Goal: Task Accomplishment & Management: Use online tool/utility

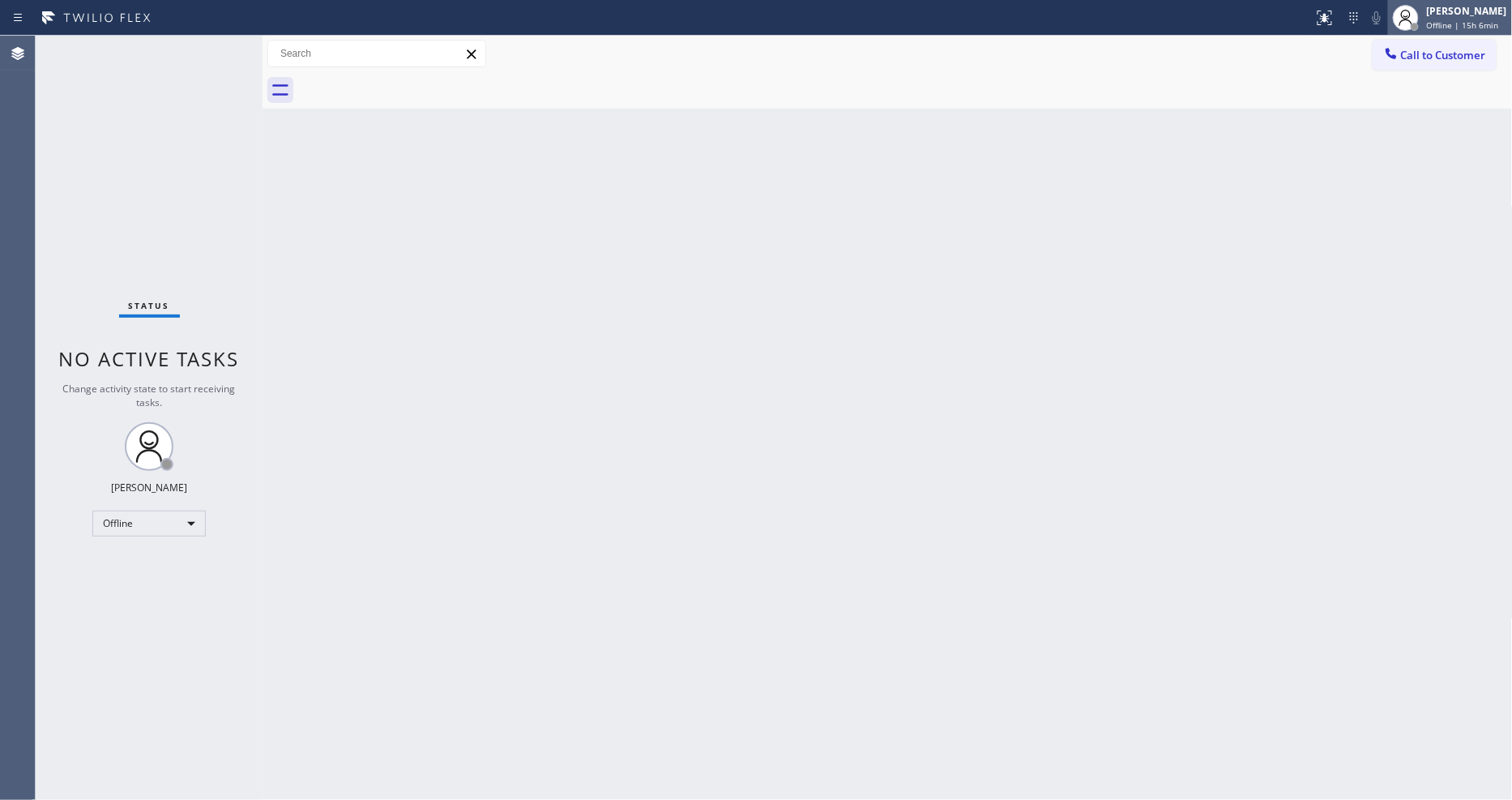
drag, startPoint x: 1475, startPoint y: 12, endPoint x: 1470, endPoint y: 18, distance: 7.8
click at [1475, 12] on div "[PERSON_NAME]" at bounding box center [1467, 11] width 80 height 14
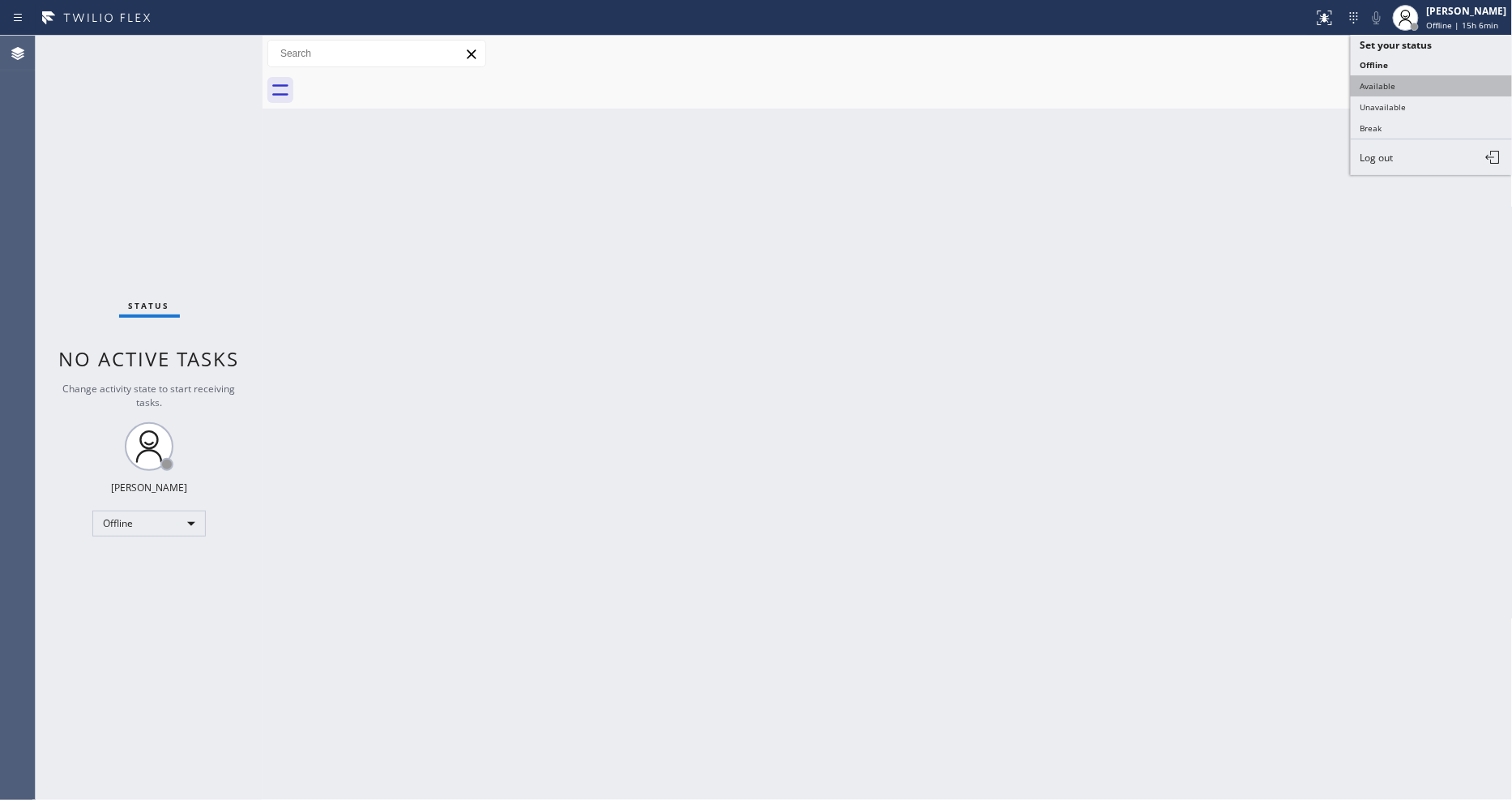
click at [1395, 87] on button "Available" at bounding box center [1432, 85] width 162 height 21
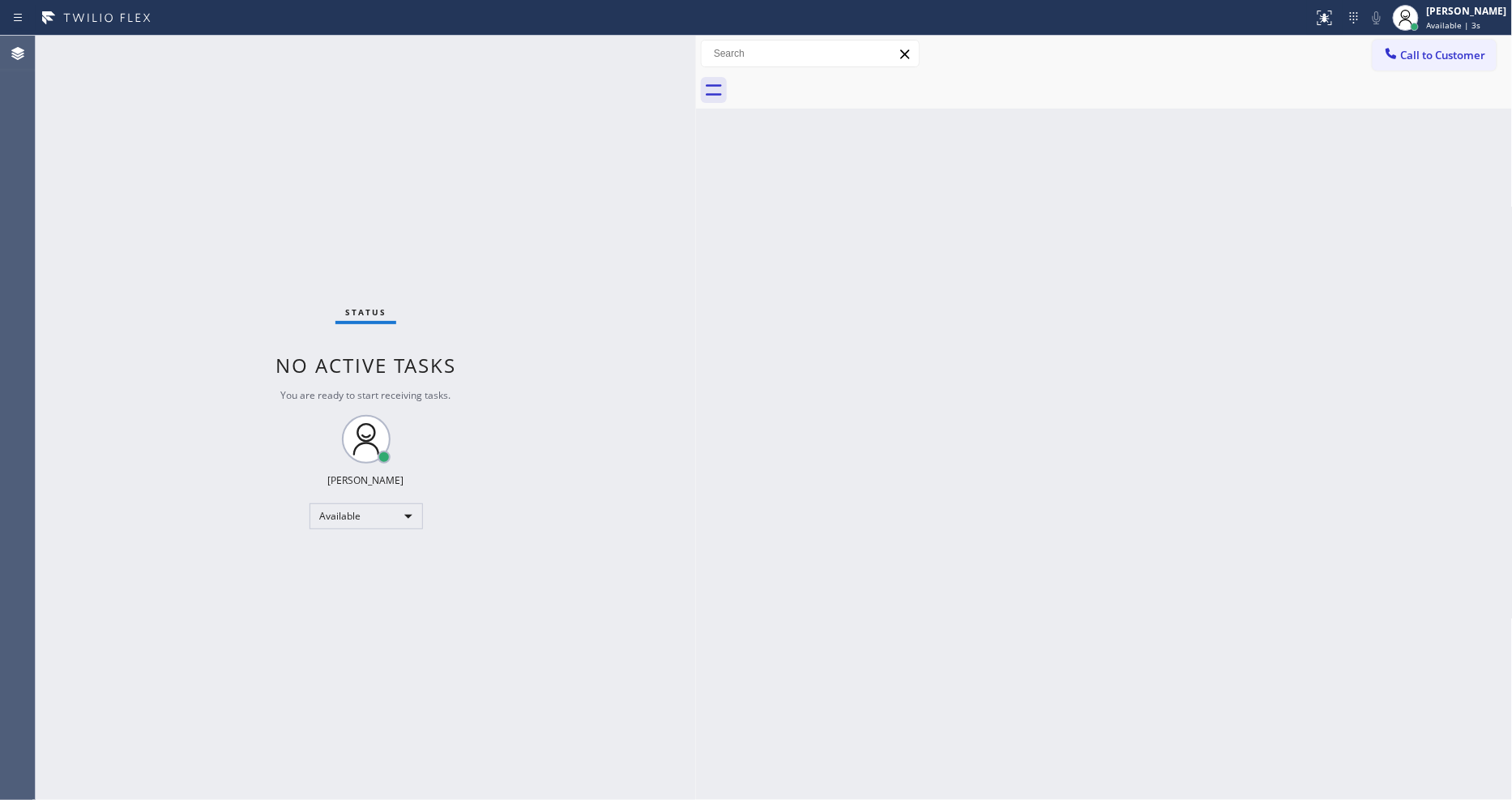
drag, startPoint x: 261, startPoint y: 60, endPoint x: 635, endPoint y: 309, distance: 449.3
click at [696, 105] on div at bounding box center [696, 418] width 0 height 764
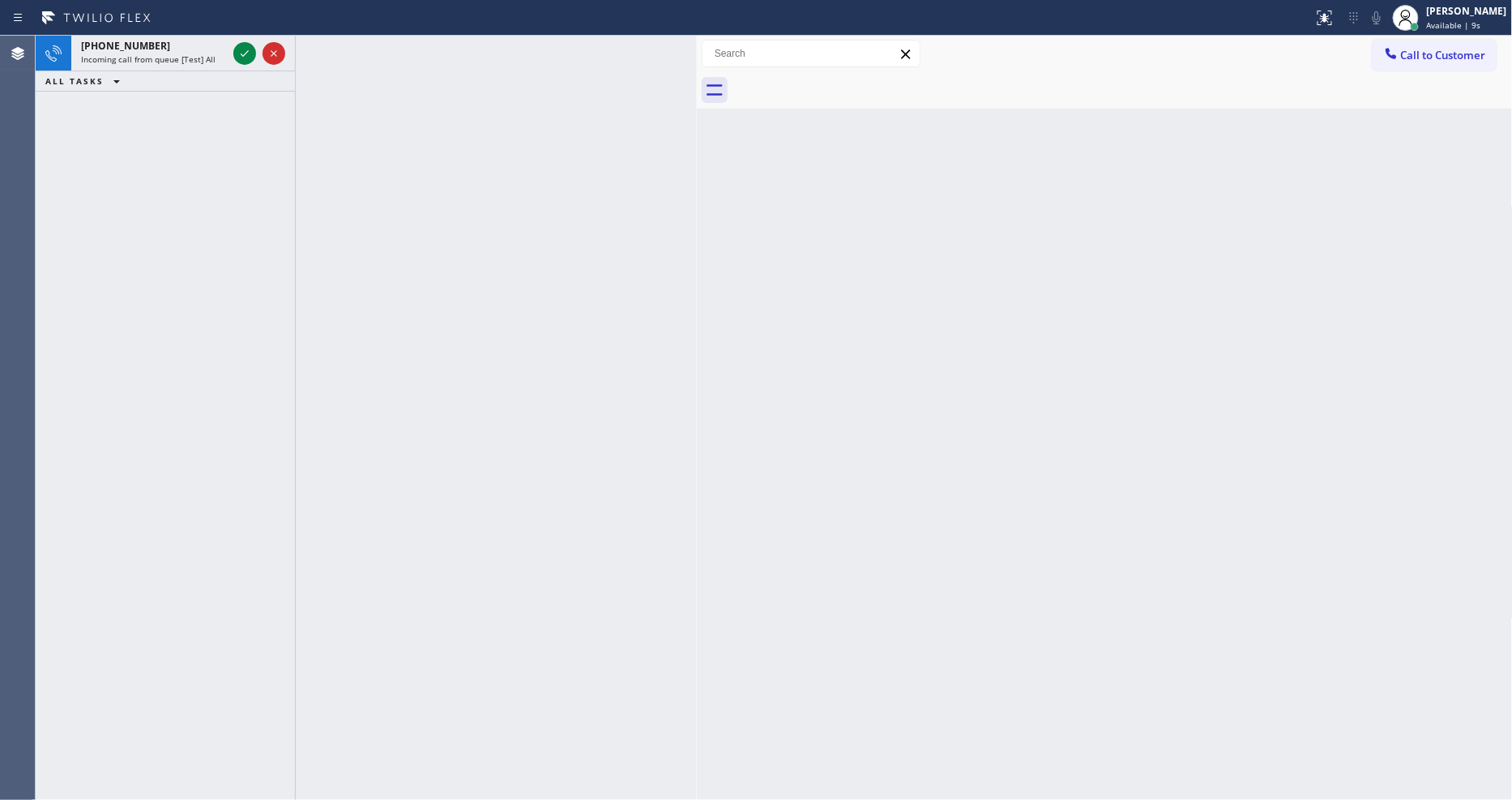
click at [242, 50] on icon at bounding box center [245, 54] width 20 height 20
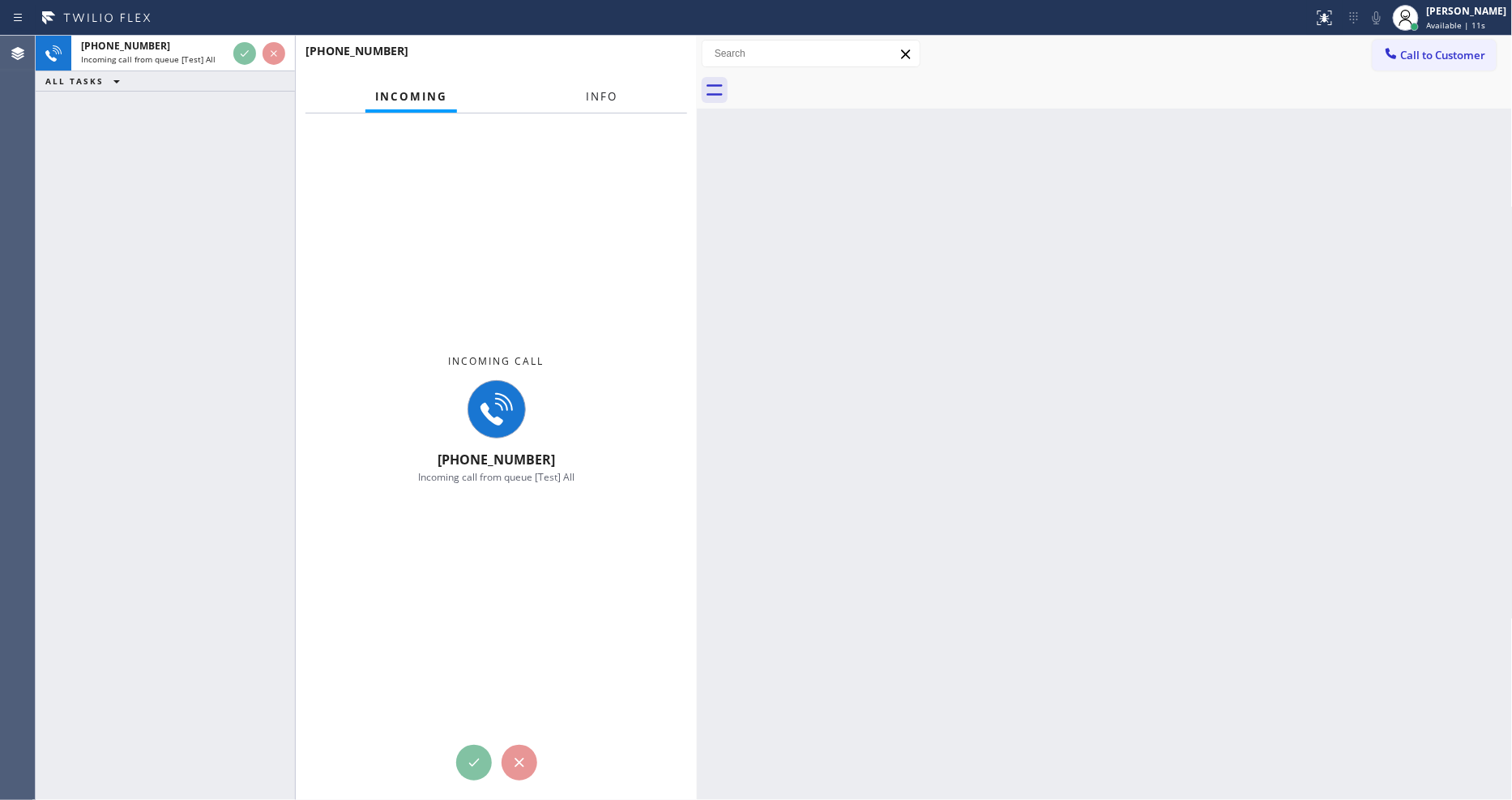
click at [600, 84] on button "Info" at bounding box center [602, 97] width 51 height 31
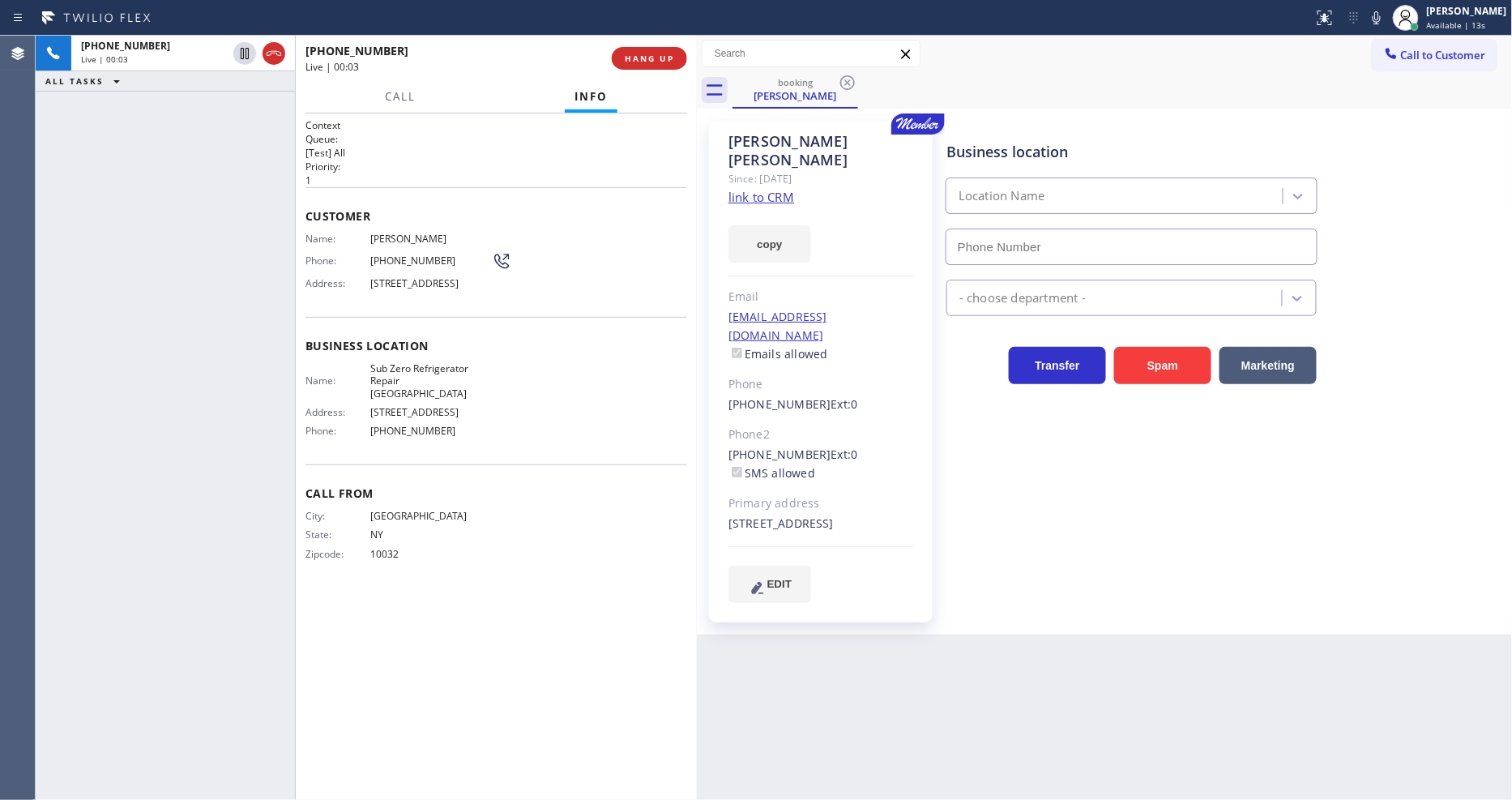
type input "[PHONE_NUMBER]"
click at [738, 189] on link "link to CRM" at bounding box center [761, 197] width 65 height 17
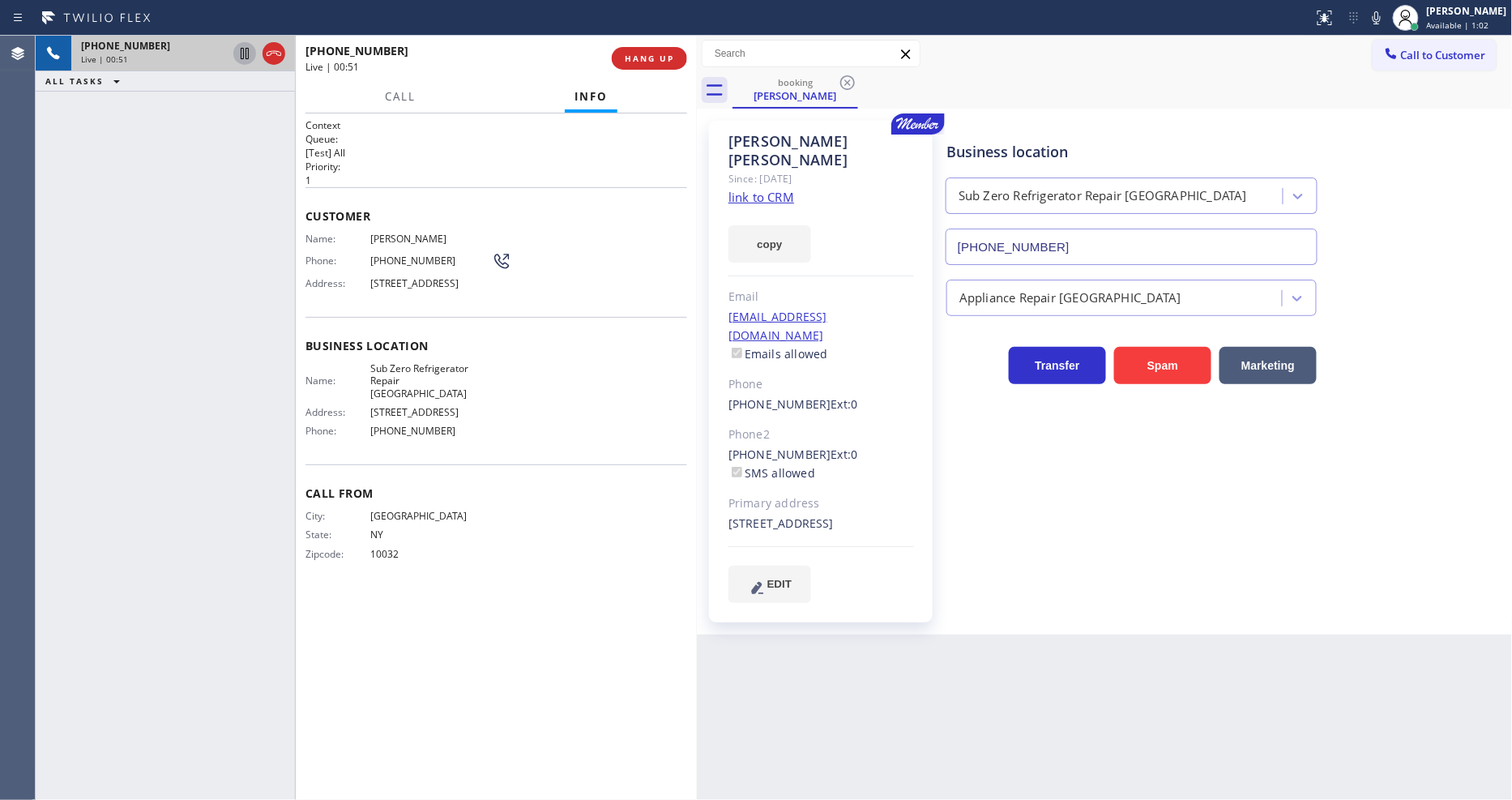
click at [241, 50] on icon at bounding box center [245, 54] width 8 height 12
click at [1387, 20] on icon at bounding box center [1377, 18] width 20 height 20
click at [236, 54] on icon at bounding box center [245, 54] width 20 height 20
click at [1387, 22] on icon at bounding box center [1377, 18] width 20 height 20
click at [1203, 573] on div "Business location Sub Zero Refrigerator Repair [GEOGRAPHIC_DATA] [PHONE_NUMBER]…" at bounding box center [1227, 362] width 566 height 473
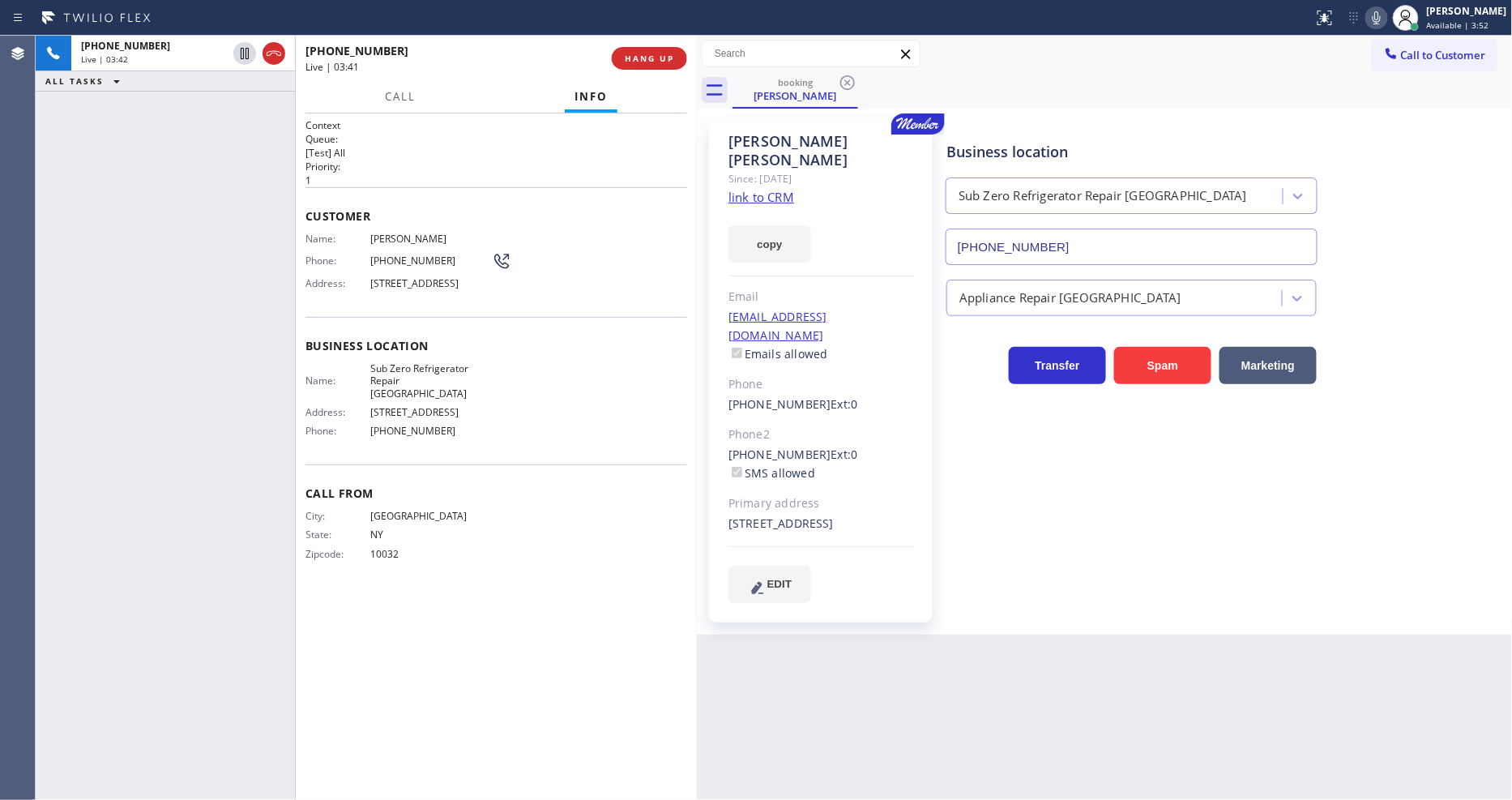
click at [400, 258] on span "[PHONE_NUMBER]" at bounding box center [431, 261] width 122 height 12
copy div "[PHONE_NUMBER]"
click at [1121, 542] on div "Business location Sub Zero Refrigerator Repair [GEOGRAPHIC_DATA] [PHONE_NUMBER]…" at bounding box center [1227, 362] width 566 height 473
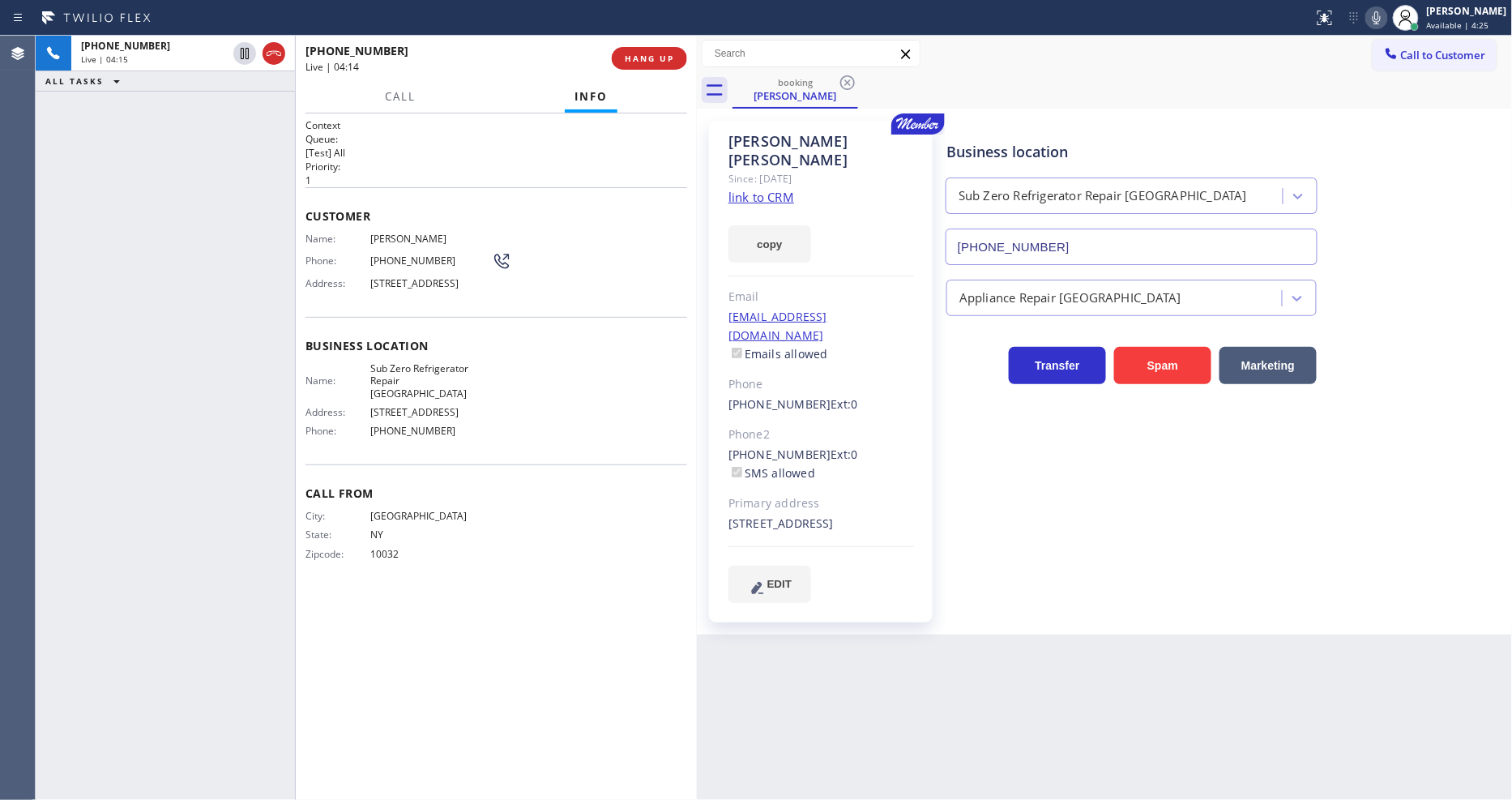
click at [1222, 557] on div "Business location Sub Zero Refrigerator Repair [GEOGRAPHIC_DATA] [PHONE_NUMBER]…" at bounding box center [1227, 362] width 566 height 473
click at [423, 251] on div "Phone: [PHONE_NUMBER]" at bounding box center [408, 261] width 206 height 20
copy div "[PHONE_NUMBER]"
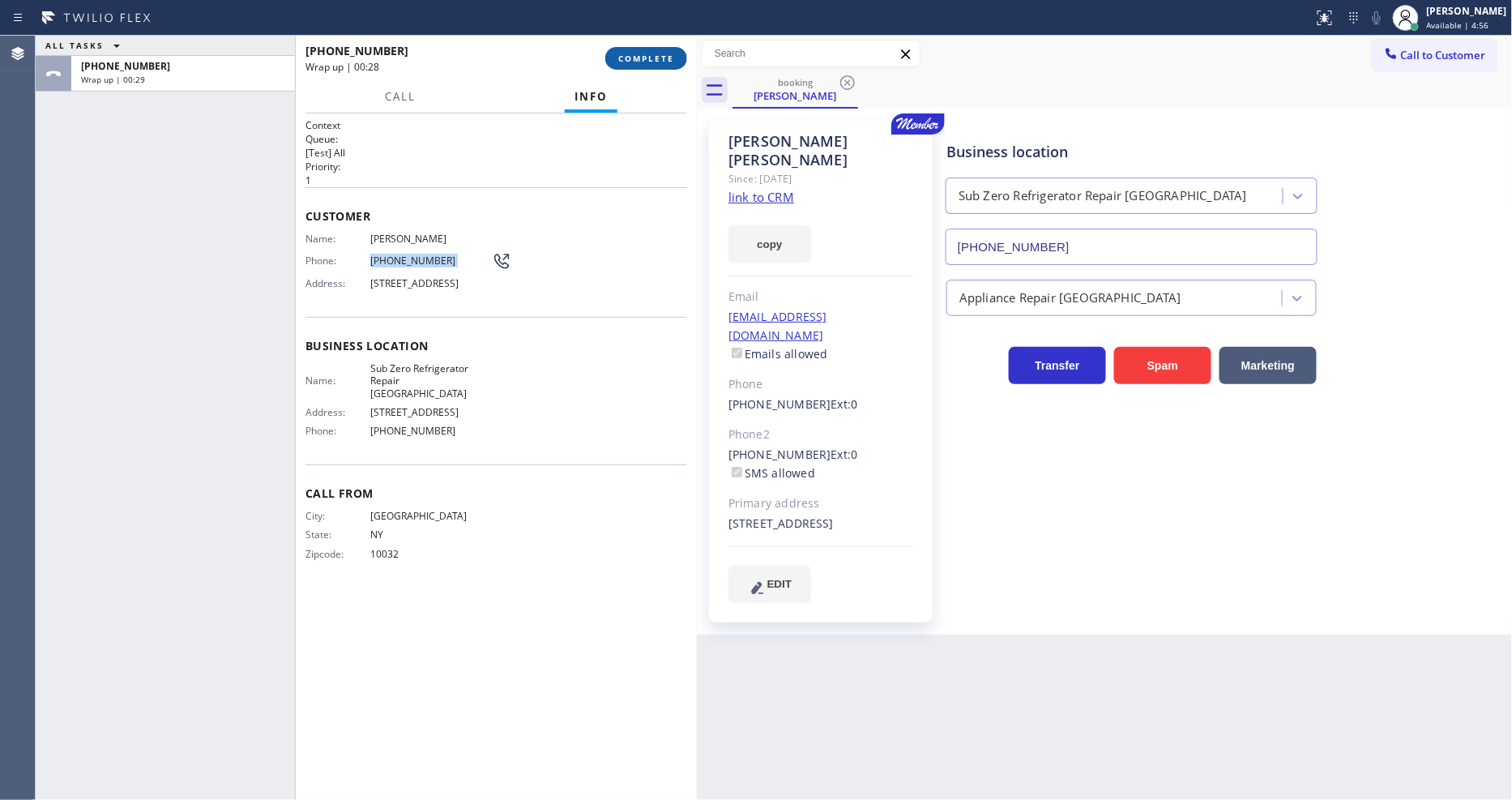
click at [647, 55] on span "COMPLETE" at bounding box center [647, 59] width 56 height 12
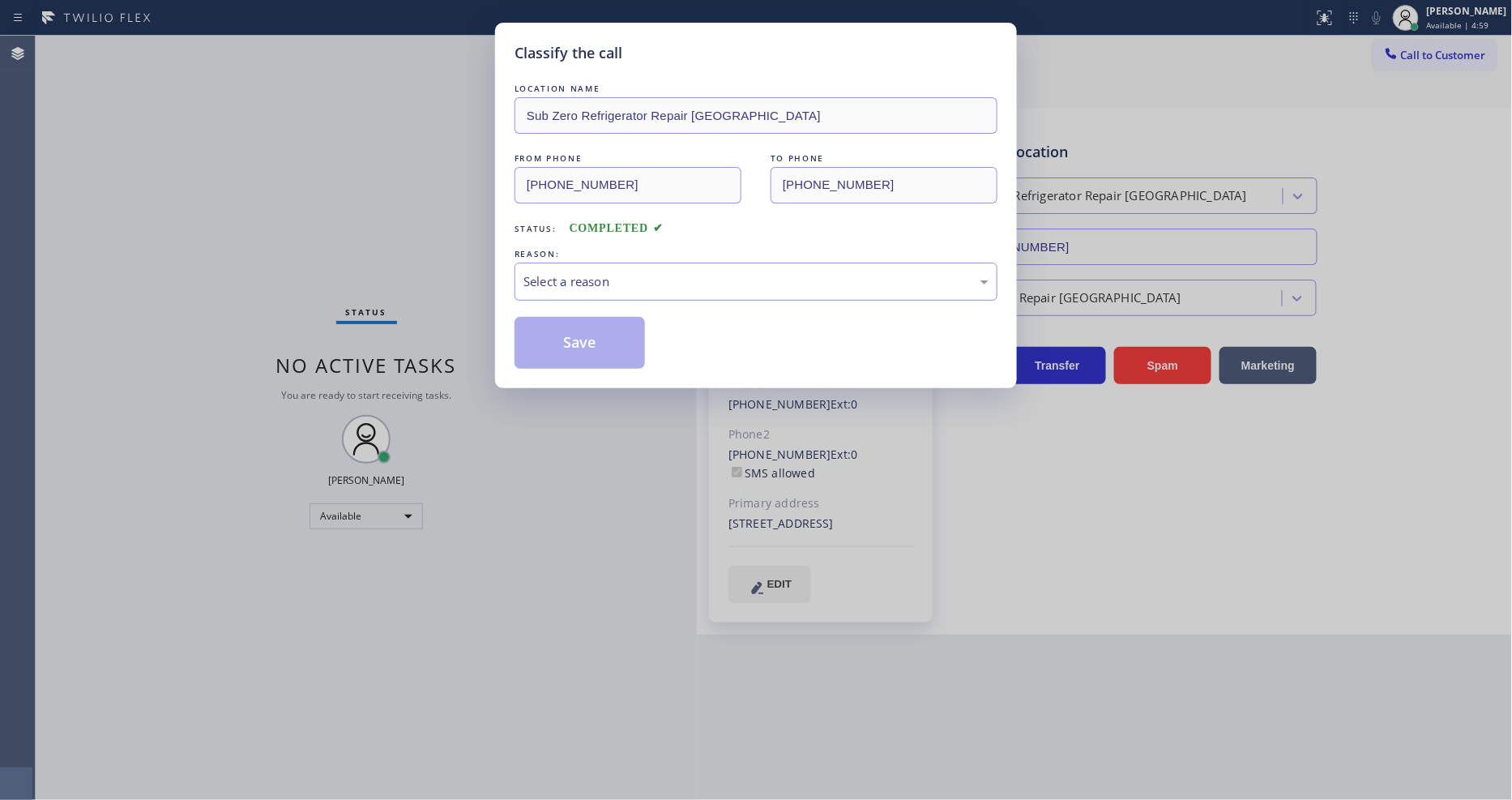
click at [545, 282] on div "Select a reason" at bounding box center [756, 281] width 465 height 19
click at [562, 322] on button "Save" at bounding box center [580, 343] width 131 height 52
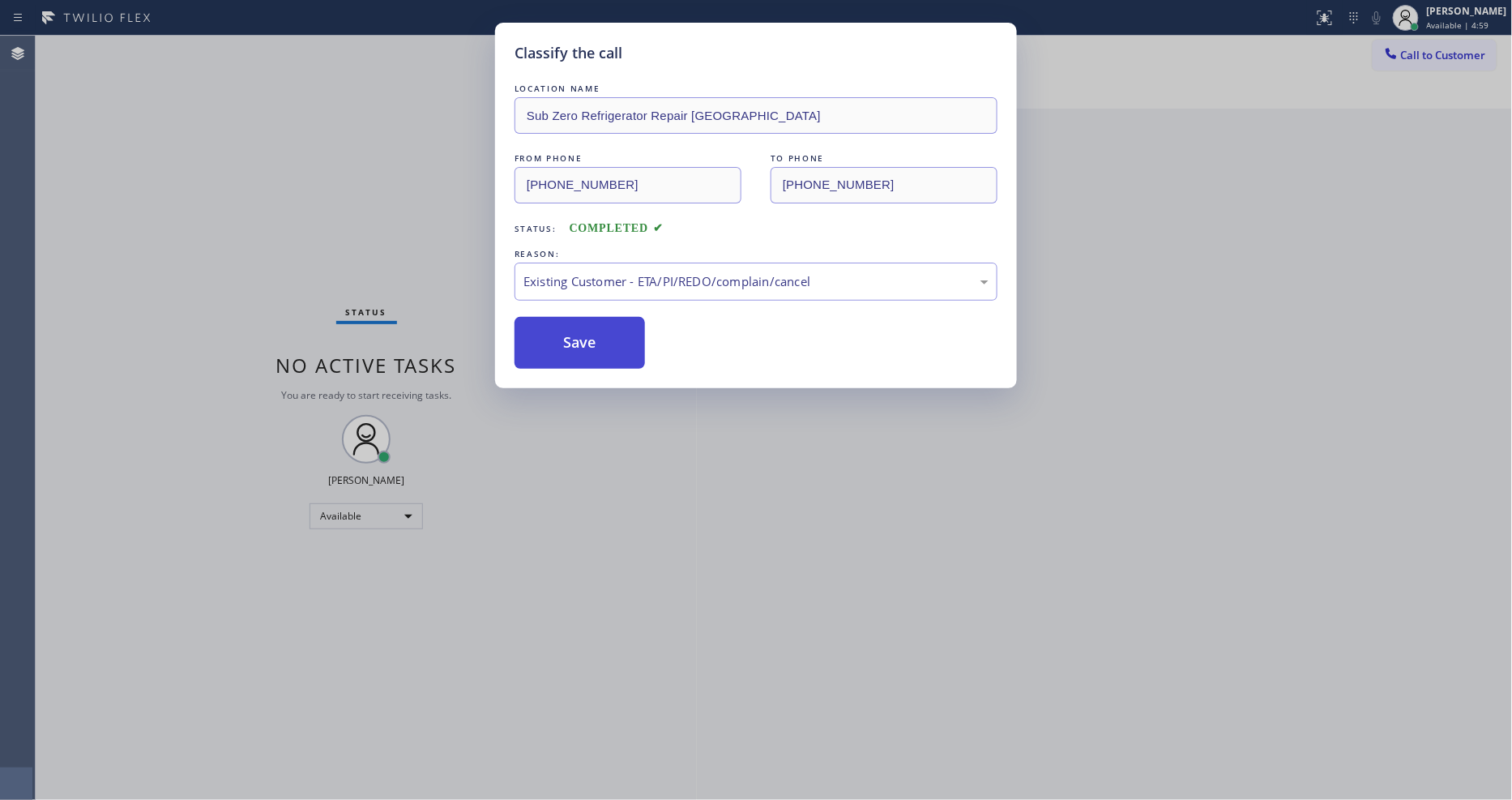
click at [562, 322] on button "Save" at bounding box center [580, 343] width 131 height 52
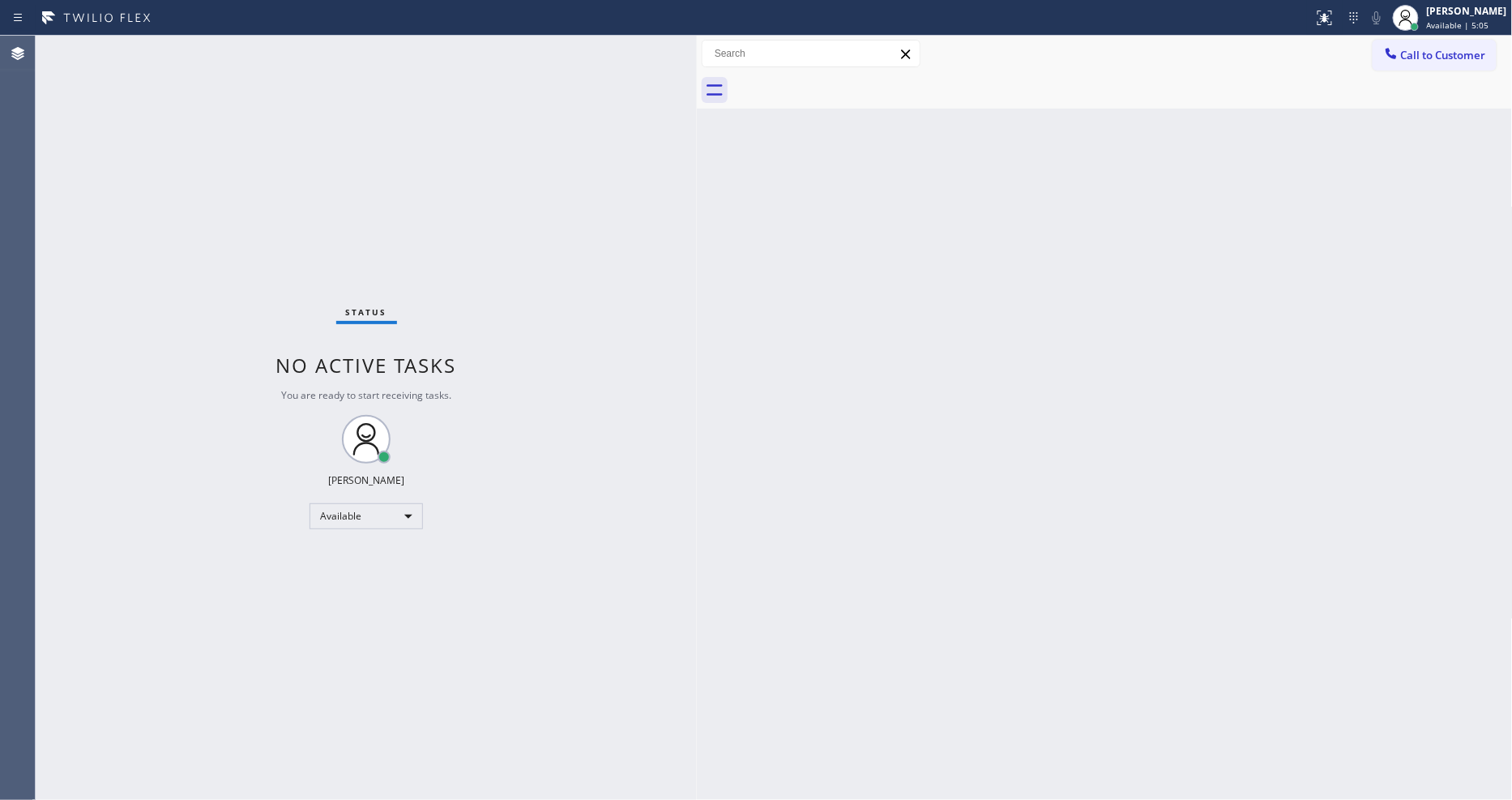
click at [1175, 404] on div "Back to Dashboard Change Sender ID Customers Technicians Select a contact Outbo…" at bounding box center [1105, 418] width 816 height 764
click at [238, 69] on div "Status No active tasks You are ready to start receiving tasks. [PERSON_NAME] Av…" at bounding box center [366, 418] width 662 height 764
click at [209, 50] on div "Status No active tasks You are ready to start receiving tasks. [PERSON_NAME] Av…" at bounding box center [366, 418] width 662 height 764
click at [213, 44] on div "Status No active tasks You are ready to start receiving tasks. [PERSON_NAME] Av…" at bounding box center [366, 418] width 662 height 764
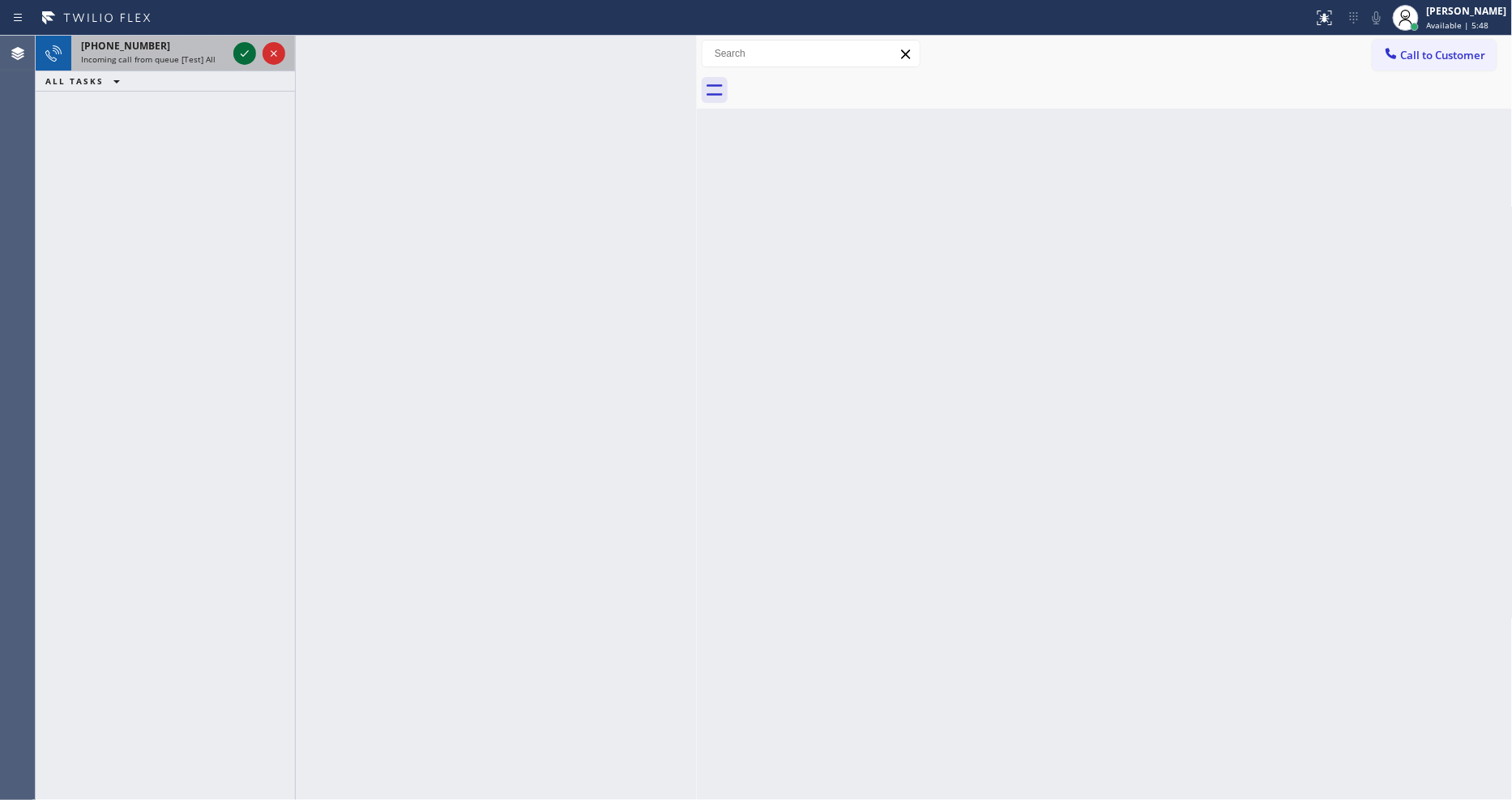
click at [240, 49] on icon at bounding box center [245, 54] width 20 height 20
click at [246, 52] on icon at bounding box center [245, 54] width 20 height 20
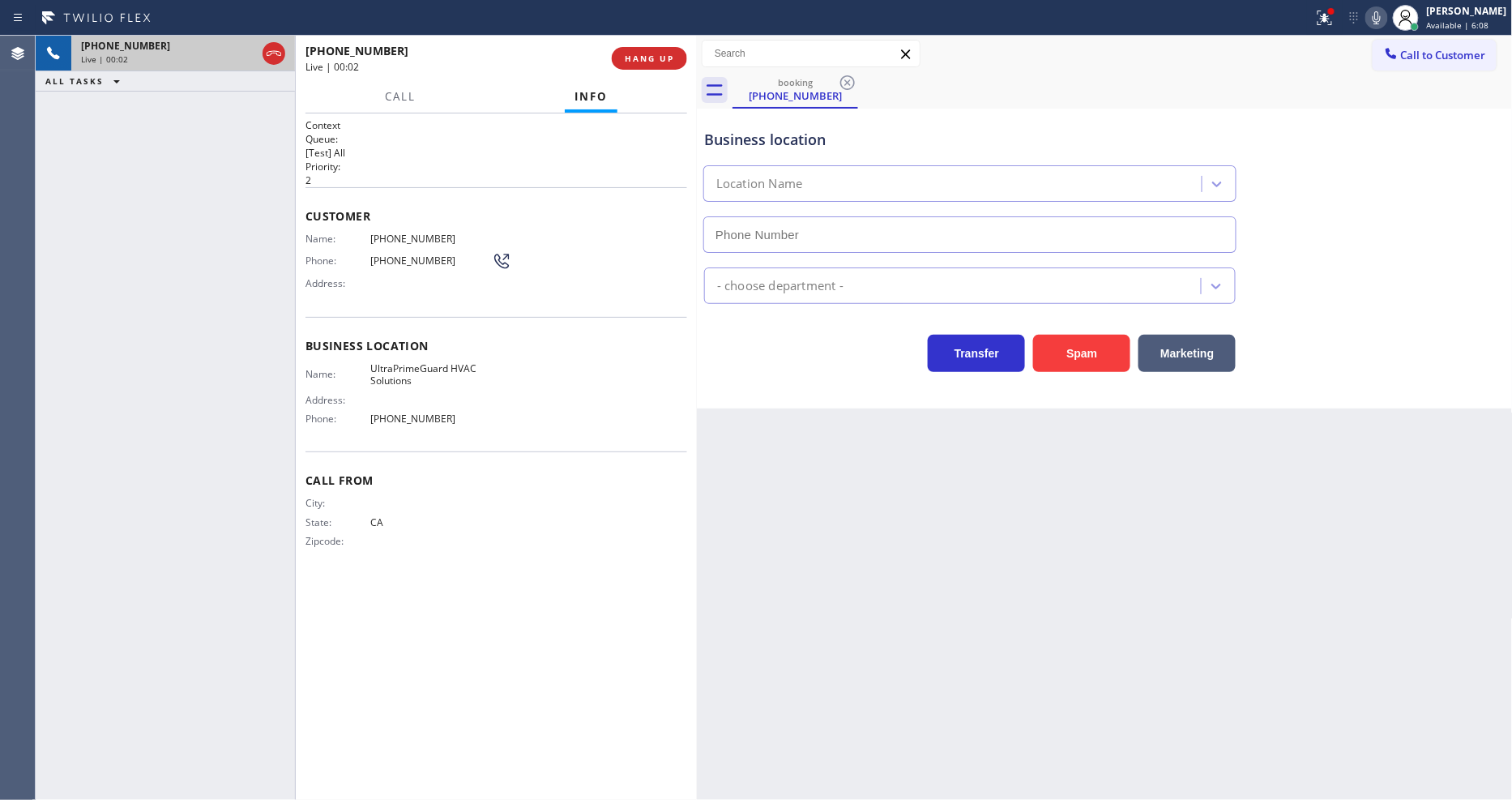
type input "[PHONE_NUMBER]"
click at [644, 67] on button "HANG UP" at bounding box center [649, 58] width 75 height 22
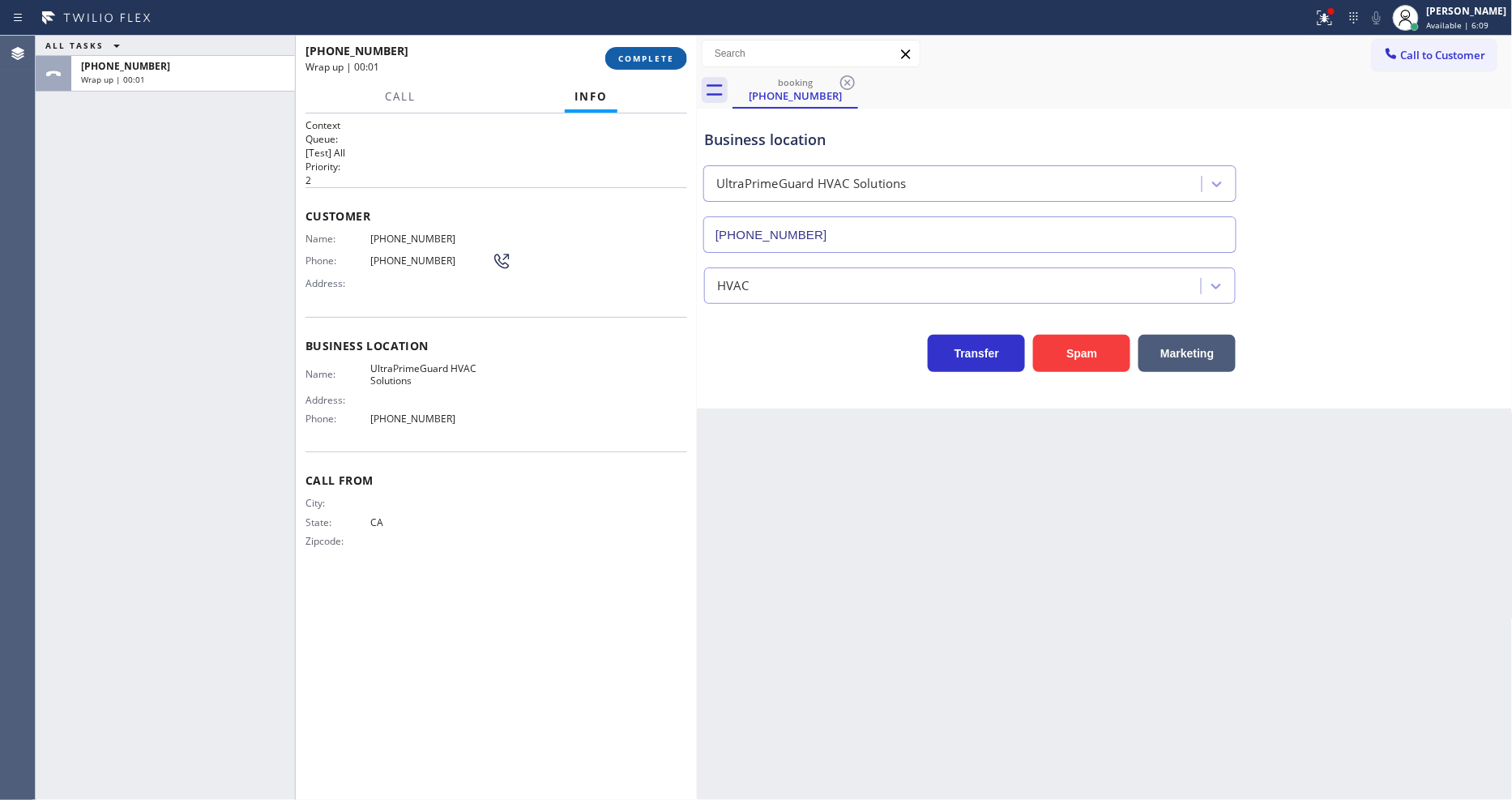
click at [645, 63] on span "COMPLETE" at bounding box center [647, 59] width 56 height 12
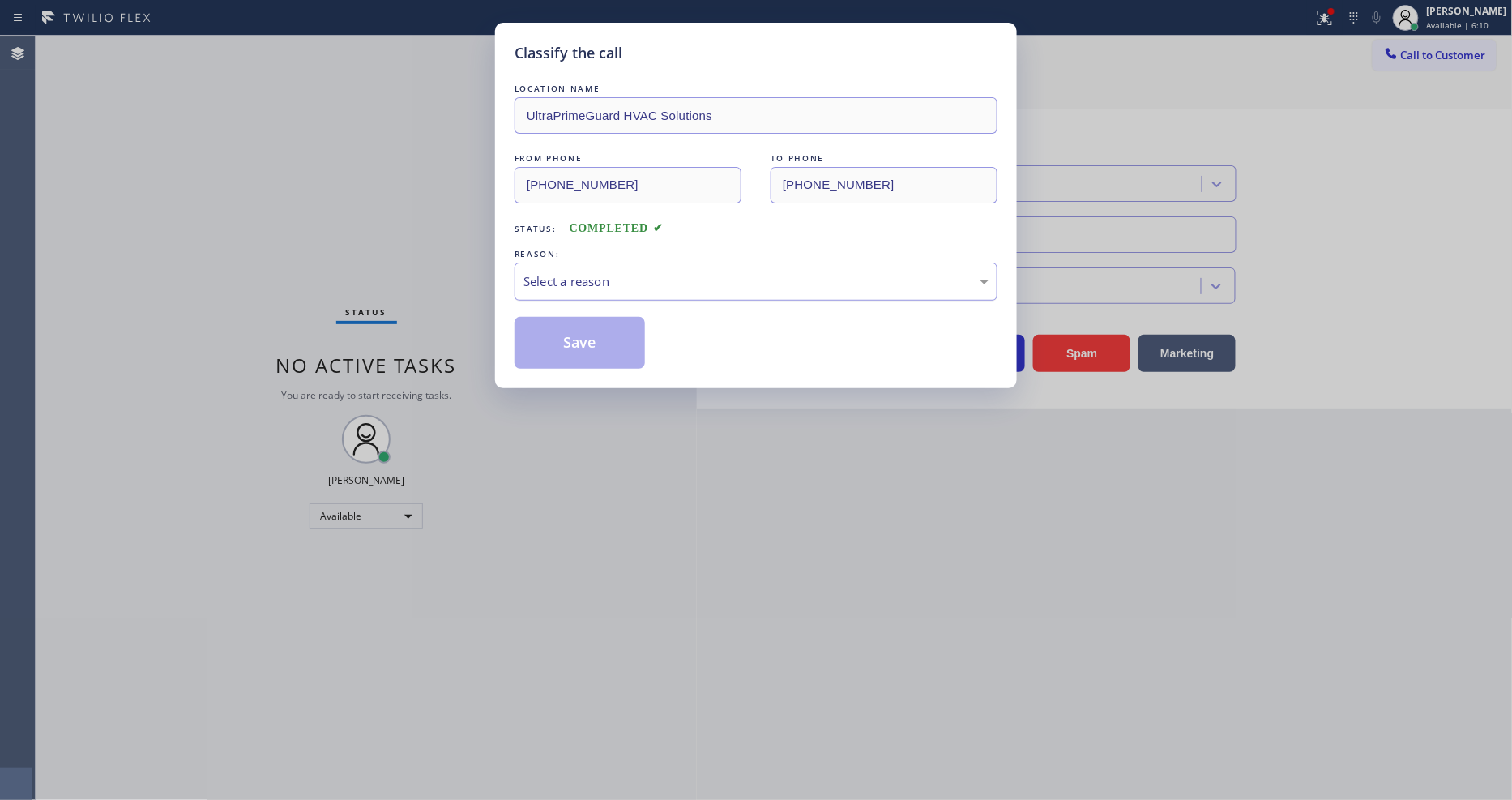
click at [574, 275] on div "Select a reason" at bounding box center [756, 281] width 465 height 19
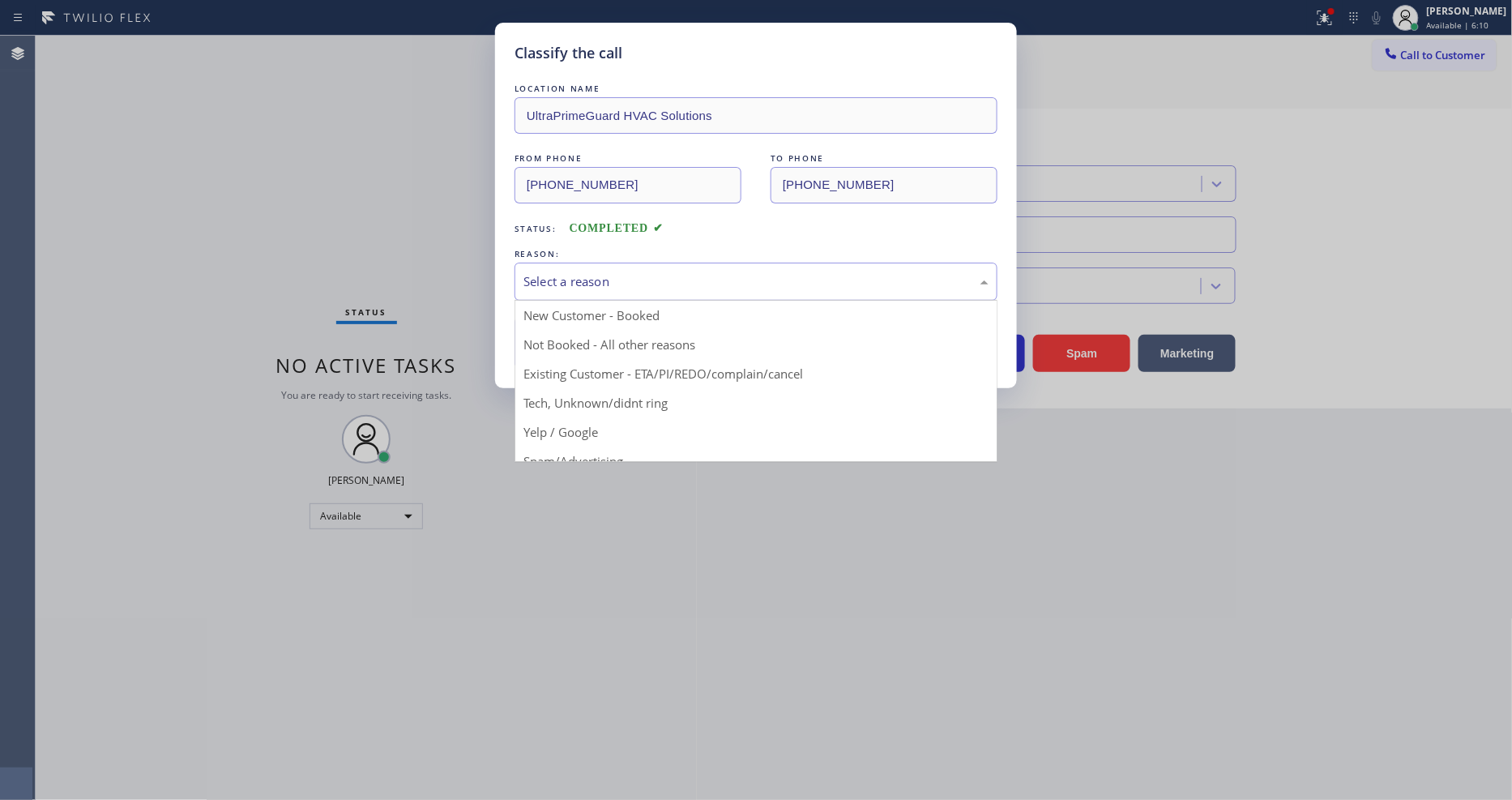
drag, startPoint x: 589, startPoint y: 401, endPoint x: 596, endPoint y: 338, distance: 63.4
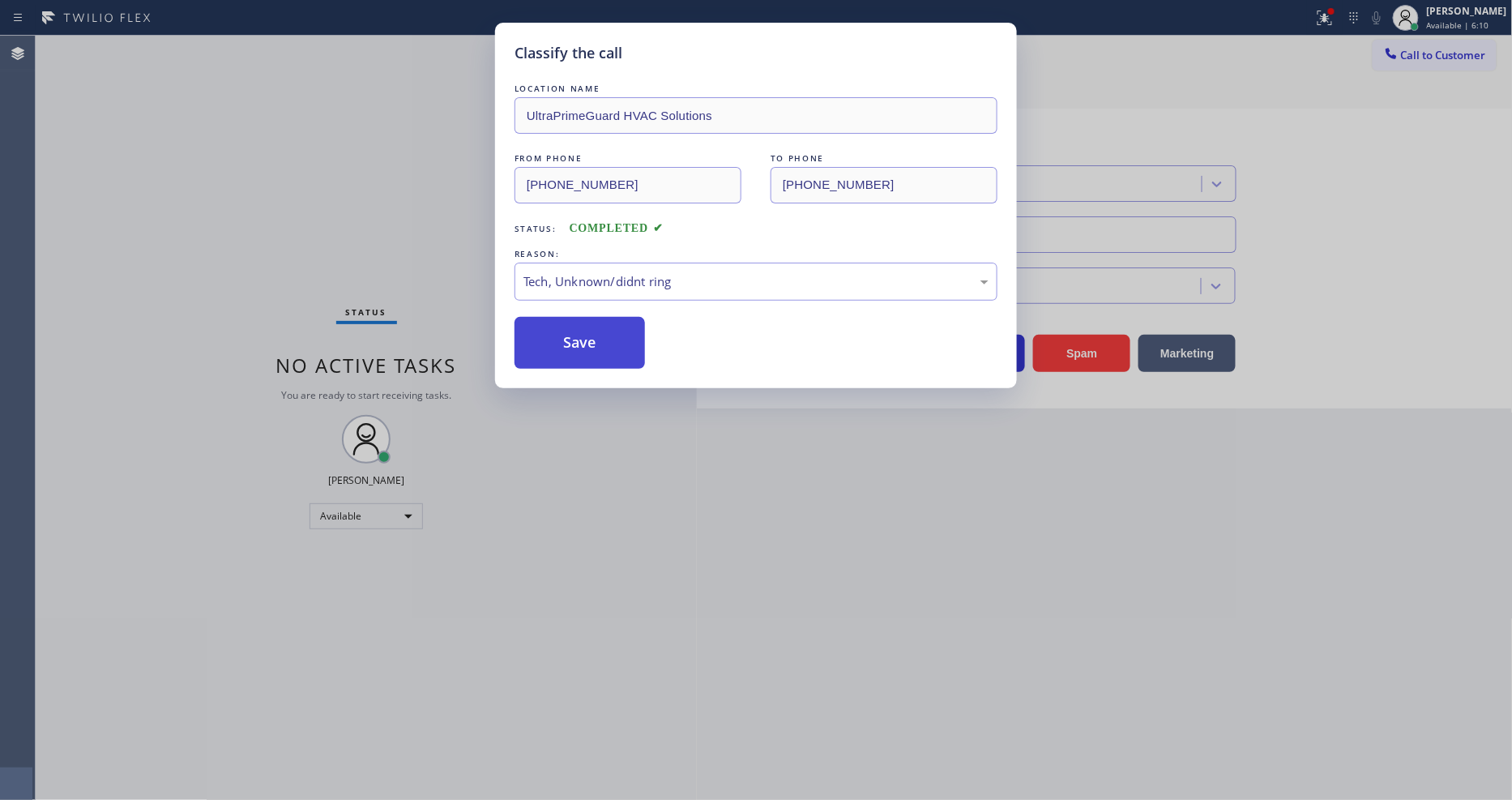
click at [596, 327] on button "Save" at bounding box center [580, 343] width 131 height 52
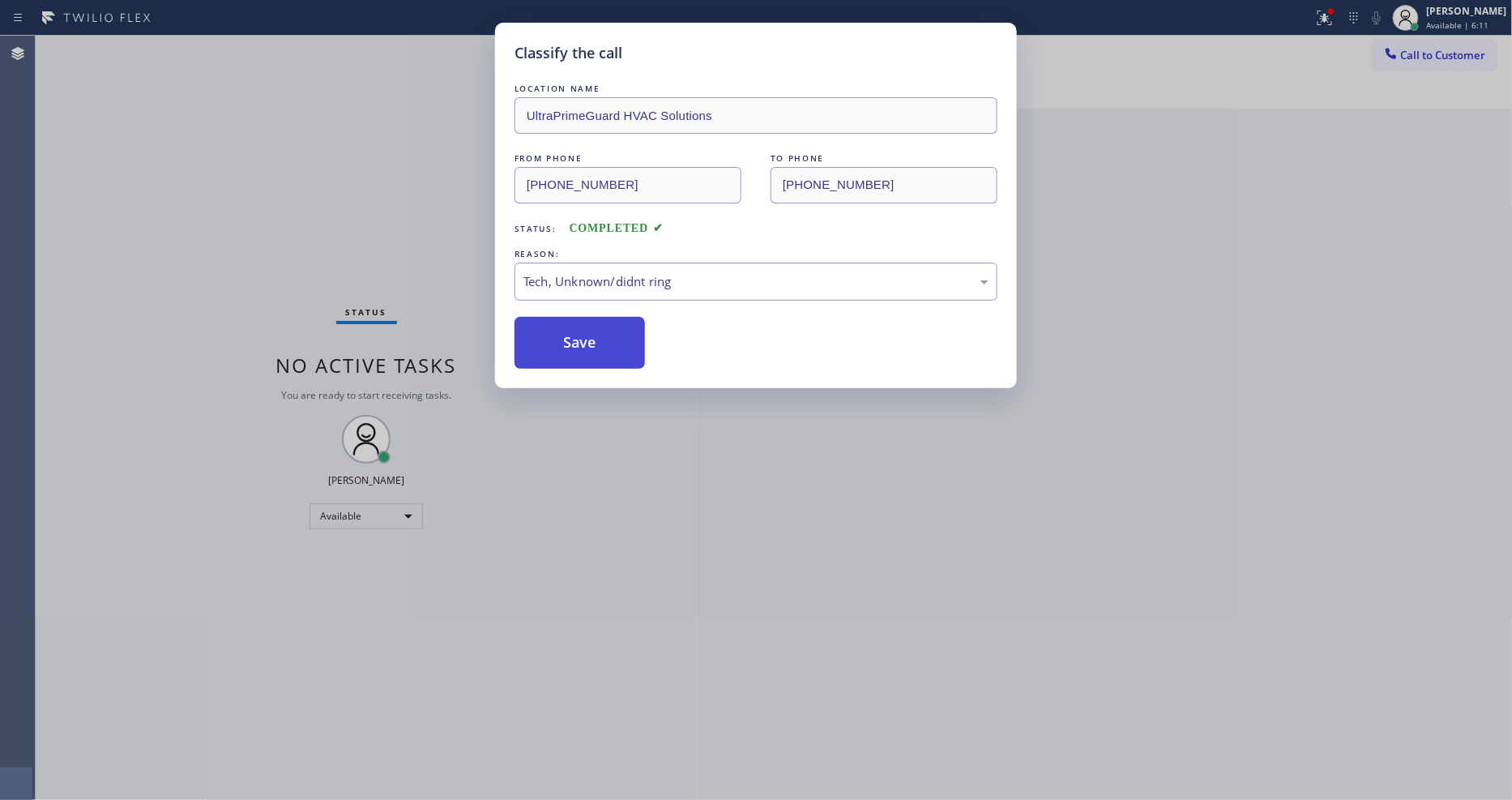
click at [596, 327] on button "Save" at bounding box center [580, 343] width 131 height 52
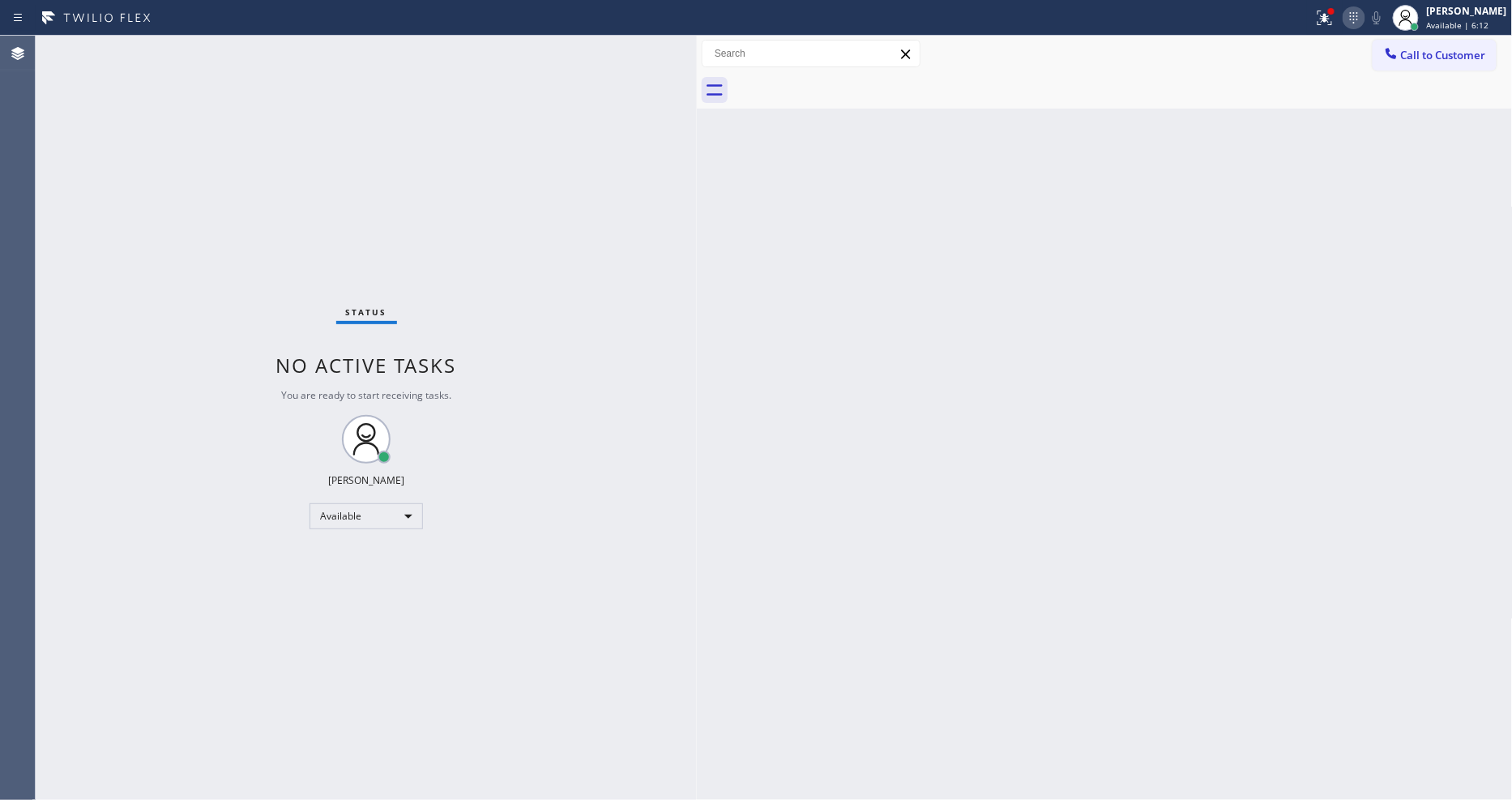
click at [1357, 26] on icon at bounding box center [1355, 18] width 20 height 20
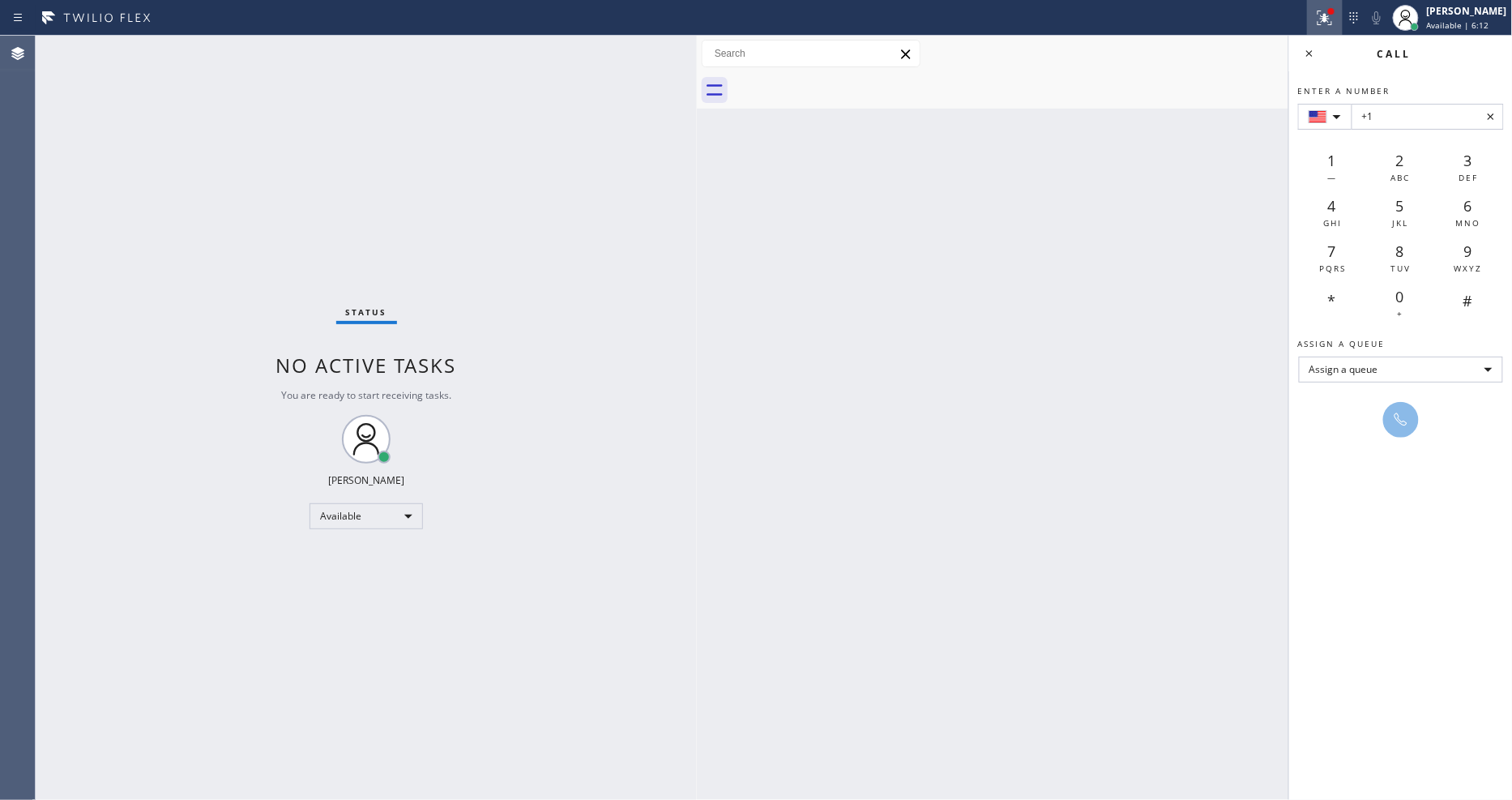
click at [1335, 25] on icon at bounding box center [1325, 18] width 20 height 20
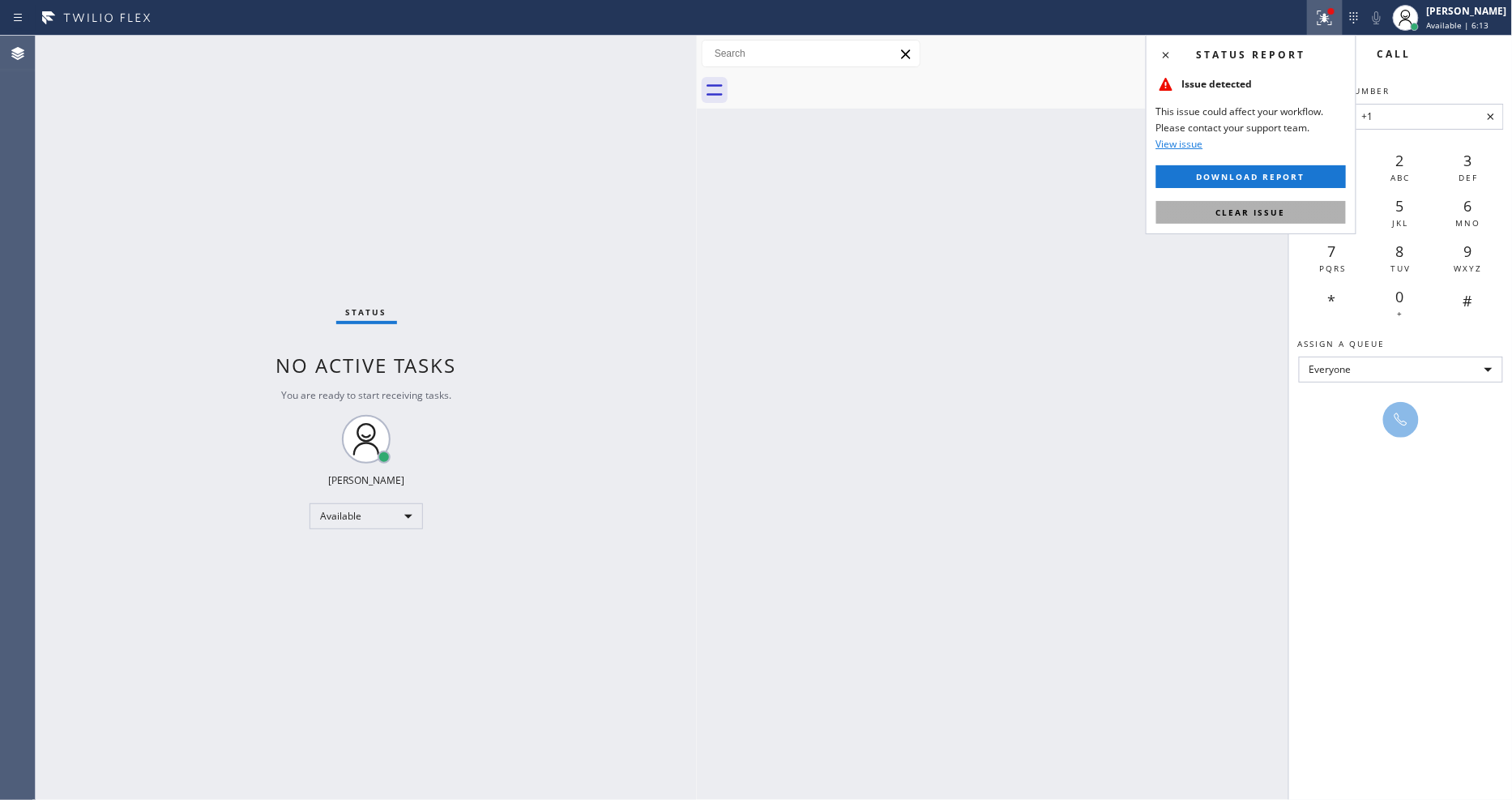
click at [1318, 216] on button "Clear issue" at bounding box center [1251, 212] width 189 height 22
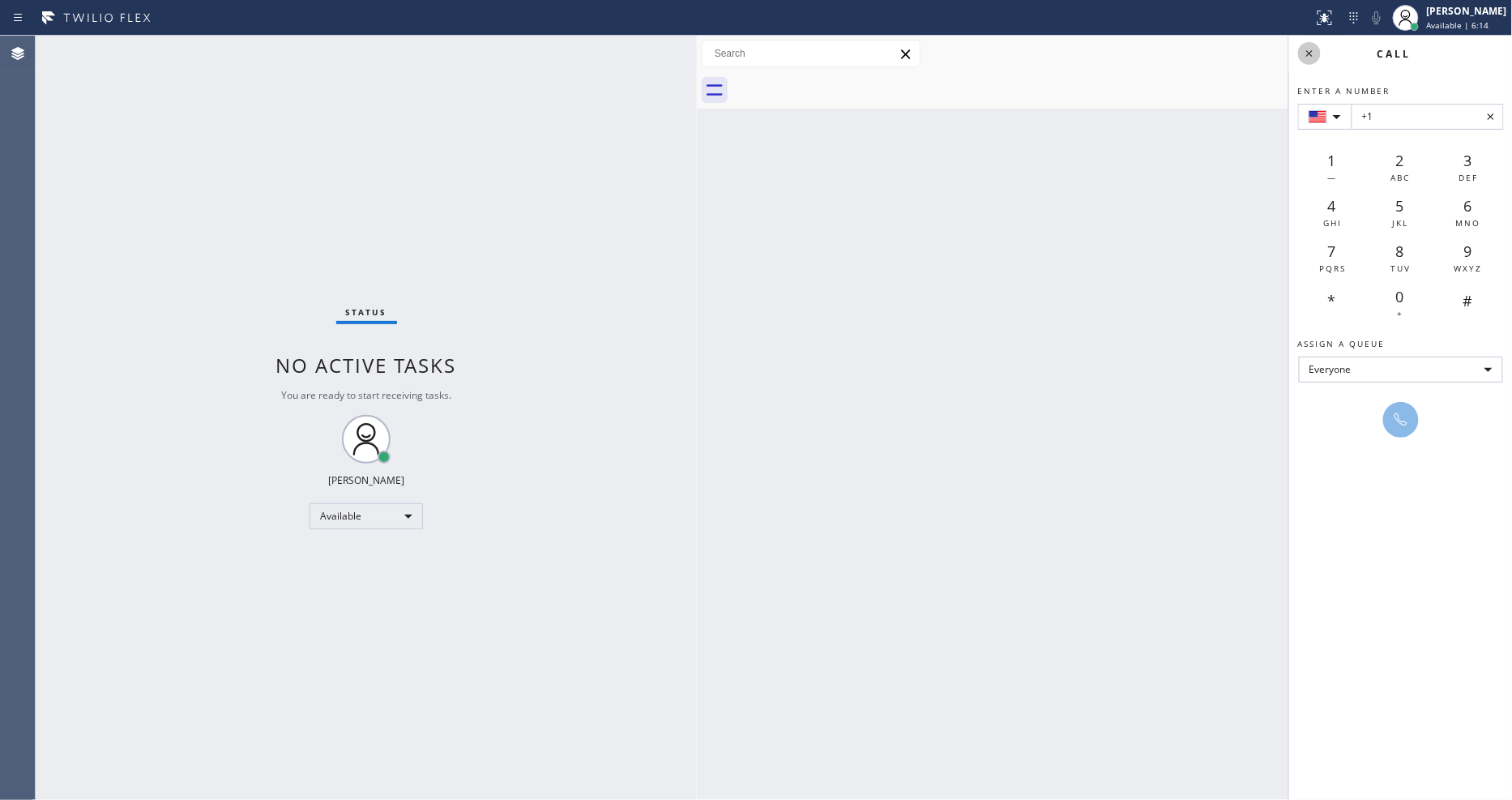
click at [1313, 52] on icon at bounding box center [1310, 54] width 20 height 20
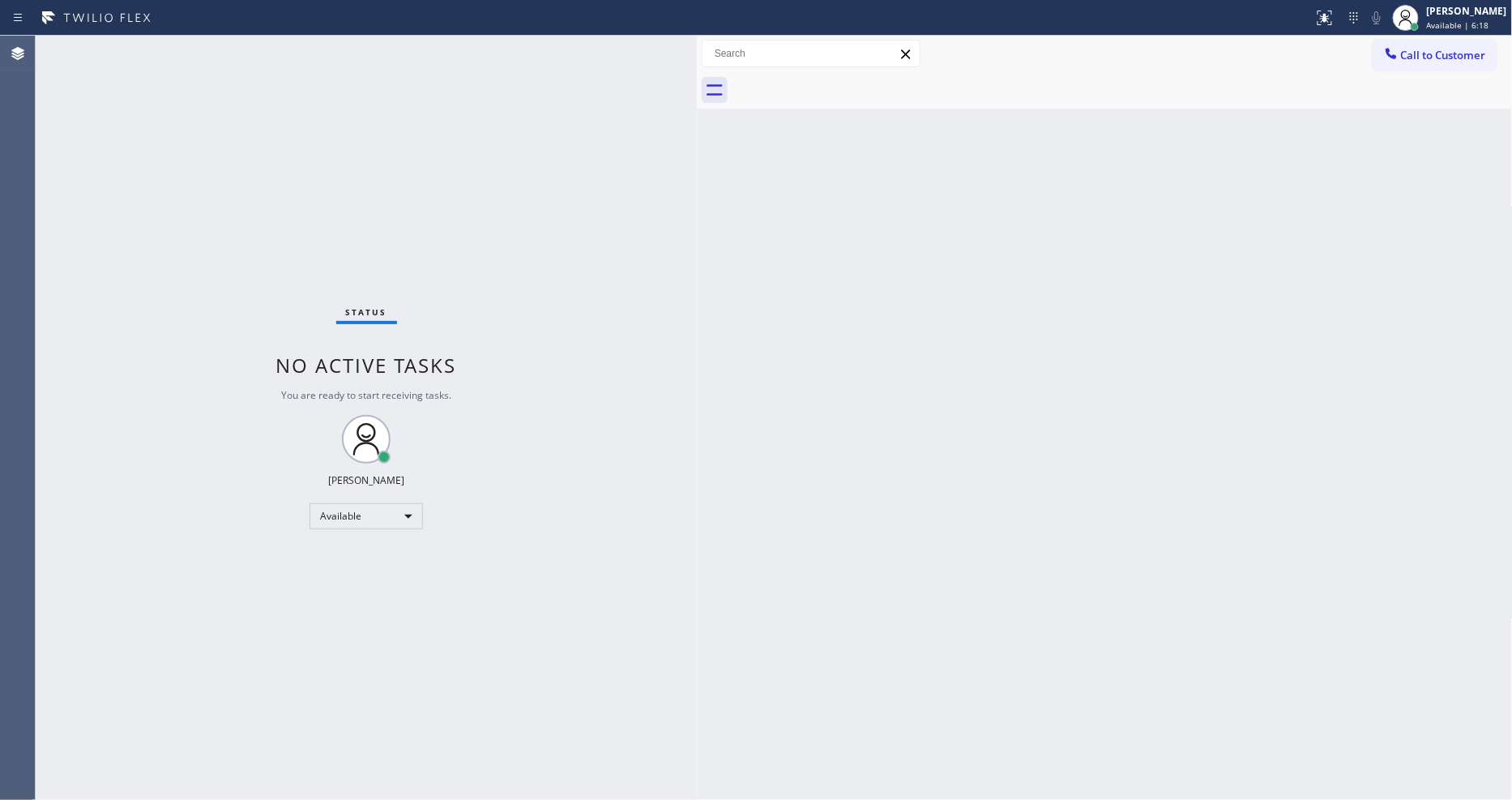
click at [227, 42] on div "Status No active tasks You are ready to start receiving tasks. [PERSON_NAME] Av…" at bounding box center [366, 418] width 662 height 764
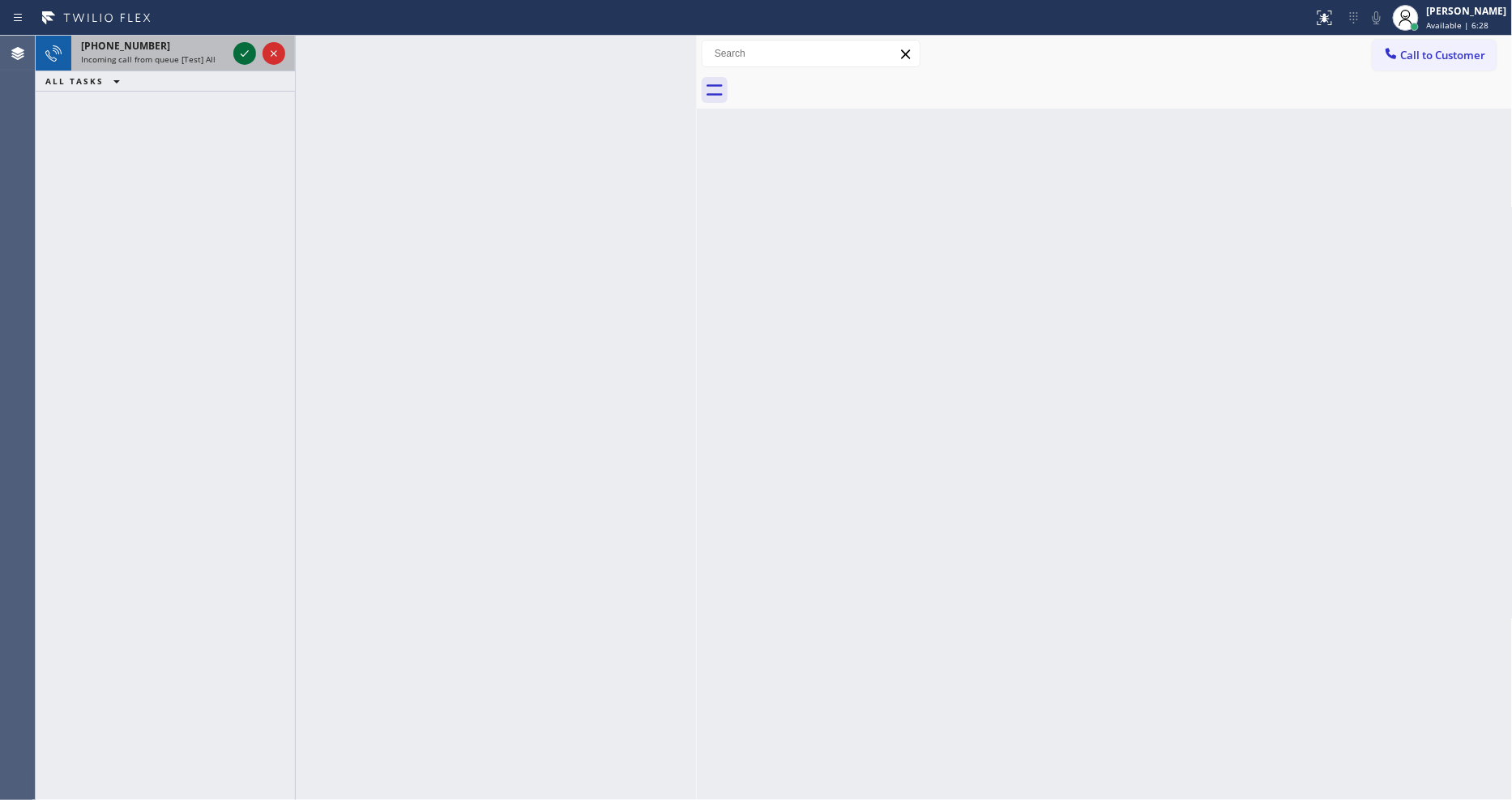
click at [240, 49] on icon at bounding box center [245, 54] width 20 height 20
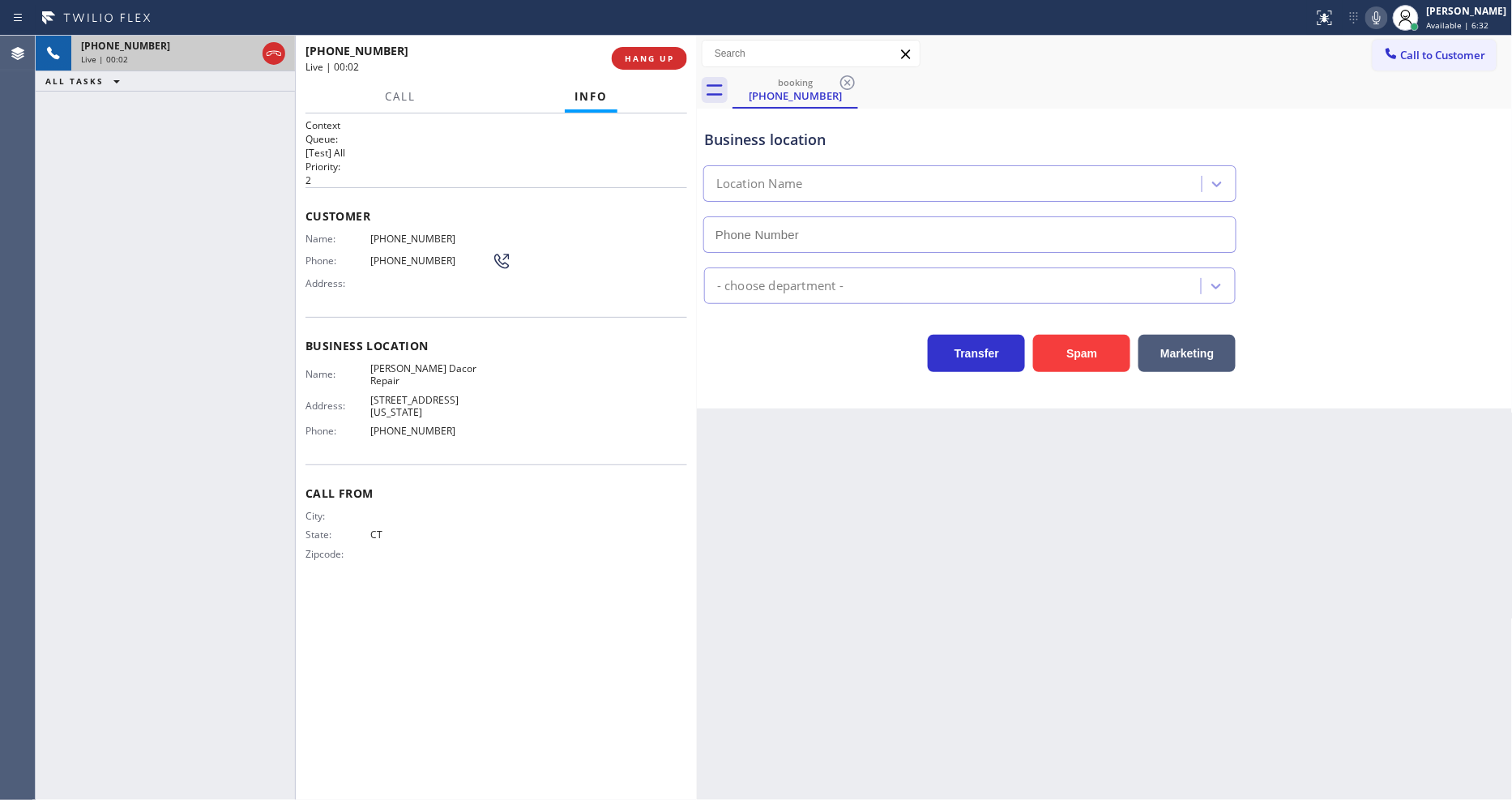
type input "[PHONE_NUMBER]"
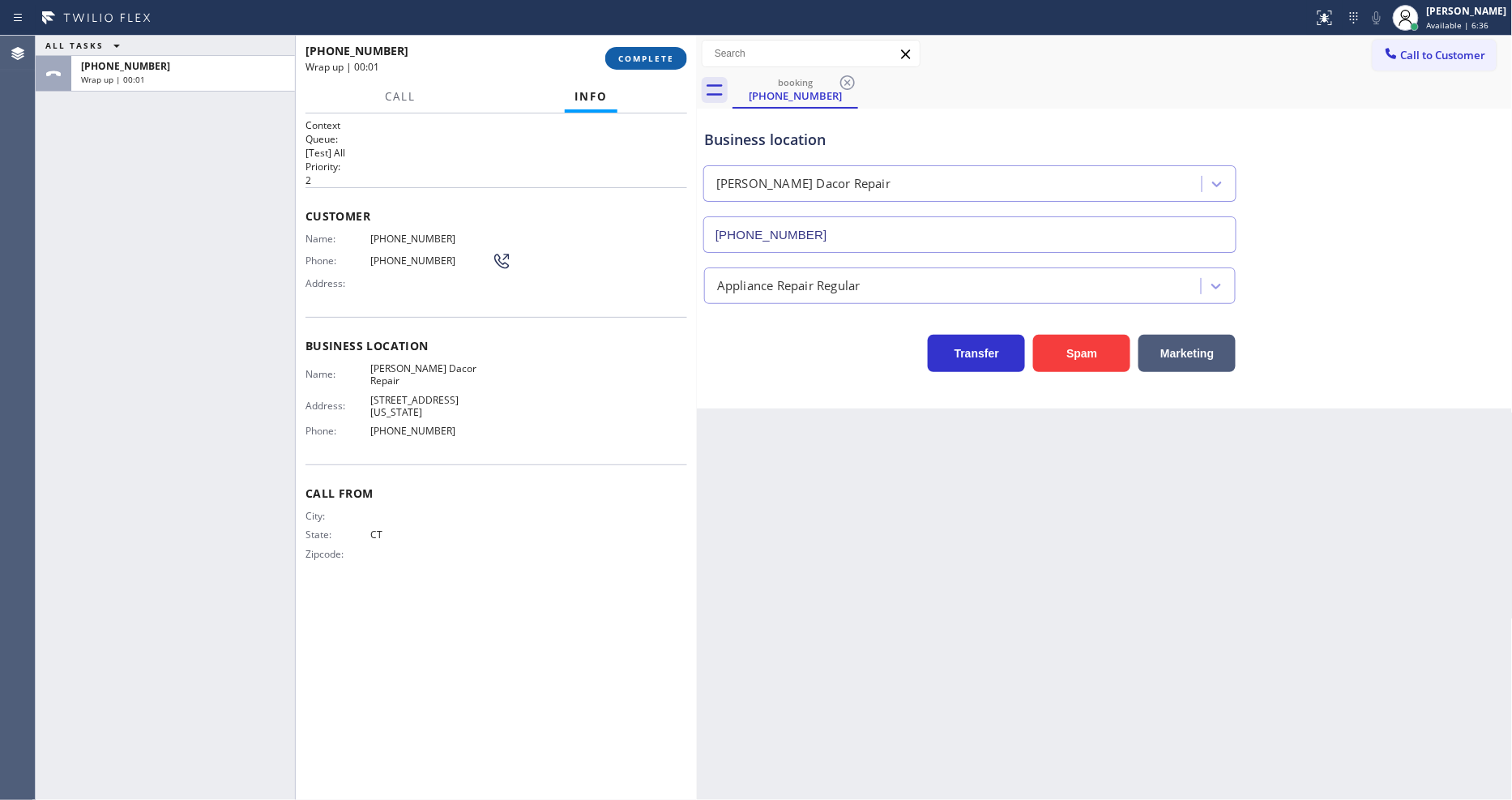
click at [650, 60] on span "COMPLETE" at bounding box center [647, 59] width 56 height 12
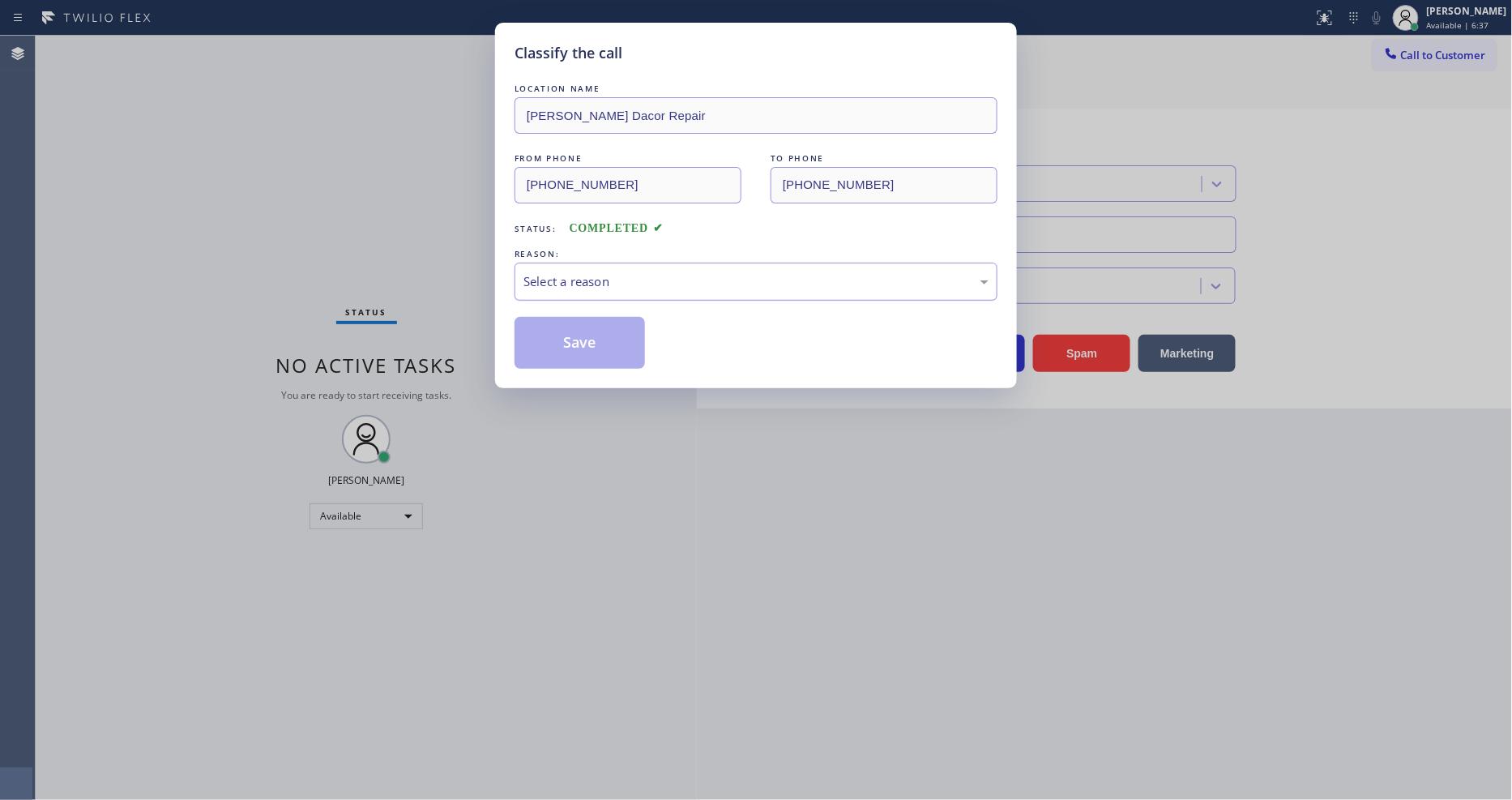
click at [616, 272] on div "Select a reason" at bounding box center [756, 281] width 465 height 19
drag, startPoint x: 611, startPoint y: 394, endPoint x: 605, endPoint y: 351, distance: 43.4
click at [605, 351] on button "Save" at bounding box center [580, 343] width 131 height 52
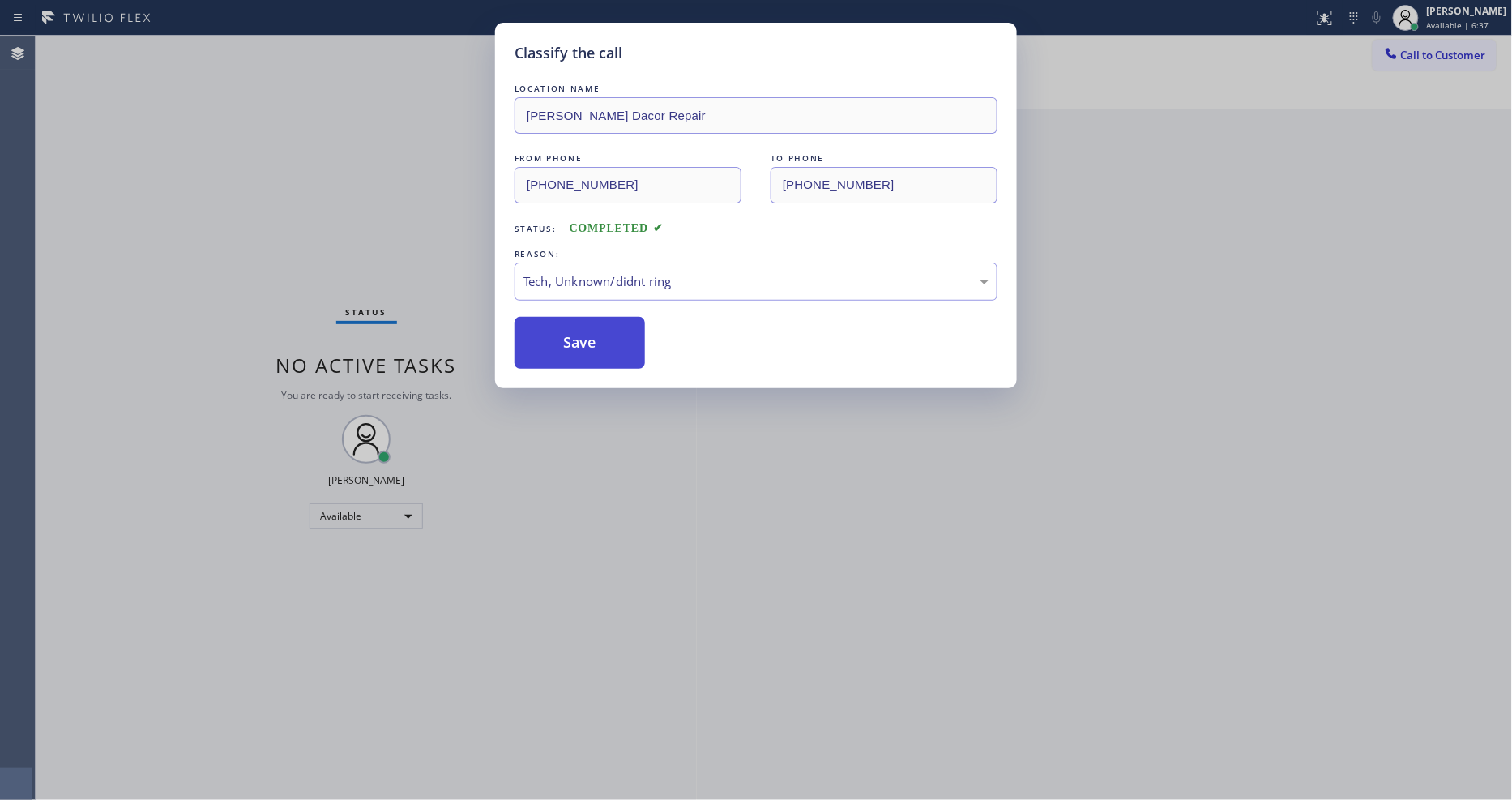
click at [605, 351] on button "Save" at bounding box center [580, 343] width 131 height 52
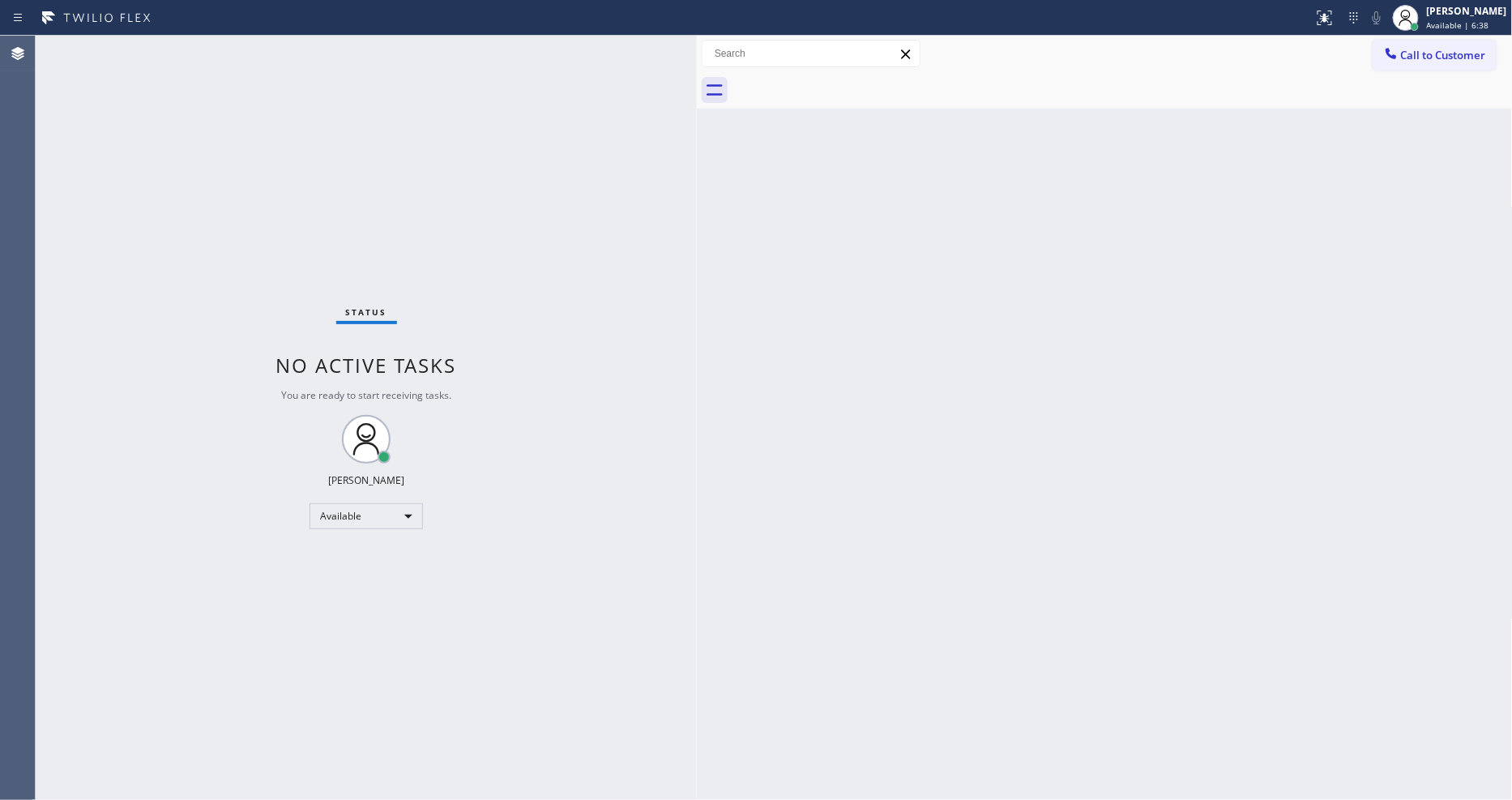
click at [222, 45] on div "Status No active tasks You are ready to start receiving tasks. [PERSON_NAME] Av…" at bounding box center [366, 418] width 662 height 764
click at [232, 38] on div "Status No active tasks You are ready to start receiving tasks. [PERSON_NAME] Av…" at bounding box center [366, 418] width 662 height 764
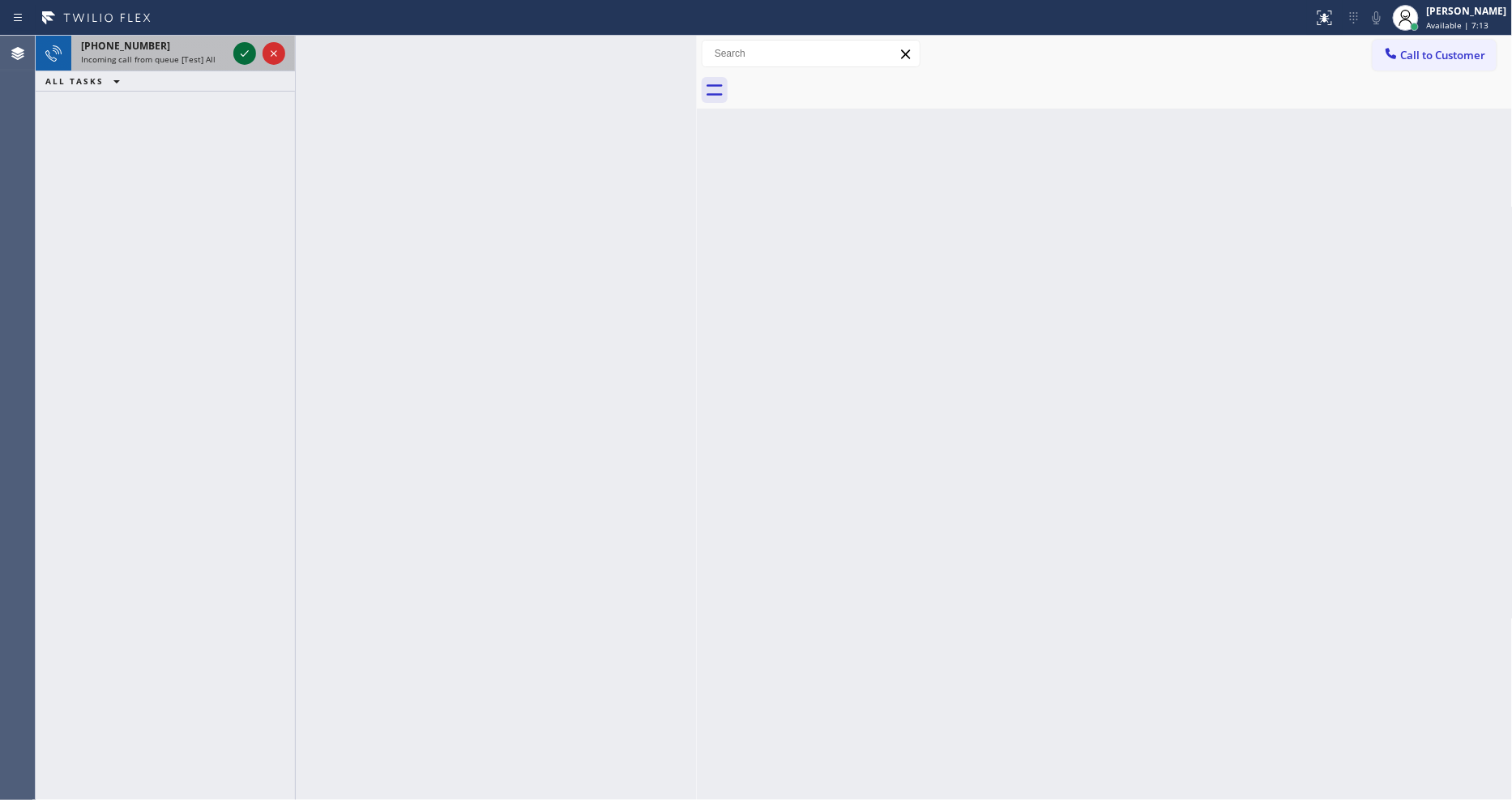
click at [238, 47] on icon at bounding box center [245, 54] width 20 height 20
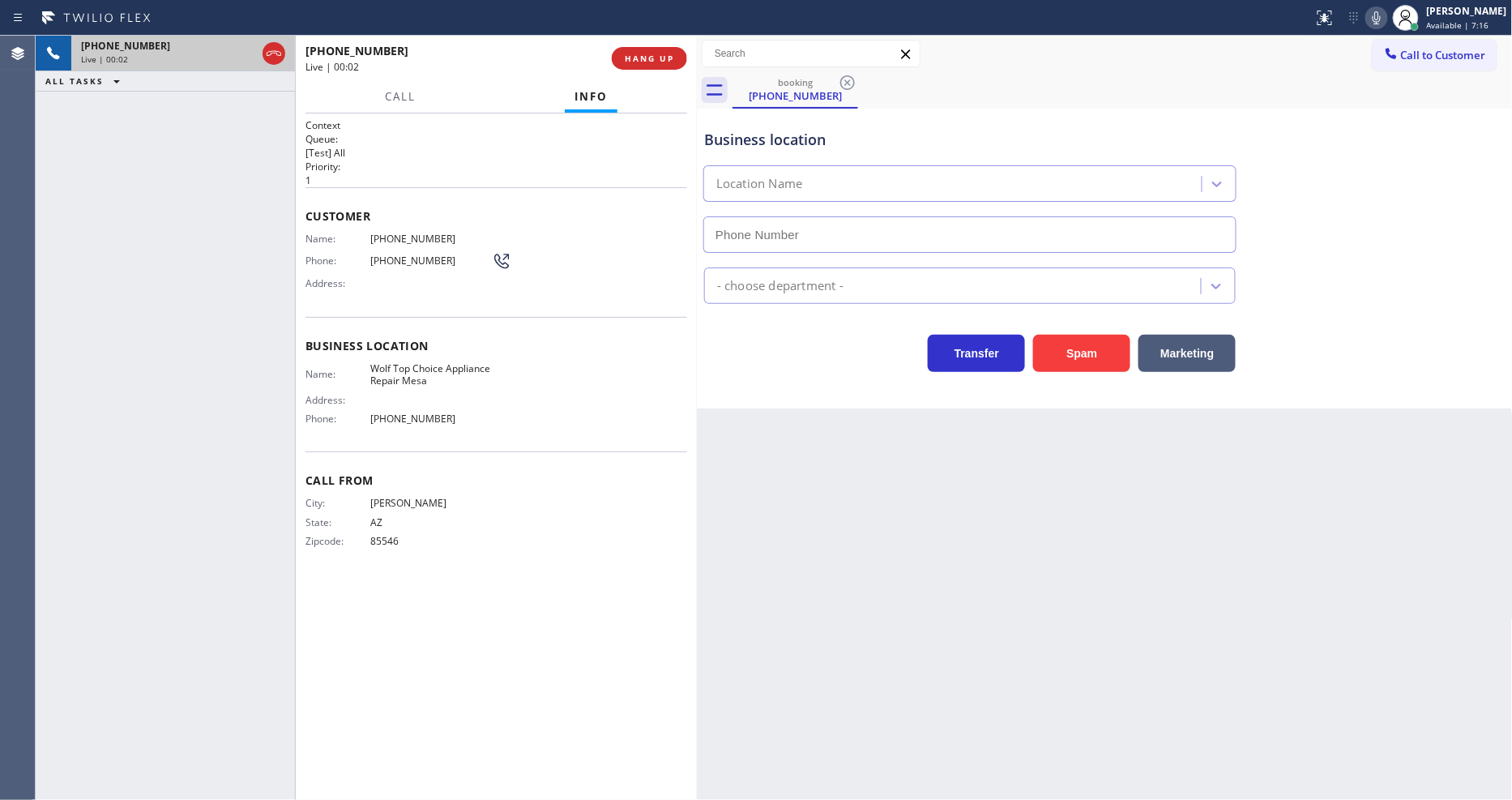
type input "[PHONE_NUMBER]"
click at [422, 375] on span "Wolf Top Choice Appliance Repair Mesa" at bounding box center [431, 375] width 122 height 25
copy span "Wolf Top Choice Appliance Repair Mesa"
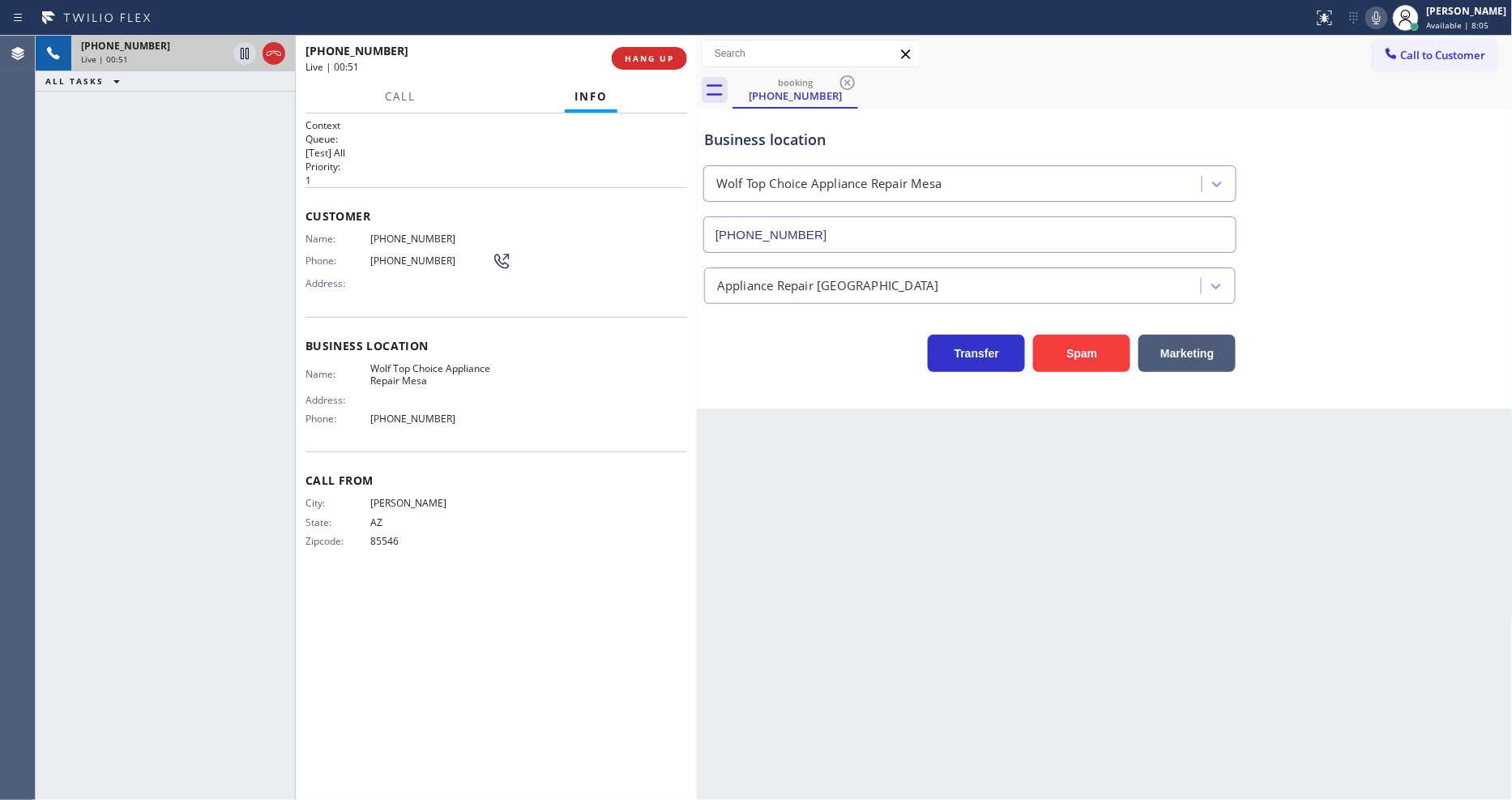
click at [397, 235] on span "[PHONE_NUMBER]" at bounding box center [431, 238] width 122 height 12
copy span "[PHONE_NUMBER]"
click at [238, 55] on icon at bounding box center [245, 54] width 20 height 20
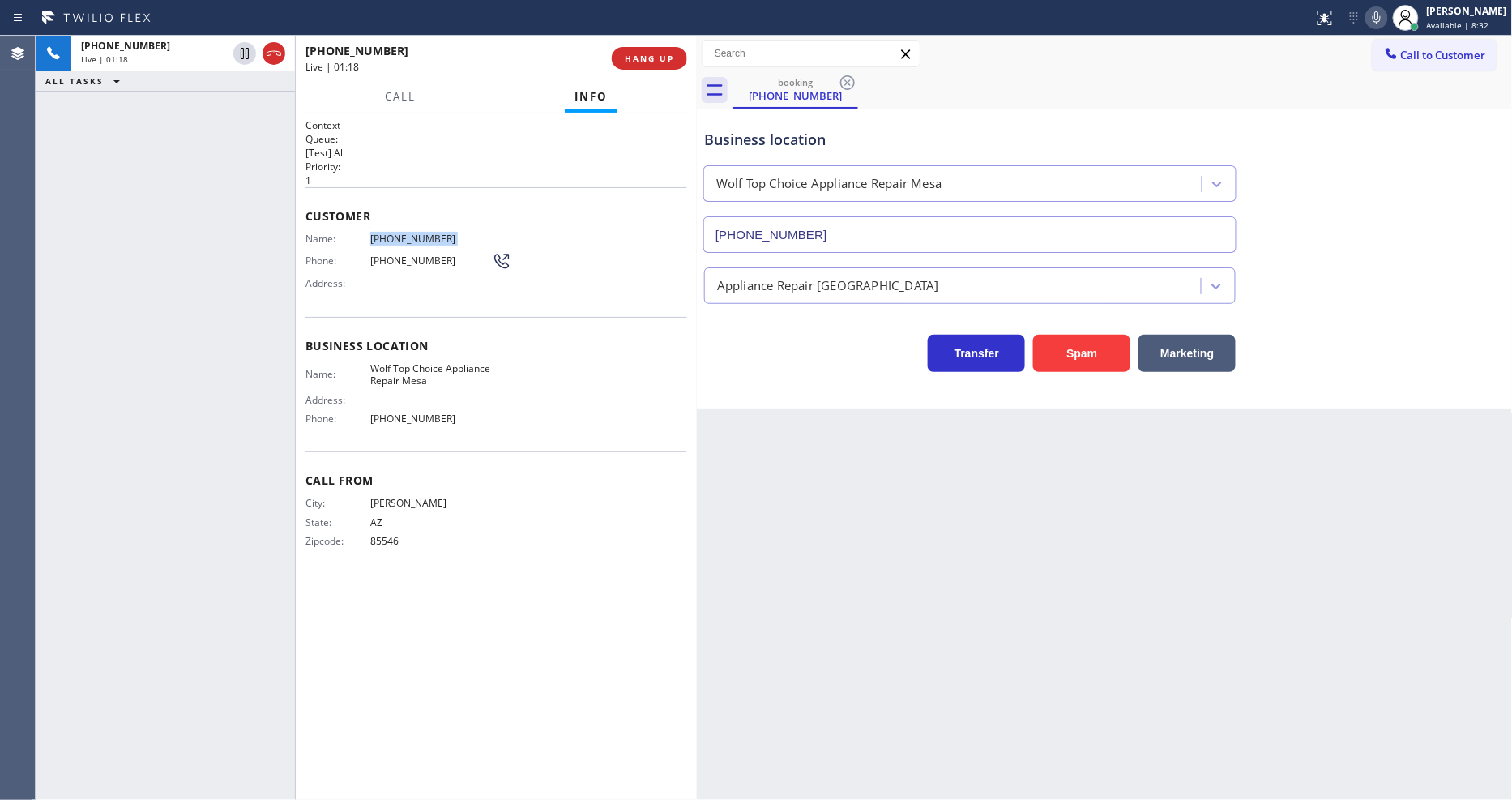
click at [1387, 17] on icon at bounding box center [1377, 18] width 20 height 20
click at [240, 50] on icon at bounding box center [245, 54] width 20 height 20
click at [1387, 20] on icon at bounding box center [1377, 18] width 20 height 20
click at [670, 270] on div "Name: [PHONE_NUMBER] Phone: [PHONE_NUMBER] Address:" at bounding box center [496, 264] width 382 height 64
click at [697, 538] on div at bounding box center [697, 418] width 0 height 764
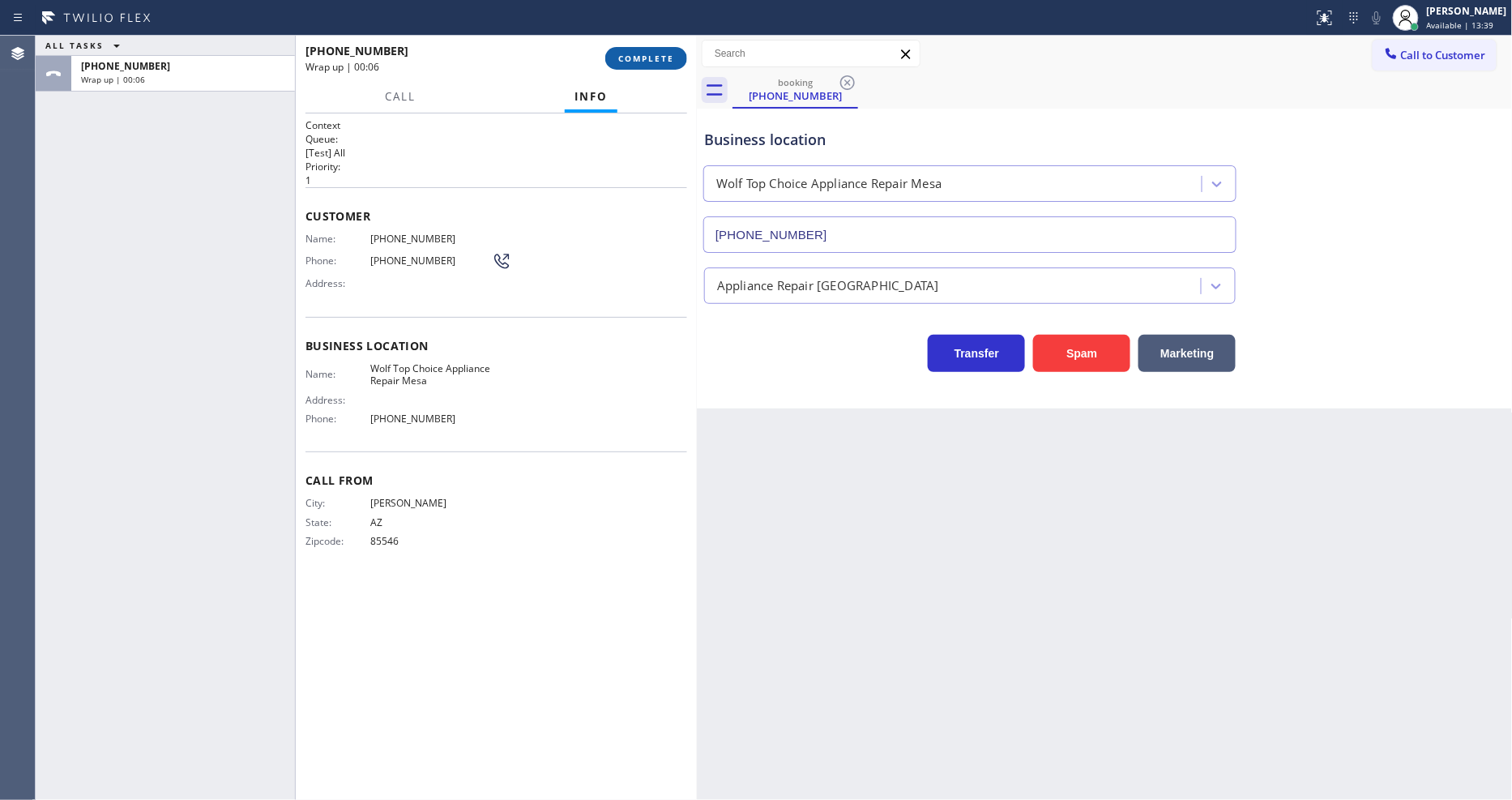
drag, startPoint x: 659, startPoint y: 59, endPoint x: 600, endPoint y: 438, distance: 383.6
click at [660, 59] on span "COMPLETE" at bounding box center [647, 59] width 56 height 12
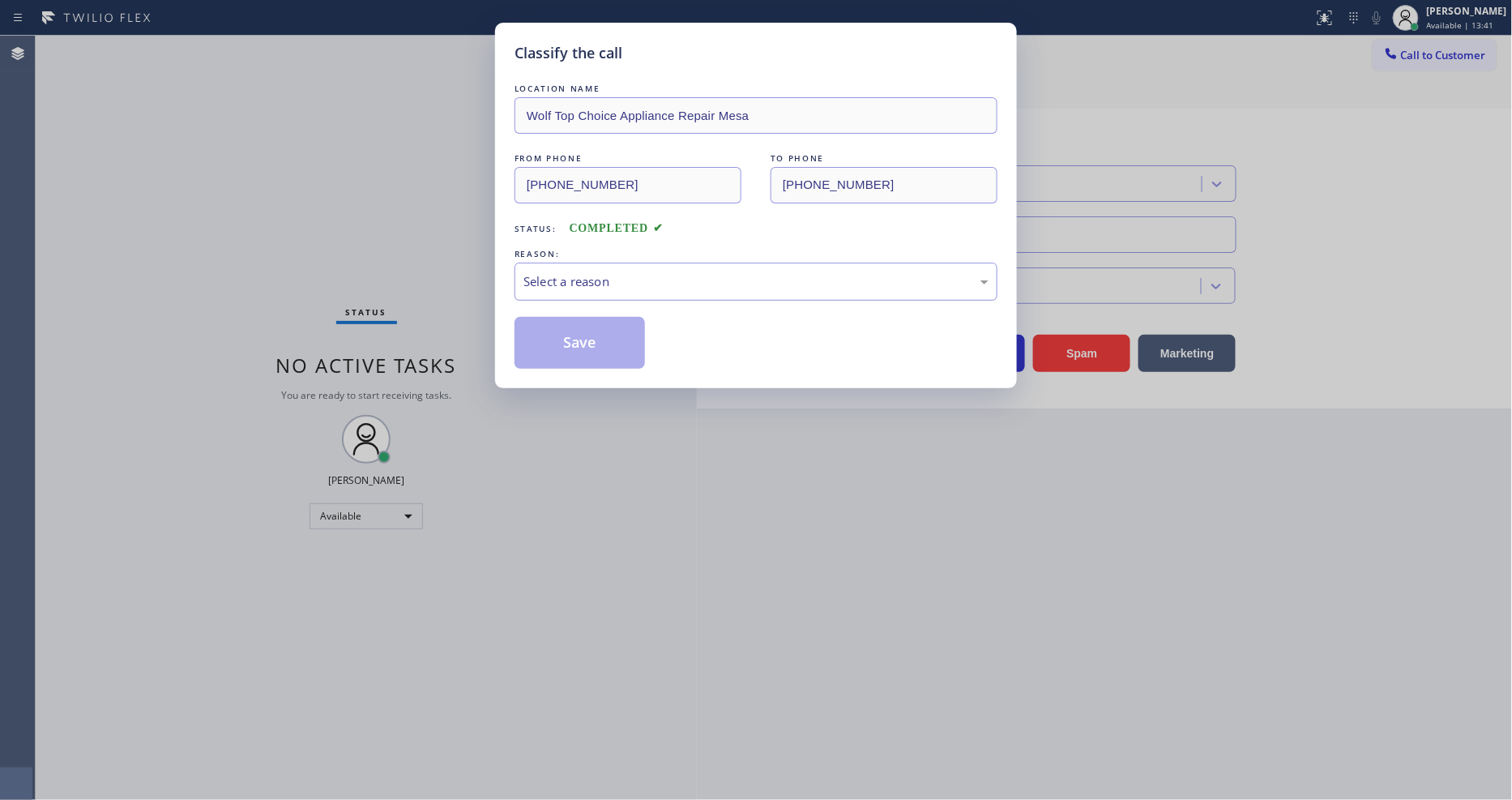
drag, startPoint x: 573, startPoint y: 258, endPoint x: 567, endPoint y: 273, distance: 16.2
click at [572, 262] on div "Select a reason" at bounding box center [756, 281] width 483 height 38
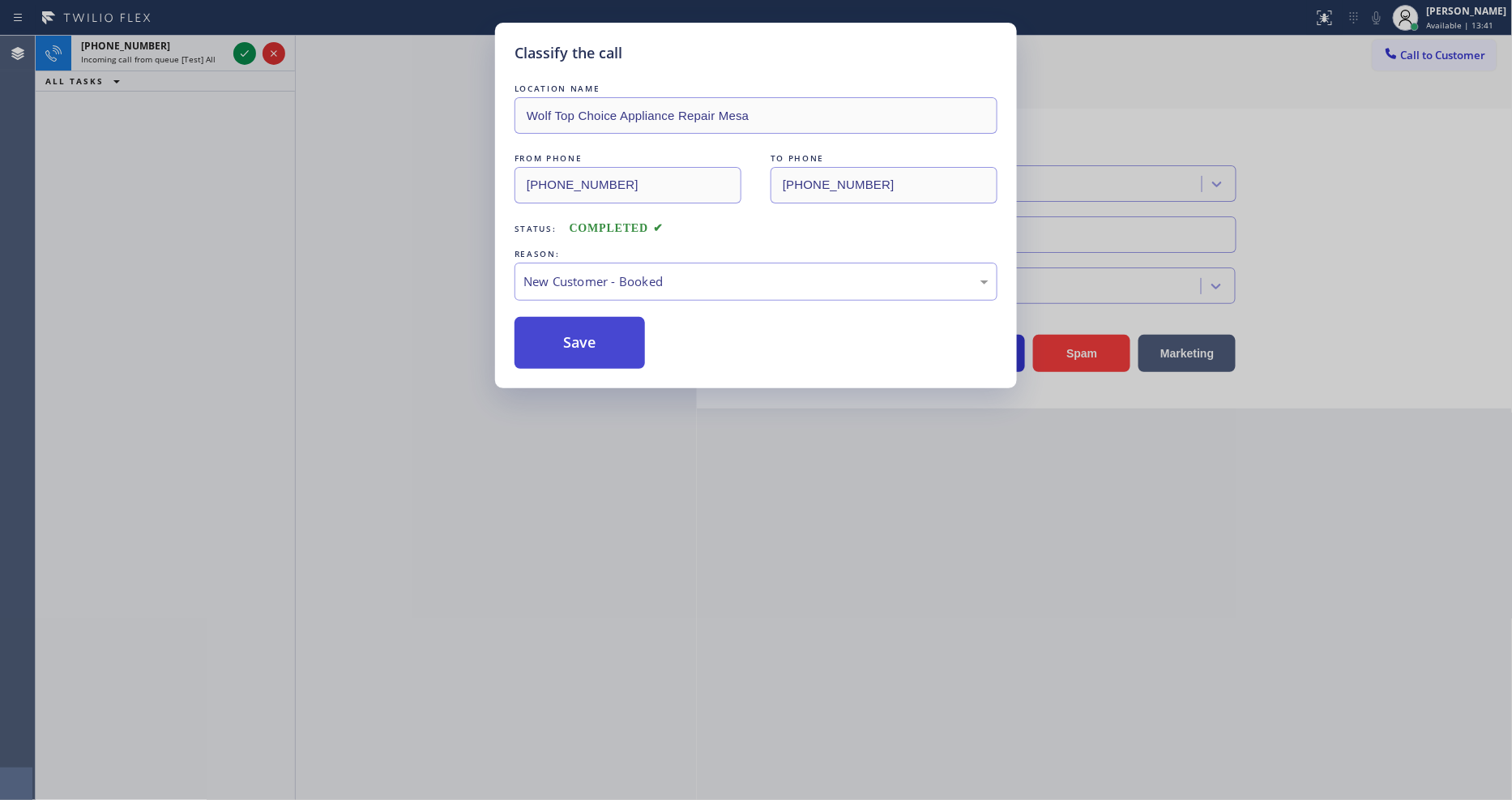
click at [557, 328] on button "Save" at bounding box center [580, 343] width 131 height 52
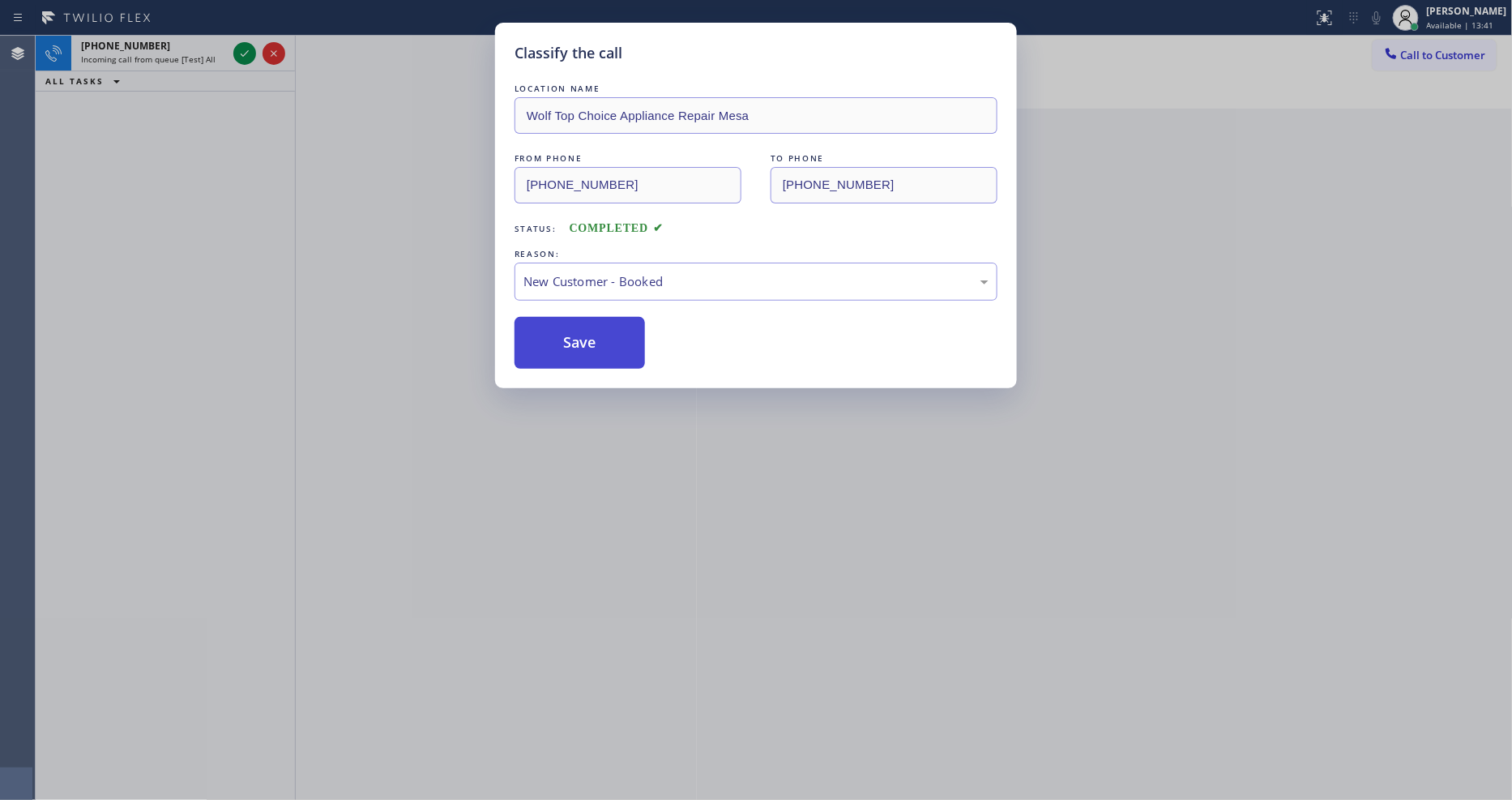
click at [557, 328] on button "Save" at bounding box center [580, 343] width 131 height 52
drag, startPoint x: 557, startPoint y: 328, endPoint x: 428, endPoint y: 223, distance: 166.3
click at [551, 321] on button "Save" at bounding box center [580, 343] width 131 height 52
click at [246, 53] on icon at bounding box center [245, 54] width 8 height 7
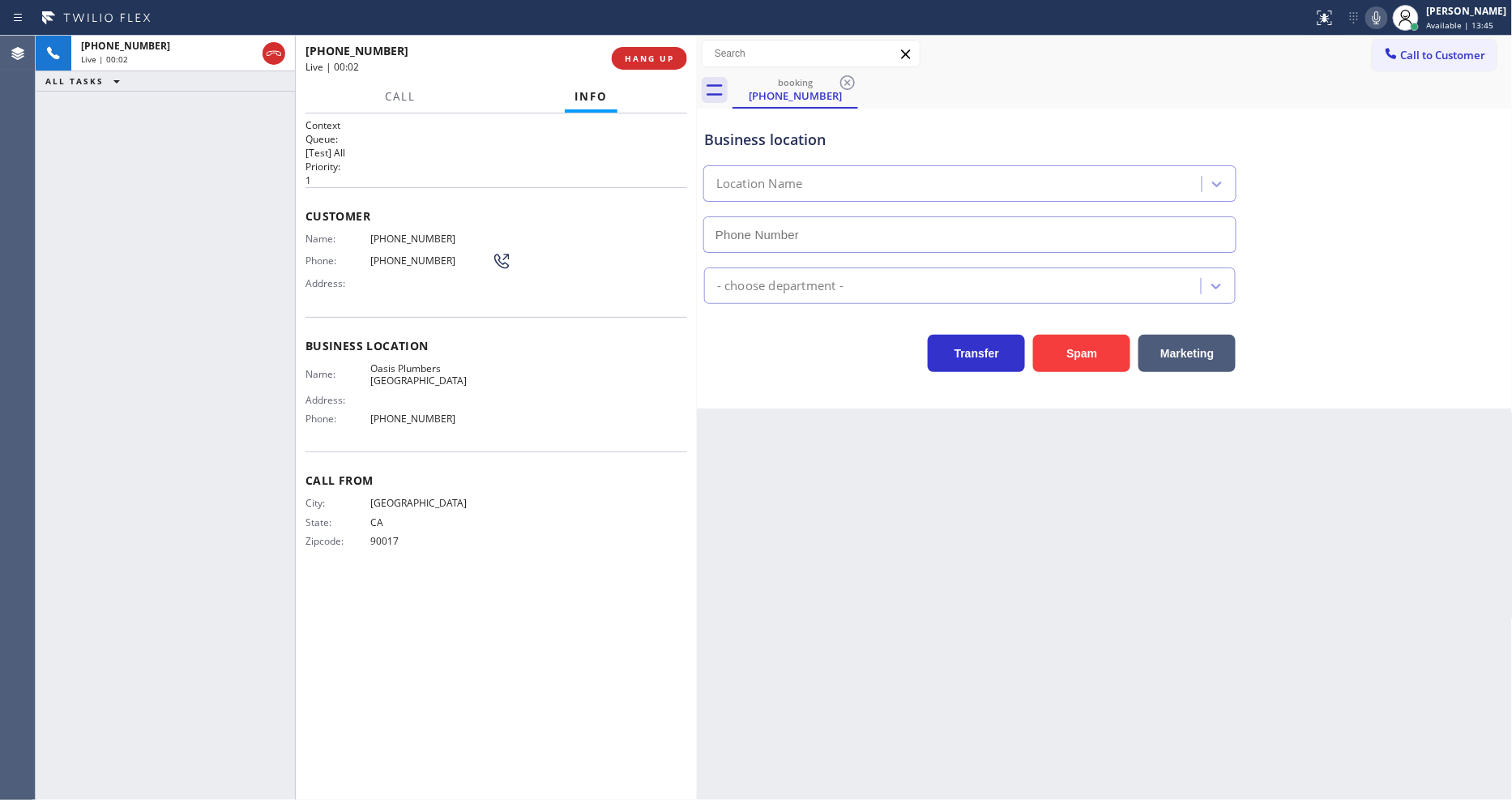
type input "[PHONE_NUMBER]"
click at [642, 60] on span "HANG UP" at bounding box center [649, 59] width 50 height 12
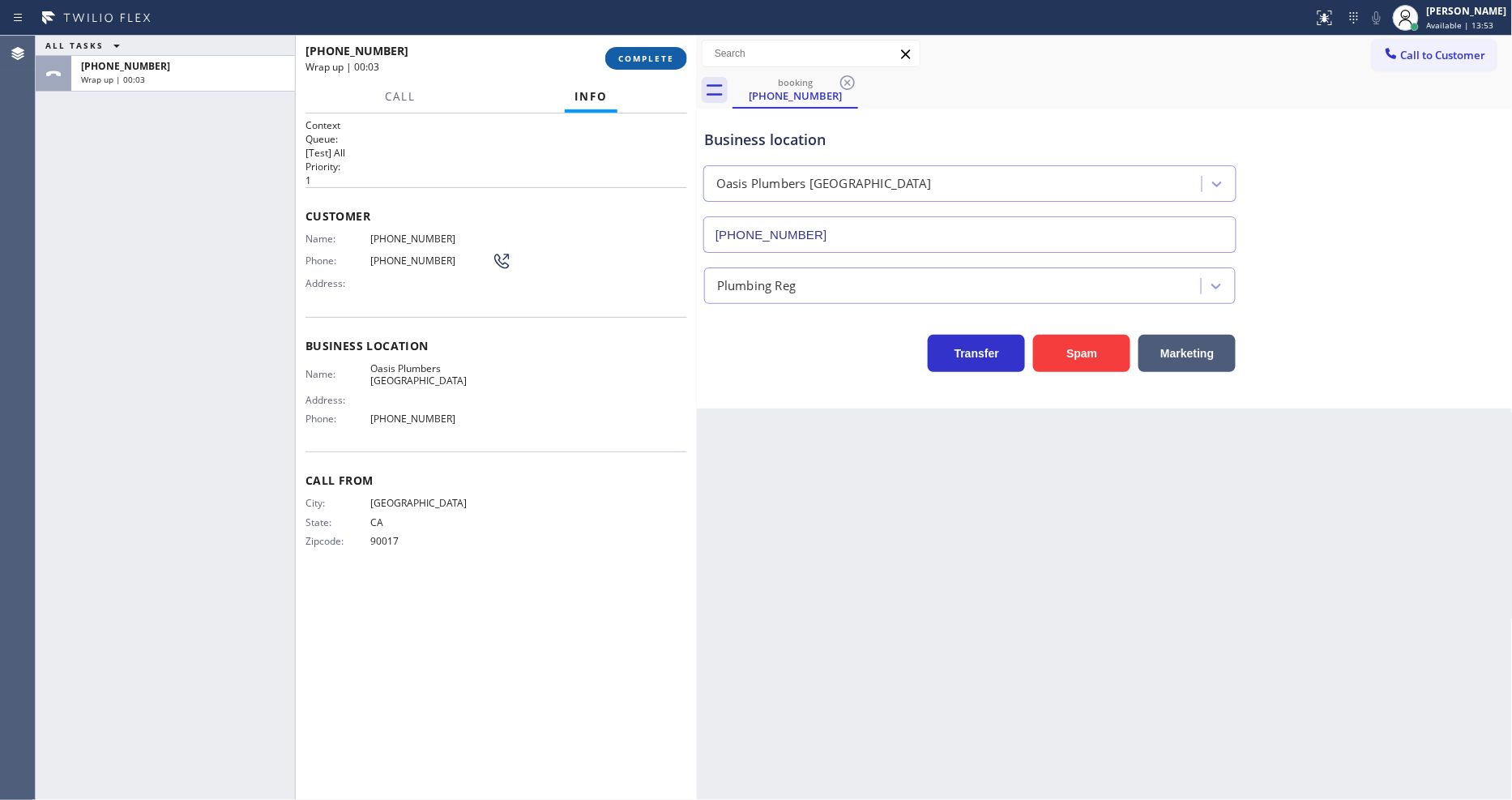
click at [642, 60] on span "COMPLETE" at bounding box center [647, 59] width 56 height 12
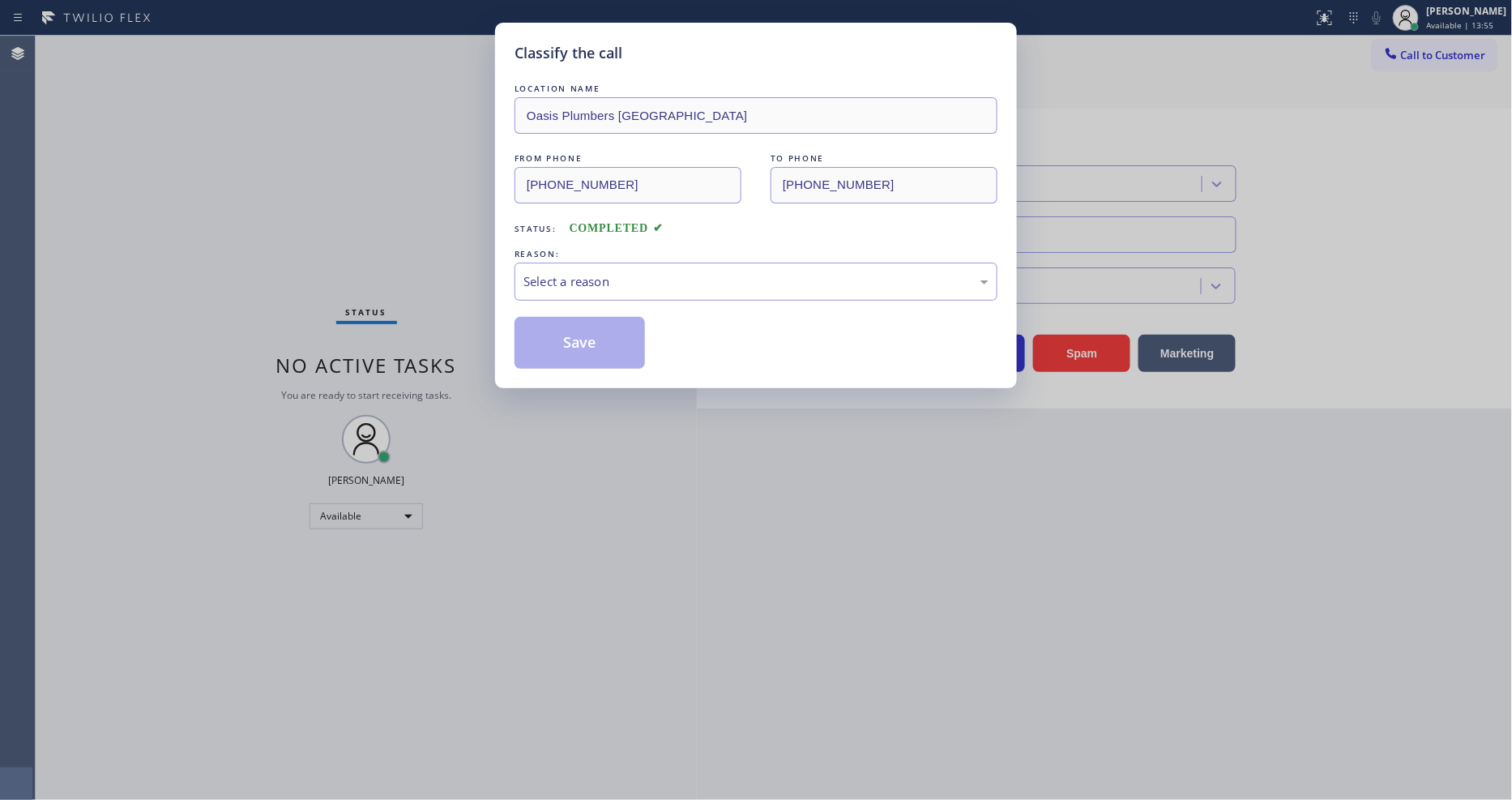
click at [555, 272] on div "Select a reason" at bounding box center [756, 281] width 465 height 19
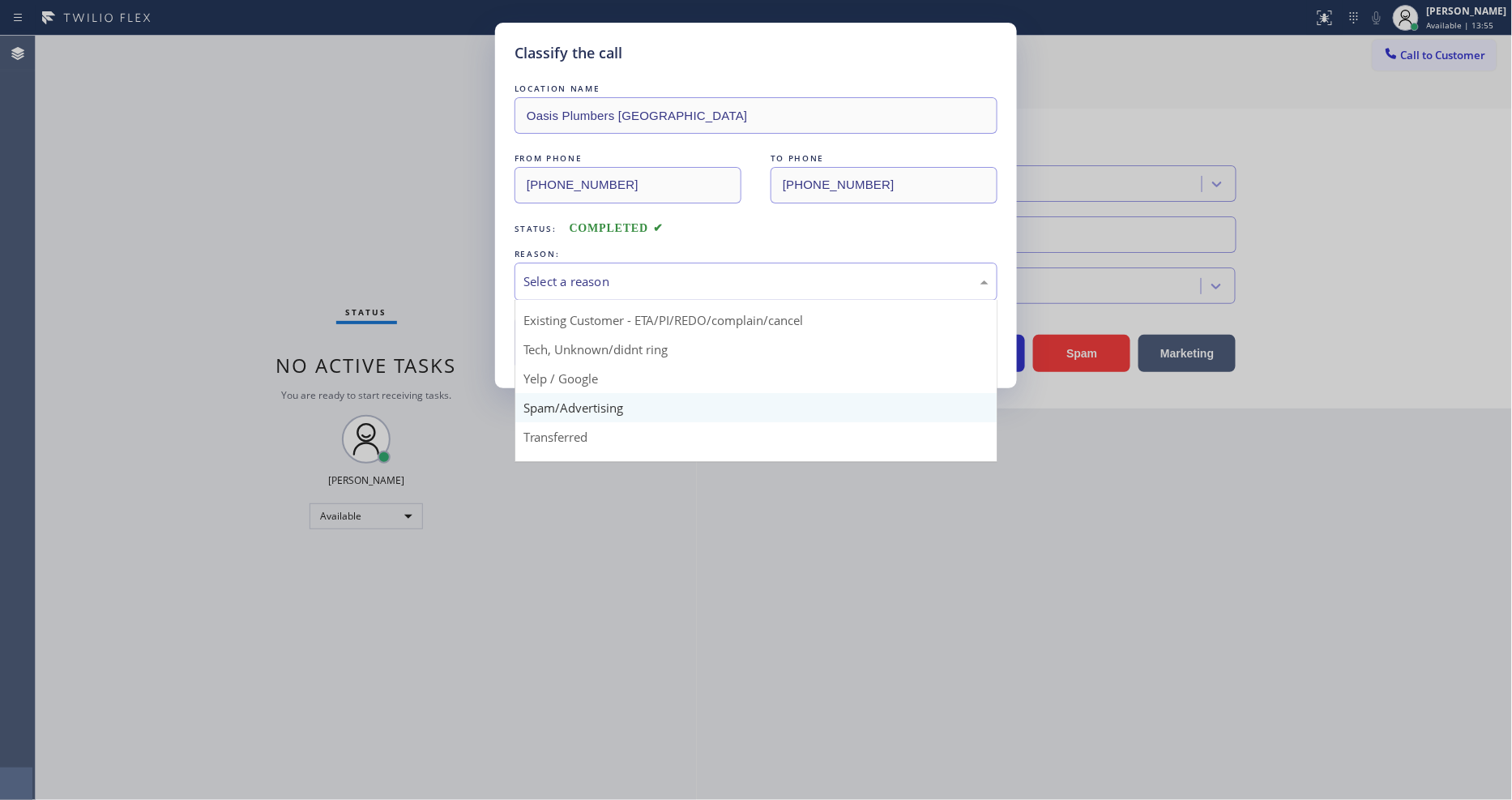
scroll to position [101, 0]
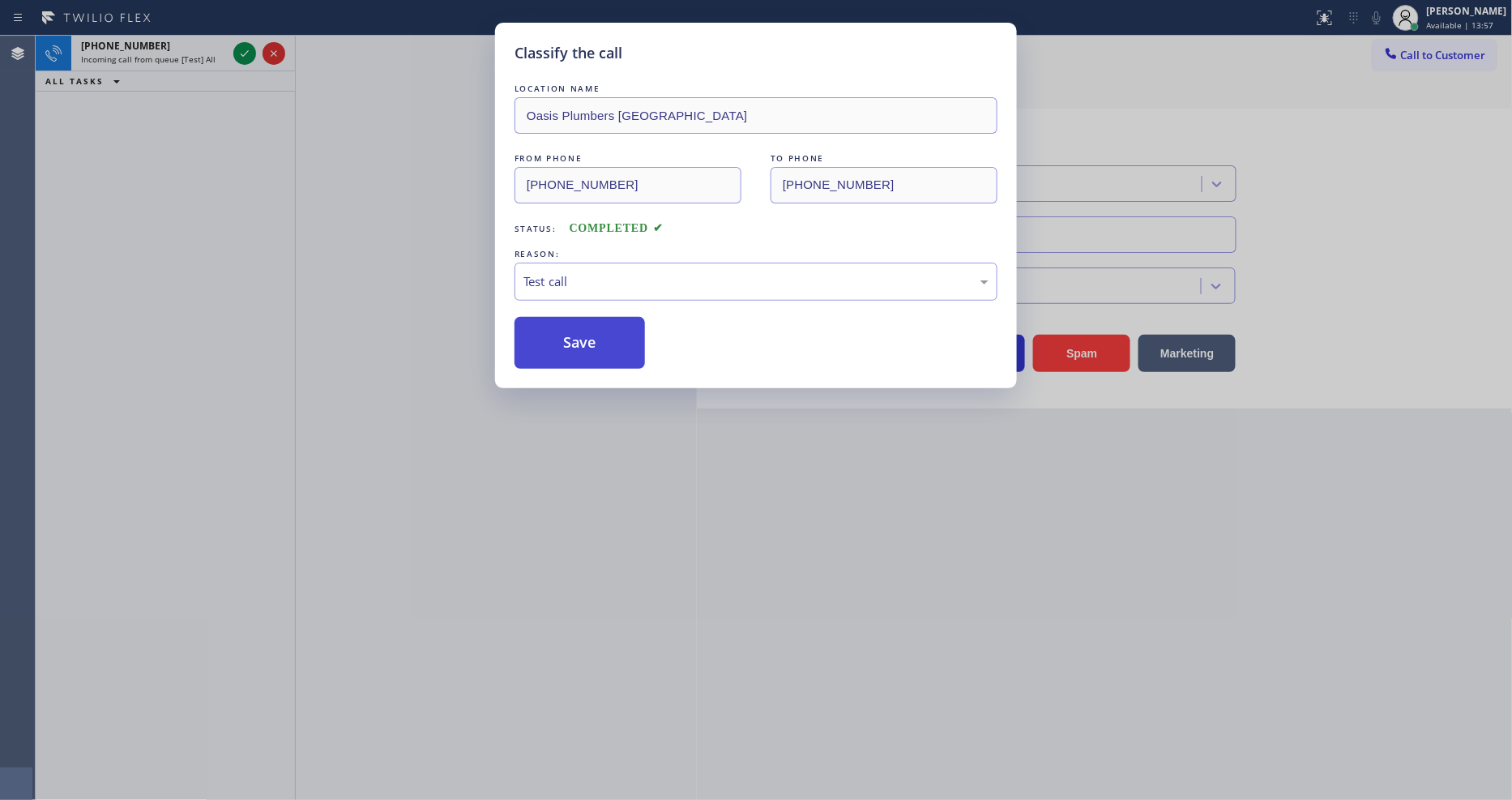
click at [582, 343] on button "Save" at bounding box center [580, 343] width 131 height 52
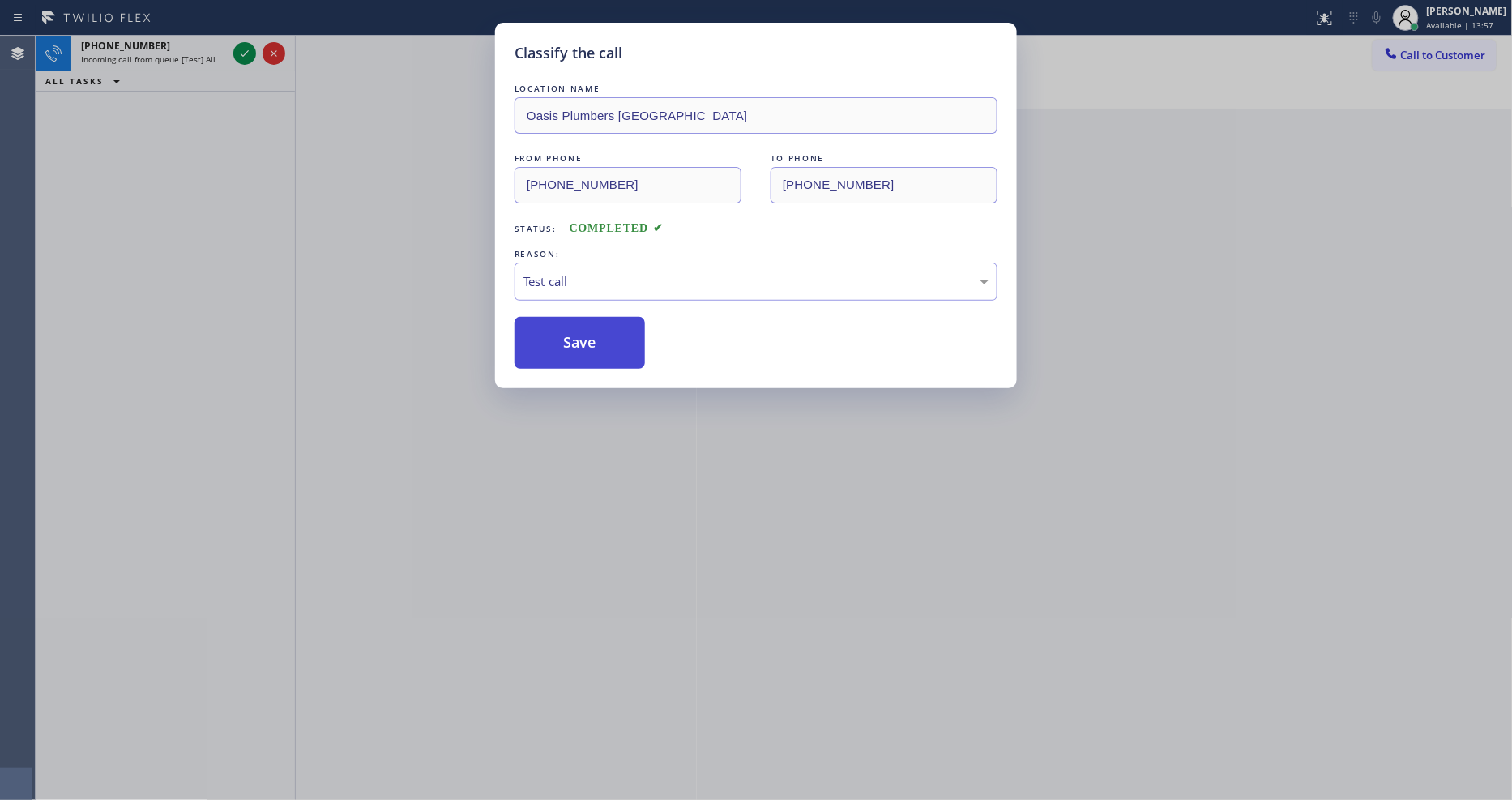
click at [582, 343] on button "Save" at bounding box center [580, 343] width 131 height 52
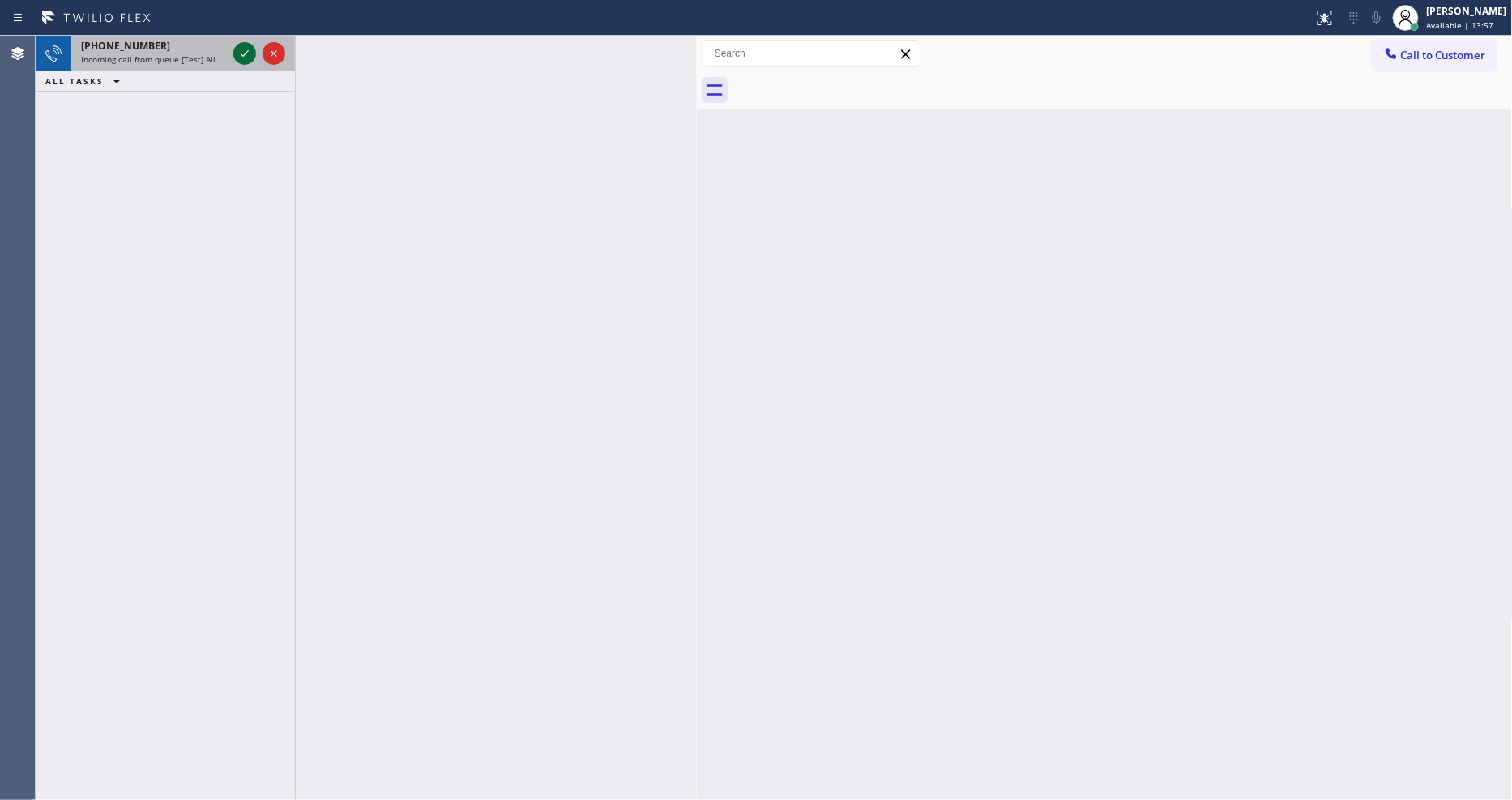
click at [244, 53] on icon at bounding box center [245, 54] width 20 height 20
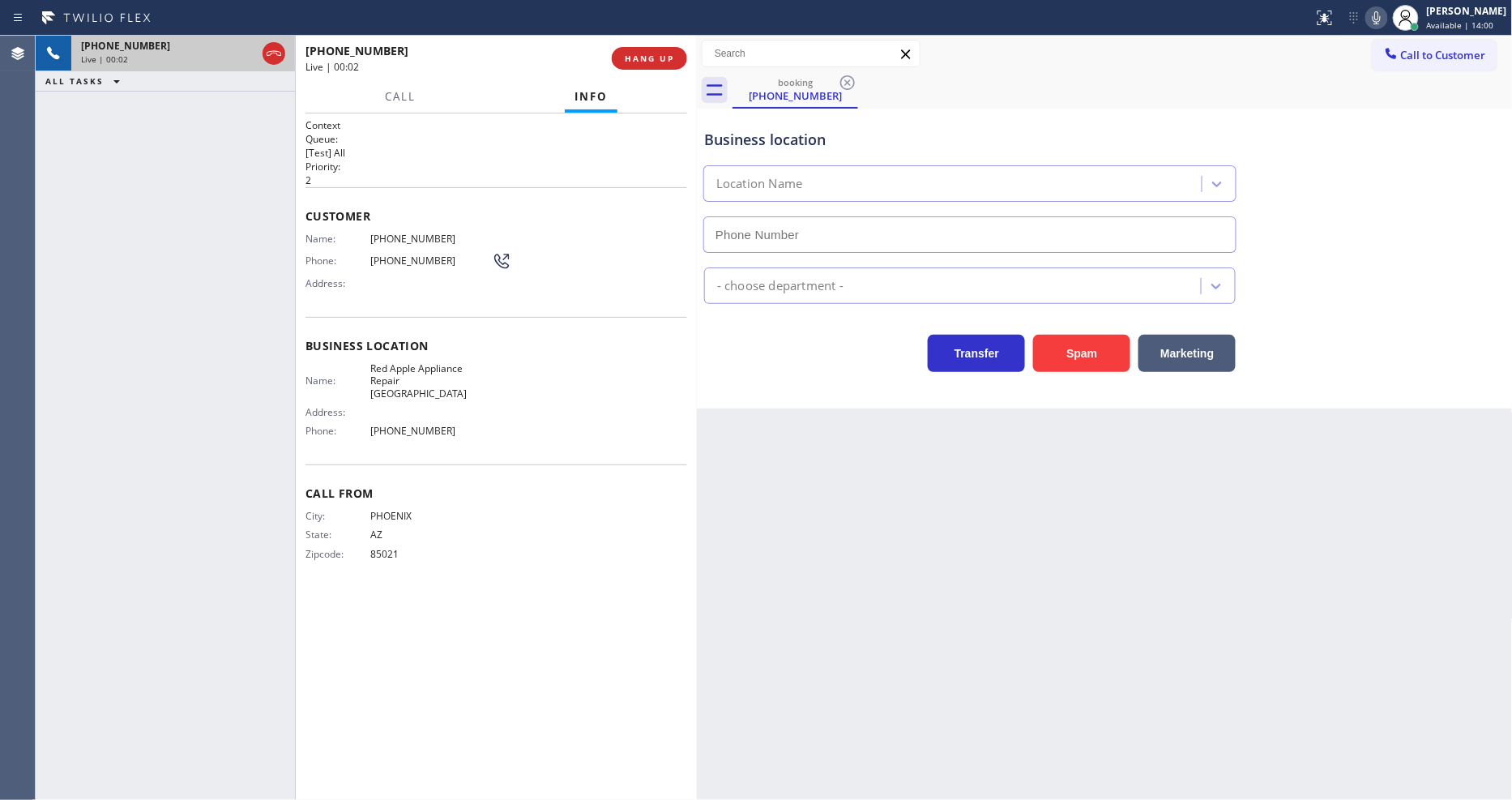
type input "[PHONE_NUMBER]"
click at [649, 50] on button "HANG UP" at bounding box center [649, 58] width 75 height 22
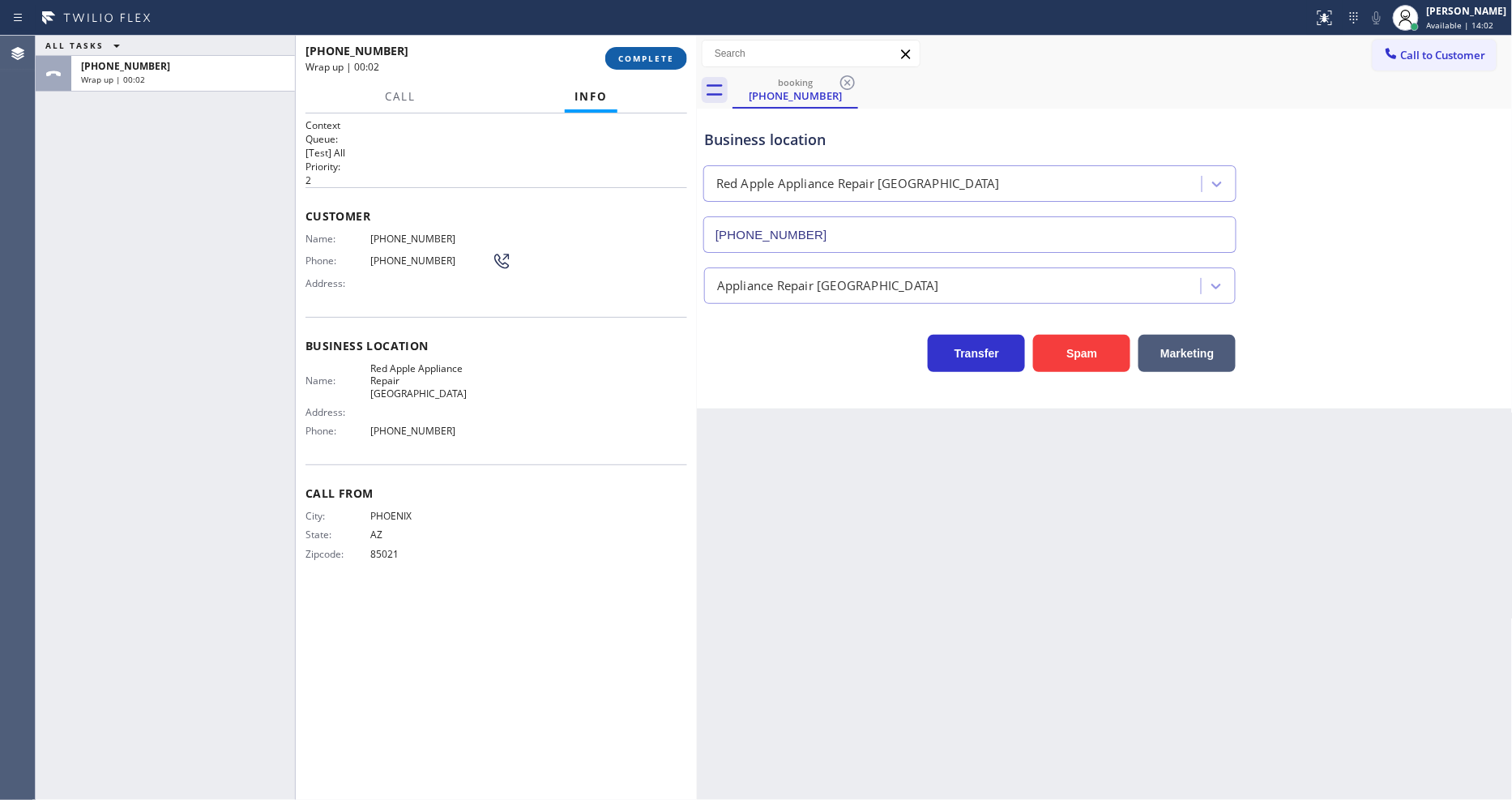
click at [649, 50] on button "COMPLETE" at bounding box center [646, 58] width 82 height 22
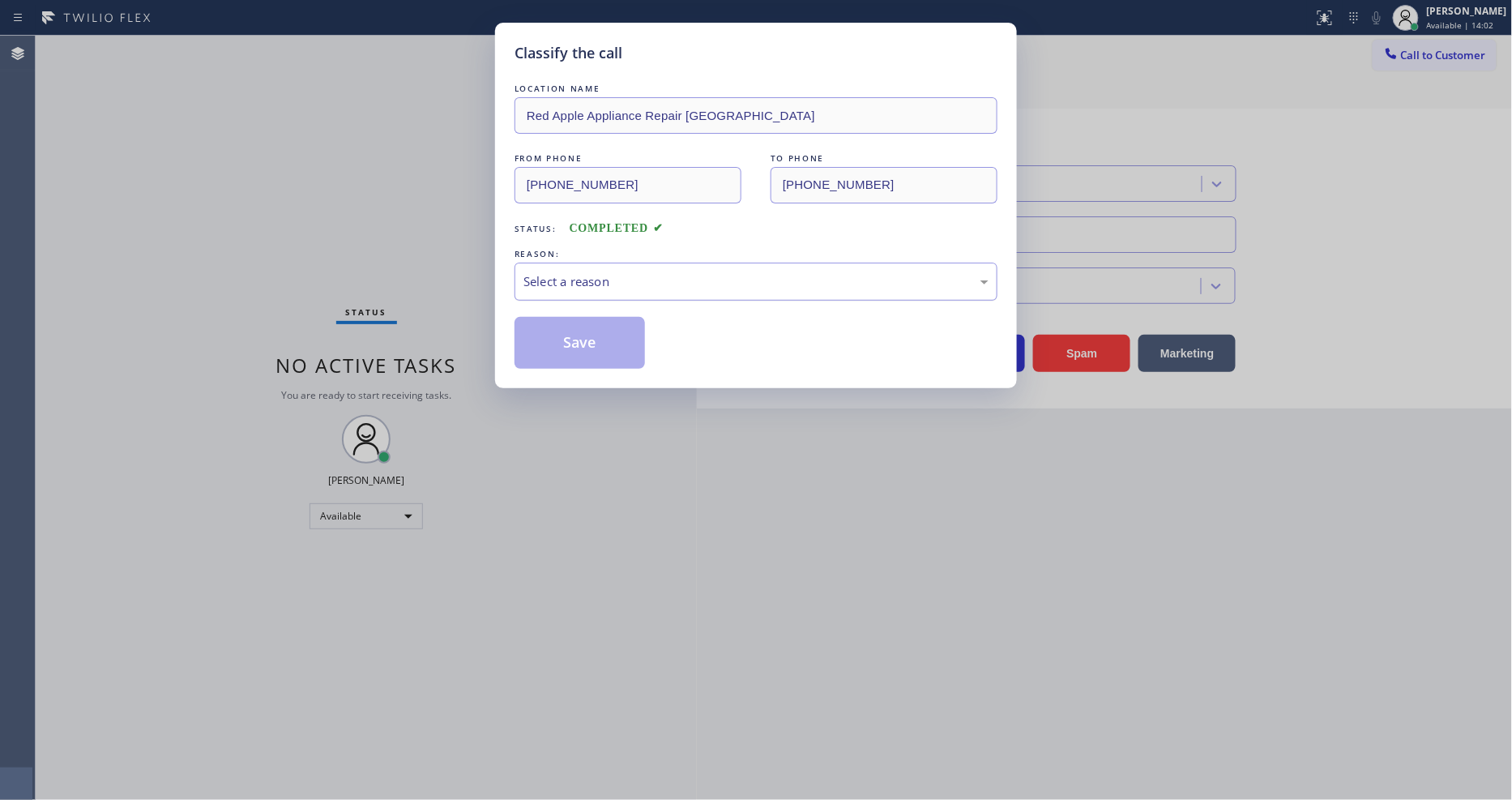
click at [564, 273] on div "Select a reason" at bounding box center [756, 281] width 465 height 19
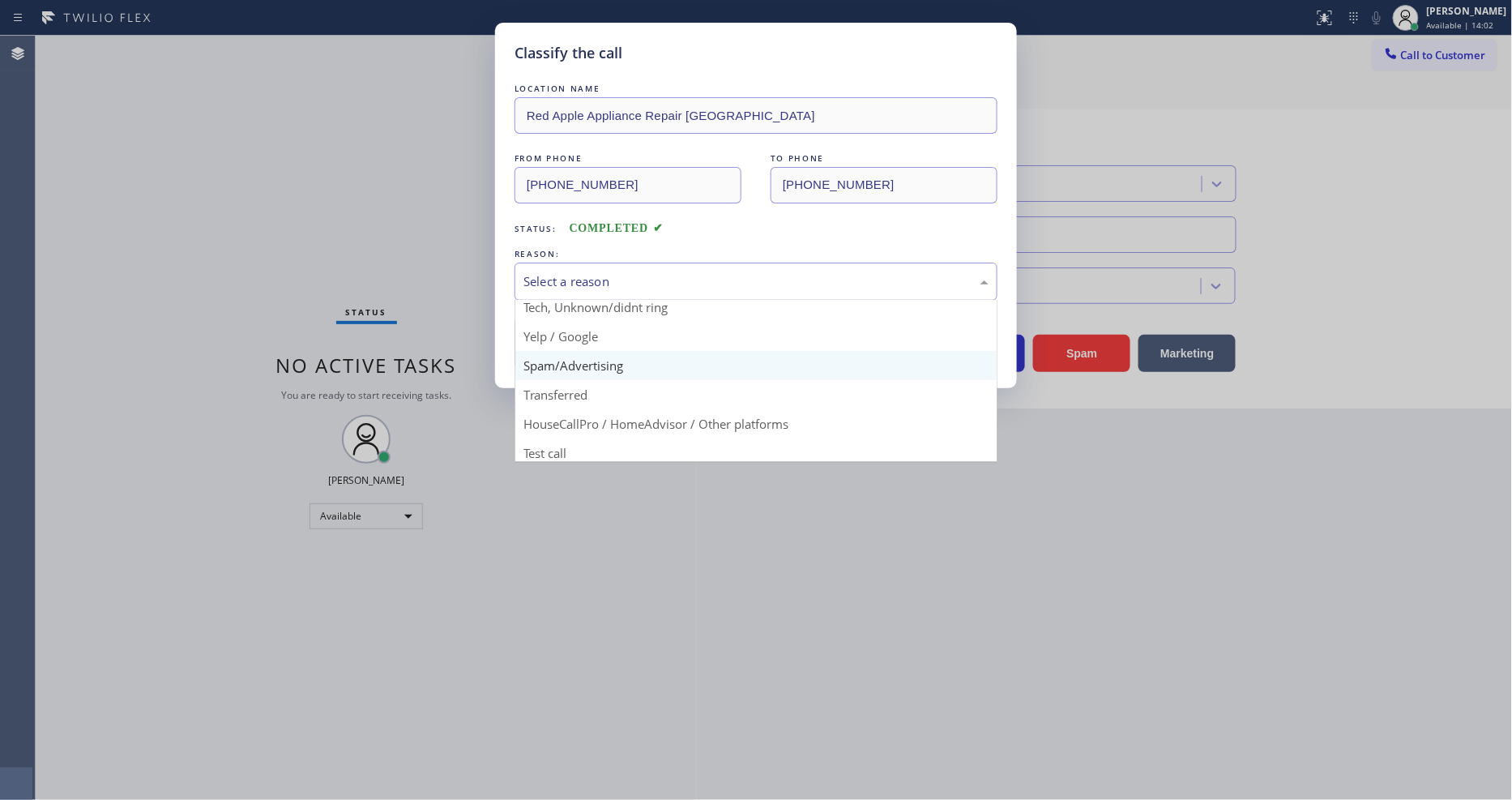
scroll to position [101, 0]
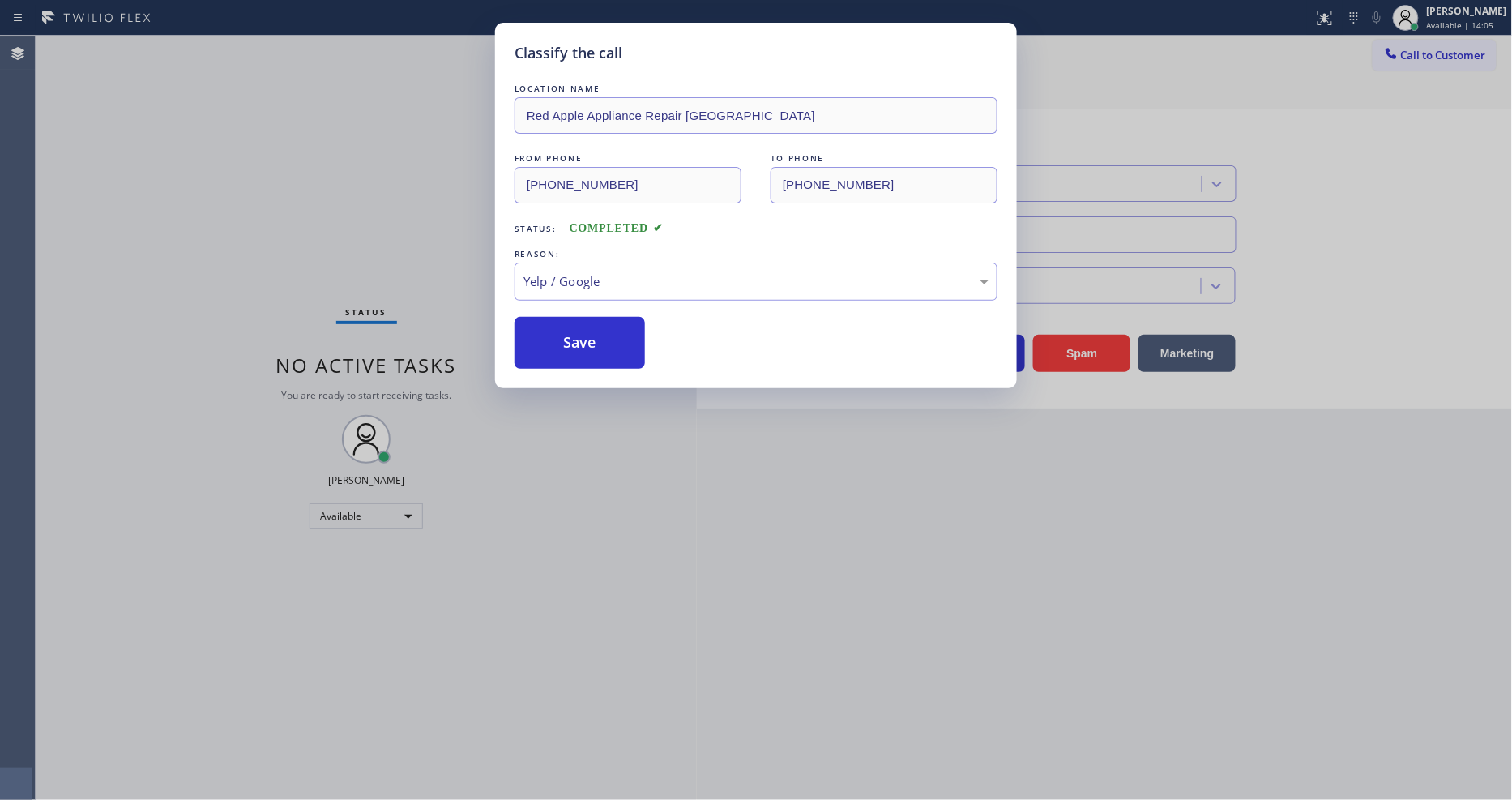
click at [572, 326] on button "Save" at bounding box center [580, 343] width 131 height 52
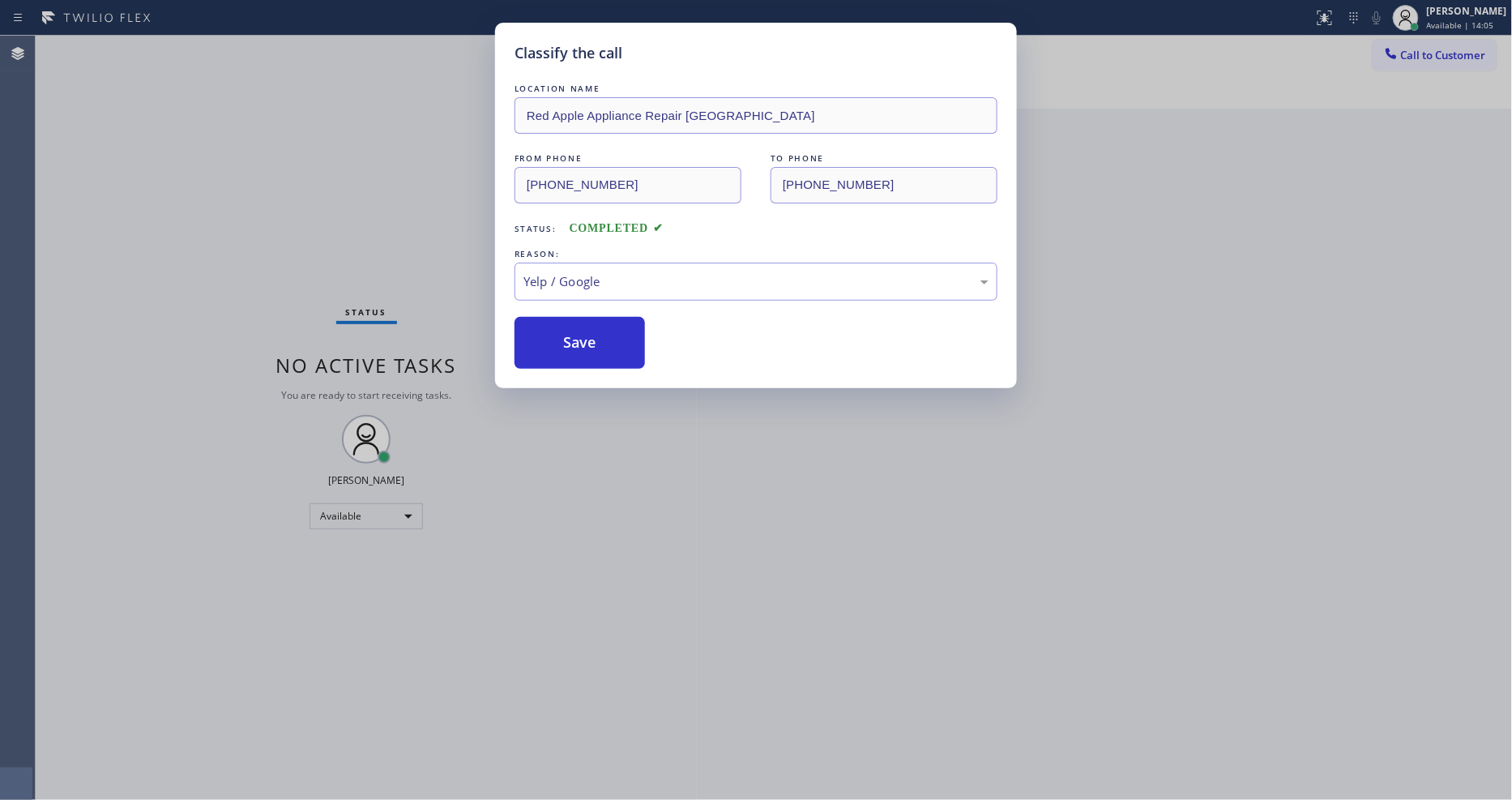
click at [572, 326] on button "Save" at bounding box center [580, 343] width 131 height 52
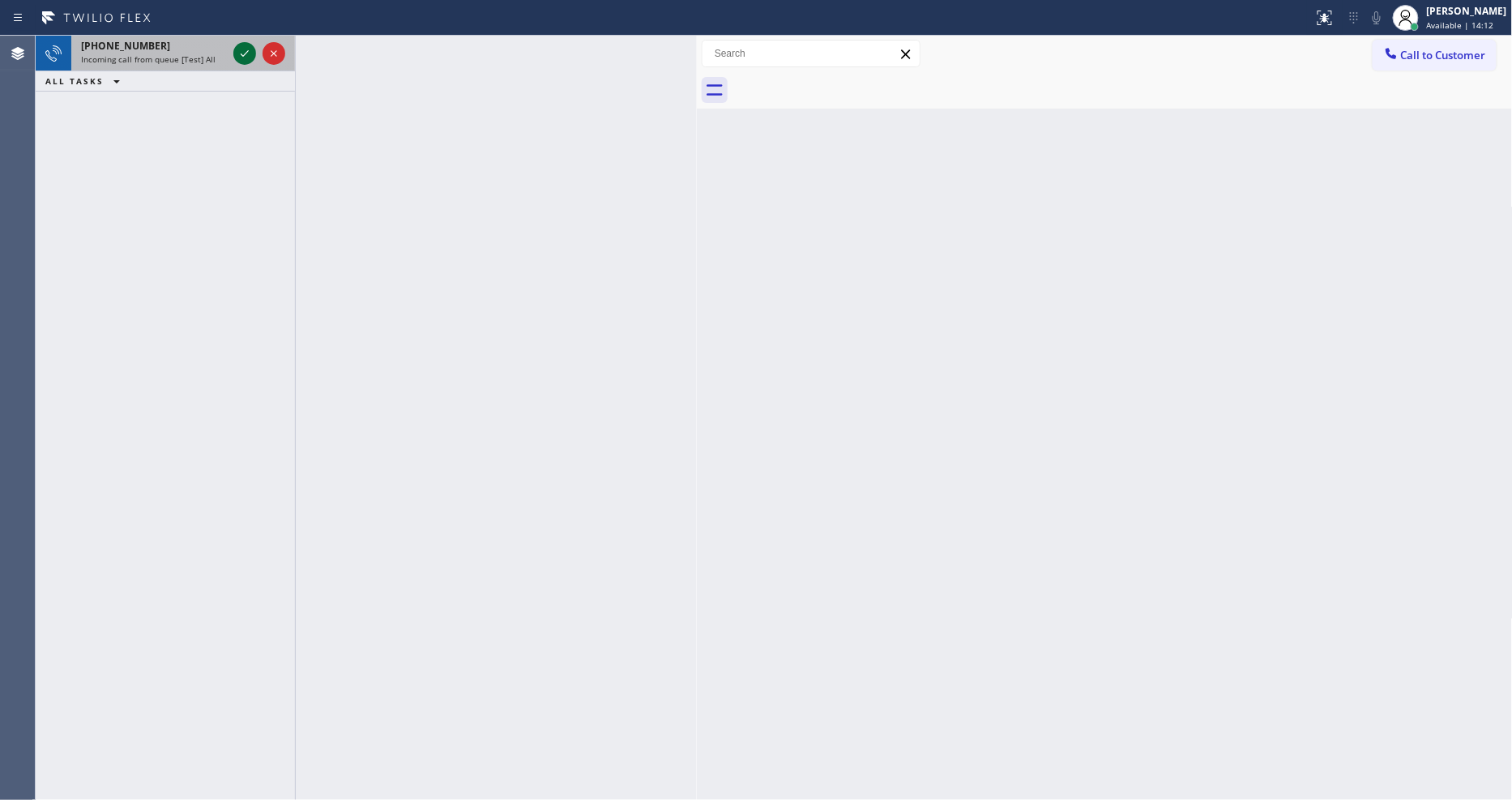
click at [254, 50] on icon at bounding box center [245, 54] width 20 height 20
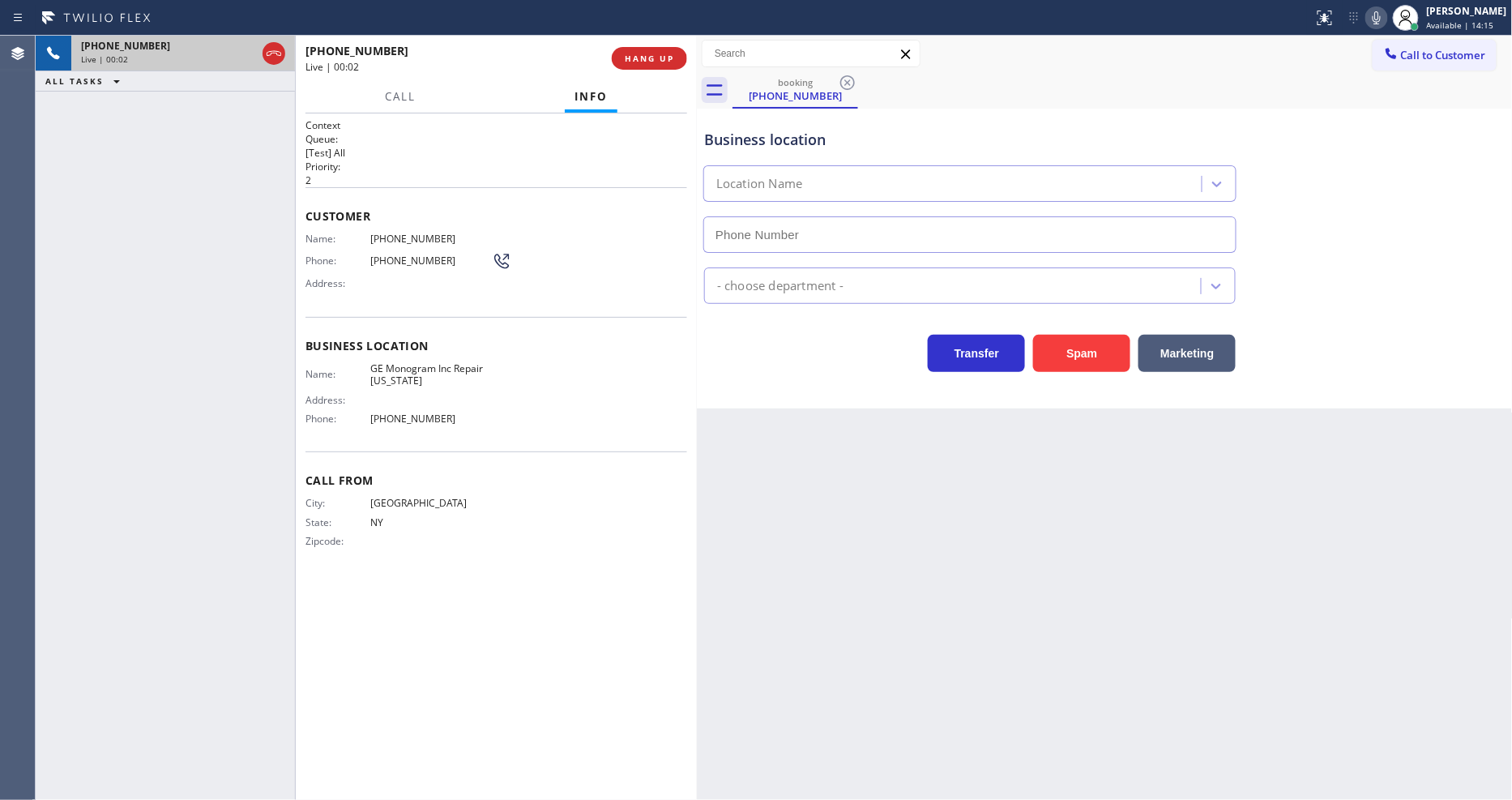
type input "[PHONE_NUMBER]"
click at [634, 68] on button "HANG UP" at bounding box center [649, 58] width 75 height 22
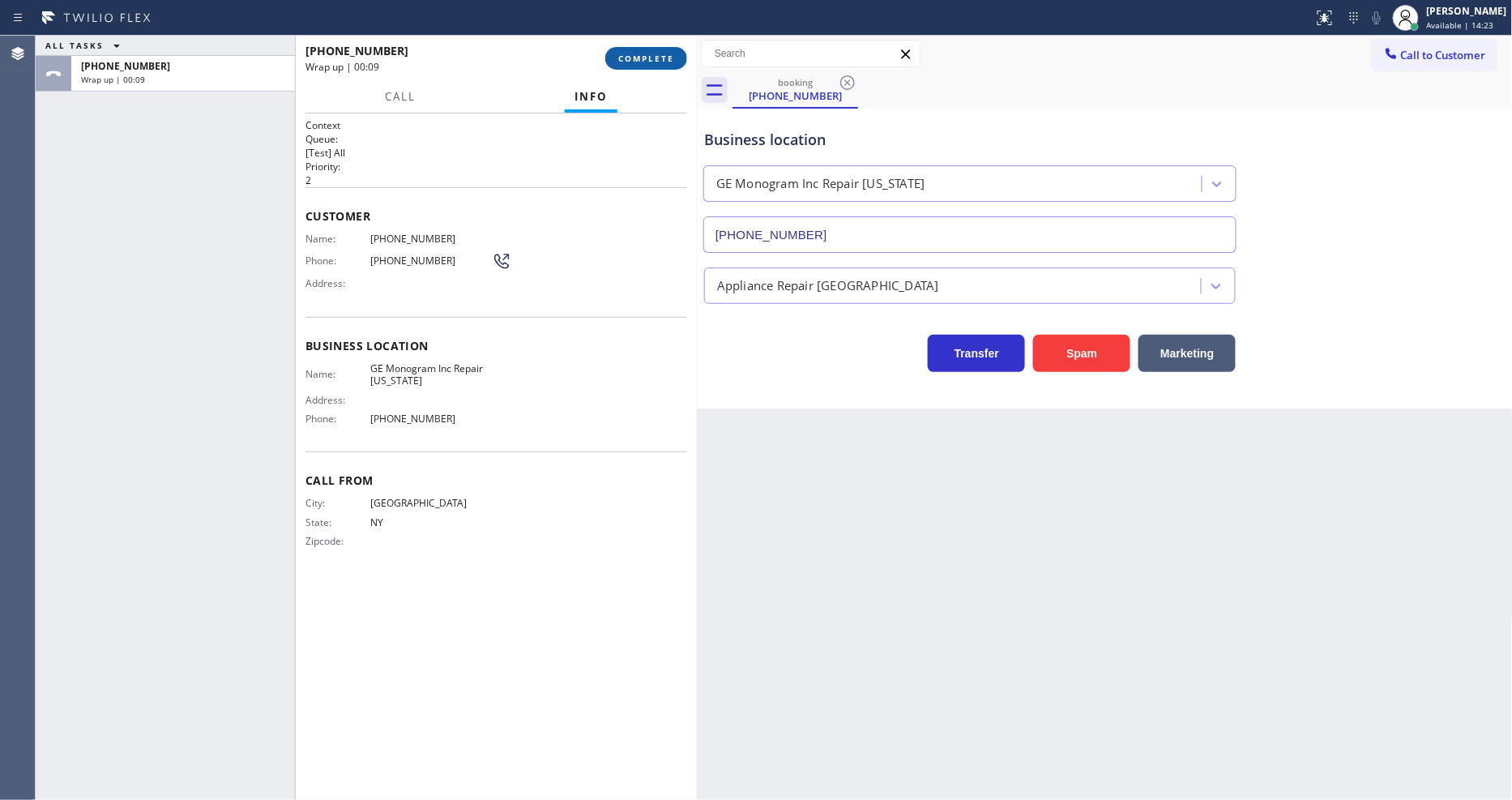
click at [635, 65] on button "COMPLETE" at bounding box center [646, 58] width 82 height 22
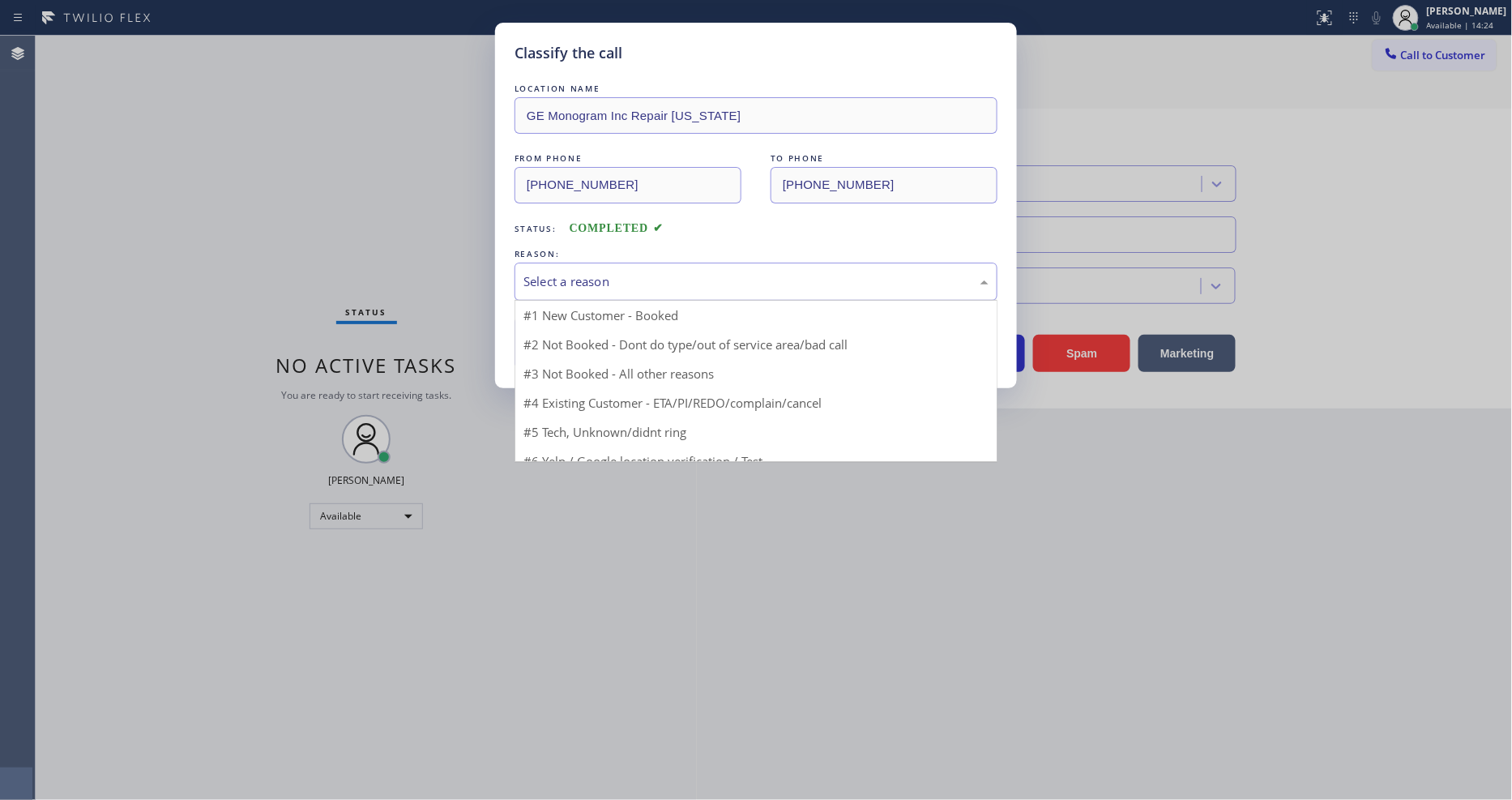
click at [636, 262] on div "Select a reason" at bounding box center [756, 281] width 483 height 38
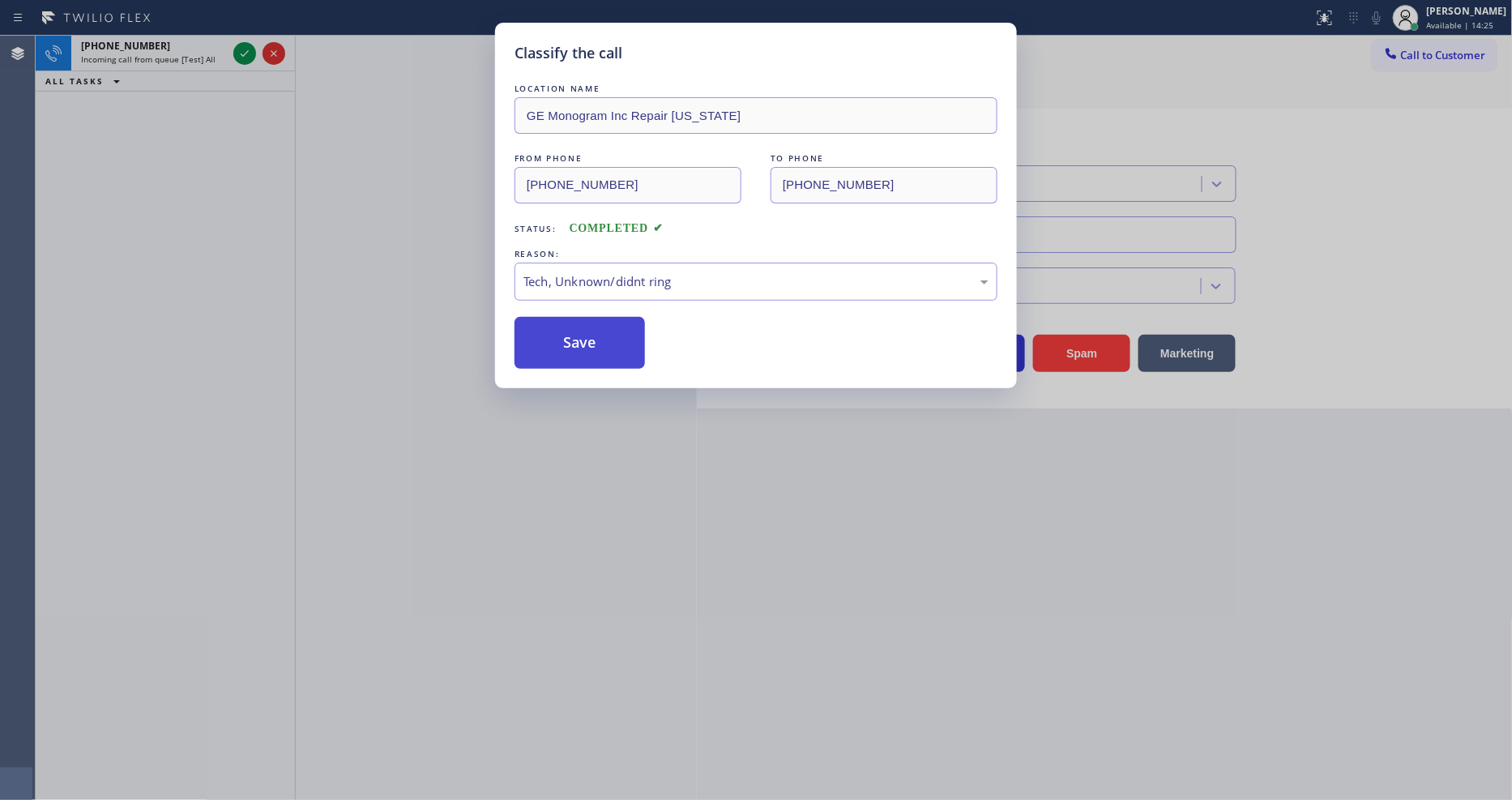
click at [608, 317] on button "Save" at bounding box center [580, 343] width 131 height 52
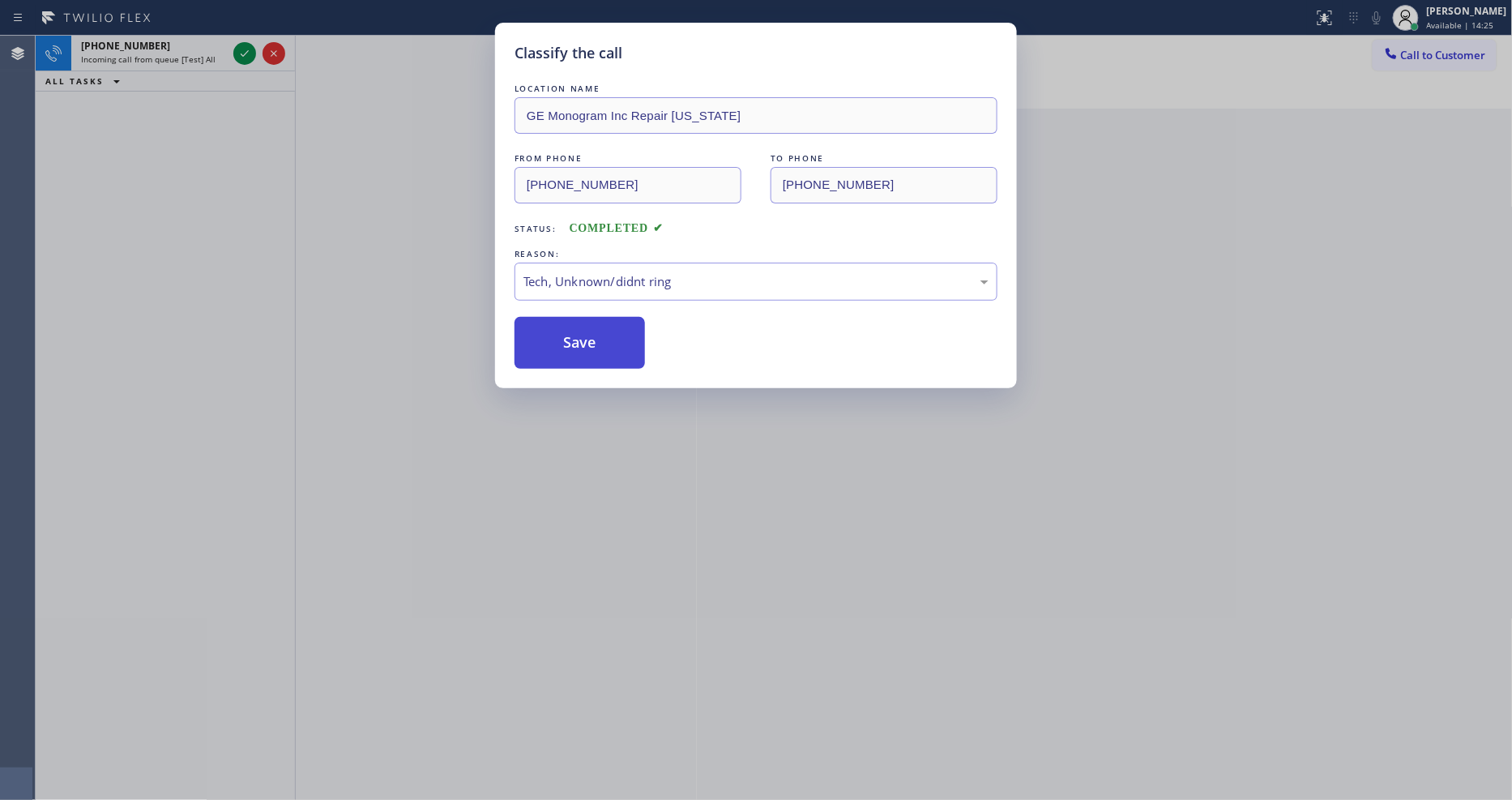
drag, startPoint x: 608, startPoint y: 314, endPoint x: 601, endPoint y: 333, distance: 20.2
click at [605, 328] on button "Save" at bounding box center [580, 343] width 131 height 52
click at [602, 333] on button "Save" at bounding box center [580, 343] width 131 height 52
click at [601, 333] on button "Save" at bounding box center [580, 343] width 131 height 52
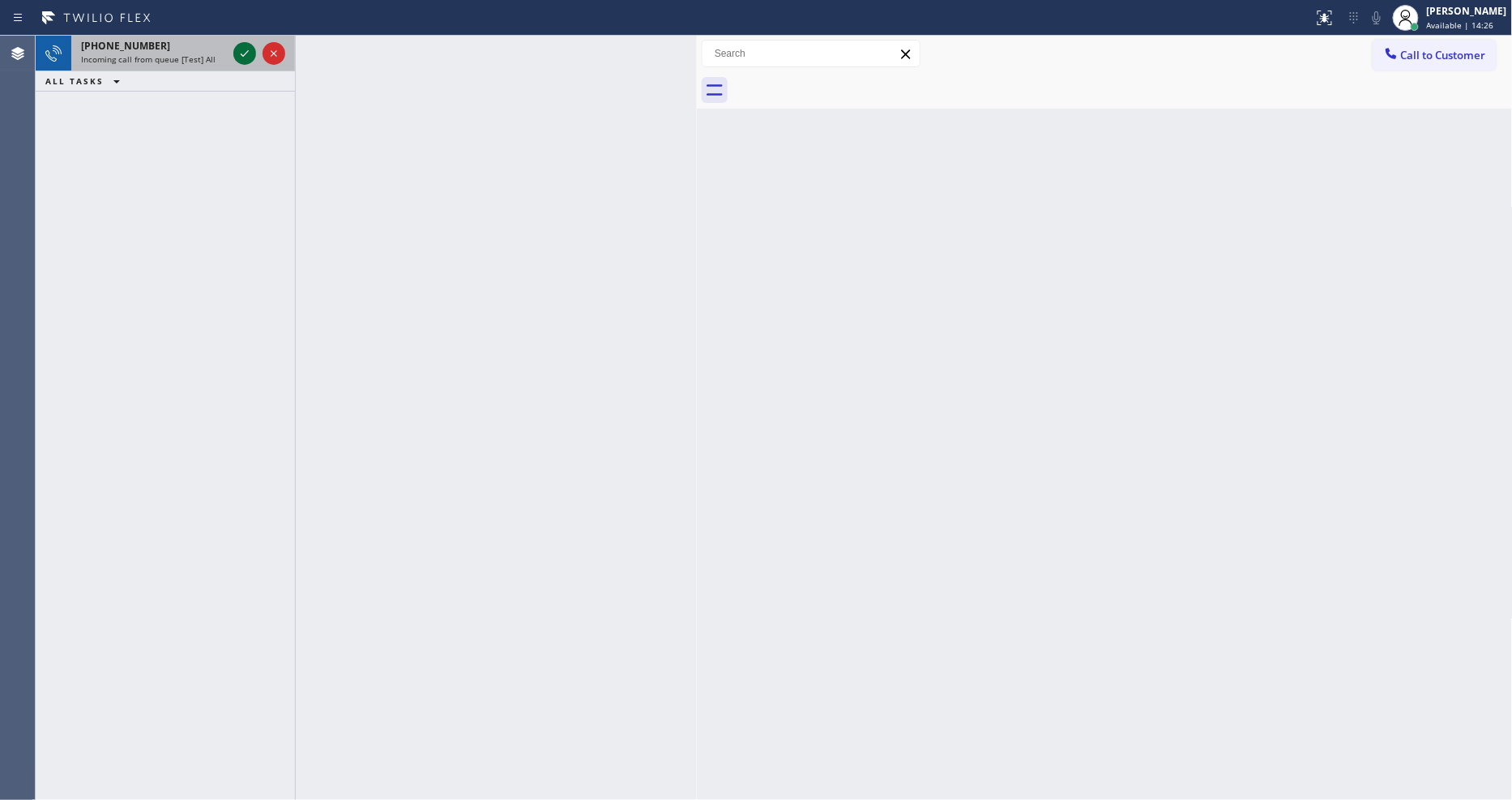
click at [249, 50] on icon at bounding box center [245, 54] width 20 height 20
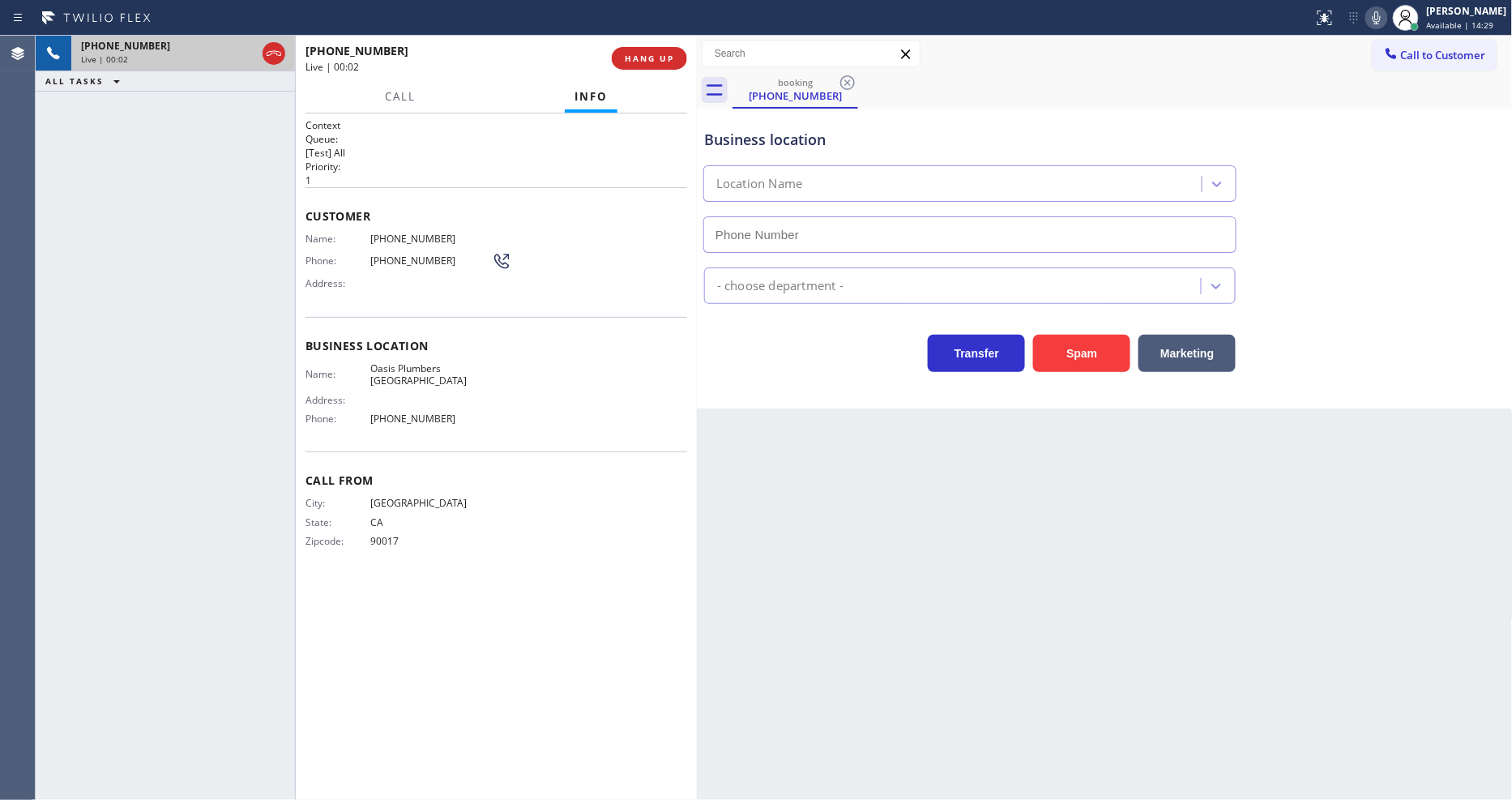
type input "[PHONE_NUMBER]"
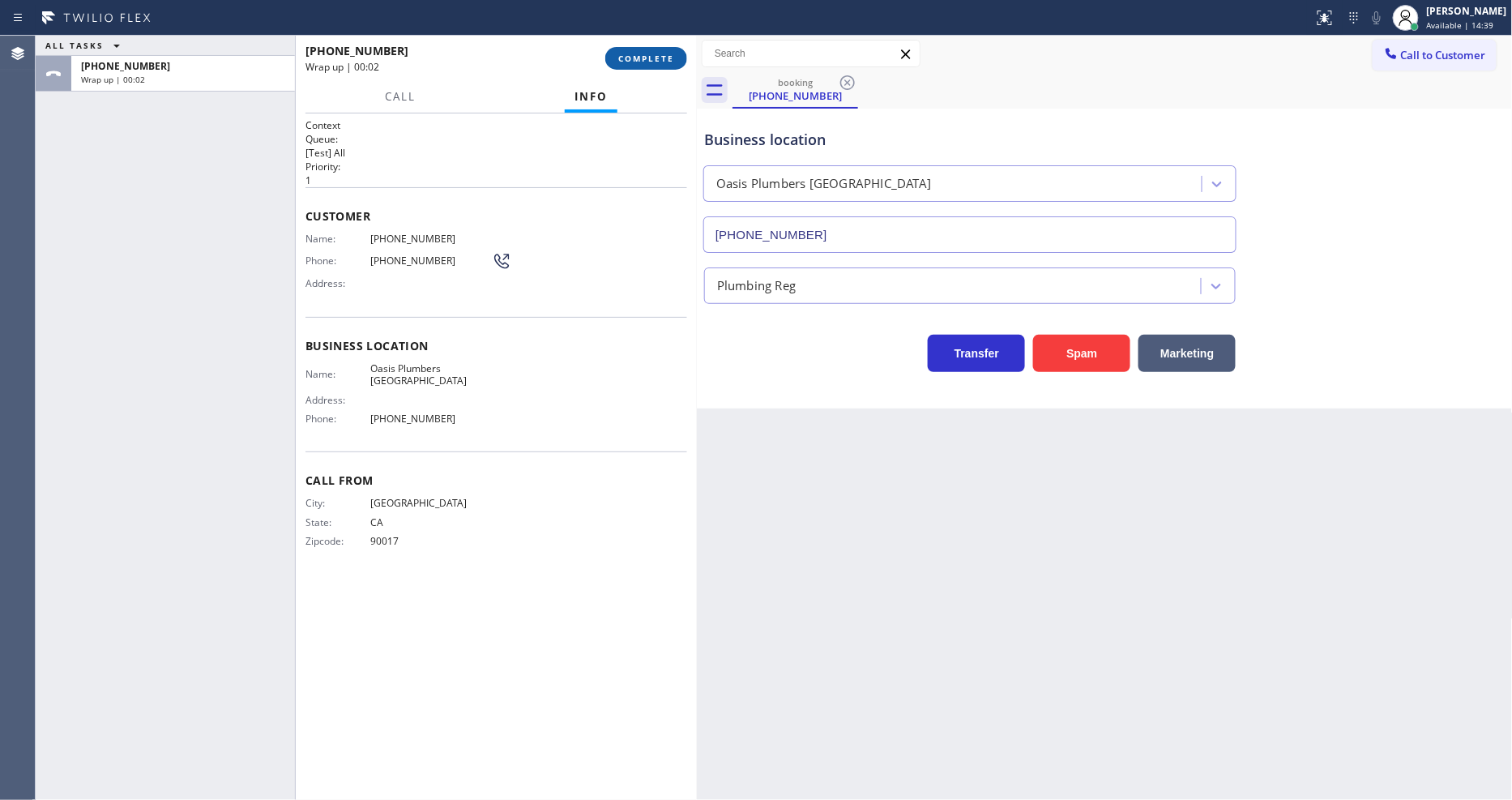
click at [657, 60] on span "COMPLETE" at bounding box center [647, 59] width 56 height 12
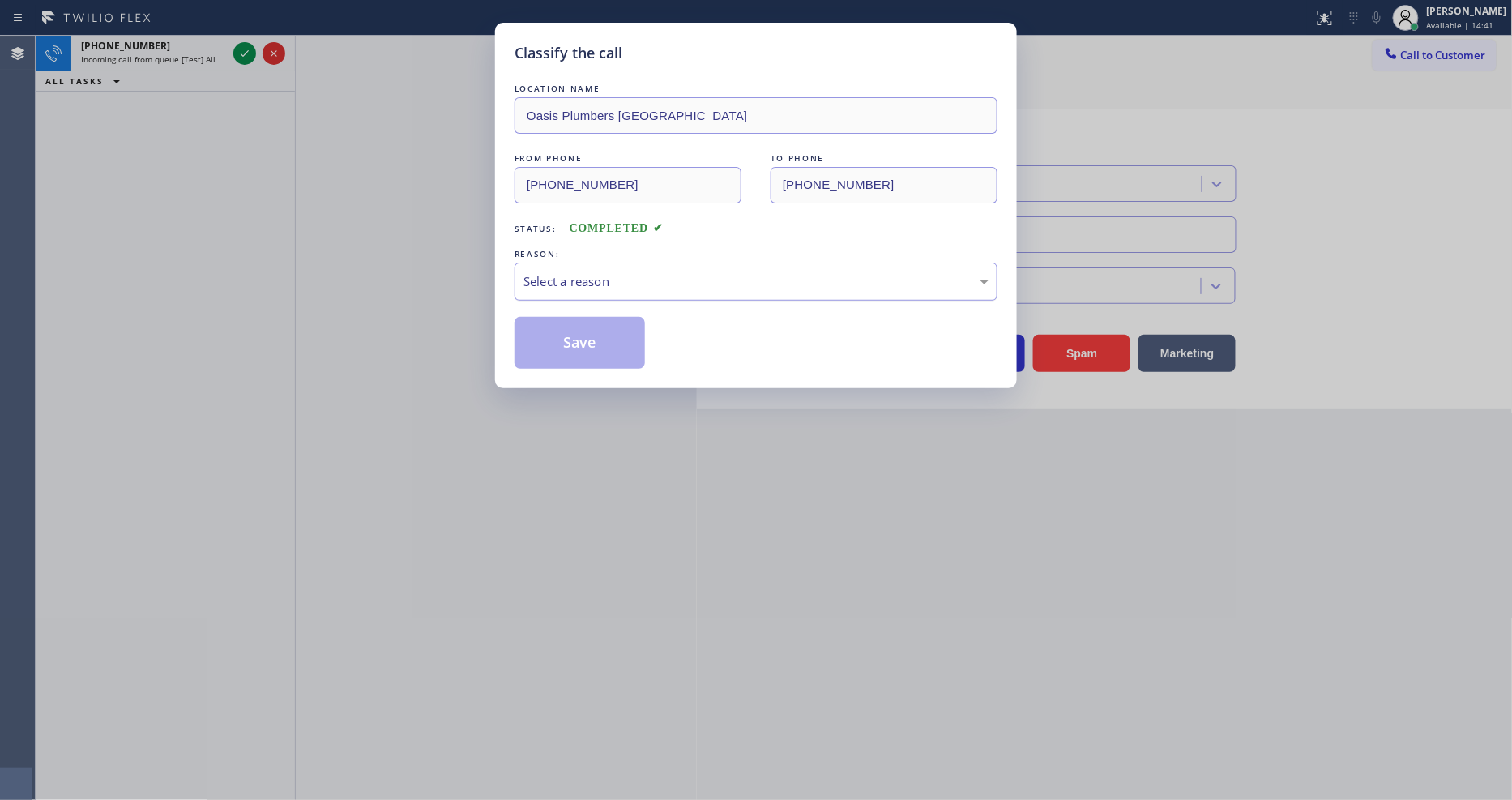
click at [637, 272] on div "Select a reason" at bounding box center [756, 281] width 465 height 19
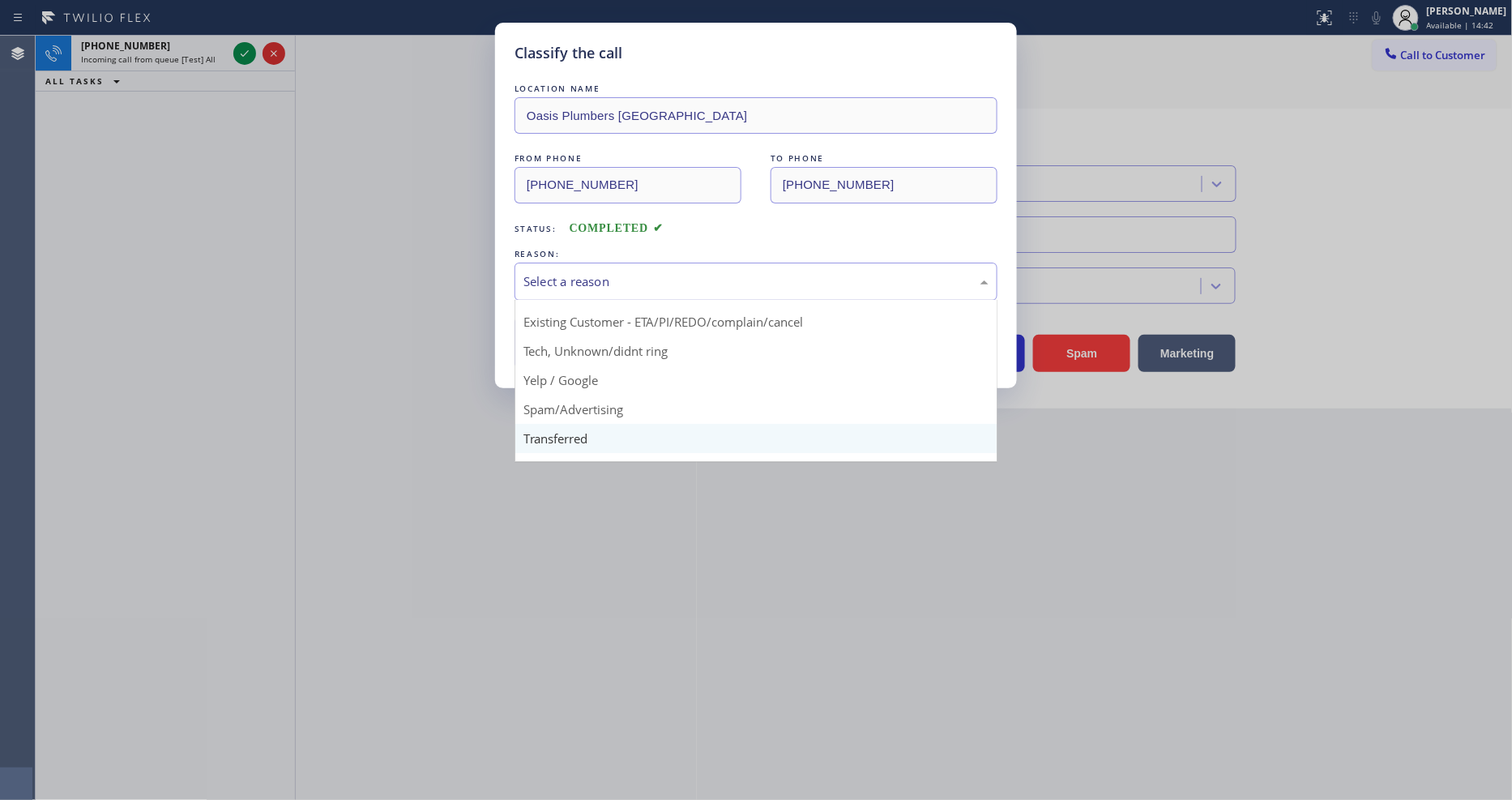
scroll to position [101, 0]
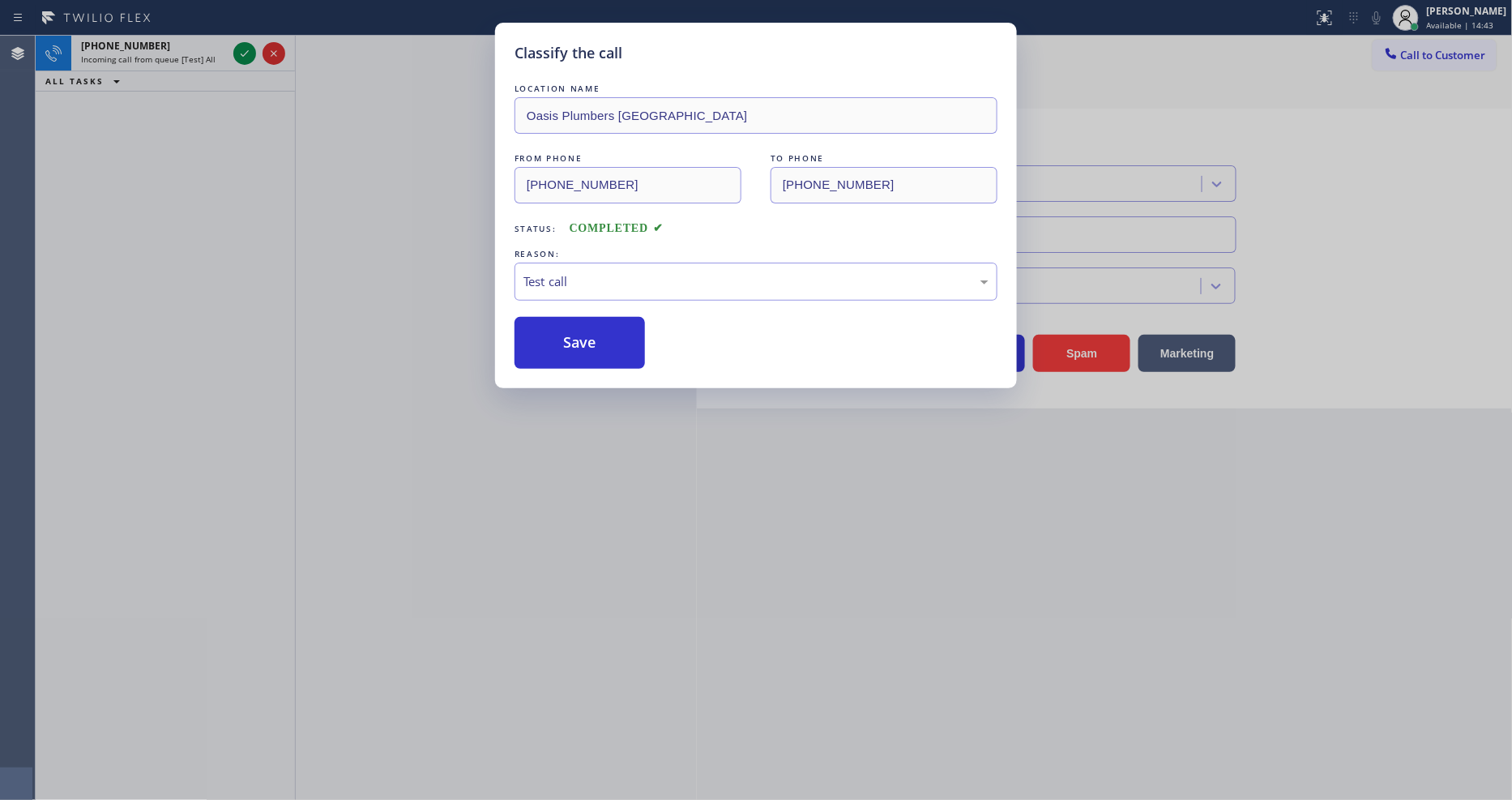
drag, startPoint x: 557, startPoint y: 441, endPoint x: 559, endPoint y: 365, distance: 76.0
click at [562, 328] on button "Save" at bounding box center [580, 343] width 131 height 52
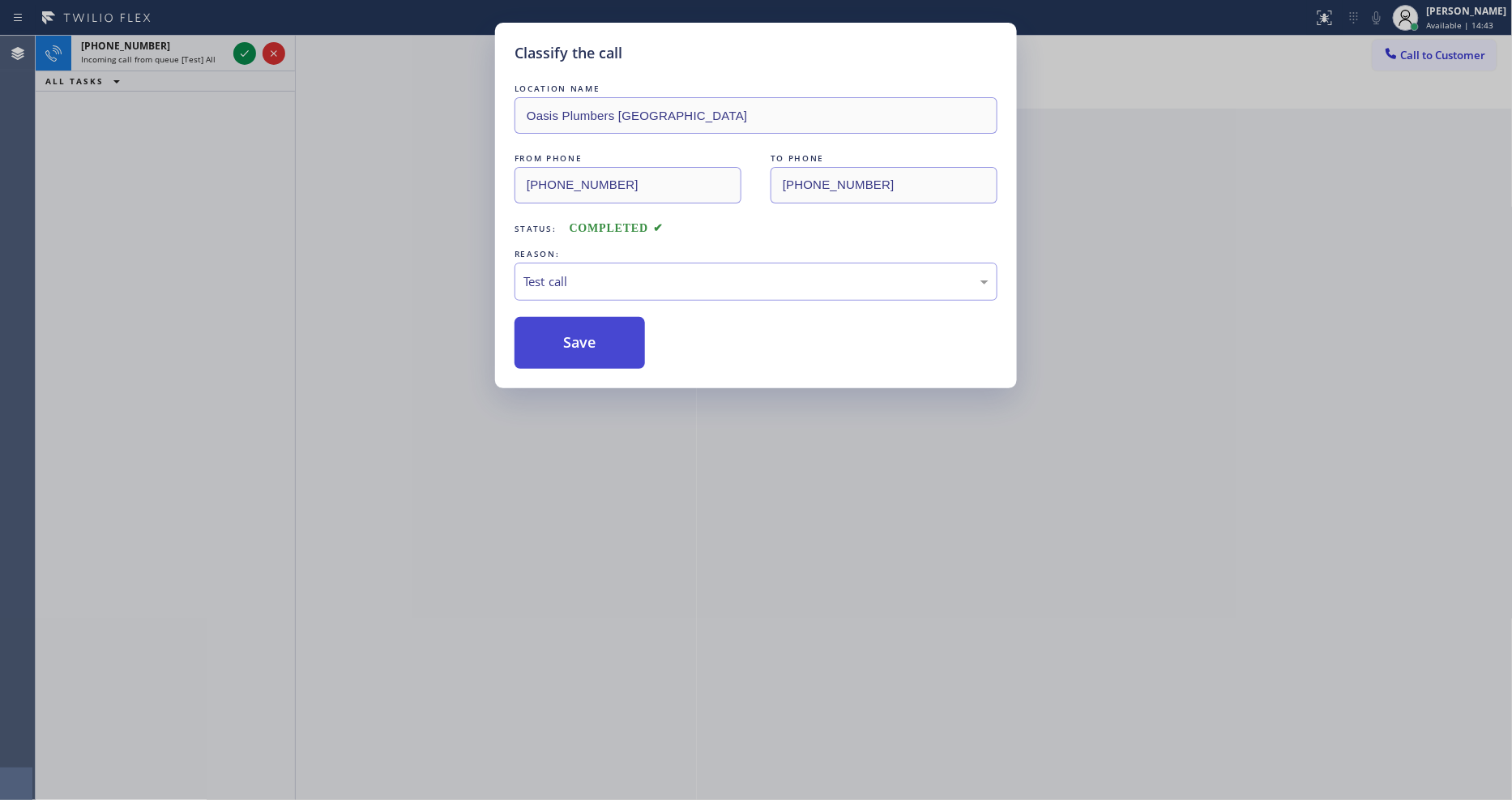
click at [563, 328] on button "Save" at bounding box center [580, 343] width 131 height 52
click at [240, 55] on icon at bounding box center [245, 54] width 20 height 20
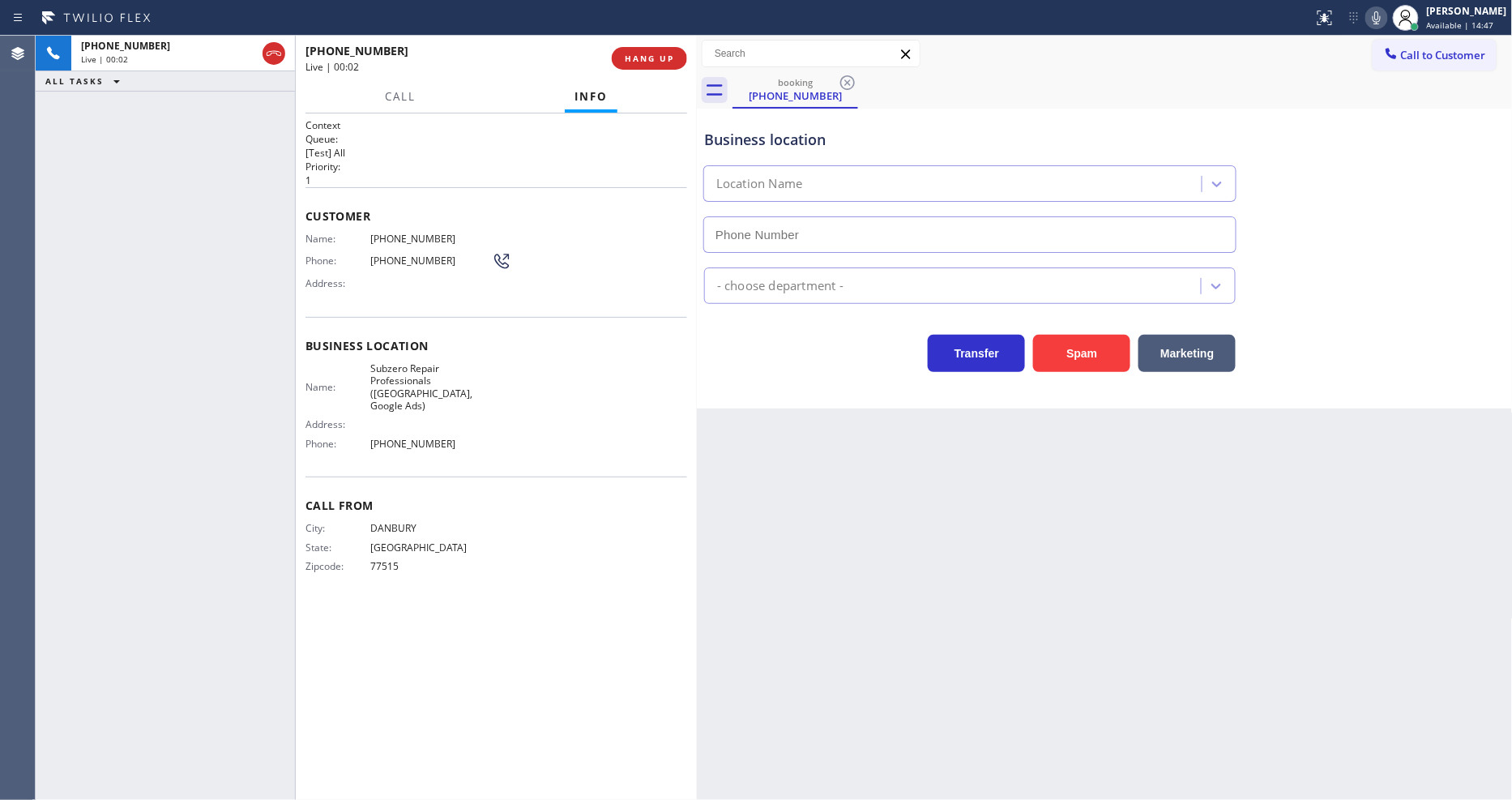
type input "[PHONE_NUMBER]"
click at [387, 386] on span "Subzero Repair Professionals ([GEOGRAPHIC_DATA], Google Ads)" at bounding box center [431, 387] width 122 height 50
copy span "Subzero Repair Professionals ([GEOGRAPHIC_DATA], Google Ads)"
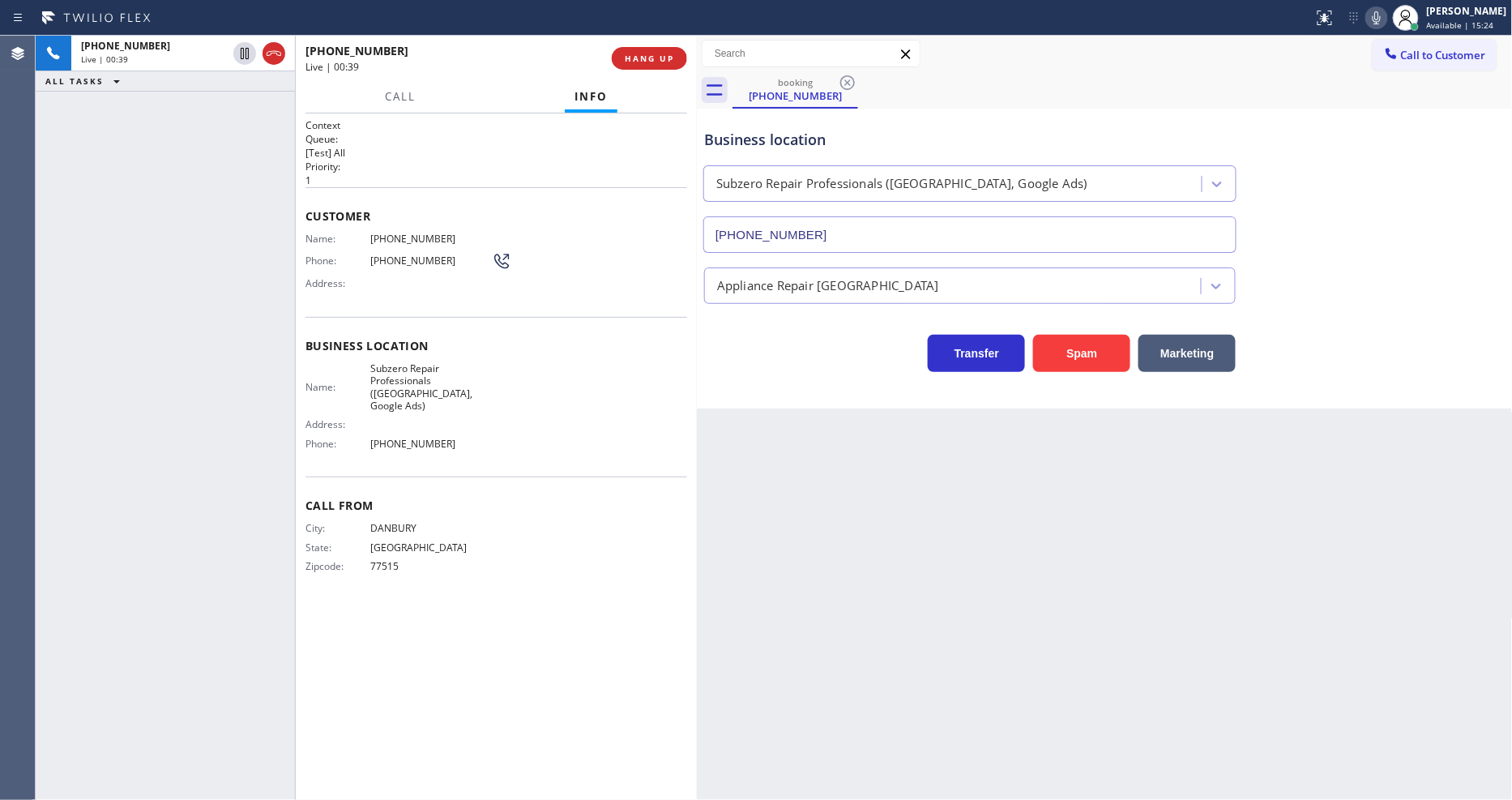
click at [390, 232] on span "[PHONE_NUMBER]" at bounding box center [431, 238] width 122 height 12
copy span "[PHONE_NUMBER]"
drag, startPoint x: 554, startPoint y: 522, endPoint x: 548, endPoint y: 619, distance: 97.2
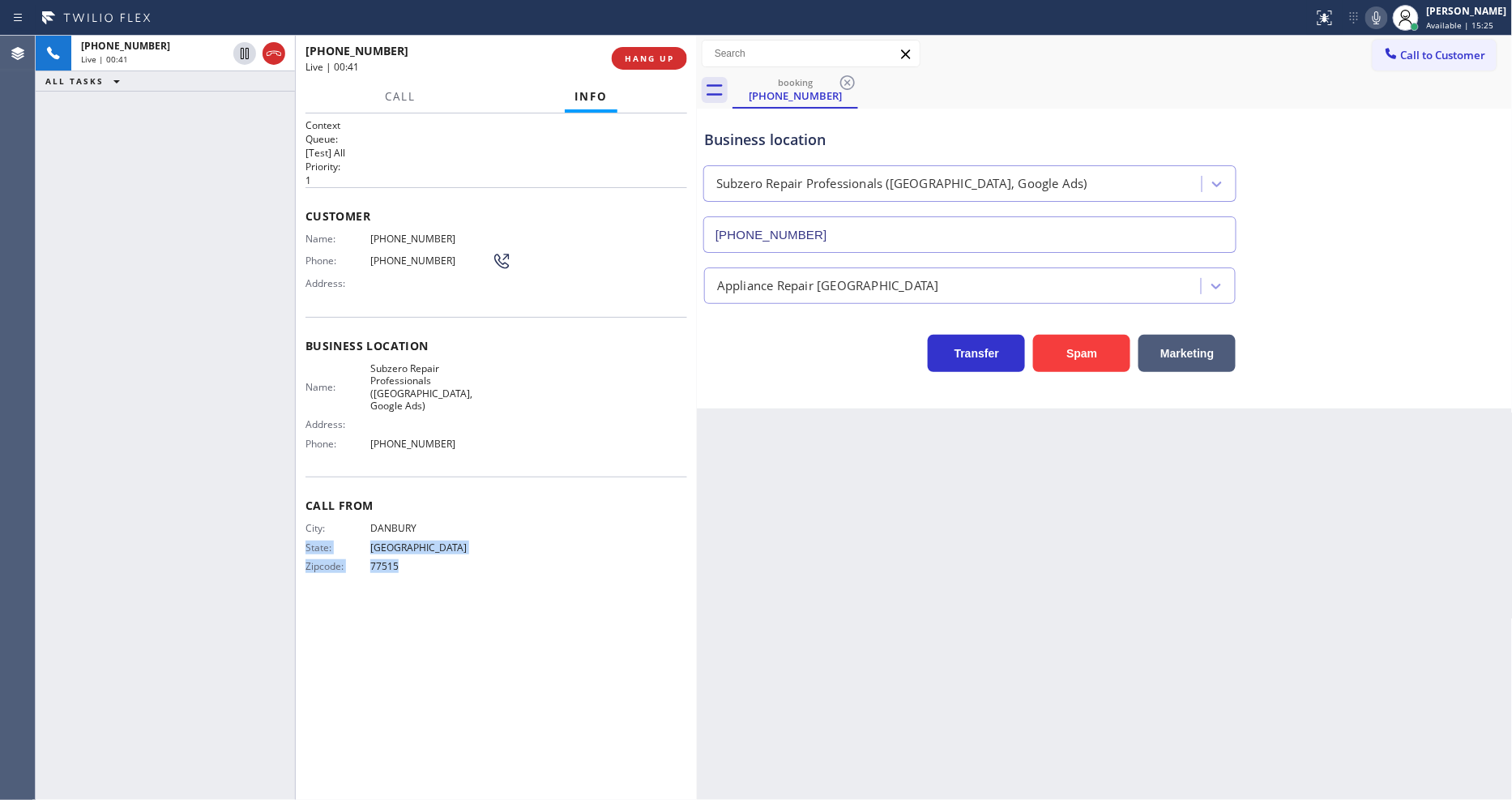
click at [548, 592] on div "Context Queue: [Test] All Priority: 1 Customer Name: [PHONE_NUMBER] Phone: [PHO…" at bounding box center [496, 457] width 382 height 677
click at [337, 381] on span "Name:" at bounding box center [337, 387] width 65 height 12
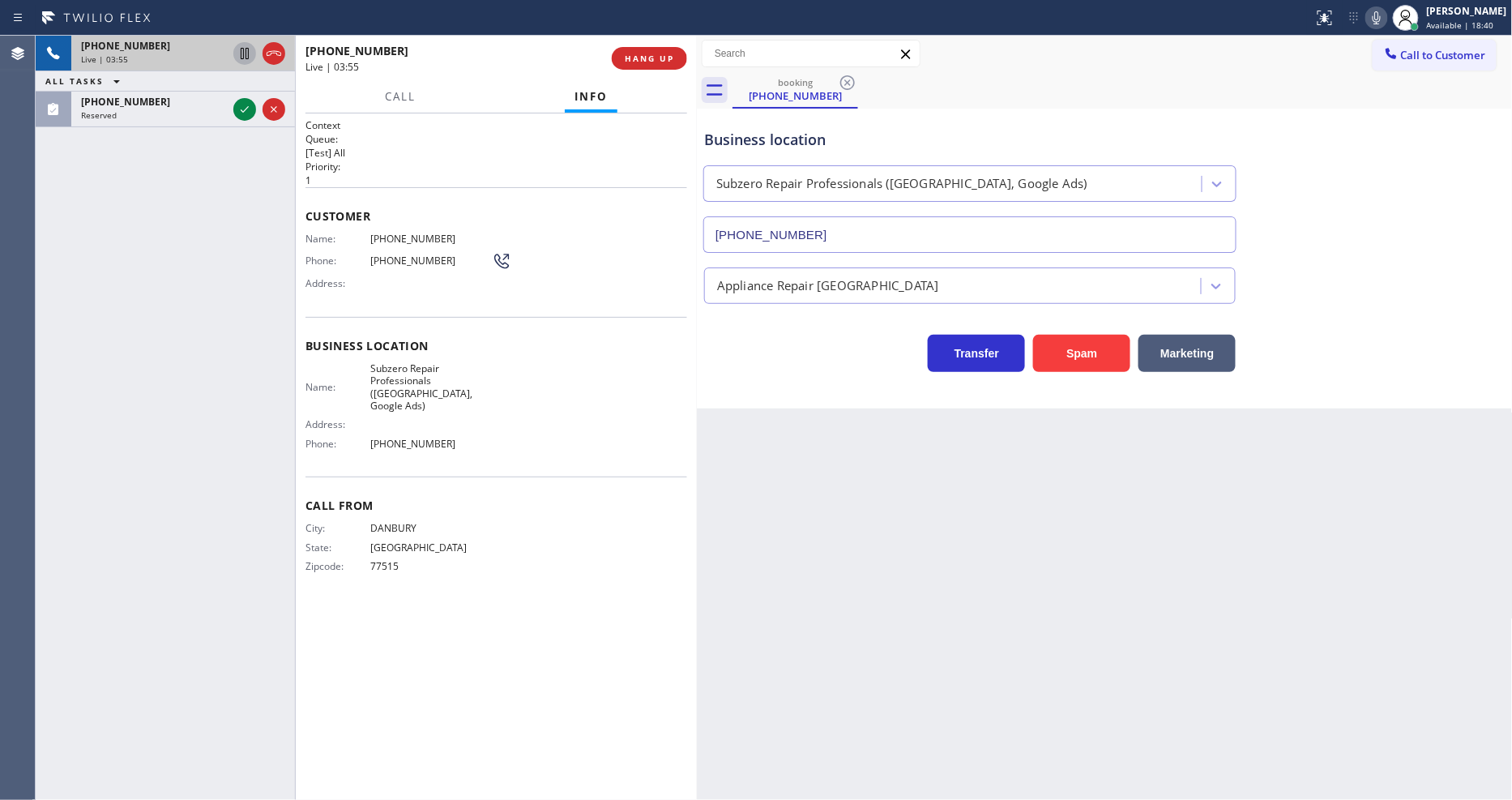
click at [243, 51] on icon at bounding box center [245, 54] width 20 height 20
click at [1387, 22] on icon at bounding box center [1377, 18] width 20 height 20
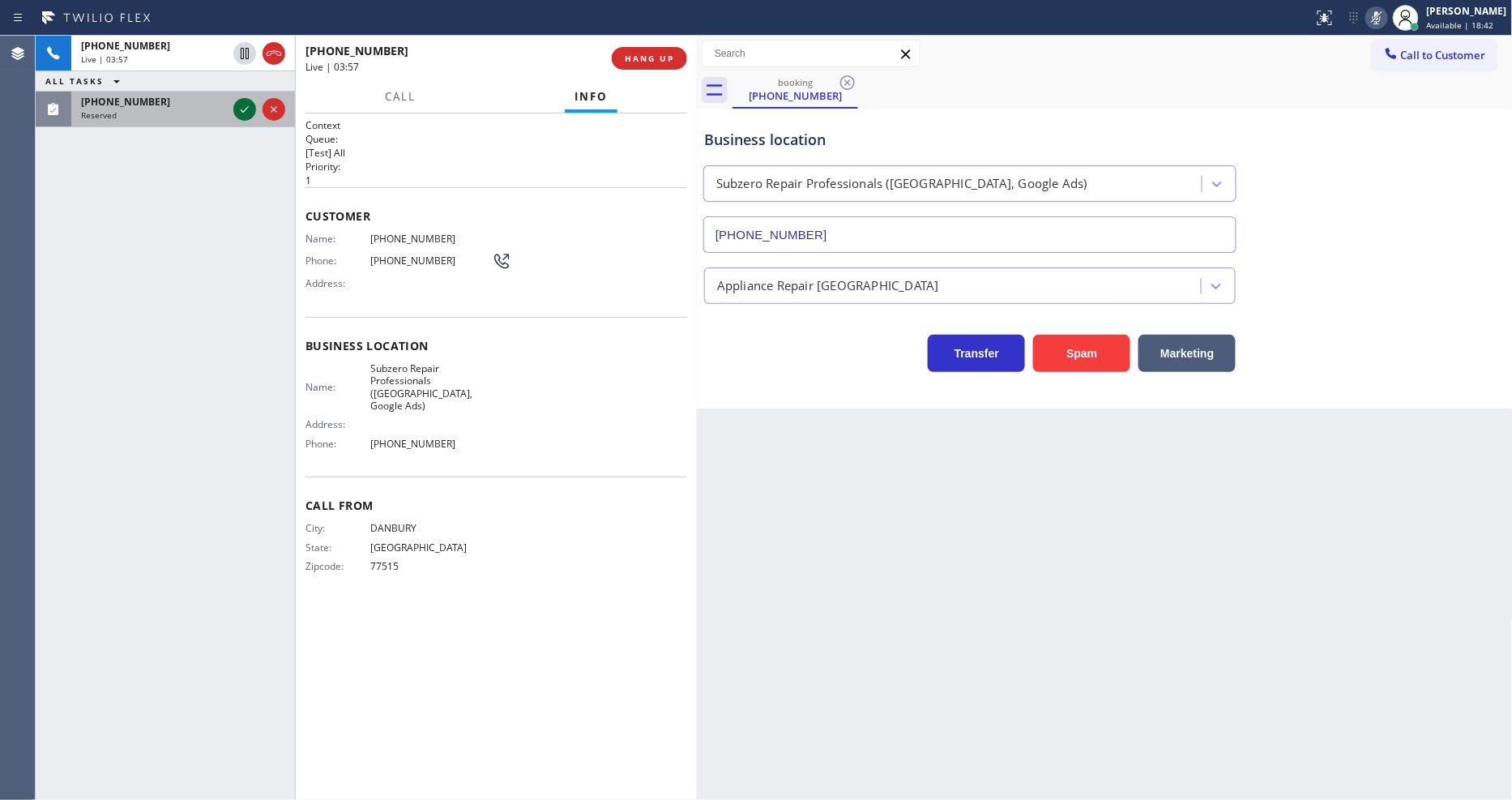
click at [237, 103] on icon at bounding box center [245, 110] width 20 height 20
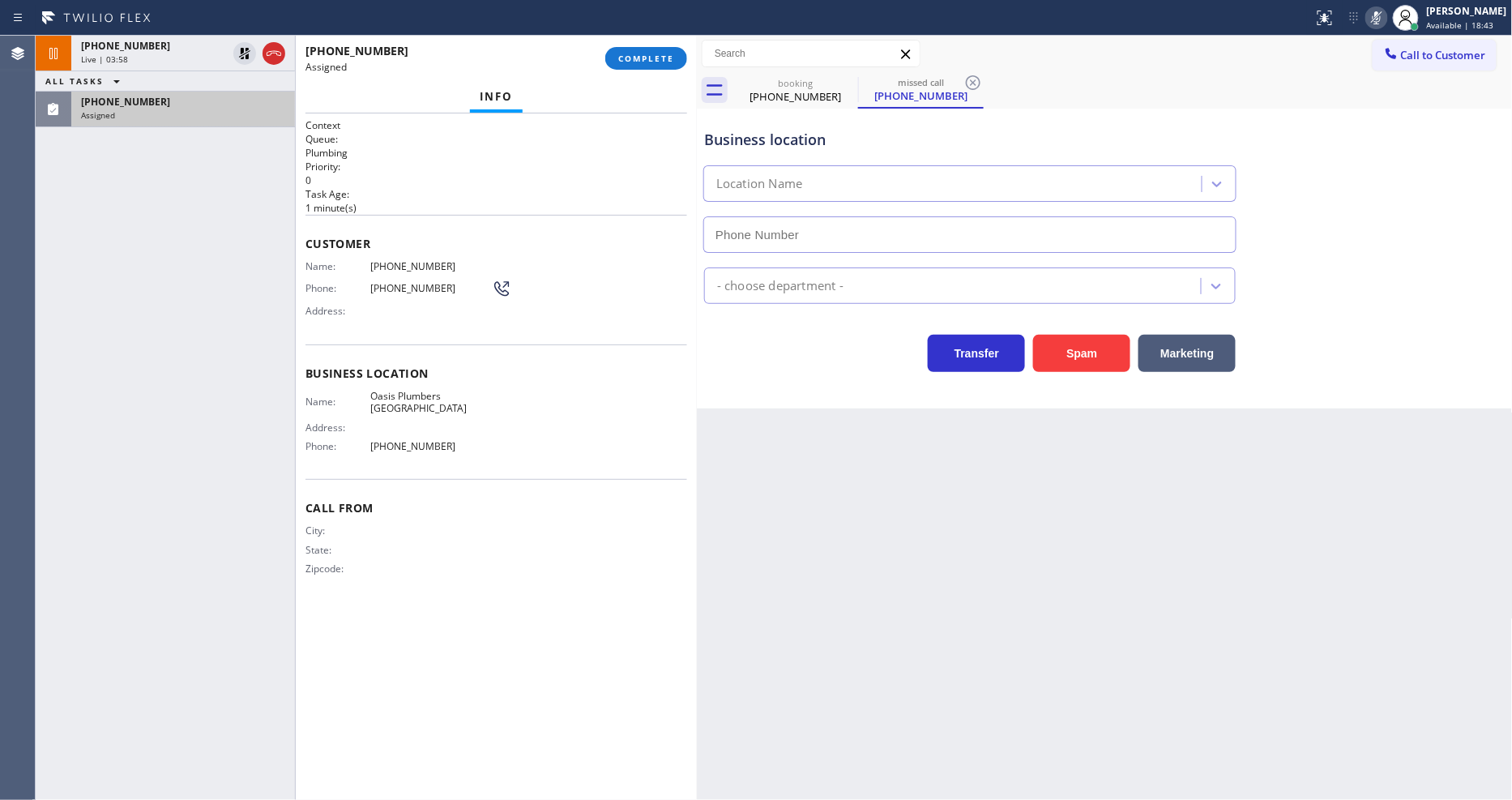
type input "[PHONE_NUMBER]"
click at [635, 58] on span "COMPLETE" at bounding box center [647, 59] width 56 height 12
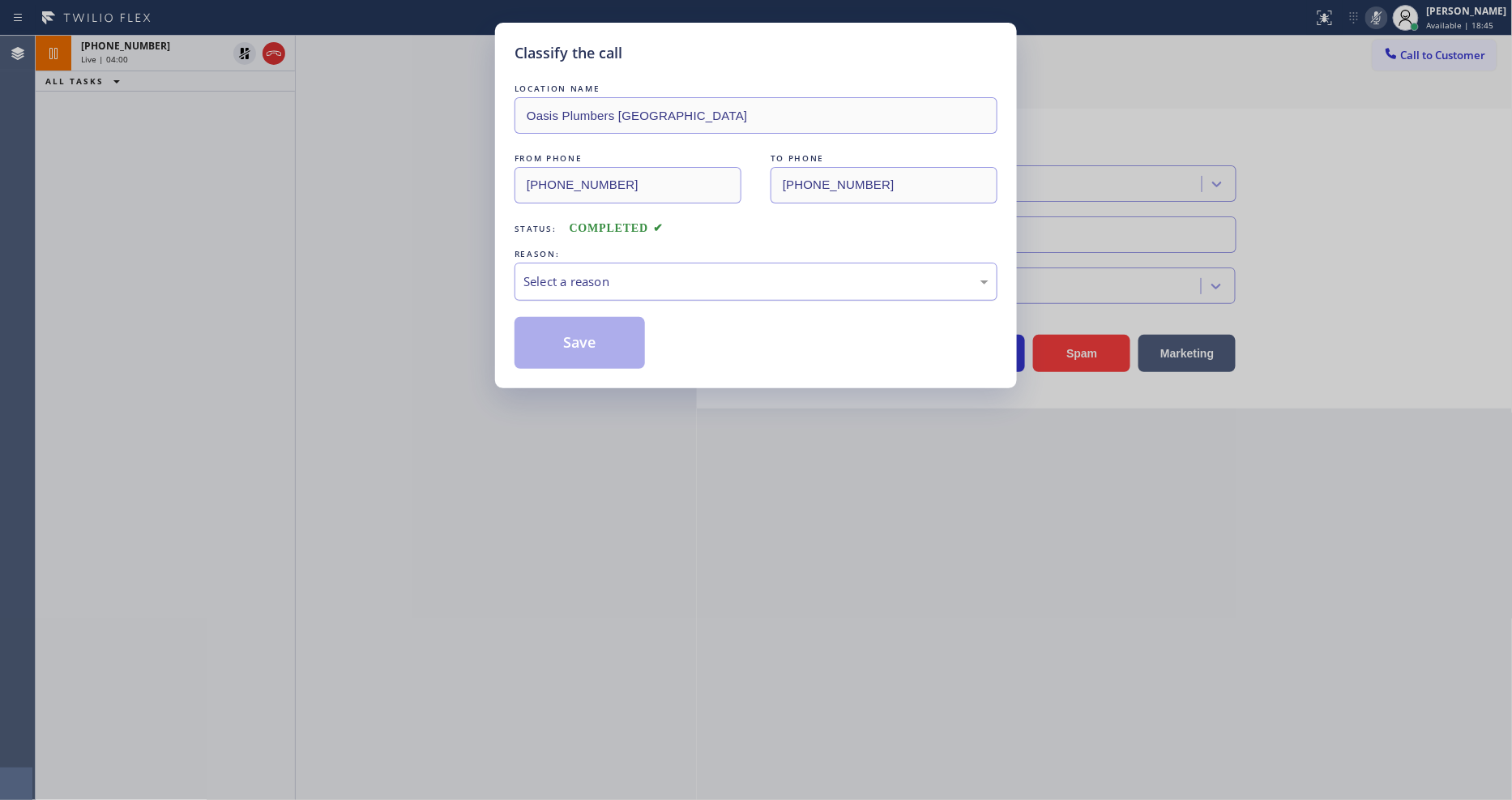
click at [581, 280] on div "Select a reason" at bounding box center [756, 281] width 465 height 19
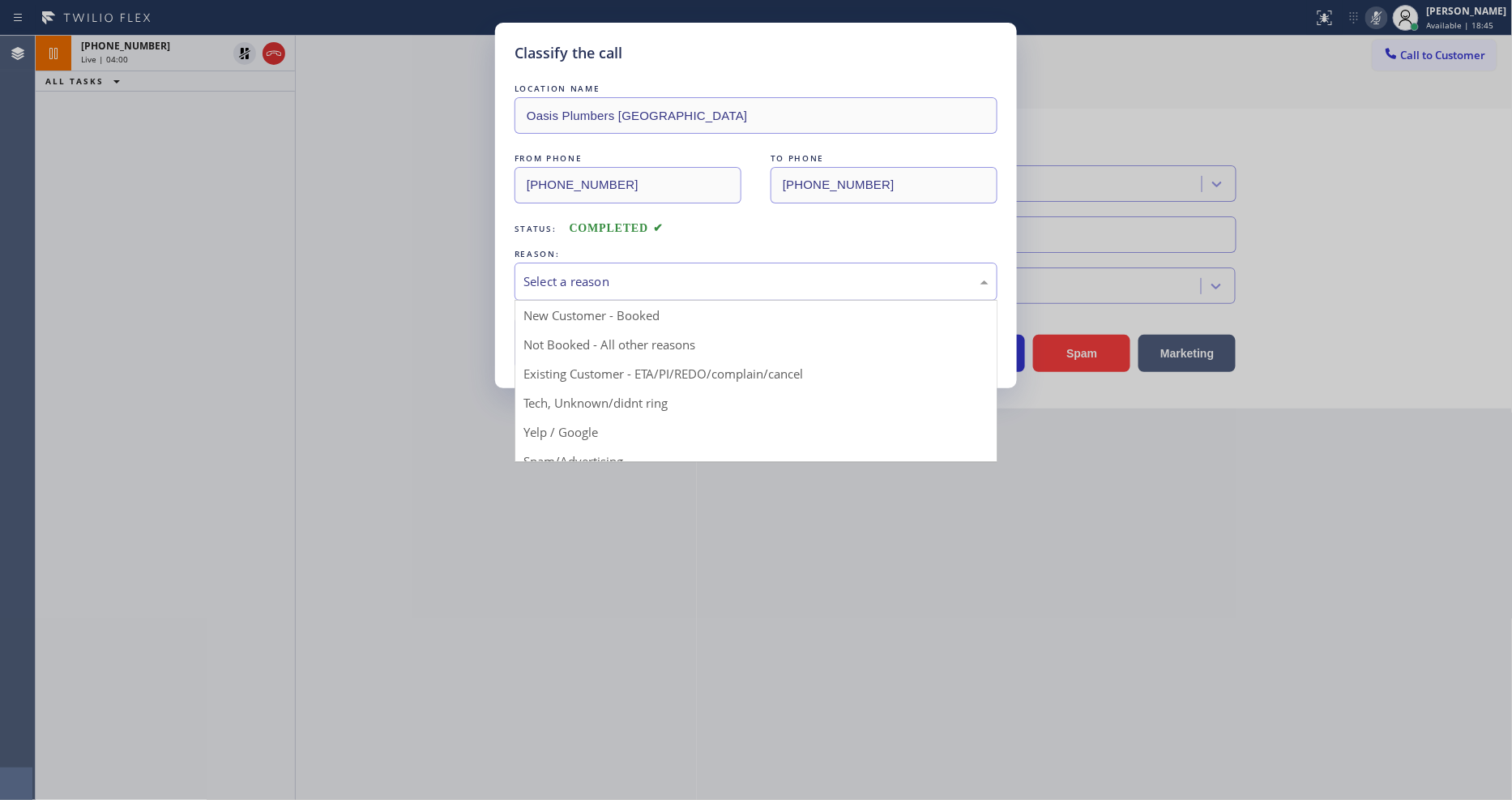
scroll to position [101, 0]
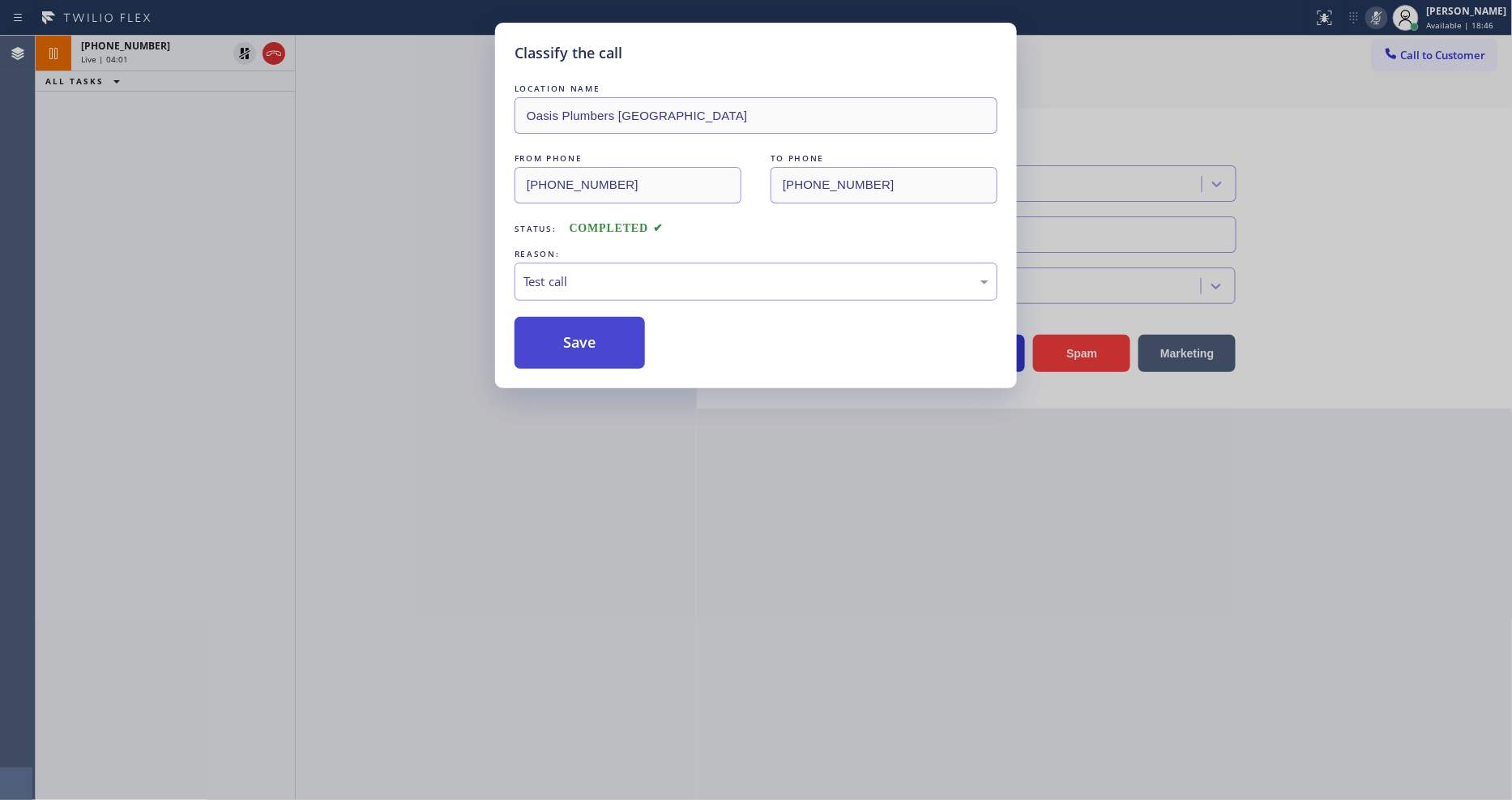
click at [584, 347] on button "Save" at bounding box center [580, 343] width 131 height 52
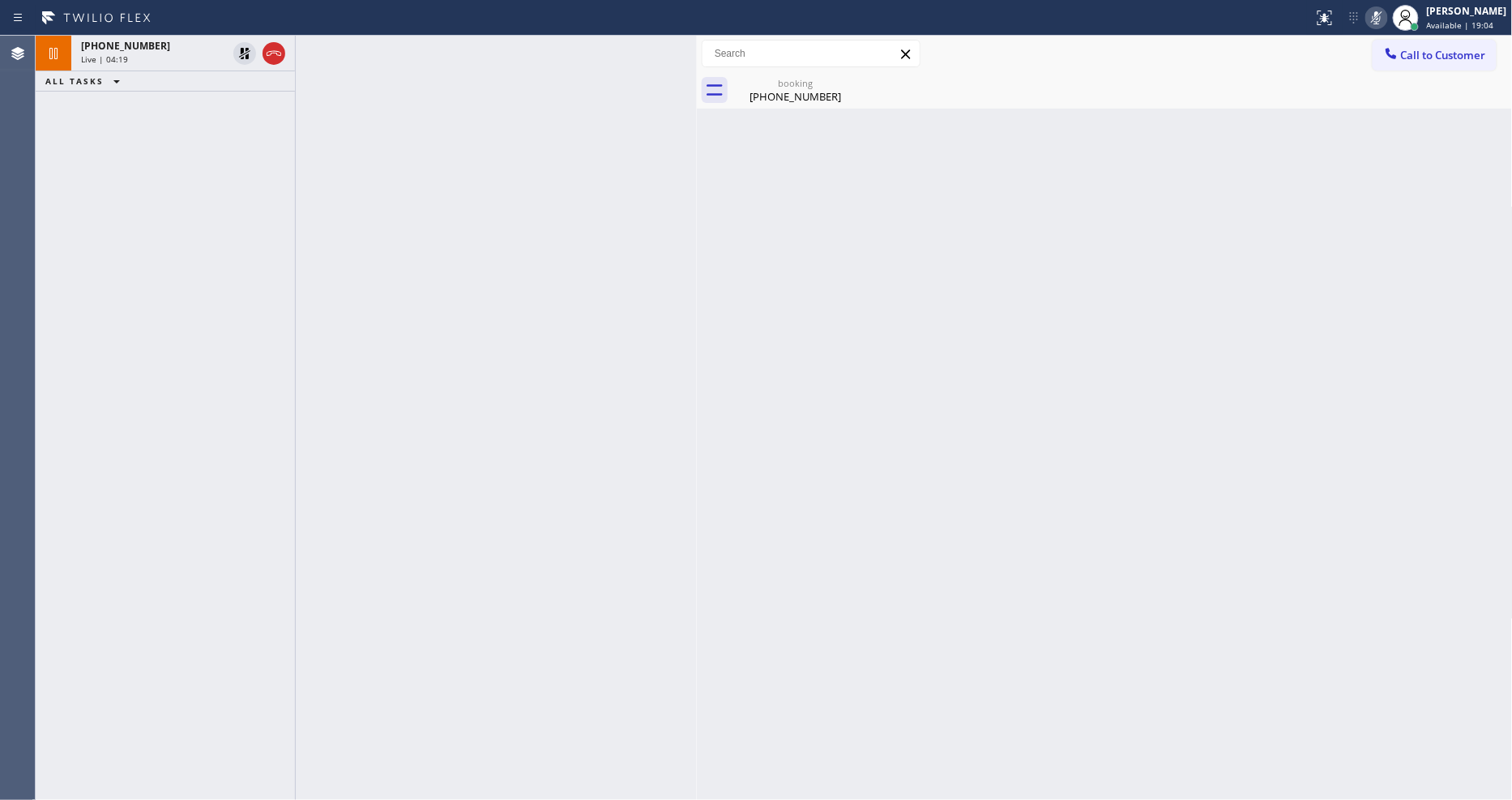
drag, startPoint x: 1225, startPoint y: 491, endPoint x: 1234, endPoint y: 345, distance: 146.3
click at [1225, 491] on div "Back to Dashboard Change Sender ID Customers Technicians Select a contact Outbo…" at bounding box center [1105, 418] width 816 height 764
click at [193, 57] on div "Live | 04:20" at bounding box center [154, 60] width 146 height 12
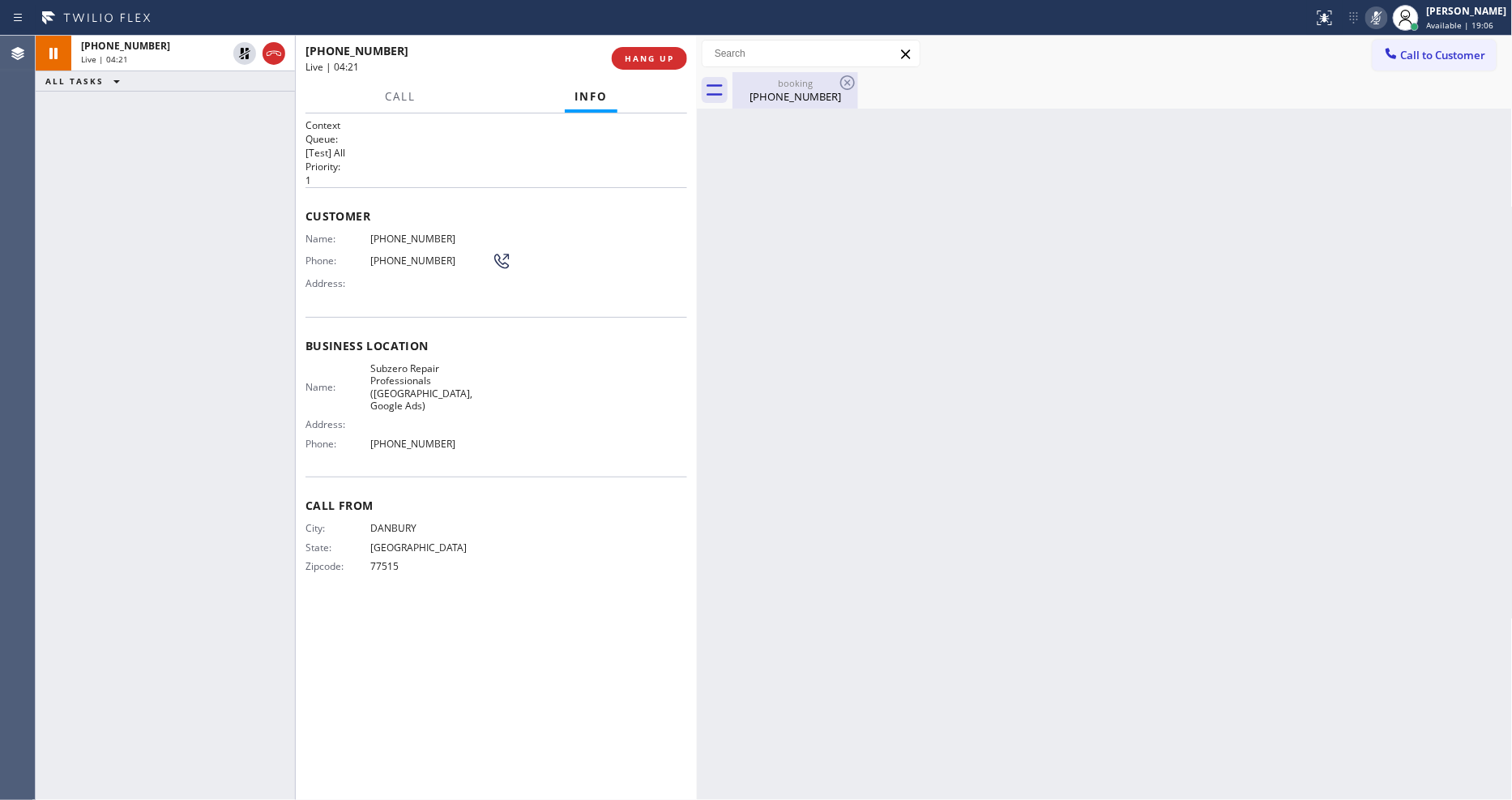
click at [754, 95] on div "[PHONE_NUMBER]" at bounding box center [796, 97] width 122 height 15
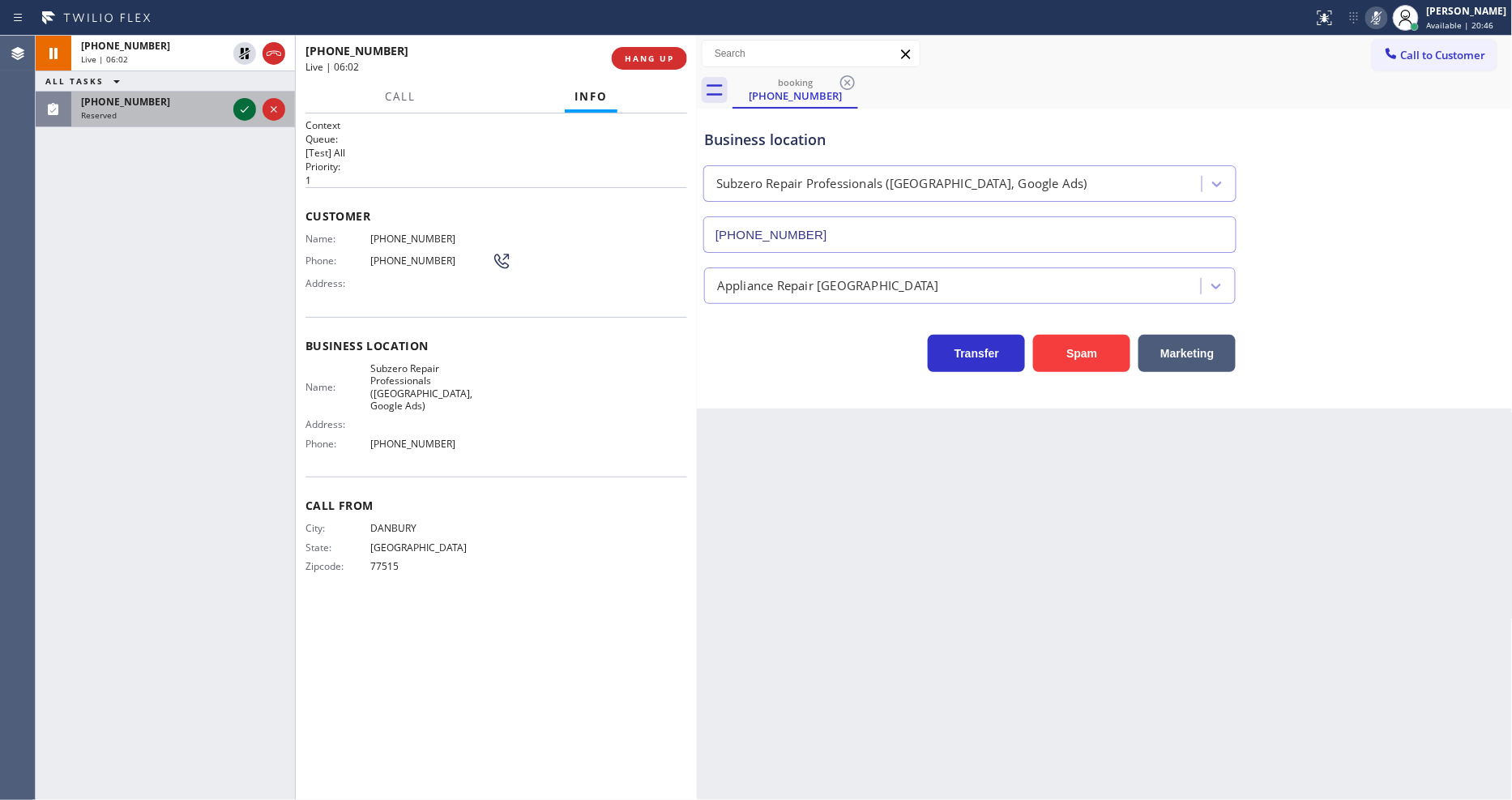
click at [243, 103] on icon at bounding box center [245, 110] width 20 height 20
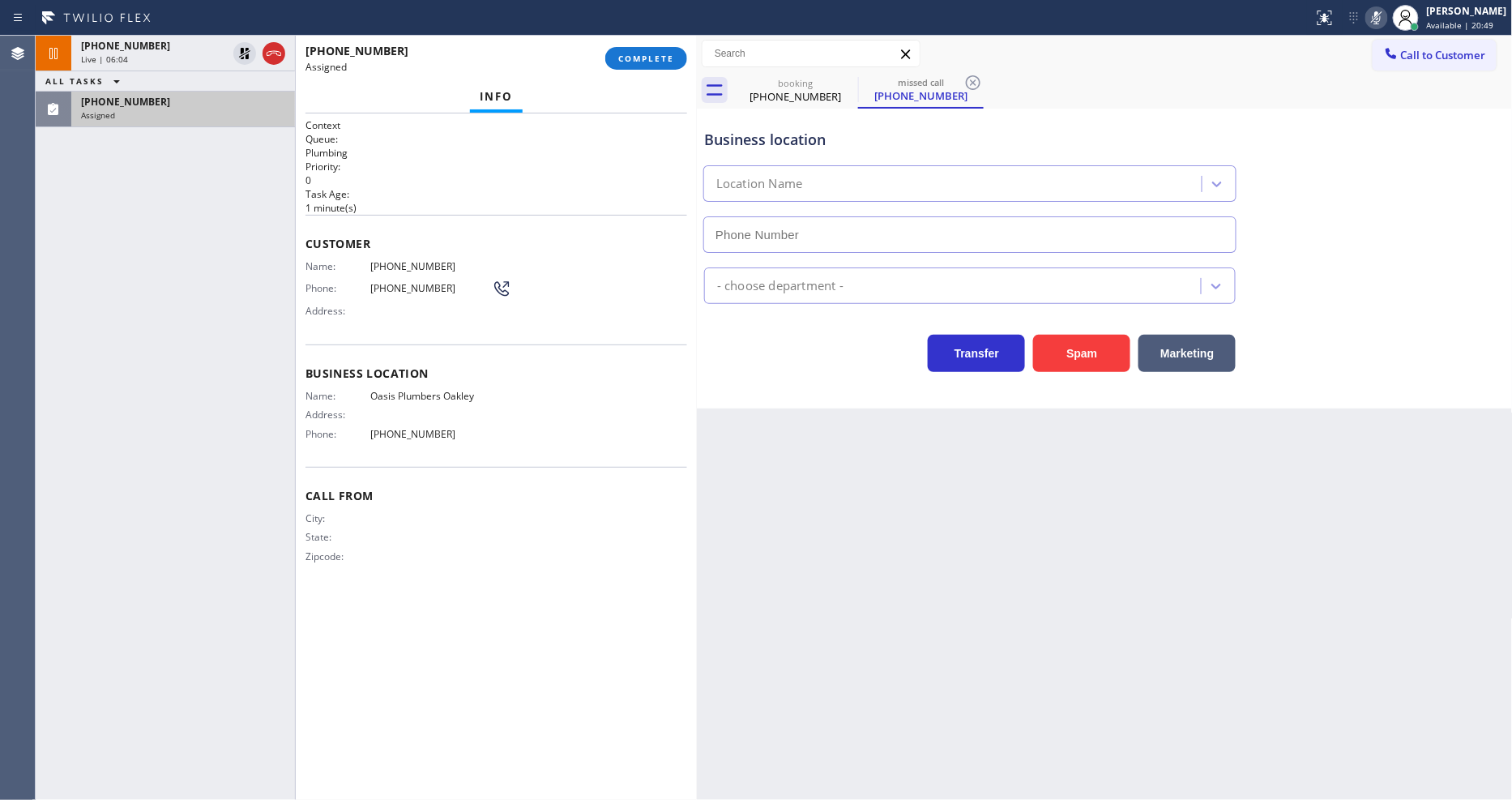
click at [633, 59] on span "COMPLETE" at bounding box center [647, 59] width 56 height 12
type input "[PHONE_NUMBER]"
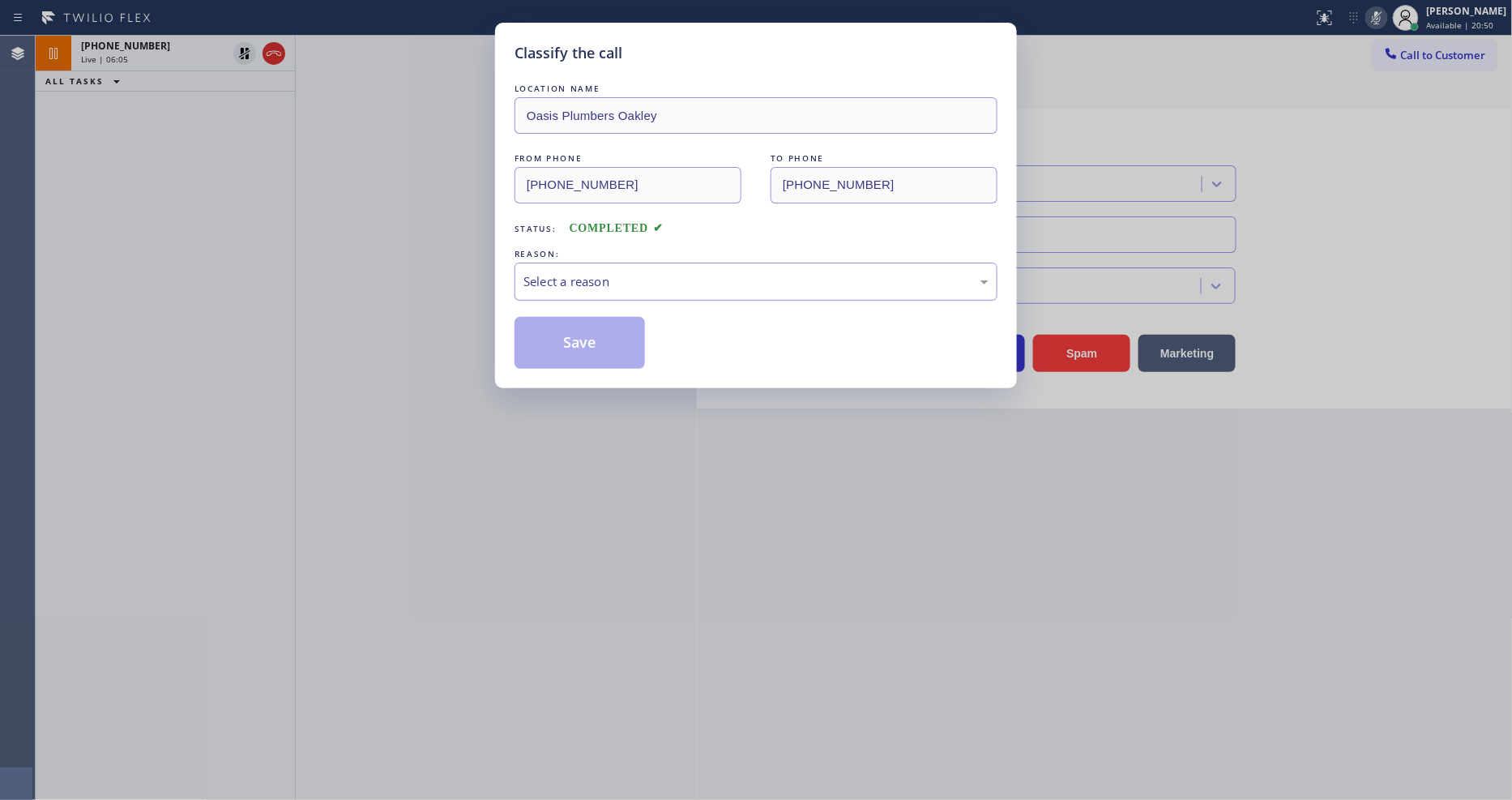
click at [555, 287] on div "Select a reason" at bounding box center [756, 281] width 483 height 38
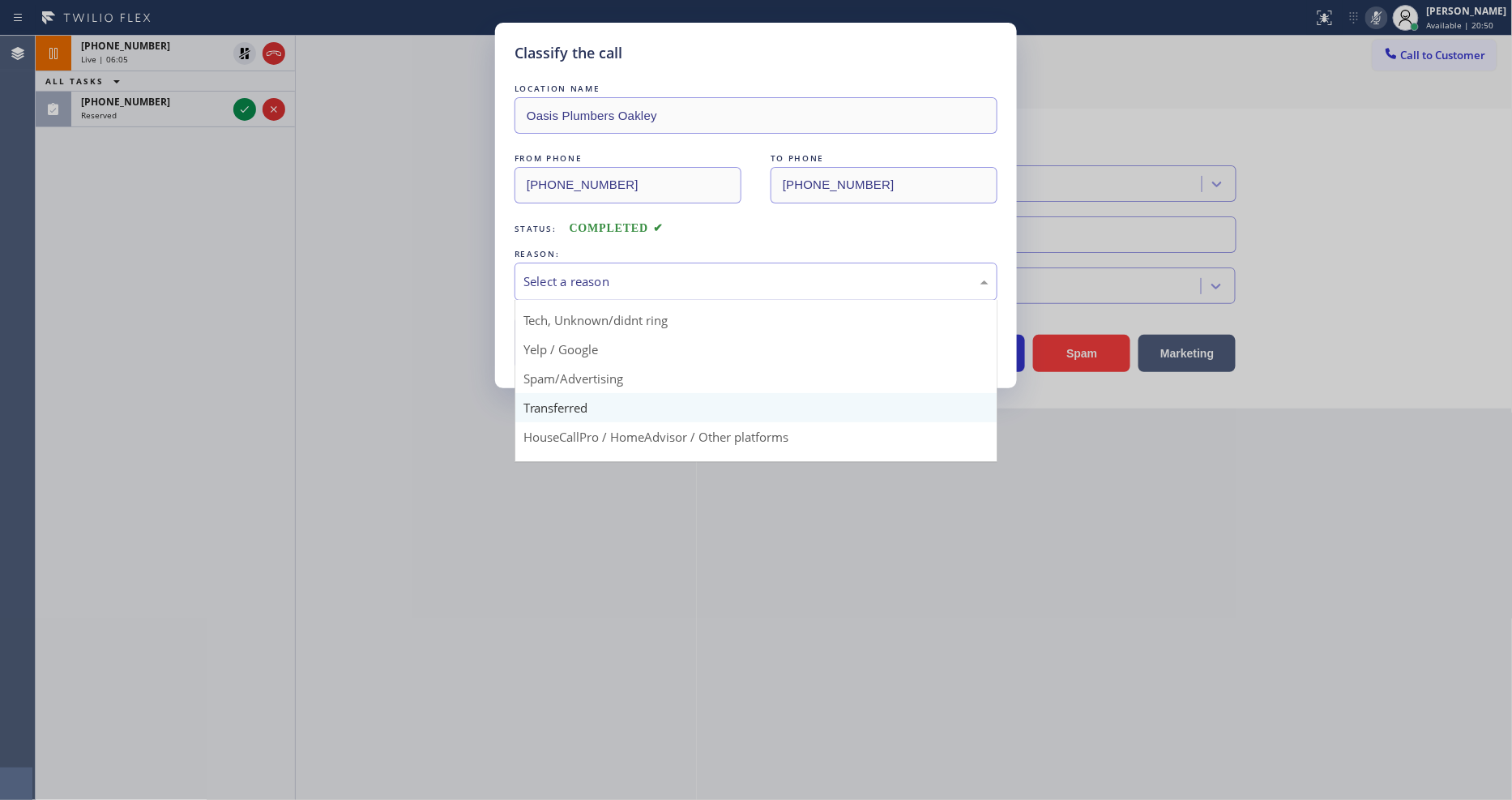
scroll to position [101, 0]
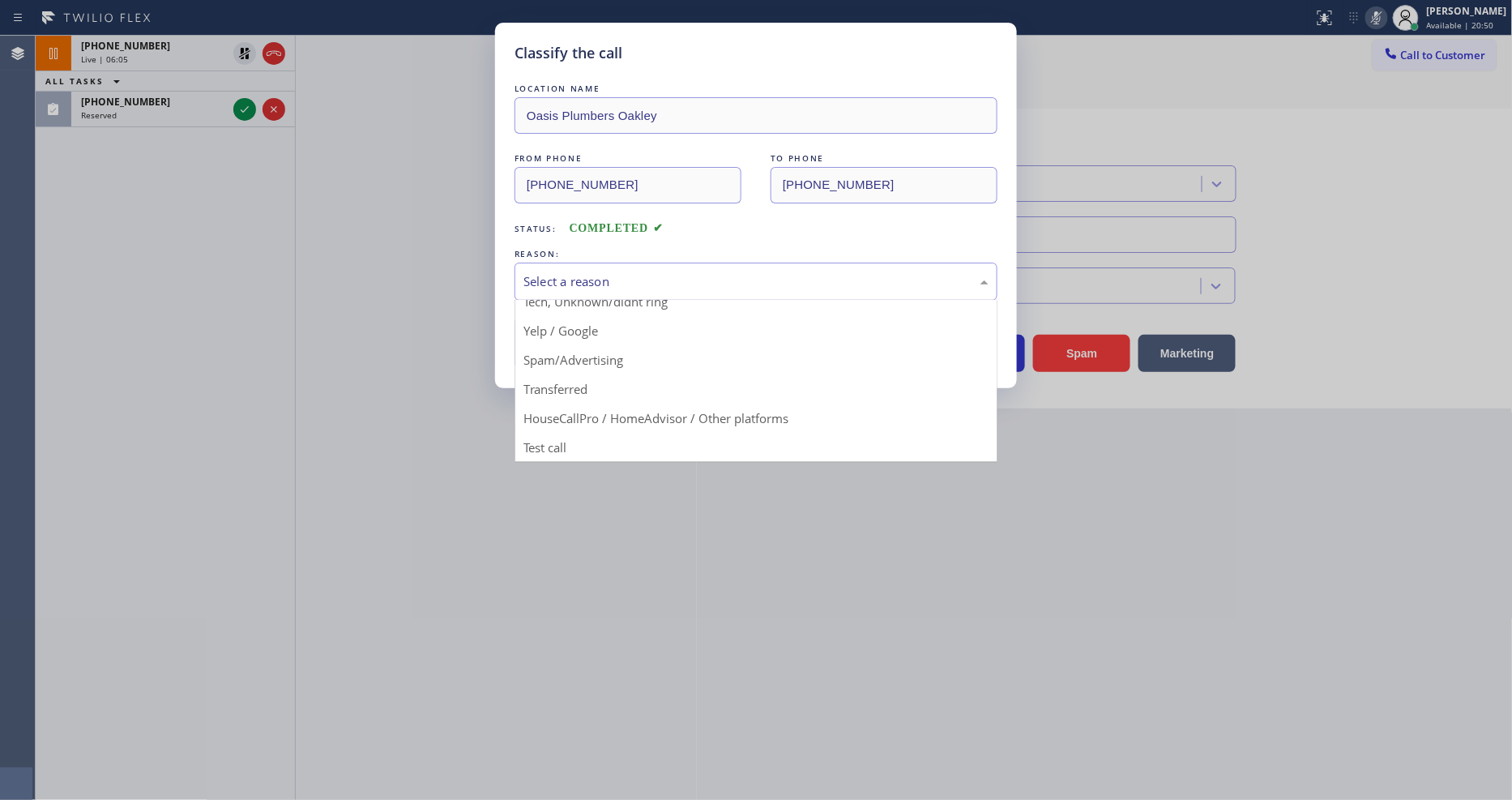
drag, startPoint x: 552, startPoint y: 434, endPoint x: 562, endPoint y: 366, distance: 68.7
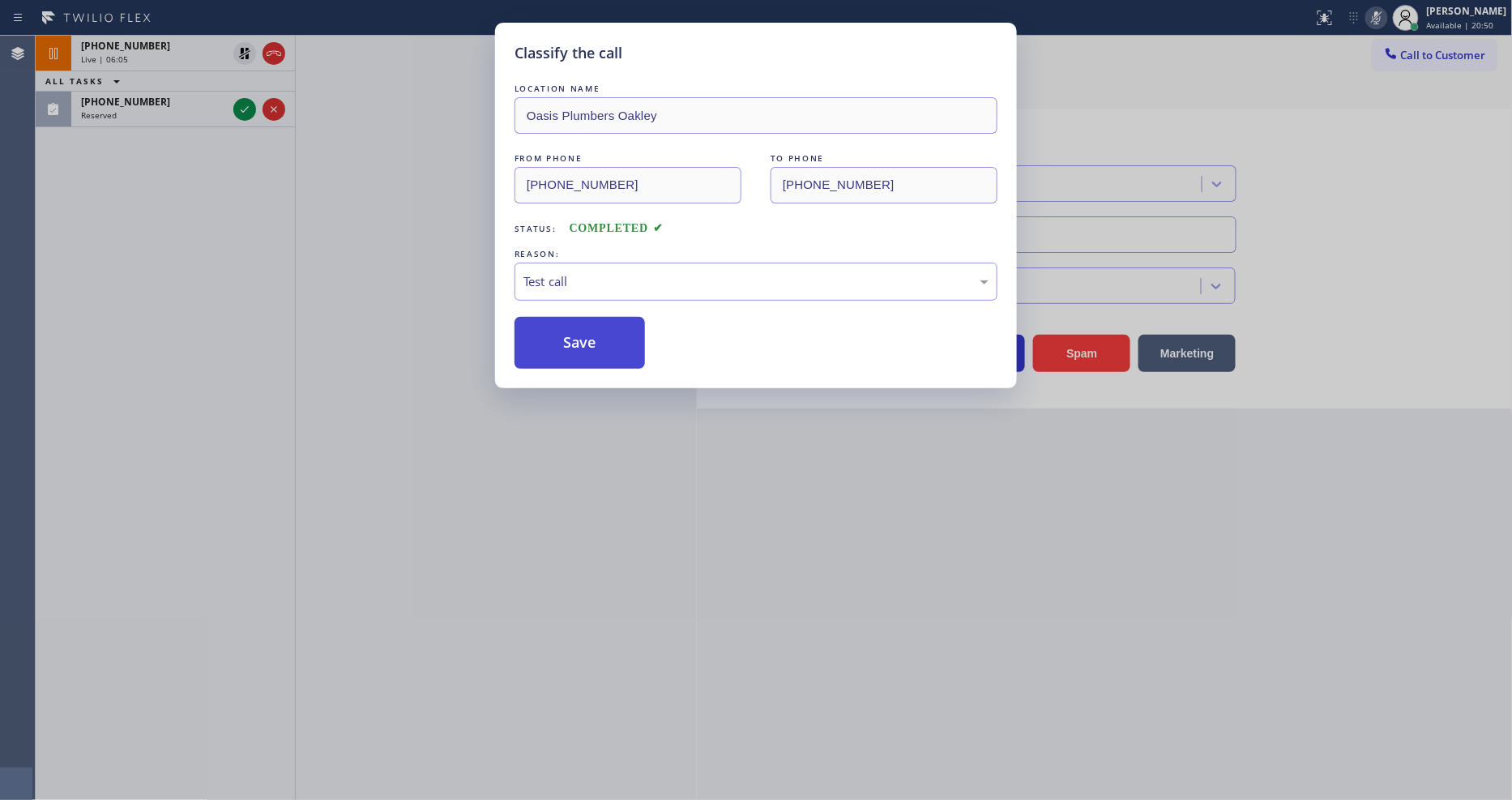
click at [572, 339] on button "Save" at bounding box center [580, 343] width 131 height 52
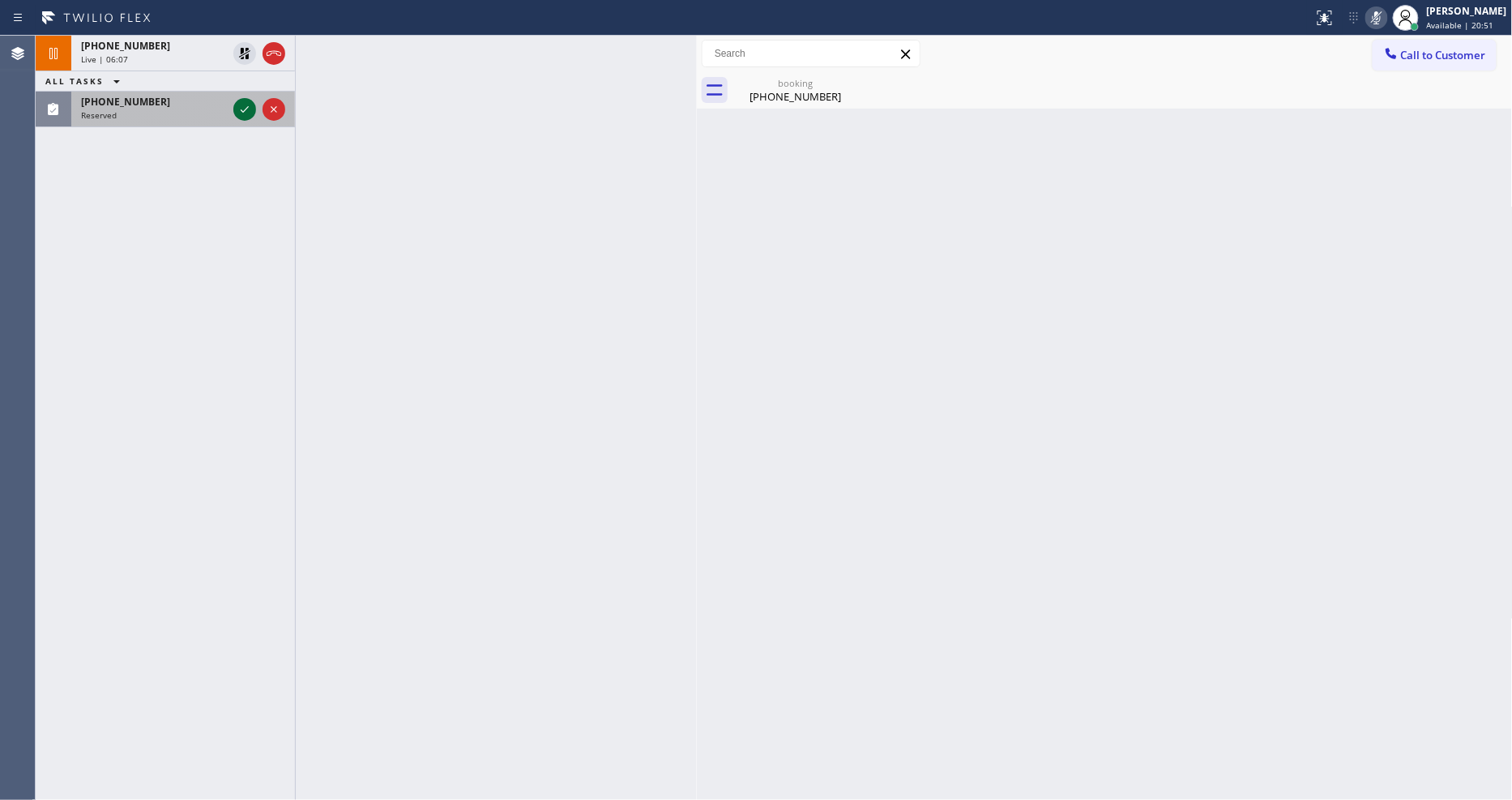
click at [243, 107] on icon at bounding box center [245, 110] width 20 height 20
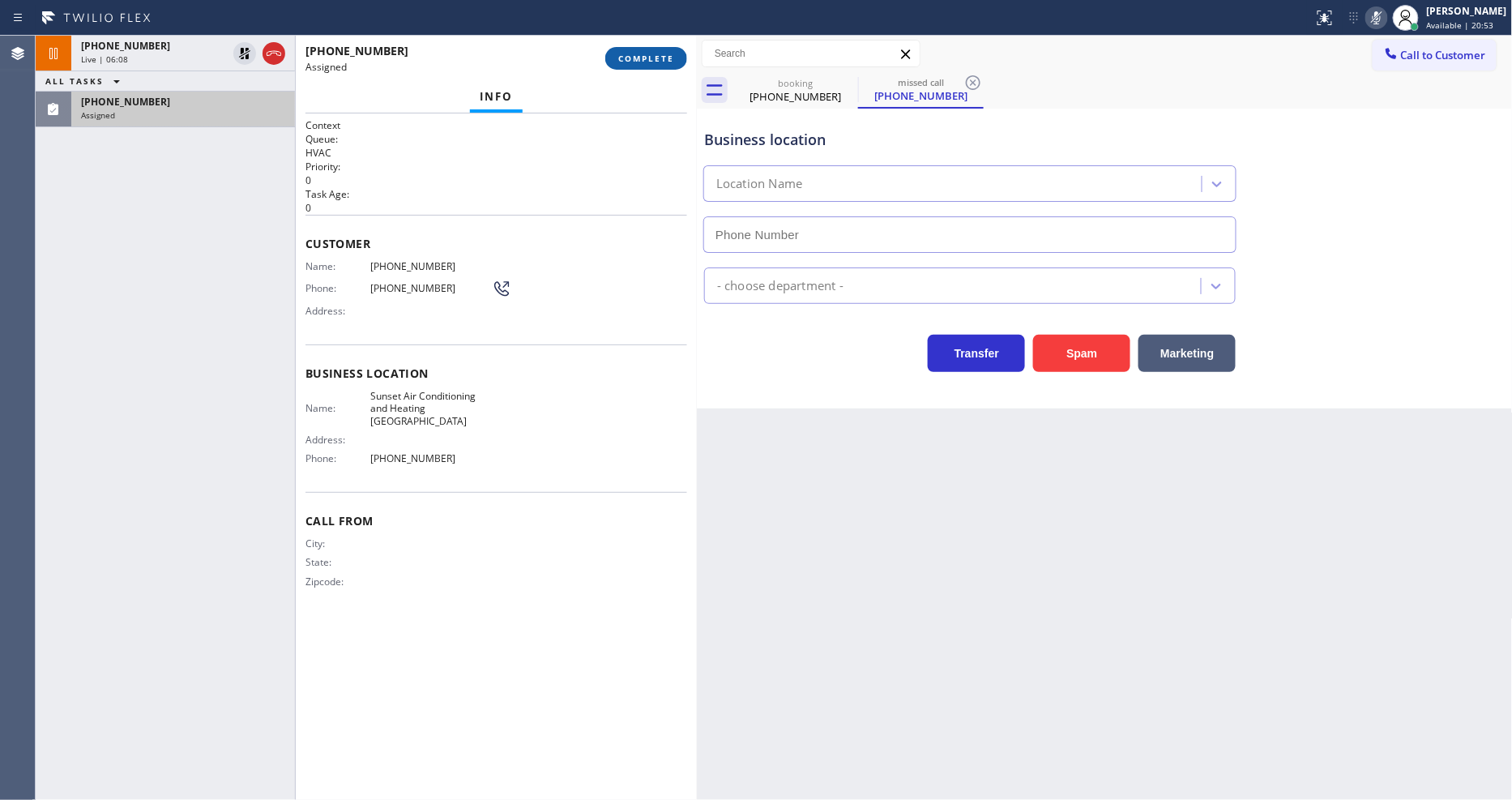
type input "[PHONE_NUMBER]"
click at [634, 63] on span "COMPLETE" at bounding box center [647, 59] width 56 height 12
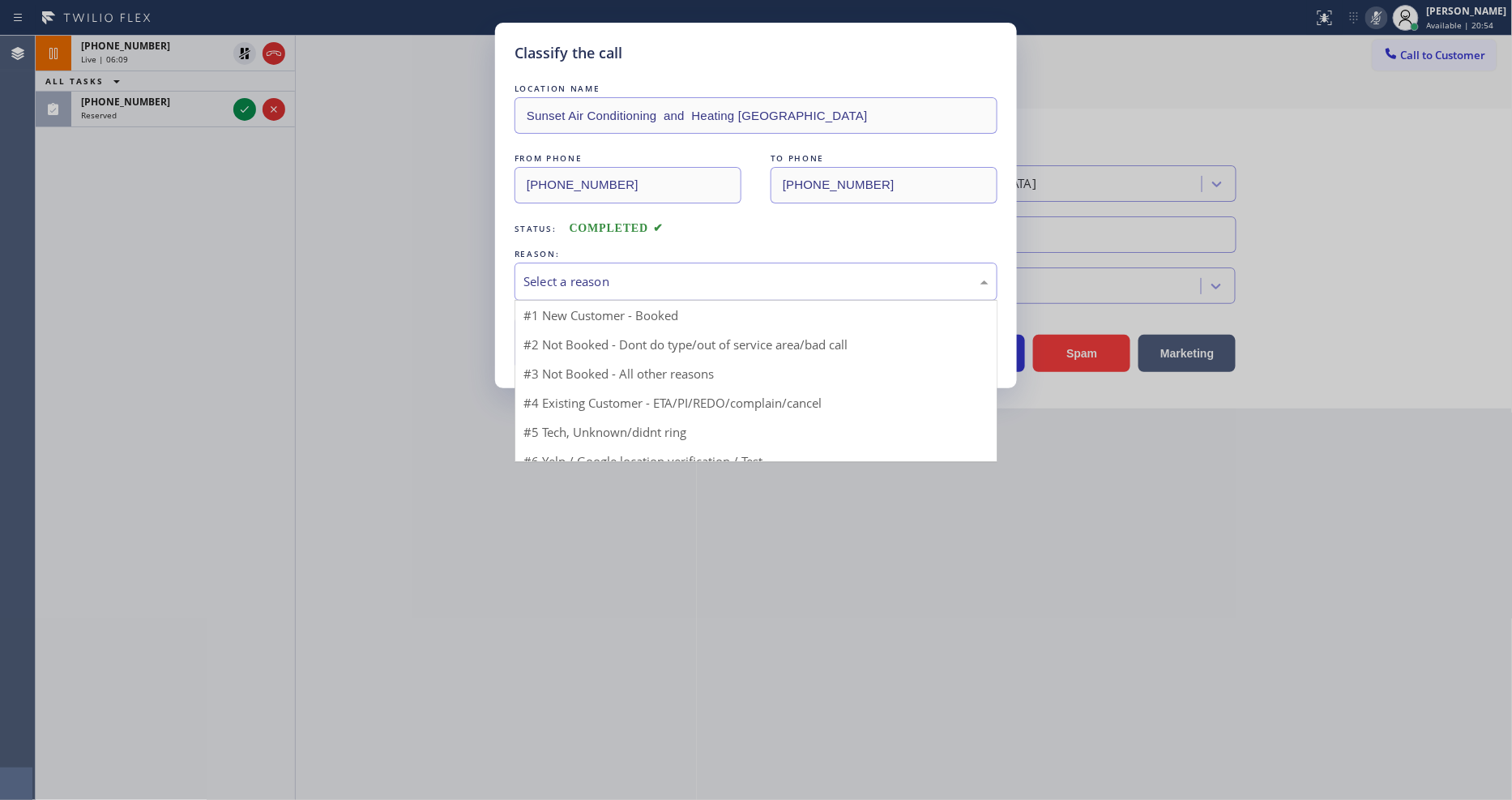
click at [581, 288] on div "Select a reason" at bounding box center [756, 281] width 483 height 38
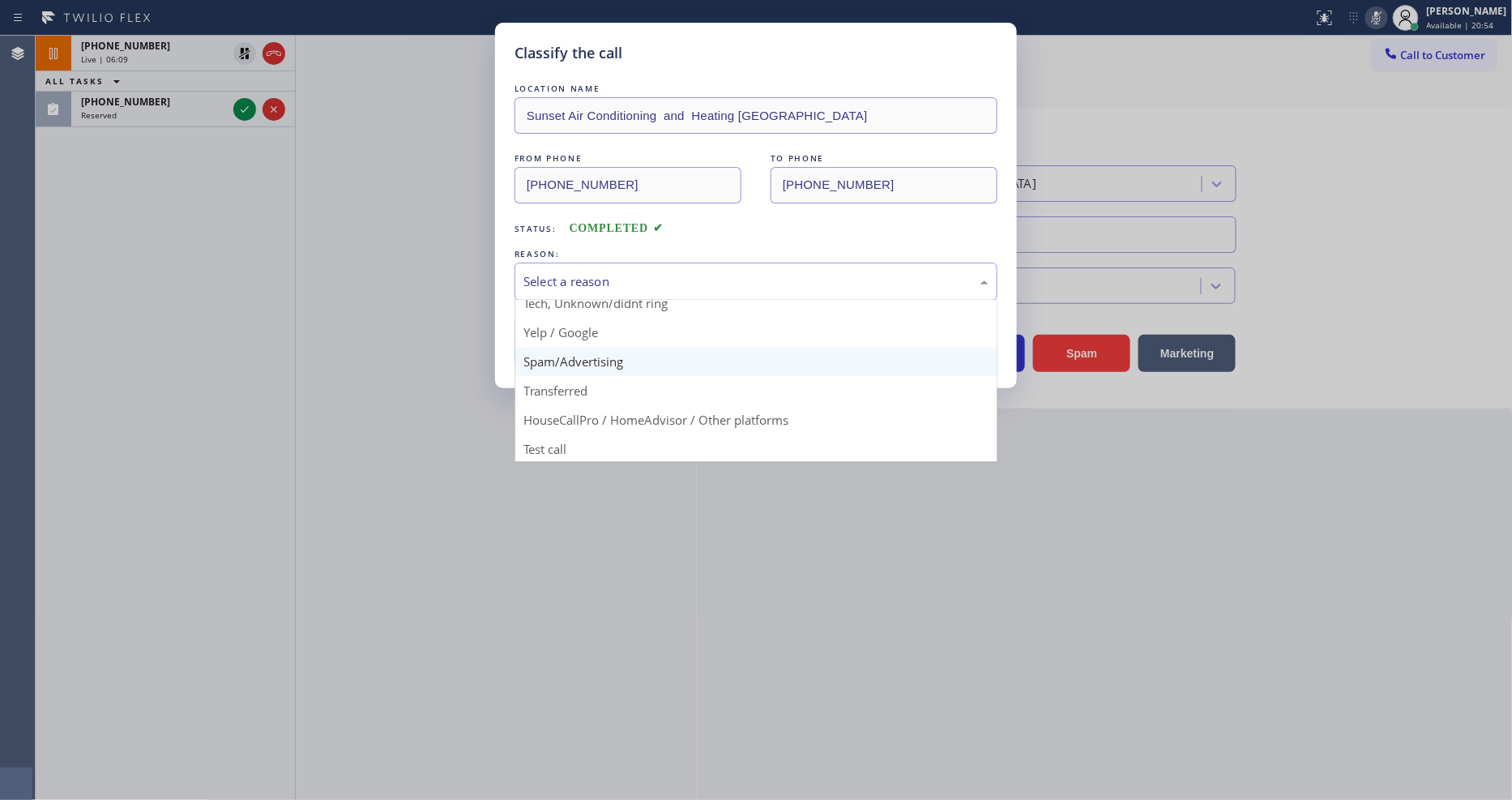
scroll to position [101, 0]
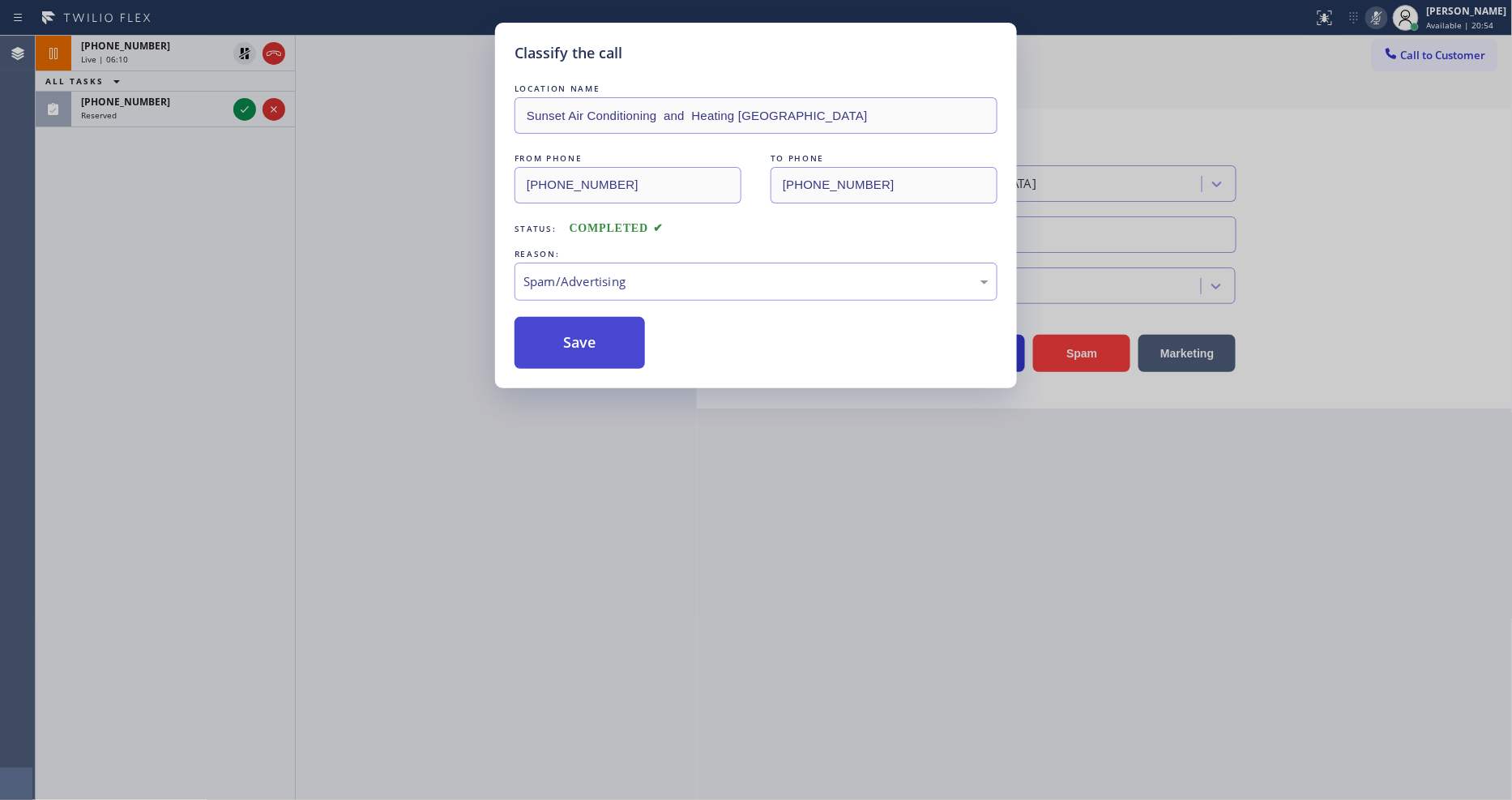
click at [577, 331] on button "Save" at bounding box center [580, 343] width 131 height 52
click at [577, 330] on button "Save" at bounding box center [580, 343] width 131 height 52
drag, startPoint x: 577, startPoint y: 330, endPoint x: 489, endPoint y: 125, distance: 223.1
click at [577, 328] on button "Save" at bounding box center [580, 343] width 131 height 52
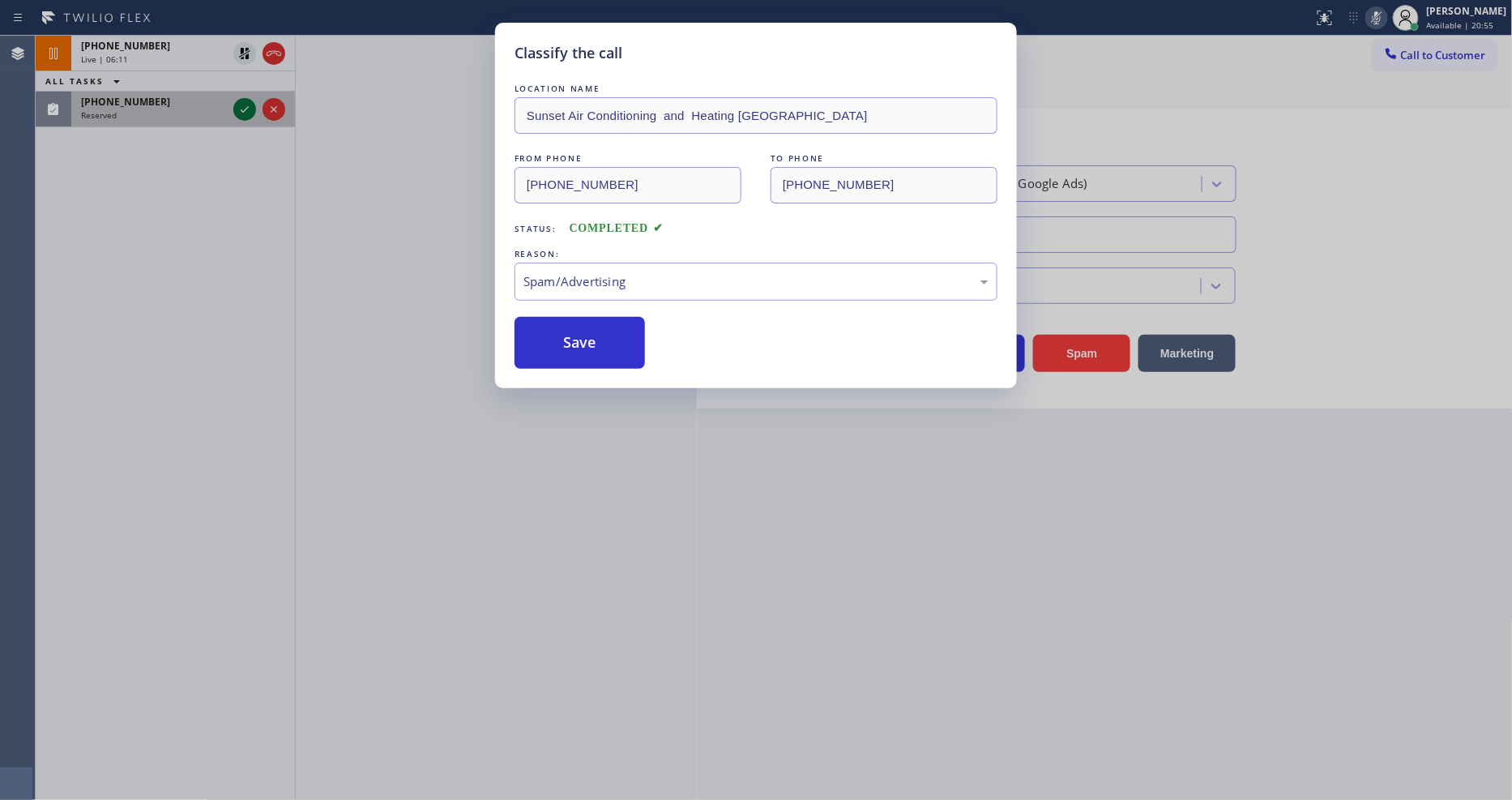
click at [242, 109] on icon at bounding box center [245, 110] width 20 height 20
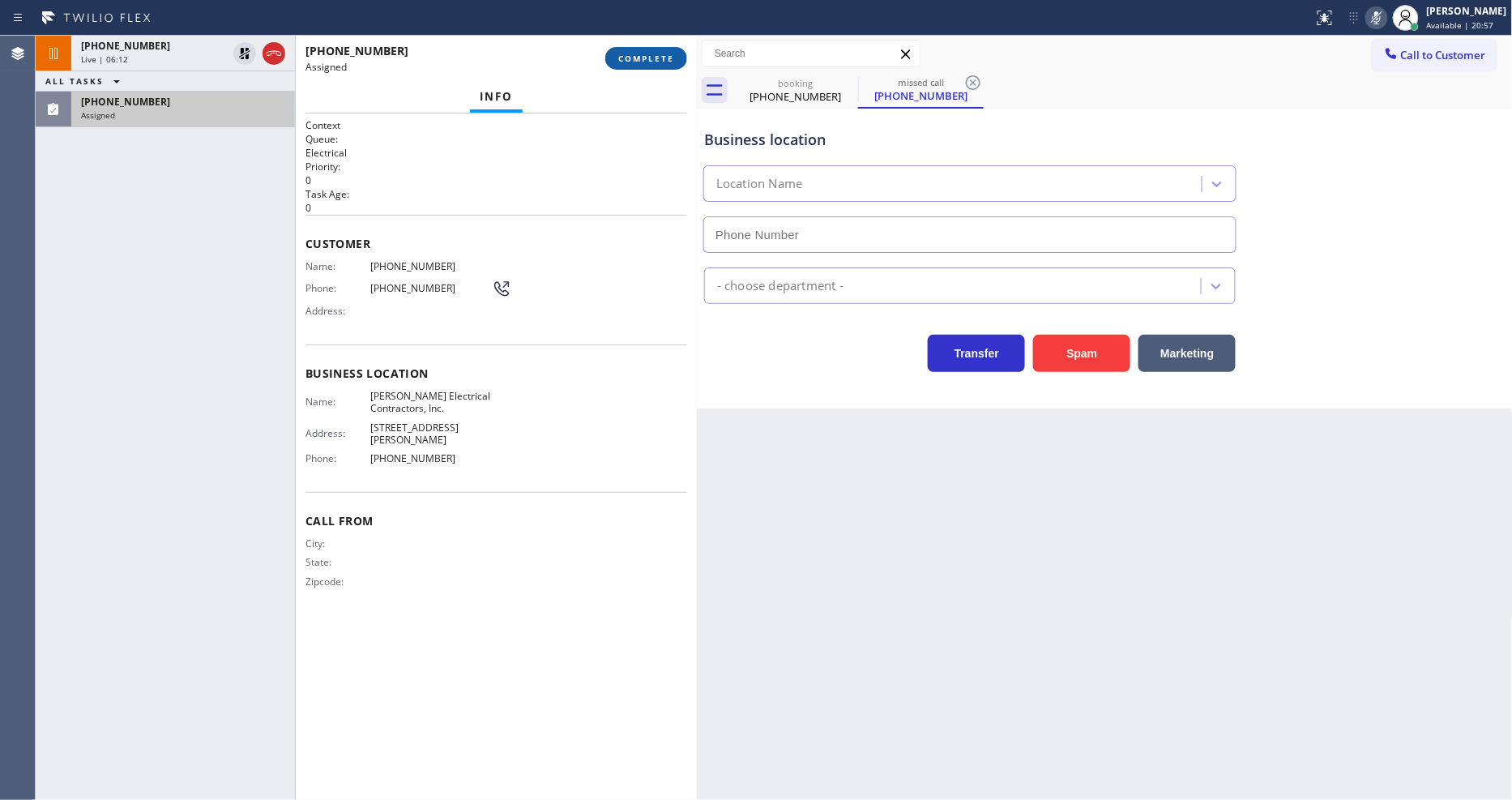
click at [632, 50] on button "COMPLETE" at bounding box center [646, 58] width 82 height 22
type input "[PHONE_NUMBER]"
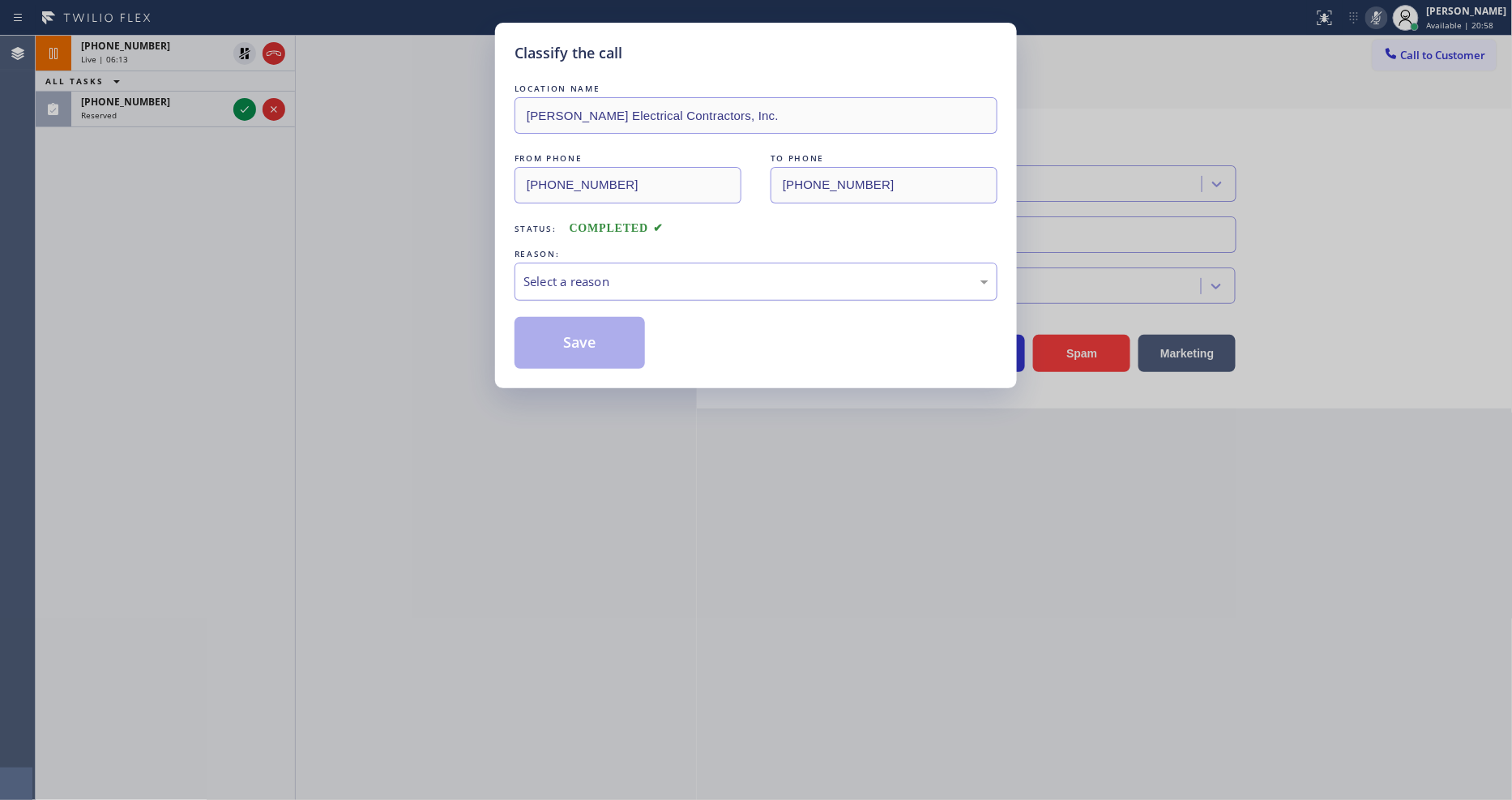
click at [592, 262] on div "Select a reason" at bounding box center [756, 281] width 483 height 38
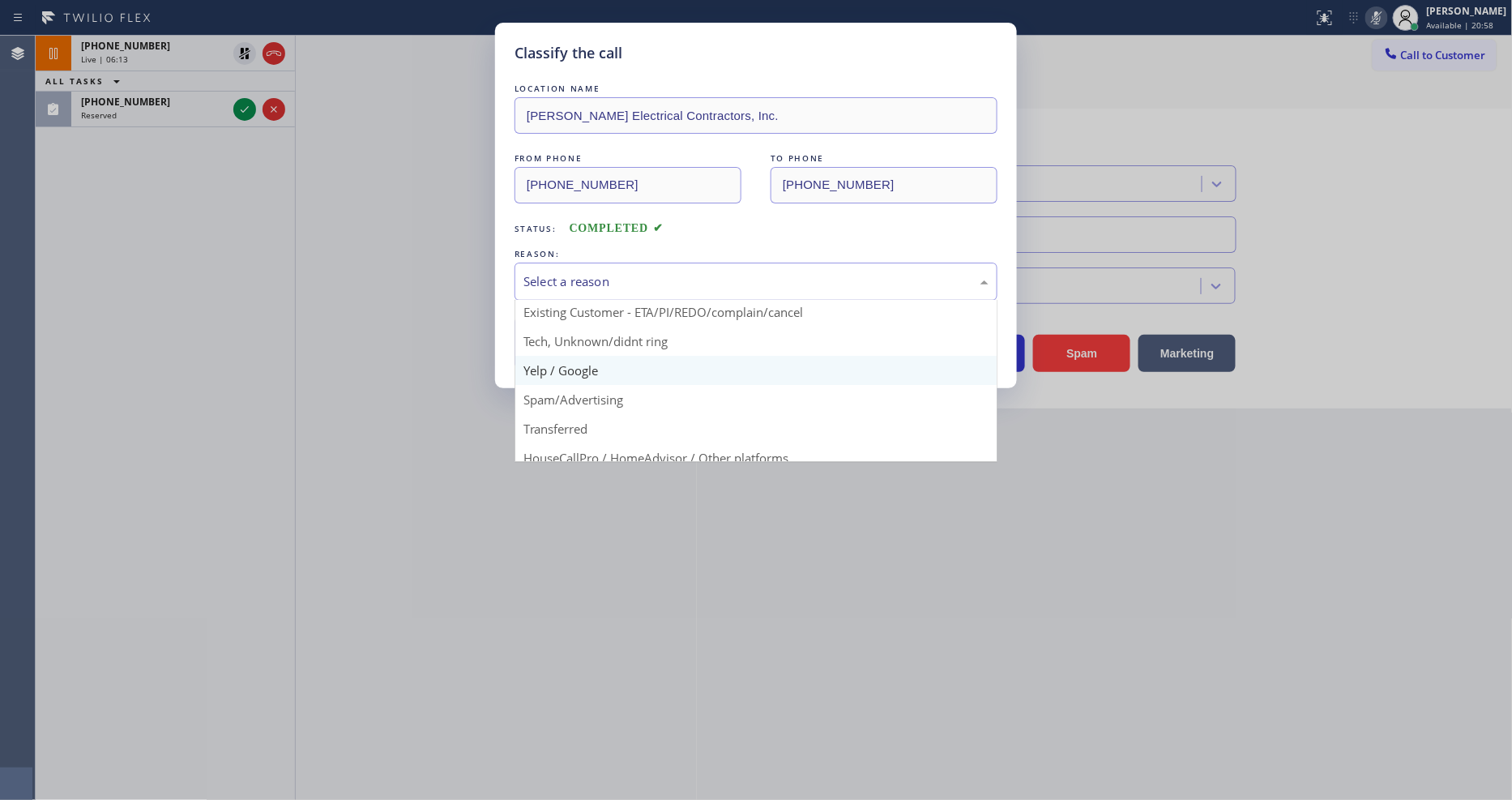
scroll to position [101, 0]
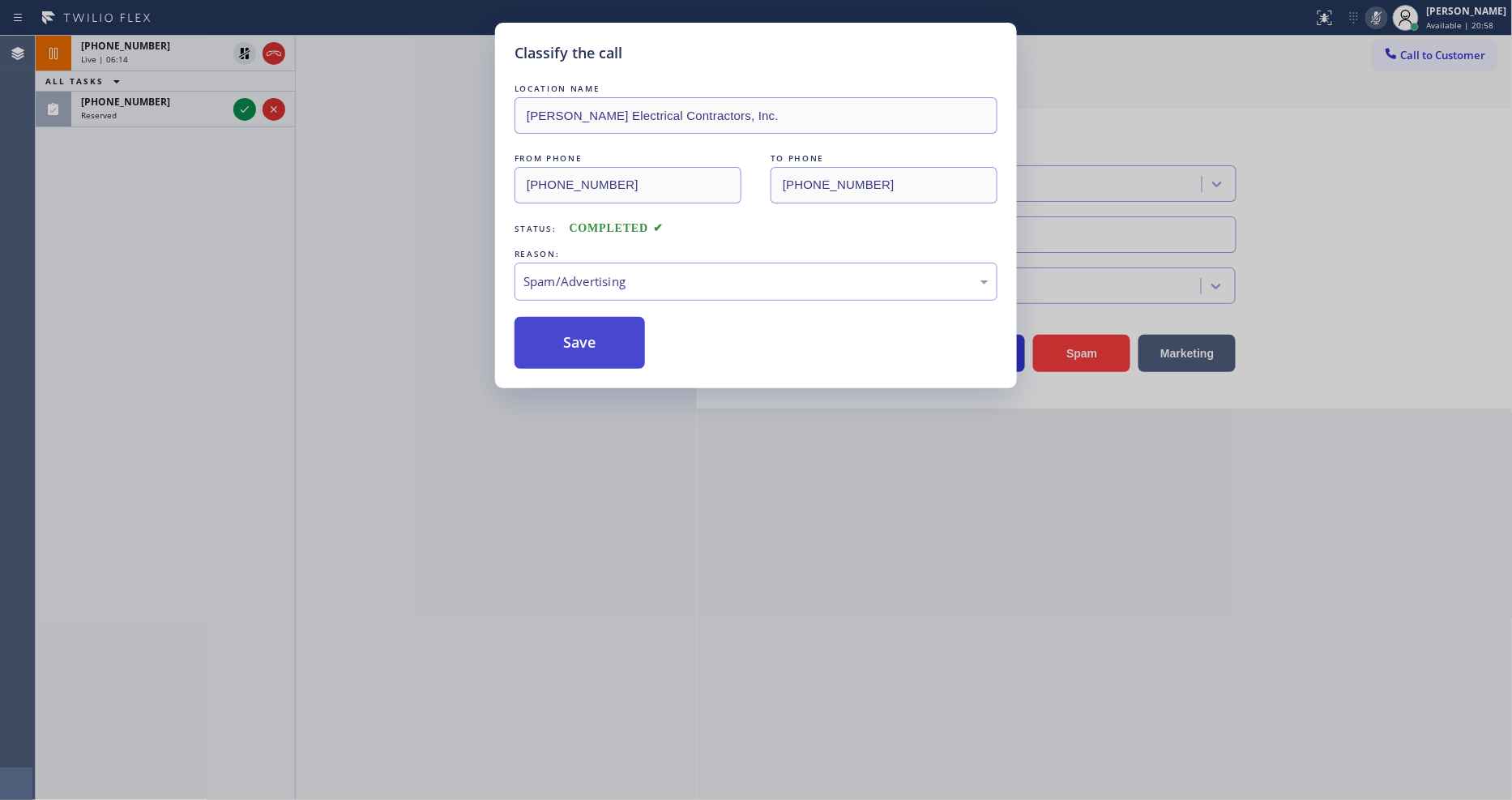
click at [570, 348] on button "Save" at bounding box center [580, 343] width 131 height 52
click at [570, 347] on button "Save" at bounding box center [580, 343] width 131 height 52
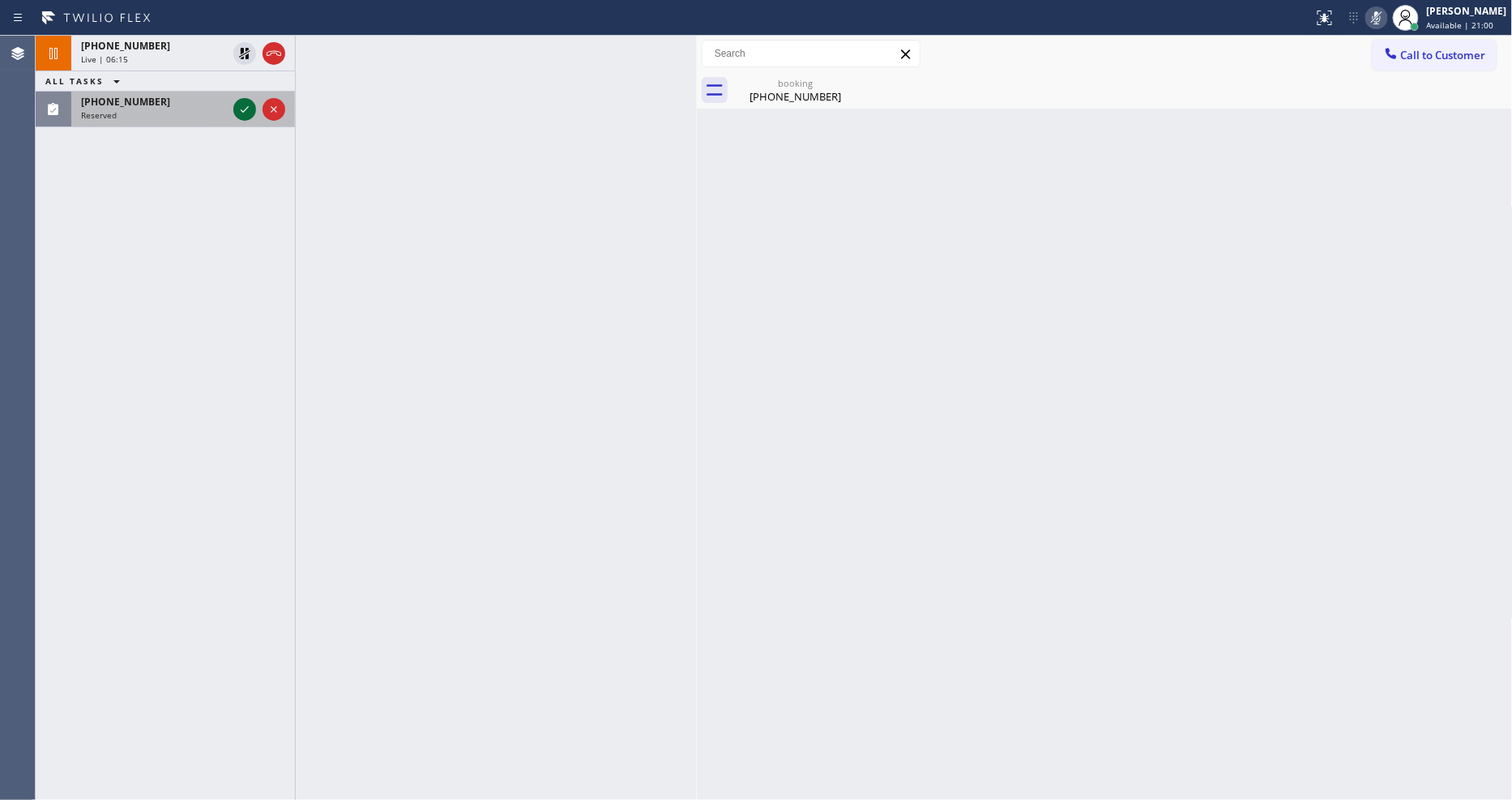
click at [247, 109] on icon at bounding box center [245, 110] width 20 height 20
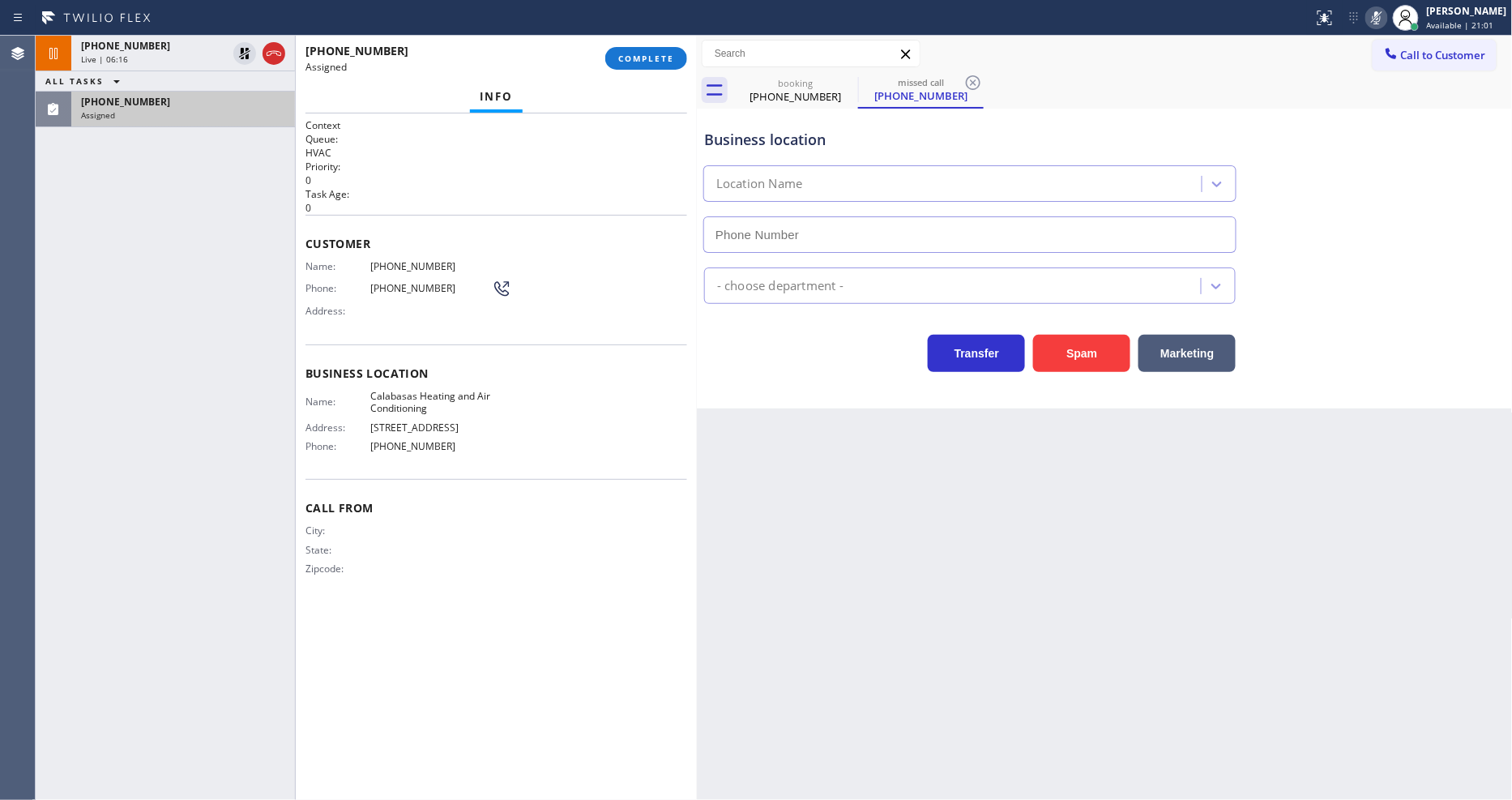
type input "[PHONE_NUMBER]"
click at [629, 44] on div "[PHONE_NUMBER] Assigned COMPLETE" at bounding box center [496, 58] width 382 height 42
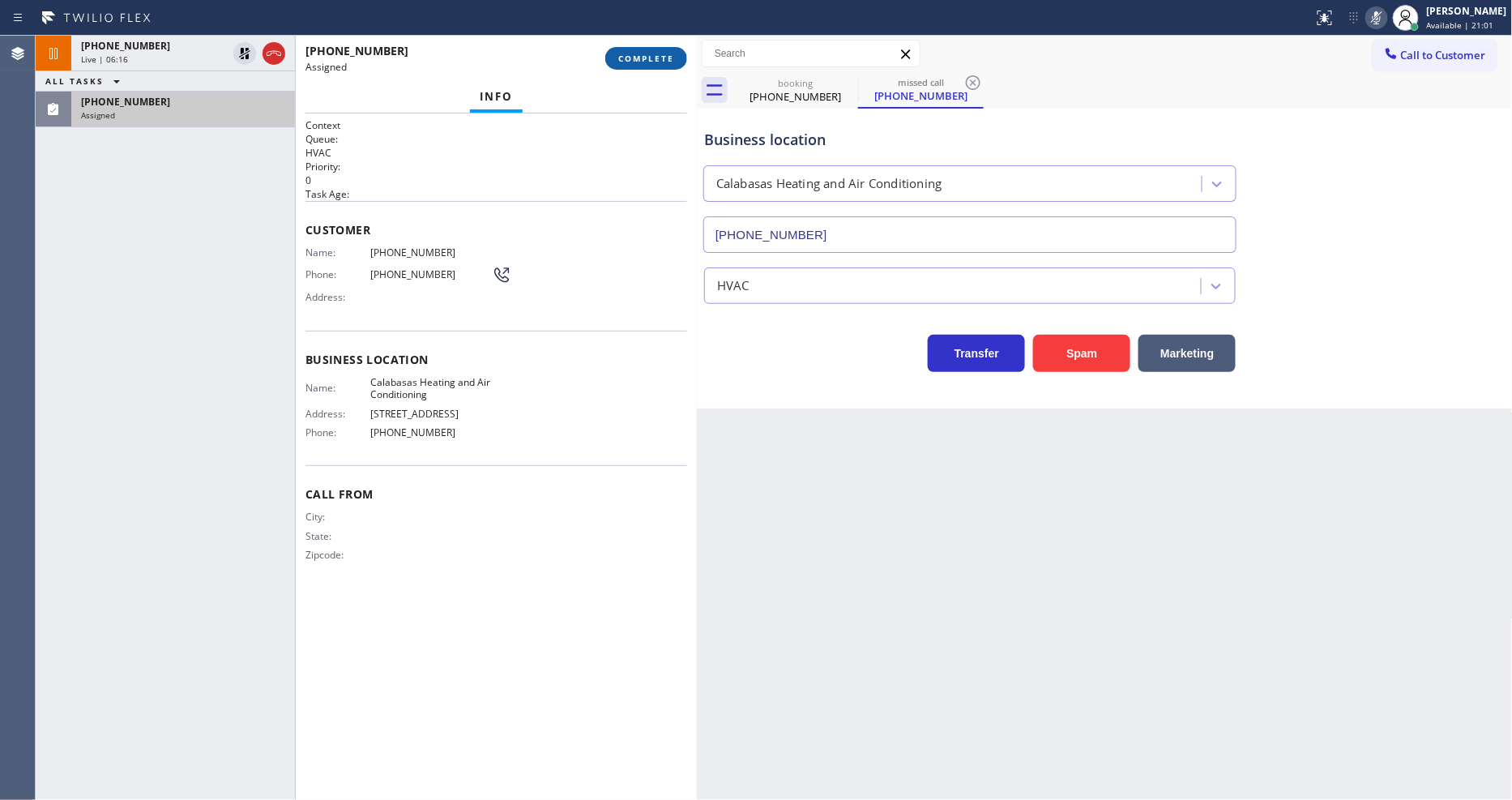
click at [634, 55] on span "COMPLETE" at bounding box center [647, 59] width 56 height 12
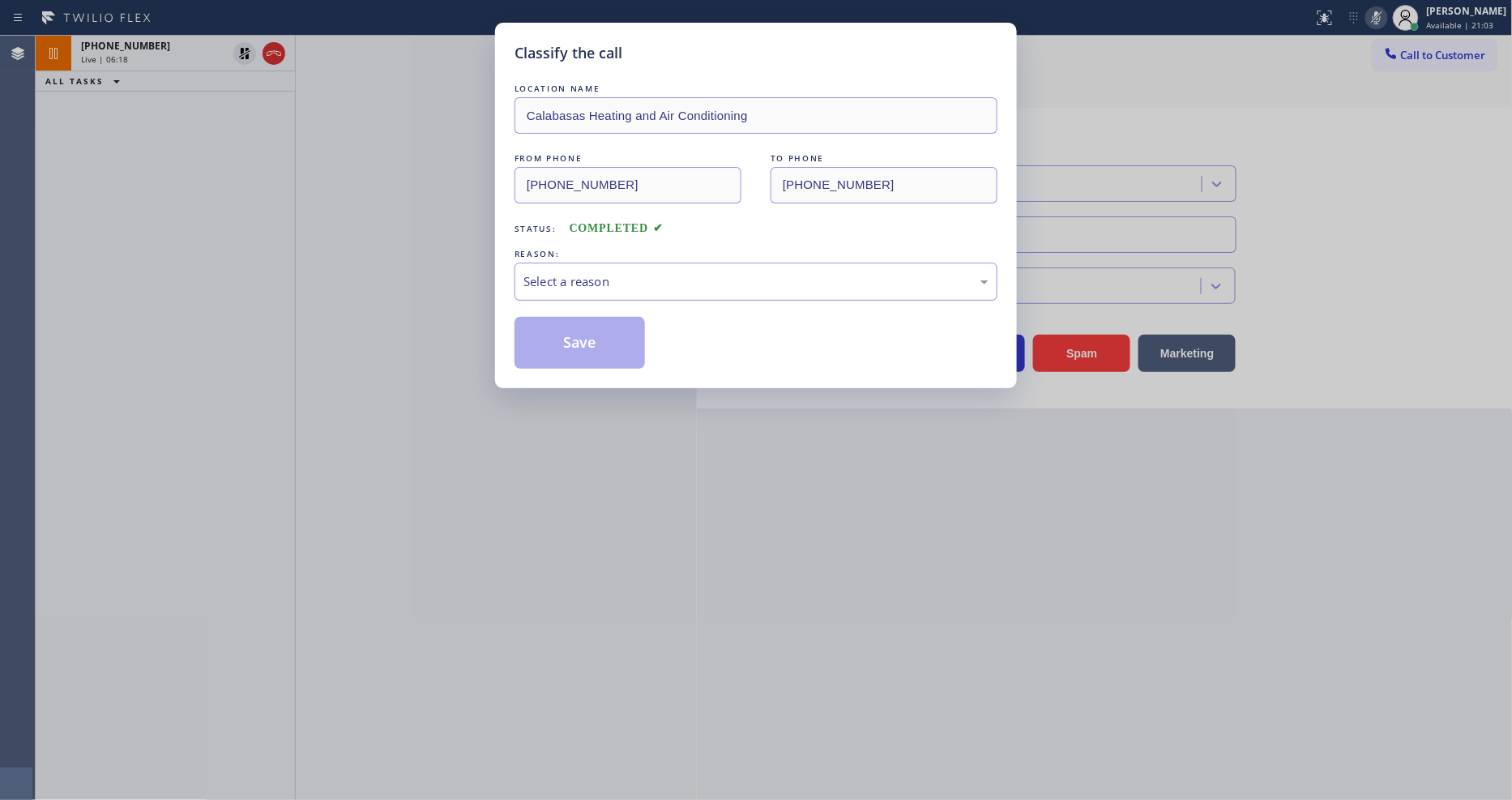
click at [614, 280] on div "Select a reason" at bounding box center [756, 281] width 465 height 19
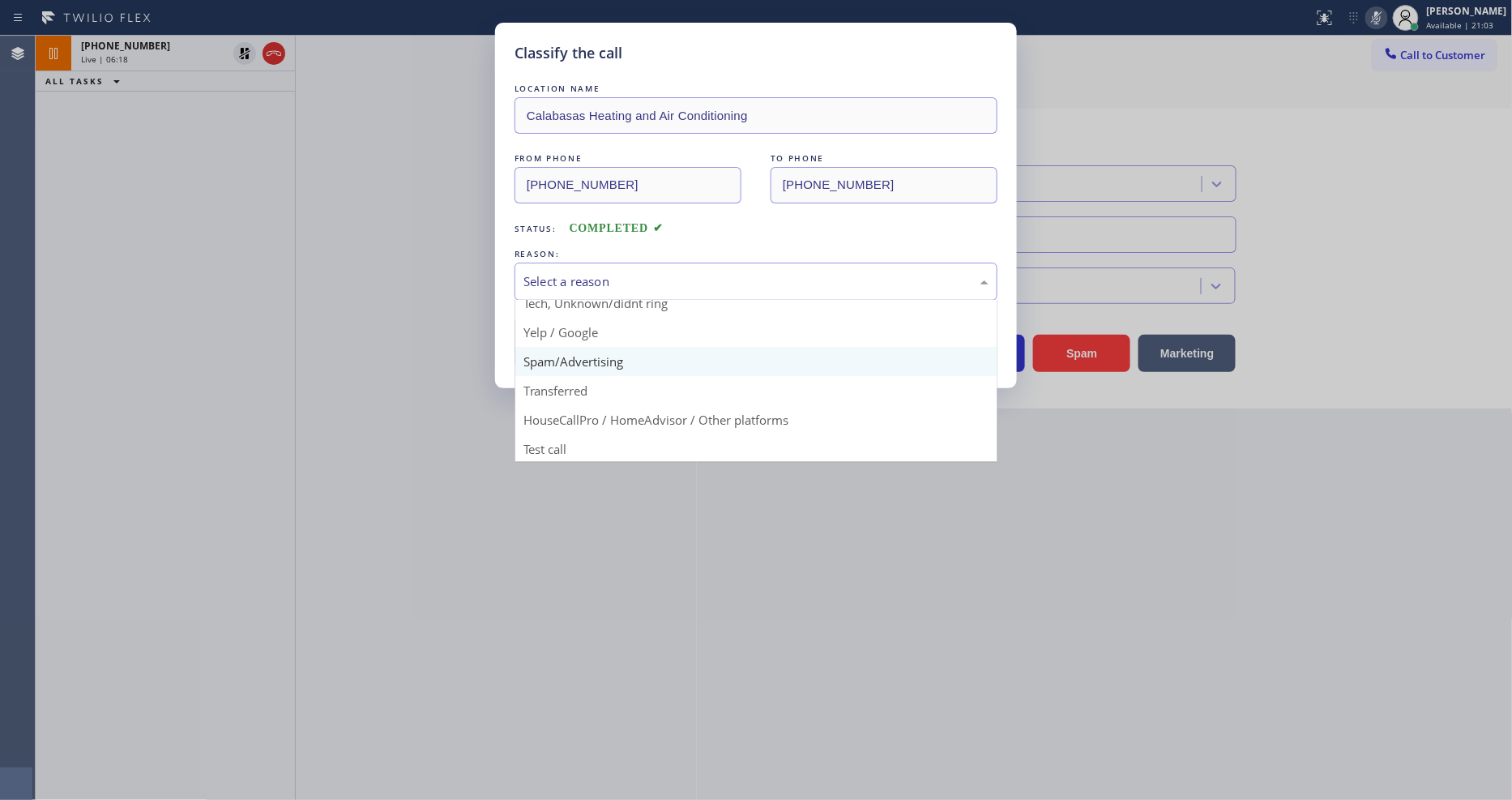
scroll to position [101, 0]
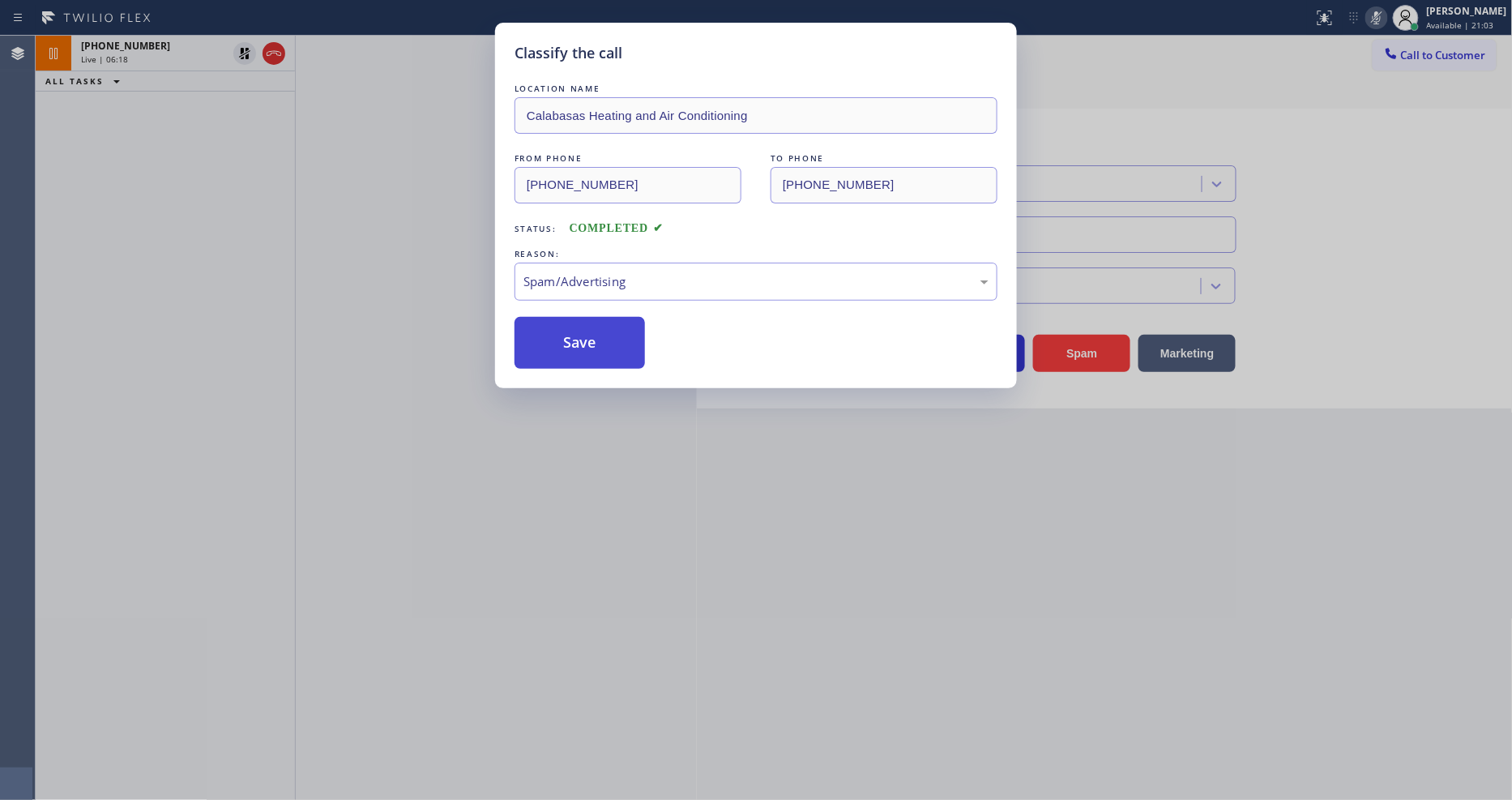
click at [600, 344] on button "Save" at bounding box center [580, 343] width 131 height 52
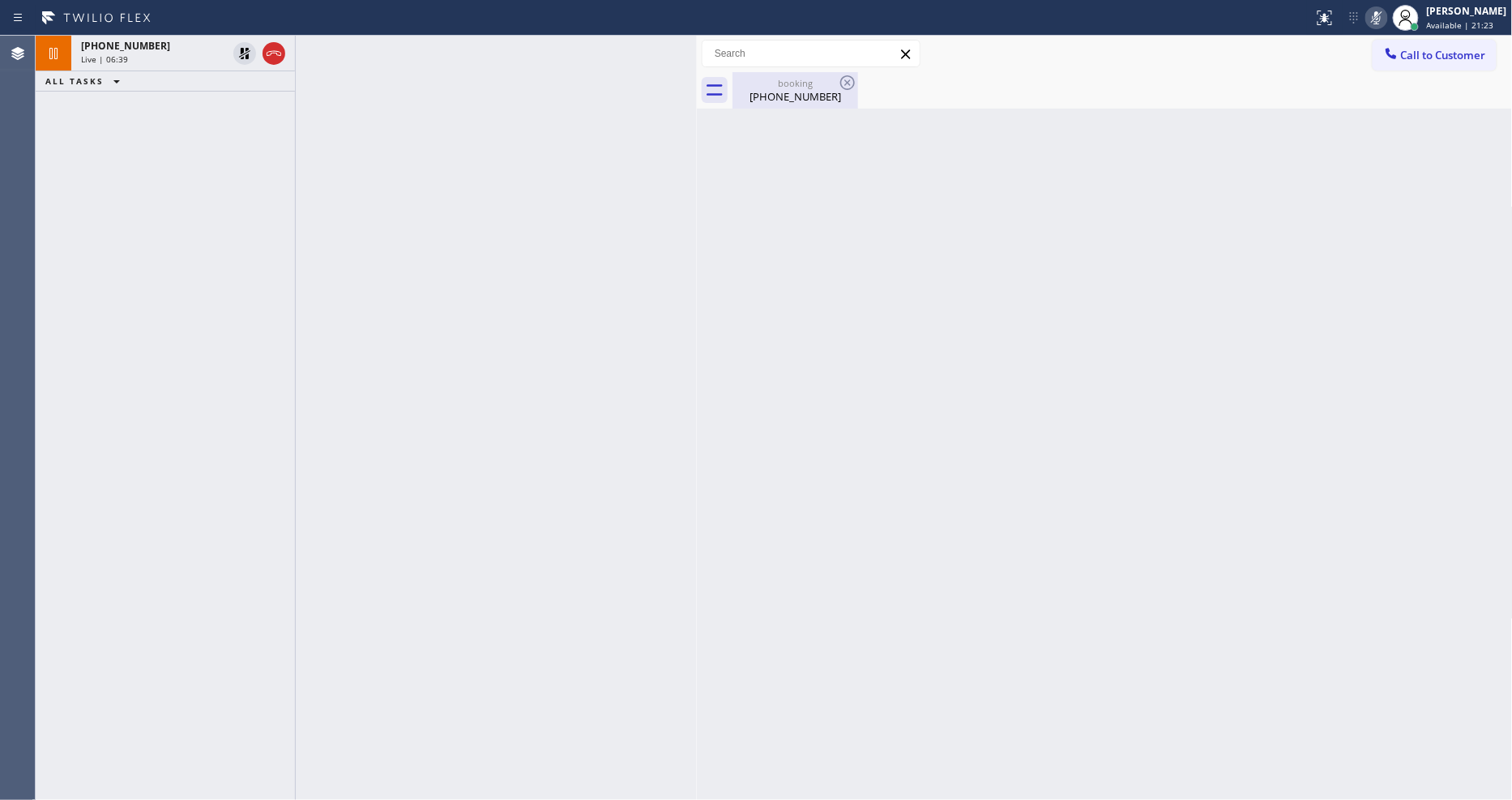
click at [808, 103] on div "[PHONE_NUMBER]" at bounding box center [796, 97] width 122 height 15
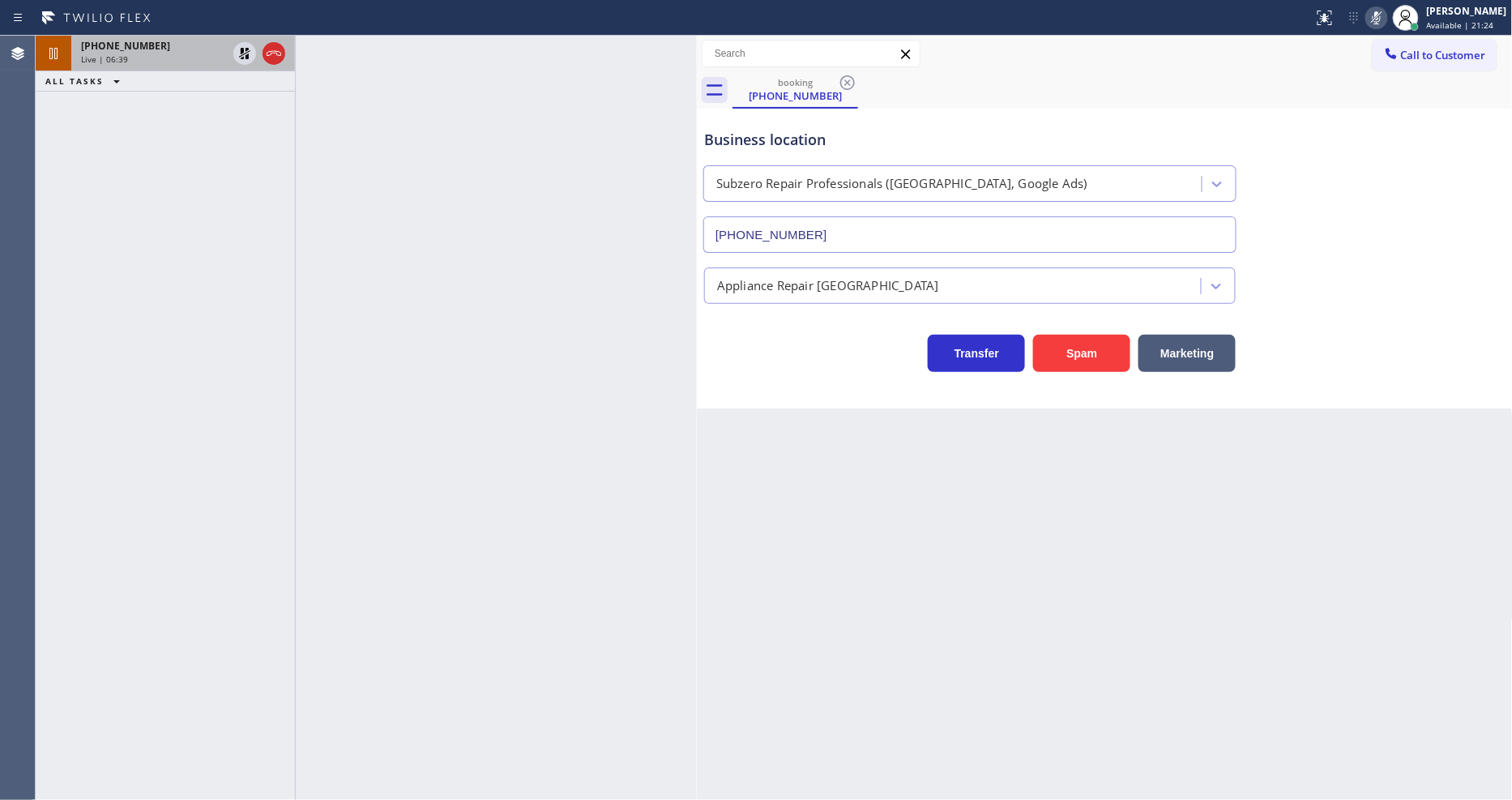
click at [144, 69] on div "[PHONE_NUMBER] Live | 06:39" at bounding box center [151, 53] width 159 height 36
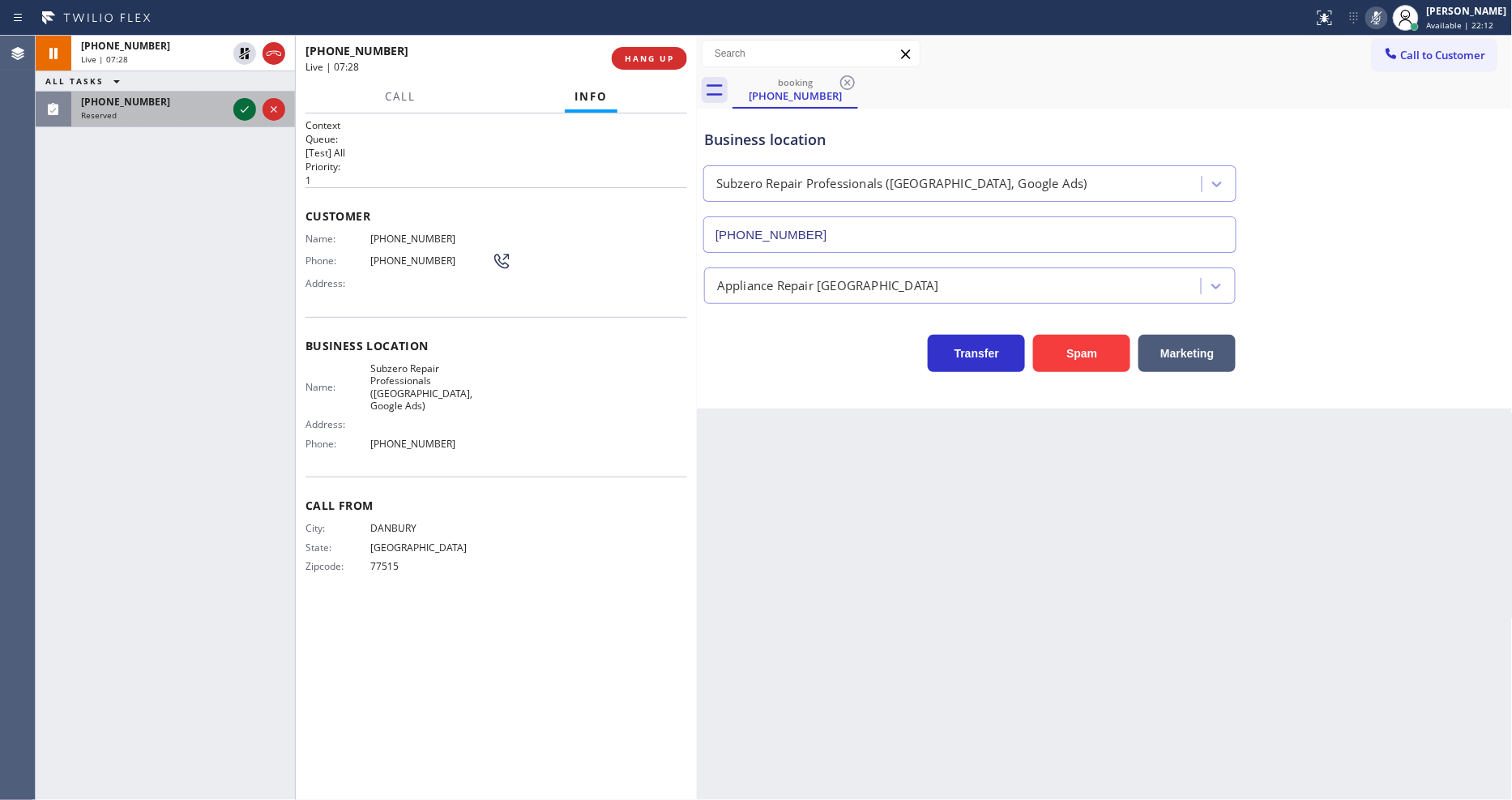
click at [245, 105] on icon at bounding box center [245, 110] width 20 height 20
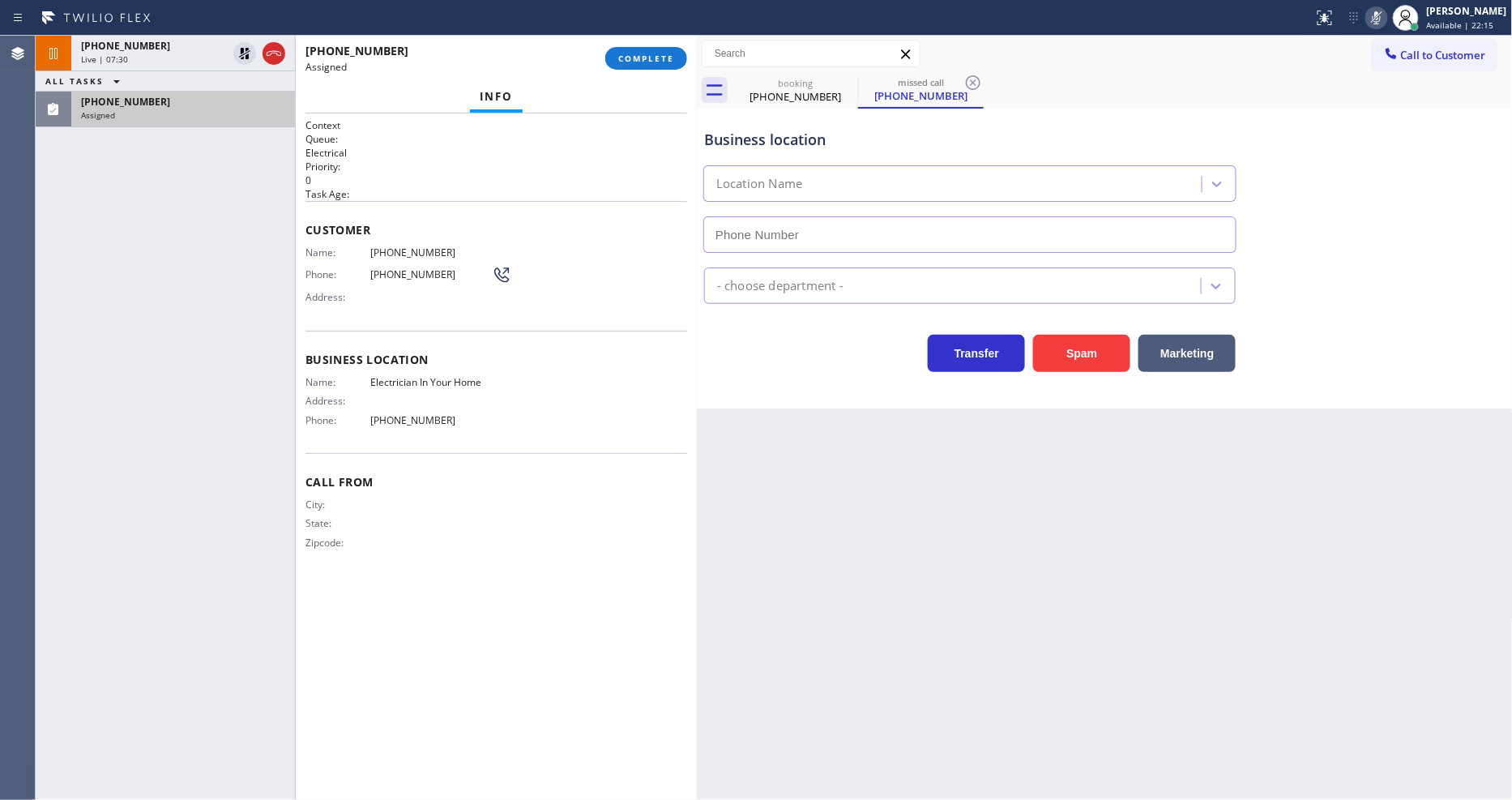
click at [653, 61] on span "COMPLETE" at bounding box center [647, 59] width 56 height 12
type input "[PHONE_NUMBER]"
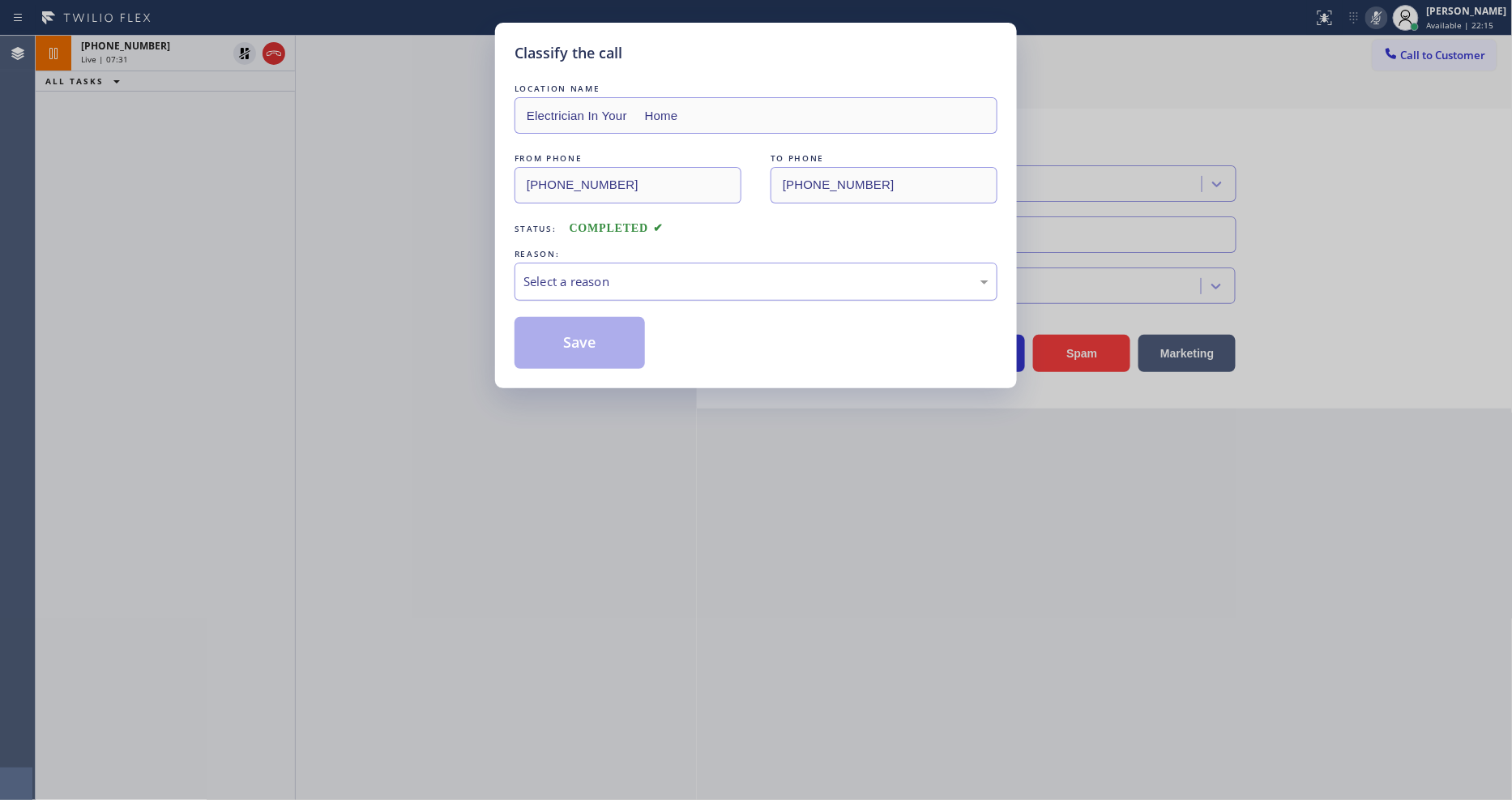
click at [586, 272] on div "Select a reason" at bounding box center [756, 281] width 465 height 19
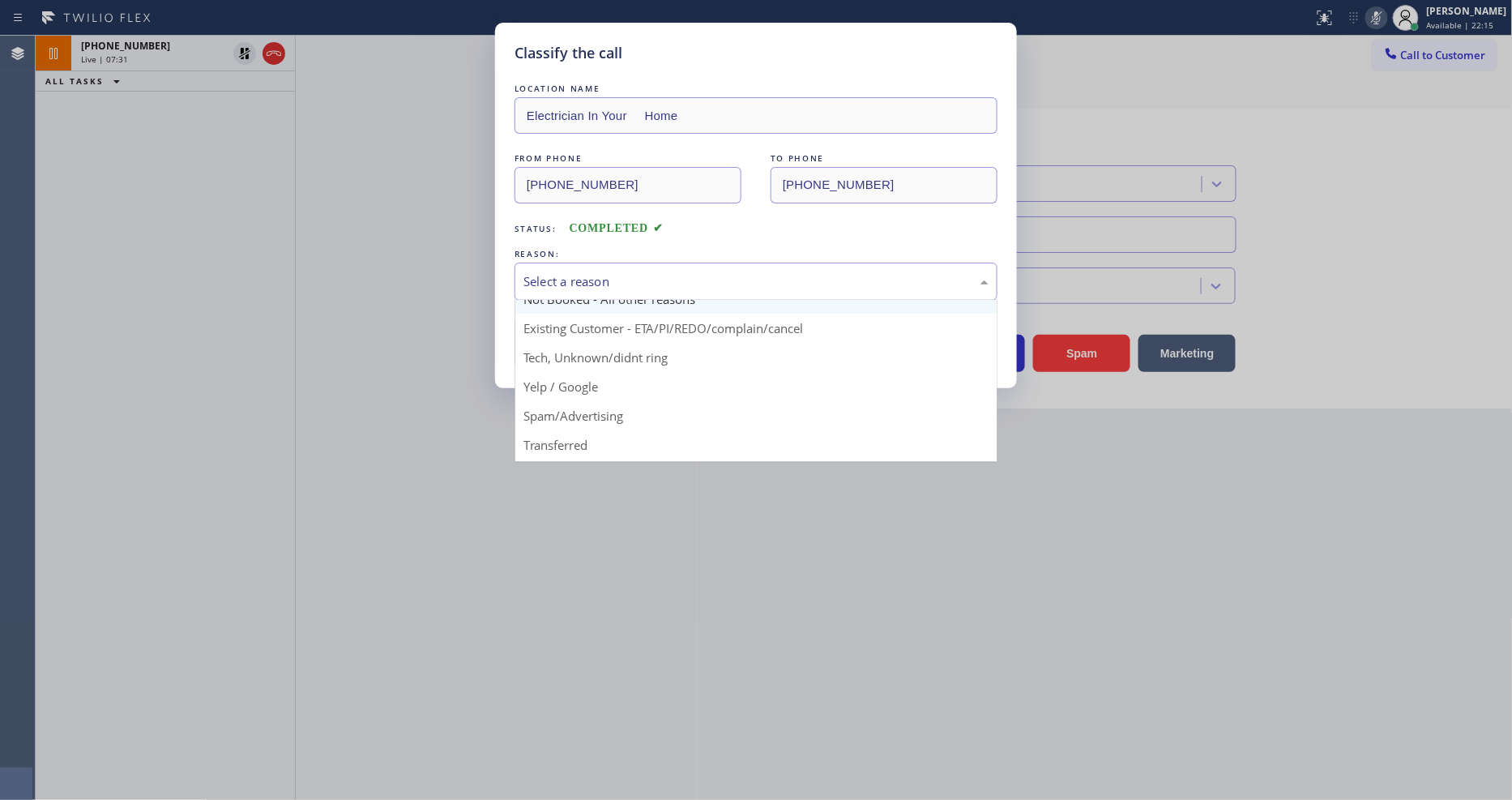
scroll to position [101, 0]
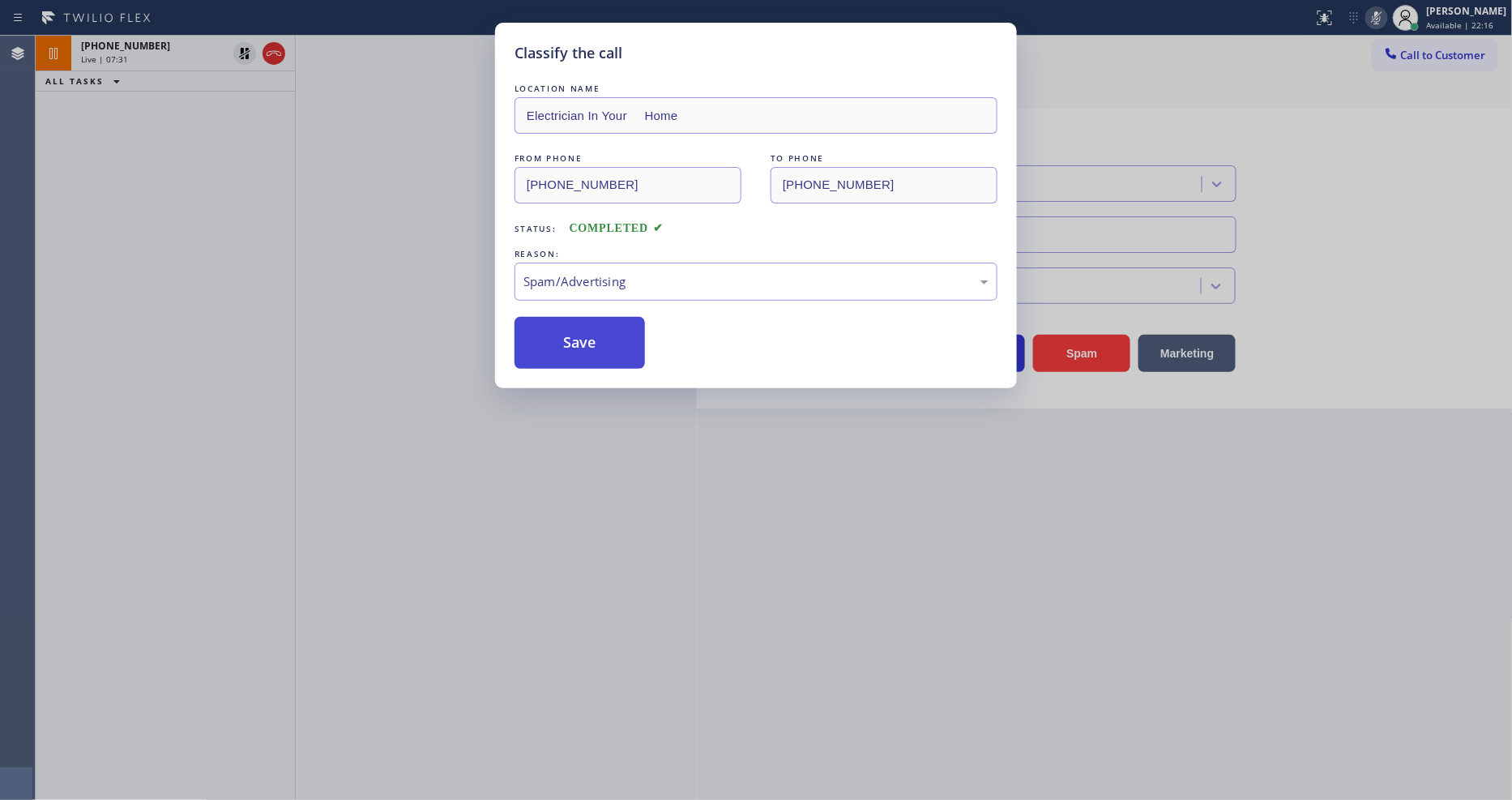
click at [588, 327] on button "Save" at bounding box center [580, 343] width 131 height 52
click at [588, 326] on button "Save" at bounding box center [580, 343] width 131 height 52
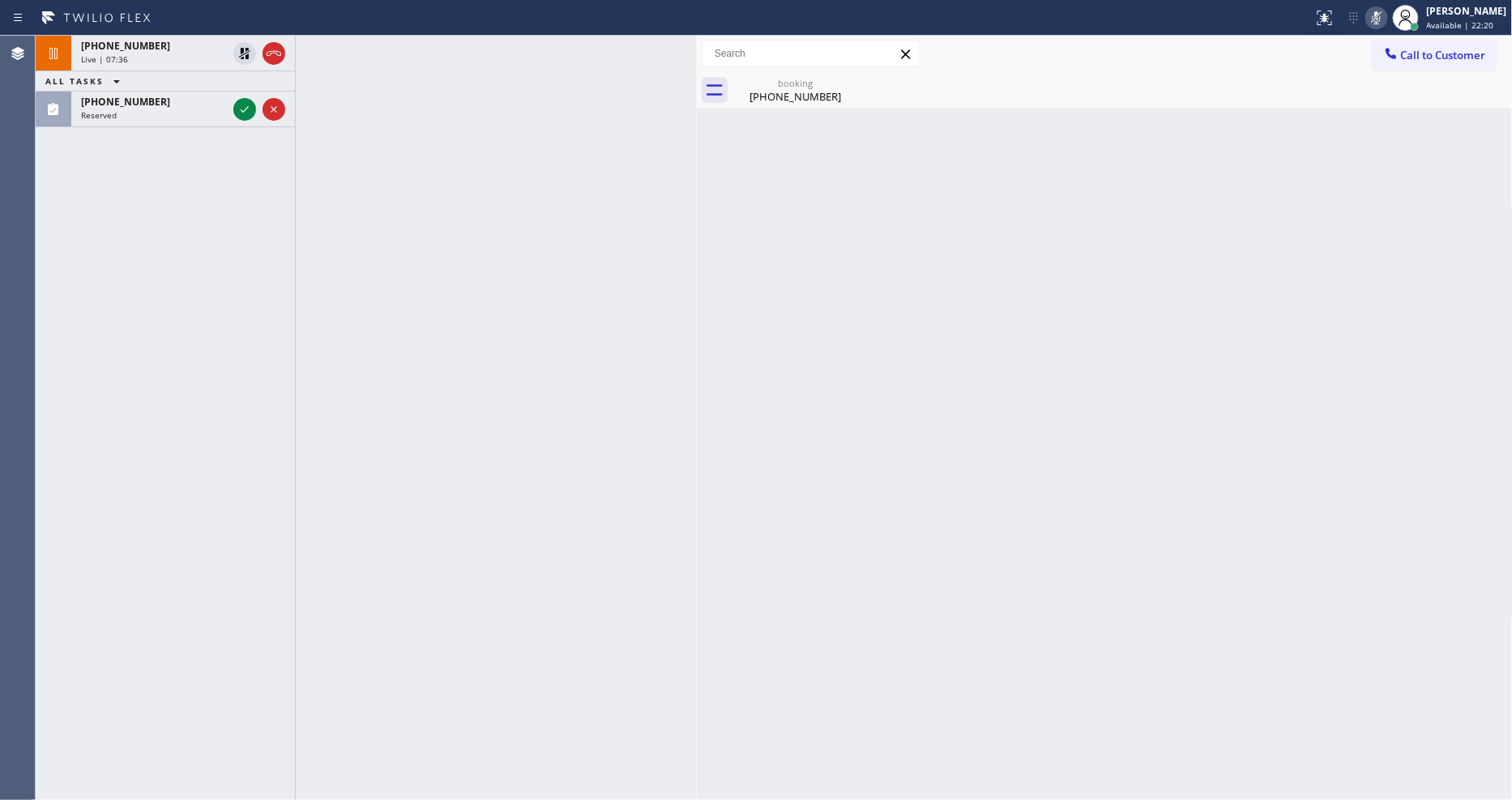
drag, startPoint x: 245, startPoint y: 103, endPoint x: 244, endPoint y: 238, distance: 135.0
click at [245, 103] on icon at bounding box center [245, 110] width 20 height 20
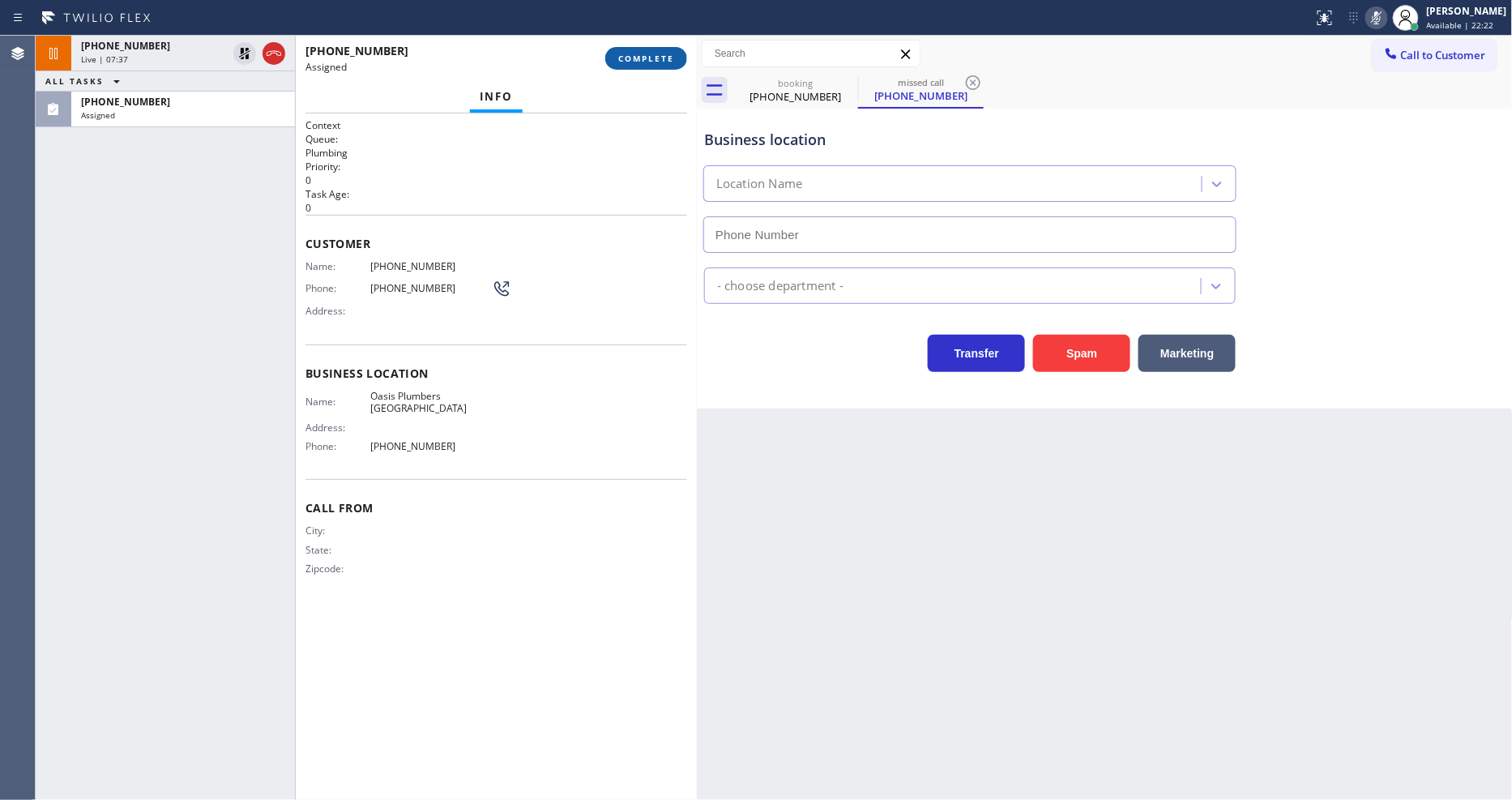
type input "[PHONE_NUMBER]"
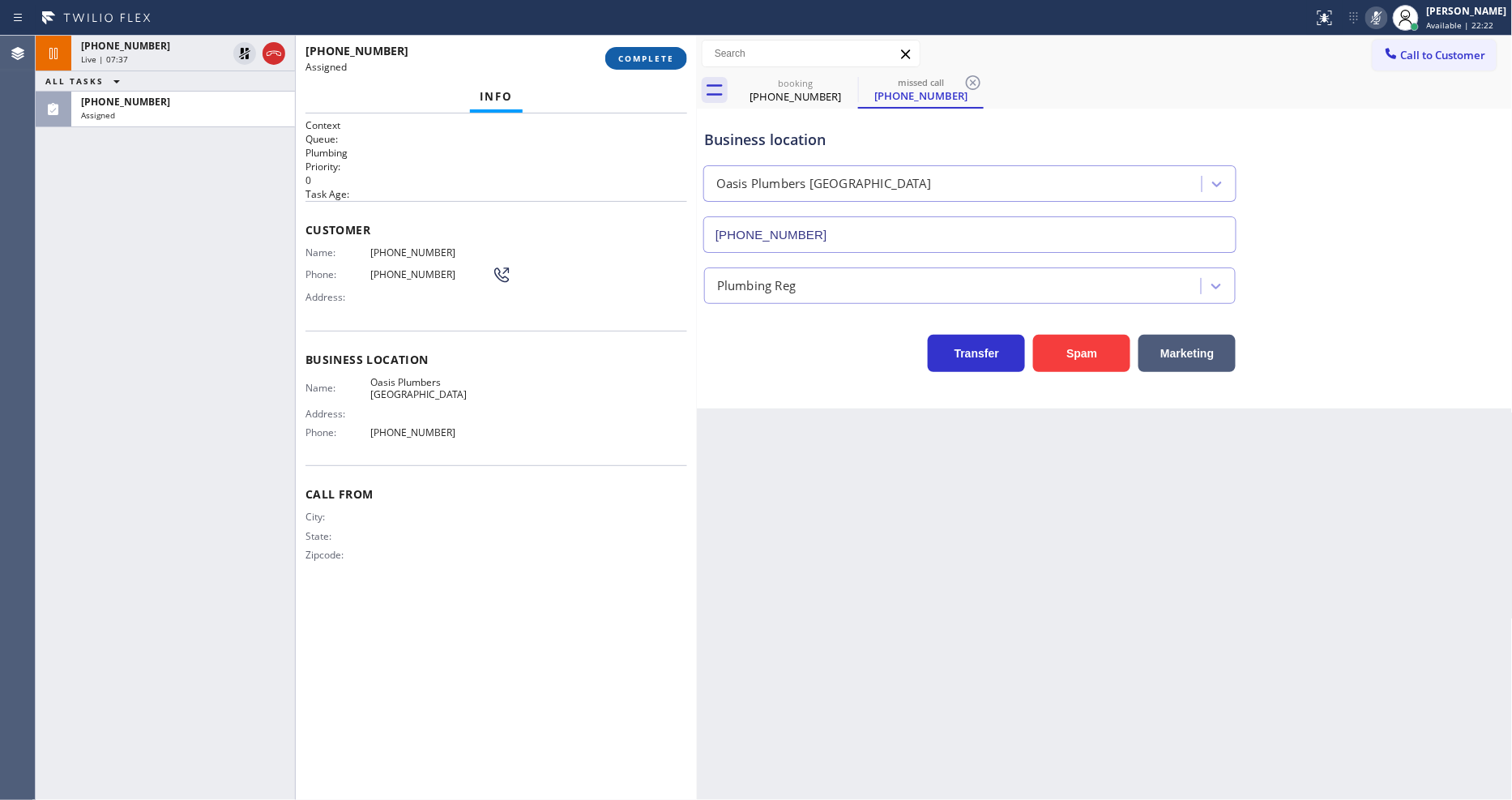
click at [652, 58] on span "COMPLETE" at bounding box center [647, 59] width 56 height 12
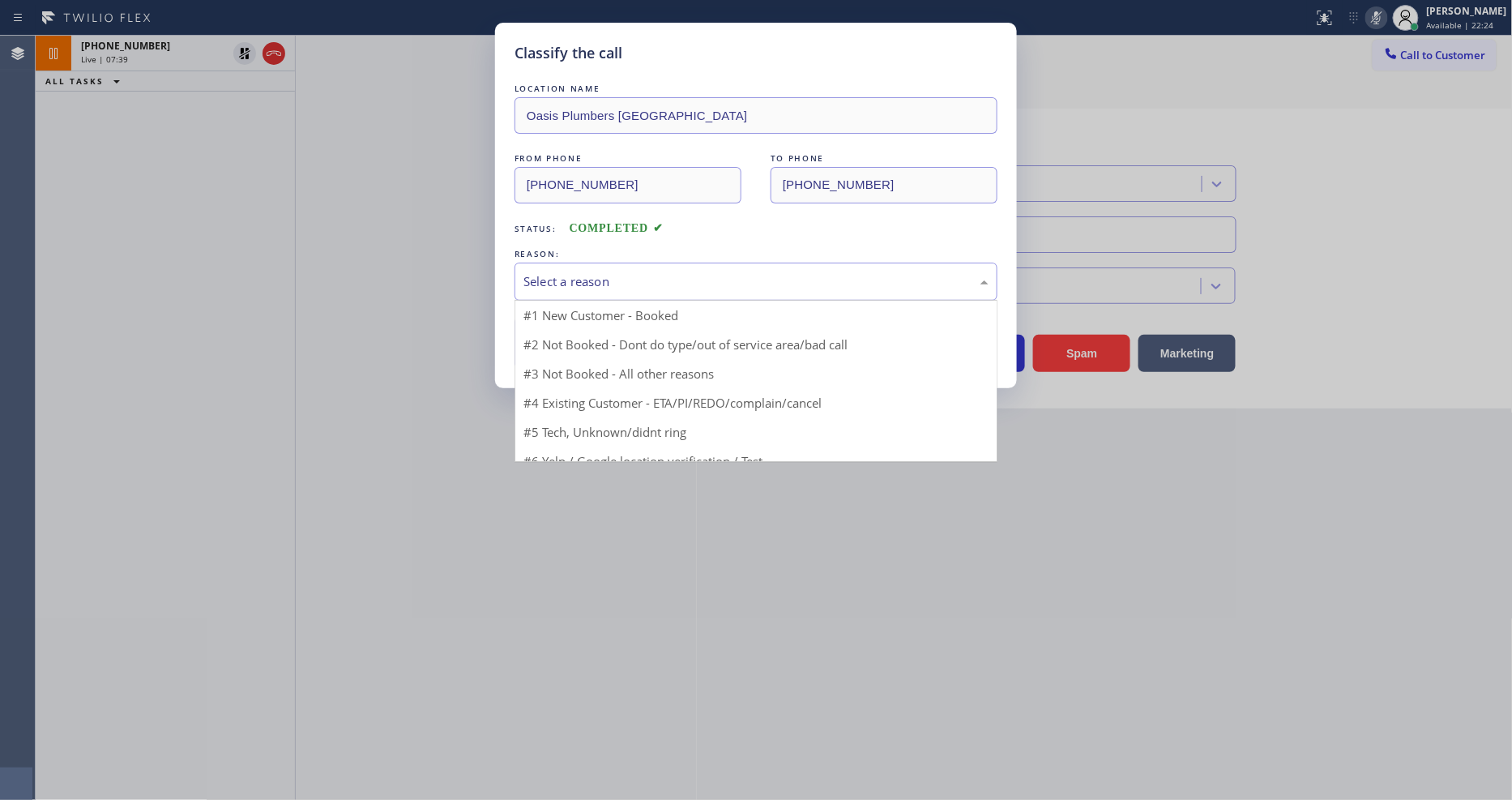
click at [571, 277] on div "Select a reason" at bounding box center [756, 281] width 465 height 19
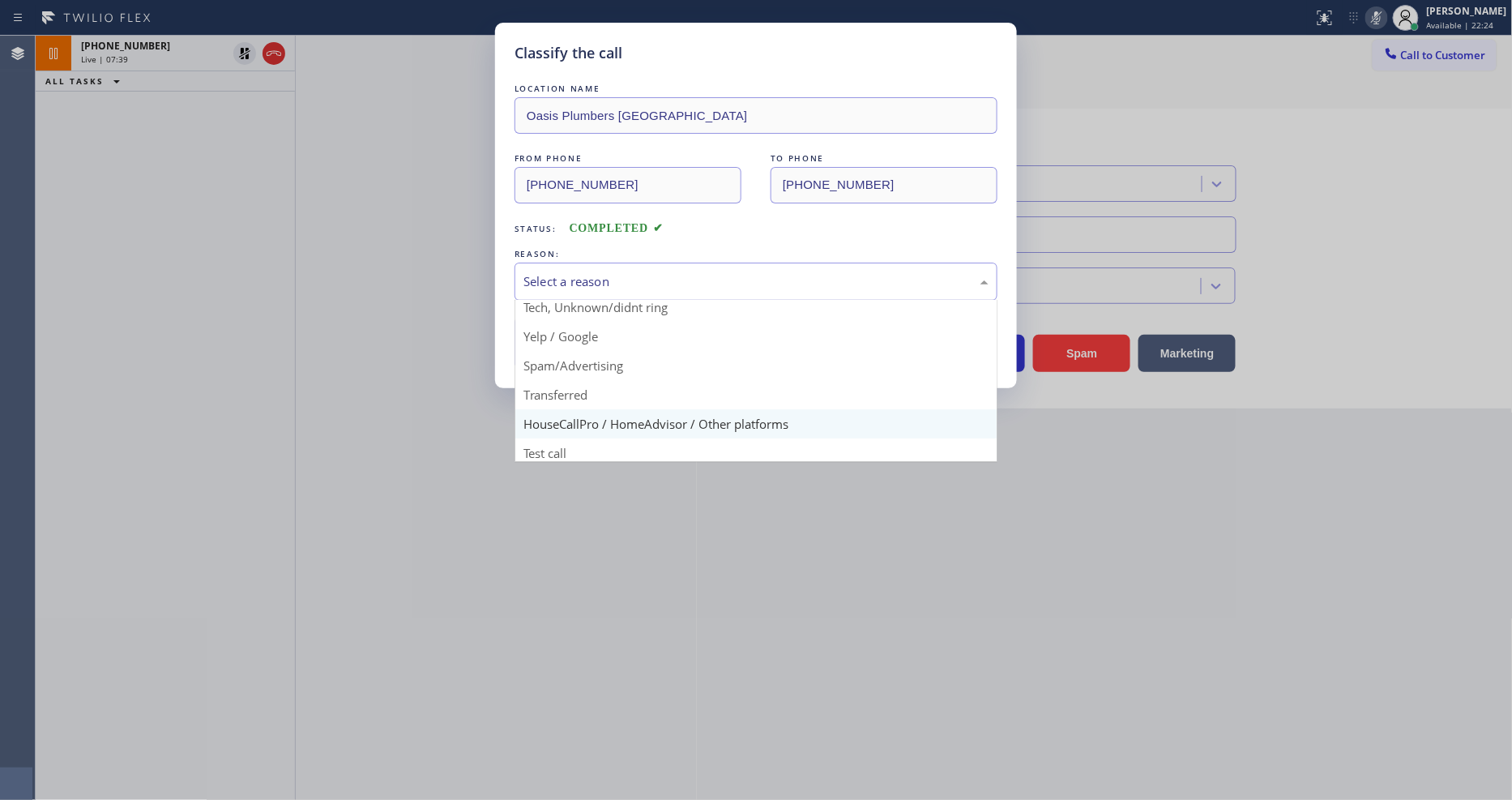
scroll to position [101, 0]
drag, startPoint x: 560, startPoint y: 438, endPoint x: 563, endPoint y: 400, distance: 38.1
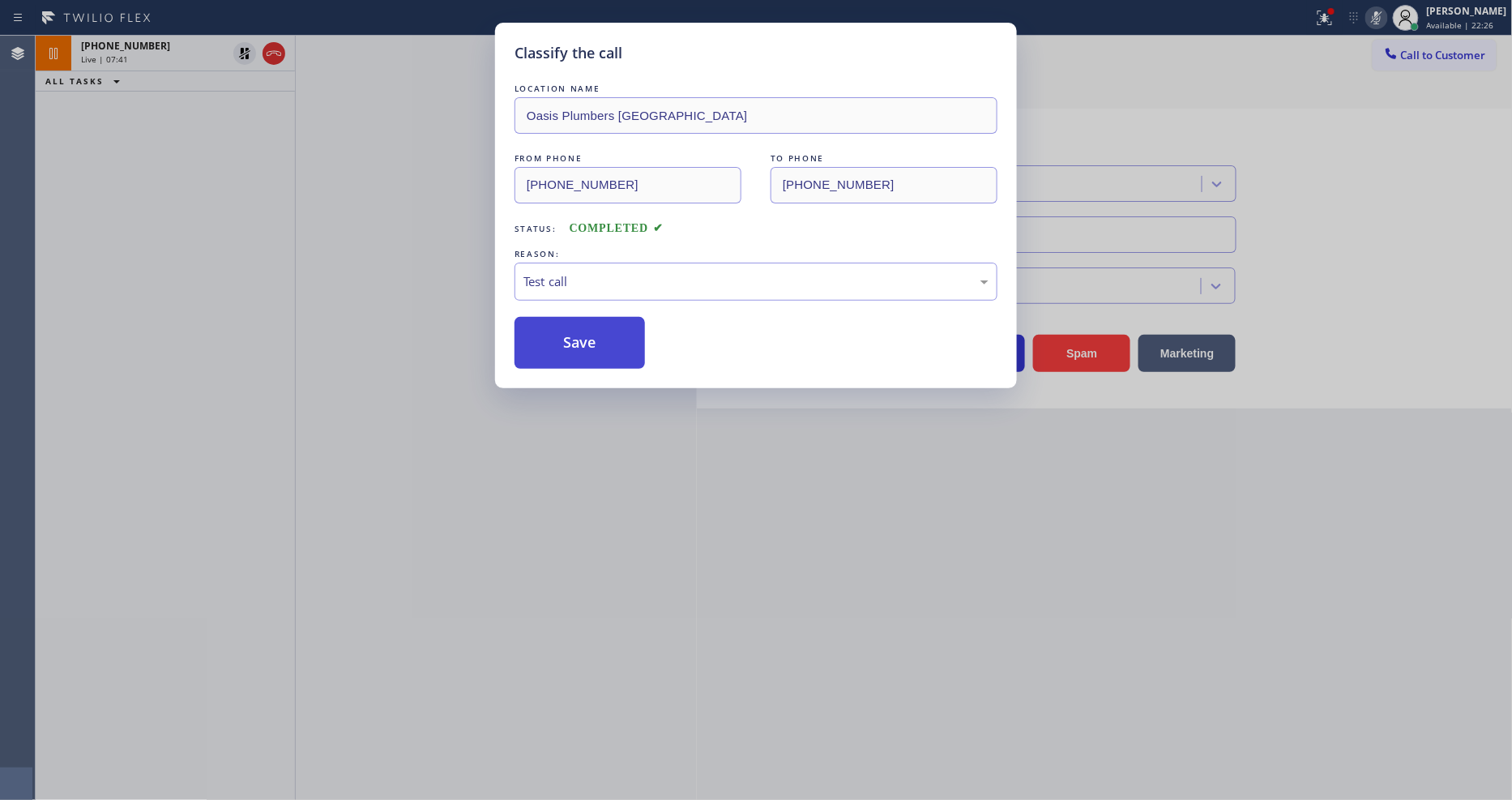
click at [589, 326] on button "Save" at bounding box center [580, 343] width 131 height 52
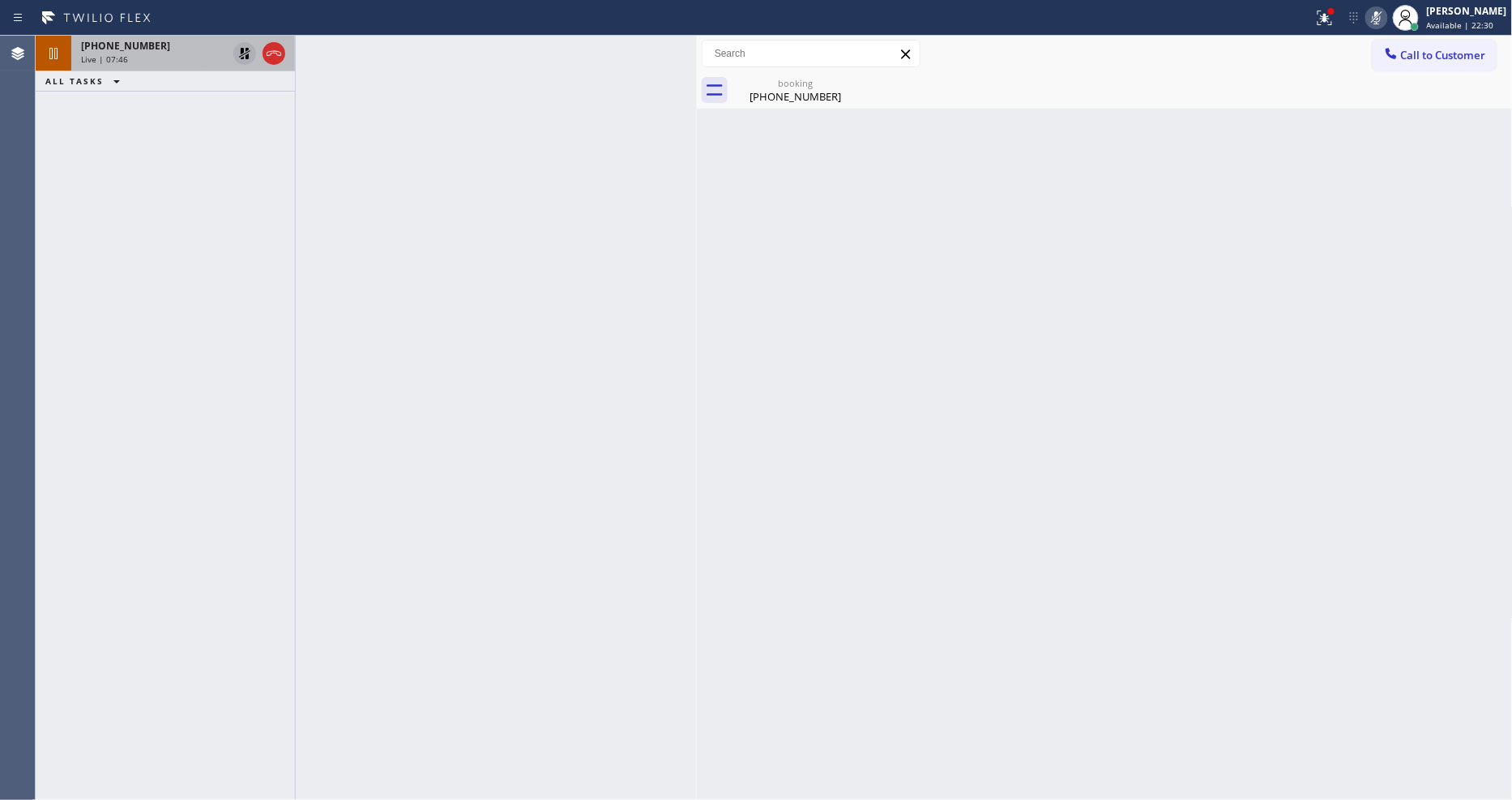
click at [240, 49] on icon at bounding box center [245, 54] width 20 height 20
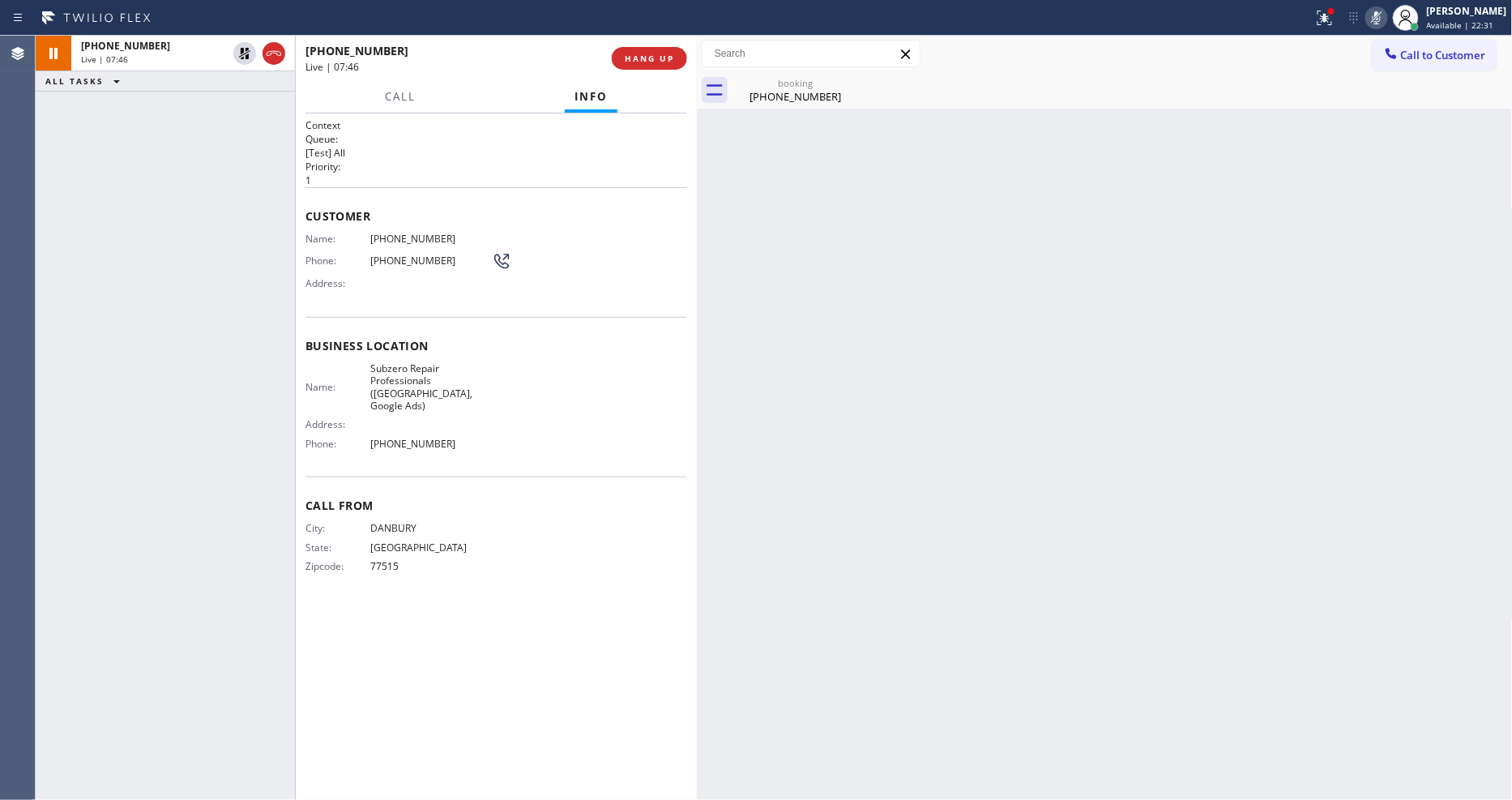
click at [1387, 11] on icon at bounding box center [1377, 18] width 20 height 20
click at [1343, 22] on div at bounding box center [1325, 18] width 36 height 20
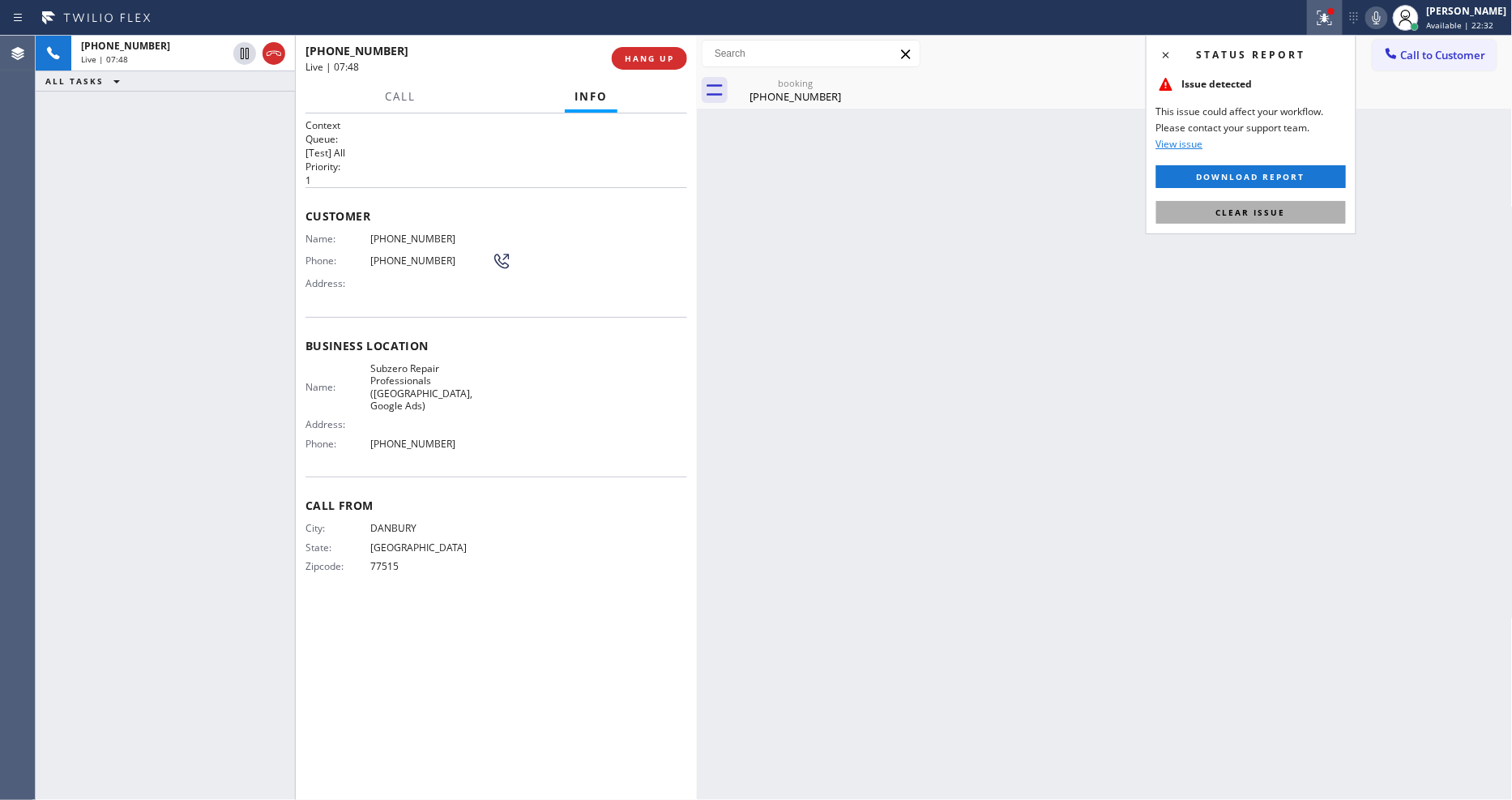
click at [1278, 208] on span "Clear issue" at bounding box center [1251, 213] width 69 height 12
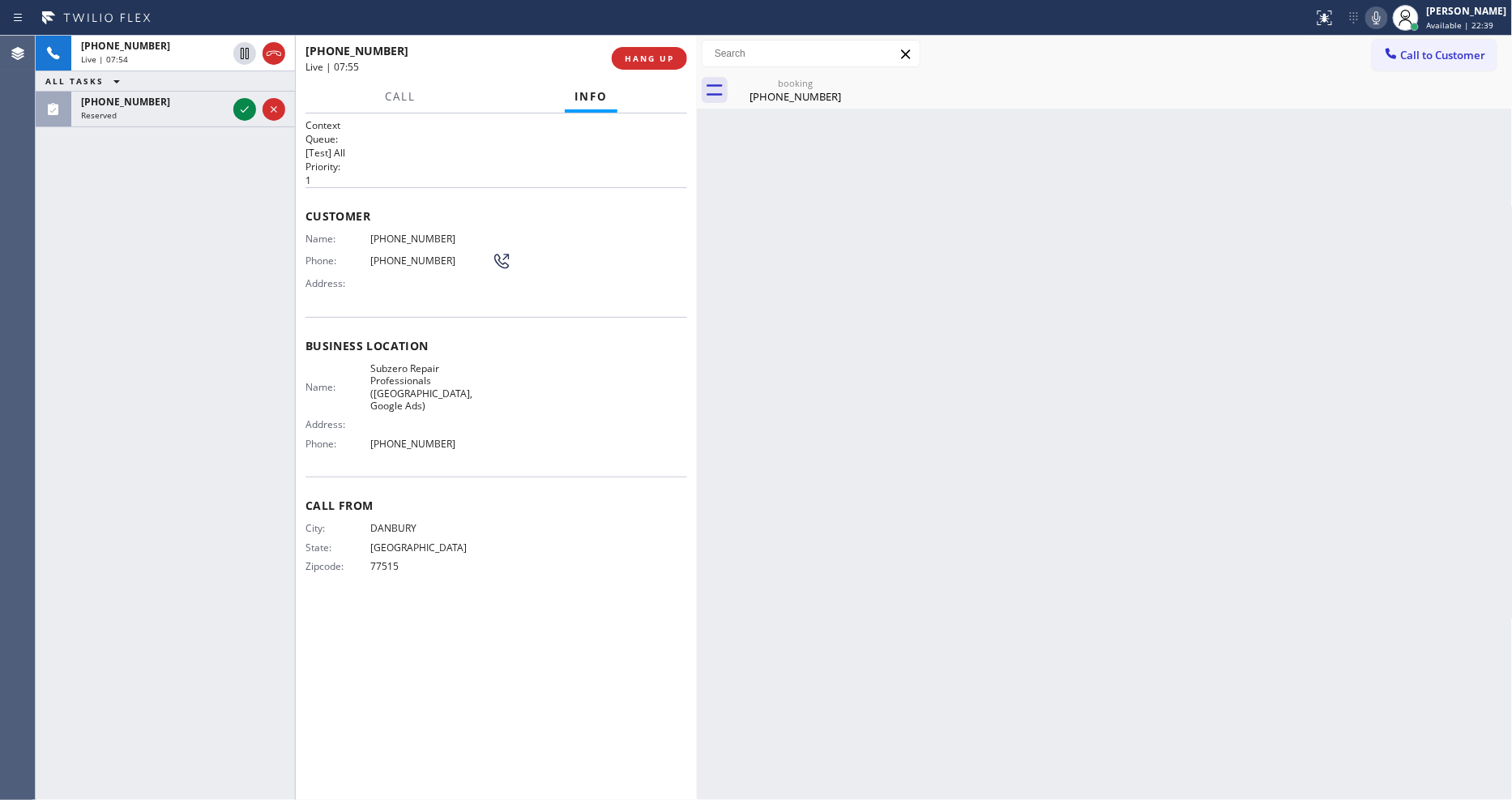
click at [245, 111] on icon at bounding box center [245, 110] width 20 height 20
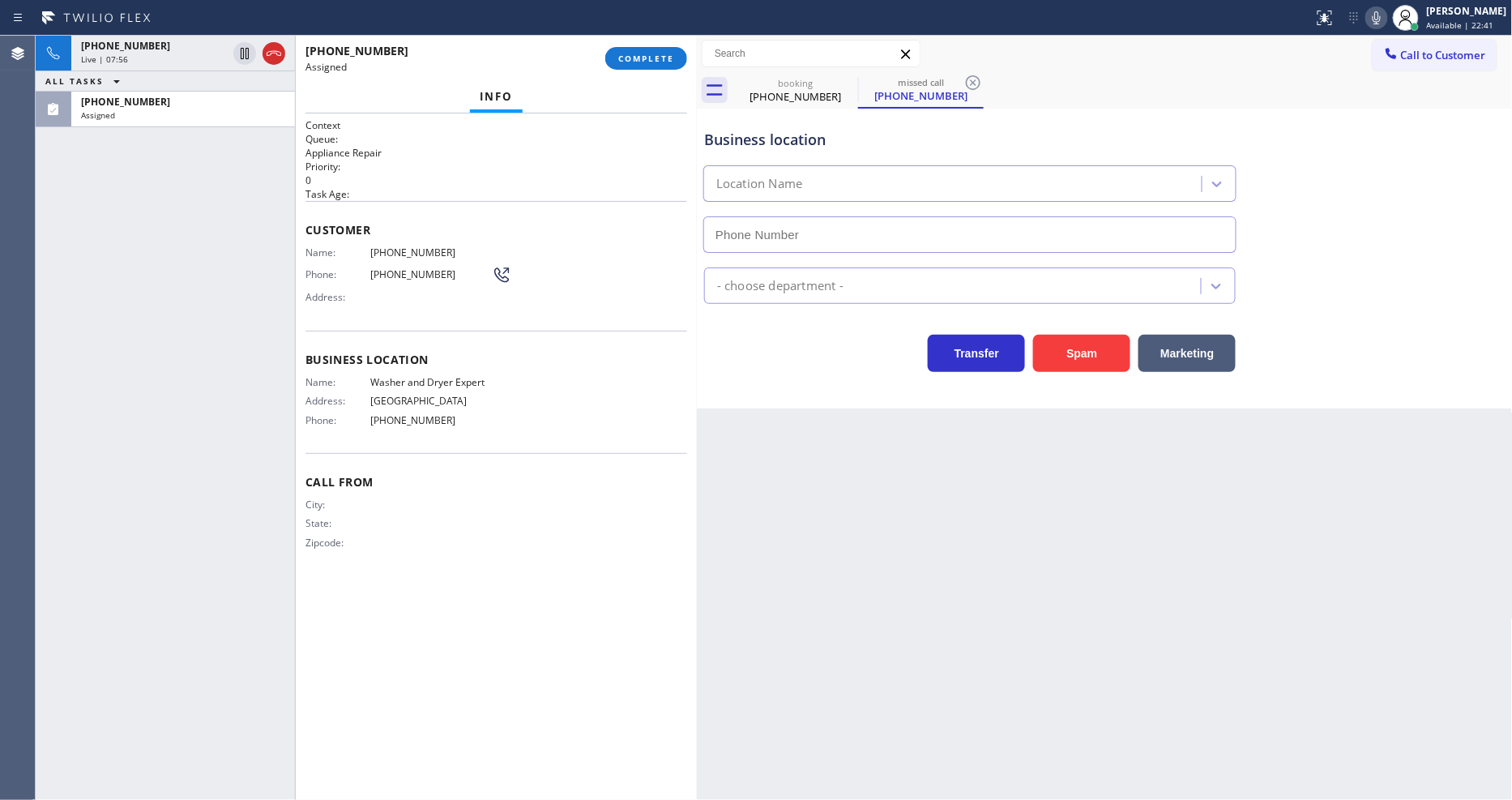
type input "[PHONE_NUMBER]"
click at [1130, 462] on div "Back to Dashboard Change Sender ID Customers Technicians Select a contact Outbo…" at bounding box center [1105, 418] width 816 height 764
drag, startPoint x: 360, startPoint y: 292, endPoint x: 569, endPoint y: 175, distance: 239.5
click at [360, 292] on span "Address:" at bounding box center [337, 297] width 65 height 12
click at [636, 60] on span "COMPLETE" at bounding box center [647, 59] width 56 height 12
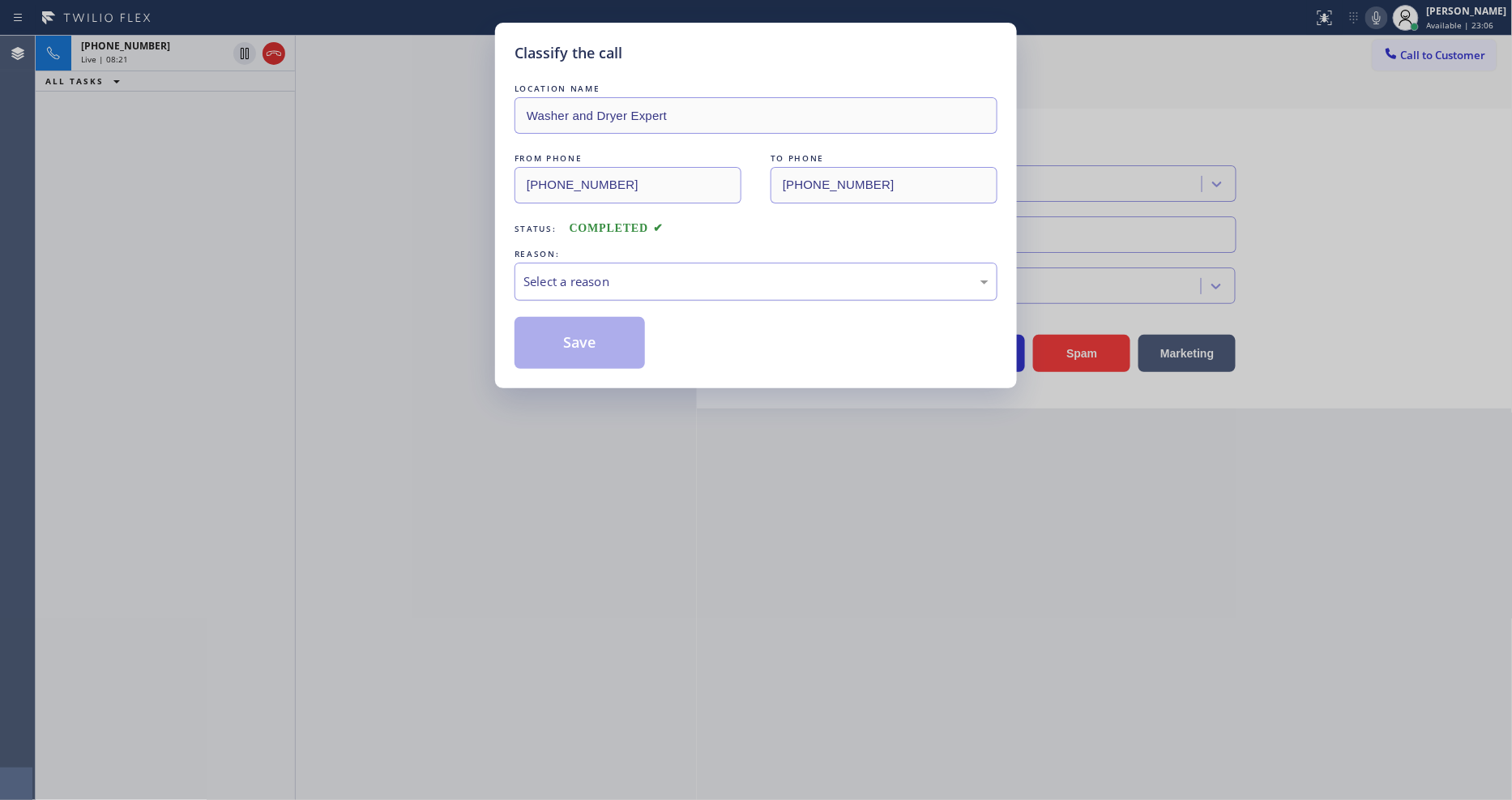
drag, startPoint x: 608, startPoint y: 274, endPoint x: 610, endPoint y: 294, distance: 20.1
click at [609, 282] on div "Select a reason" at bounding box center [756, 281] width 465 height 19
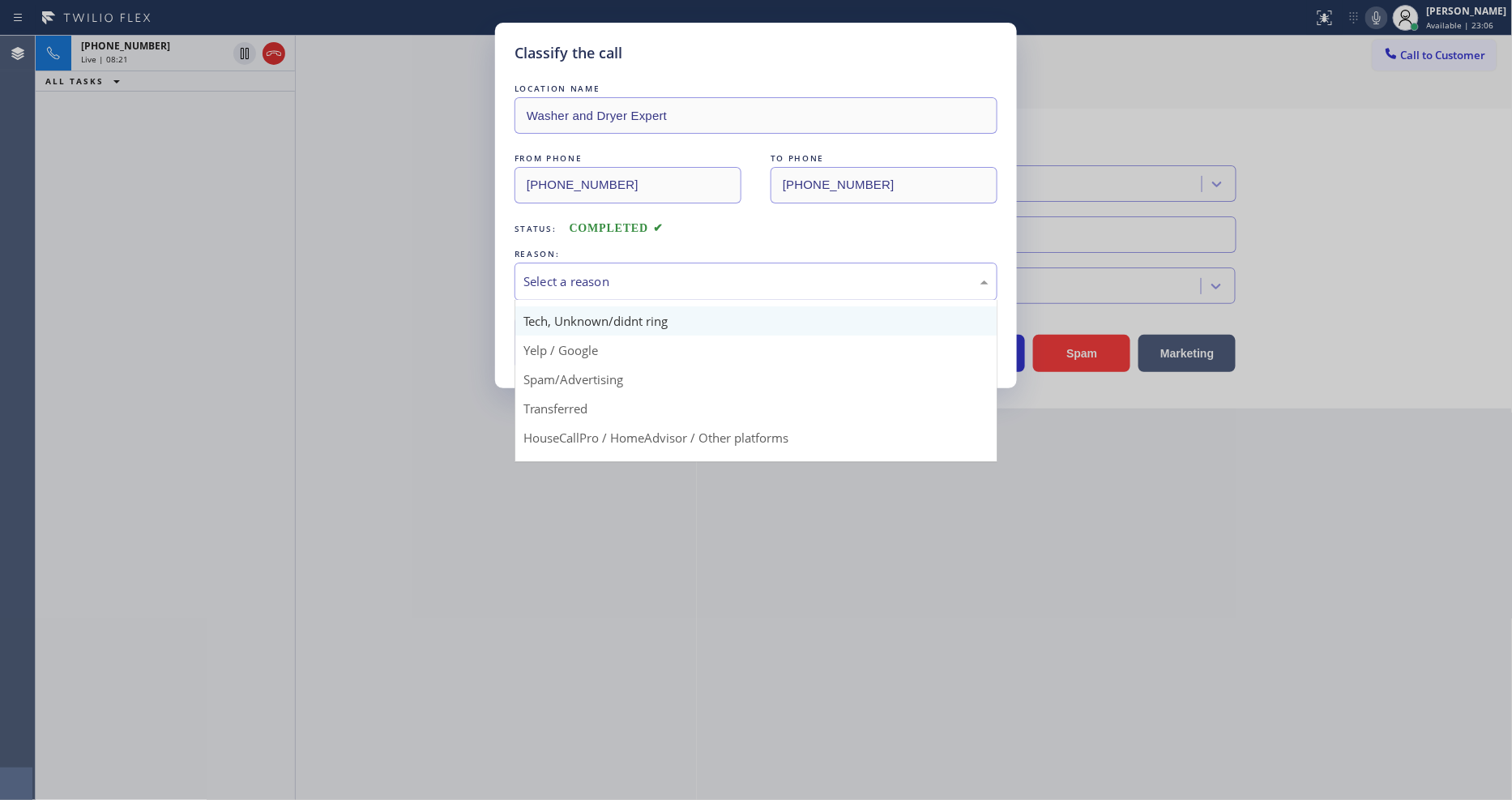
scroll to position [101, 0]
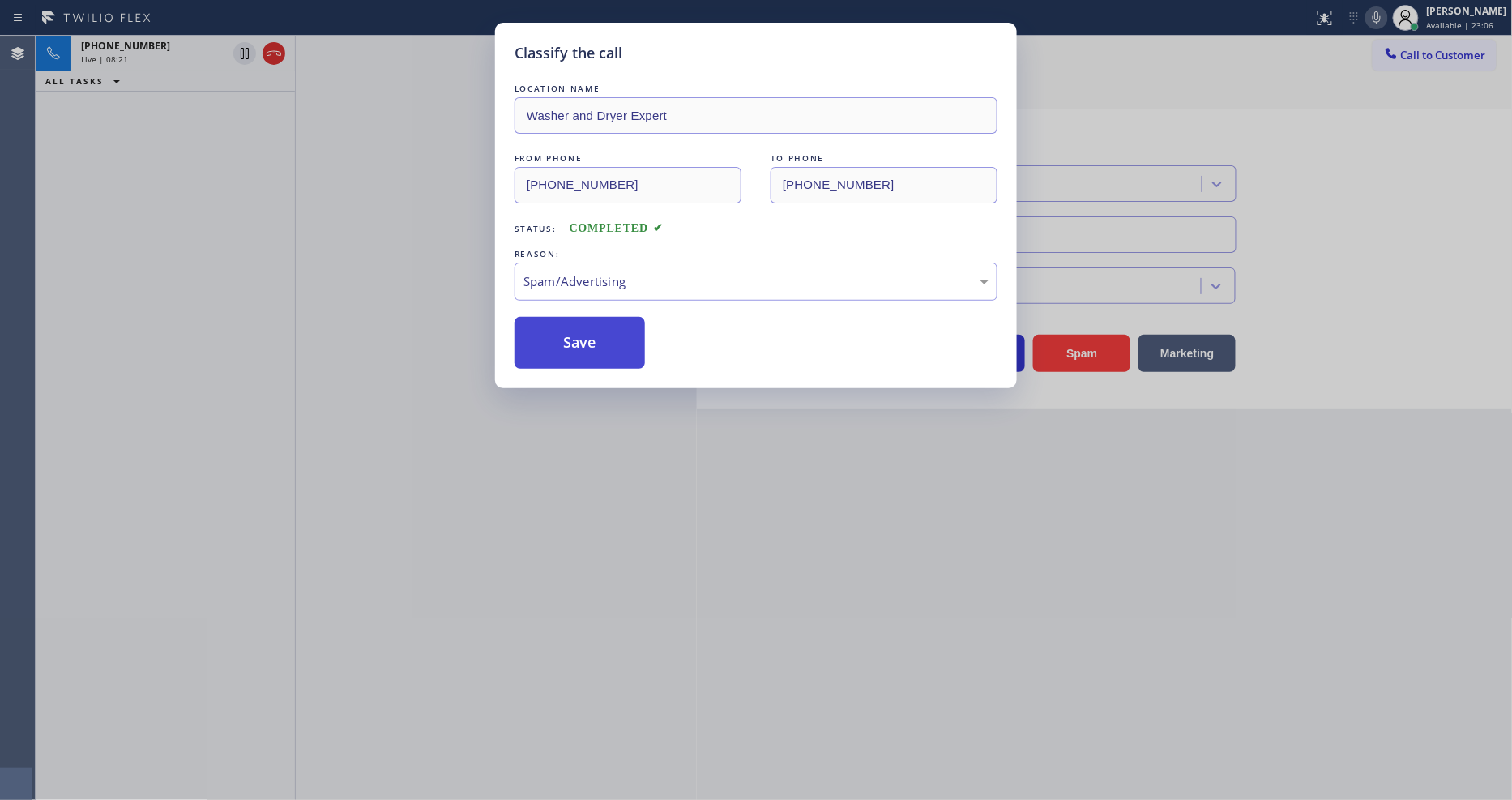
click at [593, 342] on button "Save" at bounding box center [580, 343] width 131 height 52
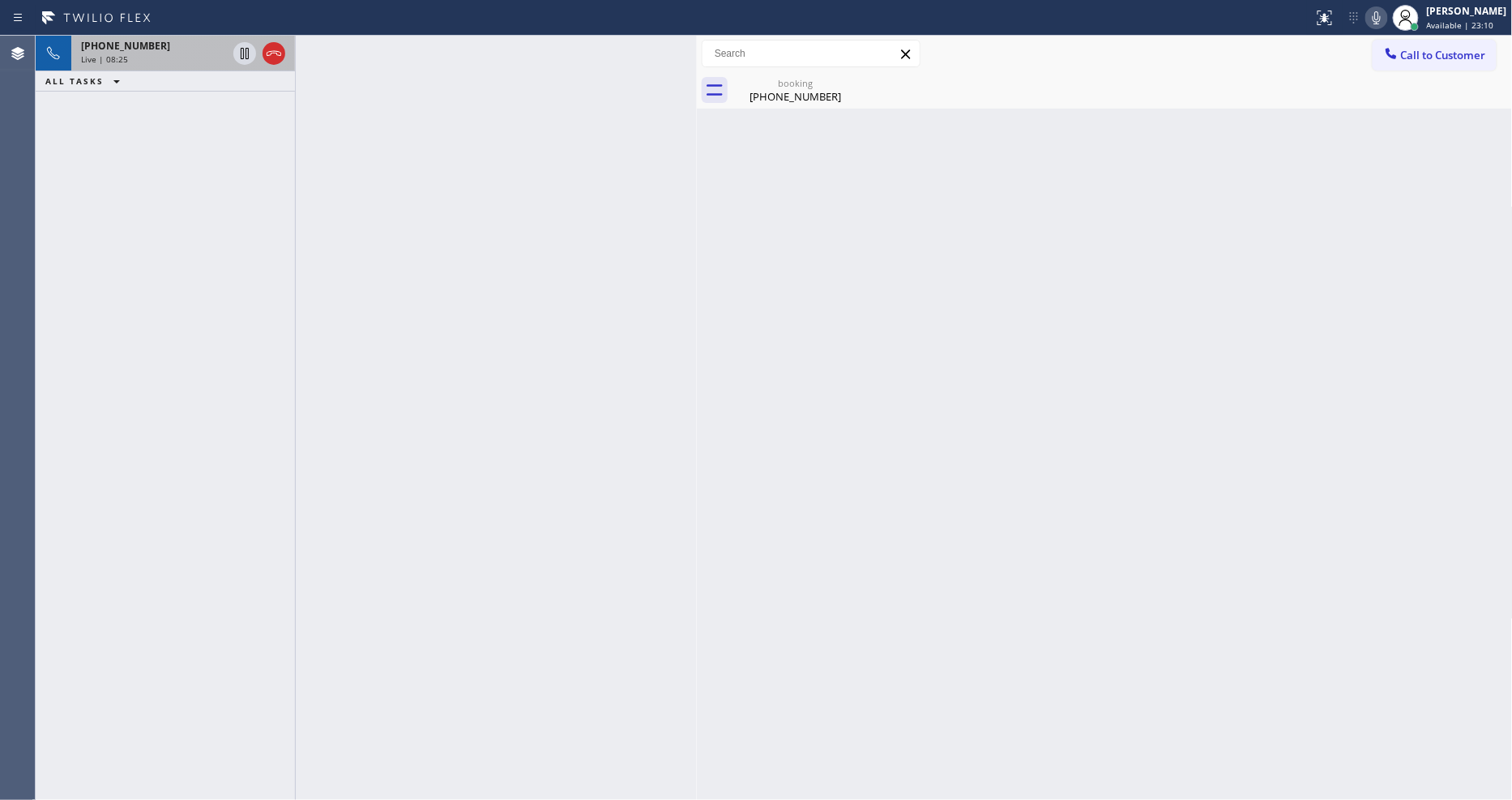
click at [188, 47] on div "[PHONE_NUMBER]" at bounding box center [154, 46] width 146 height 14
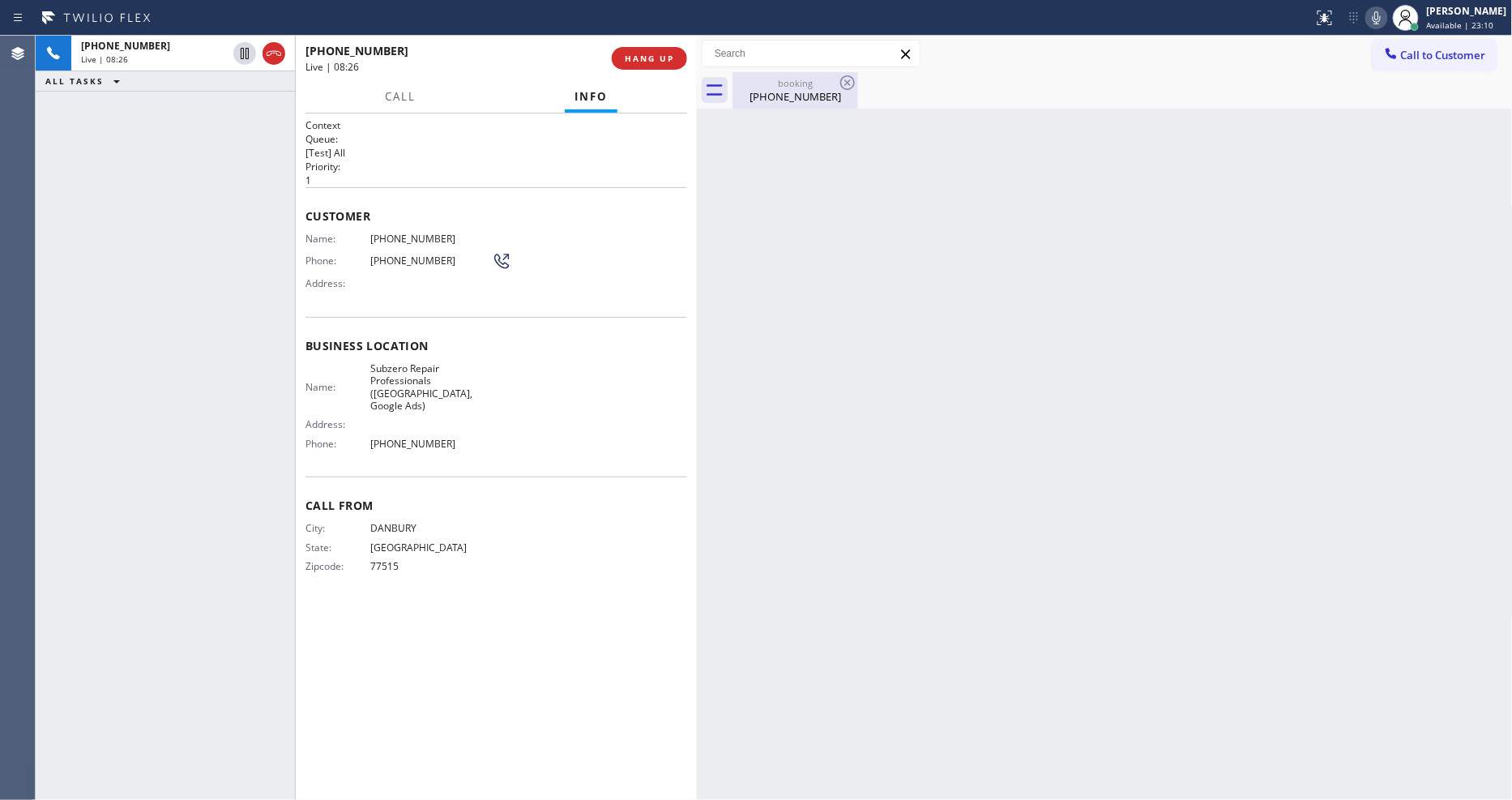
click at [783, 84] on div "booking" at bounding box center [796, 83] width 122 height 12
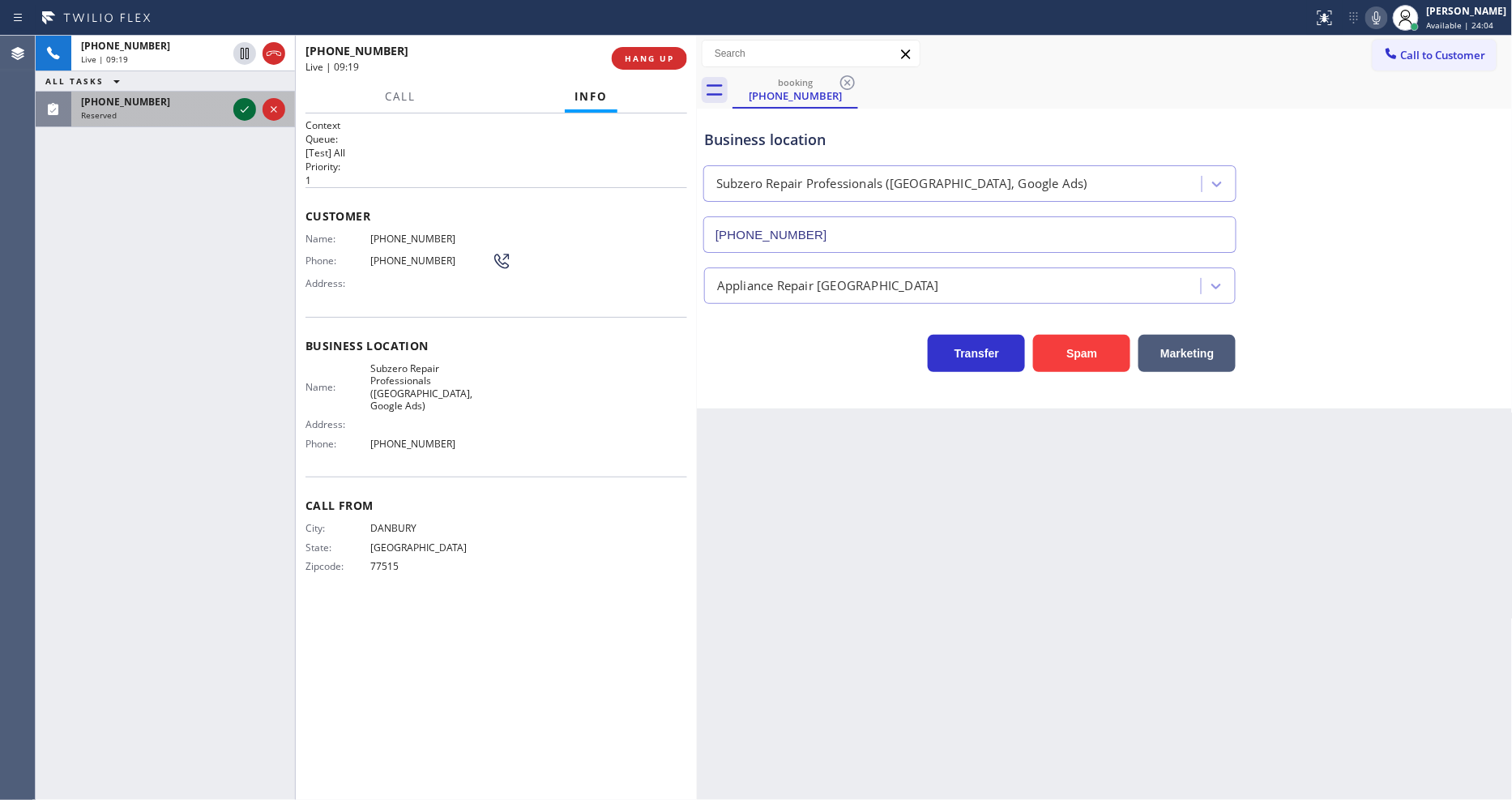
click at [248, 107] on icon at bounding box center [245, 109] width 8 height 7
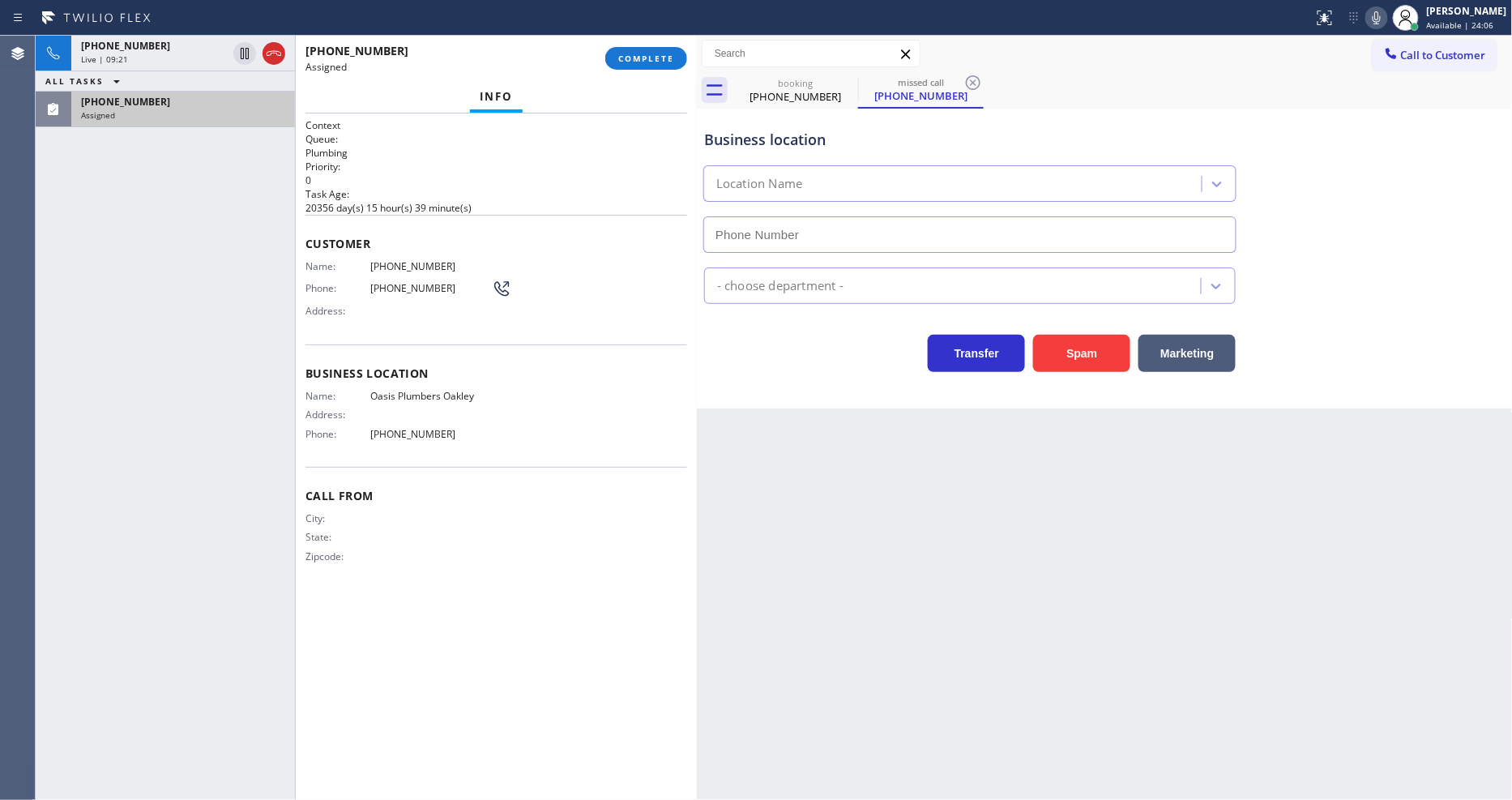
type input "[PHONE_NUMBER]"
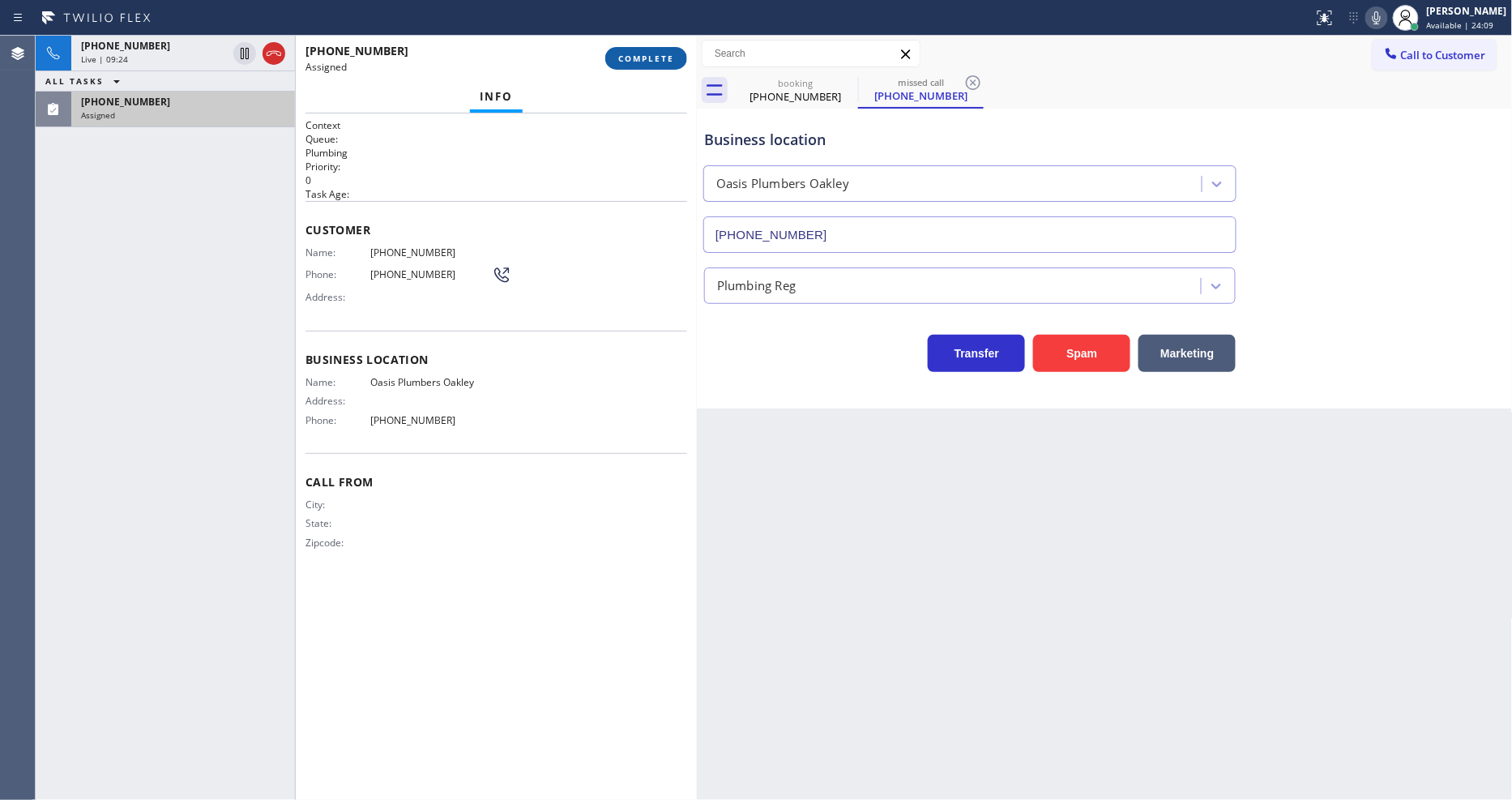
click at [658, 62] on span "COMPLETE" at bounding box center [647, 59] width 56 height 12
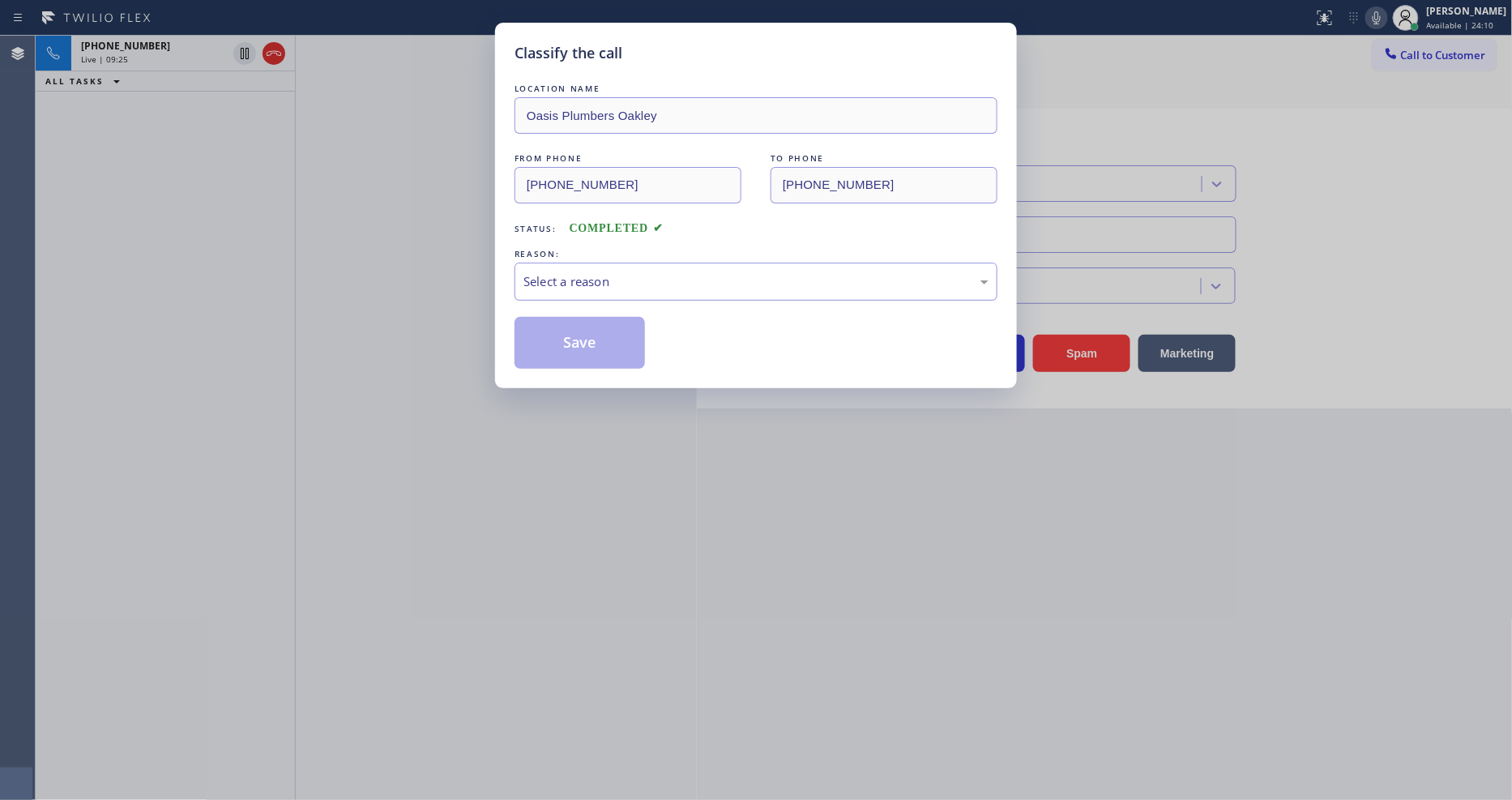
click at [622, 265] on div "Select a reason" at bounding box center [756, 281] width 483 height 38
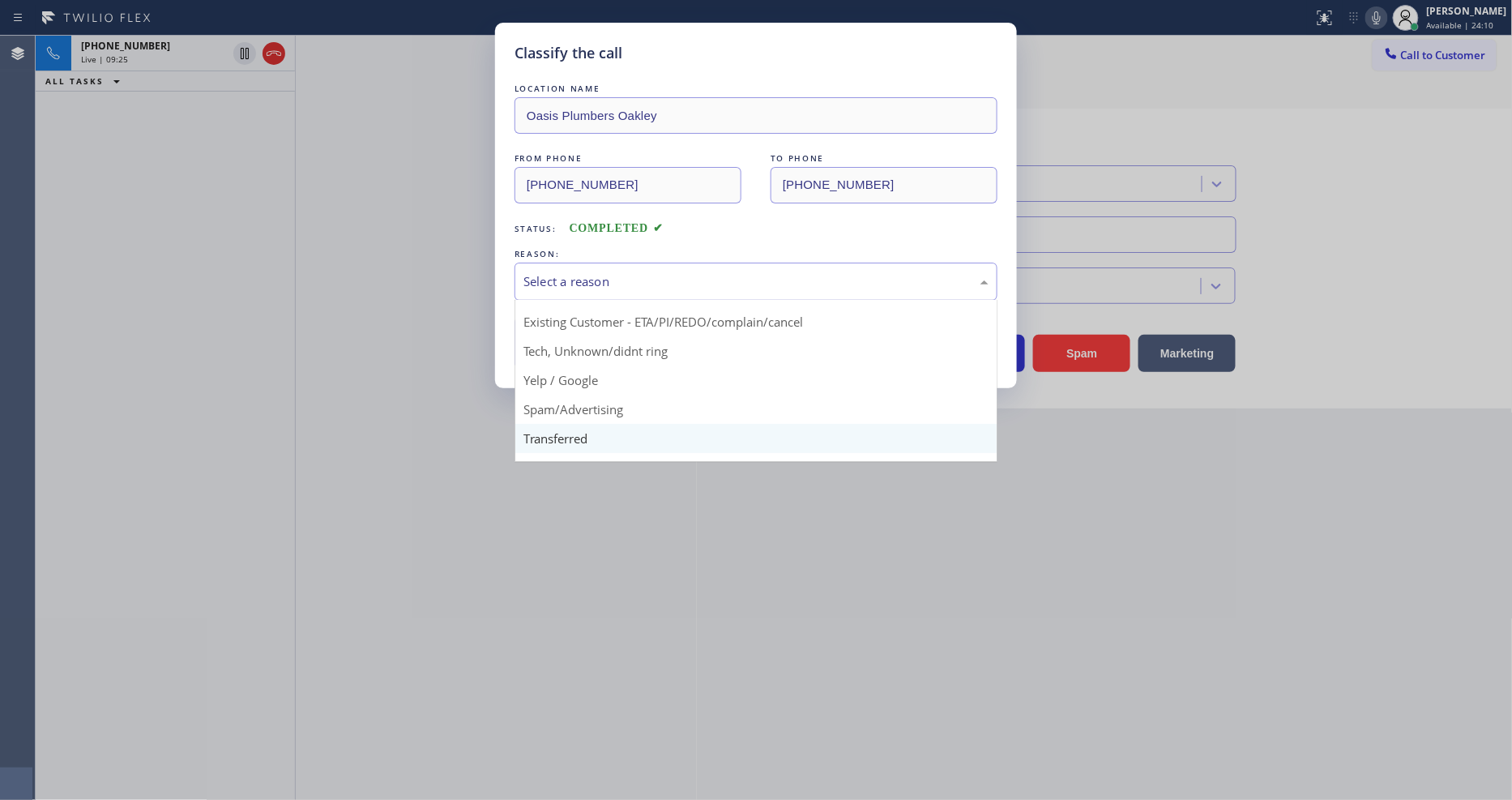
scroll to position [101, 0]
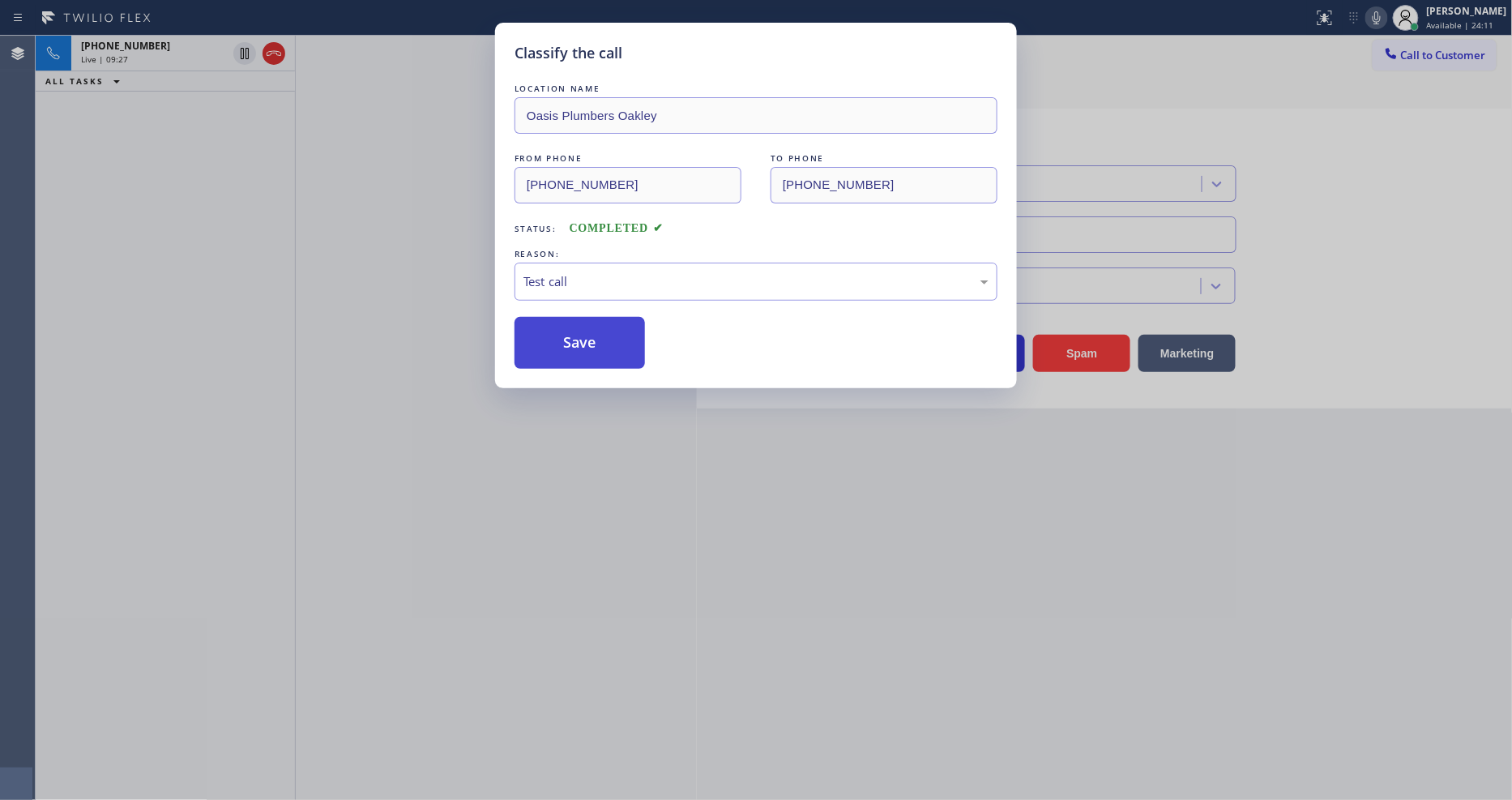
click at [600, 327] on button "Save" at bounding box center [580, 343] width 131 height 52
click at [168, 119] on div "[PHONE_NUMBER] Live | 09:28 ALL TASKS ALL TASKS ACTIVE TASKS TASKS IN WRAP UP" at bounding box center [165, 418] width 260 height 764
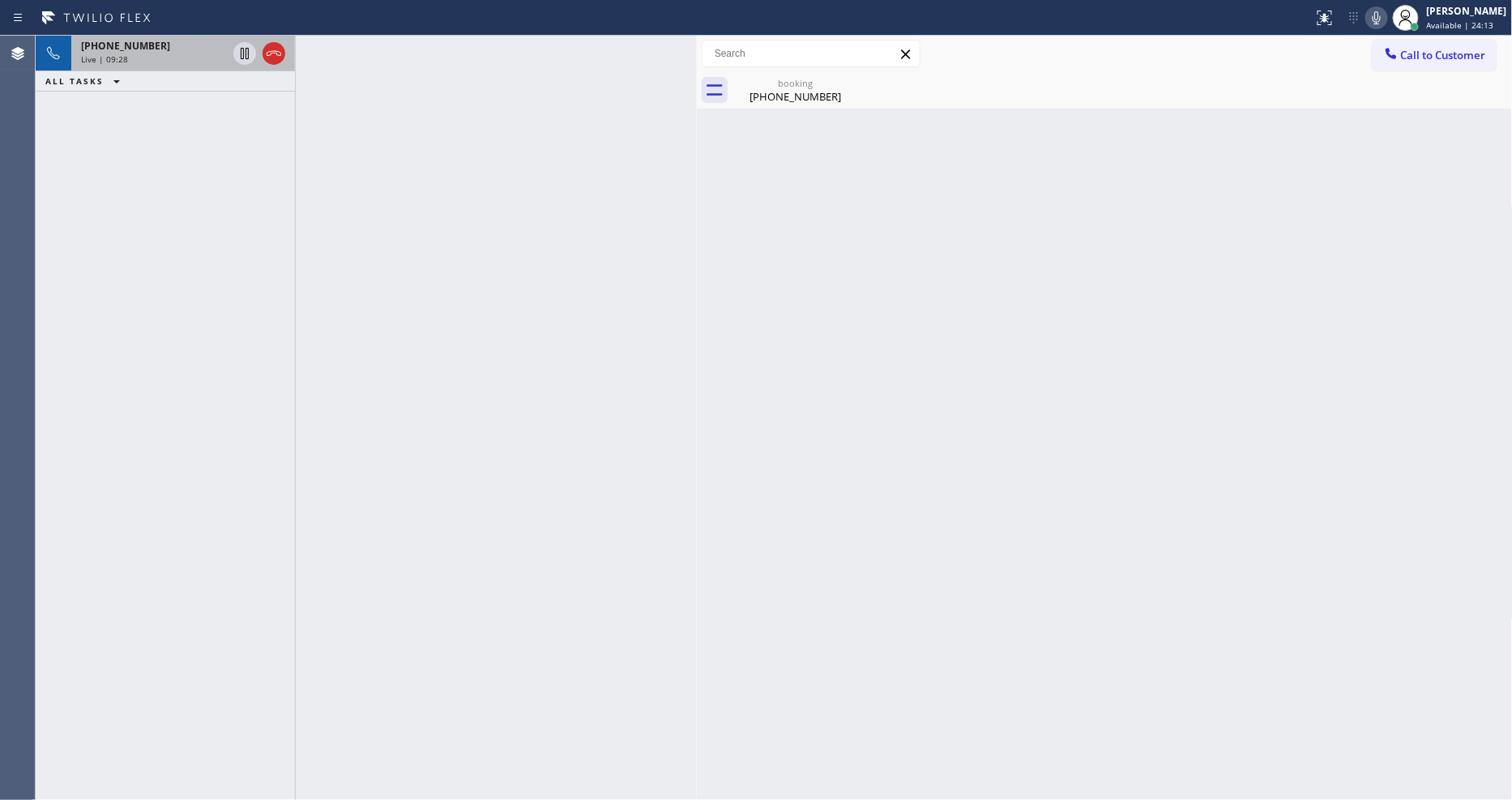
click at [165, 49] on div "[PHONE_NUMBER]" at bounding box center [154, 46] width 146 height 14
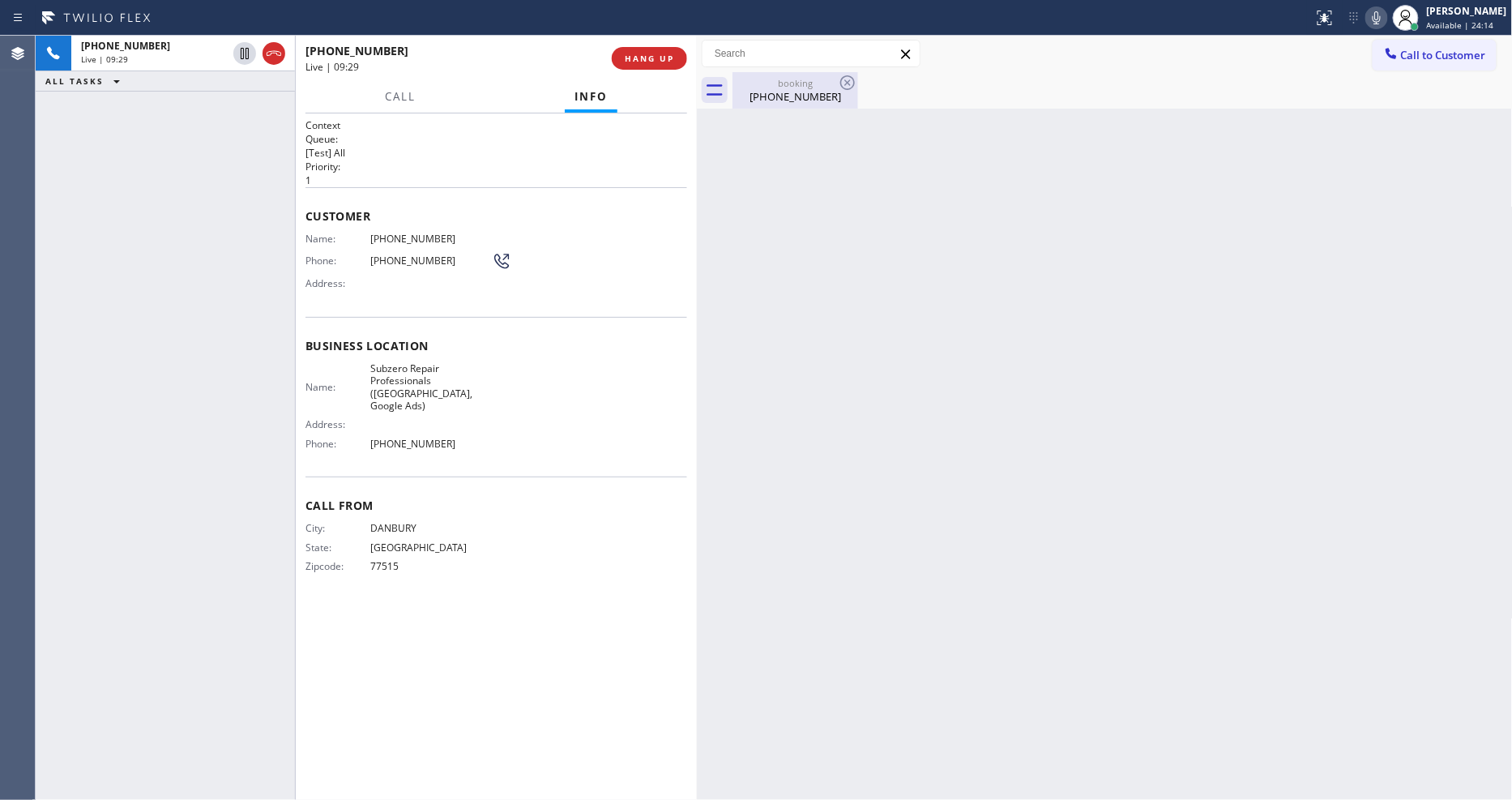
click at [767, 91] on div "[PHONE_NUMBER]" at bounding box center [796, 97] width 122 height 15
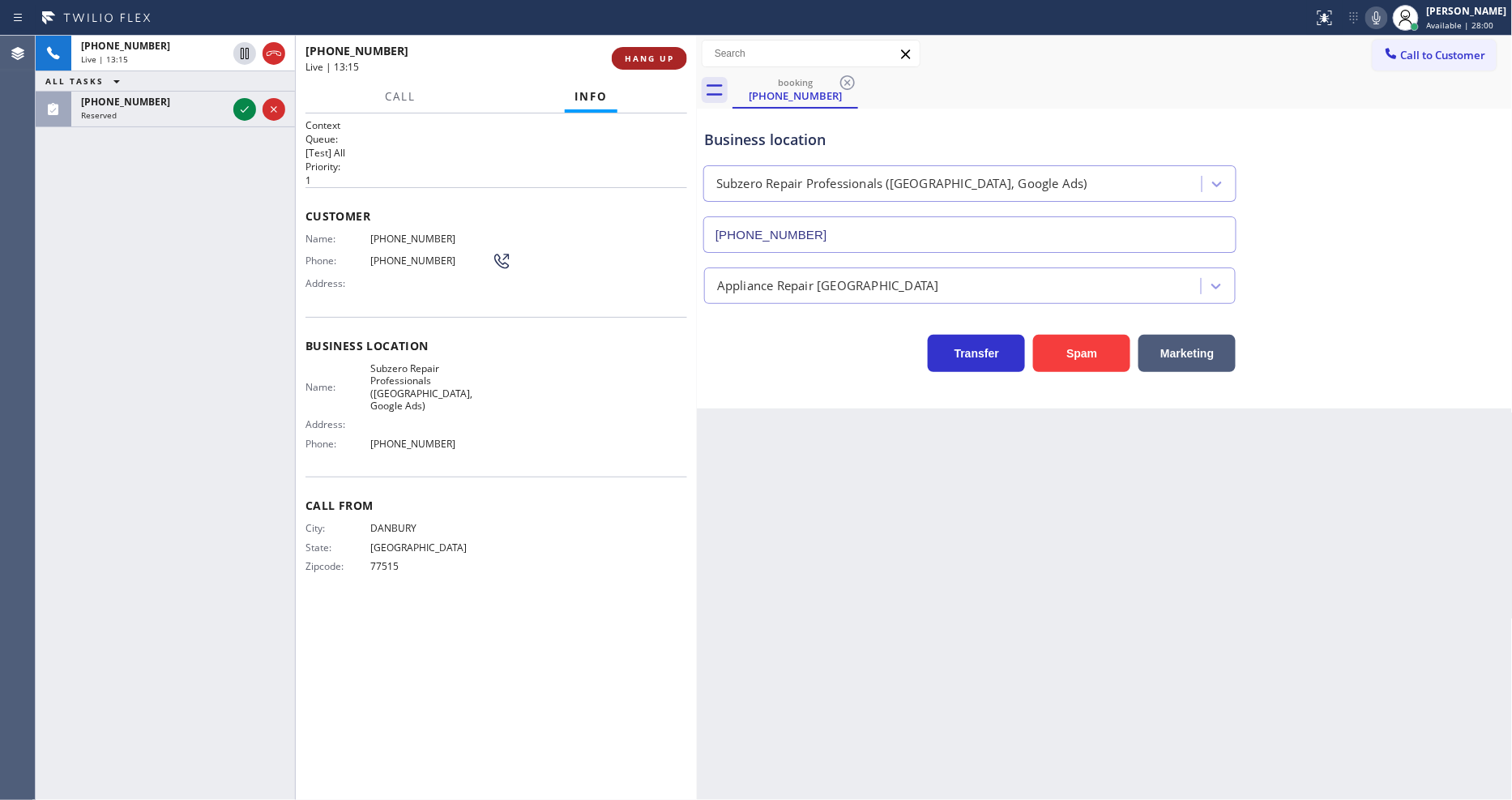
click at [653, 59] on span "HANG UP" at bounding box center [649, 59] width 50 height 12
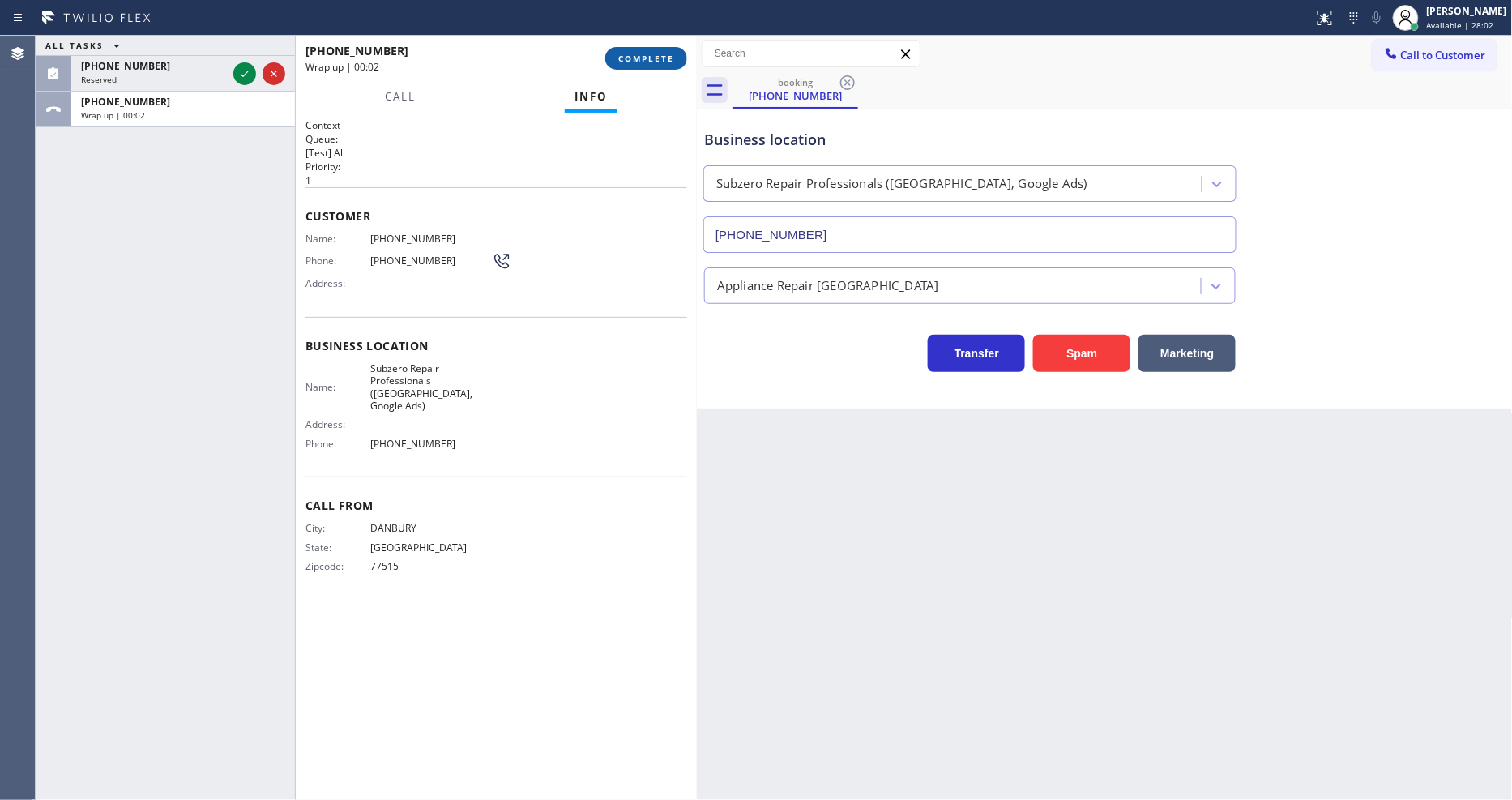
click at [653, 59] on span "COMPLETE" at bounding box center [647, 59] width 56 height 12
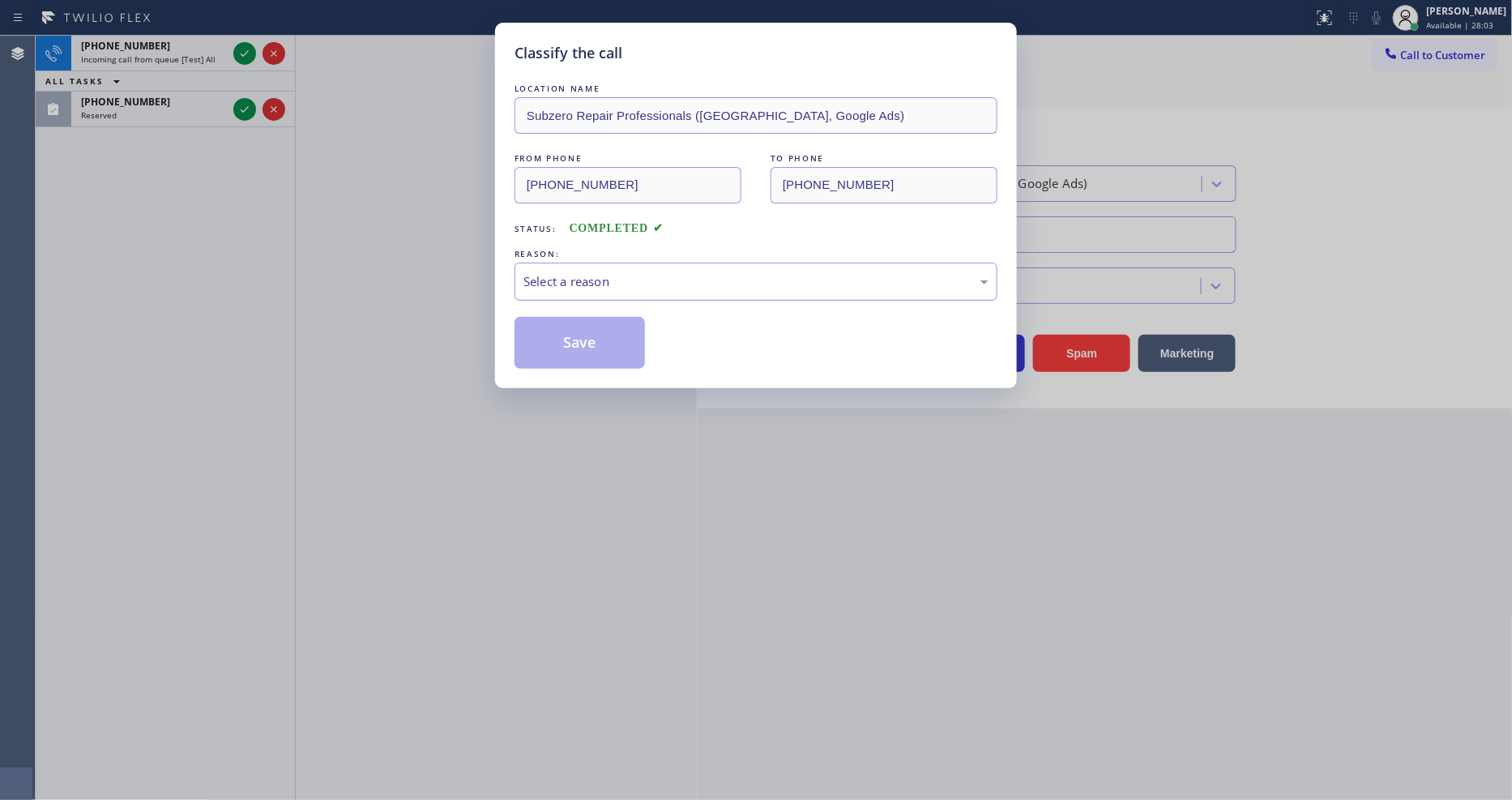
click at [553, 279] on div "Select a reason" at bounding box center [756, 281] width 465 height 19
click at [541, 342] on button "Save" at bounding box center [580, 343] width 131 height 52
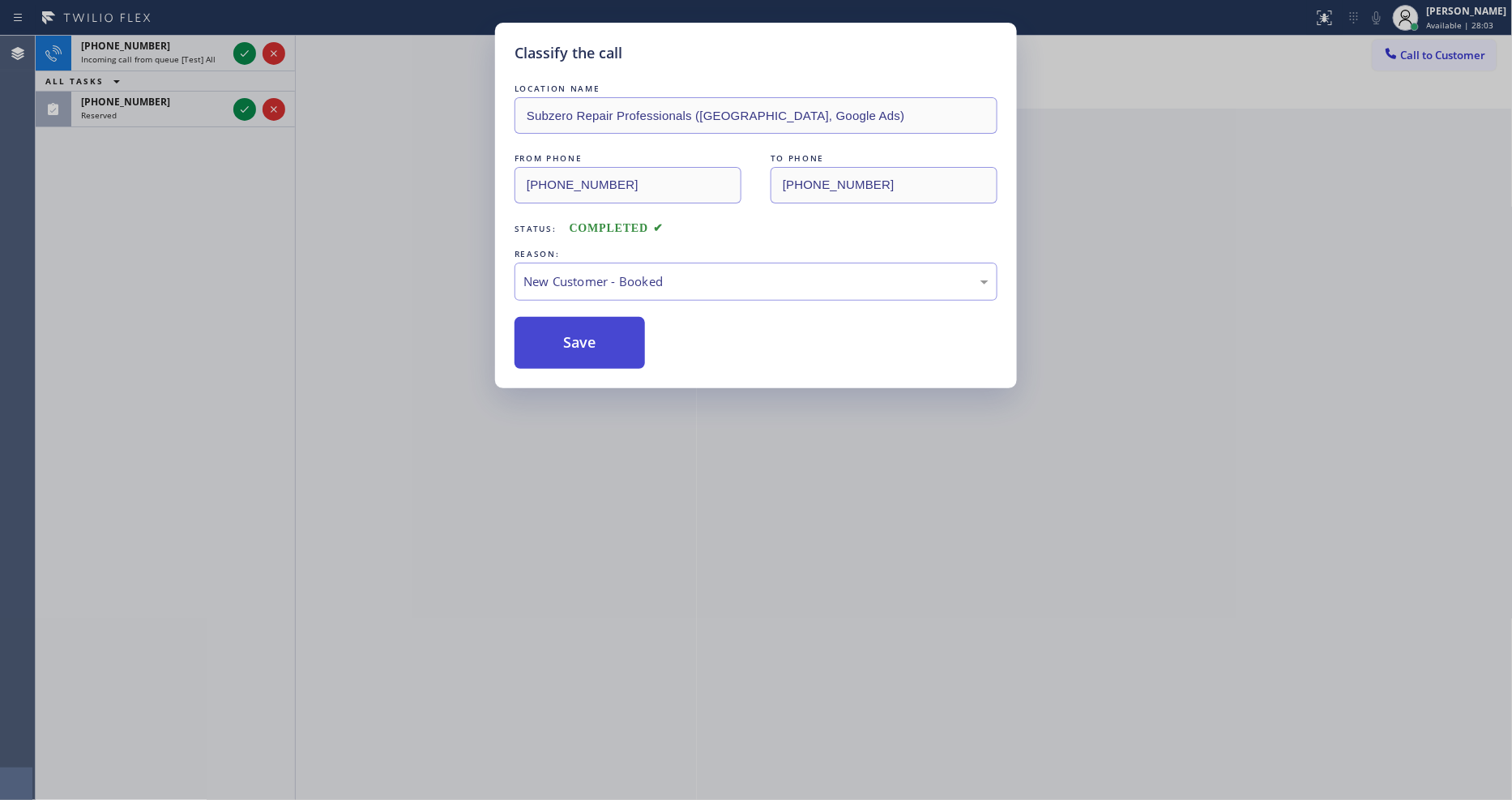
click at [541, 342] on button "Save" at bounding box center [580, 343] width 131 height 52
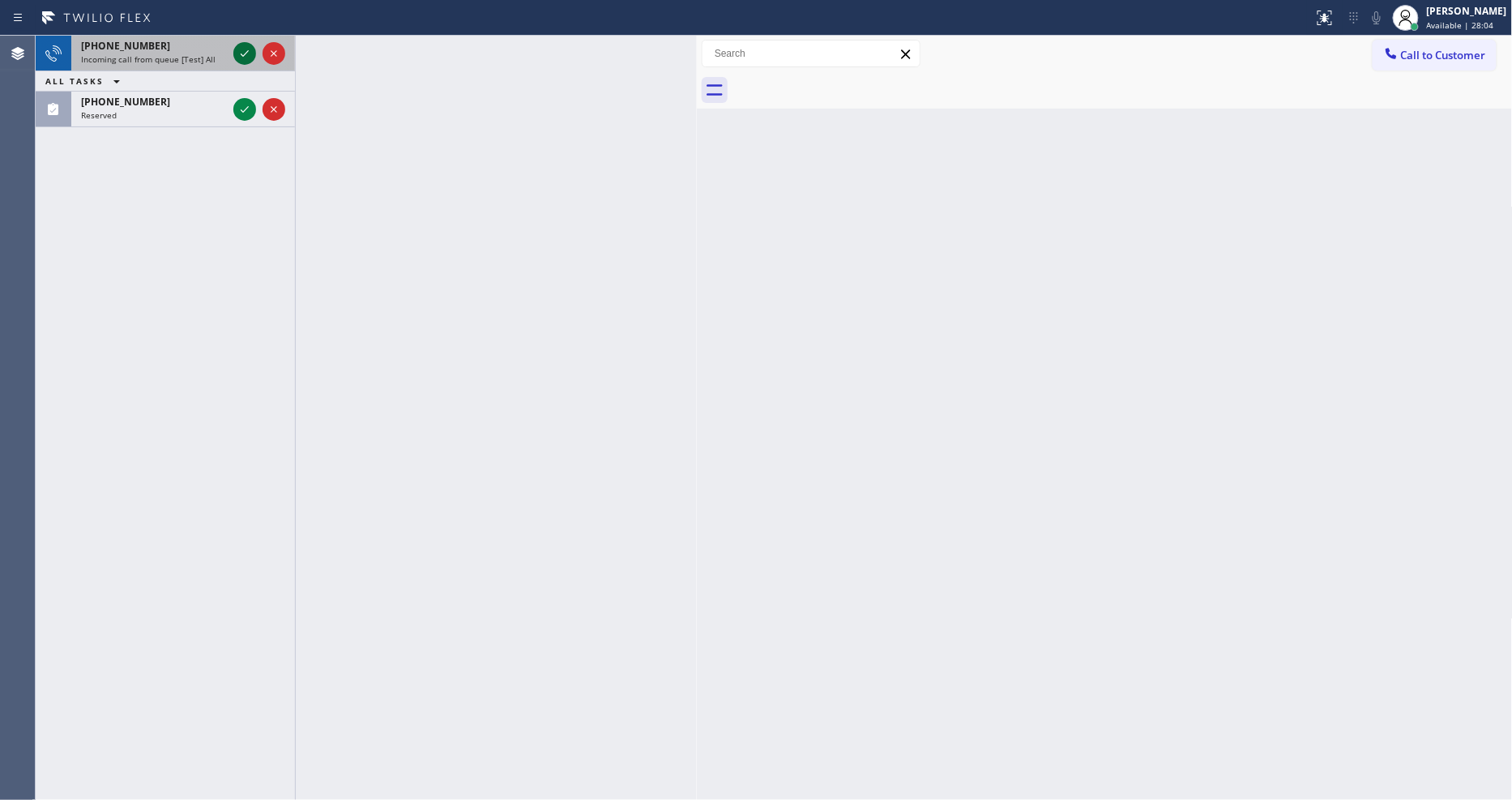
click at [245, 52] on icon at bounding box center [245, 54] width 20 height 20
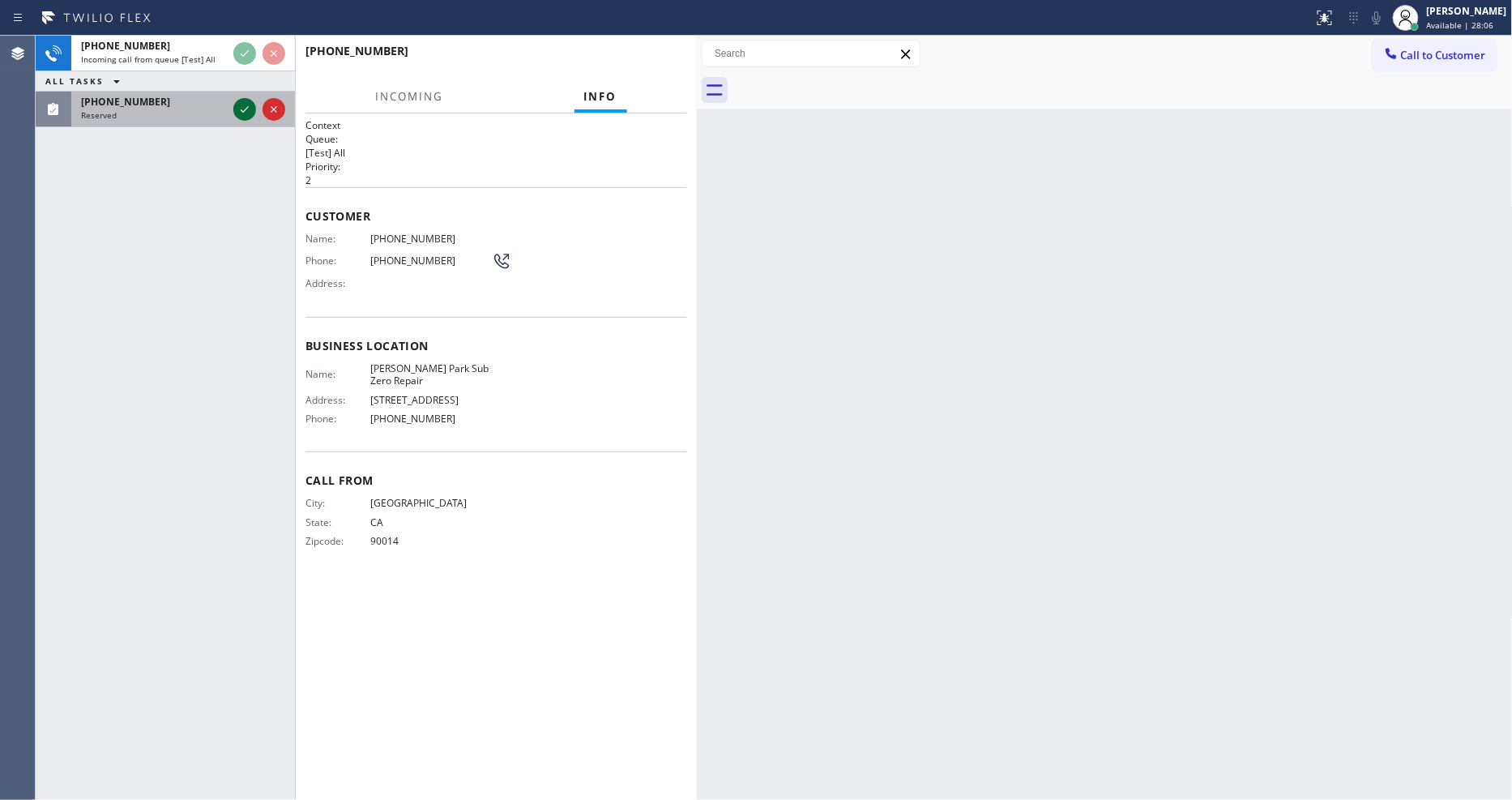
click at [248, 109] on icon at bounding box center [245, 110] width 20 height 20
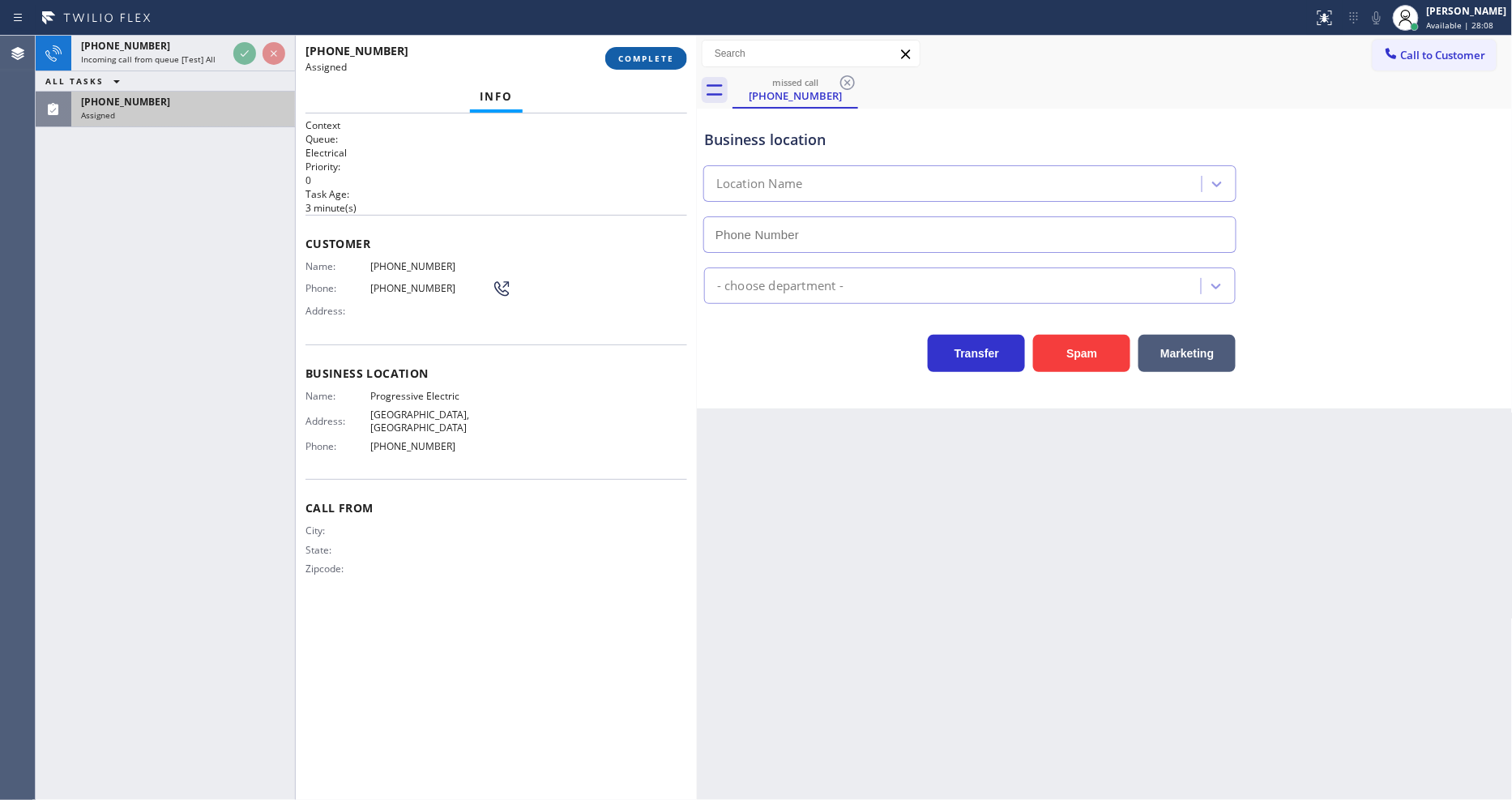
type input "[PHONE_NUMBER]"
click at [649, 61] on span "COMPLETE" at bounding box center [647, 59] width 56 height 12
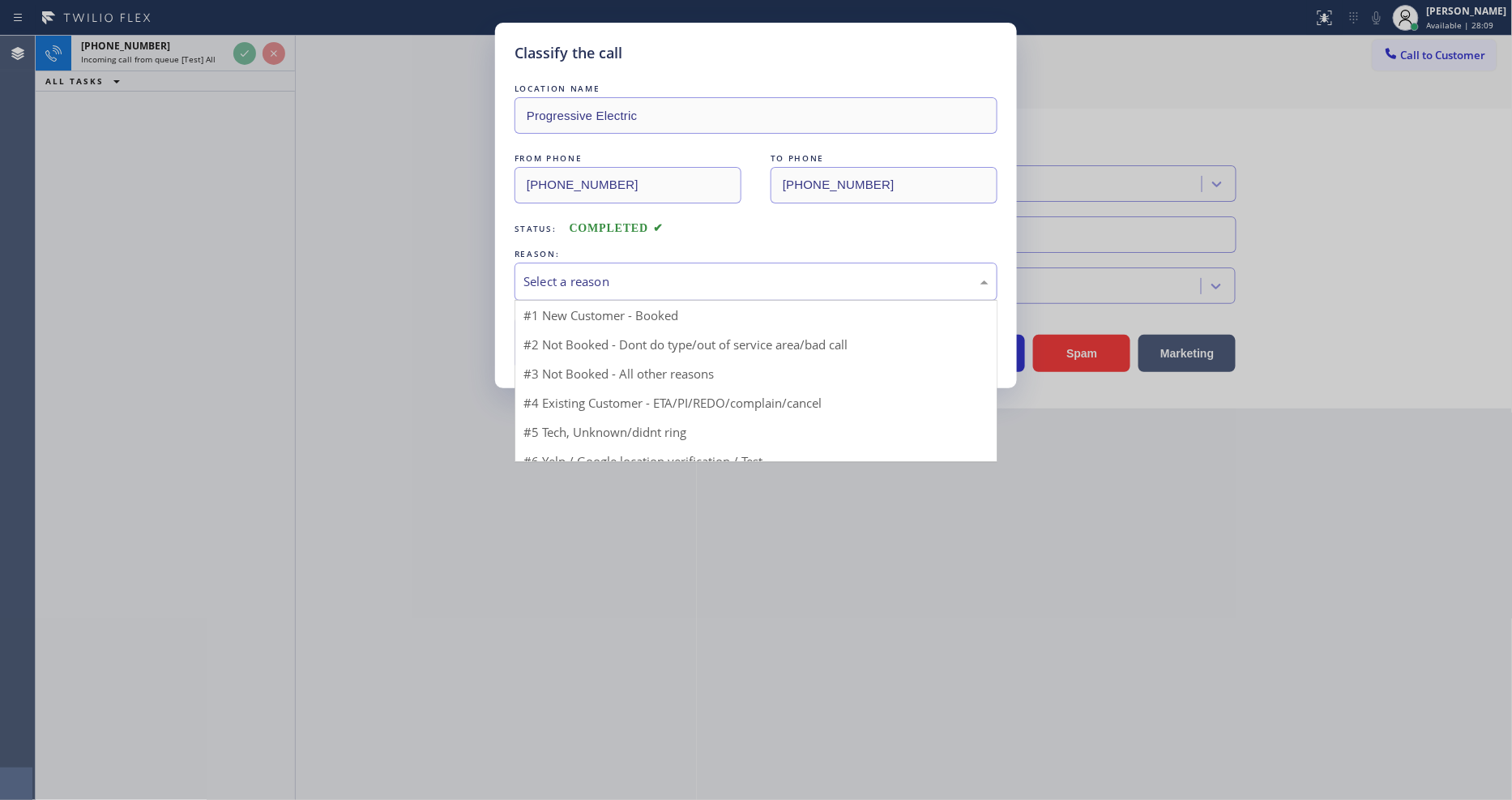
click at [572, 272] on div "Select a reason" at bounding box center [756, 281] width 465 height 19
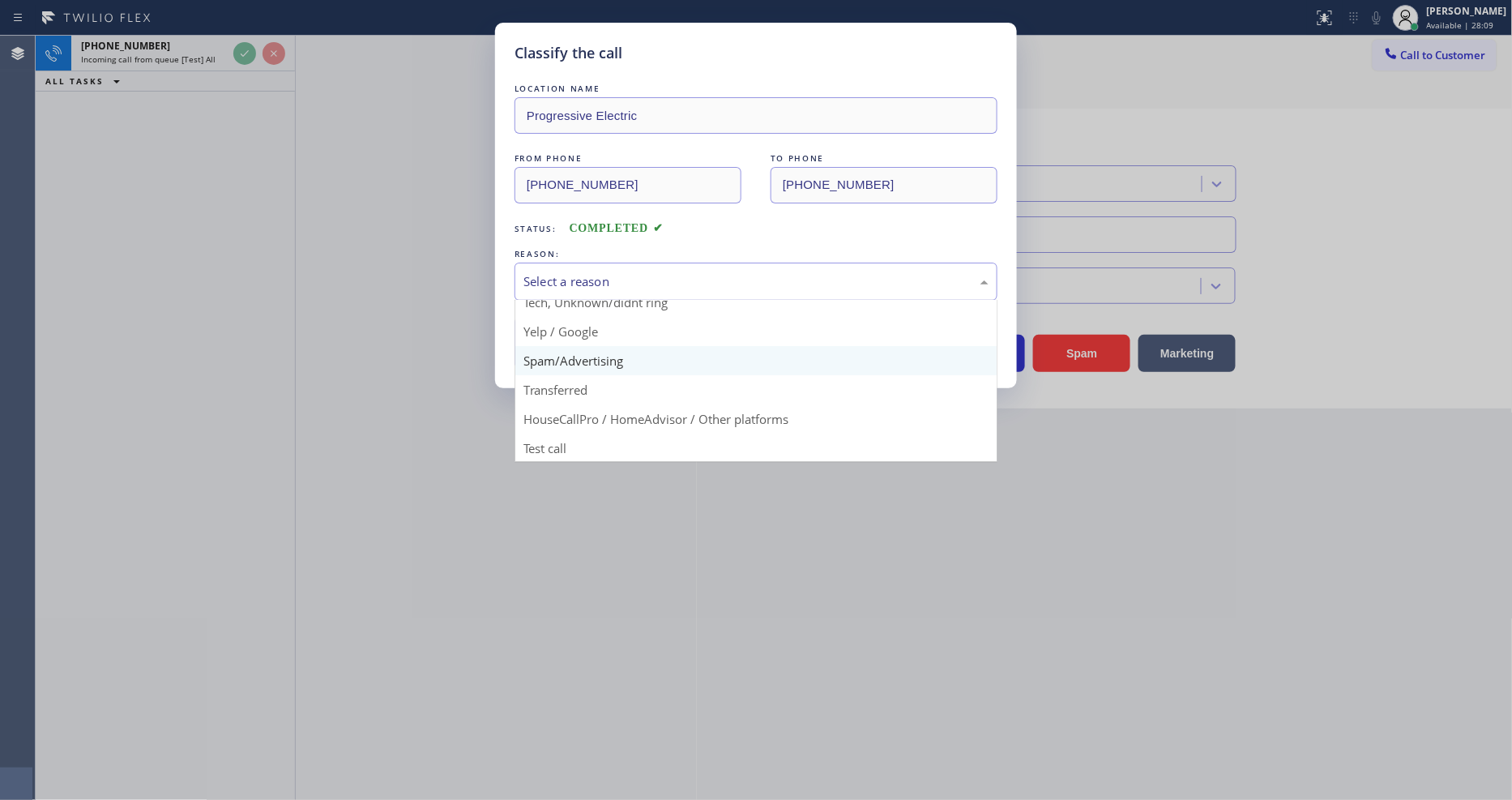
scroll to position [101, 0]
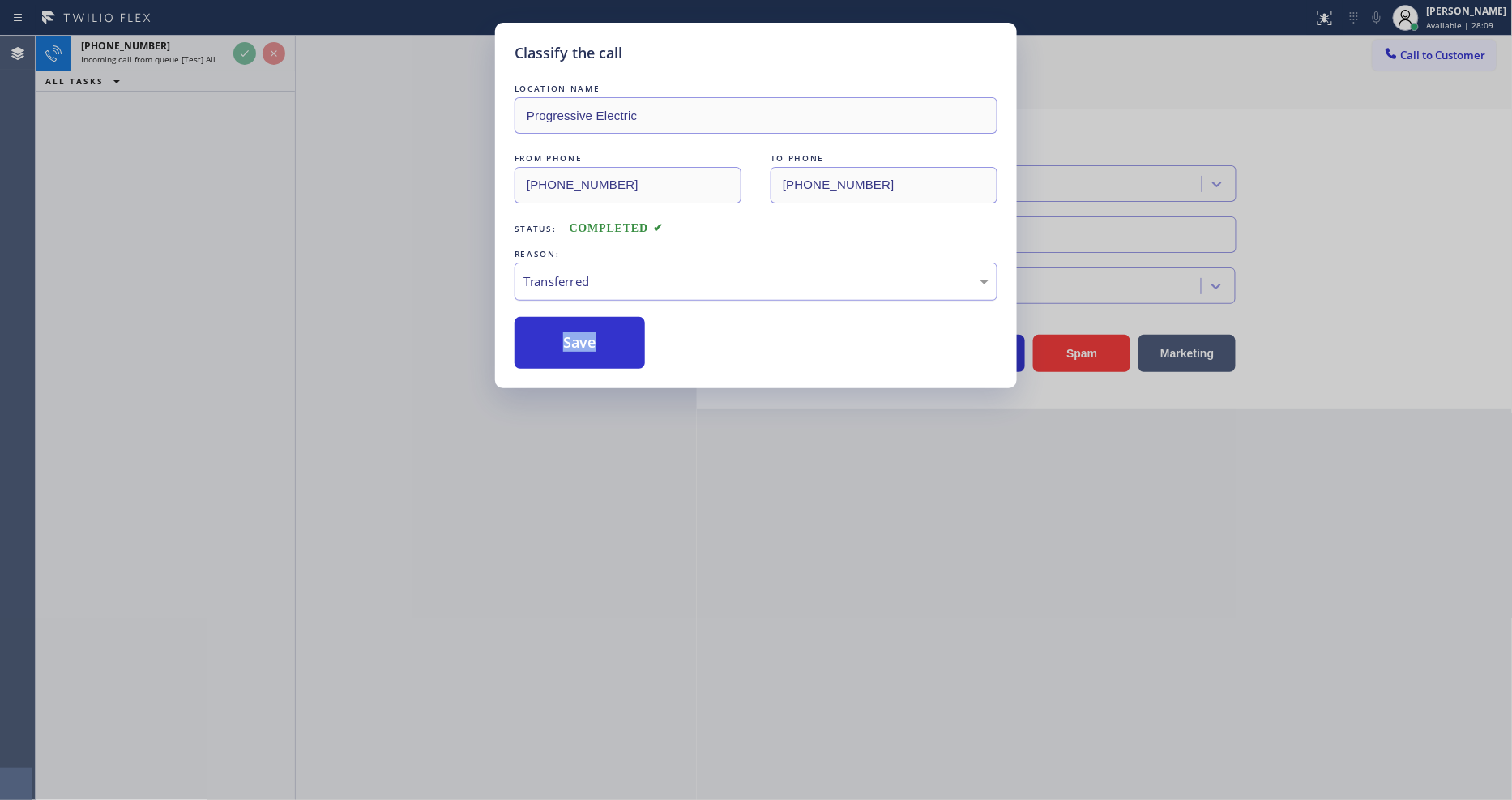
click at [563, 286] on div "Transferred" at bounding box center [756, 281] width 483 height 38
click at [568, 334] on button "Save" at bounding box center [580, 343] width 131 height 52
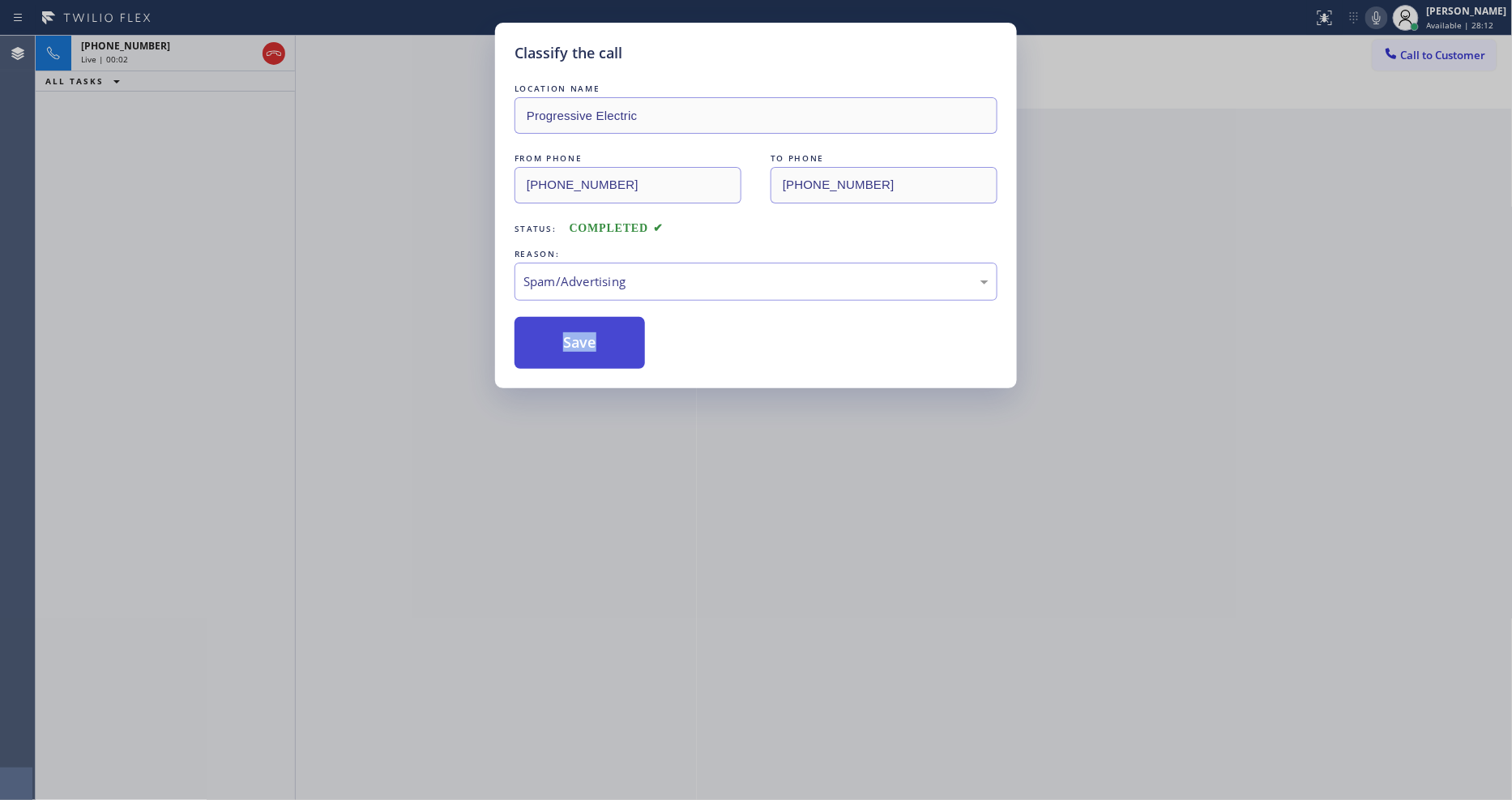
click at [568, 334] on button "Save" at bounding box center [580, 343] width 131 height 52
click at [136, 63] on div "Classify the call LOCATION NAME Progressive Electric FROM PHONE [PHONE_NUMBER] …" at bounding box center [756, 400] width 1512 height 800
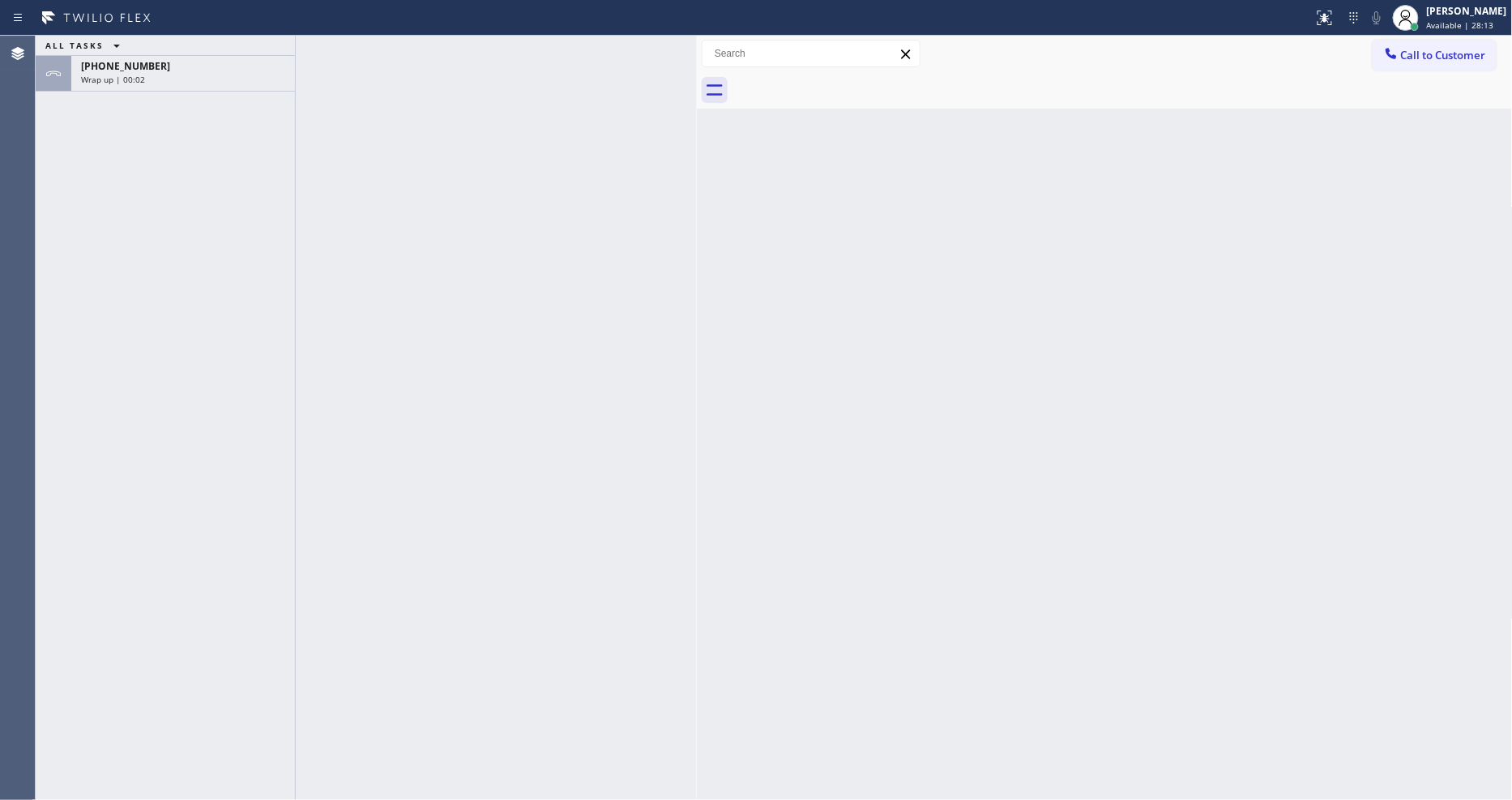
click at [136, 63] on div "ALL TASKS ALL TASKS ACTIVE TASKS TASKS IN WRAP UP [PHONE_NUMBER] Wrap up | 00:02" at bounding box center [165, 64] width 260 height 56
click at [218, 81] on div "Wrap up | 00:03" at bounding box center [183, 79] width 204 height 12
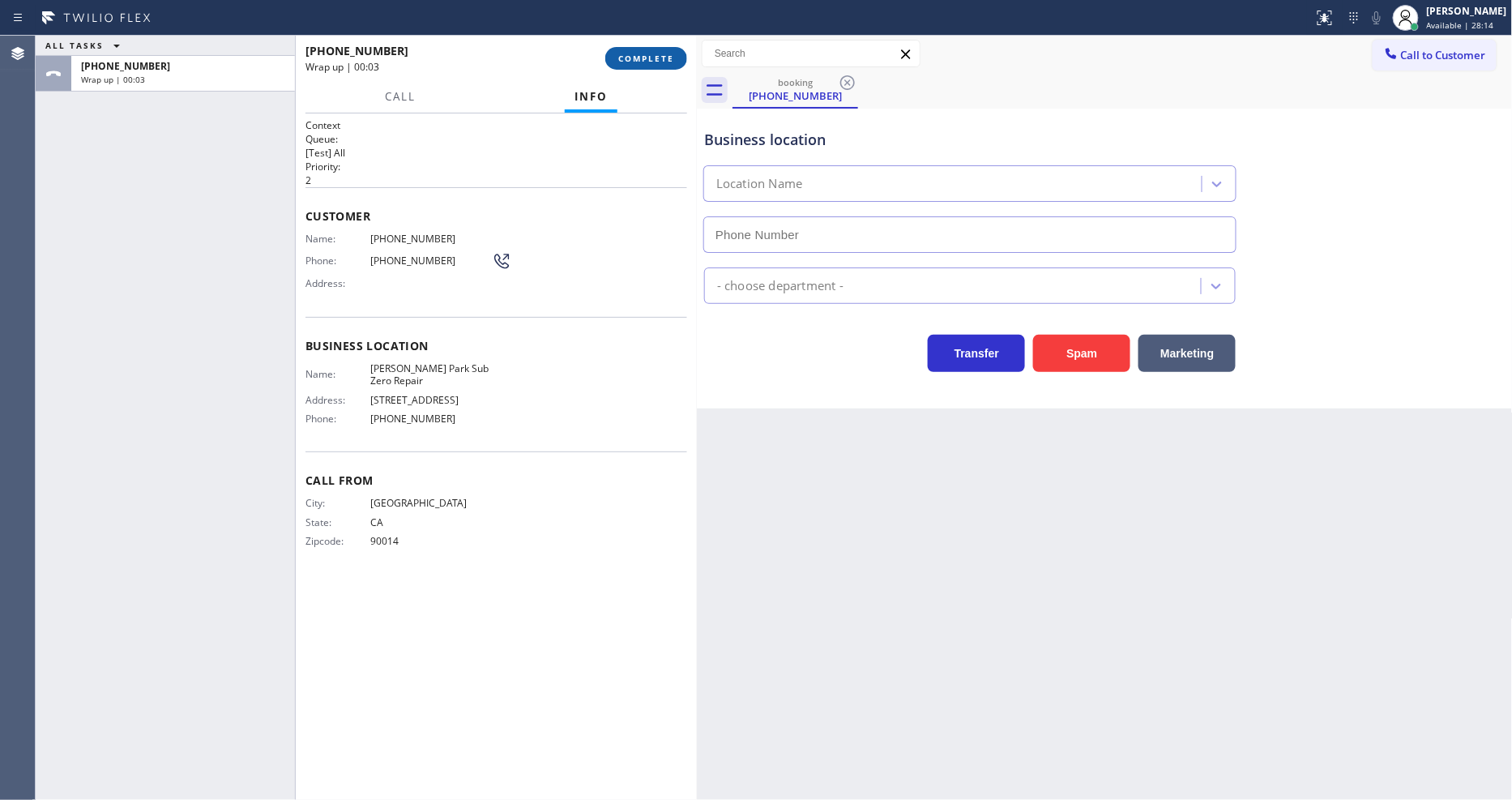
click at [626, 59] on span "COMPLETE" at bounding box center [647, 59] width 56 height 12
type input "[PHONE_NUMBER]"
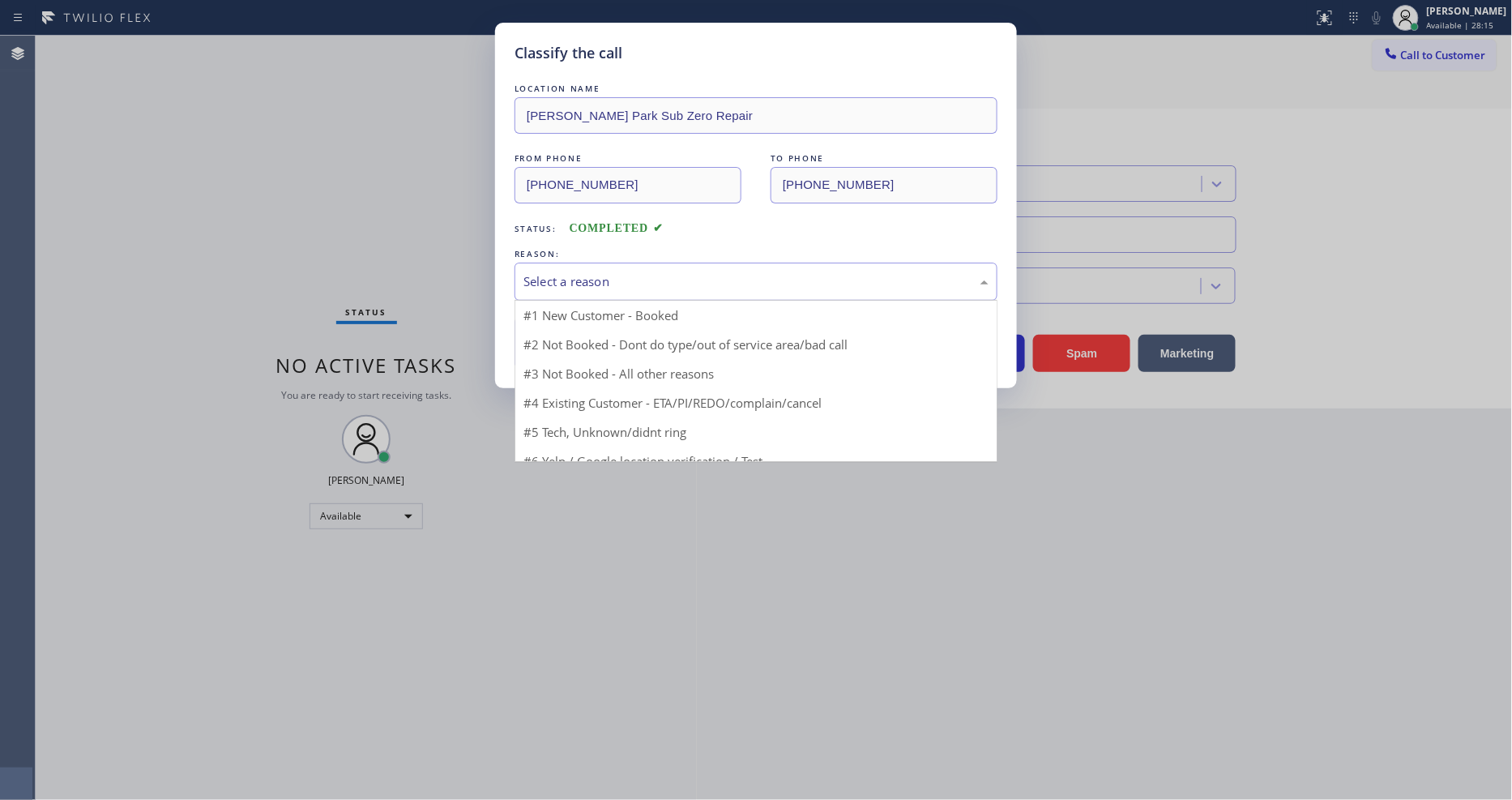
click at [598, 274] on div "Select a reason" at bounding box center [756, 281] width 465 height 19
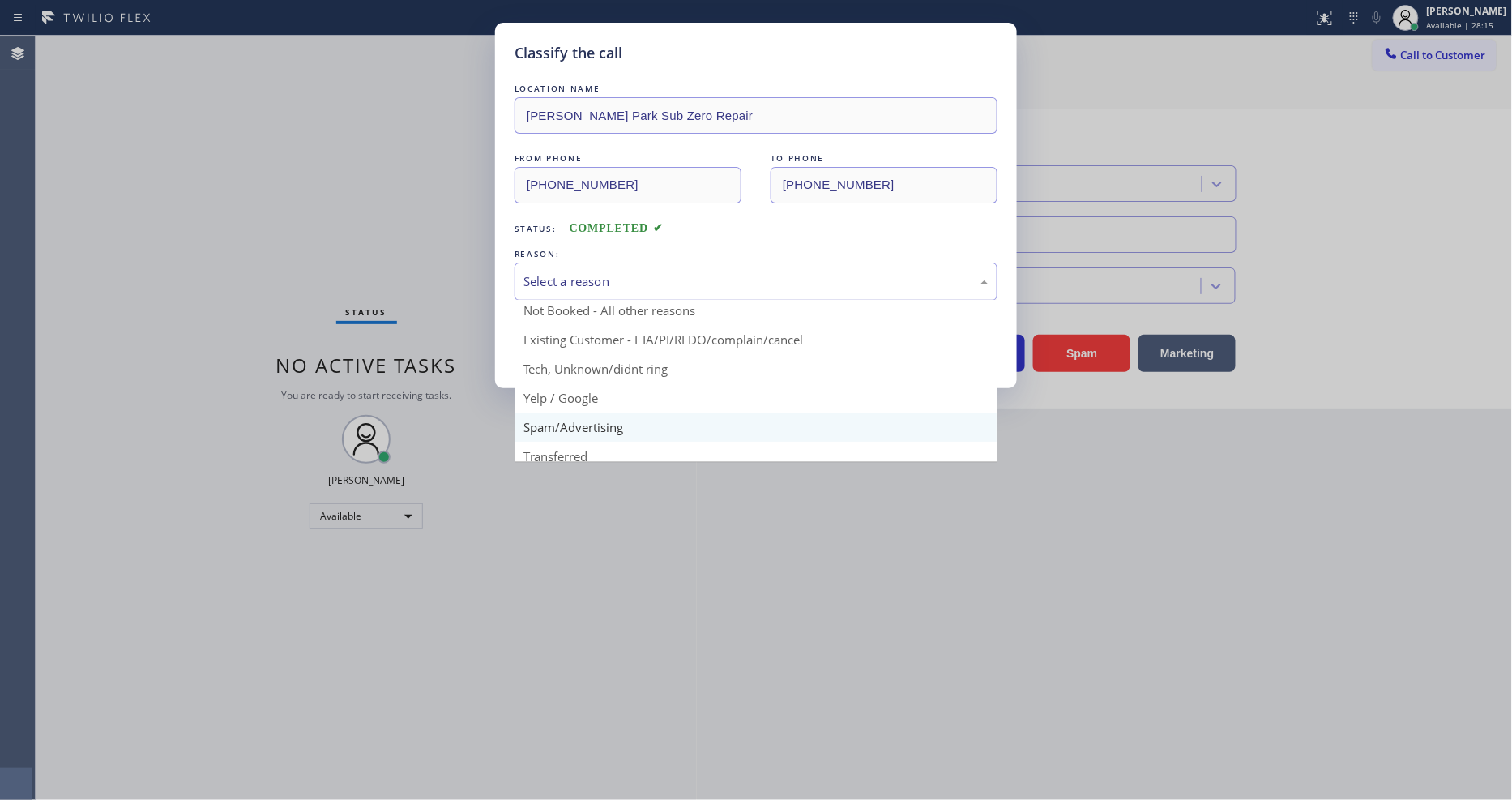
scroll to position [101, 0]
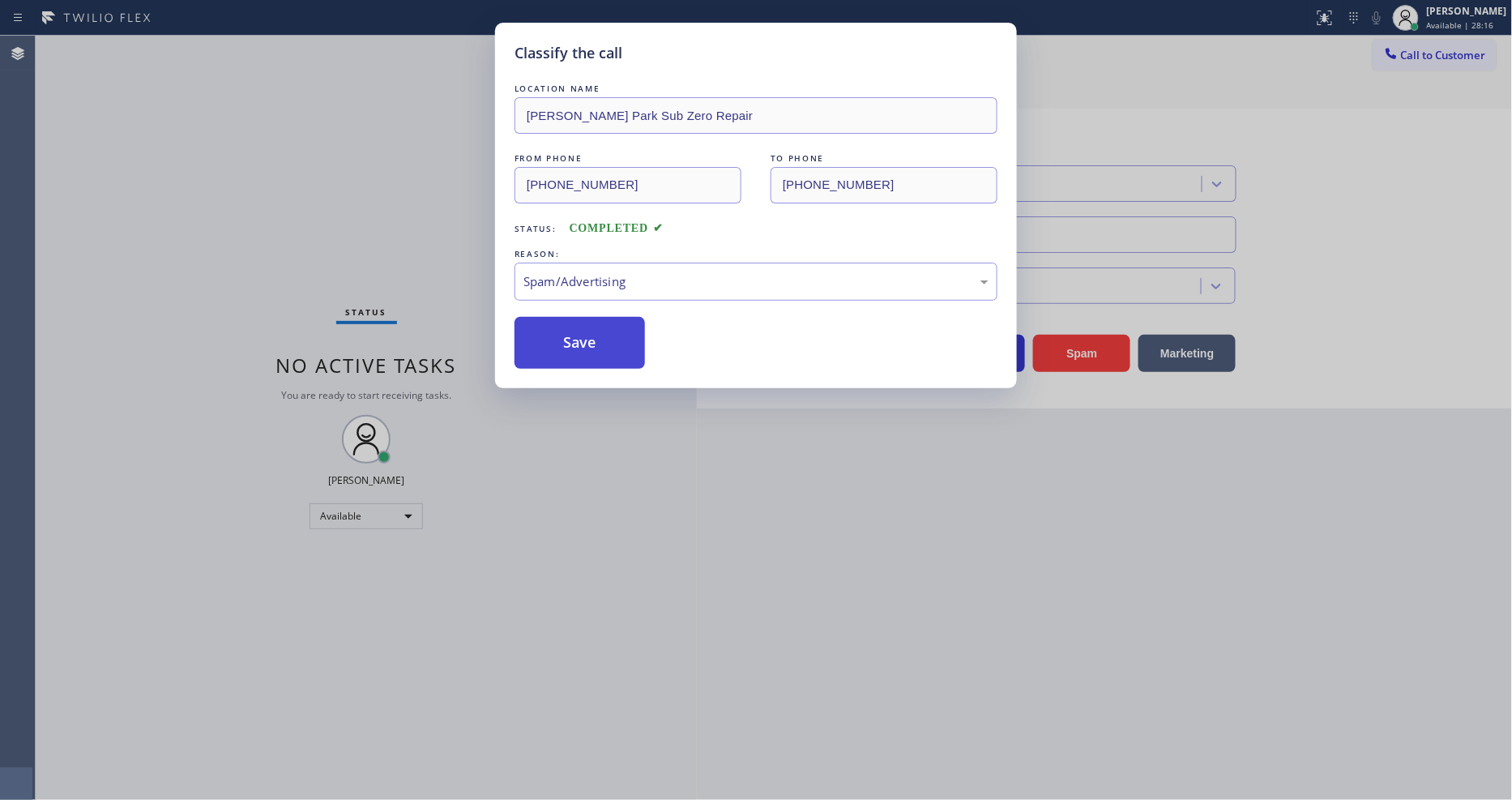
click at [584, 338] on button "Save" at bounding box center [580, 343] width 131 height 52
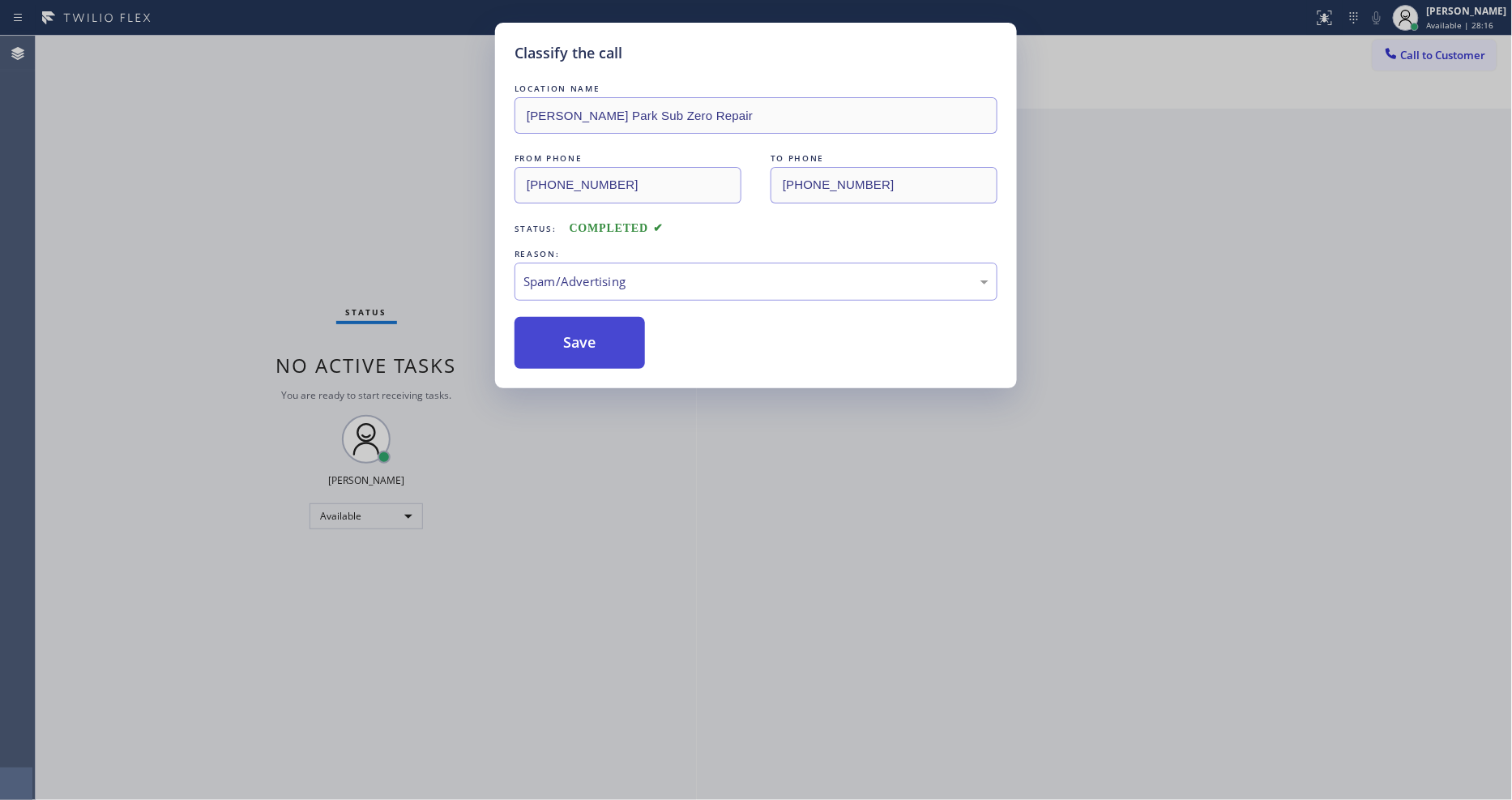
click at [584, 338] on button "Save" at bounding box center [580, 343] width 131 height 52
click at [577, 333] on button "Save" at bounding box center [580, 343] width 131 height 52
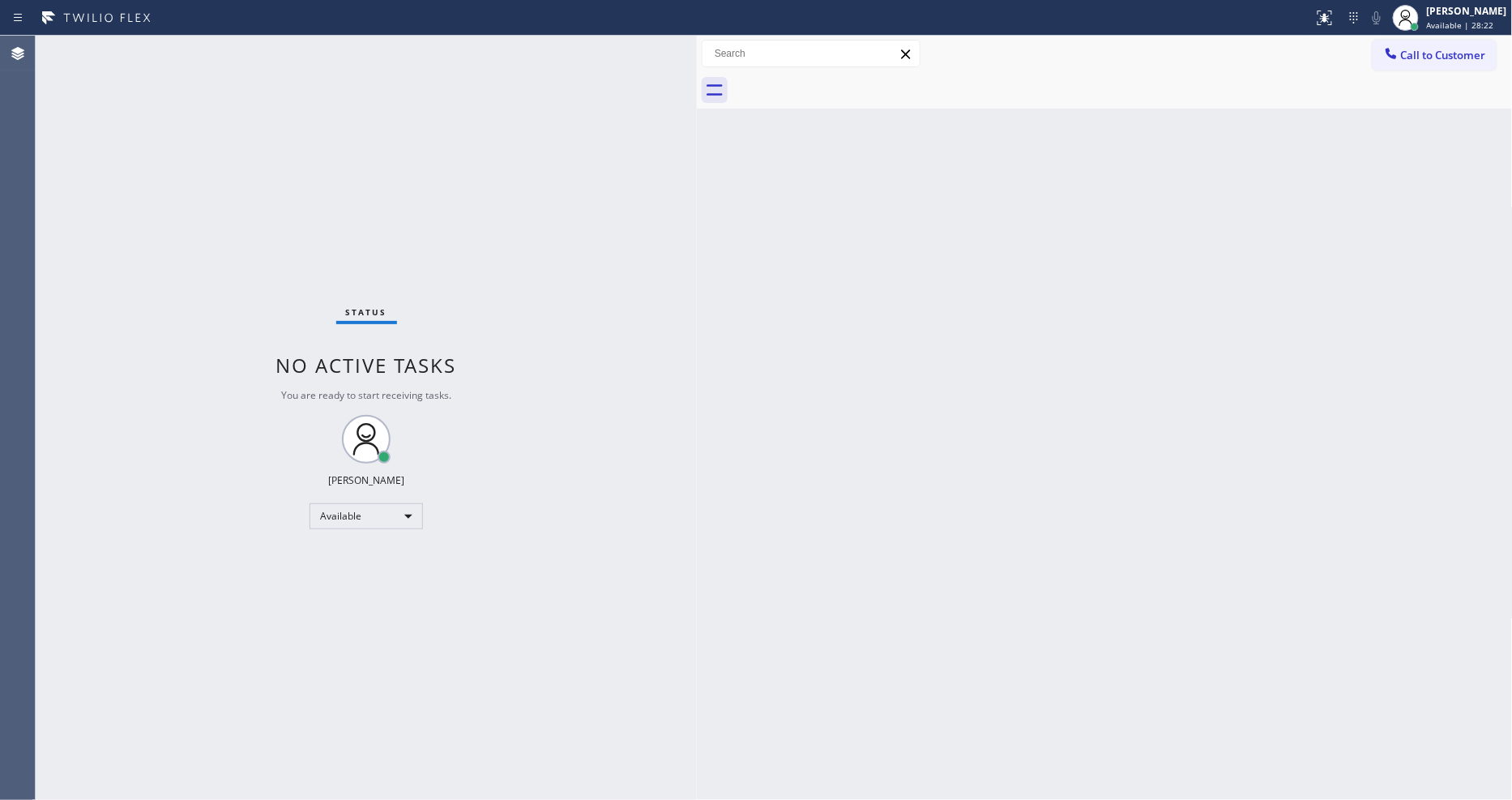
drag, startPoint x: 1145, startPoint y: 436, endPoint x: 648, endPoint y: 2, distance: 659.8
click at [1145, 435] on div "Back to Dashboard Change Sender ID Customers Technicians Select a contact Outbo…" at bounding box center [1105, 418] width 816 height 764
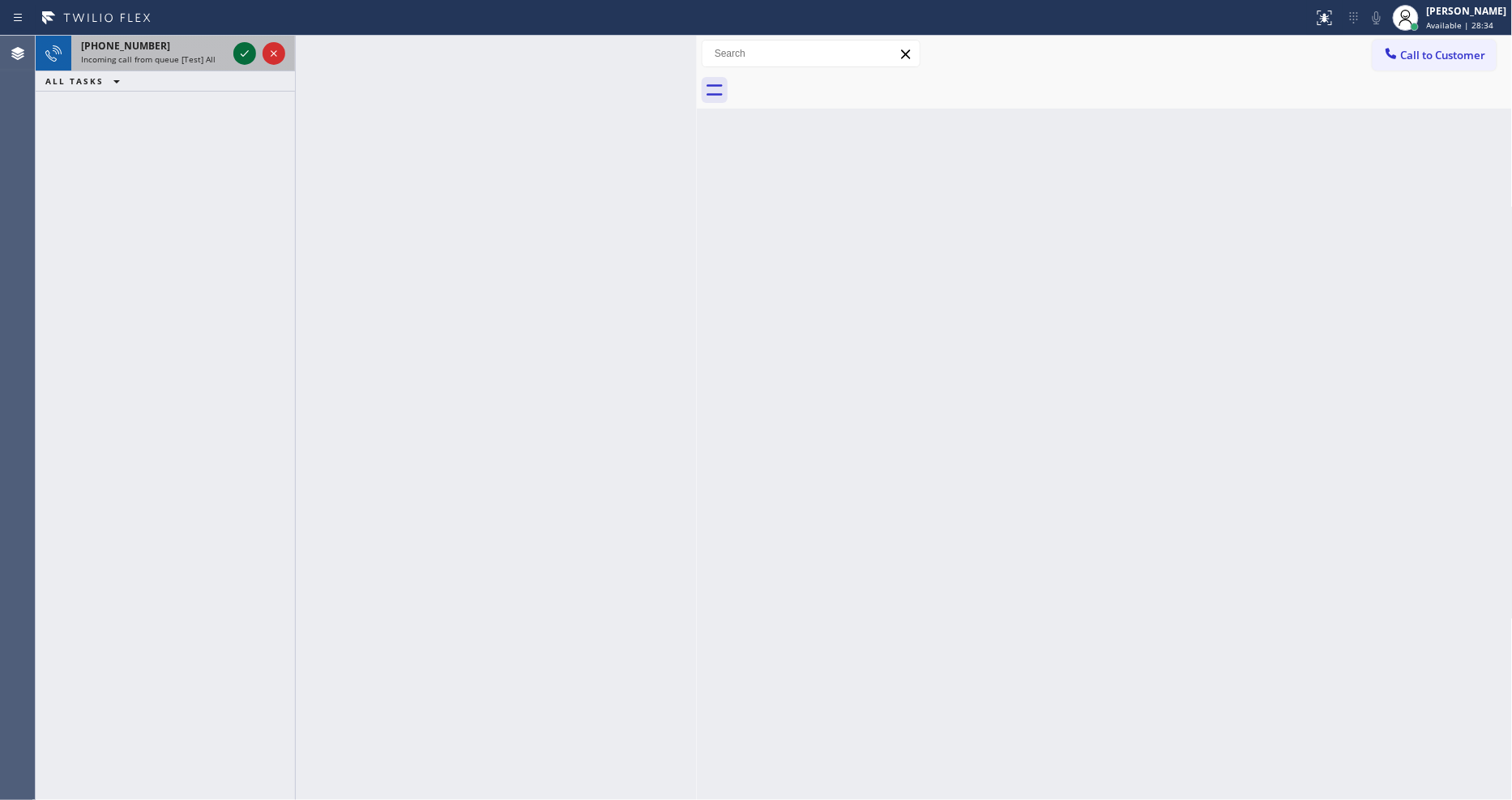
click at [243, 47] on icon at bounding box center [245, 54] width 20 height 20
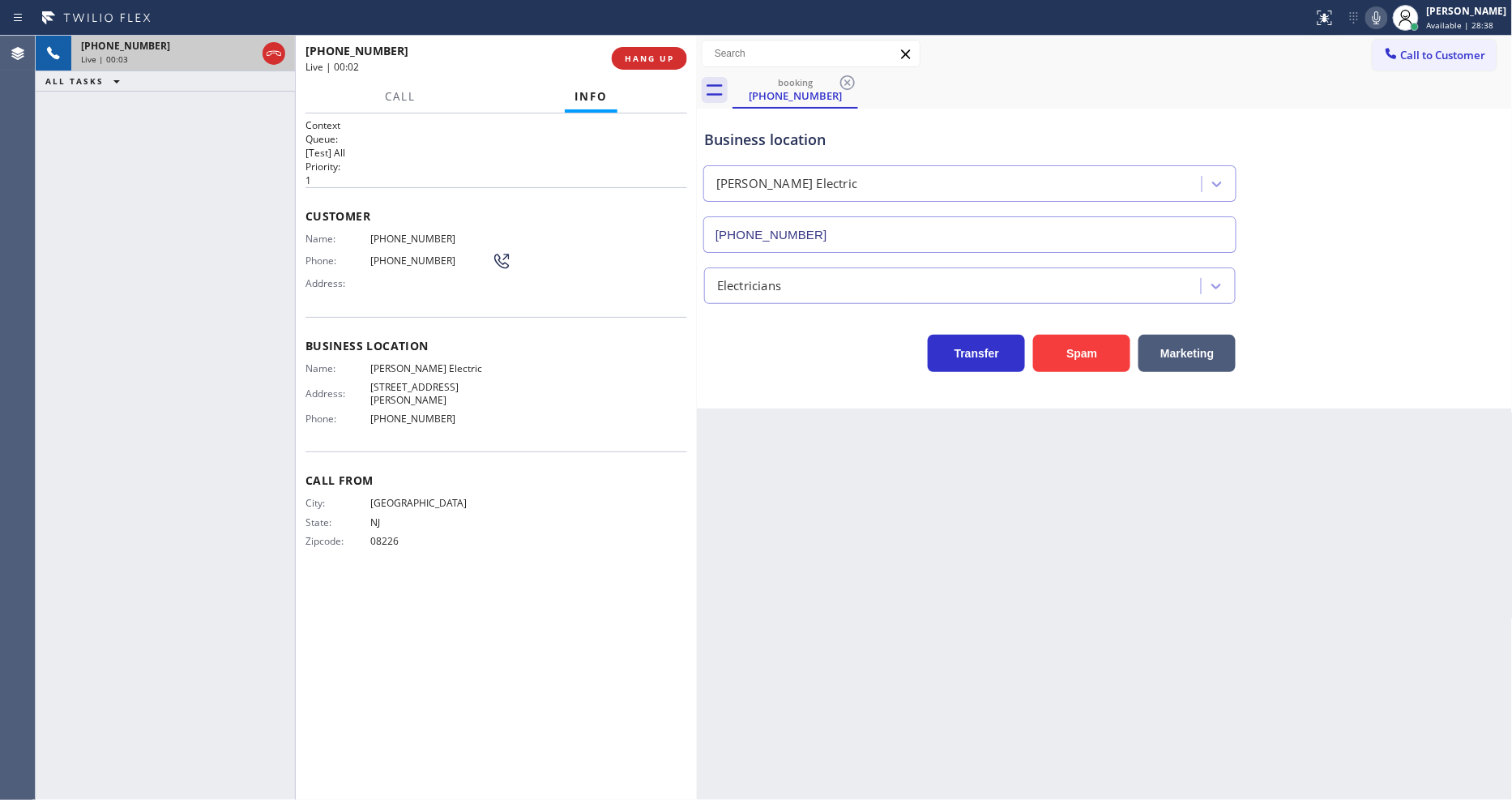
type input "[PHONE_NUMBER]"
click at [670, 50] on button "HANG UP" at bounding box center [649, 58] width 75 height 22
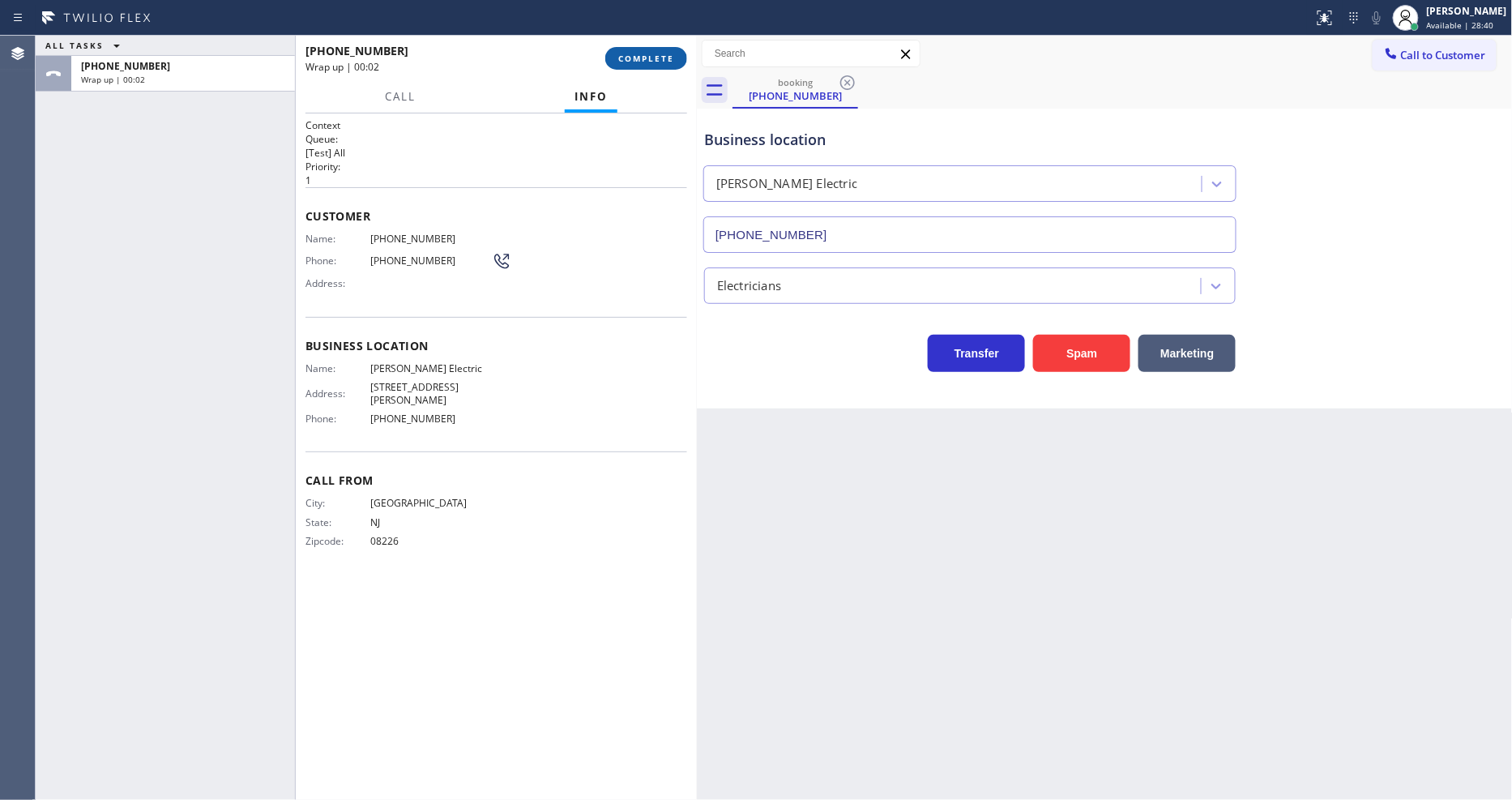
click at [670, 57] on span "COMPLETE" at bounding box center [647, 59] width 56 height 12
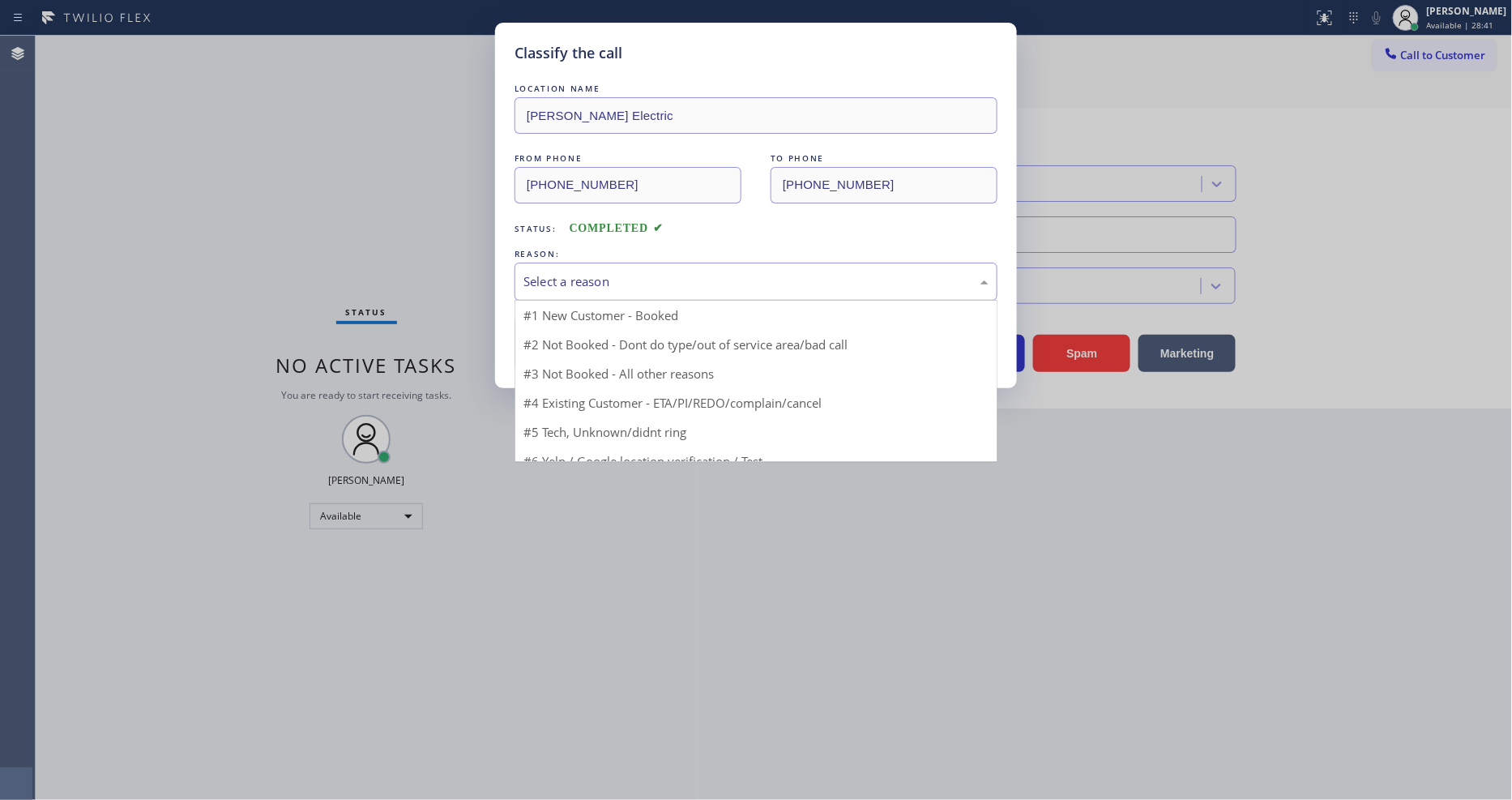
click at [608, 277] on div "Select a reason" at bounding box center [756, 281] width 465 height 19
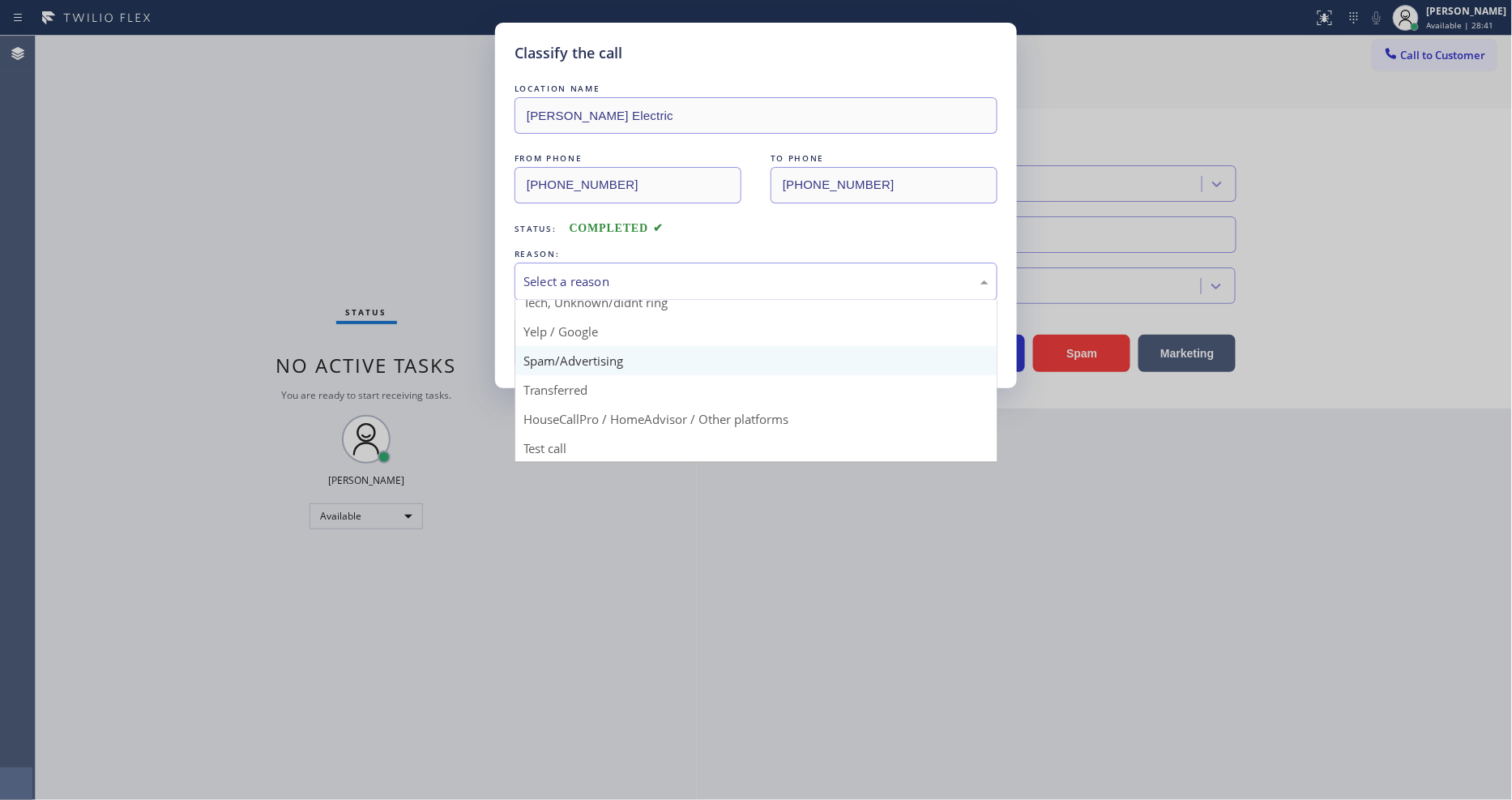
scroll to position [101, 0]
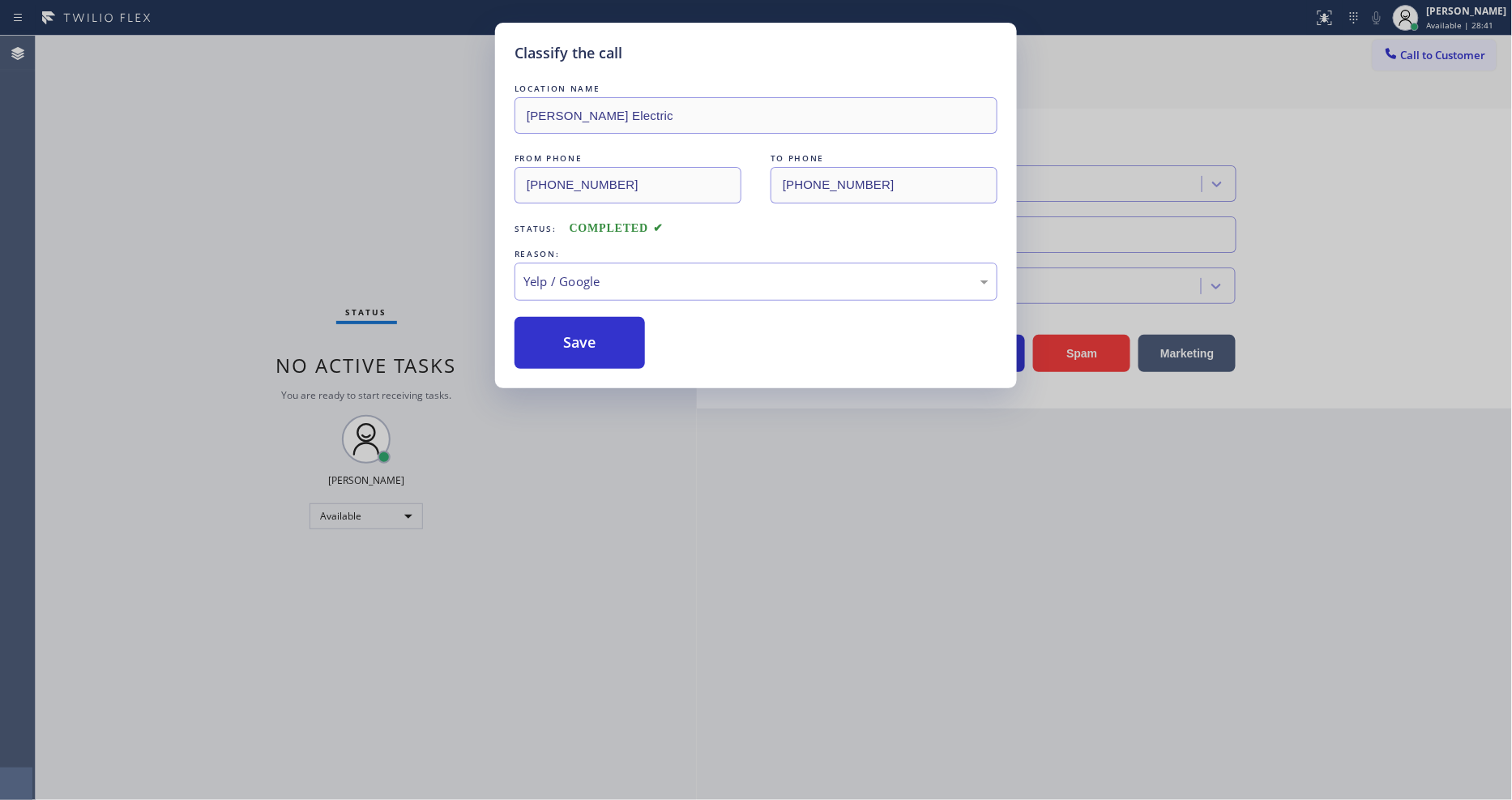
click at [586, 330] on button "Save" at bounding box center [580, 343] width 131 height 52
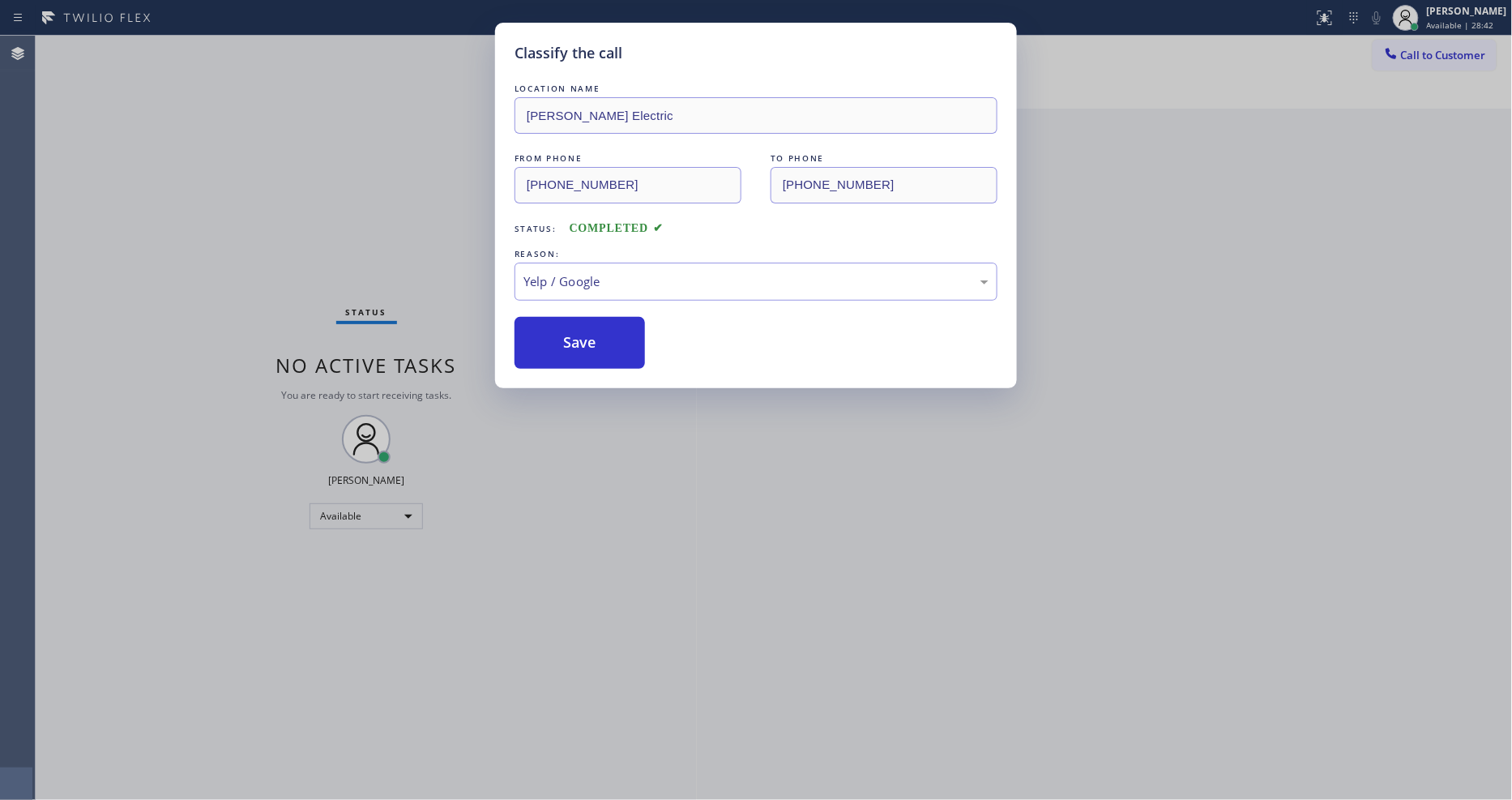
click at [586, 330] on button "Save" at bounding box center [580, 343] width 131 height 52
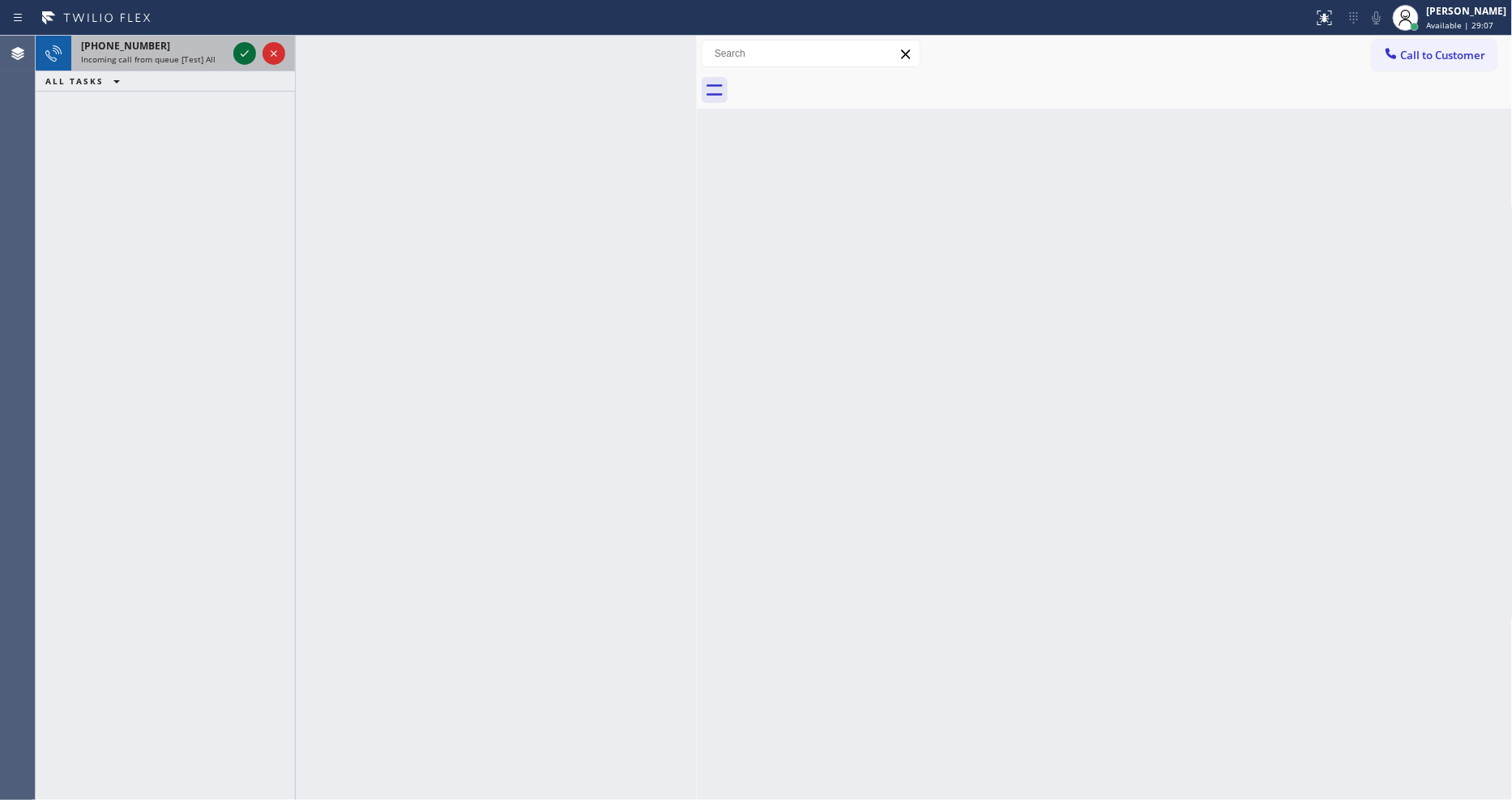
click at [246, 50] on icon at bounding box center [245, 54] width 20 height 20
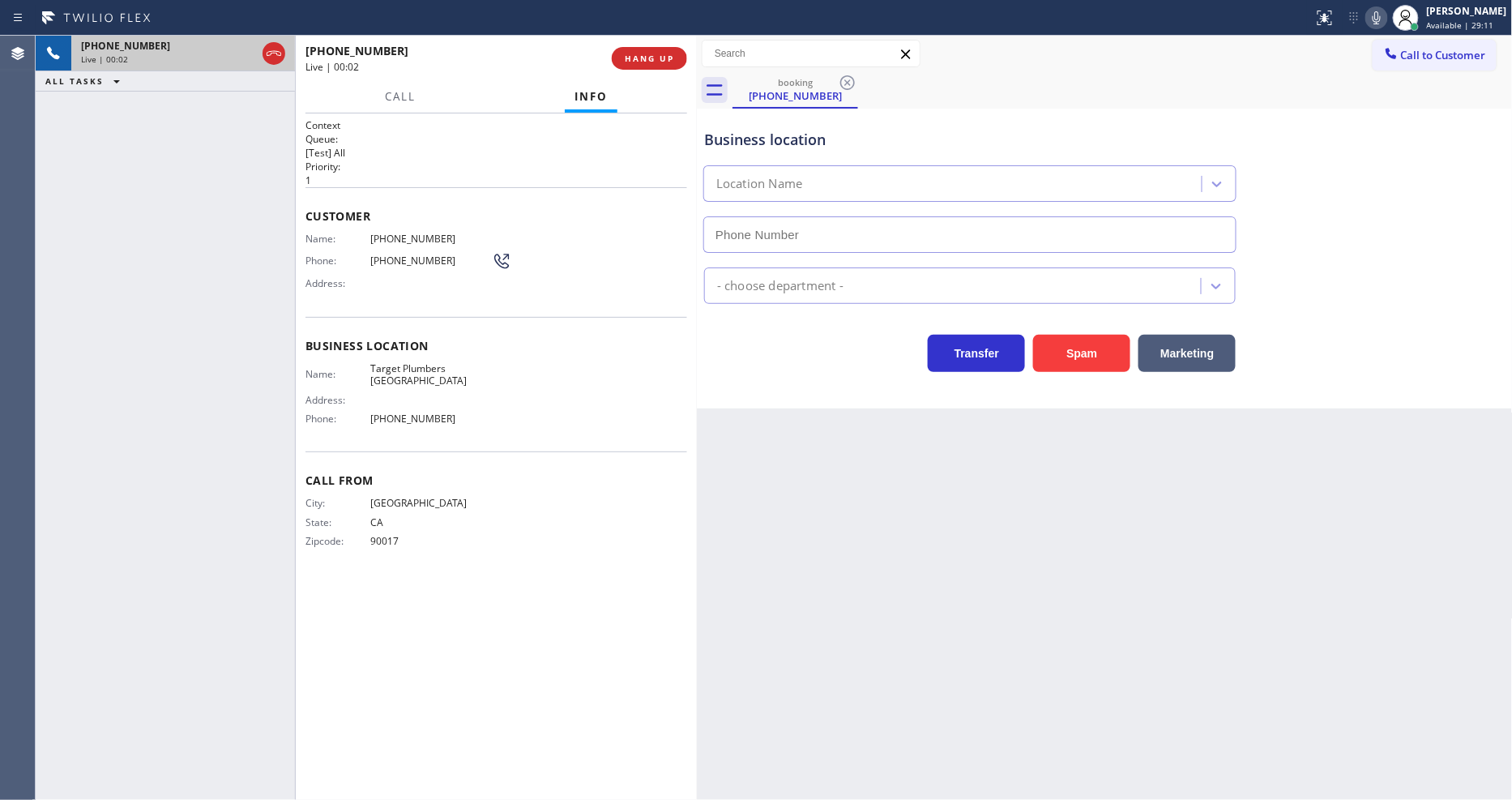
type input "[PHONE_NUMBER]"
click at [669, 65] on button "HANG UP" at bounding box center [649, 58] width 75 height 22
click at [667, 57] on span "HANG UP" at bounding box center [649, 59] width 50 height 12
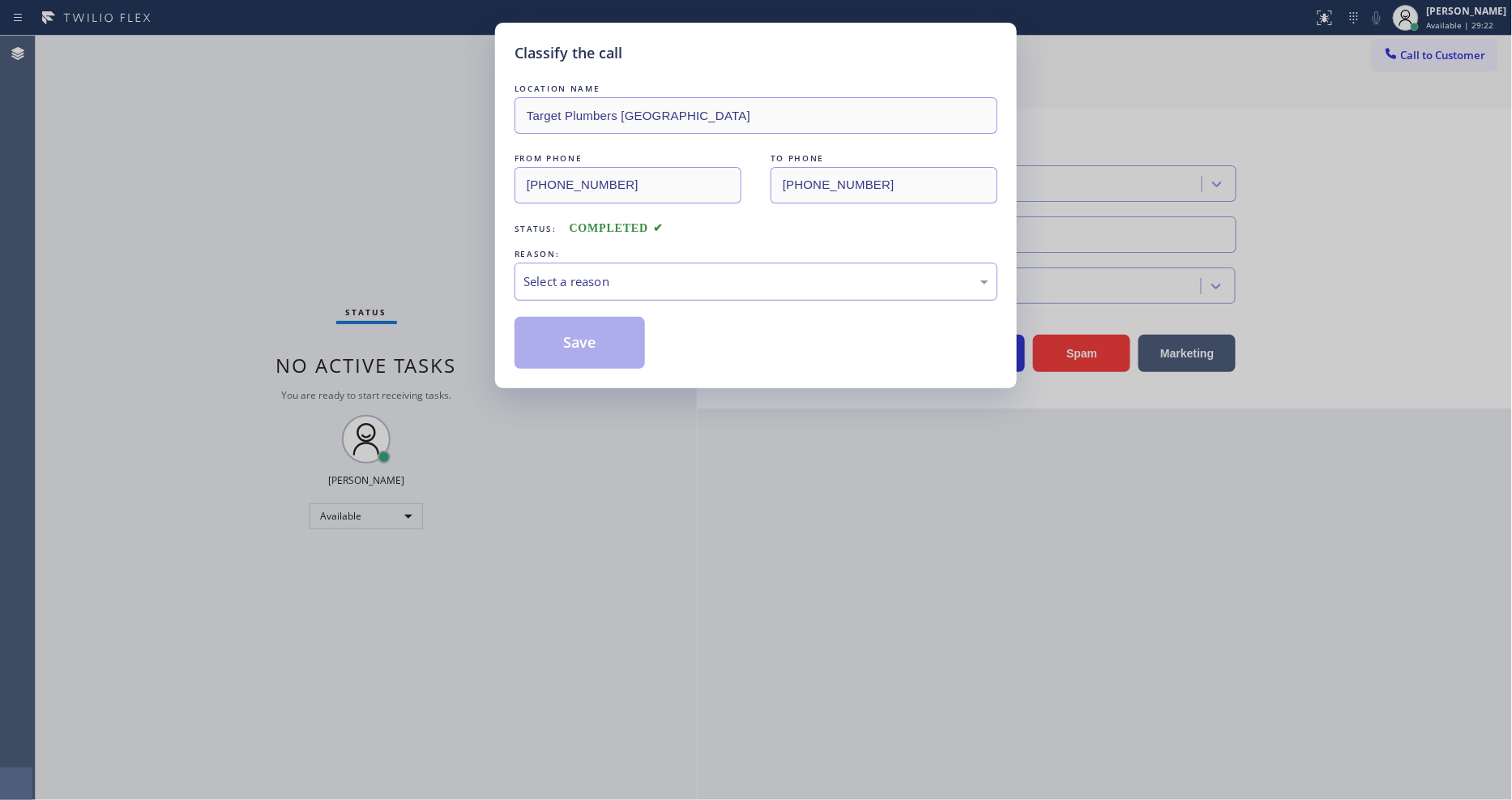
click at [611, 275] on div "Select a reason" at bounding box center [756, 281] width 465 height 19
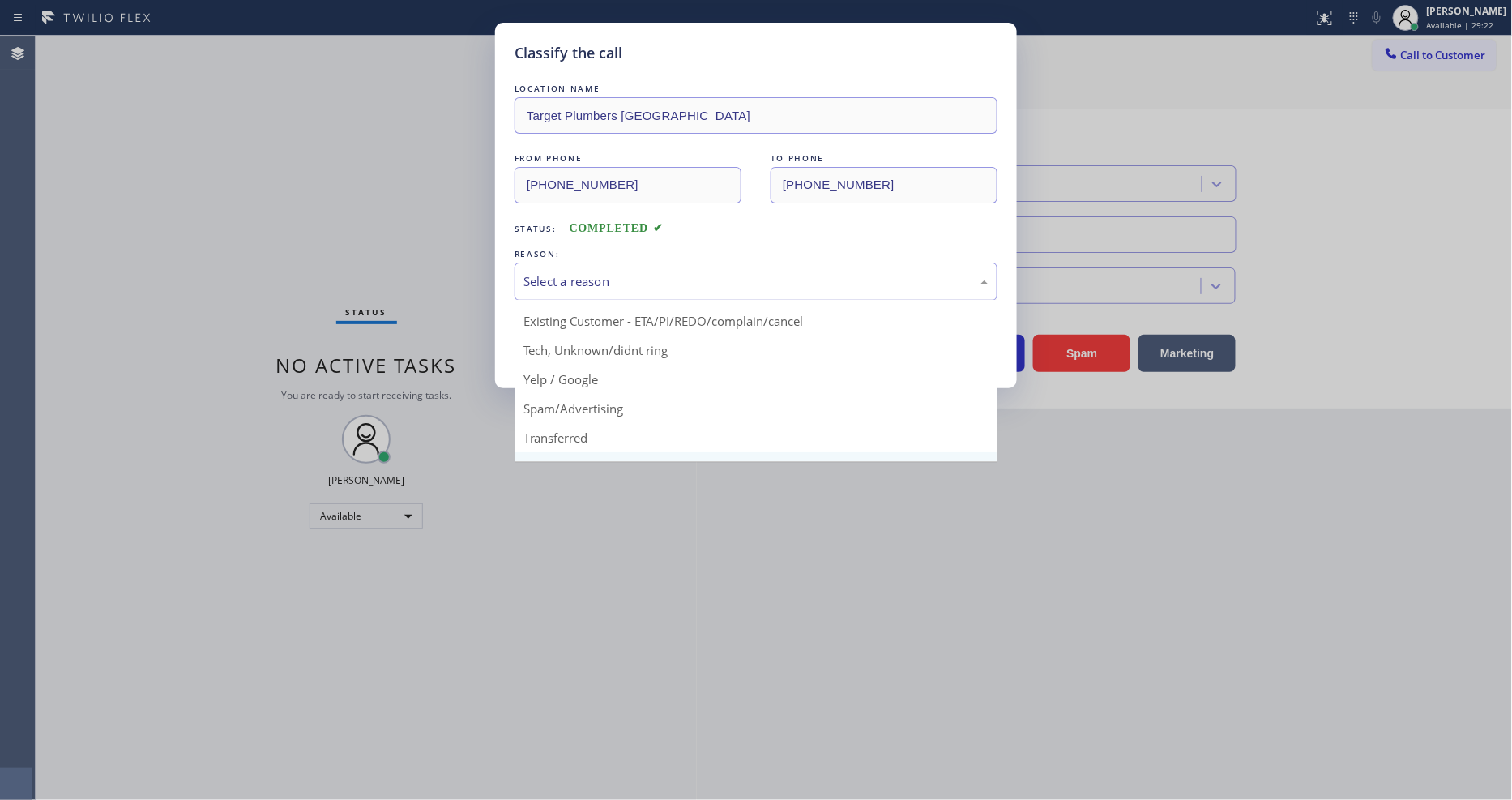
scroll to position [101, 0]
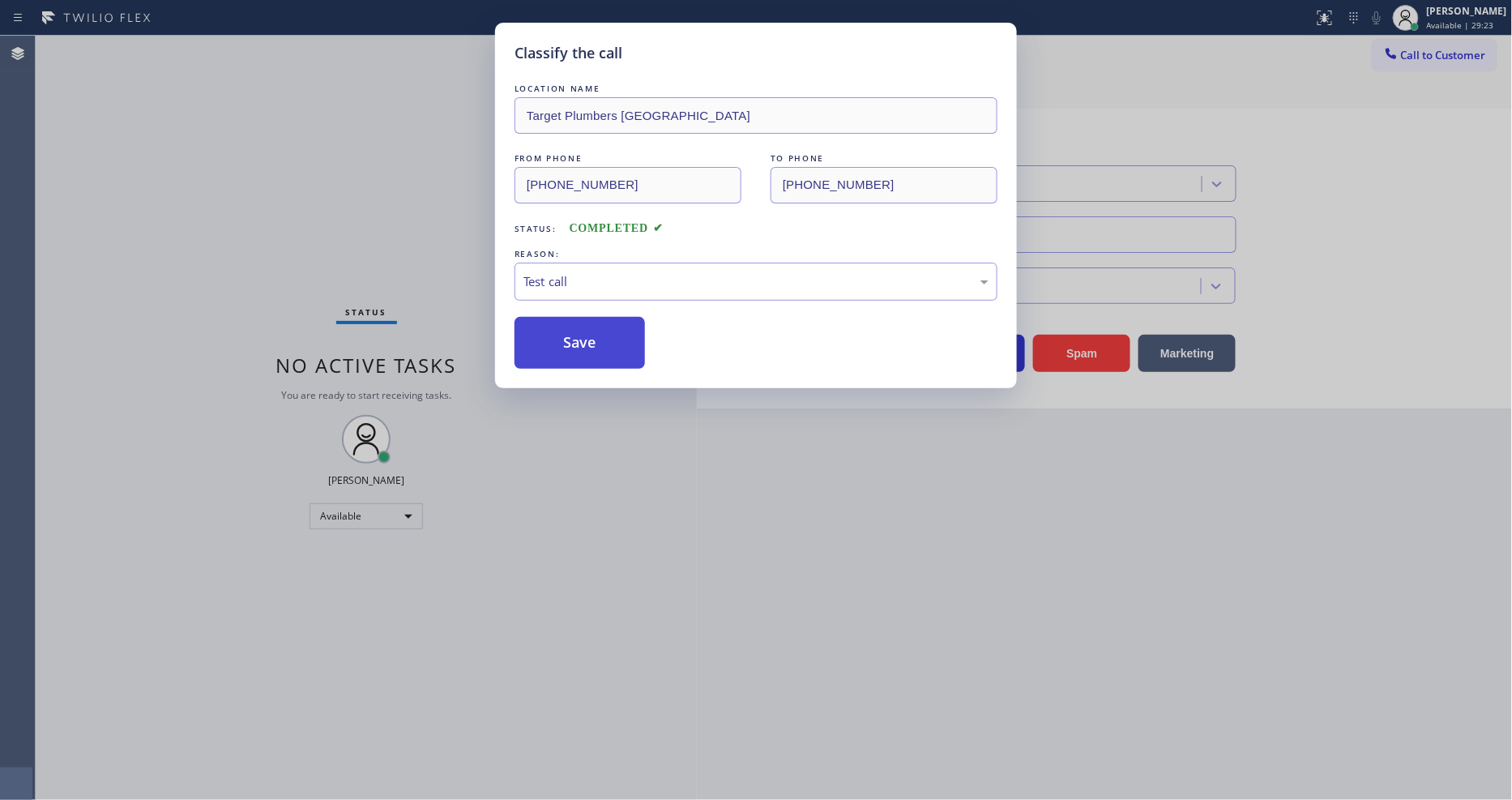
click at [572, 343] on button "Save" at bounding box center [580, 343] width 131 height 52
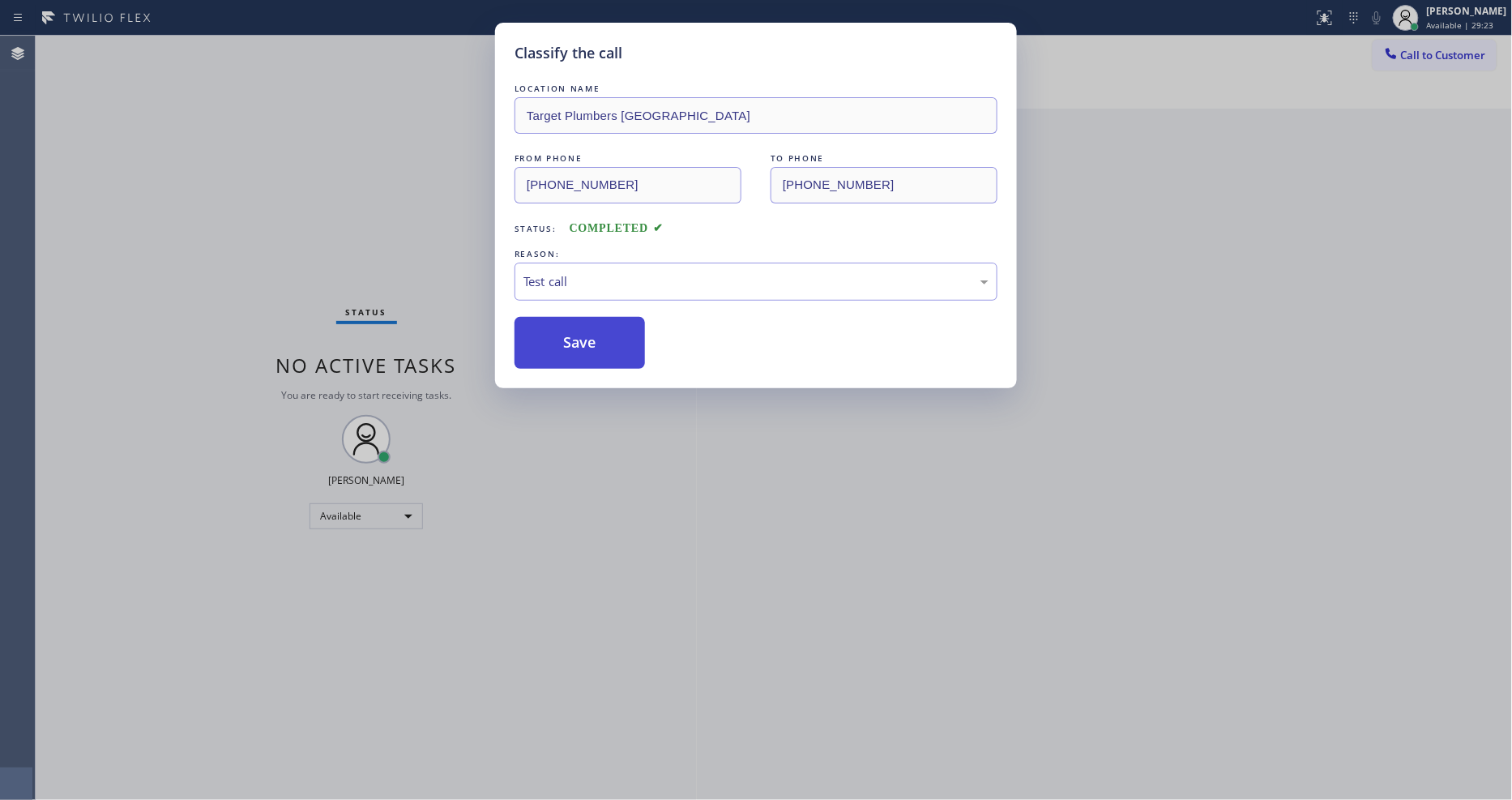
click at [572, 343] on button "Save" at bounding box center [580, 343] width 131 height 52
drag, startPoint x: 572, startPoint y: 343, endPoint x: 450, endPoint y: 38, distance: 328.5
click at [572, 342] on button "Save" at bounding box center [580, 343] width 131 height 52
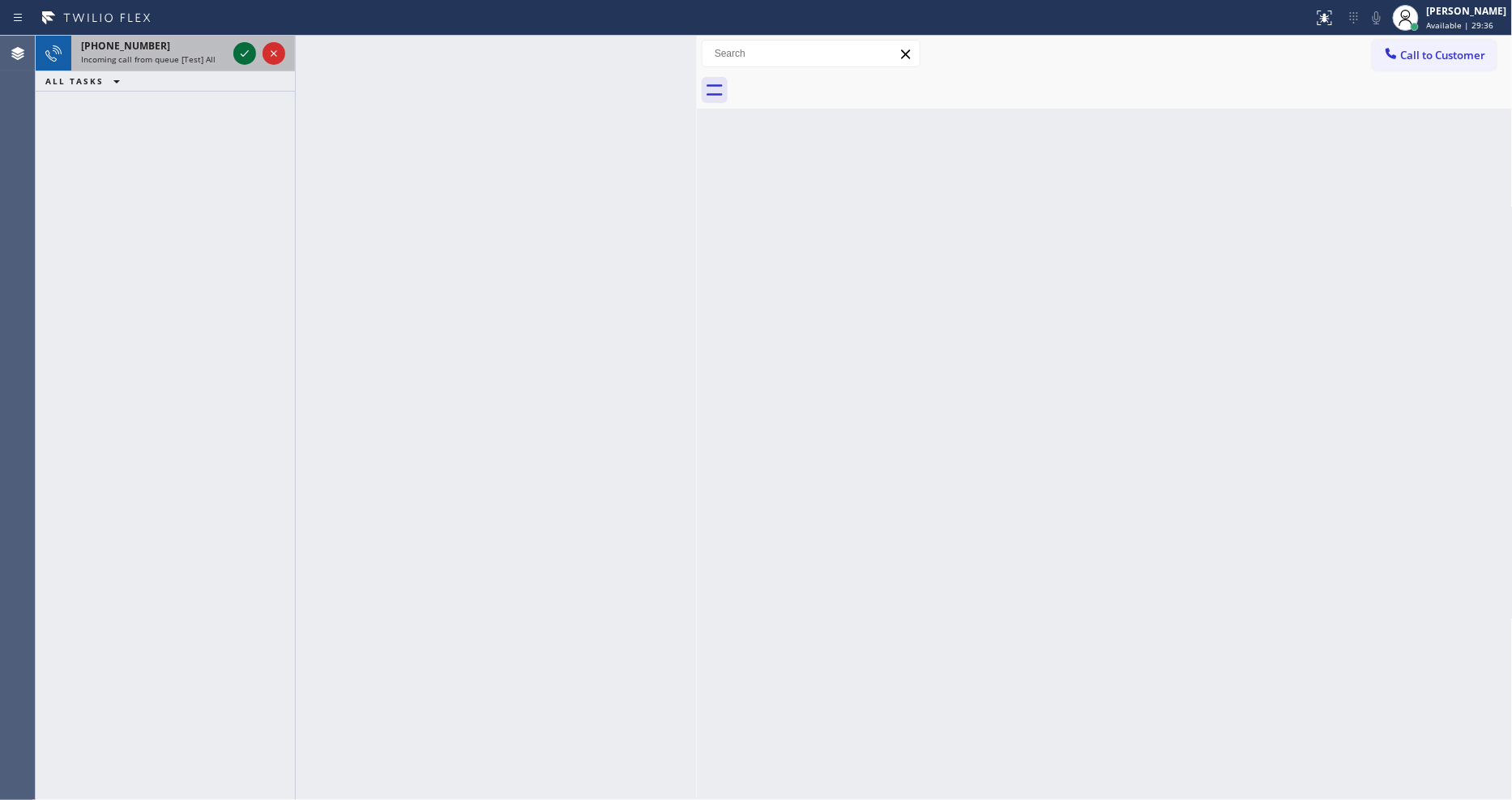
click at [245, 60] on icon at bounding box center [245, 54] width 20 height 20
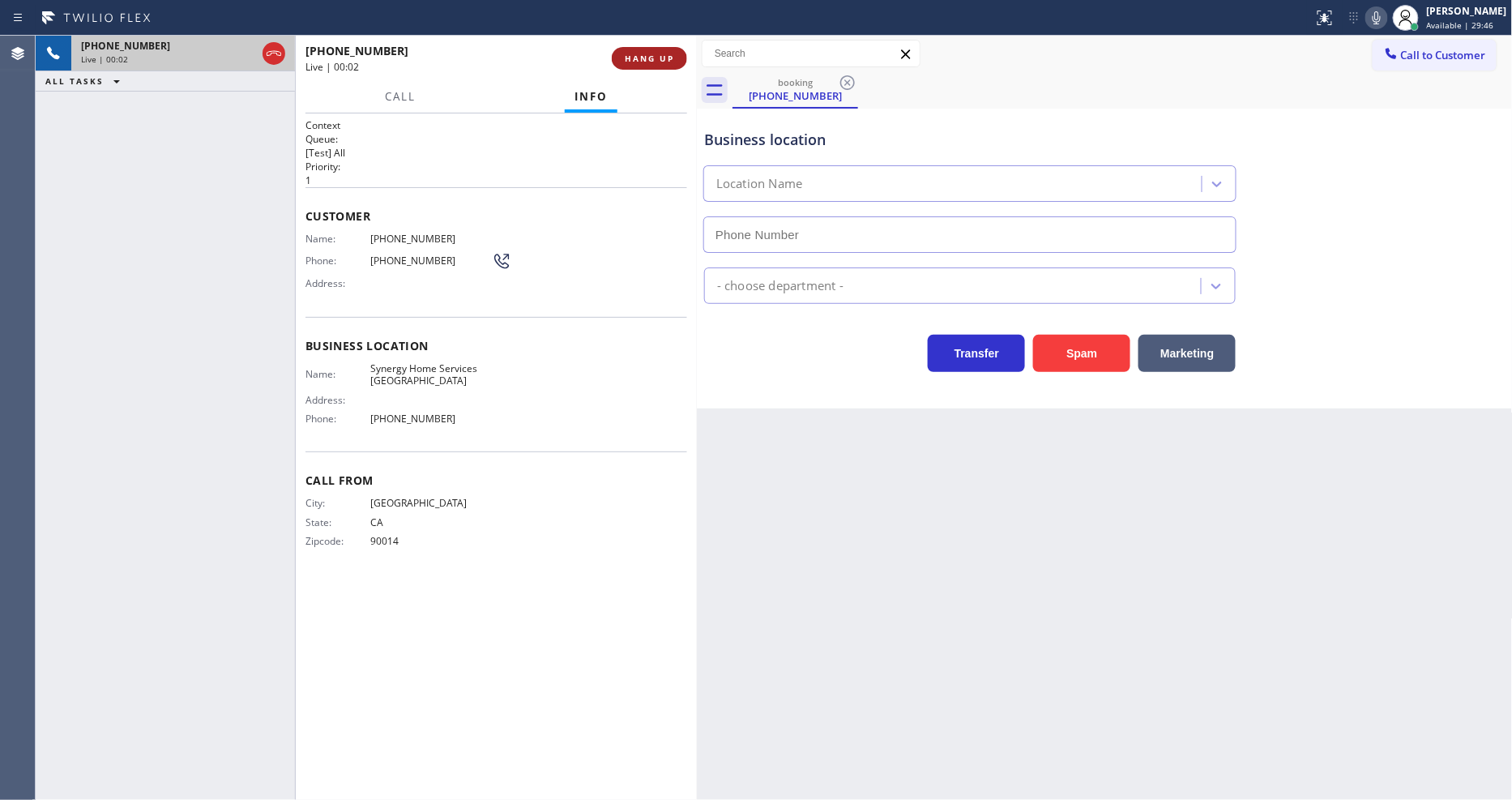
click at [667, 54] on span "HANG UP" at bounding box center [649, 59] width 50 height 12
type input "[PHONE_NUMBER]"
click at [667, 54] on span "HANG UP" at bounding box center [649, 59] width 50 height 12
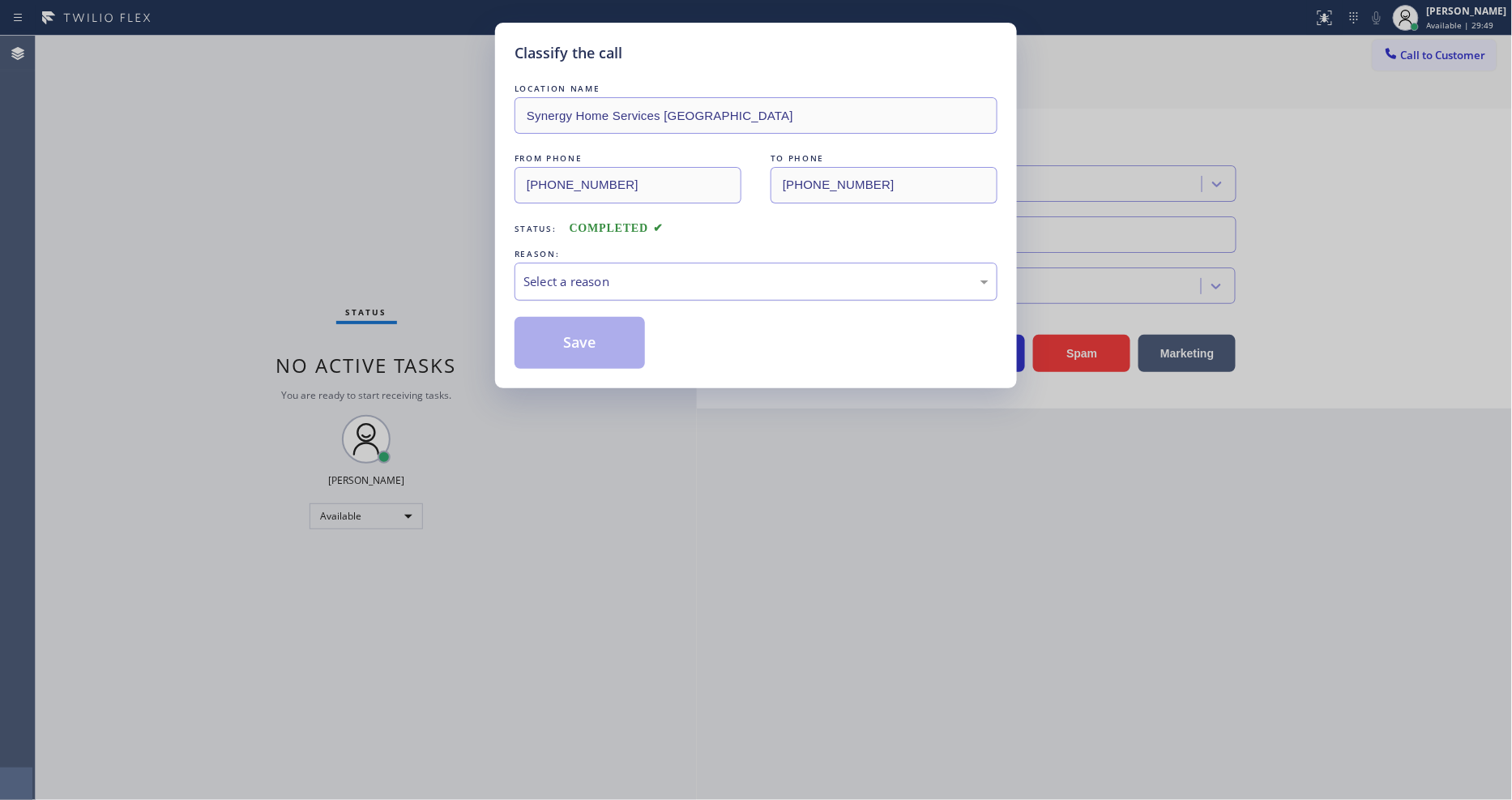
click at [579, 272] on div "Select a reason" at bounding box center [756, 281] width 465 height 19
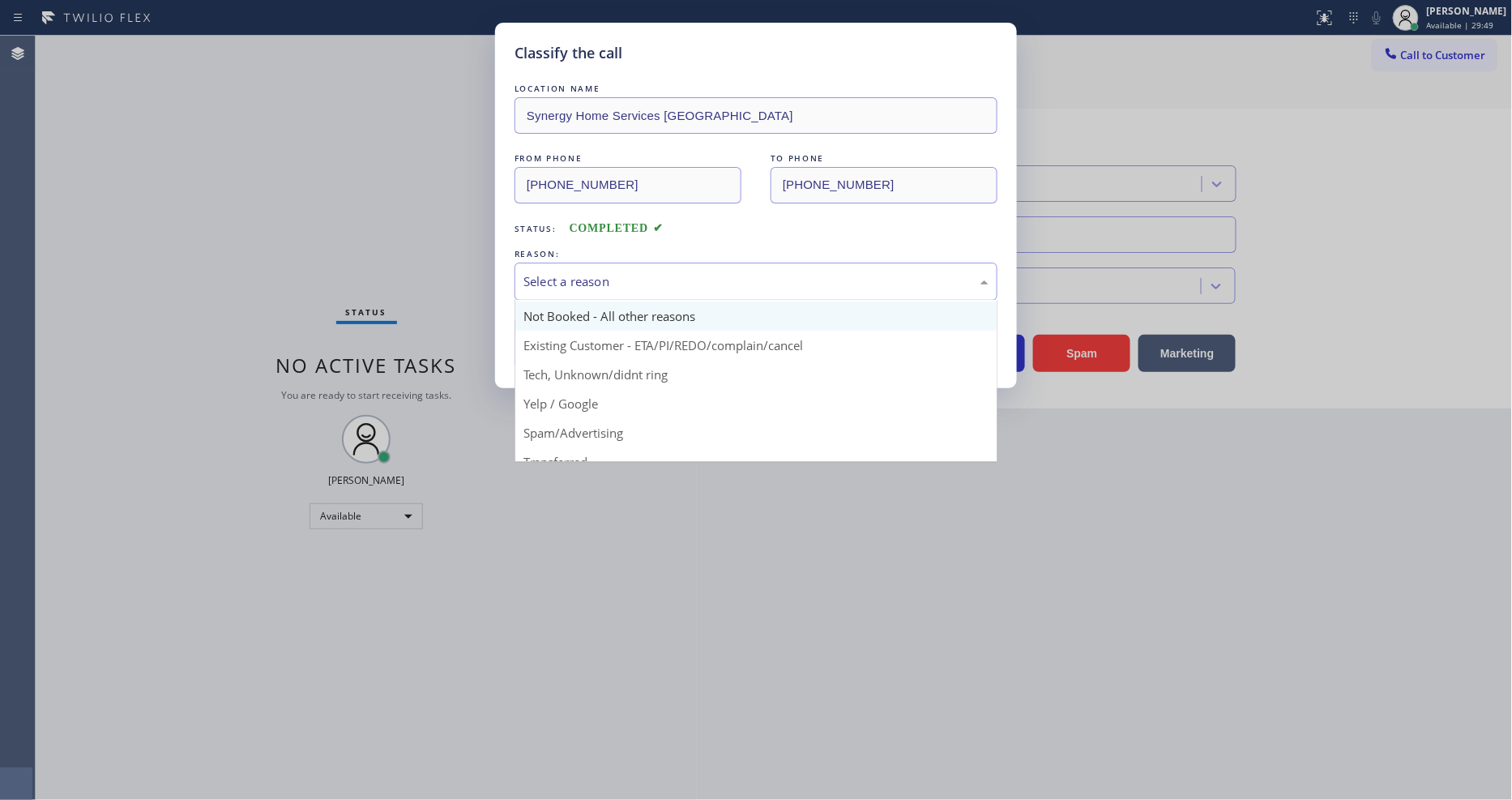
scroll to position [44, 0]
drag, startPoint x: 591, startPoint y: 378, endPoint x: 588, endPoint y: 351, distance: 27.2
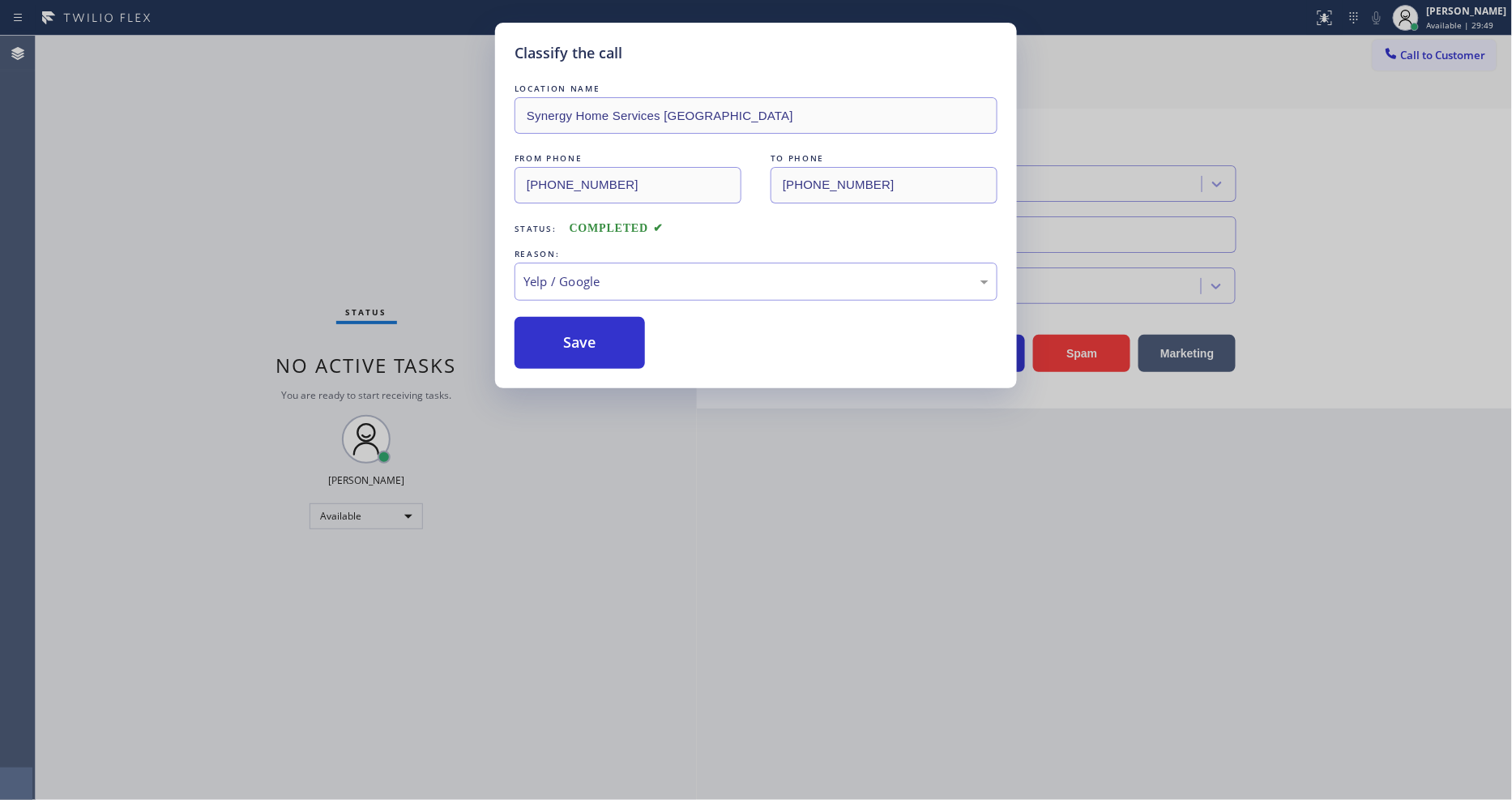
click at [587, 309] on div "LOCATION NAME Synergy Home Services [GEOGRAPHIC_DATA] FROM PHONE [PHONE_NUMBER]…" at bounding box center [756, 224] width 483 height 289
click at [584, 328] on button "Save" at bounding box center [580, 343] width 131 height 52
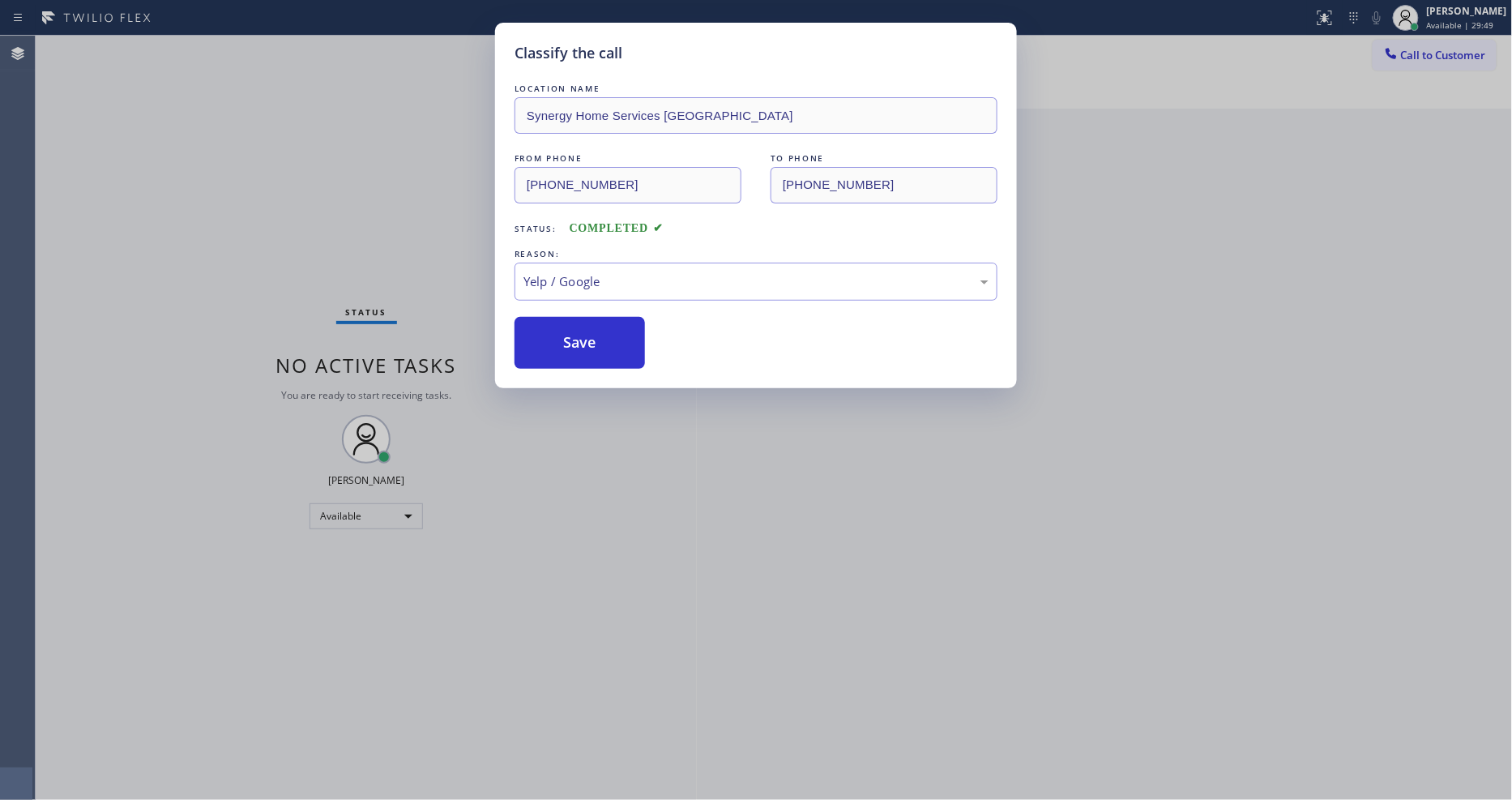
drag, startPoint x: 584, startPoint y: 328, endPoint x: 547, endPoint y: 690, distance: 363.9
click at [584, 328] on button "Save" at bounding box center [580, 343] width 131 height 52
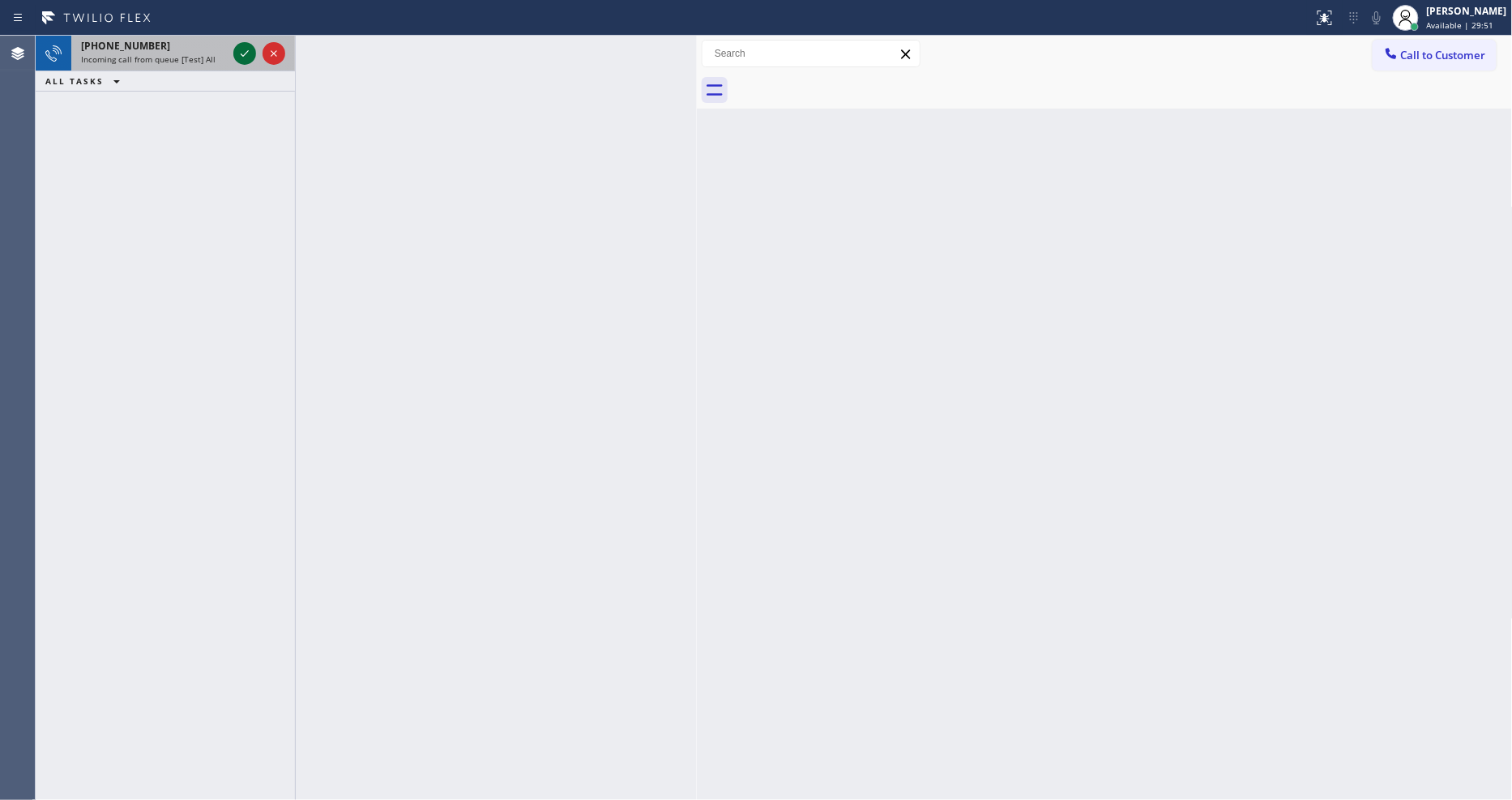
click at [243, 50] on icon at bounding box center [245, 54] width 20 height 20
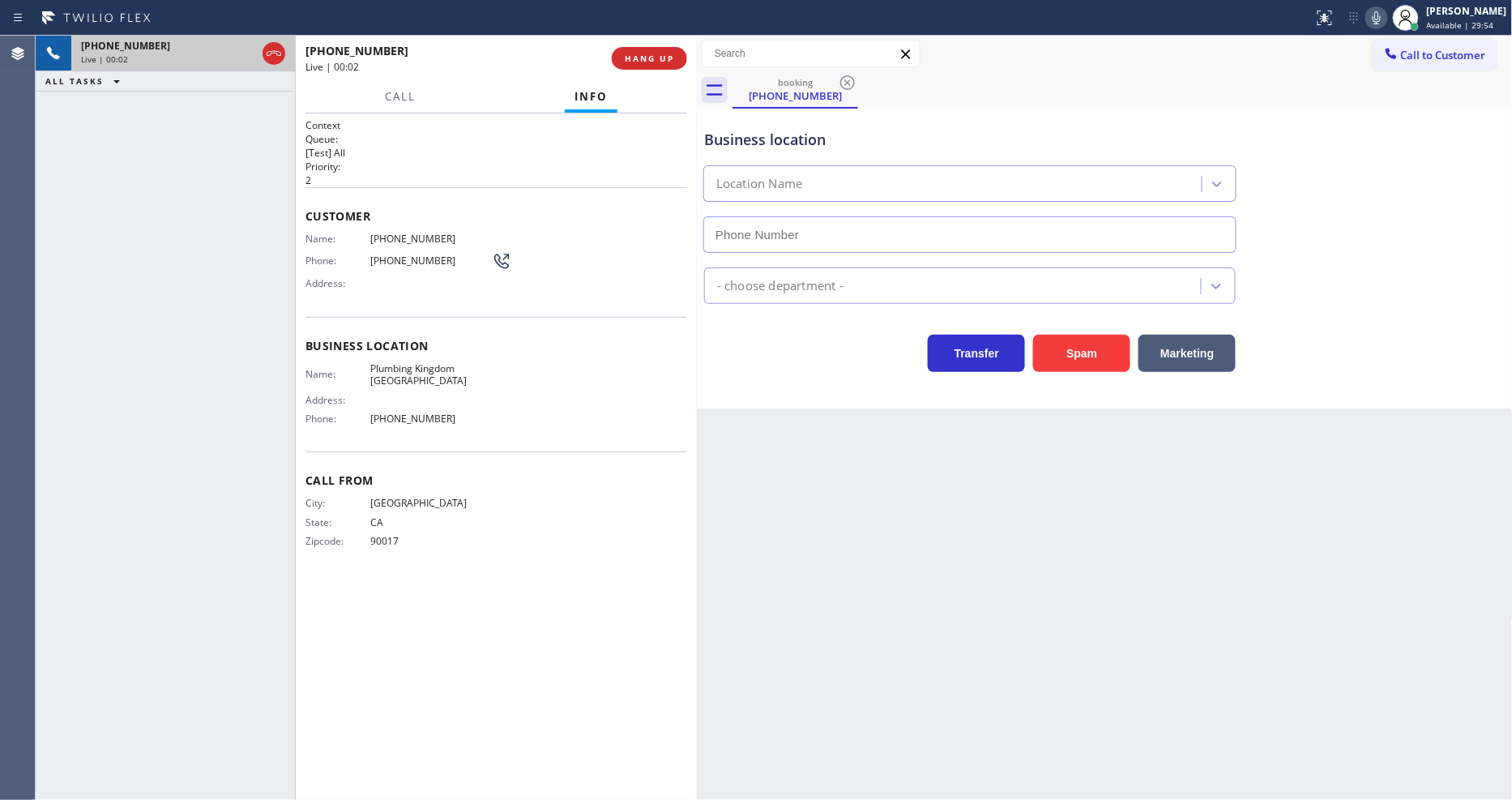
type input "[PHONE_NUMBER]"
drag, startPoint x: 441, startPoint y: 408, endPoint x: 432, endPoint y: 69, distance: 339.1
click at [440, 413] on span "[PHONE_NUMBER]" at bounding box center [431, 419] width 122 height 12
click at [640, 58] on span "HANG UP" at bounding box center [649, 59] width 50 height 12
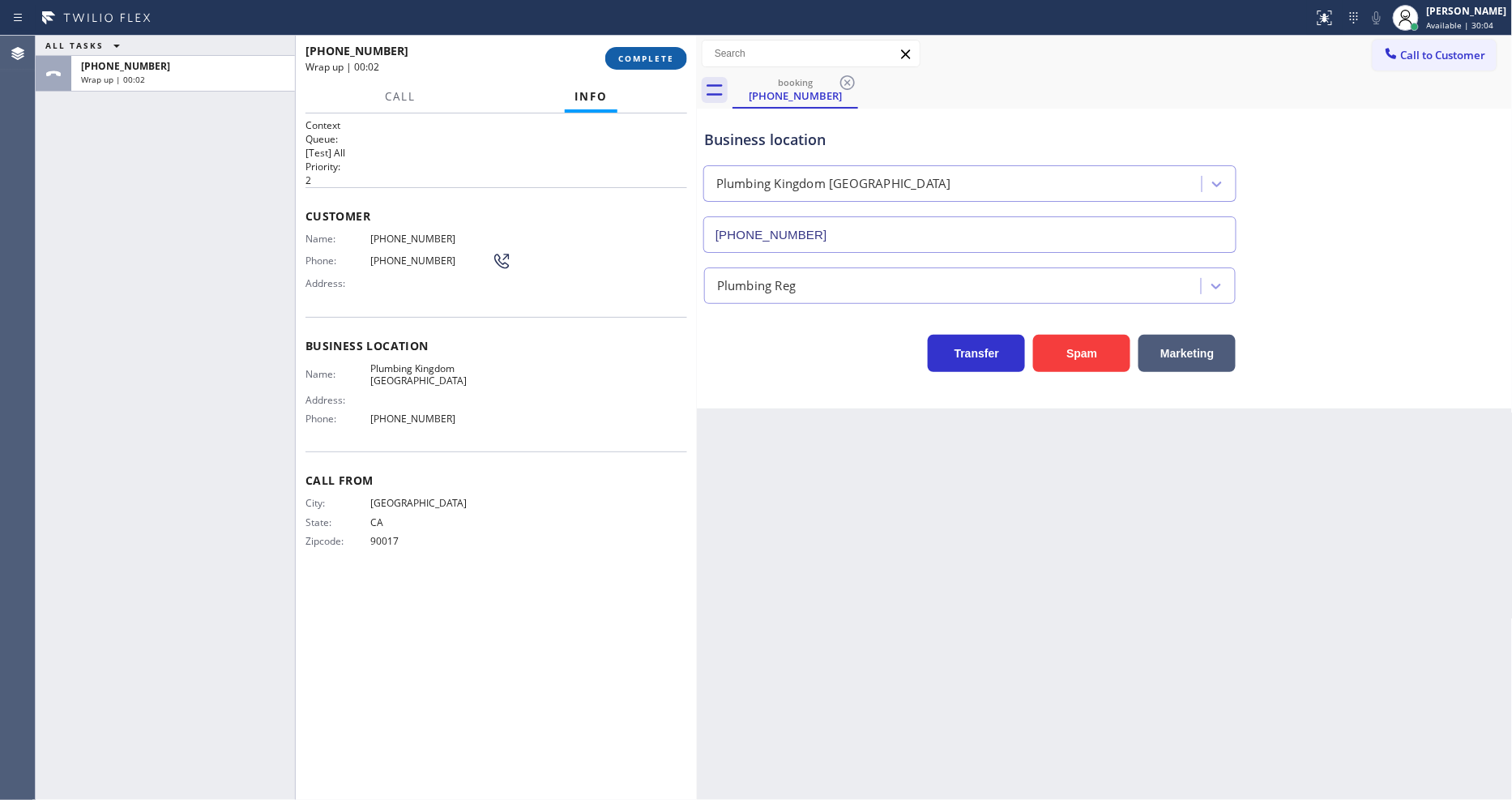
click at [640, 58] on span "COMPLETE" at bounding box center [647, 59] width 56 height 12
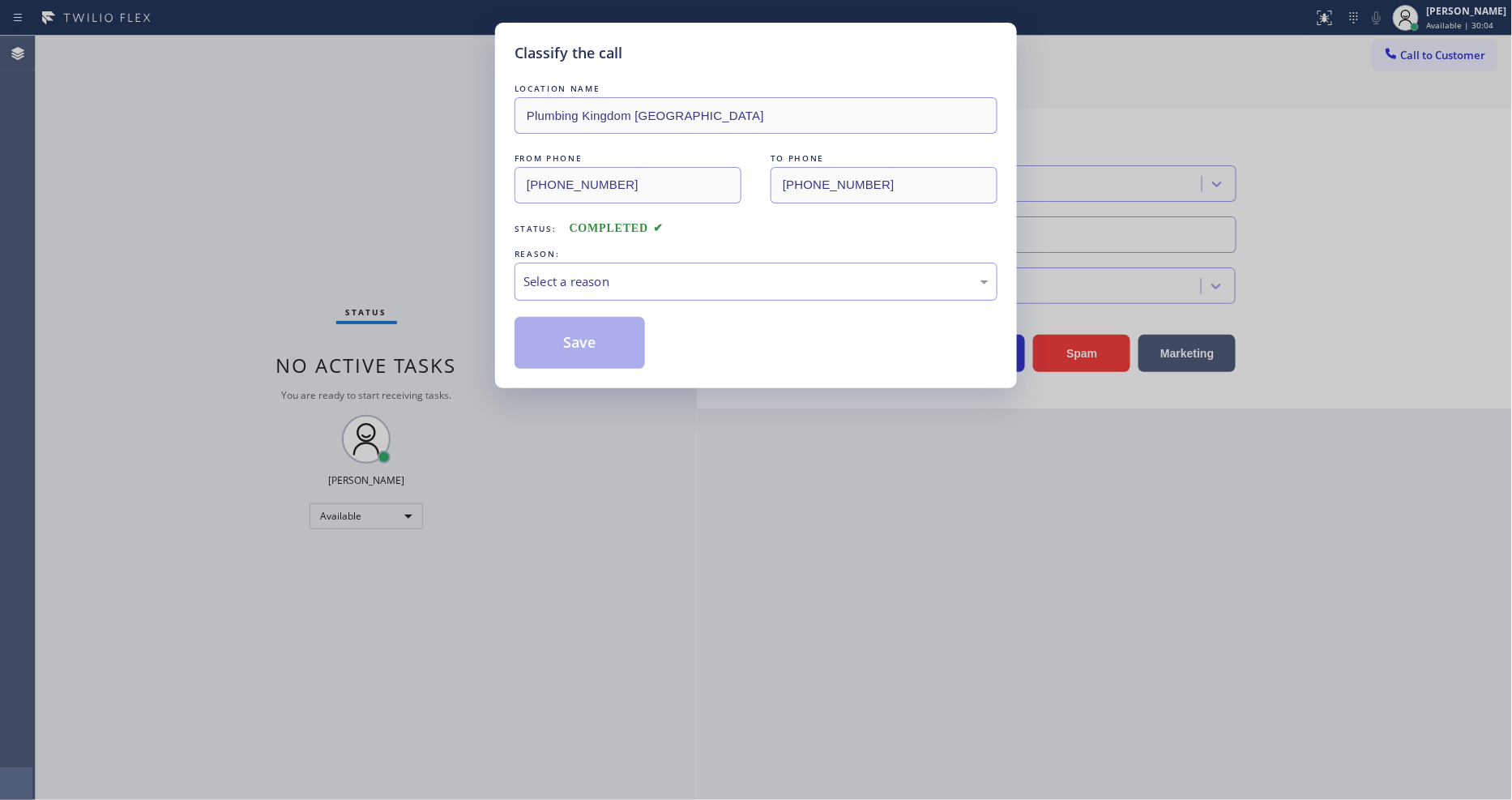
drag, startPoint x: 581, startPoint y: 265, endPoint x: 581, endPoint y: 281, distance: 16.0
click at [580, 266] on div "Select a reason" at bounding box center [756, 281] width 483 height 38
click at [588, 284] on div "Yelp / Google" at bounding box center [756, 281] width 465 height 19
click at [584, 349] on button "Save" at bounding box center [580, 343] width 131 height 52
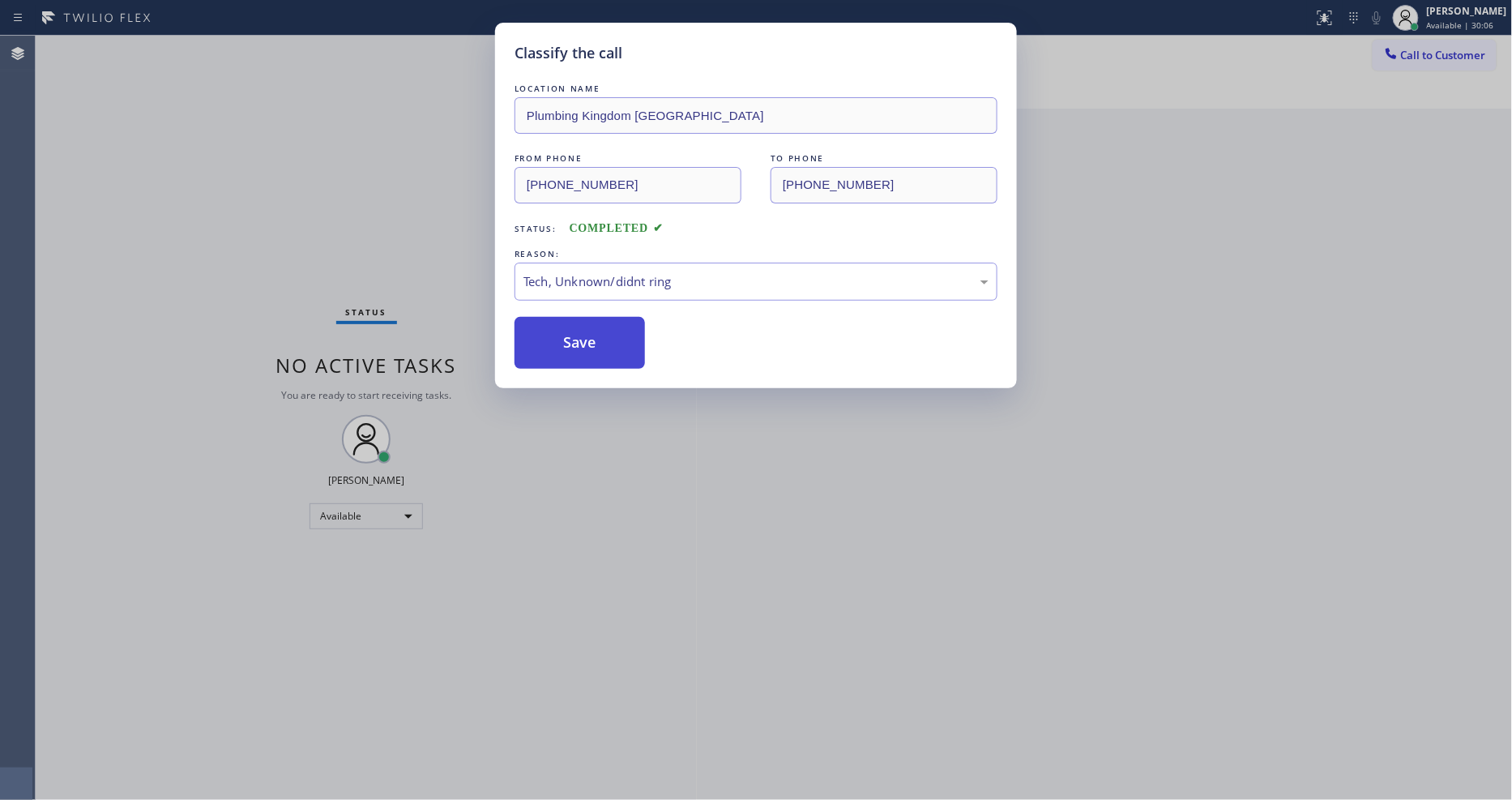
click at [584, 349] on button "Save" at bounding box center [580, 343] width 131 height 52
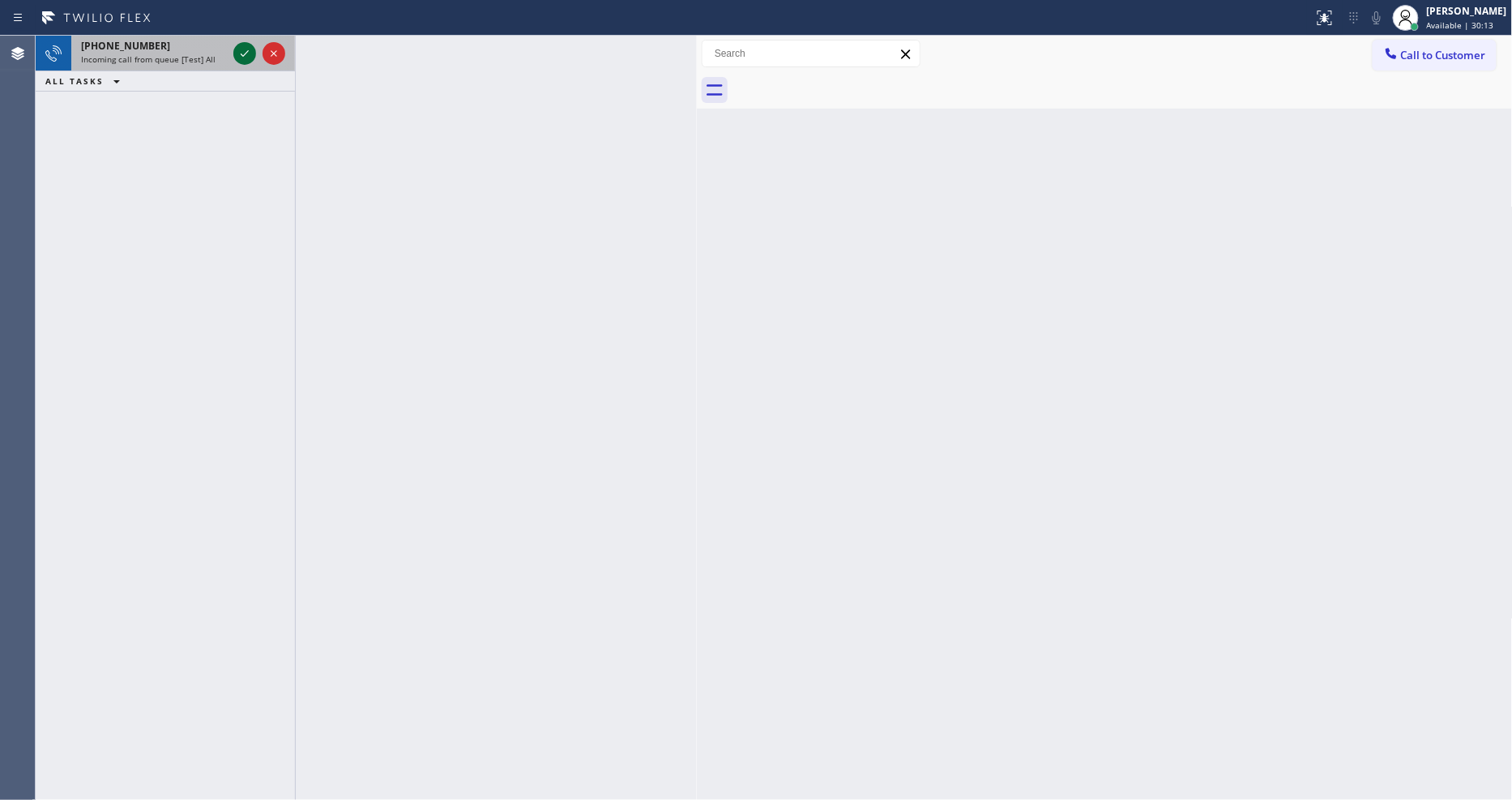
click at [243, 53] on icon at bounding box center [245, 54] width 20 height 20
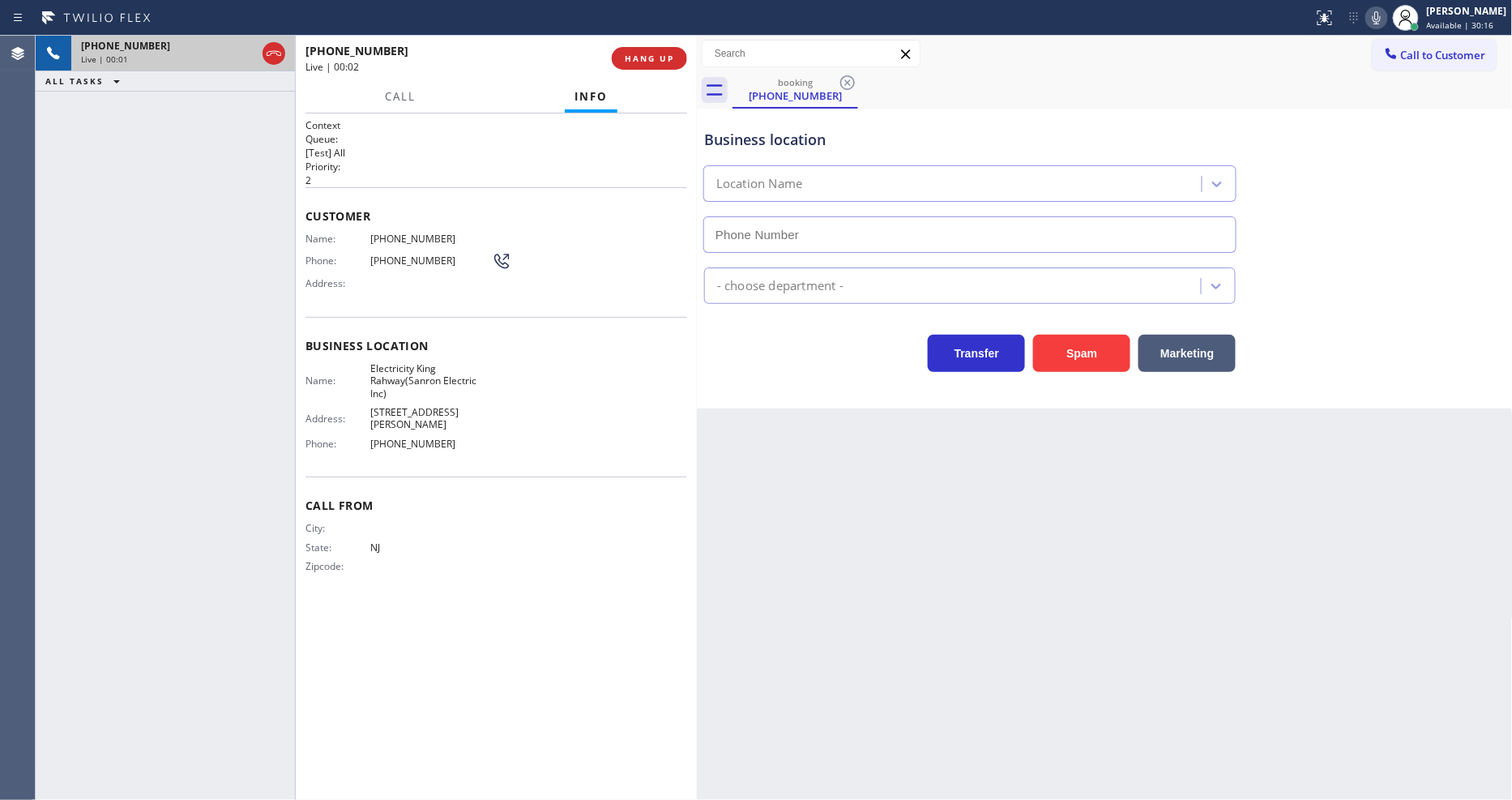
type input "[PHONE_NUMBER]"
click at [646, 63] on span "HANG UP" at bounding box center [649, 59] width 50 height 12
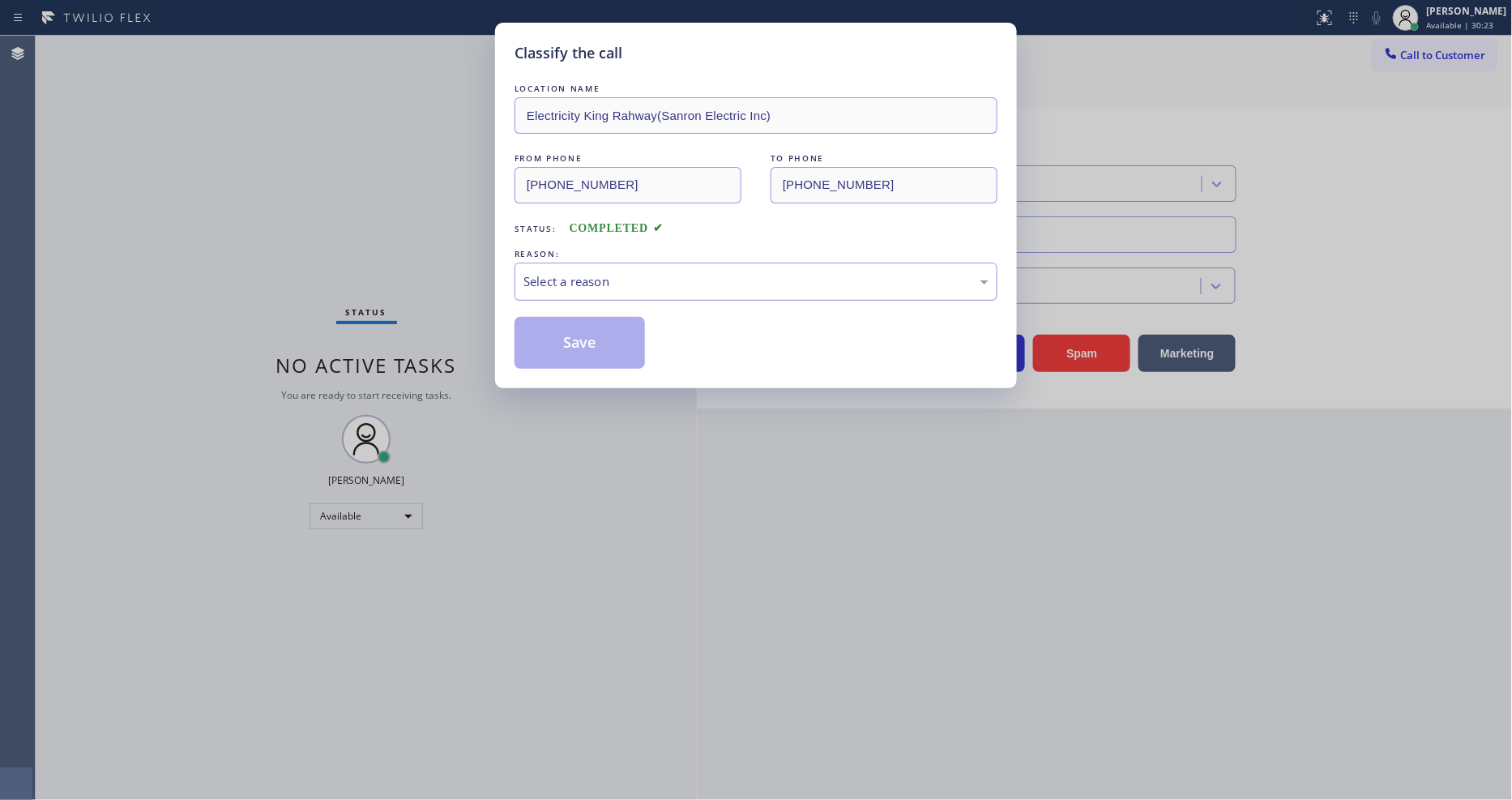
click at [579, 262] on div "Select a reason" at bounding box center [756, 281] width 483 height 38
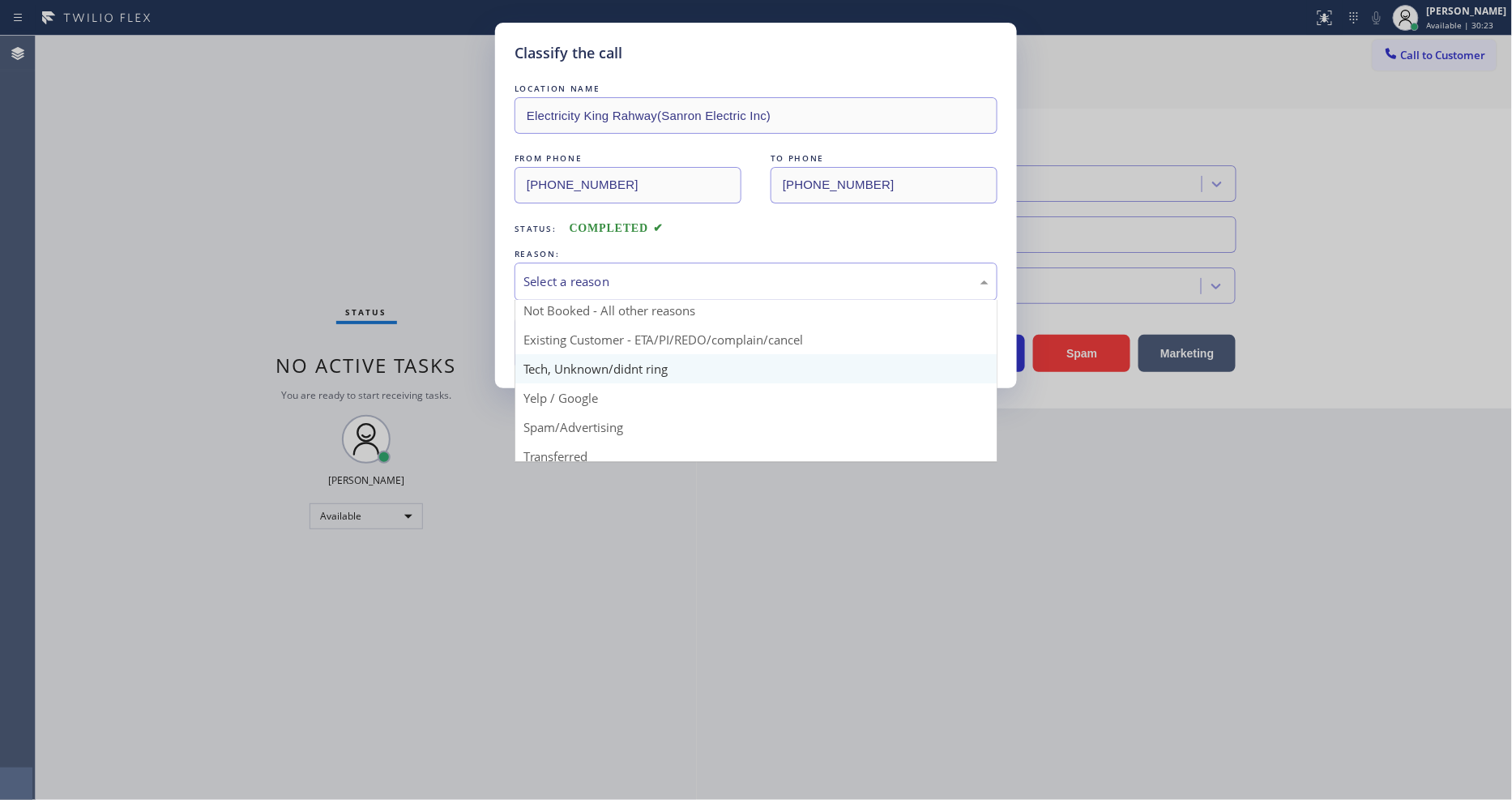
scroll to position [44, 0]
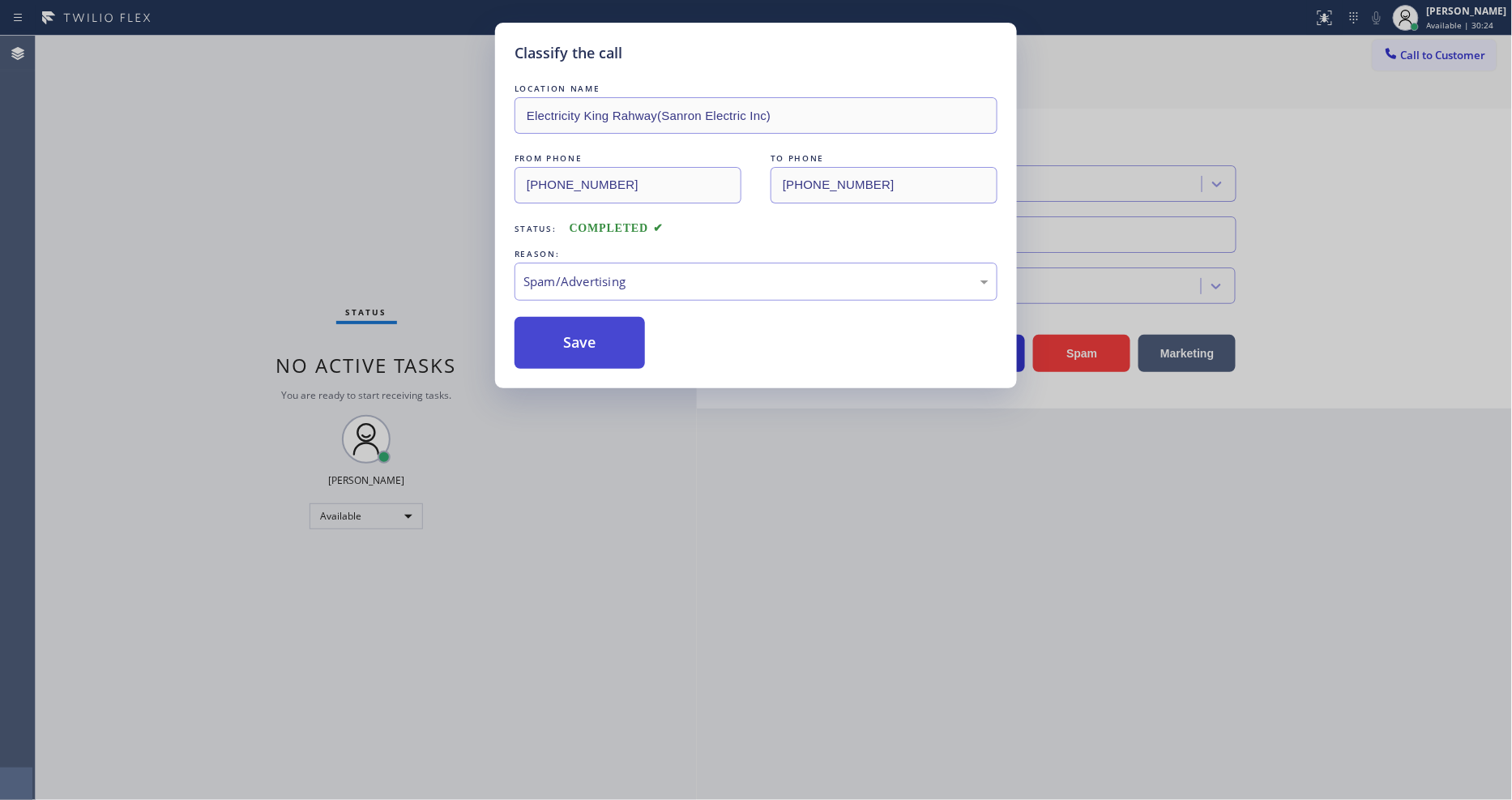
click at [571, 358] on button "Save" at bounding box center [580, 343] width 131 height 52
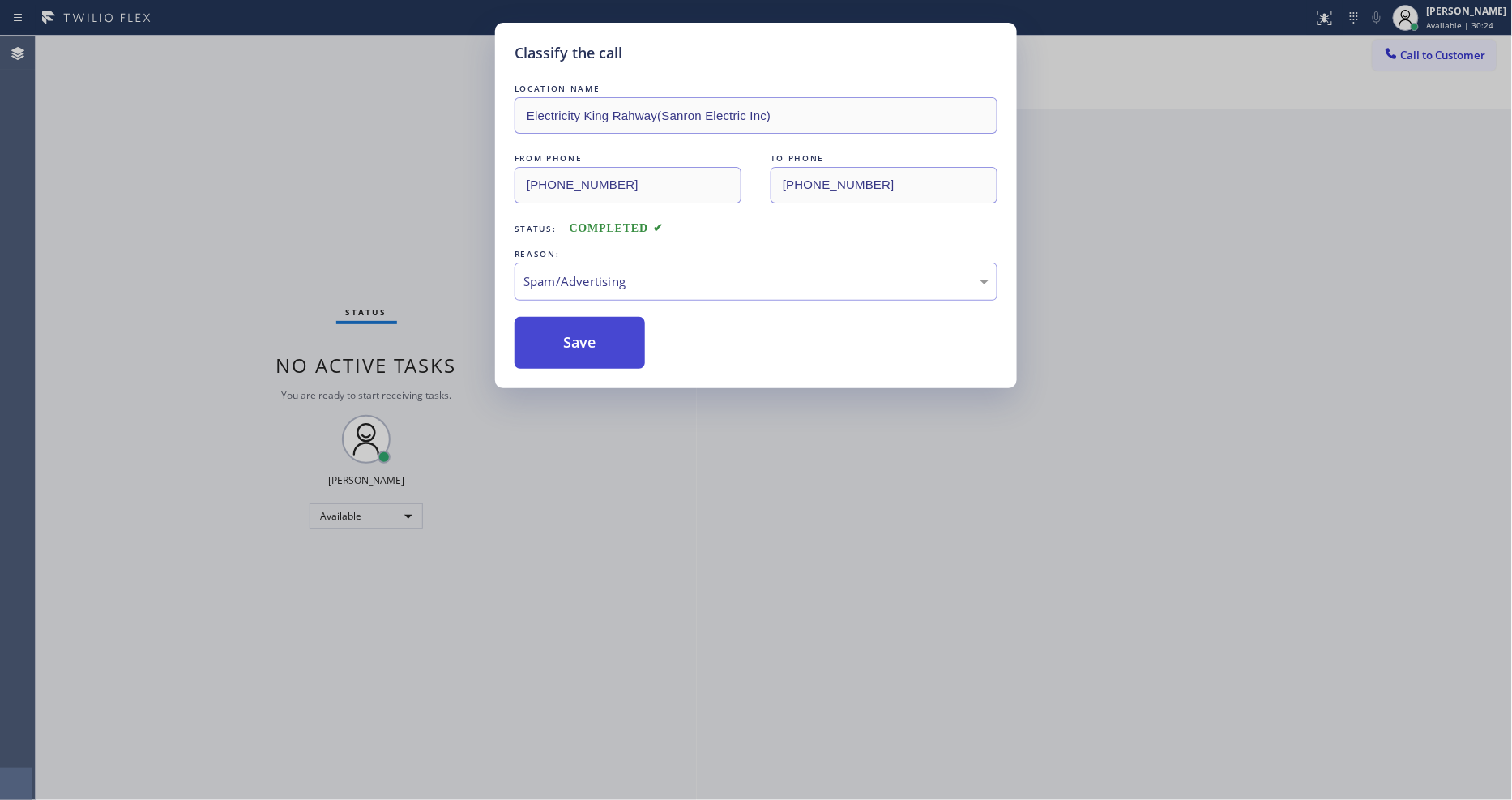
click at [571, 339] on button "Save" at bounding box center [580, 343] width 131 height 52
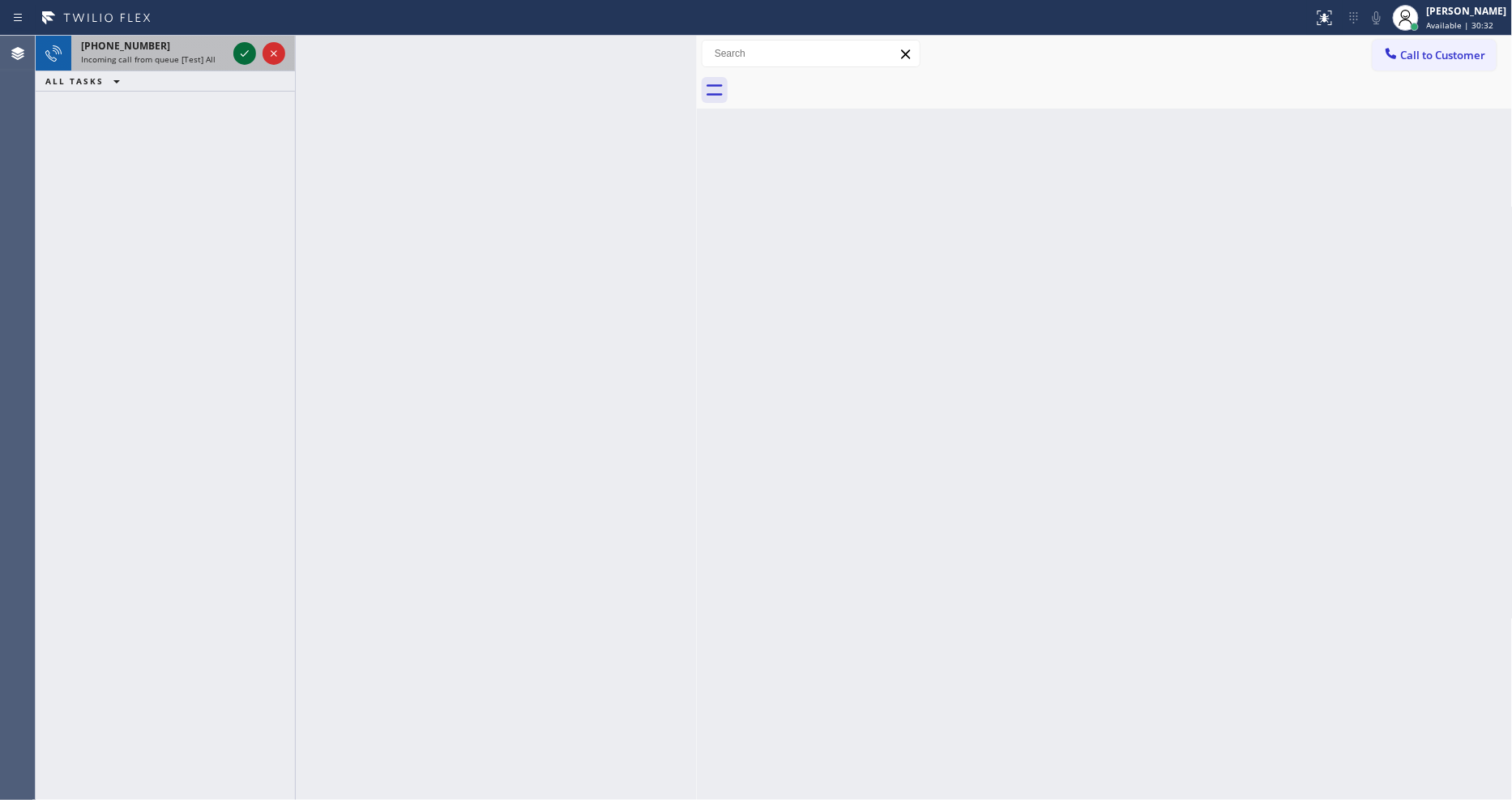
click at [246, 55] on icon at bounding box center [245, 54] width 20 height 20
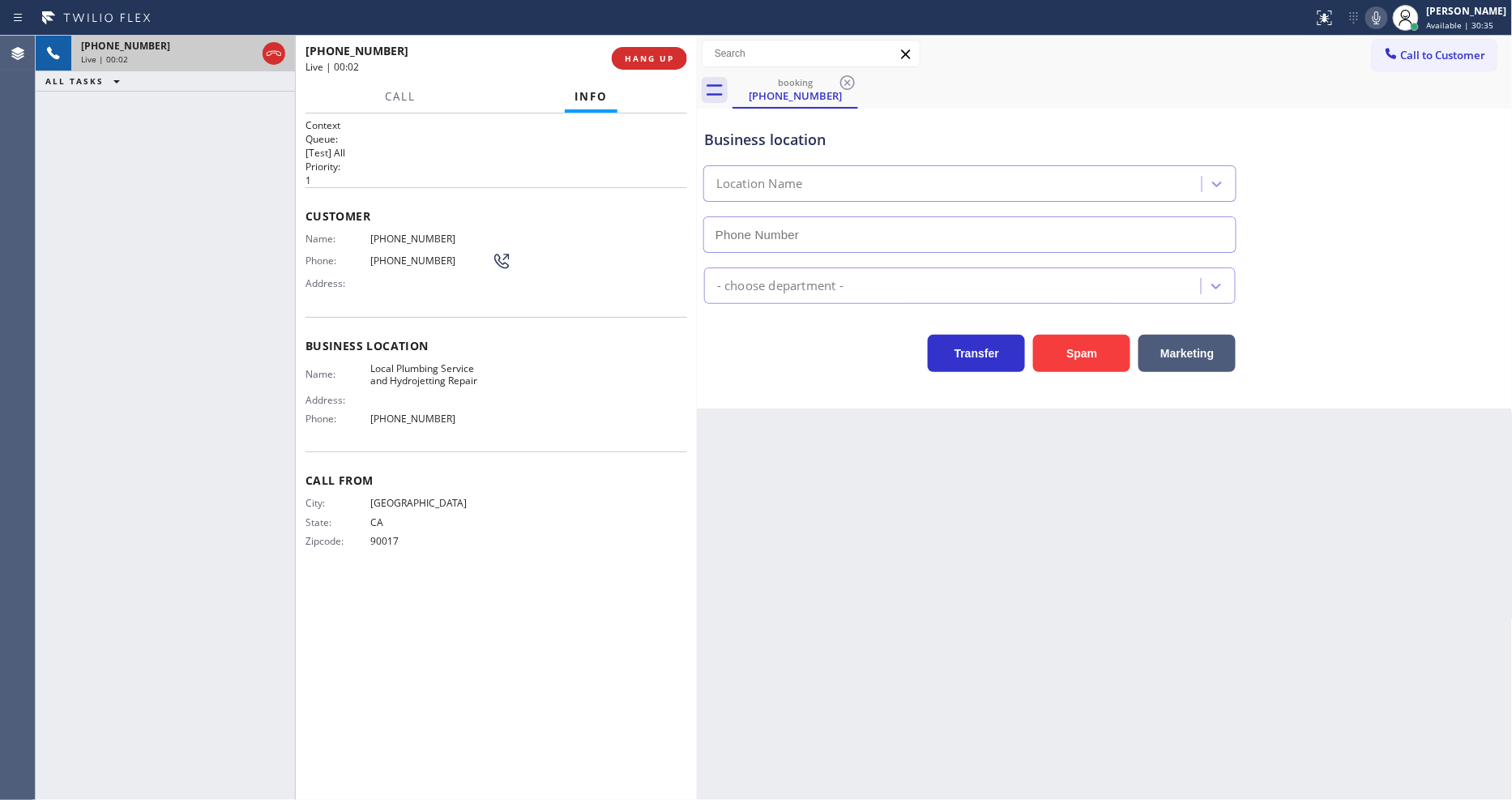
type input "[PHONE_NUMBER]"
click at [650, 55] on span "HANG UP" at bounding box center [649, 59] width 50 height 12
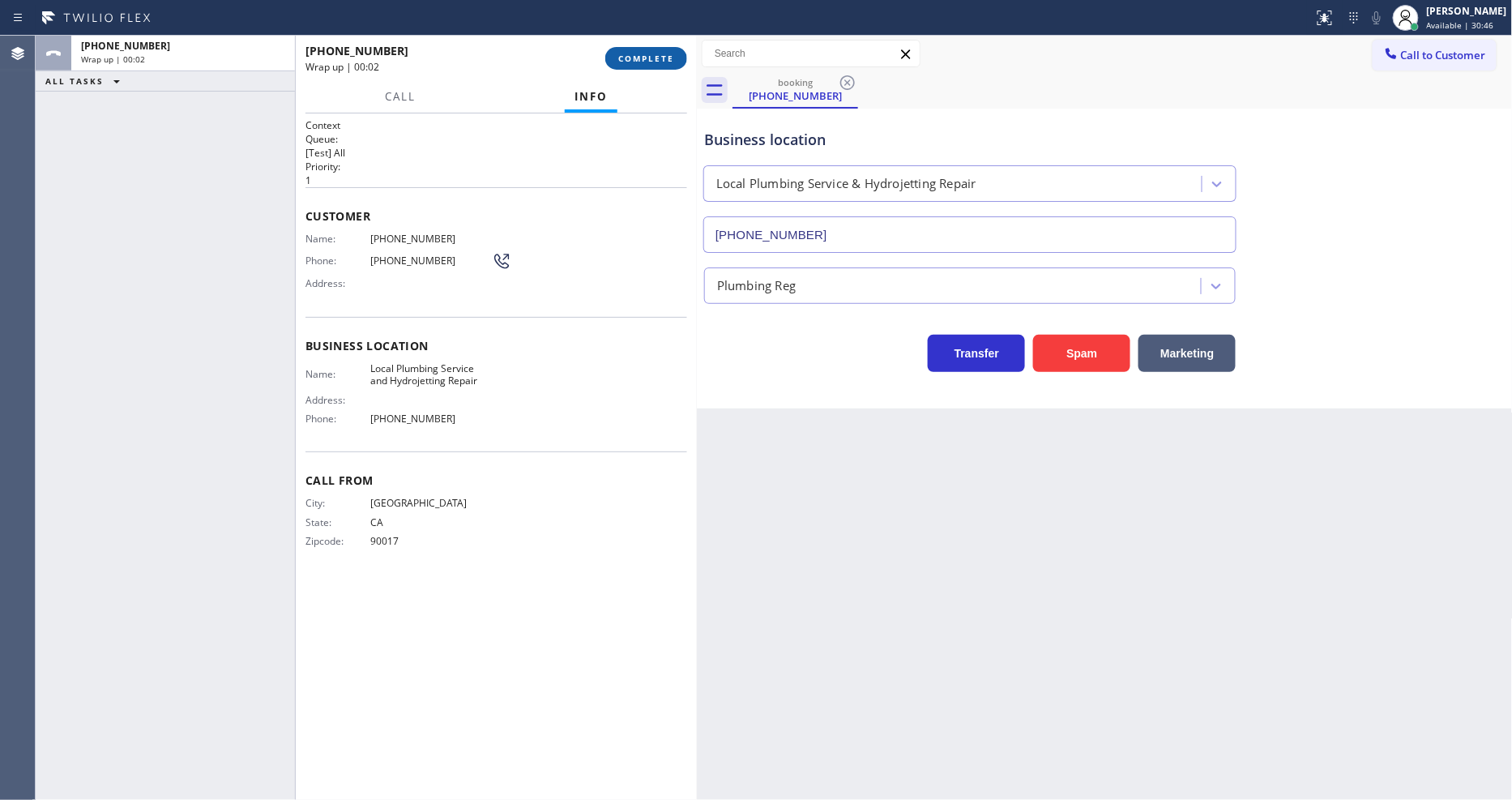
click at [650, 55] on span "COMPLETE" at bounding box center [647, 59] width 56 height 12
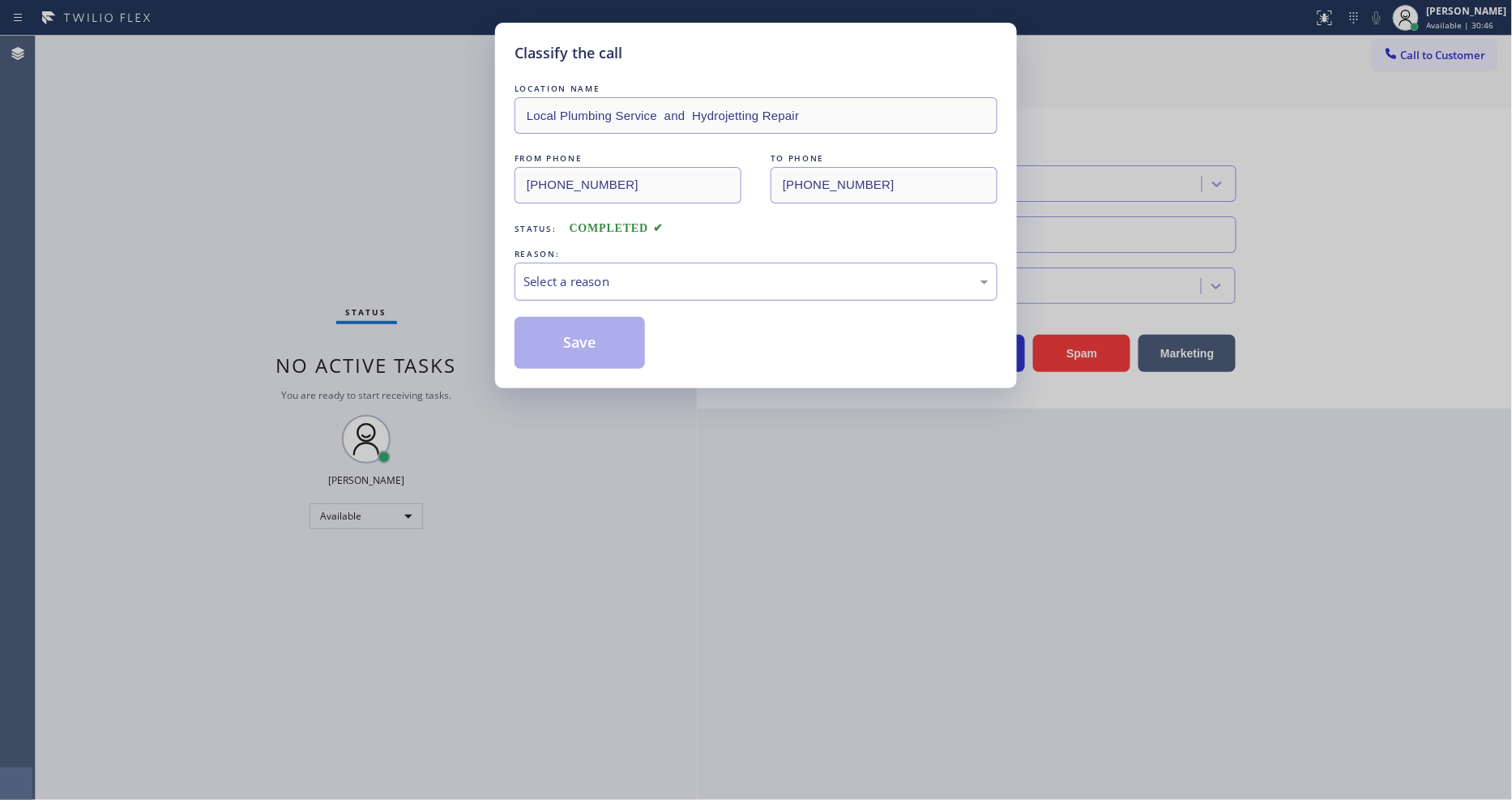
click at [628, 273] on div "Select a reason" at bounding box center [756, 281] width 465 height 19
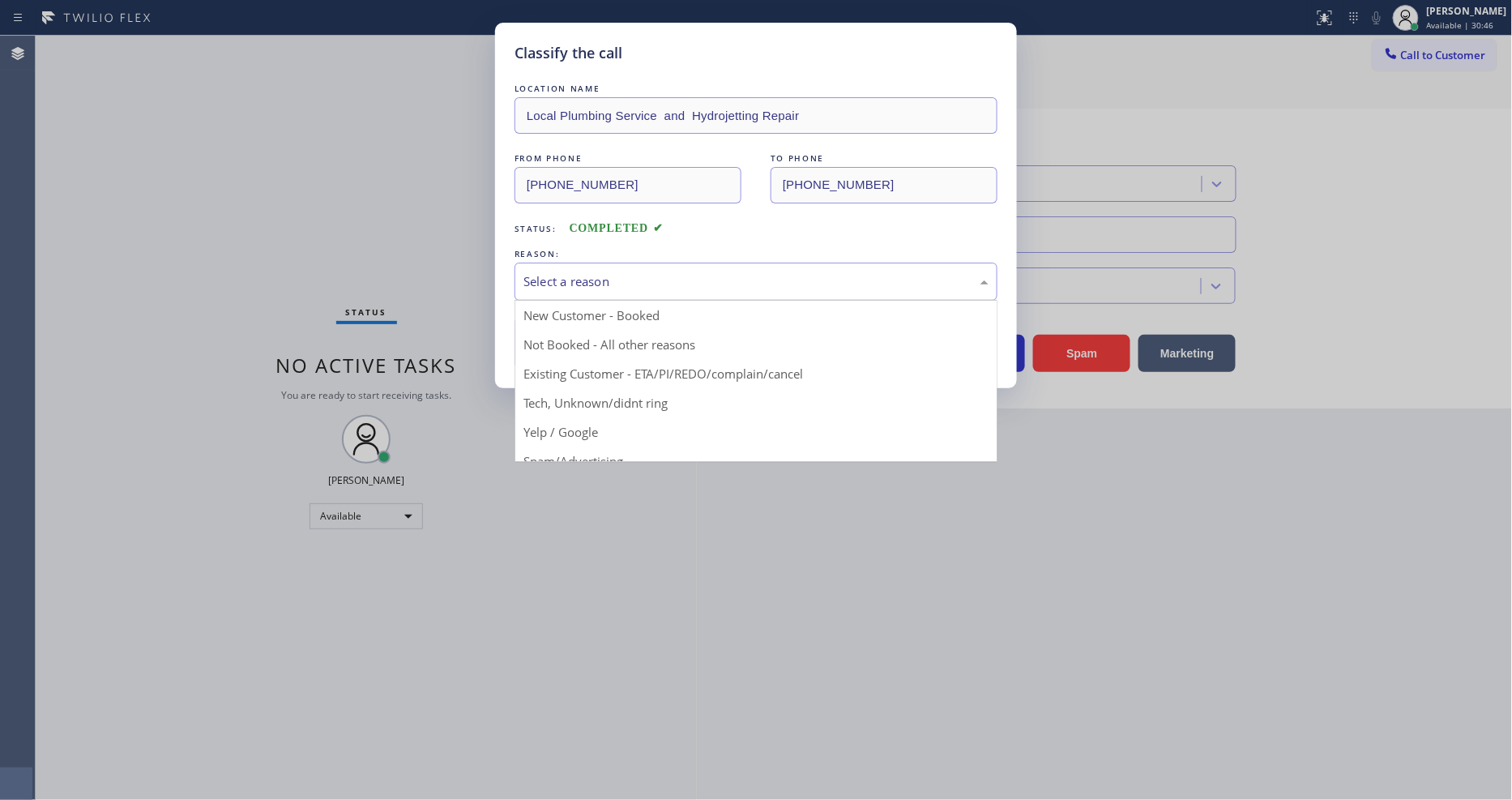
scroll to position [101, 0]
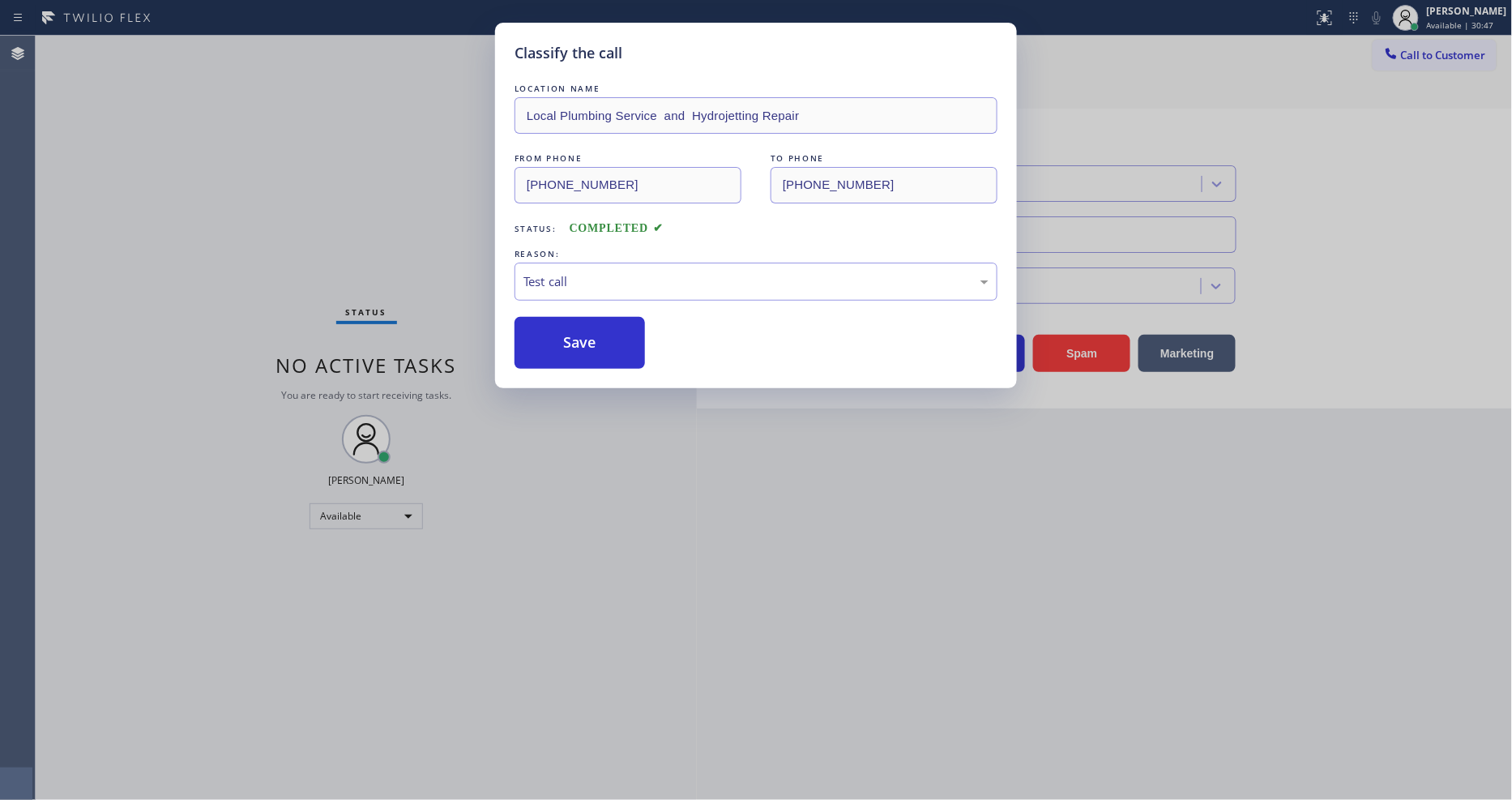
drag, startPoint x: 584, startPoint y: 427, endPoint x: 581, endPoint y: 382, distance: 45.1
click at [586, 331] on button "Save" at bounding box center [580, 343] width 131 height 52
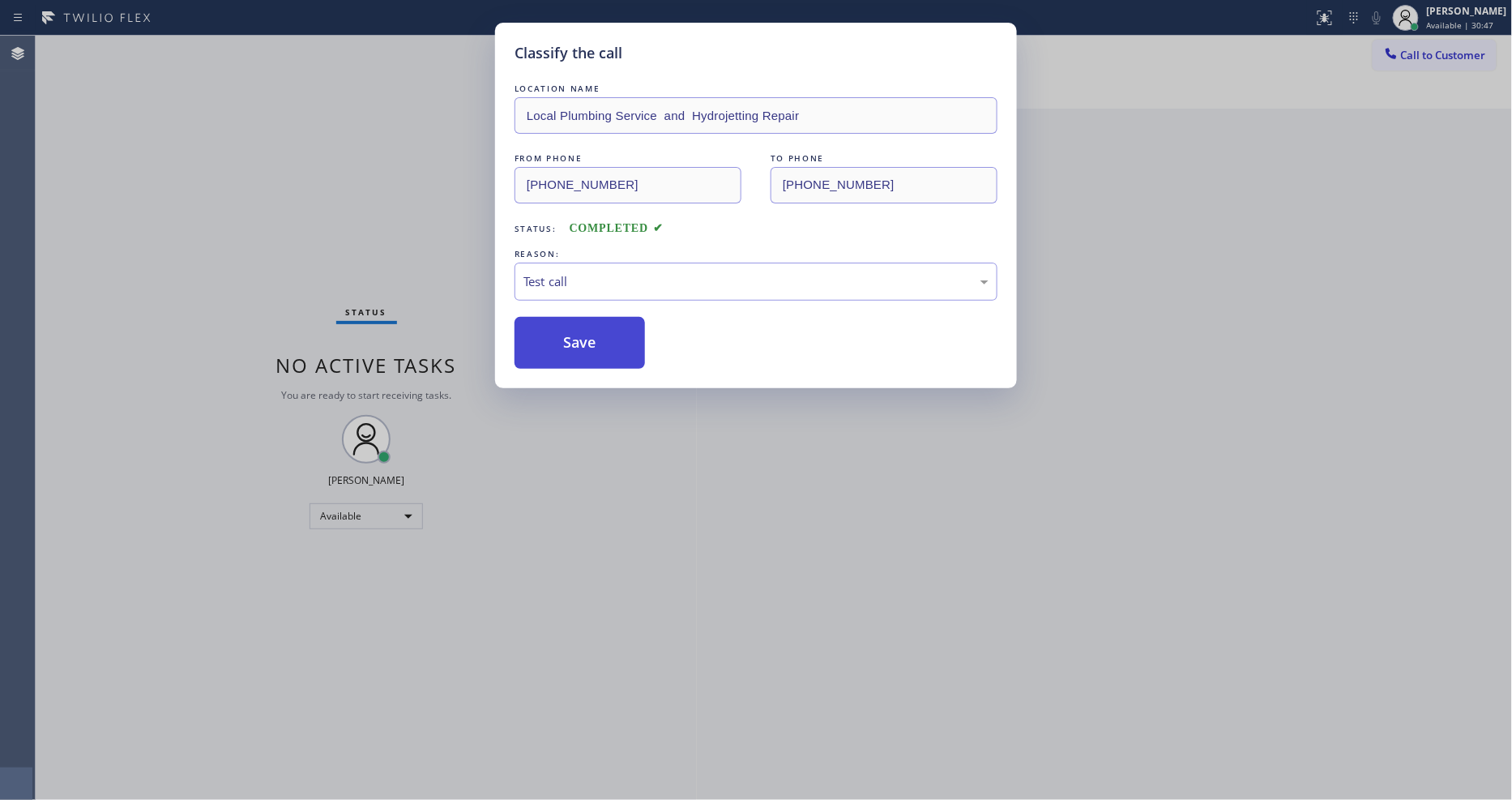
click at [586, 331] on button "Save" at bounding box center [580, 343] width 131 height 52
drag, startPoint x: 586, startPoint y: 331, endPoint x: 506, endPoint y: 173, distance: 177.1
click at [586, 329] on button "Save" at bounding box center [580, 343] width 131 height 52
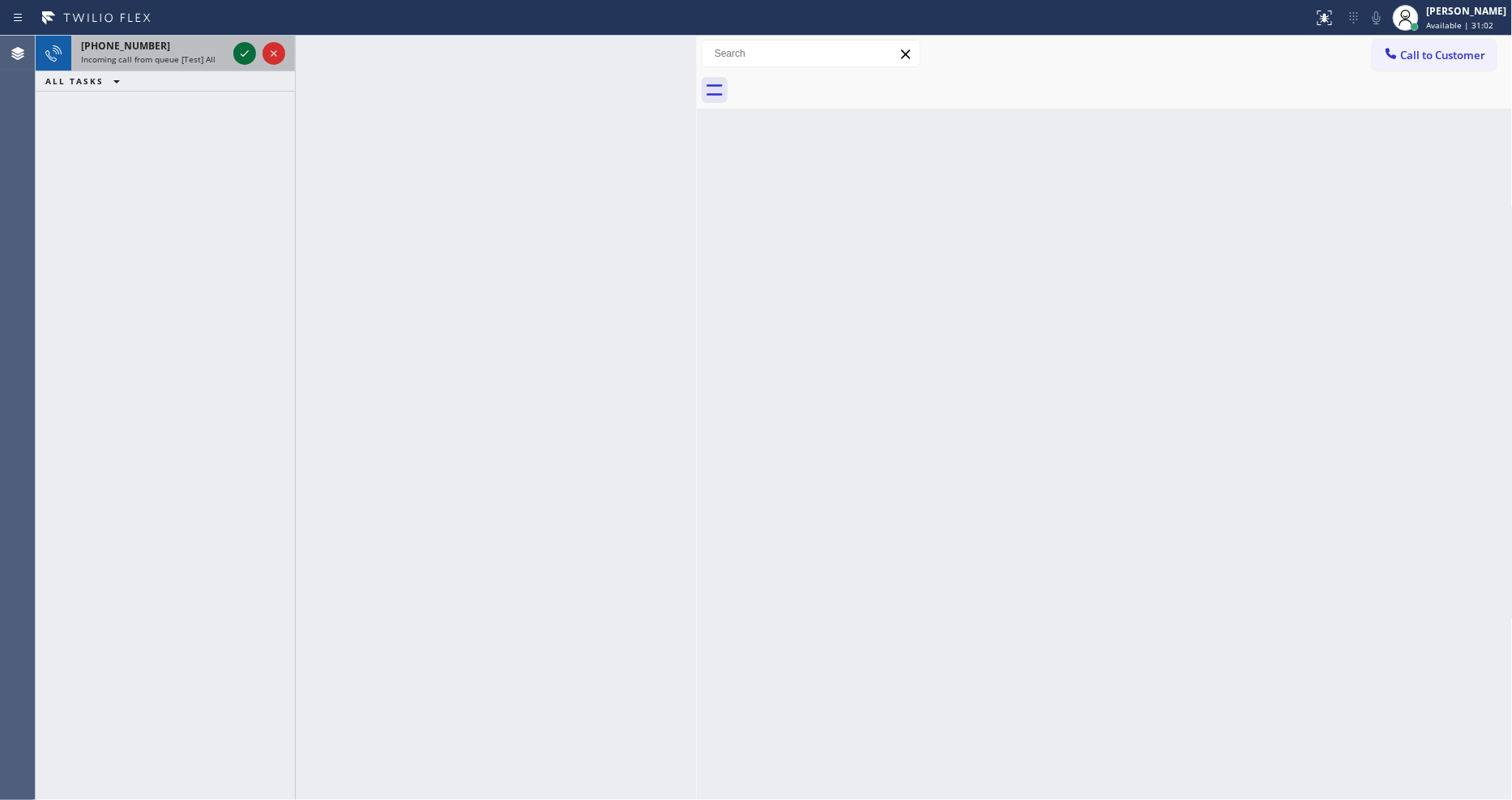
click at [246, 50] on icon at bounding box center [245, 54] width 20 height 20
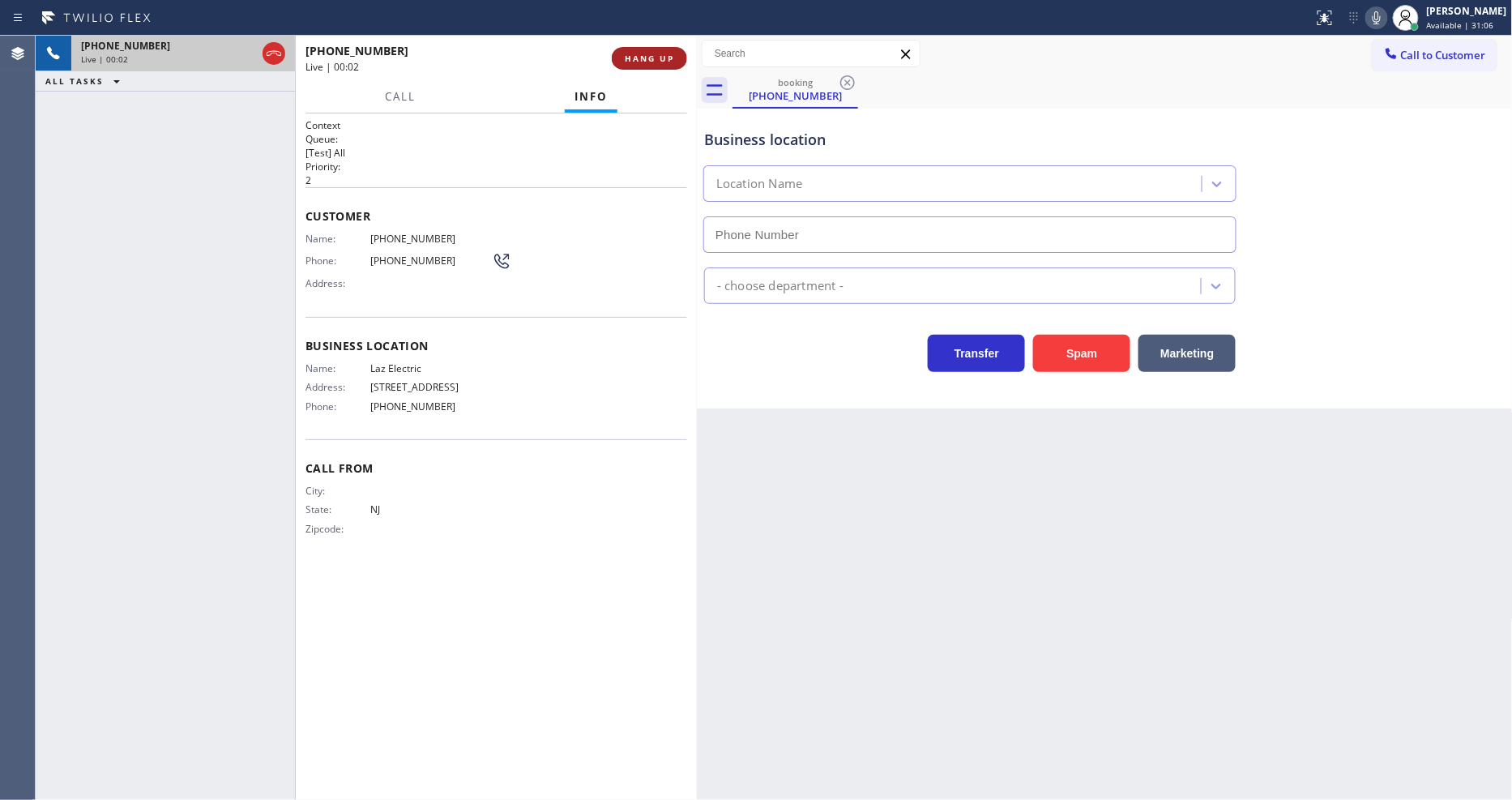
type input "[PHONE_NUMBER]"
click at [649, 61] on span "HANG UP" at bounding box center [649, 59] width 50 height 12
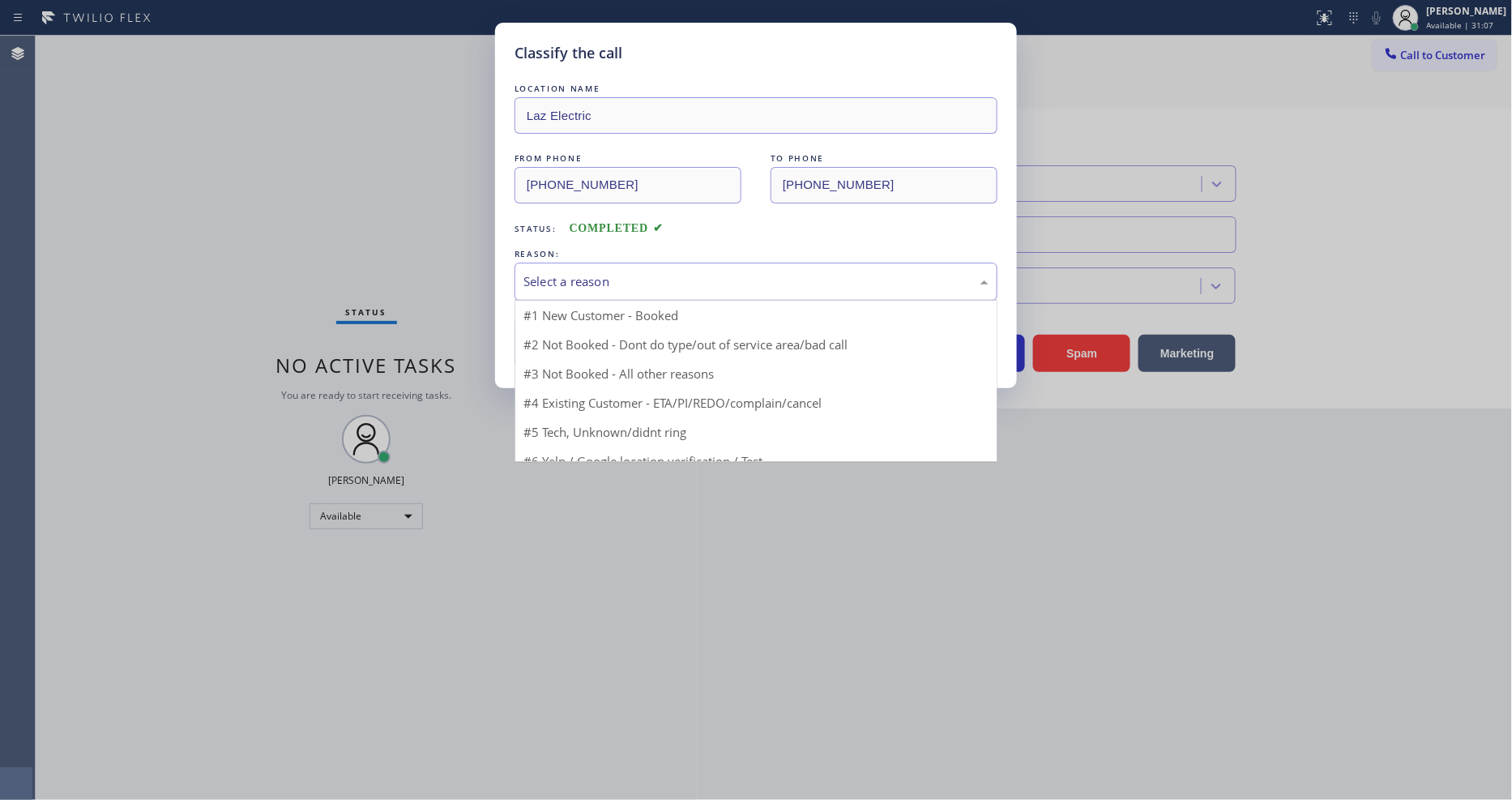
click at [602, 272] on div "Select a reason" at bounding box center [756, 281] width 465 height 19
drag, startPoint x: 582, startPoint y: 432, endPoint x: 590, endPoint y: 336, distance: 96.3
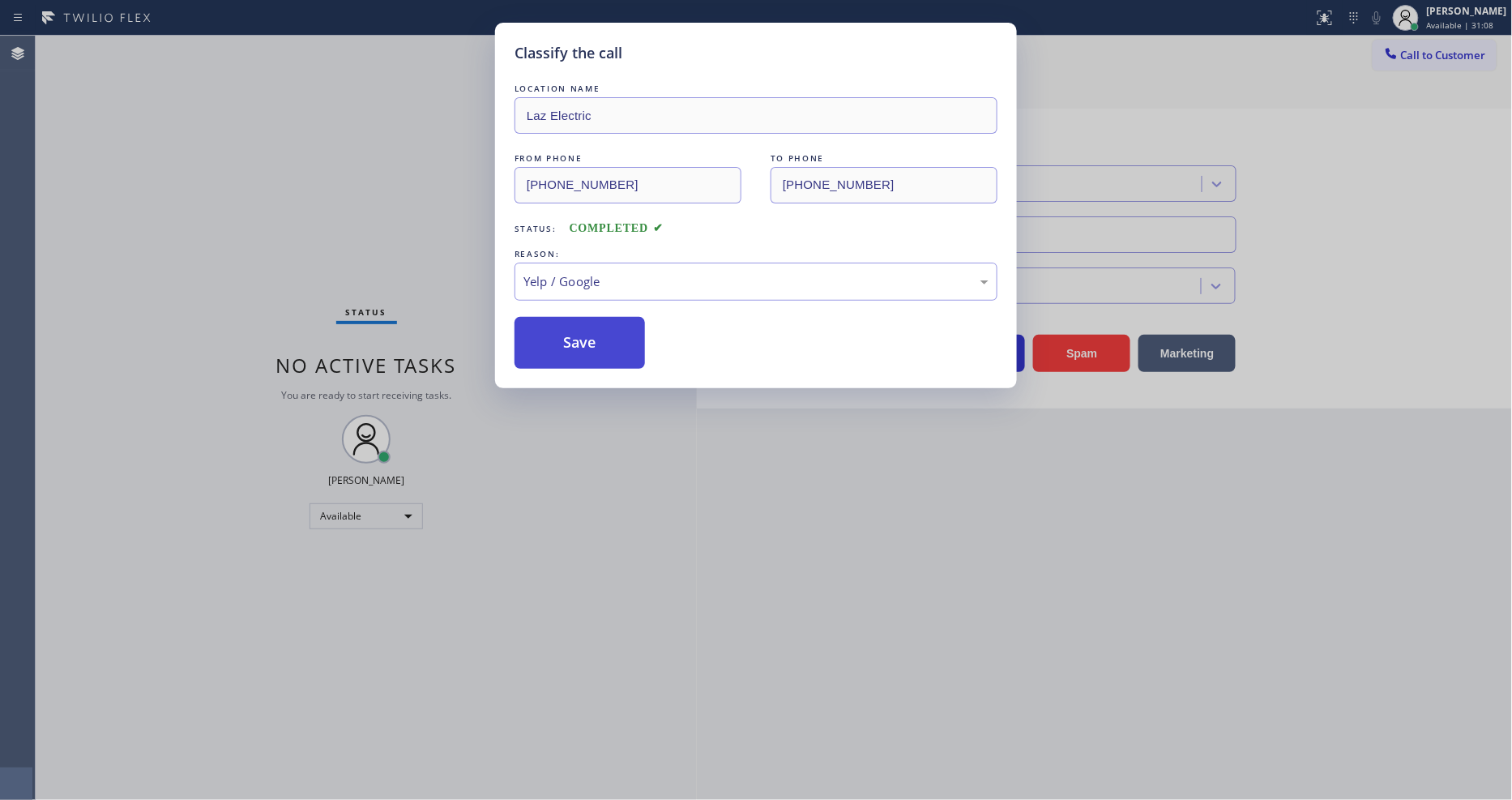
click at [590, 336] on button "Save" at bounding box center [580, 343] width 131 height 52
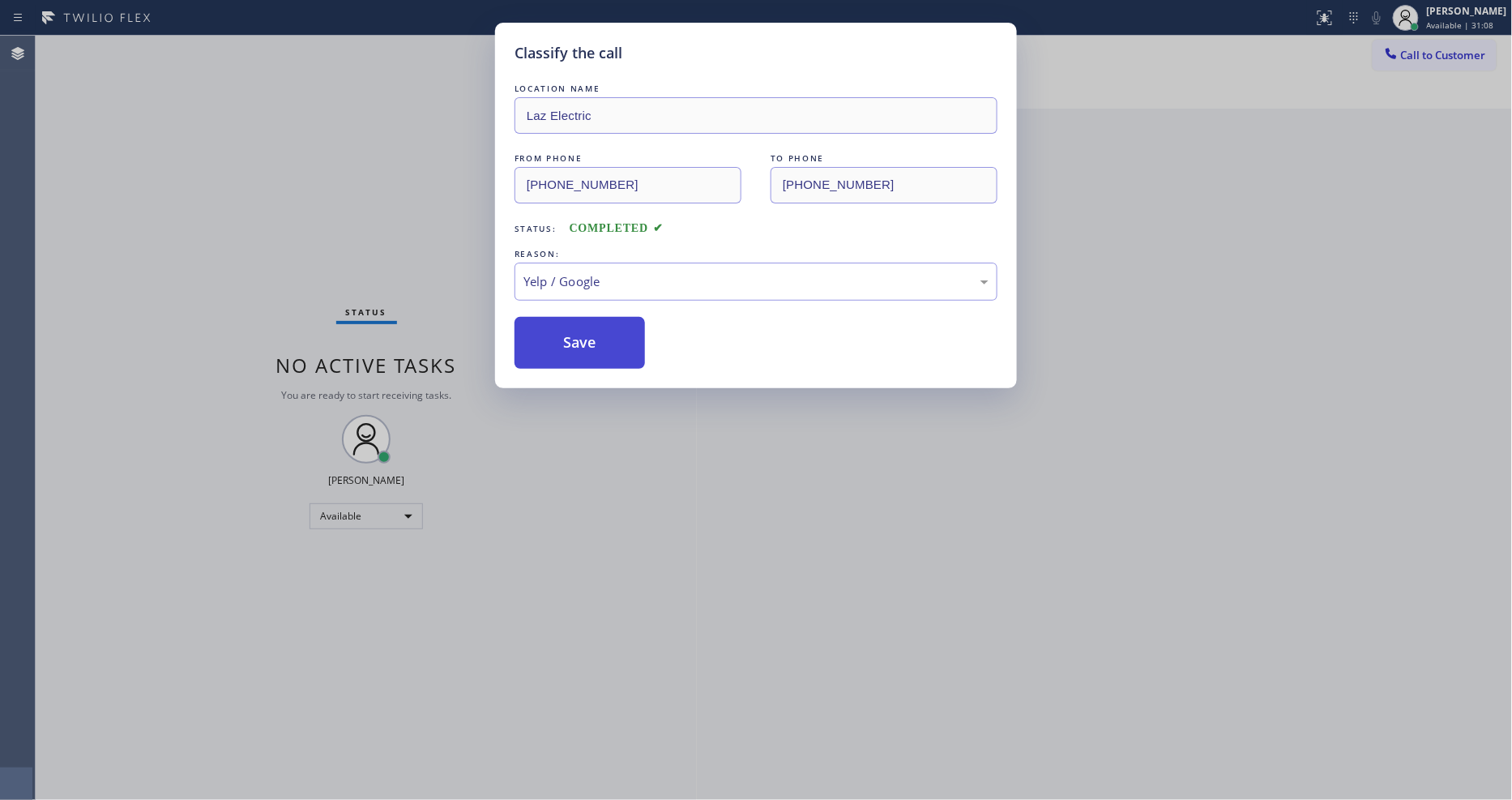
click at [590, 336] on button "Save" at bounding box center [580, 343] width 131 height 52
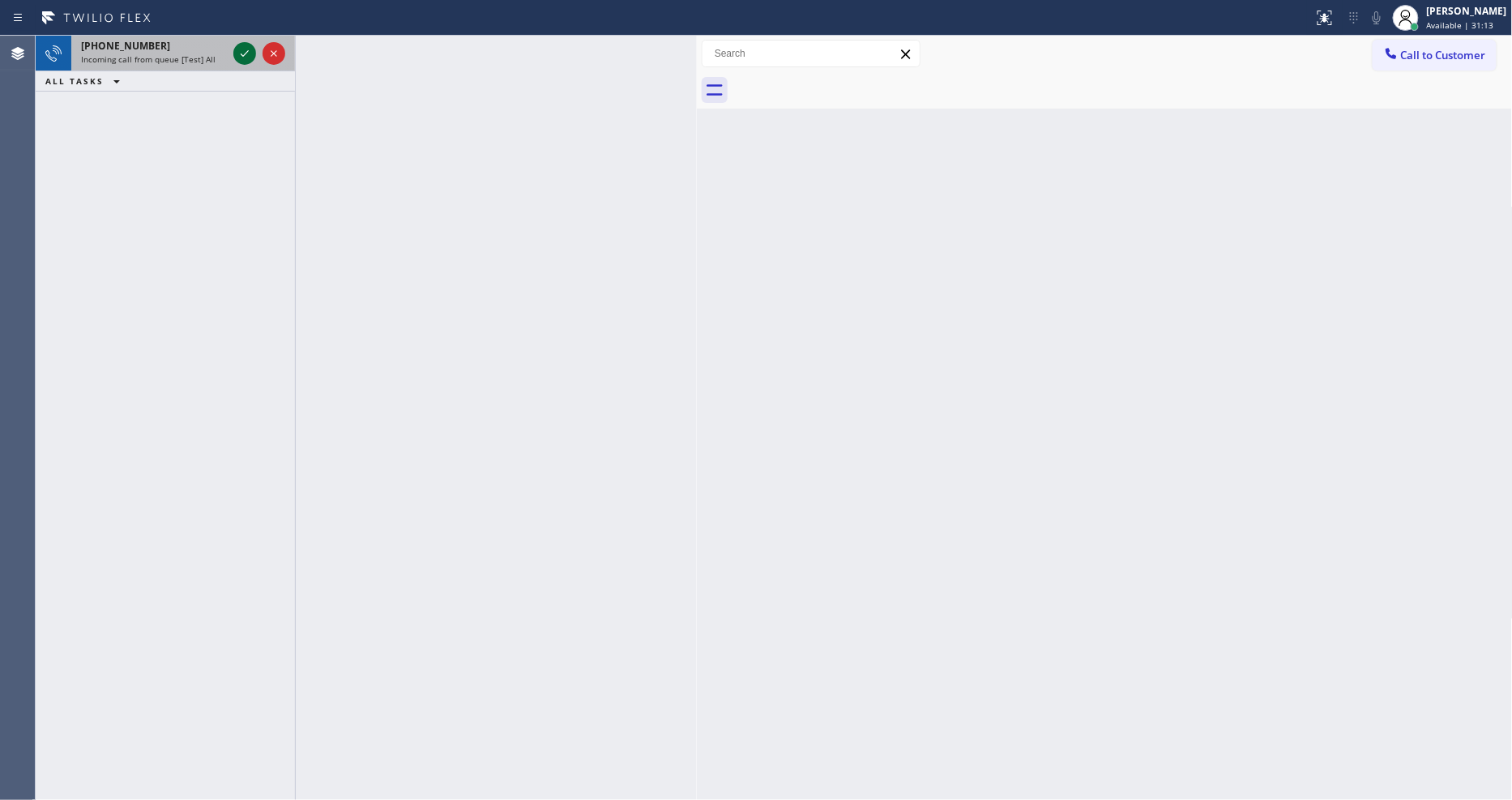
click at [247, 52] on icon at bounding box center [245, 54] width 20 height 20
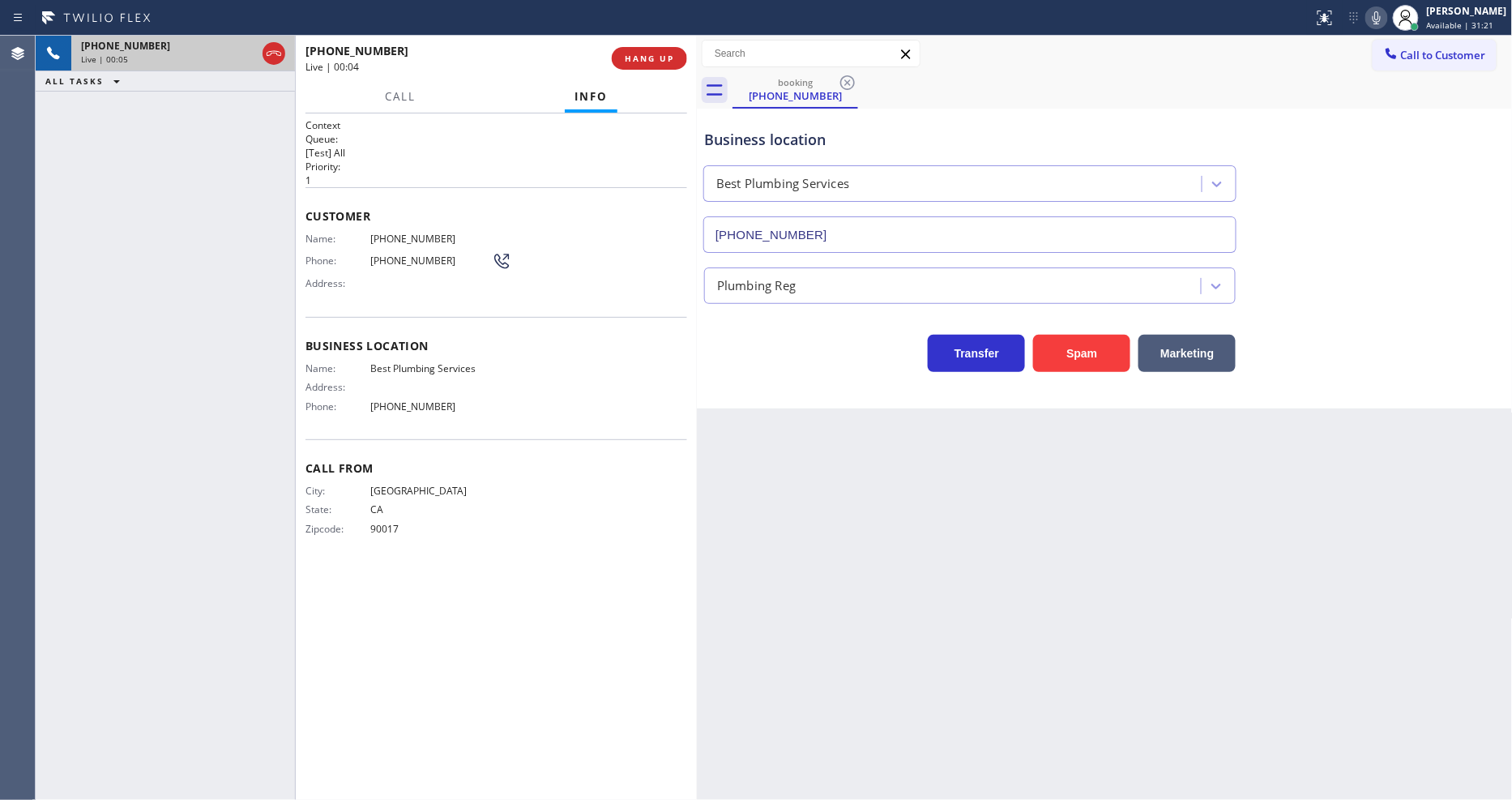
type input "[PHONE_NUMBER]"
click at [649, 60] on span "HANG UP" at bounding box center [649, 59] width 50 height 12
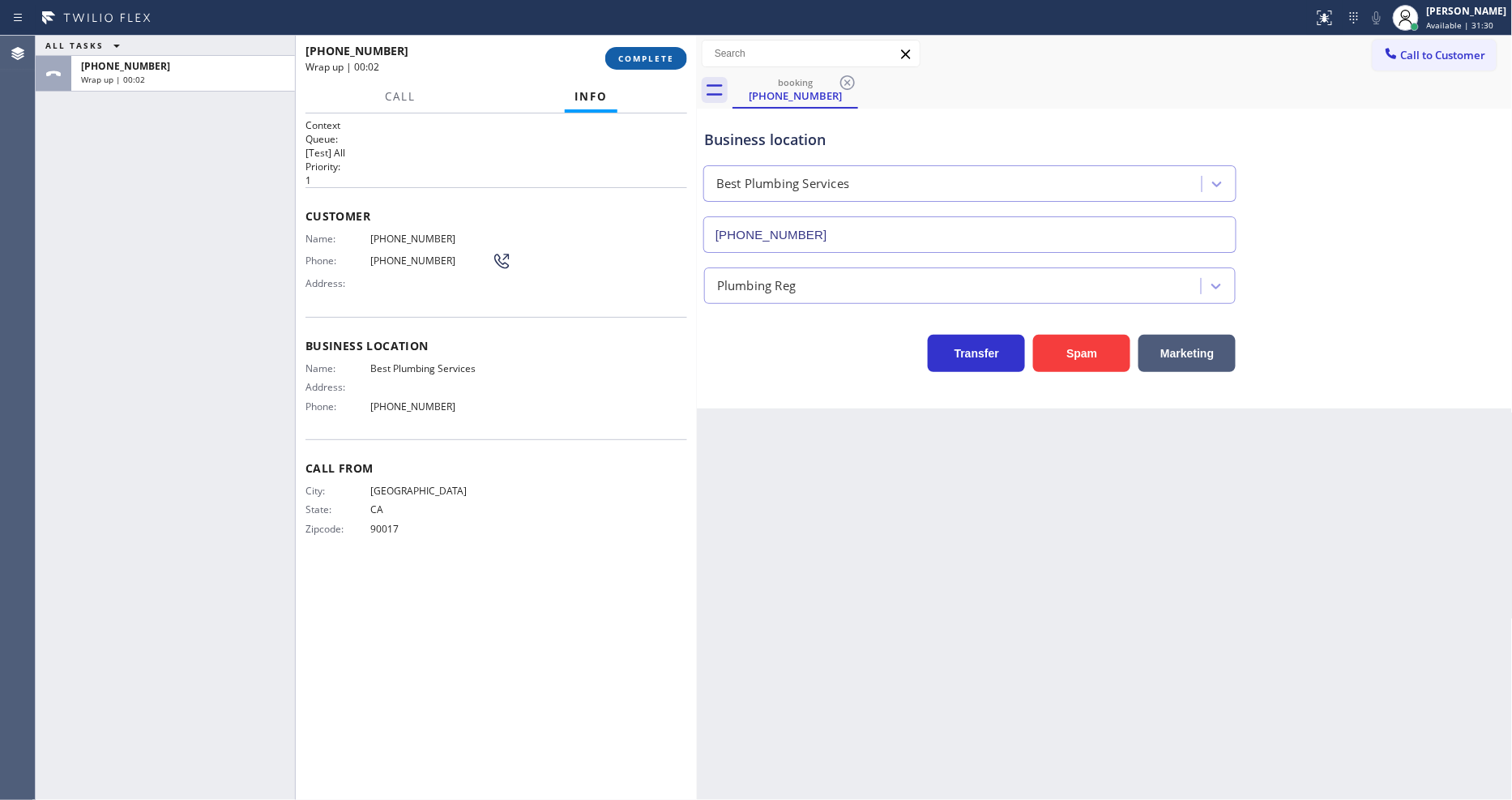
click at [649, 60] on span "COMPLETE" at bounding box center [647, 59] width 56 height 12
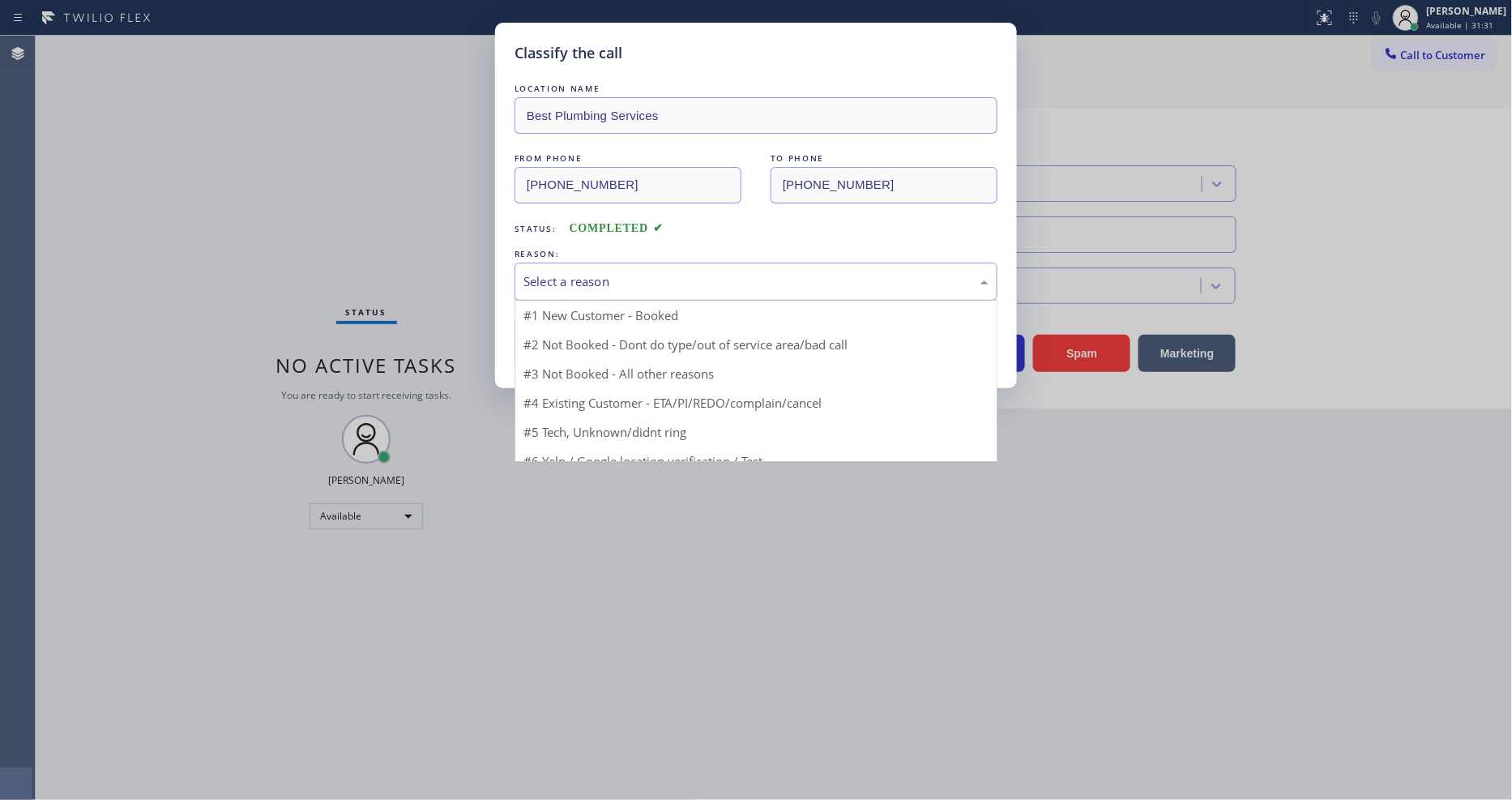
click at [628, 282] on div "Select a reason" at bounding box center [756, 281] width 465 height 19
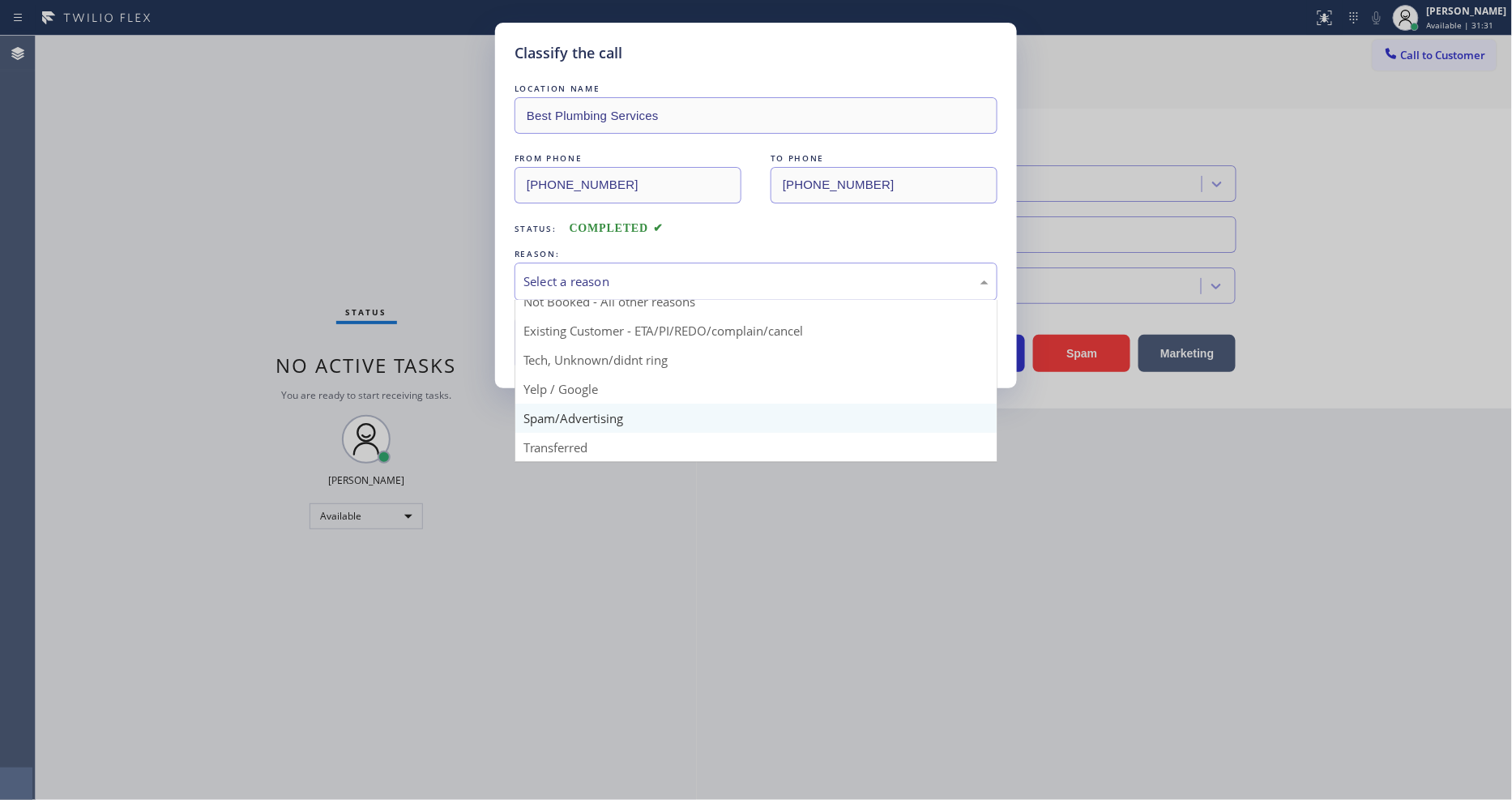
scroll to position [101, 0]
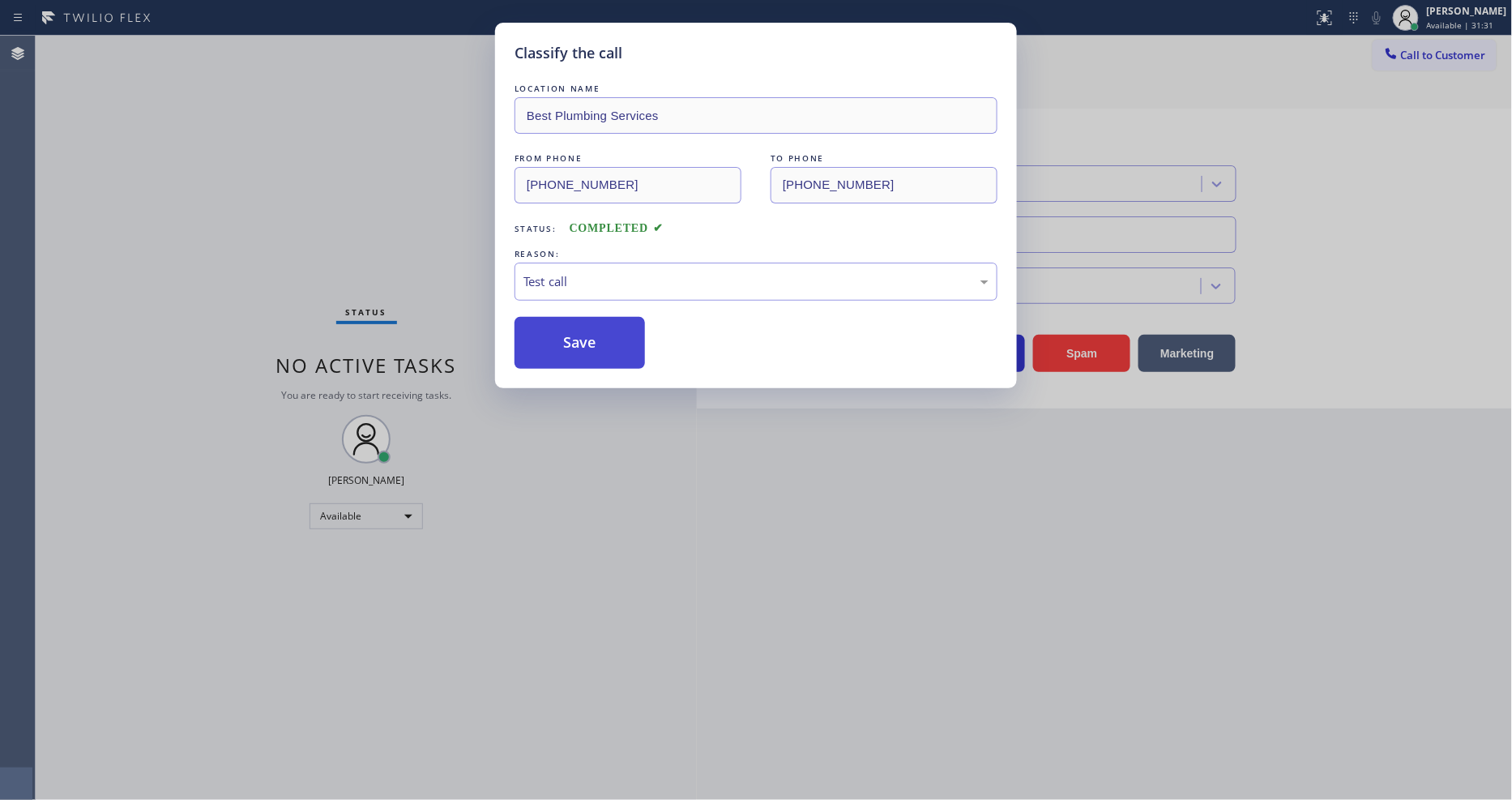
click at [596, 321] on button "Save" at bounding box center [580, 343] width 131 height 52
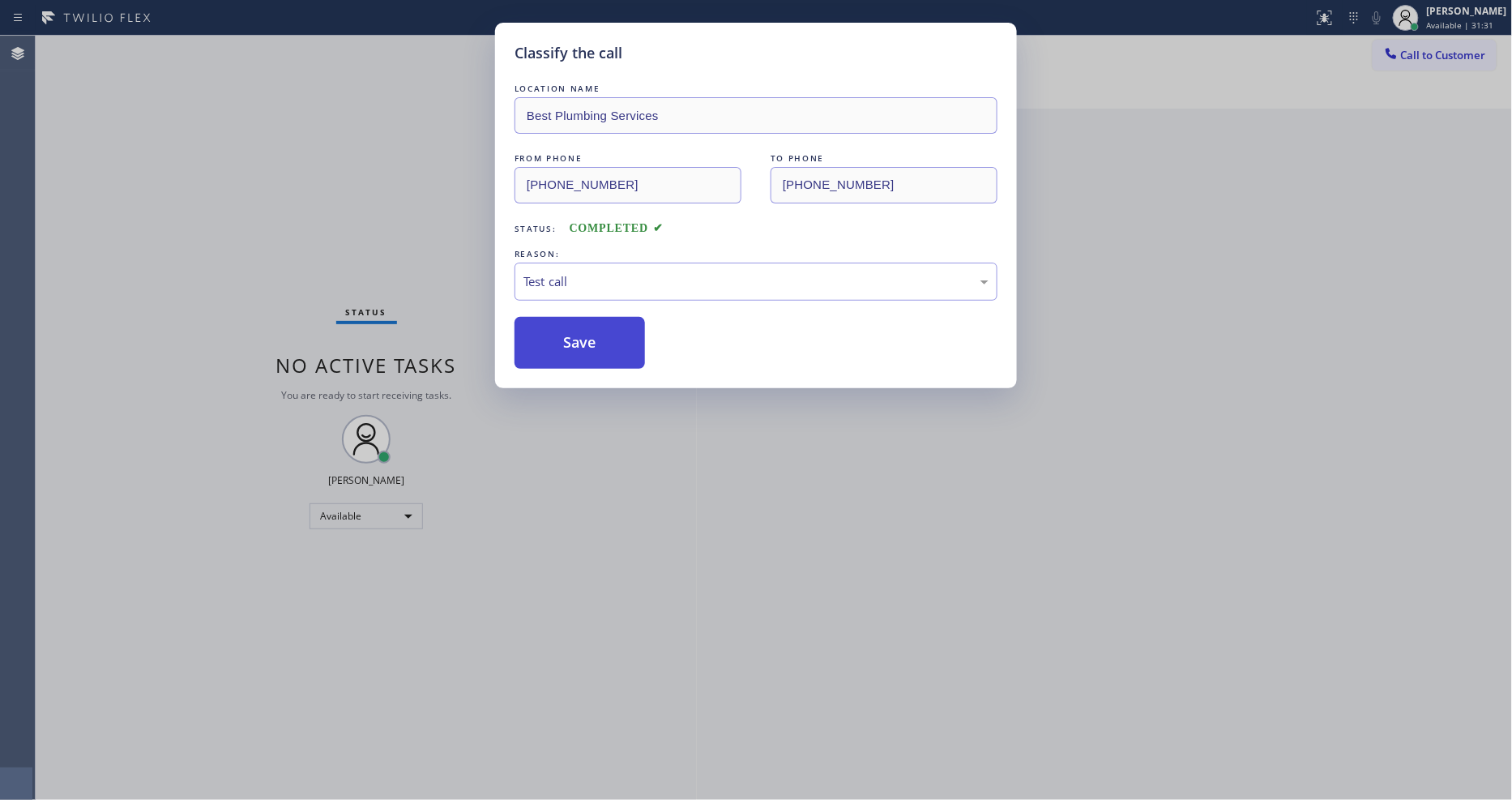
click at [596, 321] on button "Save" at bounding box center [580, 343] width 131 height 52
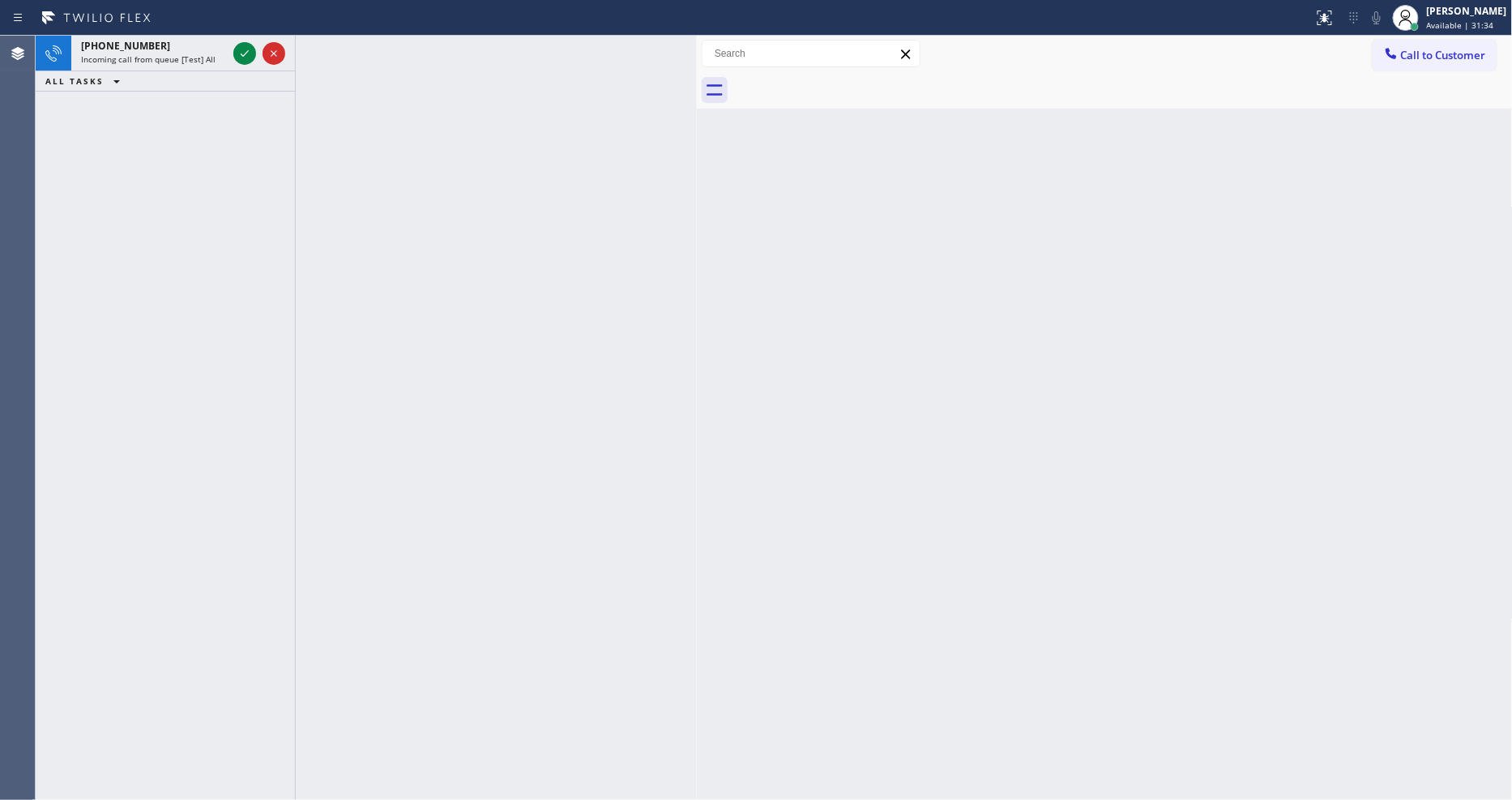
drag, startPoint x: 240, startPoint y: 52, endPoint x: 150, endPoint y: 359, distance: 319.9
click at [240, 52] on icon at bounding box center [245, 54] width 20 height 20
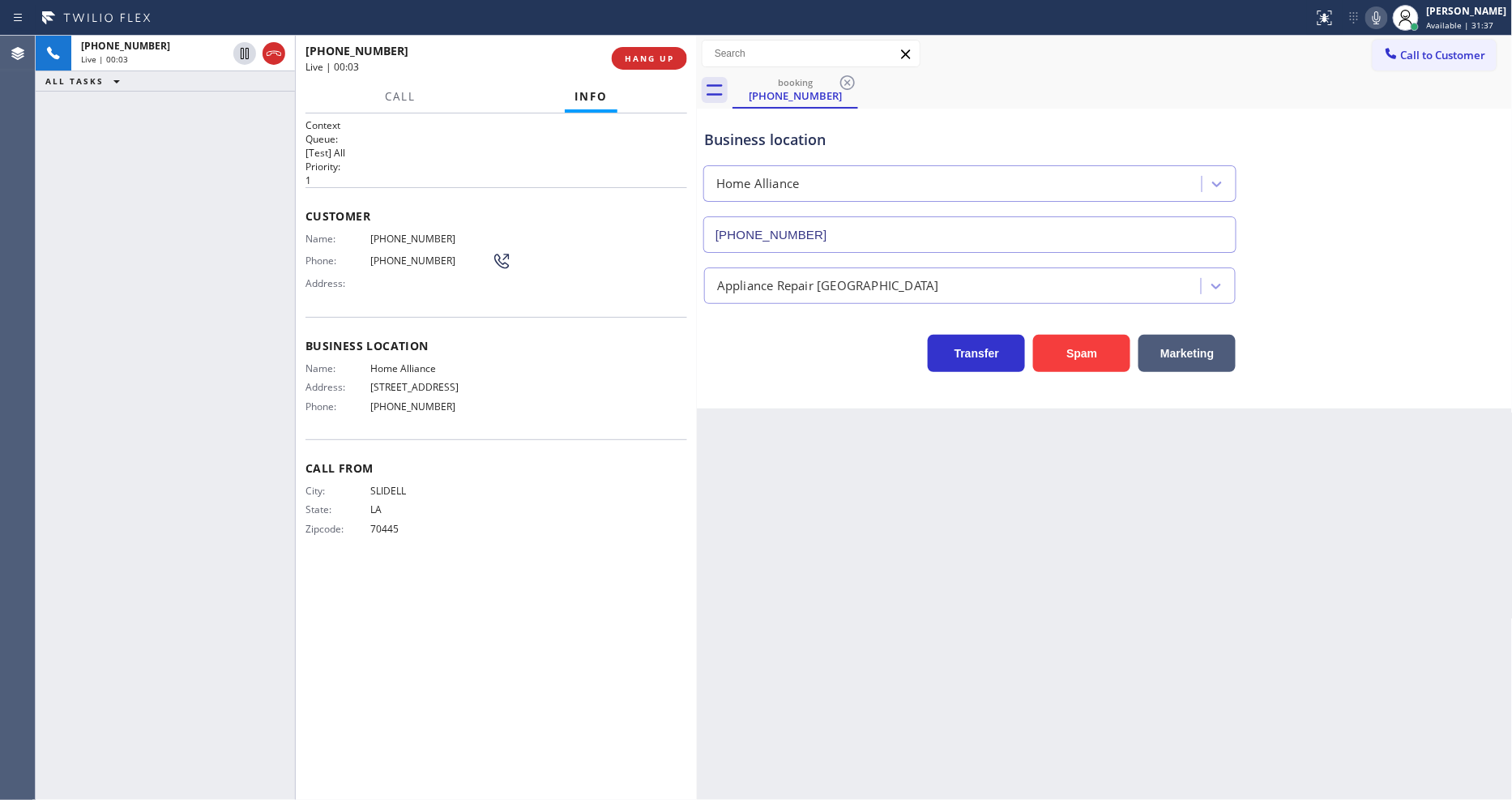
type input "[PHONE_NUMBER]"
click at [663, 62] on span "HANG UP" at bounding box center [649, 59] width 50 height 12
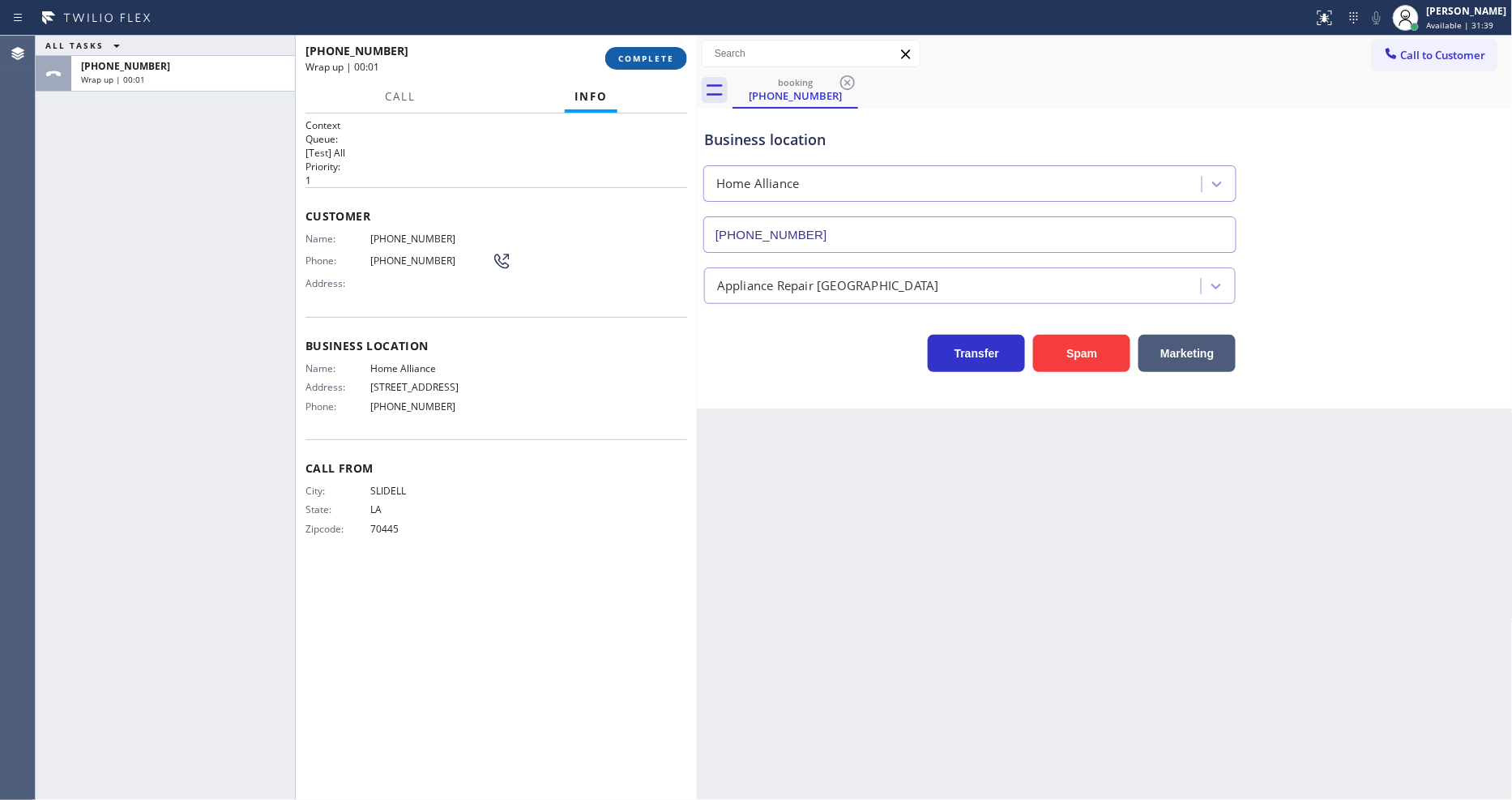
click at [663, 57] on span "COMPLETE" at bounding box center [647, 59] width 56 height 12
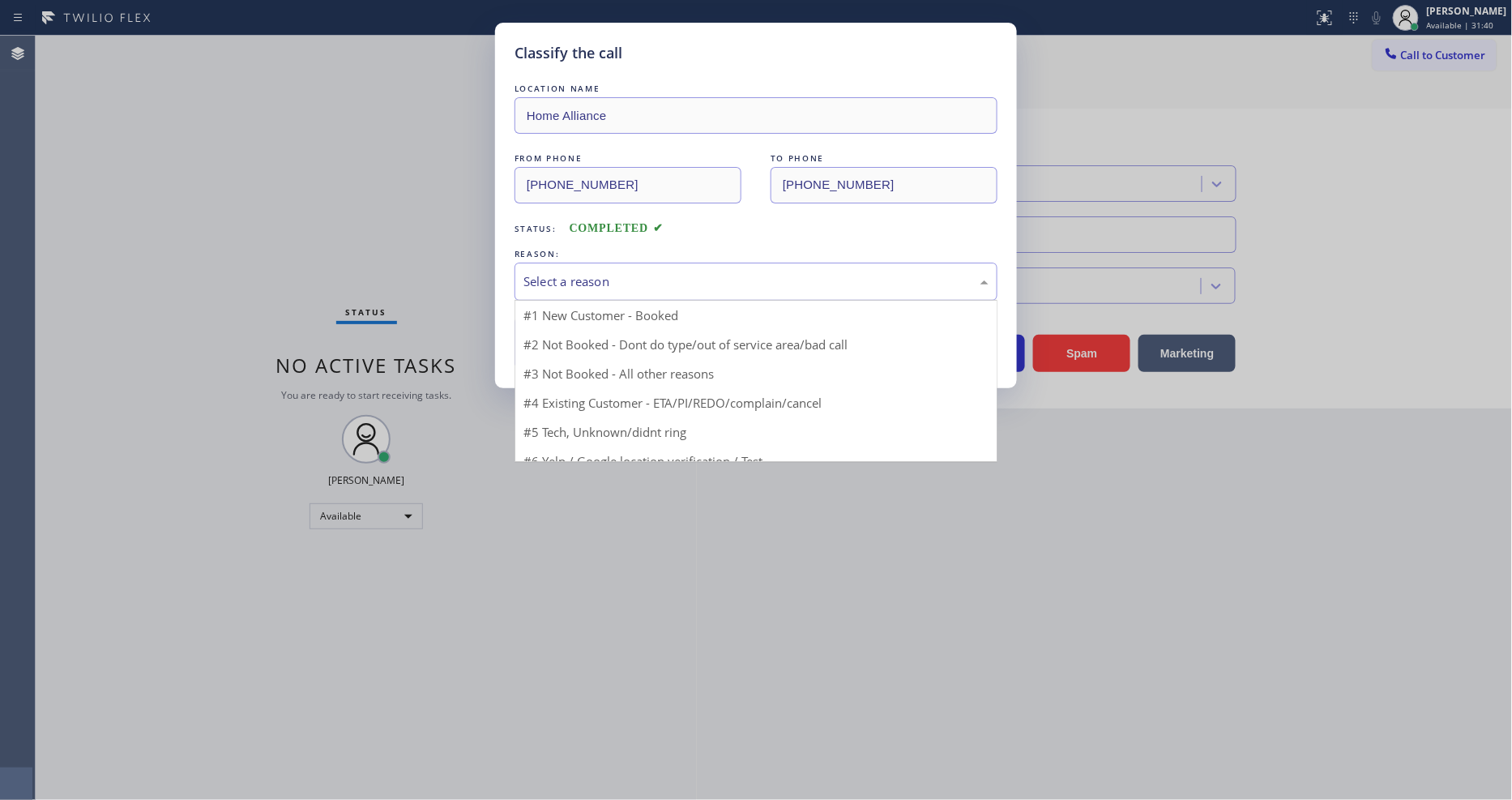
click at [547, 278] on div "Select a reason" at bounding box center [756, 281] width 465 height 19
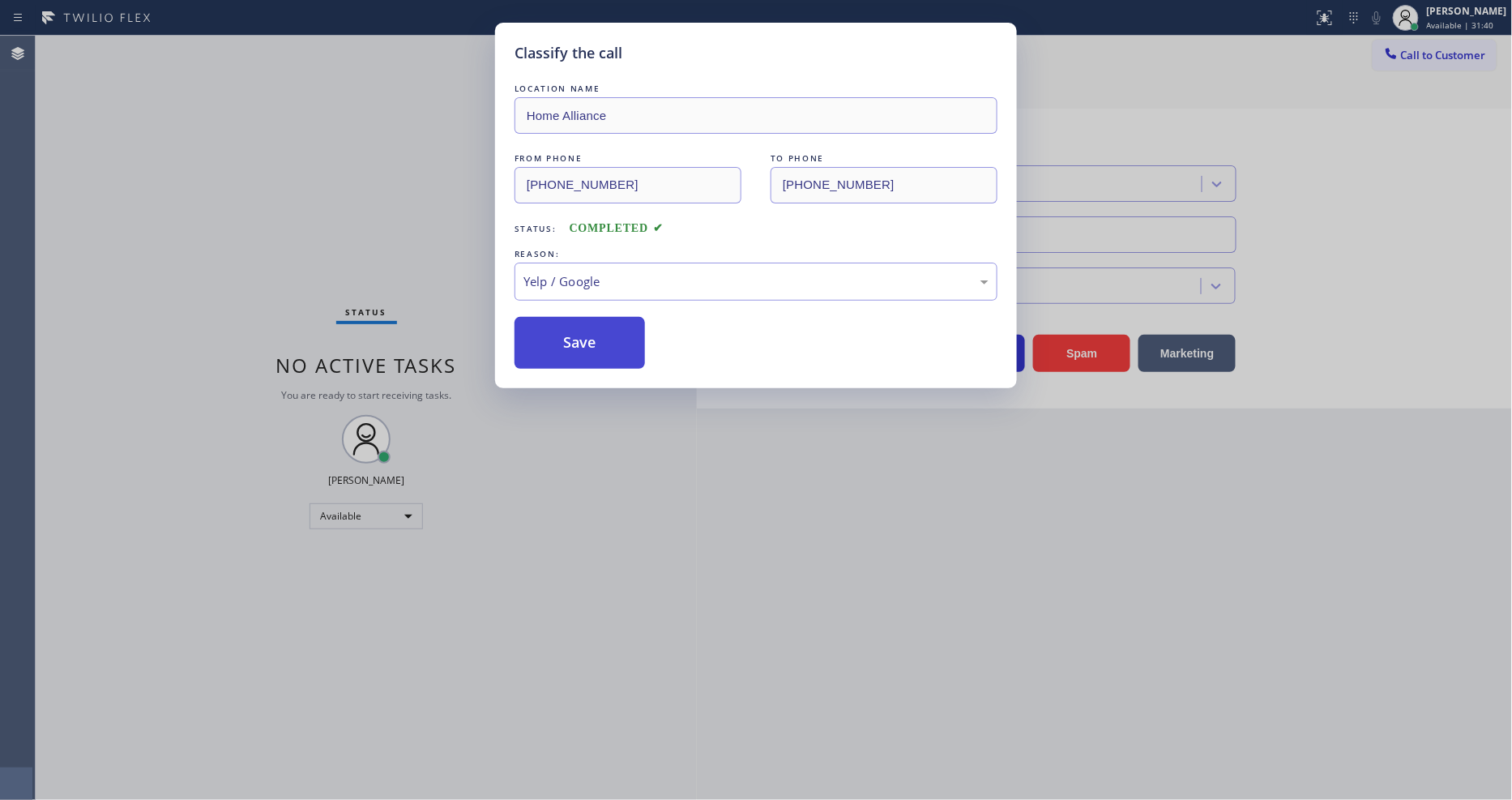
click at [581, 348] on button "Save" at bounding box center [580, 343] width 131 height 52
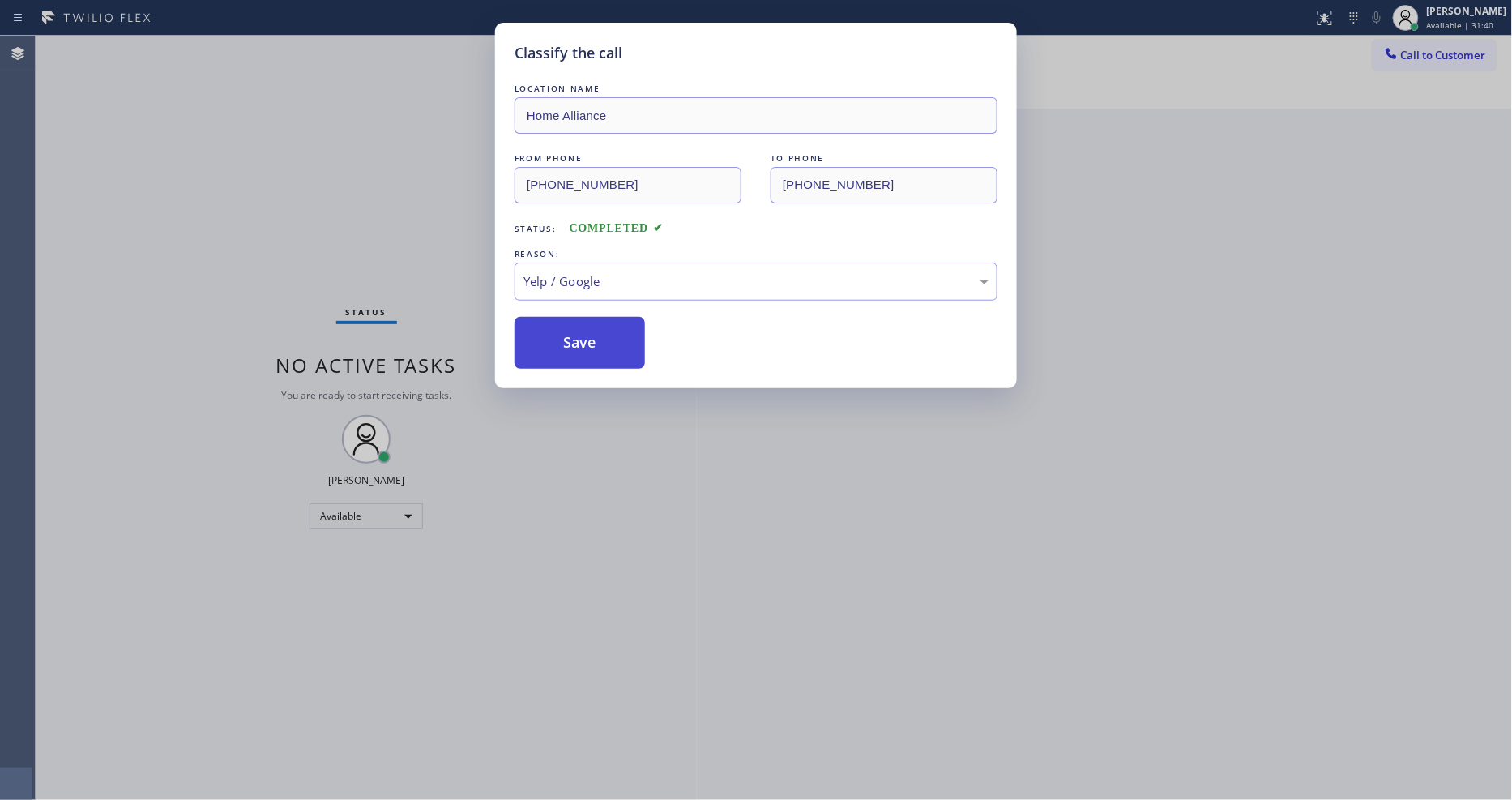
click at [581, 348] on button "Save" at bounding box center [580, 343] width 131 height 52
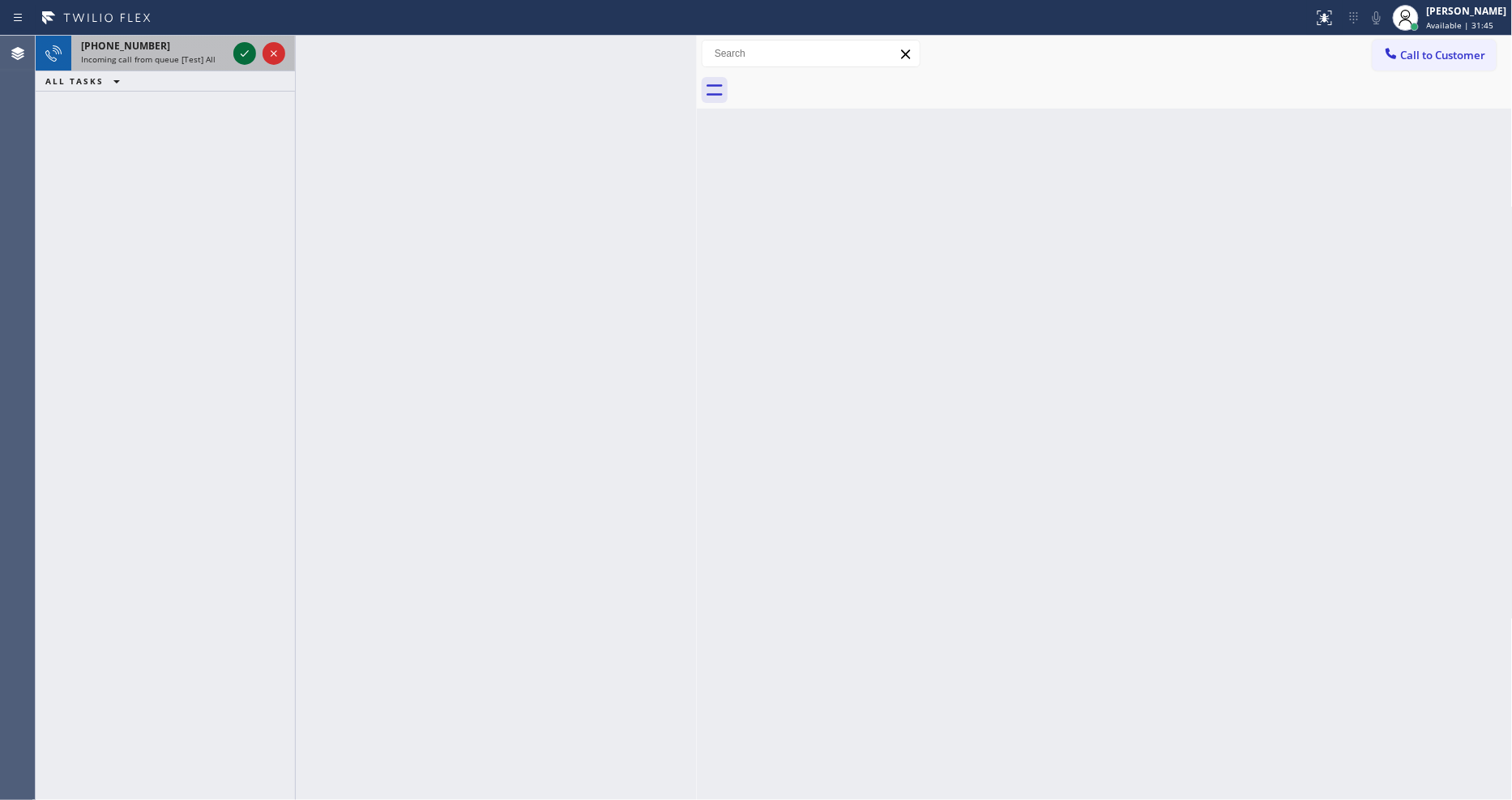
click at [243, 47] on icon at bounding box center [245, 54] width 20 height 20
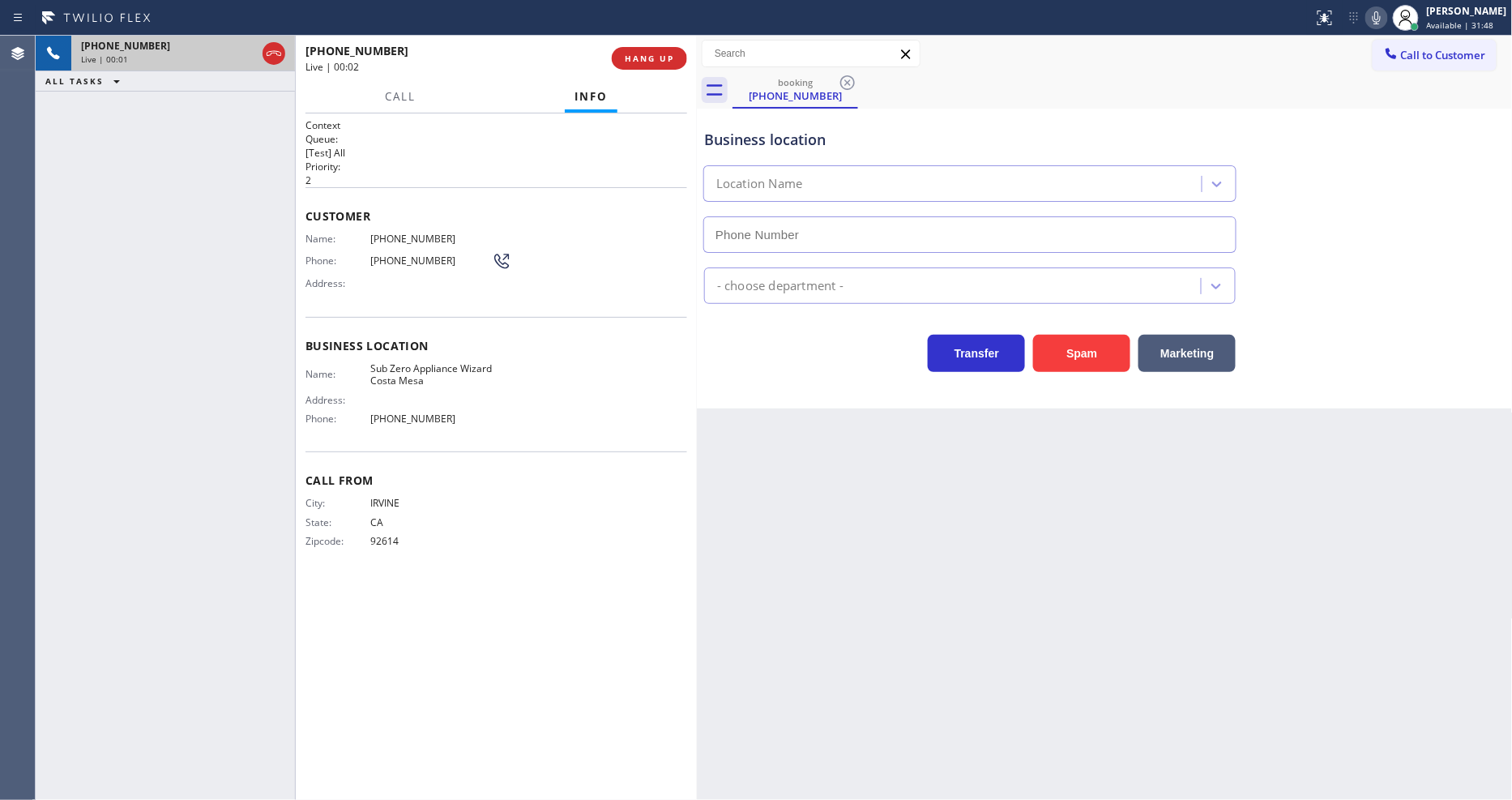
type input "[PHONE_NUMBER]"
click at [641, 60] on span "HANG UP" at bounding box center [649, 59] width 50 height 12
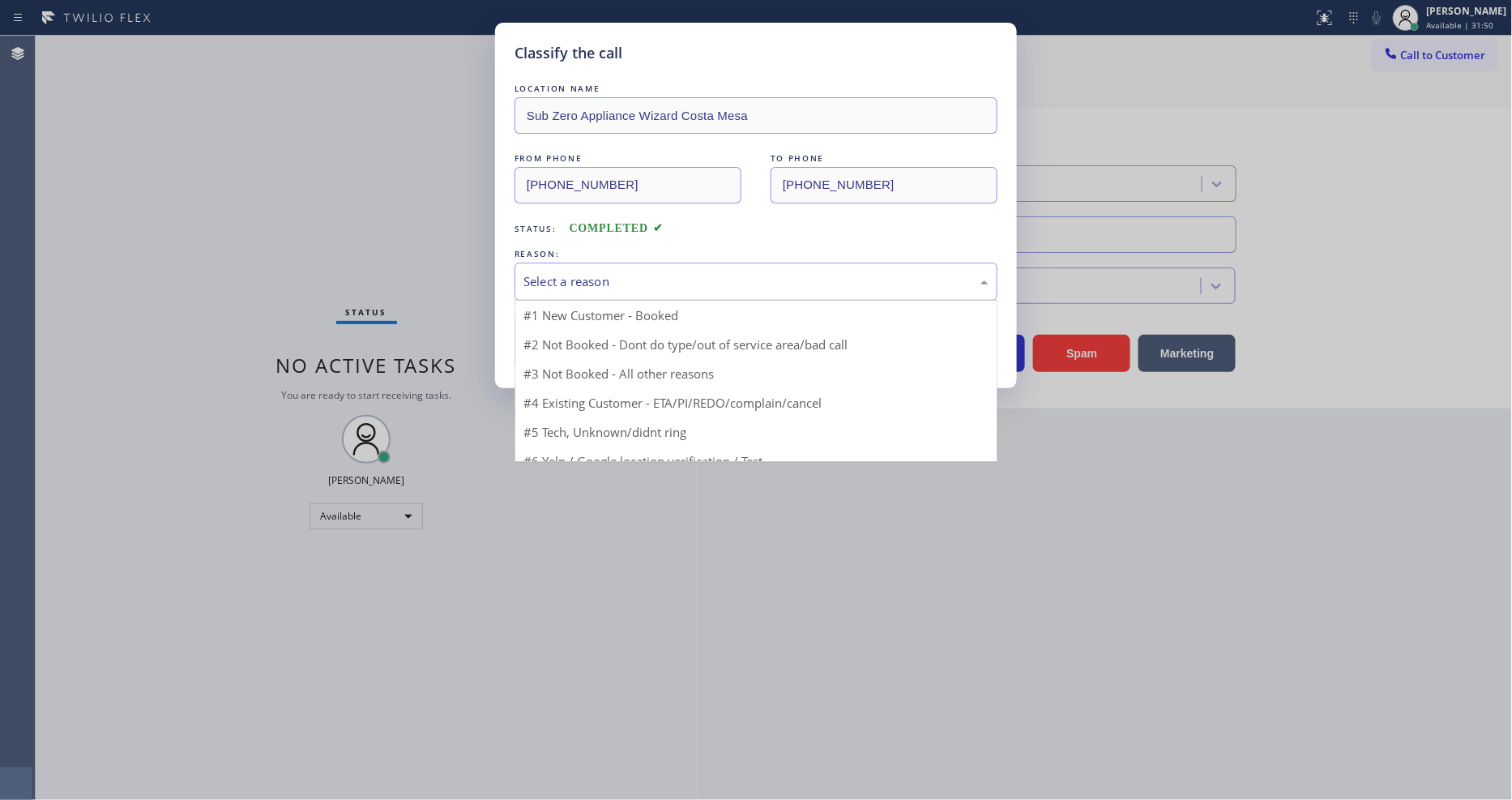
click at [602, 275] on div "Select a reason" at bounding box center [756, 281] width 465 height 19
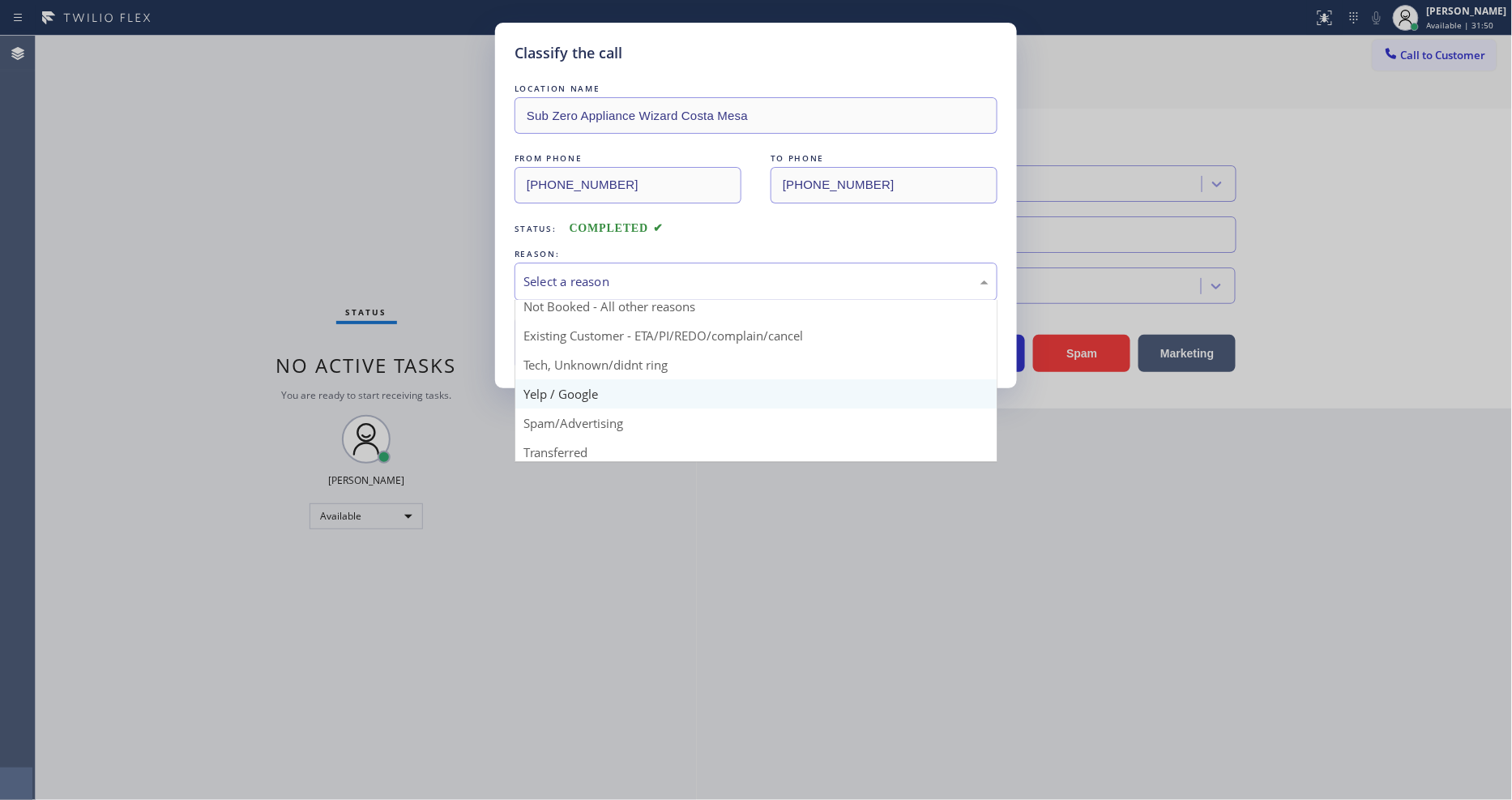
scroll to position [101, 0]
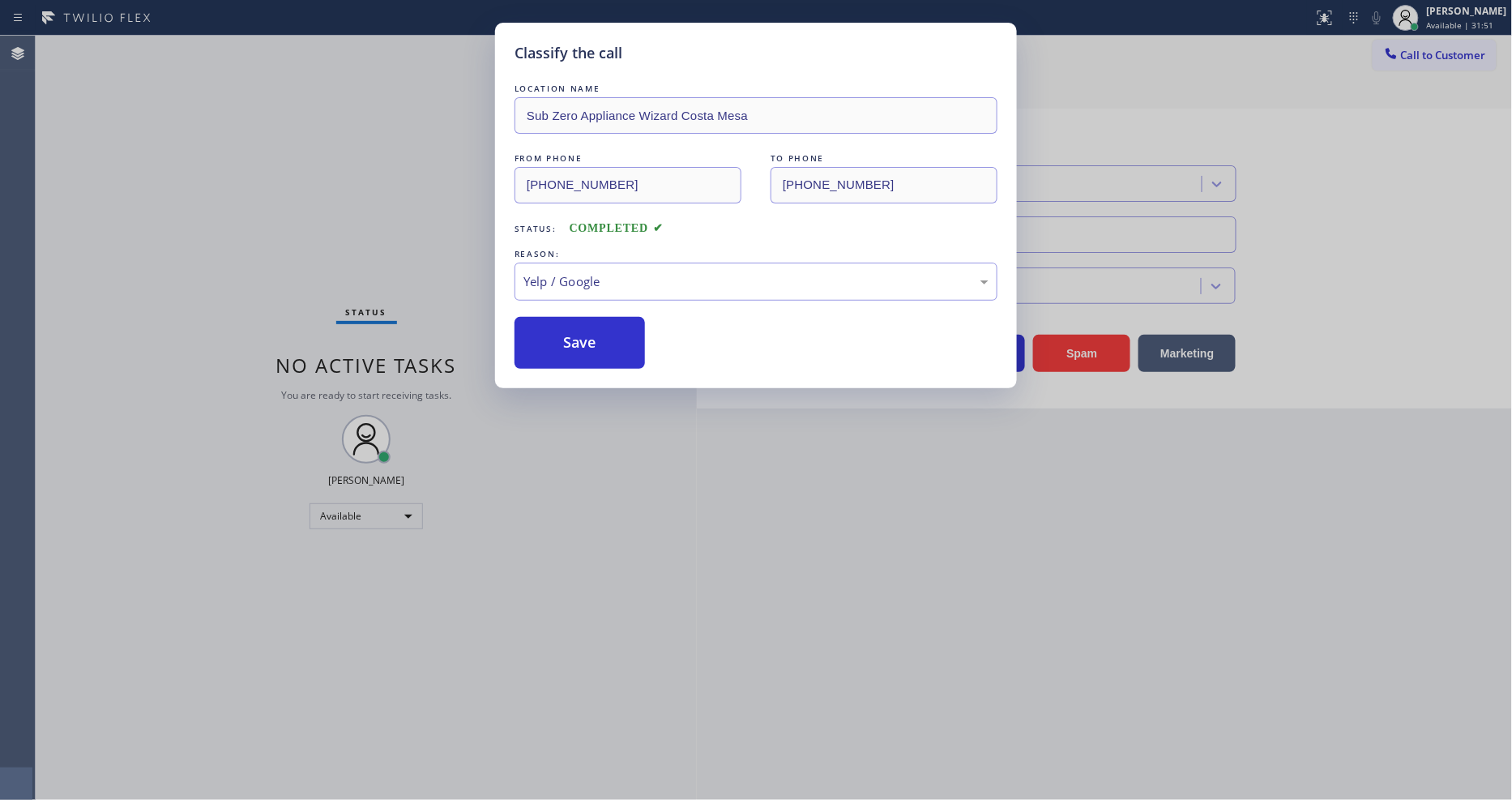
click at [595, 317] on button "Save" at bounding box center [580, 343] width 131 height 52
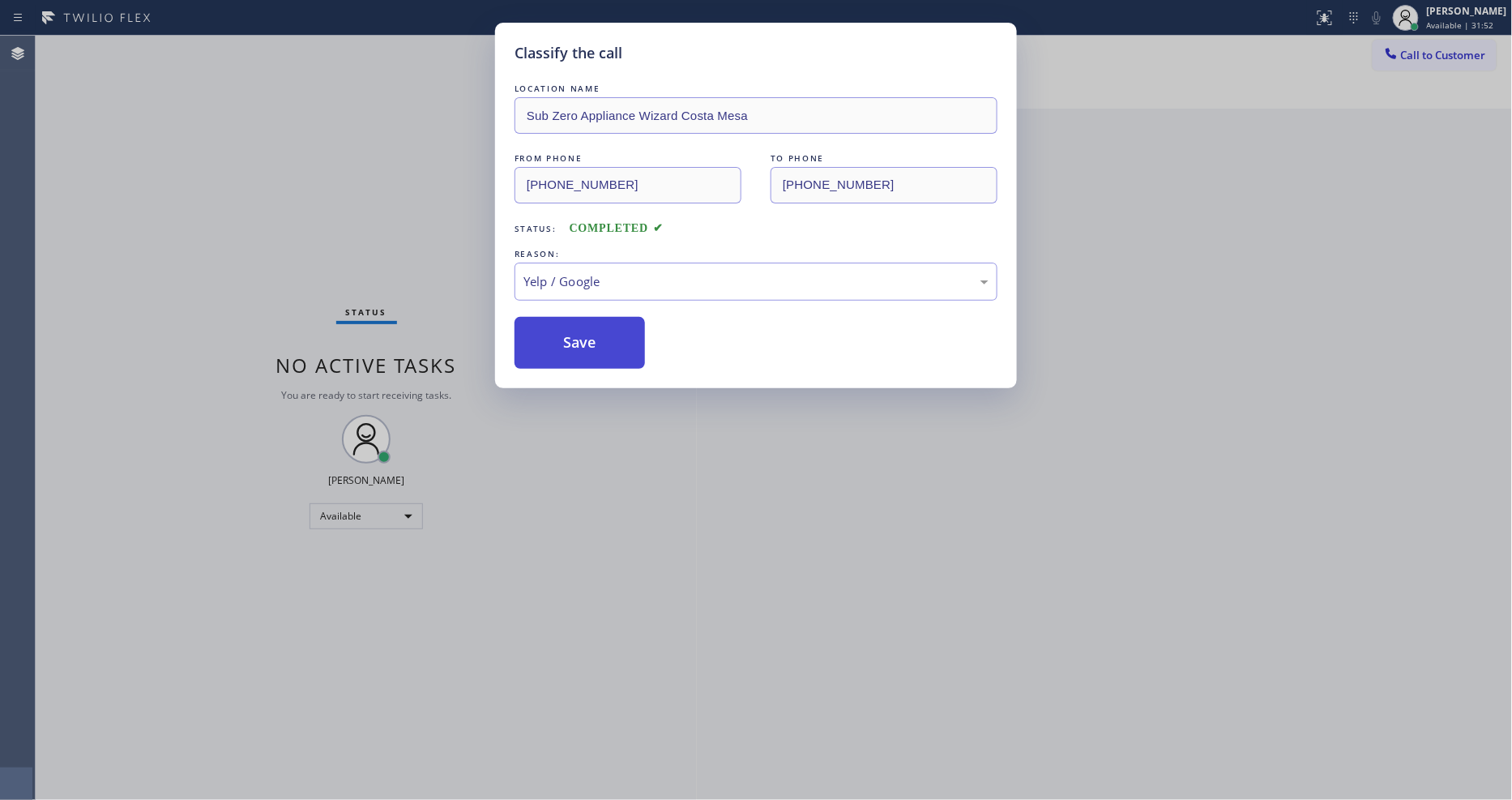
click at [587, 326] on button "Save" at bounding box center [580, 343] width 131 height 52
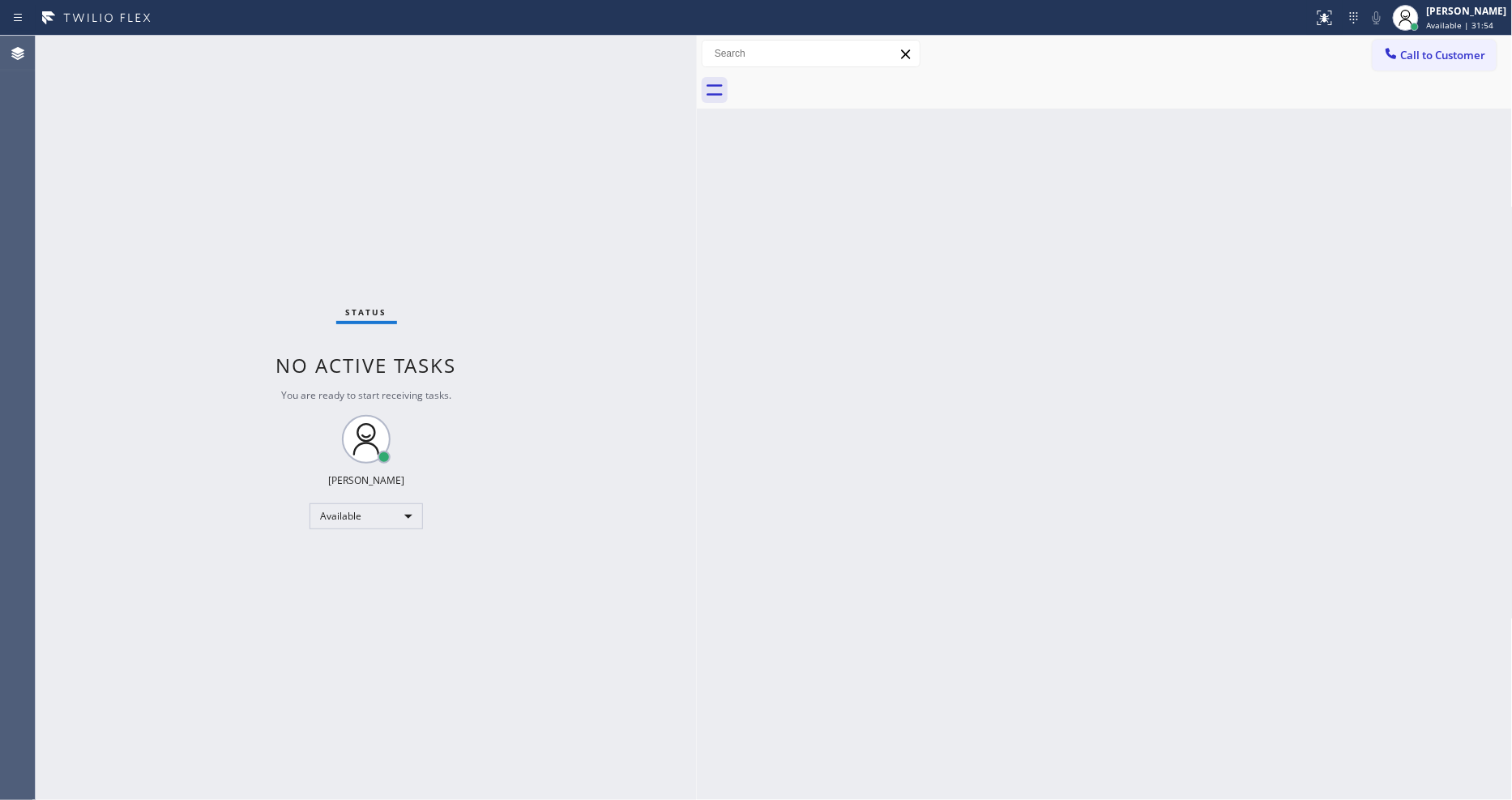
click at [879, 553] on div "Back to Dashboard Change Sender ID Customers Technicians Select a contact Outbo…" at bounding box center [1105, 418] width 816 height 764
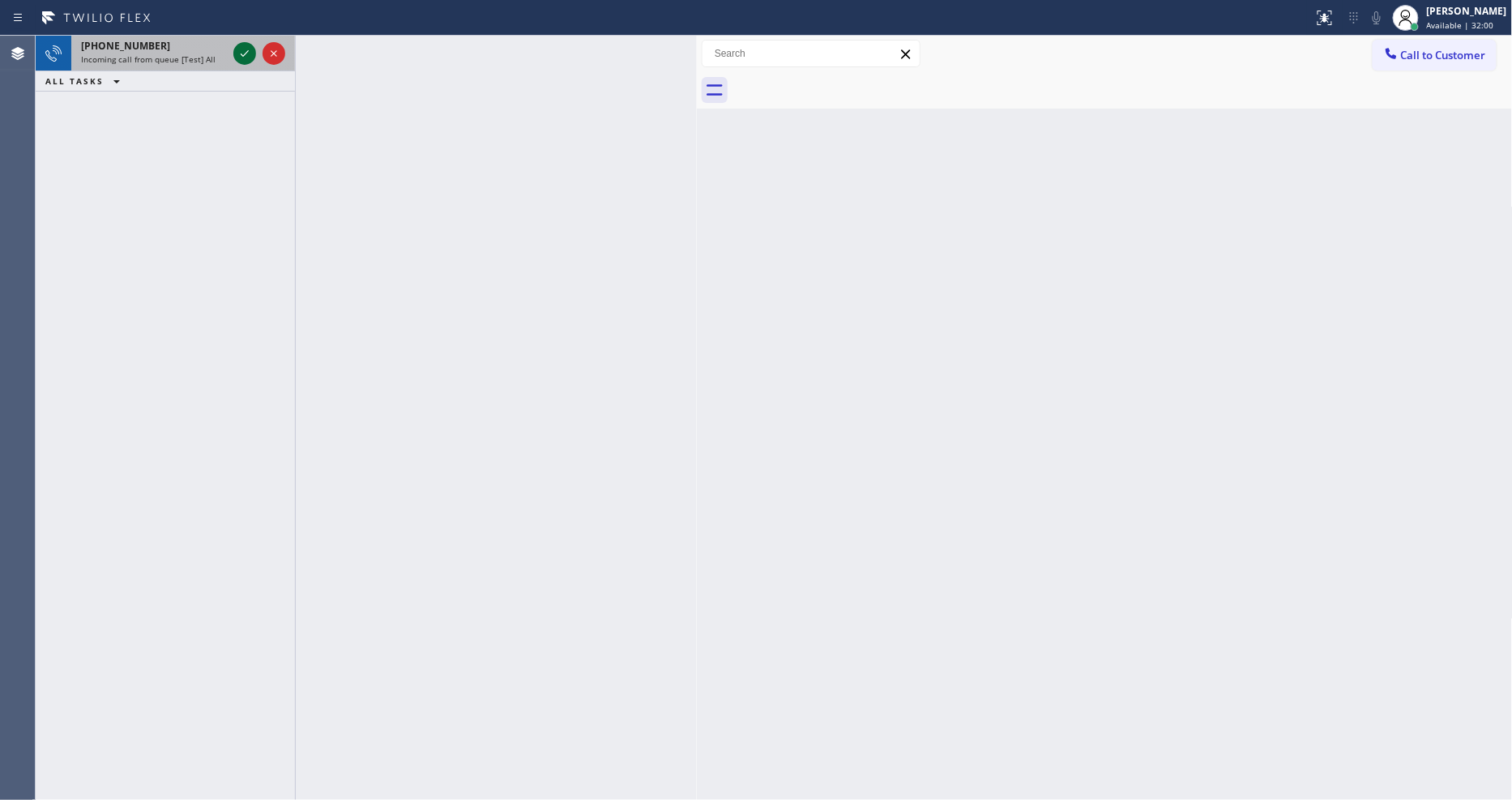
click at [243, 51] on icon at bounding box center [245, 54] width 20 height 20
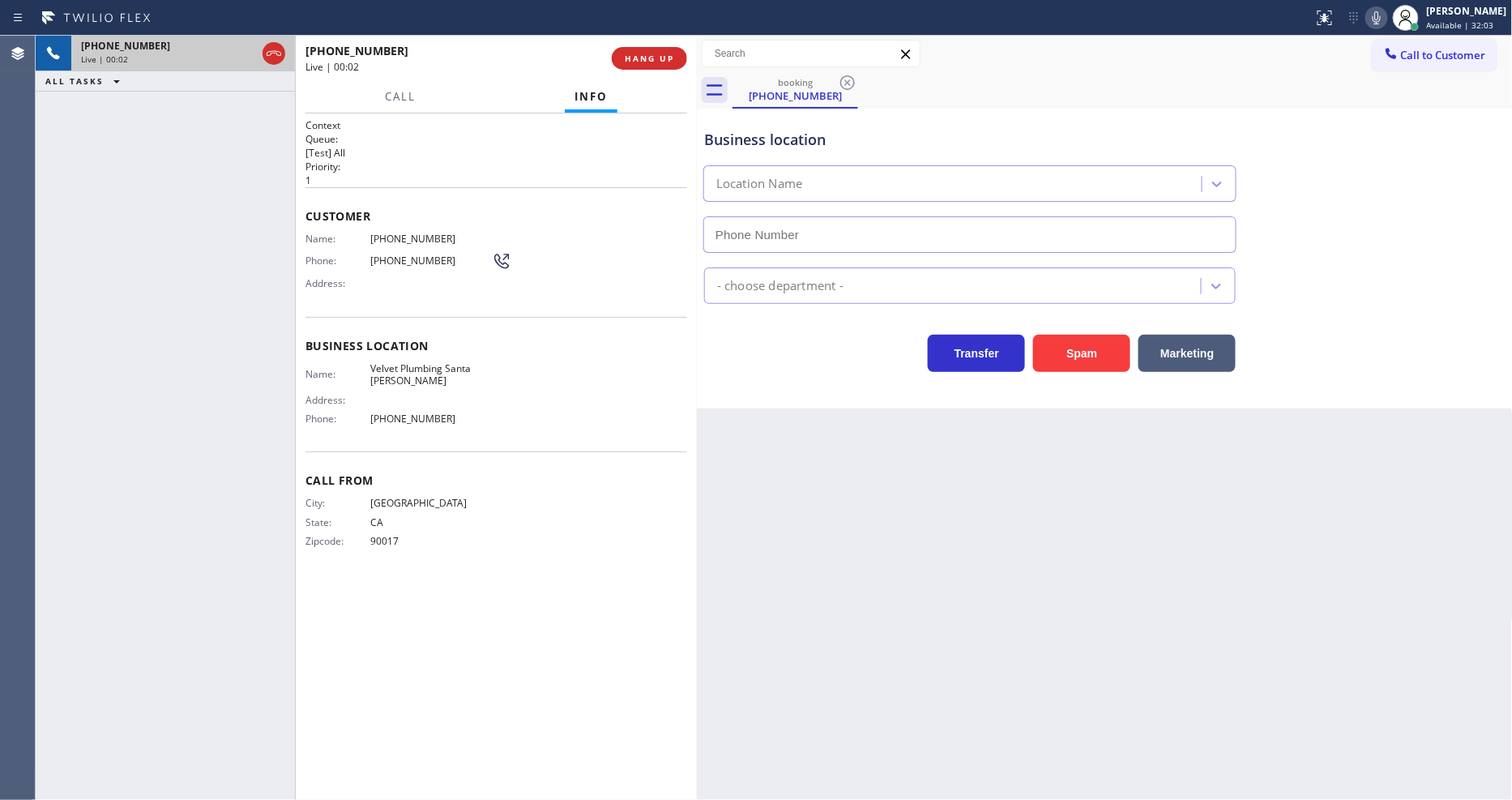
type input "[PHONE_NUMBER]"
click at [190, 192] on div "[PHONE_NUMBER] Live | 00:06 ALL TASKS ALL TASKS ACTIVE TASKS TASKS IN WRAP UP" at bounding box center [165, 418] width 260 height 764
click at [638, 60] on span "HANG UP" at bounding box center [649, 59] width 50 height 12
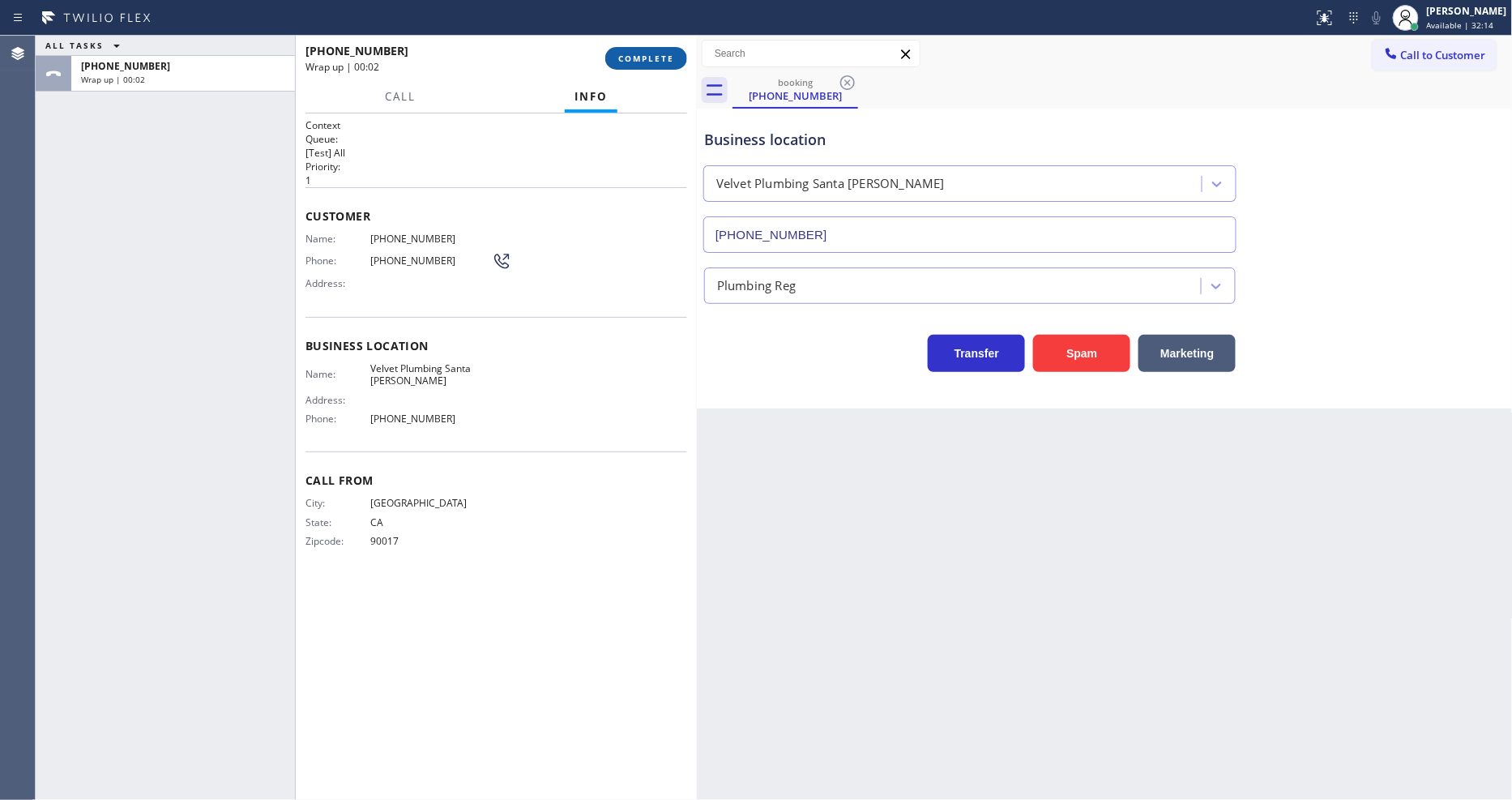
click at [638, 60] on span "COMPLETE" at bounding box center [647, 59] width 56 height 12
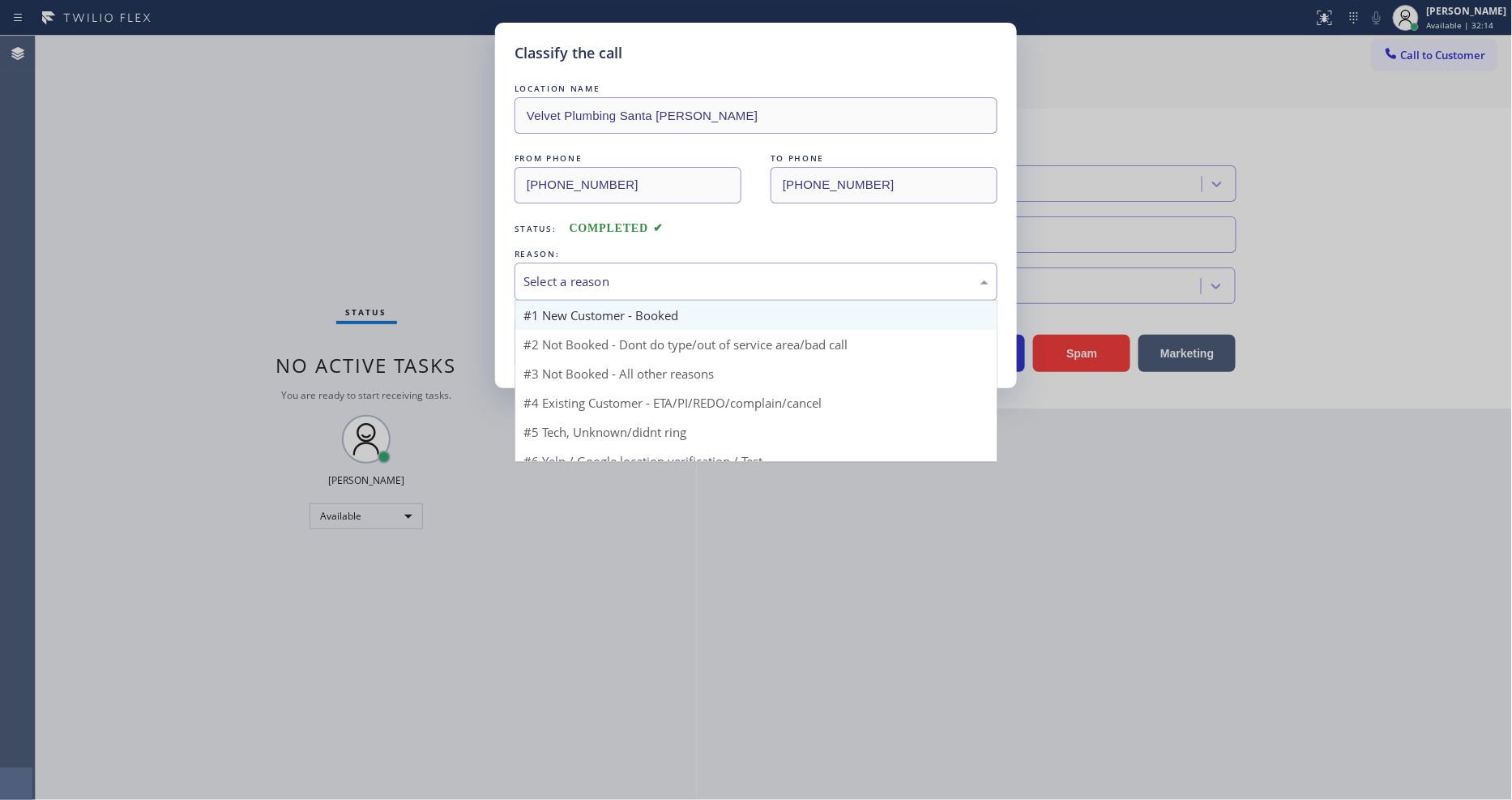
drag, startPoint x: 582, startPoint y: 275, endPoint x: 581, endPoint y: 300, distance: 25.0
click at [584, 279] on div "Select a reason" at bounding box center [756, 281] width 465 height 19
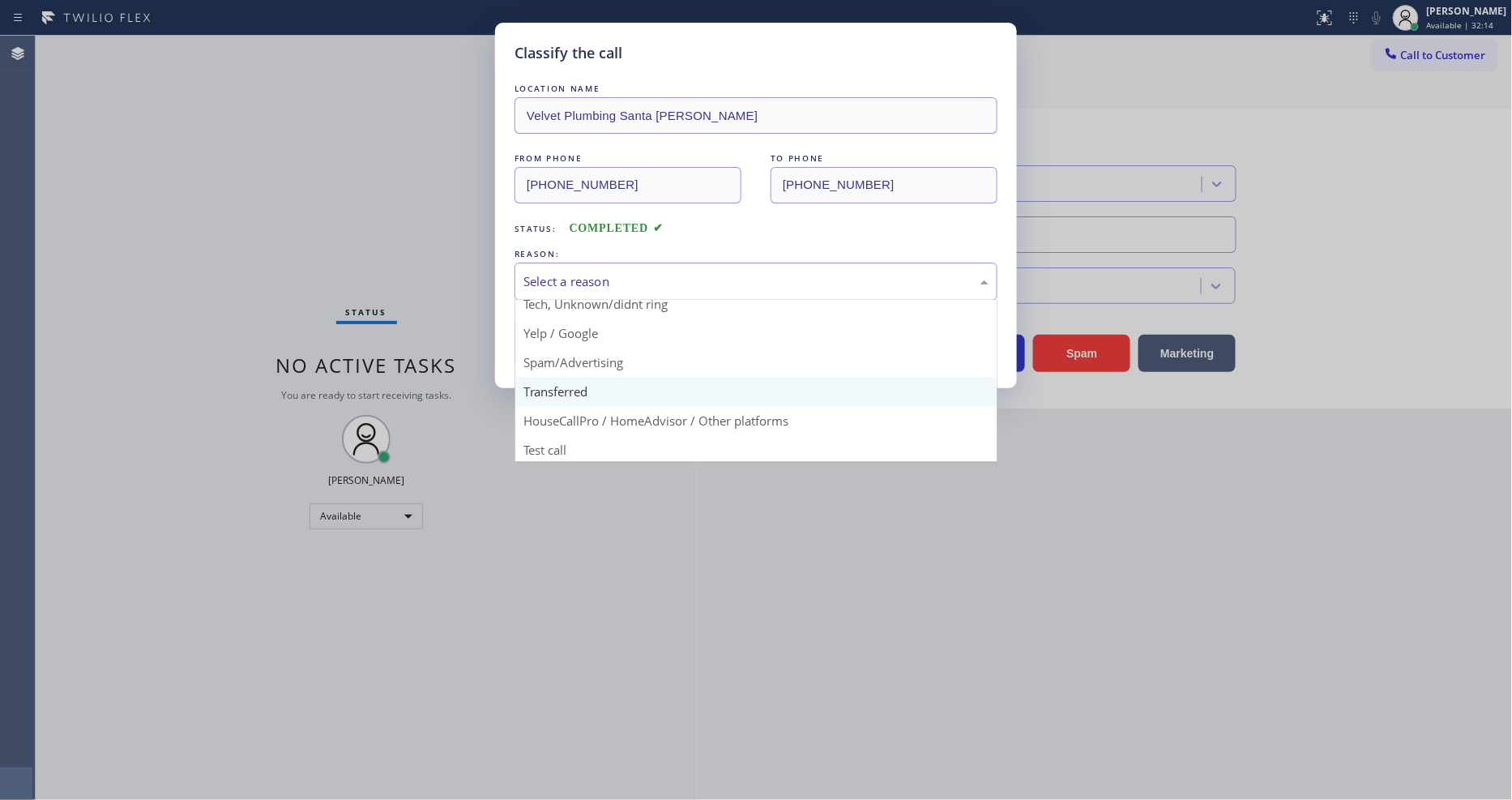
scroll to position [101, 0]
drag, startPoint x: 577, startPoint y: 435, endPoint x: 577, endPoint y: 426, distance: 9.0
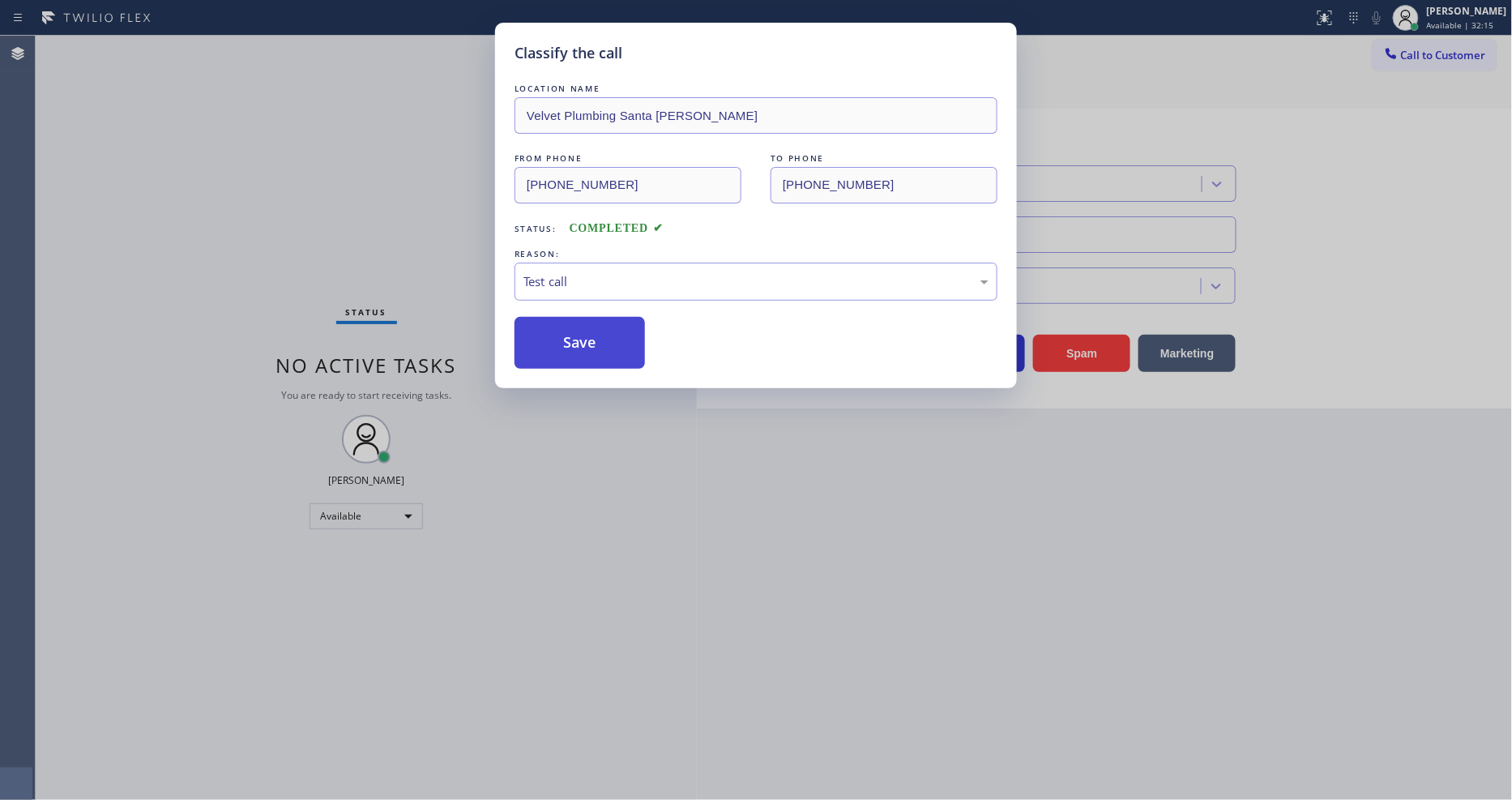
click at [578, 345] on button "Save" at bounding box center [580, 343] width 131 height 52
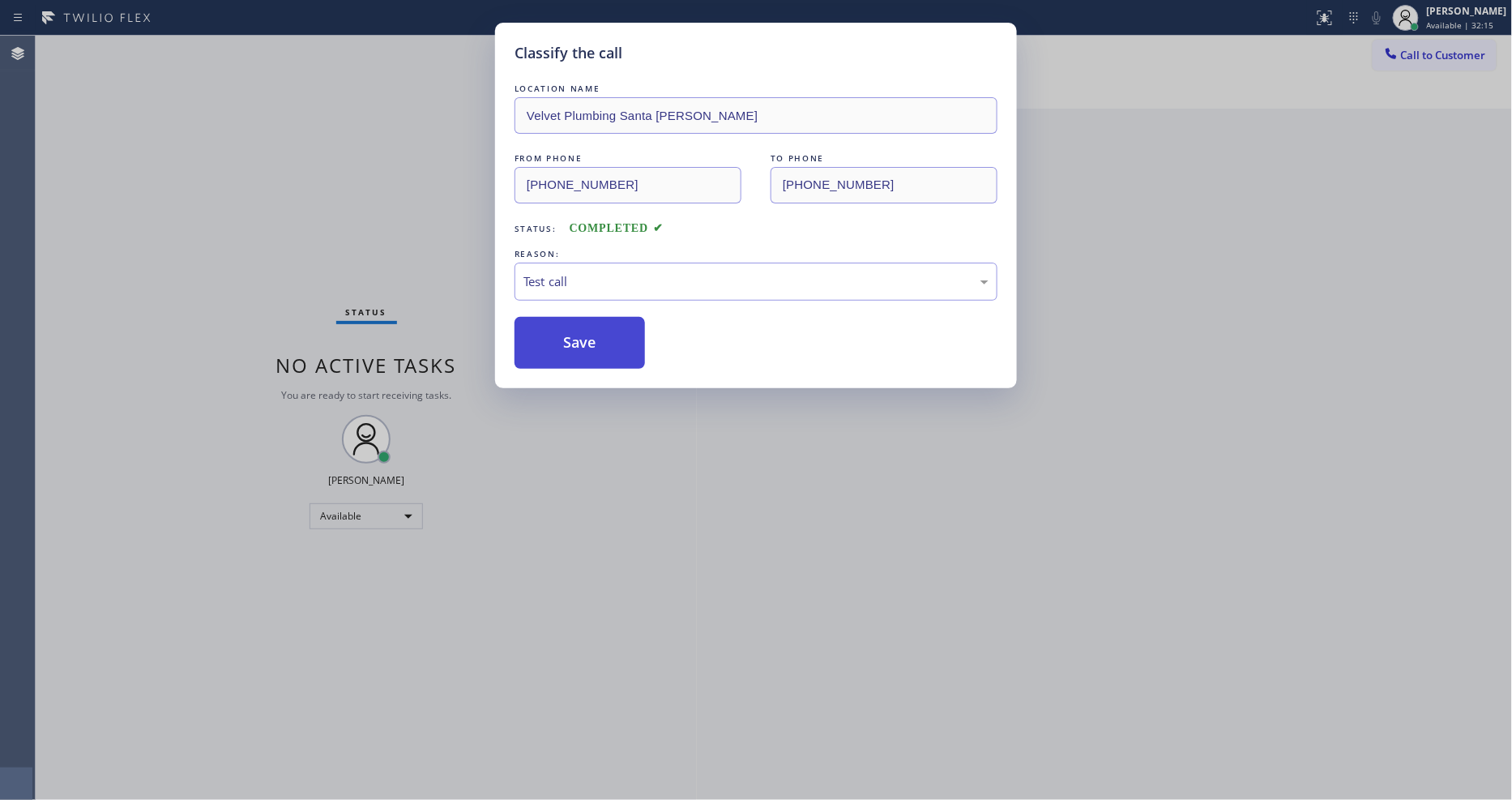
click at [578, 345] on button "Save" at bounding box center [580, 343] width 131 height 52
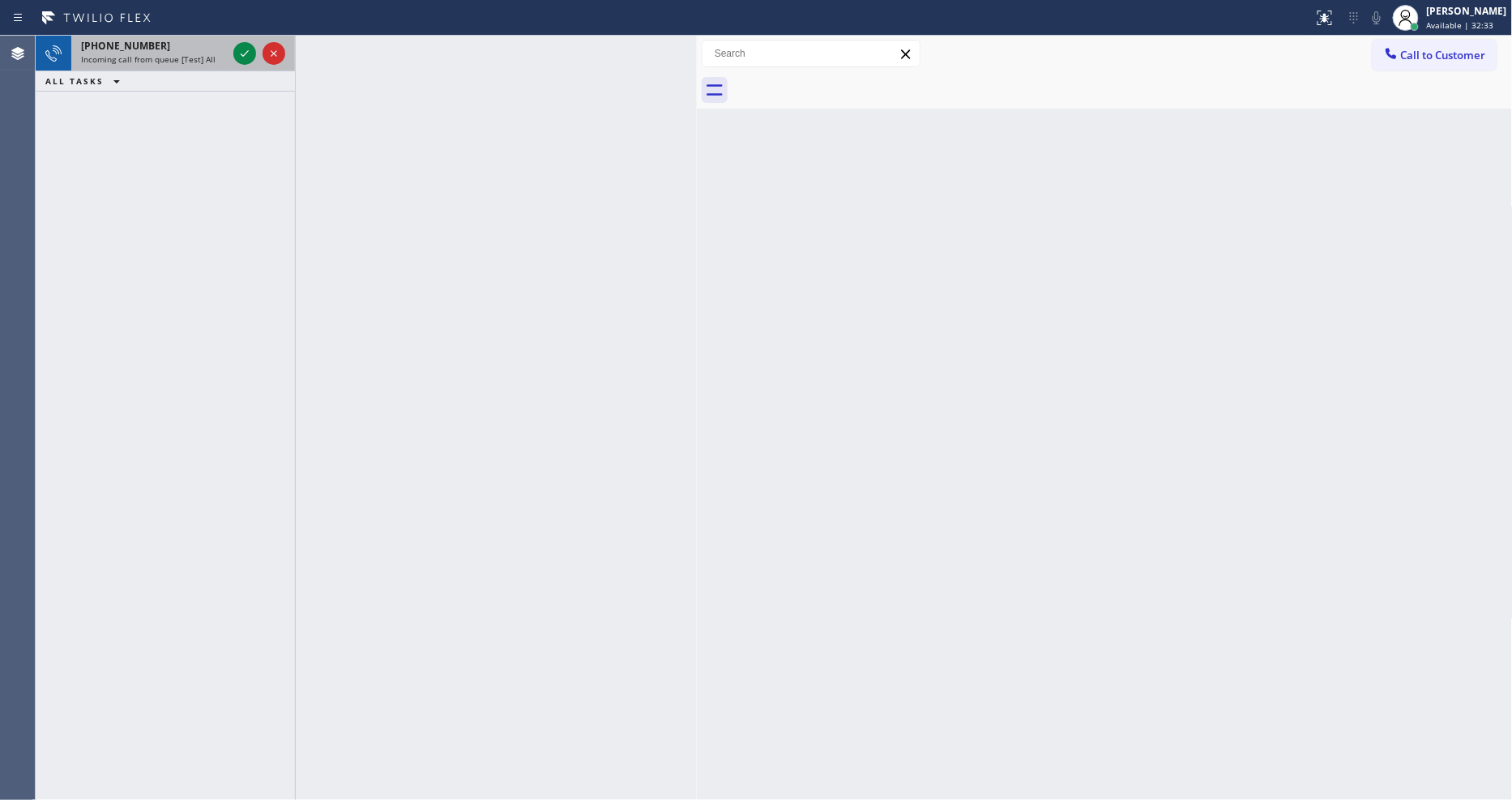
click at [246, 57] on icon at bounding box center [245, 54] width 20 height 20
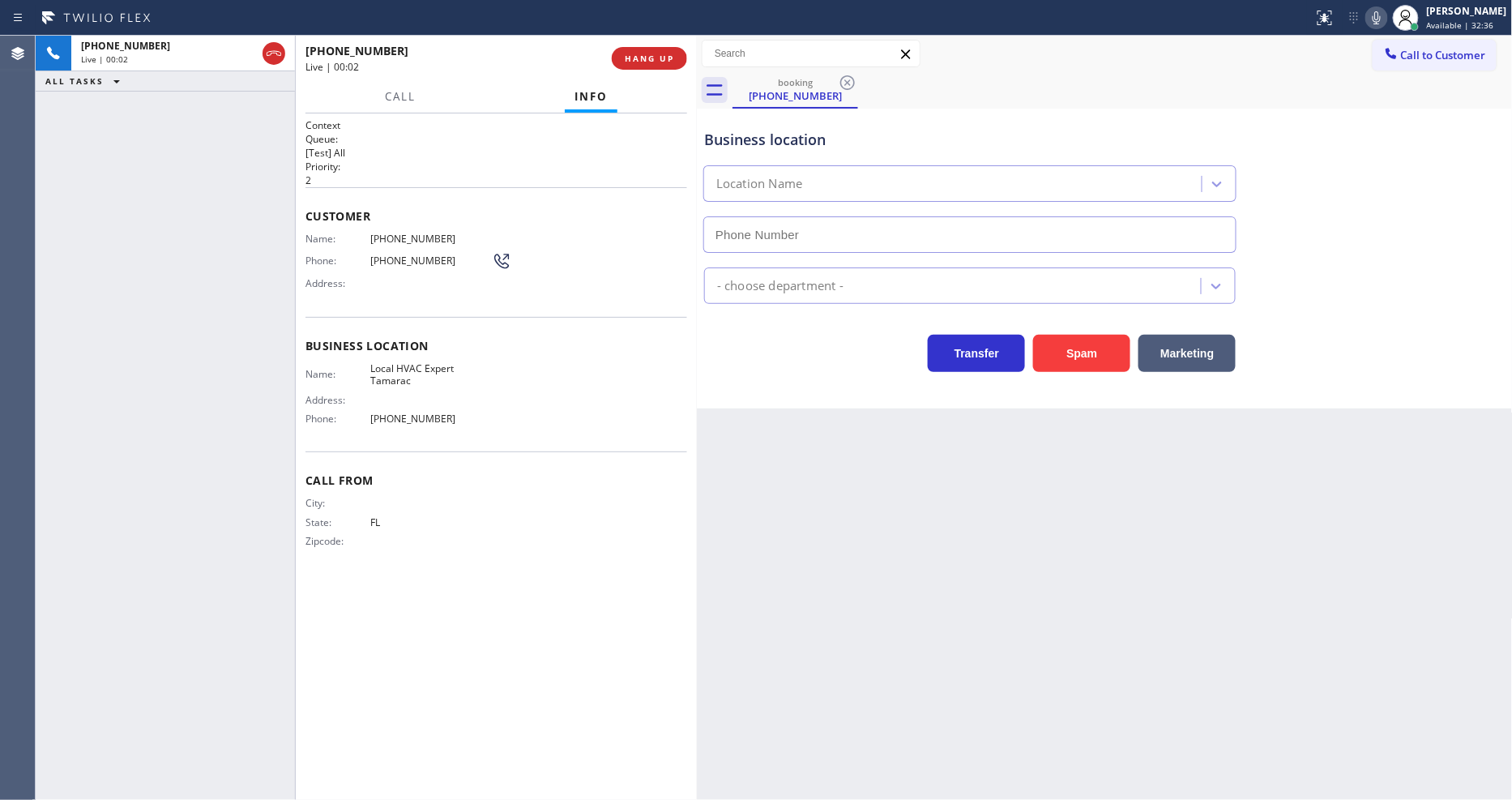
type input "[PHONE_NUMBER]"
click at [630, 63] on span "HANG UP" at bounding box center [649, 59] width 50 height 12
click at [634, 63] on span "HANG UP" at bounding box center [649, 59] width 50 height 12
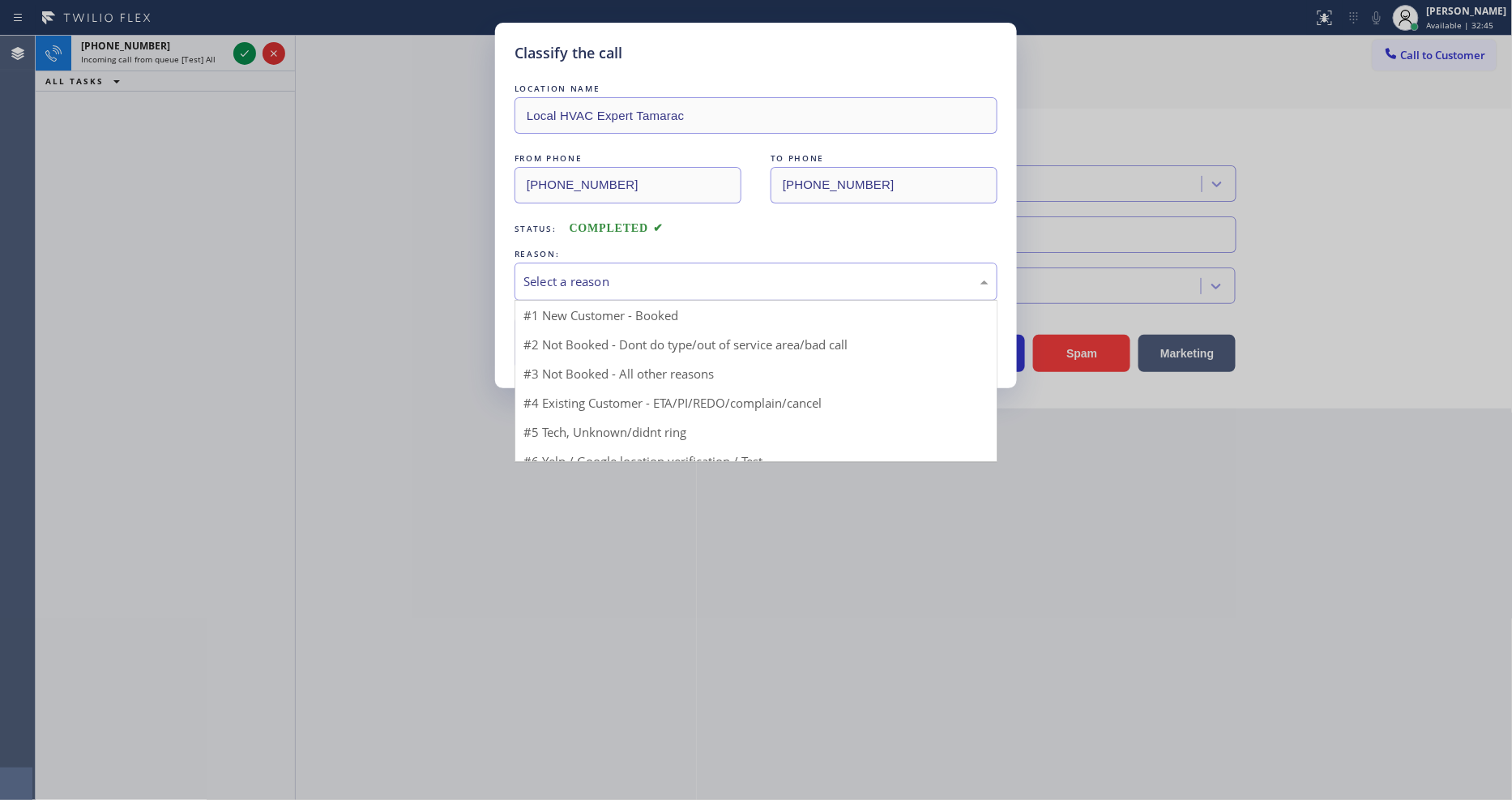
click at [578, 281] on div "Select a reason" at bounding box center [756, 281] width 465 height 19
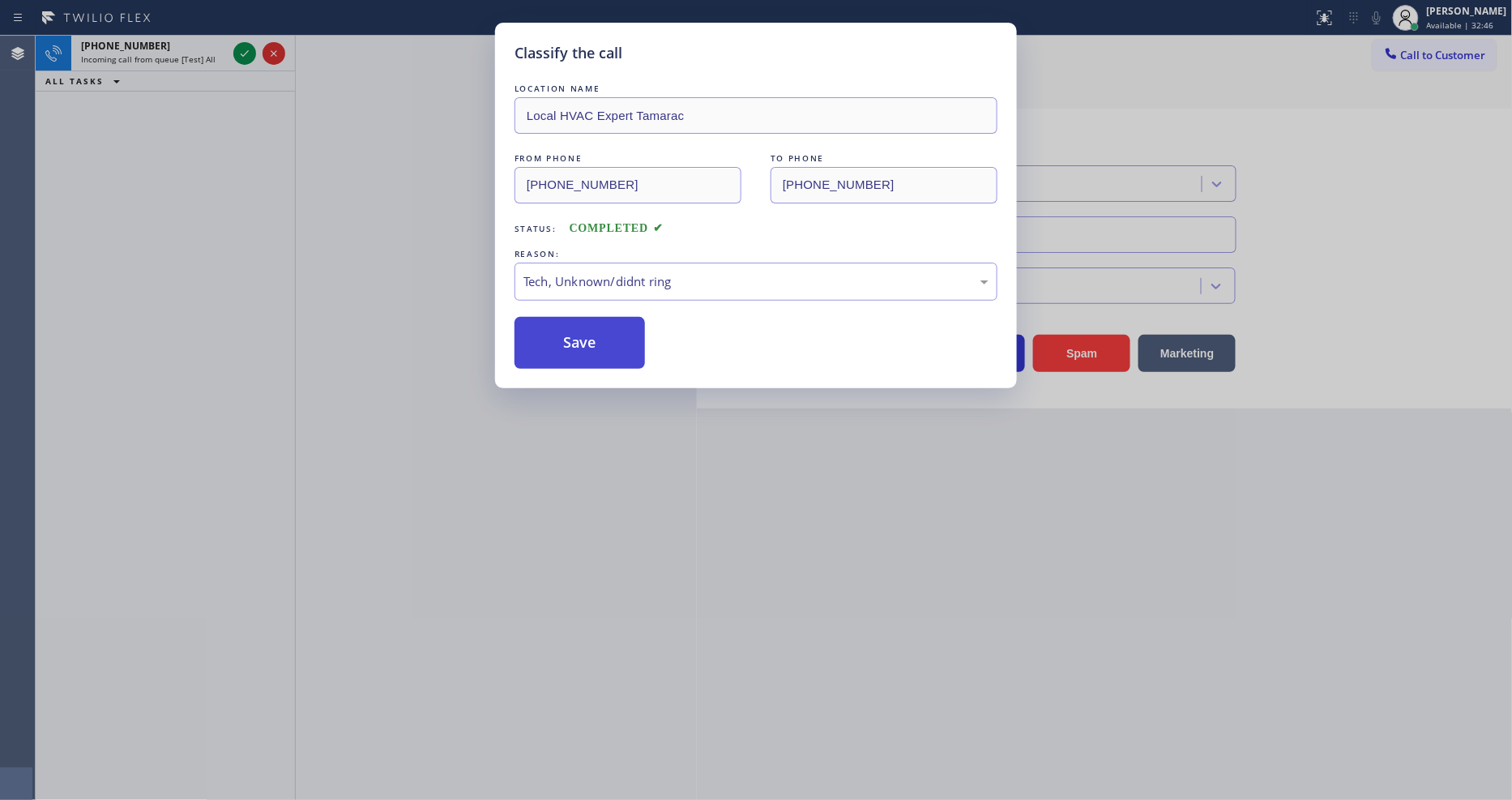
click at [584, 342] on button "Save" at bounding box center [580, 343] width 131 height 52
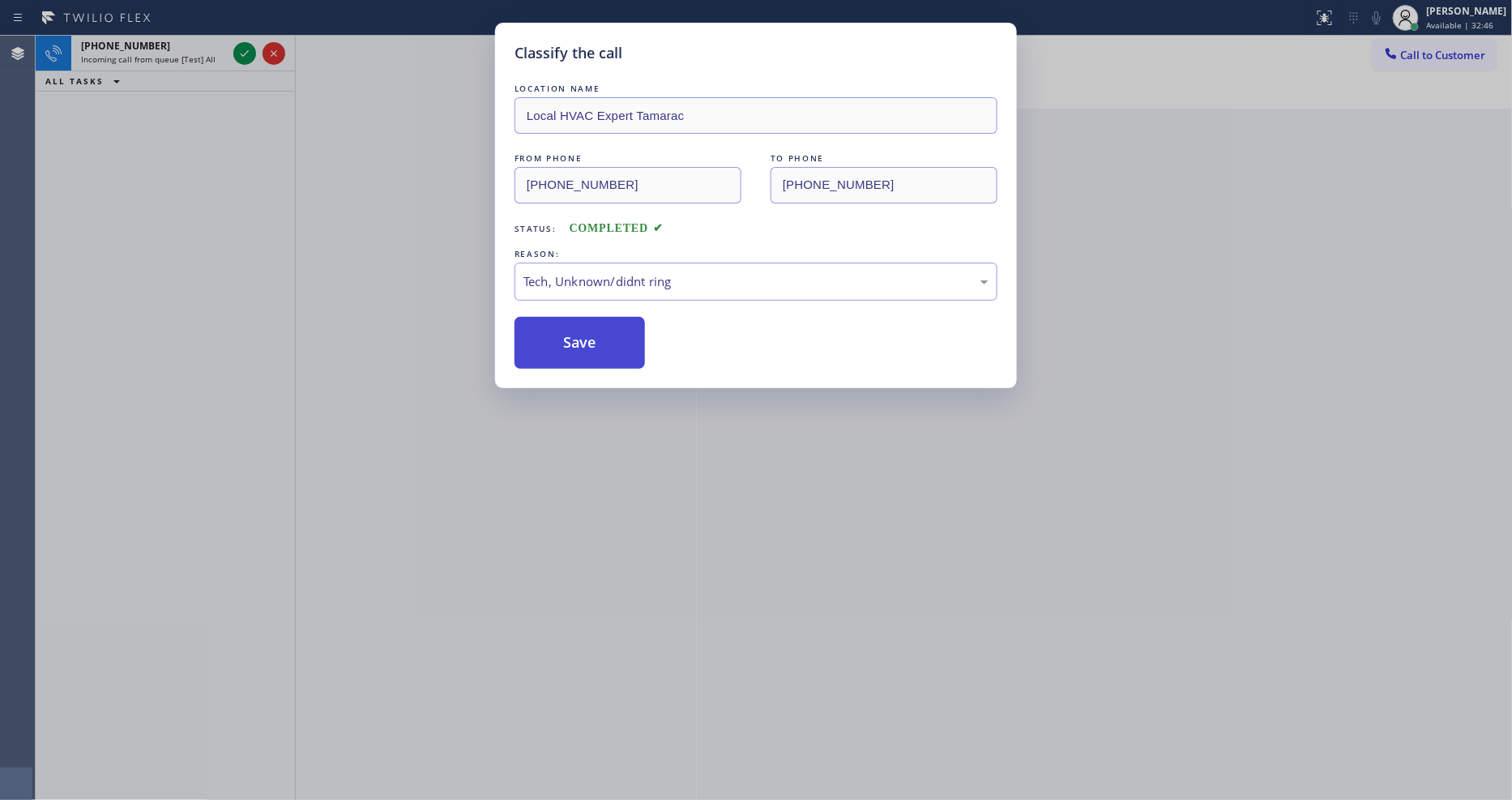
drag, startPoint x: 584, startPoint y: 339, endPoint x: 588, endPoint y: 309, distance: 30.3
click at [586, 338] on button "Save" at bounding box center [580, 343] width 131 height 52
click at [247, 55] on icon at bounding box center [245, 54] width 20 height 20
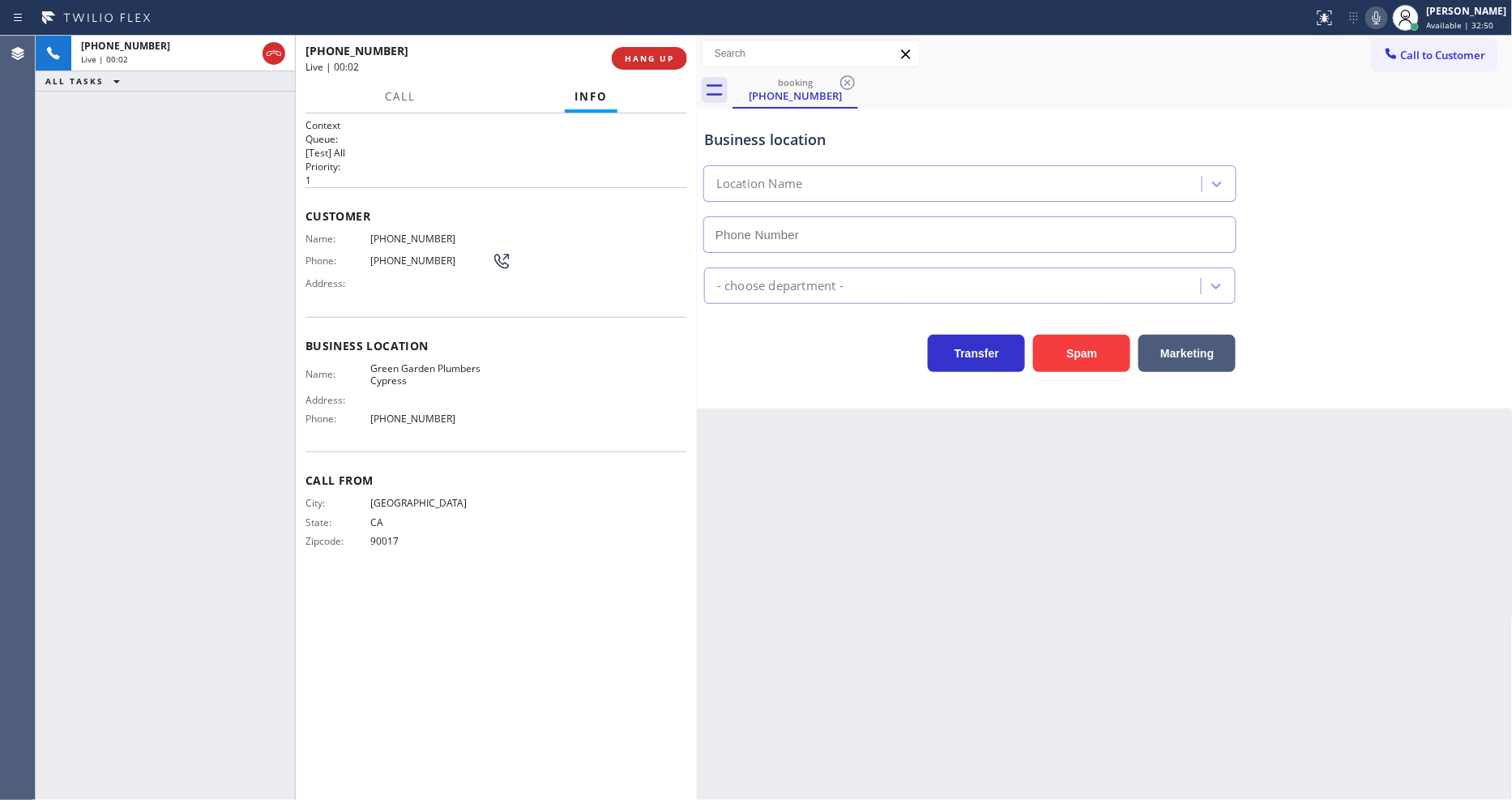
type input "[PHONE_NUMBER]"
click at [653, 53] on span "HANG UP" at bounding box center [649, 59] width 50 height 12
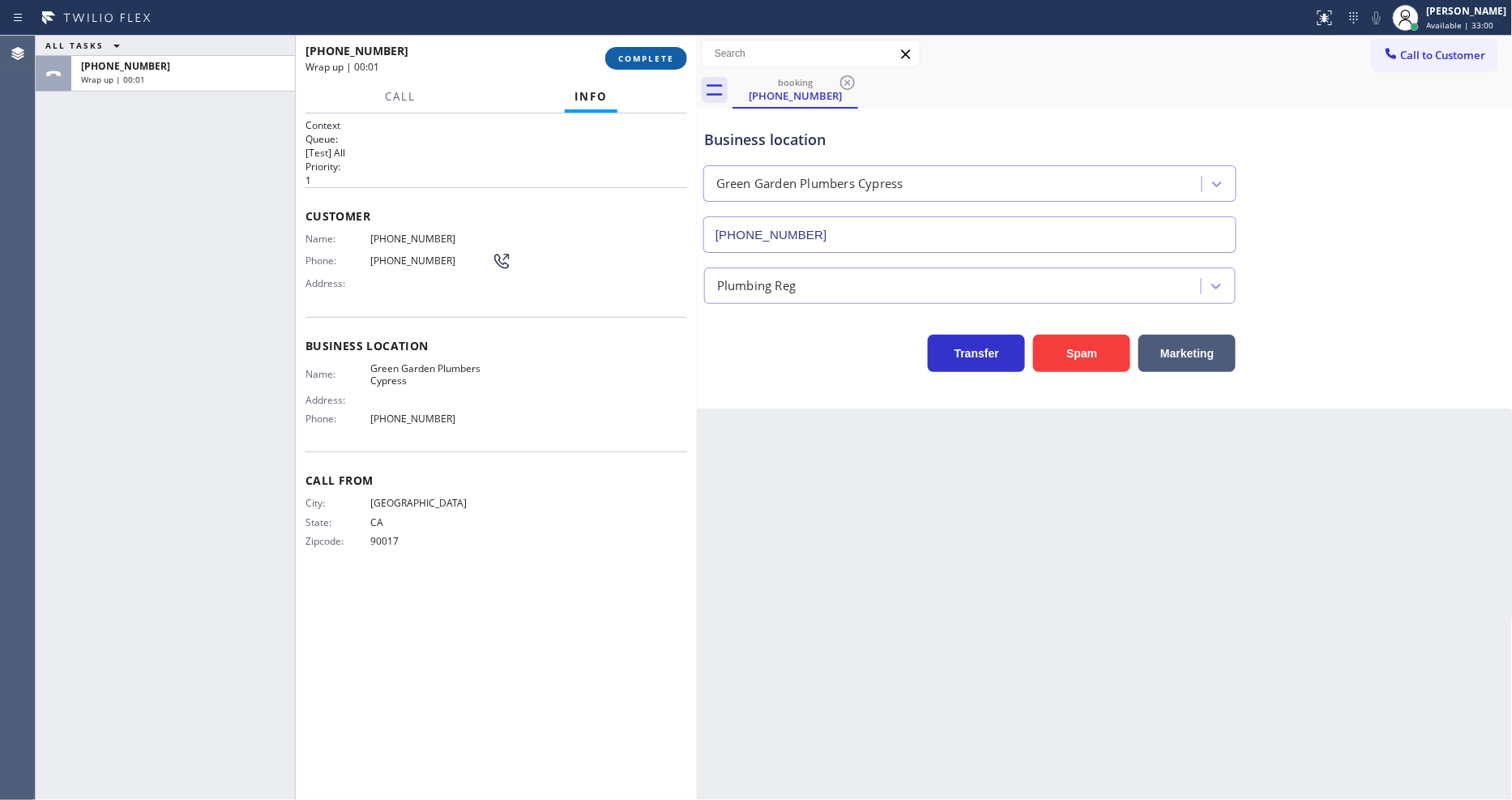
click at [653, 53] on span "COMPLETE" at bounding box center [647, 59] width 56 height 12
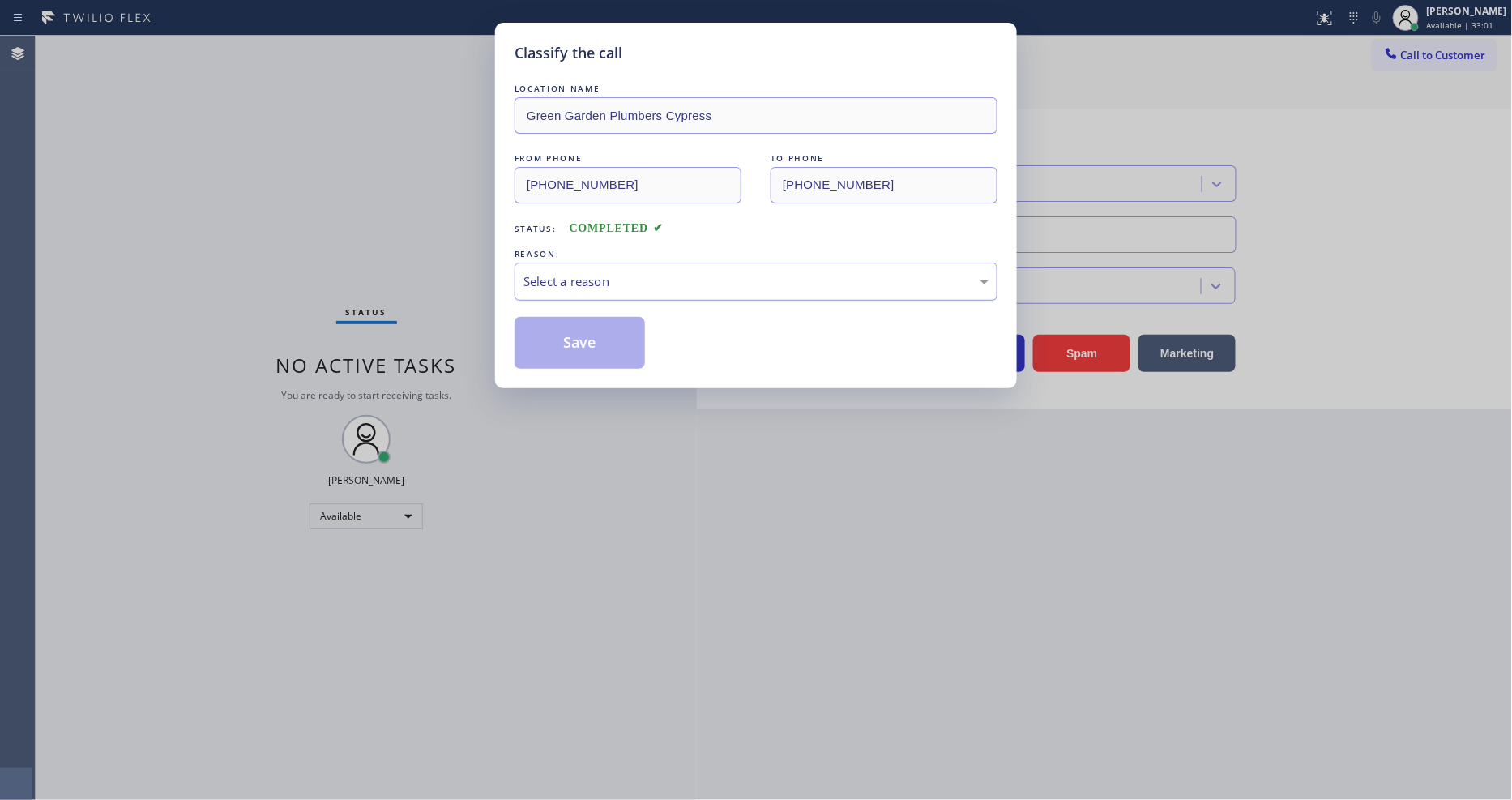
click at [611, 278] on div "Select a reason" at bounding box center [756, 281] width 465 height 19
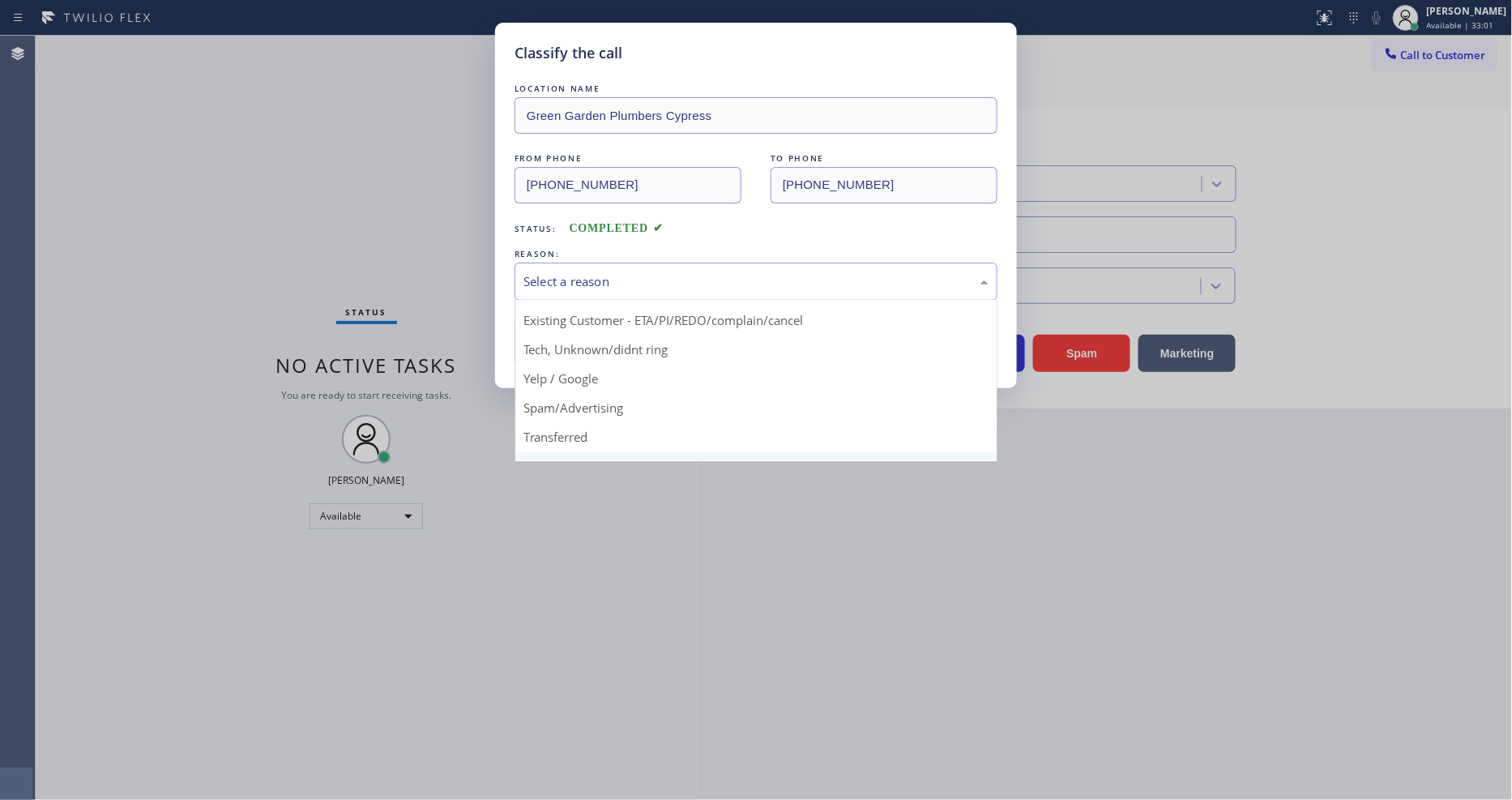
scroll to position [101, 0]
drag, startPoint x: 587, startPoint y: 434, endPoint x: 600, endPoint y: 365, distance: 70.2
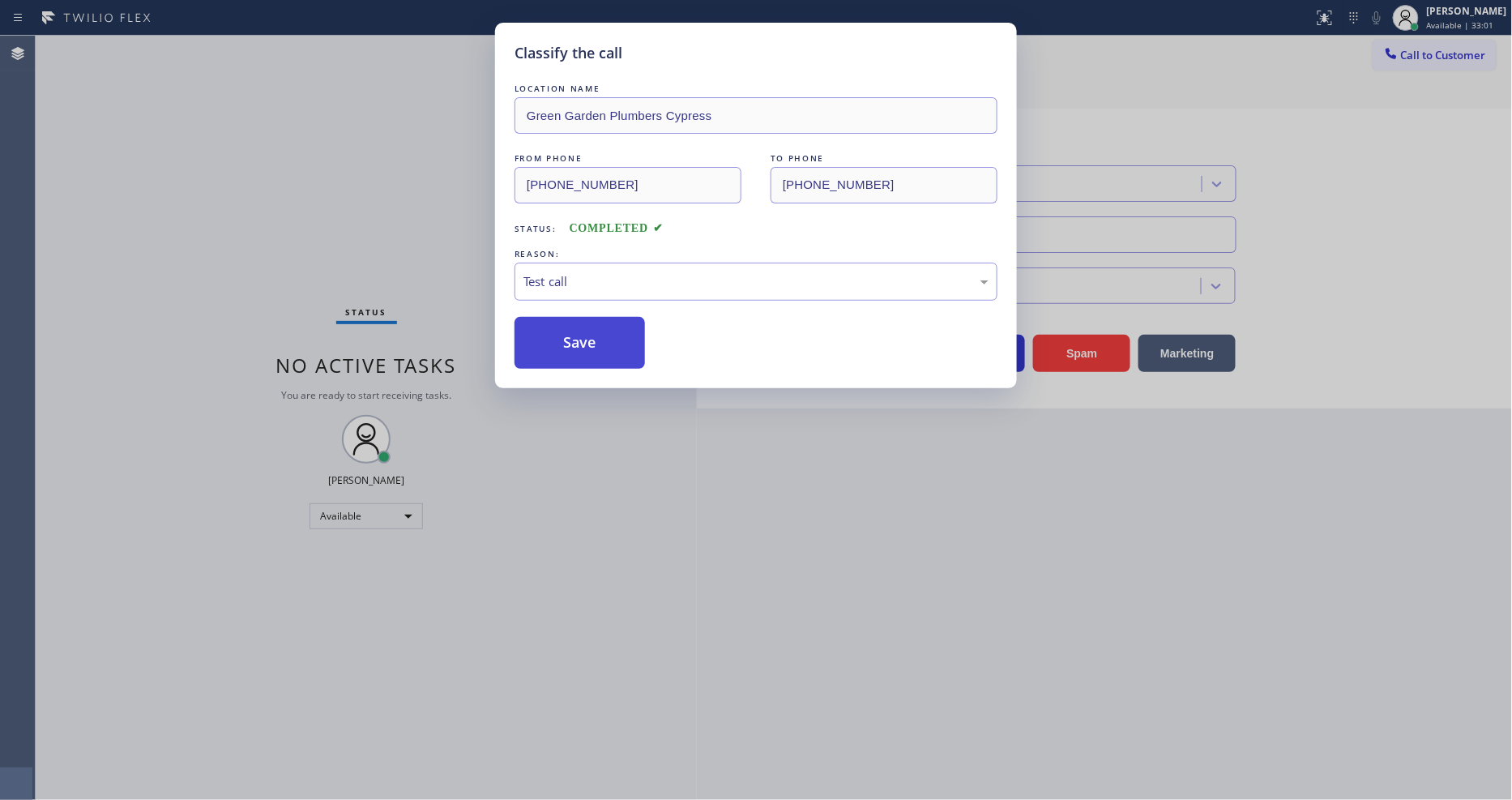
click at [600, 361] on button "Save" at bounding box center [580, 343] width 131 height 52
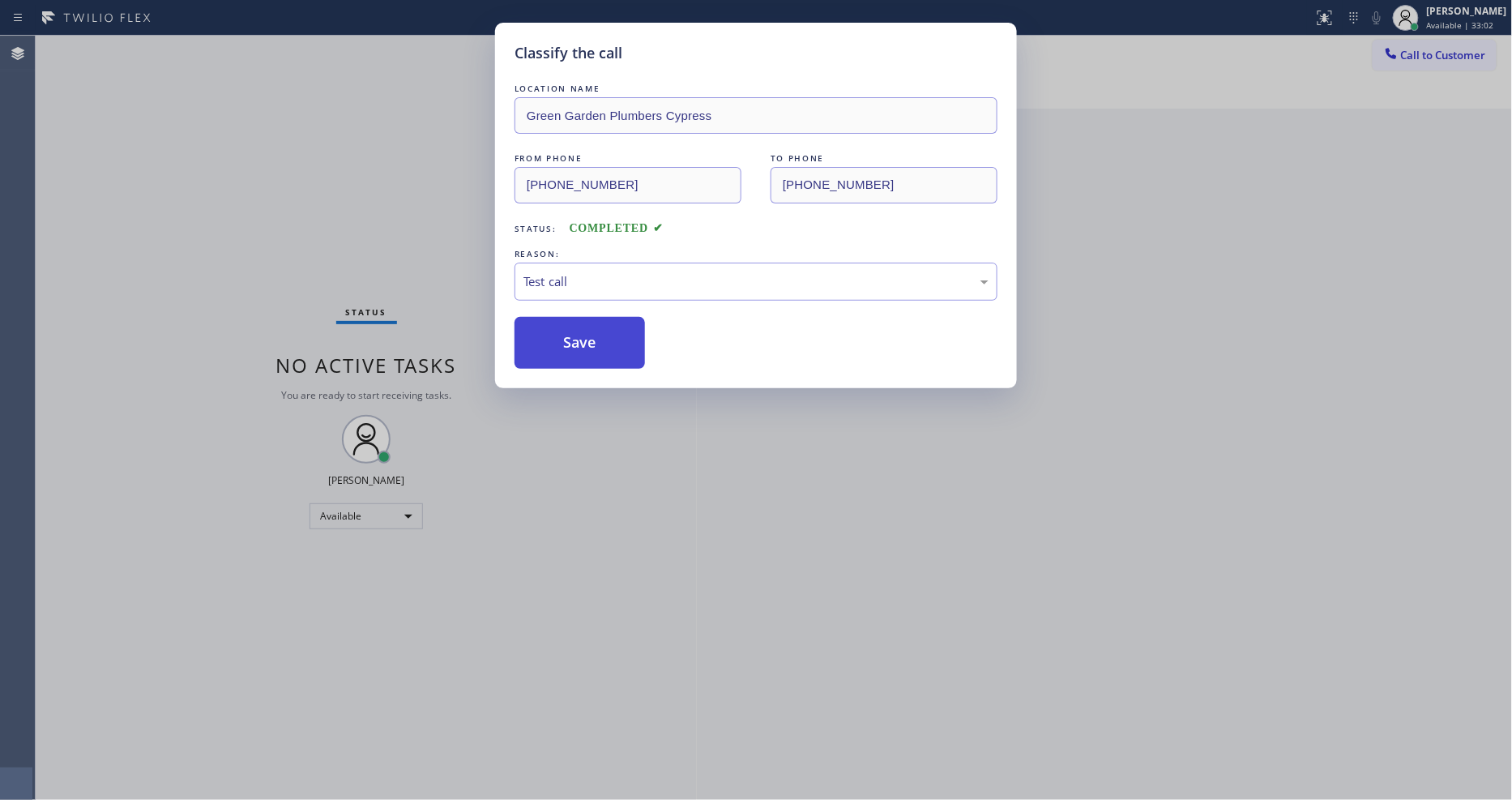
click at [600, 361] on button "Save" at bounding box center [580, 343] width 131 height 52
click at [600, 349] on button "Save" at bounding box center [580, 343] width 131 height 52
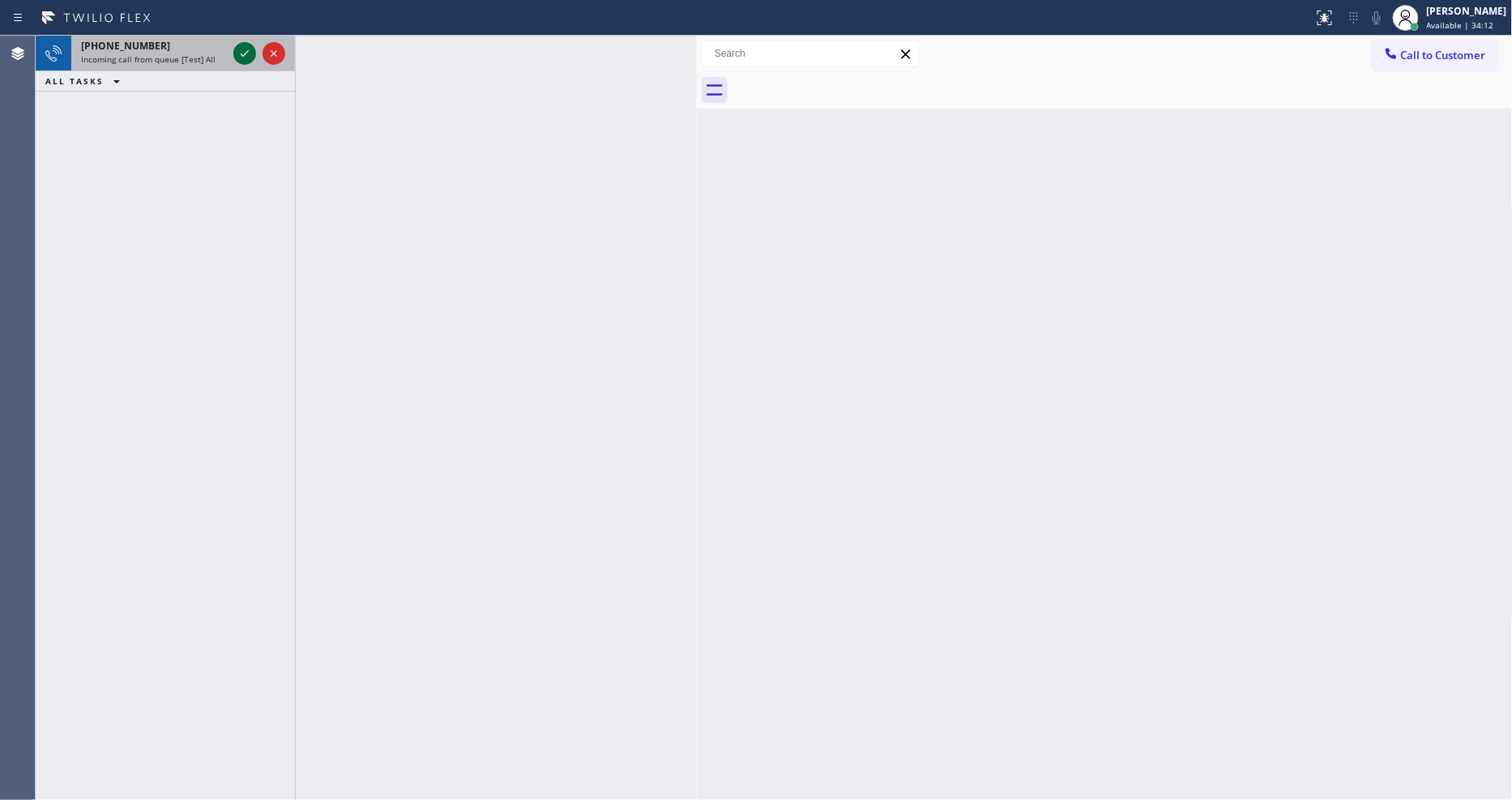
click at [246, 46] on icon at bounding box center [245, 54] width 20 height 20
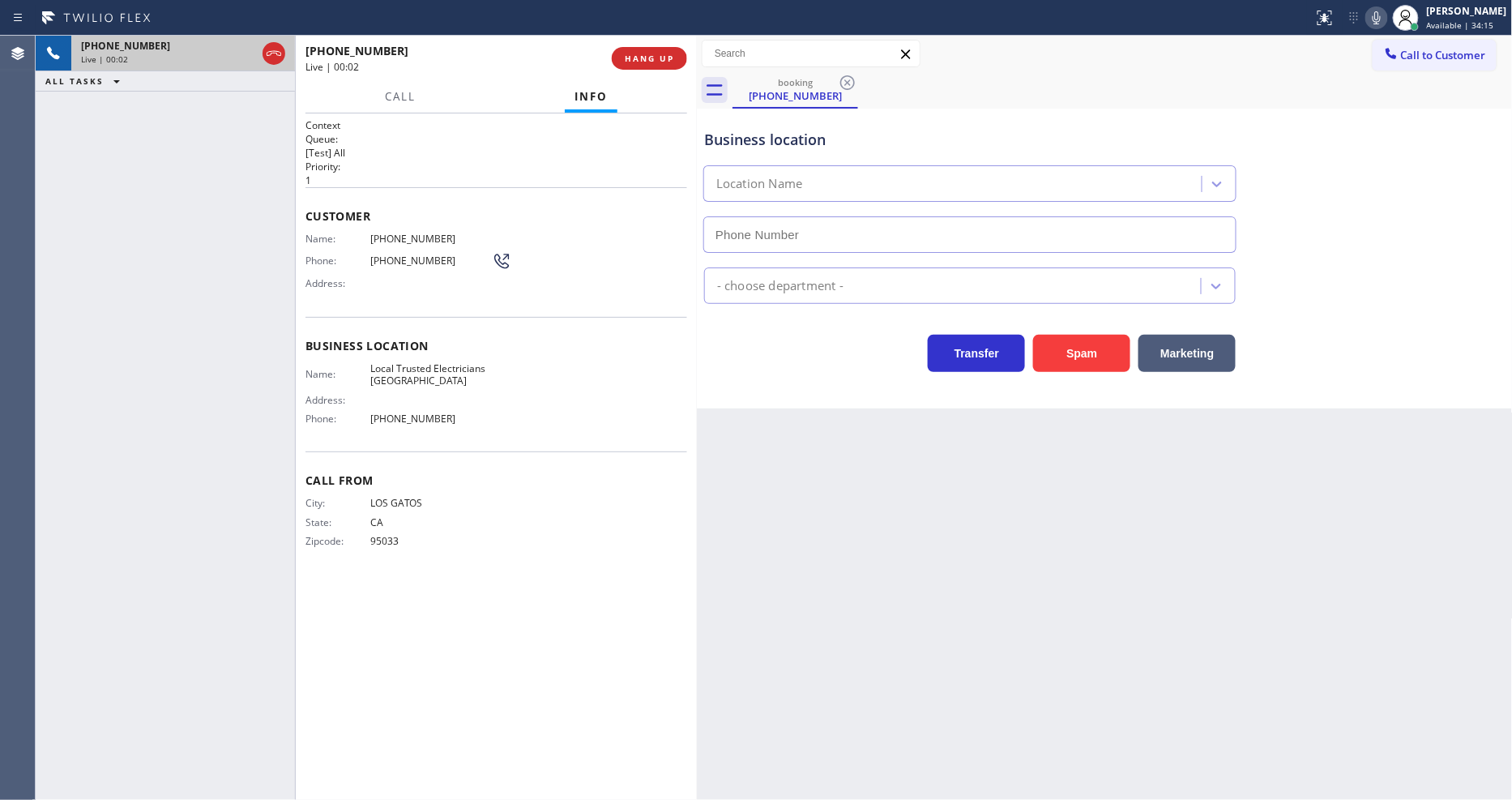
type input "[PHONE_NUMBER]"
click at [415, 365] on span "Local Trusted Electricians [GEOGRAPHIC_DATA]" at bounding box center [431, 375] width 122 height 25
copy span "Local Trusted Electricians [GEOGRAPHIC_DATA]"
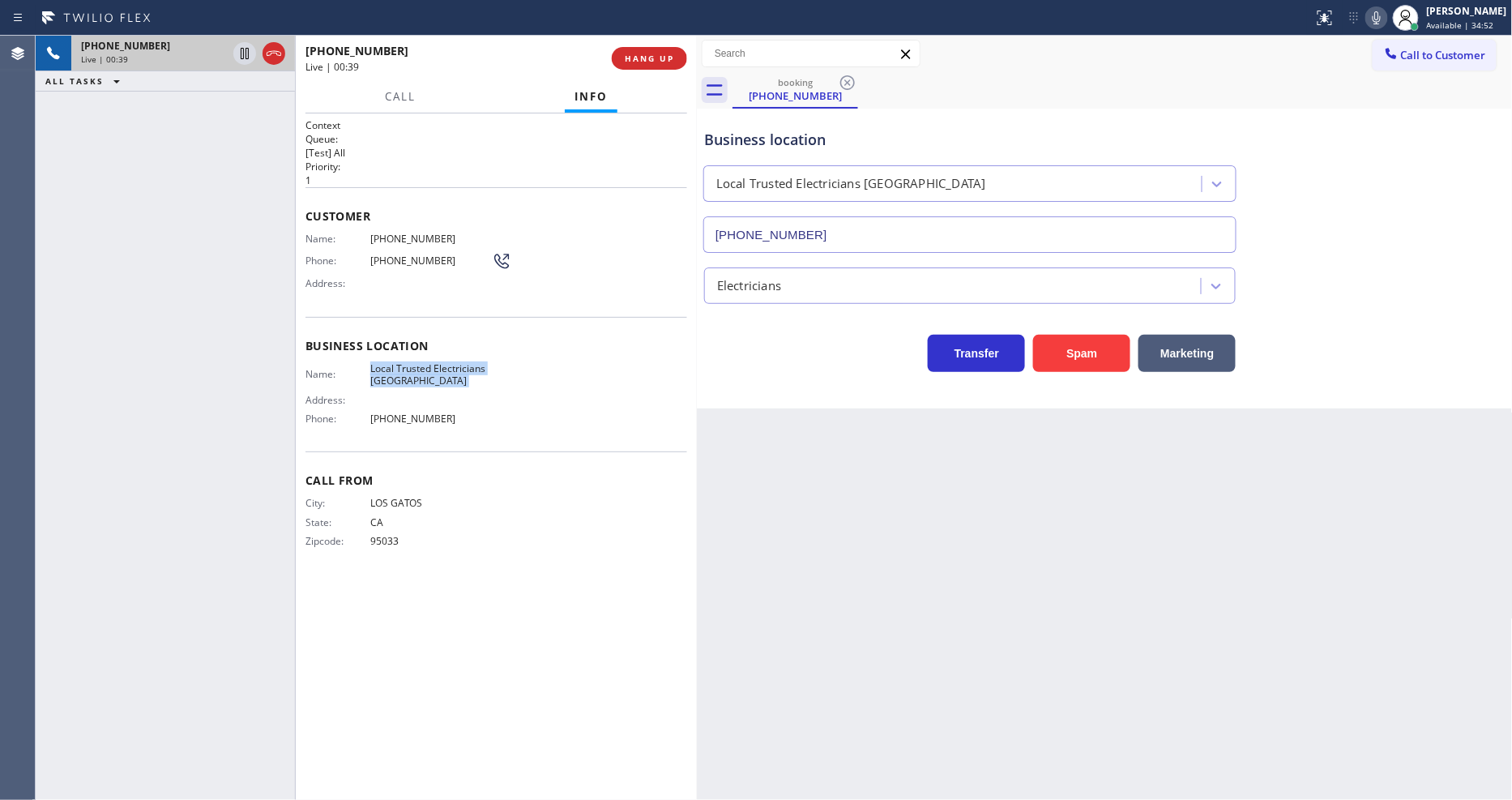
click at [419, 232] on span "[PHONE_NUMBER]" at bounding box center [431, 238] width 122 height 12
copy span "[PHONE_NUMBER]"
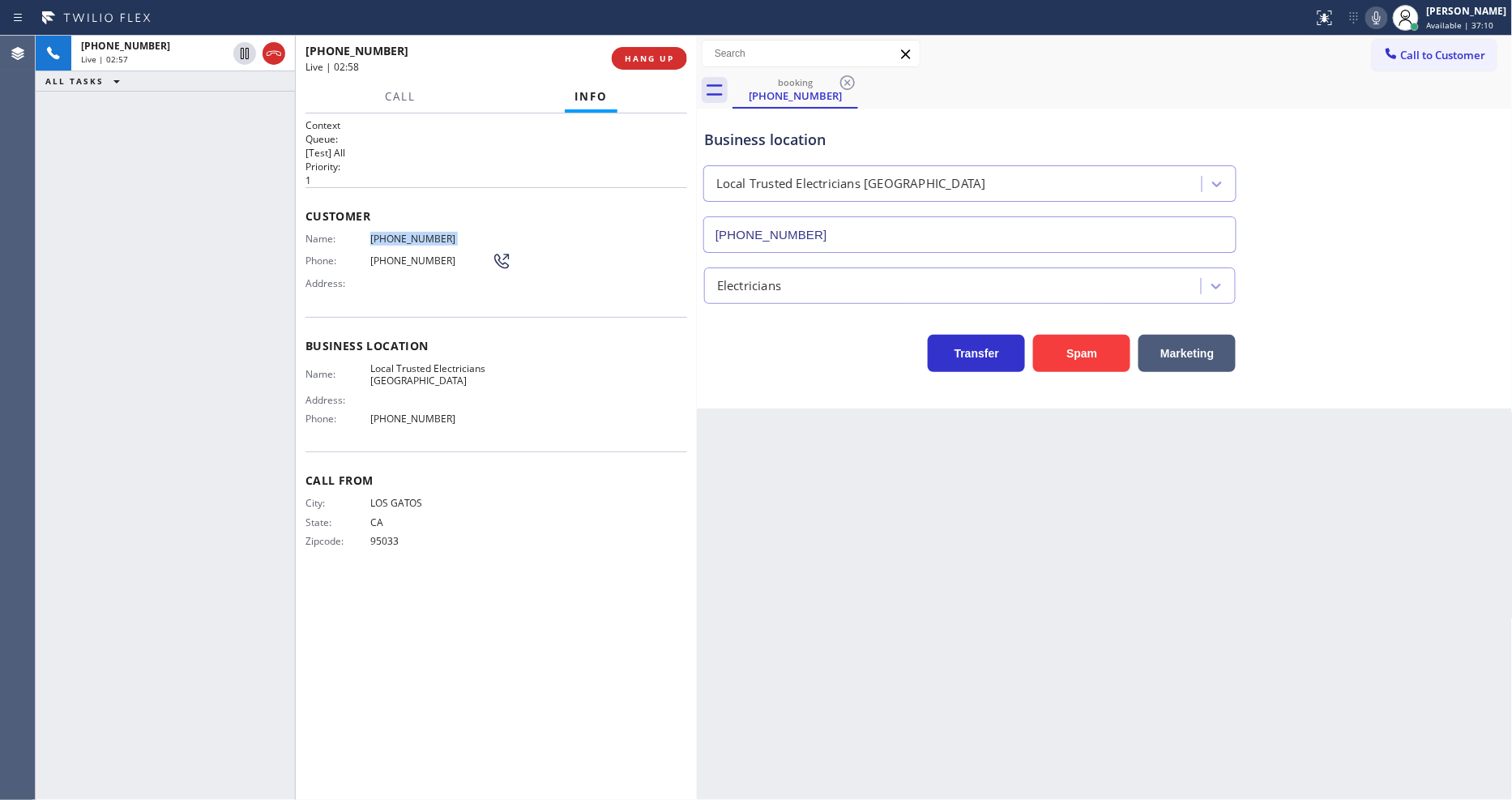
drag, startPoint x: 246, startPoint y: 52, endPoint x: 474, endPoint y: 27, distance: 229.4
click at [246, 52] on icon at bounding box center [245, 54] width 20 height 20
click at [1388, 7] on button at bounding box center [1376, 17] width 22 height 22
click at [439, 317] on div "Business location Name: Local Trusted Electricians Mission Canyon Address: Phon…" at bounding box center [496, 385] width 382 height 136
click at [242, 50] on icon at bounding box center [245, 54] width 12 height 12
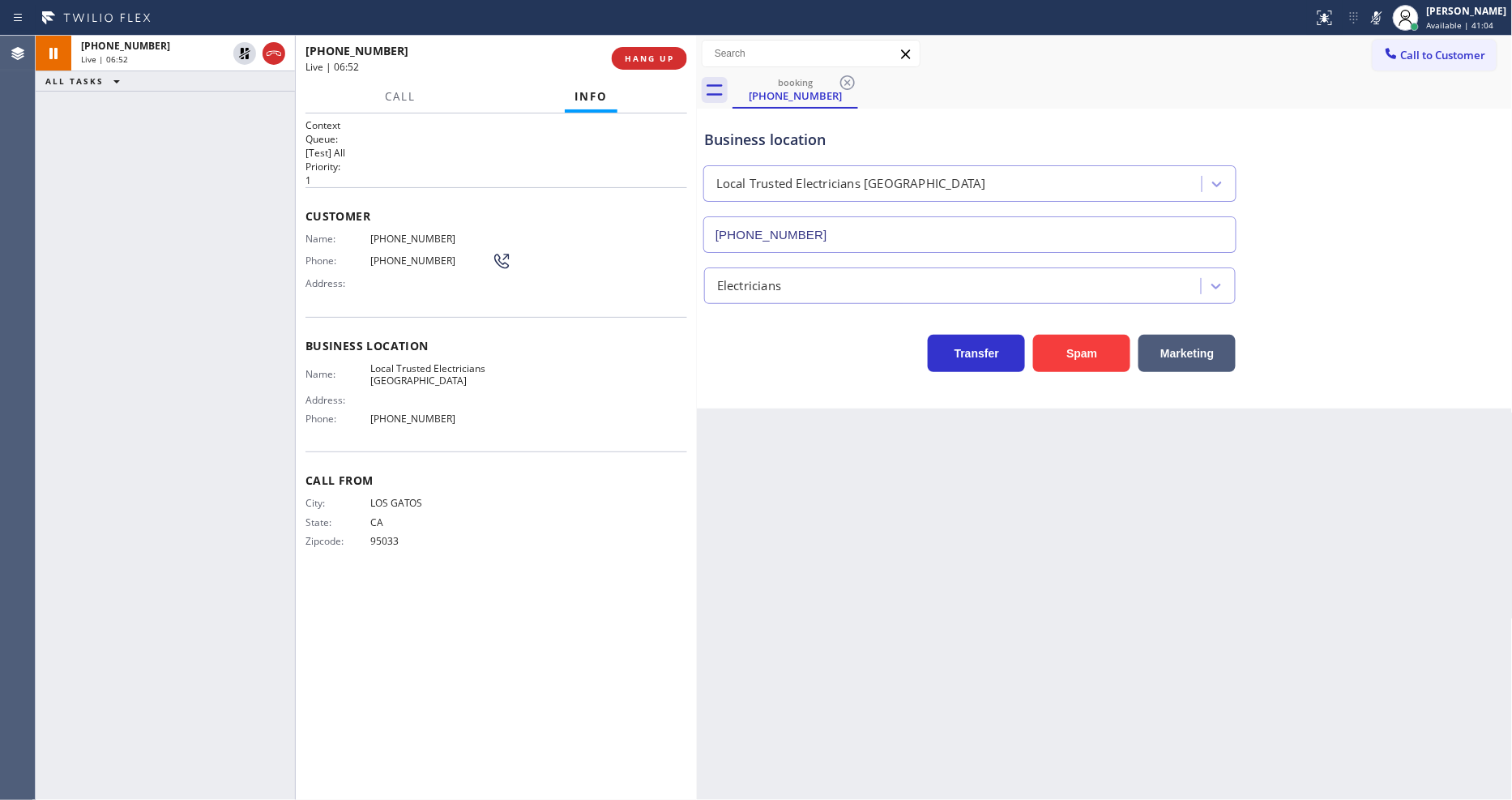
click at [1386, 12] on icon at bounding box center [1377, 18] width 20 height 20
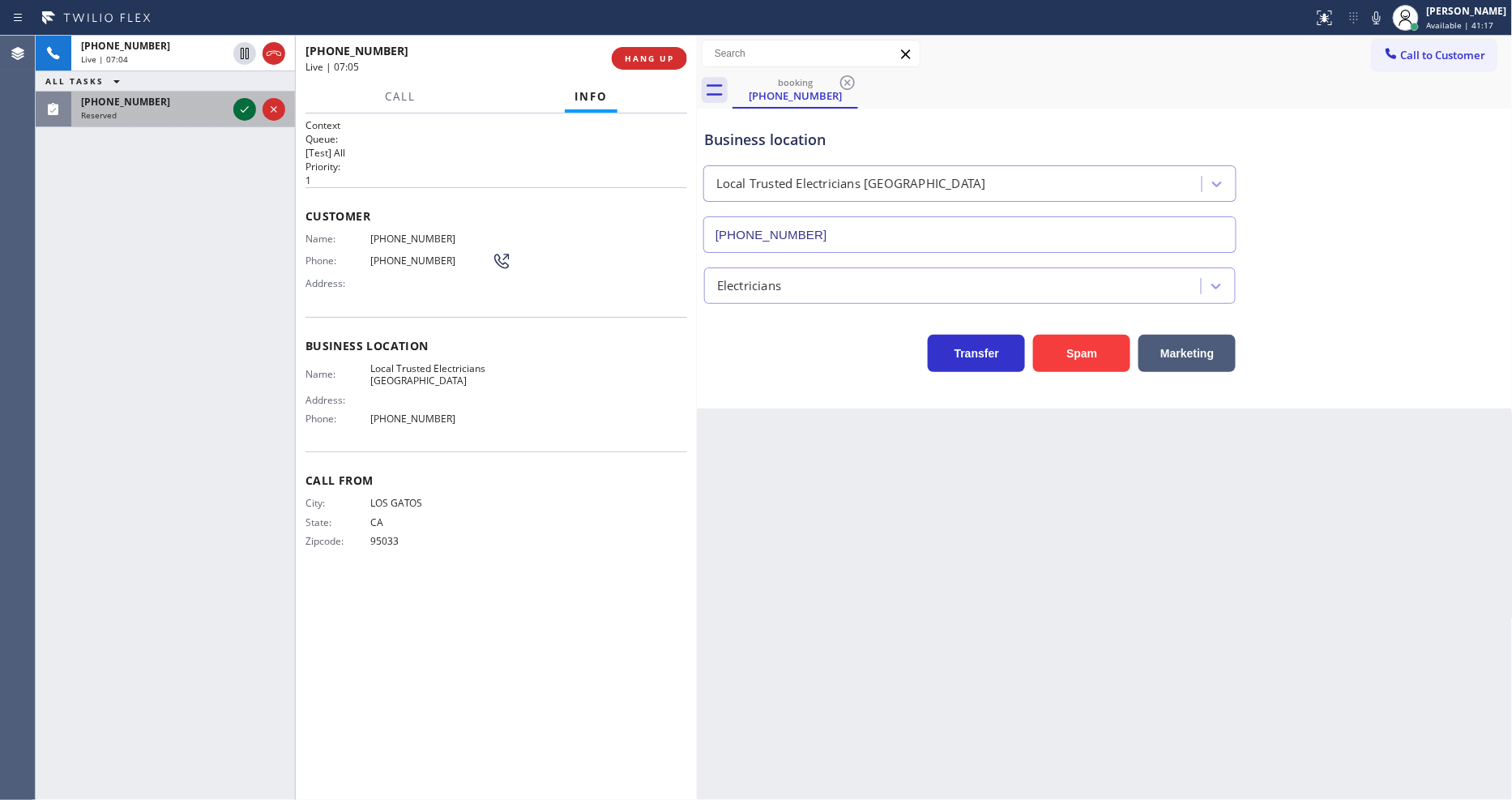
click at [246, 106] on icon at bounding box center [245, 110] width 20 height 20
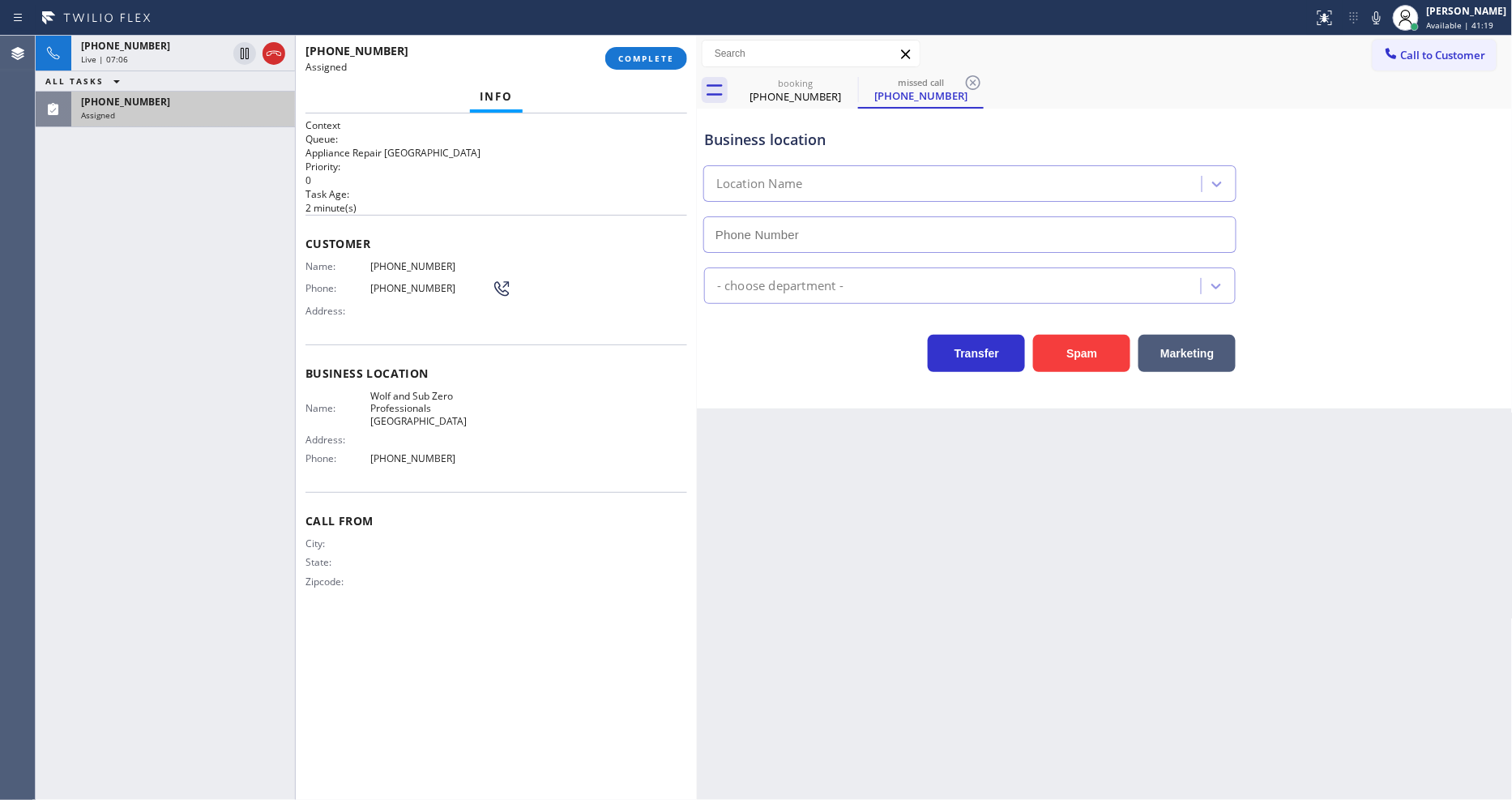
type input "[PHONE_NUMBER]"
drag, startPoint x: 406, startPoint y: 196, endPoint x: 411, endPoint y: 183, distance: 13.9
click at [405, 201] on p "2 minute(s)" at bounding box center [496, 208] width 382 height 14
click at [624, 55] on span "COMPLETE" at bounding box center [647, 59] width 56 height 12
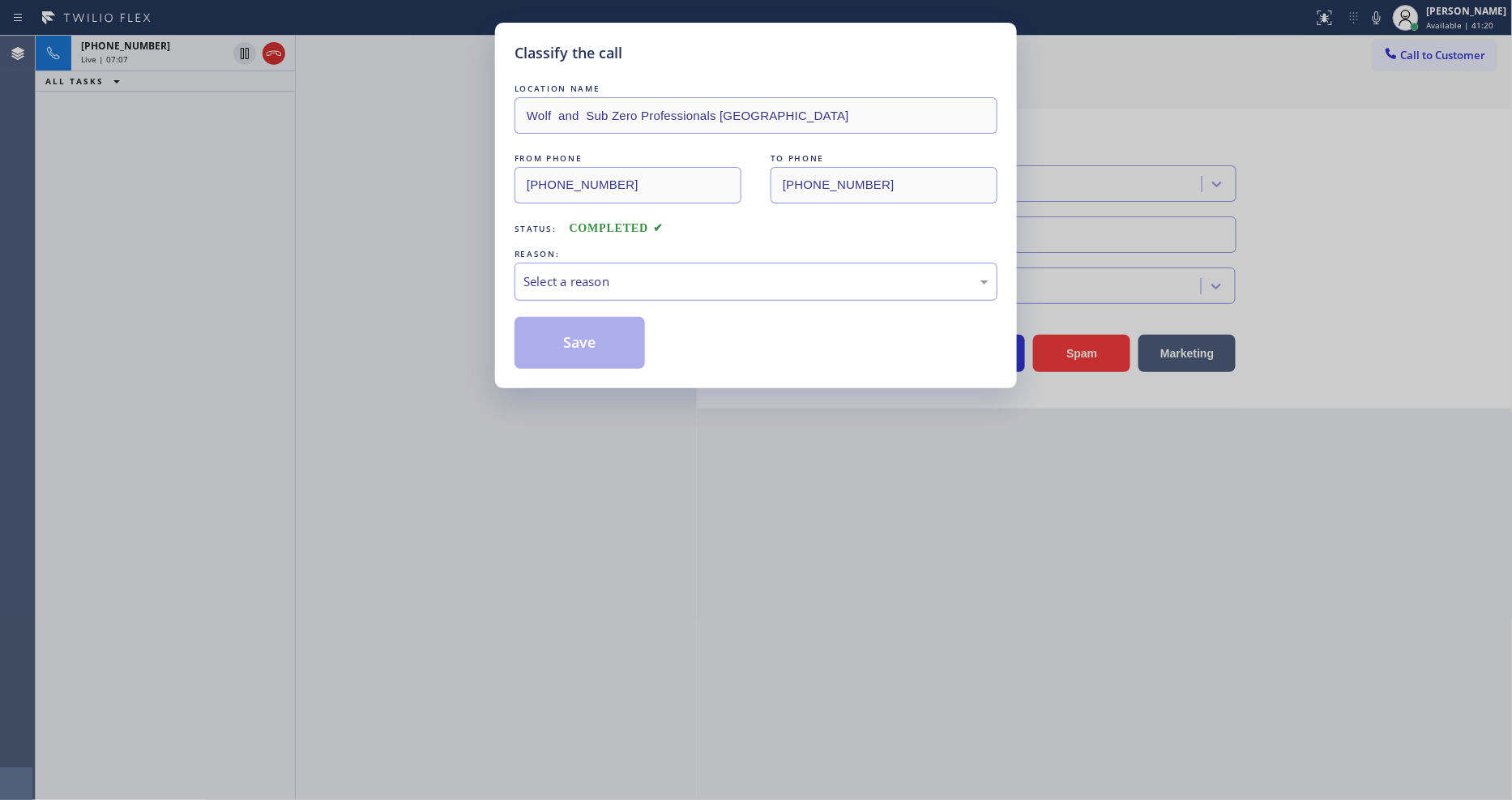
drag, startPoint x: 600, startPoint y: 285, endPoint x: 597, endPoint y: 293, distance: 8.5
click at [598, 285] on div "Select a reason" at bounding box center [756, 281] width 465 height 19
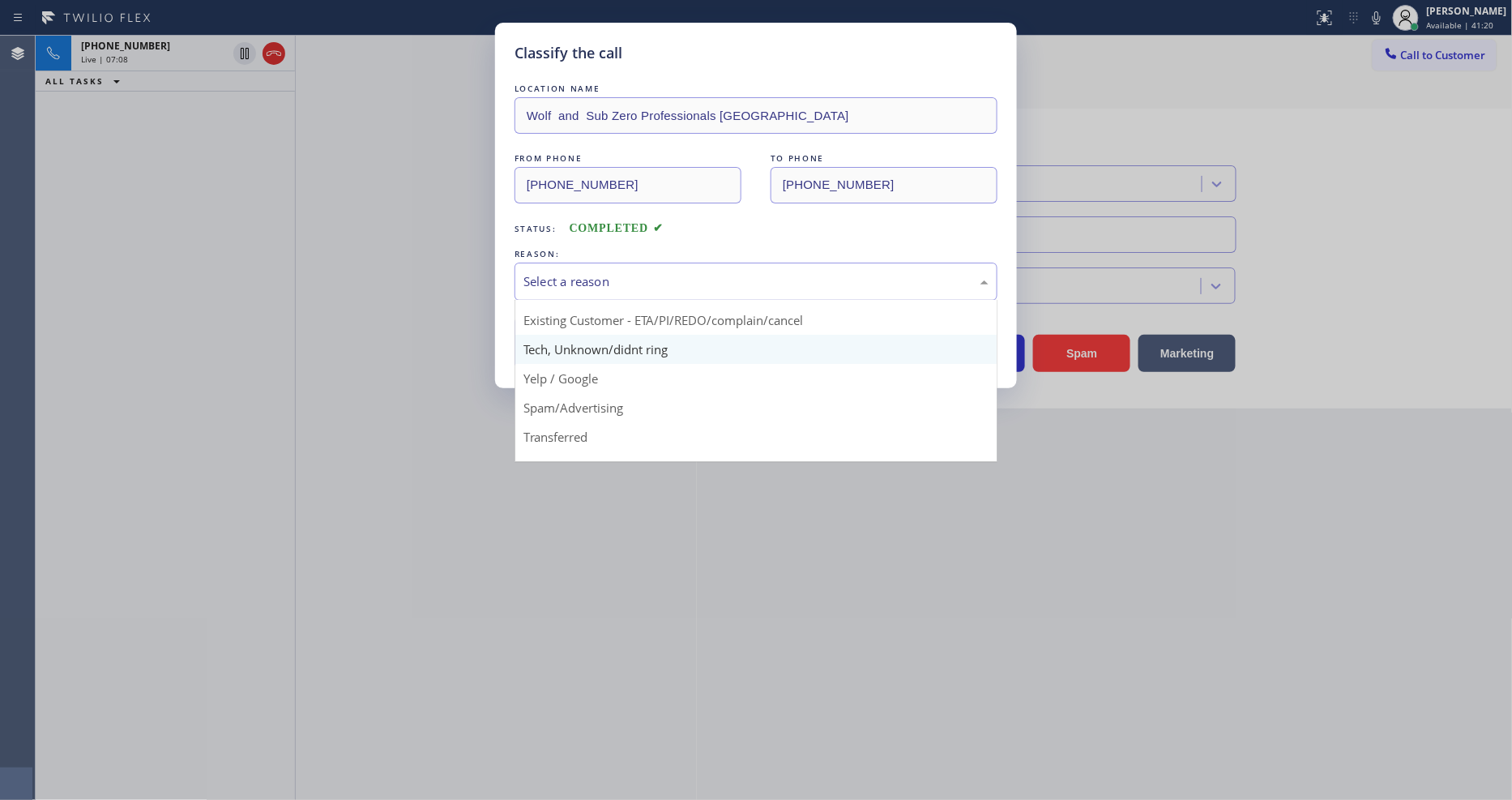
scroll to position [101, 0]
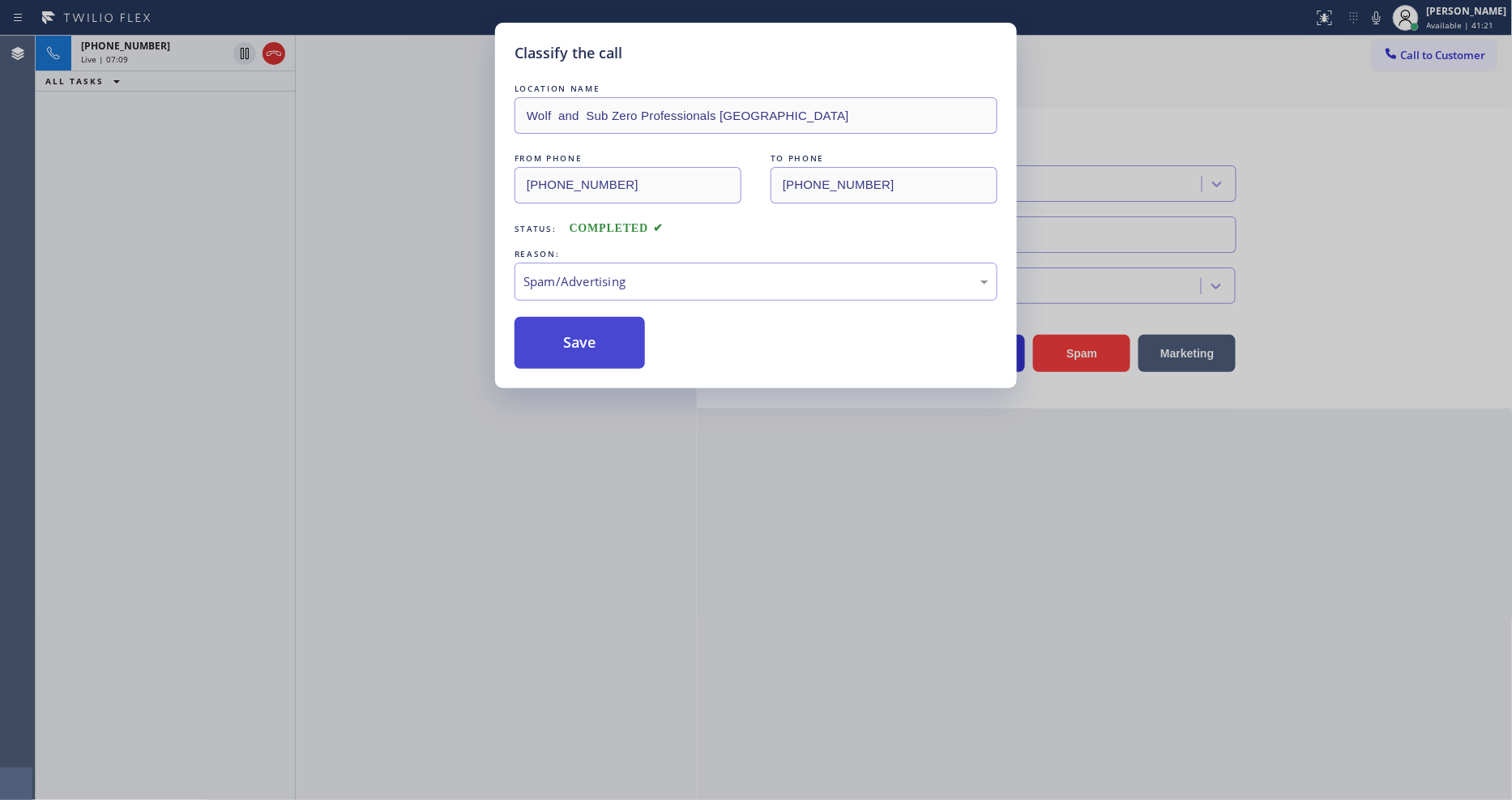
click at [590, 338] on button "Save" at bounding box center [580, 343] width 131 height 52
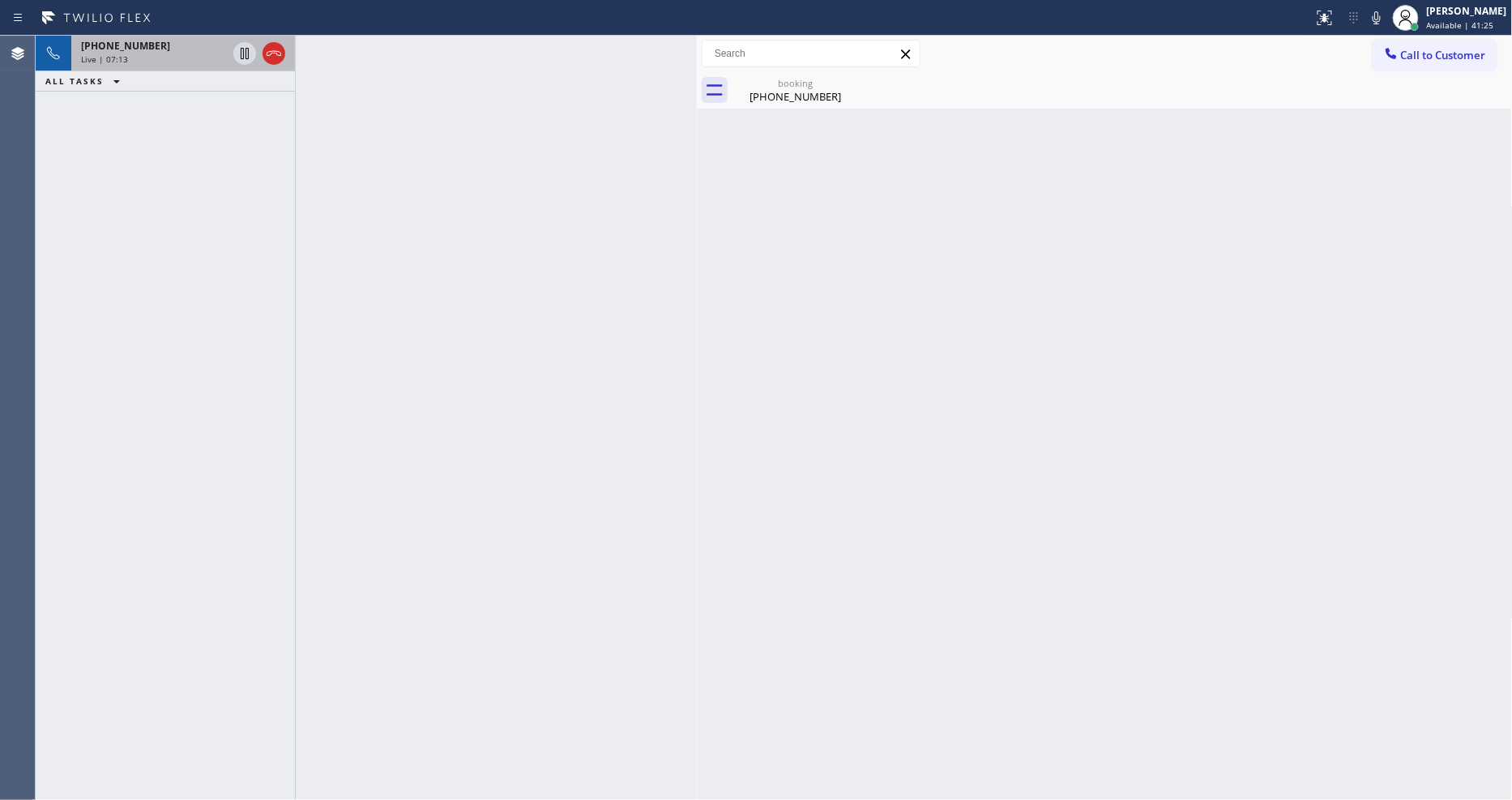
click at [200, 60] on div "Live | 07:13" at bounding box center [154, 60] width 146 height 12
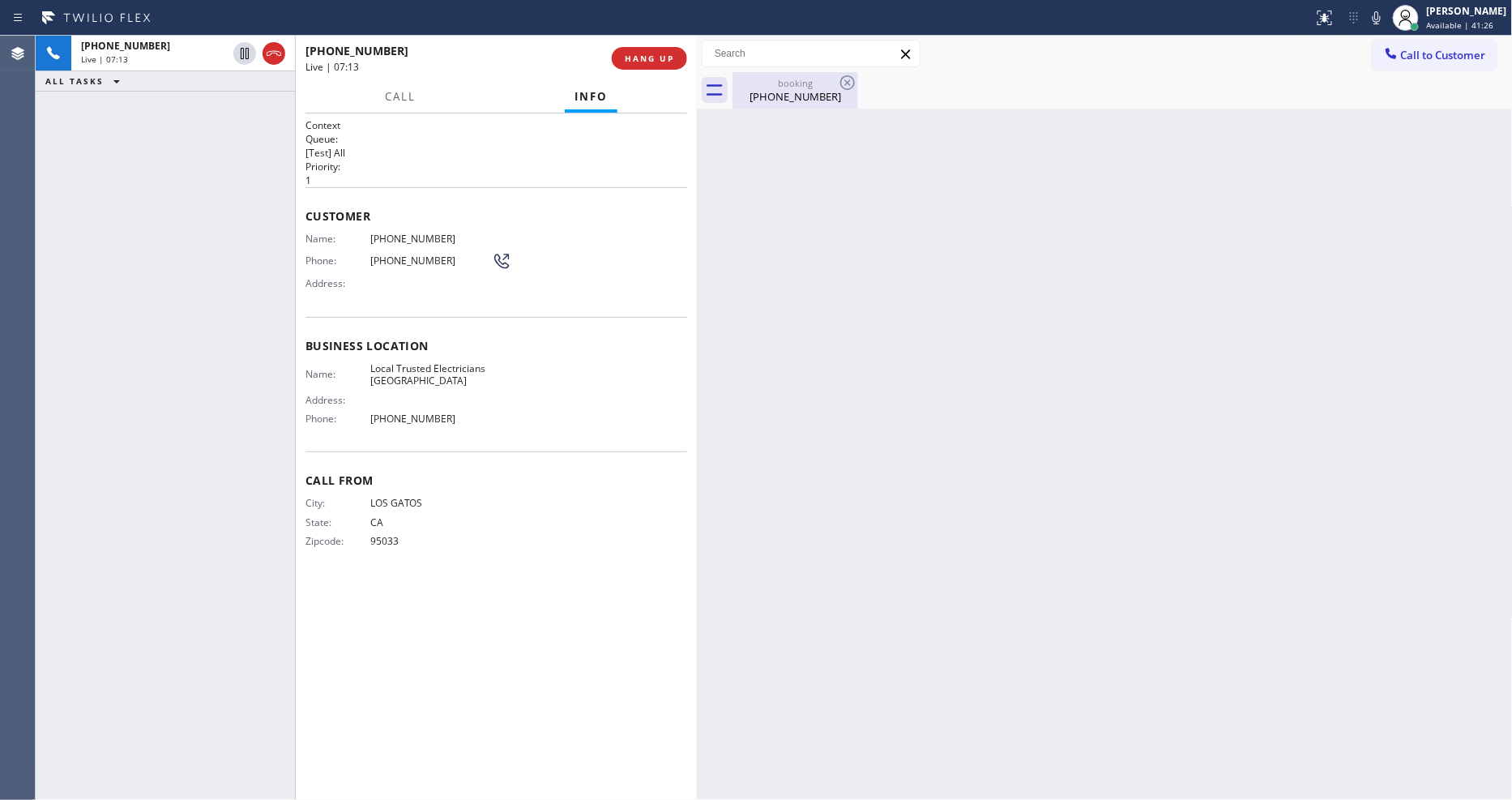
click at [779, 79] on div "booking" at bounding box center [796, 83] width 122 height 12
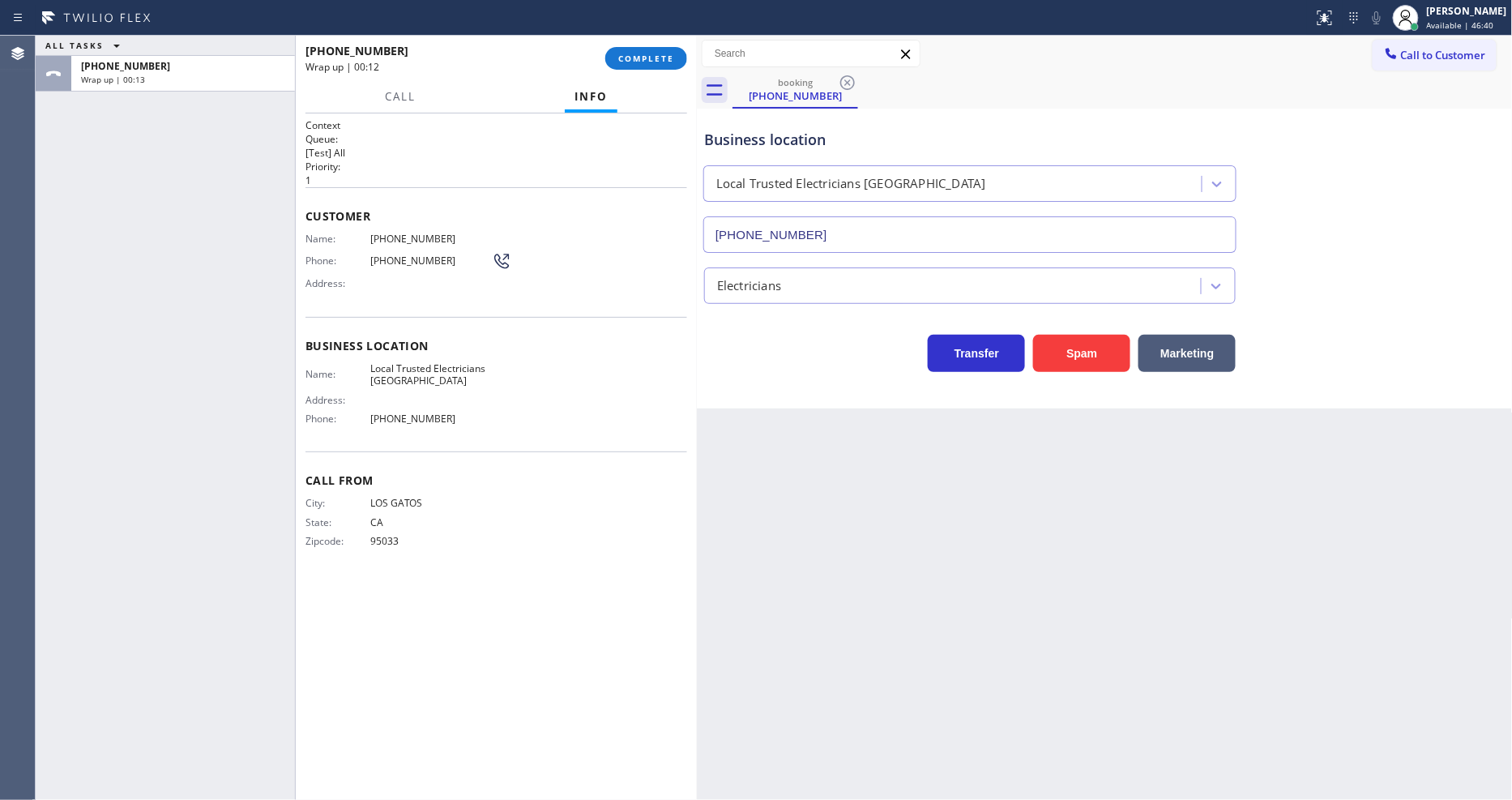
click at [1043, 463] on div "Back to Dashboard Change Sender ID Customers Technicians Select a contact Outbo…" at bounding box center [1105, 418] width 816 height 764
click at [667, 53] on span "COMPLETE" at bounding box center [647, 59] width 56 height 12
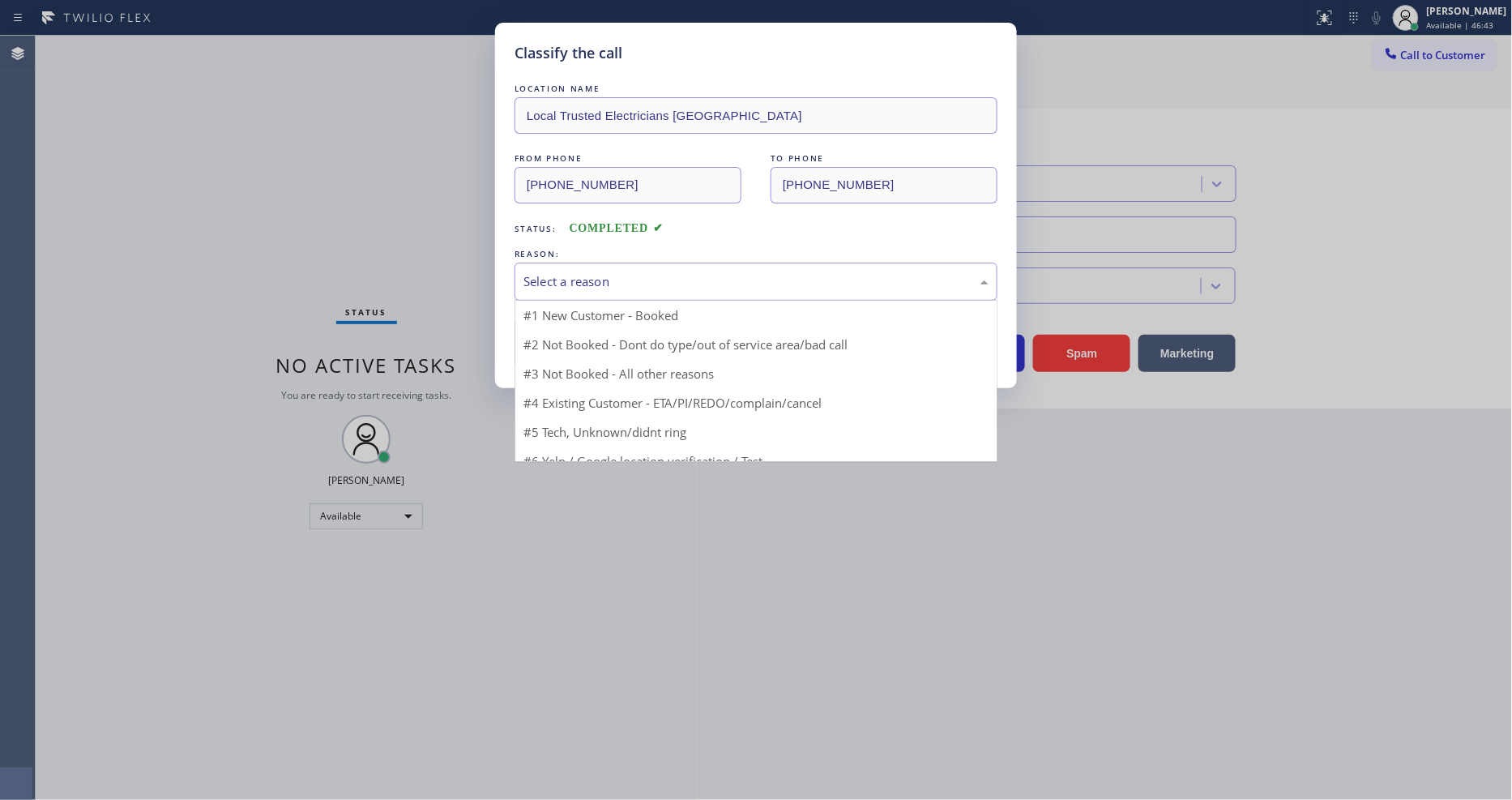
click at [590, 262] on div "Select a reason" at bounding box center [756, 281] width 483 height 38
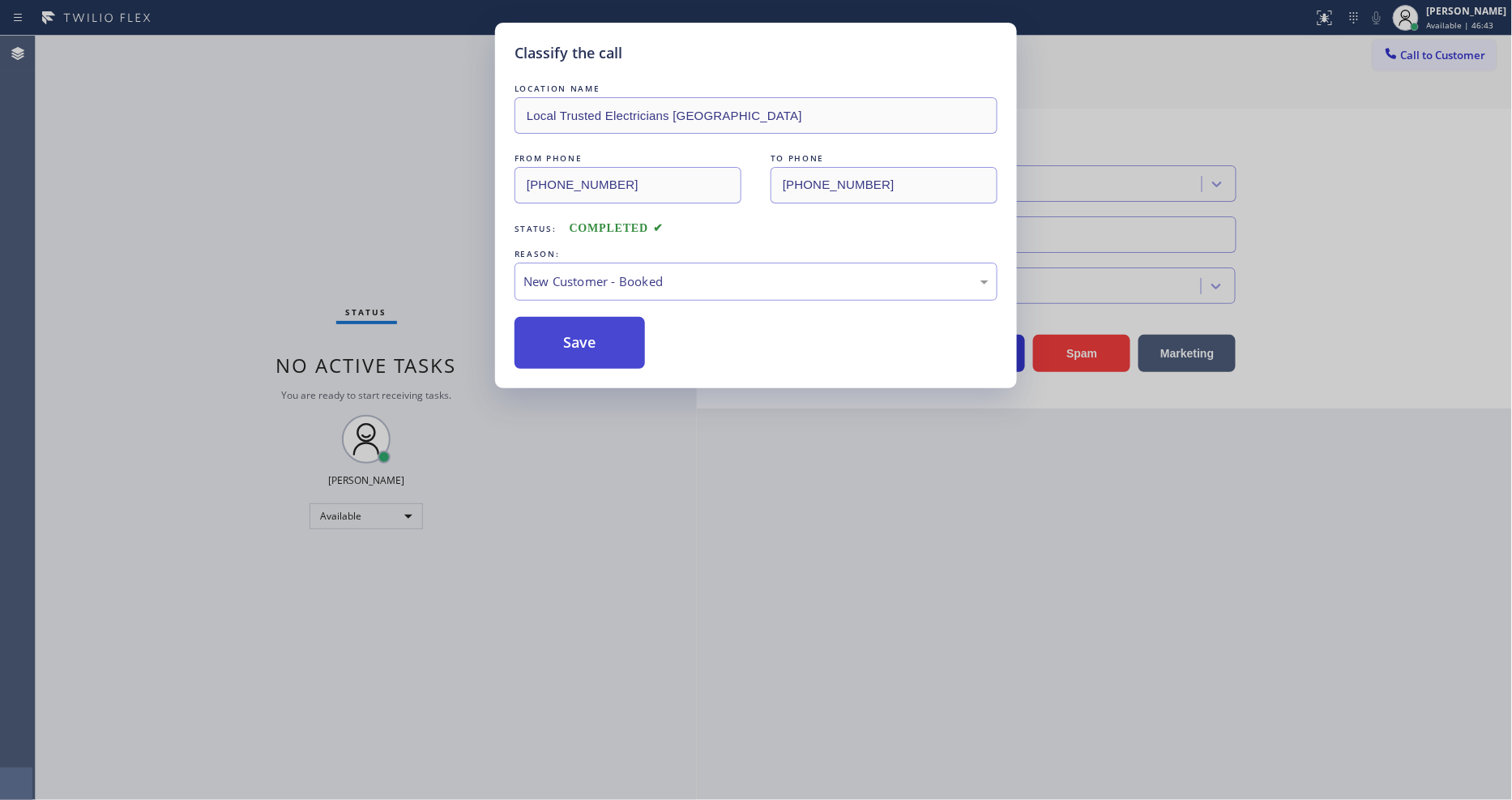
click at [569, 331] on button "Save" at bounding box center [580, 343] width 131 height 52
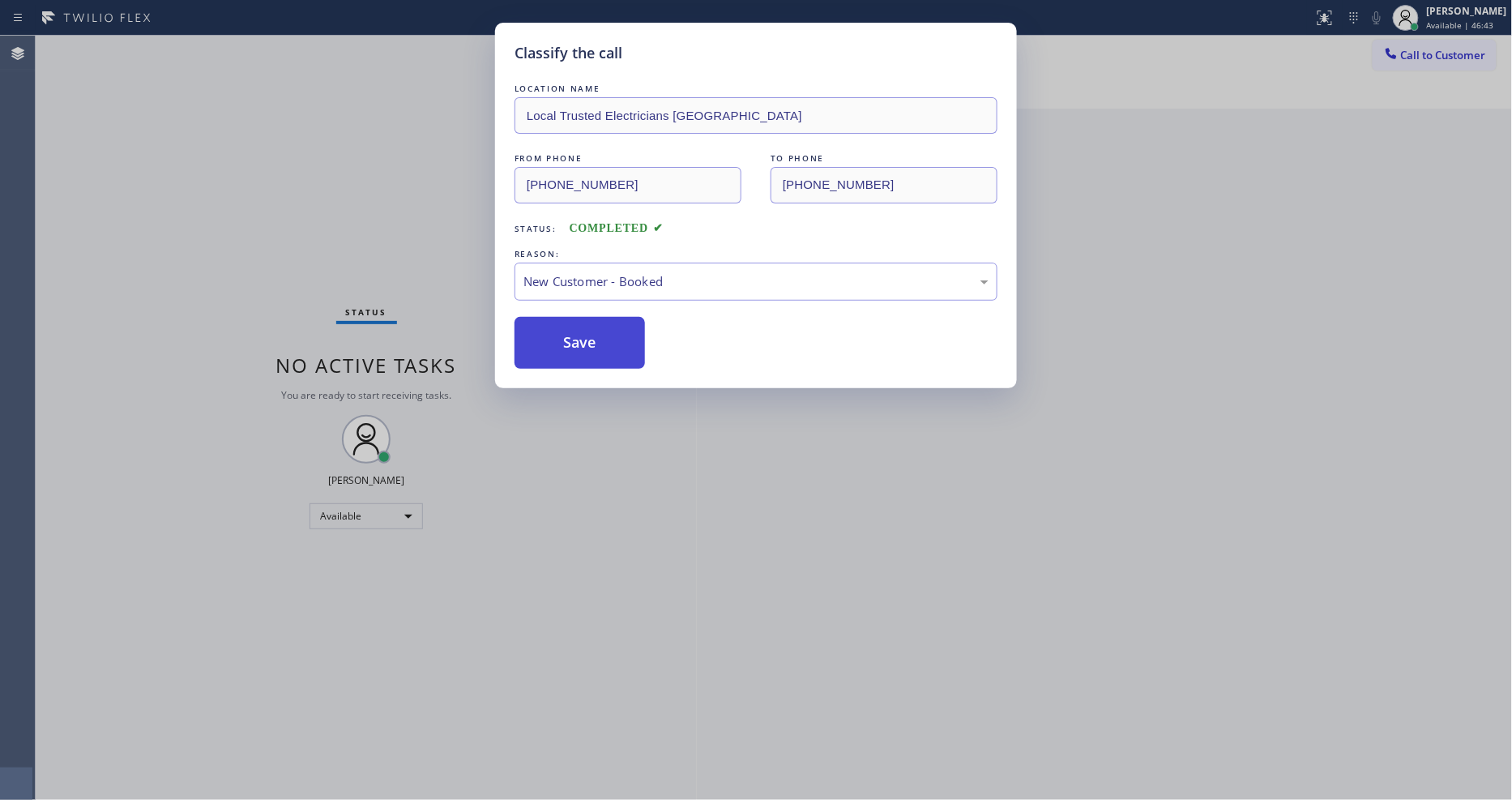
click at [569, 331] on button "Save" at bounding box center [580, 343] width 131 height 52
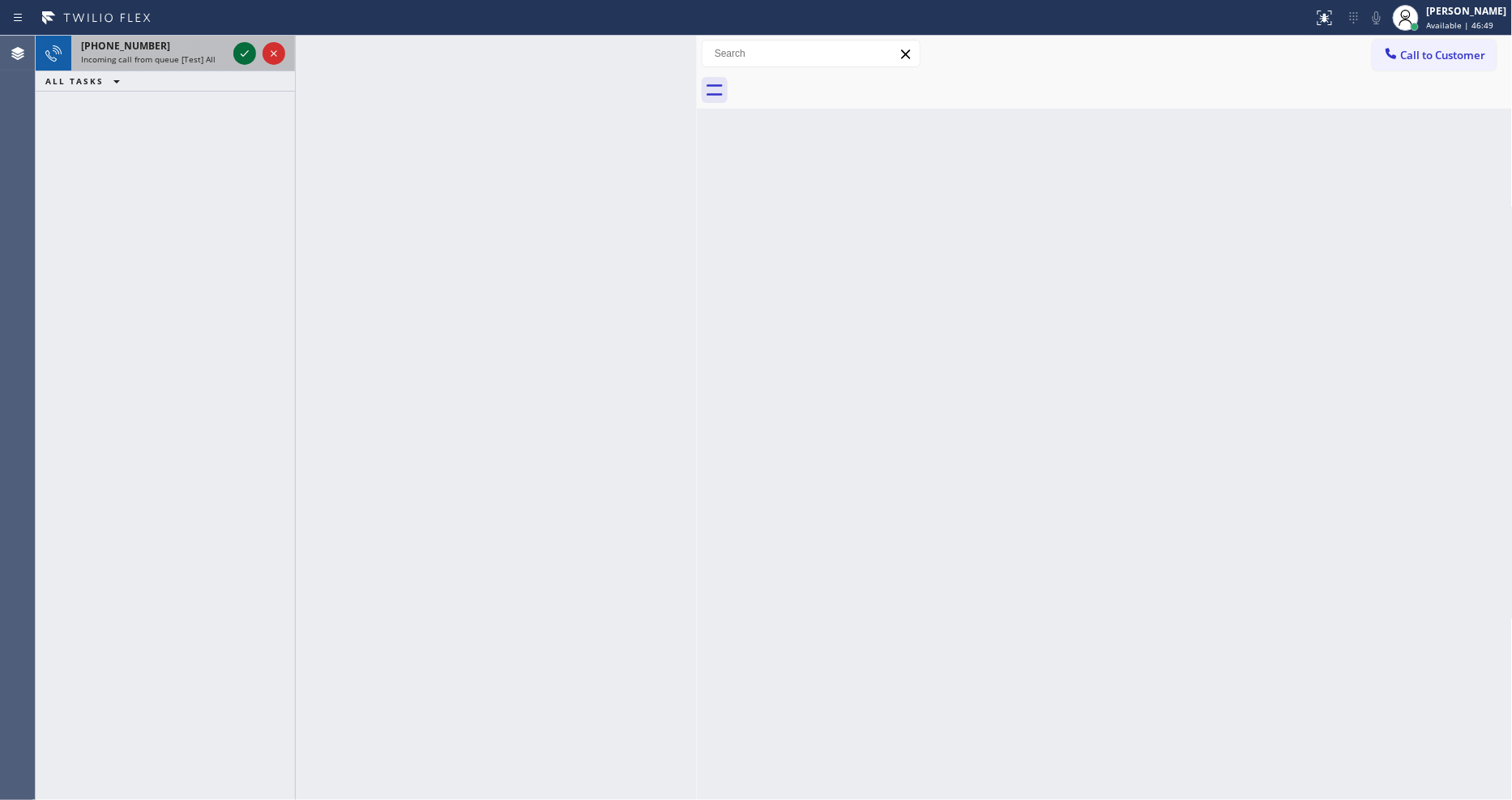
click at [241, 51] on icon at bounding box center [245, 54] width 20 height 20
click at [233, 57] on div at bounding box center [244, 54] width 22 height 20
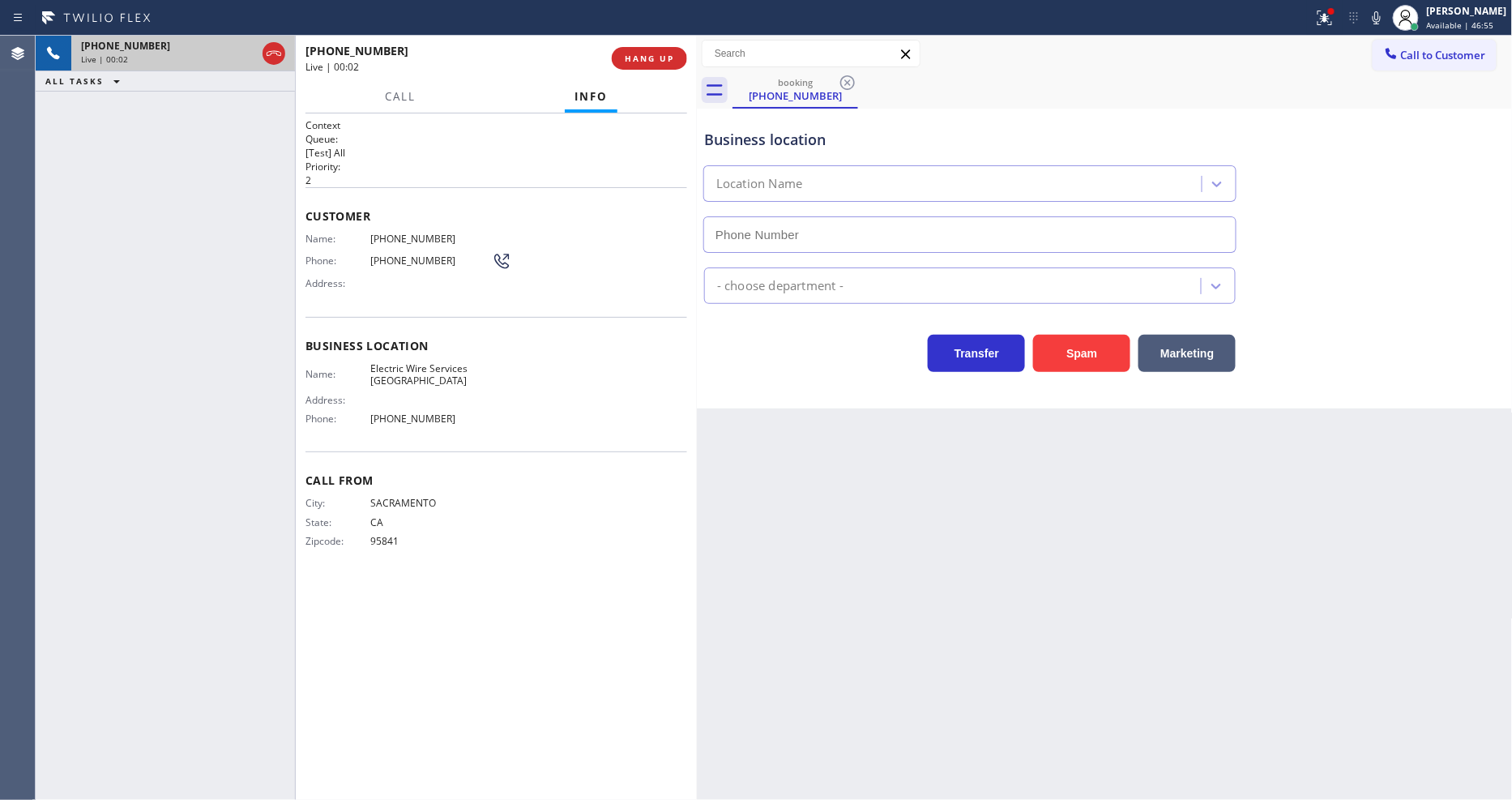
type input "[PHONE_NUMBER]"
click at [634, 53] on span "HANG UP" at bounding box center [649, 59] width 50 height 12
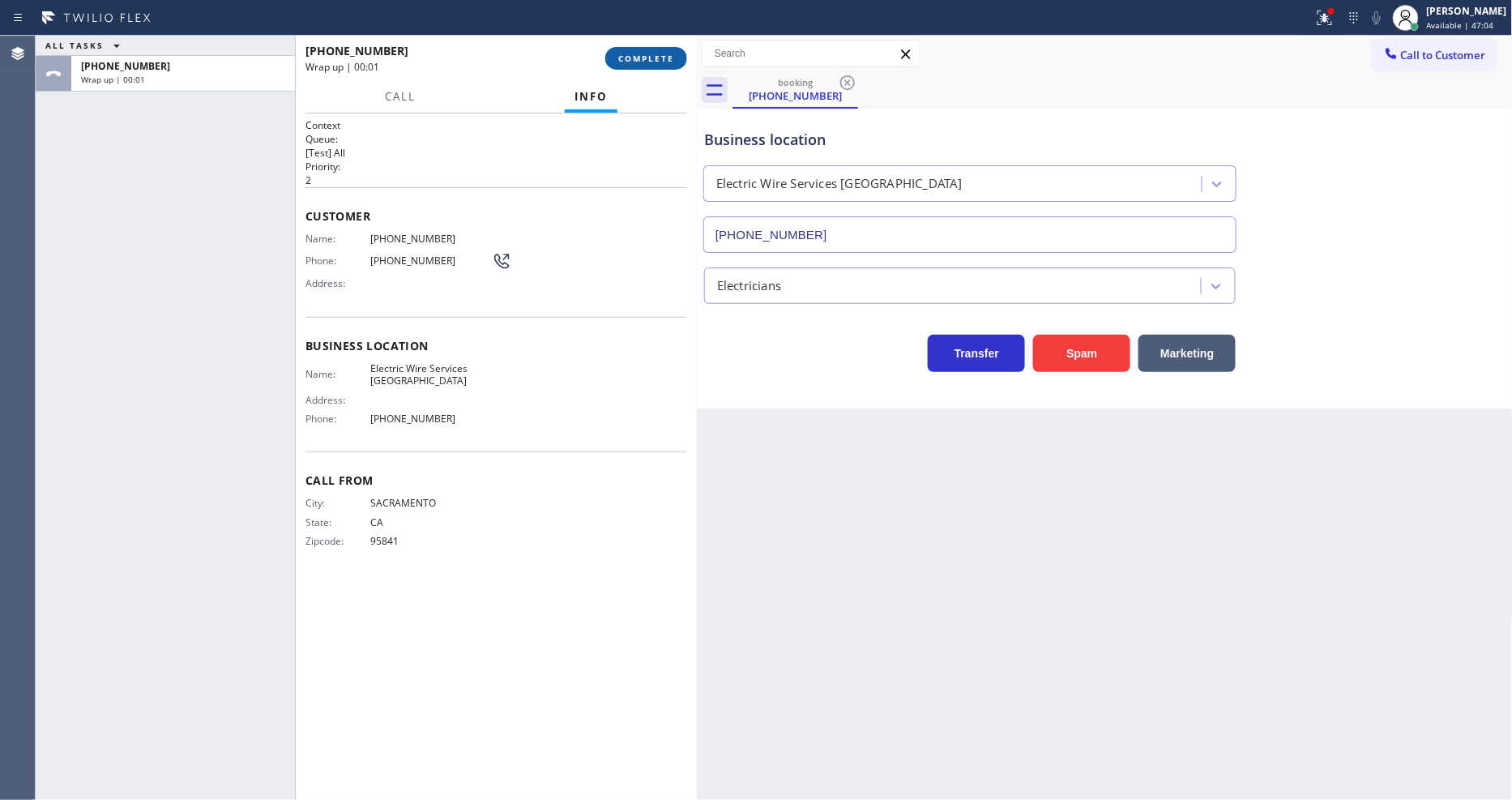
click at [634, 53] on span "COMPLETE" at bounding box center [647, 59] width 56 height 12
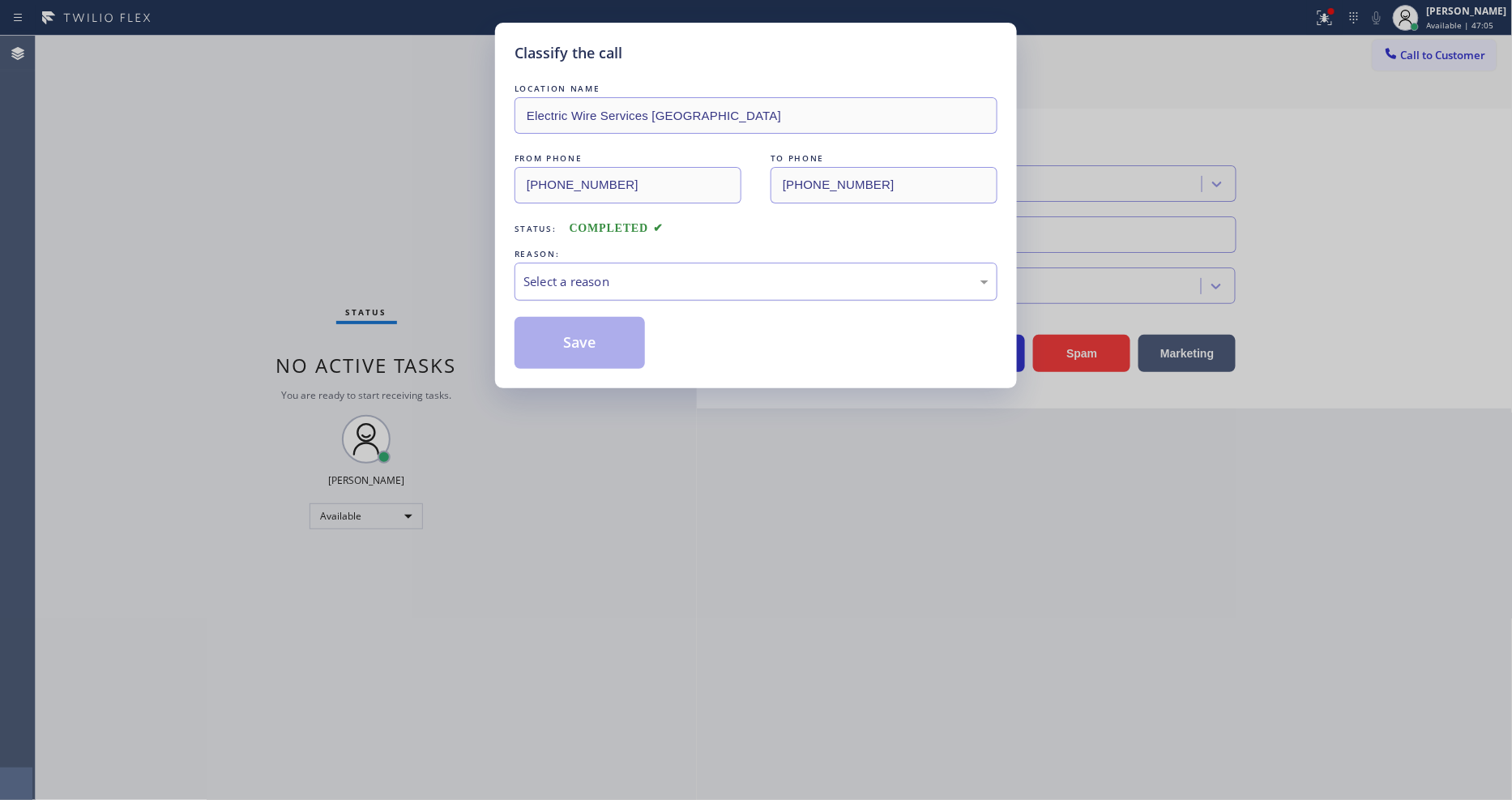
click at [589, 285] on div "Select a reason" at bounding box center [756, 281] width 465 height 19
click at [592, 285] on div "Tech, Unknown/didnt ring" at bounding box center [756, 281] width 483 height 38
click at [588, 341] on button "Save" at bounding box center [580, 343] width 131 height 52
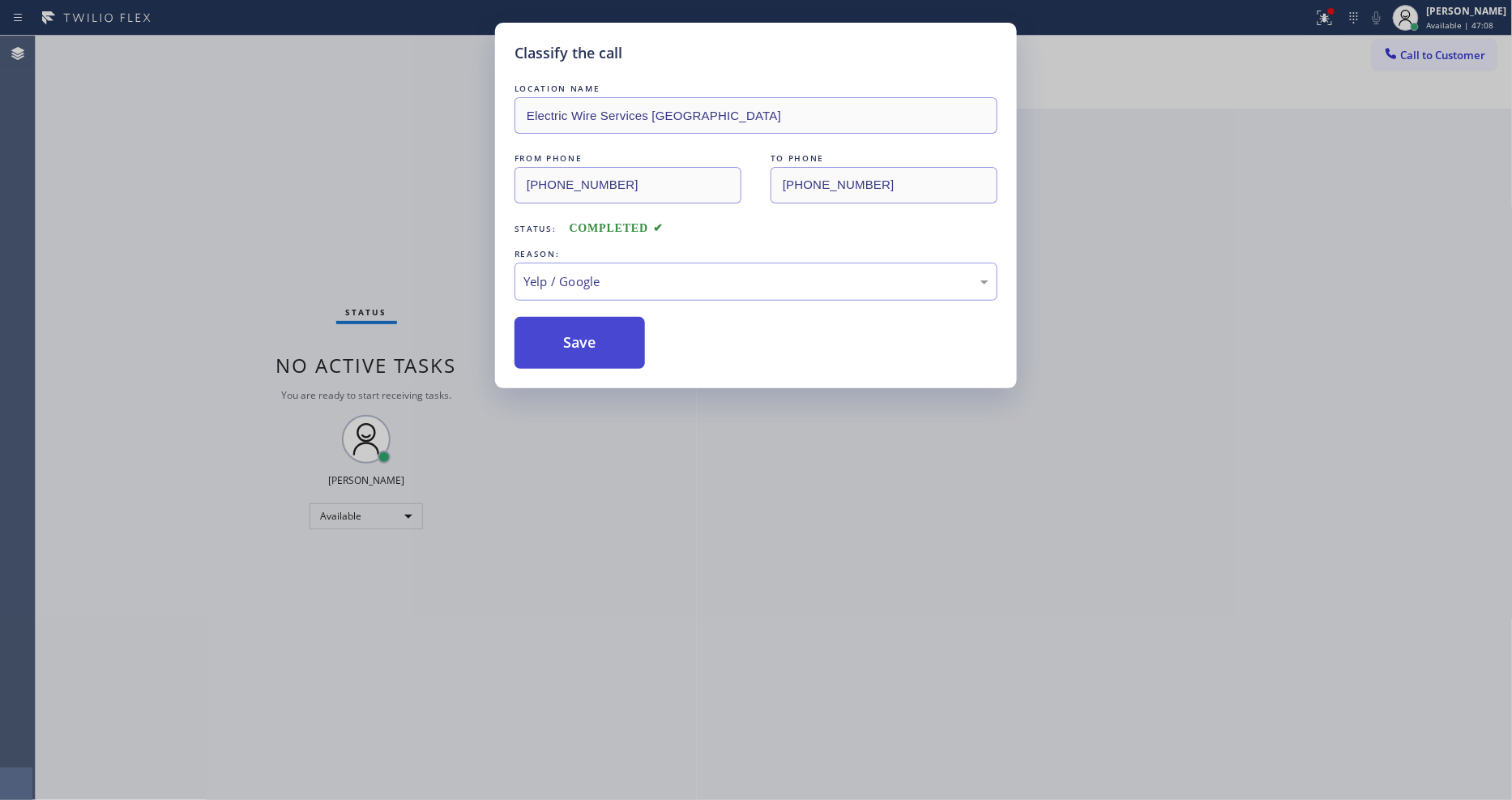
click at [588, 341] on button "Save" at bounding box center [580, 343] width 131 height 52
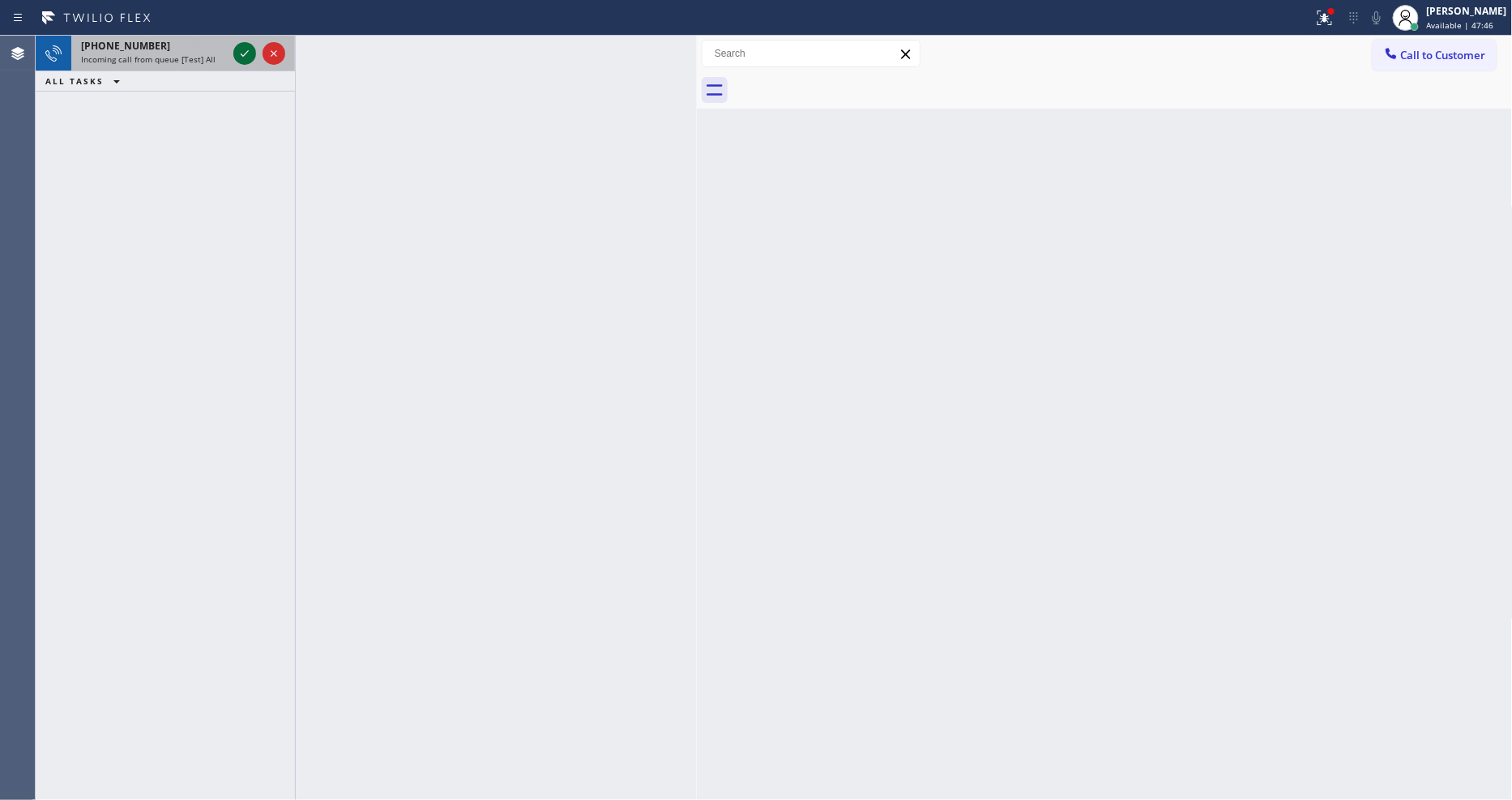
click at [249, 55] on icon at bounding box center [245, 54] width 20 height 20
click at [233, 46] on div at bounding box center [259, 53] width 59 height 36
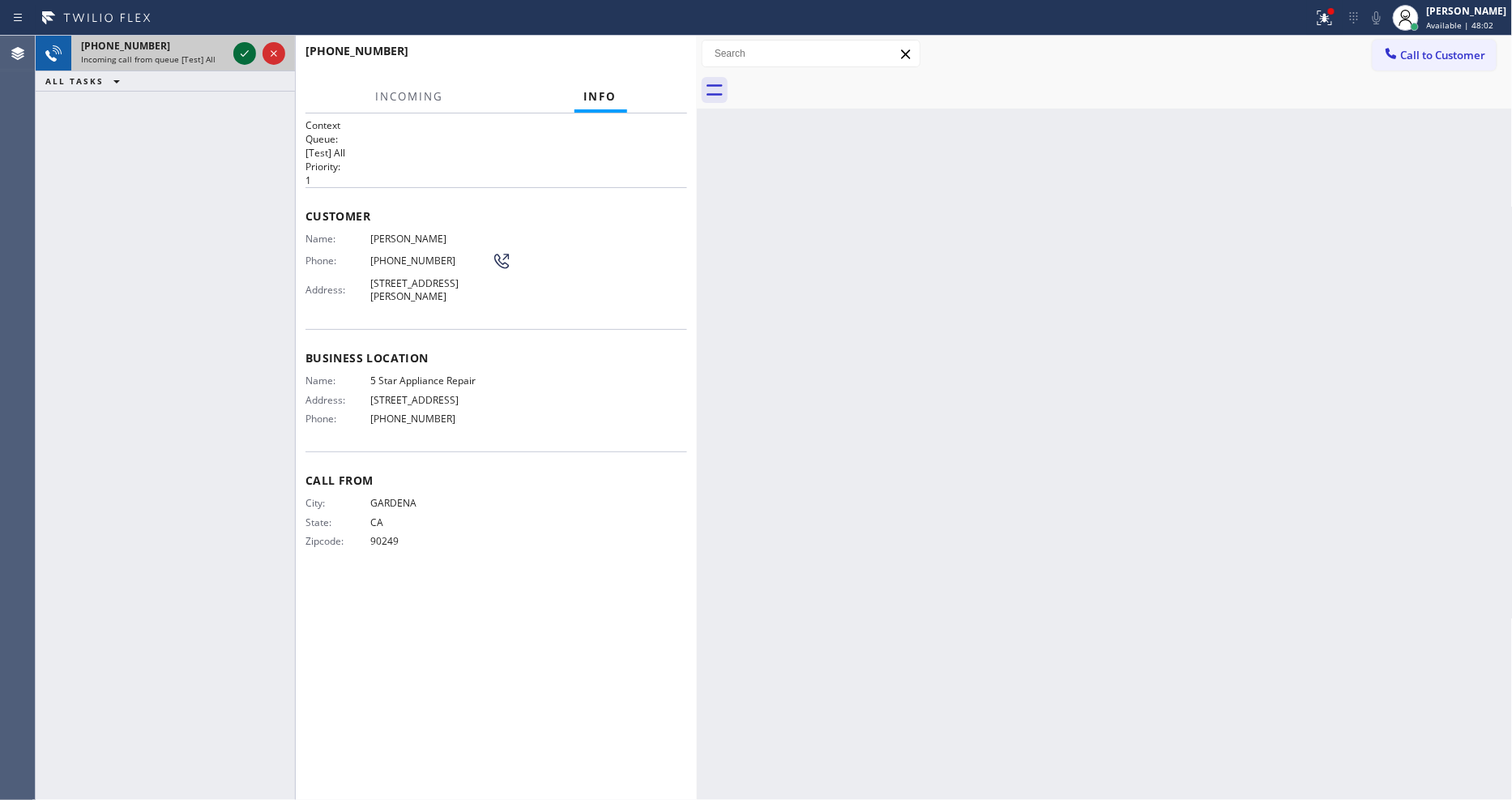
click at [236, 50] on icon at bounding box center [245, 54] width 20 height 20
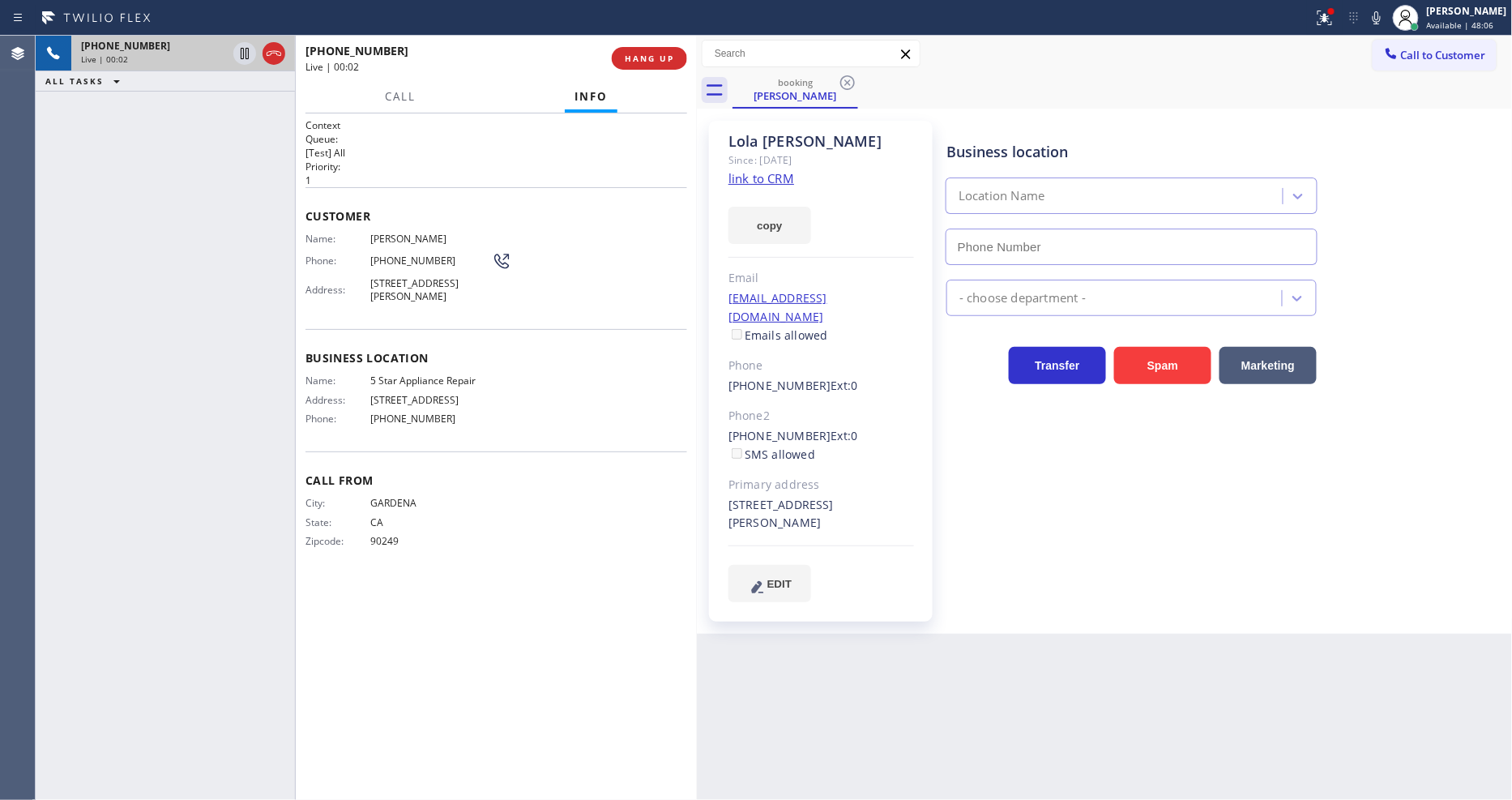
click at [749, 181] on link "link to CRM" at bounding box center [761, 179] width 65 height 17
type input "[PHONE_NUMBER]"
click at [646, 50] on button "HANG UP" at bounding box center [649, 58] width 75 height 22
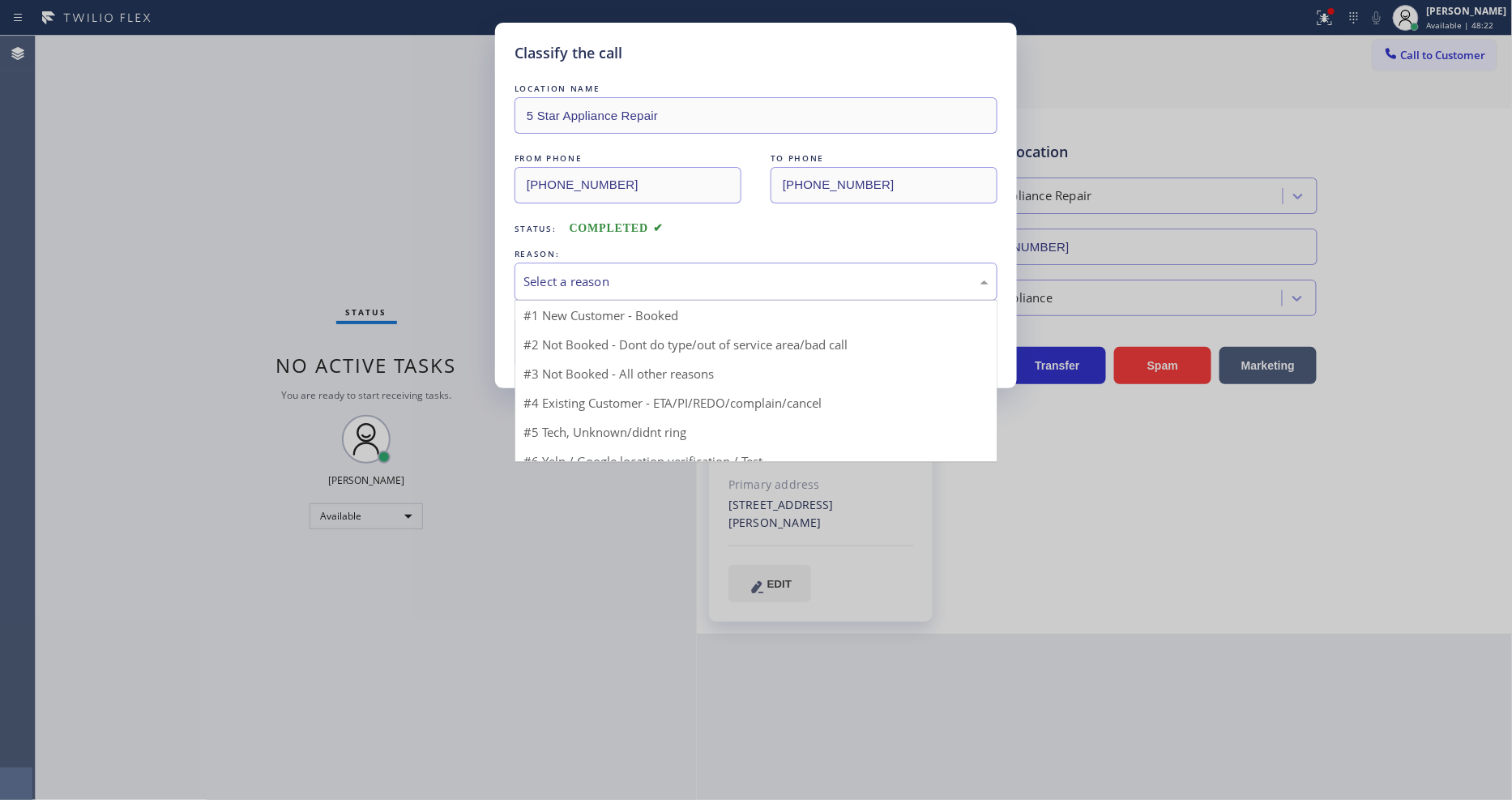
click at [584, 285] on div "Select a reason" at bounding box center [756, 281] width 465 height 19
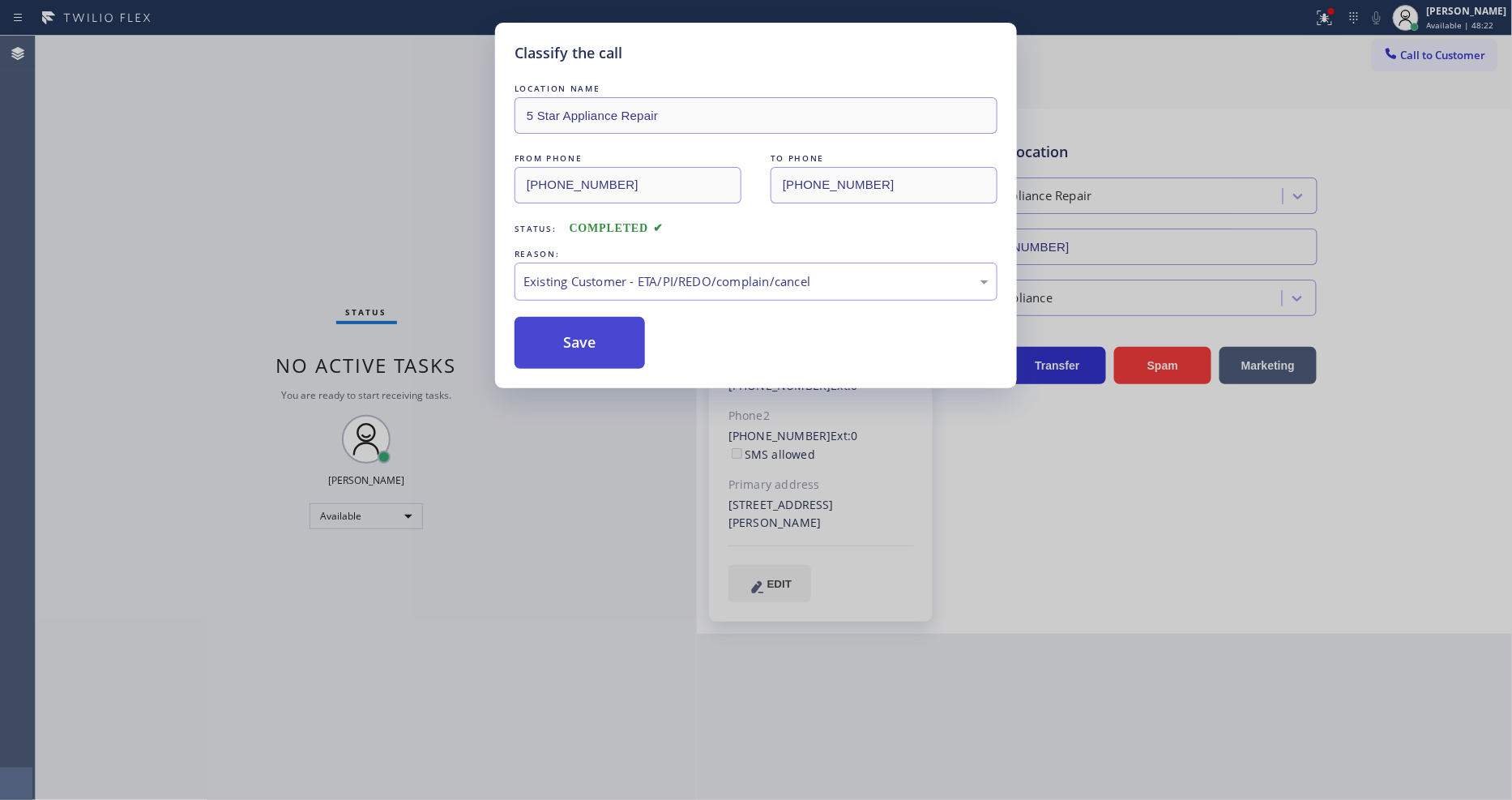
drag, startPoint x: 584, startPoint y: 362, endPoint x: 581, endPoint y: 330, distance: 32.1
click at [581, 330] on button "Save" at bounding box center [580, 343] width 131 height 52
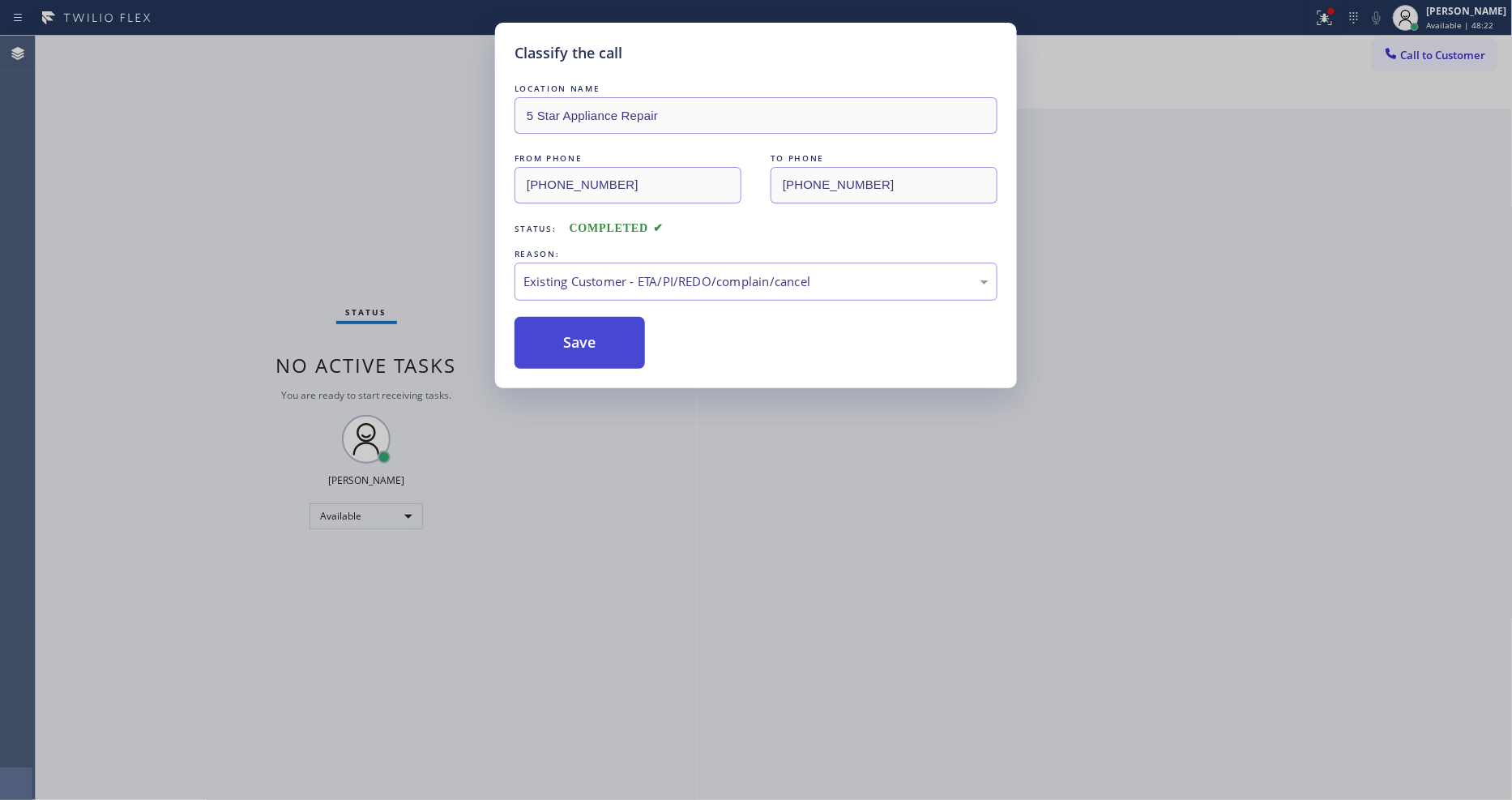
click at [581, 330] on button "Save" at bounding box center [580, 343] width 131 height 52
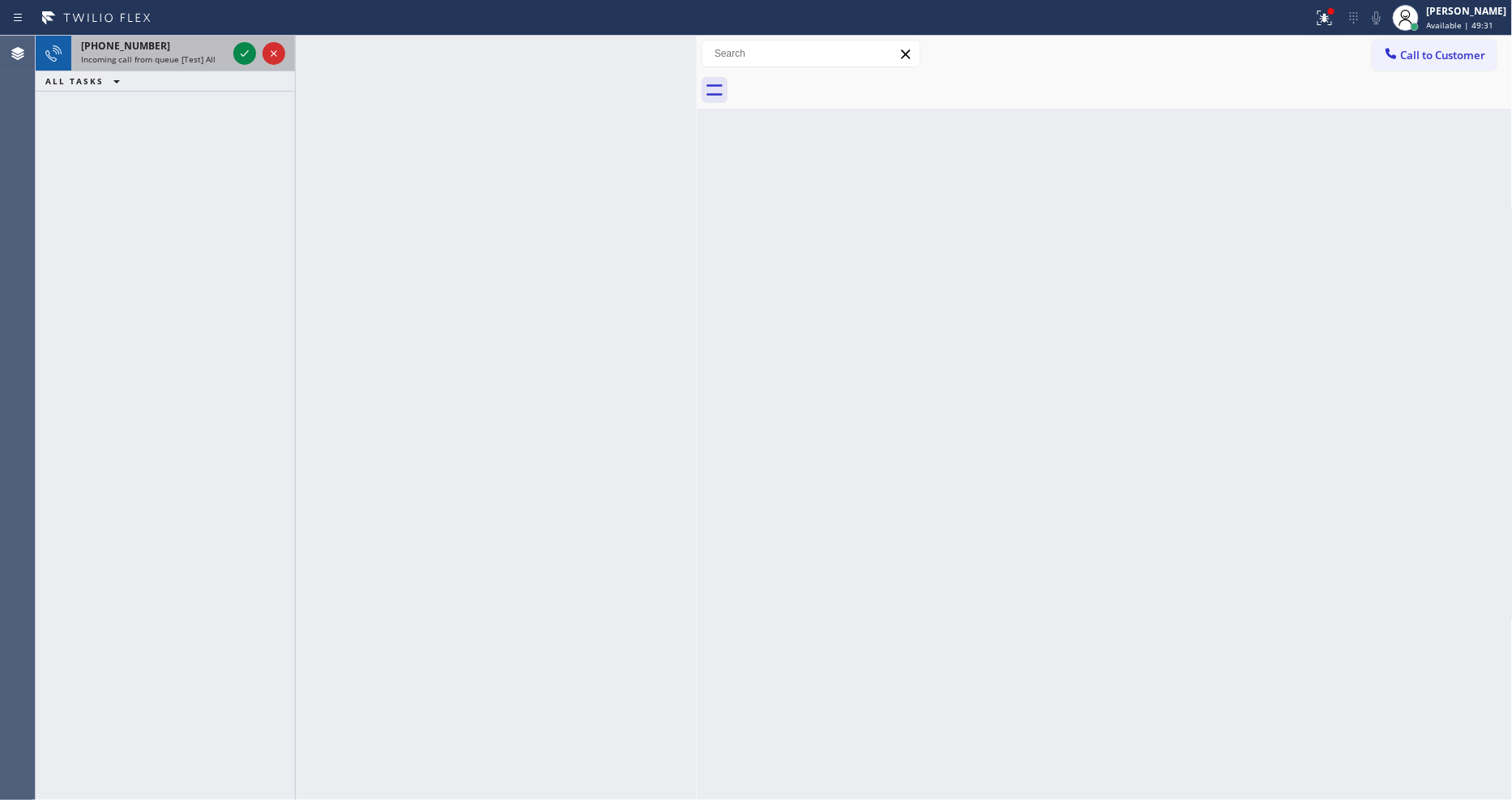
click at [247, 36] on div at bounding box center [259, 53] width 59 height 36
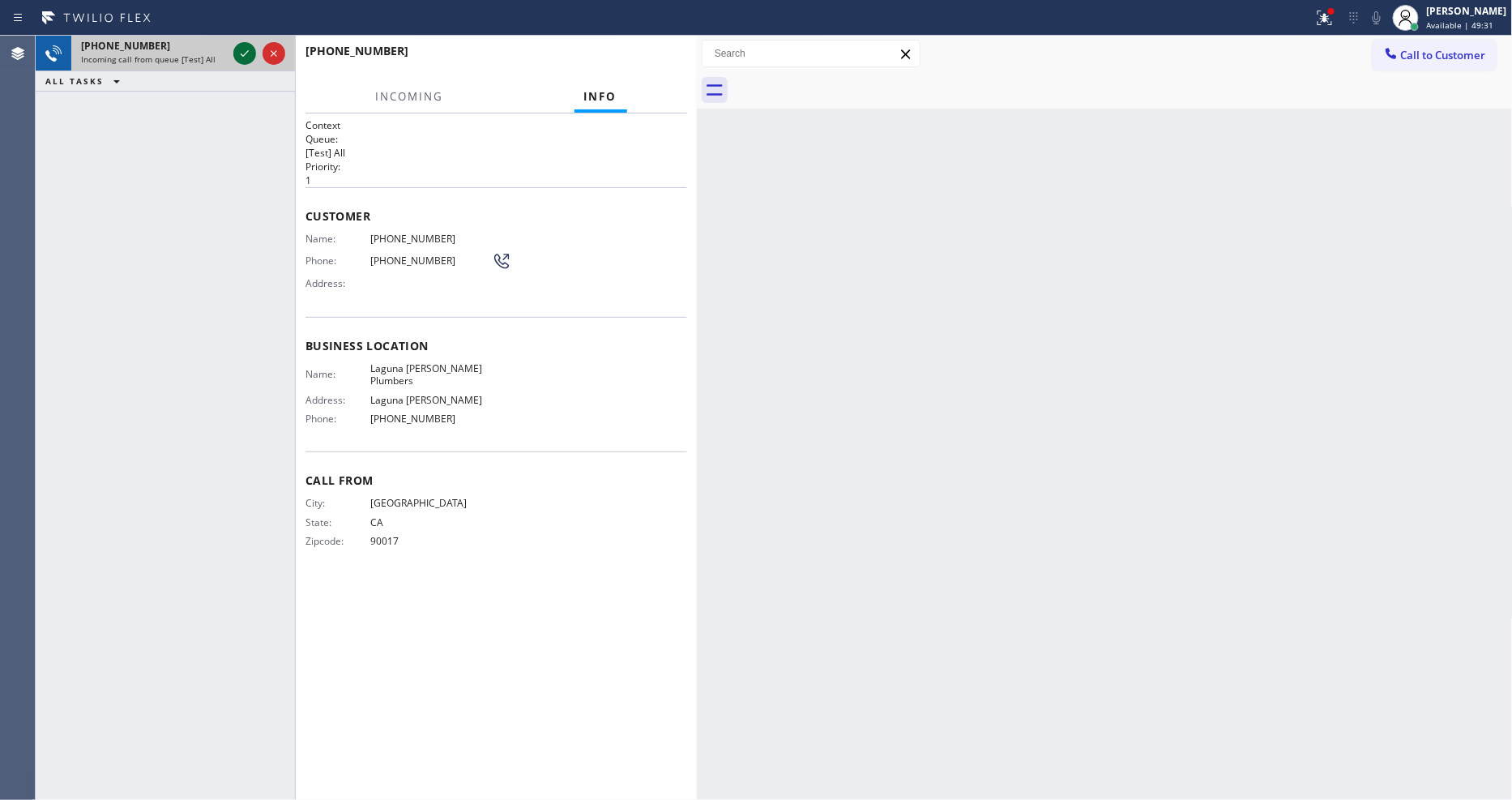
click at [247, 44] on icon at bounding box center [245, 54] width 20 height 20
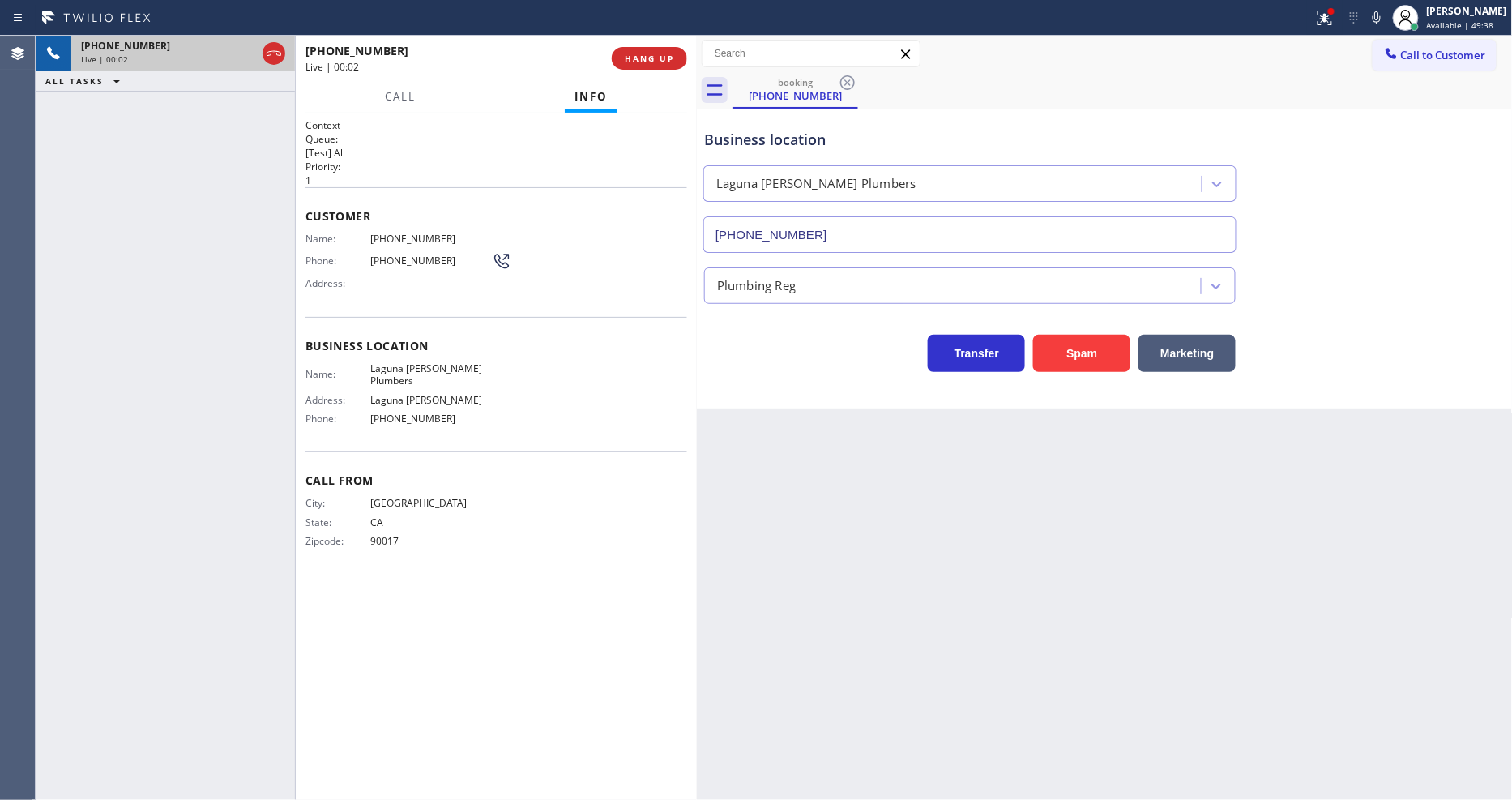
type input "[PHONE_NUMBER]"
click at [668, 55] on span "HANG UP" at bounding box center [649, 59] width 50 height 12
click at [667, 55] on span "HANG UP" at bounding box center [649, 59] width 50 height 12
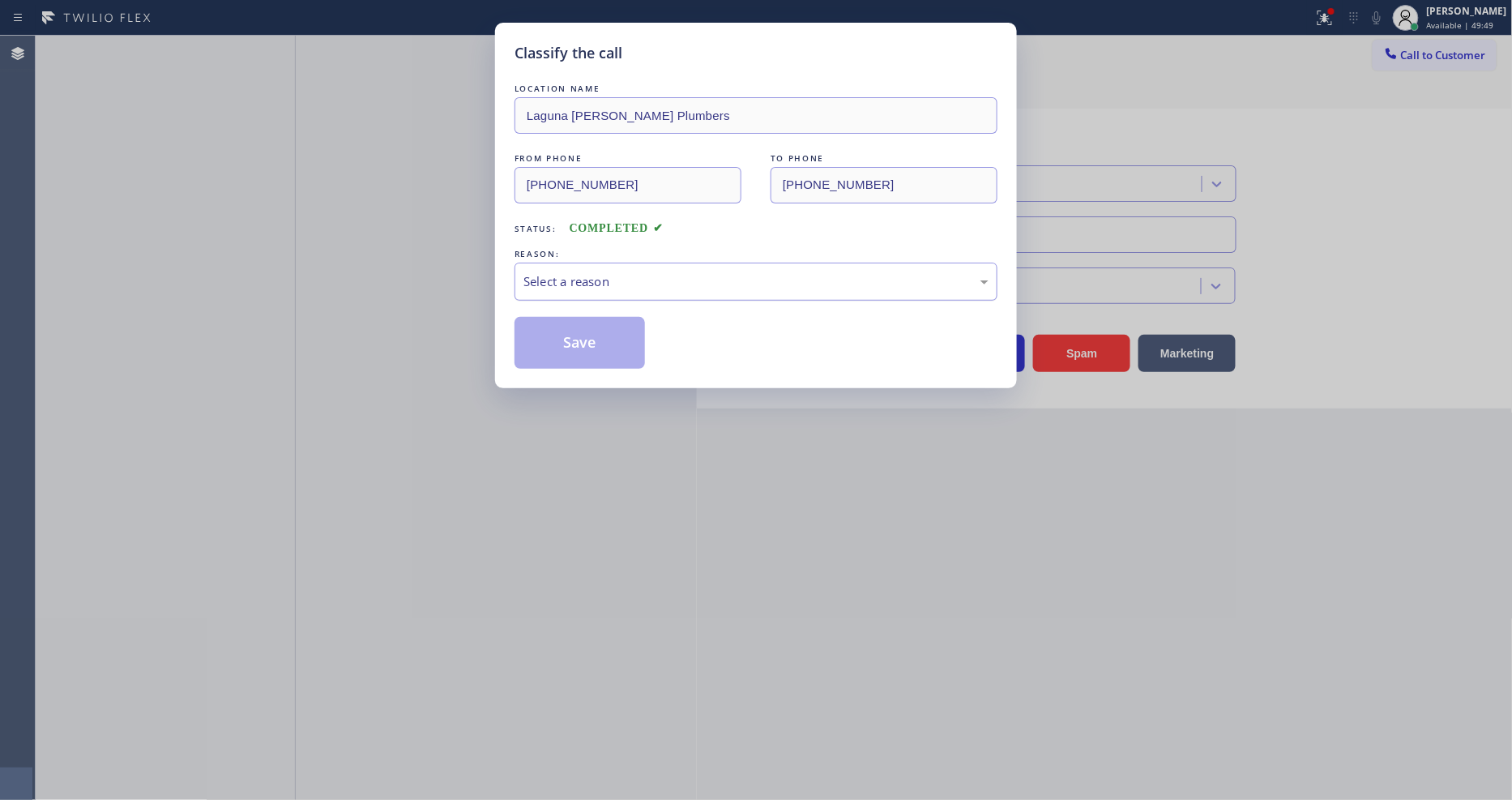
click at [595, 277] on div "Select a reason" at bounding box center [756, 281] width 465 height 19
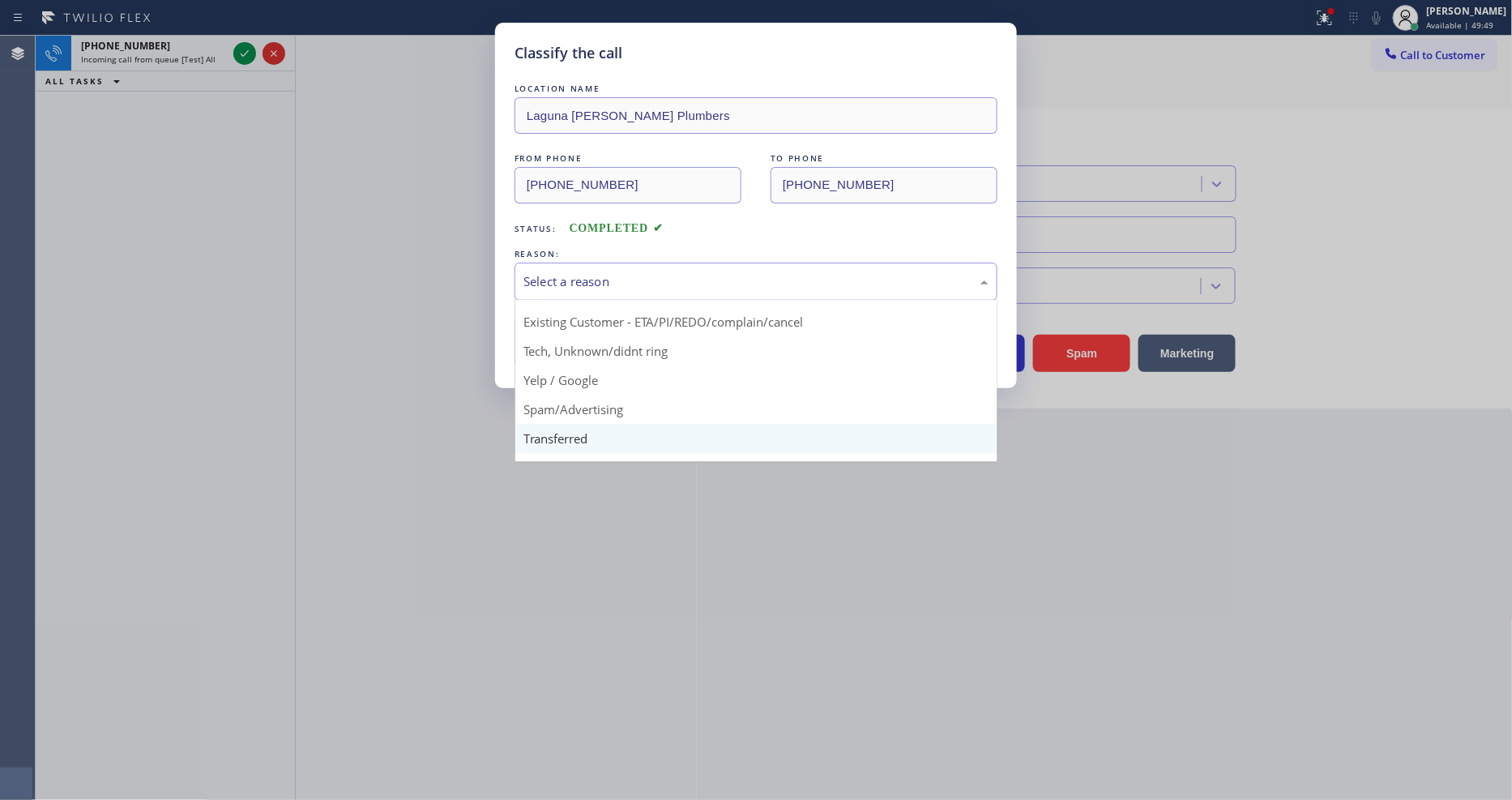
scroll to position [101, 0]
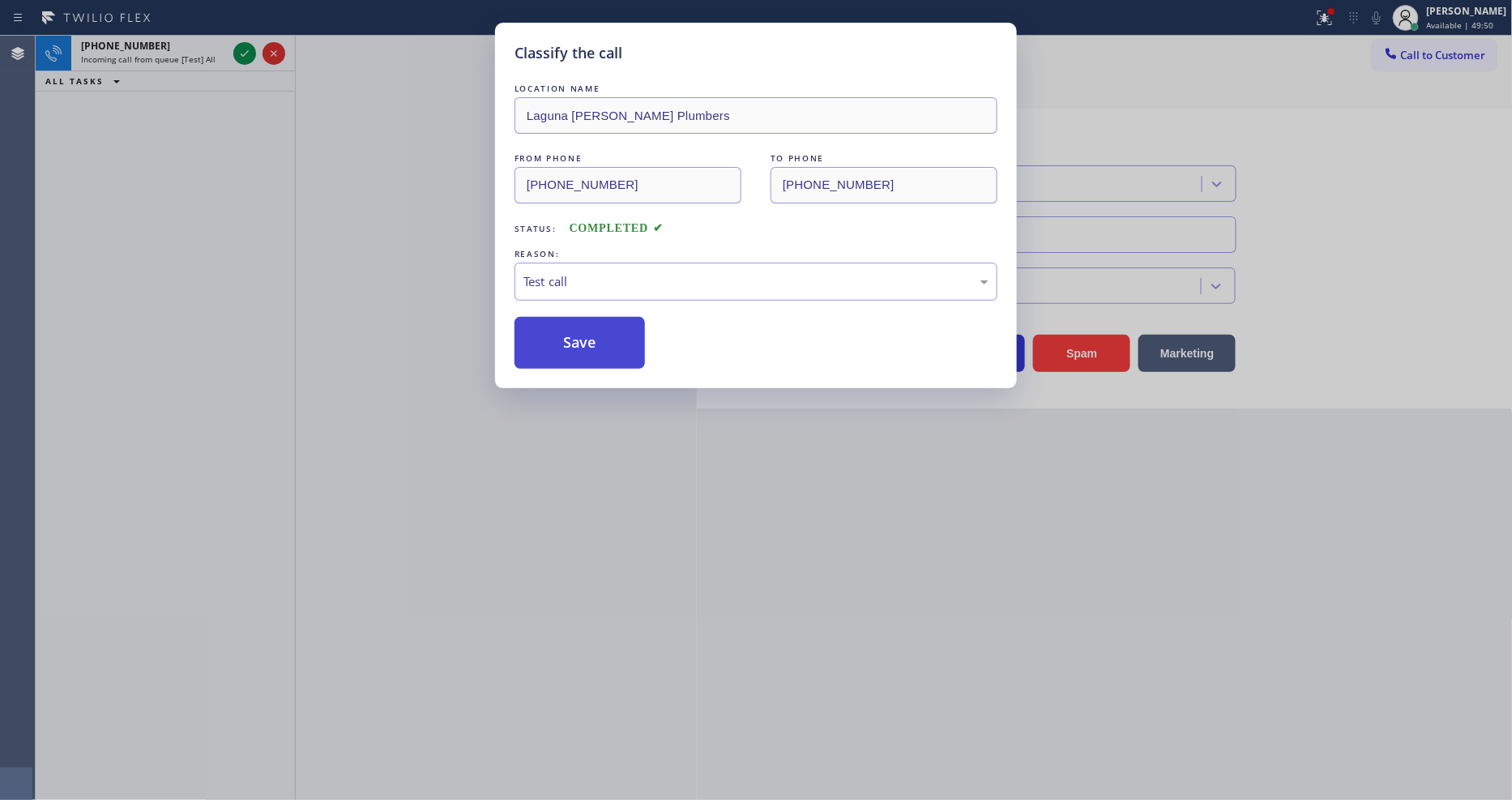
click at [590, 347] on button "Save" at bounding box center [580, 343] width 131 height 52
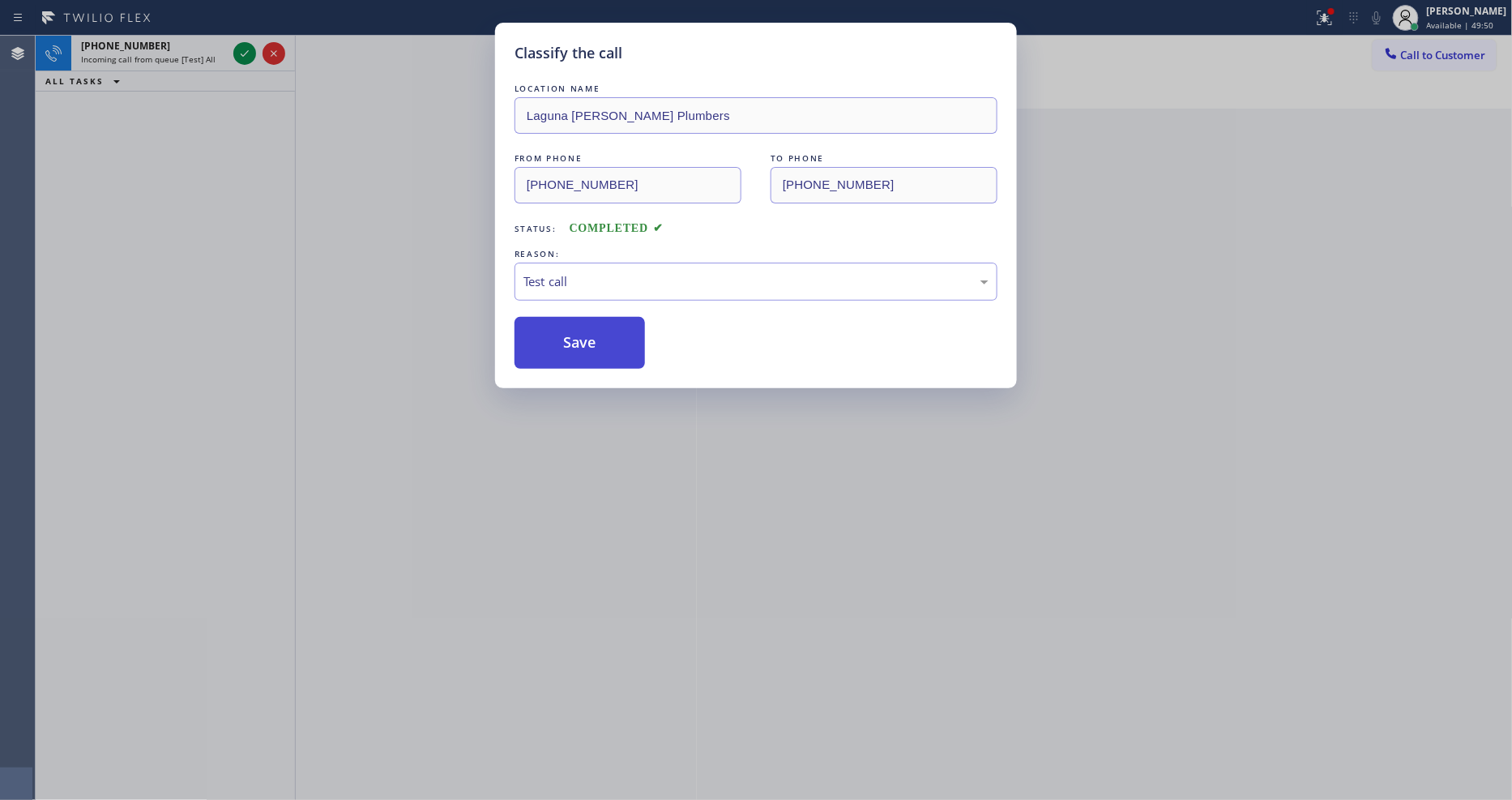
click at [591, 347] on button "Save" at bounding box center [580, 343] width 131 height 52
click at [592, 346] on button "Save" at bounding box center [580, 343] width 131 height 52
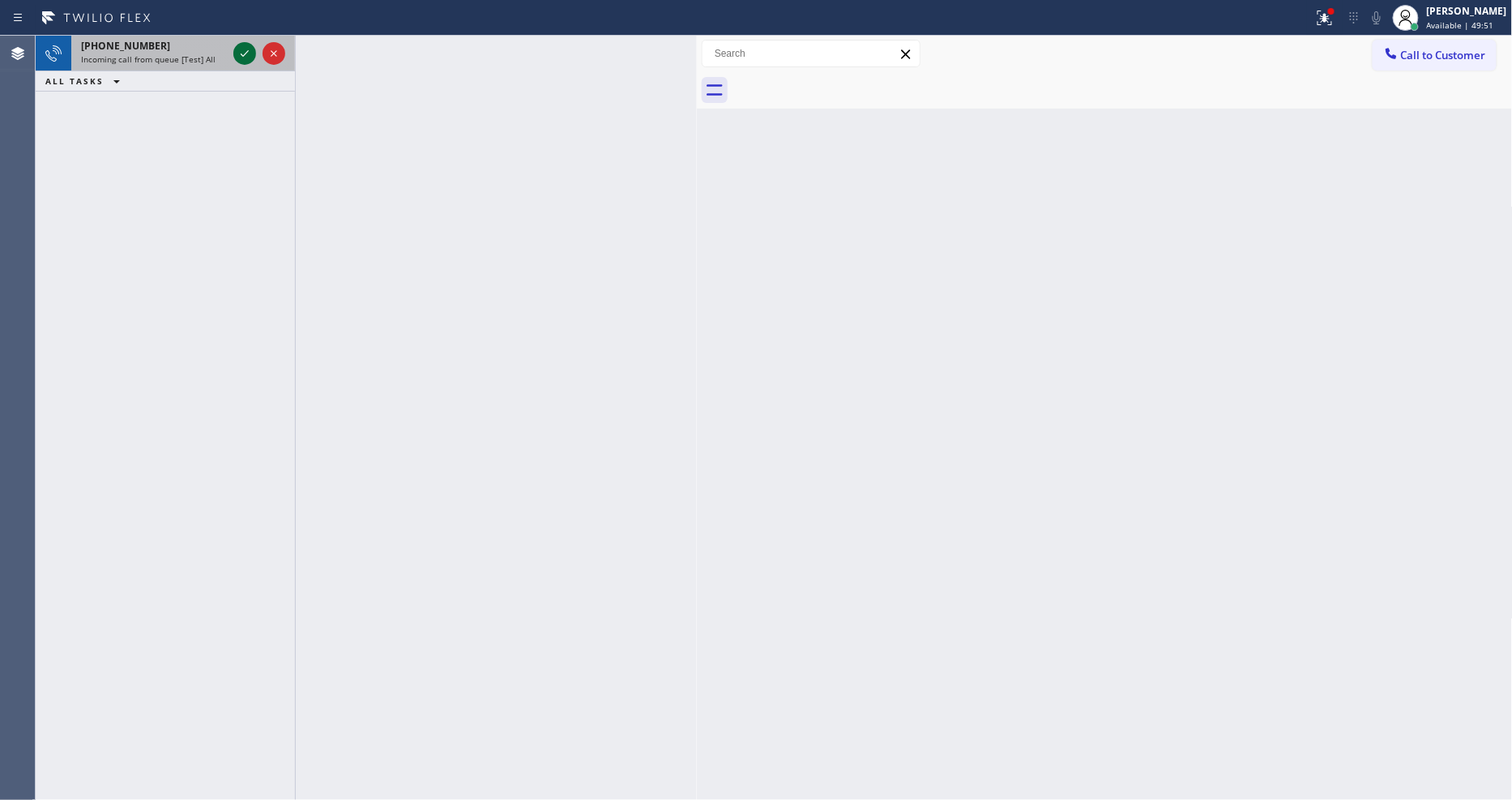
click at [249, 46] on icon at bounding box center [245, 54] width 20 height 20
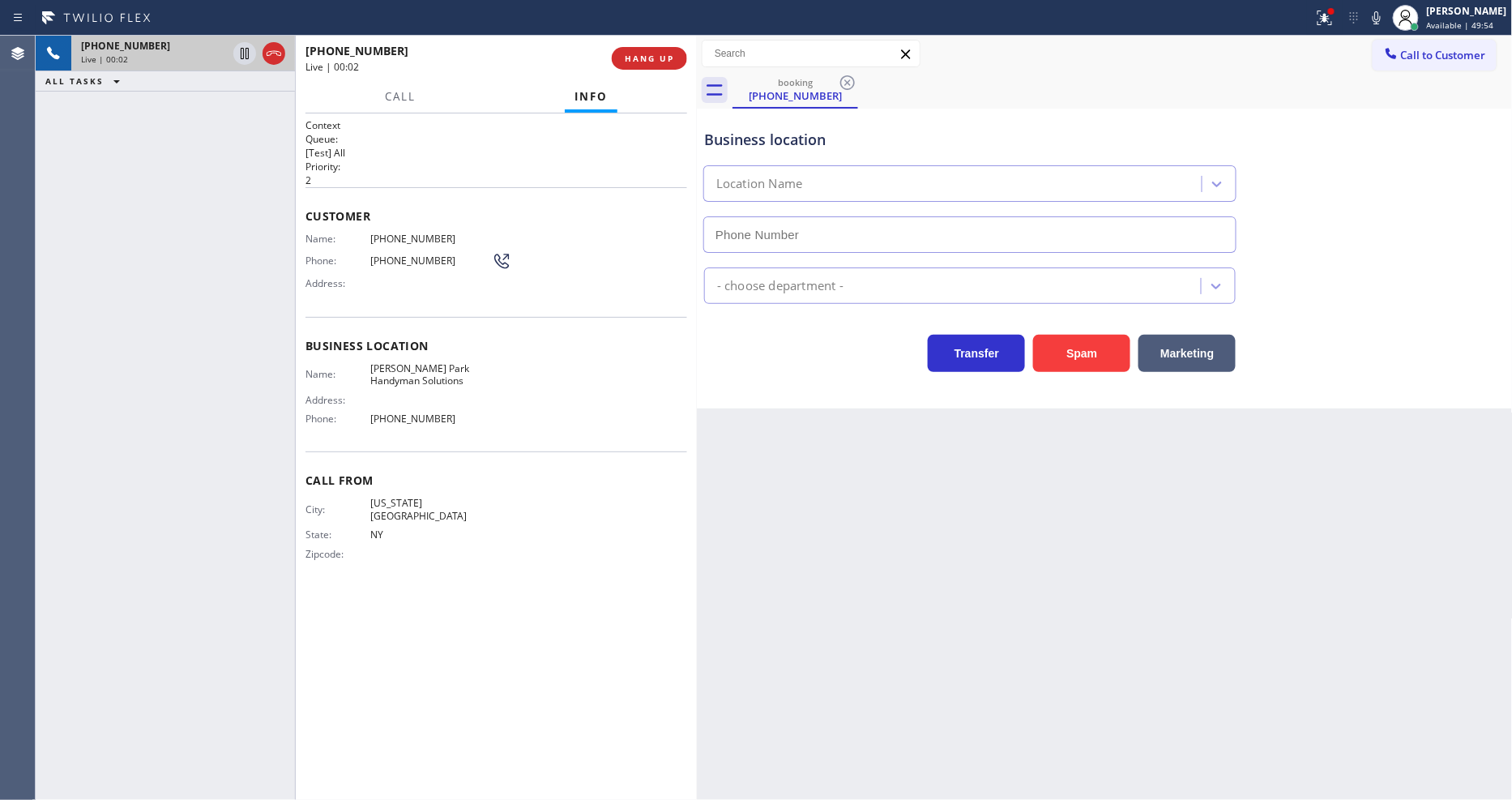
type input "[PHONE_NUMBER]"
click at [654, 53] on span "HANG UP" at bounding box center [649, 59] width 50 height 12
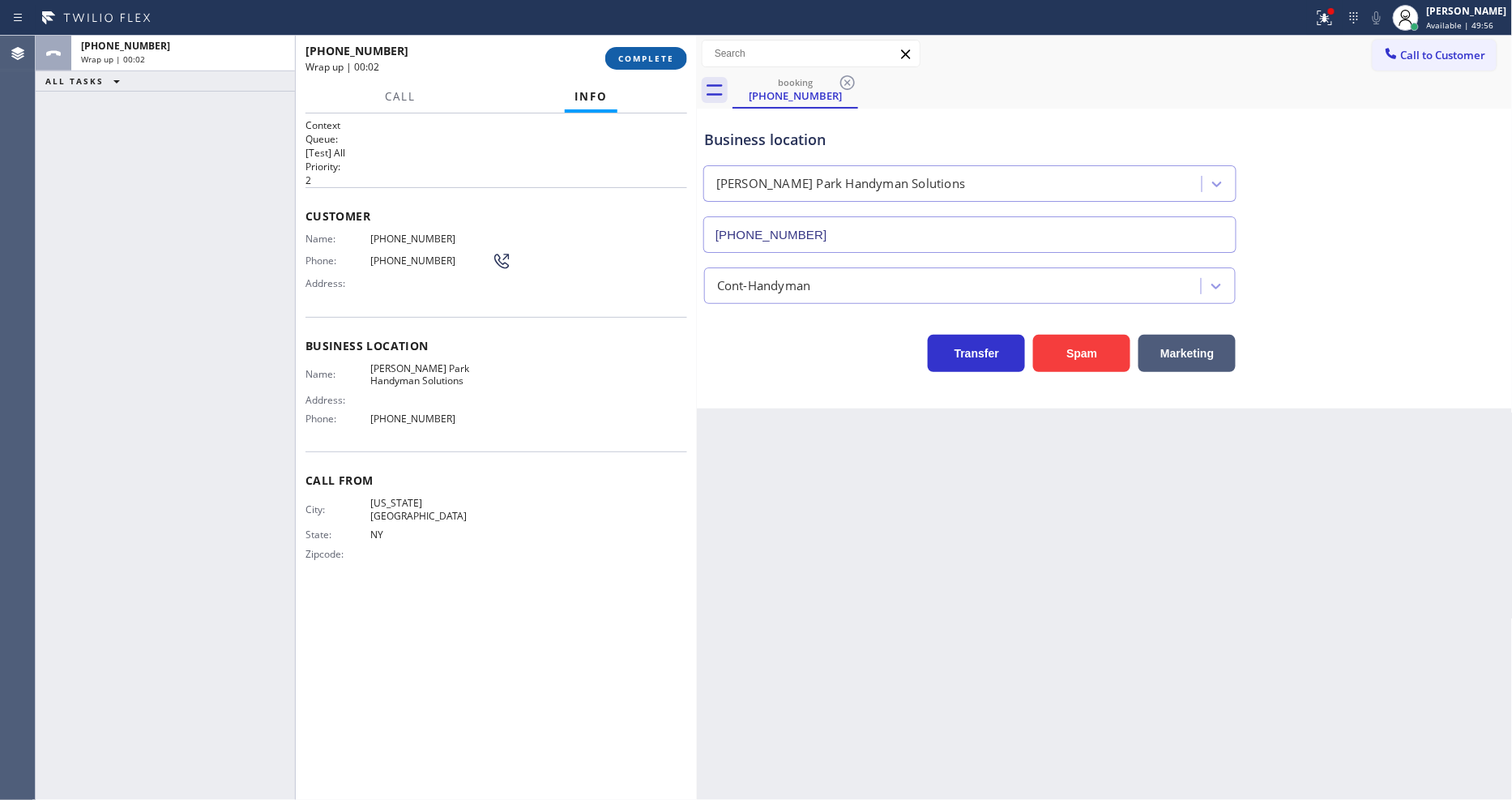
click at [654, 53] on span "COMPLETE" at bounding box center [647, 59] width 56 height 12
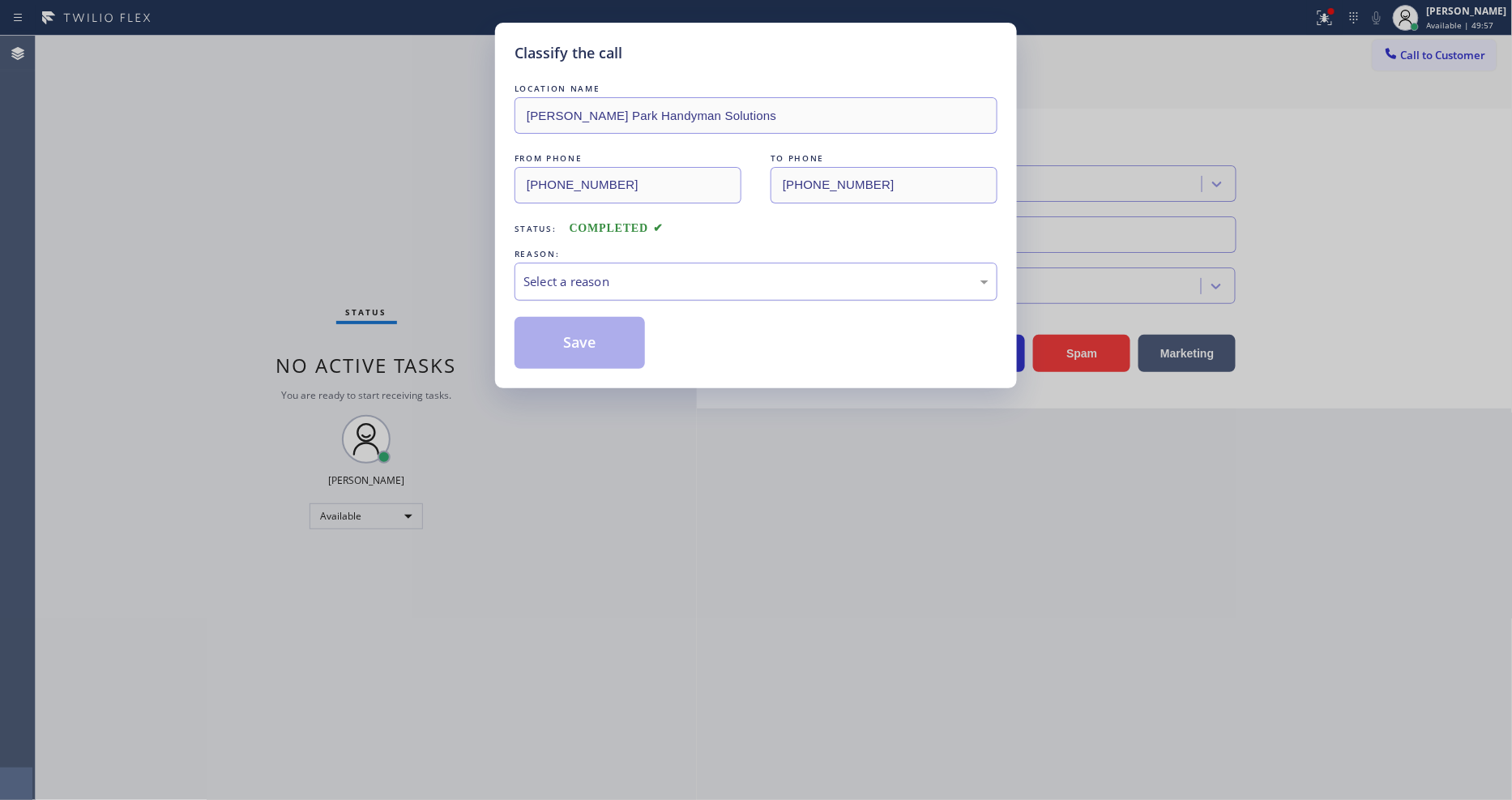
click at [592, 277] on div "Select a reason" at bounding box center [756, 281] width 465 height 19
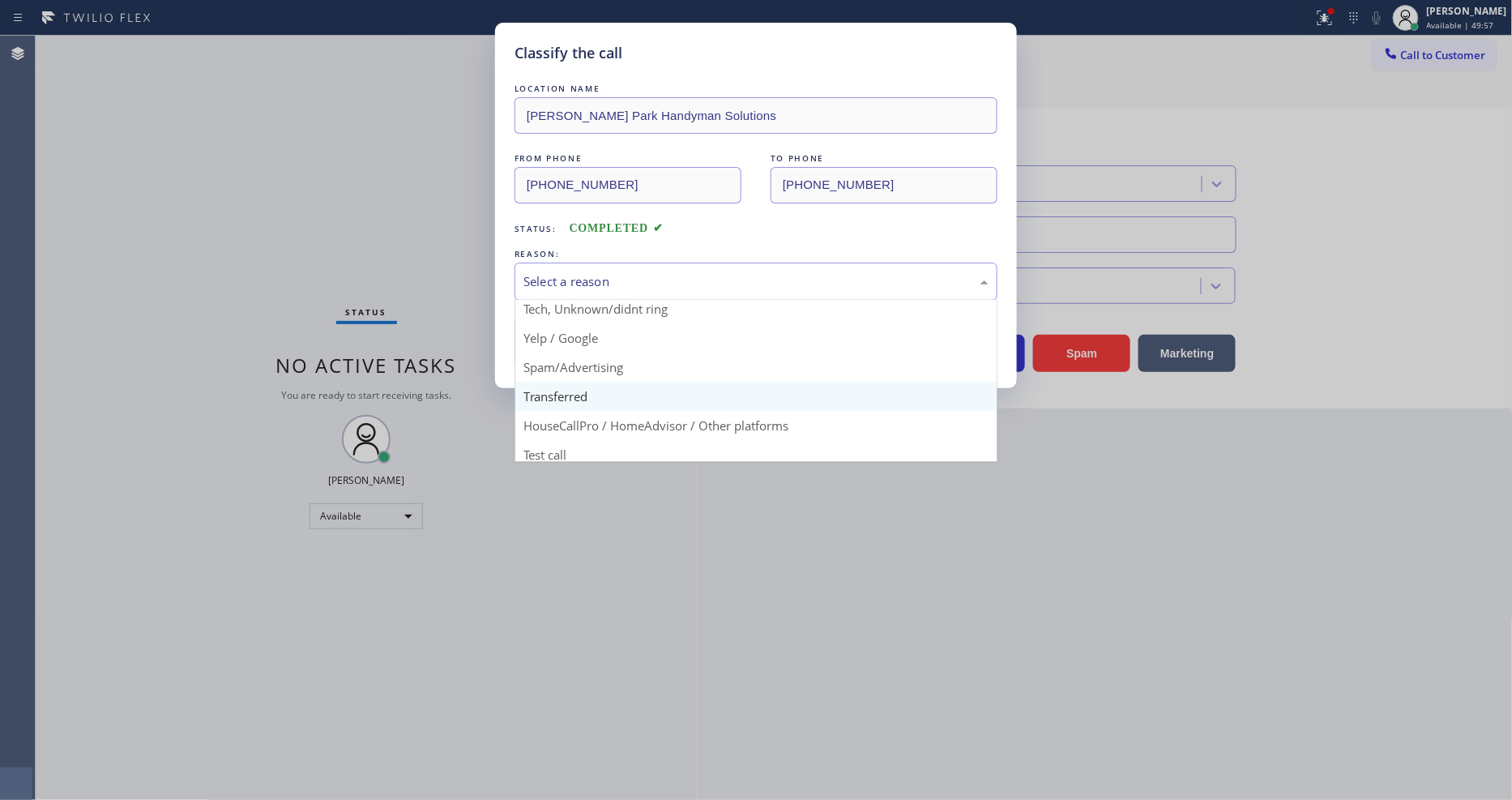
scroll to position [101, 0]
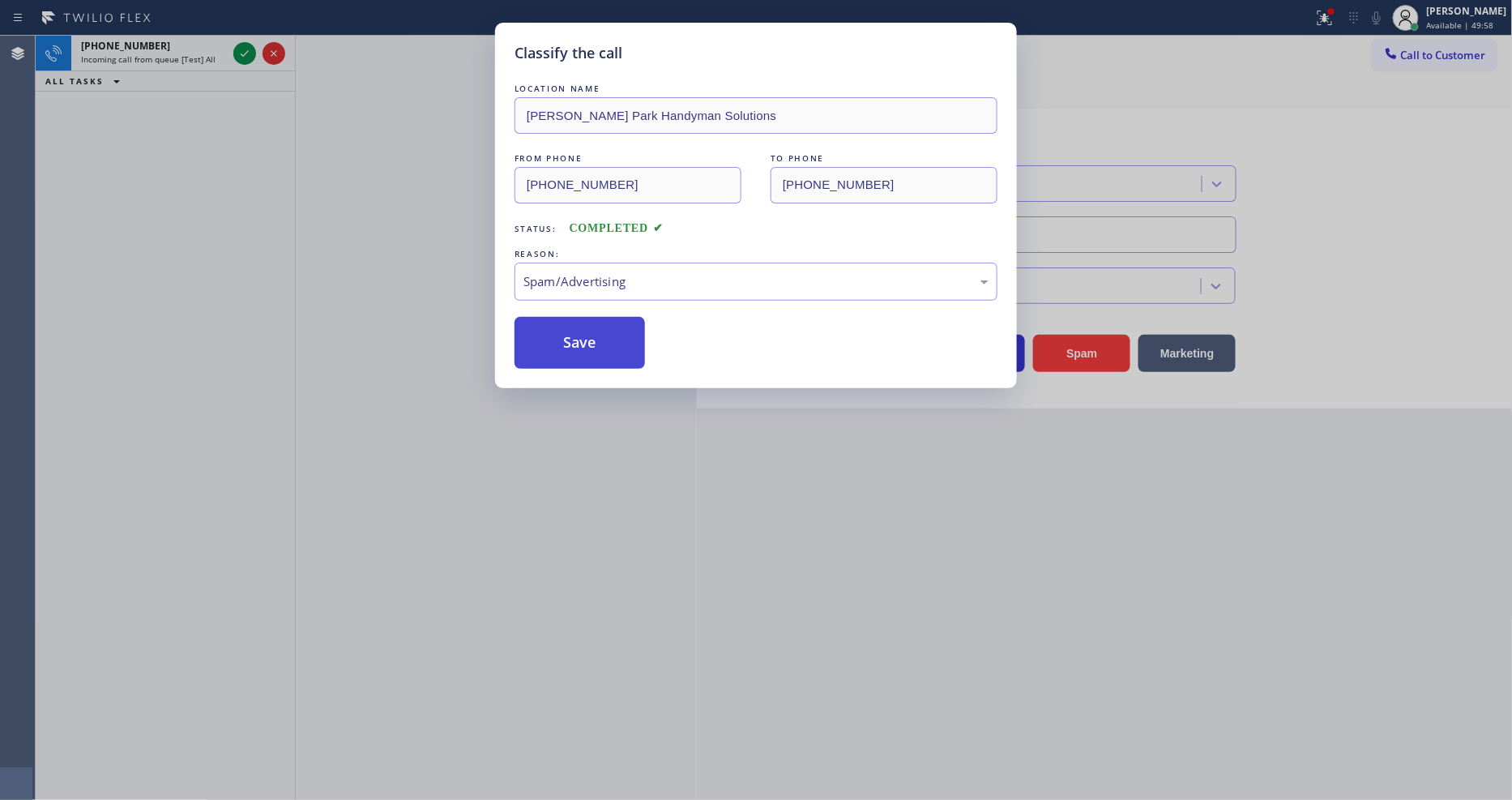
click at [588, 329] on button "Save" at bounding box center [580, 343] width 131 height 52
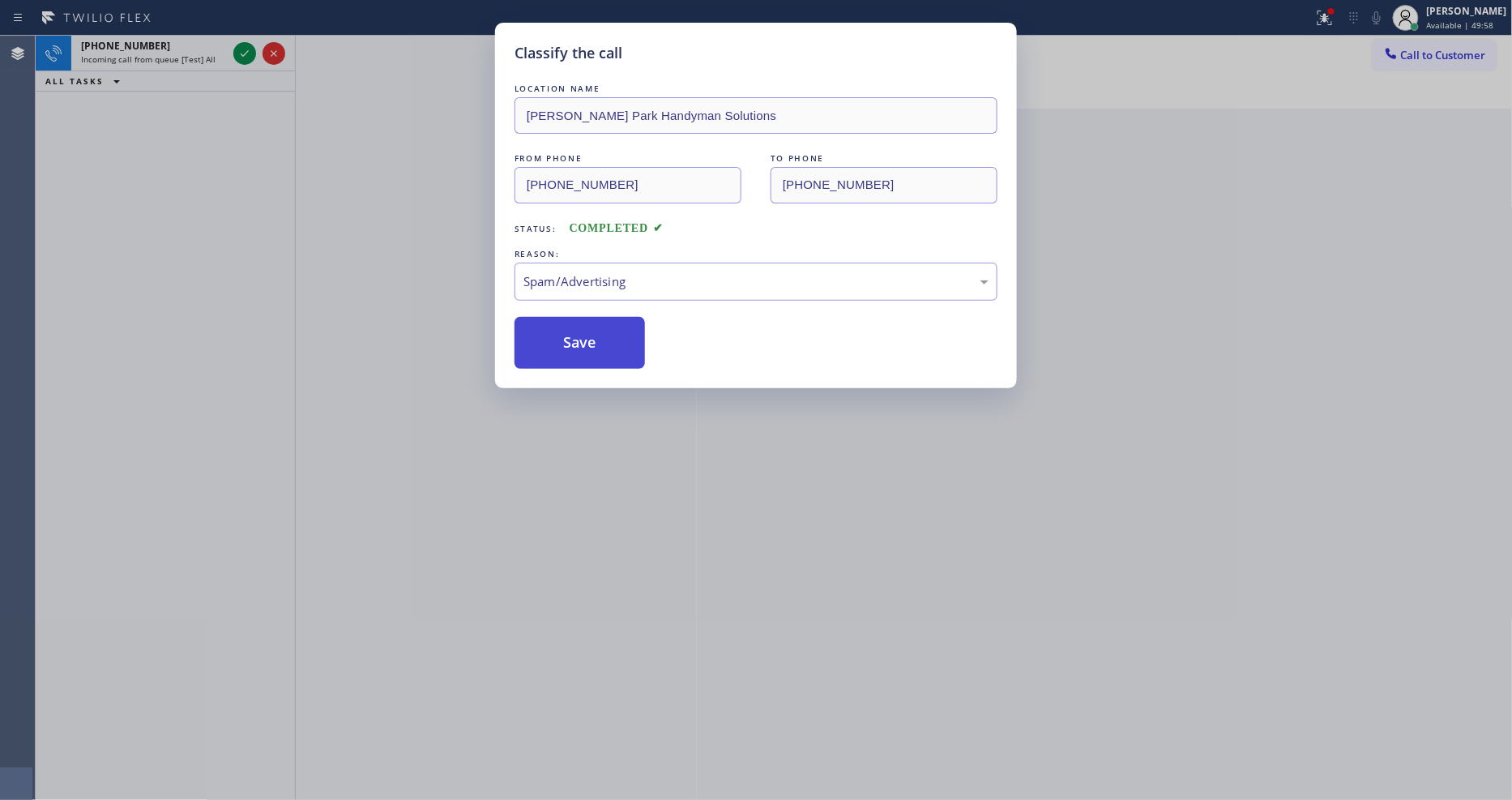
click at [588, 329] on button "Save" at bounding box center [580, 343] width 131 height 52
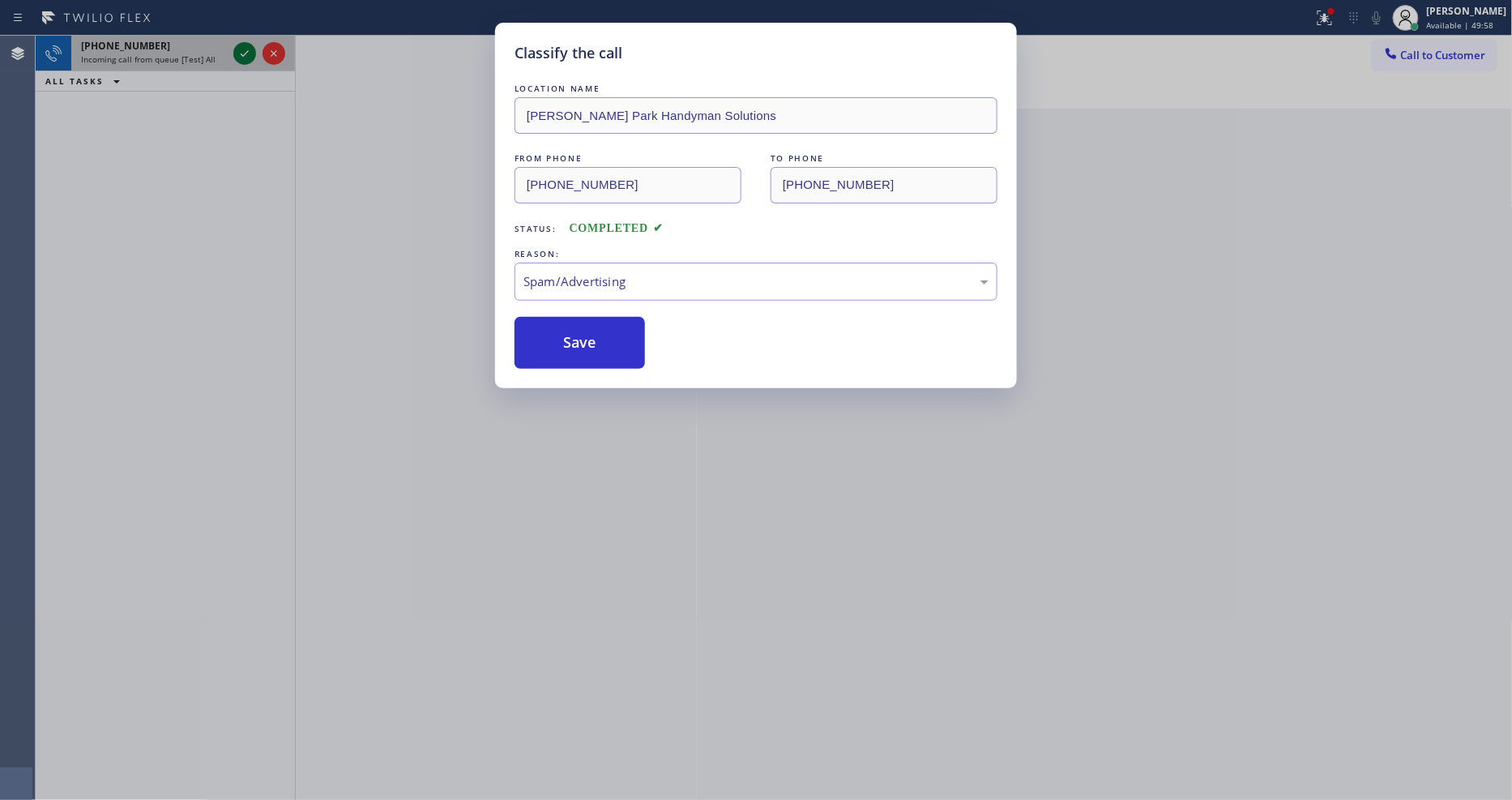
click at [245, 50] on icon at bounding box center [245, 54] width 20 height 20
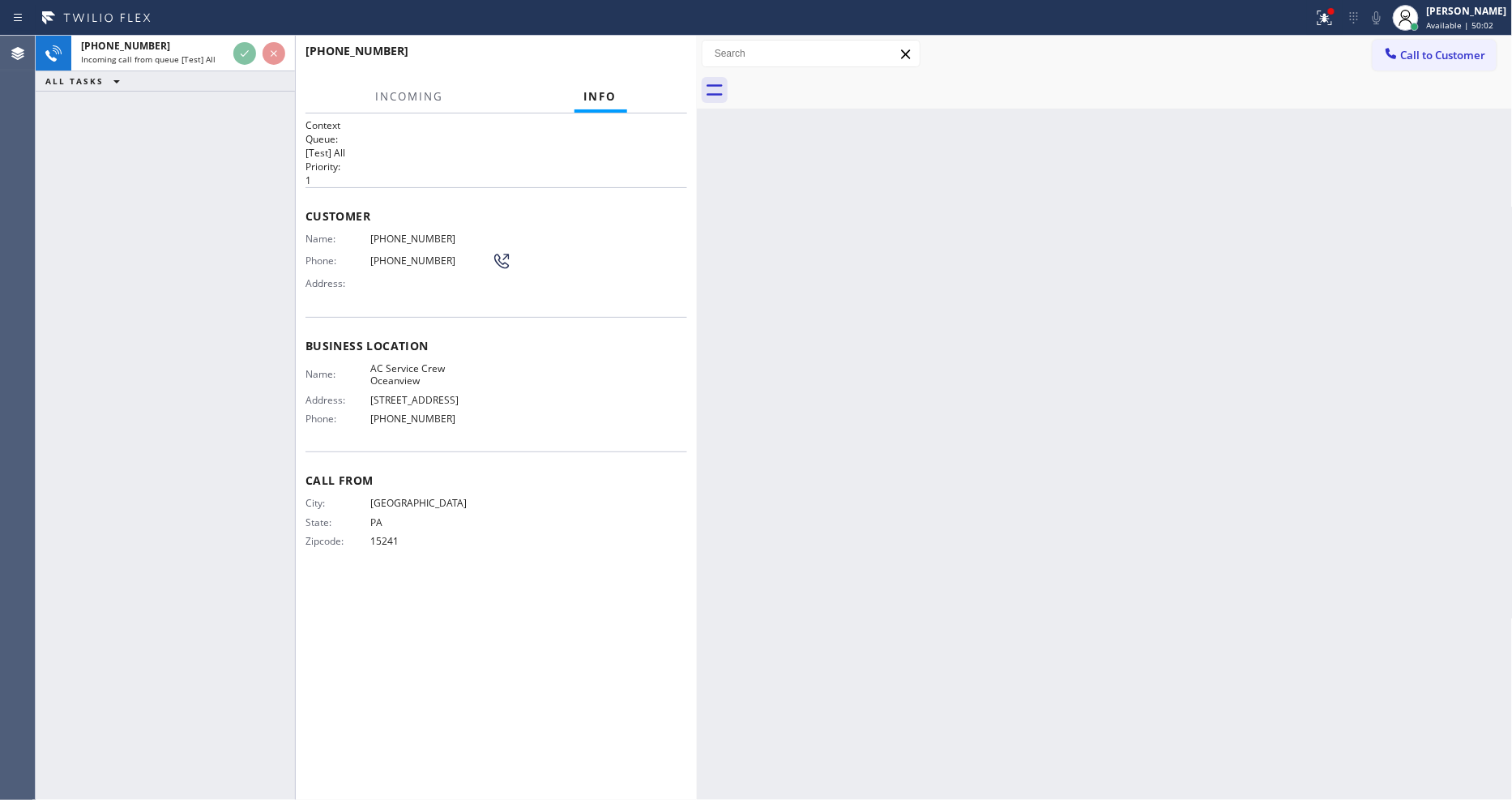
click at [1074, 553] on div "Back to Dashboard Change Sender ID Customers Technicians Select a contact Outbo…" at bounding box center [1105, 418] width 816 height 764
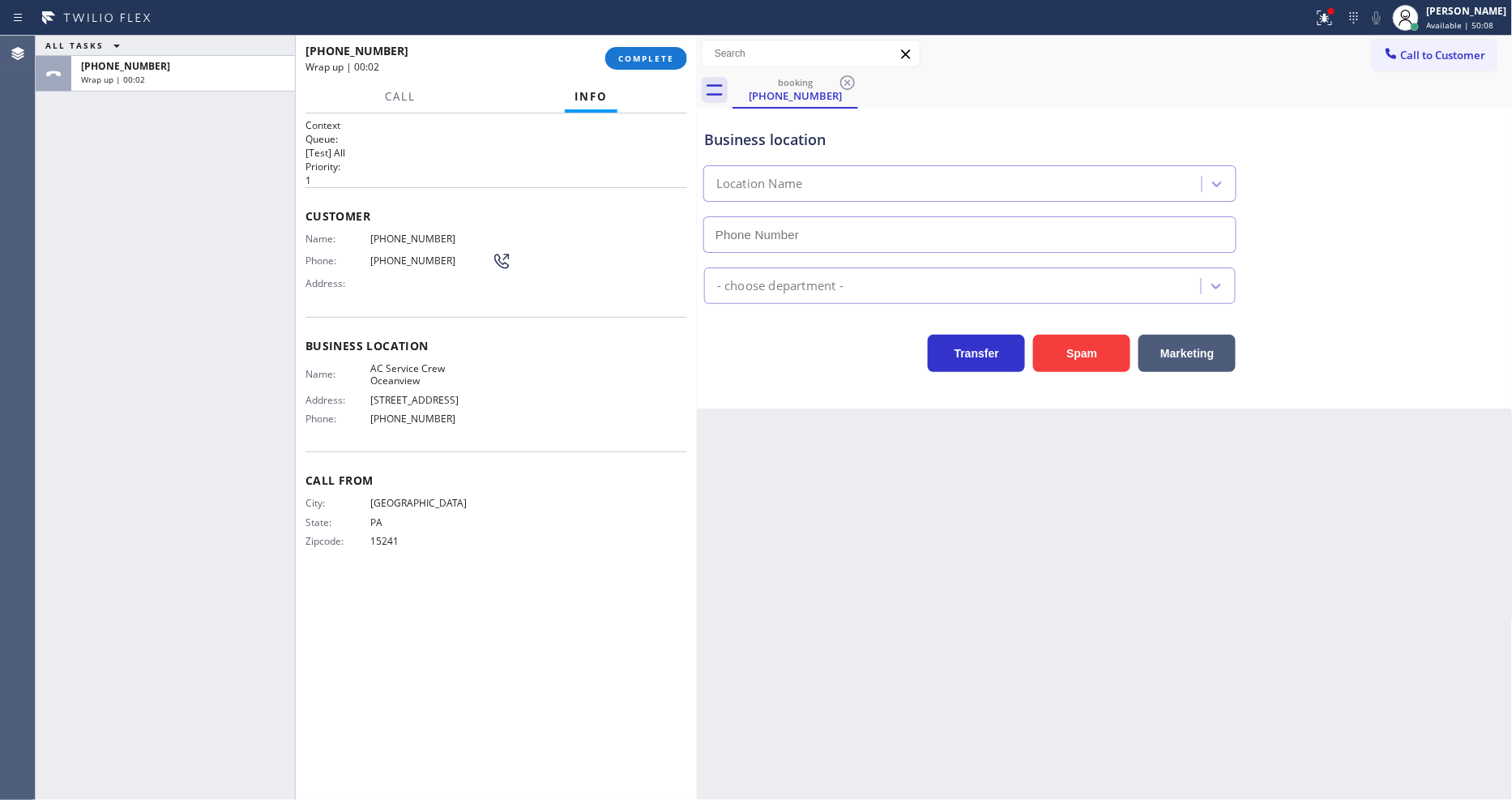
type input "[PHONE_NUMBER]"
click at [653, 58] on span "COMPLETE" at bounding box center [647, 59] width 56 height 12
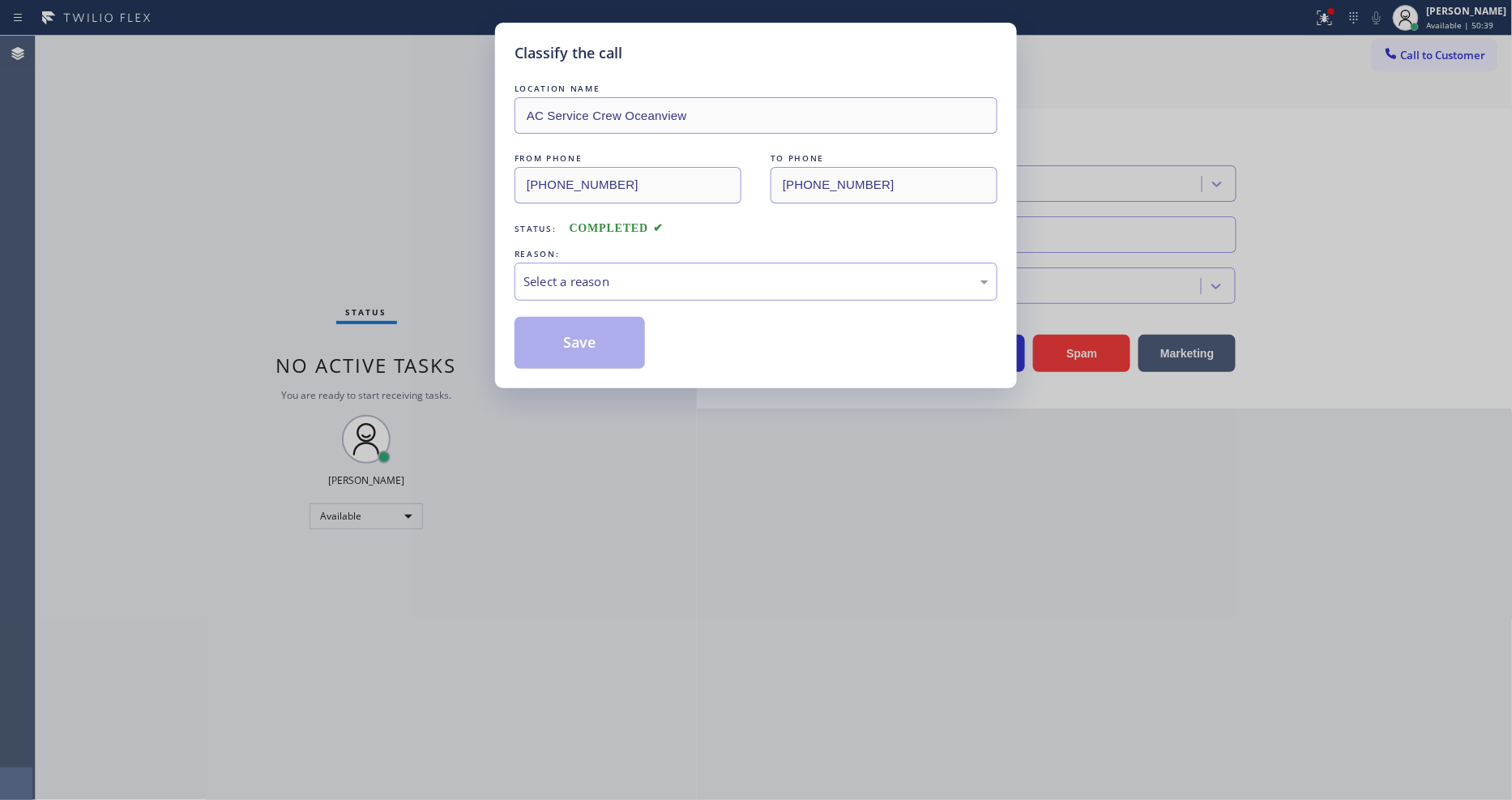
click at [589, 264] on div "Select a reason" at bounding box center [756, 281] width 483 height 38
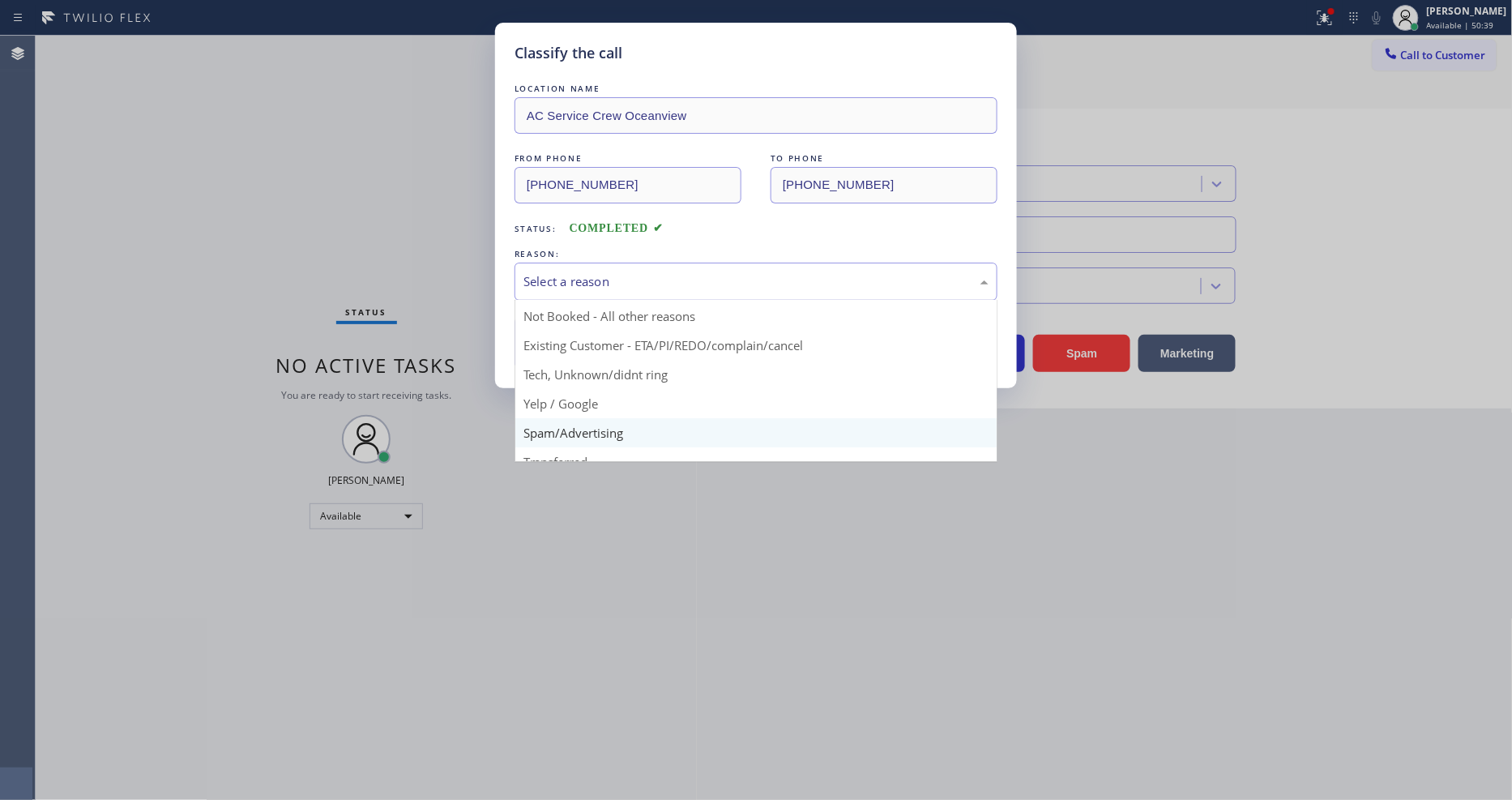
scroll to position [101, 0]
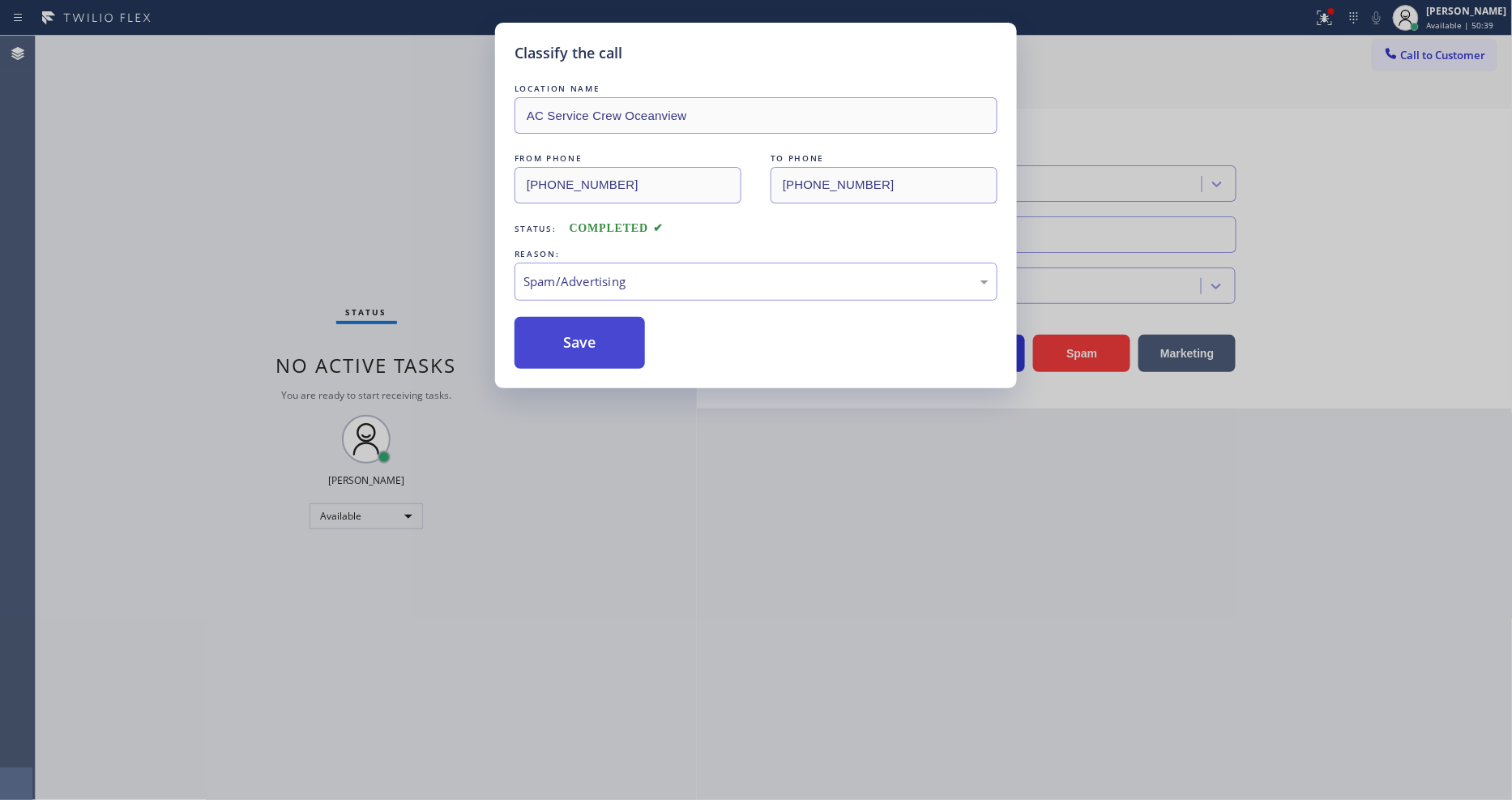
click at [586, 338] on button "Save" at bounding box center [580, 343] width 131 height 52
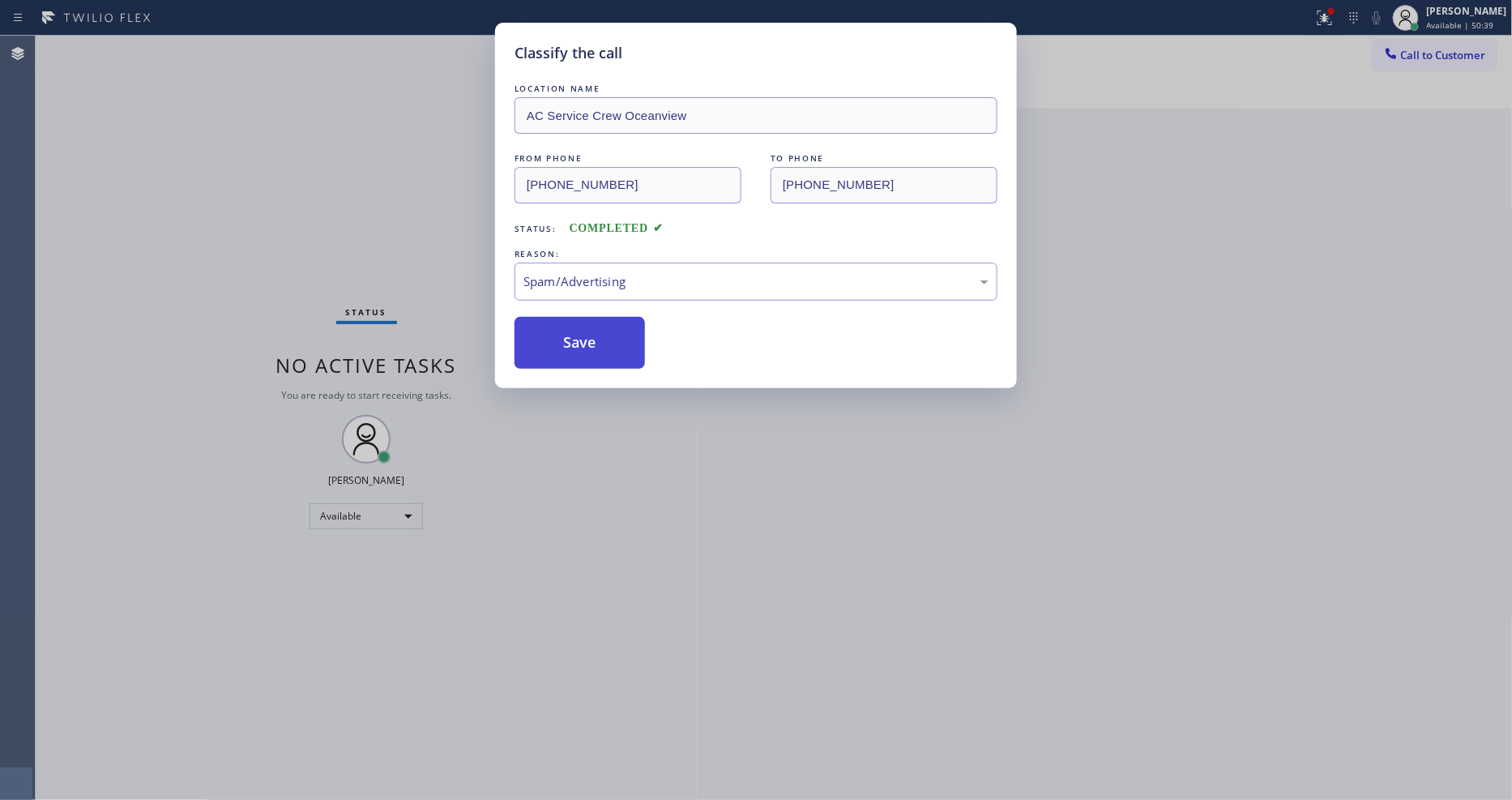
click at [586, 338] on button "Save" at bounding box center [580, 343] width 131 height 52
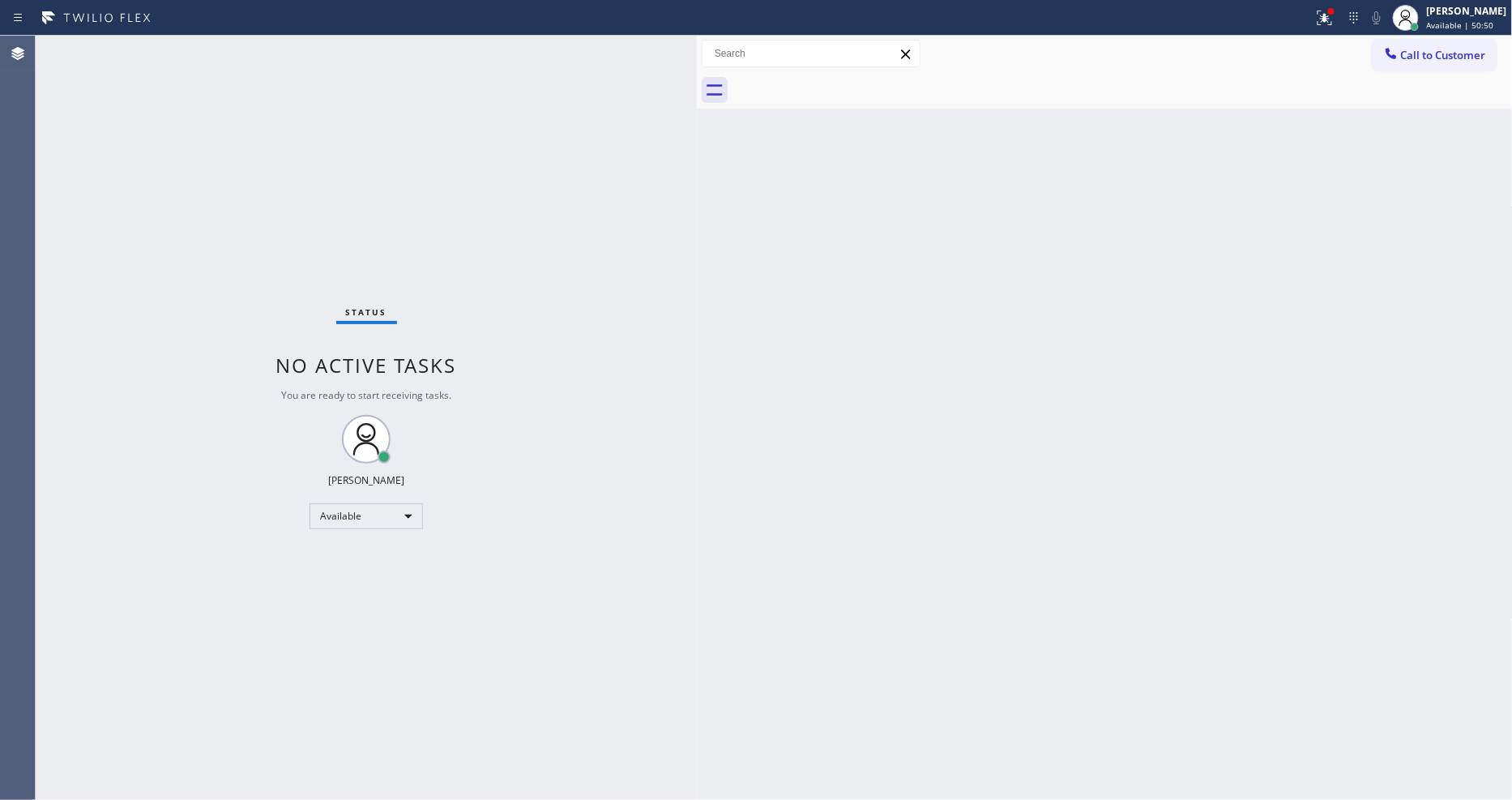
click at [238, 49] on div "Status No active tasks You are ready to start receiving tasks. [PERSON_NAME] Av…" at bounding box center [366, 418] width 662 height 764
click at [1249, 520] on div "Back to Dashboard Change Sender ID Customers Technicians Select a contact Outbo…" at bounding box center [1105, 418] width 816 height 764
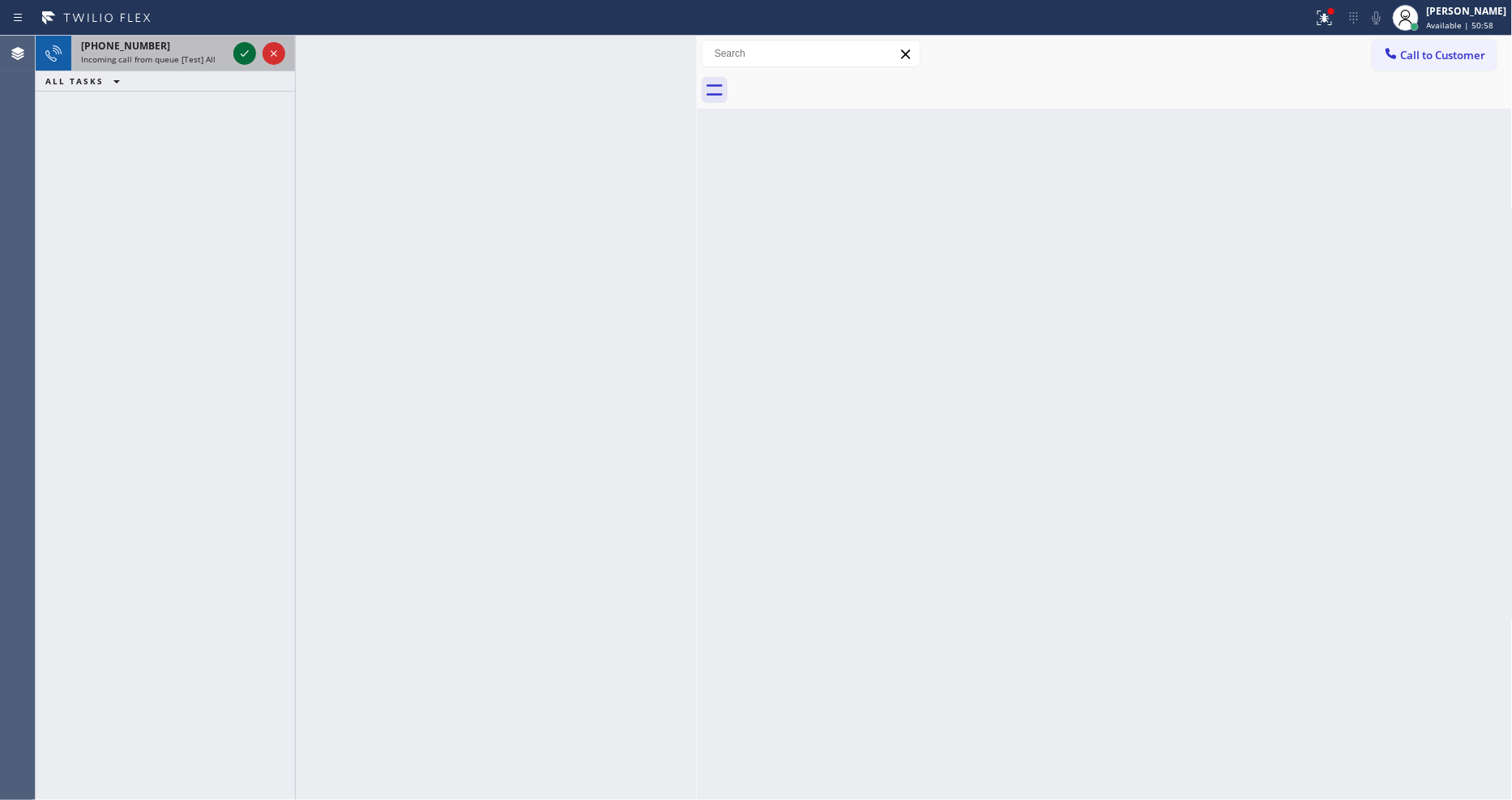
click at [242, 44] on icon at bounding box center [245, 54] width 20 height 20
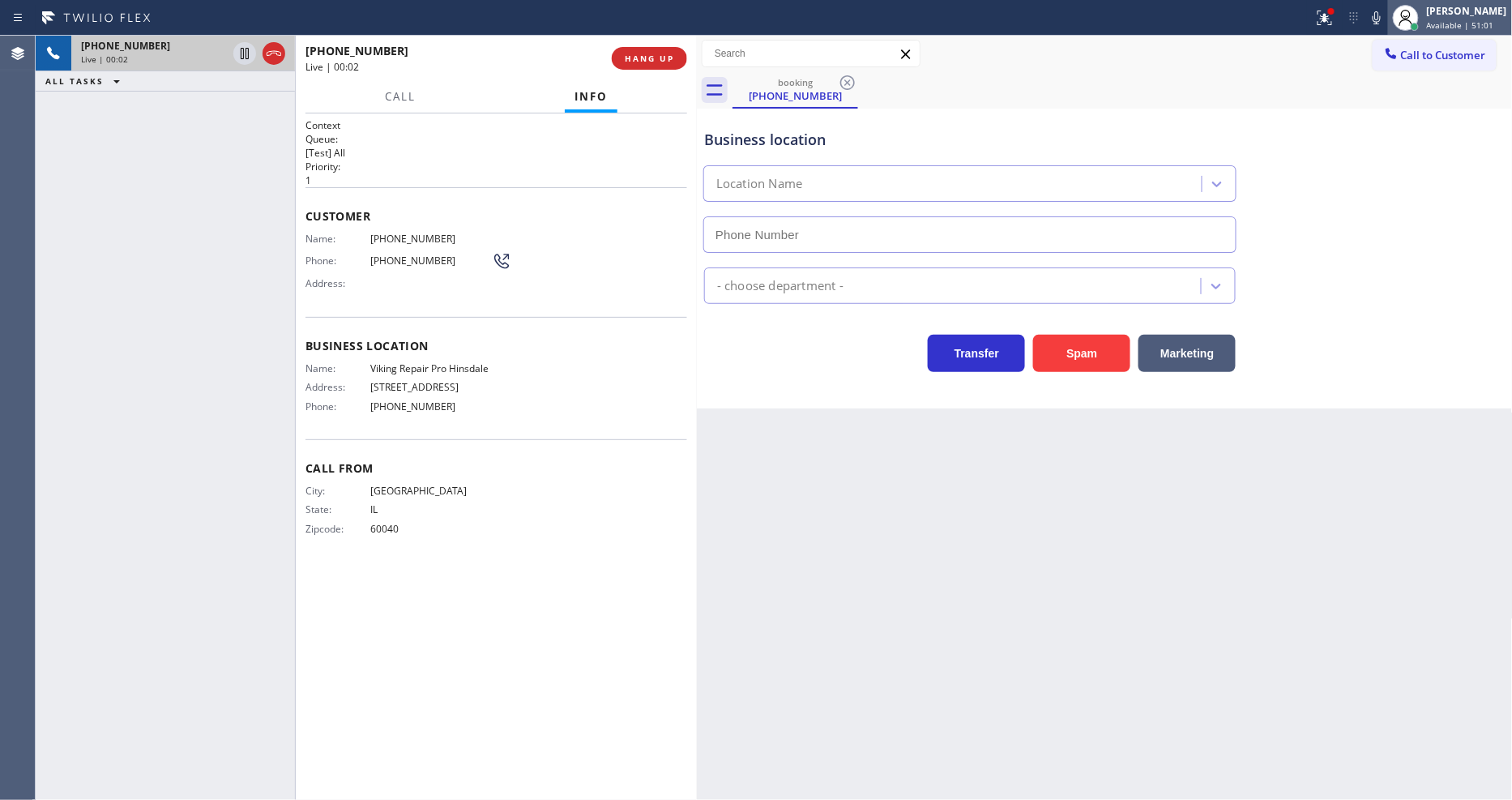
type input "[PHONE_NUMBER]"
click at [1335, 20] on icon at bounding box center [1325, 18] width 20 height 20
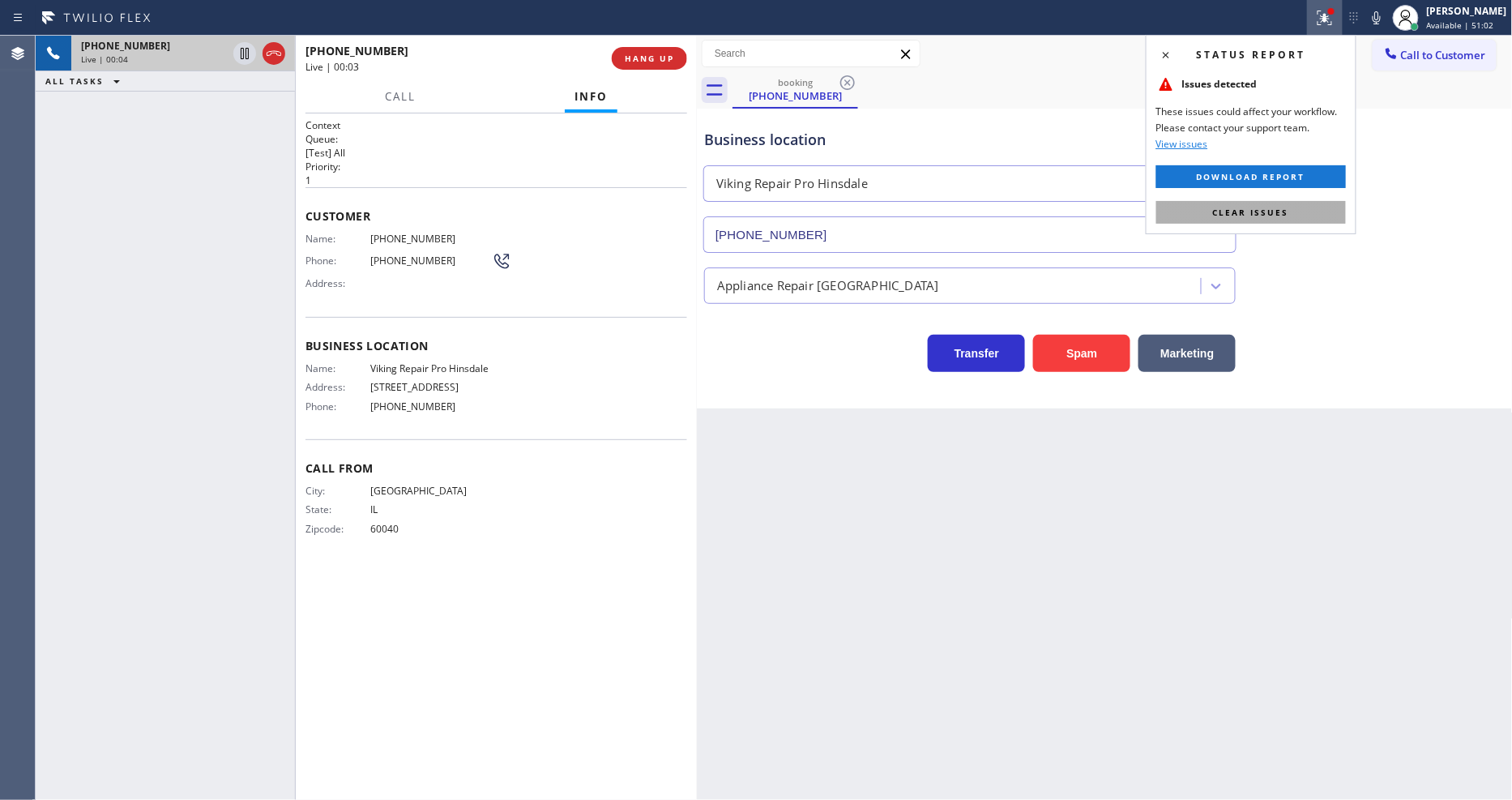
click at [1272, 205] on button "Clear issues" at bounding box center [1251, 212] width 189 height 22
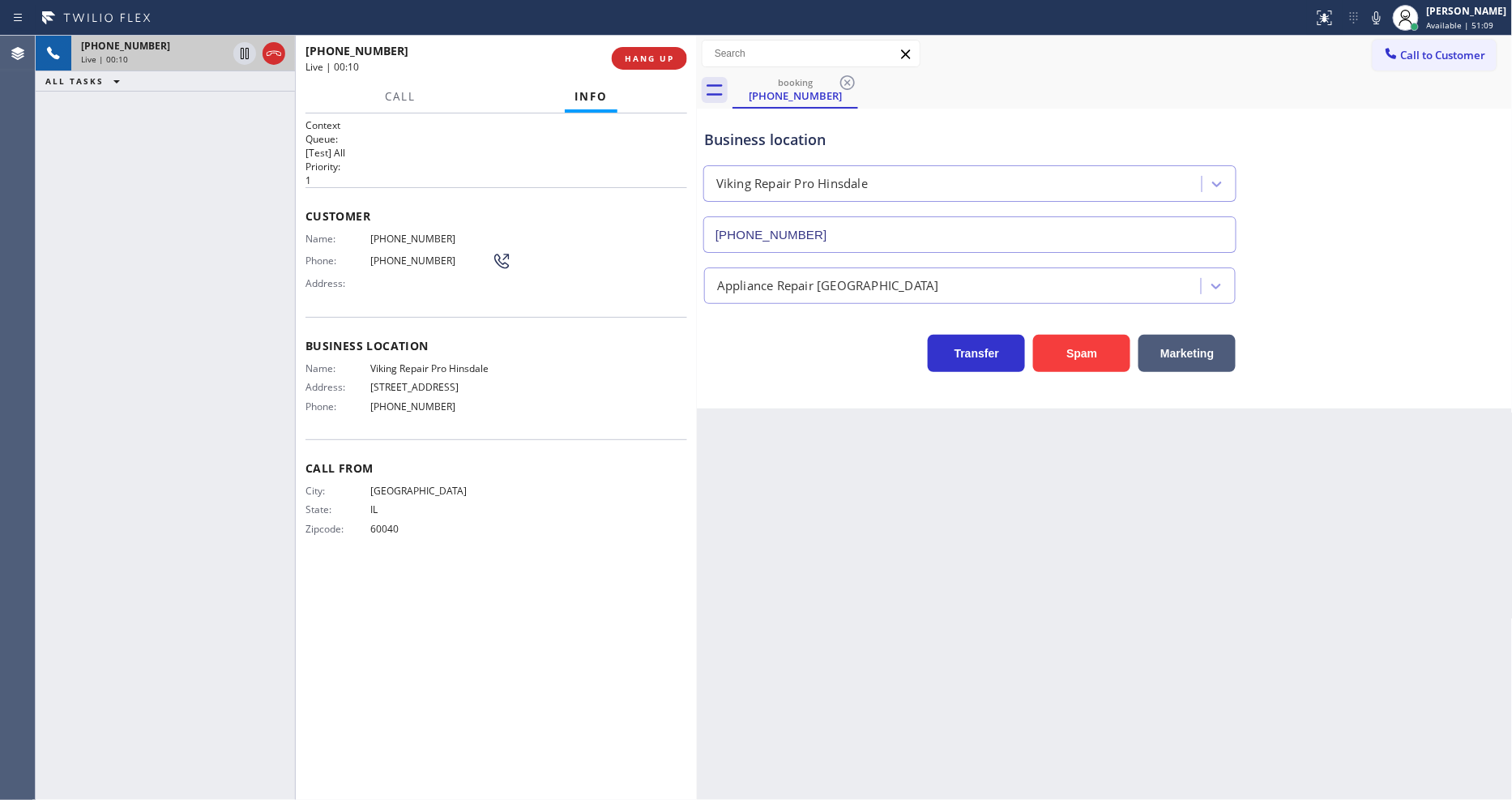
click at [402, 362] on span "Viking Repair Pro Hinsdale" at bounding box center [431, 368] width 122 height 12
copy span "Viking Repair Pro Hinsdale"
click at [408, 232] on span "[PHONE_NUMBER]" at bounding box center [431, 238] width 122 height 12
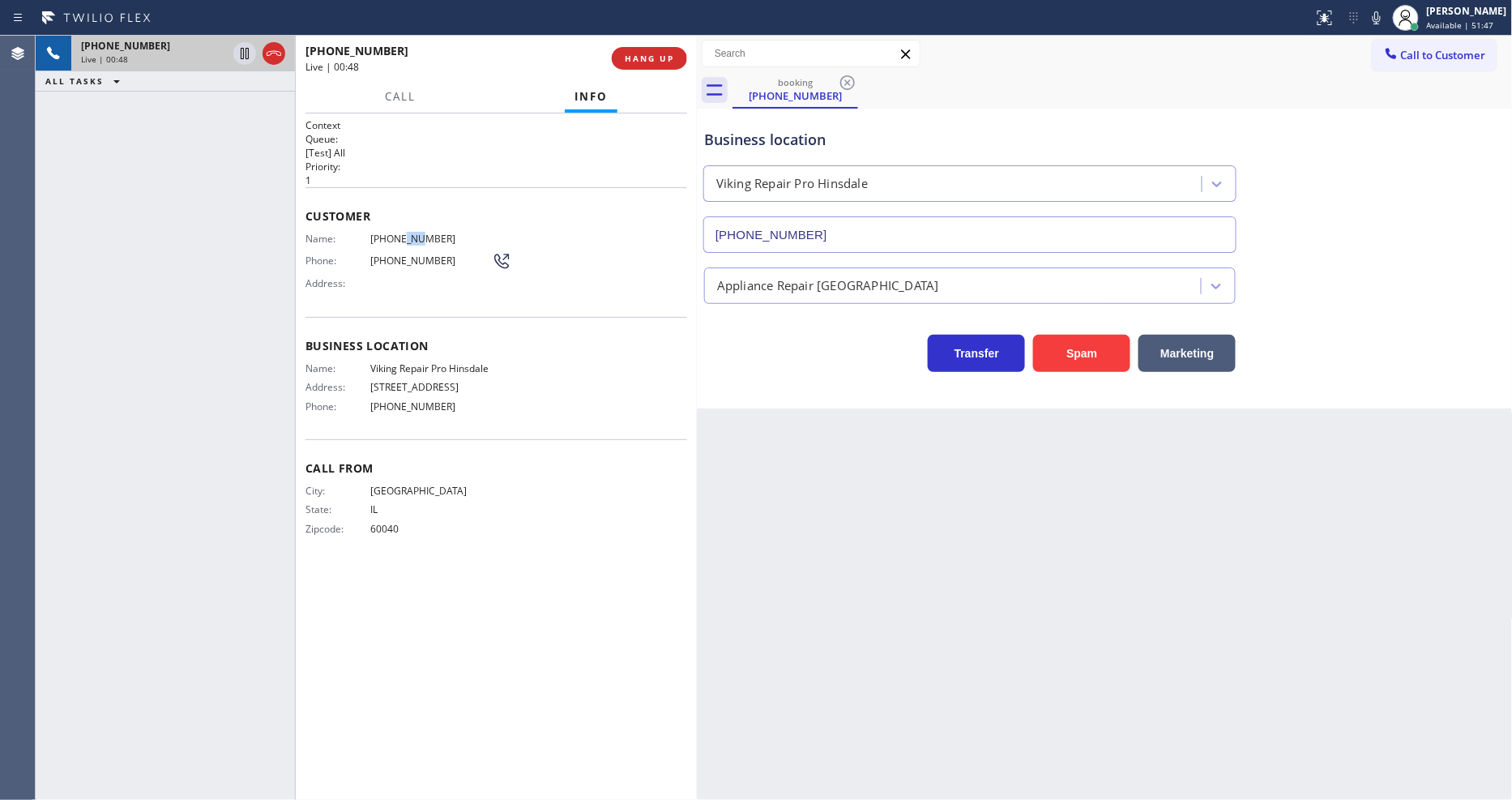
click at [408, 232] on span "[PHONE_NUMBER]" at bounding box center [431, 238] width 122 height 12
copy span "[PHONE_NUMBER]"
drag, startPoint x: 247, startPoint y: 57, endPoint x: 554, endPoint y: 57, distance: 307.0
click at [247, 57] on icon at bounding box center [245, 54] width 20 height 20
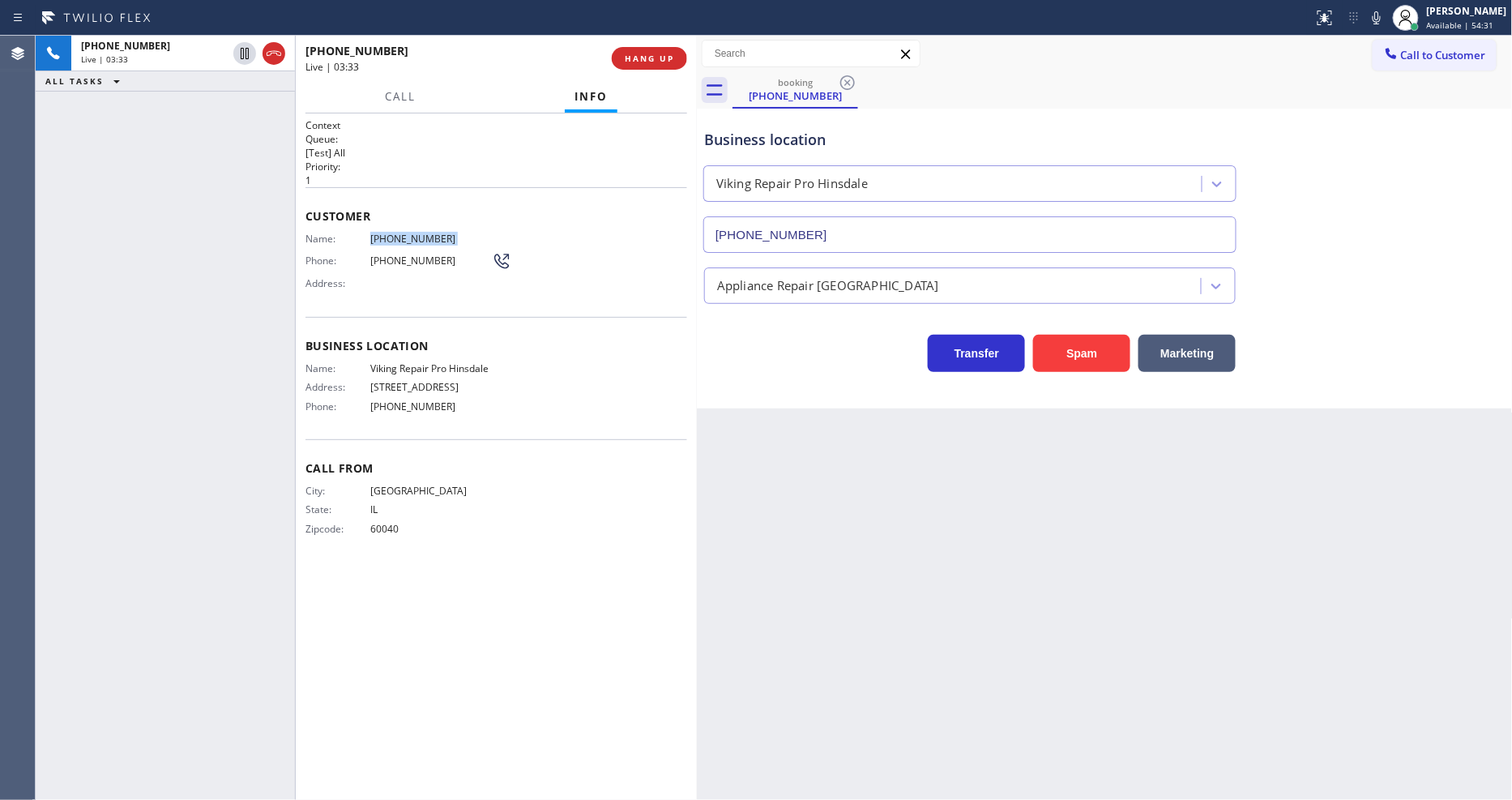
click at [1381, 15] on icon at bounding box center [1377, 18] width 8 height 13
click at [246, 57] on icon at bounding box center [245, 54] width 12 height 12
click at [1387, 20] on icon at bounding box center [1377, 18] width 20 height 20
click at [1384, 20] on icon at bounding box center [1377, 18] width 20 height 20
click at [1387, 20] on icon at bounding box center [1377, 18] width 20 height 20
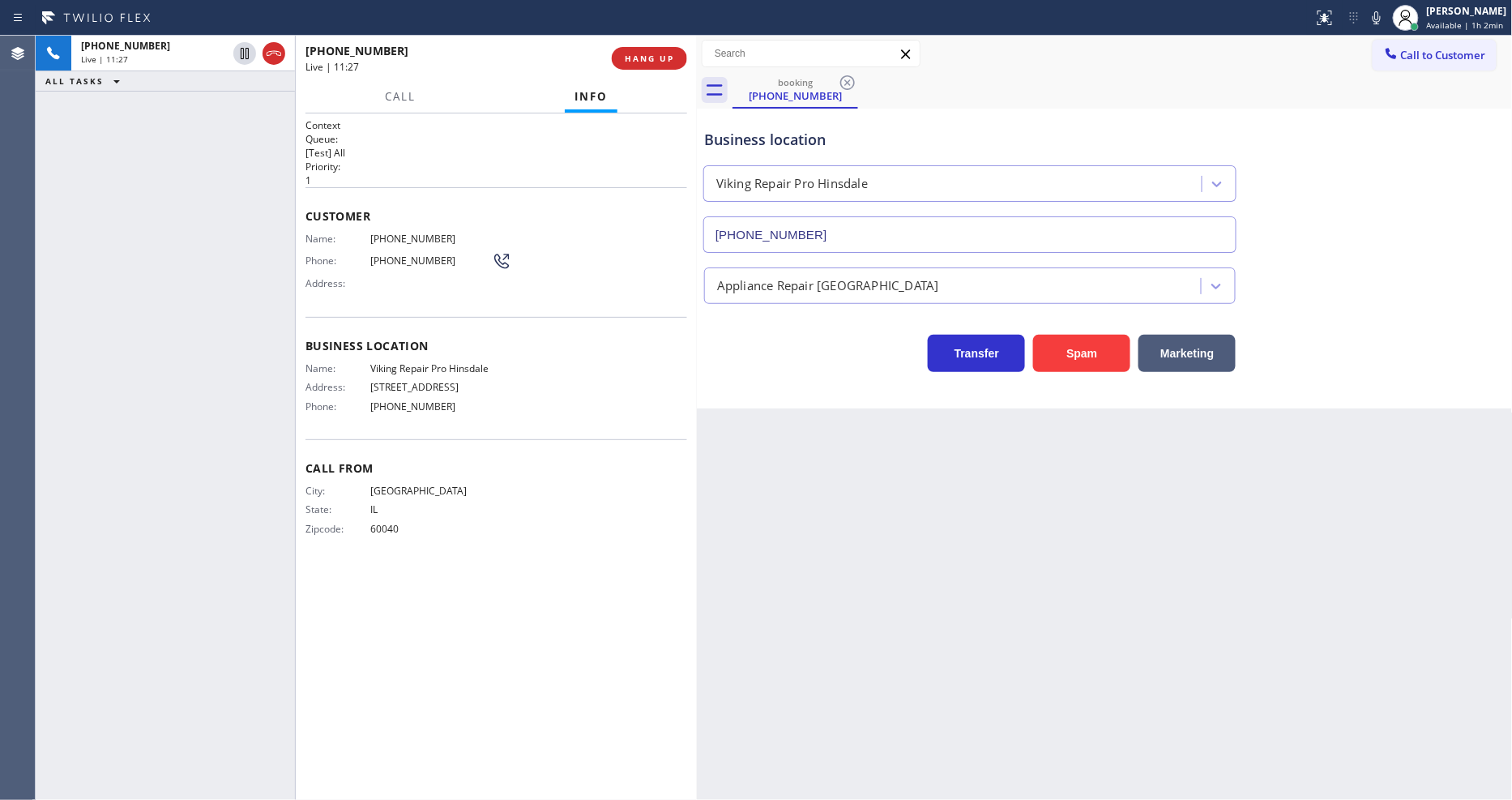
click at [343, 295] on div "Customer Name: [PHONE_NUMBER] Phone: [PHONE_NUMBER] Address:" at bounding box center [496, 251] width 382 height 130
click at [1381, 17] on icon at bounding box center [1377, 18] width 8 height 13
click at [1381, 18] on icon at bounding box center [1377, 18] width 8 height 13
click at [653, 61] on span "HANG UP" at bounding box center [649, 59] width 50 height 12
click at [653, 50] on button "HANG UP" at bounding box center [649, 58] width 75 height 22
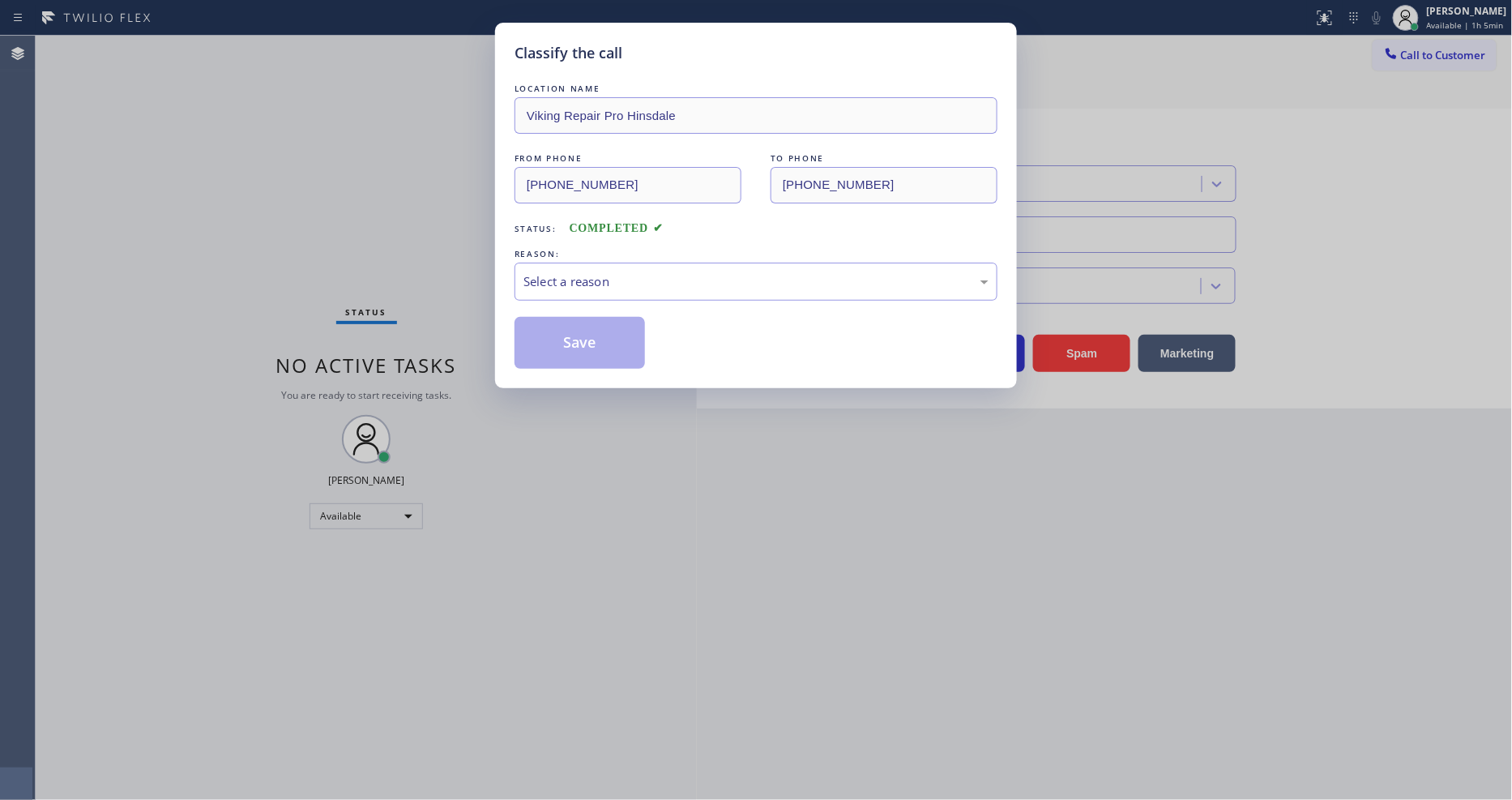
click at [608, 277] on div "Select a reason" at bounding box center [756, 281] width 465 height 19
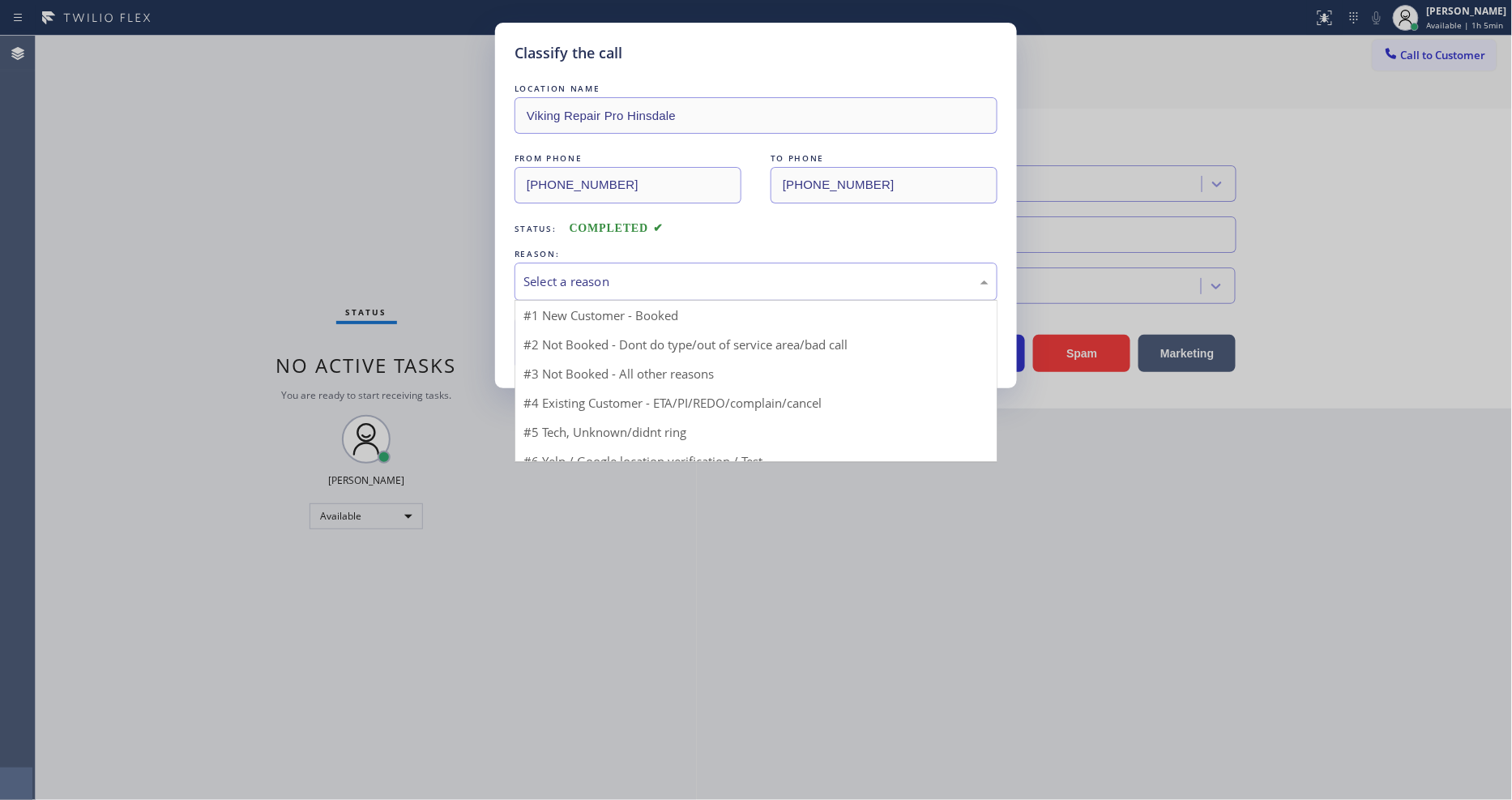
drag, startPoint x: 592, startPoint y: 305, endPoint x: 572, endPoint y: 357, distance: 55.7
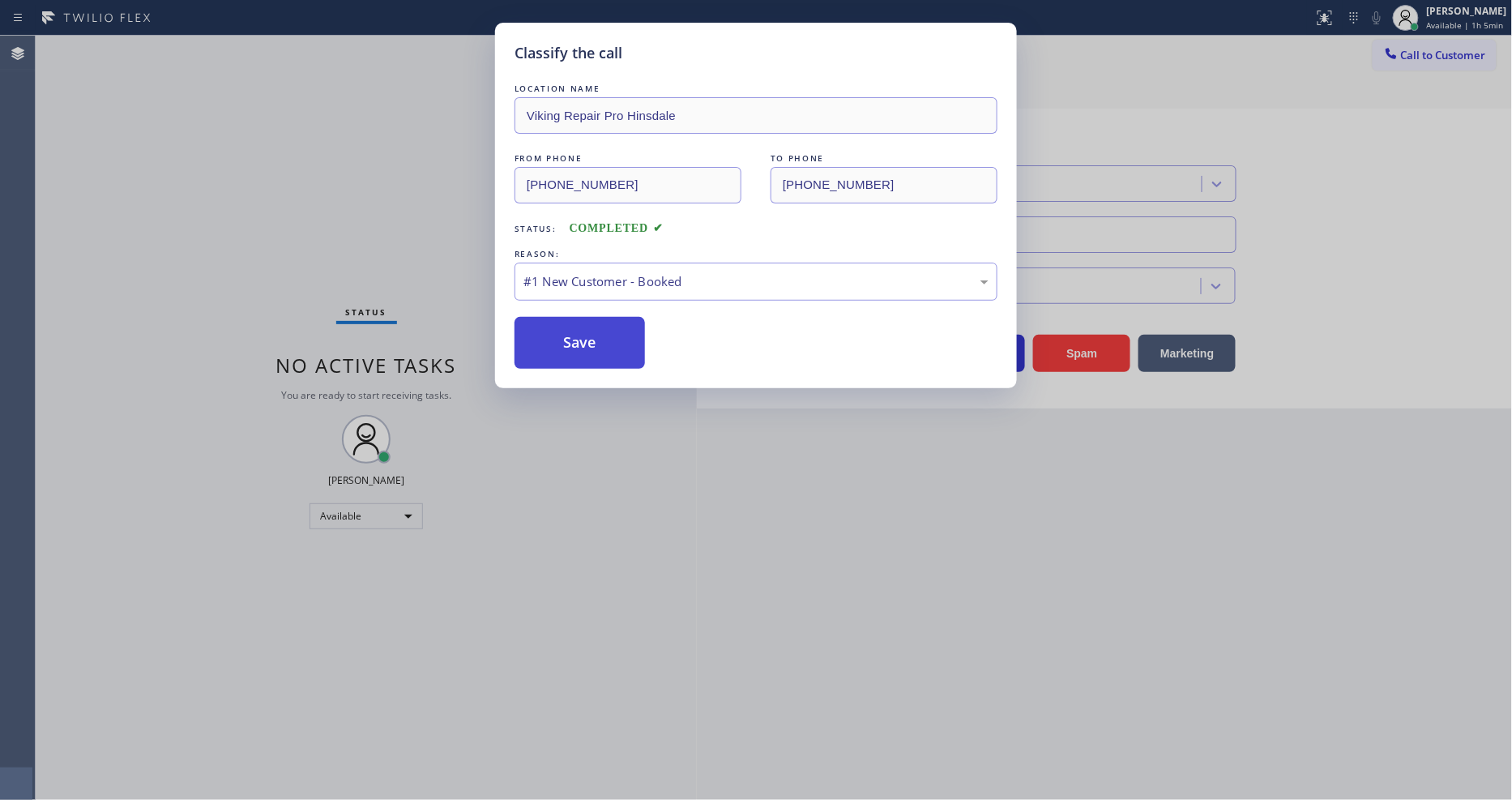
click at [572, 357] on button "Save" at bounding box center [580, 343] width 131 height 52
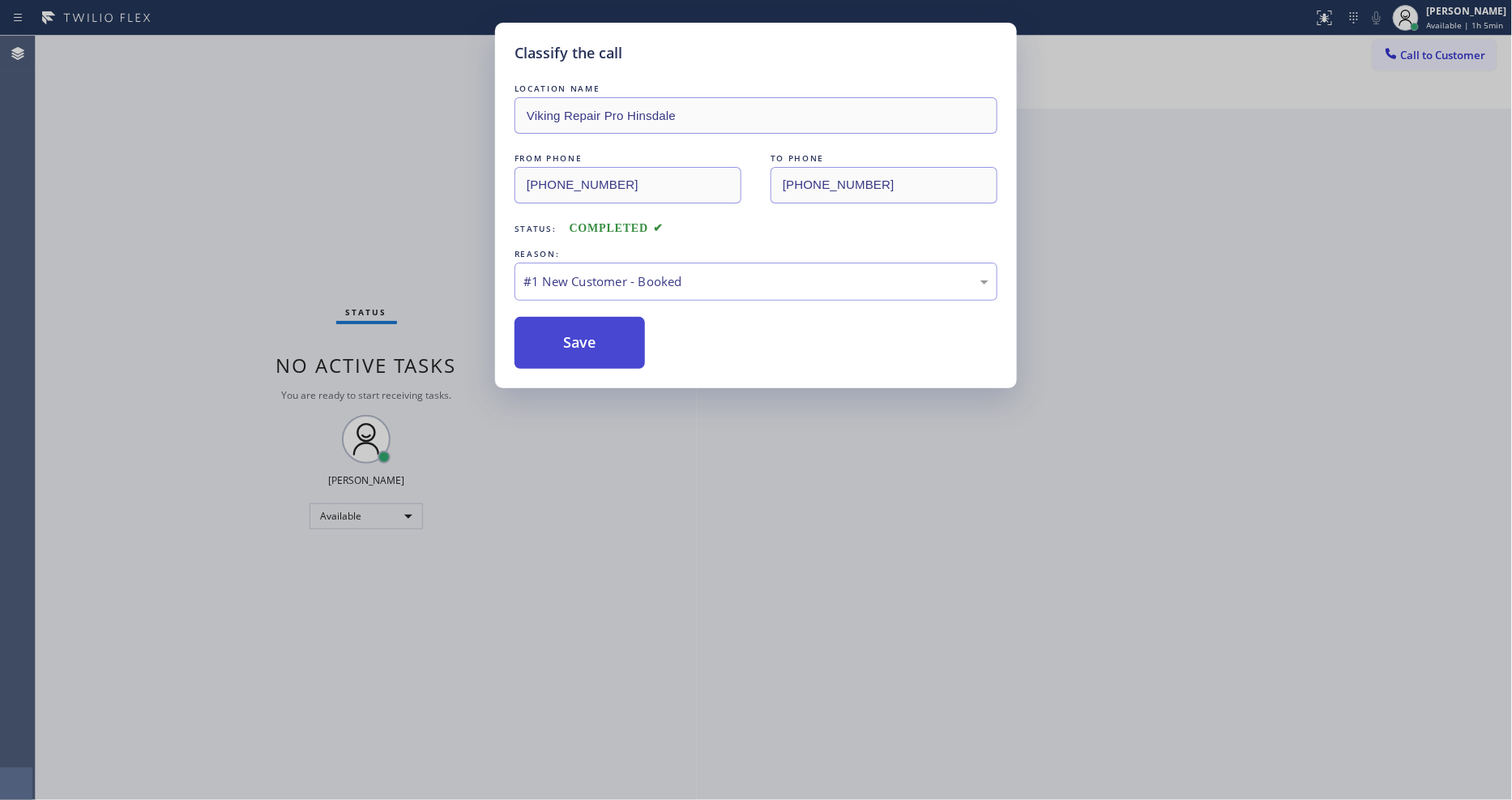
click at [572, 357] on button "Save" at bounding box center [580, 343] width 131 height 52
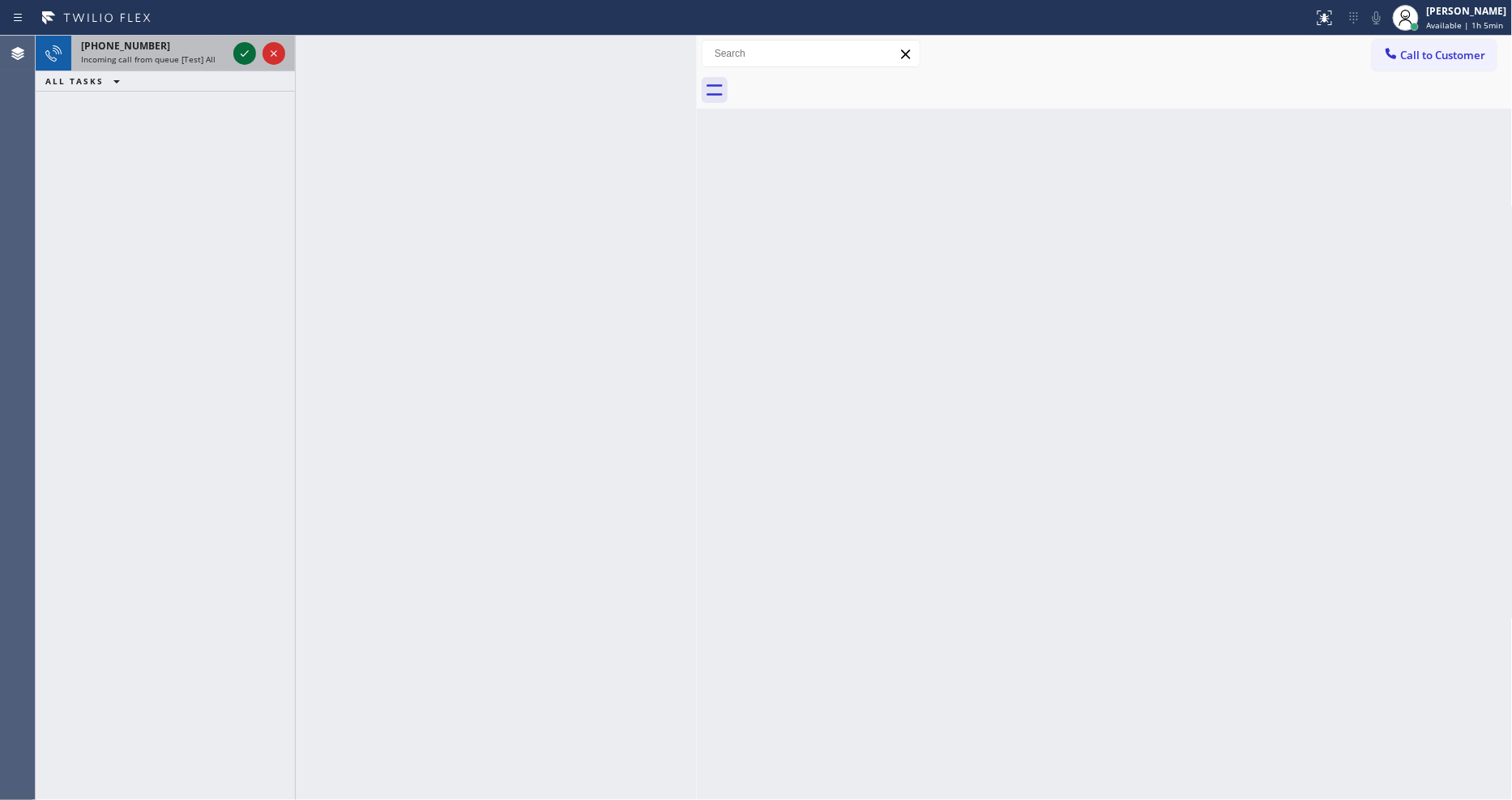
click at [248, 55] on icon at bounding box center [245, 54] width 20 height 20
click at [247, 51] on icon at bounding box center [245, 54] width 8 height 7
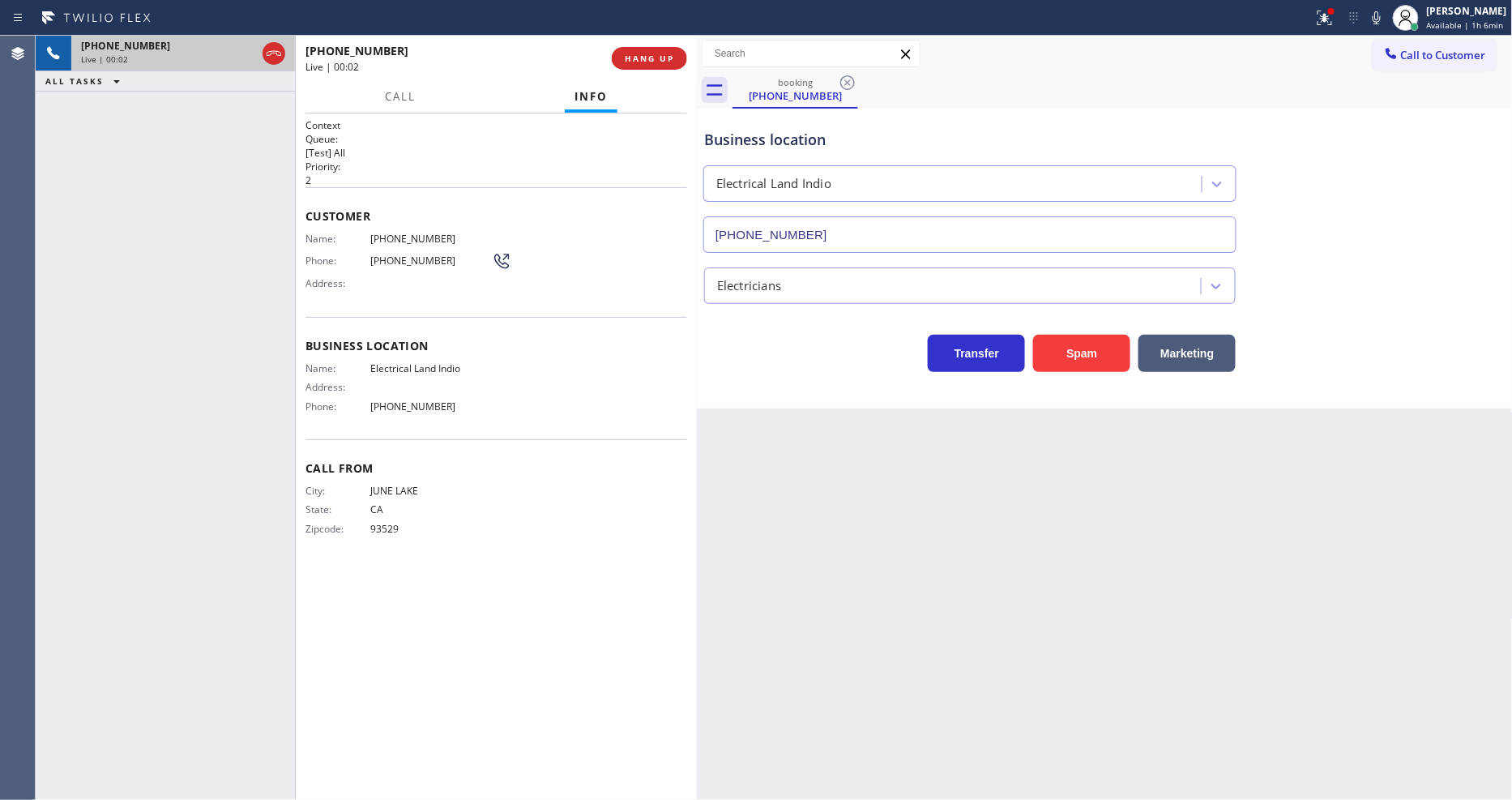
type input "[PHONE_NUMBER]"
click at [659, 61] on span "HANG UP" at bounding box center [649, 59] width 50 height 12
drag, startPoint x: 660, startPoint y: 60, endPoint x: 706, endPoint y: 164, distance: 113.7
click at [660, 60] on span "COMPLETE" at bounding box center [647, 59] width 56 height 12
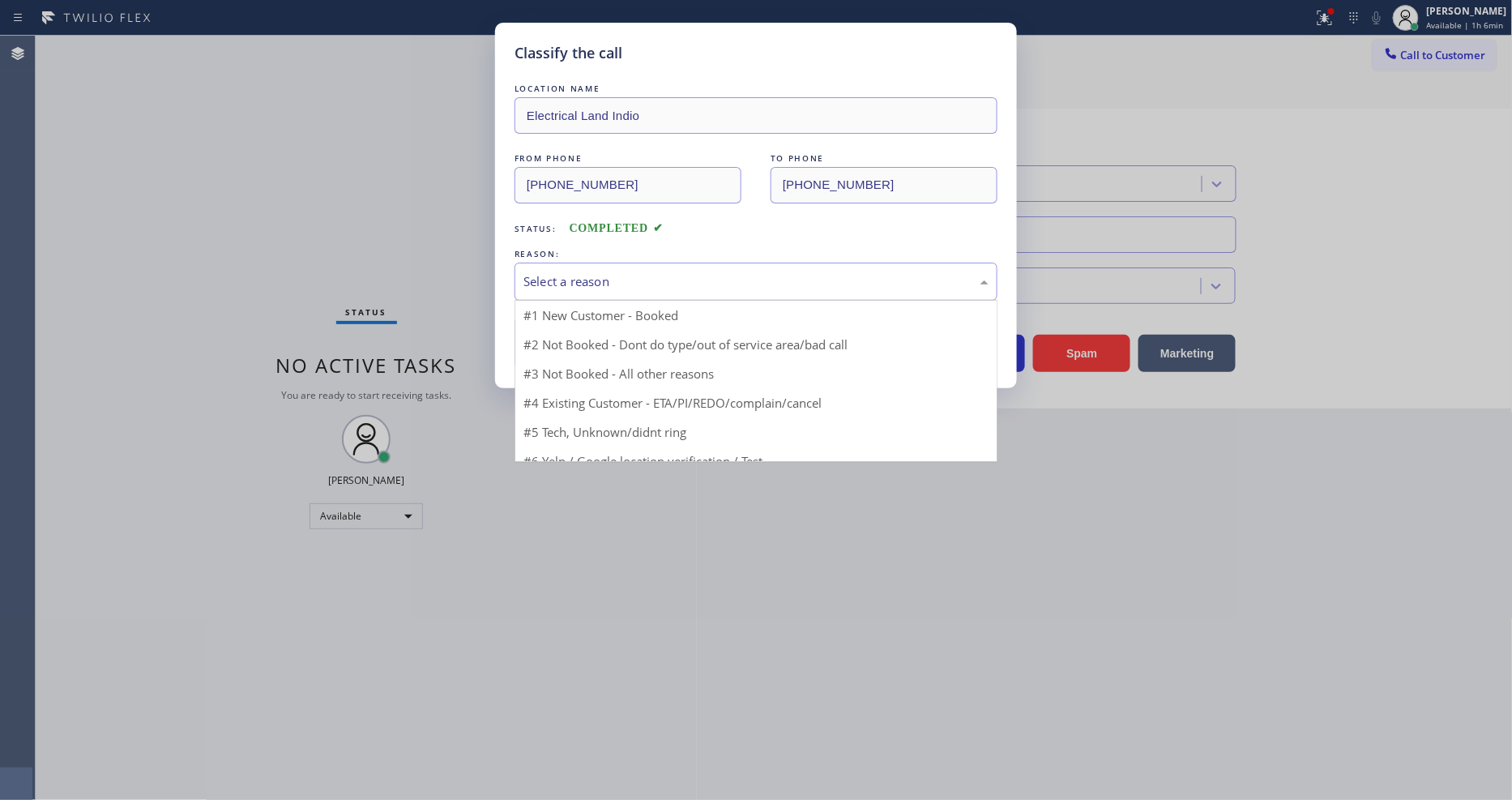
click at [608, 265] on div "Select a reason" at bounding box center [756, 281] width 483 height 38
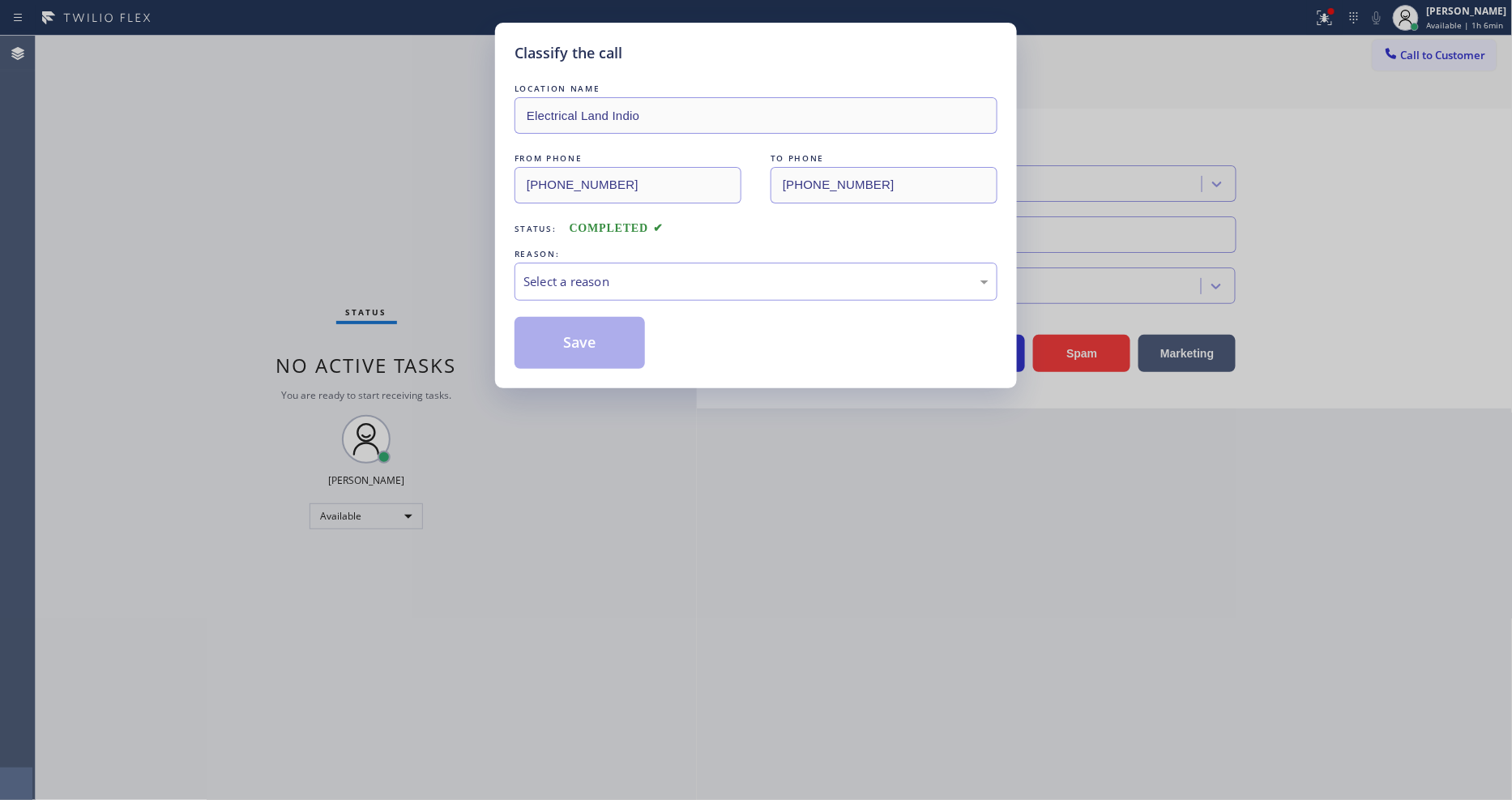
click at [608, 265] on div "Select a reason" at bounding box center [756, 281] width 483 height 38
click at [605, 327] on button "Save" at bounding box center [580, 343] width 131 height 52
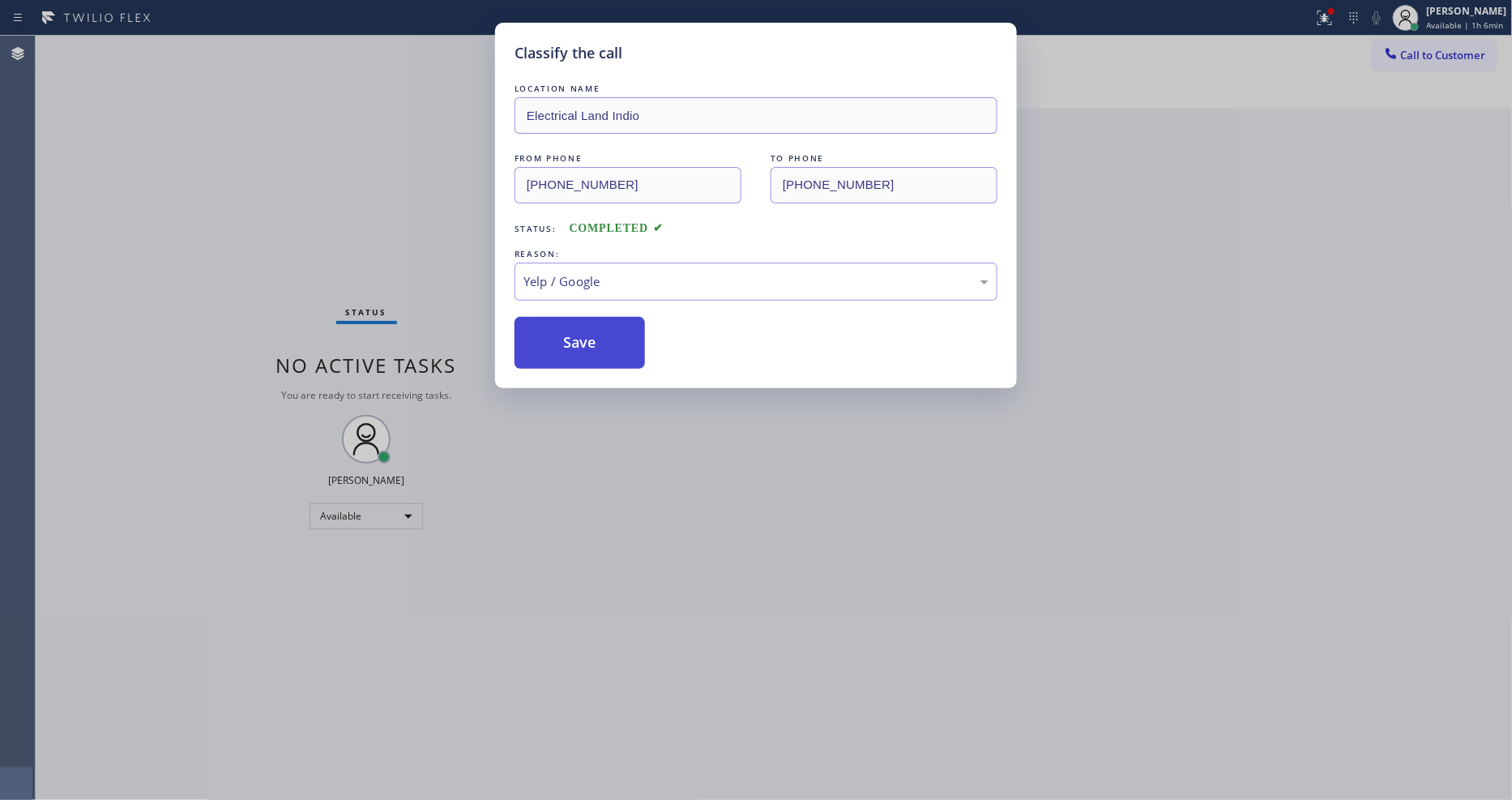
click at [605, 327] on button "Save" at bounding box center [580, 343] width 131 height 52
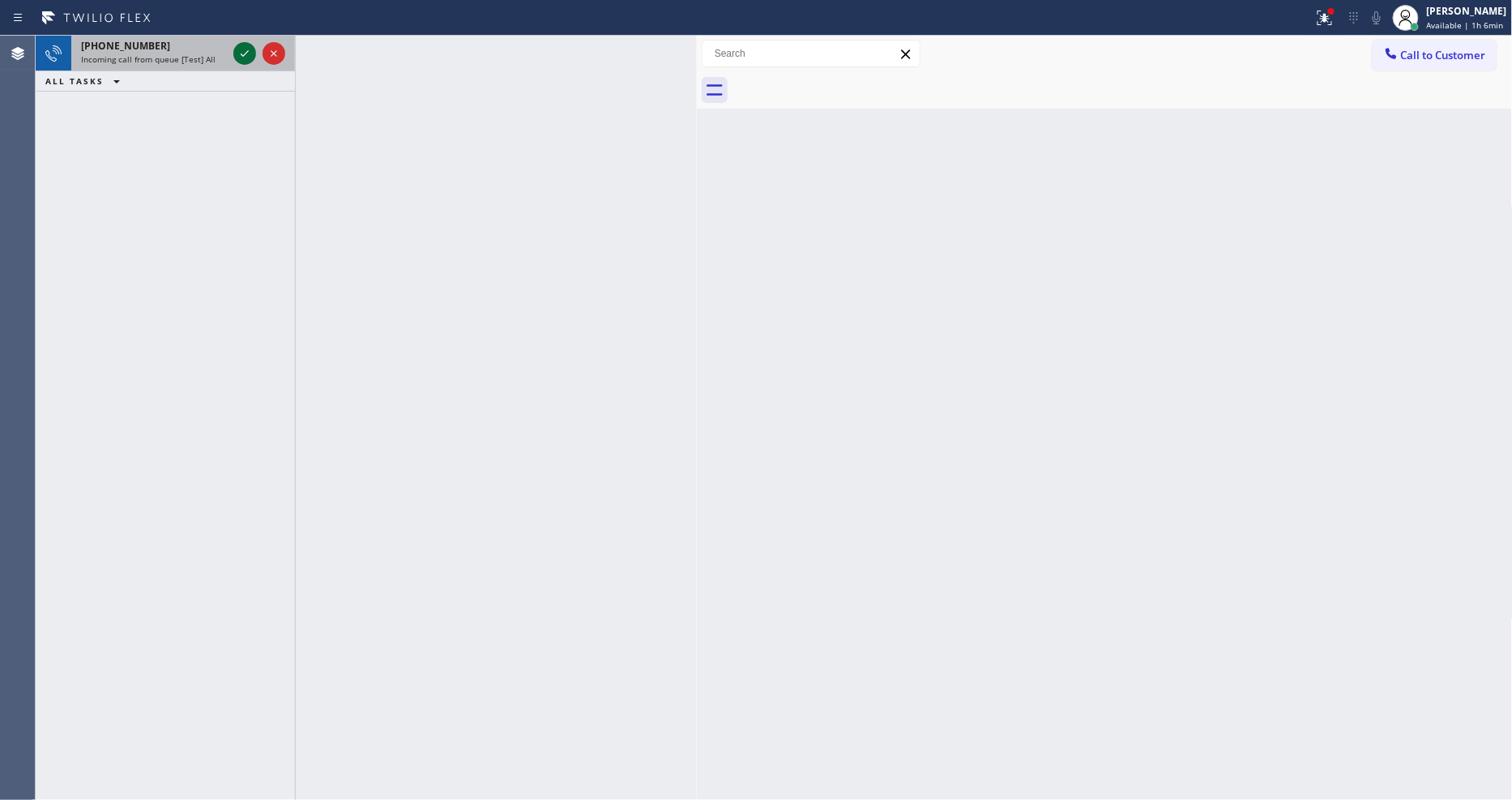
drag, startPoint x: 232, startPoint y: 49, endPoint x: 241, endPoint y: 47, distance: 9.2
click at [233, 47] on div at bounding box center [244, 54] width 22 height 20
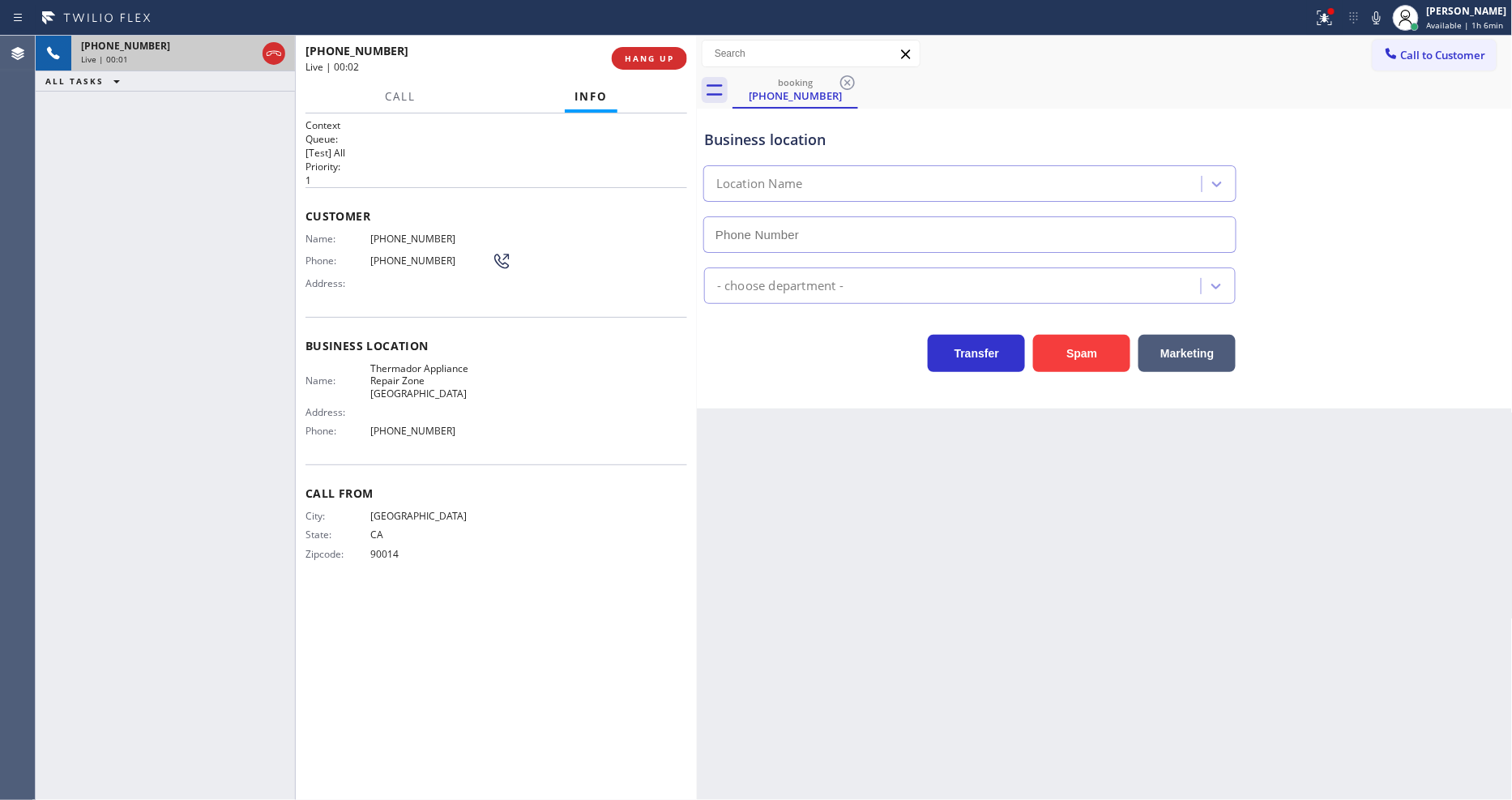
type input "[PHONE_NUMBER]"
click at [342, 277] on span "Address:" at bounding box center [337, 283] width 65 height 12
click at [663, 60] on span "HANG UP" at bounding box center [649, 59] width 50 height 12
click at [662, 61] on span "HANG UP" at bounding box center [649, 59] width 50 height 12
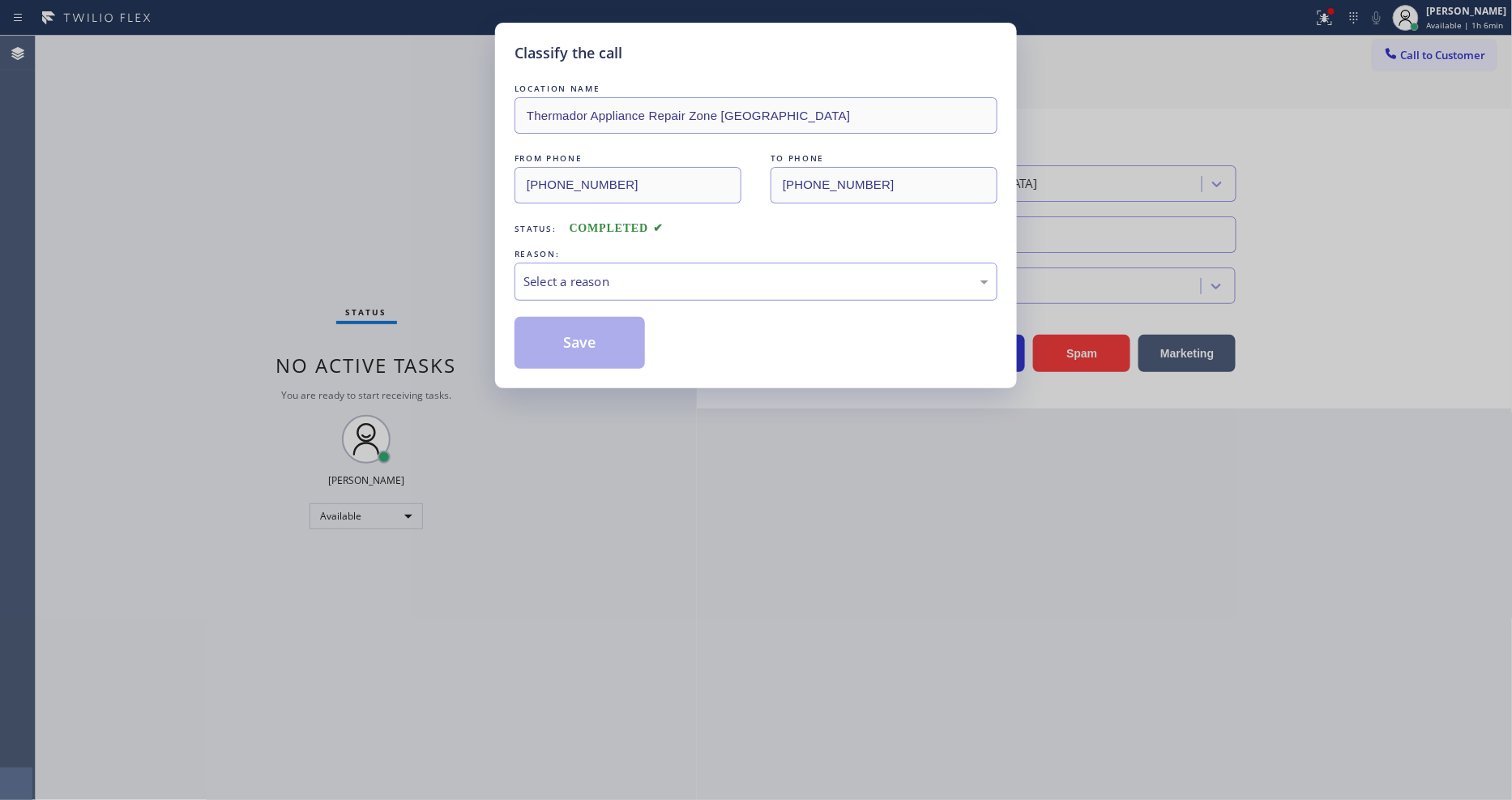
click at [555, 282] on div "Select a reason" at bounding box center [756, 281] width 465 height 19
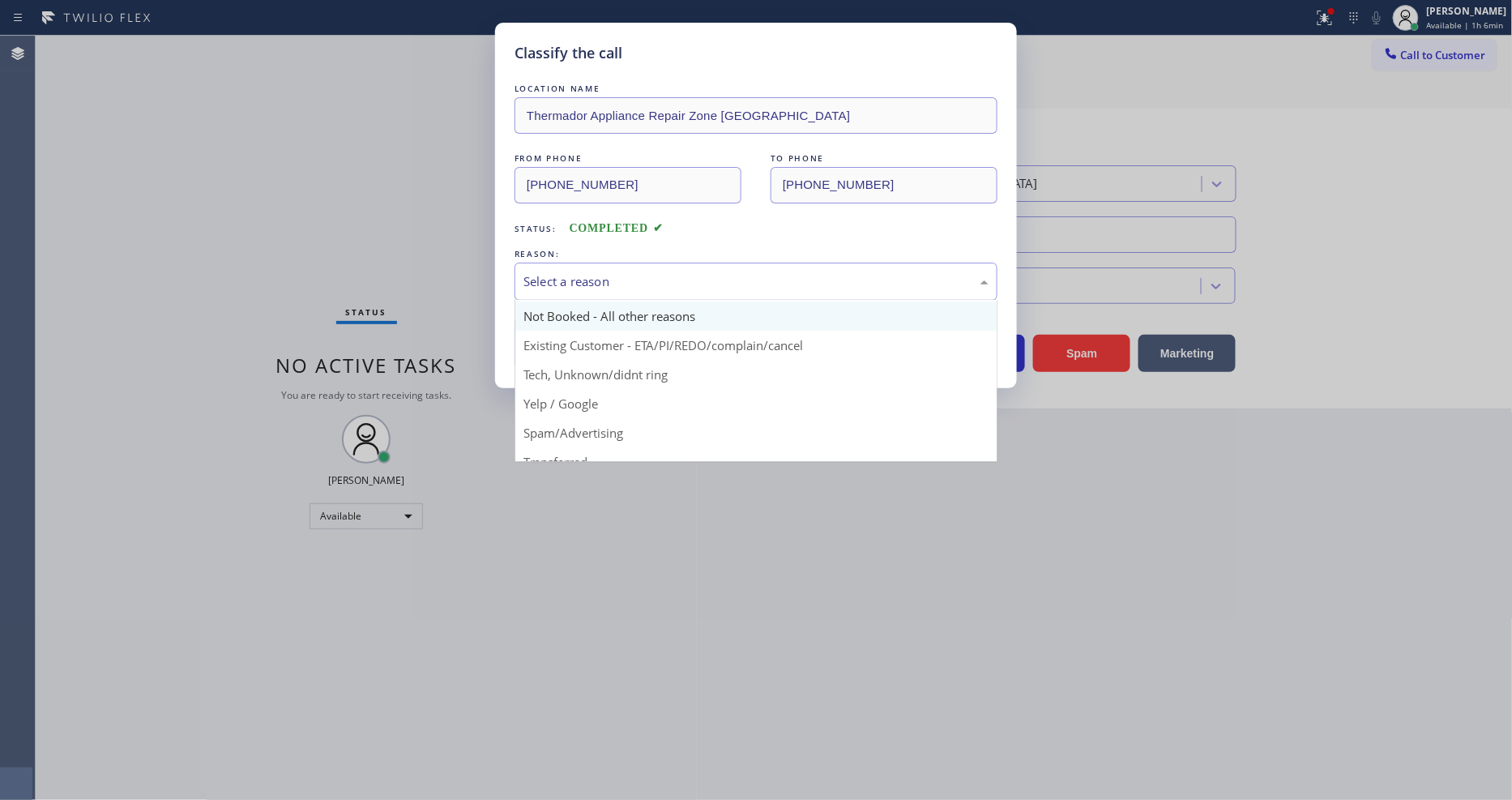
scroll to position [44, 0]
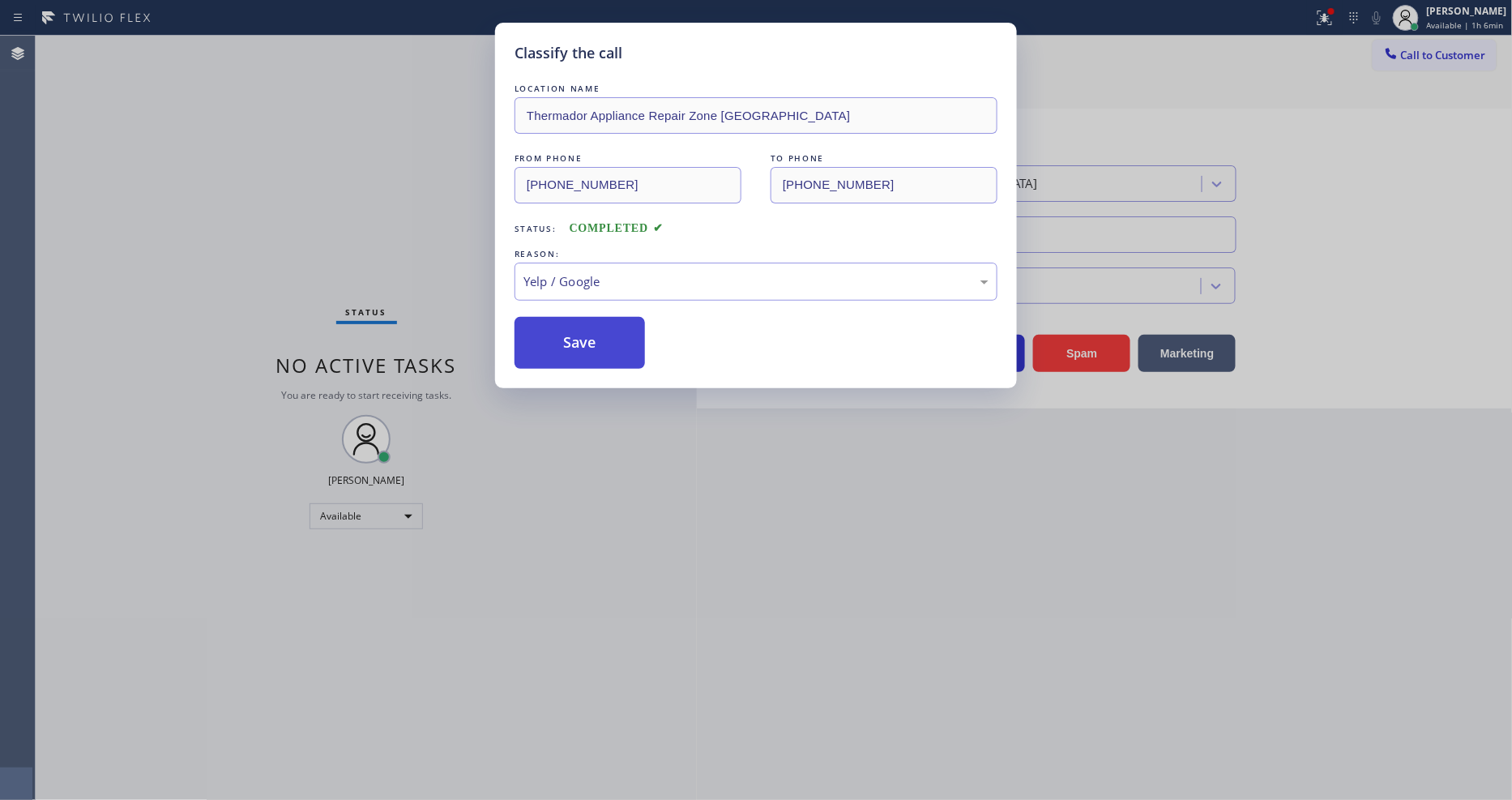
click at [570, 342] on button "Save" at bounding box center [580, 343] width 131 height 52
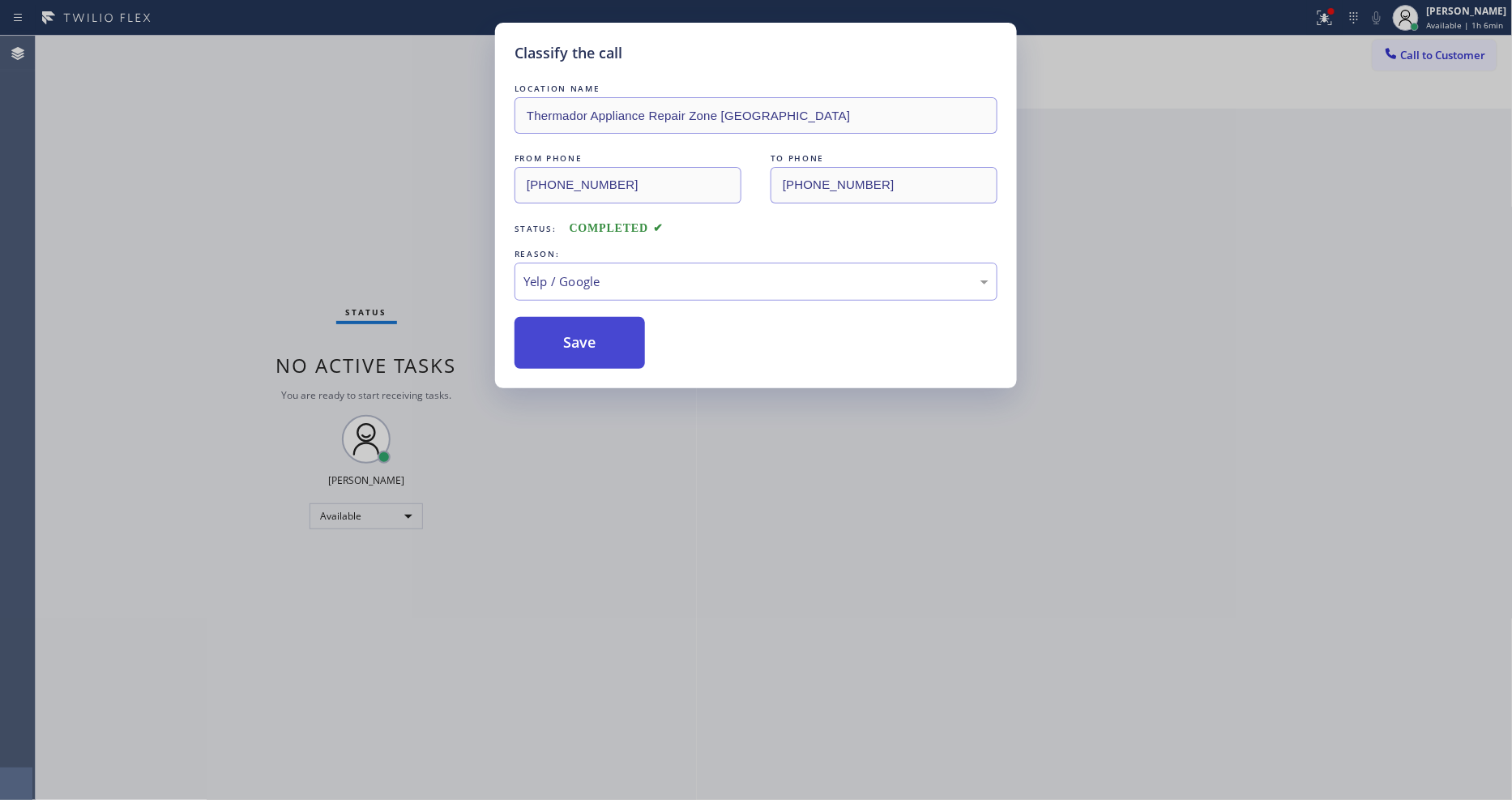
click at [570, 342] on button "Save" at bounding box center [580, 343] width 131 height 52
drag, startPoint x: 570, startPoint y: 342, endPoint x: 497, endPoint y: 54, distance: 297.1
click at [570, 338] on button "Save" at bounding box center [580, 343] width 131 height 52
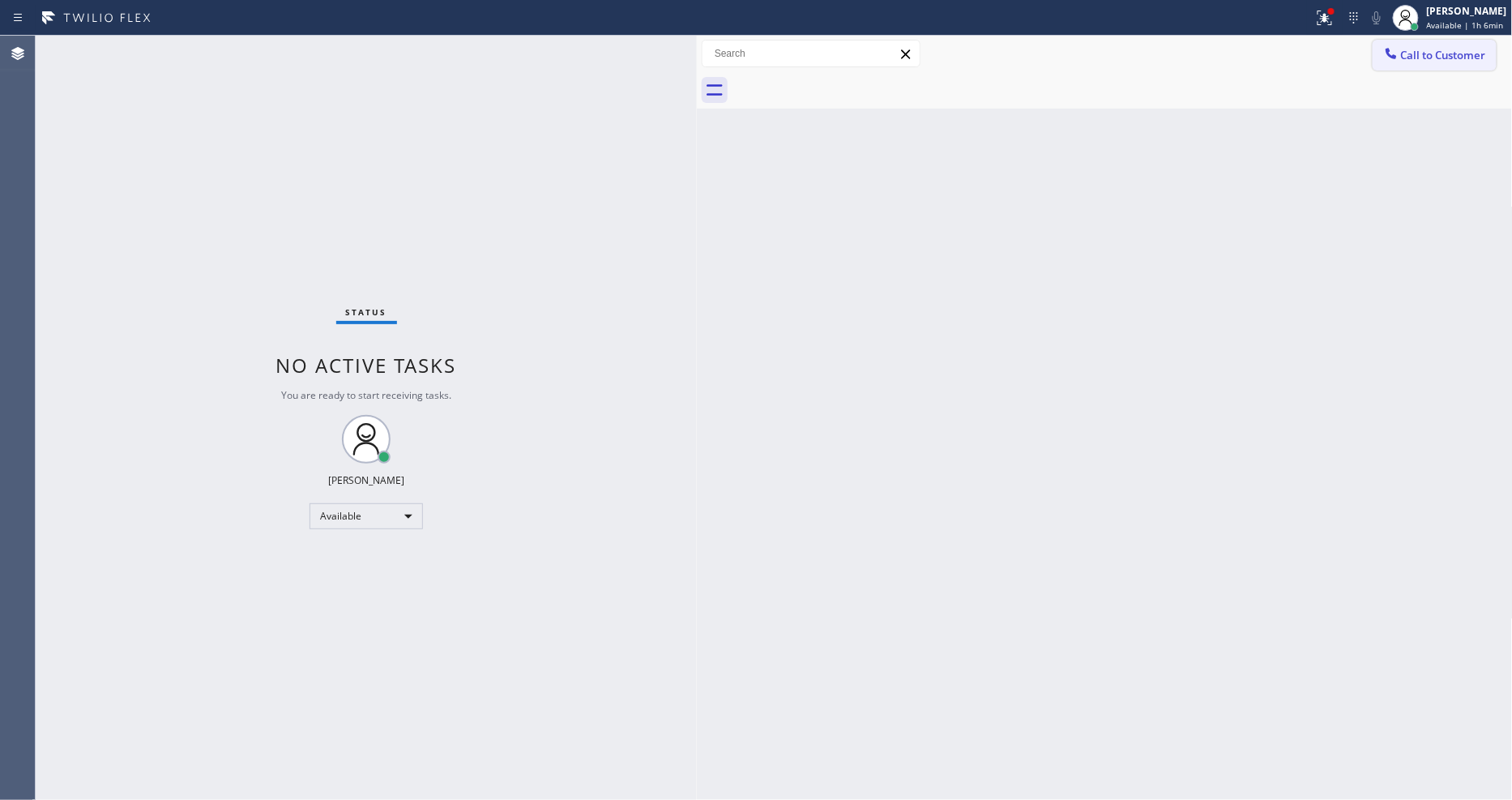
click at [1403, 57] on span "Call to Customer" at bounding box center [1443, 55] width 85 height 15
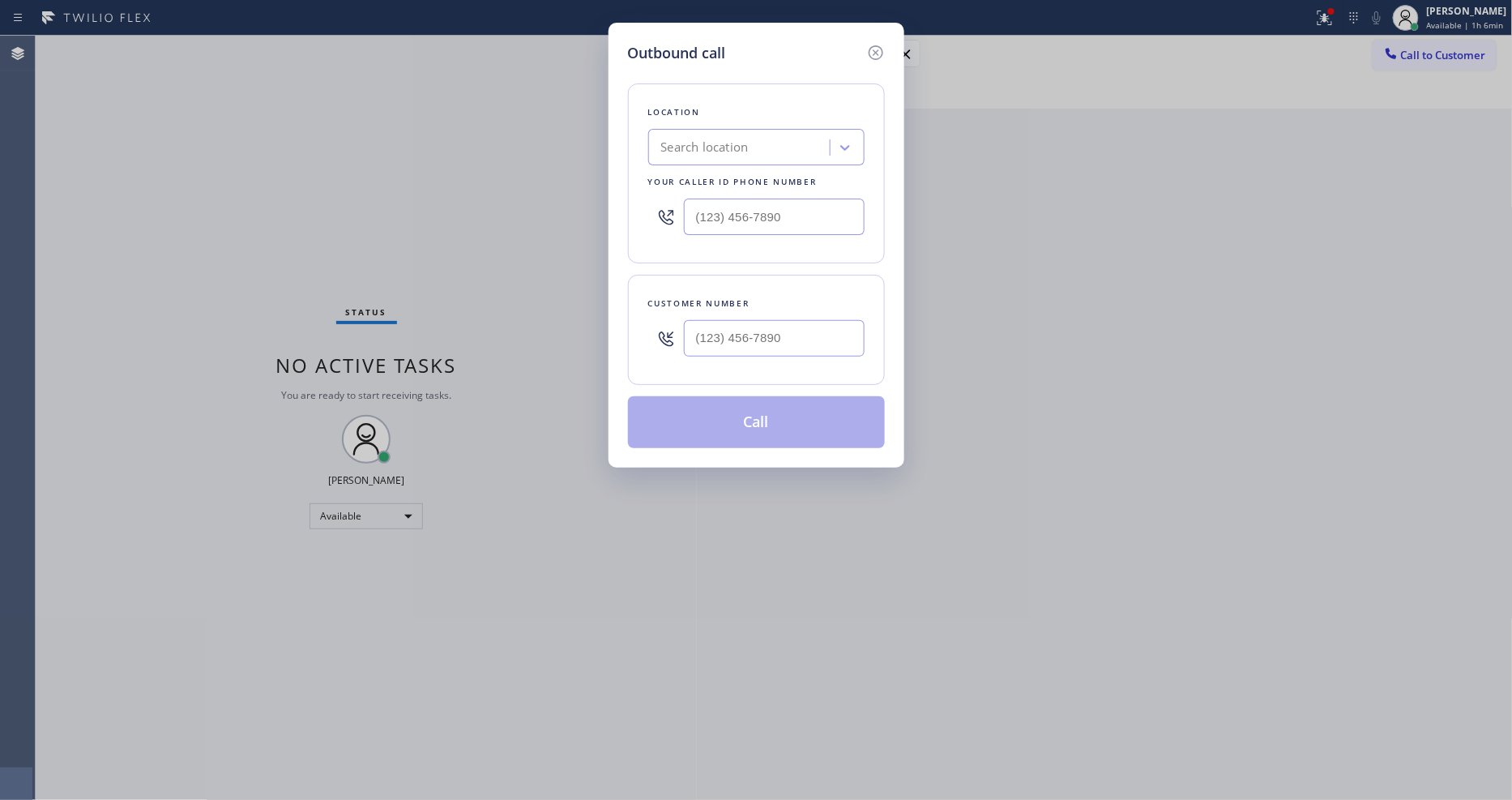
click at [751, 147] on div "Search location" at bounding box center [742, 148] width 177 height 28
paste input "San Francisco Expert HVAC"
type input "San Francisco Expert HVAC"
click at [734, 180] on div "San Francisco Expert HVAC" at bounding box center [757, 181] width 217 height 29
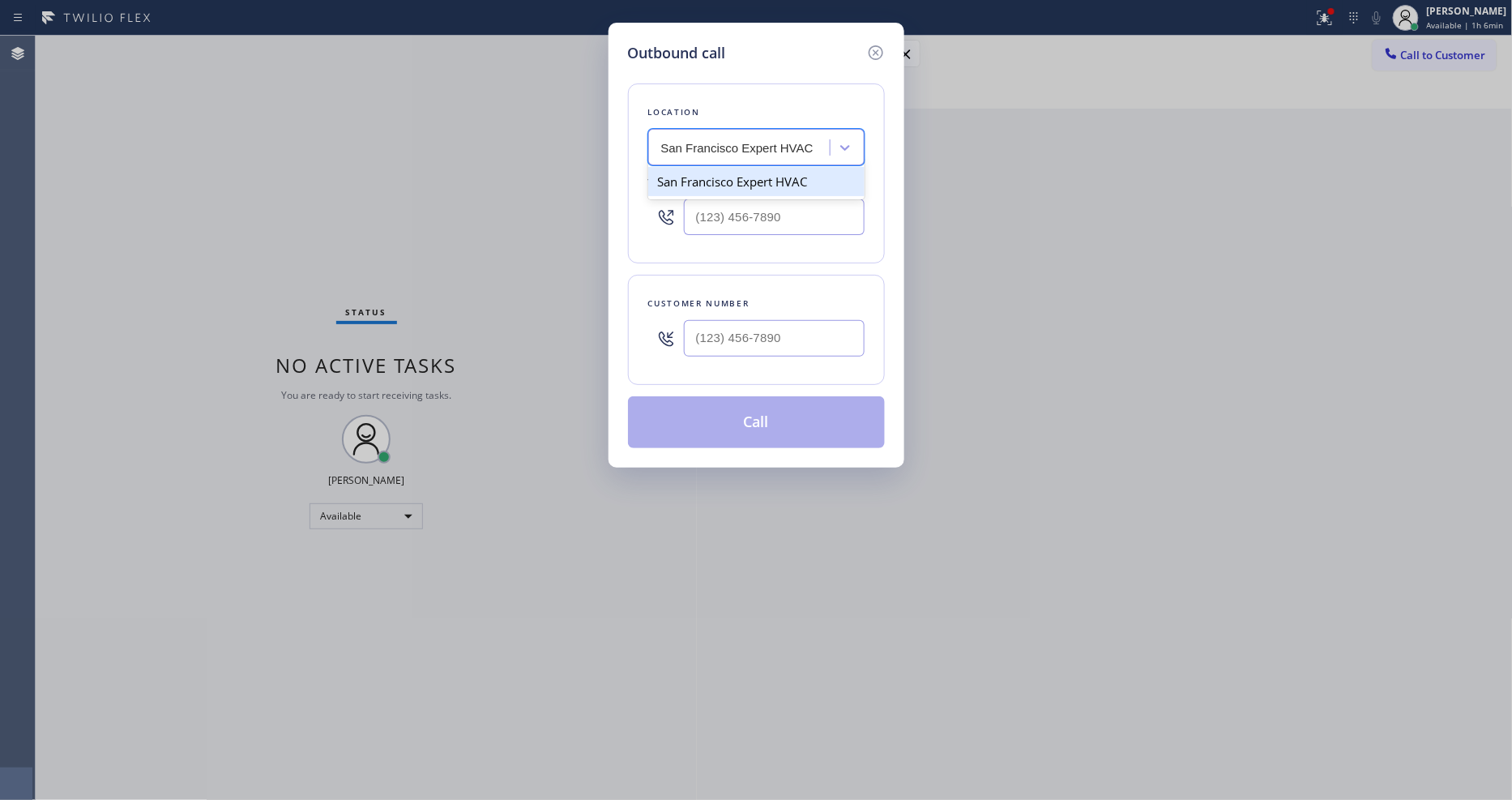
type input "[PHONE_NUMBER]"
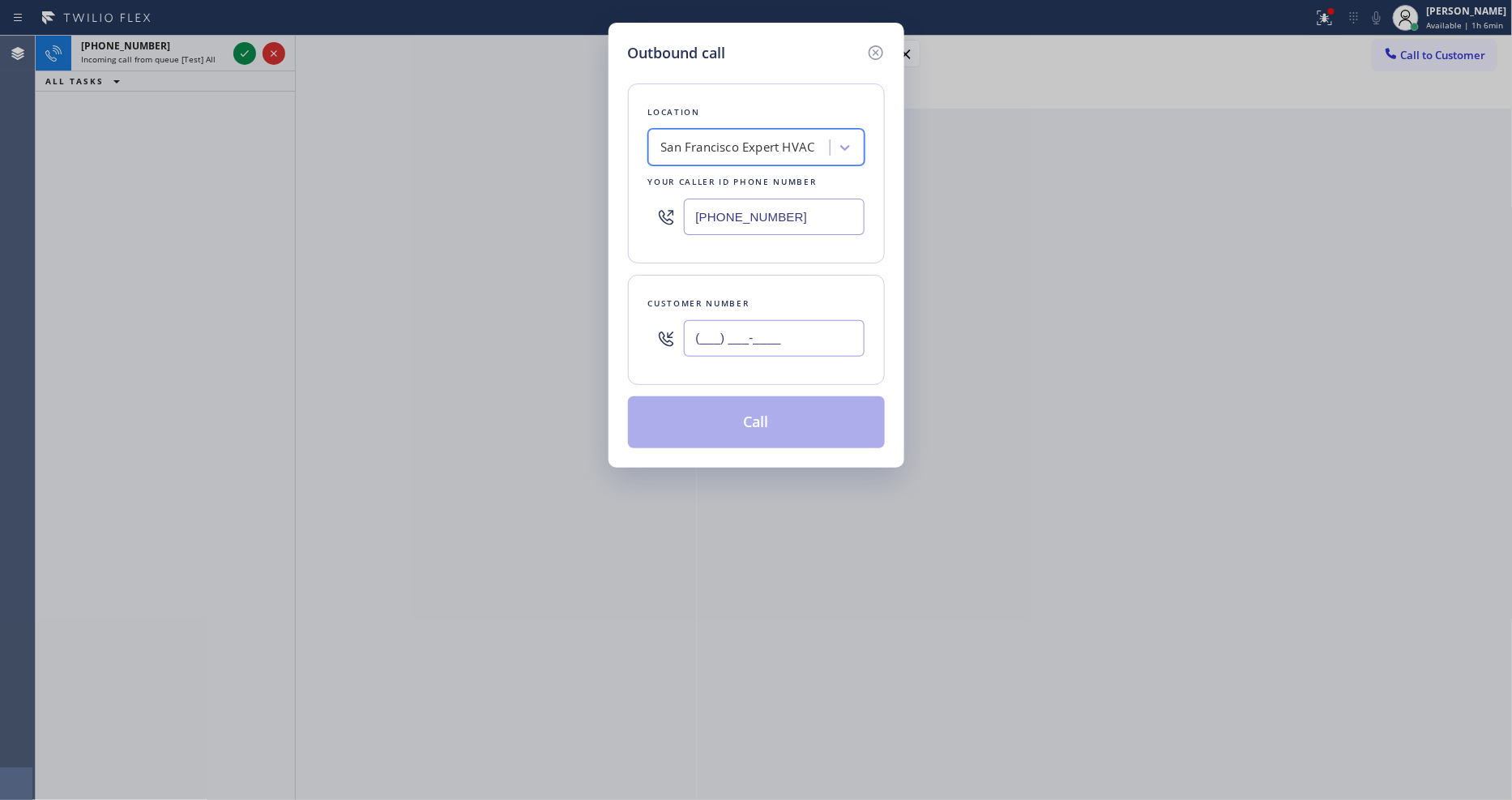
click at [725, 326] on input "(___) ___-____" at bounding box center [774, 338] width 181 height 36
paste input "305) 495-3081"
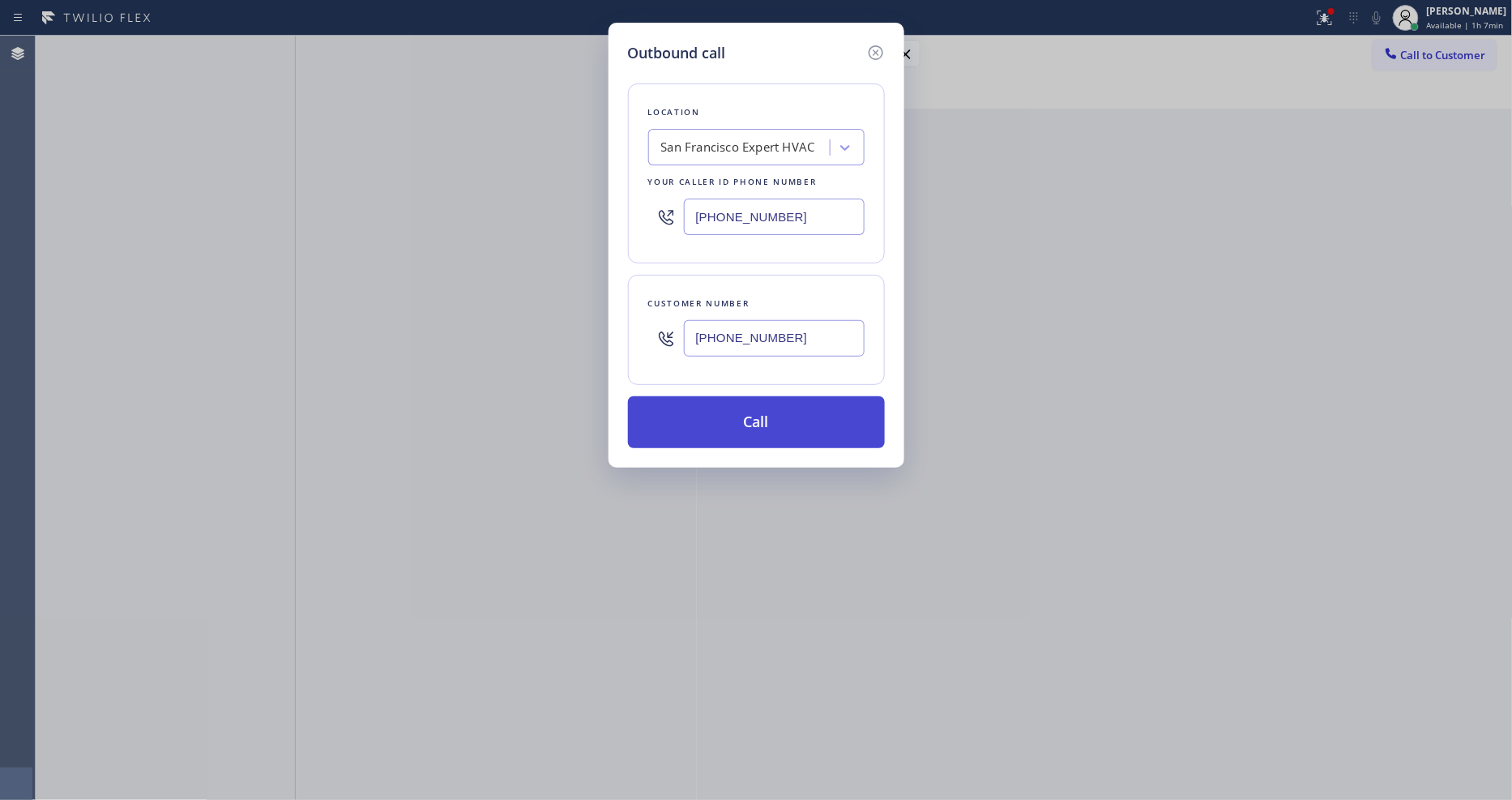
type input "[PHONE_NUMBER]"
drag, startPoint x: 739, startPoint y: 415, endPoint x: 912, endPoint y: 55, distance: 399.4
click at [739, 414] on button "Call" at bounding box center [756, 422] width 257 height 52
click at [739, 406] on button "Call" at bounding box center [756, 422] width 257 height 52
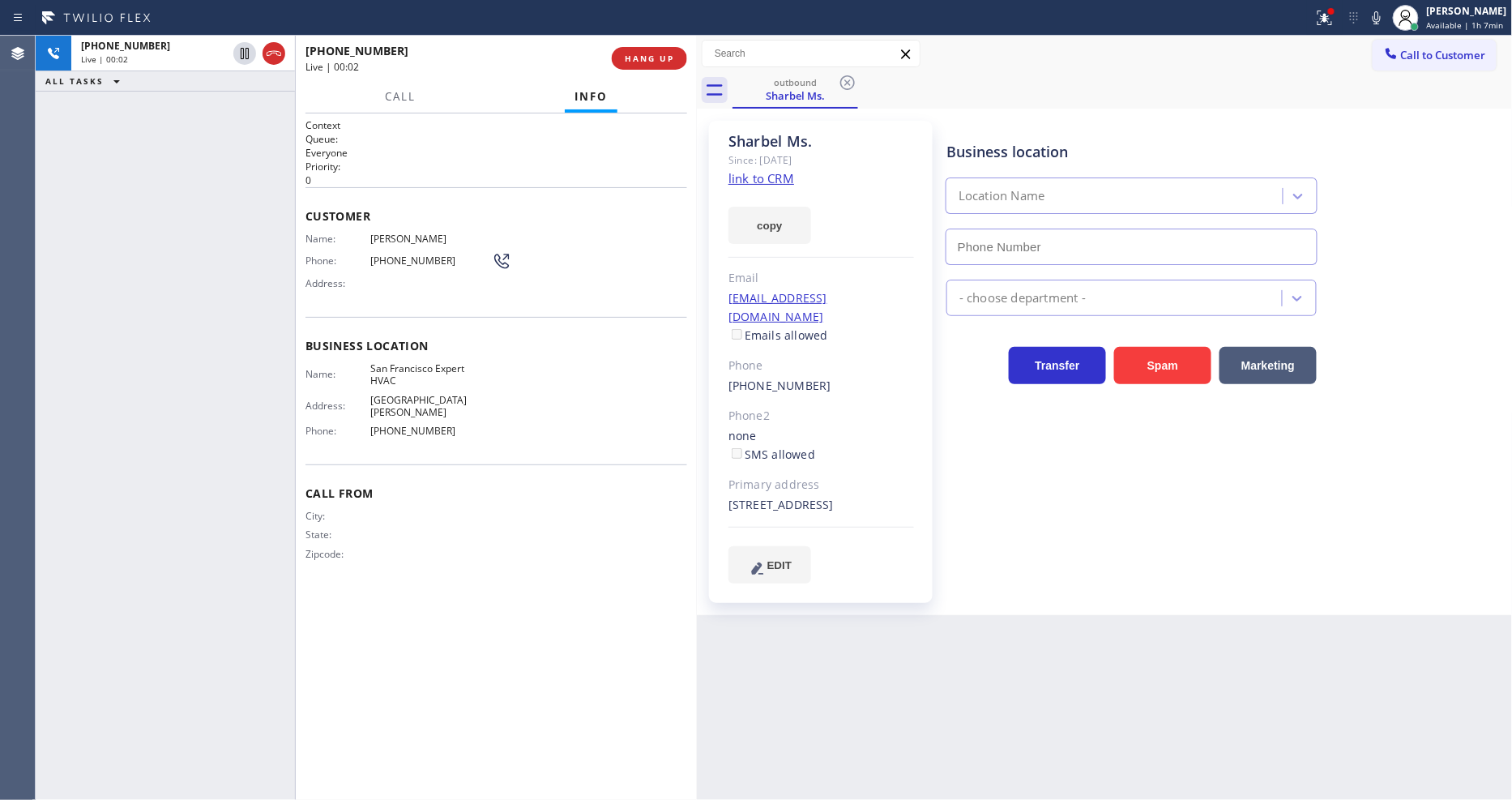
type input "[PHONE_NUMBER]"
click at [654, 60] on span "HANG UP" at bounding box center [649, 59] width 50 height 12
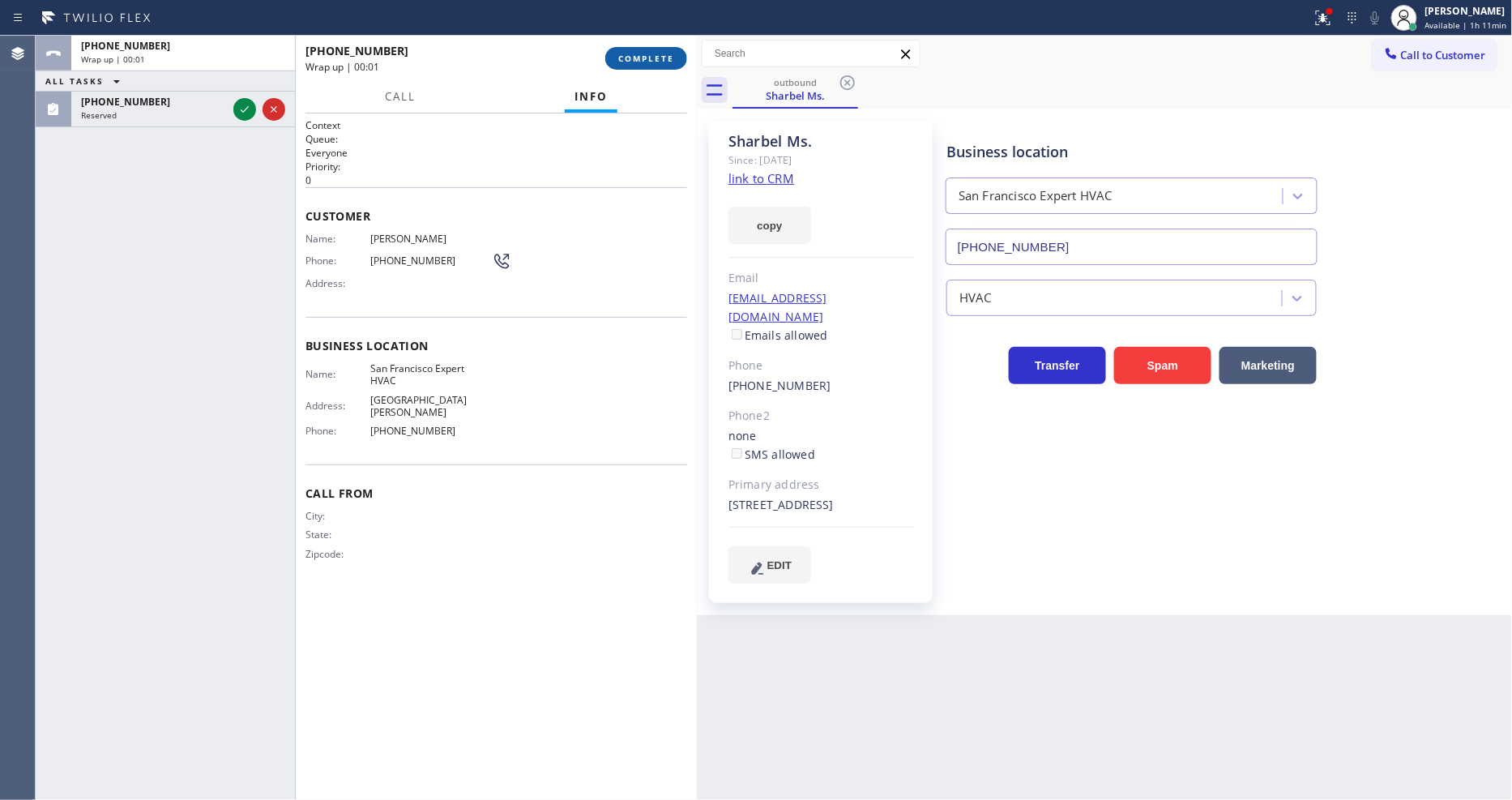
click at [655, 59] on span "COMPLETE" at bounding box center [647, 59] width 56 height 12
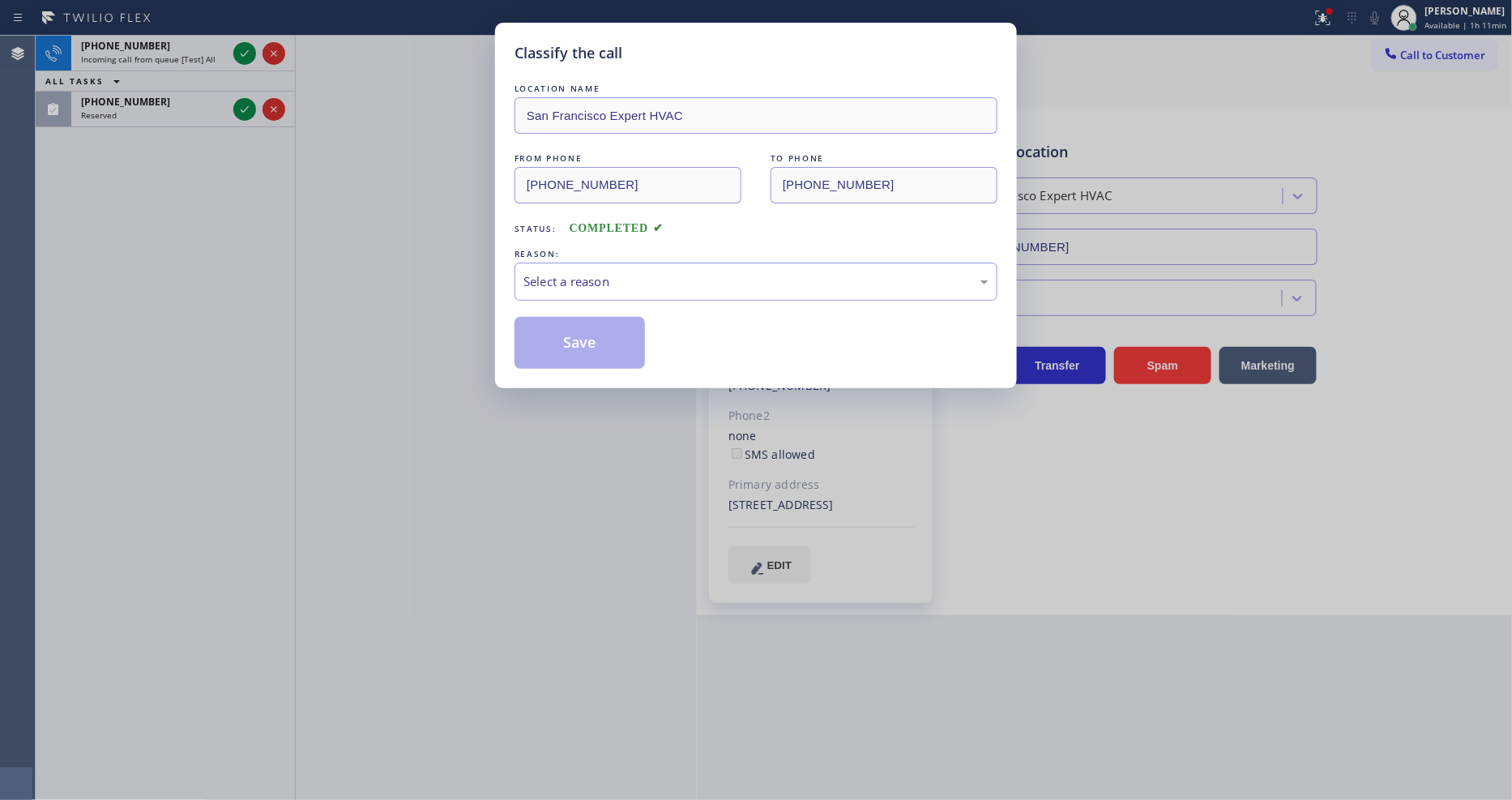
click at [546, 272] on div "Select a reason" at bounding box center [756, 281] width 465 height 19
drag, startPoint x: 544, startPoint y: 376, endPoint x: 548, endPoint y: 343, distance: 33.2
click at [548, 343] on button "Save" at bounding box center [580, 343] width 131 height 52
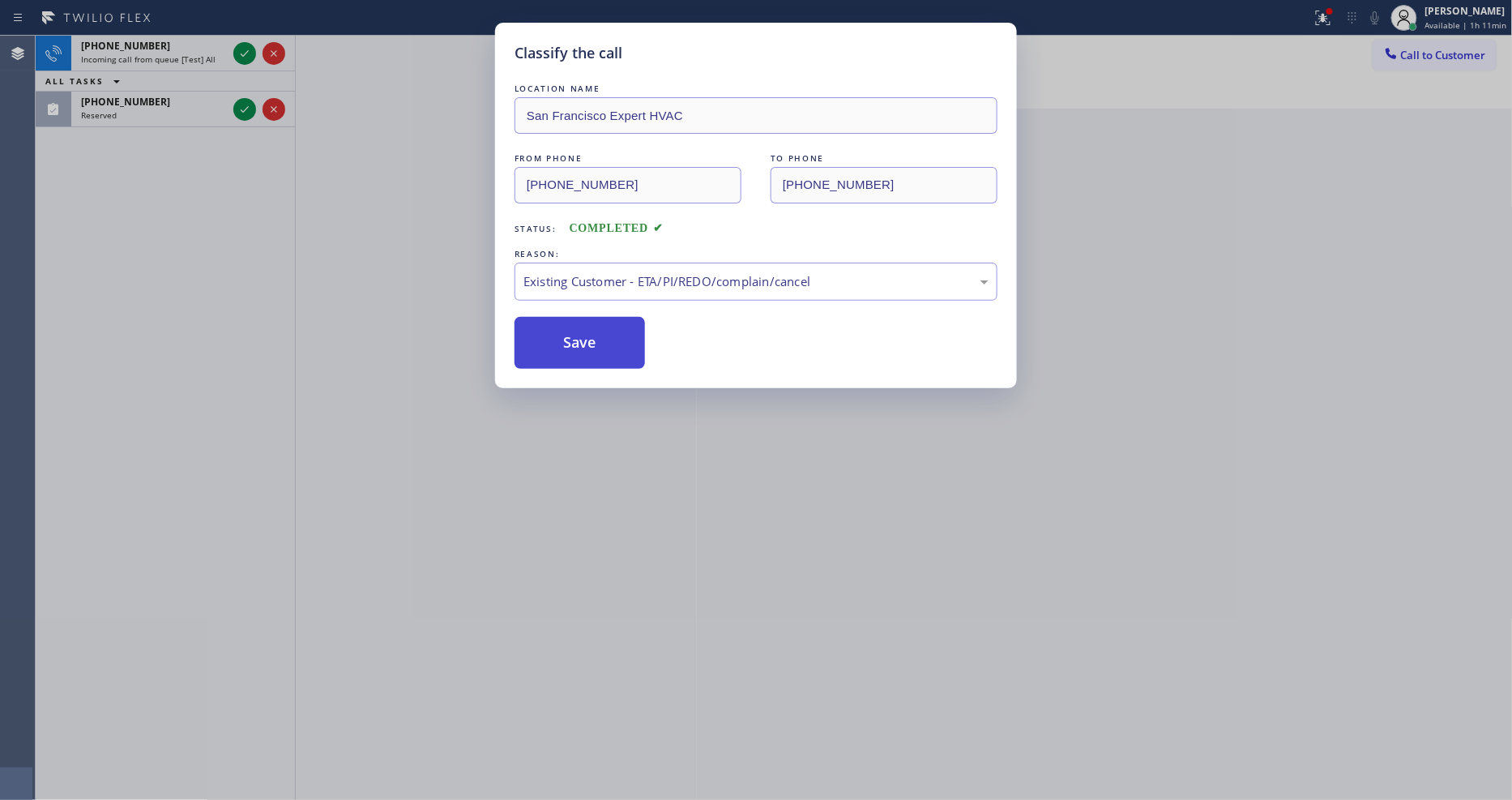
click at [548, 343] on button "Save" at bounding box center [580, 343] width 131 height 52
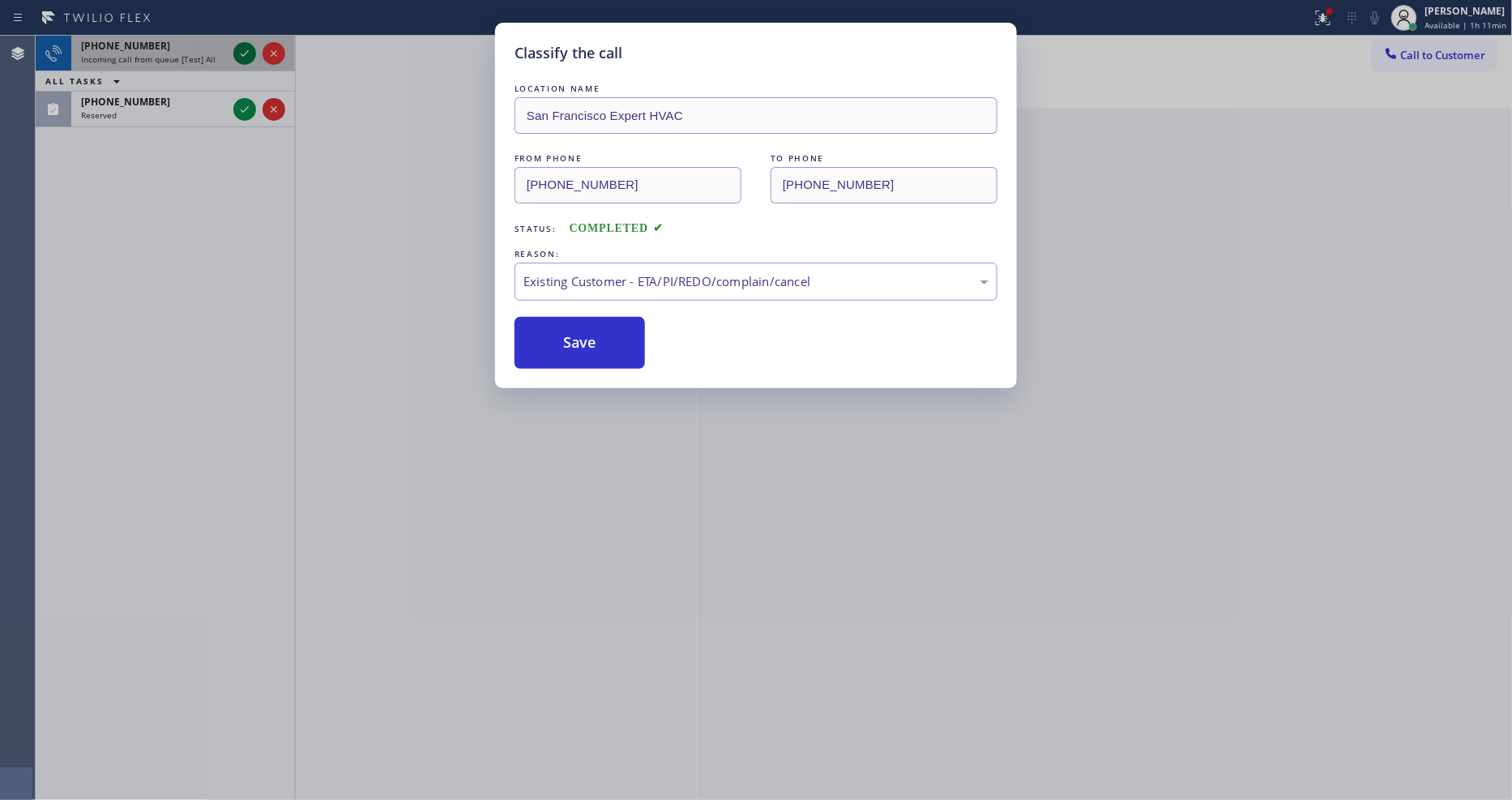
click at [242, 50] on icon at bounding box center [245, 54] width 20 height 20
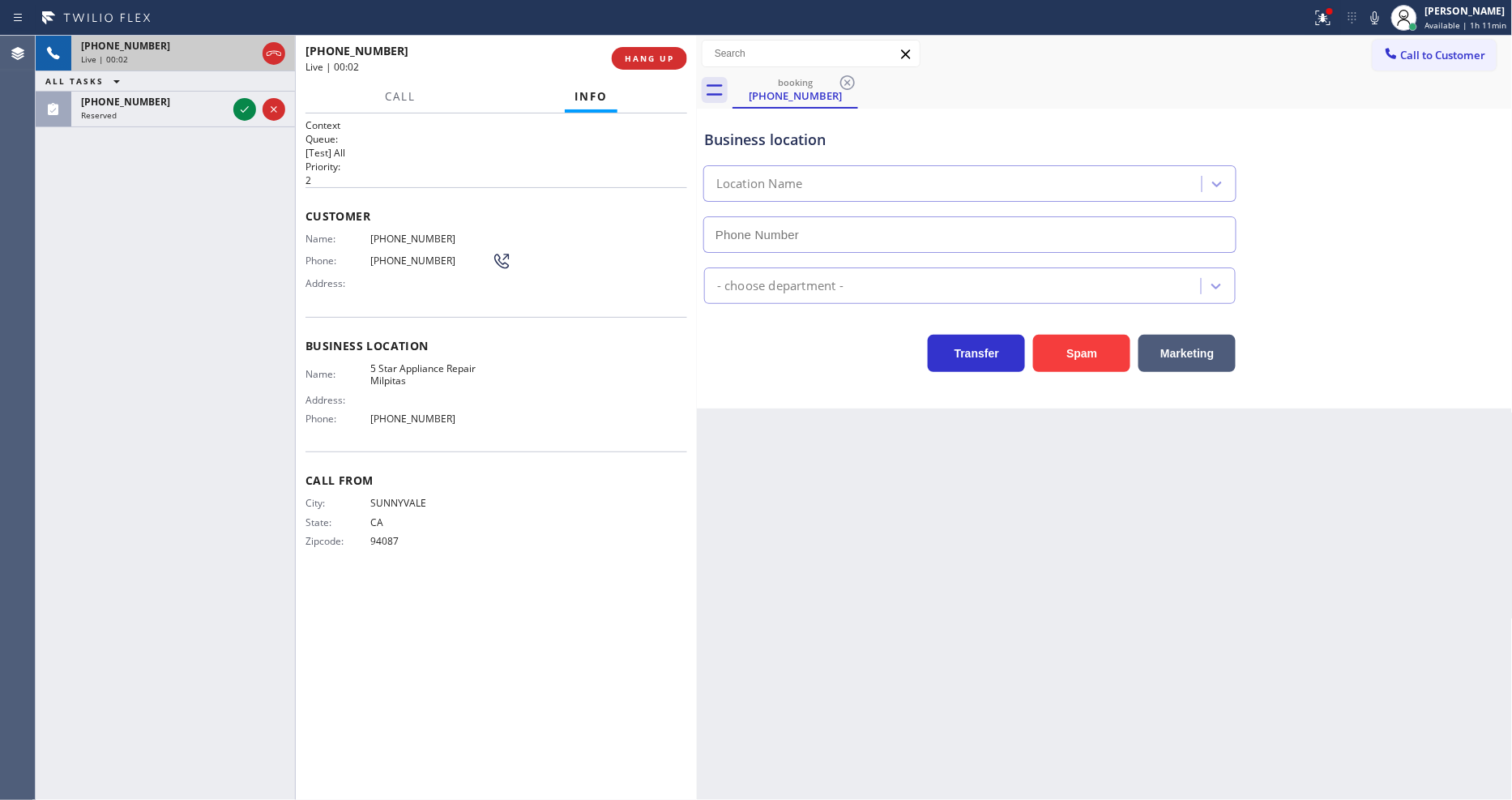
type input "[PHONE_NUMBER]"
click at [643, 57] on span "HANG UP" at bounding box center [649, 59] width 50 height 12
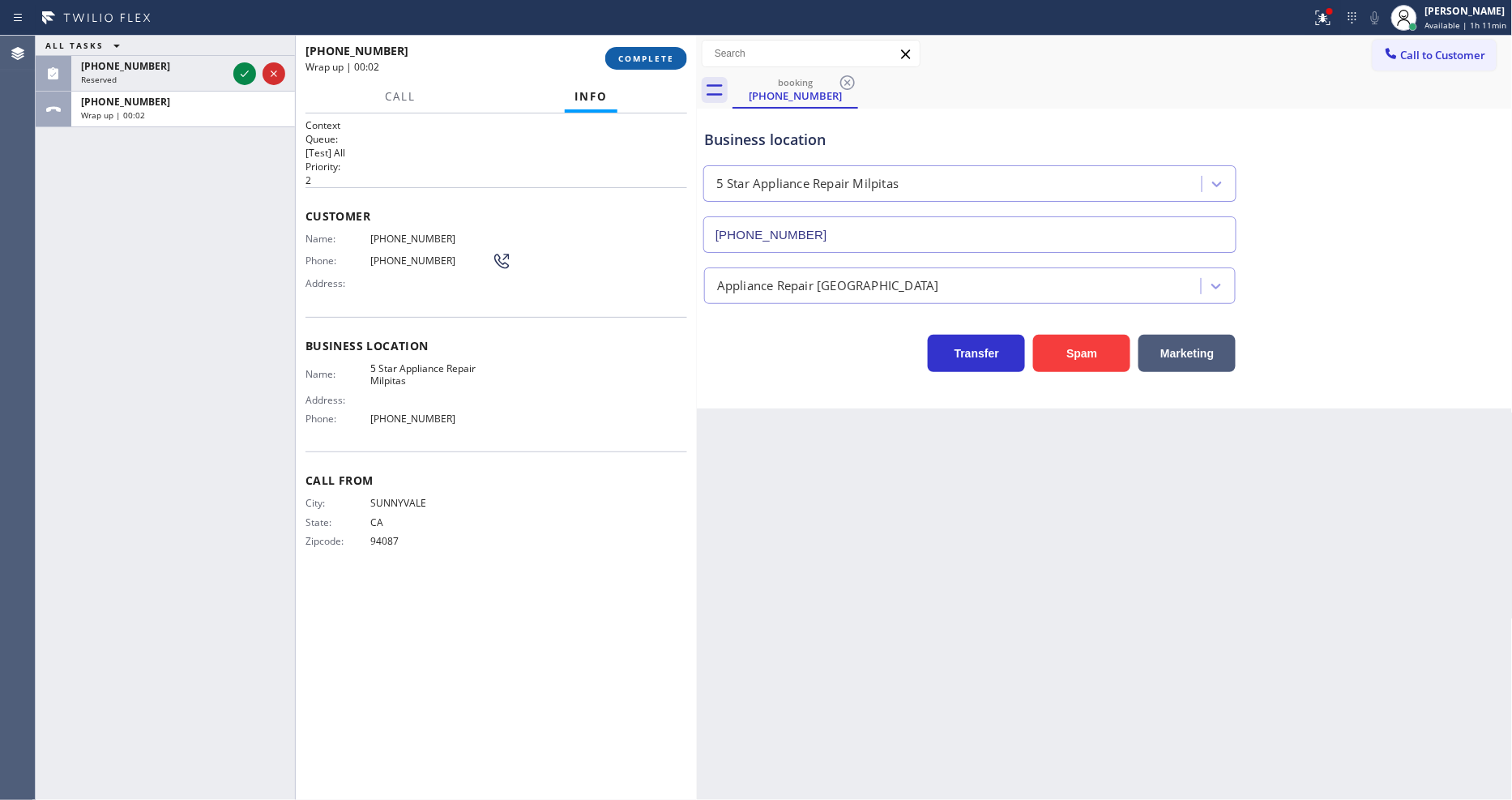
click at [643, 57] on span "COMPLETE" at bounding box center [647, 59] width 56 height 12
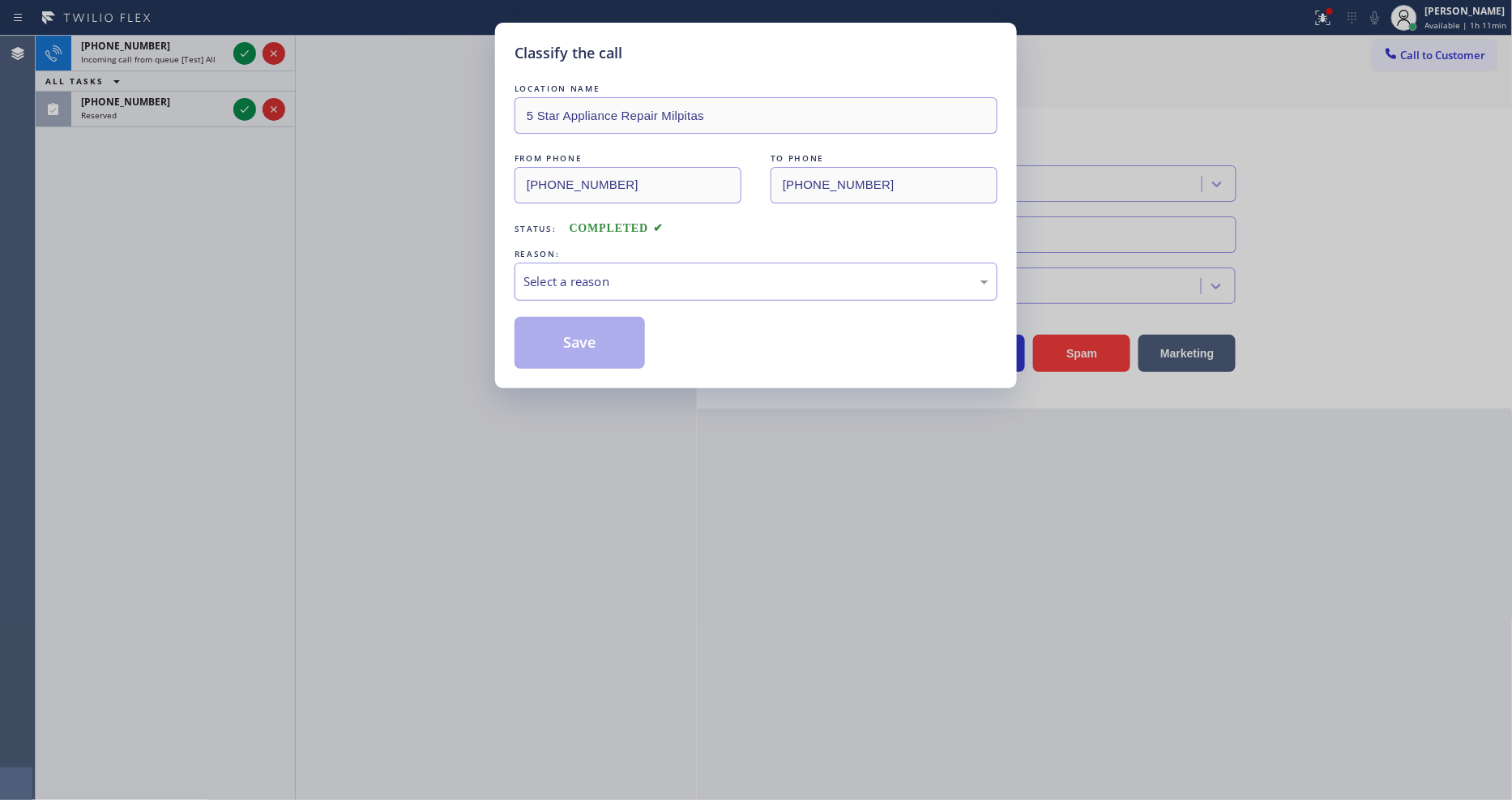
click at [548, 279] on div "Select a reason" at bounding box center [756, 281] width 465 height 19
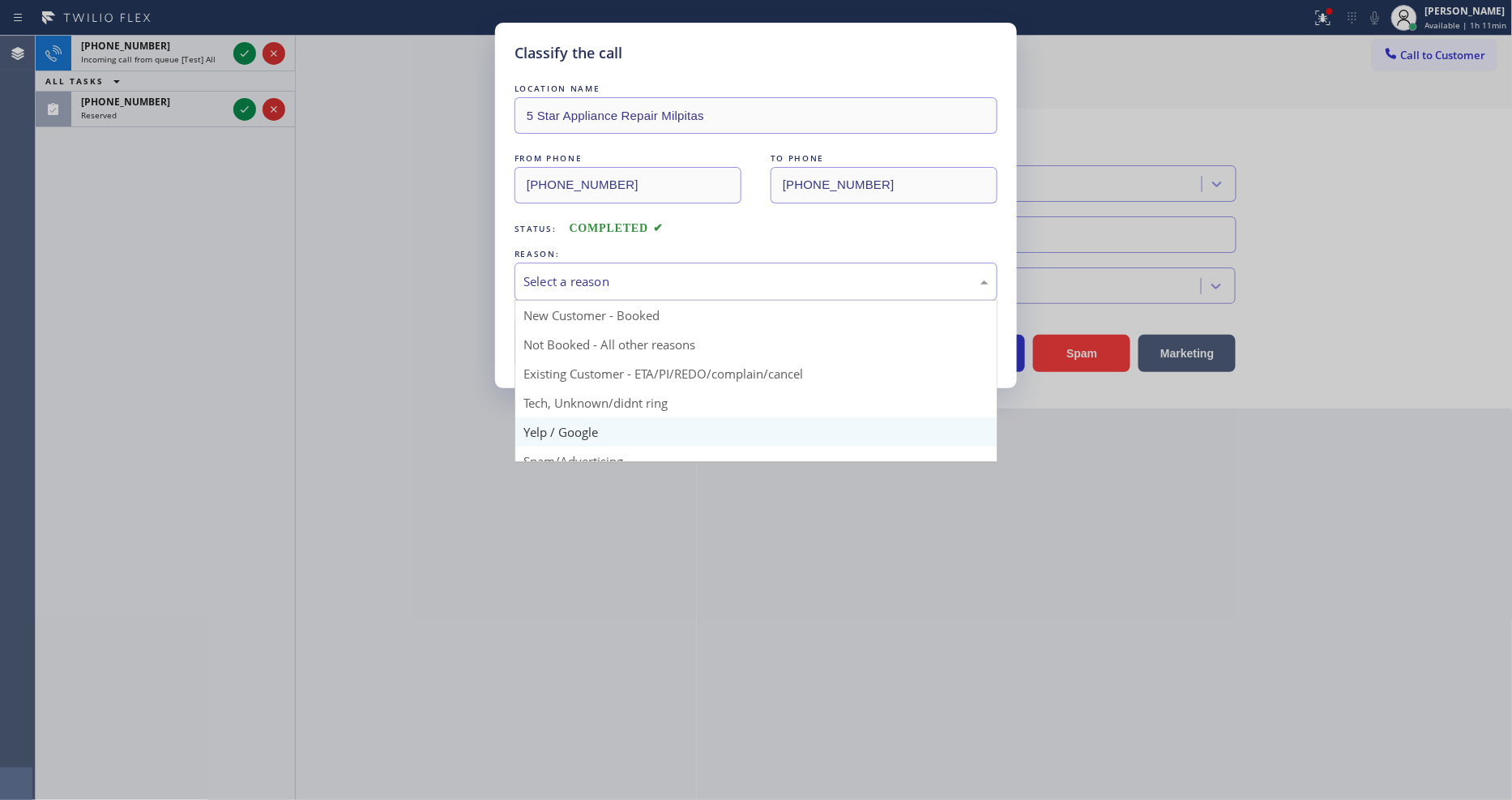
drag, startPoint x: 551, startPoint y: 420, endPoint x: 562, endPoint y: 346, distance: 74.8
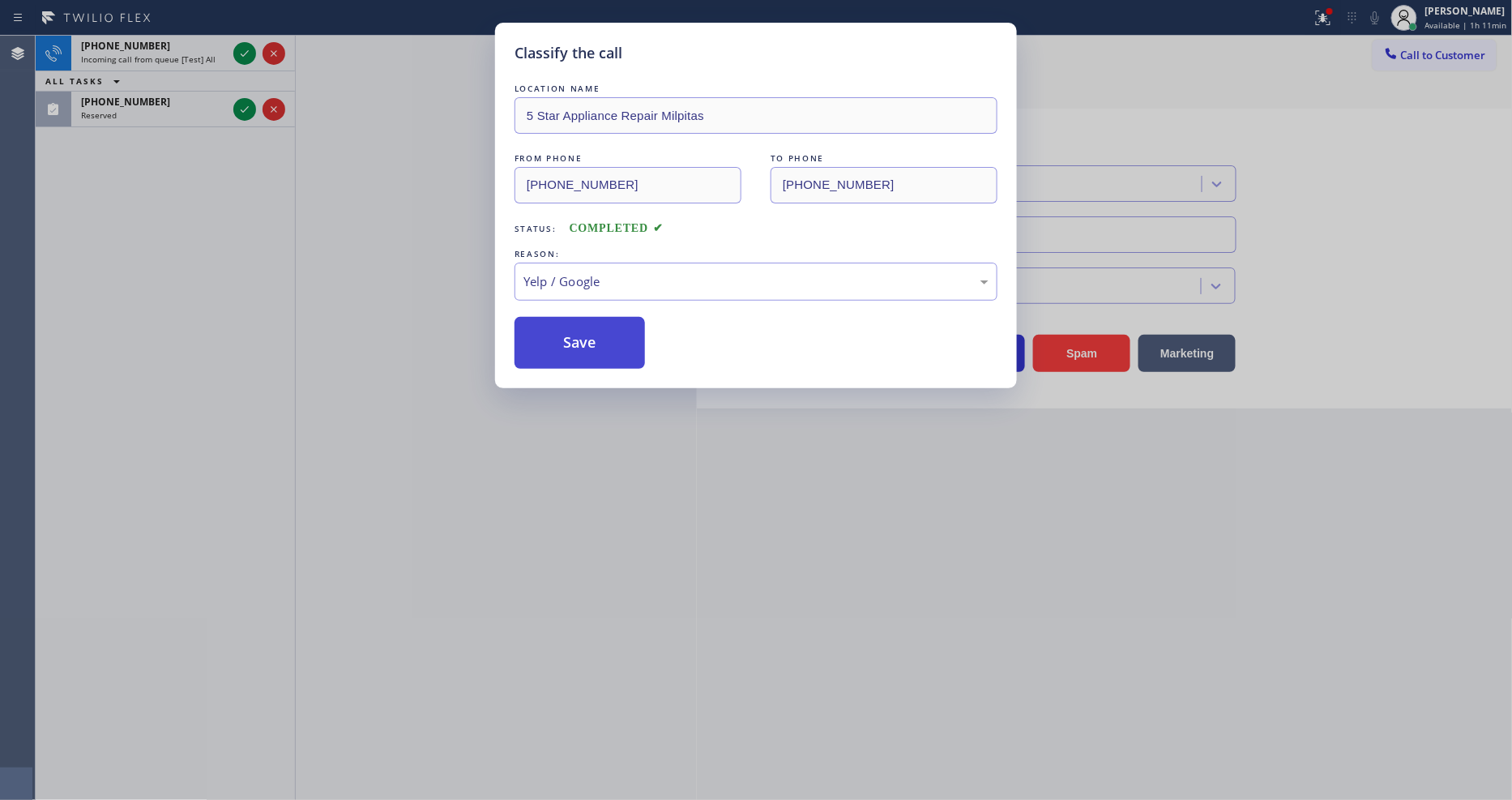
click at [562, 346] on button "Save" at bounding box center [580, 343] width 131 height 52
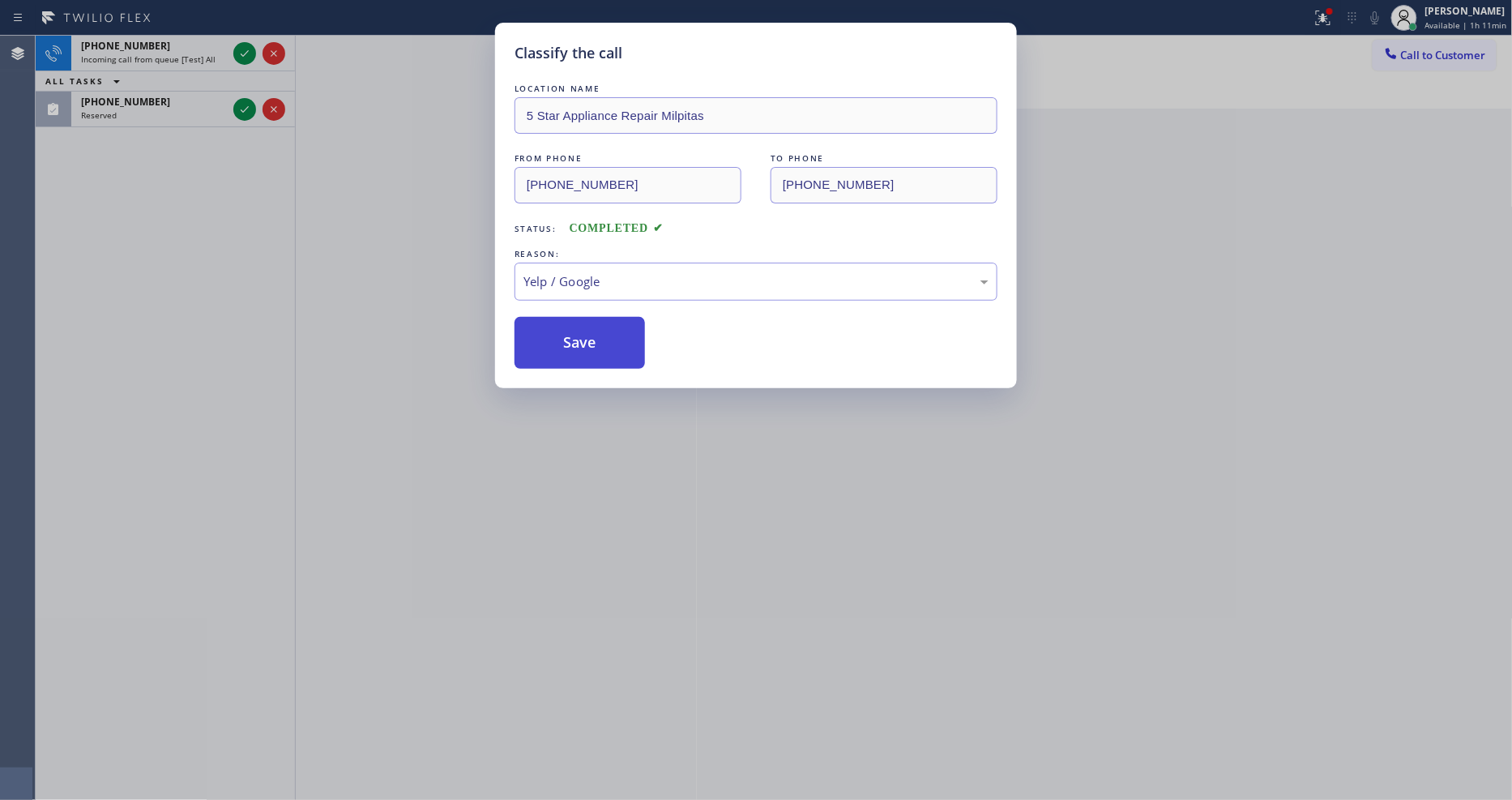
click at [562, 346] on button "Save" at bounding box center [580, 343] width 131 height 52
click at [246, 50] on div "Classify the call LOCATION NAME 5 Star Appliance Repair Milpitas FROM PHONE [PH…" at bounding box center [756, 400] width 1512 height 800
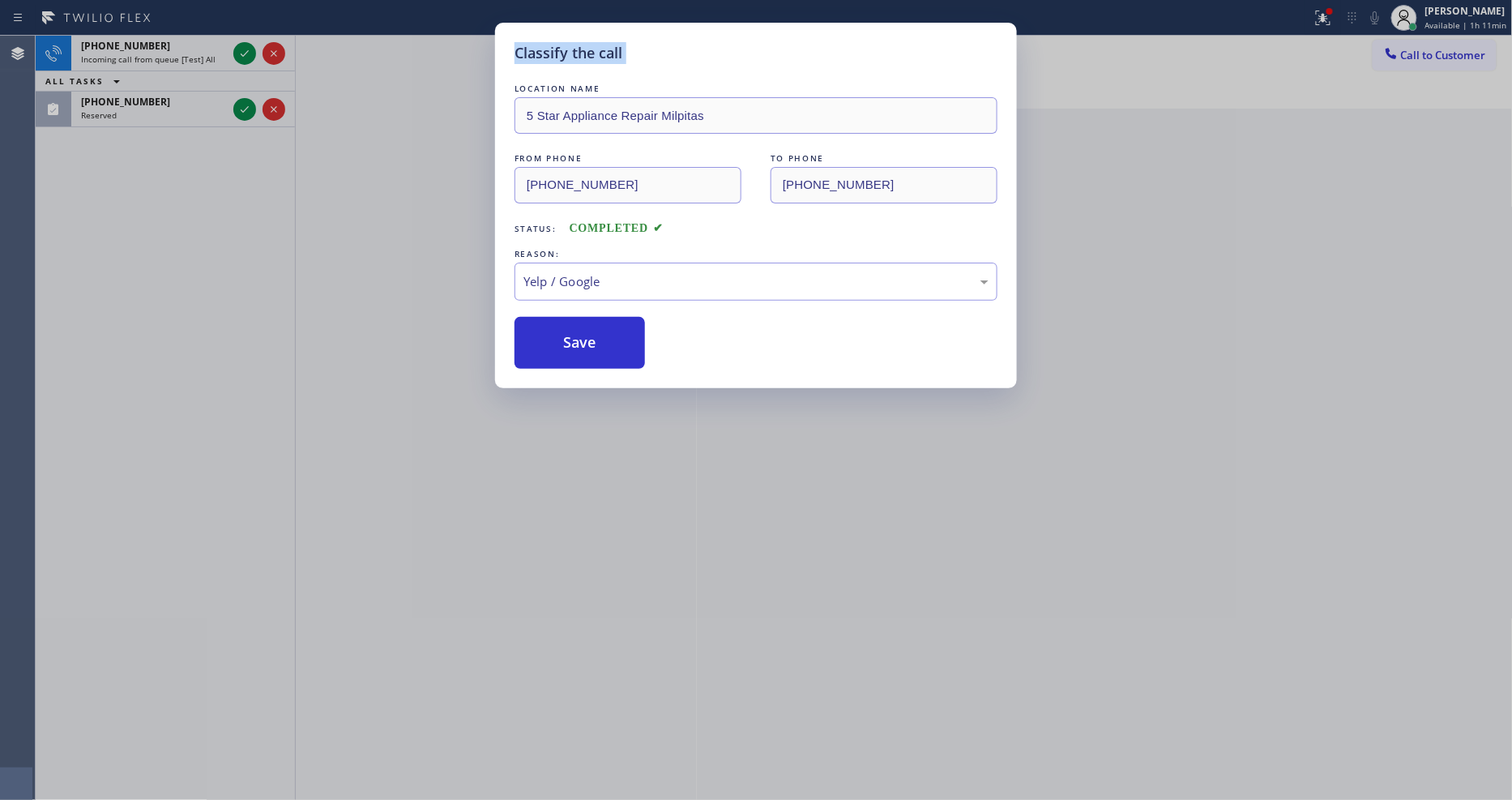
click at [246, 50] on div "Classify the call LOCATION NAME 5 Star Appliance Repair Milpitas FROM PHONE [PH…" at bounding box center [756, 400] width 1512 height 800
click at [543, 337] on button "Save" at bounding box center [580, 343] width 131 height 52
drag, startPoint x: 543, startPoint y: 337, endPoint x: 438, endPoint y: 90, distance: 268.4
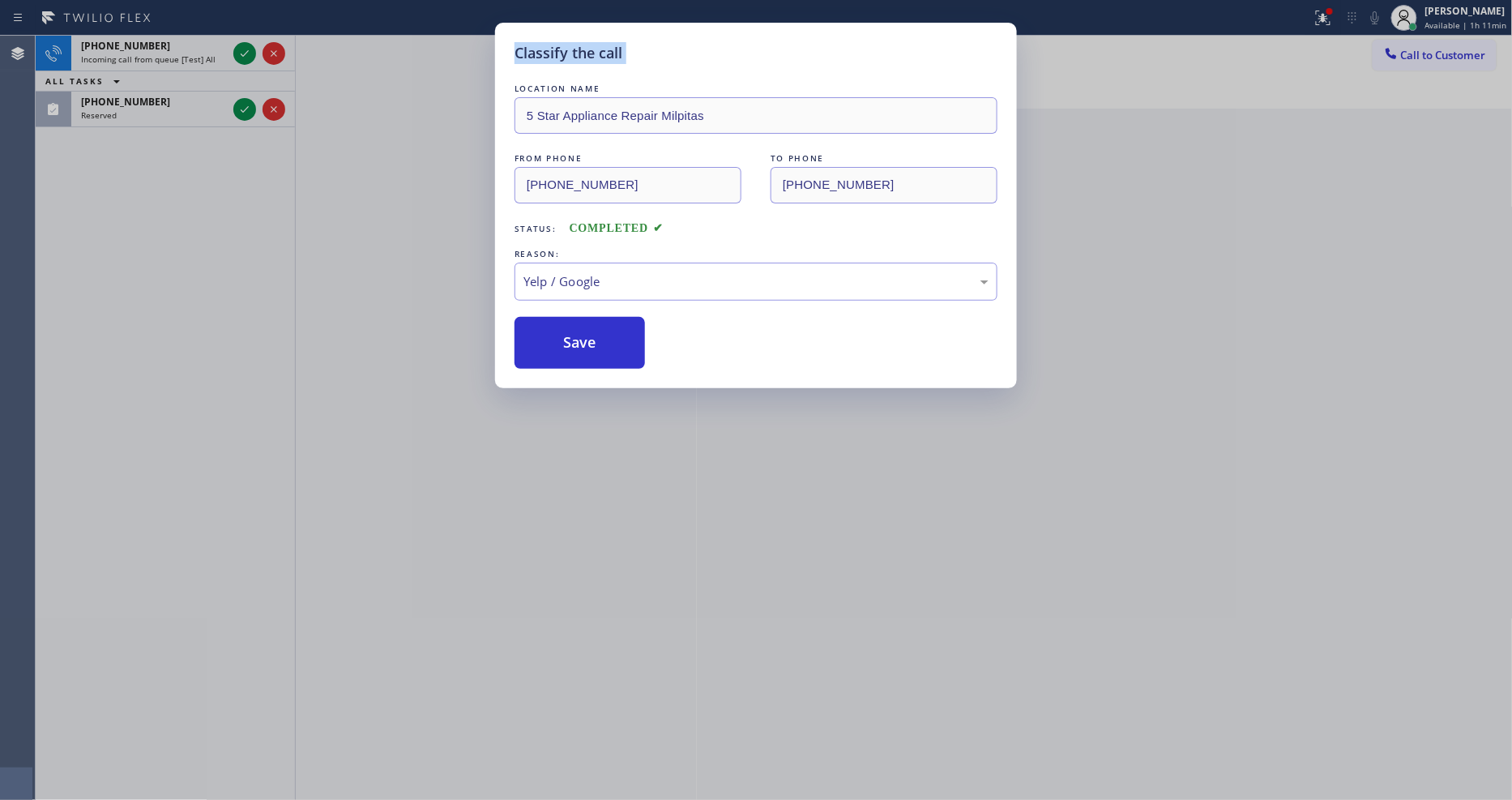
click at [544, 334] on button "Save" at bounding box center [580, 343] width 131 height 52
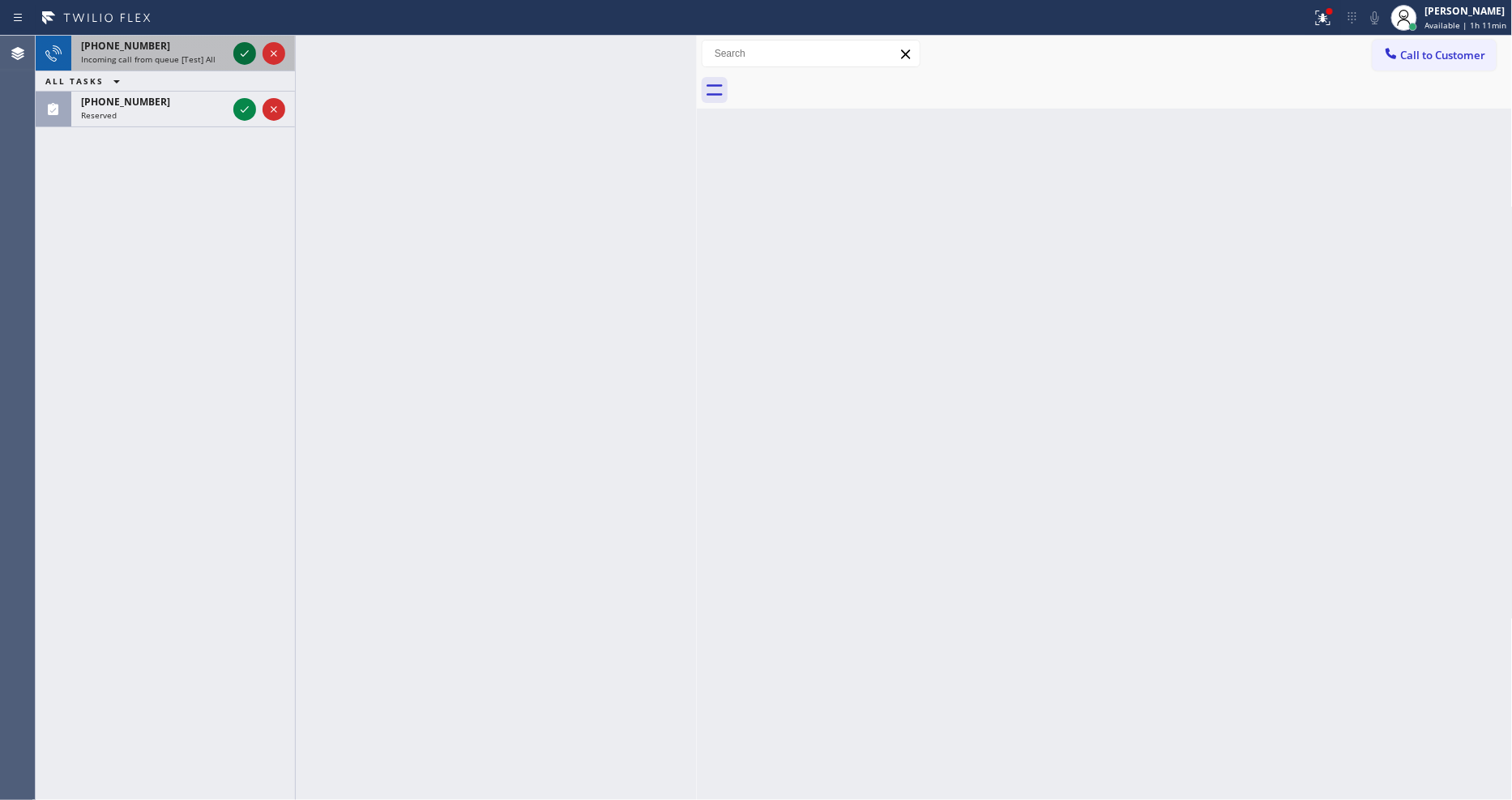
click at [246, 49] on icon at bounding box center [245, 54] width 20 height 20
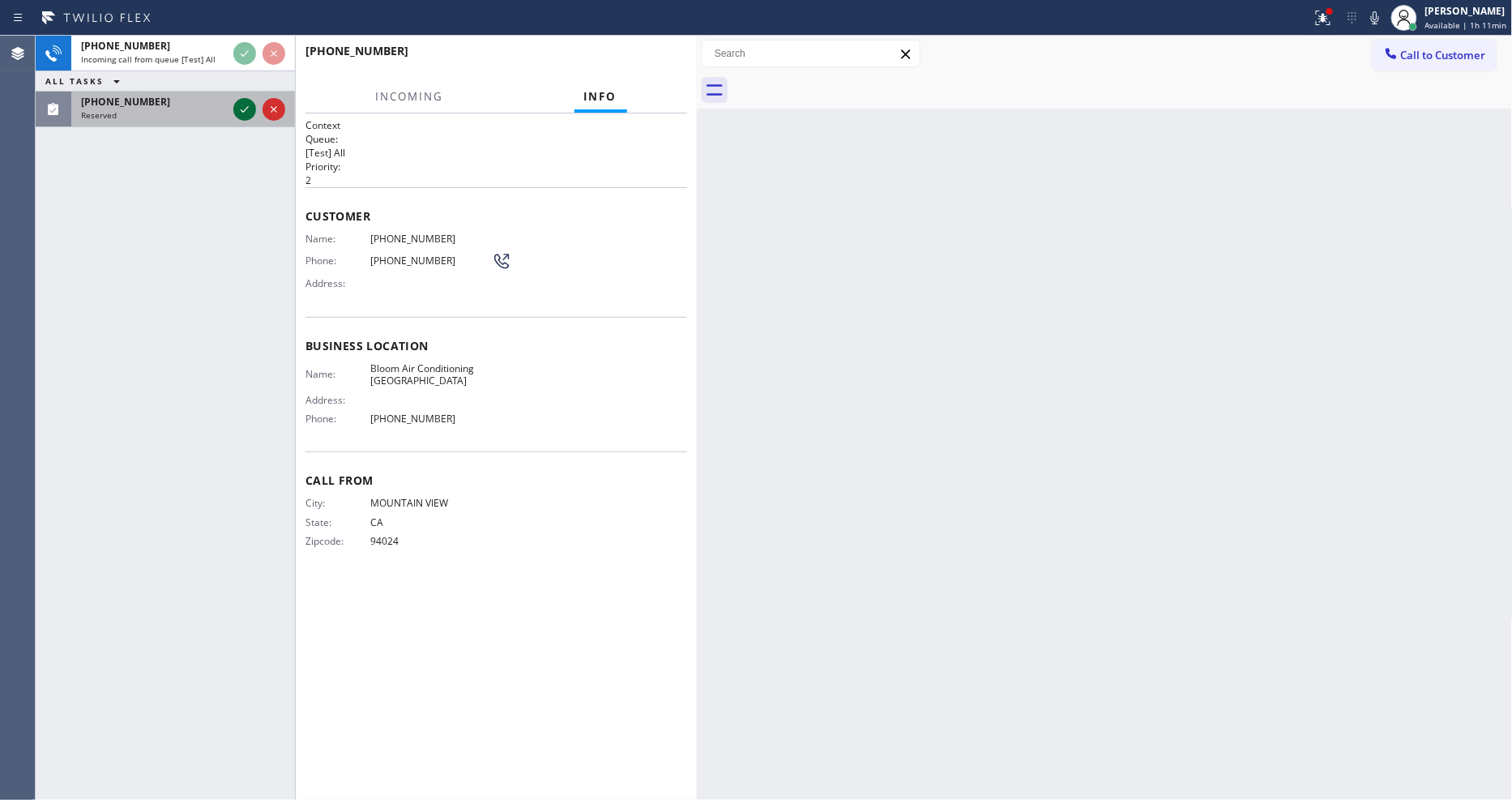
click at [242, 114] on icon at bounding box center [245, 110] width 20 height 20
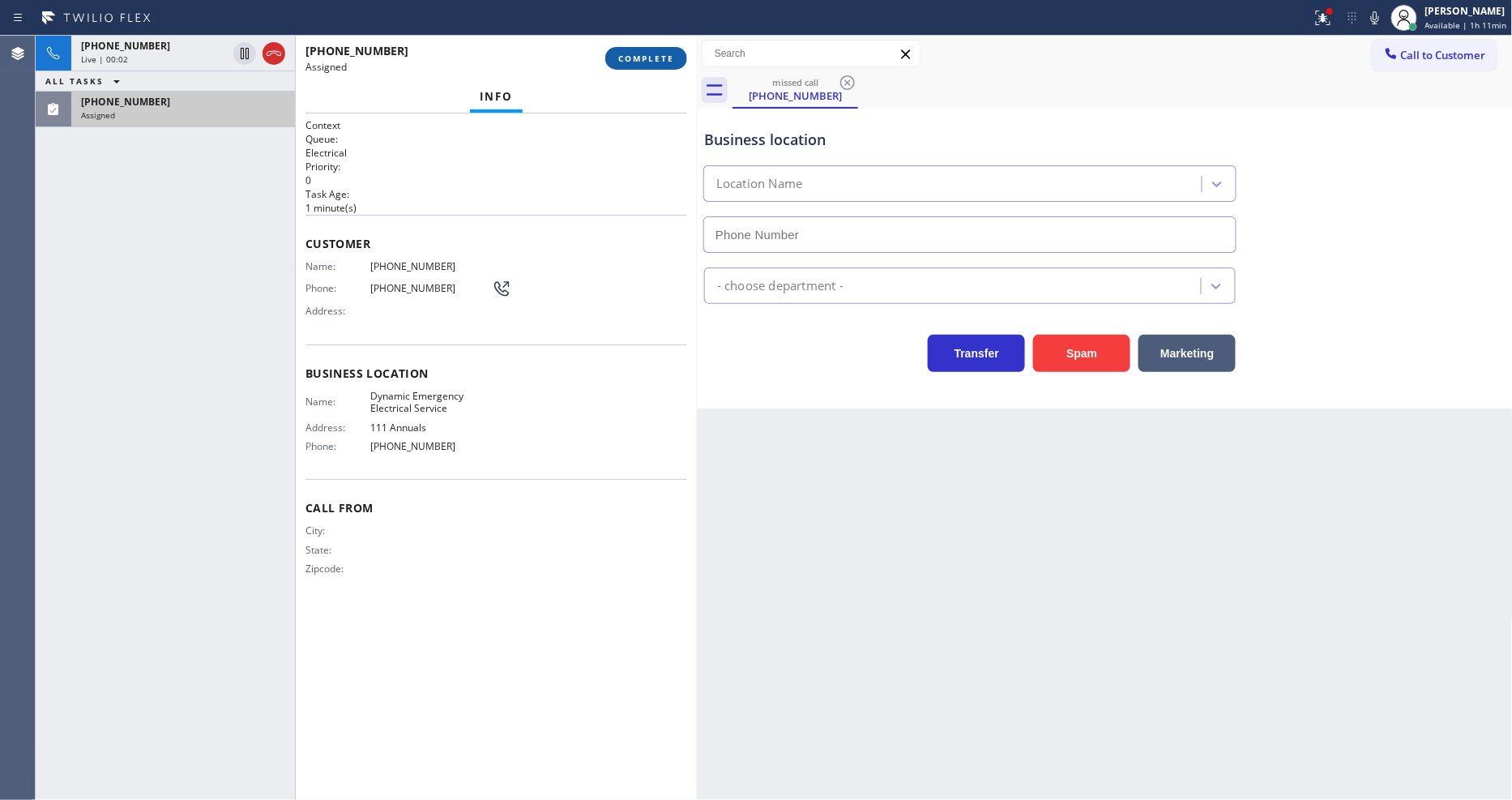
click at [644, 62] on span "COMPLETE" at bounding box center [647, 59] width 56 height 12
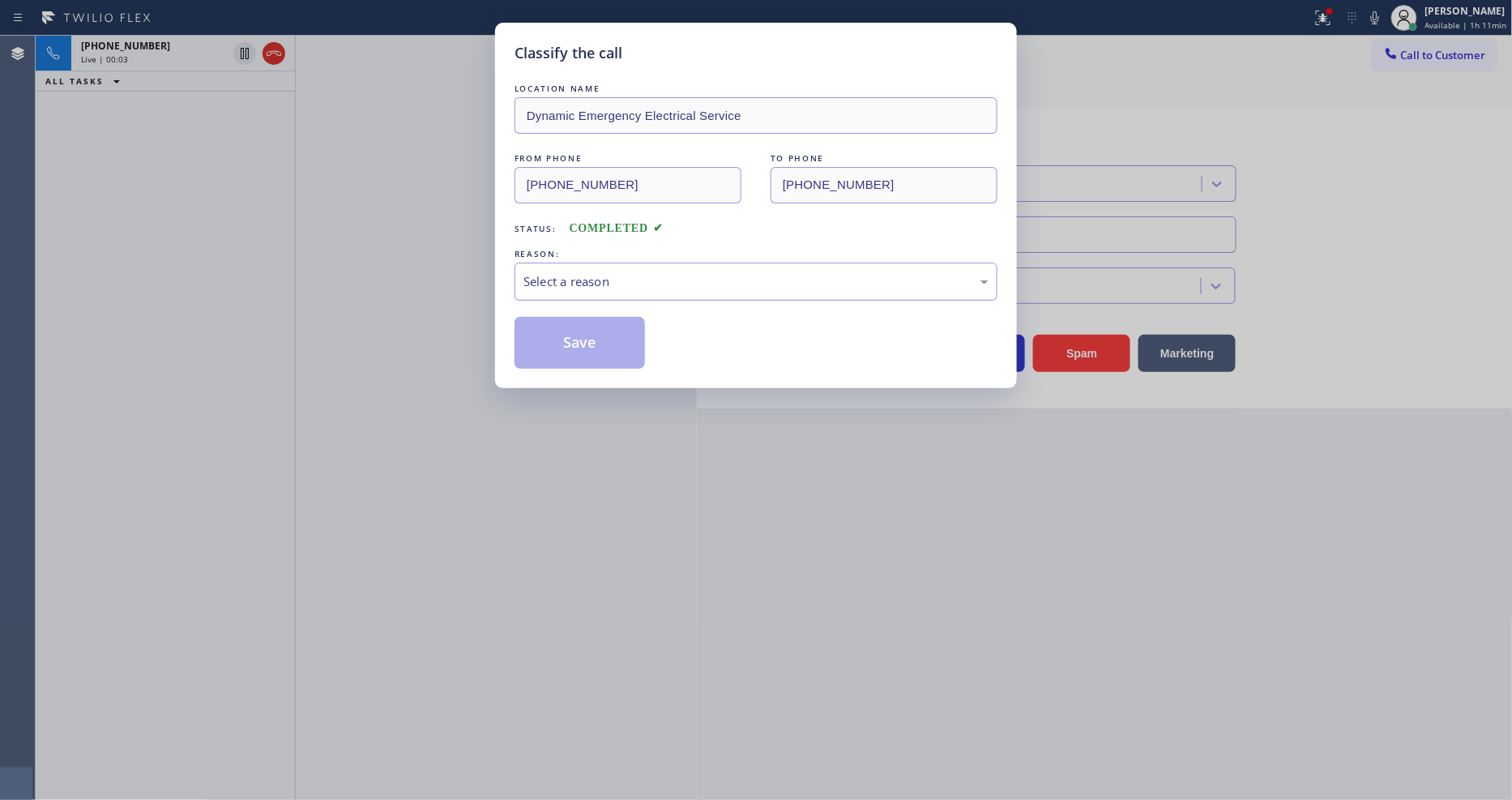
click at [629, 272] on div "Select a reason" at bounding box center [756, 281] width 465 height 19
click at [610, 338] on button "Save" at bounding box center [580, 343] width 131 height 52
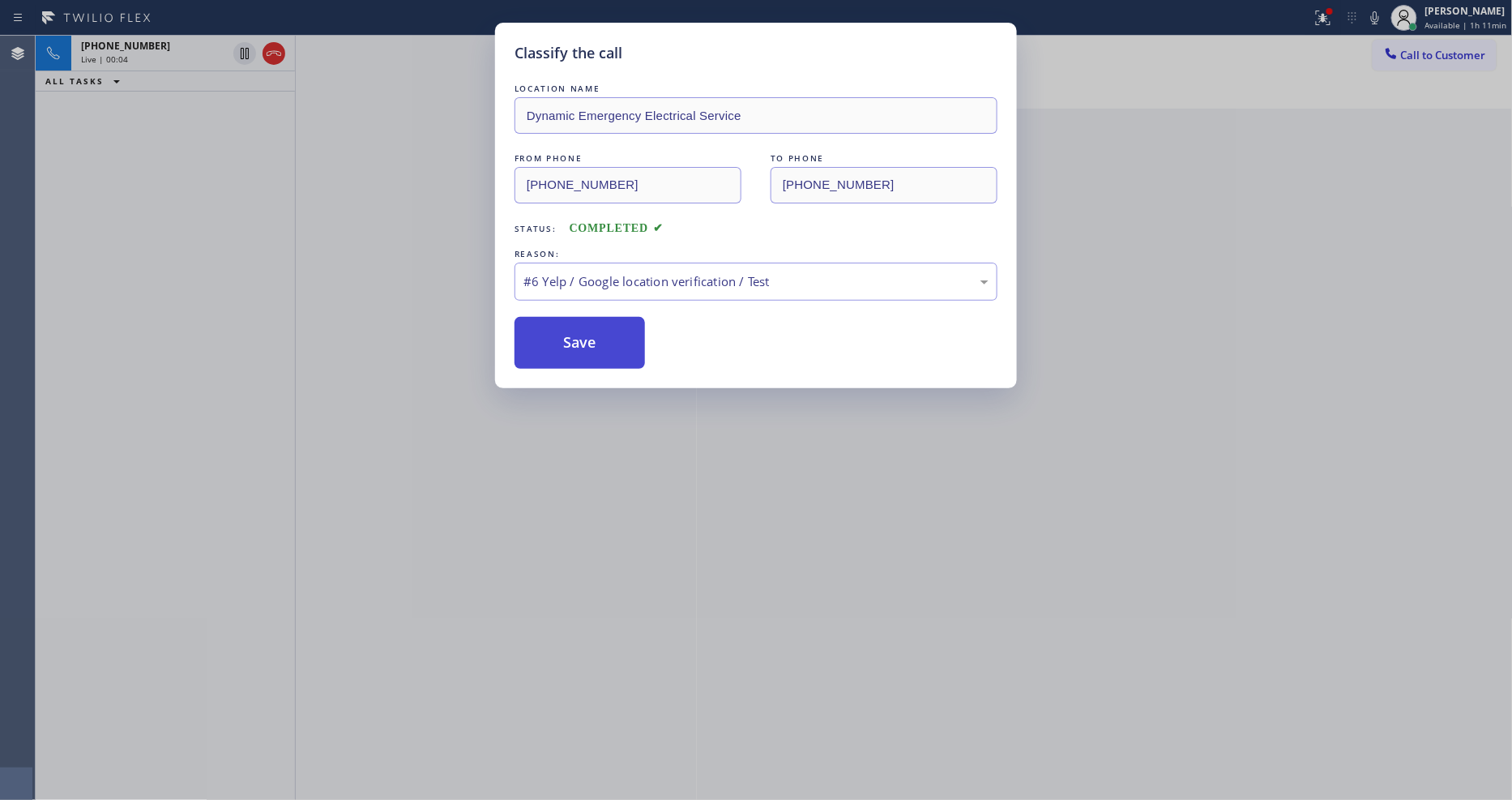
click at [610, 338] on button "Save" at bounding box center [580, 343] width 131 height 52
click at [272, 52] on div "Classify the call LOCATION NAME Dynamic Emergency Electrical Service FROM PHONE…" at bounding box center [756, 400] width 1512 height 800
click at [545, 352] on button "Save" at bounding box center [580, 343] width 131 height 52
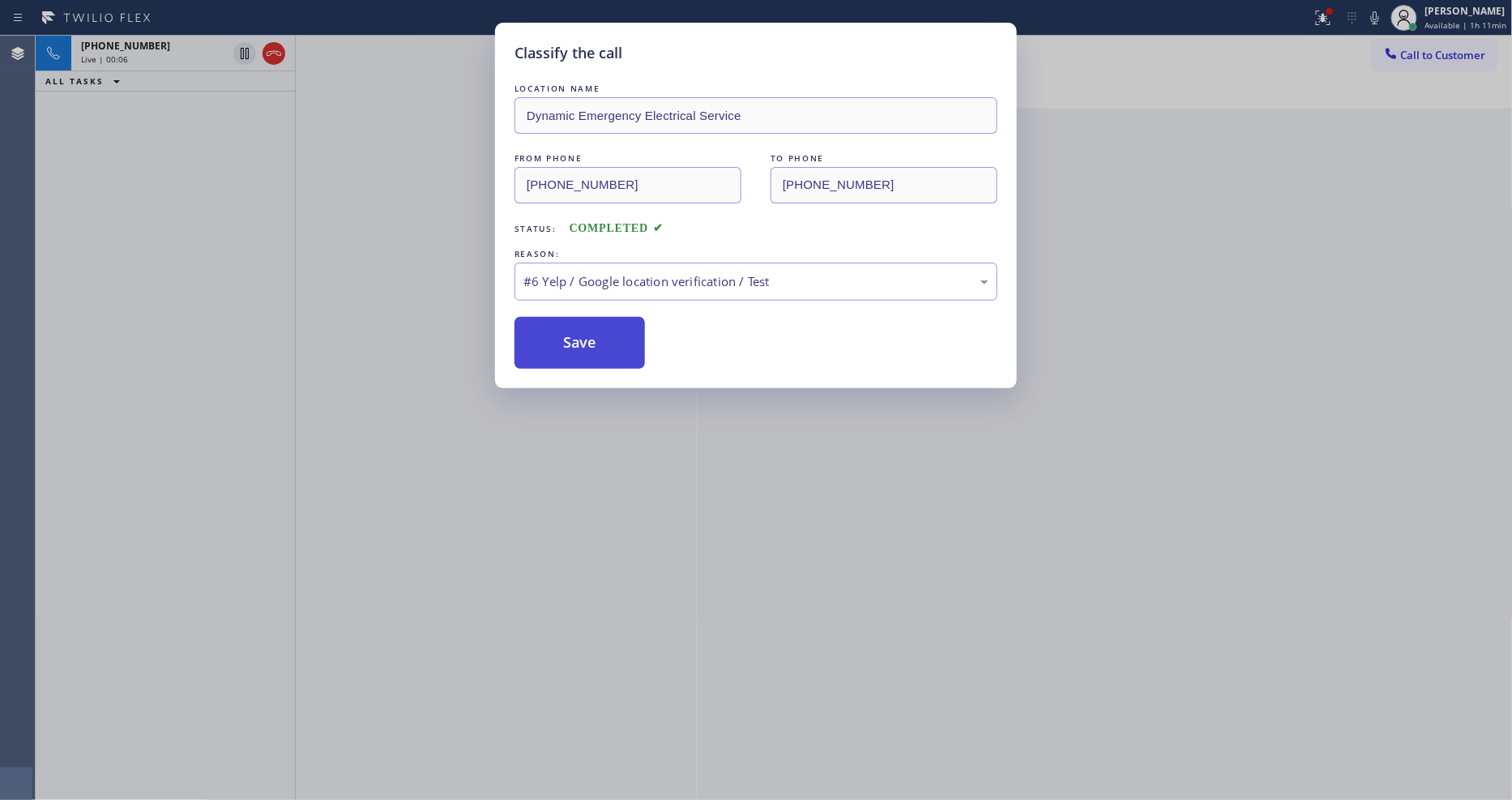
click at [545, 352] on button "Save" at bounding box center [580, 343] width 131 height 52
drag, startPoint x: 545, startPoint y: 352, endPoint x: 428, endPoint y: 102, distance: 276.0
click at [547, 349] on button "Save" at bounding box center [580, 343] width 131 height 52
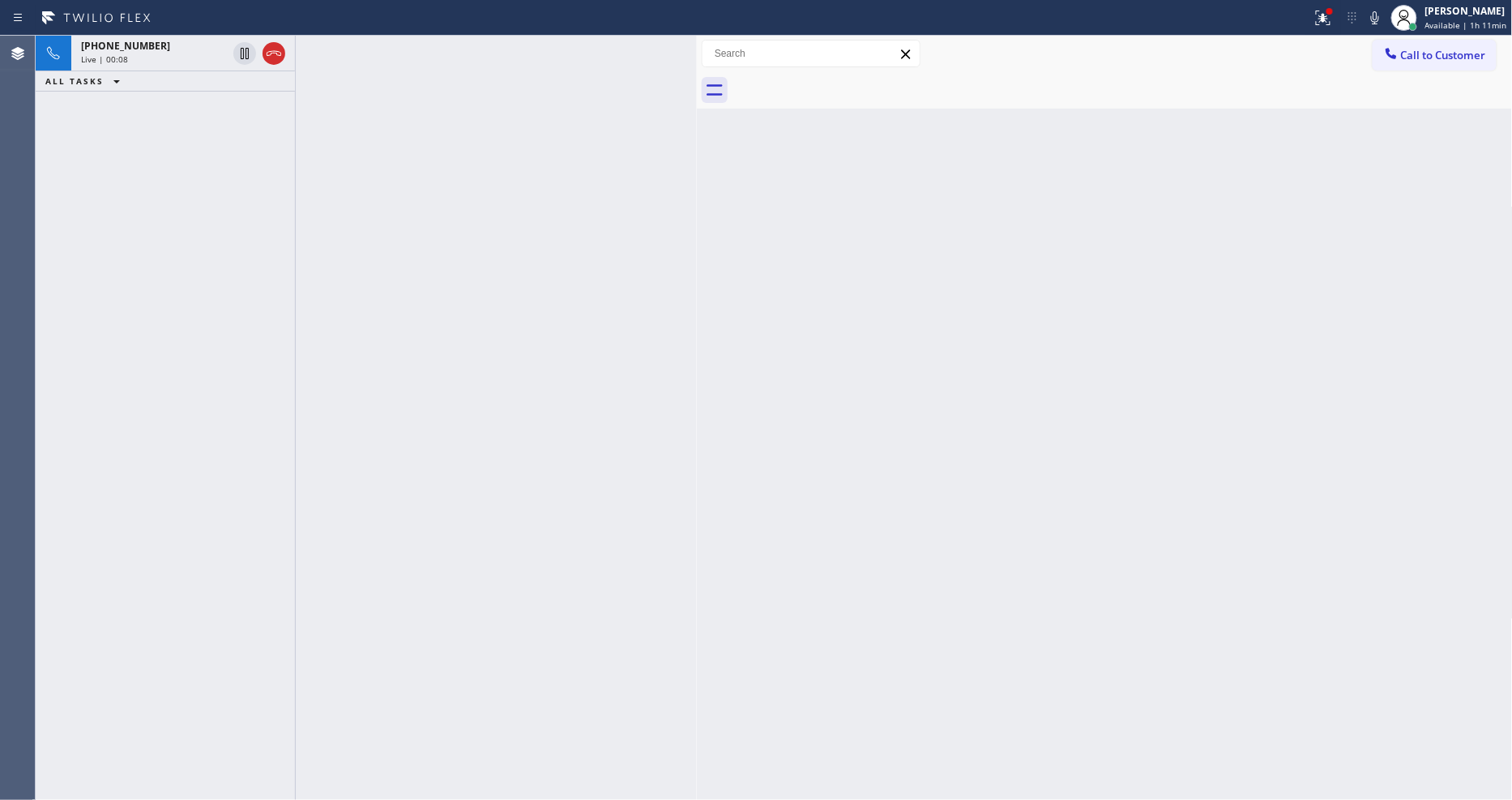
click at [270, 51] on icon at bounding box center [274, 54] width 15 height 5
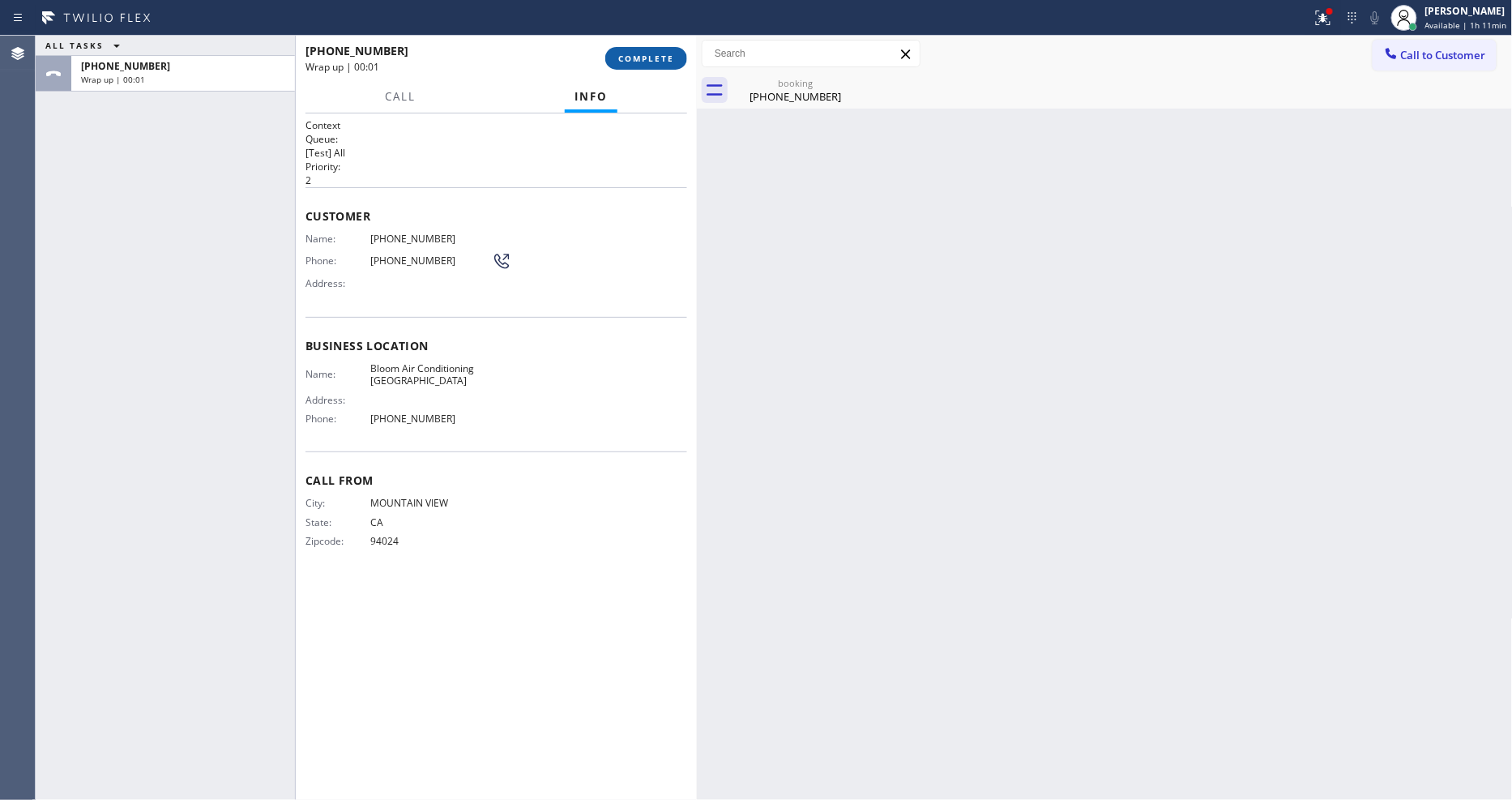
click at [660, 62] on span "COMPLETE" at bounding box center [647, 59] width 56 height 12
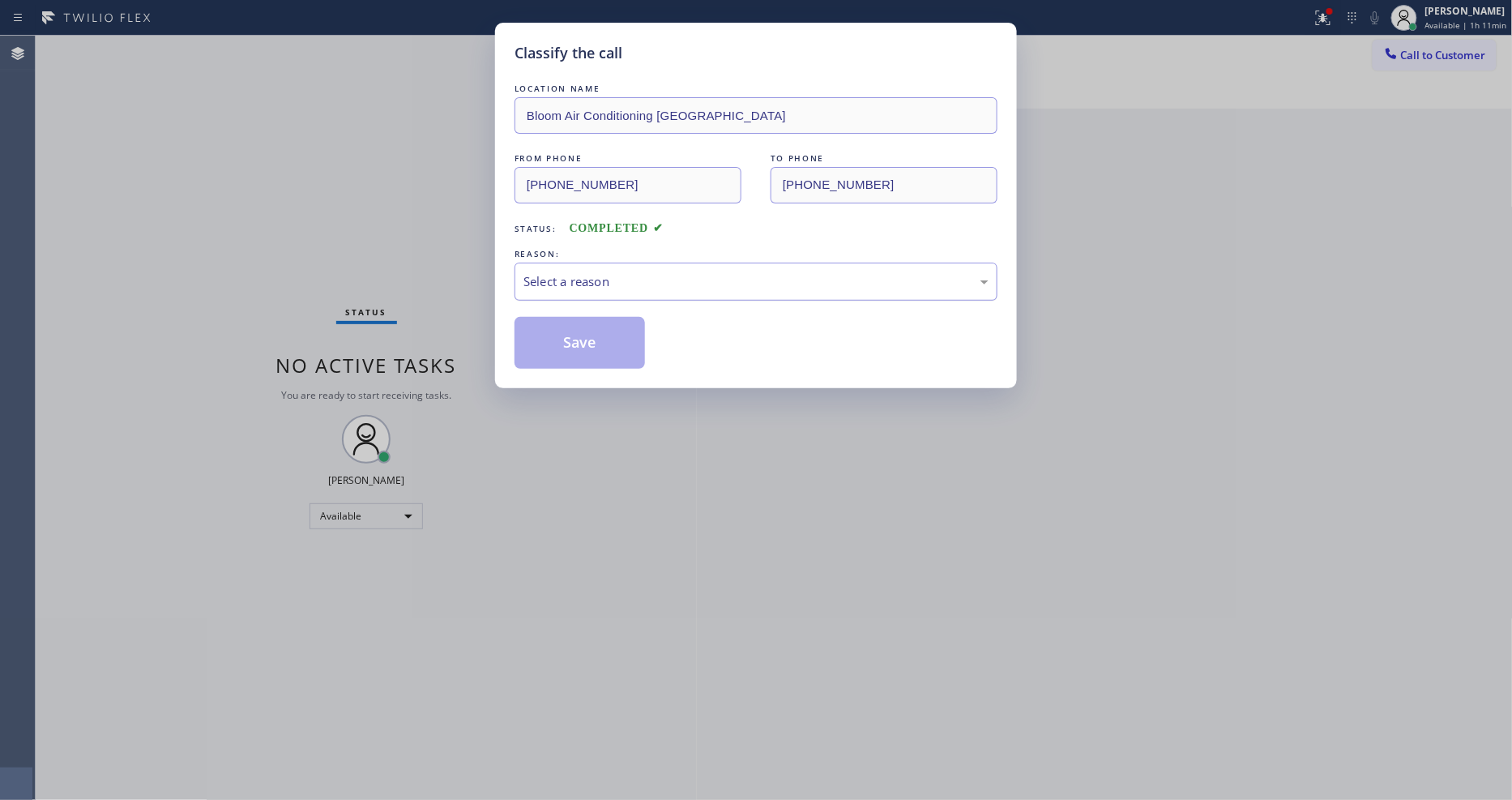
click at [586, 285] on div "Select a reason" at bounding box center [756, 281] width 465 height 19
click at [592, 334] on button "Save" at bounding box center [580, 343] width 131 height 52
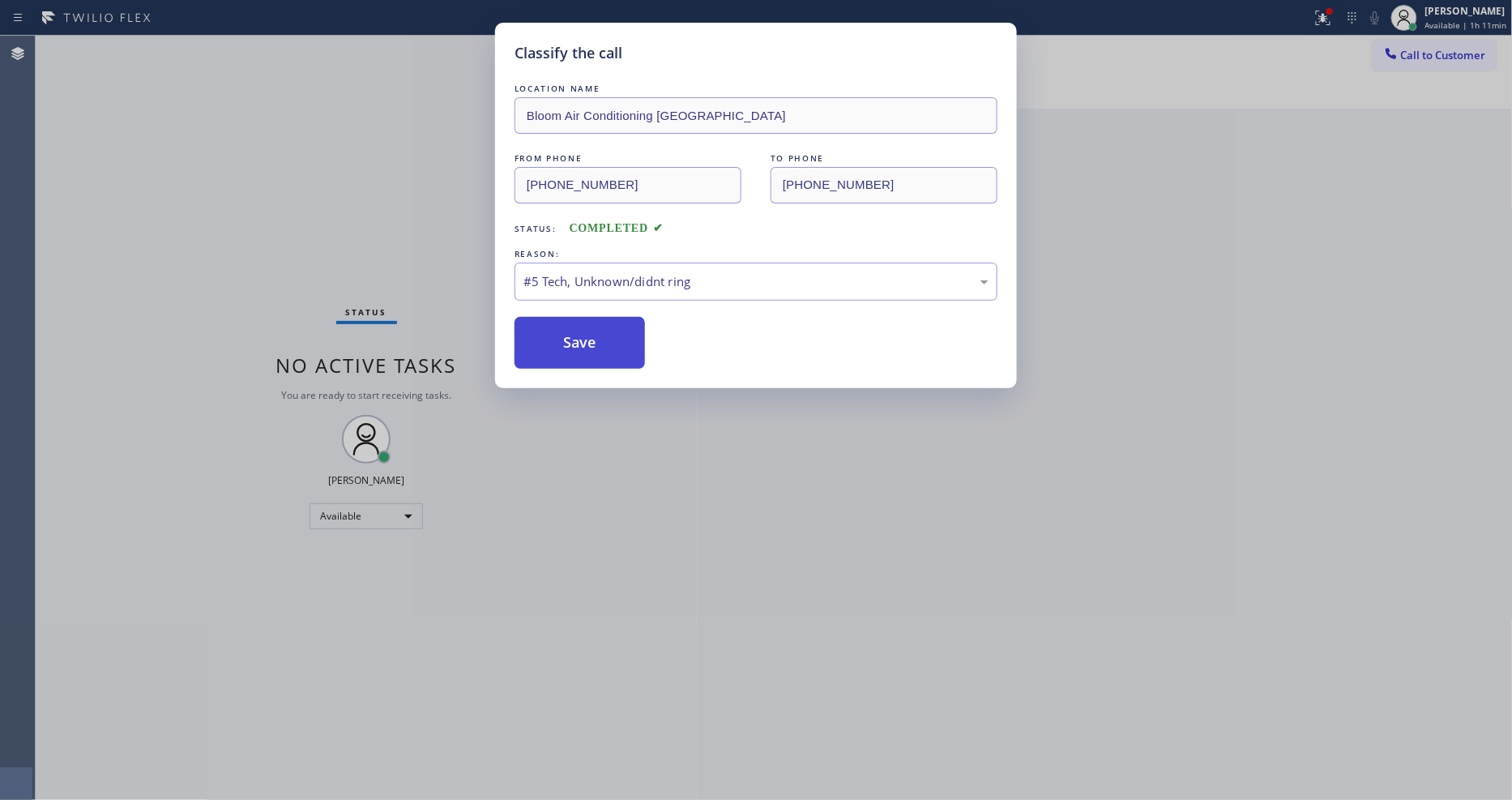
click at [592, 333] on button "Save" at bounding box center [580, 343] width 131 height 52
click at [592, 330] on button "Save" at bounding box center [580, 343] width 131 height 52
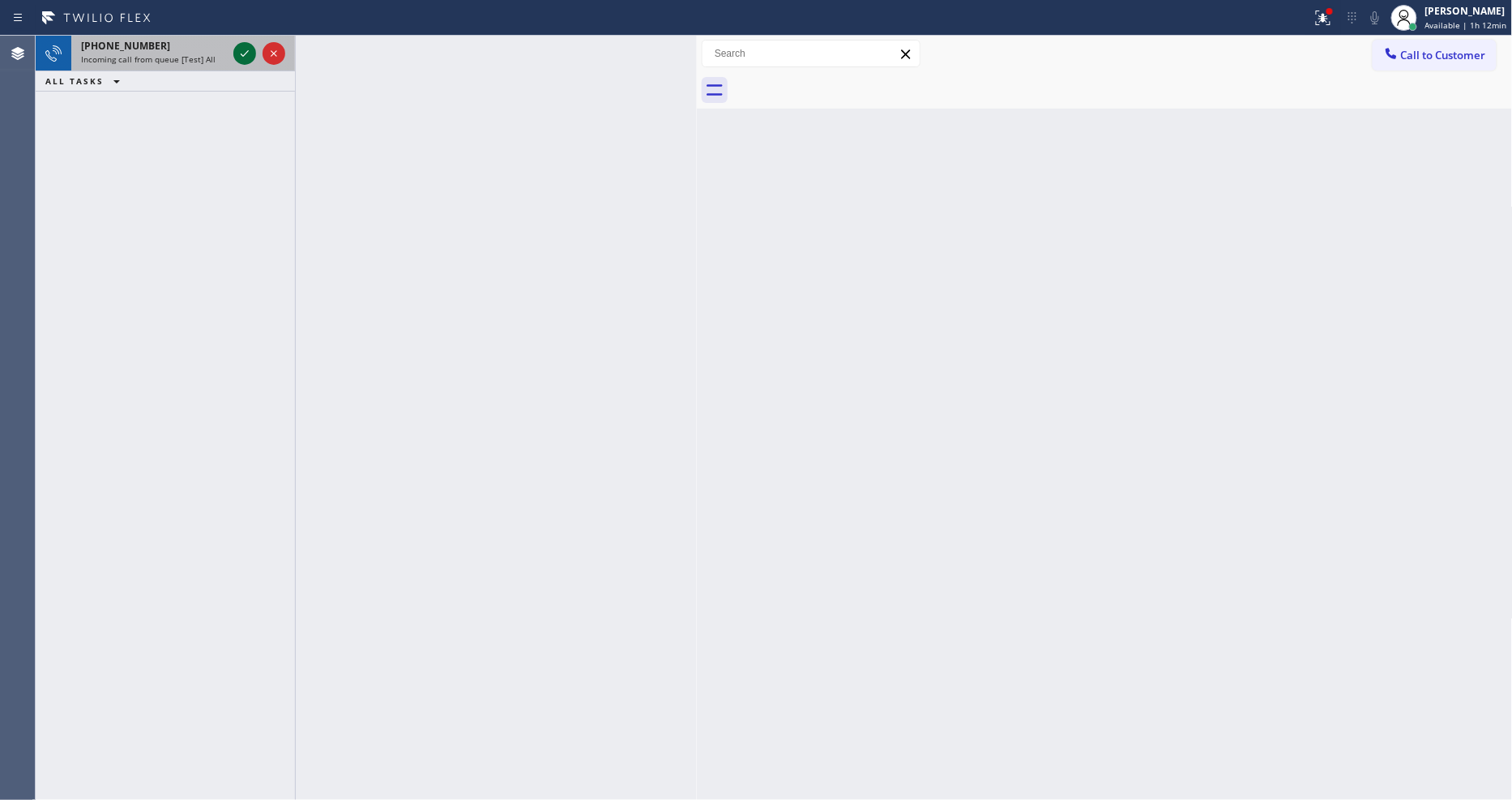
click at [239, 54] on icon at bounding box center [245, 54] width 20 height 20
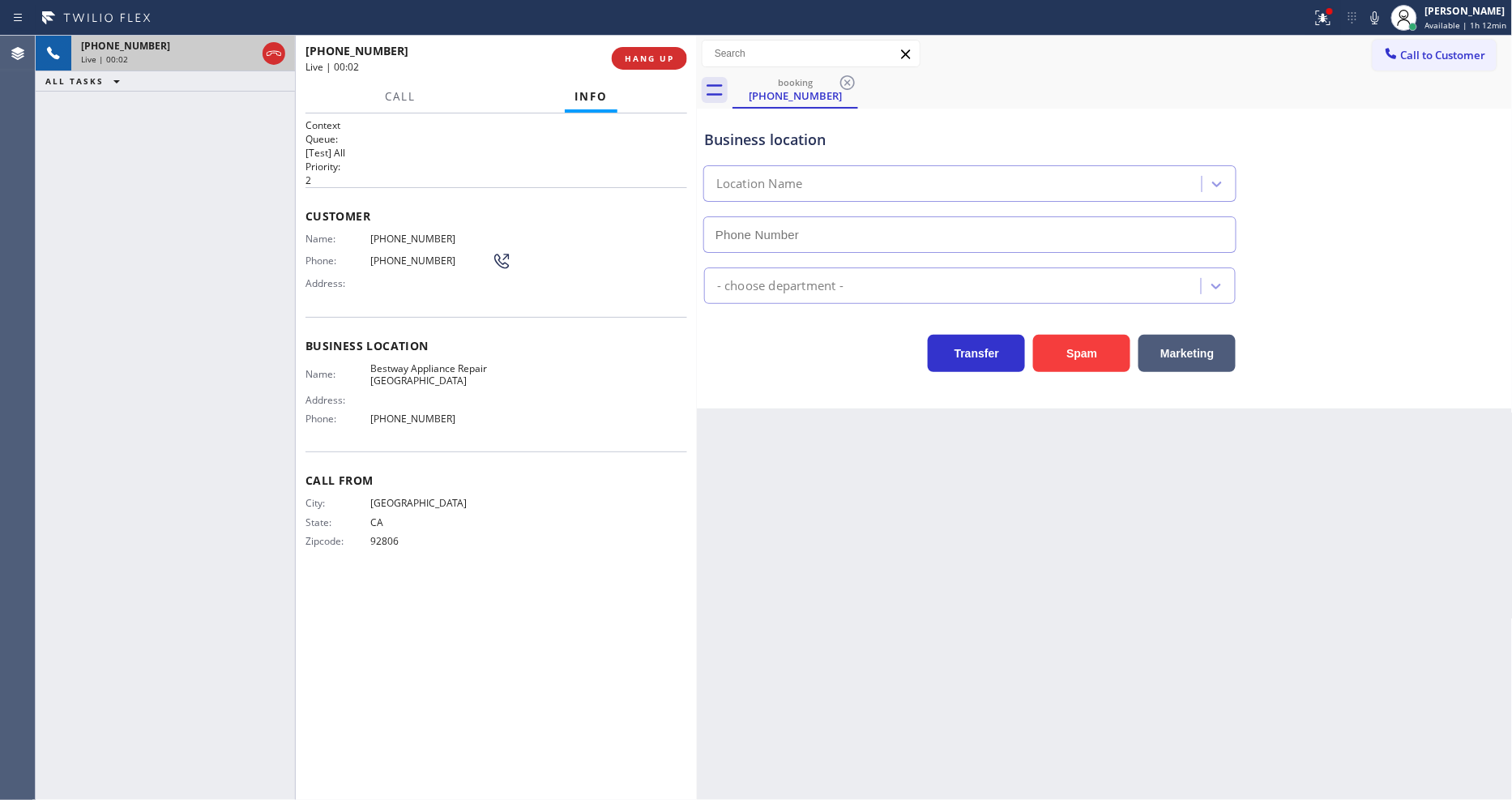
type input "[PHONE_NUMBER]"
click at [662, 57] on span "HANG UP" at bounding box center [649, 59] width 50 height 12
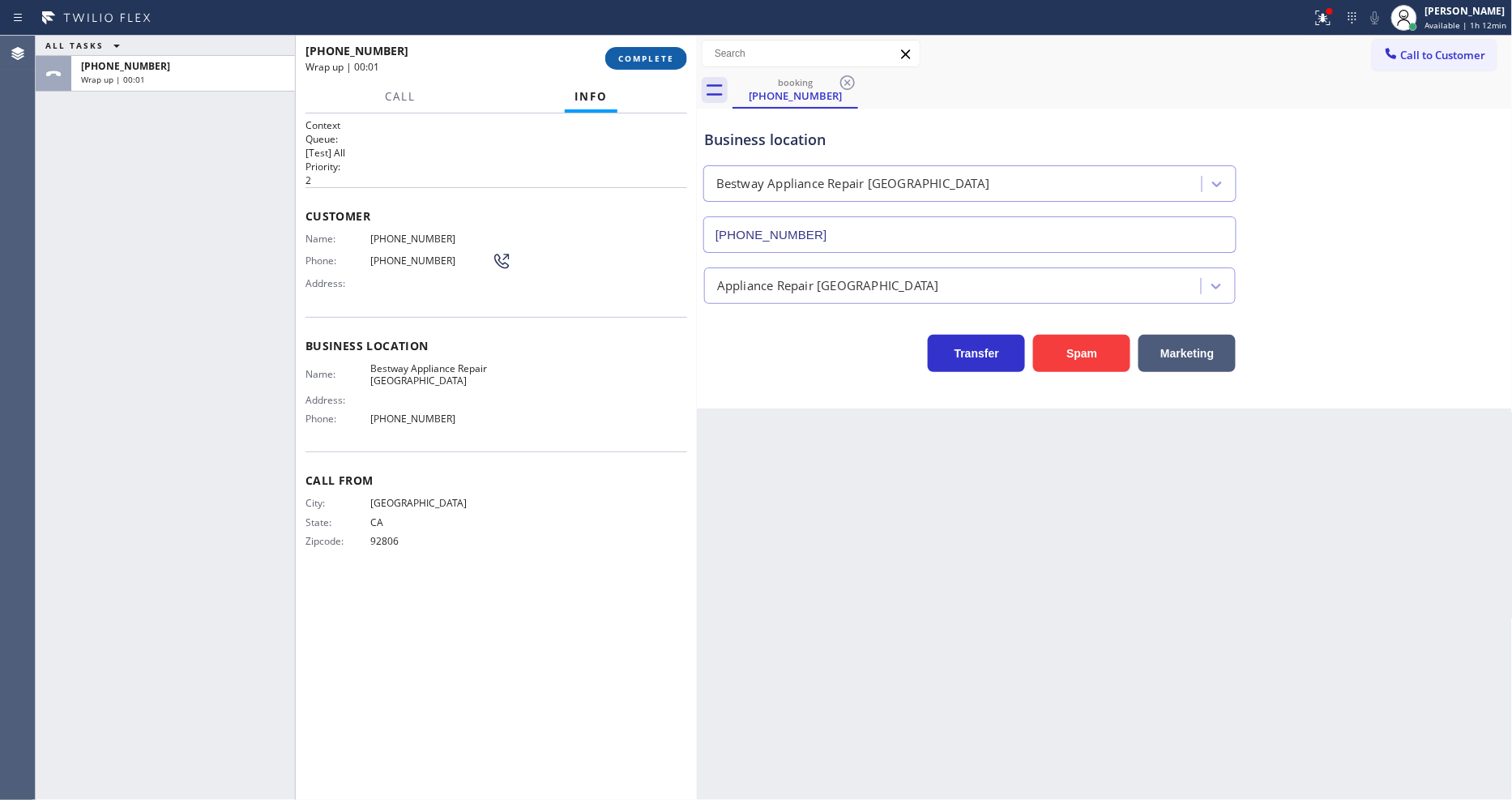
click at [662, 57] on span "COMPLETE" at bounding box center [647, 59] width 56 height 12
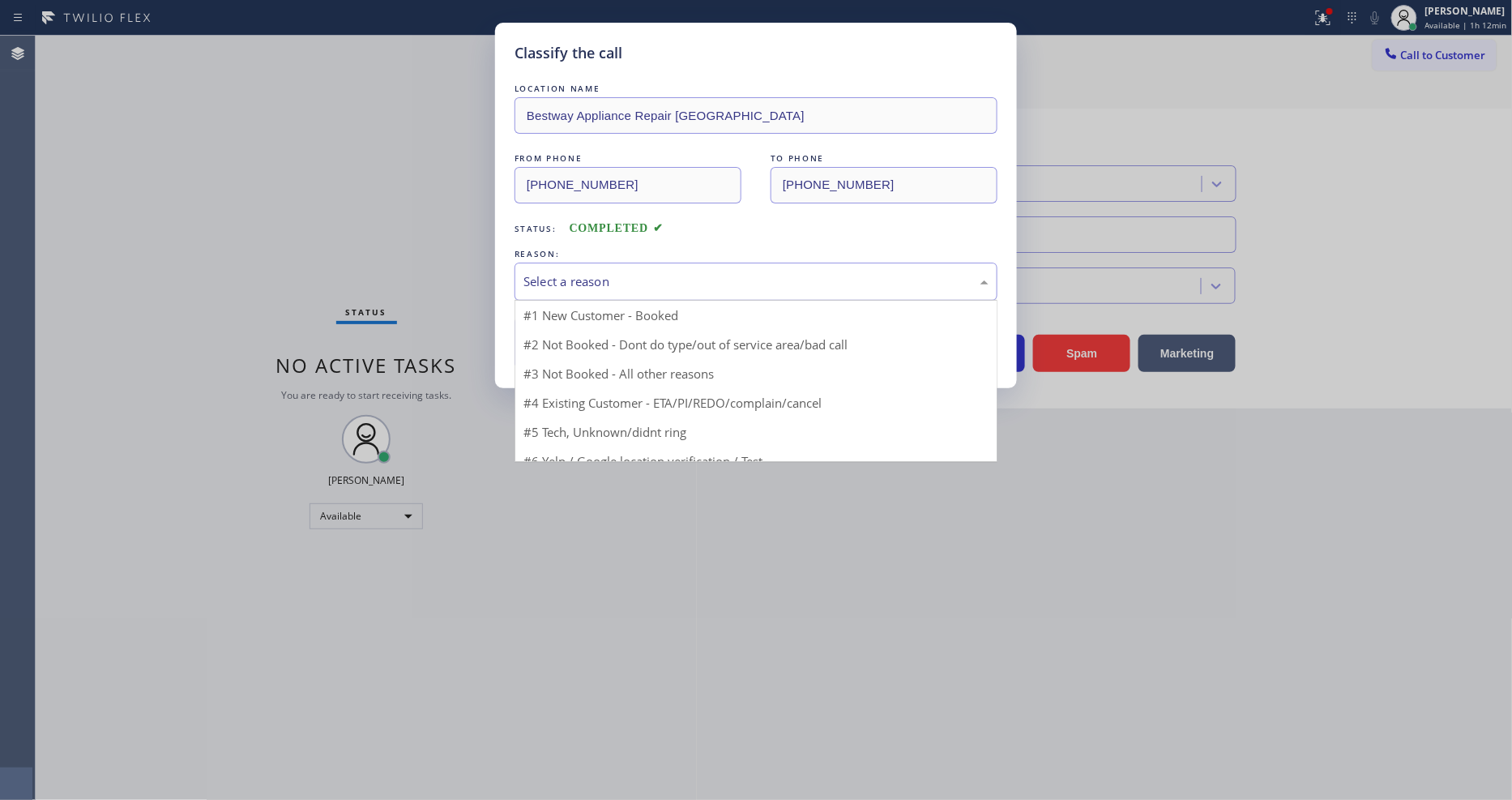
click at [605, 262] on div "Select a reason" at bounding box center [756, 281] width 483 height 38
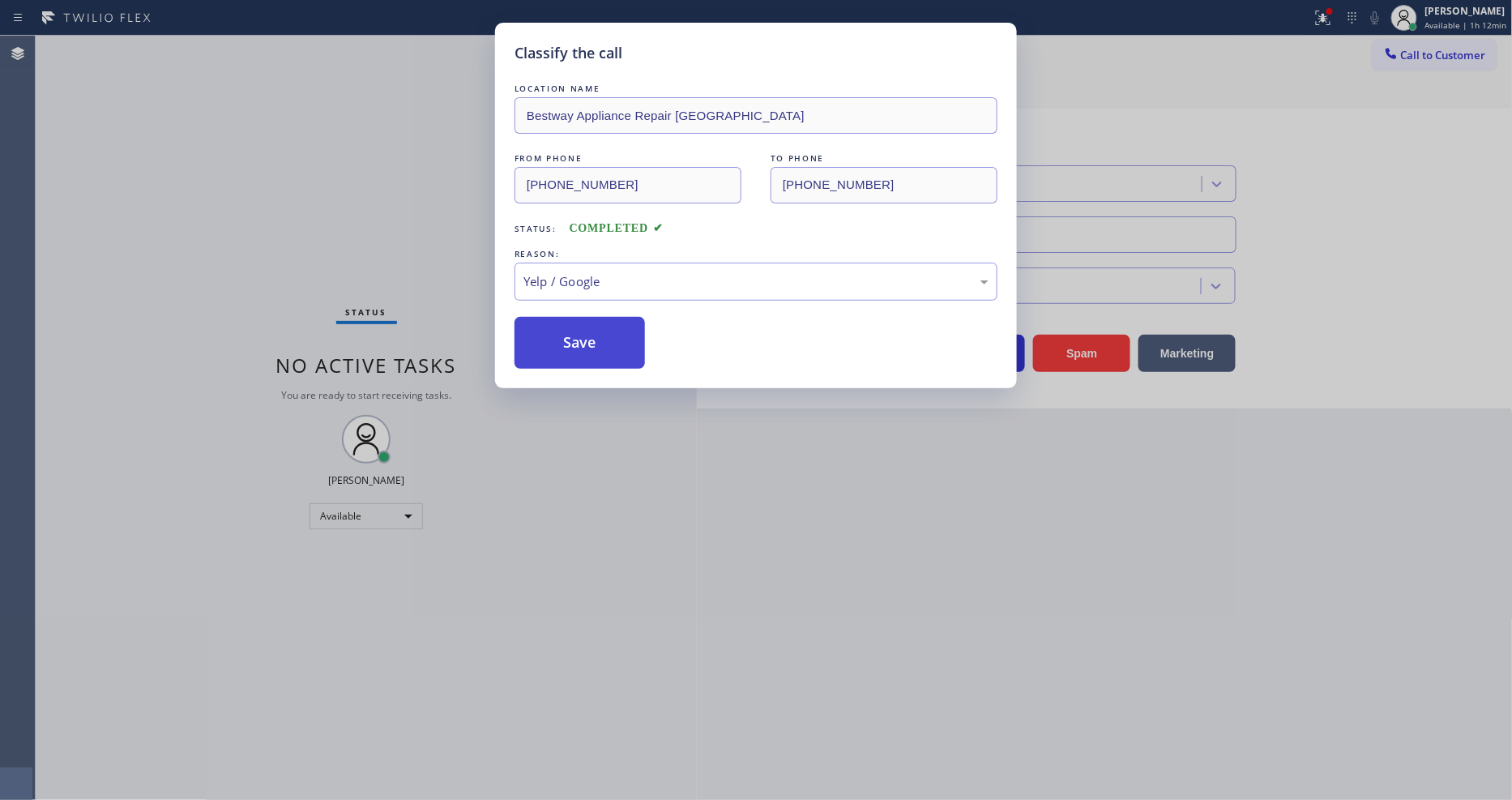
click at [584, 330] on button "Save" at bounding box center [580, 343] width 131 height 52
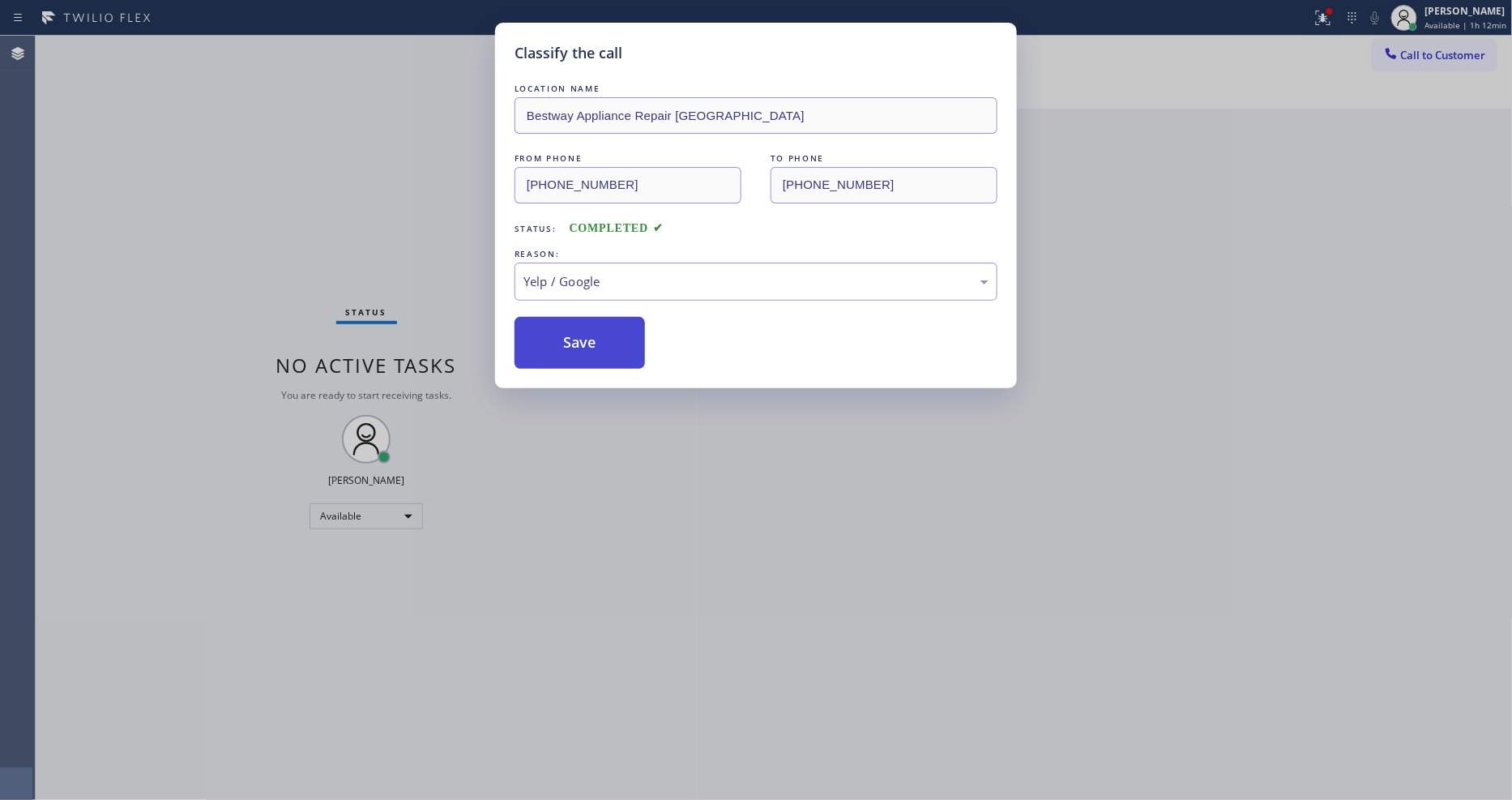
click at [584, 330] on button "Save" at bounding box center [580, 343] width 131 height 52
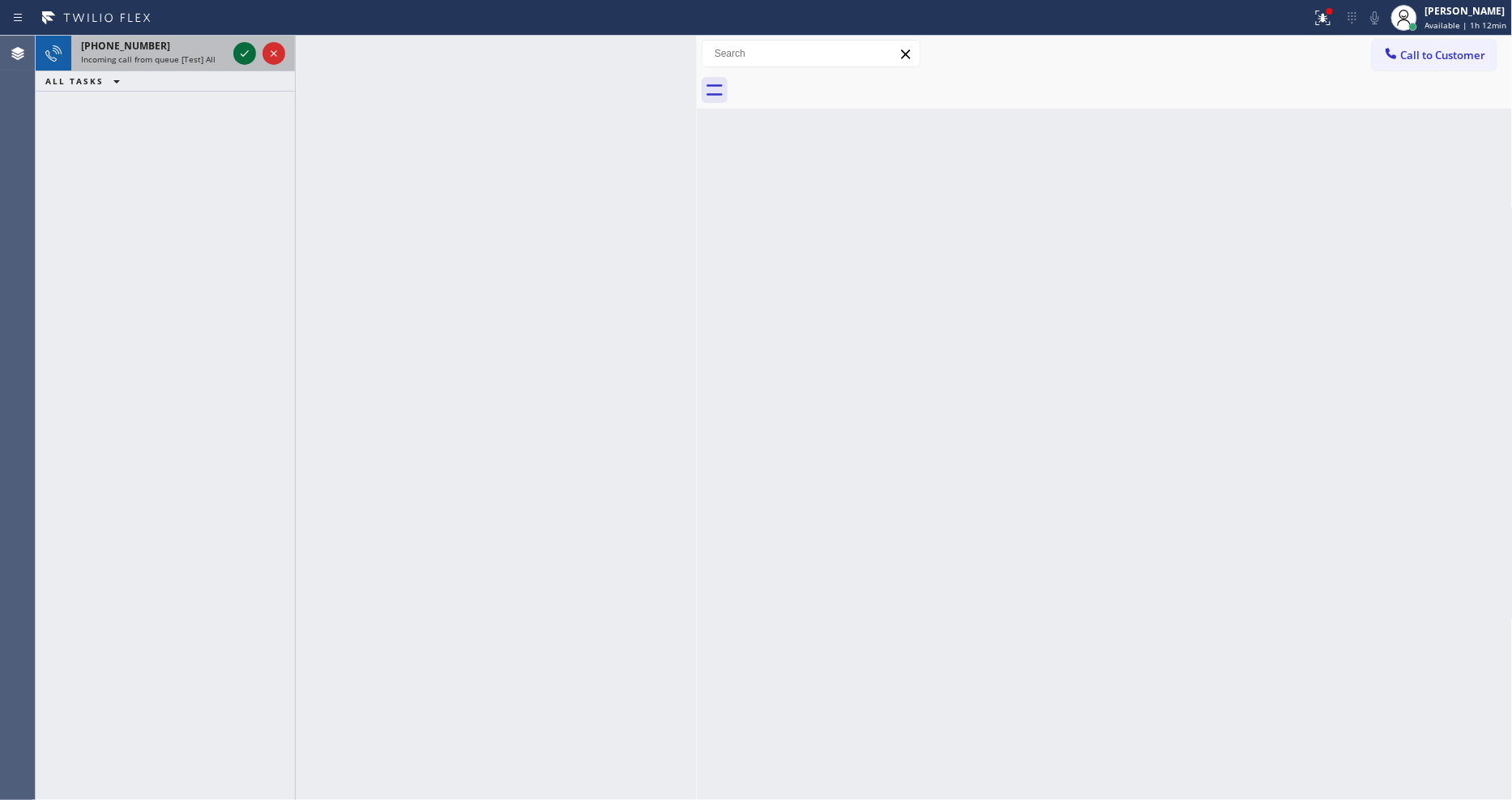
click at [240, 54] on icon at bounding box center [245, 54] width 20 height 20
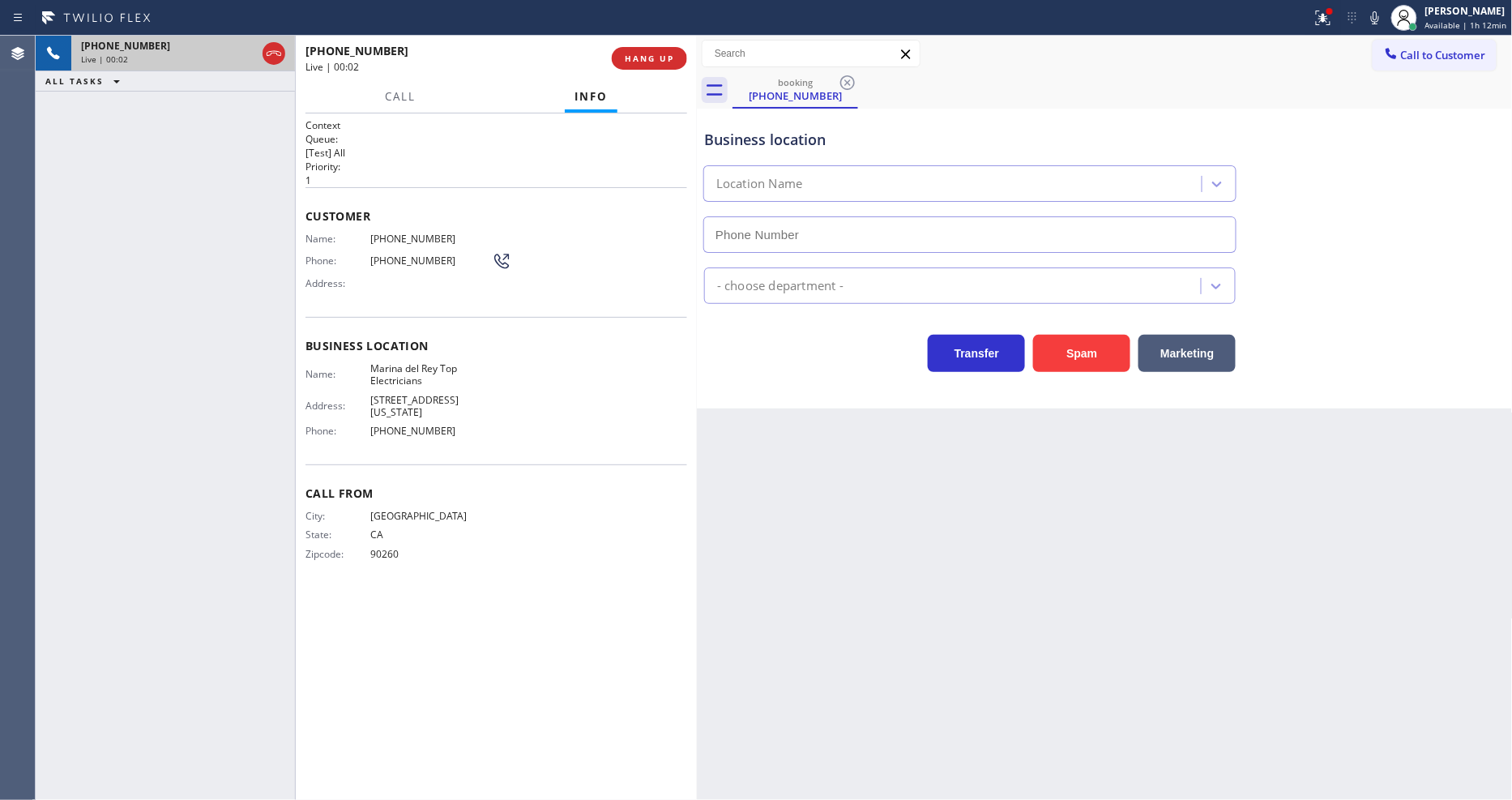
type input "[PHONE_NUMBER]"
click at [433, 362] on span "Marina del Rey Top Electricians" at bounding box center [431, 375] width 122 height 25
click at [380, 235] on span "[PHONE_NUMBER]" at bounding box center [431, 238] width 122 height 12
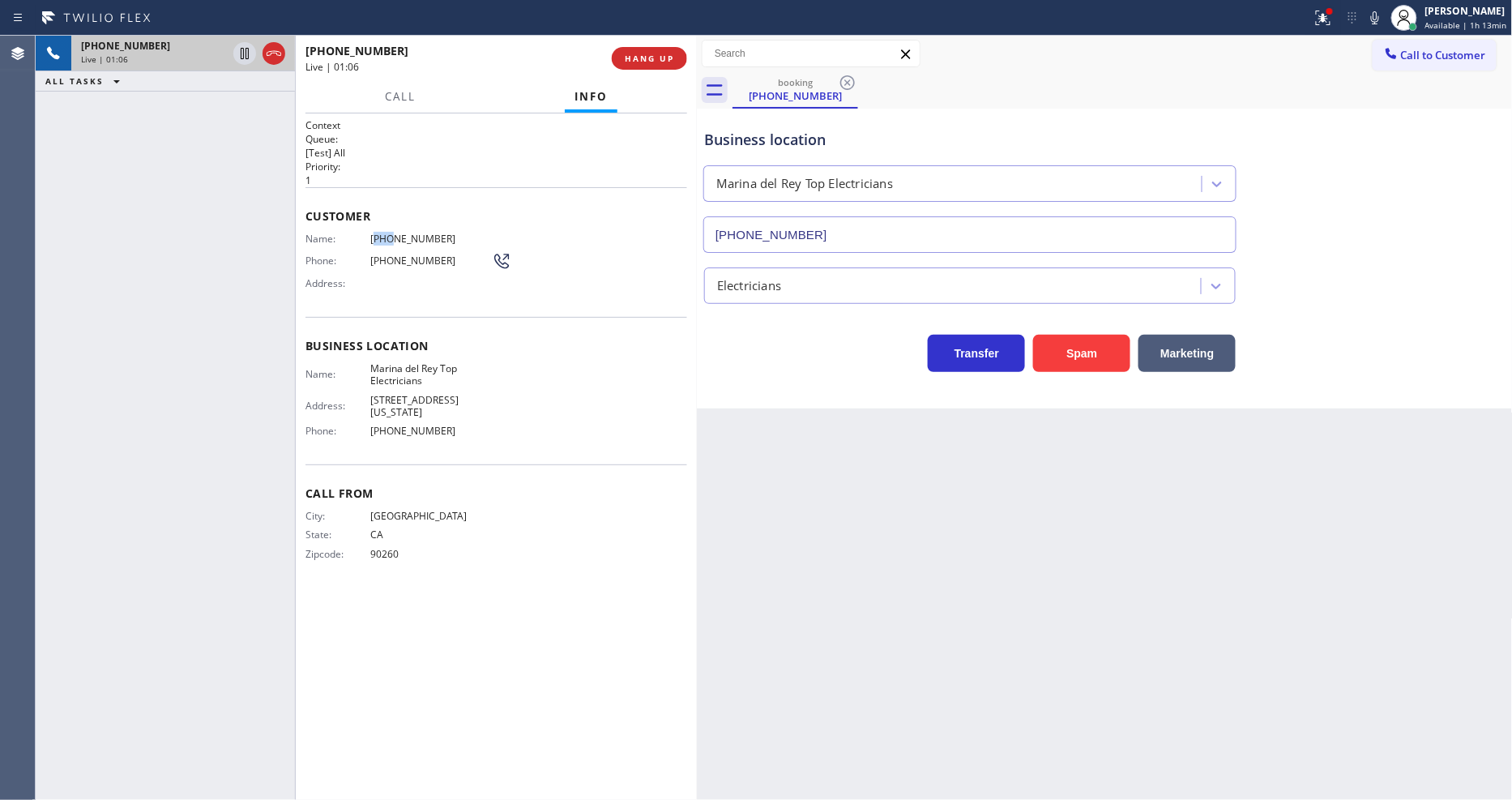
click at [380, 235] on span "[PHONE_NUMBER]" at bounding box center [431, 238] width 122 height 12
drag, startPoint x: 380, startPoint y: 235, endPoint x: 553, endPoint y: 686, distance: 483.0
click at [381, 233] on span "[PHONE_NUMBER]" at bounding box center [431, 238] width 122 height 12
click at [1333, 20] on icon at bounding box center [1323, 18] width 20 height 20
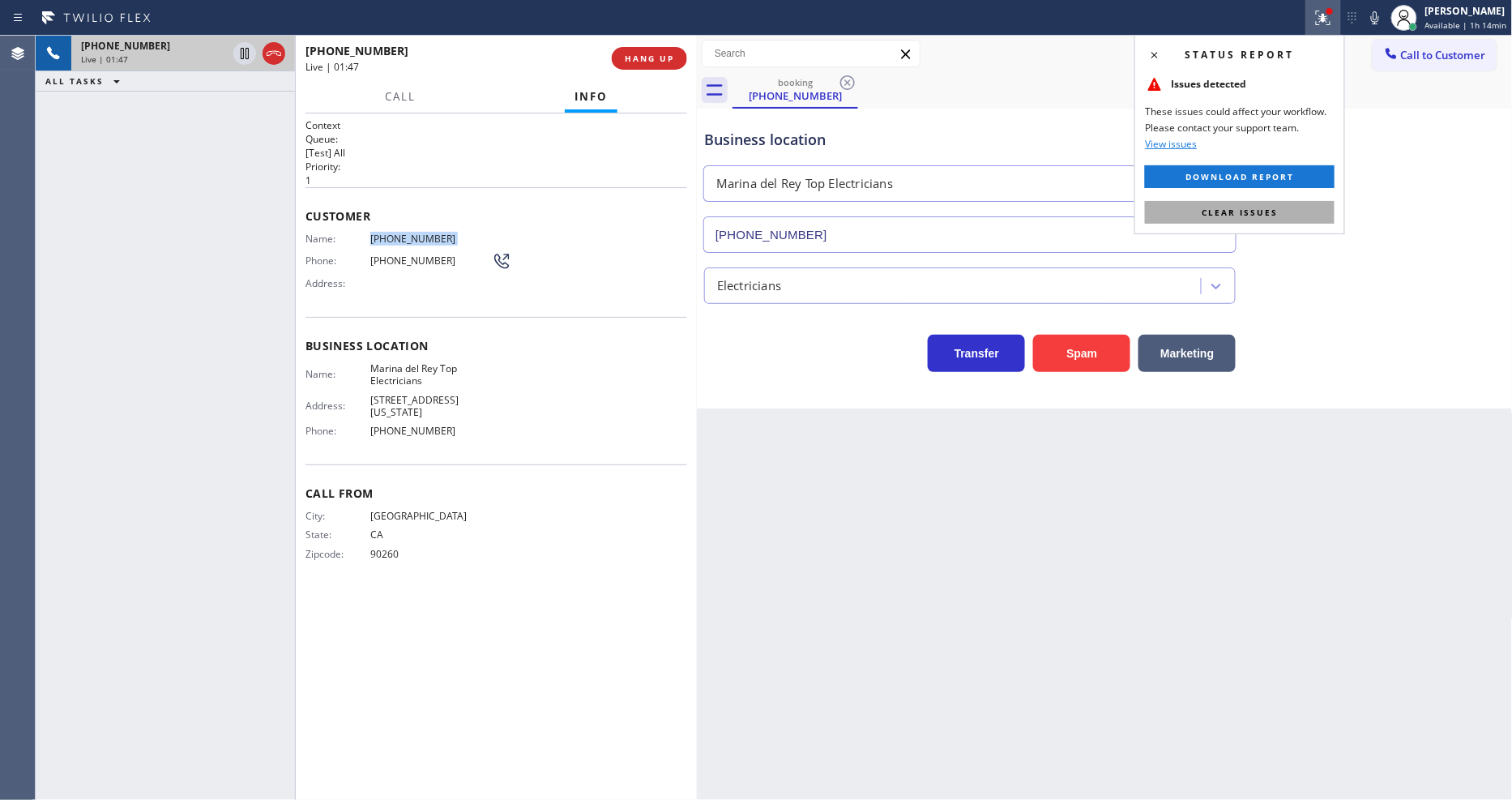
drag, startPoint x: 1286, startPoint y: 220, endPoint x: 1203, endPoint y: 39, distance: 199.1
click at [1286, 219] on button "Clear issues" at bounding box center [1240, 212] width 189 height 22
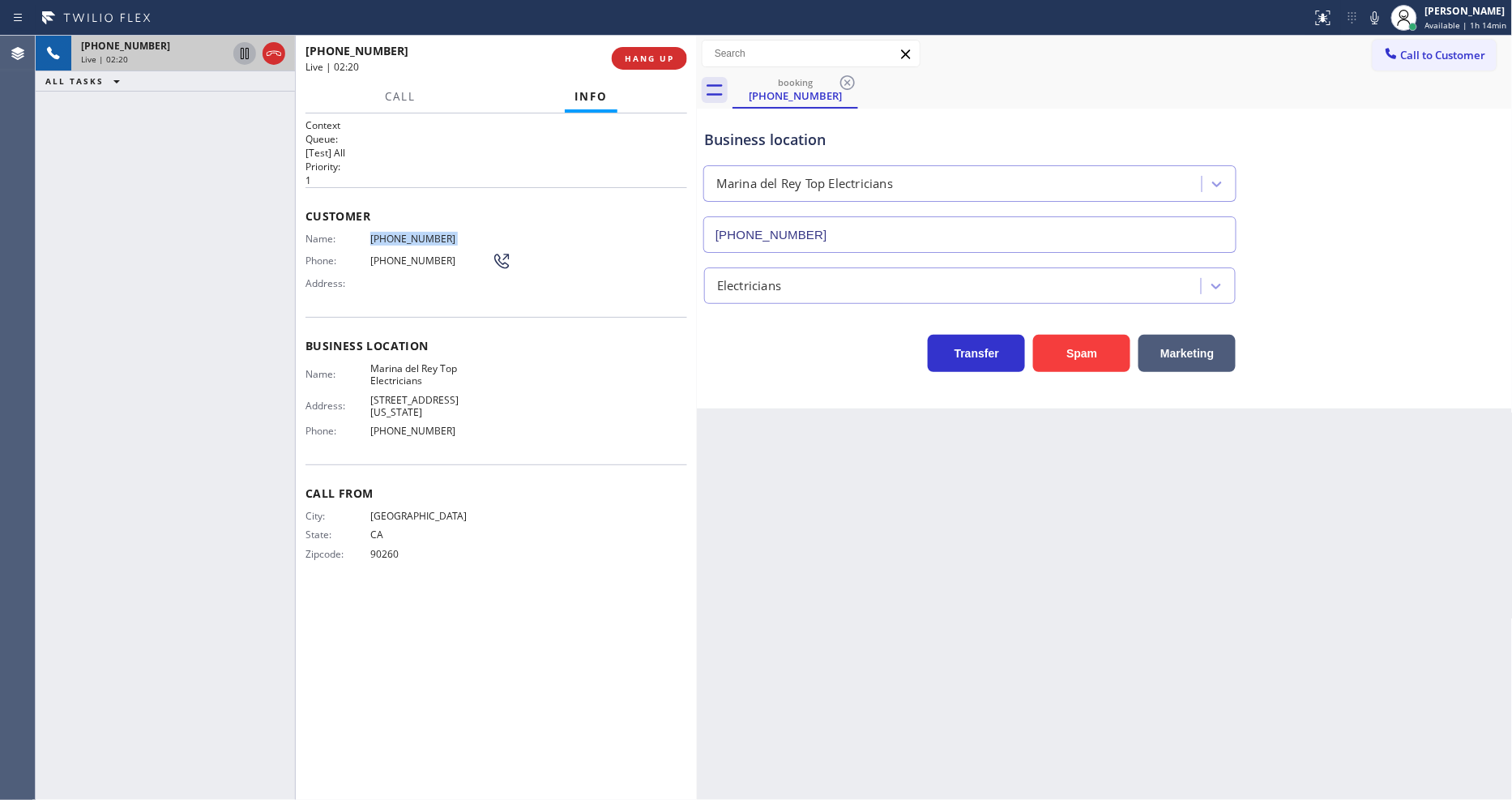
click at [245, 46] on icon at bounding box center [245, 54] width 20 height 20
click at [1382, 14] on icon at bounding box center [1376, 18] width 20 height 20
click at [243, 49] on icon at bounding box center [245, 54] width 12 height 12
click at [1381, 9] on icon at bounding box center [1376, 18] width 20 height 20
click at [1385, 19] on icon at bounding box center [1376, 18] width 20 height 20
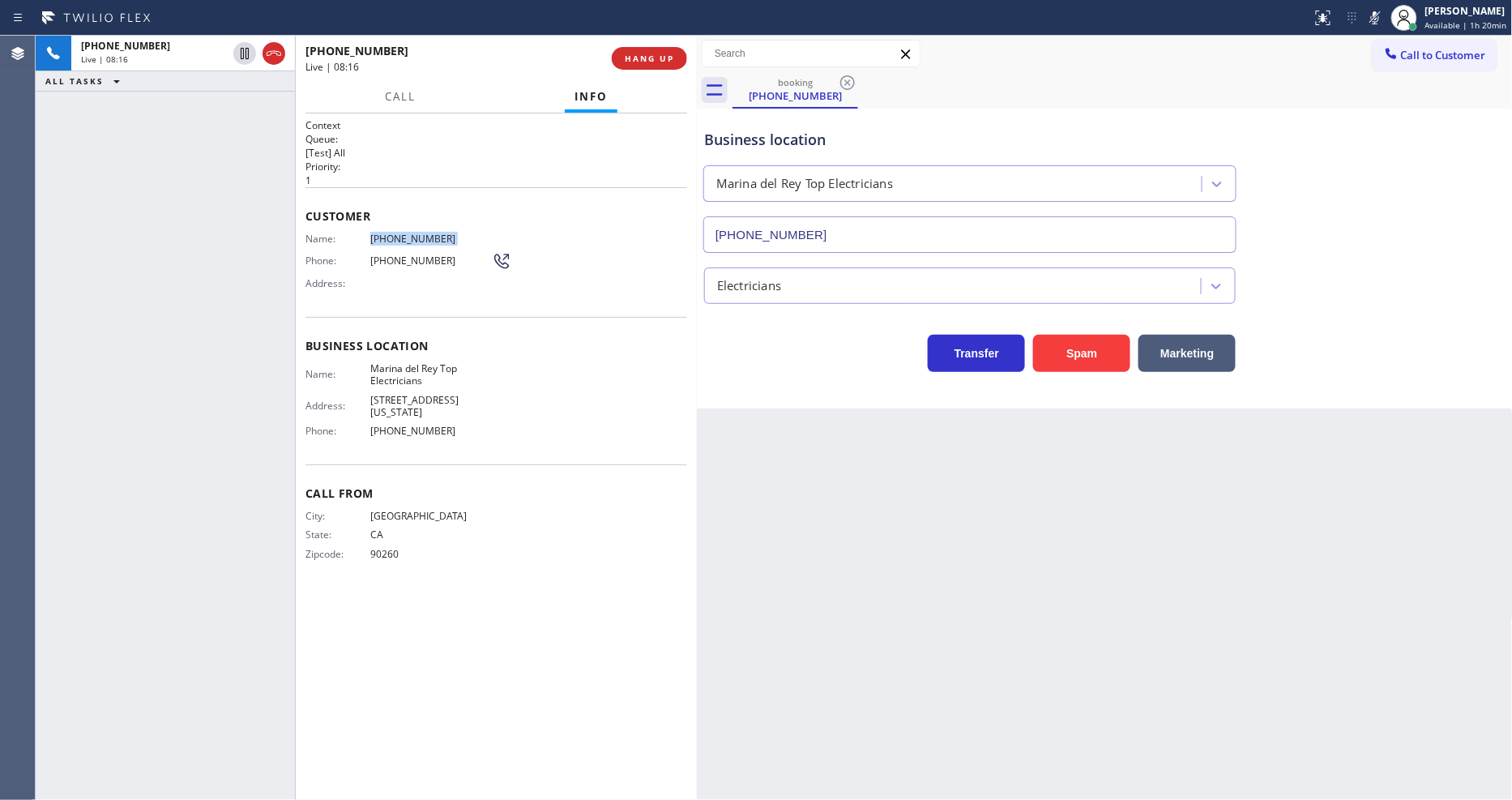
click at [1388, 18] on div "Status report No issues detected If you experience an issue, please download th…" at bounding box center [1409, 17] width 207 height 36
click at [1381, 21] on icon at bounding box center [1376, 18] width 20 height 20
click at [1379, 17] on icon at bounding box center [1376, 18] width 20 height 20
drag, startPoint x: 1376, startPoint y: 15, endPoint x: 1356, endPoint y: 25, distance: 22.4
click at [1376, 15] on icon at bounding box center [1376, 18] width 20 height 20
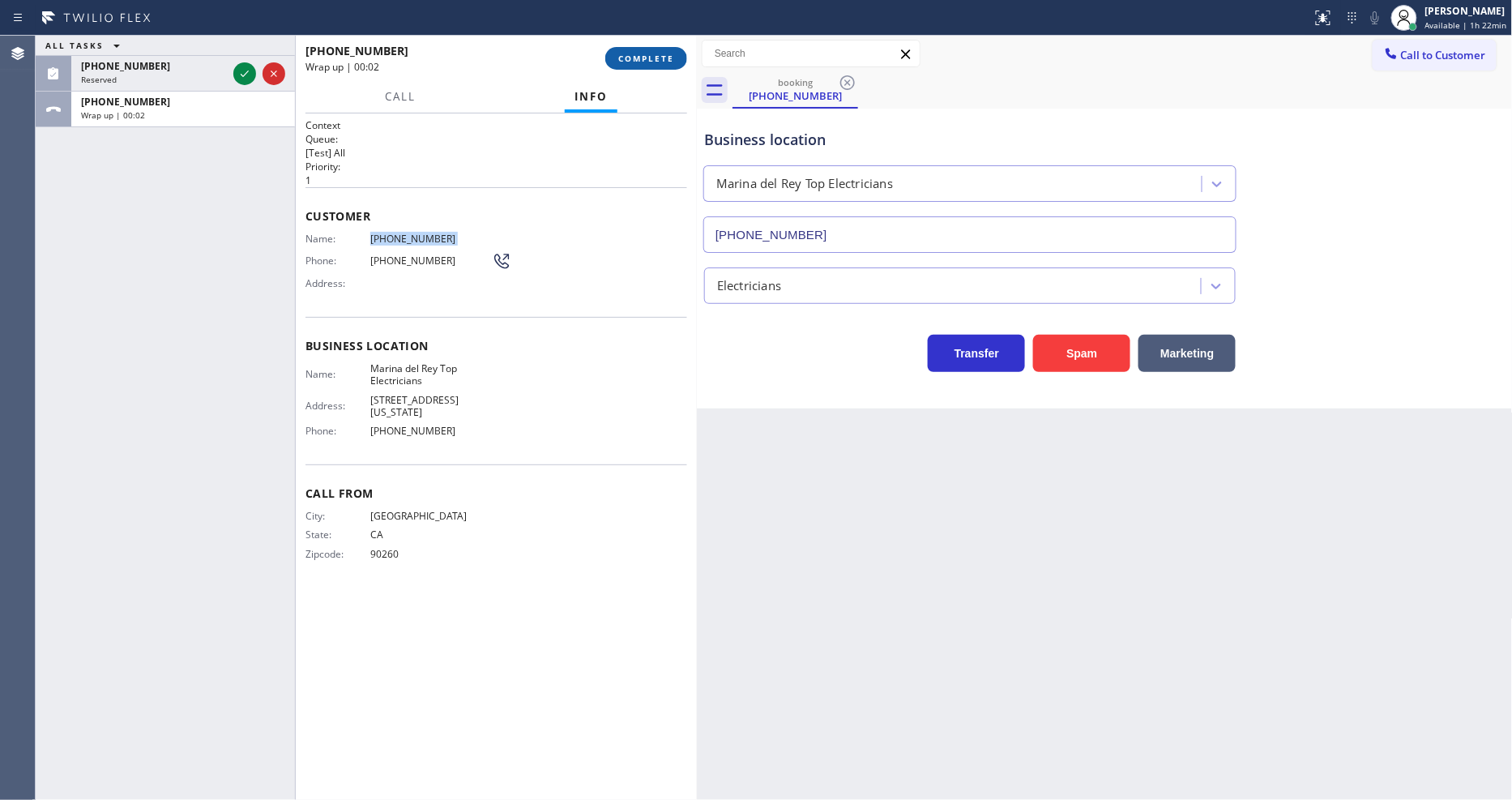
click at [644, 50] on button "COMPLETE" at bounding box center [646, 58] width 82 height 22
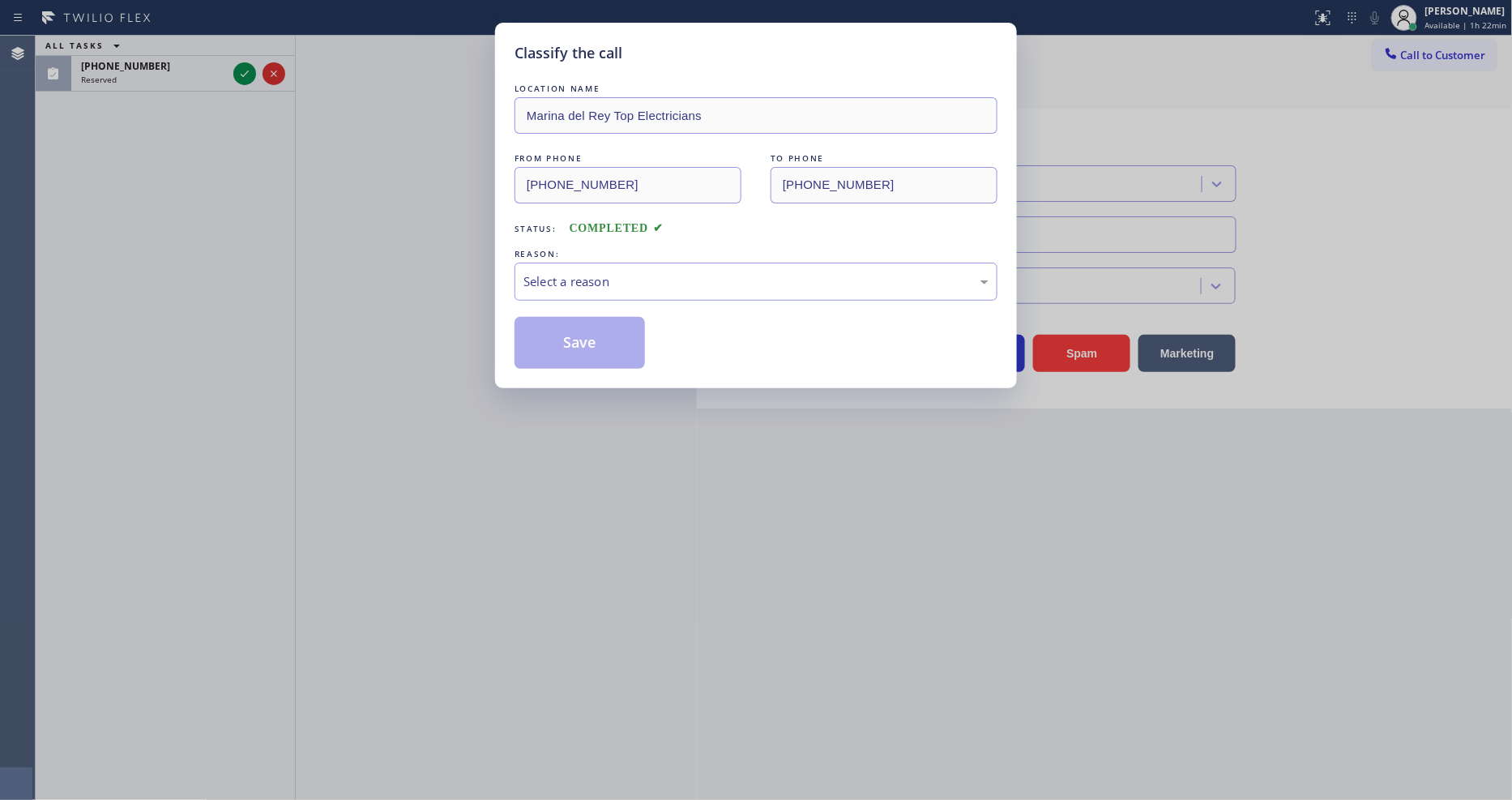
click at [572, 285] on div "Select a reason" at bounding box center [756, 281] width 465 height 19
click at [564, 343] on button "Save" at bounding box center [580, 343] width 131 height 52
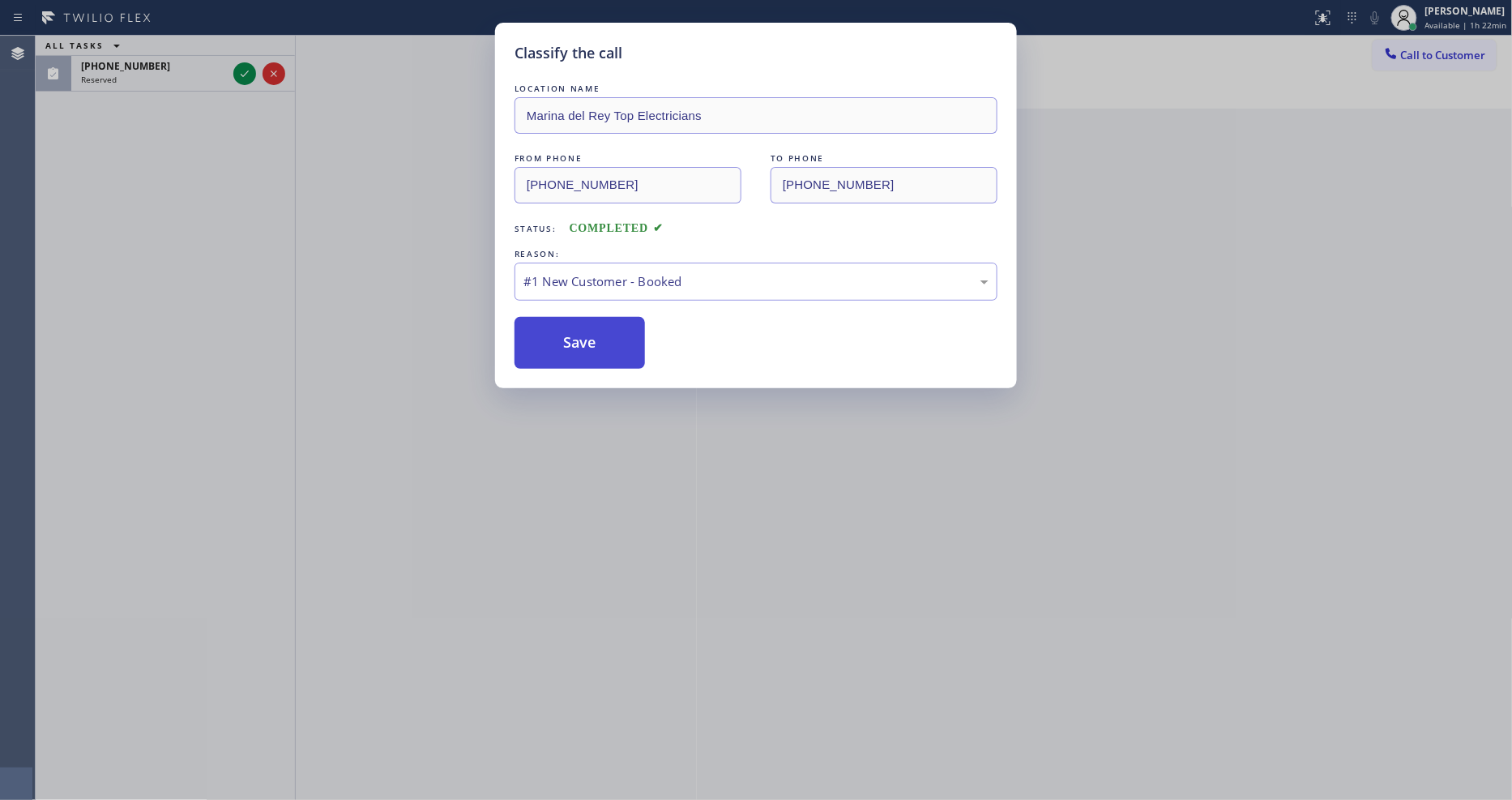
click at [564, 343] on button "Save" at bounding box center [580, 343] width 131 height 52
drag, startPoint x: 564, startPoint y: 343, endPoint x: 623, endPoint y: 296, distance: 75.4
click at [569, 338] on button "Save" at bounding box center [580, 343] width 131 height 52
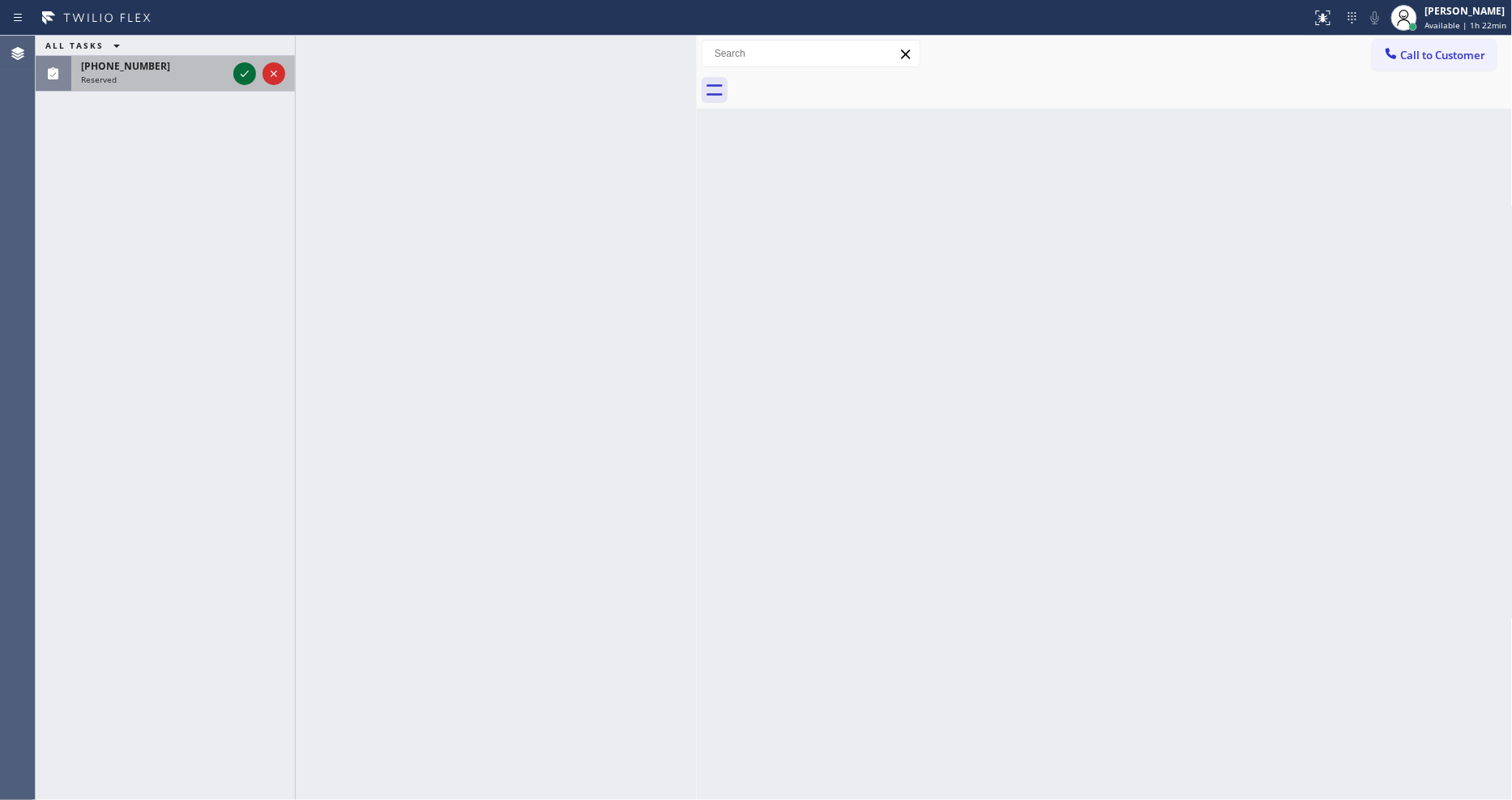
click at [249, 74] on icon at bounding box center [245, 74] width 20 height 20
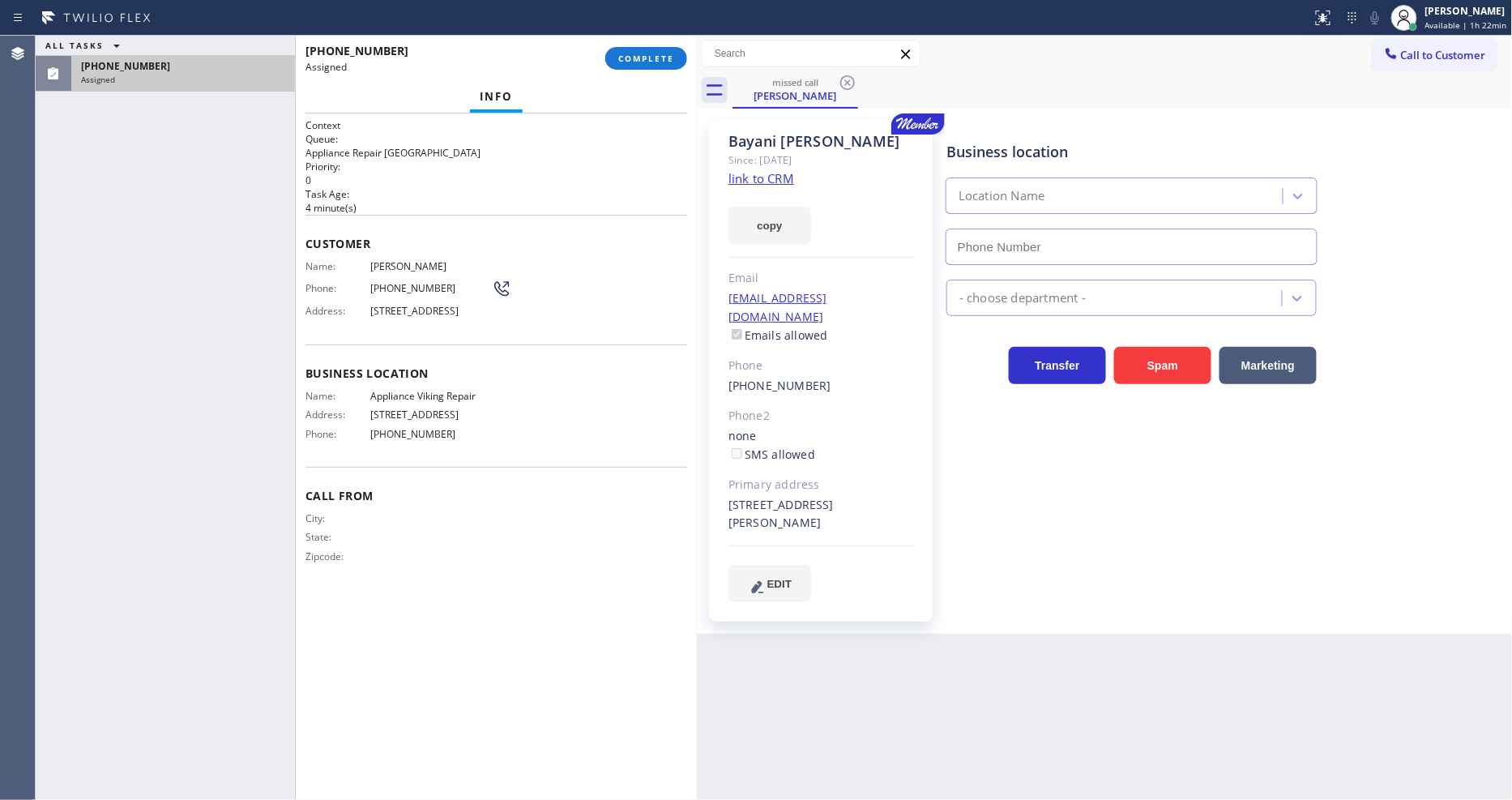
click at [780, 177] on link "link to CRM" at bounding box center [761, 179] width 65 height 17
type input "[PHONE_NUMBER]"
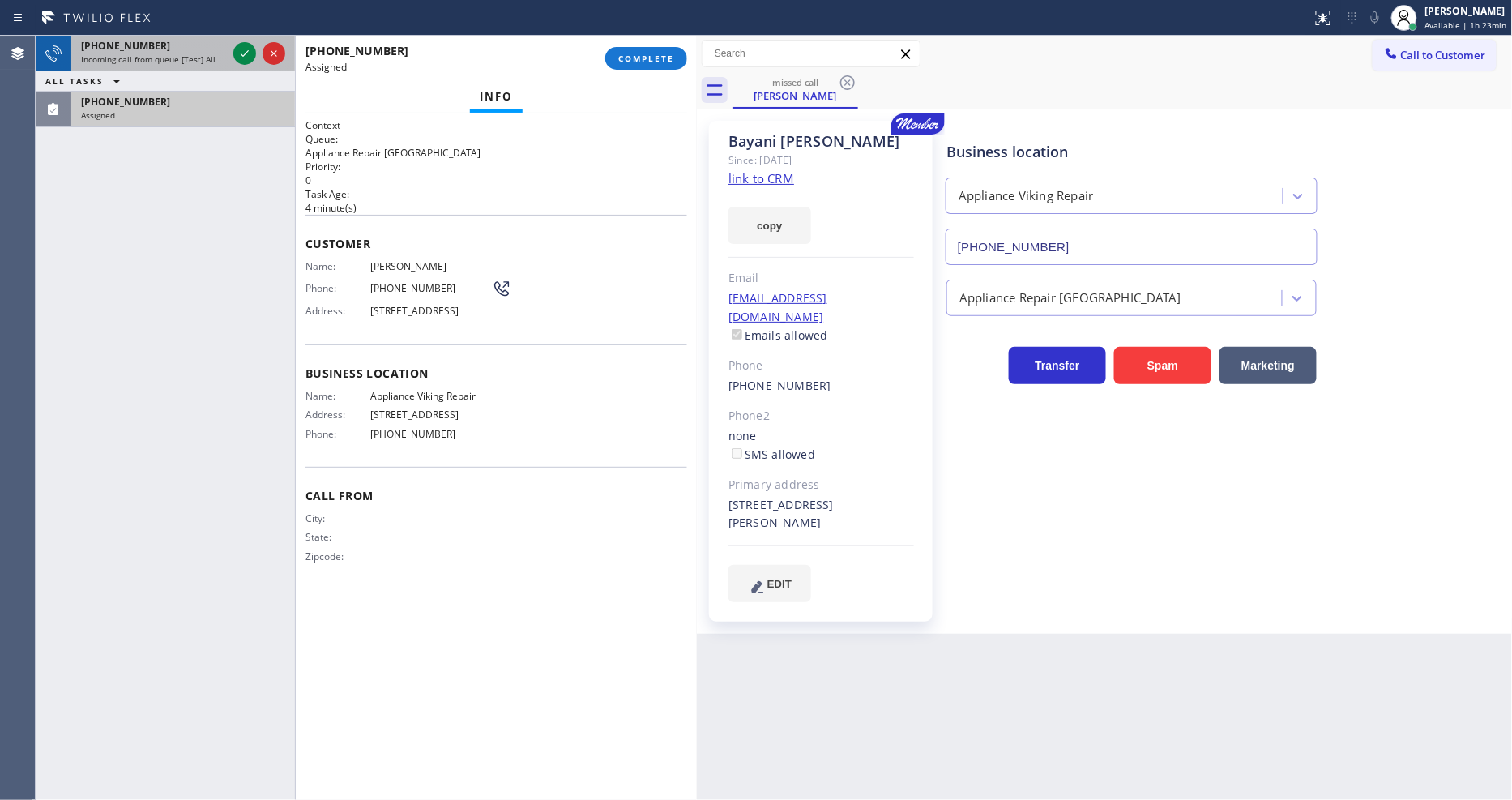
click at [256, 47] on div at bounding box center [259, 53] width 59 height 36
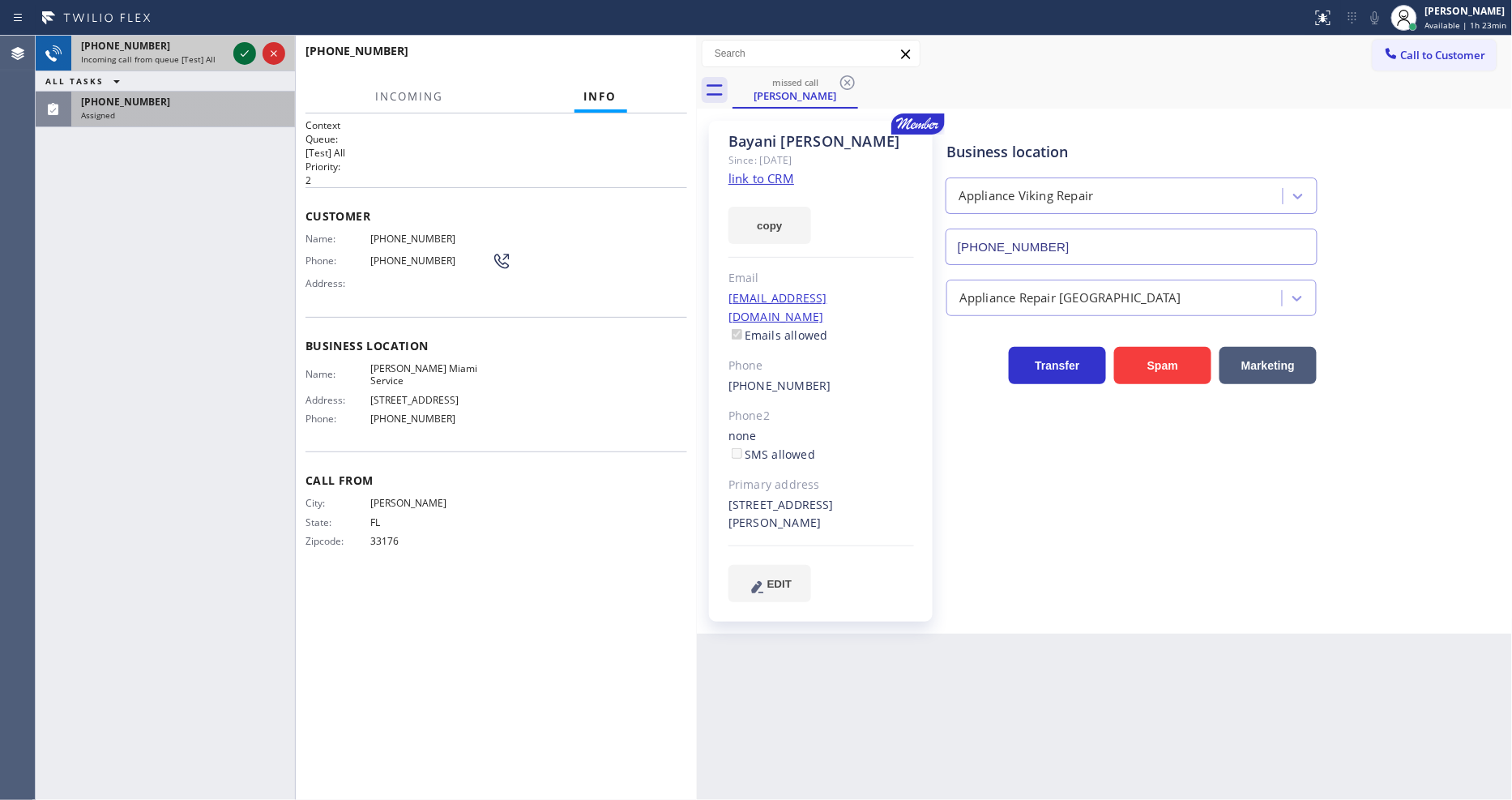
click at [243, 52] on icon at bounding box center [245, 54] width 20 height 20
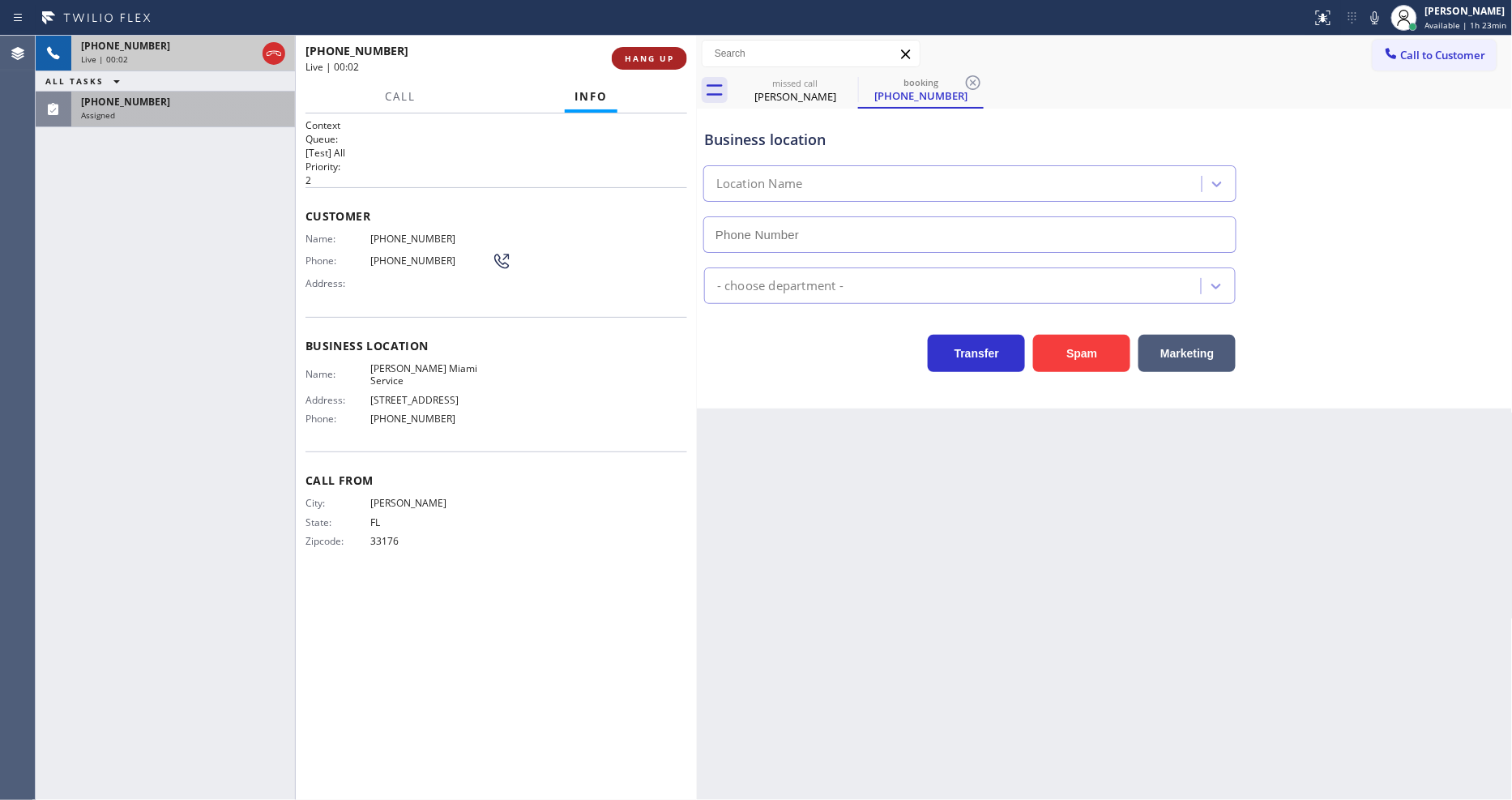
type input "[PHONE_NUMBER]"
click at [652, 55] on span "HANG UP" at bounding box center [649, 59] width 50 height 12
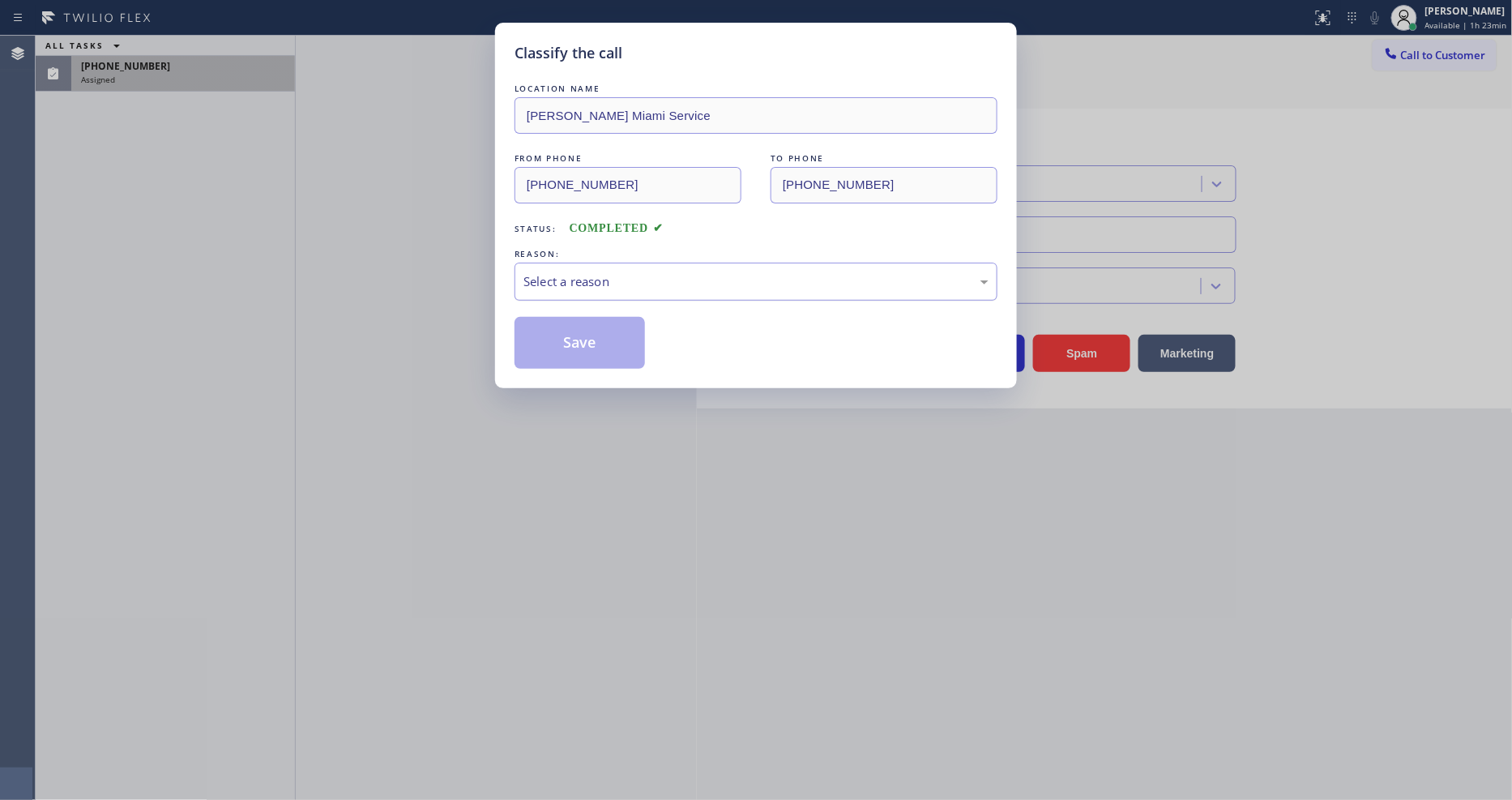
click at [620, 278] on div "Select a reason" at bounding box center [756, 281] width 465 height 19
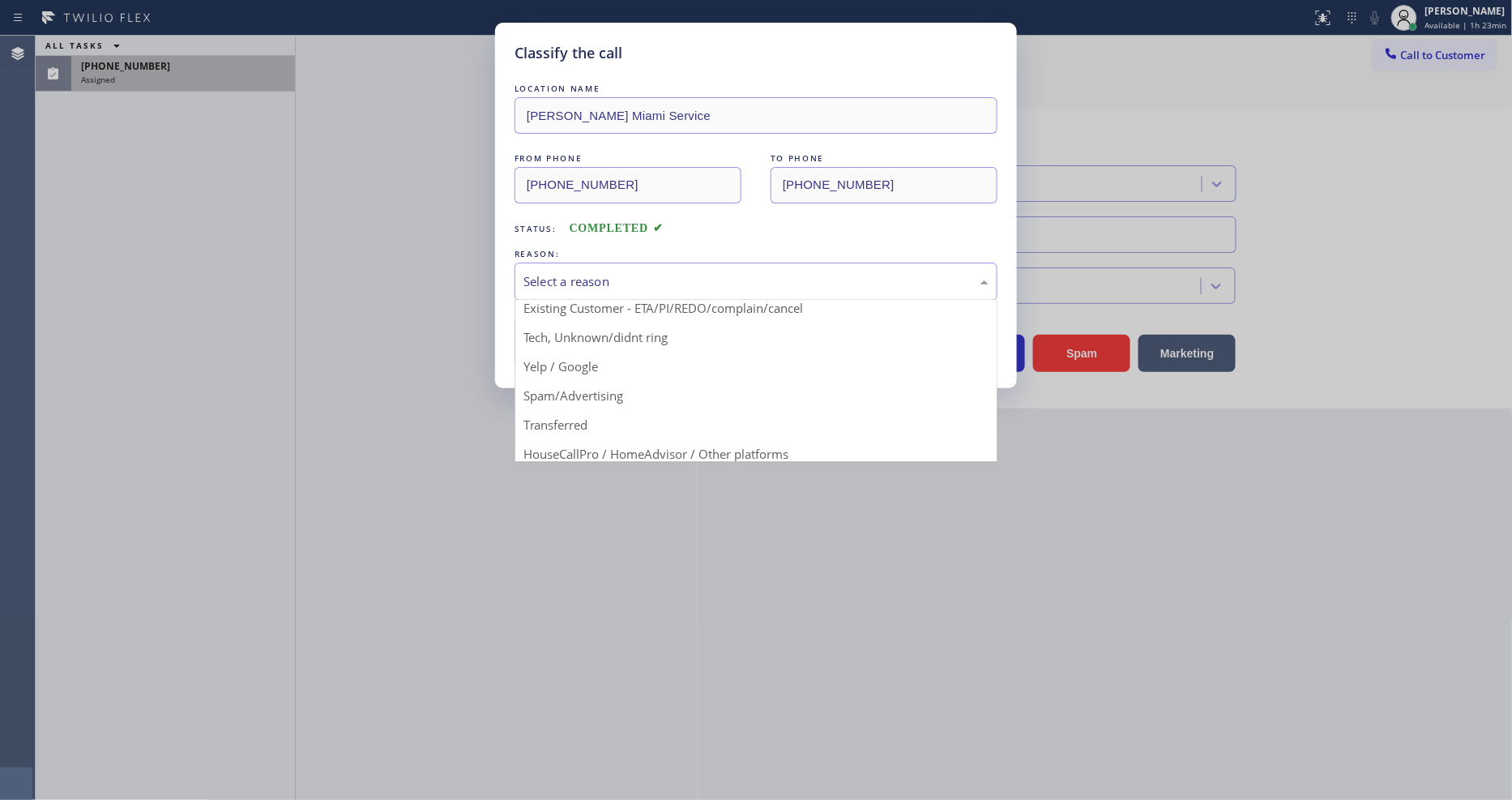
scroll to position [101, 0]
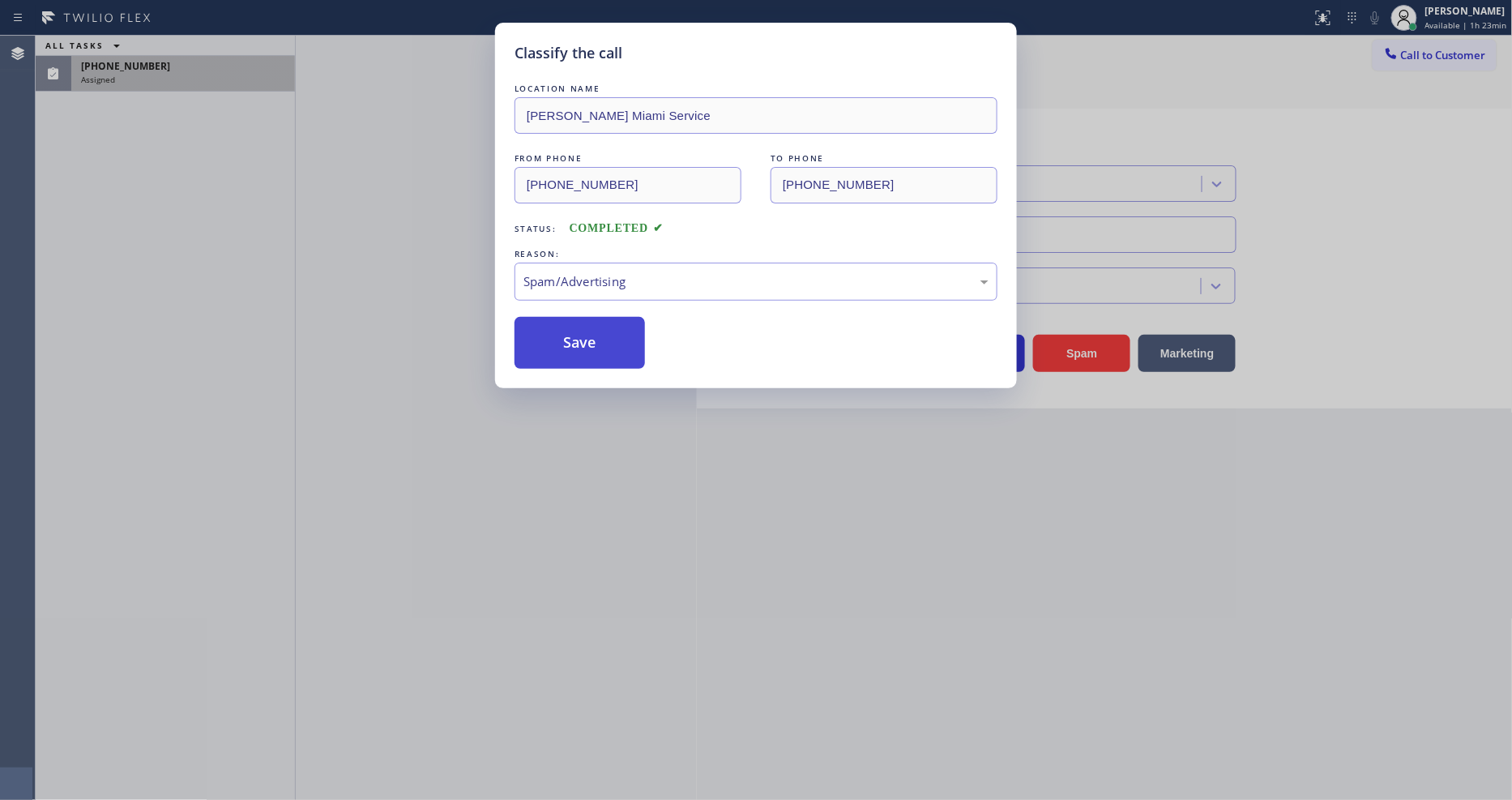
click at [617, 334] on button "Save" at bounding box center [580, 343] width 131 height 52
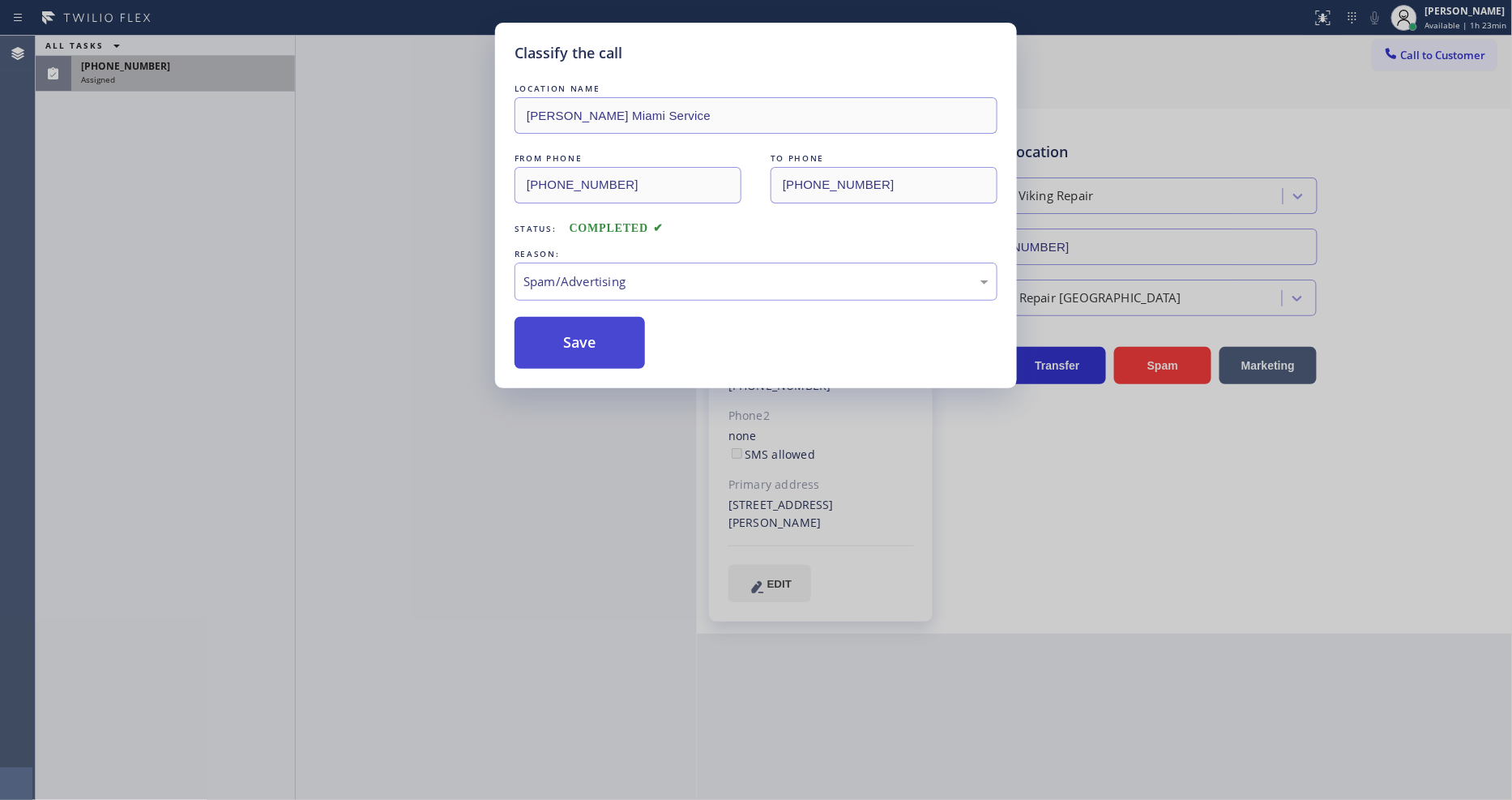
click at [617, 334] on button "Save" at bounding box center [580, 343] width 131 height 52
click at [617, 333] on button "Save" at bounding box center [580, 343] width 131 height 52
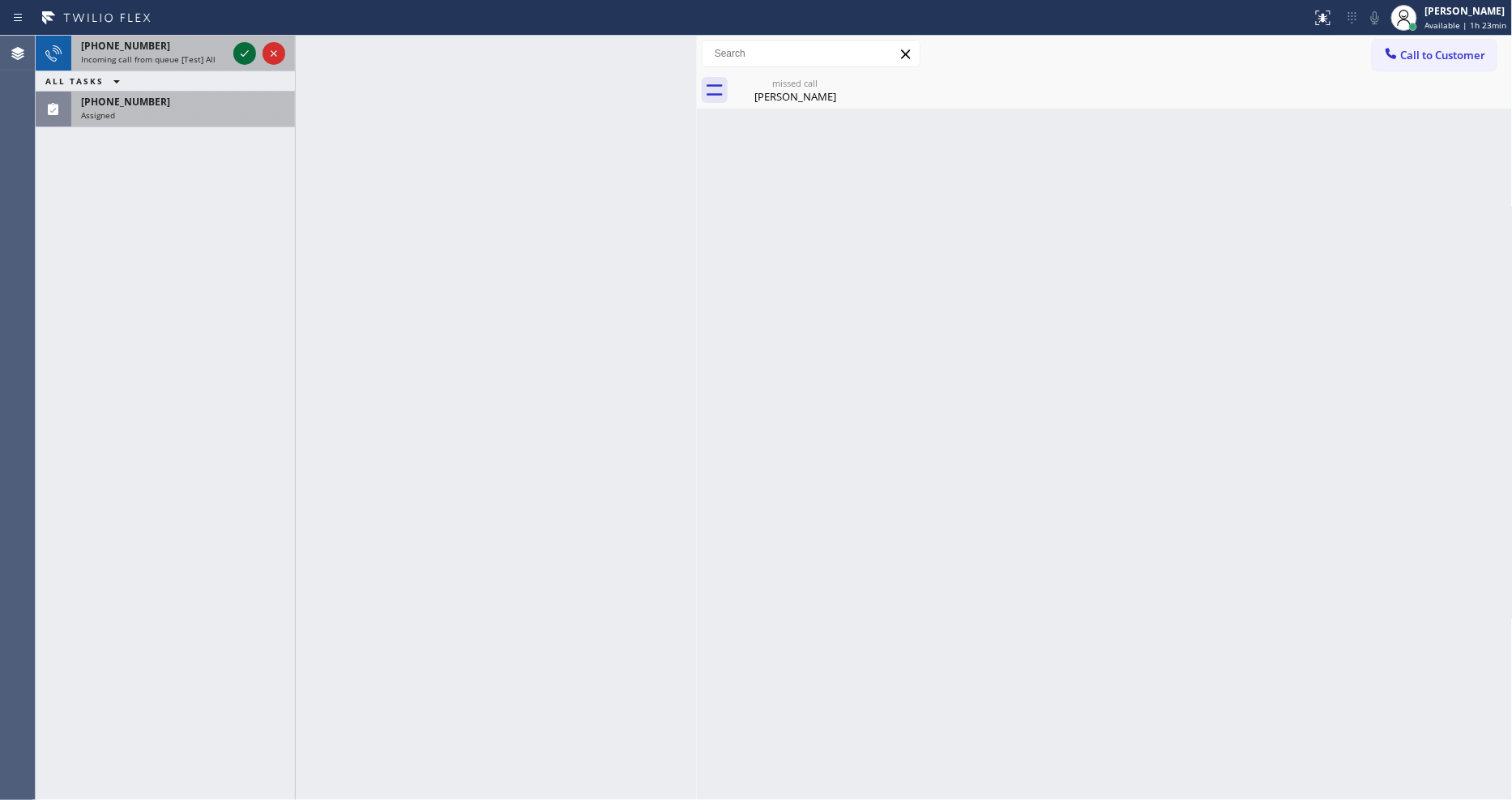
click at [243, 49] on icon at bounding box center [245, 54] width 20 height 20
click at [245, 57] on icon at bounding box center [245, 54] width 20 height 20
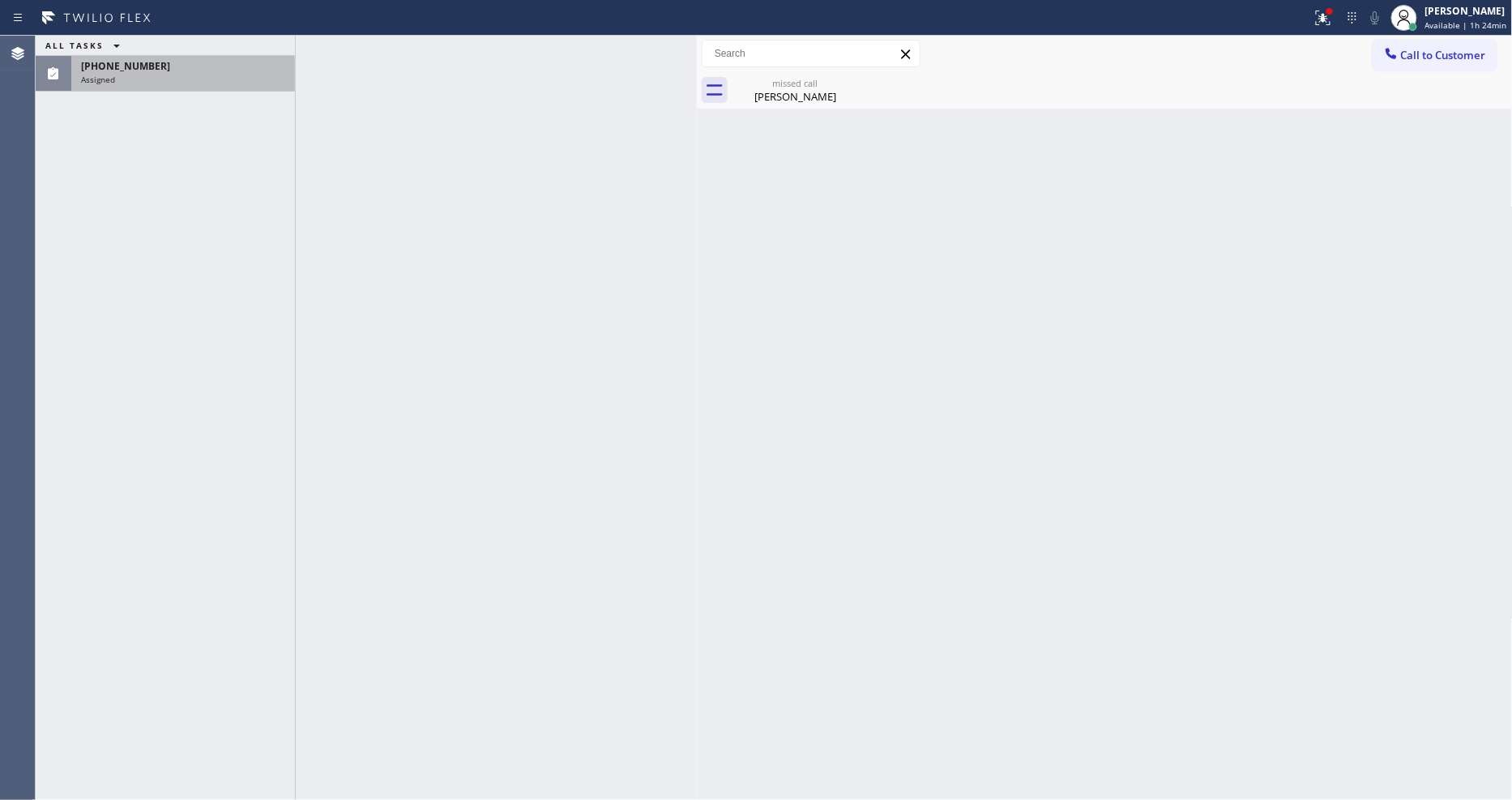
click at [169, 68] on div "[PHONE_NUMBER]" at bounding box center [183, 66] width 204 height 14
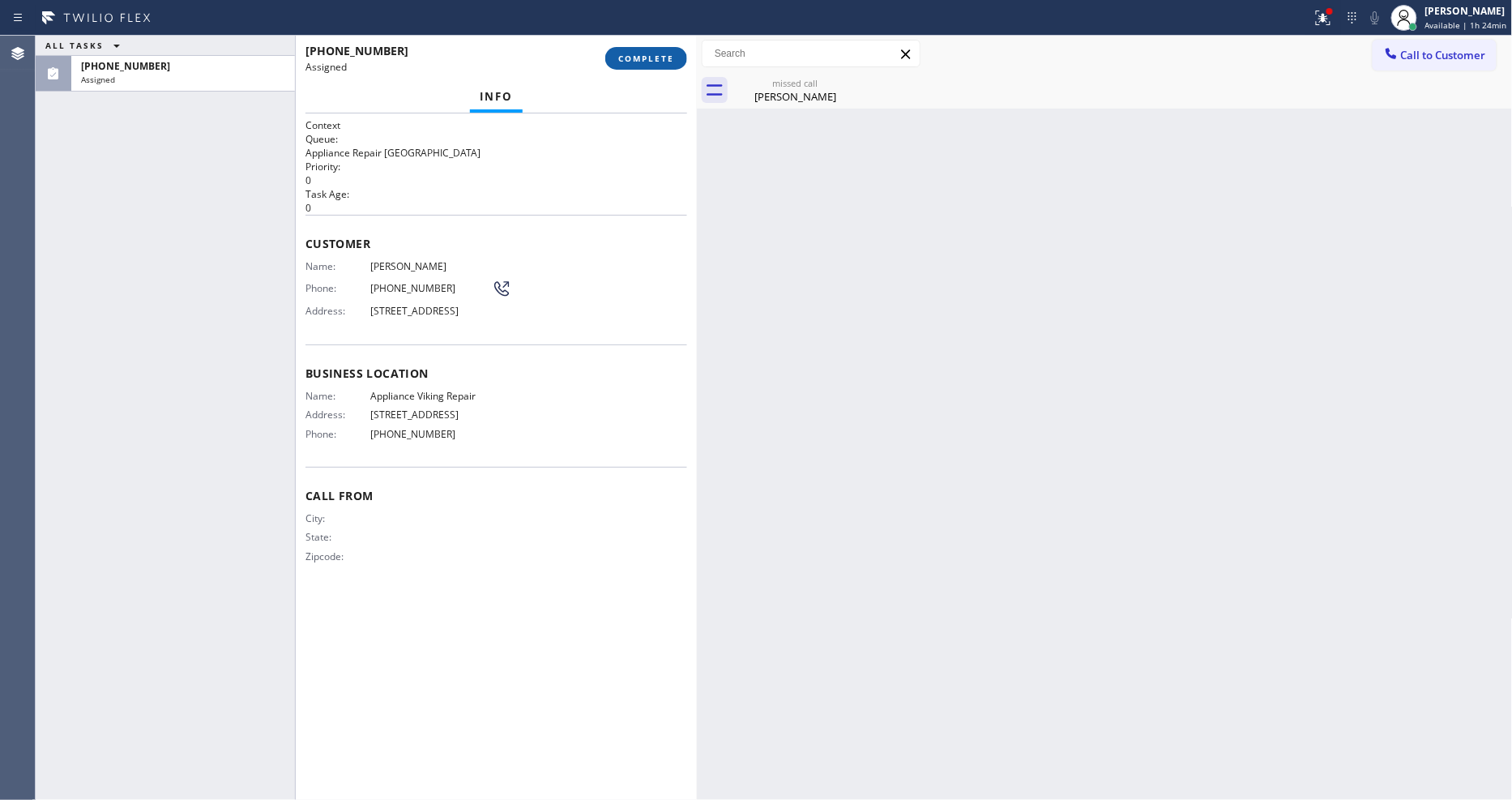
click at [629, 61] on span "COMPLETE" at bounding box center [647, 59] width 56 height 12
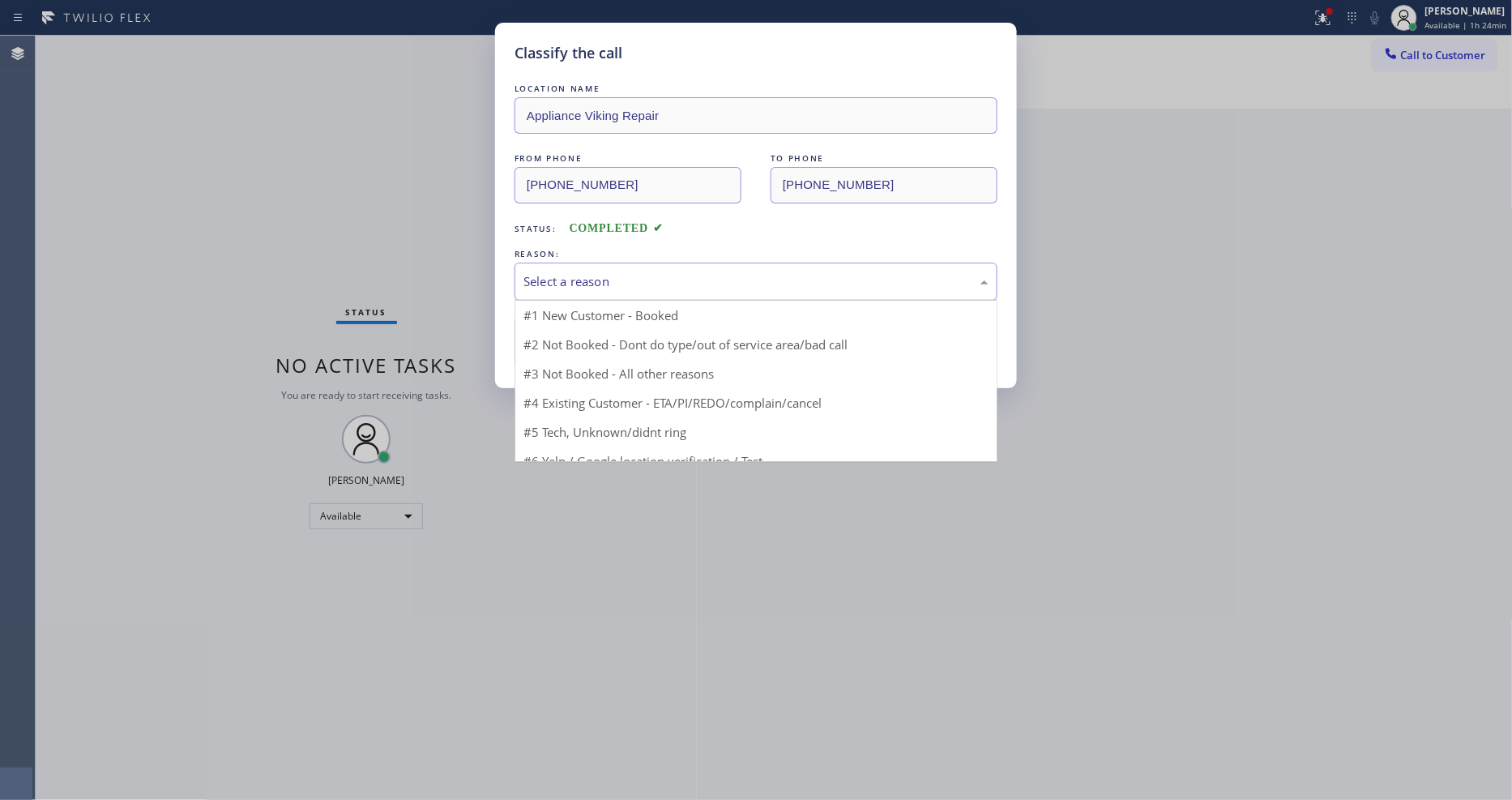
click at [577, 279] on div "Select a reason" at bounding box center [756, 281] width 465 height 19
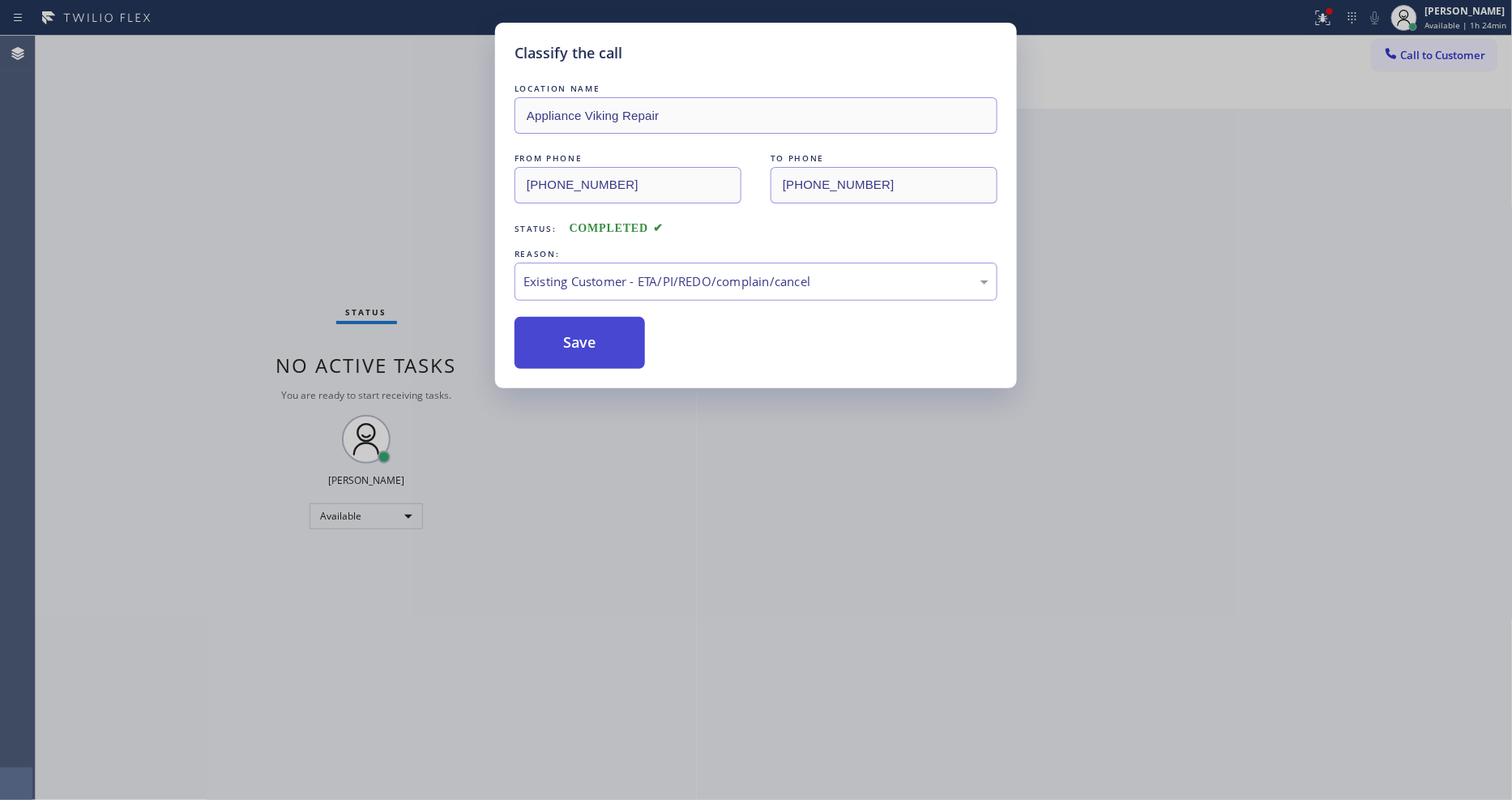
click at [578, 337] on button "Save" at bounding box center [580, 343] width 131 height 52
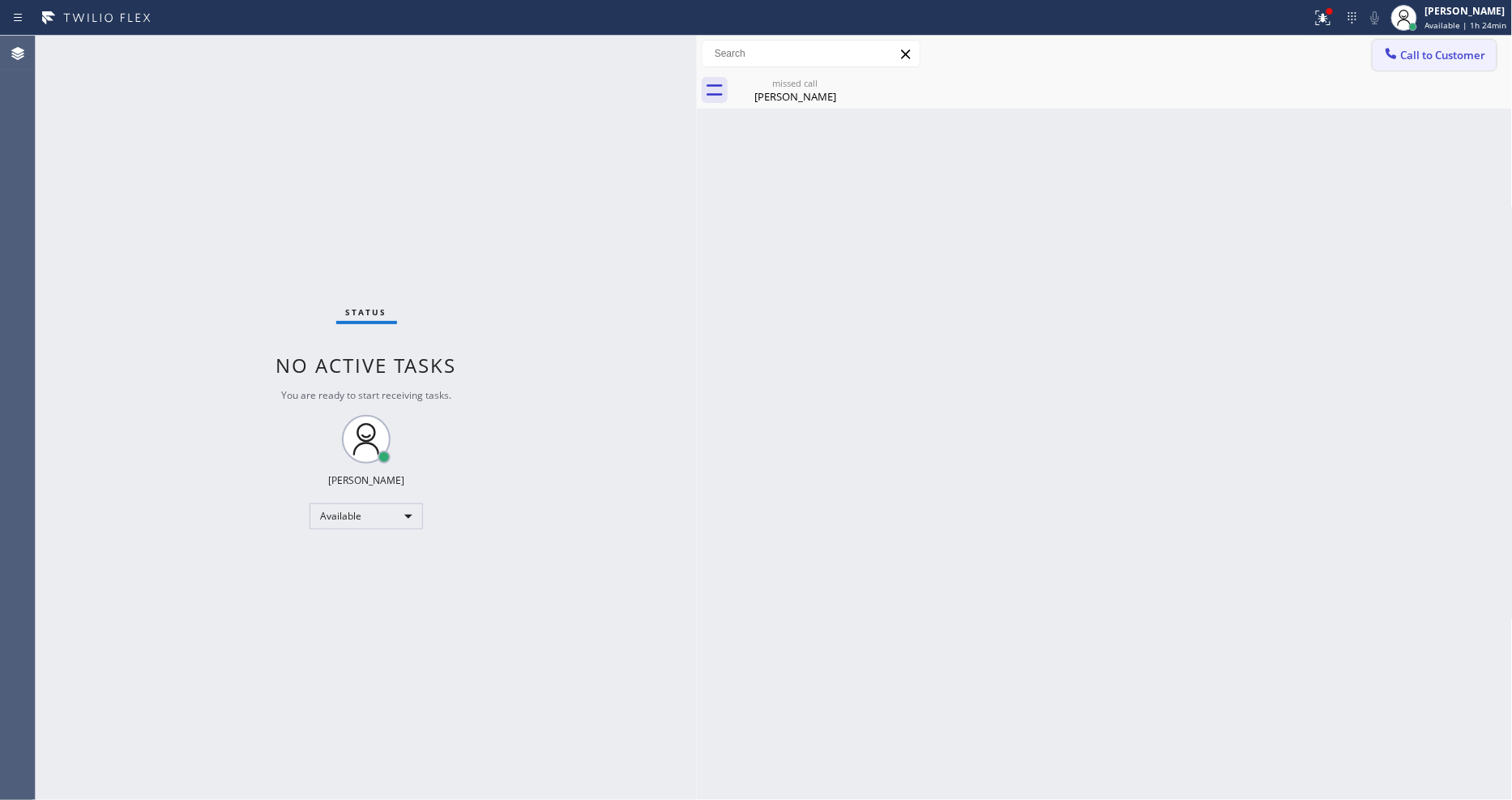
click at [1387, 52] on icon at bounding box center [1391, 53] width 11 height 11
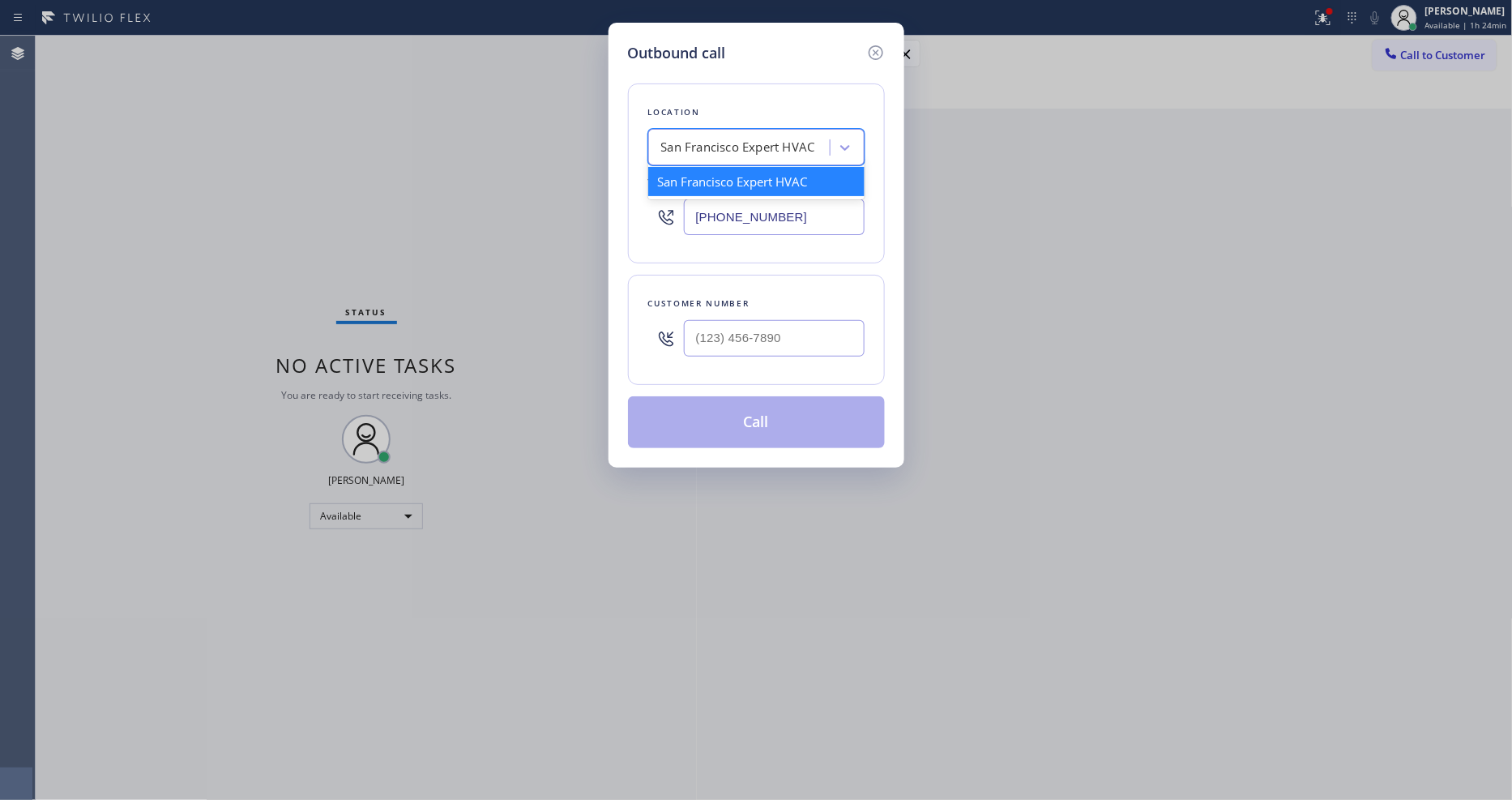
click at [752, 139] on div "San Francisco Expert HVAC" at bounding box center [739, 148] width 154 height 19
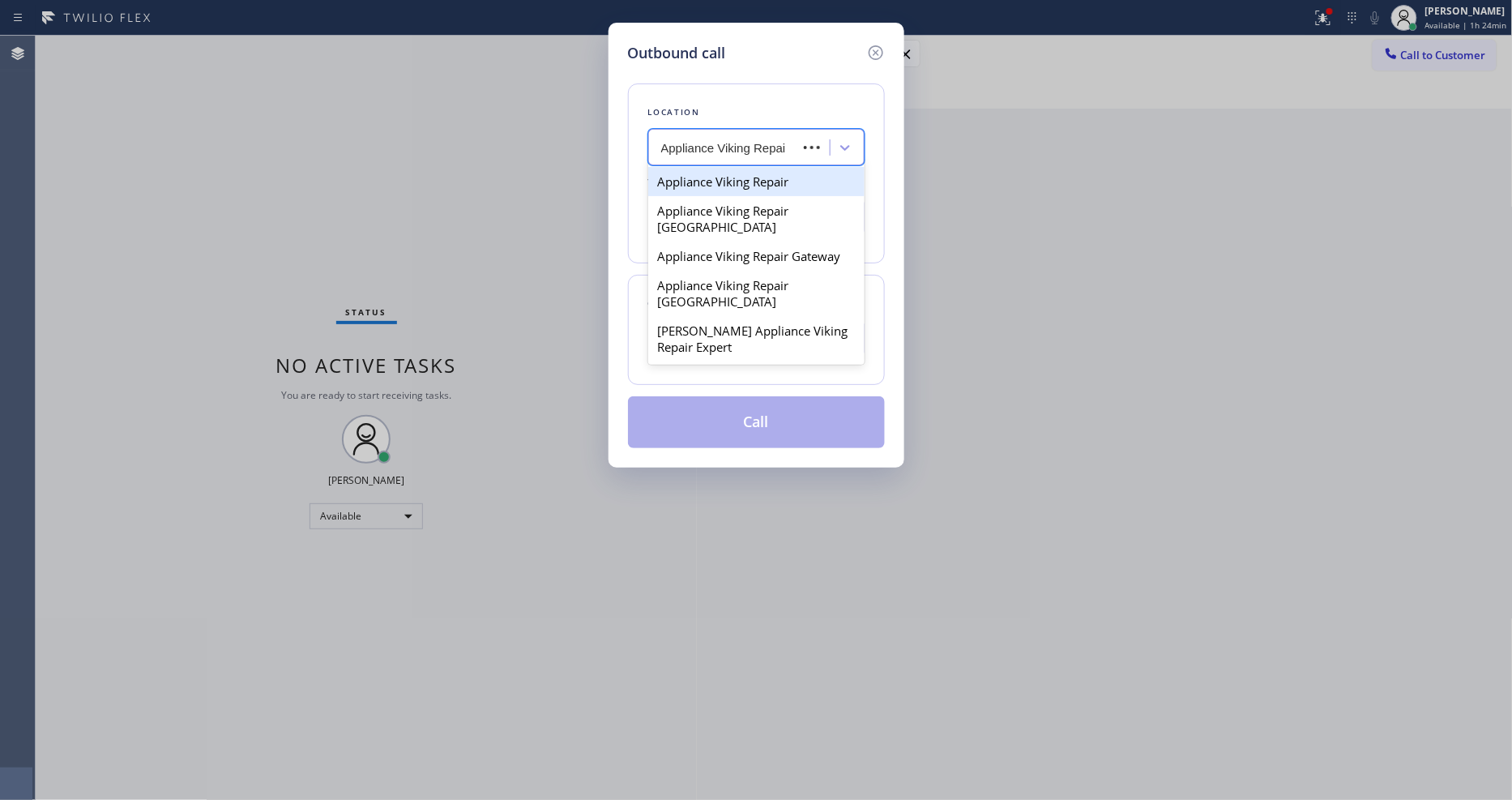
type input "Appliance Viking Repair"
click at [742, 184] on div "Appliance Viking Repair" at bounding box center [757, 181] width 217 height 29
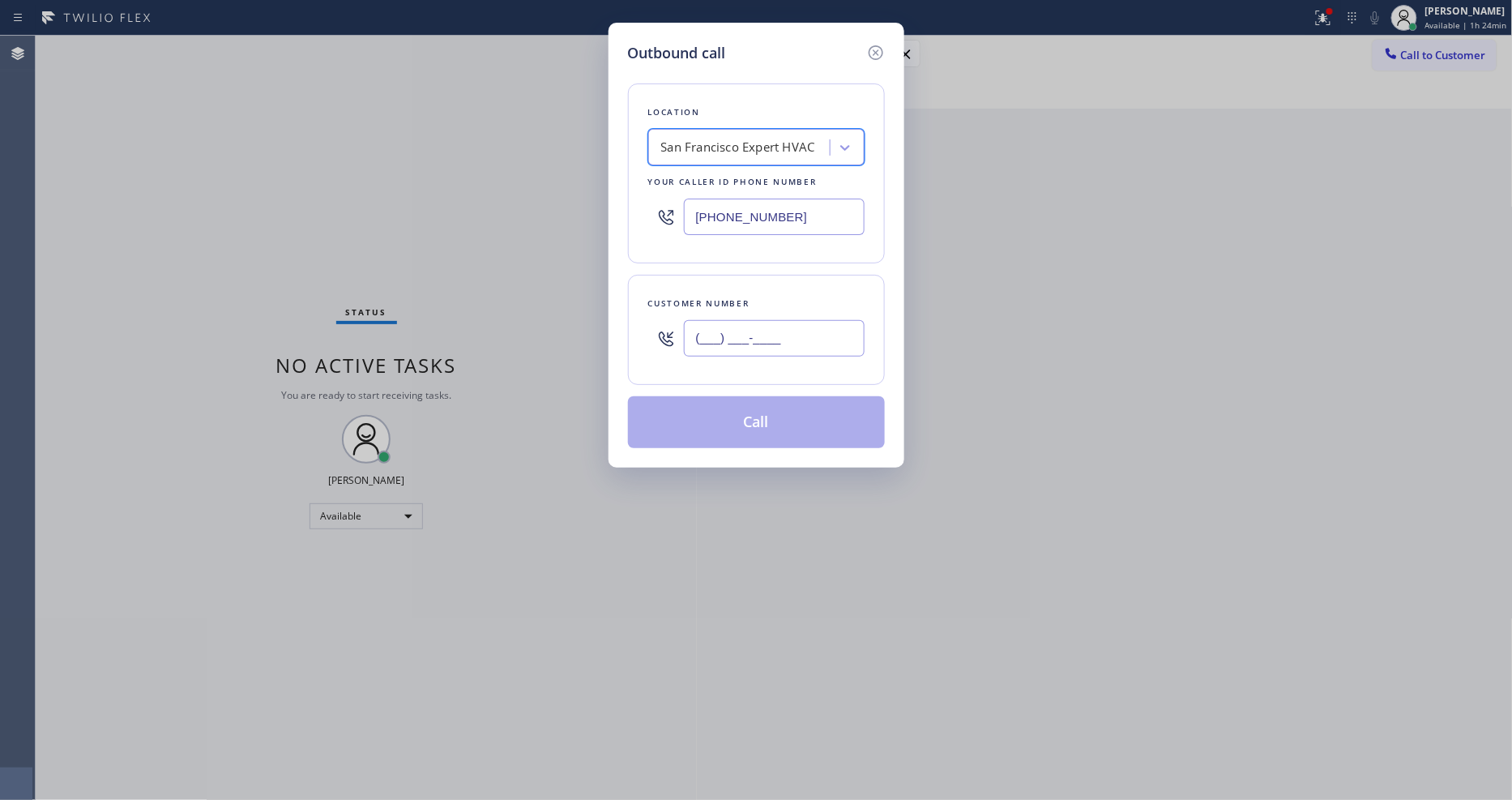
click at [724, 338] on input "(___) ___-____" at bounding box center [774, 338] width 181 height 36
paste input "626) 945-8597"
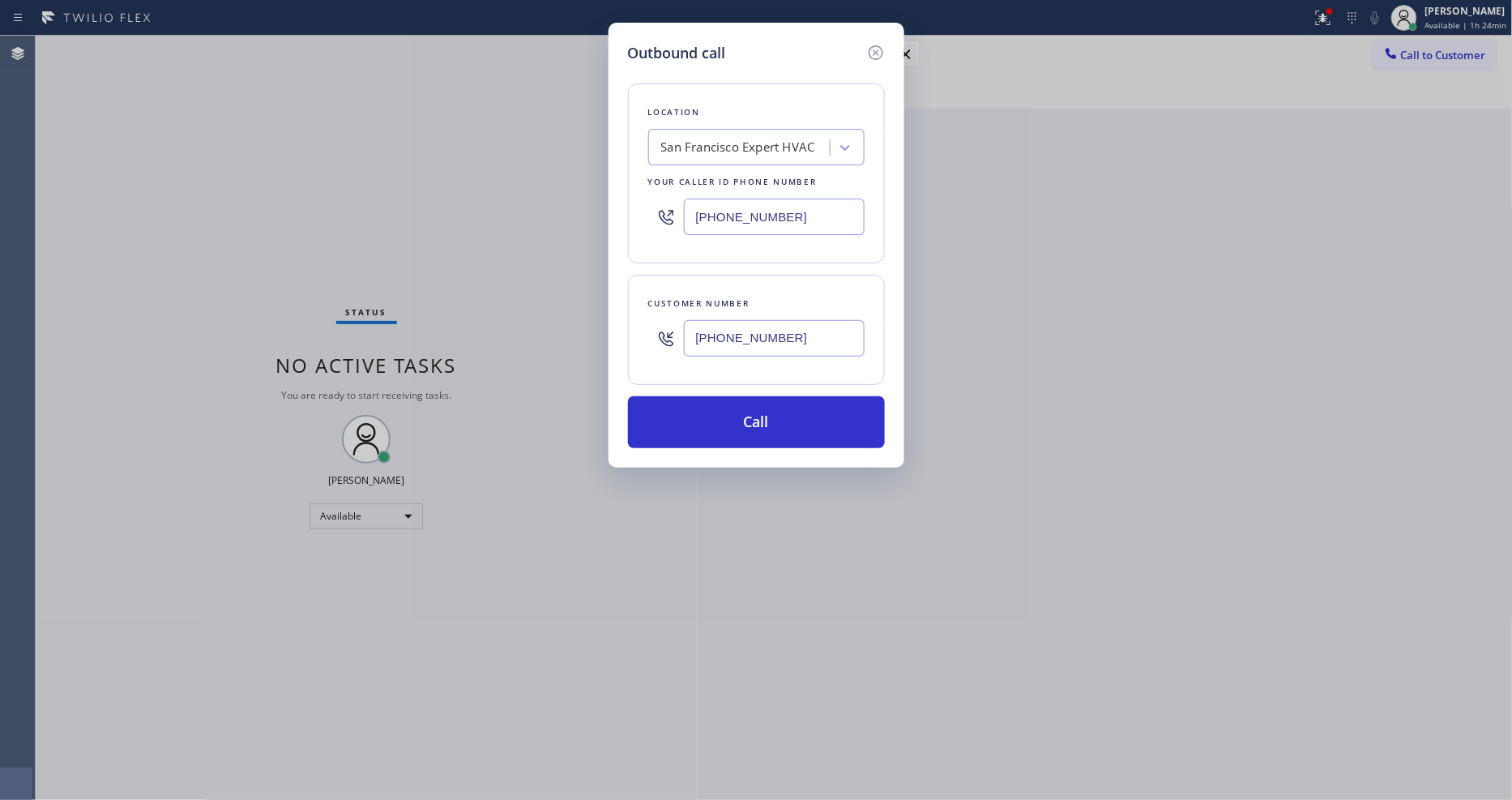
type input "[PHONE_NUMBER]"
click at [727, 141] on div "San Francisco Expert HVAC" at bounding box center [739, 148] width 154 height 19
type input "Appliance Viking Repair"
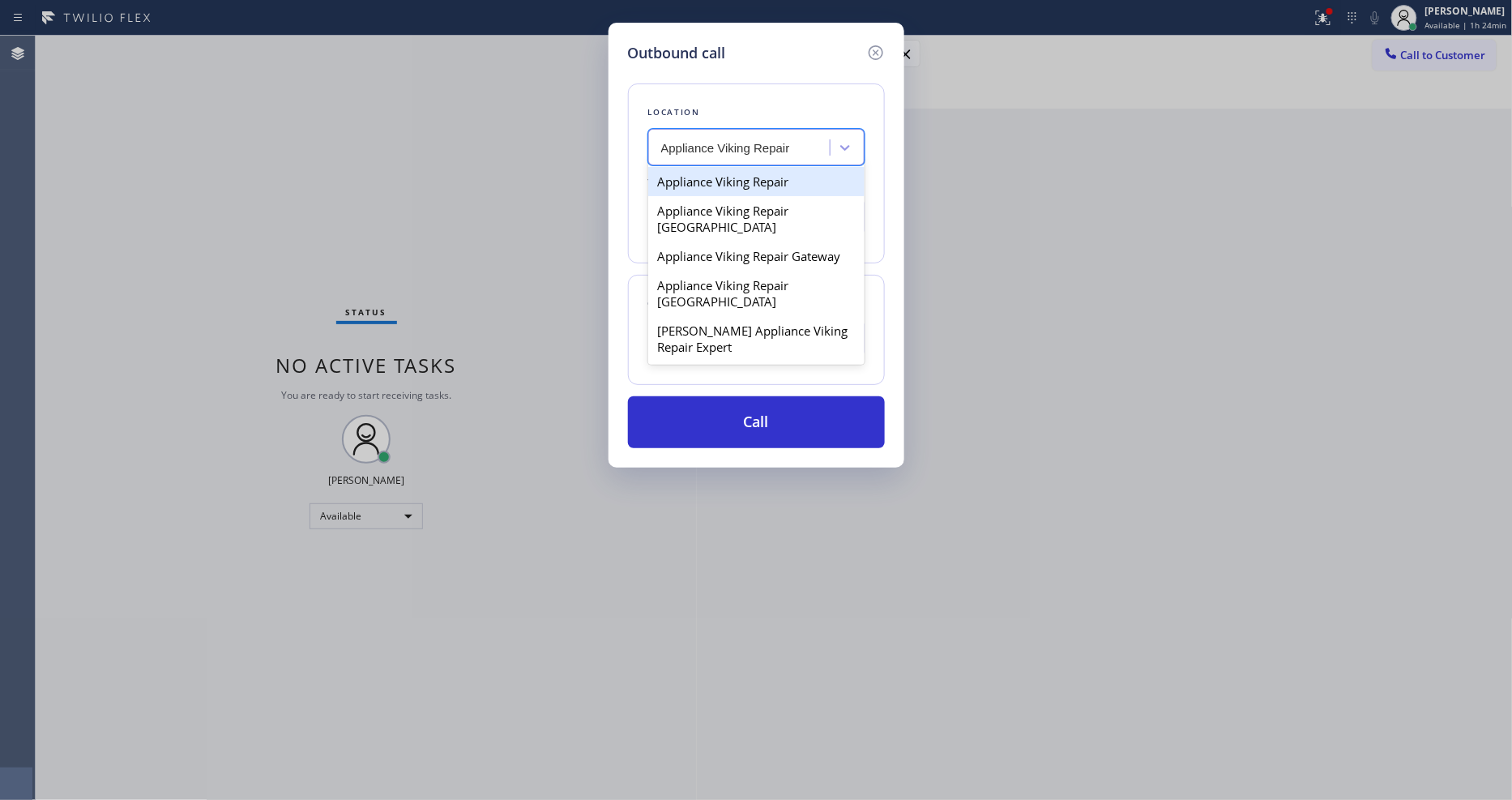
click at [720, 170] on div "Appliance Viking Repair" at bounding box center [757, 181] width 217 height 29
type input "[PHONE_NUMBER]"
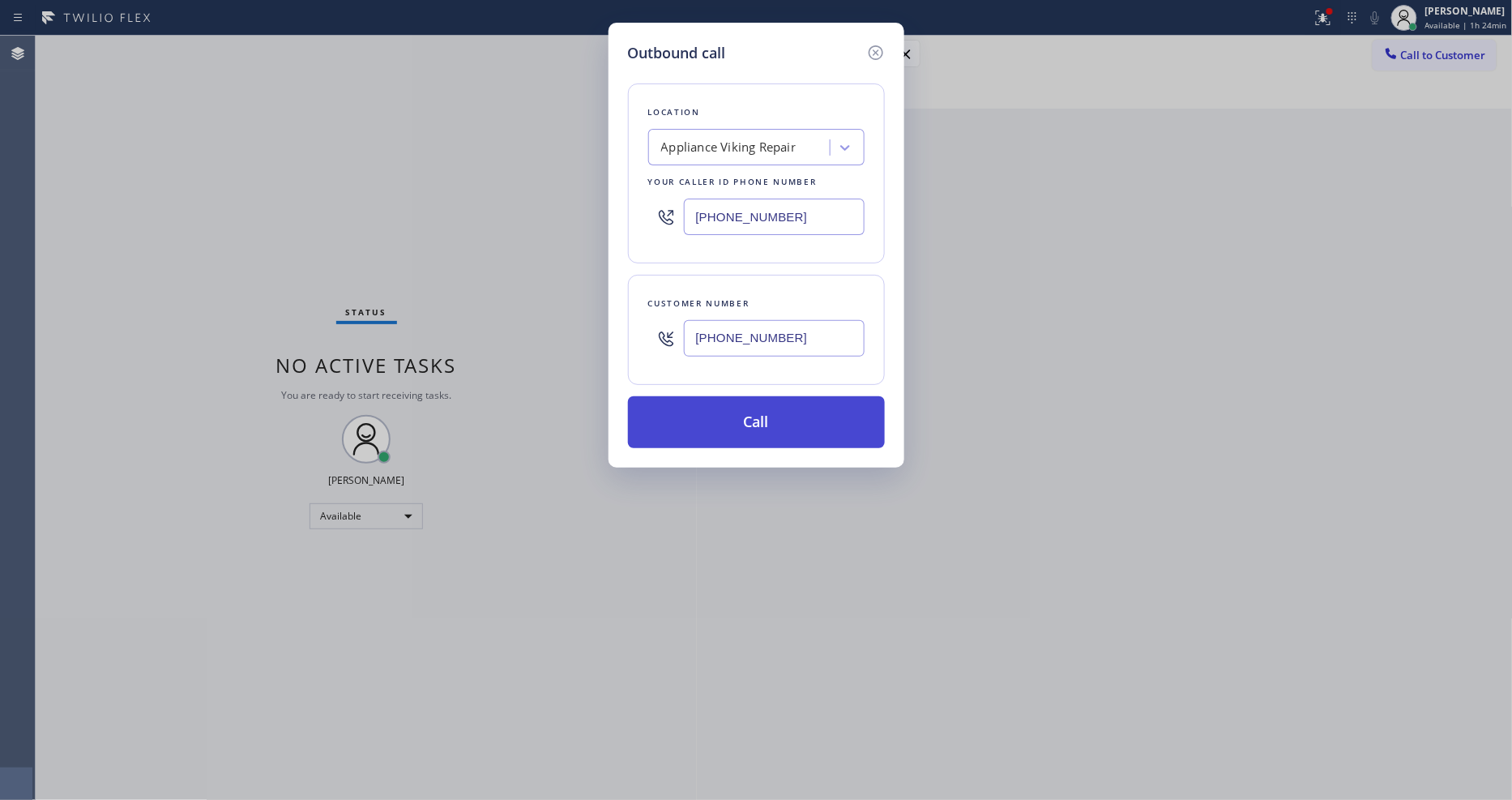
click at [730, 430] on button "Call" at bounding box center [756, 422] width 257 height 52
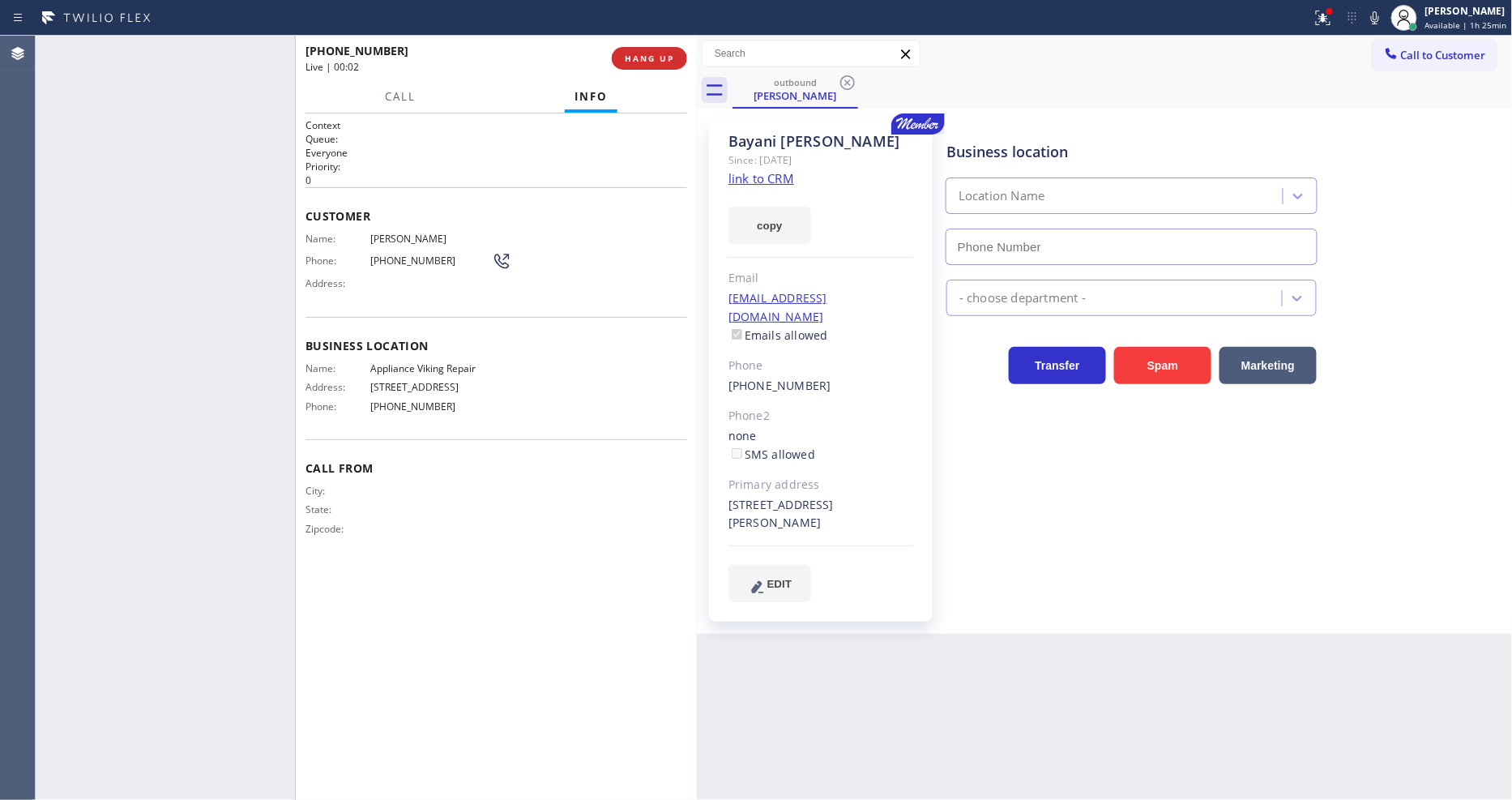
type input "[PHONE_NUMBER]"
click at [400, 258] on span "[PHONE_NUMBER]" at bounding box center [431, 261] width 122 height 12
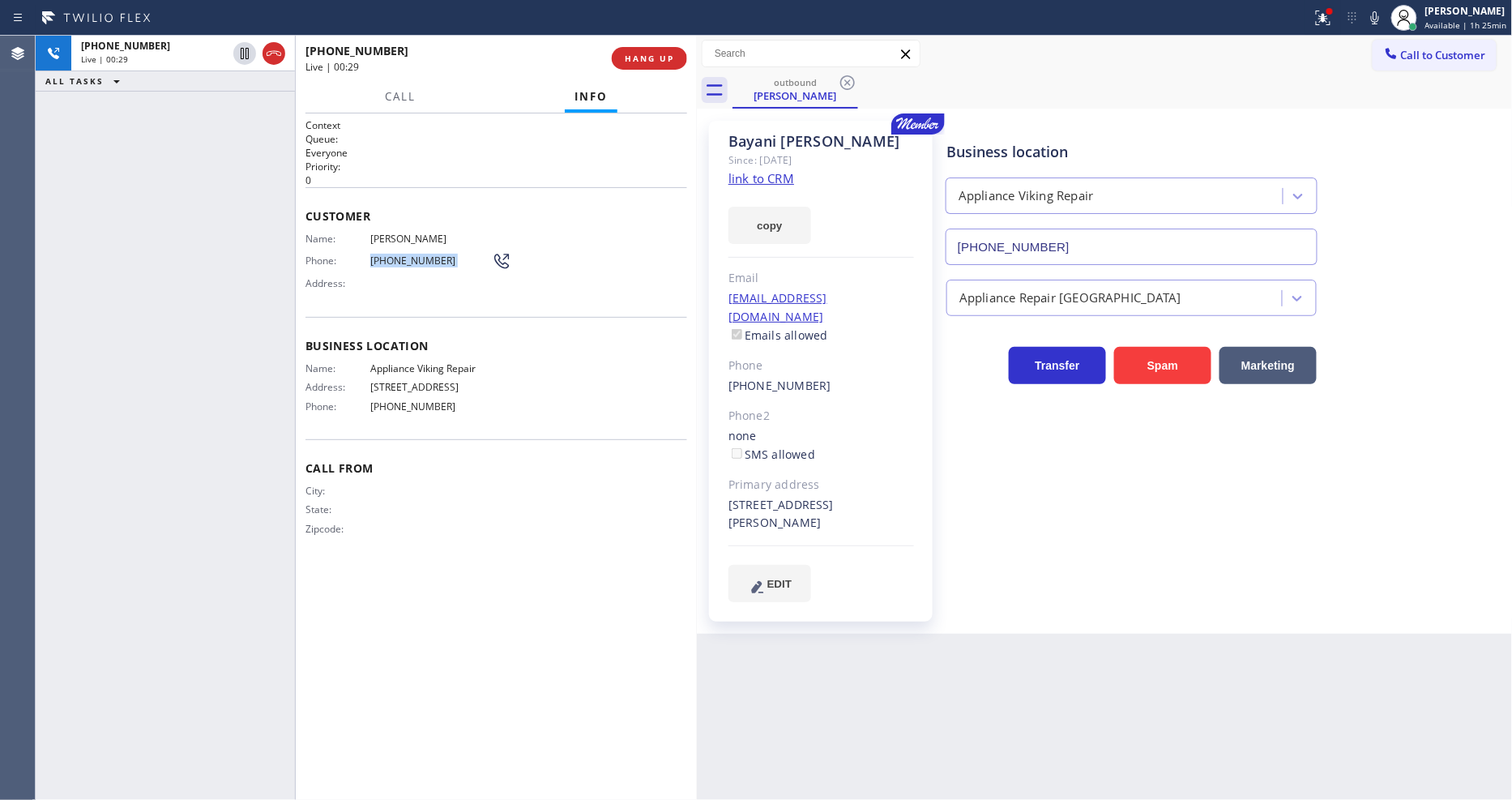
click at [400, 258] on span "[PHONE_NUMBER]" at bounding box center [431, 261] width 122 height 12
drag, startPoint x: 1325, startPoint y: 20, endPoint x: 1242, endPoint y: 260, distance: 253.9
click at [1325, 22] on icon at bounding box center [1323, 18] width 20 height 20
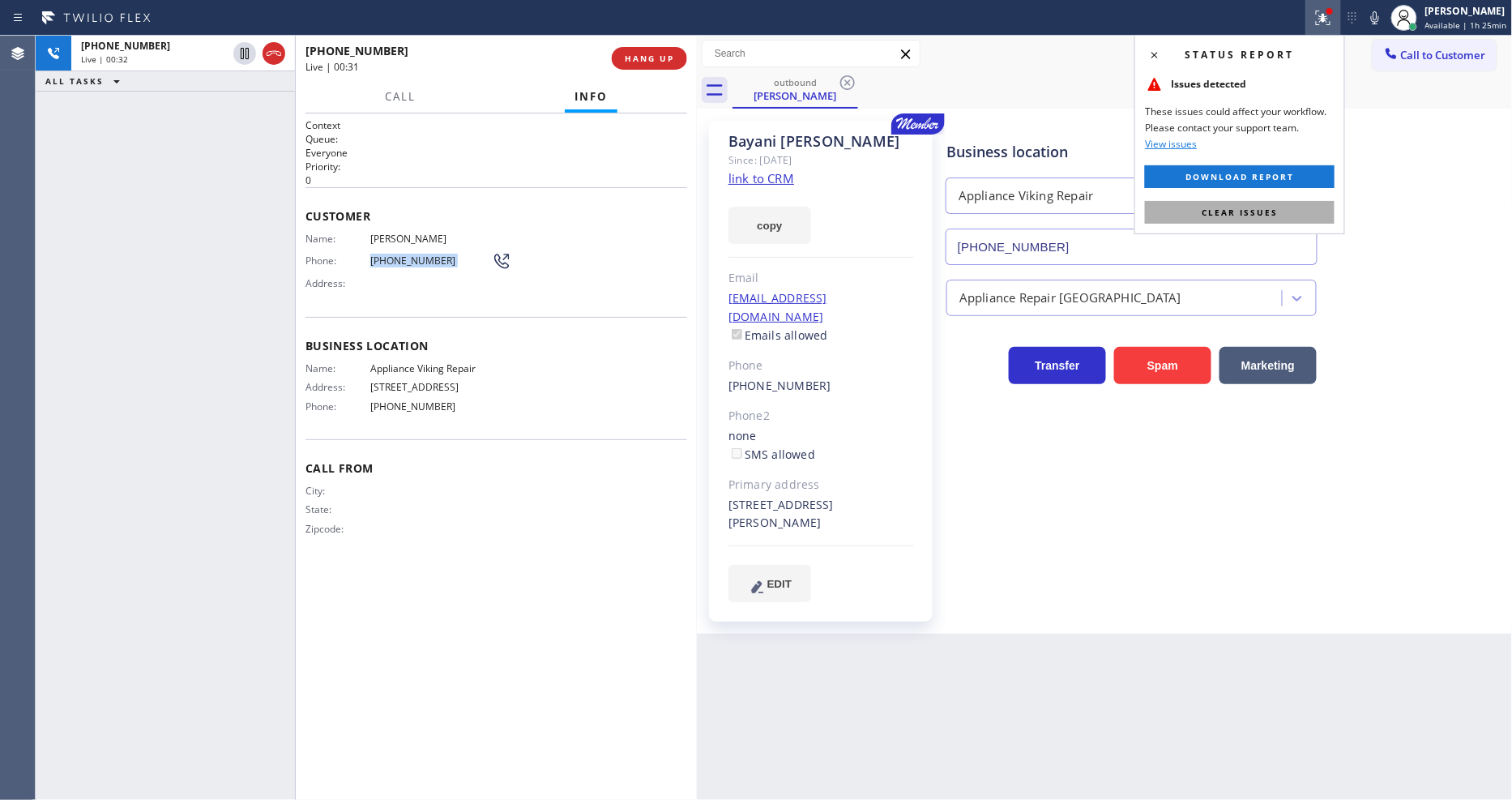
click at [1251, 209] on span "Clear issues" at bounding box center [1240, 213] width 76 height 12
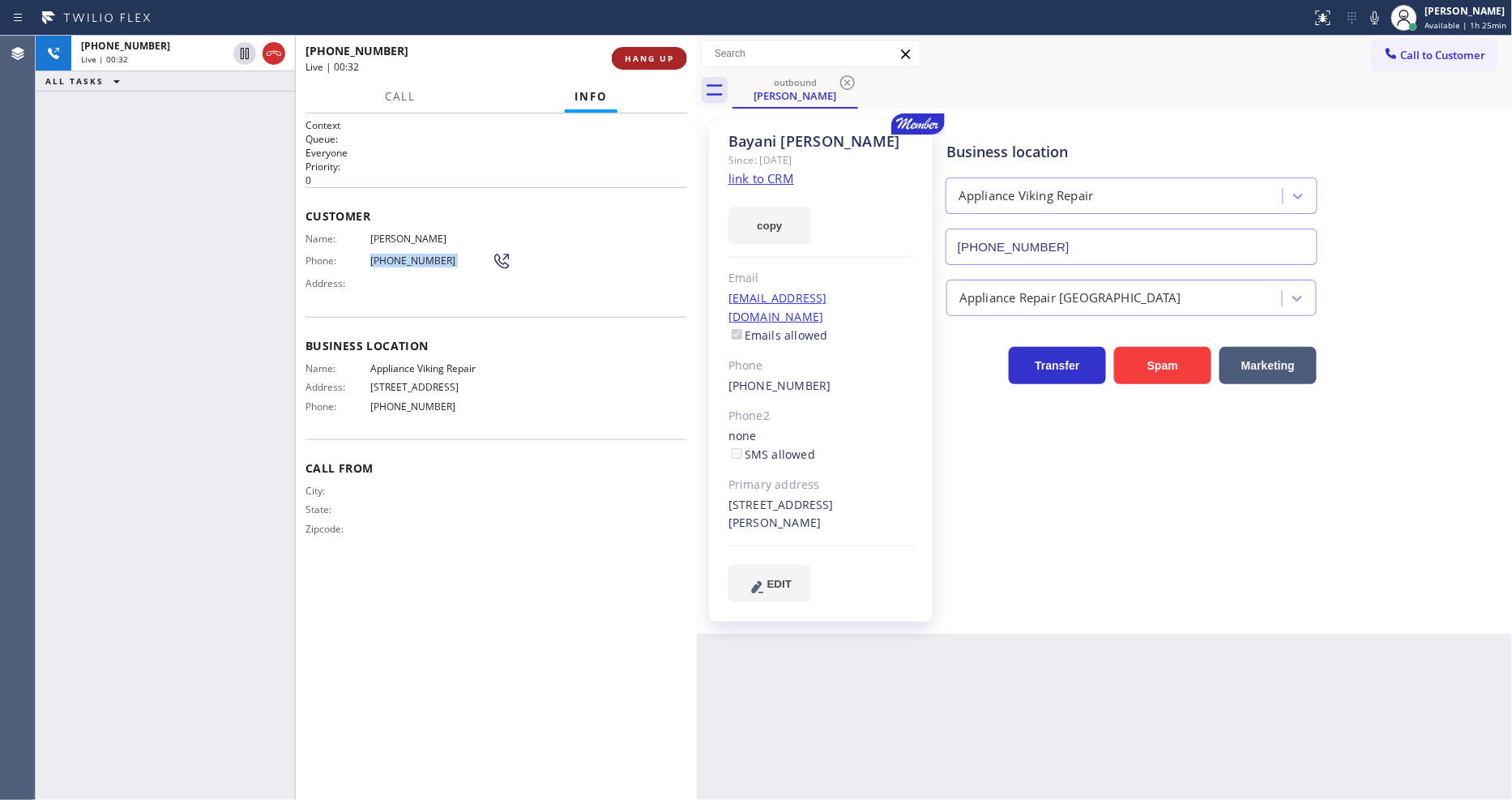
click at [674, 55] on button "HANG UP" at bounding box center [649, 58] width 75 height 22
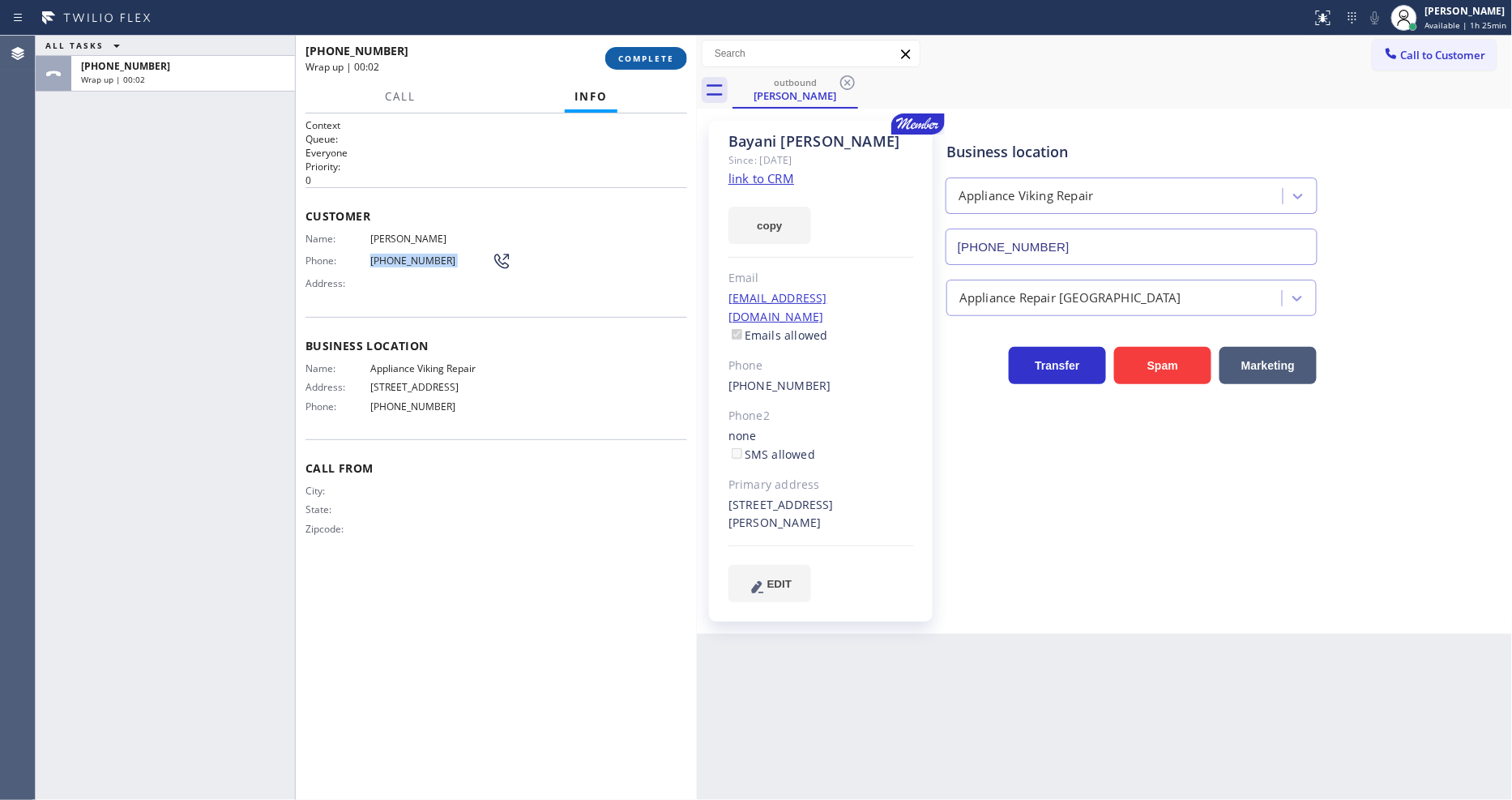
click at [673, 54] on span "COMPLETE" at bounding box center [647, 59] width 56 height 12
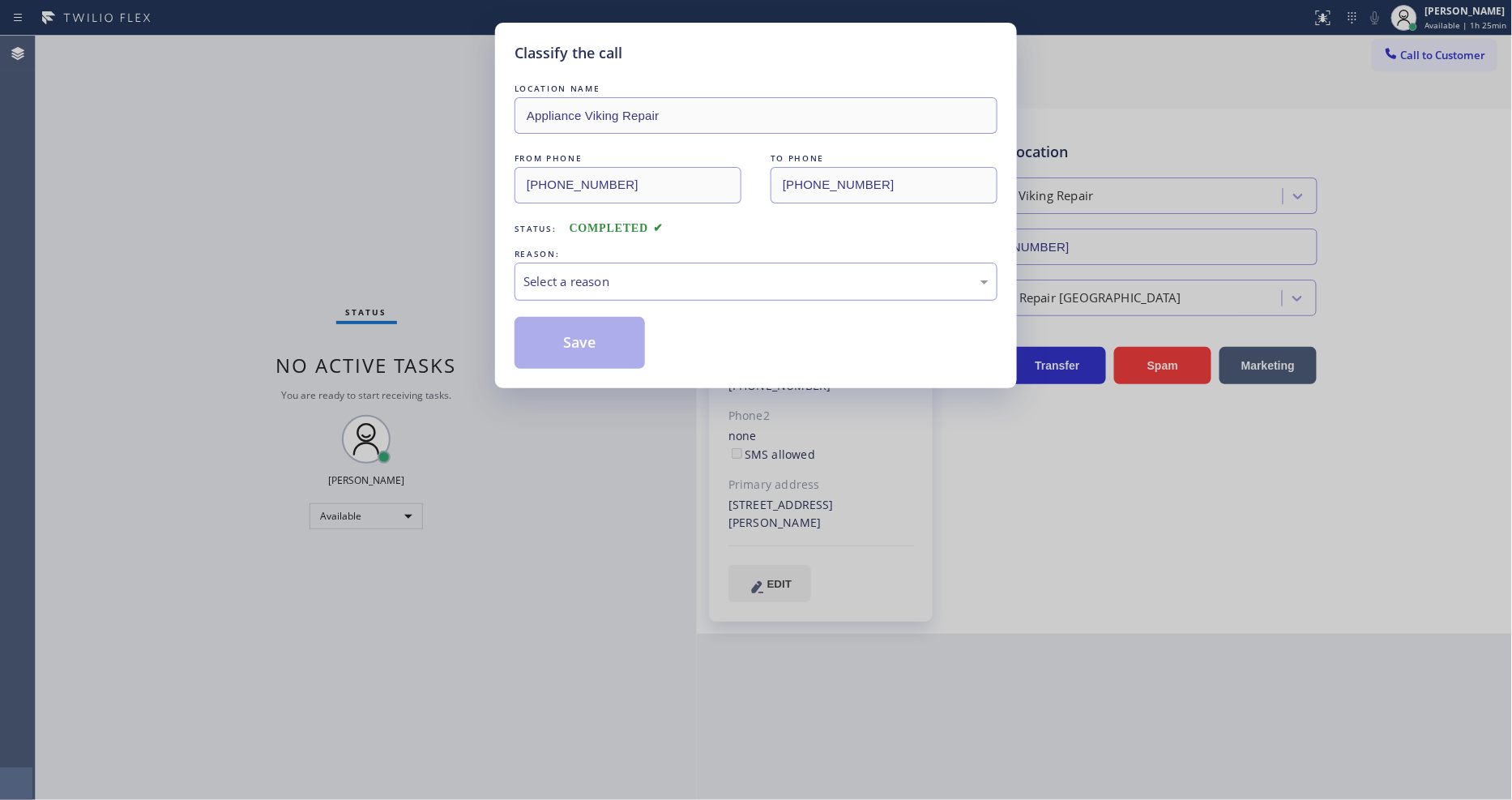
click at [600, 274] on div "Select a reason" at bounding box center [756, 281] width 465 height 19
click at [600, 290] on div "Tech, Unknown/didnt ring" at bounding box center [756, 281] width 483 height 38
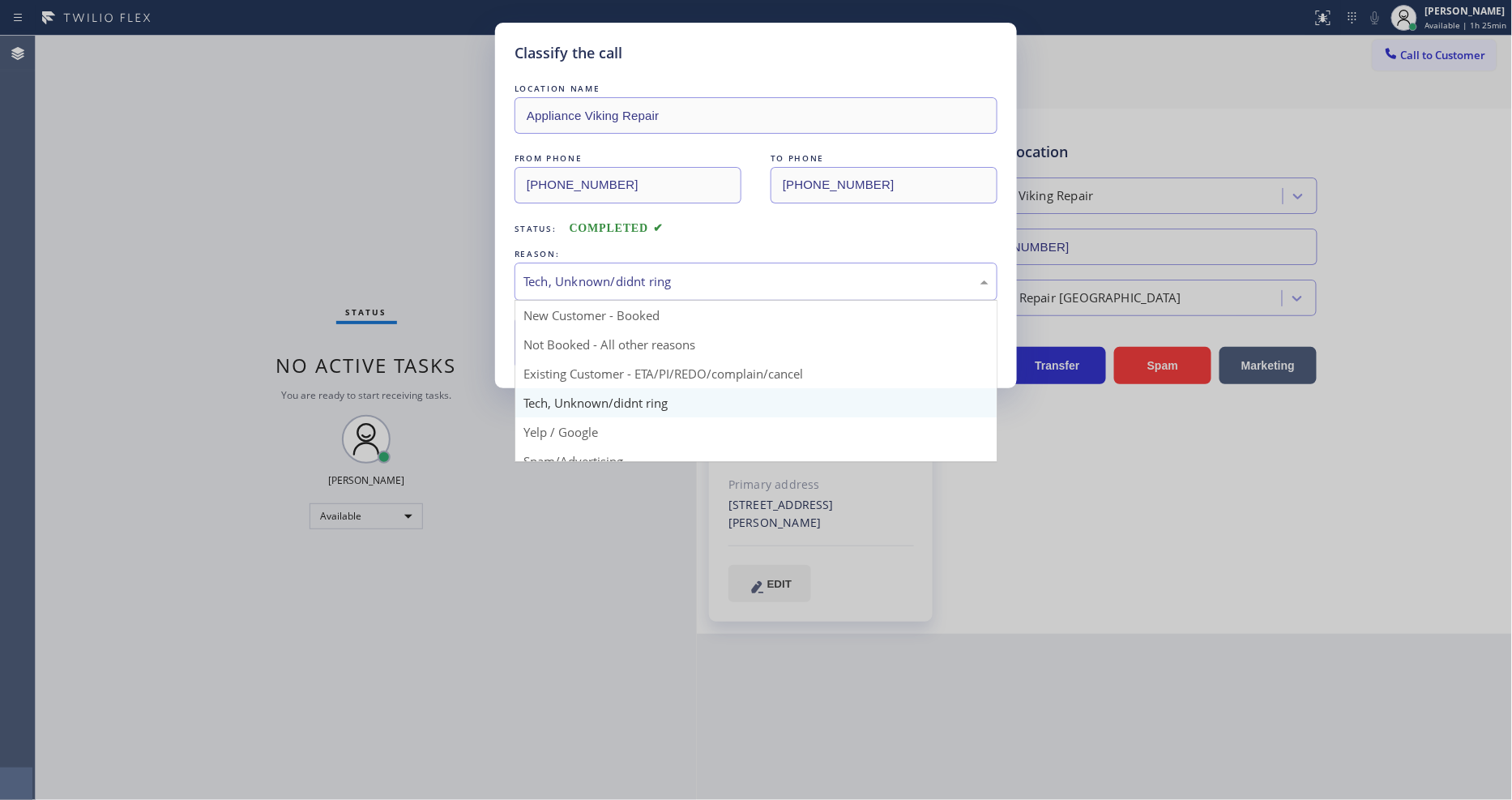
drag, startPoint x: 584, startPoint y: 360, endPoint x: 584, endPoint y: 347, distance: 13.0
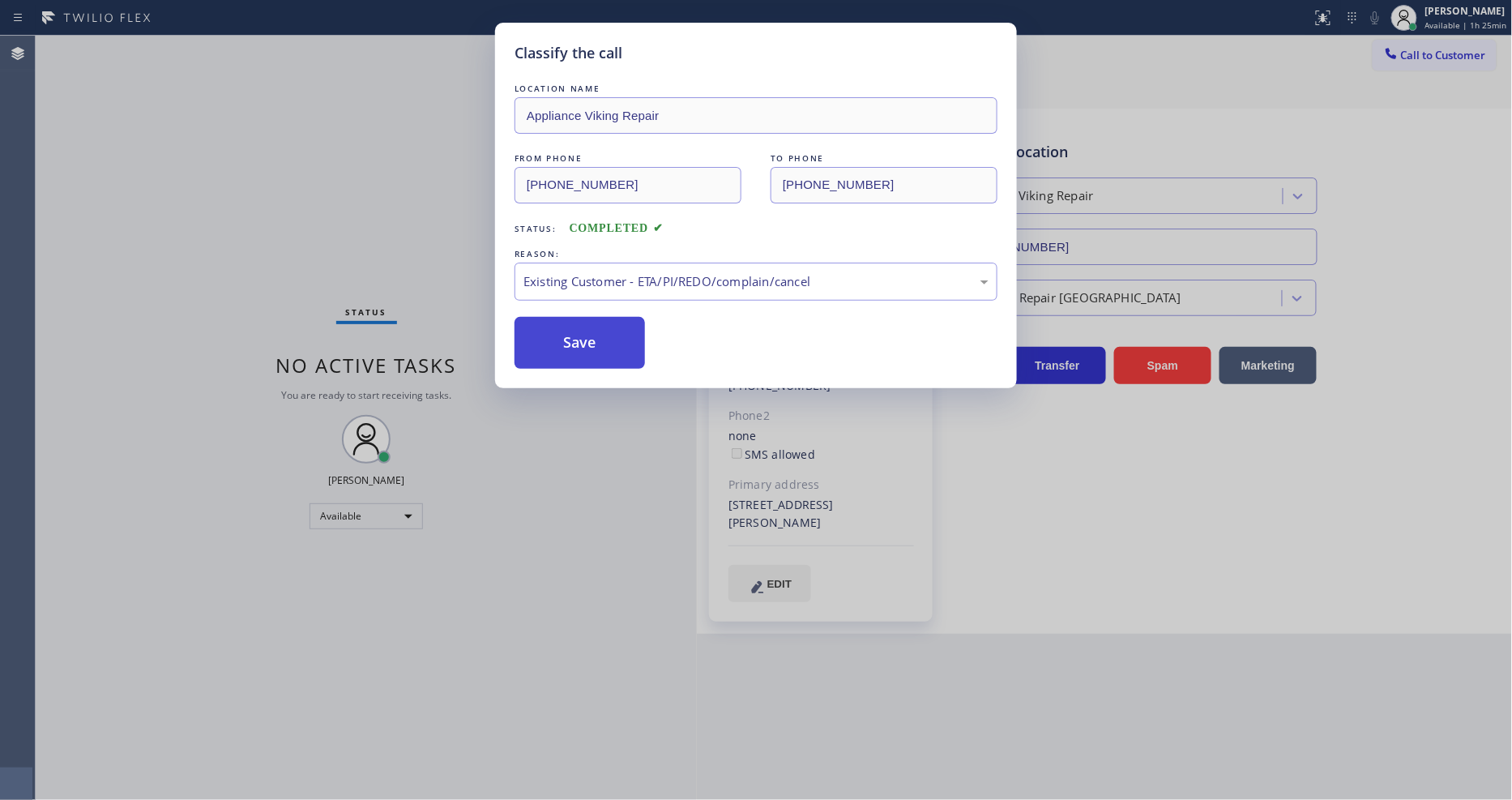
click at [586, 341] on button "Save" at bounding box center [580, 343] width 131 height 52
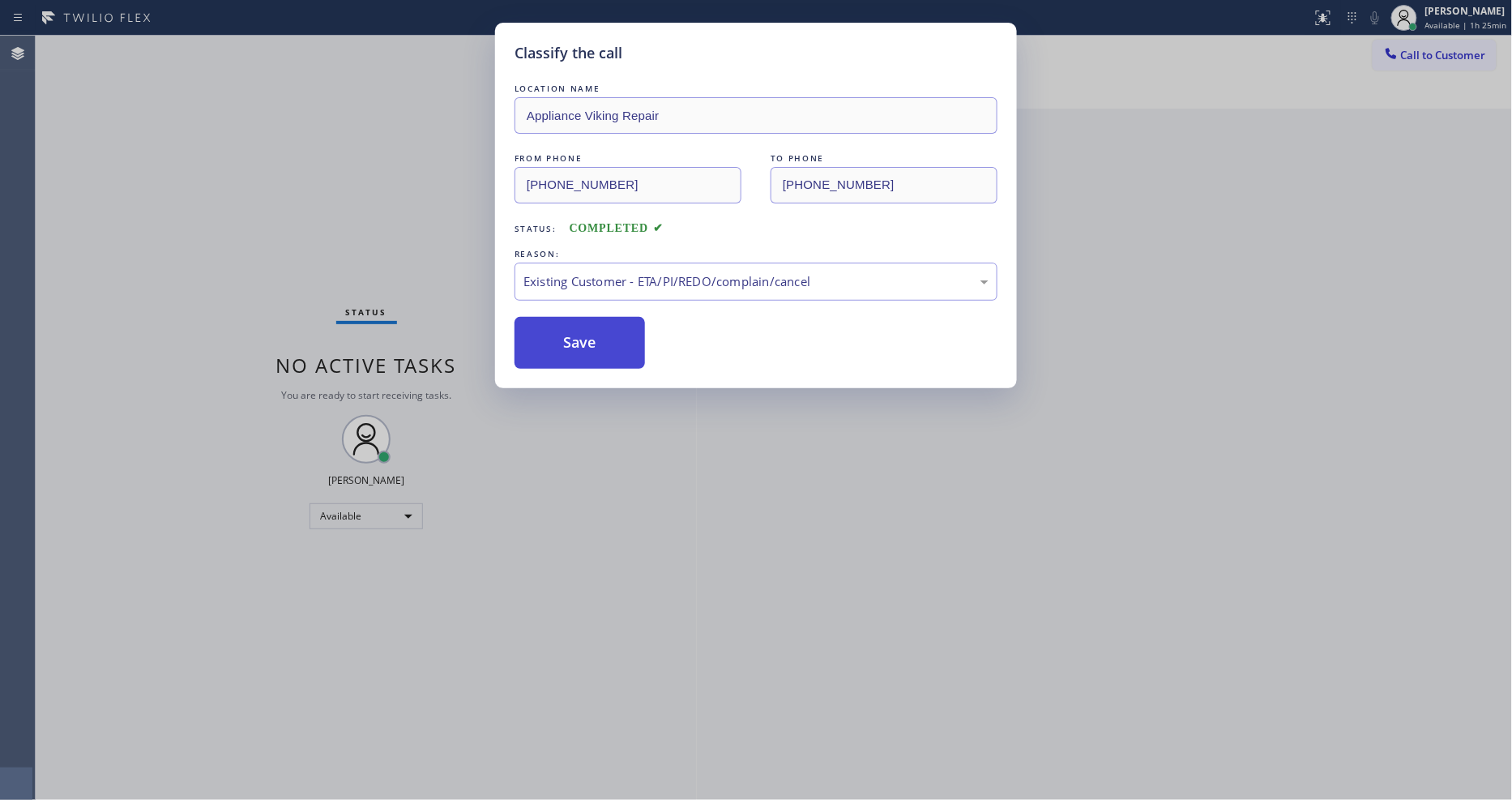
click at [586, 341] on button "Save" at bounding box center [580, 343] width 131 height 52
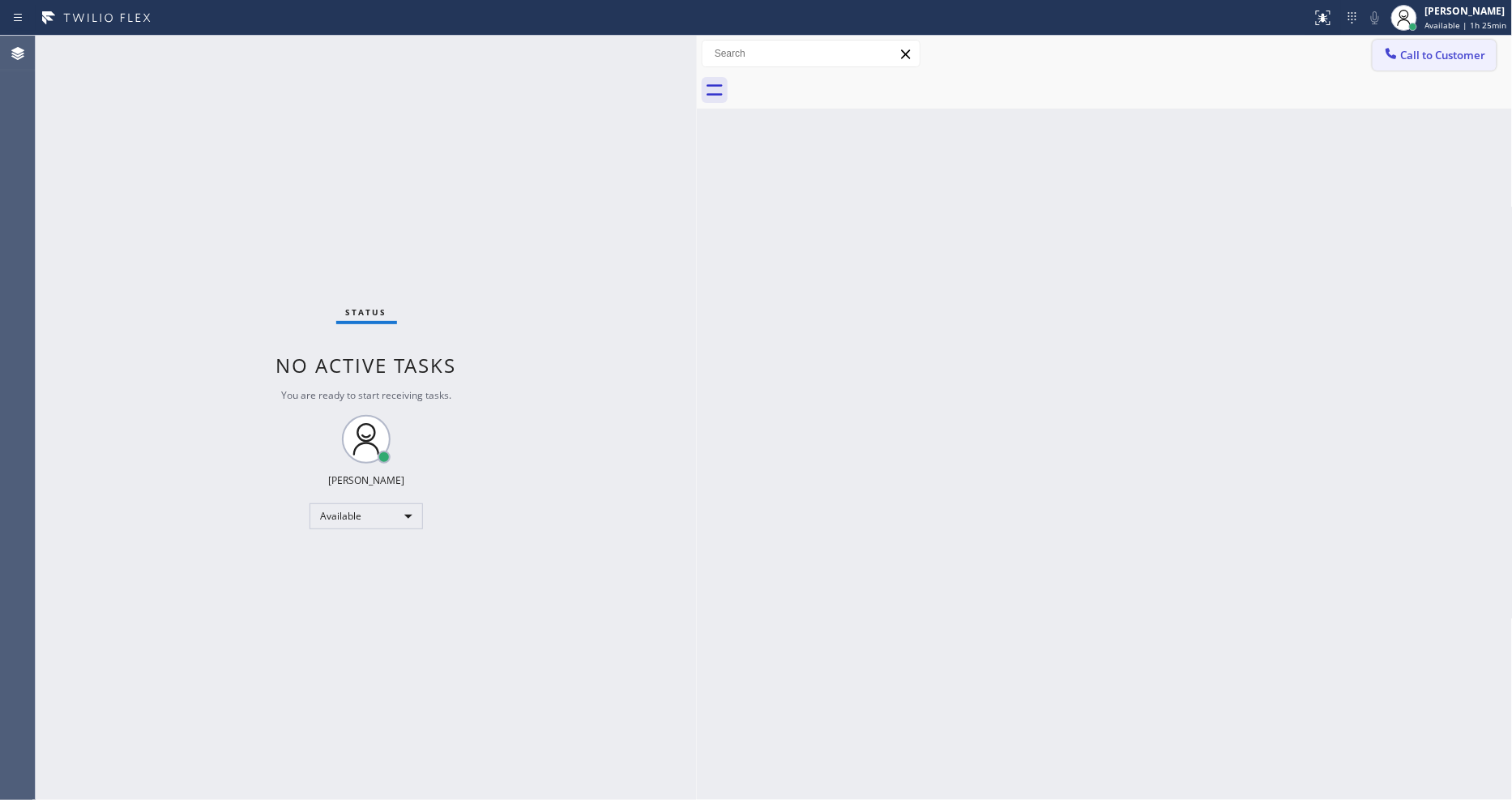
click at [1419, 55] on span "Call to Customer" at bounding box center [1443, 55] width 85 height 15
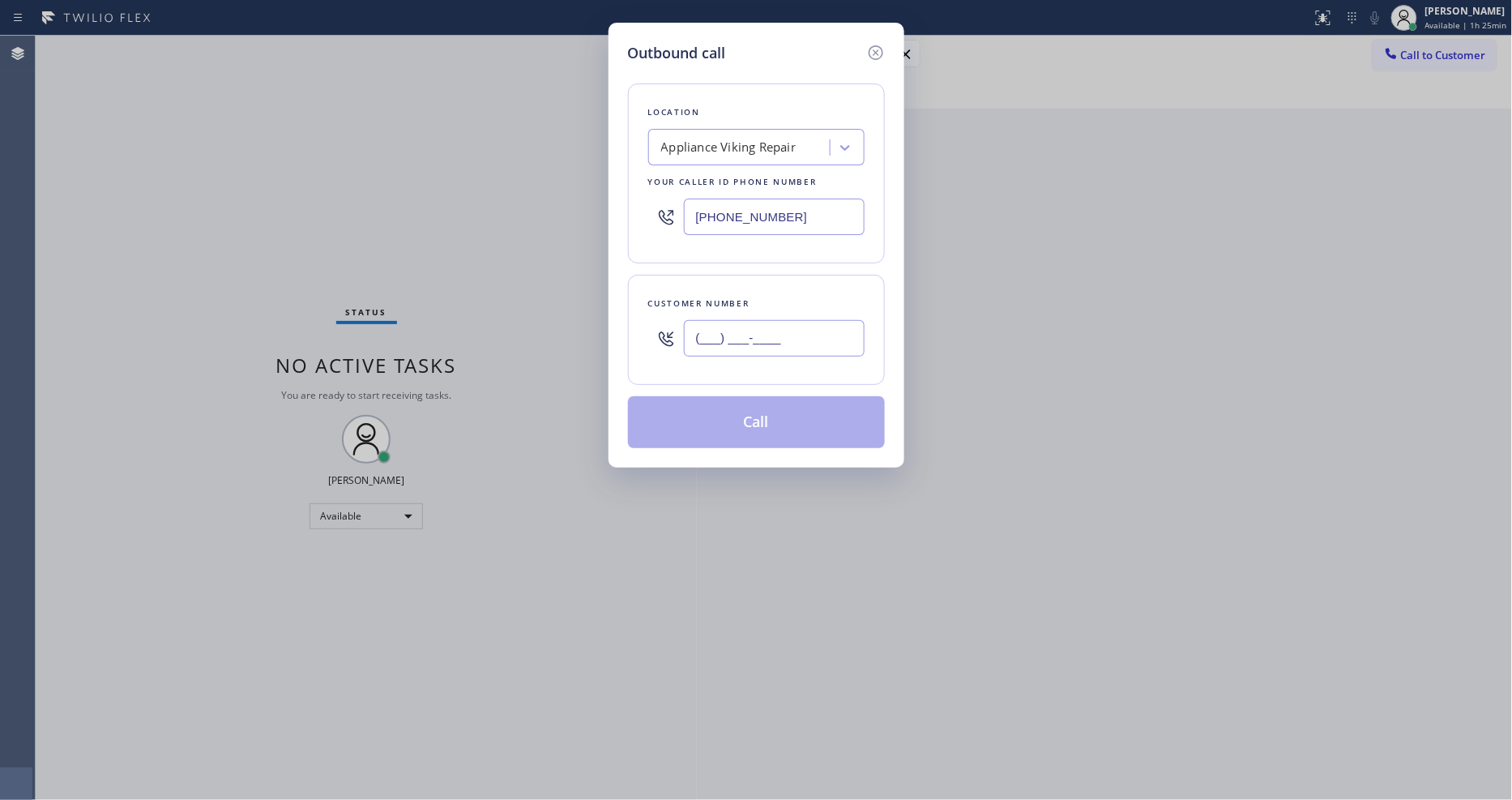
click at [739, 335] on input "(___) ___-____" at bounding box center [774, 338] width 181 height 36
paste input "626) 945-8597"
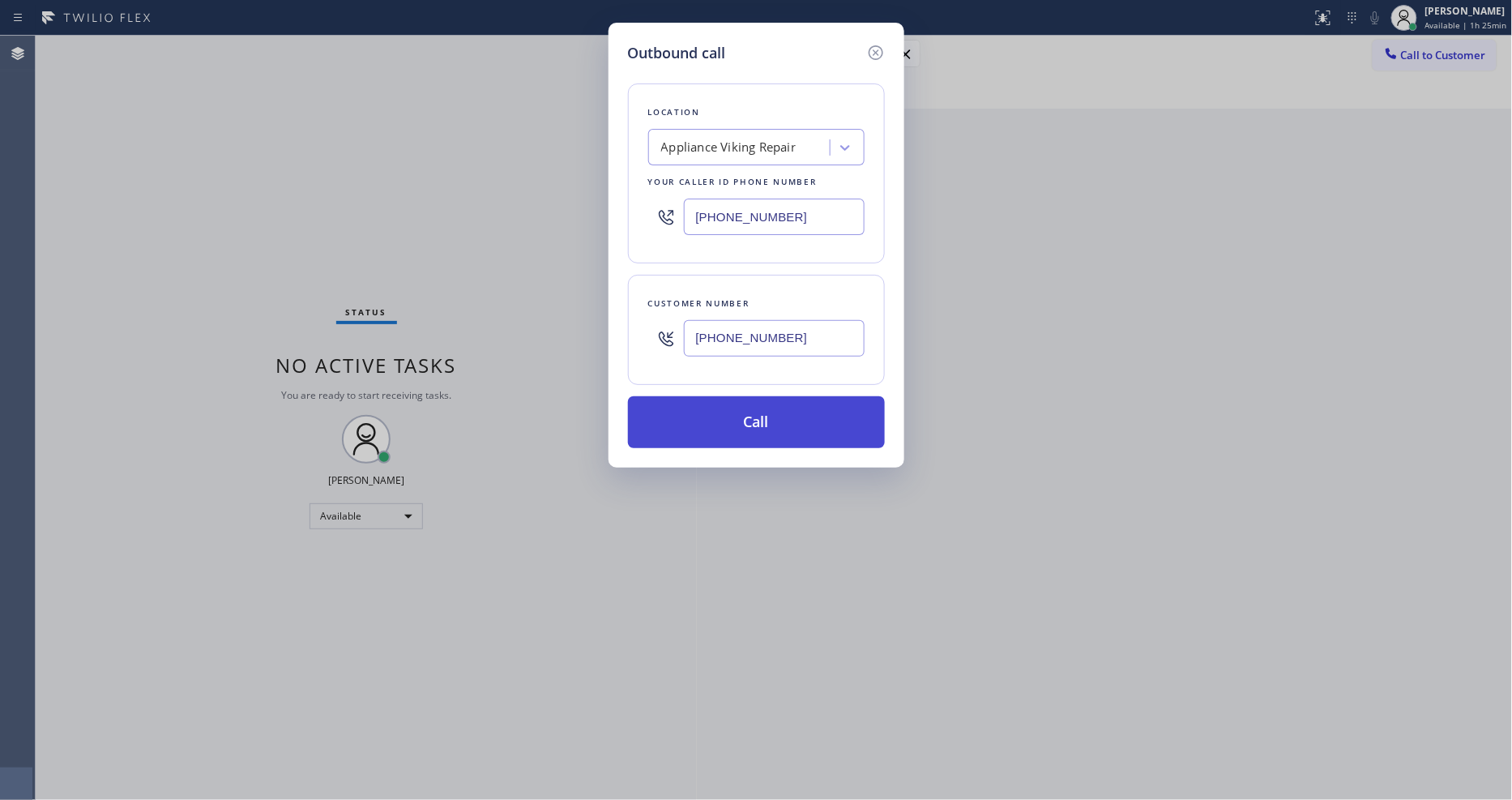
type input "[PHONE_NUMBER]"
click at [725, 418] on button "Call" at bounding box center [756, 422] width 257 height 52
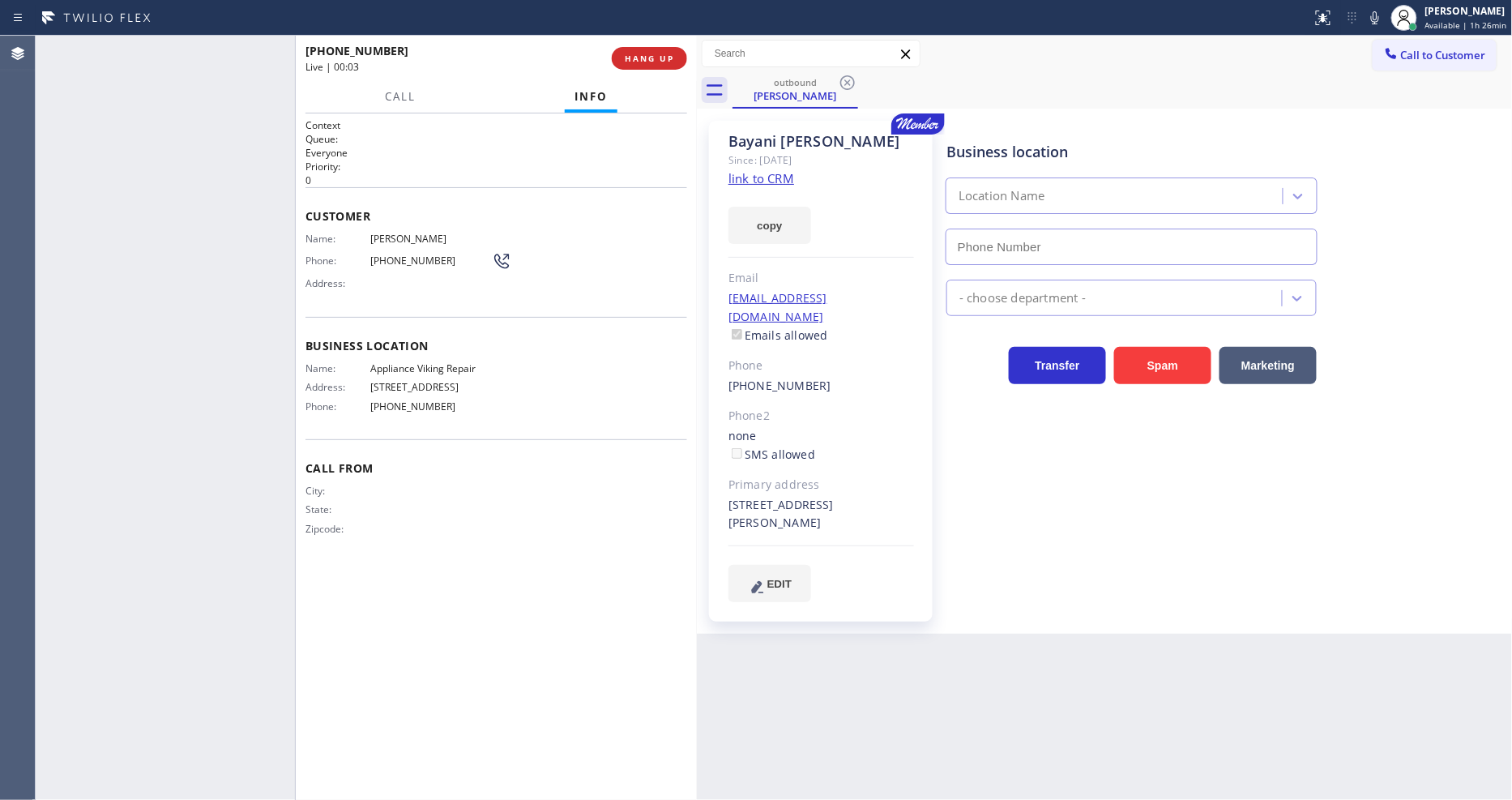
type input "[PHONE_NUMBER]"
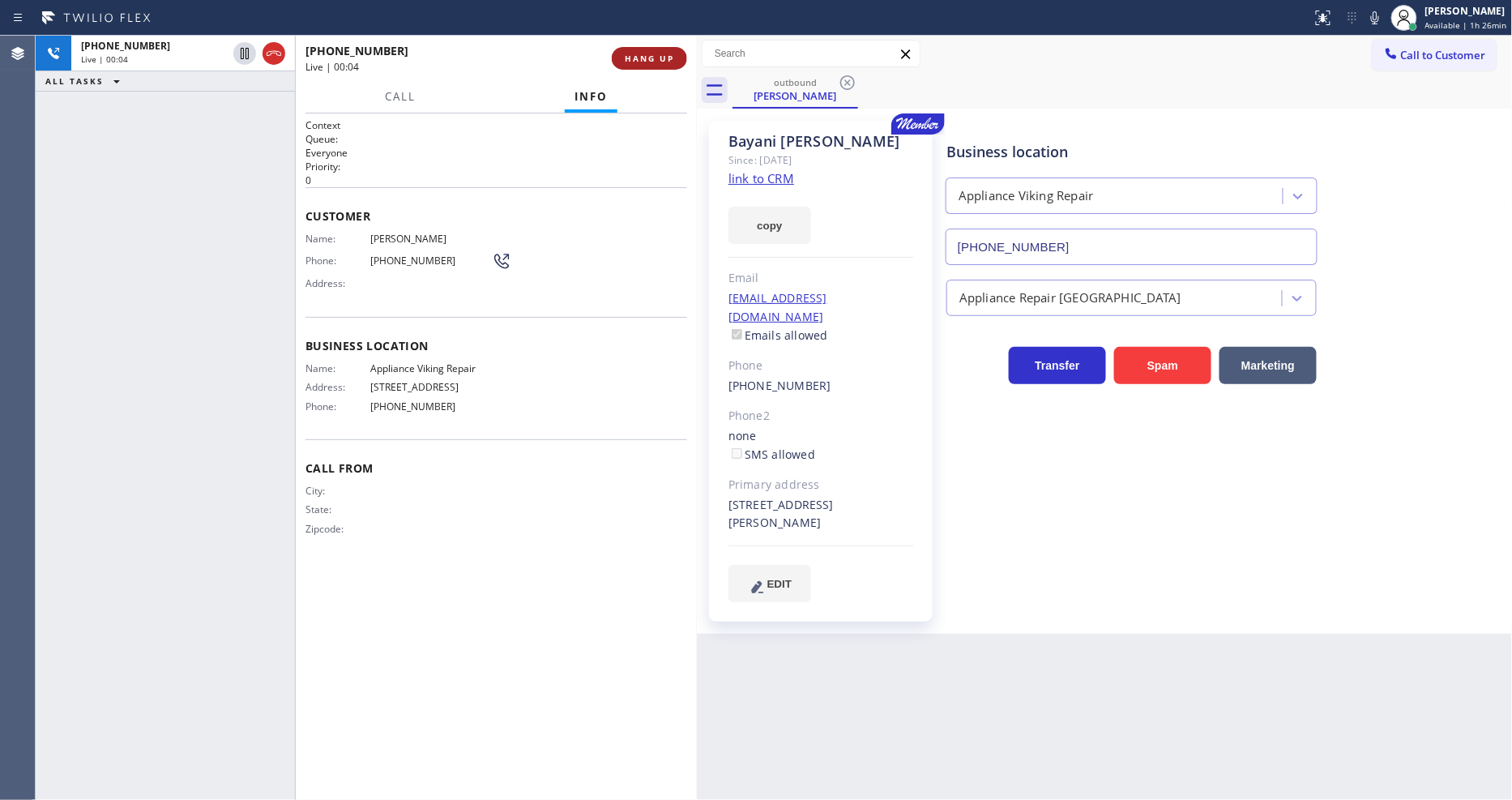
click at [637, 51] on button "HANG UP" at bounding box center [649, 58] width 75 height 22
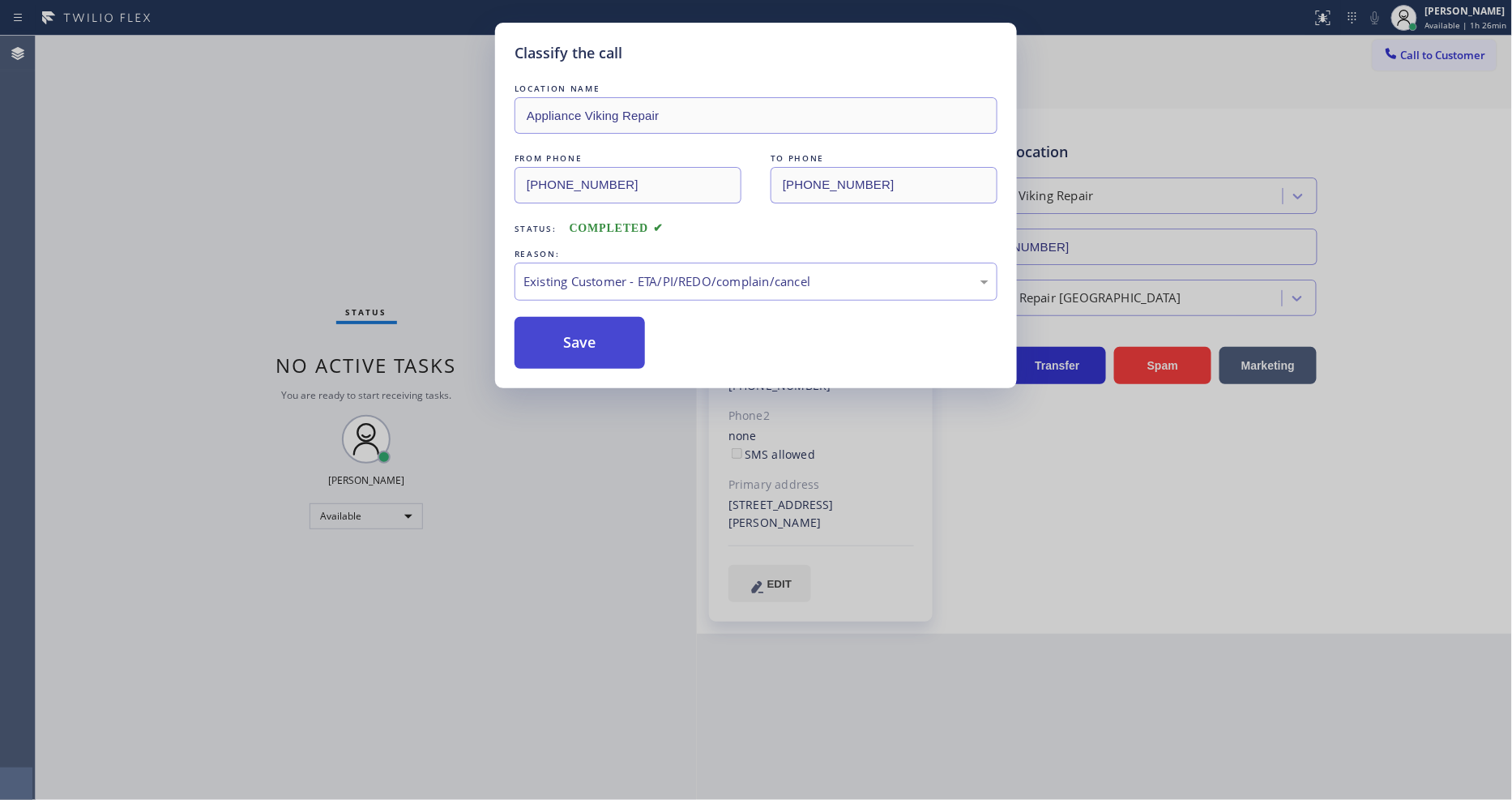
click at [559, 334] on button "Save" at bounding box center [580, 343] width 131 height 52
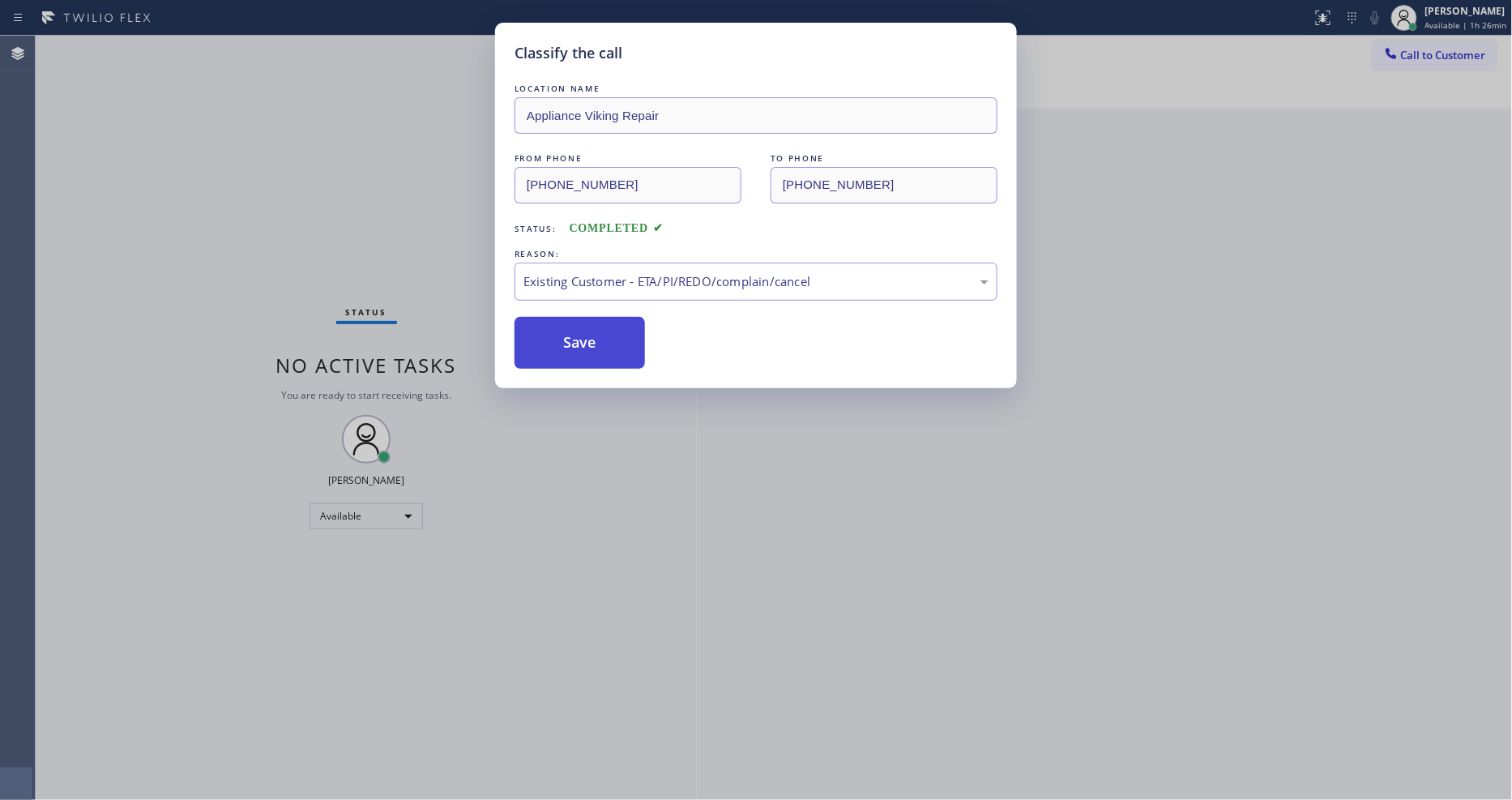
click at [559, 334] on button "Save" at bounding box center [580, 343] width 131 height 52
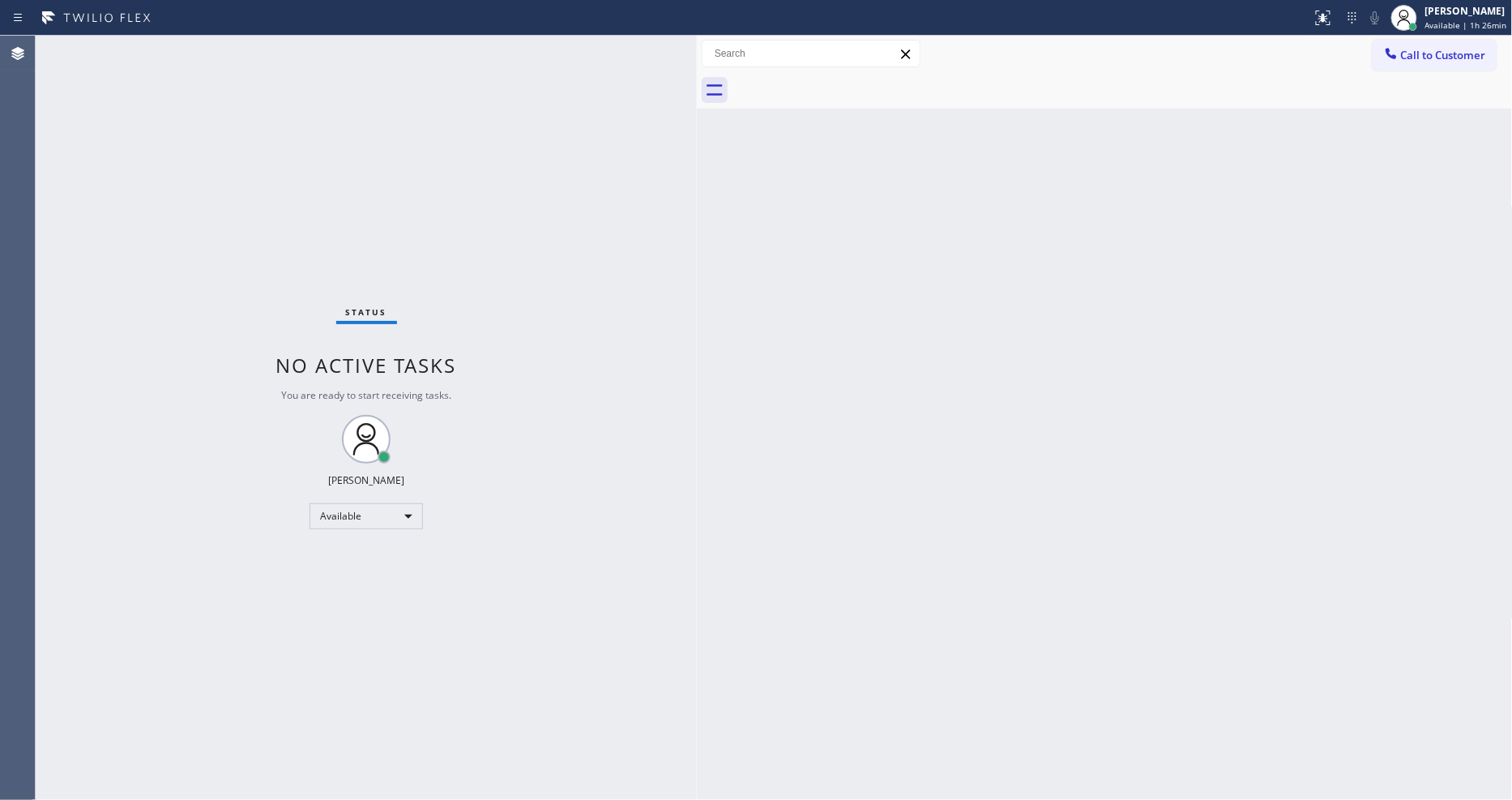
click at [1089, 665] on div "Back to Dashboard Change Sender ID Customers Technicians Select a contact Outbo…" at bounding box center [1105, 418] width 816 height 764
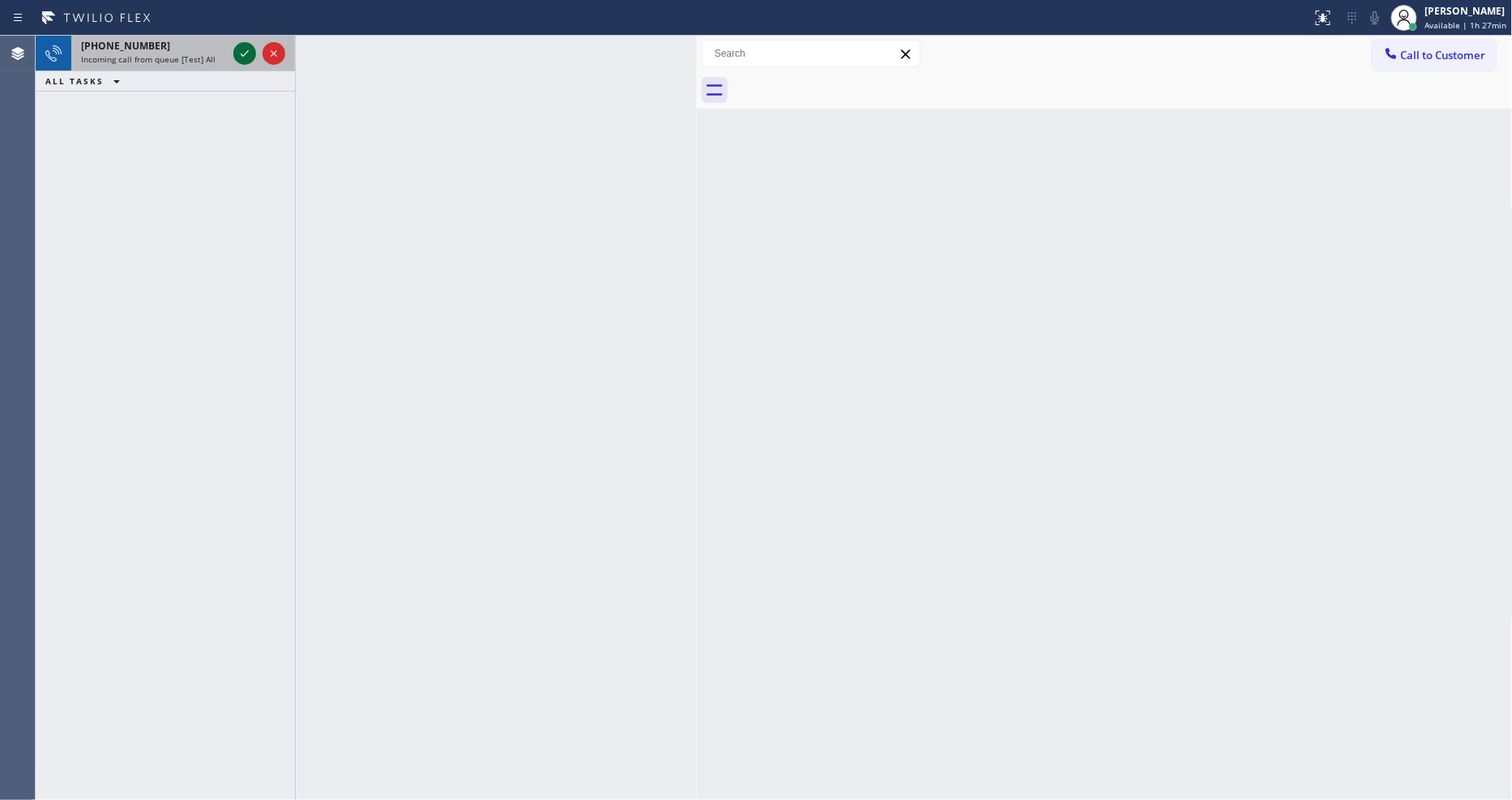
click at [235, 46] on icon at bounding box center [245, 54] width 20 height 20
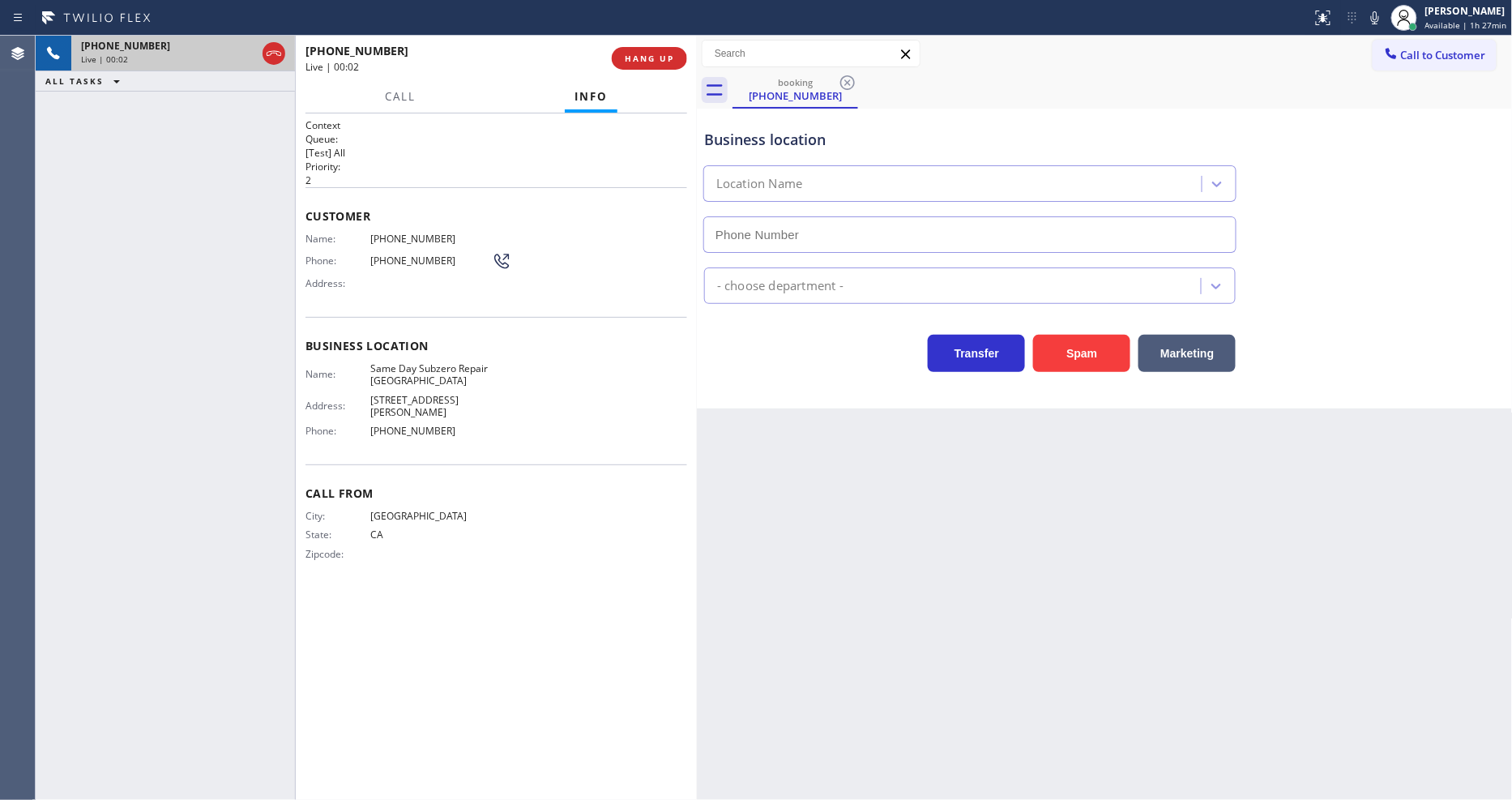
type input "[PHONE_NUMBER]"
drag, startPoint x: 361, startPoint y: 174, endPoint x: 655, endPoint y: 60, distance: 315.3
click at [361, 174] on p "2" at bounding box center [496, 180] width 382 height 14
click at [673, 50] on button "HANG UP" at bounding box center [649, 58] width 75 height 22
click at [667, 60] on span "HANG UP" at bounding box center [649, 59] width 50 height 12
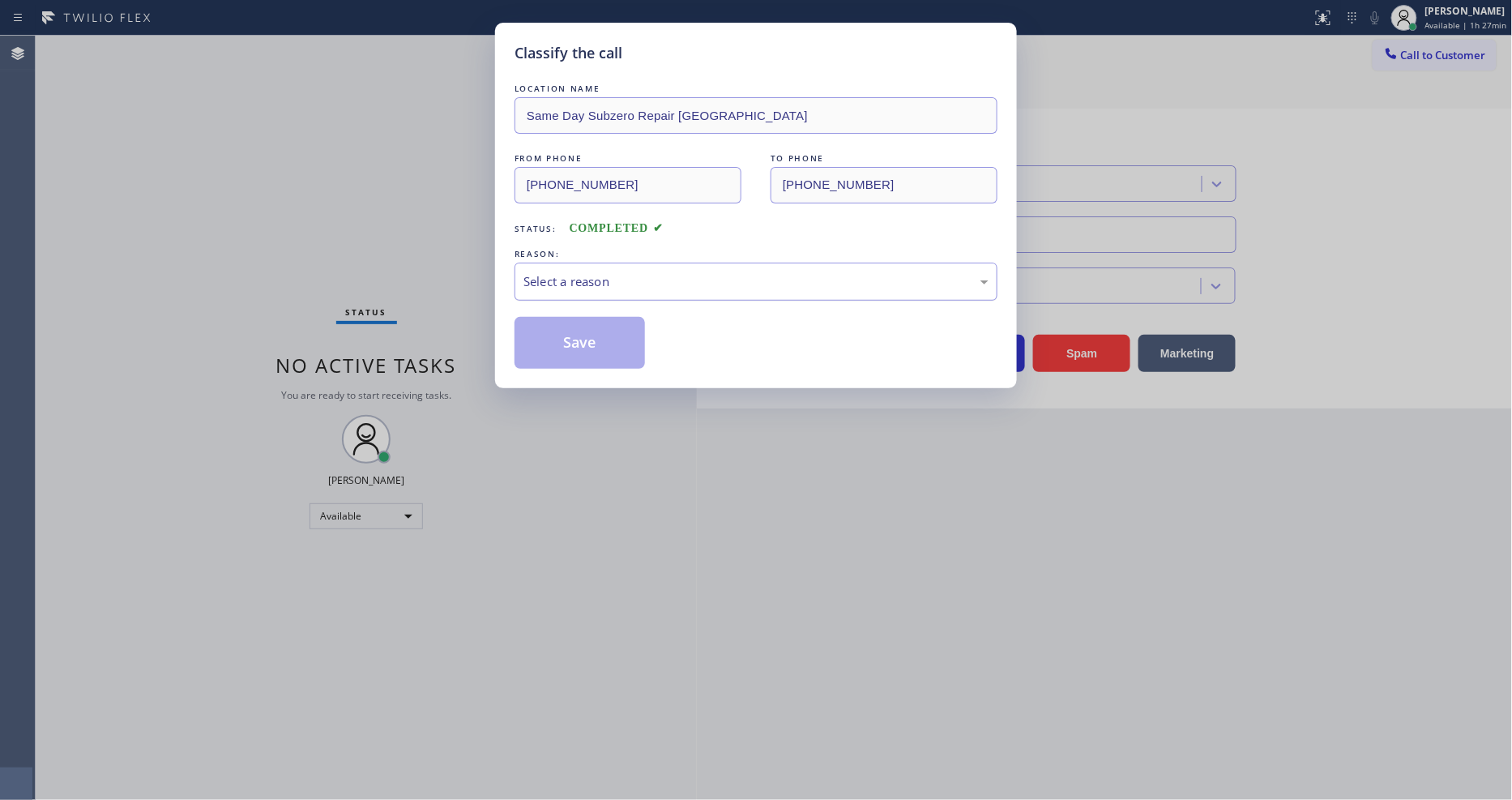
click at [572, 272] on div "Select a reason" at bounding box center [756, 281] width 465 height 19
click at [589, 345] on button "Save" at bounding box center [580, 343] width 131 height 52
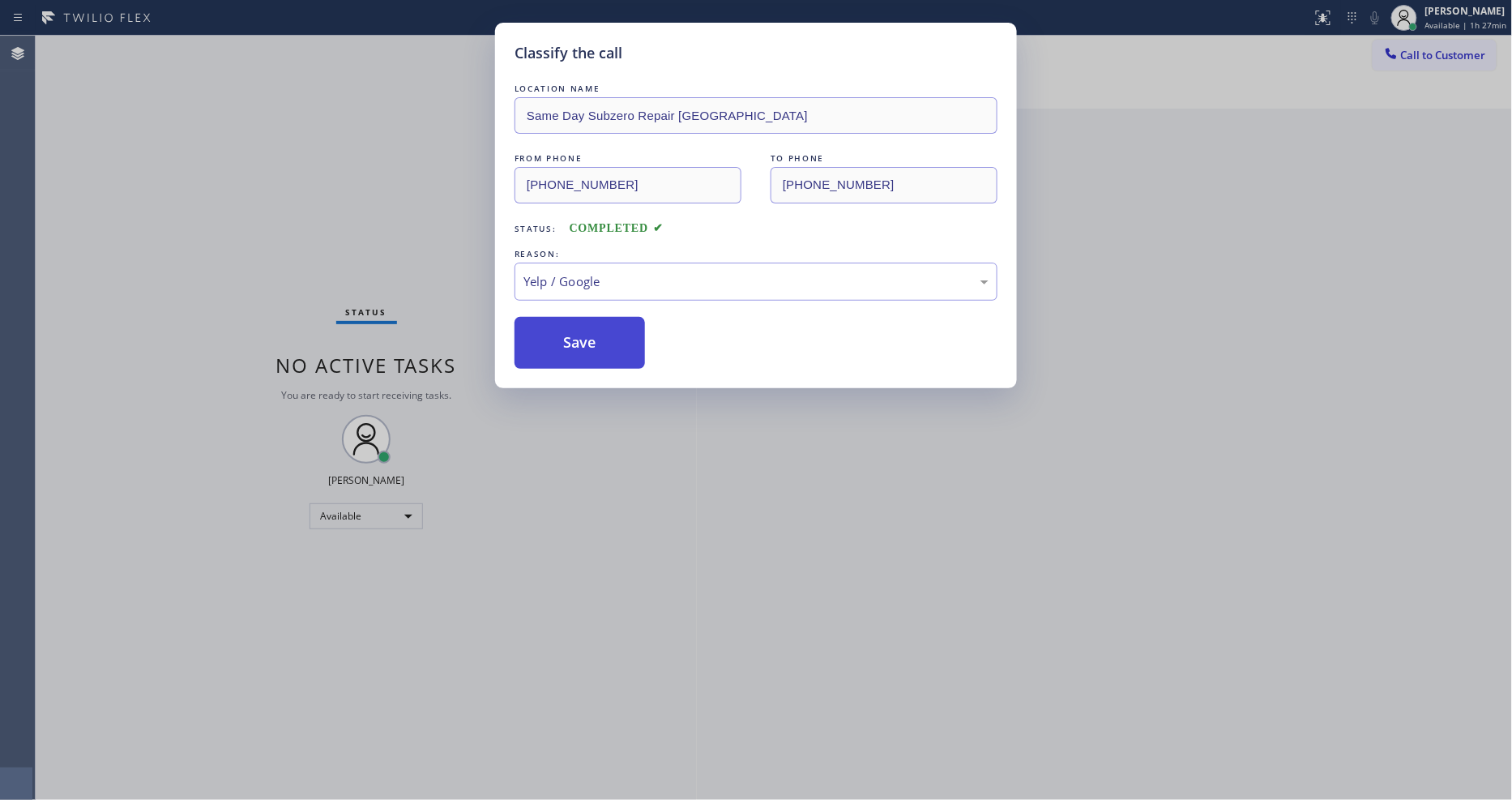
click at [589, 345] on button "Save" at bounding box center [580, 343] width 131 height 52
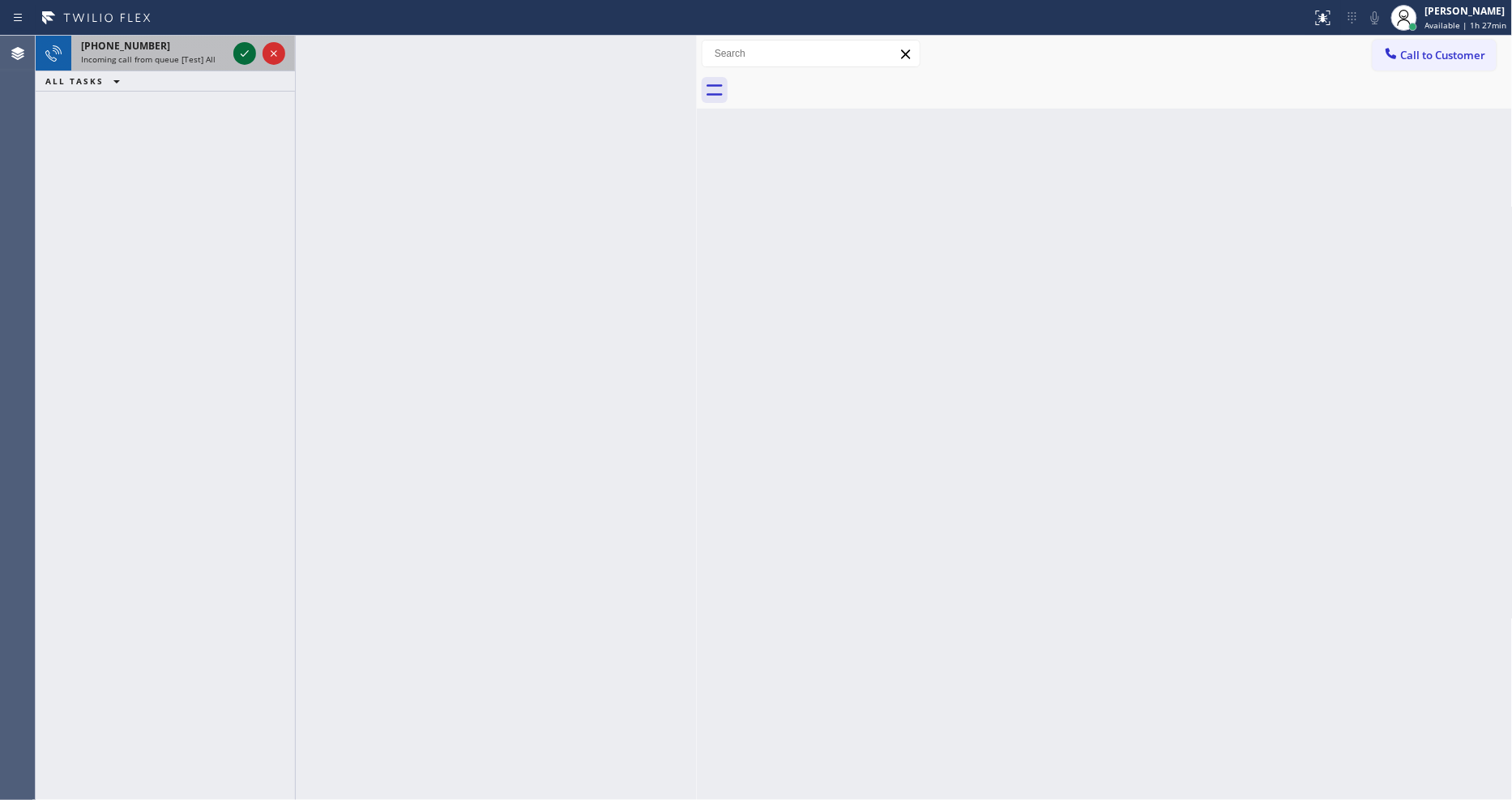
click at [249, 51] on icon at bounding box center [245, 54] width 20 height 20
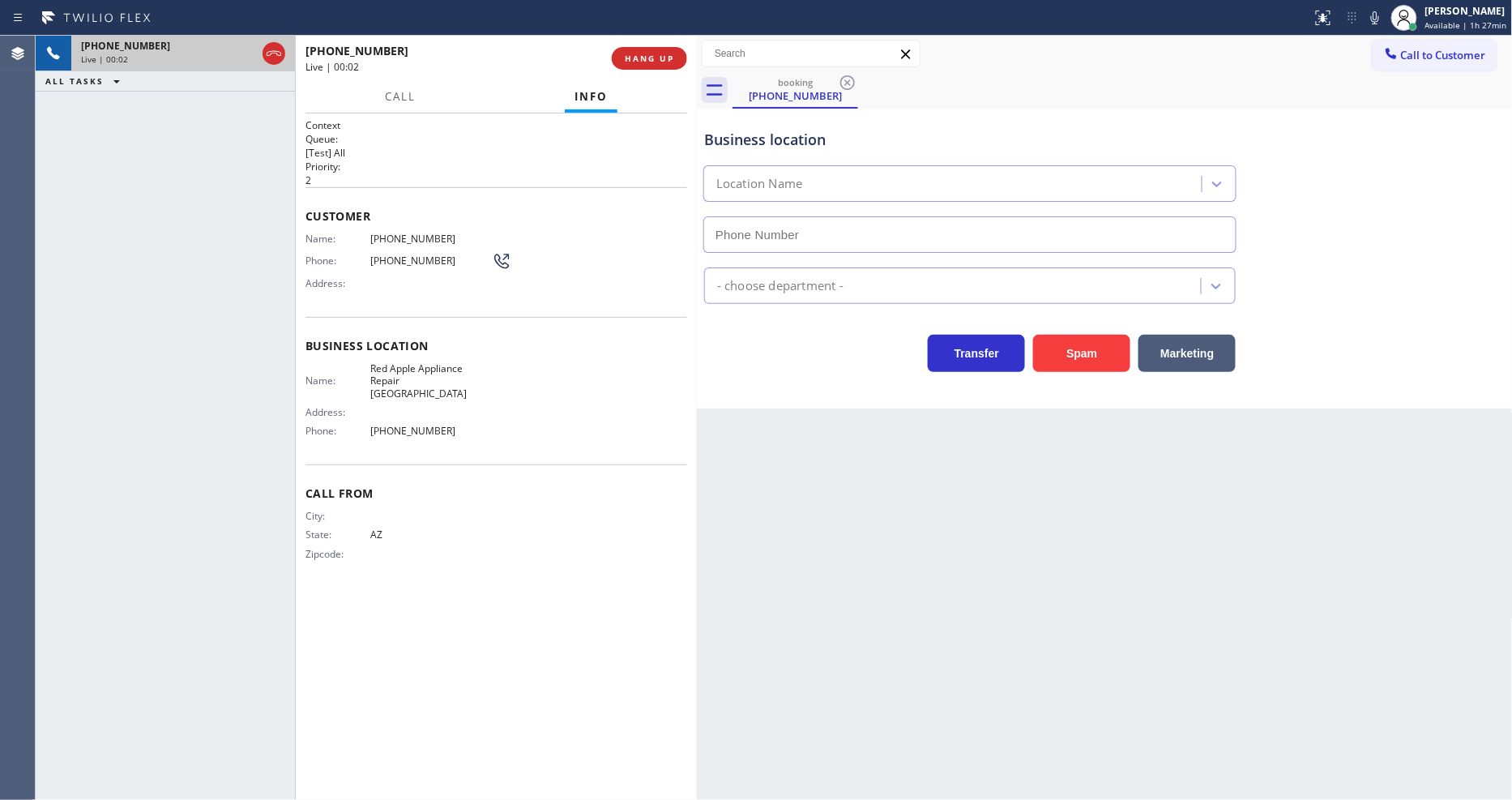
type input "[PHONE_NUMBER]"
click at [659, 55] on span "HANG UP" at bounding box center [649, 59] width 50 height 12
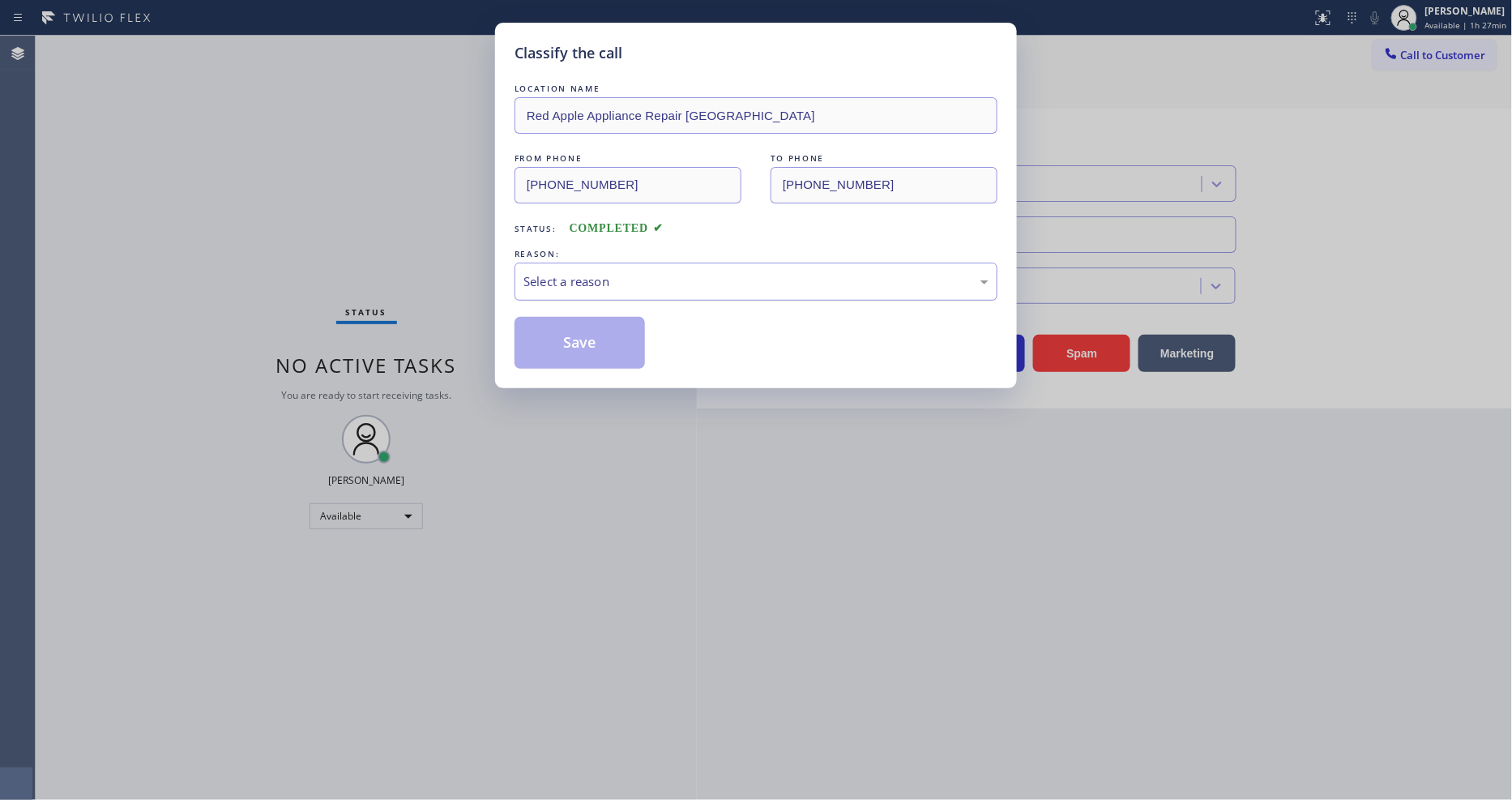
click at [557, 272] on div "Select a reason" at bounding box center [756, 281] width 465 height 19
click at [584, 321] on button "Save" at bounding box center [580, 343] width 131 height 52
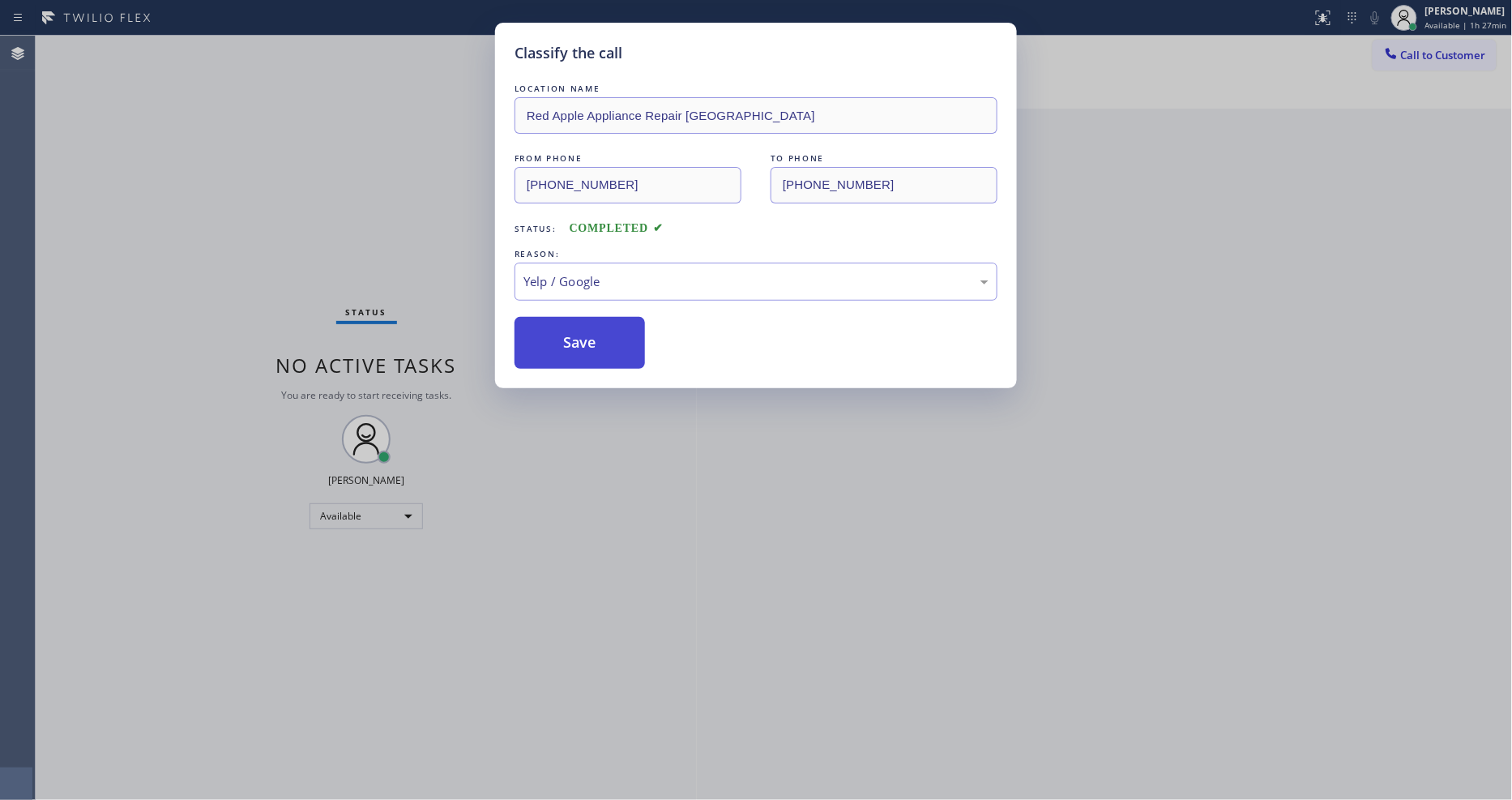
click at [584, 328] on button "Save" at bounding box center [580, 343] width 131 height 52
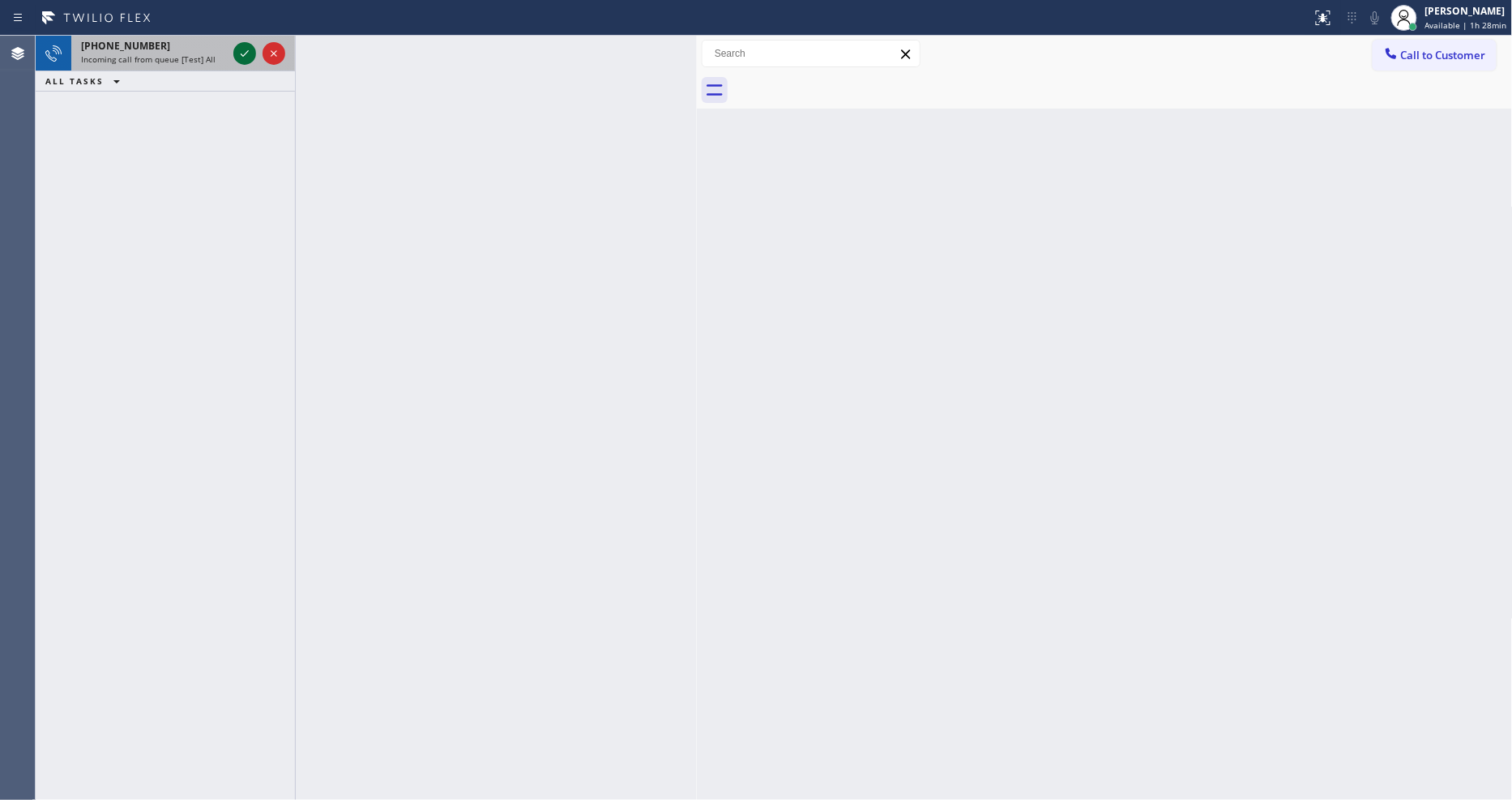
click at [240, 51] on icon at bounding box center [245, 54] width 20 height 20
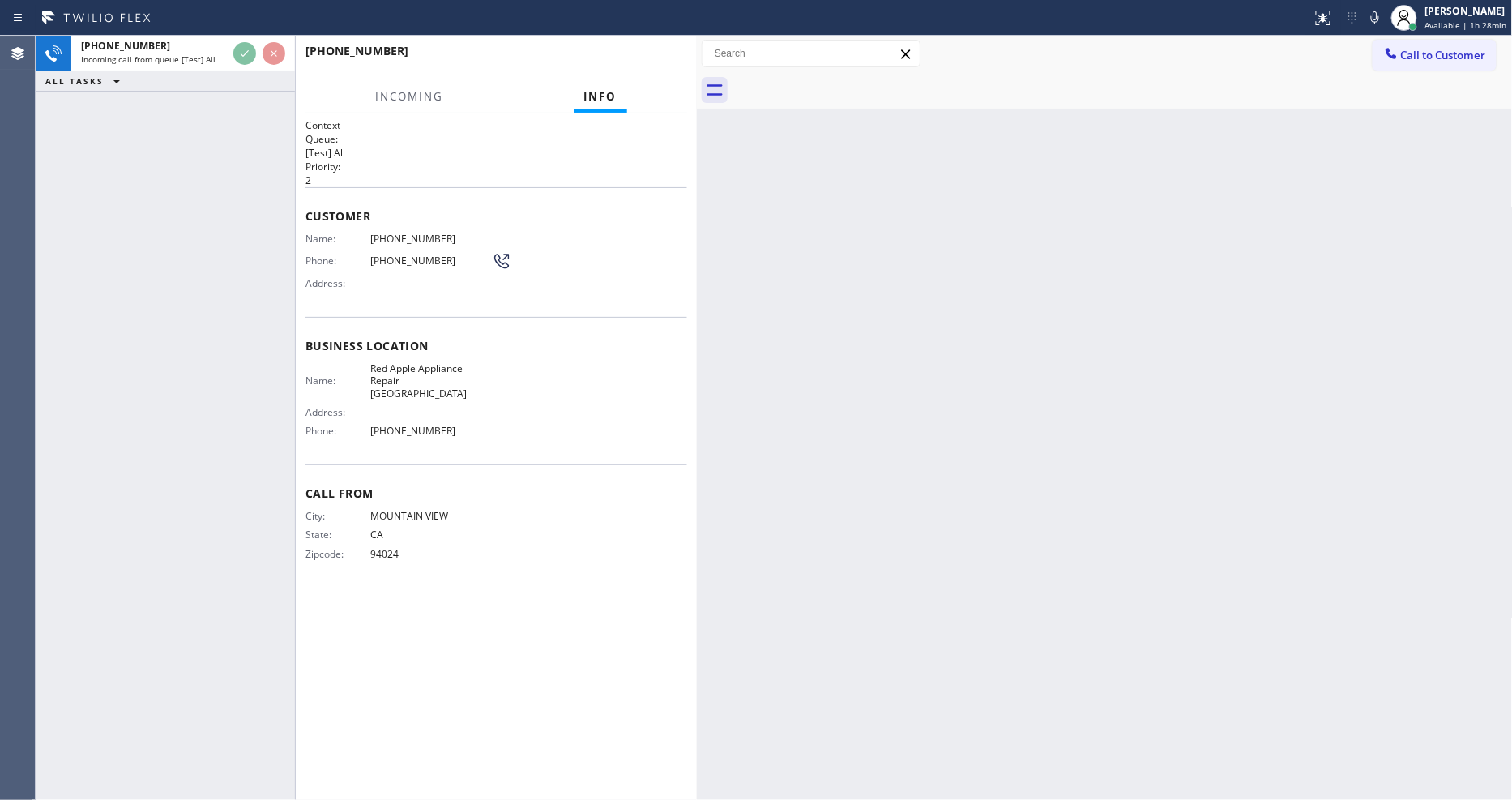
click at [639, 630] on div "Context Queue: [Test] All Priority: 2 Customer Name: [PHONE_NUMBER] Phone: [PHO…" at bounding box center [496, 457] width 382 height 677
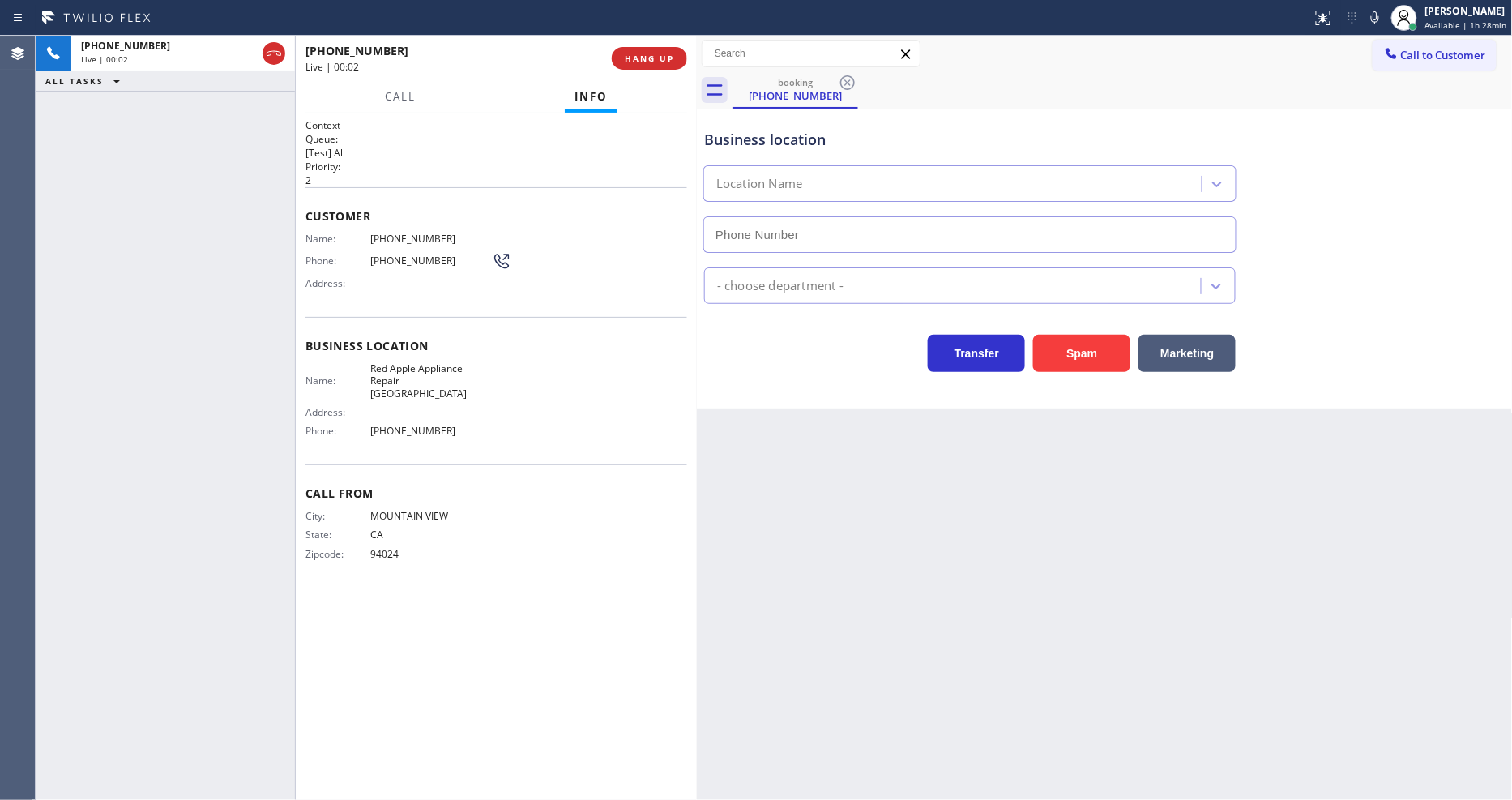
type input "[PHONE_NUMBER]"
click at [673, 53] on span "HANG UP" at bounding box center [649, 59] width 50 height 12
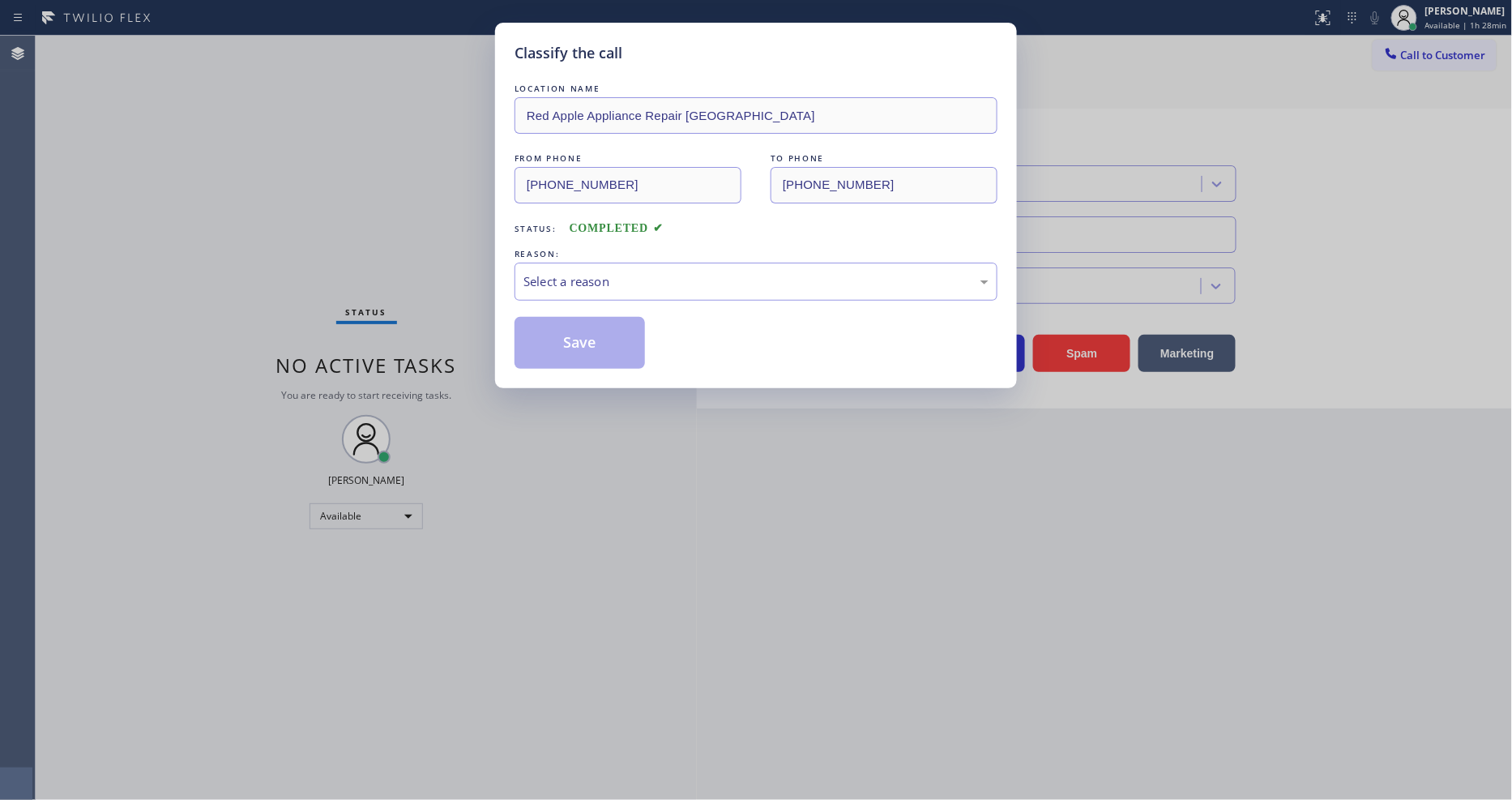
click at [602, 279] on div "Select a reason" at bounding box center [756, 281] width 465 height 19
click at [588, 343] on button "Save" at bounding box center [580, 343] width 131 height 52
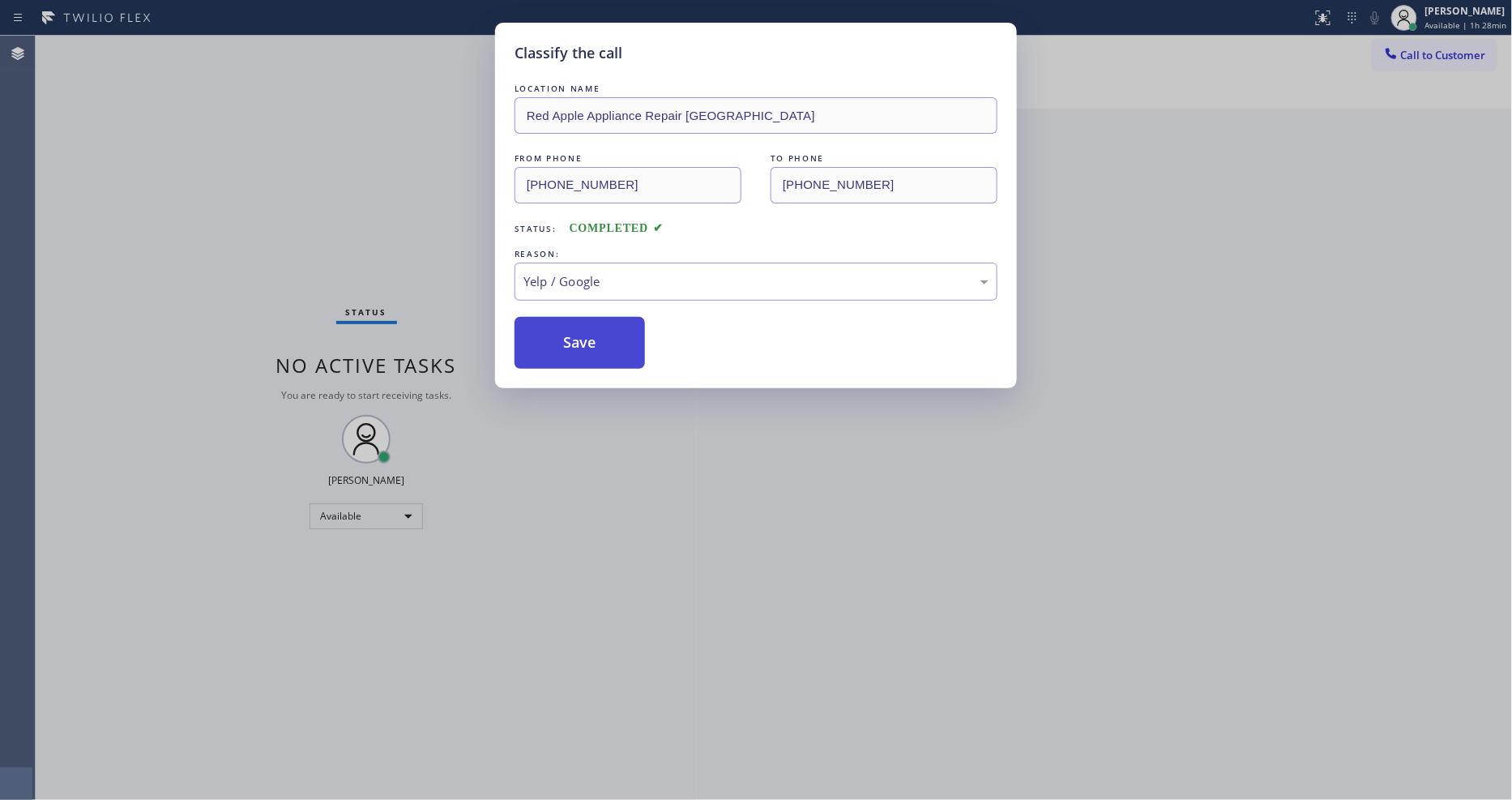
click at [588, 343] on button "Save" at bounding box center [580, 343] width 131 height 52
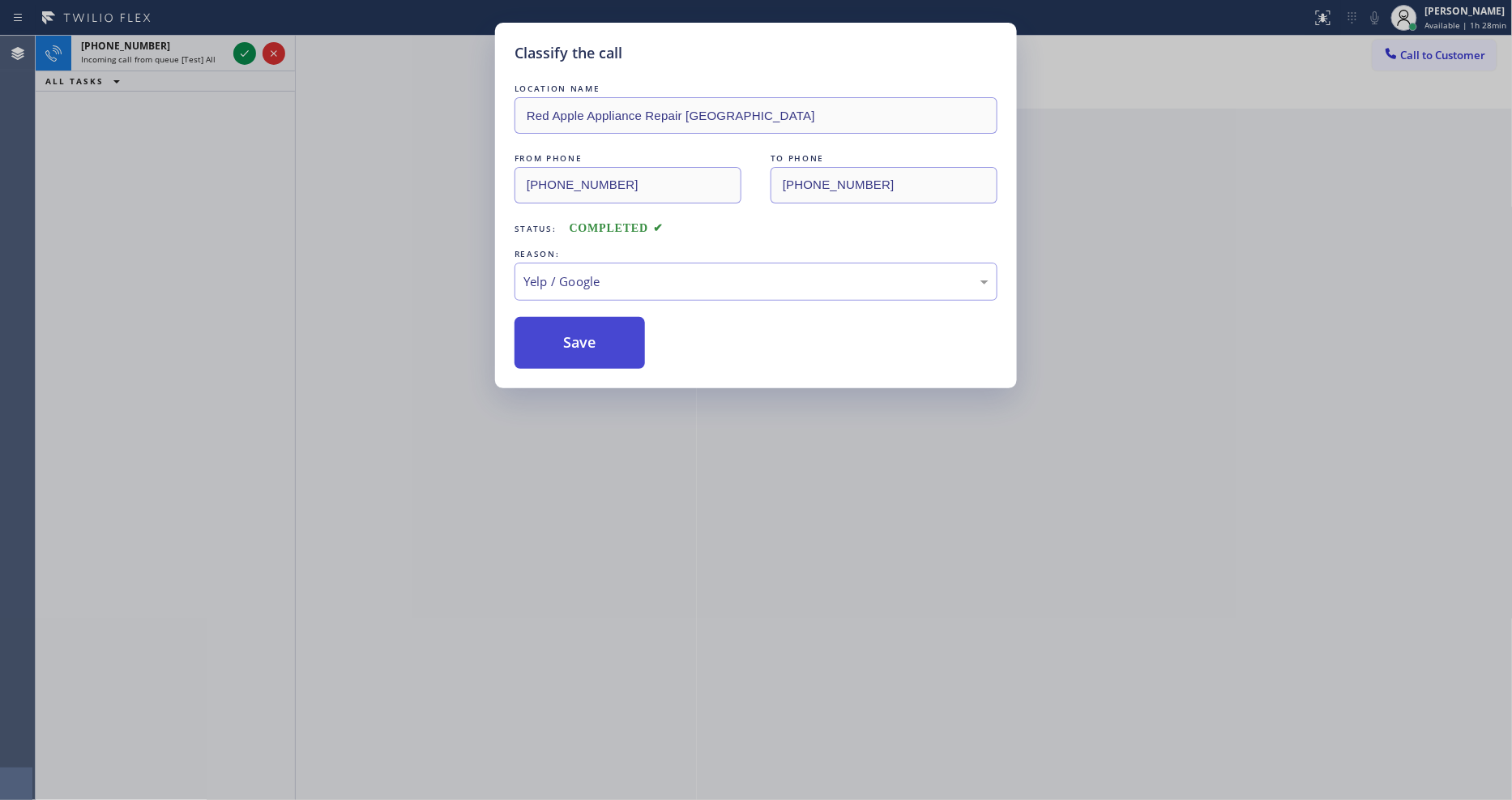
click at [588, 343] on button "Save" at bounding box center [580, 343] width 131 height 52
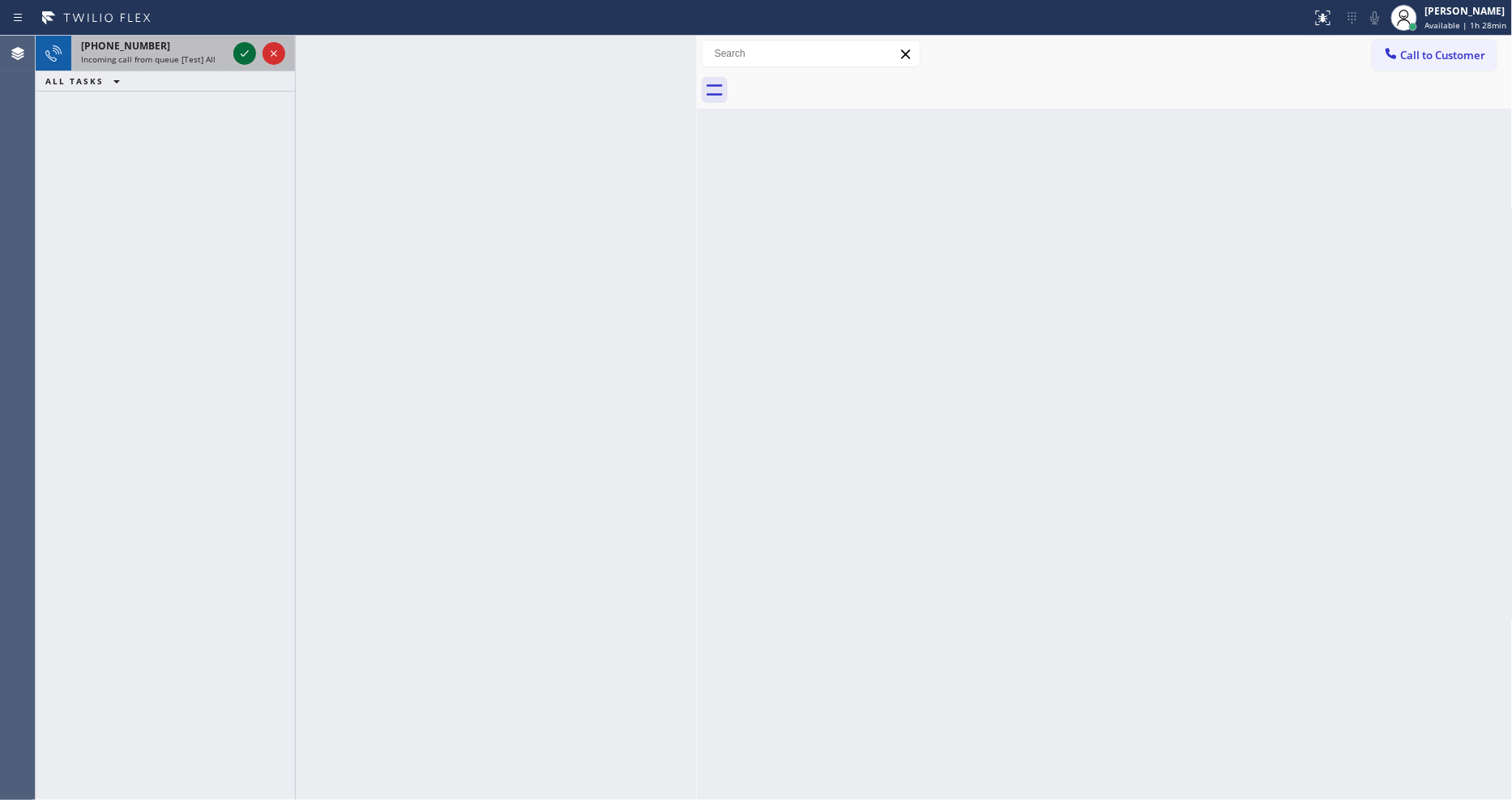
click at [246, 59] on icon at bounding box center [245, 54] width 20 height 20
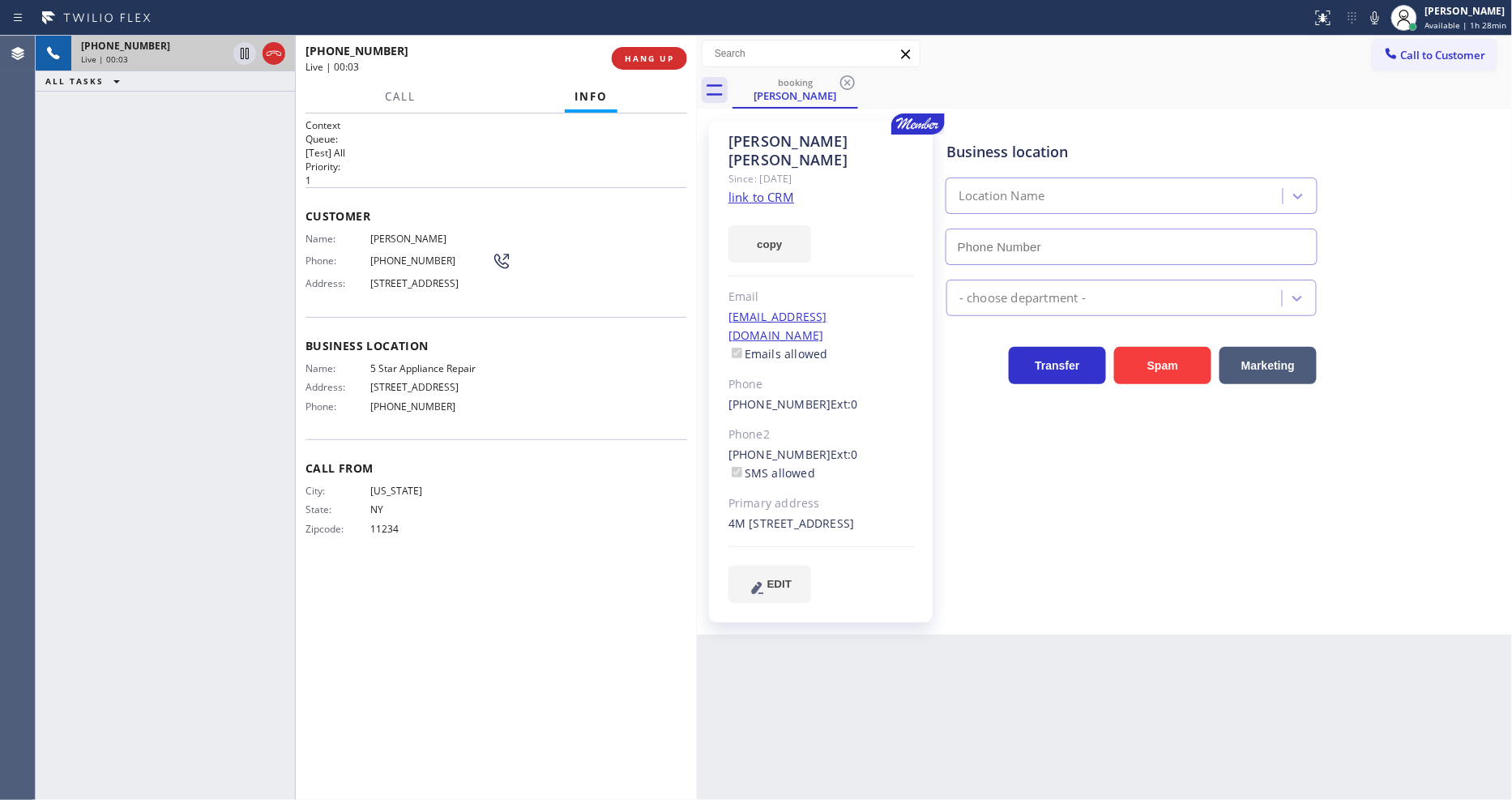
type input "[PHONE_NUMBER]"
click at [764, 189] on link "link to CRM" at bounding box center [761, 197] width 65 height 17
click at [242, 53] on icon at bounding box center [245, 54] width 20 height 20
click at [1379, 15] on icon at bounding box center [1376, 18] width 20 height 20
click at [246, 50] on icon at bounding box center [245, 54] width 12 height 12
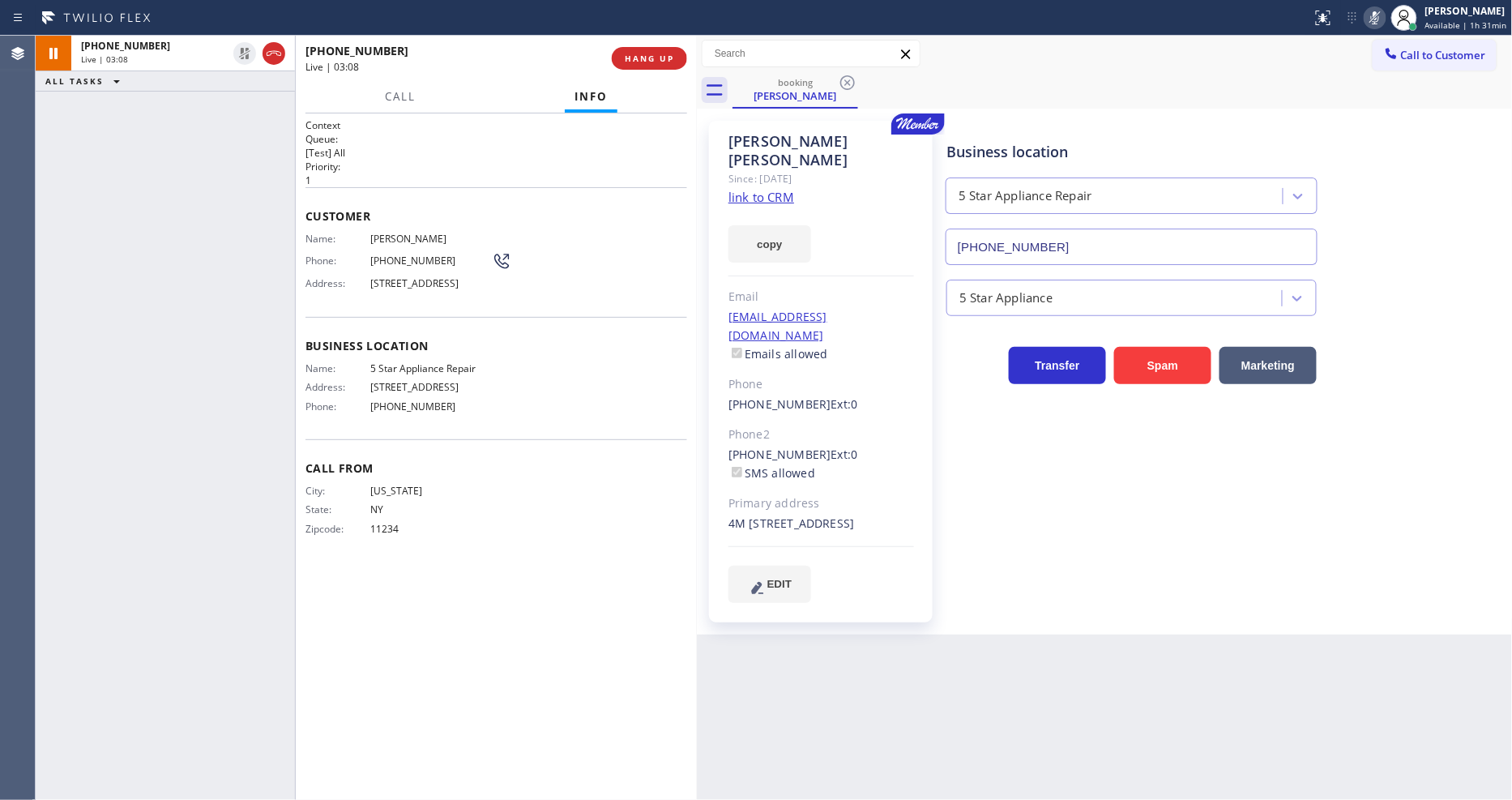
click at [1376, 22] on icon at bounding box center [1376, 18] width 20 height 20
click at [647, 55] on span "HANG UP" at bounding box center [649, 59] width 50 height 12
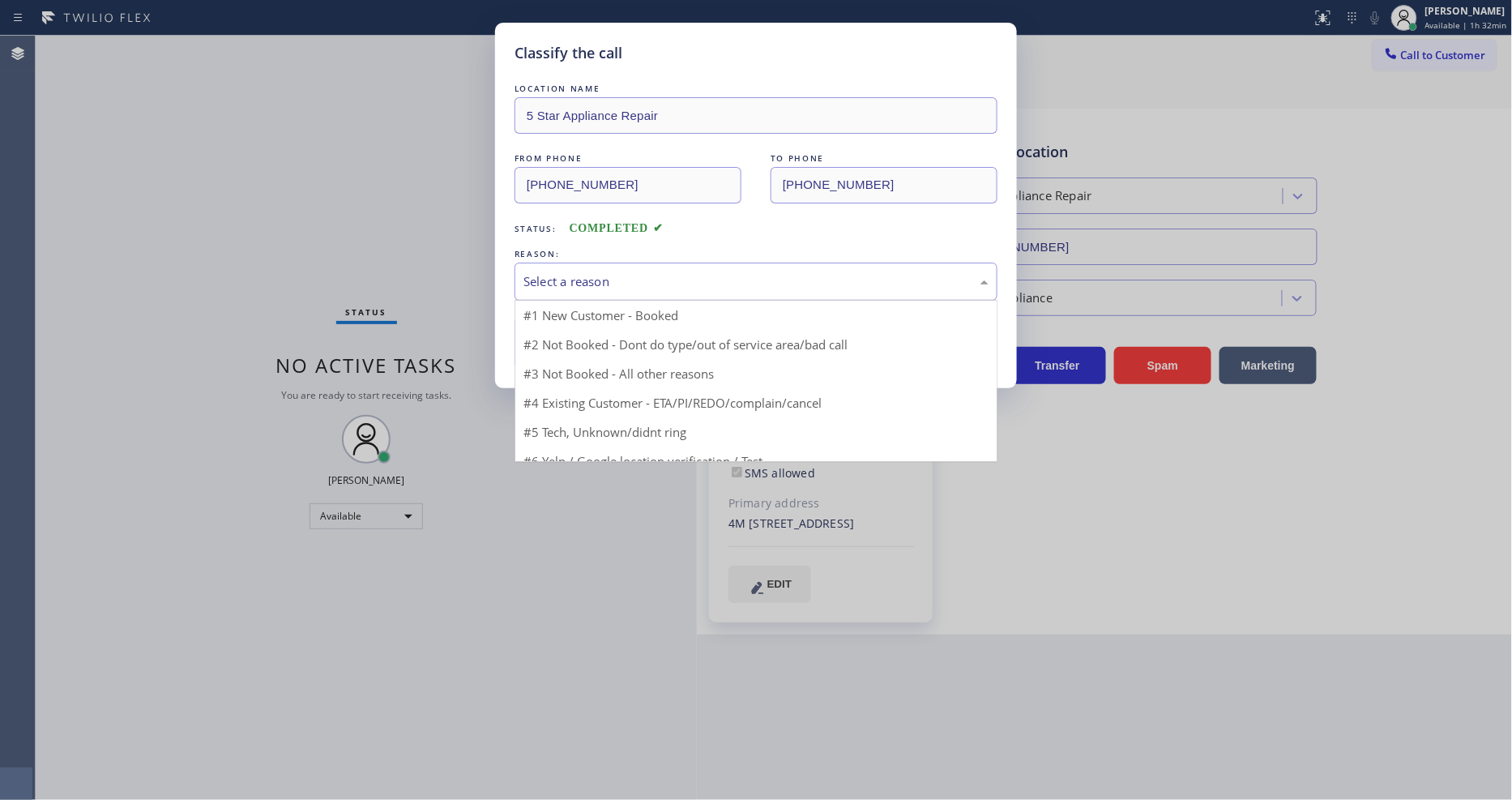
click at [562, 282] on div "Select a reason" at bounding box center [756, 281] width 465 height 19
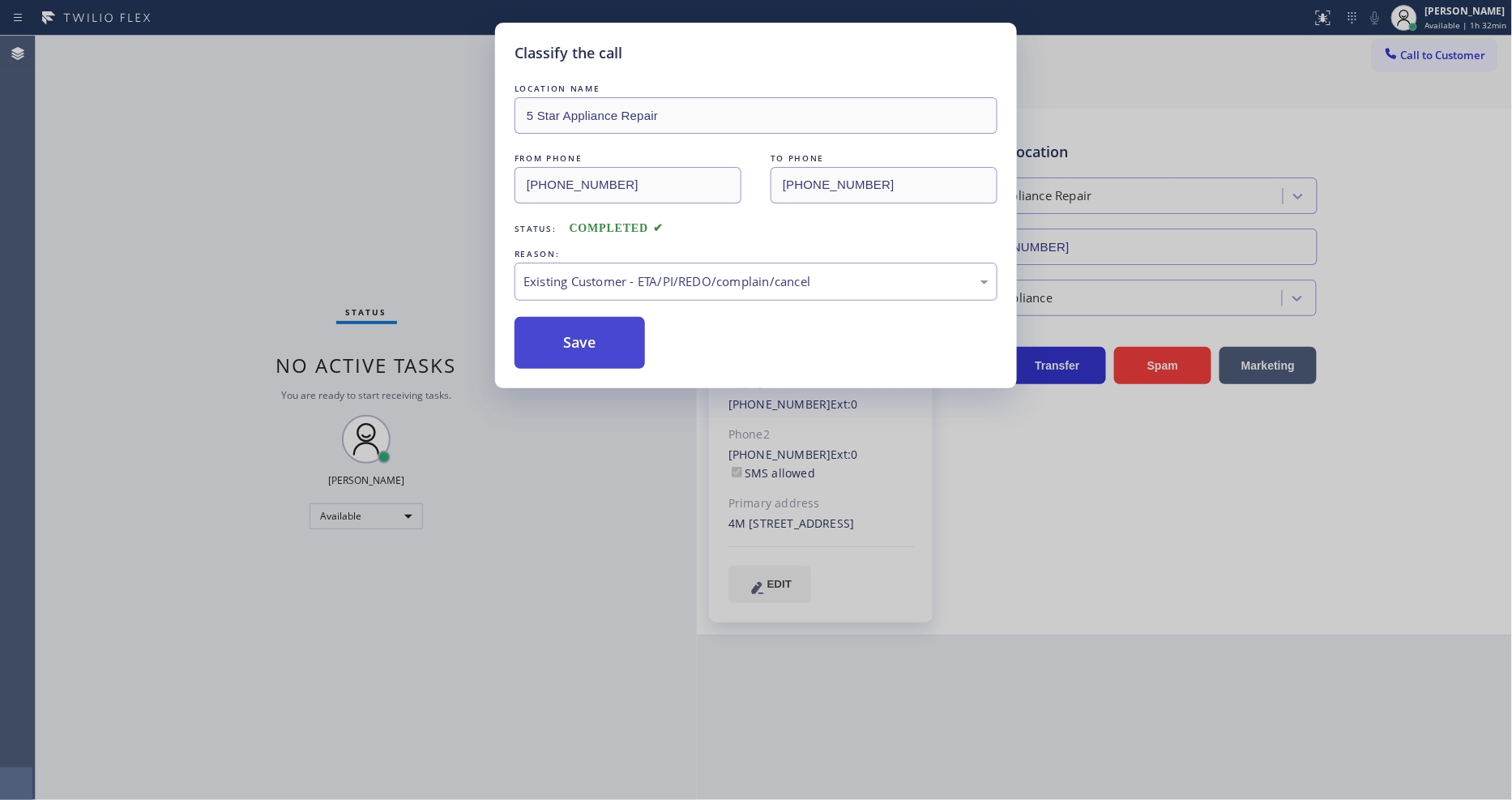
click at [572, 351] on button "Save" at bounding box center [580, 343] width 131 height 52
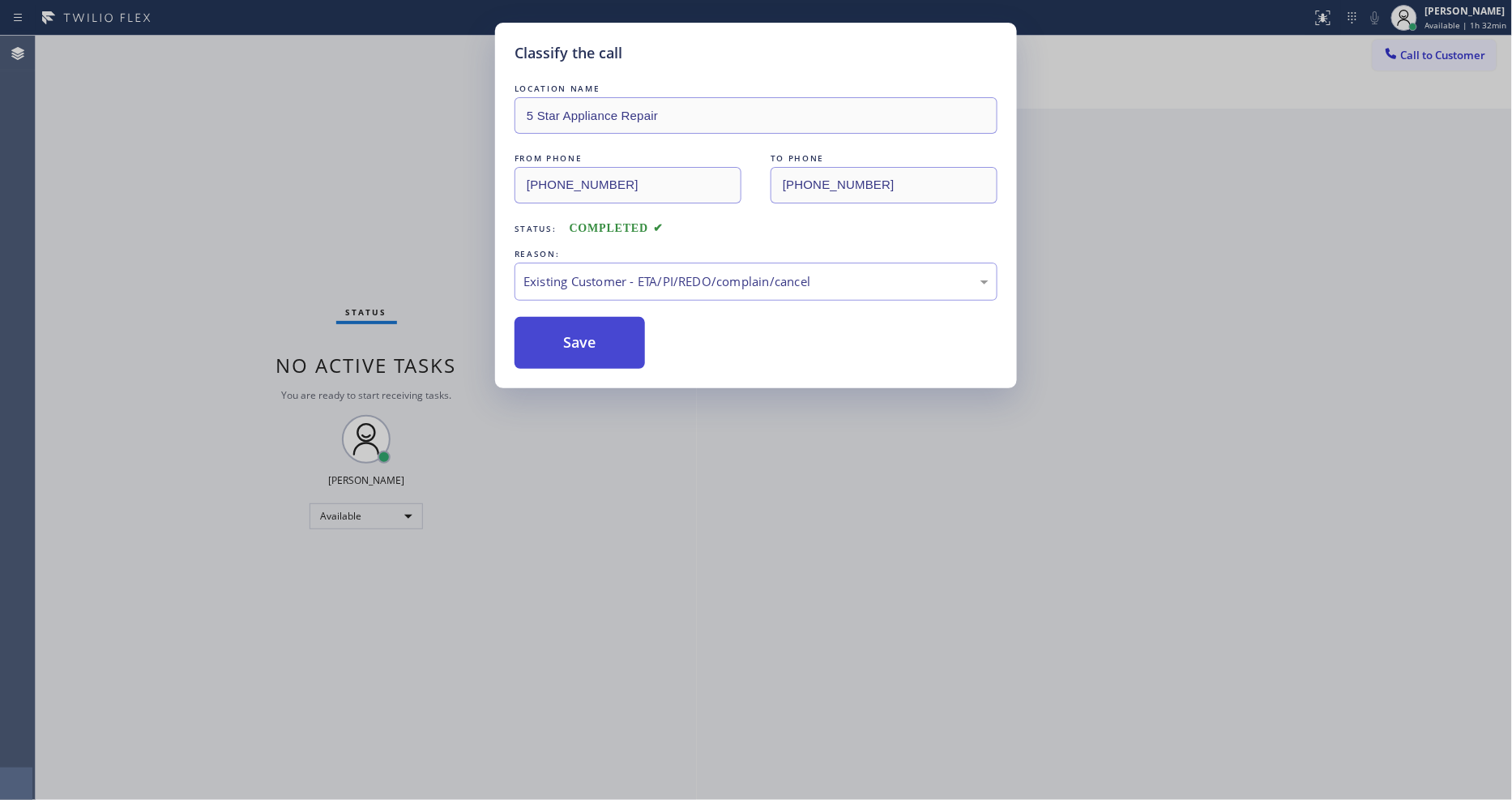
click at [572, 351] on button "Save" at bounding box center [580, 343] width 131 height 52
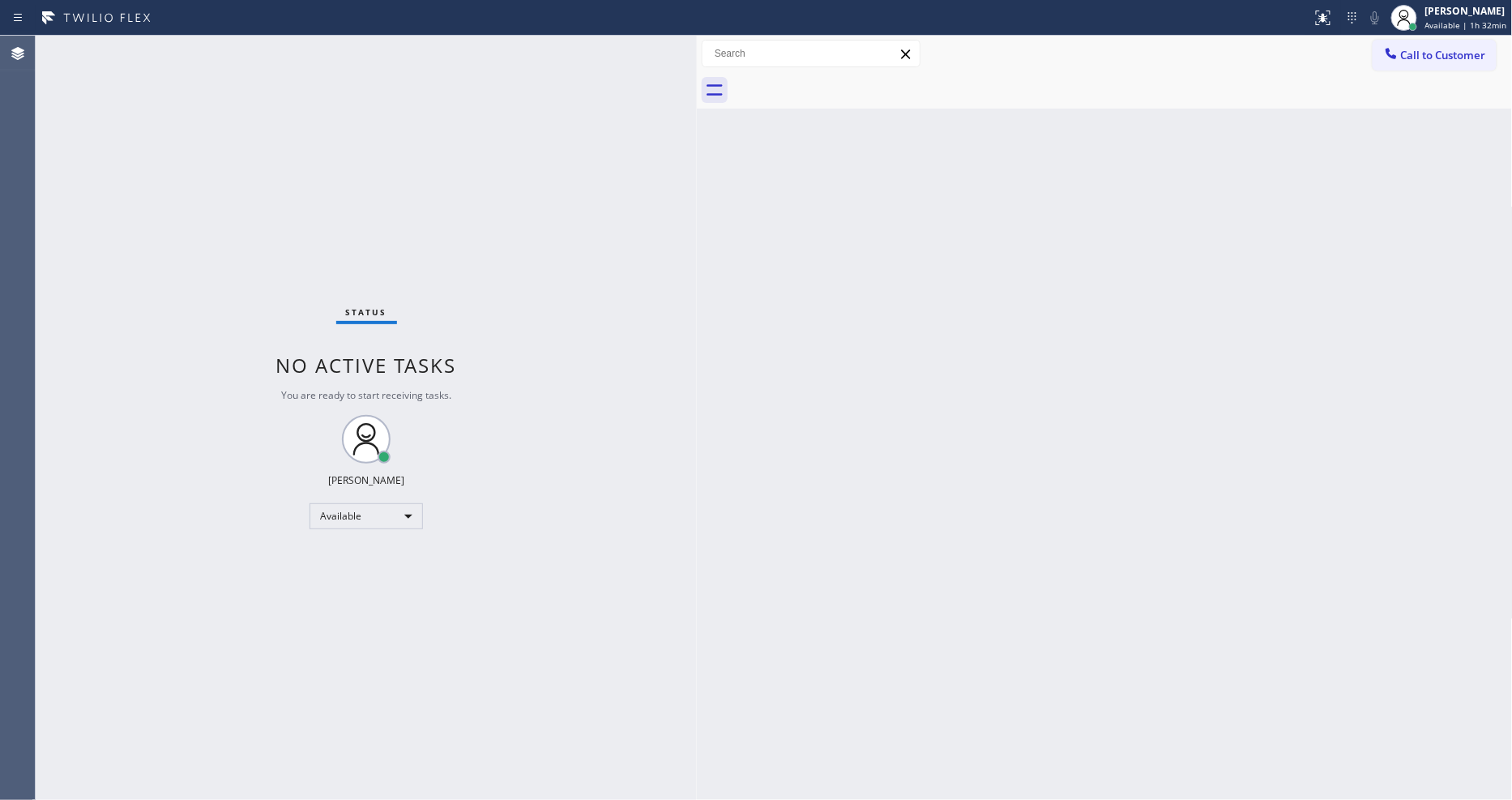
click at [245, 53] on div "Status No active tasks You are ready to start receiving tasks. [PERSON_NAME] Av…" at bounding box center [366, 418] width 662 height 764
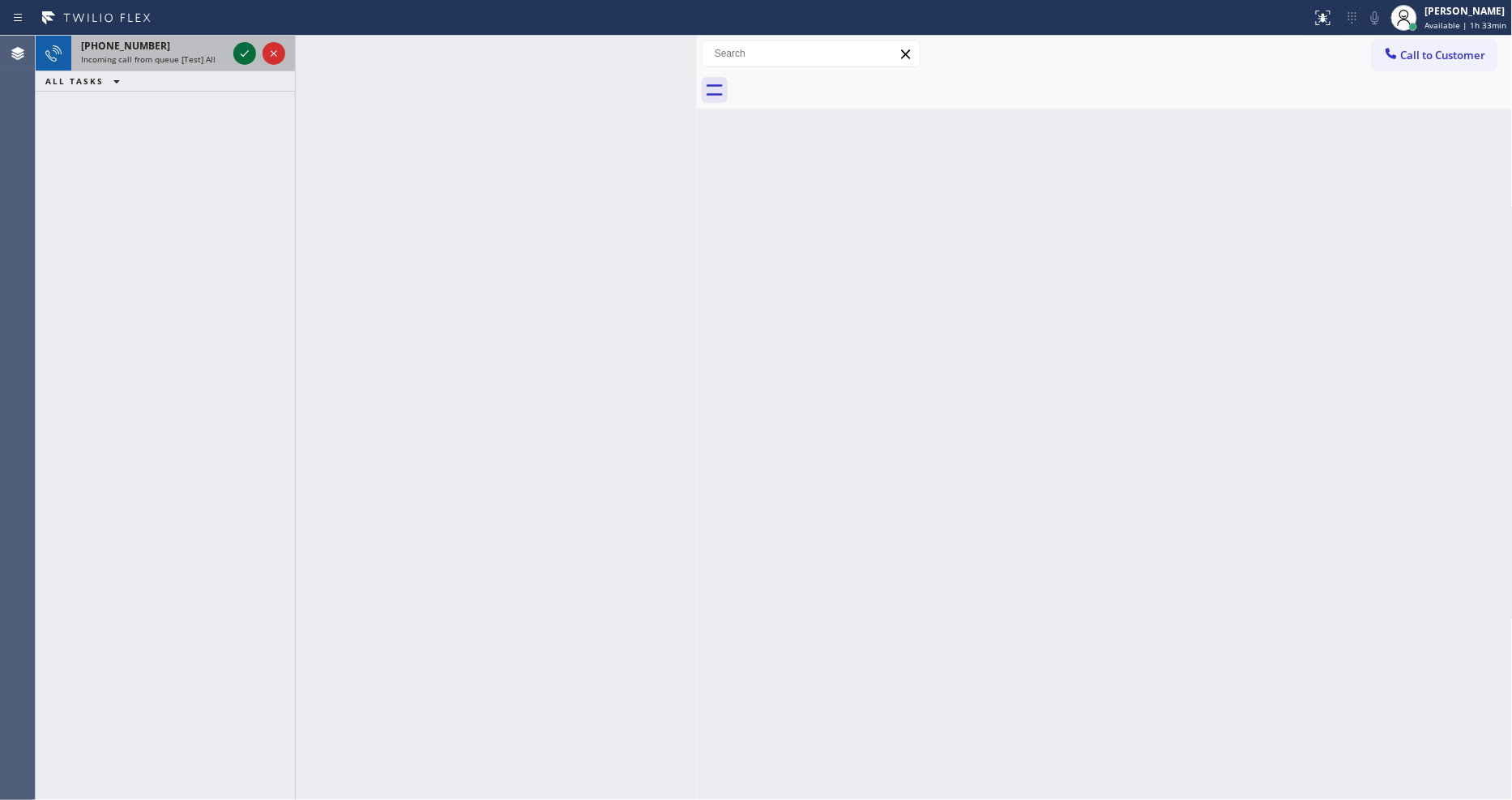
drag, startPoint x: 219, startPoint y: 24, endPoint x: 246, endPoint y: 54, distance: 40.4
click at [225, 41] on div "Status report No issues detected If you experience an issue, please download th…" at bounding box center [756, 400] width 1512 height 800
click at [248, 55] on icon at bounding box center [245, 54] width 20 height 20
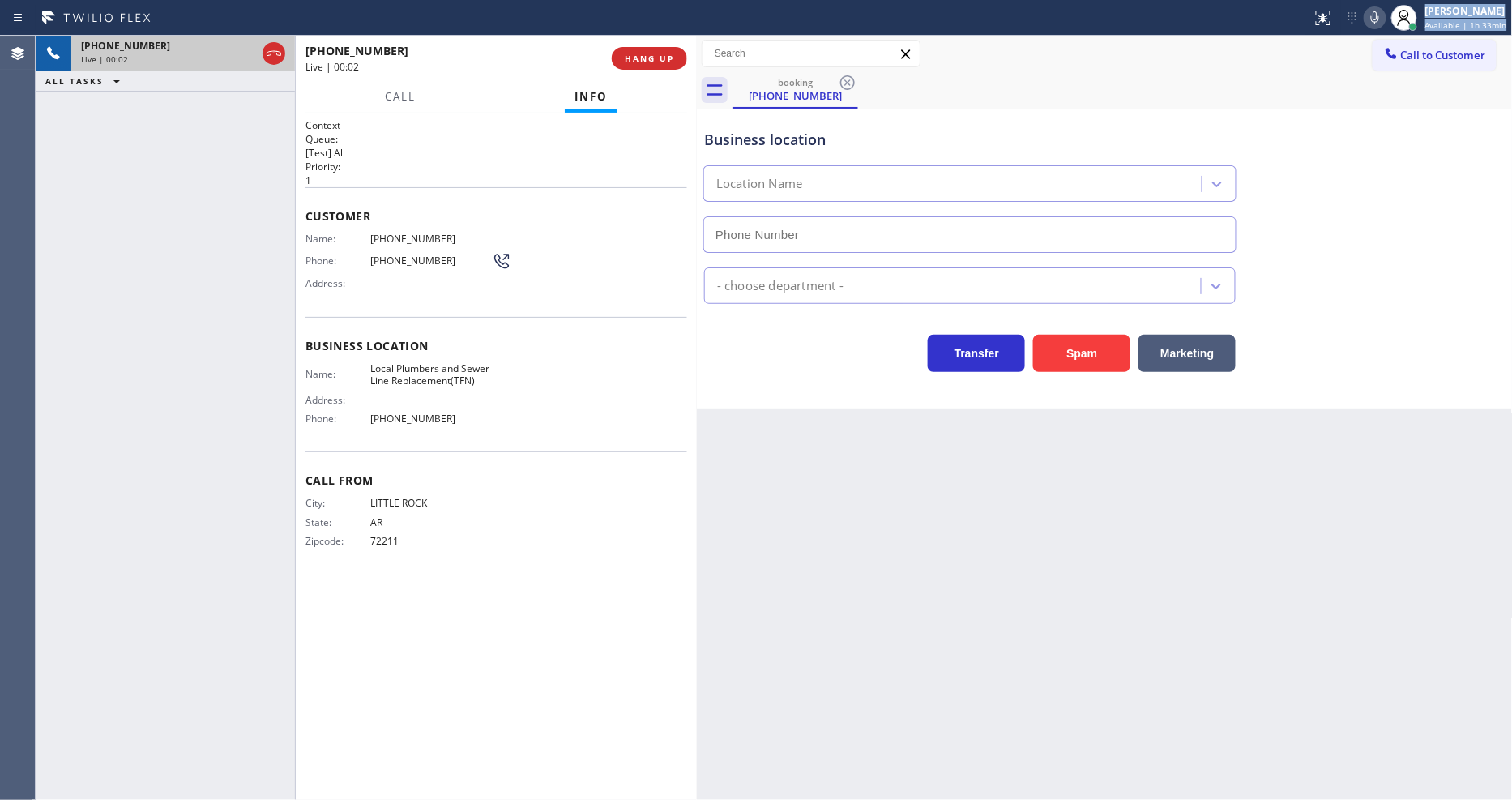
type input "[PHONE_NUMBER]"
click at [651, 61] on span "HANG UP" at bounding box center [649, 59] width 50 height 12
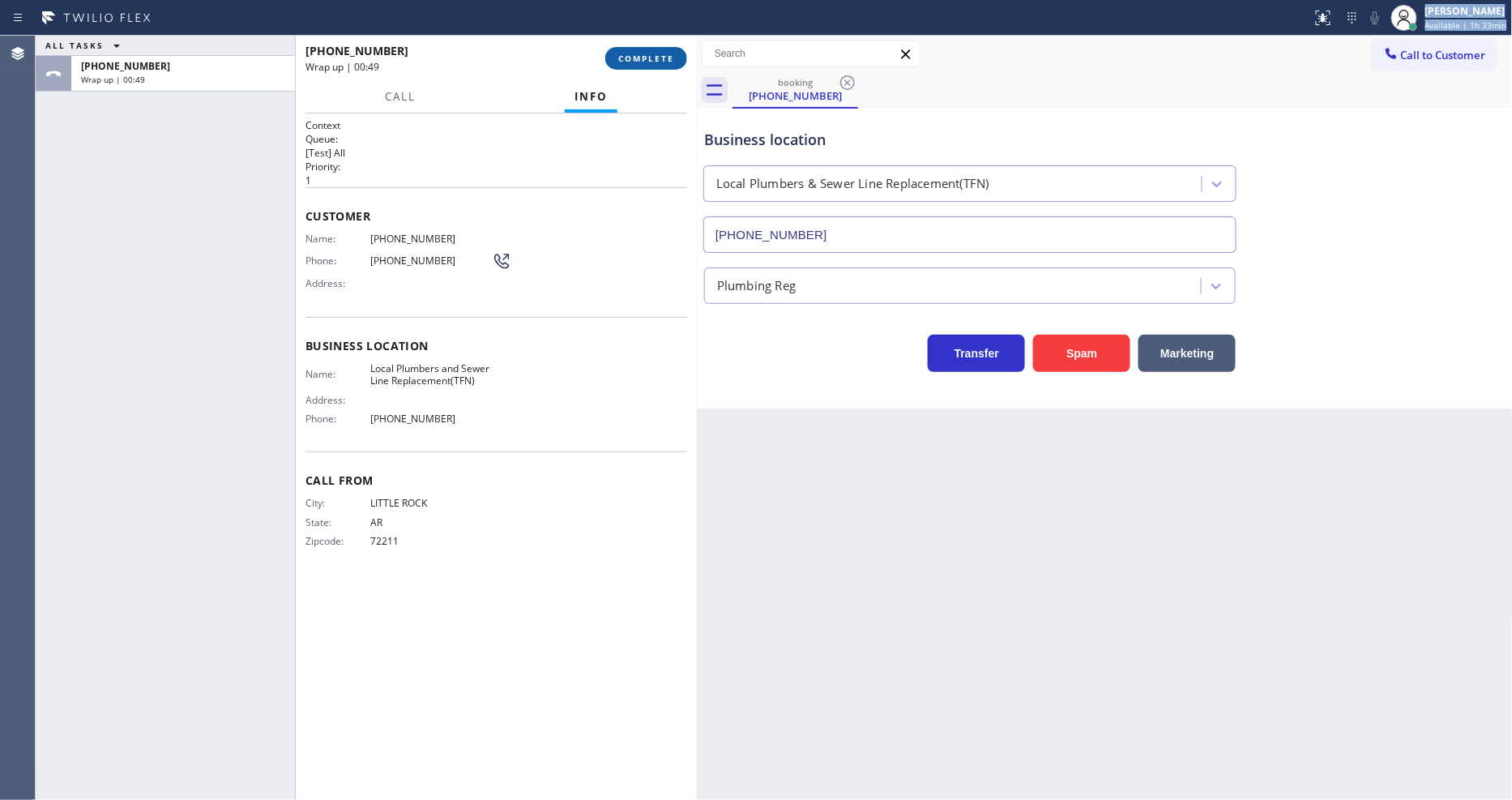
click at [651, 61] on span "COMPLETE" at bounding box center [647, 59] width 56 height 12
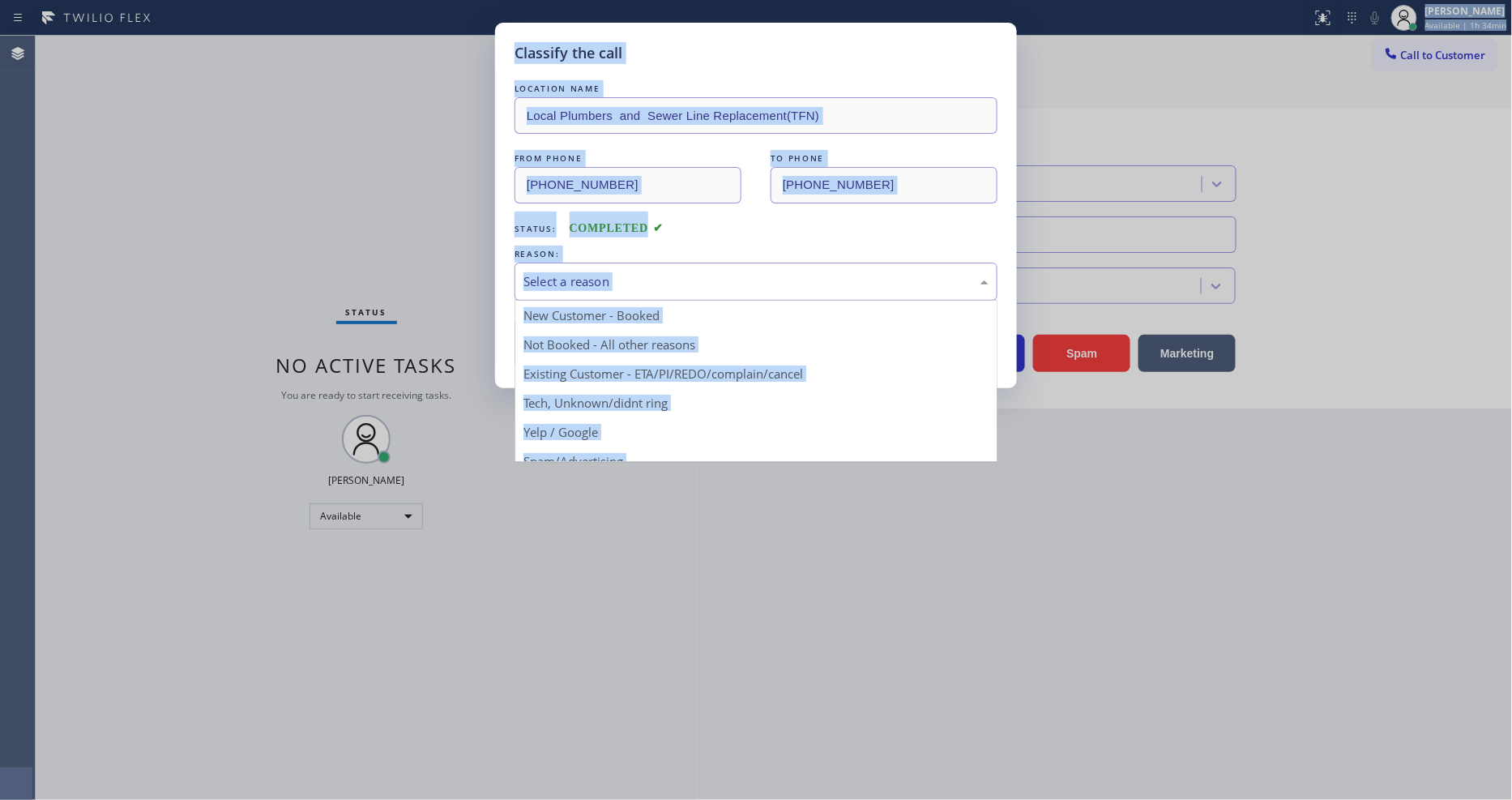
click at [697, 281] on div "Select a reason" at bounding box center [756, 281] width 465 height 19
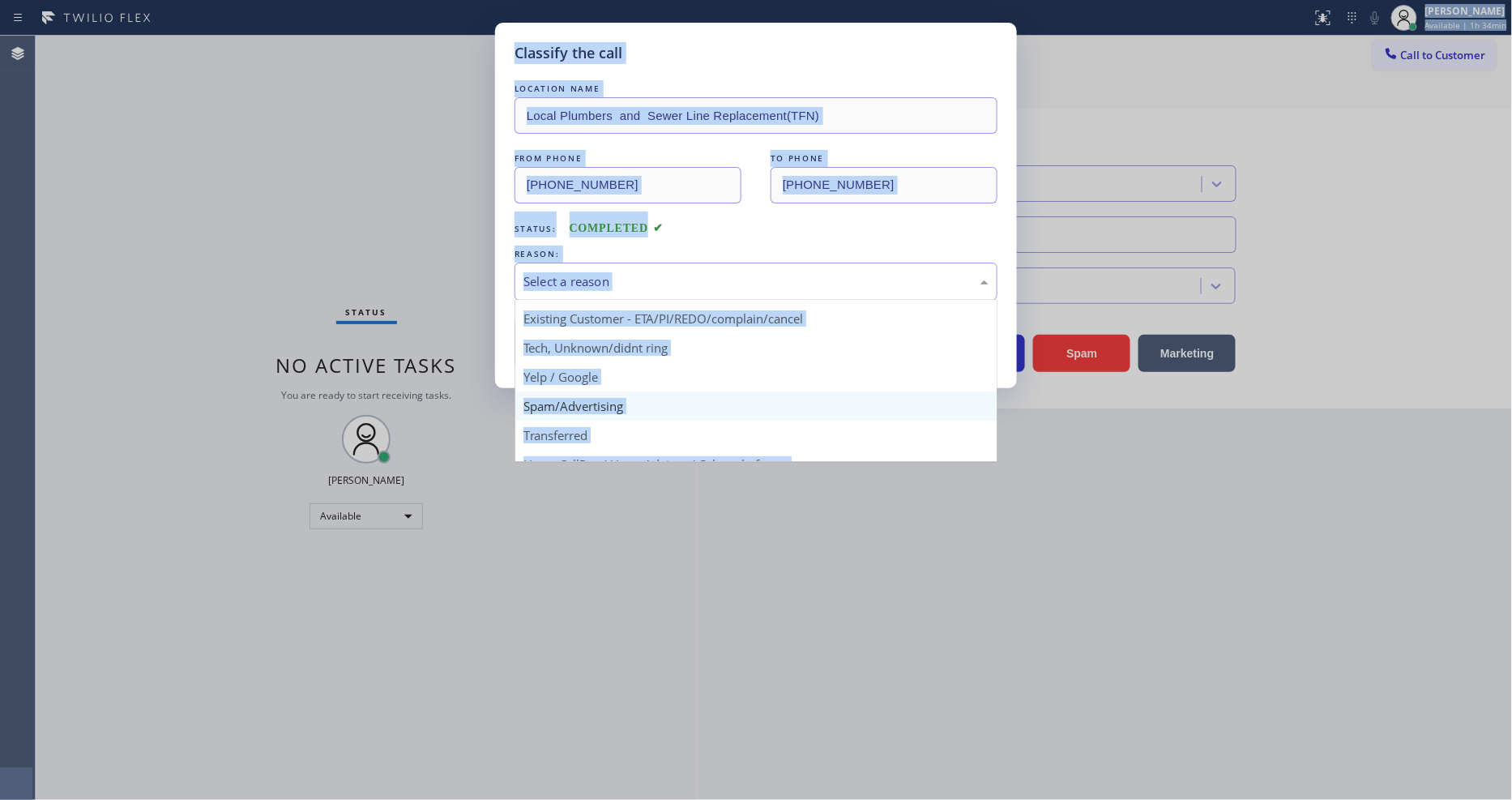
scroll to position [101, 0]
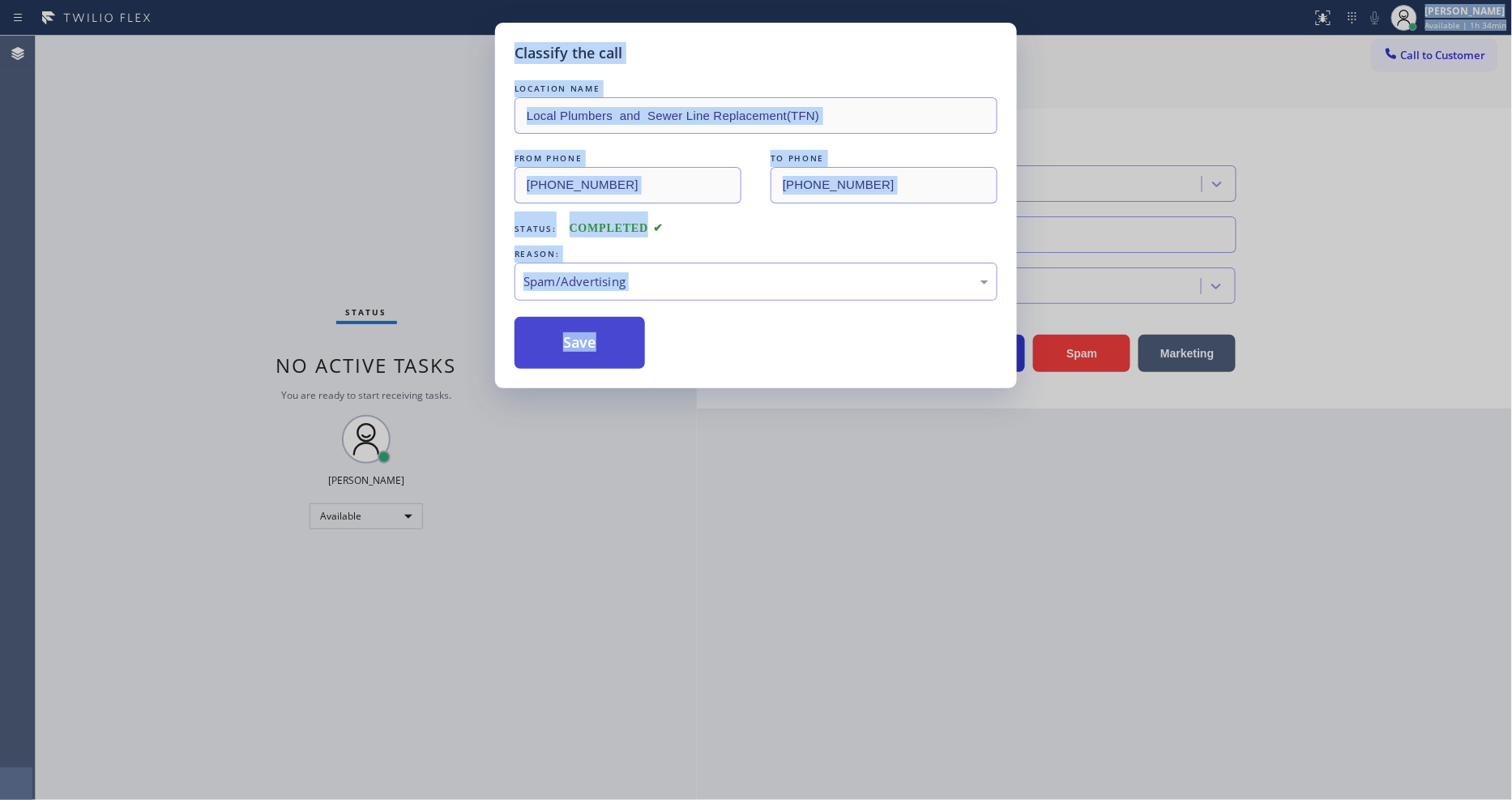
click at [591, 345] on button "Save" at bounding box center [580, 343] width 131 height 52
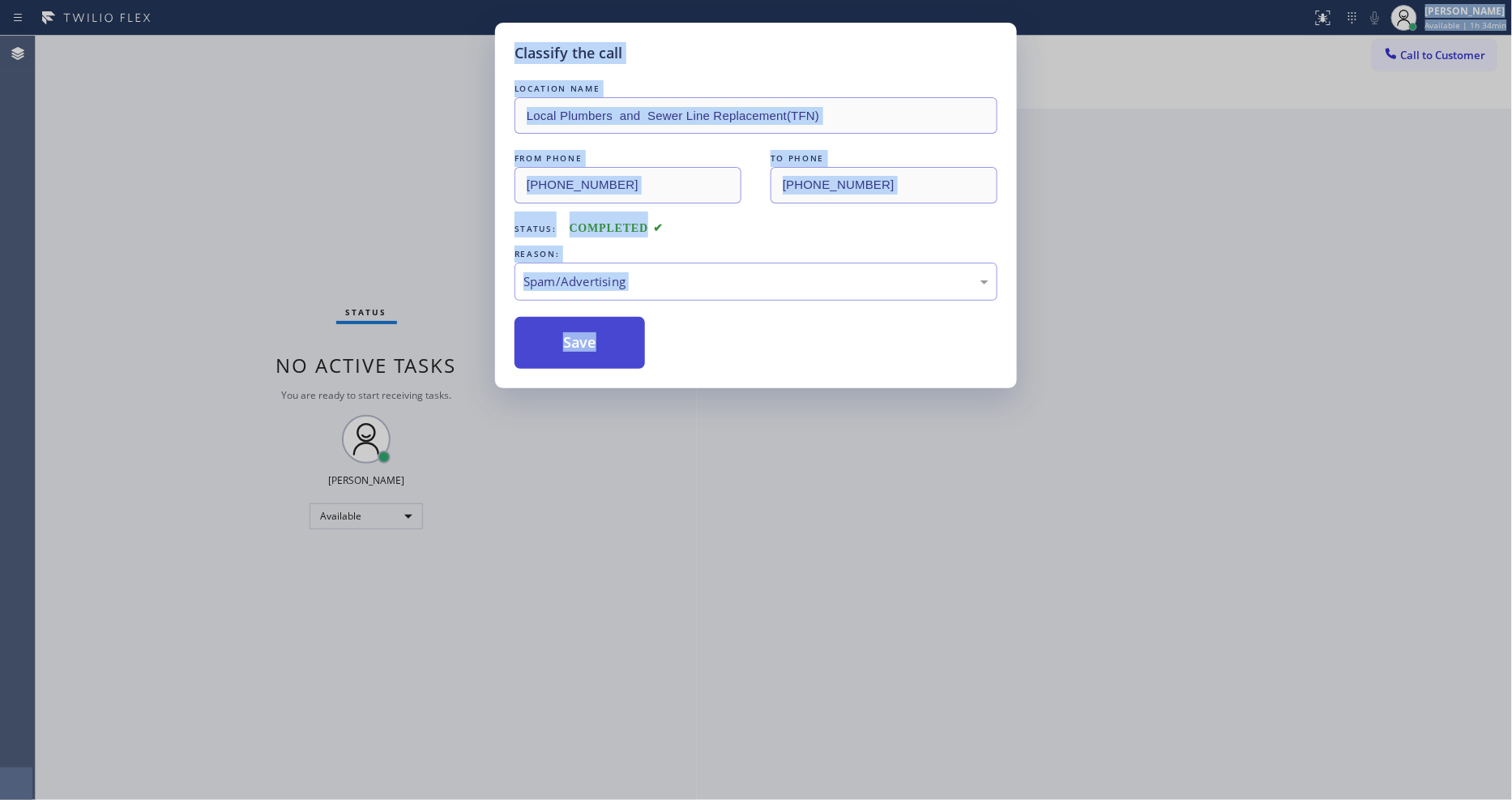
click at [591, 345] on button "Save" at bounding box center [580, 343] width 131 height 52
click at [591, 343] on button "Save" at bounding box center [580, 343] width 131 height 52
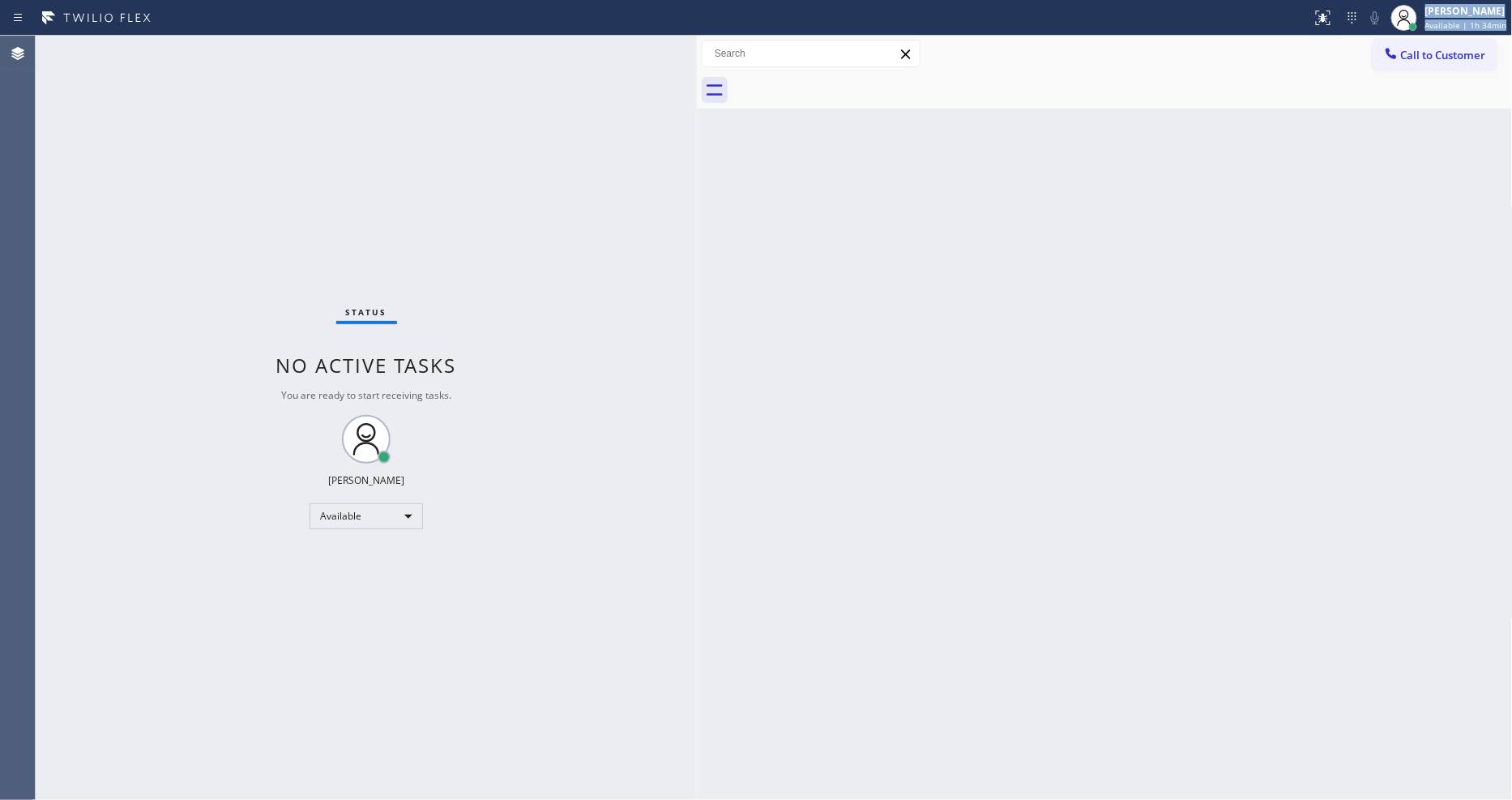
click at [197, 38] on div "Status No active tasks You are ready to start receiving tasks. [PERSON_NAME] Av…" at bounding box center [366, 418] width 662 height 764
click at [200, 55] on div "Status No active tasks You are ready to start receiving tasks. [PERSON_NAME] Av…" at bounding box center [366, 418] width 662 height 764
click at [232, 43] on div "Status No active tasks You are ready to start receiving tasks. [PERSON_NAME] Av…" at bounding box center [366, 418] width 662 height 764
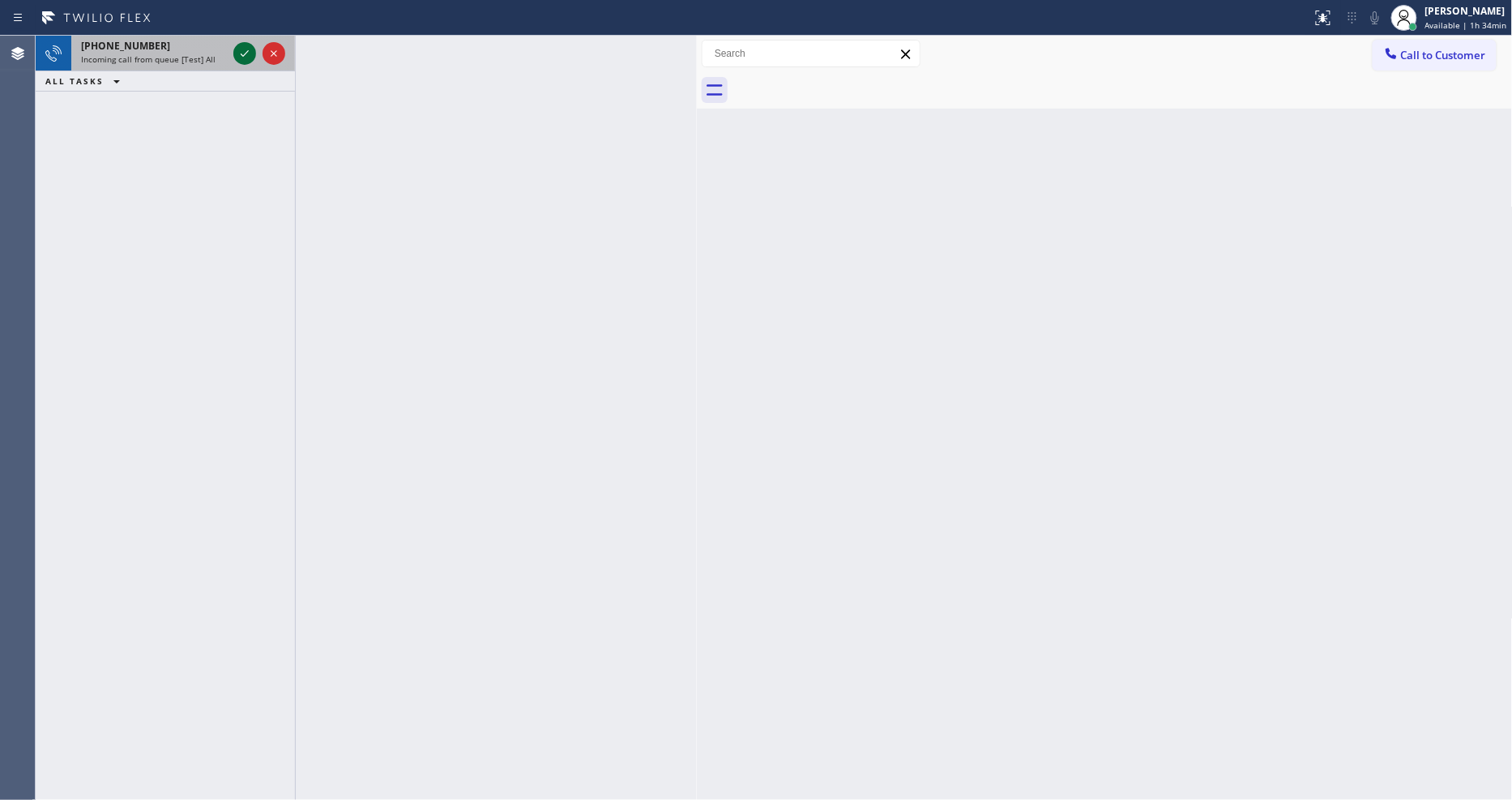
click at [241, 46] on icon at bounding box center [245, 54] width 20 height 20
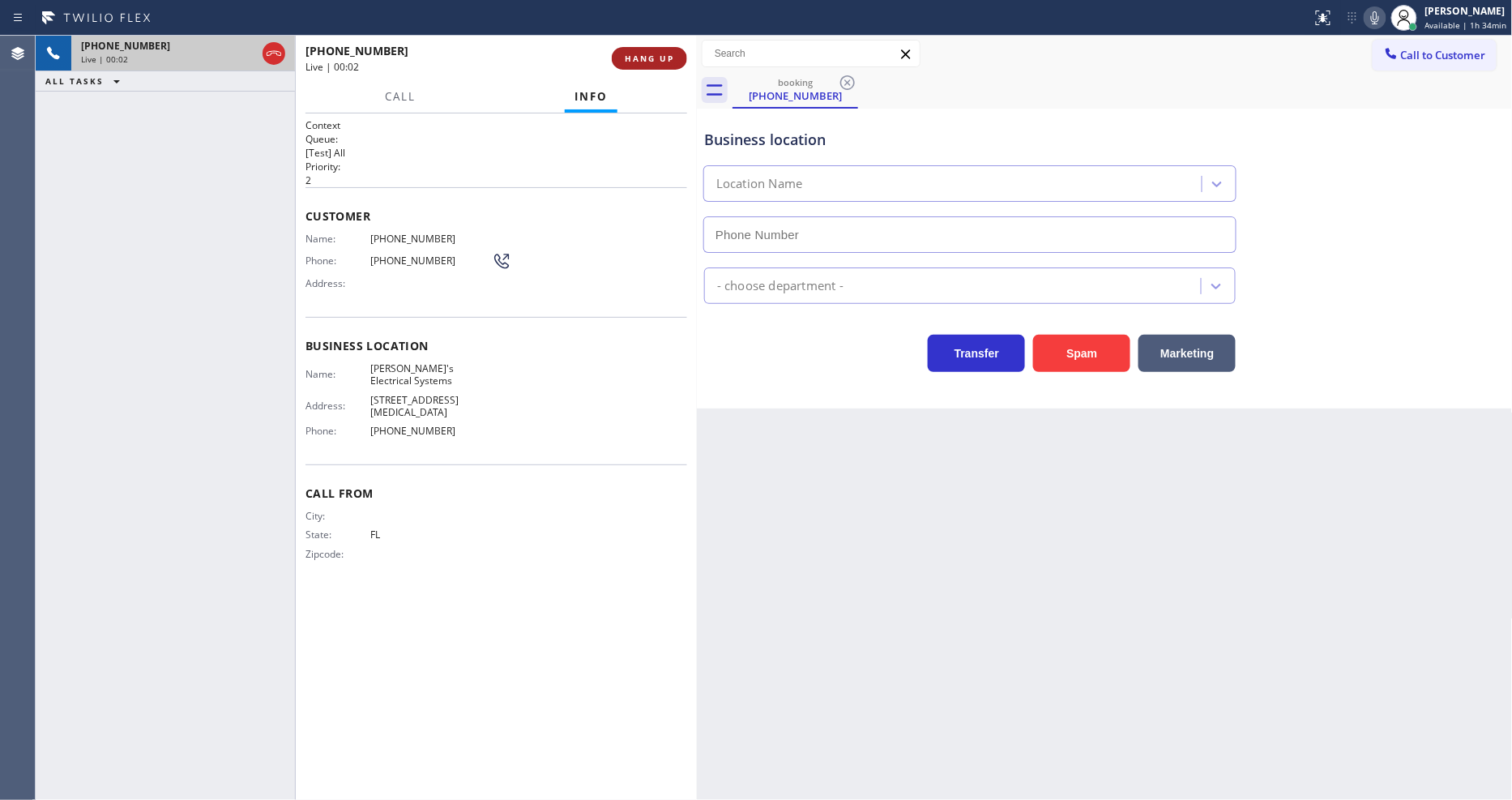
type input "[PHONE_NUMBER]"
click at [630, 55] on span "HANG UP" at bounding box center [649, 59] width 50 height 12
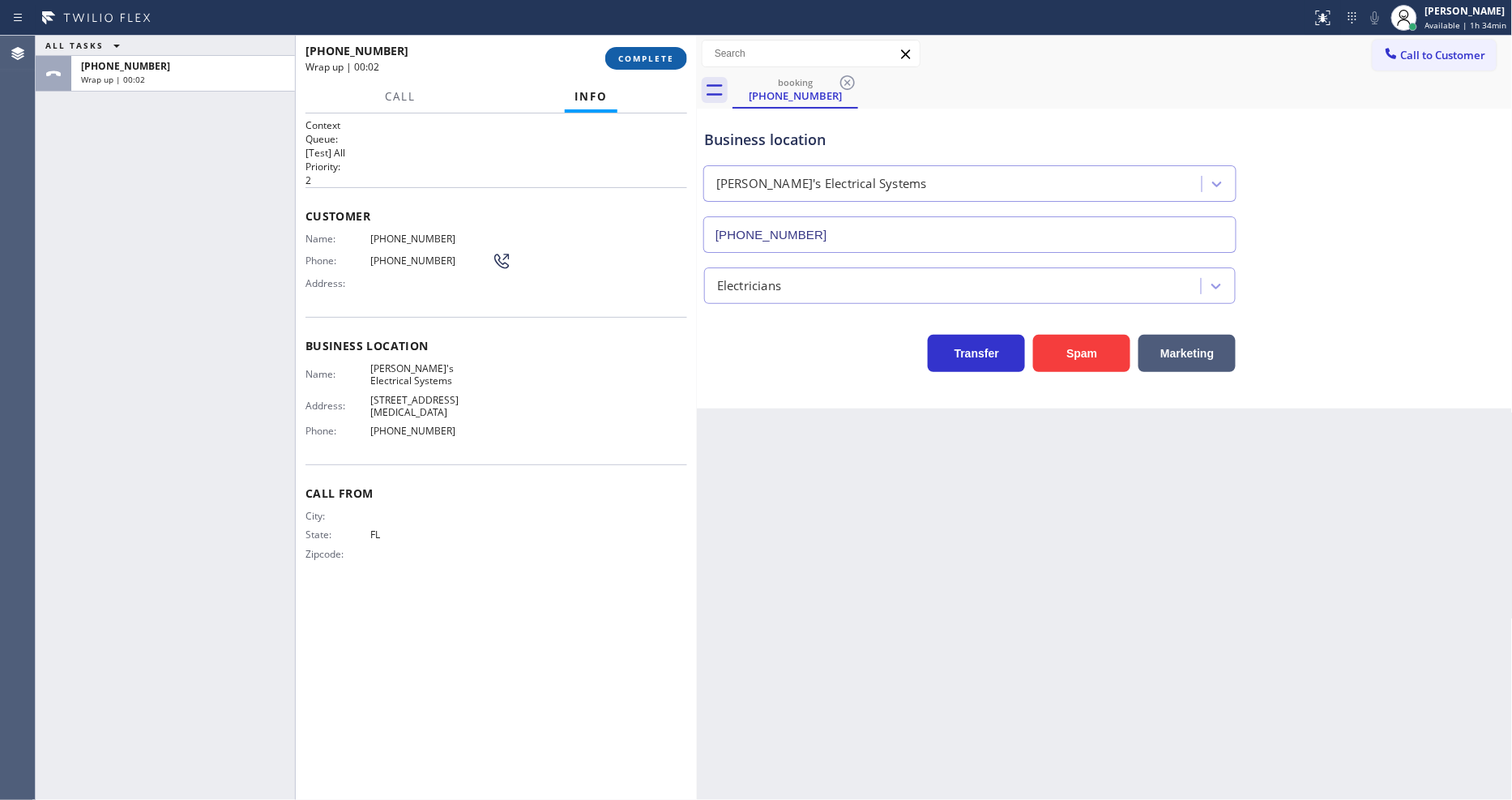
click at [630, 55] on span "COMPLETE" at bounding box center [647, 59] width 56 height 12
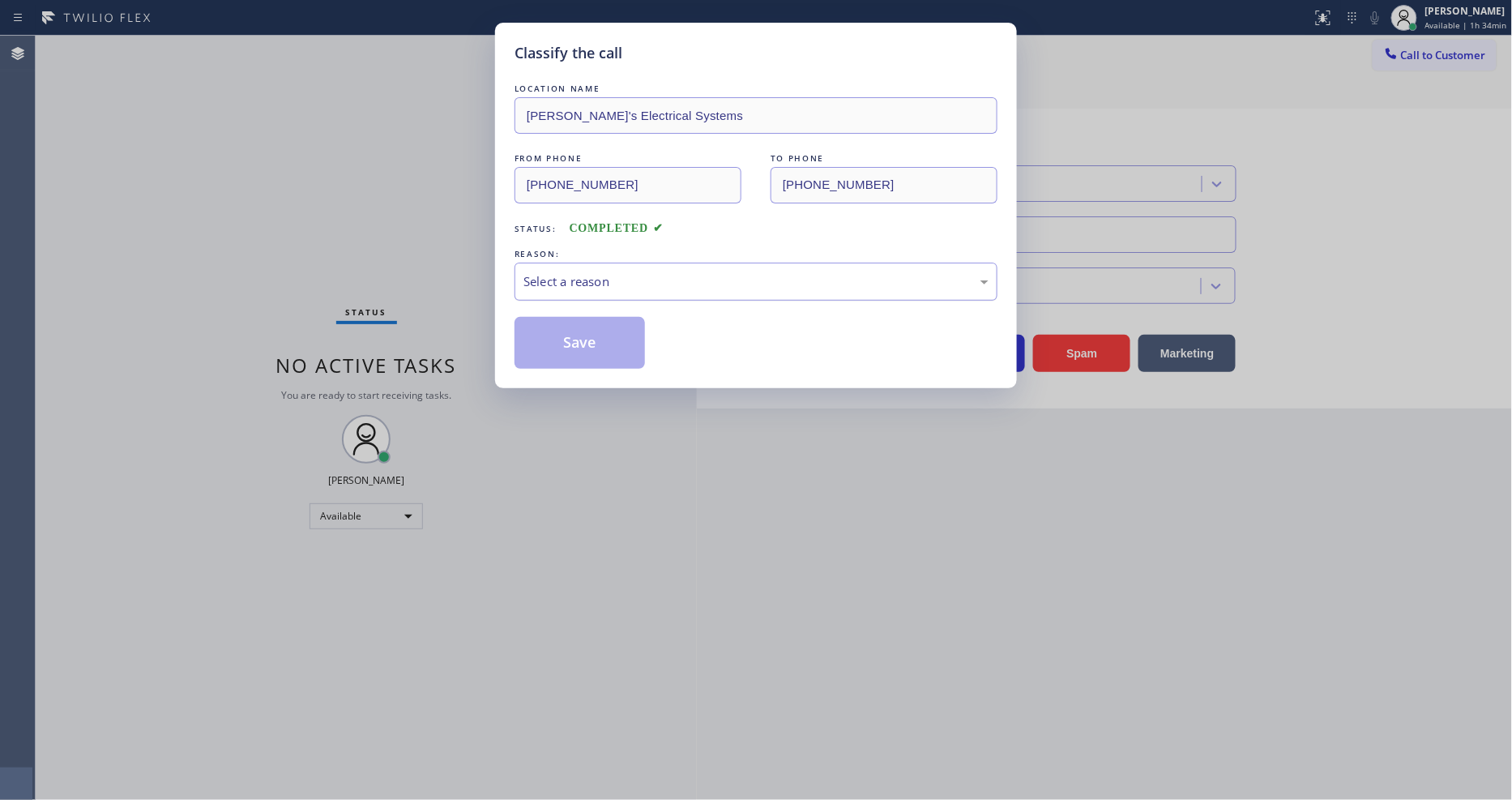
click at [637, 262] on div "Select a reason" at bounding box center [756, 281] width 483 height 38
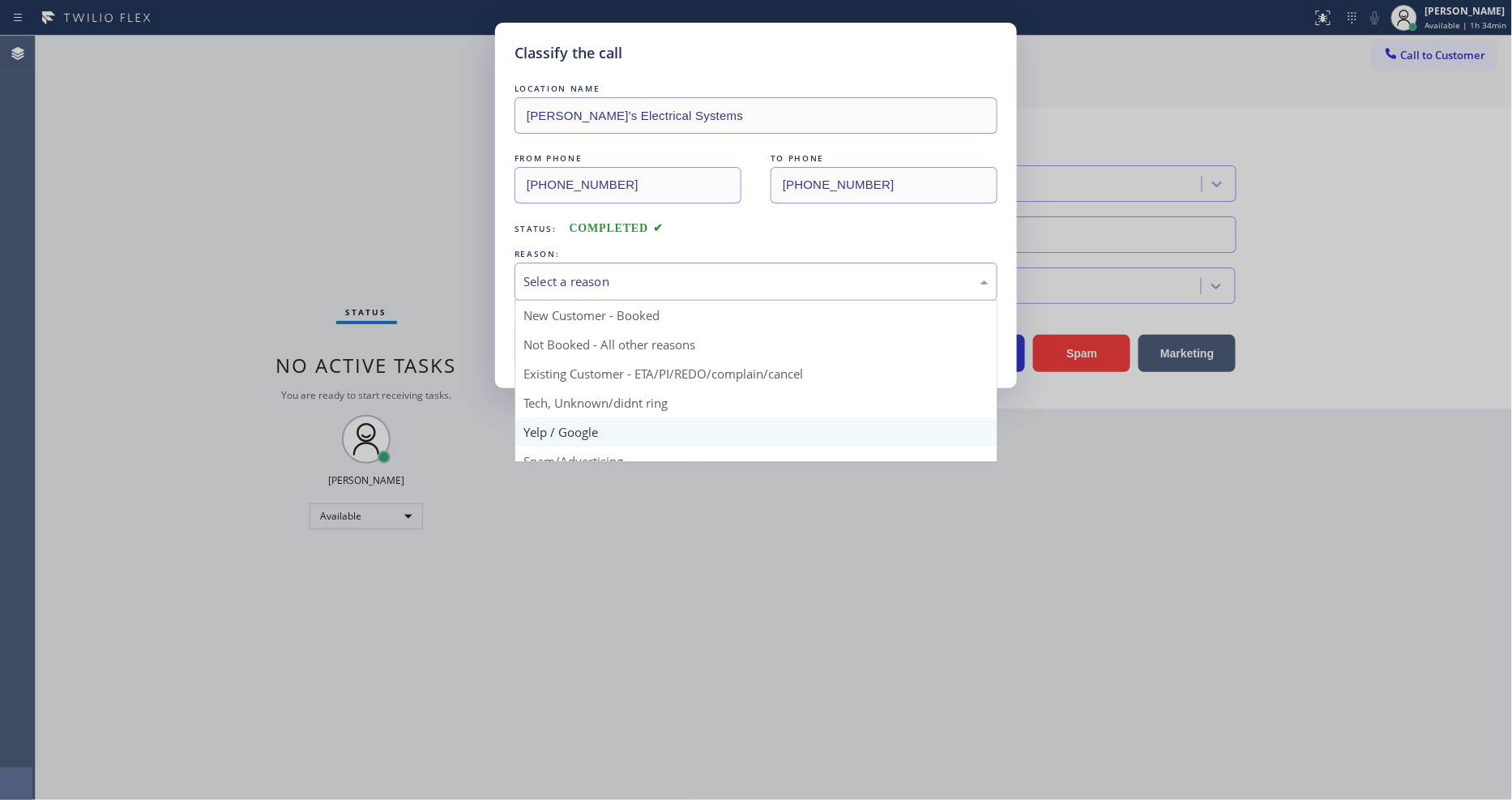
drag, startPoint x: 610, startPoint y: 417, endPoint x: 600, endPoint y: 350, distance: 67.7
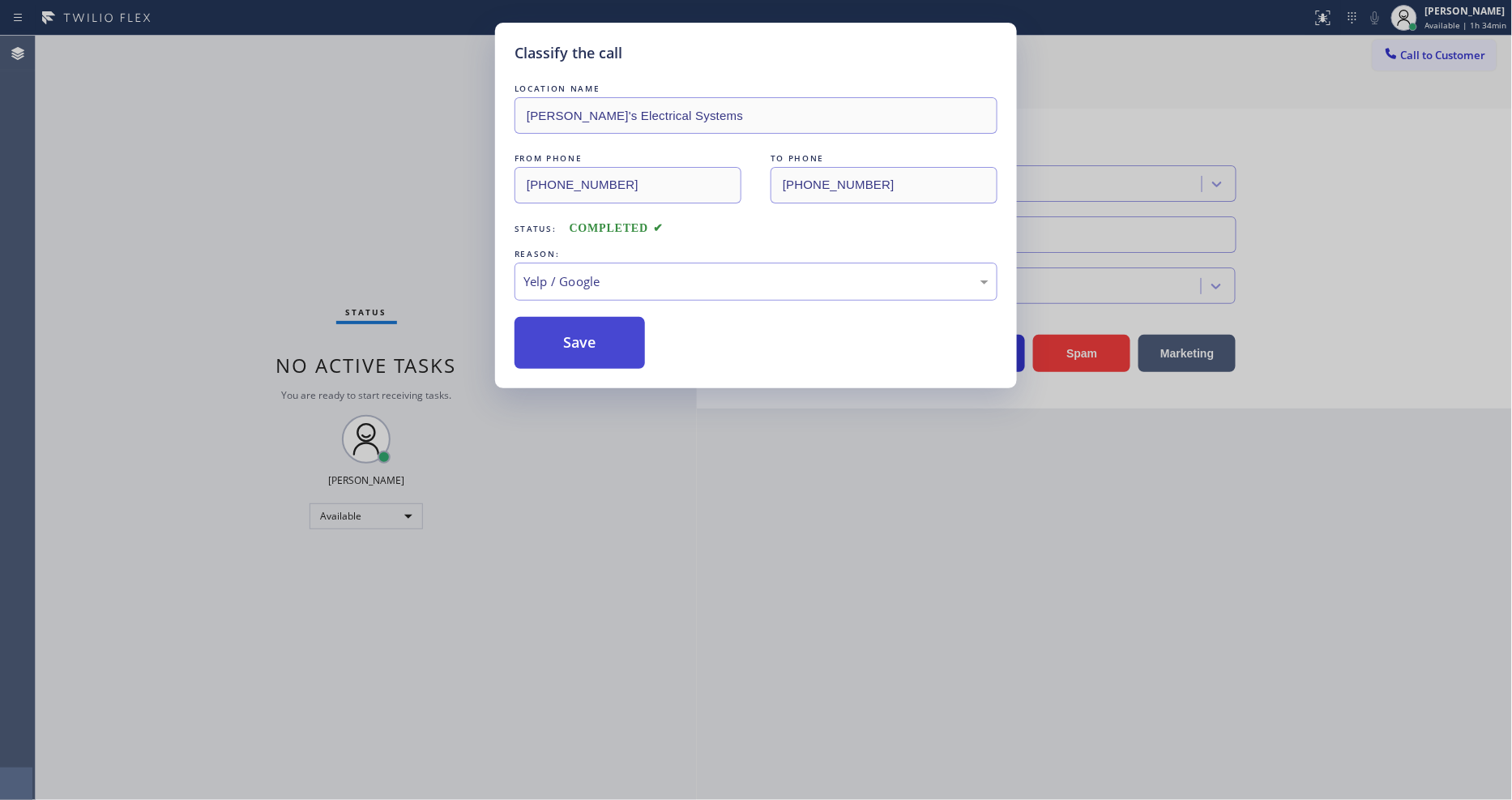
click at [600, 350] on button "Save" at bounding box center [580, 343] width 131 height 52
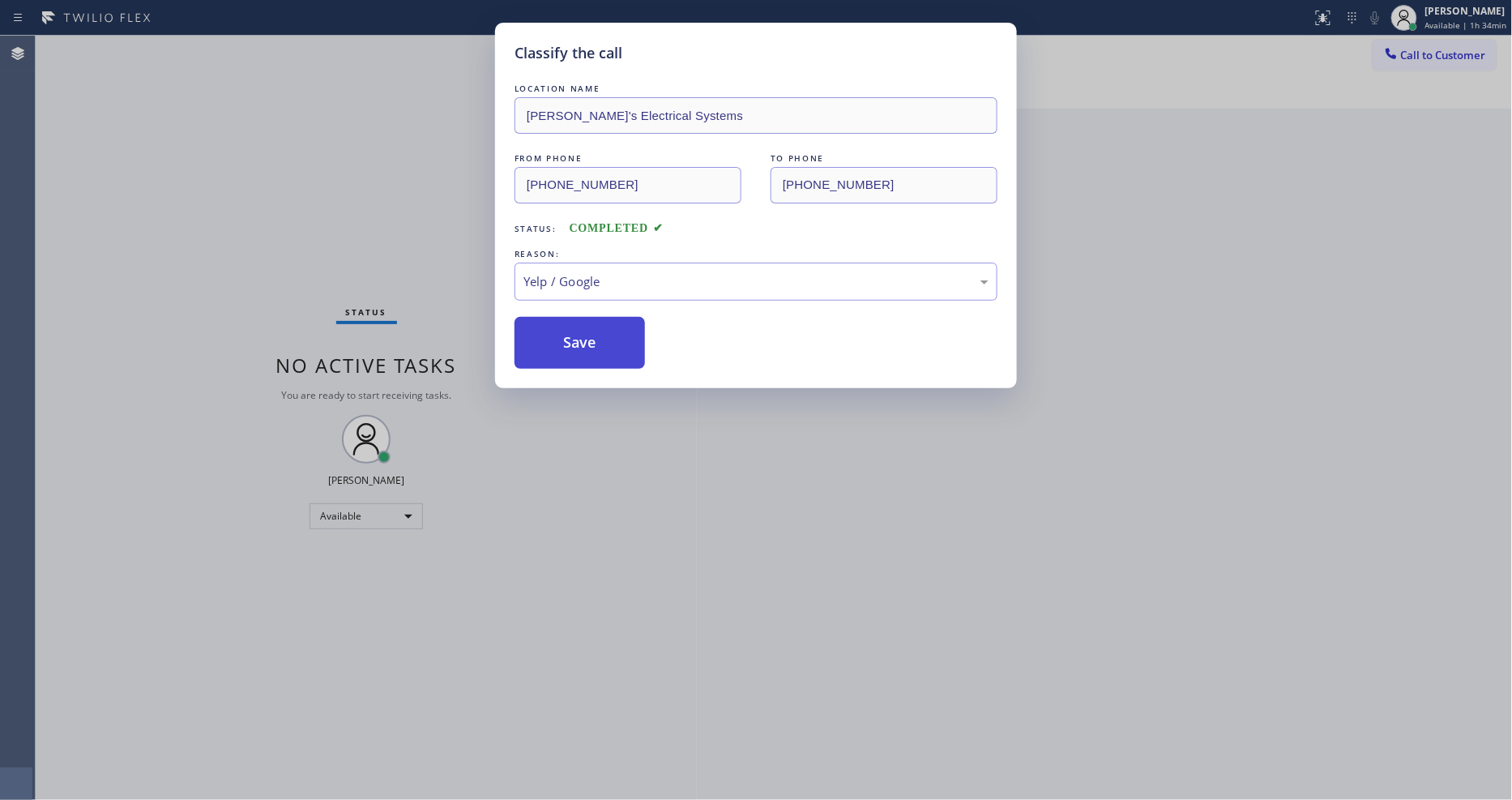
click at [600, 350] on button "Save" at bounding box center [580, 343] width 131 height 52
click at [197, 52] on div "Status No active tasks You are ready to start receiving tasks. [PERSON_NAME] Av…" at bounding box center [366, 418] width 662 height 764
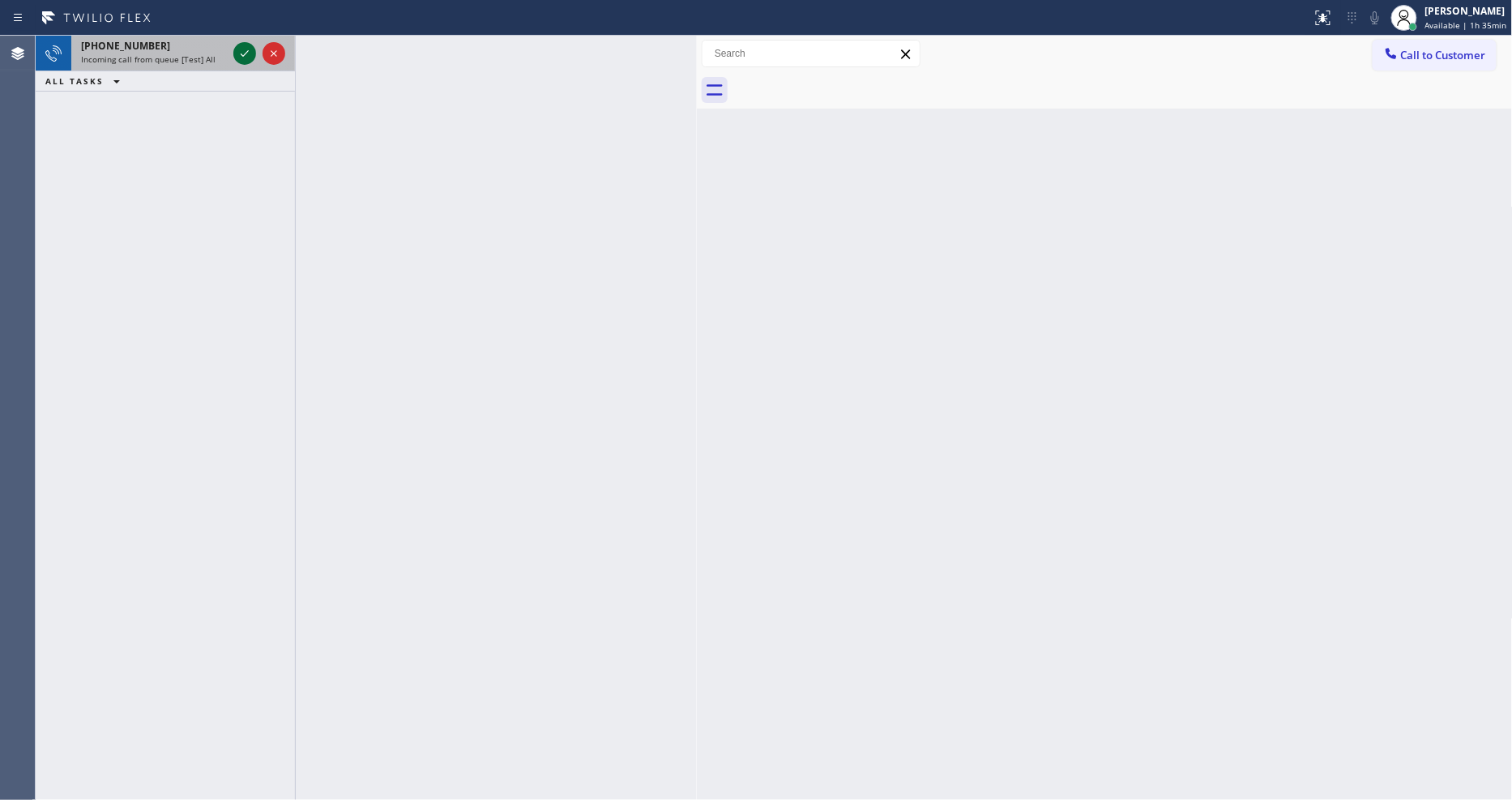
click at [244, 53] on icon at bounding box center [245, 54] width 20 height 20
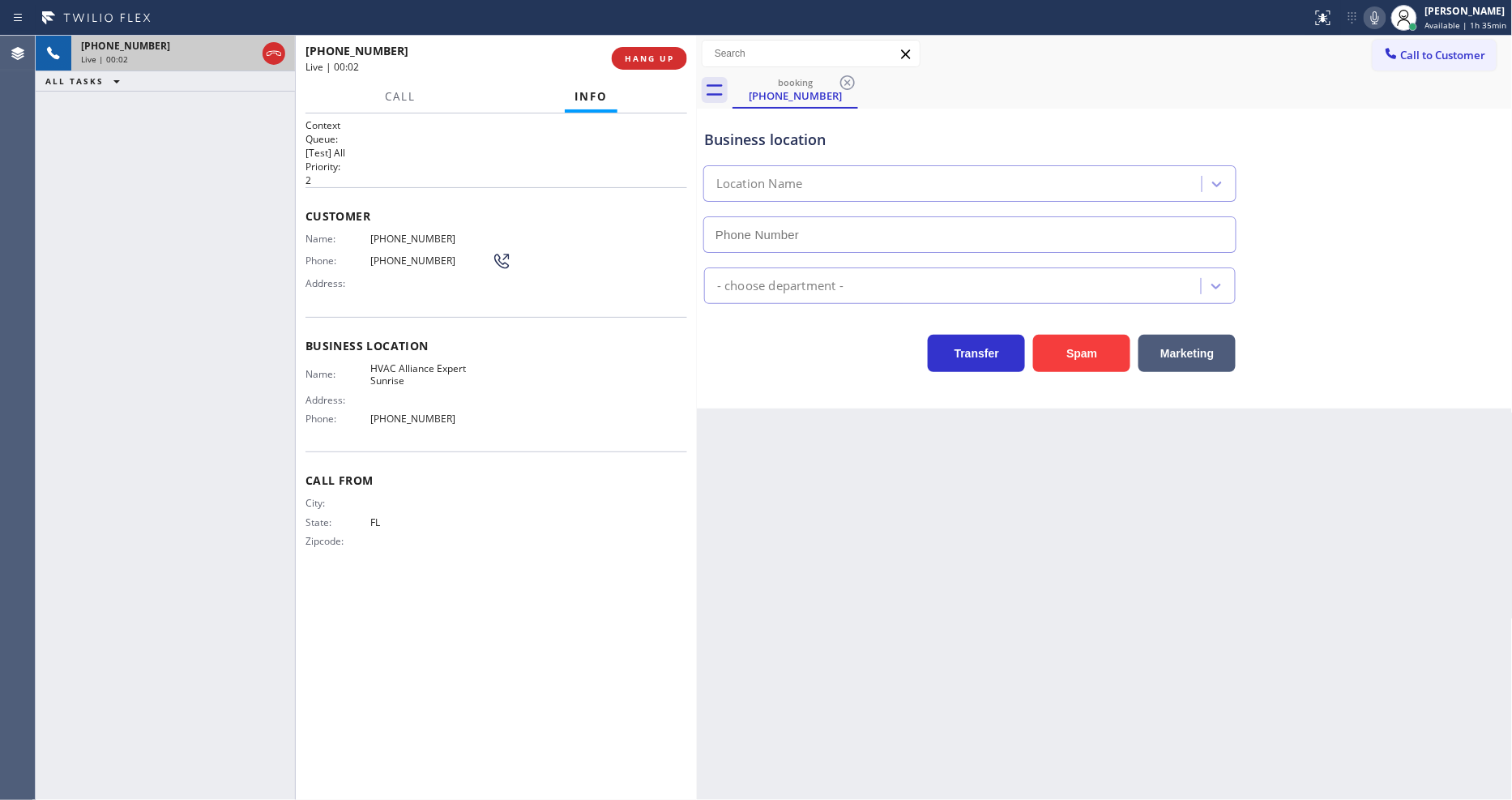
type input "[PHONE_NUMBER]"
click at [671, 69] on div "[PHONE_NUMBER] Live | 00:03 HANG UP" at bounding box center [496, 58] width 382 height 42
click at [671, 57] on span "HANG UP" at bounding box center [649, 59] width 50 height 12
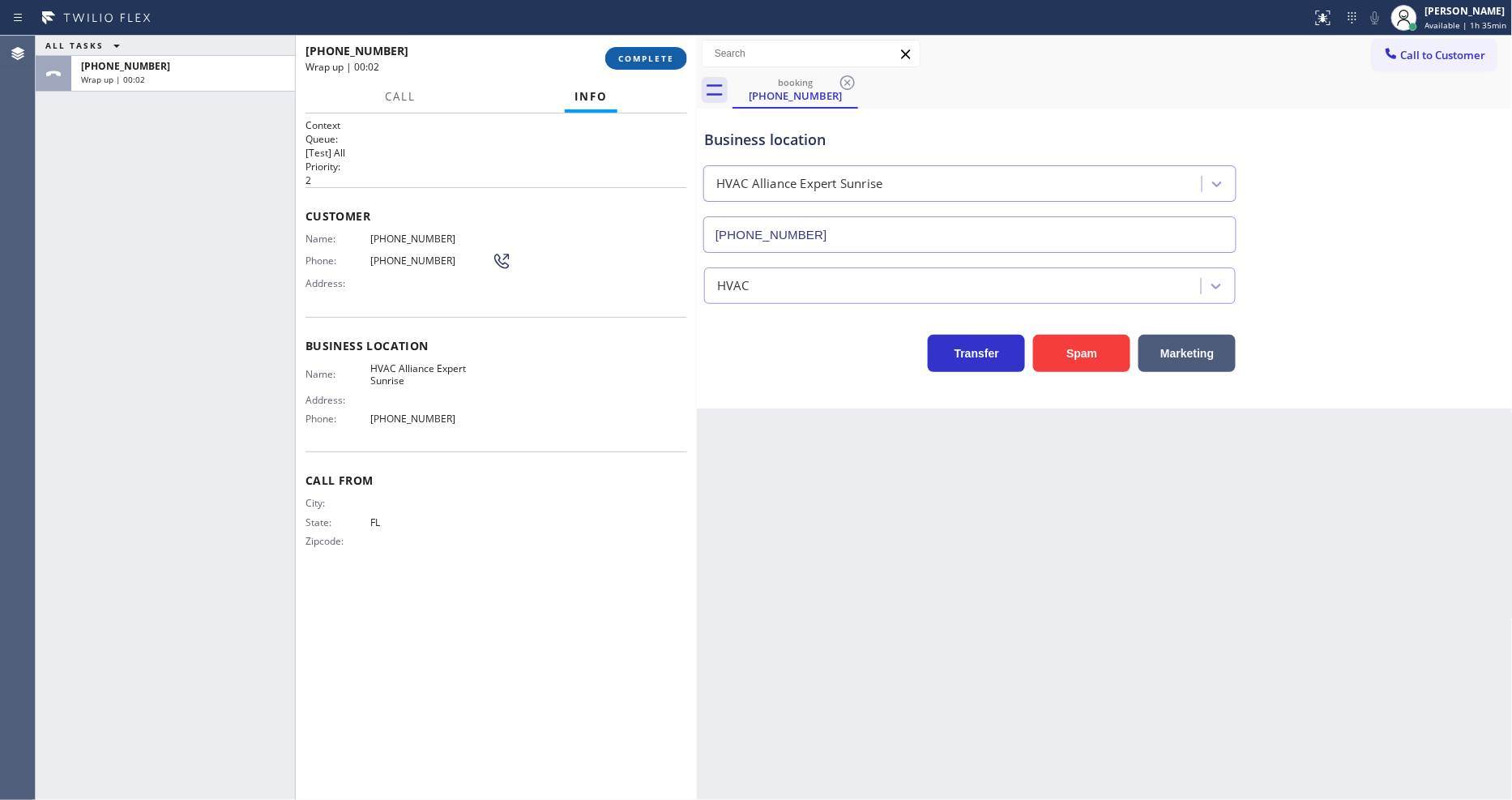
click at [671, 57] on span "COMPLETE" at bounding box center [647, 59] width 56 height 12
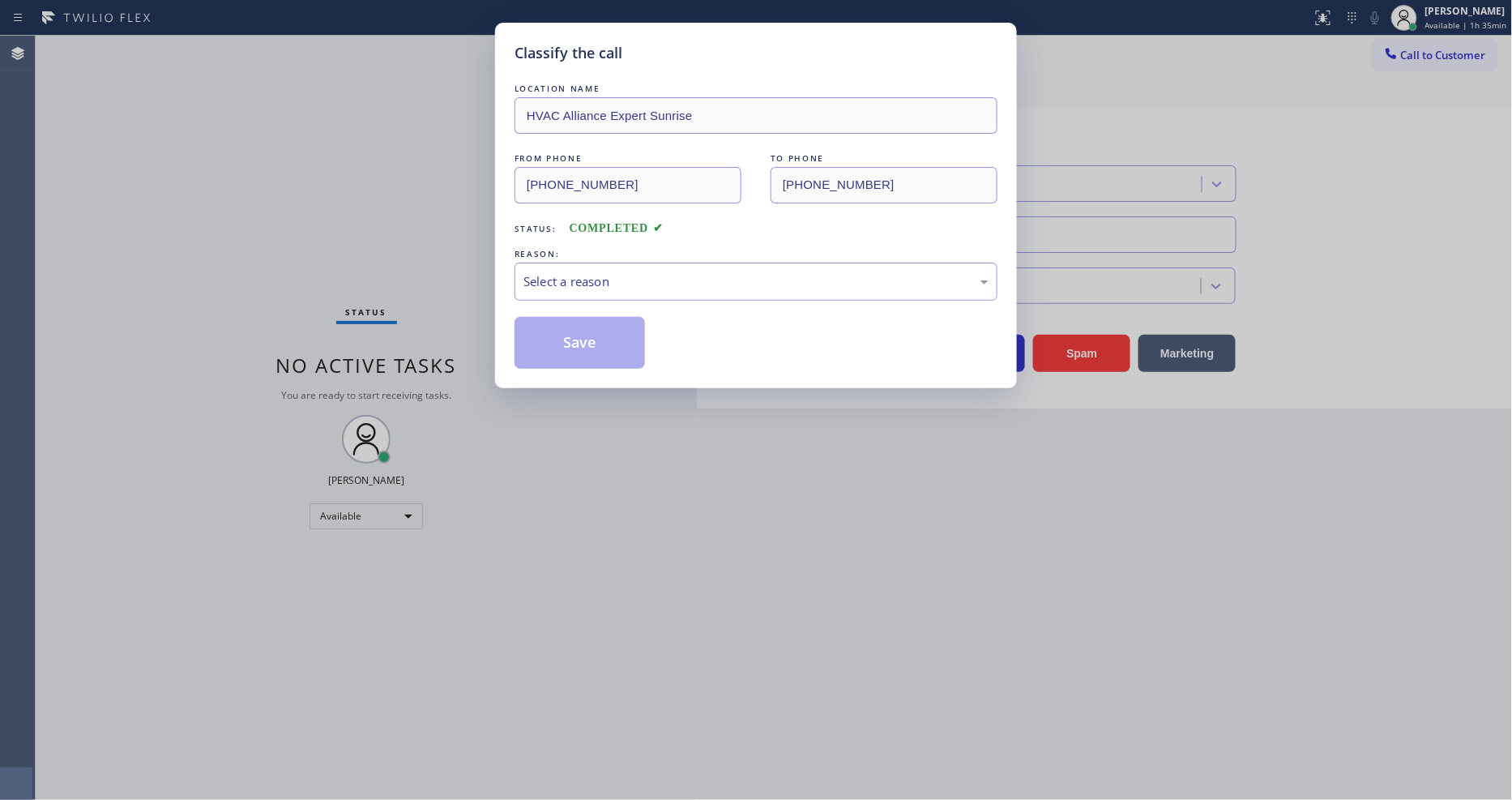
click at [591, 246] on div "REASON:" at bounding box center [756, 254] width 483 height 17
drag, startPoint x: 591, startPoint y: 272, endPoint x: 589, endPoint y: 285, distance: 13.2
click at [590, 272] on div "Select a reason" at bounding box center [756, 281] width 465 height 19
click at [596, 361] on button "Save" at bounding box center [580, 343] width 131 height 52
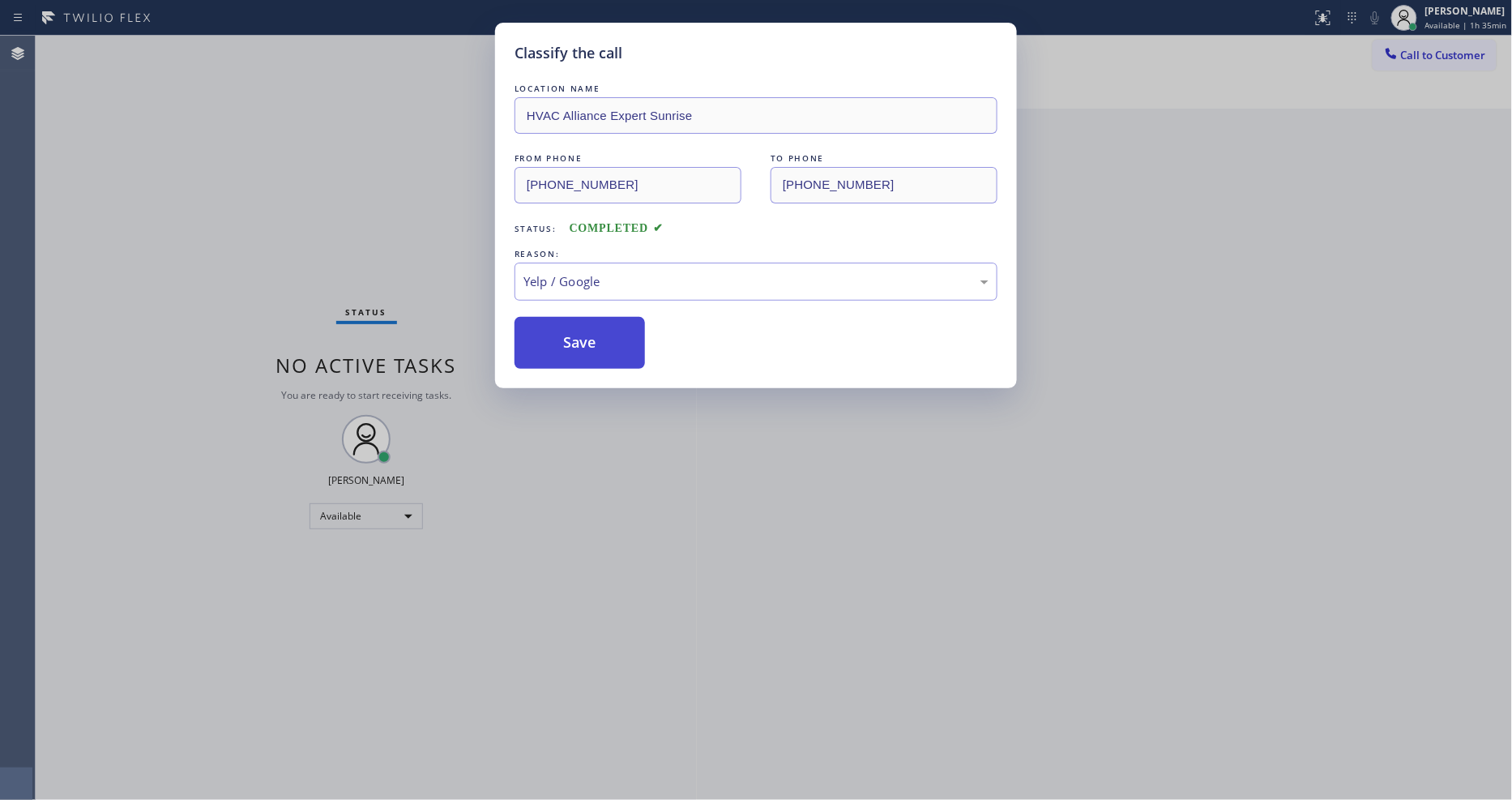
click at [596, 347] on button "Save" at bounding box center [580, 343] width 131 height 52
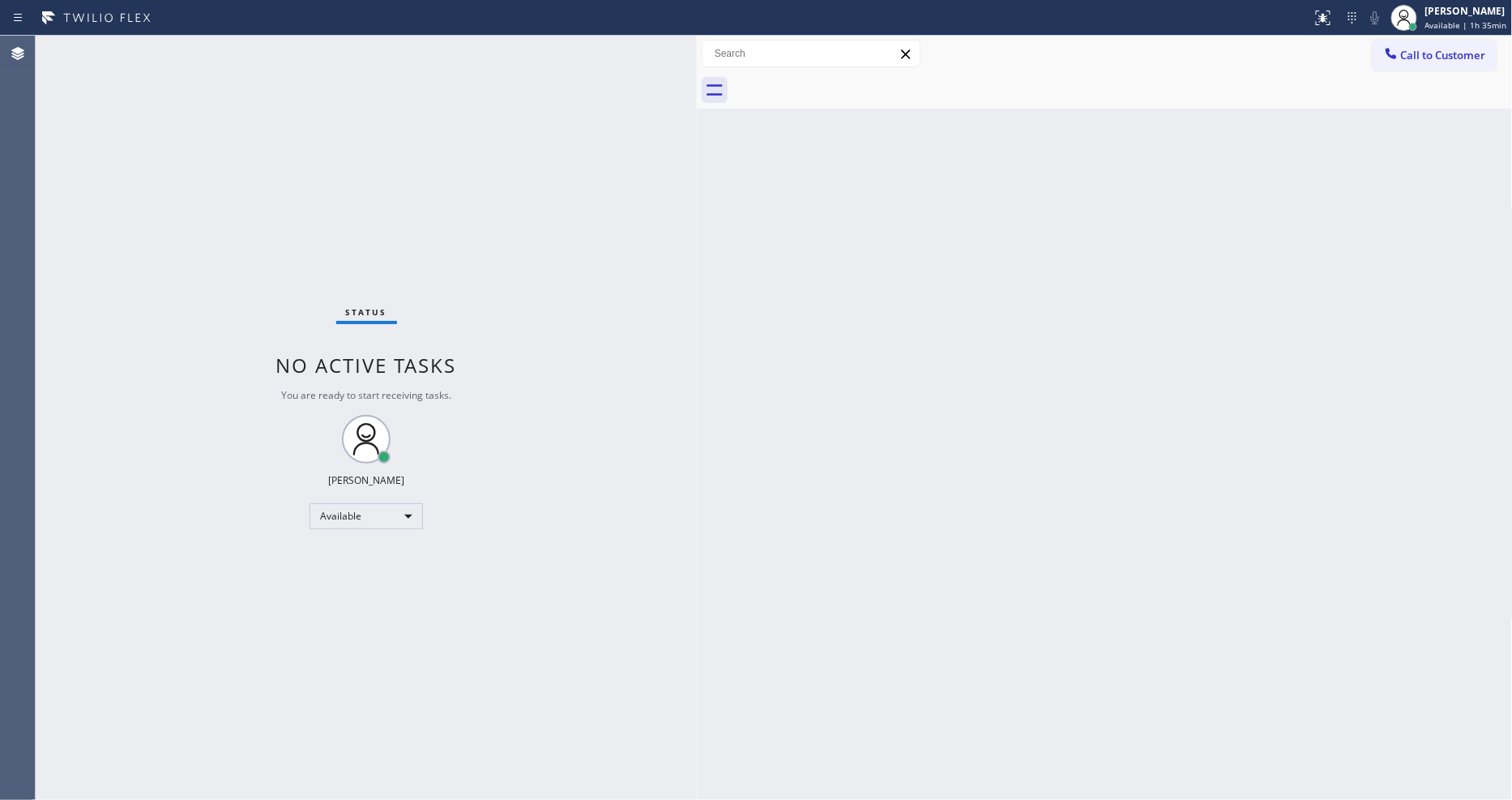
click at [211, 36] on div "Status No active tasks You are ready to start receiving tasks. [PERSON_NAME] Av…" at bounding box center [366, 418] width 662 height 764
click at [203, 46] on div "Status No active tasks You are ready to start receiving tasks. [PERSON_NAME] Av…" at bounding box center [366, 418] width 662 height 764
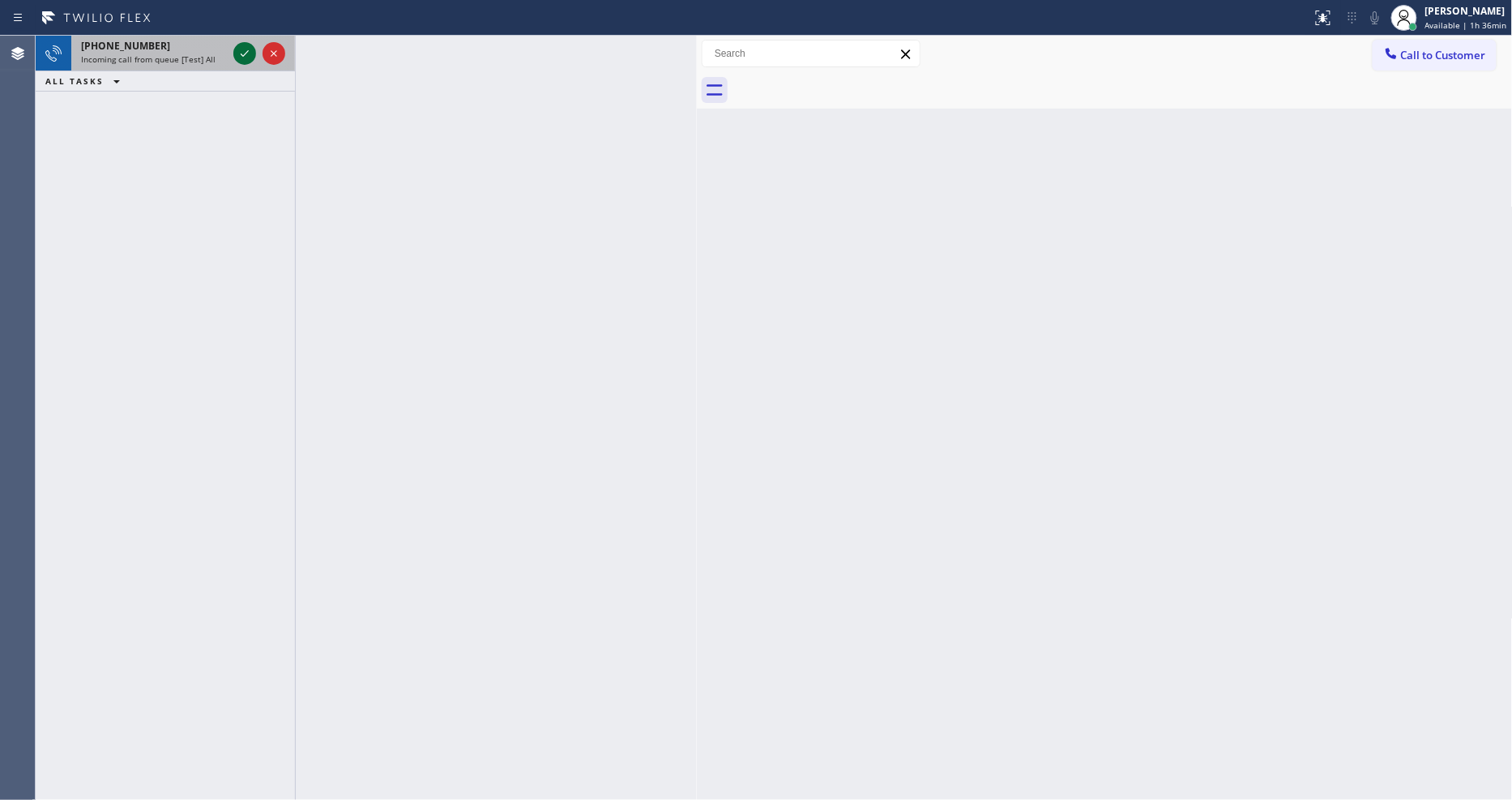
click at [239, 54] on div at bounding box center [244, 54] width 22 height 20
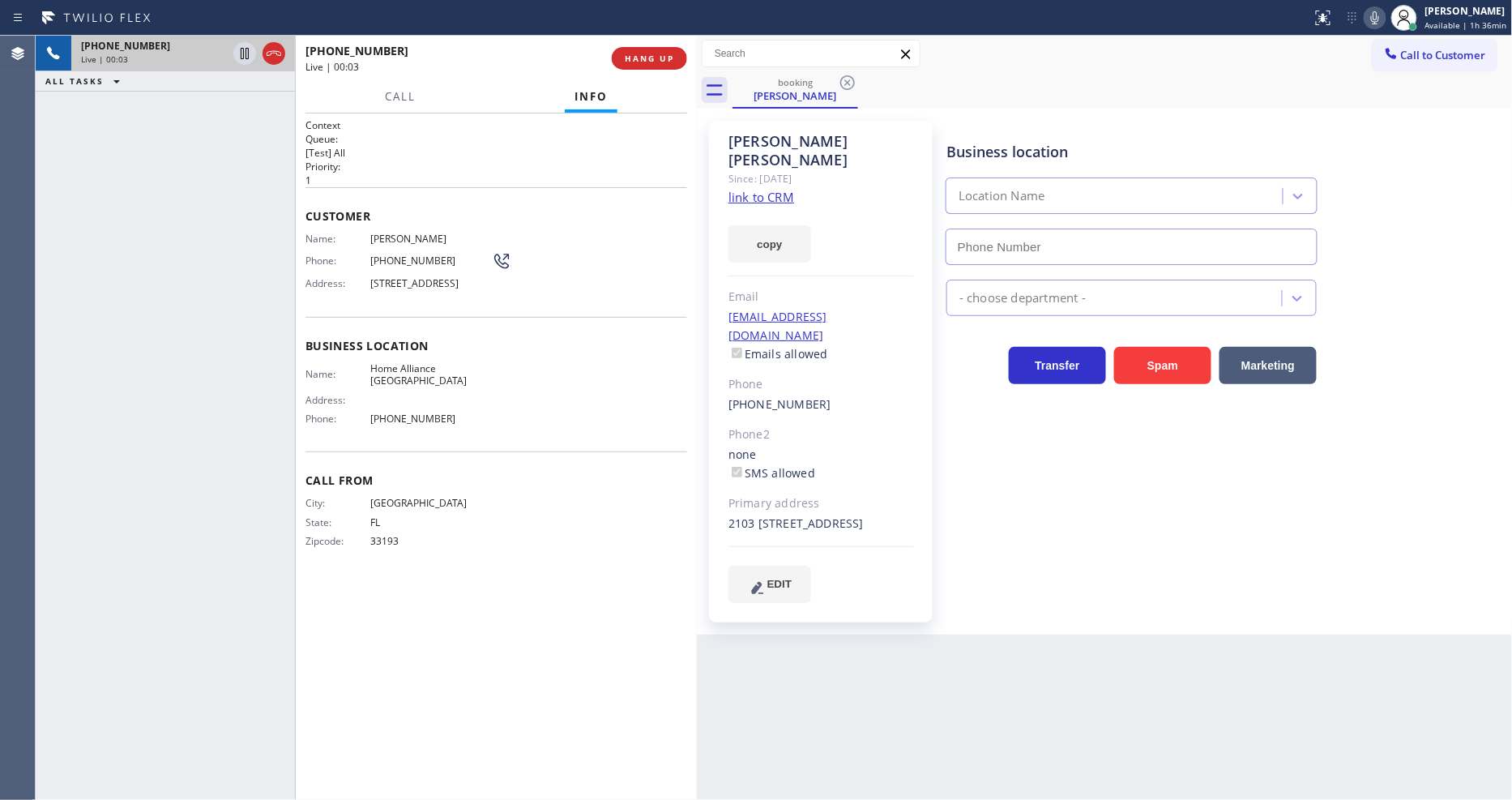
type input "[PHONE_NUMBER]"
click at [738, 189] on link "link to CRM" at bounding box center [761, 197] width 65 height 17
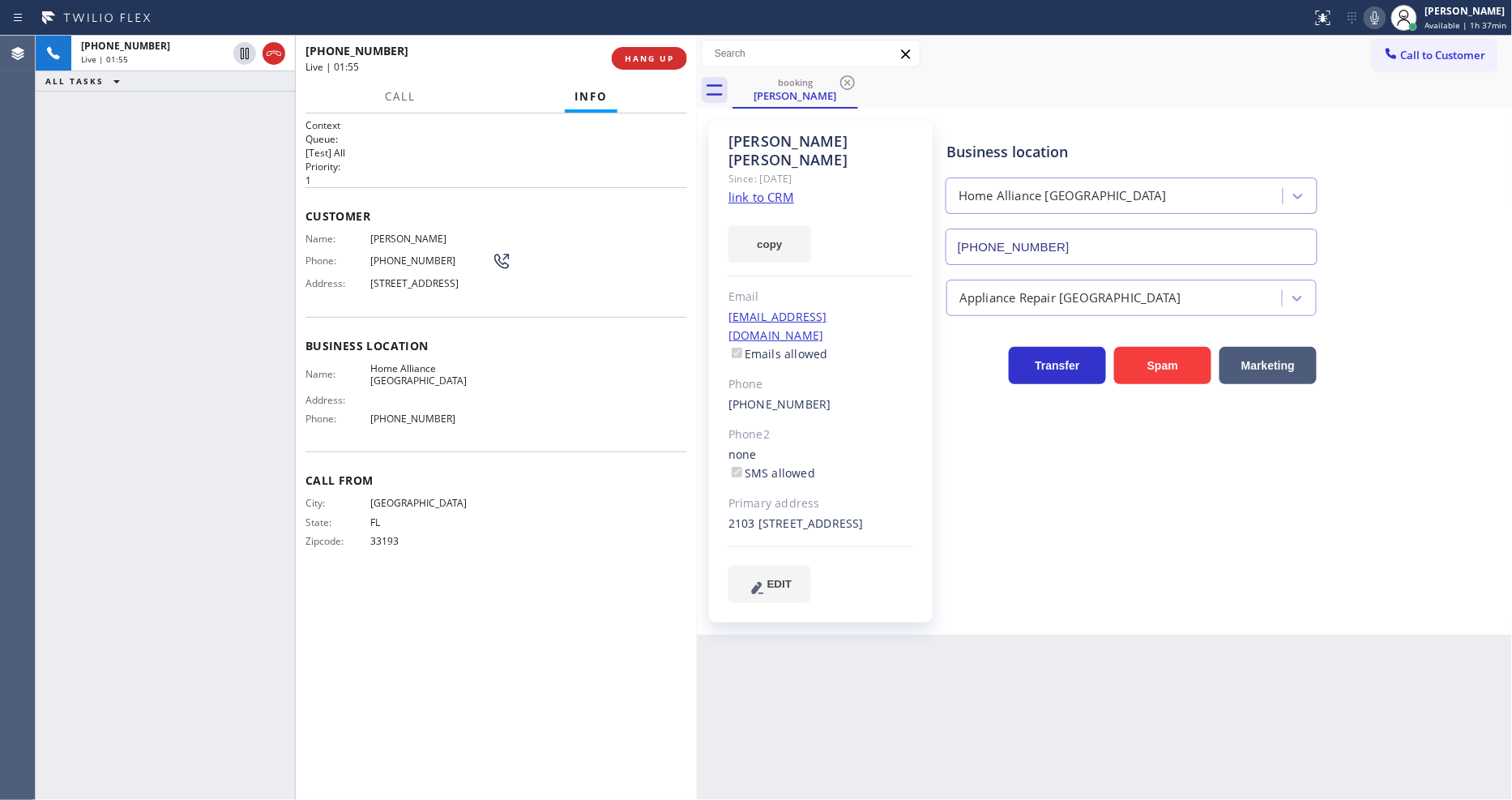
drag, startPoint x: 240, startPoint y: 51, endPoint x: 577, endPoint y: 3, distance: 340.4
click at [240, 51] on icon at bounding box center [245, 54] width 20 height 20
click at [1376, 8] on icon at bounding box center [1376, 18] width 20 height 20
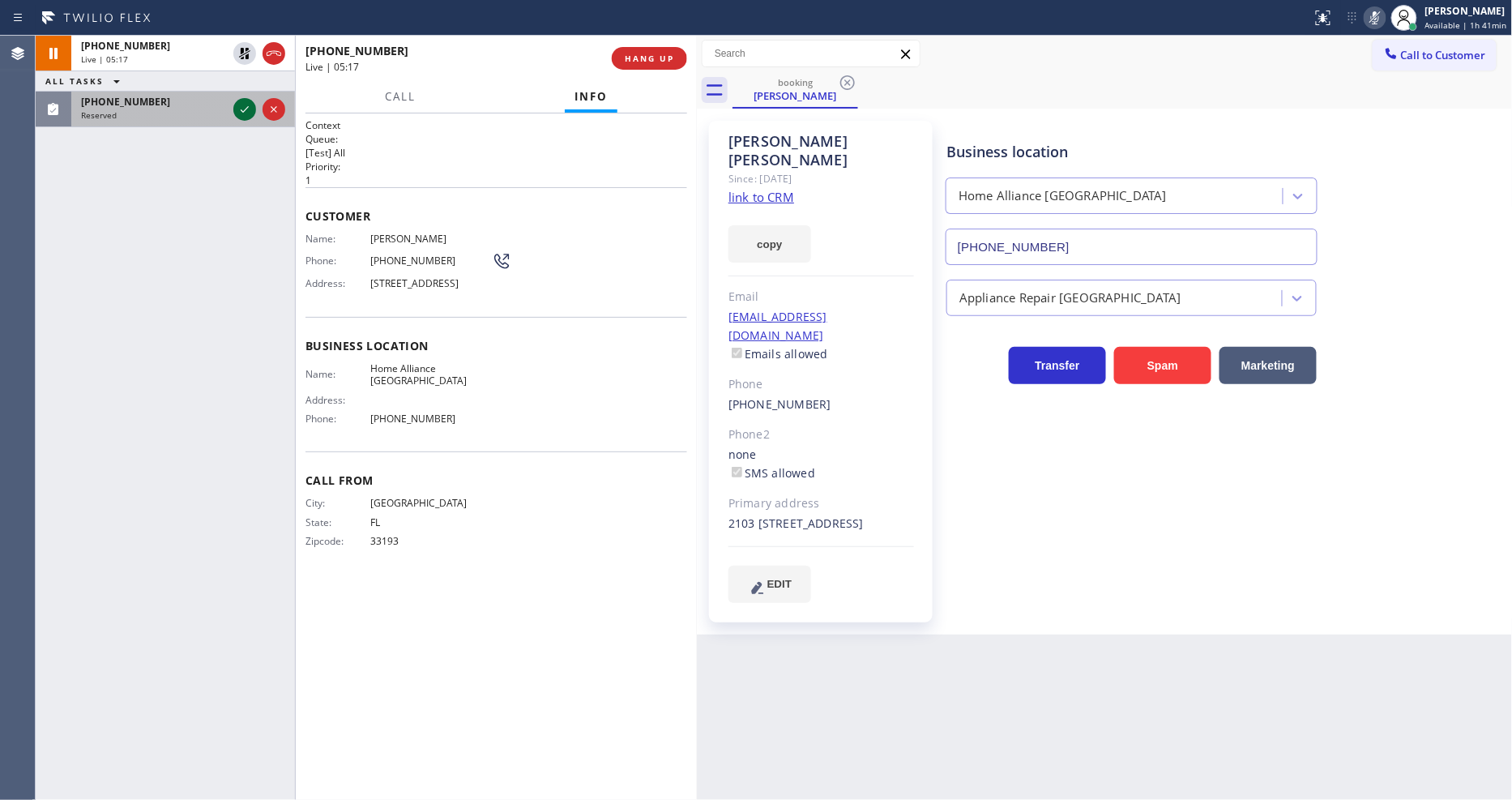
click at [249, 109] on icon at bounding box center [245, 110] width 20 height 20
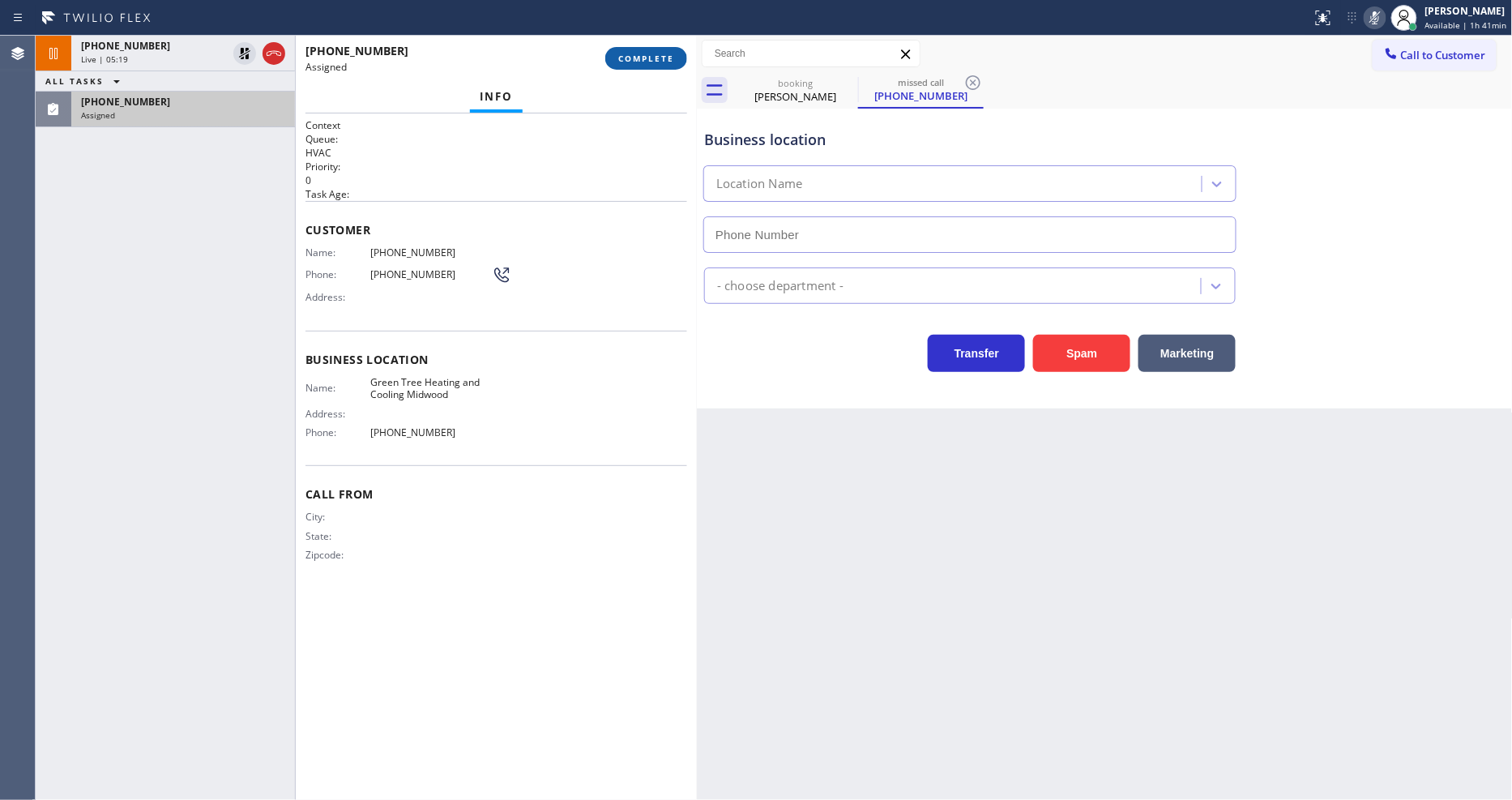
click at [651, 53] on span "COMPLETE" at bounding box center [647, 59] width 56 height 12
type input "[PHONE_NUMBER]"
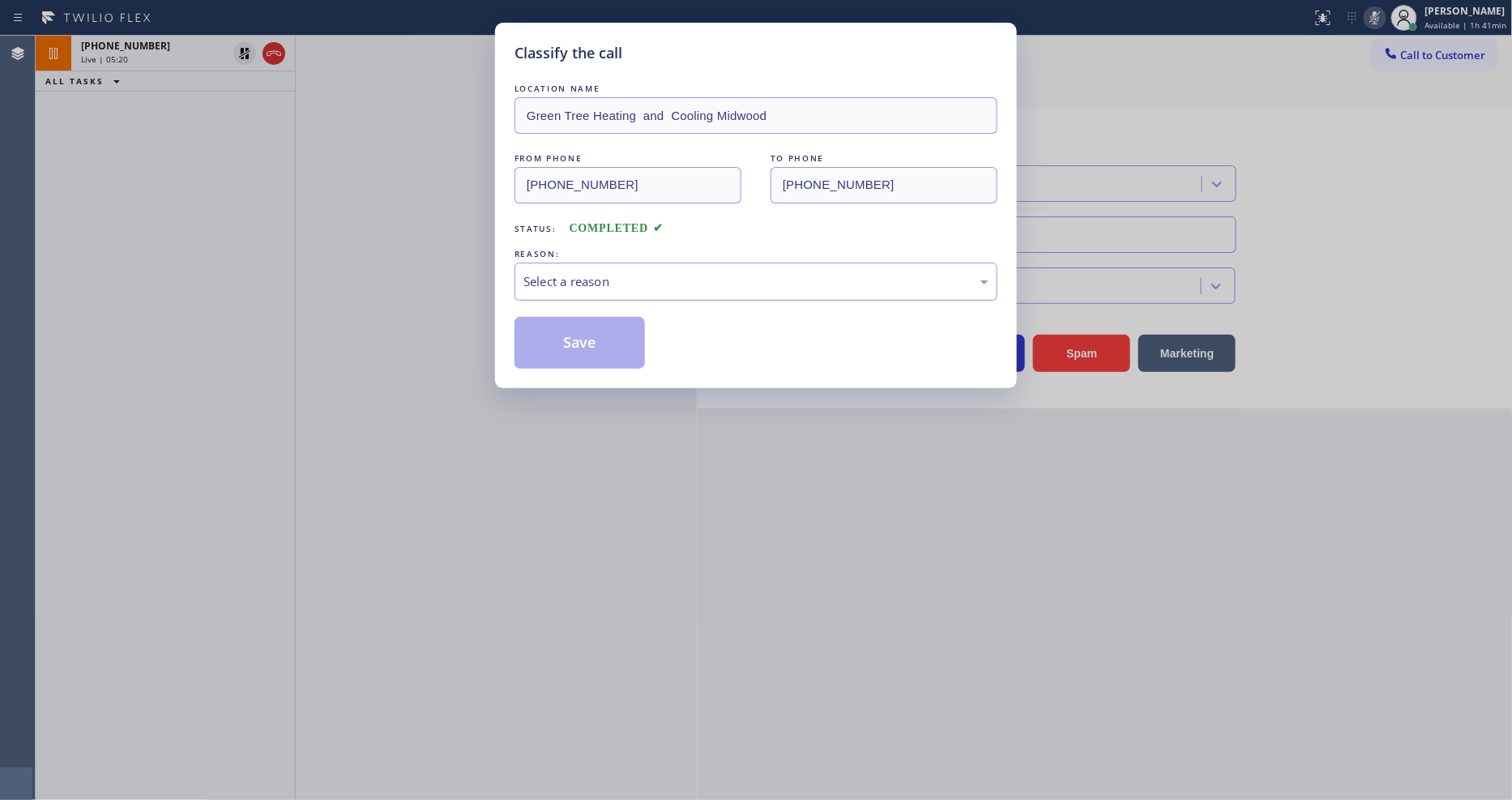
click at [606, 262] on div "Select a reason" at bounding box center [756, 281] width 483 height 38
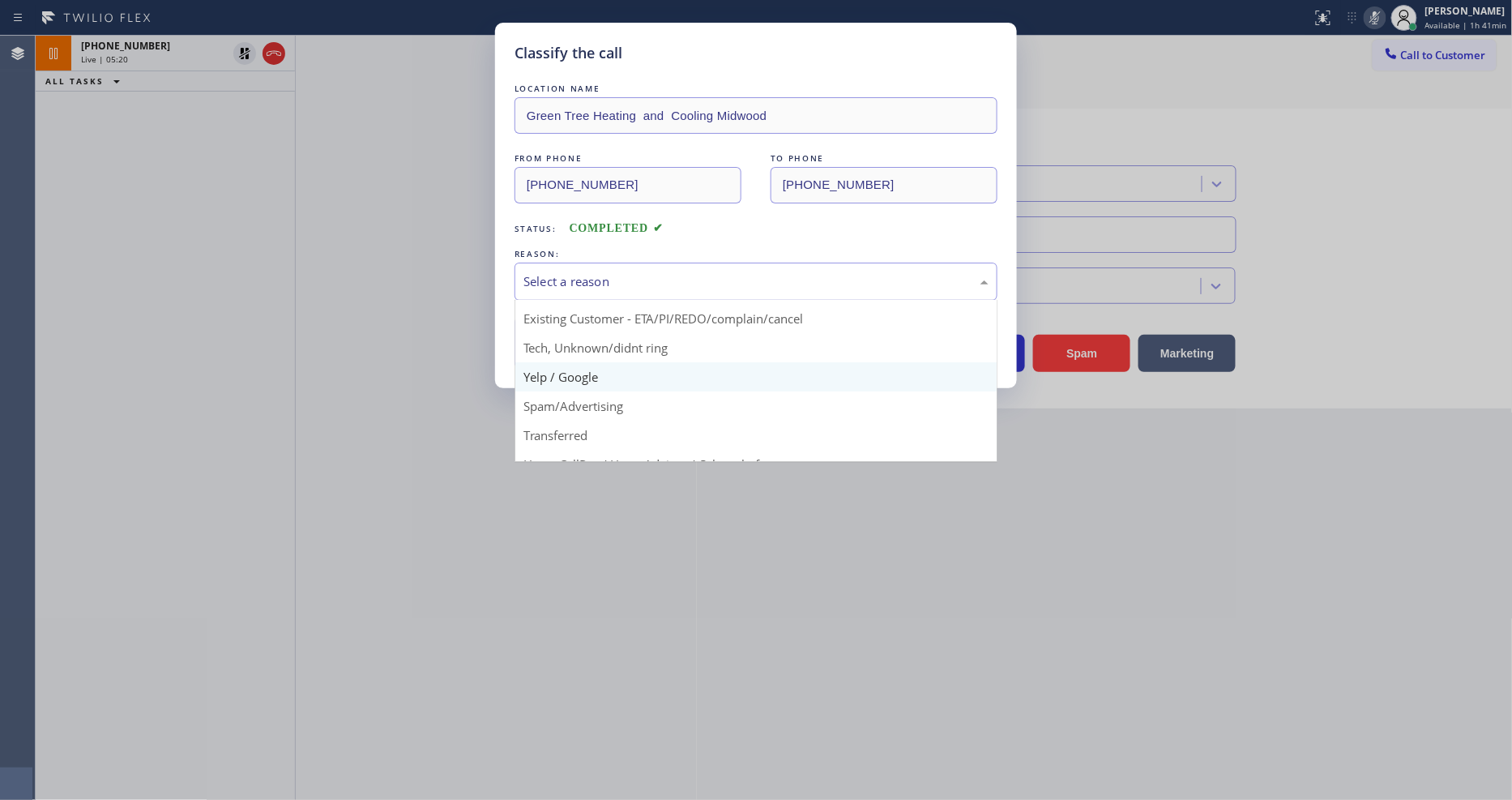
scroll to position [101, 0]
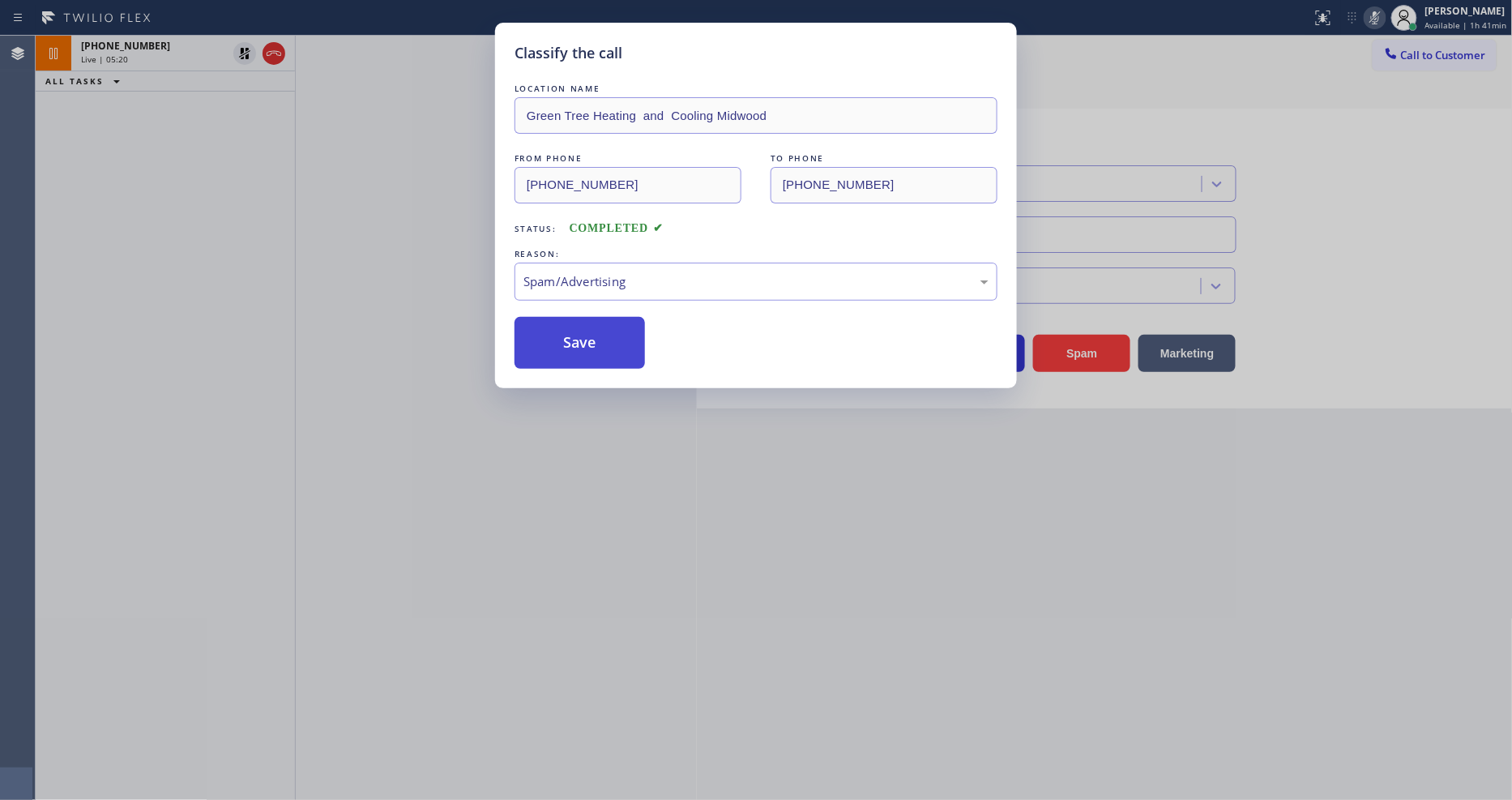
click at [606, 338] on button "Save" at bounding box center [580, 343] width 131 height 52
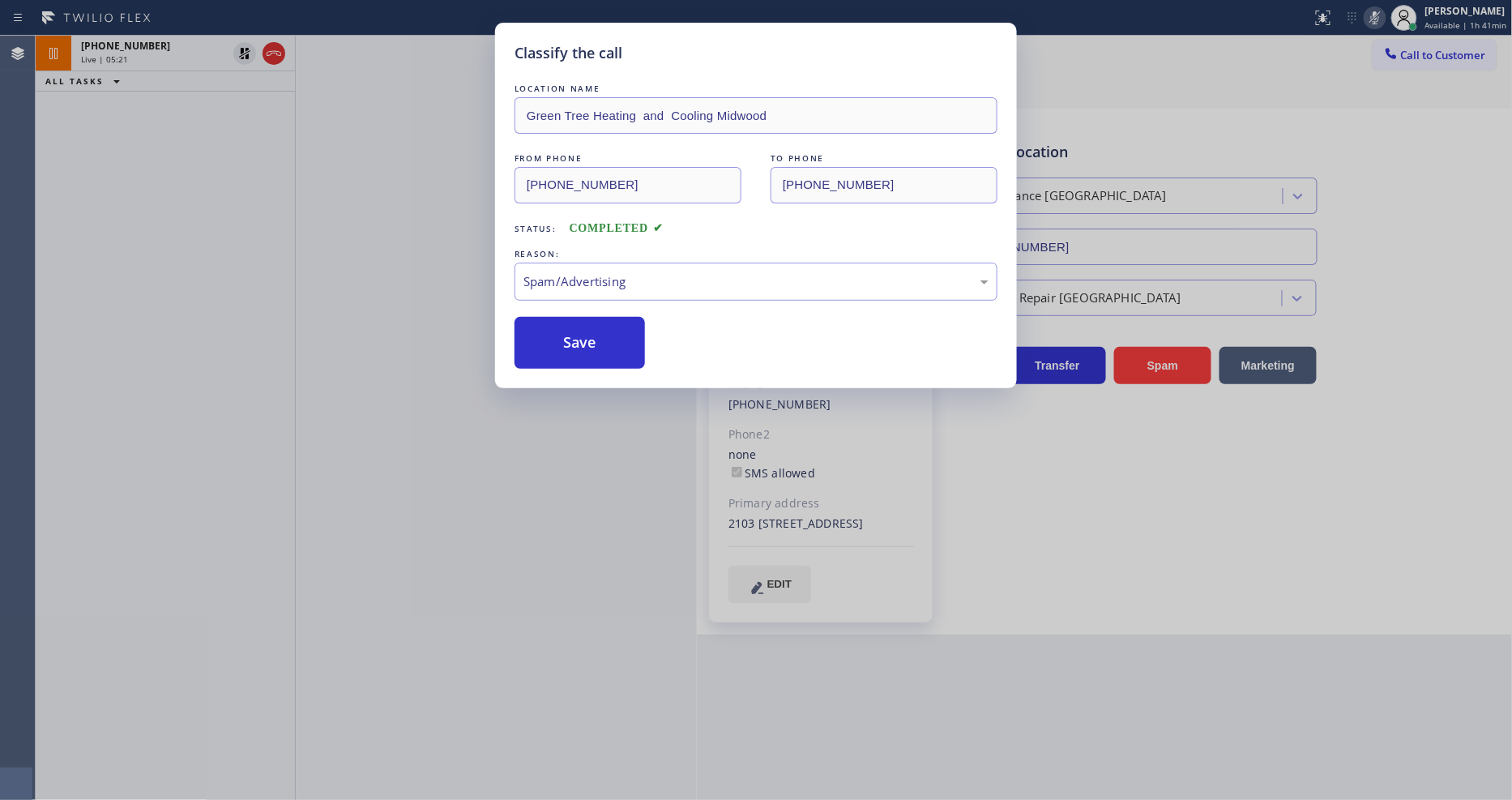
click at [230, 110] on div "Classify the call LOCATION NAME Green Tree Heating and Cooling Midwood FROM PHO…" at bounding box center [756, 400] width 1512 height 800
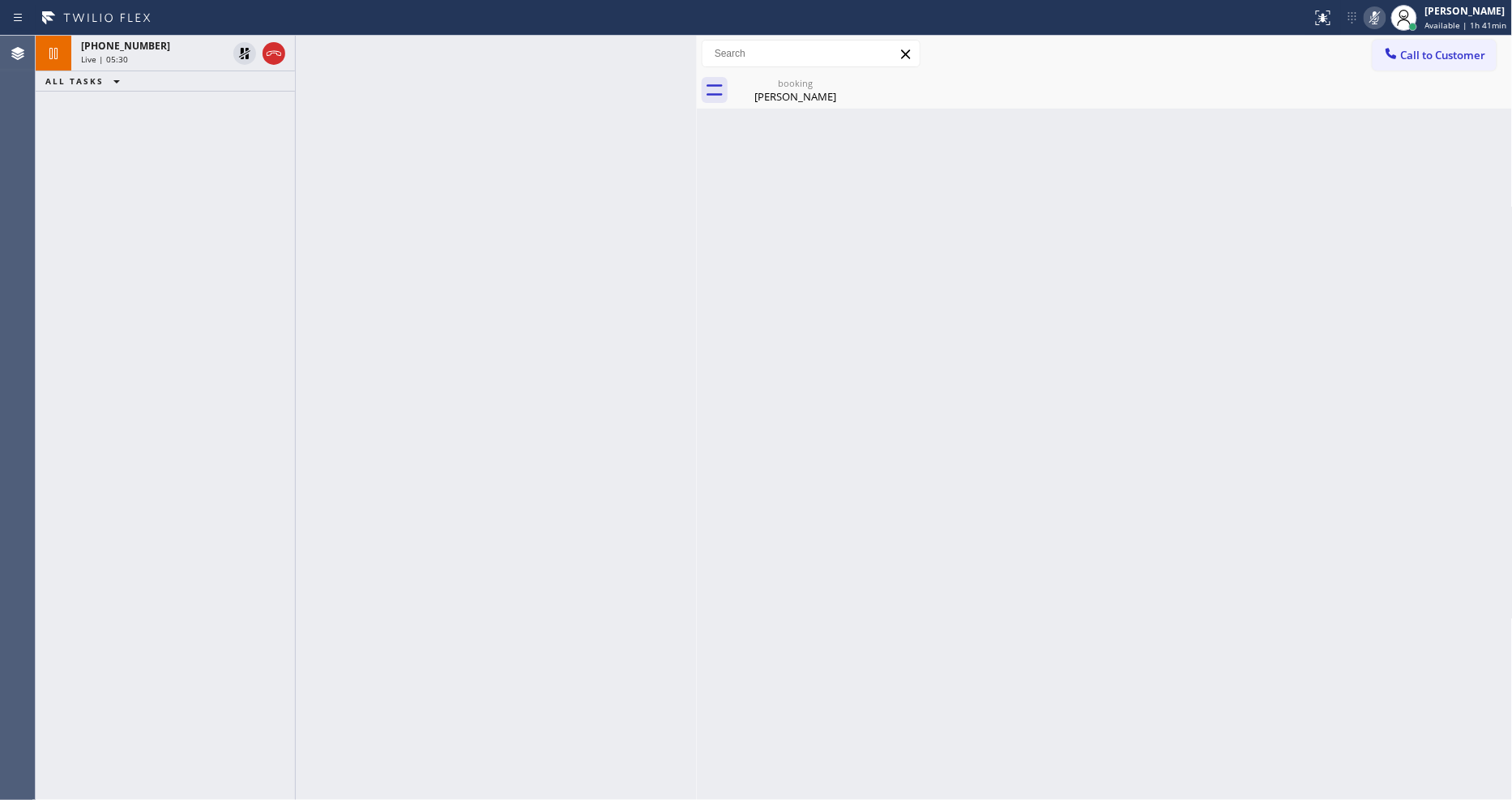
click at [271, 311] on div "[PHONE_NUMBER] Live | 05:30 ALL TASKS ALL TASKS ACTIVE TASKS TASKS IN WRAP UP" at bounding box center [165, 418] width 260 height 764
click at [192, 50] on div "[PHONE_NUMBER]" at bounding box center [154, 46] width 146 height 14
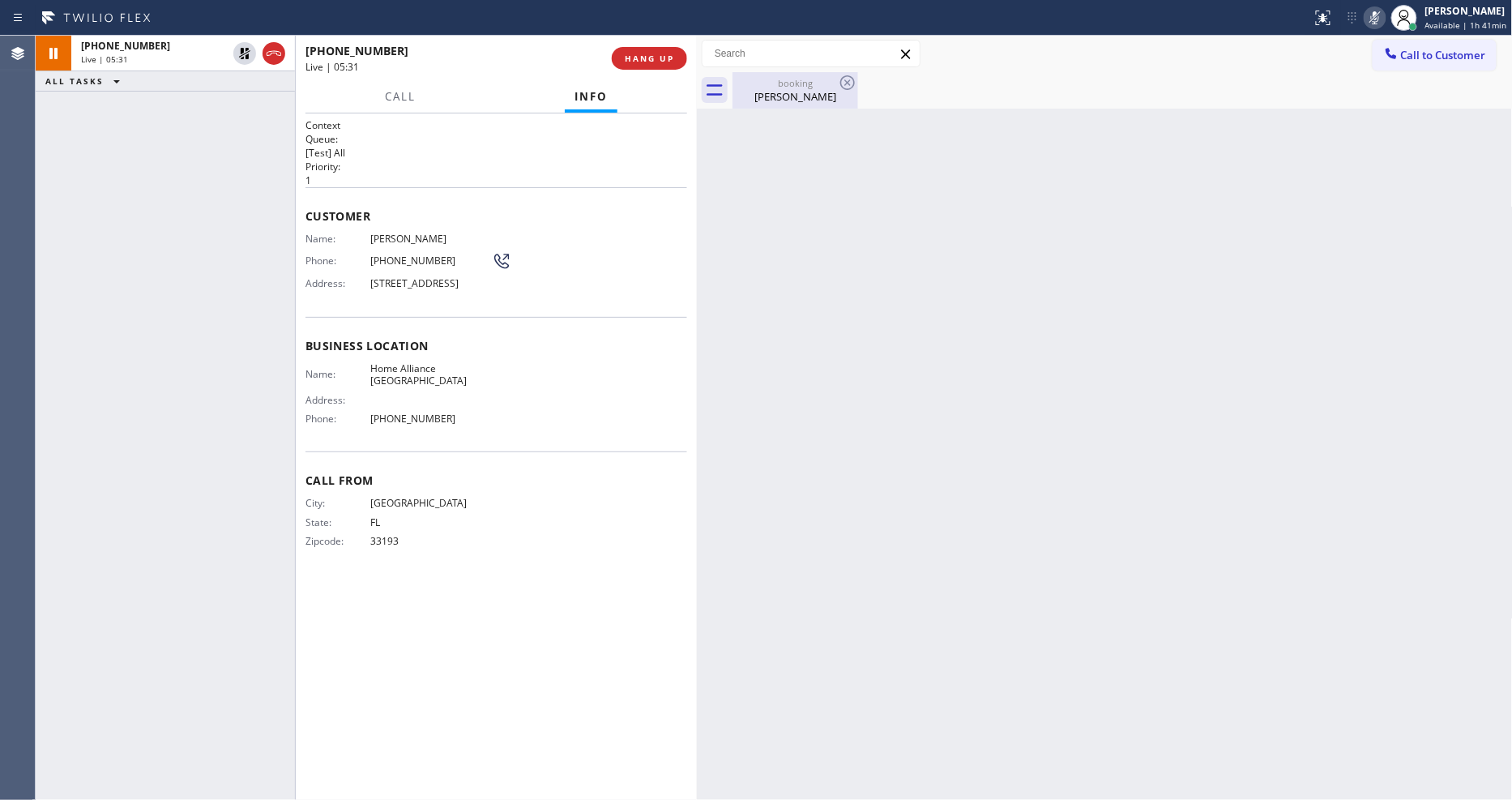
click at [783, 81] on div "booking" at bounding box center [796, 83] width 122 height 12
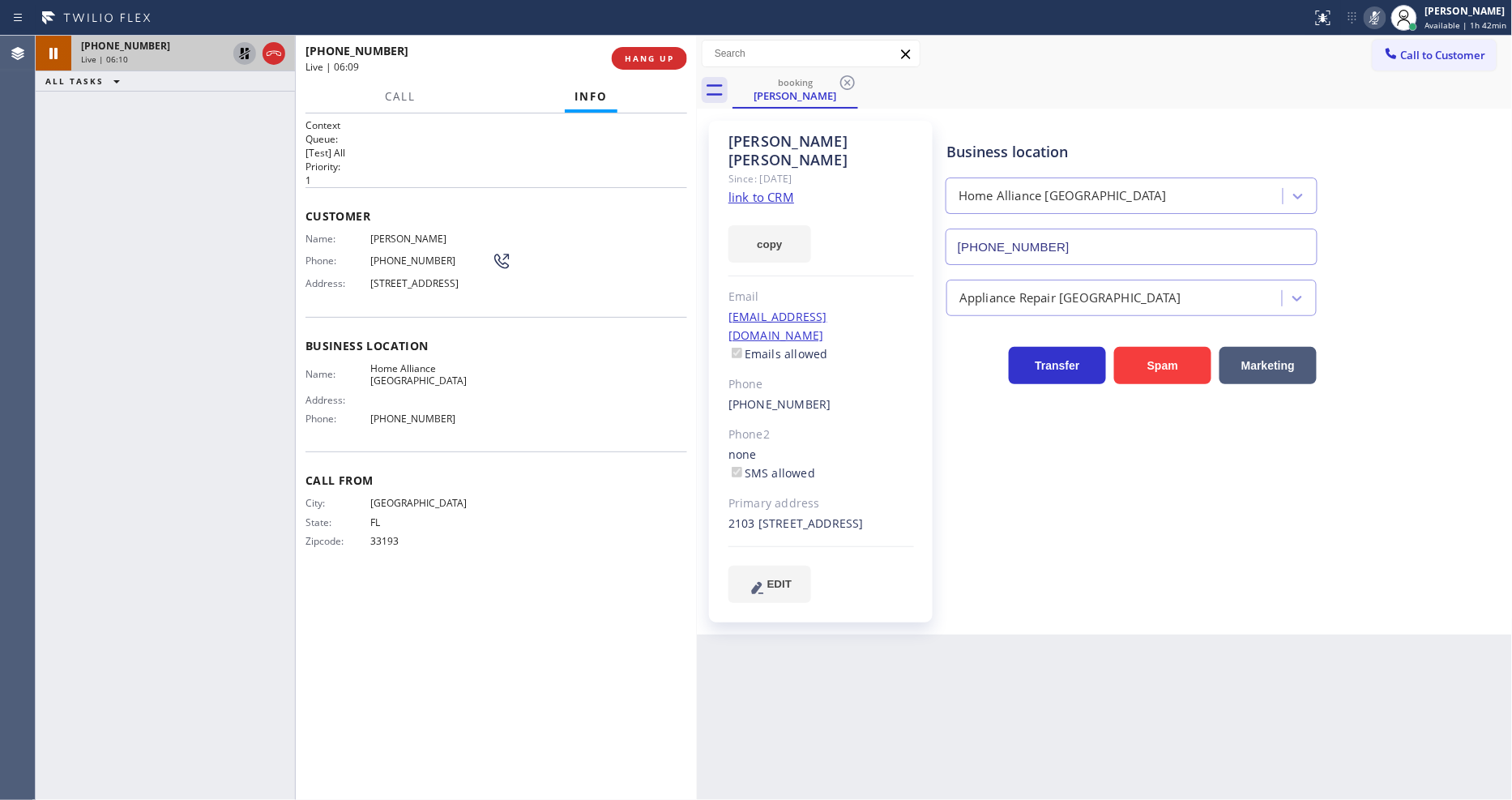
click at [250, 52] on icon at bounding box center [245, 54] width 20 height 20
click at [1380, 14] on icon at bounding box center [1376, 18] width 20 height 20
click at [672, 59] on span "HANG UP" at bounding box center [649, 59] width 50 height 12
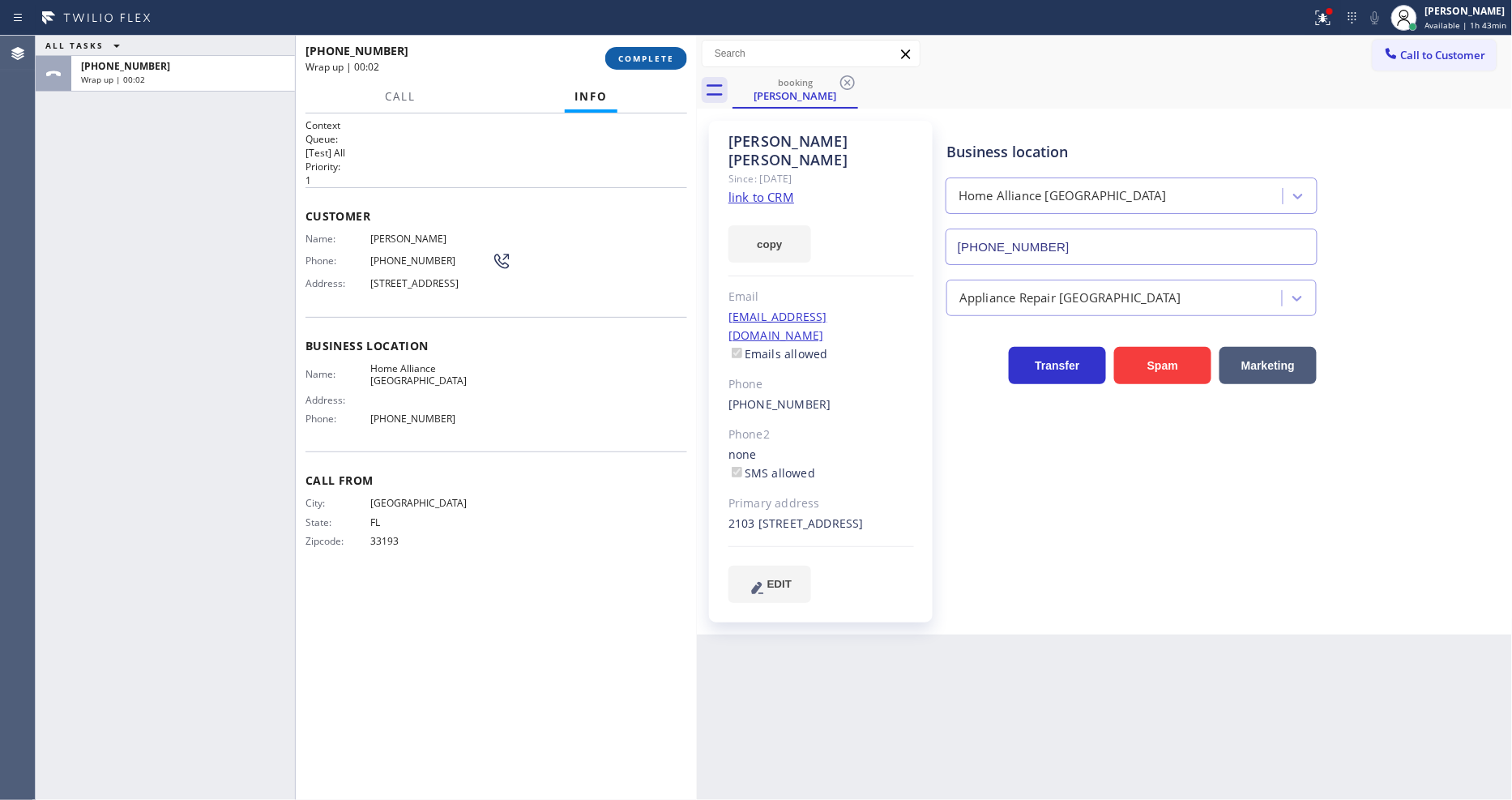
drag, startPoint x: 653, startPoint y: 57, endPoint x: 662, endPoint y: 65, distance: 12.0
click at [653, 58] on span "COMPLETE" at bounding box center [647, 59] width 56 height 12
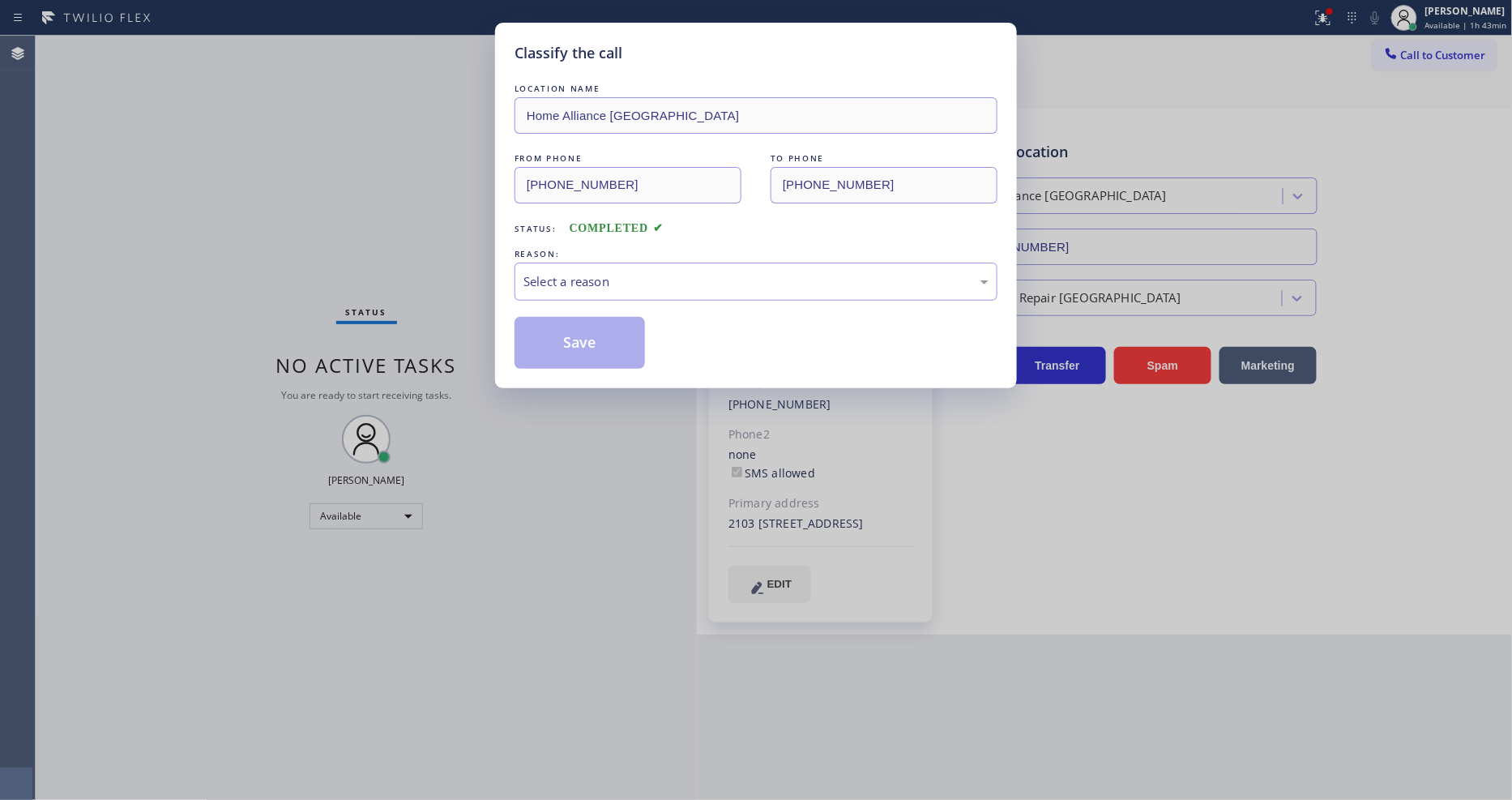
click at [610, 246] on div "REASON:" at bounding box center [756, 254] width 483 height 17
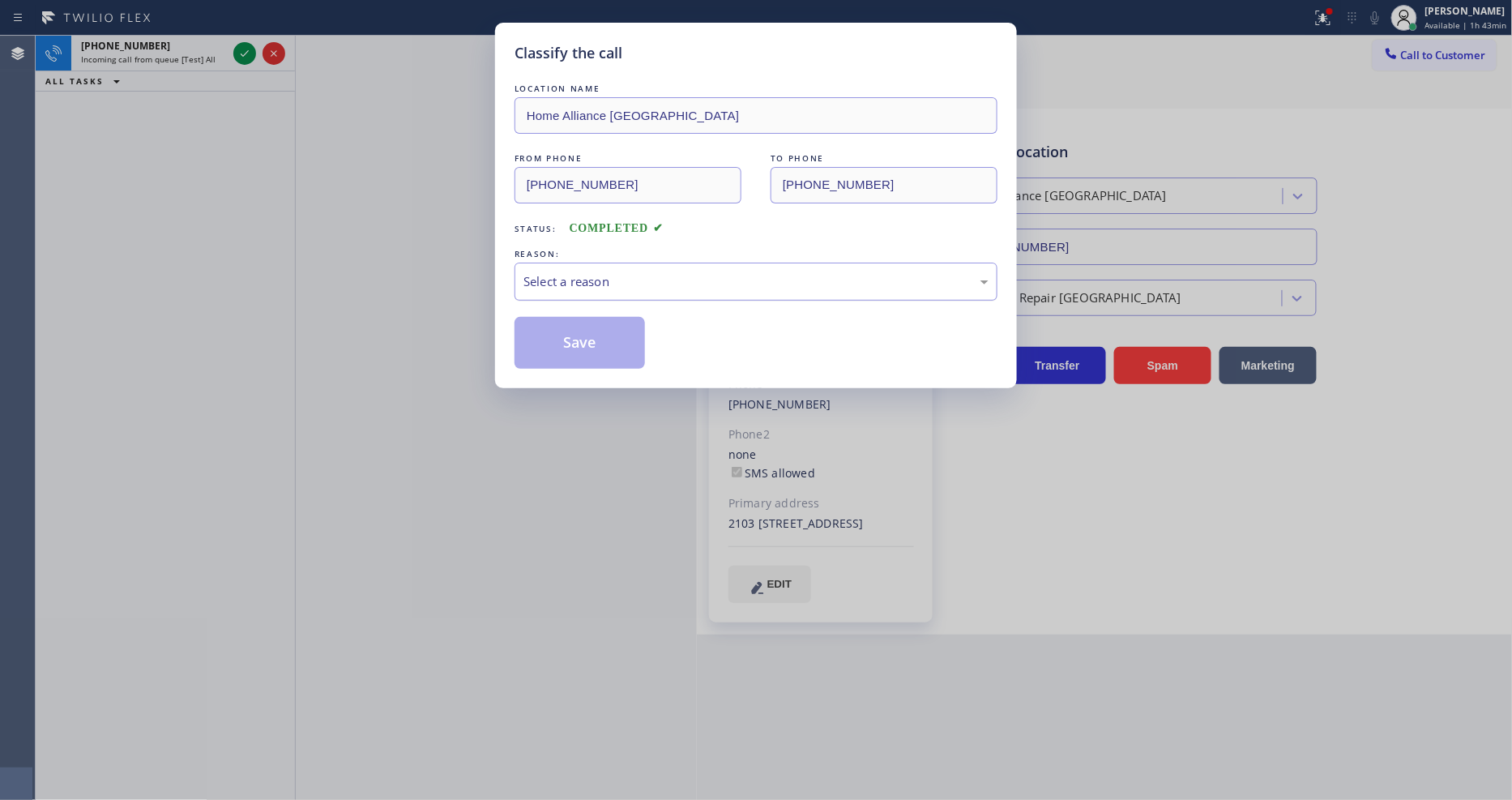
drag, startPoint x: 600, startPoint y: 266, endPoint x: 593, endPoint y: 278, distance: 13.9
click at [597, 272] on div "Select a reason" at bounding box center [756, 281] width 465 height 19
click at [576, 336] on button "Save" at bounding box center [580, 343] width 131 height 52
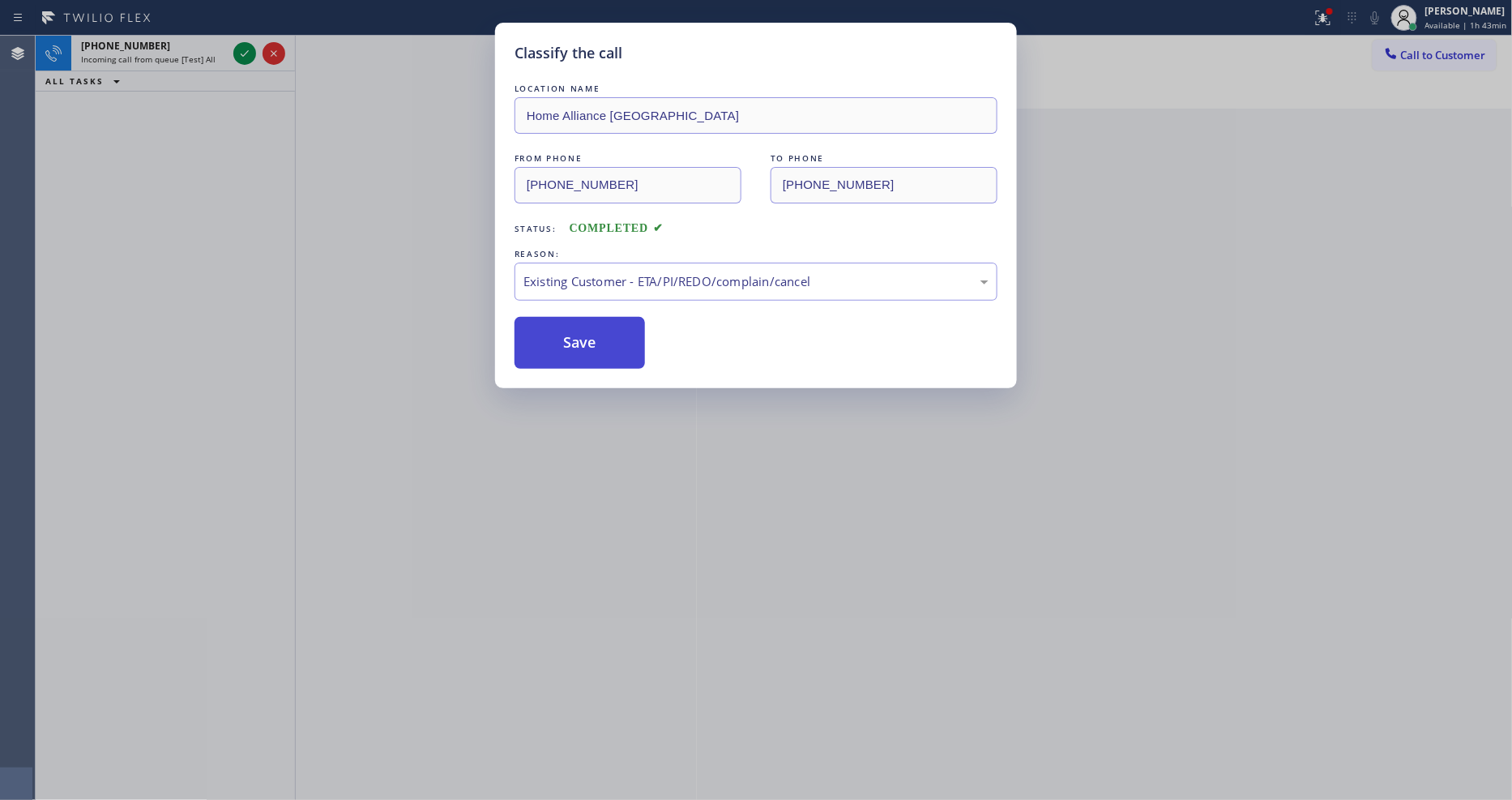
click at [576, 336] on button "Save" at bounding box center [580, 343] width 131 height 52
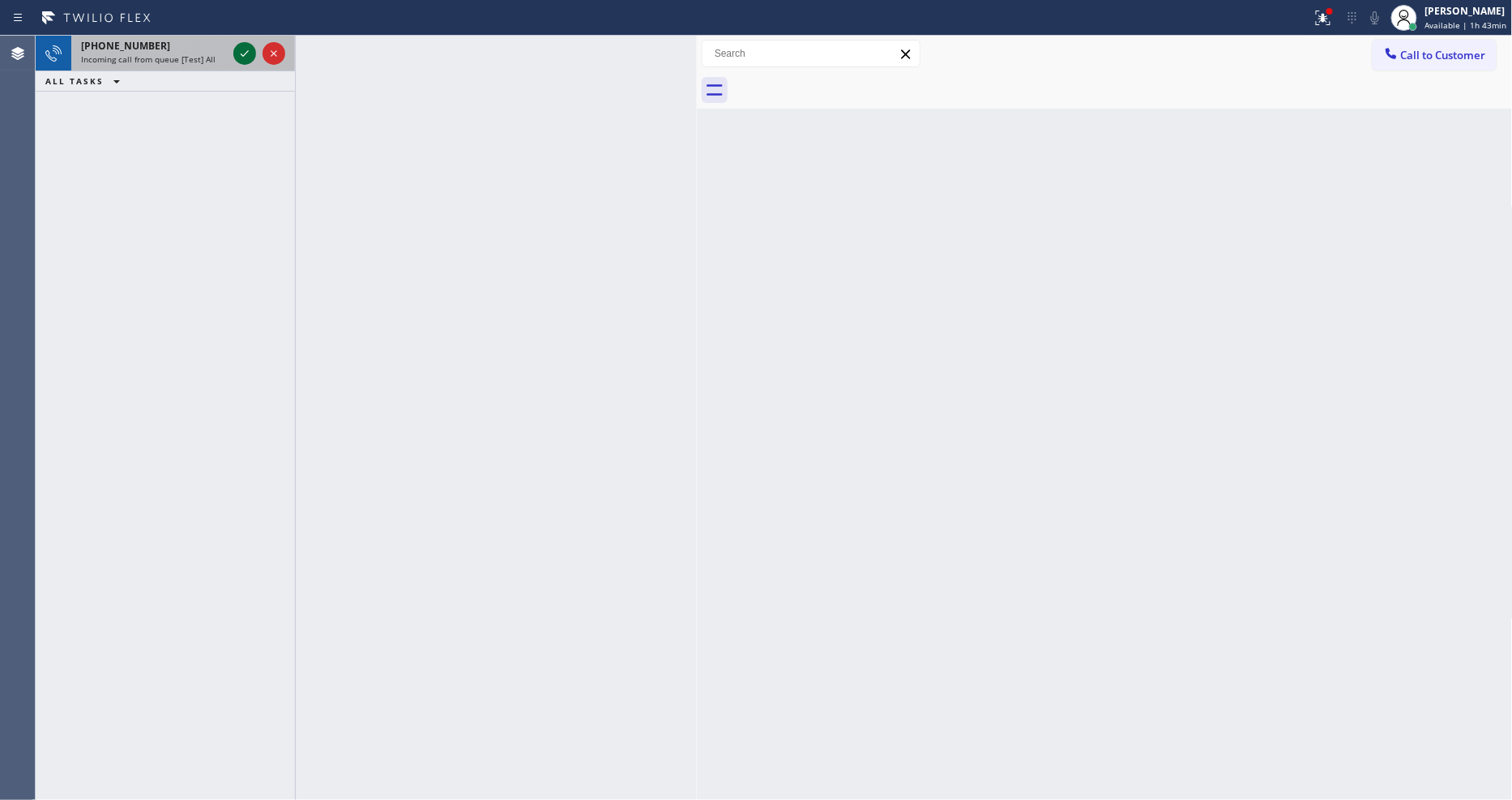
click at [244, 50] on icon at bounding box center [245, 54] width 20 height 20
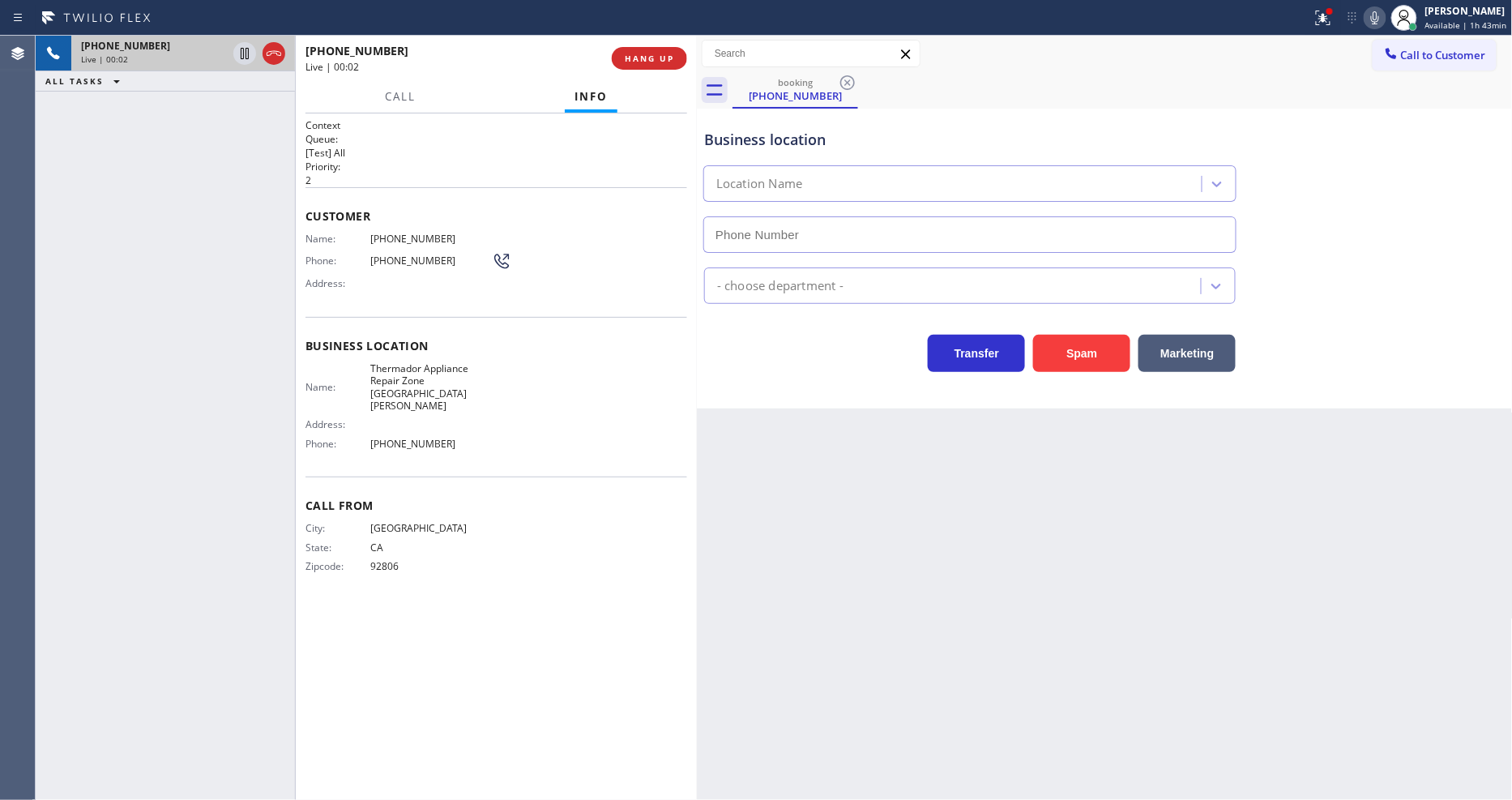
type input "[PHONE_NUMBER]"
click at [663, 58] on span "HANG UP" at bounding box center [649, 59] width 50 height 12
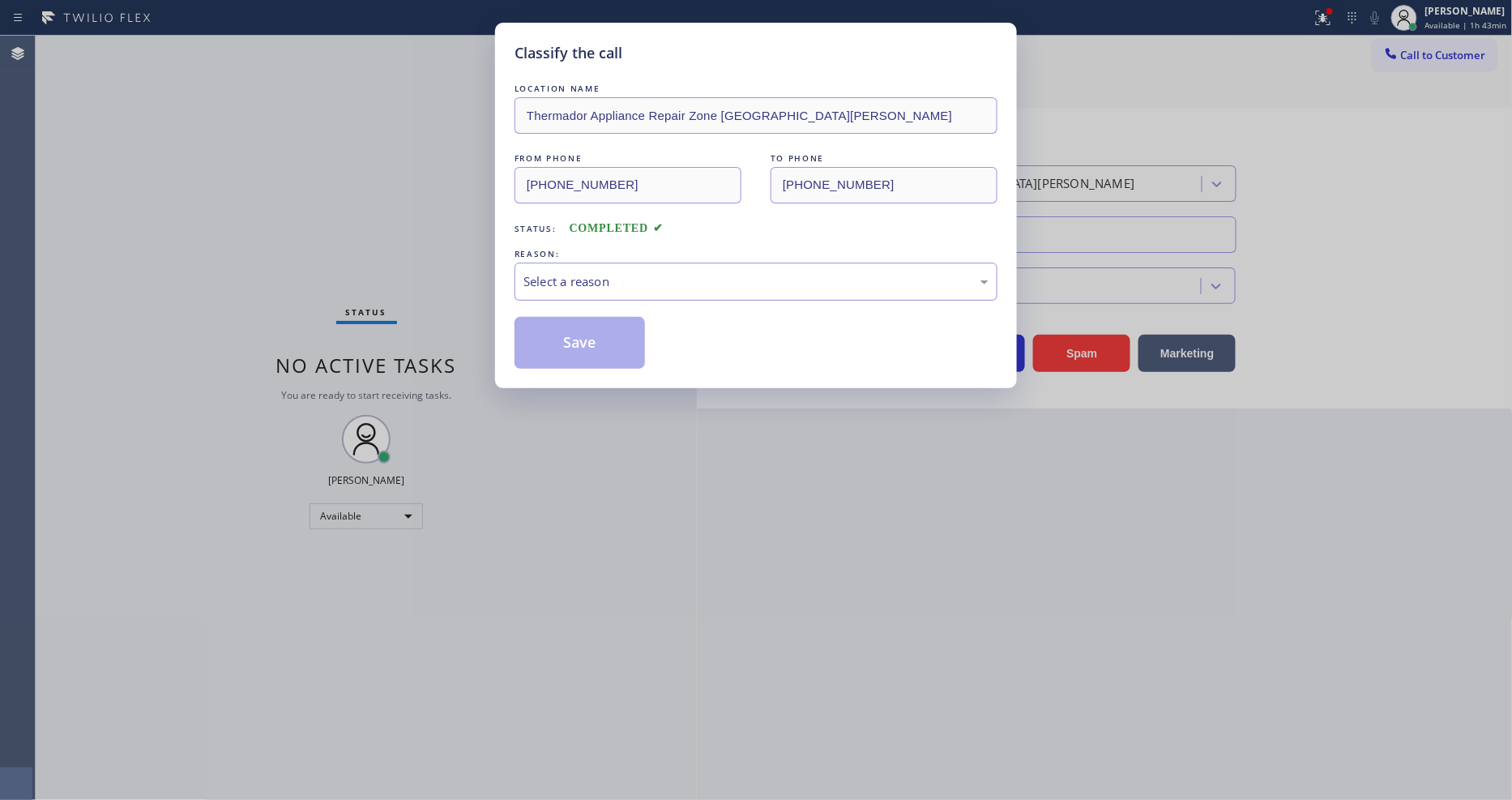
click at [592, 277] on div "Select a reason" at bounding box center [756, 281] width 465 height 19
click at [572, 333] on button "Save" at bounding box center [580, 343] width 131 height 52
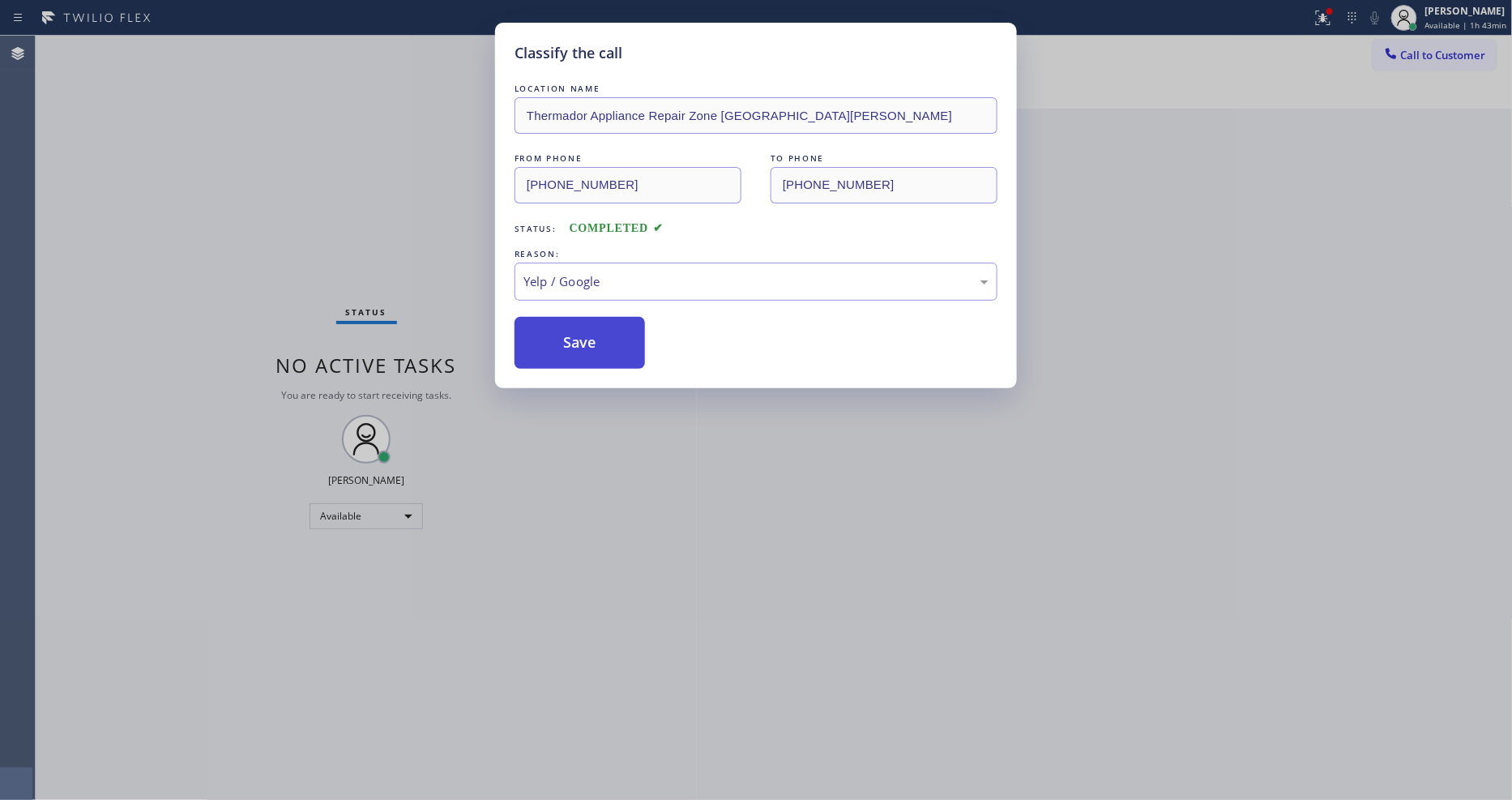
click at [572, 333] on button "Save" at bounding box center [580, 343] width 131 height 52
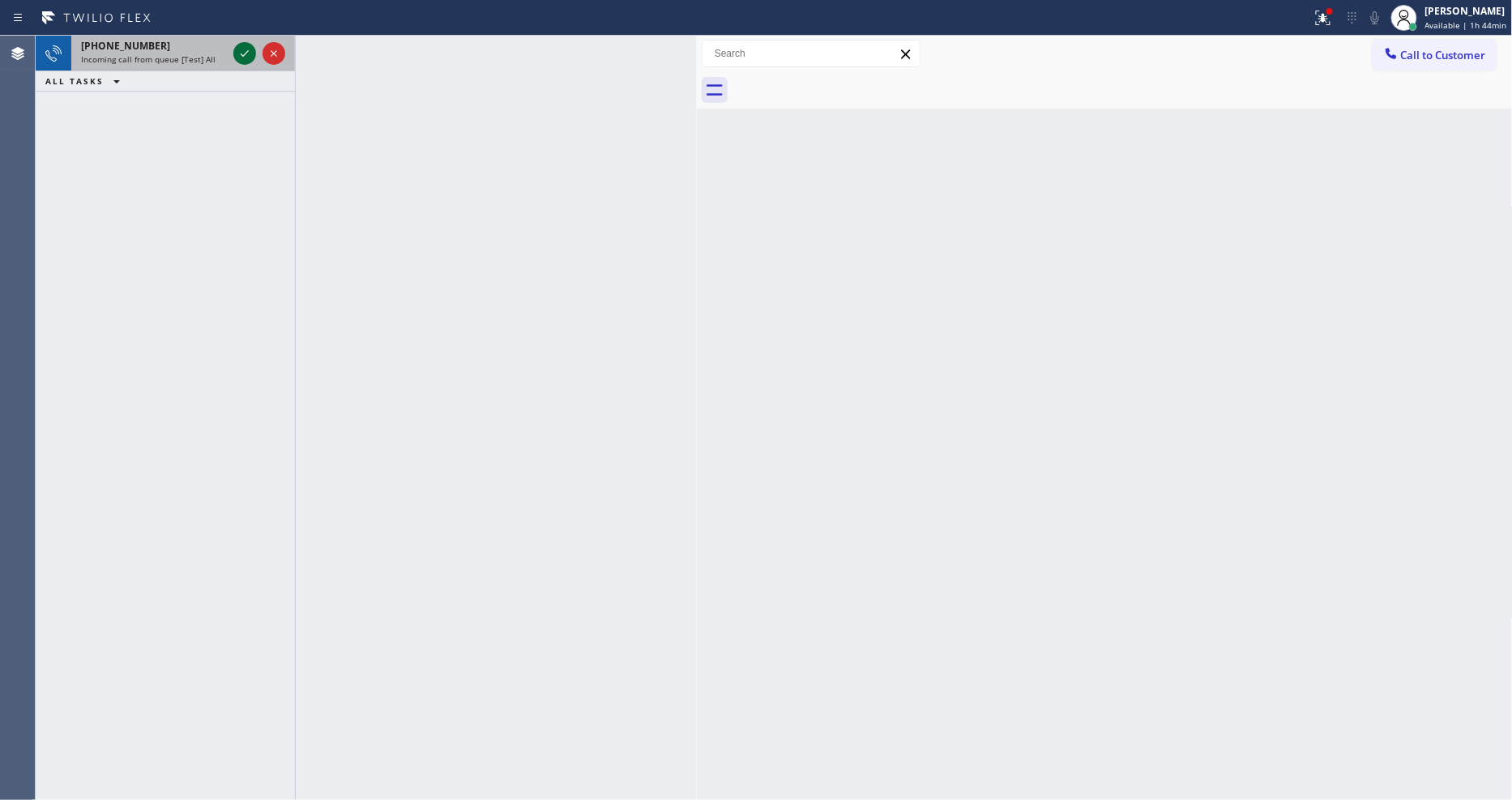
click at [239, 52] on icon at bounding box center [245, 54] width 20 height 20
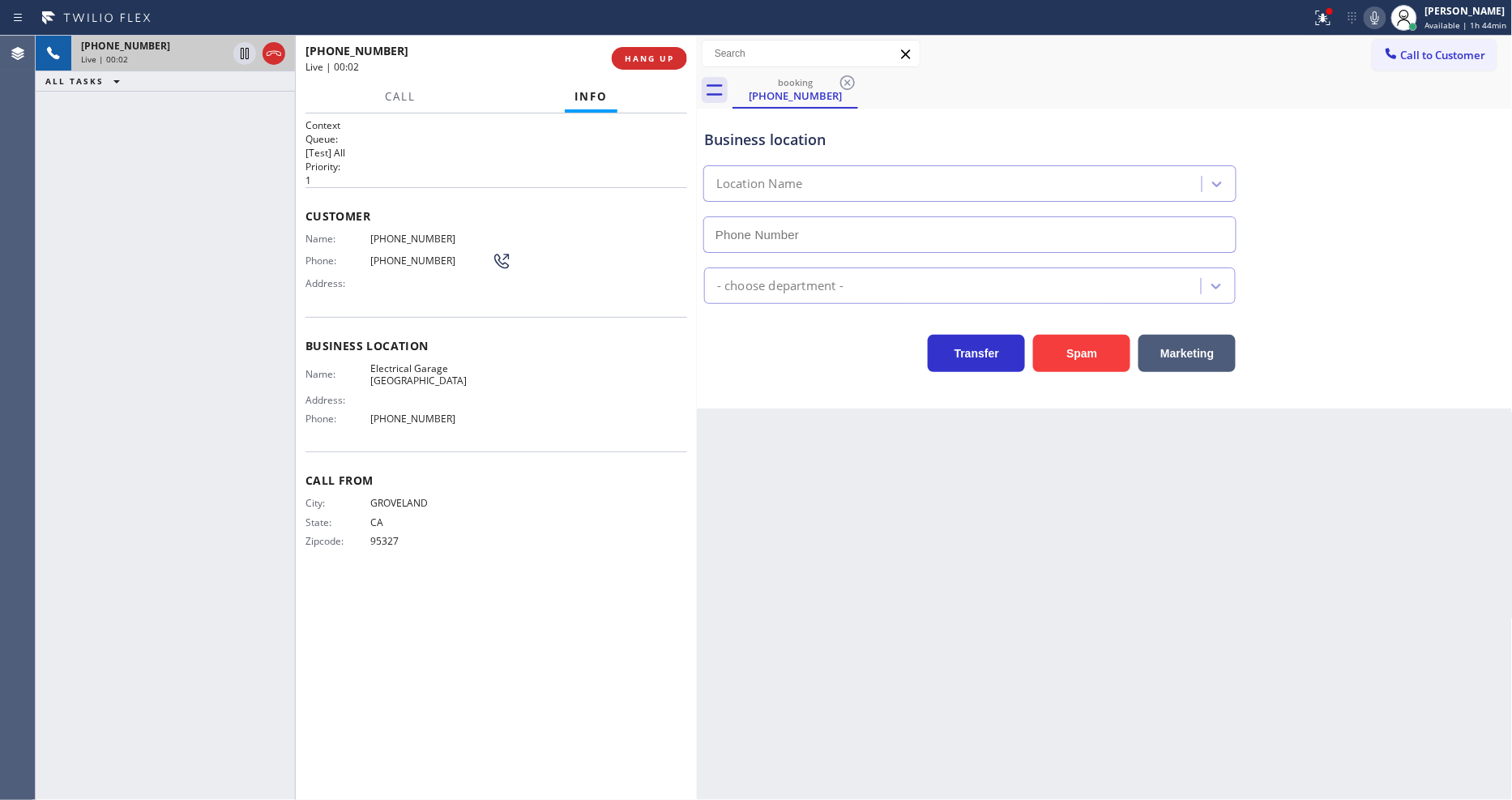
type input "[PHONE_NUMBER]"
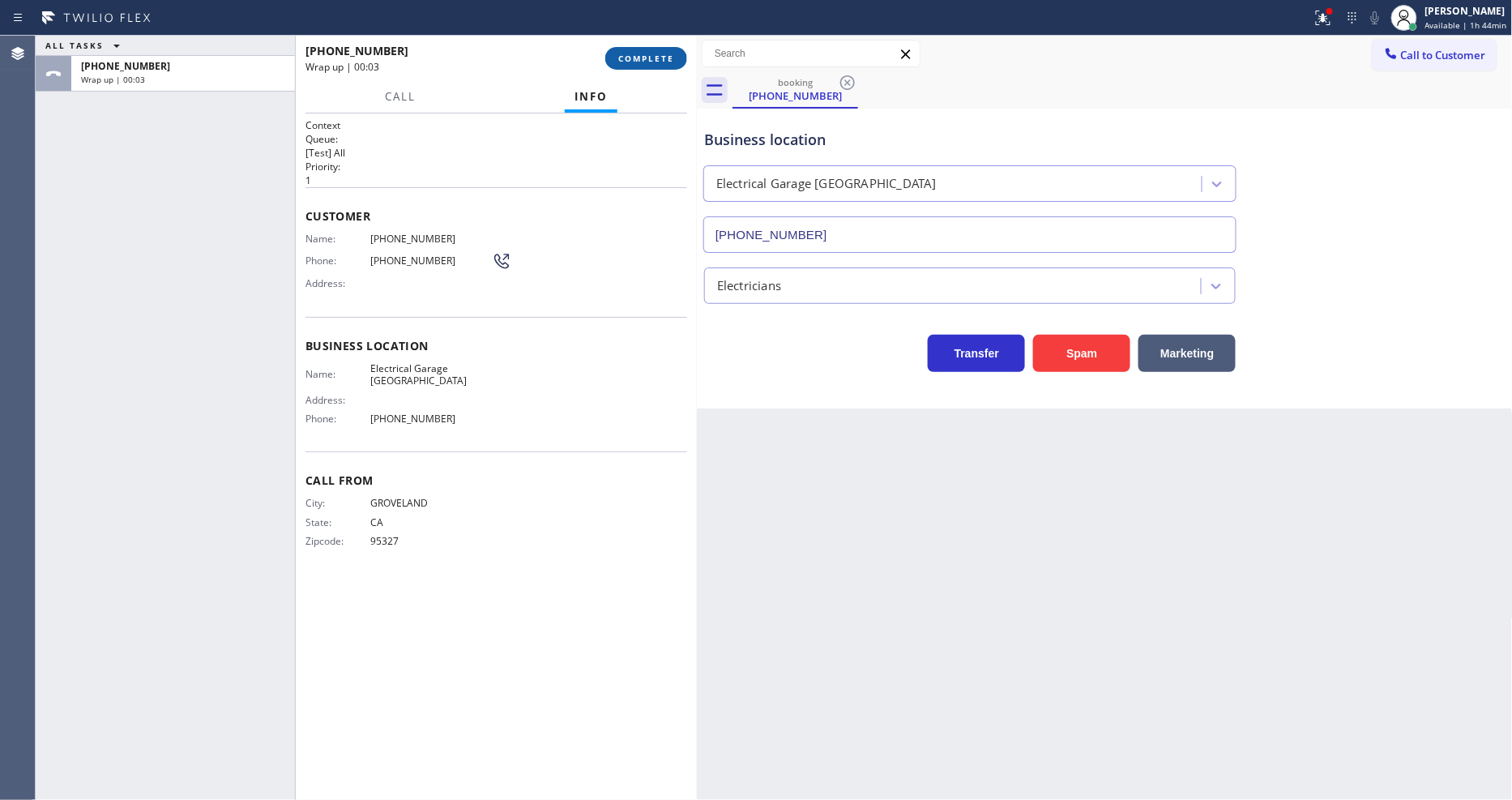
click at [641, 54] on span "COMPLETE" at bounding box center [647, 59] width 56 height 12
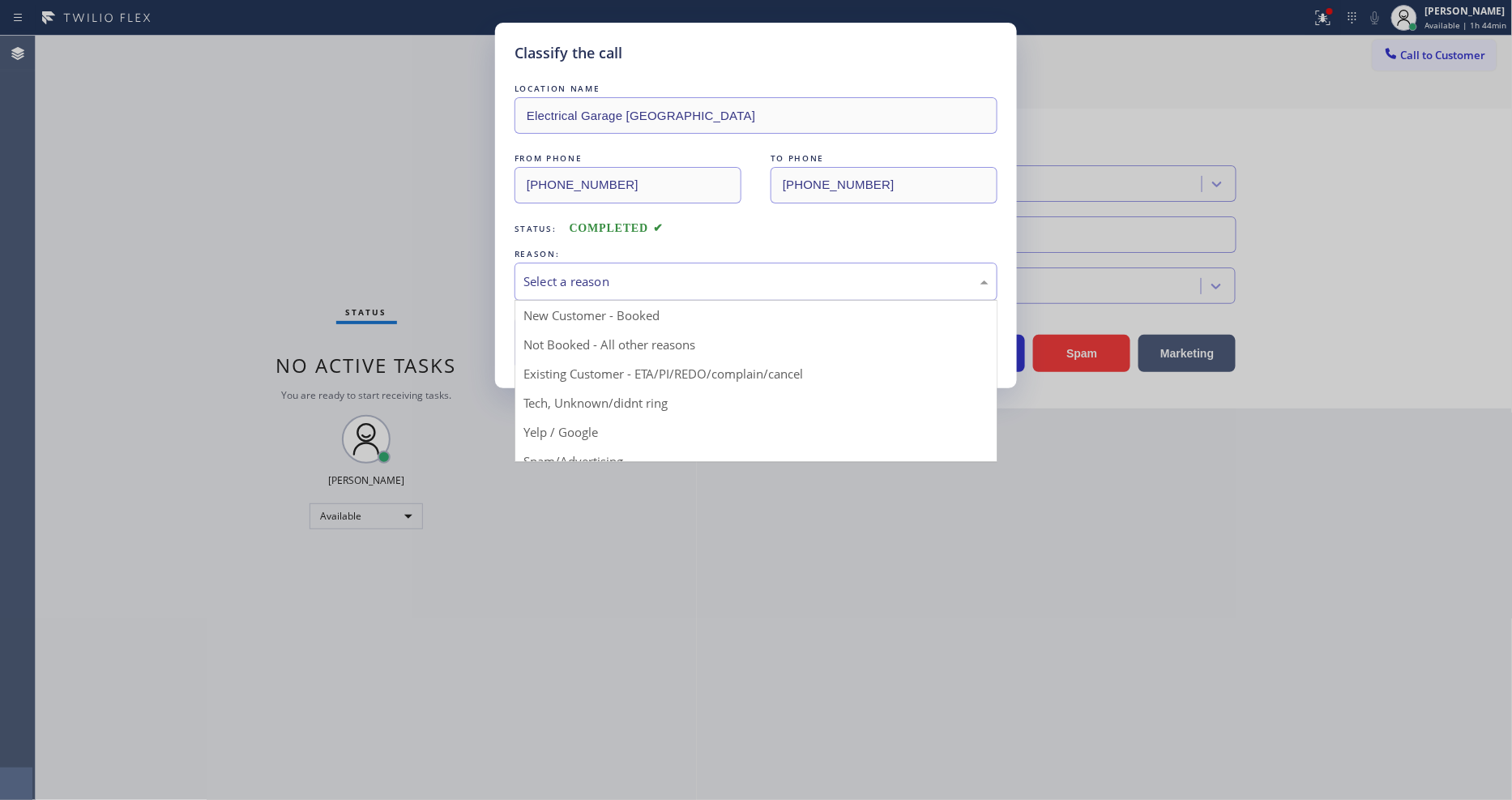
click at [597, 280] on div "Select a reason" at bounding box center [756, 281] width 465 height 19
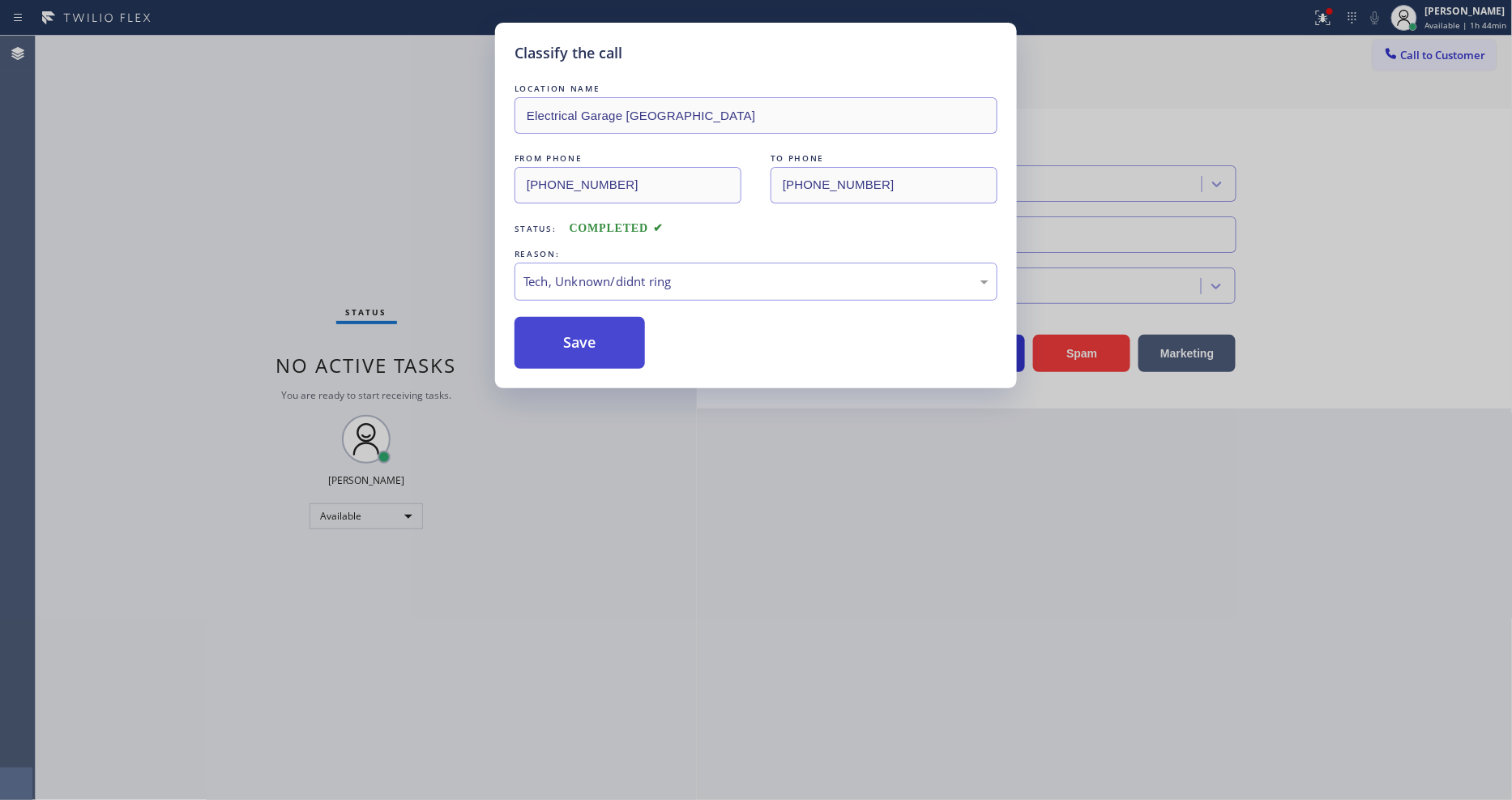
click at [594, 343] on button "Save" at bounding box center [580, 343] width 131 height 52
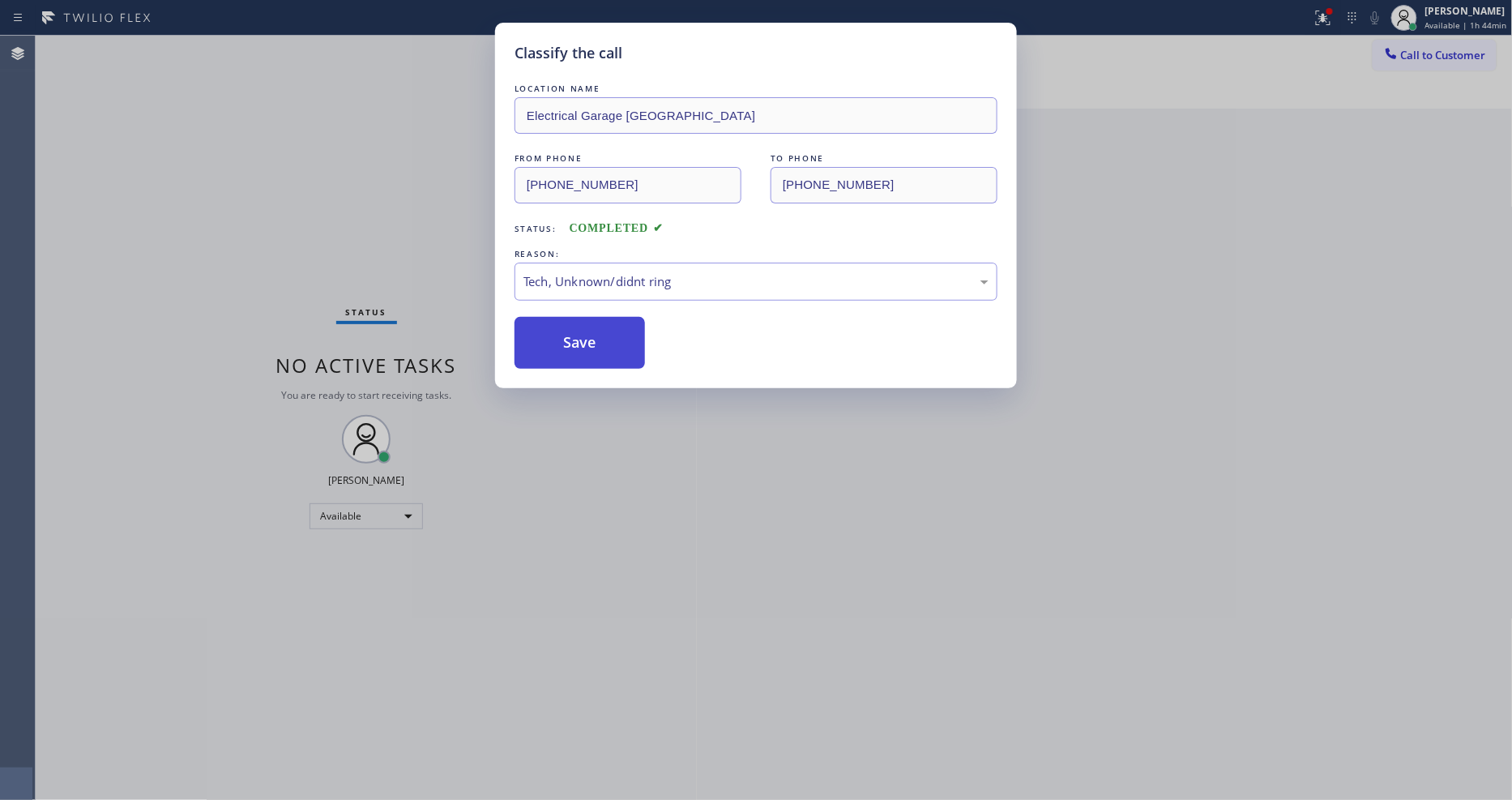
click at [594, 343] on button "Save" at bounding box center [580, 343] width 131 height 52
drag, startPoint x: 594, startPoint y: 343, endPoint x: 597, endPoint y: 331, distance: 12.4
click at [594, 342] on button "Save" at bounding box center [580, 343] width 131 height 52
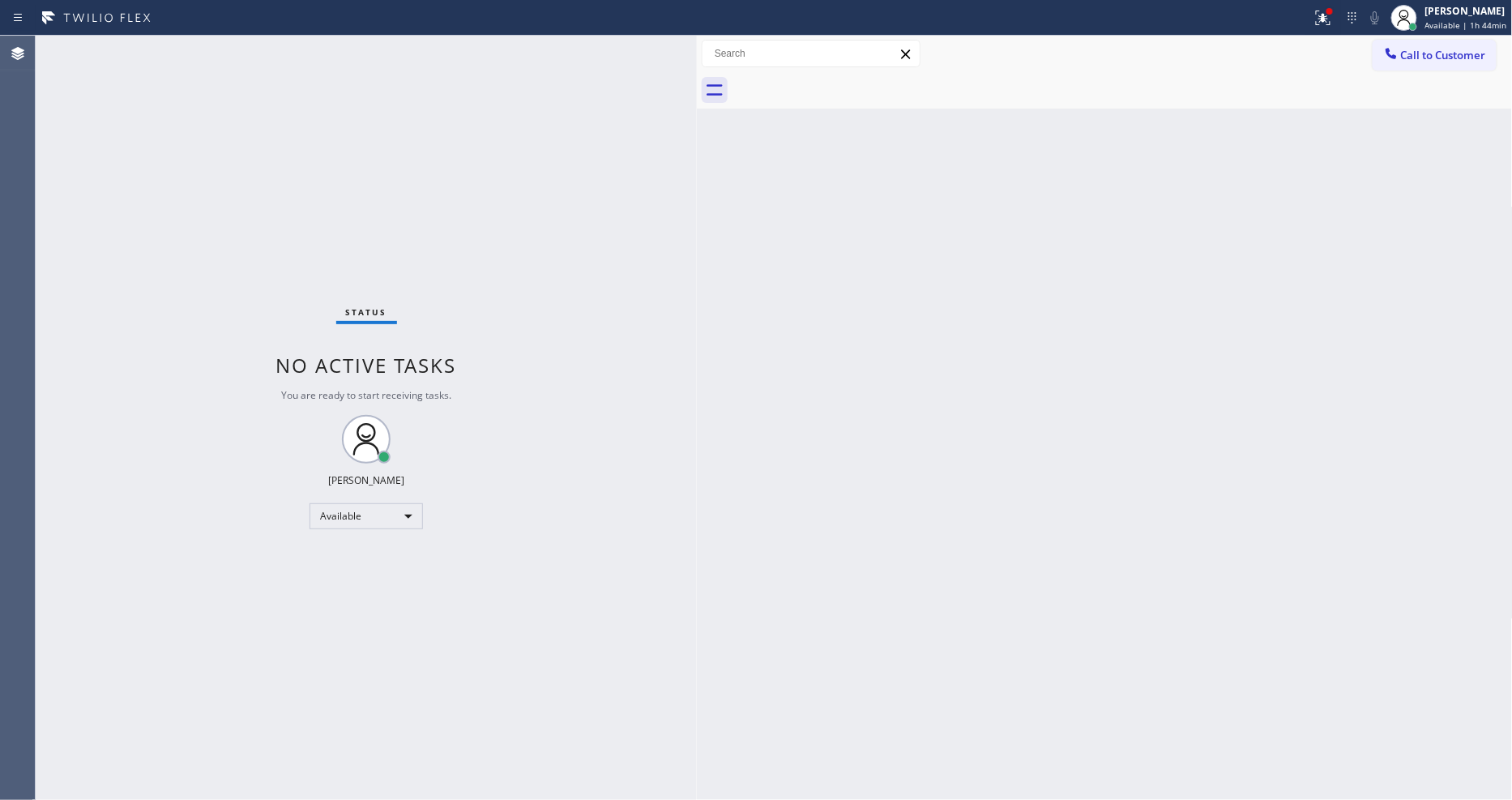
click at [222, 39] on div "Status No active tasks You are ready to start receiving tasks. [PERSON_NAME] Av…" at bounding box center [366, 418] width 662 height 764
click at [228, 45] on div "Status No active tasks You are ready to start receiving tasks. [PERSON_NAME] Av…" at bounding box center [366, 418] width 662 height 764
click at [1323, 14] on icon at bounding box center [1323, 18] width 20 height 20
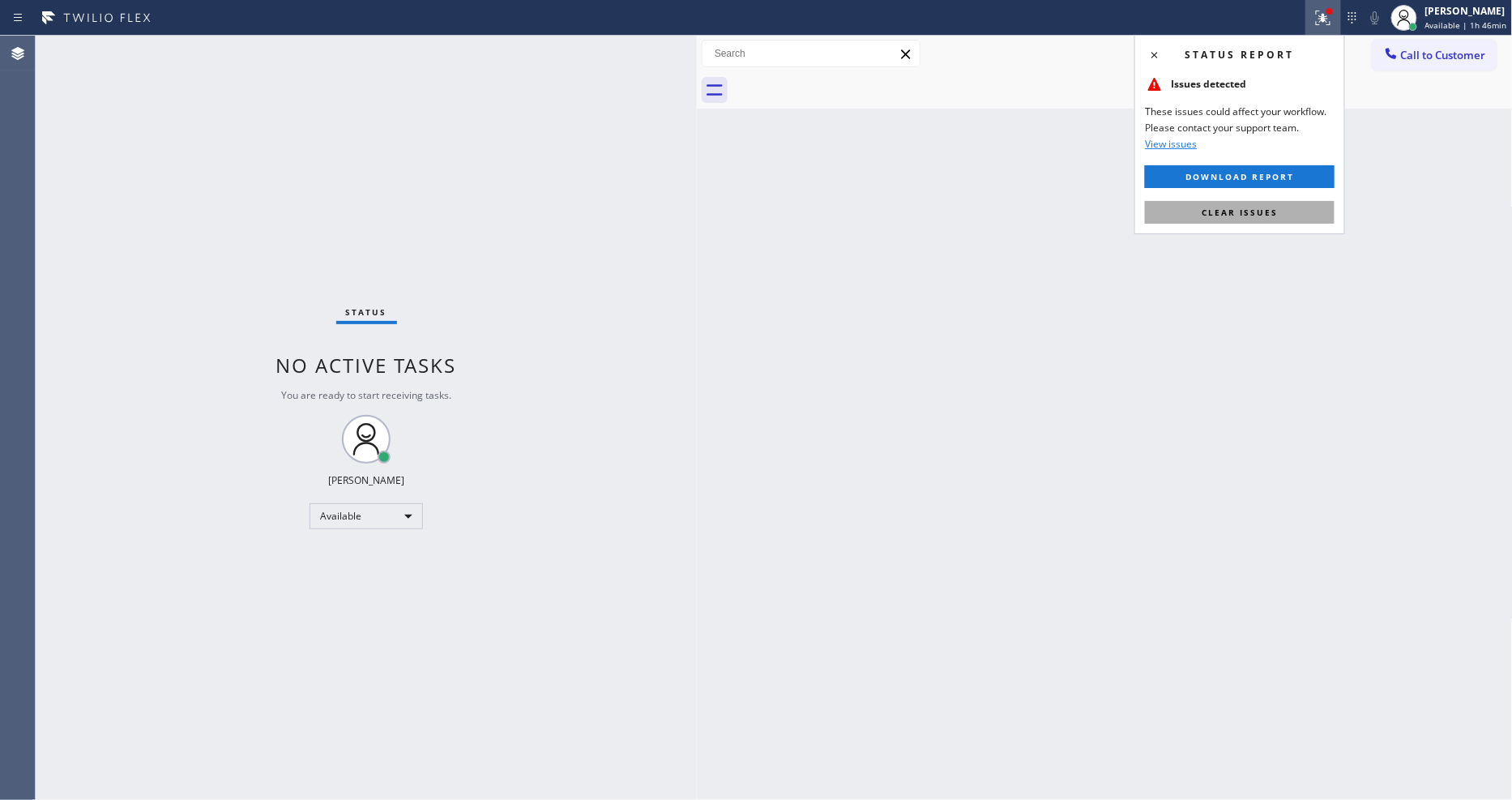
click at [1263, 203] on button "Clear issues" at bounding box center [1240, 212] width 189 height 22
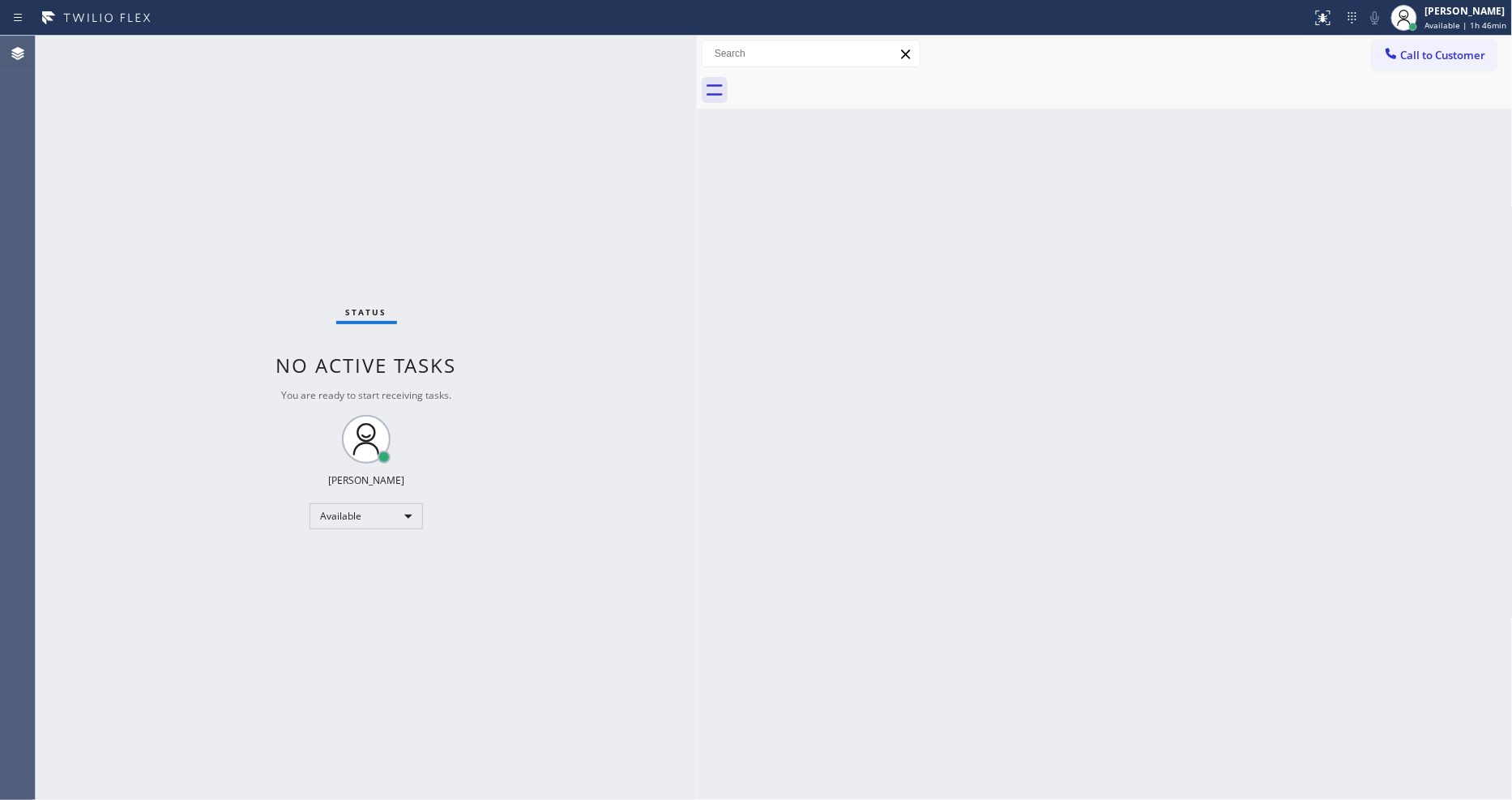
click at [245, 50] on div "Status No active tasks You are ready to start receiving tasks. [PERSON_NAME] Av…" at bounding box center [366, 418] width 662 height 764
click at [213, 53] on div "Status No active tasks You are ready to start receiving tasks. [PERSON_NAME] Av…" at bounding box center [366, 418] width 662 height 764
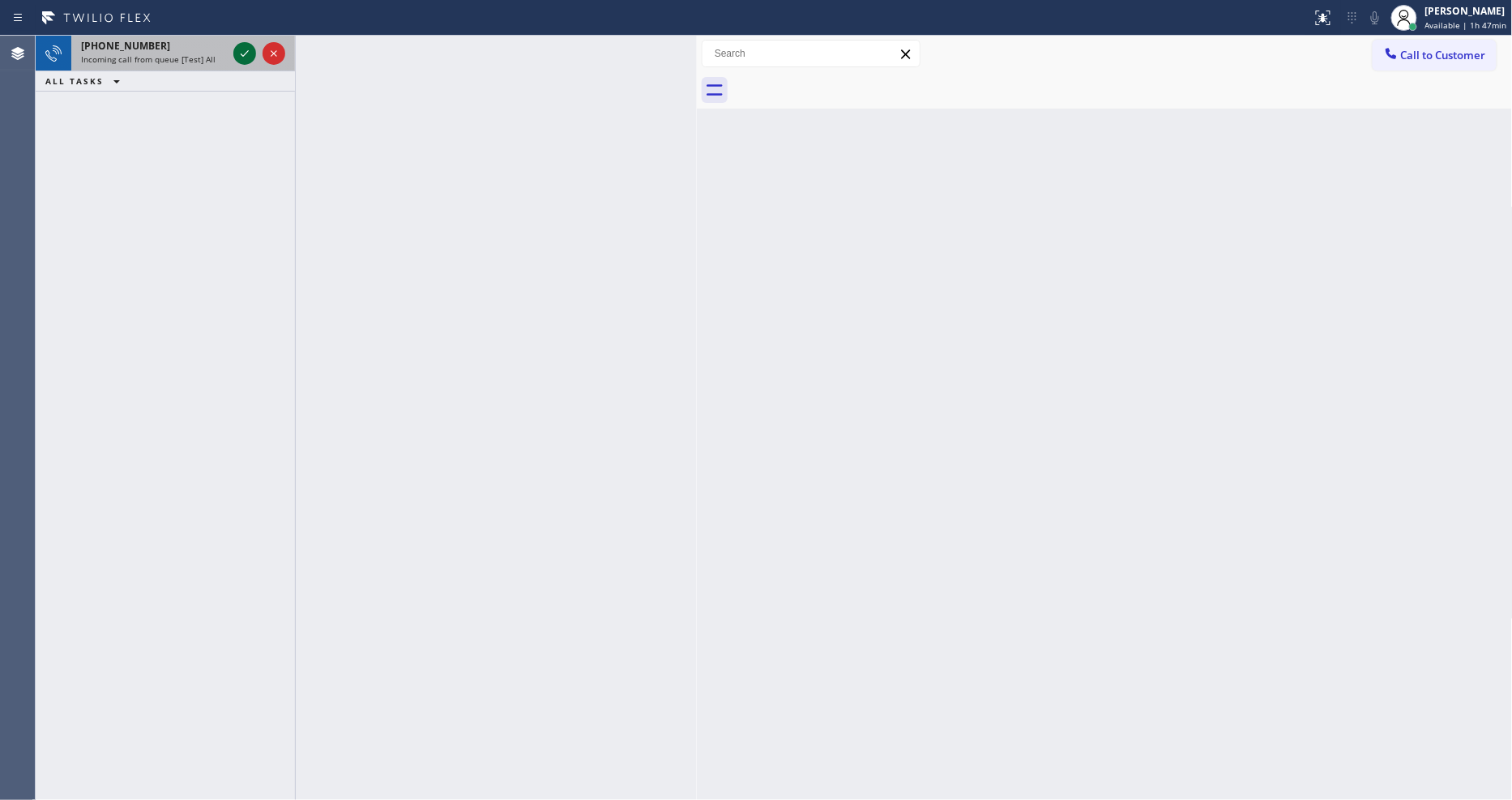
click at [243, 53] on icon at bounding box center [245, 54] width 20 height 20
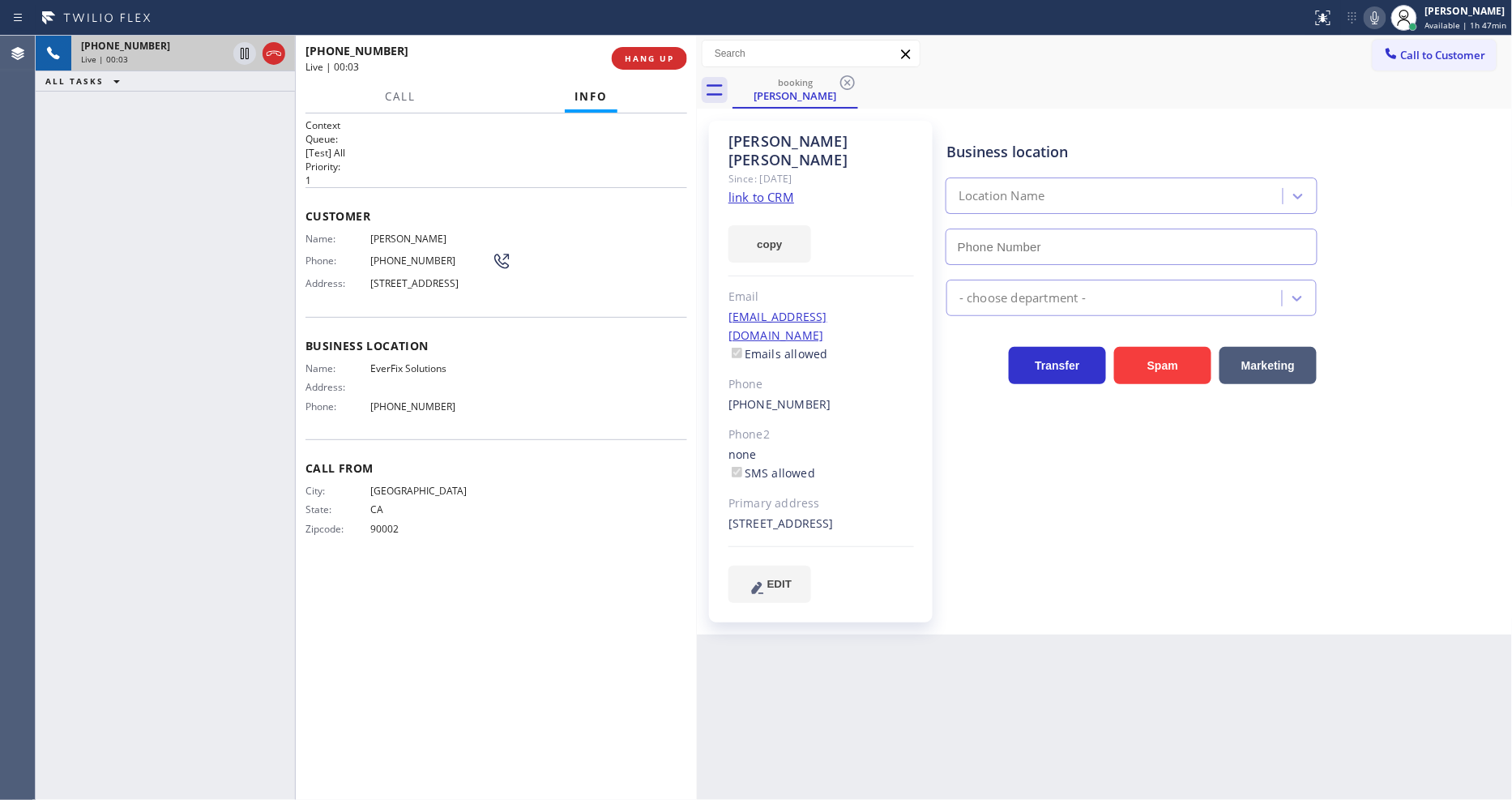
type input "[PHONE_NUMBER]"
click at [778, 189] on link "link to CRM" at bounding box center [761, 197] width 65 height 17
click at [582, 412] on div "Name: EverFix Solutions Address: Phone: [PHONE_NUMBER]" at bounding box center [496, 390] width 382 height 57
click at [654, 60] on span "HANG UP" at bounding box center [649, 59] width 50 height 12
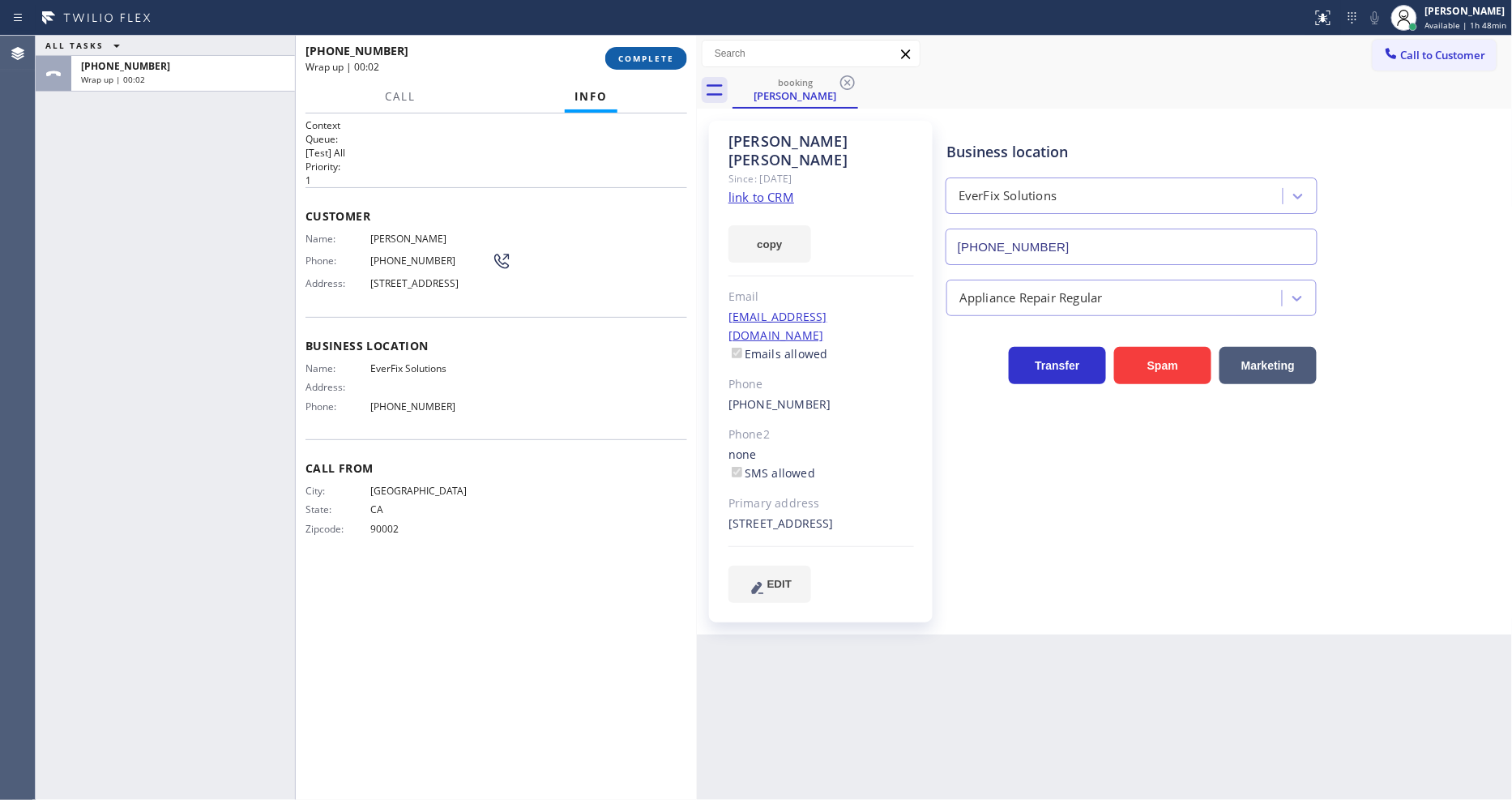
click at [654, 60] on span "COMPLETE" at bounding box center [647, 59] width 56 height 12
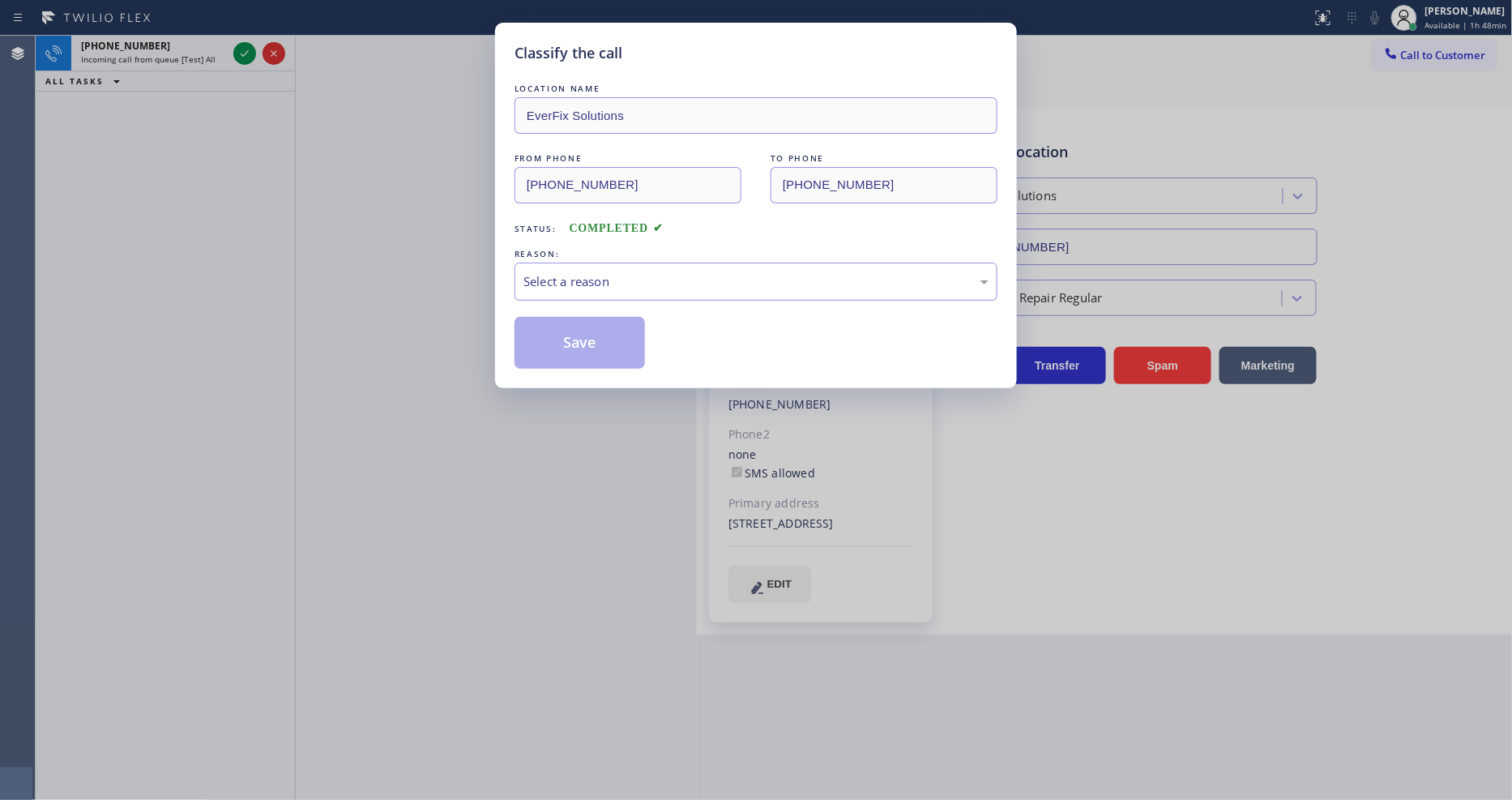
click at [609, 288] on div "Select a reason" at bounding box center [756, 281] width 483 height 38
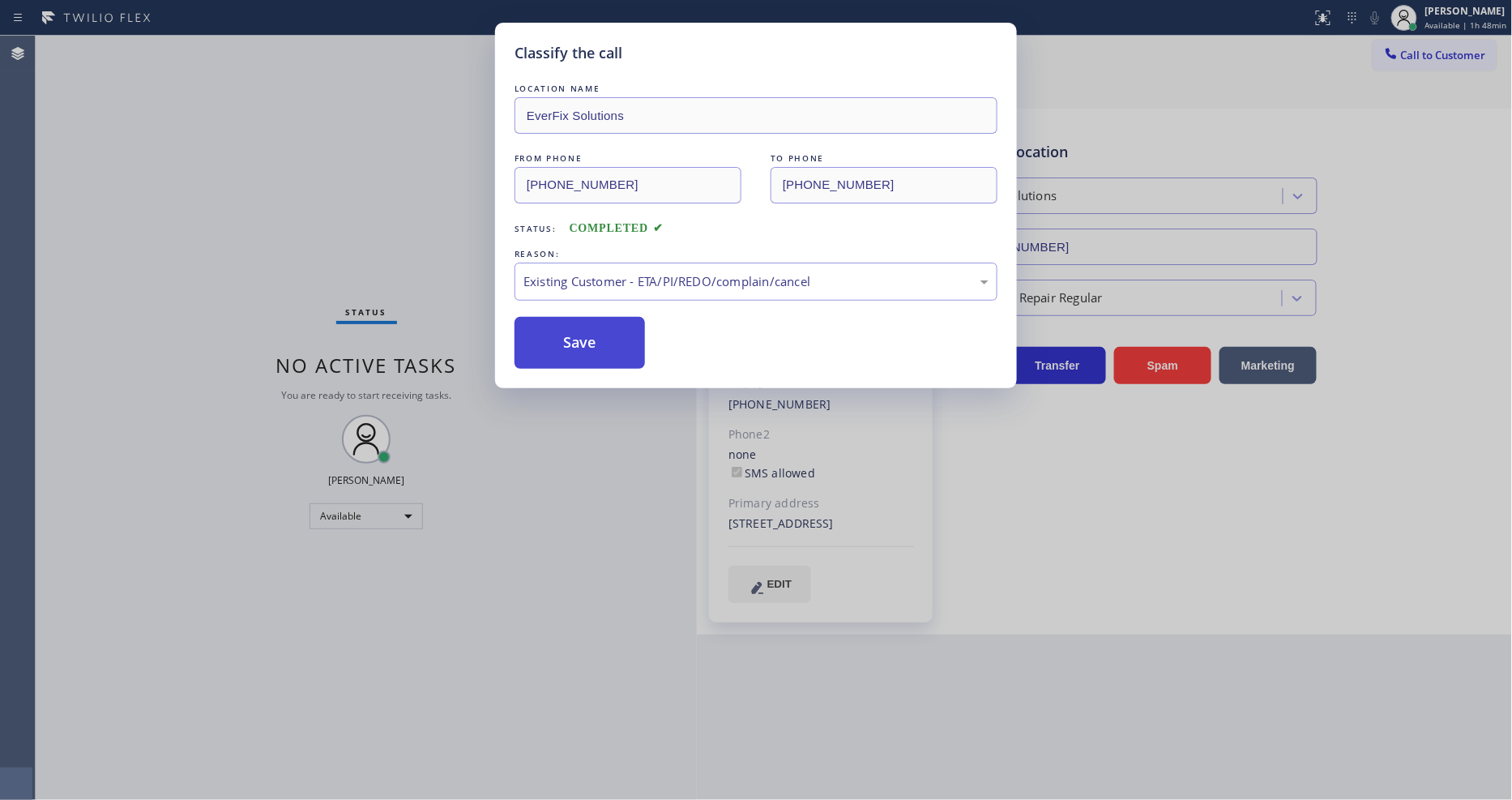
click at [602, 345] on button "Save" at bounding box center [580, 343] width 131 height 52
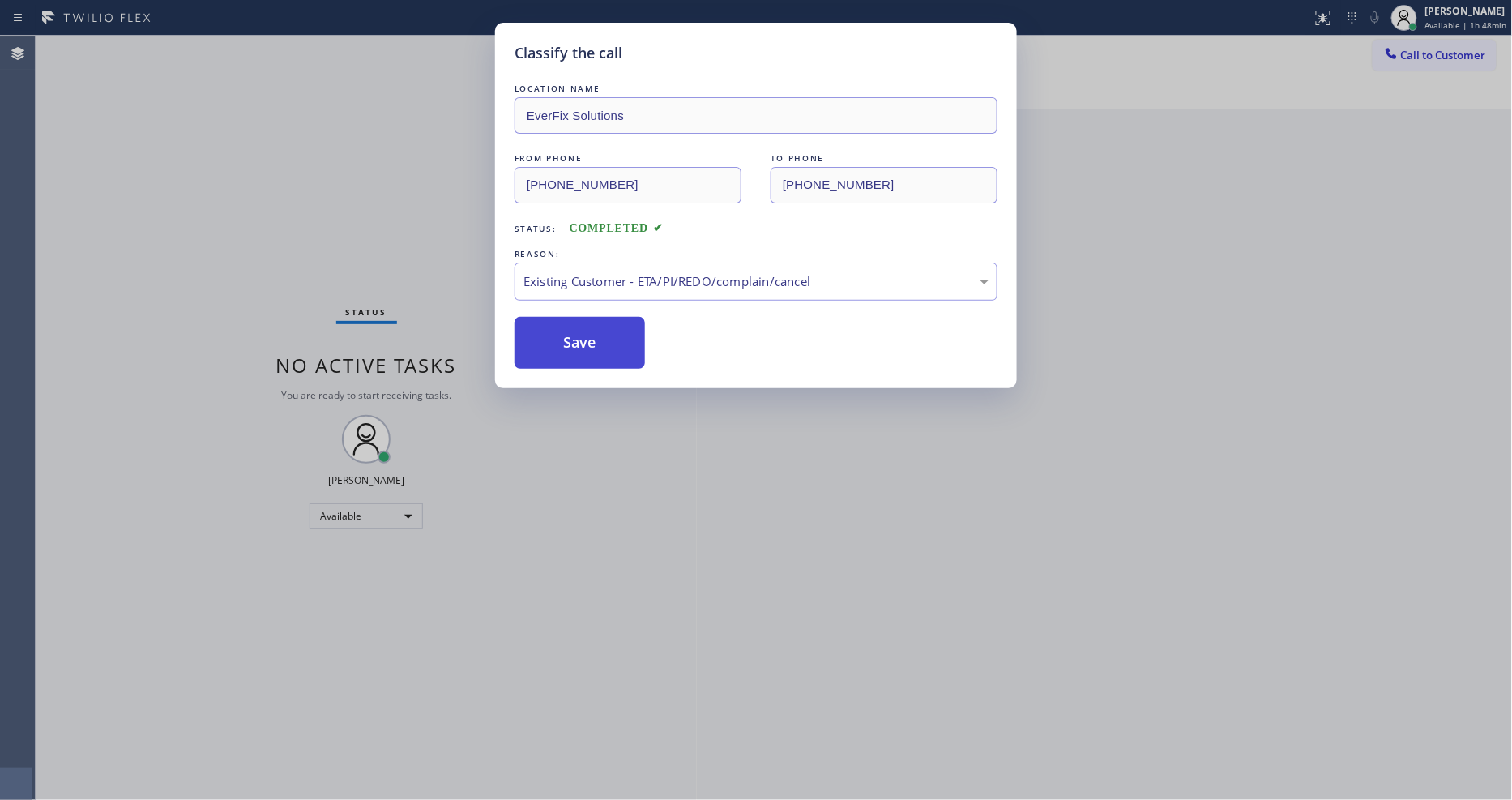
click at [602, 345] on button "Save" at bounding box center [580, 343] width 131 height 52
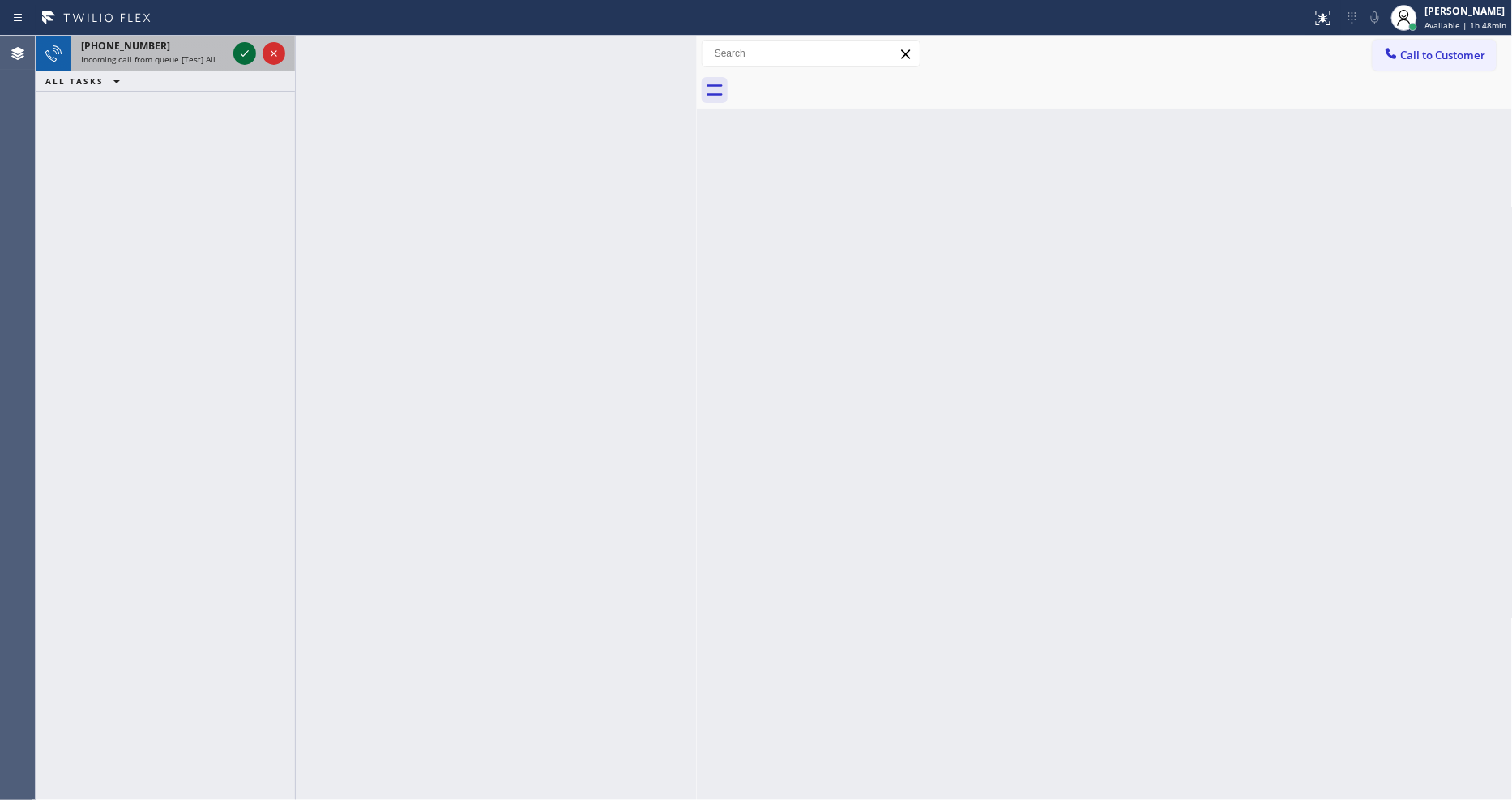
click at [242, 50] on icon at bounding box center [245, 54] width 20 height 20
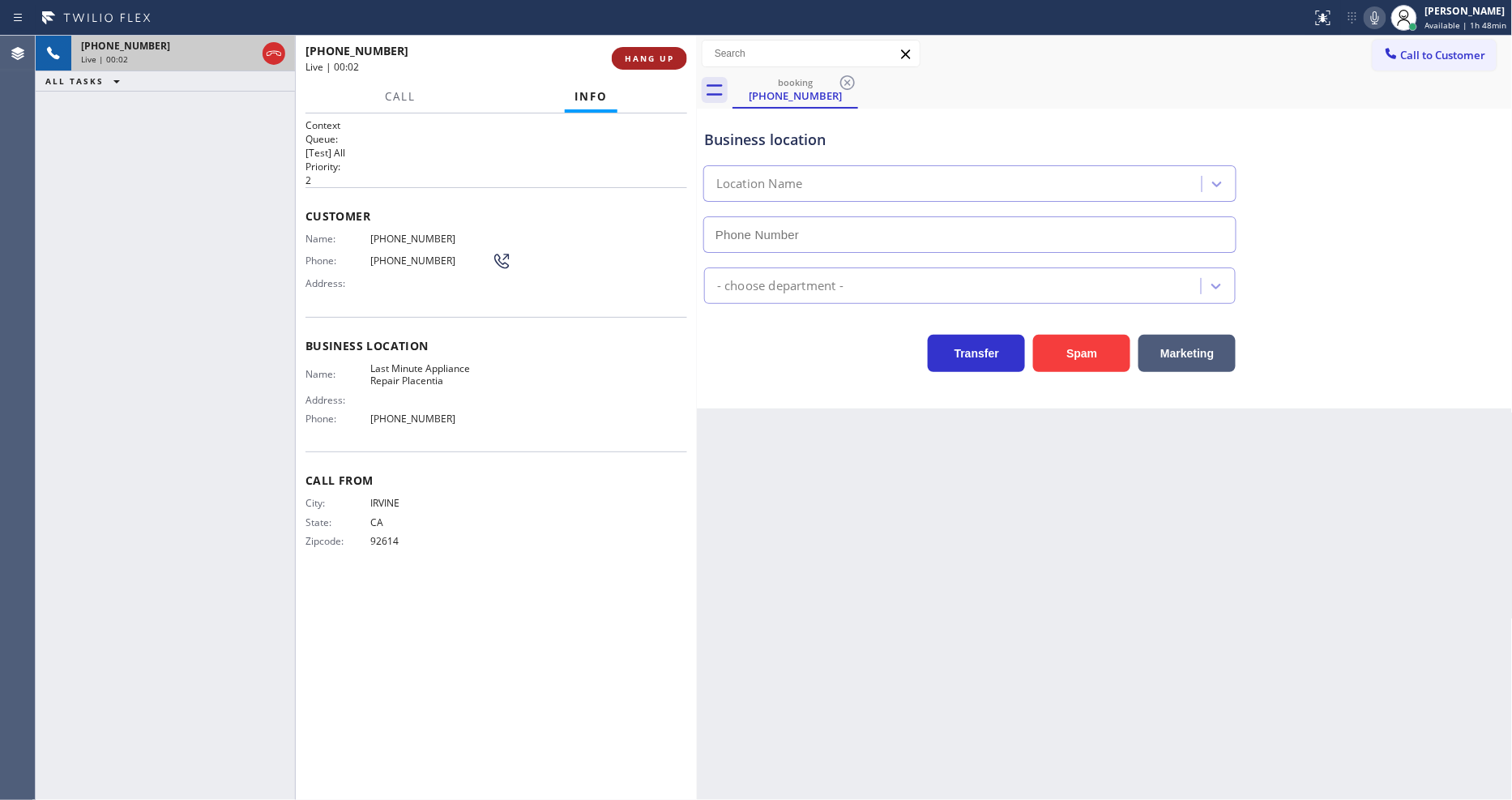
click at [644, 59] on span "HANG UP" at bounding box center [649, 59] width 50 height 12
type input "[PHONE_NUMBER]"
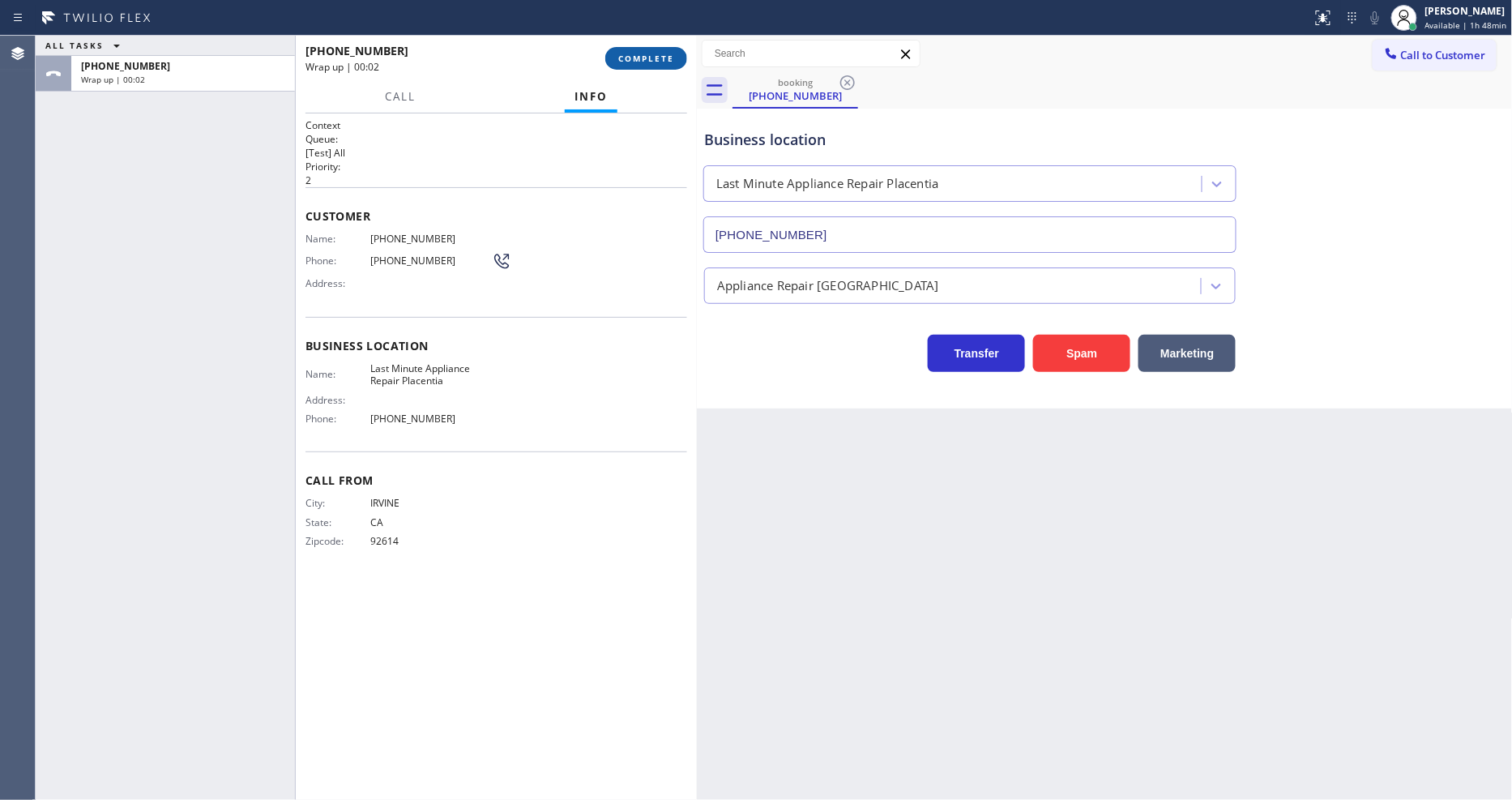
click at [644, 59] on span "COMPLETE" at bounding box center [647, 59] width 56 height 12
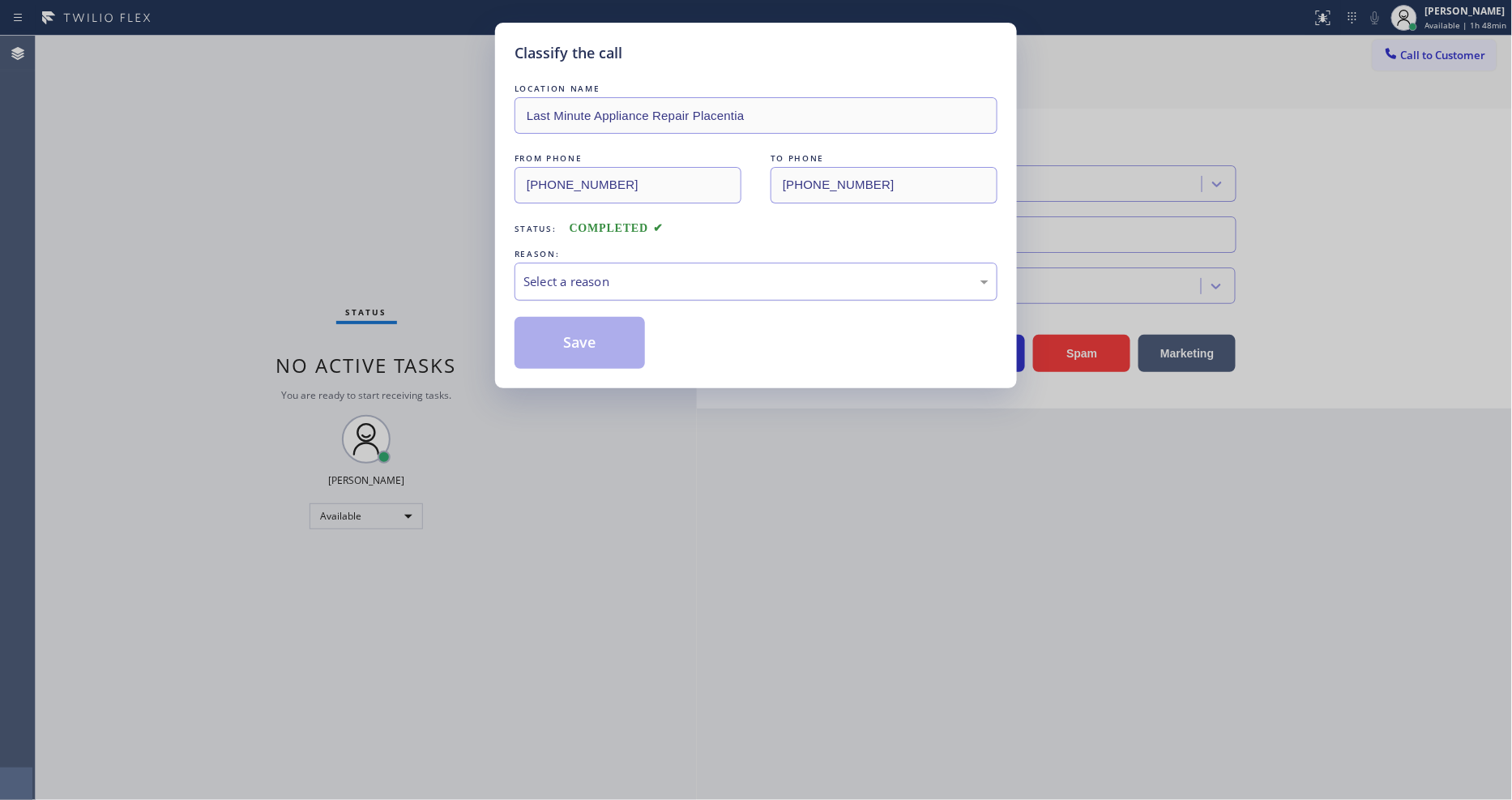
click at [577, 277] on div "Select a reason" at bounding box center [756, 281] width 465 height 19
click at [576, 333] on button "Save" at bounding box center [580, 343] width 131 height 52
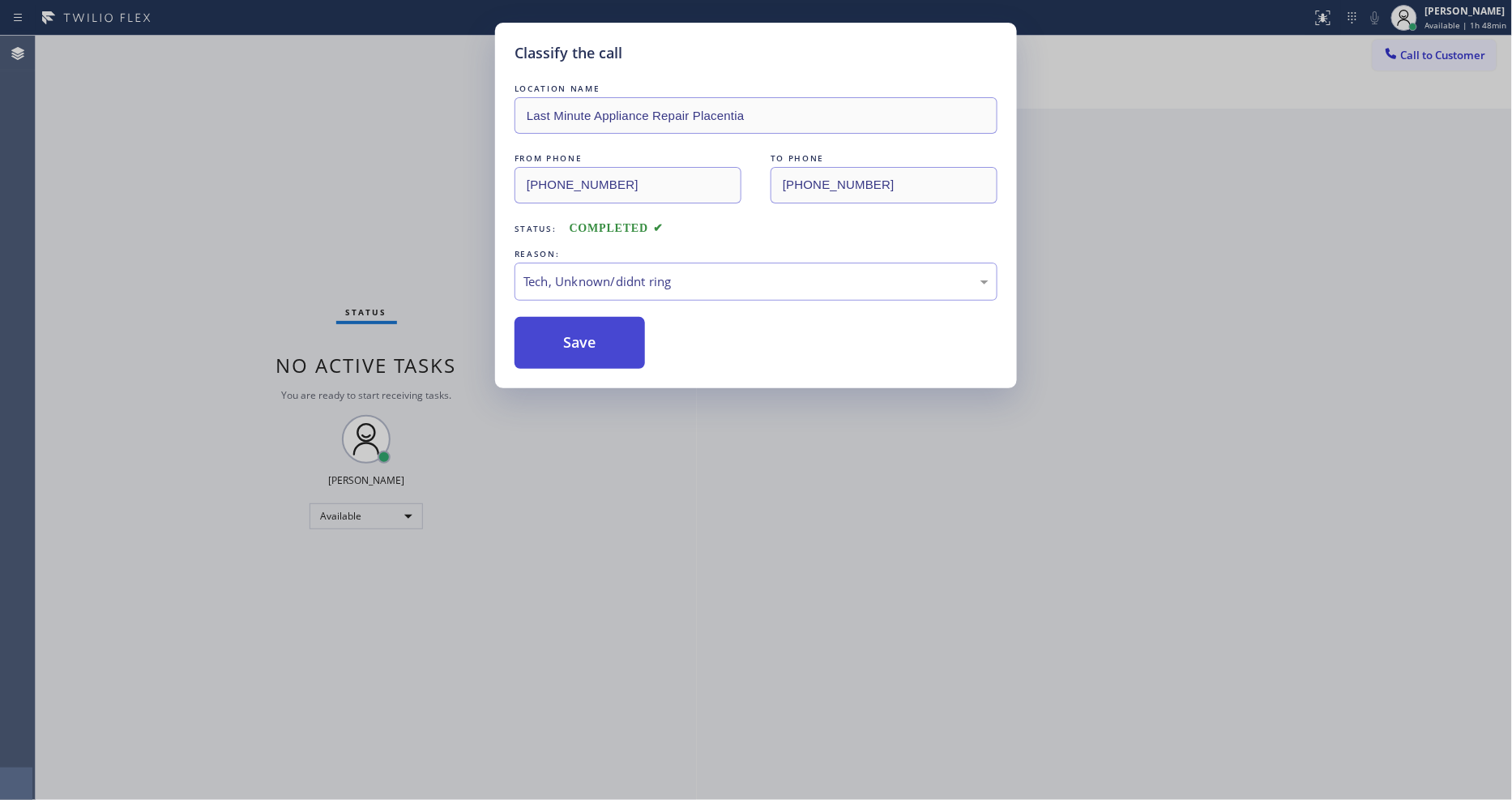
click at [576, 333] on button "Save" at bounding box center [580, 343] width 131 height 52
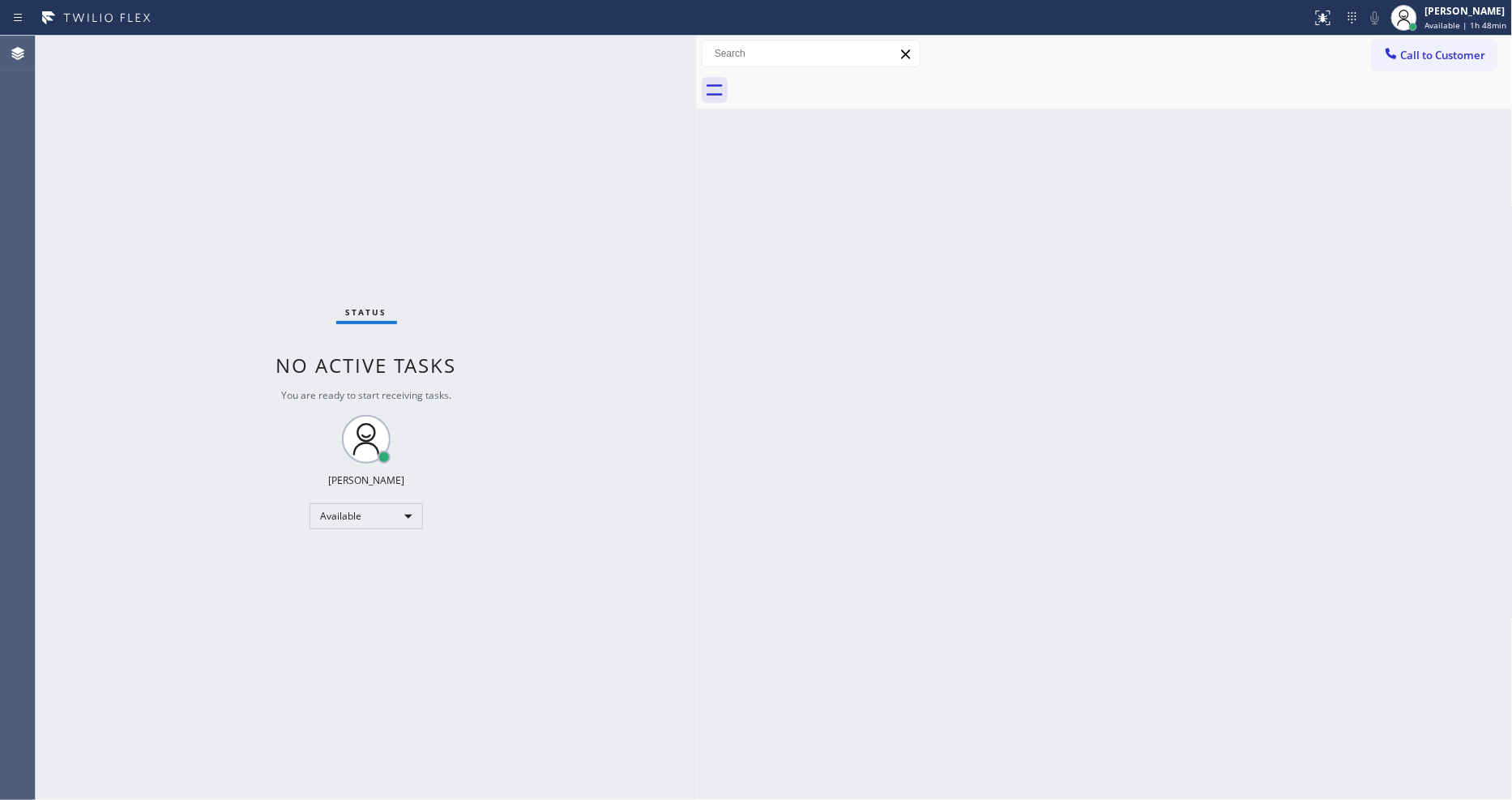
click at [201, 46] on div "Status No active tasks You are ready to start receiving tasks. [PERSON_NAME] Av…" at bounding box center [366, 418] width 662 height 764
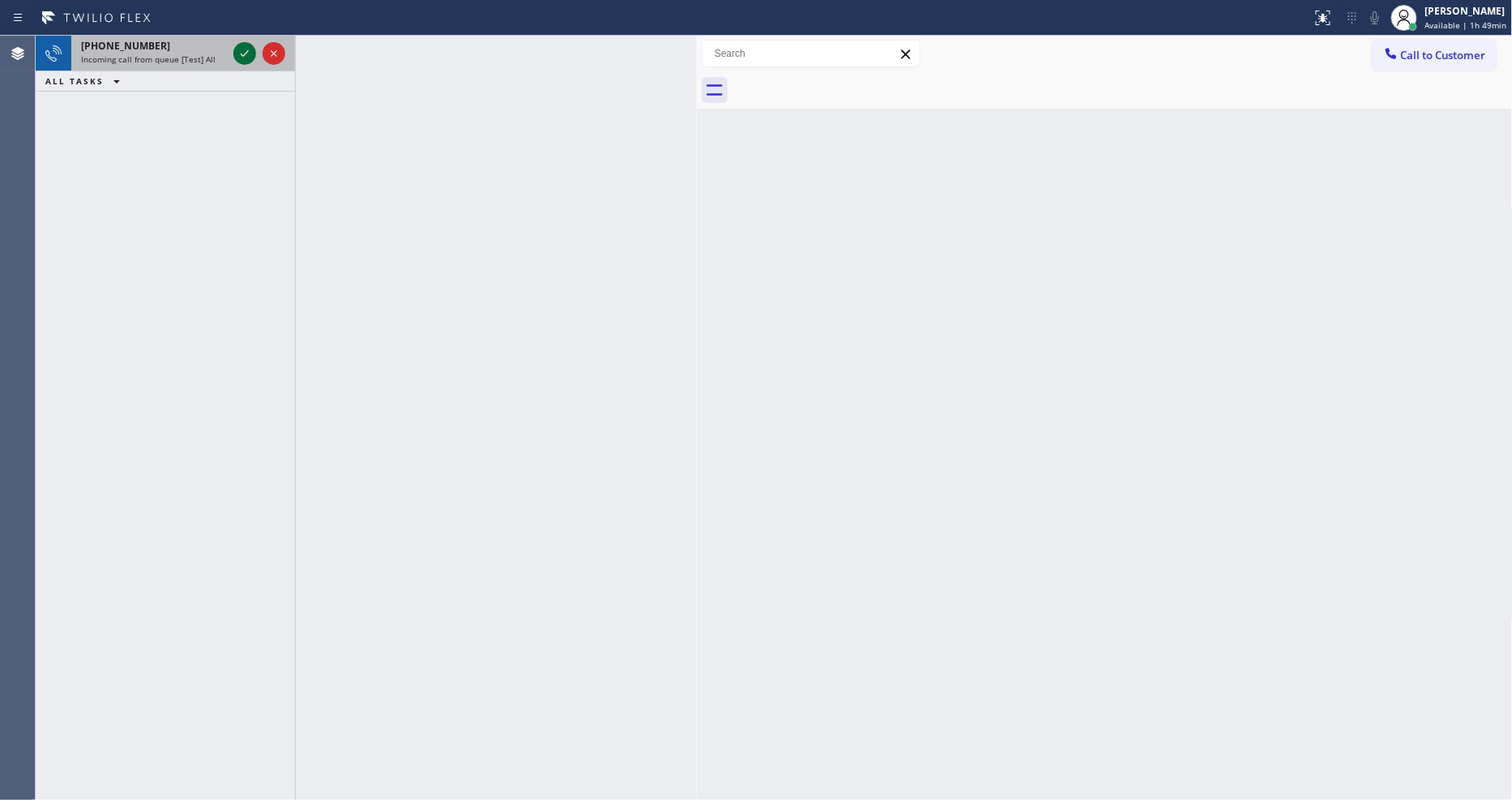
click at [253, 57] on icon at bounding box center [245, 54] width 20 height 20
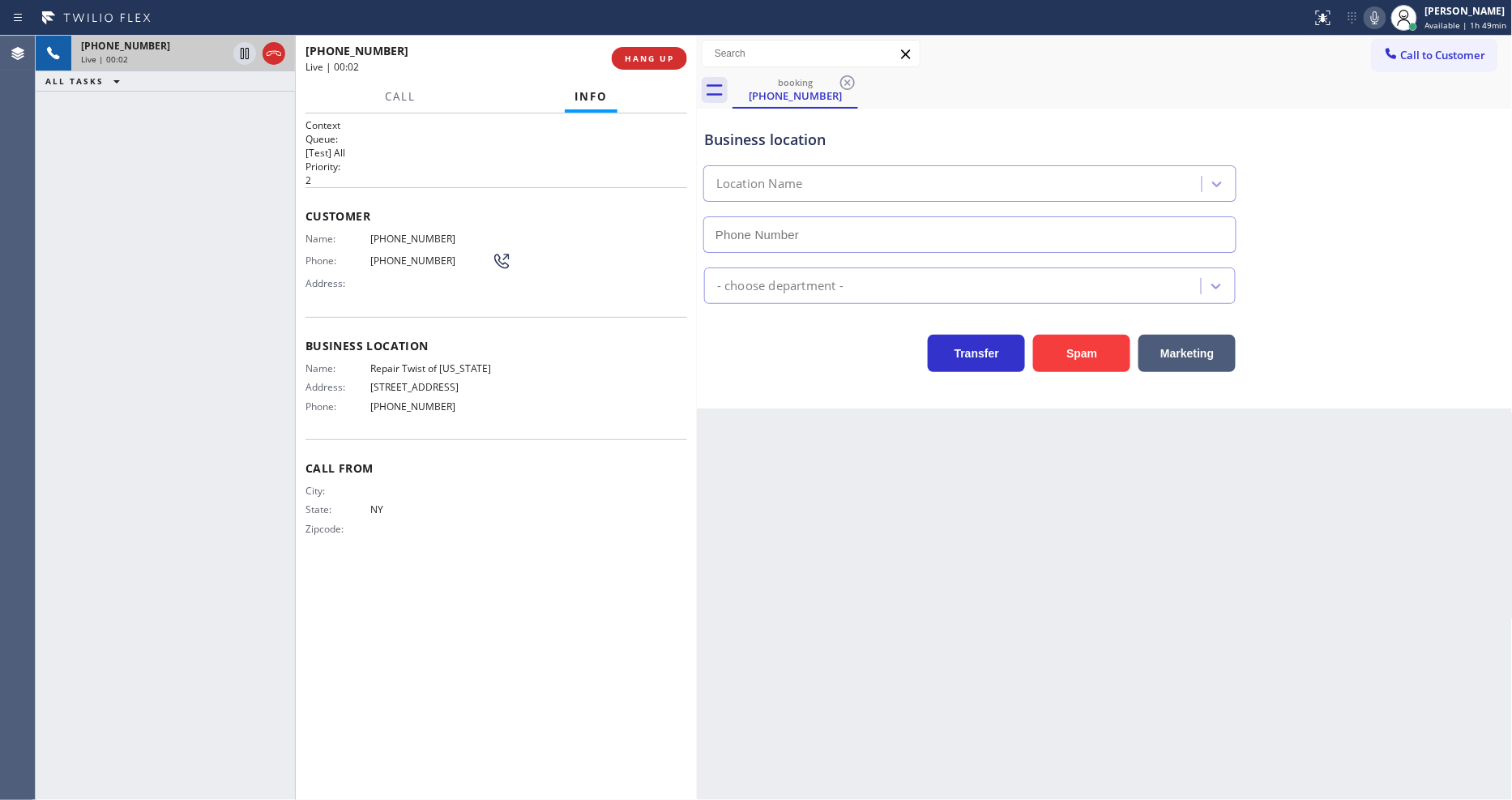
type input "[PHONE_NUMBER]"
click at [658, 51] on button "HANG UP" at bounding box center [649, 58] width 75 height 22
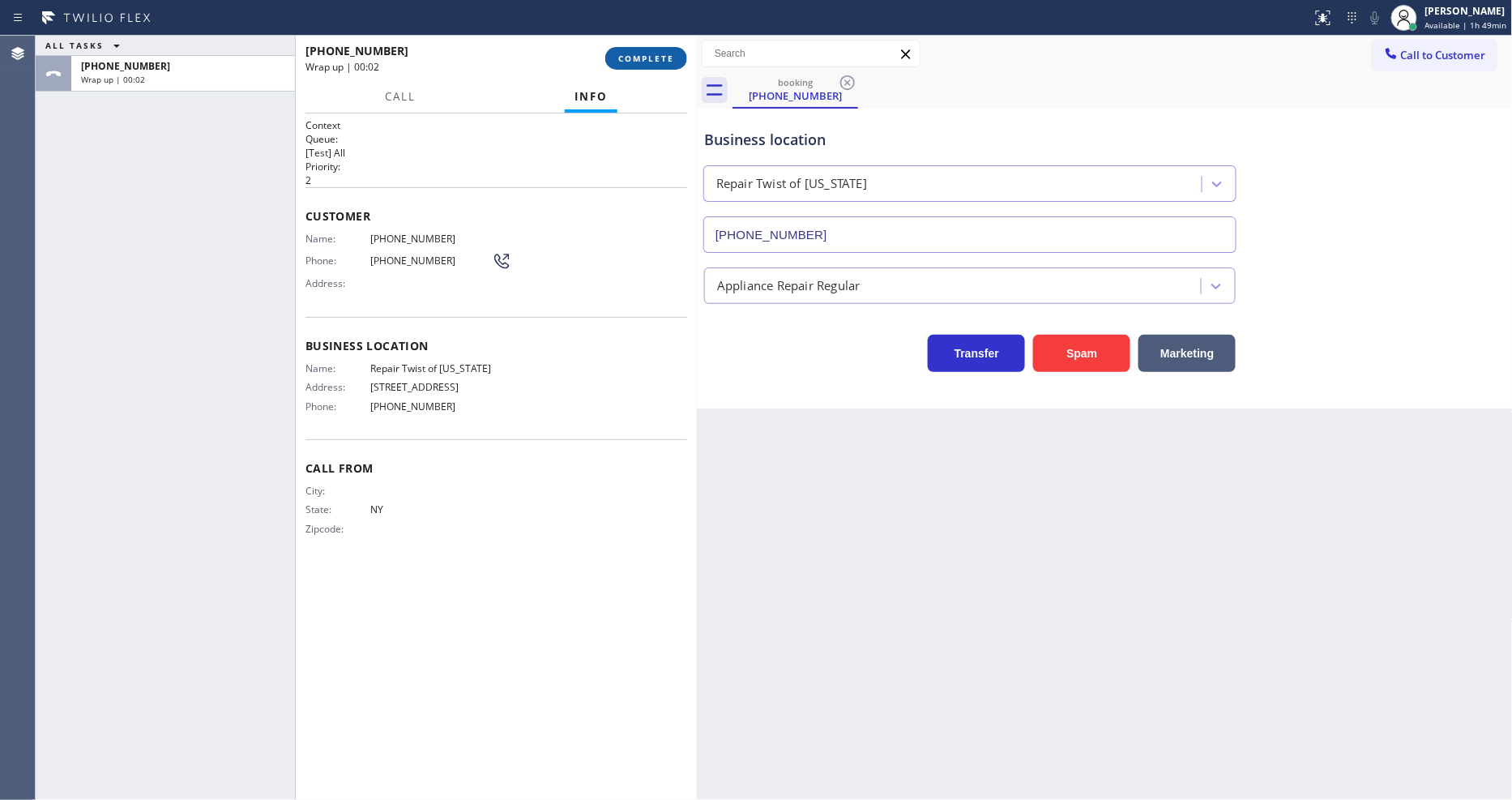
click at [658, 51] on button "COMPLETE" at bounding box center [646, 58] width 82 height 22
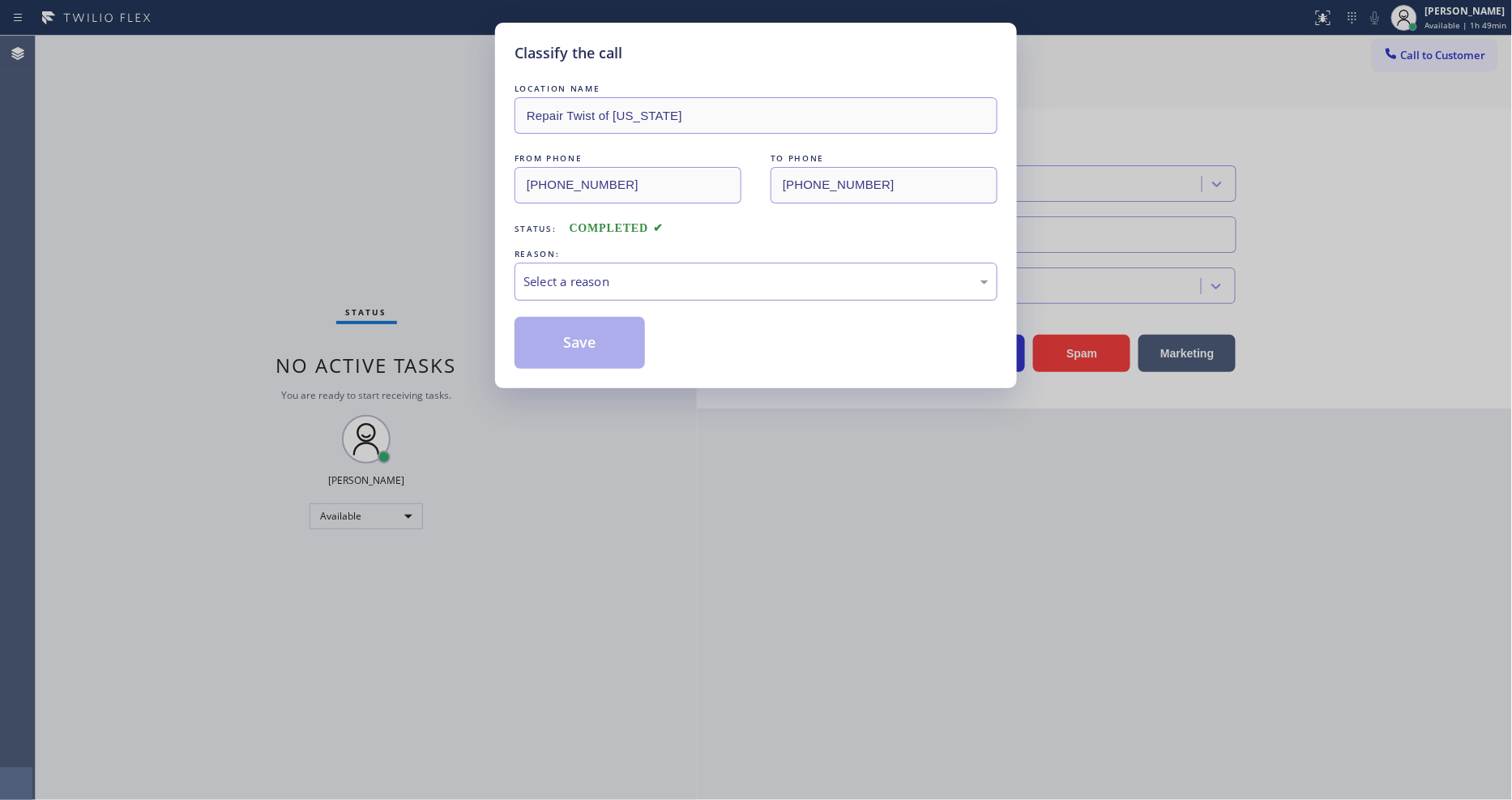
click at [542, 284] on div "Select a reason" at bounding box center [756, 281] width 465 height 19
click at [572, 349] on button "Save" at bounding box center [580, 343] width 131 height 52
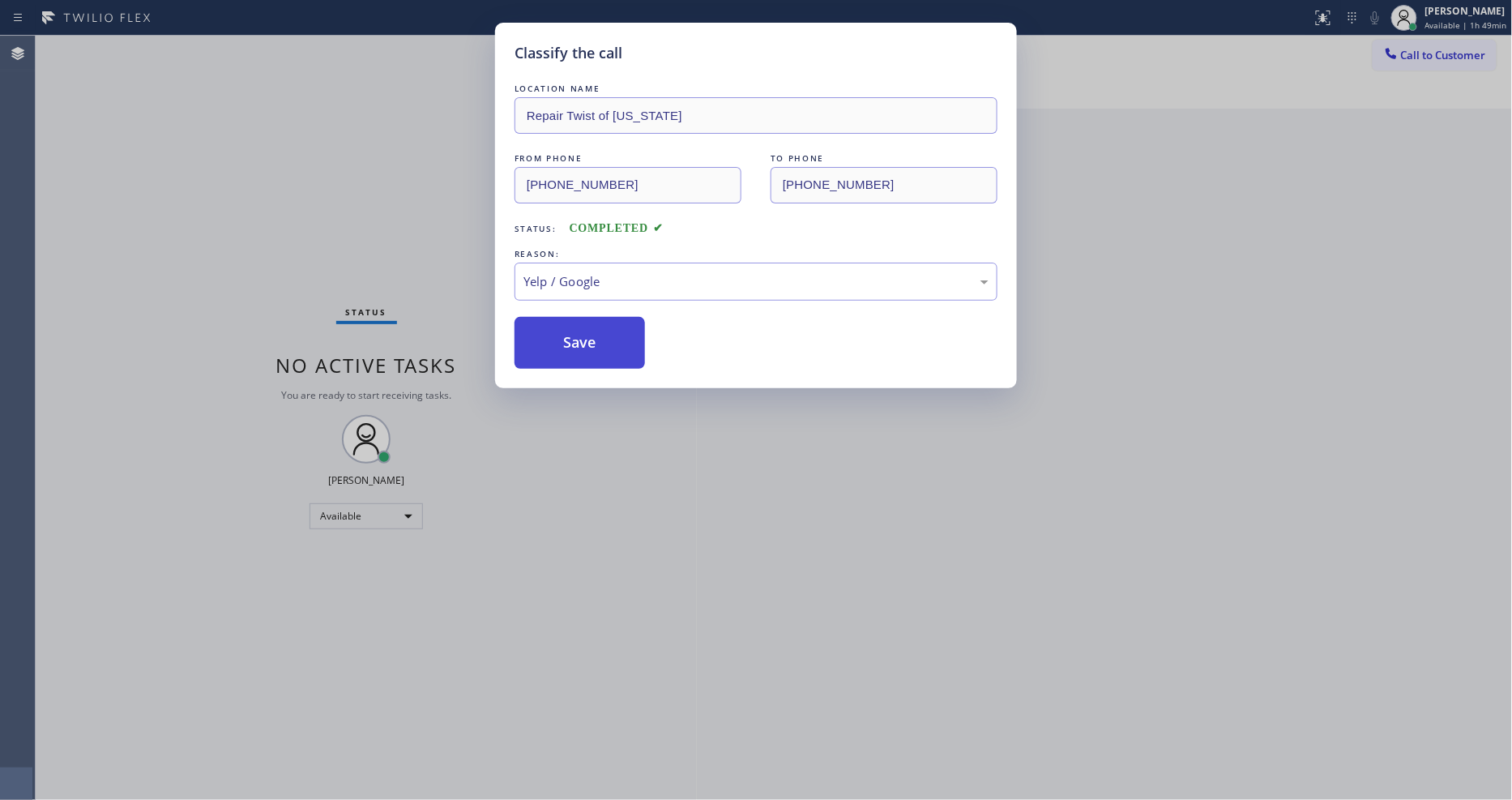
click at [572, 349] on button "Save" at bounding box center [580, 343] width 131 height 52
drag, startPoint x: 572, startPoint y: 349, endPoint x: 204, endPoint y: 26, distance: 489.6
click at [571, 345] on button "Save" at bounding box center [580, 343] width 131 height 52
click at [219, 44] on div "Classify the call LOCATION NAME Repair Twist of [US_STATE] FROM PHONE [PHONE_NU…" at bounding box center [756, 400] width 1512 height 800
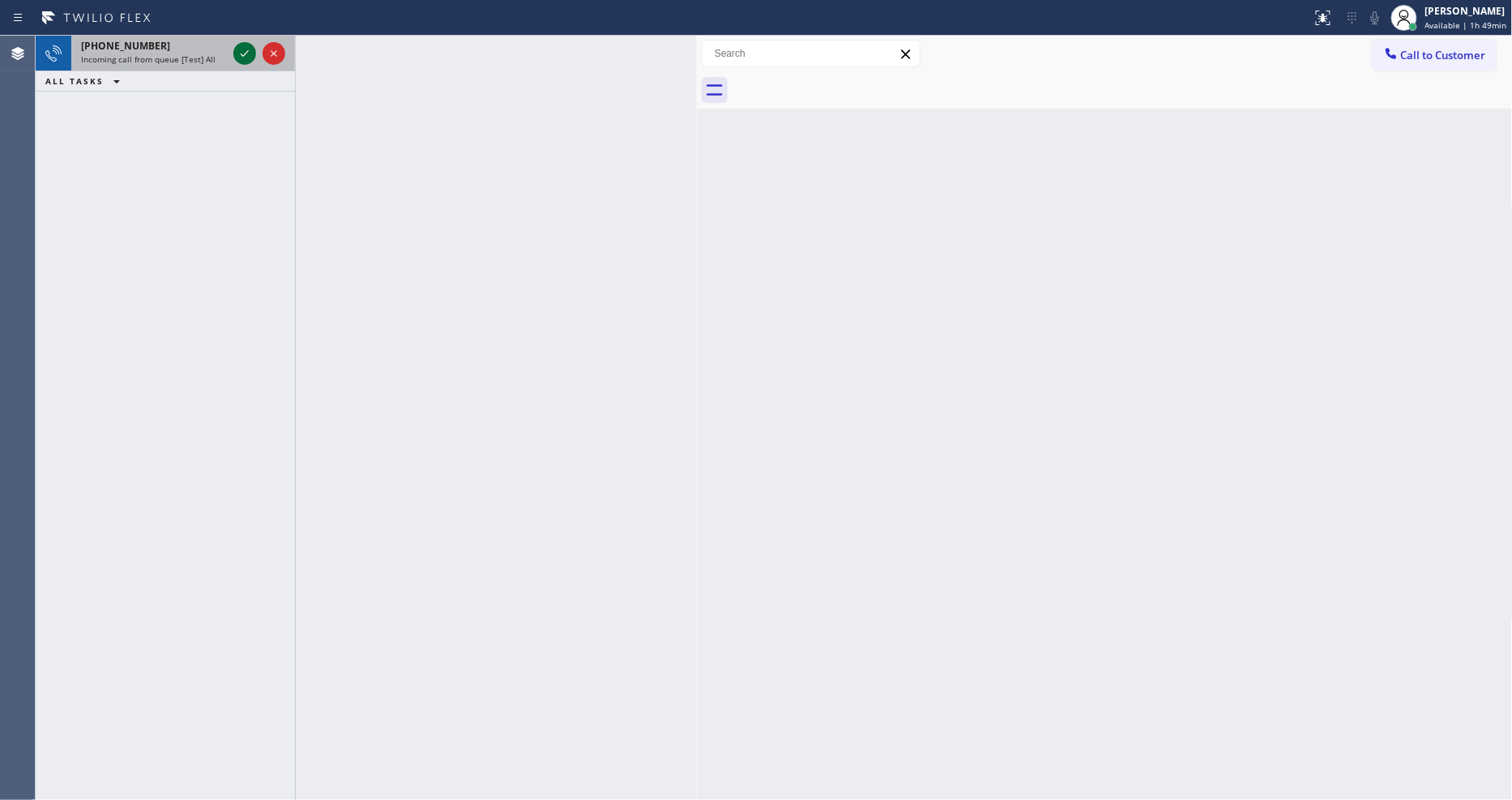
click at [244, 55] on icon at bounding box center [245, 54] width 8 height 7
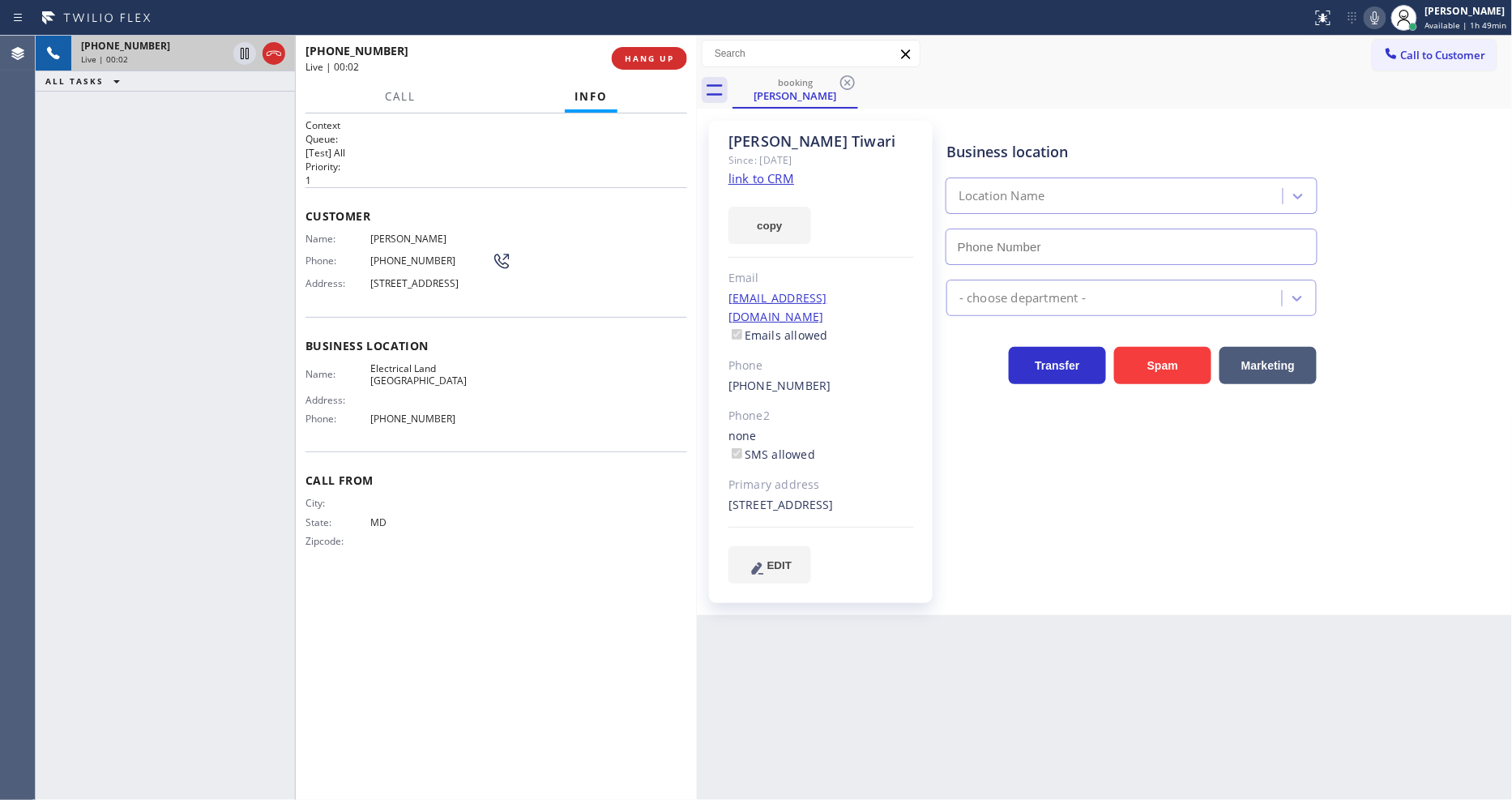
type input "[PHONE_NUMBER]"
click at [782, 176] on link "link to CRM" at bounding box center [761, 179] width 65 height 17
click at [245, 49] on icon at bounding box center [245, 54] width 20 height 20
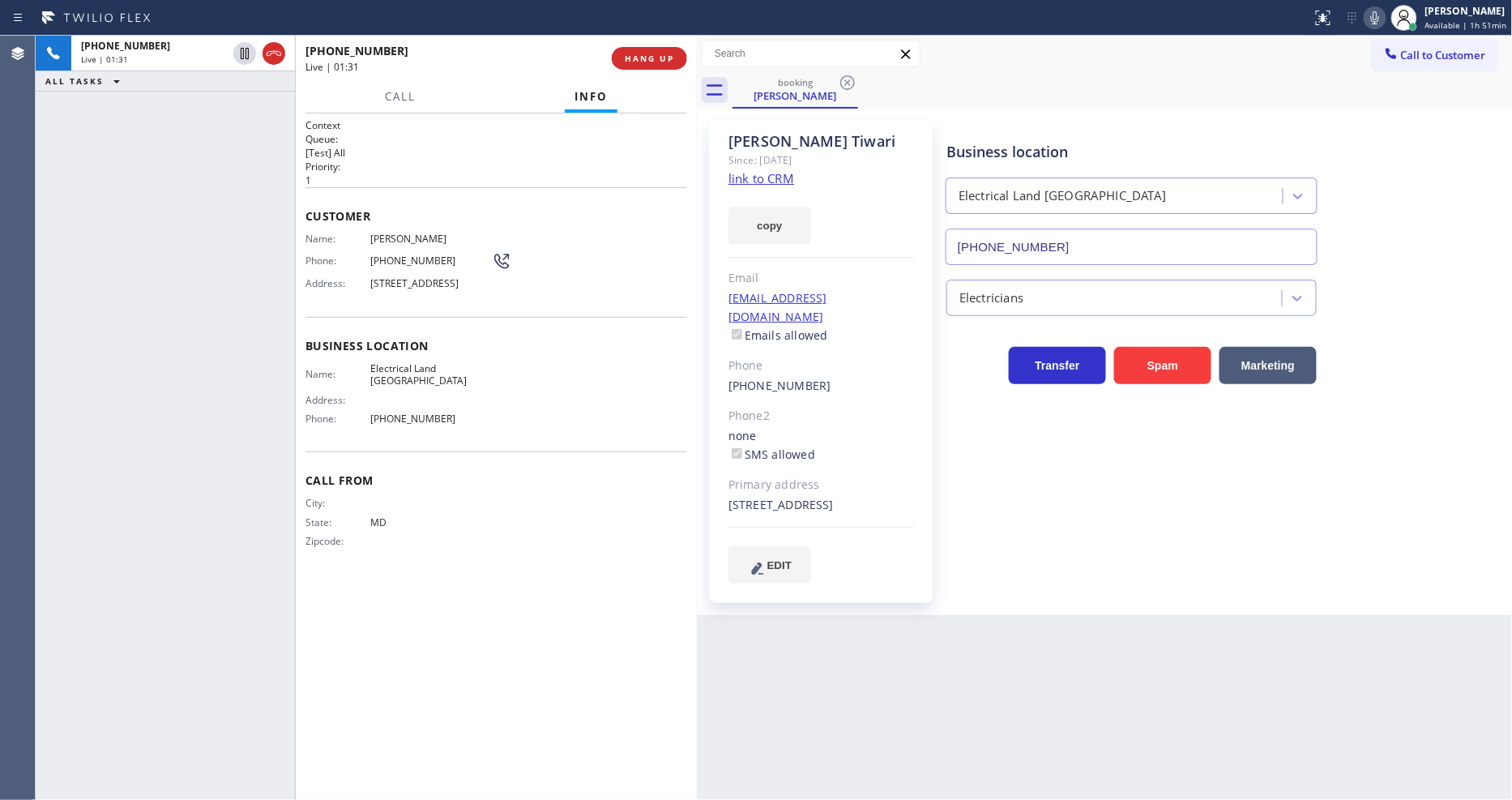
click at [1372, 22] on icon at bounding box center [1376, 18] width 20 height 20
click at [238, 50] on icon at bounding box center [245, 54] width 20 height 20
click at [1379, 13] on icon at bounding box center [1376, 18] width 8 height 13
click at [244, 55] on icon at bounding box center [245, 54] width 20 height 20
click at [1381, 15] on icon at bounding box center [1376, 18] width 20 height 20
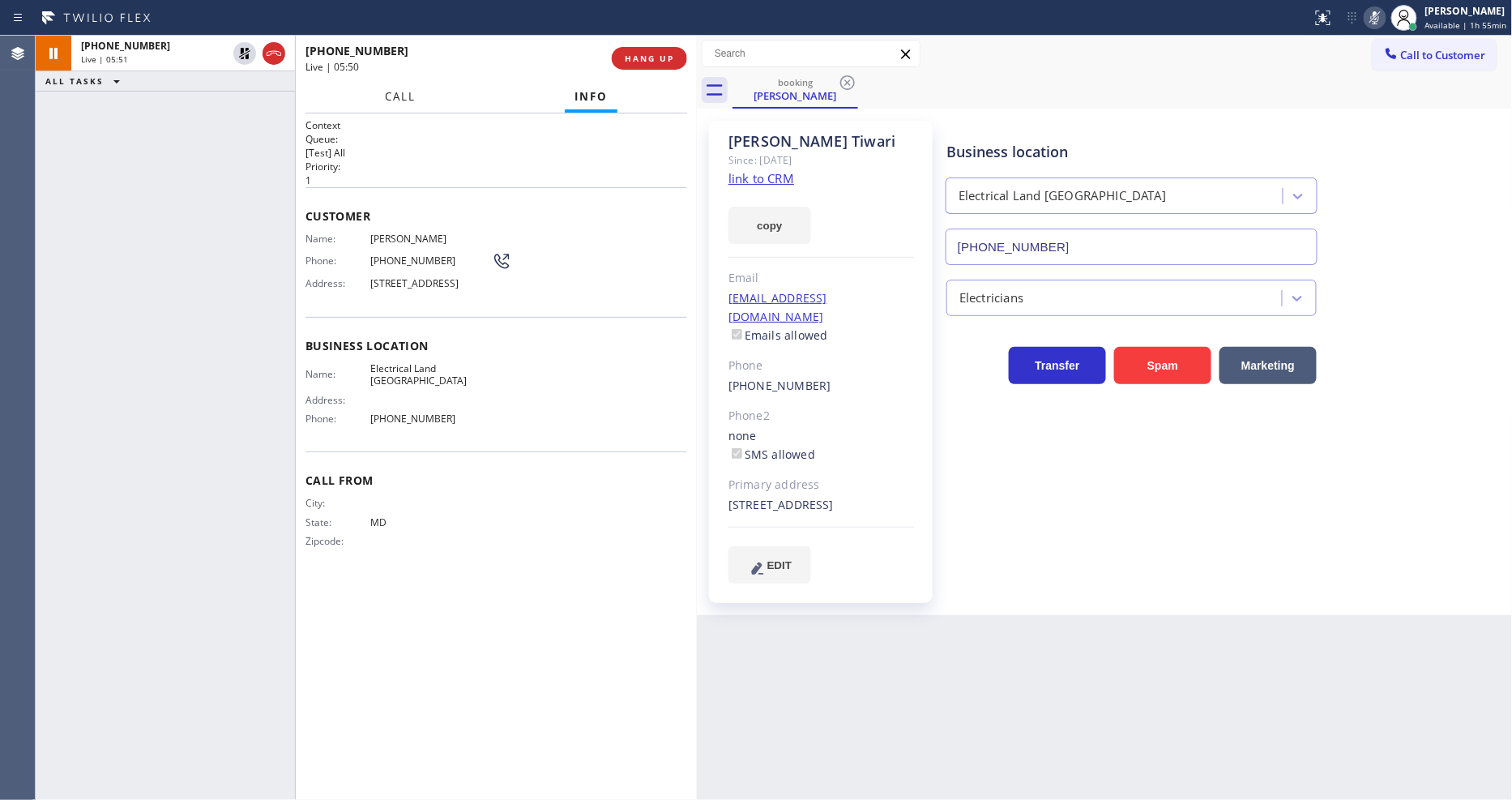
click at [390, 93] on span "Call" at bounding box center [400, 97] width 31 height 15
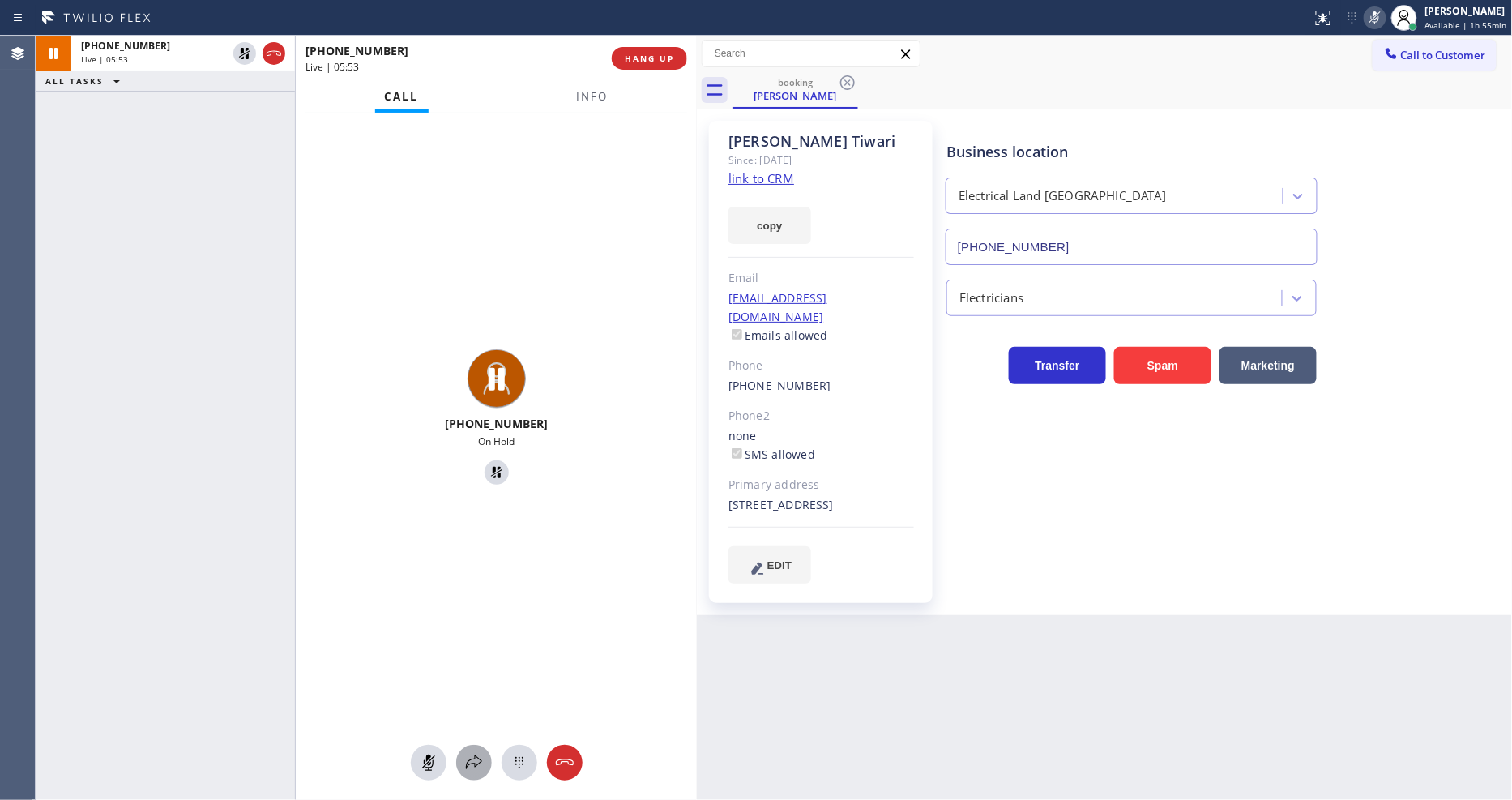
click at [463, 758] on div at bounding box center [474, 763] width 36 height 20
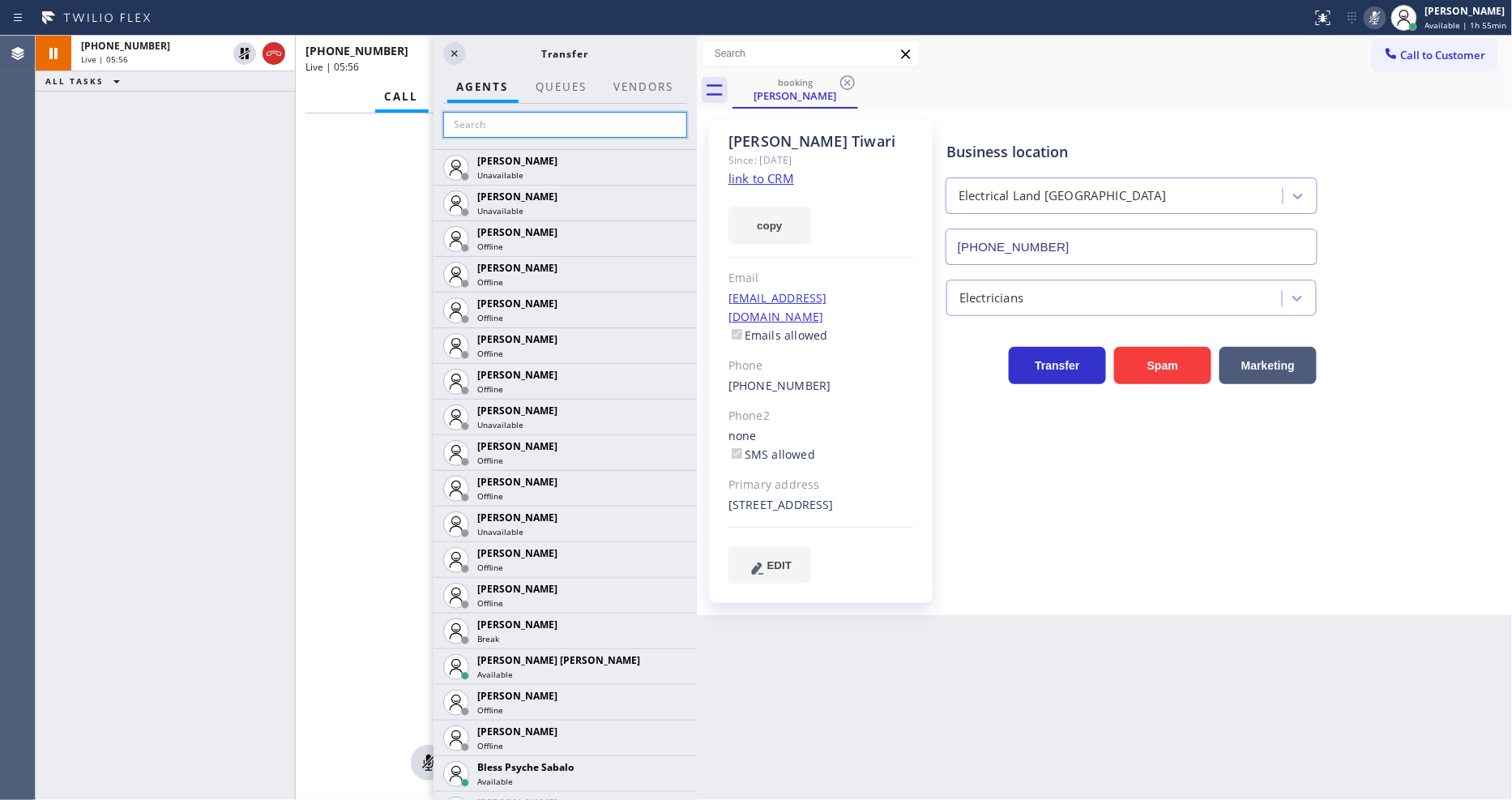
click at [530, 119] on input "text" at bounding box center [565, 124] width 244 height 26
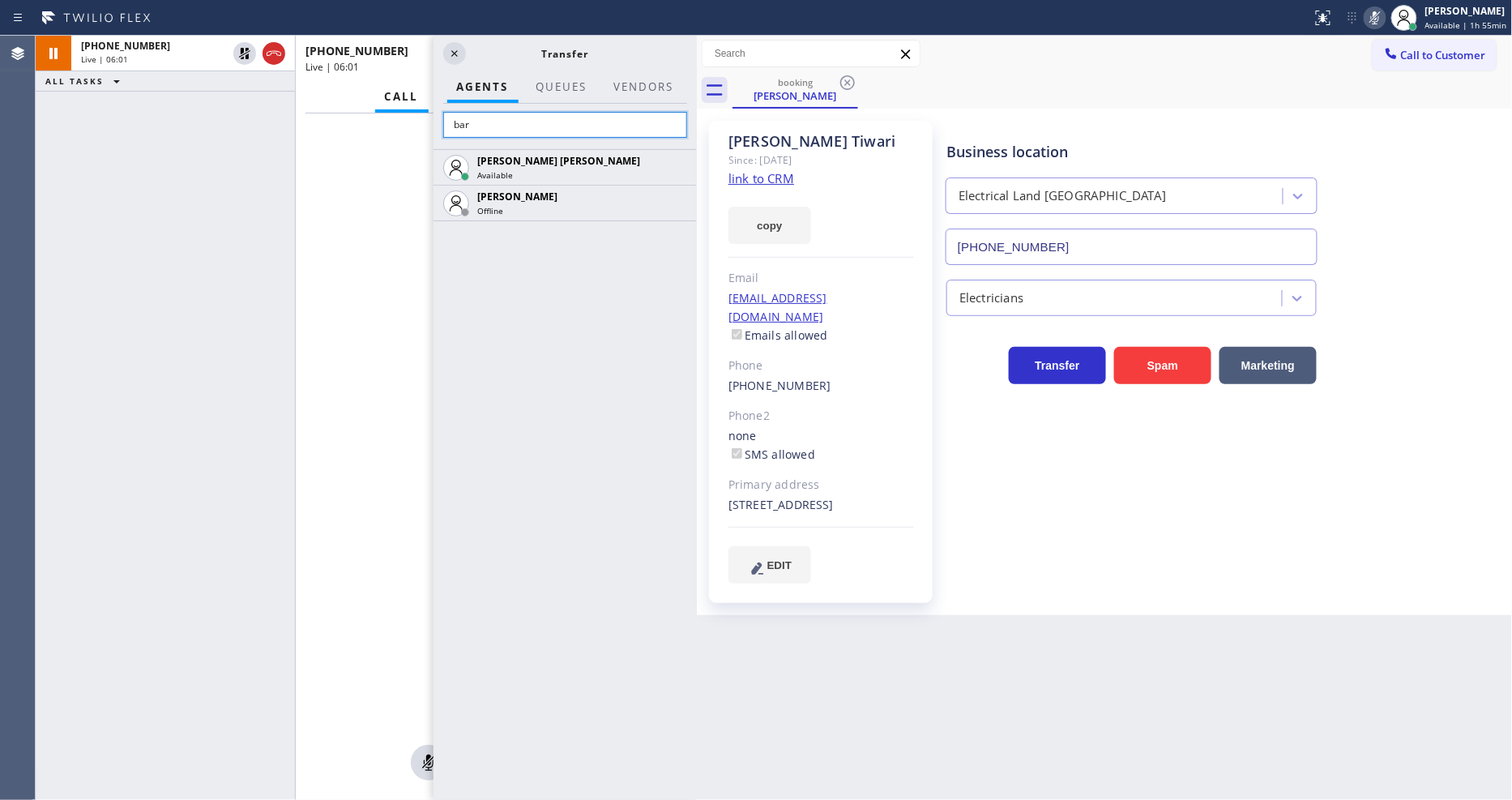
type input "bar"
click at [615, 119] on input "bar" at bounding box center [565, 124] width 244 height 26
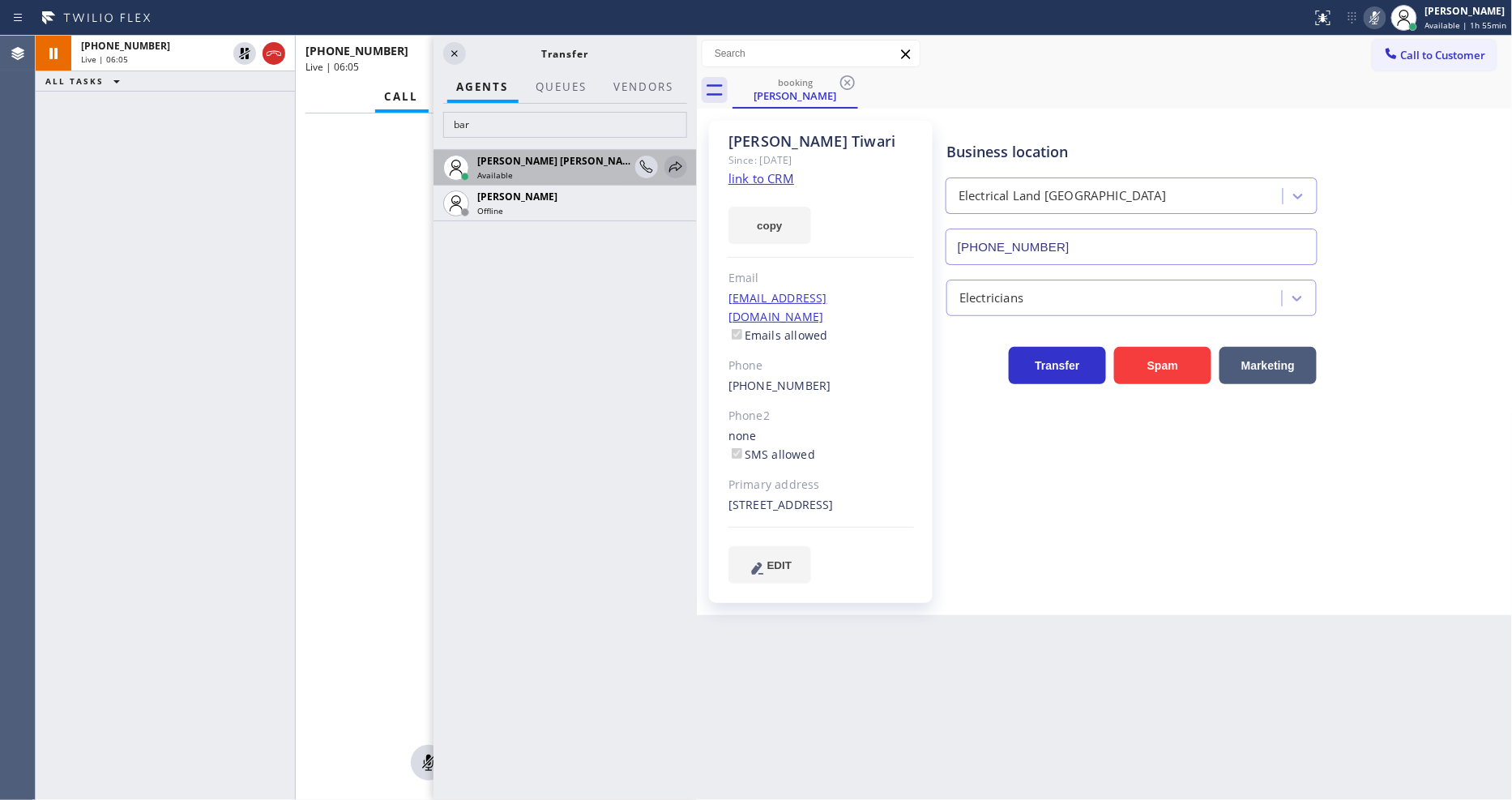
click at [675, 162] on icon at bounding box center [676, 167] width 20 height 20
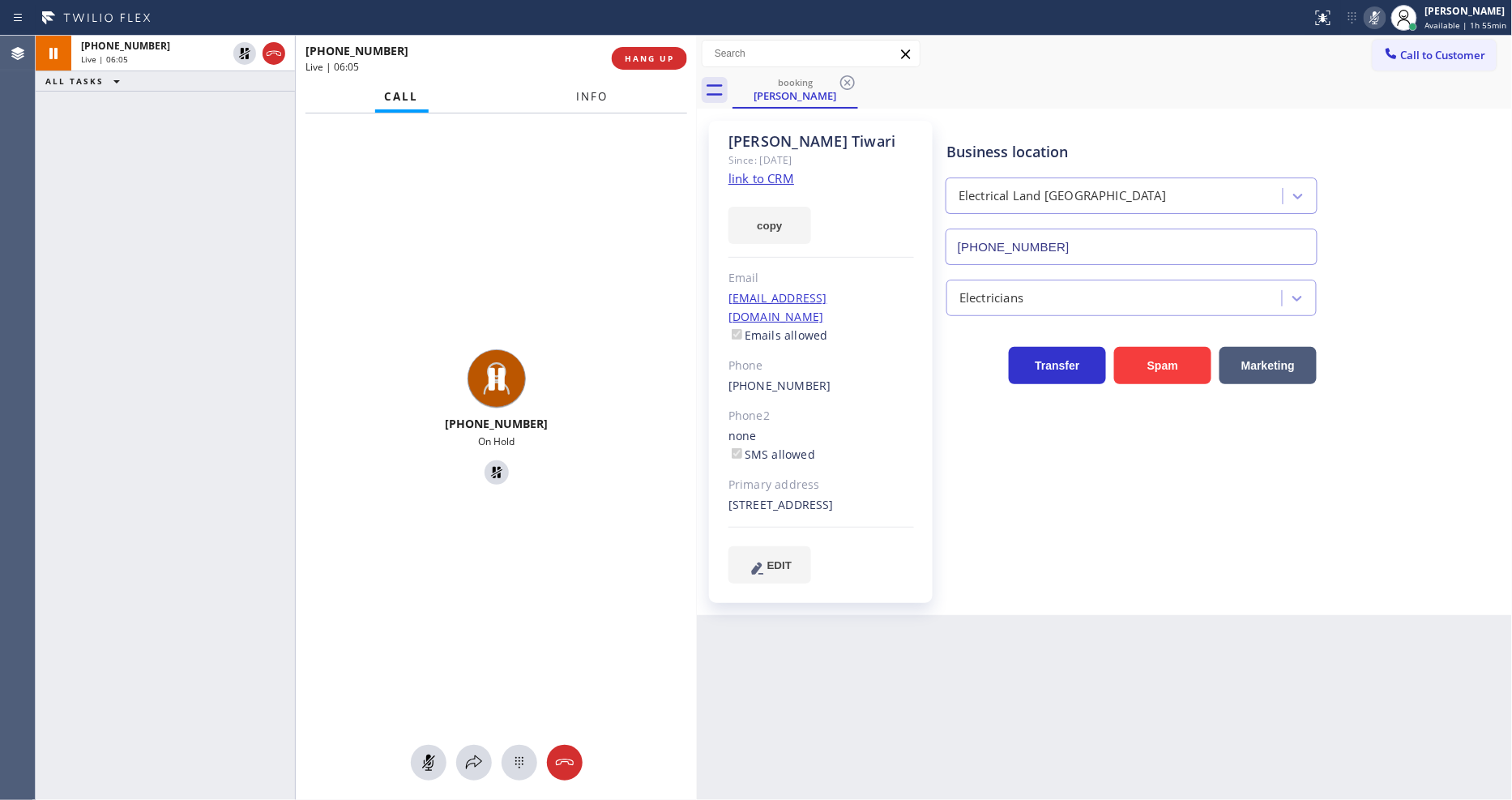
click at [589, 103] on button "Info" at bounding box center [593, 97] width 51 height 31
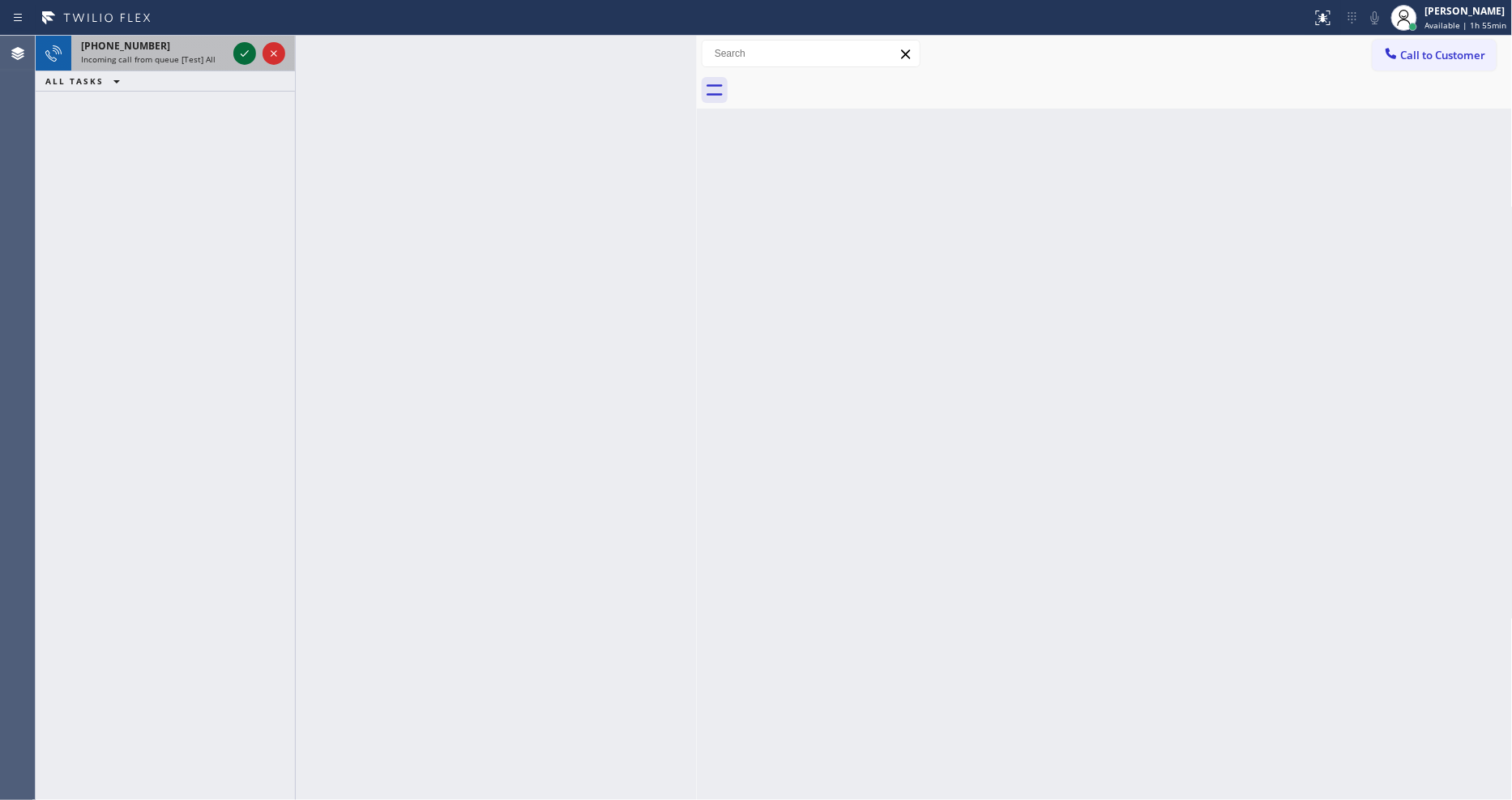
click at [240, 55] on icon at bounding box center [245, 54] width 20 height 20
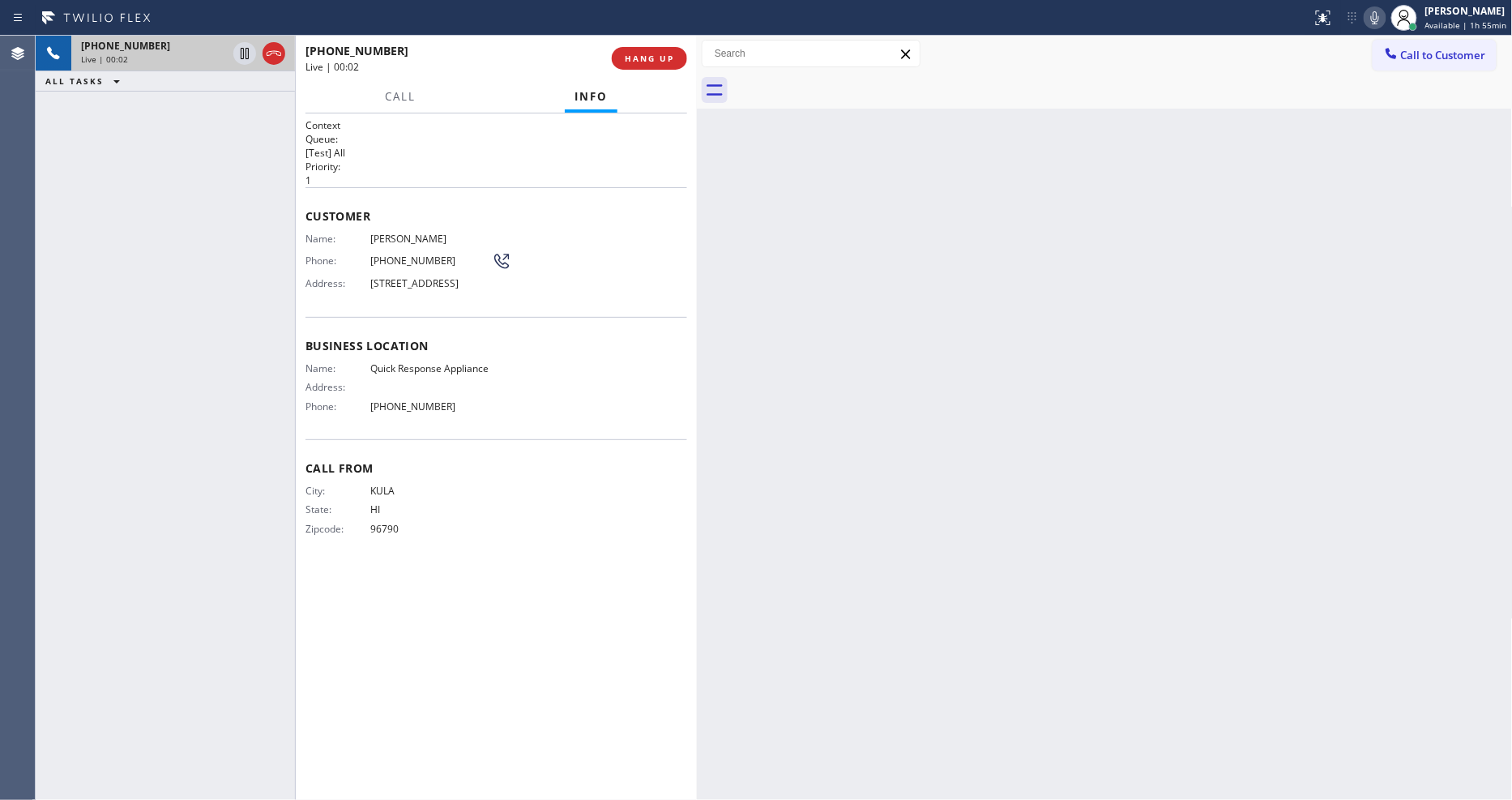
click at [665, 55] on span "HANG UP" at bounding box center [649, 59] width 50 height 12
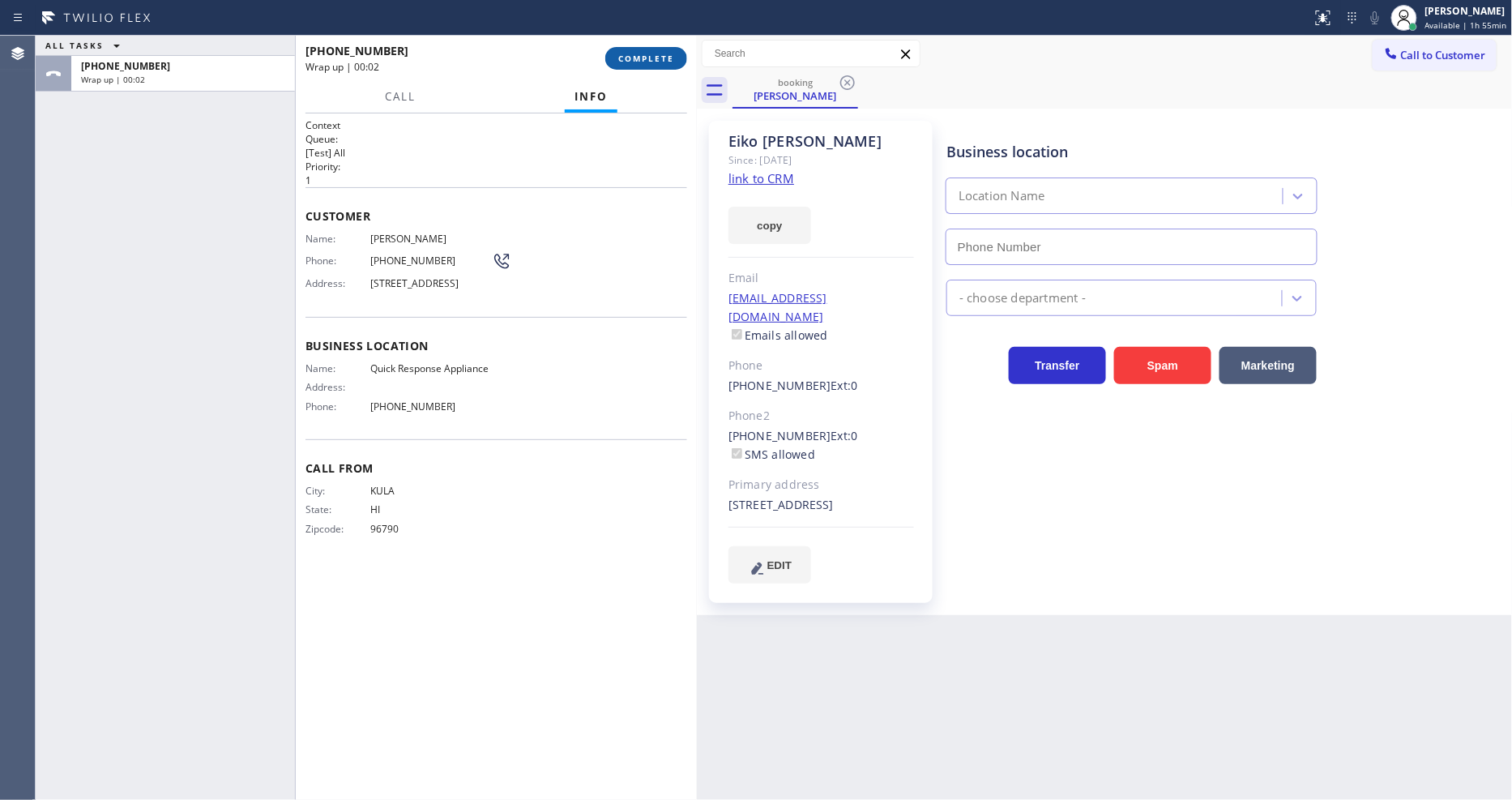
type input "[PHONE_NUMBER]"
click at [663, 58] on span "COMPLETE" at bounding box center [647, 59] width 56 height 12
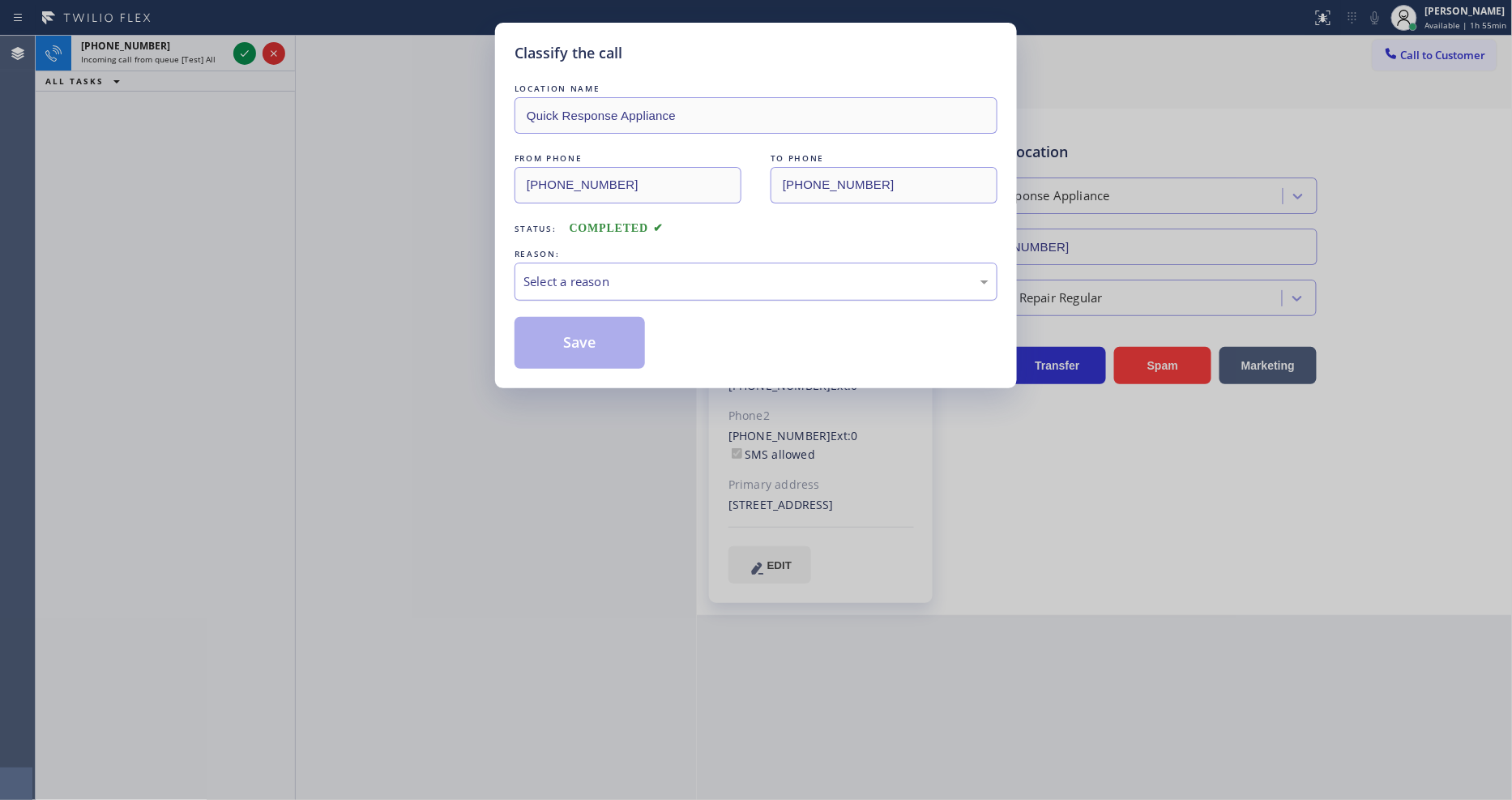
click at [572, 272] on div "Select a reason" at bounding box center [756, 281] width 465 height 19
click at [560, 338] on button "Save" at bounding box center [580, 343] width 131 height 52
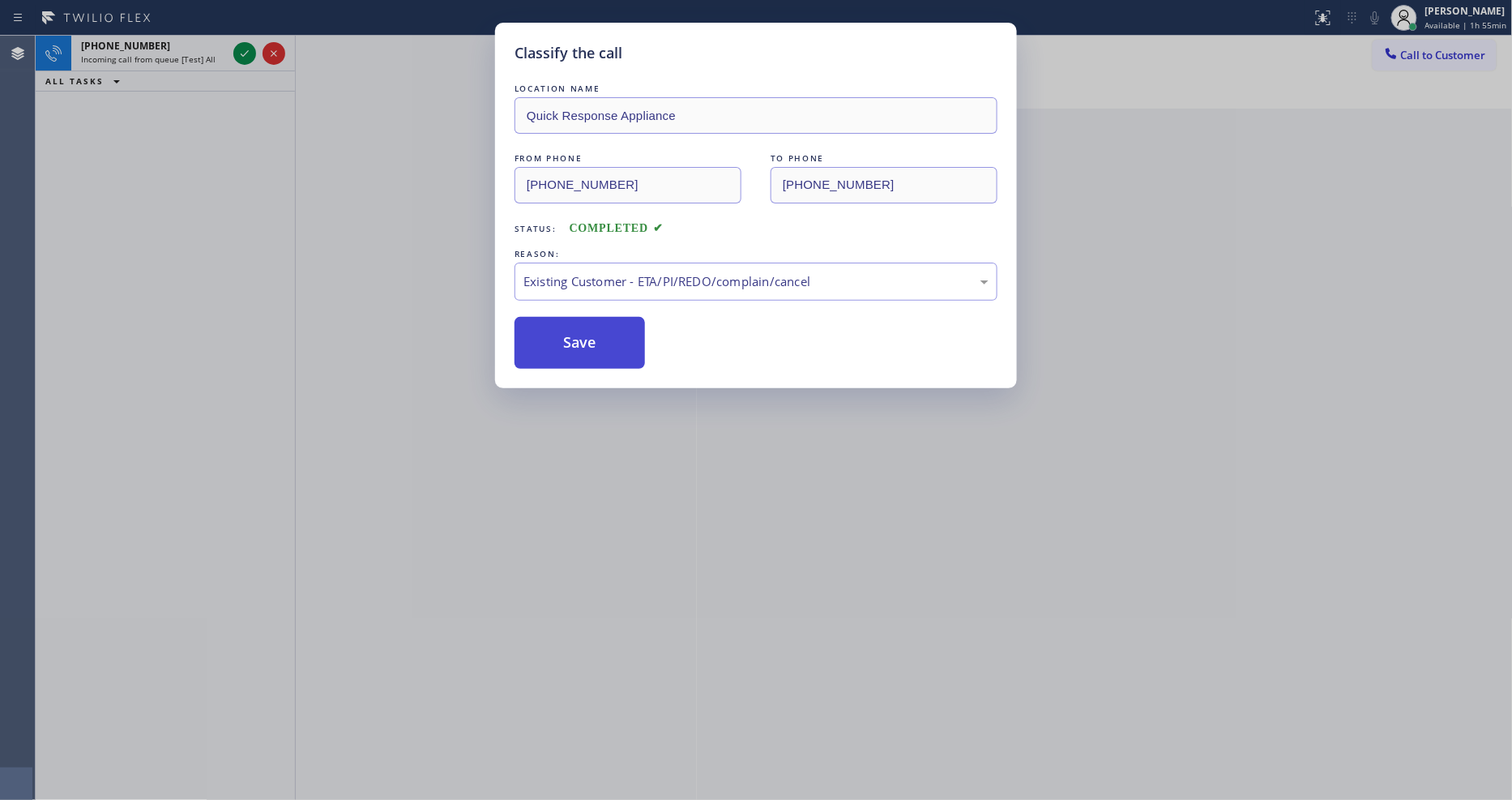
click at [560, 338] on button "Save" at bounding box center [580, 343] width 131 height 52
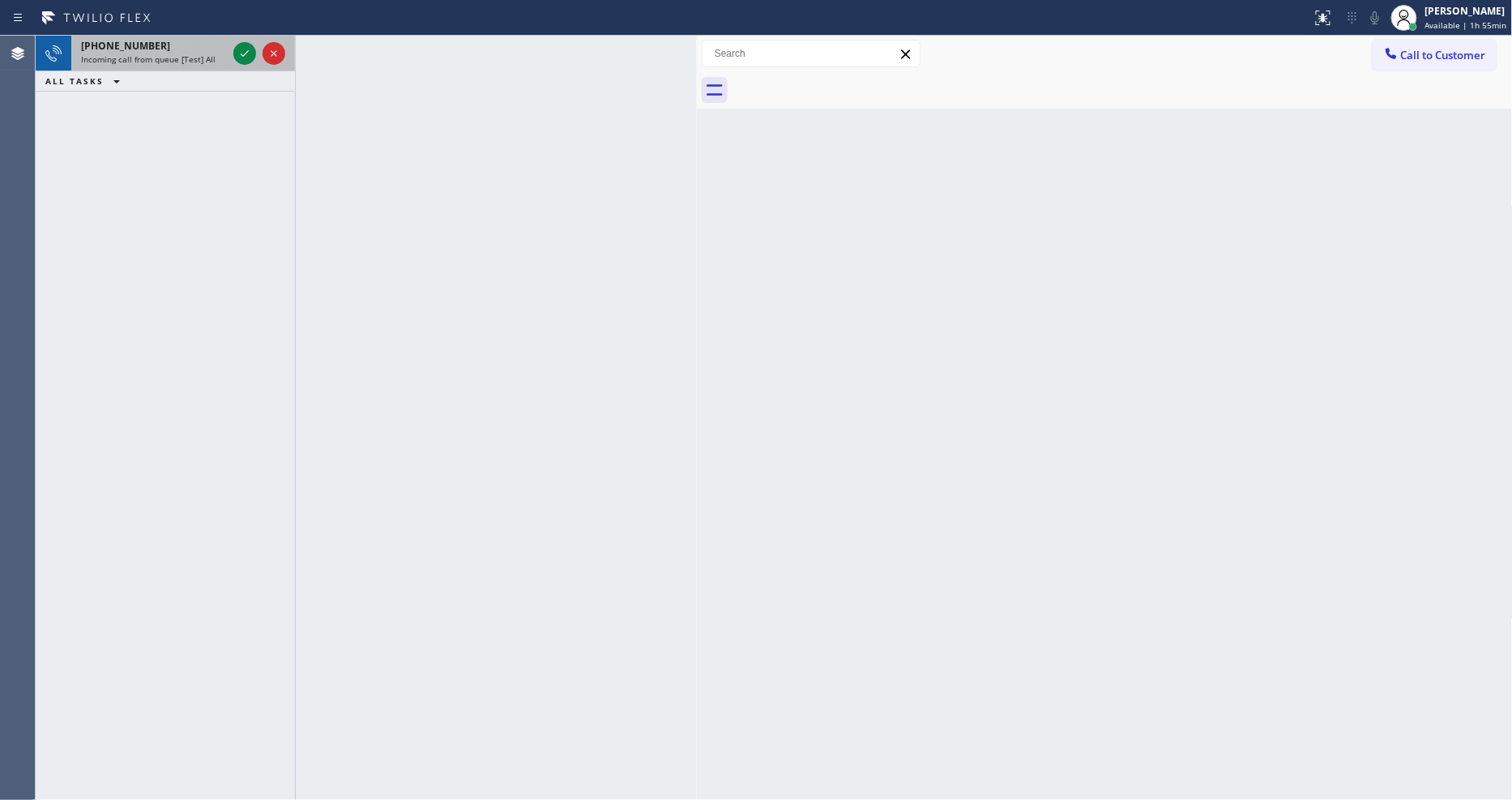
click at [199, 57] on span "Incoming call from queue [Test] All" at bounding box center [148, 60] width 135 height 12
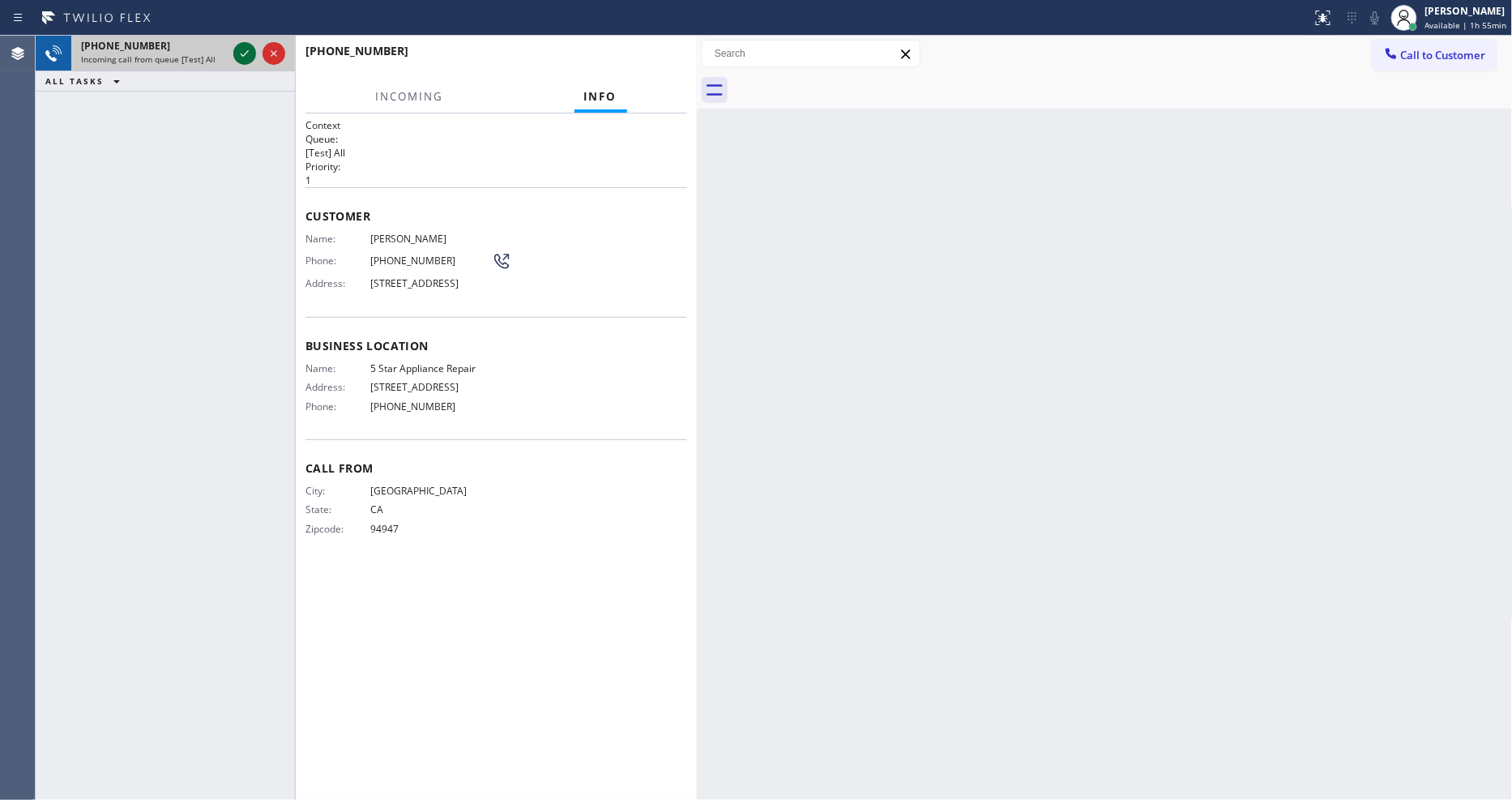
click at [248, 52] on icon at bounding box center [245, 54] width 20 height 20
click at [1065, 425] on div "Back to Dashboard Change Sender ID Customers Technicians Select a contact Outbo…" at bounding box center [1105, 418] width 816 height 764
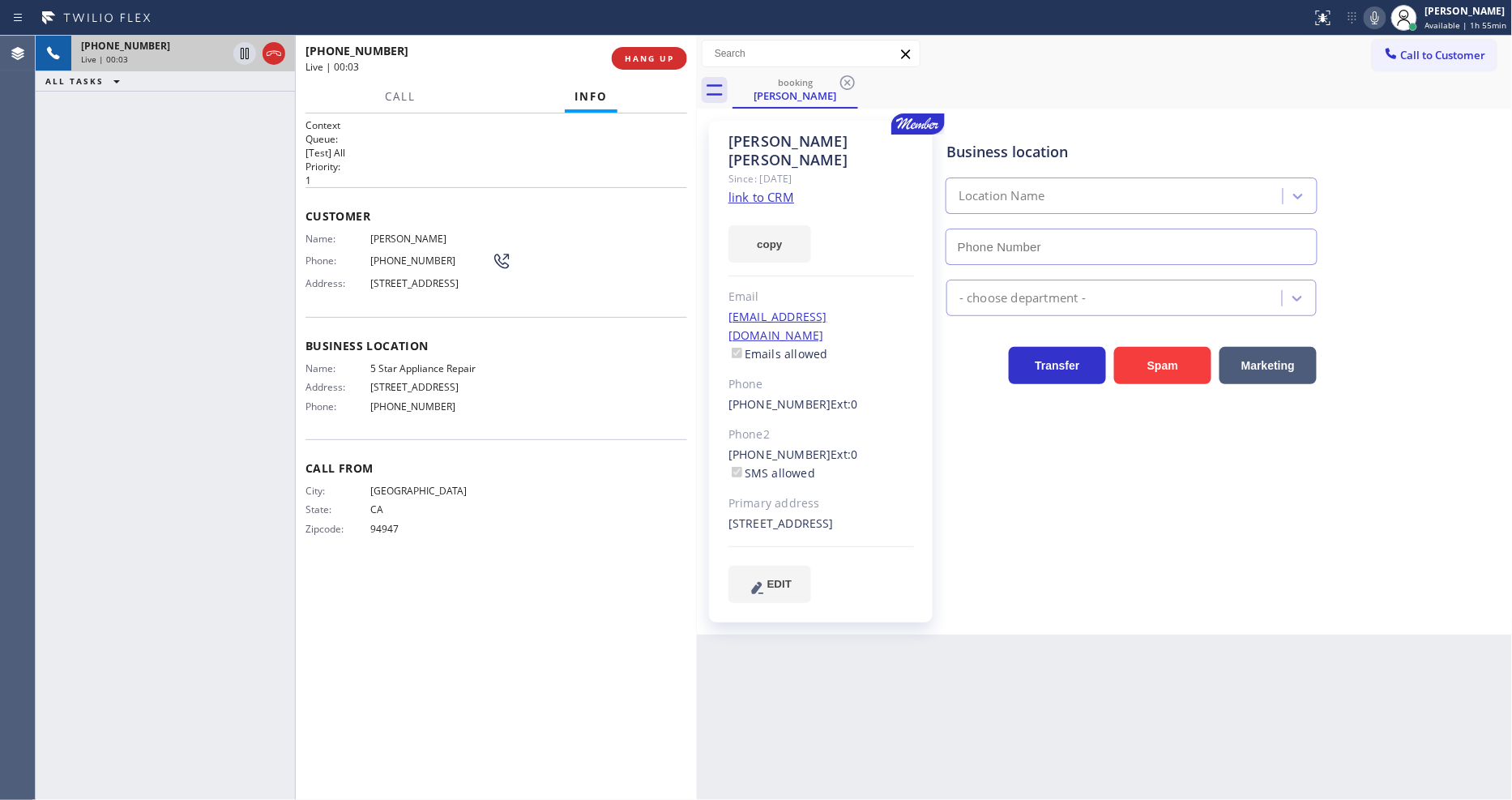
type input "[PHONE_NUMBER]"
click at [750, 189] on link "link to CRM" at bounding box center [761, 197] width 65 height 17
click at [239, 50] on icon at bounding box center [245, 54] width 20 height 20
drag, startPoint x: 1380, startPoint y: 17, endPoint x: 1373, endPoint y: 39, distance: 23.1
click at [1380, 15] on icon at bounding box center [1376, 18] width 20 height 20
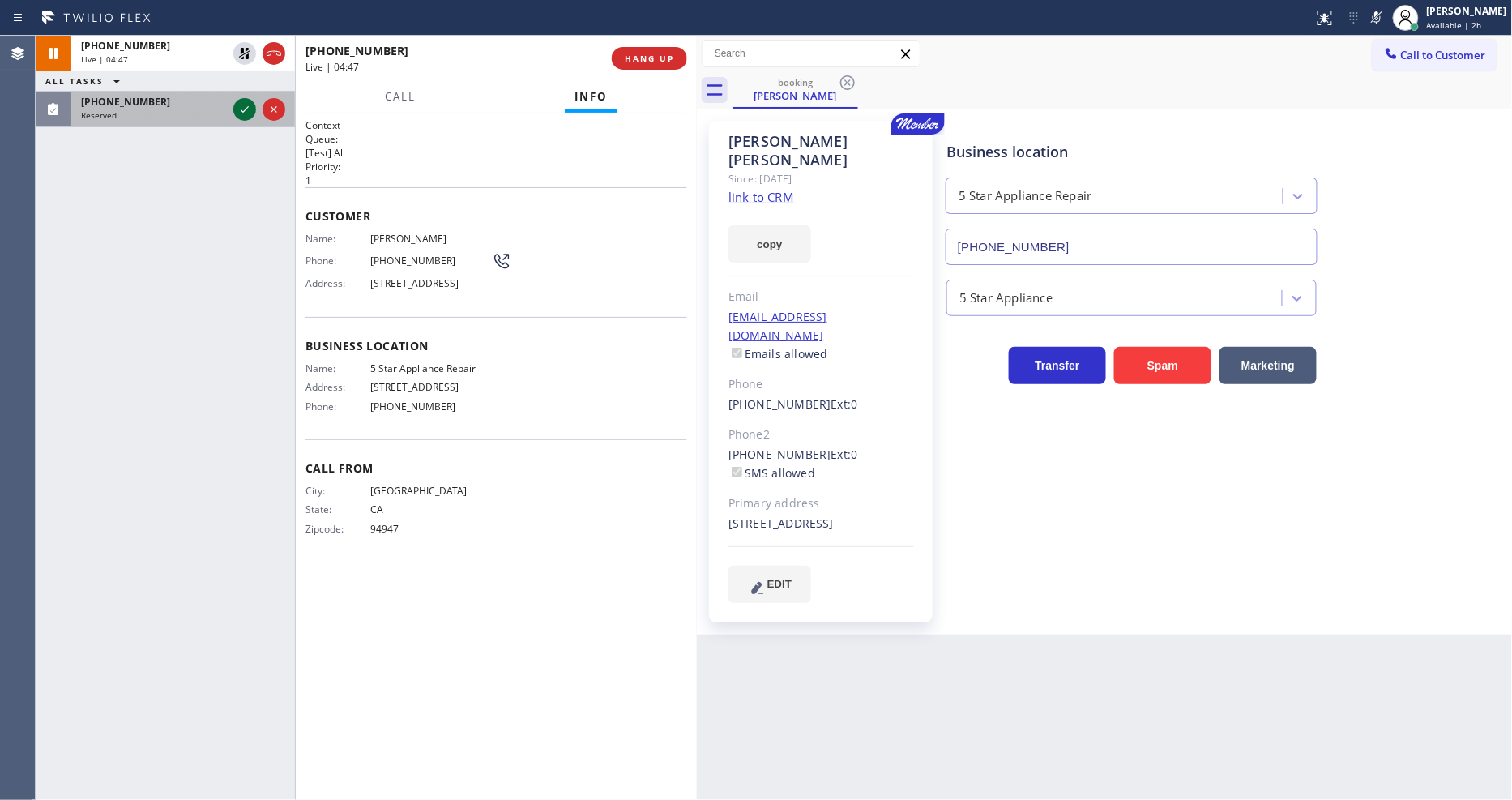
click at [249, 112] on icon at bounding box center [245, 110] width 20 height 20
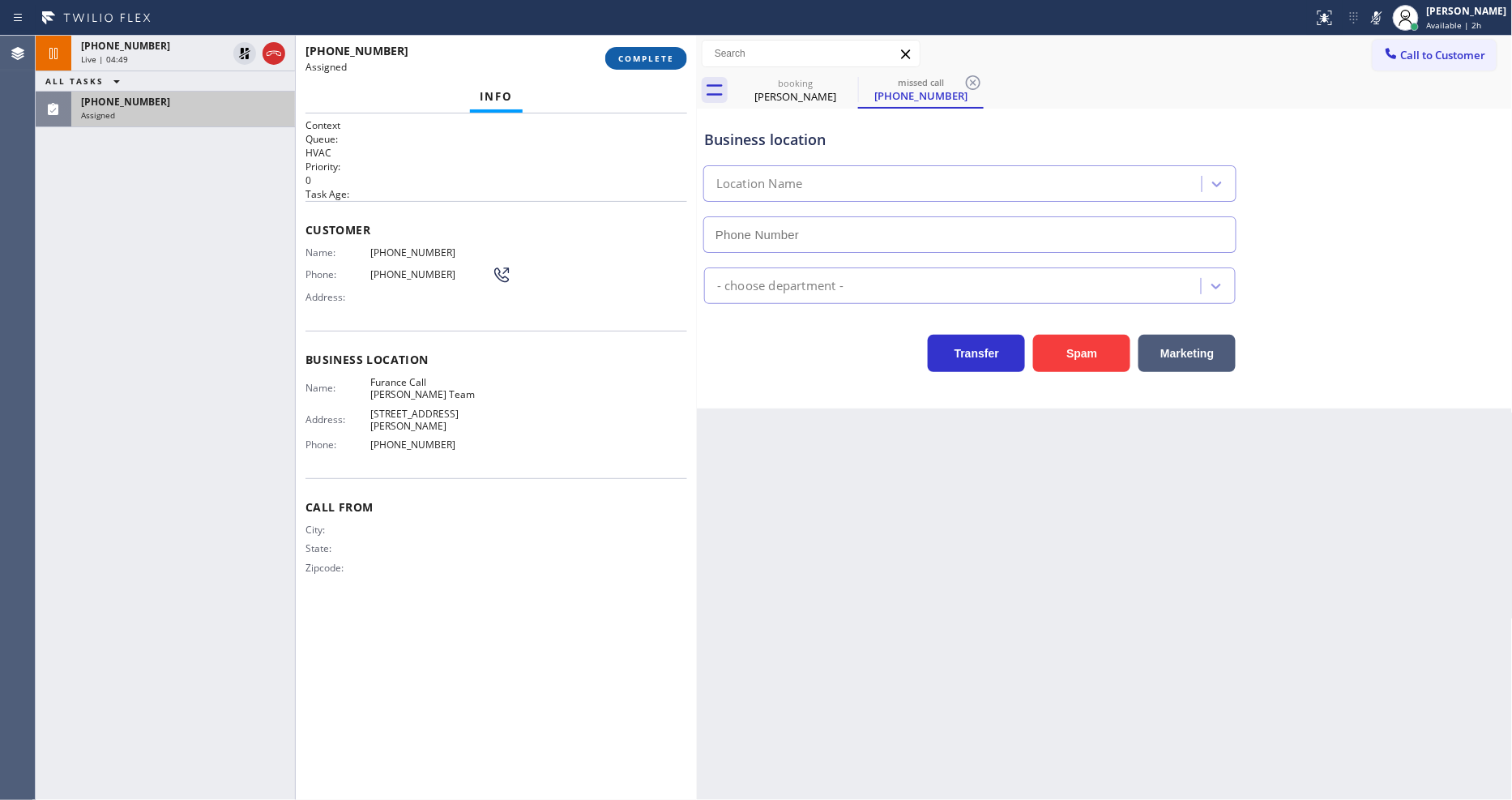
click at [642, 55] on span "COMPLETE" at bounding box center [647, 59] width 56 height 12
type input "[PHONE_NUMBER]"
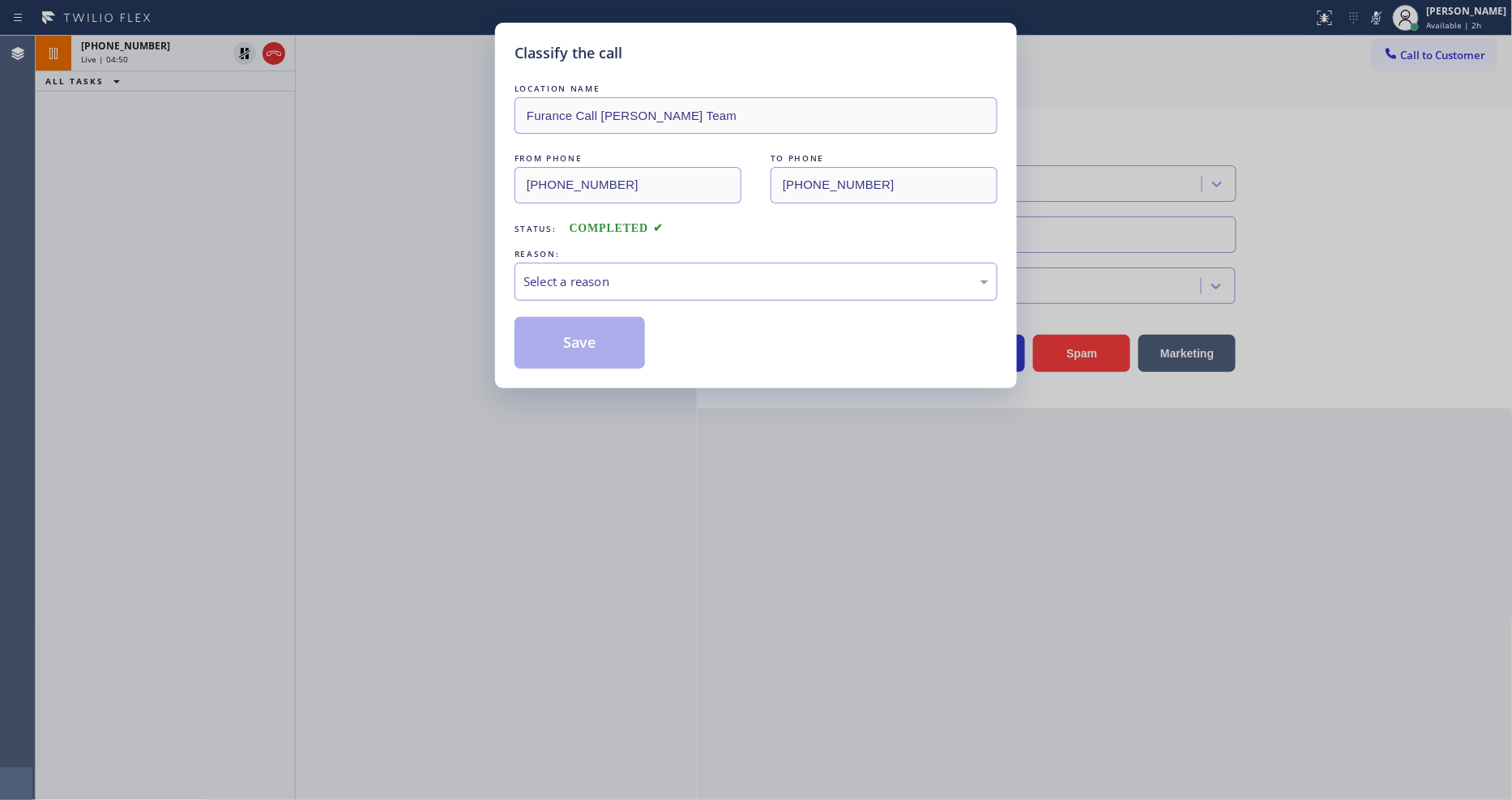
click at [582, 272] on div "Select a reason" at bounding box center [756, 281] width 465 height 19
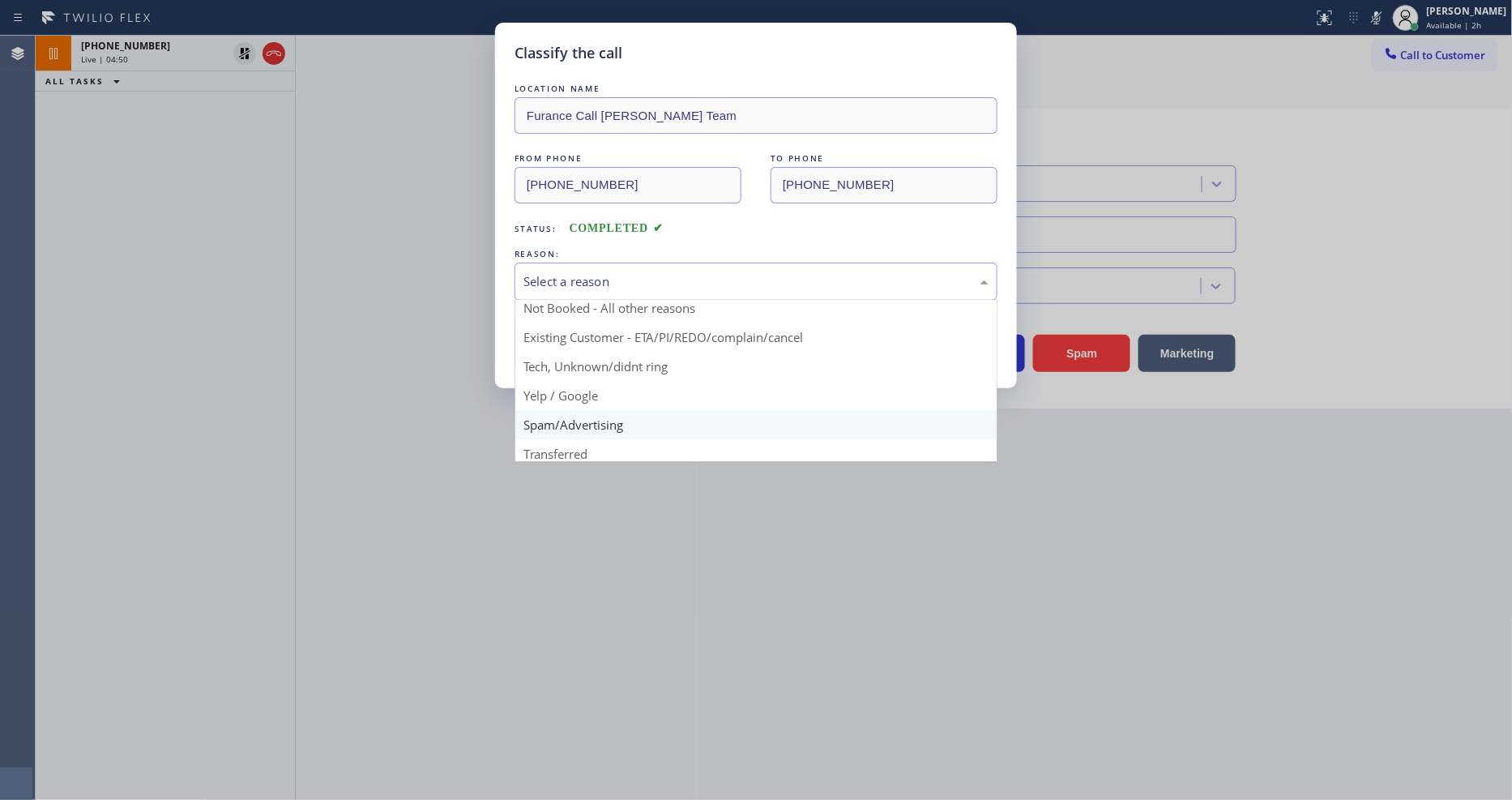
scroll to position [101, 0]
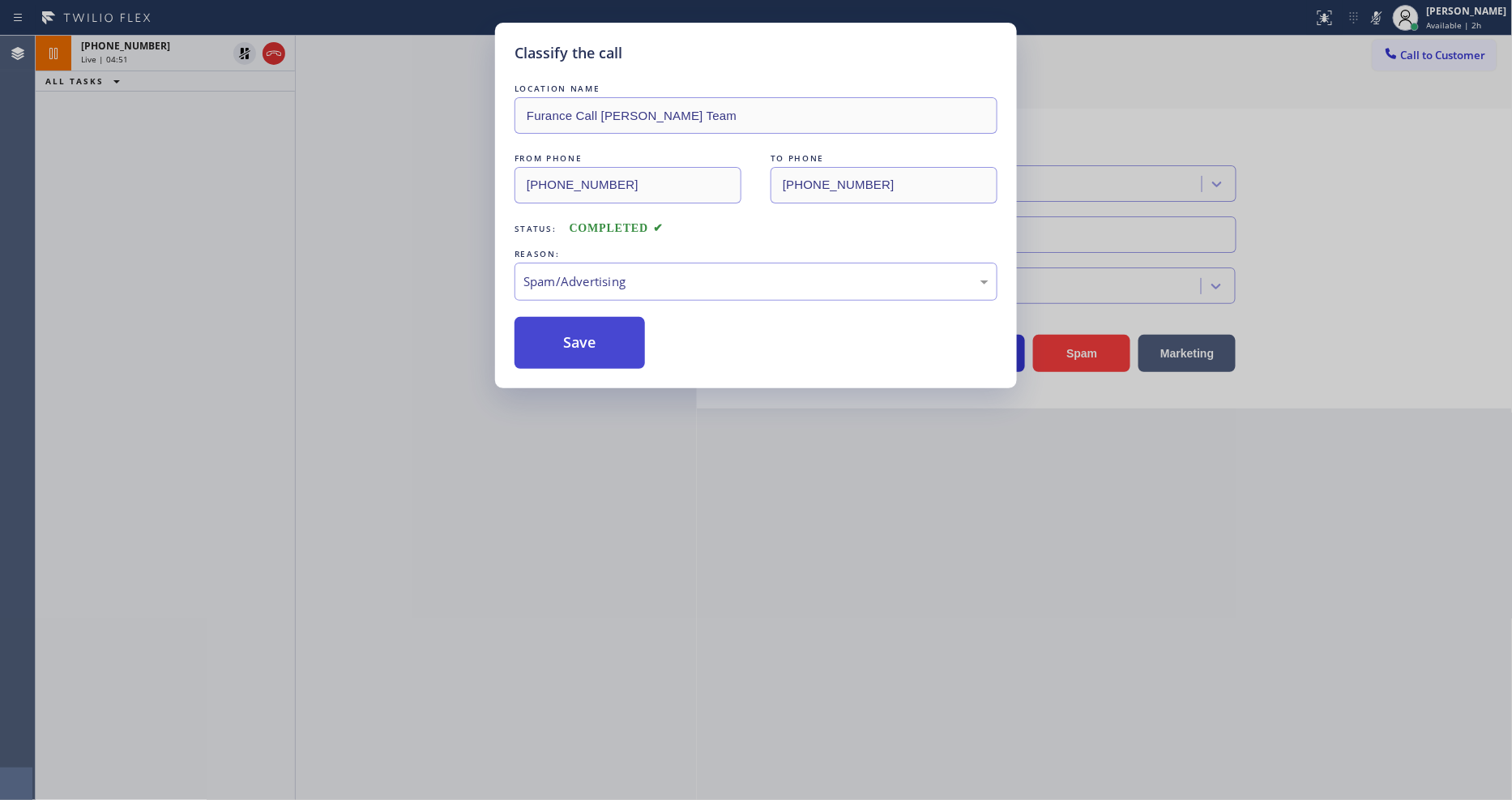
click at [584, 336] on button "Save" at bounding box center [580, 343] width 131 height 52
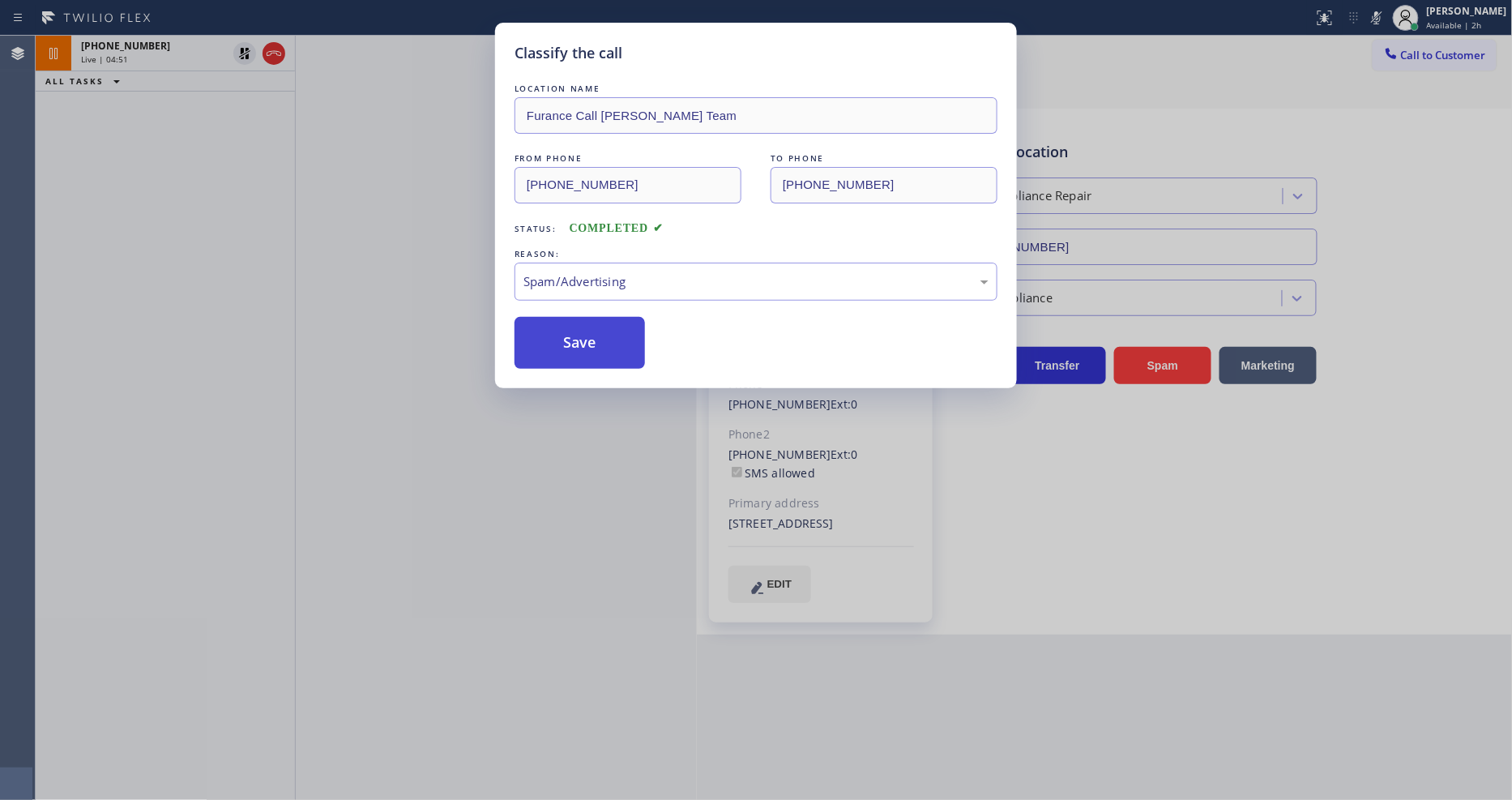
click at [584, 336] on button "Save" at bounding box center [580, 343] width 131 height 52
drag, startPoint x: 584, startPoint y: 336, endPoint x: 533, endPoint y: 651, distance: 319.1
click at [582, 336] on button "Save" at bounding box center [580, 343] width 131 height 52
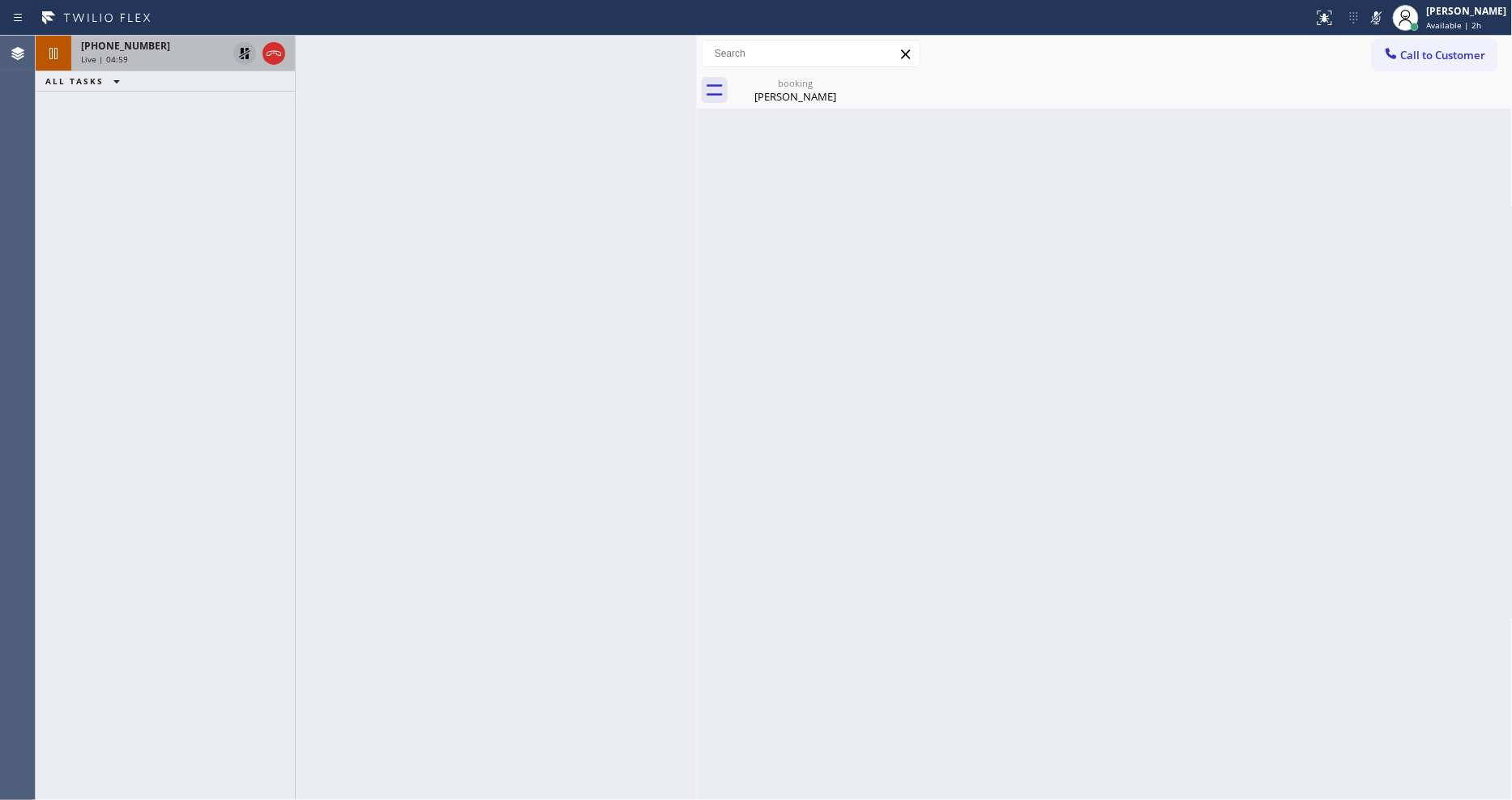
drag, startPoint x: 243, startPoint y: 46, endPoint x: 1214, endPoint y: 42, distance: 971.0
click at [243, 46] on icon at bounding box center [245, 54] width 20 height 20
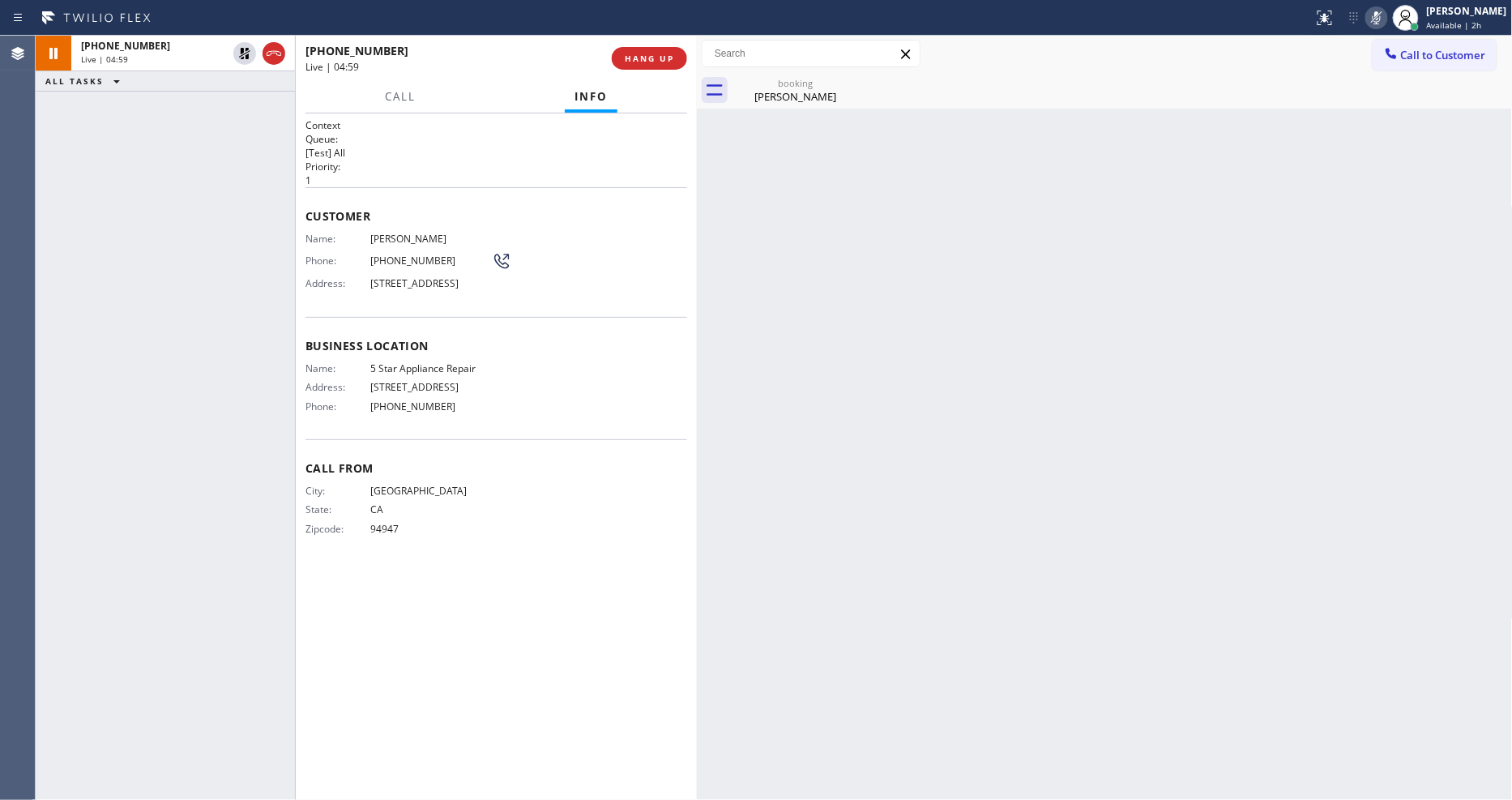
click at [1387, 17] on icon at bounding box center [1377, 18] width 20 height 20
click at [763, 89] on div "[PERSON_NAME]" at bounding box center [796, 97] width 122 height 15
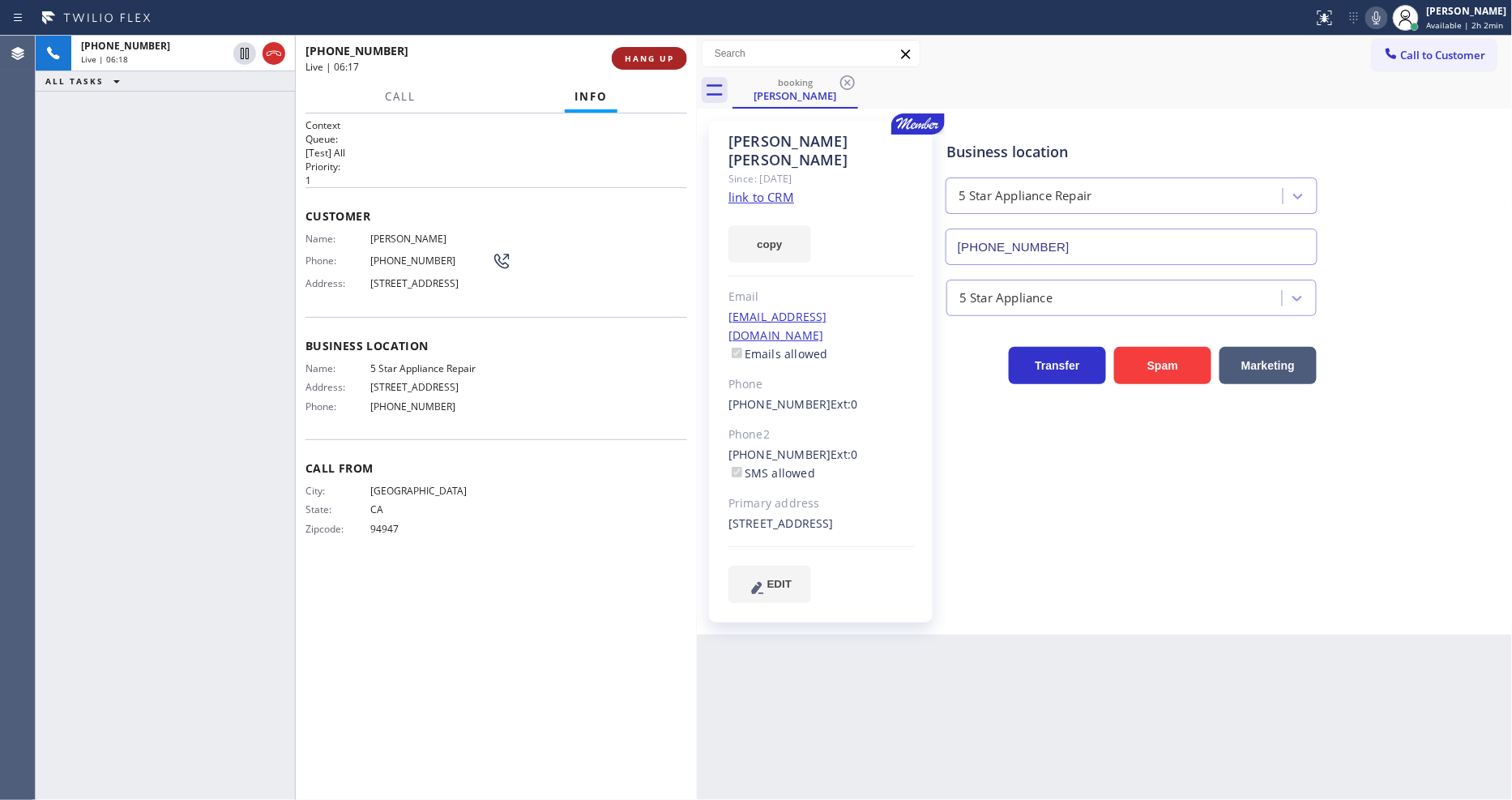
click at [647, 55] on span "HANG UP" at bounding box center [649, 59] width 50 height 12
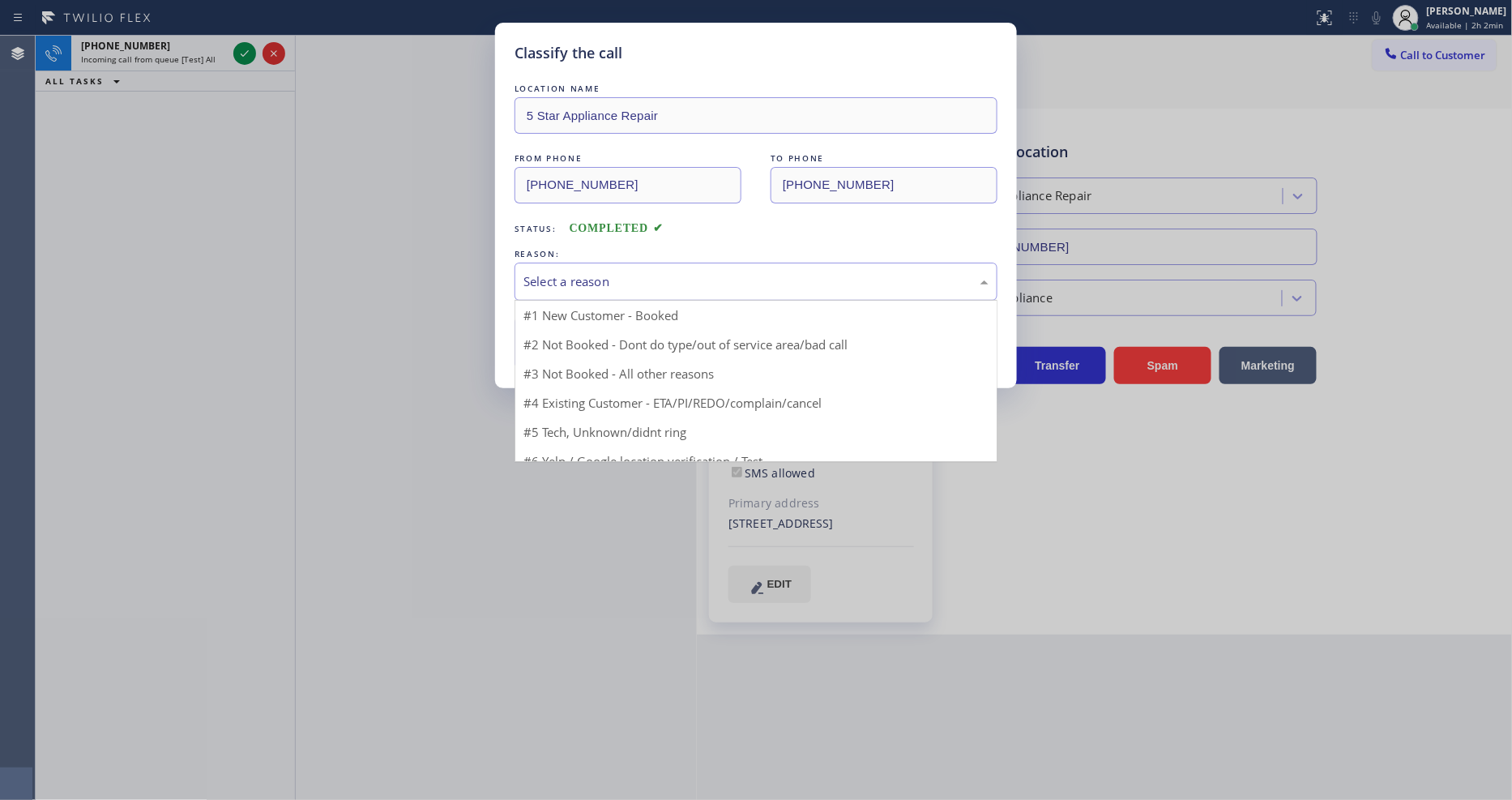
click at [601, 272] on div "Select a reason" at bounding box center [756, 281] width 465 height 19
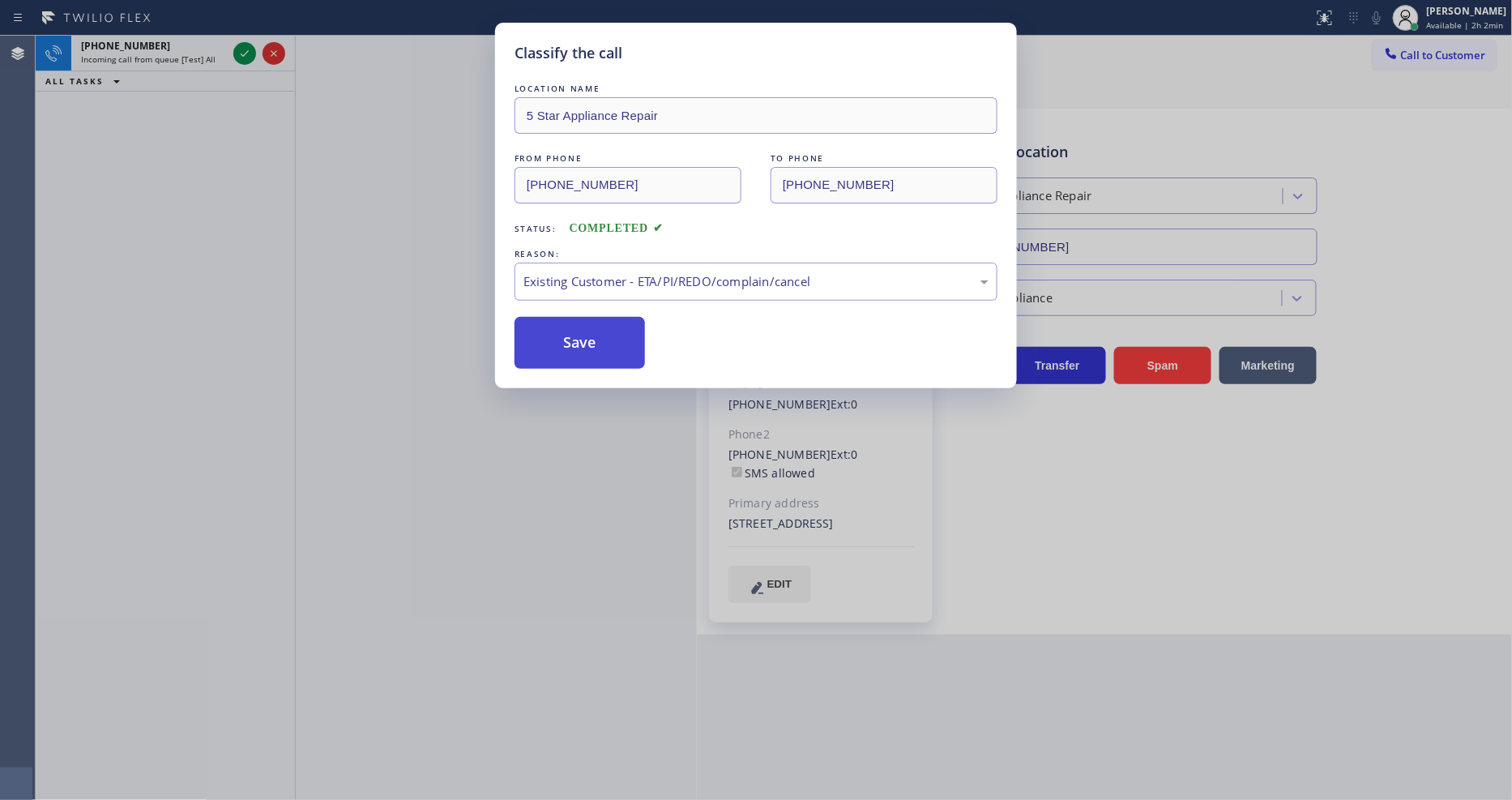
click at [563, 333] on button "Save" at bounding box center [580, 343] width 131 height 52
click at [563, 333] on button "Save" at bounding box center [580, 343] width 131 height 52
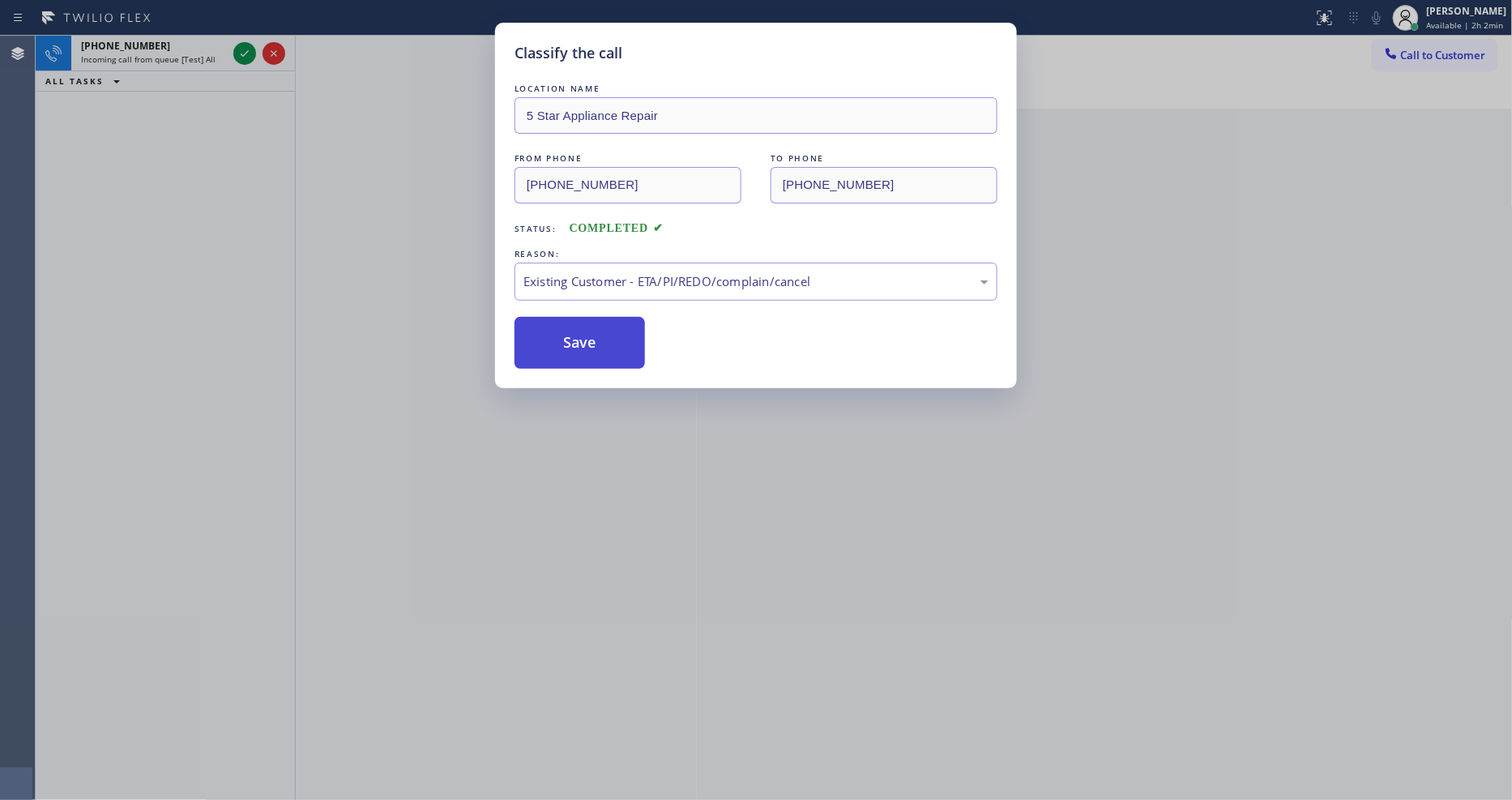
drag, startPoint x: 563, startPoint y: 333, endPoint x: 411, endPoint y: 98, distance: 279.9
click at [564, 333] on button "Save" at bounding box center [580, 343] width 131 height 52
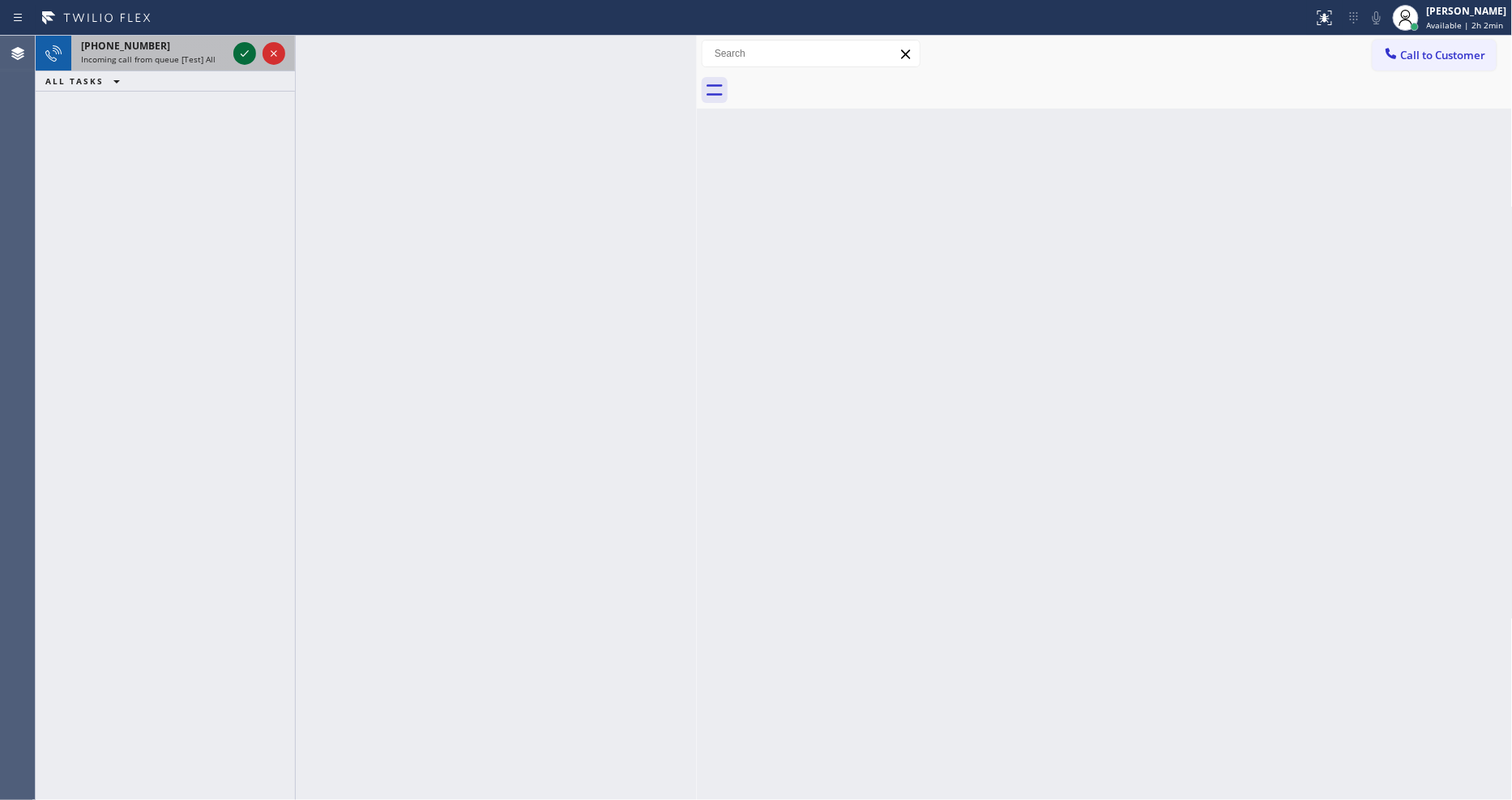
click at [244, 47] on icon at bounding box center [245, 54] width 20 height 20
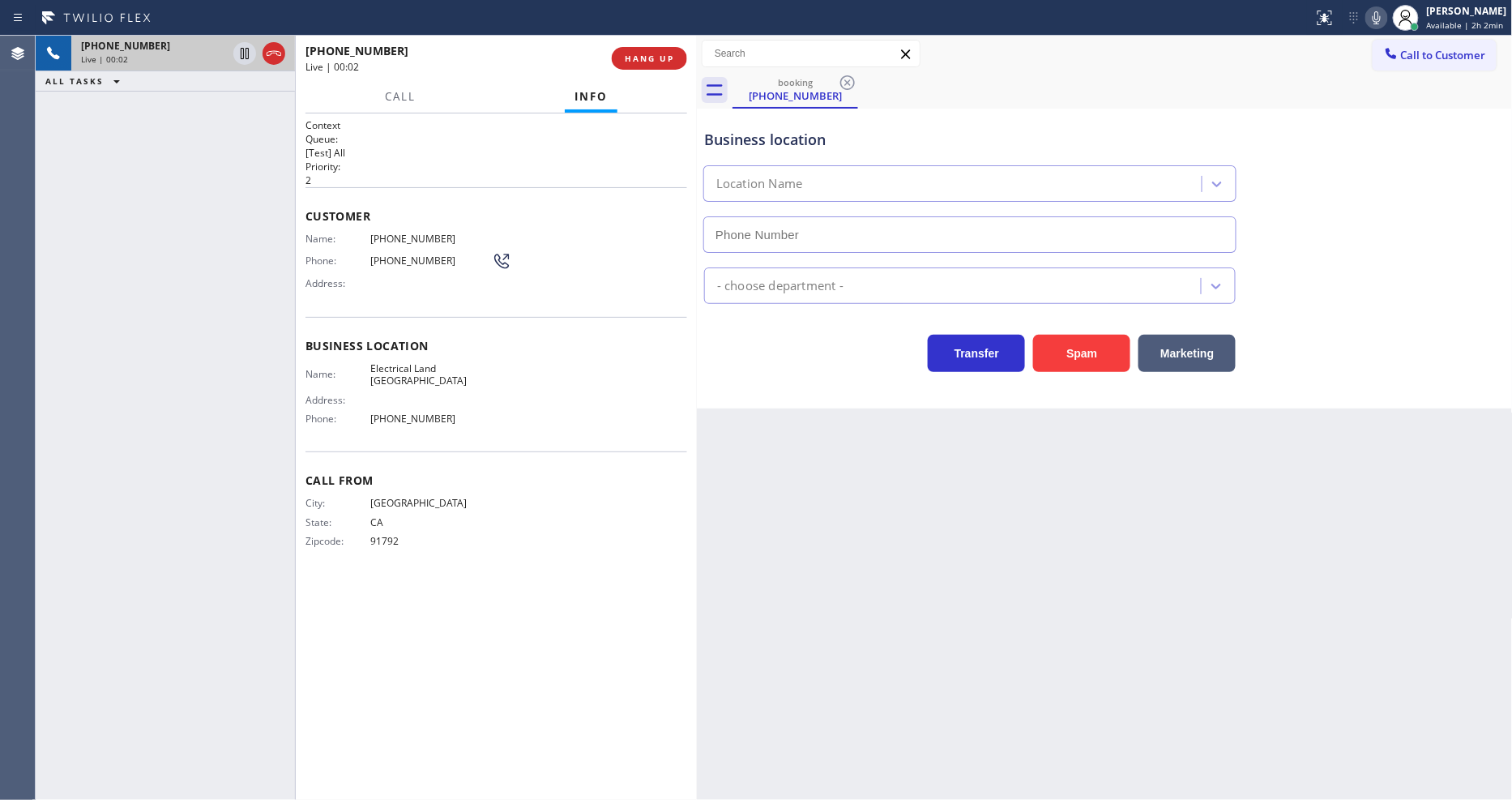
type input "[PHONE_NUMBER]"
click at [441, 366] on span "Electrical Land [GEOGRAPHIC_DATA]" at bounding box center [431, 375] width 122 height 25
click at [442, 366] on span "Electrical Land [GEOGRAPHIC_DATA]" at bounding box center [431, 375] width 122 height 25
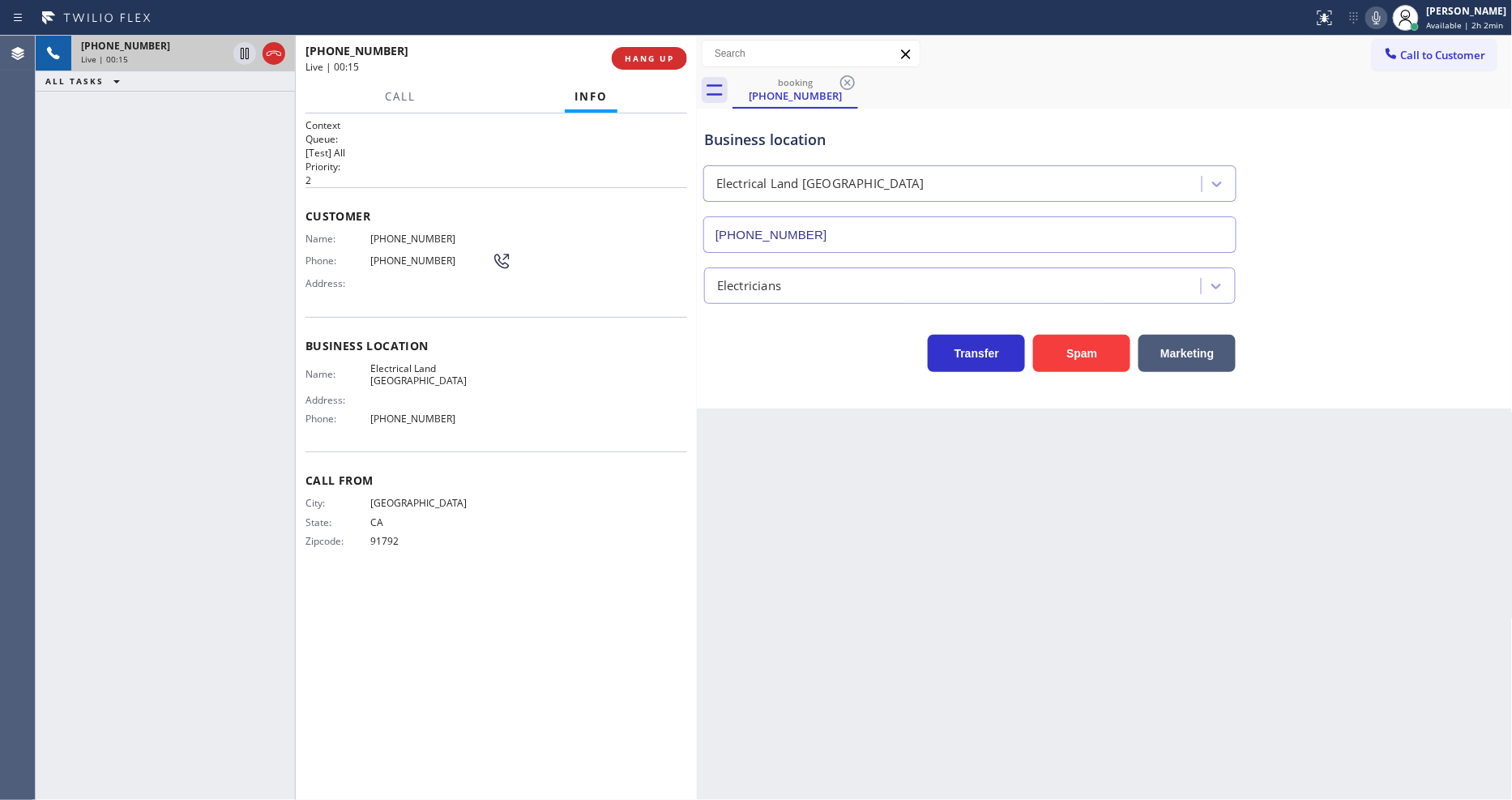
click at [412, 235] on span "[PHONE_NUMBER]" at bounding box center [431, 238] width 122 height 12
click at [92, 252] on div "[PHONE_NUMBER] Live | 01:20 ALL TASKS ALL TASKS ACTIVE TASKS TASKS IN WRAP UP" at bounding box center [165, 418] width 260 height 764
click at [1162, 616] on div "Back to Dashboard Change Sender ID Customers Technicians Select a contact Outbo…" at bounding box center [1105, 418] width 816 height 764
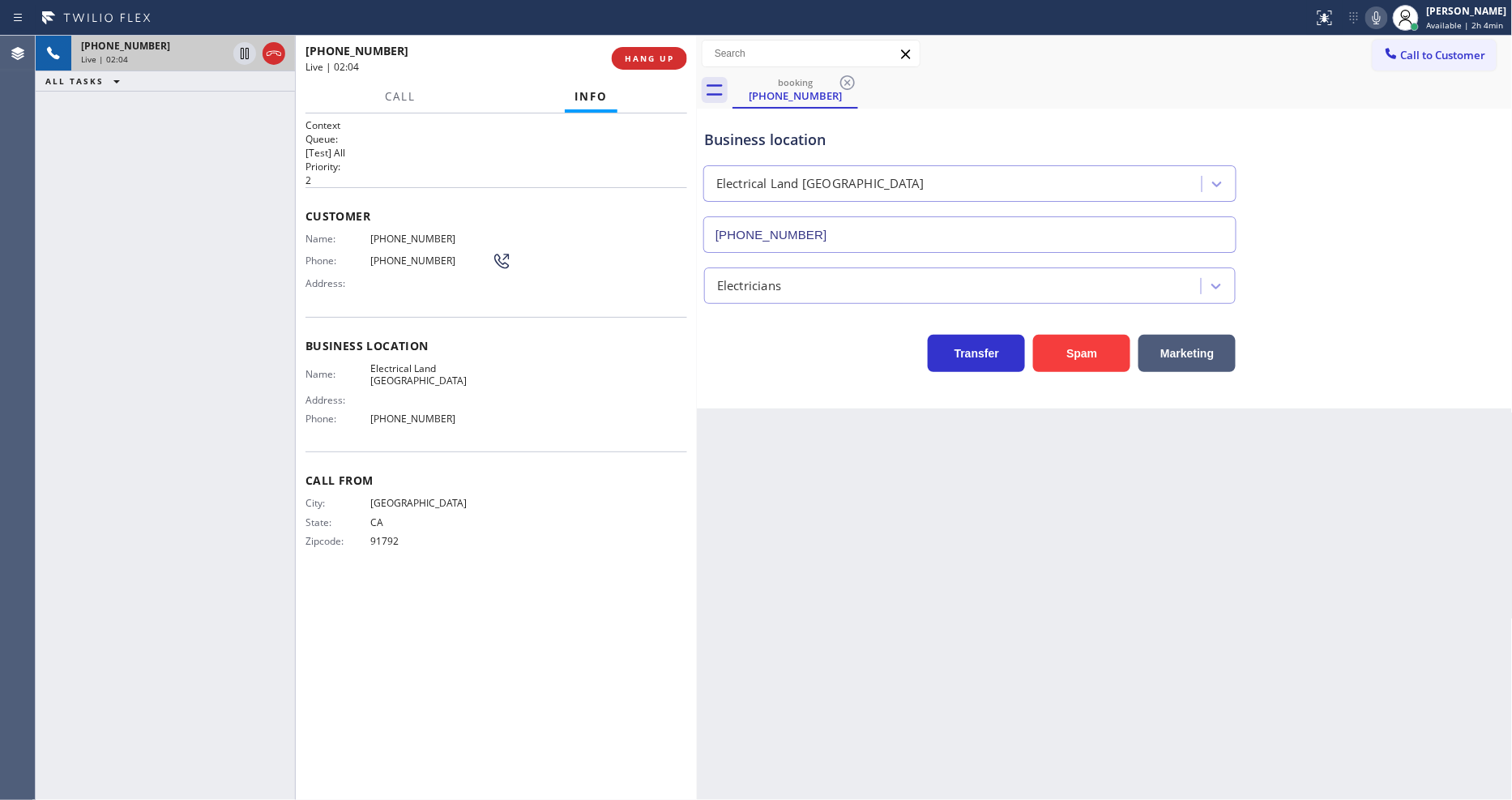
click at [1154, 560] on div "Back to Dashboard Change Sender ID Customers Technicians Select a contact Outbo…" at bounding box center [1105, 418] width 816 height 764
click at [245, 45] on icon at bounding box center [245, 54] width 20 height 20
click at [1381, 17] on icon at bounding box center [1377, 18] width 20 height 20
click at [246, 53] on icon at bounding box center [245, 54] width 12 height 12
click at [1381, 12] on icon at bounding box center [1377, 18] width 8 height 13
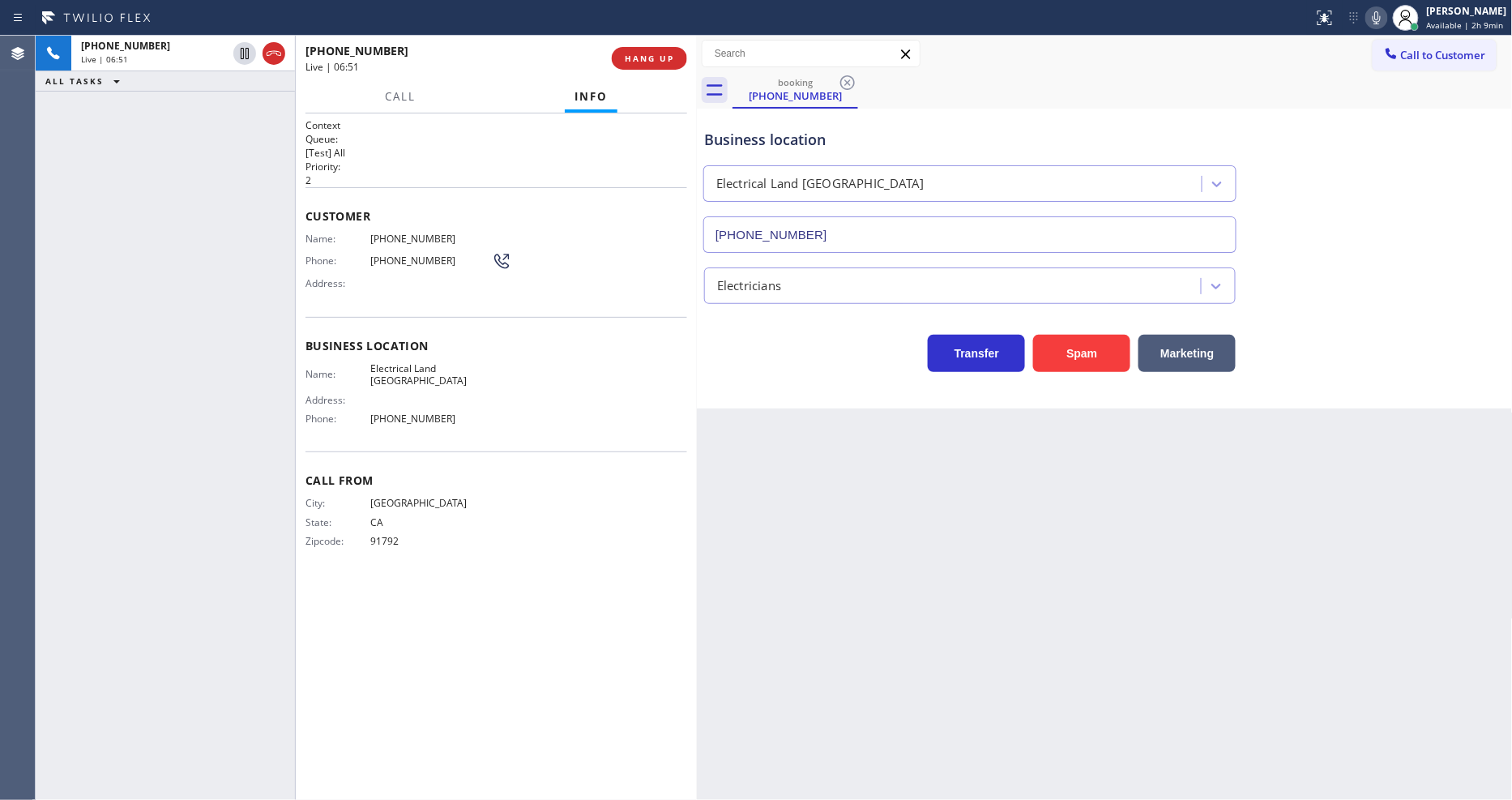
click at [661, 50] on button "HANG UP" at bounding box center [649, 58] width 75 height 22
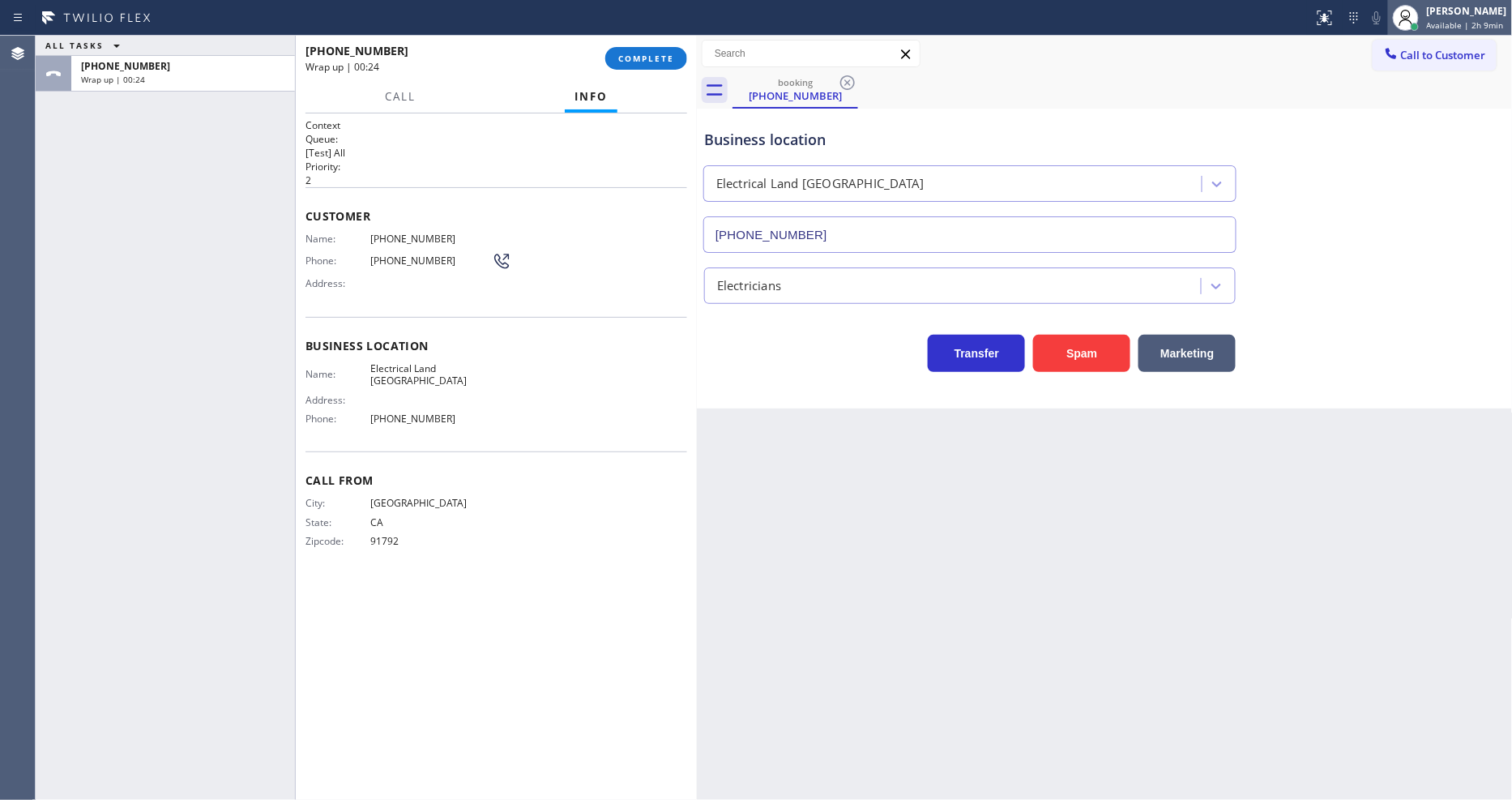
click at [1432, 22] on div "[PERSON_NAME] Available | 2h 9min" at bounding box center [1468, 17] width 89 height 28
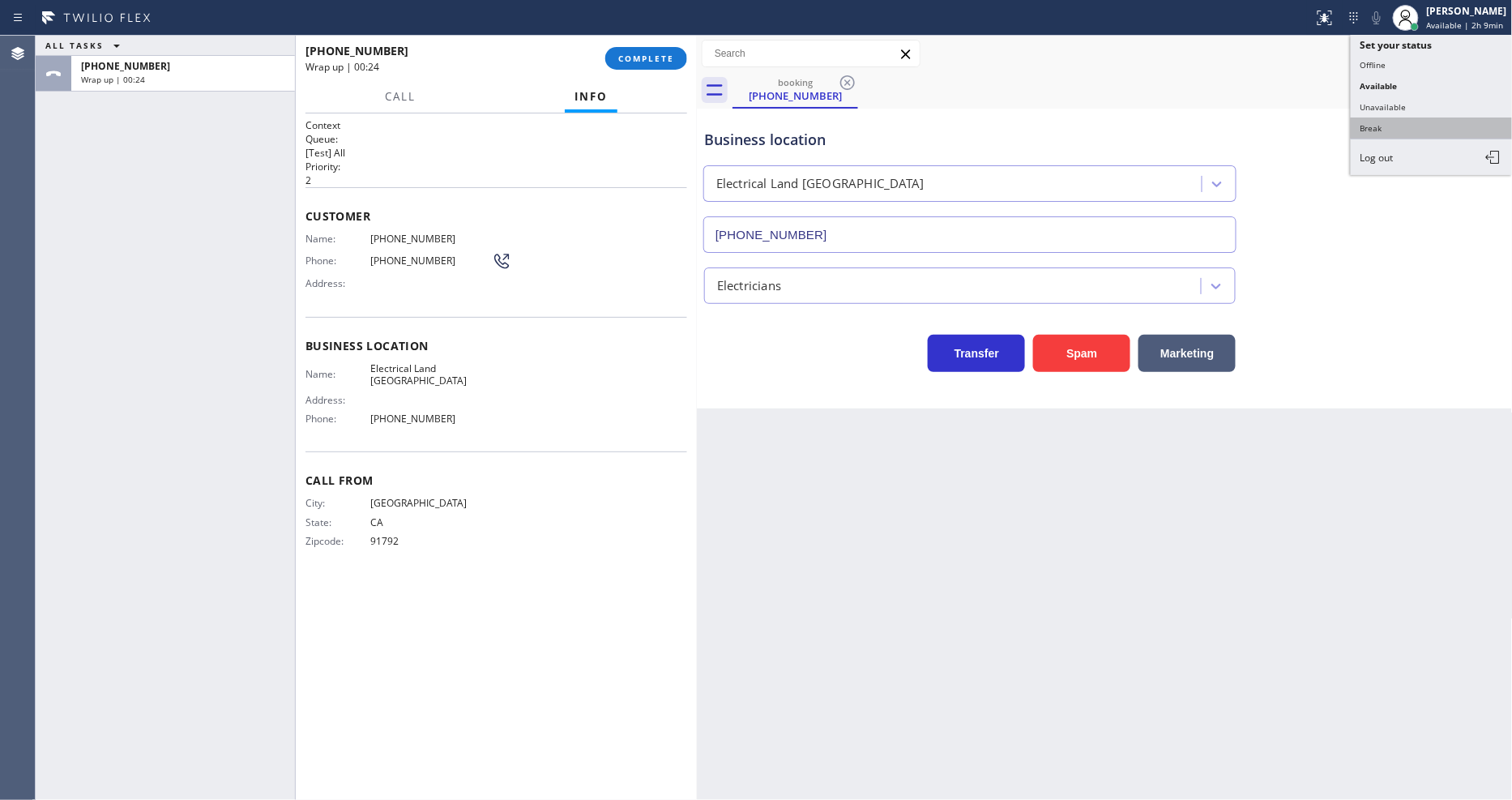
click at [1378, 126] on button "Break" at bounding box center [1432, 127] width 162 height 21
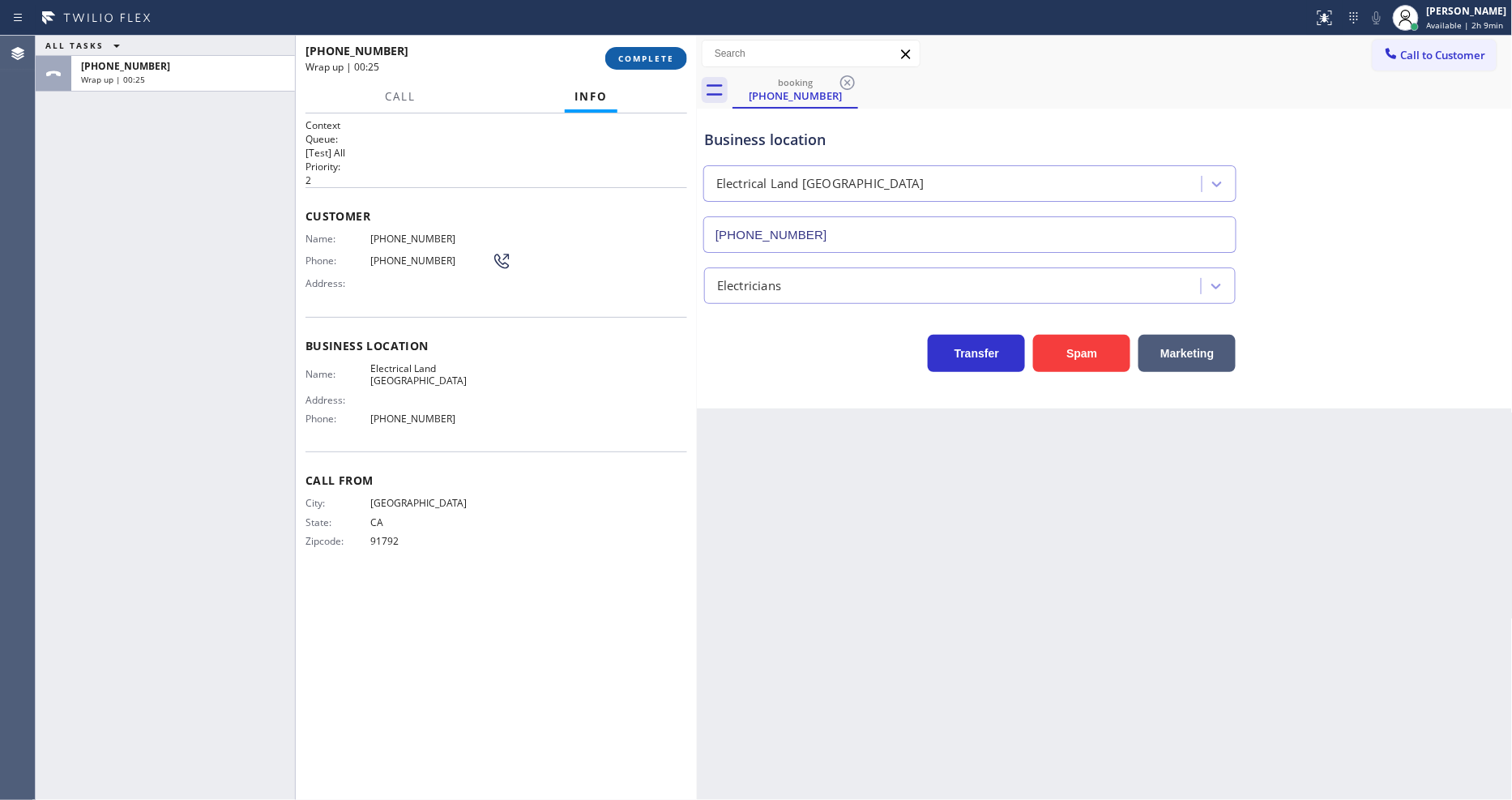
click at [653, 55] on span "COMPLETE" at bounding box center [647, 59] width 56 height 12
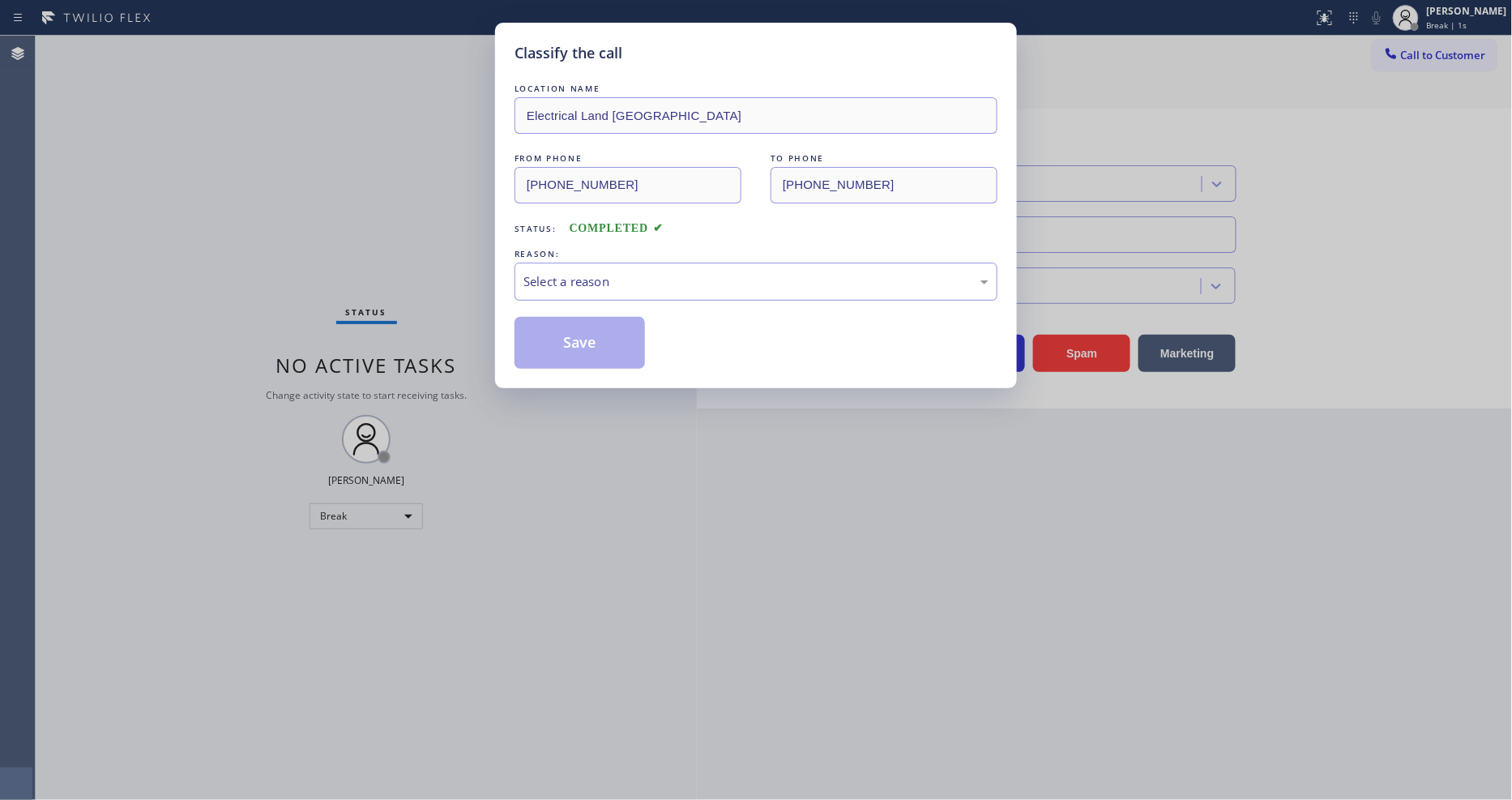
click at [561, 272] on div "Select a reason" at bounding box center [756, 281] width 465 height 19
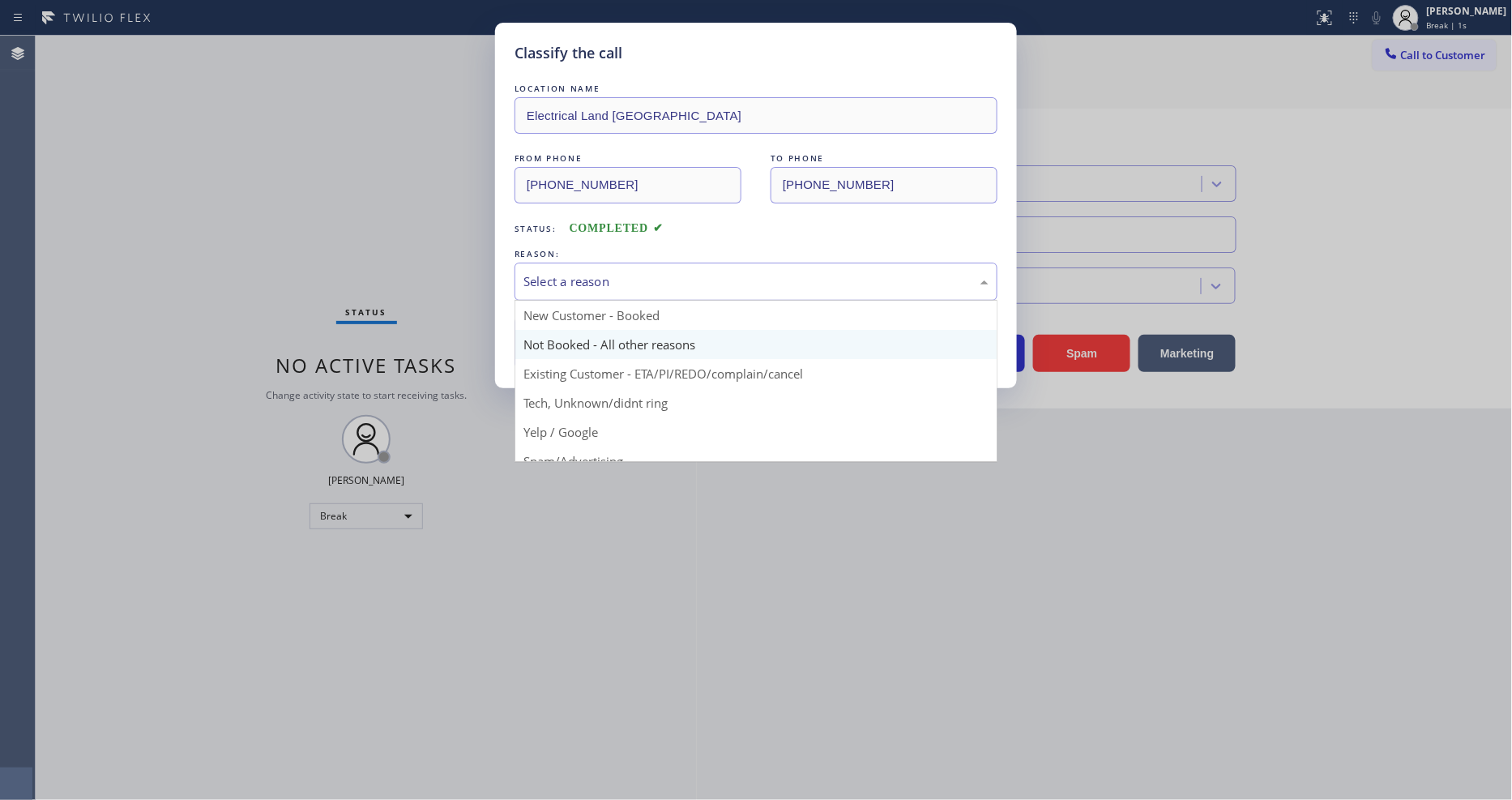
click at [551, 344] on button "Save" at bounding box center [580, 343] width 131 height 52
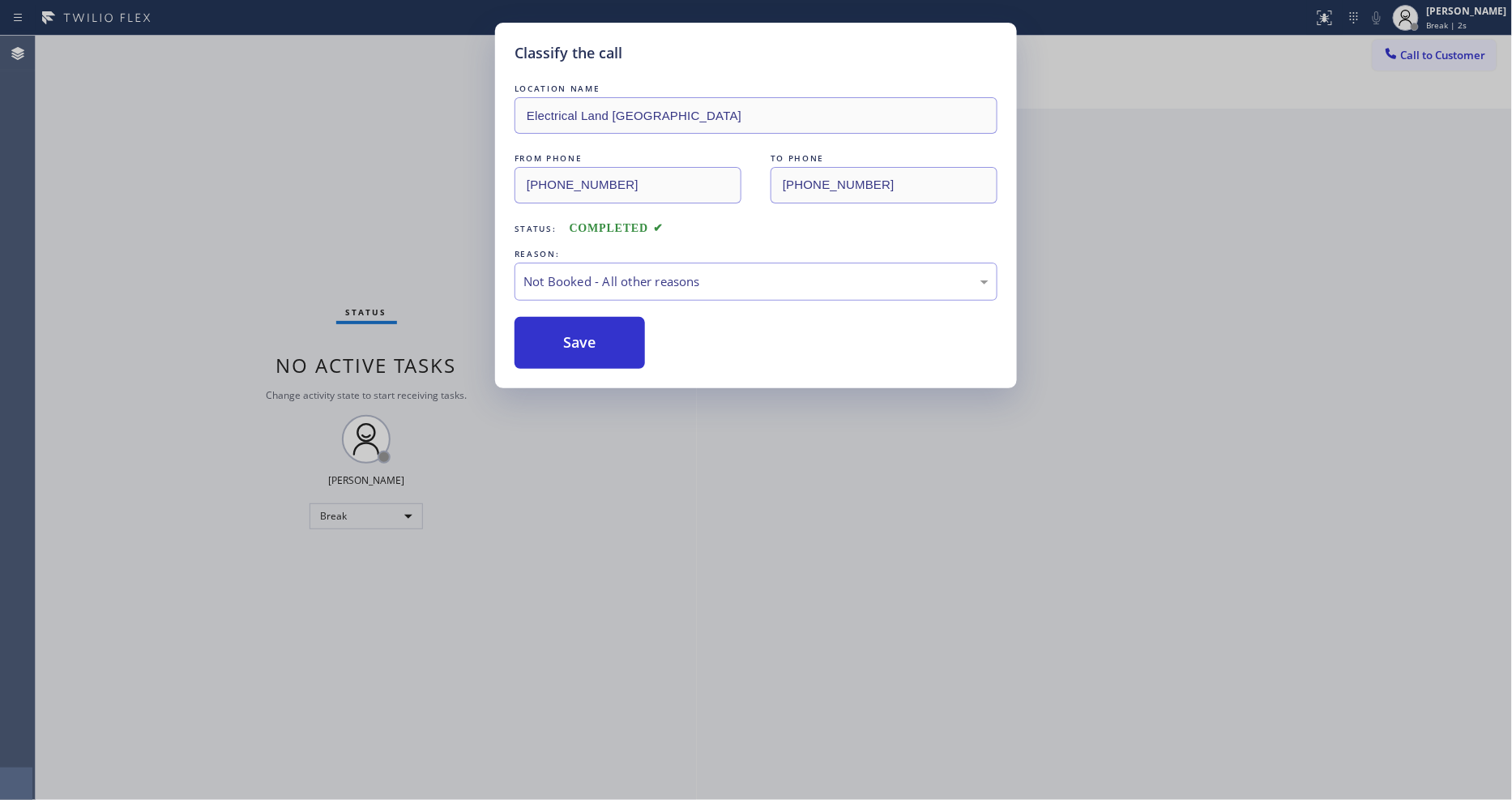
click at [551, 344] on button "Save" at bounding box center [580, 343] width 131 height 52
drag, startPoint x: 551, startPoint y: 344, endPoint x: 540, endPoint y: 314, distance: 32.0
click at [549, 343] on button "Save" at bounding box center [580, 343] width 131 height 52
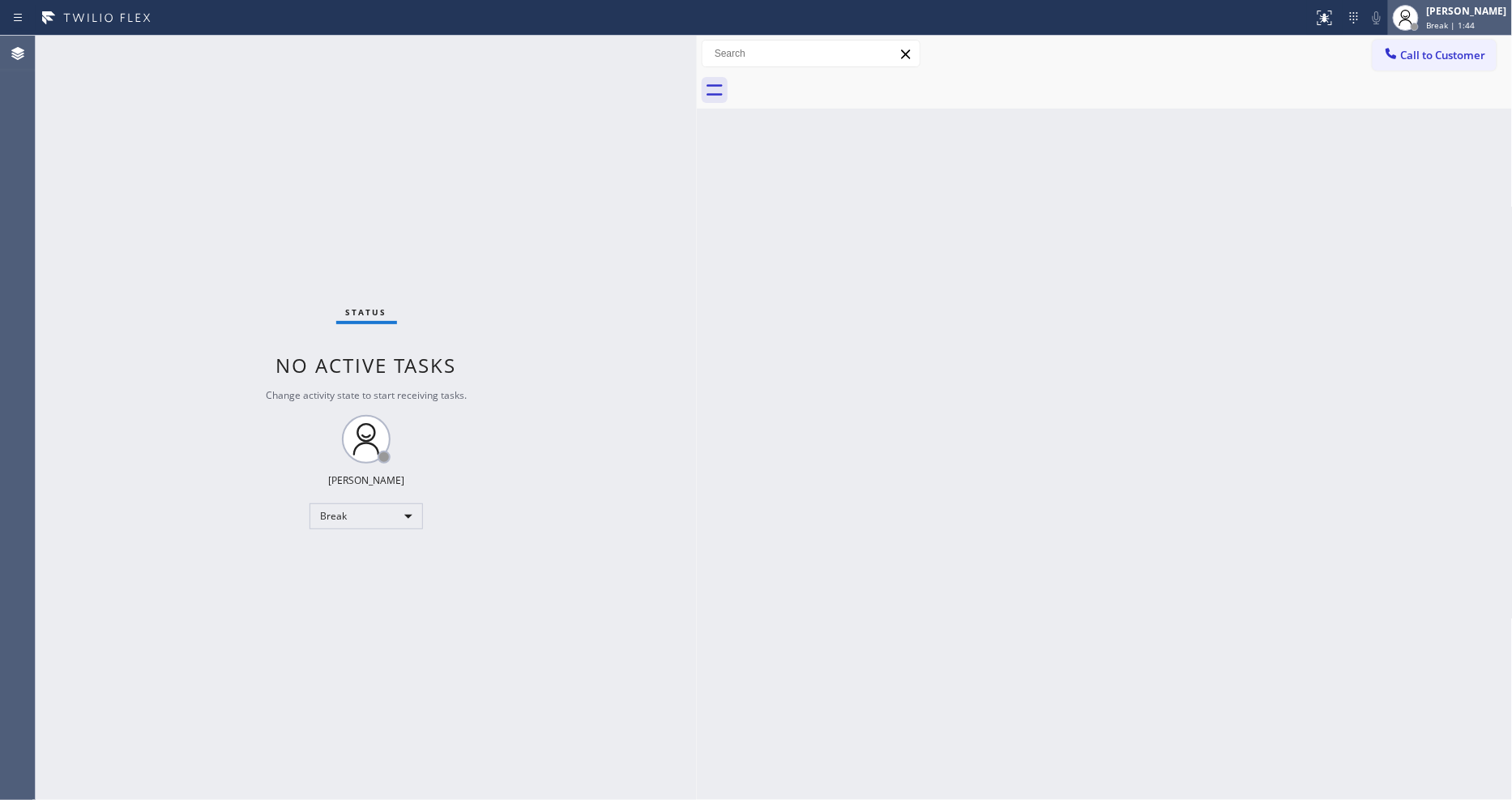
click at [1462, 34] on div "Status report No issues detected If you experience an issue, please download th…" at bounding box center [756, 400] width 1512 height 800
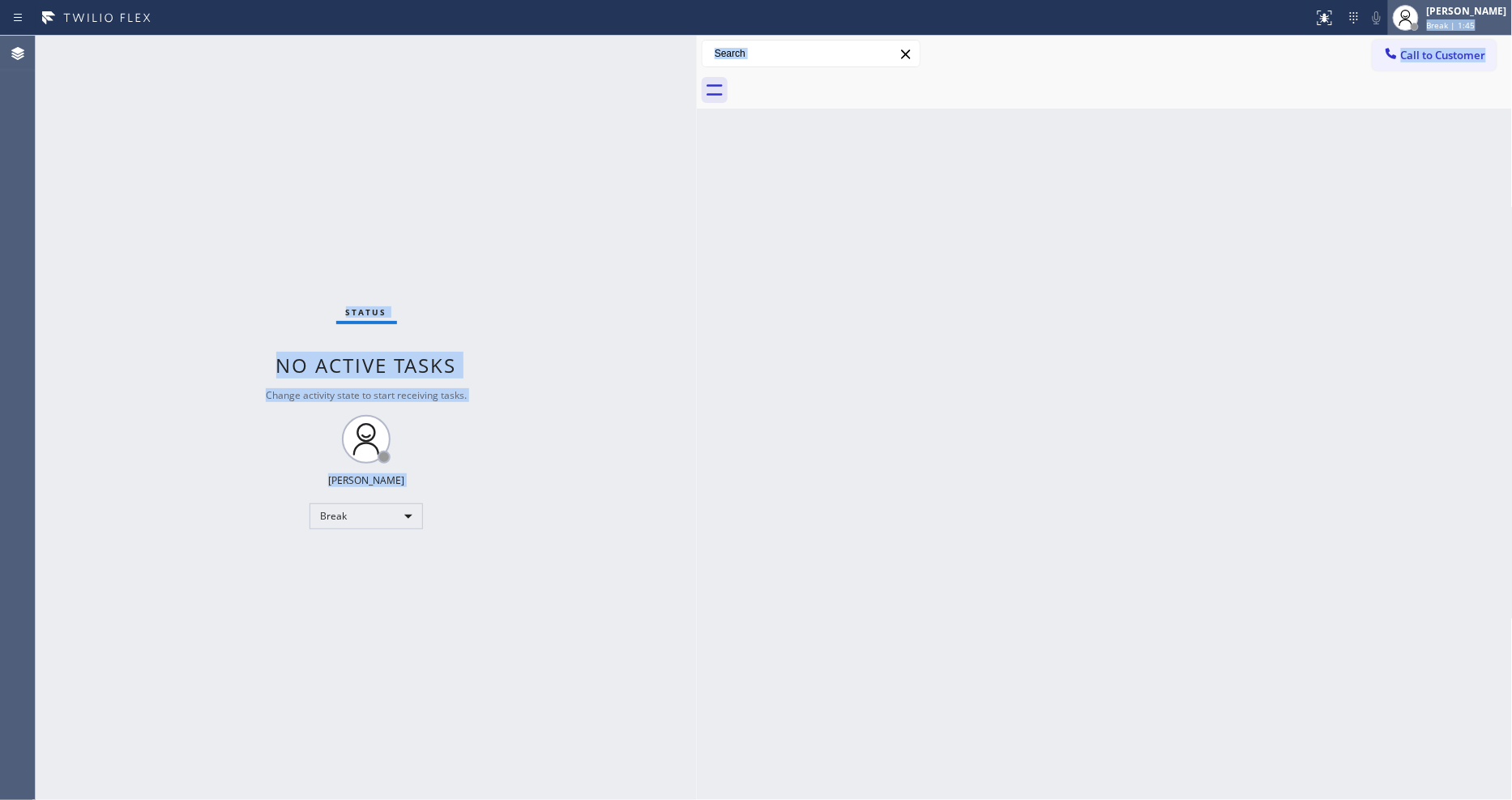
click at [1463, 25] on span "Break | 1:45" at bounding box center [1452, 26] width 49 height 12
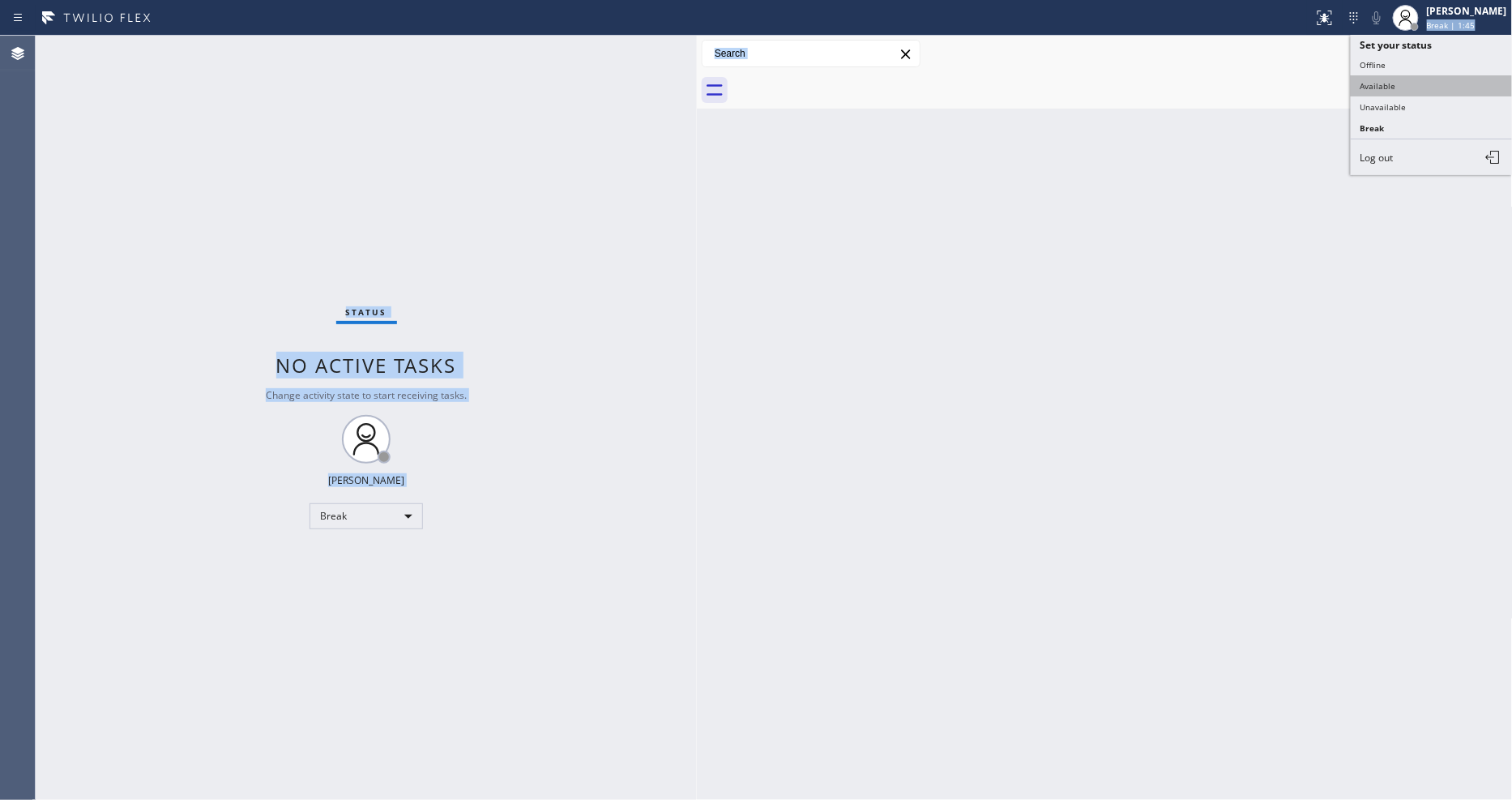
click at [1406, 87] on button "Available" at bounding box center [1432, 85] width 162 height 21
click at [262, 78] on div "Status No active tasks You are ready to start receiving tasks. [PERSON_NAME] Av…" at bounding box center [366, 418] width 662 height 764
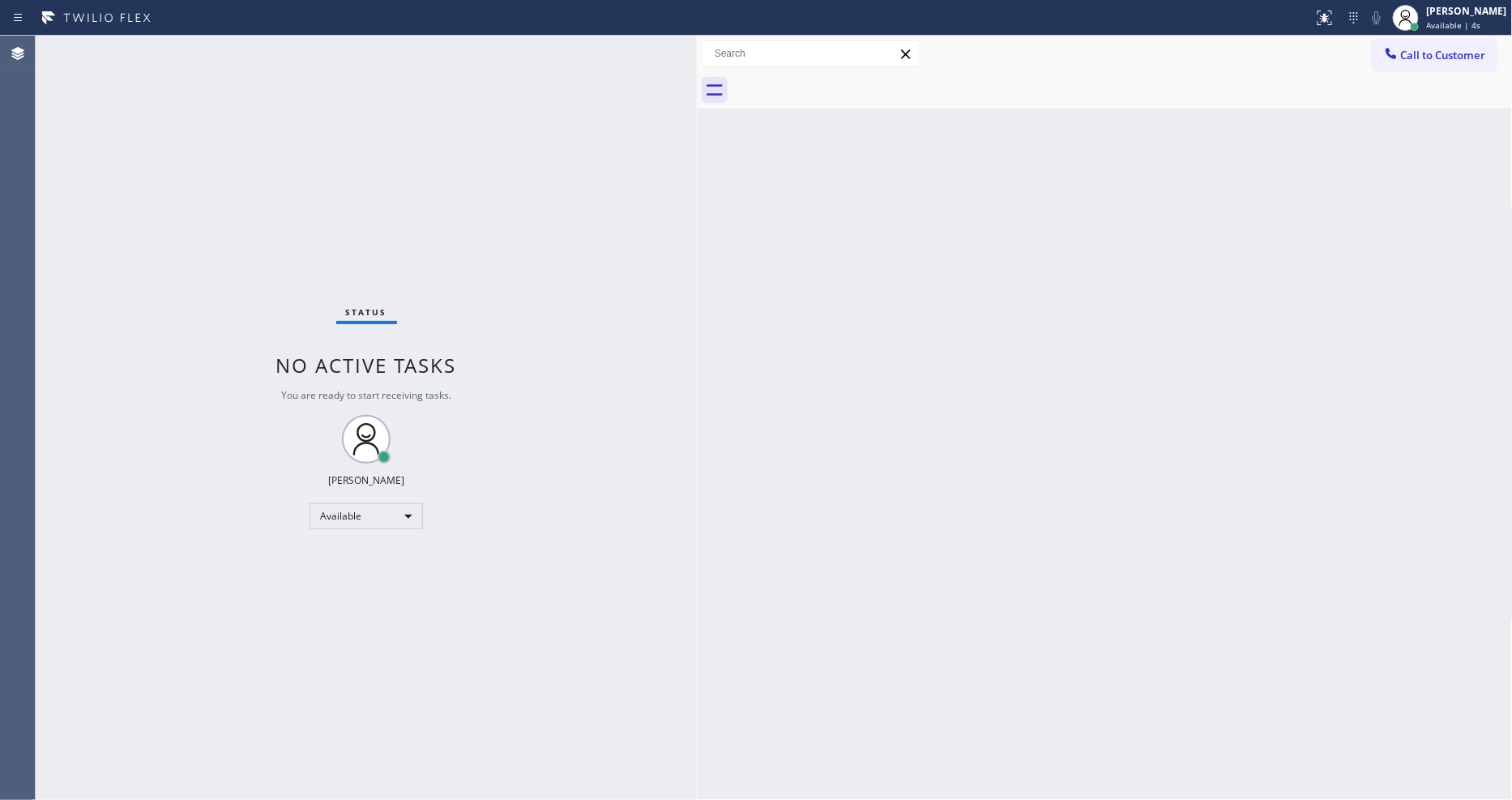
click at [243, 55] on div "Status No active tasks You are ready to start receiving tasks. [PERSON_NAME] Av…" at bounding box center [366, 418] width 662 height 764
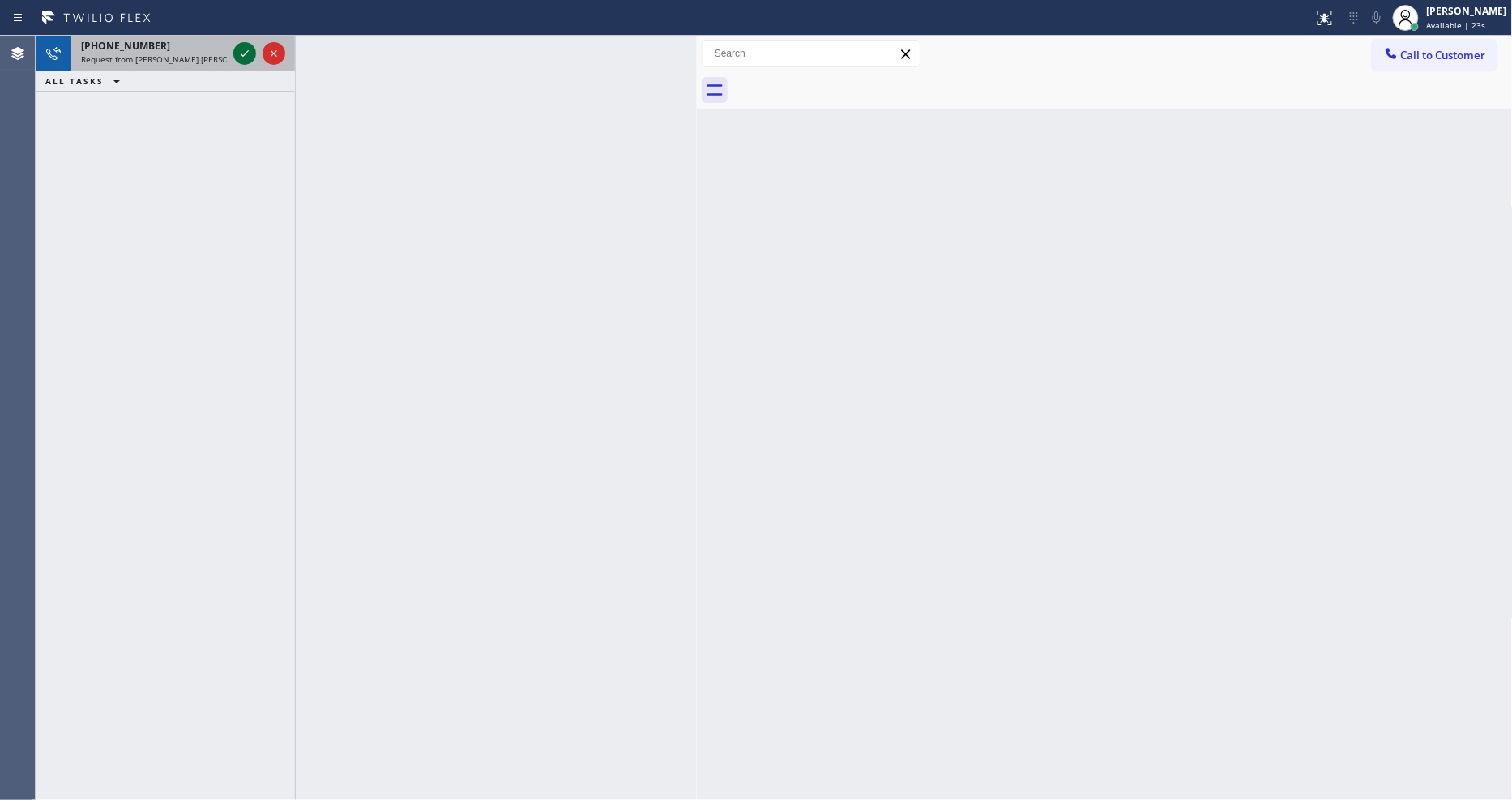
click at [241, 50] on icon at bounding box center [245, 54] width 20 height 20
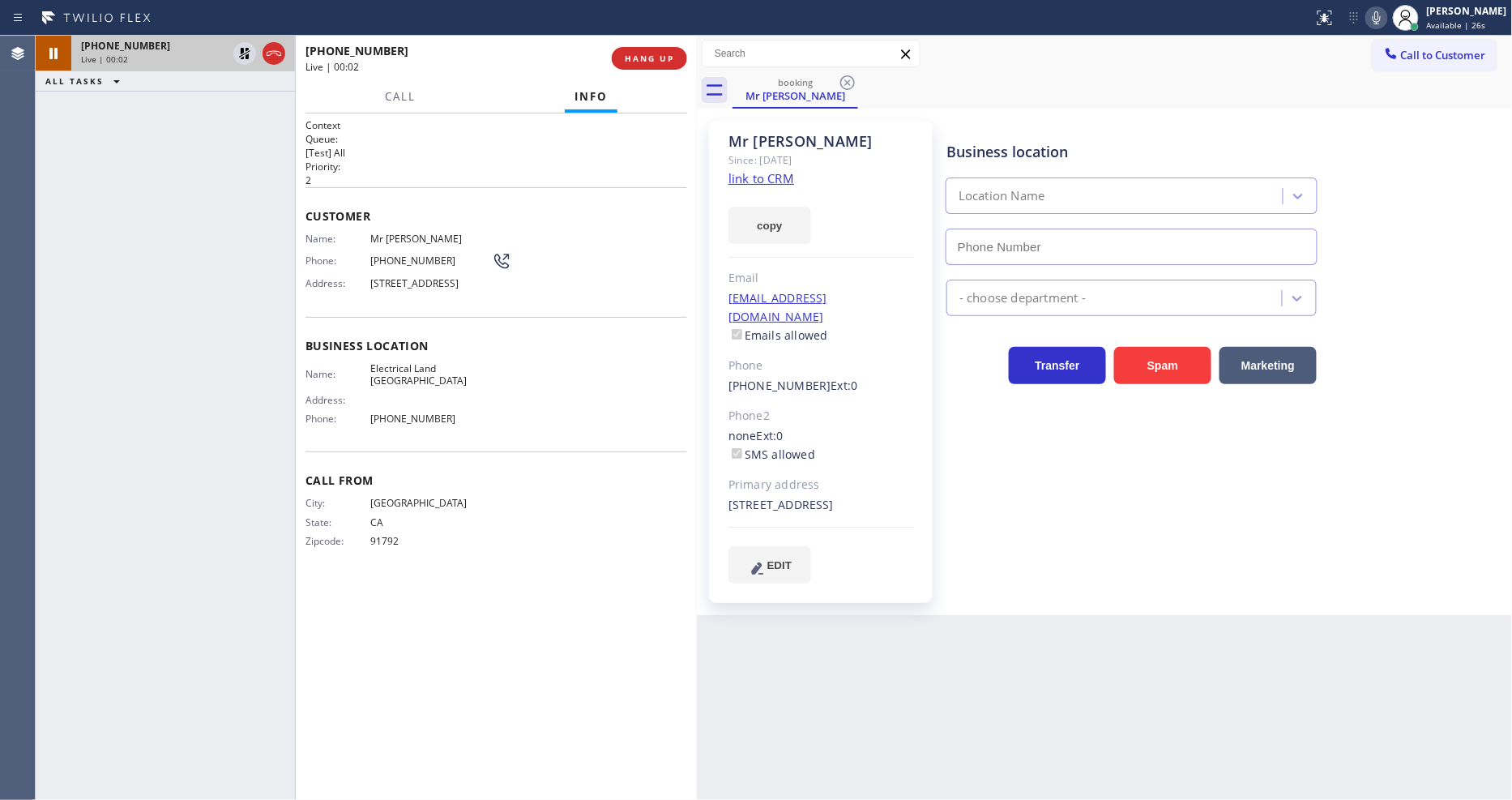
type input "[PHONE_NUMBER]"
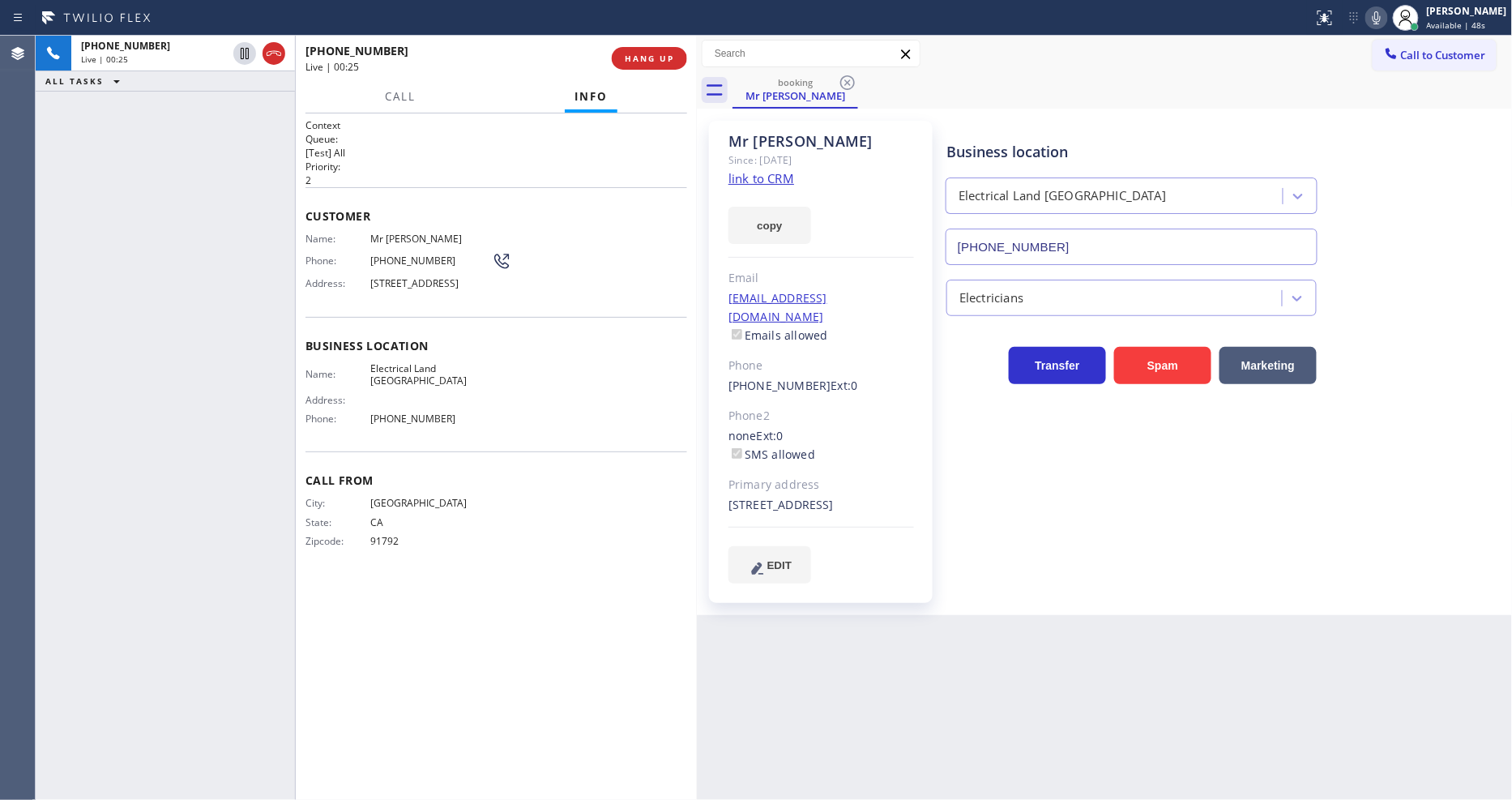
drag, startPoint x: 247, startPoint y: 55, endPoint x: 463, endPoint y: 54, distance: 216.0
click at [247, 55] on icon at bounding box center [245, 54] width 20 height 20
click at [1387, 21] on icon at bounding box center [1377, 18] width 20 height 20
click at [1201, 549] on div "Business location Electrical Land [GEOGRAPHIC_DATA] [PHONE_NUMBER] Electricians…" at bounding box center [1227, 352] width 566 height 454
click at [244, 47] on icon at bounding box center [245, 54] width 20 height 20
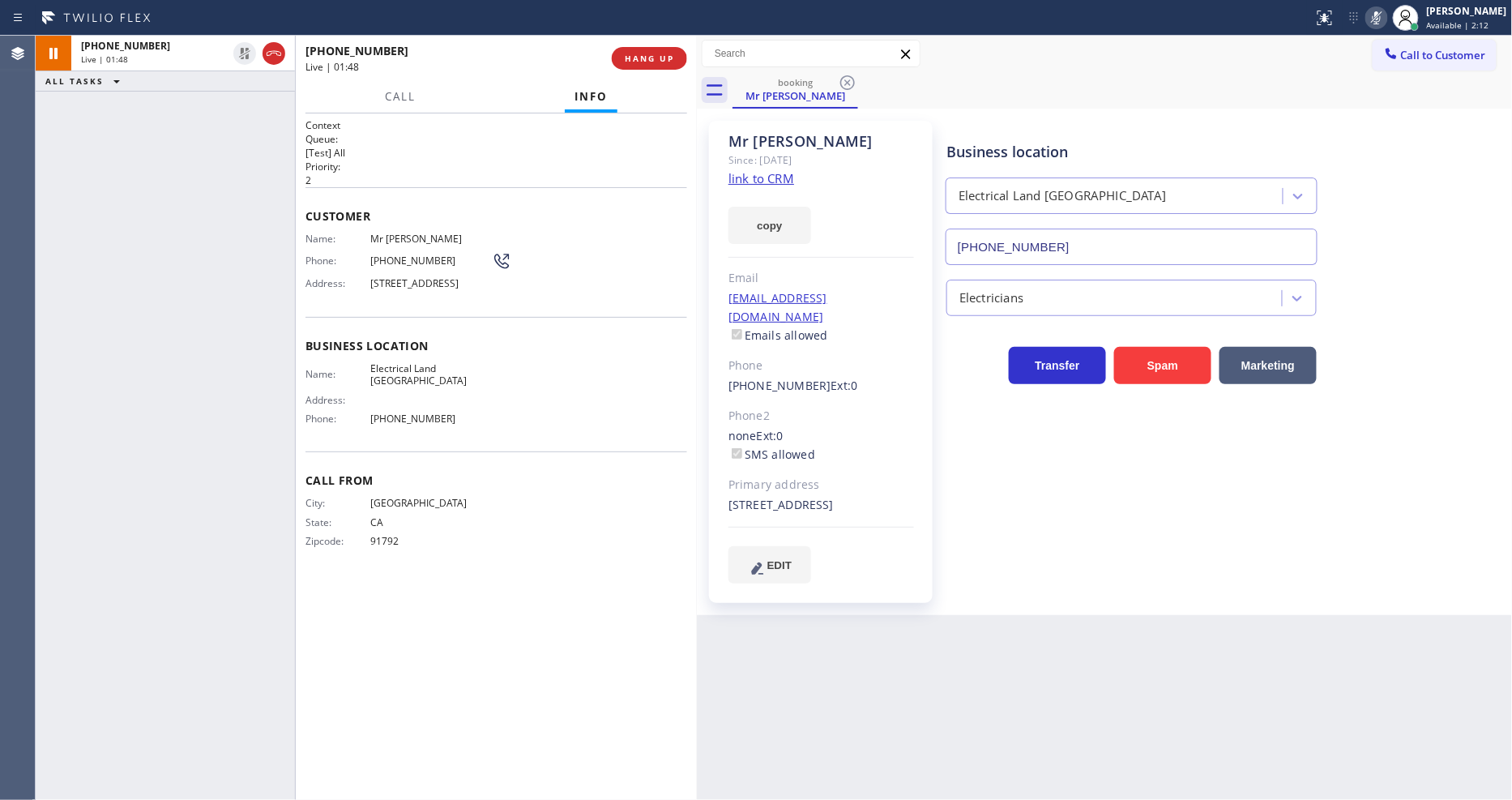
click at [1387, 19] on icon at bounding box center [1377, 18] width 20 height 20
click at [1002, 525] on div "Business location Electrical Land [GEOGRAPHIC_DATA] [PHONE_NUMBER] Electricians…" at bounding box center [1227, 352] width 566 height 454
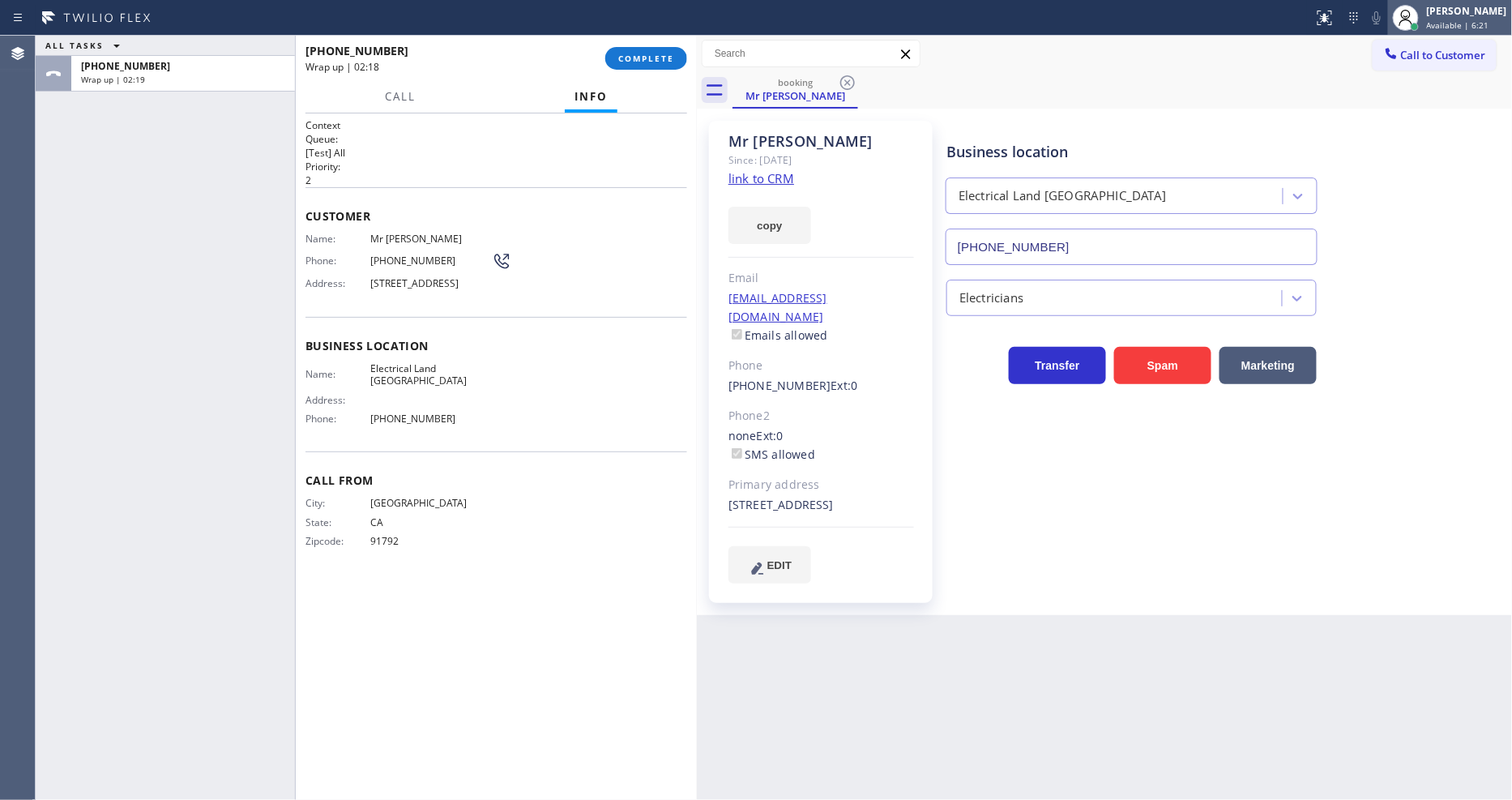
click at [1416, 19] on icon at bounding box center [1406, 18] width 20 height 20
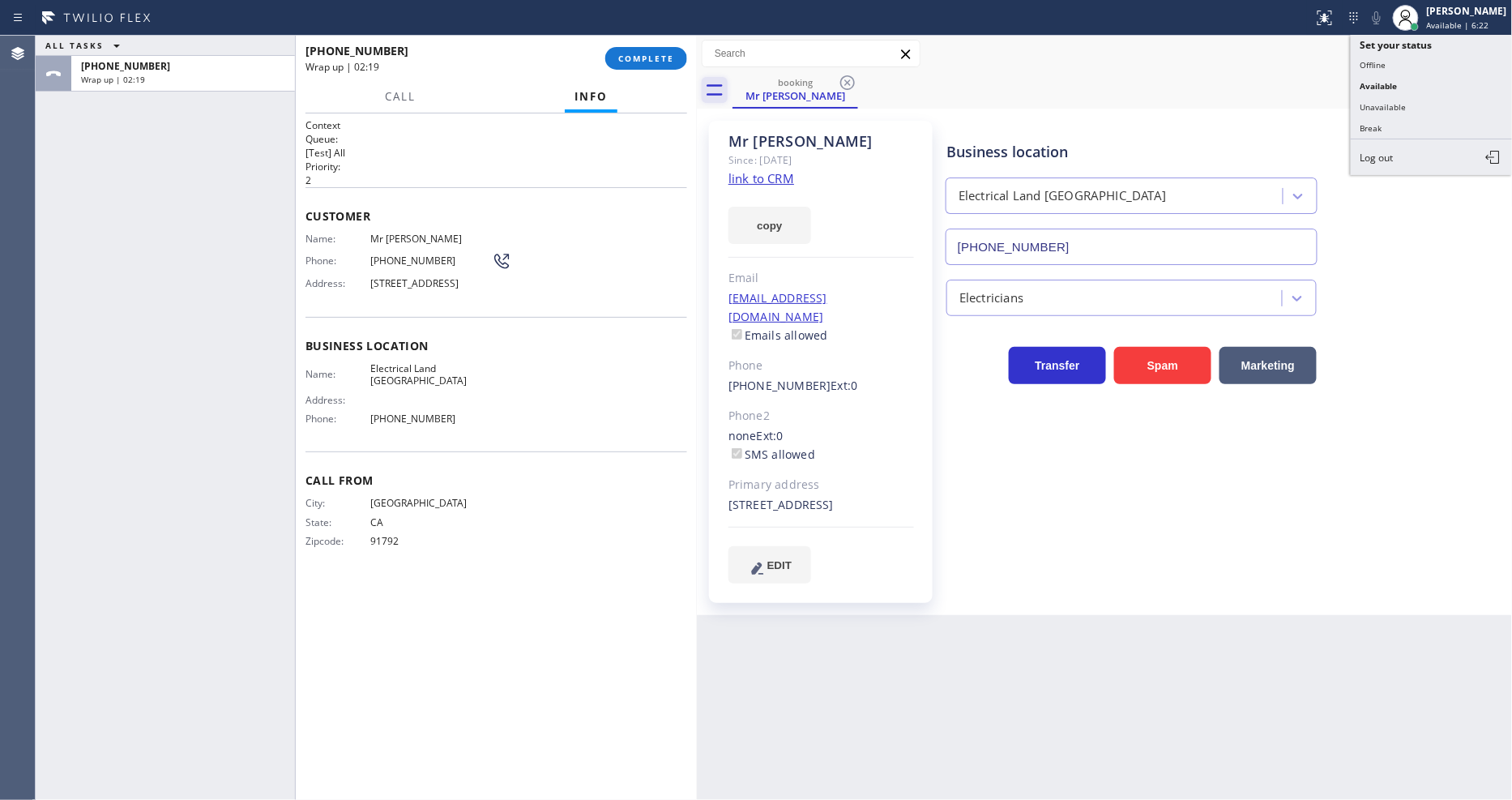
drag, startPoint x: 1374, startPoint y: 131, endPoint x: 711, endPoint y: 88, distance: 664.4
click at [1374, 130] on button "Break" at bounding box center [1432, 127] width 162 height 21
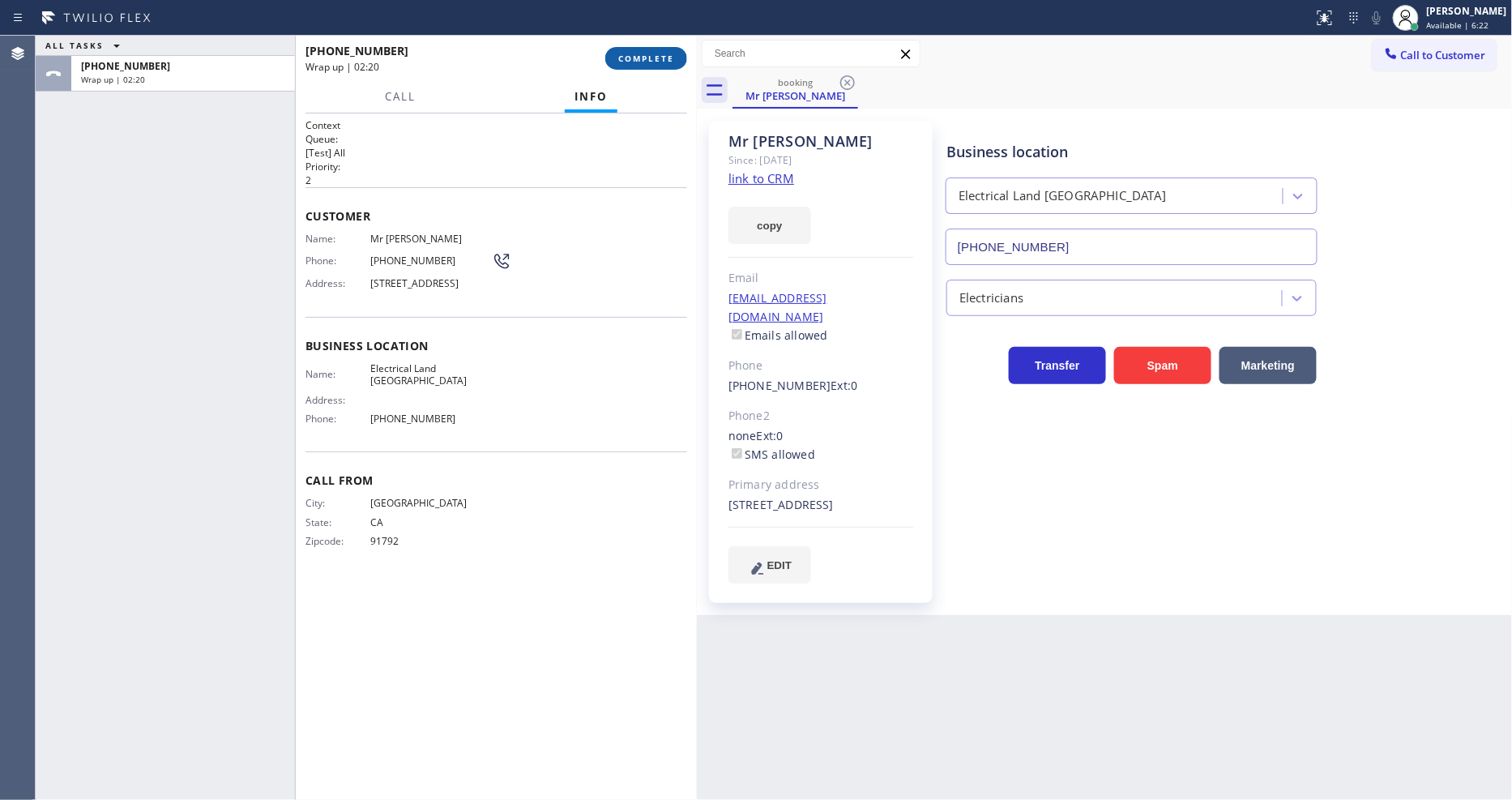
click at [642, 55] on span "COMPLETE" at bounding box center [647, 59] width 56 height 12
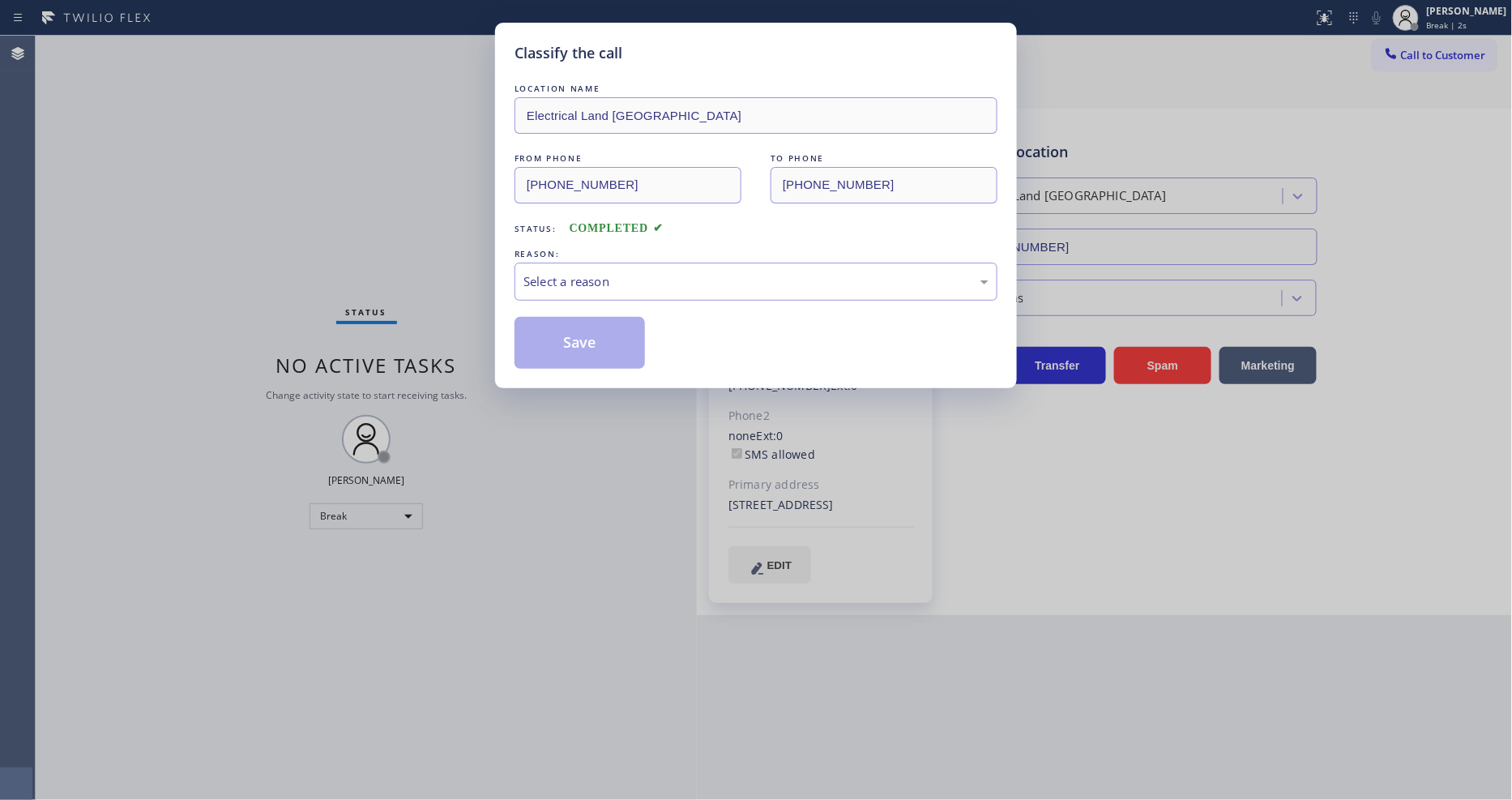
click at [557, 281] on div "Select a reason" at bounding box center [756, 281] width 465 height 19
click at [560, 326] on button "Save" at bounding box center [580, 343] width 131 height 52
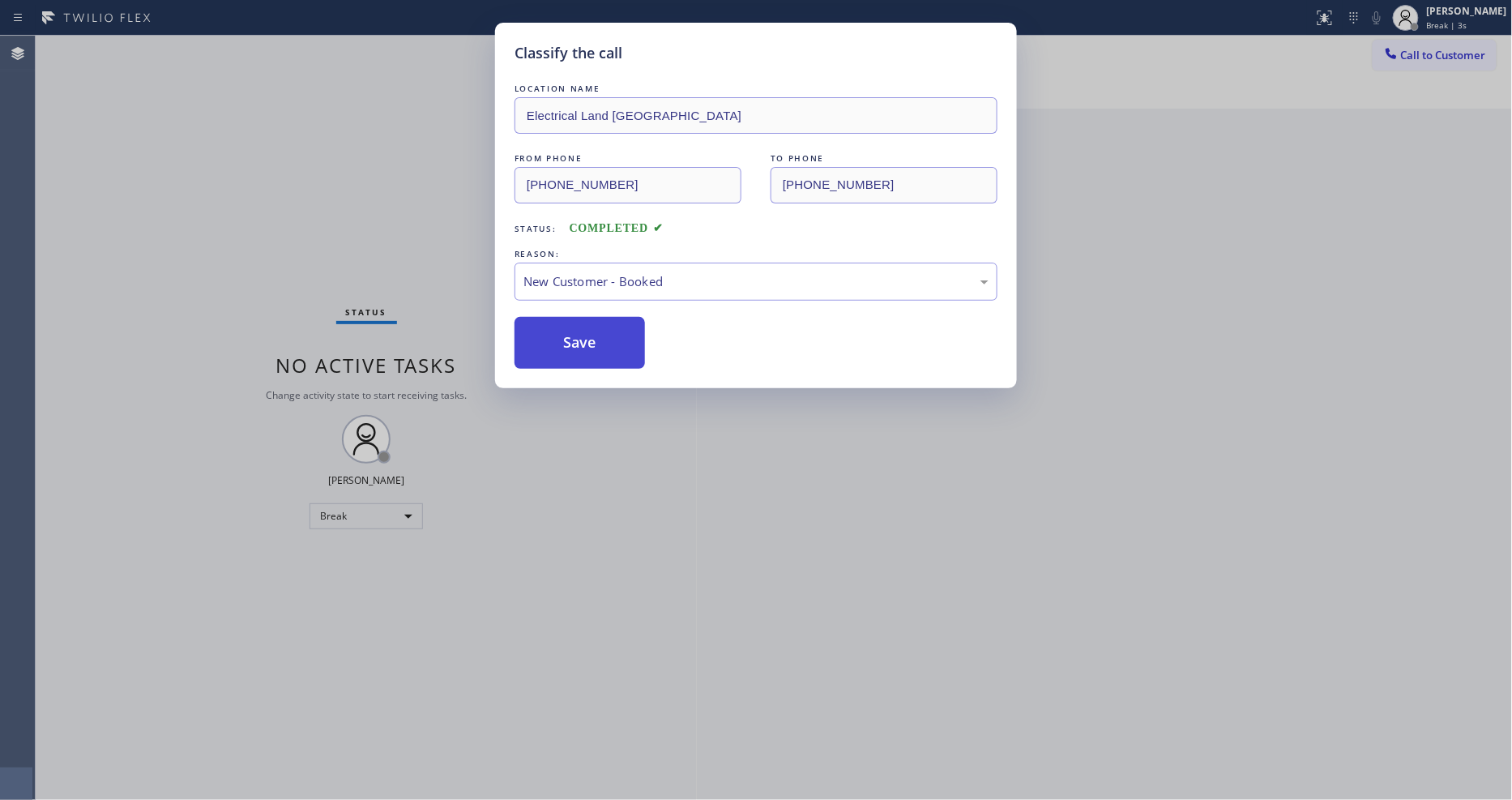
click at [560, 326] on button "Save" at bounding box center [580, 343] width 131 height 52
drag, startPoint x: 560, startPoint y: 326, endPoint x: 586, endPoint y: 683, distance: 357.9
click at [559, 327] on button "Save" at bounding box center [580, 343] width 131 height 52
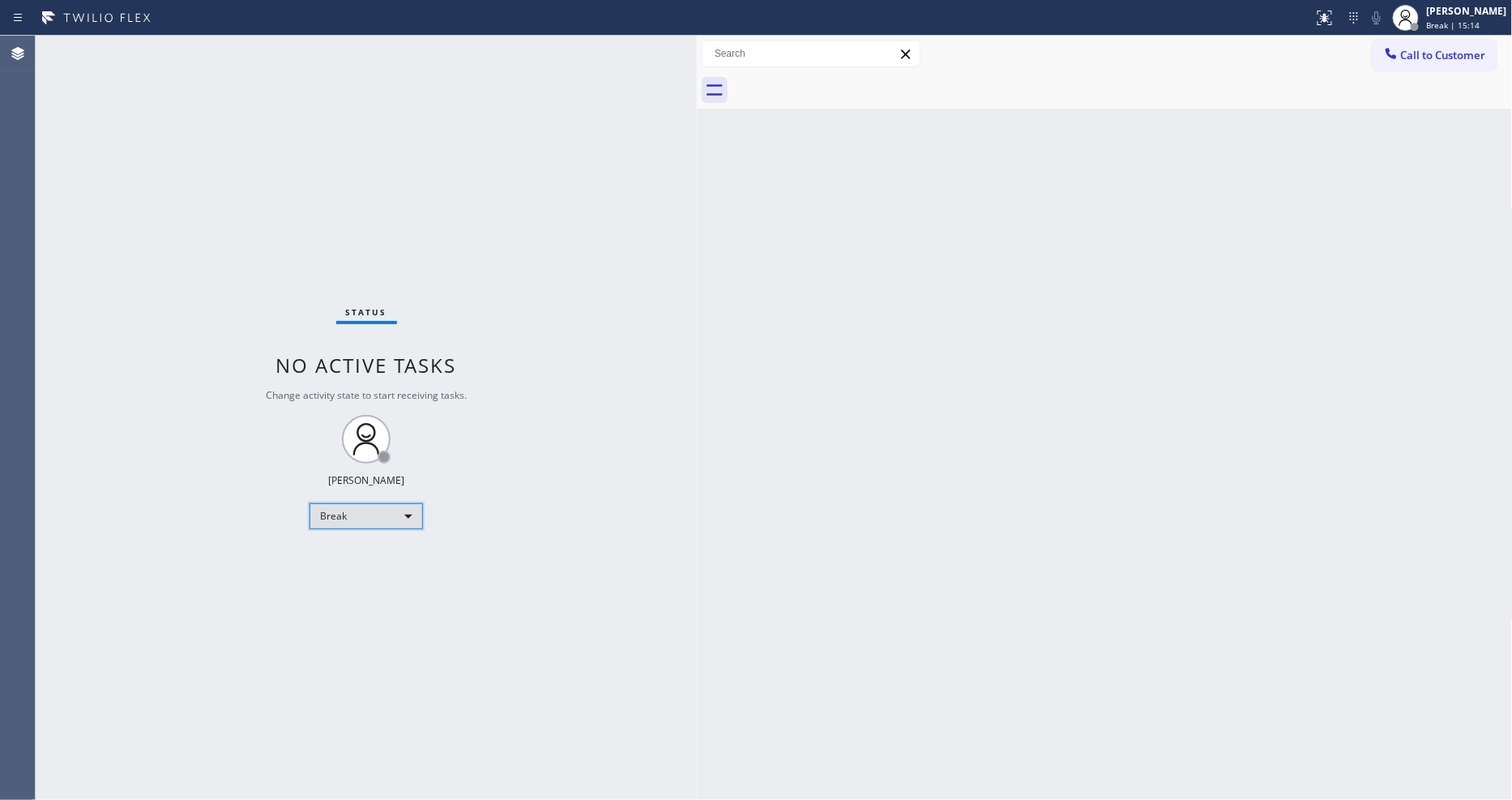
click at [366, 516] on div "Break" at bounding box center [366, 516] width 113 height 26
click at [352, 553] on li "Available" at bounding box center [365, 559] width 110 height 20
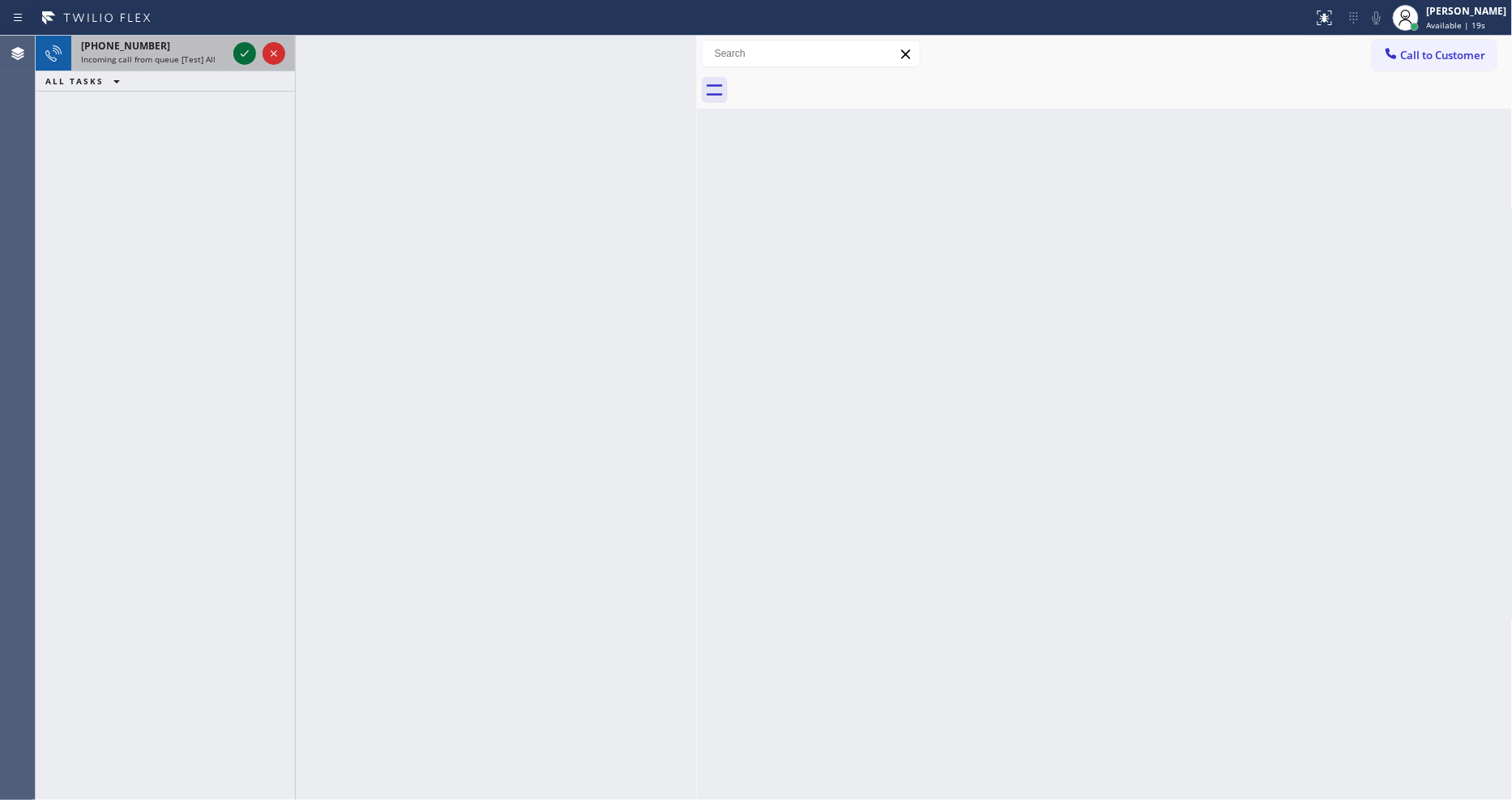
click at [246, 50] on icon at bounding box center [245, 54] width 20 height 20
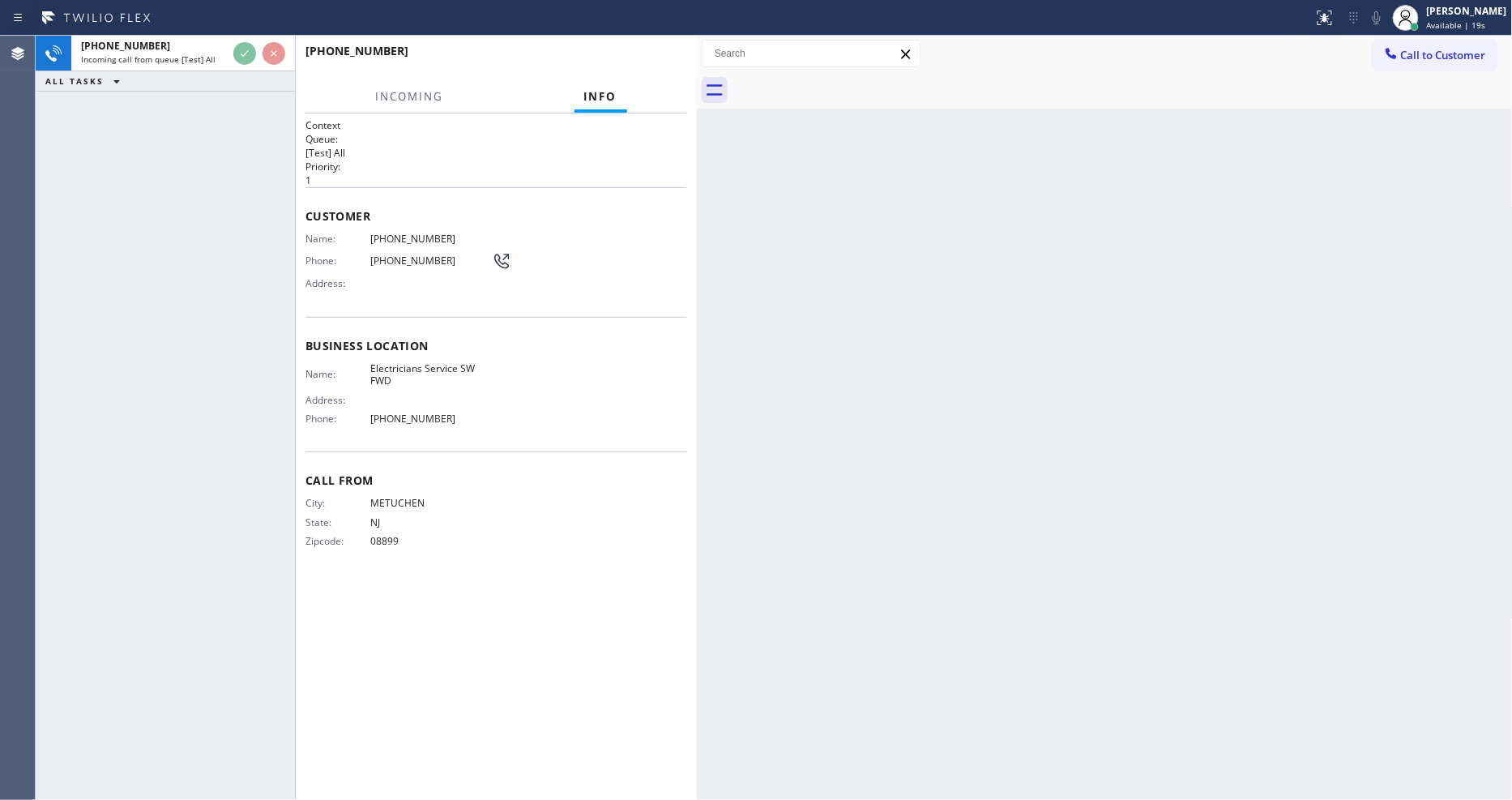
click at [203, 189] on div "[PHONE_NUMBER] Incoming call from queue [Test] All ALL TASKS ALL TASKS ACTIVE T…" at bounding box center [165, 418] width 260 height 764
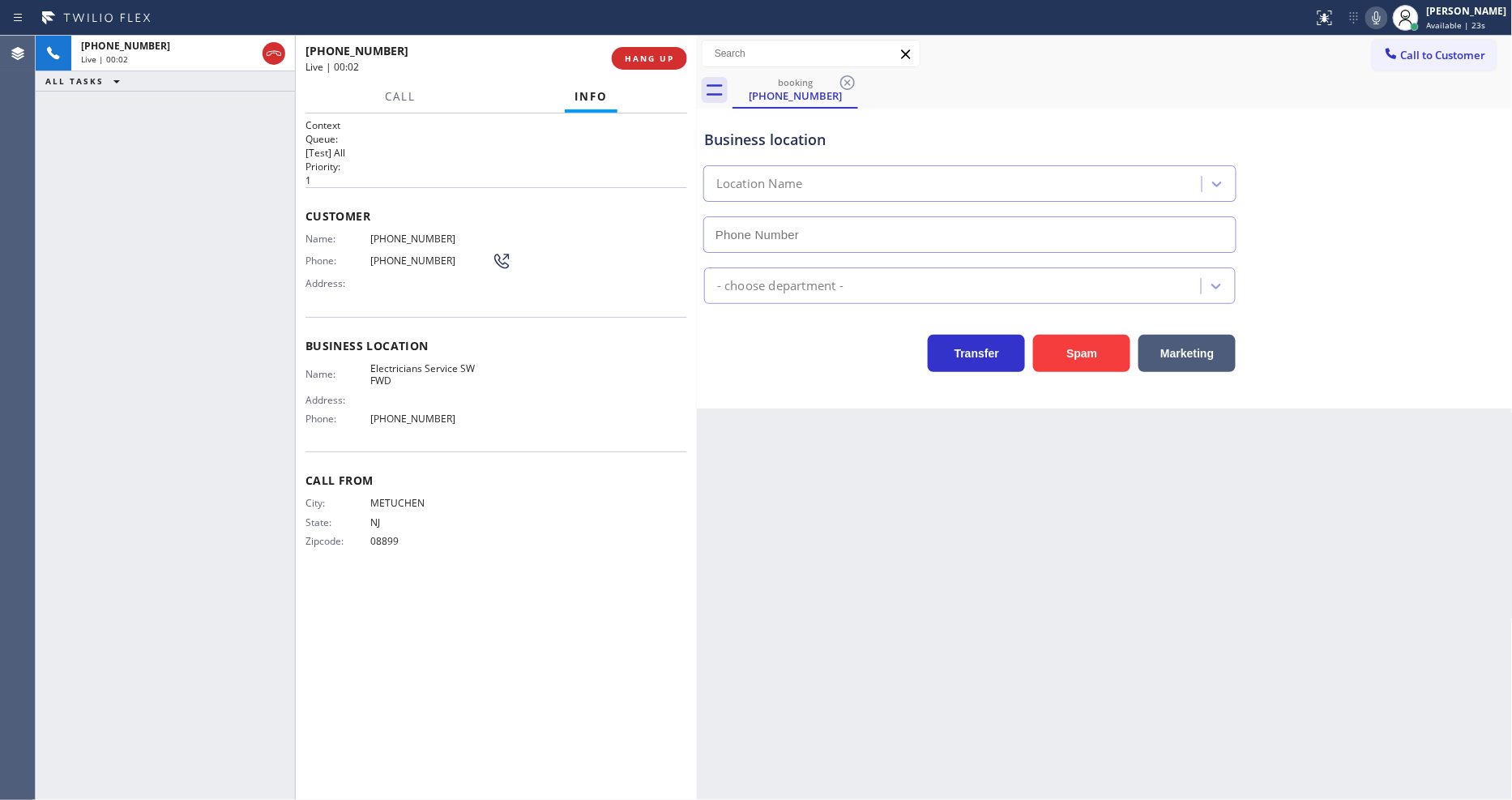
type input "[PHONE_NUMBER]"
click at [395, 363] on span "Electricians Service SW FWD" at bounding box center [431, 375] width 122 height 25
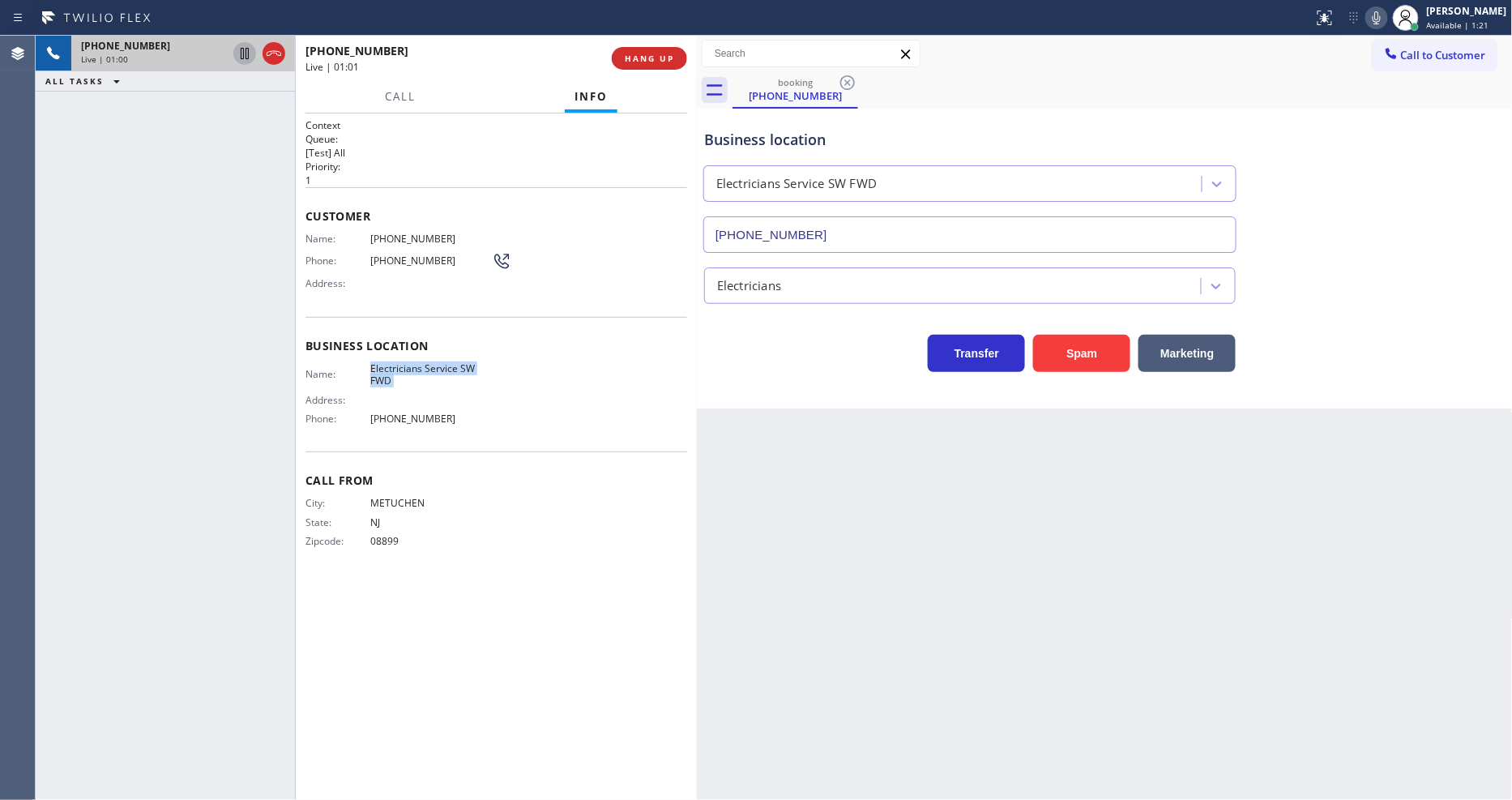
click at [238, 55] on icon at bounding box center [245, 54] width 20 height 20
drag, startPoint x: 1383, startPoint y: 17, endPoint x: 1151, endPoint y: 269, distance: 342.5
click at [1383, 15] on icon at bounding box center [1377, 18] width 20 height 20
click at [400, 243] on div "Name: [PHONE_NUMBER] Phone: [PHONE_NUMBER] Address:" at bounding box center [408, 264] width 206 height 64
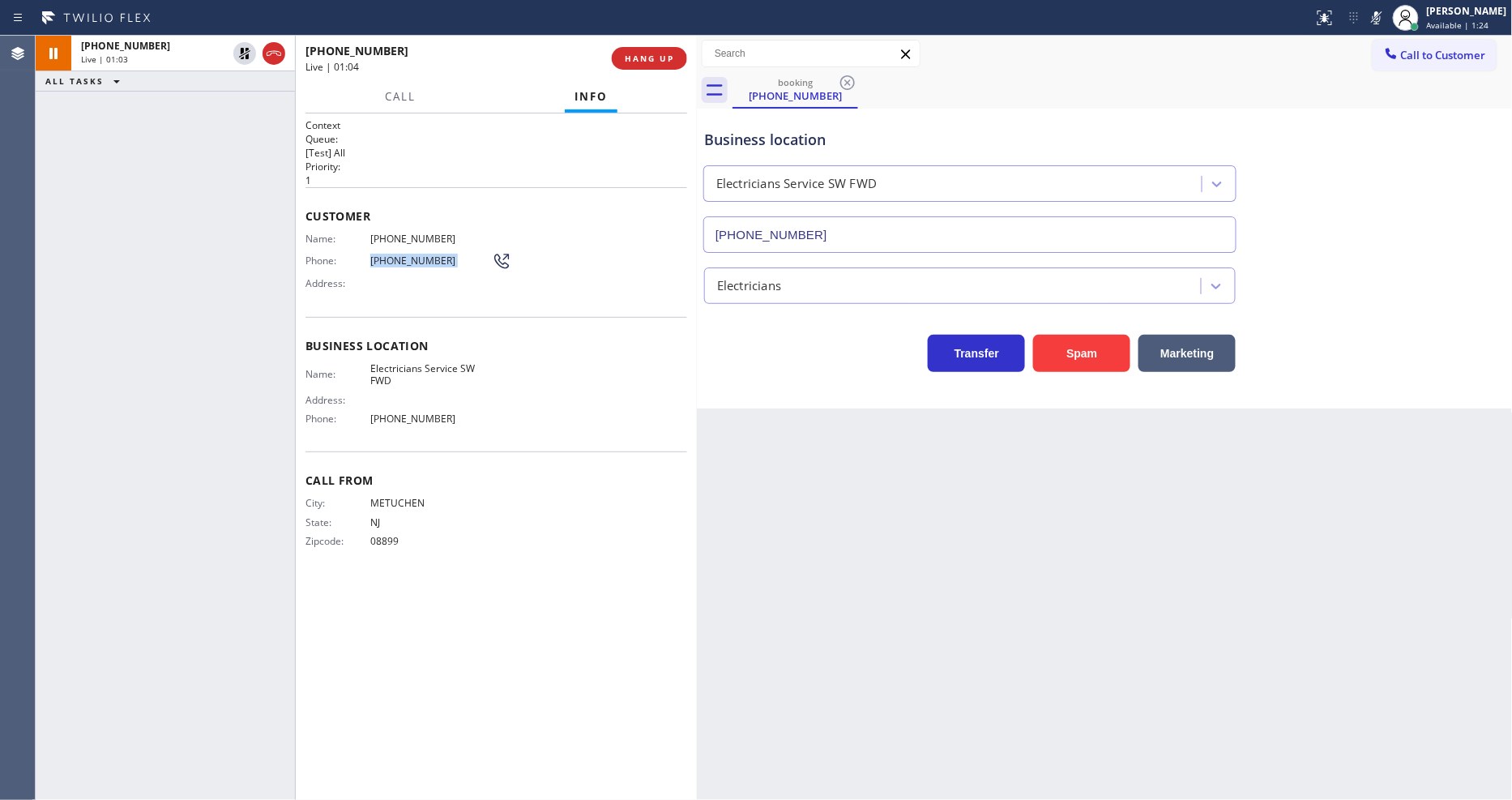
click at [400, 243] on div "Name: [PHONE_NUMBER] Phone: [PHONE_NUMBER] Address:" at bounding box center [408, 264] width 206 height 64
click at [410, 232] on span "[PHONE_NUMBER]" at bounding box center [431, 238] width 122 height 12
drag, startPoint x: 241, startPoint y: 51, endPoint x: 1087, endPoint y: 53, distance: 846.0
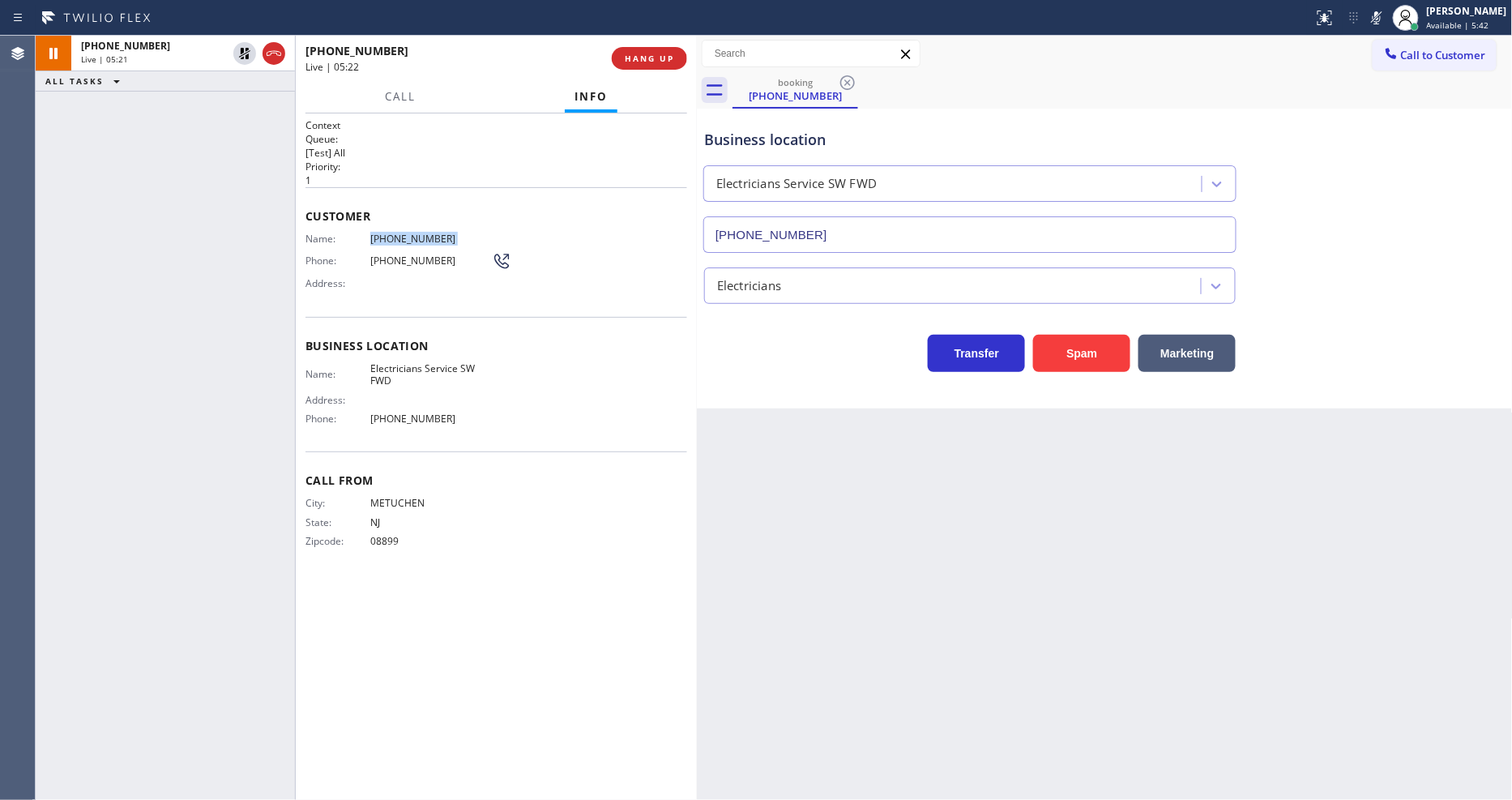
click at [241, 51] on icon at bounding box center [245, 54] width 12 height 12
click at [1382, 18] on icon at bounding box center [1377, 18] width 20 height 20
click at [624, 675] on div "Context Queue: [Test] All Priority: 1 Customer Name: [PHONE_NUMBER] Phone: [PHO…" at bounding box center [496, 457] width 382 height 677
click at [659, 58] on span "HANG UP" at bounding box center [649, 59] width 50 height 12
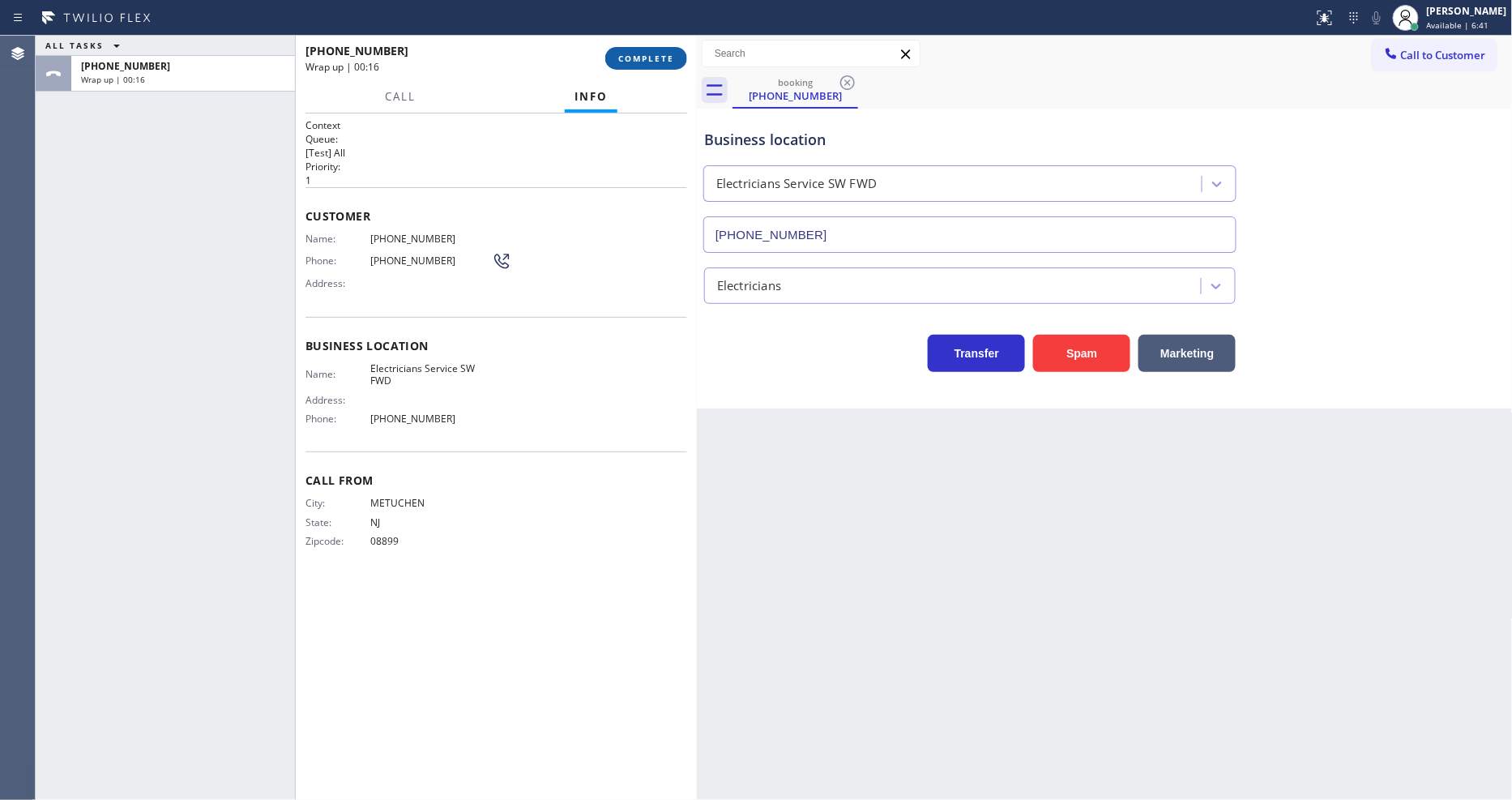
click at [659, 61] on span "COMPLETE" at bounding box center [647, 59] width 56 height 12
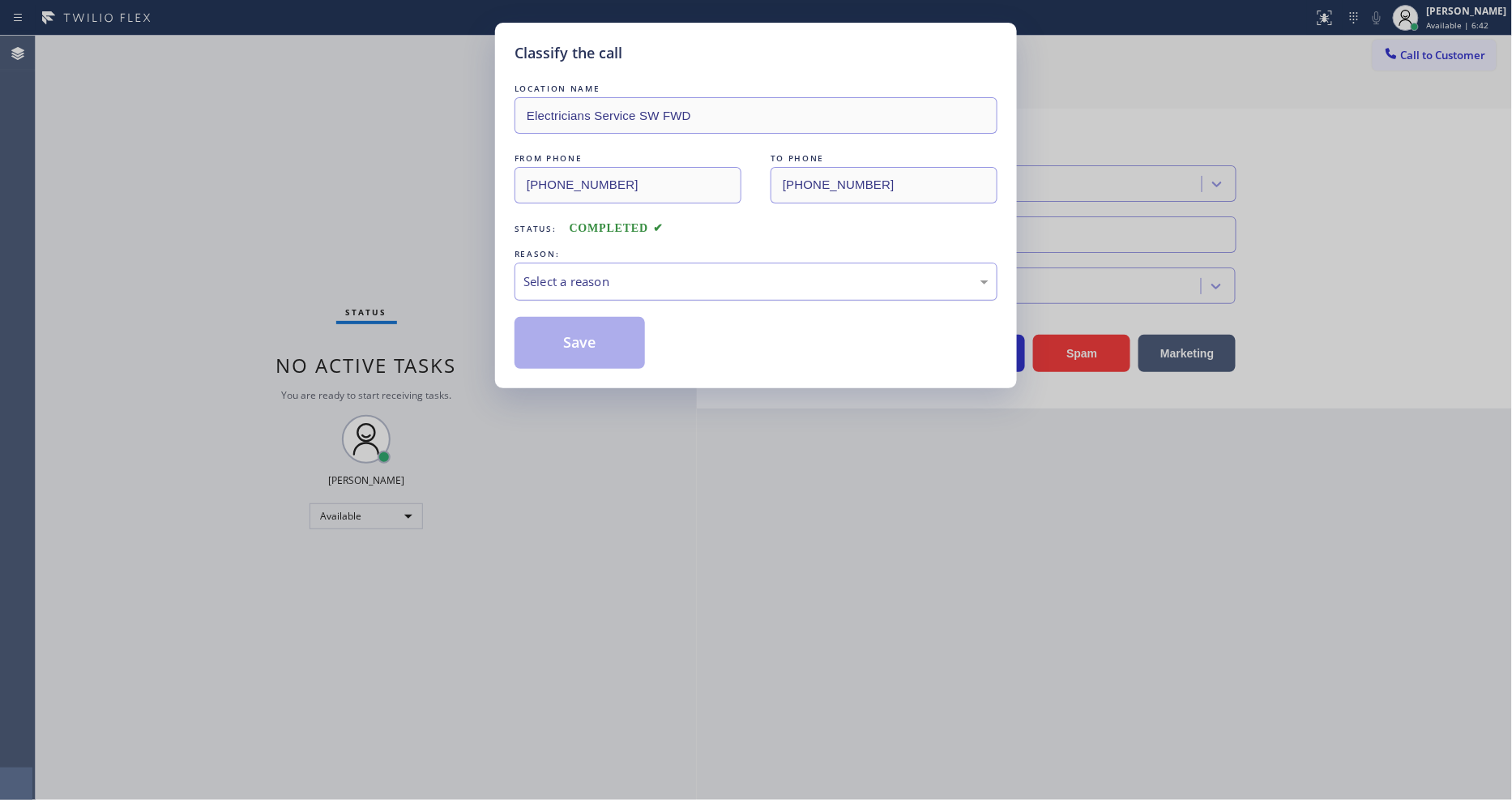
click at [568, 280] on div "Select a reason" at bounding box center [756, 281] width 465 height 19
click at [577, 343] on button "Save" at bounding box center [580, 343] width 131 height 52
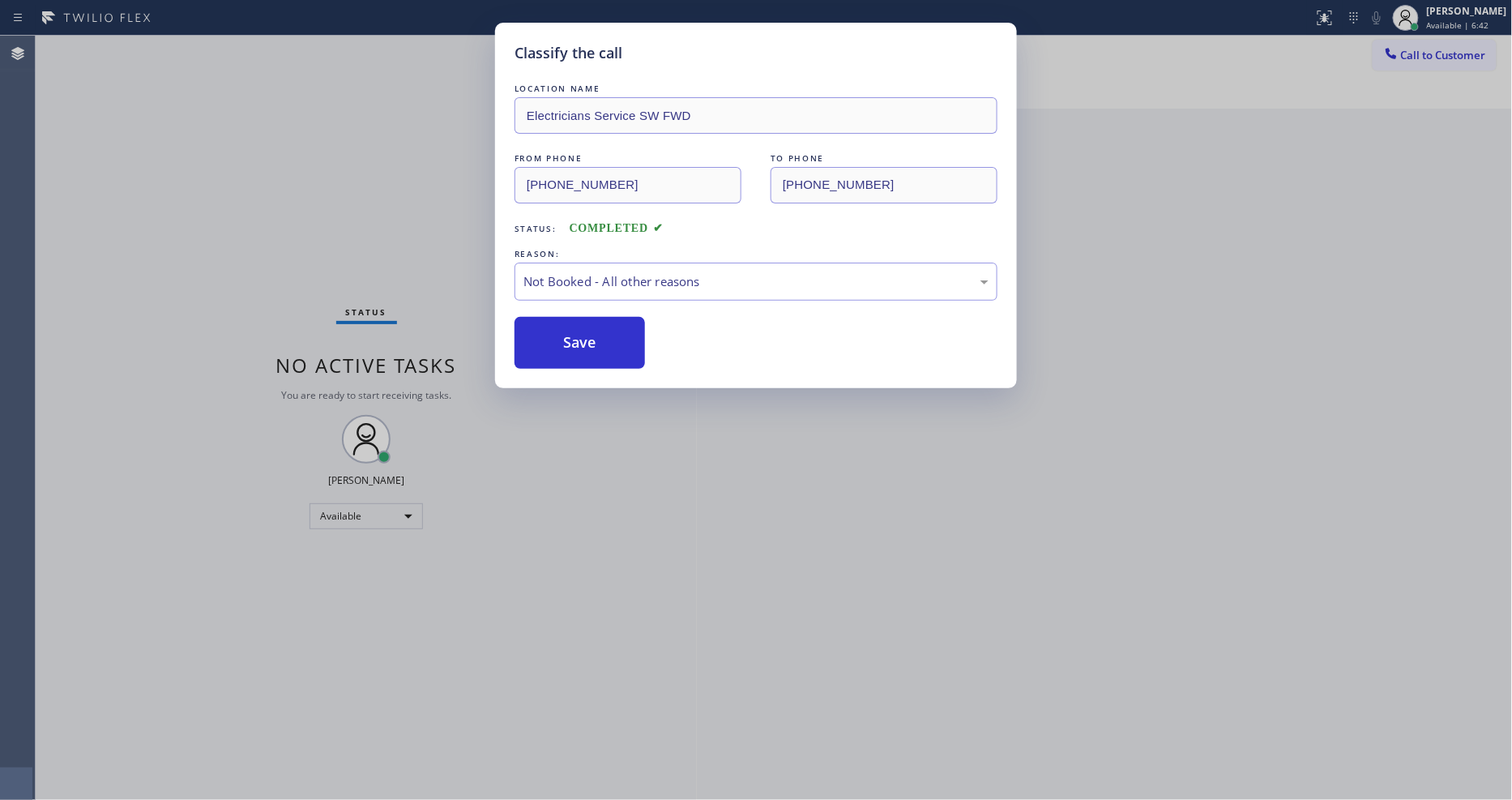
click at [577, 343] on button "Save" at bounding box center [580, 343] width 131 height 52
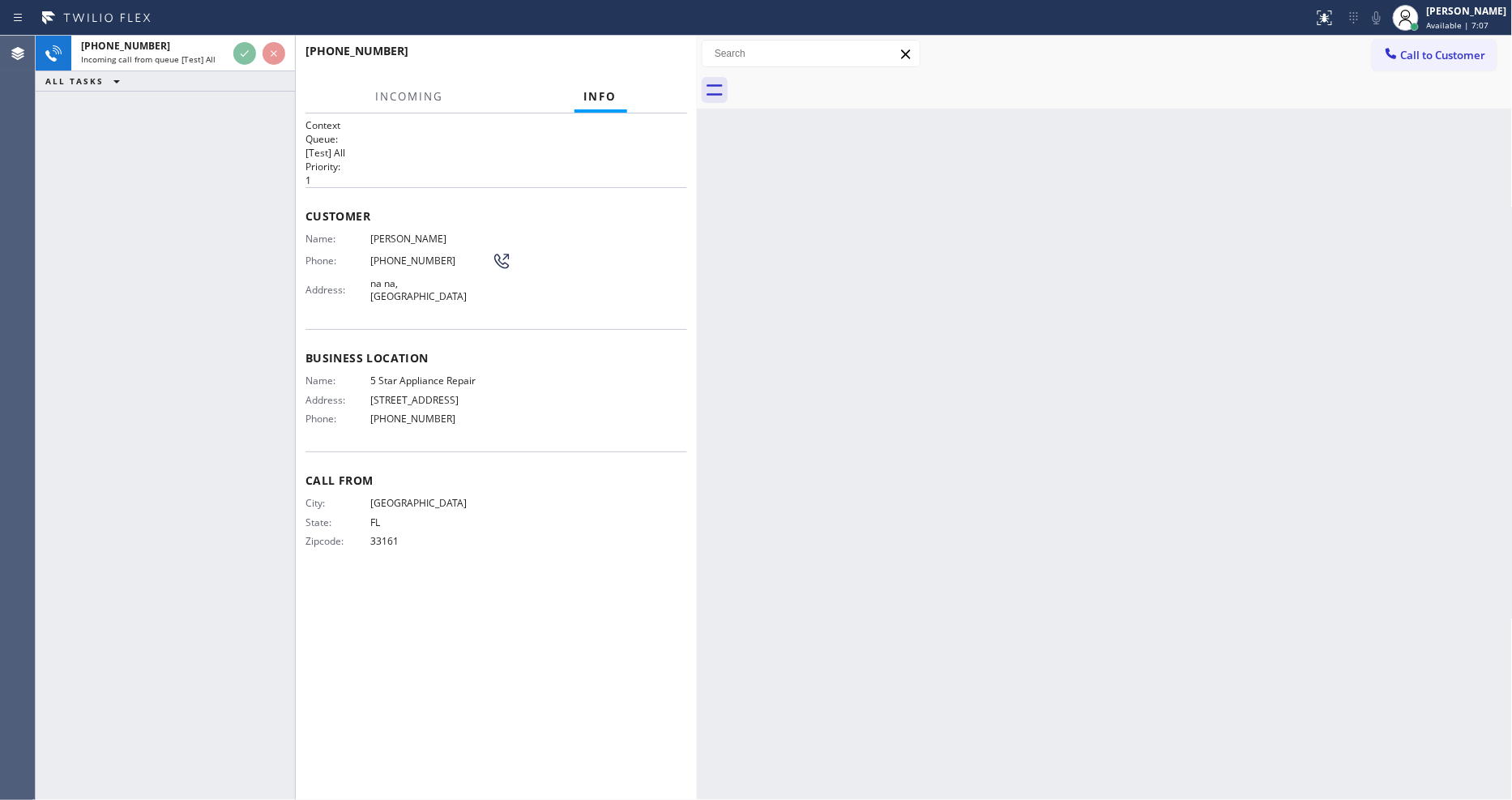
drag, startPoint x: 544, startPoint y: 630, endPoint x: 524, endPoint y: 767, distance: 138.5
click at [544, 630] on div "Context Queue: [Test] All Priority: 1 Customer Name: [PERSON_NAME] Phone: [PHON…" at bounding box center [496, 457] width 382 height 677
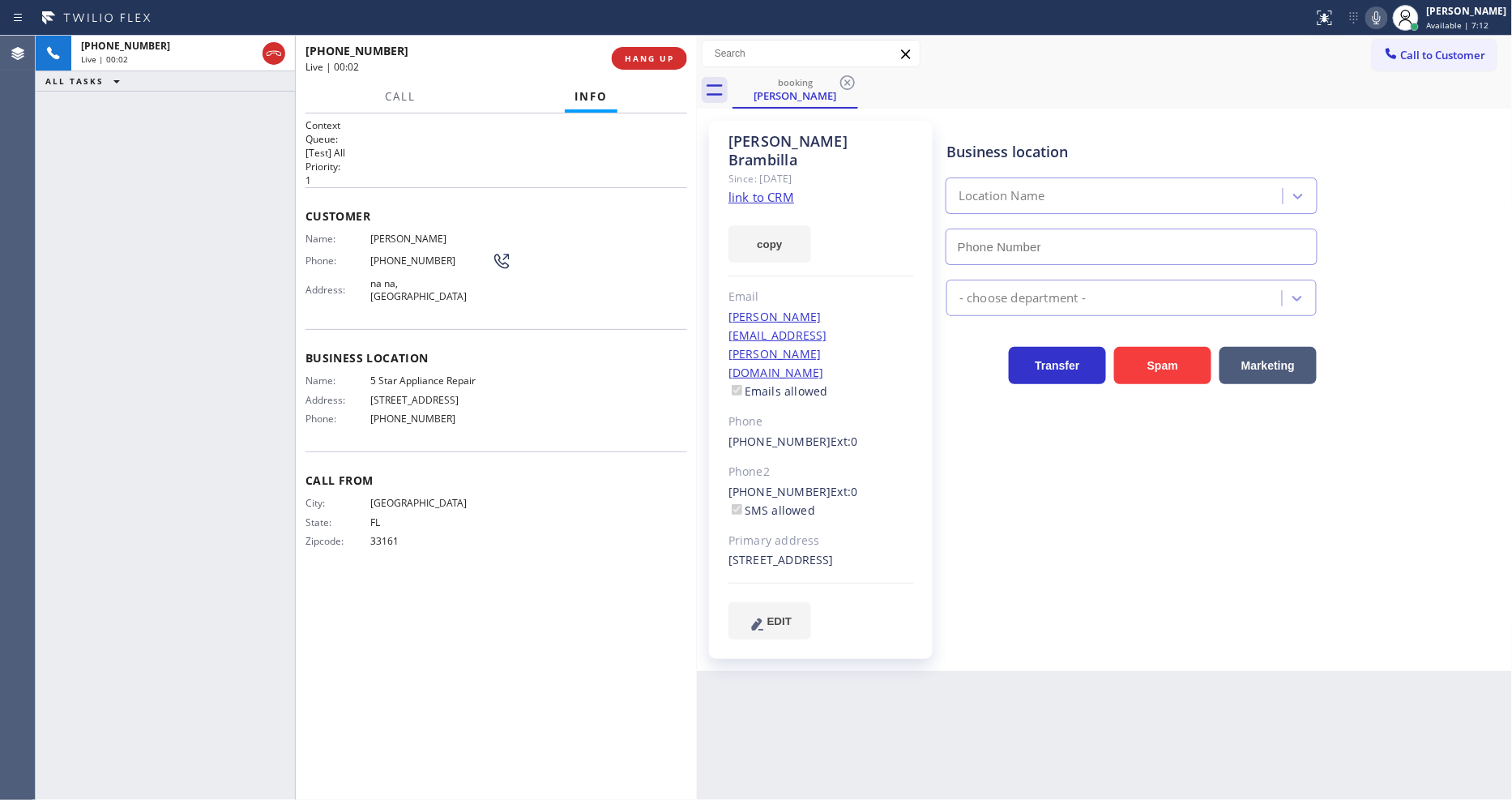
drag, startPoint x: 557, startPoint y: 763, endPoint x: 979, endPoint y: 345, distance: 594.0
click at [987, 345] on div "Transfer Spam Marketing" at bounding box center [1132, 362] width 377 height 46
type input "[PHONE_NUMBER]"
click at [764, 189] on link "link to CRM" at bounding box center [761, 197] width 65 height 17
drag, startPoint x: 241, startPoint y: 53, endPoint x: 251, endPoint y: 53, distance: 10.0
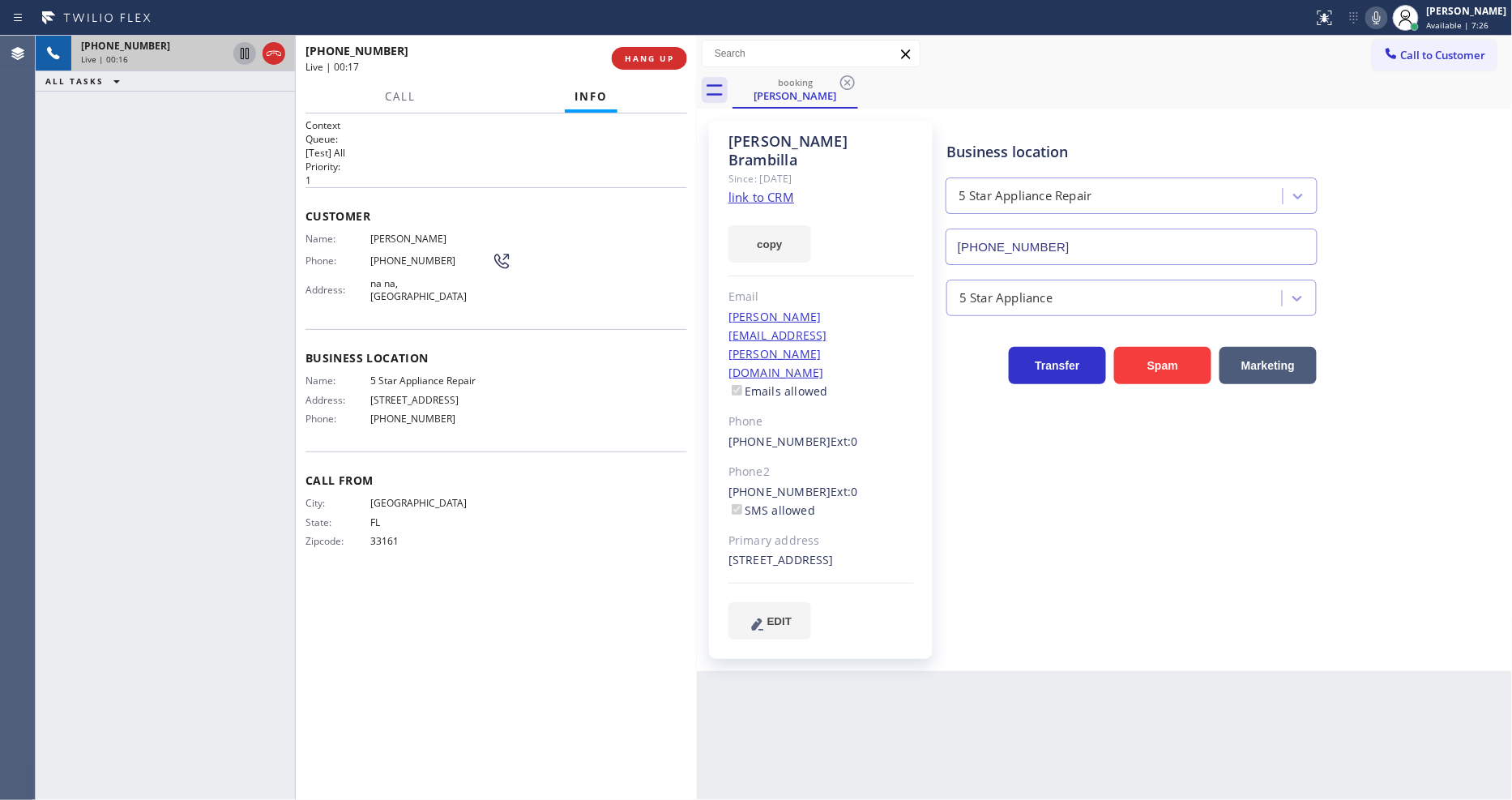
click at [240, 53] on icon at bounding box center [245, 54] width 20 height 20
click at [1387, 18] on icon at bounding box center [1377, 18] width 20 height 20
click at [400, 88] on button "Call" at bounding box center [400, 97] width 50 height 31
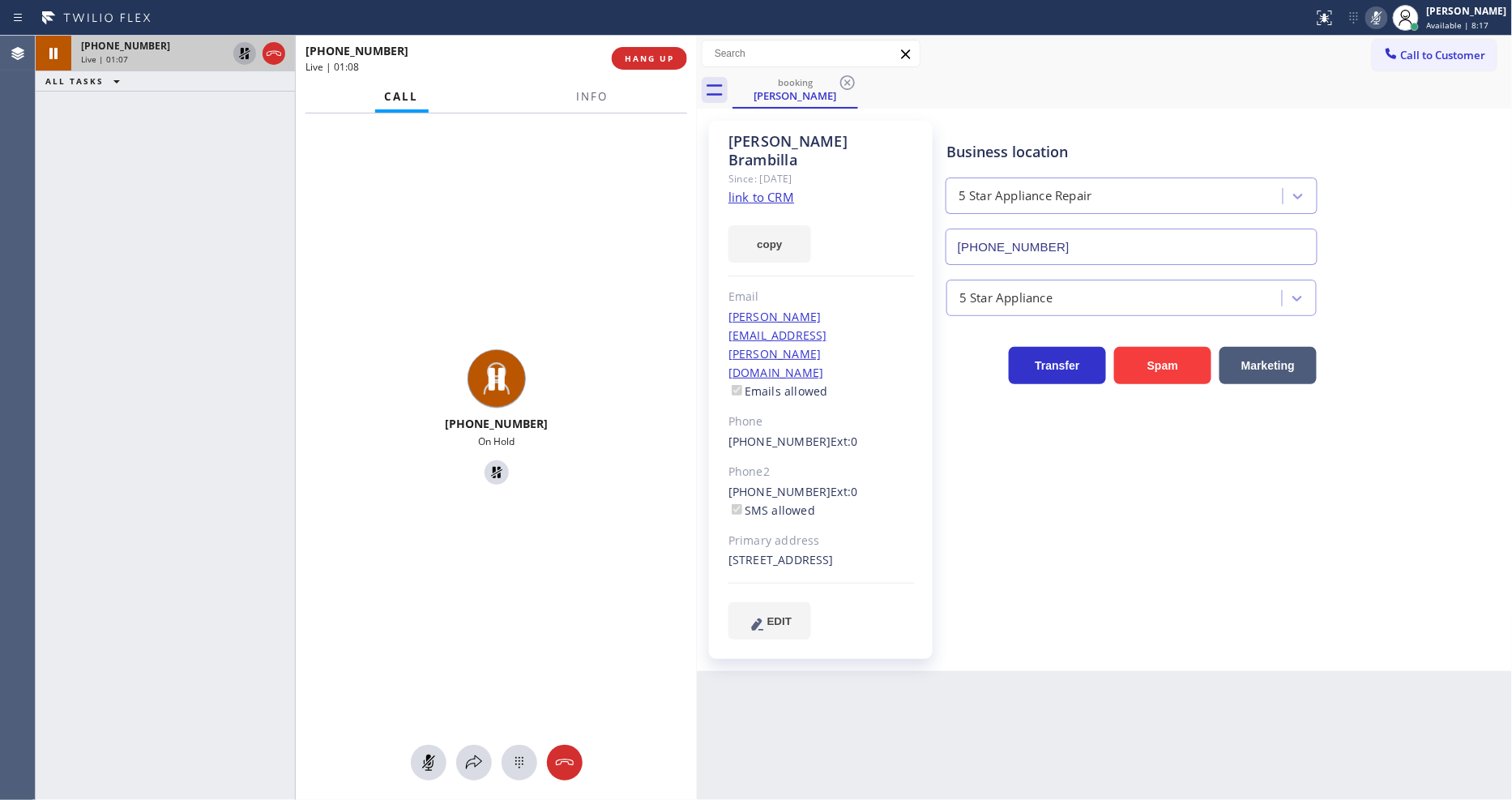
click at [242, 50] on icon at bounding box center [245, 54] width 12 height 12
click at [1381, 21] on icon at bounding box center [1377, 18] width 8 height 13
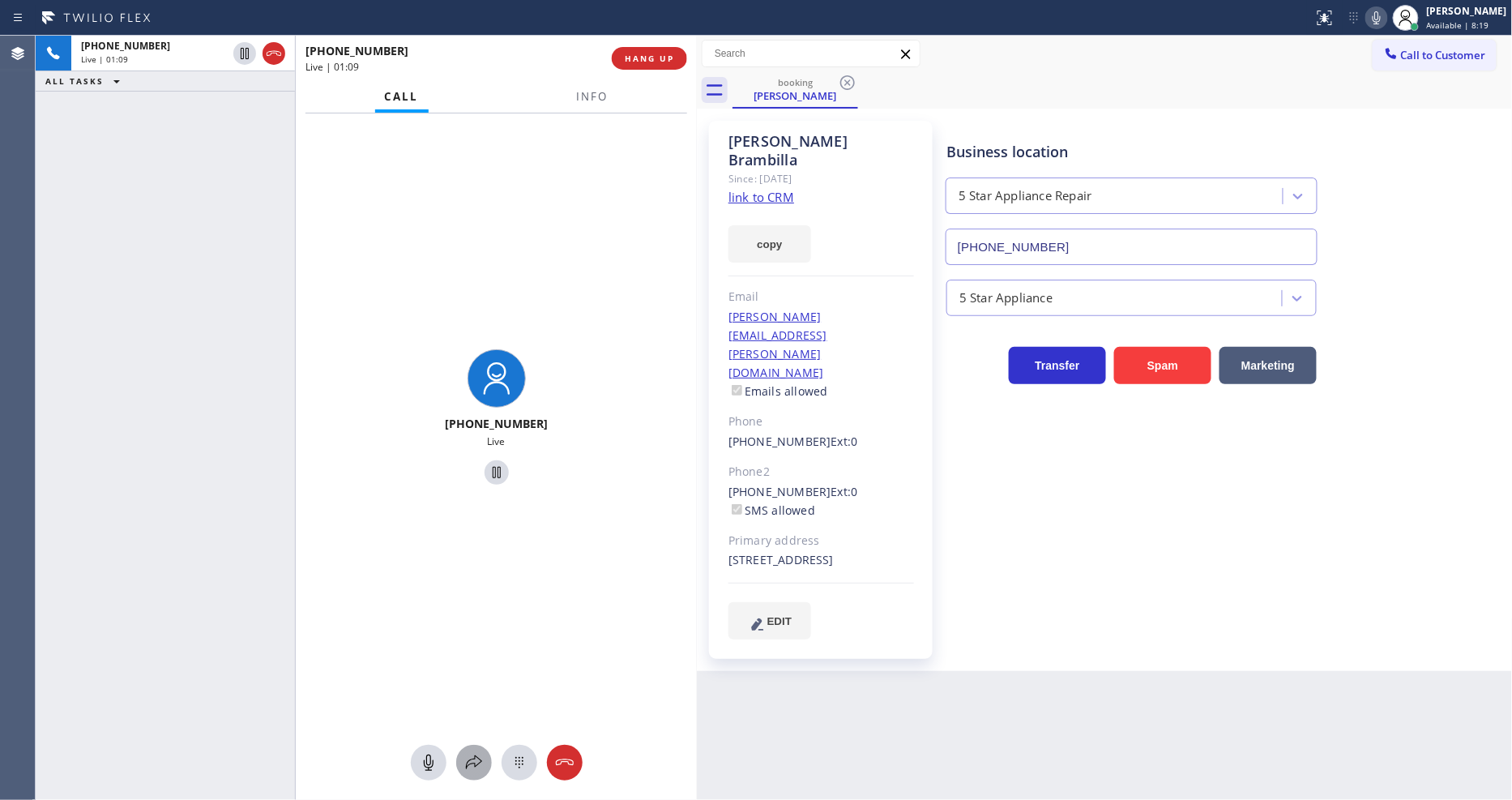
click at [468, 753] on icon at bounding box center [474, 763] width 20 height 20
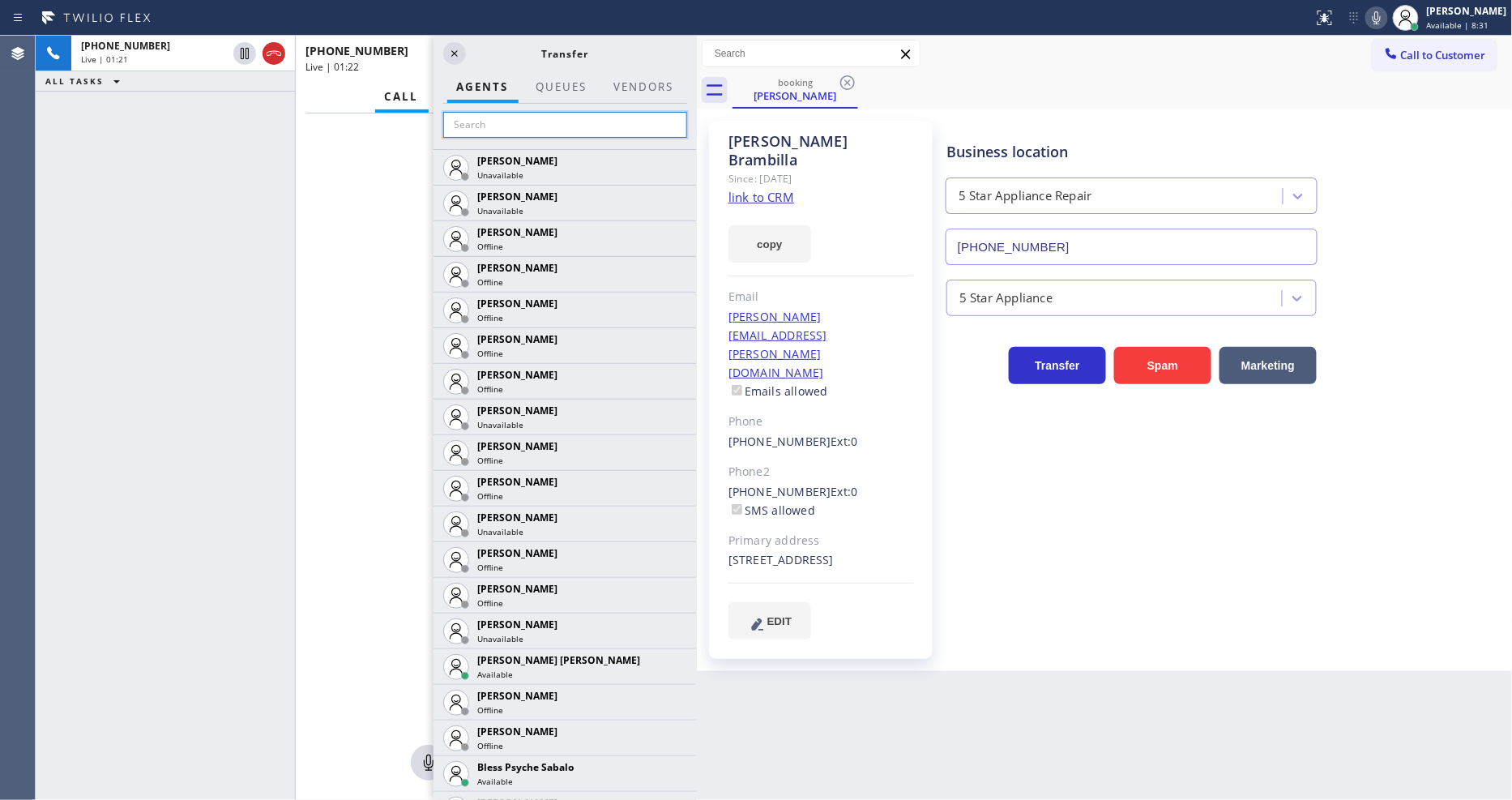
click at [468, 117] on input "text" at bounding box center [565, 124] width 244 height 26
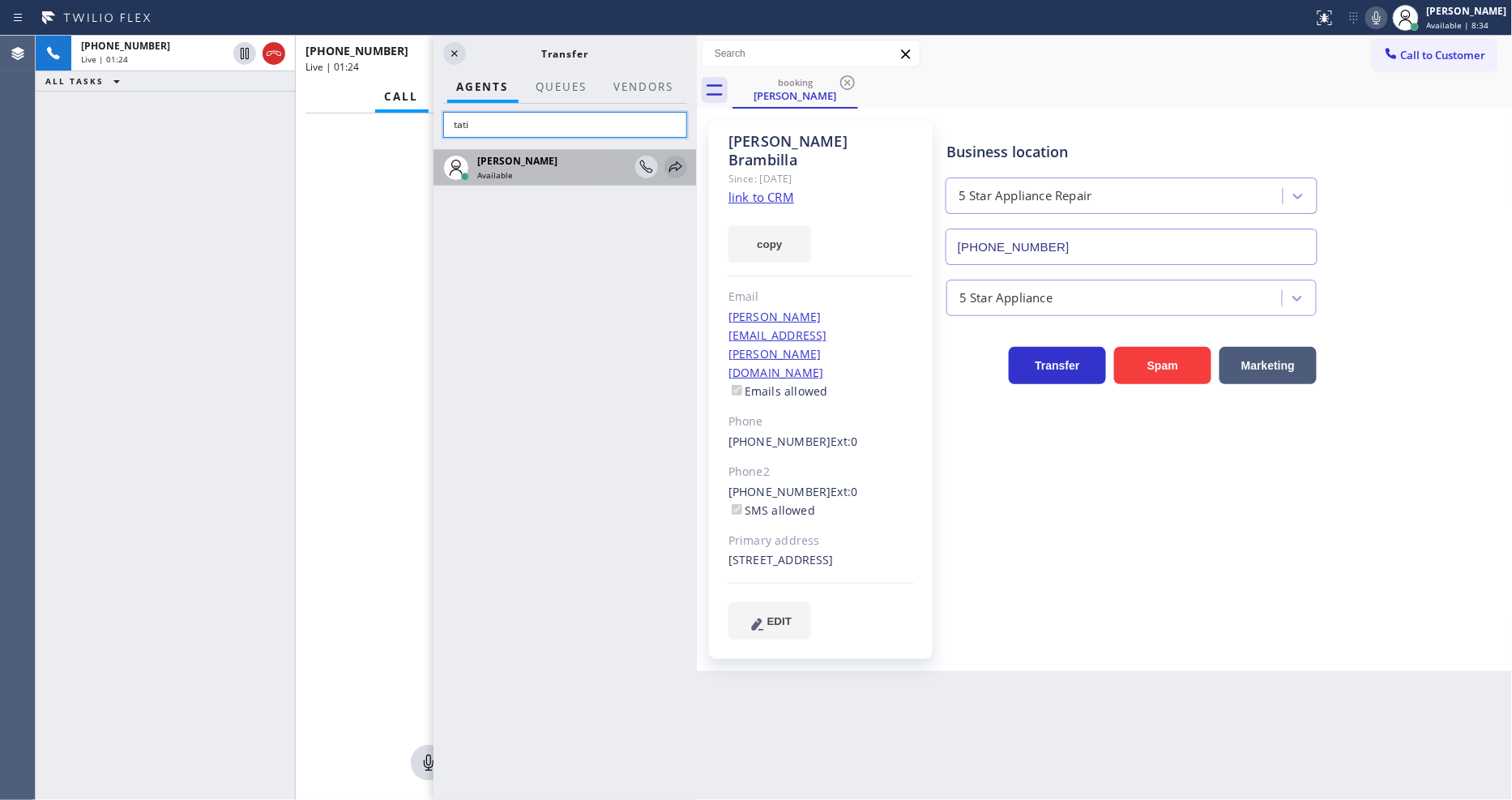
type input "tati"
click at [681, 158] on icon at bounding box center [676, 167] width 20 height 20
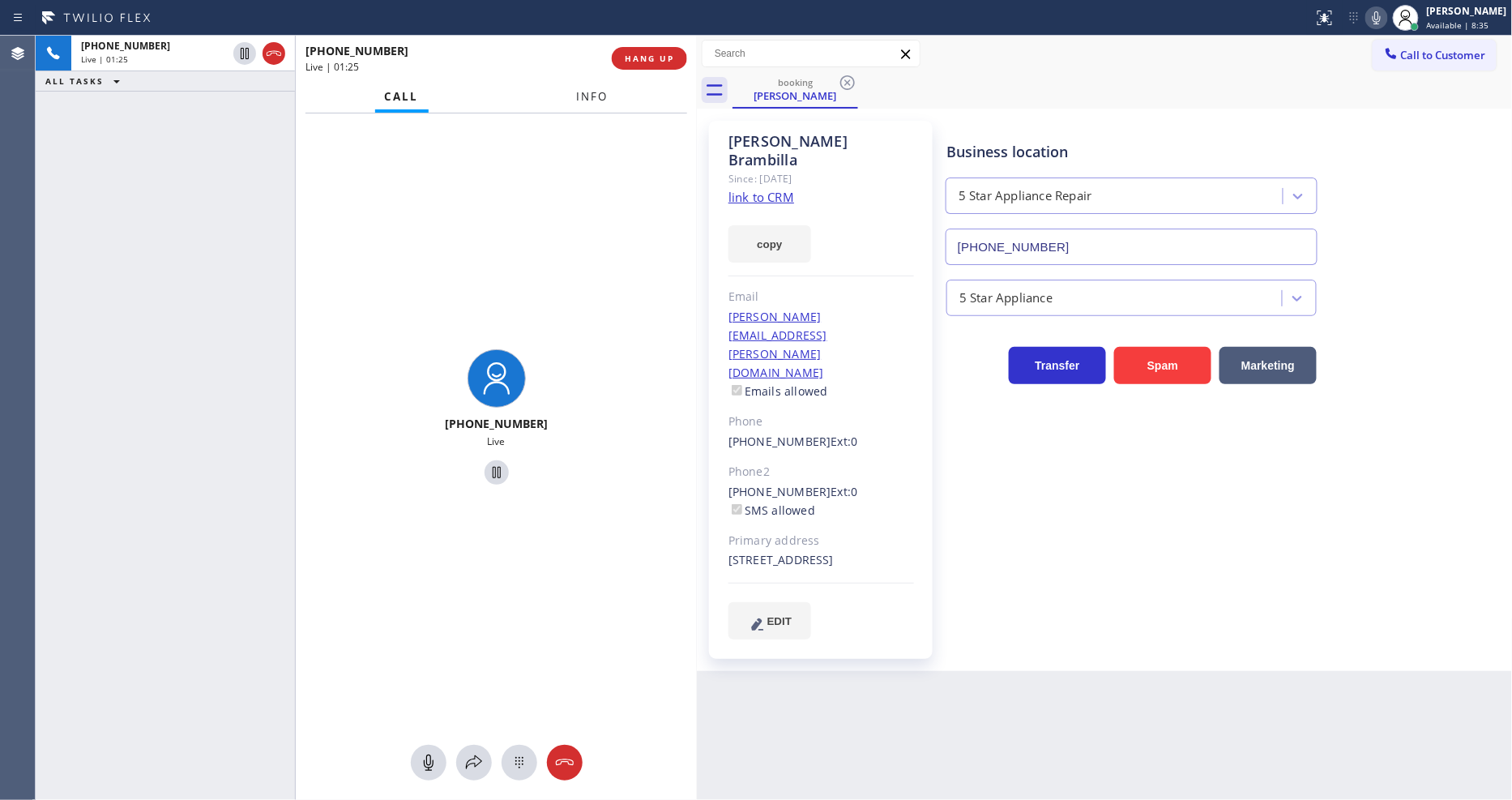
click at [594, 92] on span "Info" at bounding box center [593, 97] width 31 height 15
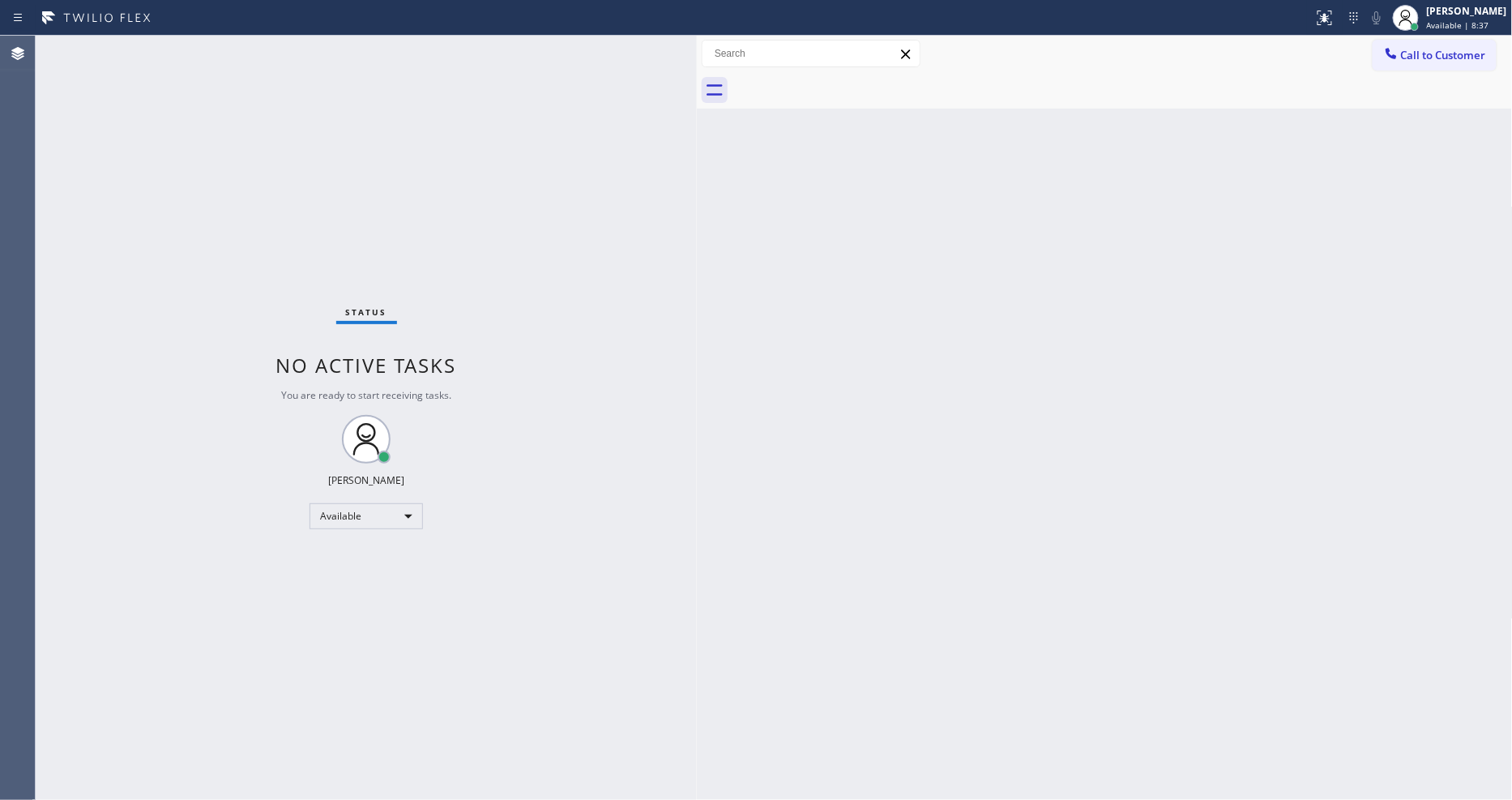
drag, startPoint x: 505, startPoint y: 789, endPoint x: 508, endPoint y: 798, distance: 9.5
click at [508, 798] on div "Status No active tasks You are ready to start receiving tasks. [PERSON_NAME] Av…" at bounding box center [366, 418] width 662 height 764
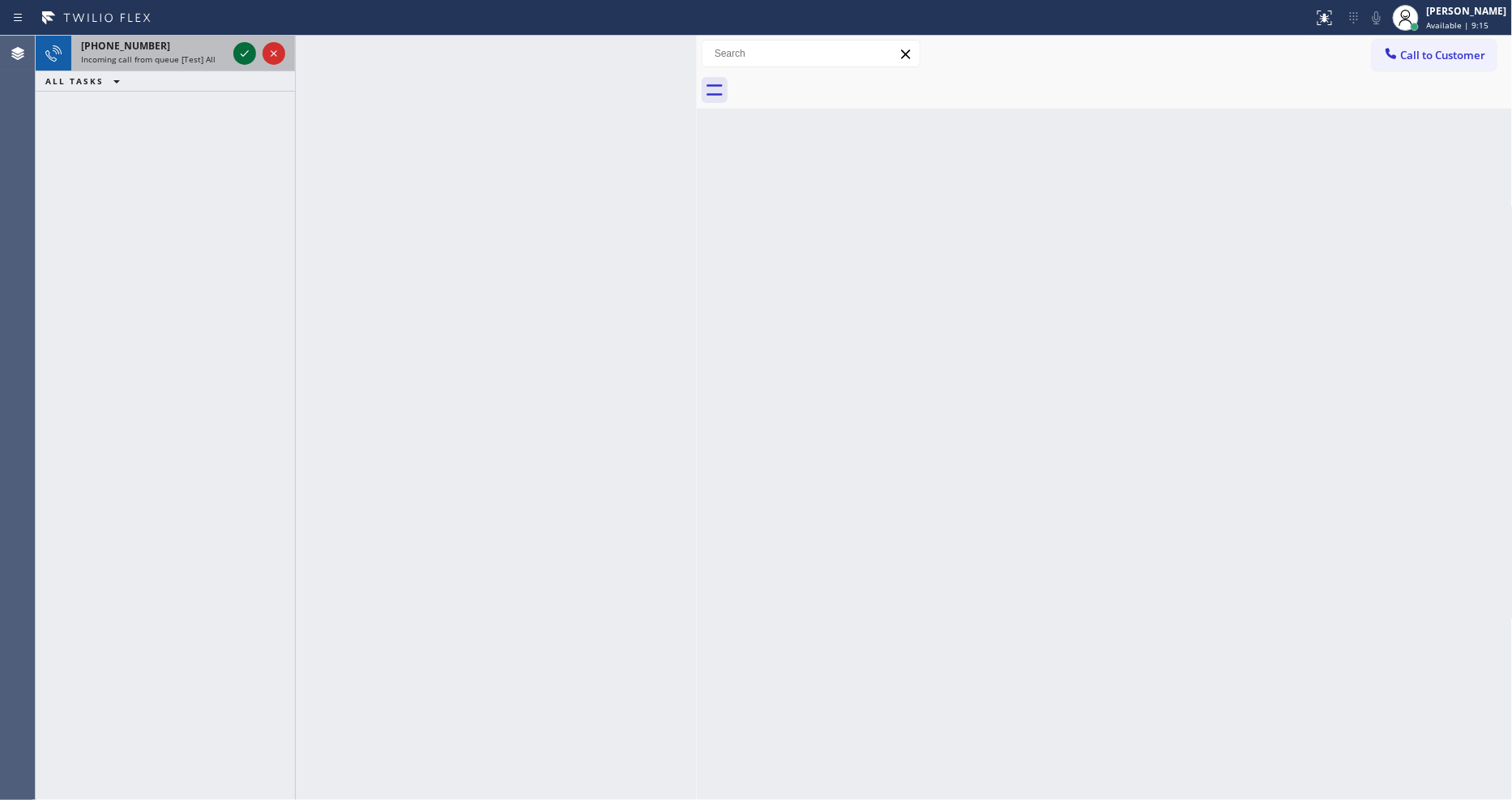
click at [245, 53] on icon at bounding box center [245, 54] width 20 height 20
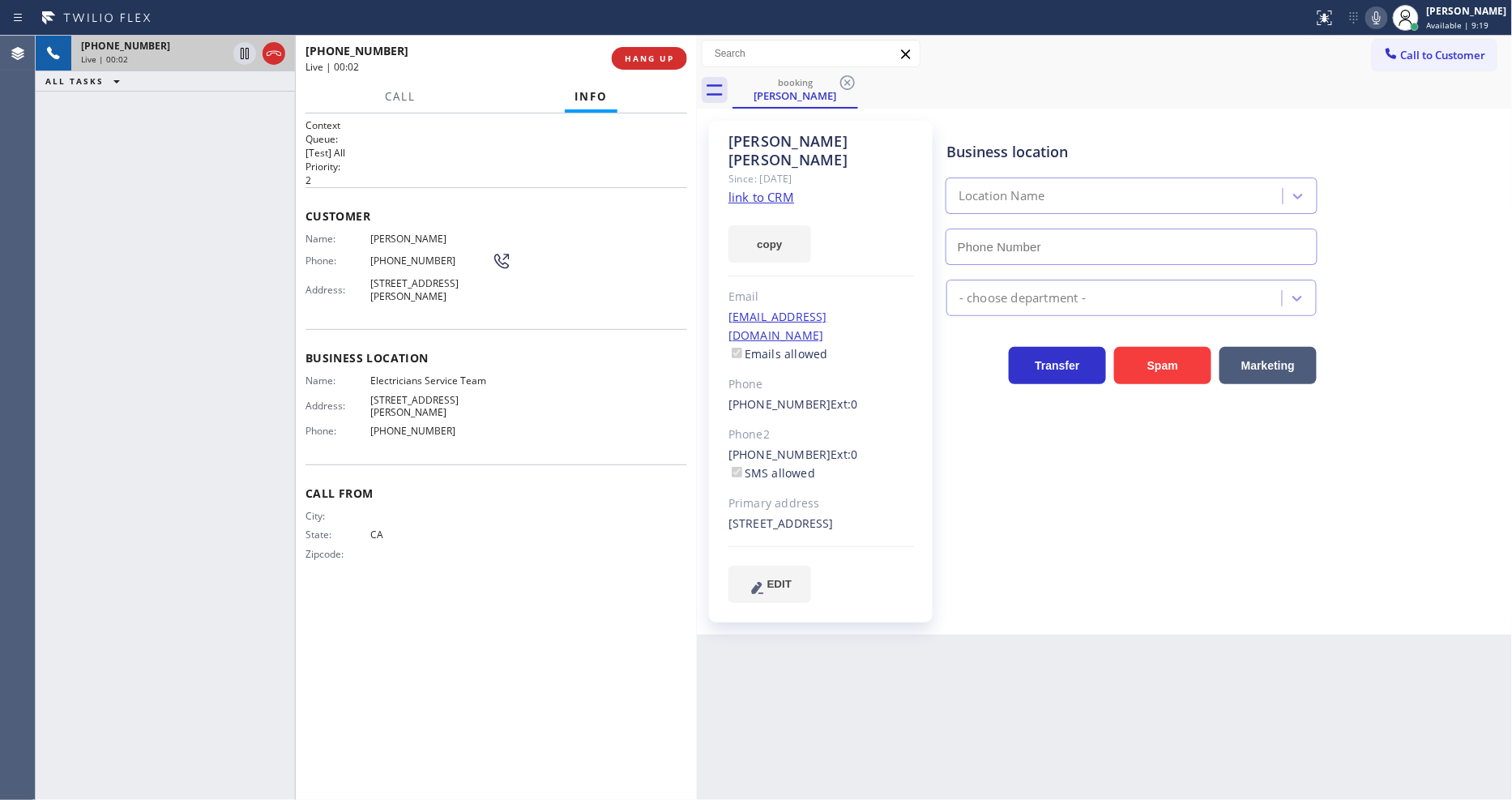
type input "[PHONE_NUMBER]"
click at [755, 189] on link "link to CRM" at bounding box center [761, 197] width 65 height 17
click at [1386, 14] on icon at bounding box center [1377, 18] width 20 height 20
drag, startPoint x: 1386, startPoint y: 14, endPoint x: 822, endPoint y: 261, distance: 615.7
click at [1387, 14] on icon at bounding box center [1377, 18] width 20 height 20
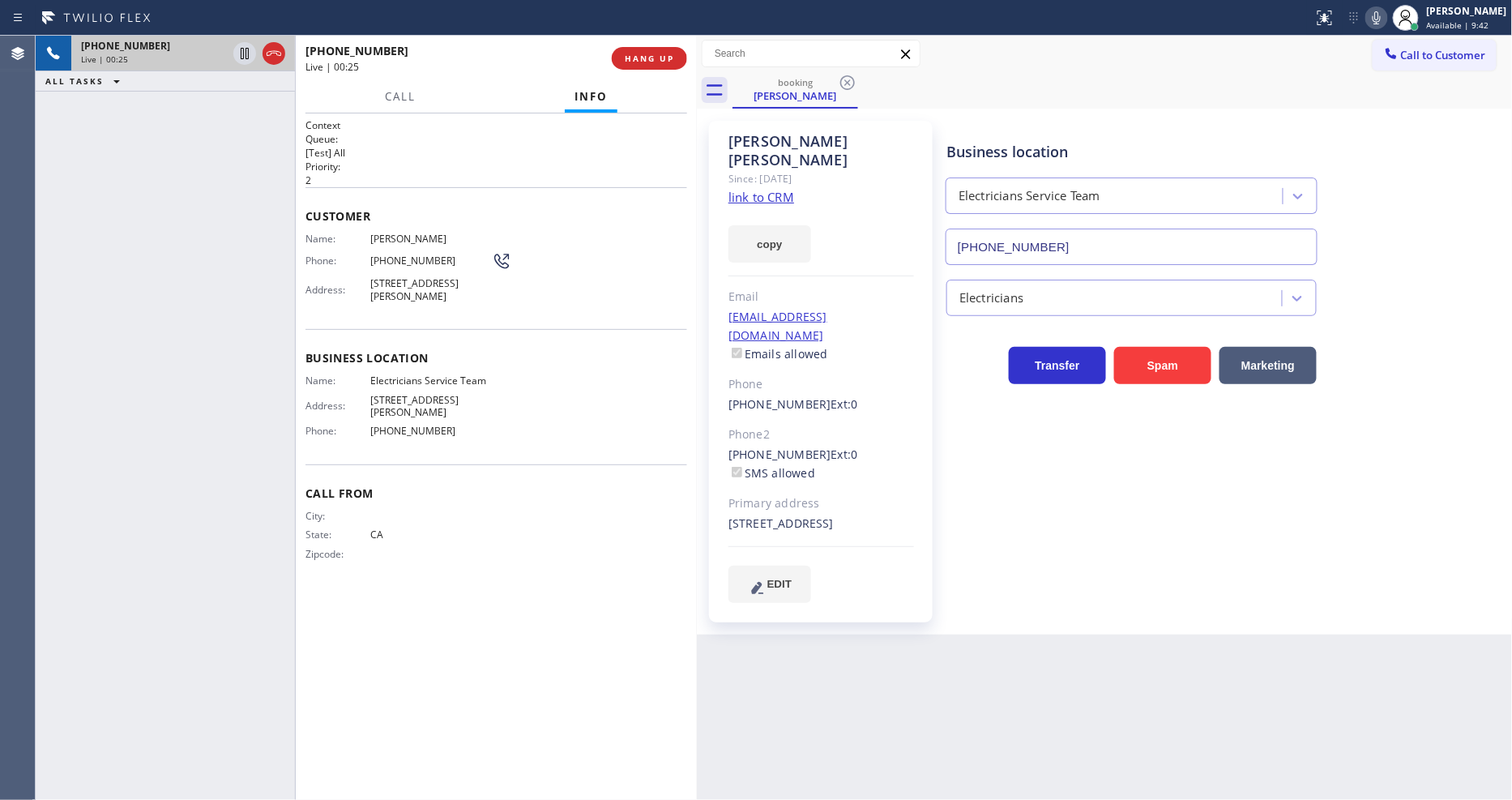
click at [570, 572] on div "Context Queue: [Test] All Priority: 2 Customer Name: [PERSON_NAME] Phone: [PHON…" at bounding box center [496, 457] width 382 height 677
click at [666, 50] on button "HANG UP" at bounding box center [649, 58] width 75 height 22
click at [665, 54] on span "COMPLETE" at bounding box center [647, 59] width 56 height 12
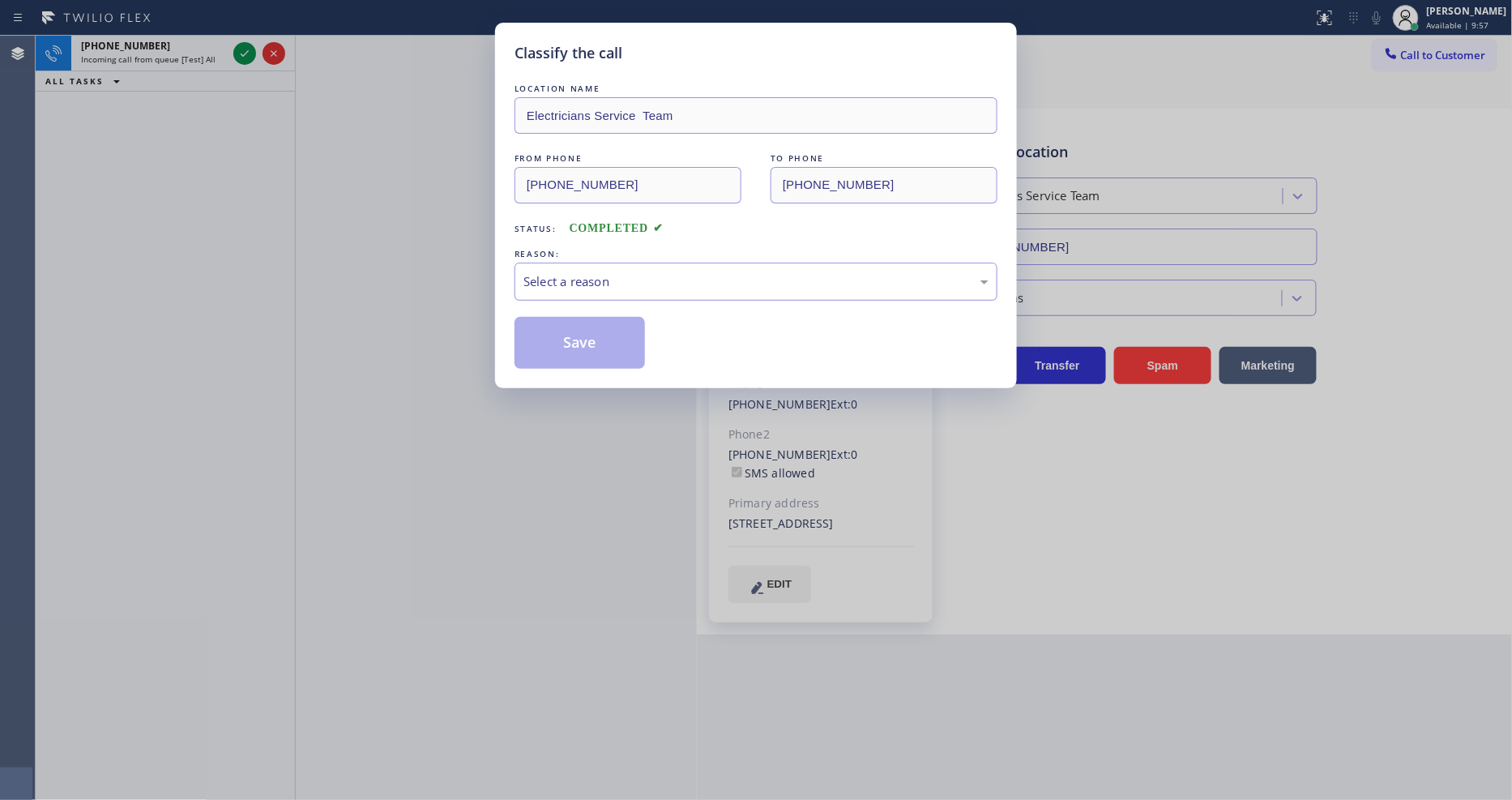
click at [584, 277] on div "Select a reason" at bounding box center [756, 281] width 465 height 19
click at [579, 337] on button "Save" at bounding box center [580, 343] width 131 height 52
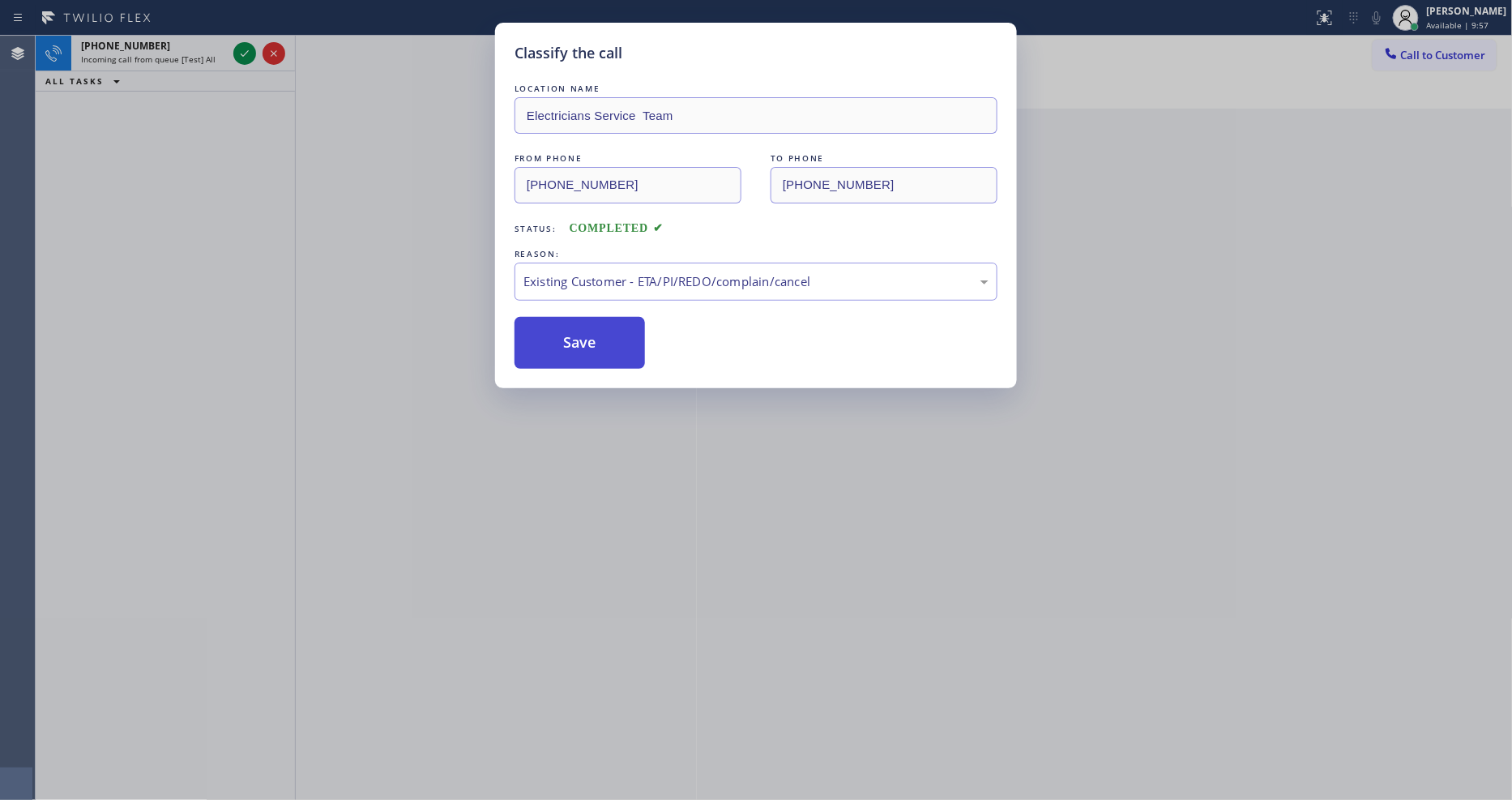
click at [579, 337] on button "Save" at bounding box center [580, 343] width 131 height 52
drag, startPoint x: 579, startPoint y: 337, endPoint x: 616, endPoint y: 279, distance: 68.8
click at [581, 334] on button "Save" at bounding box center [580, 343] width 131 height 52
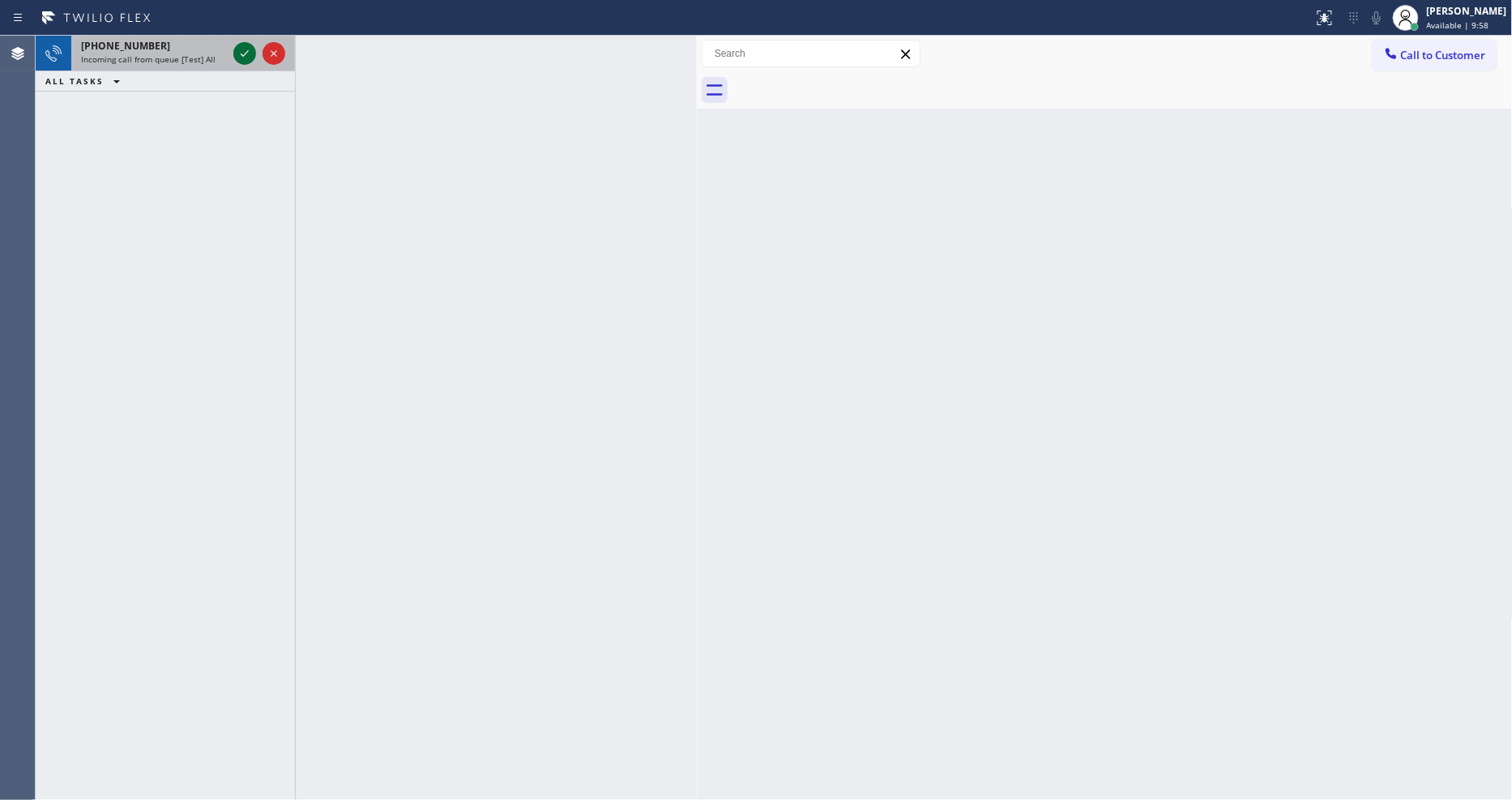
click at [247, 55] on icon at bounding box center [245, 54] width 20 height 20
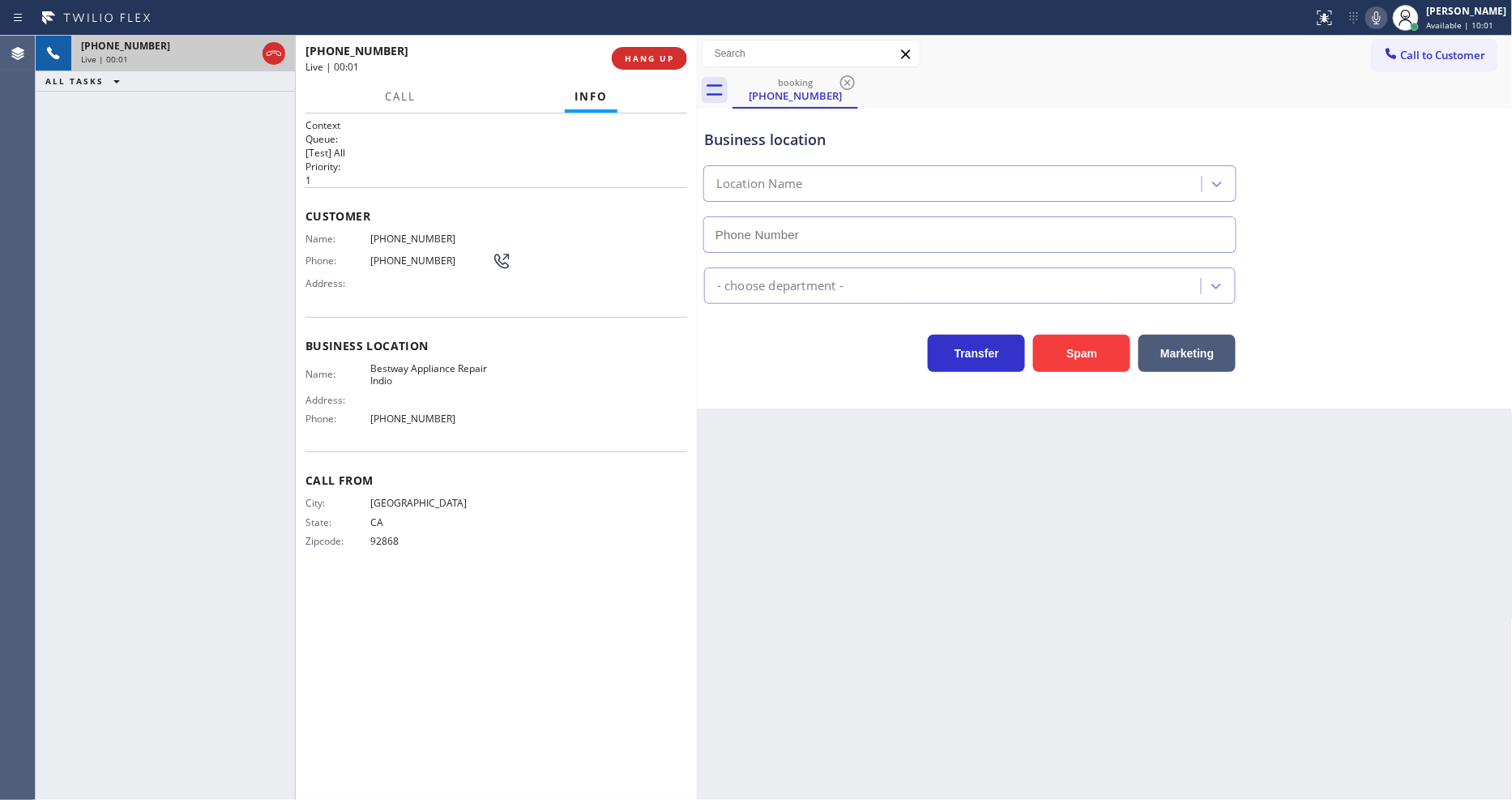
type input "[PHONE_NUMBER]"
click at [1270, 466] on div "Back to Dashboard Change Sender ID Customers Technicians Select a contact Outbo…" at bounding box center [1105, 418] width 816 height 764
click at [457, 362] on span "Bestway Appliance Repair Indio" at bounding box center [431, 375] width 122 height 25
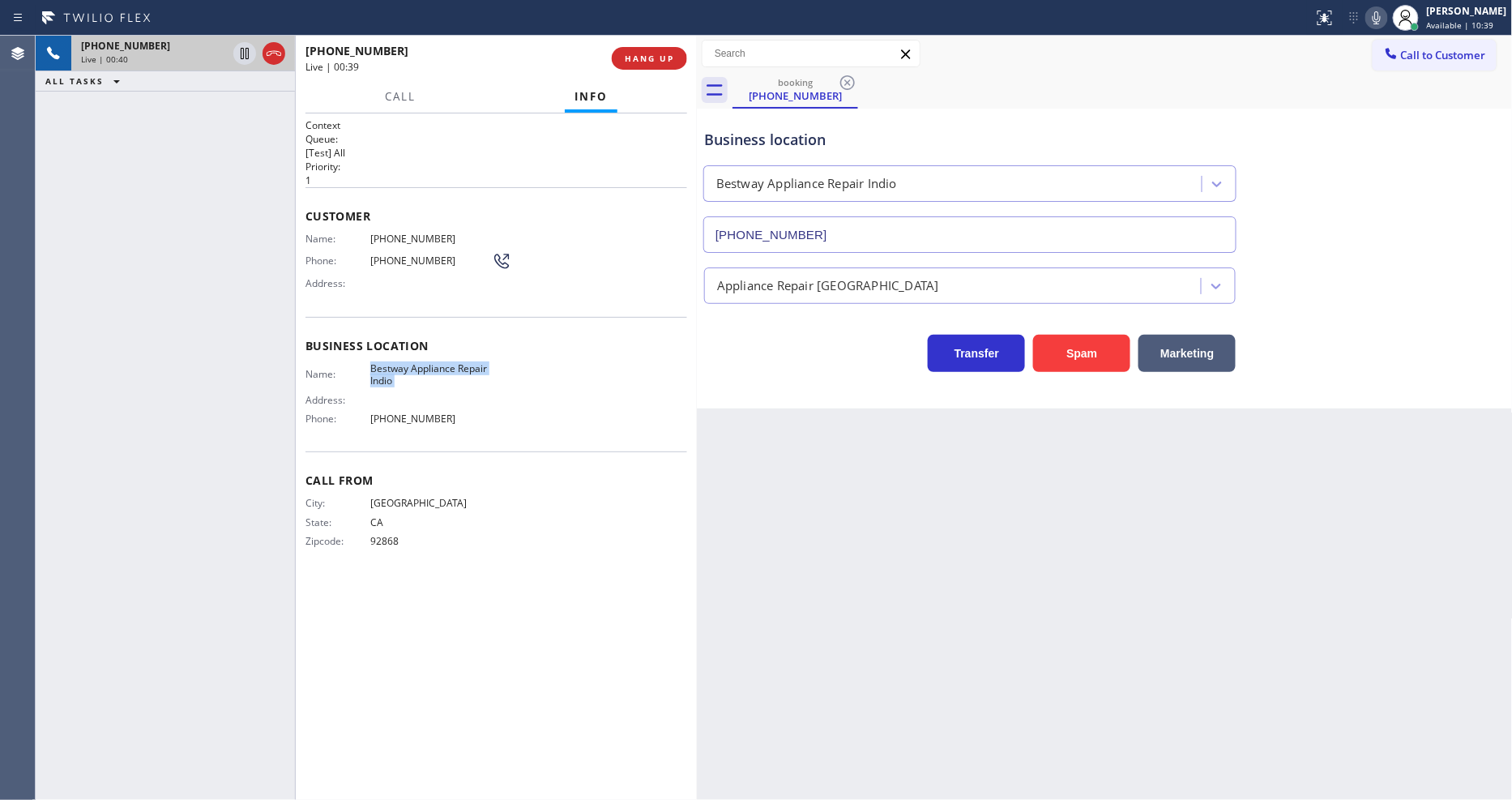
click at [408, 240] on div "Name: [PHONE_NUMBER] Phone: [PHONE_NUMBER] Address:" at bounding box center [408, 264] width 206 height 64
drag, startPoint x: 246, startPoint y: 54, endPoint x: 384, endPoint y: 54, distance: 138.0
click at [246, 54] on icon at bounding box center [245, 54] width 20 height 20
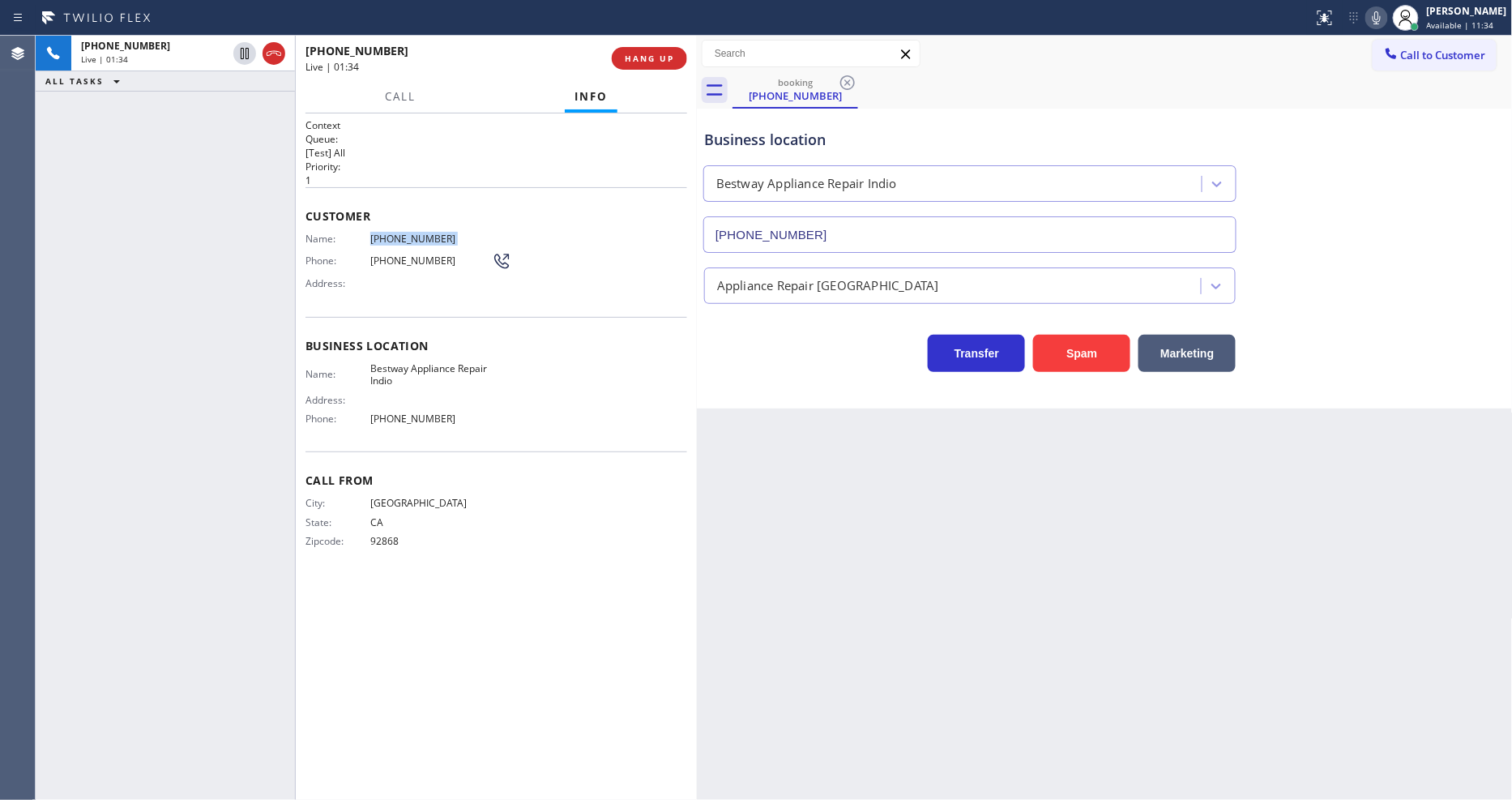
click at [1387, 14] on icon at bounding box center [1377, 18] width 20 height 20
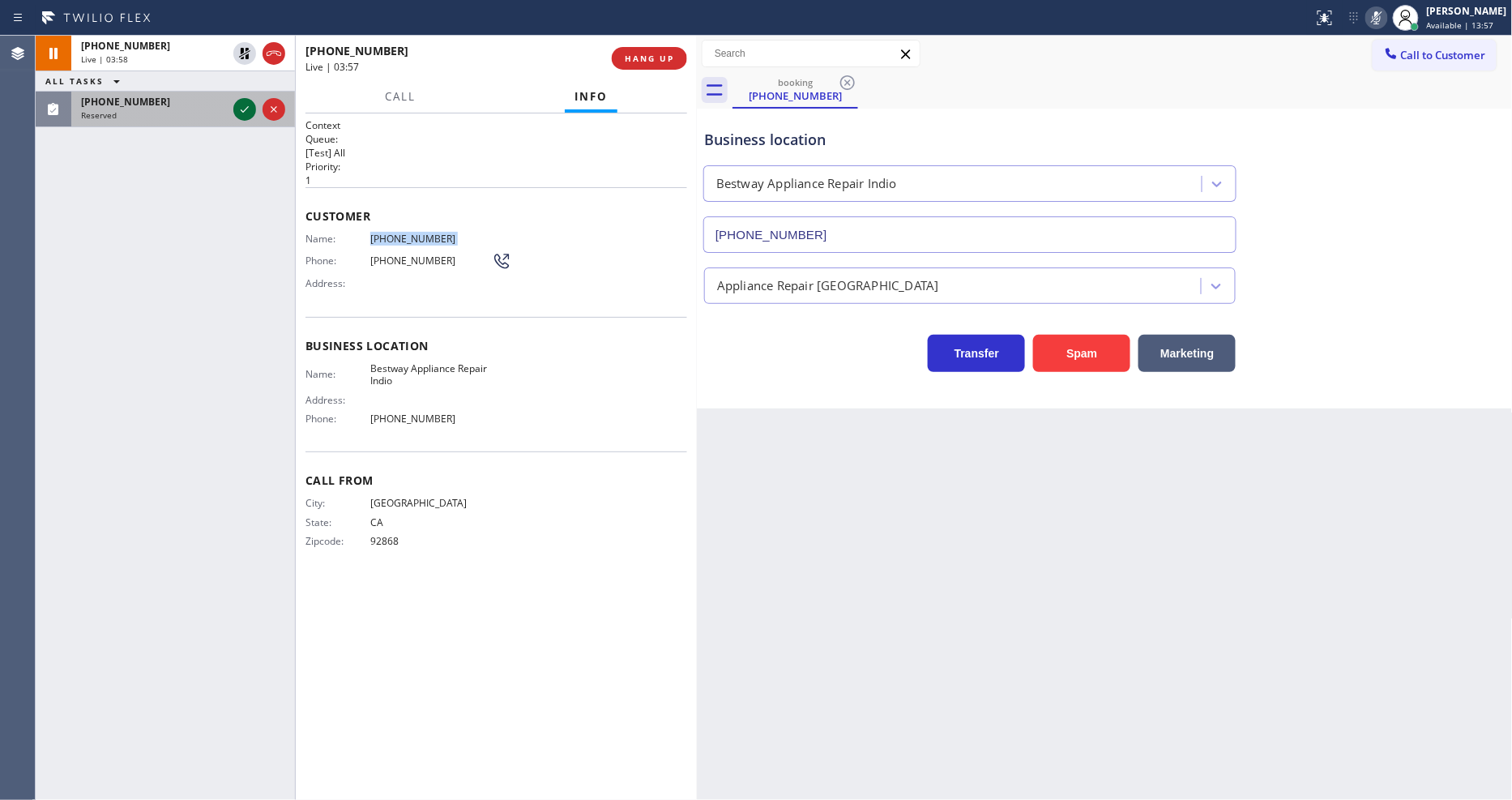
click at [245, 107] on icon at bounding box center [245, 110] width 20 height 20
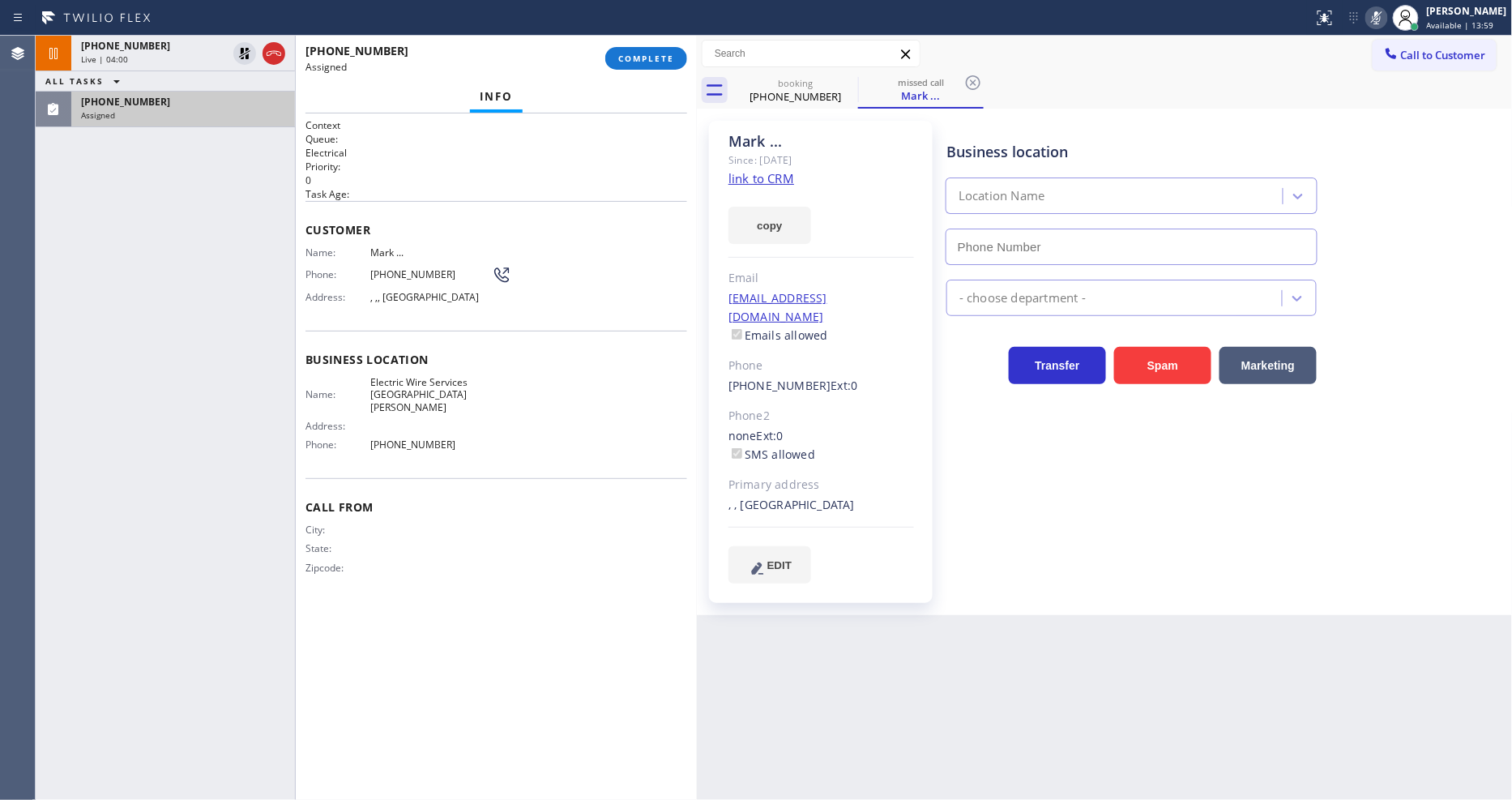
click at [663, 201] on div "Customer Name: Mark ... Phone: [PHONE_NUMBER] Address: [GEOGRAPHIC_DATA]" at bounding box center [496, 266] width 382 height 130
type input "[PHONE_NUMBER]"
click at [747, 183] on link "link to CRM" at bounding box center [761, 179] width 65 height 17
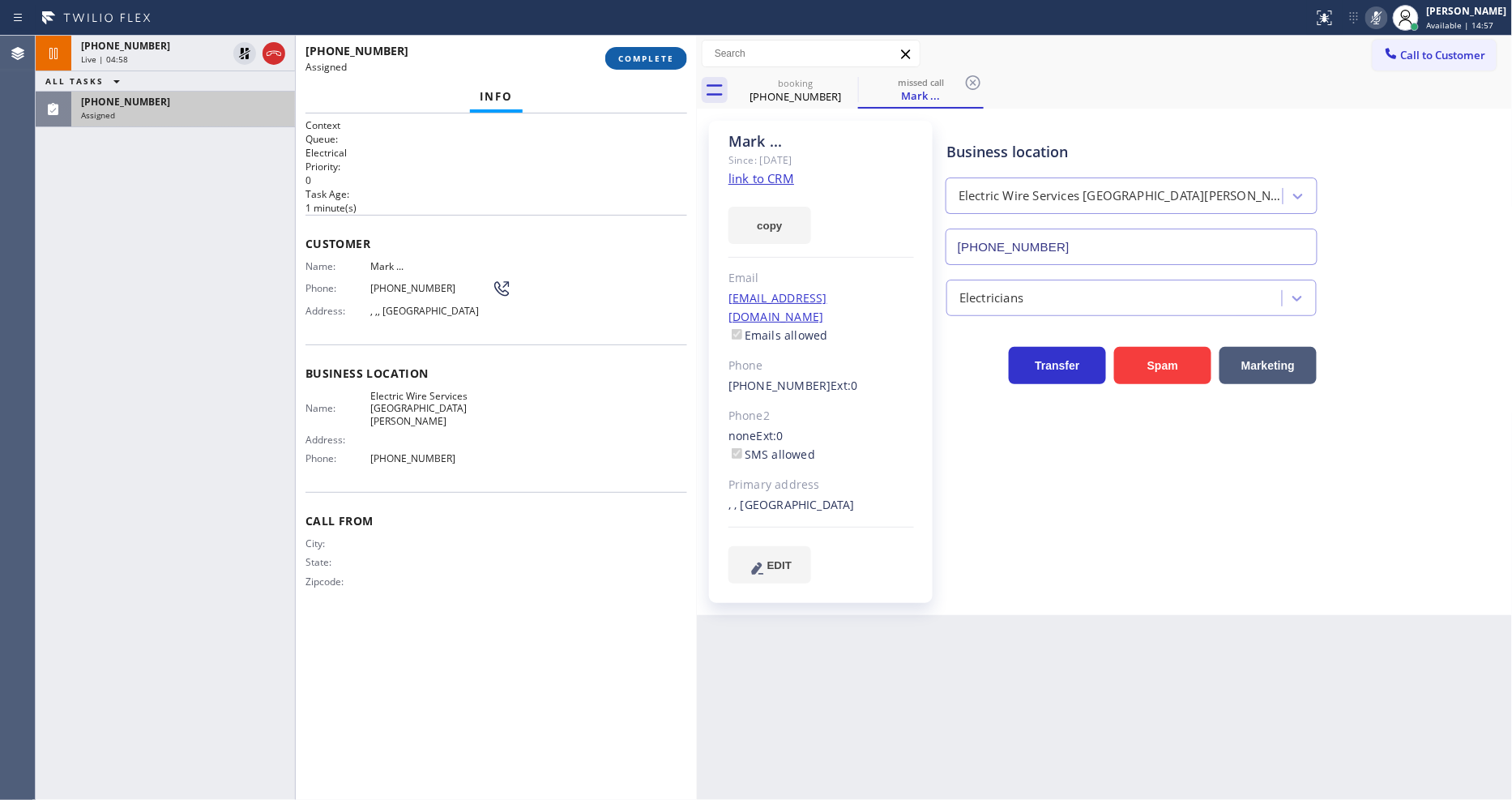
click at [645, 61] on span "COMPLETE" at bounding box center [647, 59] width 56 height 12
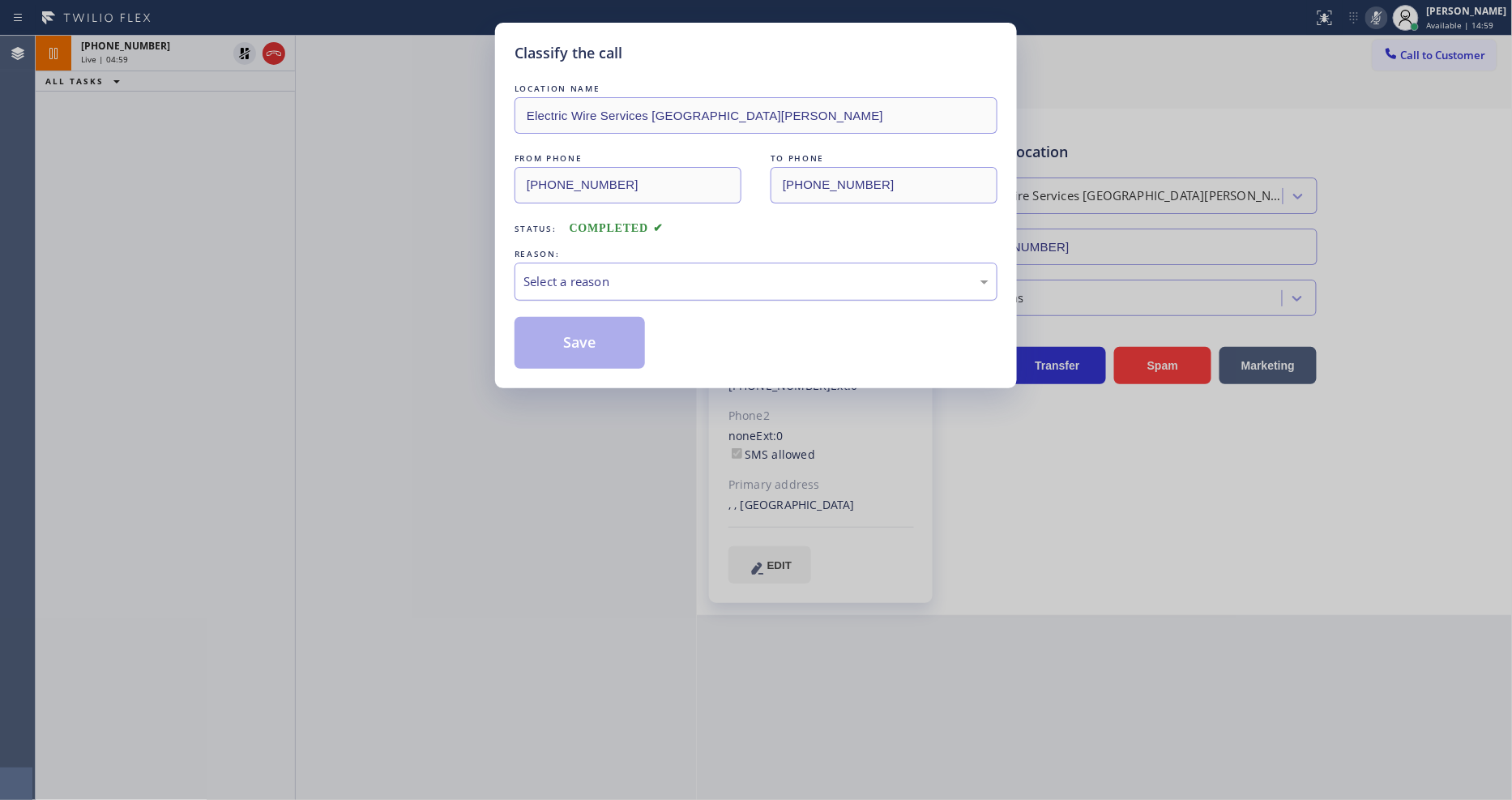
click at [542, 275] on div "Select a reason" at bounding box center [756, 281] width 465 height 19
click at [543, 322] on button "Save" at bounding box center [580, 343] width 131 height 52
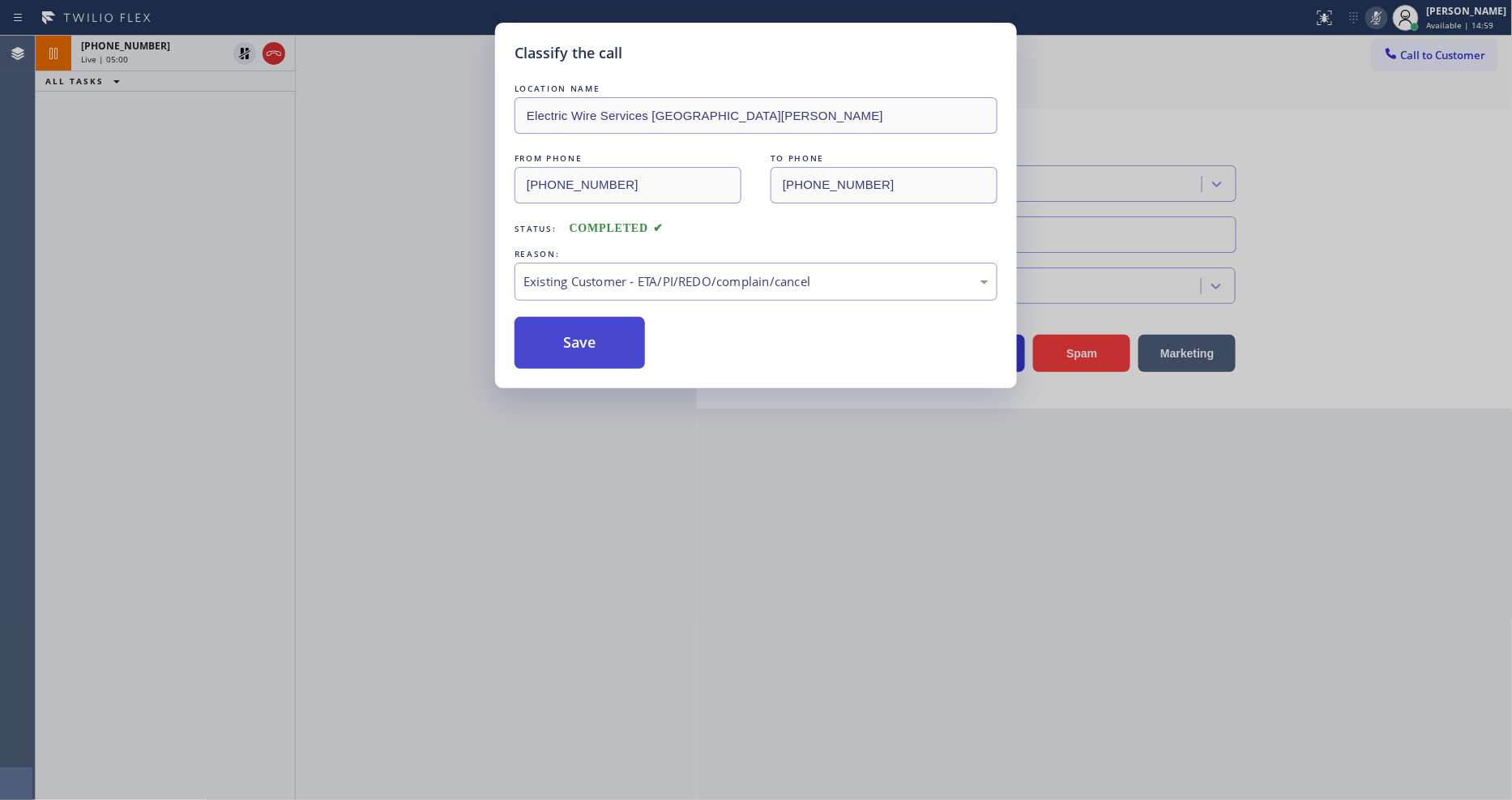
click at [543, 322] on button "Save" at bounding box center [580, 343] width 131 height 52
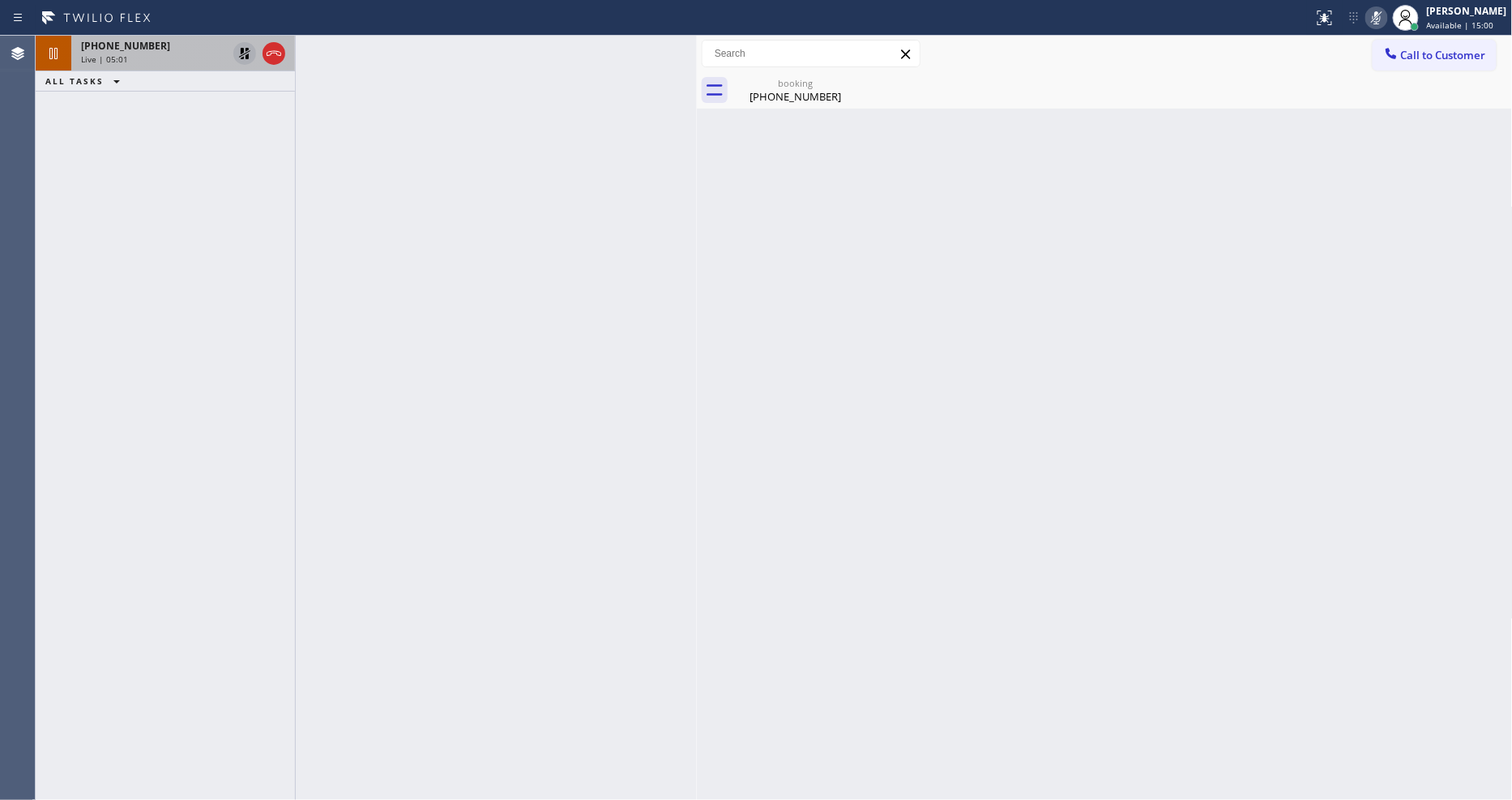
click at [242, 52] on icon at bounding box center [245, 54] width 12 height 12
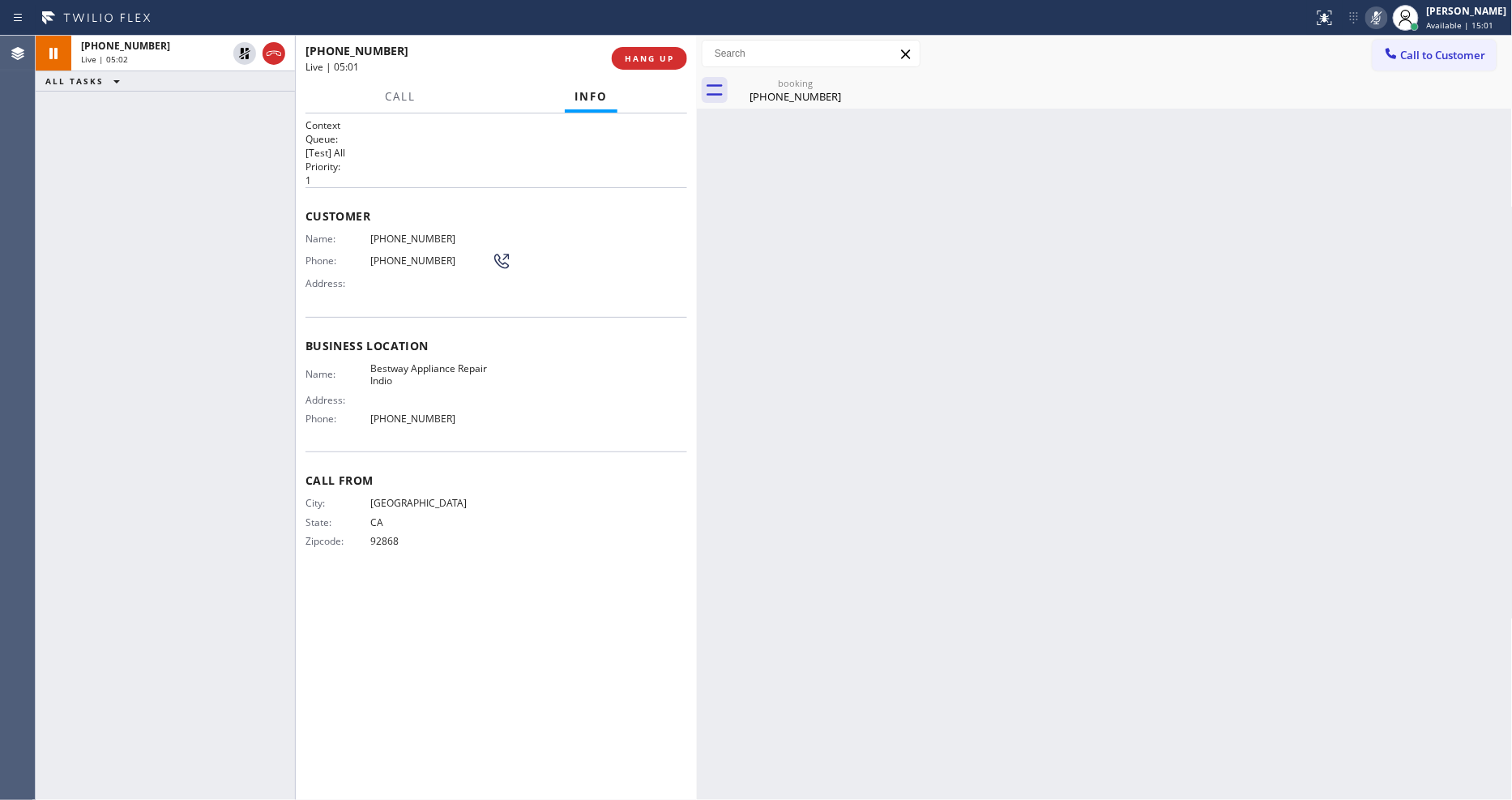
click at [1381, 18] on icon at bounding box center [1377, 18] width 8 height 13
click at [782, 98] on div "[PHONE_NUMBER]" at bounding box center [796, 97] width 122 height 15
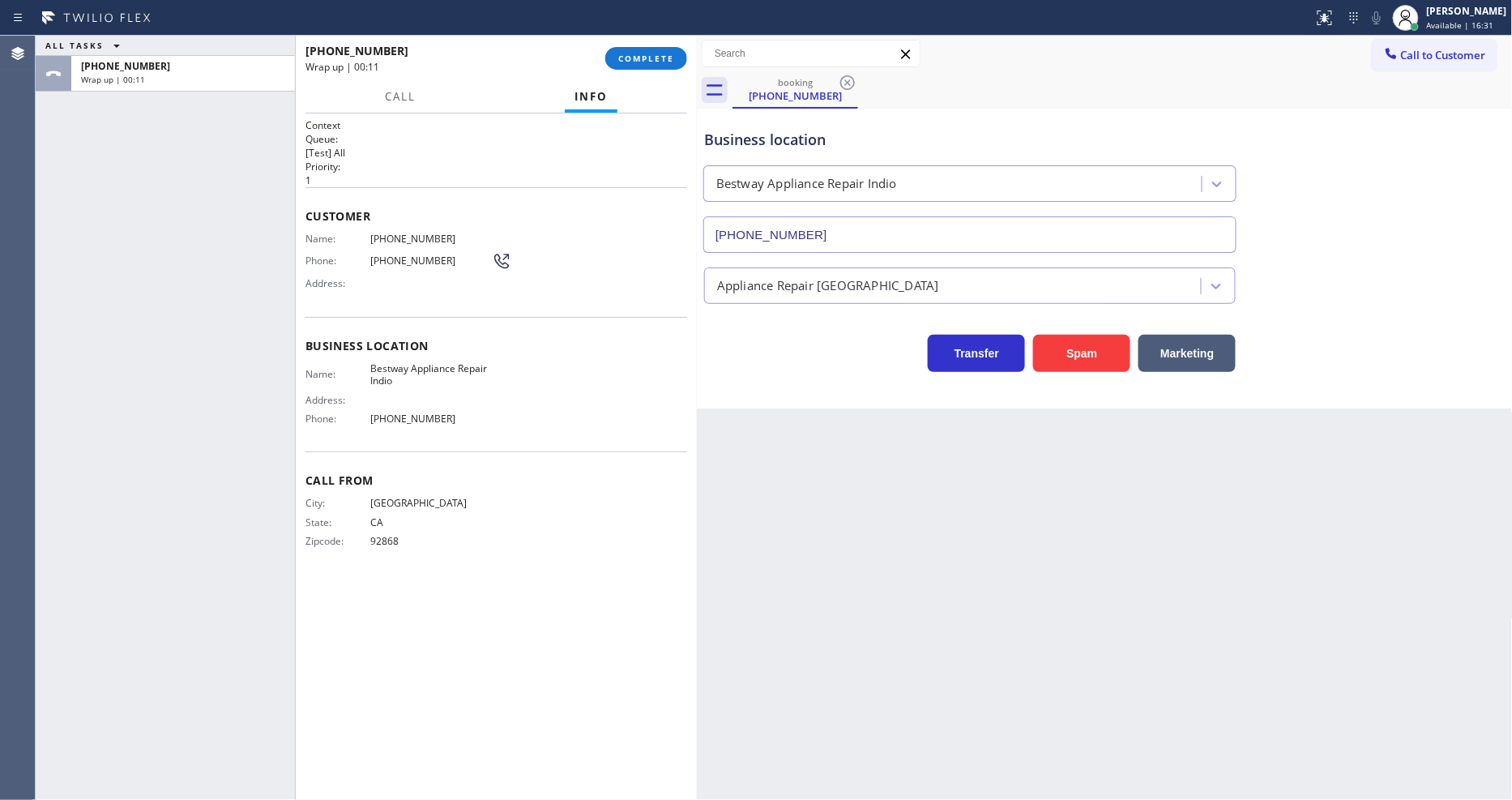
click at [1011, 497] on div "Back to Dashboard Change Sender ID Customers Technicians Select a contact Outbo…" at bounding box center [1105, 418] width 816 height 764
click at [433, 563] on div "Call From City: [GEOGRAPHIC_DATA]: [US_STATE] Zipcode: 92868" at bounding box center [496, 513] width 382 height 122
click at [650, 60] on span "COMPLETE" at bounding box center [647, 59] width 56 height 12
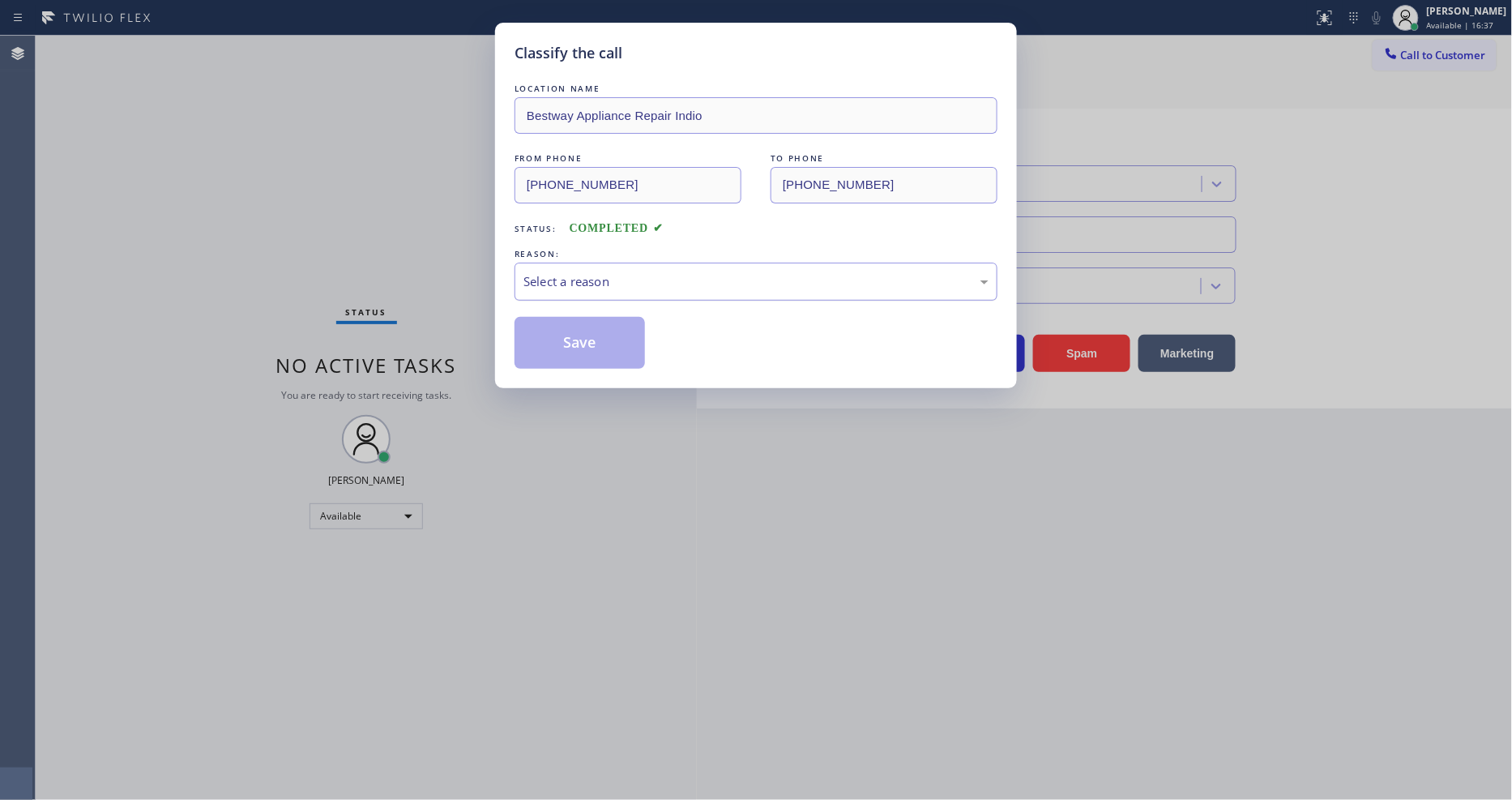
click at [549, 280] on div "Select a reason" at bounding box center [756, 281] width 465 height 19
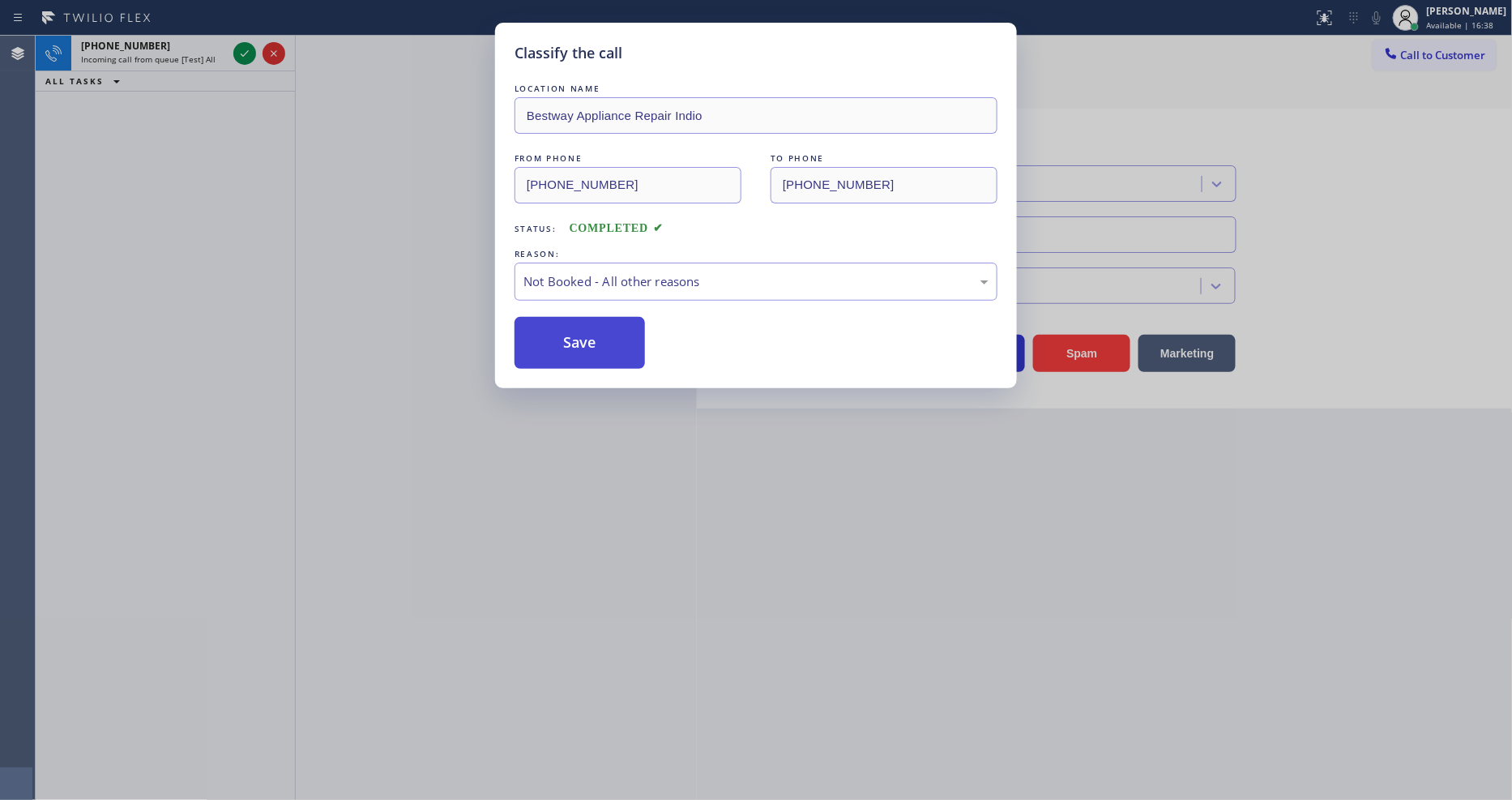
click at [547, 333] on button "Save" at bounding box center [580, 343] width 131 height 52
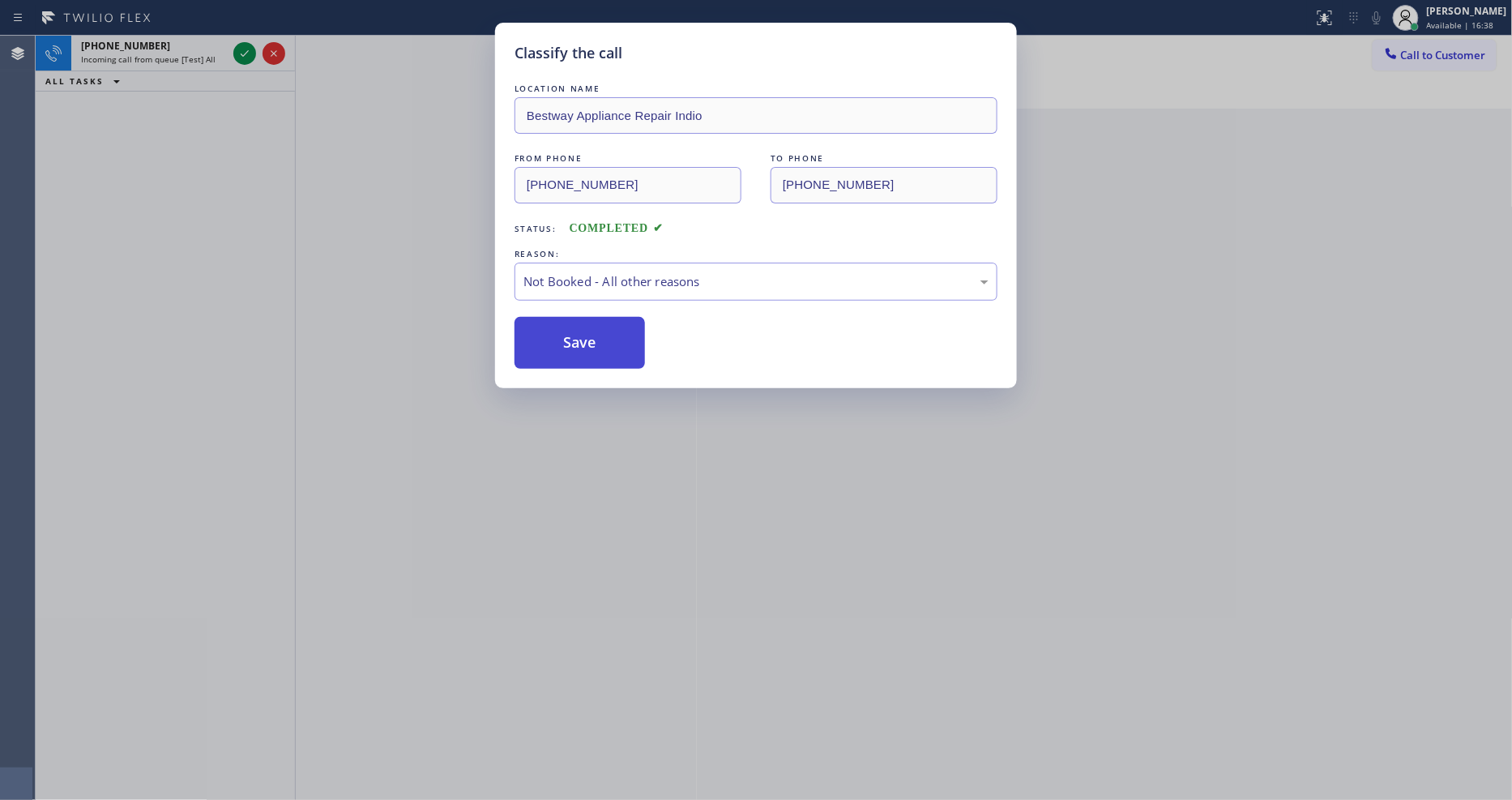
click at [547, 333] on button "Save" at bounding box center [580, 343] width 131 height 52
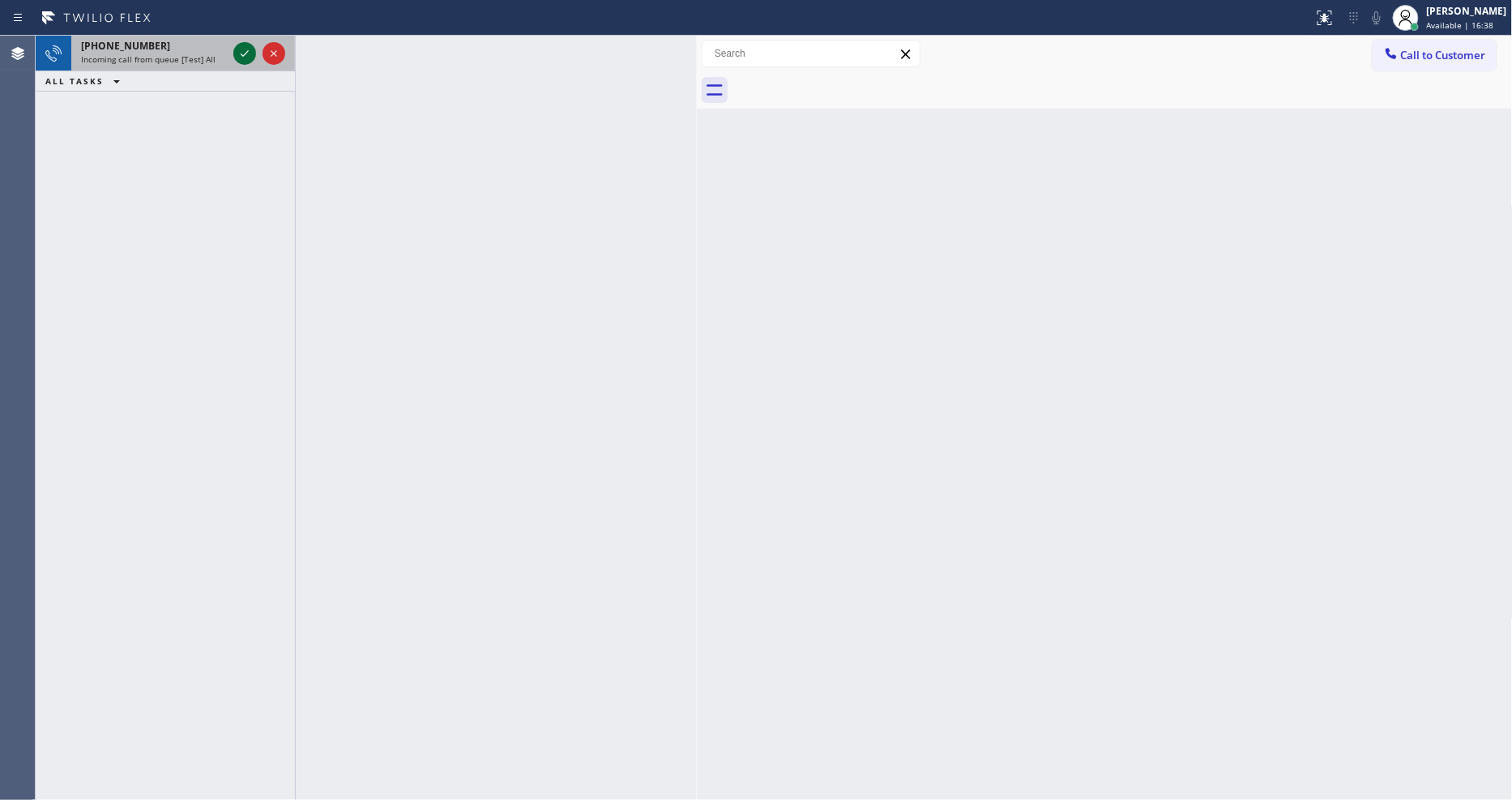
click at [244, 50] on icon at bounding box center [245, 54] width 20 height 20
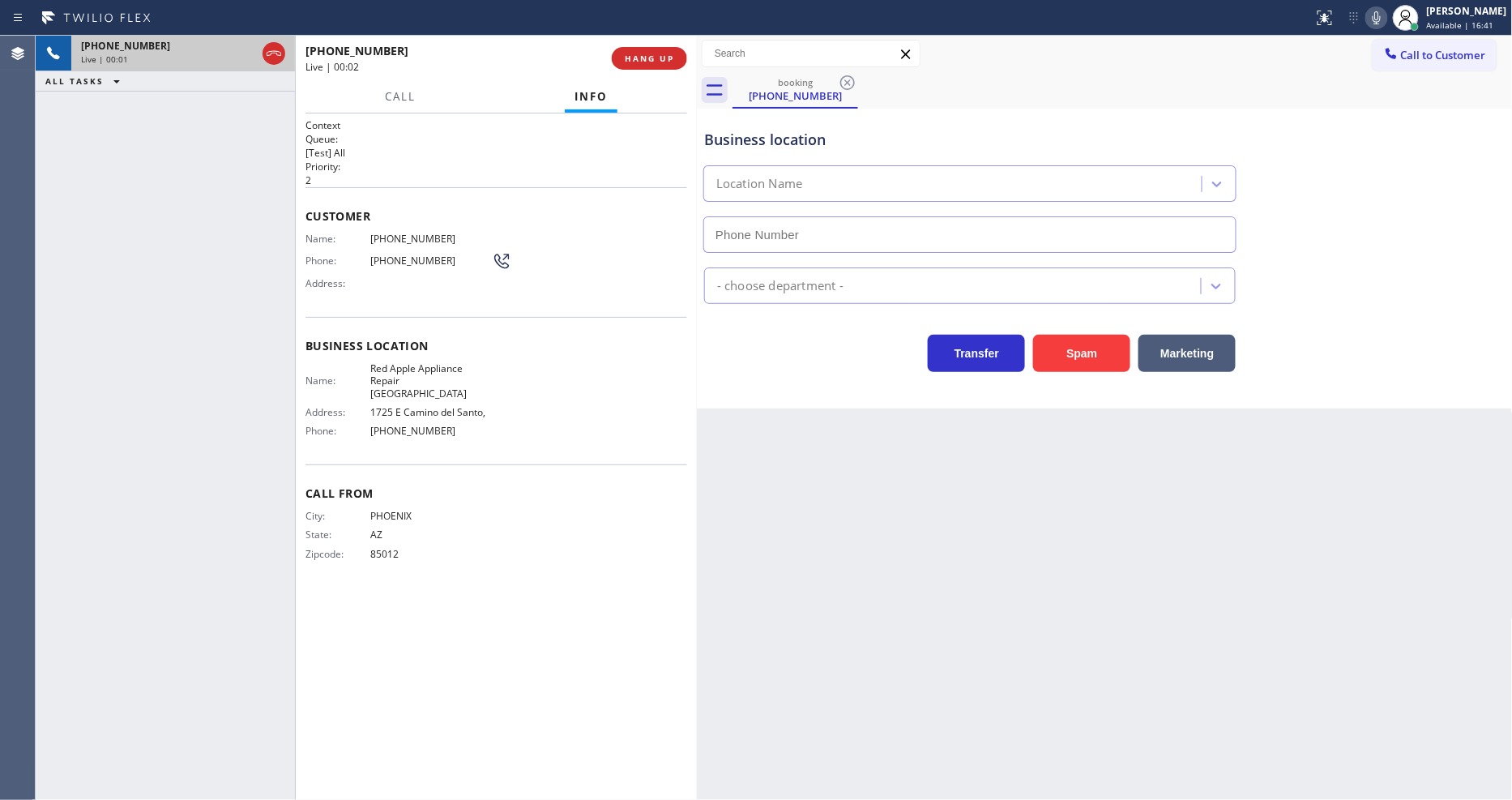
type input "[PHONE_NUMBER]"
click at [415, 366] on span "Red Apple Appliance Repair [GEOGRAPHIC_DATA]" at bounding box center [431, 381] width 122 height 37
click at [415, 366] on span "Red Apple Appliance Repair [GEOGRAPHIC_DATA]" at bounding box center [431, 381] width 122 height 37
click at [415, 365] on span "Red Apple Appliance Repair [GEOGRAPHIC_DATA]" at bounding box center [431, 381] width 122 height 37
drag, startPoint x: 275, startPoint y: 353, endPoint x: 395, endPoint y: 303, distance: 130.0
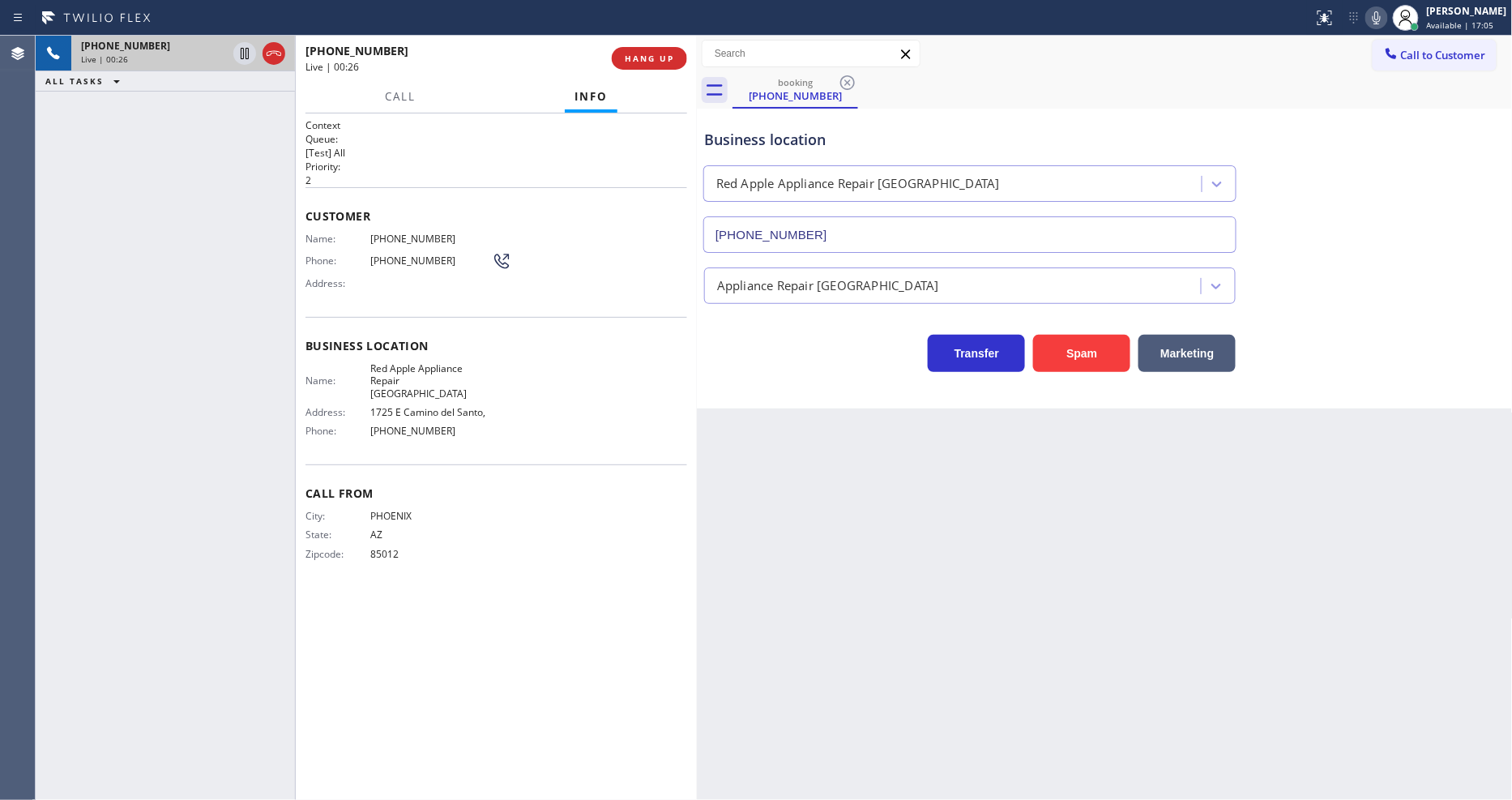
click at [274, 353] on div "[PHONE_NUMBER] Live | 00:26 ALL TASKS ALL TASKS ACTIVE TASKS TASKS IN WRAP UP" at bounding box center [165, 418] width 260 height 764
click at [626, 57] on span "HANG UP" at bounding box center [649, 59] width 50 height 12
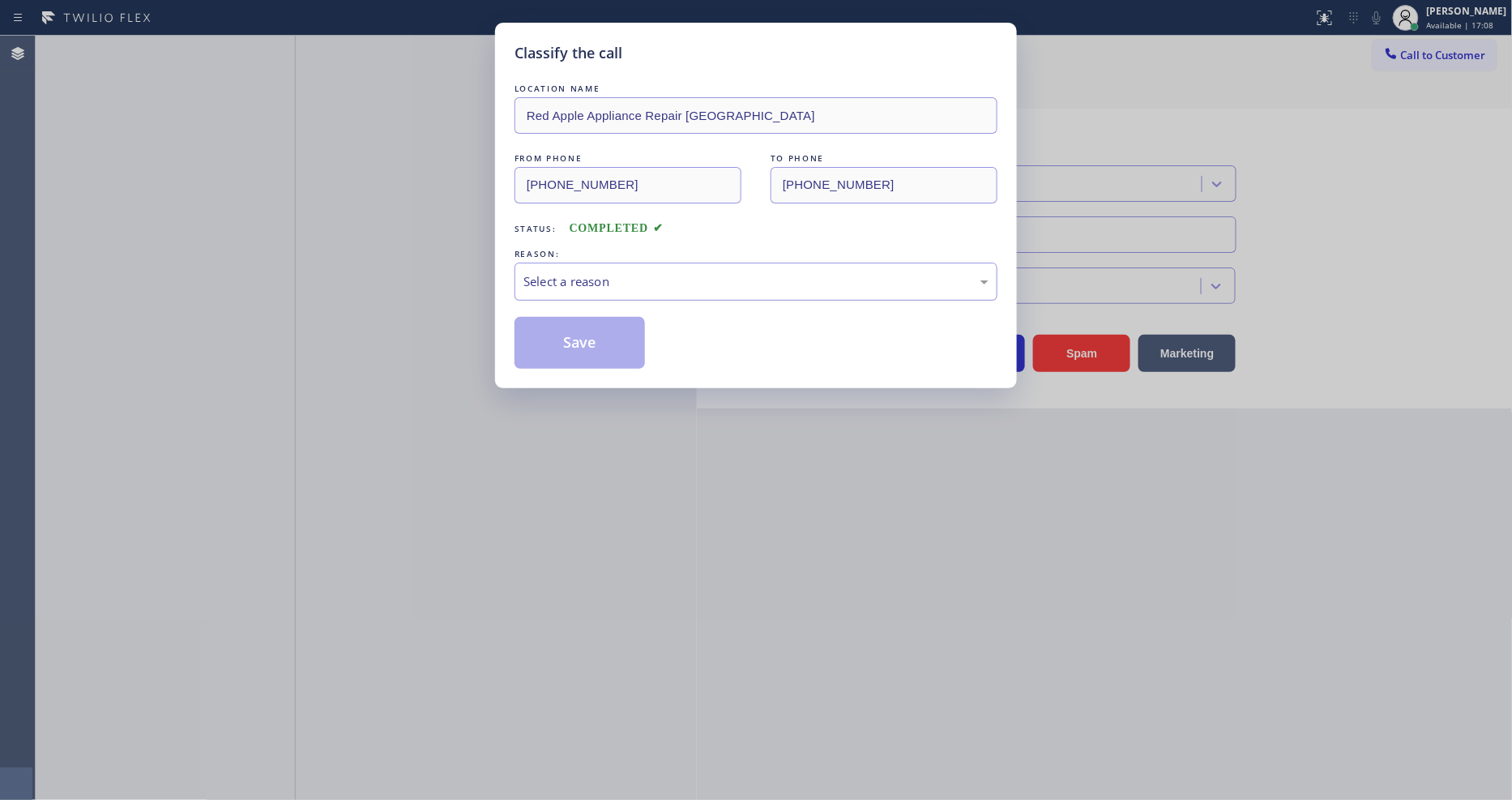
click at [586, 276] on div "Select a reason" at bounding box center [756, 281] width 465 height 19
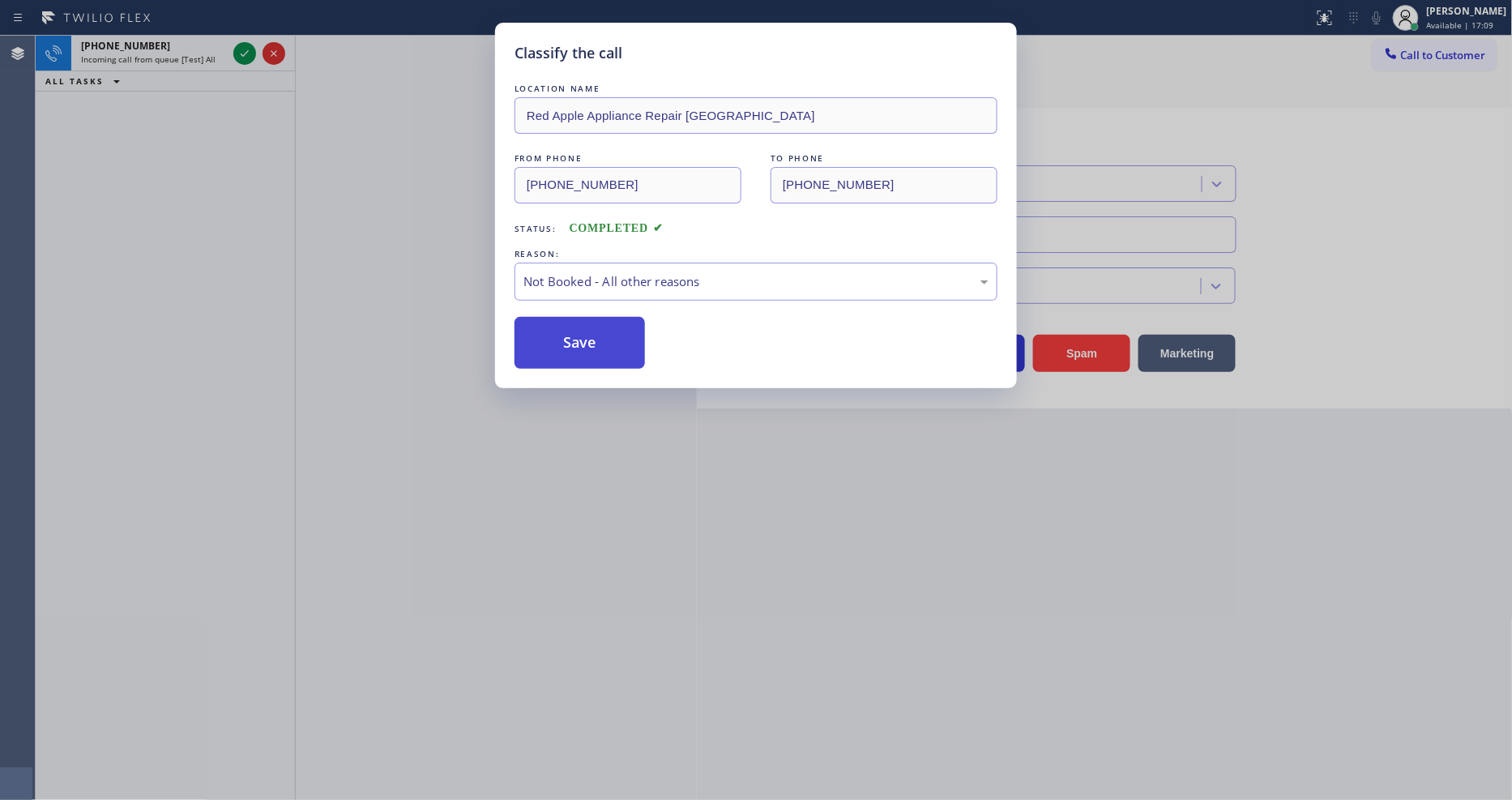
click at [562, 336] on button "Save" at bounding box center [580, 343] width 131 height 52
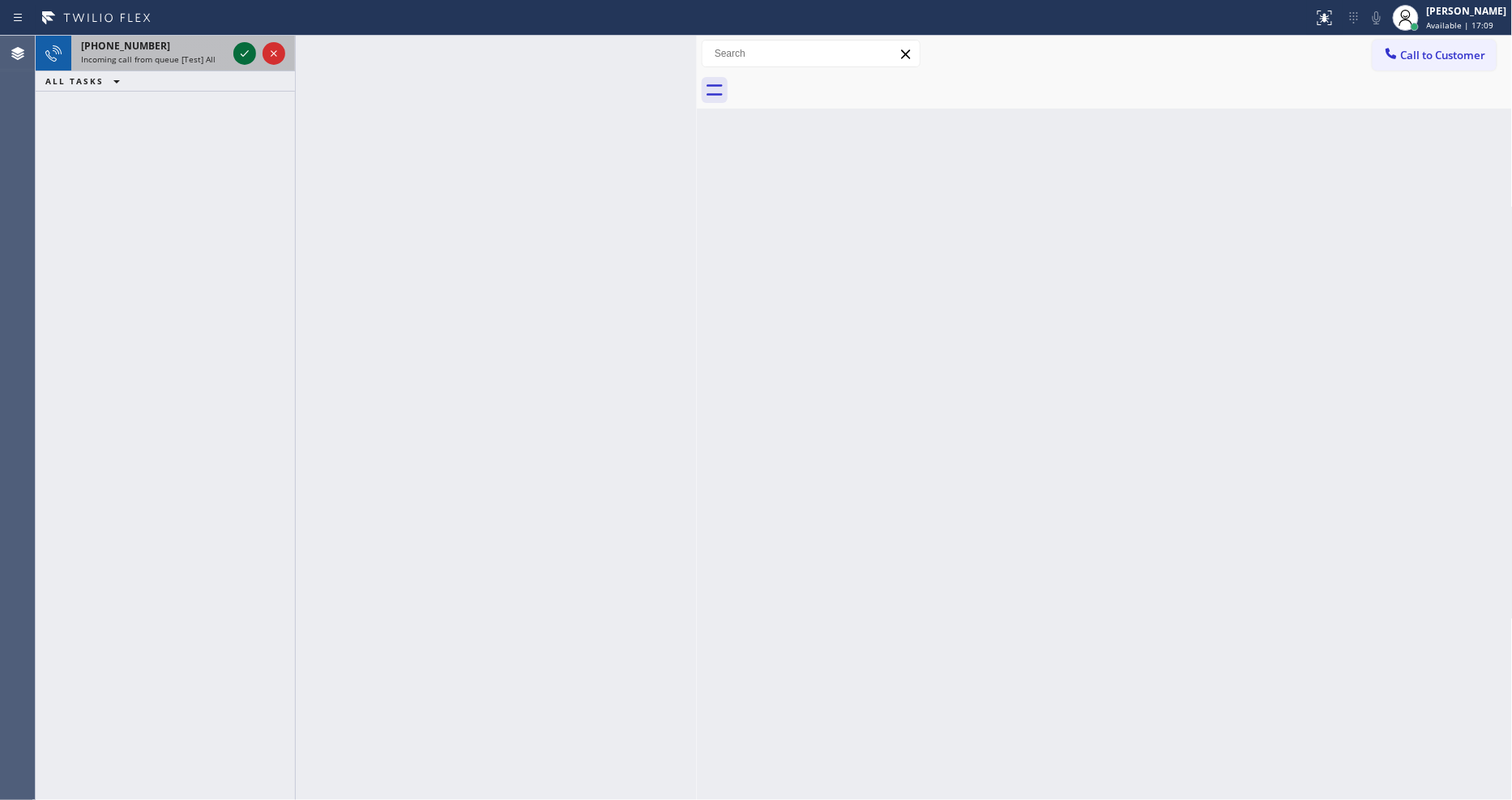
click at [246, 53] on icon at bounding box center [245, 54] width 8 height 7
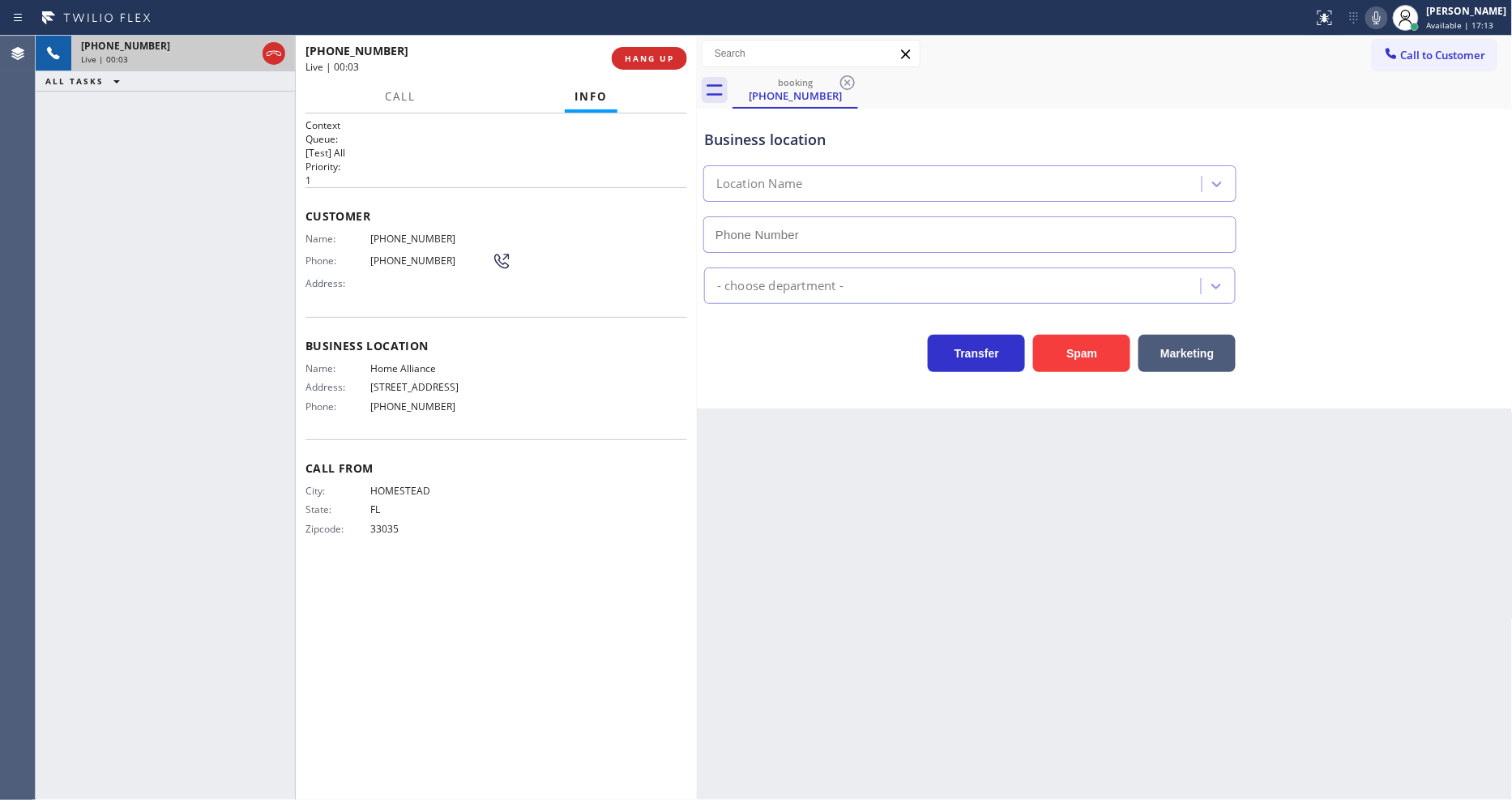
type input "[PHONE_NUMBER]"
click at [1052, 486] on div "Back to Dashboard Change Sender ID Customers Technicians Select a contact Outbo…" at bounding box center [1105, 418] width 816 height 764
click at [170, 321] on div "[PHONE_NUMBER] Live | 00:27 ALL TASKS ALL TASKS ACTIVE TASKS TASKS IN WRAP UP" at bounding box center [165, 418] width 260 height 764
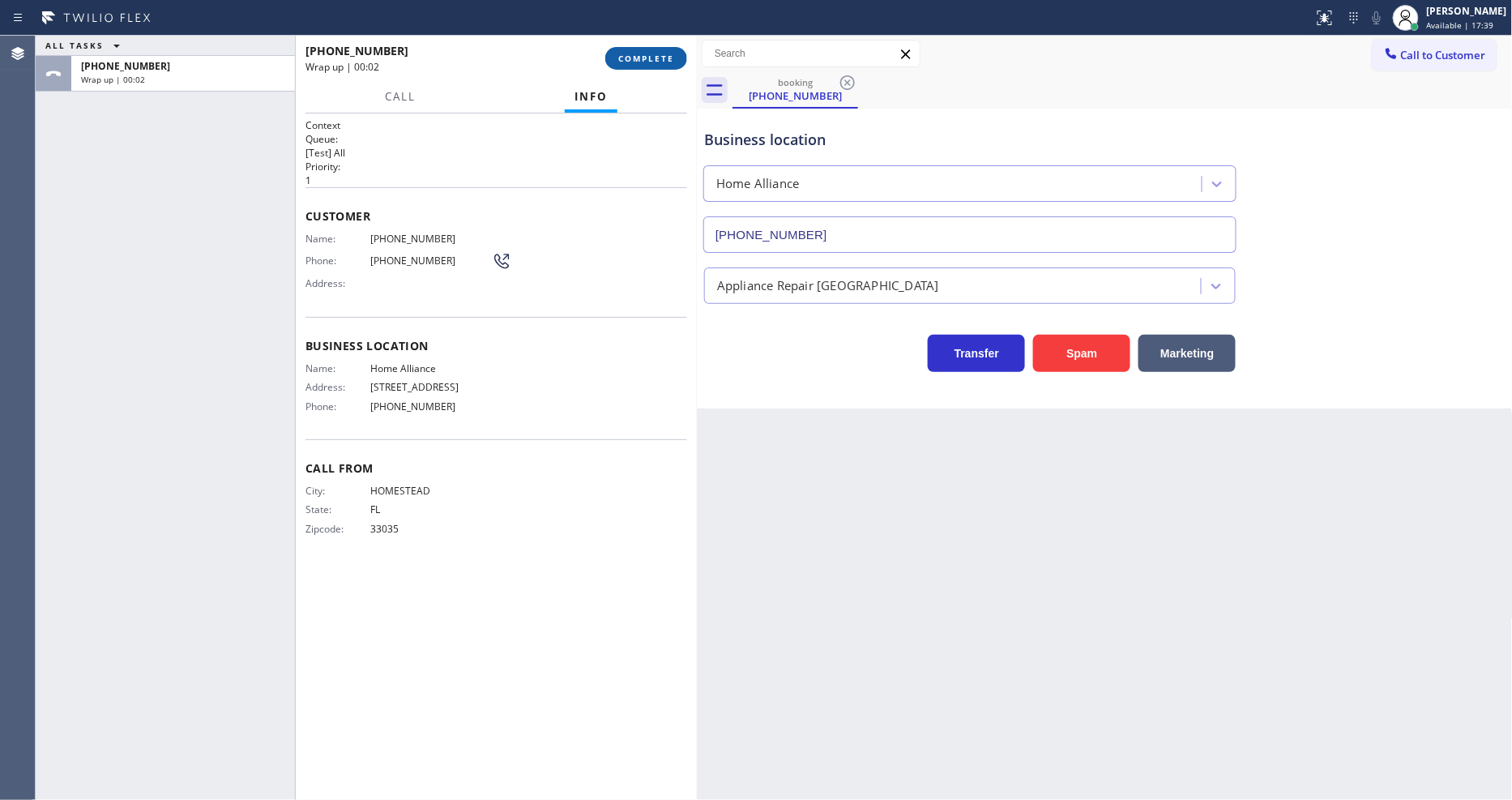
click at [649, 59] on span "COMPLETE" at bounding box center [647, 59] width 56 height 12
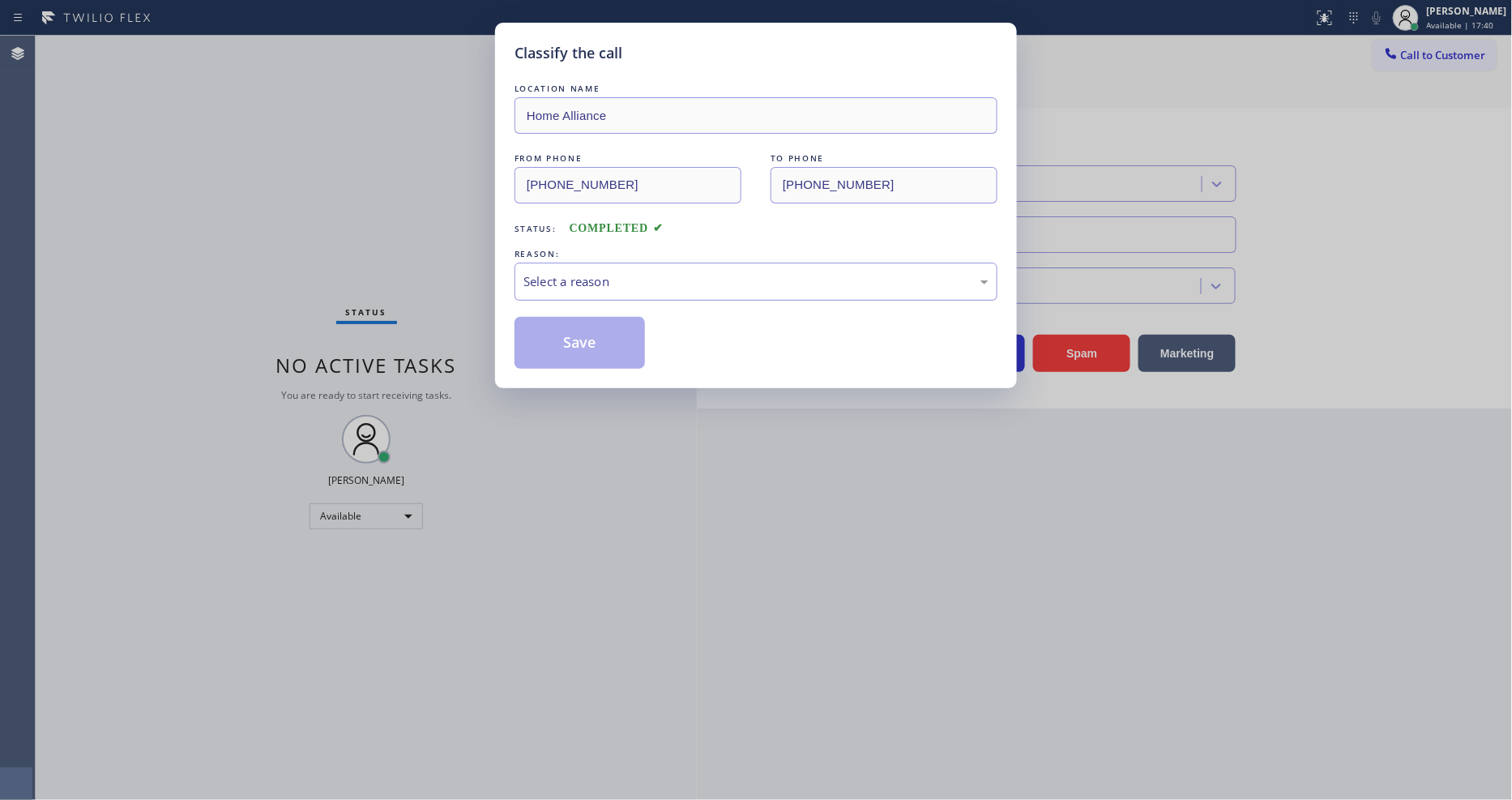
click at [591, 282] on div "Select a reason" at bounding box center [756, 281] width 465 height 19
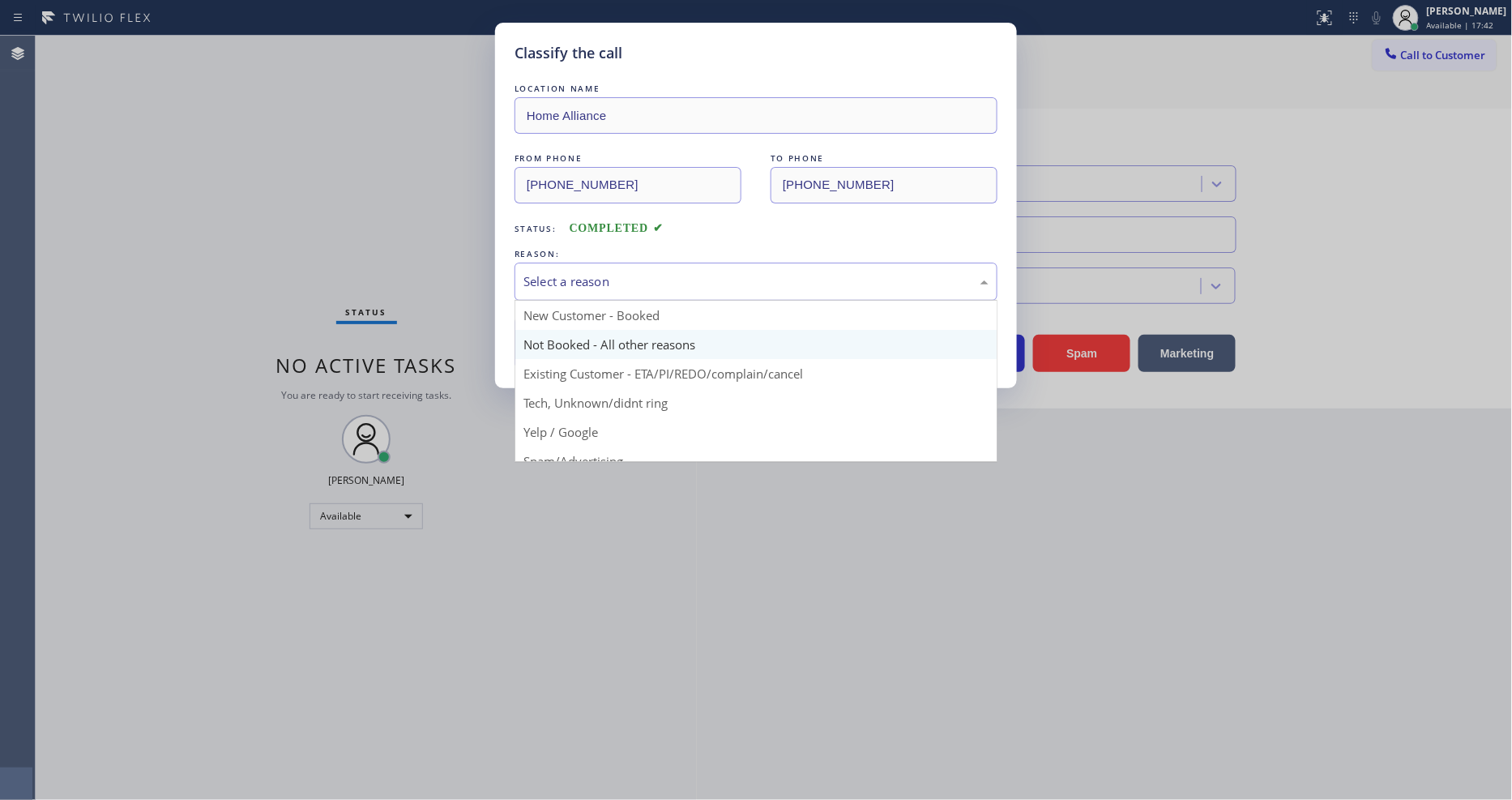
click at [596, 345] on button "Save" at bounding box center [580, 343] width 131 height 52
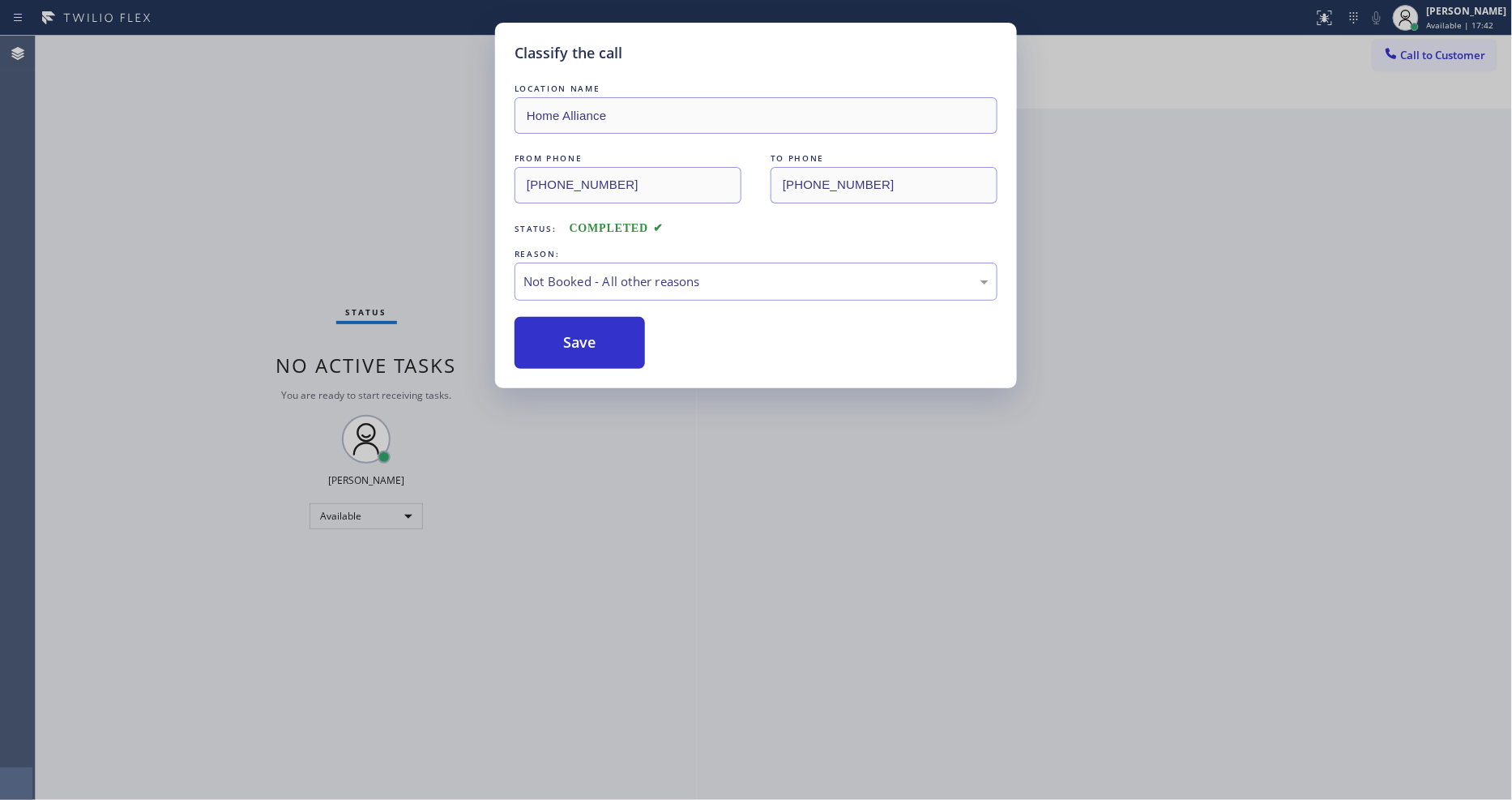
click at [596, 345] on button "Save" at bounding box center [580, 343] width 131 height 52
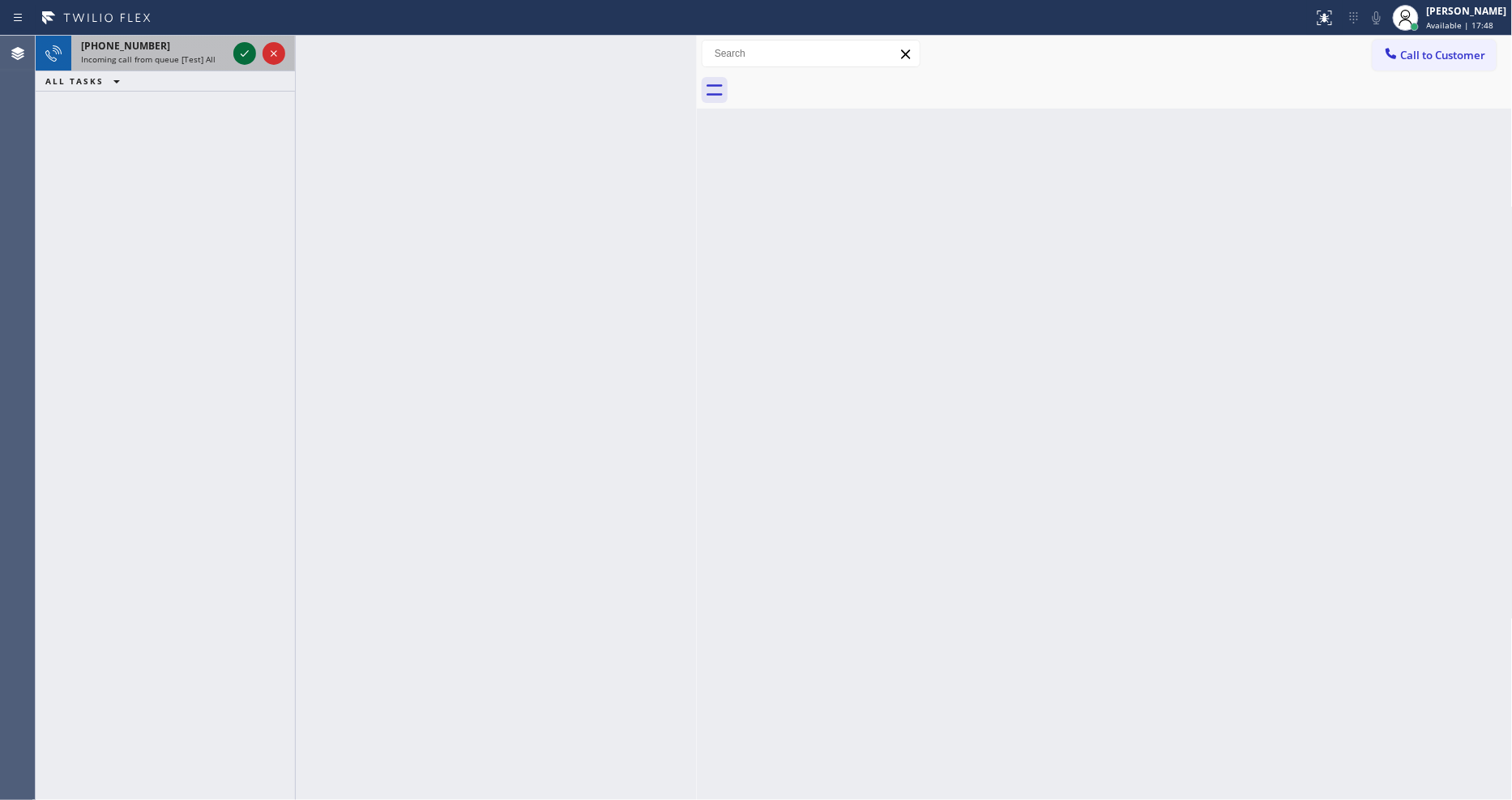
click at [248, 47] on icon at bounding box center [245, 54] width 20 height 20
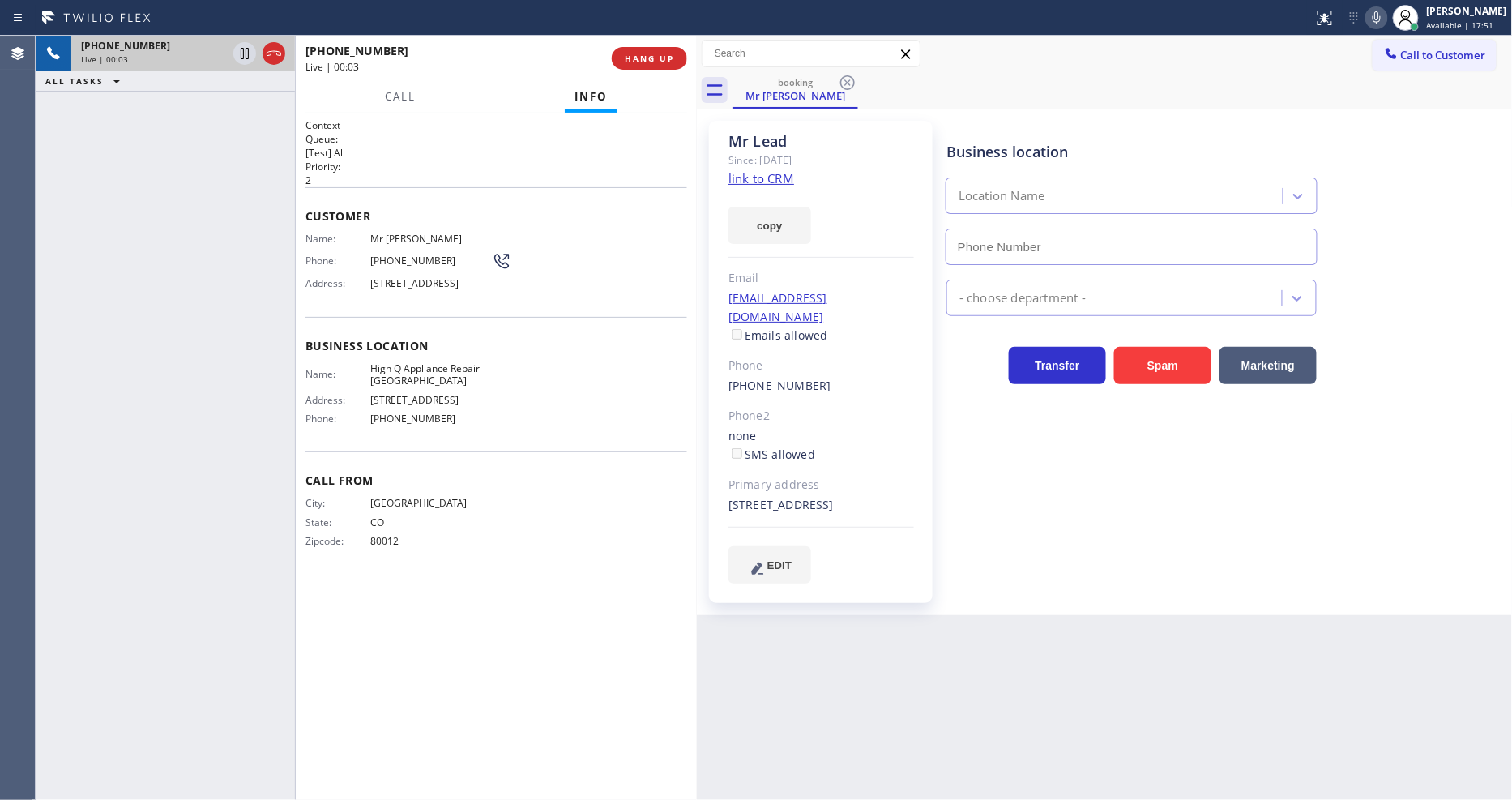
type input "[PHONE_NUMBER]"
click at [744, 175] on link "link to CRM" at bounding box center [761, 179] width 65 height 17
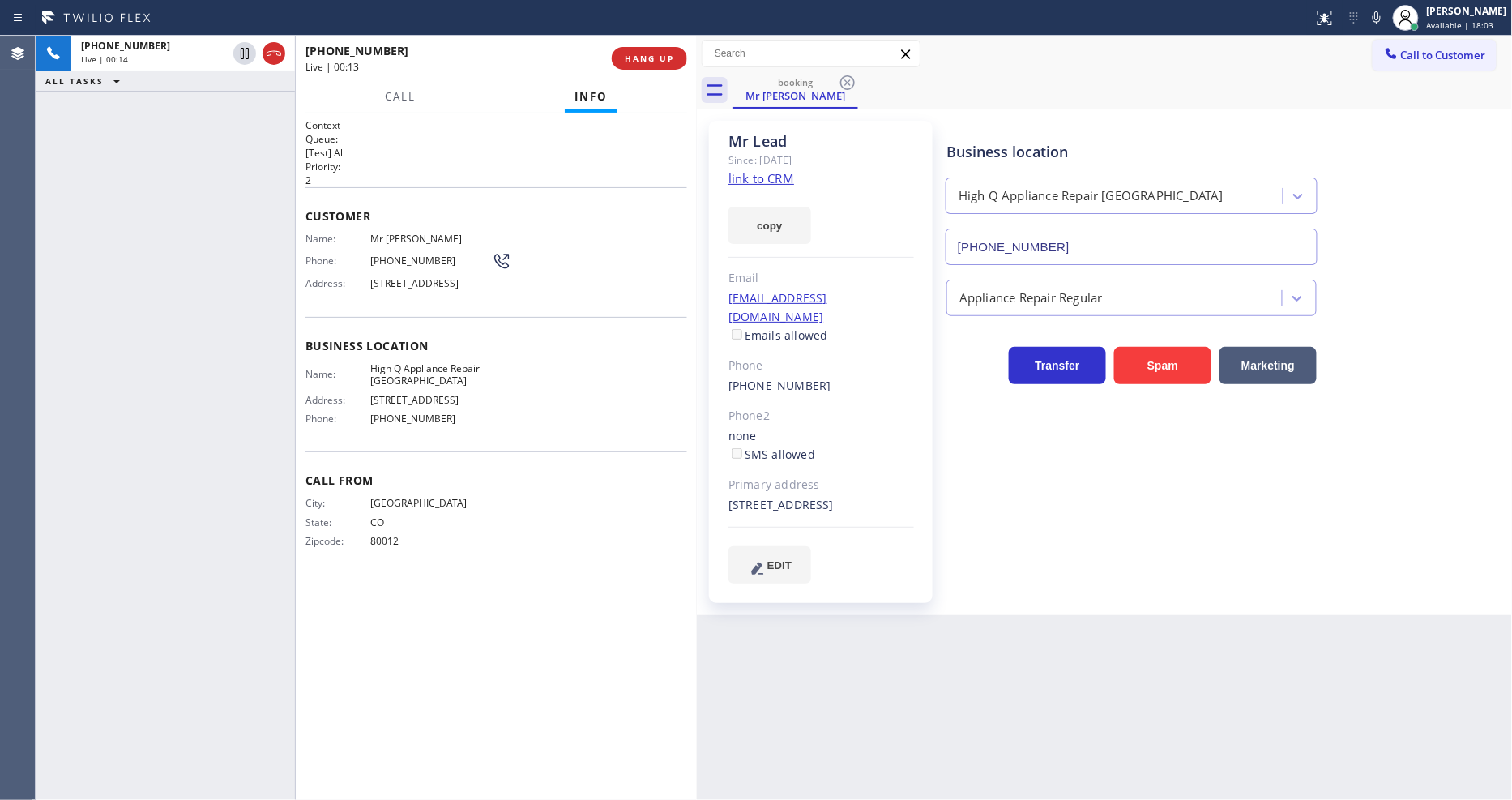
click at [423, 381] on span "High Q Appliance Repair [GEOGRAPHIC_DATA]" at bounding box center [431, 375] width 122 height 25
copy span "High Q Appliance Repair [GEOGRAPHIC_DATA]"
click at [165, 182] on div "+17204354085 Live | 00:29 ALL TASKS ALL TASKS ACTIVE TASKS TASKS IN WRAP UP" at bounding box center [165, 418] width 260 height 764
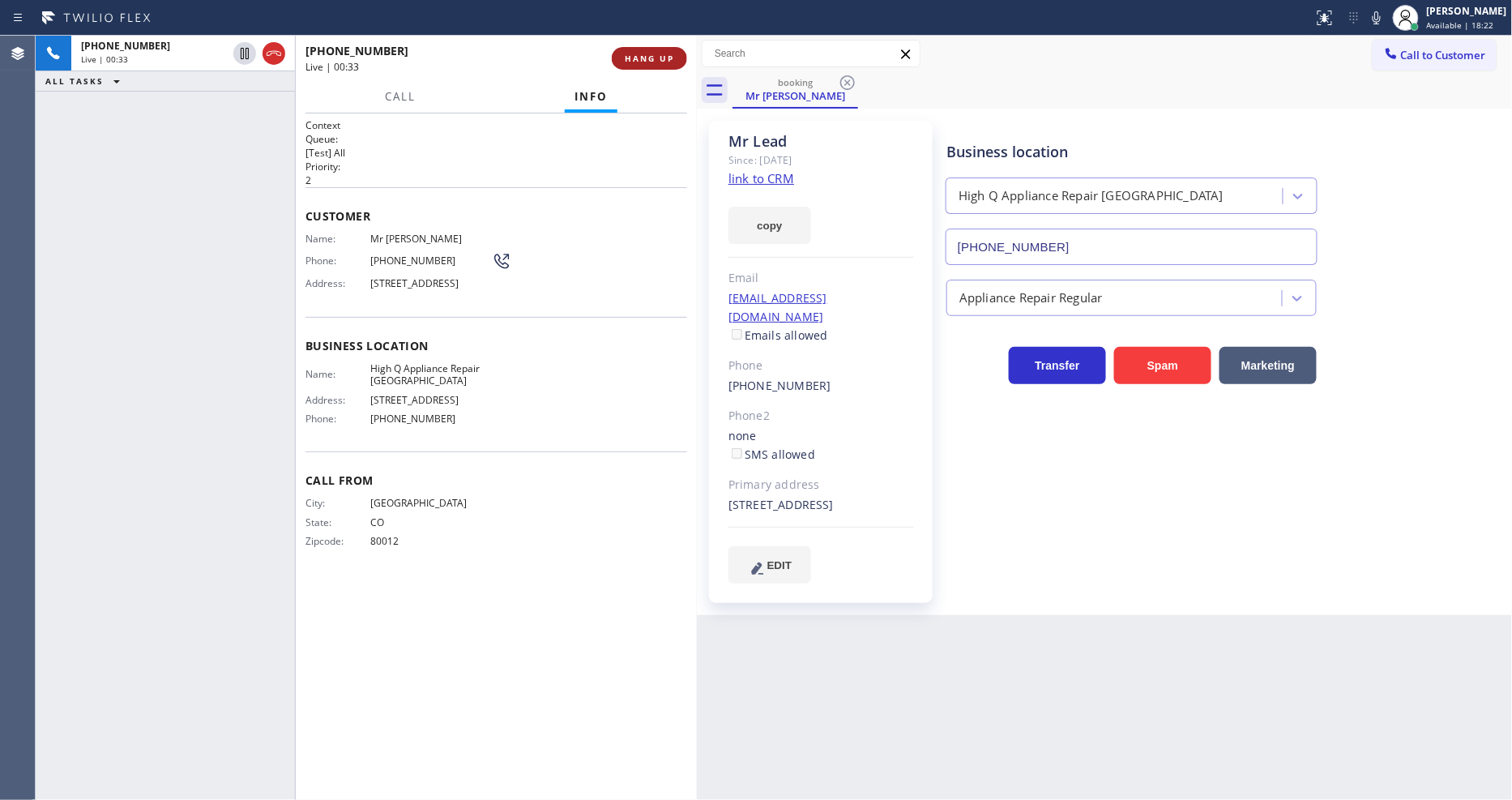
click at [636, 57] on span "HANG UP" at bounding box center [649, 59] width 50 height 12
click at [636, 57] on span "COMPLETE" at bounding box center [647, 59] width 56 height 12
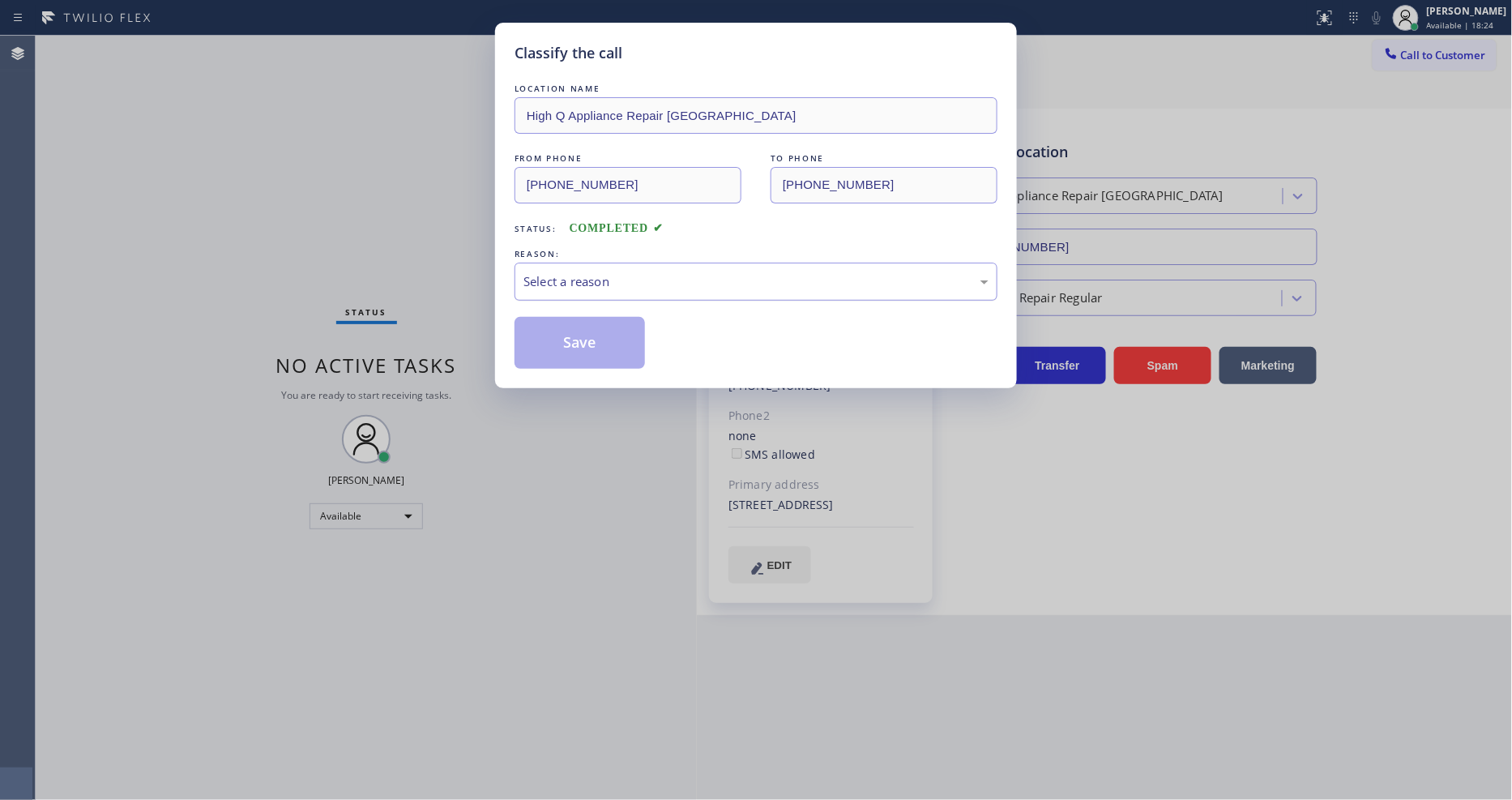
click at [630, 278] on div "Select a reason" at bounding box center [756, 281] width 465 height 19
click at [595, 352] on button "Save" at bounding box center [580, 343] width 131 height 52
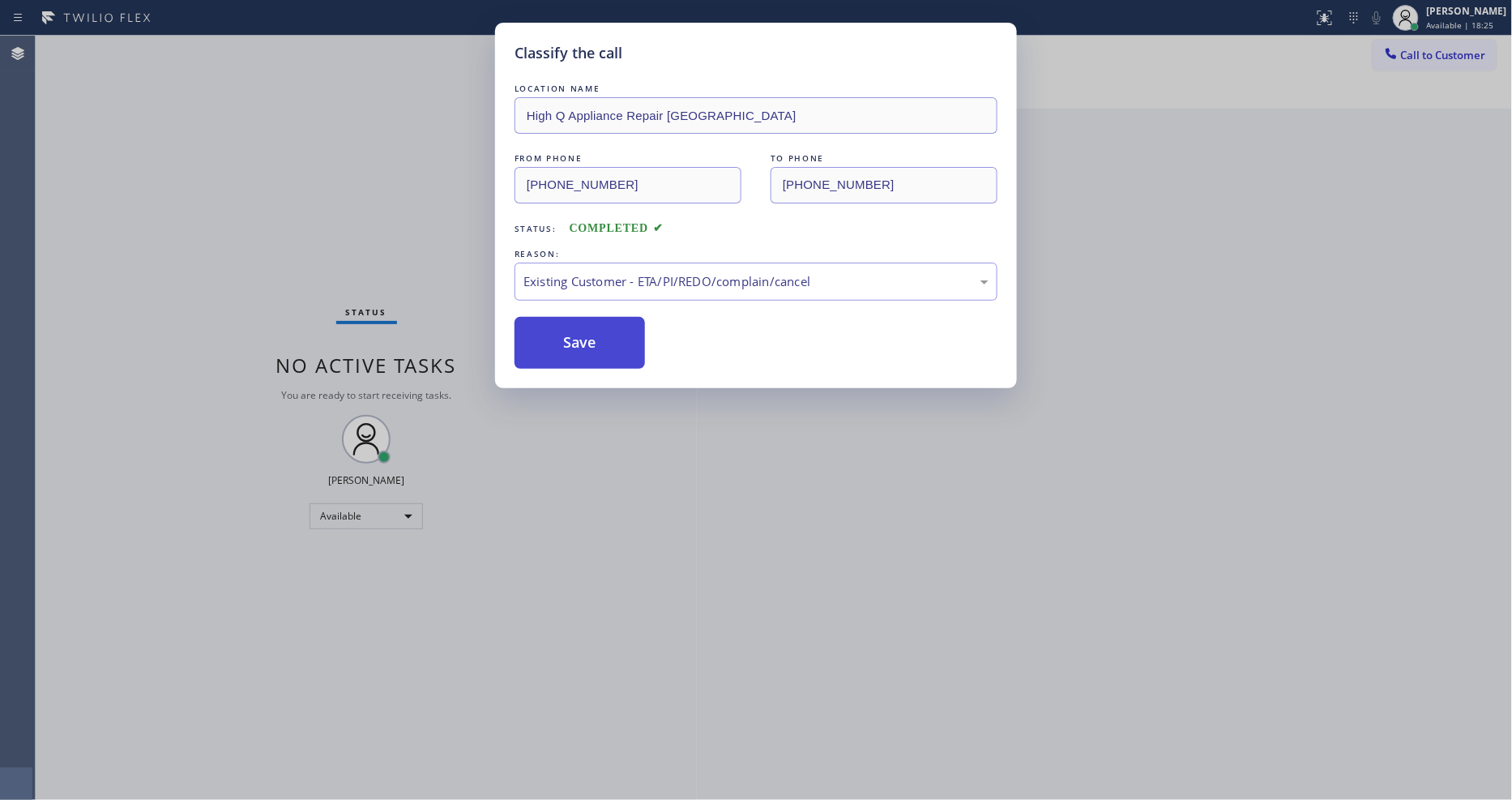
click at [595, 352] on button "Save" at bounding box center [580, 343] width 131 height 52
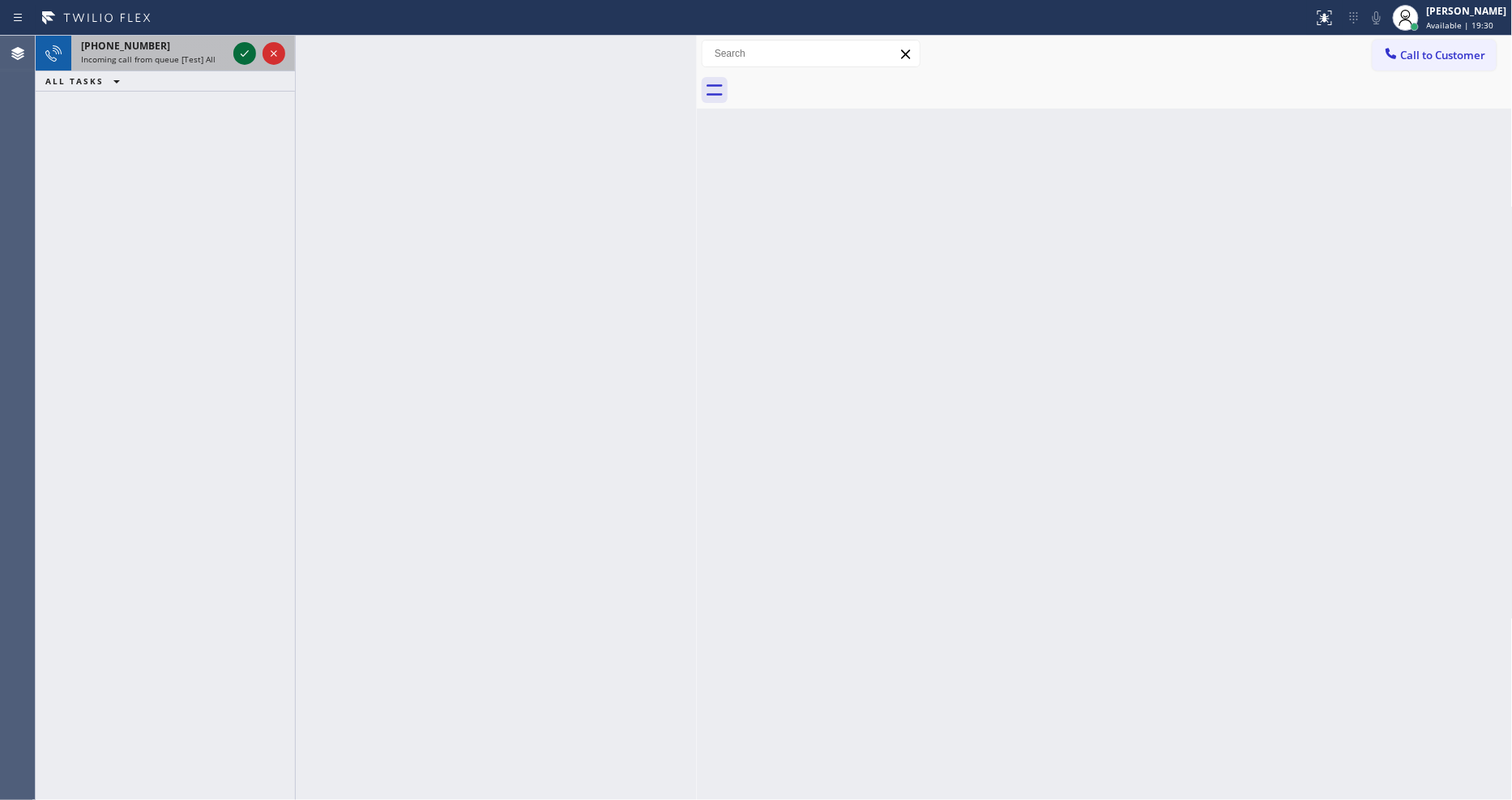
click at [240, 55] on icon at bounding box center [245, 54] width 20 height 20
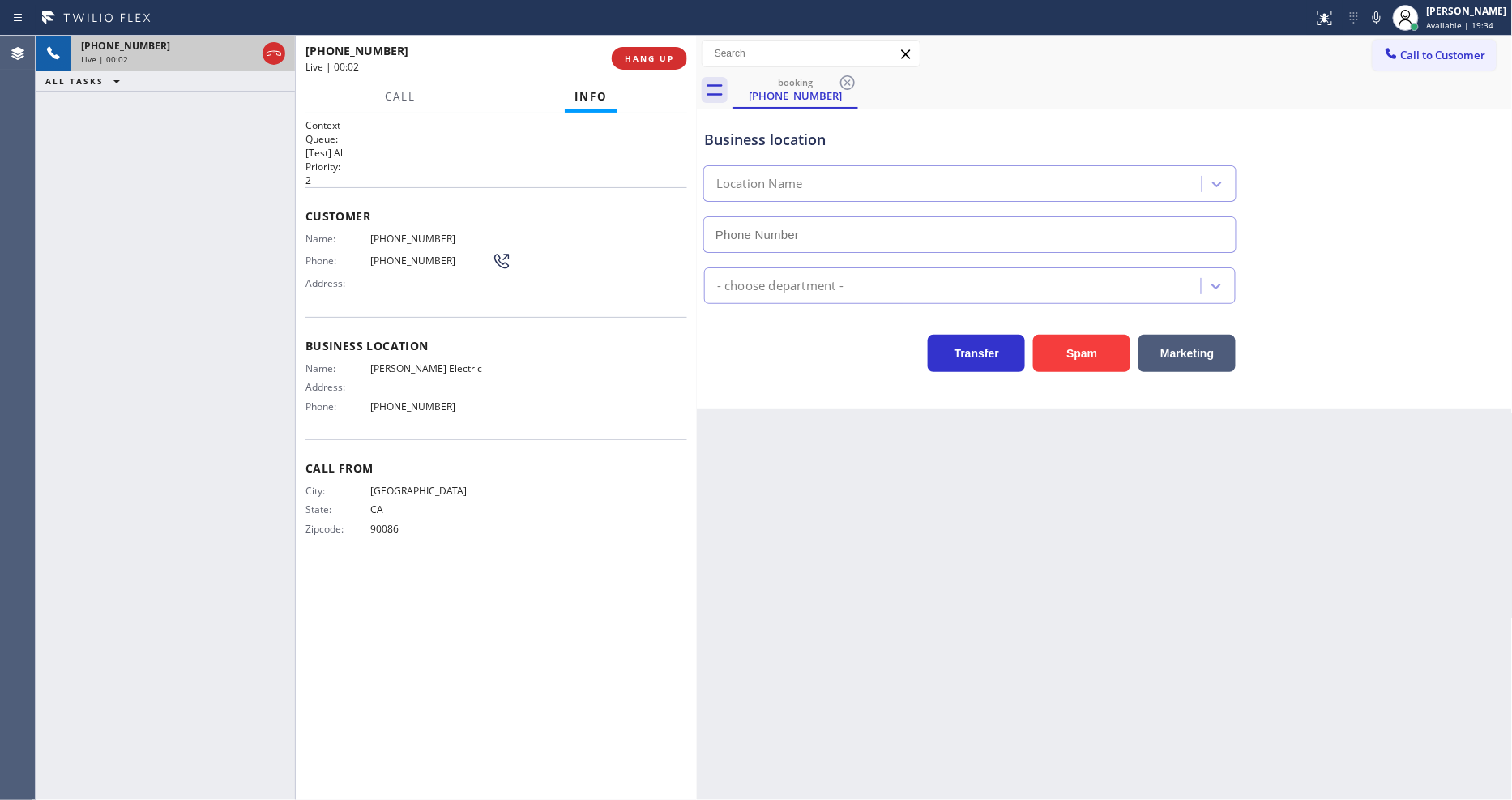
type input "(213) 296-1849"
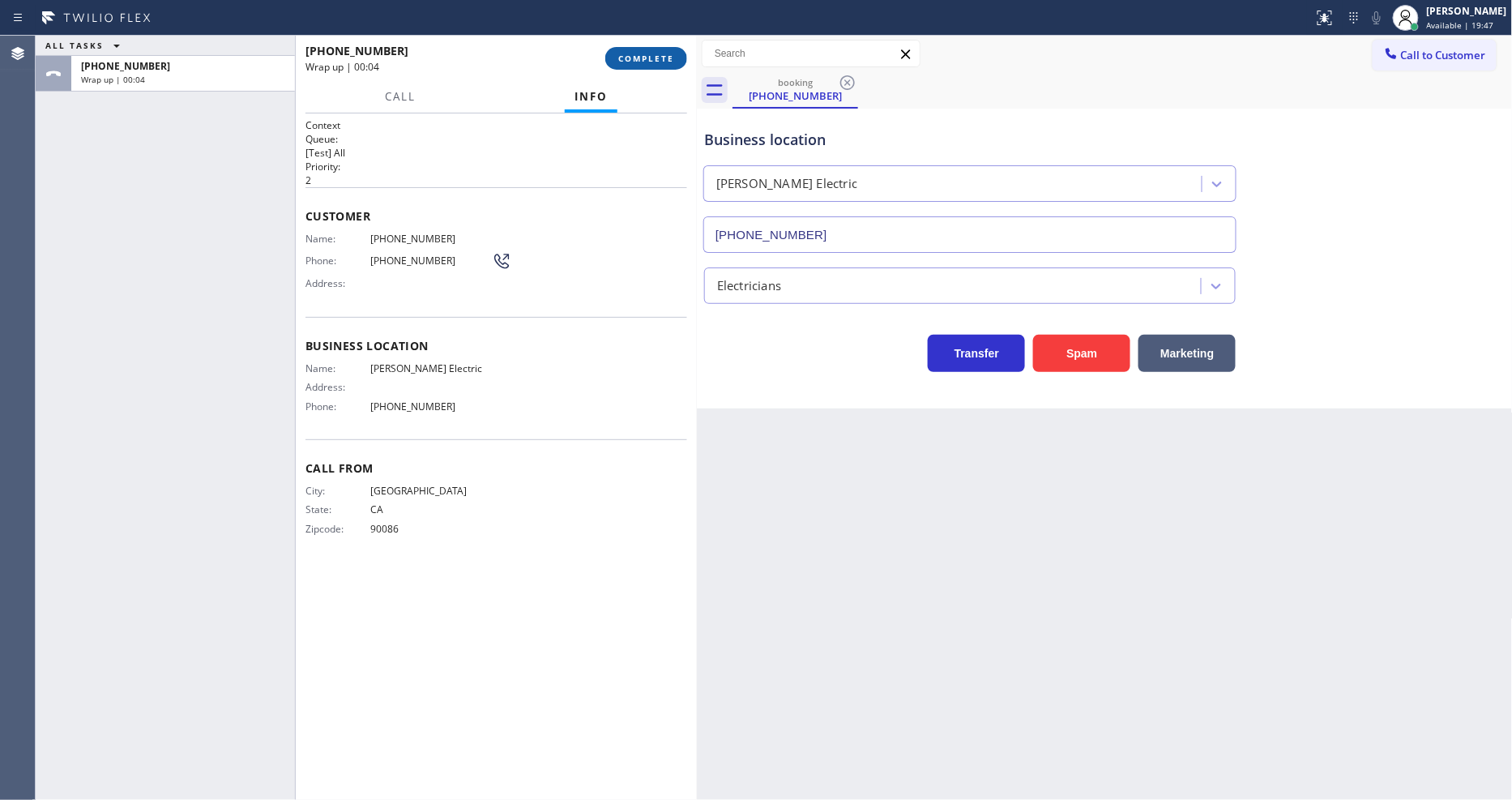
click at [655, 47] on button "COMPLETE" at bounding box center [646, 58] width 82 height 22
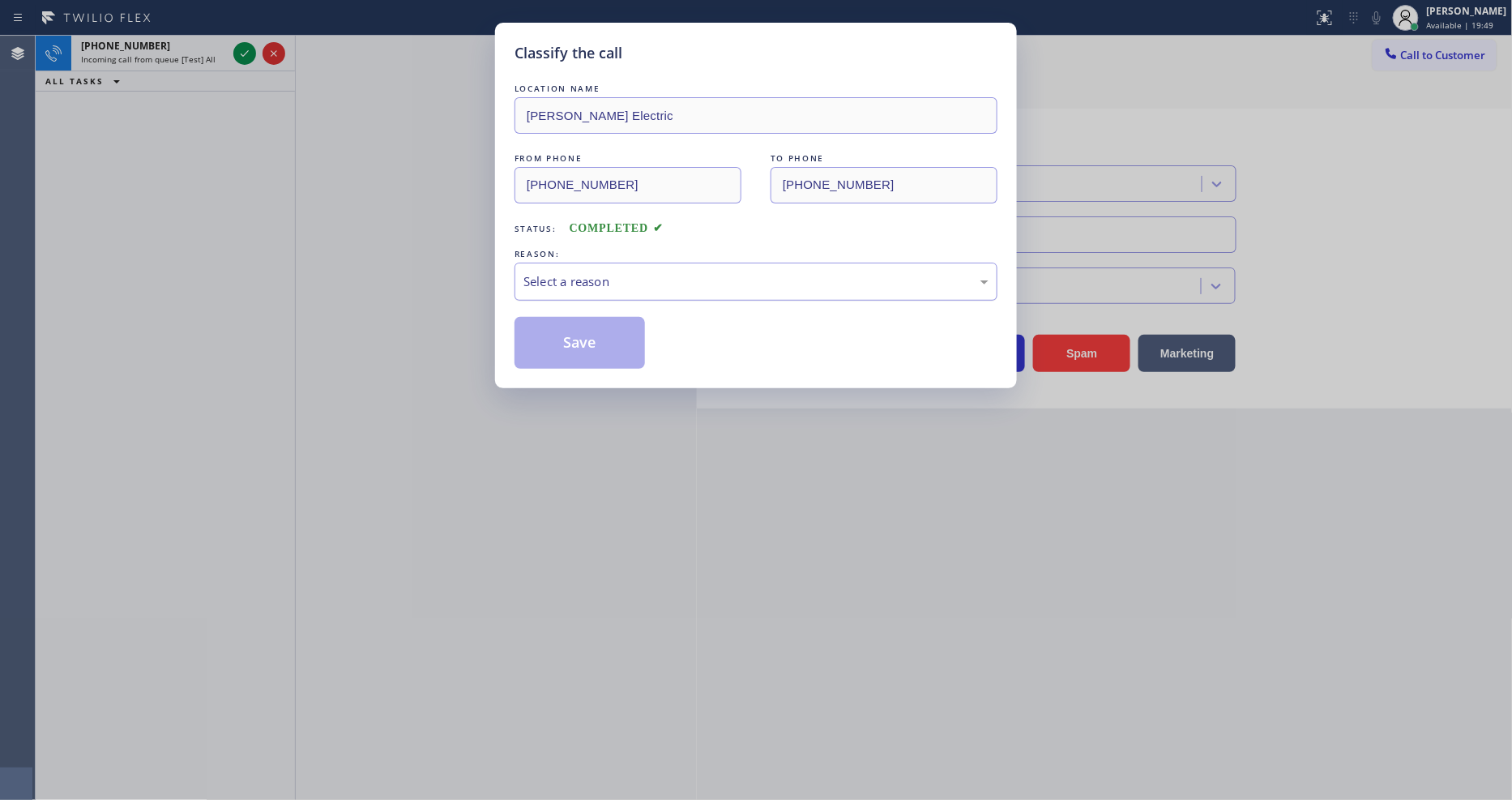
click at [592, 276] on div "Select a reason" at bounding box center [756, 281] width 465 height 19
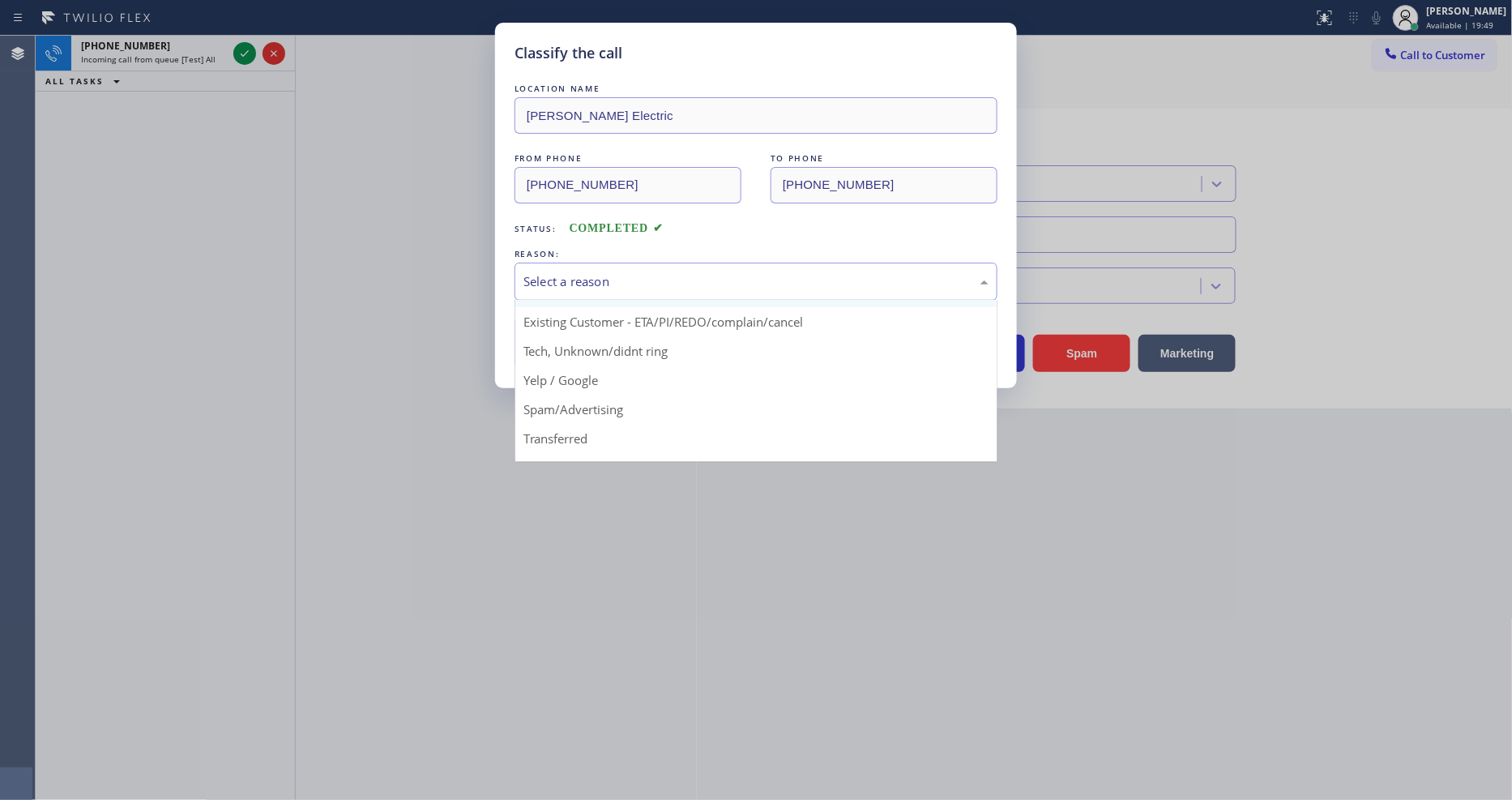
scroll to position [101, 0]
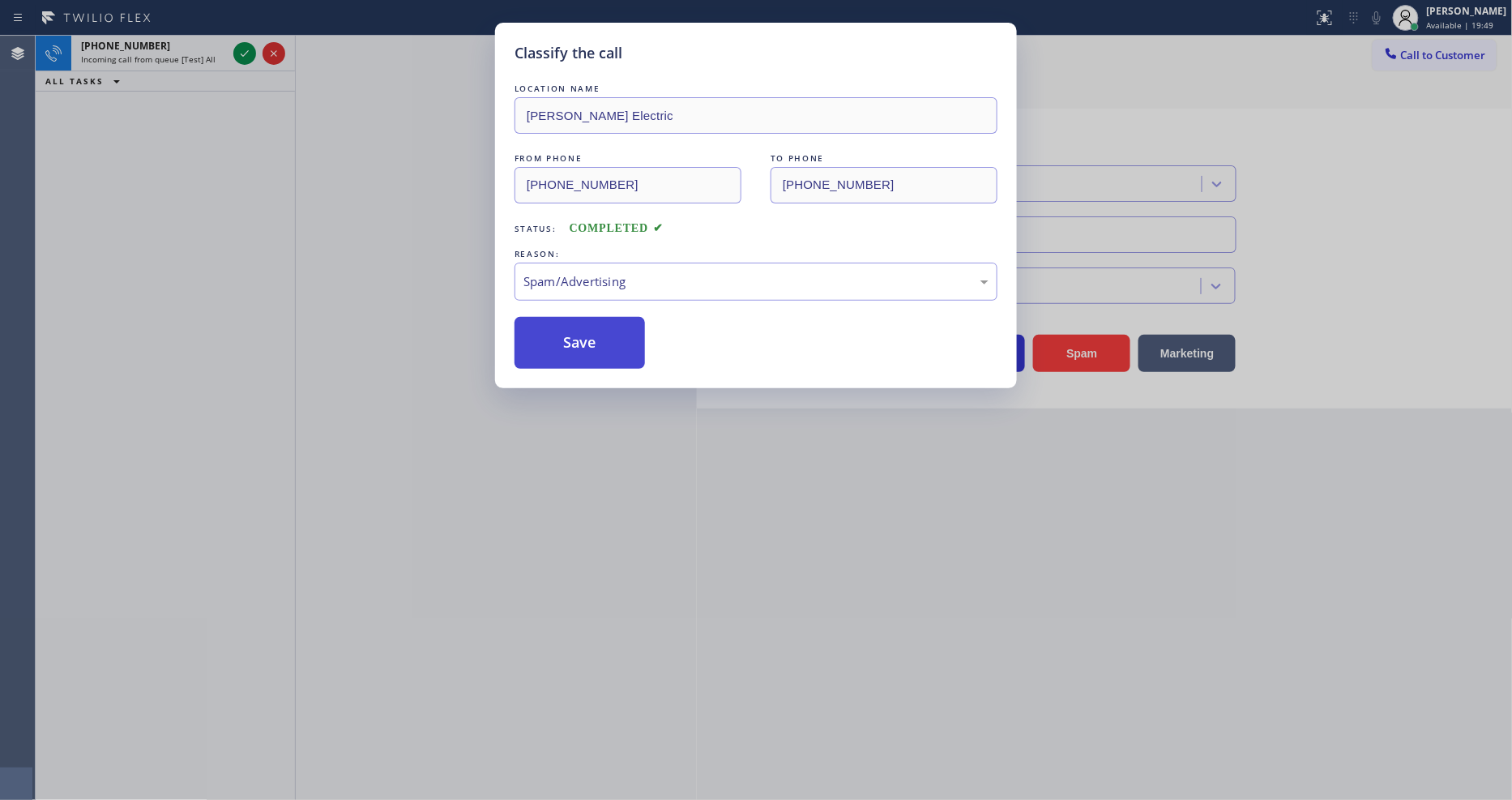
click at [584, 334] on button "Save" at bounding box center [580, 343] width 131 height 52
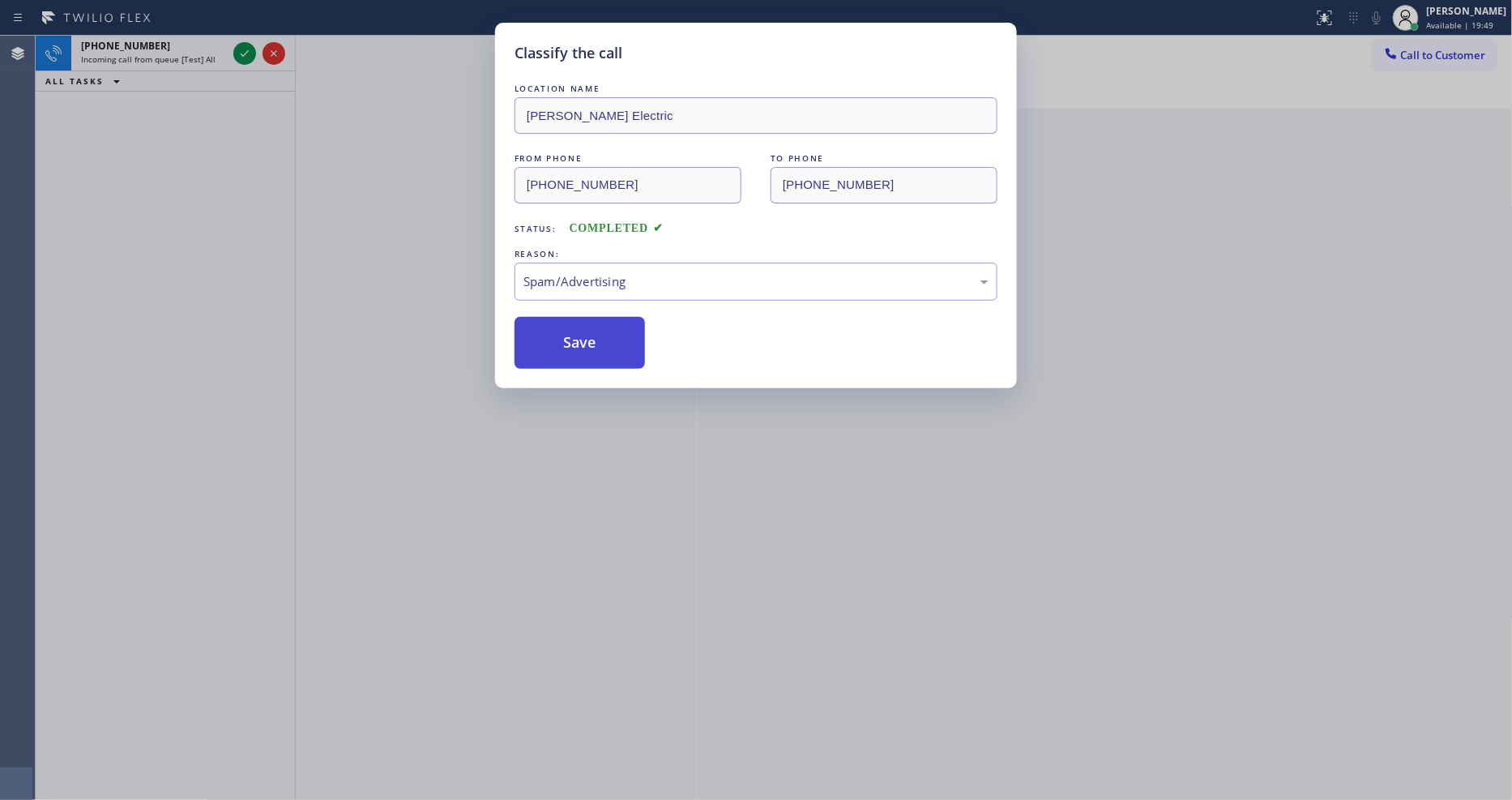
click at [584, 334] on button "Save" at bounding box center [580, 343] width 131 height 52
click at [244, 51] on icon at bounding box center [245, 54] width 20 height 20
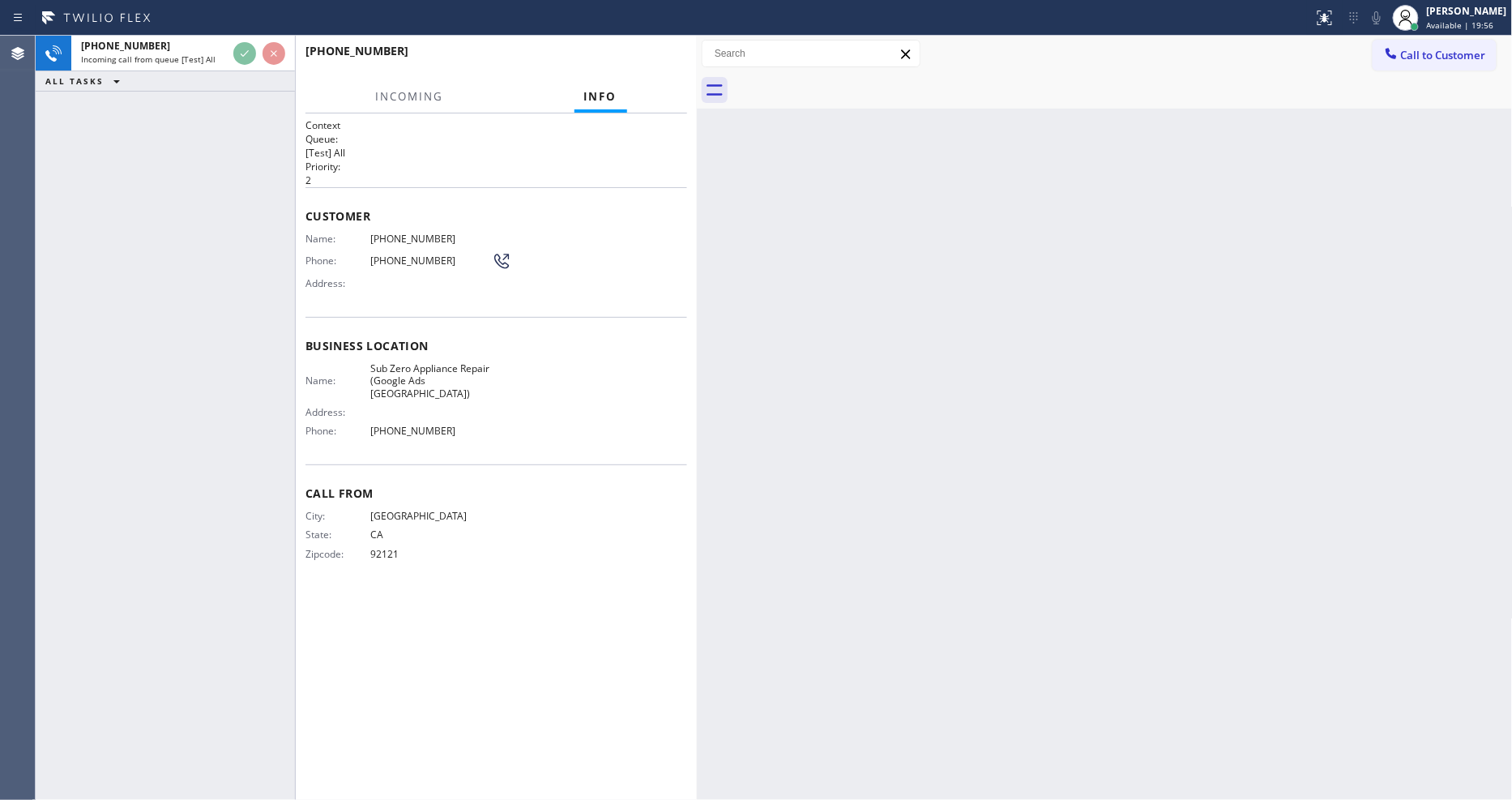
click at [456, 551] on div "Call From City: SAN DIEGO State: CA Zipcode: 92121" at bounding box center [496, 525] width 382 height 122
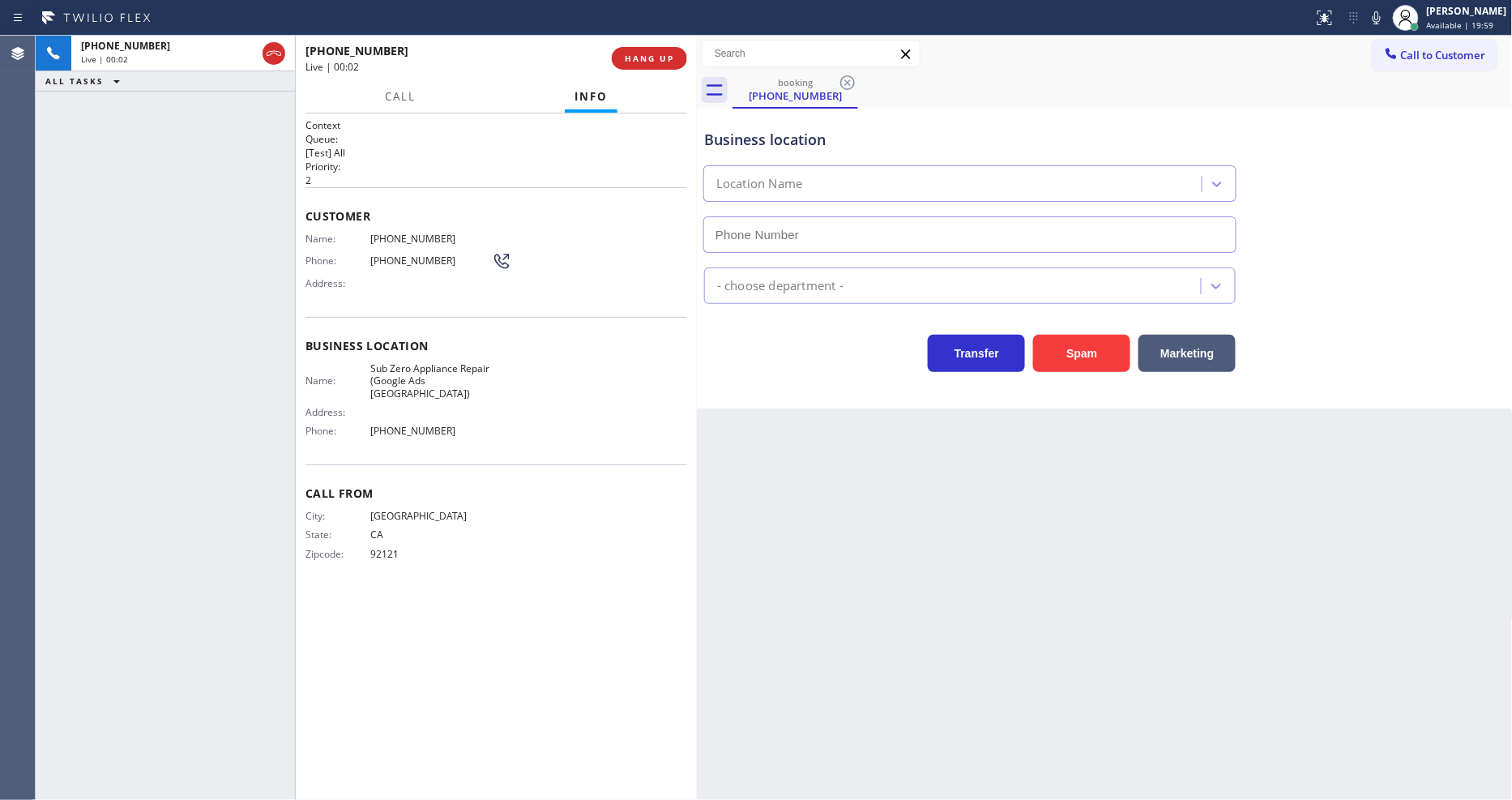
type input "(619) 566-3442"
click at [424, 365] on span "Sub Zero Appliance Repair (Google Ads San Diego)" at bounding box center [431, 381] width 122 height 37
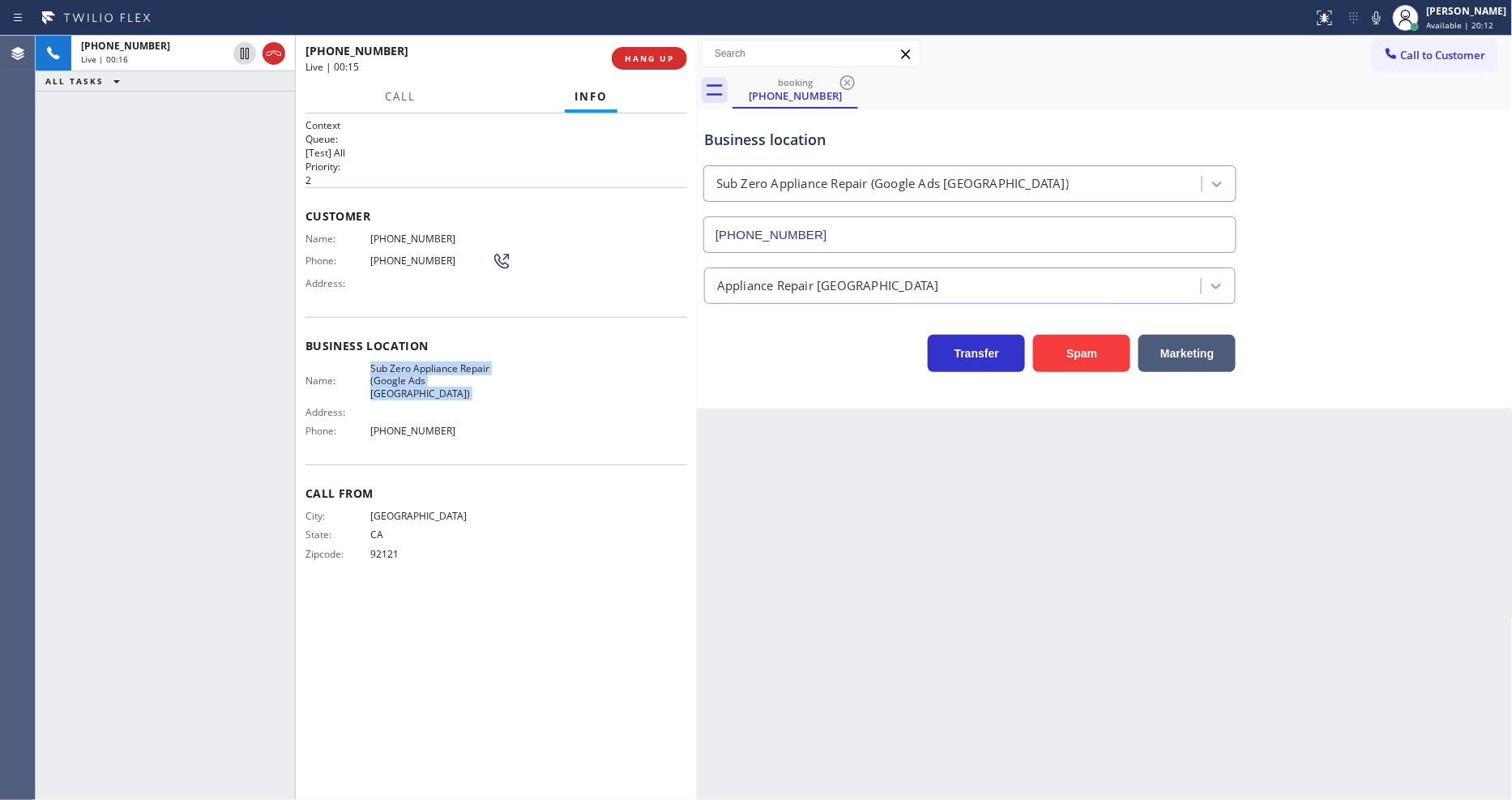
click at [424, 365] on span "Sub Zero Appliance Repair (Google Ads San Diego)" at bounding box center [431, 381] width 122 height 37
copy span "Sub Zero Appliance Repair (Google Ads San Diego)"
click at [419, 236] on span "(619) 972-7501" at bounding box center [431, 238] width 122 height 12
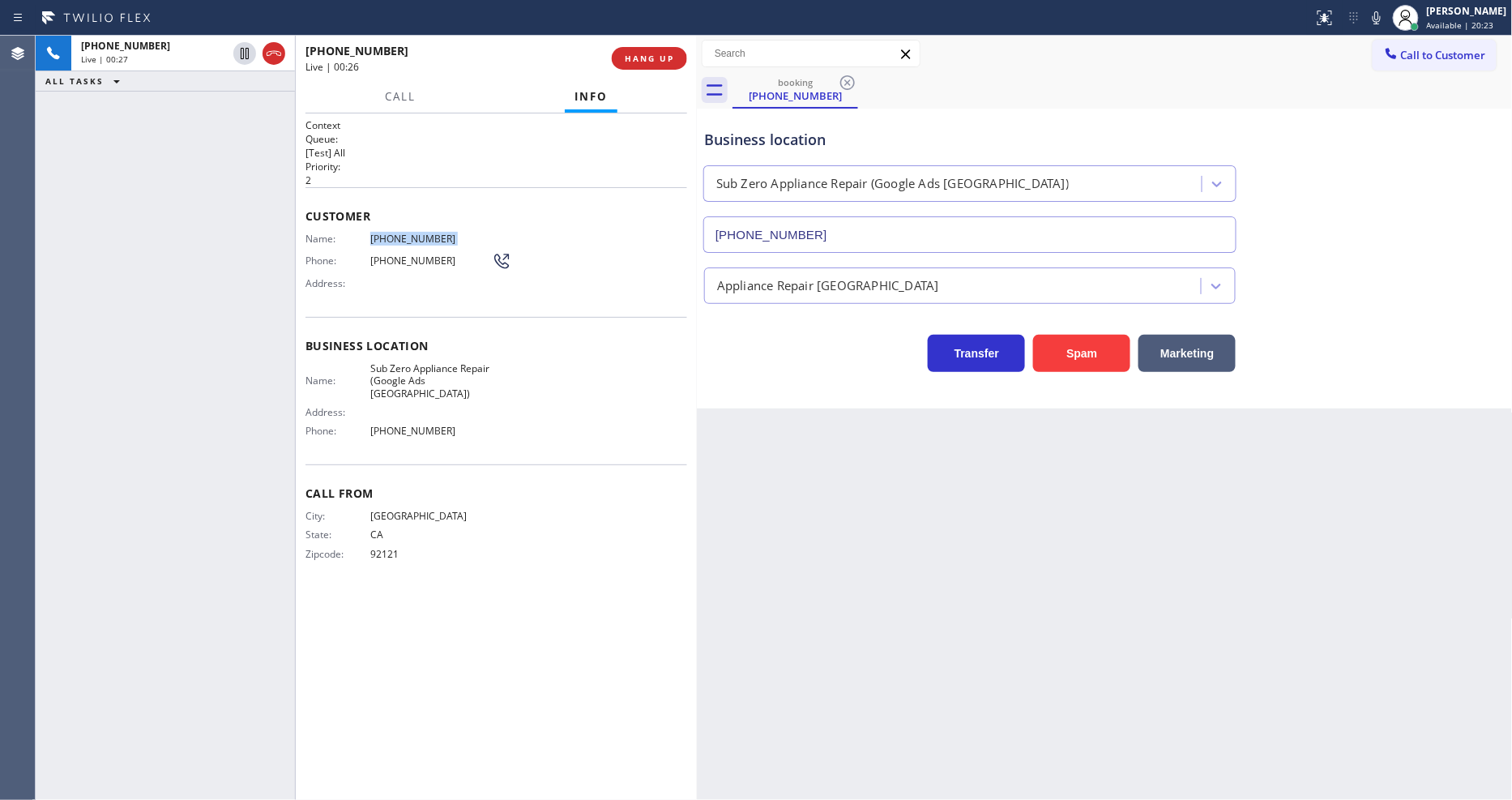
copy span "(619) 972-7501"
click at [245, 52] on icon at bounding box center [245, 54] width 20 height 20
click at [1380, 21] on icon at bounding box center [1377, 18] width 20 height 20
drag, startPoint x: 1060, startPoint y: 514, endPoint x: 504, endPoint y: 721, distance: 593.3
click at [1060, 514] on div "Back to Dashboard Change Sender ID Customers Technicians Select a contact Outbo…" at bounding box center [1105, 418] width 816 height 764
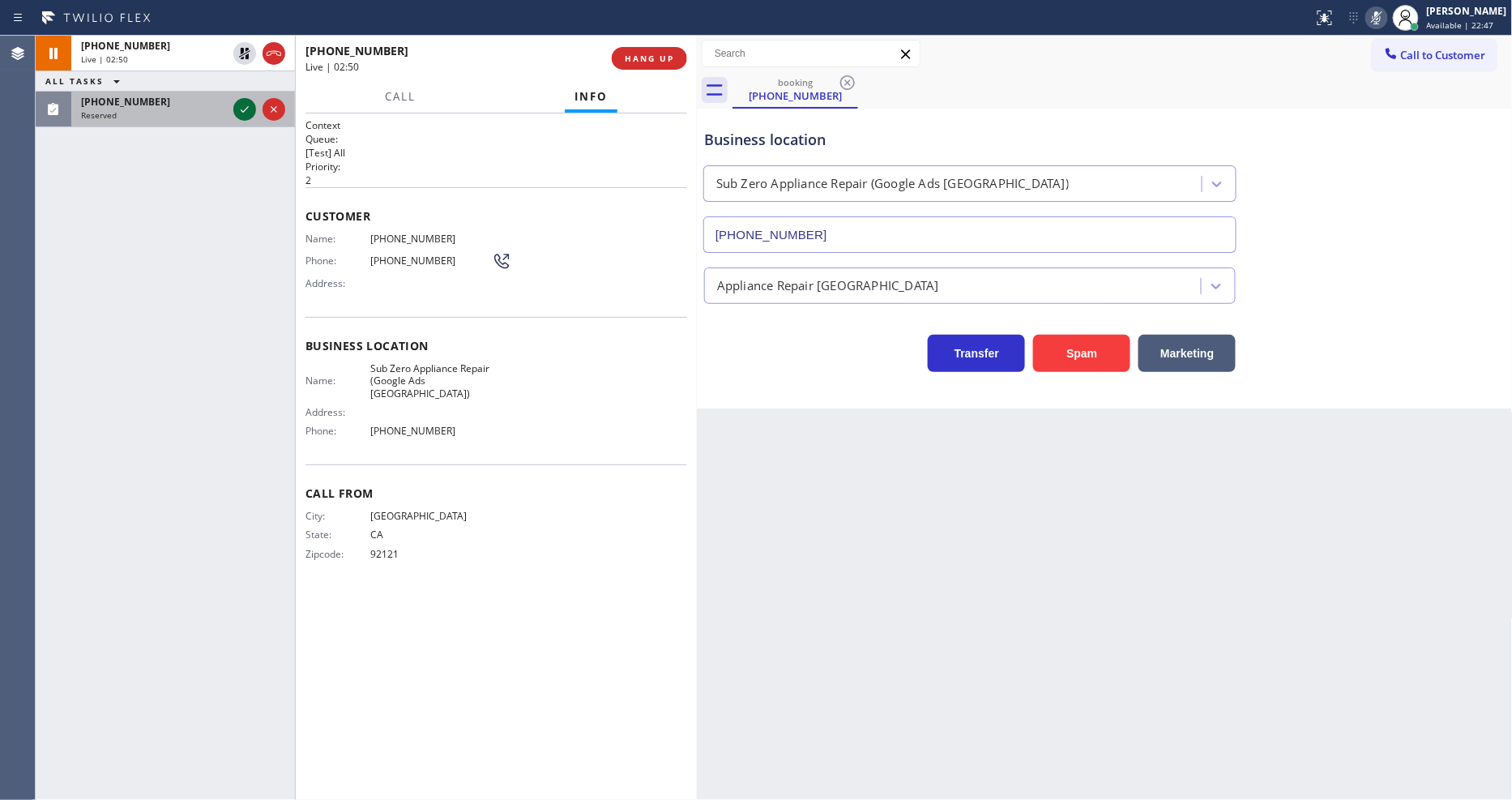
click at [246, 108] on icon at bounding box center [245, 110] width 20 height 20
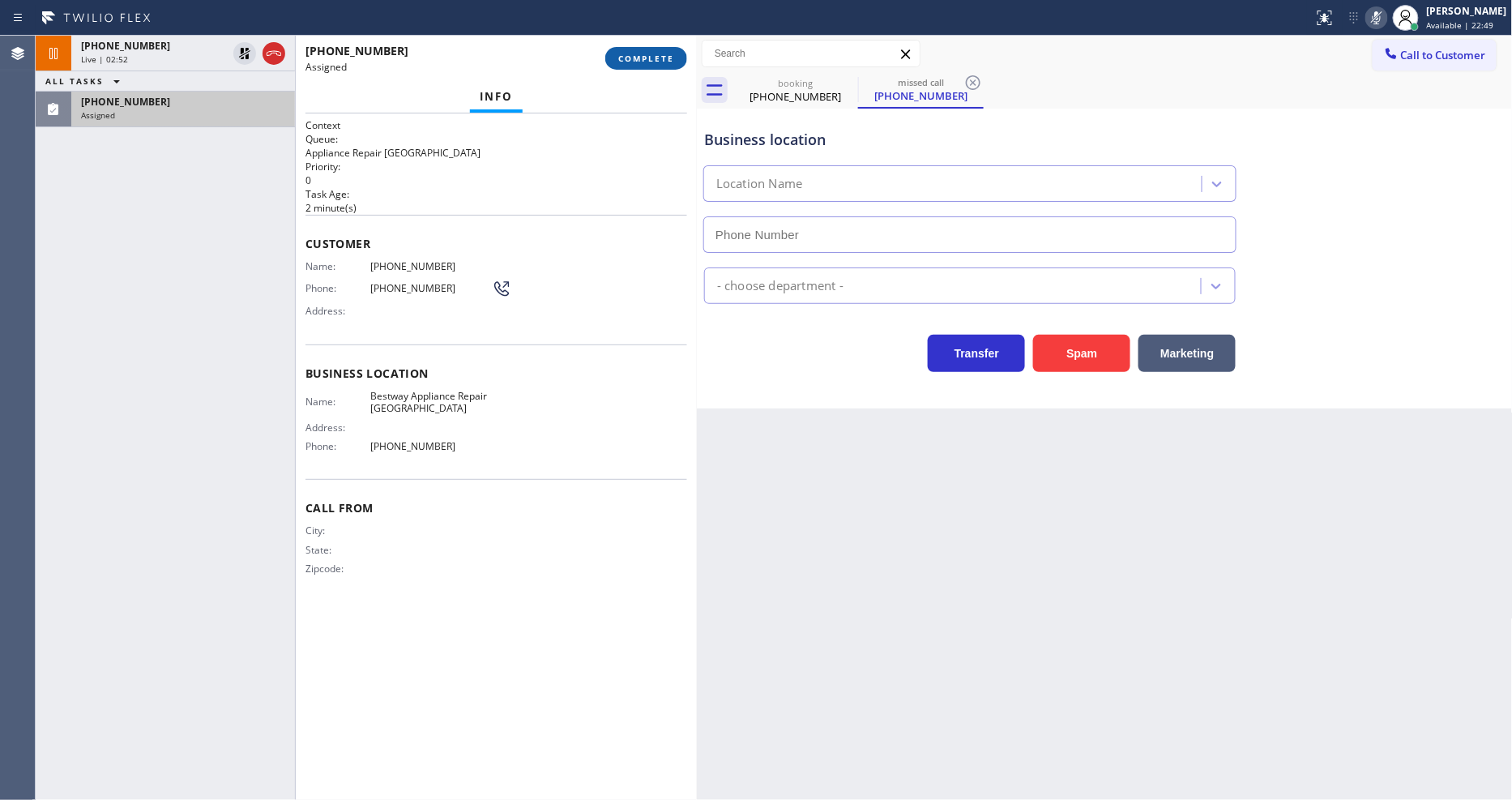
type input "(510) 422-4027"
click at [637, 62] on span "COMPLETE" at bounding box center [647, 59] width 56 height 12
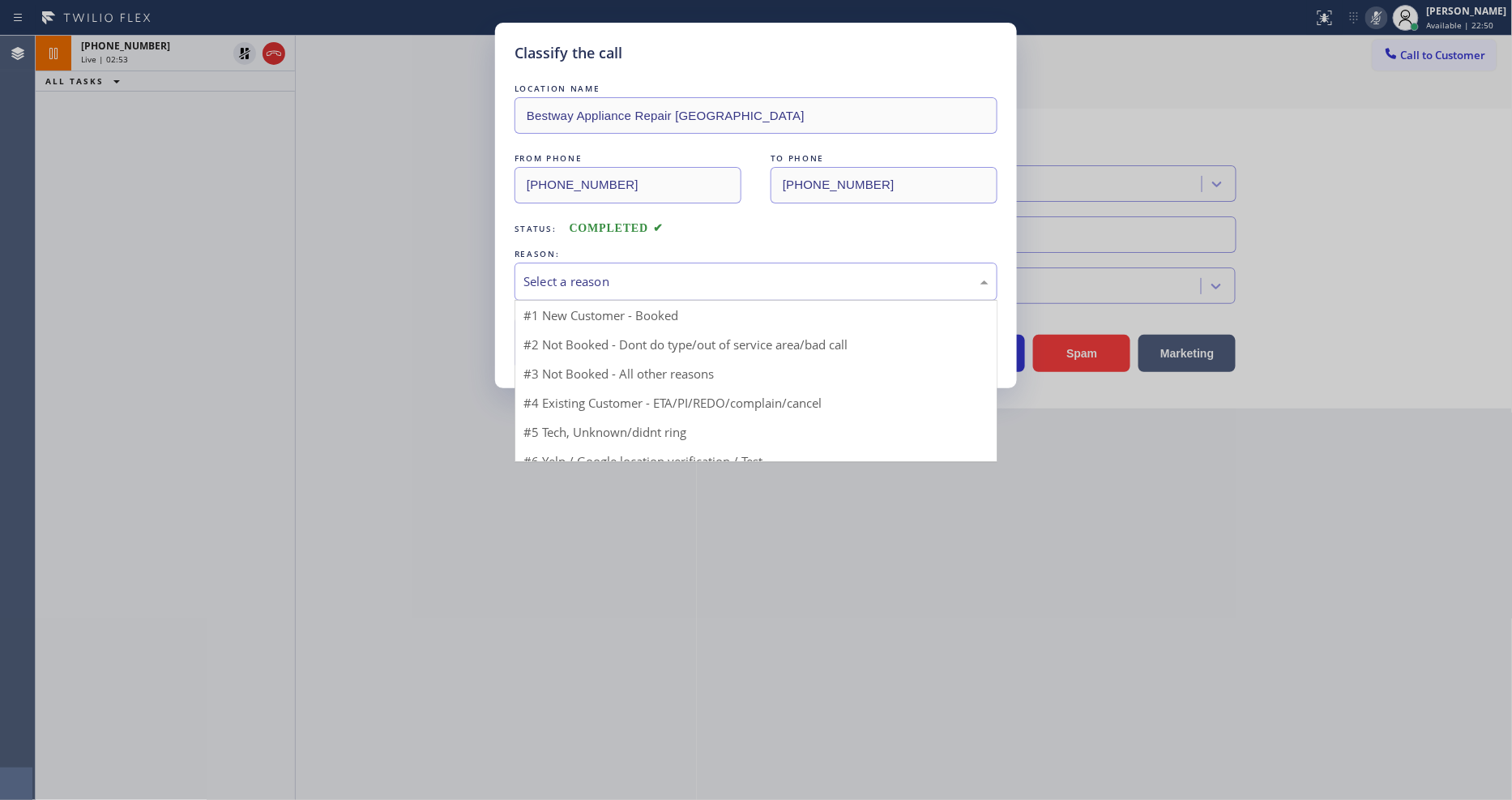
click at [587, 282] on div "Select a reason" at bounding box center [756, 281] width 465 height 19
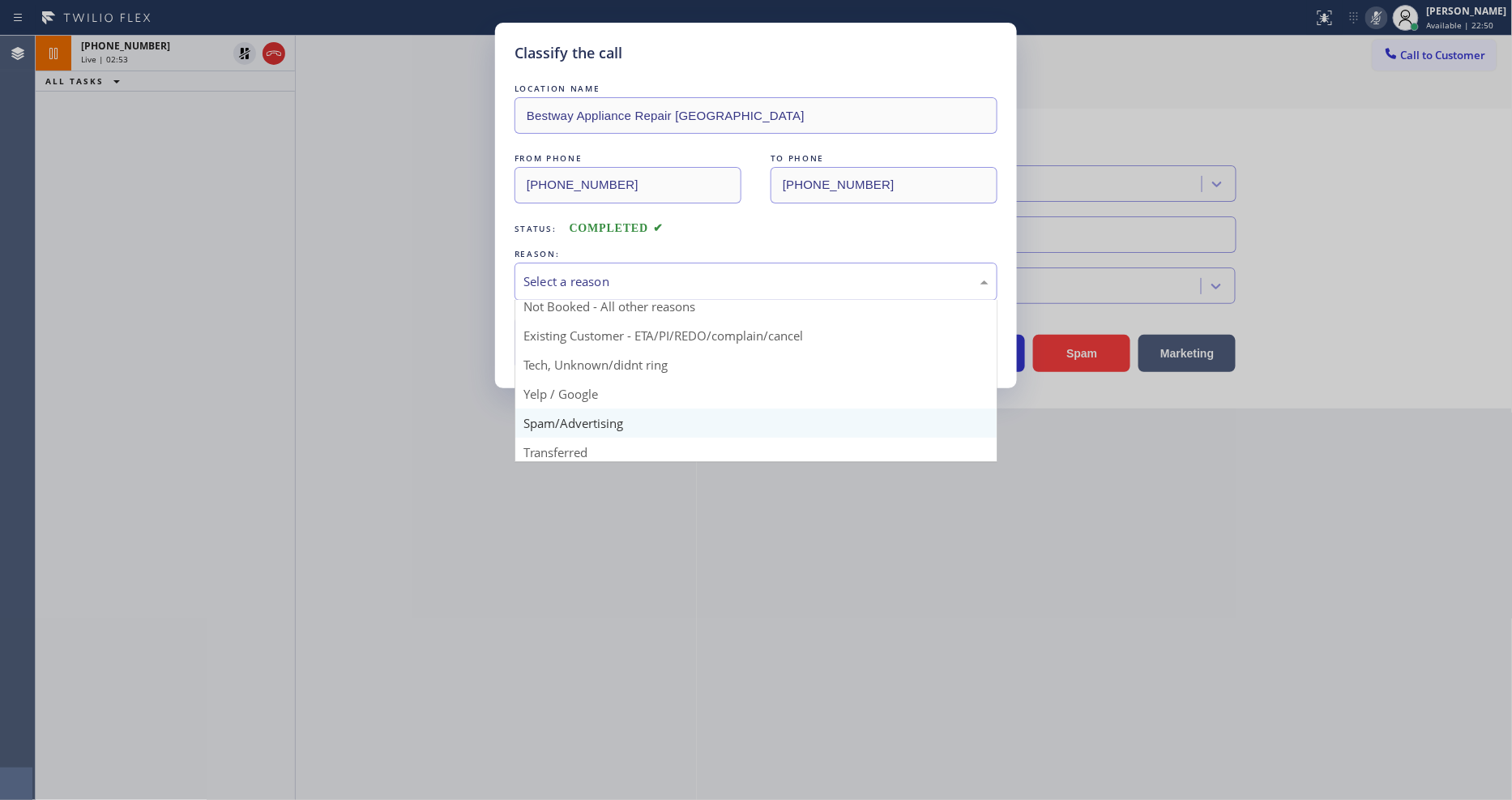
scroll to position [101, 0]
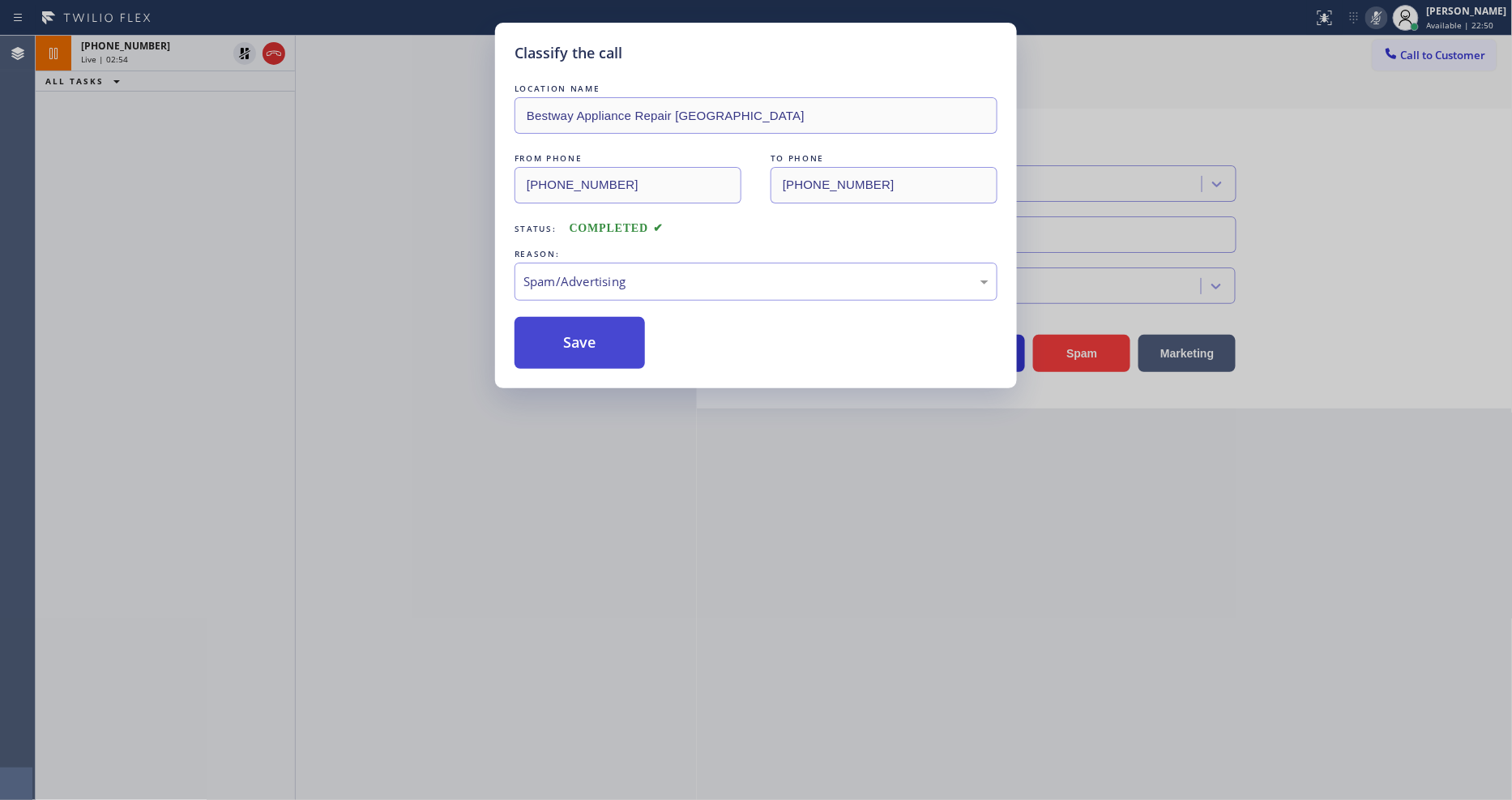
click at [581, 333] on button "Save" at bounding box center [580, 343] width 131 height 52
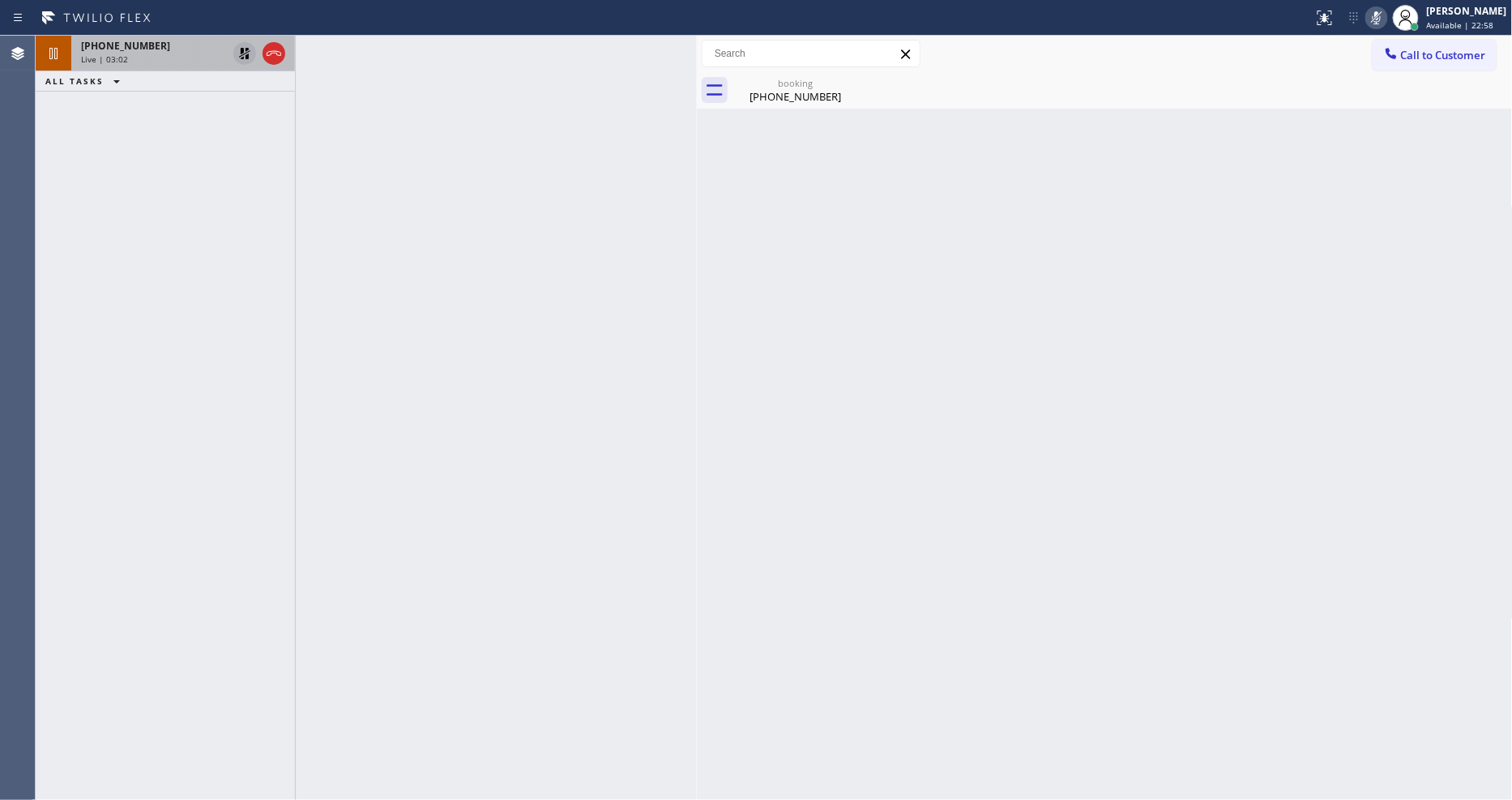
click at [247, 55] on icon at bounding box center [245, 54] width 12 height 12
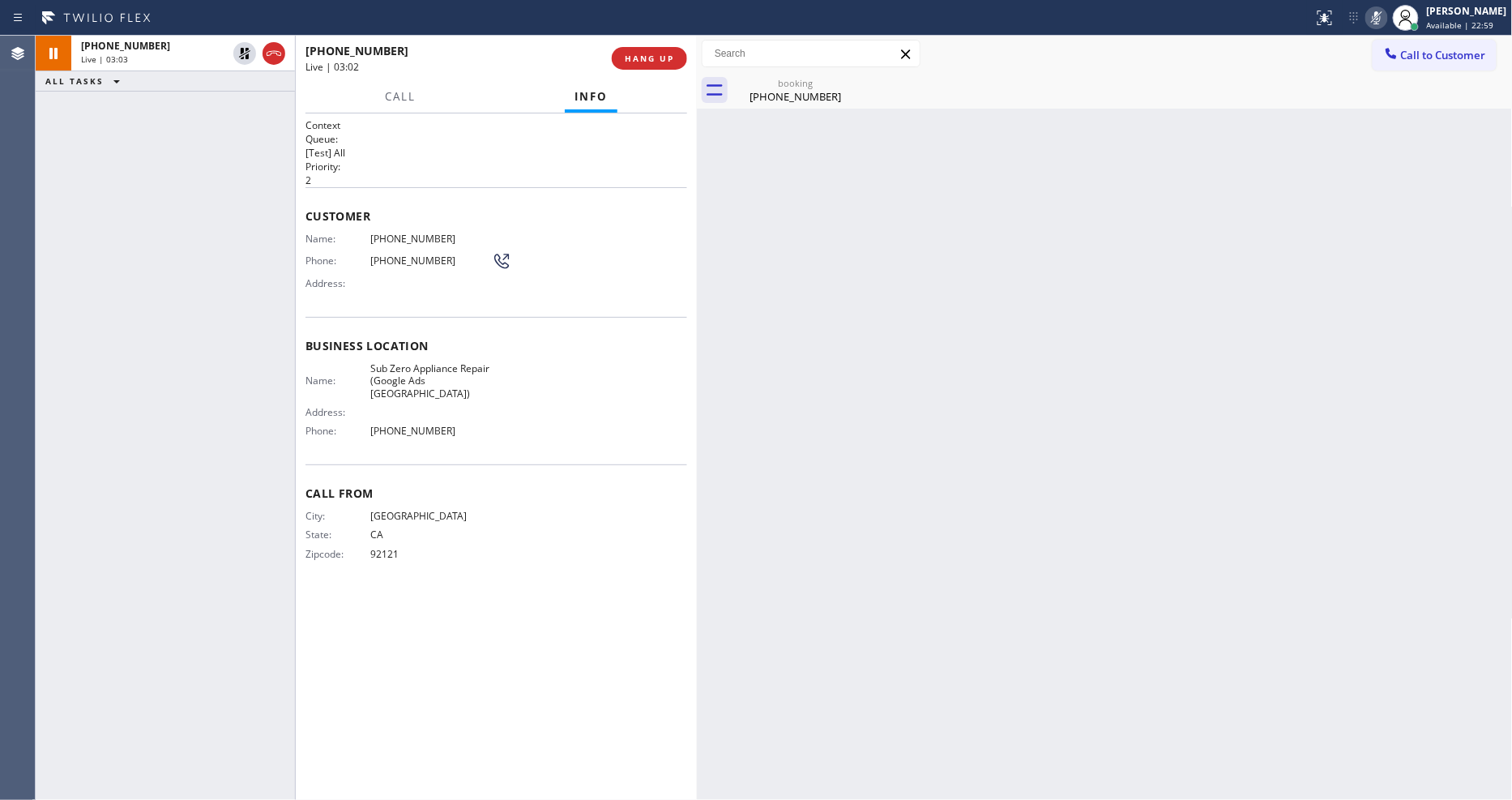
click at [1381, 18] on icon at bounding box center [1377, 18] width 8 height 13
click at [776, 93] on div "(619) 972-7501" at bounding box center [796, 97] width 122 height 15
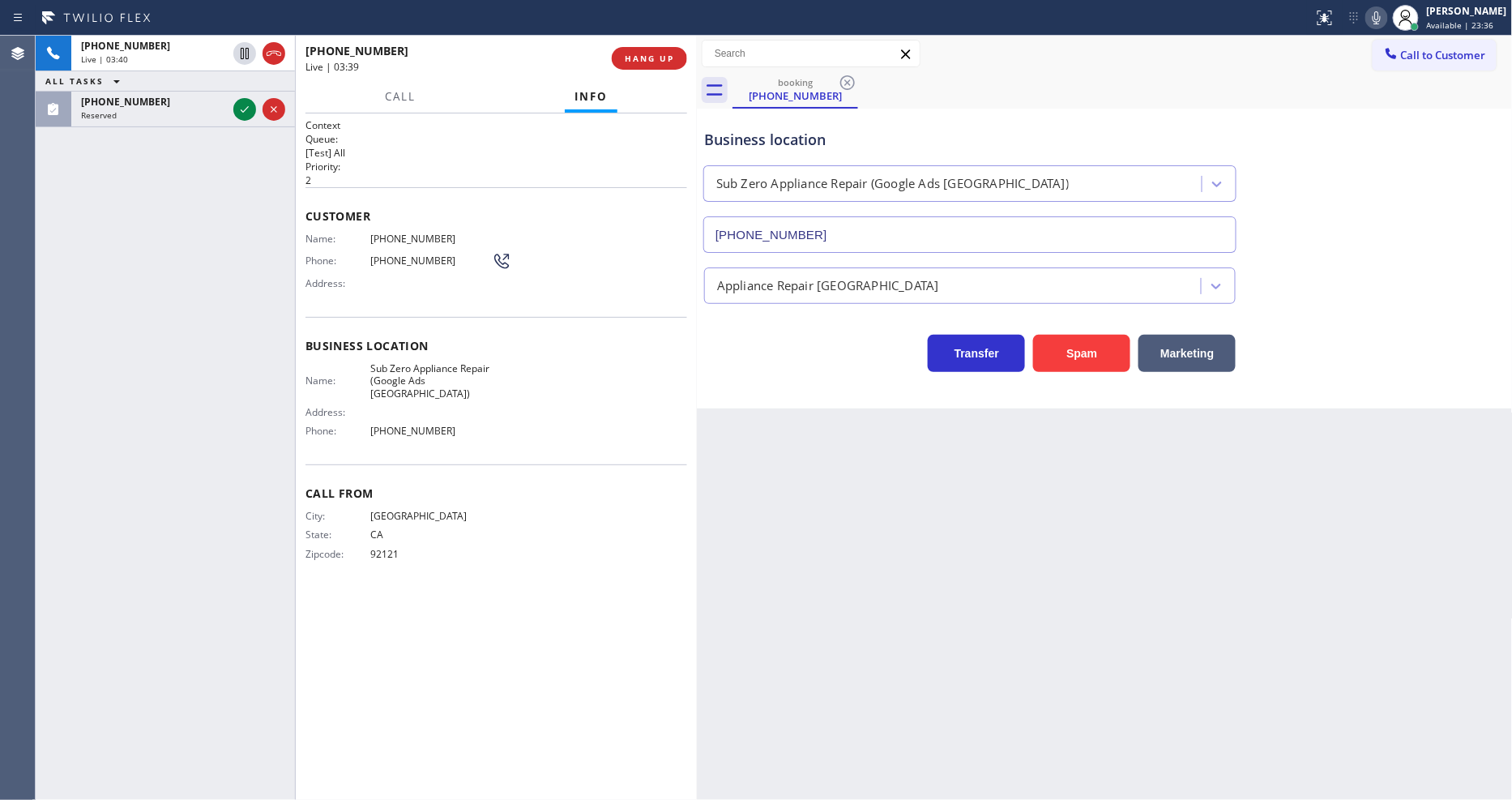
click at [246, 106] on icon at bounding box center [245, 110] width 20 height 20
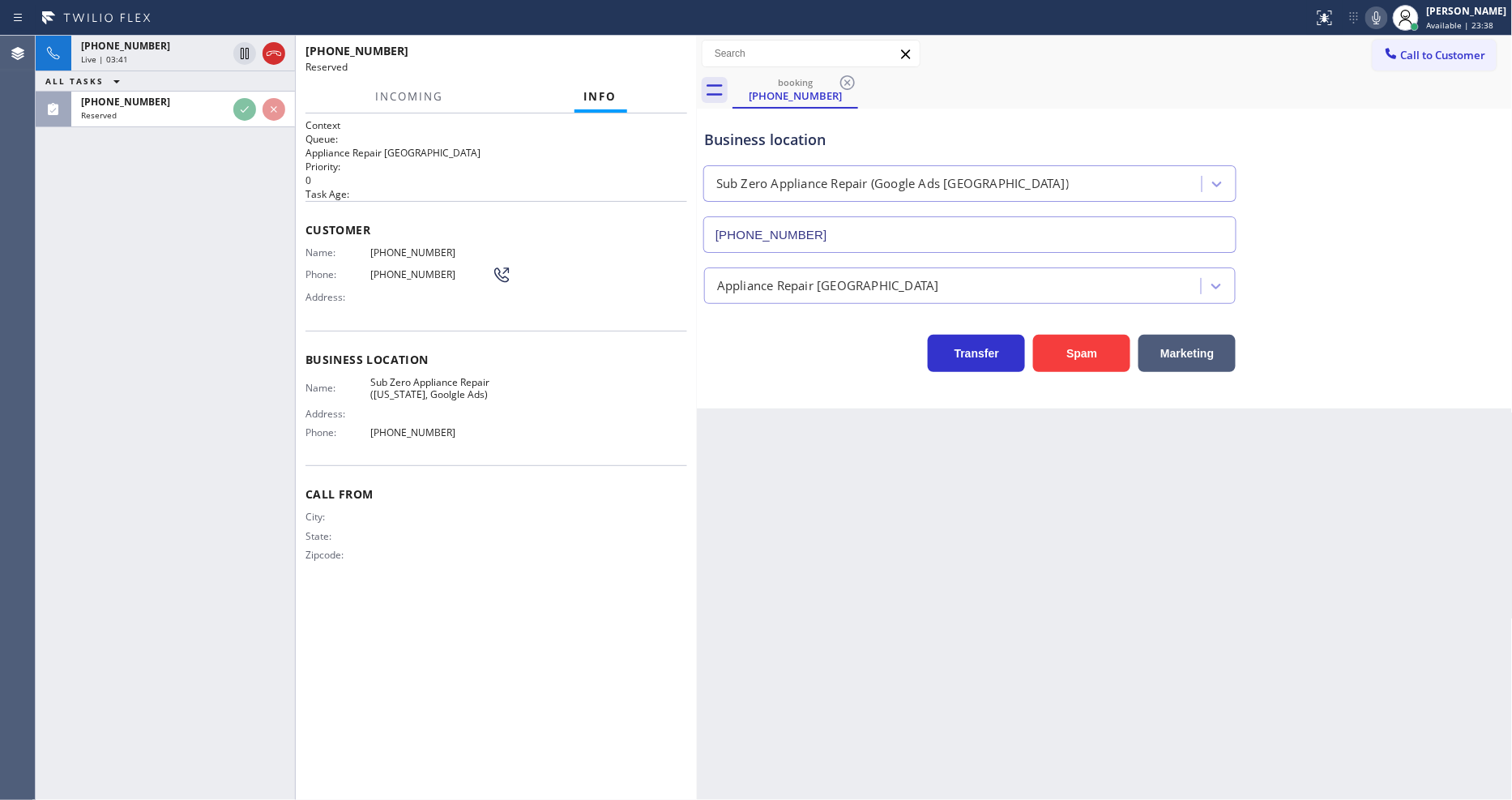
click at [373, 213] on div "Customer Name: (718) 730-3669 Phone: (718) 730-3669 Address:" at bounding box center [496, 266] width 382 height 130
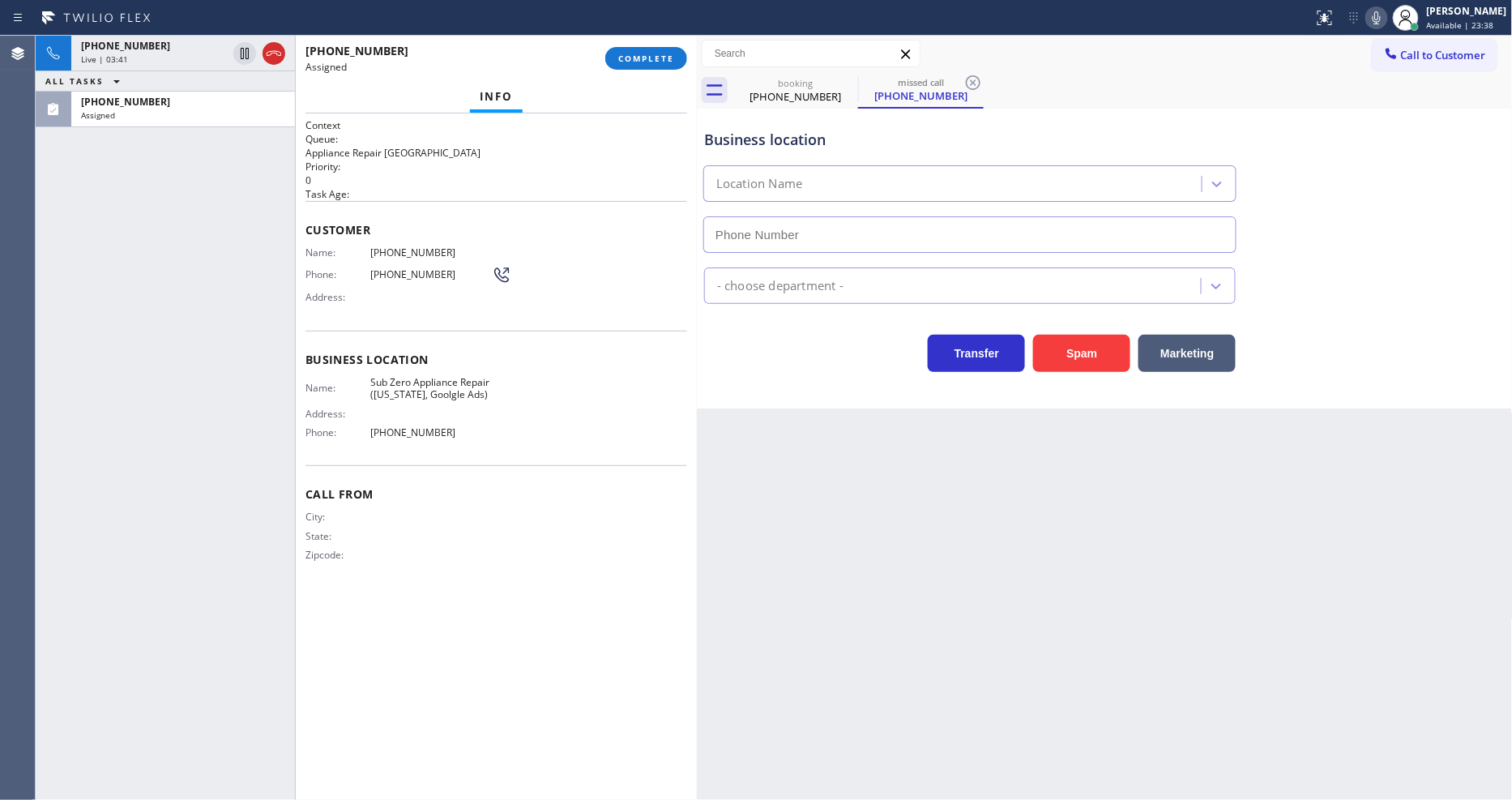
type input "(315) 818-3574"
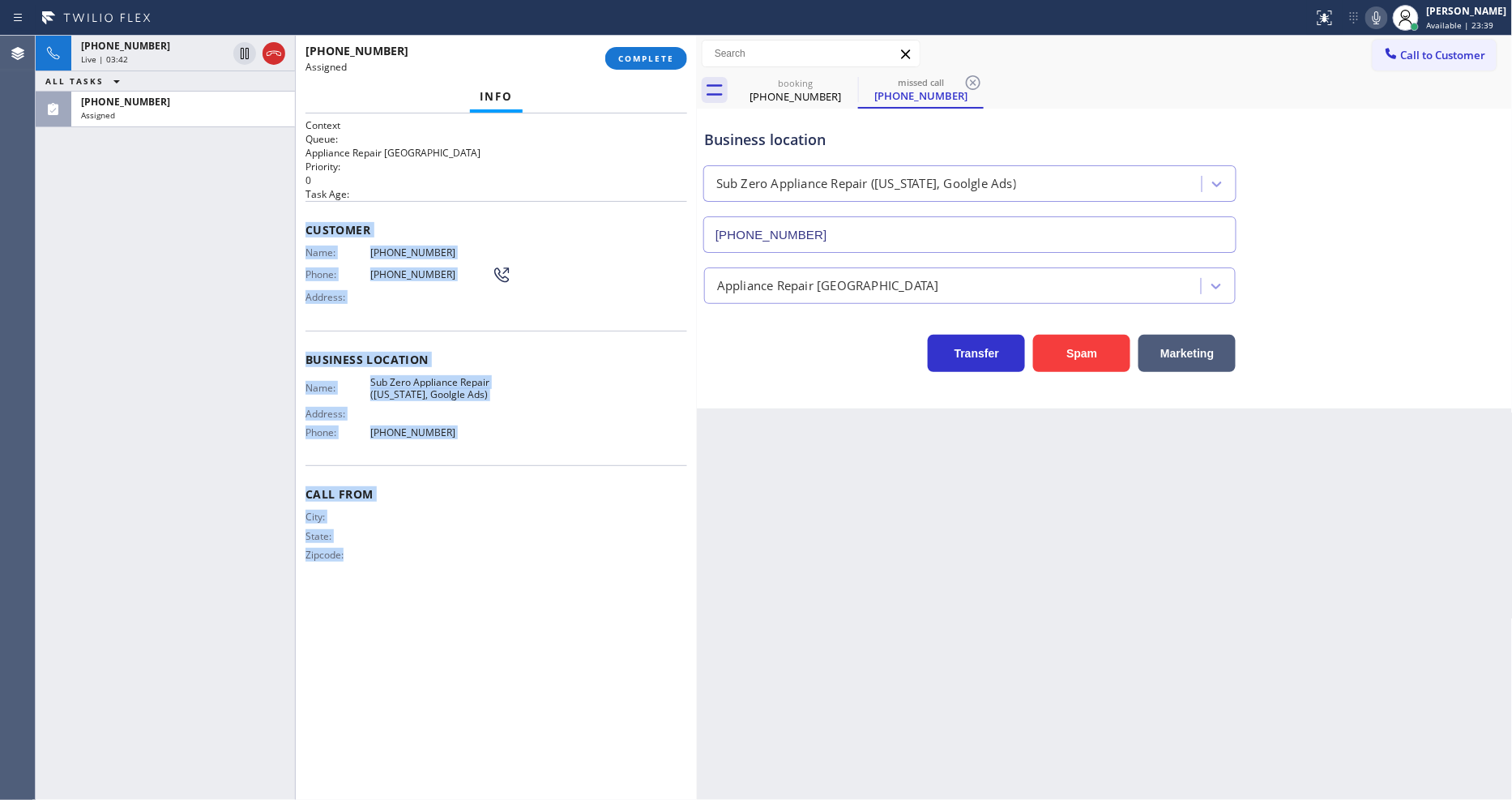
drag, startPoint x: 304, startPoint y: 223, endPoint x: 429, endPoint y: 765, distance: 556.2
click at [429, 765] on div "Context Queue: Appliance Repair High End Priority: 0 Task Age: Customer Name: (…" at bounding box center [496, 457] width 401 height 687
copy div "Customer Name: (718) 730-3669 Phone: (718) 730-3669 Address: Business location …"
click at [667, 60] on span "COMPLETE" at bounding box center [647, 59] width 56 height 12
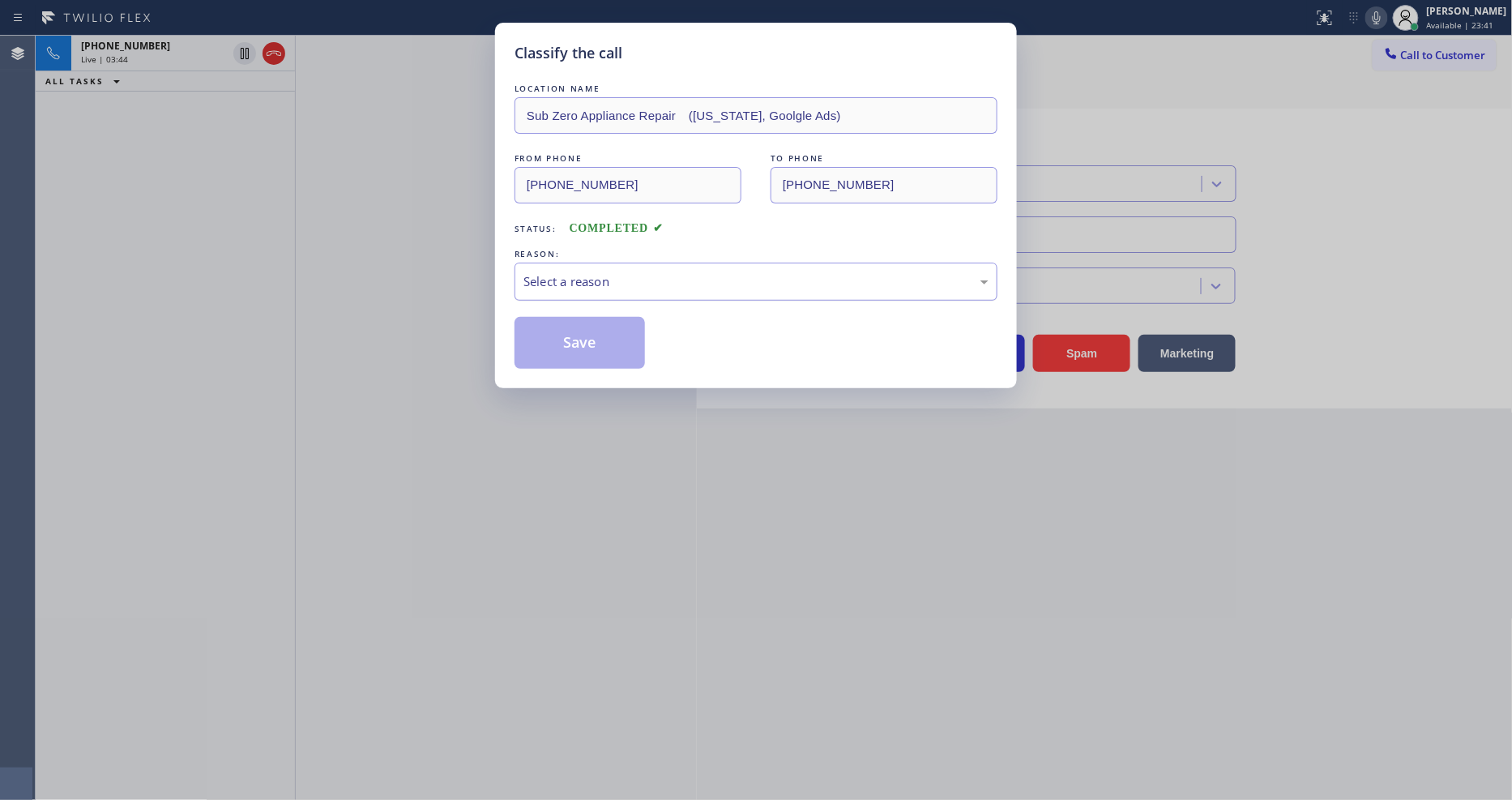
click at [621, 280] on div "Select a reason" at bounding box center [756, 281] width 465 height 19
click at [585, 338] on button "Save" at bounding box center [580, 343] width 131 height 52
click at [585, 338] on button "Save" at bounding box center [580, 343] width 131 height 52
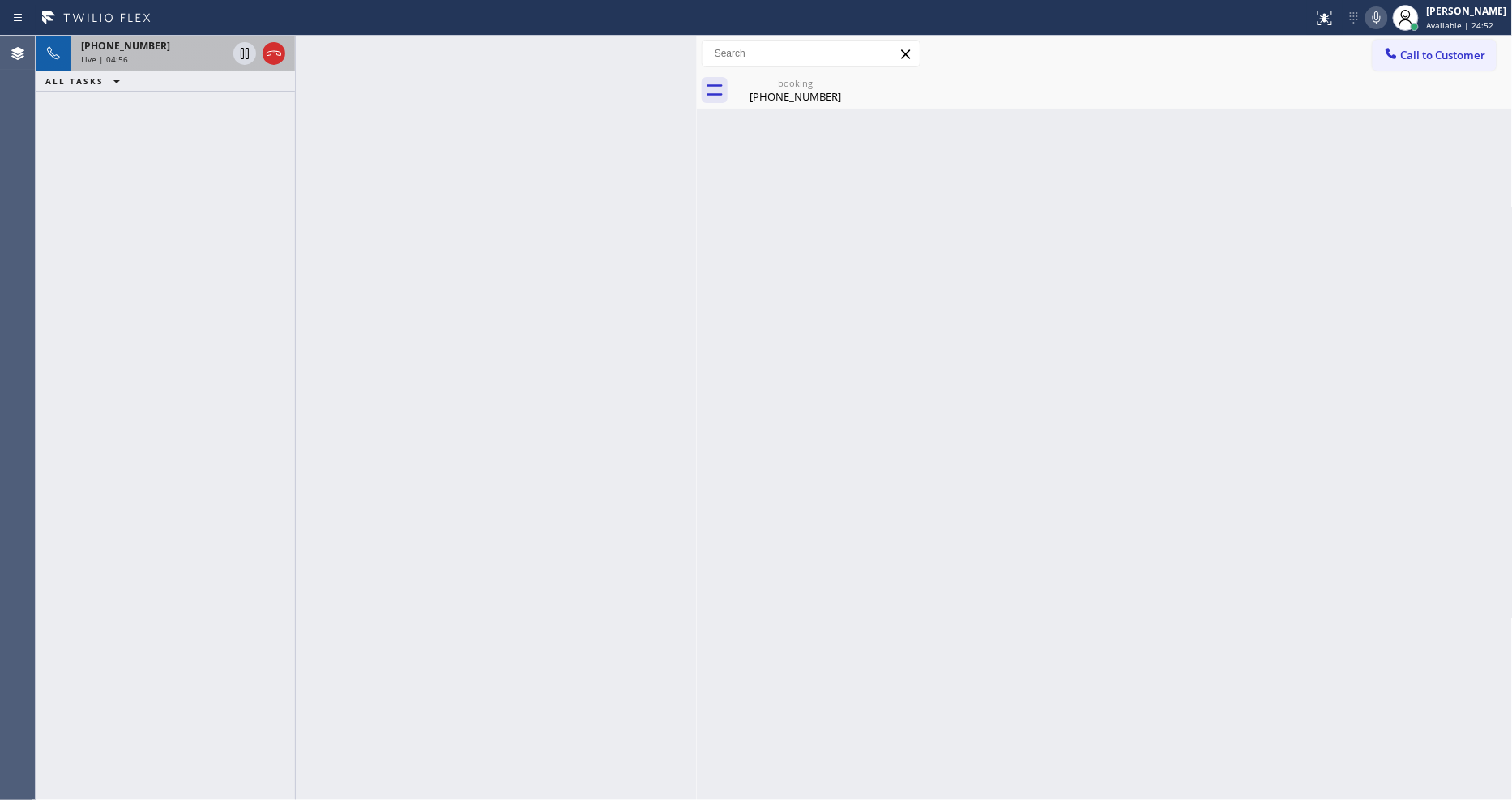
click at [192, 50] on div "+16199727501" at bounding box center [154, 46] width 146 height 14
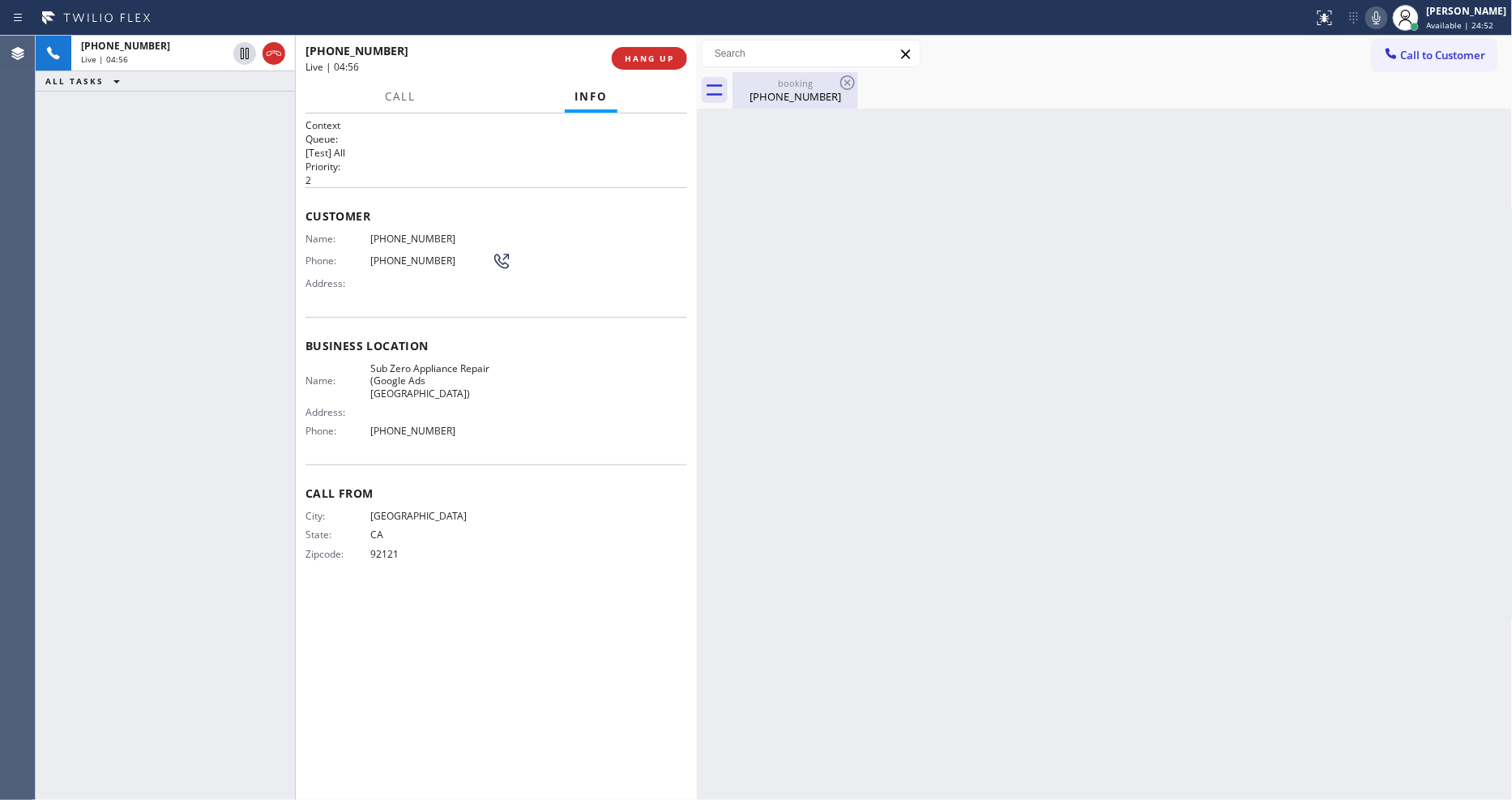
click at [763, 93] on div "(619) 972-7501" at bounding box center [796, 97] width 122 height 15
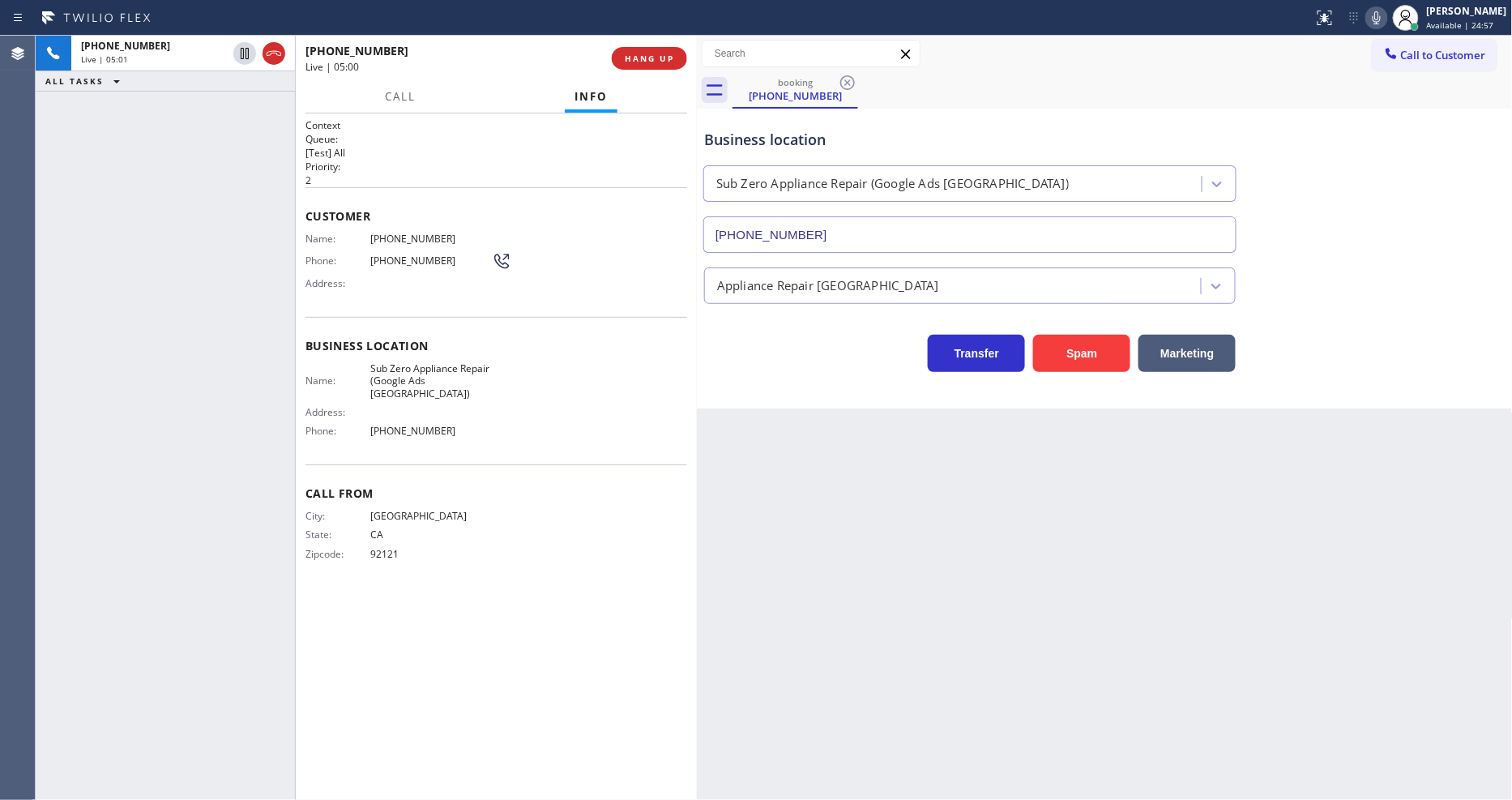
drag, startPoint x: 666, startPoint y: 584, endPoint x: 582, endPoint y: 745, distance: 181.6
click at [666, 584] on div "Context Queue: [Test] All Priority: 2 Customer Name: (619) 972-7501 Phone: (619…" at bounding box center [496, 457] width 382 height 677
click at [1112, 95] on div "booking (619) 972-7501" at bounding box center [1123, 90] width 781 height 36
click at [246, 109] on icon at bounding box center [245, 109] width 8 height 7
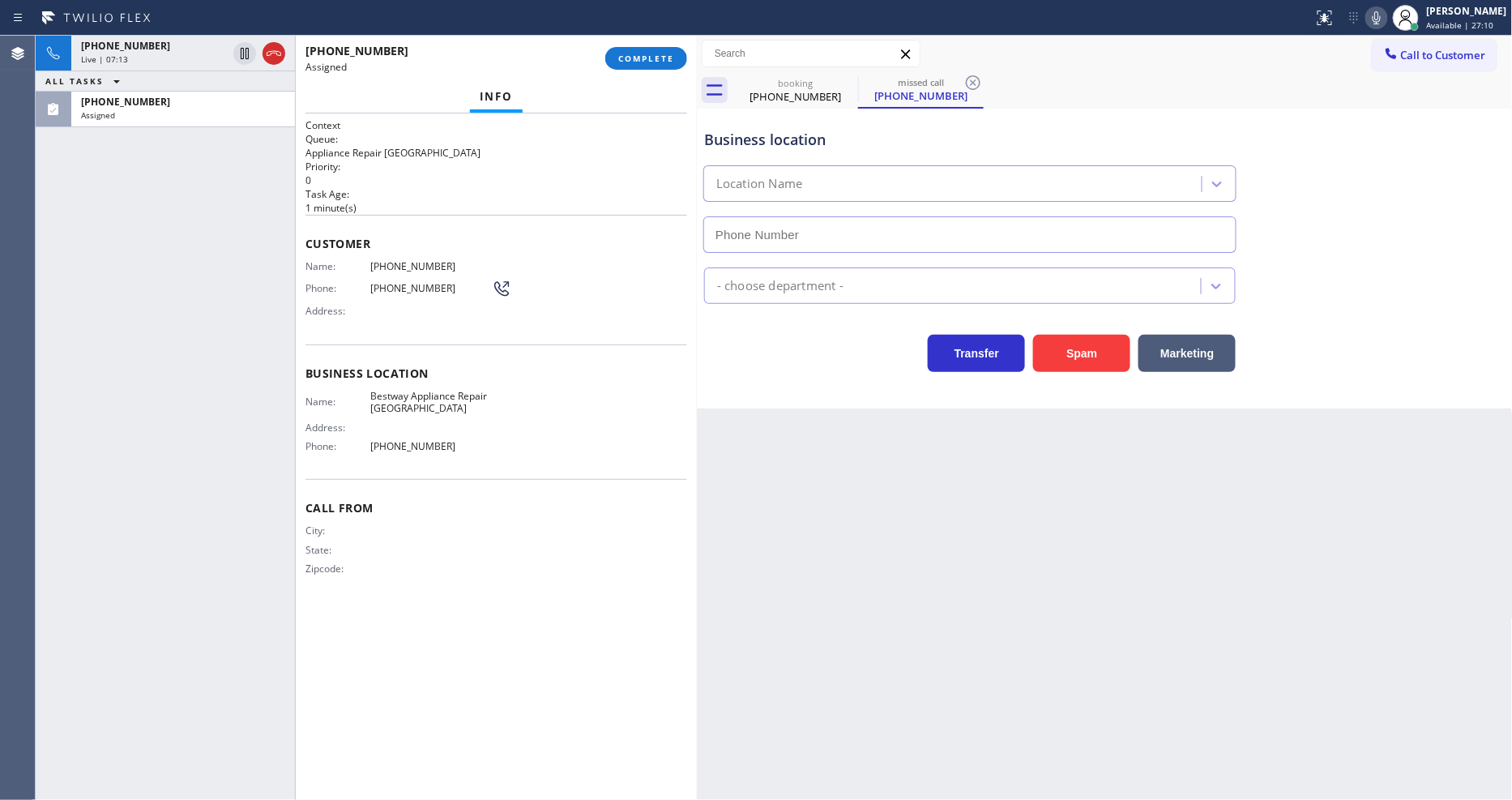
type input "(602) 975-4672"
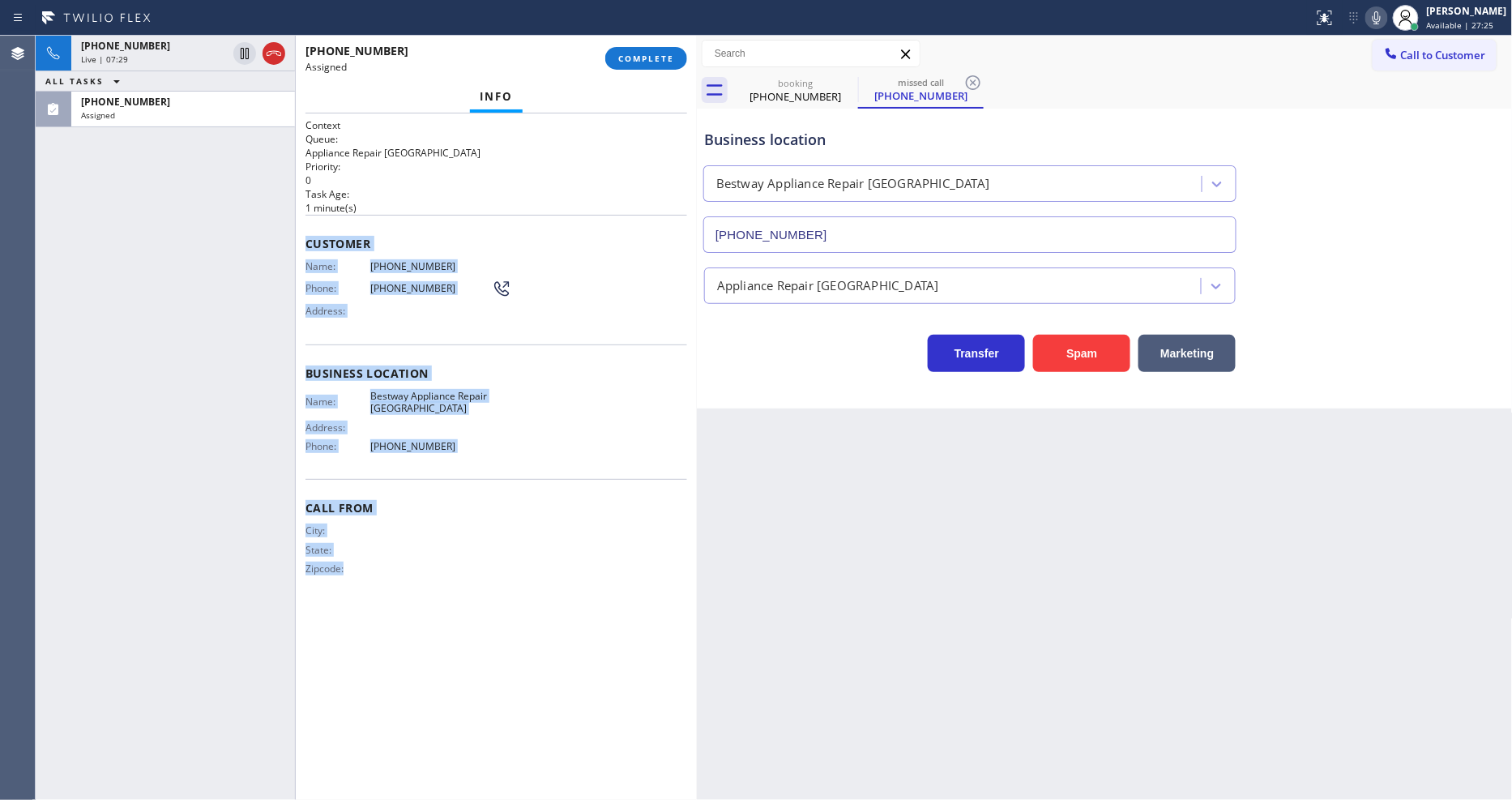
drag, startPoint x: 304, startPoint y: 236, endPoint x: 633, endPoint y: 222, distance: 329.3
click at [464, 687] on div "Context Queue: Appliance Repair High End Priority: 0 Task Age: 1 minute(s) Cust…" at bounding box center [496, 457] width 382 height 677
copy div "Customer Name: (480) 909-7050 Phone: (480) 909-7050 Address: Business location …"
click at [655, 61] on span "COMPLETE" at bounding box center [647, 59] width 56 height 12
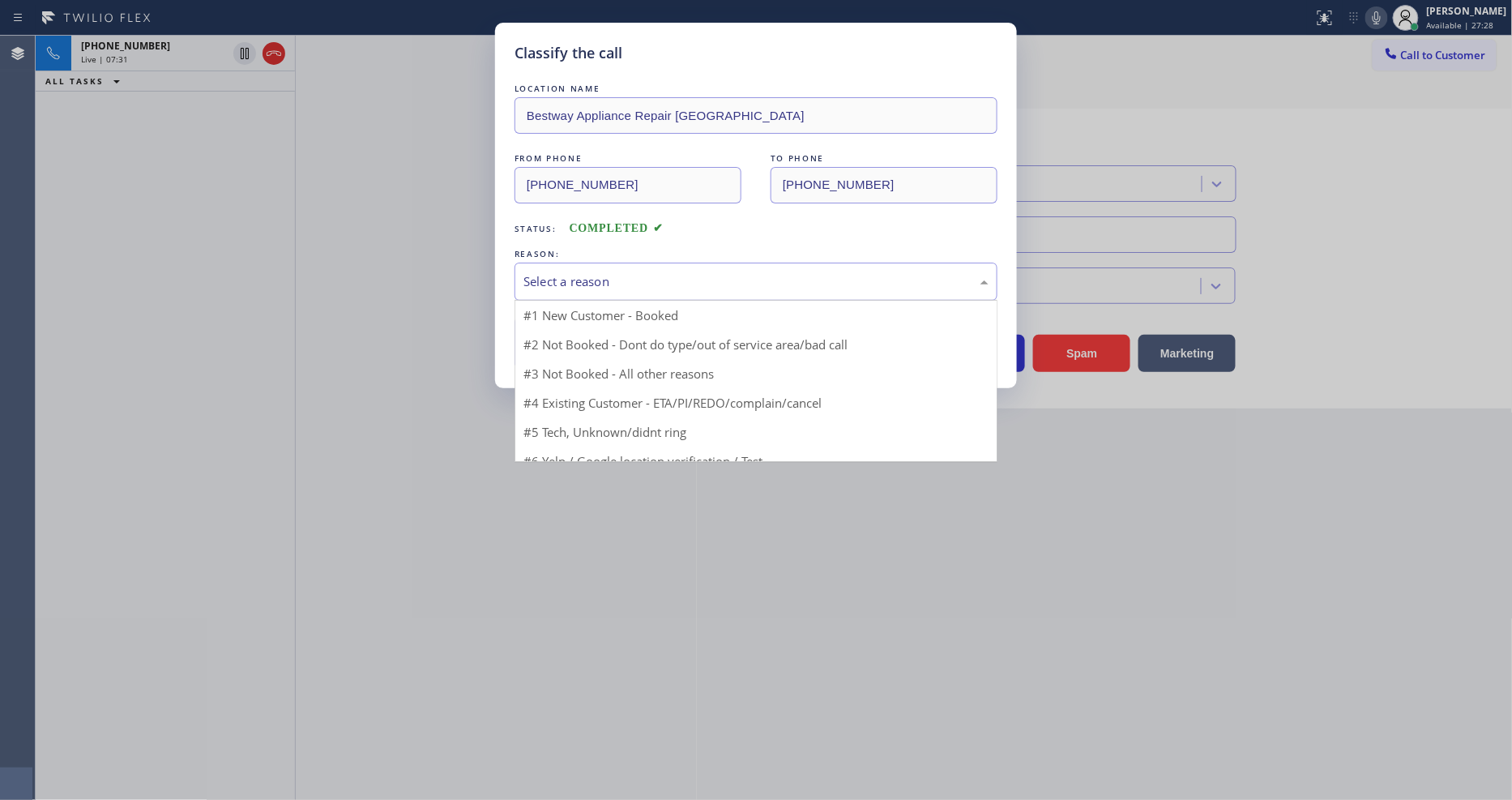
click at [620, 272] on div "Select a reason" at bounding box center [756, 281] width 465 height 19
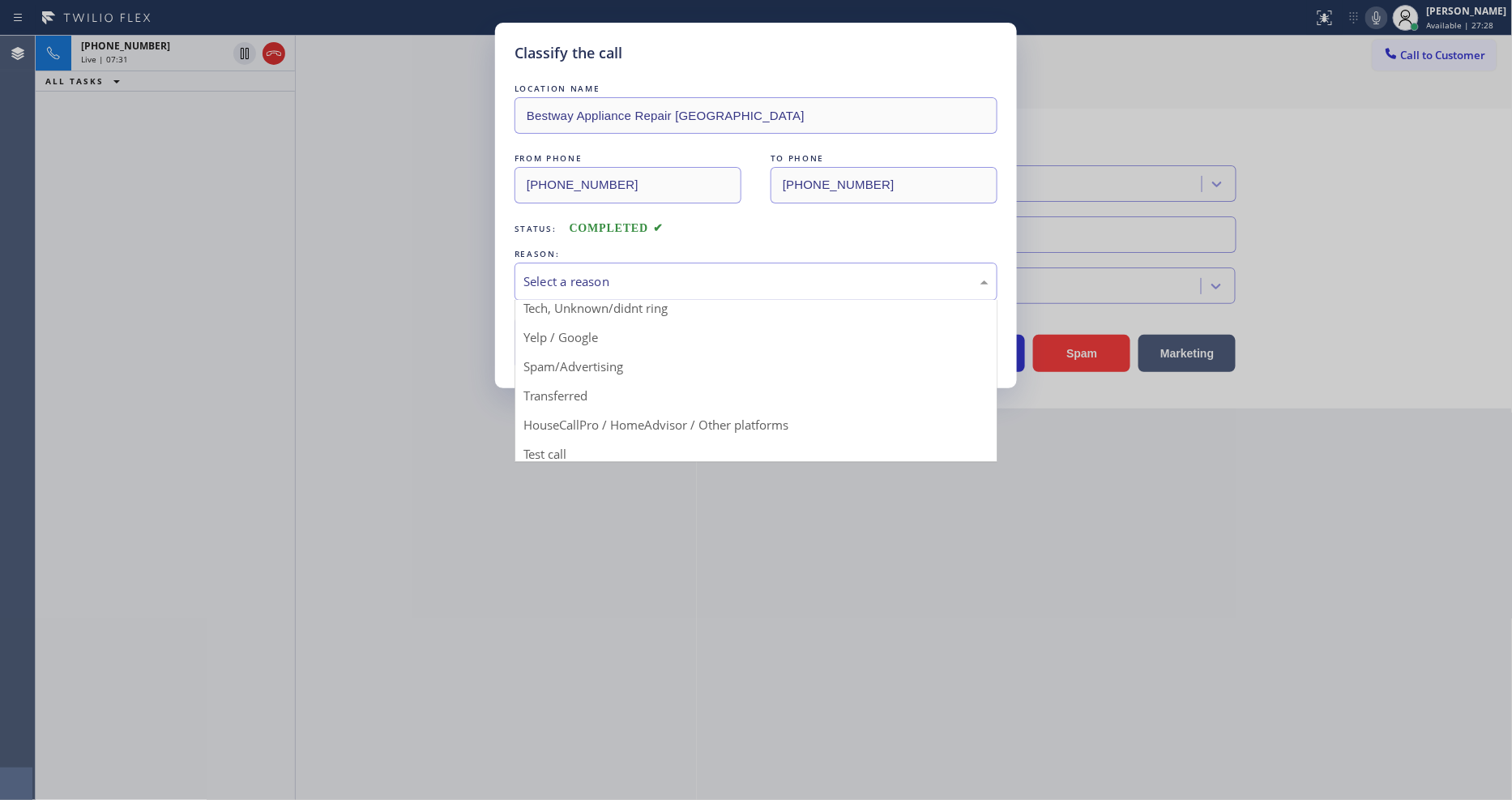
scroll to position [101, 0]
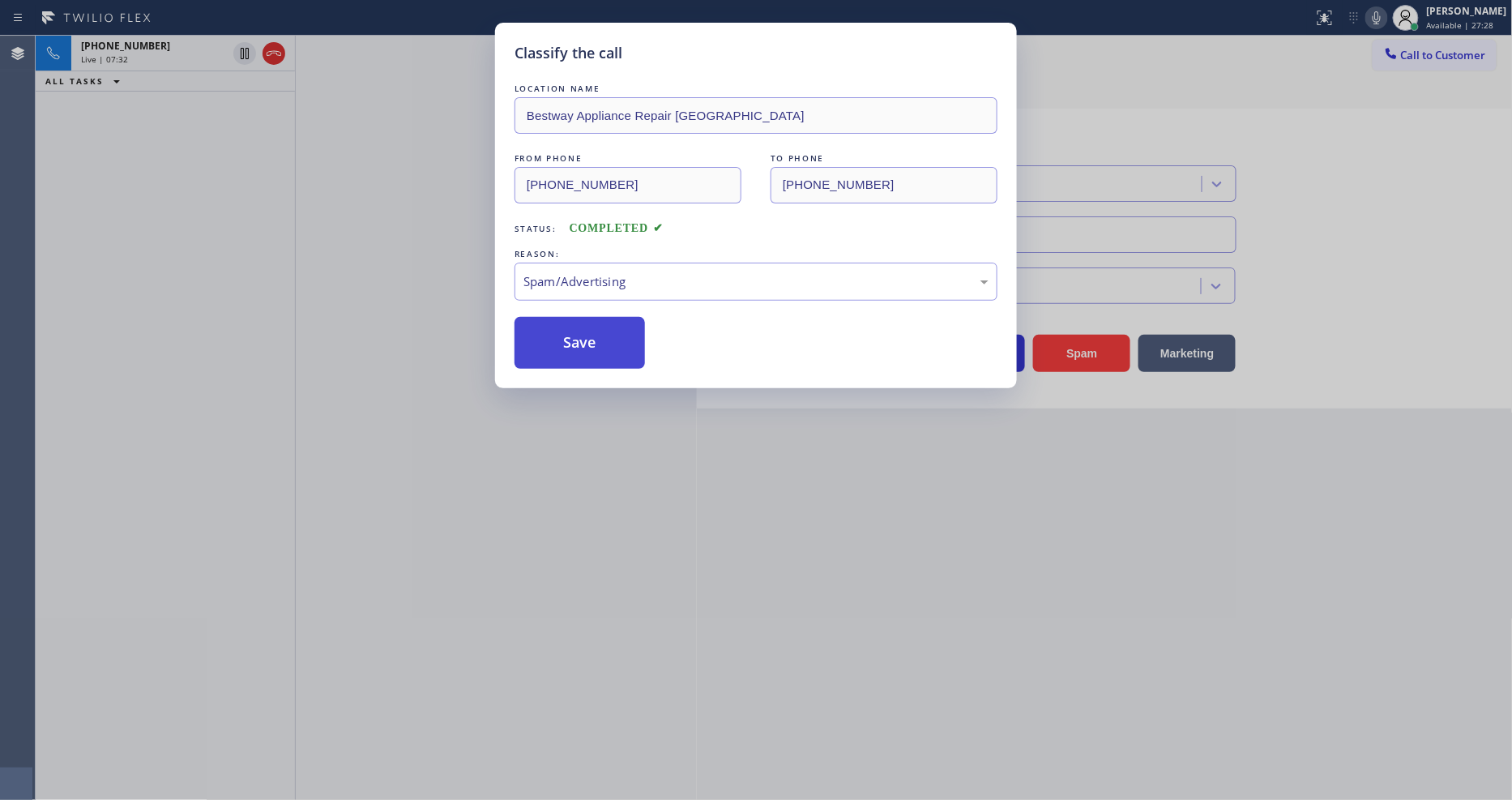
click at [598, 339] on button "Save" at bounding box center [580, 343] width 131 height 52
click at [597, 338] on button "Save" at bounding box center [580, 343] width 131 height 52
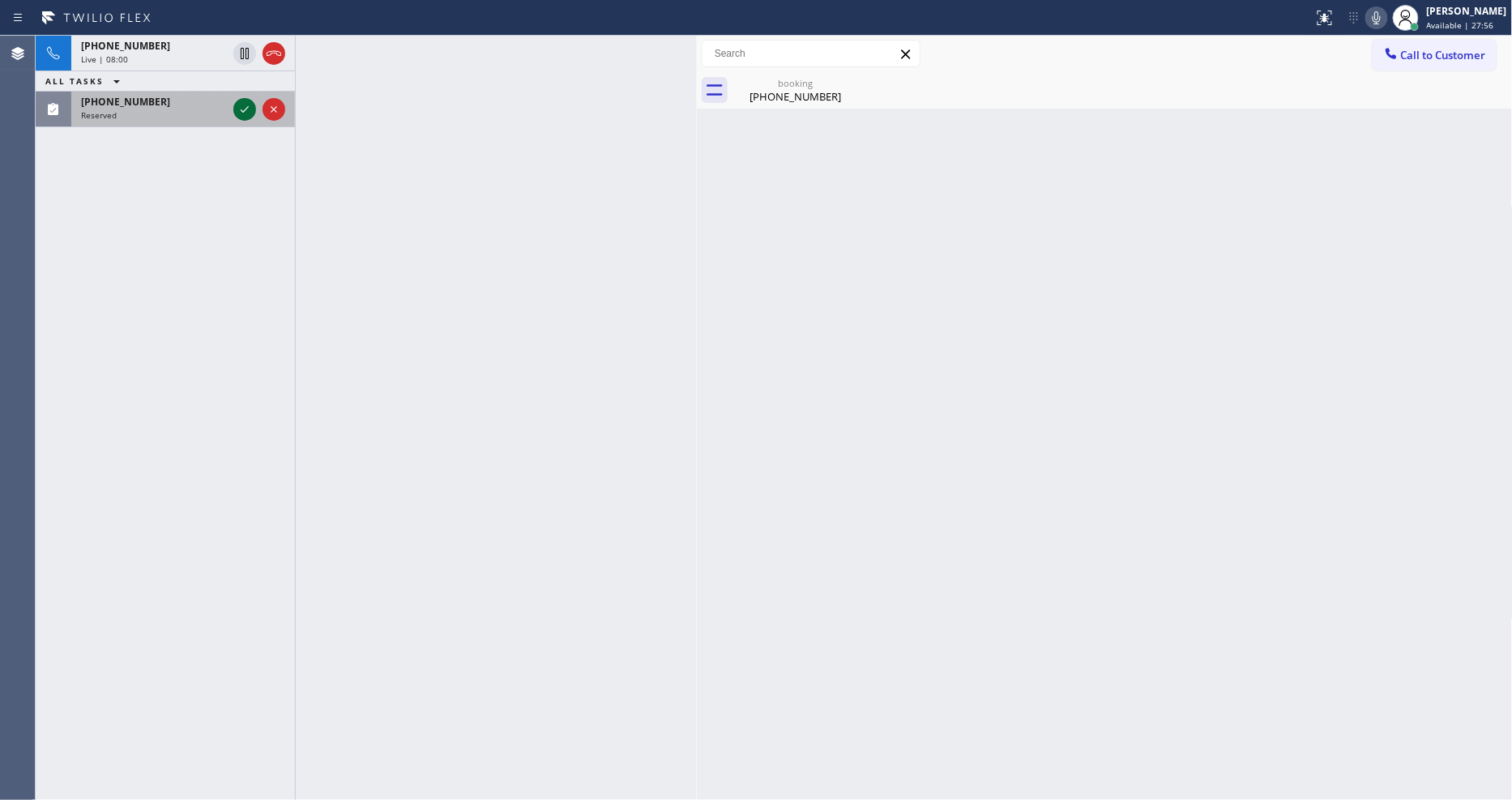
click at [246, 108] on icon at bounding box center [245, 109] width 8 height 7
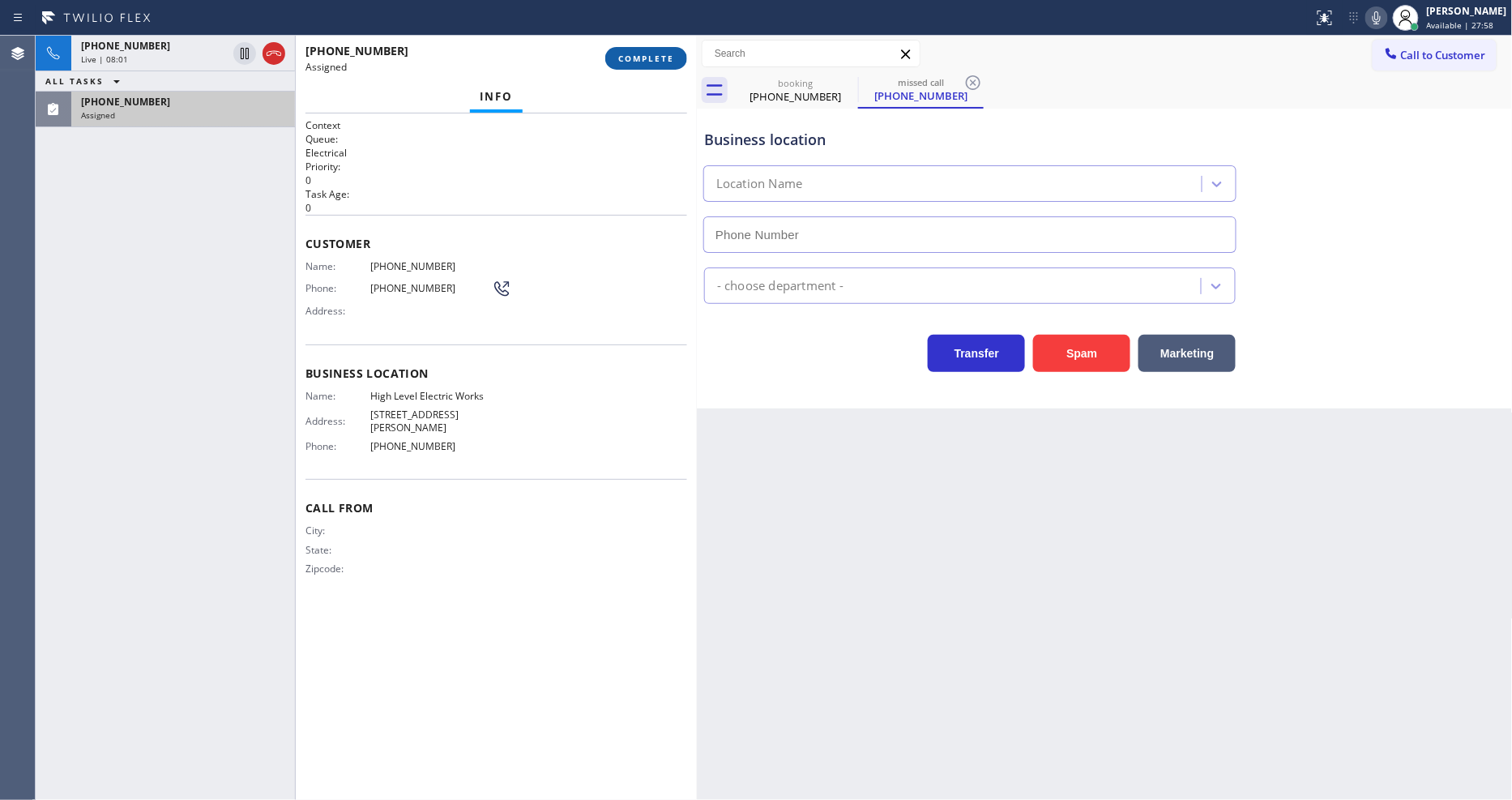
type input "(818) 629-0075"
click at [644, 55] on span "COMPLETE" at bounding box center [647, 59] width 56 height 12
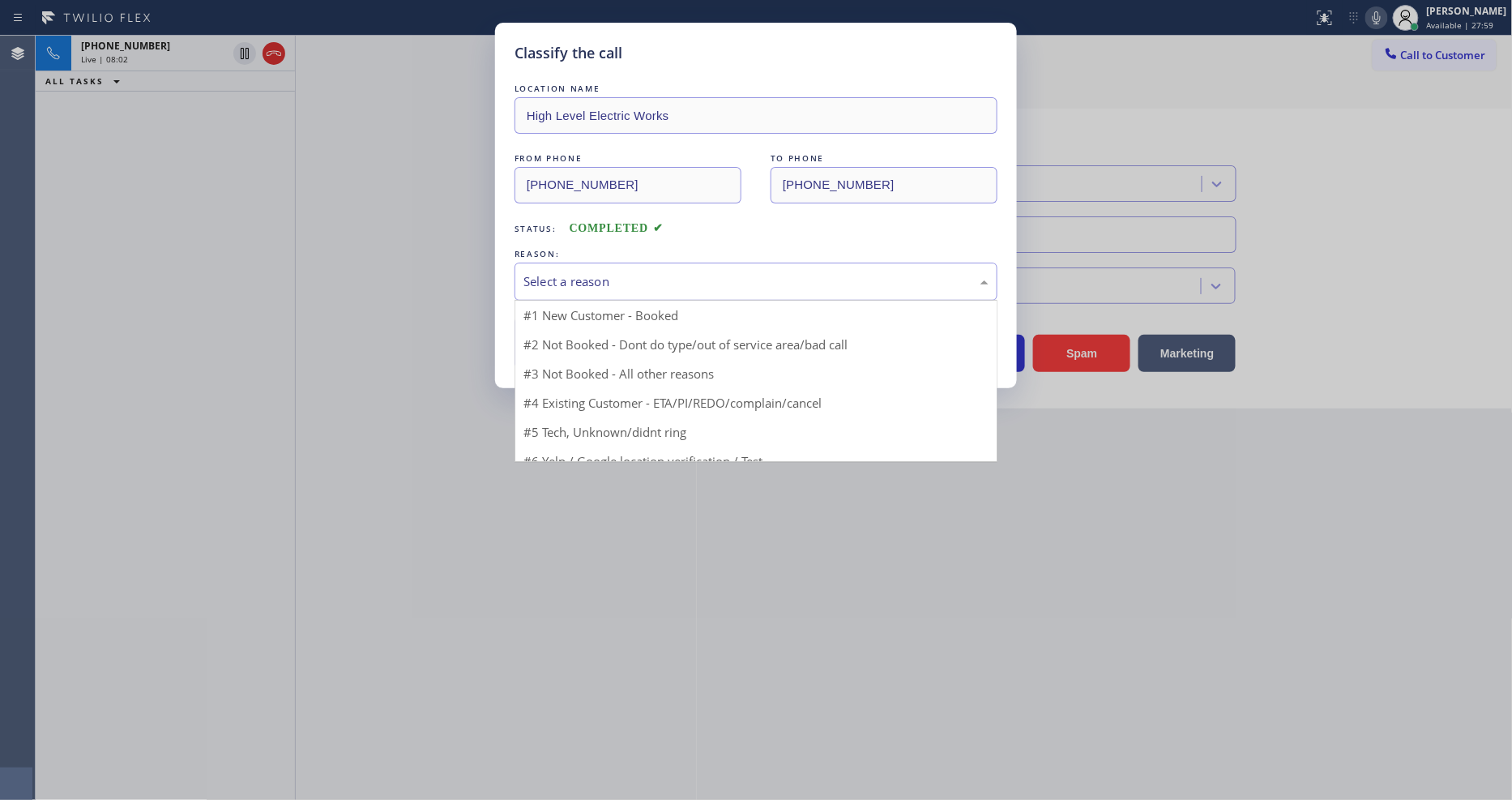
click at [577, 272] on div "Select a reason" at bounding box center [756, 281] width 465 height 19
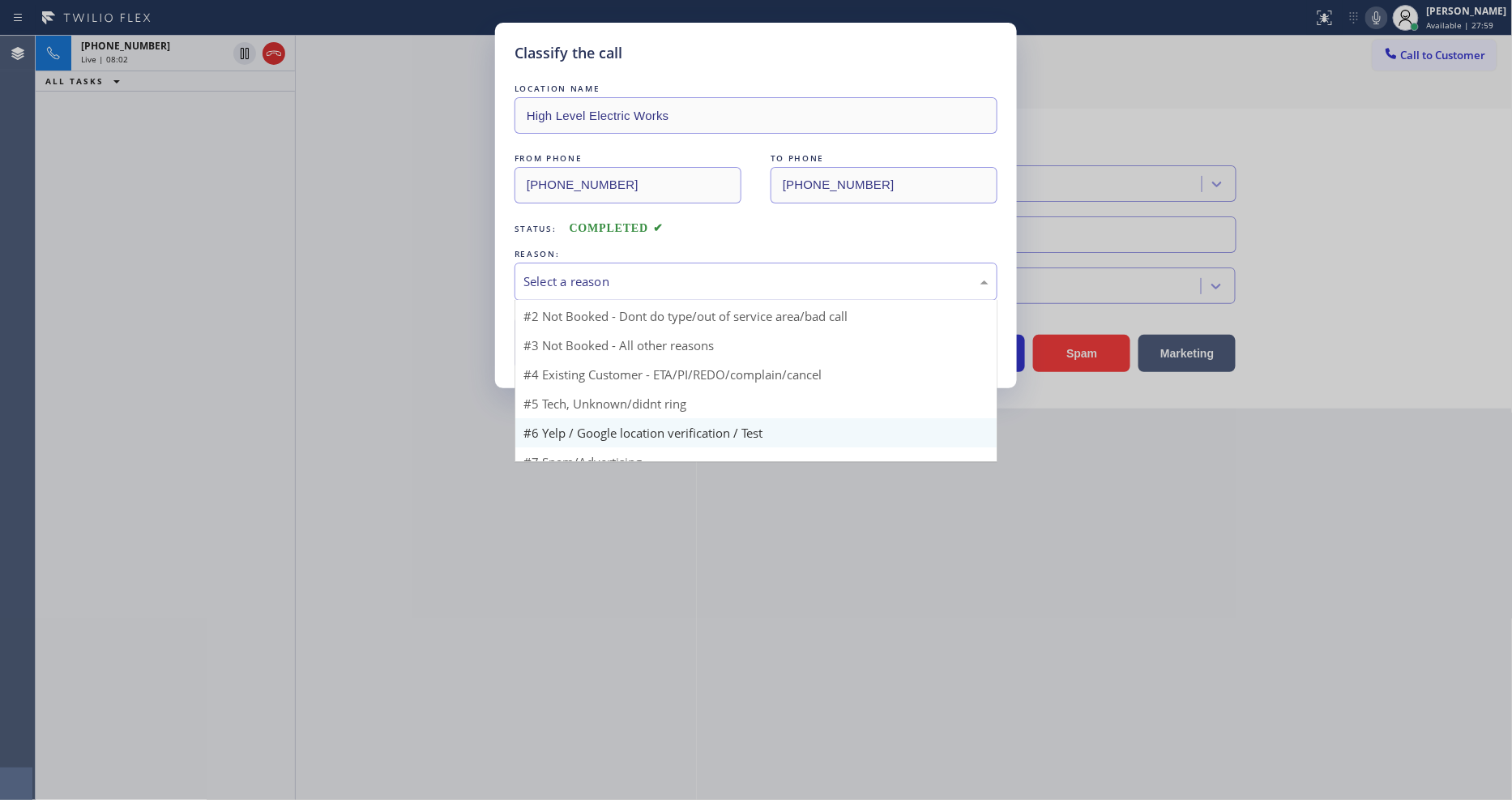
scroll to position [44, 0]
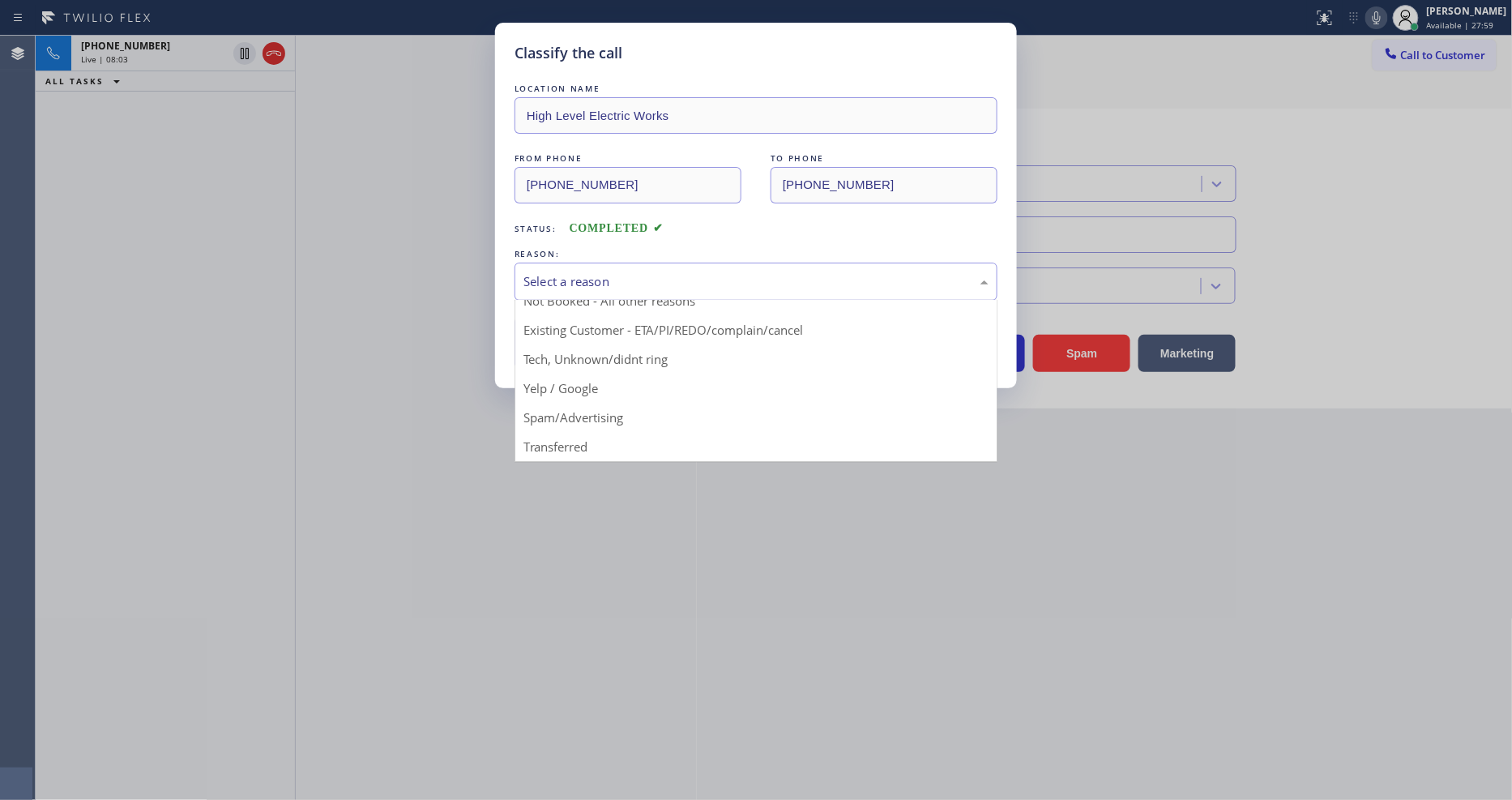
drag, startPoint x: 577, startPoint y: 411, endPoint x: 588, endPoint y: 350, distance: 62.0
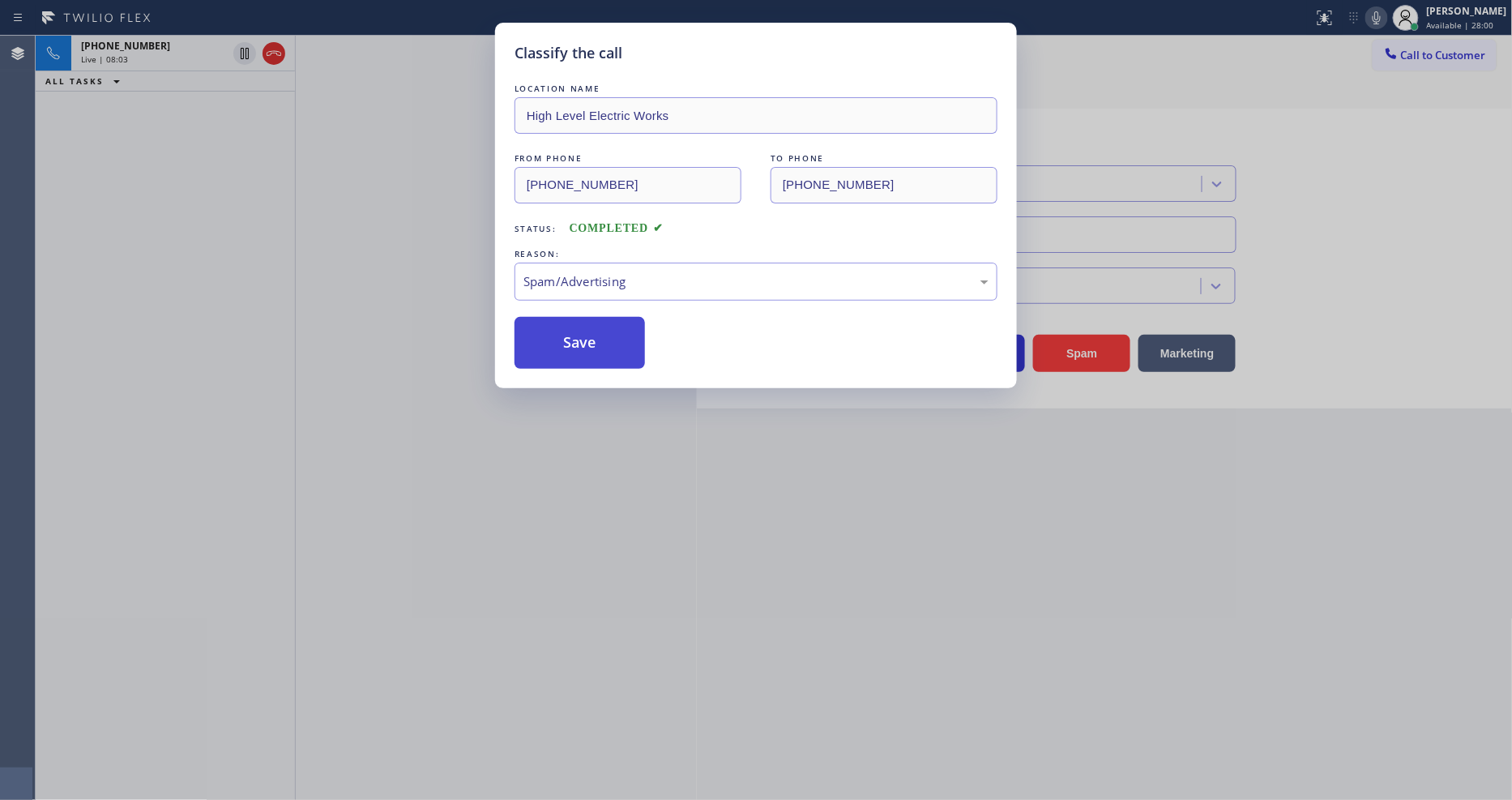
click at [588, 343] on button "Save" at bounding box center [580, 343] width 131 height 52
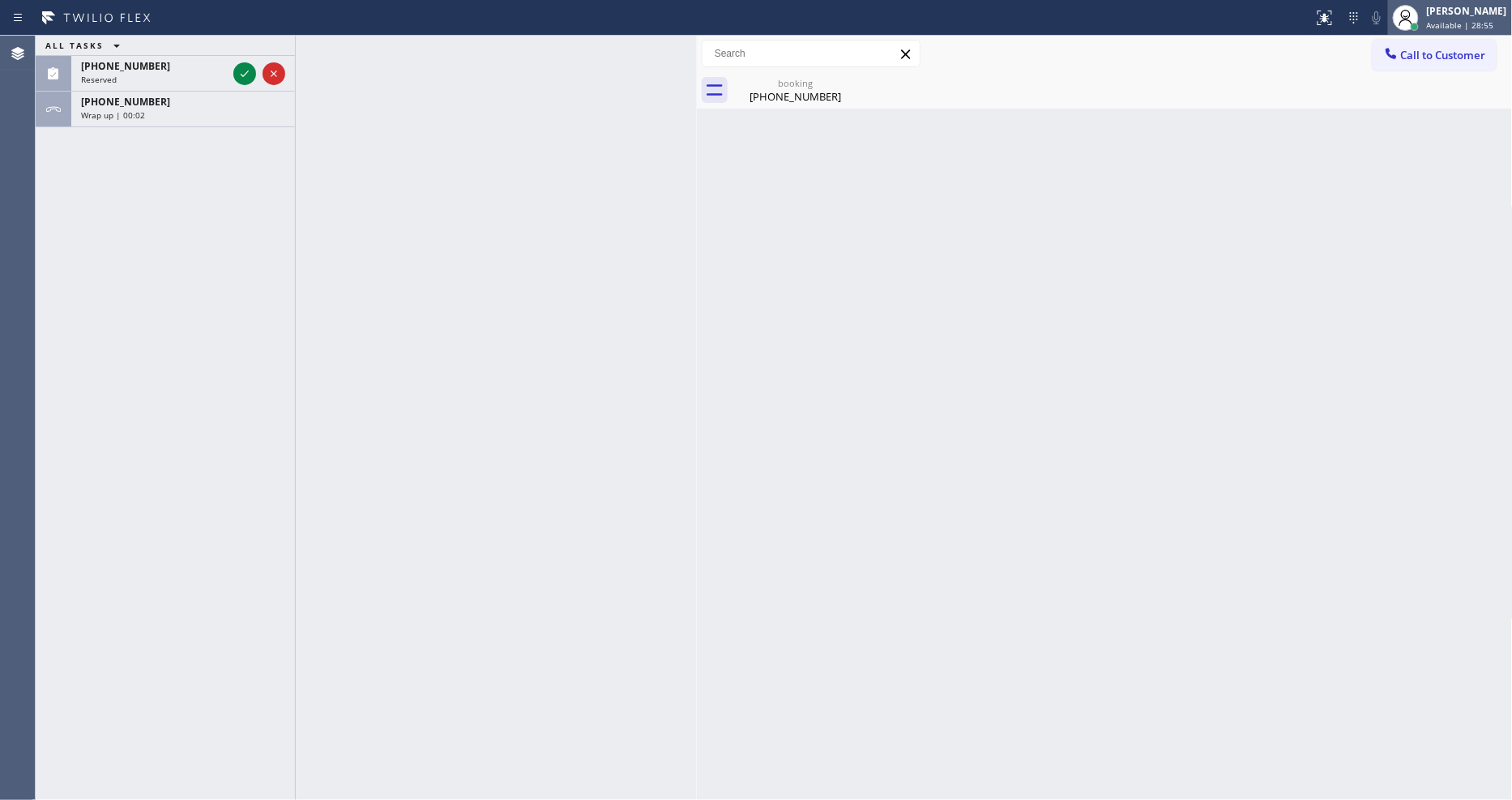
click at [1416, 19] on icon at bounding box center [1406, 18] width 20 height 20
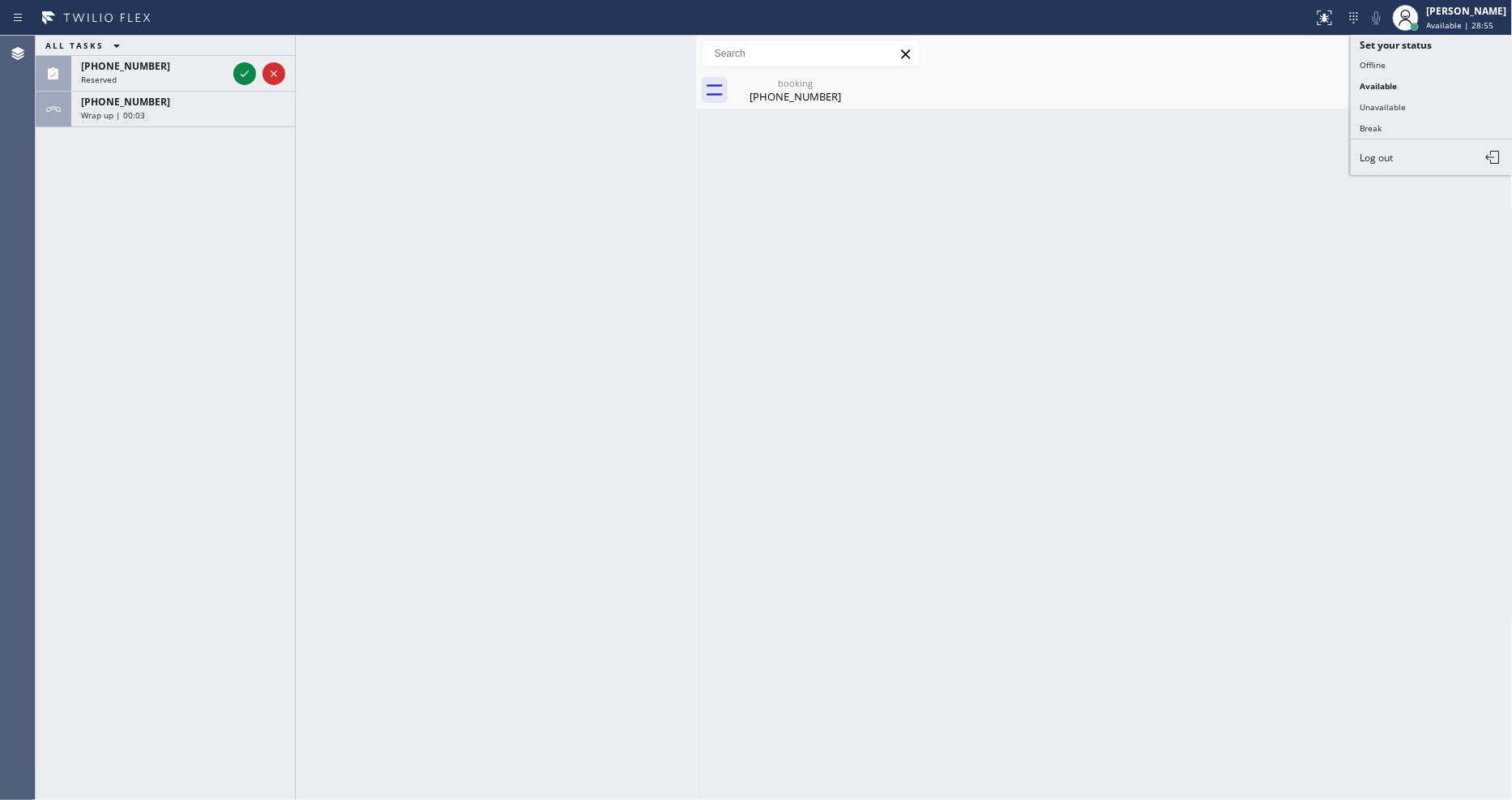
click at [317, 189] on div at bounding box center [496, 418] width 401 height 764
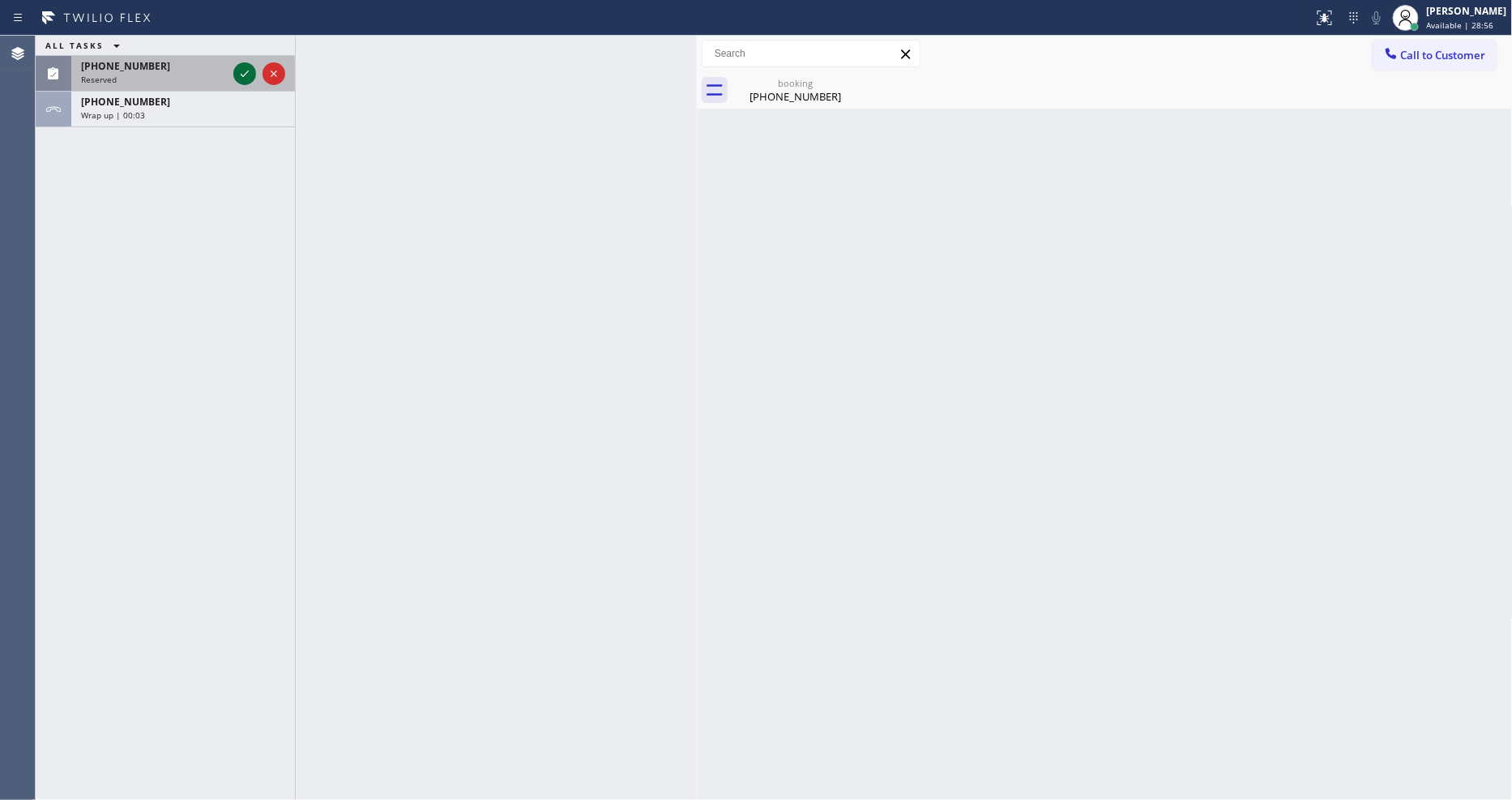
click at [237, 67] on icon at bounding box center [245, 74] width 20 height 20
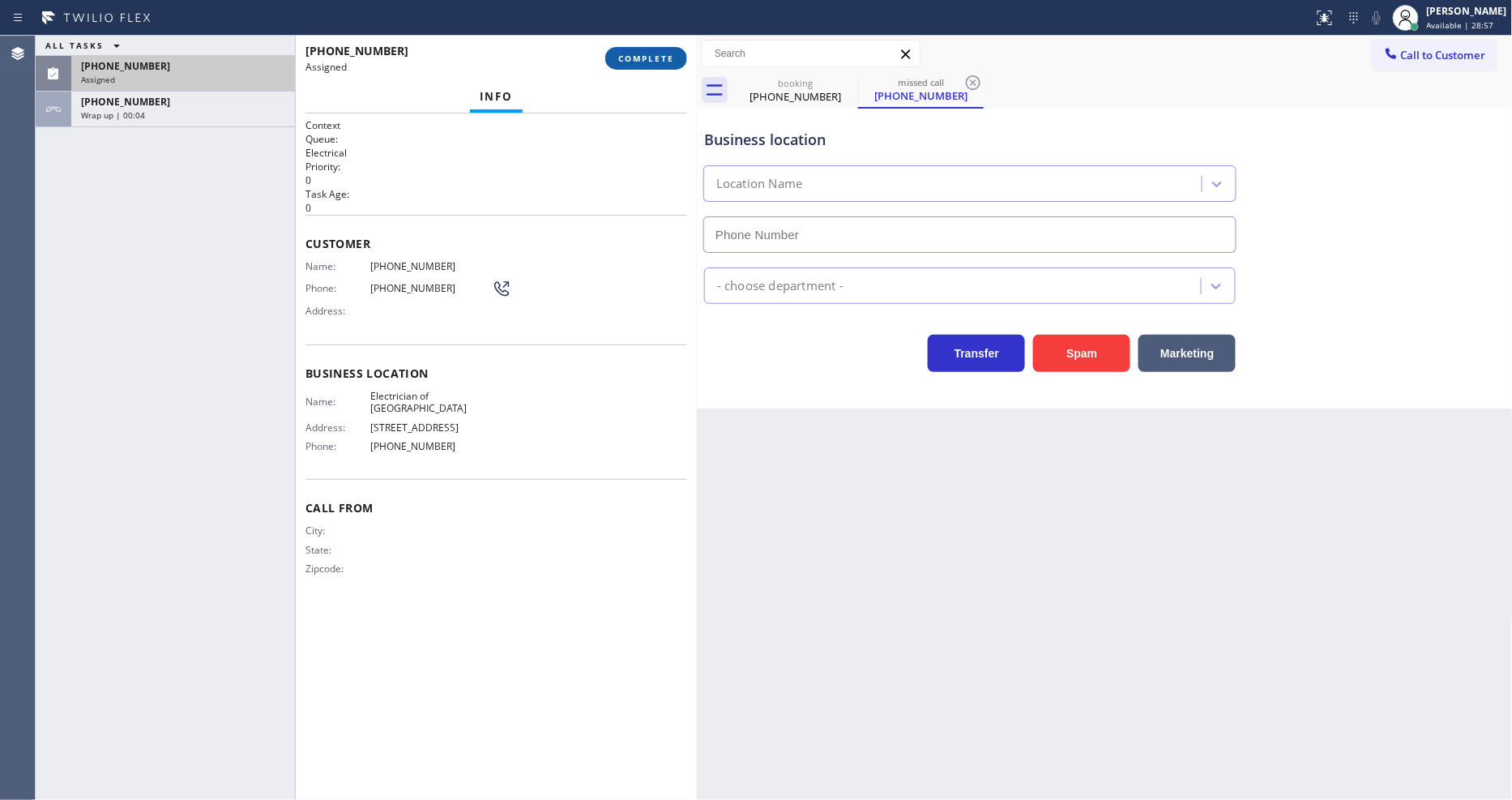
click at [662, 57] on span "COMPLETE" at bounding box center [647, 59] width 56 height 12
type input "(323) 792-1624"
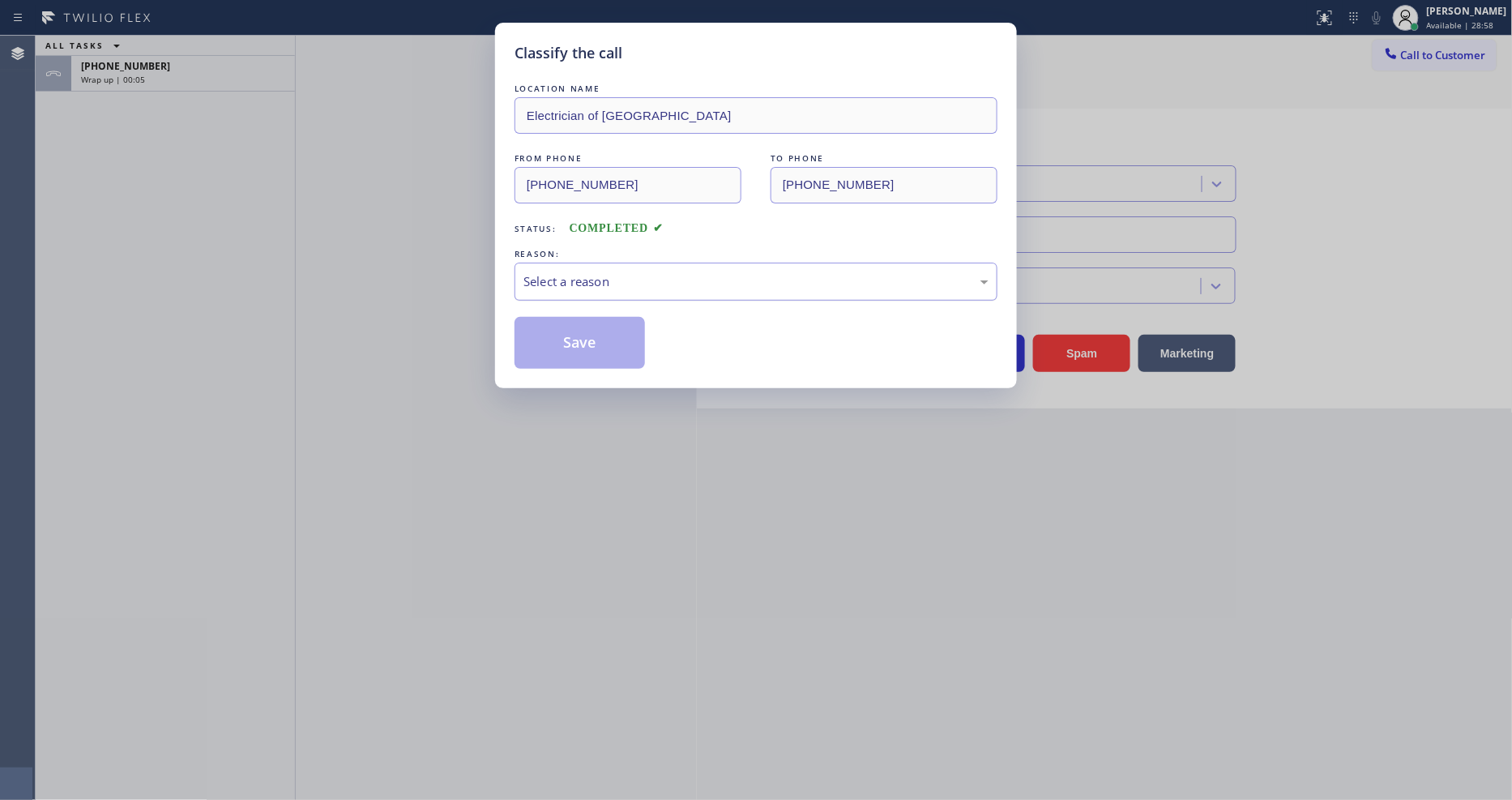
click at [586, 288] on div "Select a reason" at bounding box center [756, 281] width 483 height 38
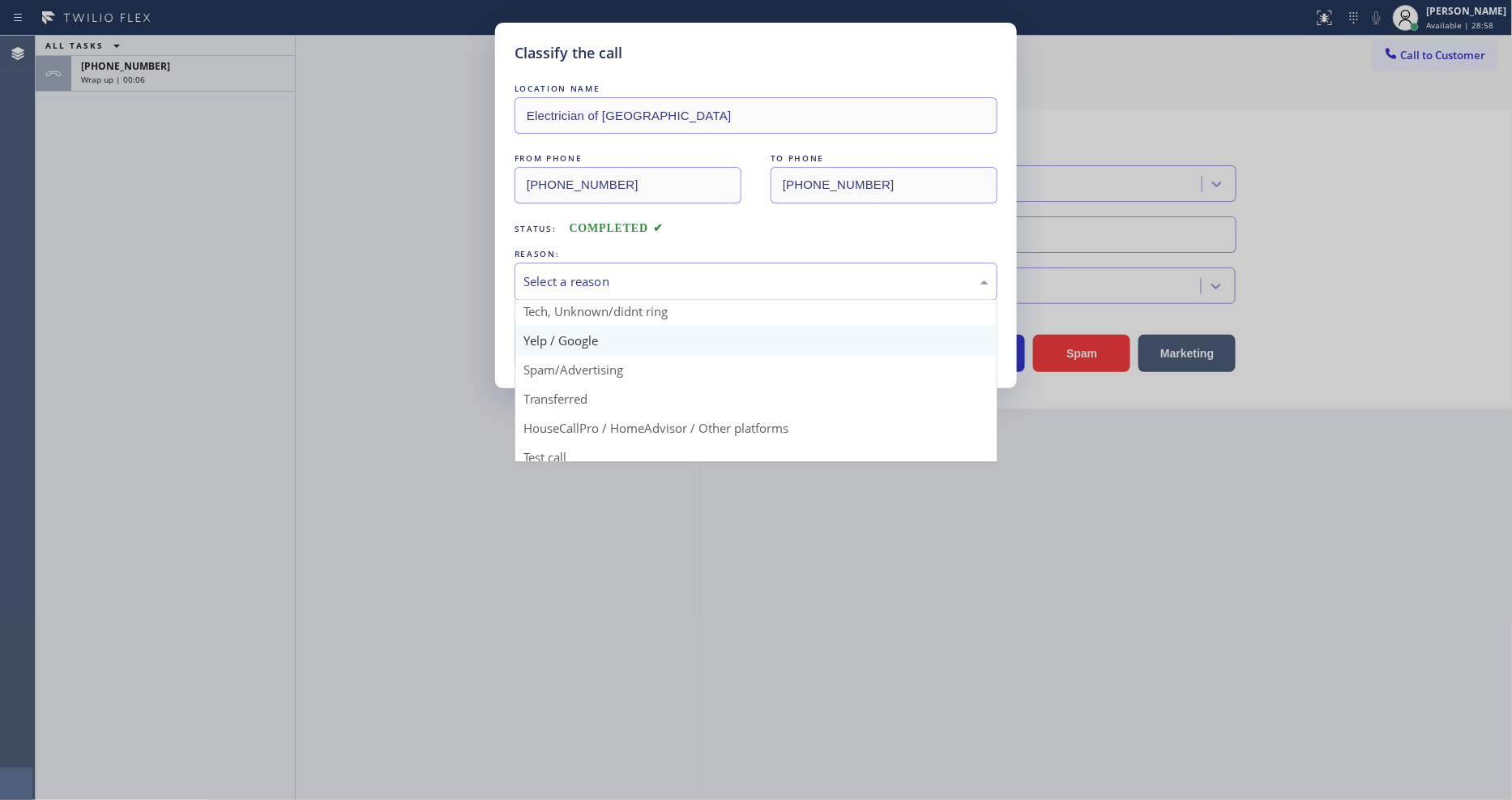
scroll to position [101, 0]
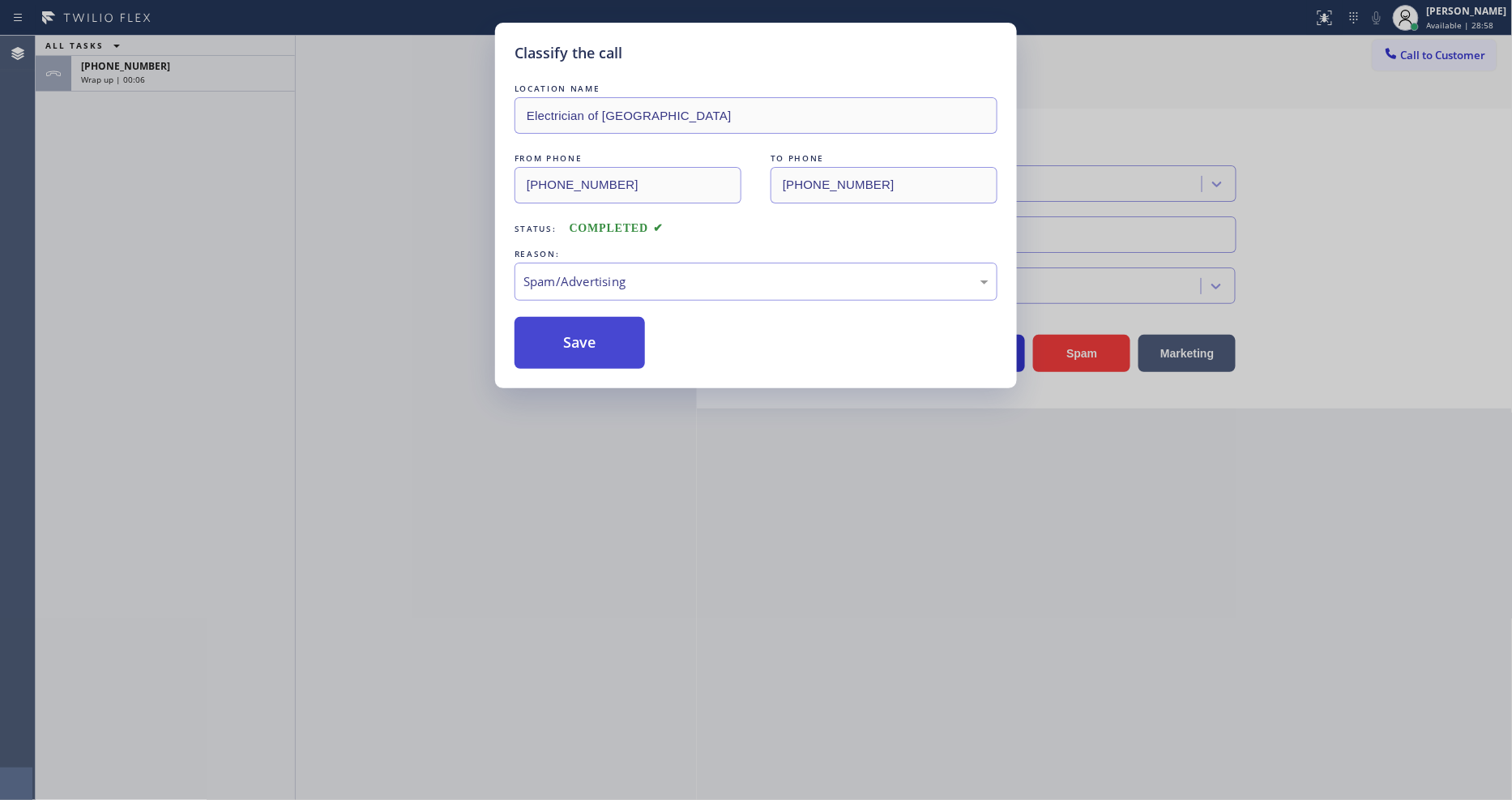
drag, startPoint x: 586, startPoint y: 343, endPoint x: 590, endPoint y: 328, distance: 15.5
click at [591, 323] on button "Save" at bounding box center [580, 343] width 131 height 52
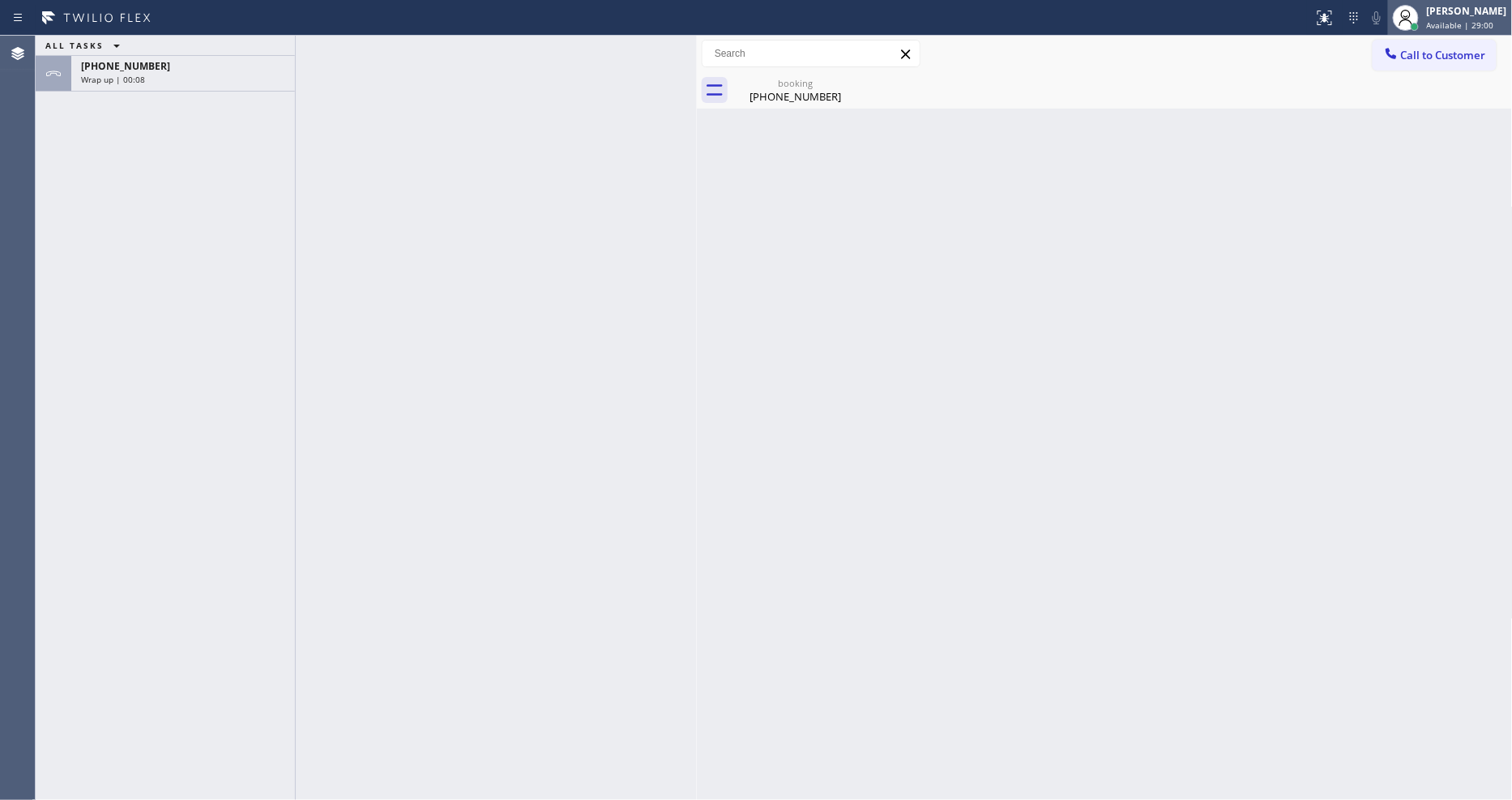
click at [1454, 18] on div "Lyka Montero Available | 29:00" at bounding box center [1468, 17] width 89 height 28
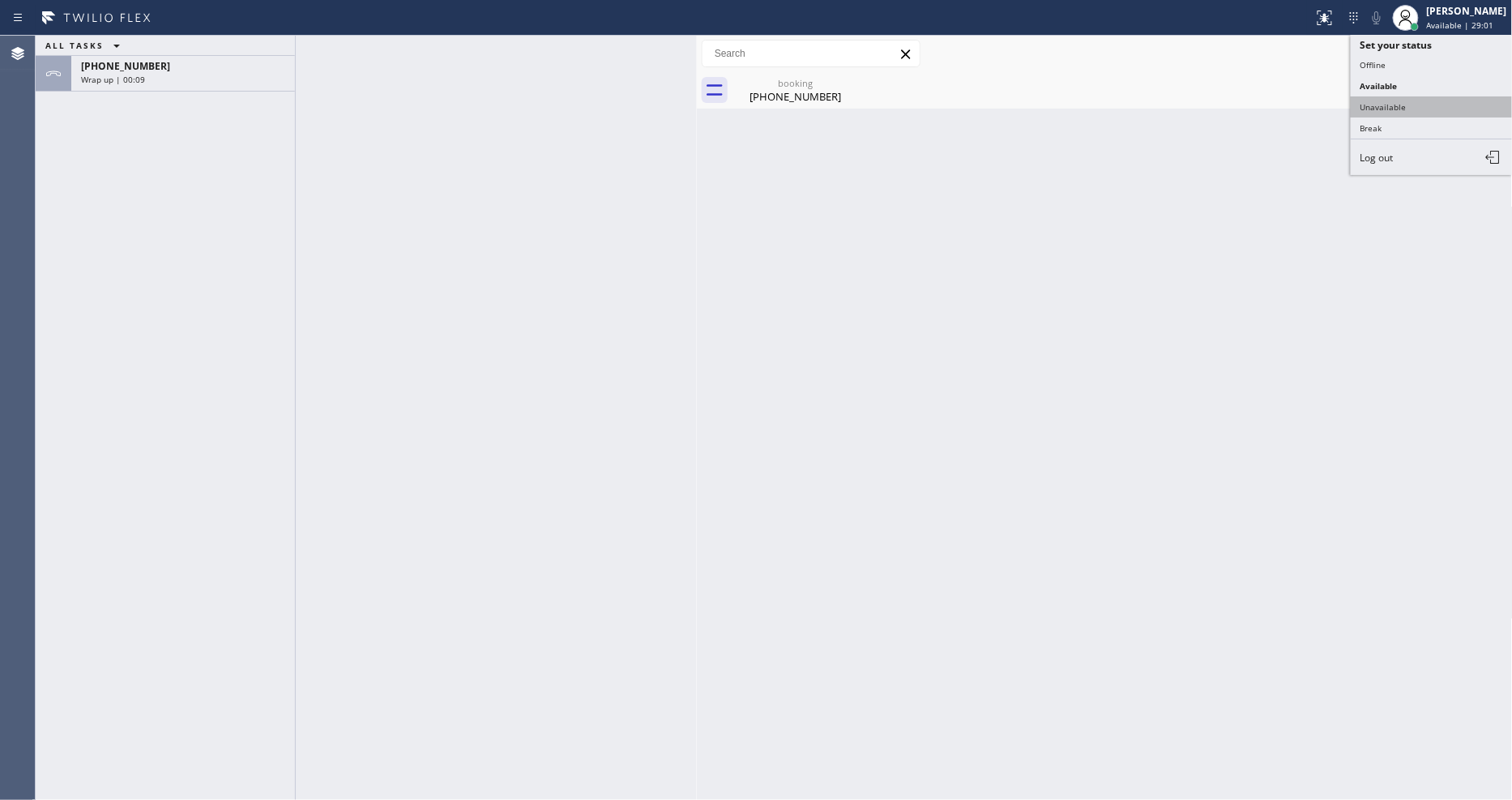
click at [1406, 97] on button "Unavailable" at bounding box center [1432, 107] width 162 height 21
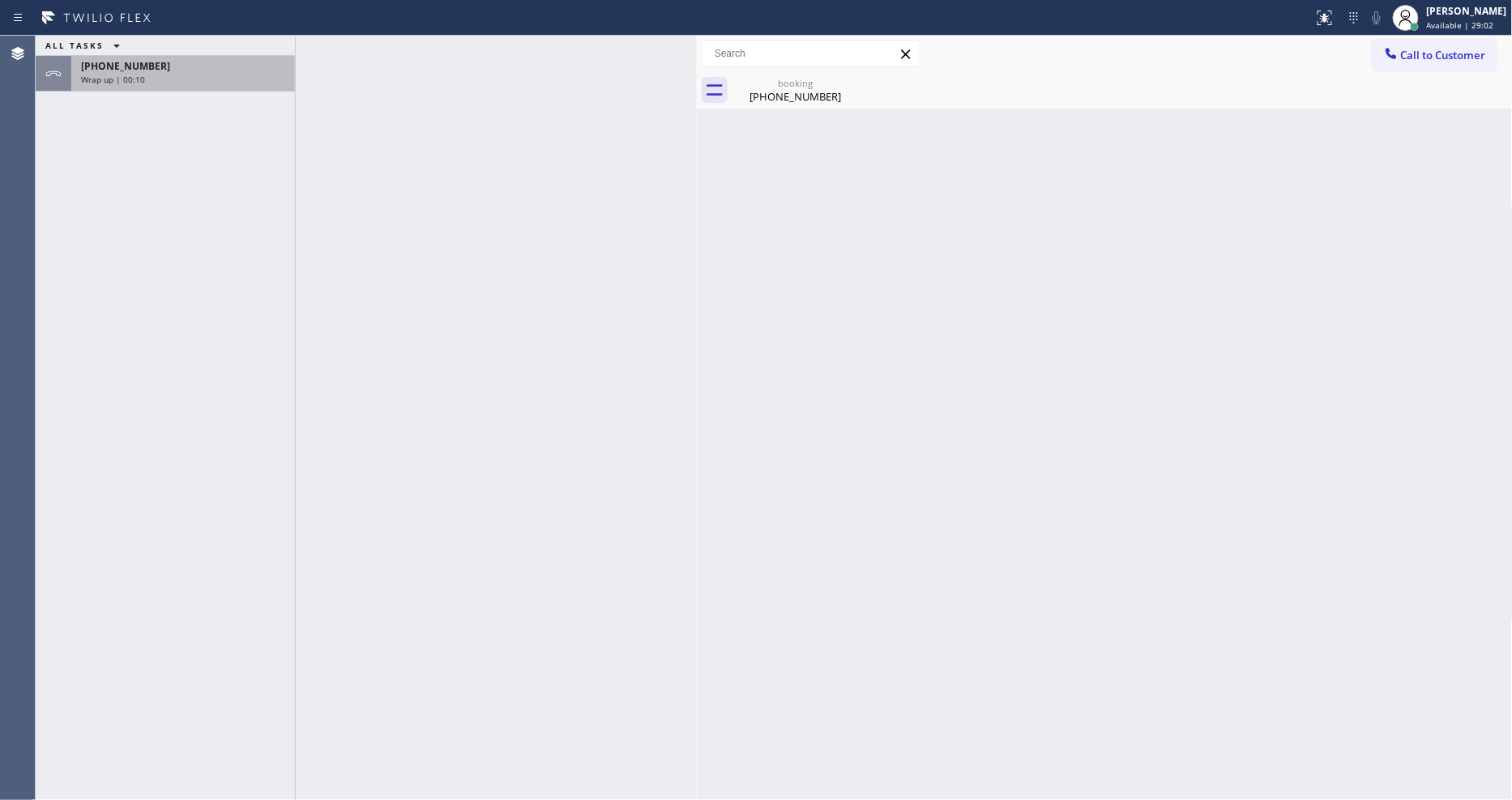
click at [256, 85] on div "+16199727501 Wrap up | 00:10" at bounding box center [179, 74] width 218 height 36
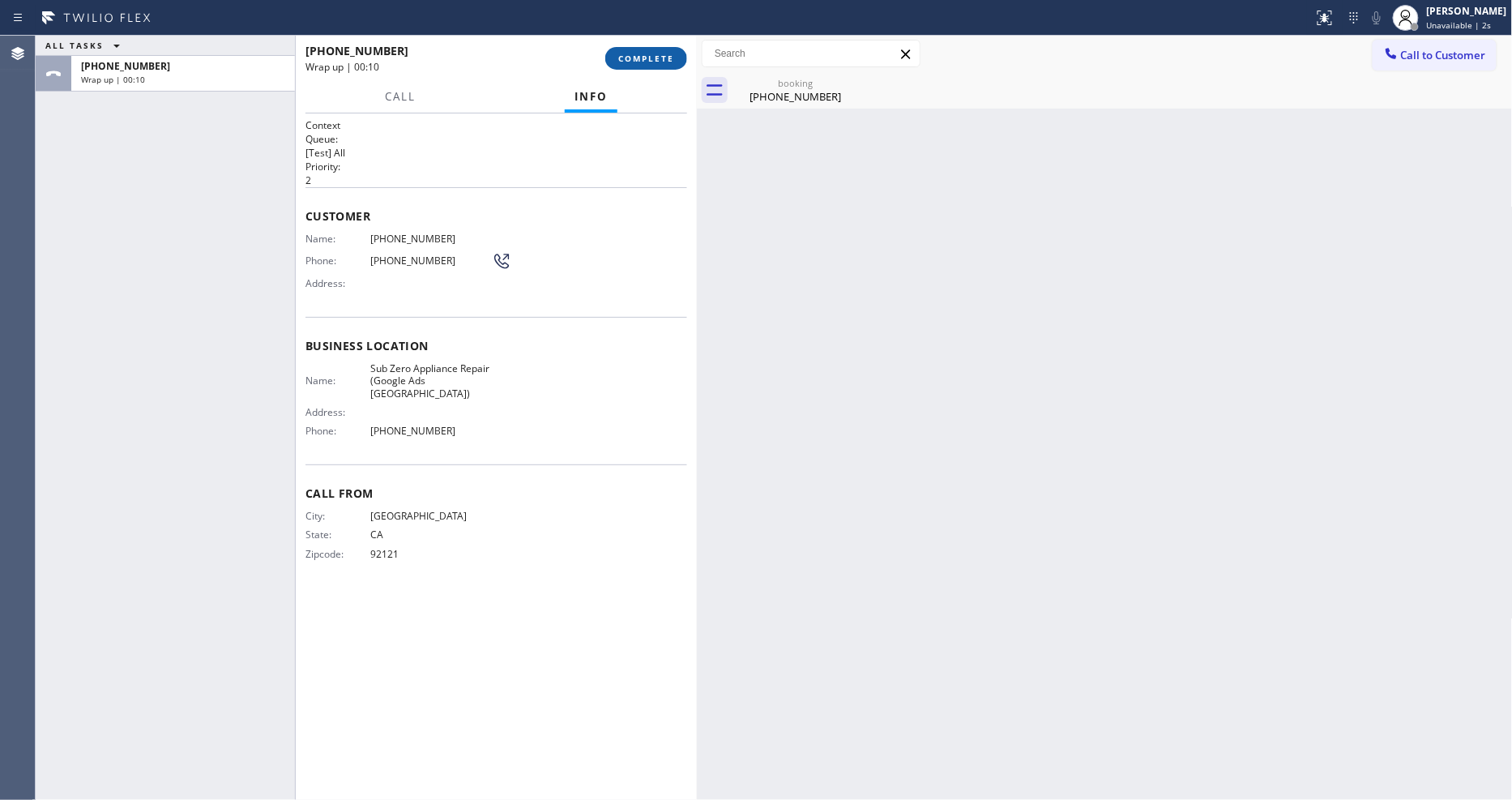
click at [660, 57] on span "COMPLETE" at bounding box center [647, 59] width 56 height 12
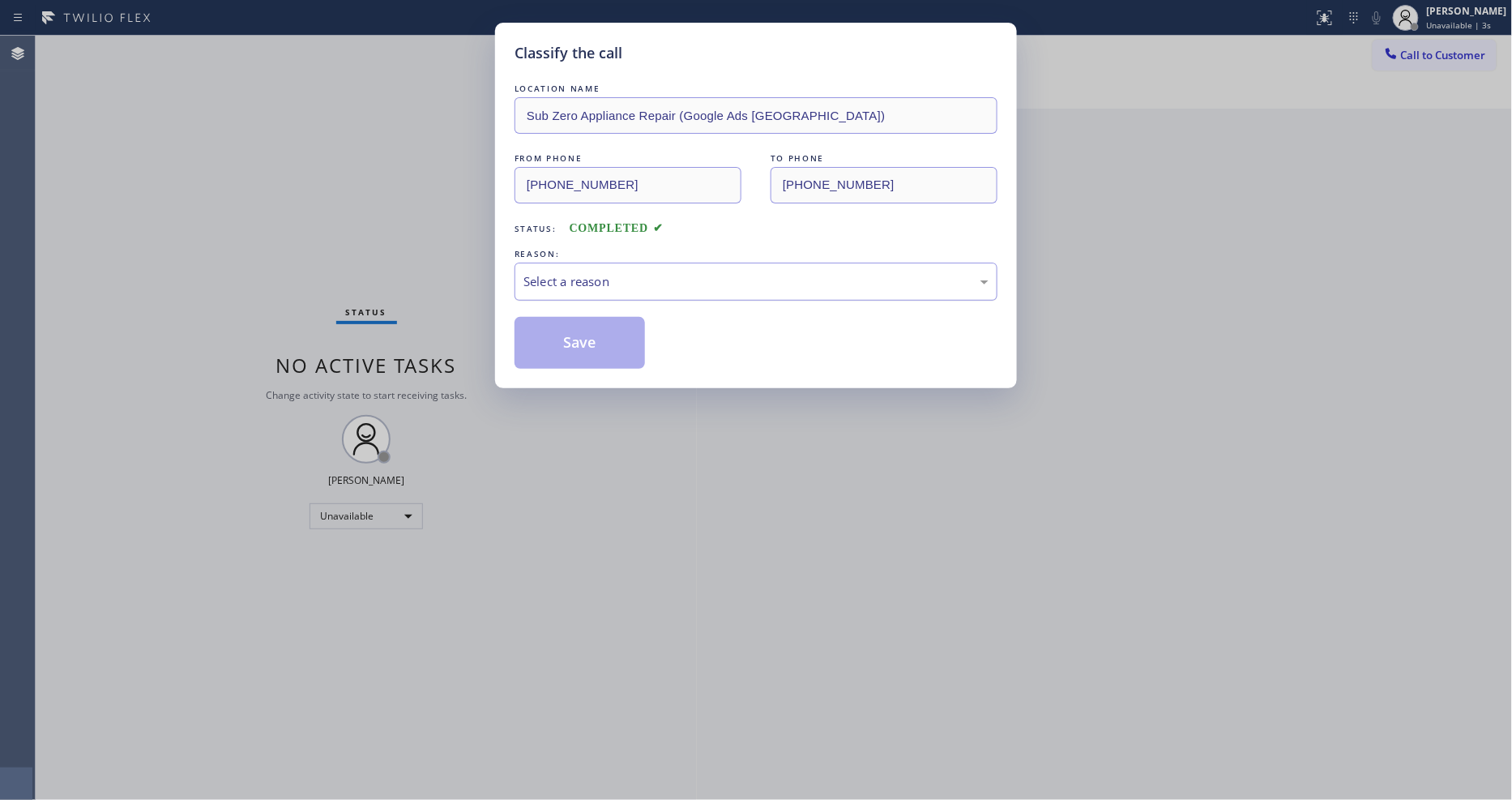
click at [567, 274] on div "Select a reason" at bounding box center [756, 281] width 465 height 19
click at [574, 357] on button "Save" at bounding box center [580, 343] width 131 height 52
click at [574, 351] on button "Save" at bounding box center [580, 343] width 131 height 52
click at [576, 344] on button "Save" at bounding box center [580, 343] width 131 height 52
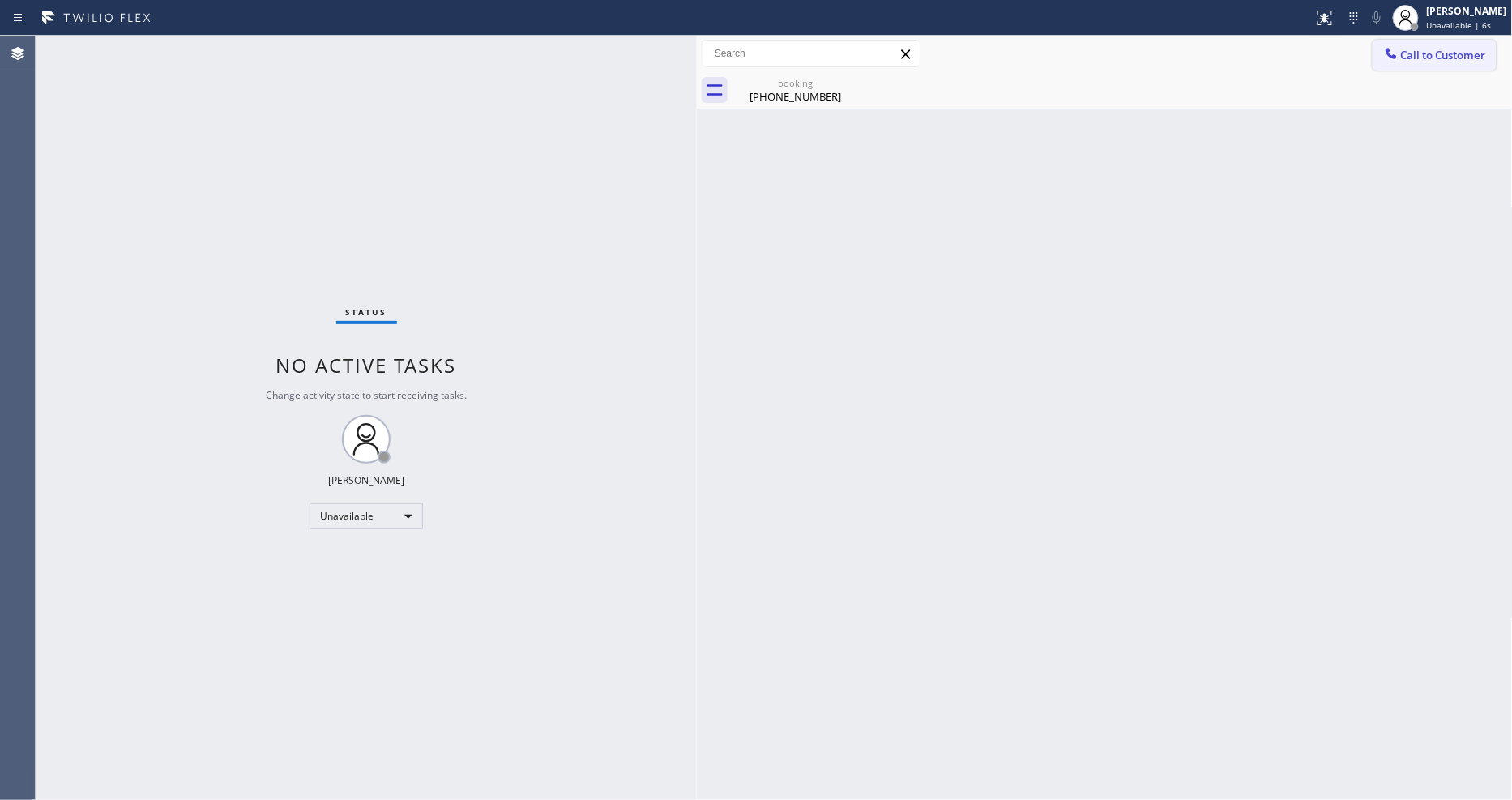
click at [1457, 59] on span "Call to Customer" at bounding box center [1443, 55] width 85 height 15
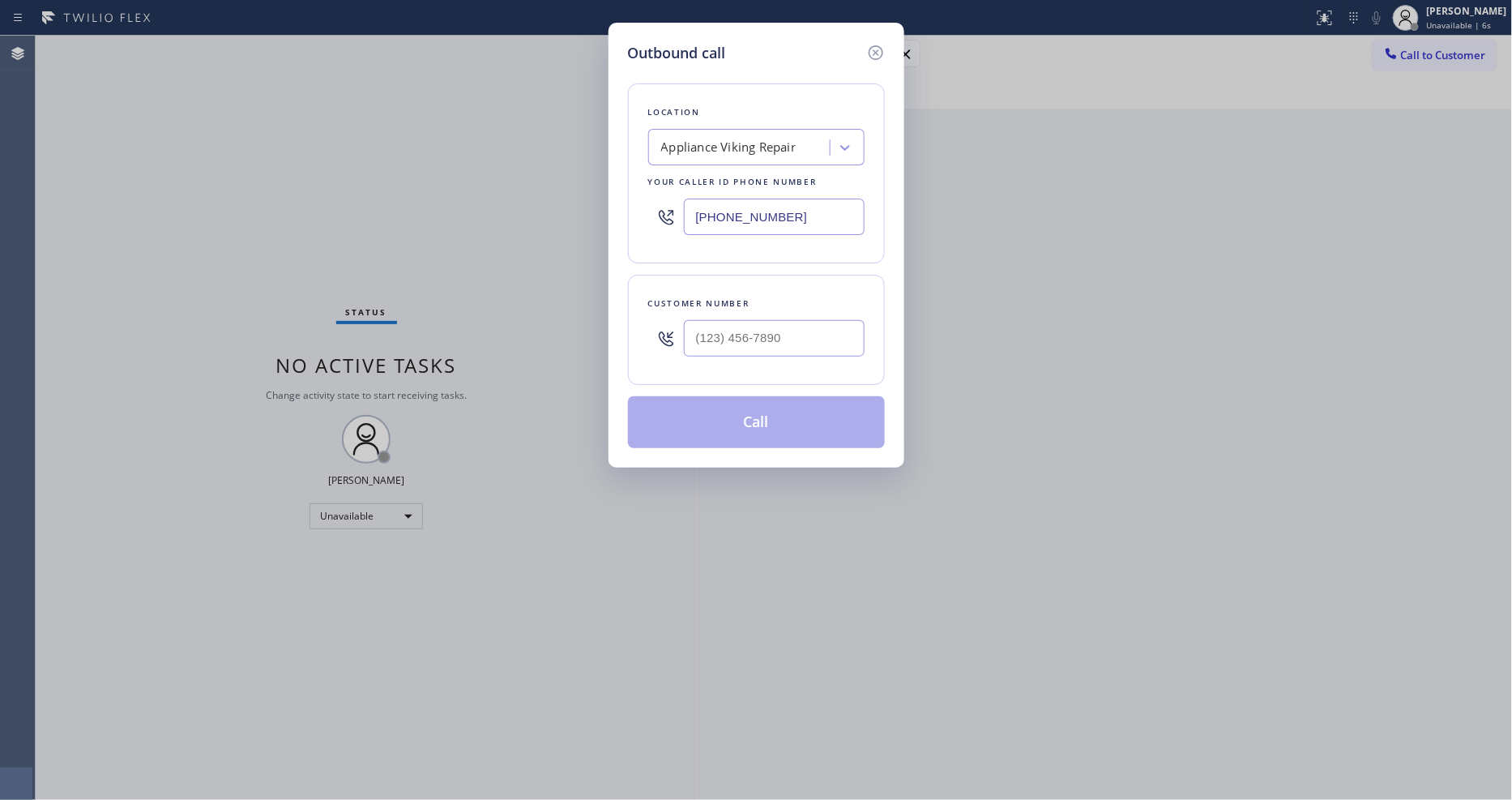
click at [738, 139] on div "Appliance Viking Repair" at bounding box center [730, 148] width 136 height 19
paste input "Sub Zero Appliance Repair (New York, Goolgle Ads)"
click at [710, 172] on div "No options" at bounding box center [757, 183] width 217 height 32
type input "Sub Zero Appliance Repair (New York, Goolgle Ads)"
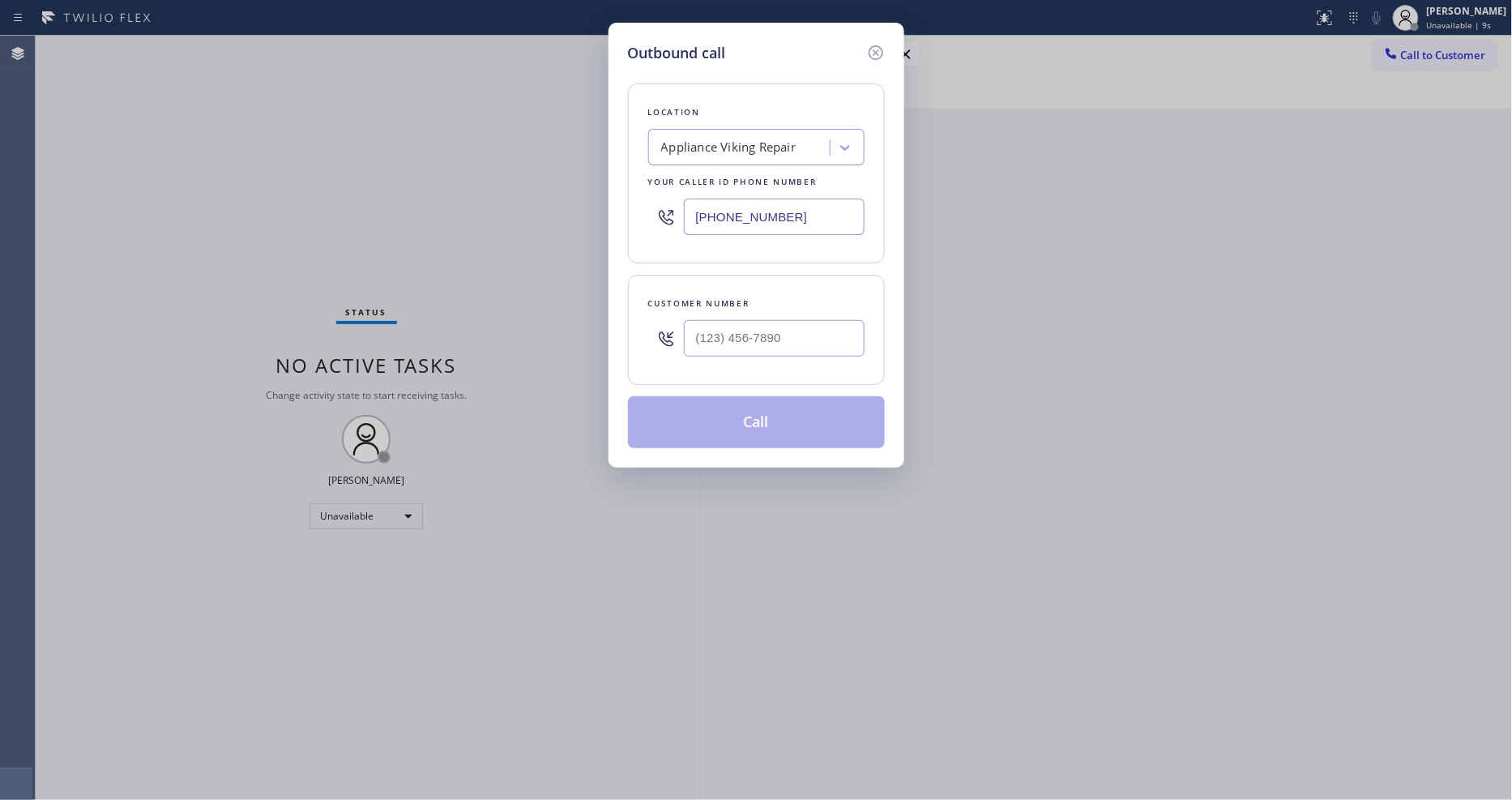
scroll to position [0, 0]
click at [420, 160] on div "Outbound call Location Appliance Viking Repair Your caller id phone number (617…" at bounding box center [756, 400] width 1512 height 800
click at [782, 199] on input "[PHONE_NUMBER]" at bounding box center [774, 217] width 181 height 36
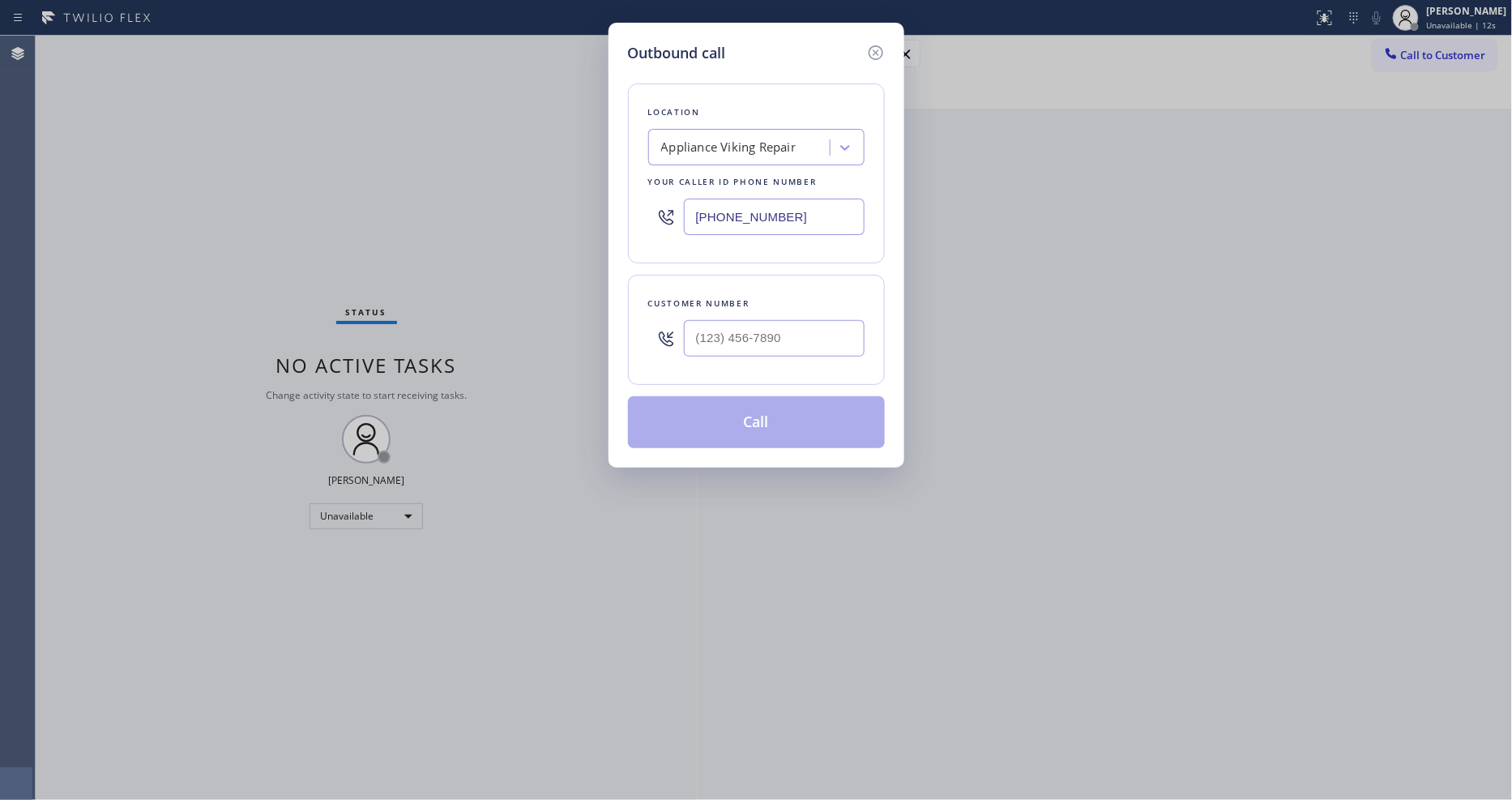
click at [782, 199] on input "[PHONE_NUMBER]" at bounding box center [774, 217] width 181 height 36
paste input "718) 730-3669"
type input "[PHONE_NUMBER]"
click at [764, 336] on input "(___) ___-____" at bounding box center [774, 338] width 181 height 36
paste input "718) 730-3669"
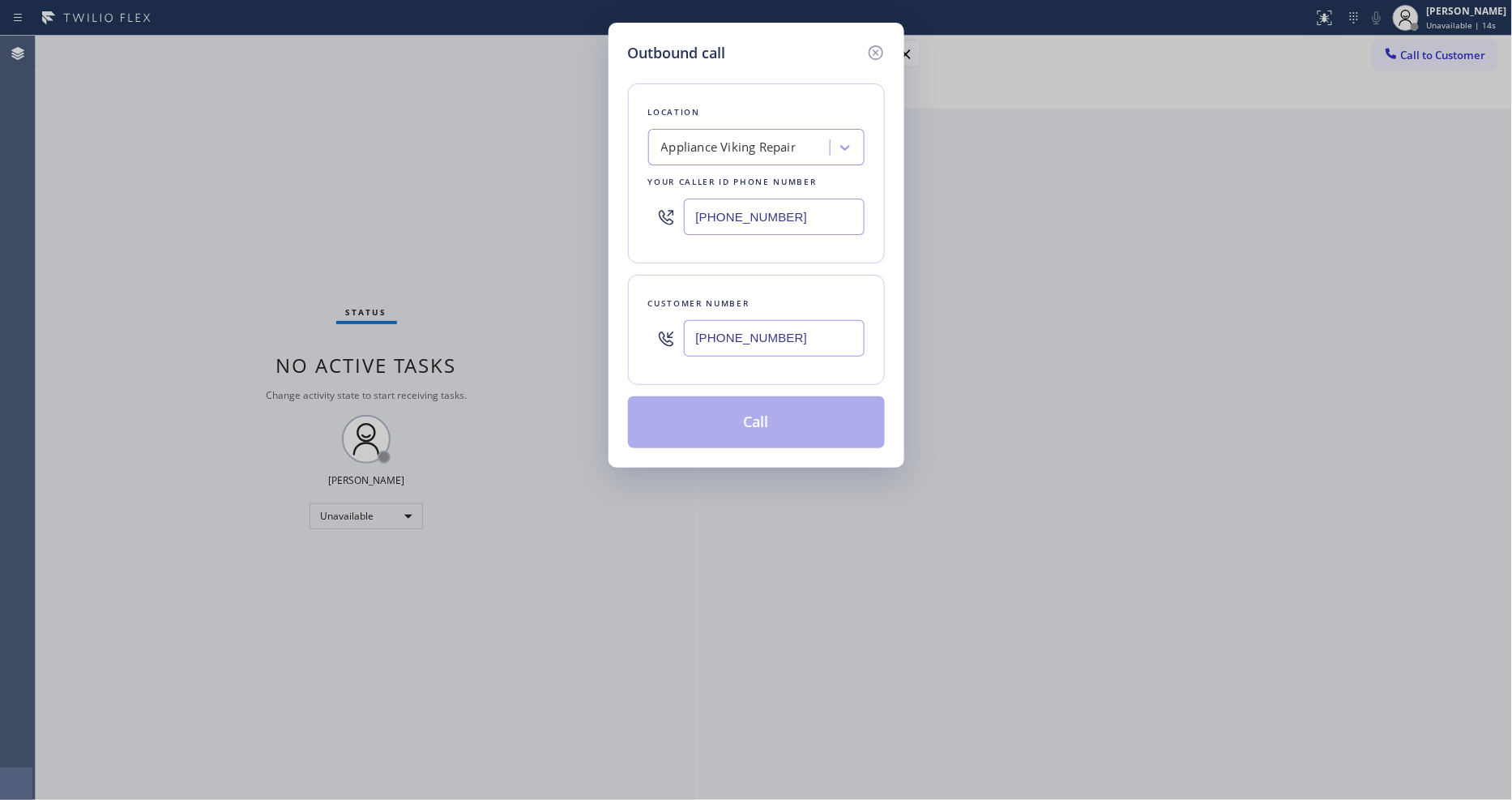
type input "(718) 730-3669"
click at [361, 184] on div "Outbound call Location Appliance Viking Repair Your caller id phone number (617…" at bounding box center [756, 400] width 1512 height 800
click at [706, 345] on input "(718) 730-3669" at bounding box center [774, 338] width 181 height 36
click at [727, 199] on input "[PHONE_NUMBER]" at bounding box center [774, 217] width 181 height 36
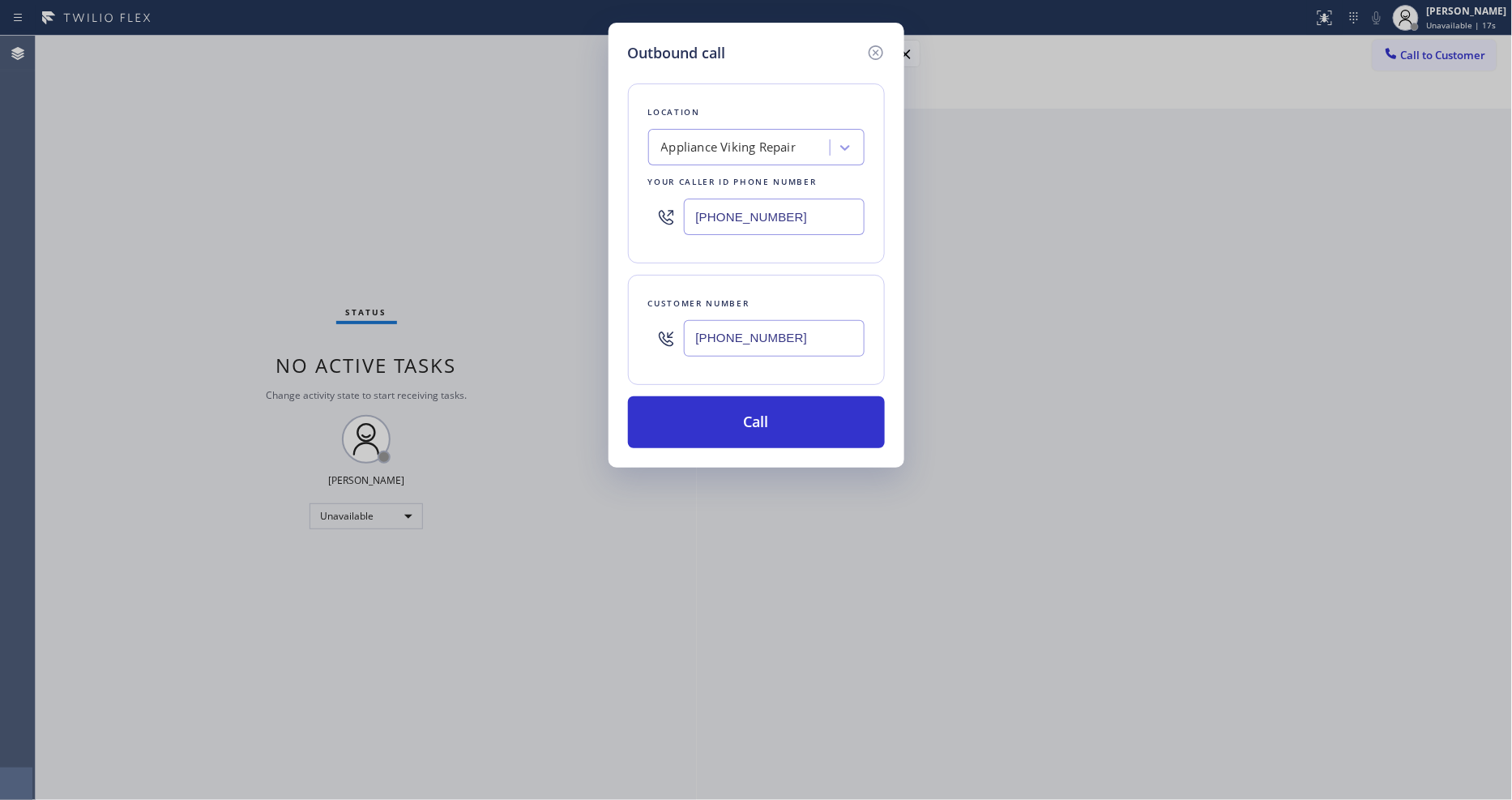
click at [727, 199] on input "[PHONE_NUMBER]" at bounding box center [774, 217] width 181 height 36
paste input "315) 818-3574"
type input "(315) 818-3574"
click at [694, 408] on button "Call" at bounding box center [756, 422] width 257 height 52
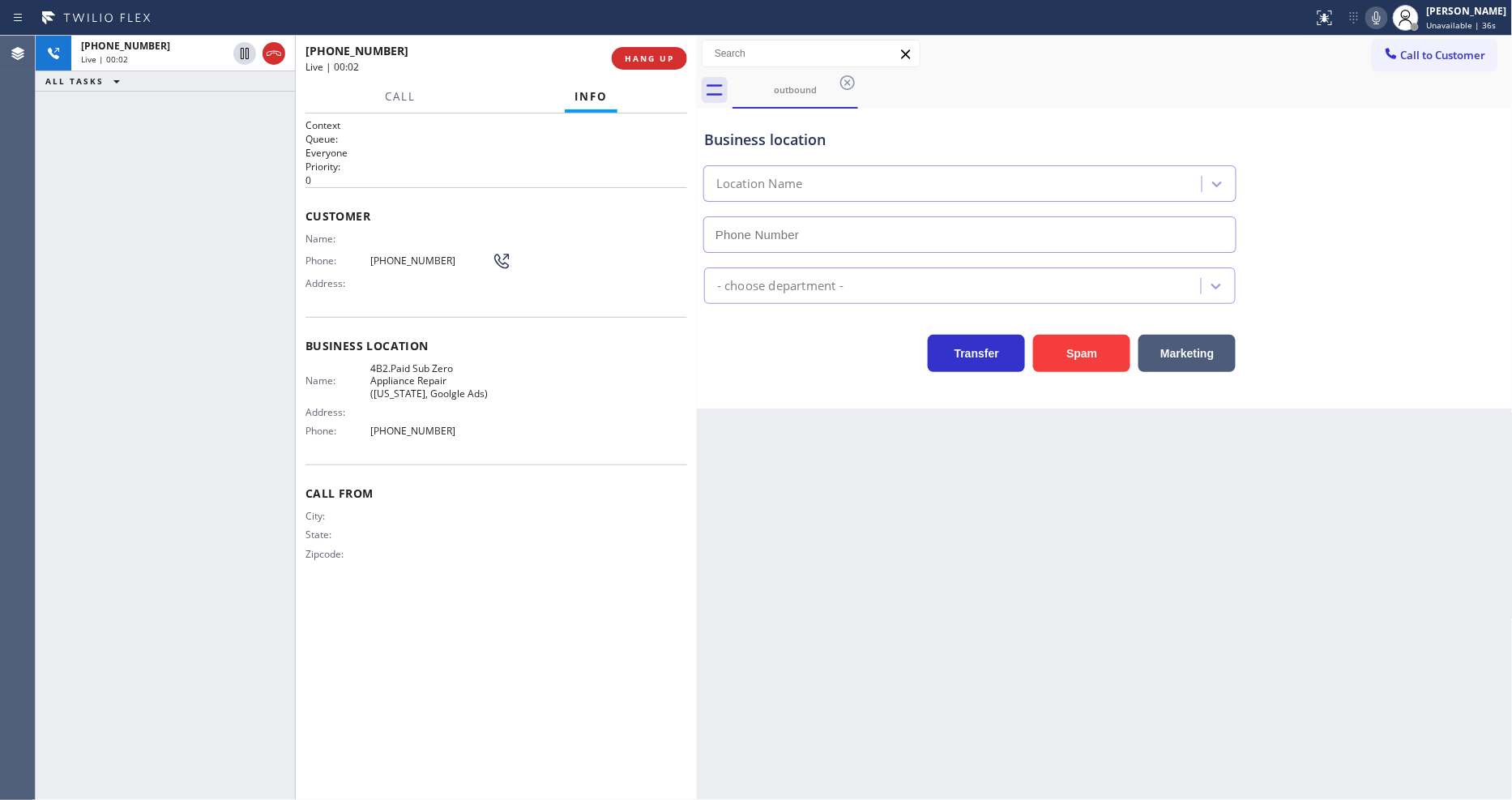
type input "(315) 818-3574"
click at [652, 46] on div "+17187303669 Live | 00:45 HANG UP" at bounding box center [496, 58] width 382 height 42
click at [654, 59] on span "HANG UP" at bounding box center [649, 59] width 50 height 12
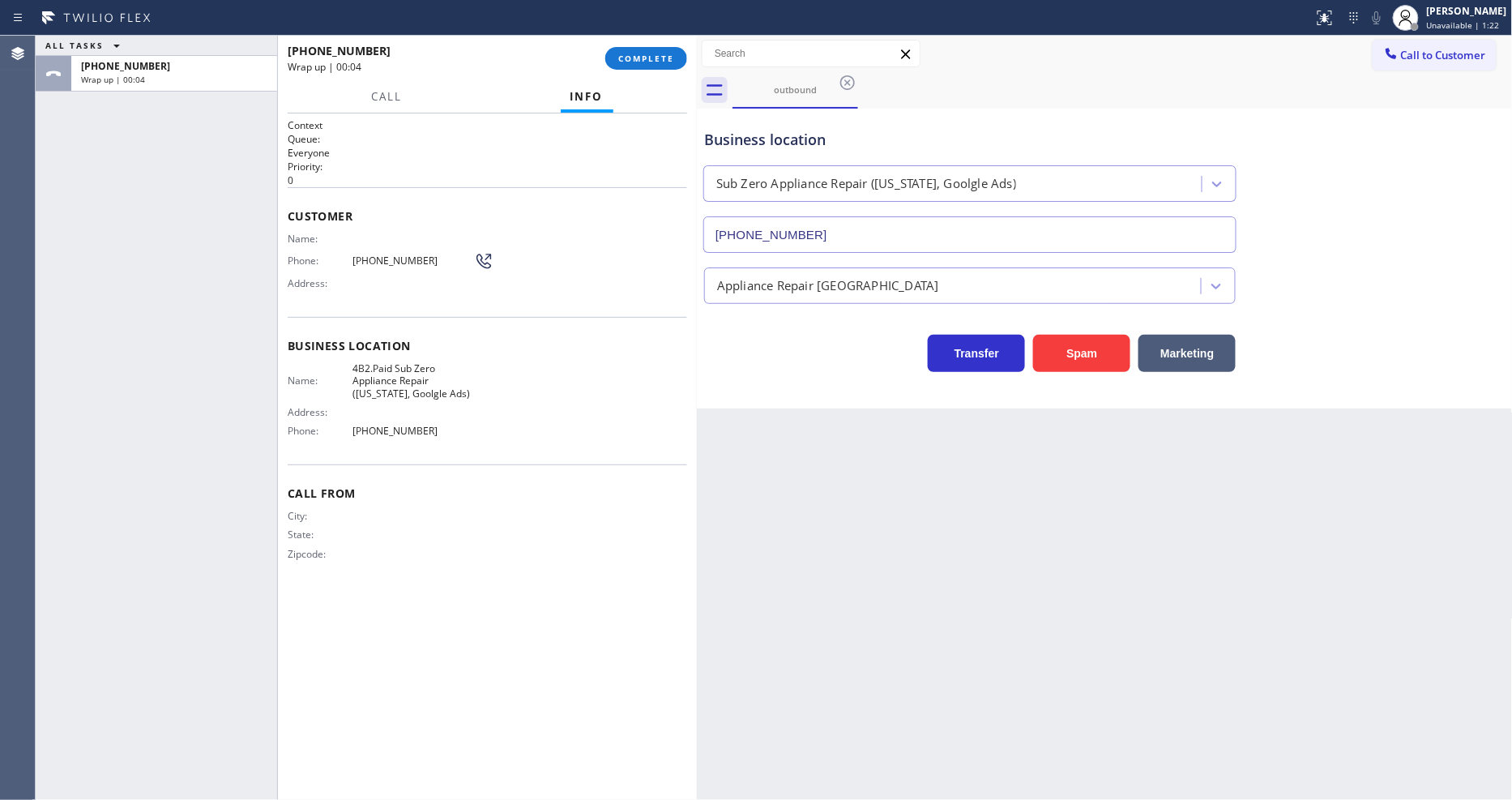
drag, startPoint x: 299, startPoint y: 208, endPoint x: 280, endPoint y: 577, distance: 369.5
click at [278, 577] on div at bounding box center [277, 418] width 1 height 764
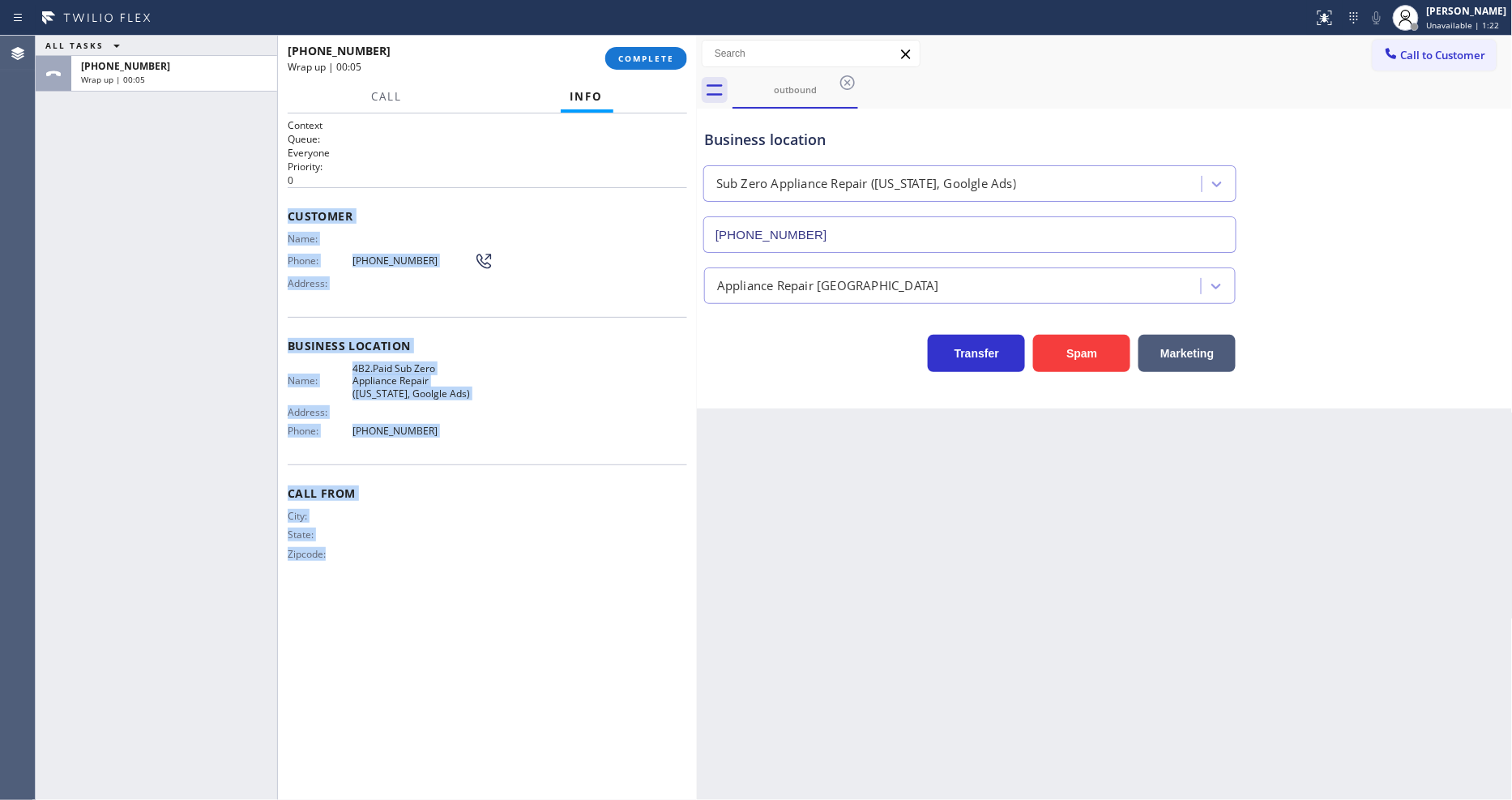
drag, startPoint x: 284, startPoint y: 209, endPoint x: 428, endPoint y: 701, distance: 512.6
click at [397, 754] on div "Context Queue: Everyone Priority: 0 Customer Name: Phone: (718) 730-3669 Addres…" at bounding box center [487, 457] width 419 height 687
copy div "Customer Name: Phone: (718) 730-3669 Address: Business location Name: 4B2.Paid …"
click at [671, 60] on span "COMPLETE" at bounding box center [647, 59] width 56 height 12
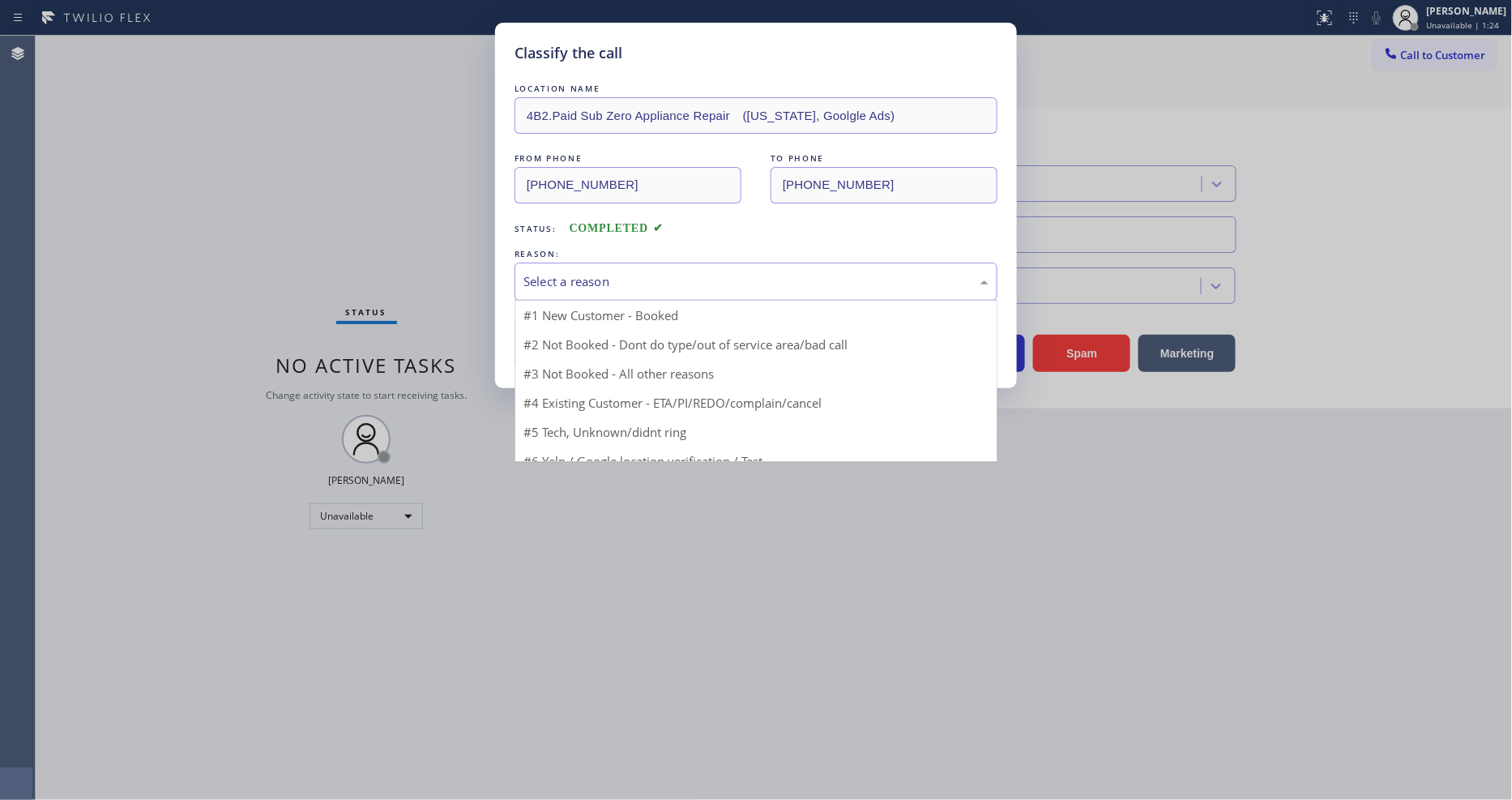
click at [586, 275] on div "Select a reason" at bounding box center [756, 281] width 465 height 19
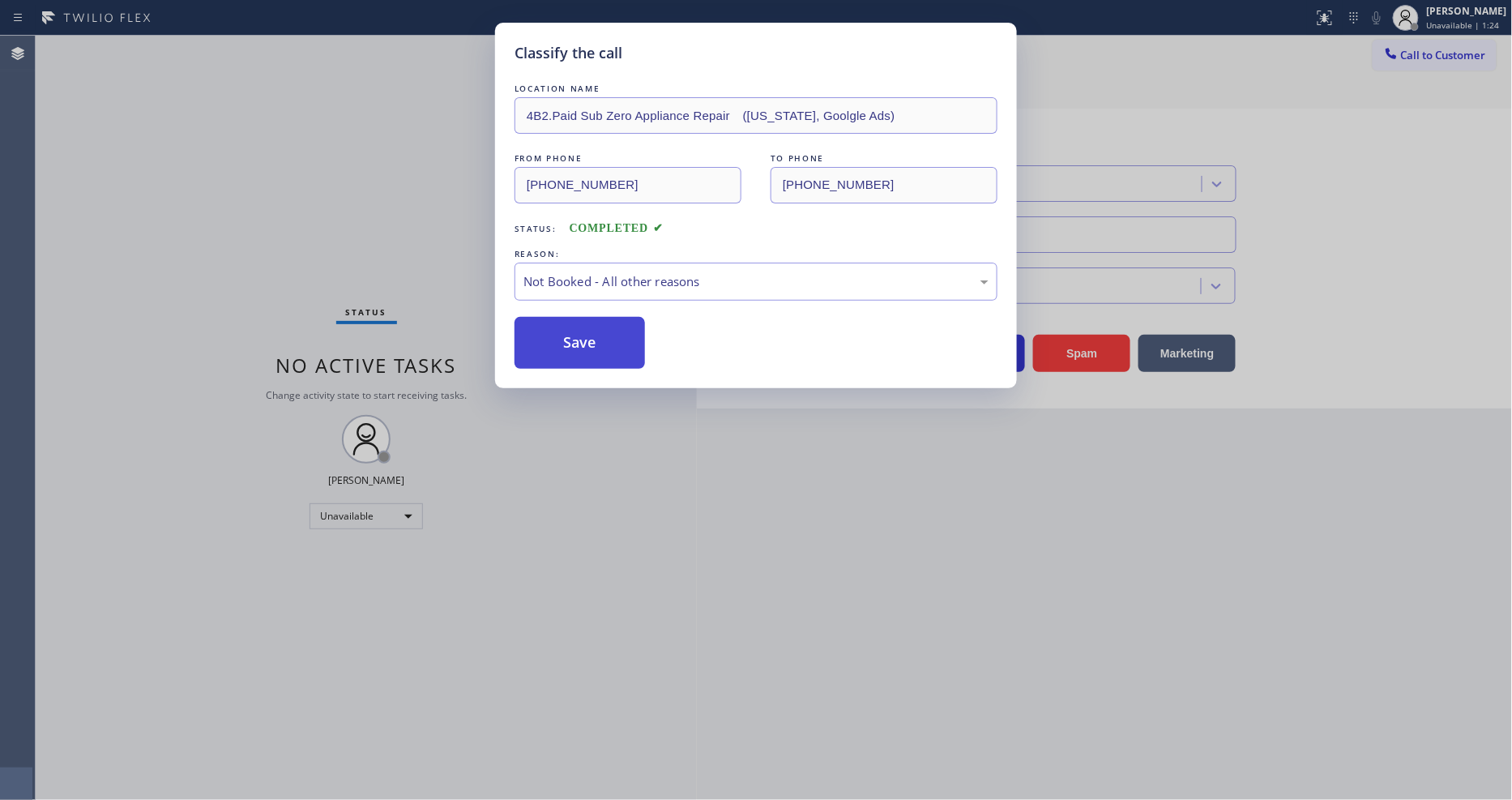
click at [556, 336] on button "Save" at bounding box center [580, 343] width 131 height 52
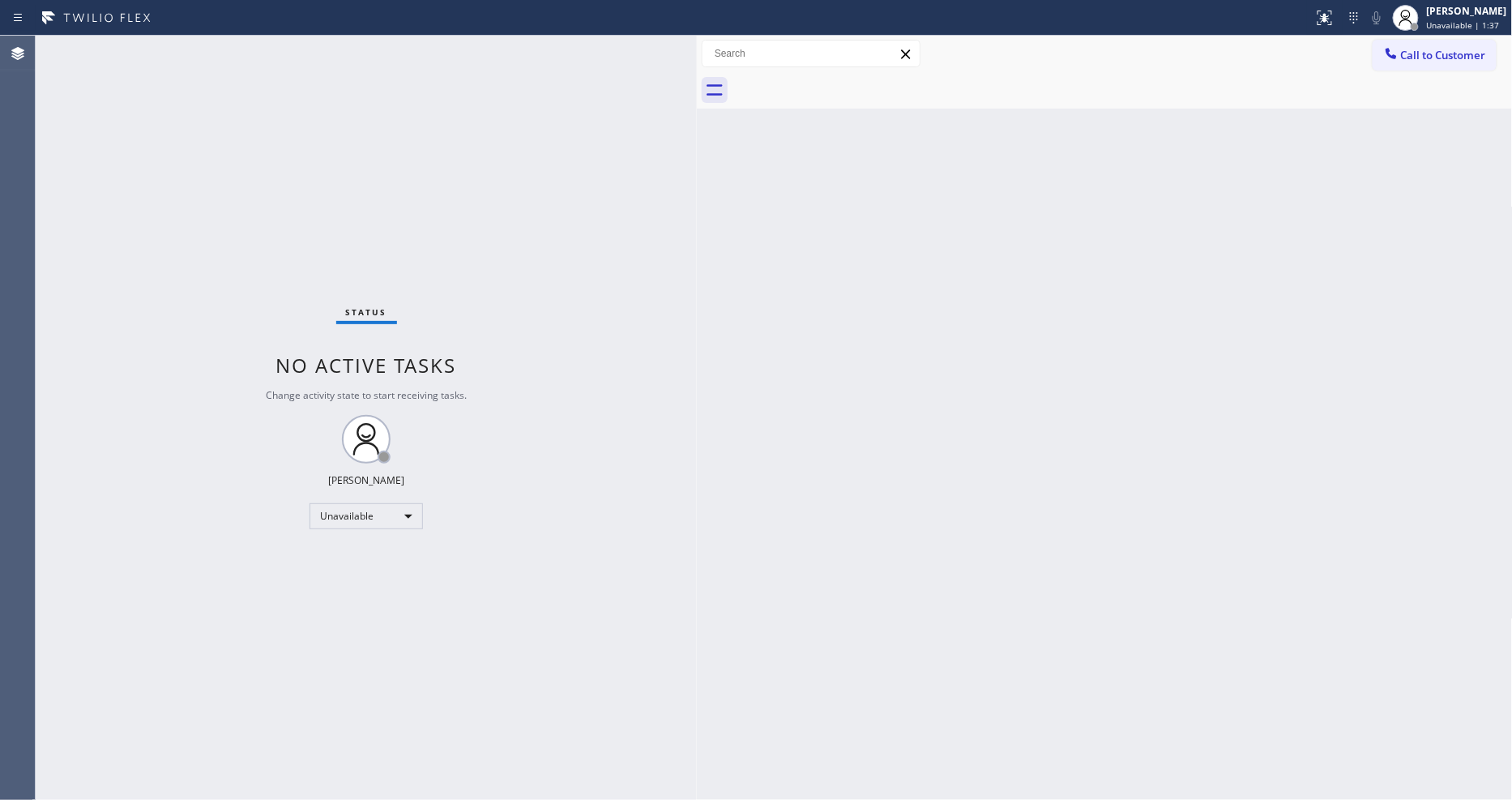
click at [998, 579] on div "Back to Dashboard Change Sender ID Customers Technicians Select a contact Outbo…" at bounding box center [1105, 418] width 816 height 764
drag, startPoint x: 1423, startPoint y: 53, endPoint x: 824, endPoint y: 142, distance: 605.6
click at [1423, 53] on span "Call to Customer" at bounding box center [1443, 55] width 85 height 15
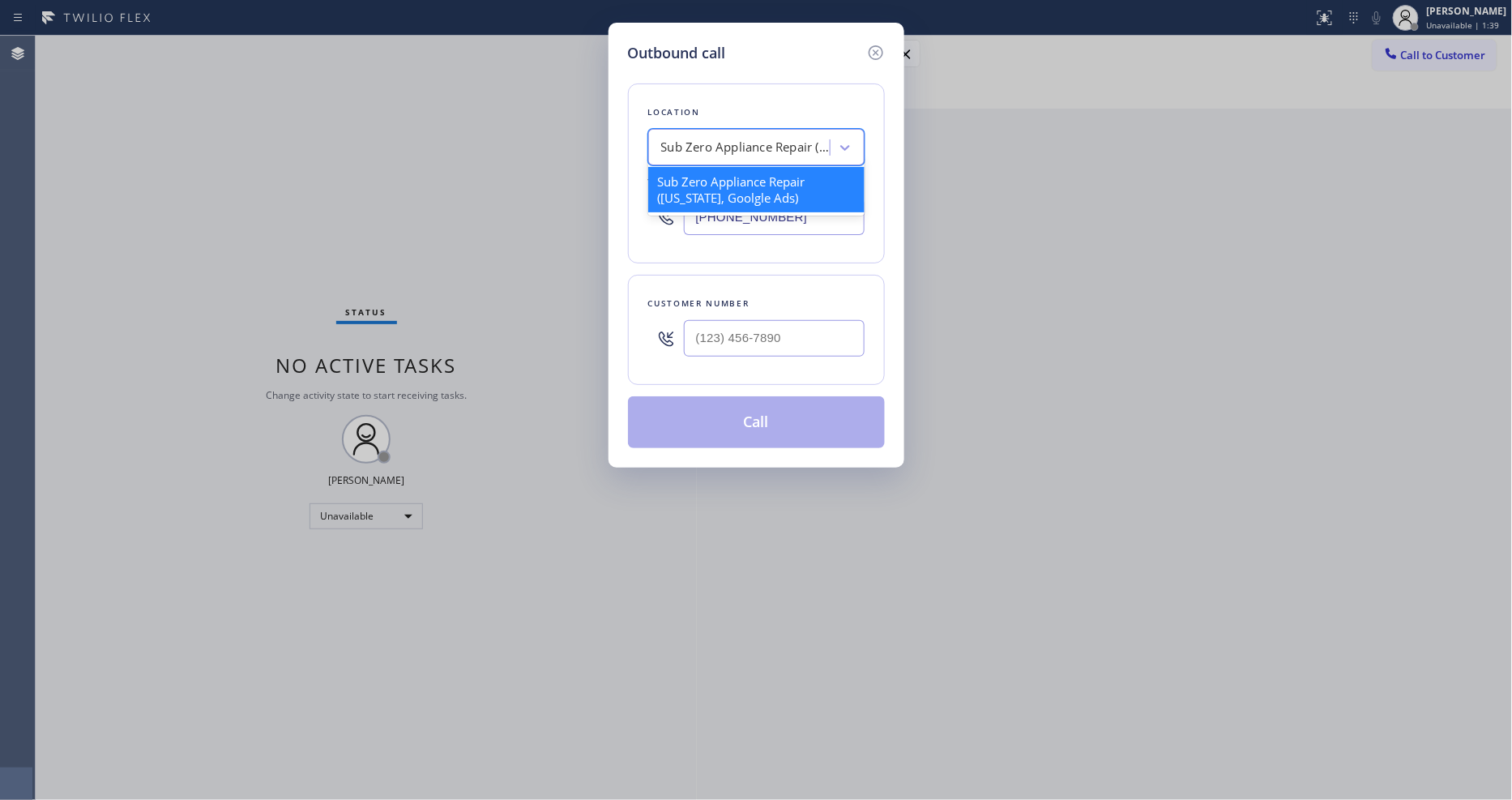
click at [759, 141] on div "Sub Zero Appliance Repair (New York, Goolgle Ads)" at bounding box center [747, 148] width 170 height 19
paste input "Bestway Appliance Repair Phoenix"
type input "Bestway Appliance Repair Phoenix"
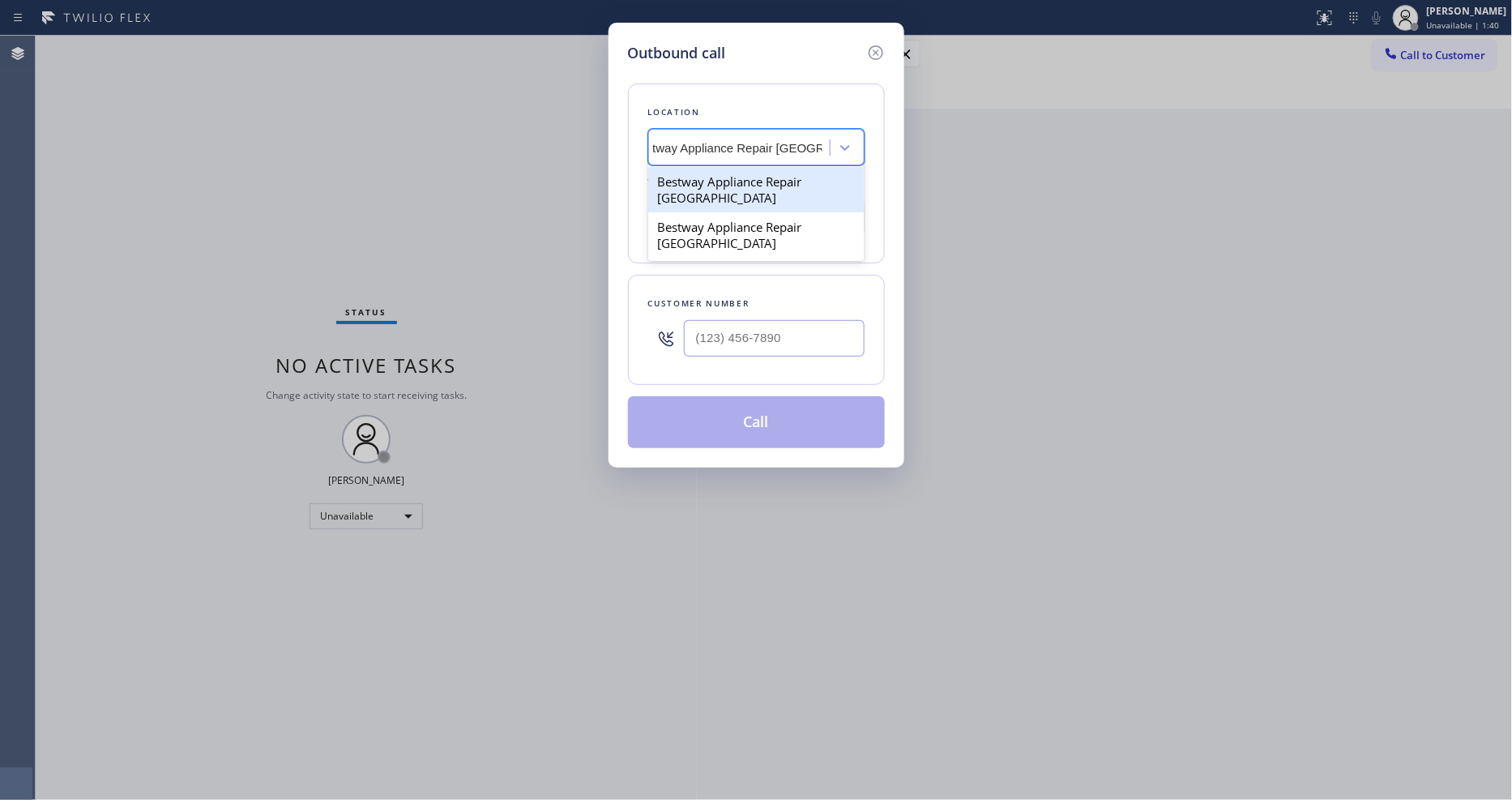
click at [726, 182] on div "Bestway Appliance Repair Phoenix" at bounding box center [757, 189] width 217 height 46
type input "(844) 883-6531"
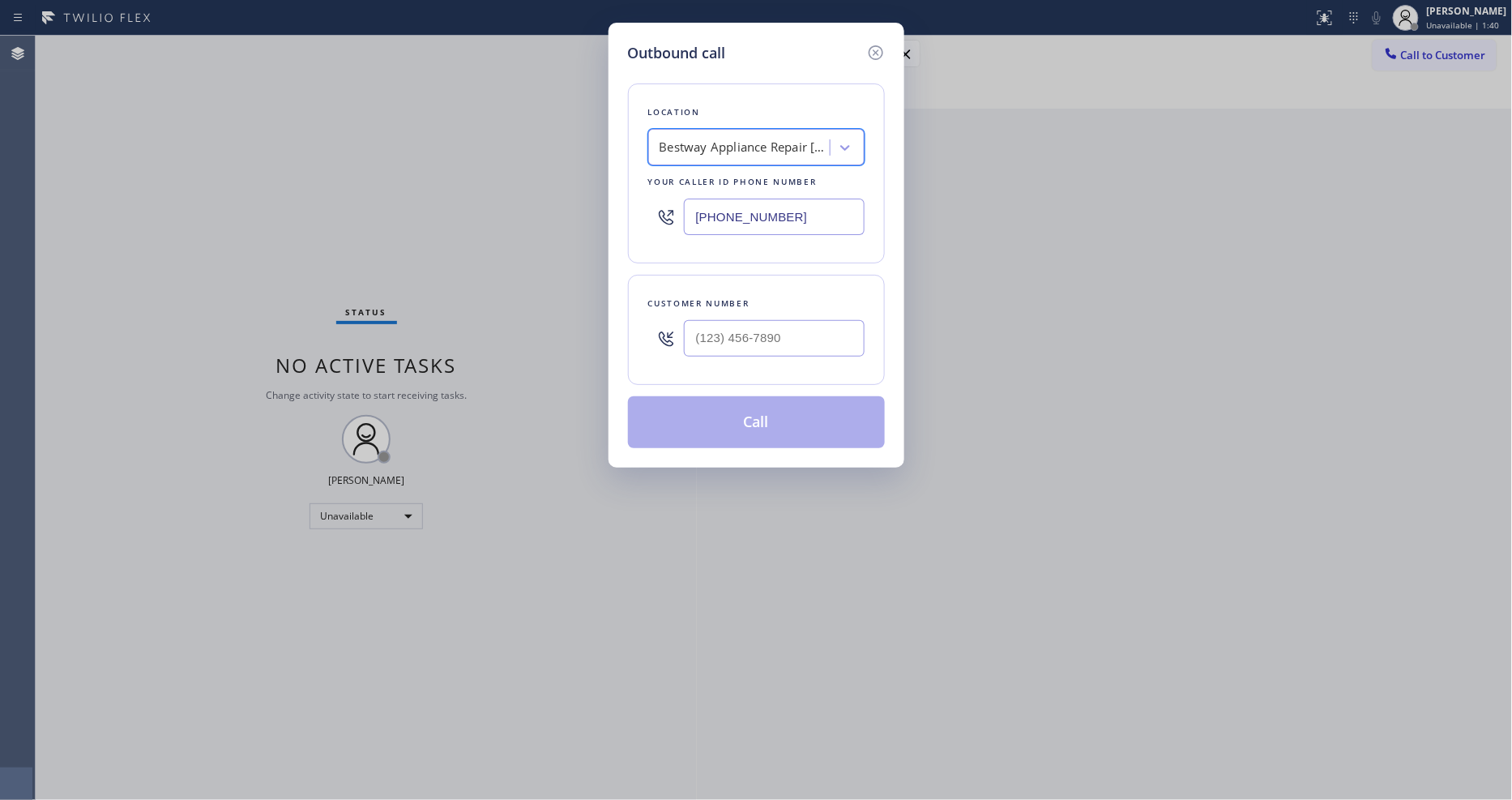
scroll to position [0, 2]
click at [395, 187] on div "Outbound call Location Bestway Appliance Repair Phoenix Your caller id phone nu…" at bounding box center [756, 400] width 1512 height 800
click at [724, 341] on input "(___) ___-____" at bounding box center [774, 338] width 181 height 36
paste input "480) 909-7050"
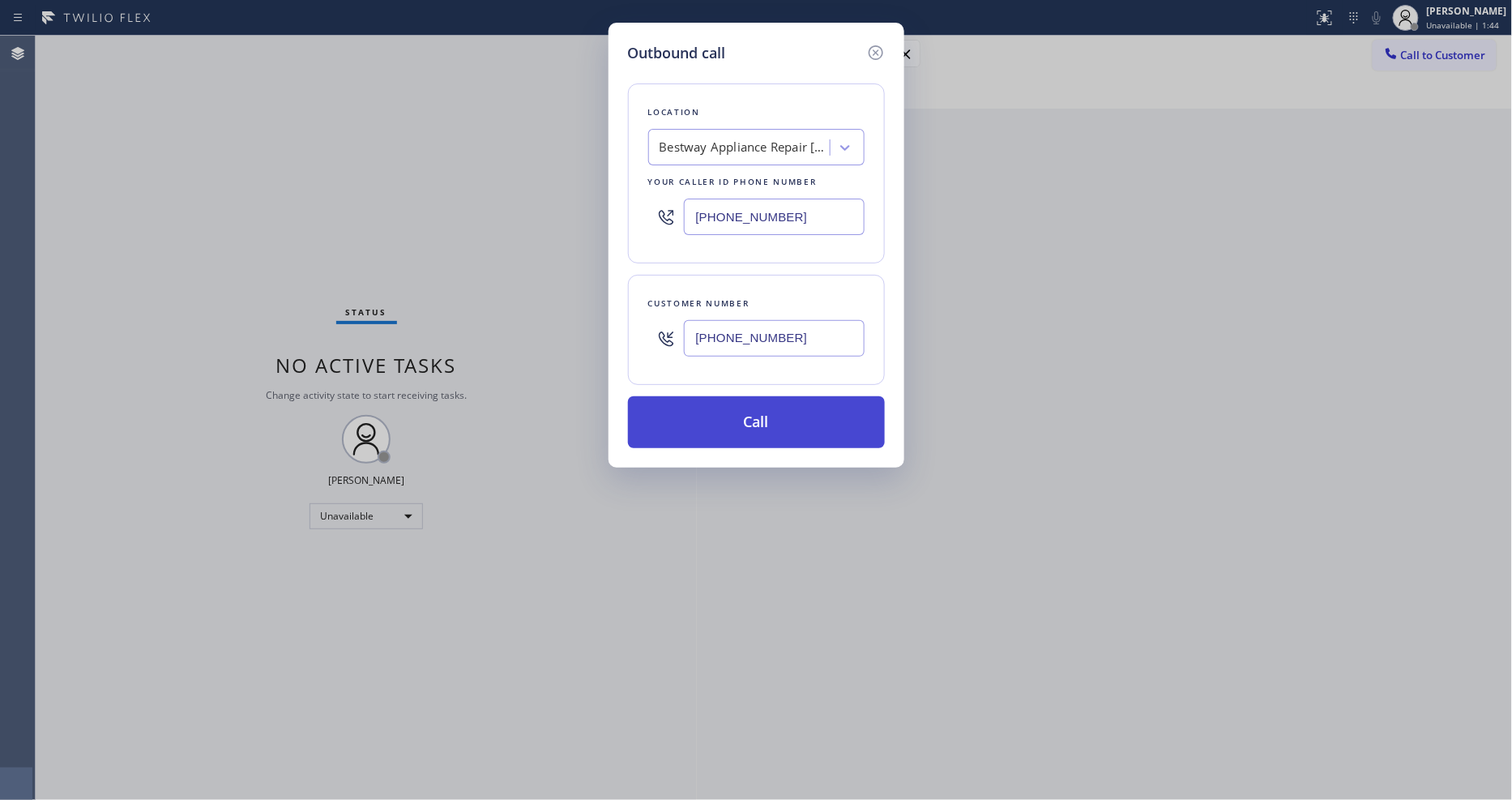
type input "[PHONE_NUMBER]"
click at [727, 419] on button "Call" at bounding box center [756, 422] width 257 height 52
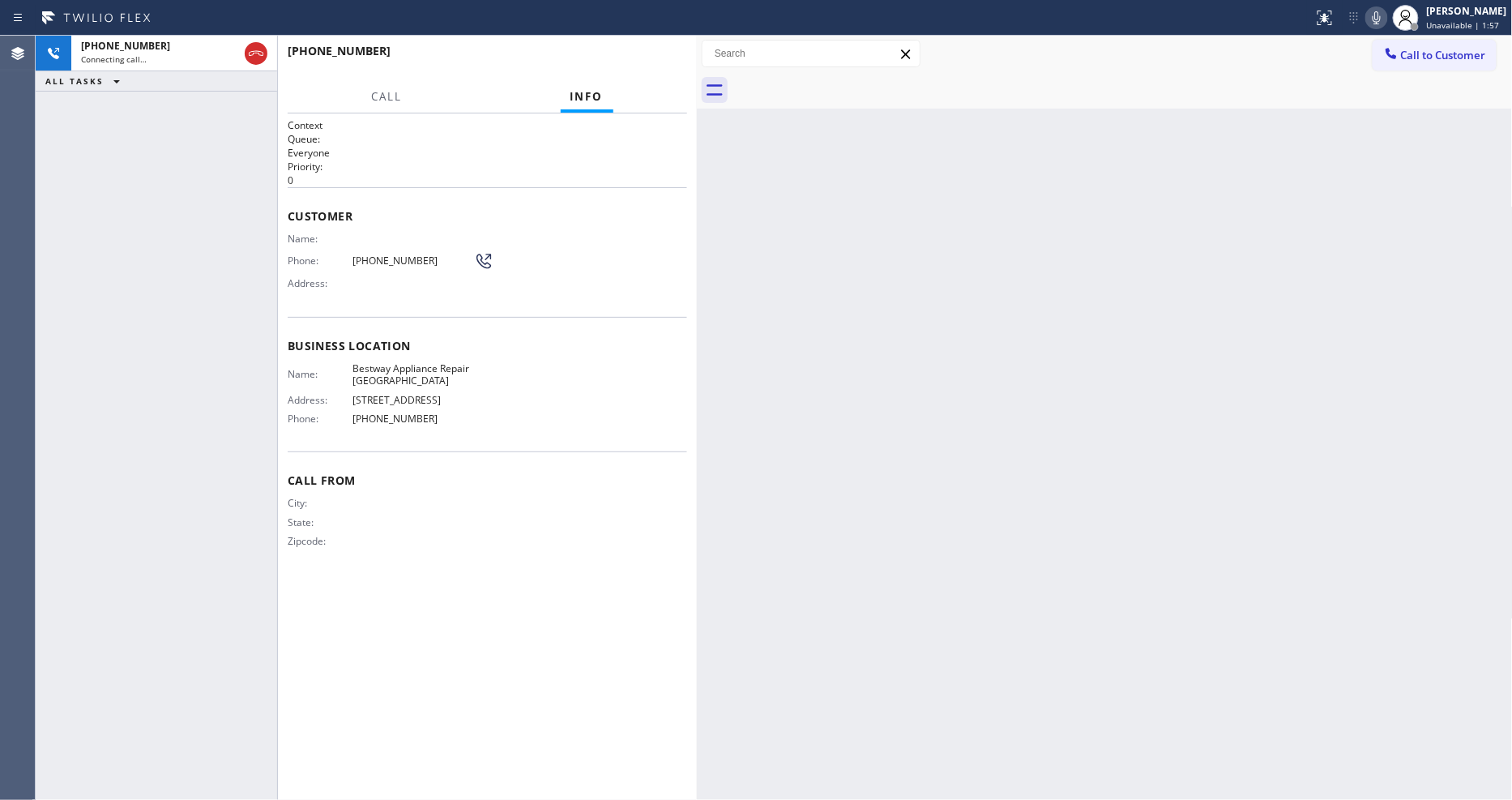
click at [542, 510] on div "City: State: Zipcode:" at bounding box center [487, 525] width 400 height 57
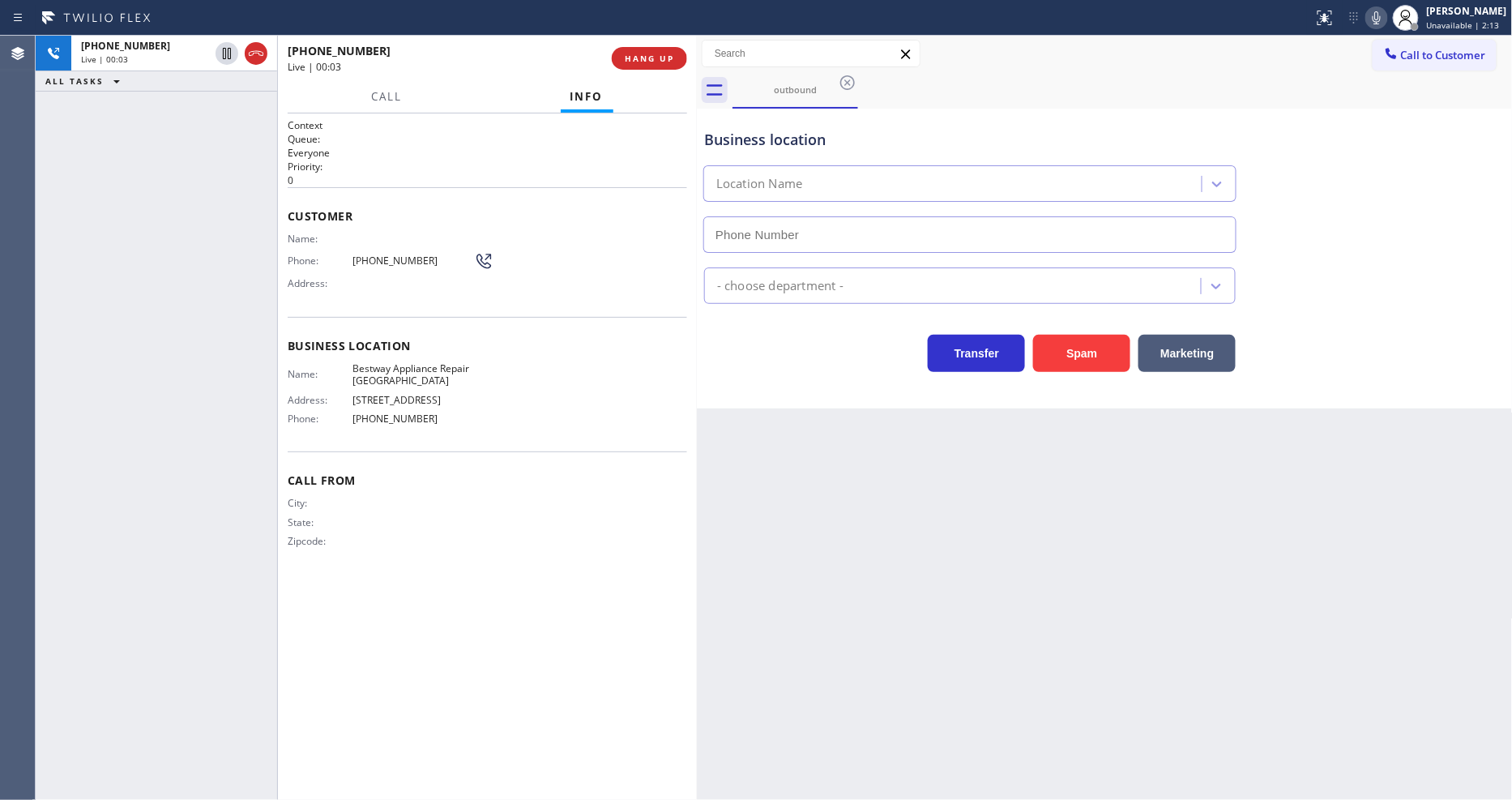
type input "(844) 883-6531"
click at [662, 50] on button "HANG UP" at bounding box center [649, 58] width 75 height 22
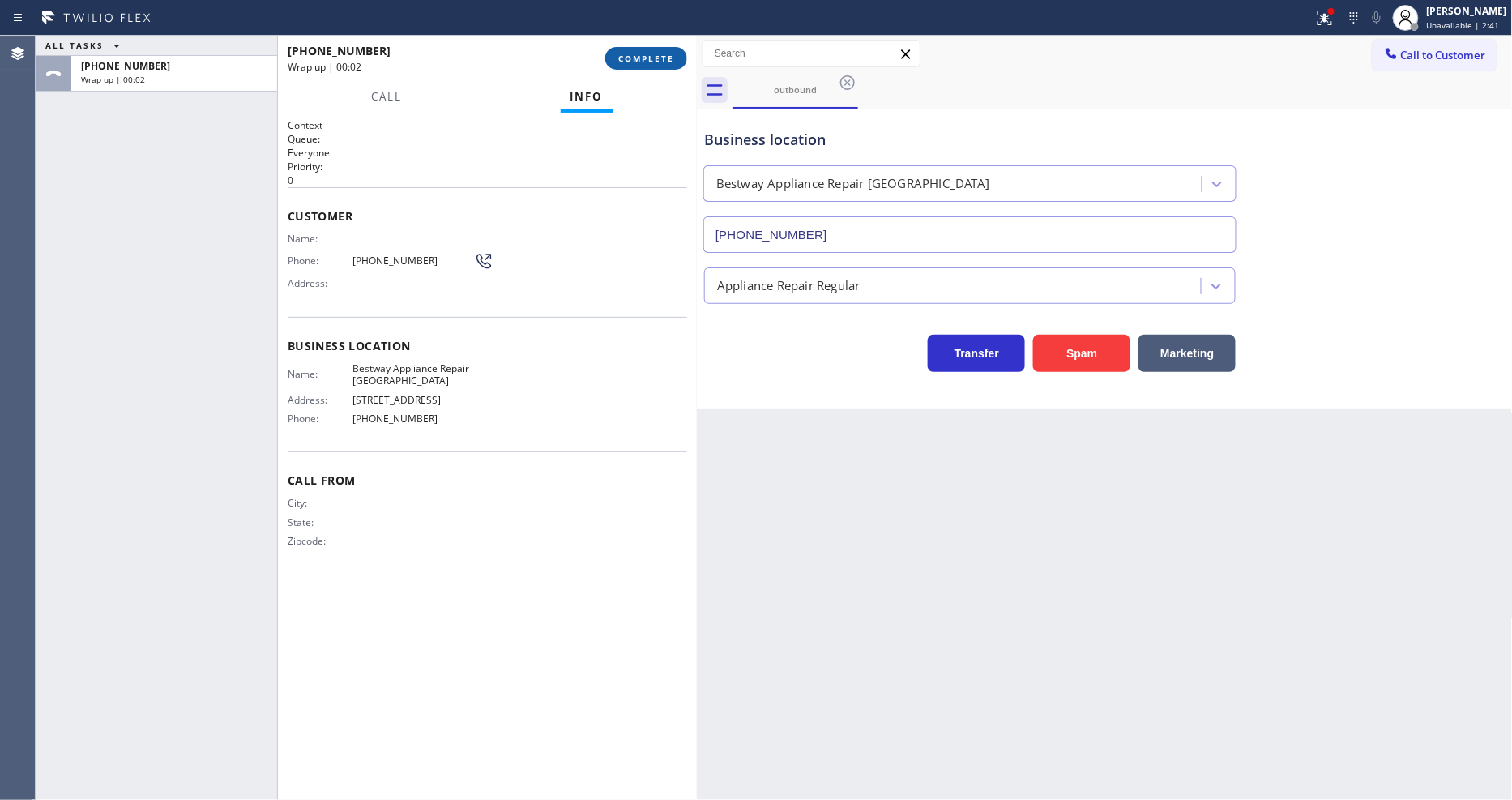
click at [663, 60] on span "COMPLETE" at bounding box center [647, 59] width 56 height 12
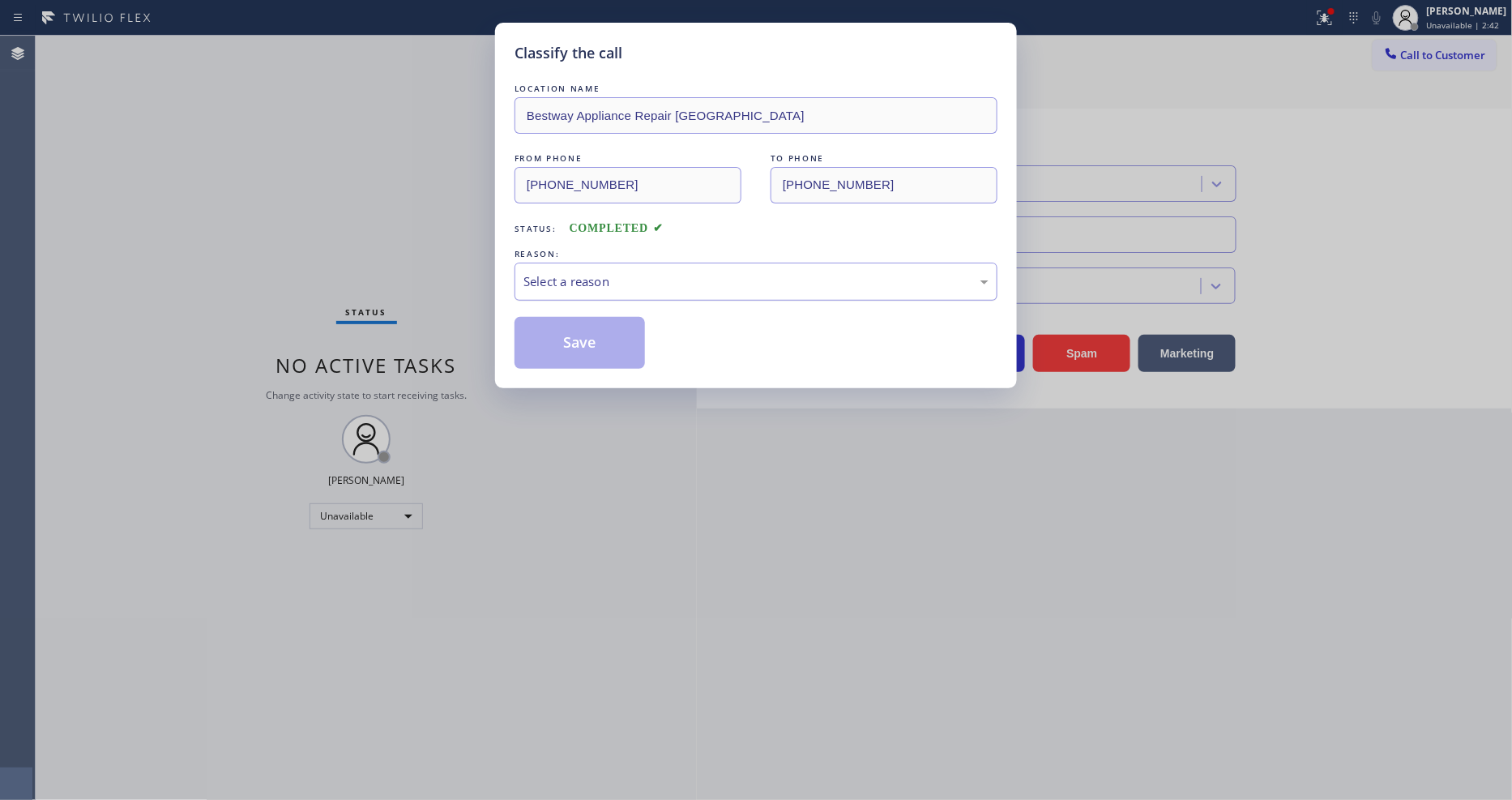
click at [548, 272] on div "Select a reason" at bounding box center [756, 281] width 465 height 19
click at [529, 345] on button "Save" at bounding box center [580, 343] width 131 height 52
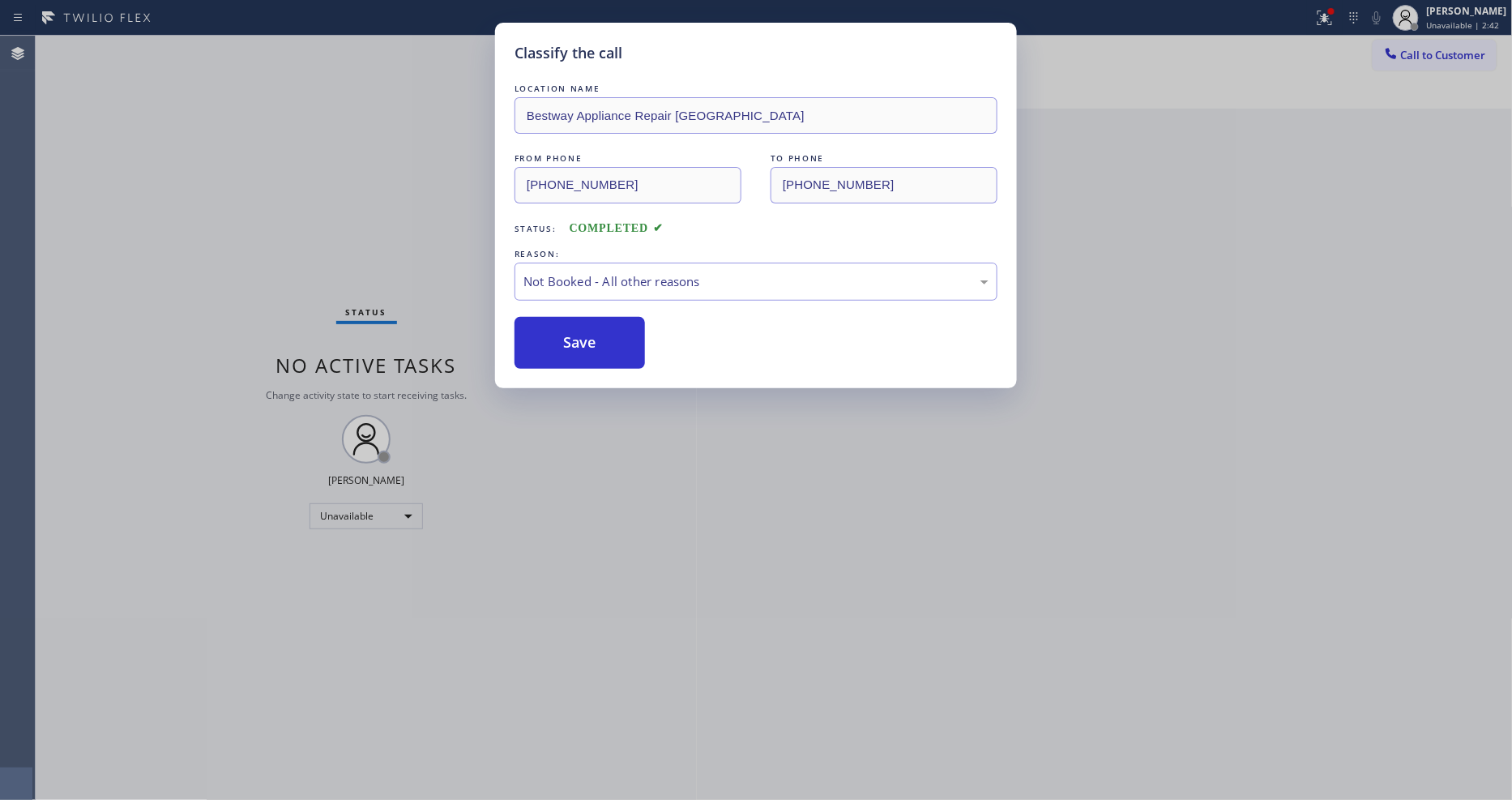
click at [529, 345] on button "Save" at bounding box center [580, 343] width 131 height 52
click at [383, 516] on div "Unavailable" at bounding box center [366, 516] width 113 height 26
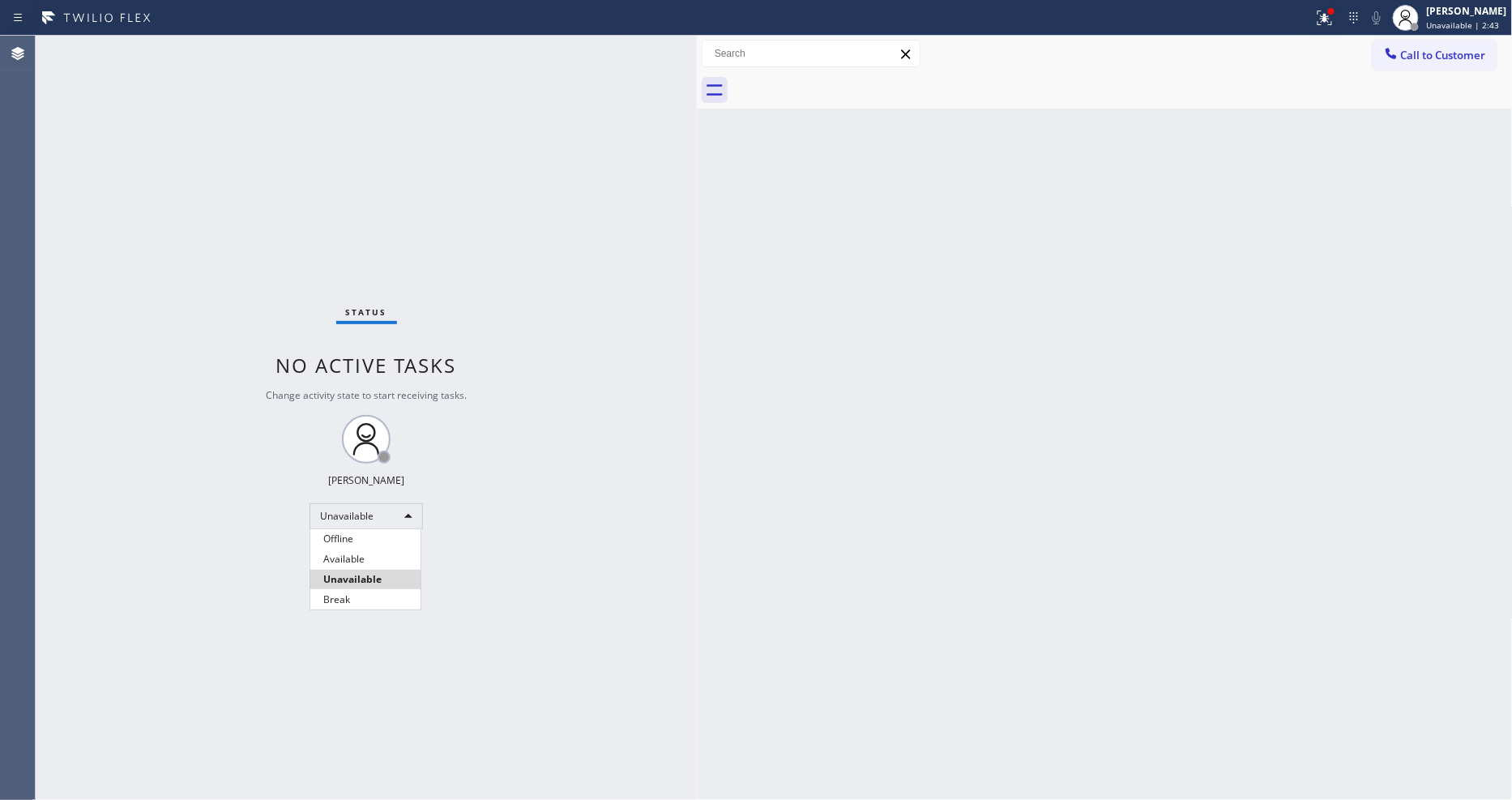
click at [383, 516] on div at bounding box center [756, 400] width 1512 height 800
click at [376, 519] on div "Unavailable" at bounding box center [366, 516] width 113 height 26
click at [350, 560] on li "Available" at bounding box center [365, 559] width 110 height 20
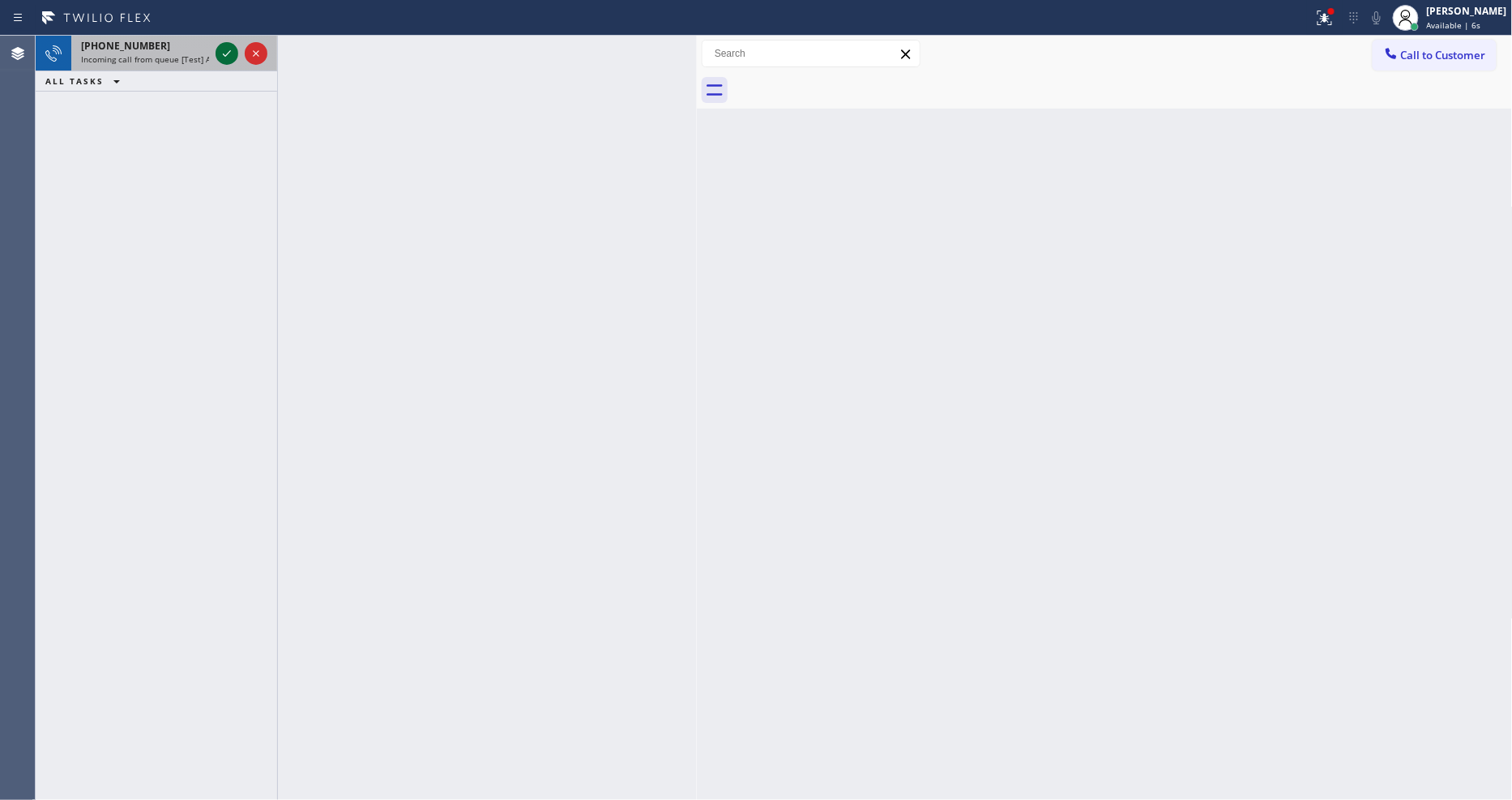
click at [220, 51] on icon at bounding box center [227, 54] width 20 height 20
click at [223, 58] on icon at bounding box center [227, 54] width 20 height 20
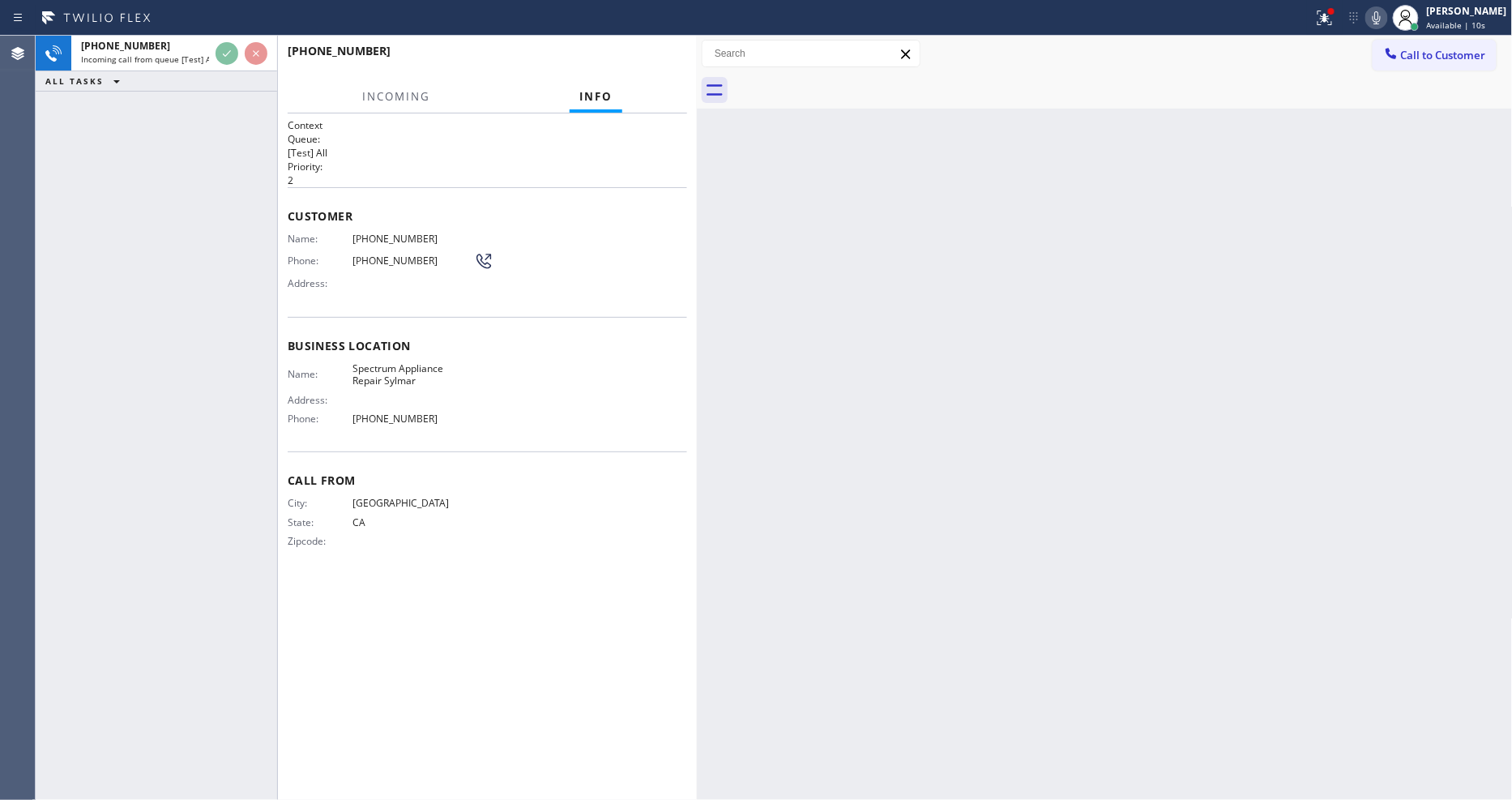
click at [643, 553] on div "Call From City: LOS ANGELES State: CA Zipcode:" at bounding box center [487, 513] width 400 height 122
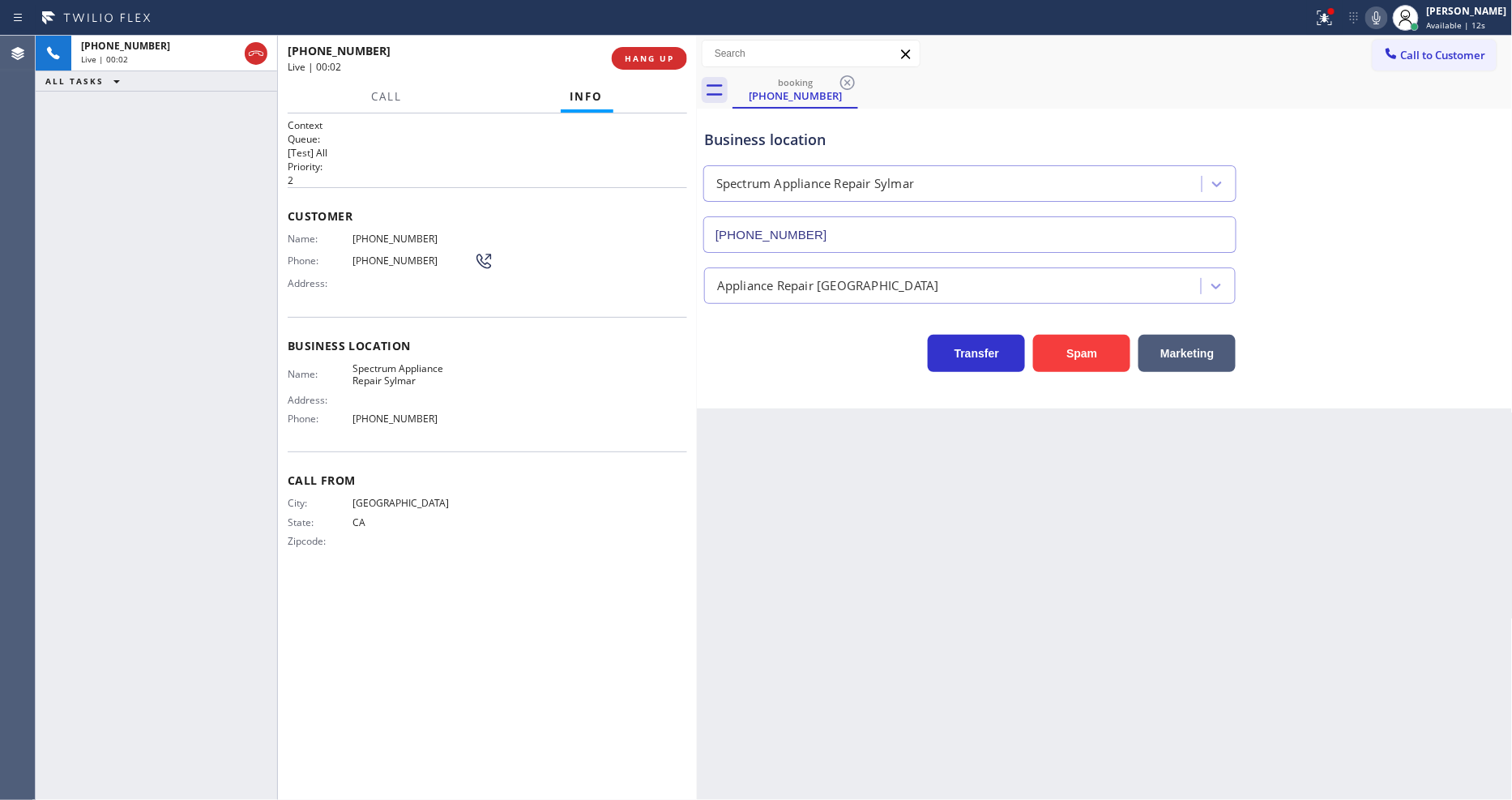
type input "(747) 271-4868"
click at [643, 58] on span "HANG UP" at bounding box center [649, 59] width 50 height 12
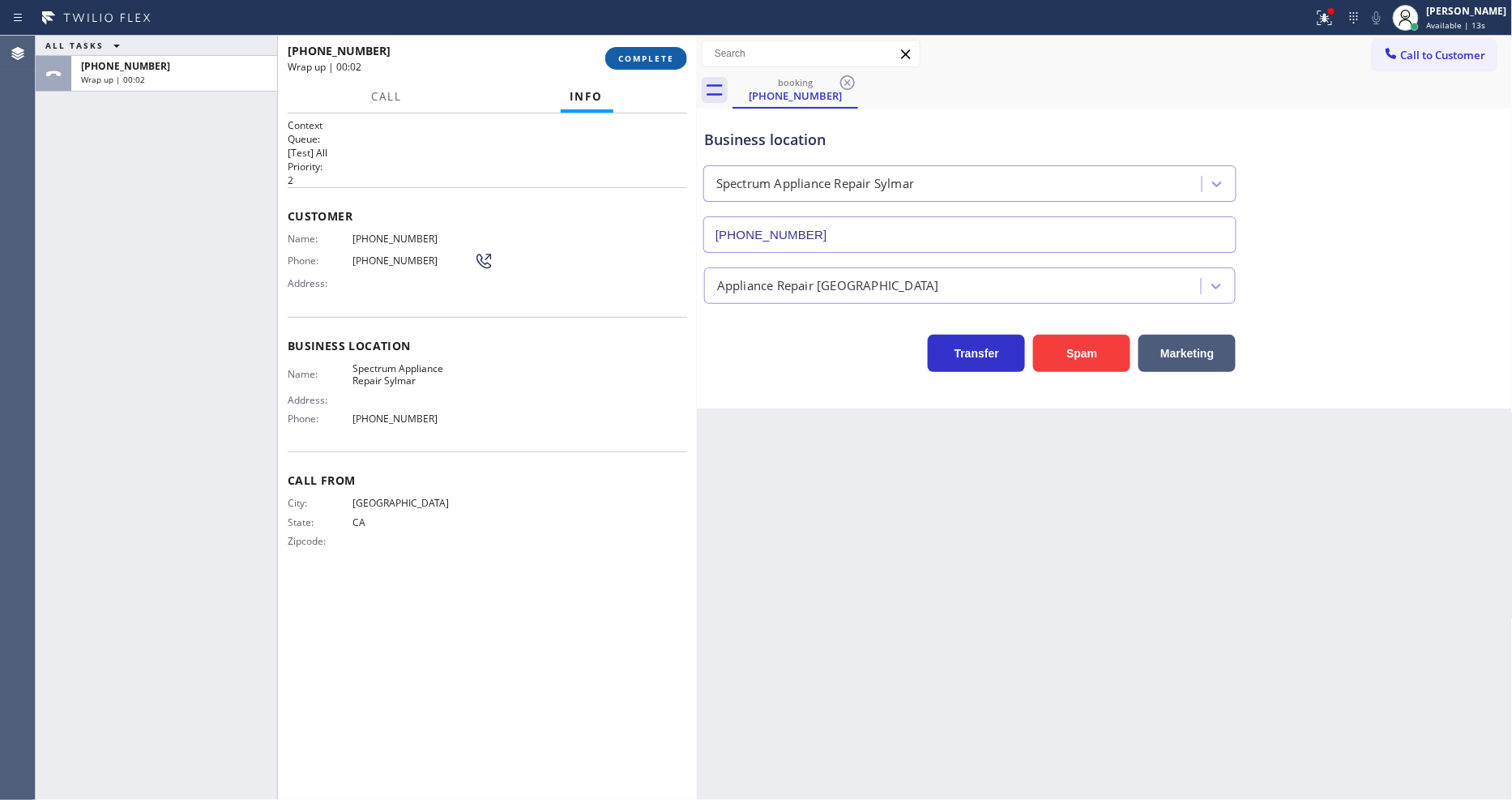
click at [643, 58] on span "COMPLETE" at bounding box center [647, 59] width 56 height 12
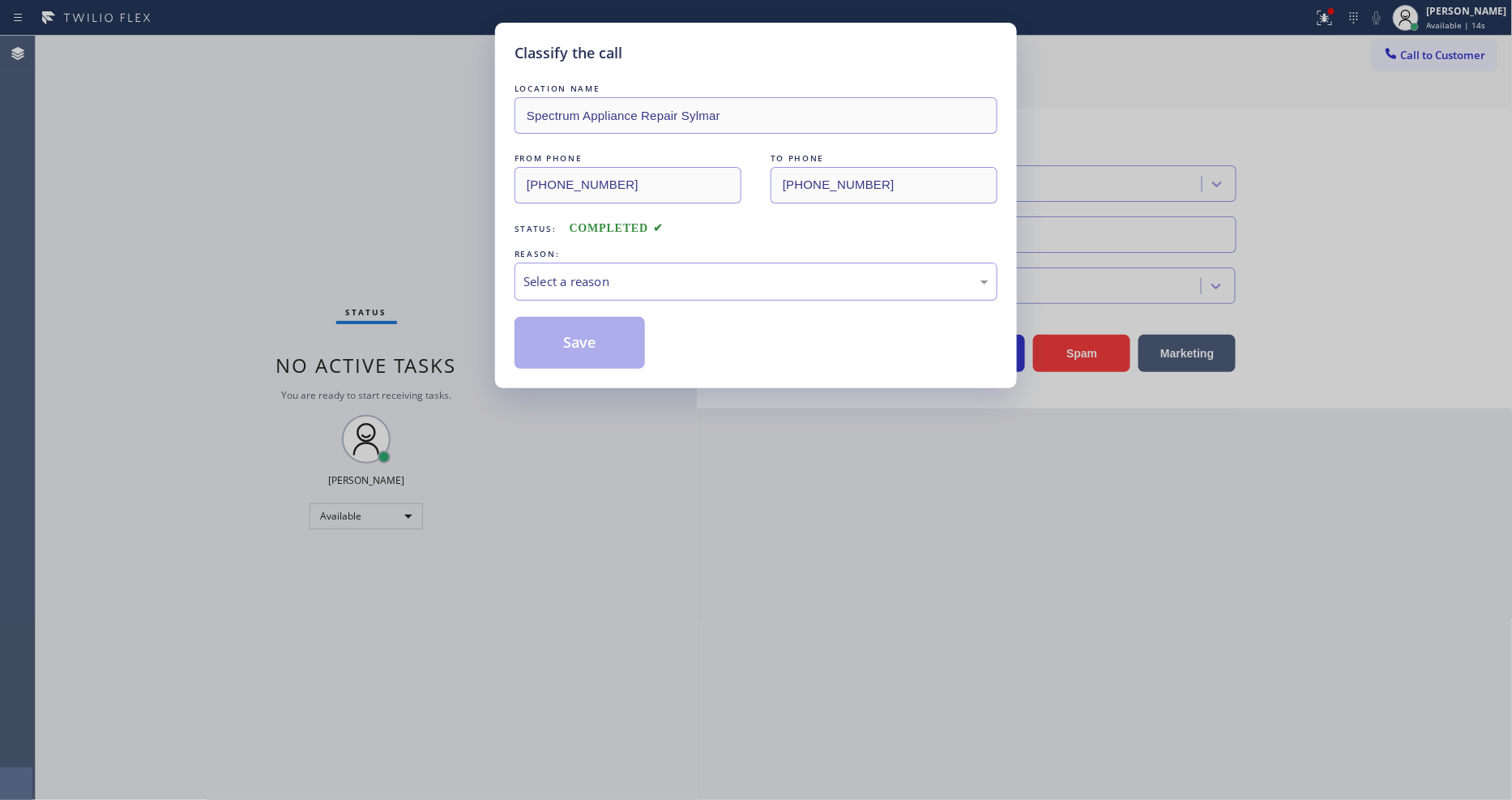
click at [548, 294] on div "Select a reason" at bounding box center [756, 281] width 483 height 38
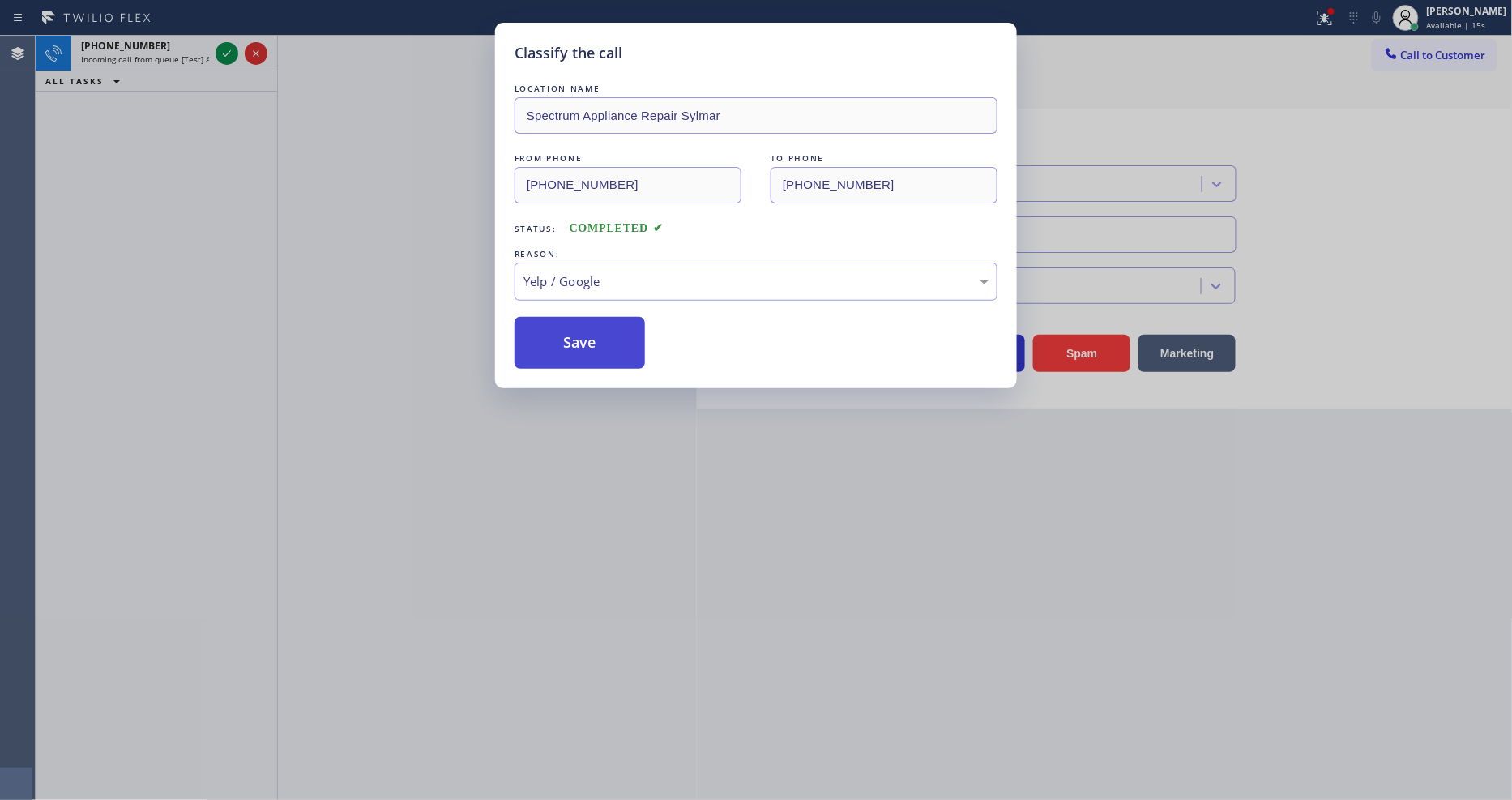
click at [561, 343] on button "Save" at bounding box center [580, 343] width 131 height 52
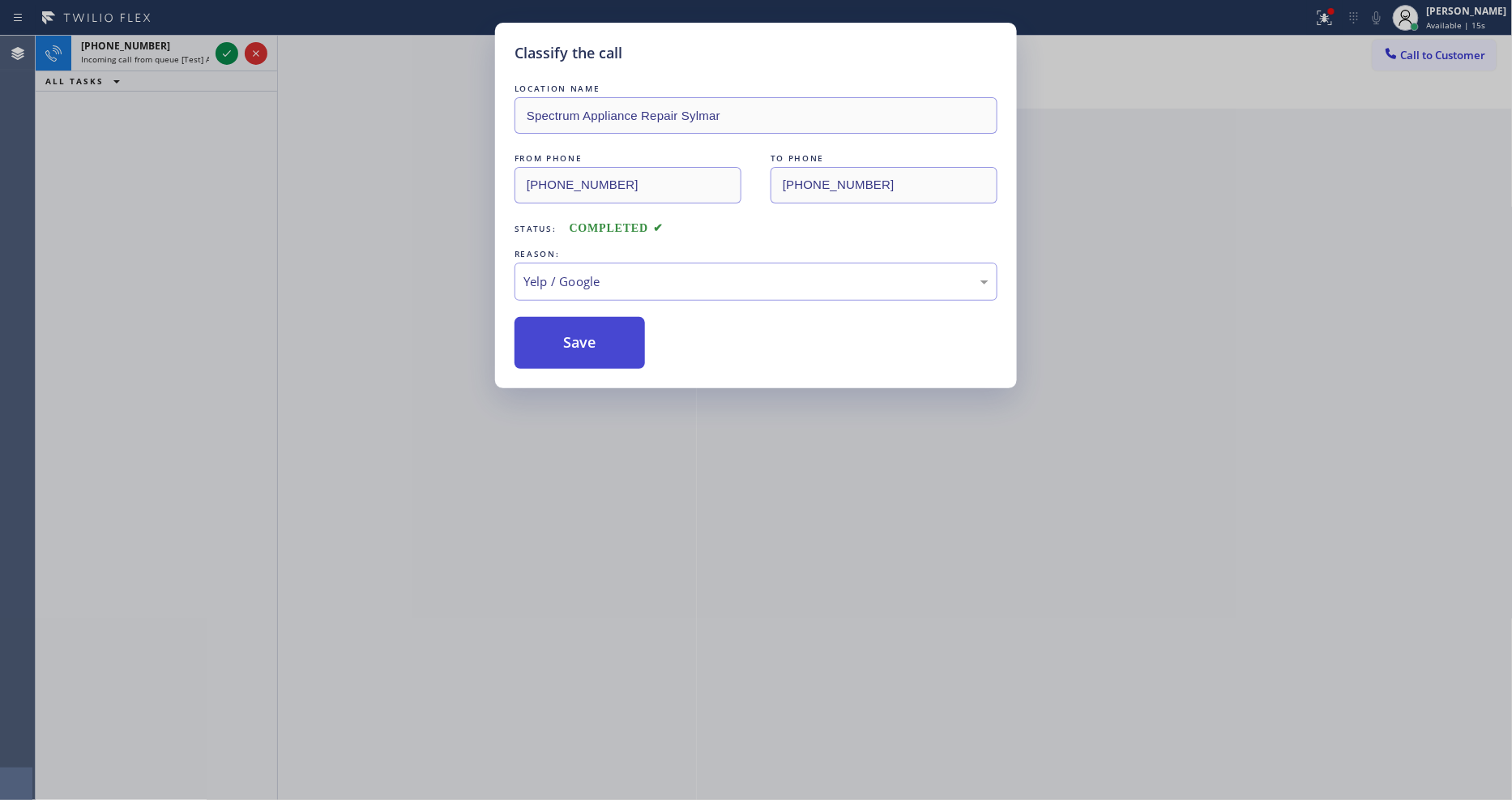
click at [561, 343] on button "Save" at bounding box center [580, 343] width 131 height 52
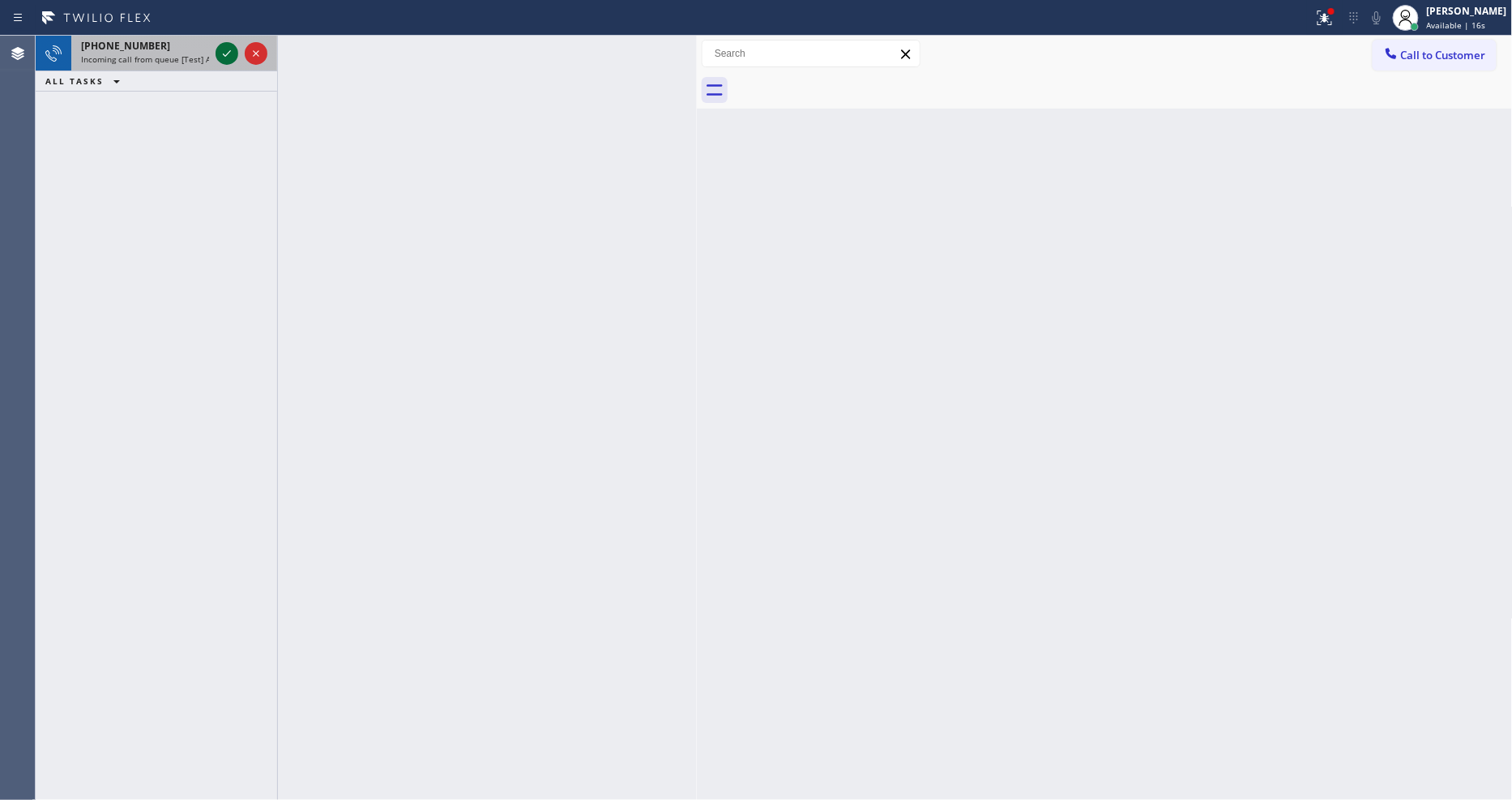
click at [224, 54] on icon at bounding box center [227, 54] width 20 height 20
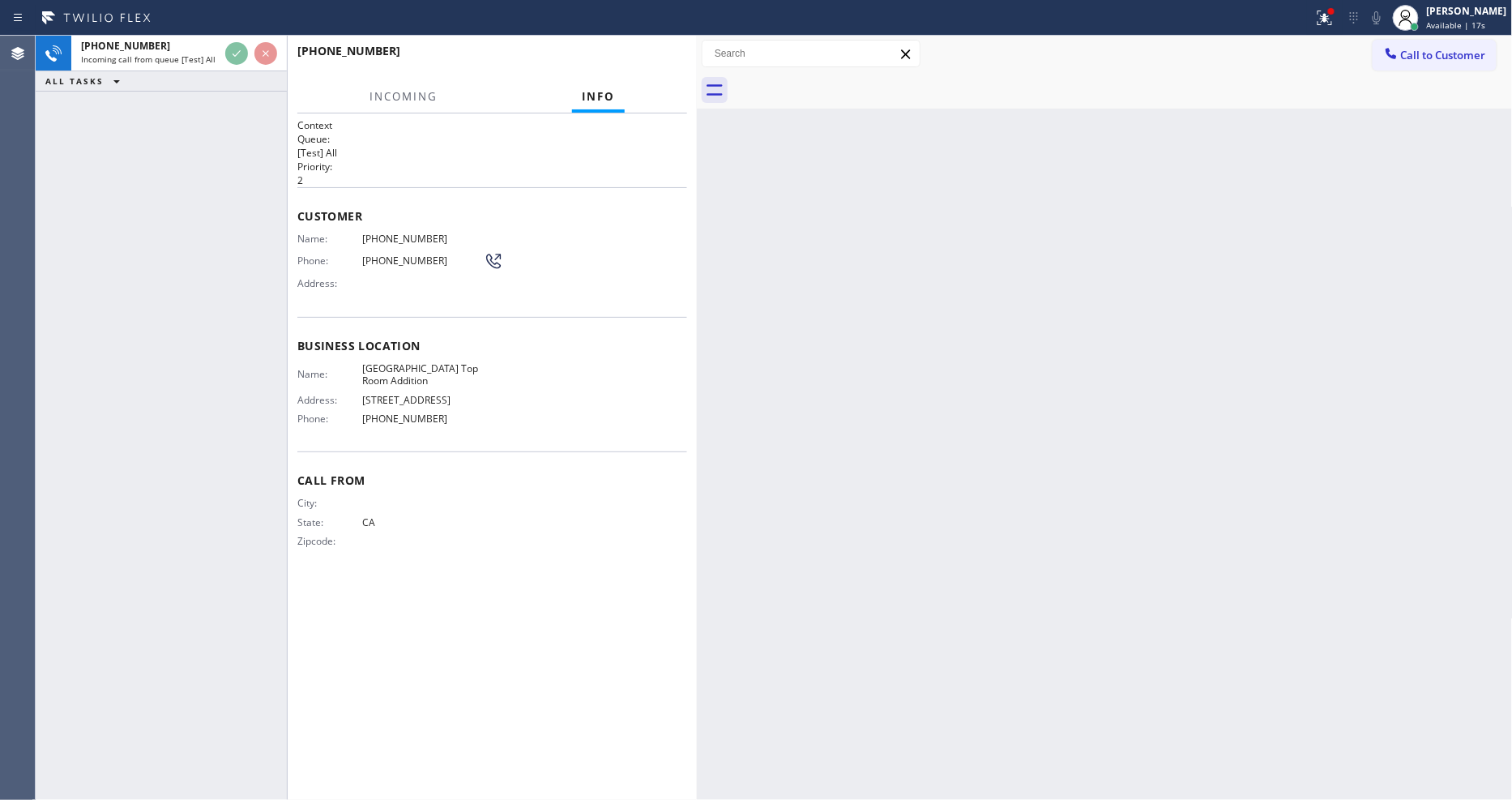
drag, startPoint x: 274, startPoint y: 95, endPoint x: 284, endPoint y: 95, distance: 10.0
click at [287, 95] on div at bounding box center [287, 418] width 1 height 764
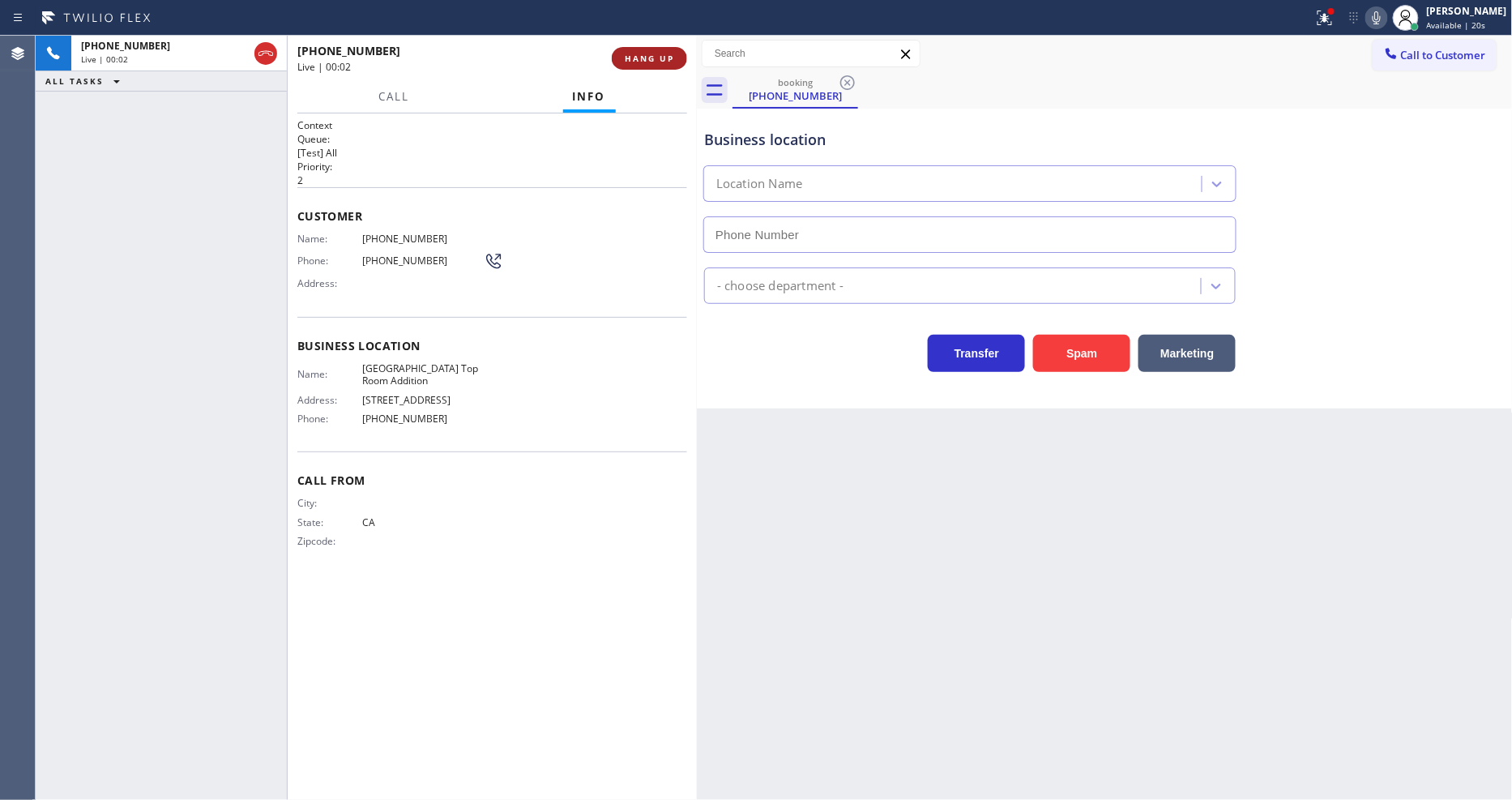
click at [658, 50] on button "HANG UP" at bounding box center [649, 58] width 75 height 22
type input "(213) 279-5203"
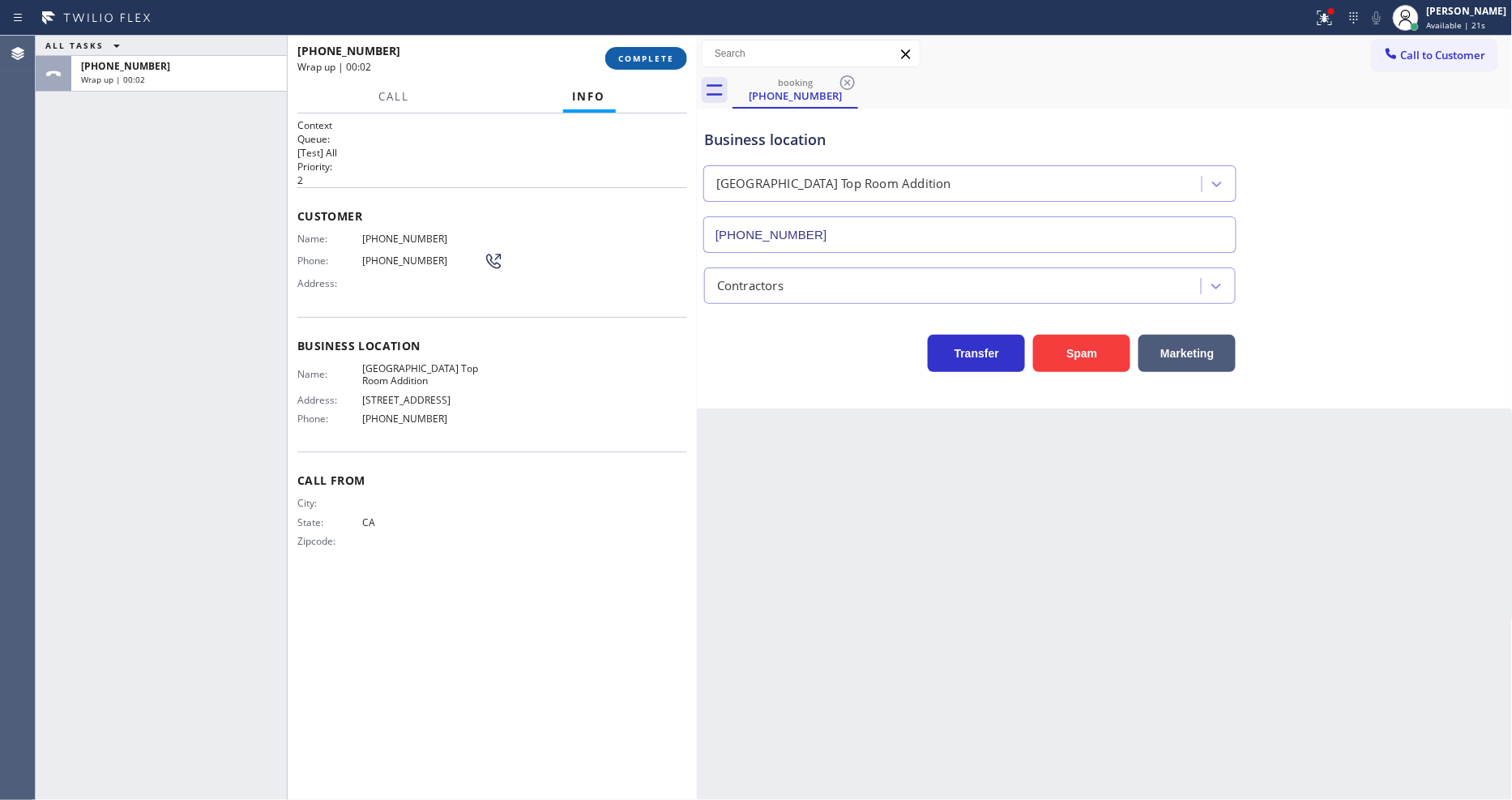
click at [658, 50] on button "COMPLETE" at bounding box center [646, 58] width 82 height 22
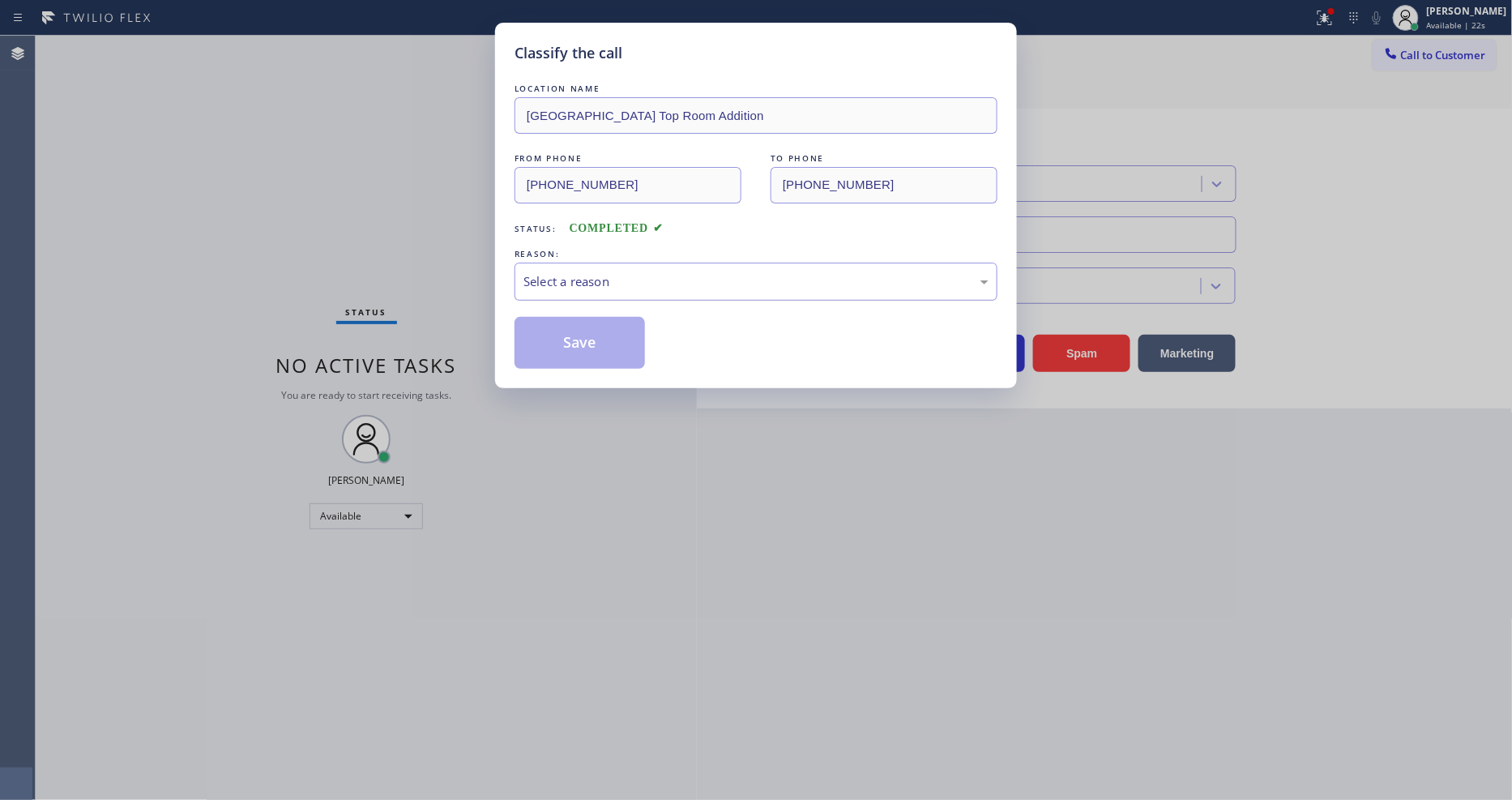
click at [585, 272] on div "Select a reason" at bounding box center [756, 281] width 465 height 19
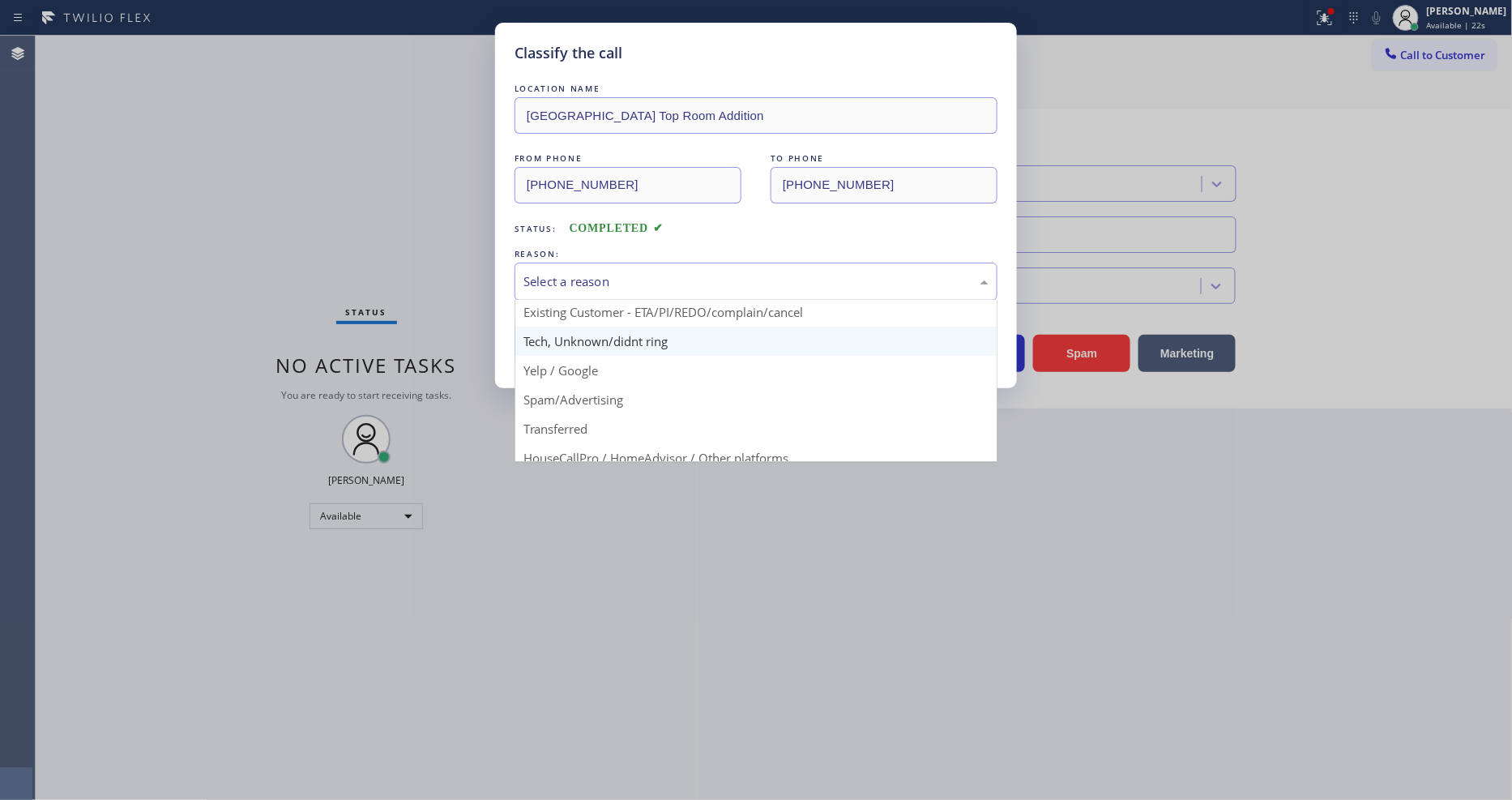
scroll to position [101, 0]
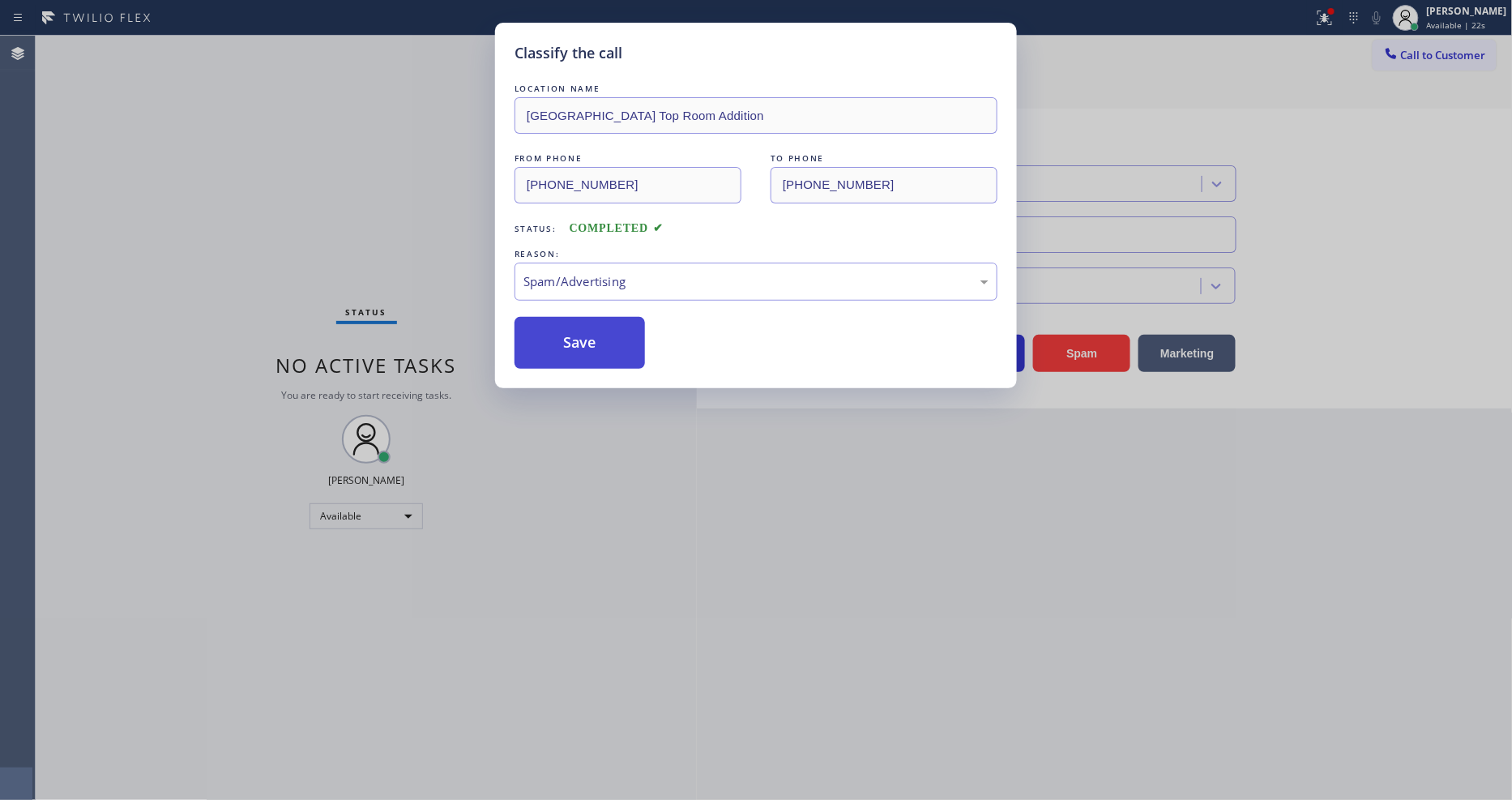
click at [578, 338] on button "Save" at bounding box center [580, 343] width 131 height 52
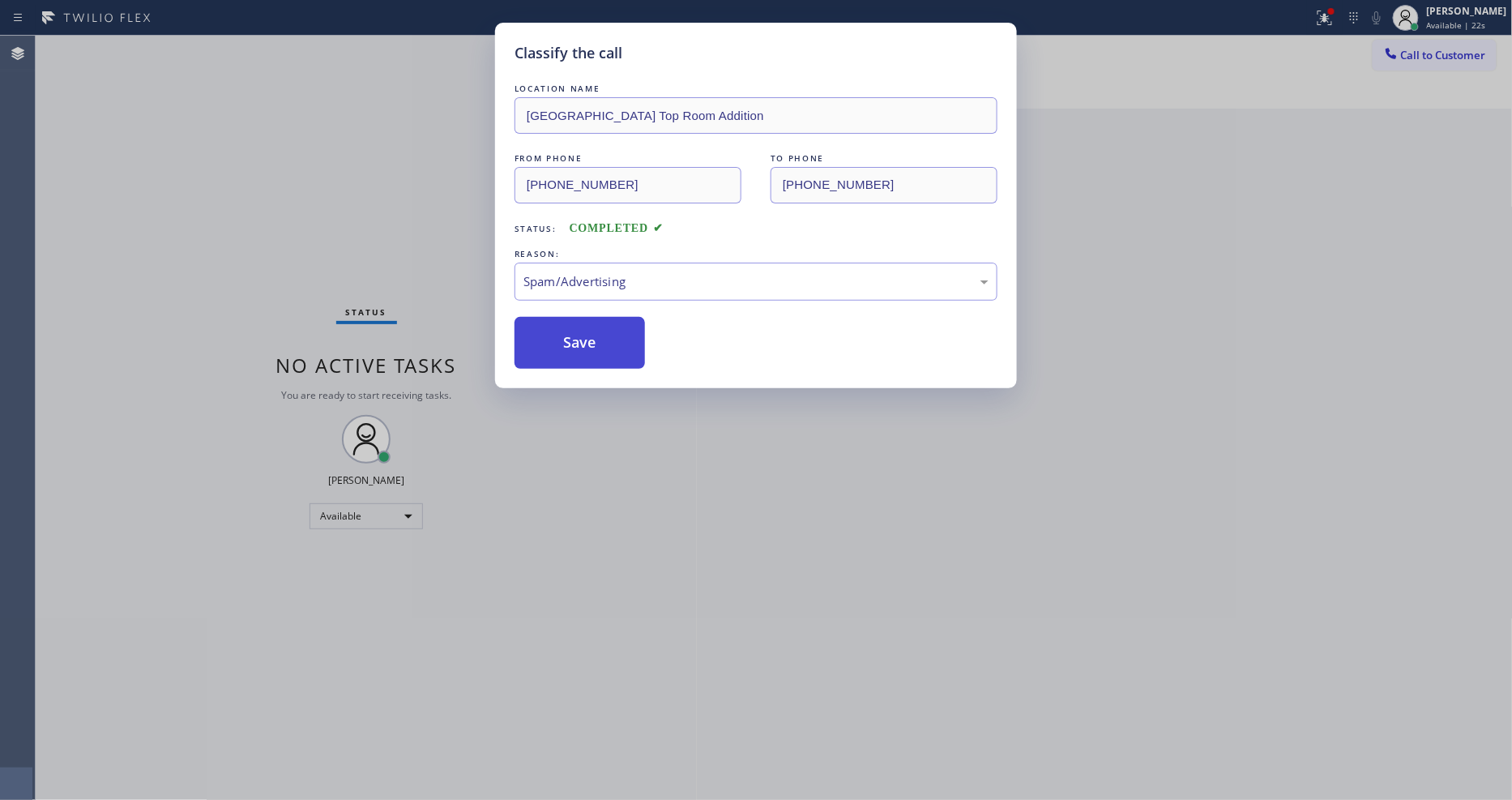
click at [578, 338] on button "Save" at bounding box center [580, 343] width 131 height 52
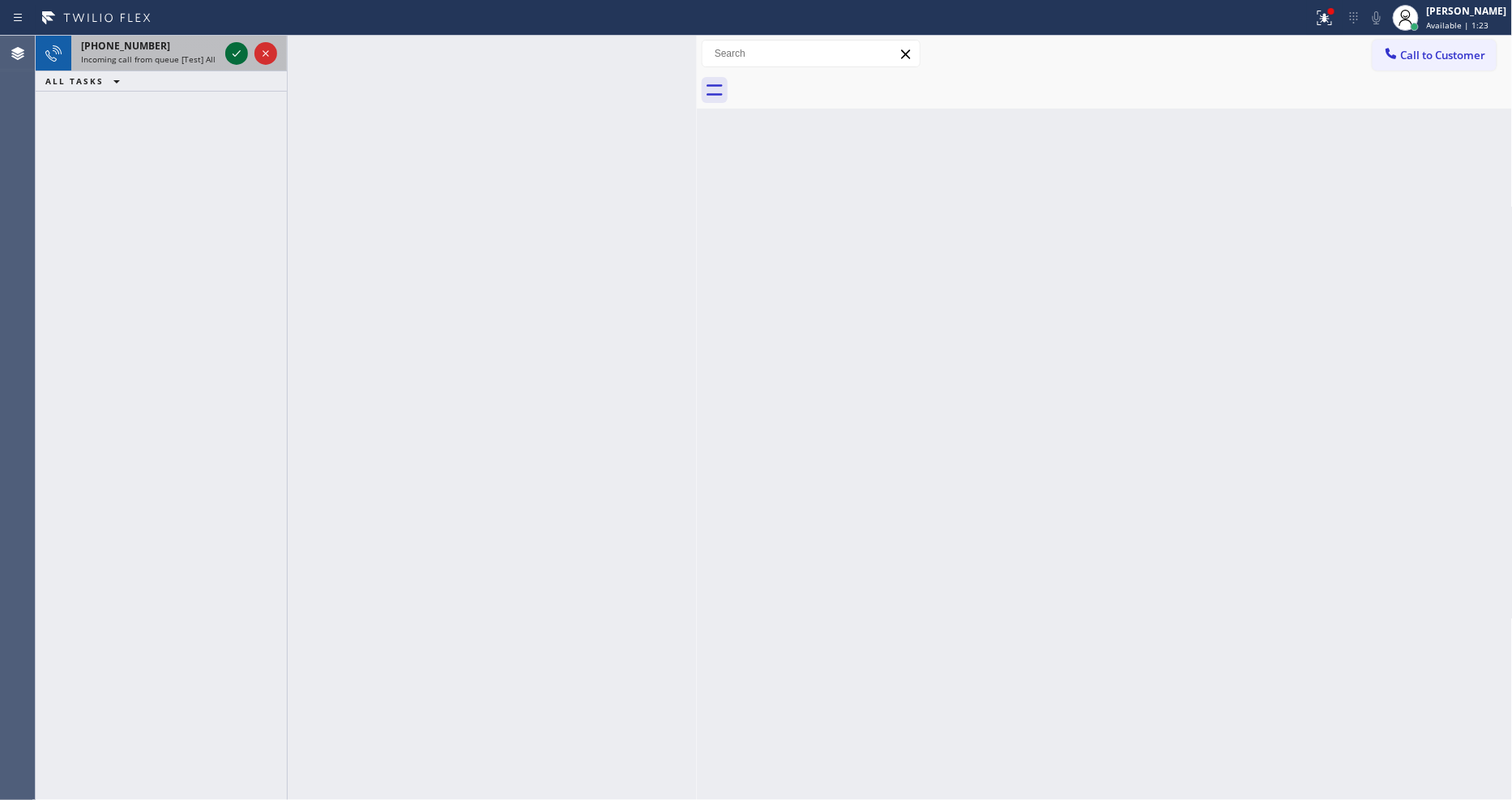
click at [240, 51] on icon at bounding box center [237, 54] width 20 height 20
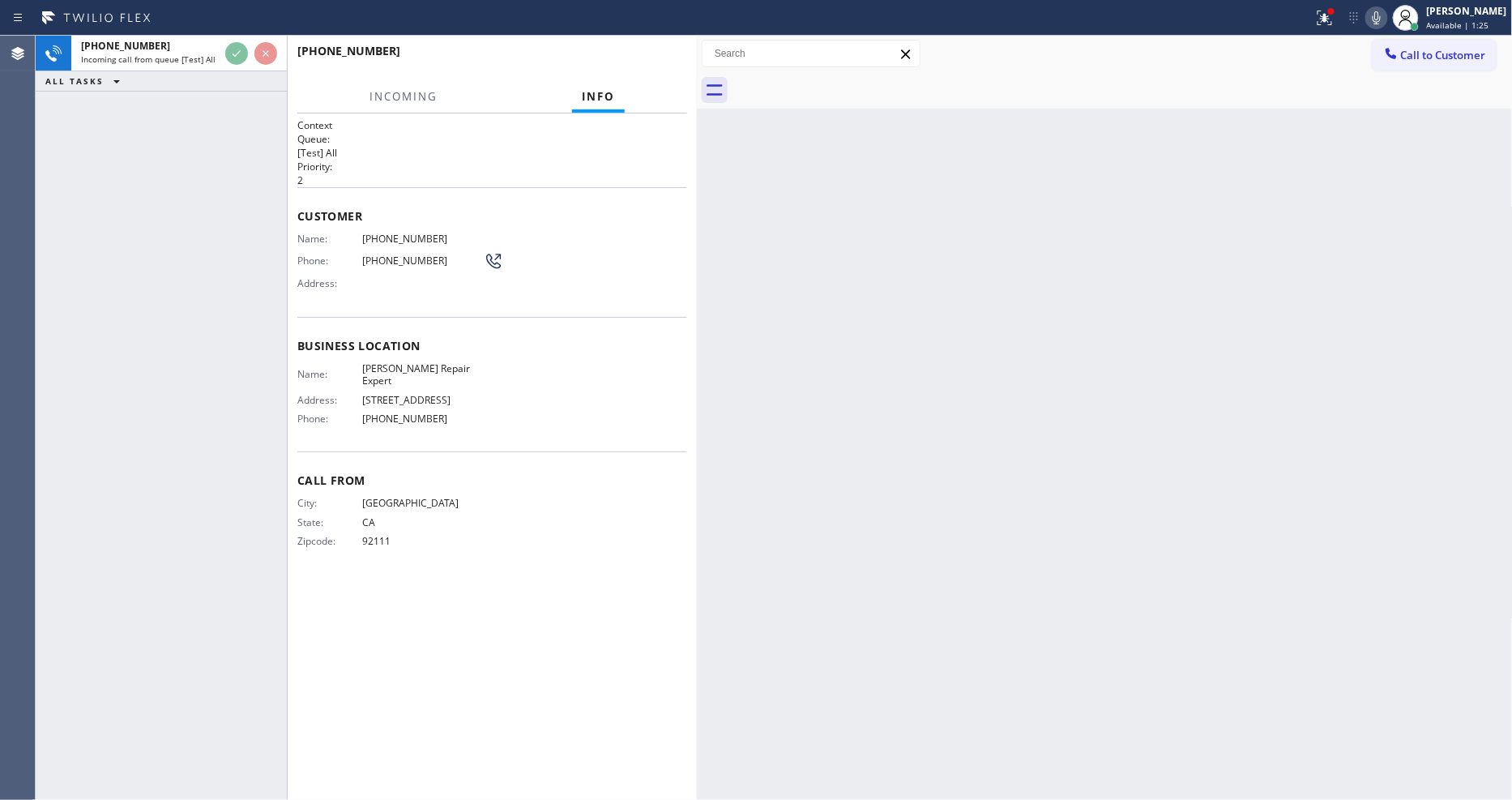
click at [535, 630] on div "Context Queue: [Test] All Priority: 2 Customer Name: (619) 507-7075 Phone: (619…" at bounding box center [492, 457] width 390 height 677
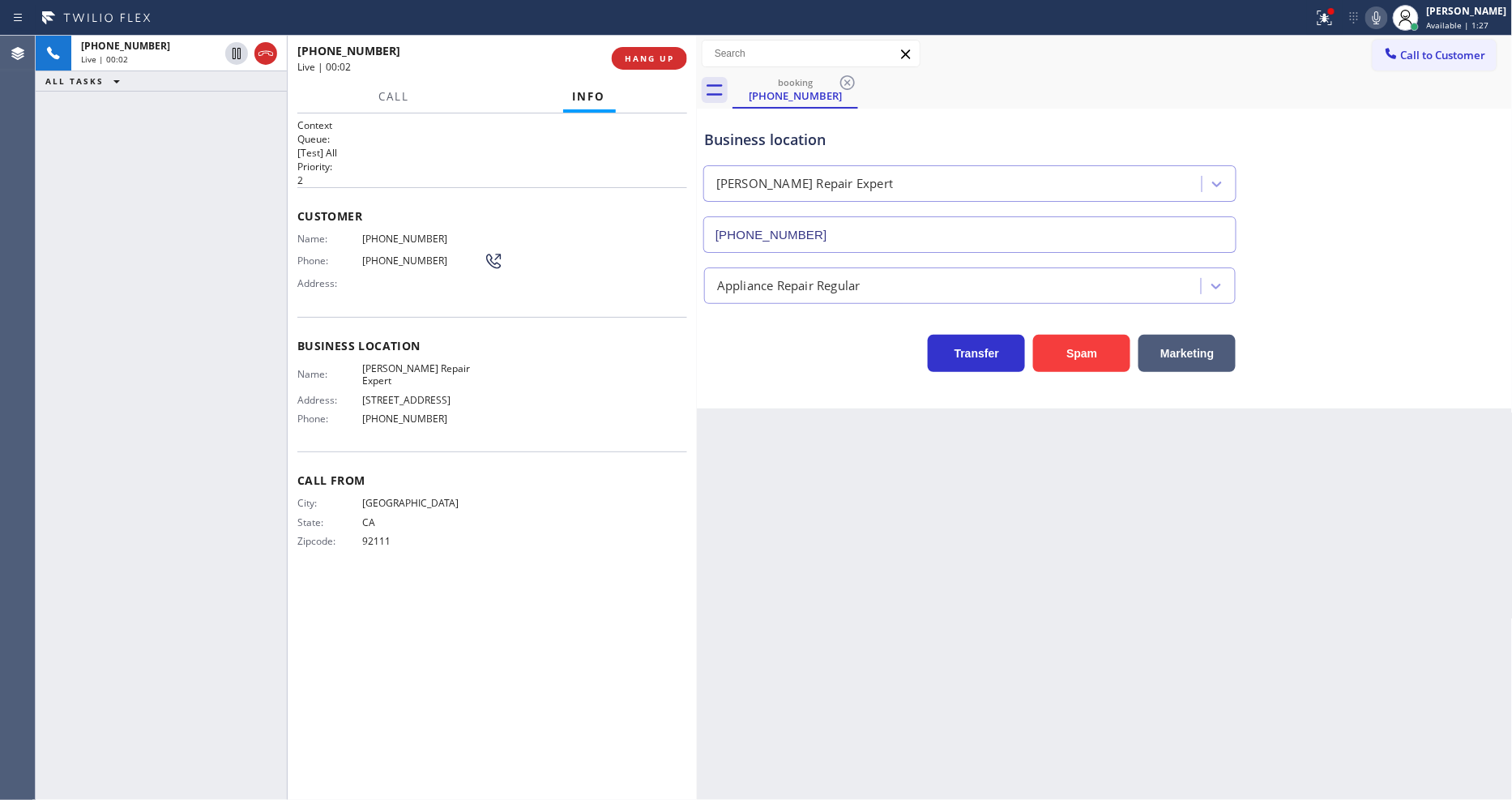
type input "(619) 304-9080"
click at [287, 225] on div at bounding box center [287, 418] width 1 height 764
click at [659, 57] on span "HANG UP" at bounding box center [649, 59] width 50 height 12
click at [659, 57] on span "COMPLETE" at bounding box center [647, 59] width 56 height 12
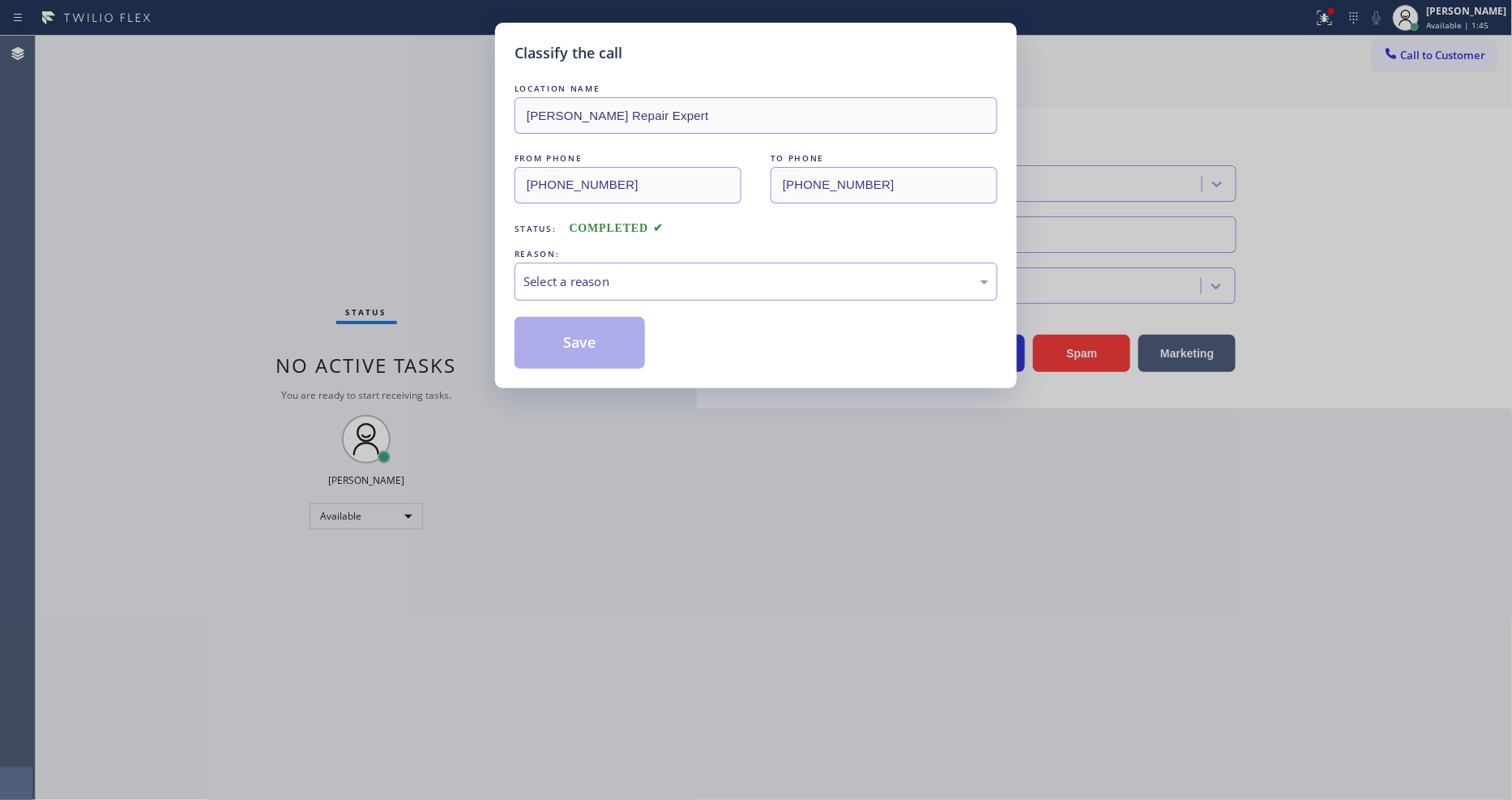
click at [585, 277] on div "Select a reason" at bounding box center [756, 281] width 465 height 19
click at [585, 338] on button "Save" at bounding box center [580, 343] width 131 height 52
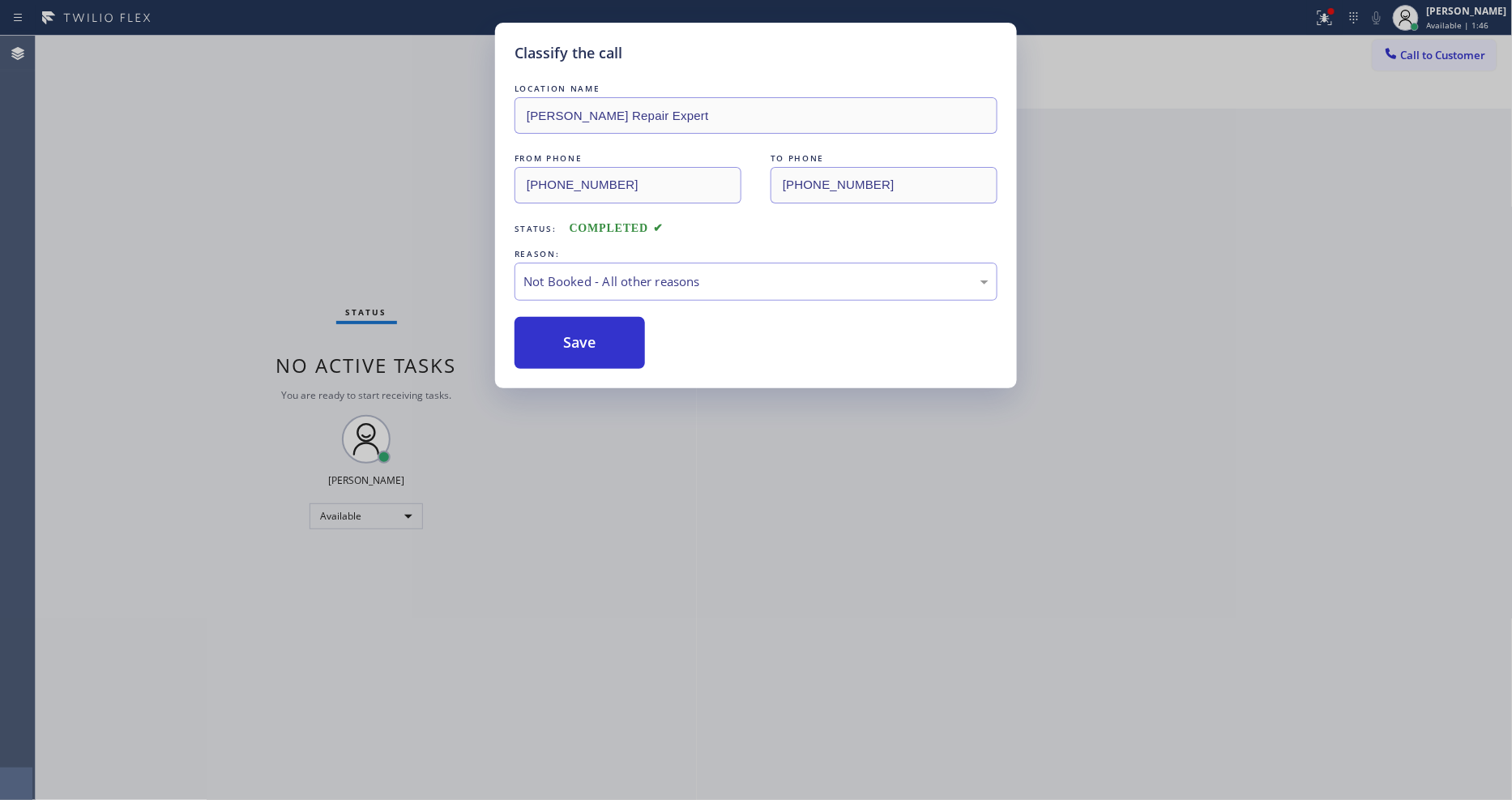
click at [585, 338] on button "Save" at bounding box center [580, 343] width 131 height 52
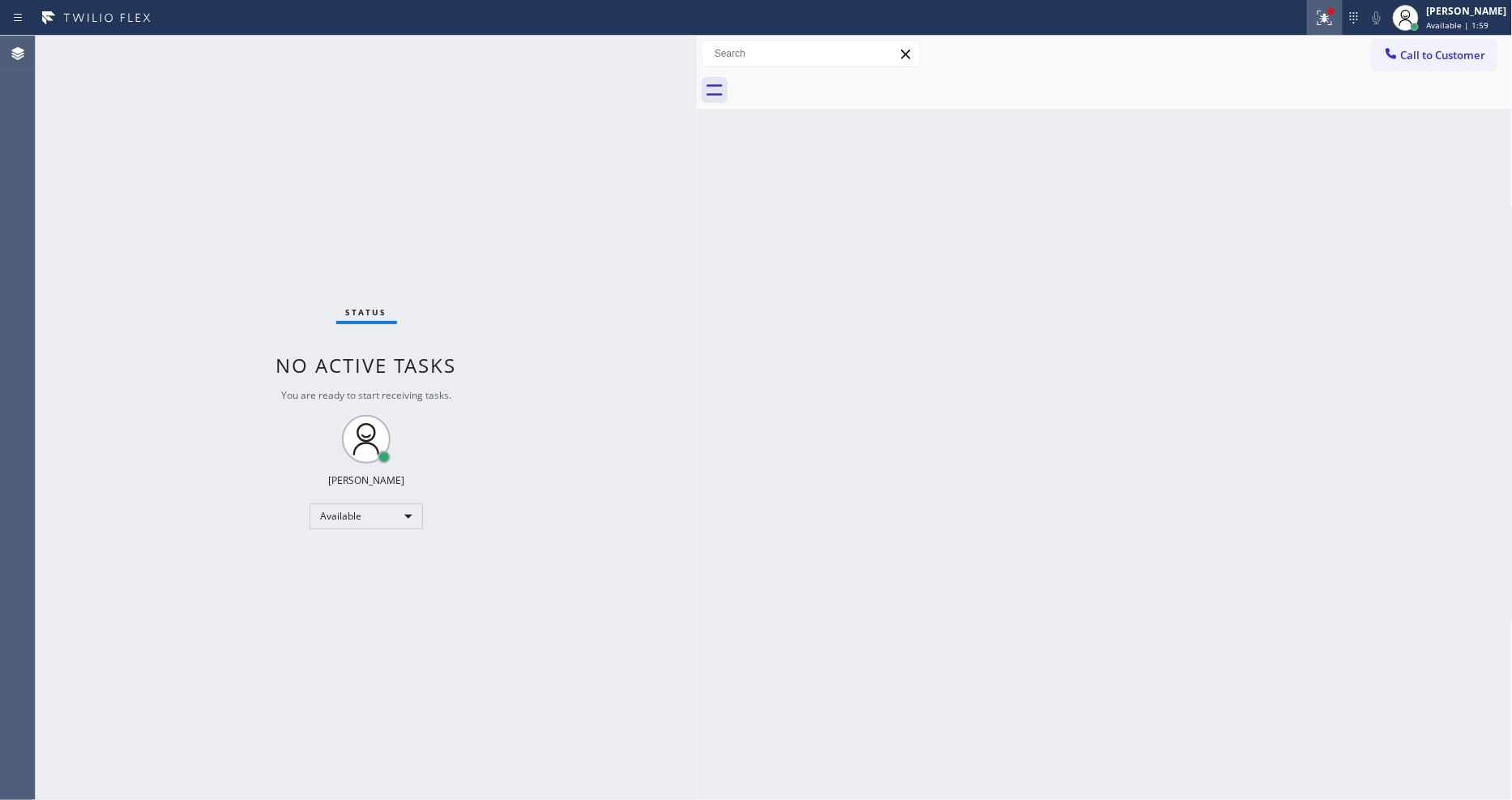
click at [1335, 24] on icon at bounding box center [1325, 18] width 20 height 20
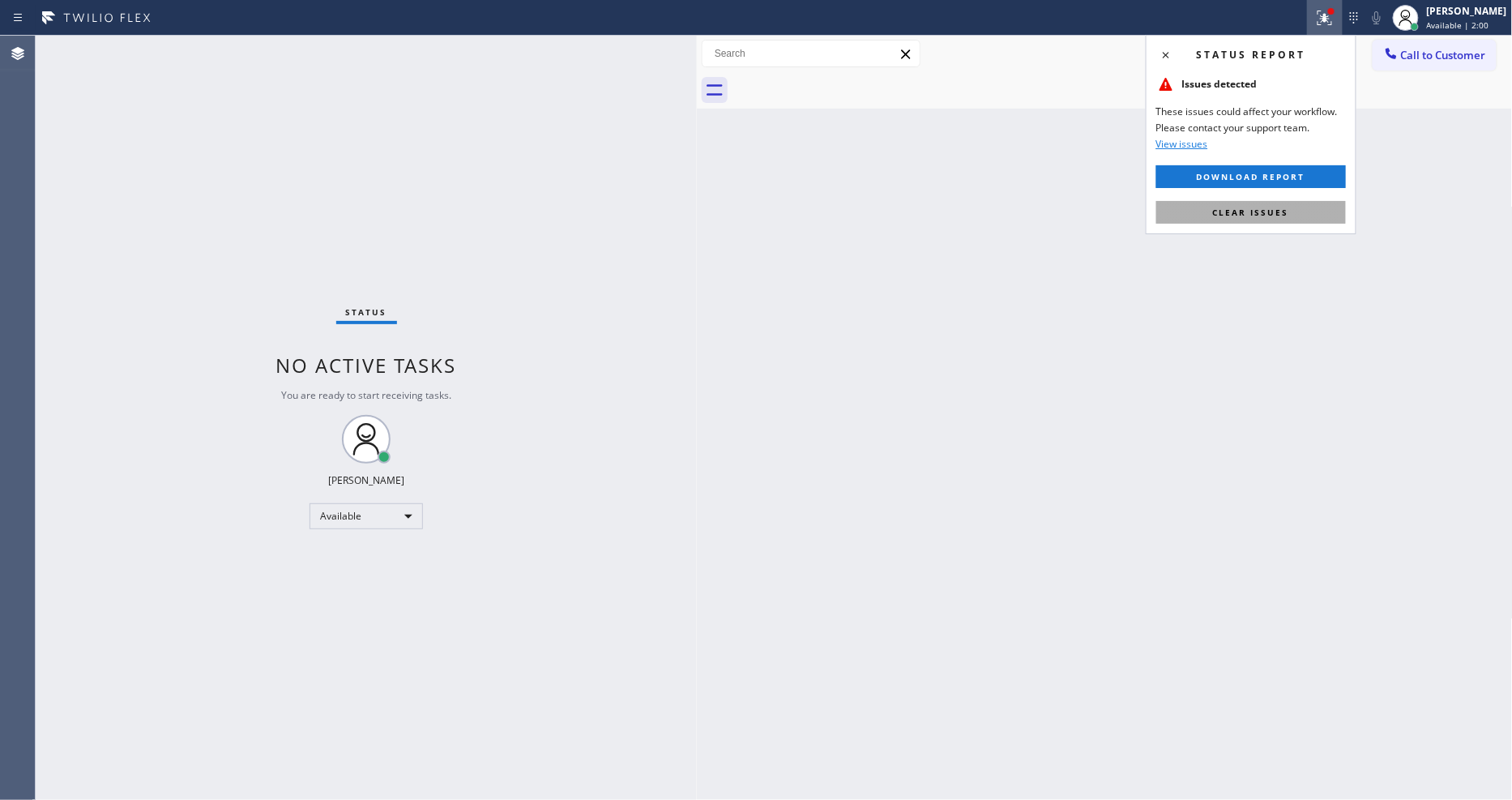
click at [1260, 215] on span "Clear issues" at bounding box center [1251, 213] width 76 height 12
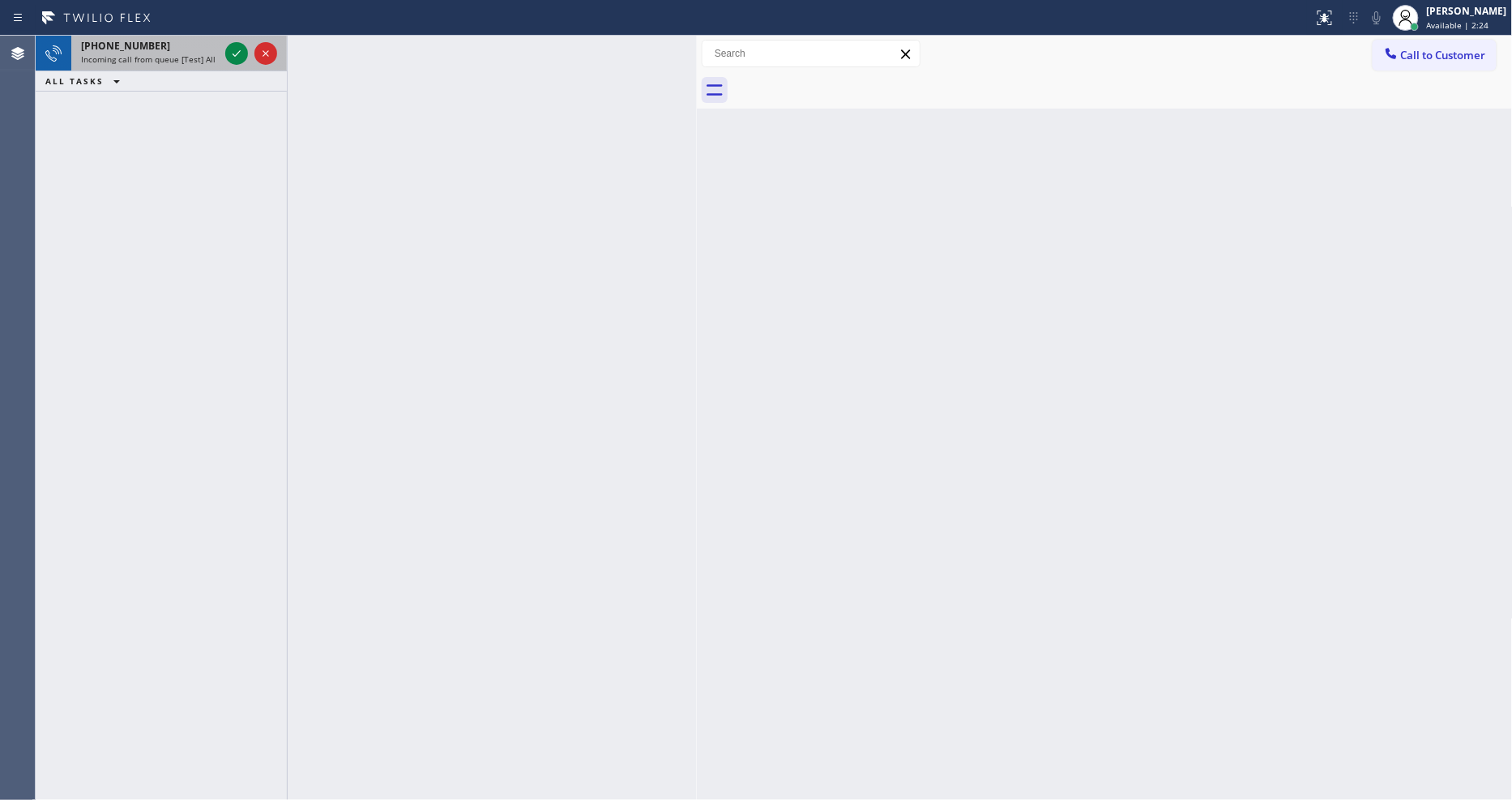
click at [248, 52] on div at bounding box center [251, 53] width 59 height 36
click at [236, 52] on icon at bounding box center [237, 54] width 20 height 20
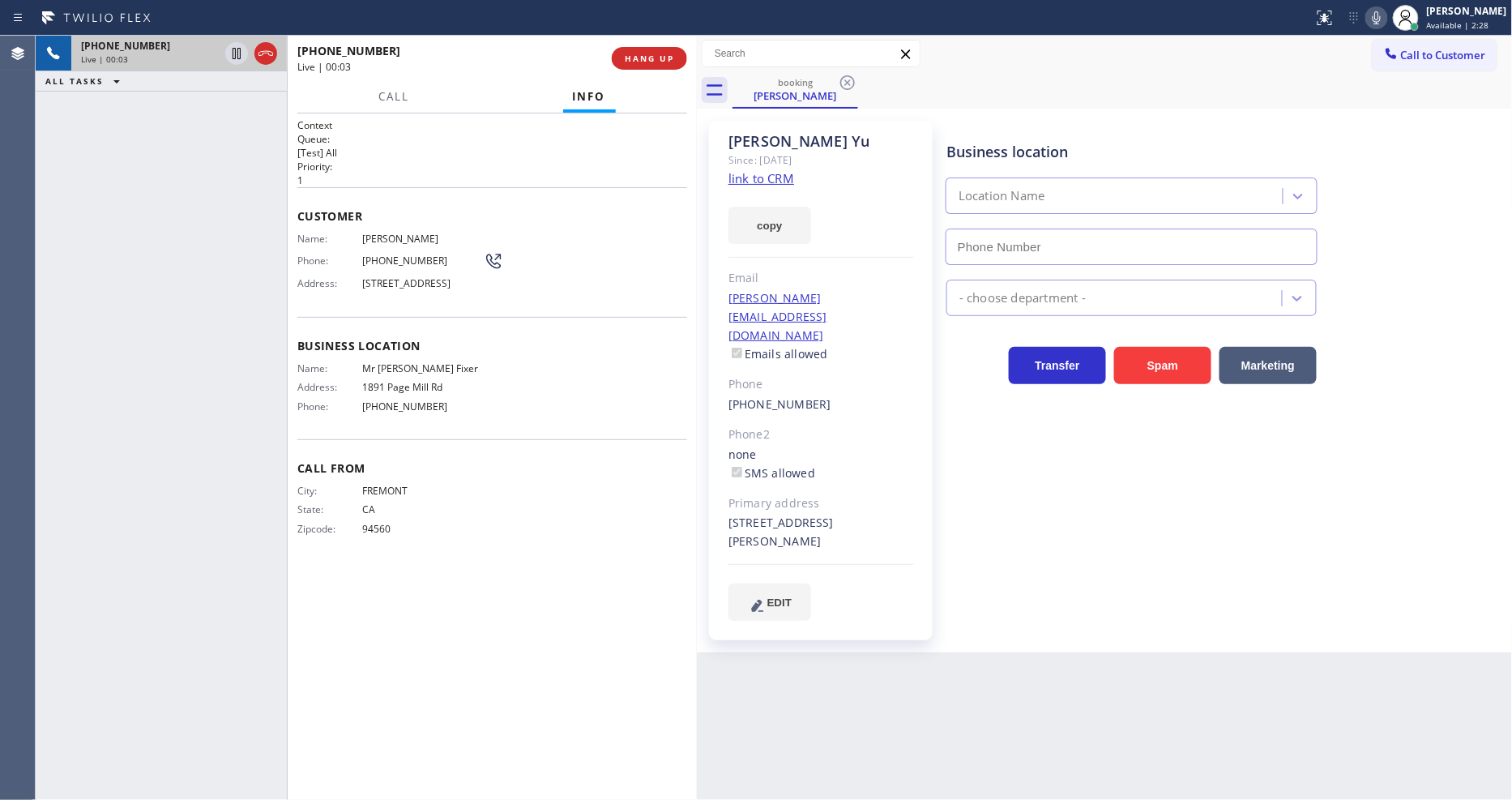
drag, startPoint x: 425, startPoint y: 632, endPoint x: 517, endPoint y: 572, distance: 109.8
click at [425, 632] on div "Context Queue: [Test] All Priority: 1 Customer Name: Susan Yu Phone: (510) 857-…" at bounding box center [492, 457] width 390 height 677
type input "(650) 933-4988"
click at [740, 175] on link "link to CRM" at bounding box center [761, 179] width 65 height 17
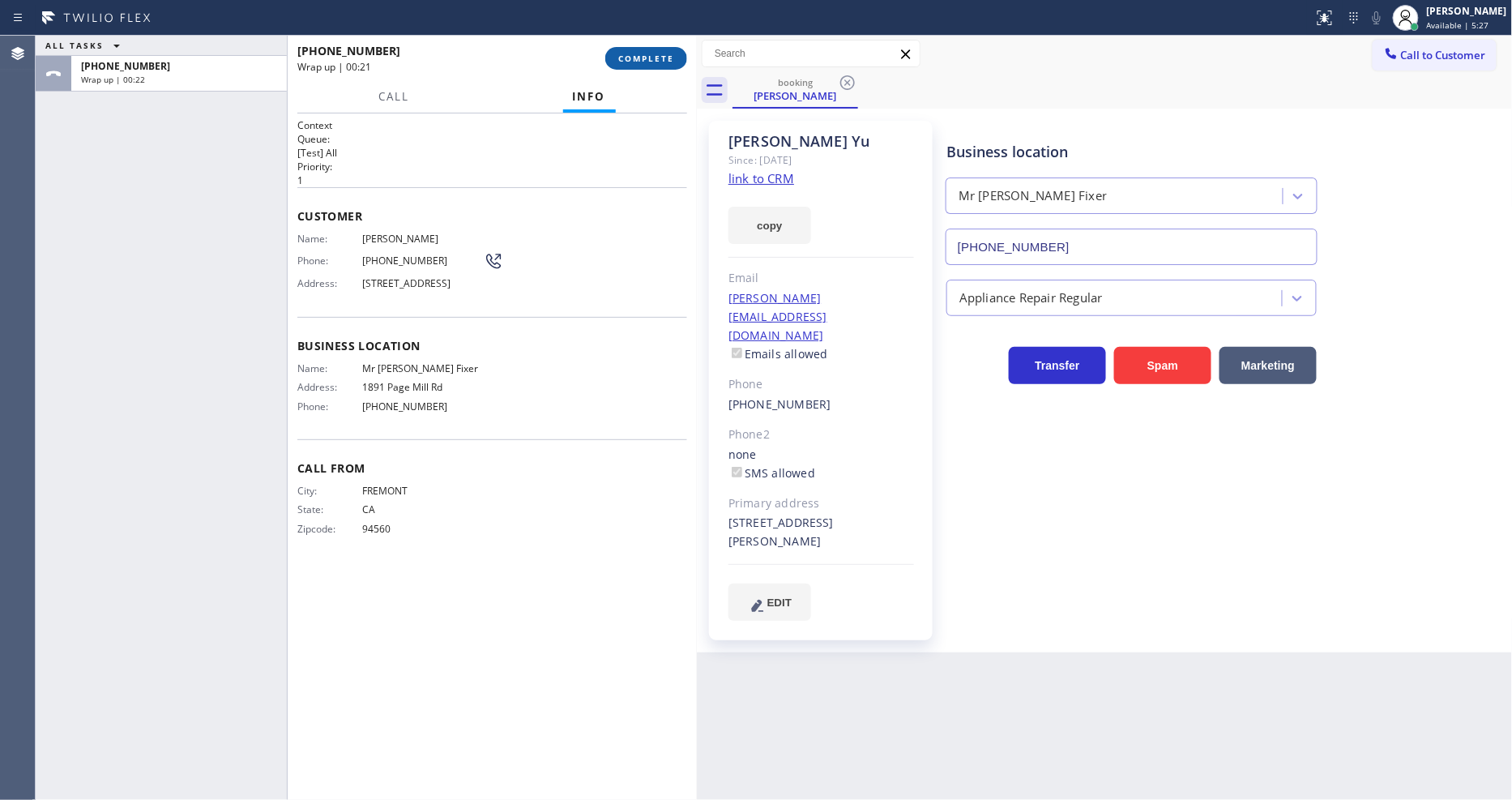
click at [633, 65] on button "COMPLETE" at bounding box center [646, 58] width 82 height 22
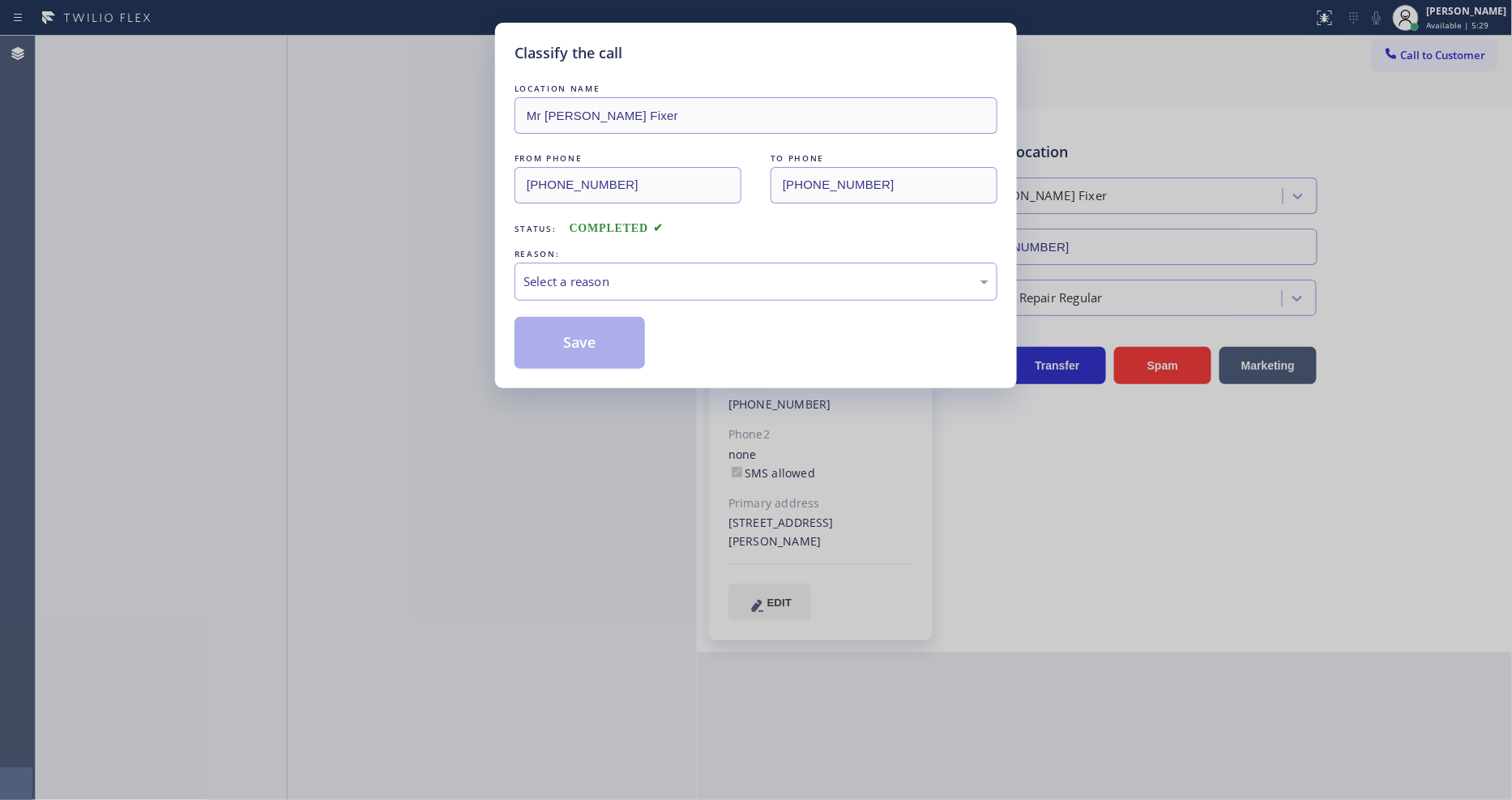
click at [538, 276] on div "Select a reason" at bounding box center [756, 281] width 465 height 19
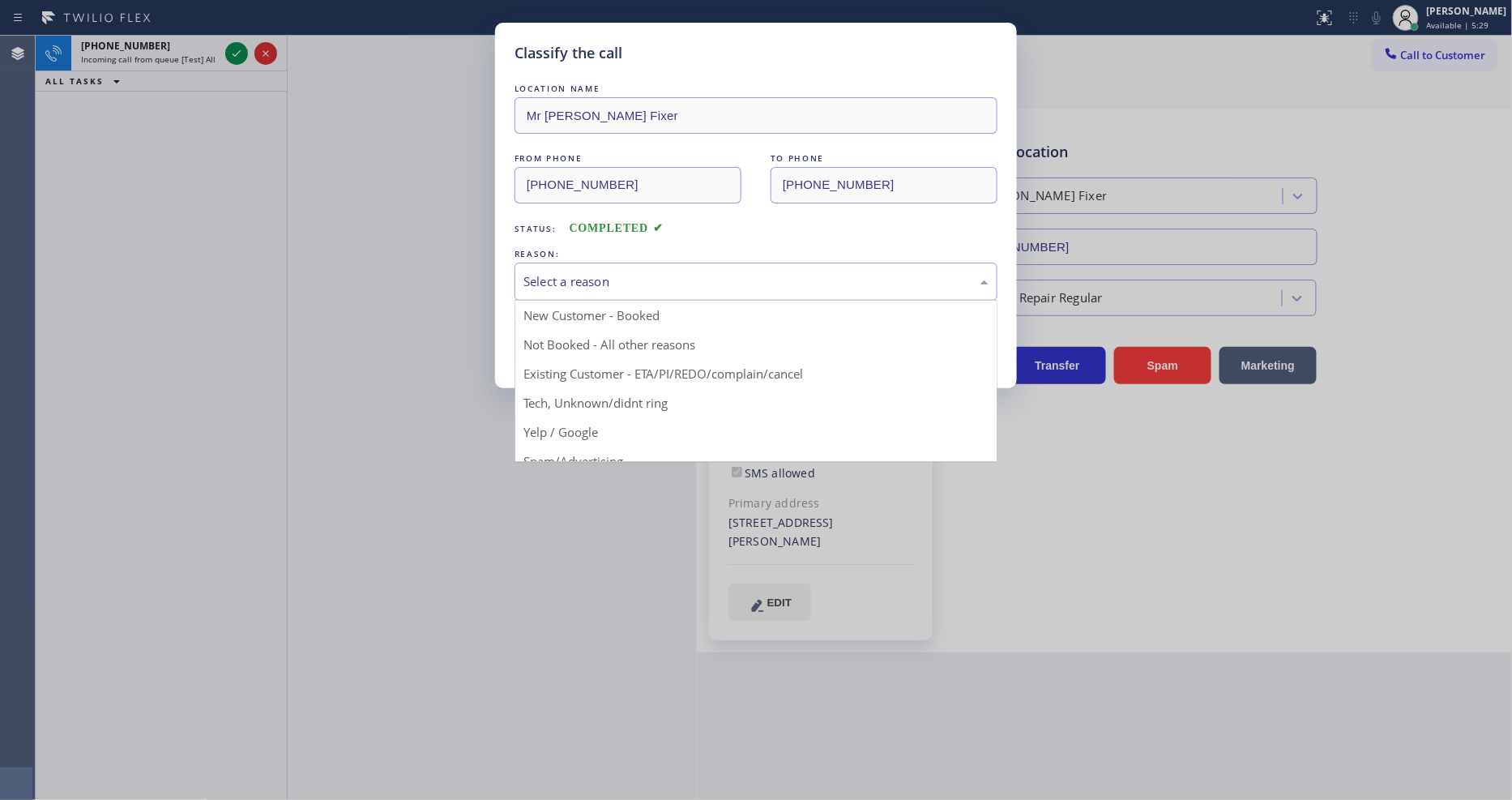
drag, startPoint x: 542, startPoint y: 363, endPoint x: 544, endPoint y: 328, distance: 35.1
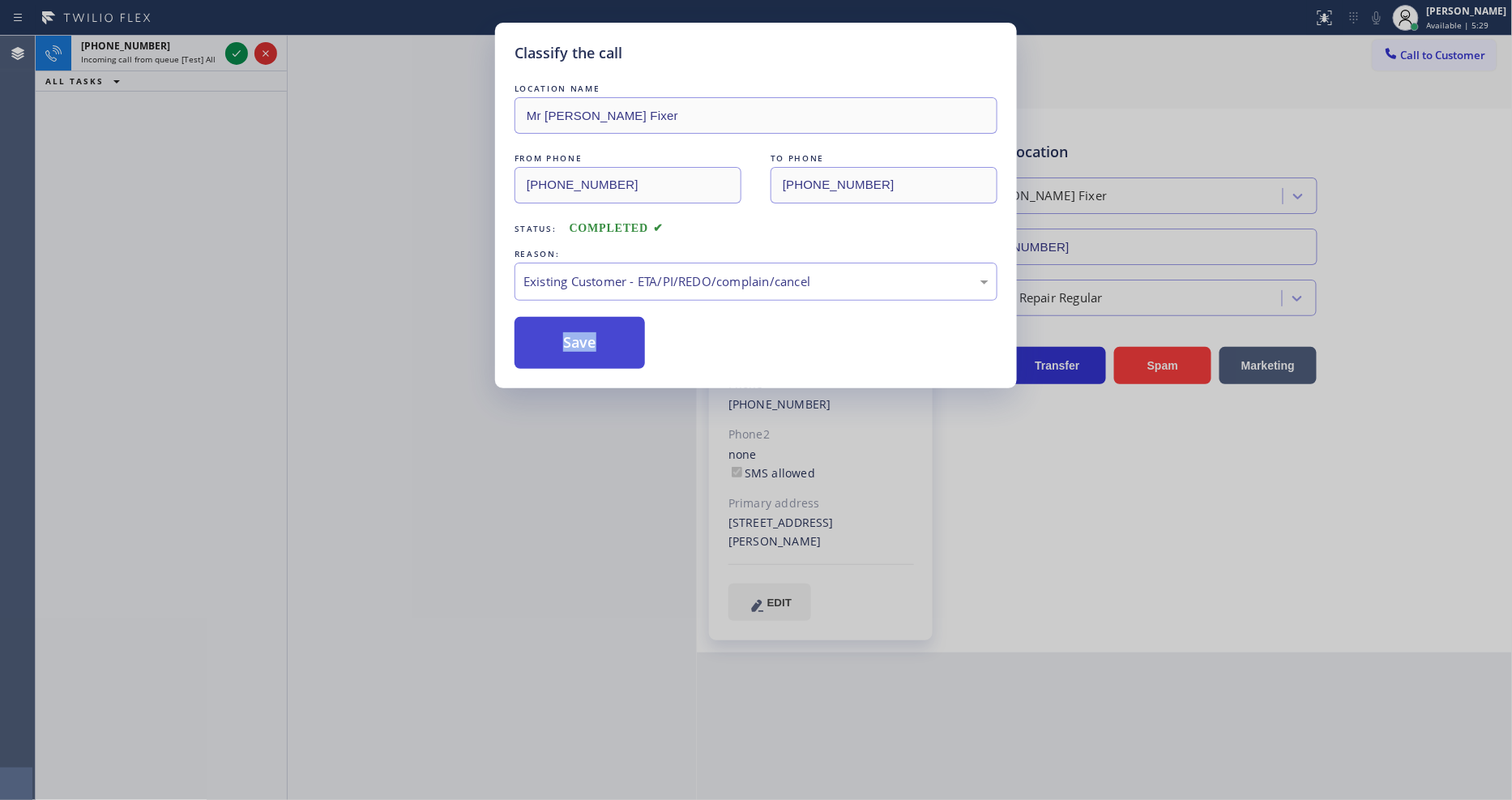
click at [544, 328] on button "Save" at bounding box center [580, 343] width 131 height 52
drag, startPoint x: 544, startPoint y: 328, endPoint x: 548, endPoint y: 319, distance: 9.8
click at [544, 326] on button "Save" at bounding box center [580, 343] width 131 height 52
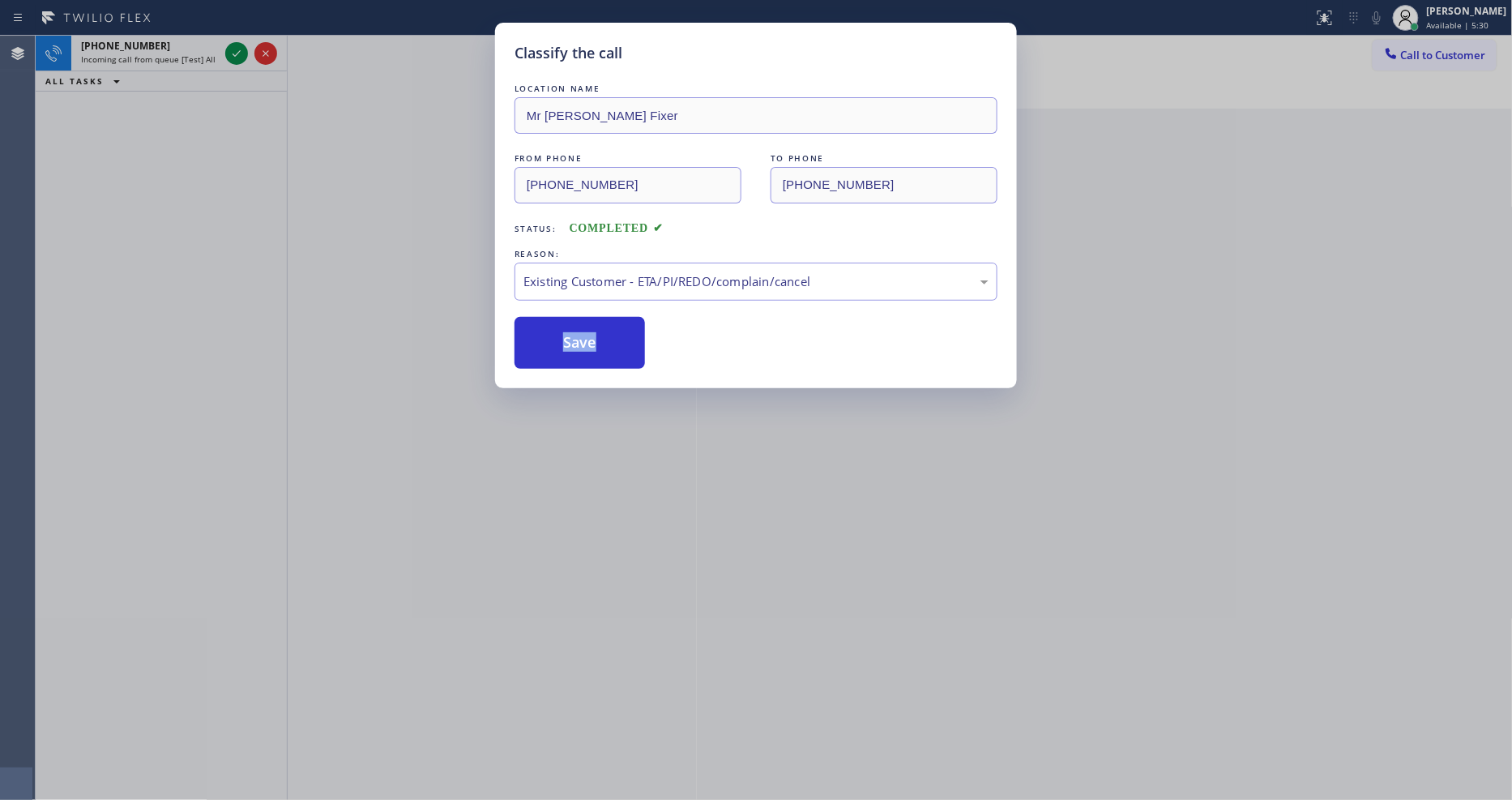
click at [233, 55] on icon at bounding box center [237, 54] width 8 height 7
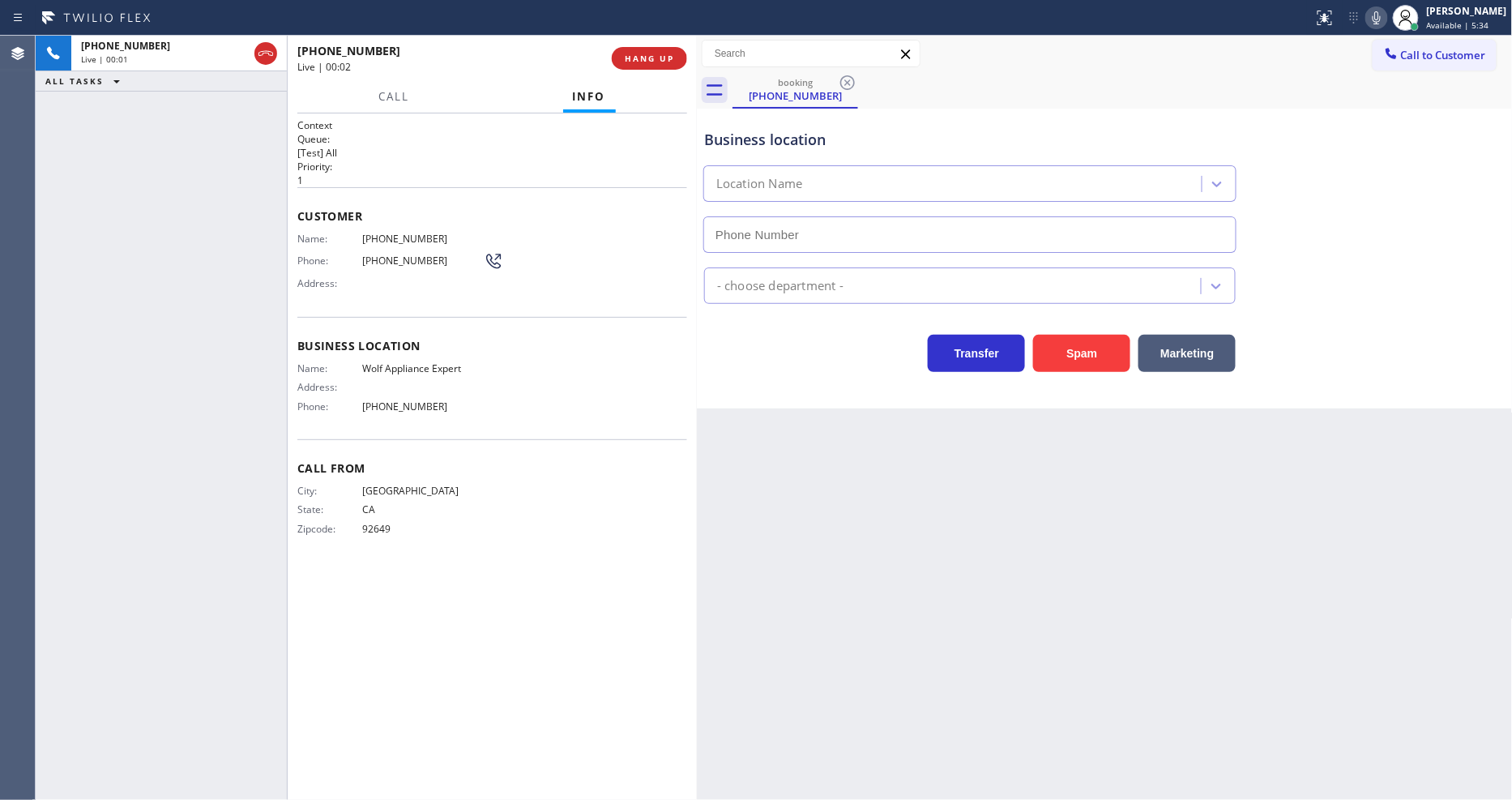
type input "(949) 536-9698"
click at [630, 50] on button "HANG UP" at bounding box center [649, 58] width 75 height 22
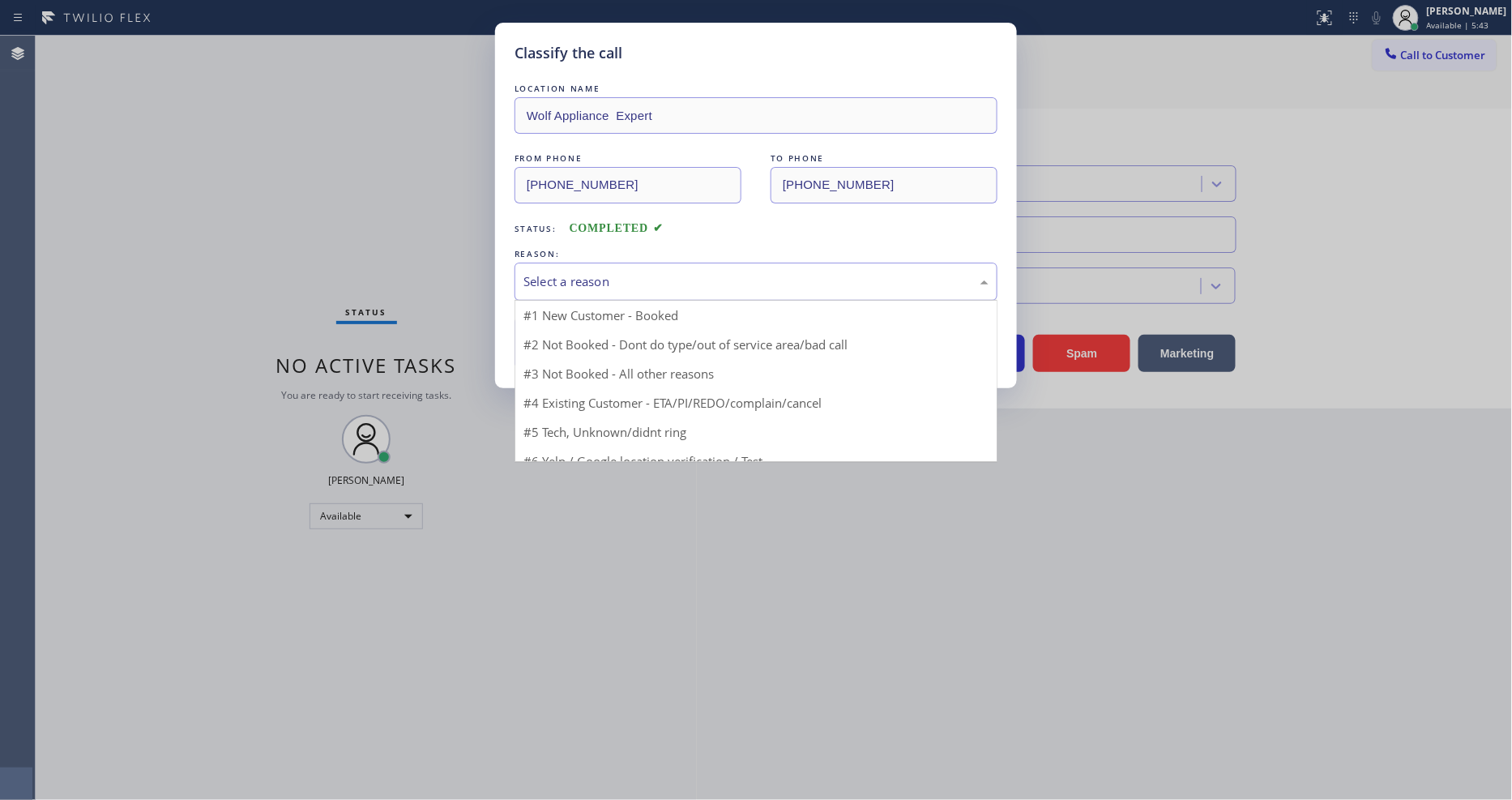
click at [549, 272] on div "Select a reason" at bounding box center [756, 281] width 465 height 19
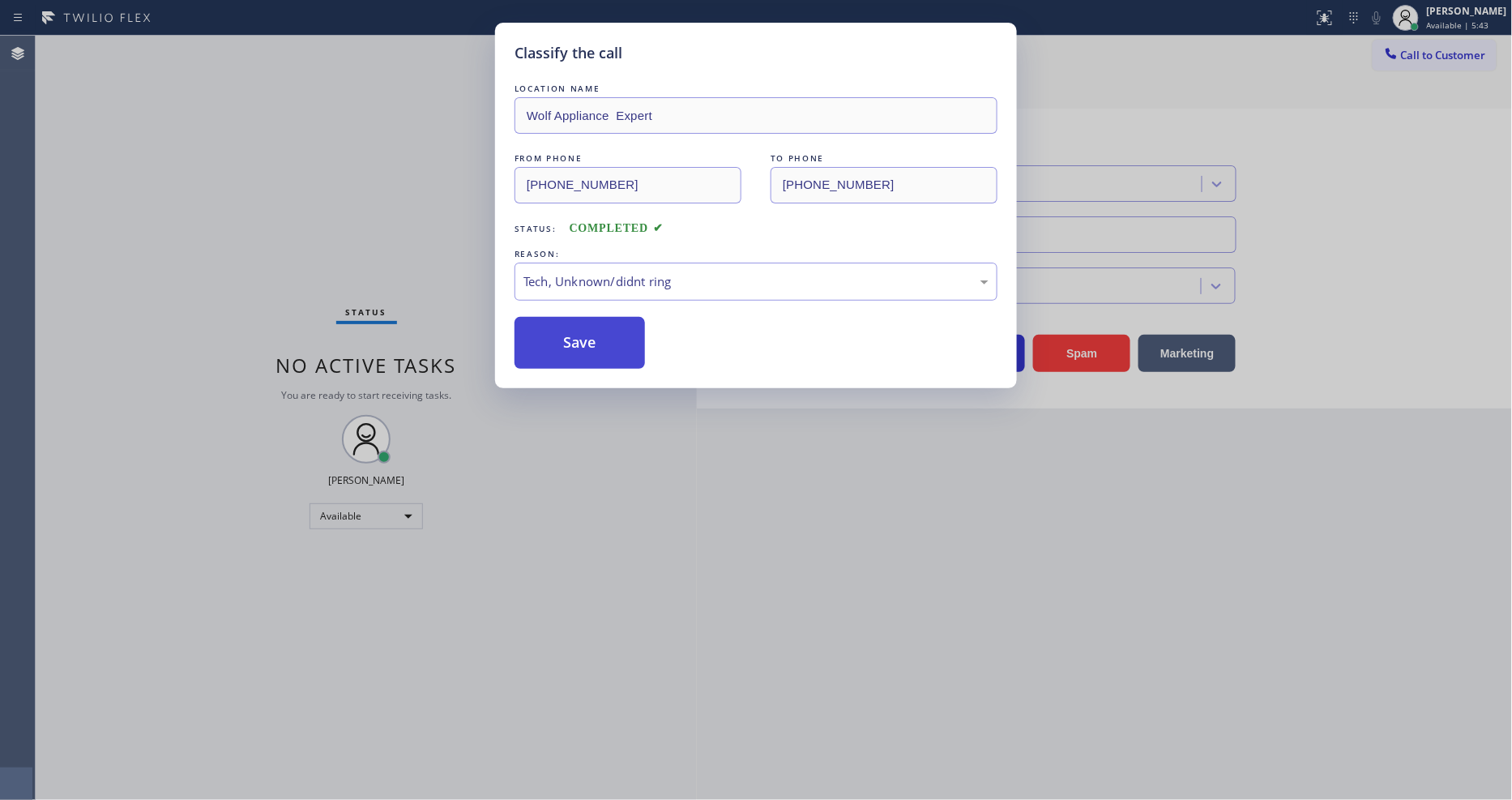
click at [584, 333] on button "Save" at bounding box center [580, 343] width 131 height 52
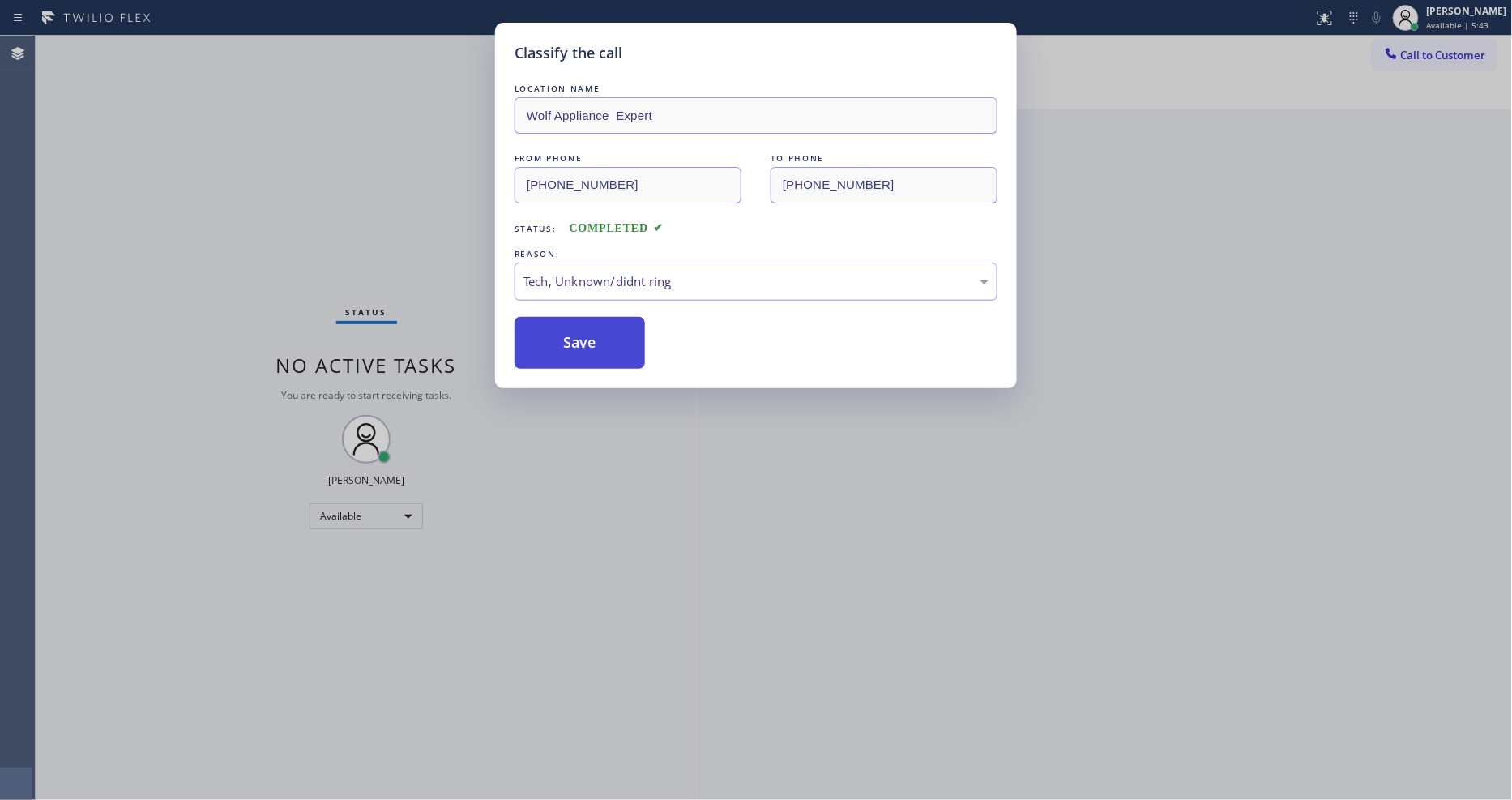
click at [584, 333] on button "Save" at bounding box center [580, 343] width 131 height 52
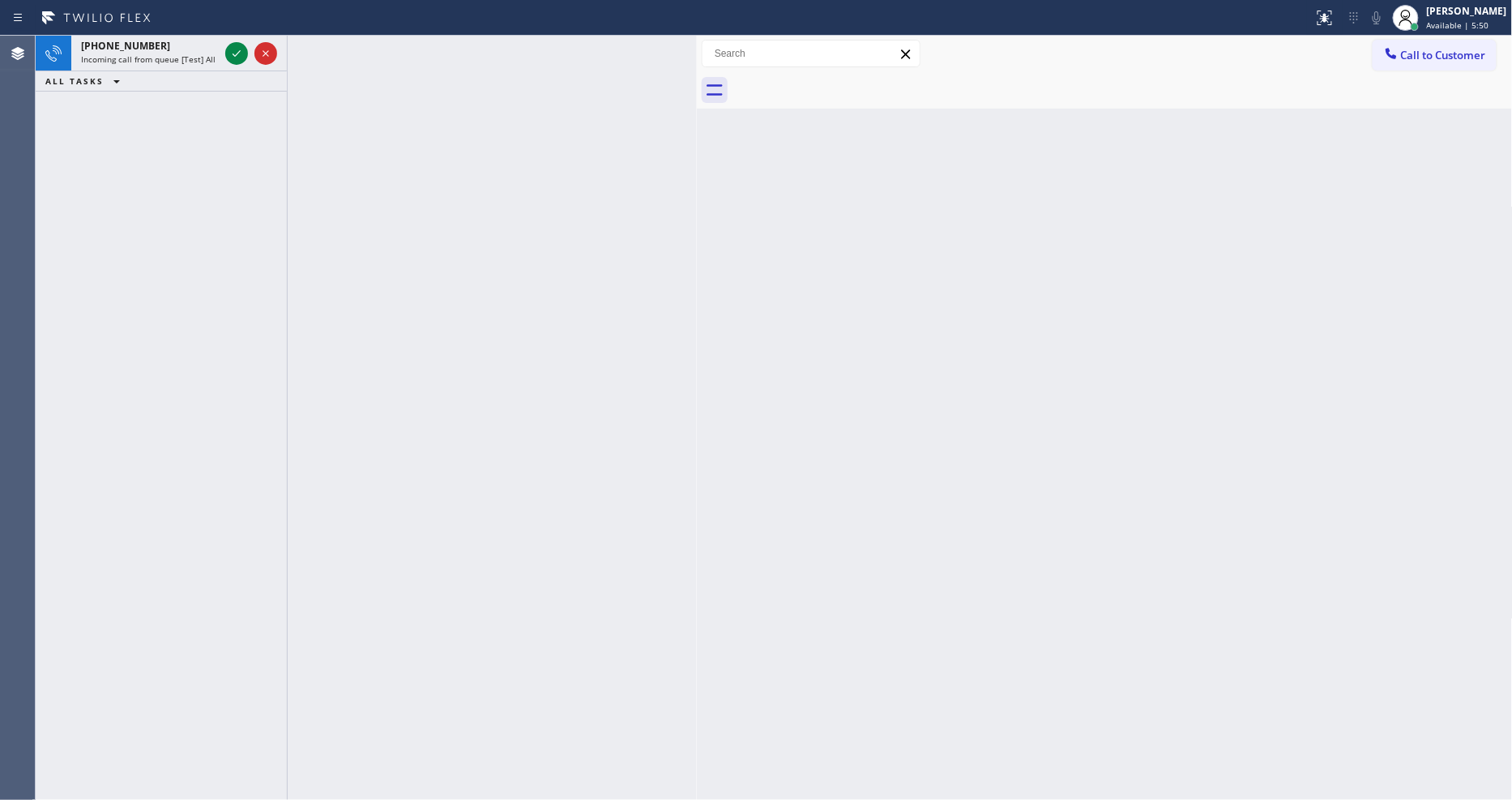
click at [229, 57] on icon at bounding box center [237, 54] width 20 height 20
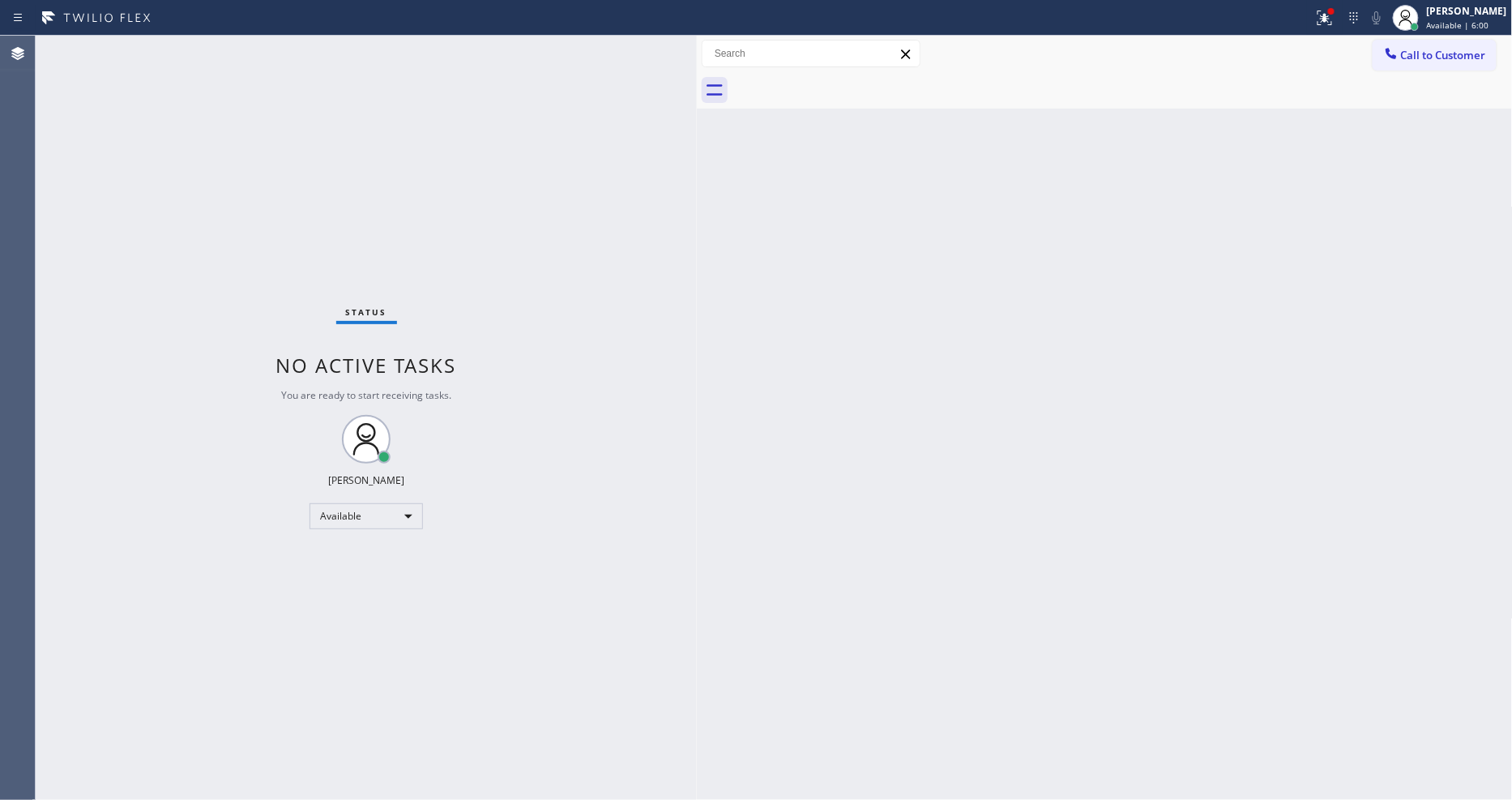
click at [237, 45] on div "Status No active tasks You are ready to start receiving tasks. [PERSON_NAME] Av…" at bounding box center [366, 418] width 662 height 764
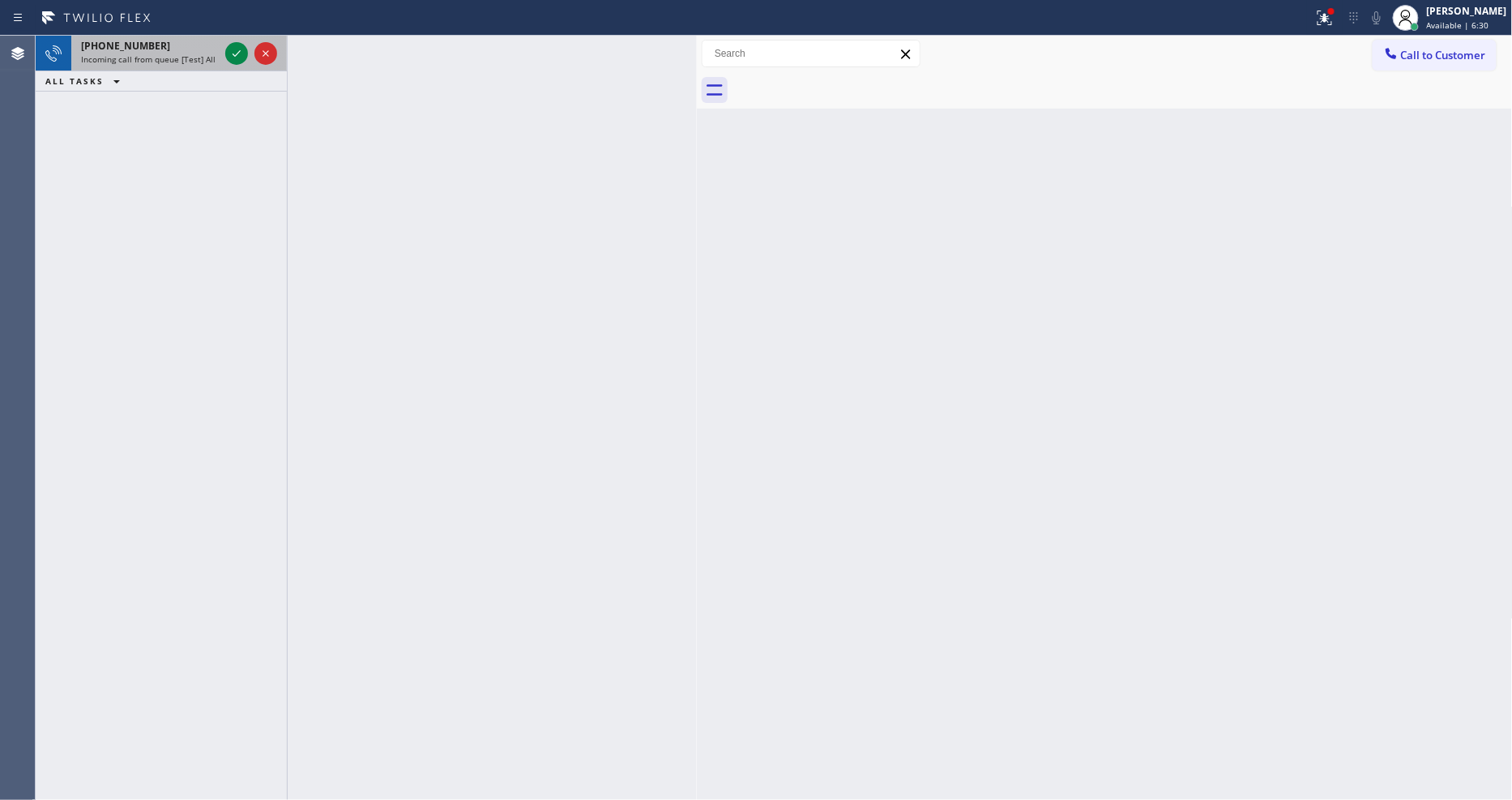
click at [232, 37] on div at bounding box center [251, 53] width 59 height 36
click at [237, 51] on icon at bounding box center [237, 54] width 20 height 20
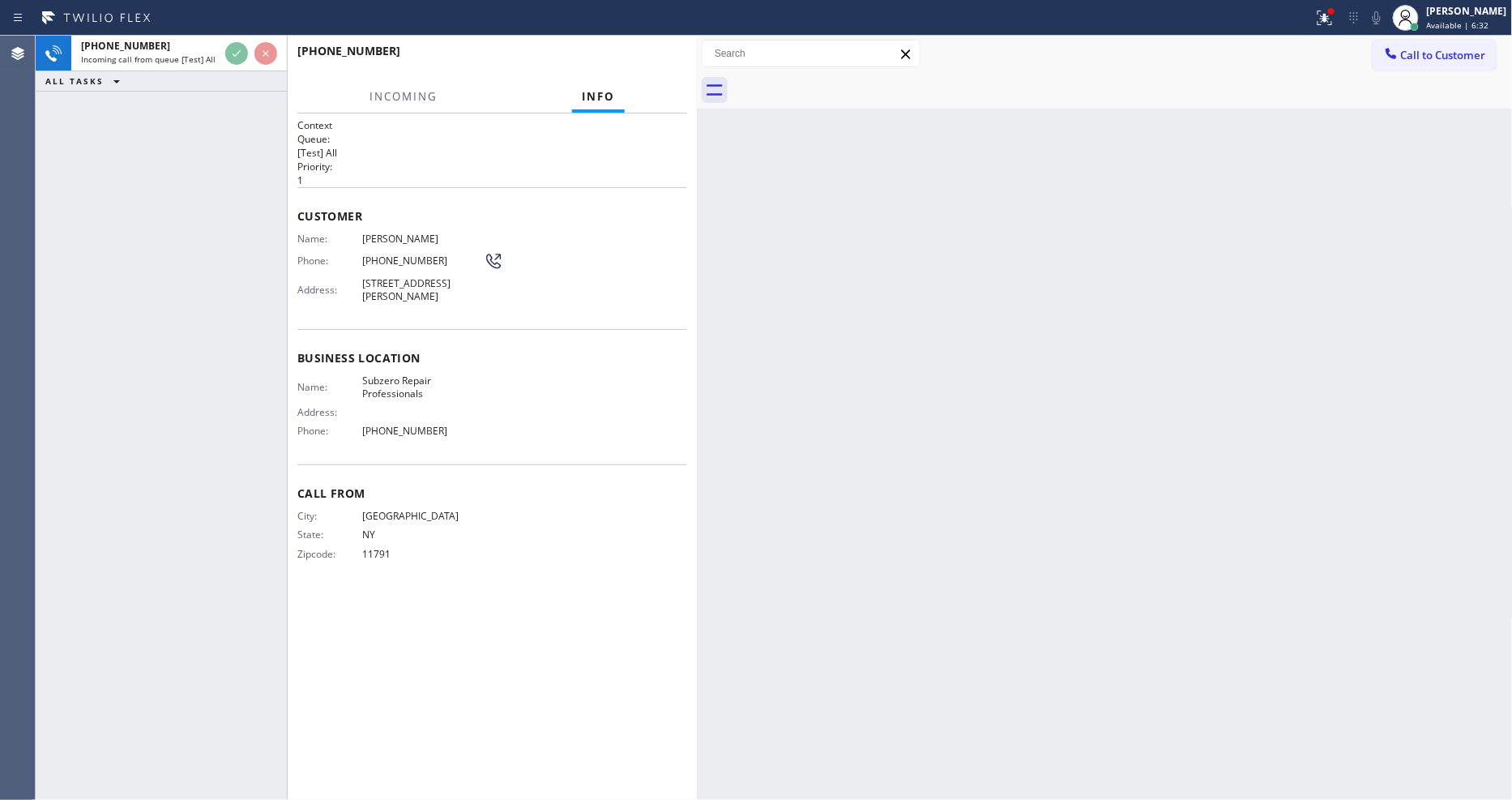
click at [546, 188] on div "Customer Name: Michael Feinberg Phone: (516) 526-7235 Address: 75 Merrall Dr, L…" at bounding box center [492, 257] width 390 height 141
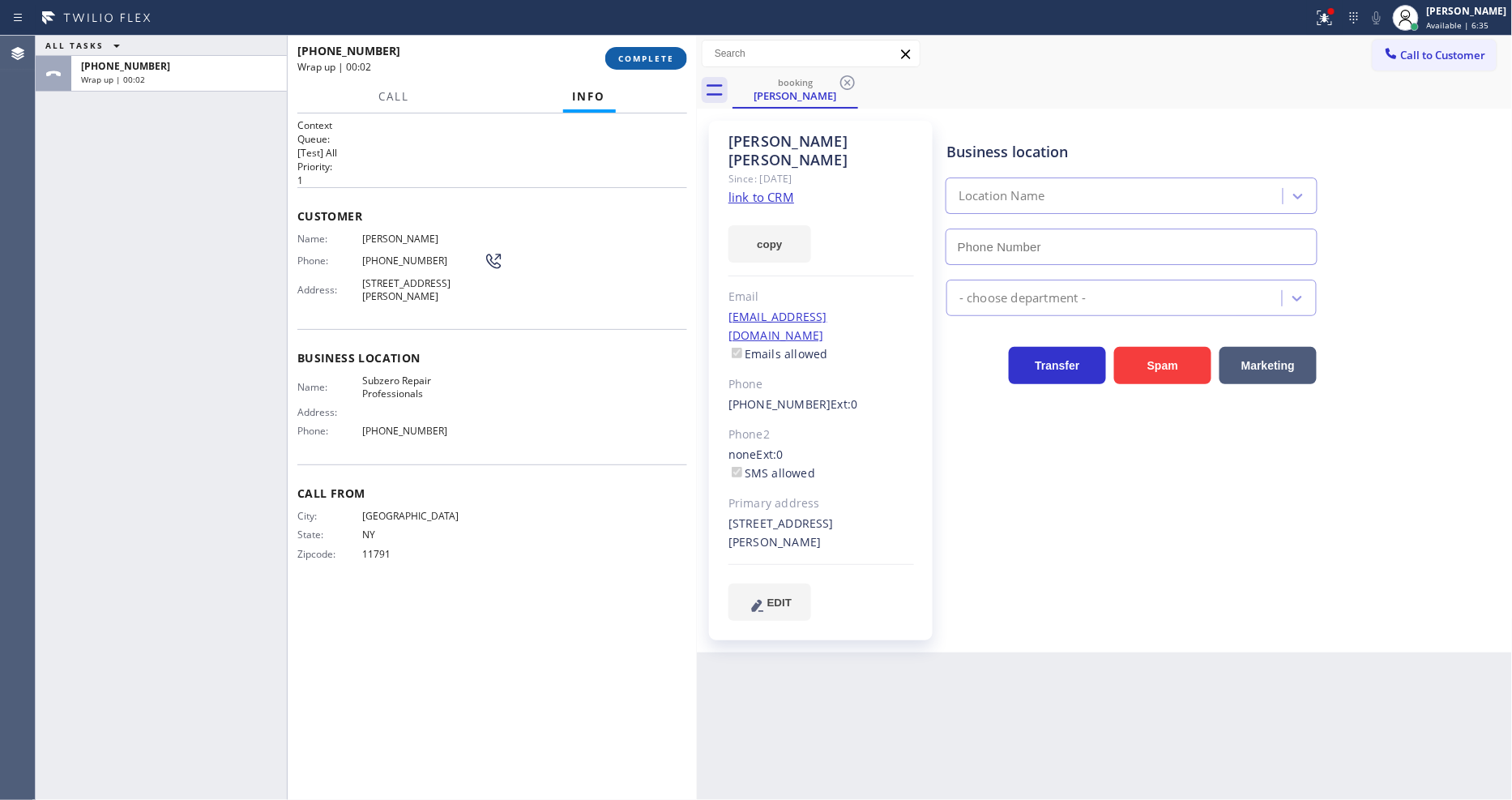
type input "(929) 203-9053"
click at [644, 60] on span "COMPLETE" at bounding box center [647, 59] width 56 height 12
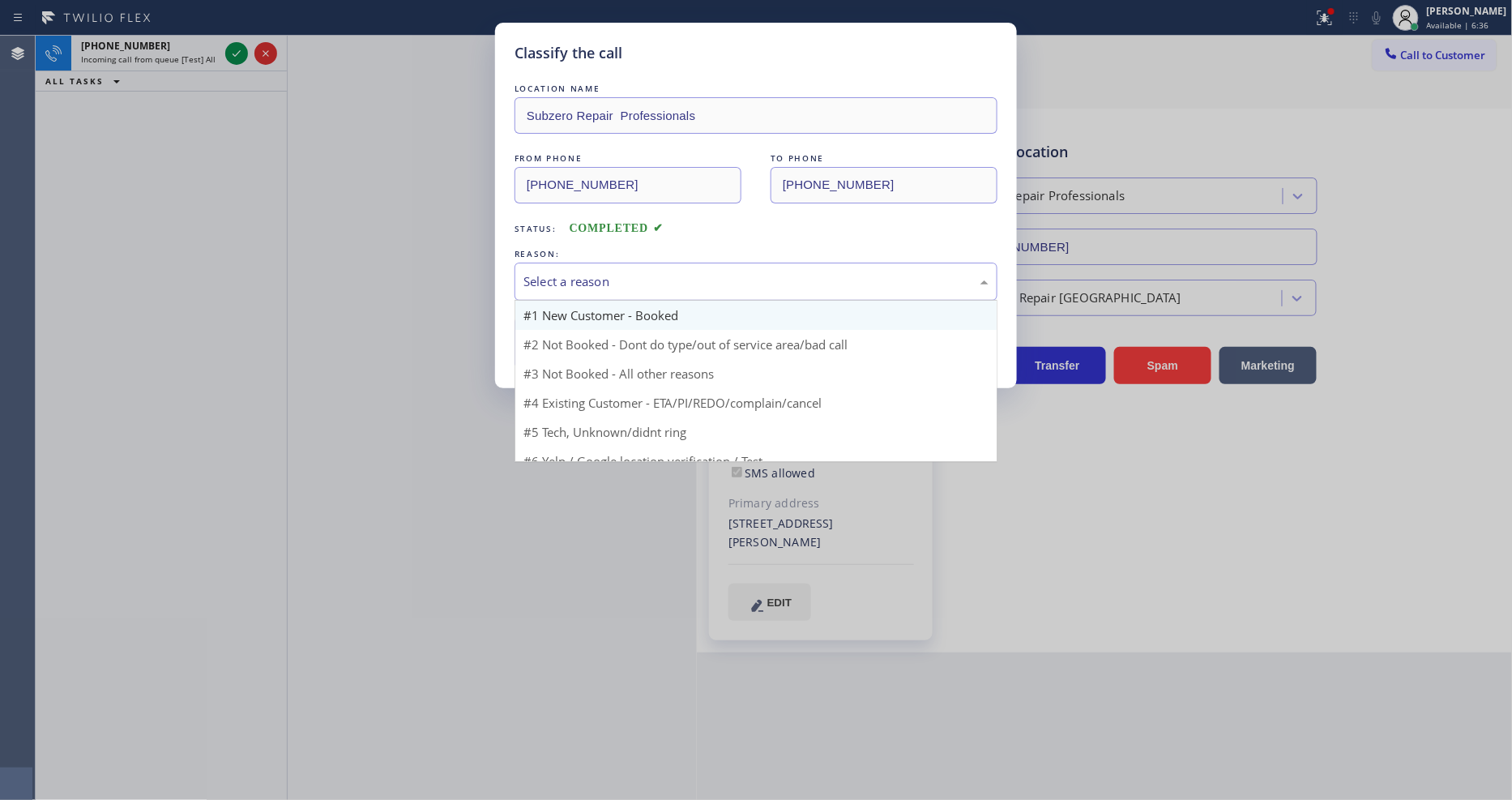
click at [586, 273] on div "Select a reason" at bounding box center [756, 281] width 465 height 19
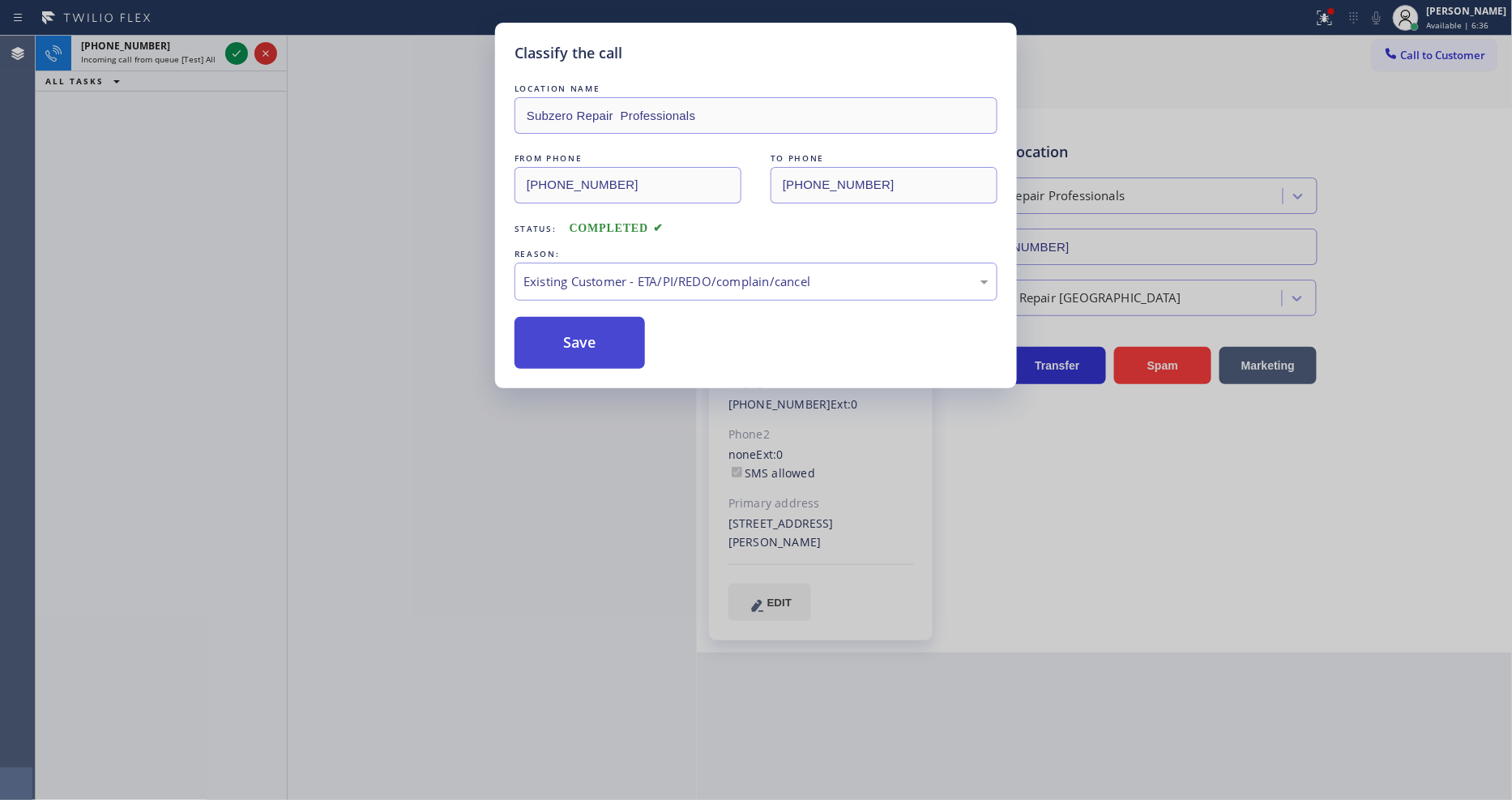
click at [597, 338] on button "Save" at bounding box center [580, 343] width 131 height 52
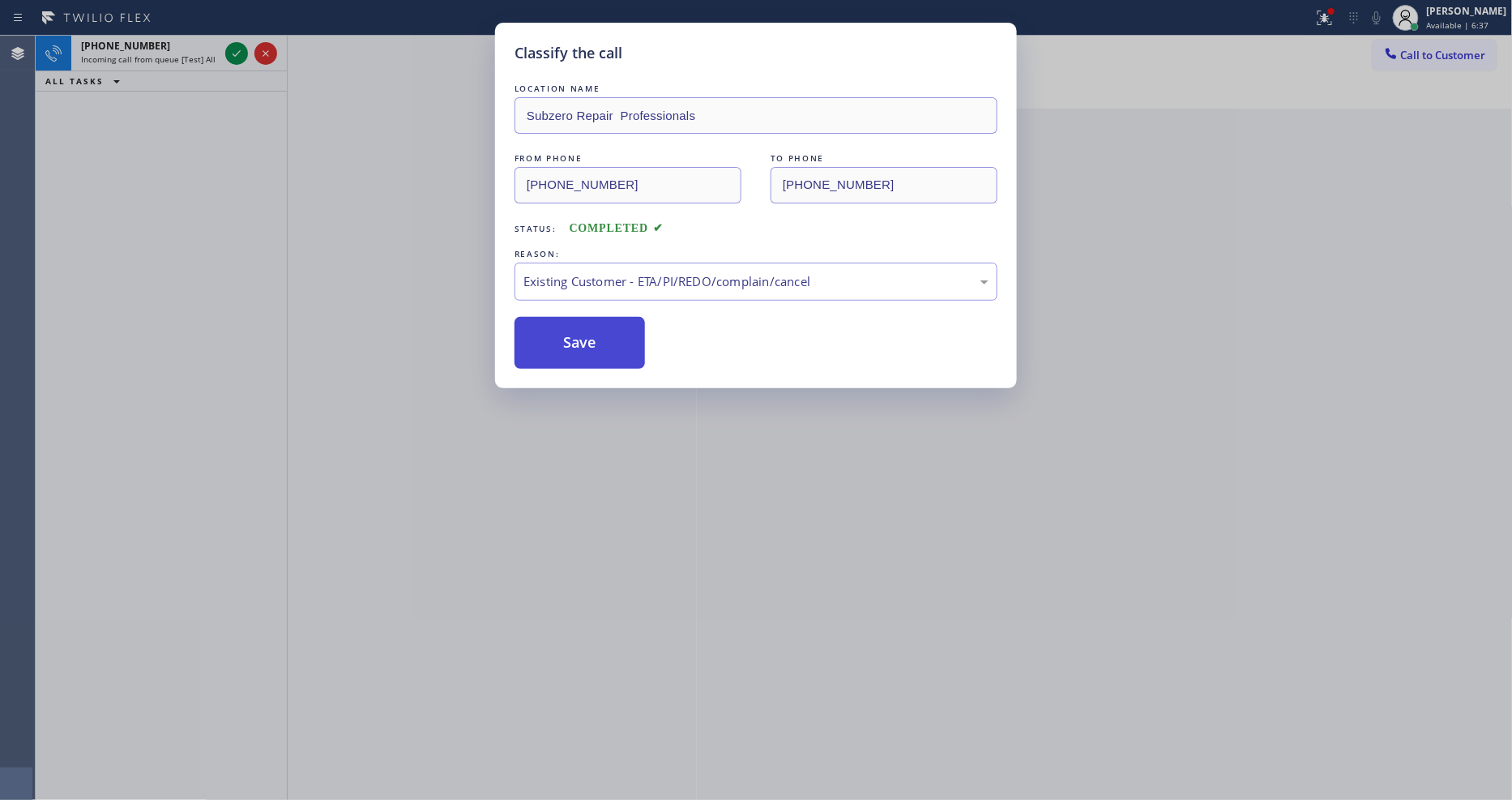
click at [597, 338] on button "Save" at bounding box center [580, 343] width 131 height 52
drag, startPoint x: 597, startPoint y: 338, endPoint x: 589, endPoint y: 331, distance: 10.6
click at [596, 338] on button "Save" at bounding box center [580, 343] width 131 height 52
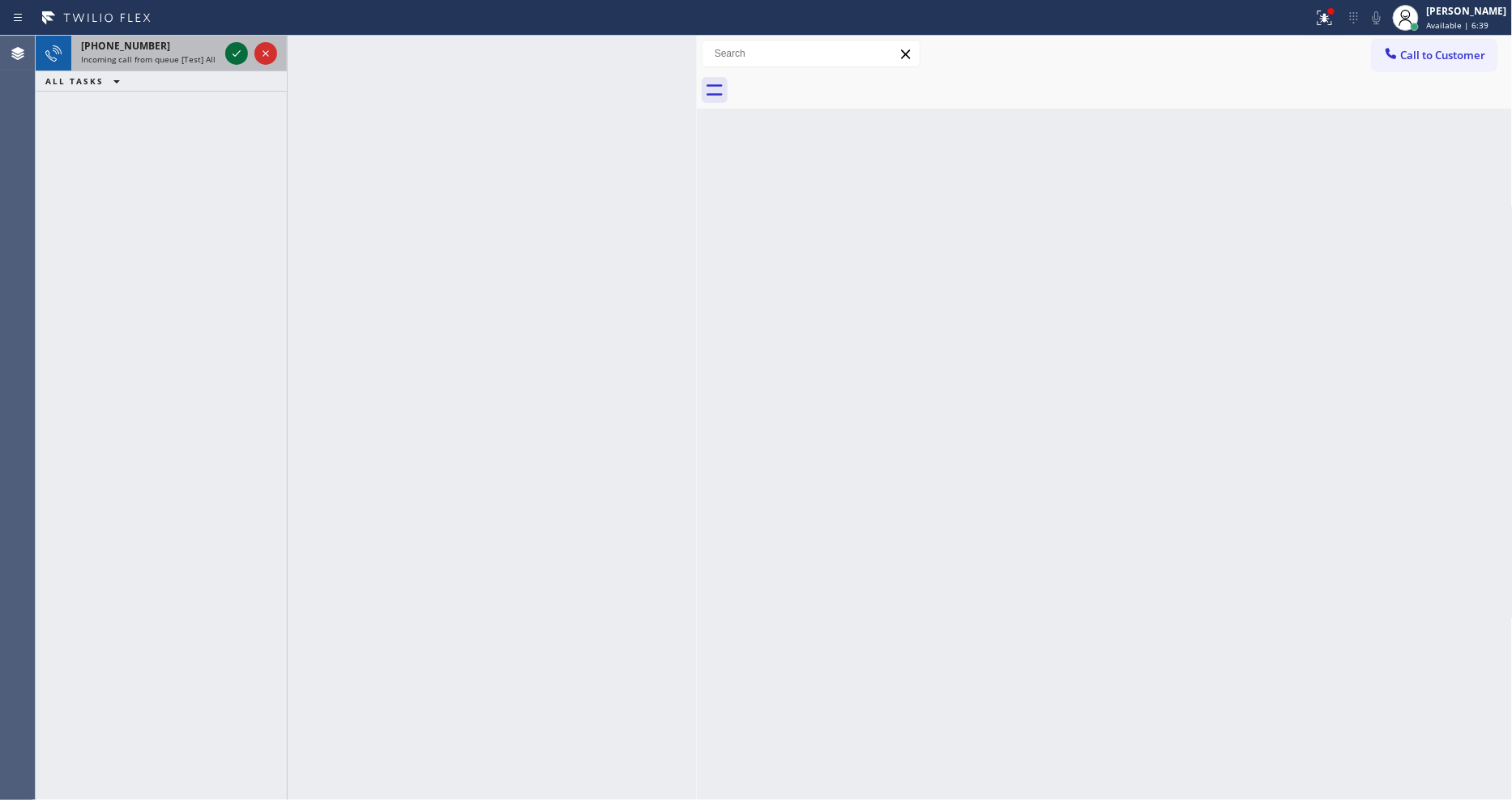
click at [239, 52] on icon at bounding box center [237, 54] width 20 height 20
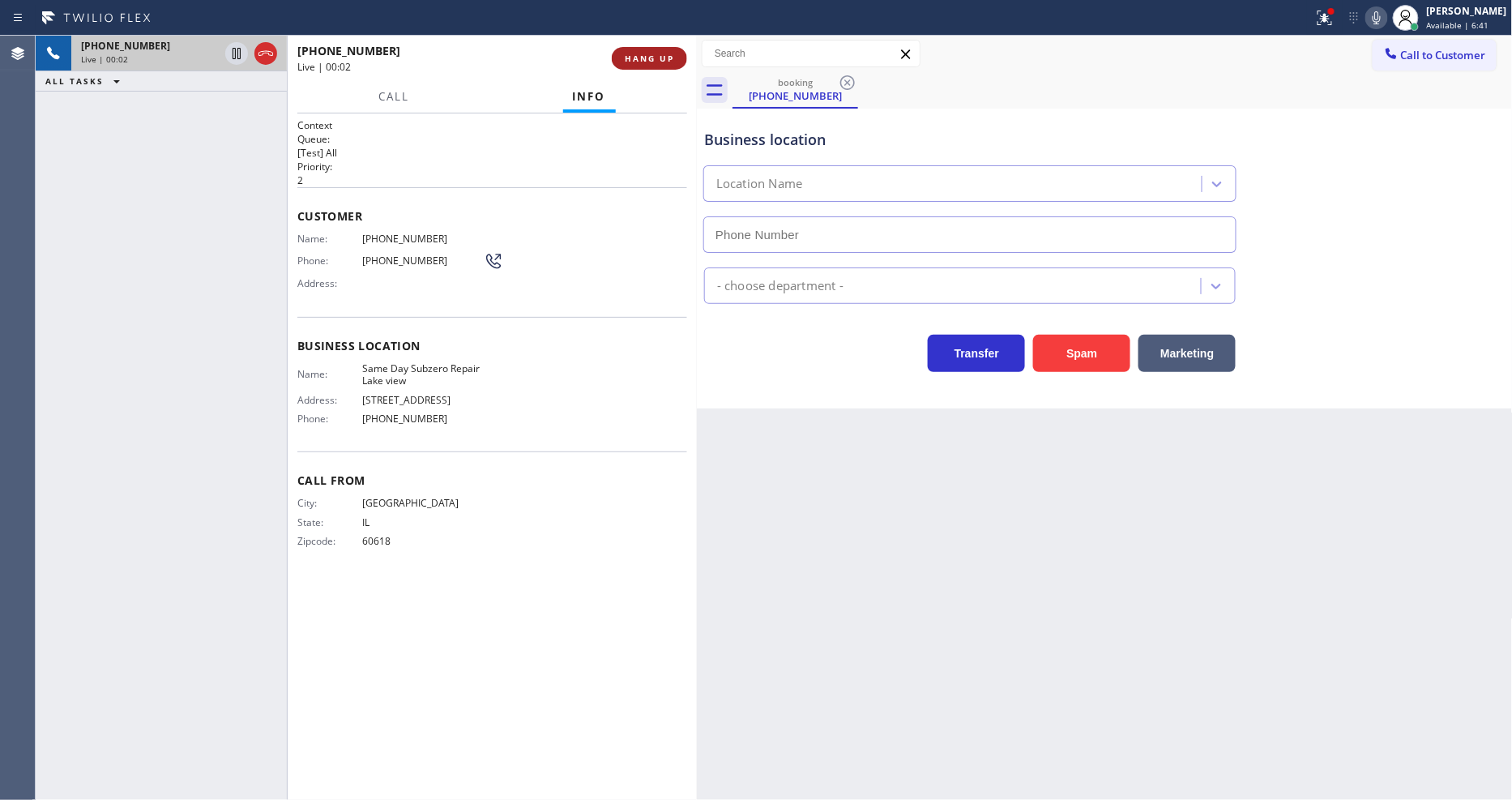
click at [653, 53] on span "HANG UP" at bounding box center [649, 59] width 50 height 12
type input "(773) 299-1595"
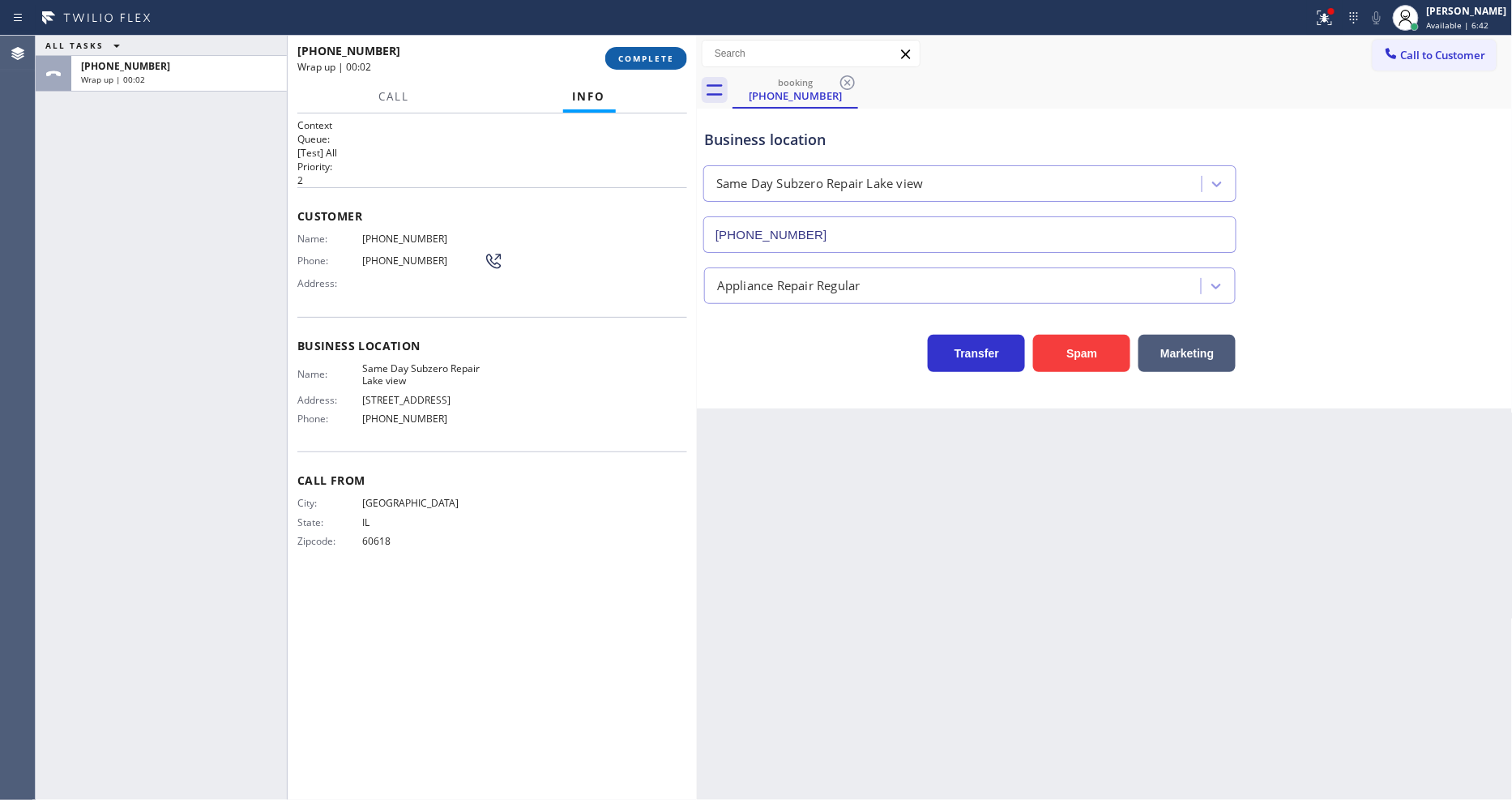
click at [653, 55] on span "COMPLETE" at bounding box center [647, 59] width 56 height 12
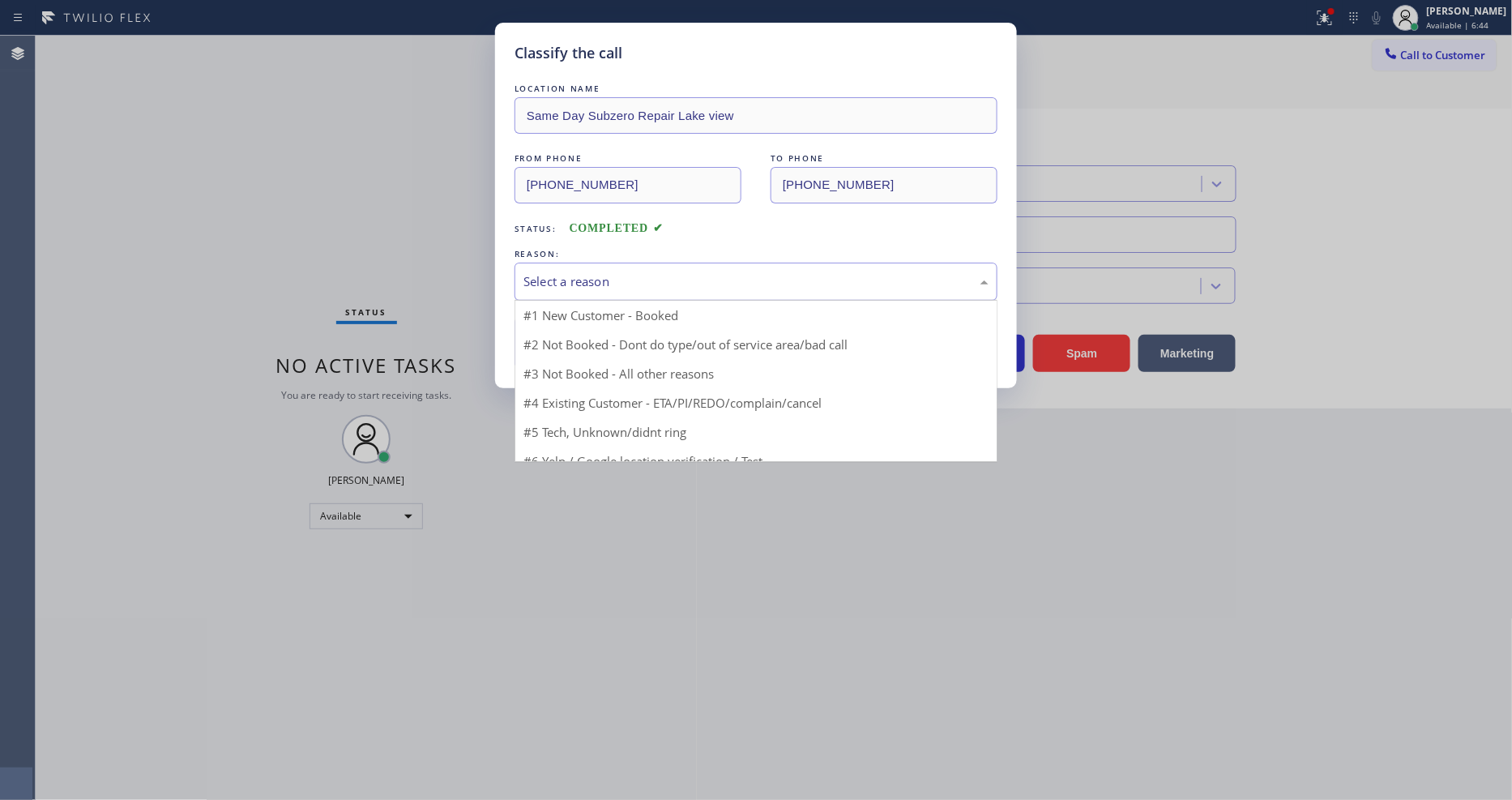
click at [586, 294] on div "Select a reason" at bounding box center [756, 281] width 483 height 38
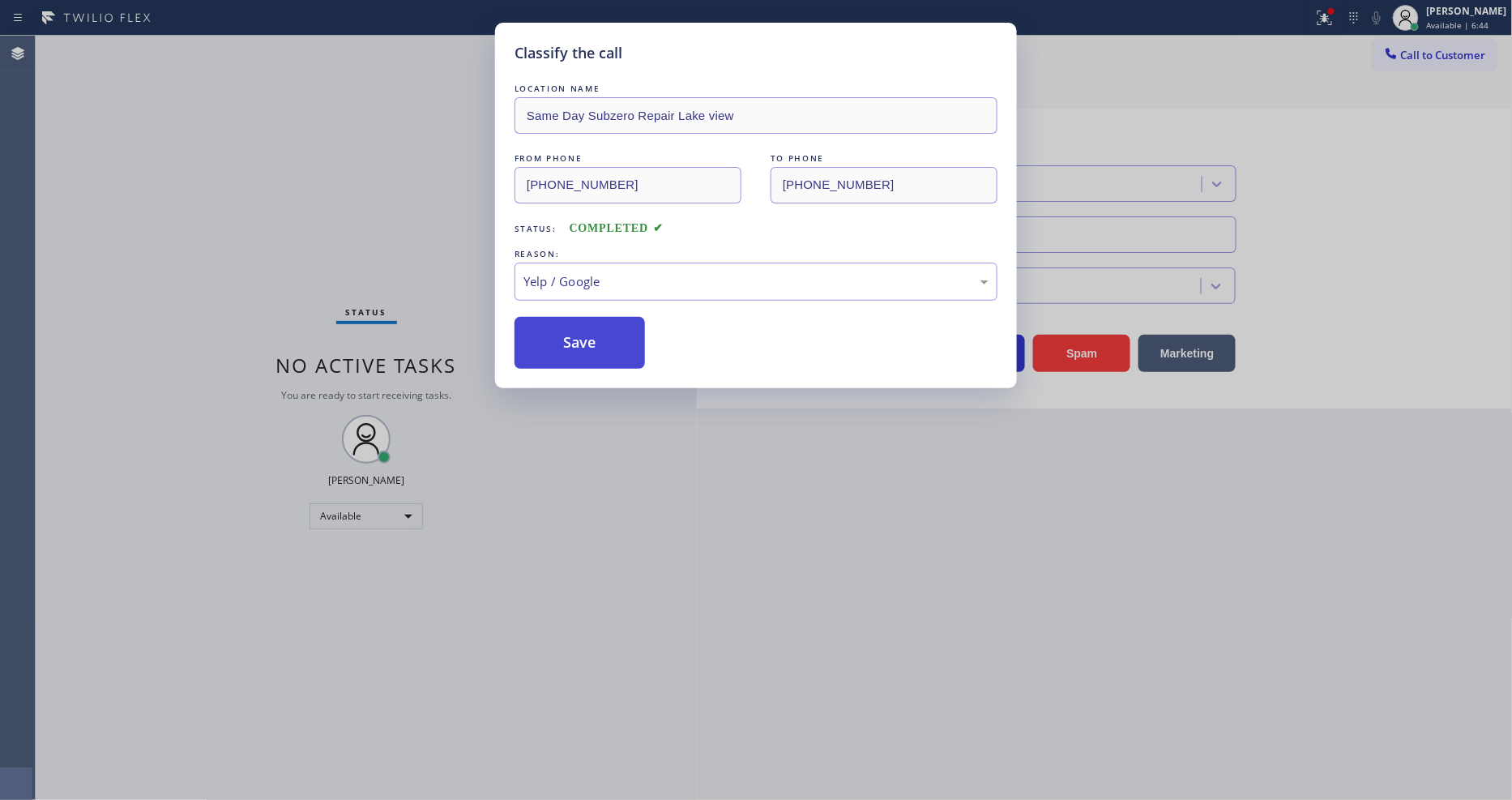
click at [584, 331] on button "Save" at bounding box center [580, 343] width 131 height 52
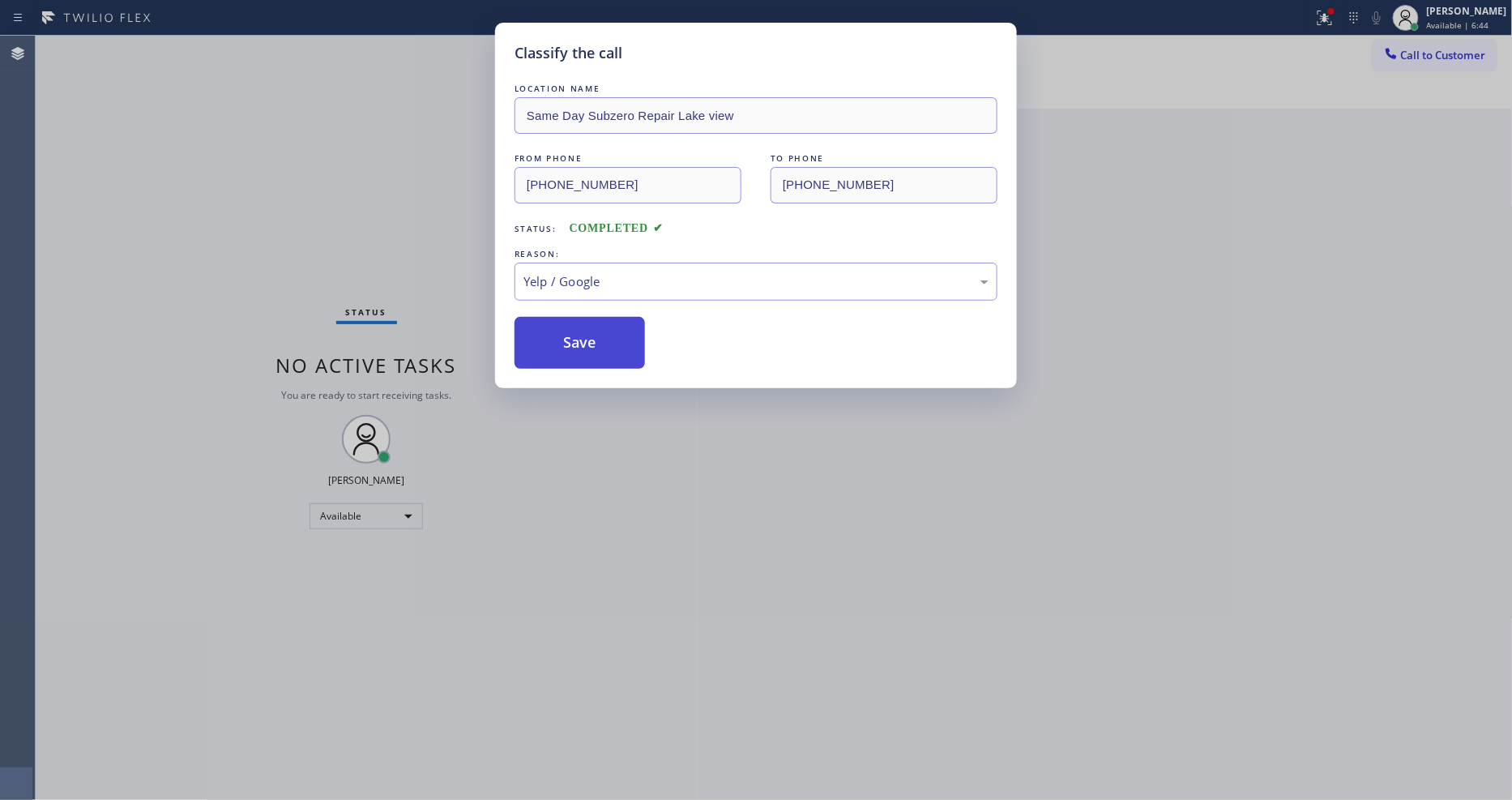
click at [584, 331] on button "Save" at bounding box center [580, 343] width 131 height 52
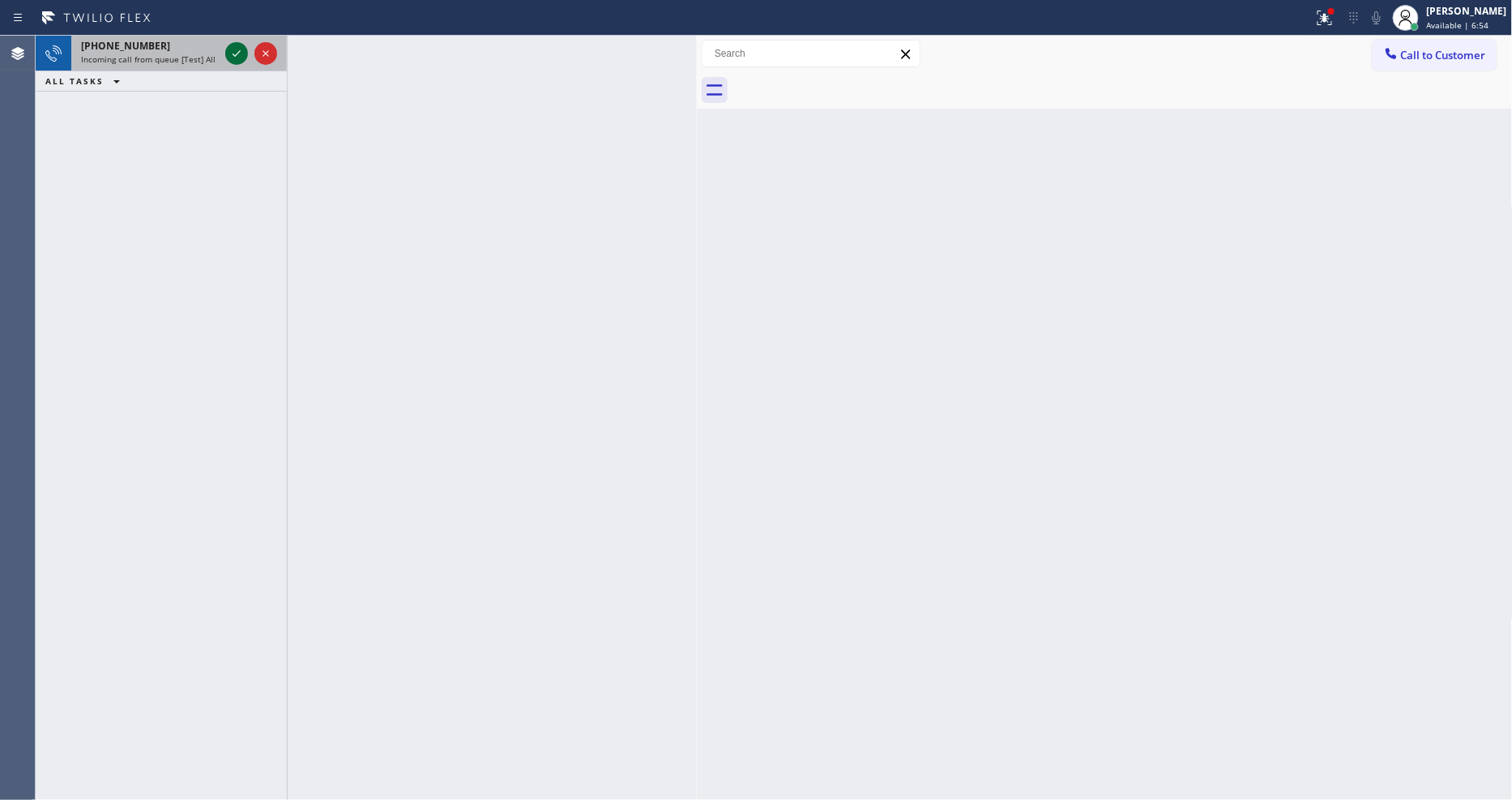
click at [238, 50] on icon at bounding box center [237, 54] width 20 height 20
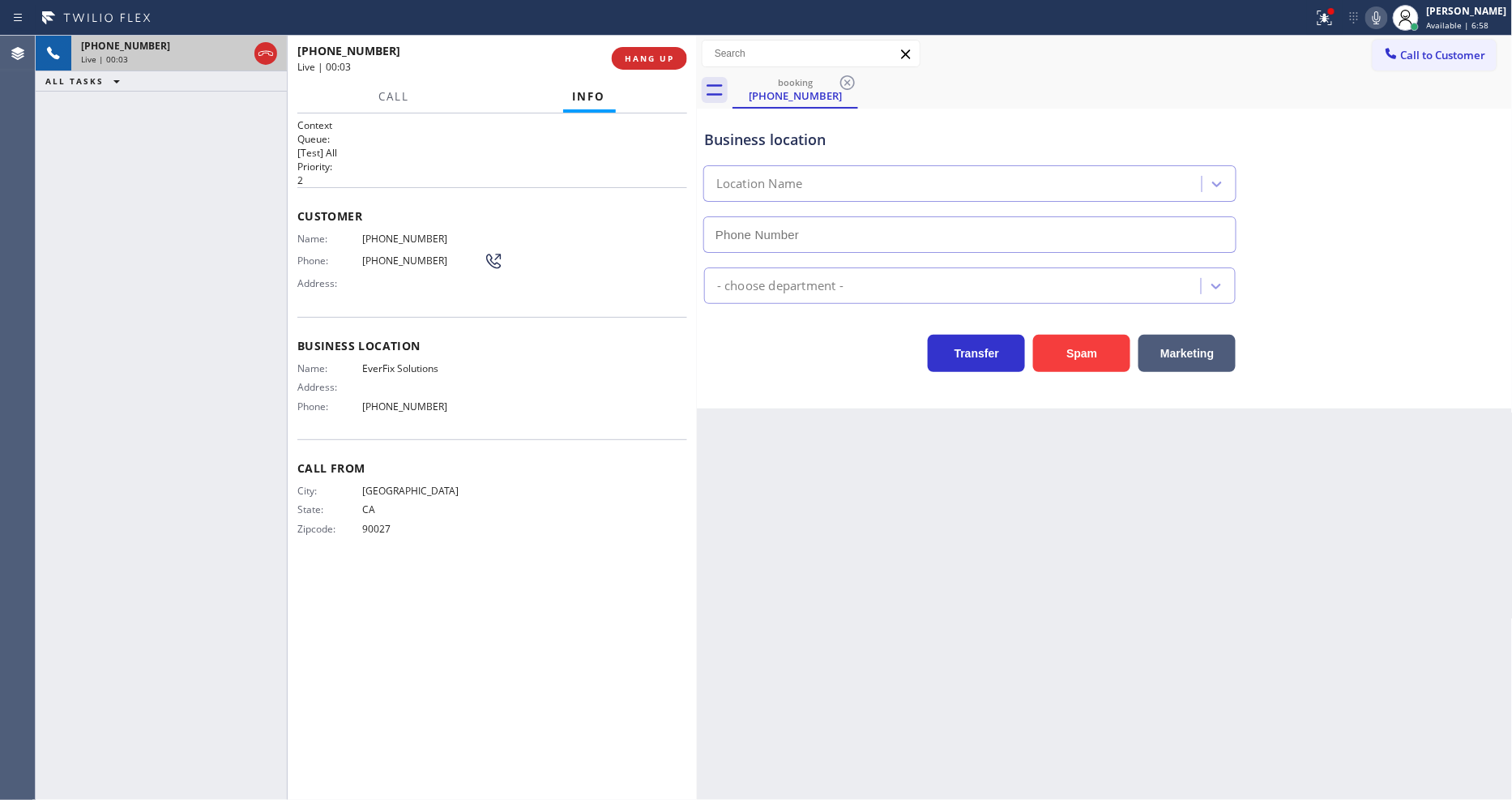
type input "[PHONE_NUMBER]"
click at [654, 57] on span "HANG UP" at bounding box center [649, 59] width 50 height 12
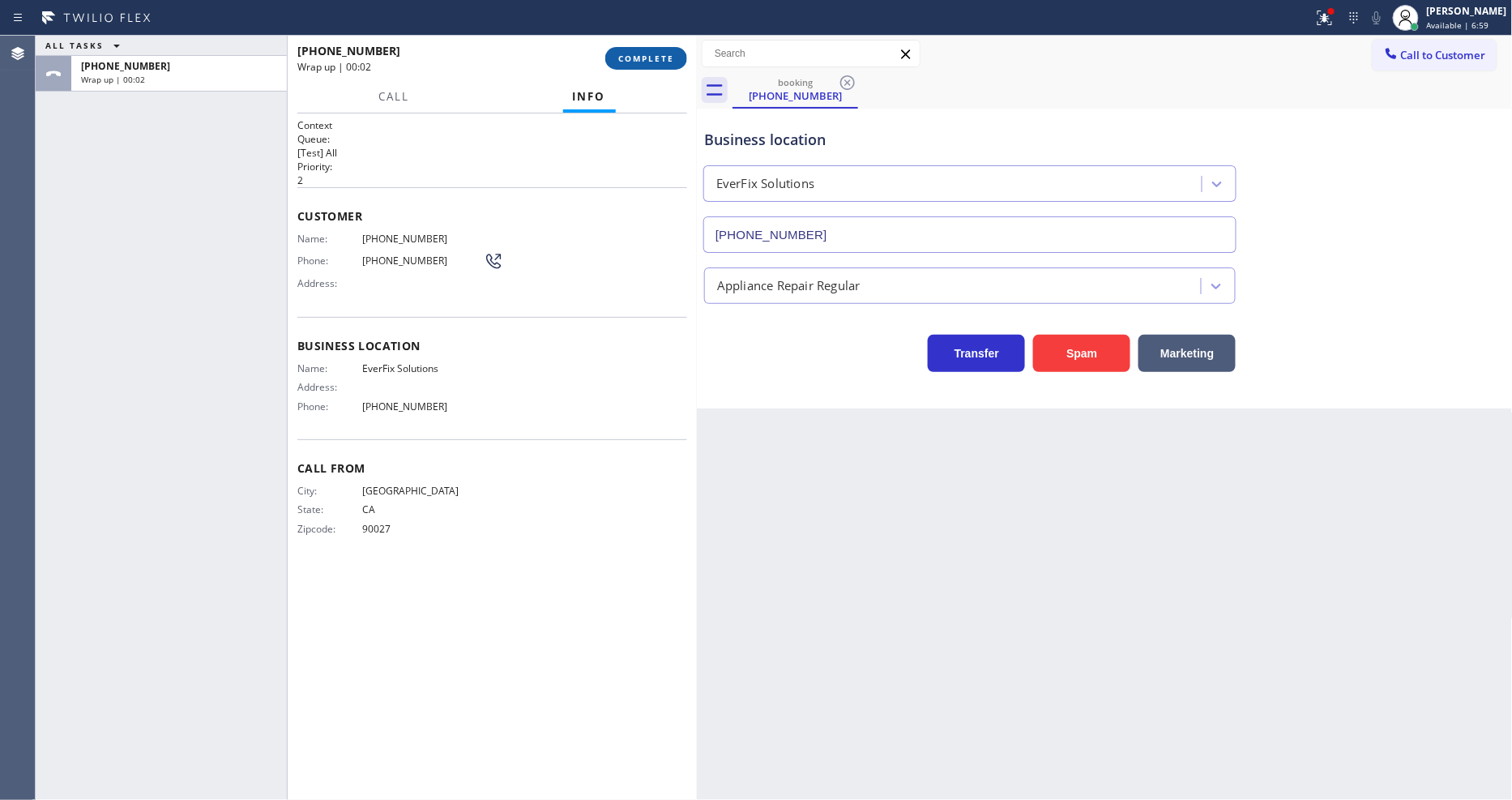
click at [654, 57] on span "COMPLETE" at bounding box center [647, 59] width 56 height 12
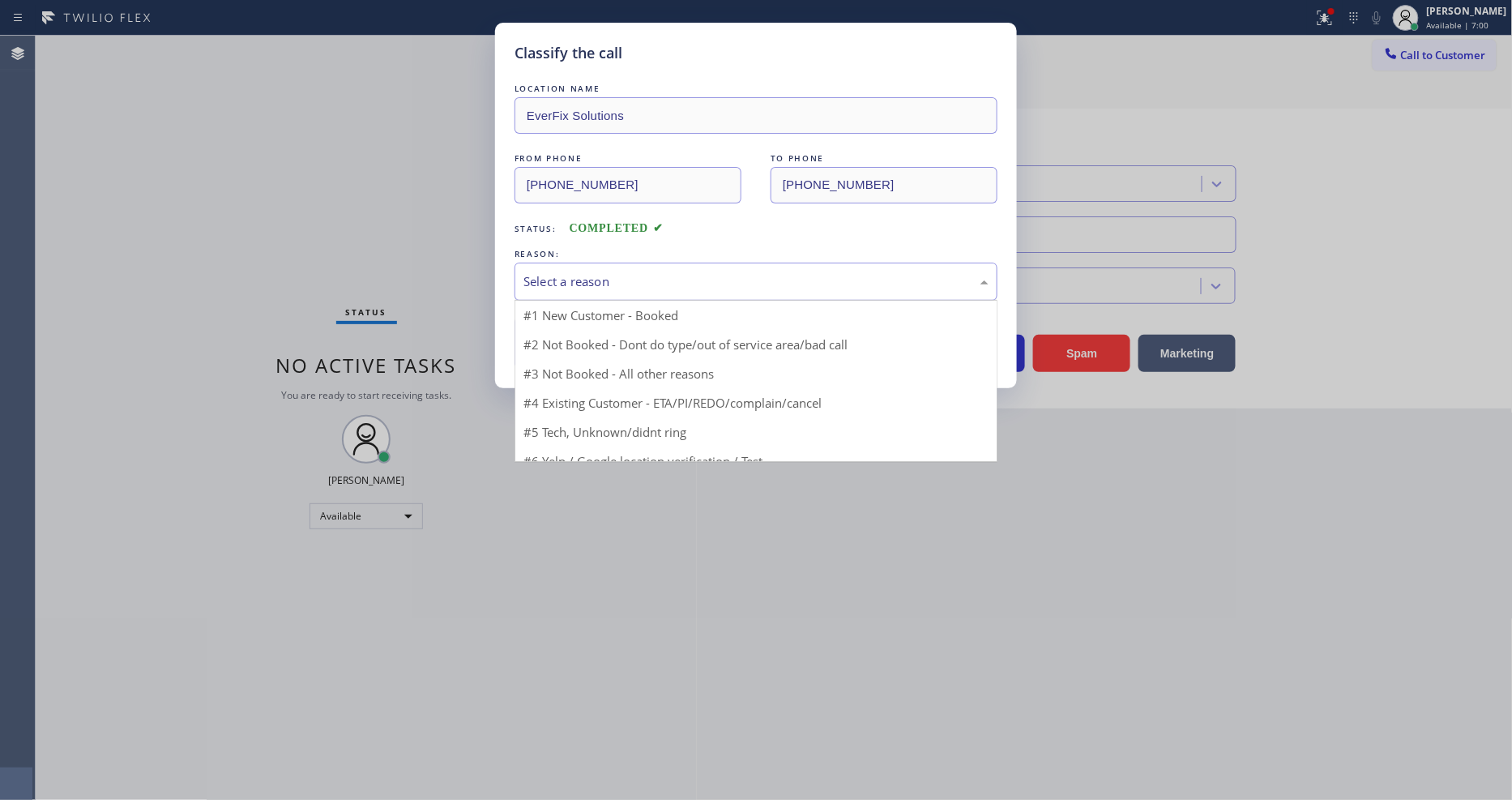
click at [592, 279] on div "Select a reason" at bounding box center [756, 281] width 465 height 19
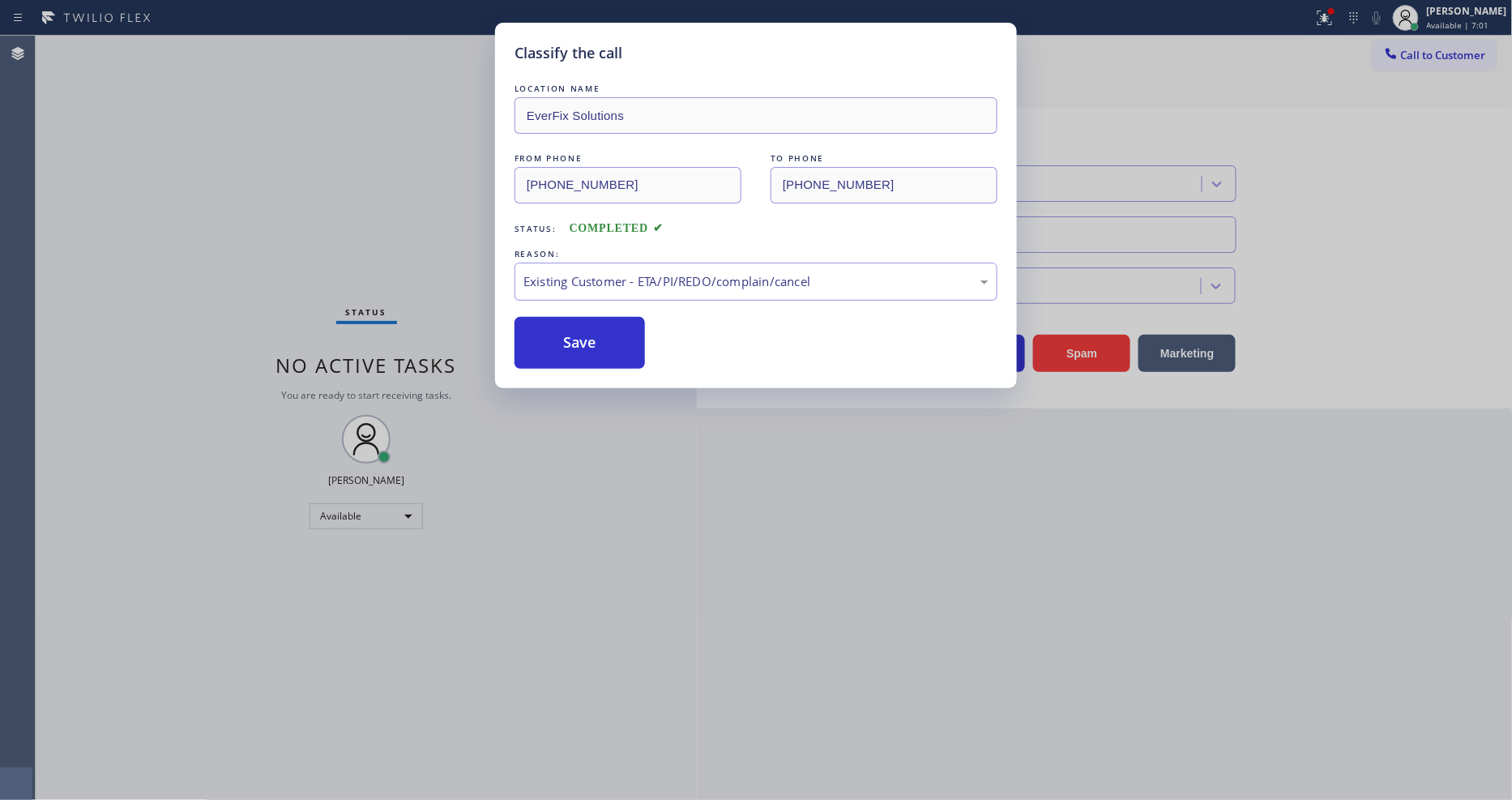
click at [588, 272] on div "Existing Customer - ETA/PI/REDO/complain/cancel" at bounding box center [756, 281] width 465 height 19
click at [593, 331] on button "Save" at bounding box center [580, 343] width 131 height 52
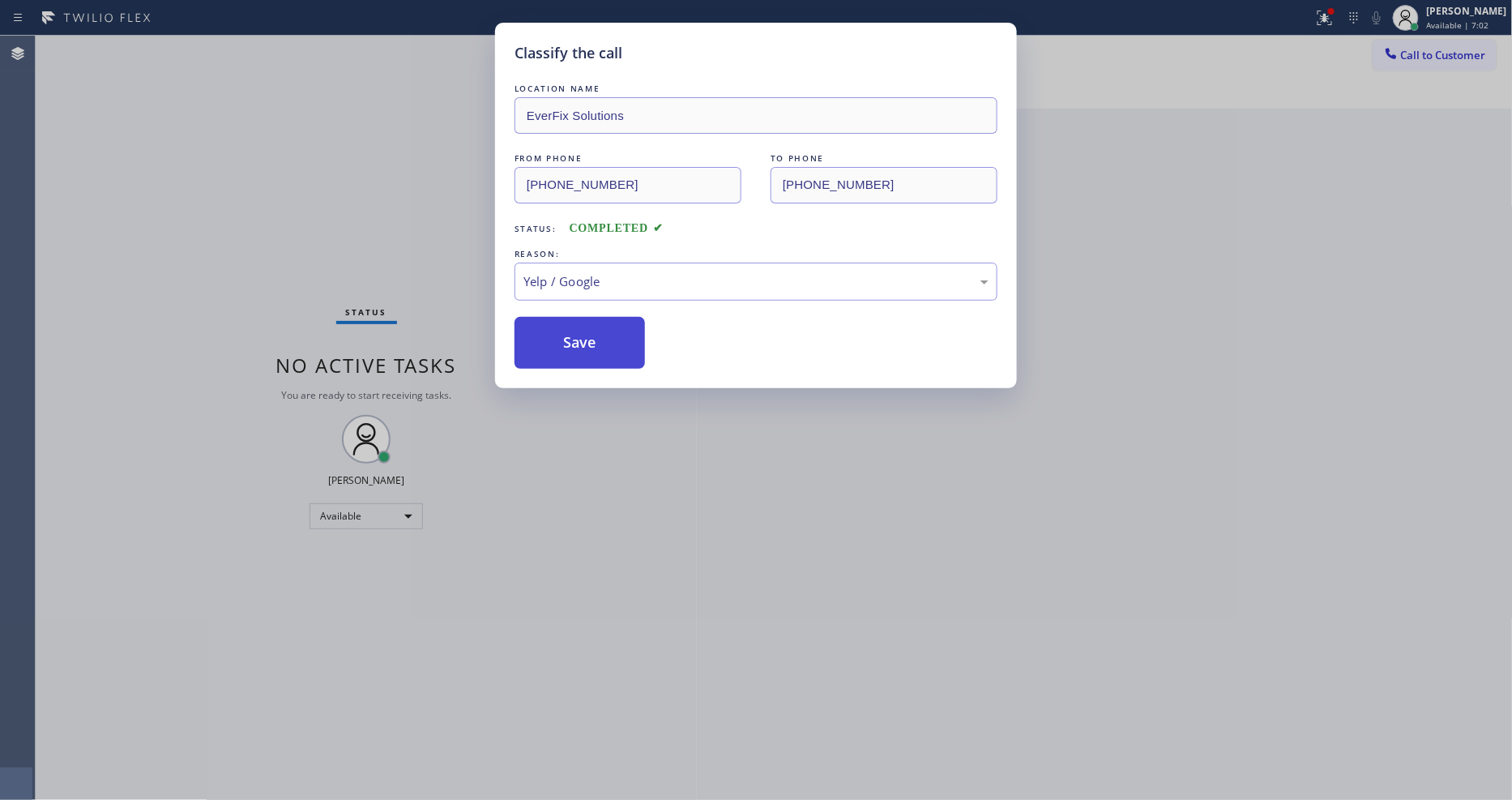
click at [593, 331] on button "Save" at bounding box center [580, 343] width 131 height 52
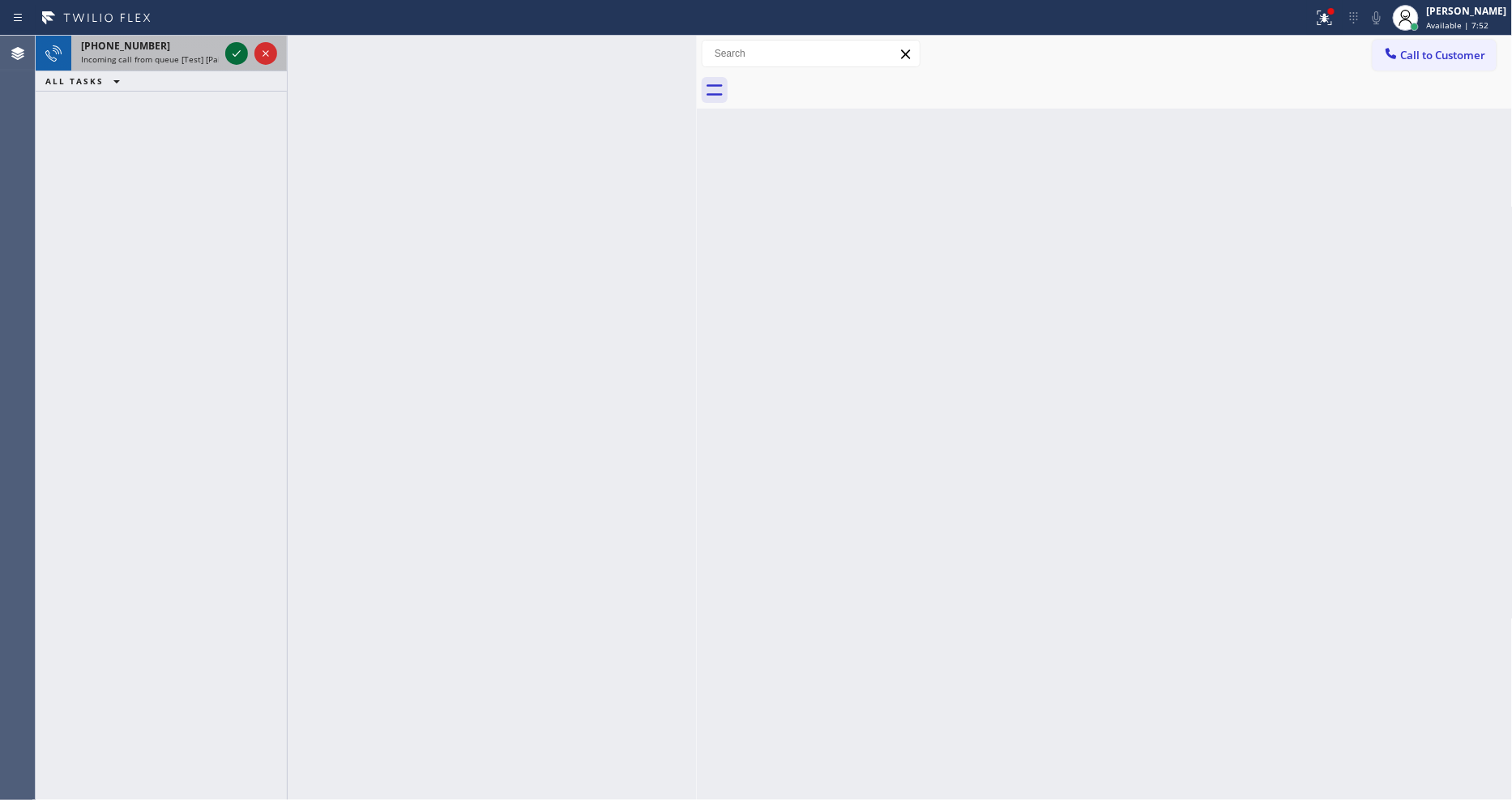
click at [233, 47] on icon at bounding box center [237, 54] width 20 height 20
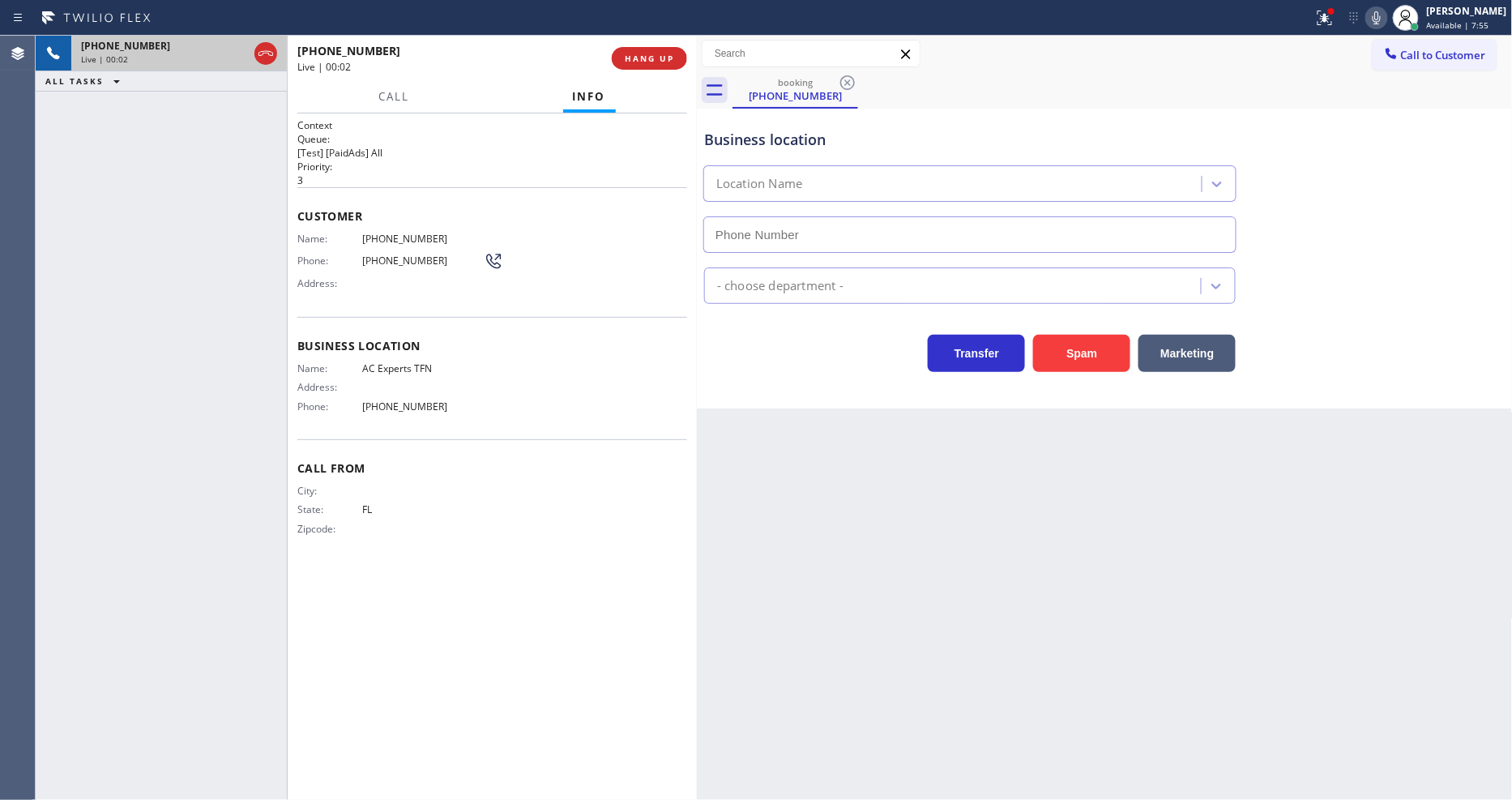
type input "(888) 493-2313"
click at [1333, 20] on icon at bounding box center [1325, 18] width 15 height 15
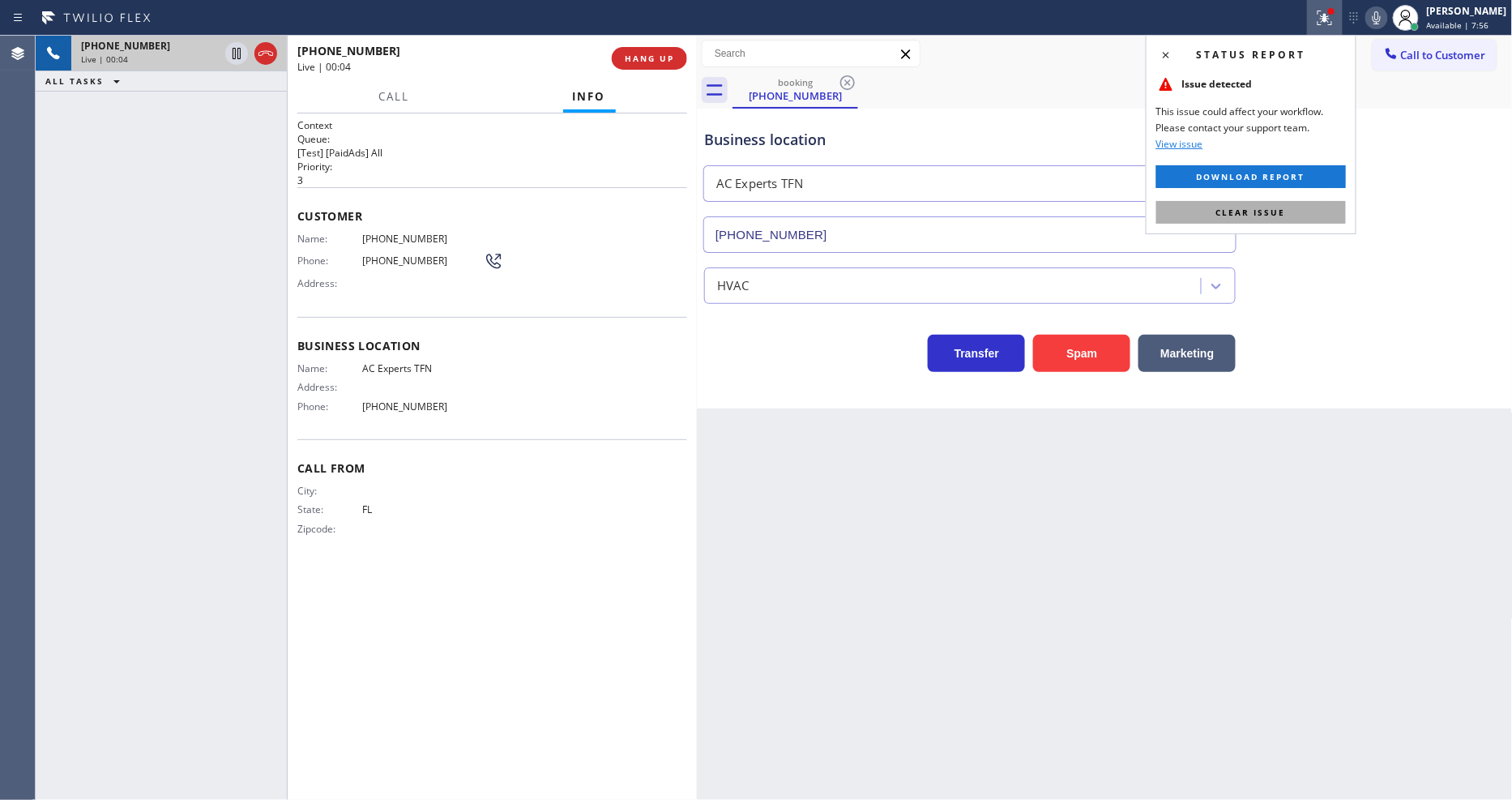
click at [1213, 206] on button "Clear issue" at bounding box center [1251, 212] width 189 height 22
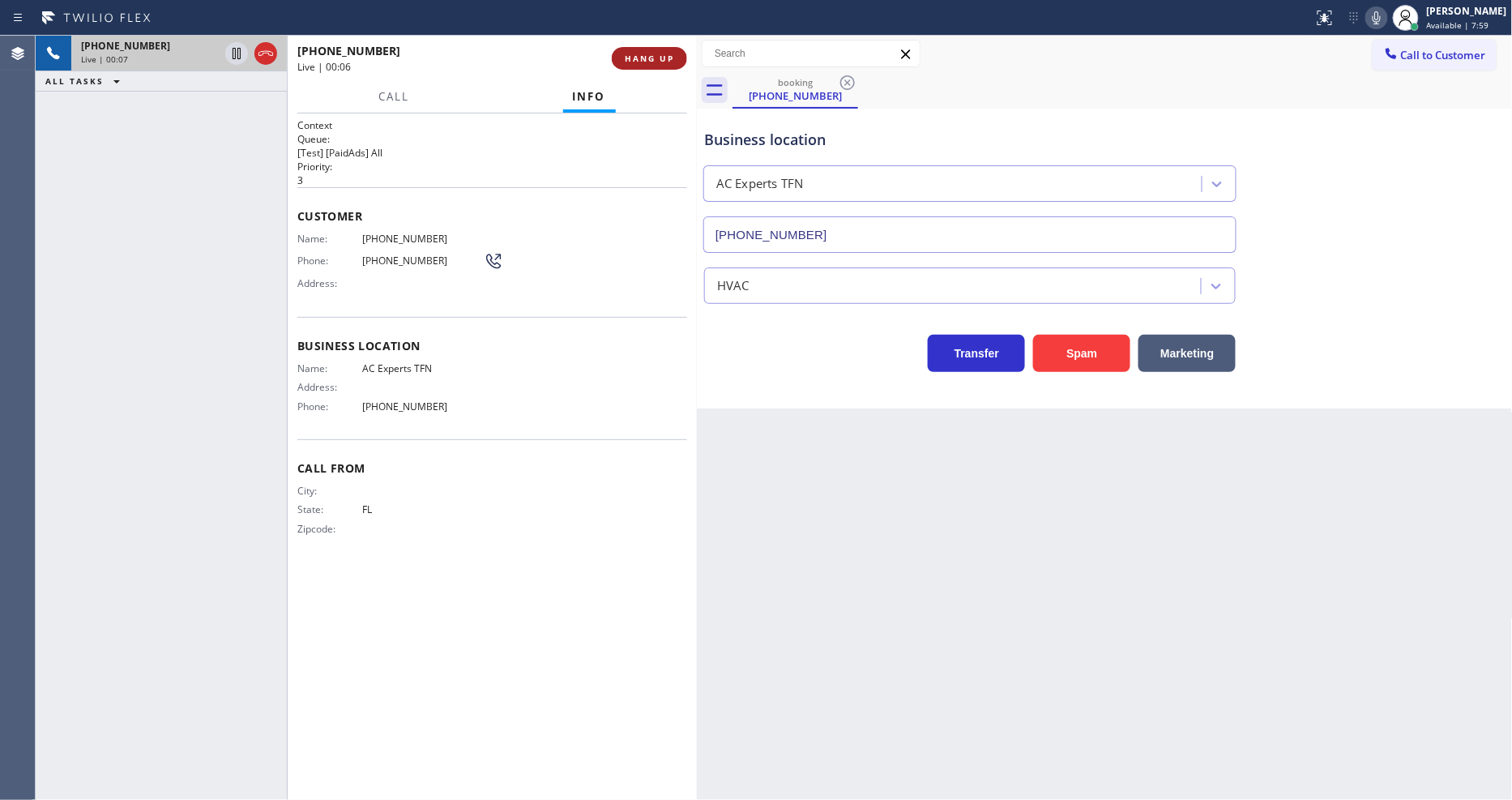
click at [666, 59] on span "HANG UP" at bounding box center [649, 59] width 50 height 12
click at [666, 59] on span "COMPLETE" at bounding box center [647, 59] width 56 height 12
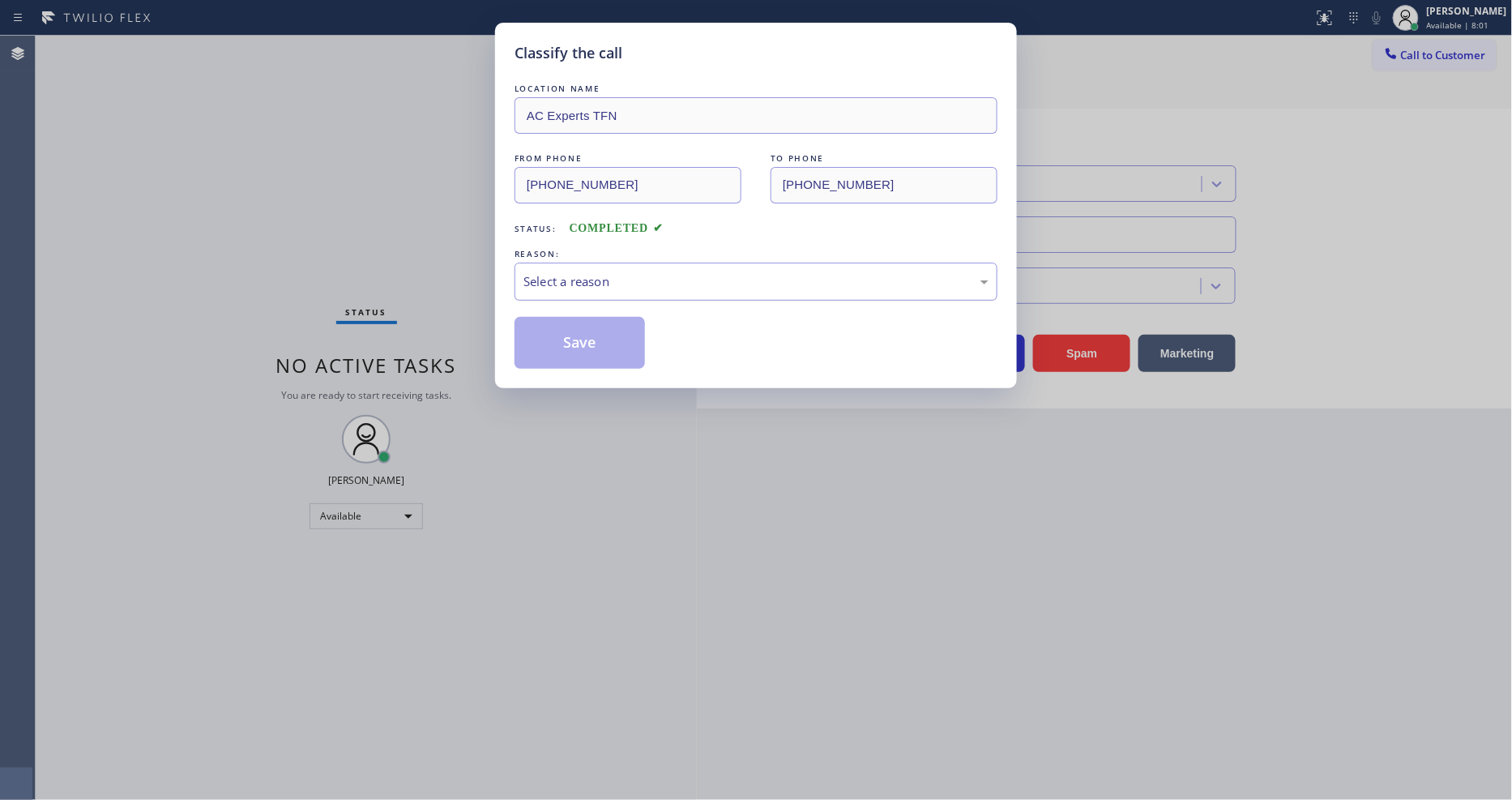
click at [632, 280] on div "Select a reason" at bounding box center [756, 281] width 465 height 19
click at [600, 320] on button "Save" at bounding box center [580, 343] width 131 height 52
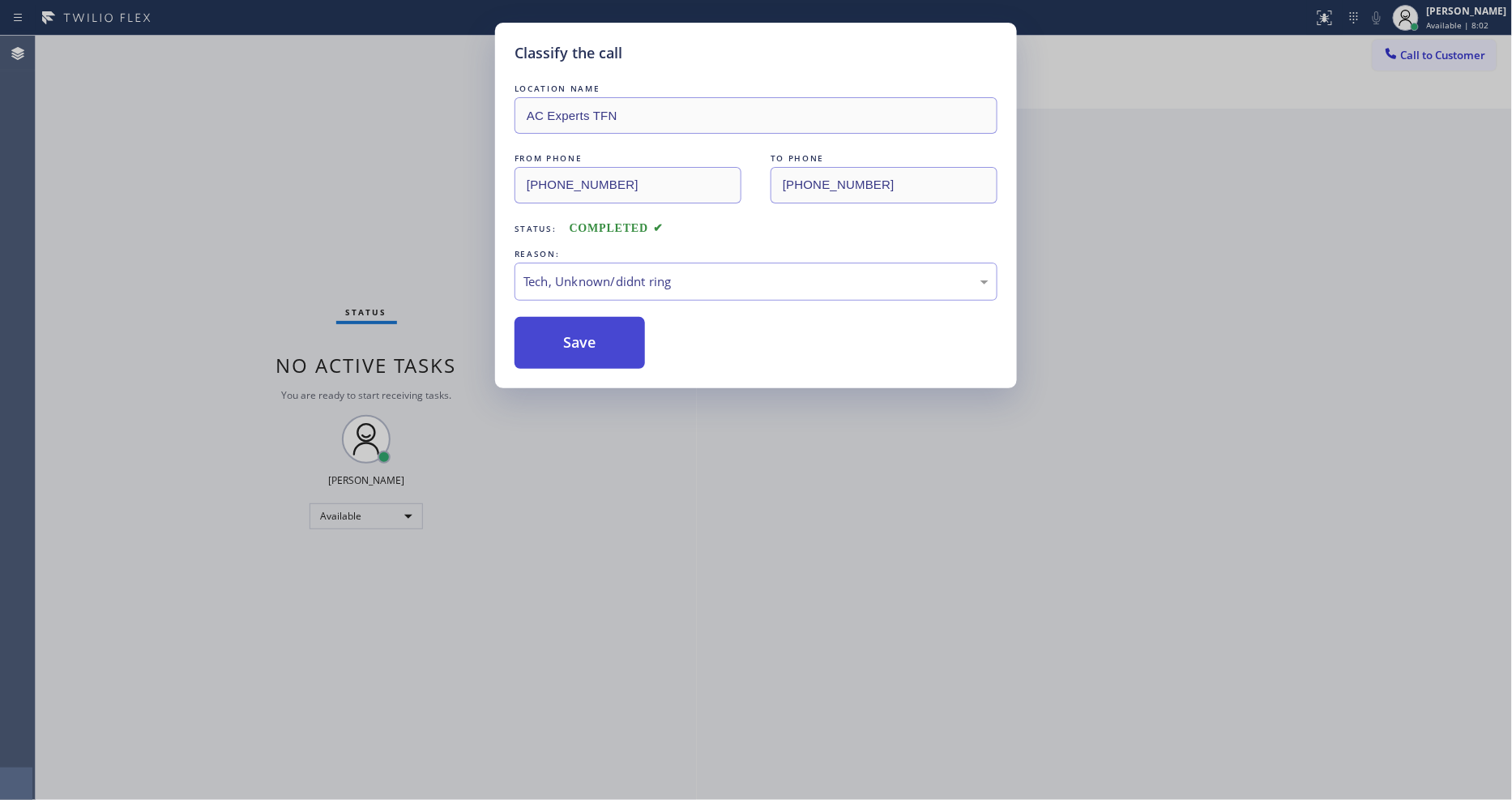
click at [600, 320] on button "Save" at bounding box center [580, 343] width 131 height 52
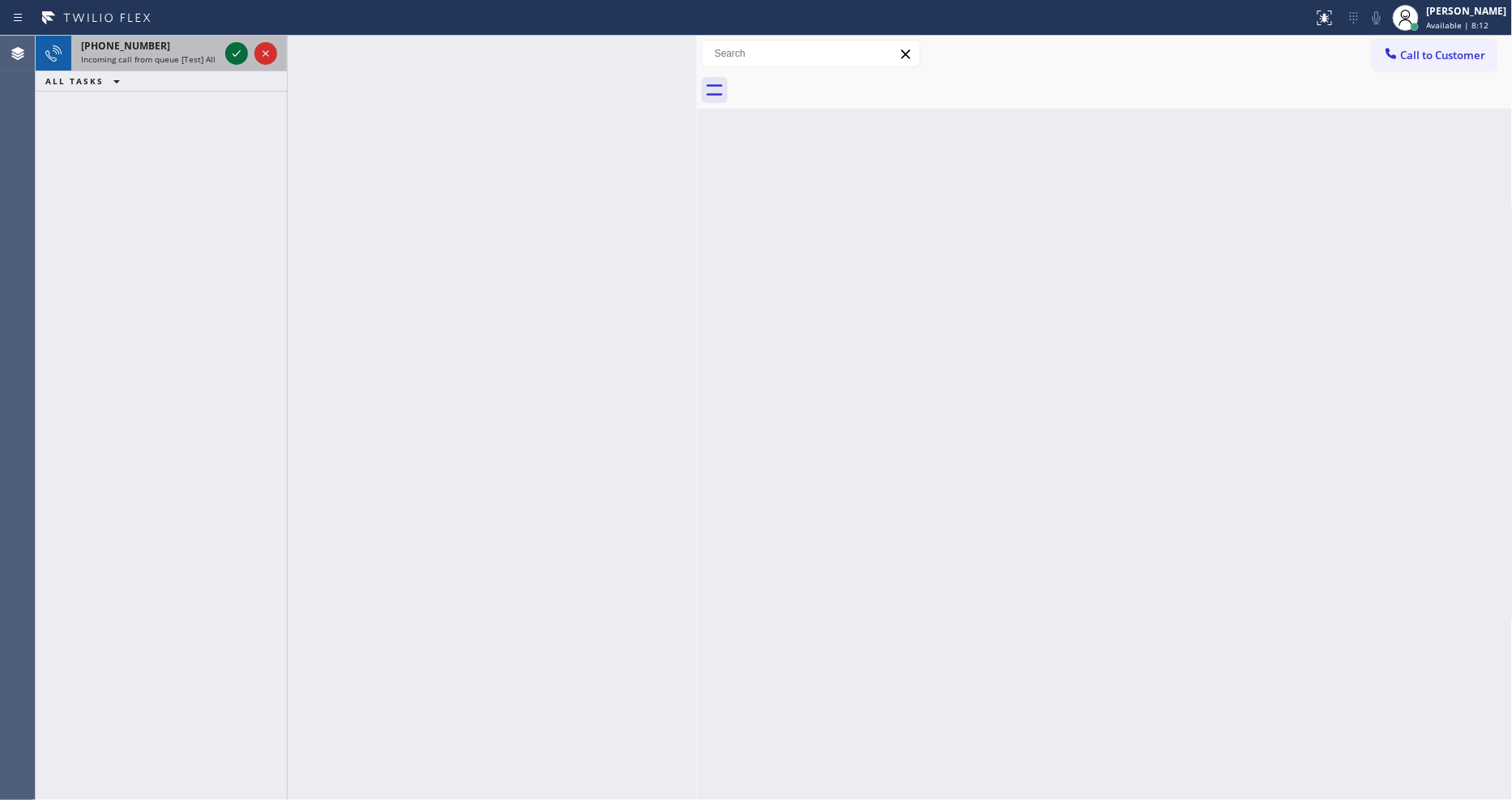
click at [238, 50] on icon at bounding box center [237, 54] width 20 height 20
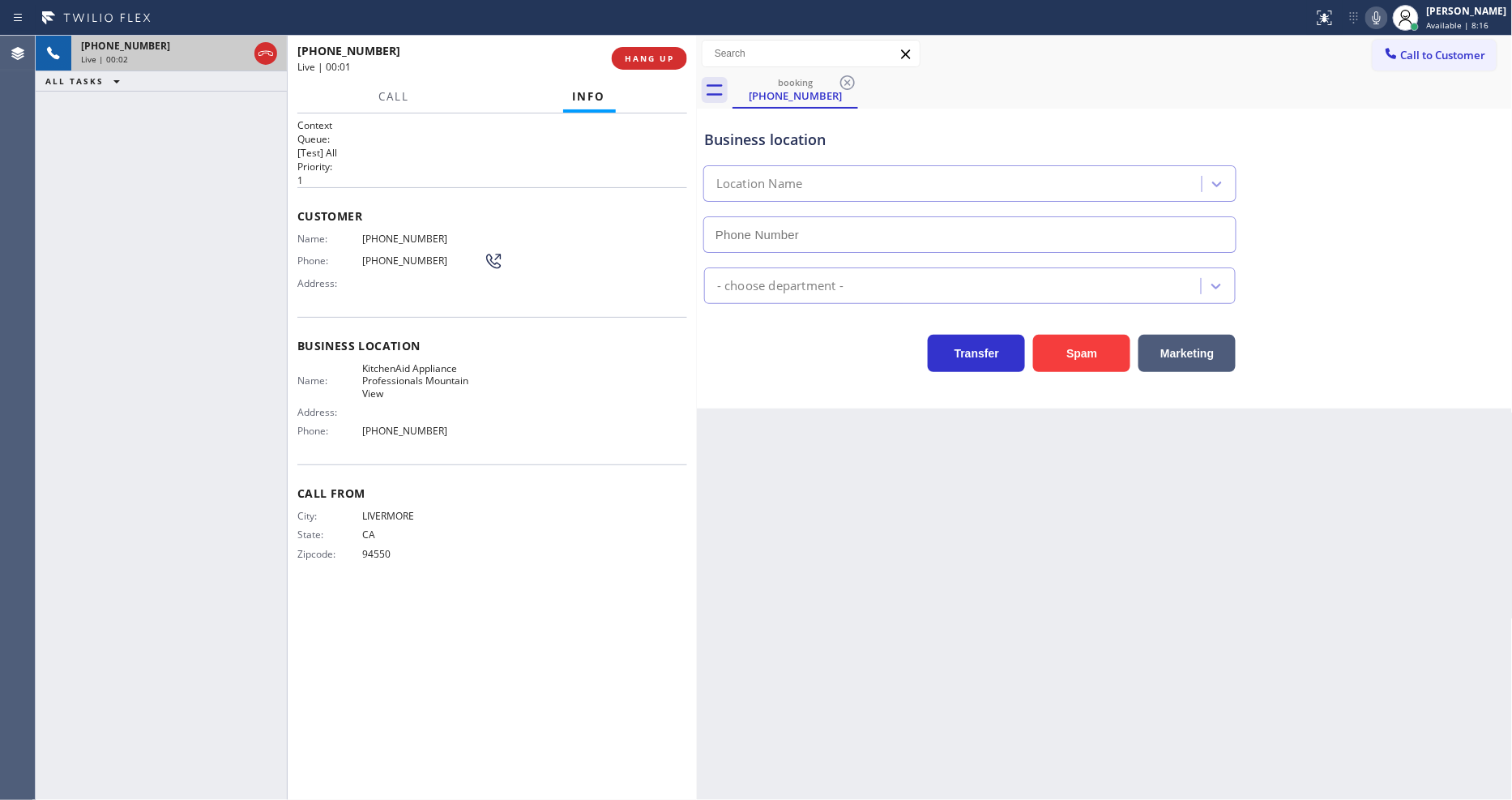
type input "(650) 200-2355"
click at [655, 53] on span "HANG UP" at bounding box center [649, 59] width 50 height 12
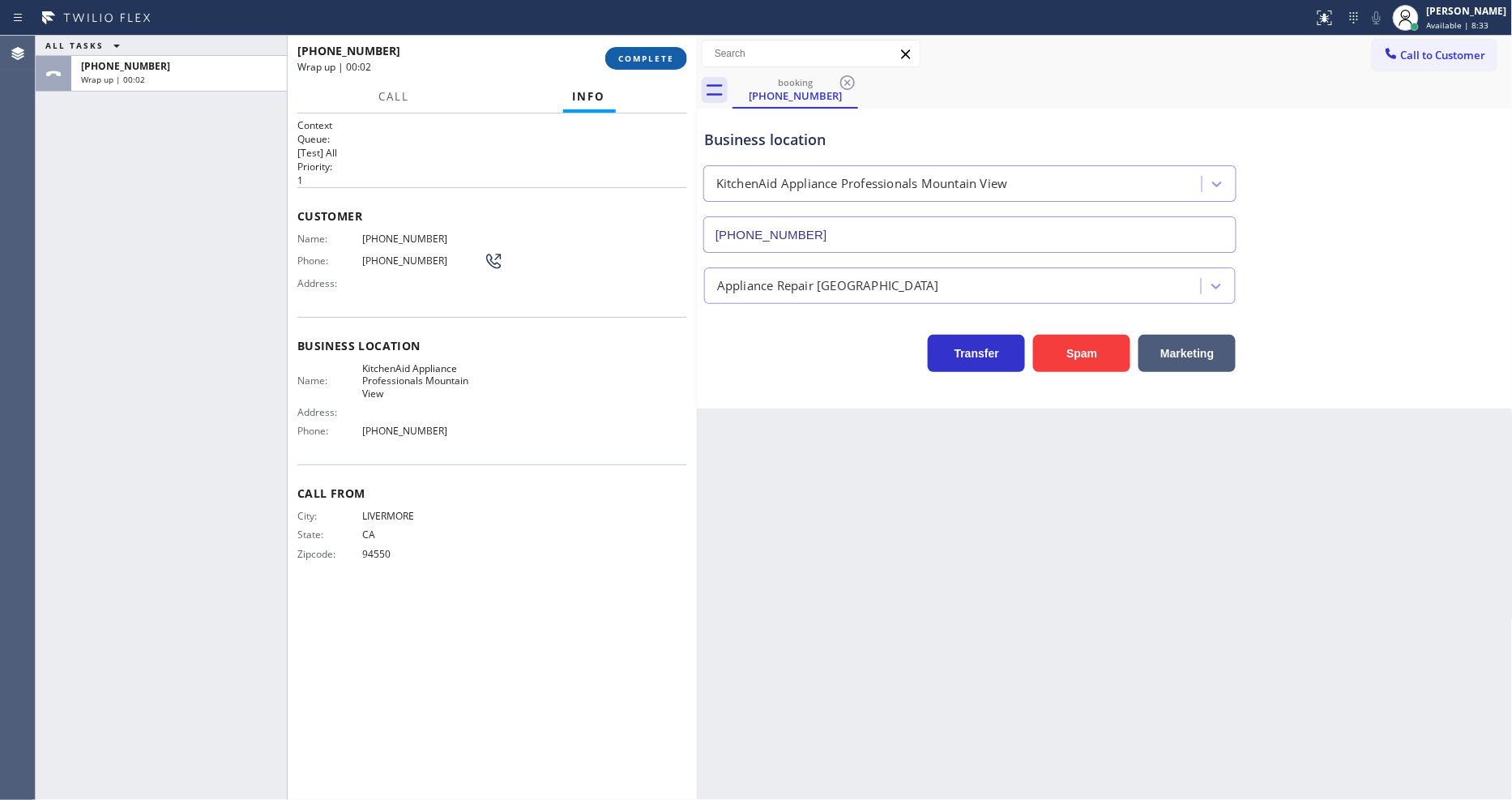
click at [655, 53] on span "COMPLETE" at bounding box center [647, 59] width 56 height 12
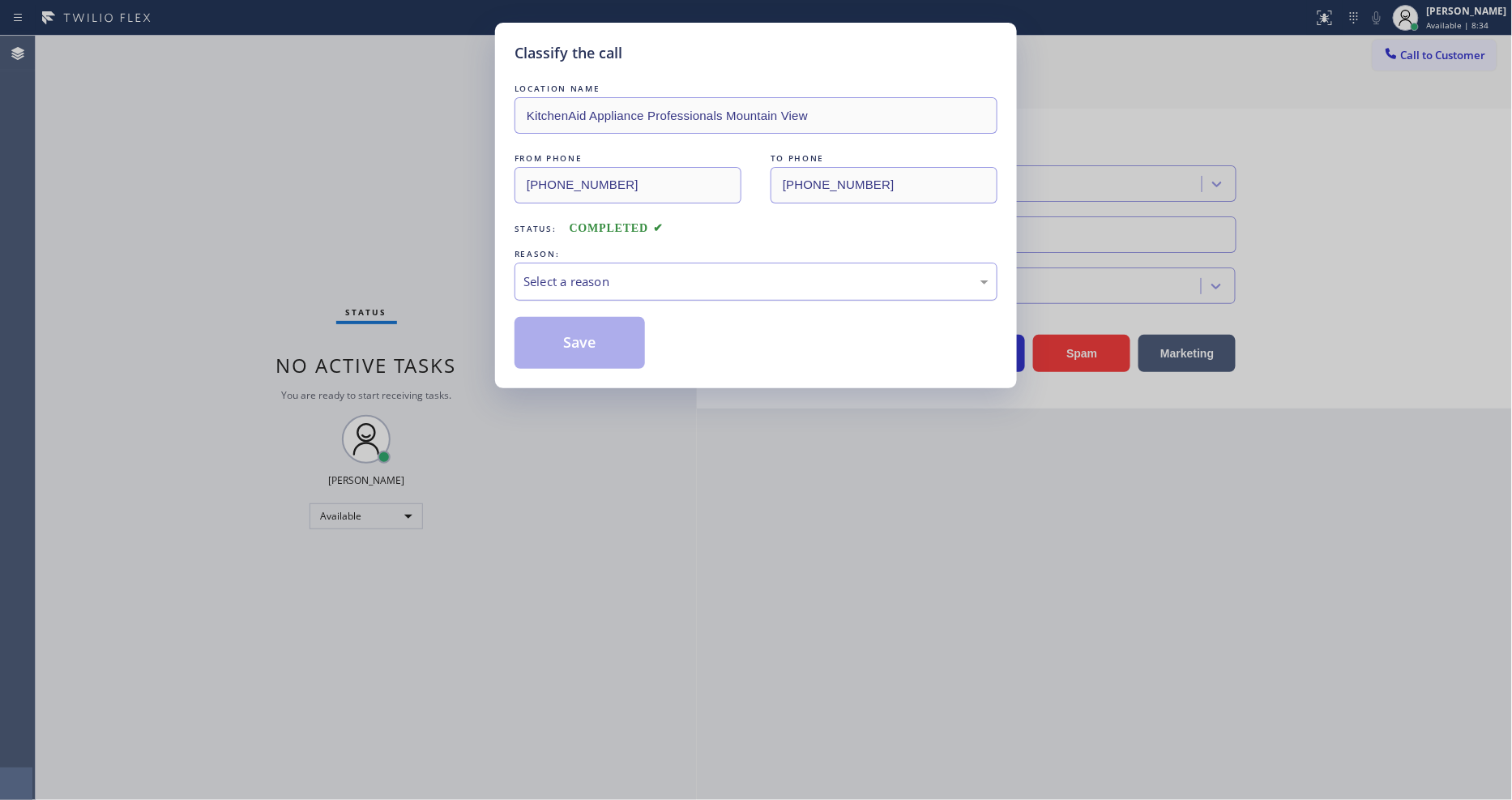
click at [616, 277] on div "Select a reason" at bounding box center [756, 281] width 465 height 19
drag, startPoint x: 600, startPoint y: 328, endPoint x: 539, endPoint y: 778, distance: 454.1
click at [600, 328] on button "Save" at bounding box center [580, 343] width 131 height 52
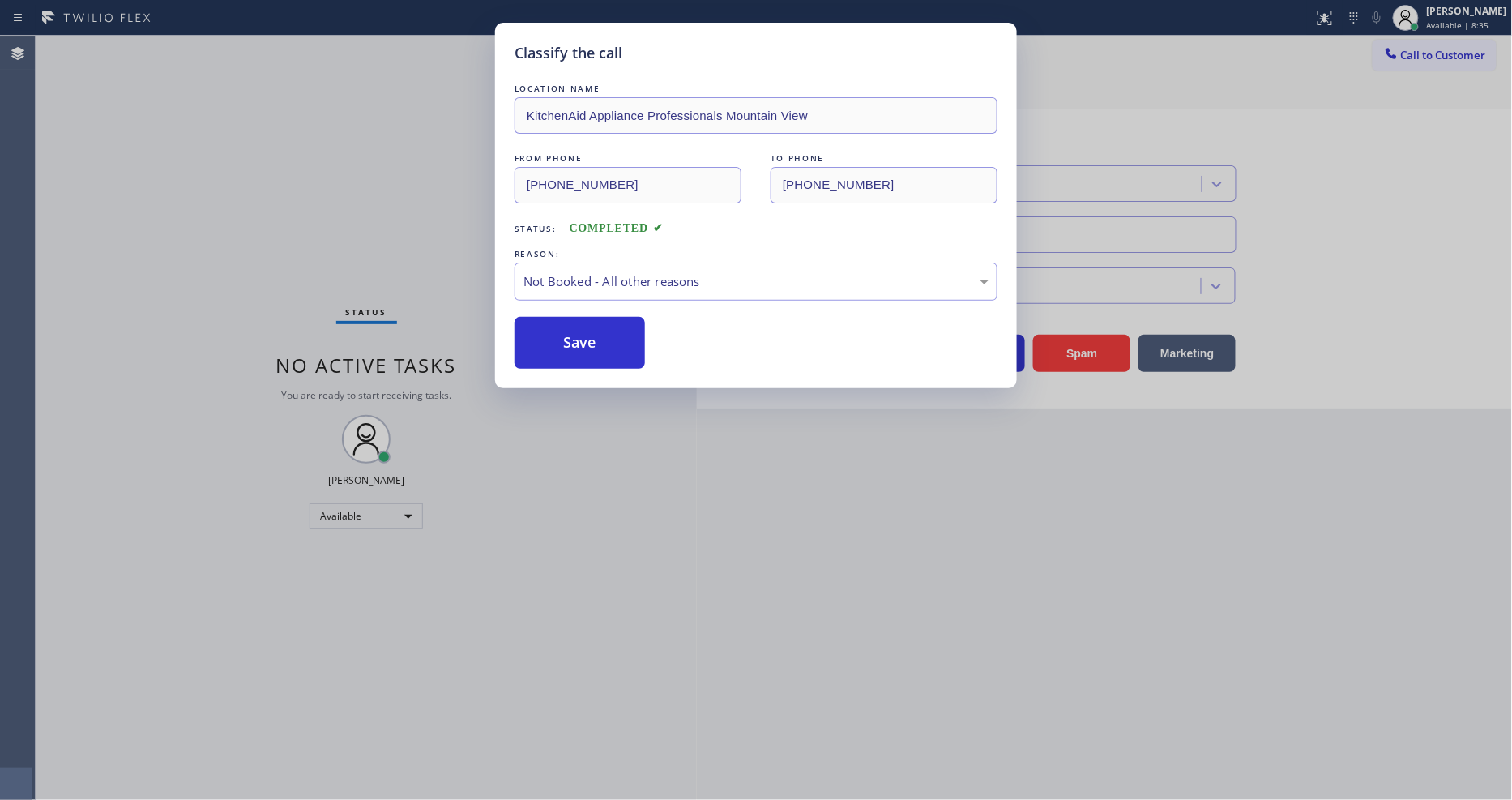
click at [600, 328] on button "Save" at bounding box center [580, 343] width 131 height 52
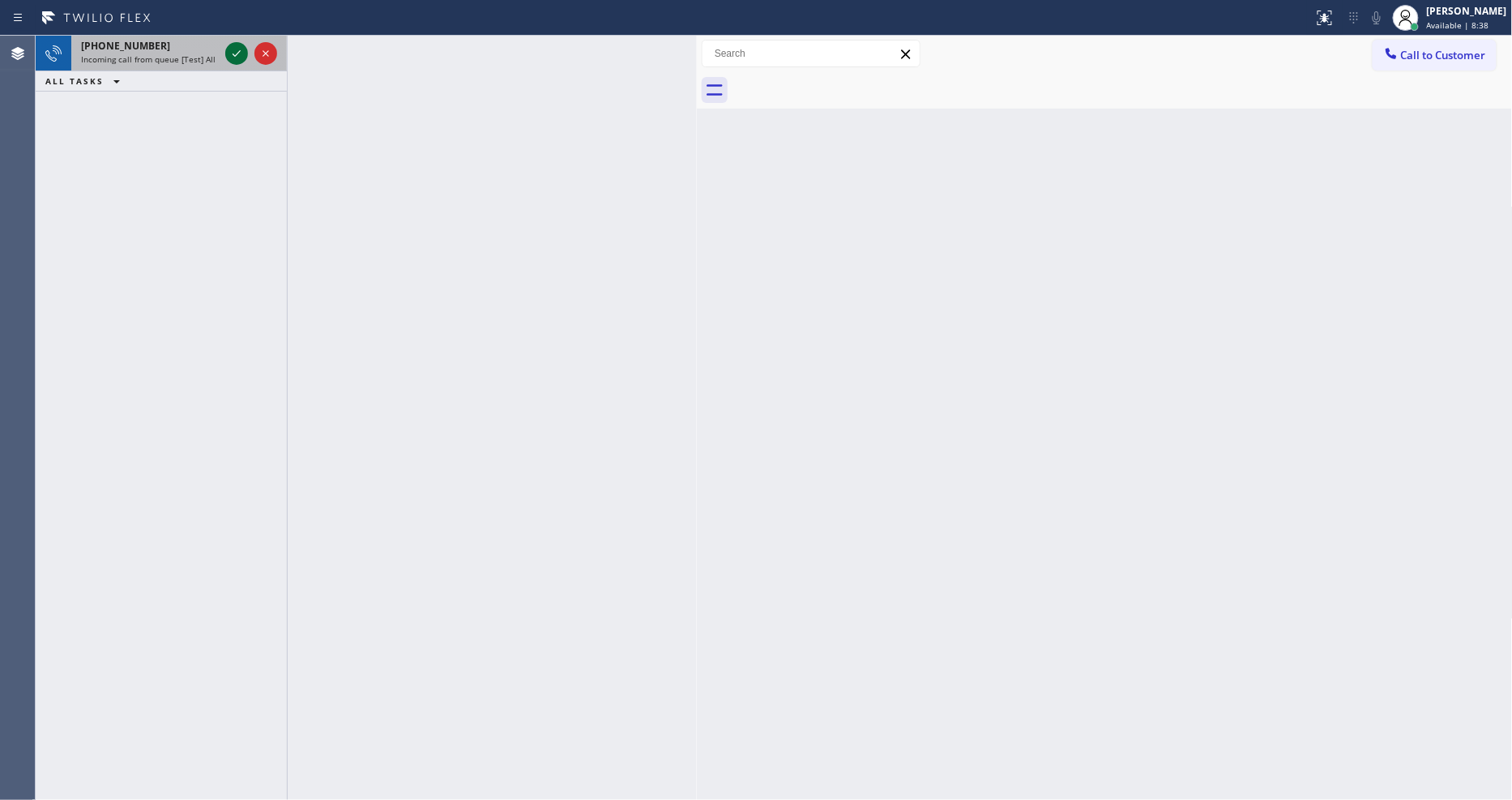
click at [238, 59] on icon at bounding box center [237, 54] width 20 height 20
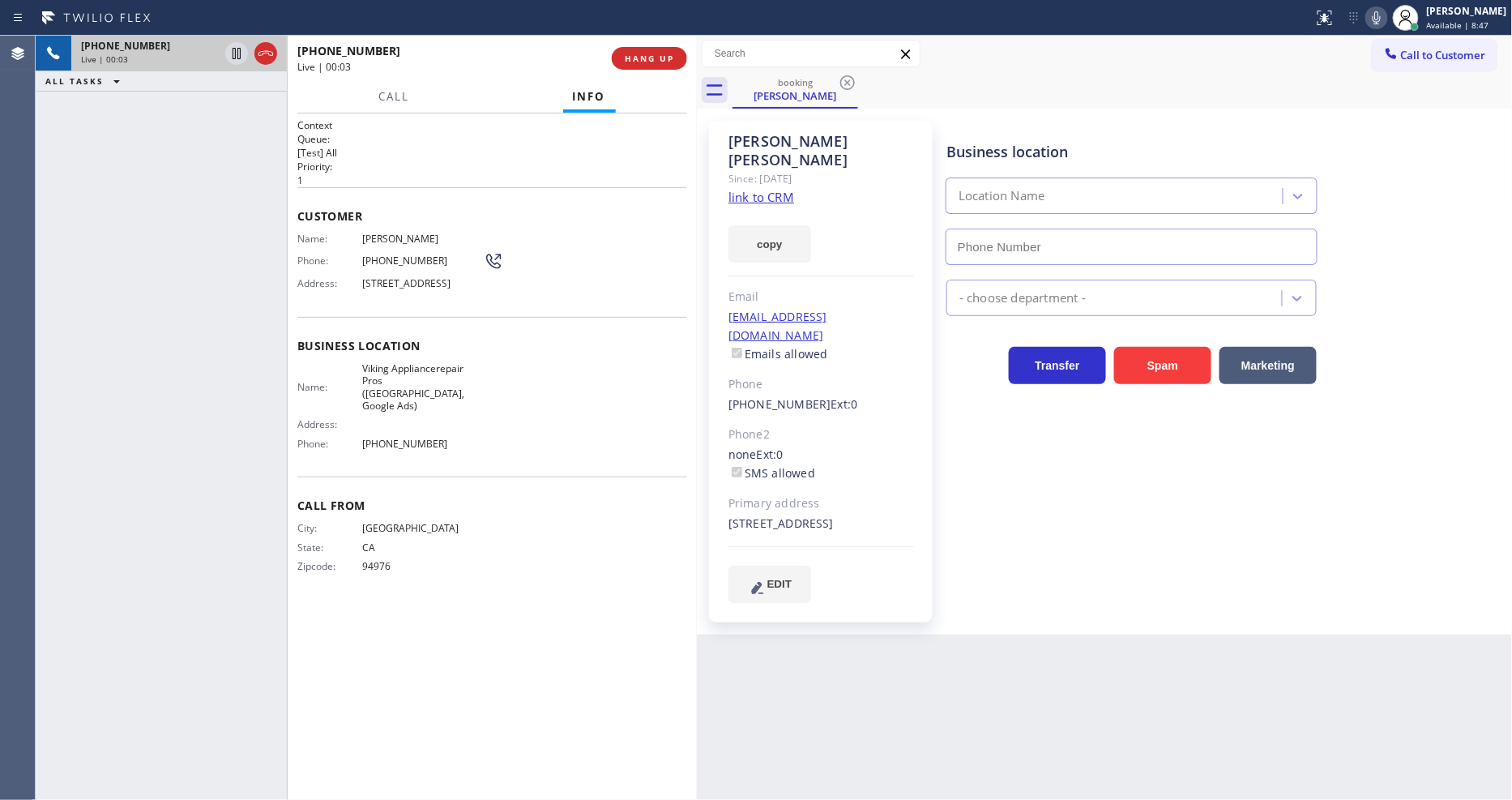
type input "(650) 719-1126"
click at [768, 189] on link "link to CRM" at bounding box center [761, 197] width 65 height 17
click at [235, 46] on icon at bounding box center [237, 54] width 20 height 20
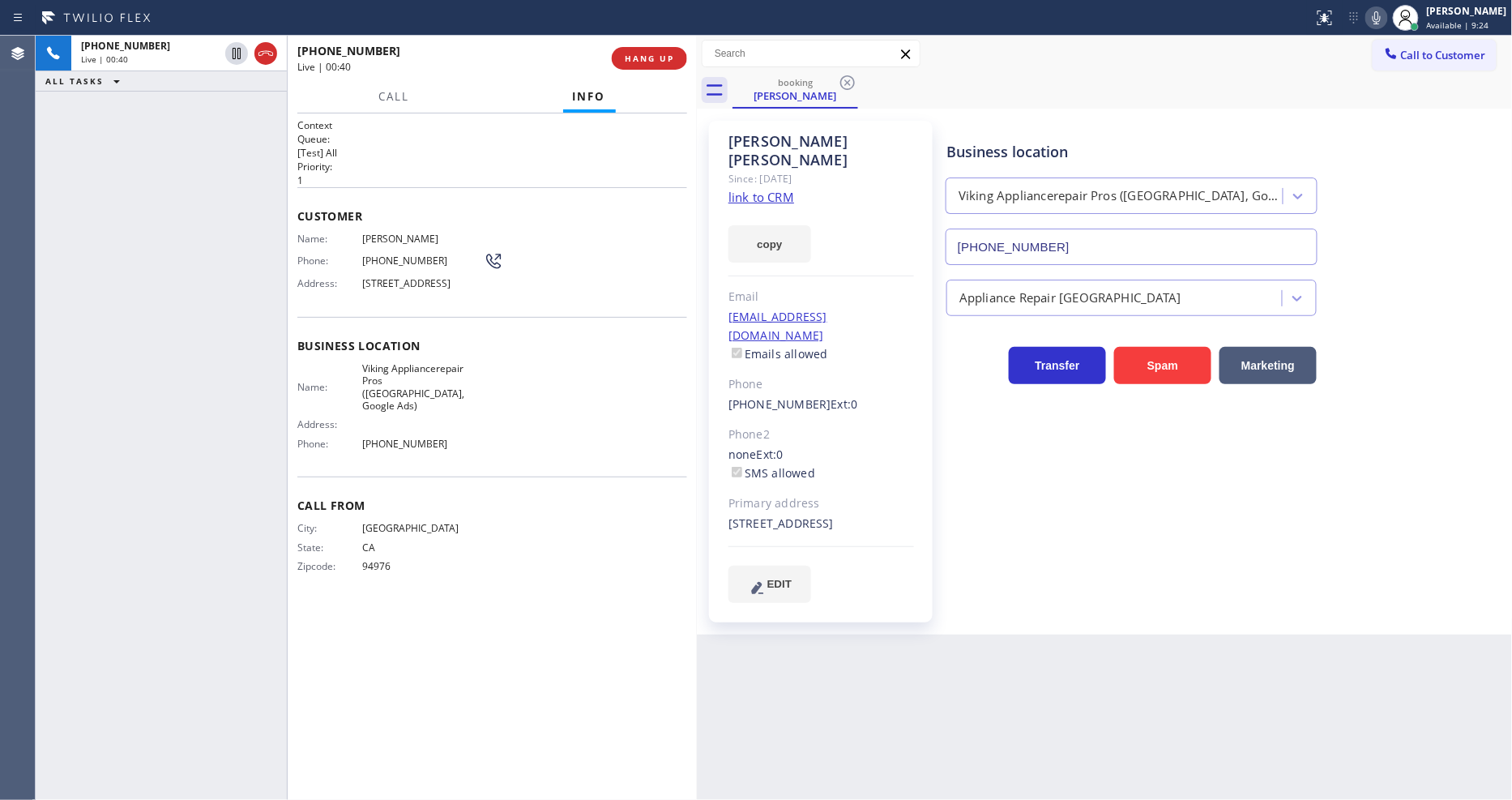
click at [1387, 20] on icon at bounding box center [1377, 18] width 20 height 20
click at [237, 46] on icon at bounding box center [237, 54] width 20 height 20
click at [1383, 18] on icon at bounding box center [1377, 18] width 20 height 20
drag, startPoint x: 373, startPoint y: 544, endPoint x: 353, endPoint y: 748, distance: 205.0
click at [373, 544] on span "CA" at bounding box center [423, 548] width 122 height 12
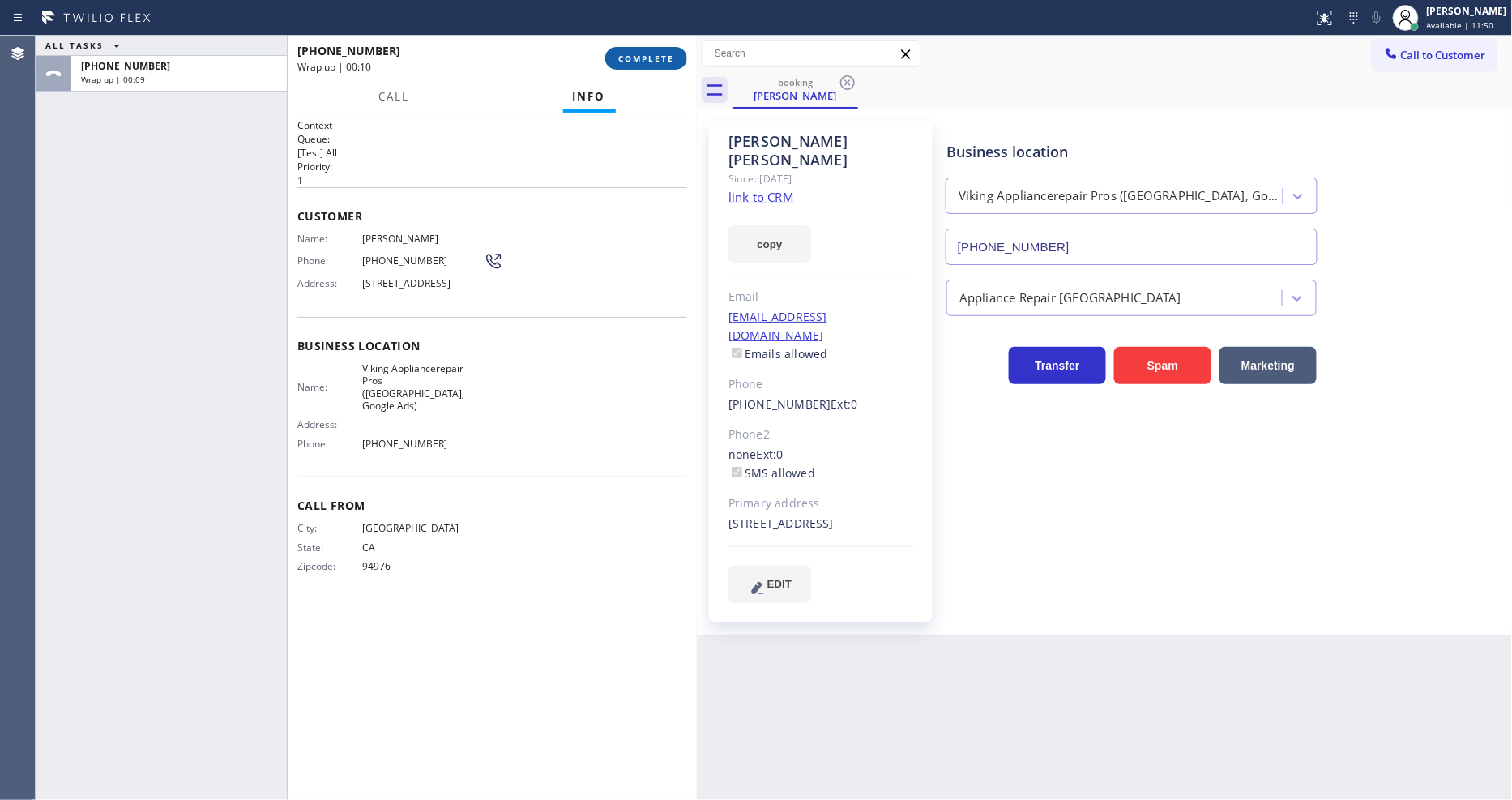
click at [637, 65] on button "COMPLETE" at bounding box center [646, 58] width 82 height 22
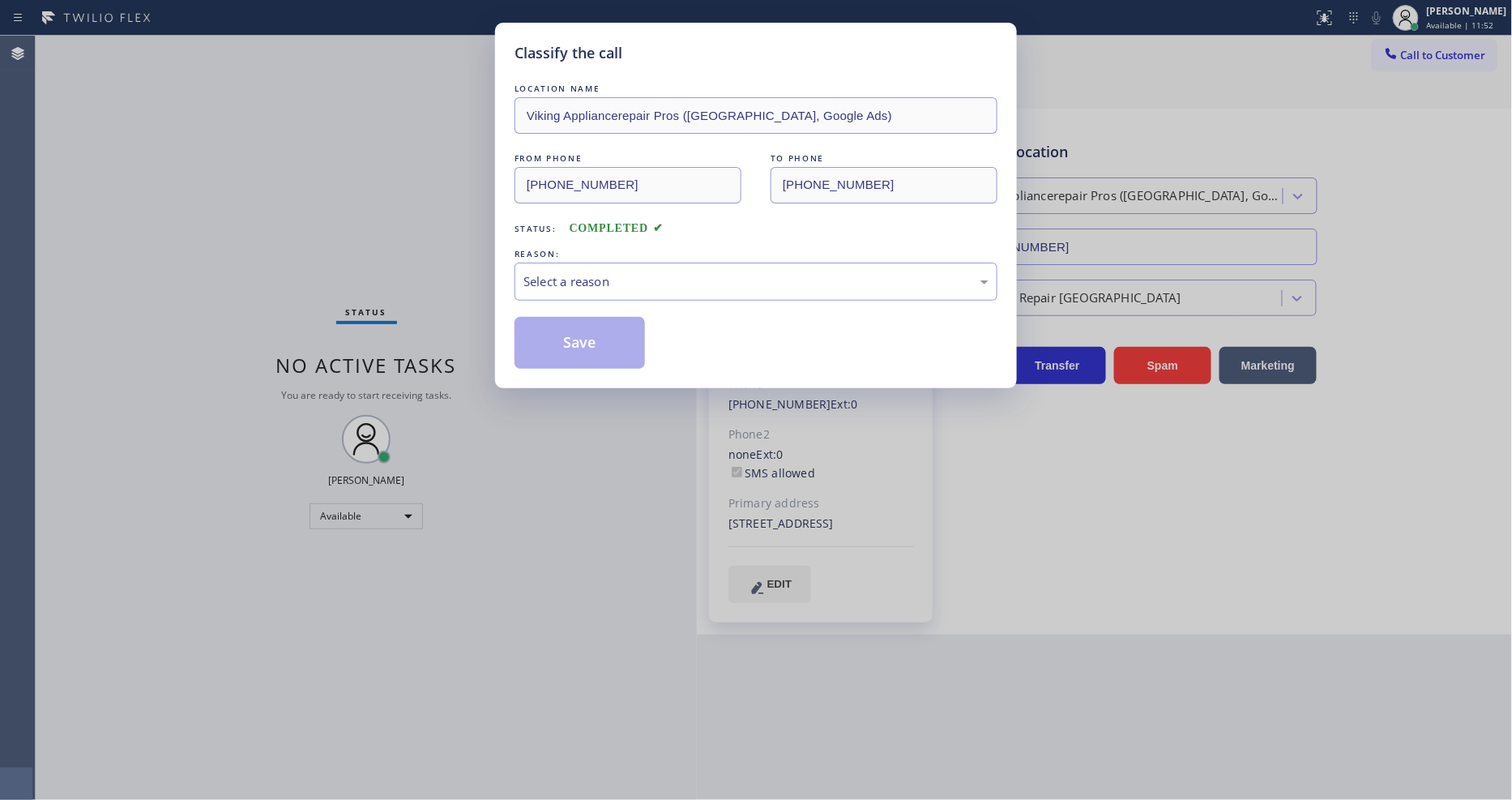
click at [610, 272] on div "Select a reason" at bounding box center [756, 281] width 465 height 19
drag, startPoint x: 567, startPoint y: 383, endPoint x: 569, endPoint y: 350, distance: 33.1
click at [570, 262] on div "Tech, Unknown/didnt ring" at bounding box center [756, 281] width 483 height 38
click at [566, 322] on button "Save" at bounding box center [580, 343] width 131 height 52
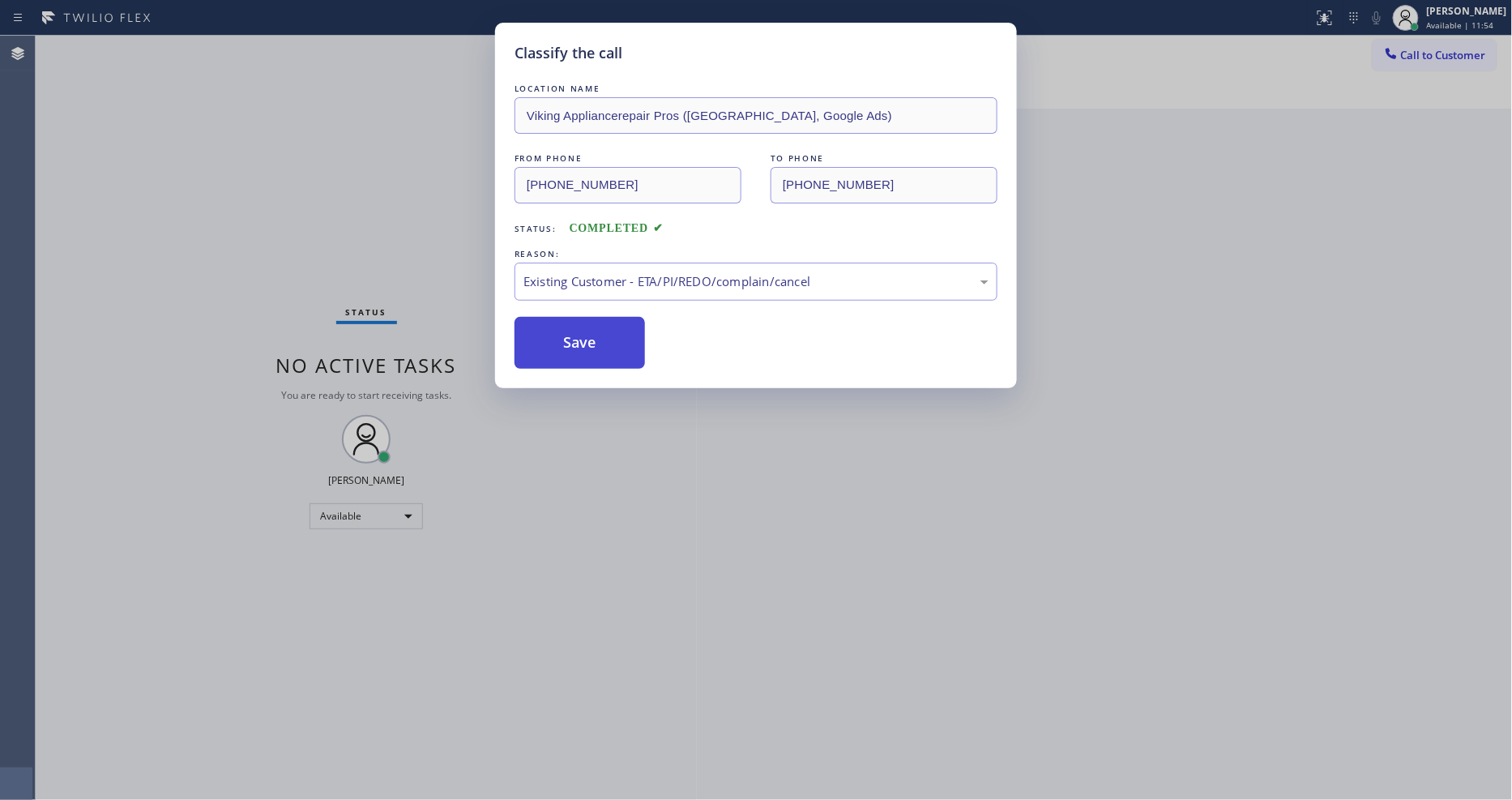
click at [566, 322] on button "Save" at bounding box center [580, 343] width 131 height 52
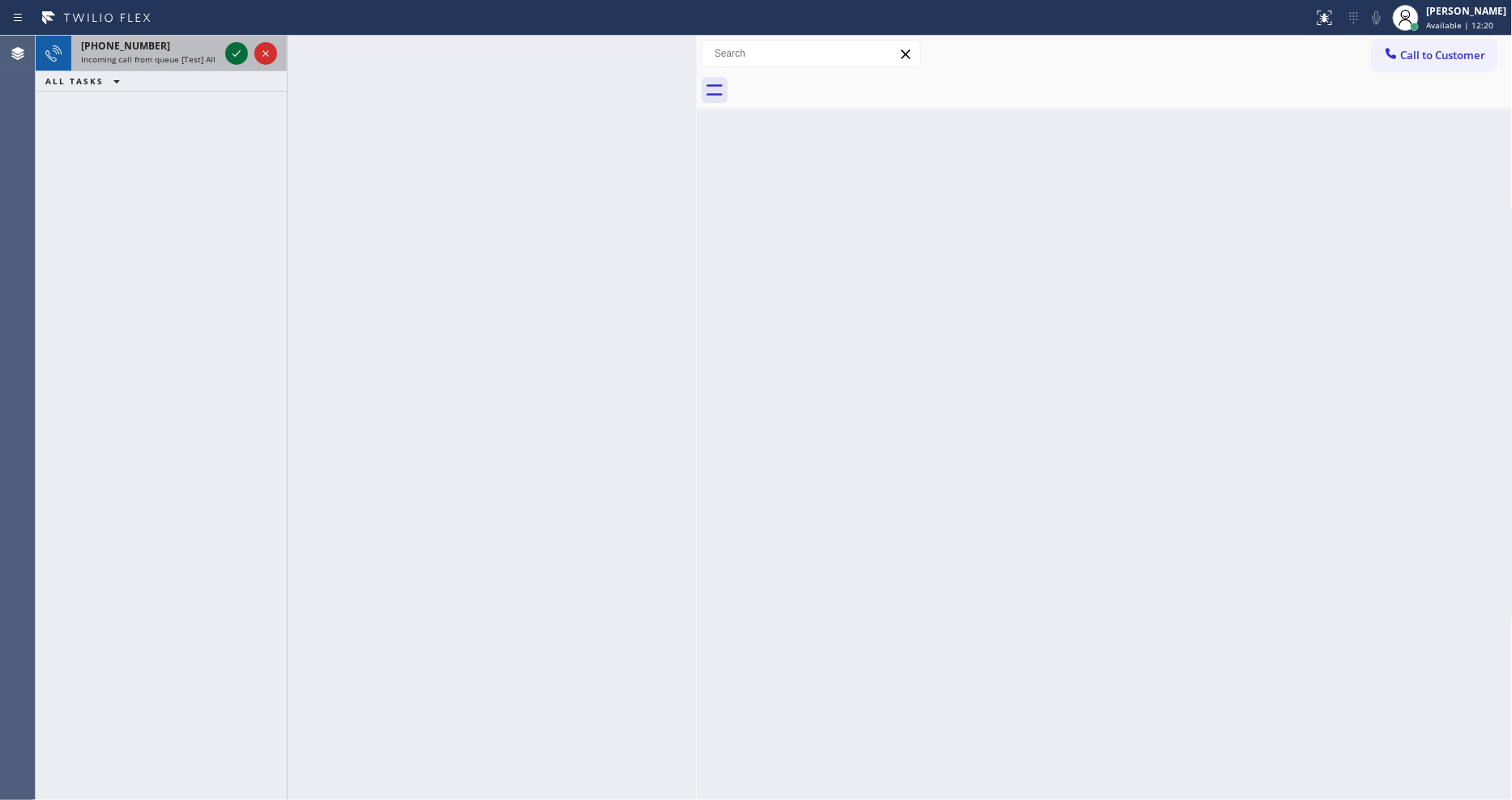
click at [236, 52] on icon at bounding box center [237, 54] width 20 height 20
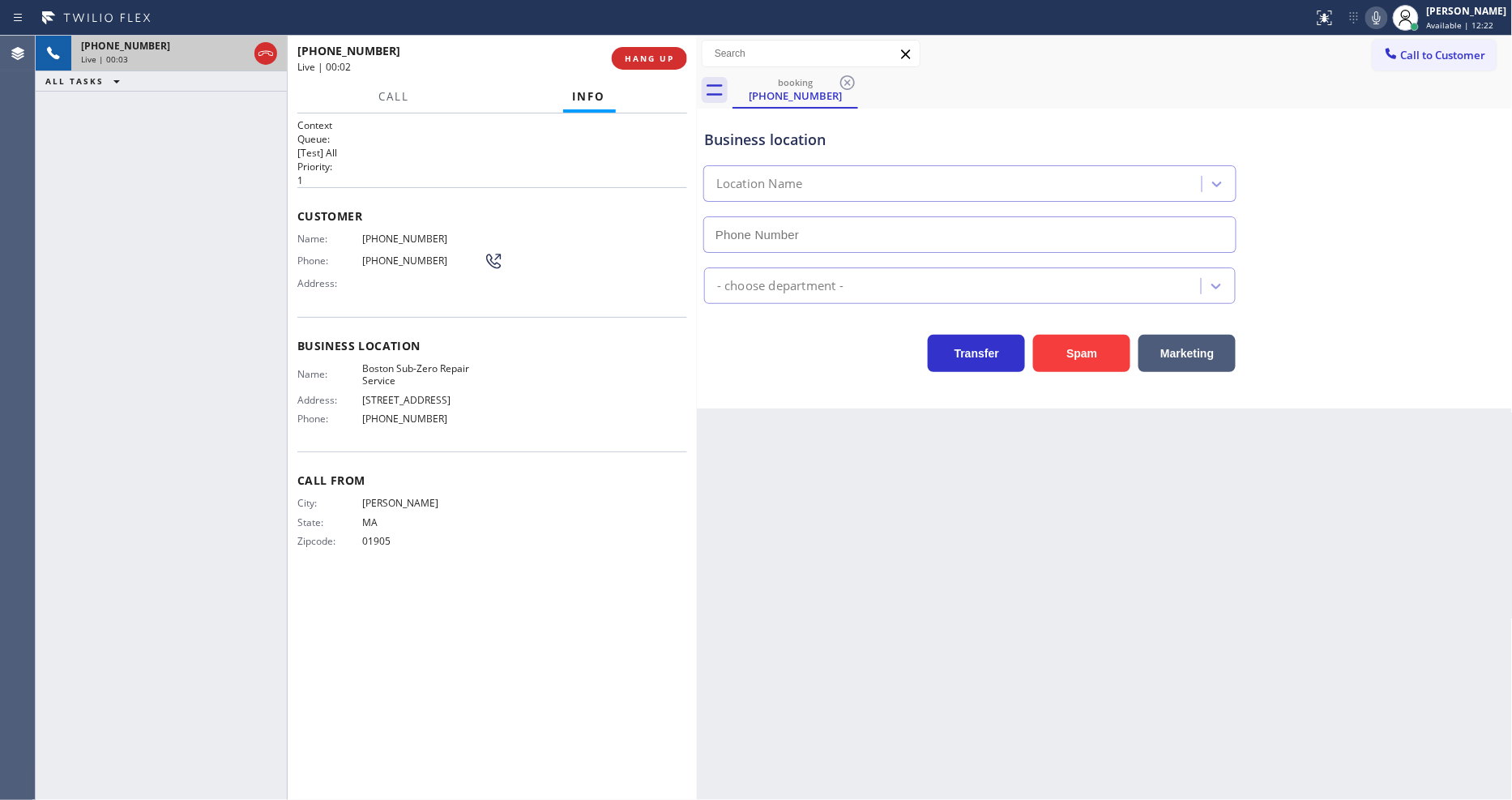
type input "(617) 249-6766"
click at [403, 366] on span "Boston Sub-Zero Repair Service" at bounding box center [423, 375] width 122 height 25
copy span "Boston Sub-Zero Repair Service"
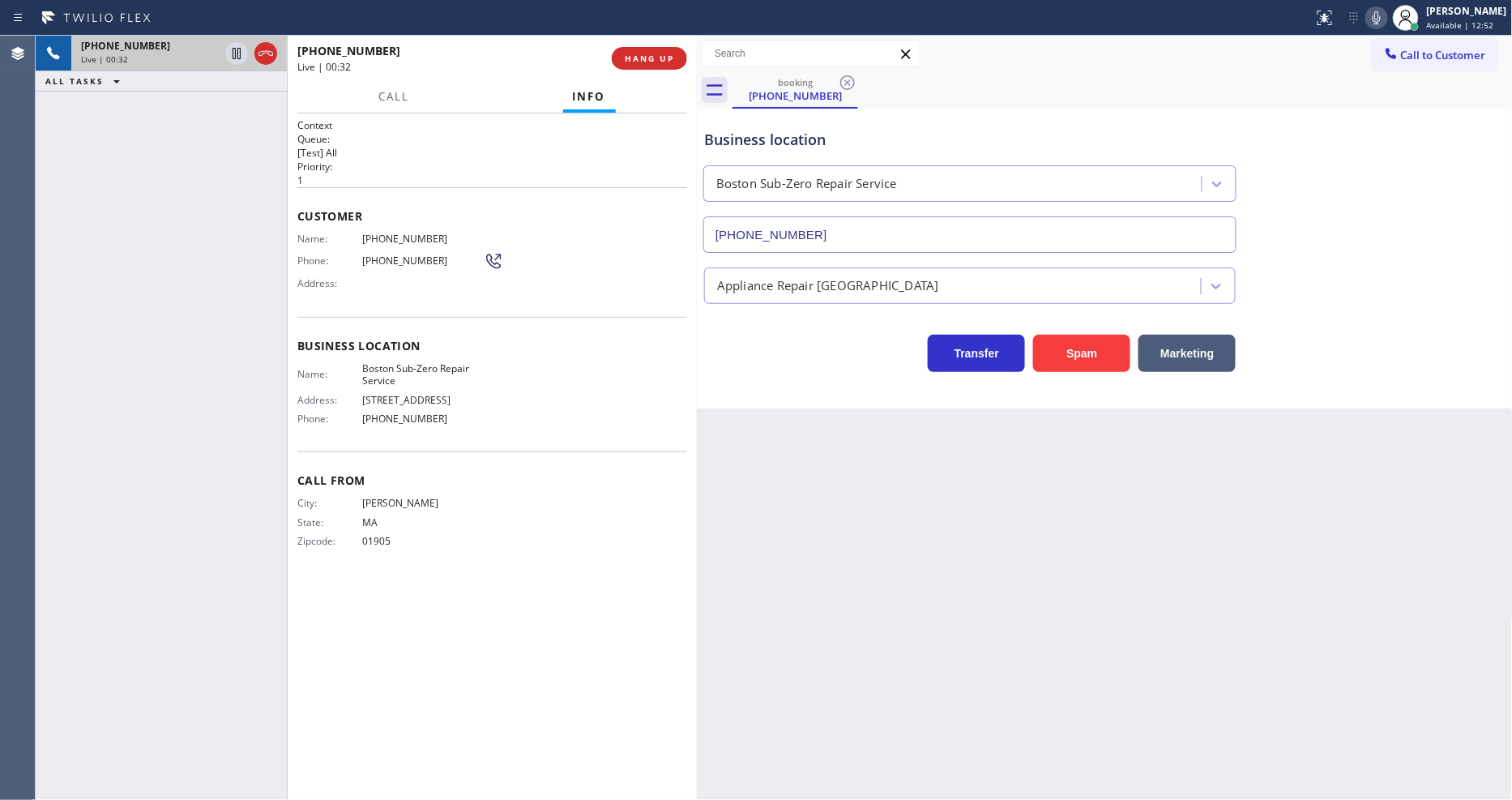
click at [387, 232] on span "(781) 910-0665" at bounding box center [423, 238] width 122 height 12
copy span "(781) 910-0665"
drag, startPoint x: 236, startPoint y: 54, endPoint x: 625, endPoint y: 11, distance: 391.4
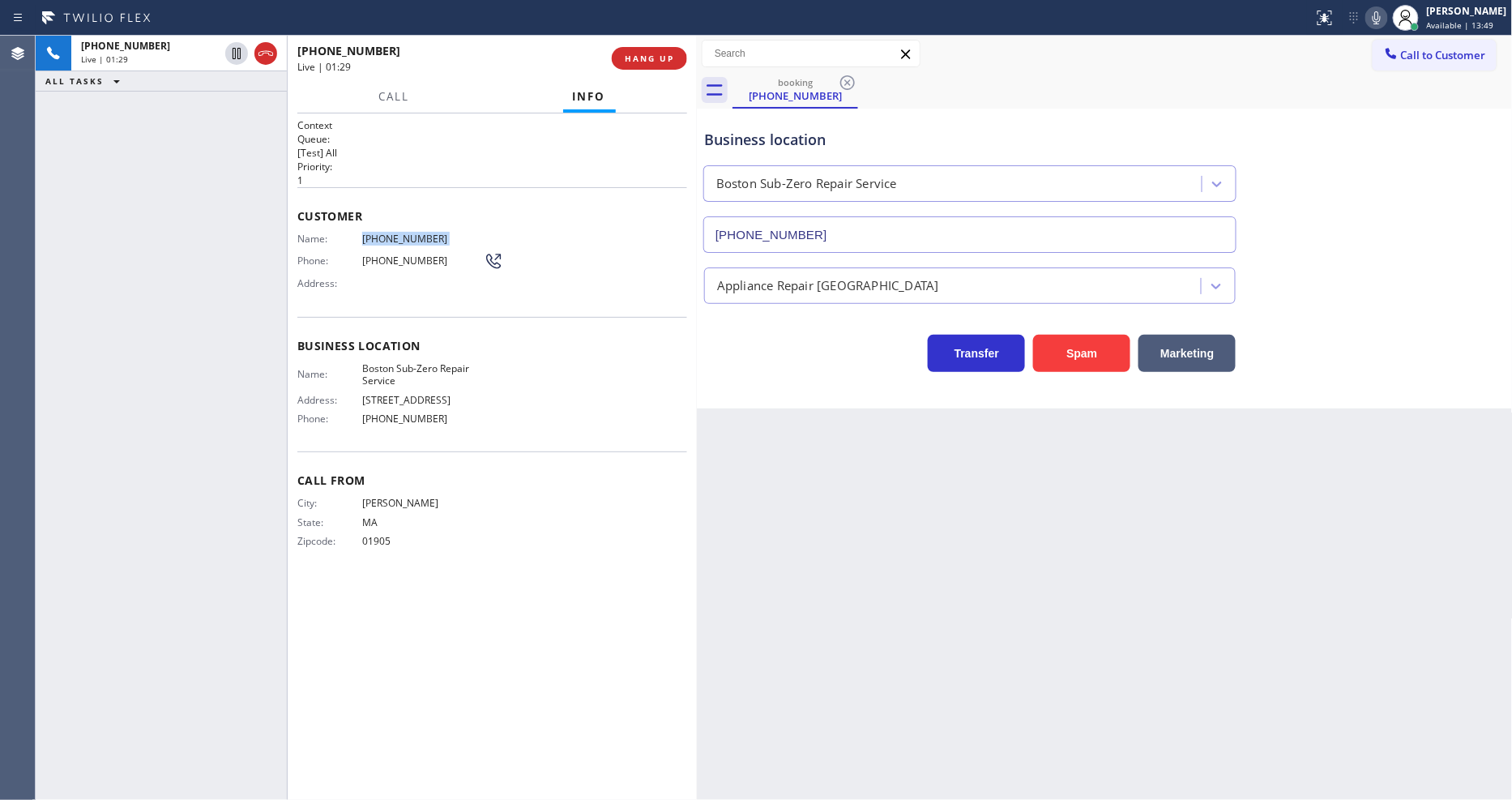
click at [236, 54] on icon at bounding box center [237, 54] width 20 height 20
click at [1387, 20] on icon at bounding box center [1377, 18] width 20 height 20
click at [232, 58] on icon at bounding box center [237, 54] width 20 height 20
click at [1384, 19] on icon at bounding box center [1377, 18] width 20 height 20
click at [639, 57] on span "HANG UP" at bounding box center [649, 59] width 50 height 12
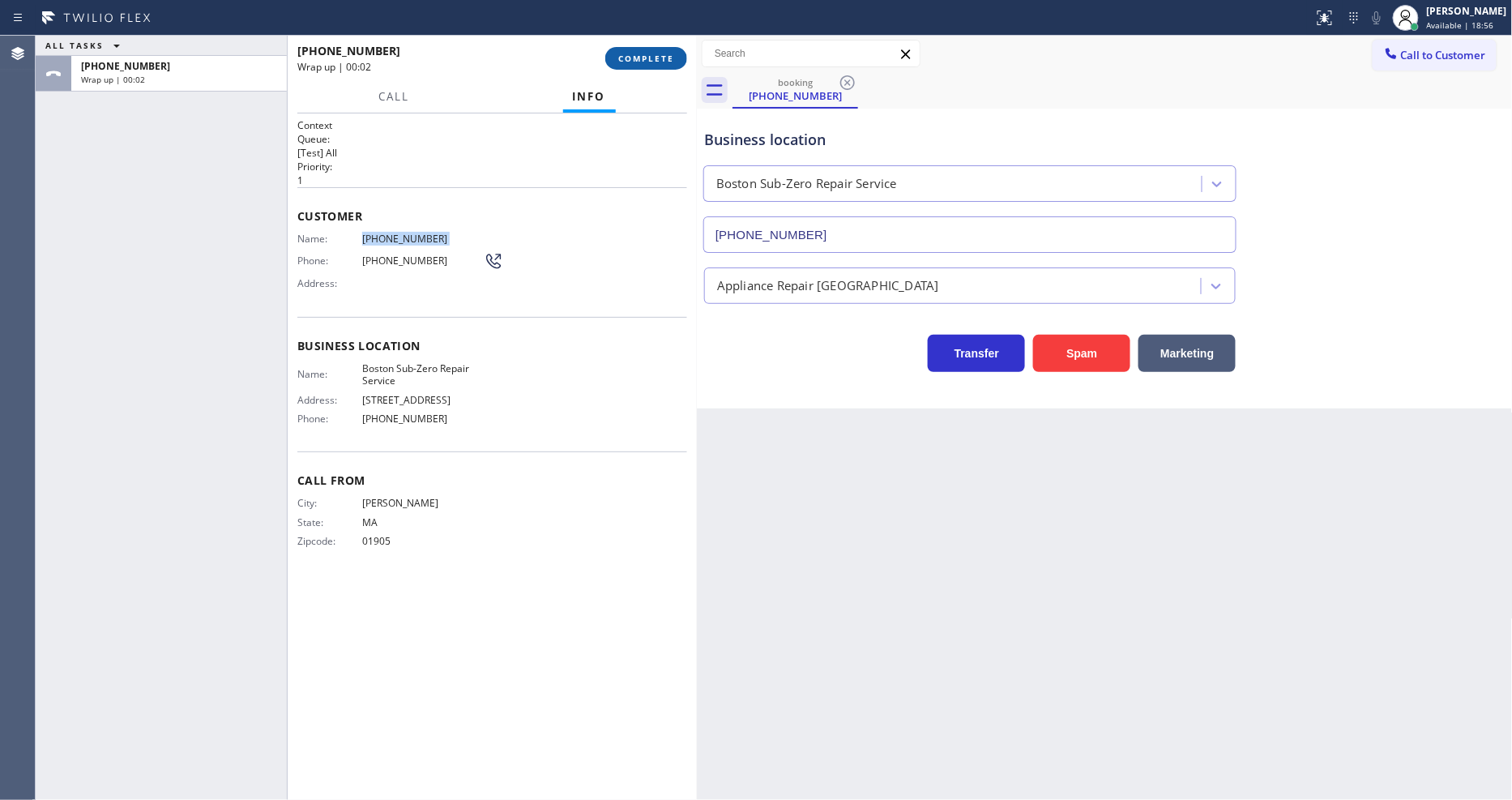
click at [639, 57] on span "COMPLETE" at bounding box center [647, 59] width 56 height 12
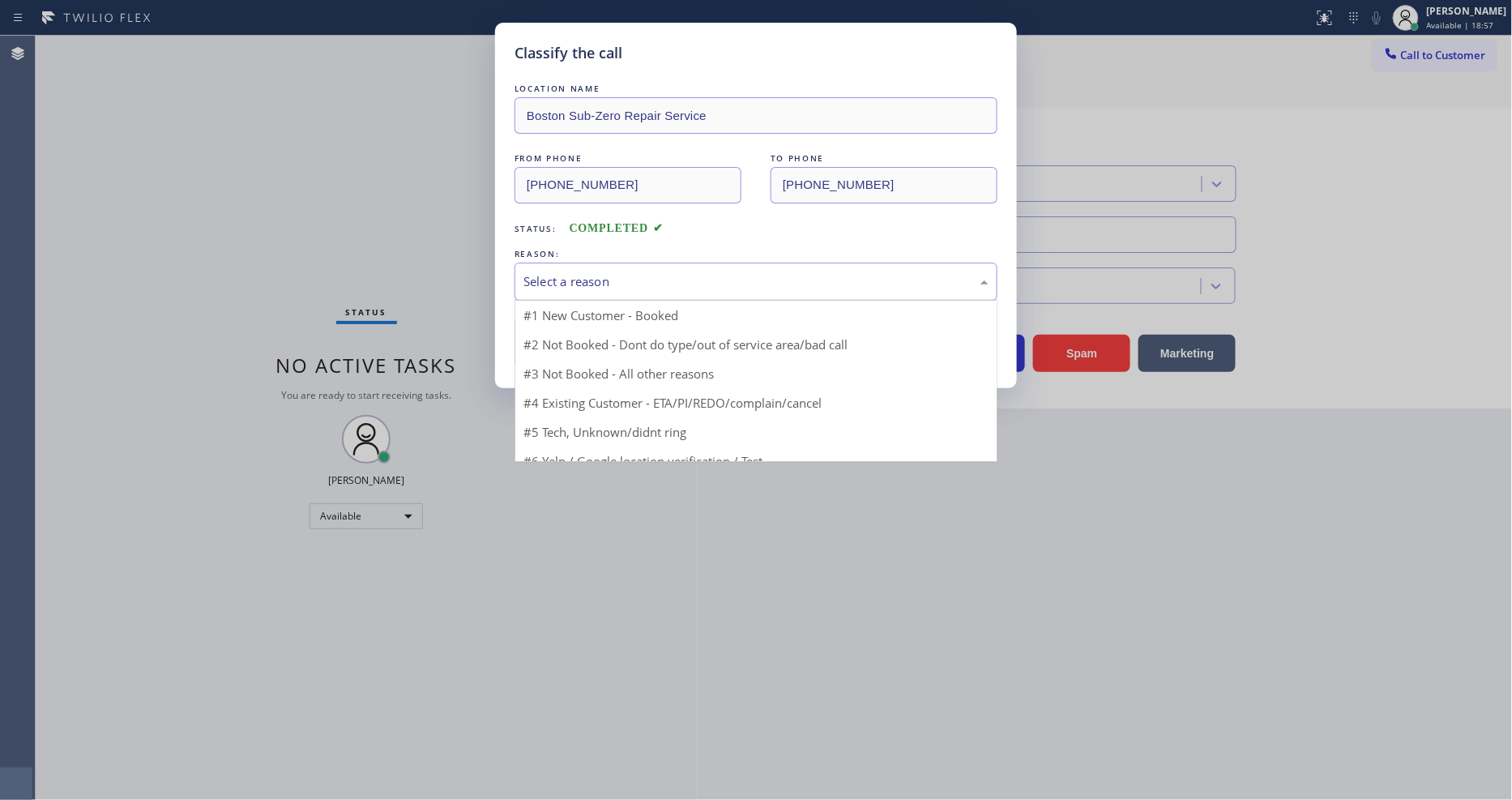
click at [572, 281] on div "Select a reason" at bounding box center [756, 281] width 465 height 19
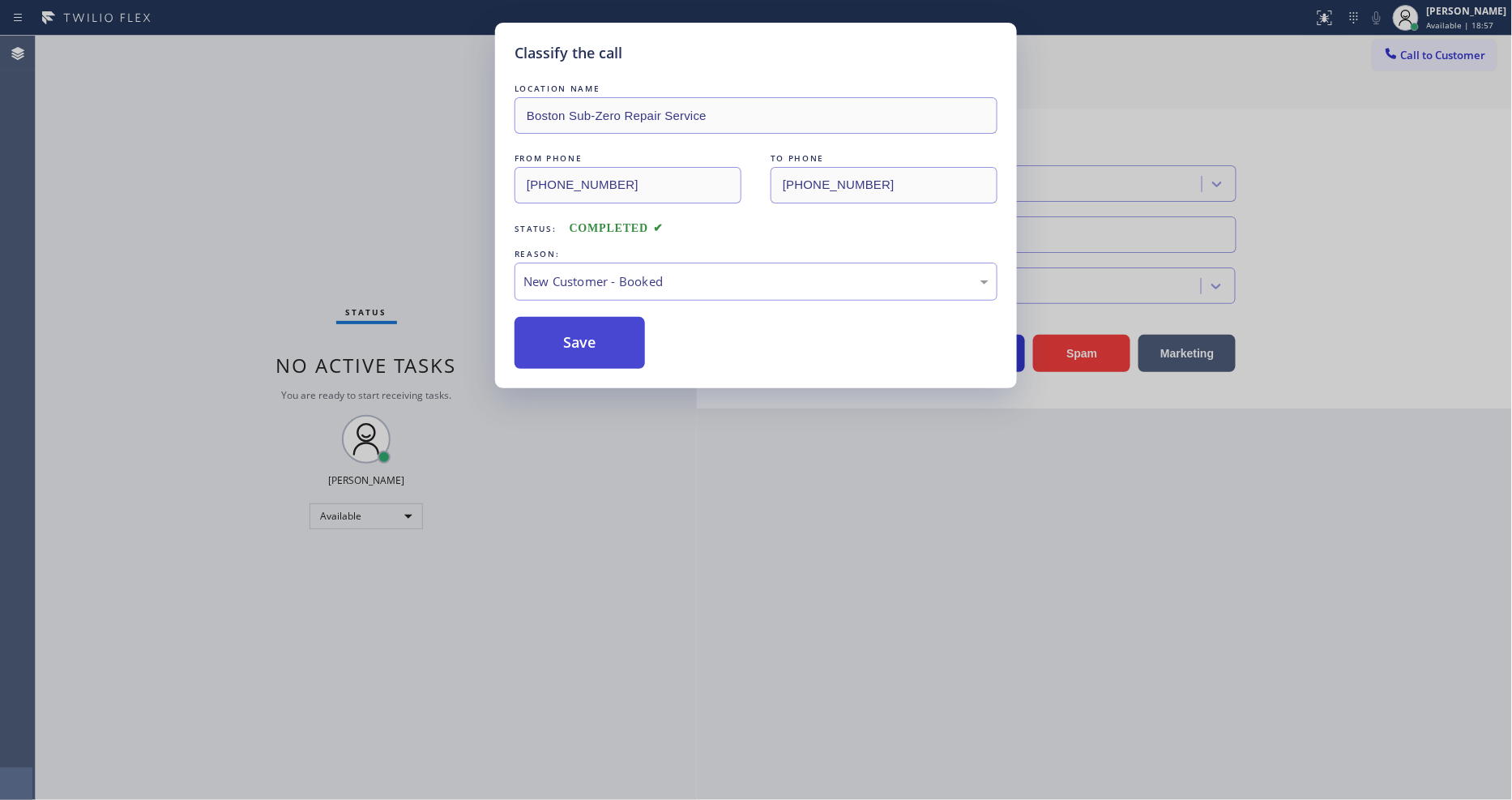
click at [565, 329] on button "Save" at bounding box center [580, 343] width 131 height 52
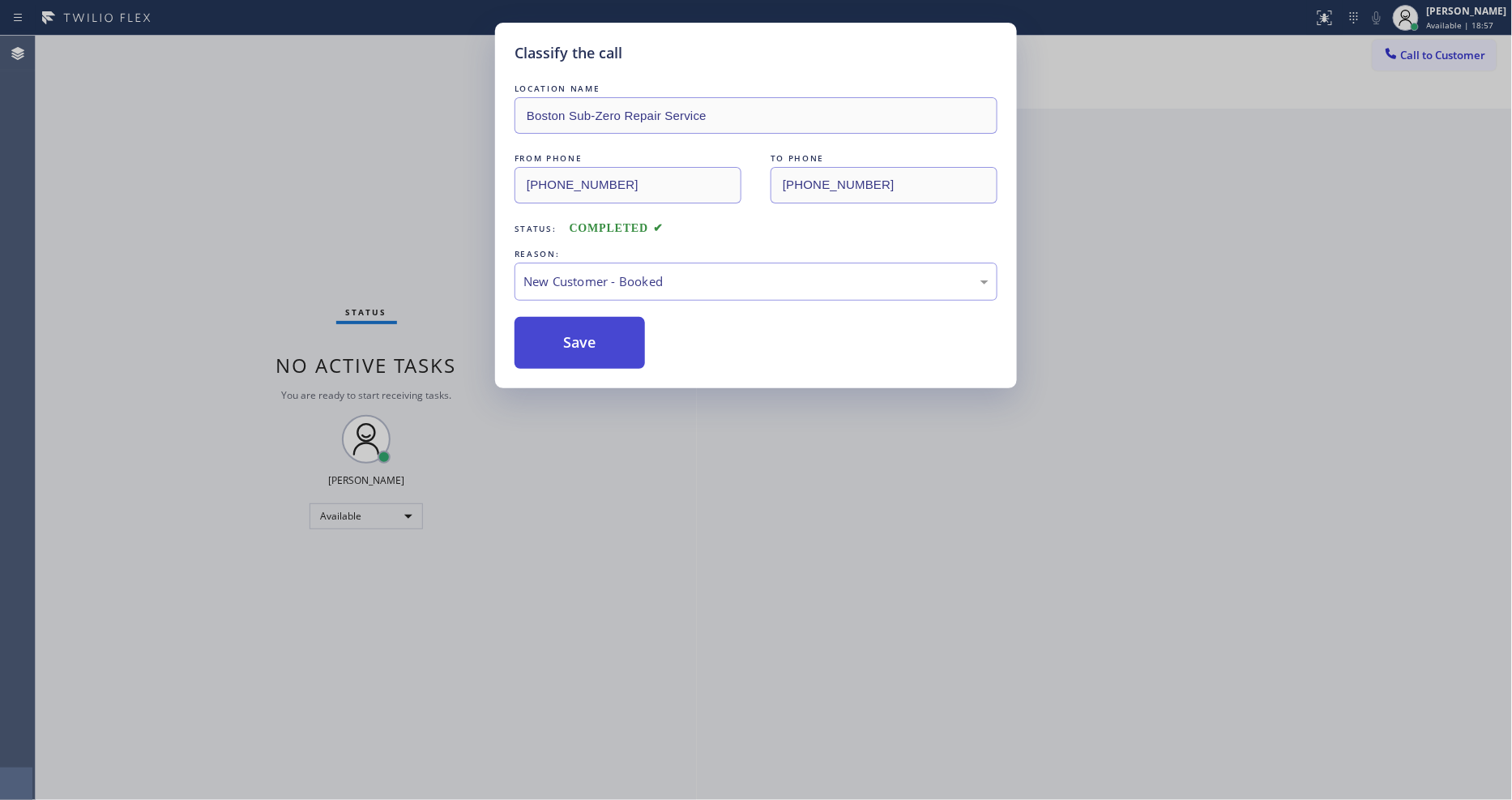
click at [565, 329] on button "Save" at bounding box center [580, 343] width 131 height 52
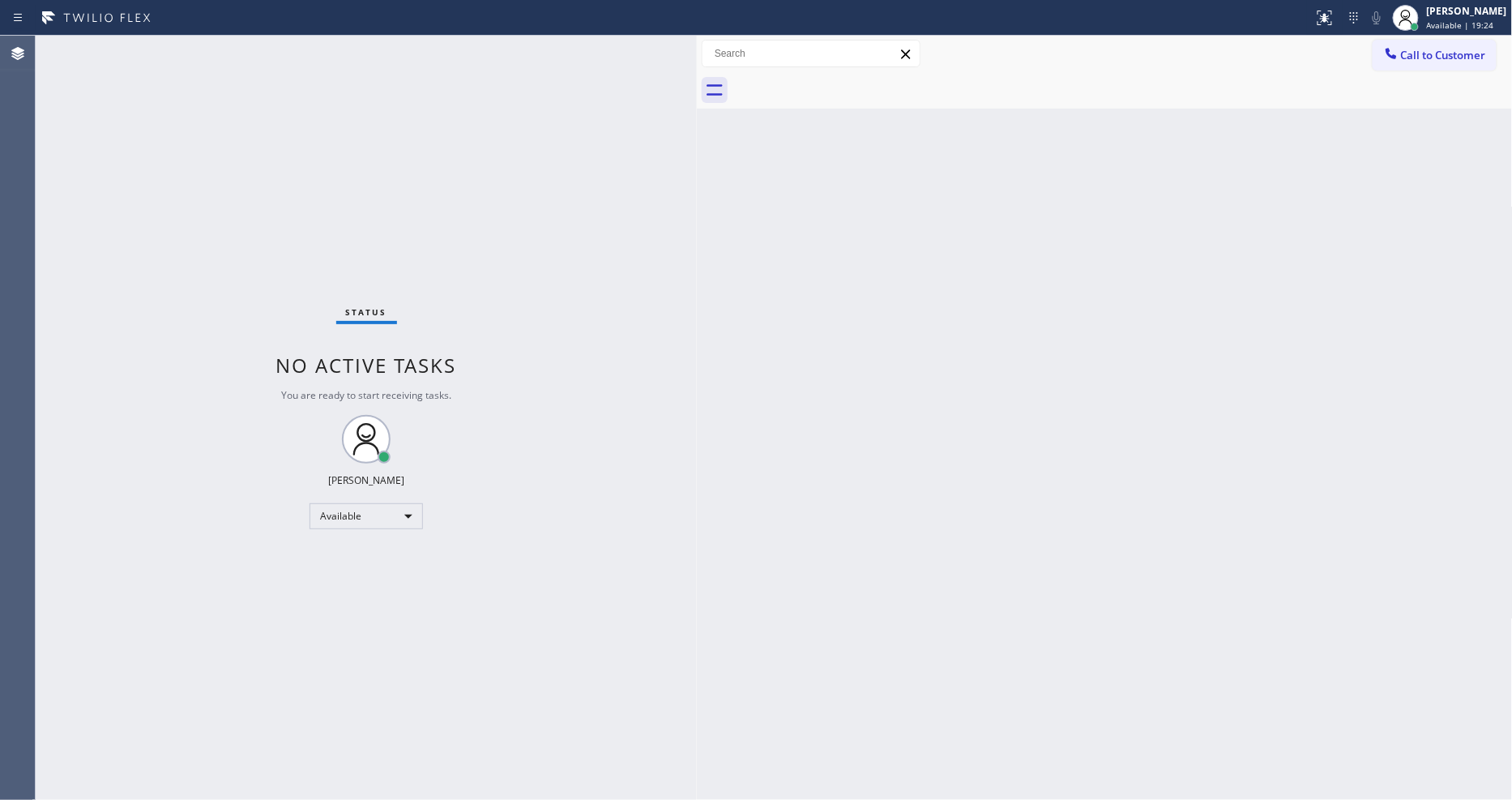
drag, startPoint x: 1017, startPoint y: 528, endPoint x: 1149, endPoint y: 751, distance: 259.1
click at [1017, 527] on div "Back to Dashboard Change Sender ID Customers Technicians Select a contact Outbo…" at bounding box center [1105, 418] width 816 height 764
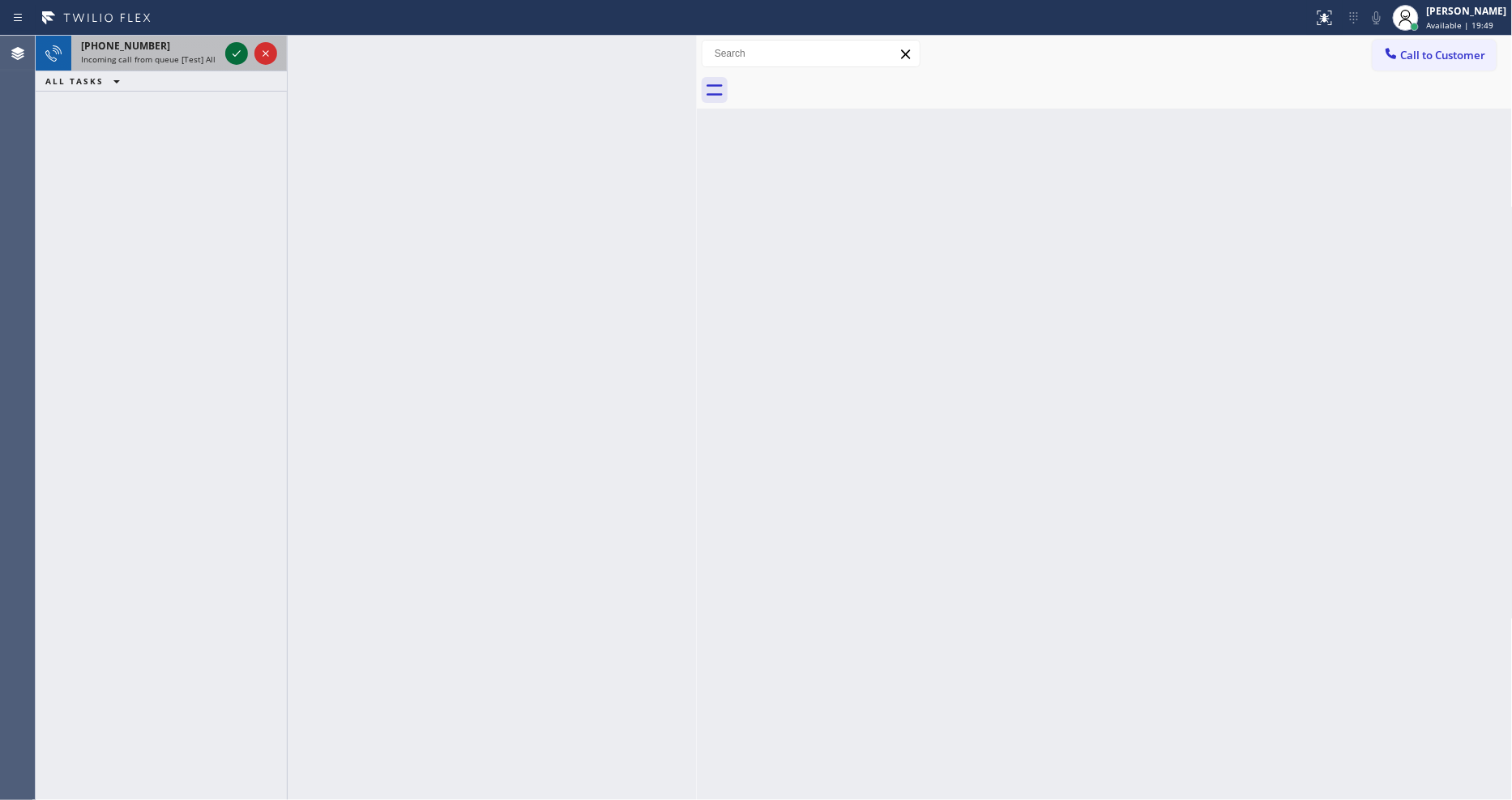
drag, startPoint x: 237, startPoint y: 52, endPoint x: 229, endPoint y: 51, distance: 8.1
click at [230, 51] on icon at bounding box center [237, 54] width 20 height 20
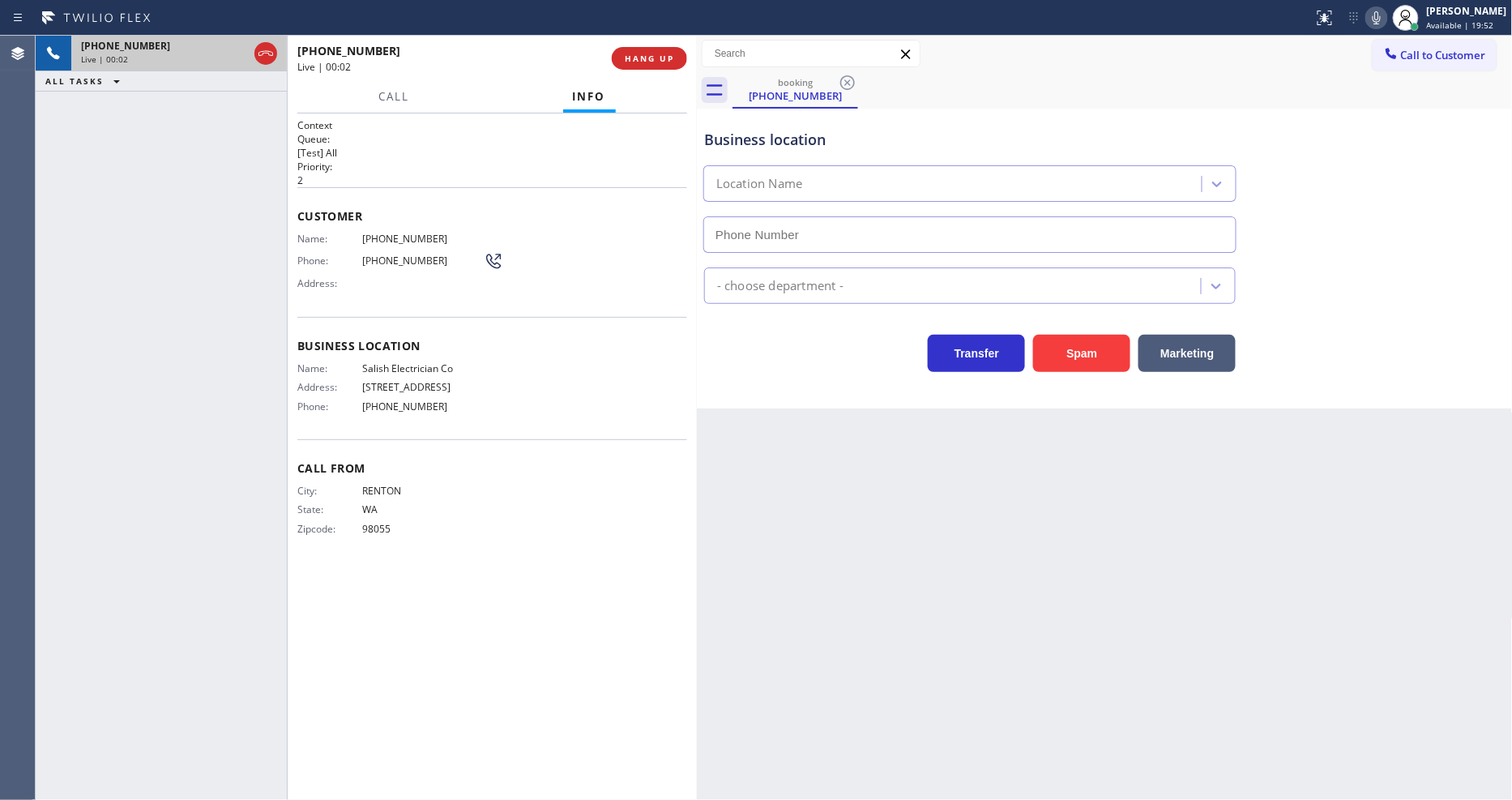
type input "(425) 400-2845"
click at [678, 47] on button "HANG UP" at bounding box center [649, 58] width 75 height 22
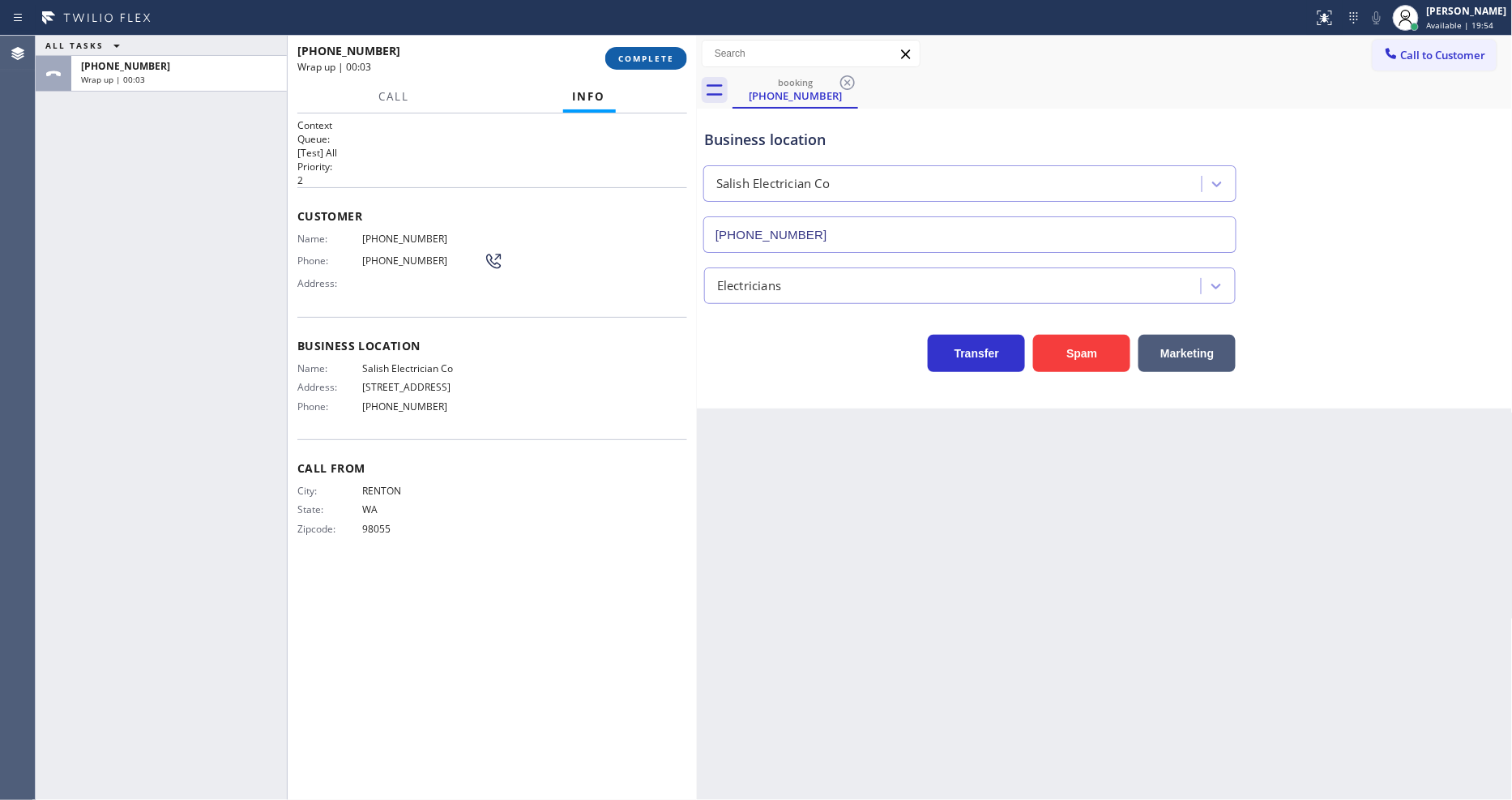
click at [670, 53] on span "COMPLETE" at bounding box center [647, 59] width 56 height 12
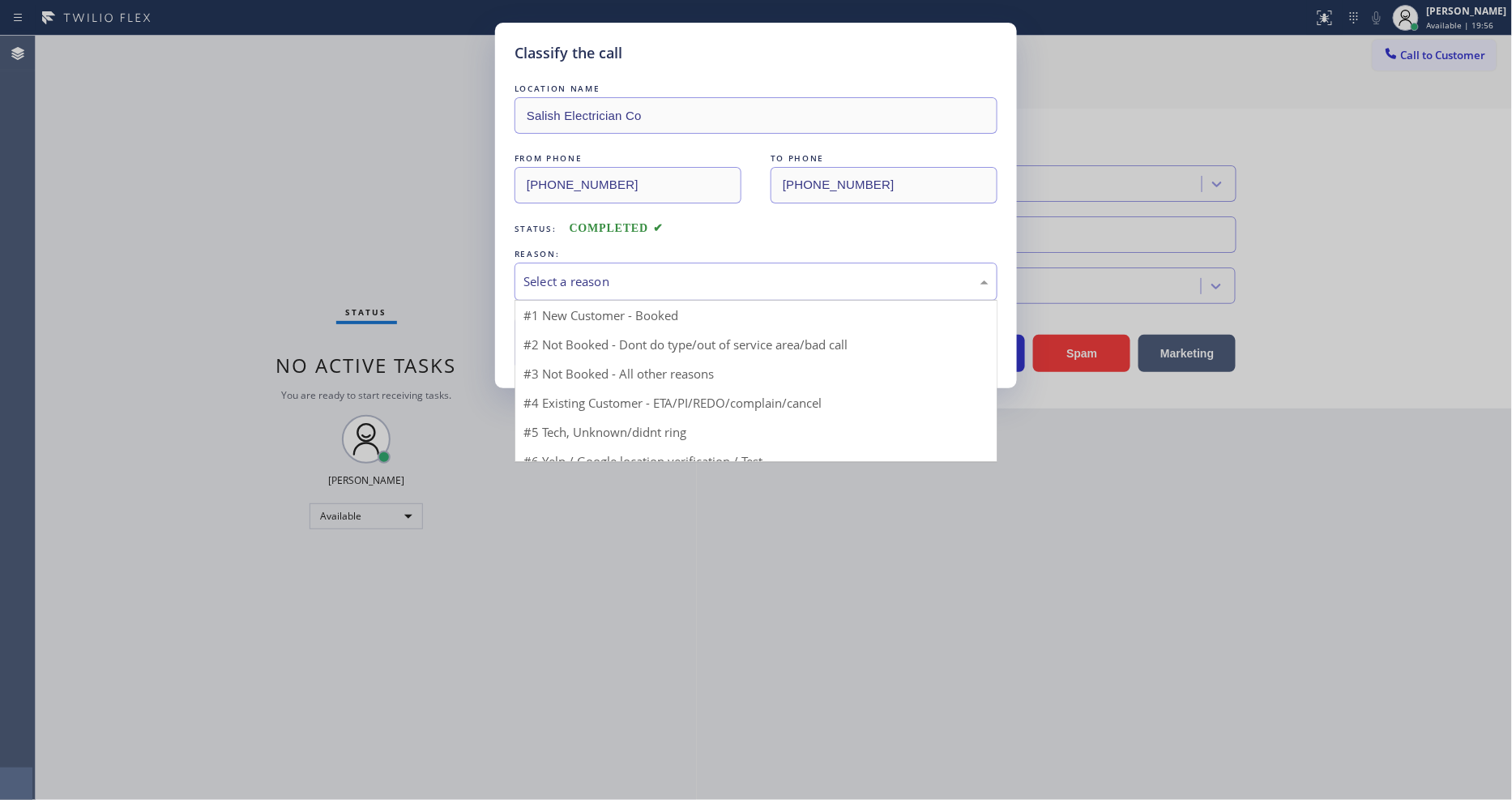
click at [608, 272] on div "Select a reason" at bounding box center [756, 281] width 465 height 19
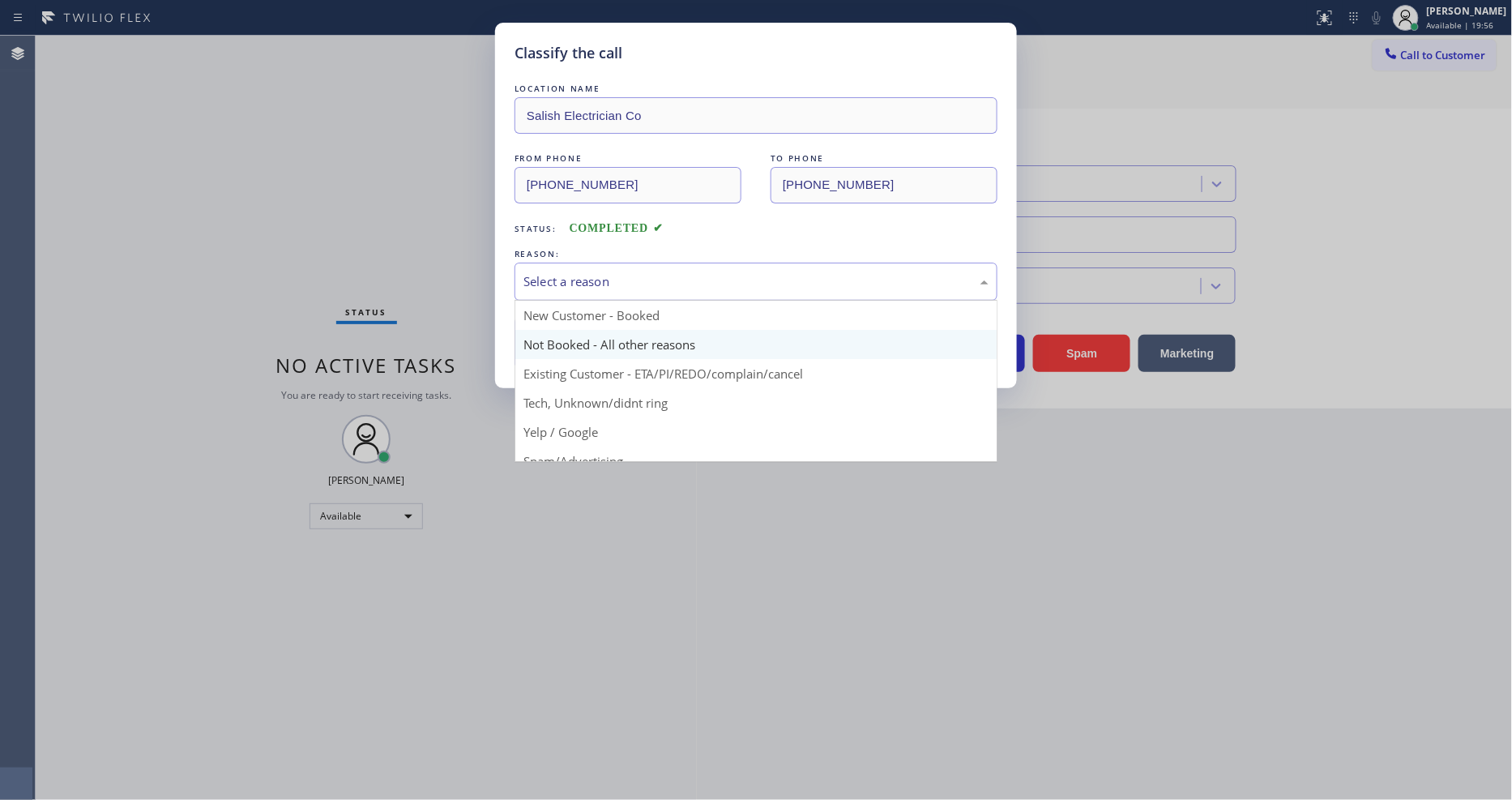
scroll to position [101, 0]
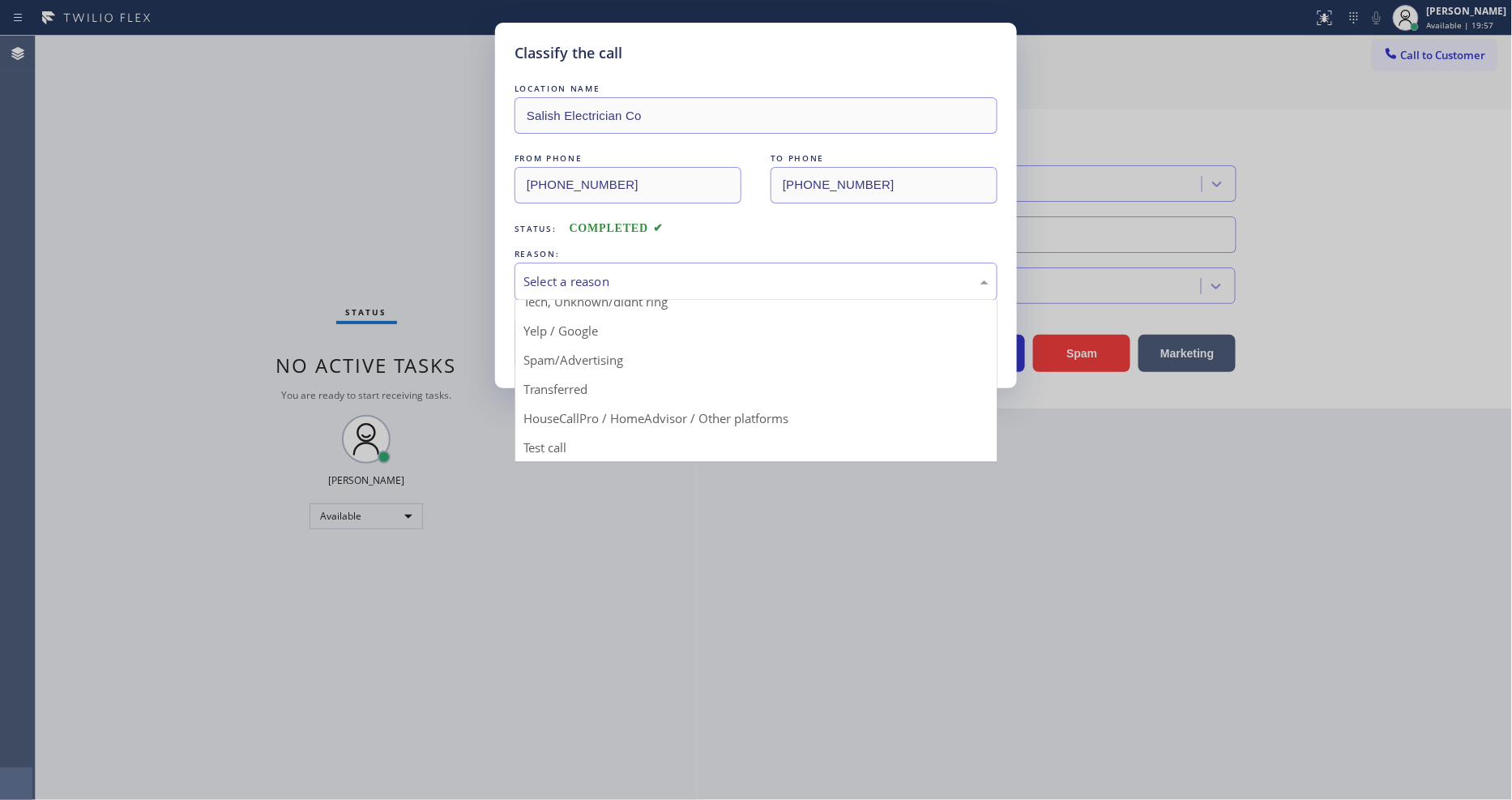
click at [590, 324] on button "Save" at bounding box center [580, 343] width 131 height 52
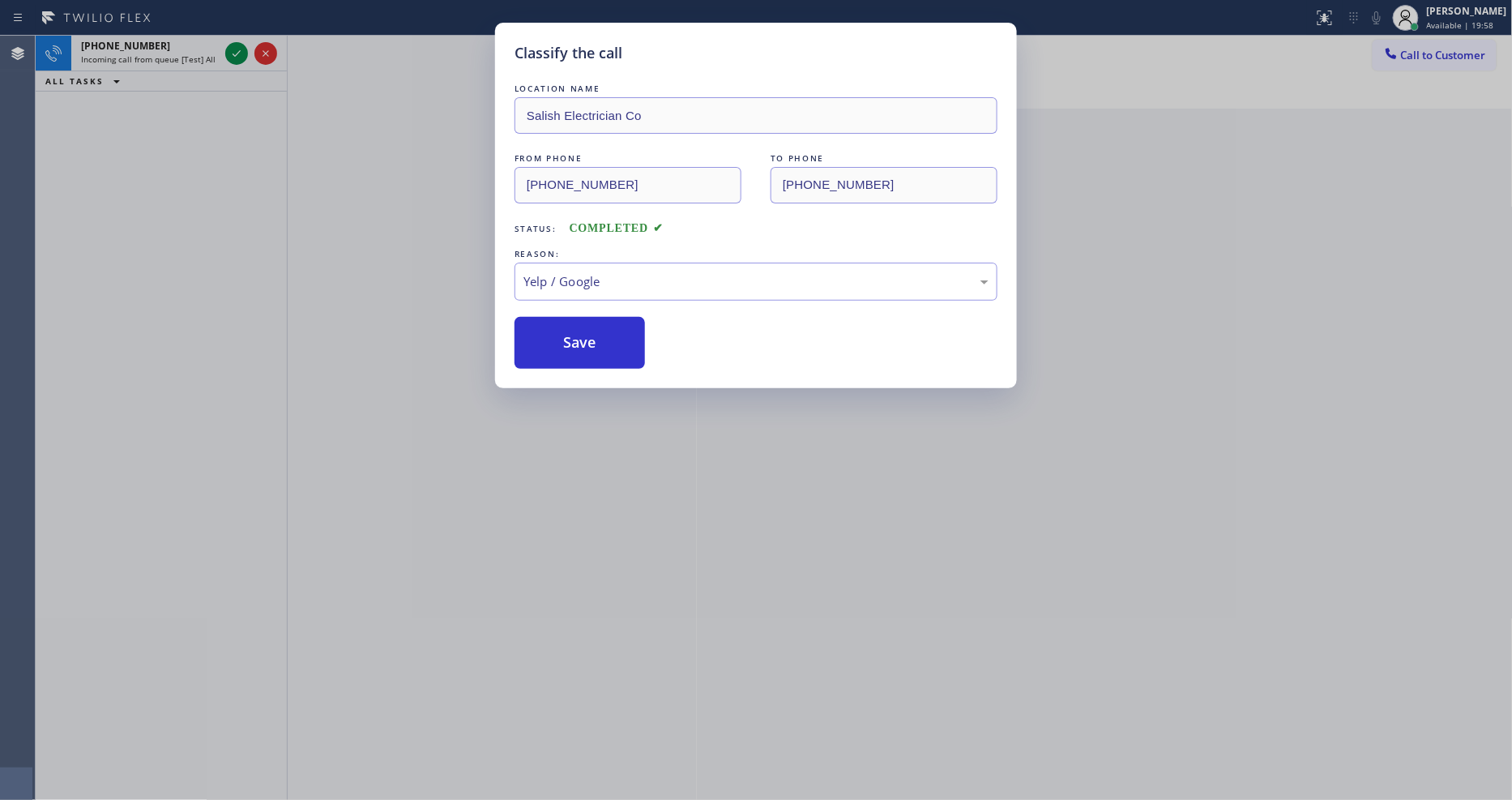
drag, startPoint x: 590, startPoint y: 324, endPoint x: 524, endPoint y: 588, distance: 272.1
click at [588, 331] on button "Save" at bounding box center [580, 343] width 131 height 52
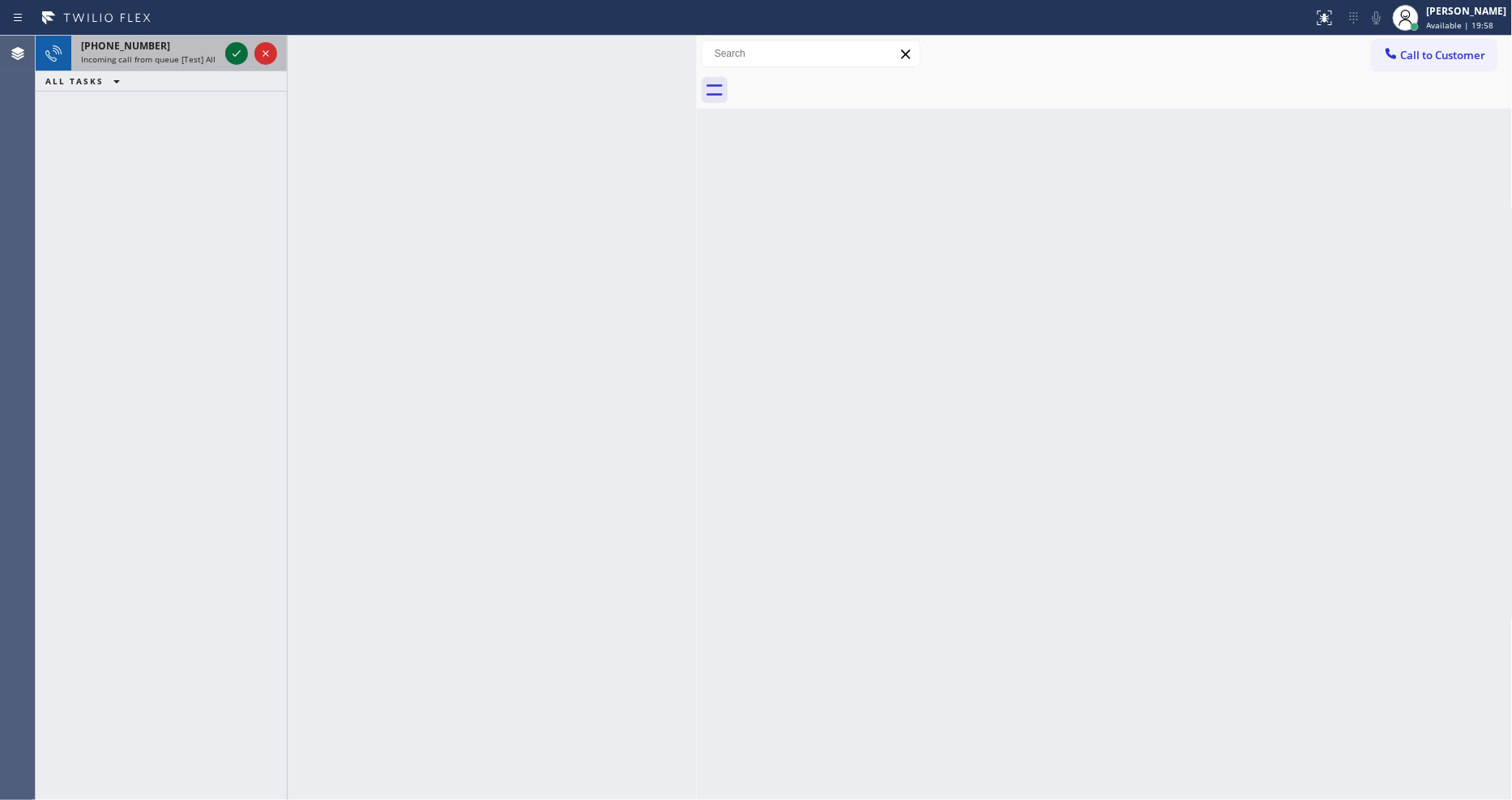
click at [229, 53] on icon at bounding box center [237, 54] width 20 height 20
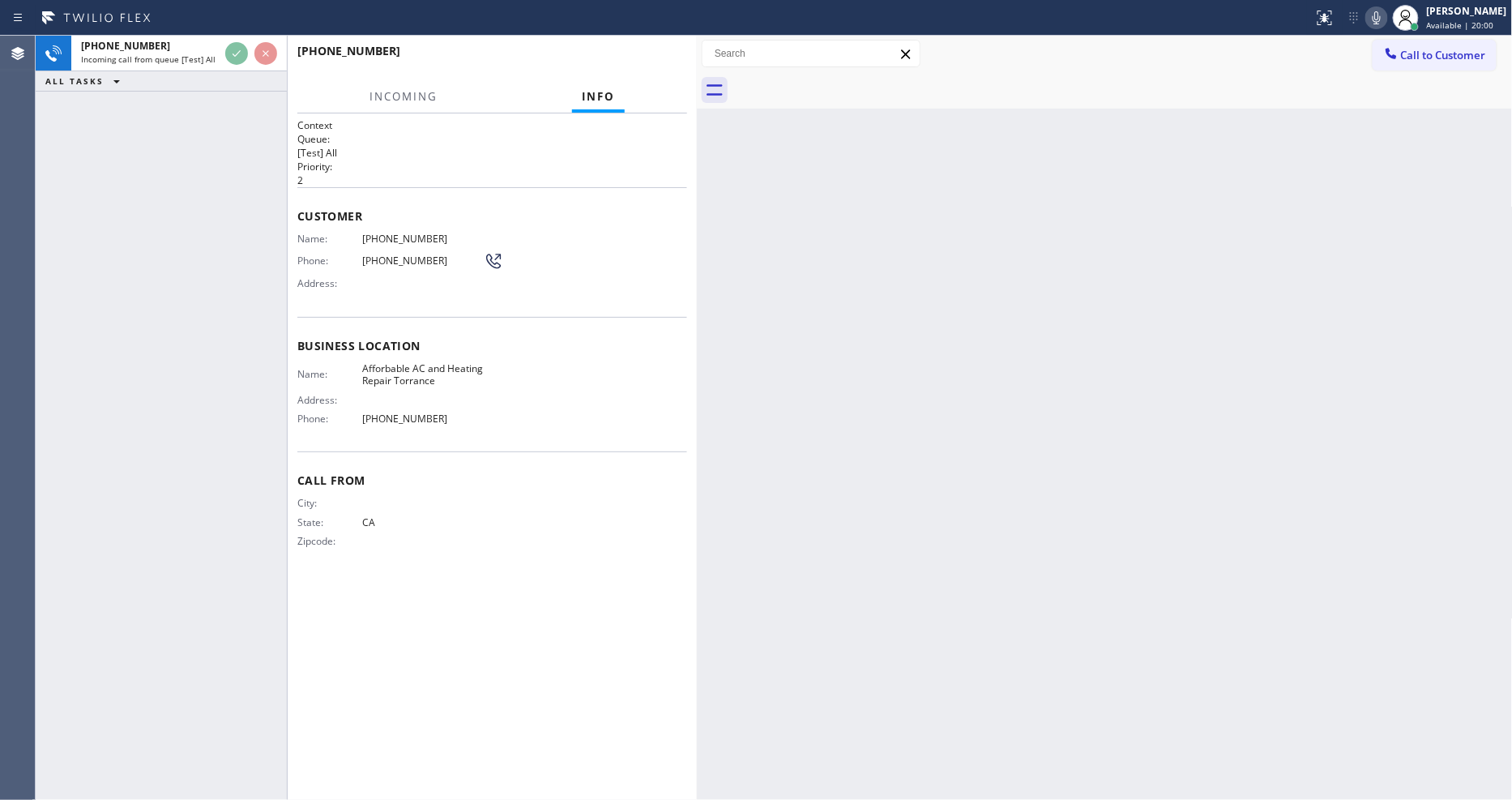
click at [534, 61] on div at bounding box center [487, 67] width 379 height 14
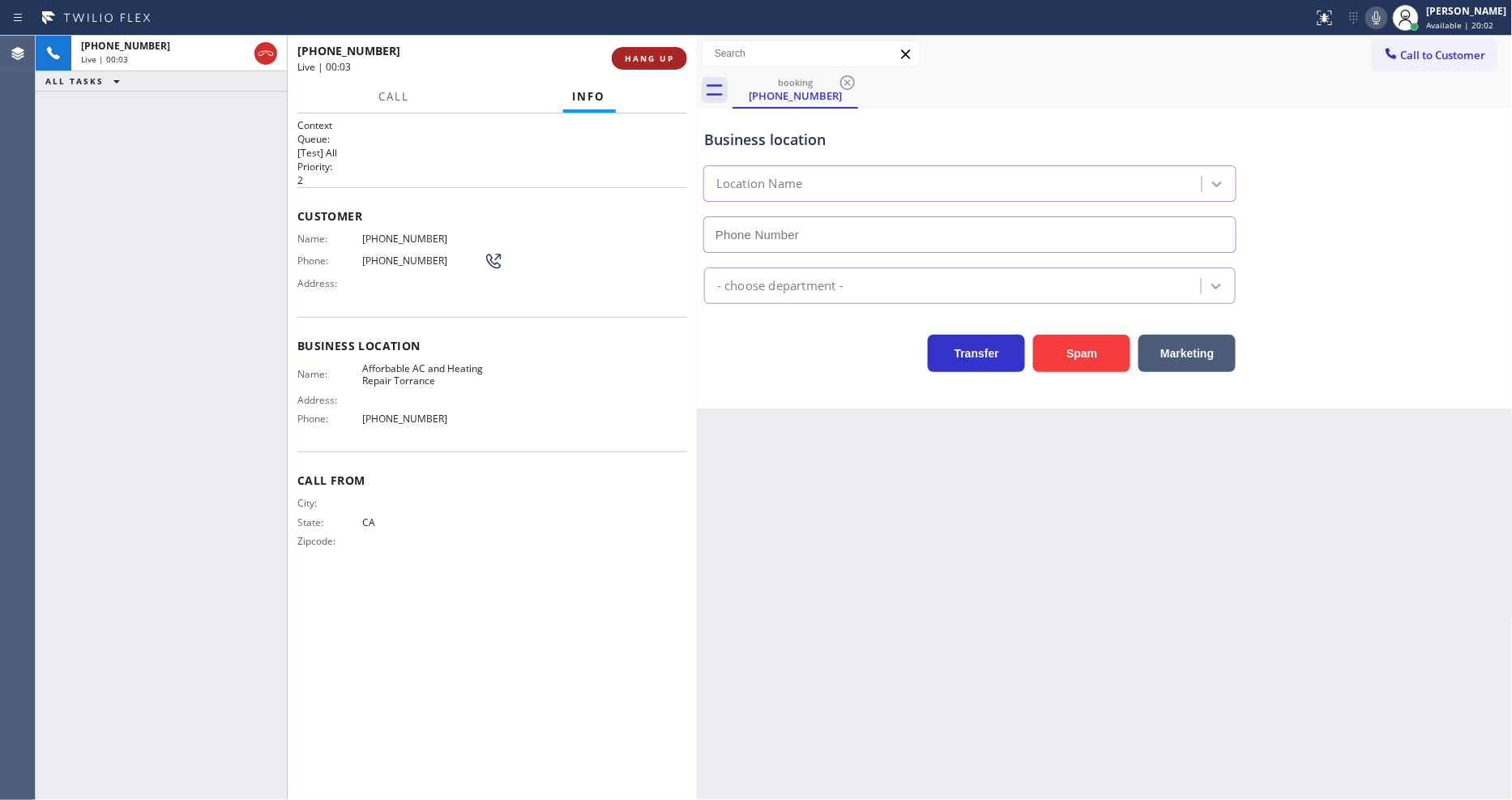
type input "(424) 233-4131"
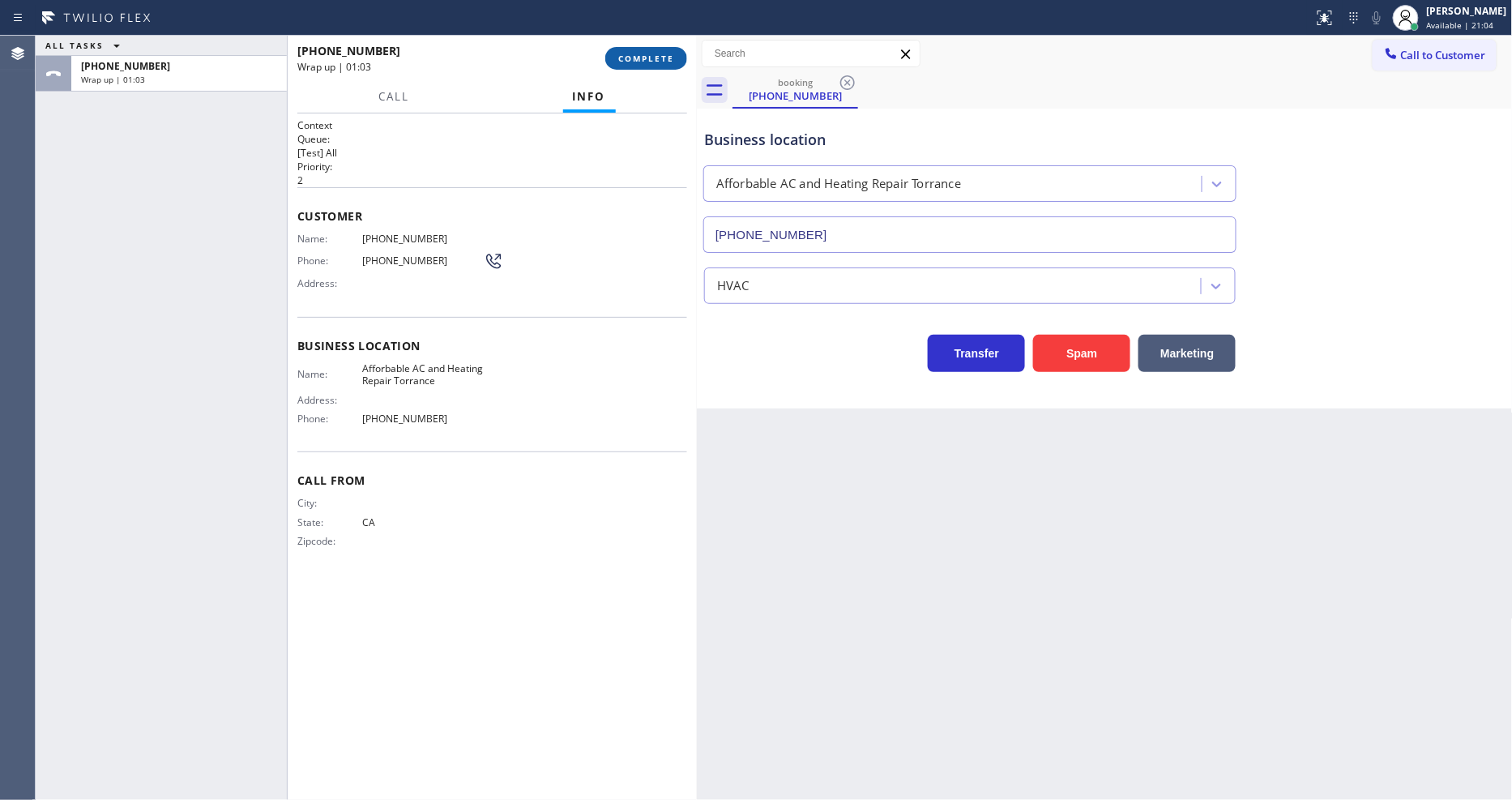
click at [649, 60] on span "COMPLETE" at bounding box center [647, 59] width 56 height 12
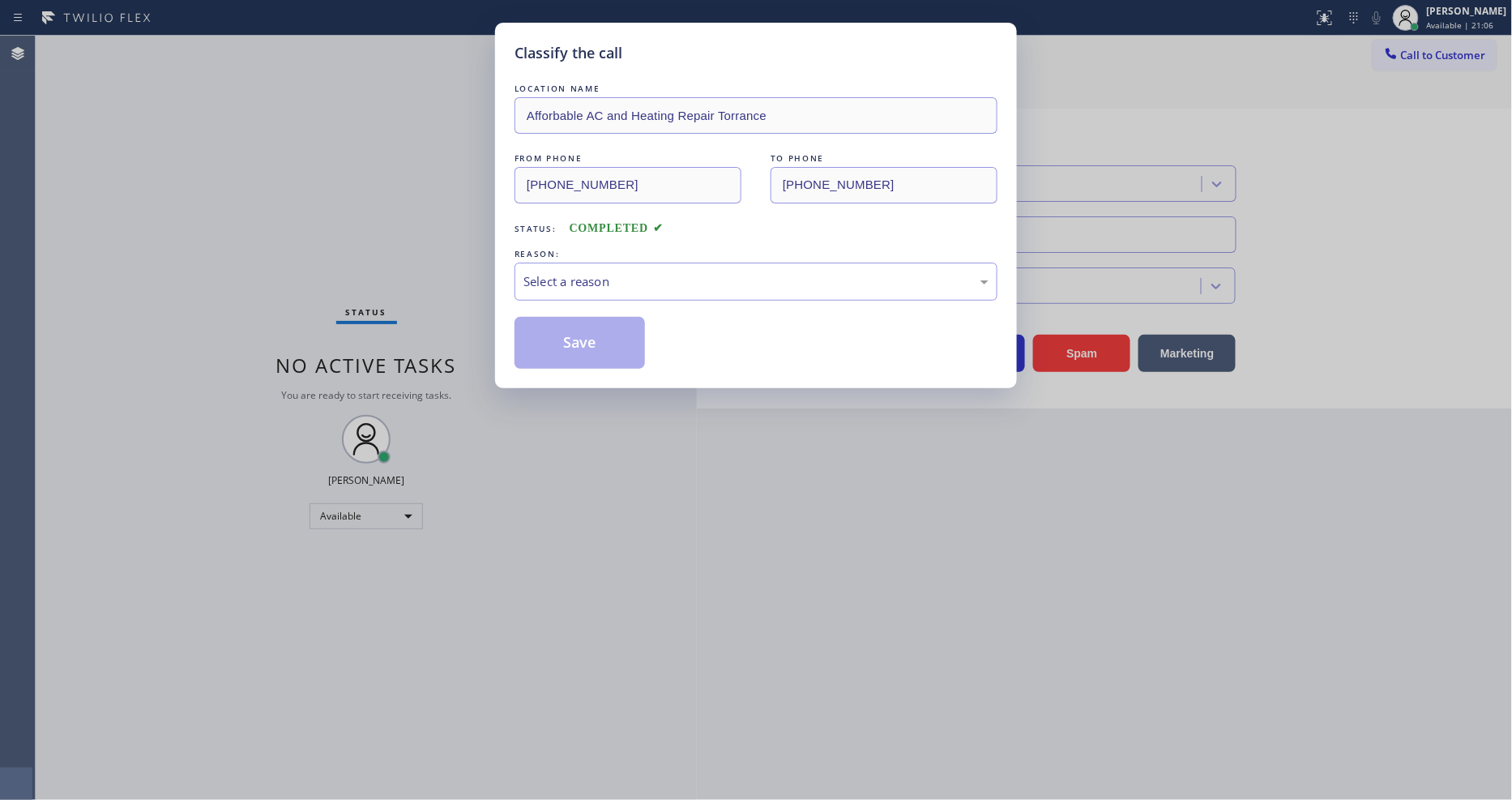
click at [582, 274] on div "Select a reason" at bounding box center [756, 281] width 465 height 19
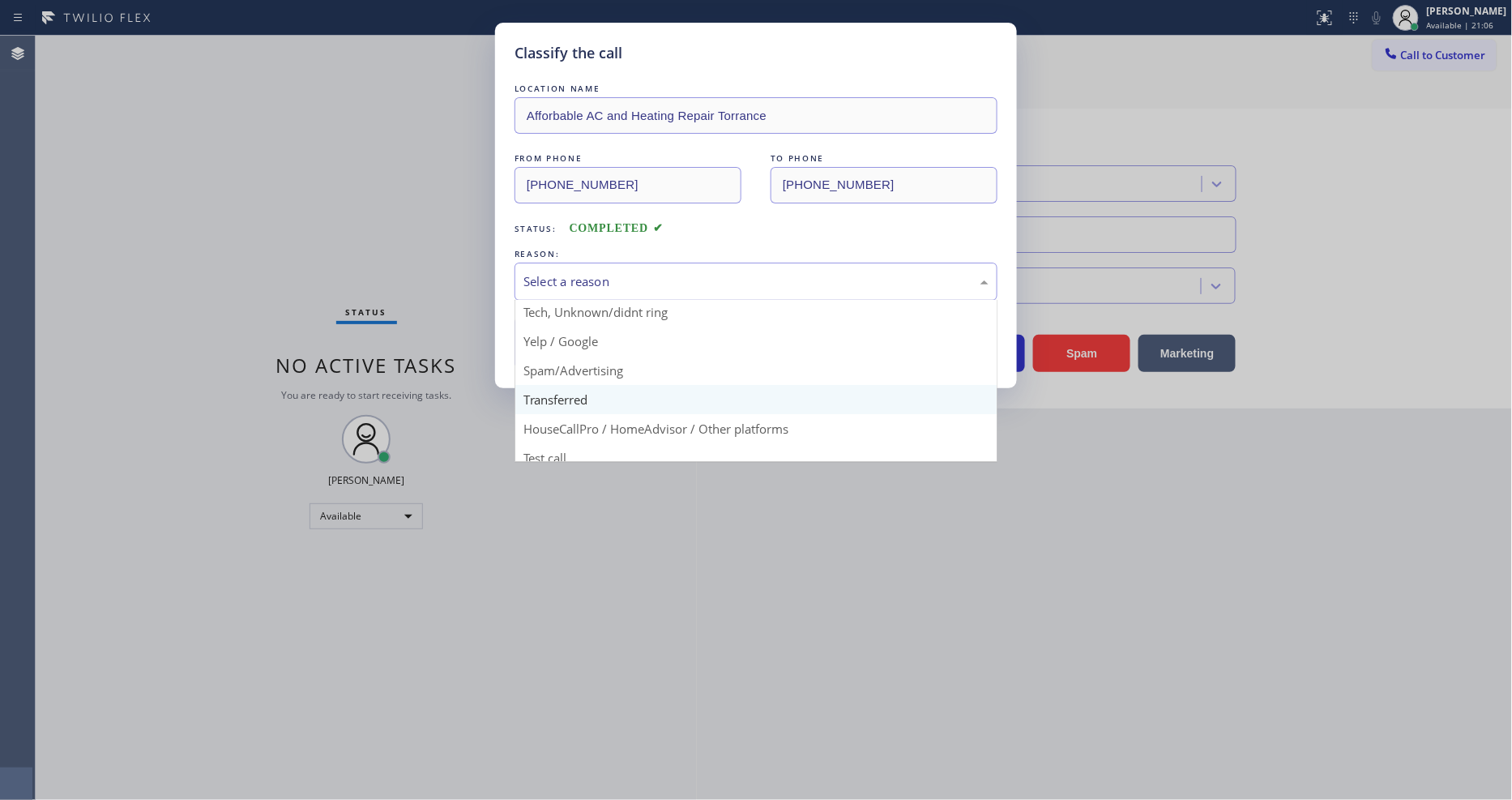
scroll to position [101, 0]
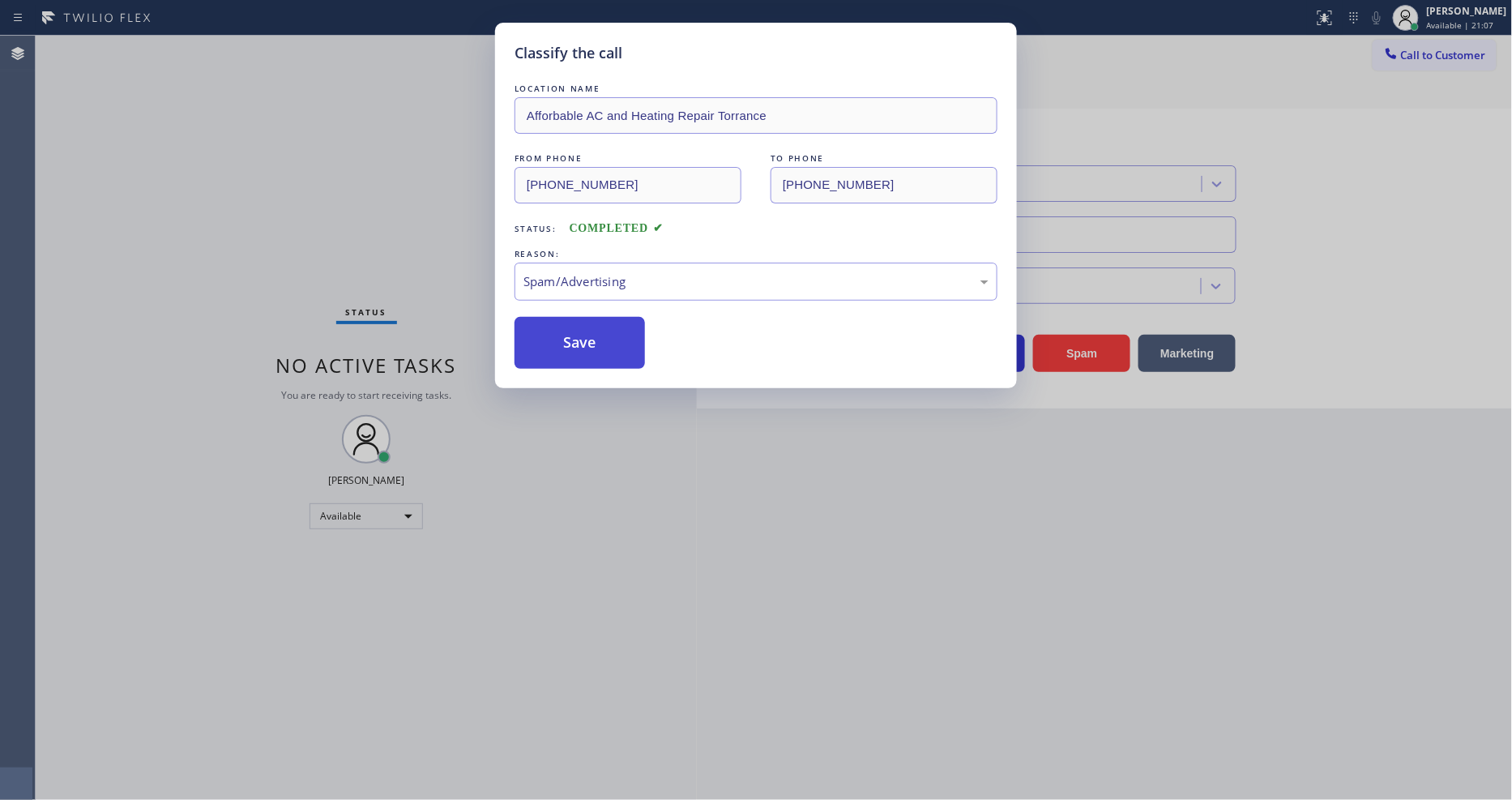
click at [601, 337] on button "Save" at bounding box center [580, 343] width 131 height 52
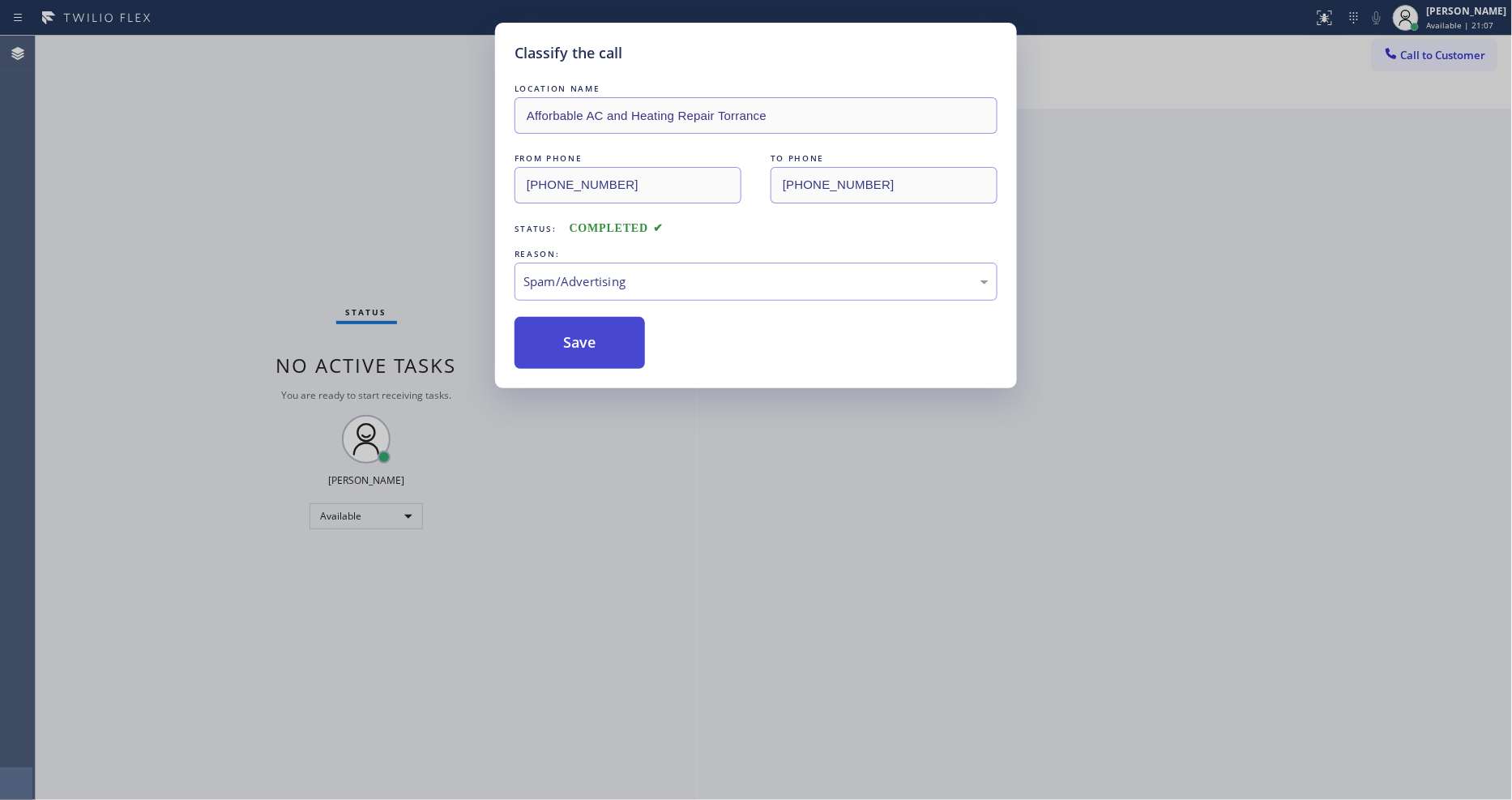
click at [601, 337] on button "Save" at bounding box center [580, 343] width 131 height 52
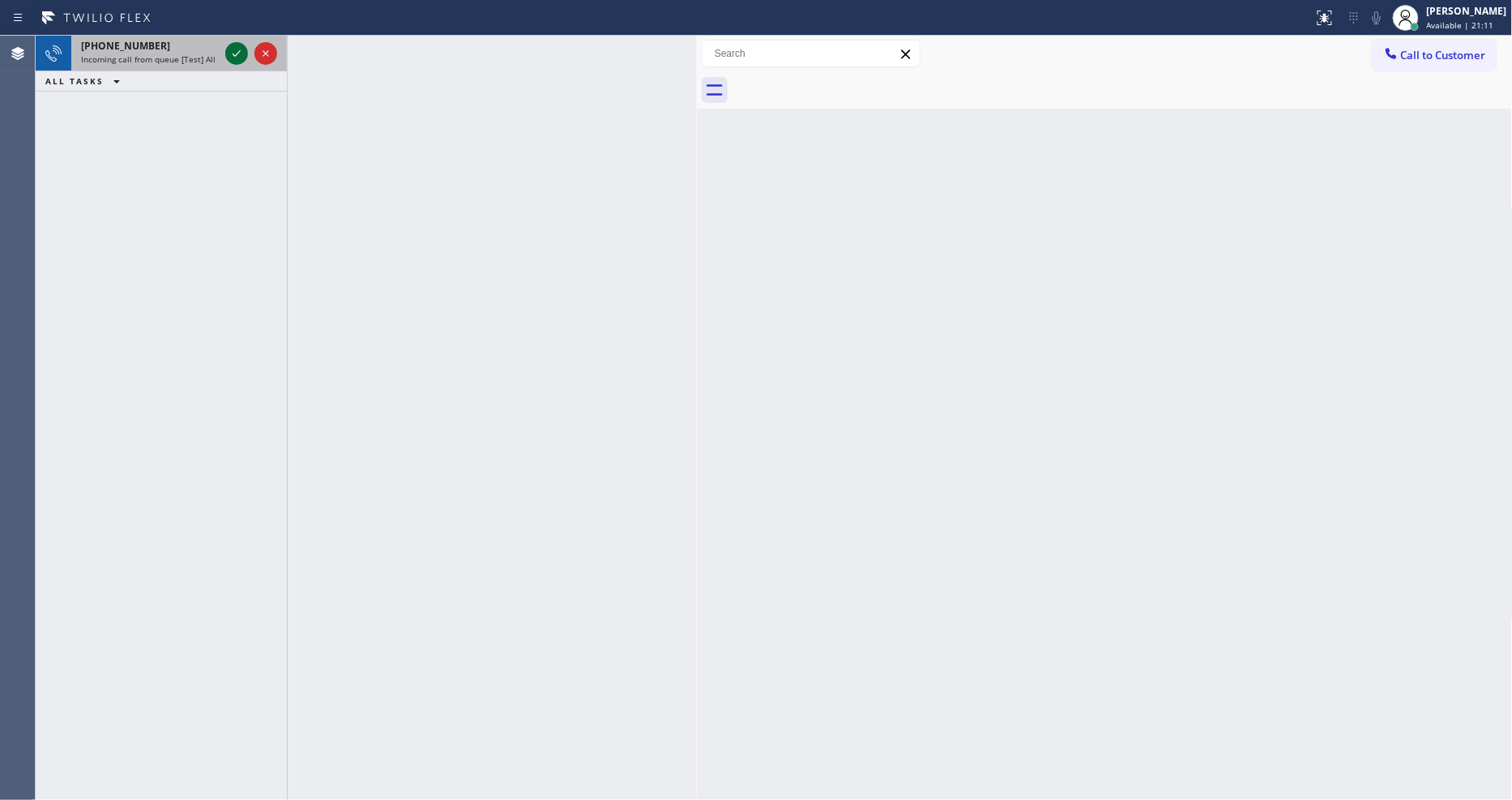
click at [241, 52] on icon at bounding box center [237, 54] width 20 height 20
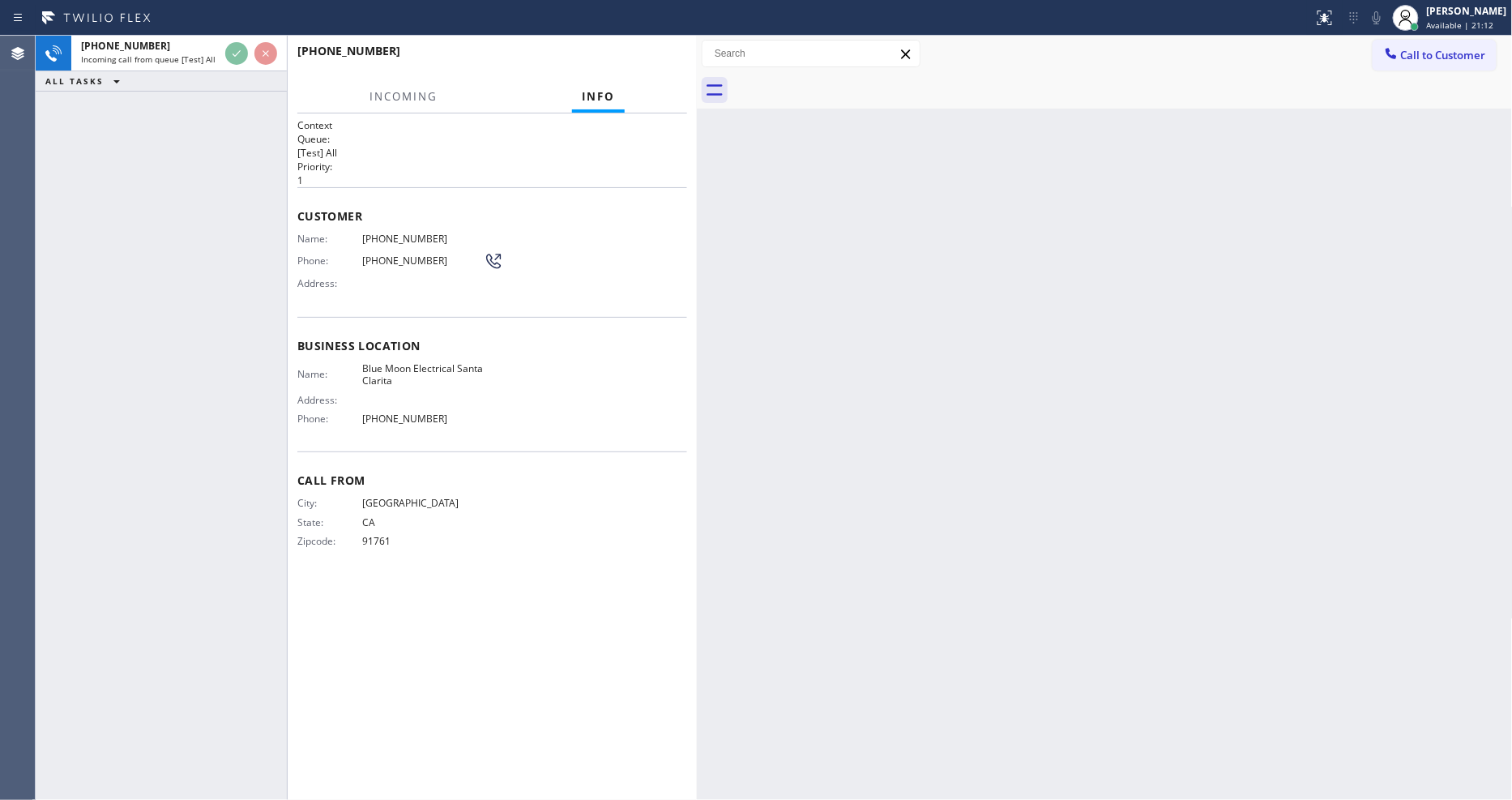
click at [165, 219] on div "+19099754400 Incoming call from queue [Test] All ALL TASKS ALL TASKS ACTIVE TAS…" at bounding box center [161, 418] width 251 height 764
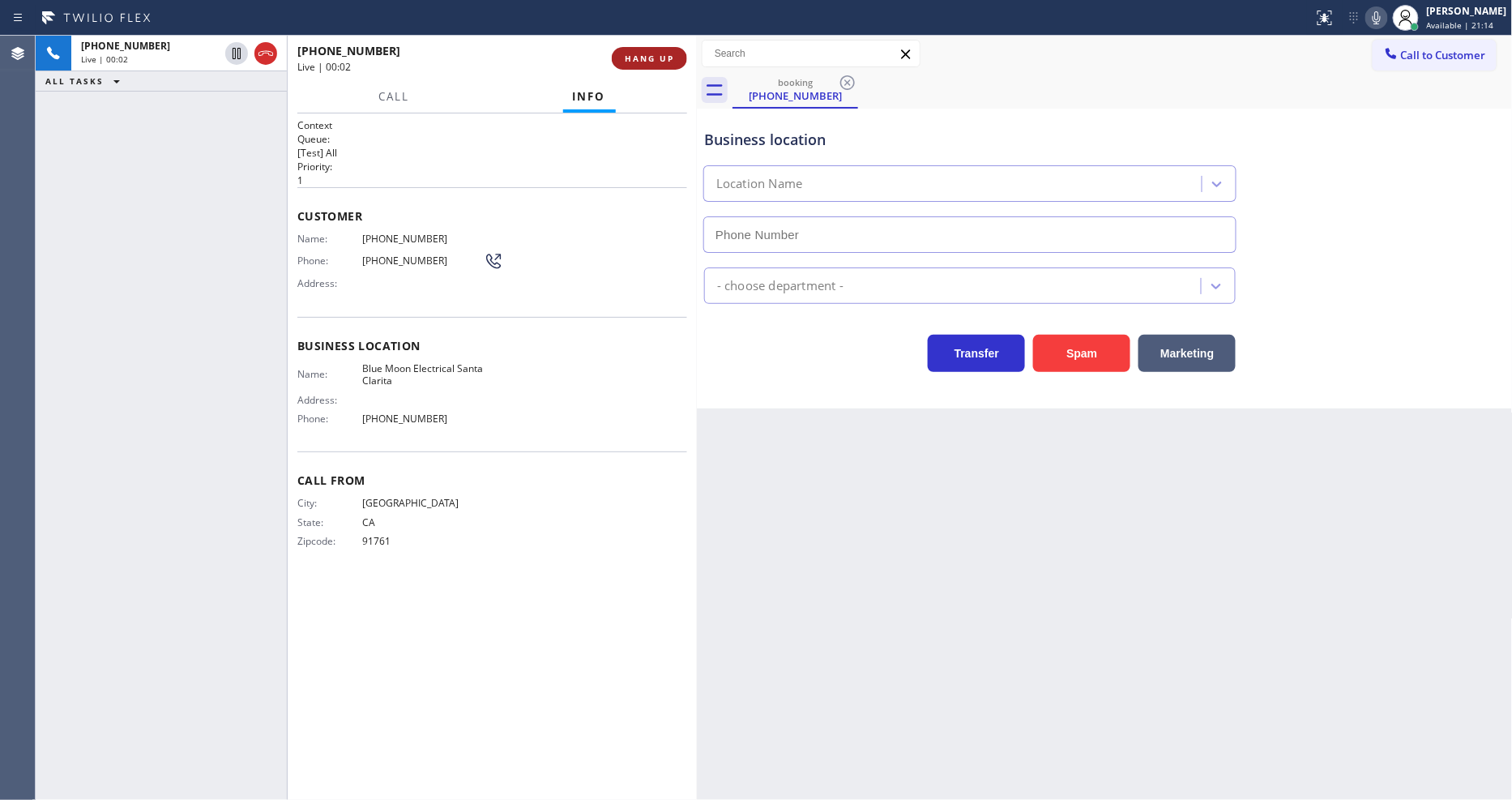
type input "(661) 426-2463"
click at [633, 406] on div "Name: Blue Moon Electrical Santa Clarita Address: Phone: (661) 426-2463" at bounding box center [492, 397] width 390 height 69
click at [412, 369] on span "Blue Moon Electrical Santa Clarita" at bounding box center [423, 375] width 122 height 25
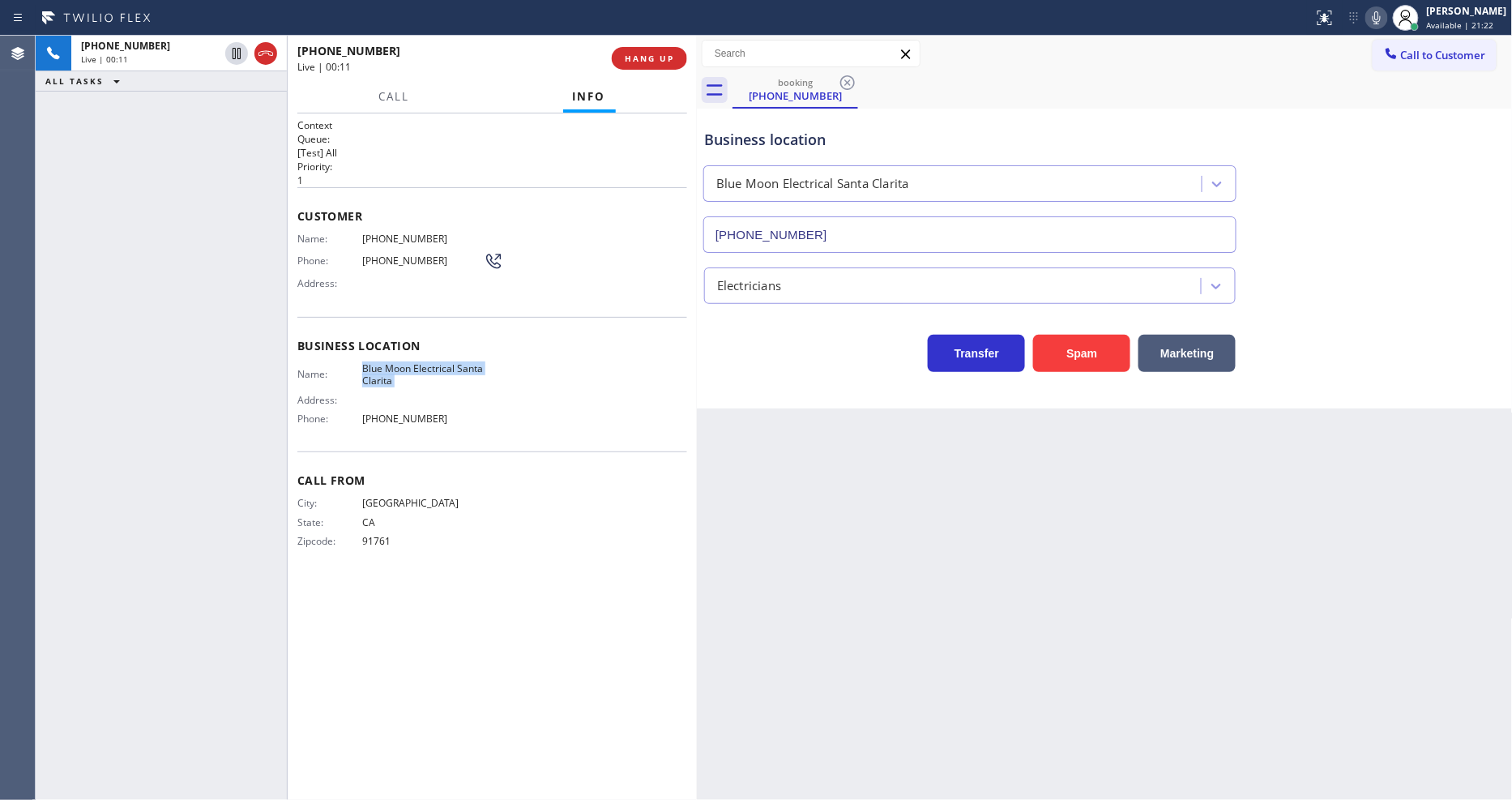
copy span "Blue Moon Electrical Santa Clarita"
click at [400, 232] on span "(909) 975-4400" at bounding box center [423, 238] width 122 height 12
copy span "(909) 975-4400"
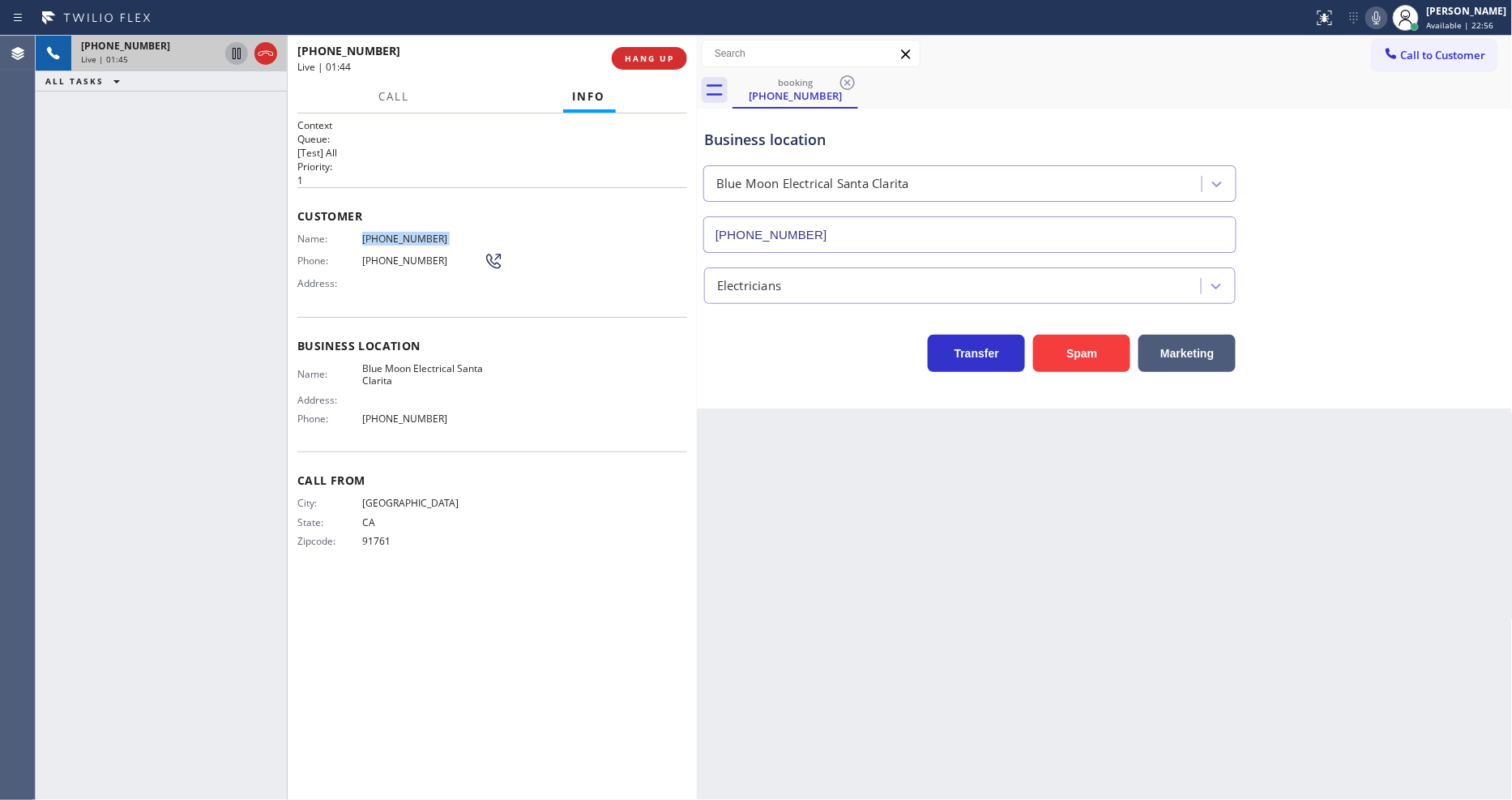
click at [232, 53] on icon at bounding box center [237, 54] width 8 height 12
drag, startPoint x: 1386, startPoint y: 25, endPoint x: 1214, endPoint y: 165, distance: 221.8
click at [1387, 24] on icon at bounding box center [1377, 18] width 20 height 20
click at [1140, 596] on div "Back to Dashboard Change Sender ID Customers Technicians Select a contact Outbo…" at bounding box center [1105, 418] width 816 height 764
click at [758, 579] on div "Back to Dashboard Change Sender ID Customers Technicians Select a contact Outbo…" at bounding box center [1105, 418] width 816 height 764
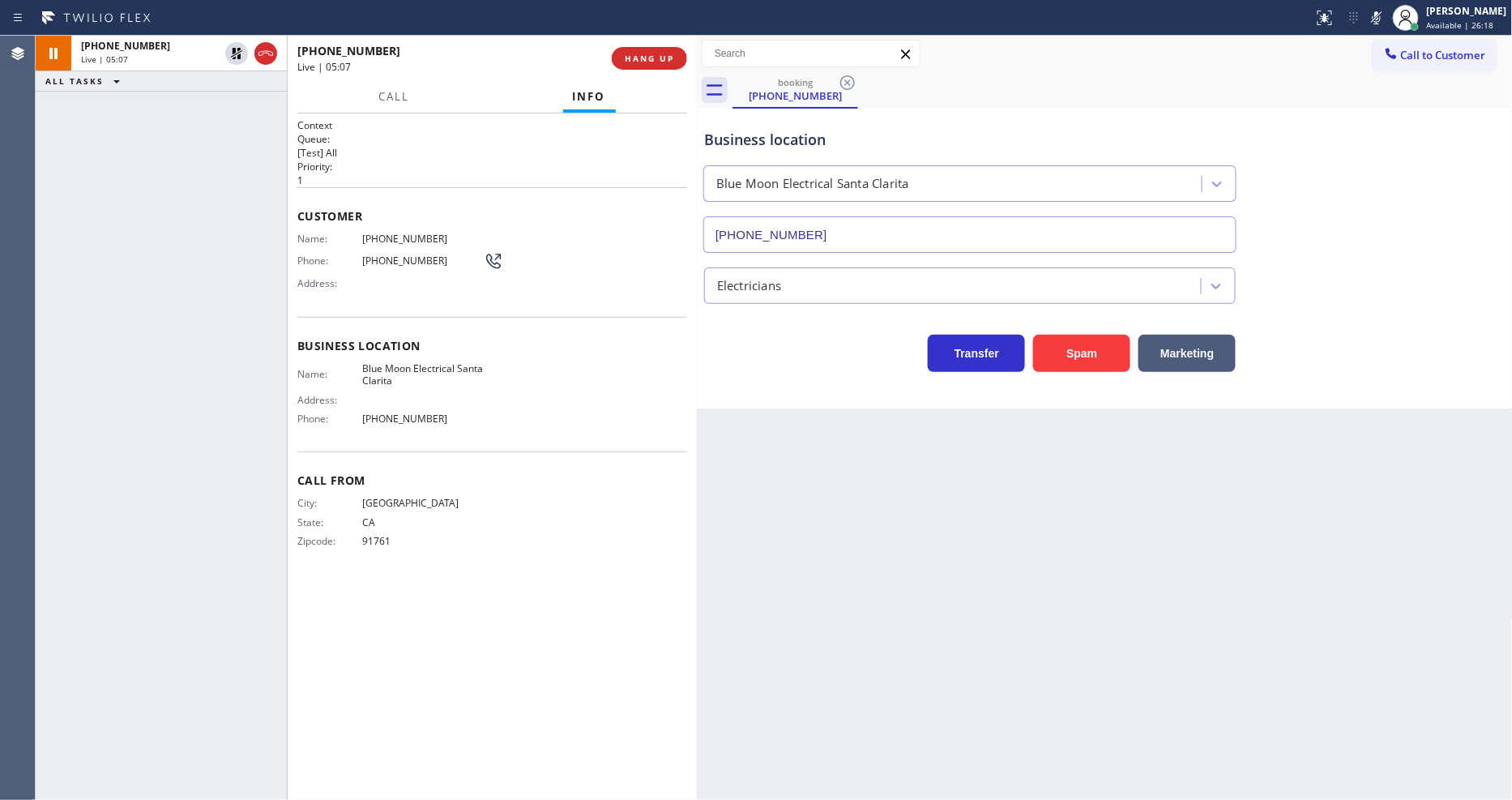
click at [318, 486] on div "Call From City: ONTARIO State: CA Zipcode: 91761" at bounding box center [492, 513] width 390 height 122
click at [236, 49] on icon at bounding box center [237, 54] width 20 height 20
click at [1383, 20] on rect at bounding box center [1377, 17] width 12 height 12
click at [1454, 20] on span "Available | 27:16" at bounding box center [1461, 26] width 67 height 12
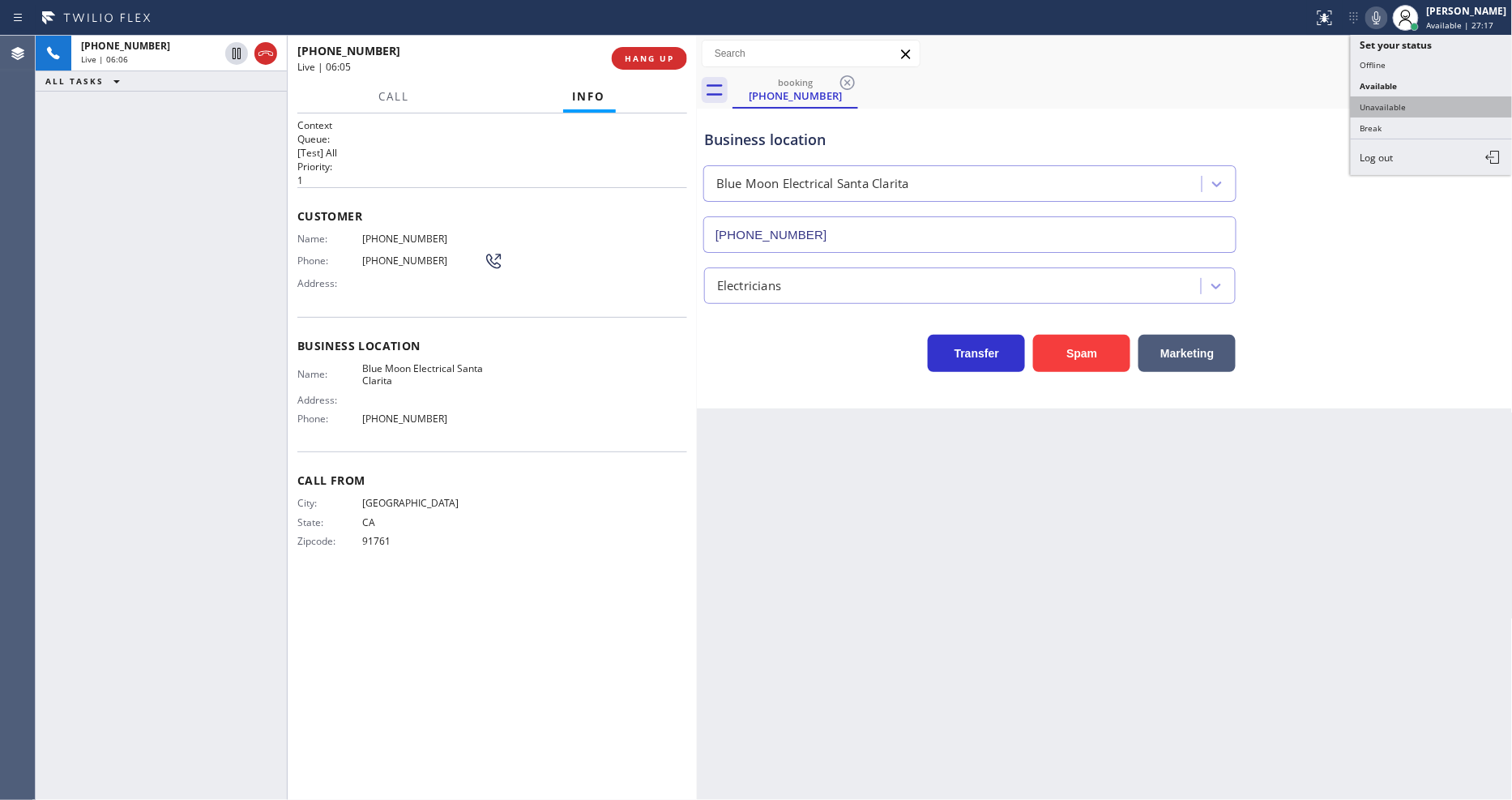
click at [1422, 109] on button "Unavailable" at bounding box center [1432, 107] width 162 height 21
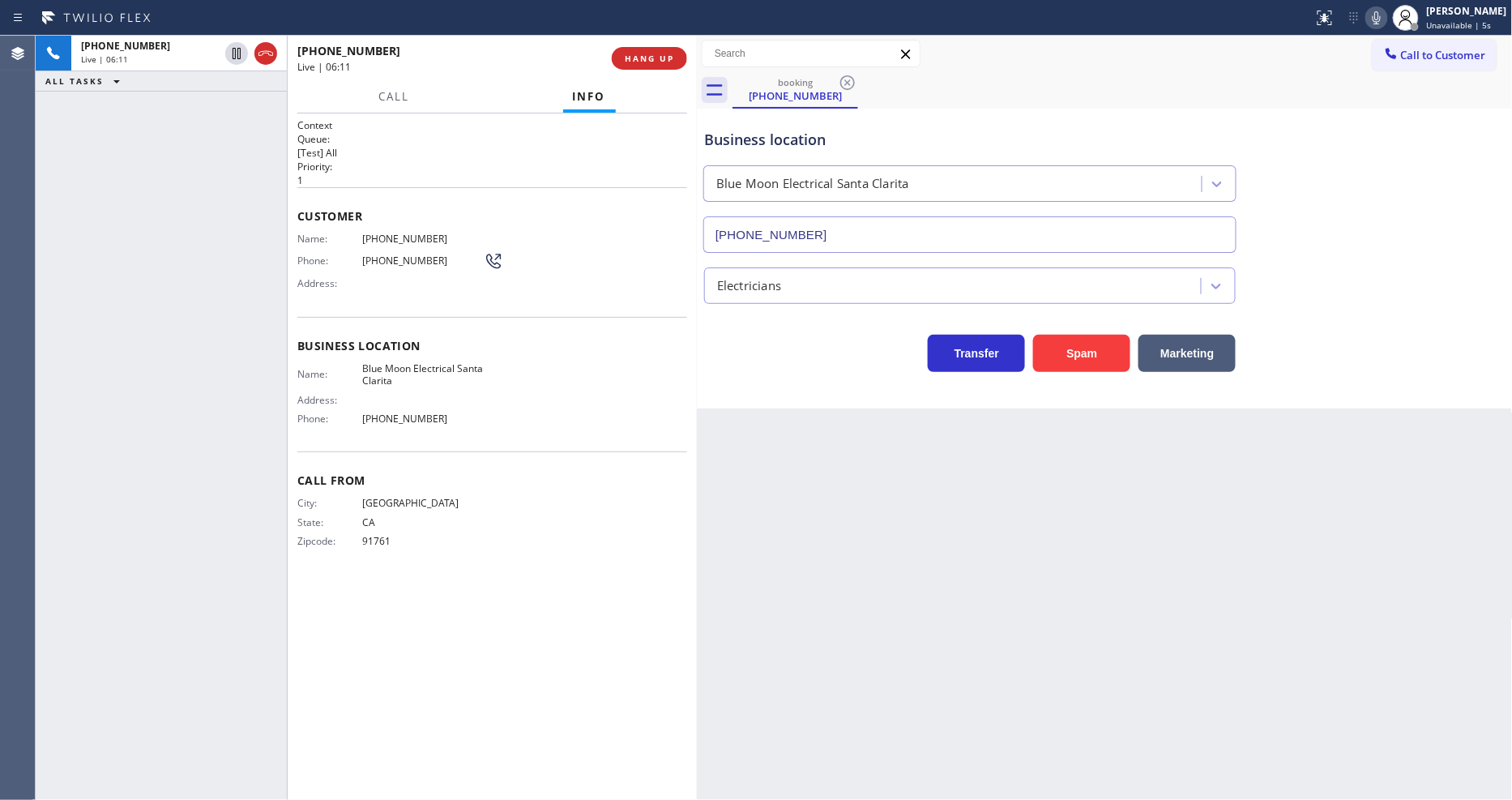
drag, startPoint x: 405, startPoint y: 489, endPoint x: 470, endPoint y: 563, distance: 98.5
click at [405, 490] on div "Call From City: ONTARIO State: CA Zipcode: 91761" at bounding box center [492, 513] width 390 height 122
click at [669, 61] on span "HANG UP" at bounding box center [649, 59] width 50 height 12
click at [667, 60] on span "HANG UP" at bounding box center [649, 59] width 50 height 12
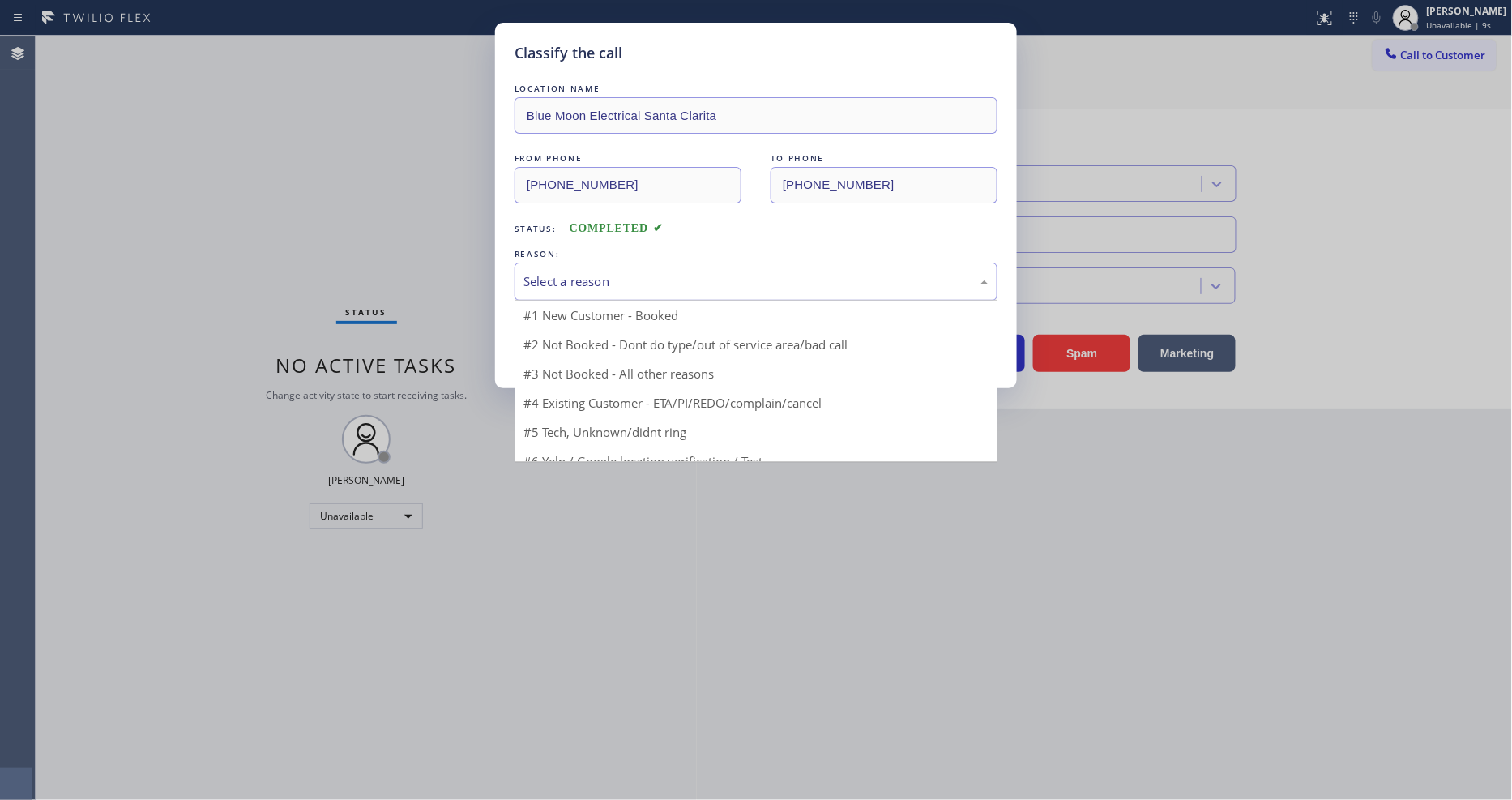
click at [578, 276] on div "Select a reason" at bounding box center [756, 281] width 465 height 19
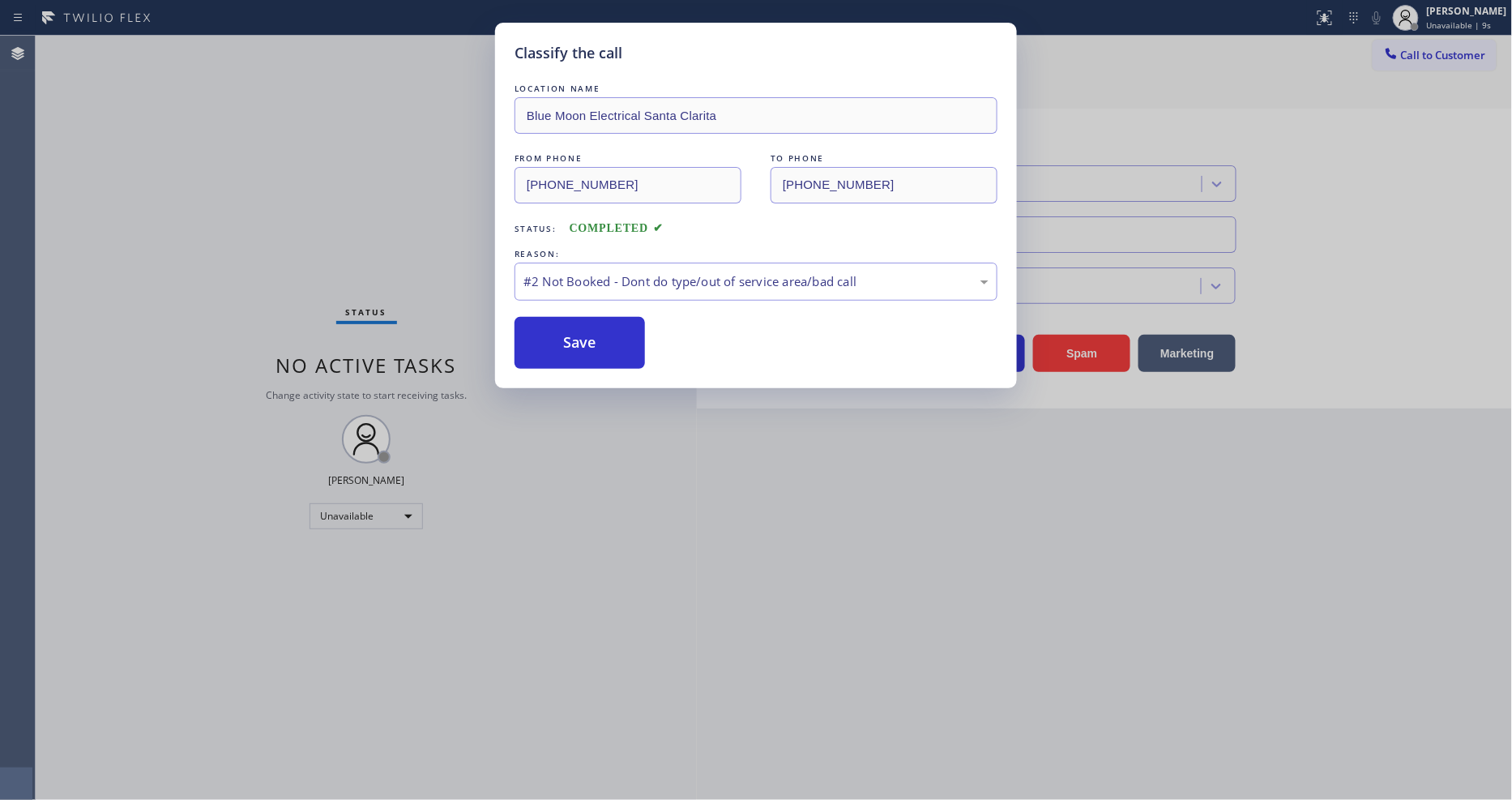
click at [562, 343] on button "Save" at bounding box center [580, 343] width 131 height 52
click at [562, 341] on button "Save" at bounding box center [580, 343] width 131 height 52
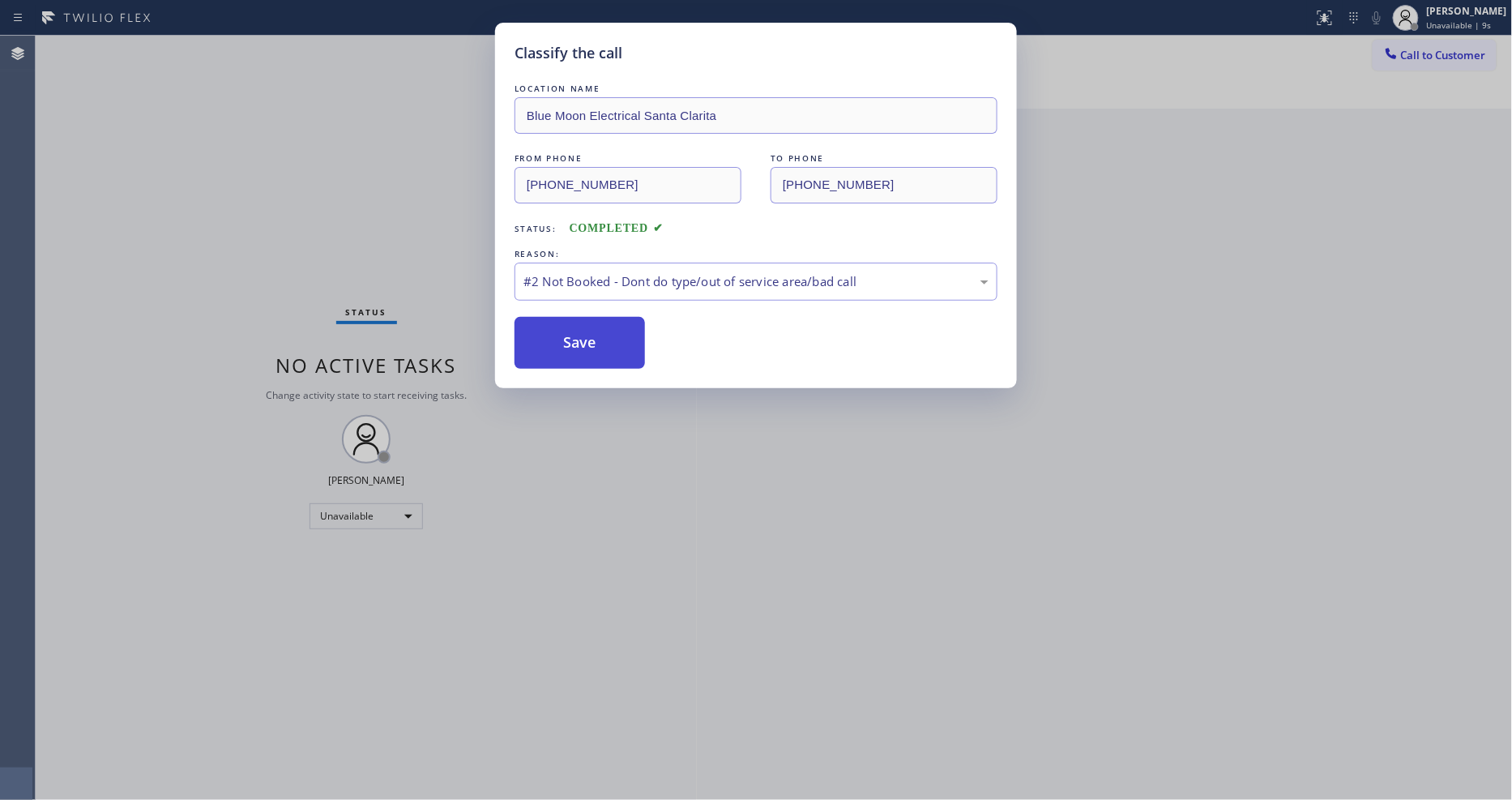
click at [562, 341] on button "Save" at bounding box center [580, 343] width 131 height 52
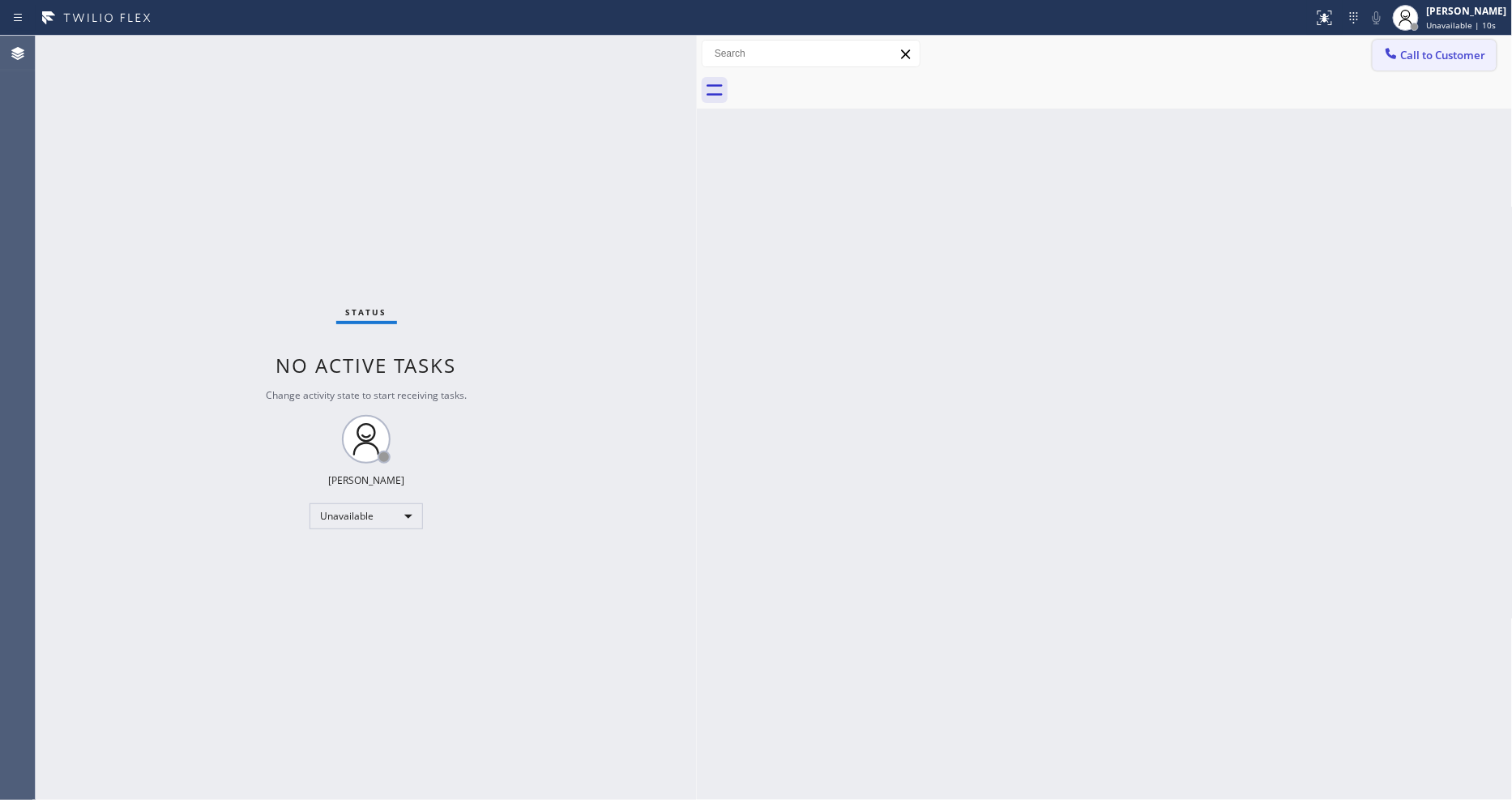
click at [1416, 47] on button "Call to Customer" at bounding box center [1435, 55] width 124 height 31
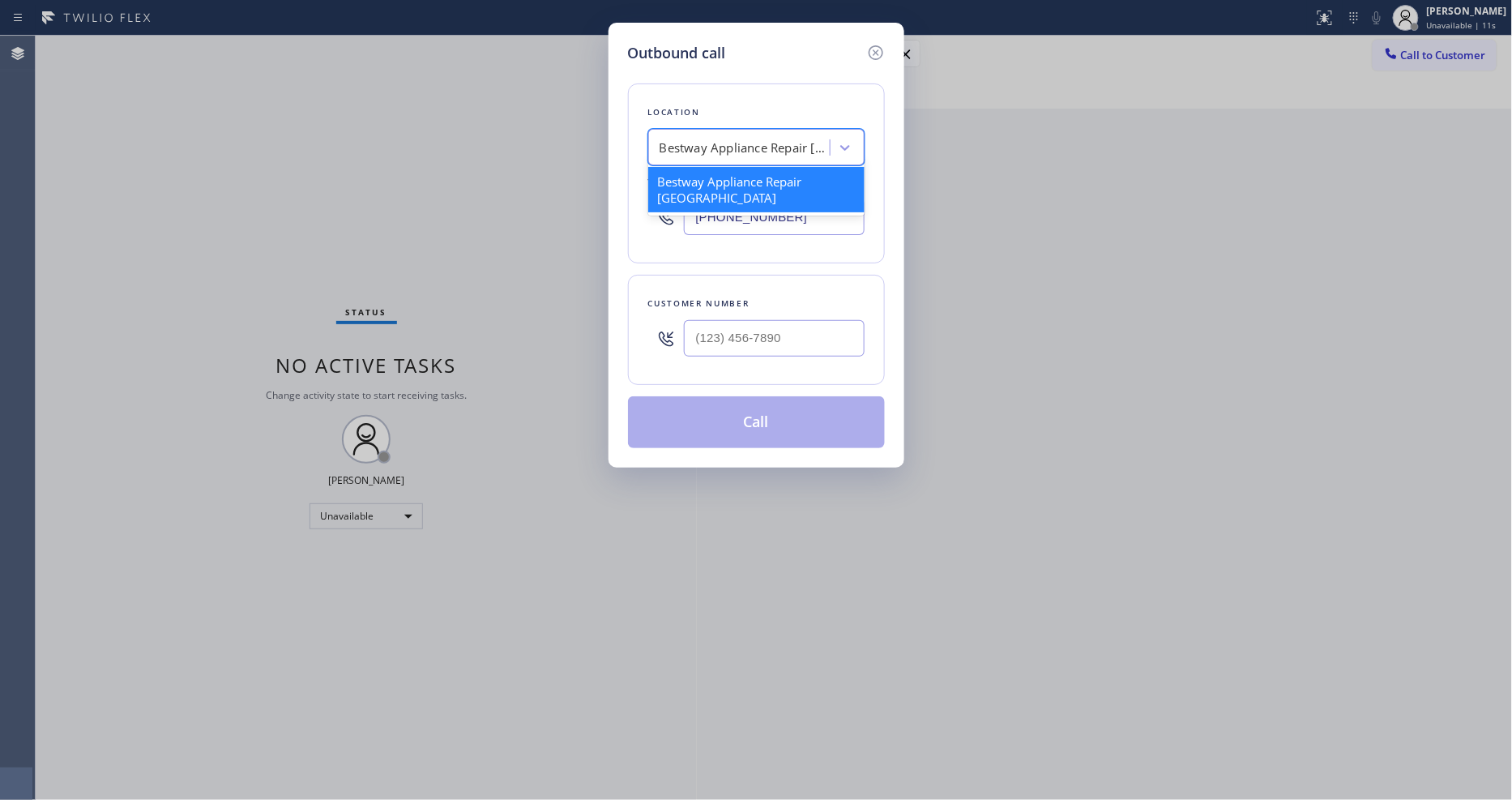
click at [779, 144] on div "Bestway Appliance Repair Phoenix" at bounding box center [745, 148] width 170 height 19
paste input "Boston Sub-Zero Repair Service"
type input "Boston Sub-Zero Repair Service"
click at [731, 186] on div "Boston Sub-Zero Repair Service" at bounding box center [757, 181] width 217 height 29
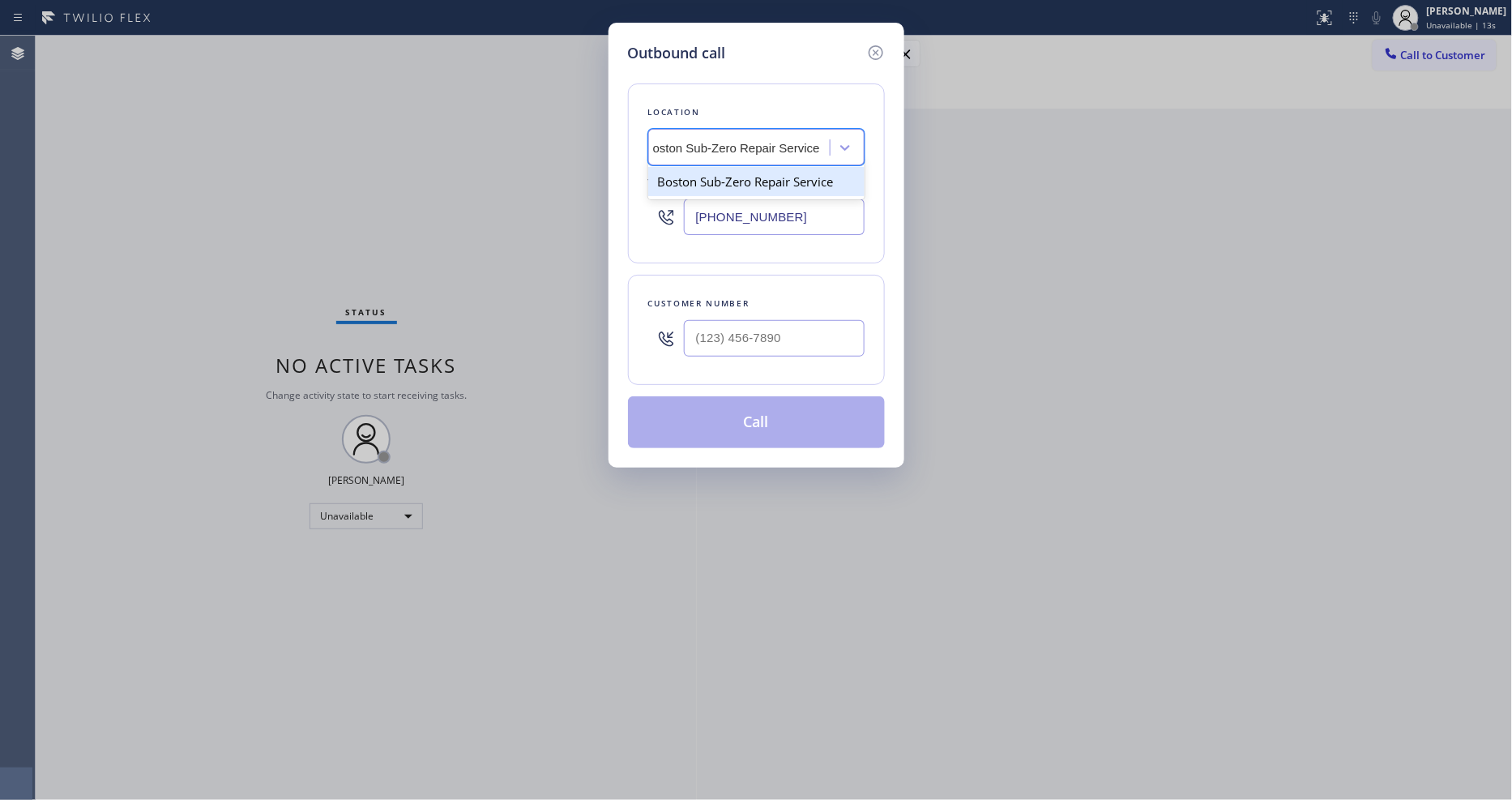
type input "(617) 249-6766"
click at [433, 301] on div "Outbound call Location Boston Sub-Zero Repair Service Your caller id phone numb…" at bounding box center [756, 400] width 1512 height 800
click at [721, 325] on input "(___) ___-____" at bounding box center [774, 338] width 181 height 36
paste input "781) 910-0665"
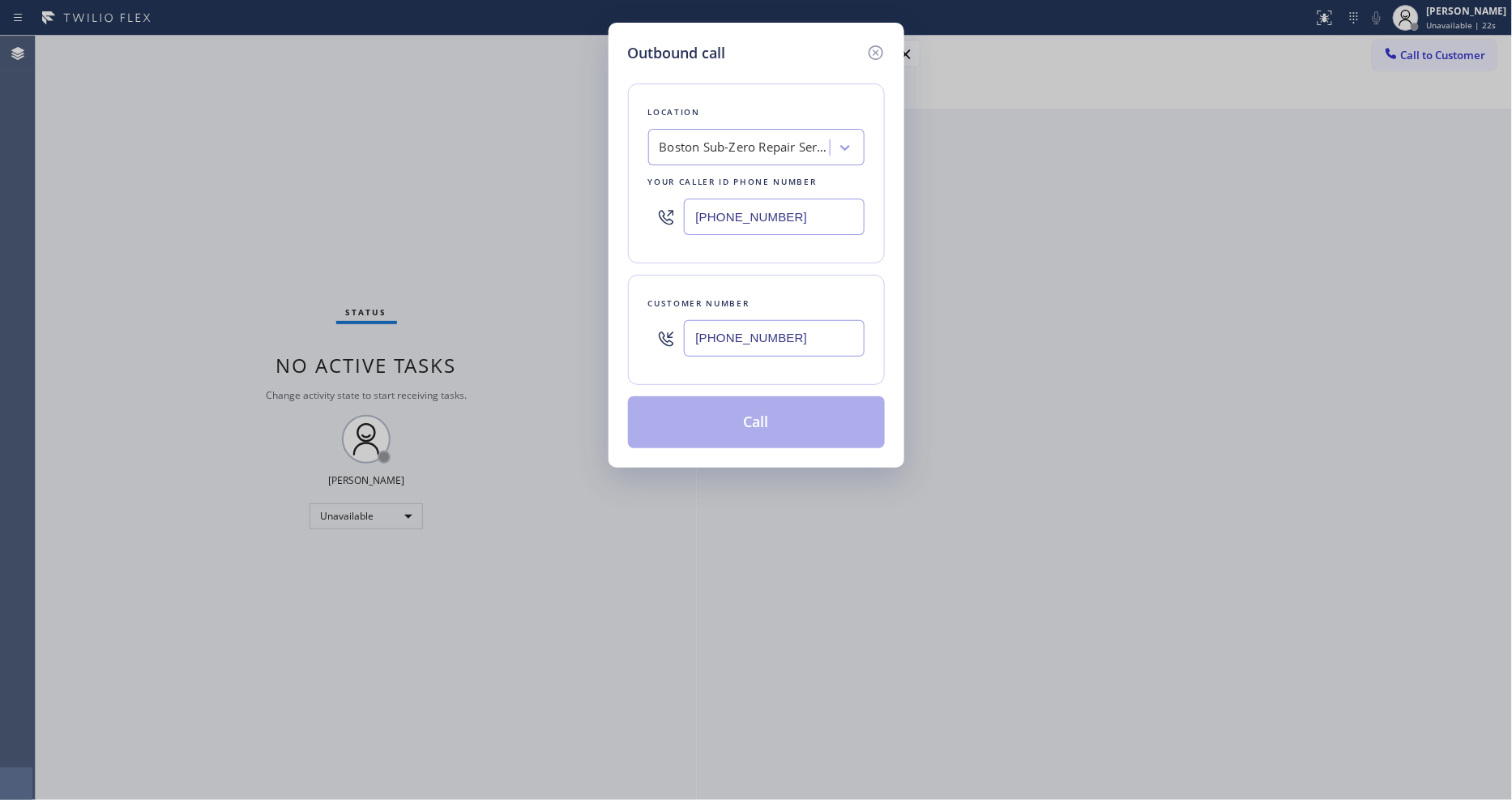
type input "(781) 910-0665"
click at [689, 408] on button "Call" at bounding box center [756, 422] width 257 height 52
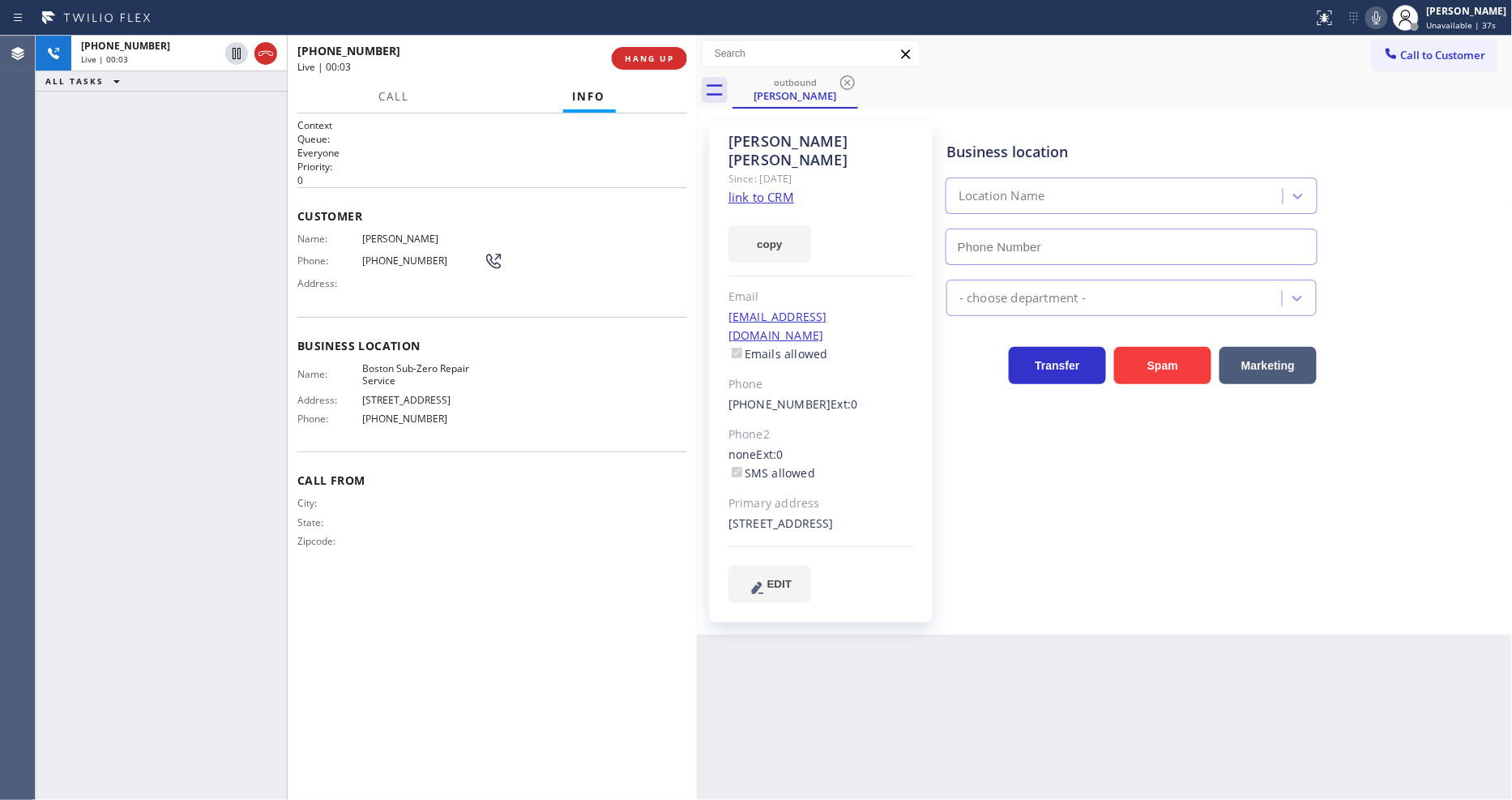
click at [1048, 563] on div "Business location Location Name - choose department - Transfer Spam Marketing" at bounding box center [1227, 362] width 566 height 473
type input "(617) 249-6766"
click at [1105, 523] on div "Business location Boston Sub-Zero Repair Service (617) 249-6766 Appliance Repai…" at bounding box center [1227, 362] width 566 height 473
click at [1387, 11] on icon at bounding box center [1377, 18] width 20 height 20
click at [1387, 22] on icon at bounding box center [1377, 18] width 20 height 20
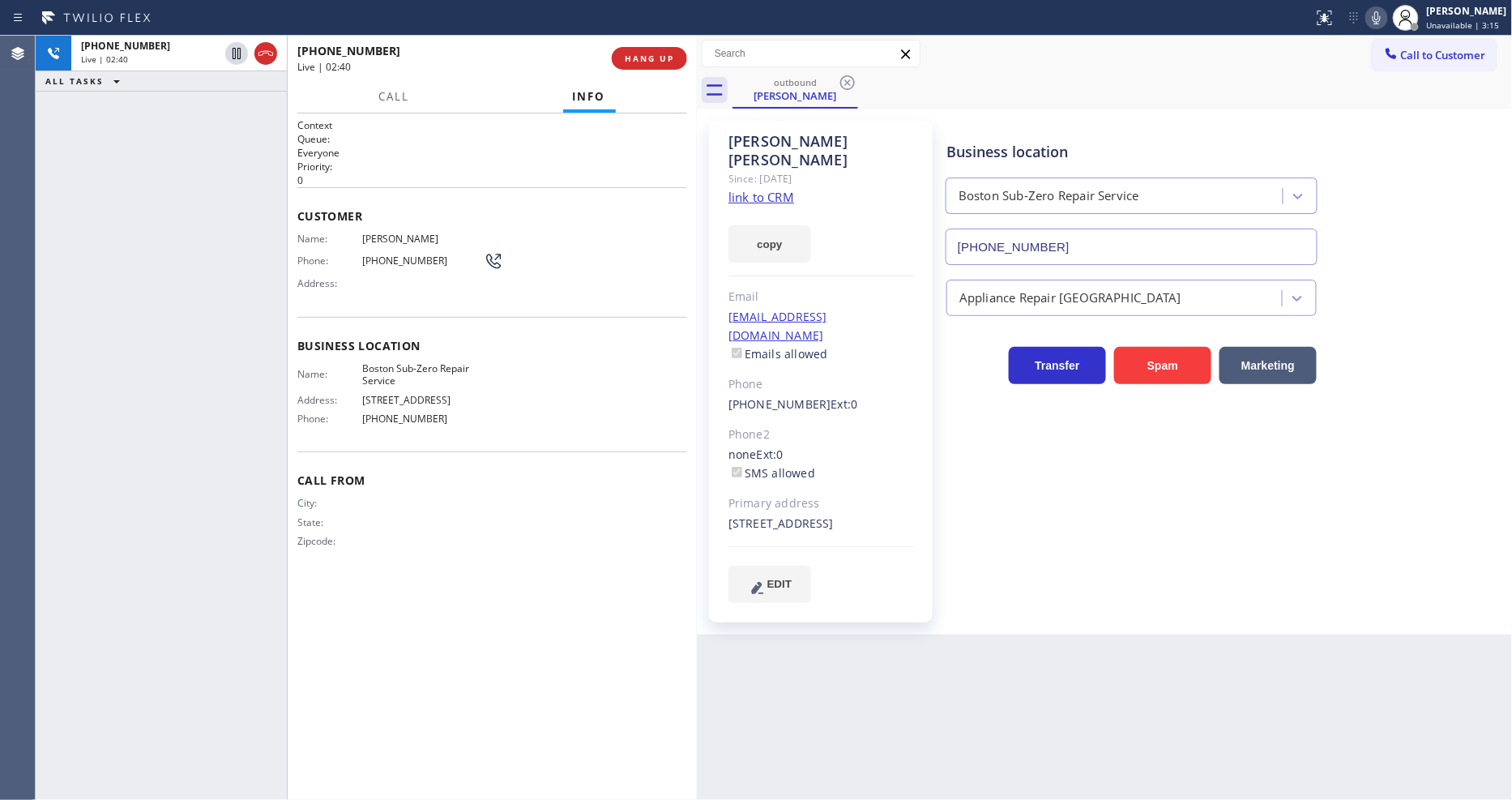
click at [1381, 22] on icon at bounding box center [1377, 18] width 8 height 13
click at [241, 256] on div "+17819100665 Live | 04:17 ALL TASKS ALL TASKS ACTIVE TASKS TASKS IN WRAP UP" at bounding box center [161, 418] width 251 height 764
click at [633, 59] on span "HANG UP" at bounding box center [649, 59] width 50 height 12
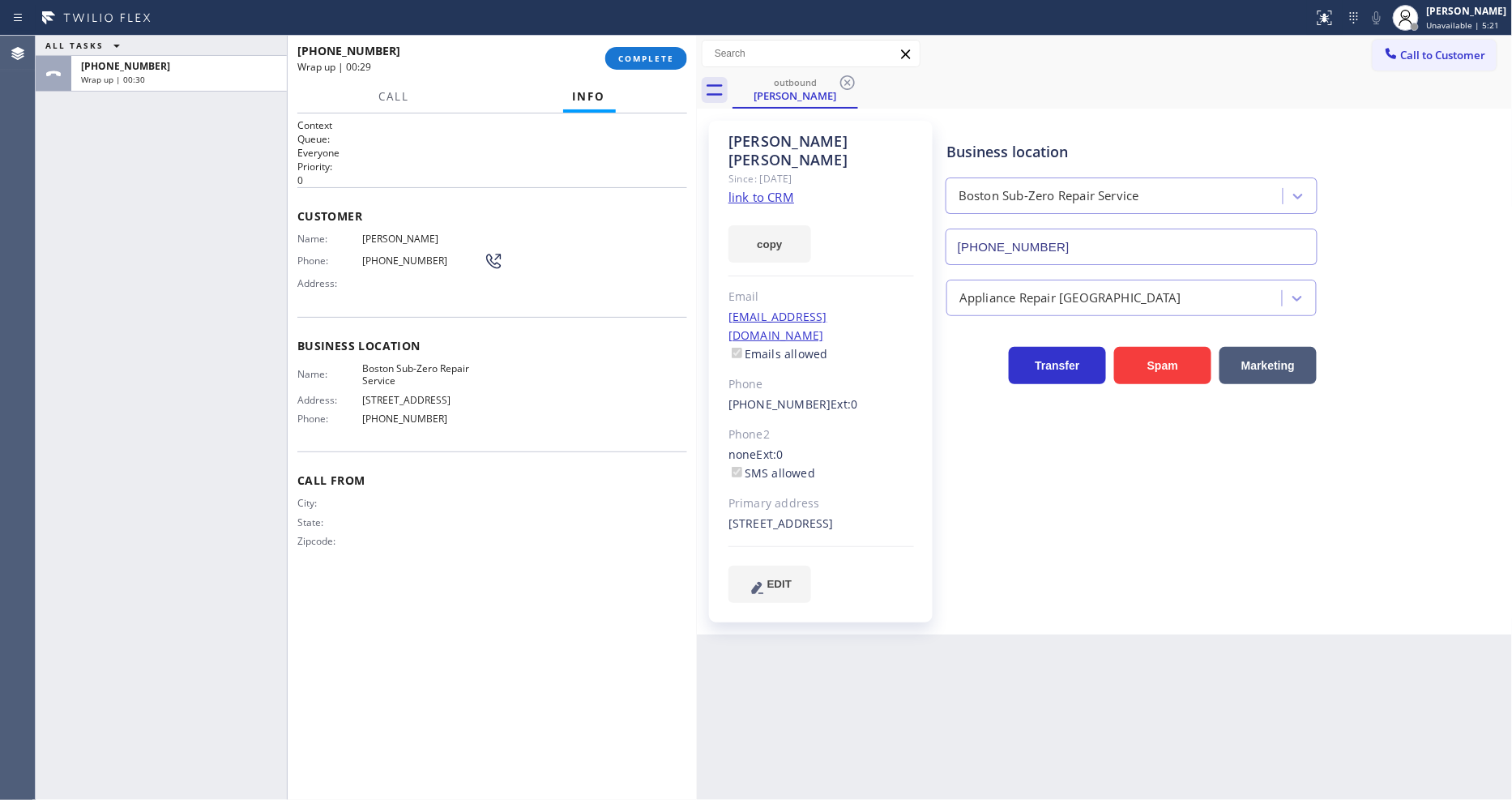
drag, startPoint x: 1199, startPoint y: 536, endPoint x: 1330, endPoint y: 590, distance: 141.7
click at [1198, 539] on div "Business location Boston Sub-Zero Repair Service (617) 249-6766 Appliance Repai…" at bounding box center [1227, 362] width 566 height 473
click at [400, 488] on span "Call From" at bounding box center [492, 480] width 390 height 16
click at [674, 60] on button "COMPLETE" at bounding box center [646, 58] width 82 height 22
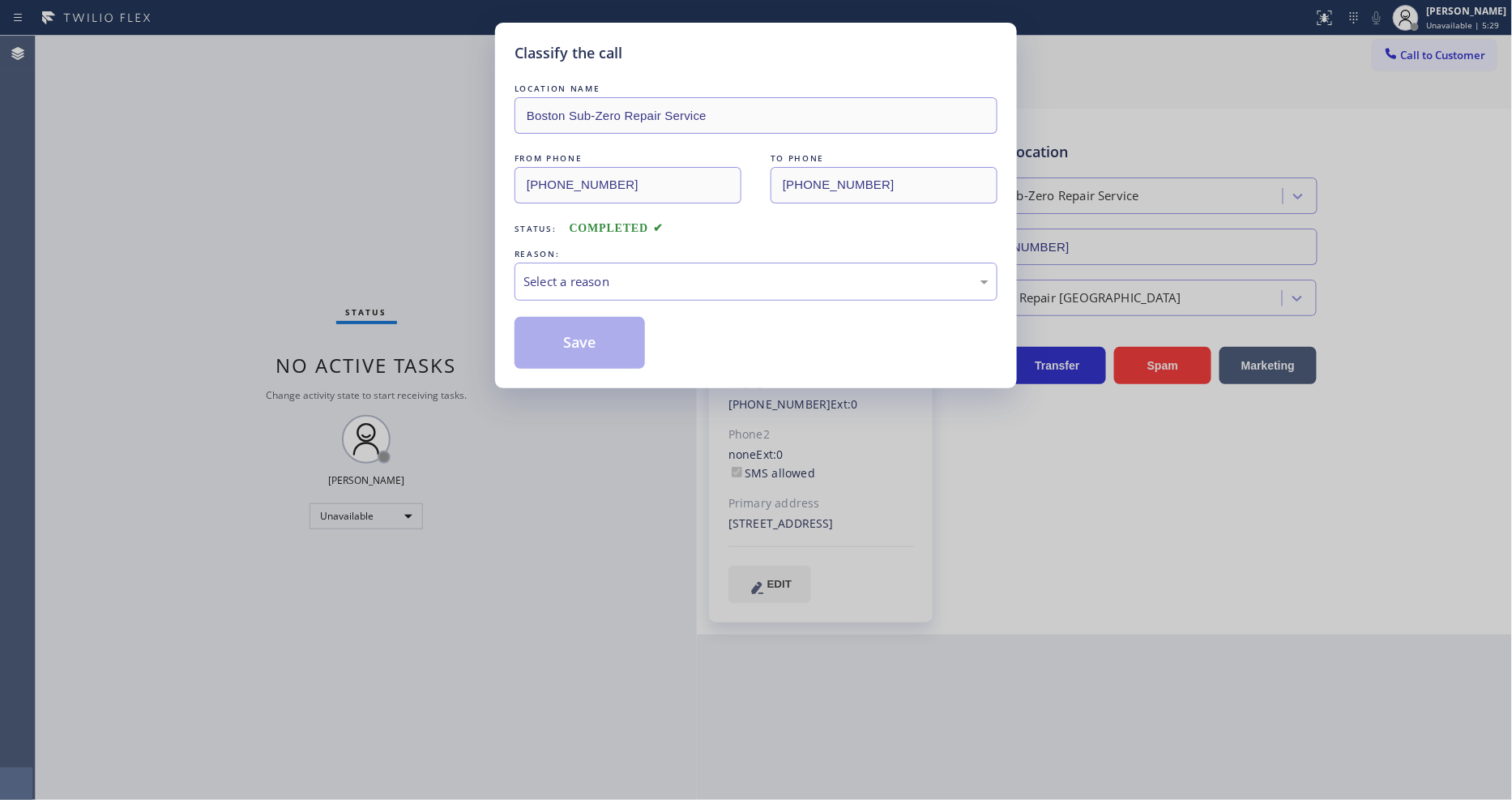
click at [544, 286] on div "Select a reason" at bounding box center [756, 281] width 483 height 38
click at [548, 351] on button "Save" at bounding box center [580, 343] width 131 height 52
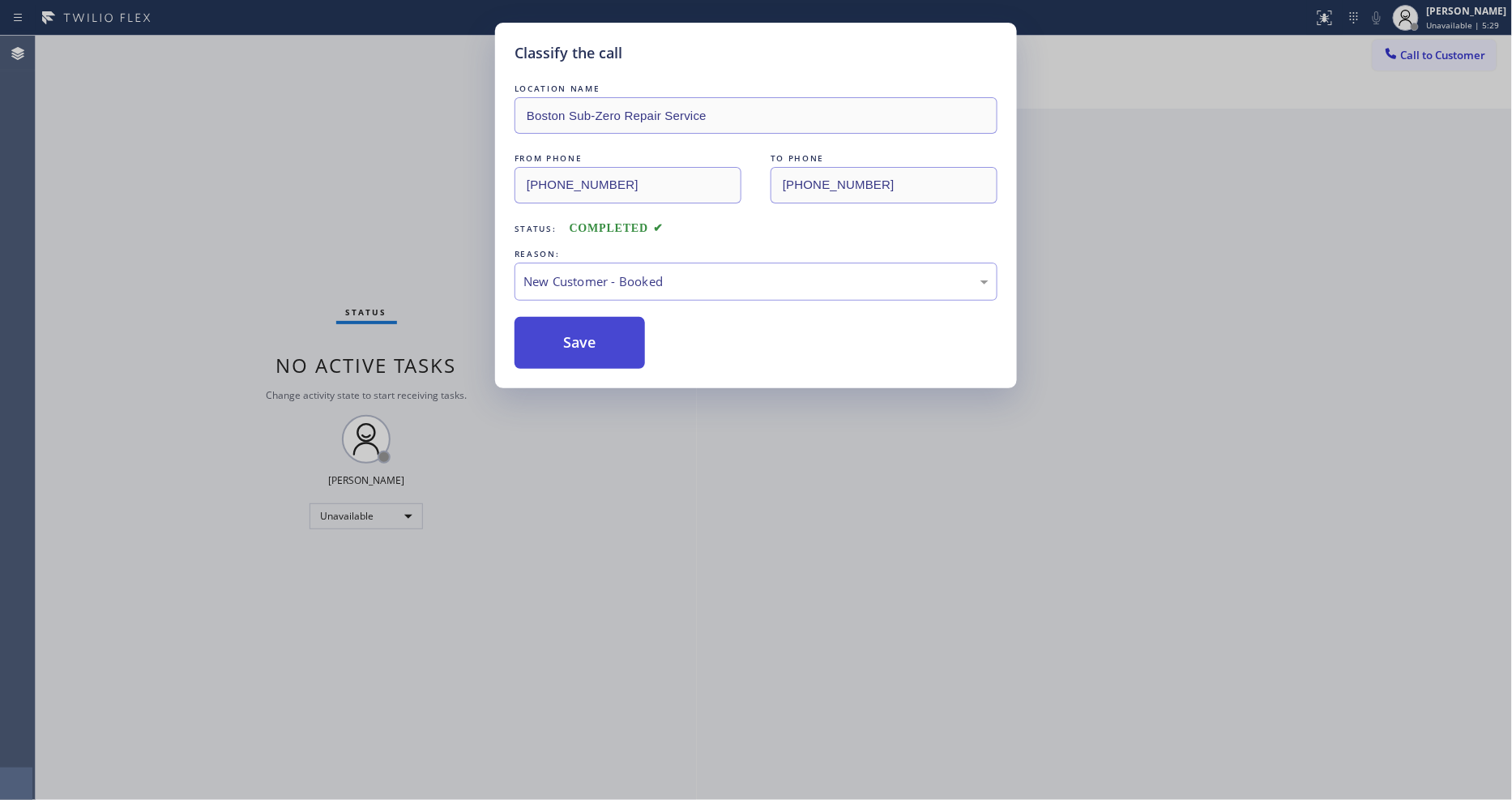
click at [548, 351] on button "Save" at bounding box center [580, 343] width 131 height 52
click at [548, 350] on button "Save" at bounding box center [580, 343] width 131 height 52
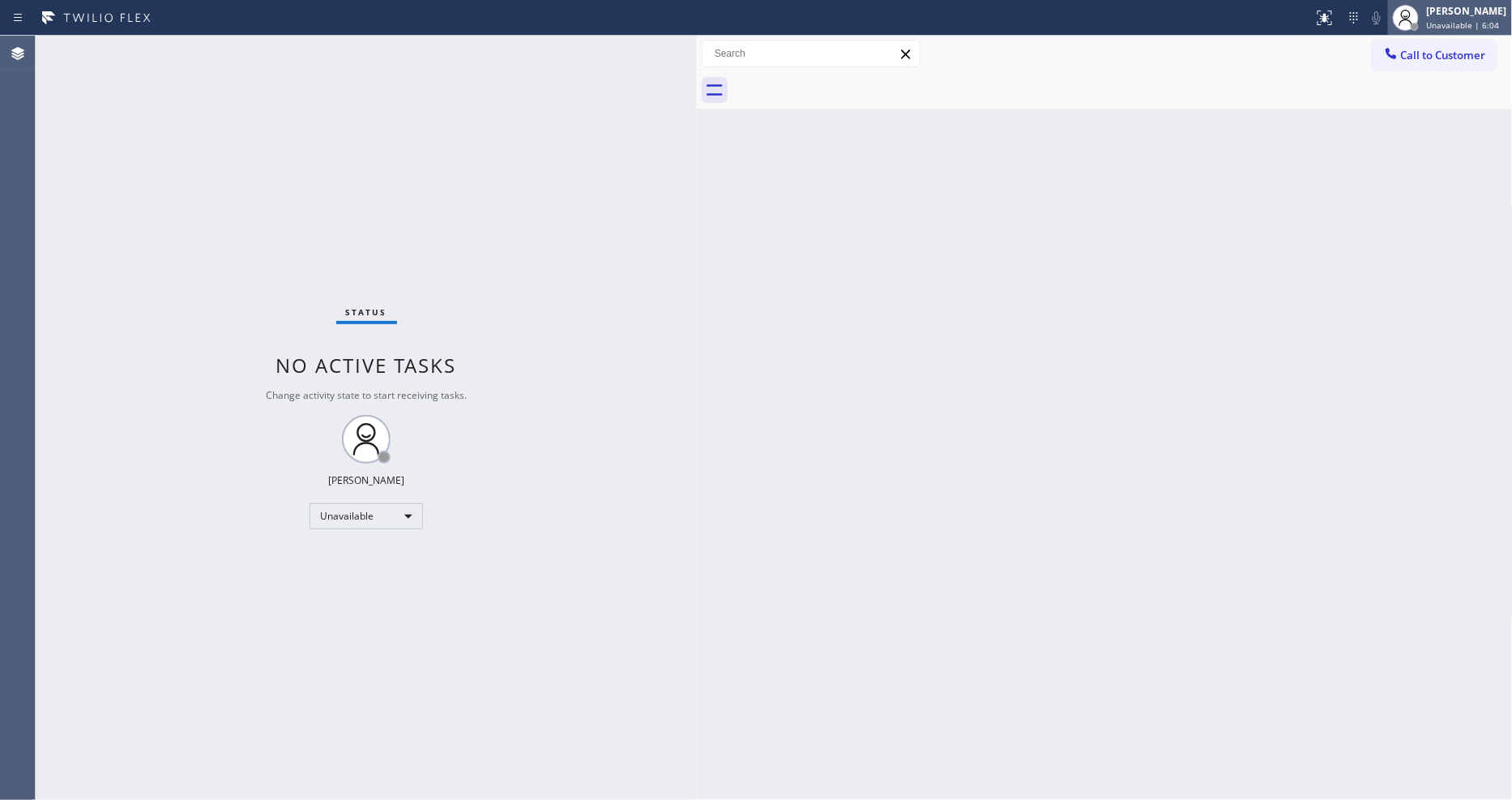
click at [1443, 26] on span "Unavailable | 6:04" at bounding box center [1464, 26] width 73 height 12
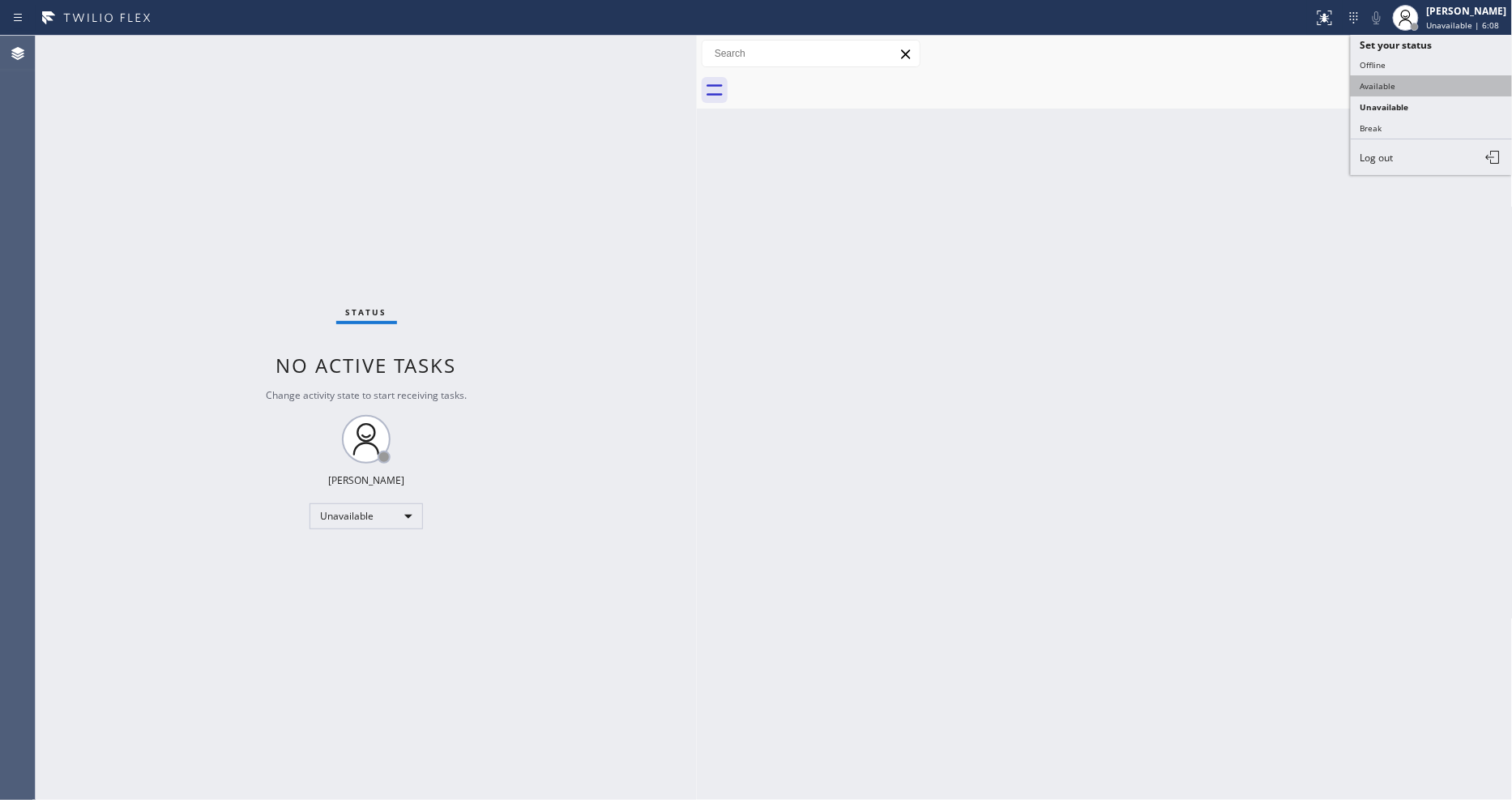
click at [1392, 92] on button "Available" at bounding box center [1432, 85] width 162 height 21
click at [352, 317] on span "Status" at bounding box center [366, 312] width 41 height 12
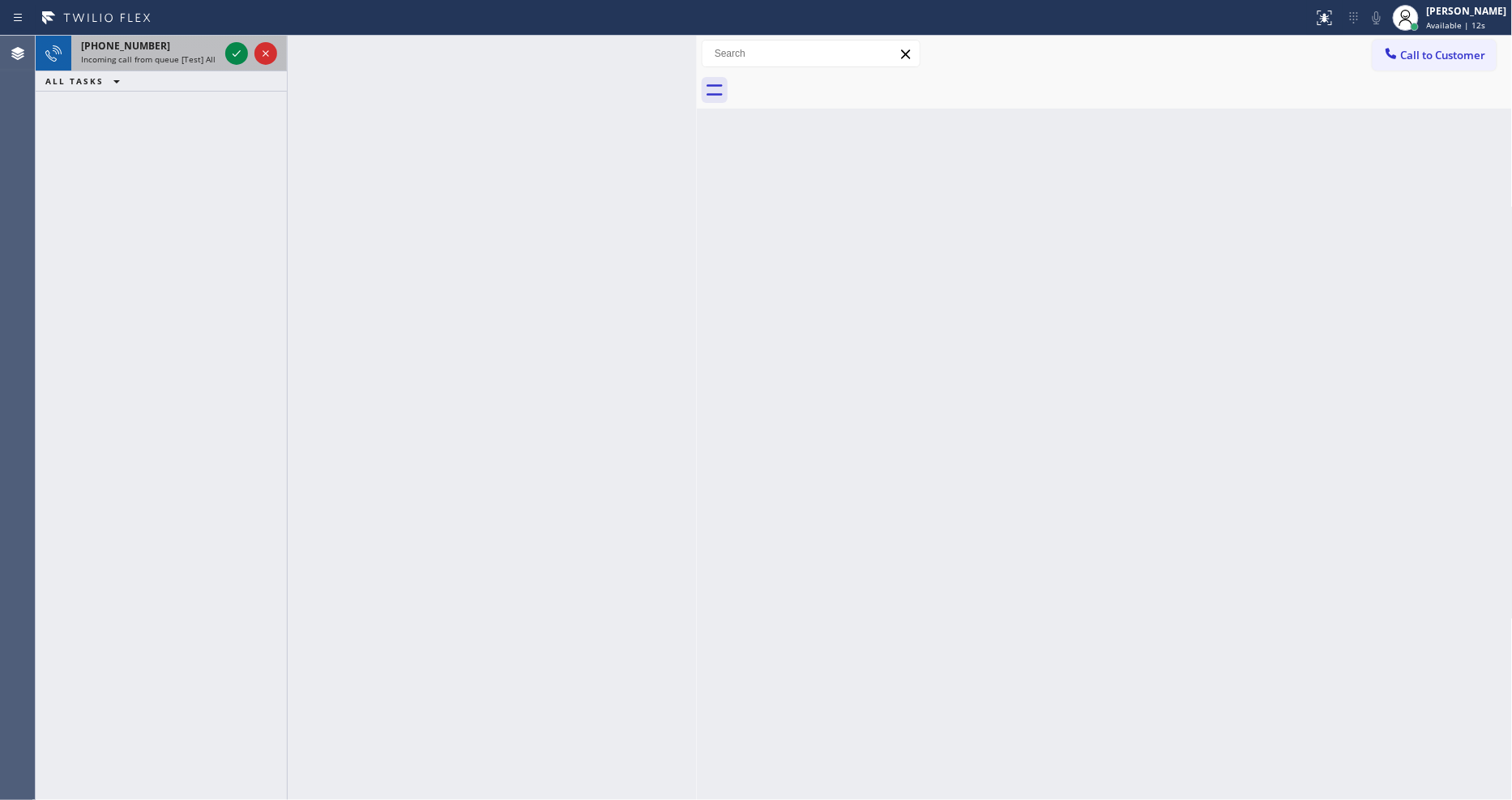
drag, startPoint x: 230, startPoint y: 50, endPoint x: 222, endPoint y: 61, distance: 13.6
click at [230, 50] on icon at bounding box center [237, 54] width 20 height 20
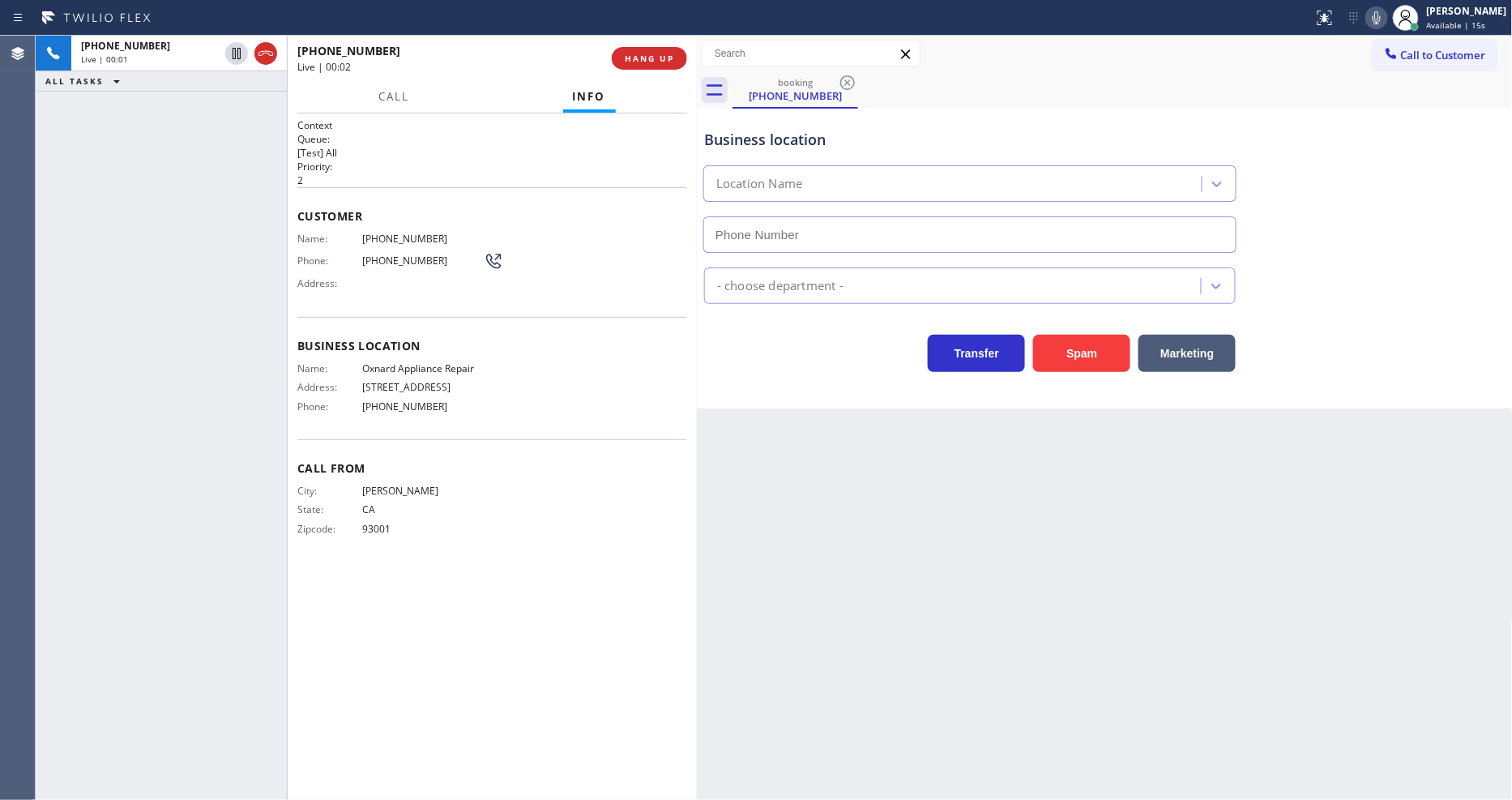
type input "(805) 728-9087"
drag, startPoint x: 311, startPoint y: 272, endPoint x: 292, endPoint y: 491, distance: 219.8
click at [311, 277] on span "Address:" at bounding box center [330, 283] width 65 height 12
click at [467, 362] on span "Oxnard Appliance Repair" at bounding box center [423, 368] width 122 height 12
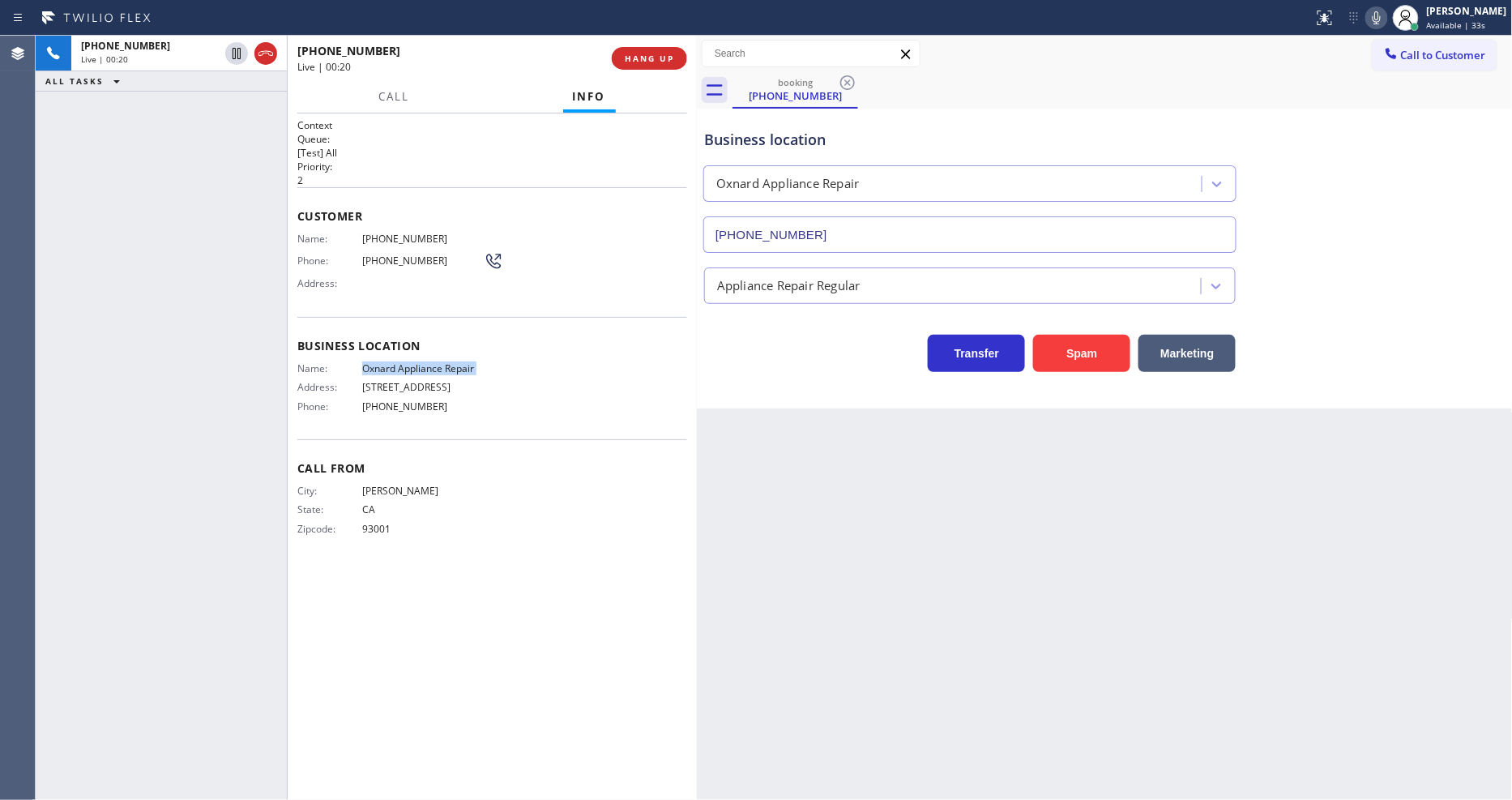
click at [467, 362] on span "Oxnard Appliance Repair" at bounding box center [423, 368] width 122 height 12
click at [235, 113] on icon at bounding box center [237, 110] width 20 height 20
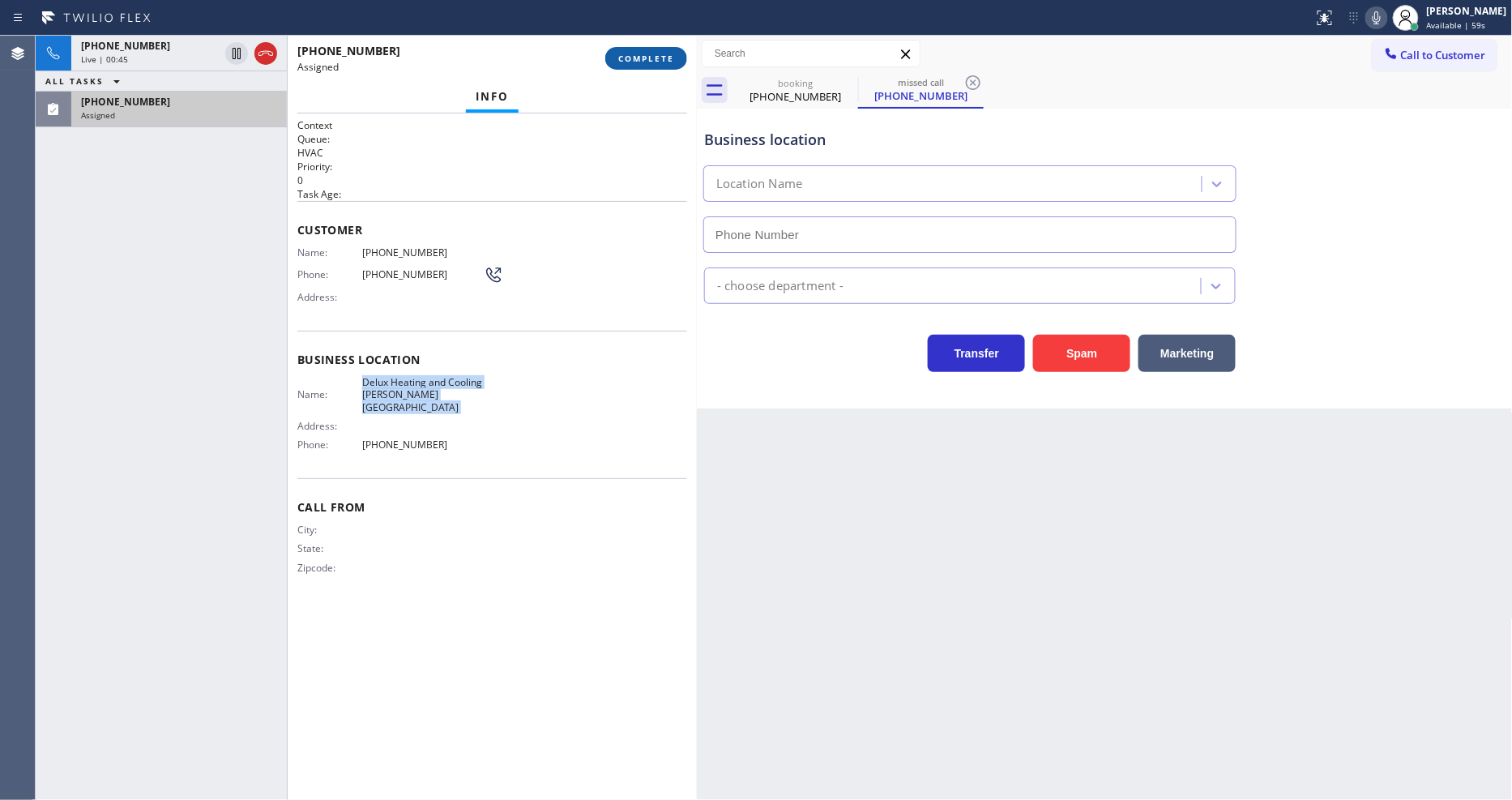
type input "(310) 361-3466"
click at [659, 60] on span "COMPLETE" at bounding box center [647, 59] width 56 height 12
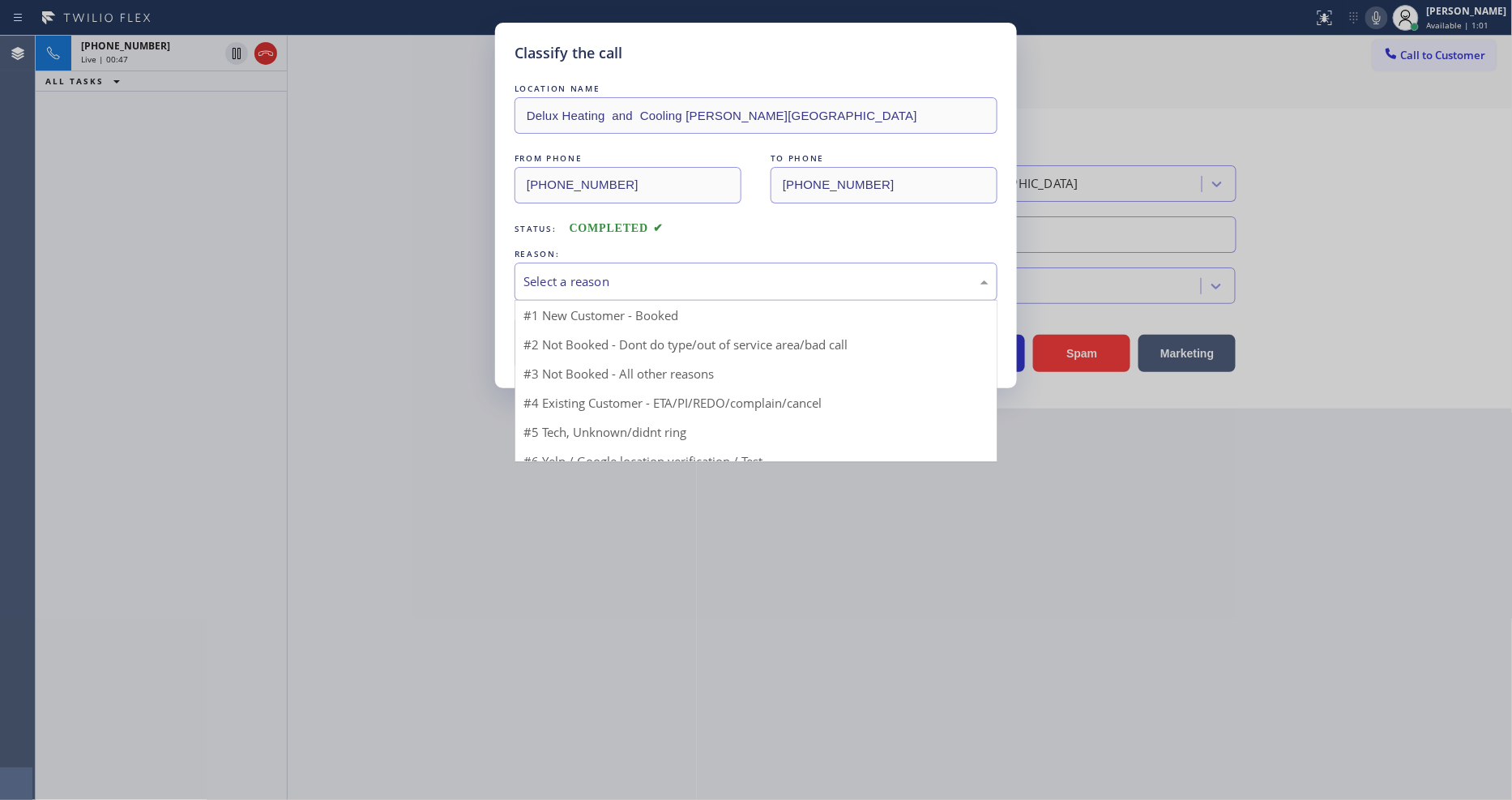
click at [596, 281] on div "Select a reason" at bounding box center [756, 281] width 465 height 19
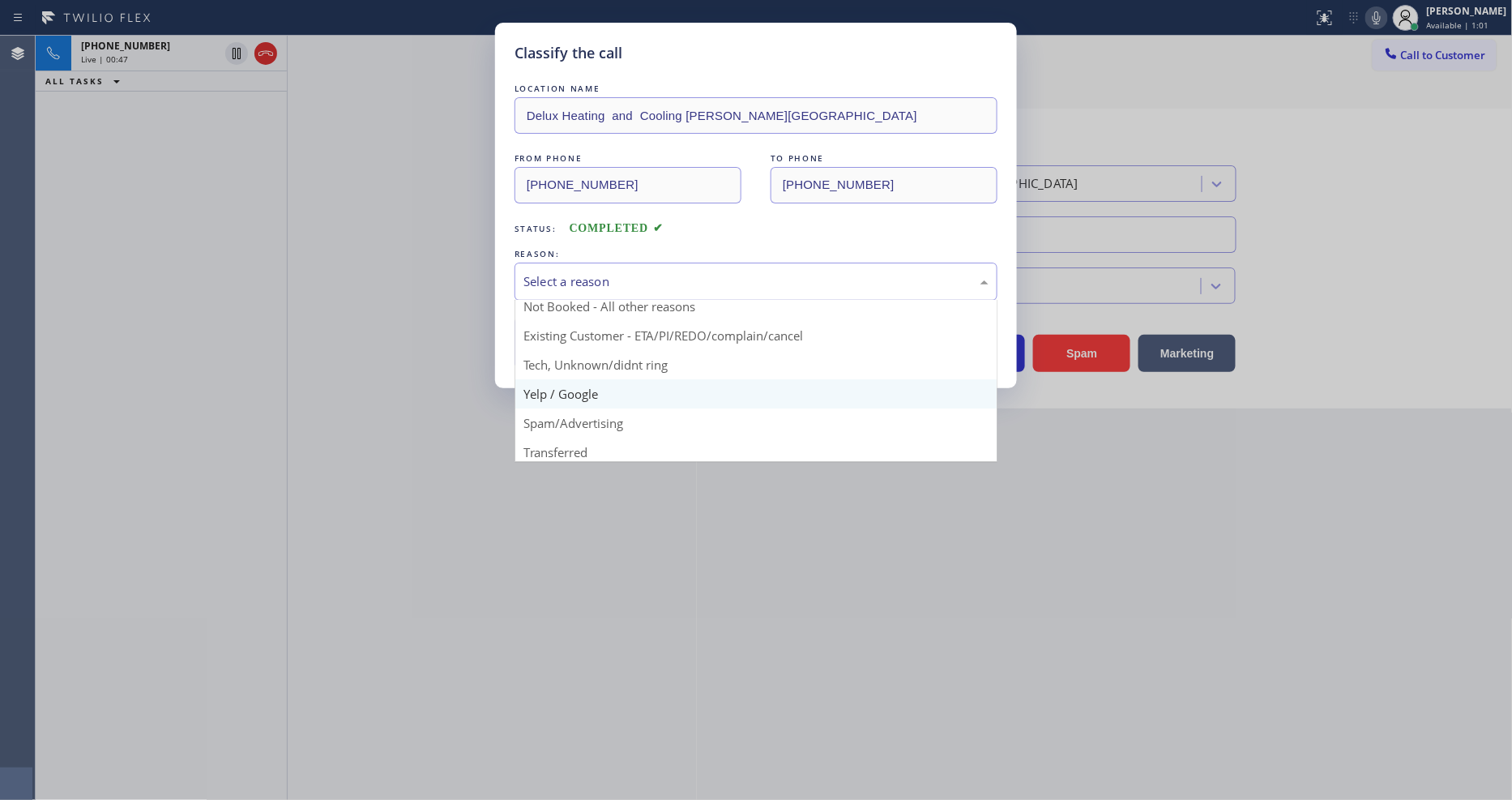
scroll to position [44, 0]
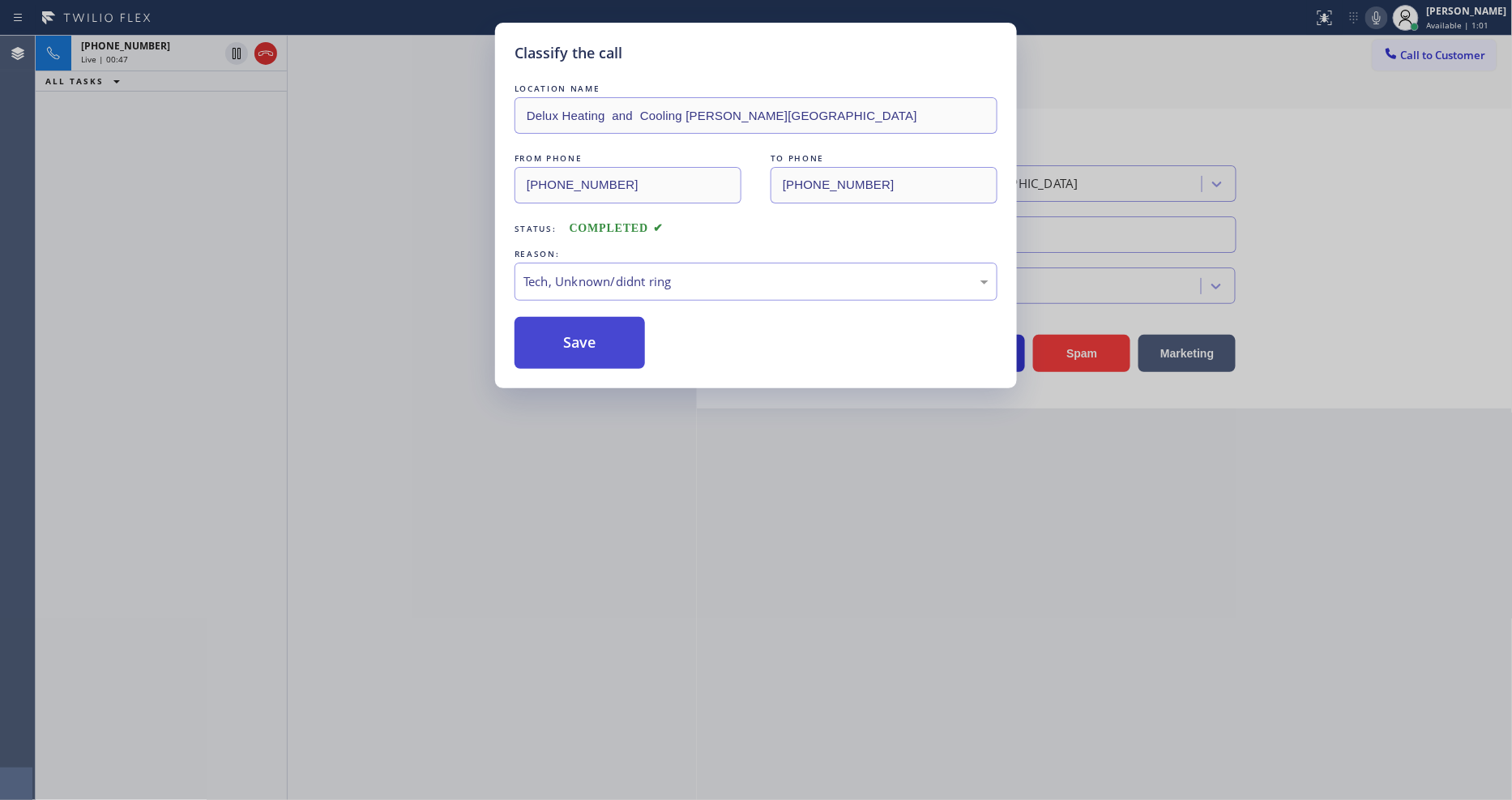
click at [605, 339] on button "Save" at bounding box center [580, 343] width 131 height 52
drag, startPoint x: 605, startPoint y: 339, endPoint x: 366, endPoint y: 26, distance: 393.8
click at [605, 338] on button "Save" at bounding box center [580, 343] width 131 height 52
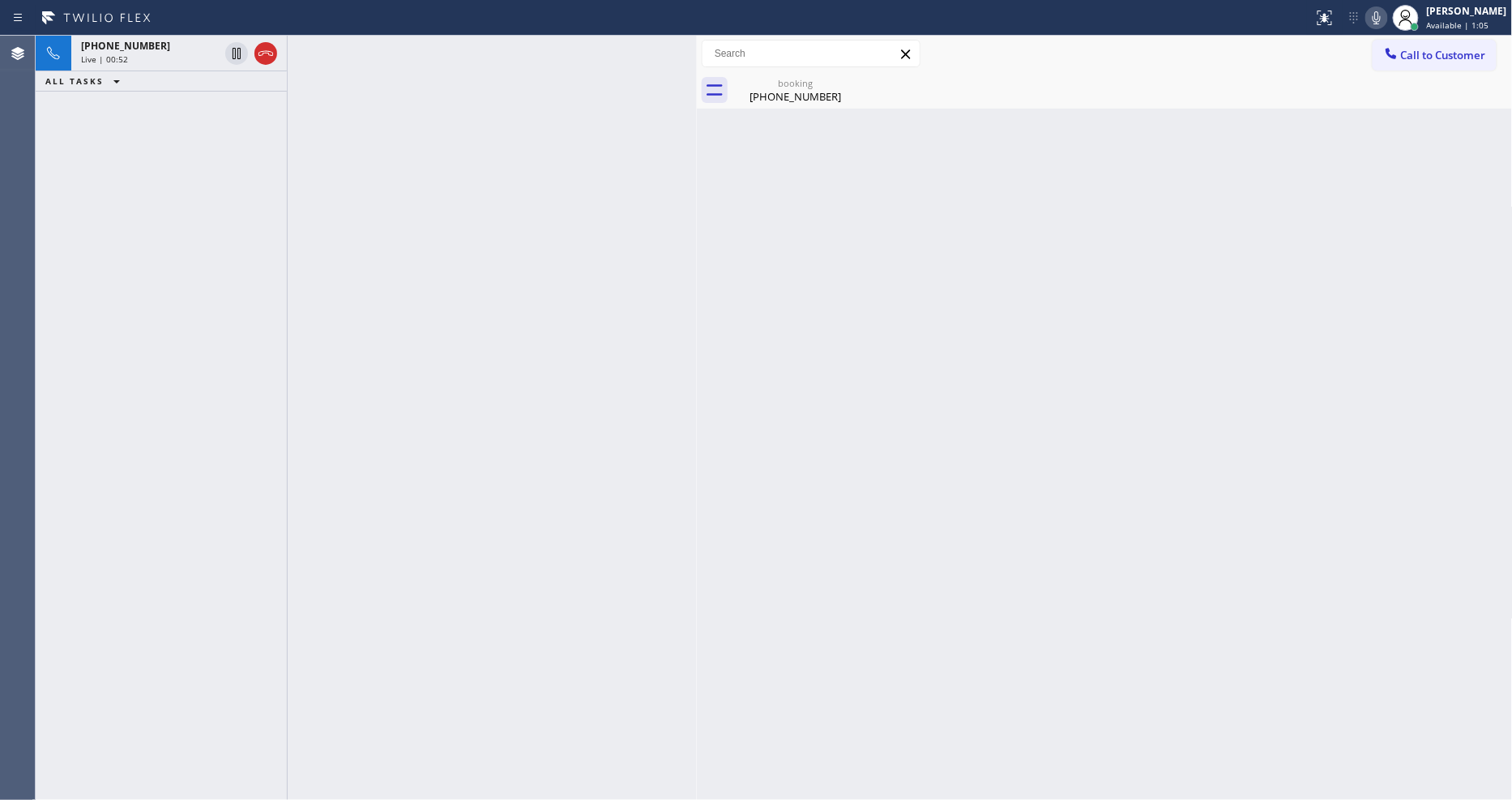
drag, startPoint x: 262, startPoint y: 57, endPoint x: 724, endPoint y: 60, distance: 462.0
click at [262, 57] on icon at bounding box center [266, 54] width 20 height 20
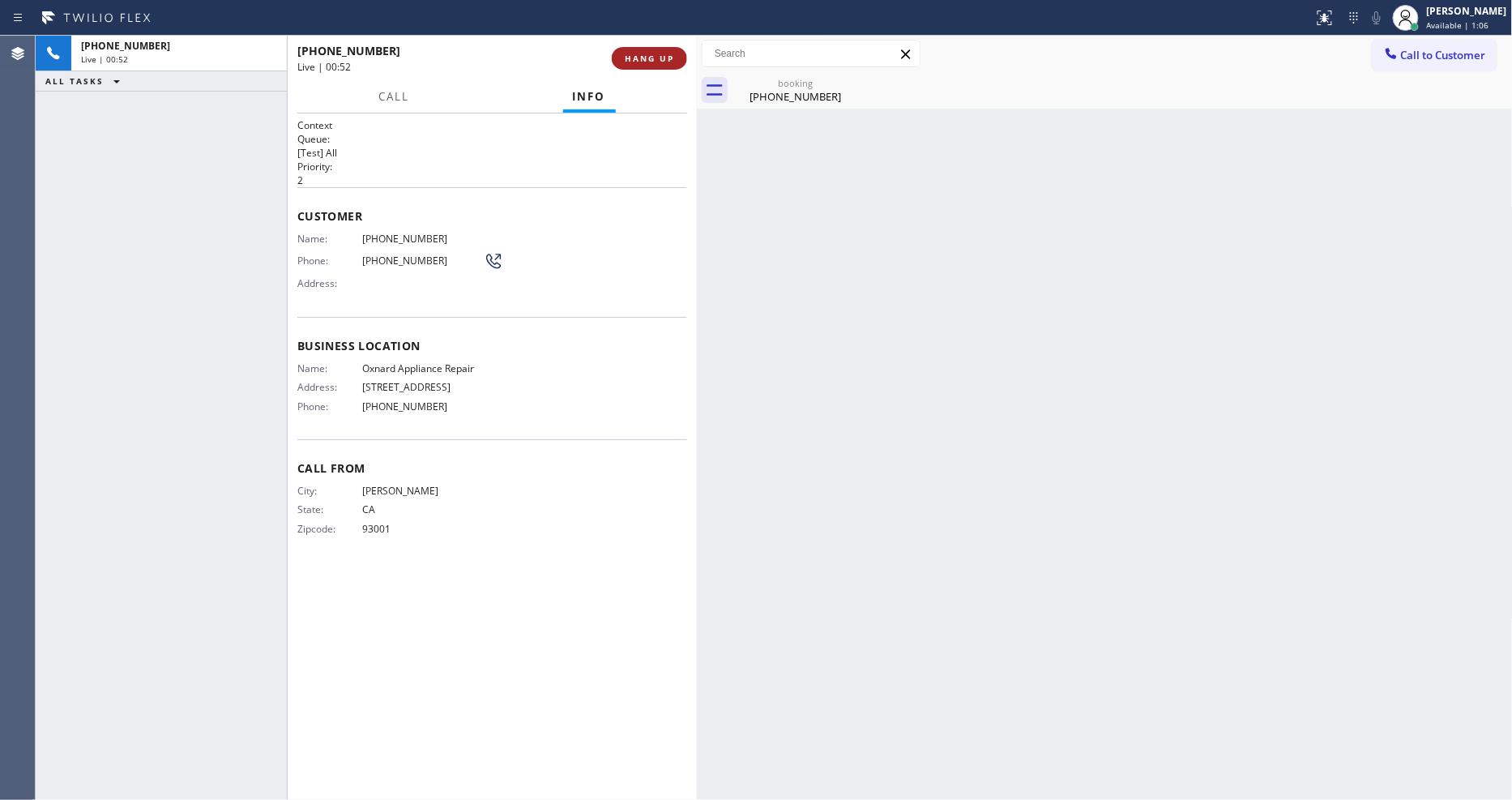
click at [670, 61] on span "HANG UP" at bounding box center [649, 59] width 50 height 12
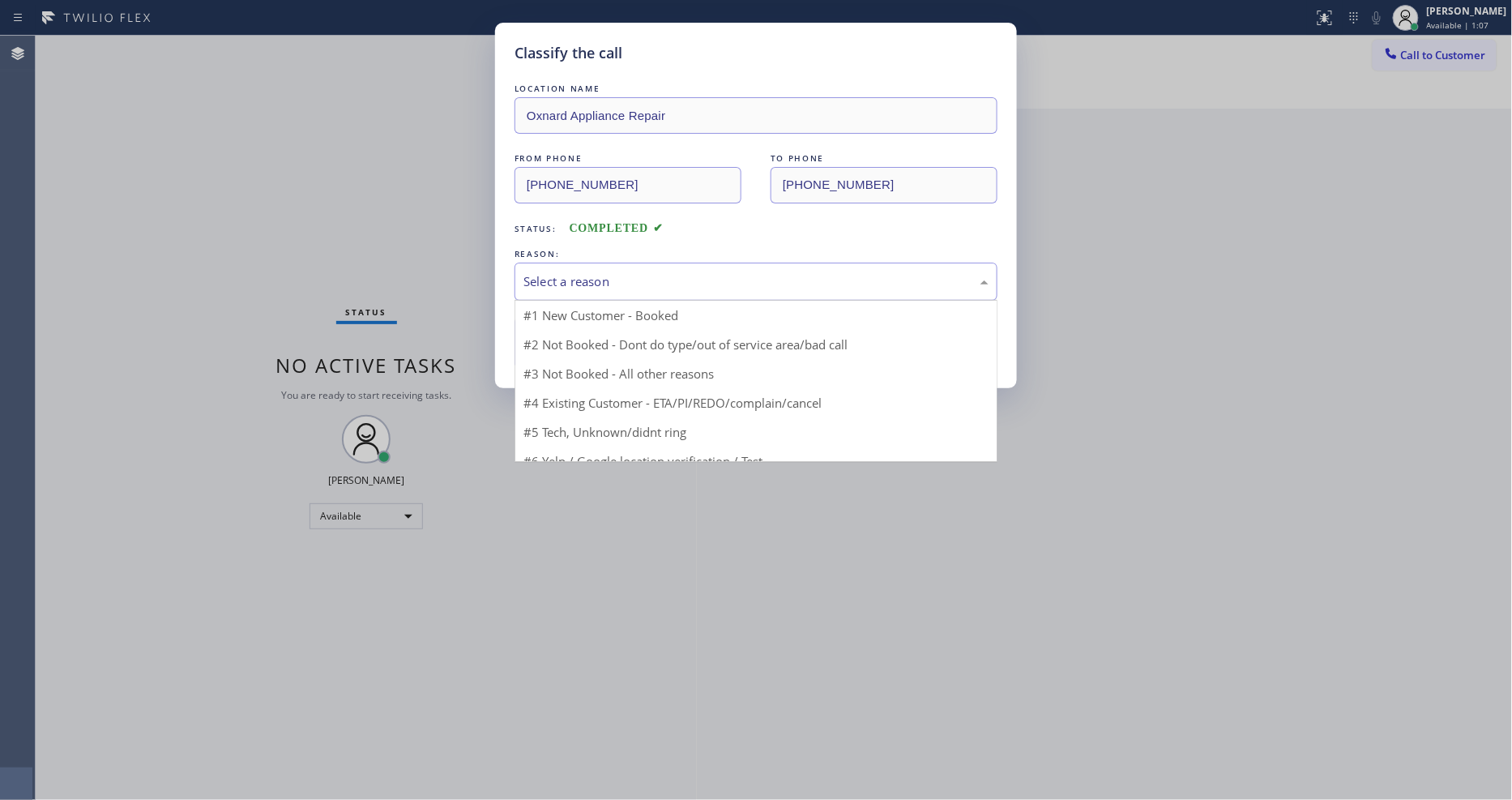
click at [584, 272] on div "Select a reason" at bounding box center [756, 281] width 465 height 19
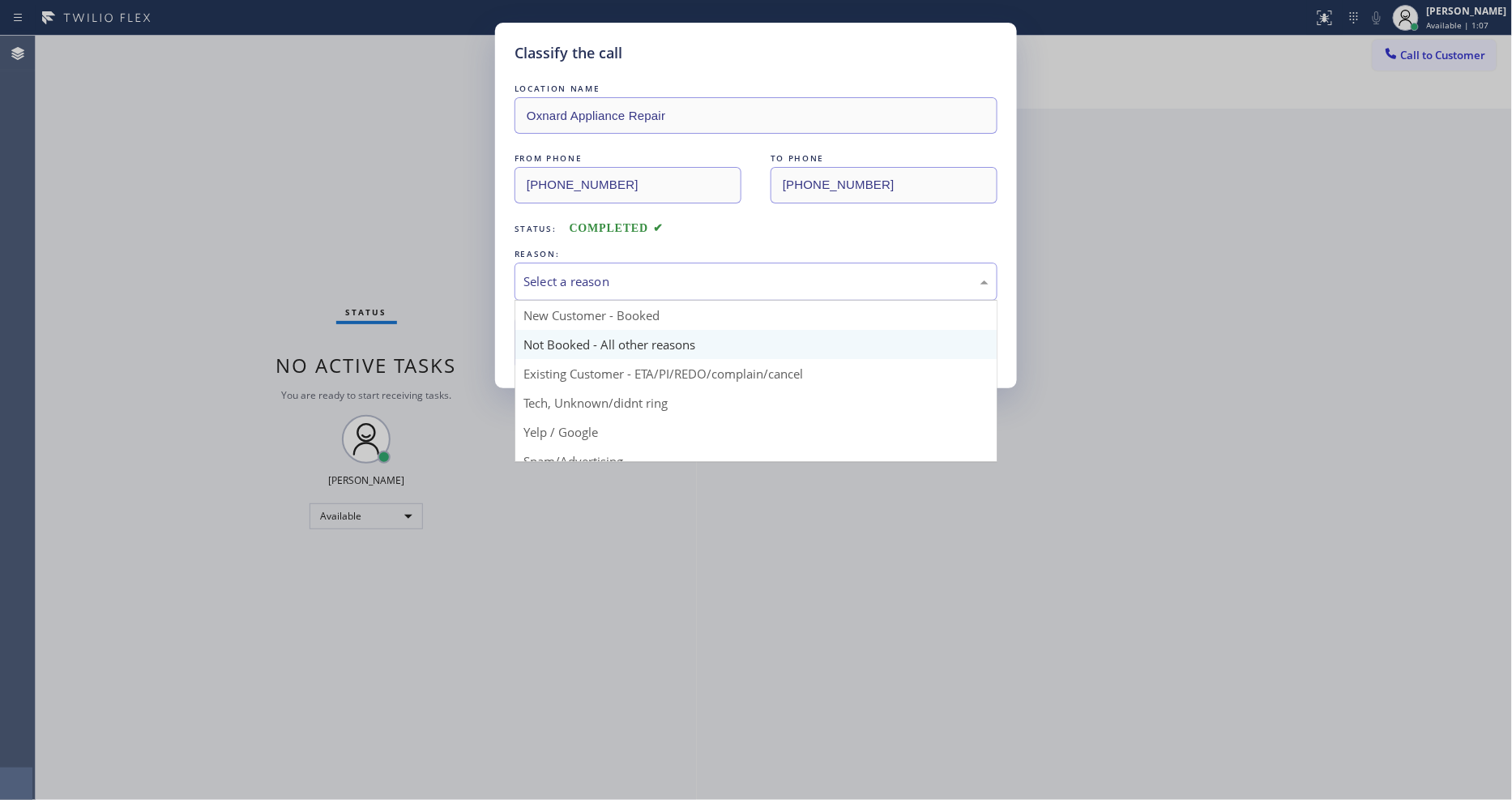
click at [574, 338] on button "Save" at bounding box center [580, 343] width 131 height 52
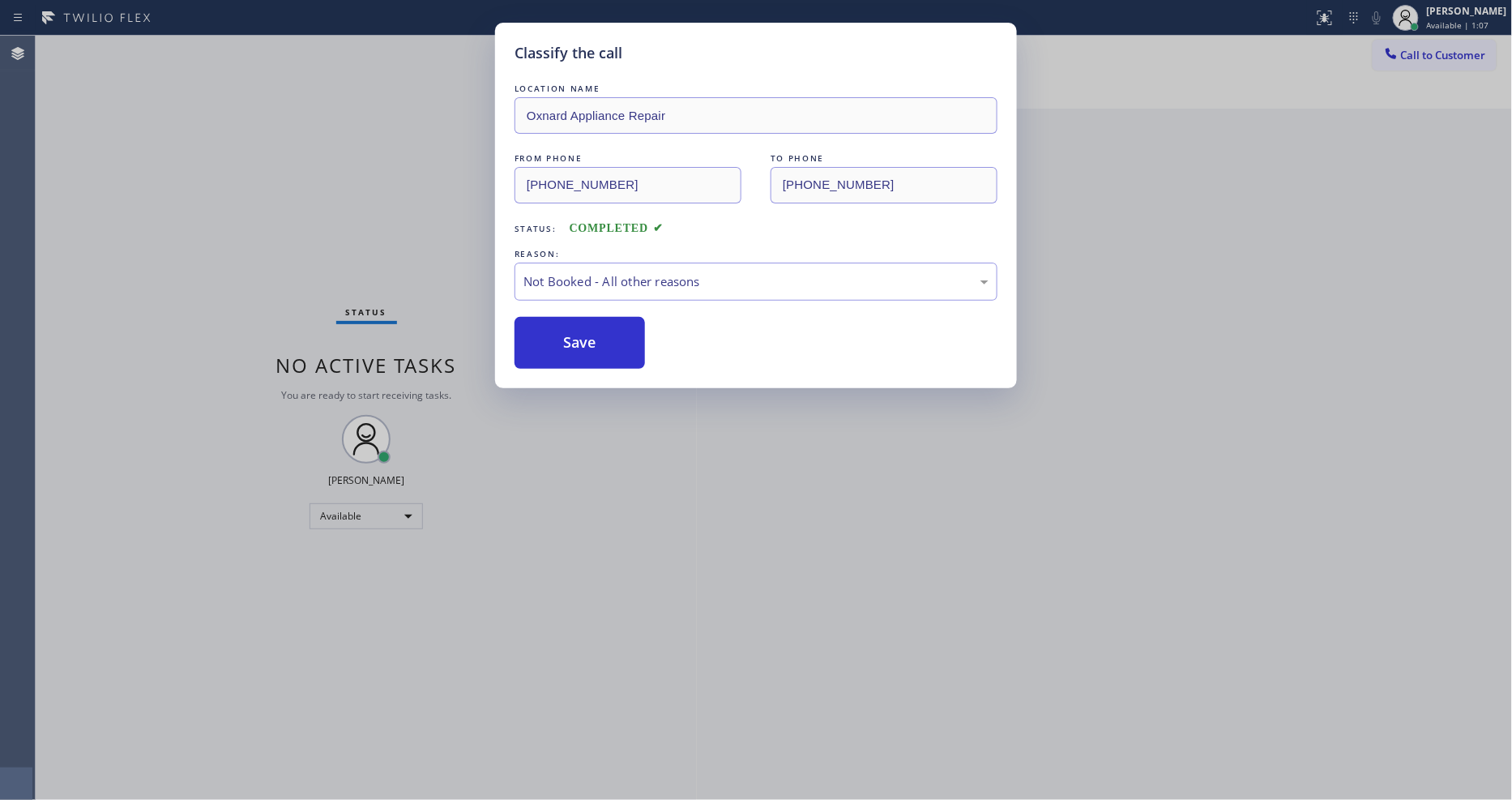
click at [574, 338] on button "Save" at bounding box center [580, 343] width 131 height 52
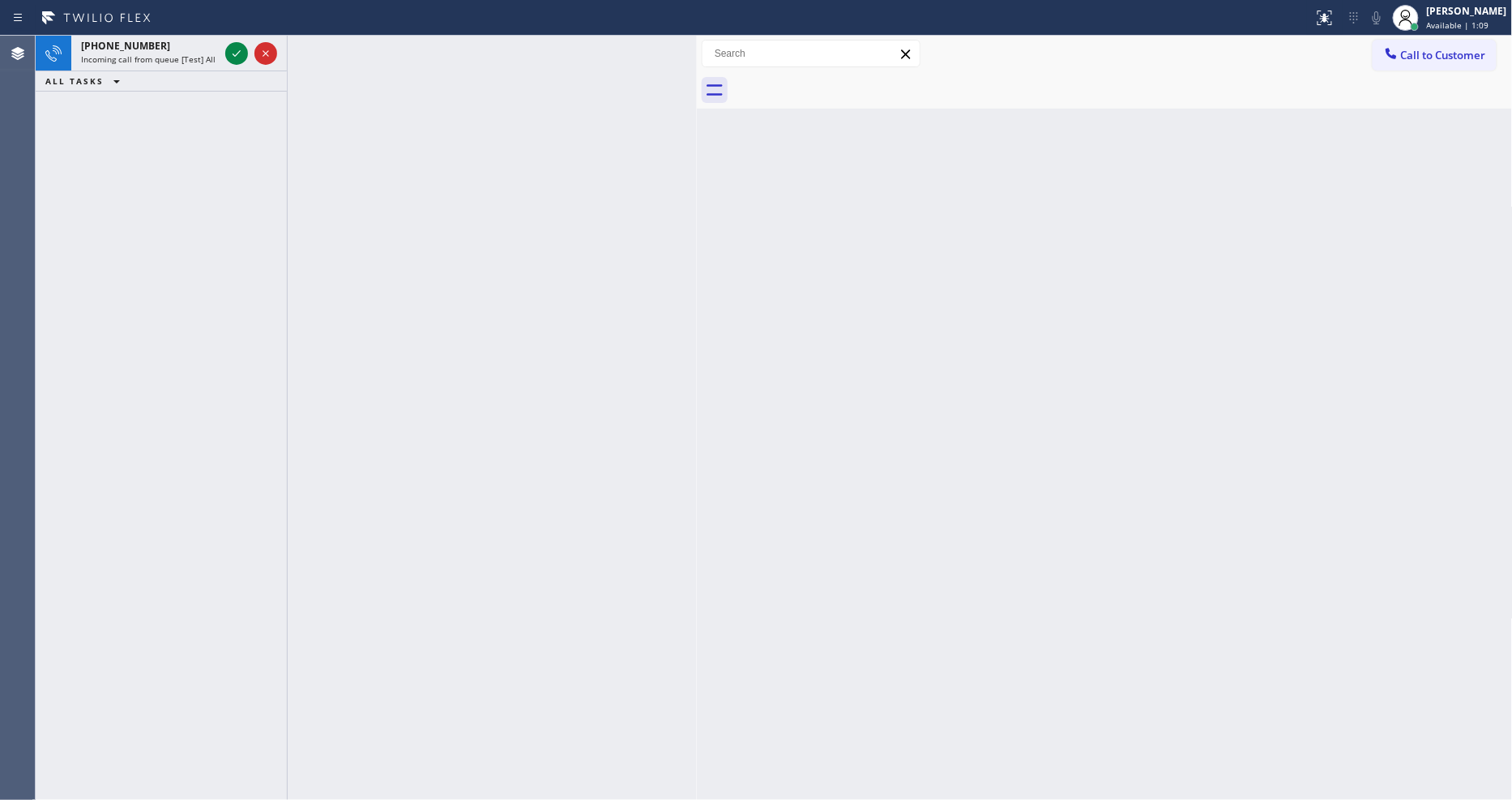
click at [232, 50] on icon at bounding box center [237, 54] width 20 height 20
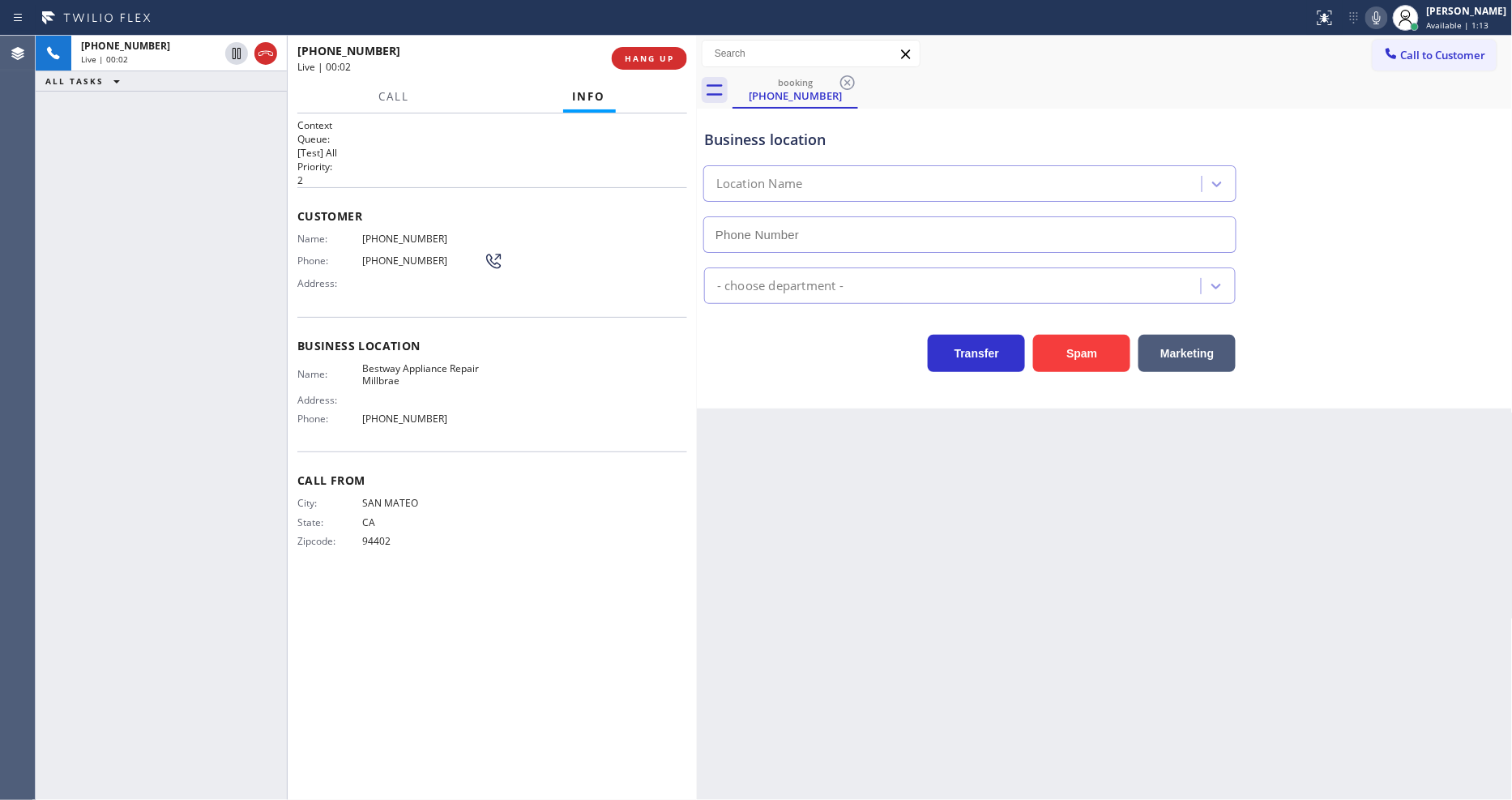
type input "(650) 239-2454"
click at [417, 288] on div "Name: (650) 212-8614 Phone: (650) 212-8614 Address:" at bounding box center [400, 264] width 206 height 64
click at [646, 59] on span "HANG UP" at bounding box center [649, 59] width 50 height 12
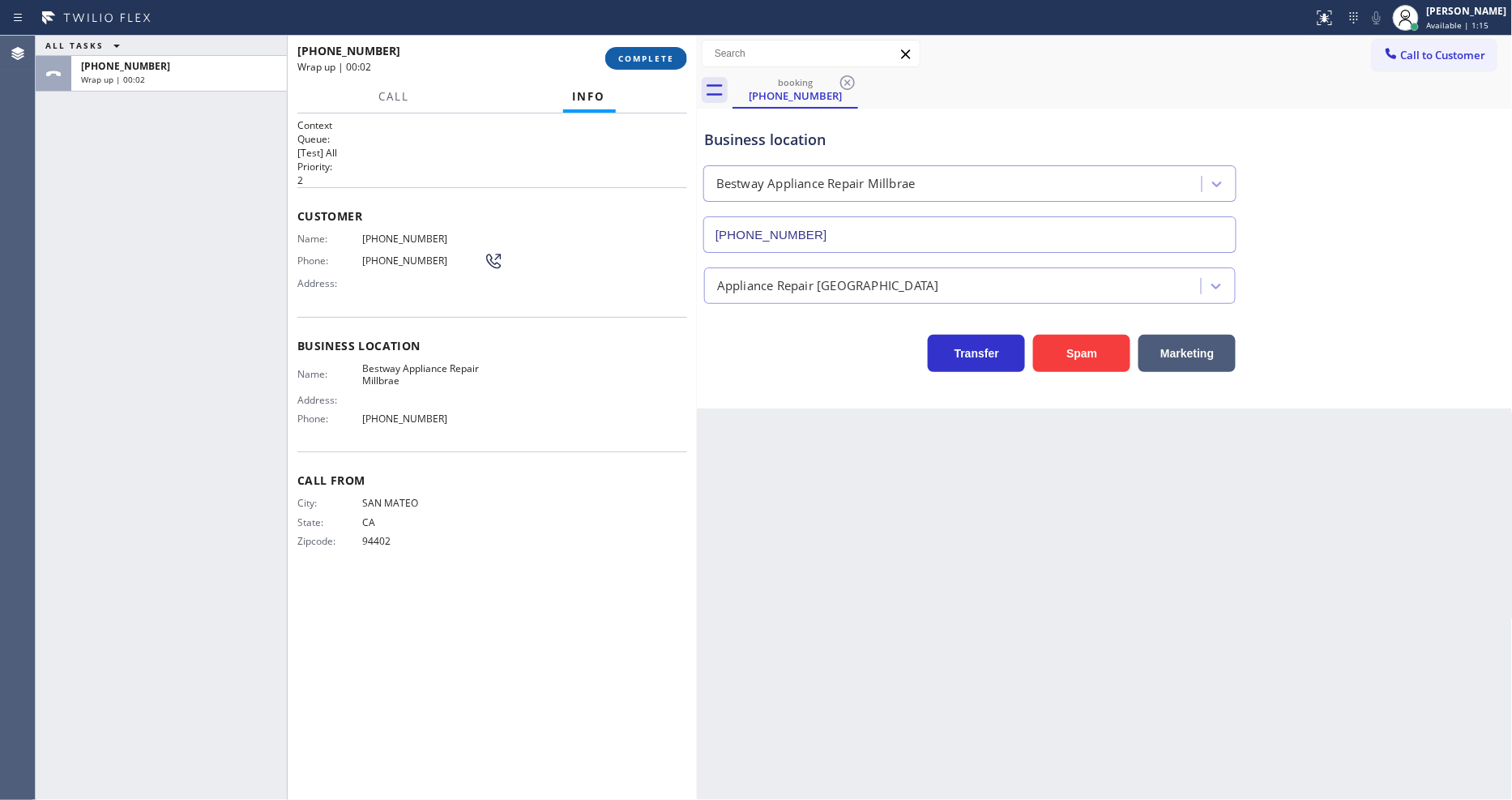
click at [646, 60] on span "COMPLETE" at bounding box center [647, 59] width 56 height 12
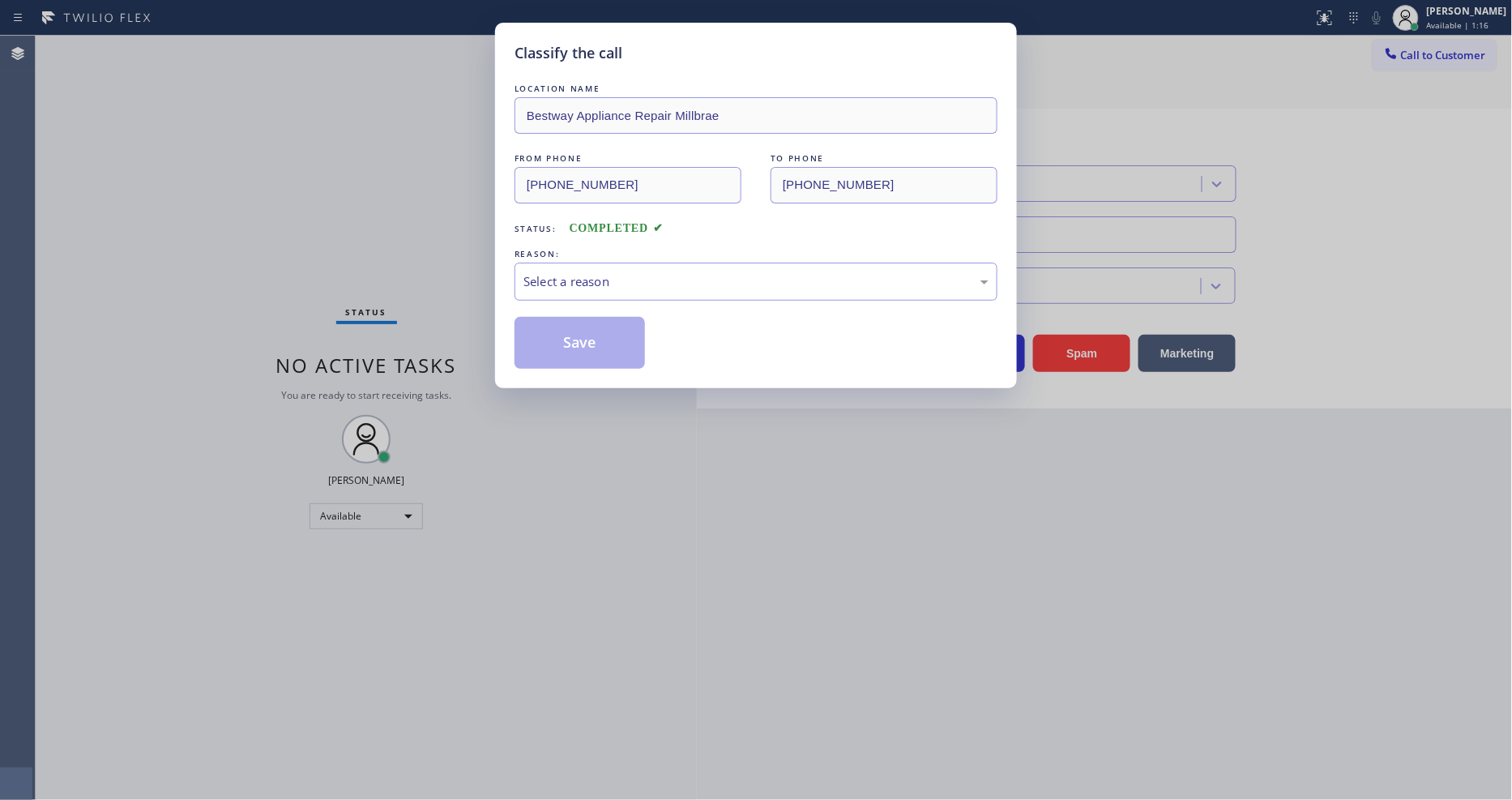
click at [585, 255] on div "REASON:" at bounding box center [756, 254] width 483 height 17
click at [578, 287] on div "Select a reason" at bounding box center [756, 281] width 483 height 38
drag, startPoint x: 566, startPoint y: 416, endPoint x: 569, endPoint y: 323, distance: 93.0
click at [569, 323] on button "Save" at bounding box center [580, 343] width 131 height 52
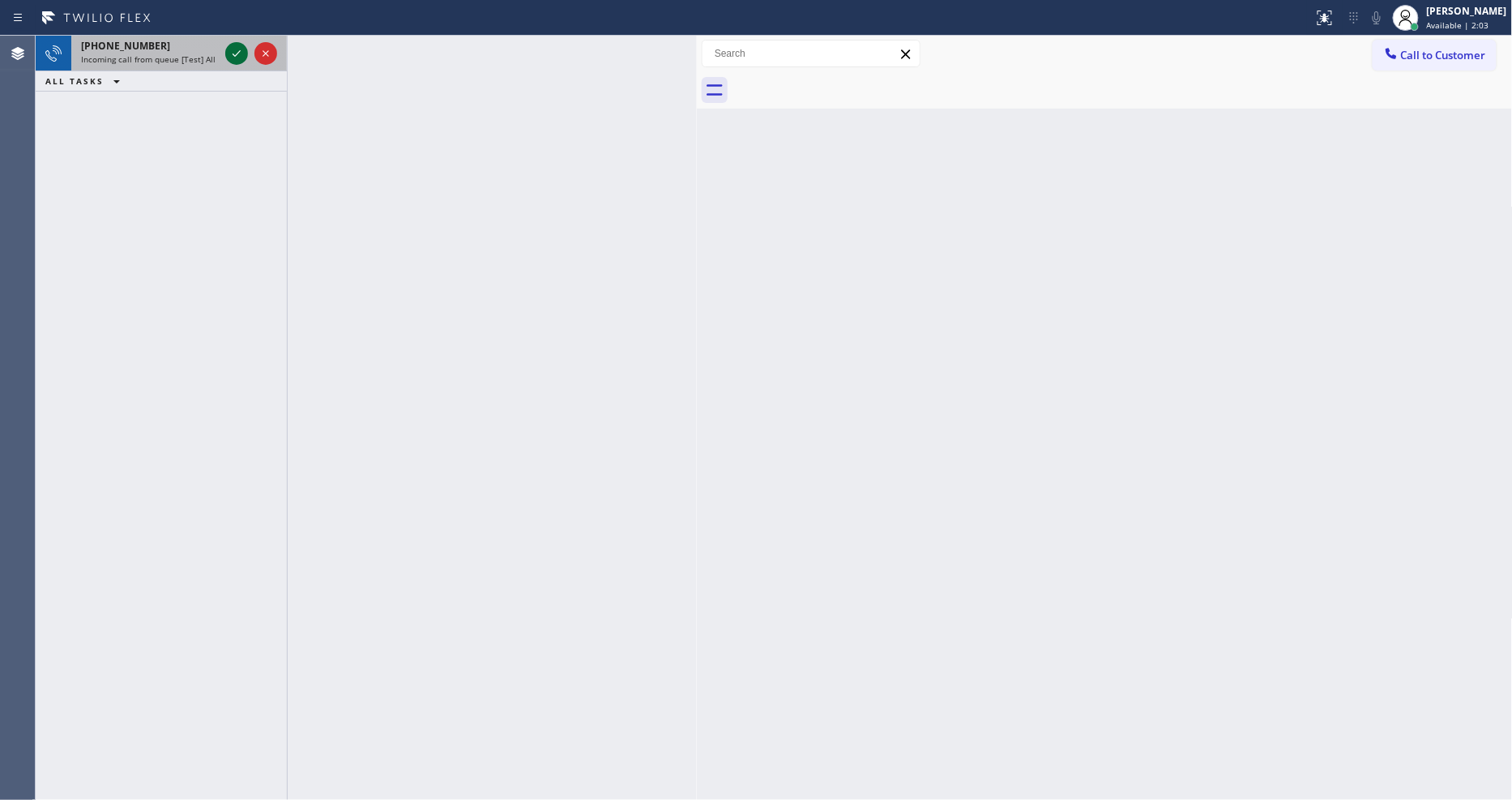
click at [237, 45] on icon at bounding box center [237, 54] width 20 height 20
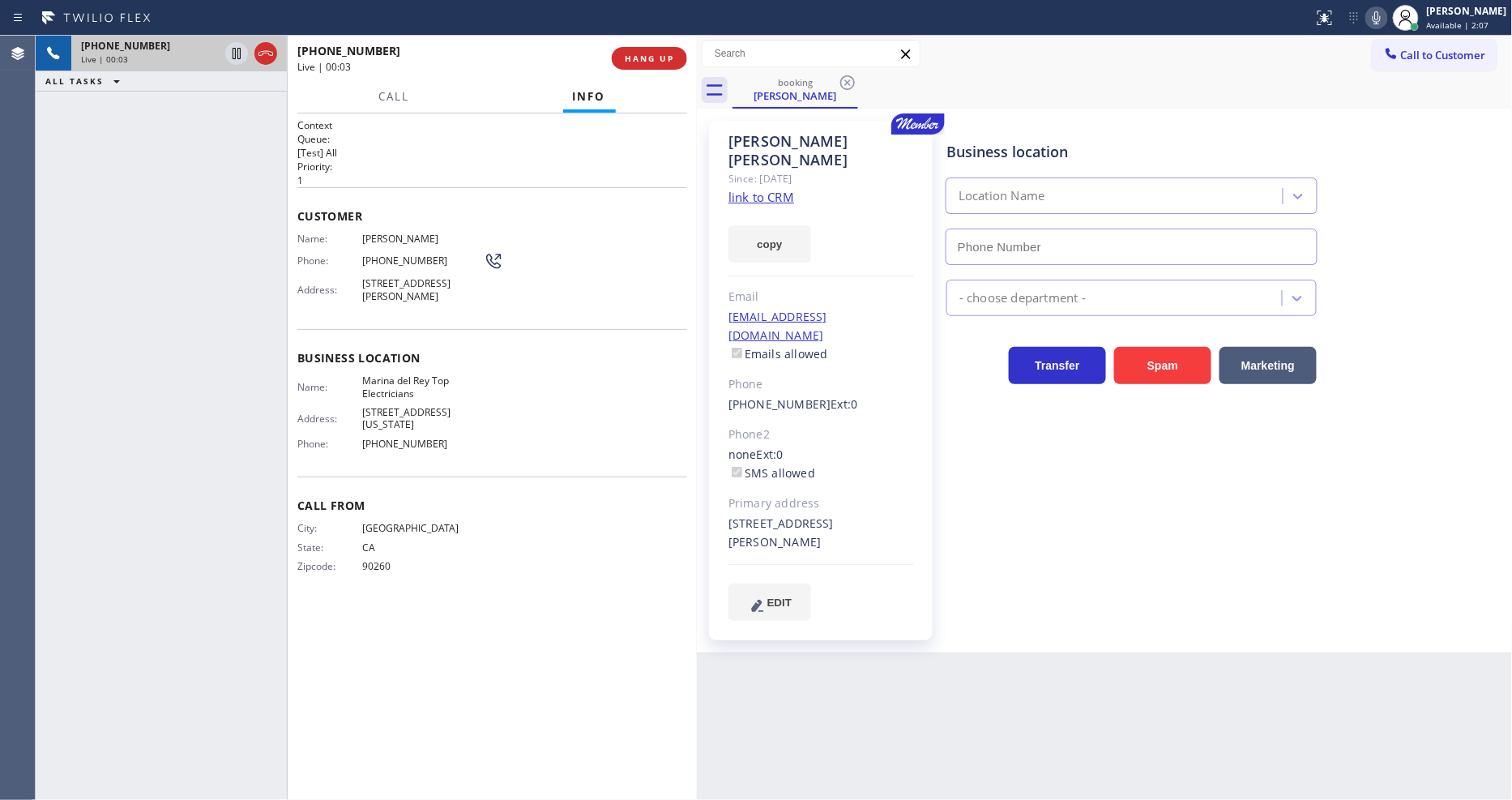
type input "[PHONE_NUMBER]"
click at [747, 189] on link "link to CRM" at bounding box center [761, 197] width 65 height 17
click at [237, 59] on icon at bounding box center [237, 54] width 8 height 12
click at [1381, 21] on icon at bounding box center [1377, 18] width 8 height 13
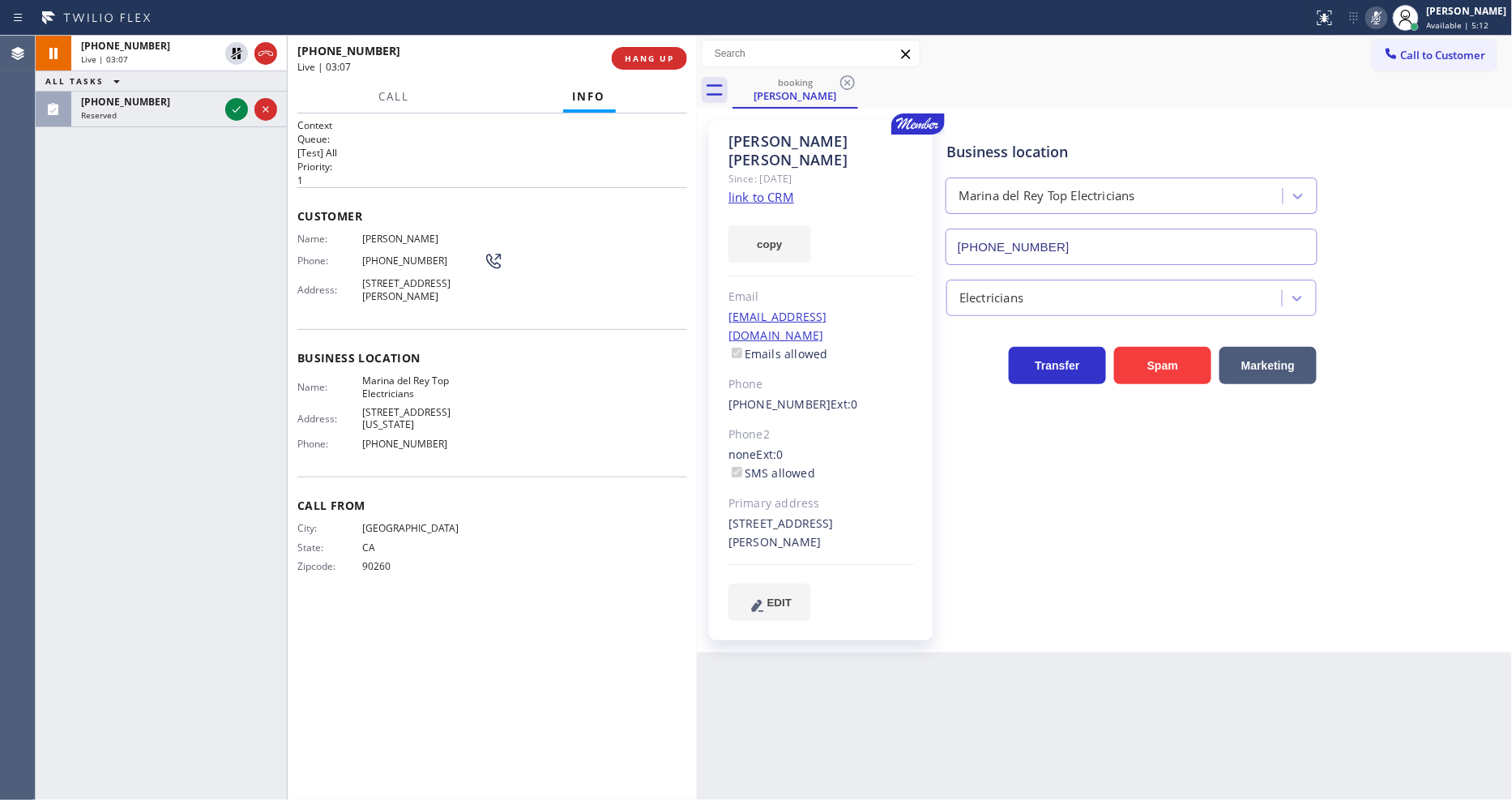
drag, startPoint x: 236, startPoint y: 46, endPoint x: 678, endPoint y: 41, distance: 442.0
click at [236, 46] on icon at bounding box center [237, 54] width 20 height 20
click at [1382, 14] on icon at bounding box center [1377, 18] width 20 height 20
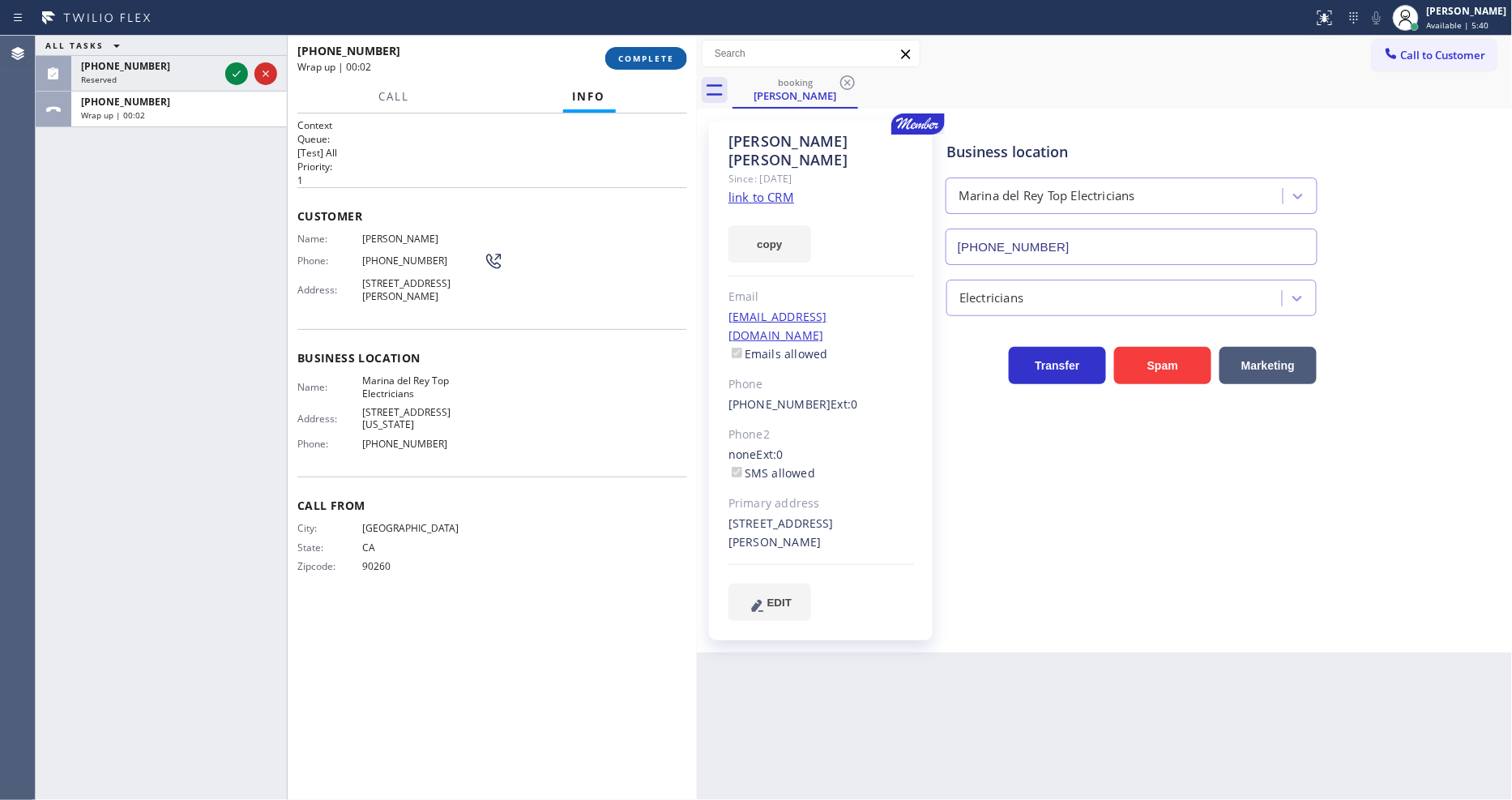
click at [650, 58] on span "COMPLETE" at bounding box center [647, 59] width 56 height 12
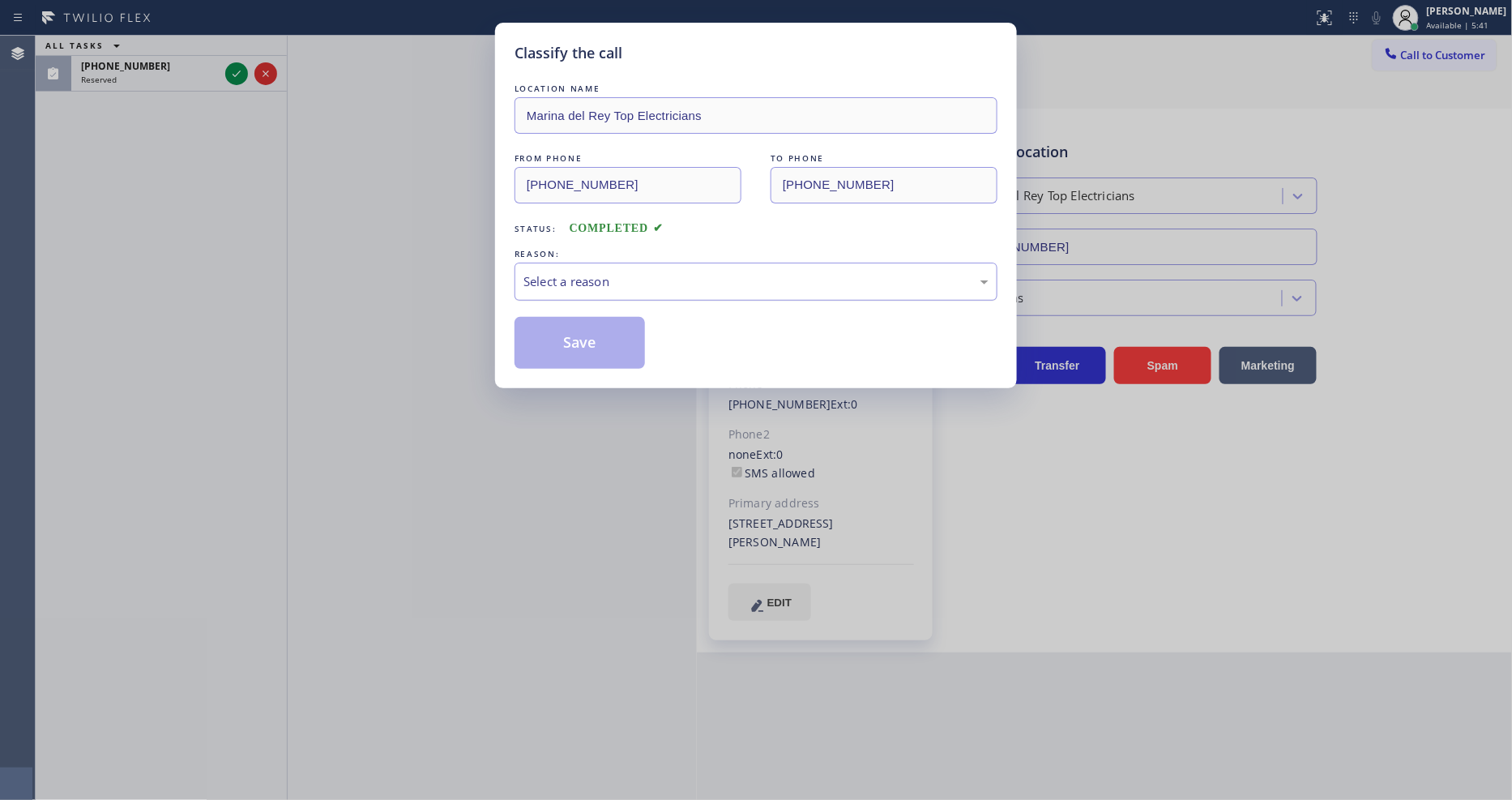
click at [566, 284] on div "Select a reason" at bounding box center [756, 281] width 465 height 19
click at [567, 338] on button "Save" at bounding box center [580, 343] width 131 height 52
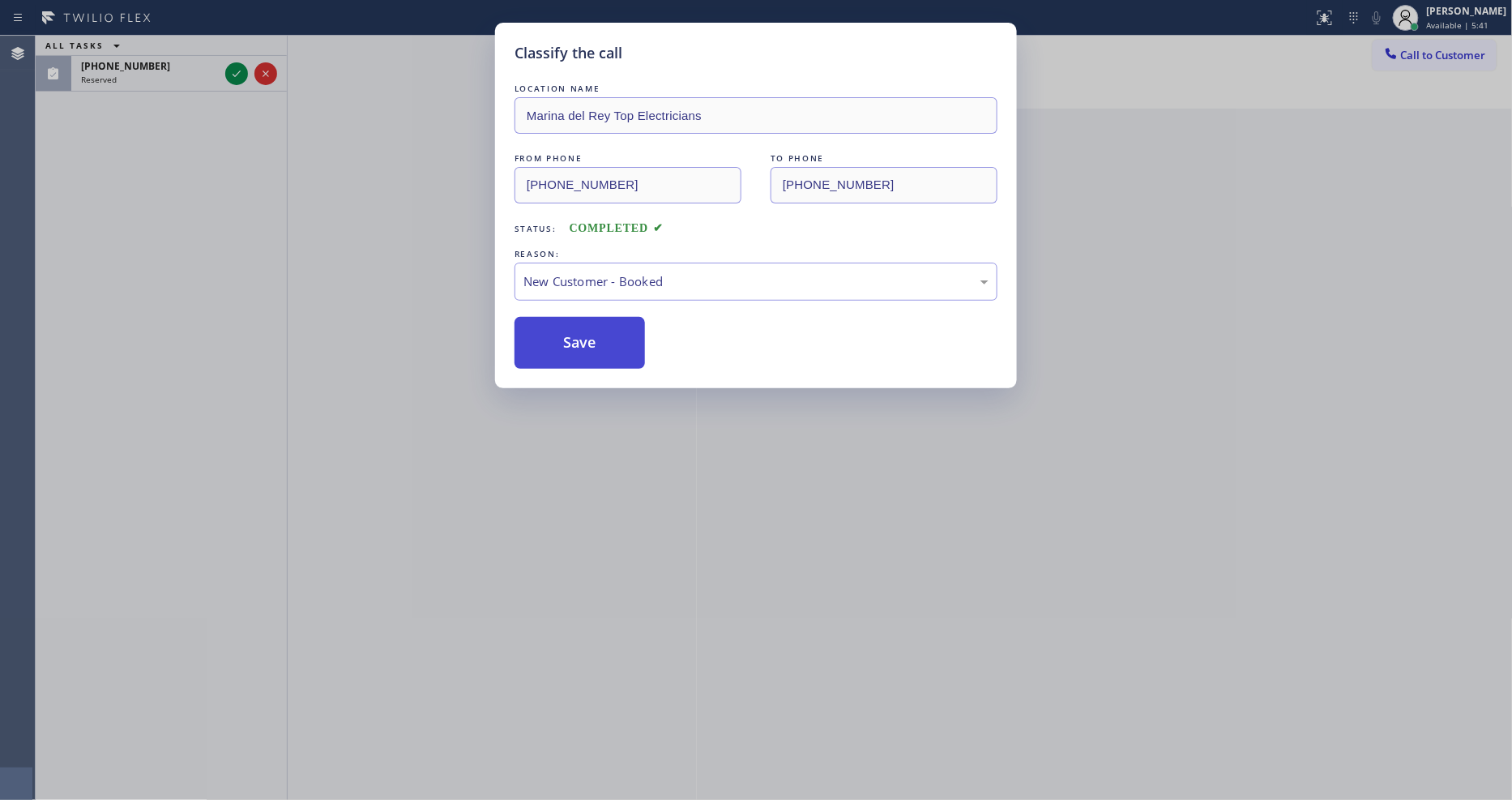
click at [567, 338] on button "Save" at bounding box center [580, 343] width 131 height 52
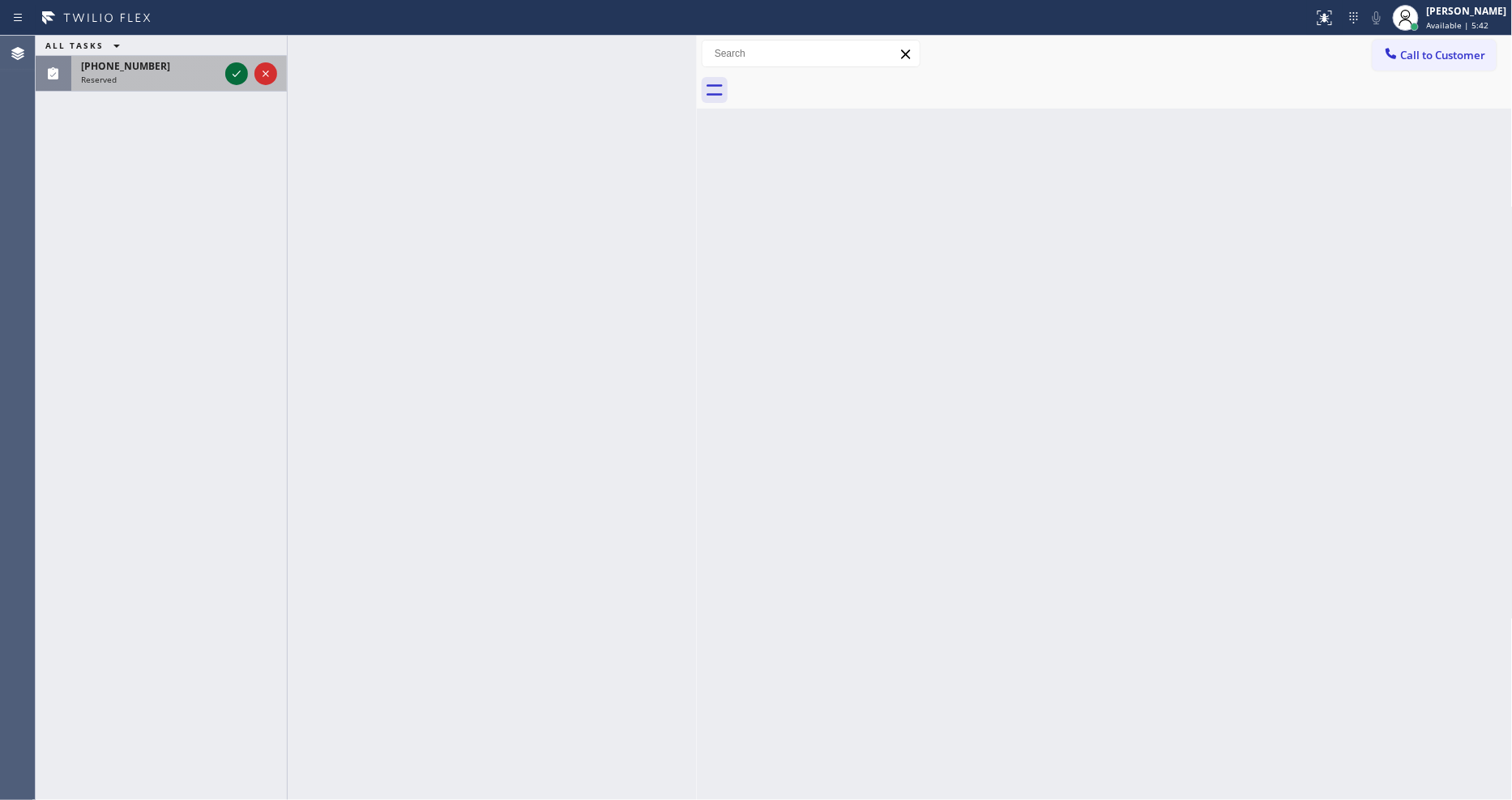
click at [243, 76] on icon at bounding box center [237, 74] width 20 height 20
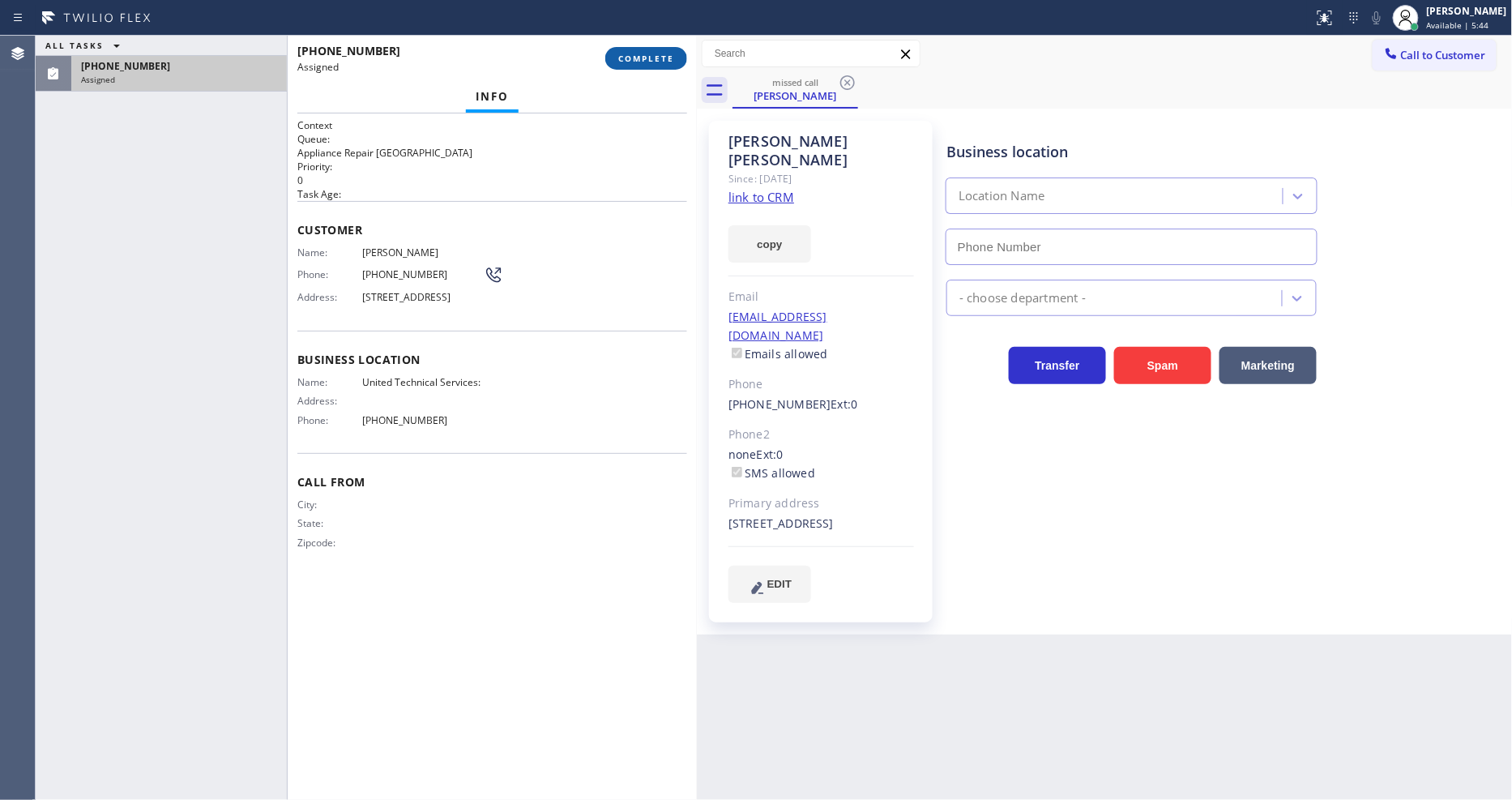
click at [653, 60] on span "COMPLETE" at bounding box center [647, 59] width 56 height 12
type input "(518) 363-7102"
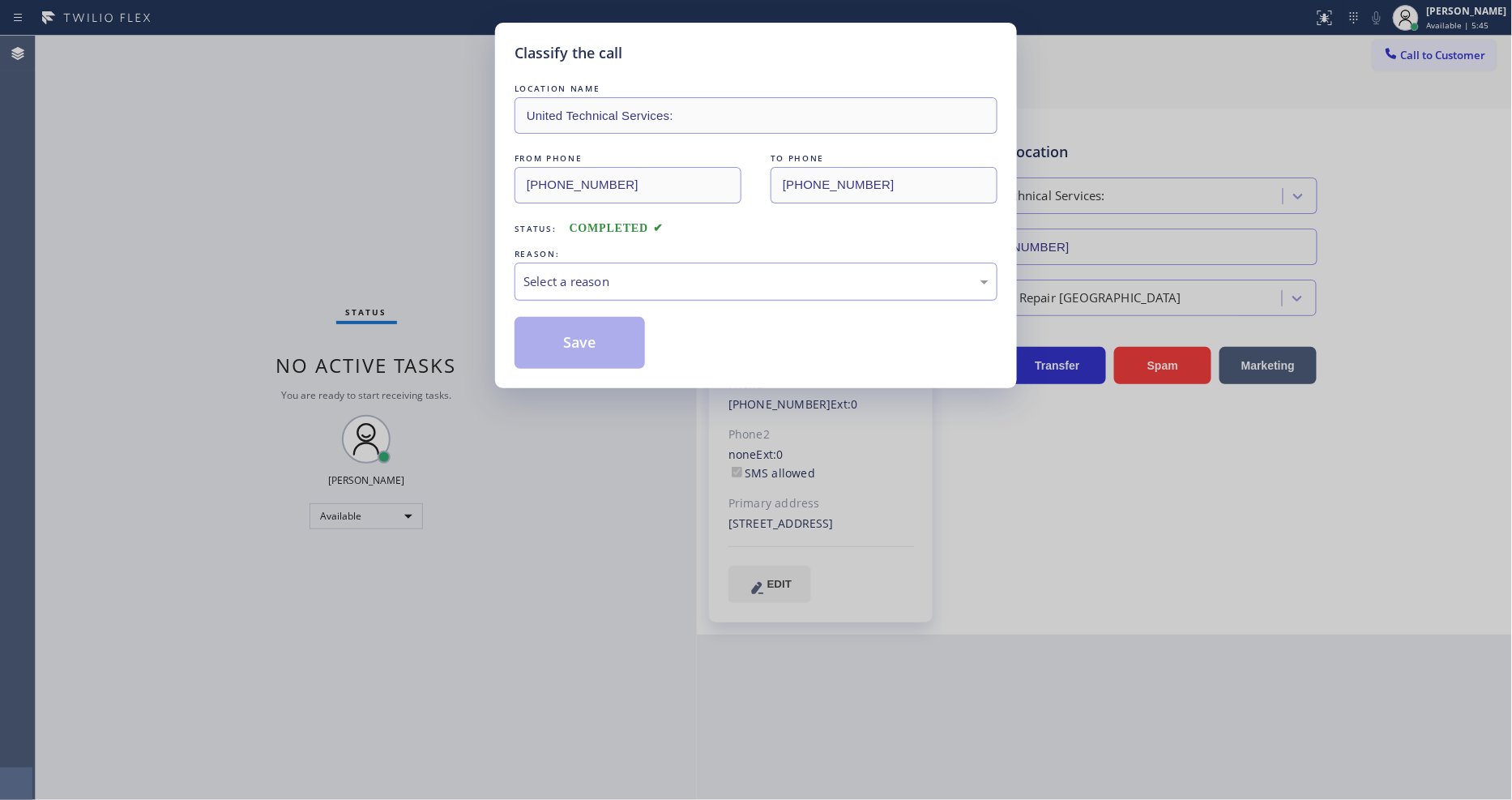
click at [555, 275] on div "Select a reason" at bounding box center [756, 281] width 465 height 19
click at [571, 338] on button "Save" at bounding box center [580, 343] width 131 height 52
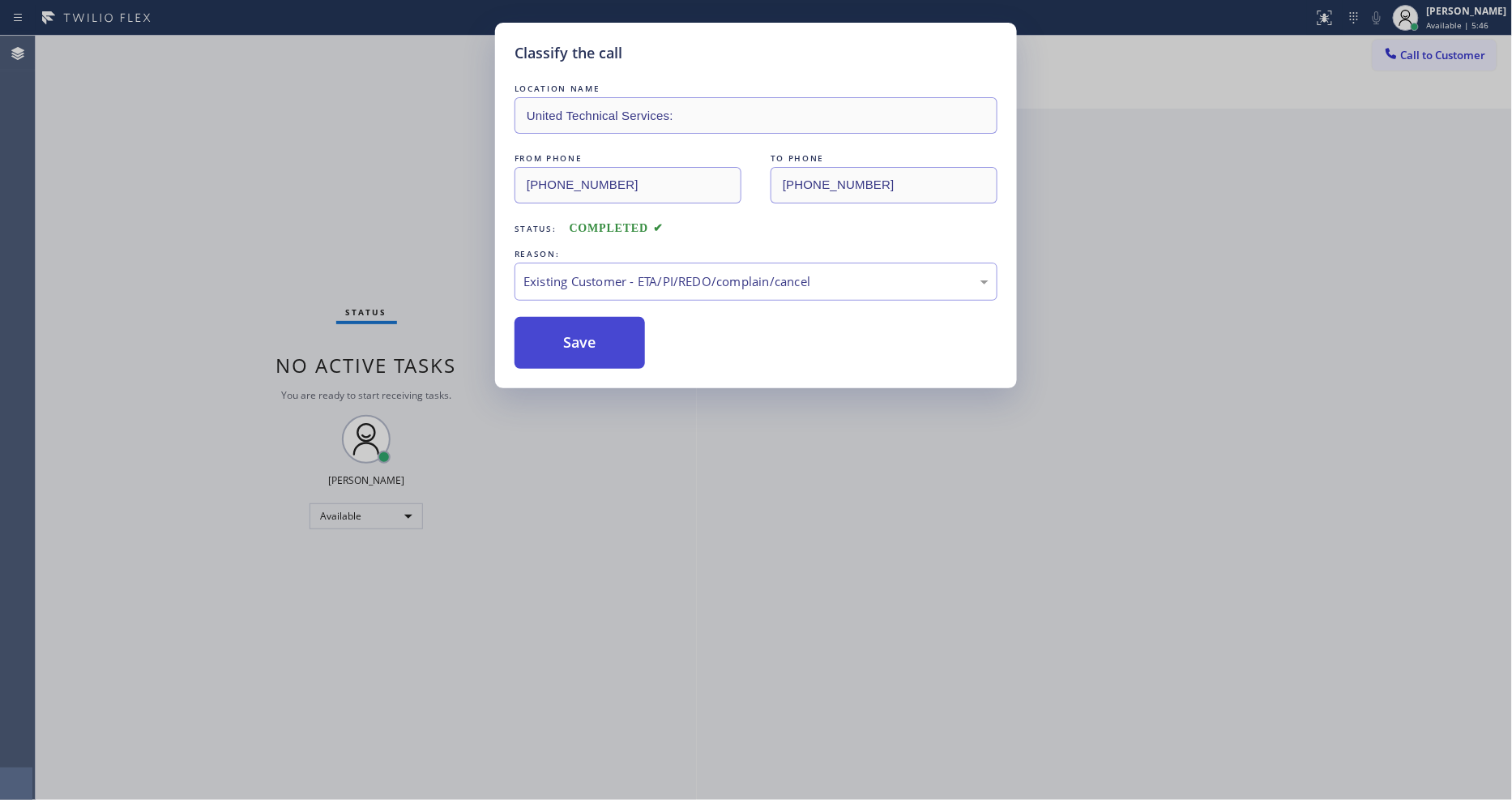
click at [571, 338] on button "Save" at bounding box center [580, 343] width 131 height 52
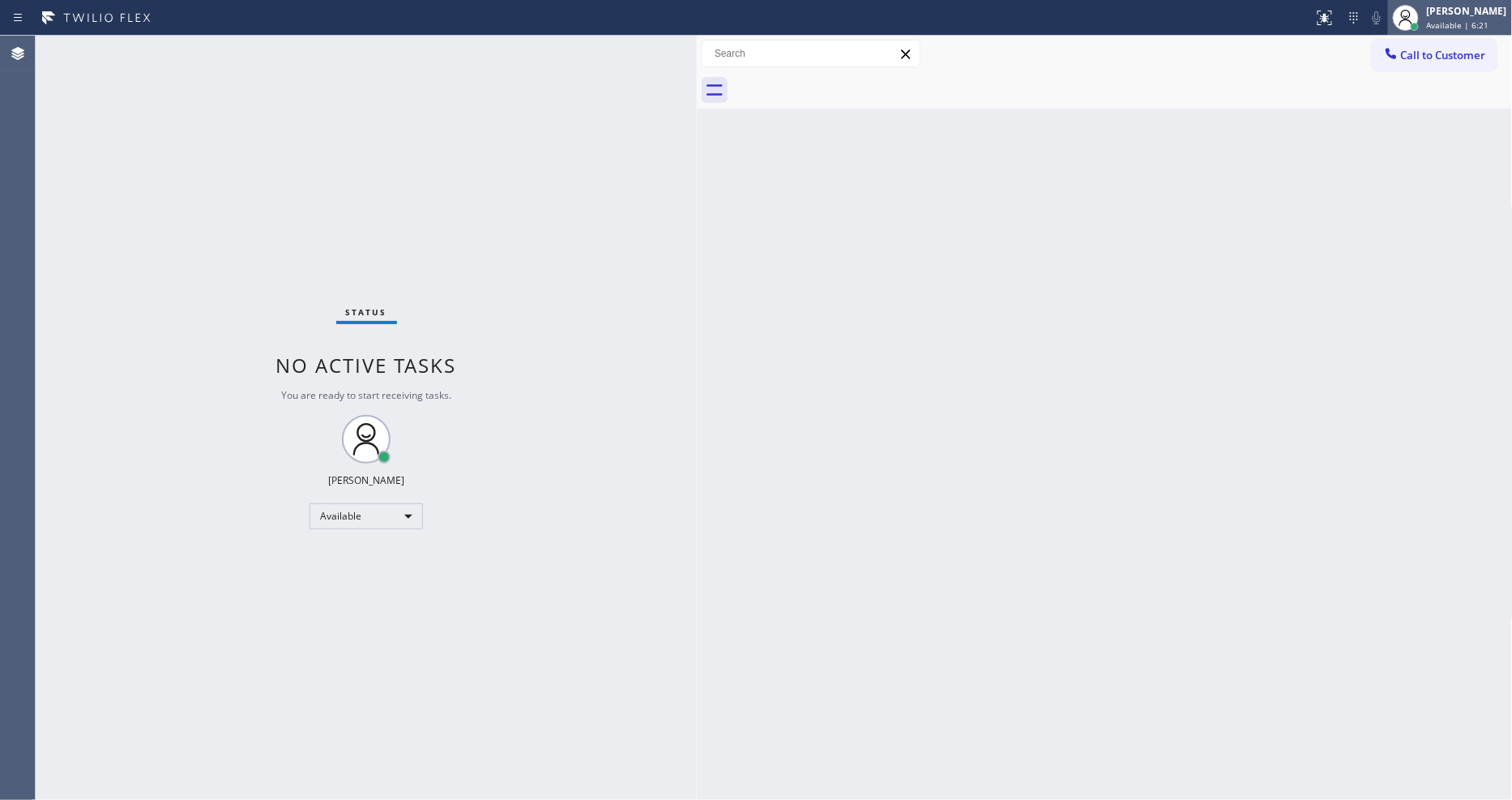
click at [1459, 22] on span "Available | 6:21" at bounding box center [1458, 26] width 62 height 12
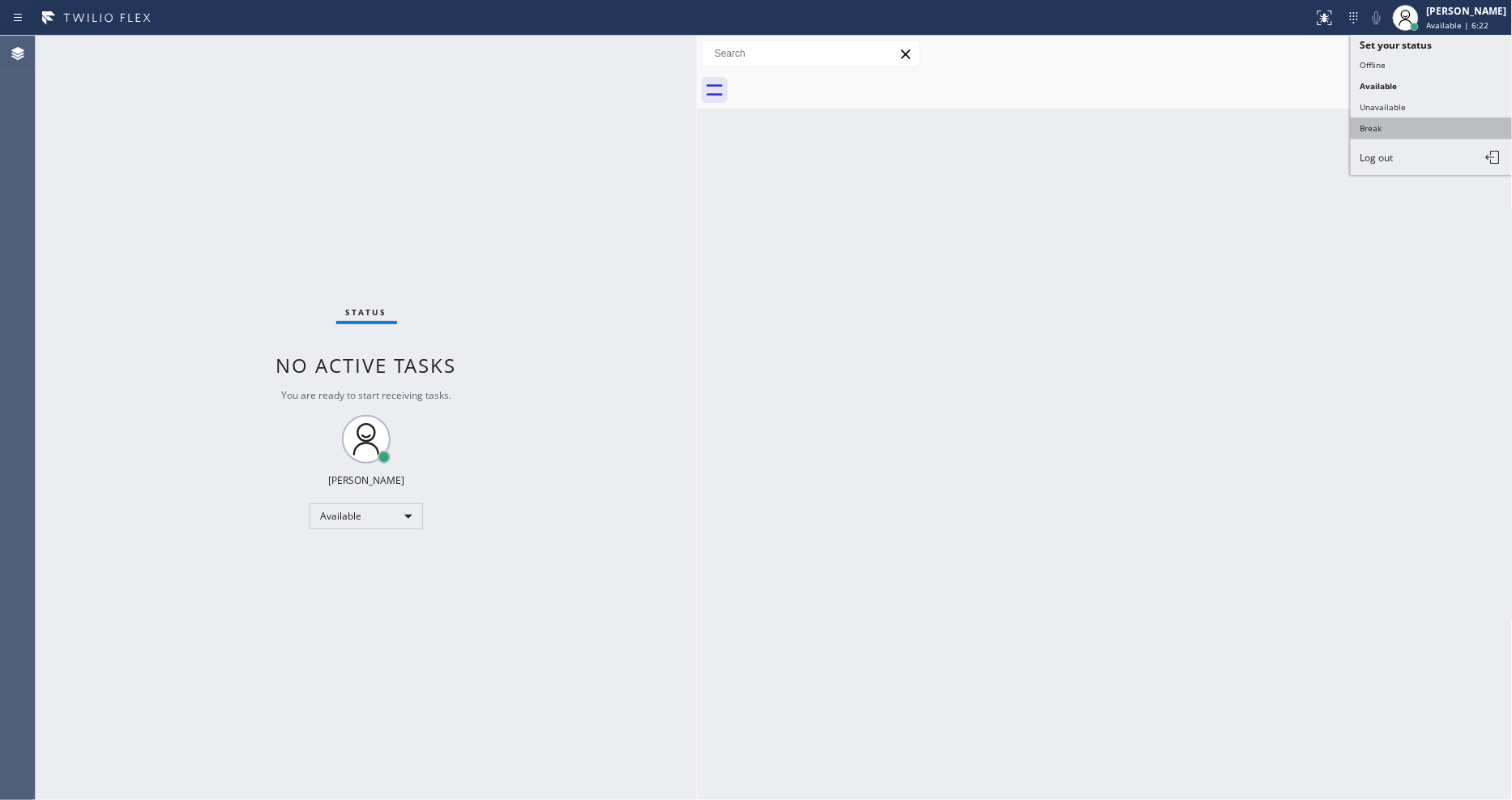
click at [1416, 122] on button "Break" at bounding box center [1432, 127] width 162 height 21
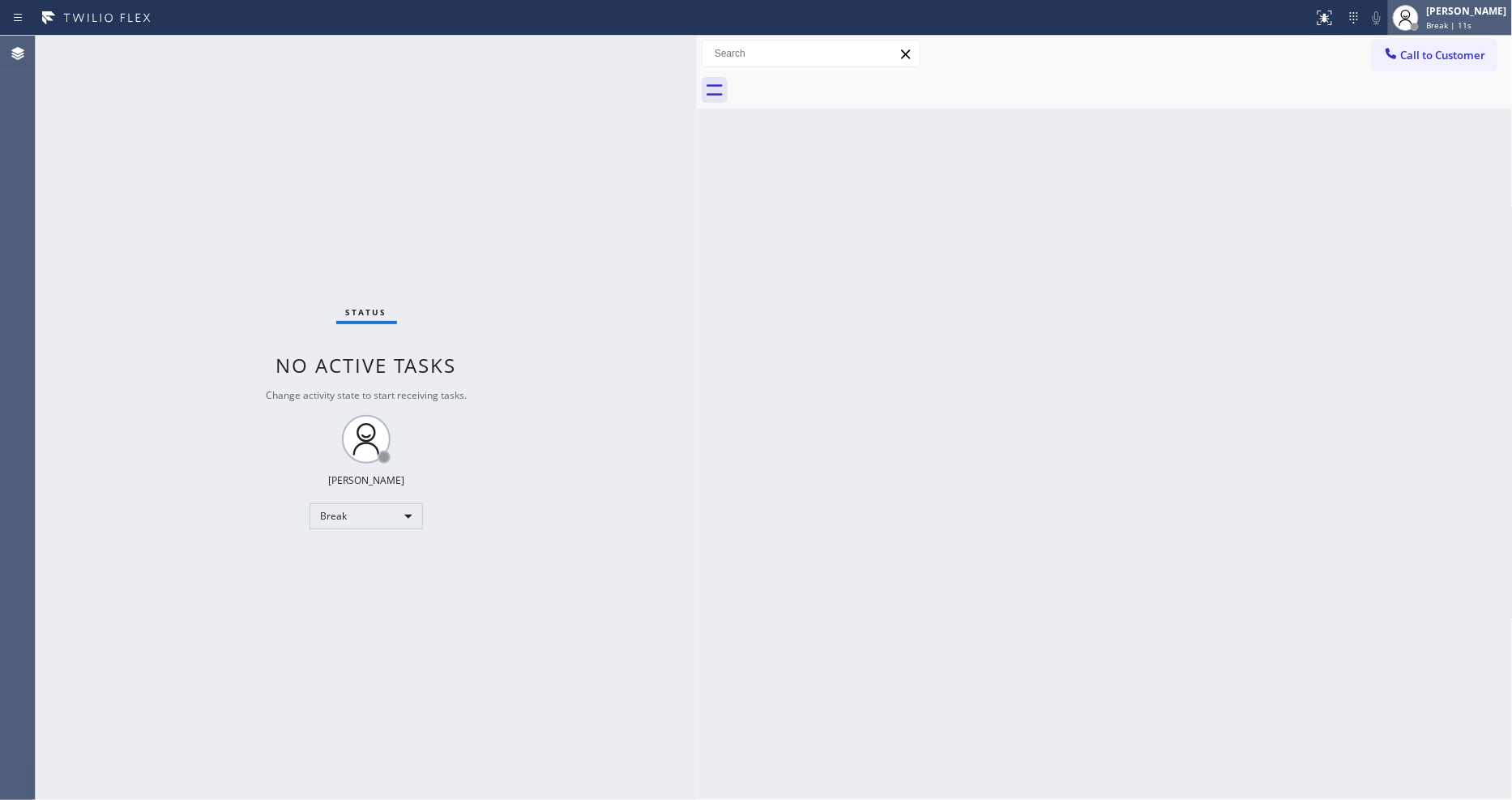
click at [1453, 20] on span "Break | 11s" at bounding box center [1450, 26] width 45 height 12
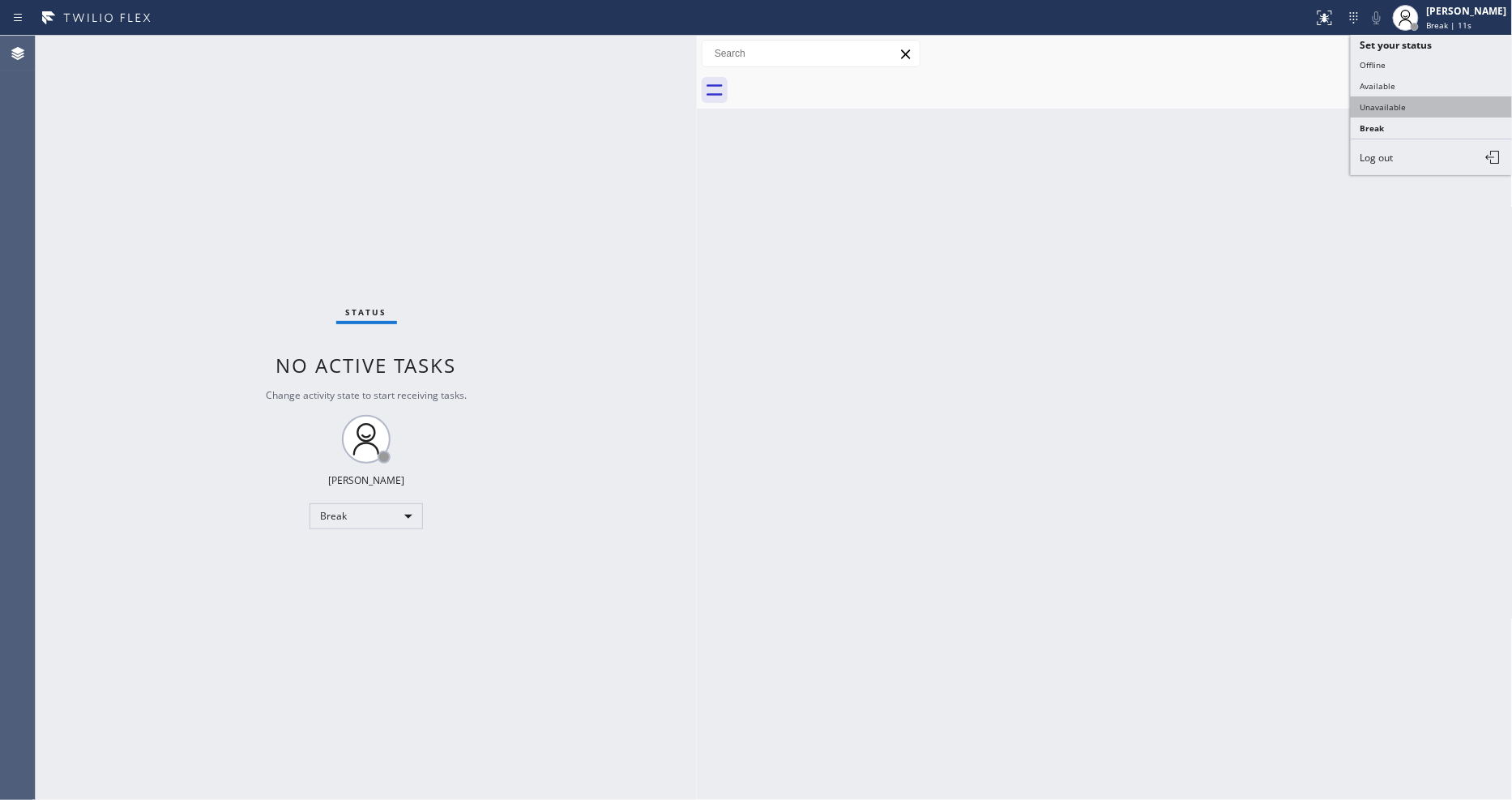
click at [1405, 103] on button "Unavailable" at bounding box center [1432, 107] width 162 height 21
click at [539, 165] on div "Status No active tasks Change activity state to start receiving tasks. Lyka Mon…" at bounding box center [366, 418] width 662 height 764
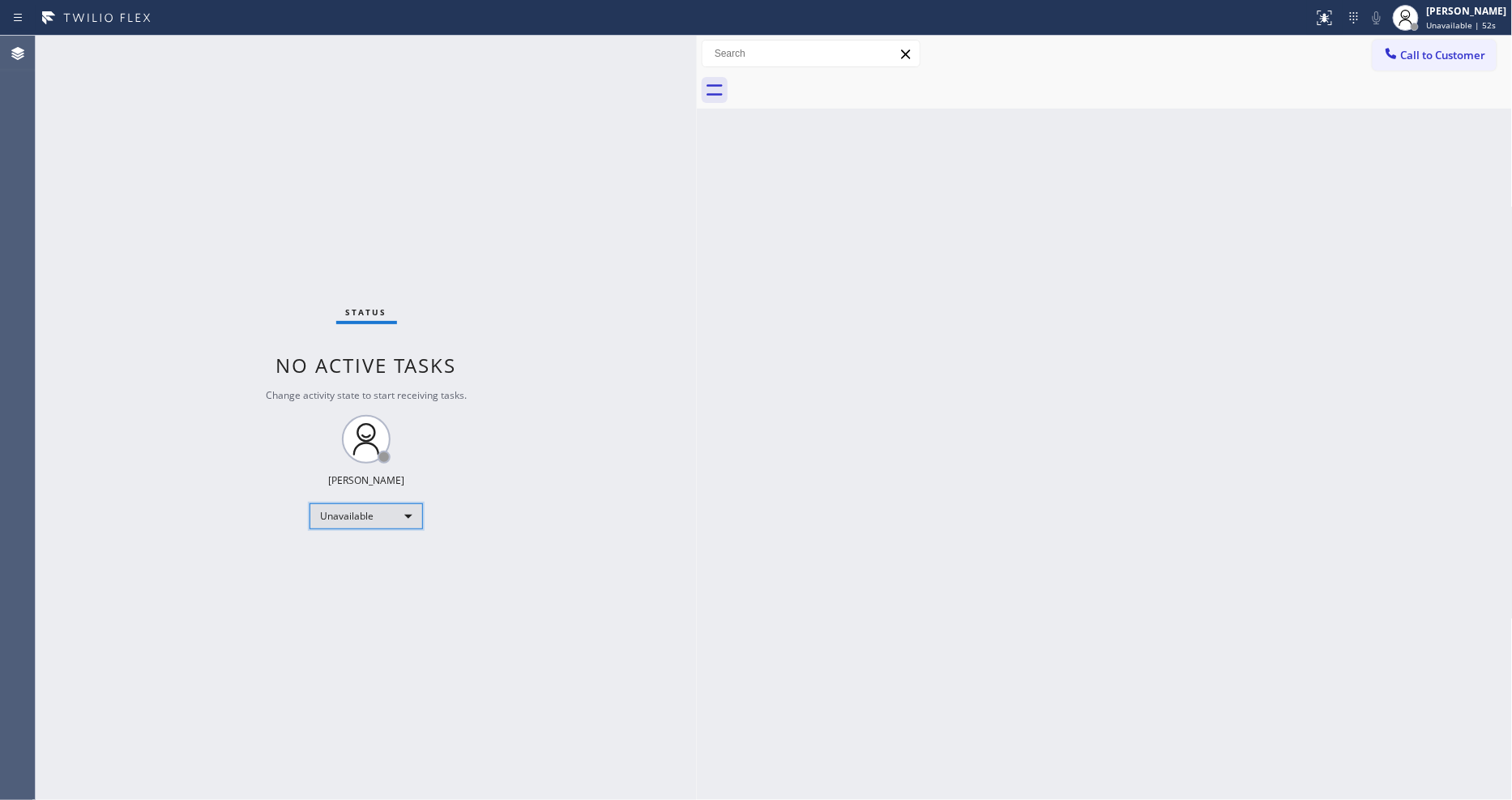
click at [344, 513] on div "Unavailable" at bounding box center [366, 516] width 113 height 26
click at [362, 553] on li "Available" at bounding box center [365, 559] width 110 height 20
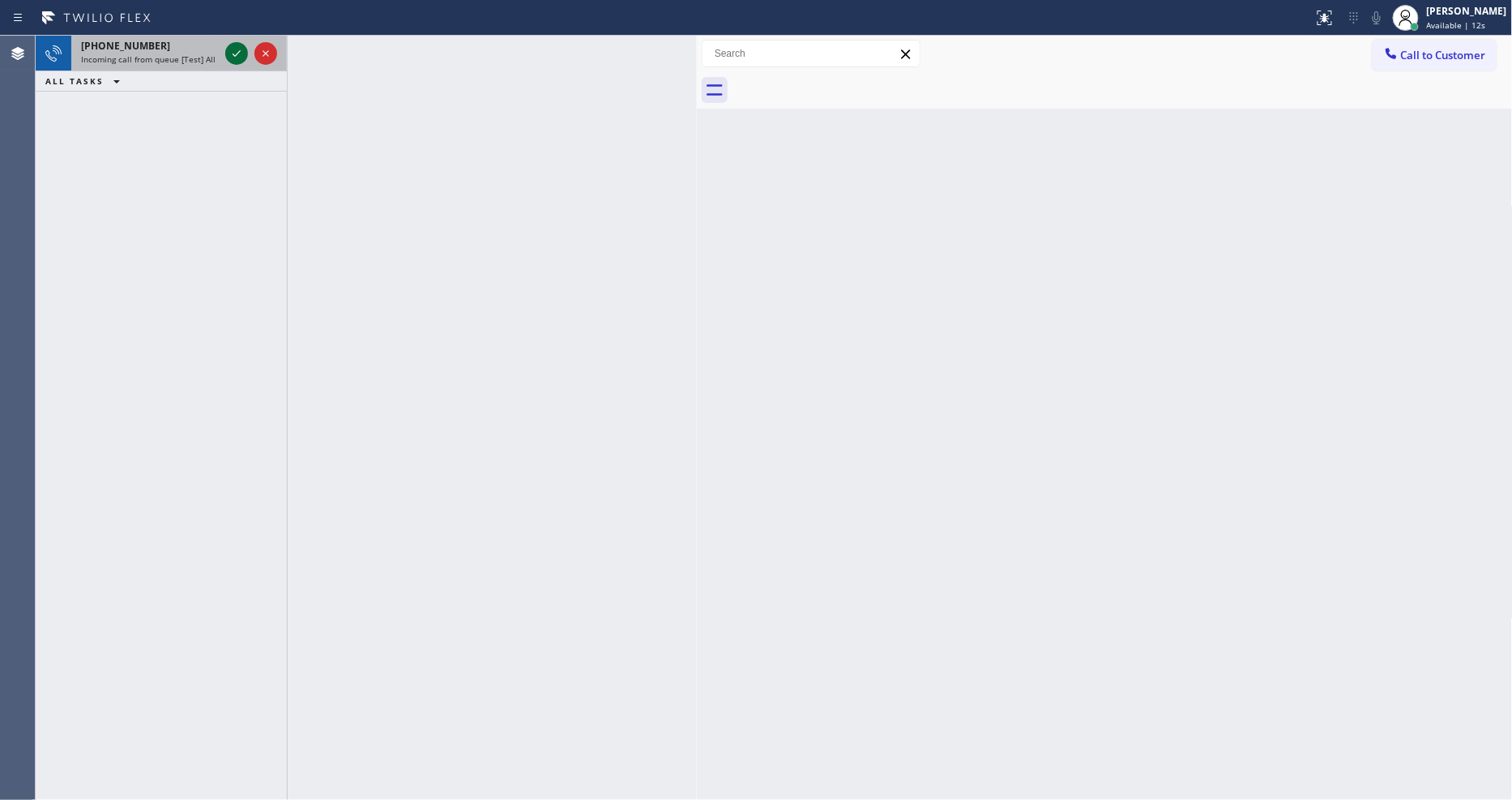
click at [237, 55] on icon at bounding box center [237, 54] width 20 height 20
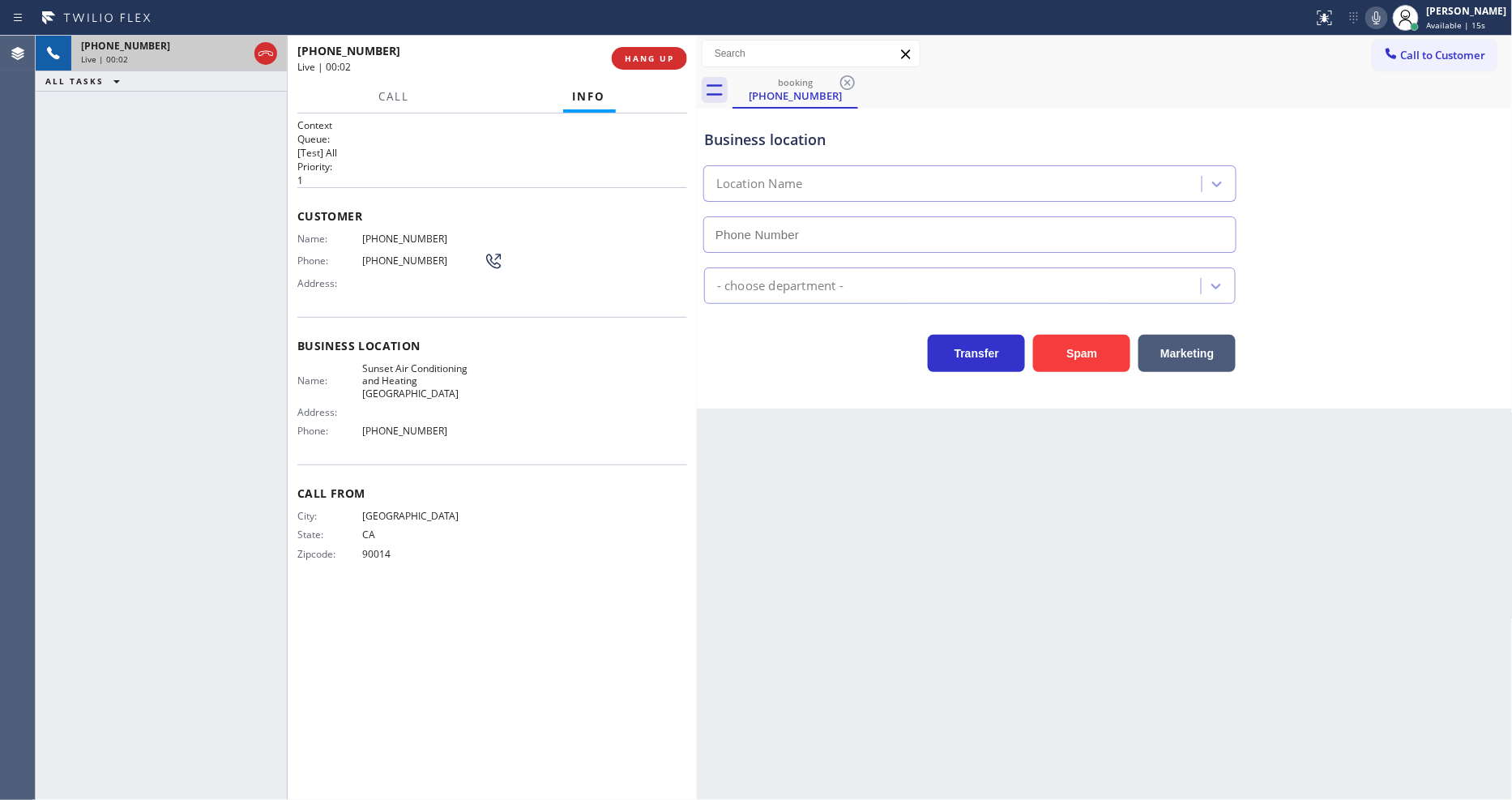
click at [643, 59] on span "HANG UP" at bounding box center [649, 59] width 50 height 12
type input "(805) 659-8606"
click at [643, 59] on span "HANG UP" at bounding box center [649, 59] width 50 height 12
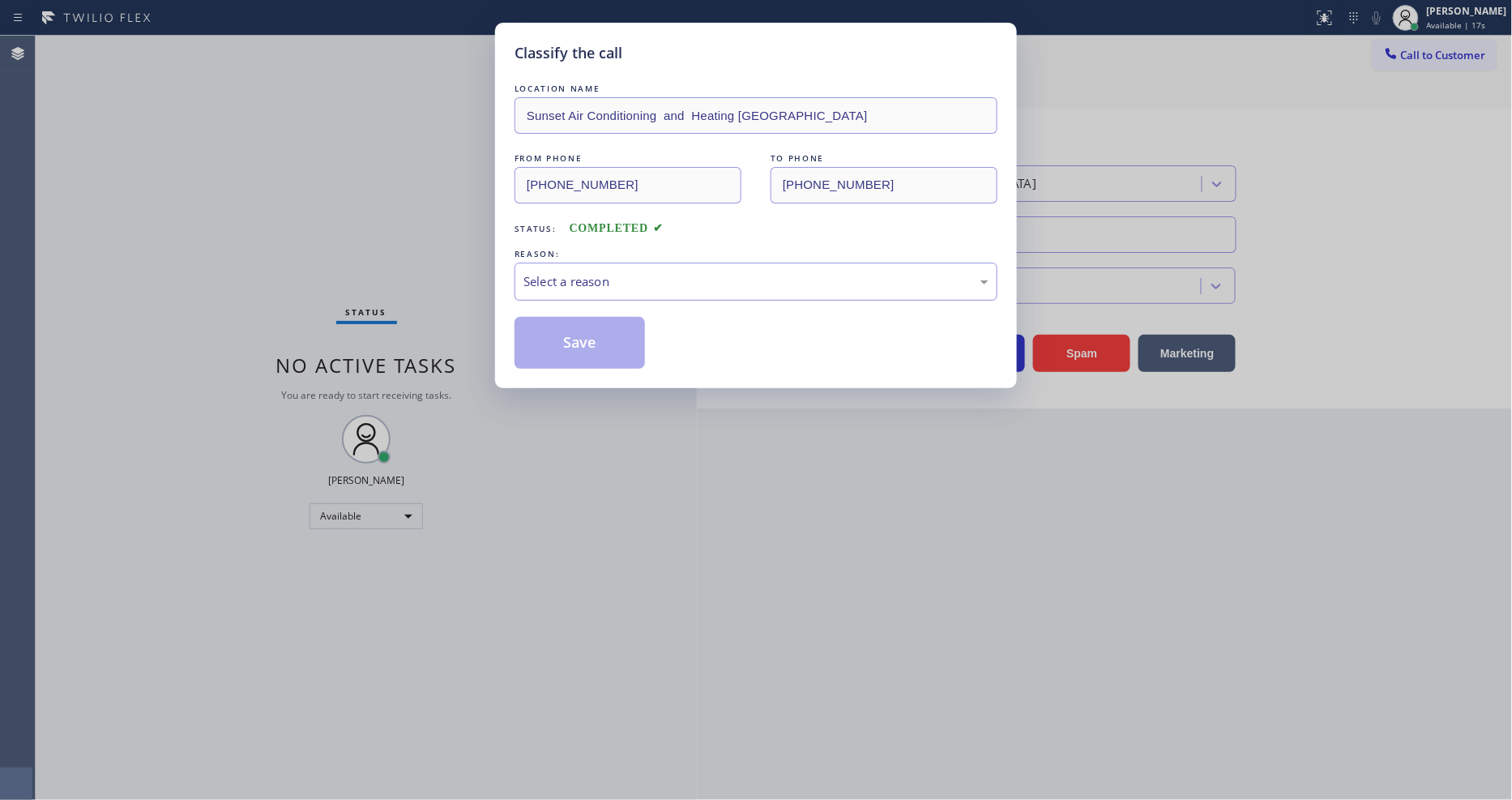
click at [617, 290] on div "Select a reason" at bounding box center [756, 281] width 483 height 38
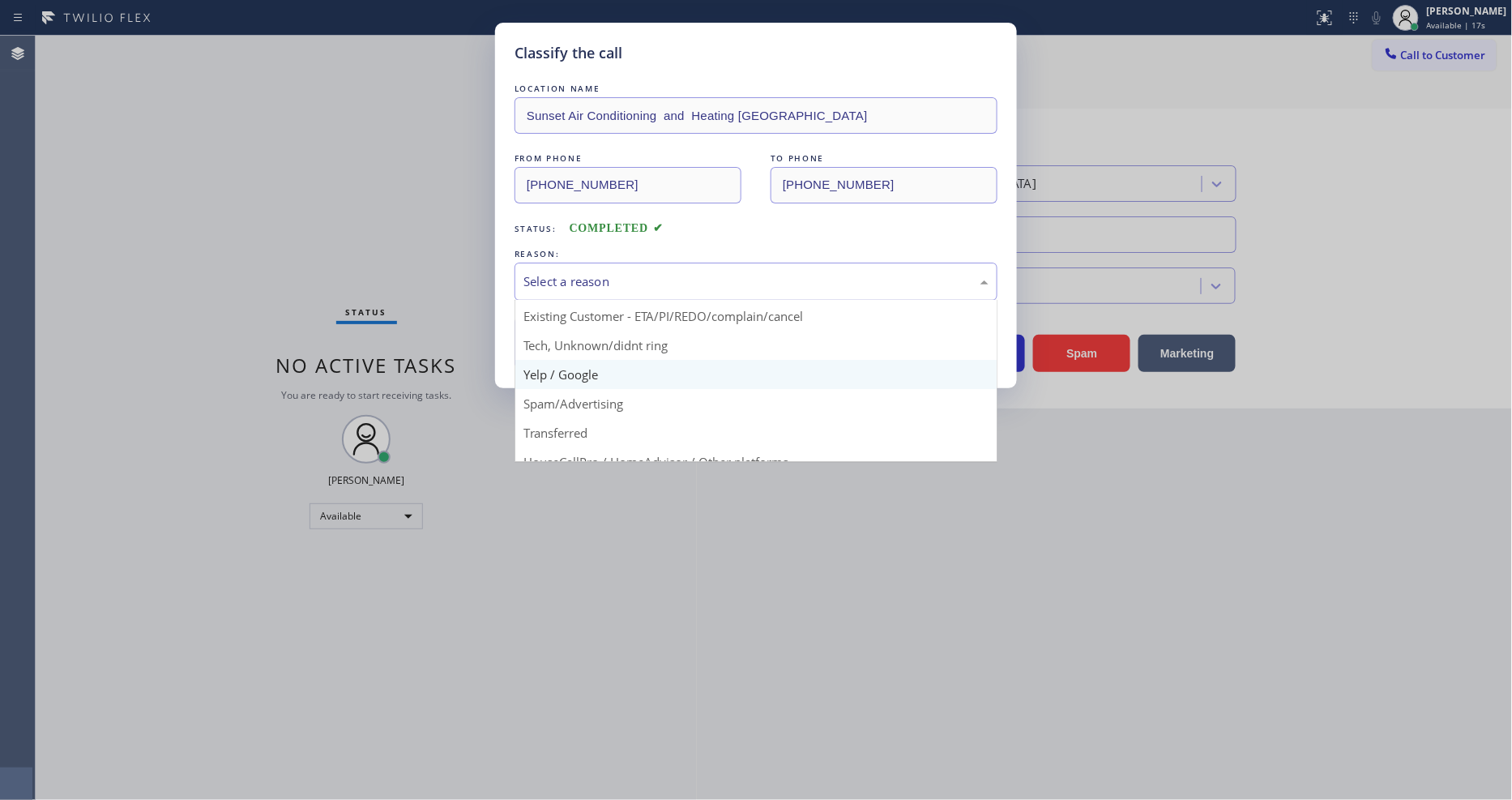
scroll to position [101, 0]
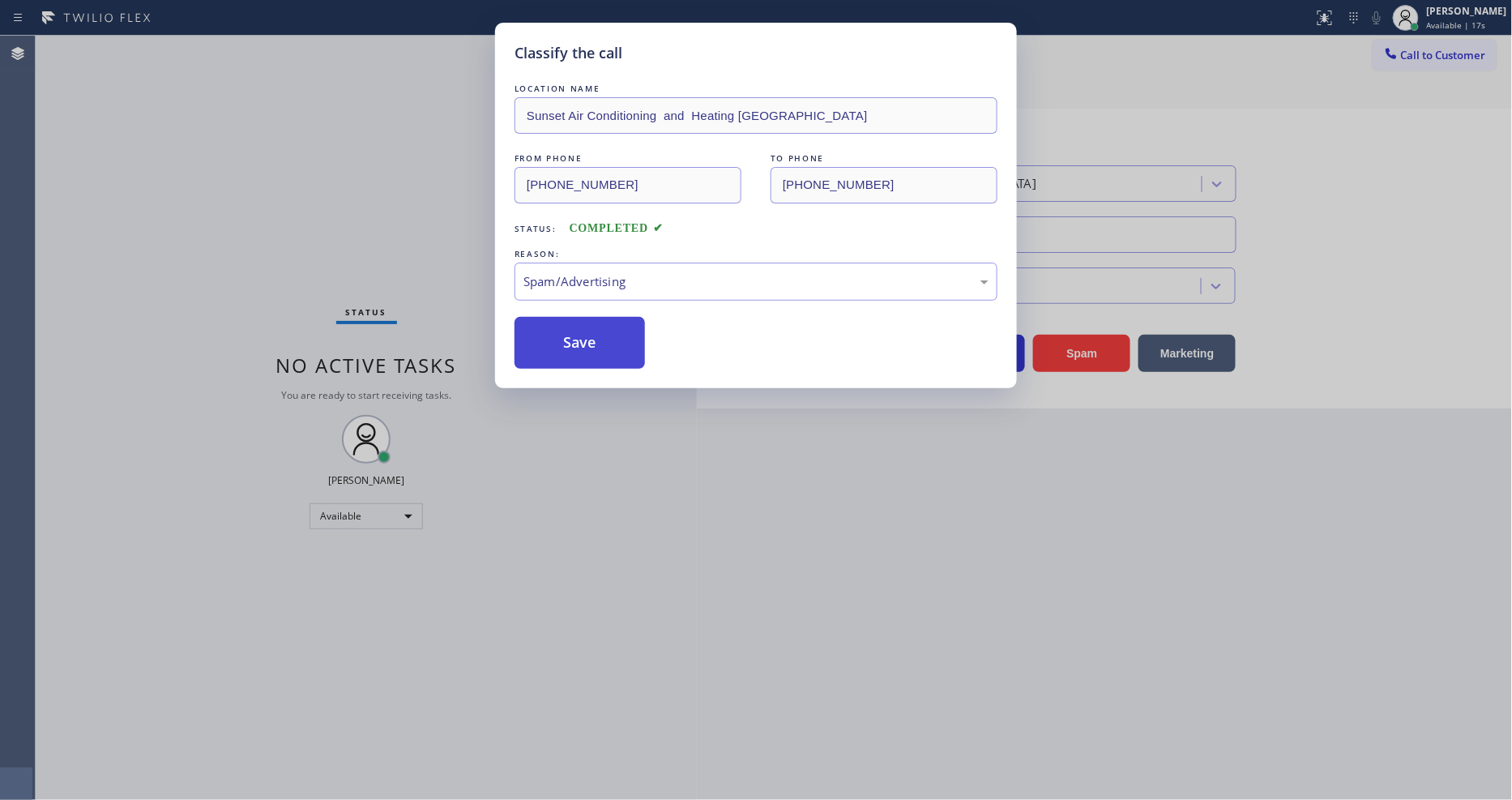
click at [593, 338] on button "Save" at bounding box center [580, 343] width 131 height 52
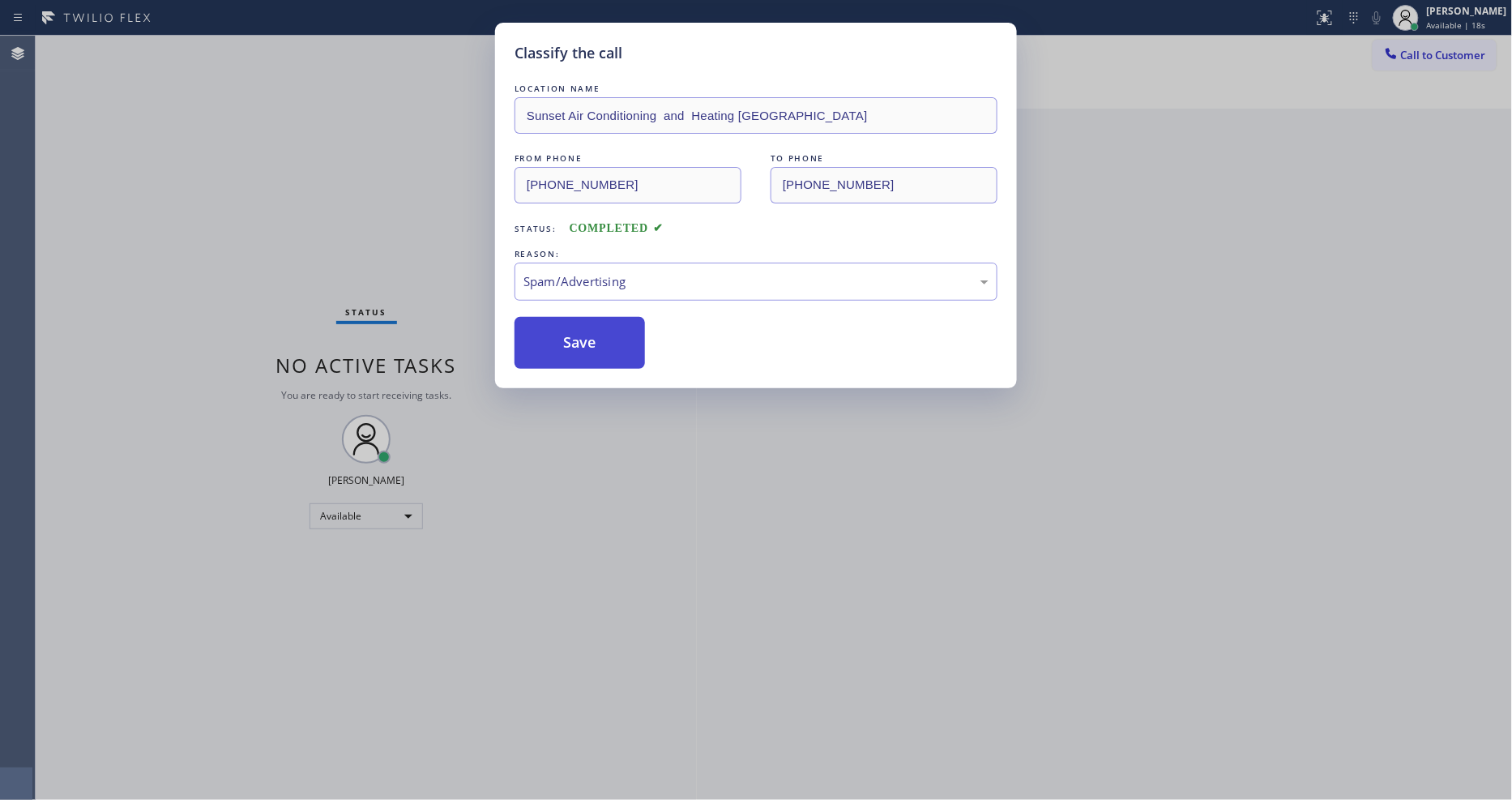
click at [593, 338] on button "Save" at bounding box center [580, 343] width 131 height 52
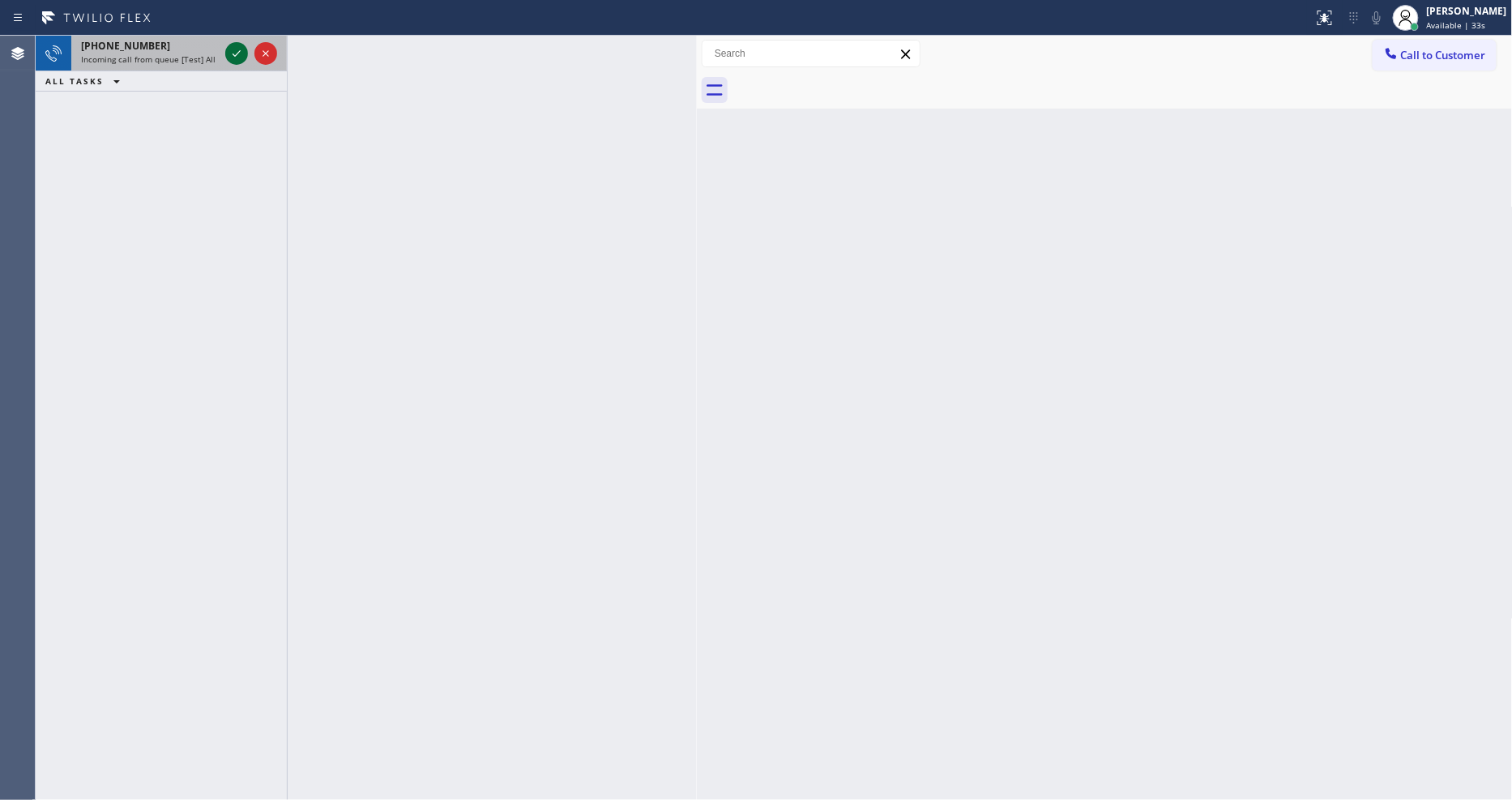
click at [238, 50] on icon at bounding box center [237, 54] width 20 height 20
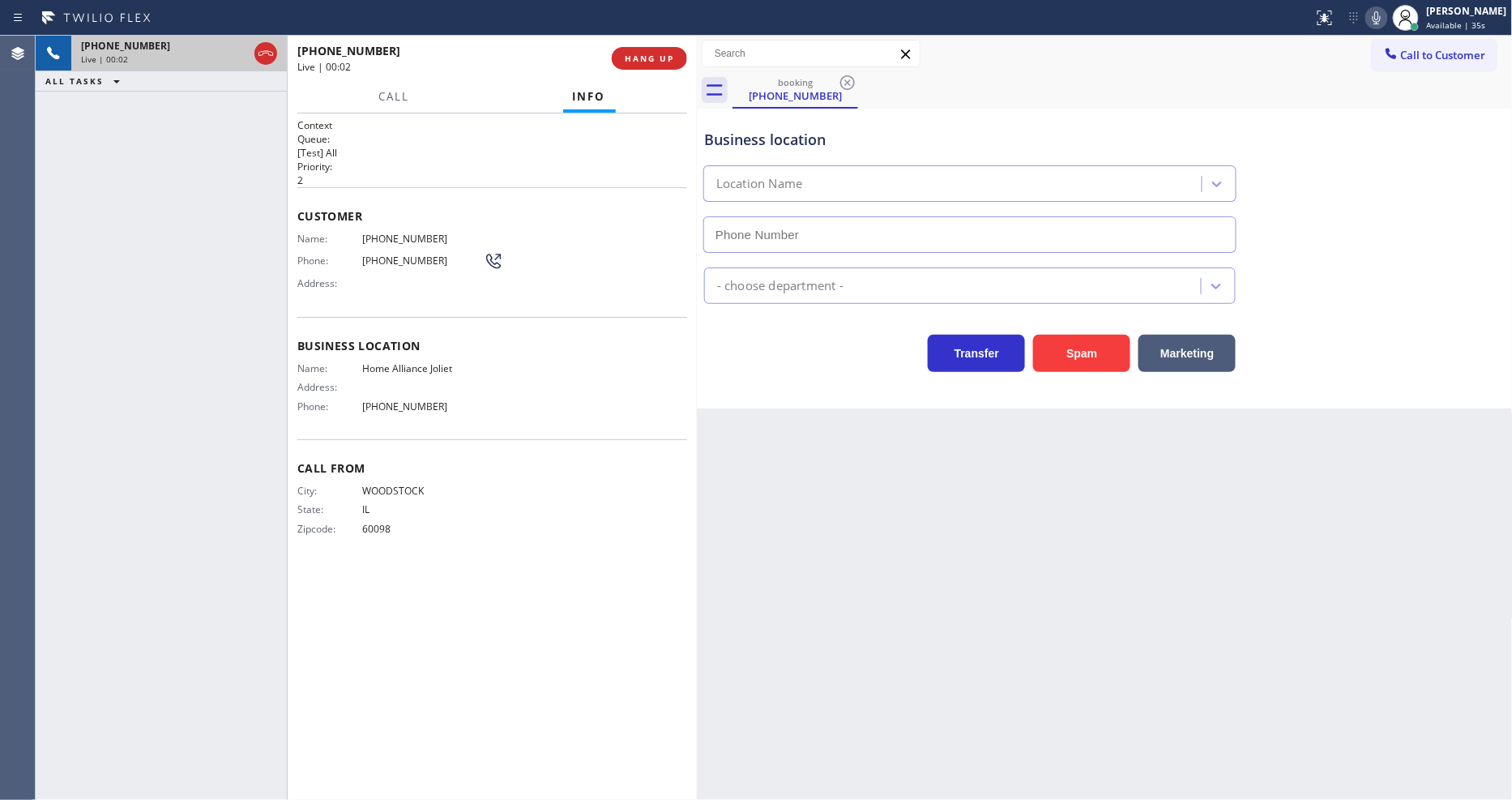
type input "(815) 384-1484"
click at [634, 47] on button "HANG UP" at bounding box center [649, 58] width 75 height 22
click at [634, 46] on div "+18152062811 Live | 00:03 HANG UP" at bounding box center [492, 58] width 390 height 42
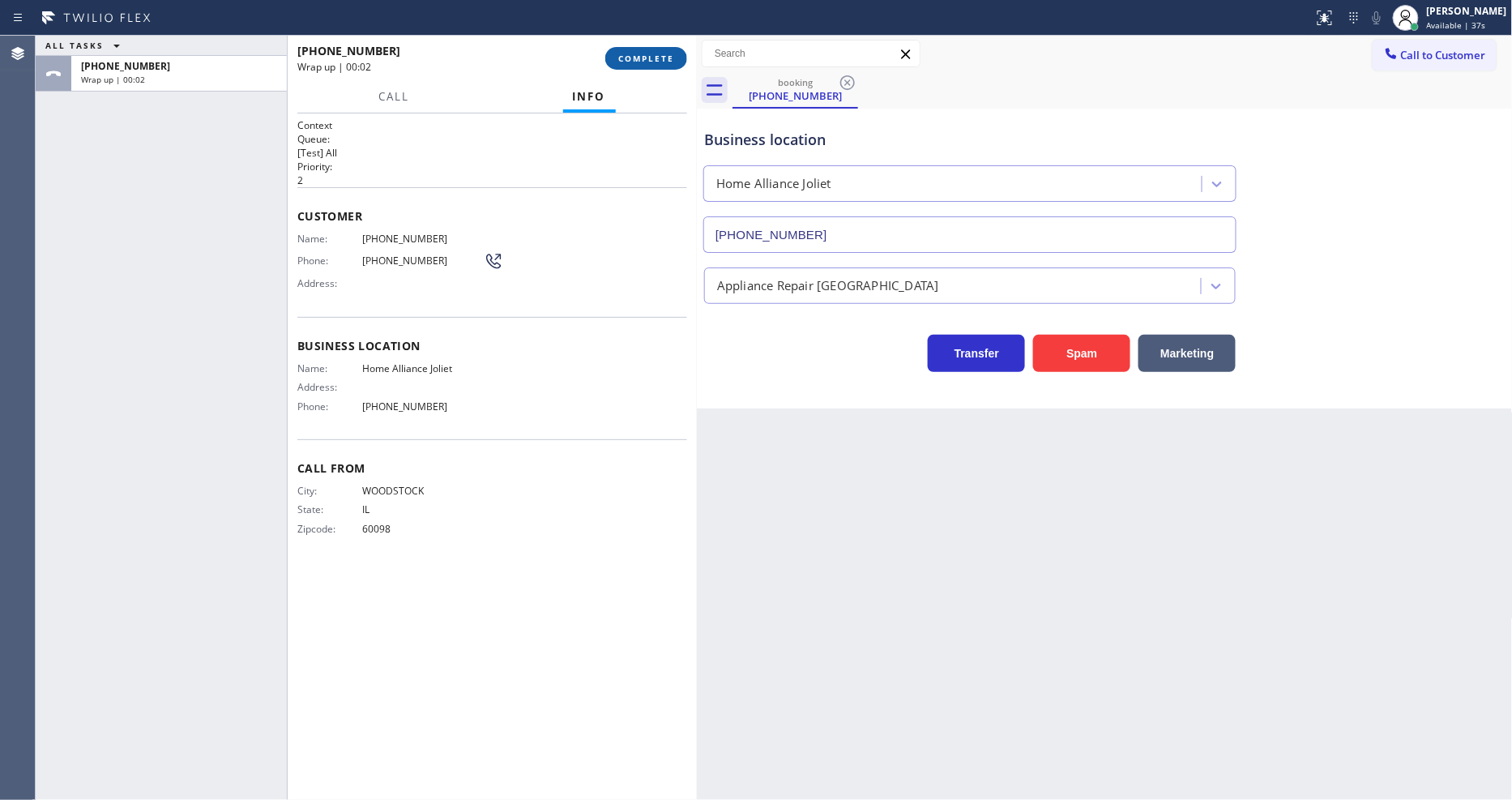
click at [667, 54] on span "COMPLETE" at bounding box center [647, 59] width 56 height 12
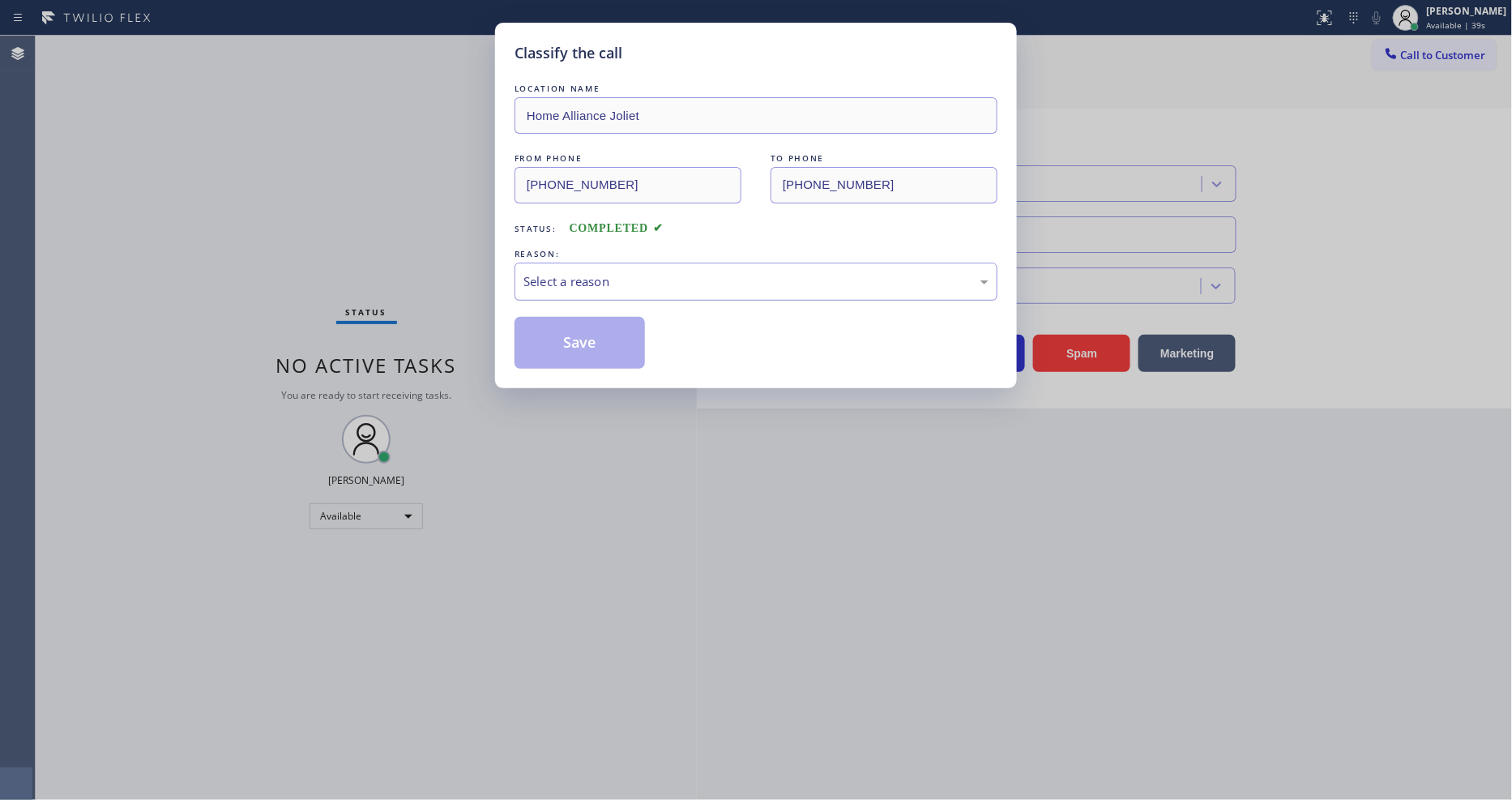
click at [614, 273] on div "Select a reason" at bounding box center [756, 281] width 465 height 19
click at [592, 309] on div "LOCATION NAME Home Alliance Joliet FROM PHONE (815) 206-2811 TO PHONE (815) 384…" at bounding box center [756, 224] width 483 height 289
click at [604, 343] on button "Save" at bounding box center [580, 343] width 131 height 52
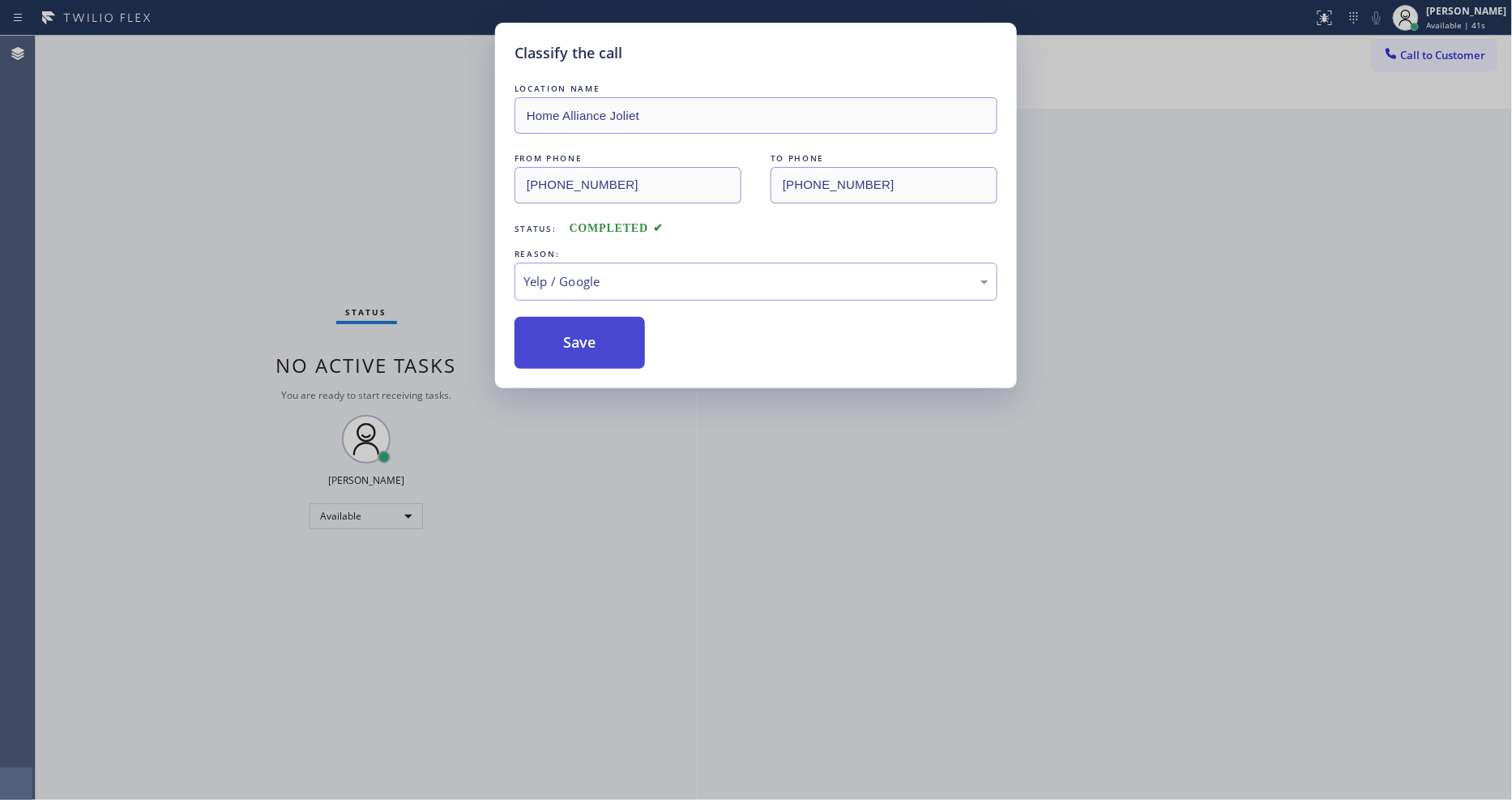
click at [604, 343] on button "Save" at bounding box center [580, 343] width 131 height 52
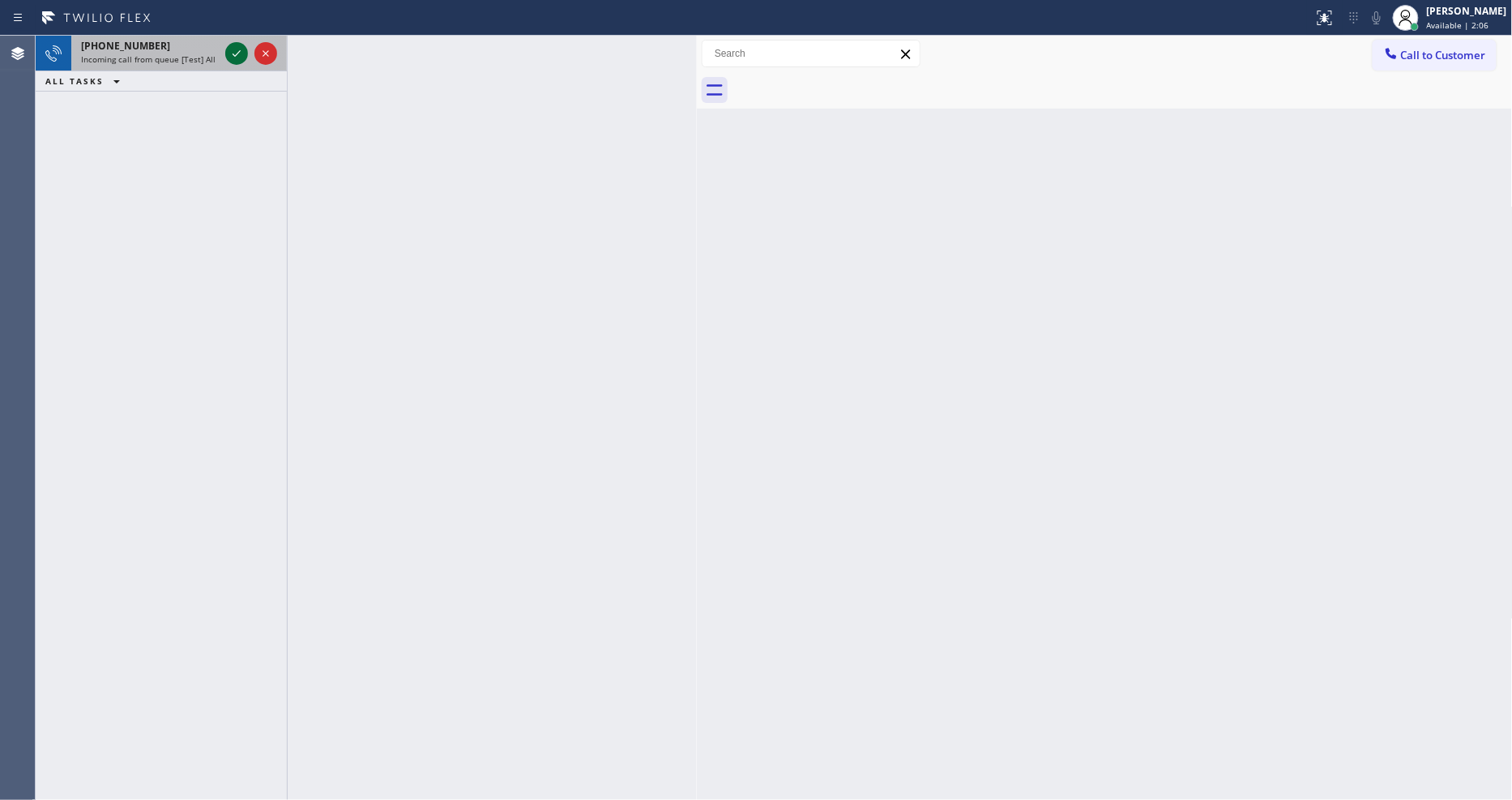
click at [229, 55] on icon at bounding box center [237, 54] width 20 height 20
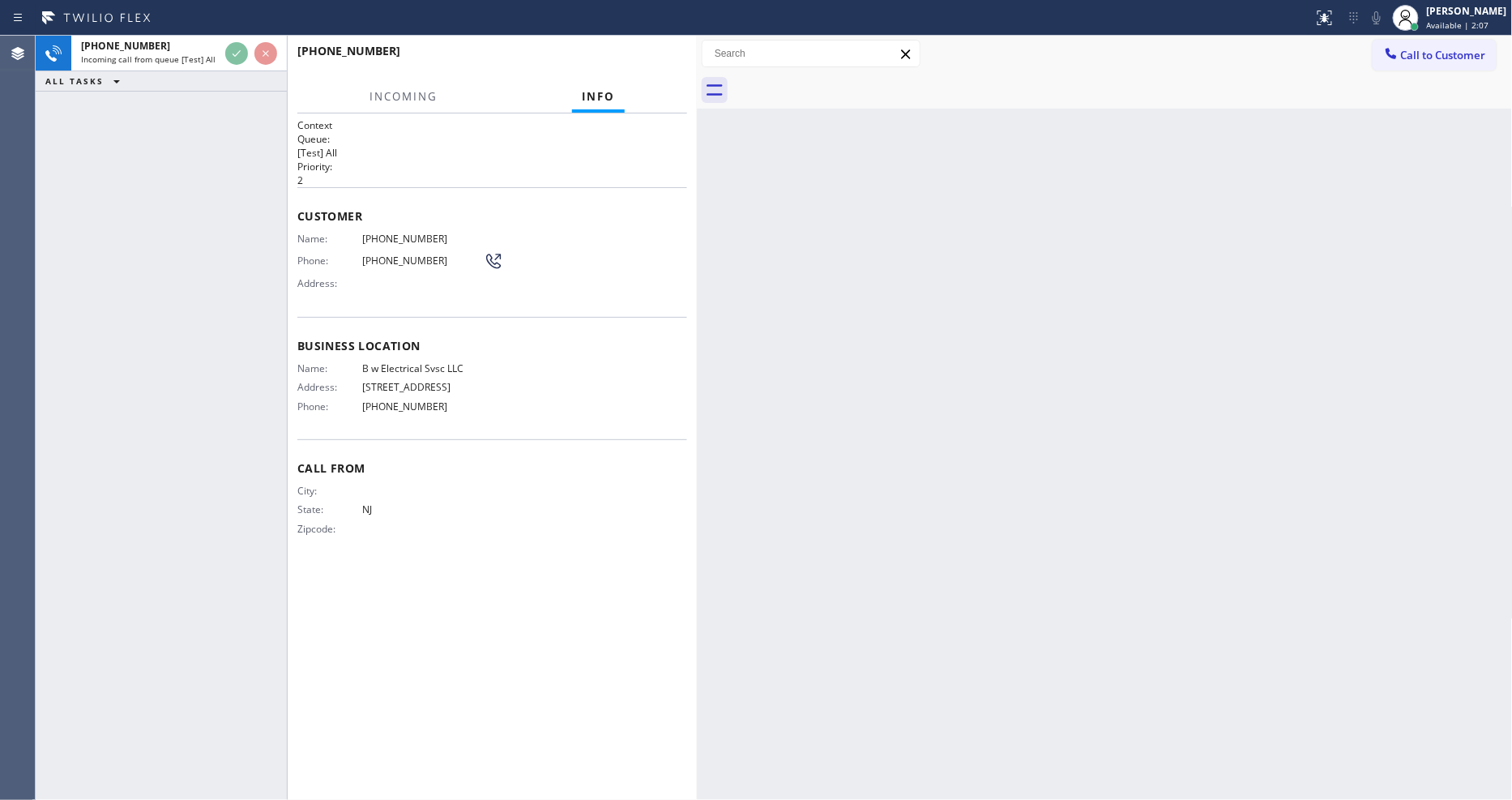
click at [221, 220] on div "+18482003196 Incoming call from queue [Test] All ALL TASKS ALL TASKS ACTIVE TAS…" at bounding box center [161, 418] width 251 height 764
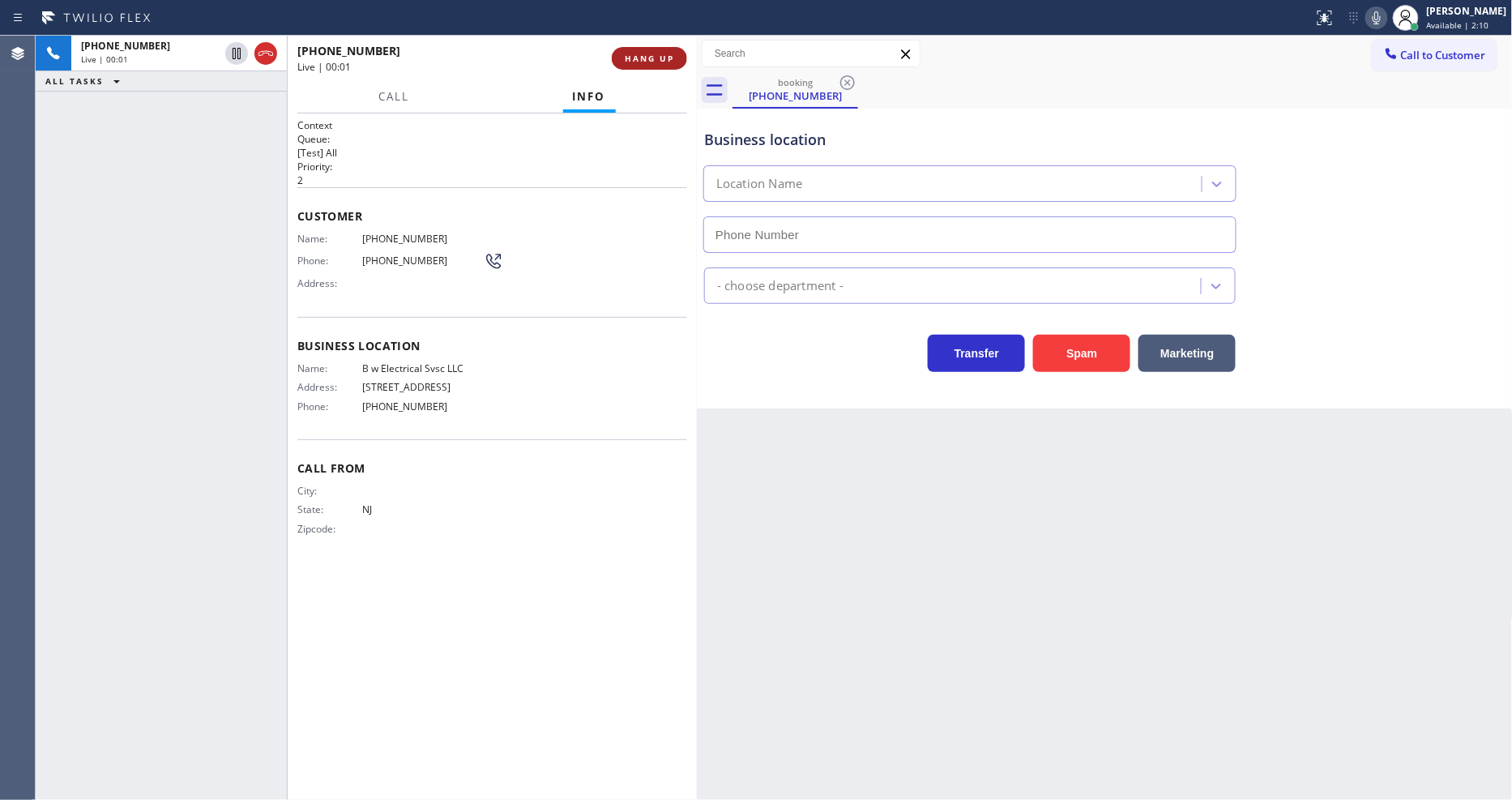
click at [642, 57] on span "HANG UP" at bounding box center [649, 59] width 50 height 12
type input "(848) 292-9748"
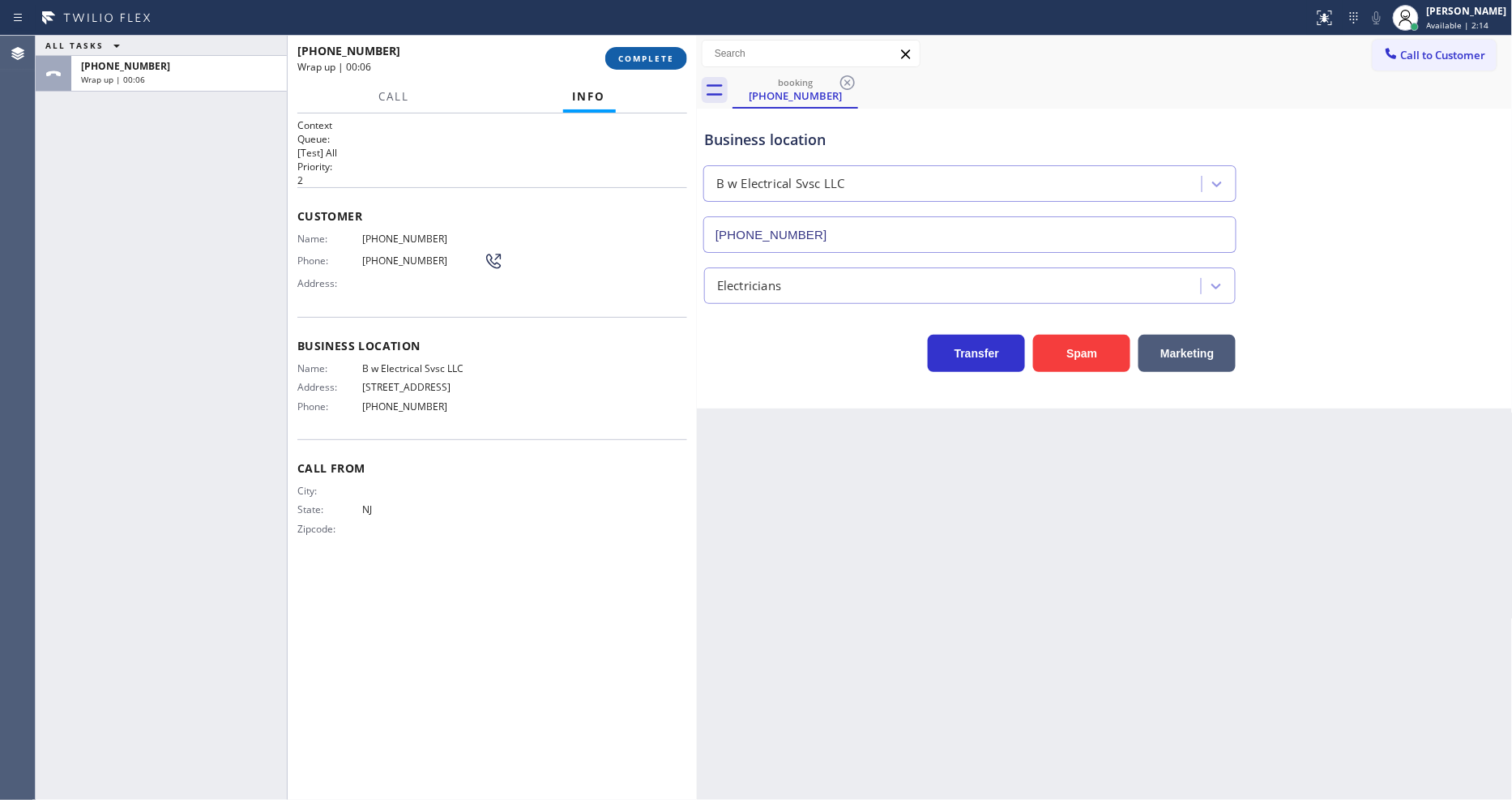
click at [634, 53] on span "COMPLETE" at bounding box center [647, 59] width 56 height 12
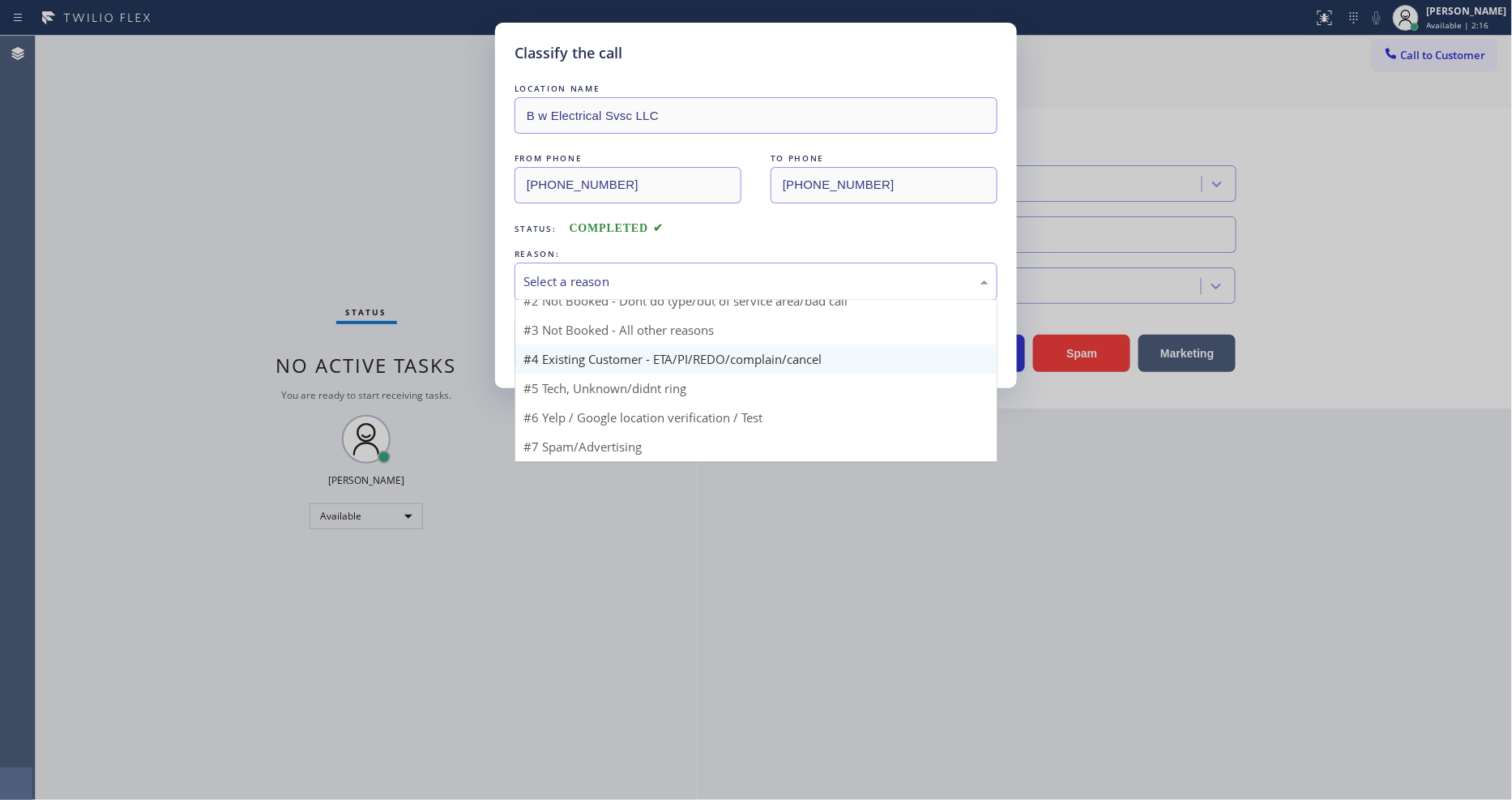
scroll to position [14, 0]
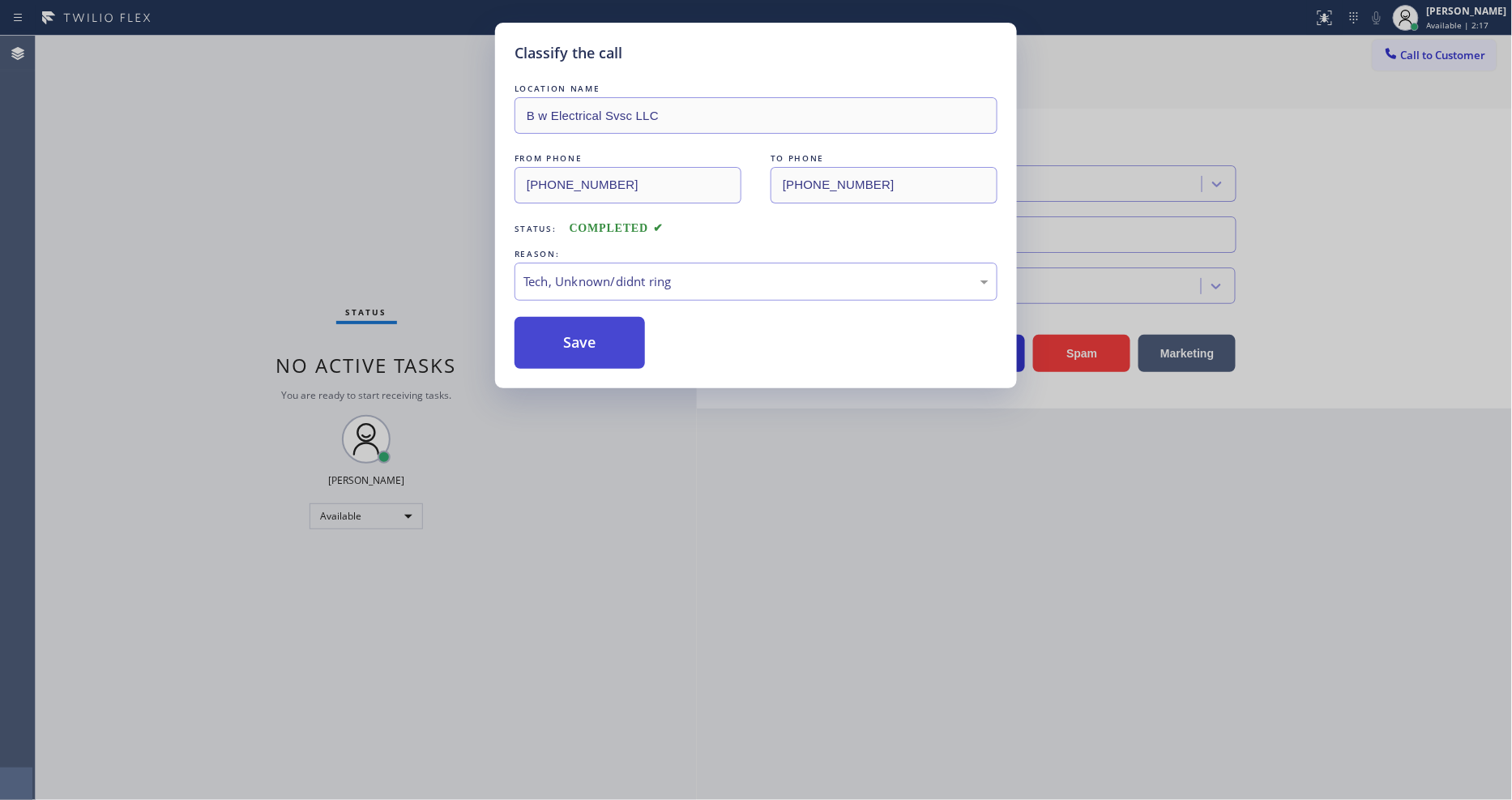
click at [581, 328] on button "Save" at bounding box center [580, 343] width 131 height 52
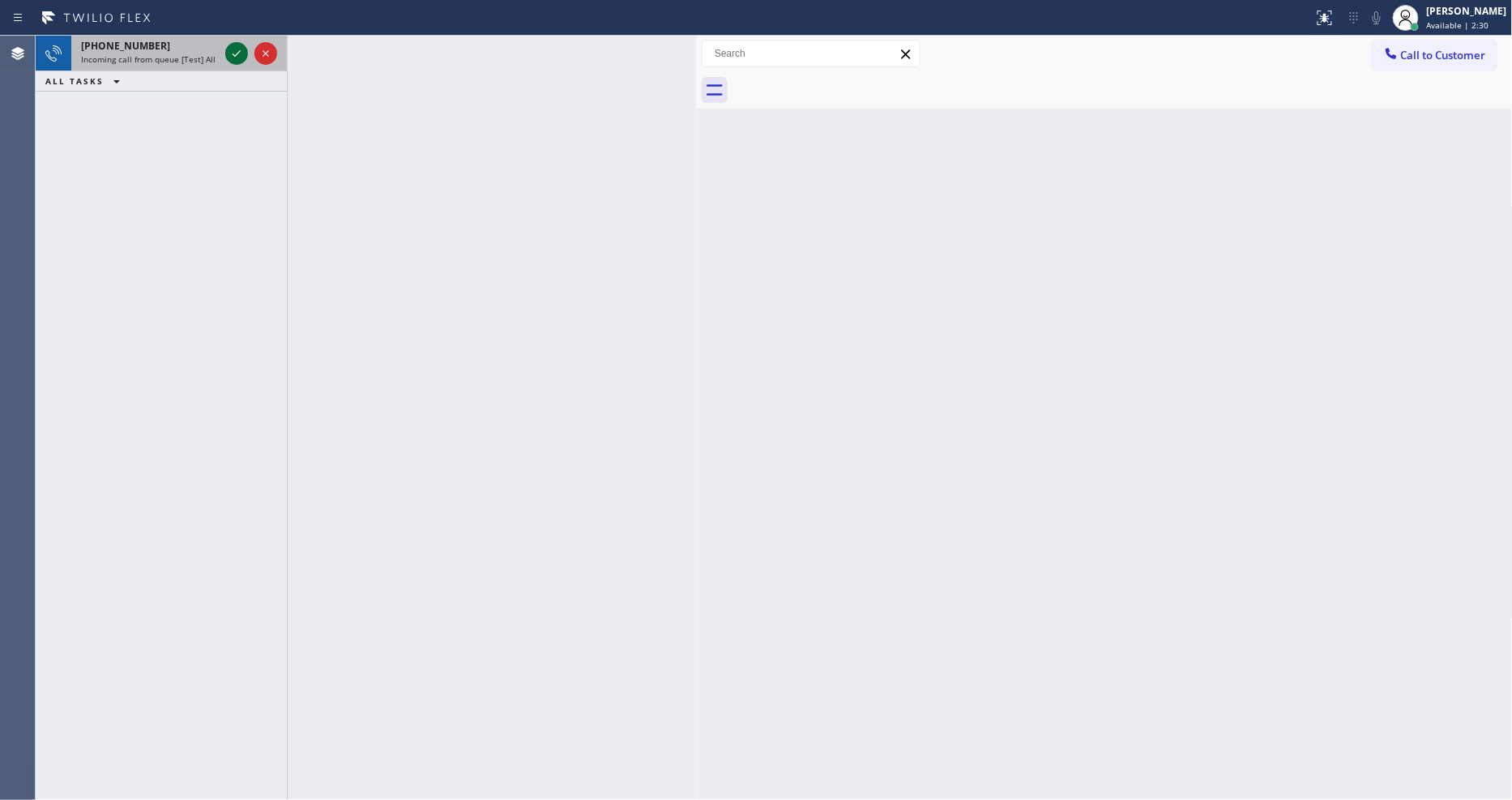
click at [233, 54] on icon at bounding box center [237, 54] width 20 height 20
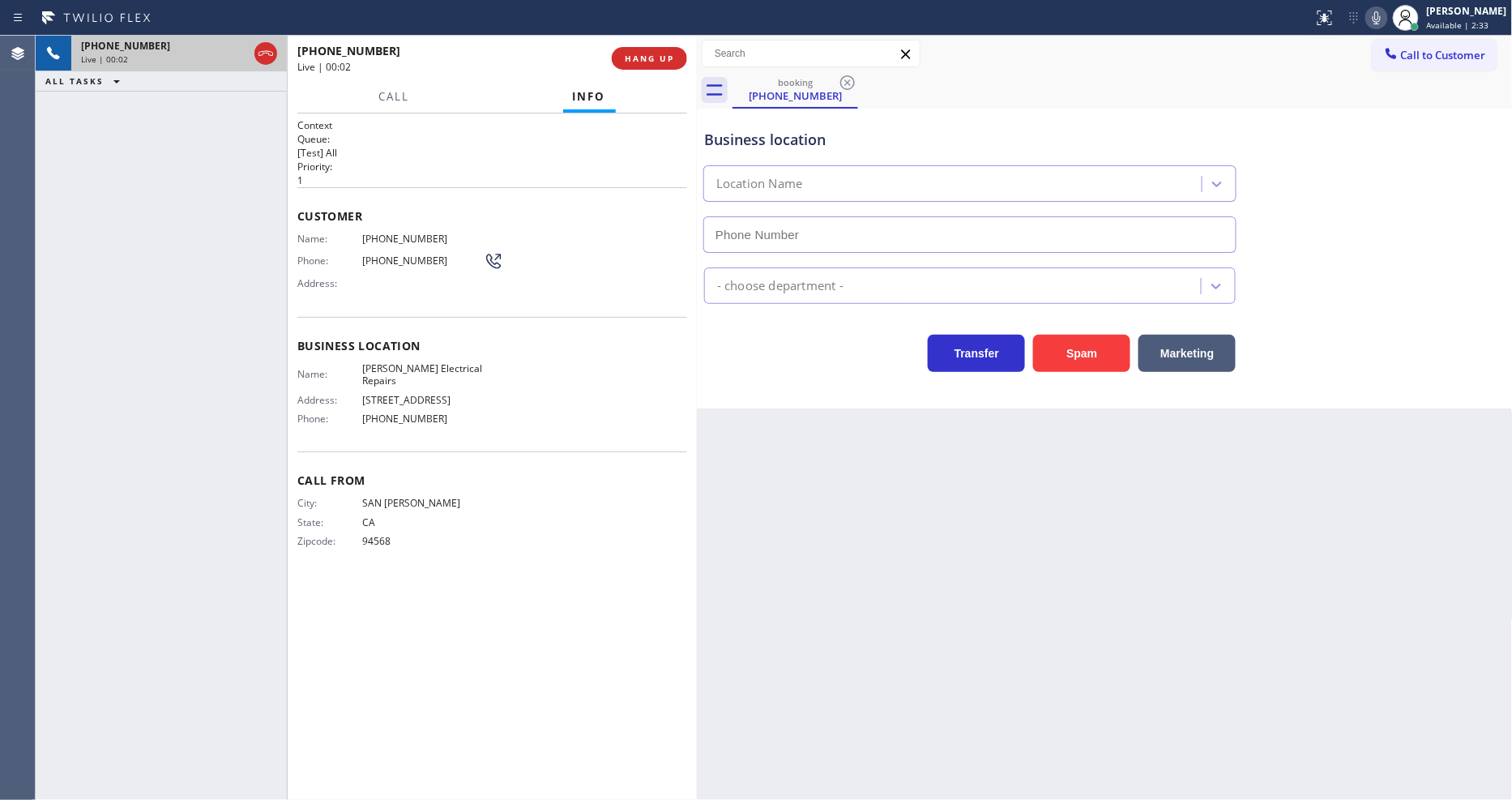
type input "(408) 610-1395"
click at [649, 60] on span "HANG UP" at bounding box center [649, 59] width 50 height 12
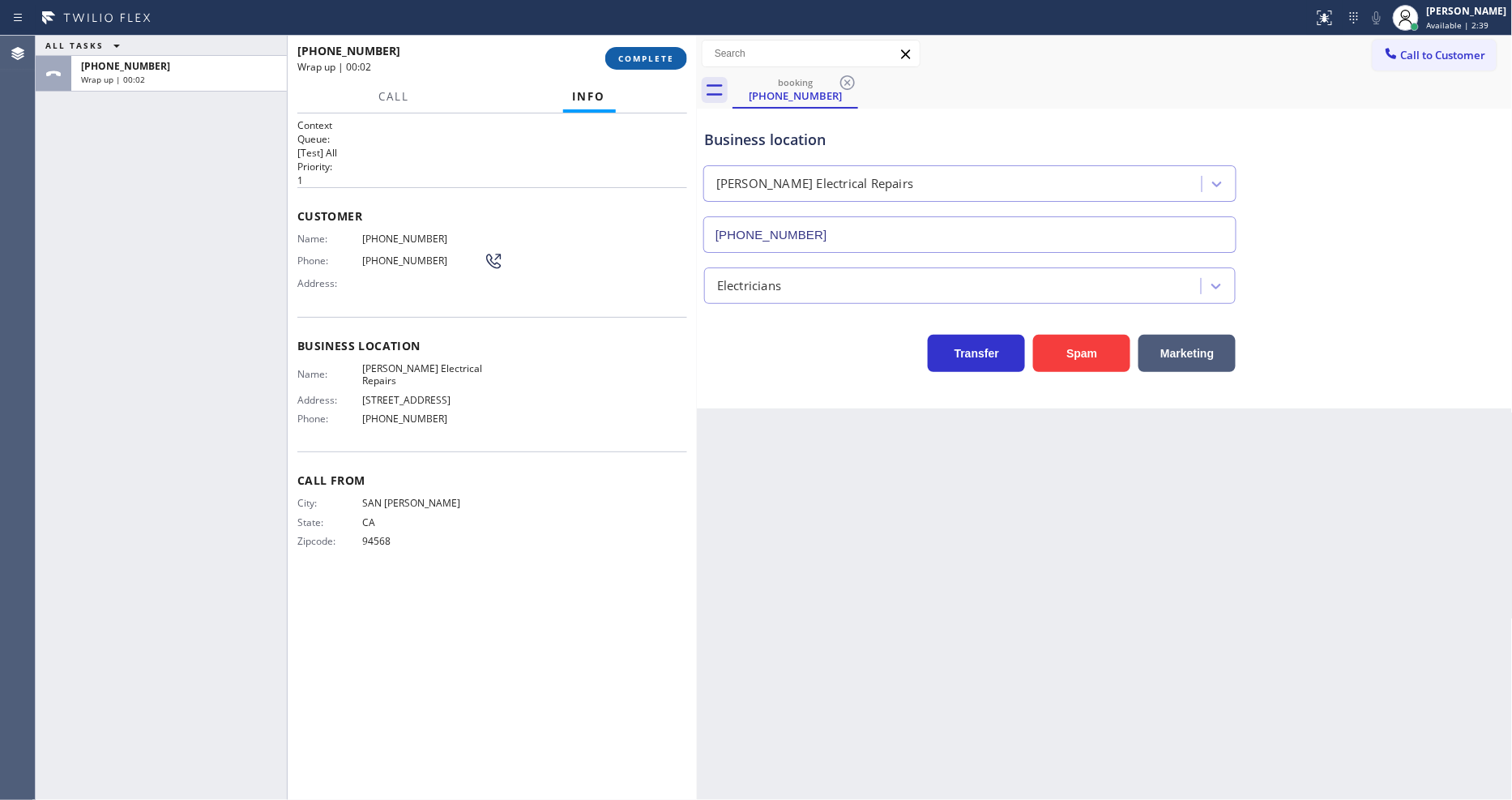
click at [652, 60] on span "COMPLETE" at bounding box center [647, 59] width 56 height 12
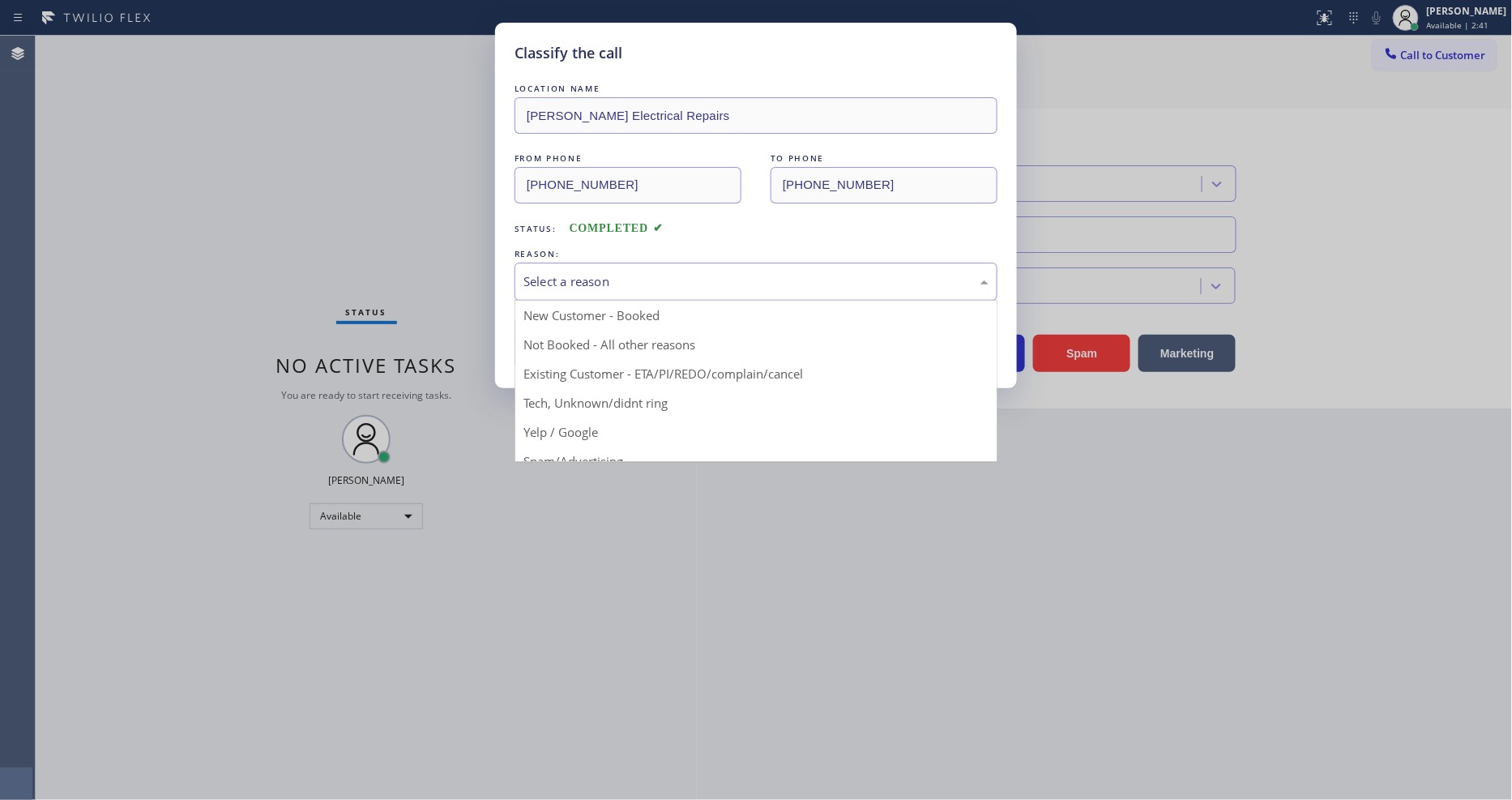
click at [638, 280] on div "Select a reason" at bounding box center [756, 281] width 465 height 19
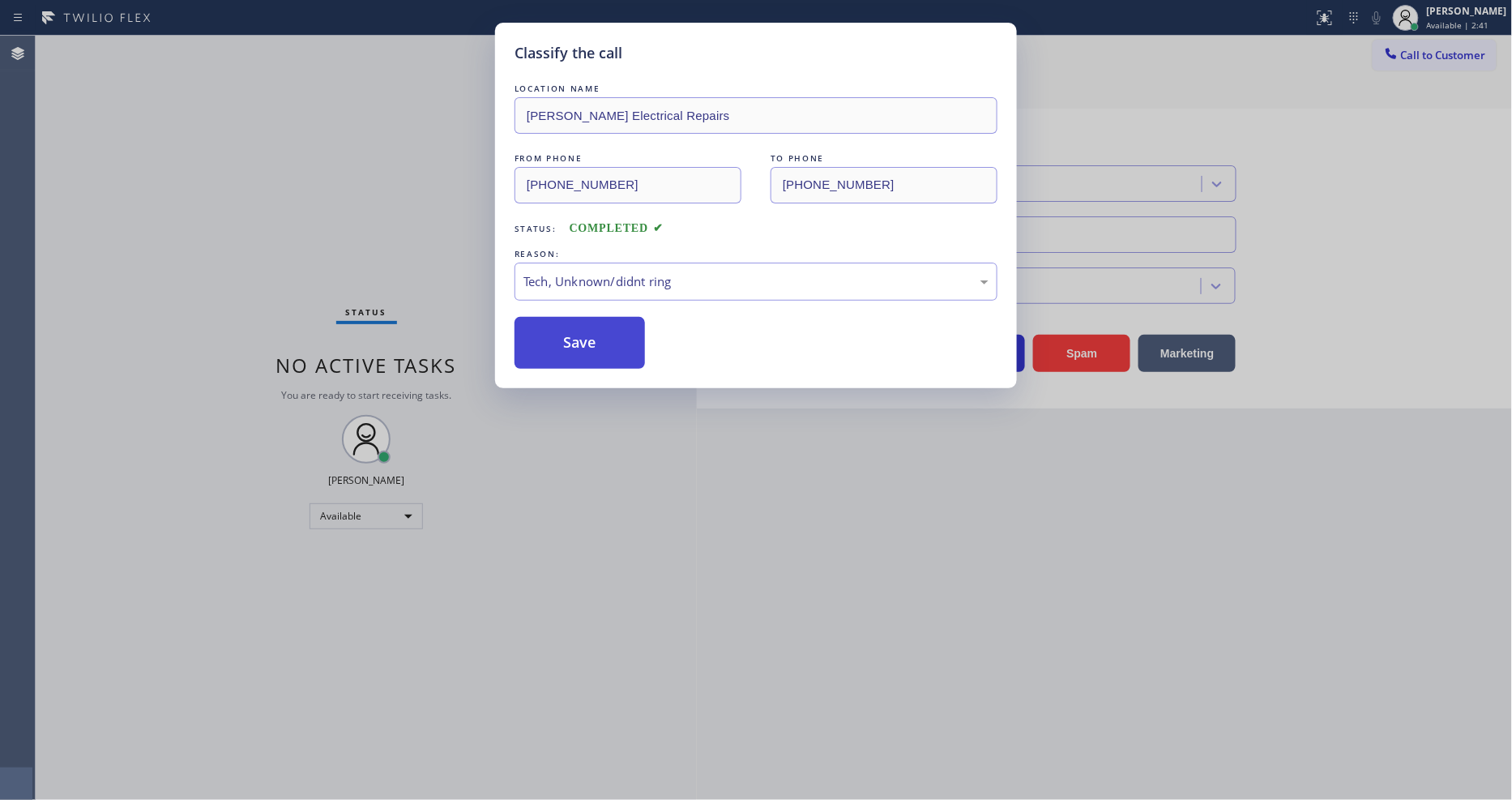
click at [610, 352] on button "Save" at bounding box center [580, 343] width 131 height 52
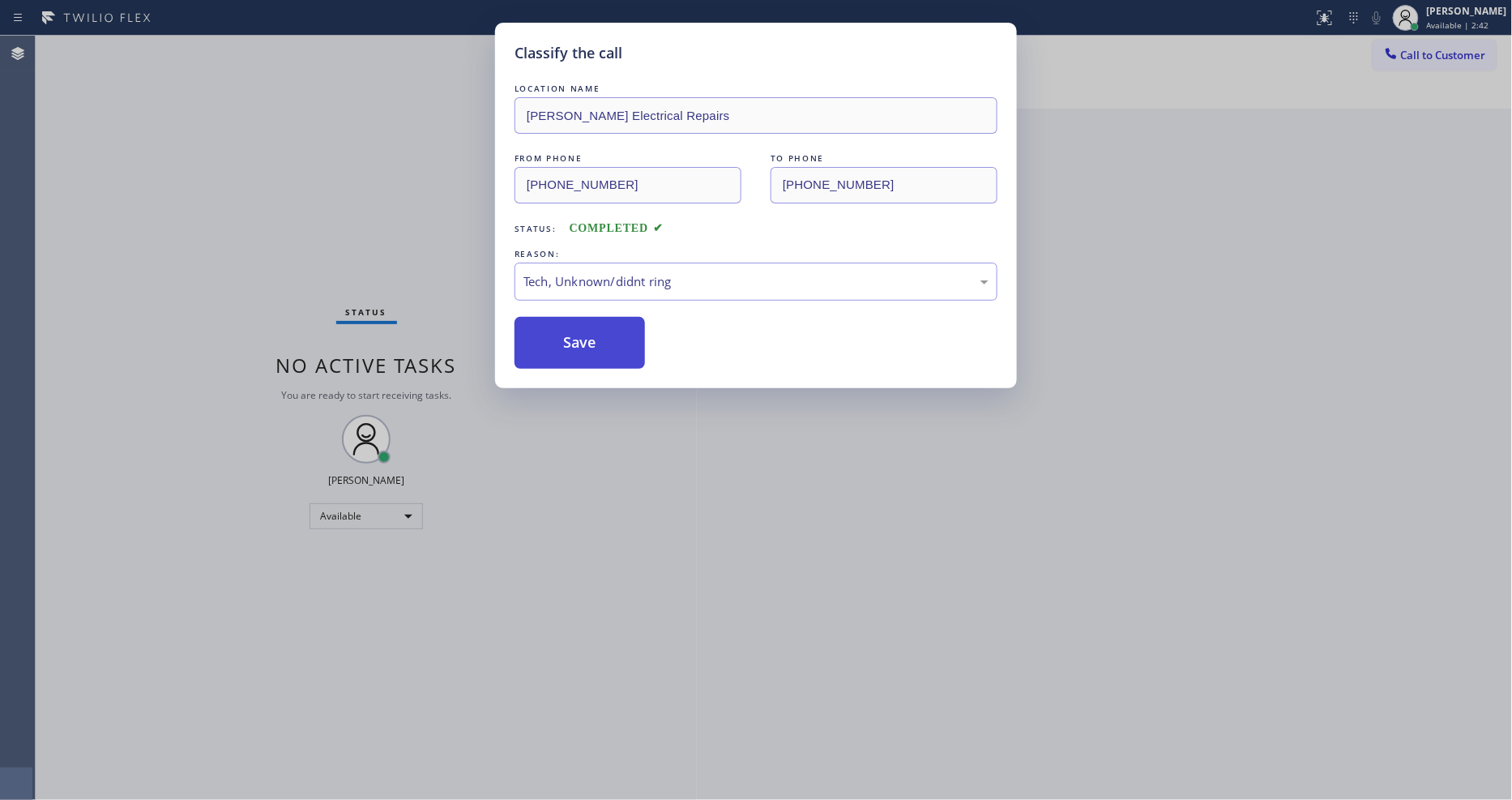
click at [612, 352] on button "Save" at bounding box center [580, 343] width 131 height 52
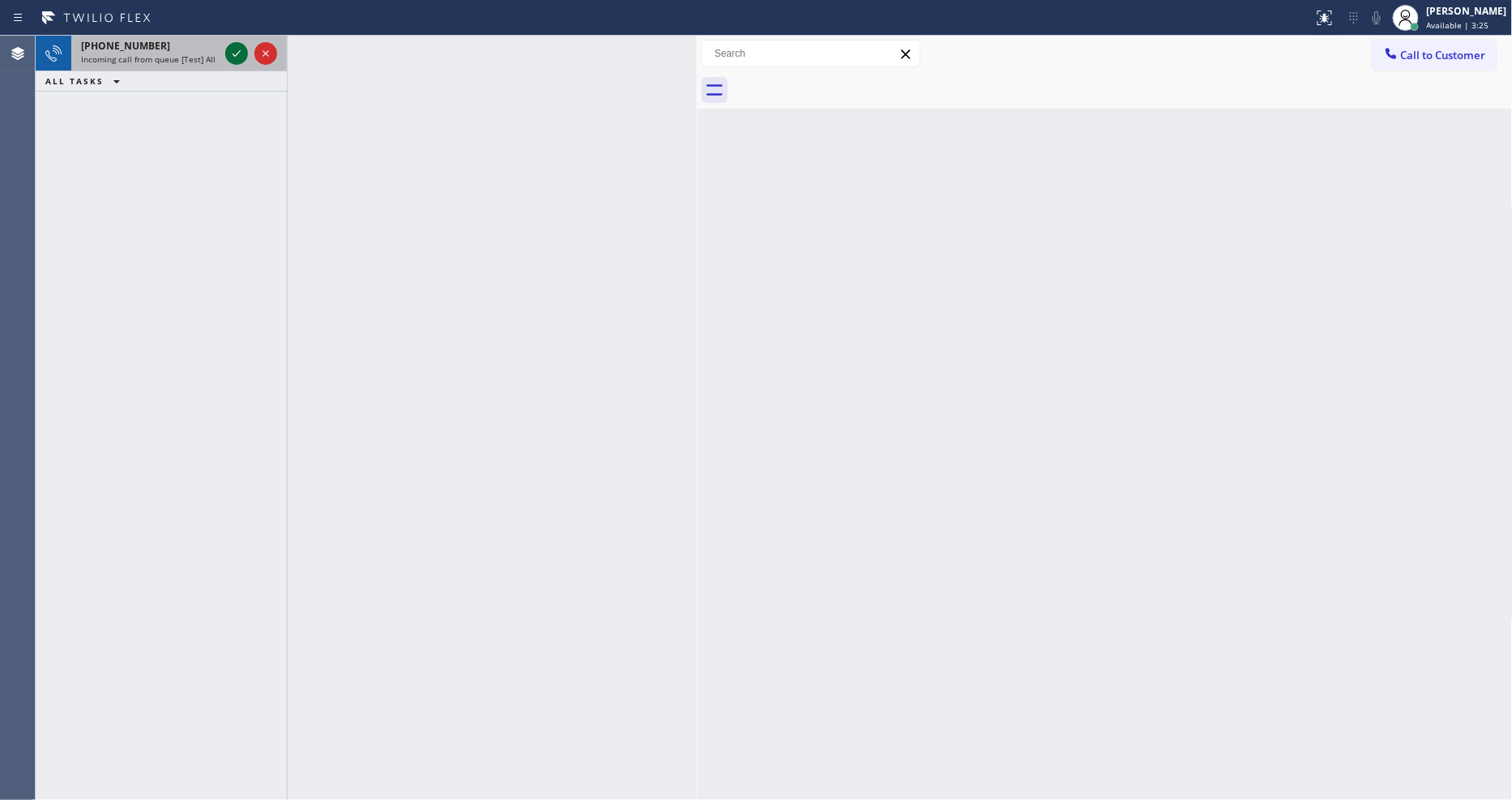
click at [232, 54] on icon at bounding box center [237, 54] width 20 height 20
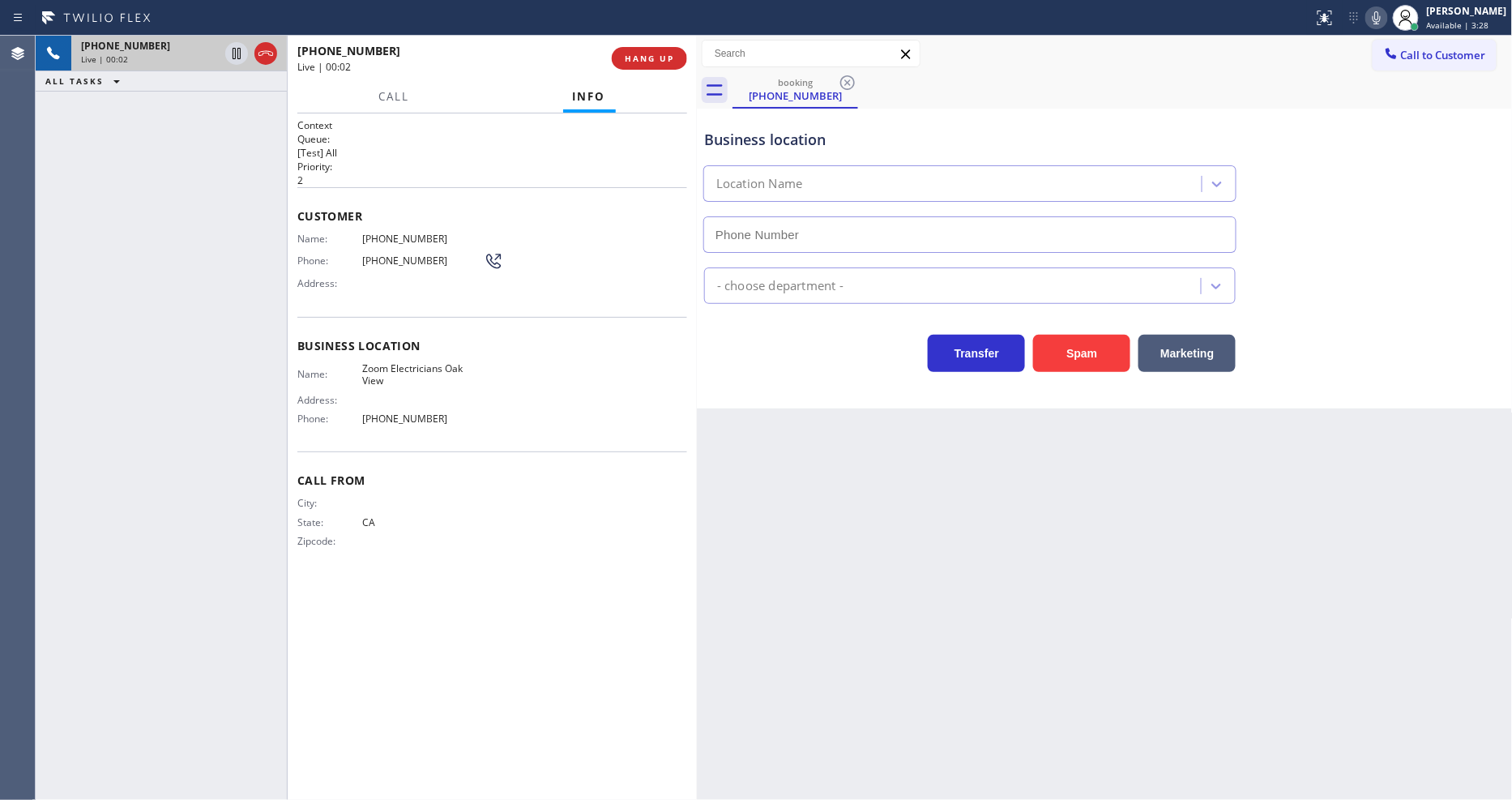
type input "(805) 608-4684"
click at [642, 60] on span "HANG UP" at bounding box center [649, 59] width 50 height 12
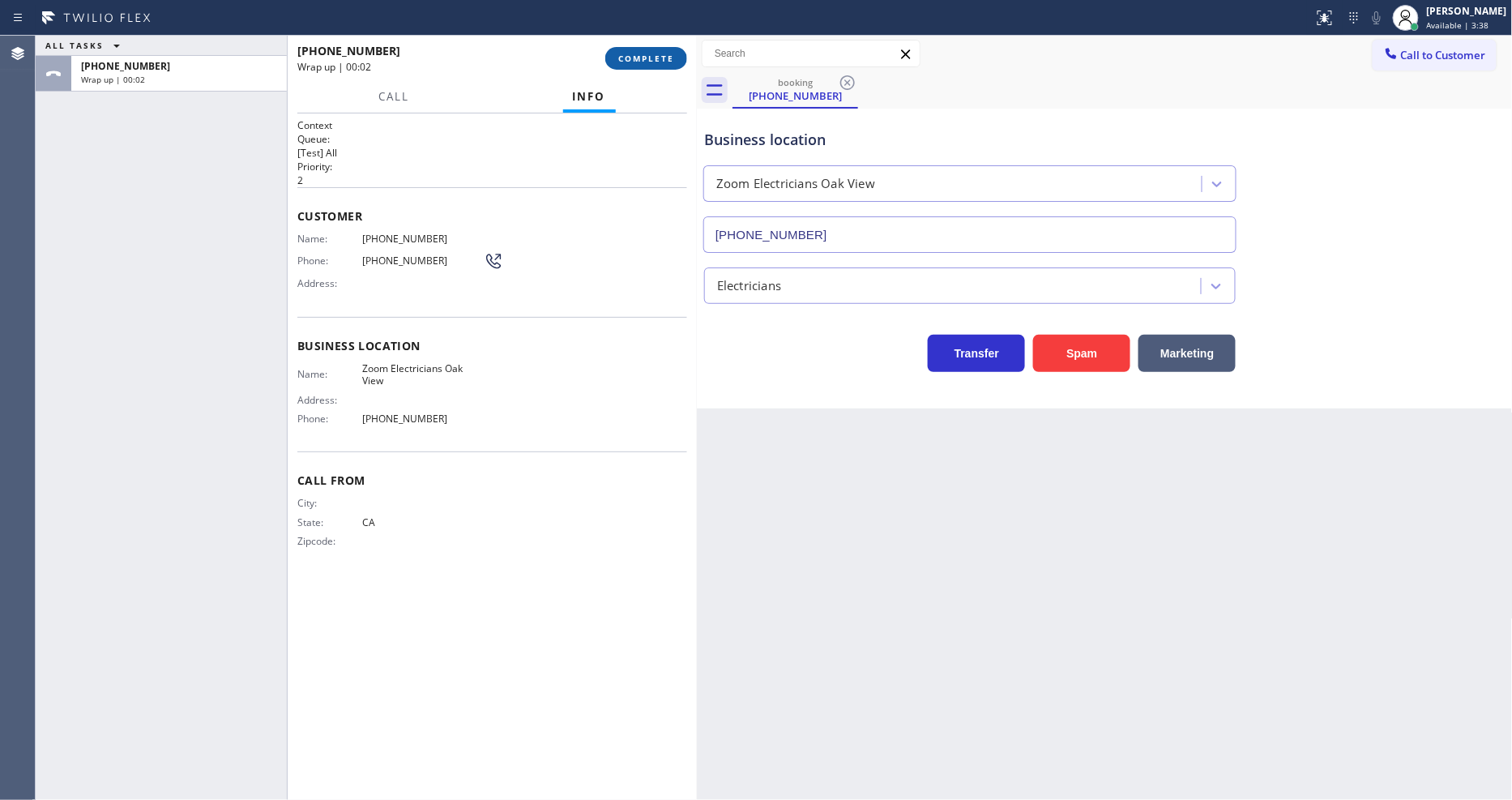
click at [642, 60] on span "COMPLETE" at bounding box center [647, 59] width 56 height 12
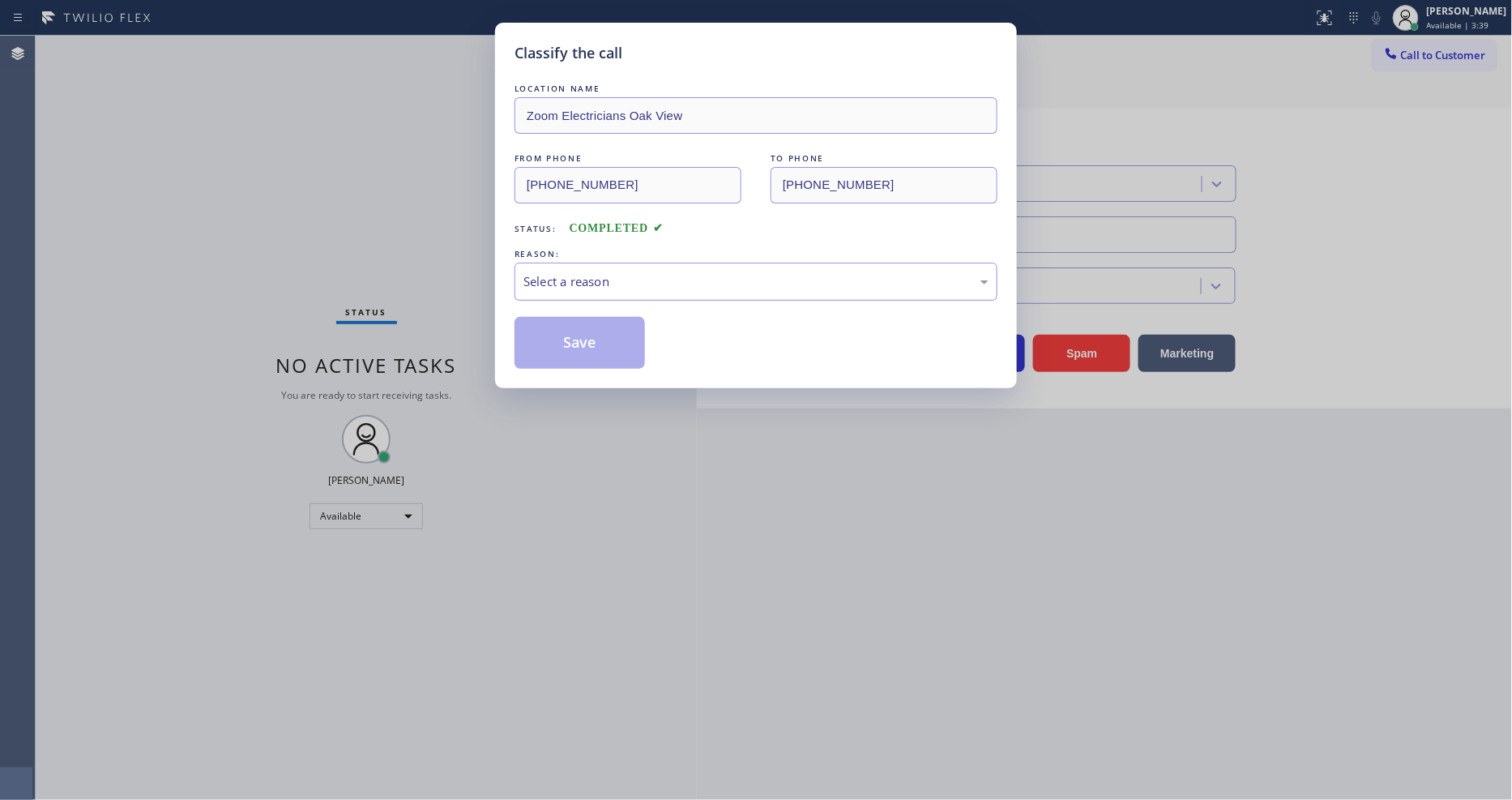
click at [612, 272] on div "Select a reason" at bounding box center [756, 281] width 465 height 19
click at [629, 343] on button "Save" at bounding box center [580, 343] width 131 height 52
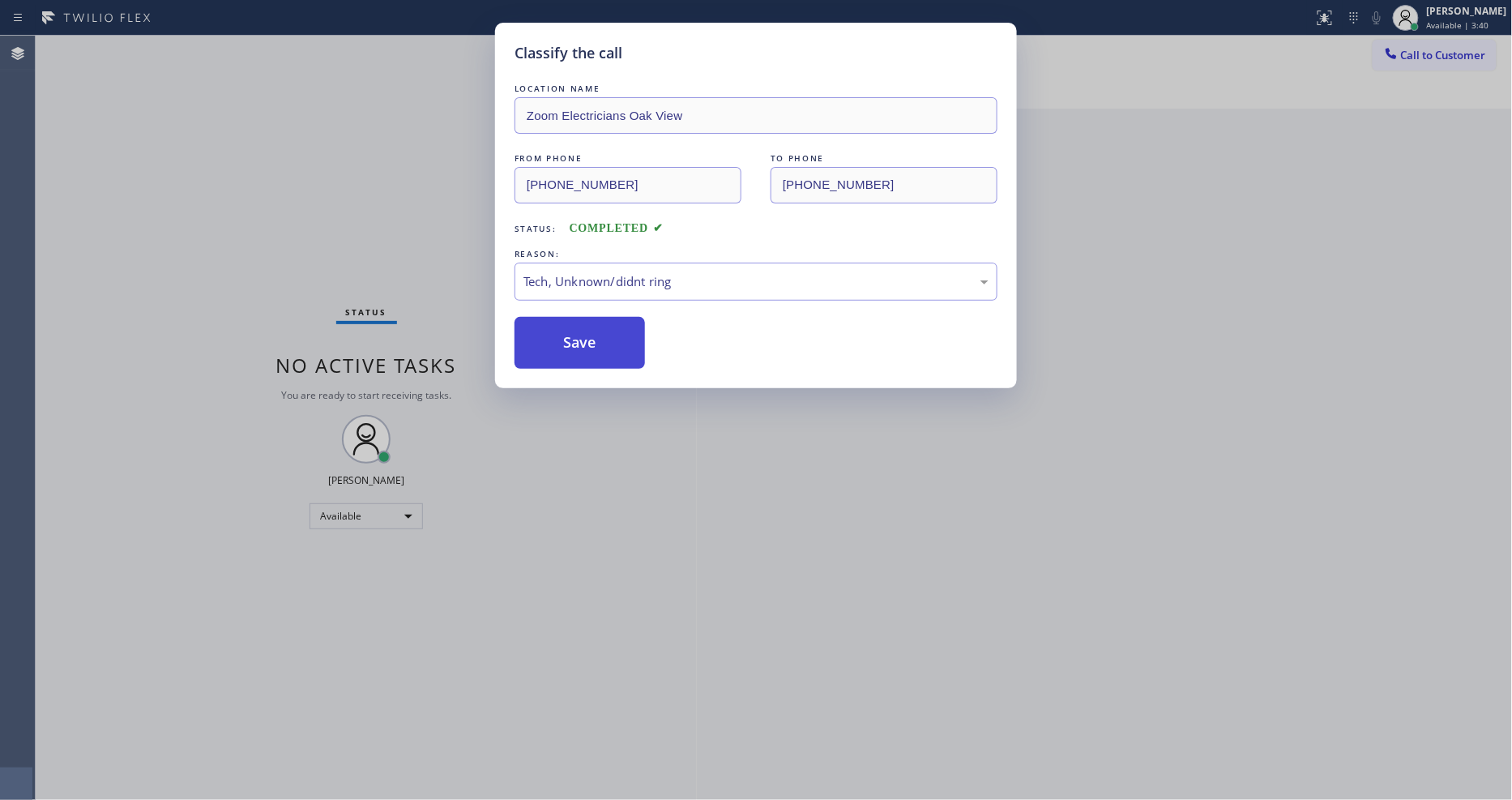
click at [629, 343] on button "Save" at bounding box center [580, 343] width 131 height 52
click at [628, 343] on button "Save" at bounding box center [580, 343] width 131 height 52
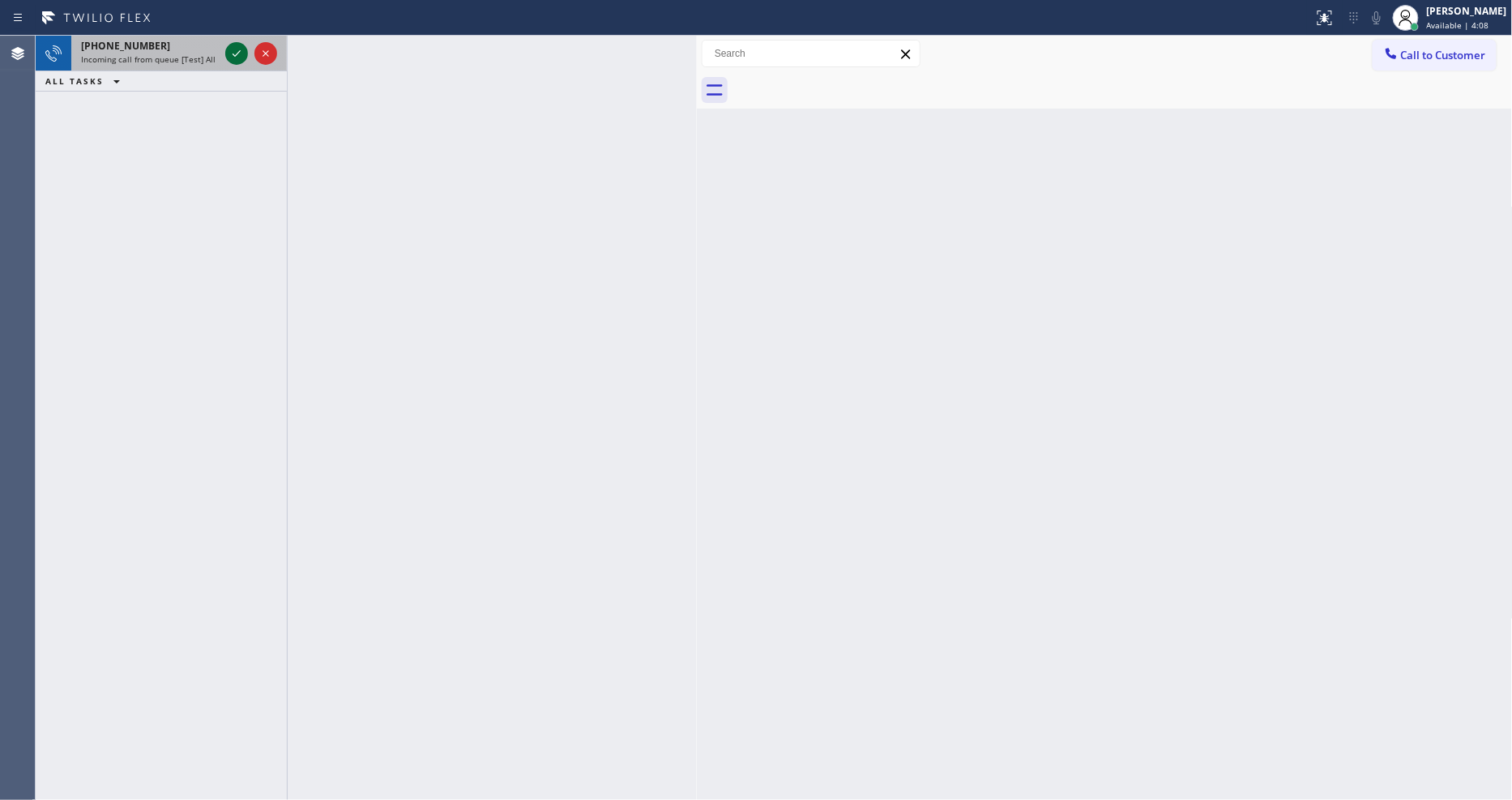
click at [225, 61] on div at bounding box center [236, 54] width 22 height 20
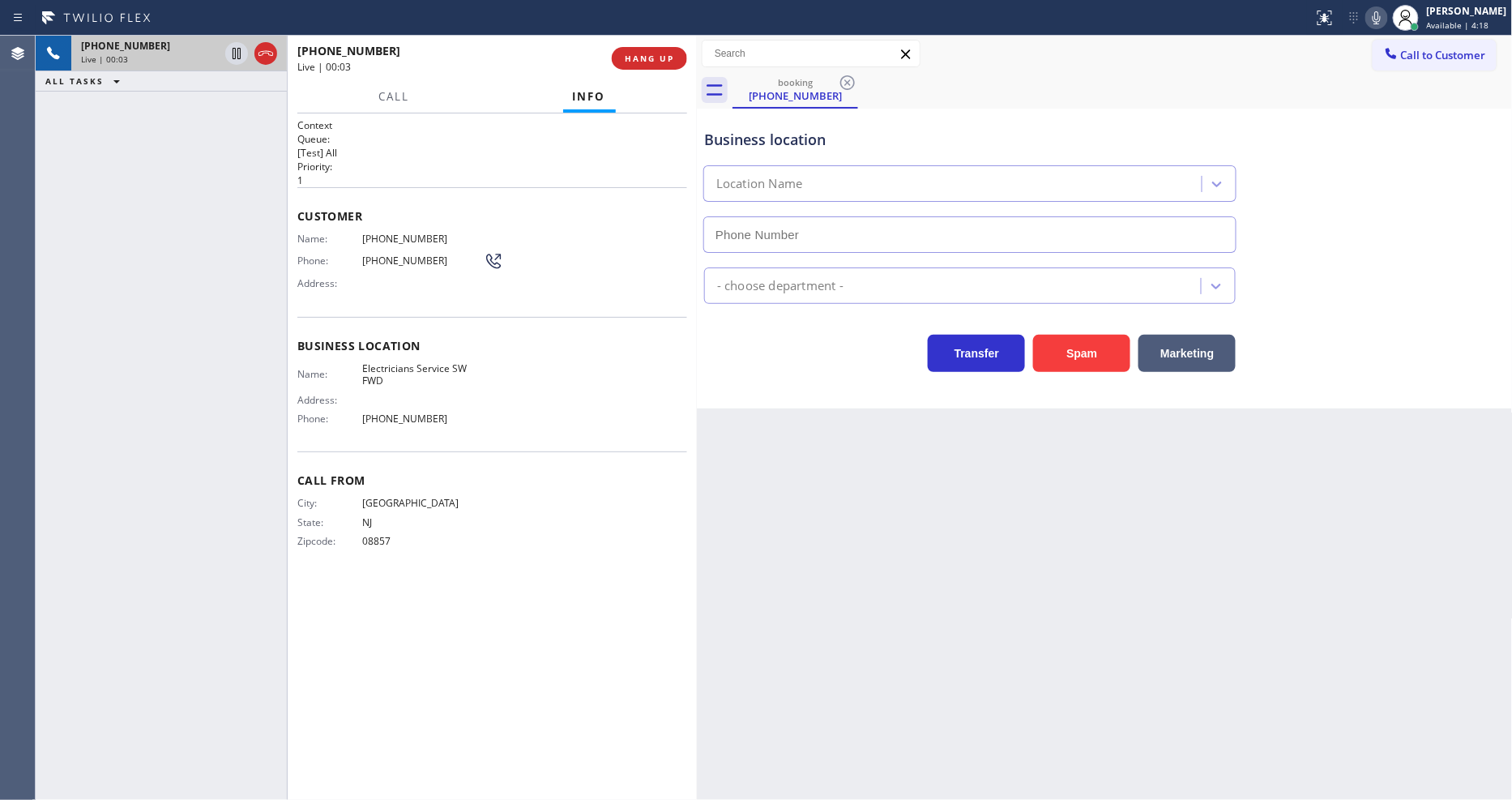
type input "[PHONE_NUMBER]"
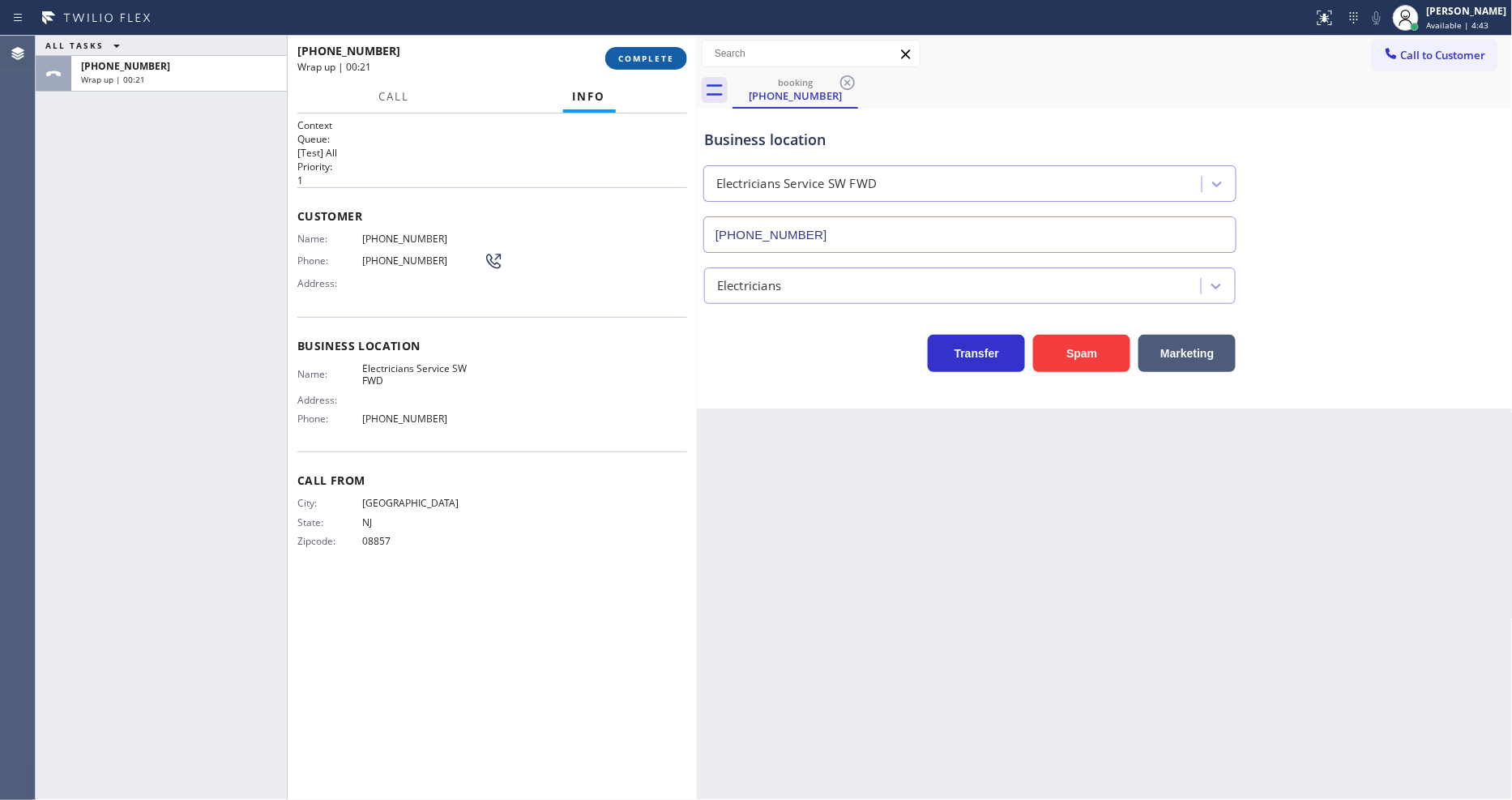
click at [644, 51] on button "COMPLETE" at bounding box center [646, 58] width 82 height 22
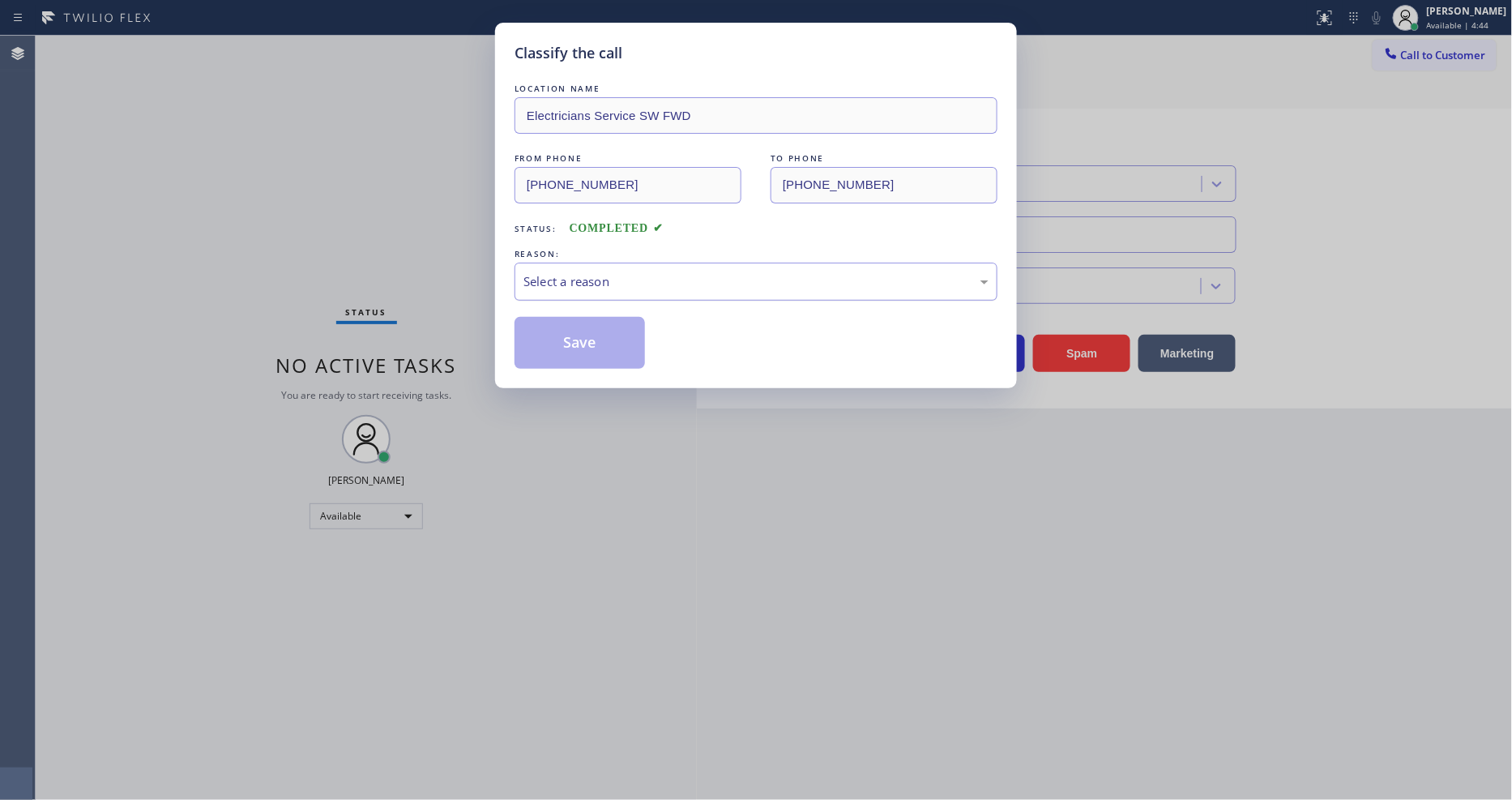
click at [588, 276] on div "Select a reason" at bounding box center [756, 281] width 465 height 19
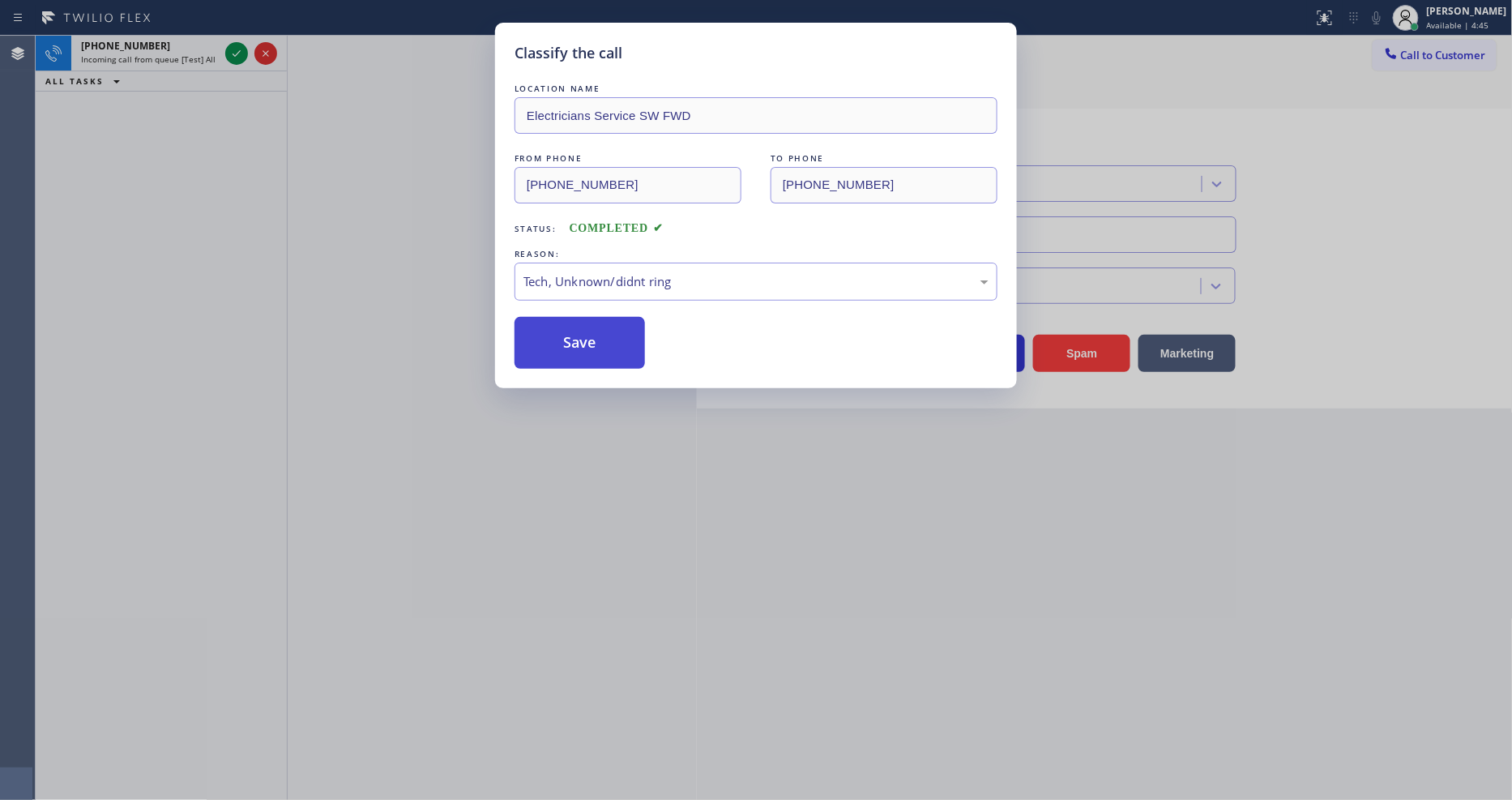
click at [578, 333] on button "Save" at bounding box center [580, 343] width 131 height 52
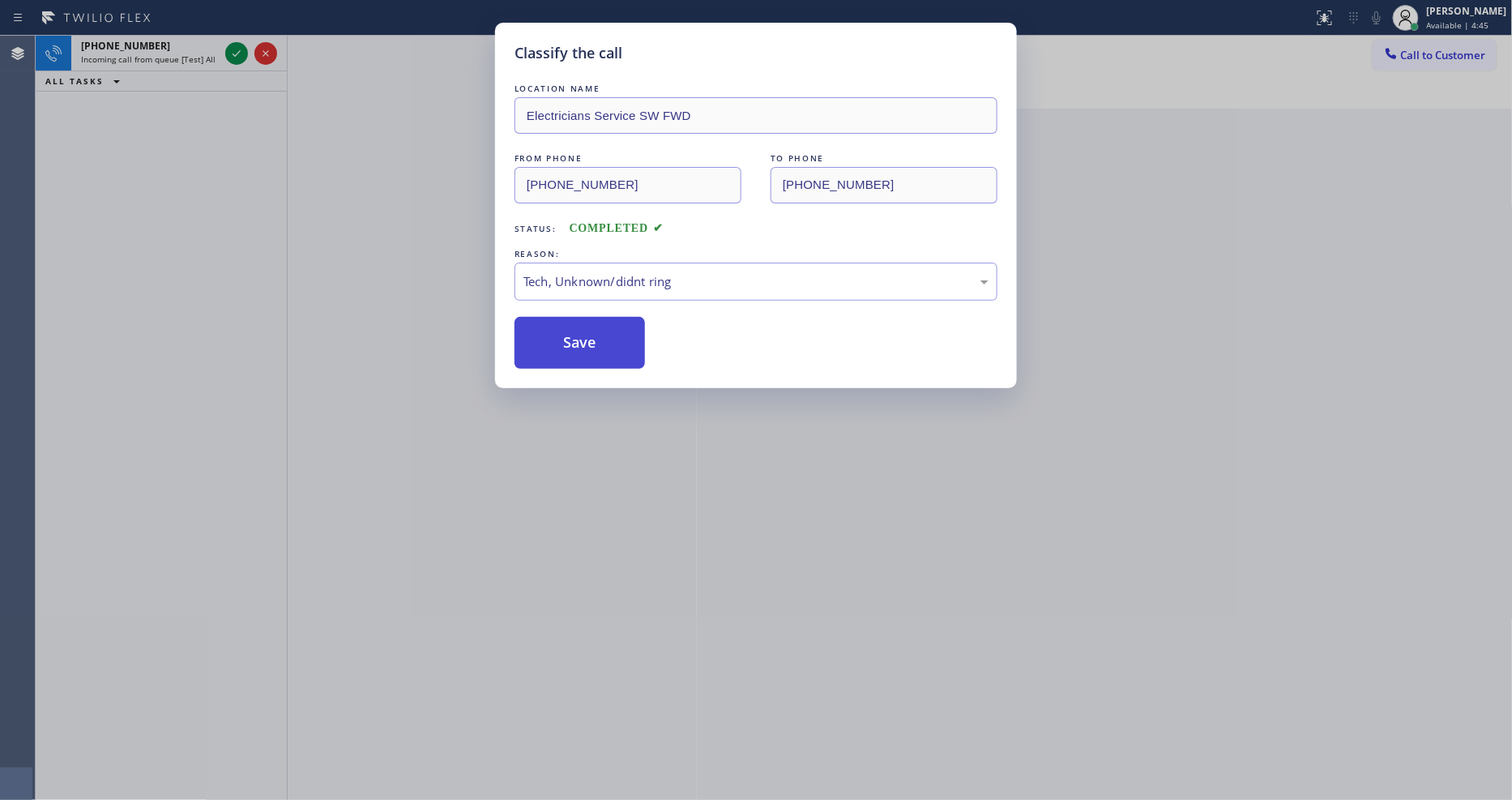
click at [578, 333] on button "Save" at bounding box center [580, 343] width 131 height 52
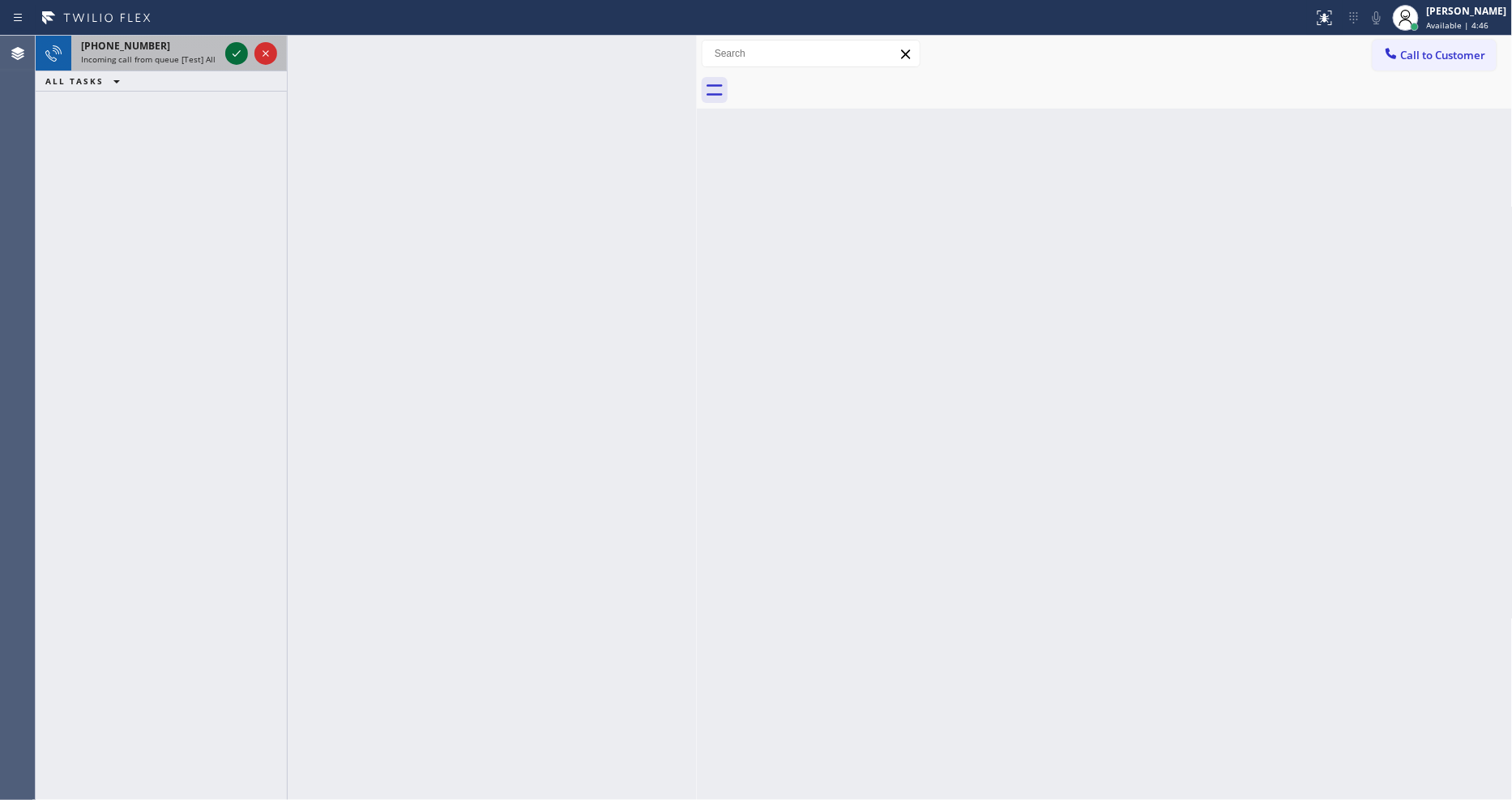
click at [231, 52] on icon at bounding box center [237, 54] width 20 height 20
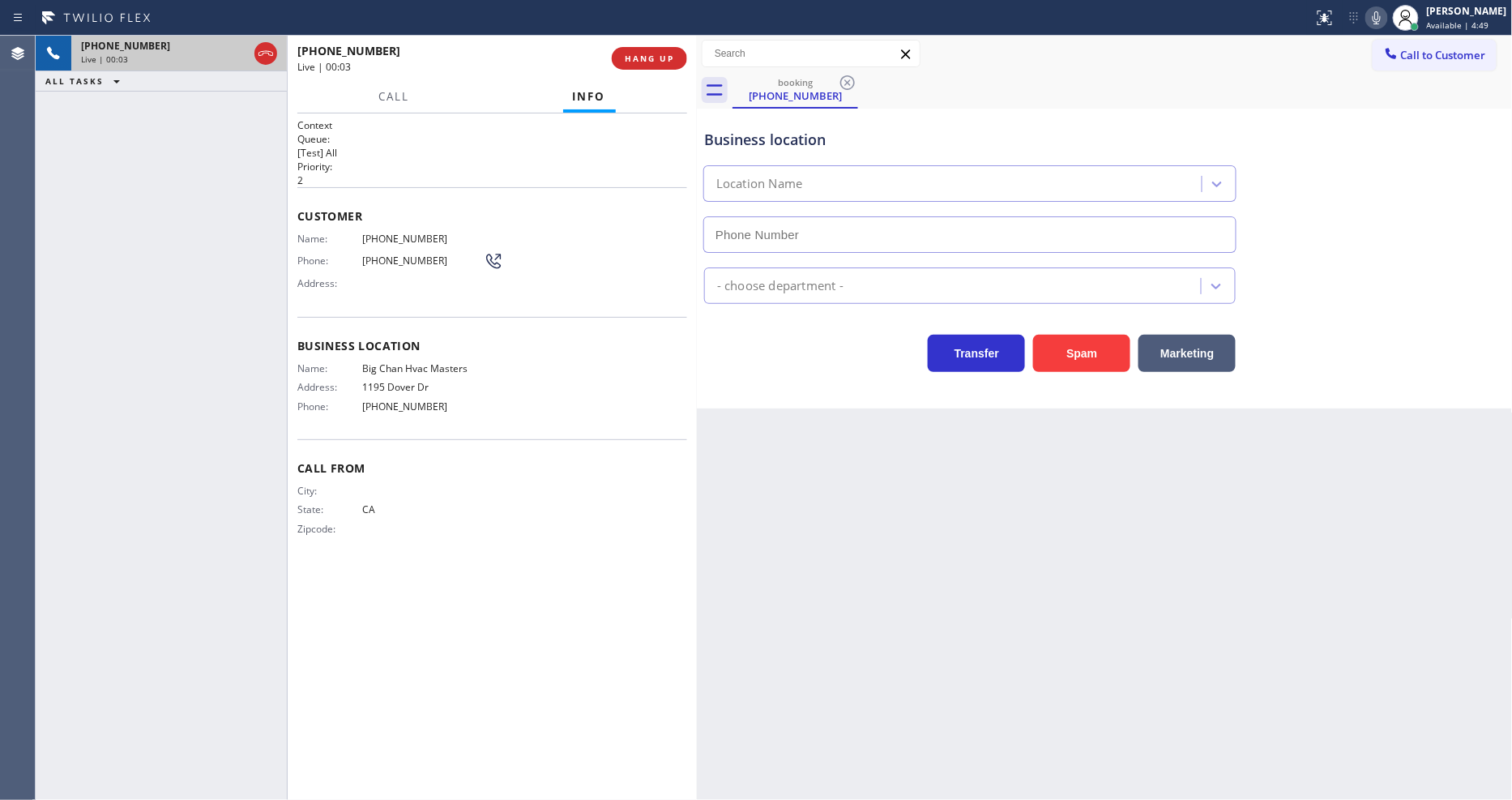
type input "(909) 328-6731"
click at [629, 58] on span "HANG UP" at bounding box center [649, 59] width 50 height 12
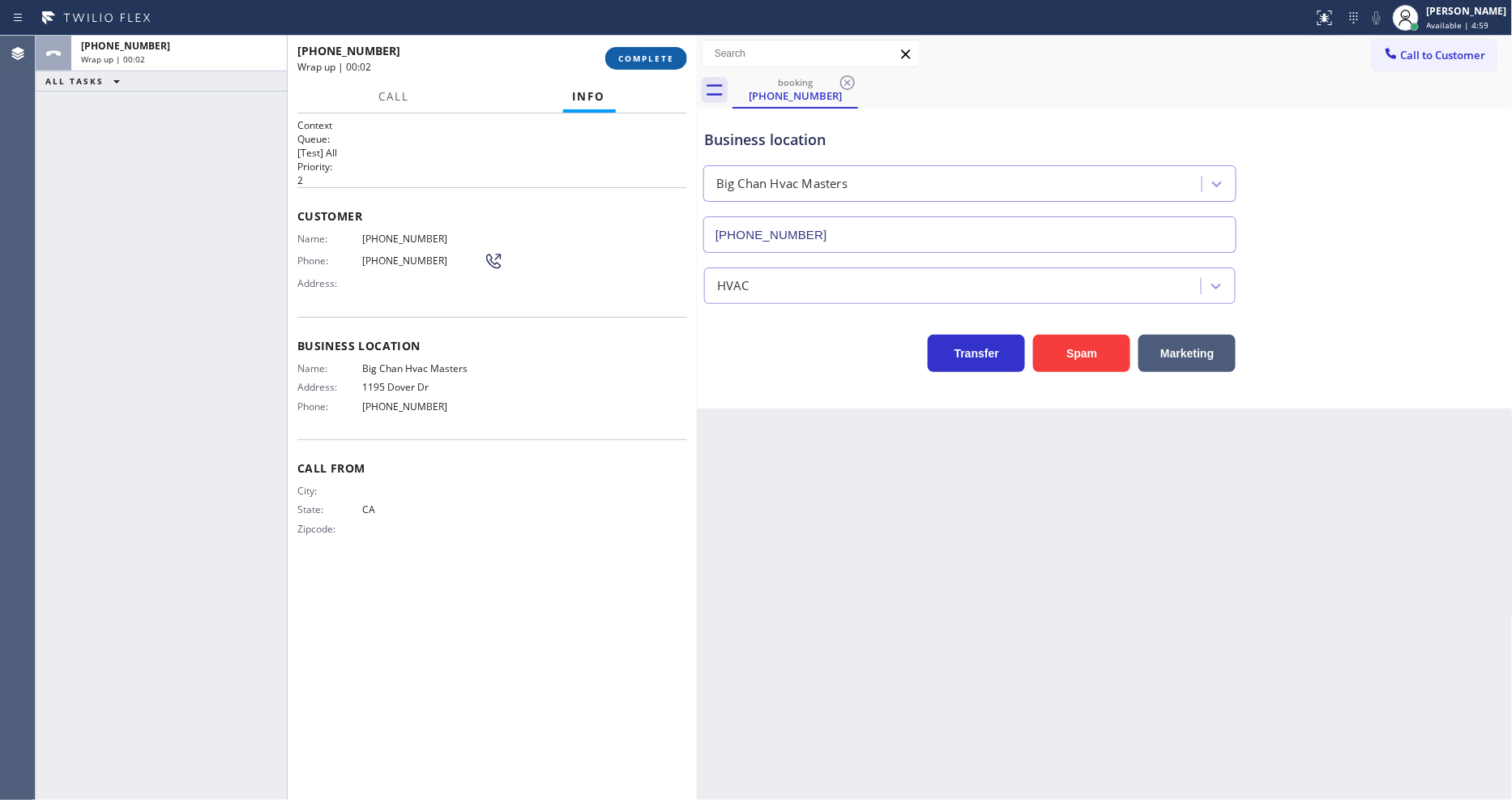
click at [629, 58] on span "COMPLETE" at bounding box center [647, 59] width 56 height 12
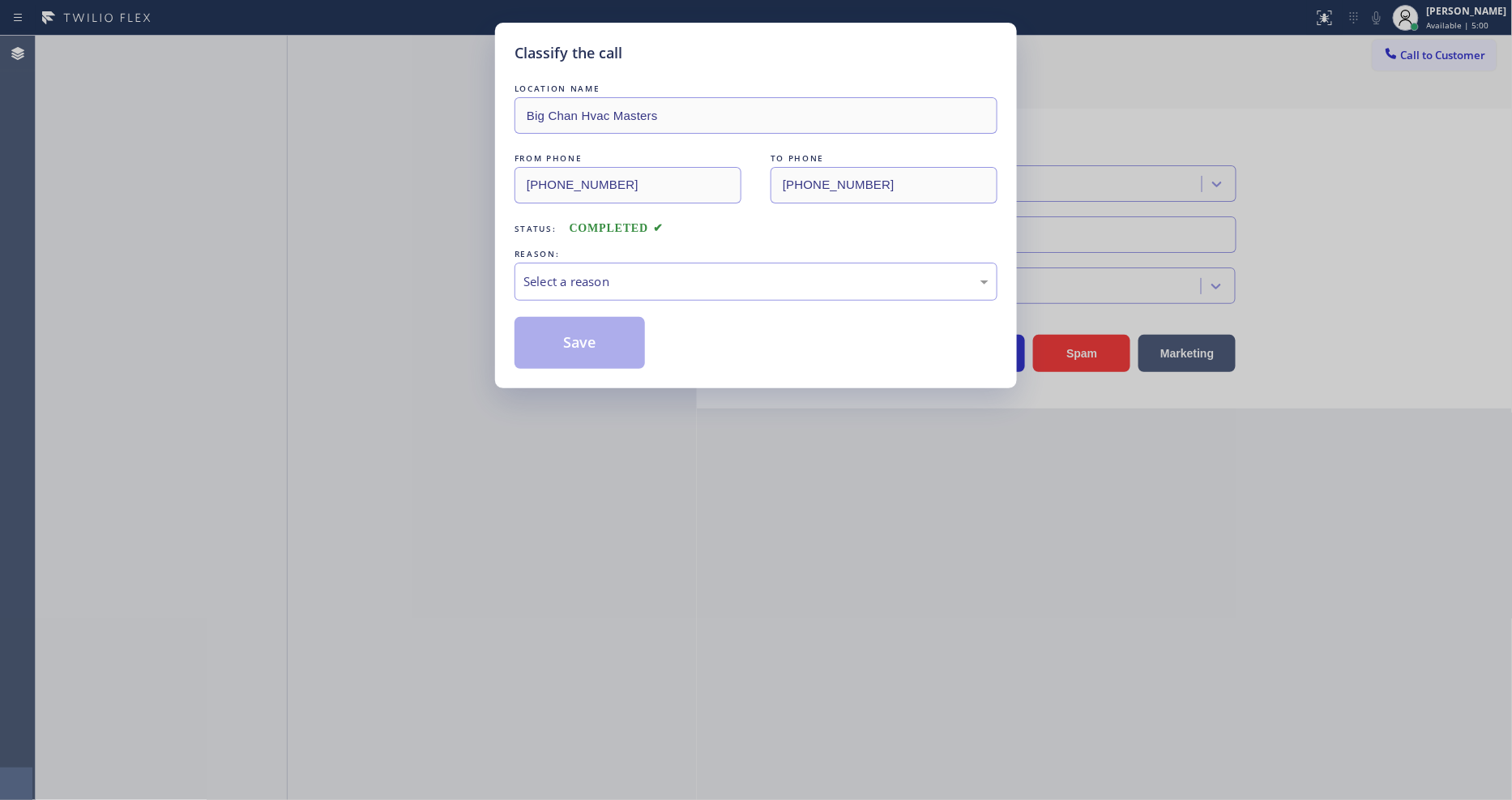
click at [593, 272] on div "Select a reason" at bounding box center [756, 281] width 465 height 19
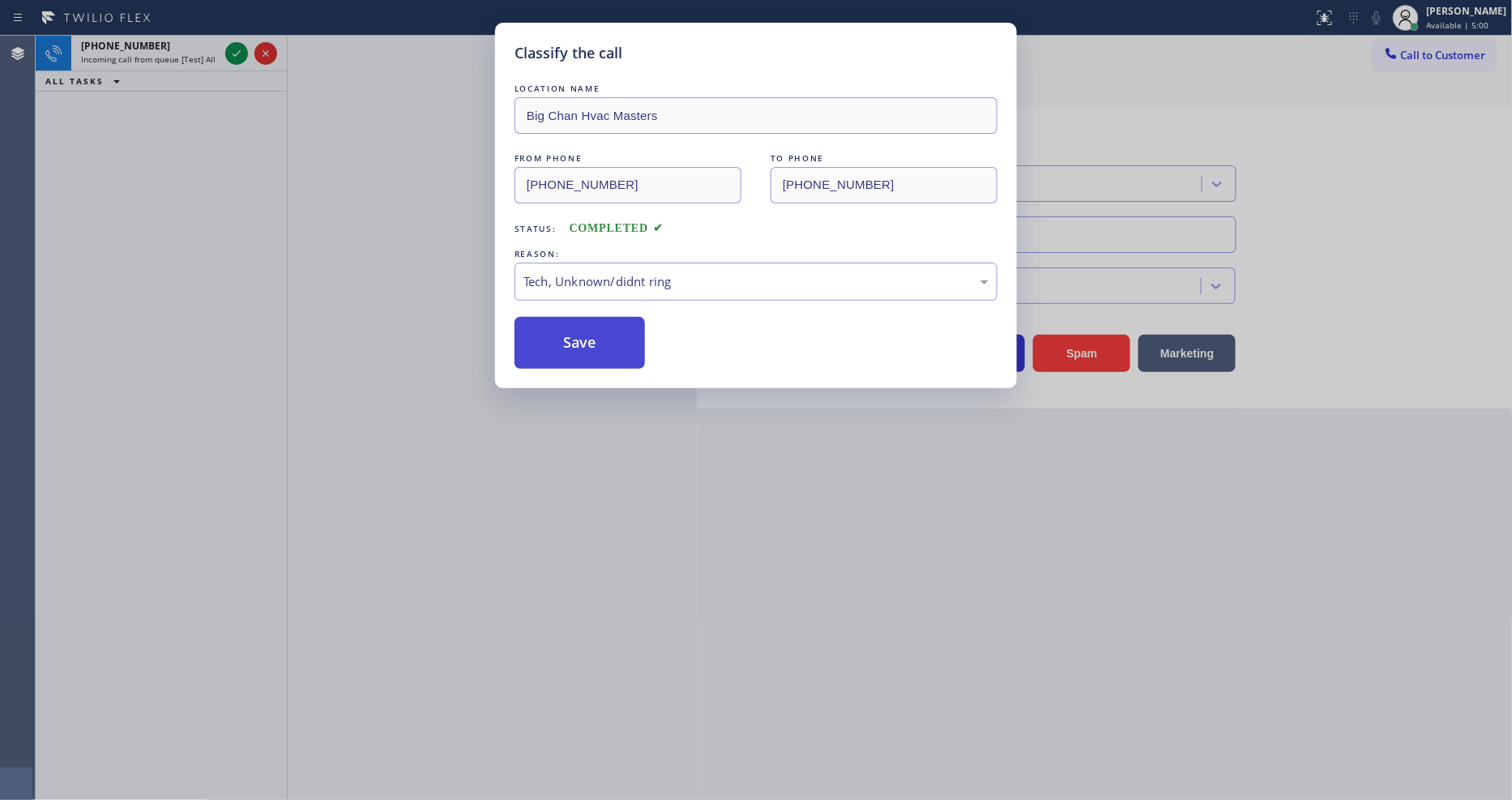
click at [584, 341] on button "Save" at bounding box center [580, 343] width 131 height 52
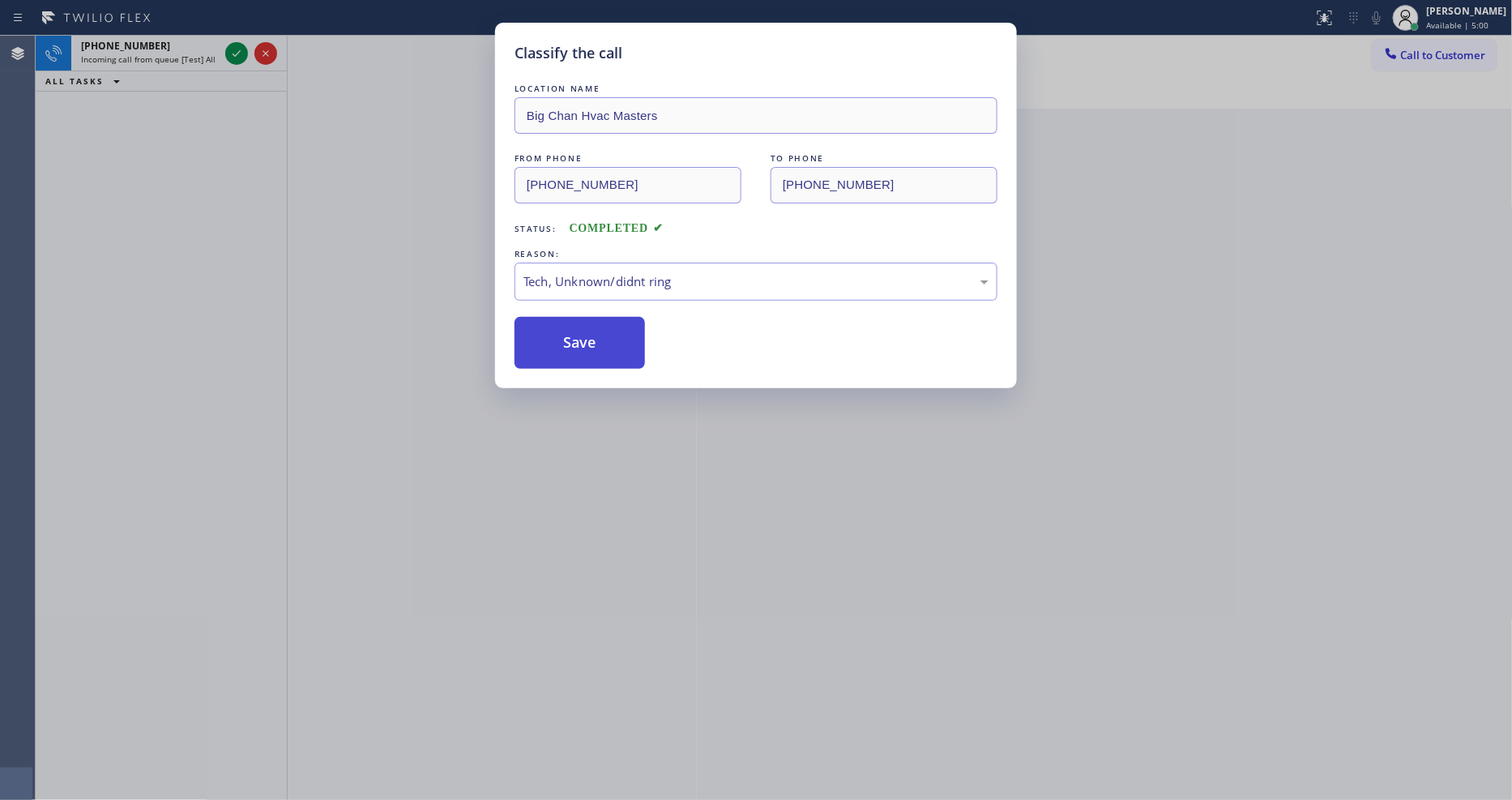
click at [584, 341] on button "Save" at bounding box center [580, 343] width 131 height 52
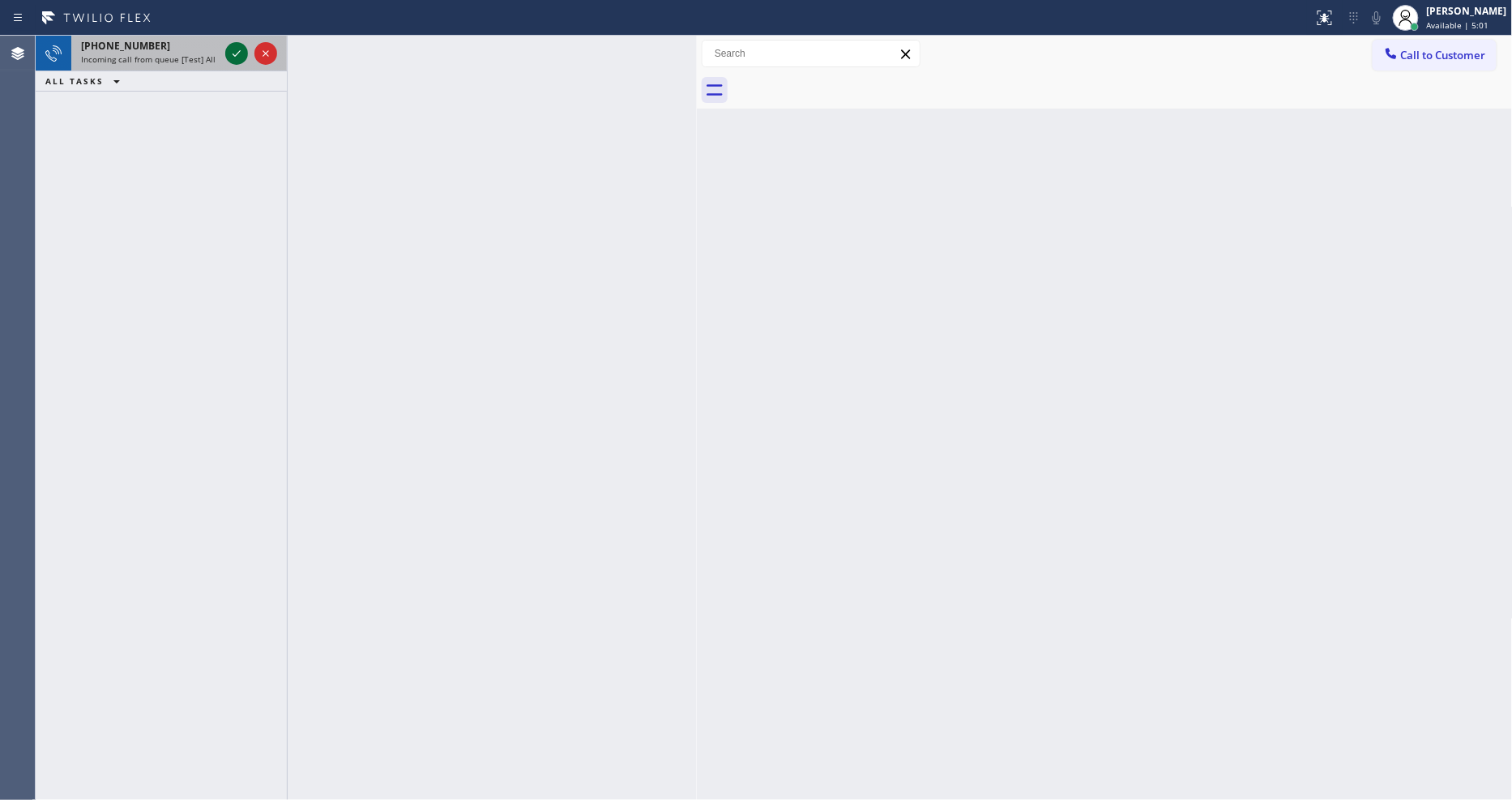
click at [231, 57] on icon at bounding box center [237, 54] width 20 height 20
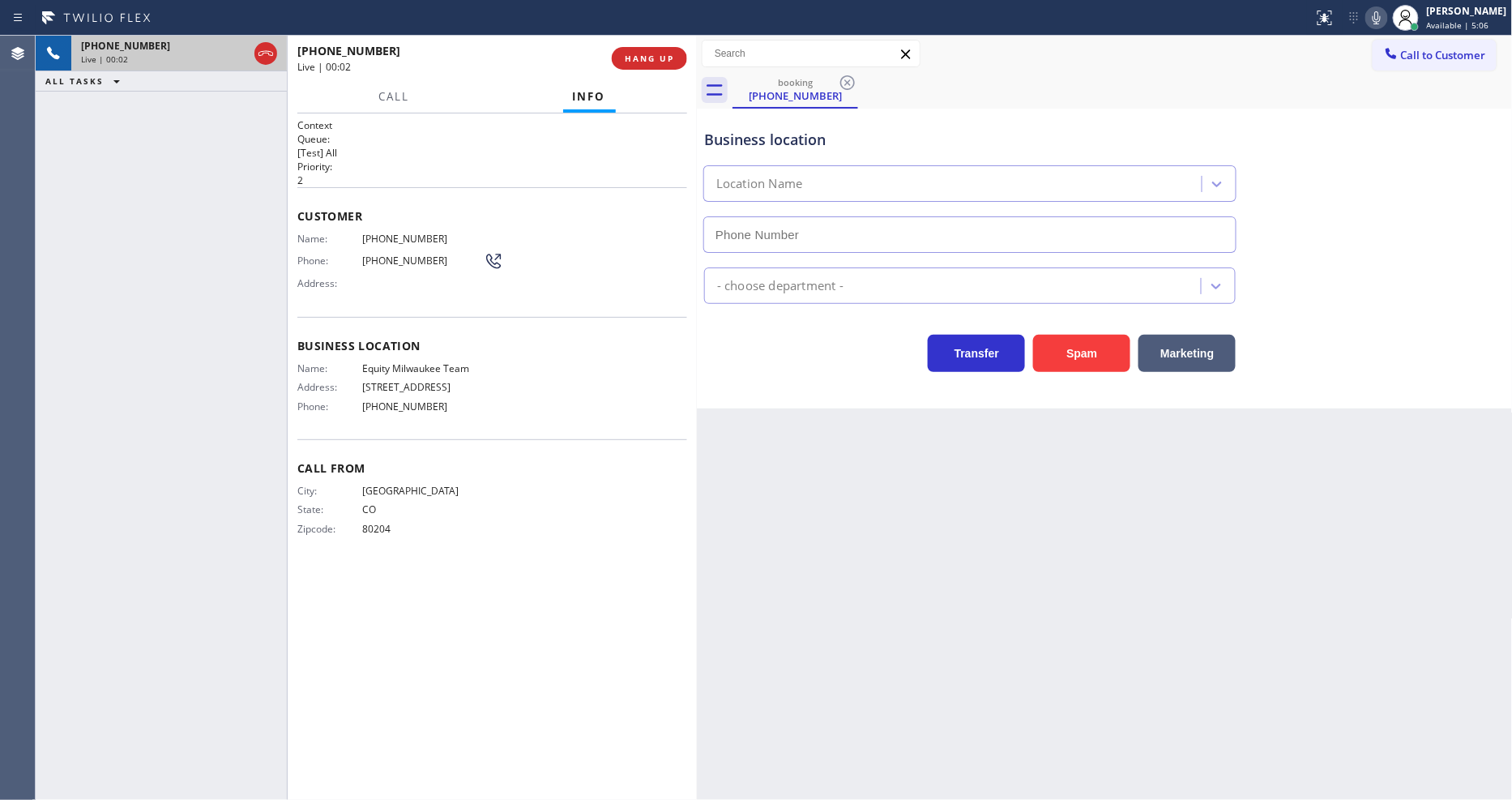
type input "(720) 619-2516"
click at [649, 57] on span "HANG UP" at bounding box center [649, 59] width 50 height 12
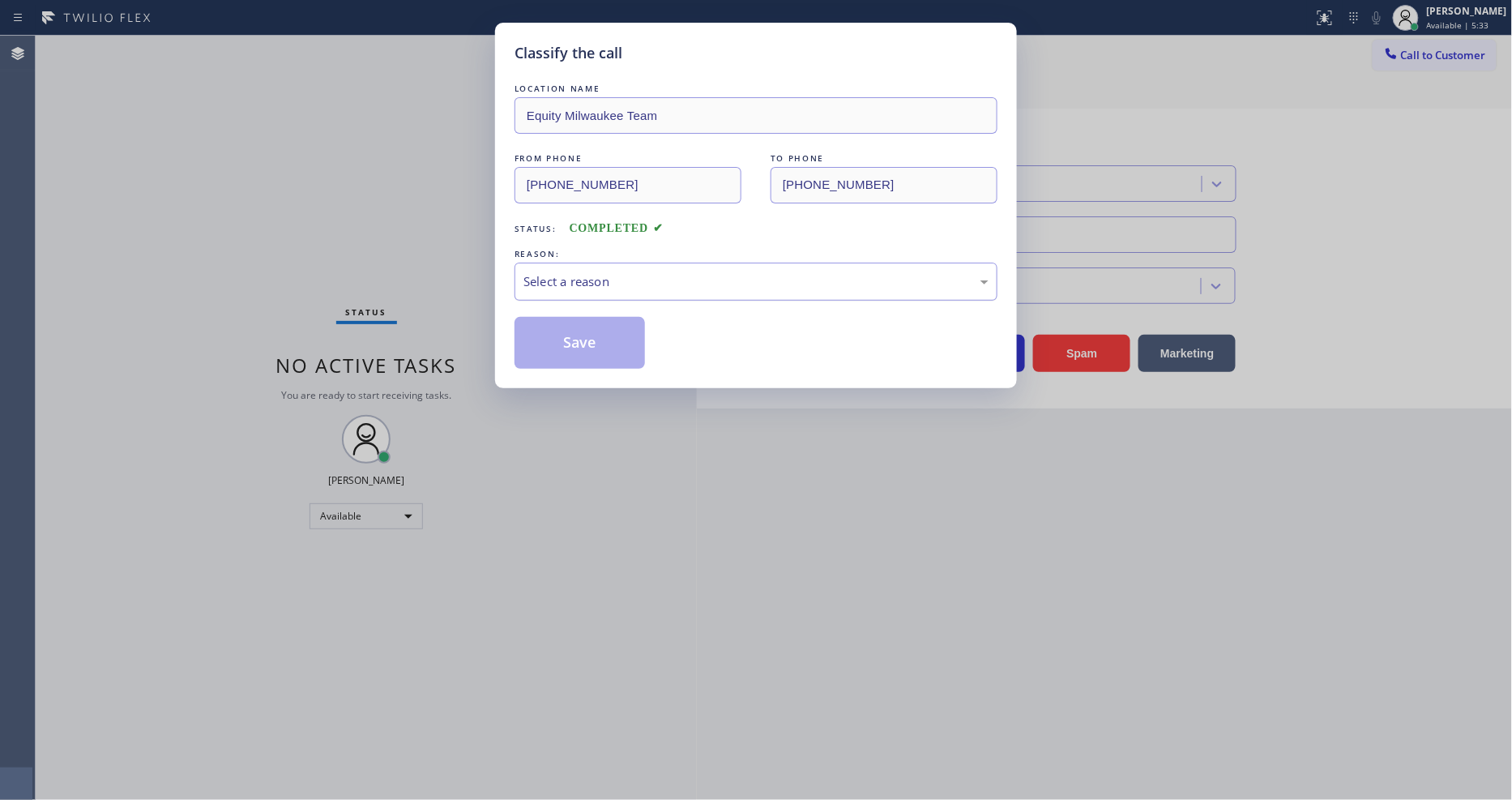
click at [562, 288] on div "Select a reason" at bounding box center [756, 281] width 483 height 38
click at [562, 346] on button "Save" at bounding box center [580, 343] width 131 height 52
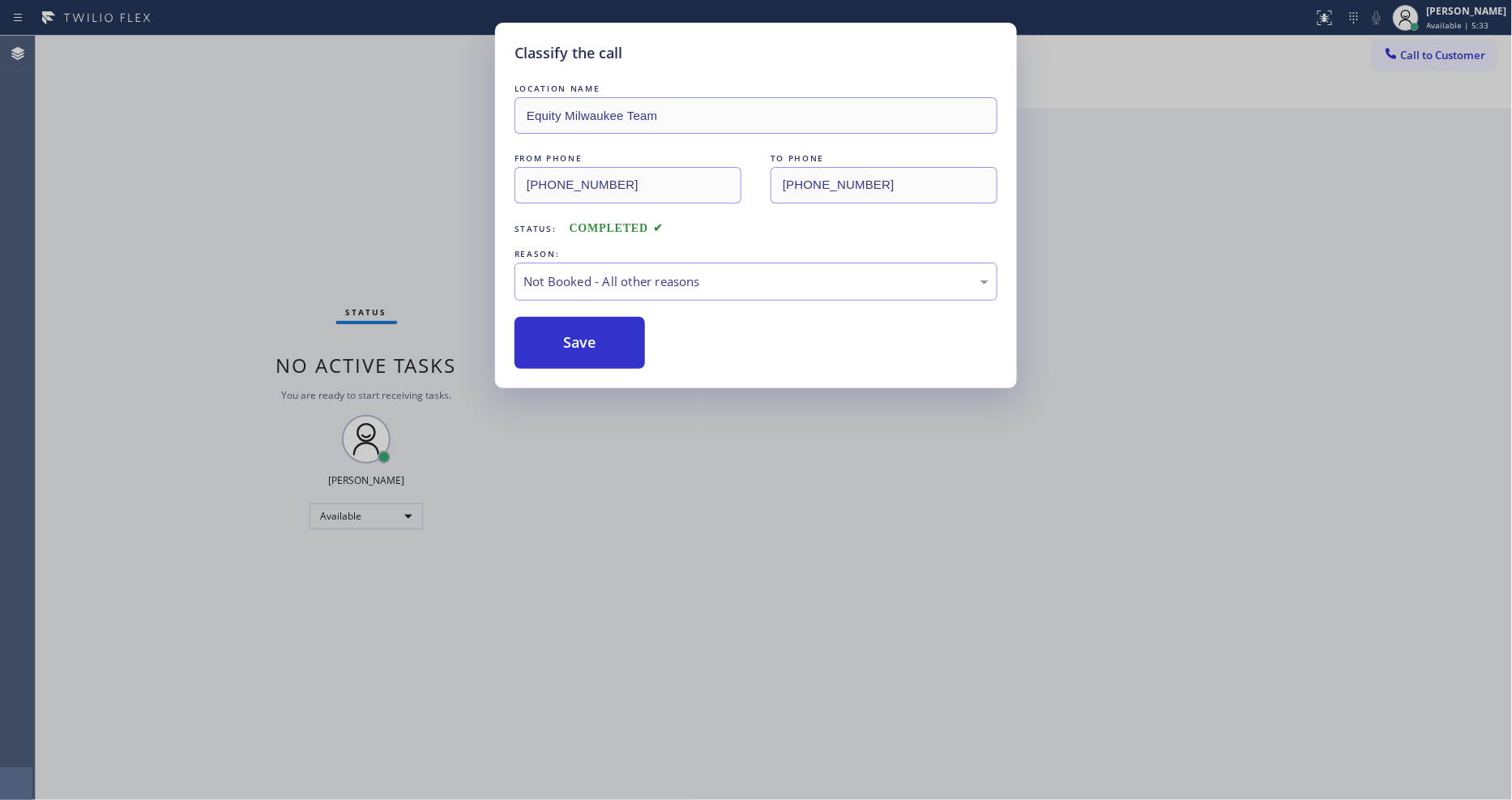
click at [562, 346] on button "Save" at bounding box center [580, 343] width 131 height 52
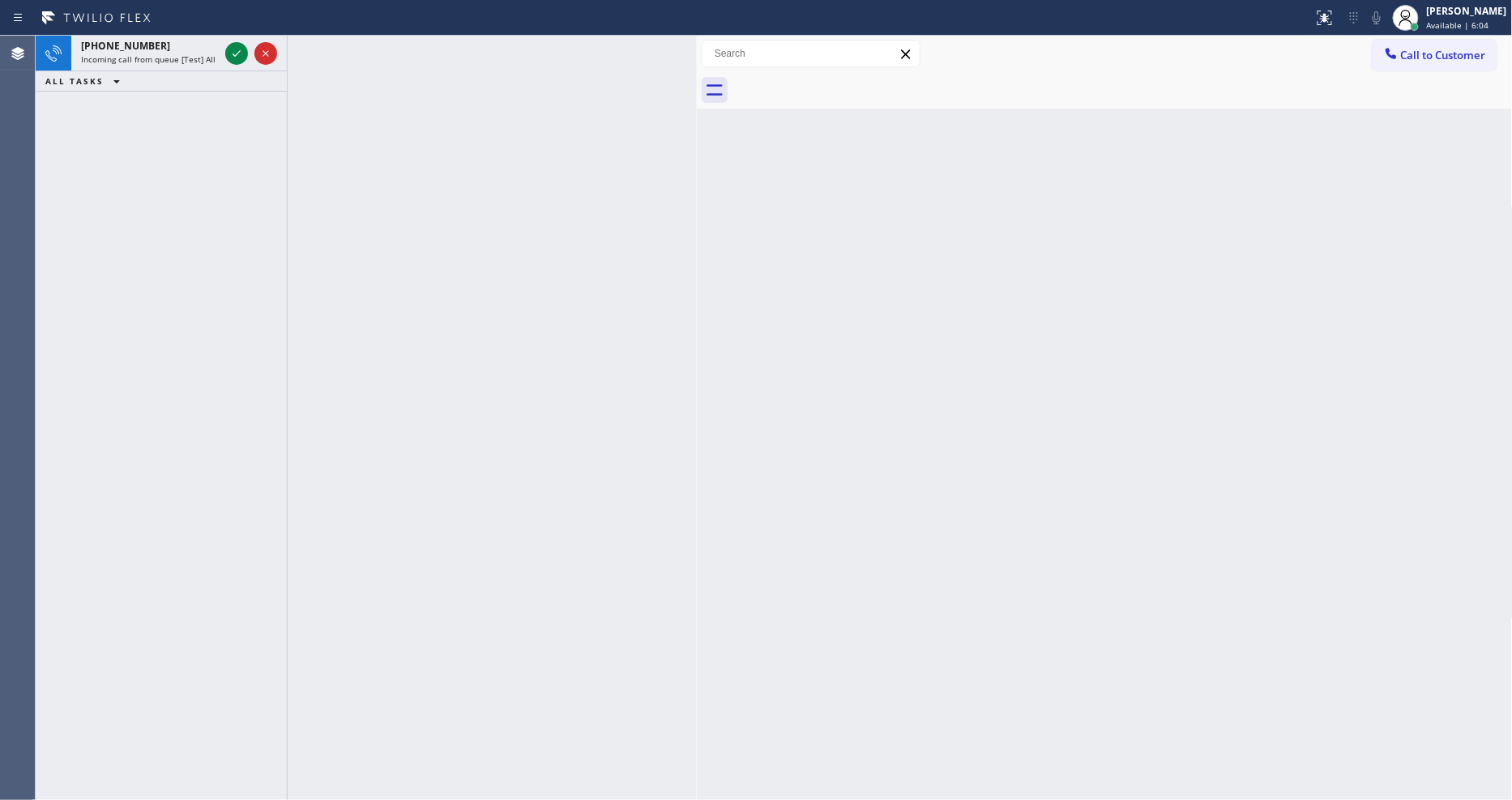
drag, startPoint x: 230, startPoint y: 50, endPoint x: 171, endPoint y: 189, distance: 151.0
click at [230, 50] on icon at bounding box center [237, 54] width 20 height 20
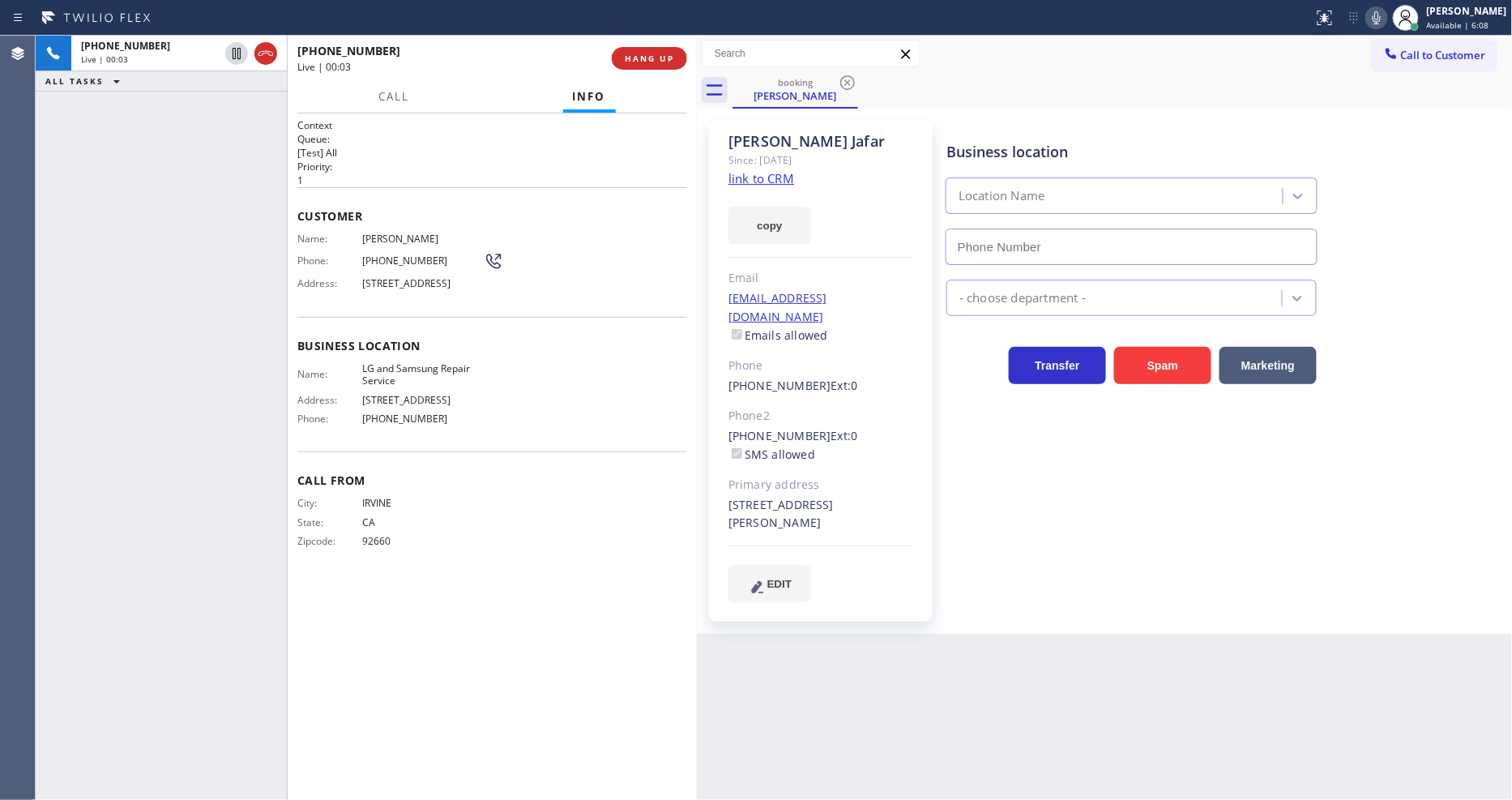
type input "(714) 248-8165"
click at [747, 175] on link "link to CRM" at bounding box center [761, 179] width 65 height 17
click at [417, 371] on span "LG and Samsung Repair Service" at bounding box center [423, 375] width 122 height 25
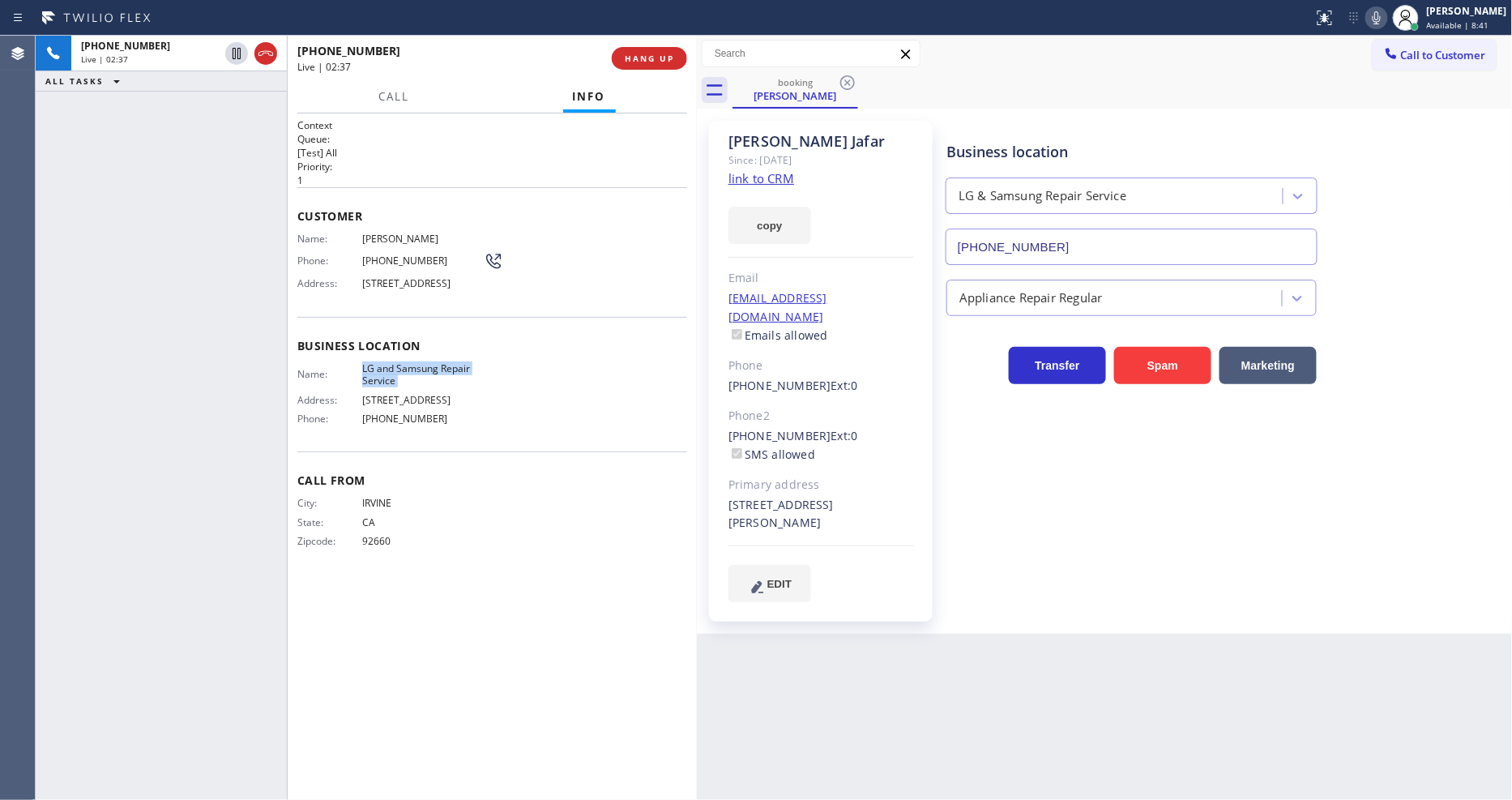
click at [138, 401] on div "+19498649612 Live | 02:37 ALL TASKS ALL TASKS ACTIVE TASKS TASKS IN WRAP UP" at bounding box center [161, 418] width 251 height 764
click at [370, 232] on span "Eddie Jafar" at bounding box center [423, 238] width 122 height 12
click at [416, 256] on span "(949) 864-9612" at bounding box center [423, 261] width 122 height 12
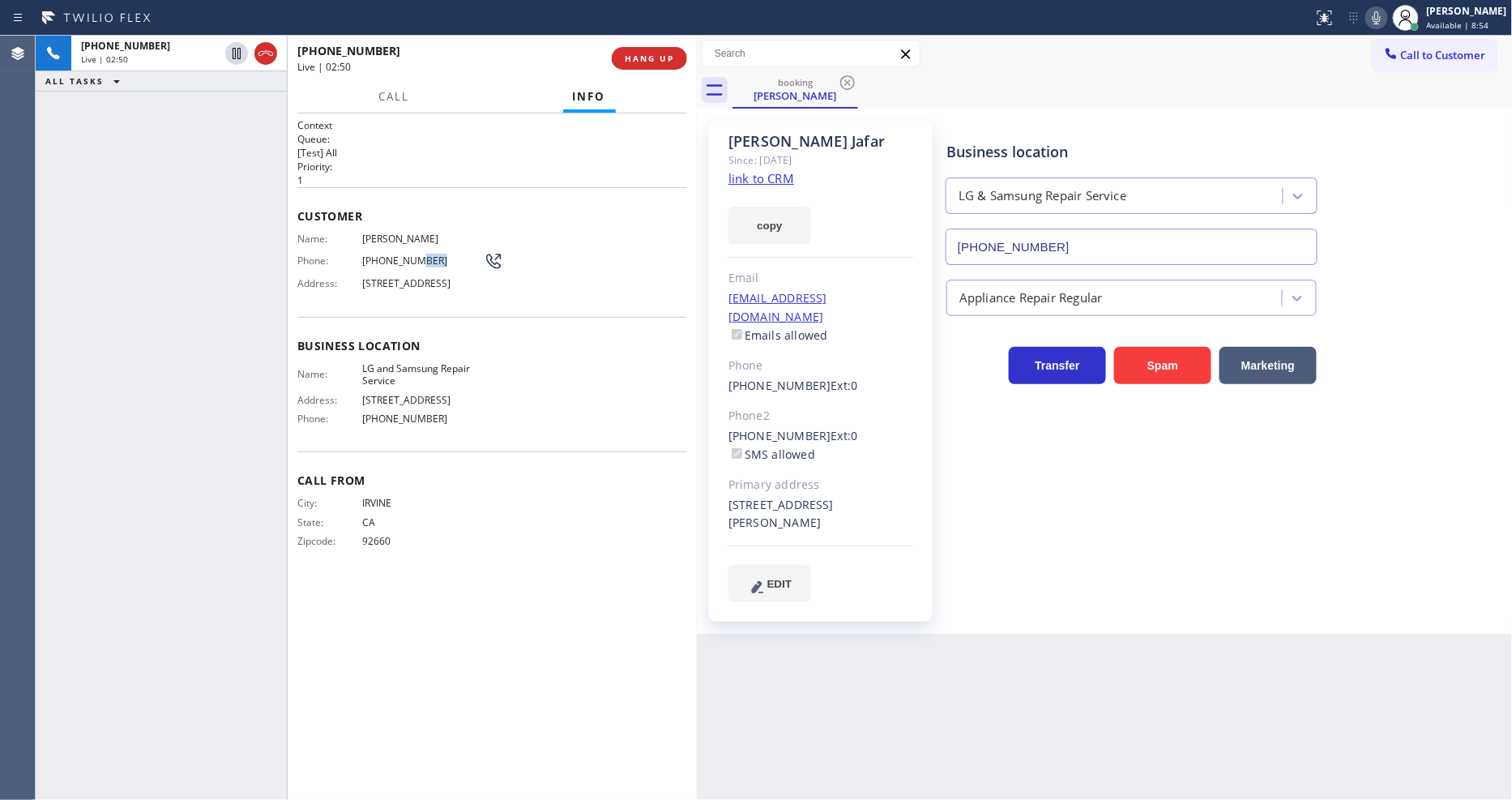
click at [416, 256] on span "(949) 864-9612" at bounding box center [423, 261] width 122 height 12
click at [339, 418] on div "Name: LG and Samsung Repair Service Address: 438 E Katella Ave Phone: (714) 248…" at bounding box center [390, 397] width 186 height 69
click at [232, 49] on icon at bounding box center [237, 54] width 20 height 20
click at [1387, 20] on icon at bounding box center [1377, 18] width 20 height 20
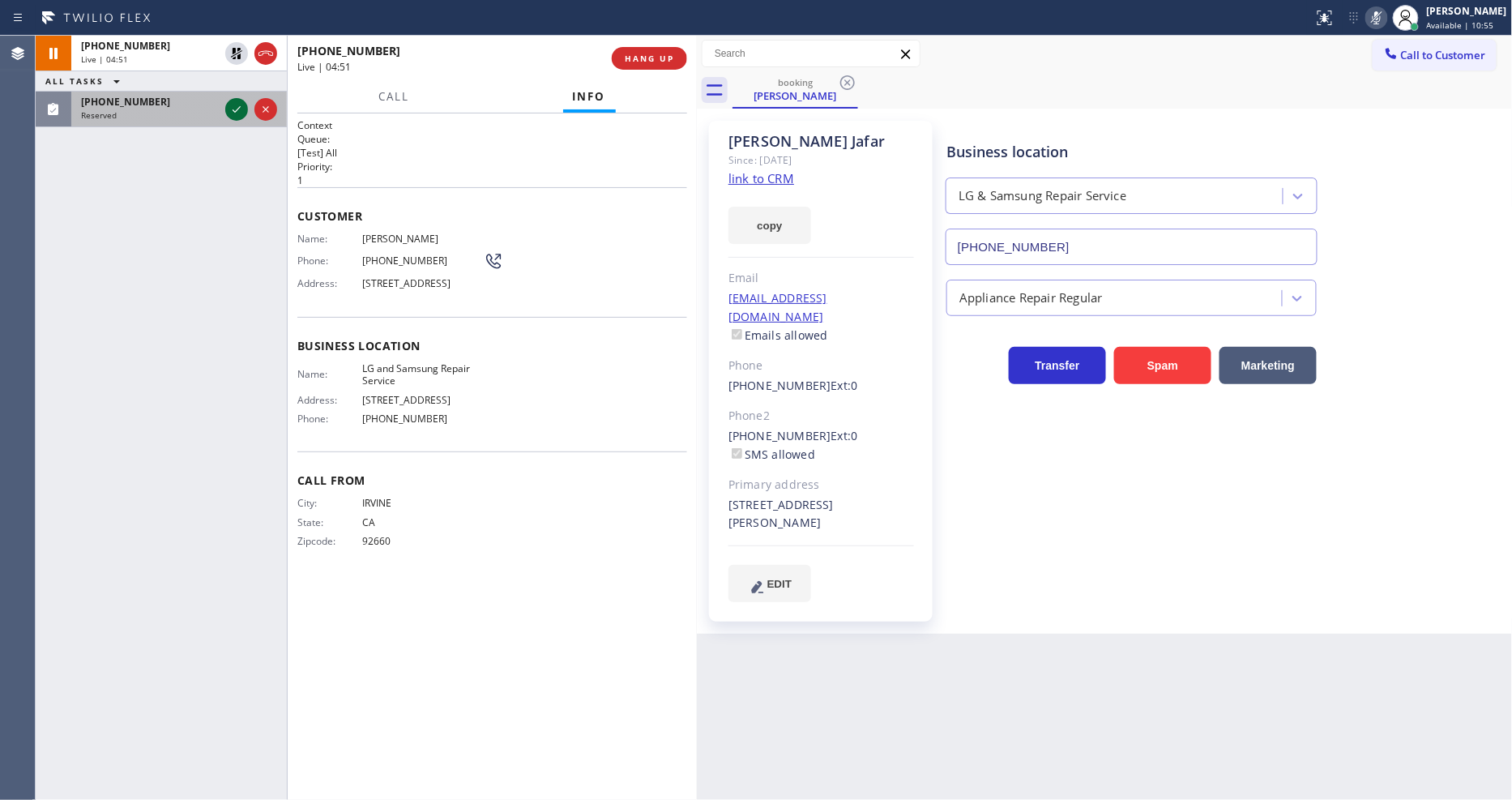
click at [228, 101] on icon at bounding box center [237, 110] width 20 height 20
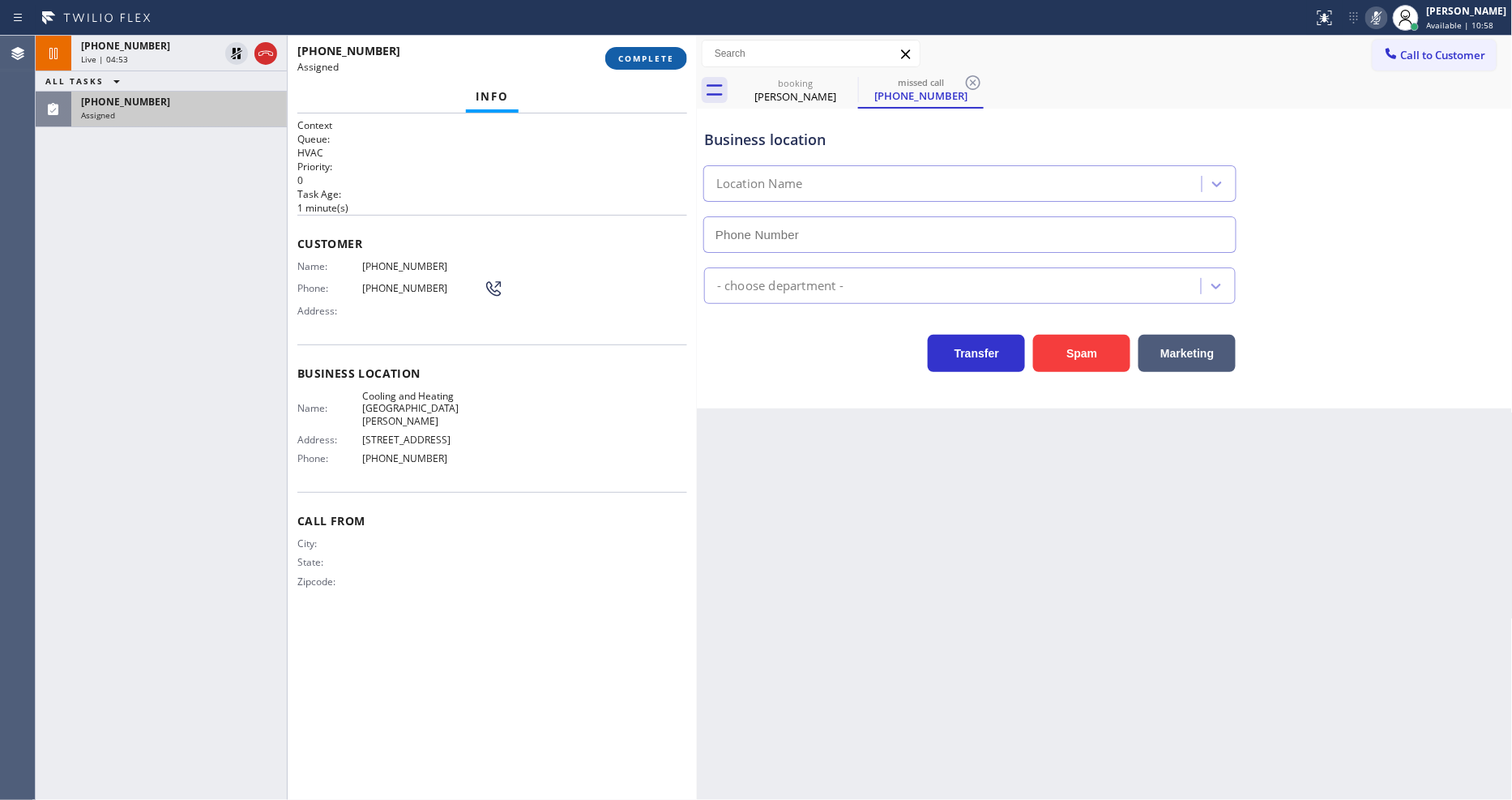
click at [671, 58] on span "COMPLETE" at bounding box center [647, 59] width 56 height 12
type input "(408) 665-7034"
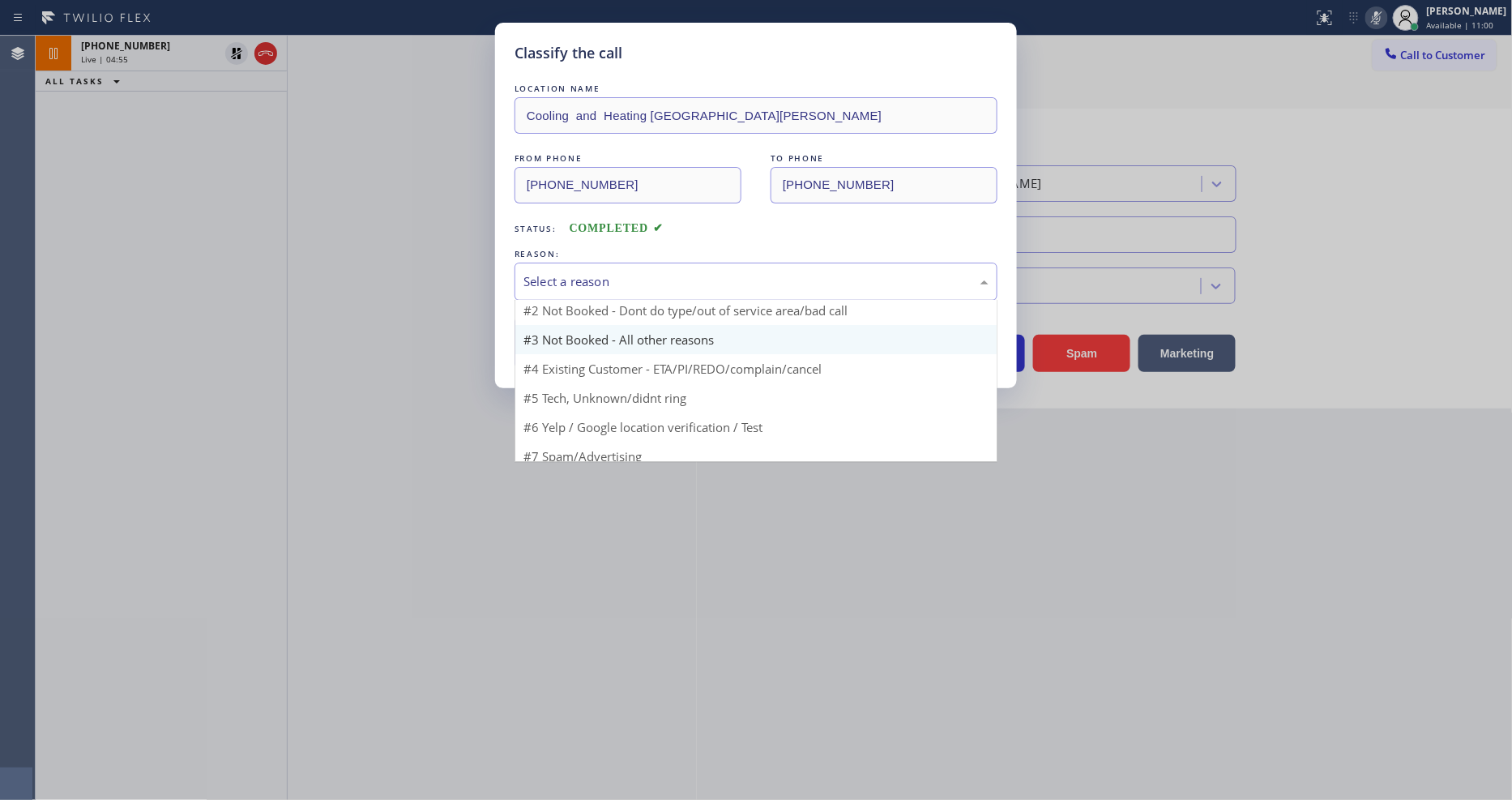
scroll to position [14, 0]
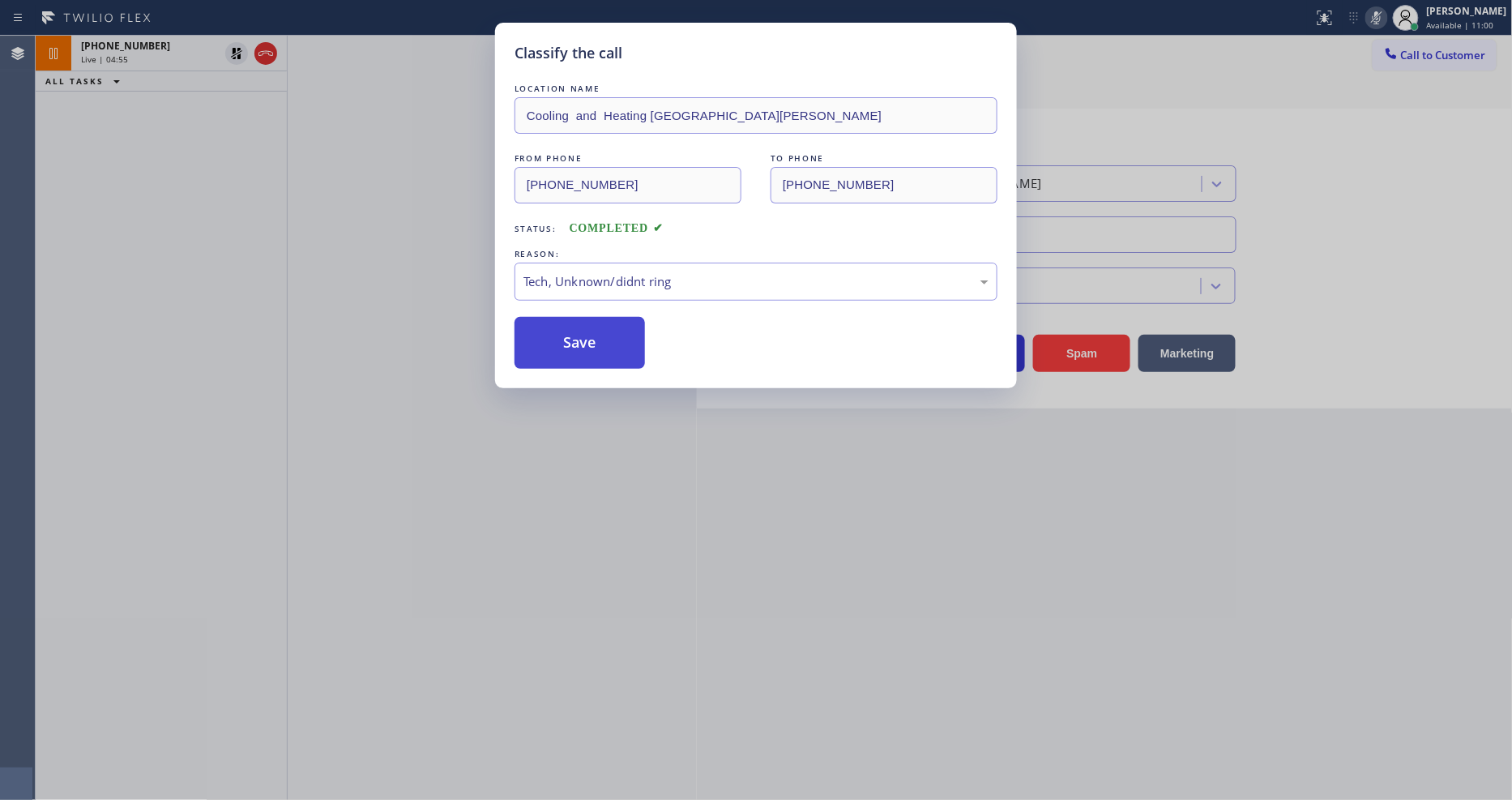
click at [610, 338] on button "Save" at bounding box center [580, 343] width 131 height 52
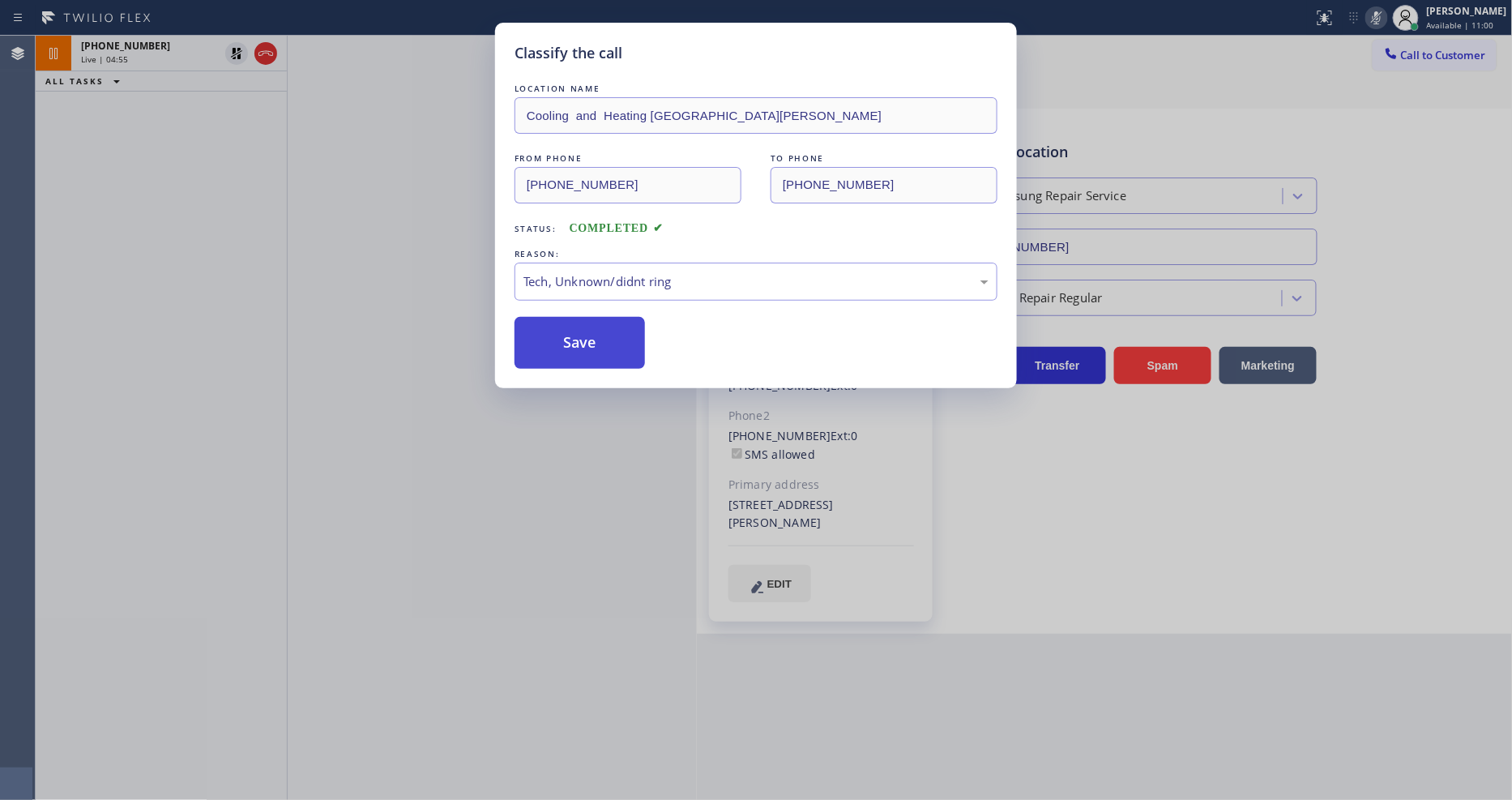
click at [610, 338] on button "Save" at bounding box center [580, 343] width 131 height 52
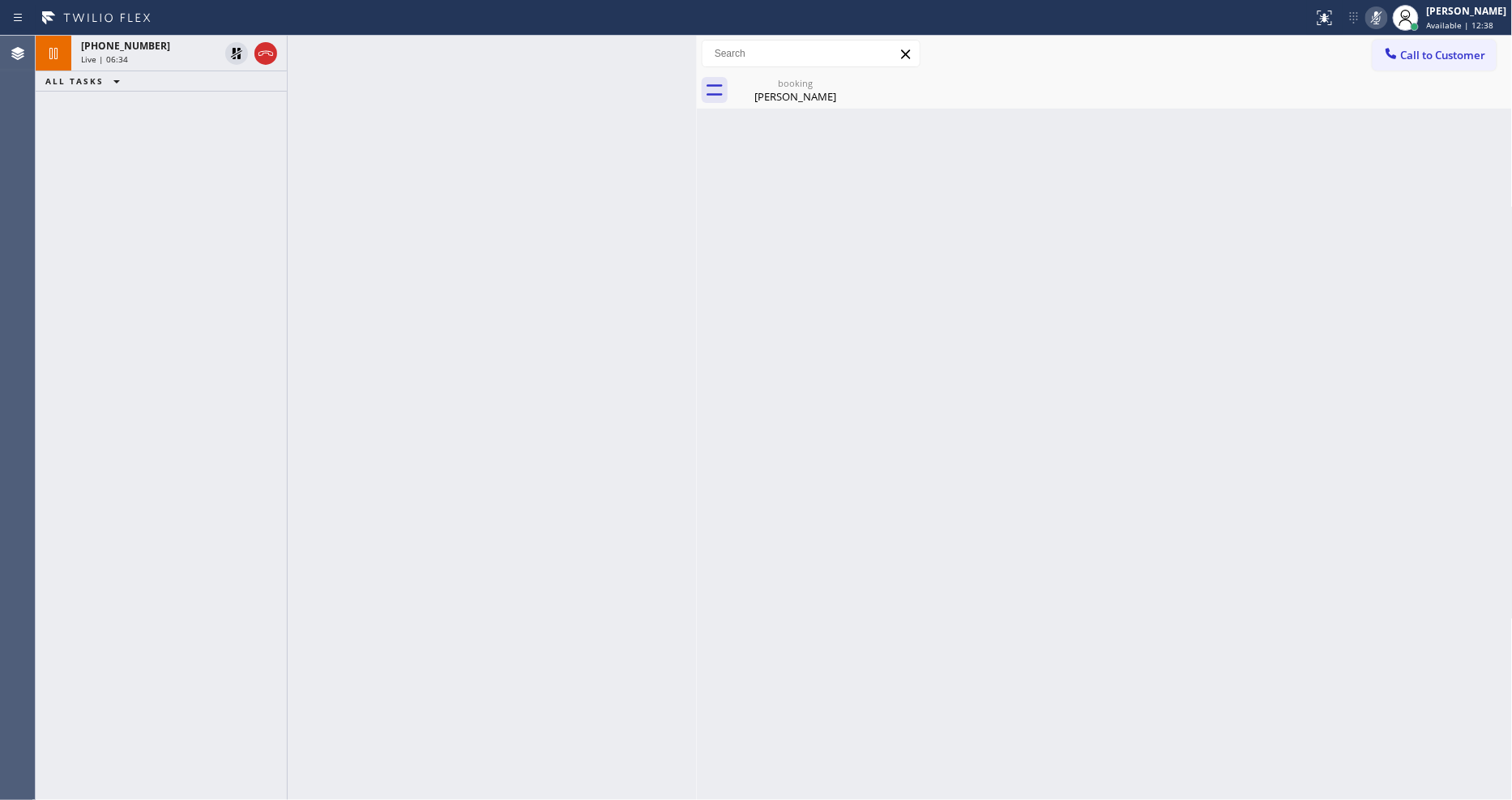
click at [232, 52] on icon at bounding box center [237, 54] width 20 height 20
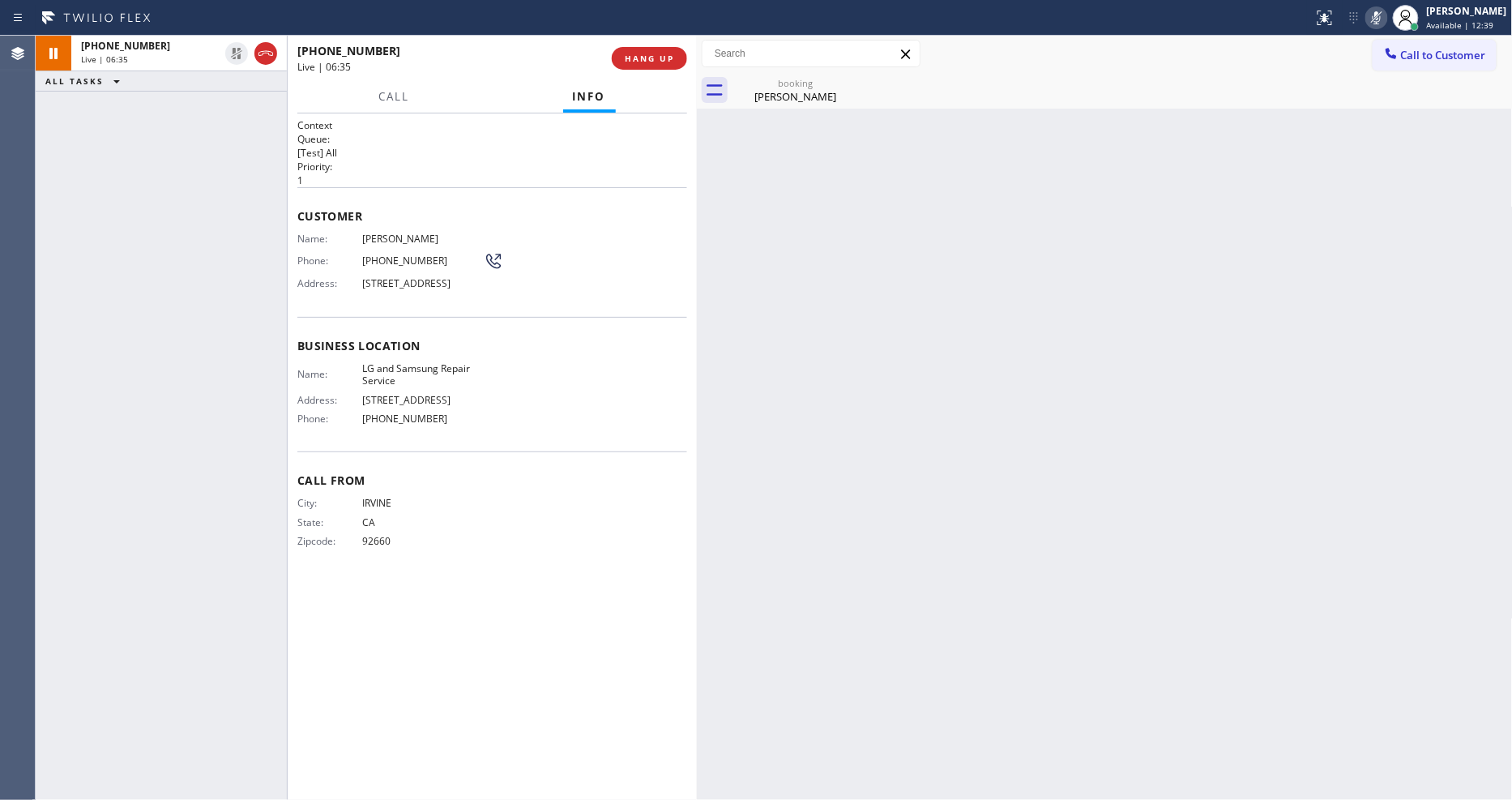
click at [1387, 17] on icon at bounding box center [1377, 18] width 20 height 20
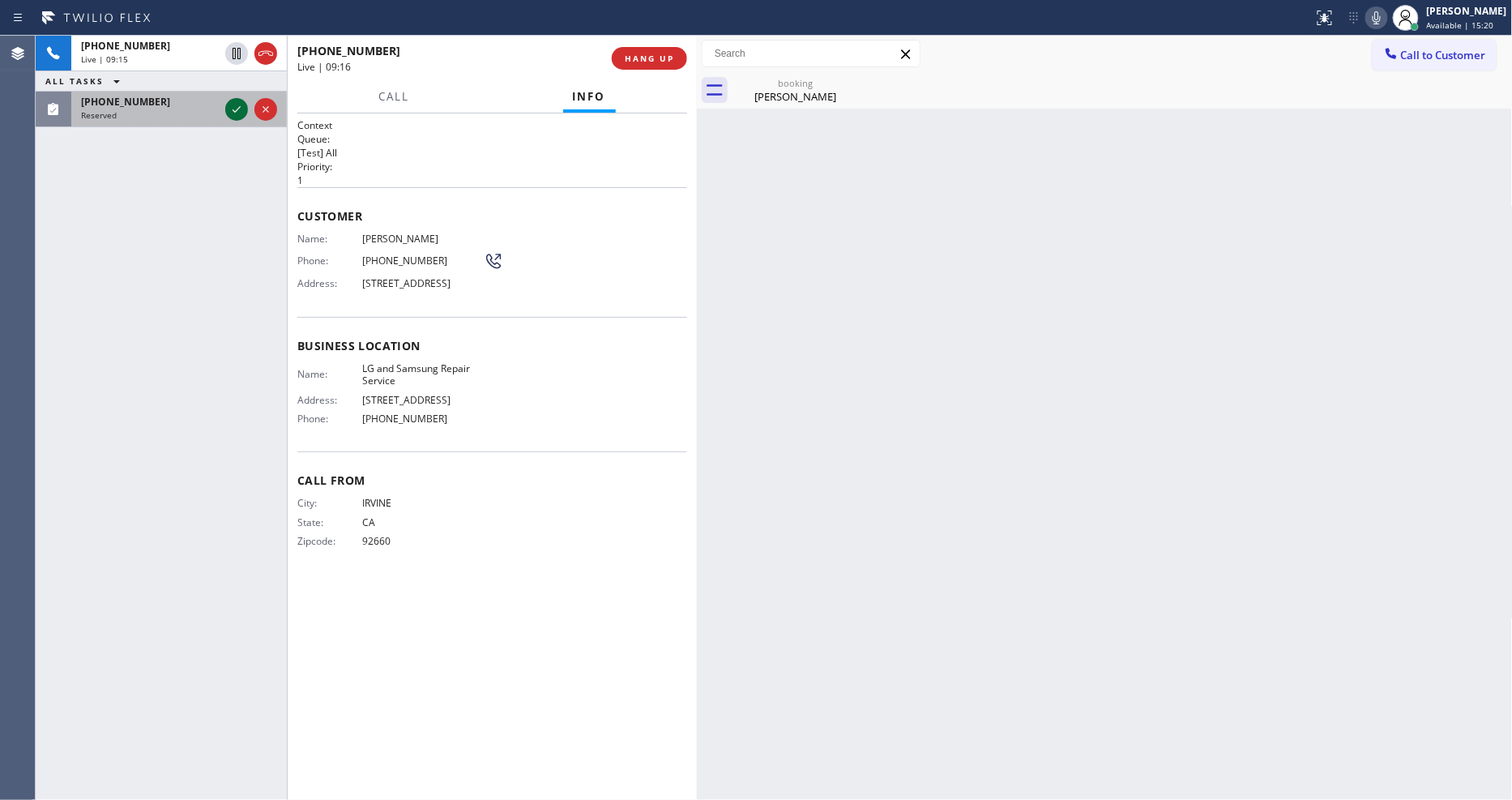
click at [239, 109] on icon at bounding box center [237, 110] width 20 height 20
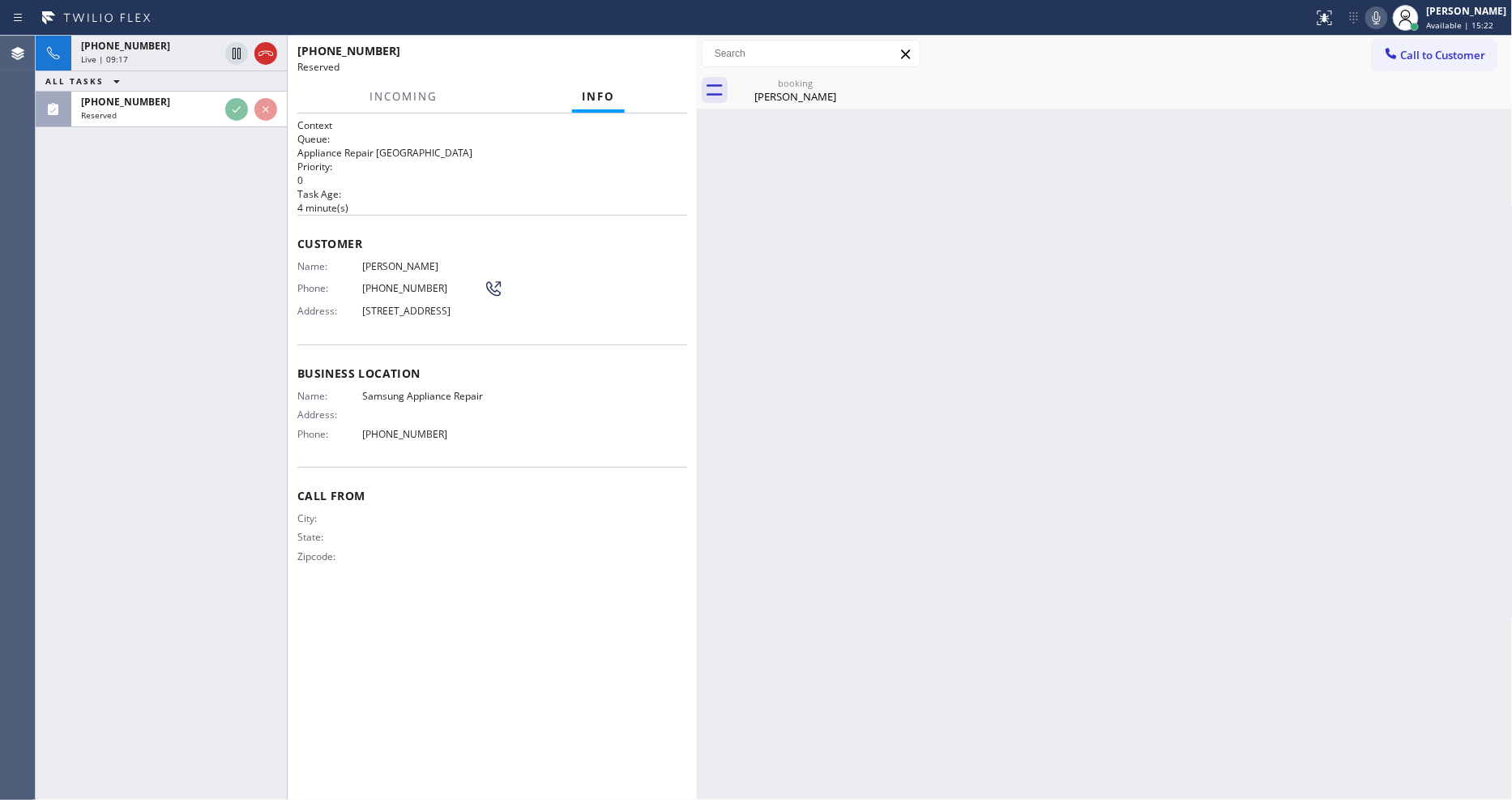
click at [328, 295] on div "Name: Beverly Taylor Phone: (775) 815-0782 Address: 6021 E Thunder Hawk Rd, Cav…" at bounding box center [400, 292] width 206 height 64
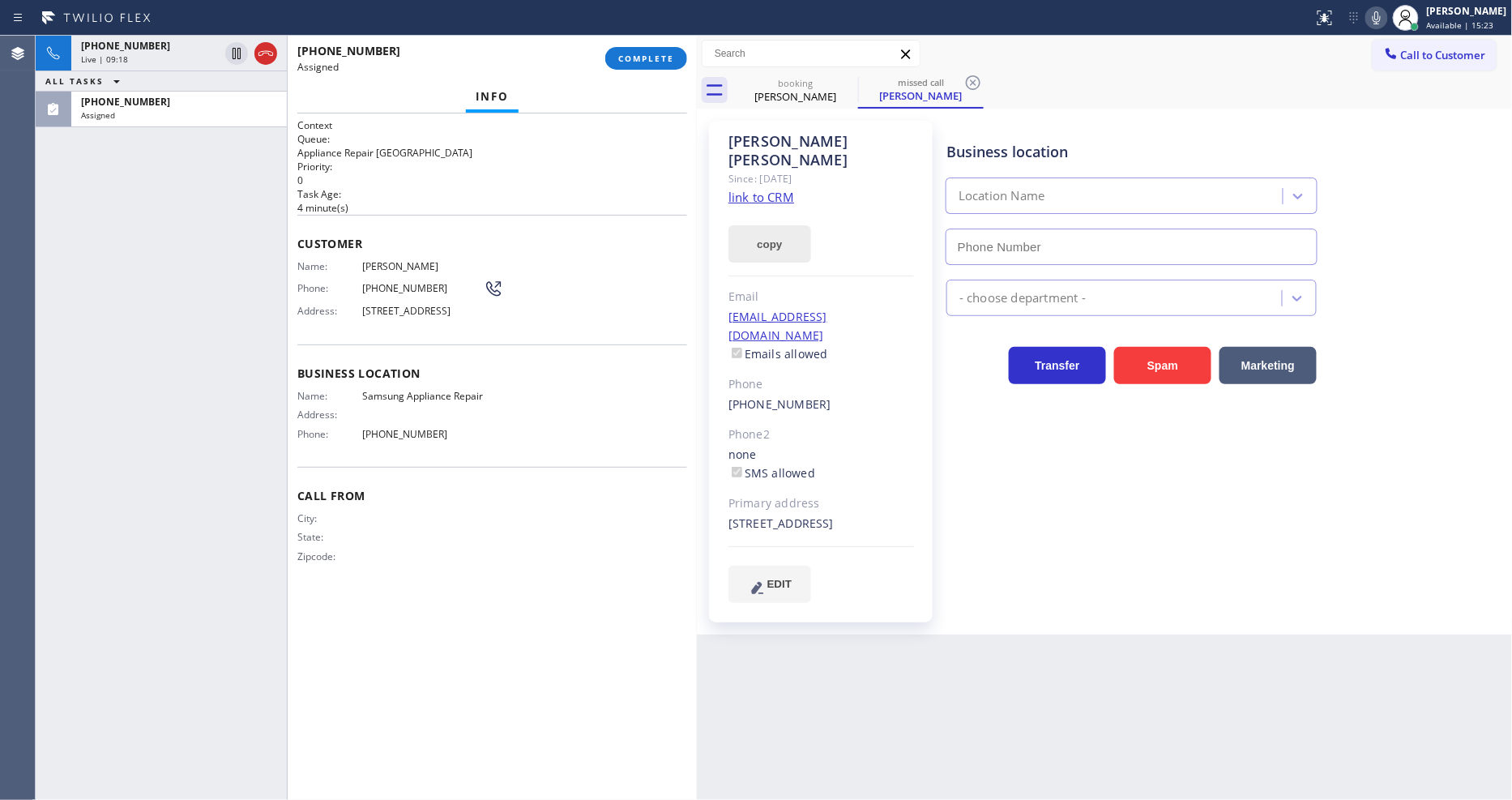
click at [759, 225] on button "copy" at bounding box center [770, 243] width 83 height 37
type input "(866) 934-3013"
click at [777, 189] on link "link to CRM" at bounding box center [761, 197] width 65 height 17
click at [219, 429] on div "+19498649612 Live | 12:35 ALL TASKS ALL TASKS ACTIVE TASKS TASKS IN WRAP UP (77…" at bounding box center [161, 418] width 251 height 764
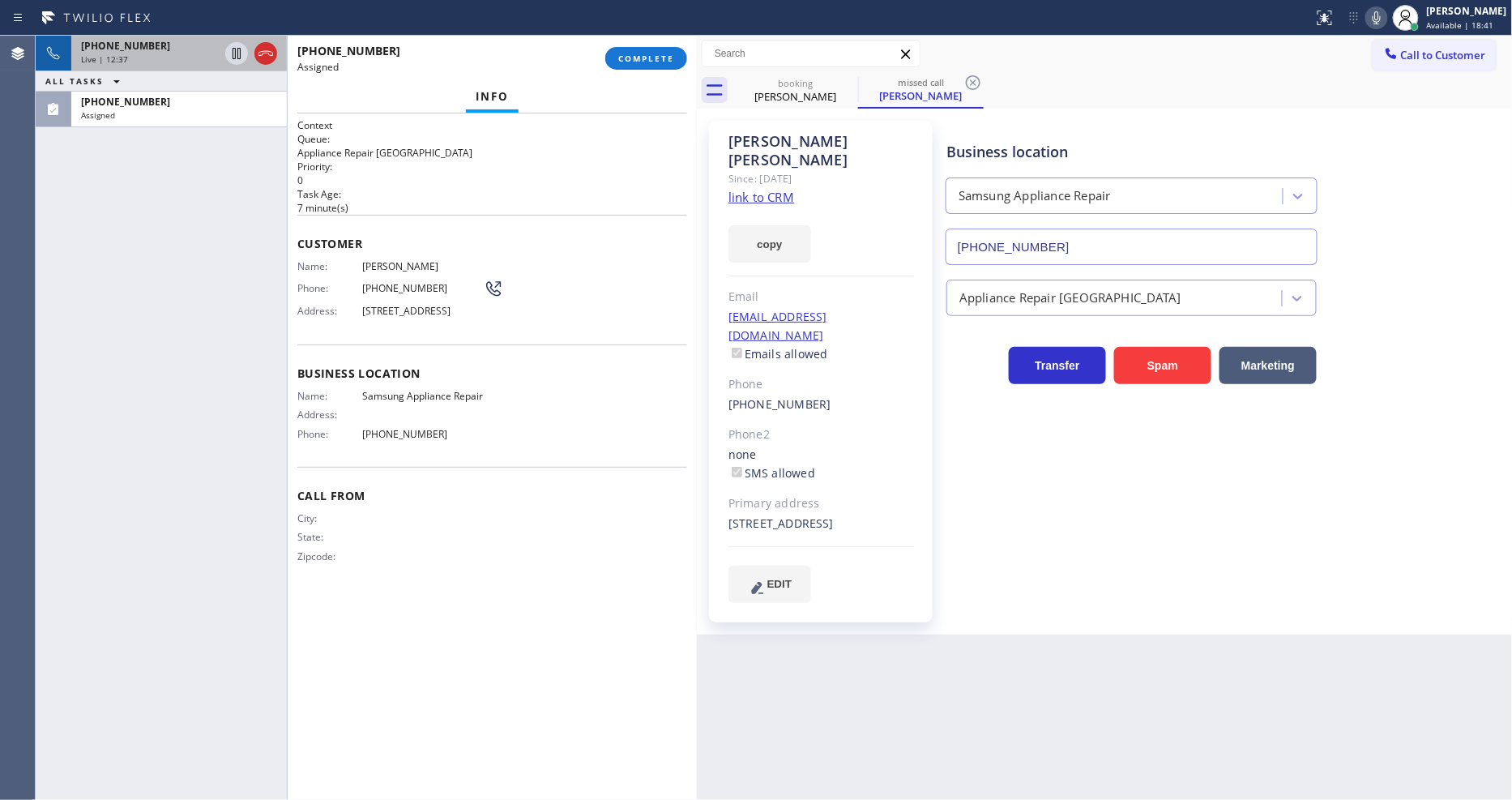
click at [144, 41] on span "+19498649612" at bounding box center [126, 46] width 89 height 14
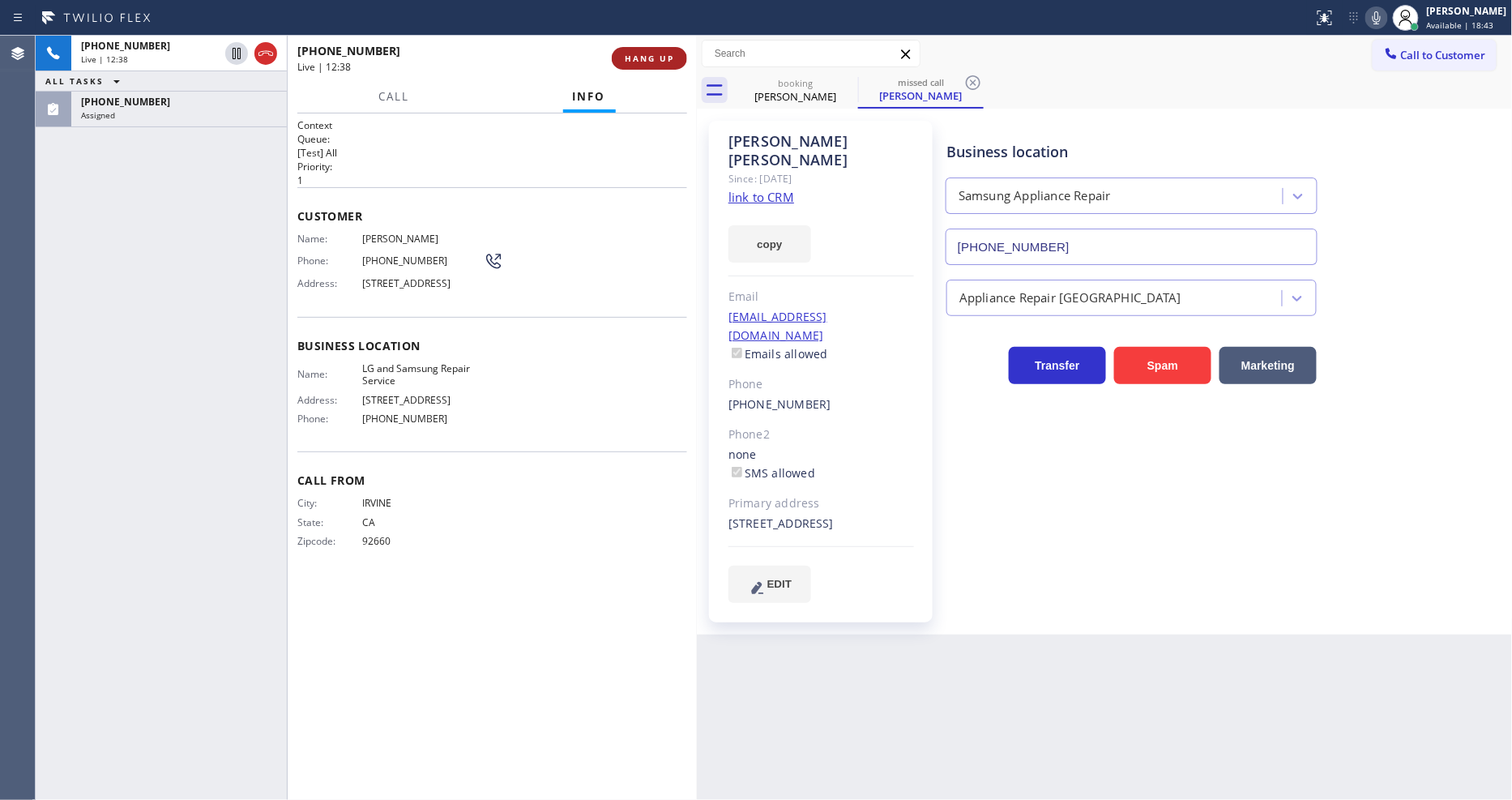
click at [659, 54] on span "HANG UP" at bounding box center [649, 59] width 50 height 12
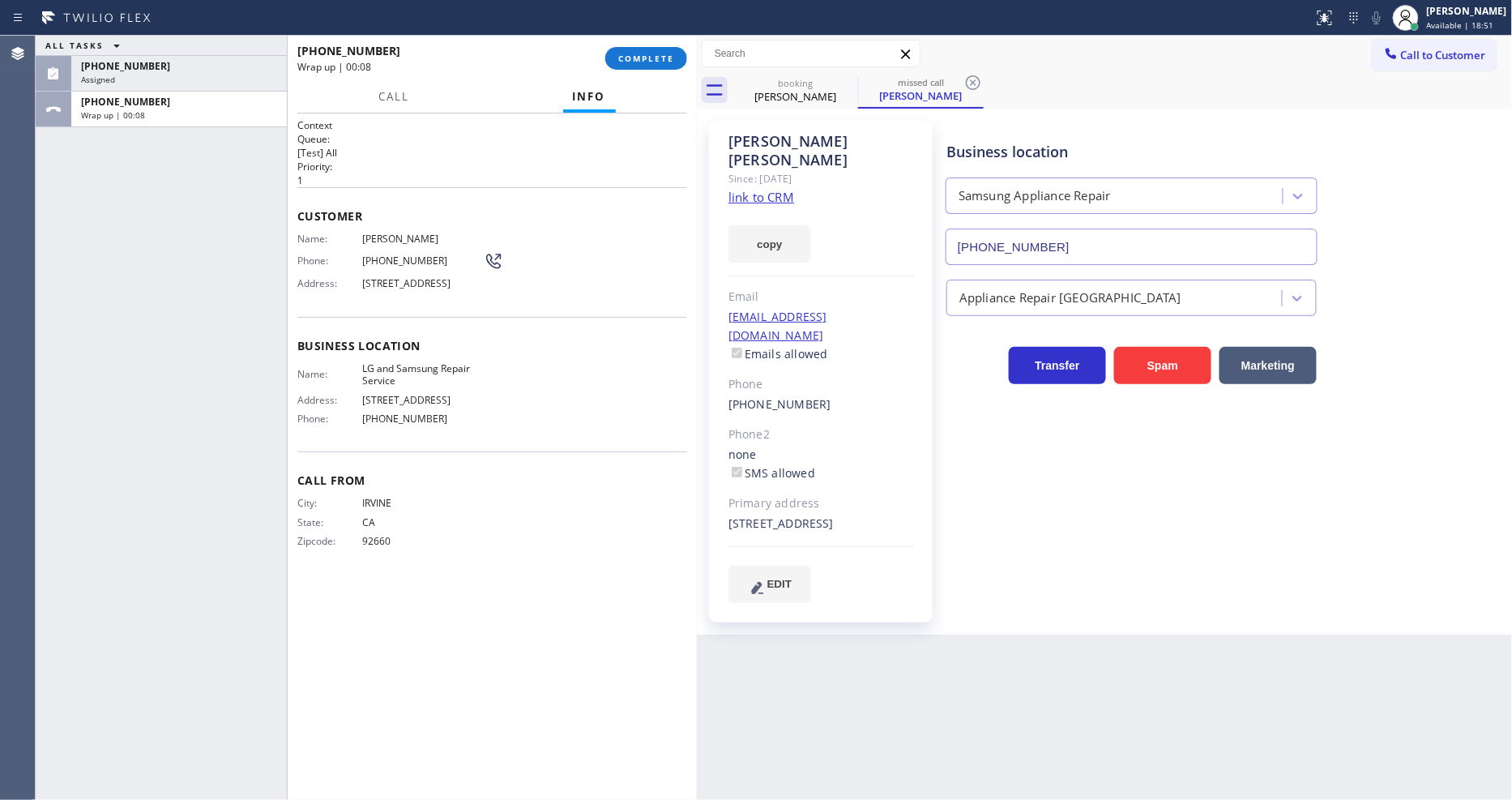
click at [354, 544] on span "Zipcode:" at bounding box center [330, 541] width 65 height 12
click at [682, 55] on button "COMPLETE" at bounding box center [646, 58] width 82 height 22
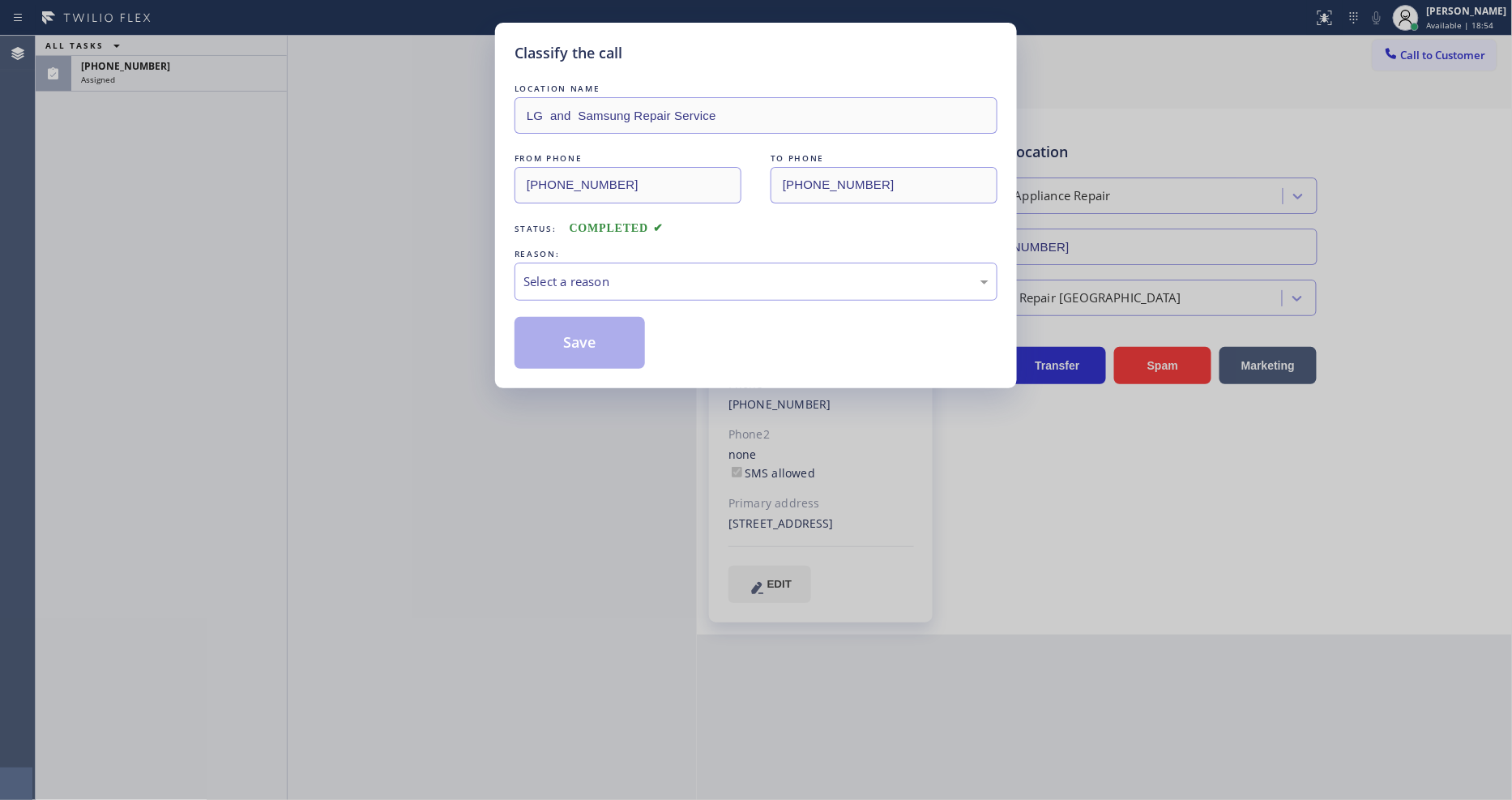
click at [542, 281] on div "Select a reason" at bounding box center [756, 281] width 465 height 19
click at [544, 337] on button "Save" at bounding box center [580, 343] width 131 height 52
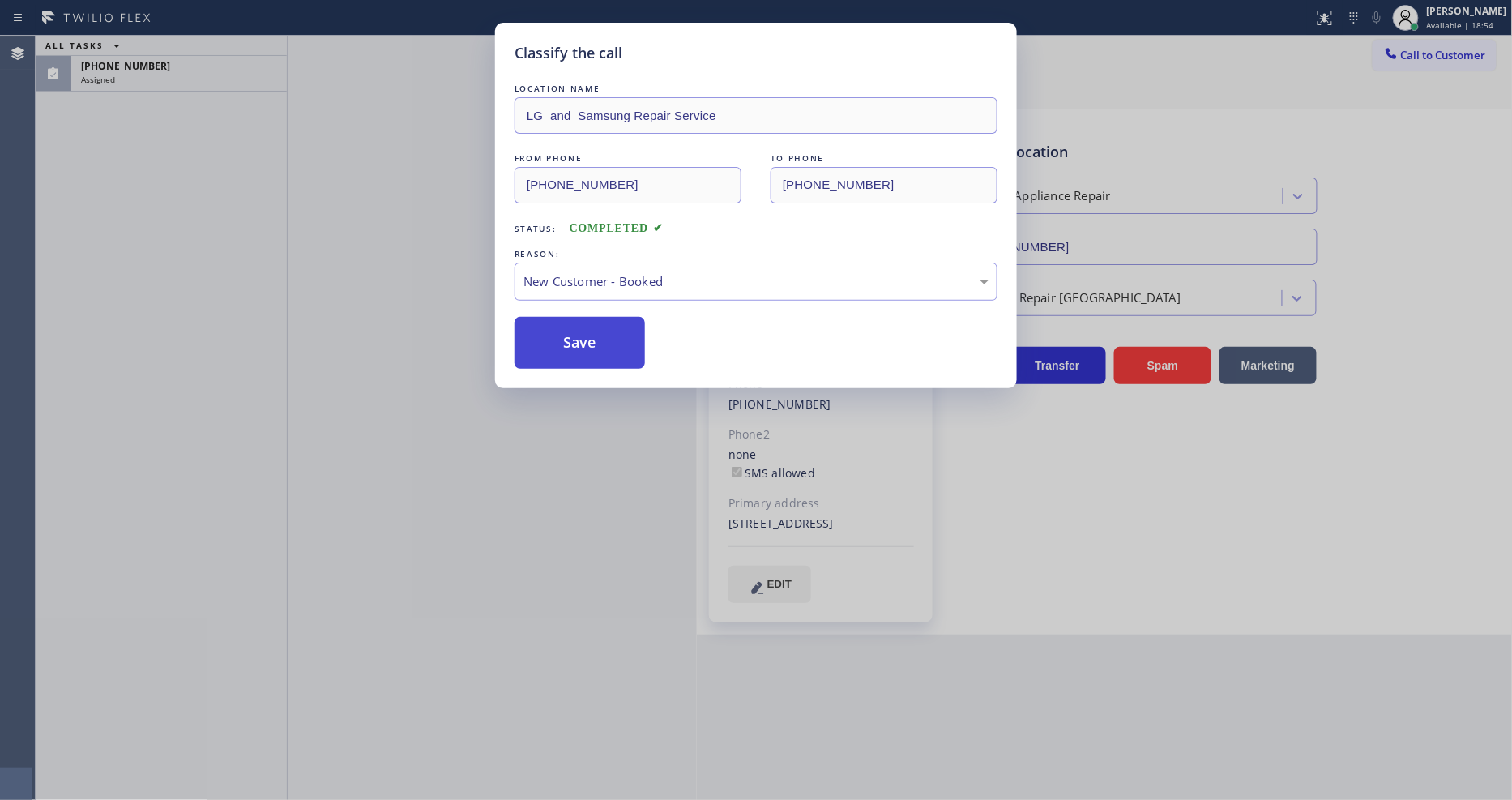
click at [544, 337] on button "Save" at bounding box center [580, 343] width 131 height 52
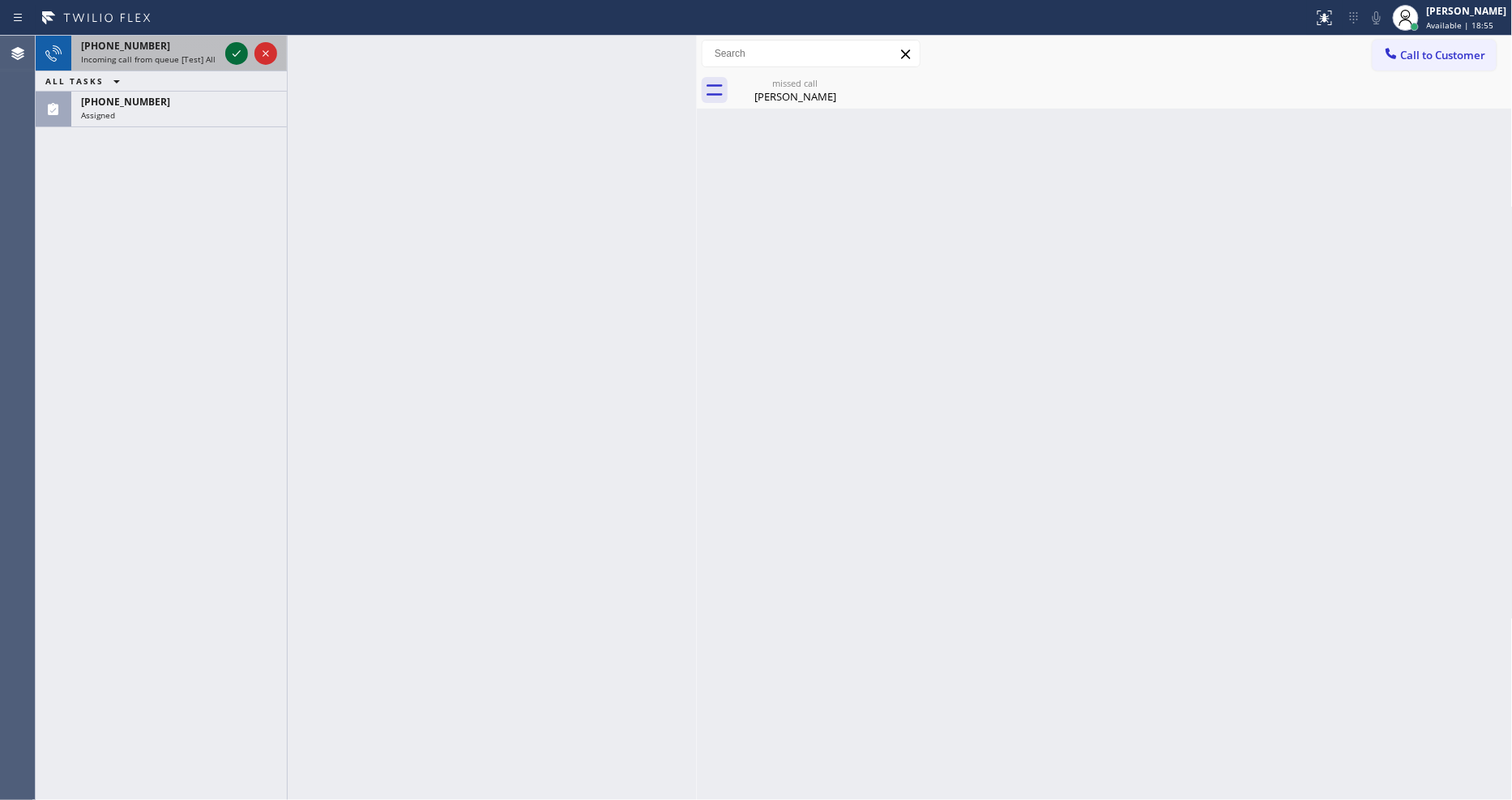
click at [231, 45] on icon at bounding box center [237, 54] width 20 height 20
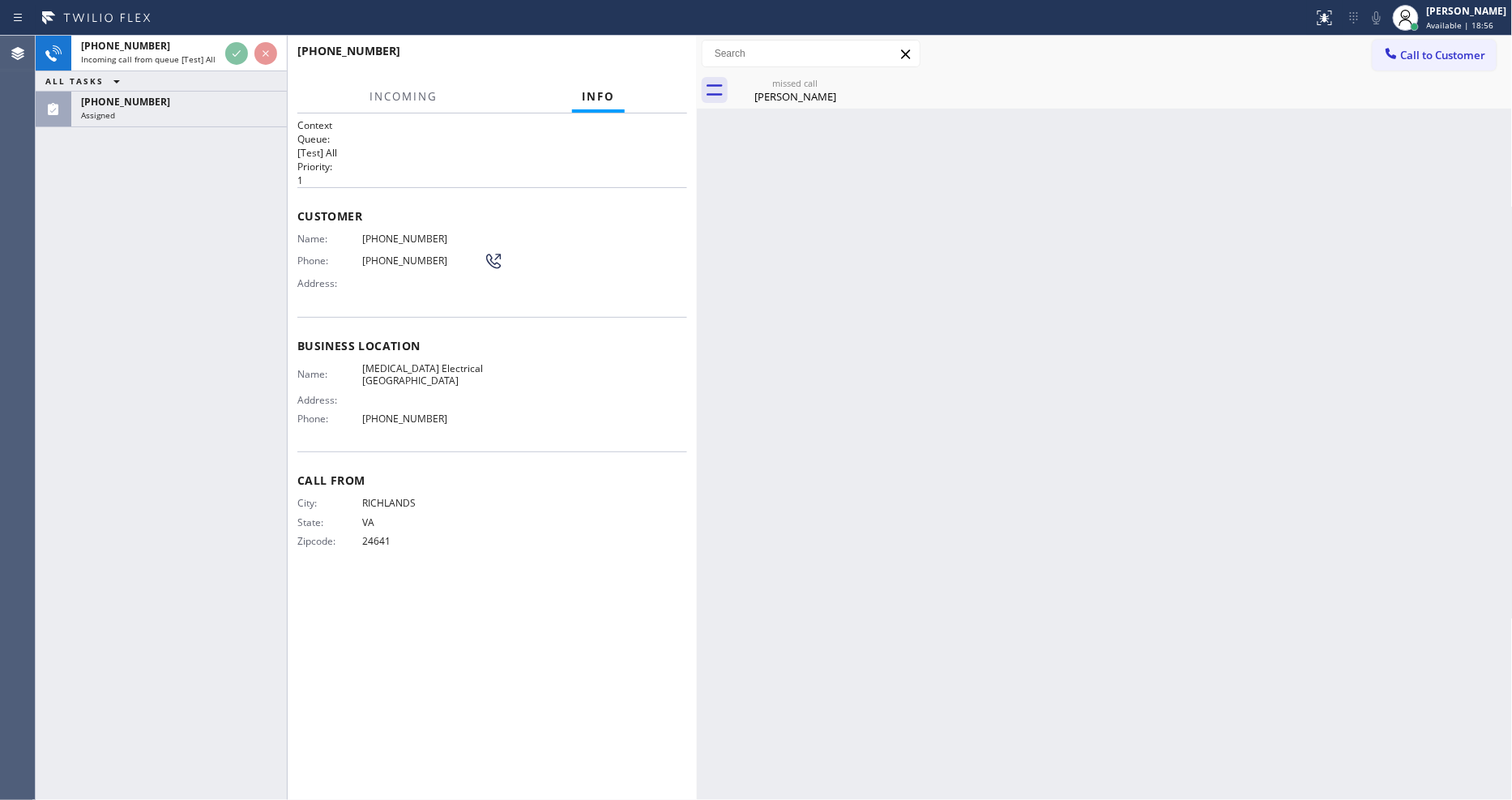
click at [160, 179] on div "+12763459642 Incoming call from queue [Test] All ALL TASKS ALL TASKS ACTIVE TAS…" at bounding box center [161, 418] width 251 height 764
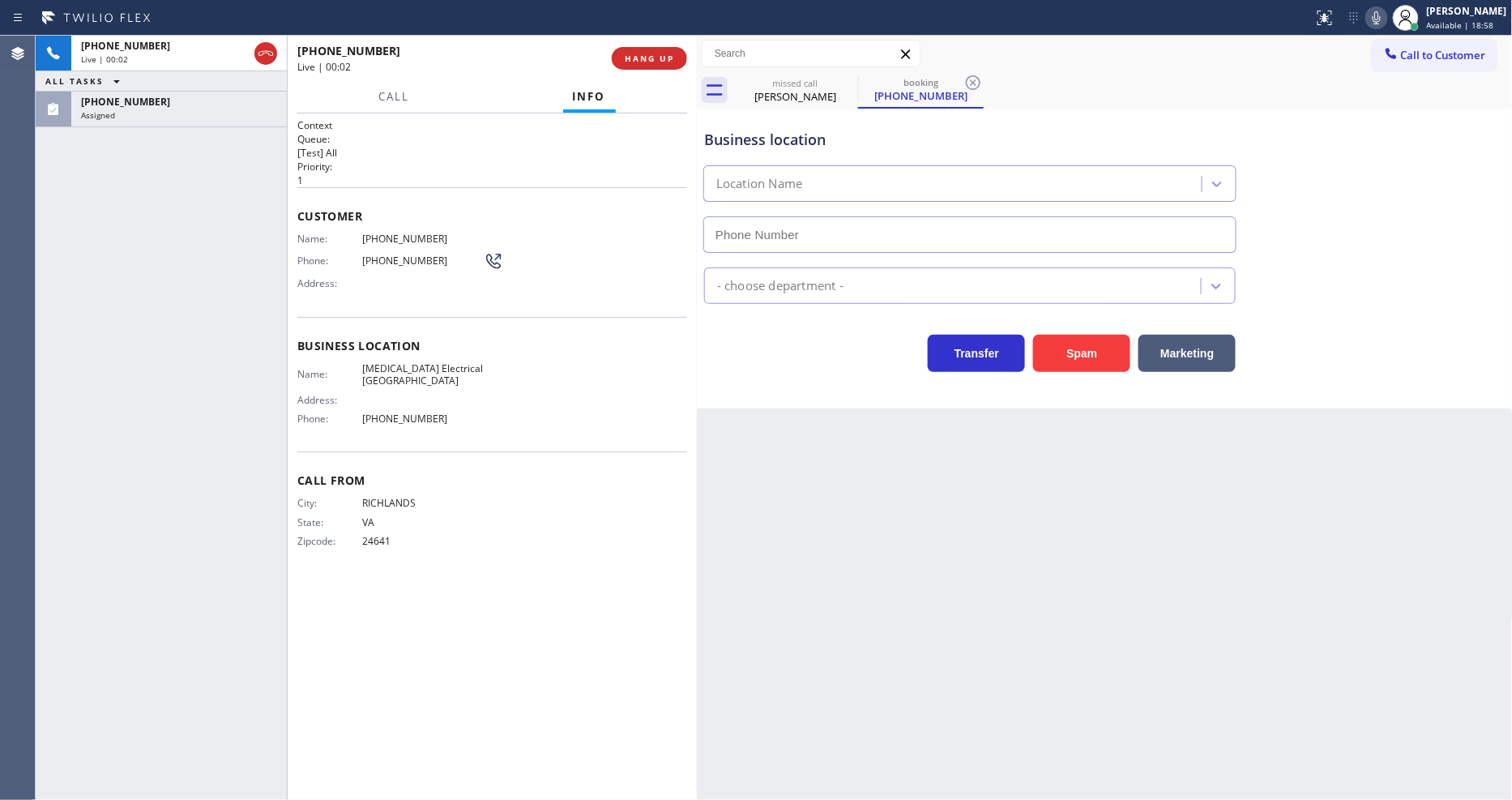
type input "(714) 462-1901"
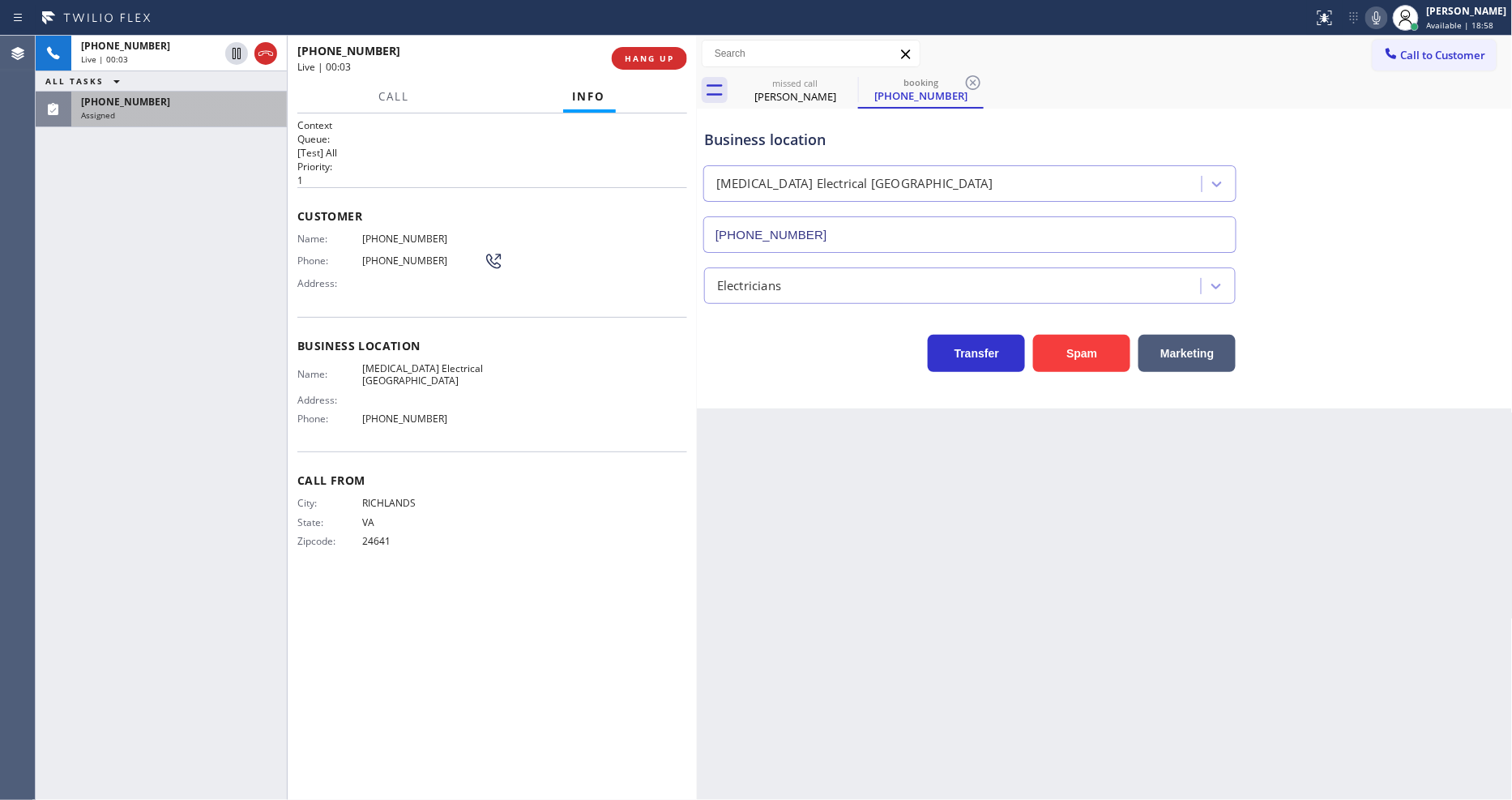
click at [238, 105] on div "(775) 815-0782" at bounding box center [179, 102] width 196 height 14
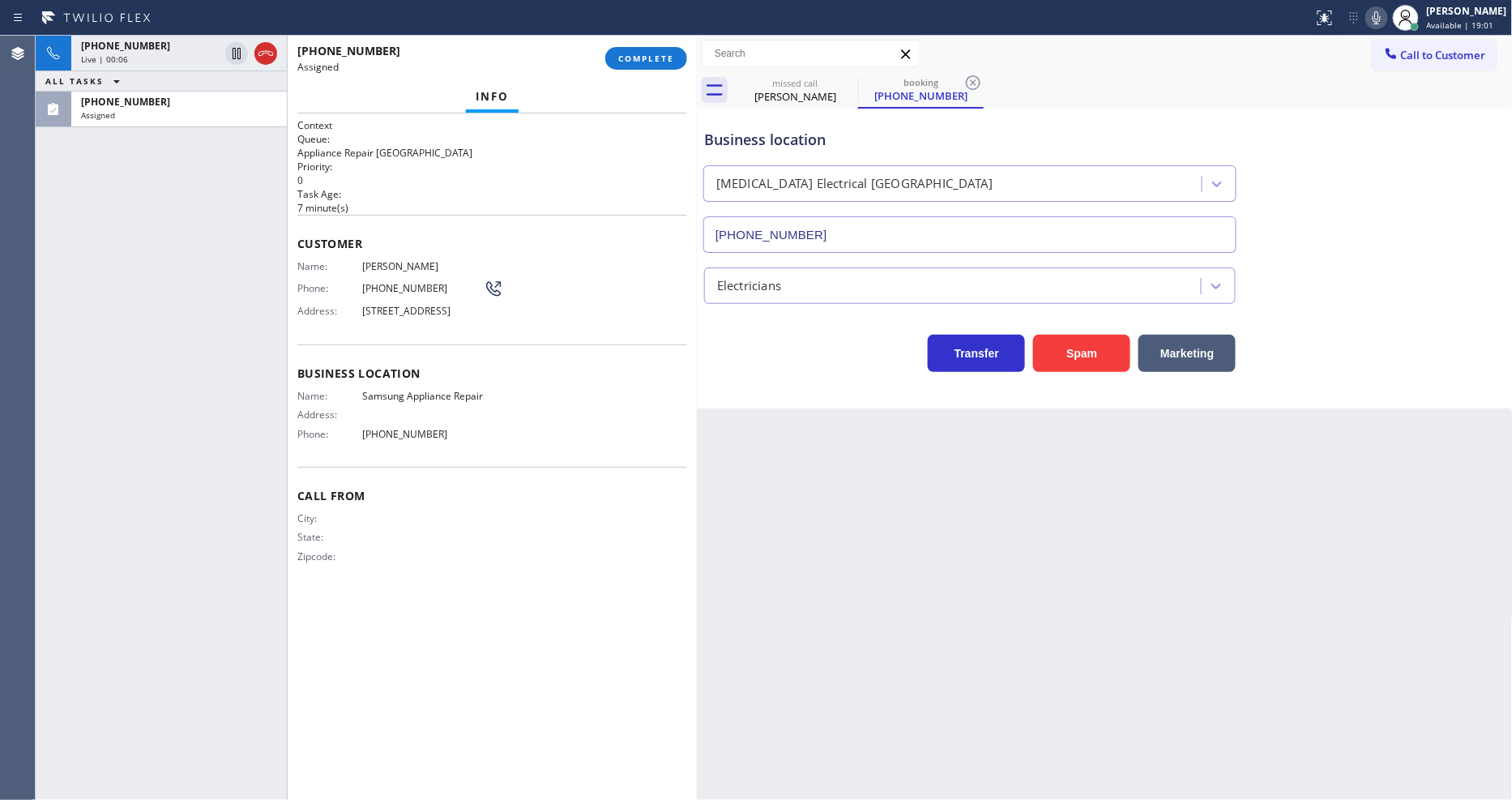
click at [329, 368] on div "Business location Name: Samsung Appliance Repair Address: Phone: (866) 934-3013" at bounding box center [492, 405] width 390 height 122
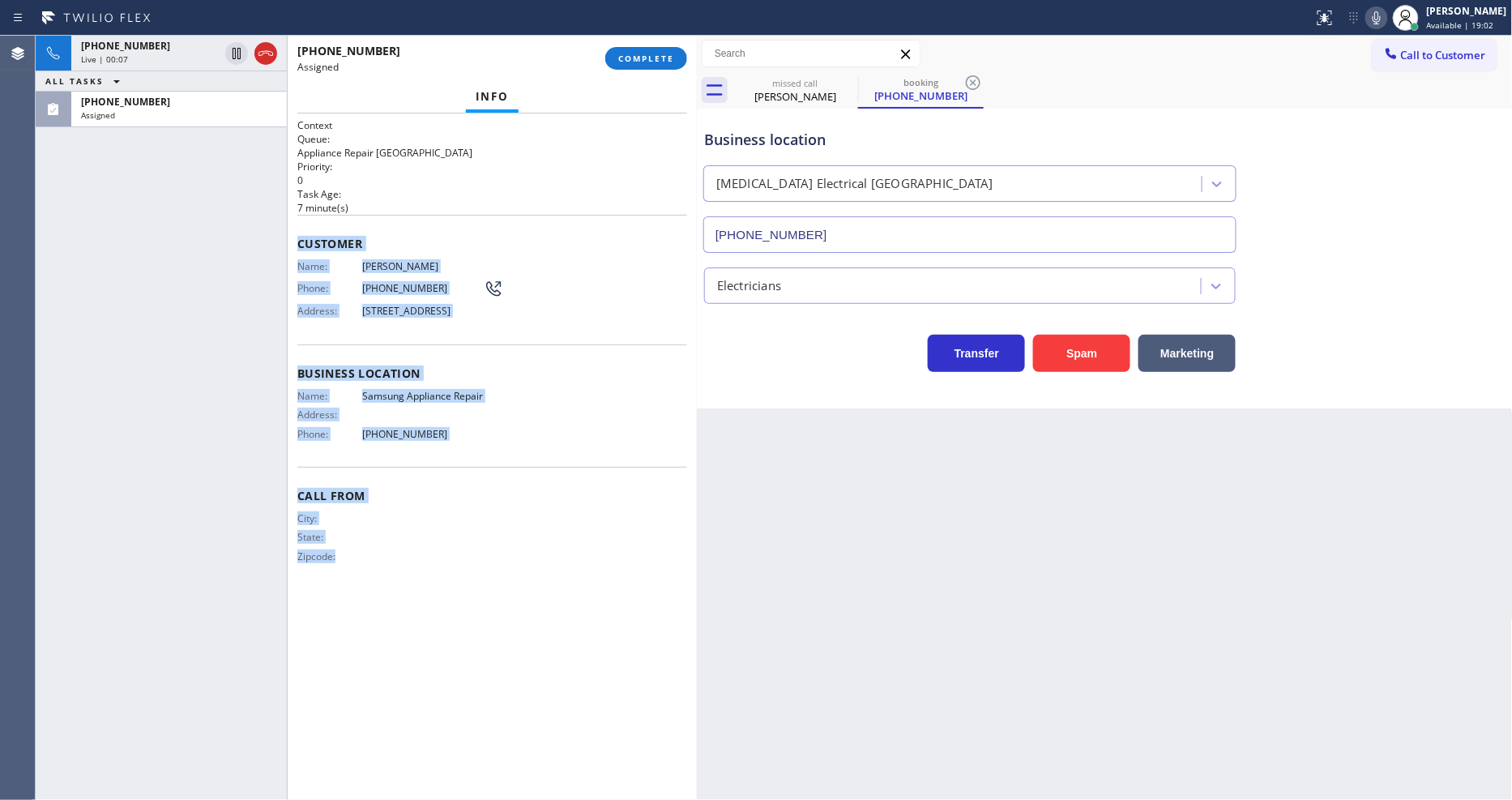
drag, startPoint x: 293, startPoint y: 233, endPoint x: 503, endPoint y: 553, distance: 382.8
click at [443, 675] on div "Context Queue: Appliance Repair High End Priority: 0 Task Age: 7 minute(s) Cust…" at bounding box center [492, 457] width 409 height 687
click at [651, 55] on span "COMPLETE" at bounding box center [647, 59] width 56 height 12
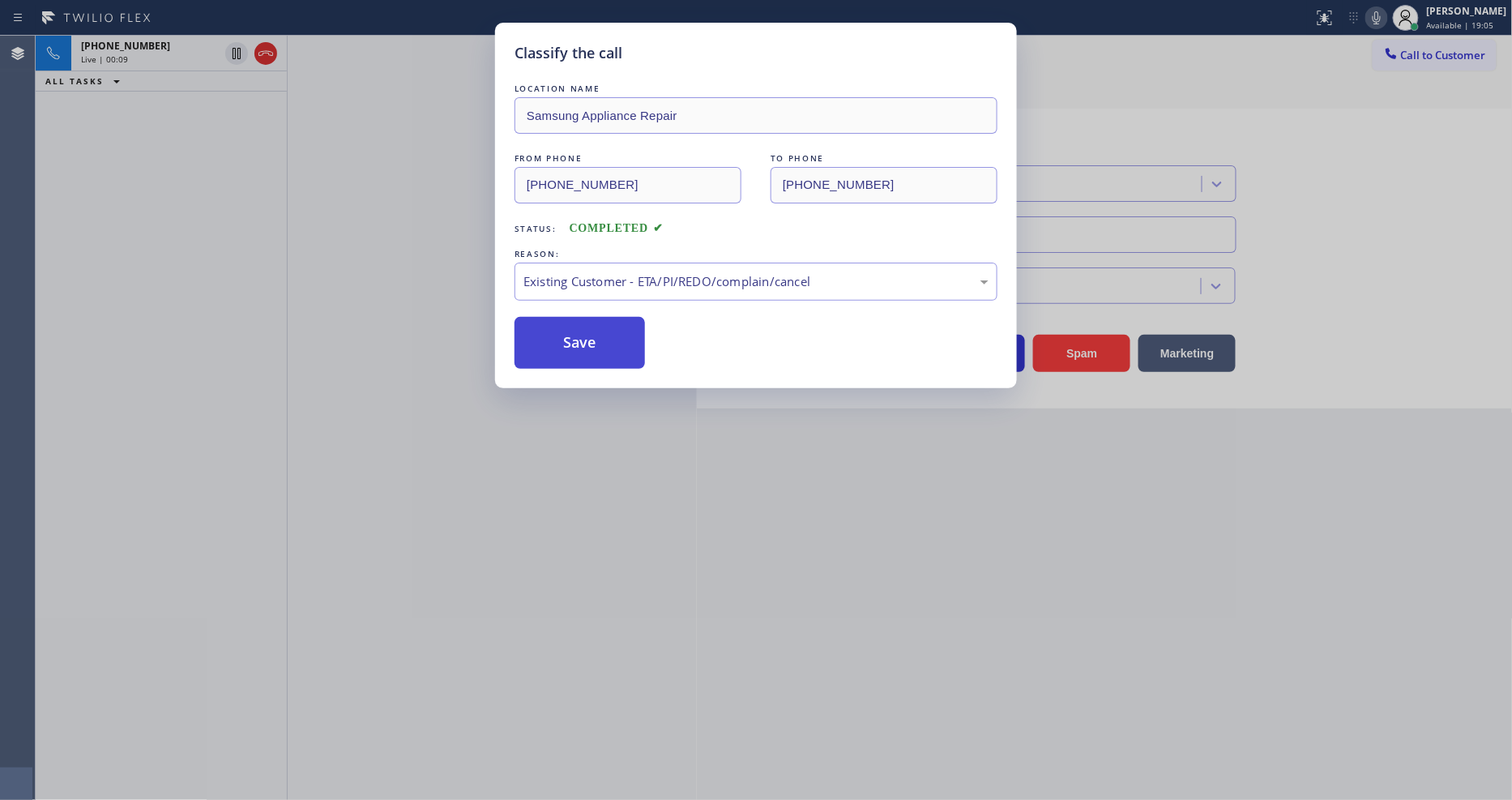
click at [548, 336] on button "Save" at bounding box center [580, 343] width 131 height 52
drag, startPoint x: 548, startPoint y: 336, endPoint x: 562, endPoint y: 317, distance: 23.6
click at [548, 334] on button "Save" at bounding box center [580, 343] width 131 height 52
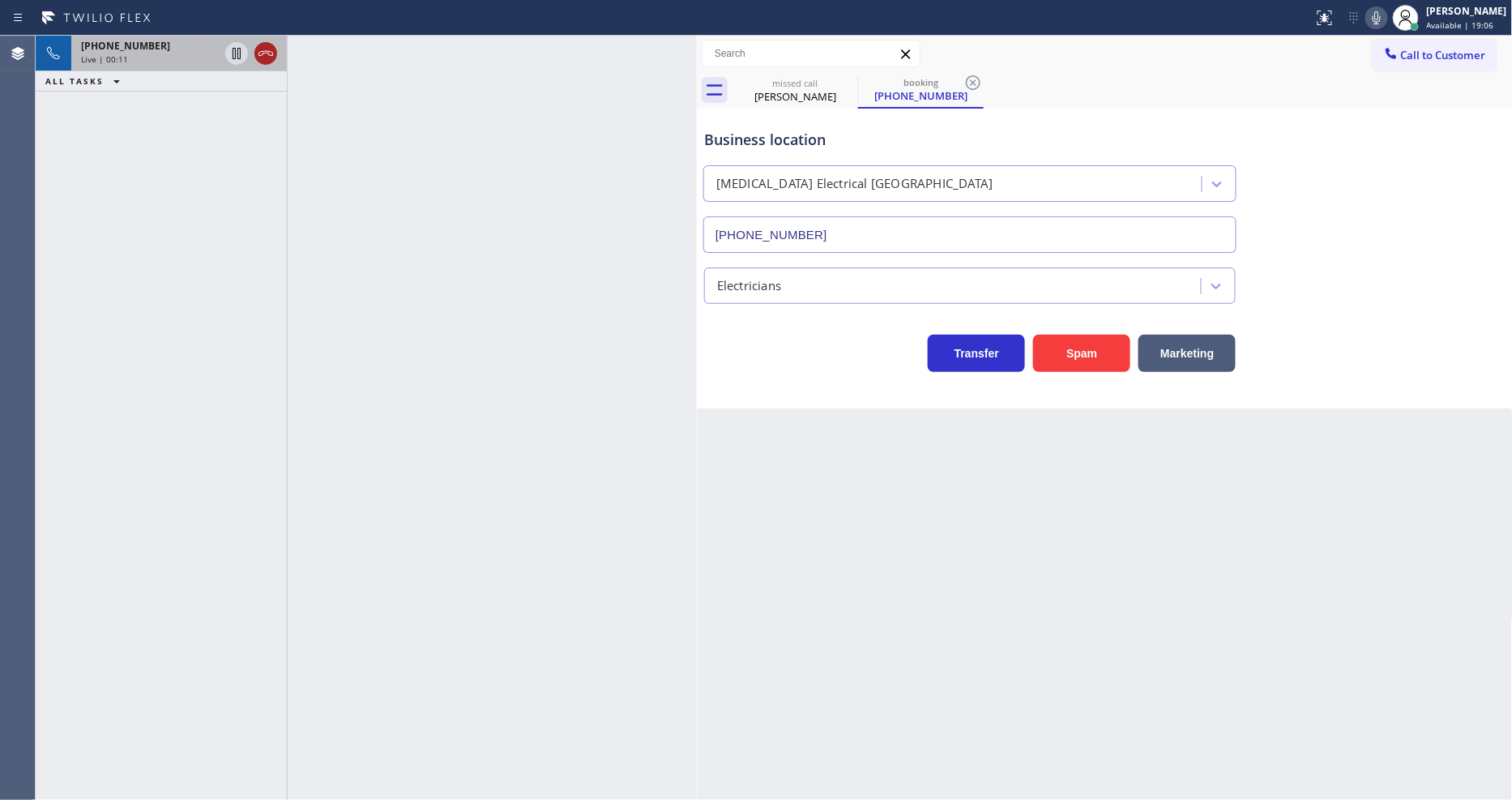
click at [265, 49] on icon at bounding box center [266, 54] width 20 height 20
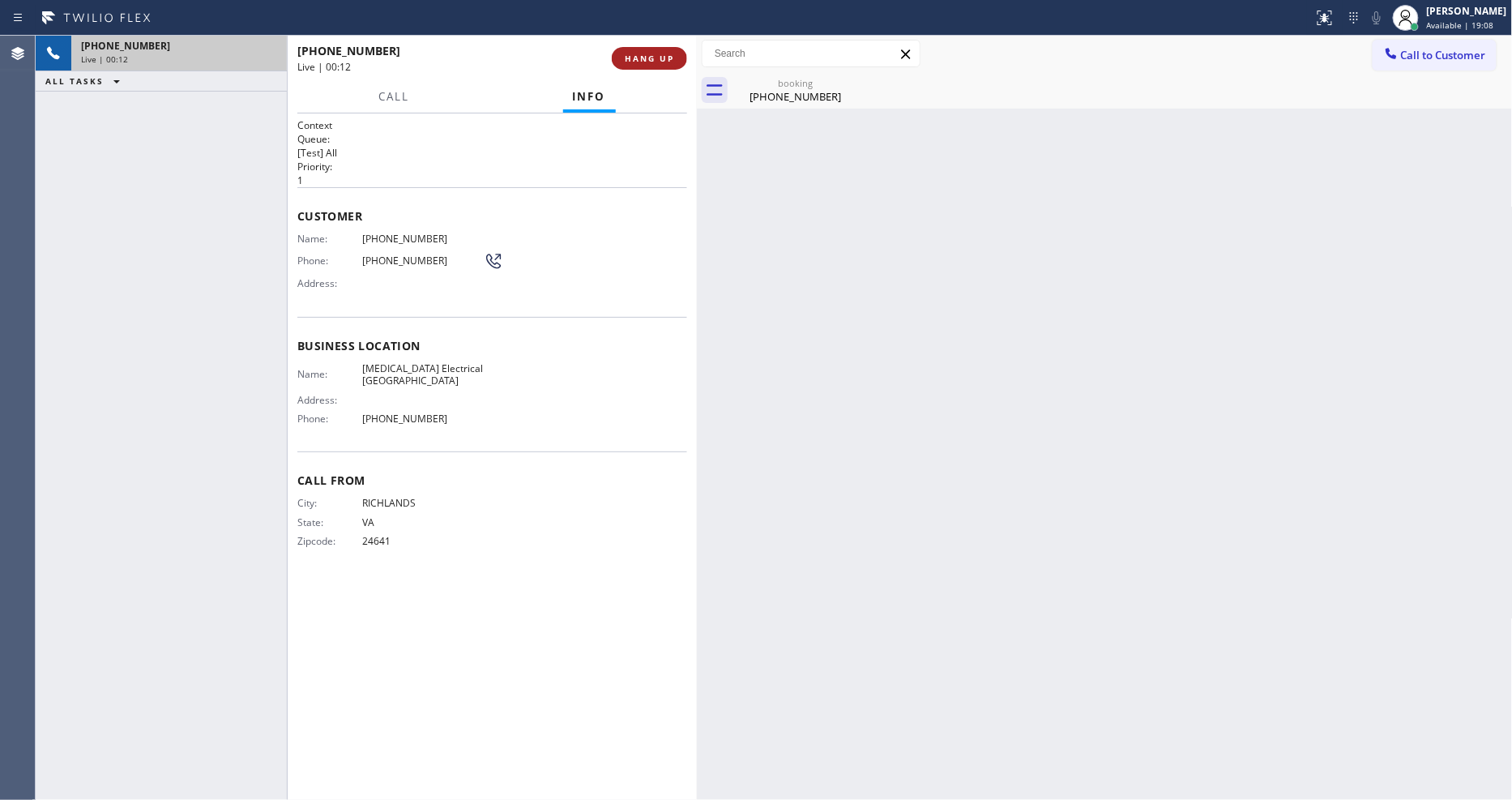
click at [657, 58] on span "HANG UP" at bounding box center [649, 59] width 50 height 12
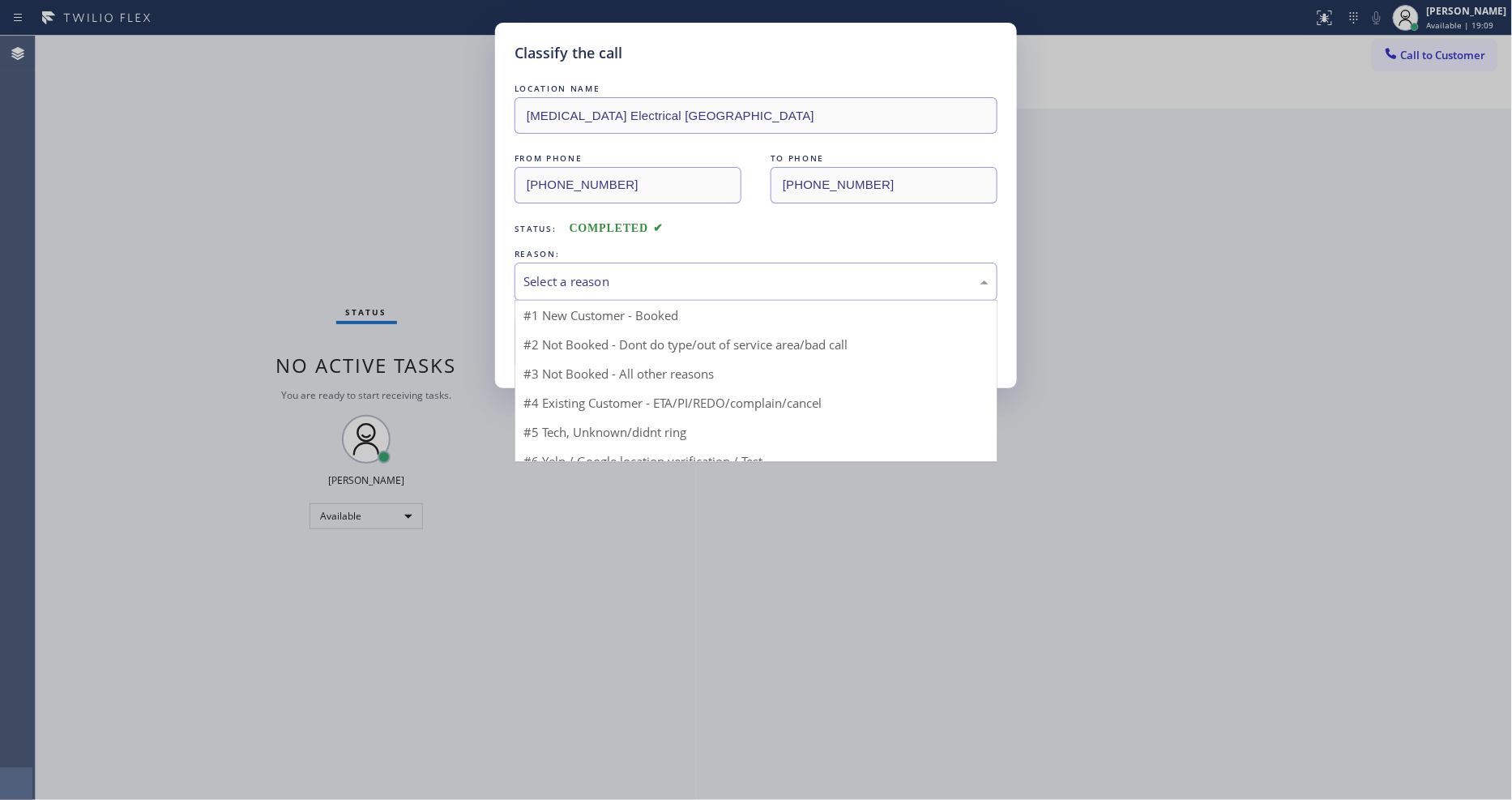
click at [603, 263] on div "Select a reason" at bounding box center [756, 281] width 483 height 38
drag, startPoint x: 608, startPoint y: 406, endPoint x: 608, endPoint y: 355, distance: 51.0
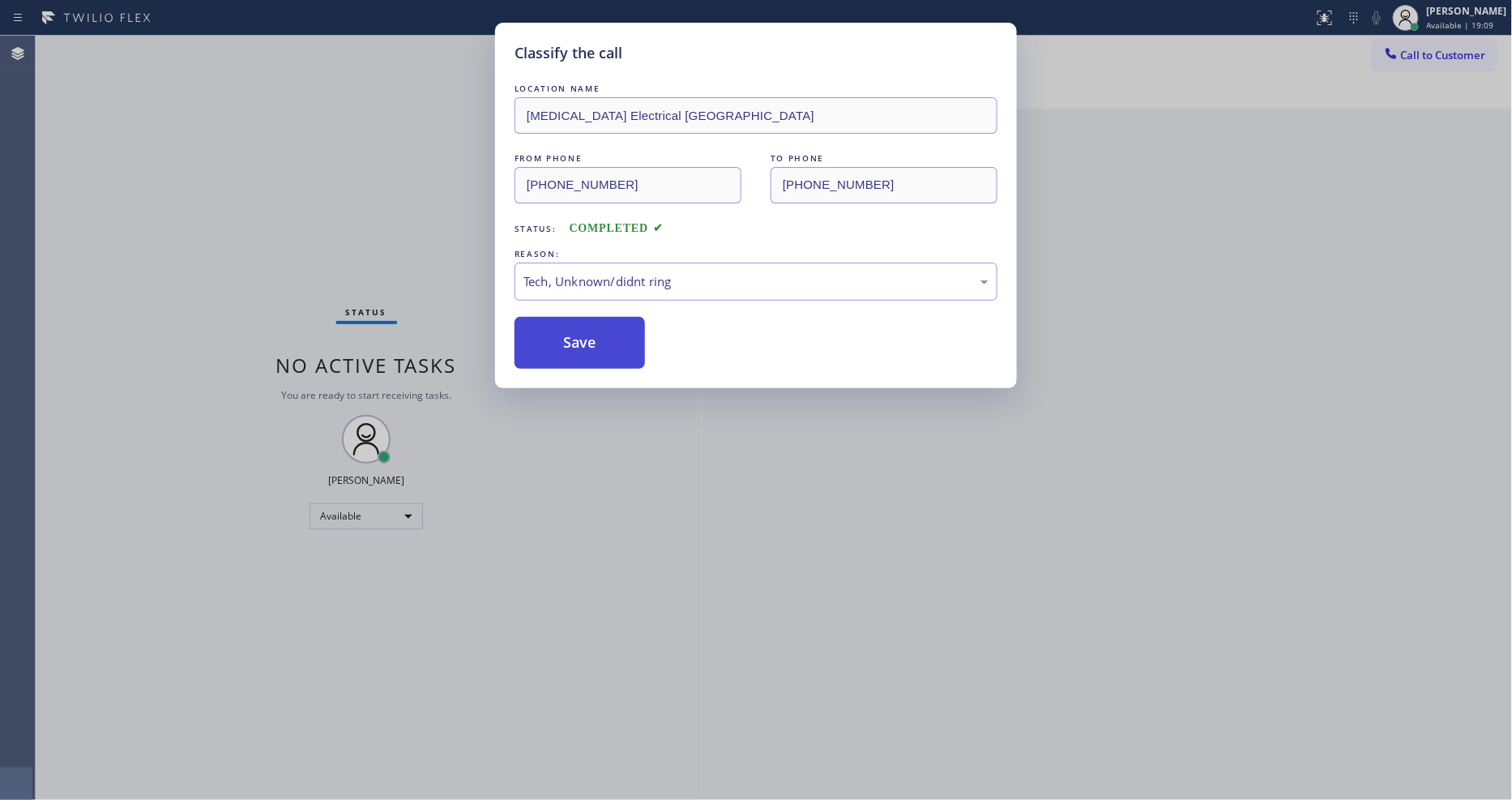
click at [608, 355] on button "Save" at bounding box center [580, 343] width 131 height 52
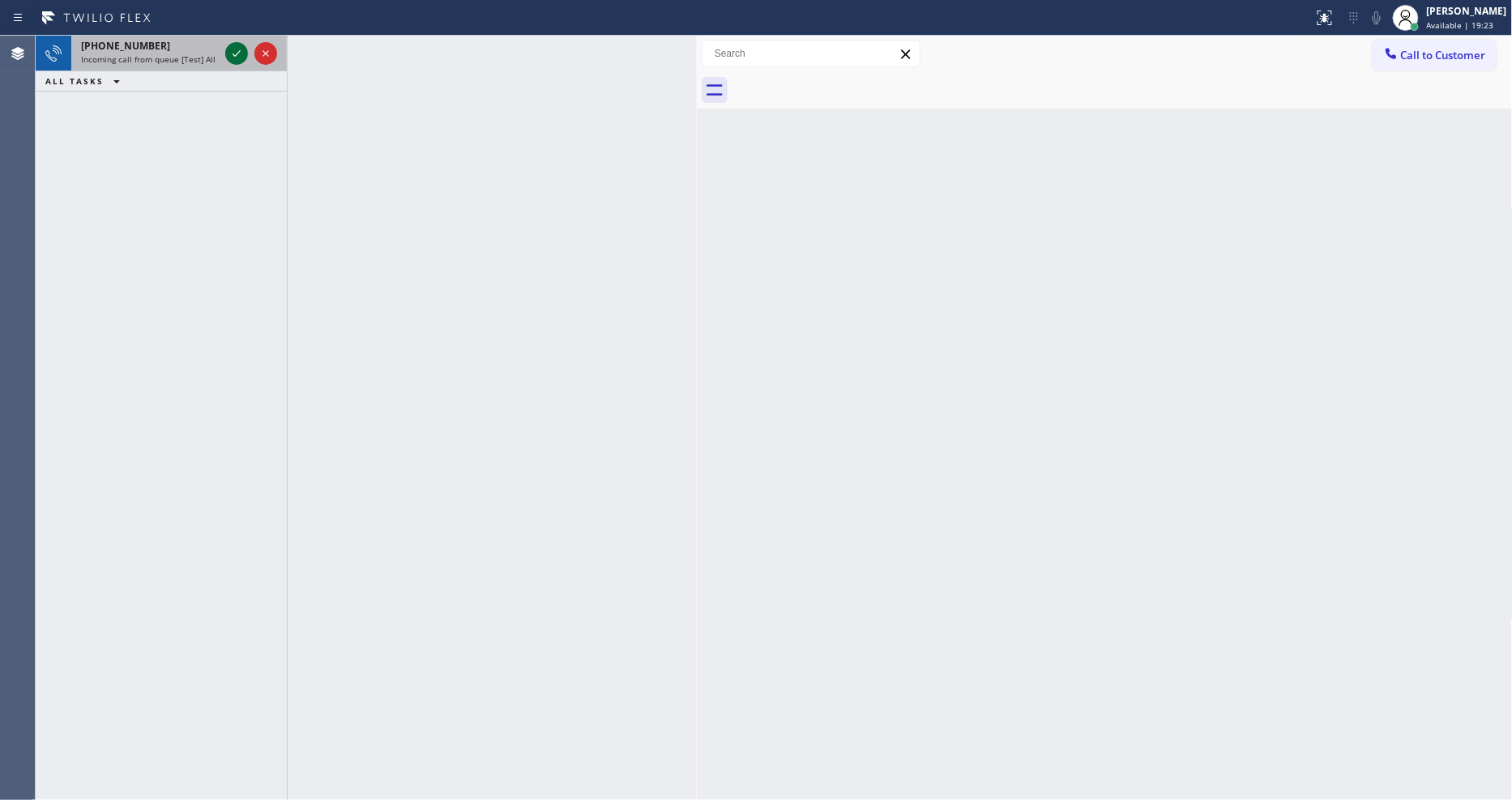
click at [232, 51] on icon at bounding box center [237, 54] width 20 height 20
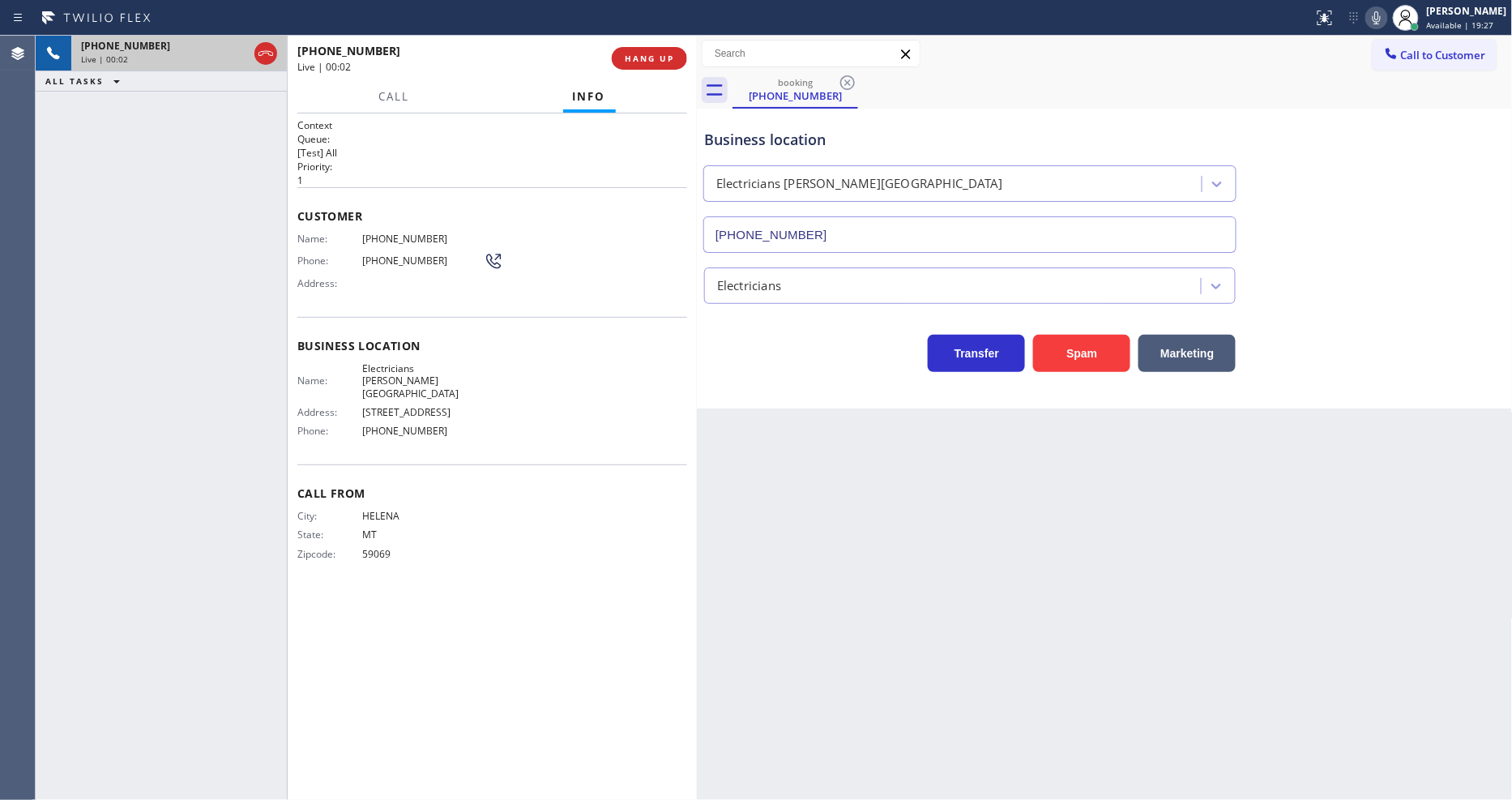
type input "(310) 651-6914"
click at [306, 424] on span "Phone:" at bounding box center [330, 430] width 65 height 12
click at [644, 60] on span "HANG UP" at bounding box center [649, 59] width 50 height 12
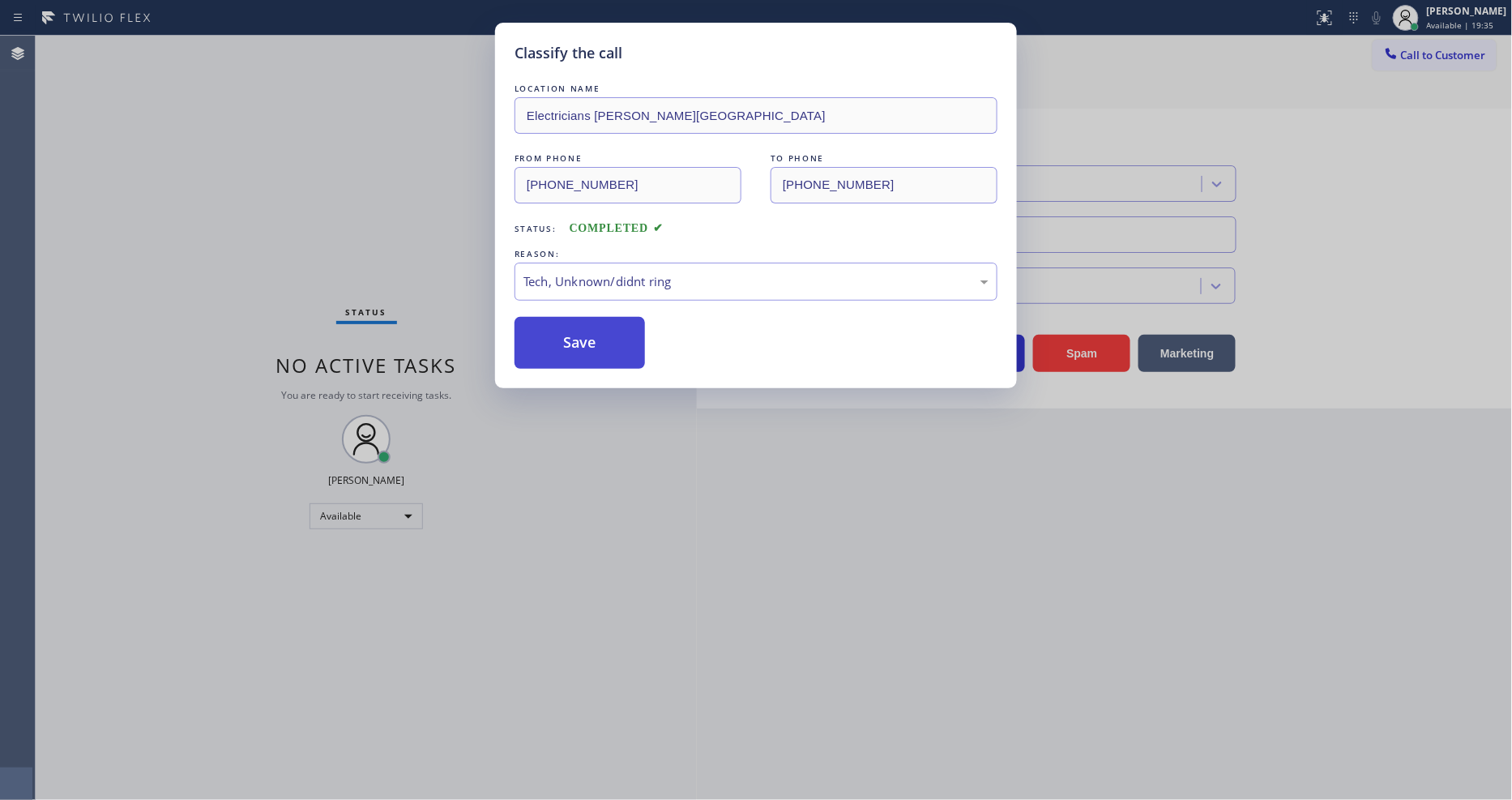
click at [592, 329] on button "Save" at bounding box center [580, 343] width 131 height 52
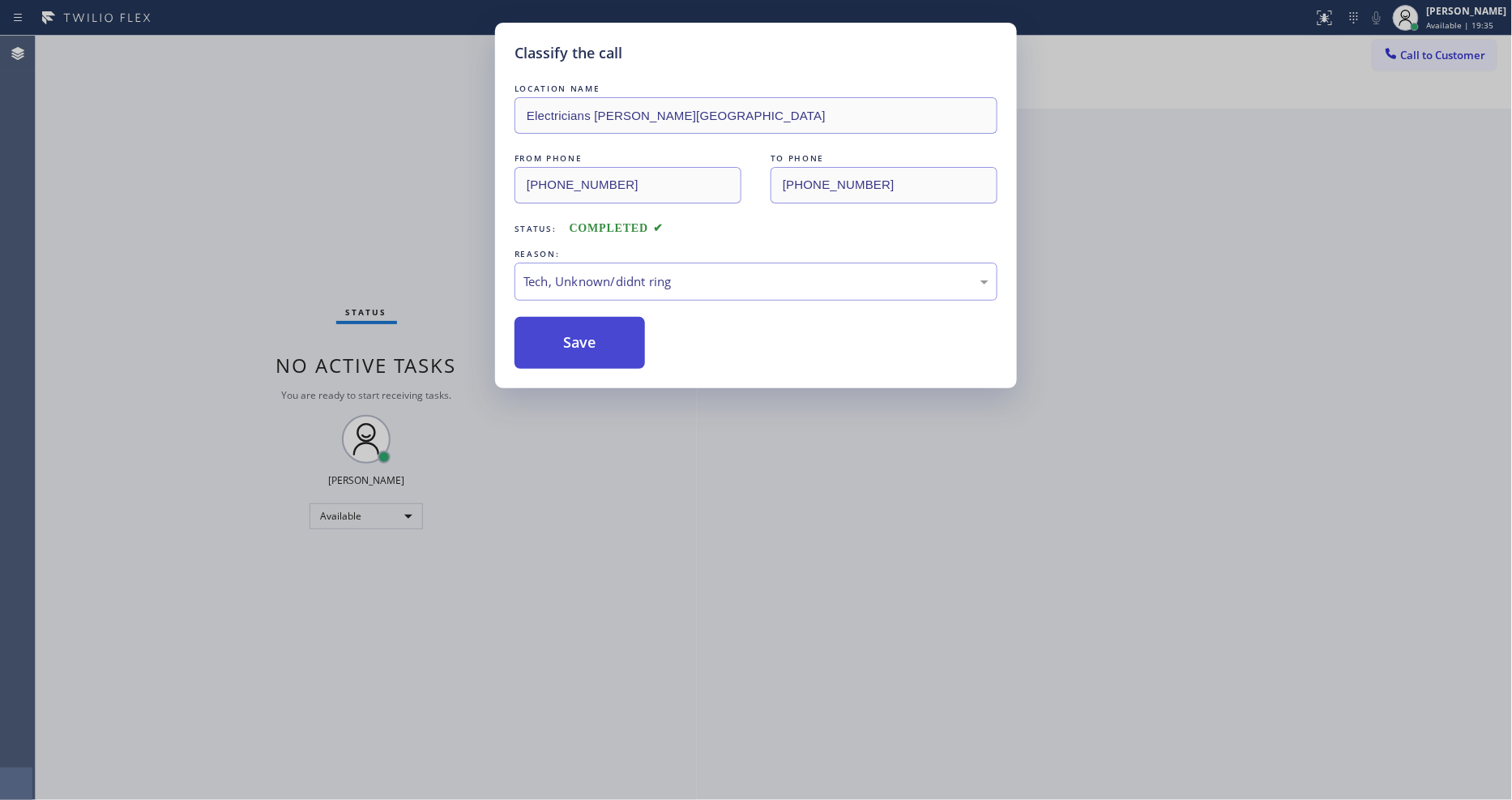
click at [592, 329] on button "Save" at bounding box center [580, 343] width 131 height 52
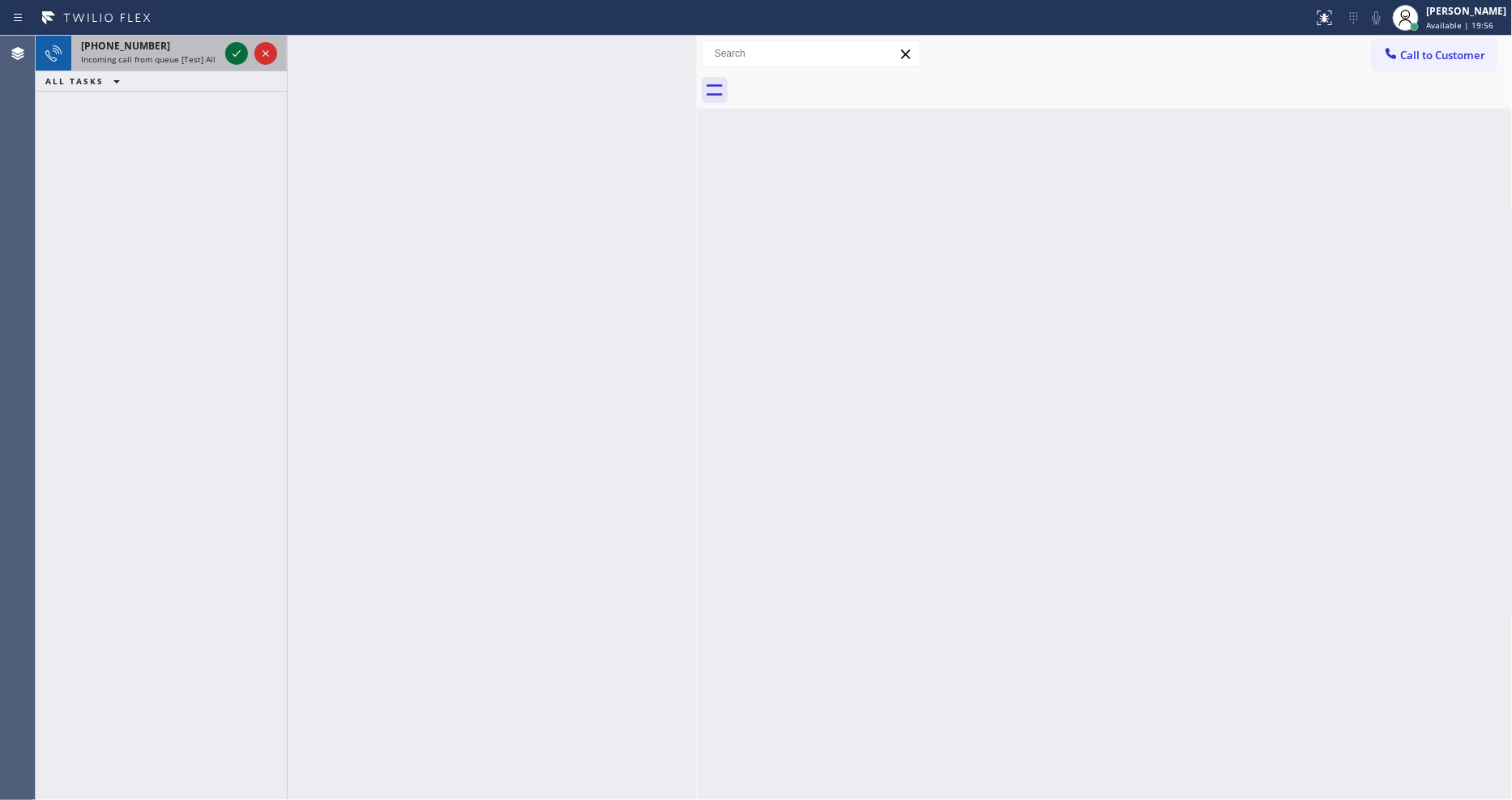
click at [237, 57] on icon at bounding box center [237, 54] width 20 height 20
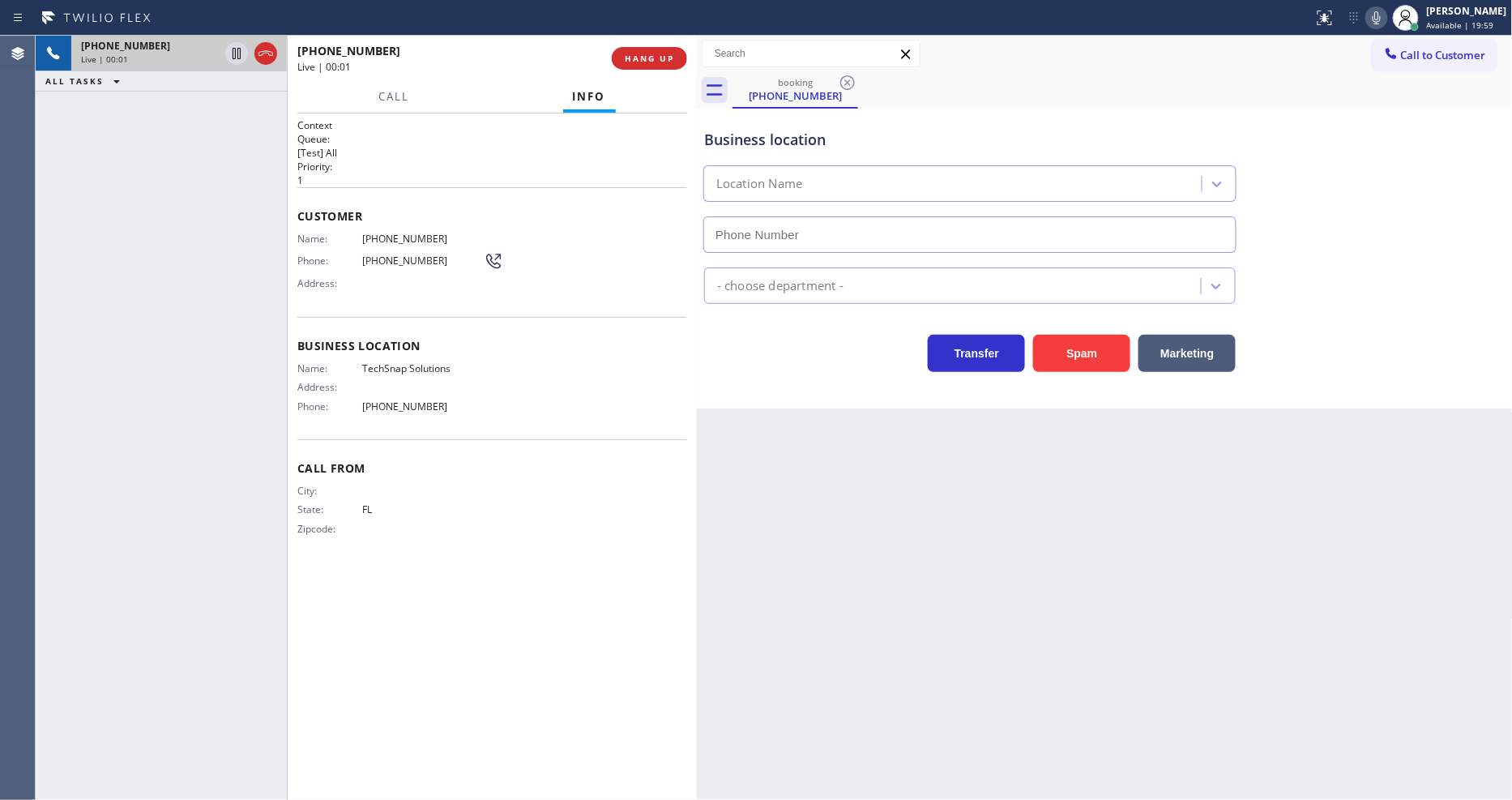
click at [389, 486] on div "City:" at bounding box center [390, 491] width 186 height 12
type input "(786) 474-9718"
click at [648, 50] on button "HANG UP" at bounding box center [649, 58] width 75 height 22
drag, startPoint x: 649, startPoint y: 50, endPoint x: 801, endPoint y: 214, distance: 223.6
click at [649, 51] on button "HANG UP" at bounding box center [649, 58] width 75 height 22
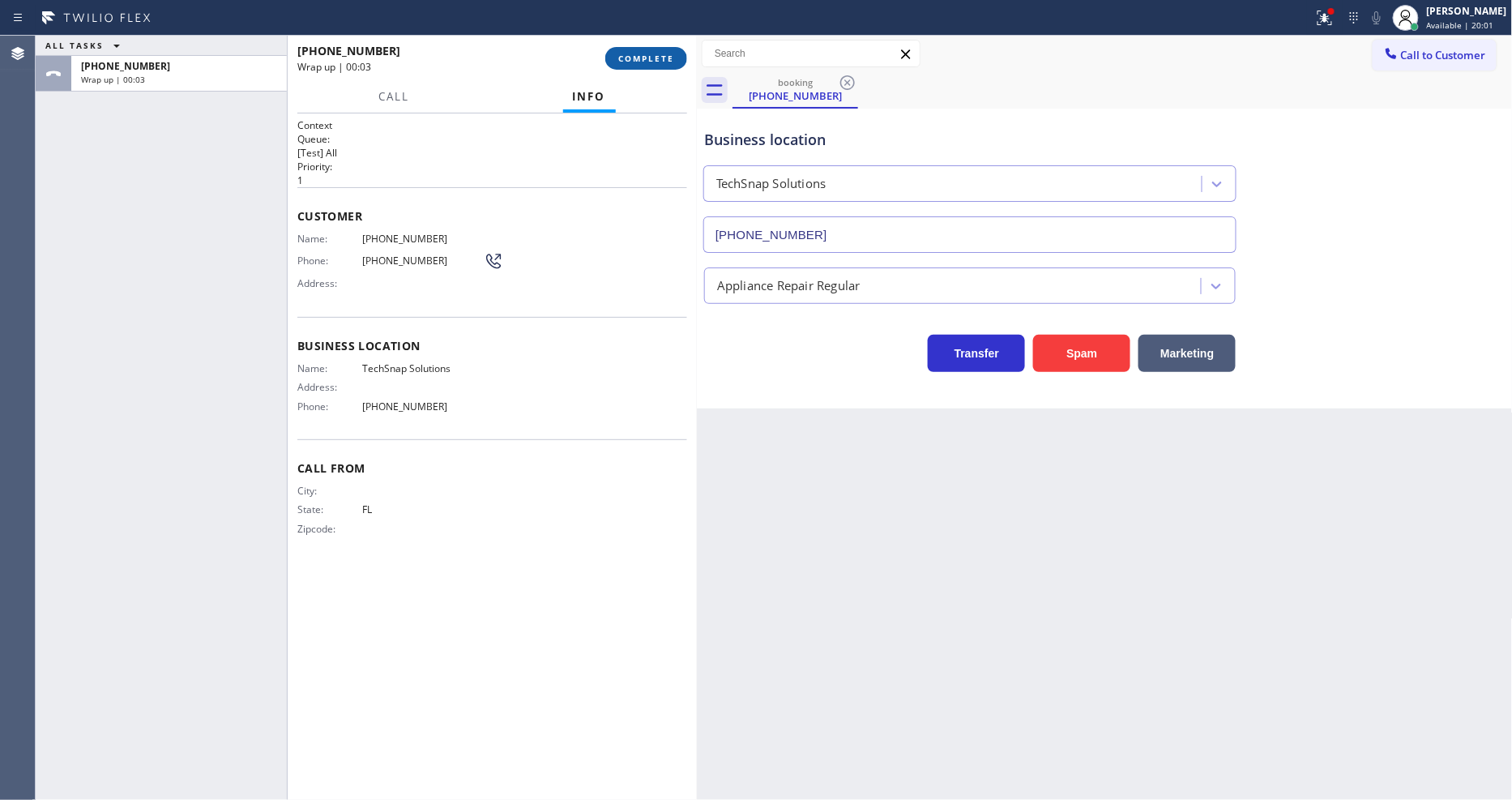
click at [646, 49] on button "COMPLETE" at bounding box center [646, 58] width 82 height 22
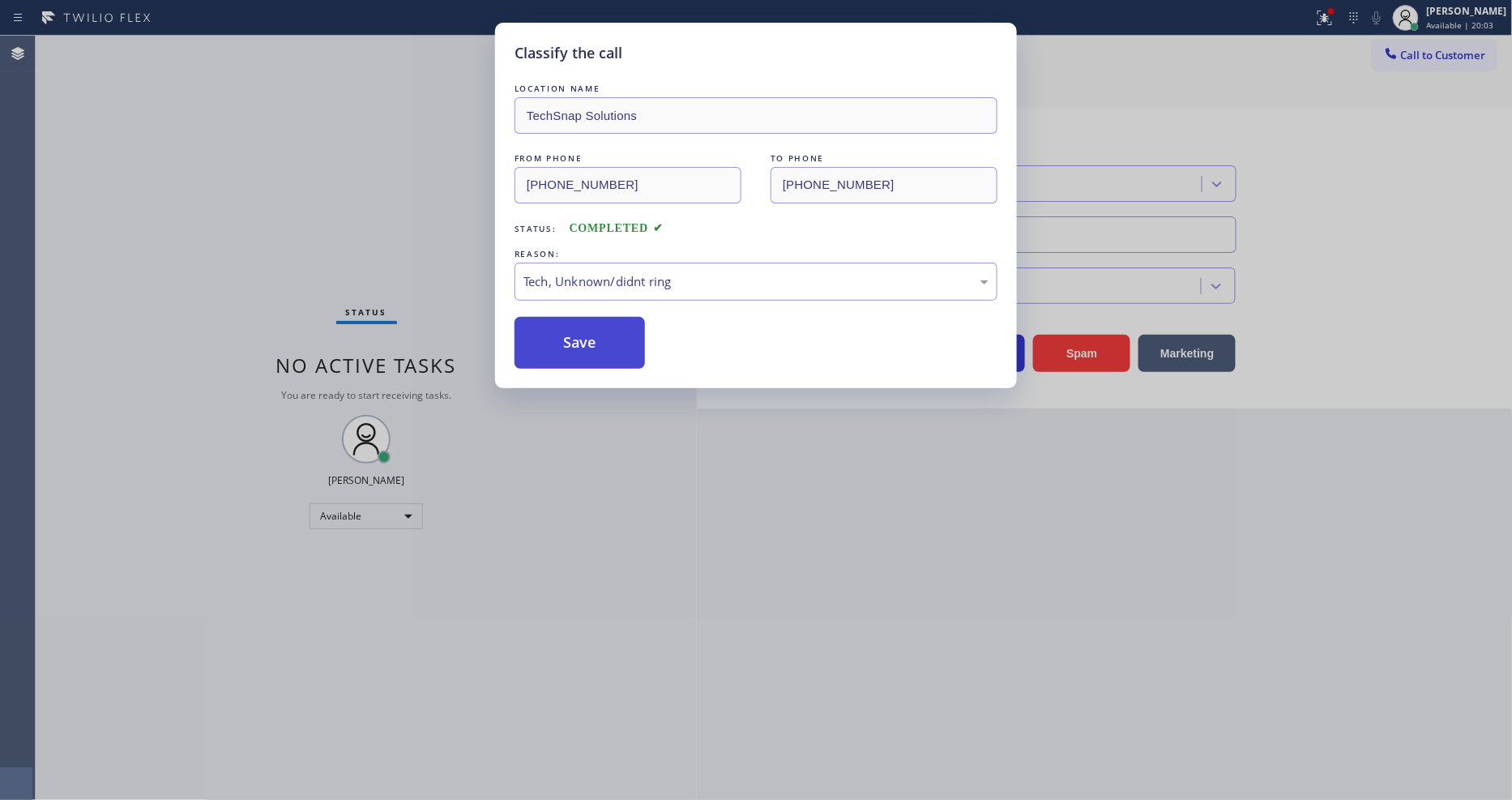
click at [601, 345] on button "Save" at bounding box center [580, 343] width 131 height 52
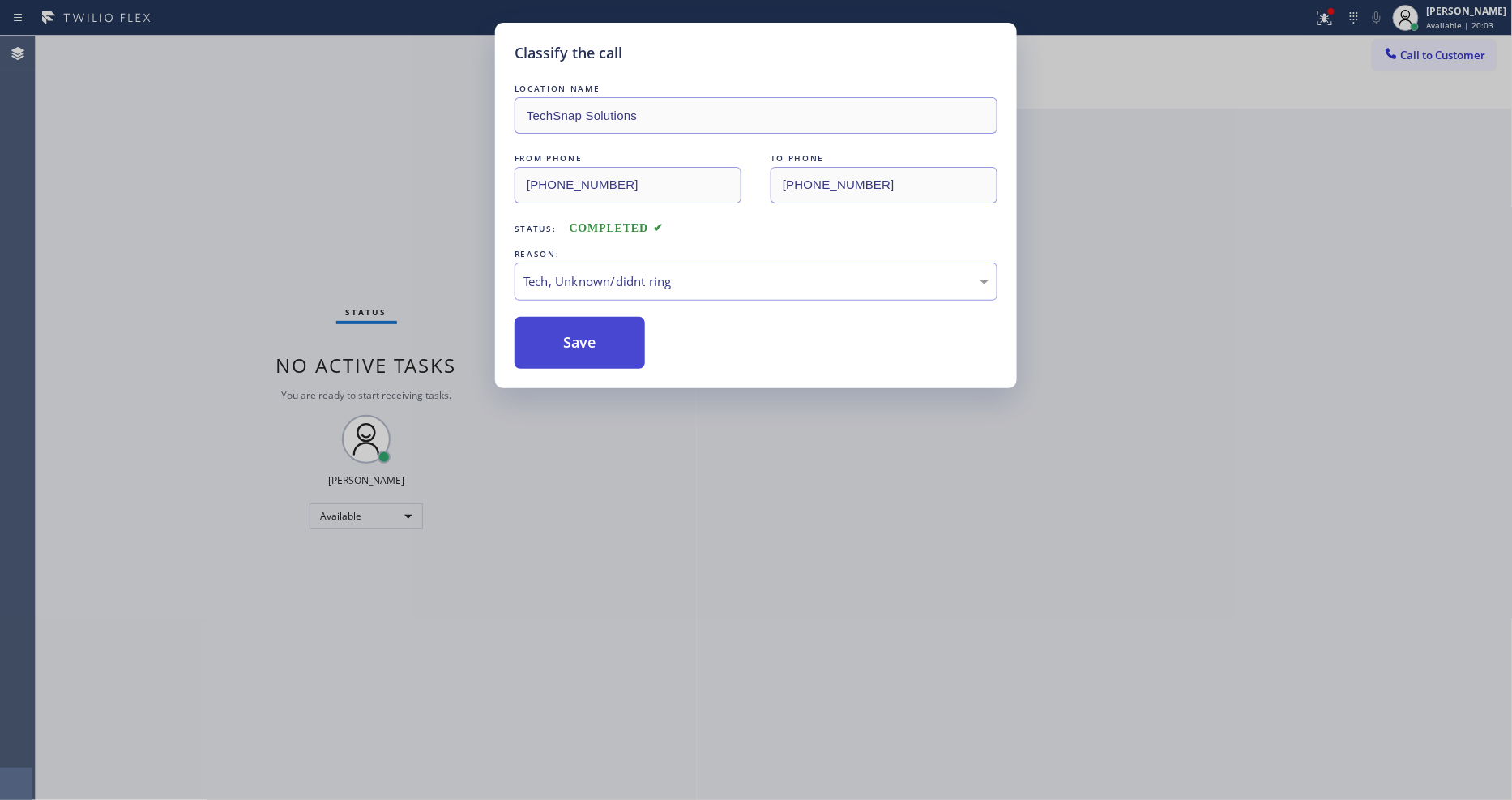
click at [601, 345] on button "Save" at bounding box center [580, 343] width 131 height 52
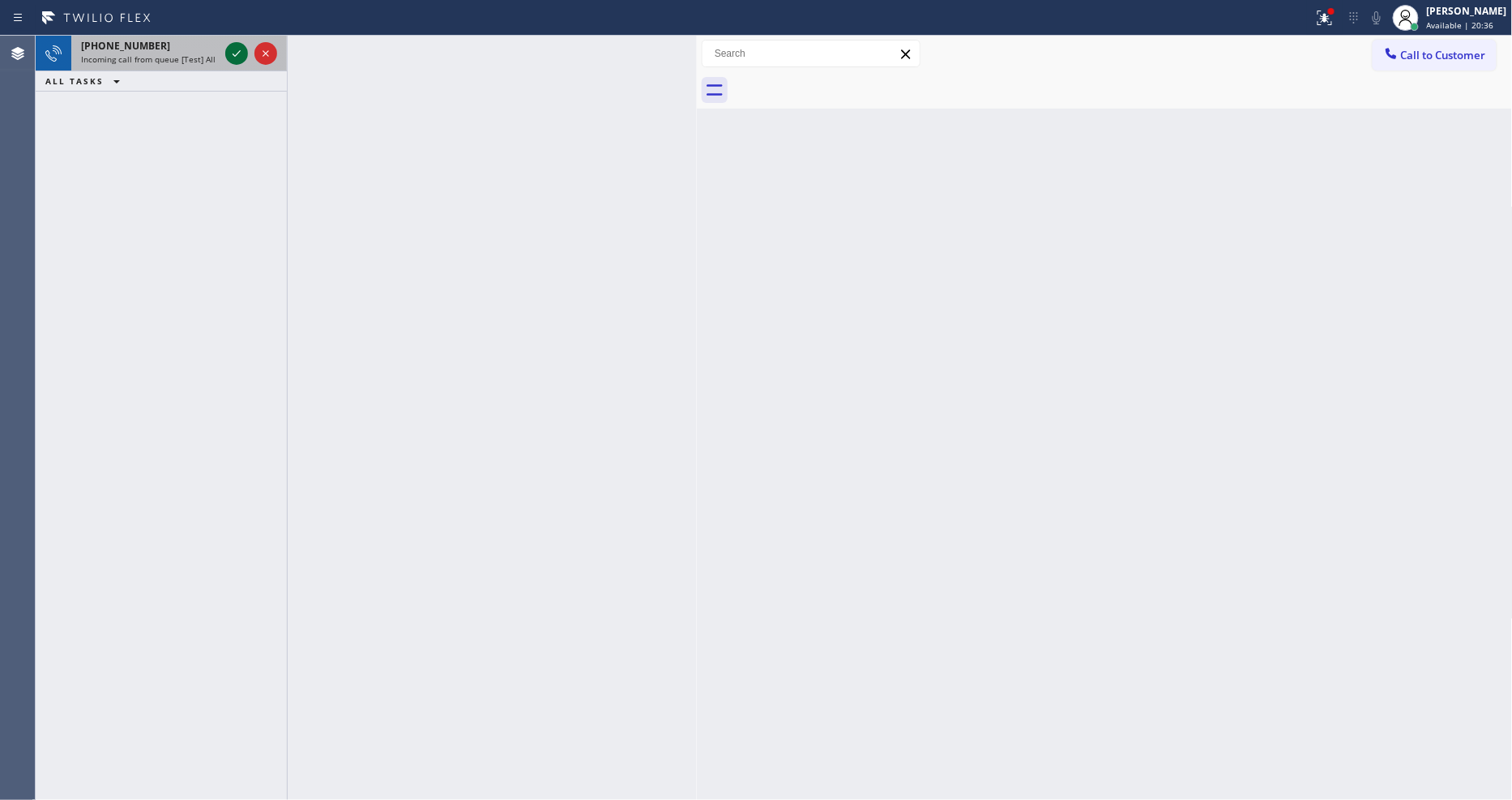
click at [238, 54] on icon at bounding box center [237, 54] width 20 height 20
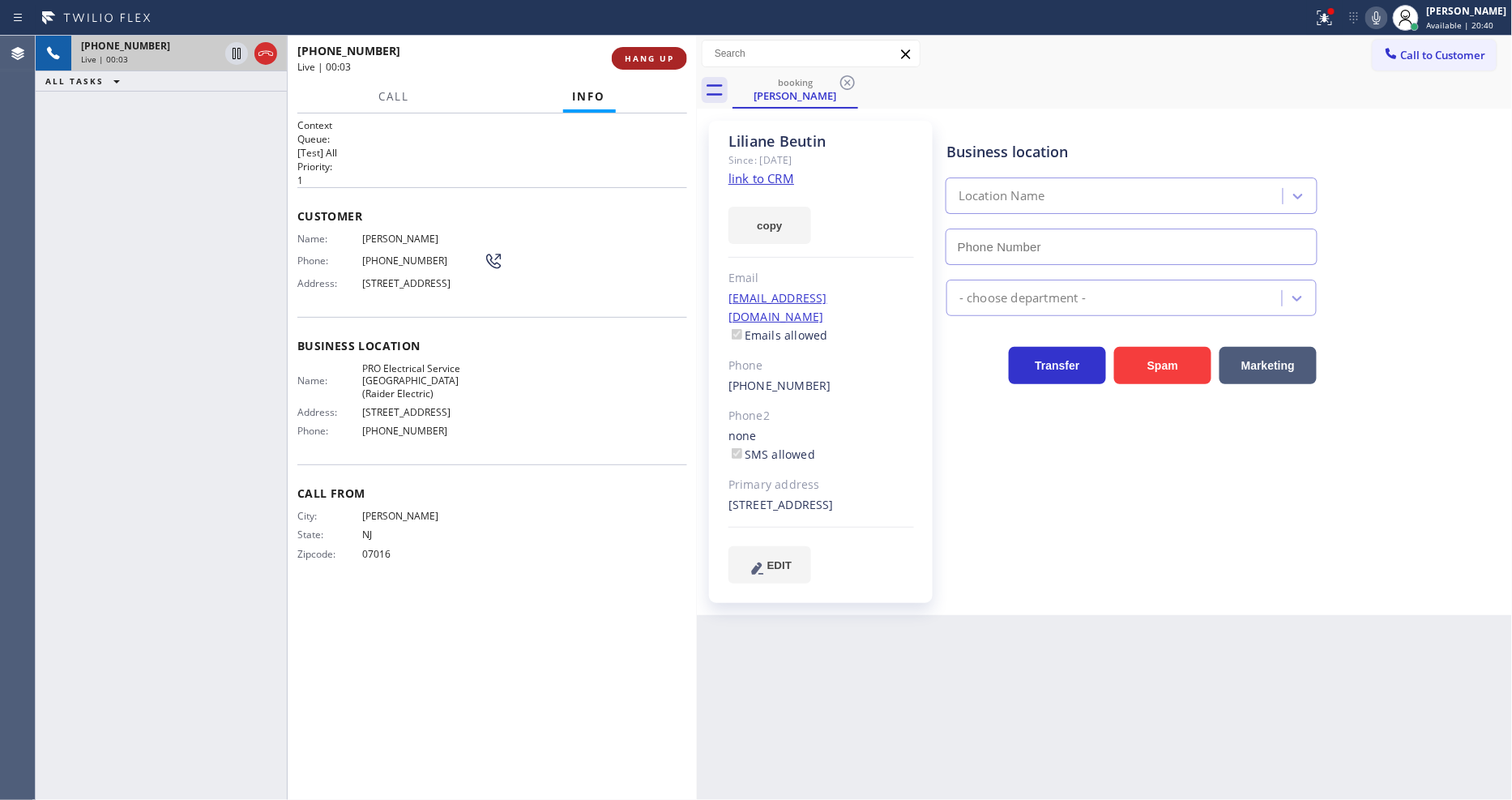
click at [643, 51] on button "HANG UP" at bounding box center [649, 58] width 75 height 22
type input "(908) 520-2065"
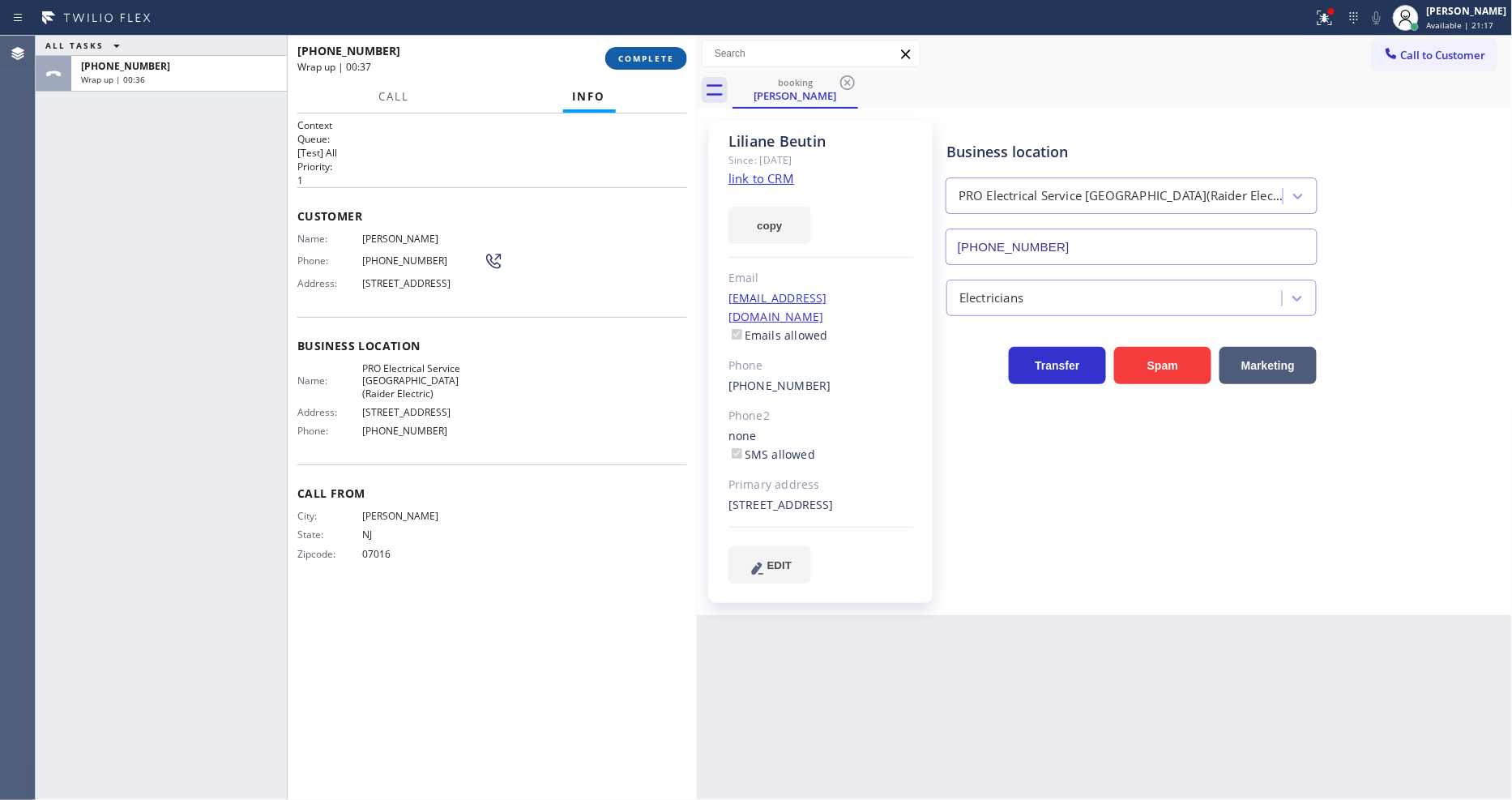
click at [624, 60] on span "COMPLETE" at bounding box center [647, 59] width 56 height 12
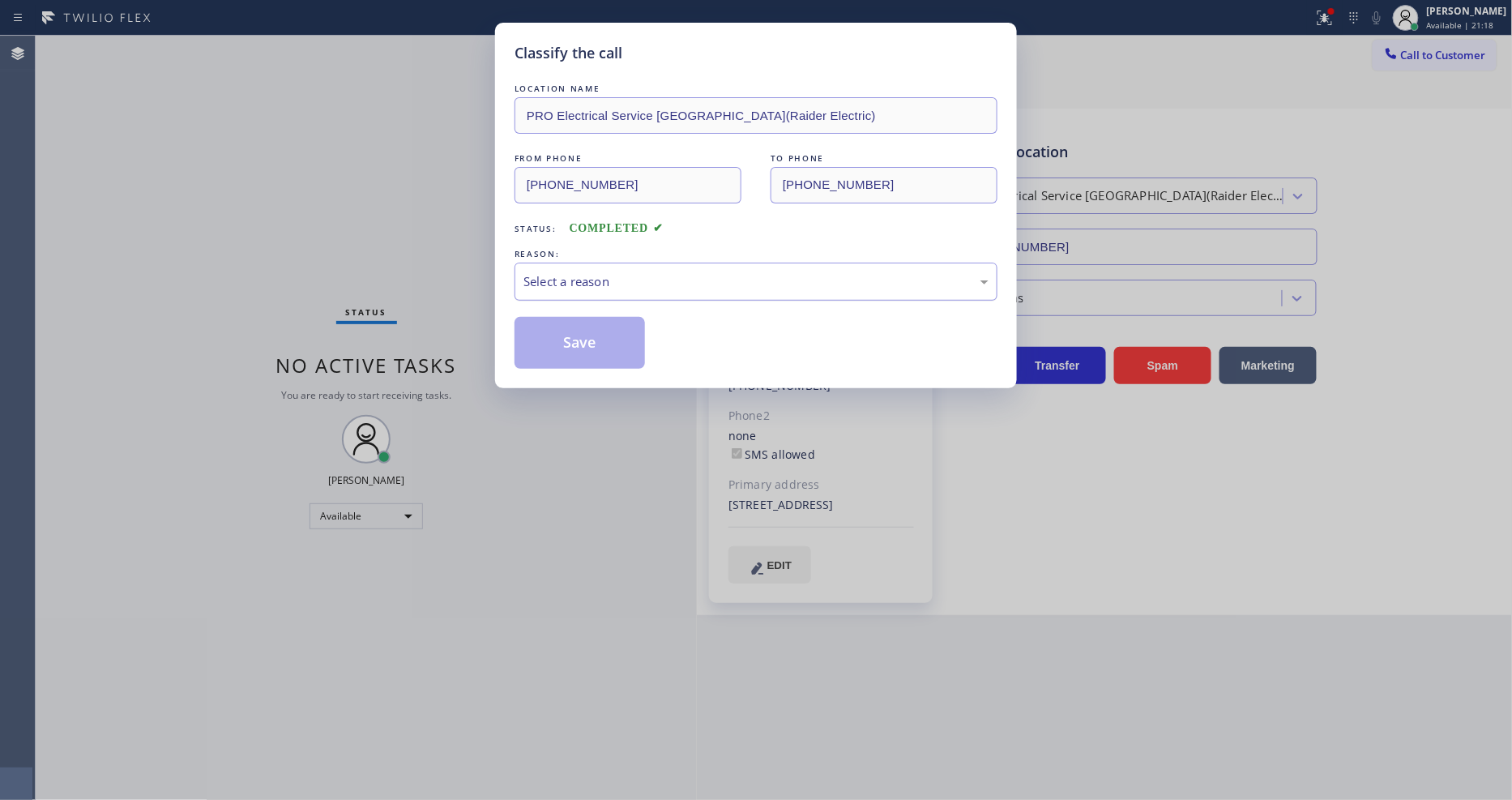
click at [529, 281] on div "Select a reason" at bounding box center [756, 281] width 465 height 19
click at [543, 328] on button "Save" at bounding box center [580, 343] width 131 height 52
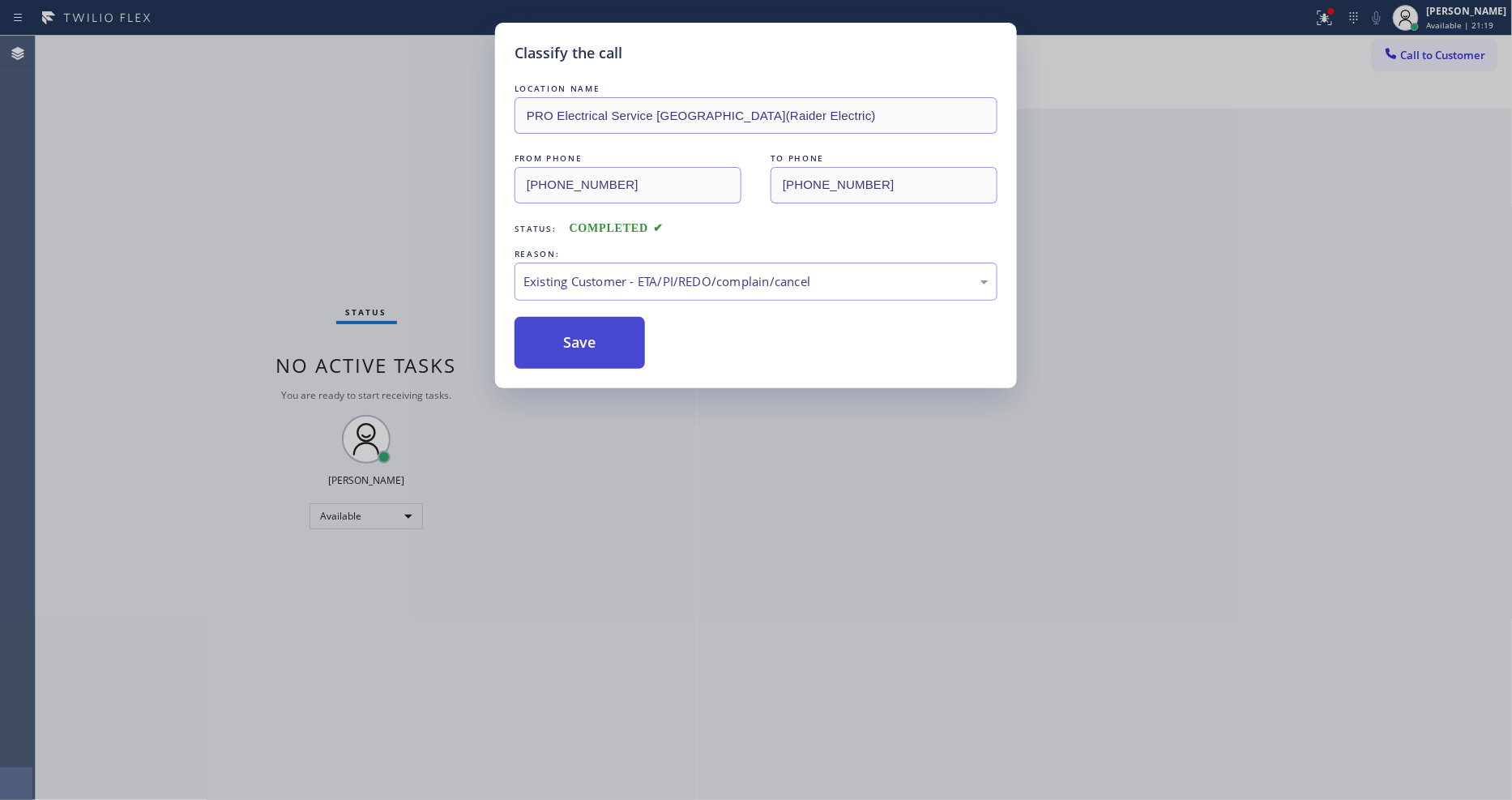
click at [543, 328] on button "Save" at bounding box center [580, 343] width 131 height 52
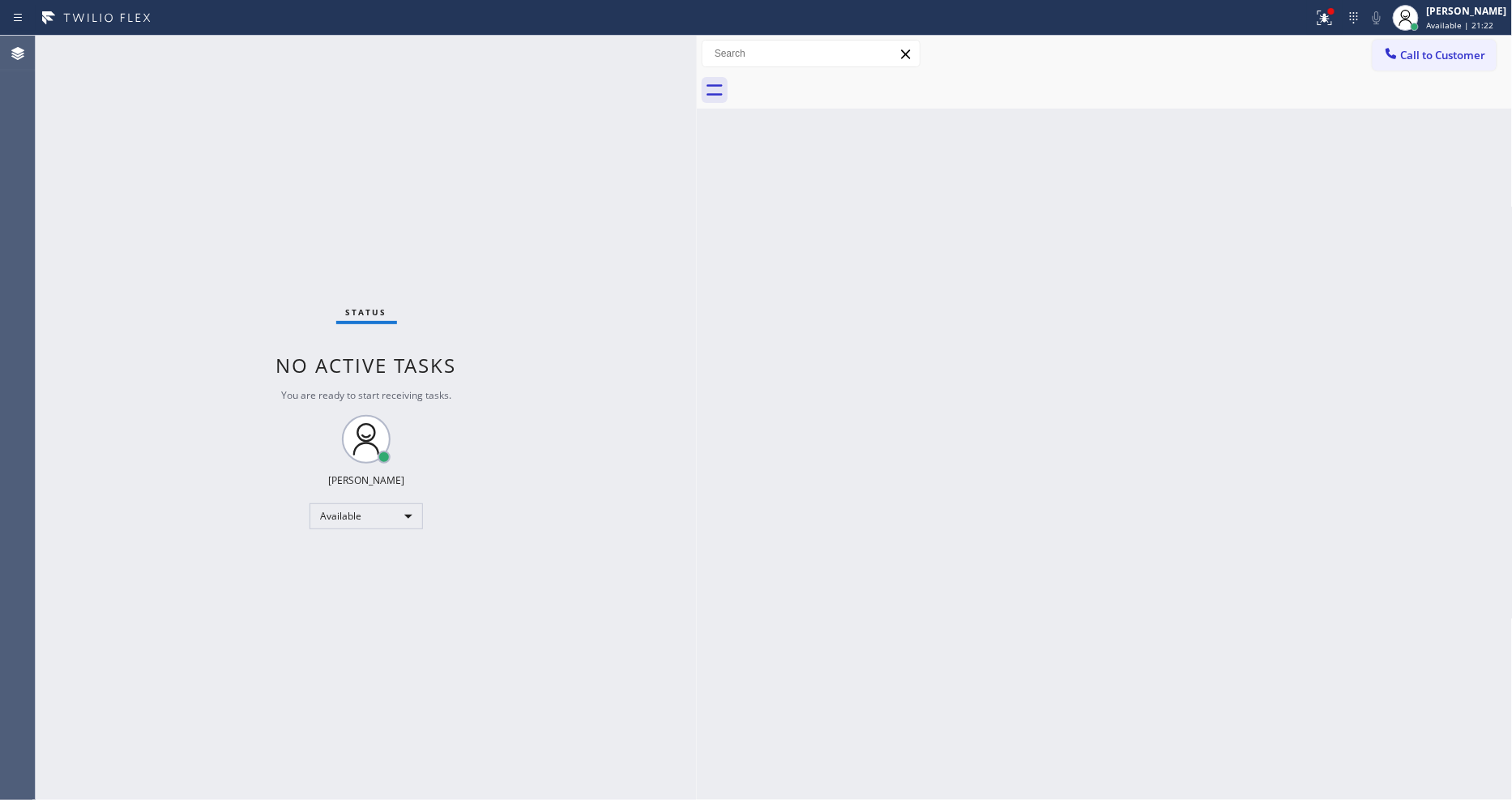
click at [697, 639] on div at bounding box center [697, 418] width 0 height 764
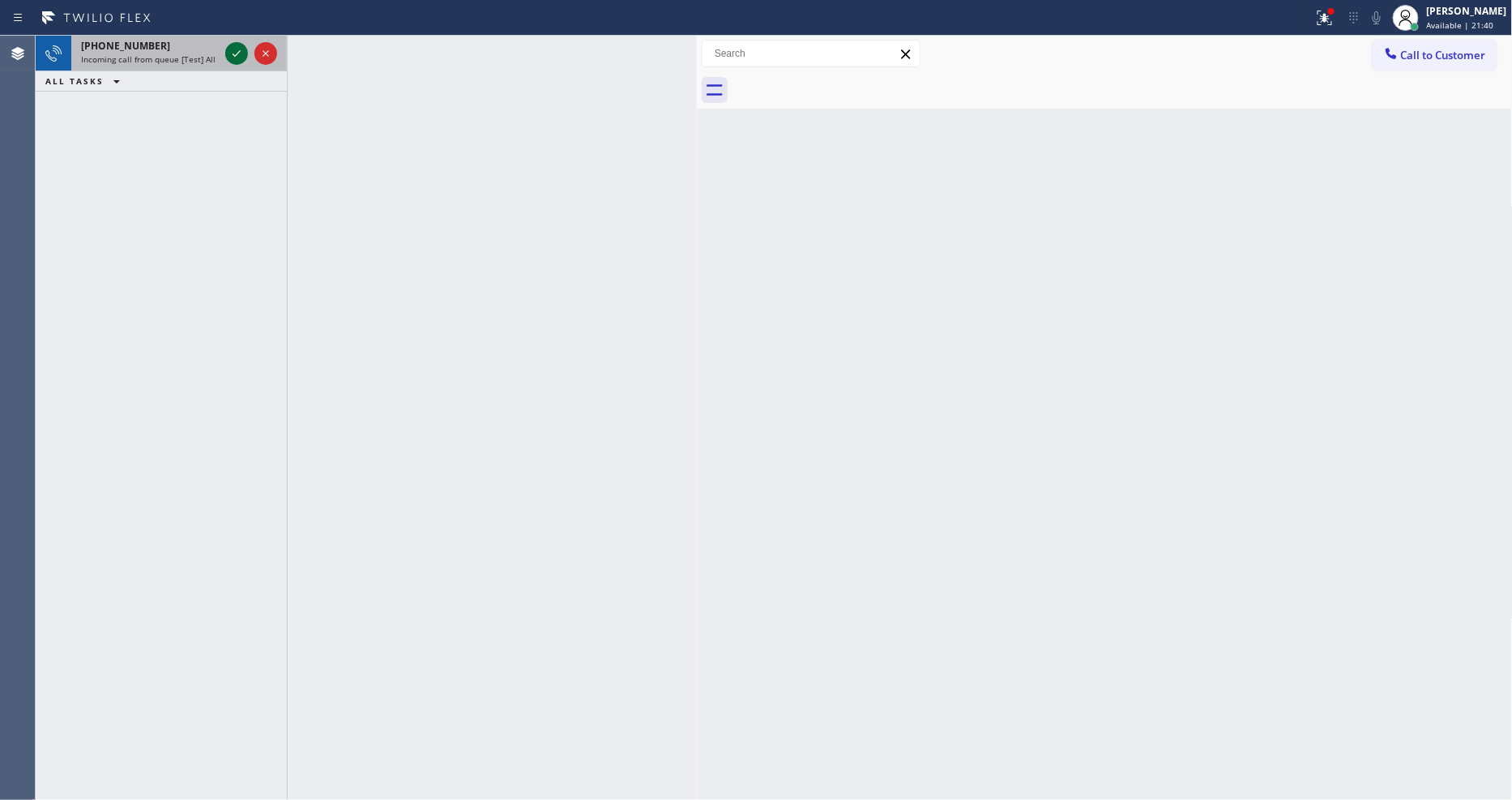
click at [236, 44] on icon at bounding box center [237, 54] width 20 height 20
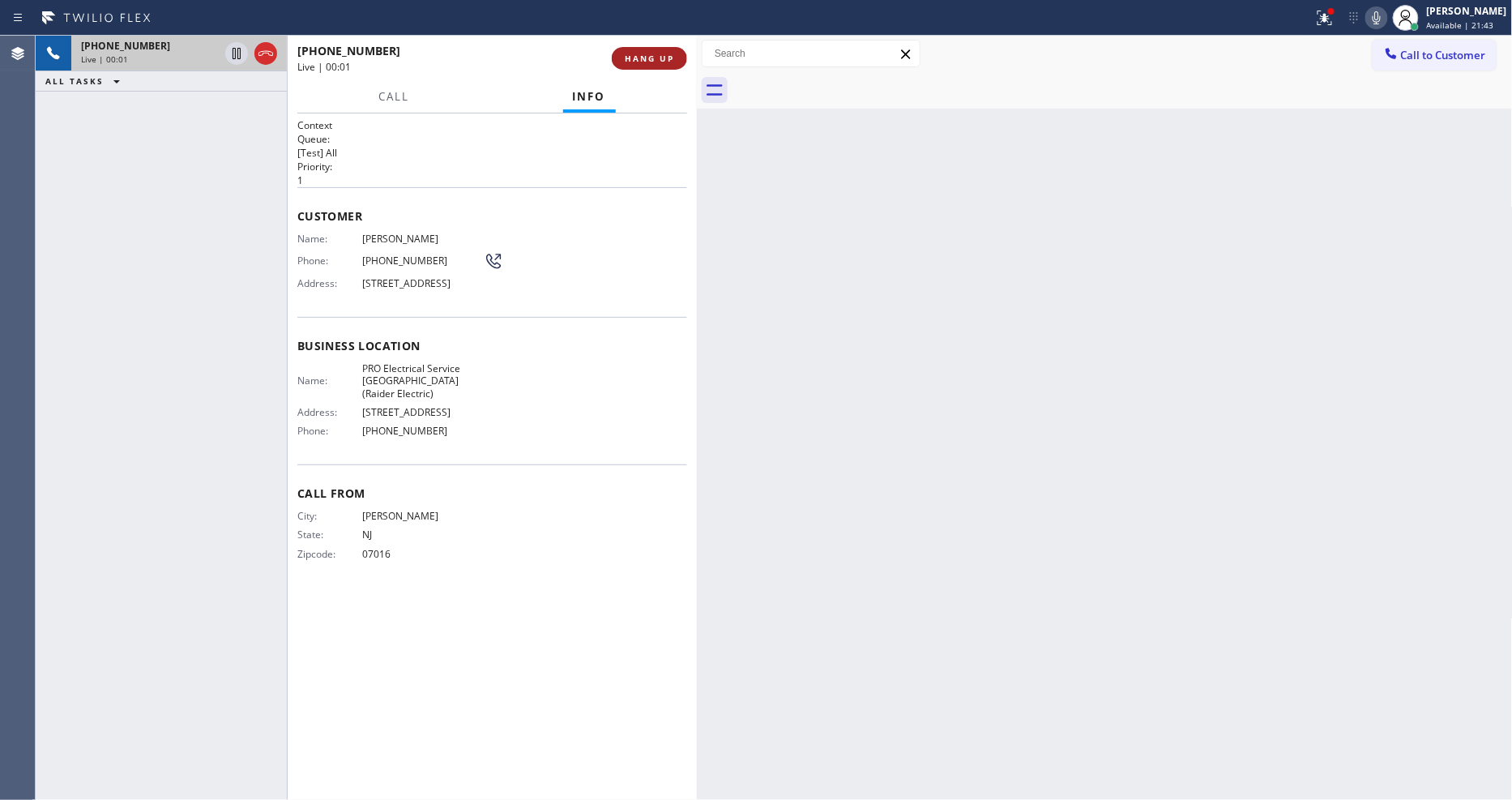
click at [644, 43] on div "+19084188374 Live | 00:01 HANG UP" at bounding box center [492, 58] width 390 height 42
click at [653, 49] on button "HANG UP" at bounding box center [649, 58] width 75 height 22
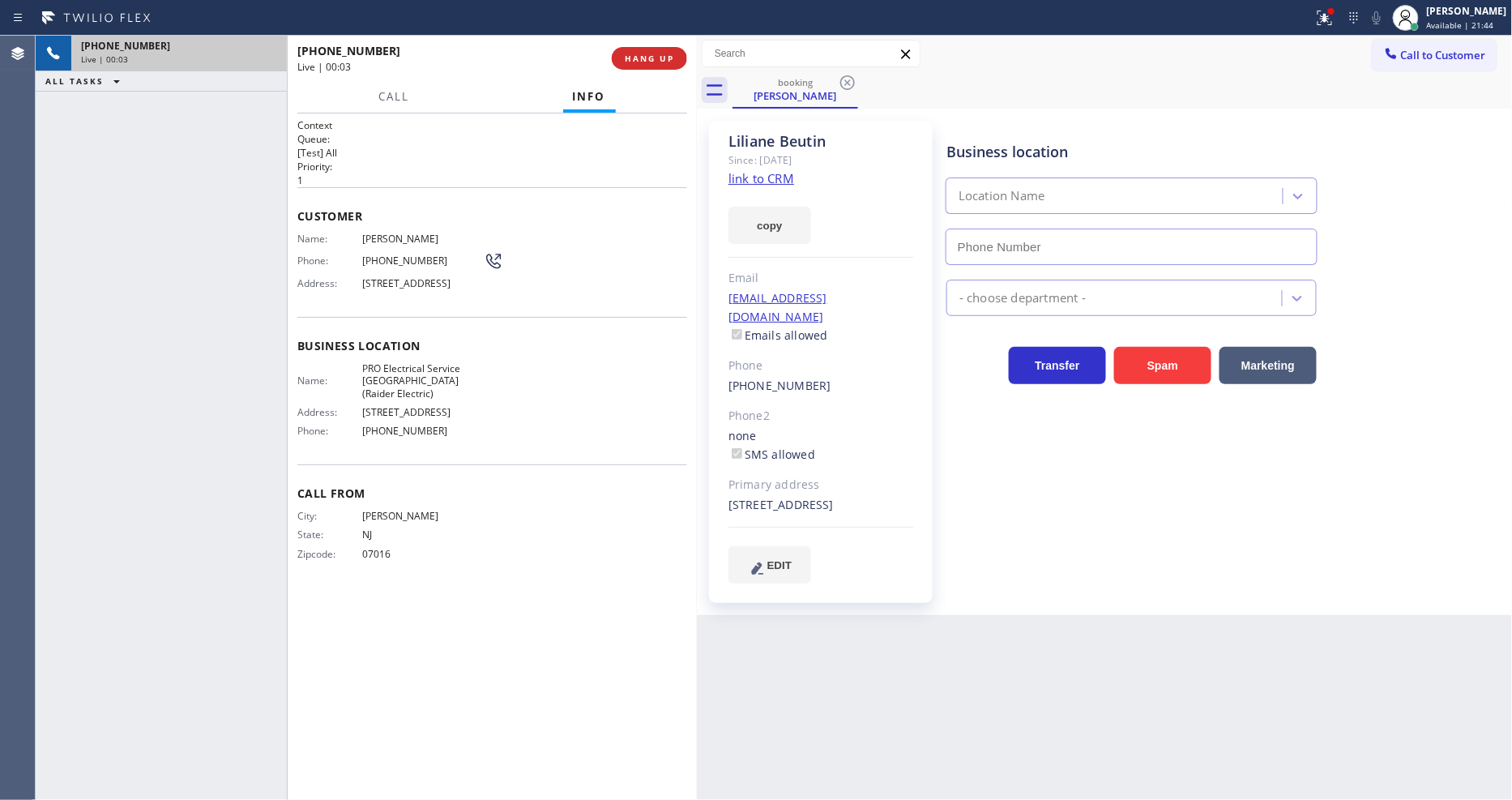
type input "(908) 520-2065"
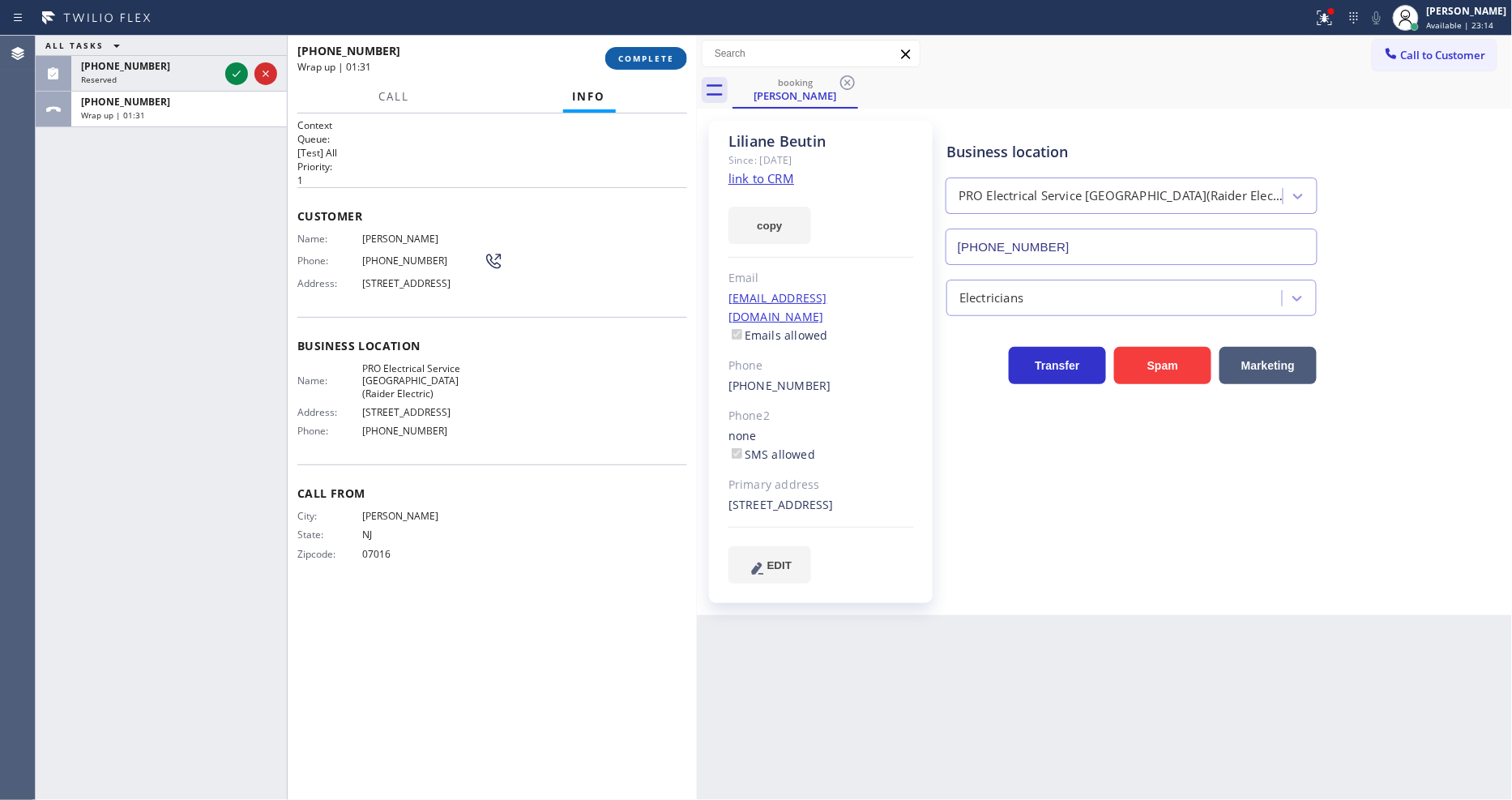
click at [654, 65] on button "COMPLETE" at bounding box center [646, 58] width 82 height 22
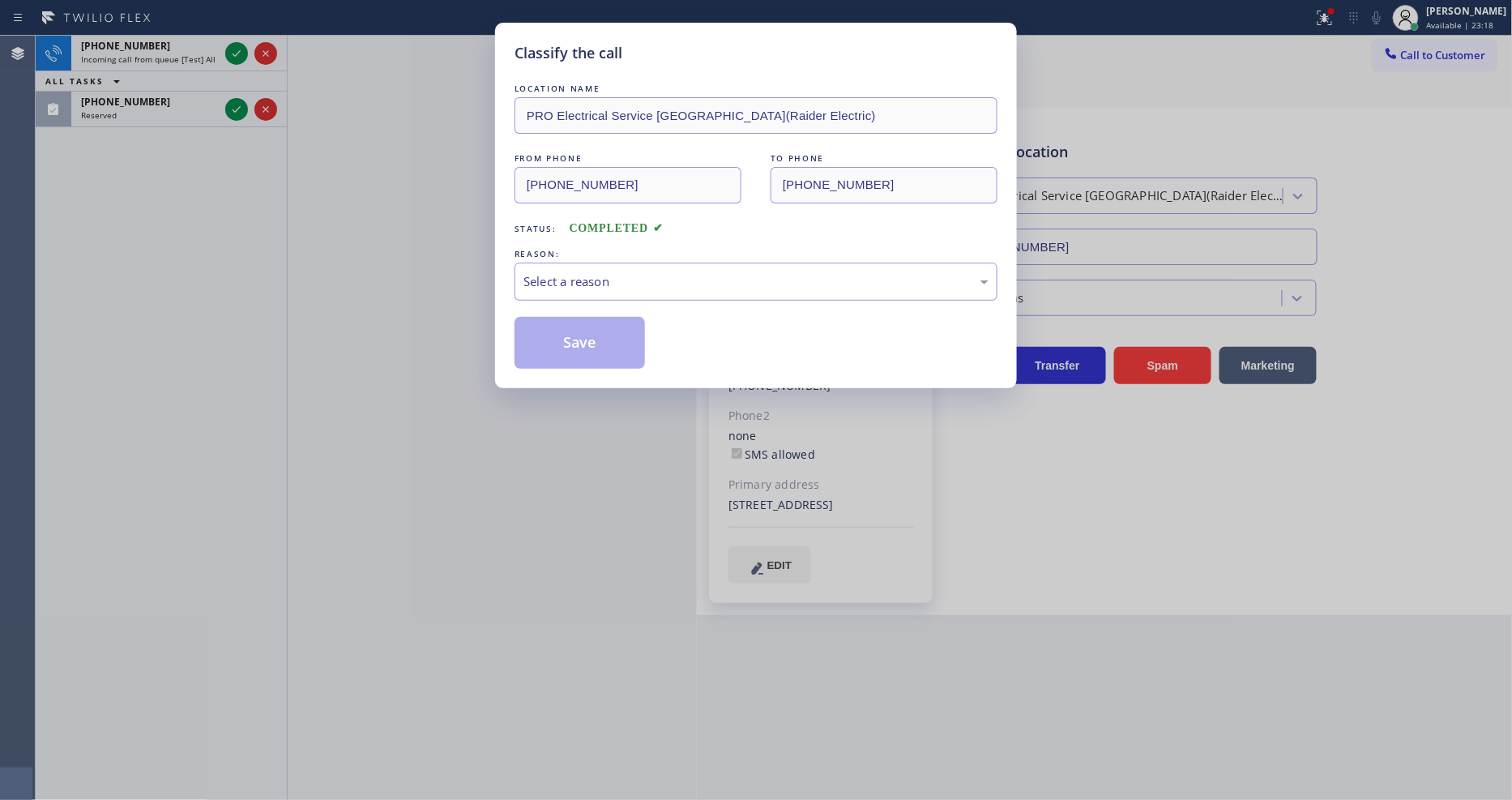
click at [632, 272] on div "Select a reason" at bounding box center [756, 281] width 465 height 19
click at [596, 338] on button "Save" at bounding box center [580, 343] width 131 height 52
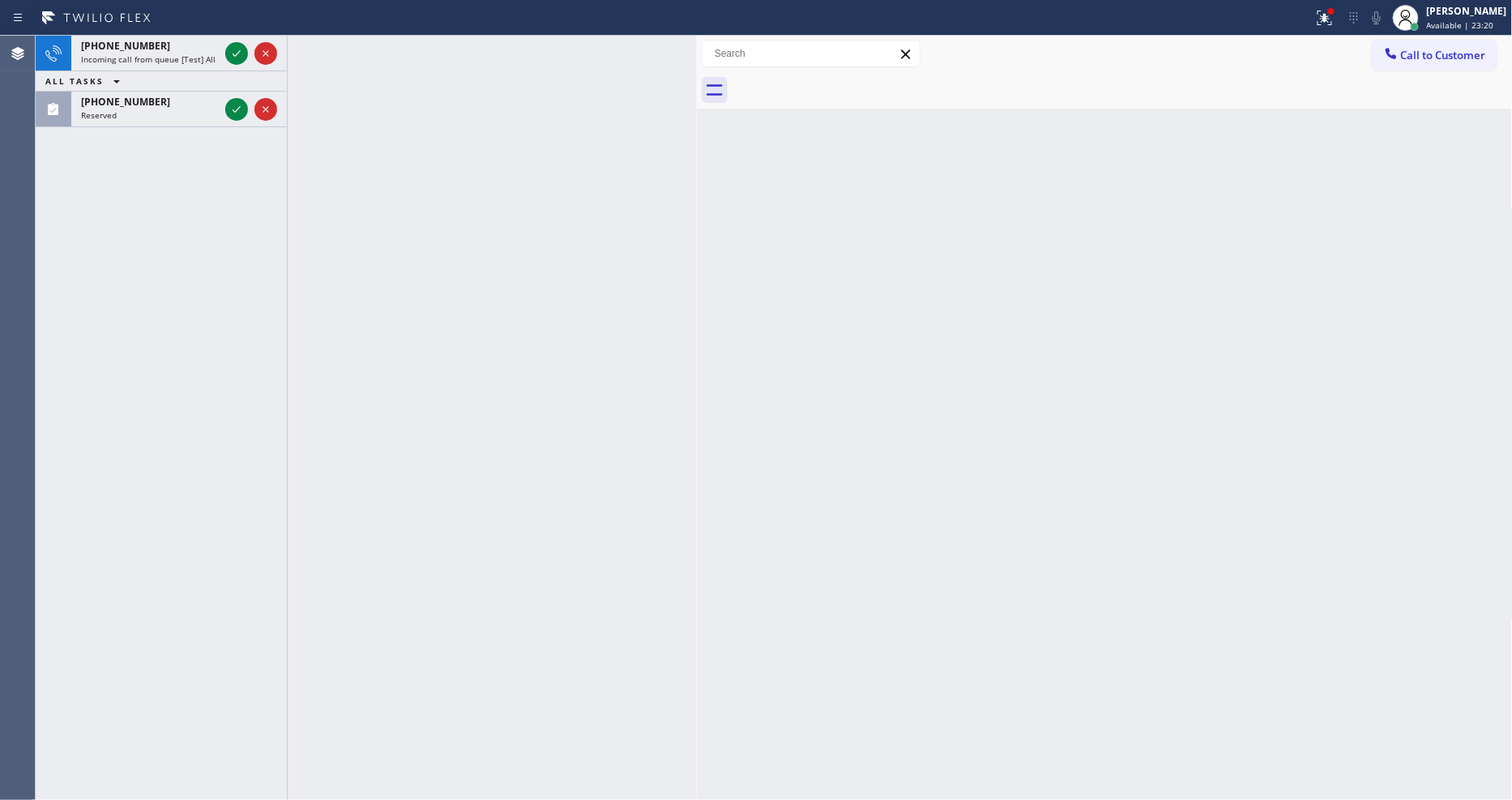
click at [238, 51] on icon at bounding box center [237, 54] width 20 height 20
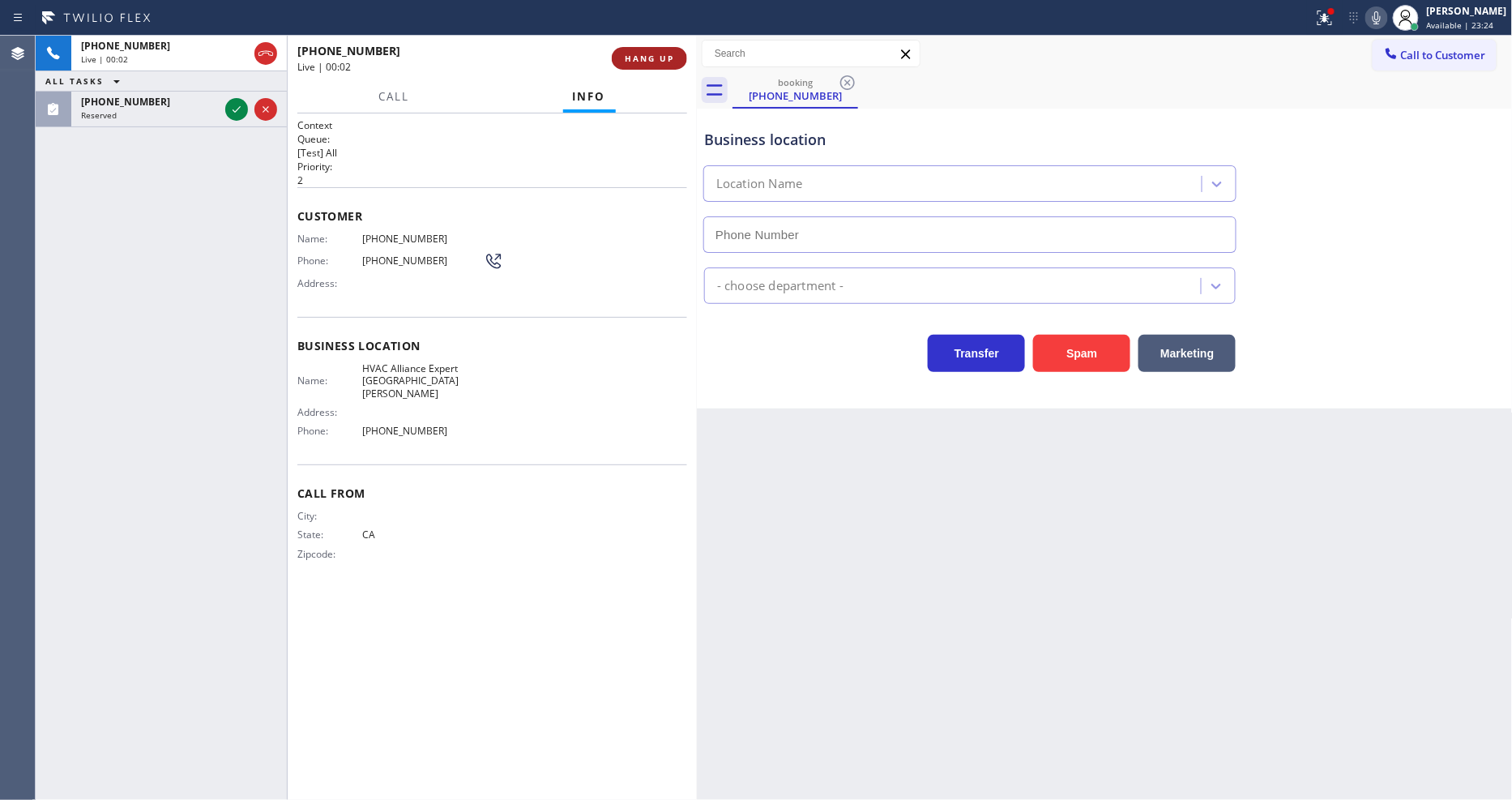
type input "(949) 687-3772"
click at [660, 54] on span "HANG UP" at bounding box center [649, 59] width 50 height 12
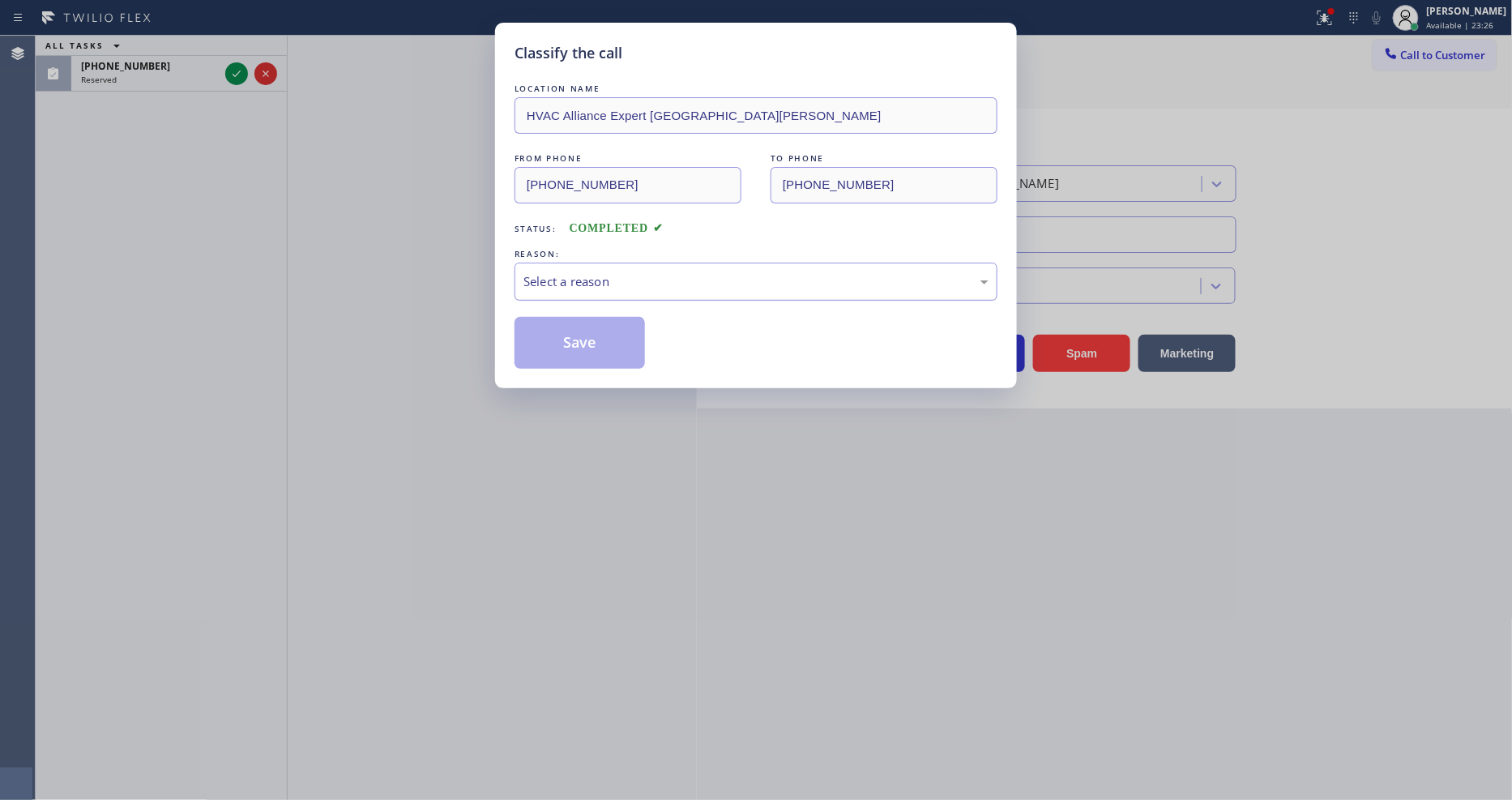
click at [559, 272] on div "Select a reason" at bounding box center [756, 281] width 465 height 19
click at [572, 339] on button "Save" at bounding box center [580, 343] width 131 height 52
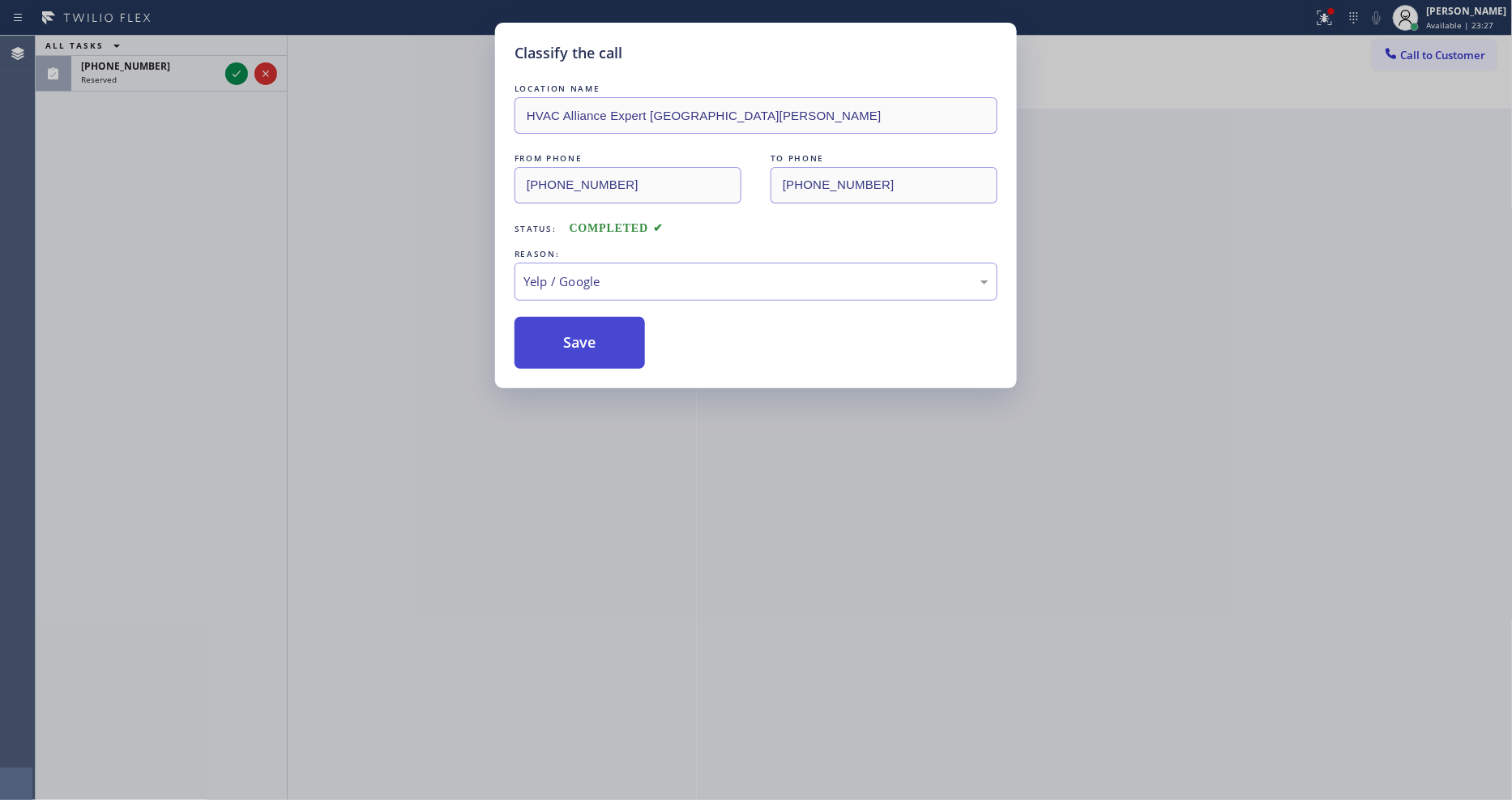
click at [572, 339] on button "Save" at bounding box center [580, 343] width 131 height 52
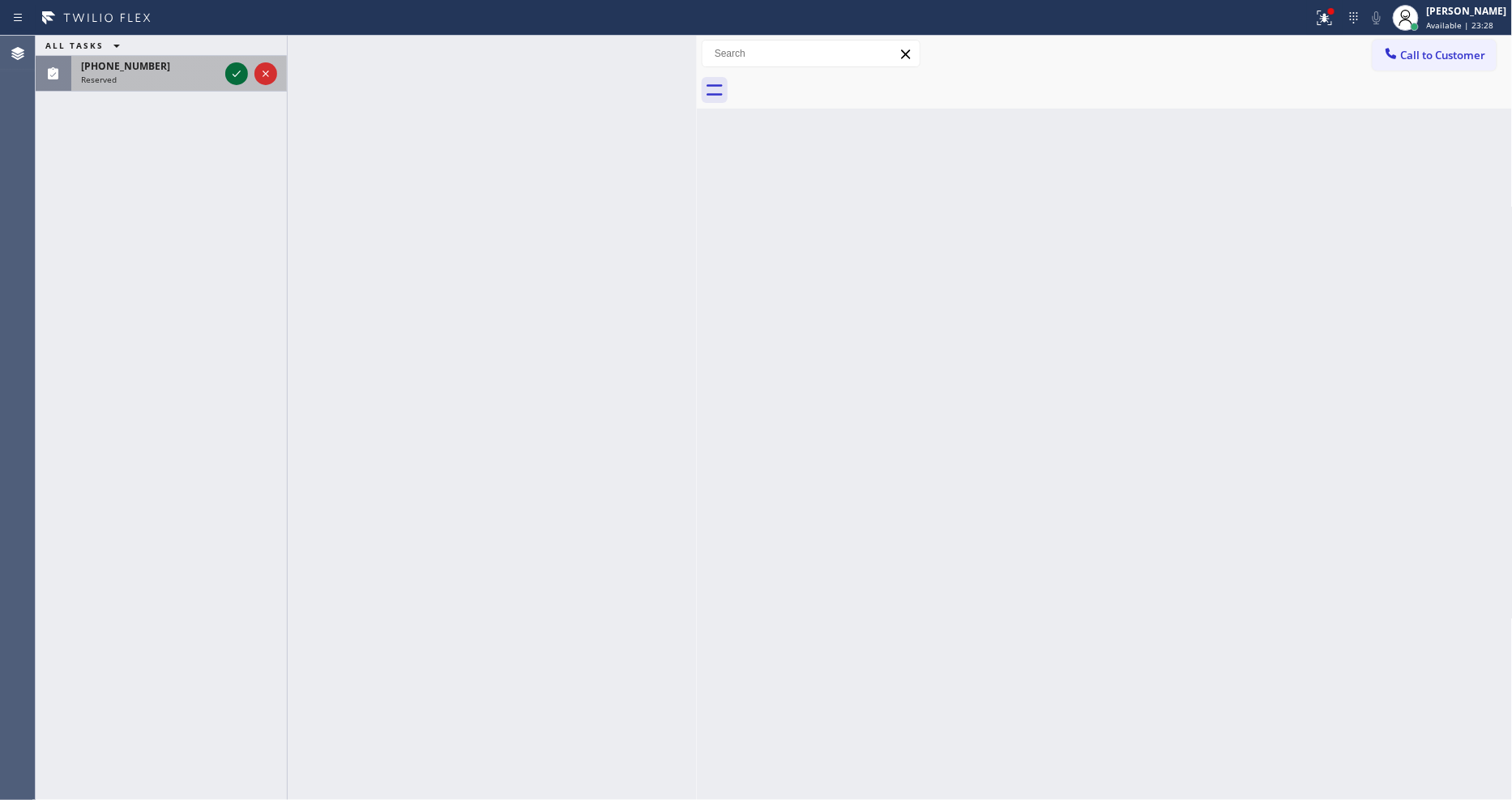
click at [235, 74] on icon at bounding box center [237, 74] width 20 height 20
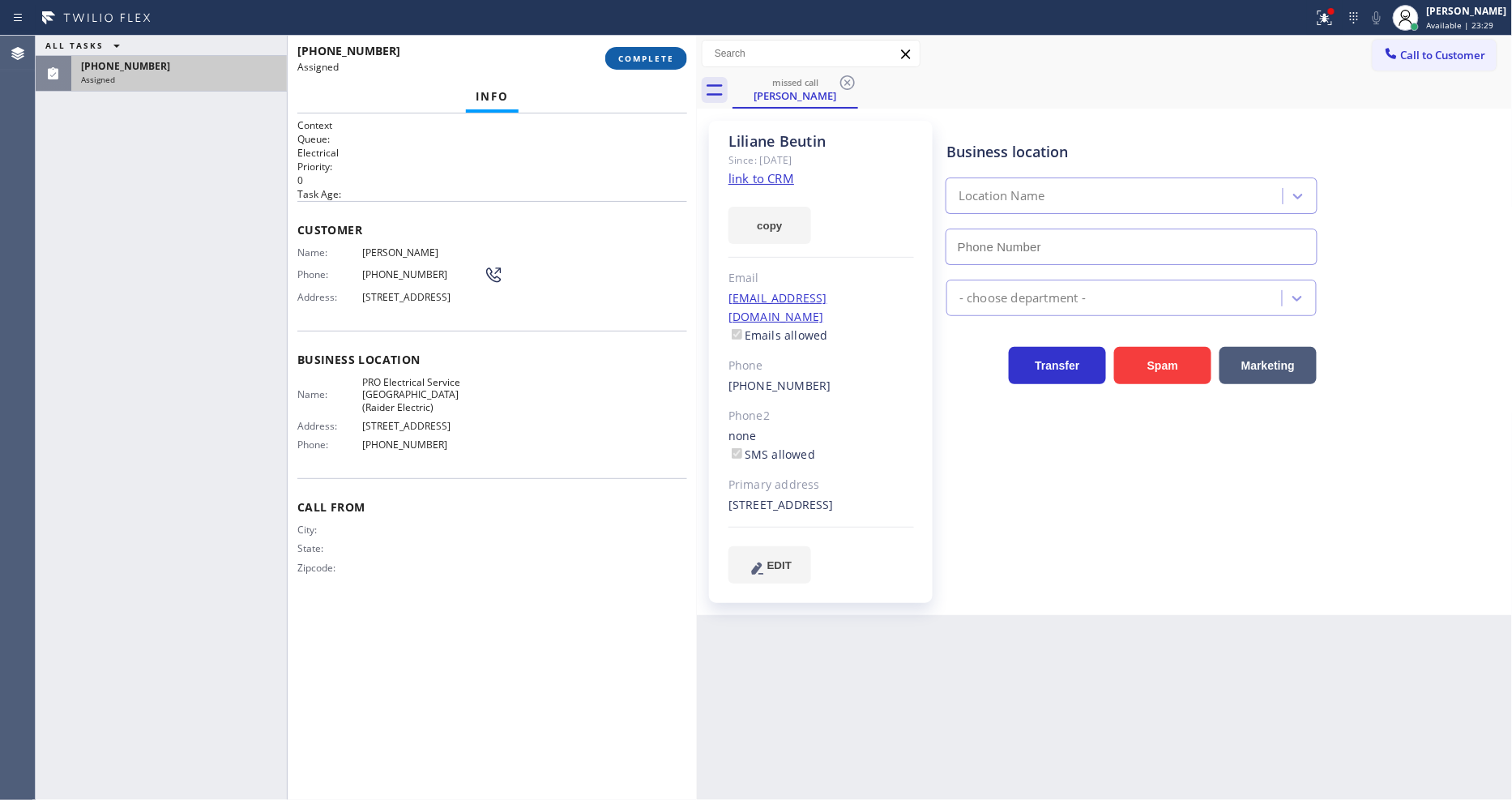
click at [653, 54] on span "COMPLETE" at bounding box center [647, 59] width 56 height 12
type input "(908) 520-2065"
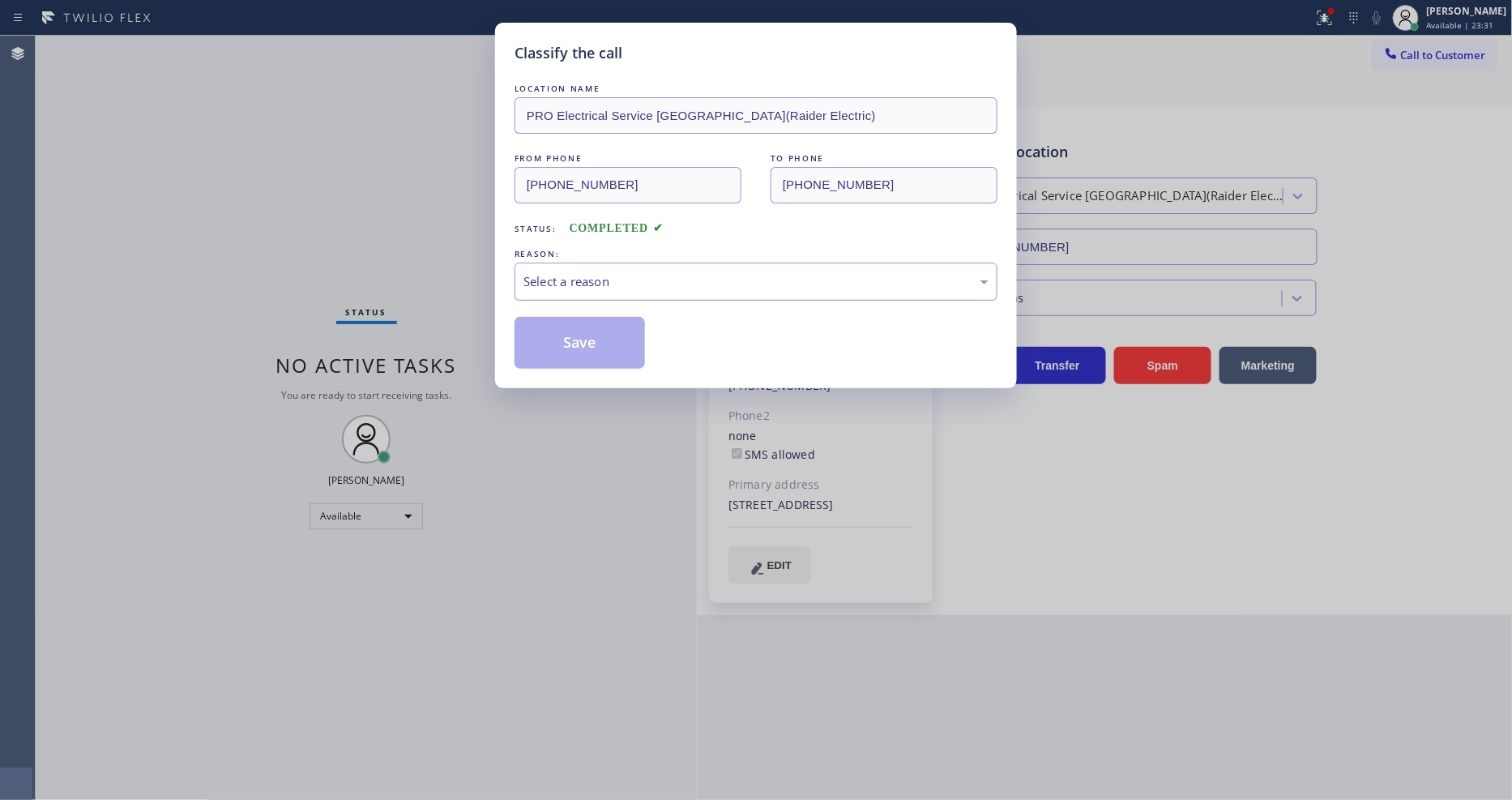
click at [569, 281] on div "Select a reason" at bounding box center [756, 281] width 465 height 19
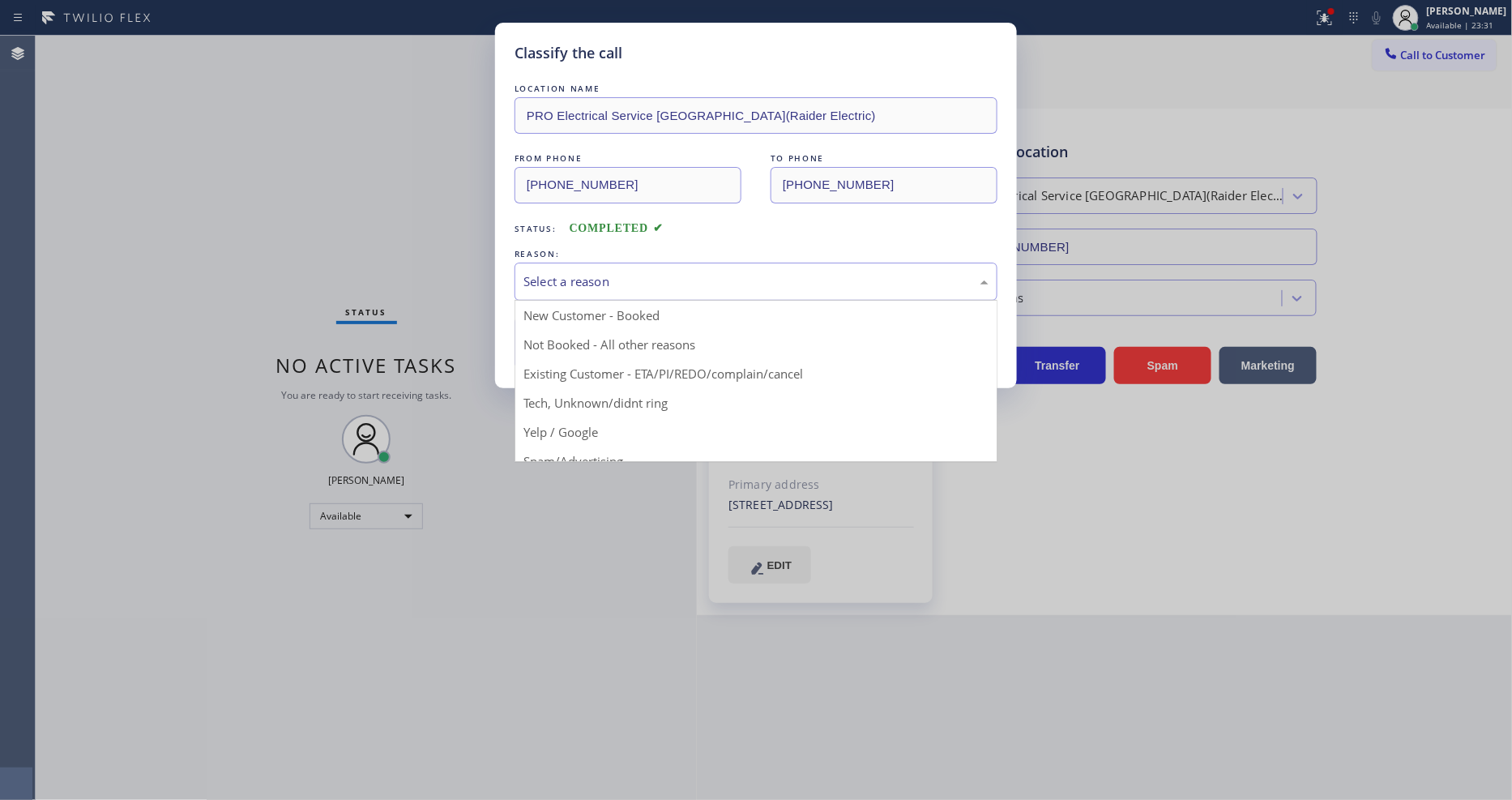
drag, startPoint x: 562, startPoint y: 374, endPoint x: 565, endPoint y: 322, distance: 52.1
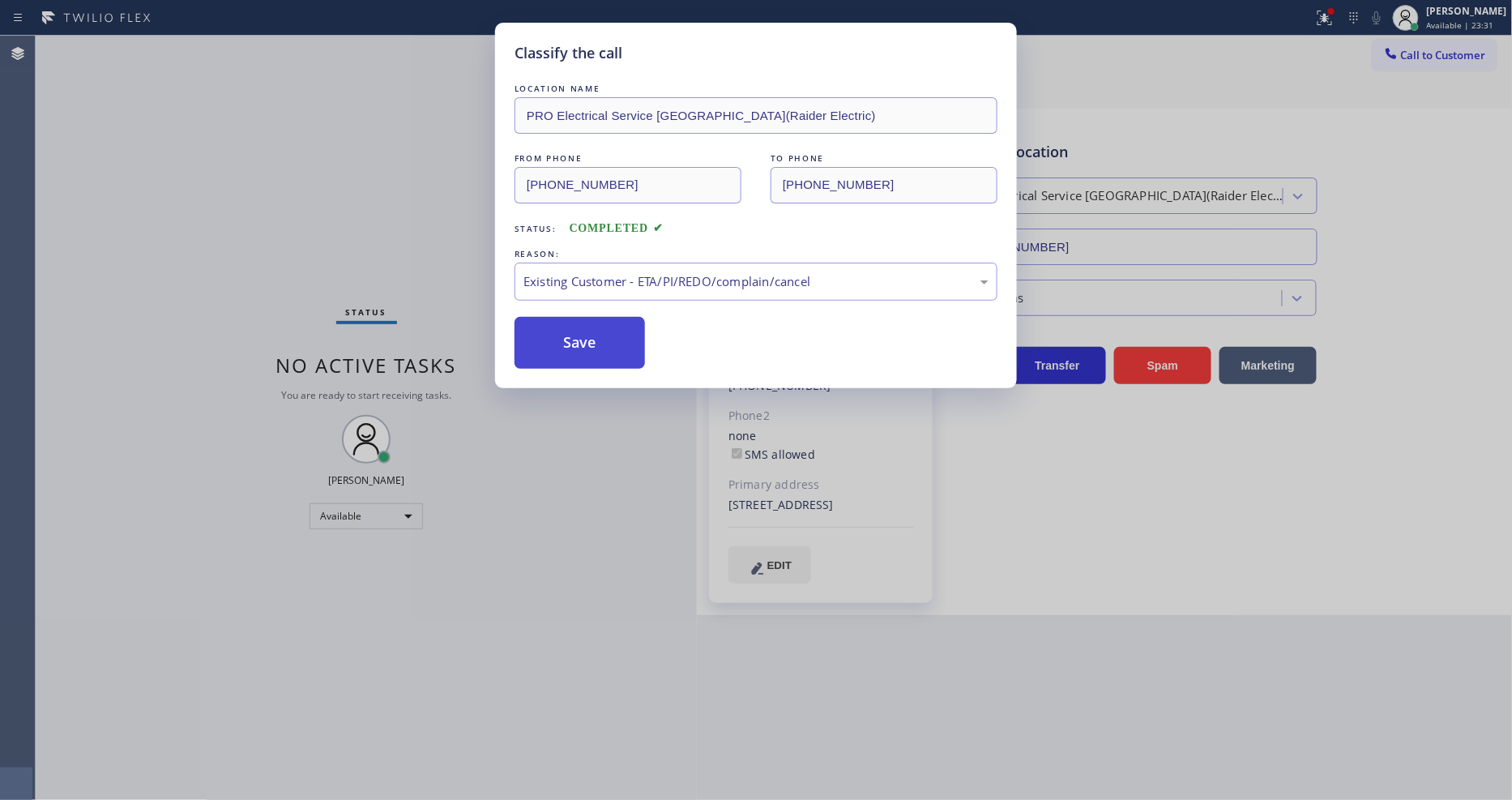
click at [565, 322] on button "Save" at bounding box center [580, 343] width 131 height 52
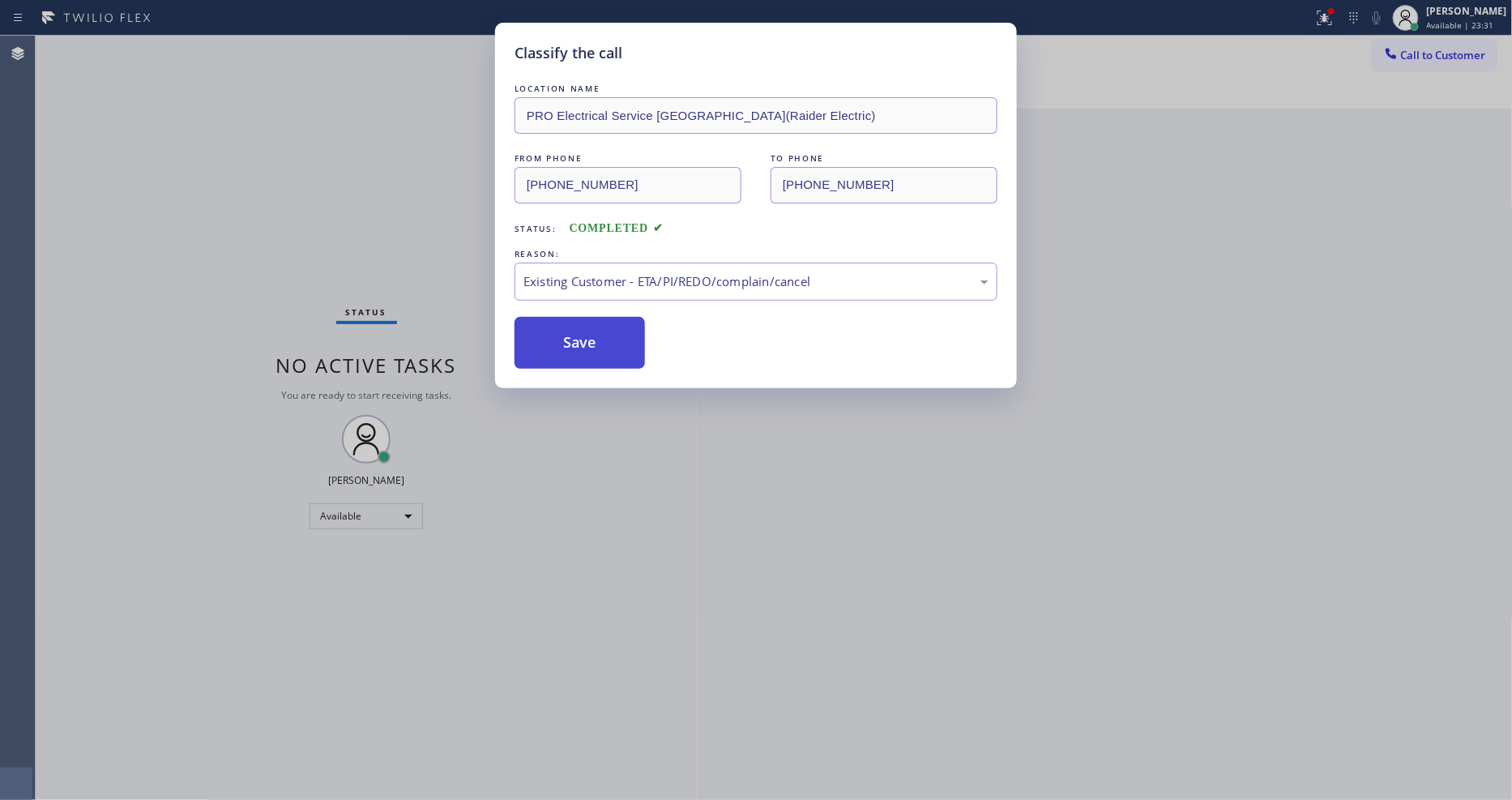
click at [565, 322] on button "Save" at bounding box center [580, 343] width 131 height 52
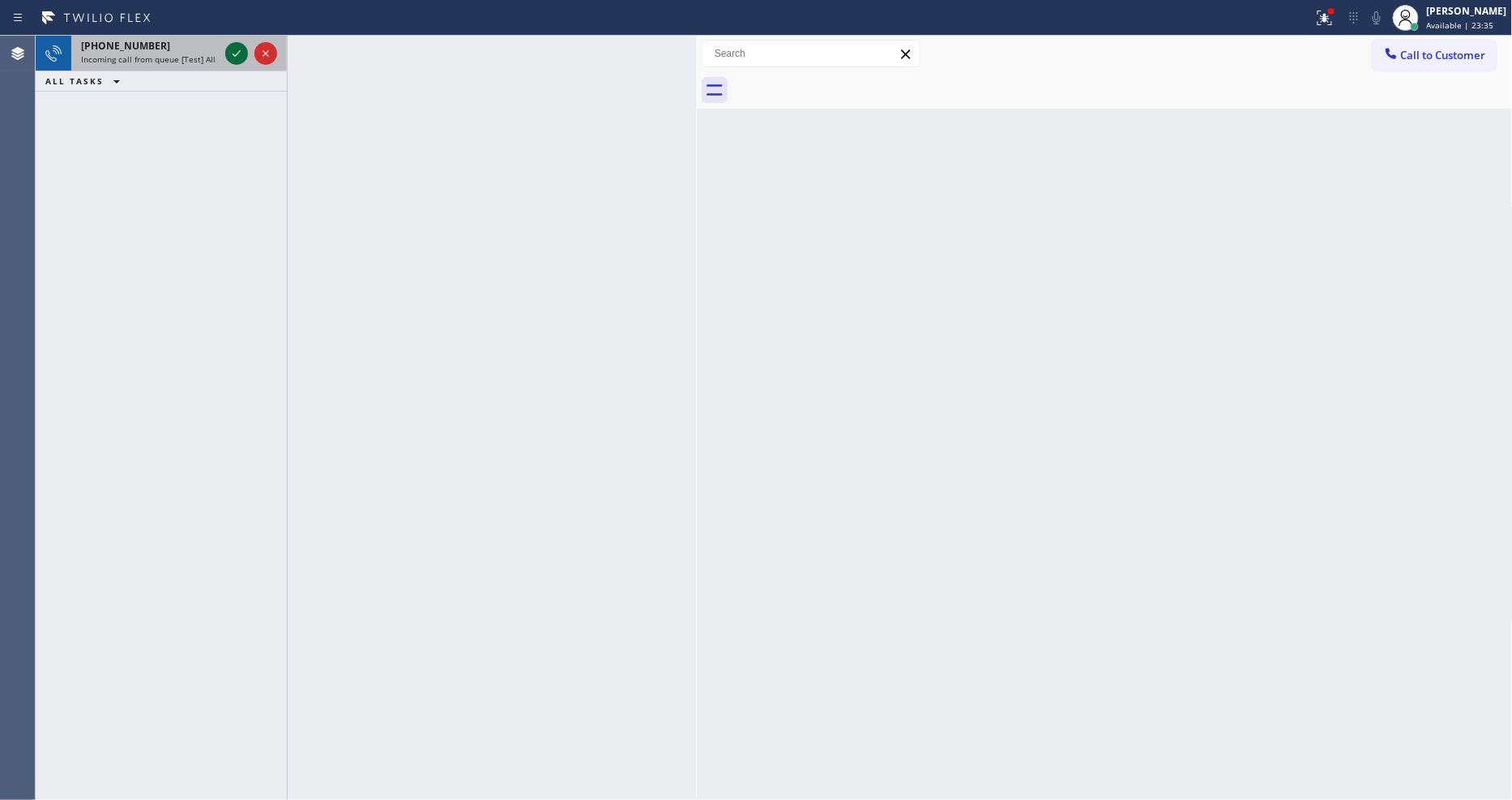
click at [227, 51] on icon at bounding box center [237, 54] width 20 height 20
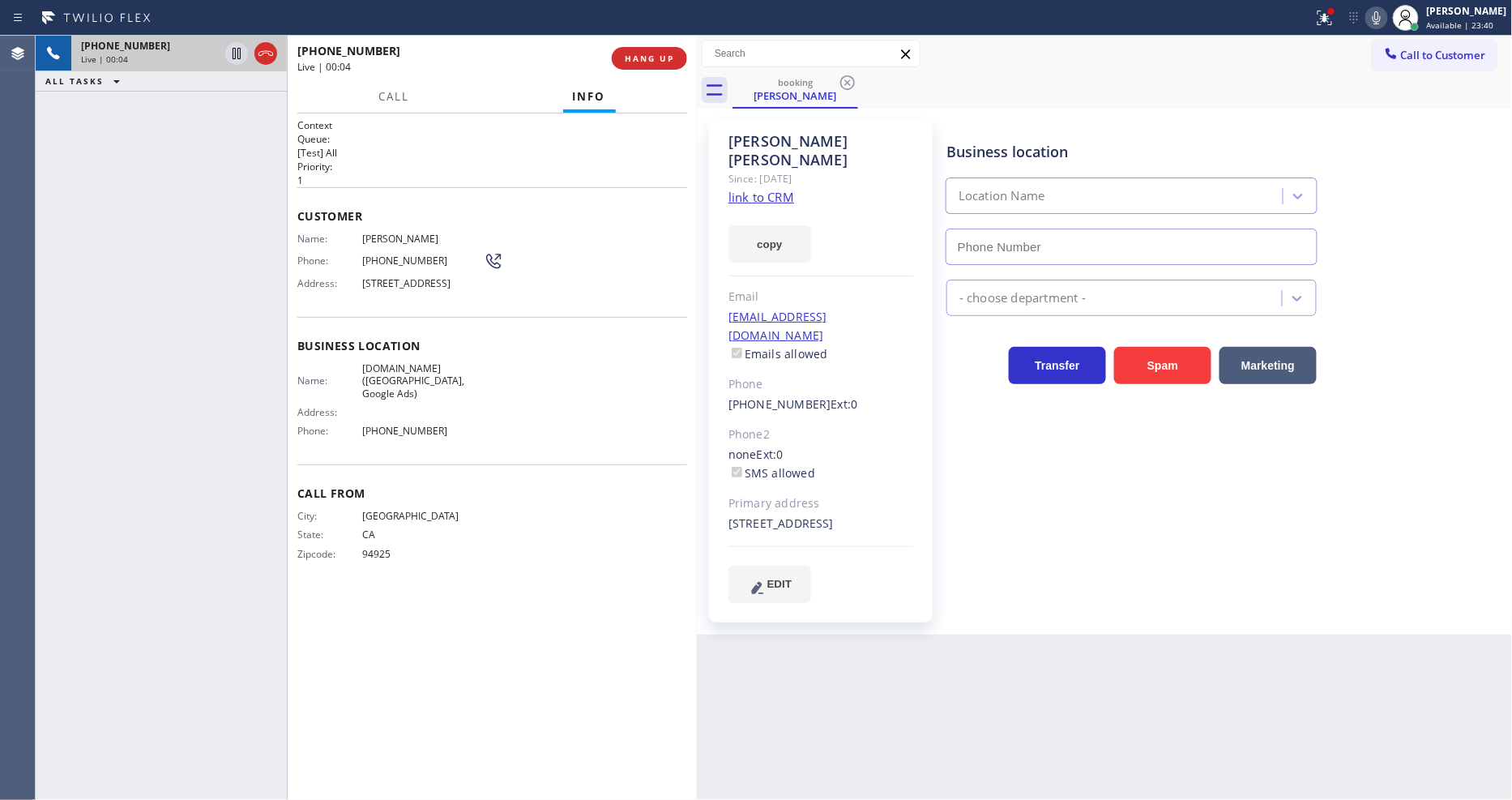
click at [744, 189] on link "link to CRM" at bounding box center [761, 197] width 65 height 17
type input "(628) 257-6428"
click at [232, 51] on icon at bounding box center [237, 54] width 8 height 12
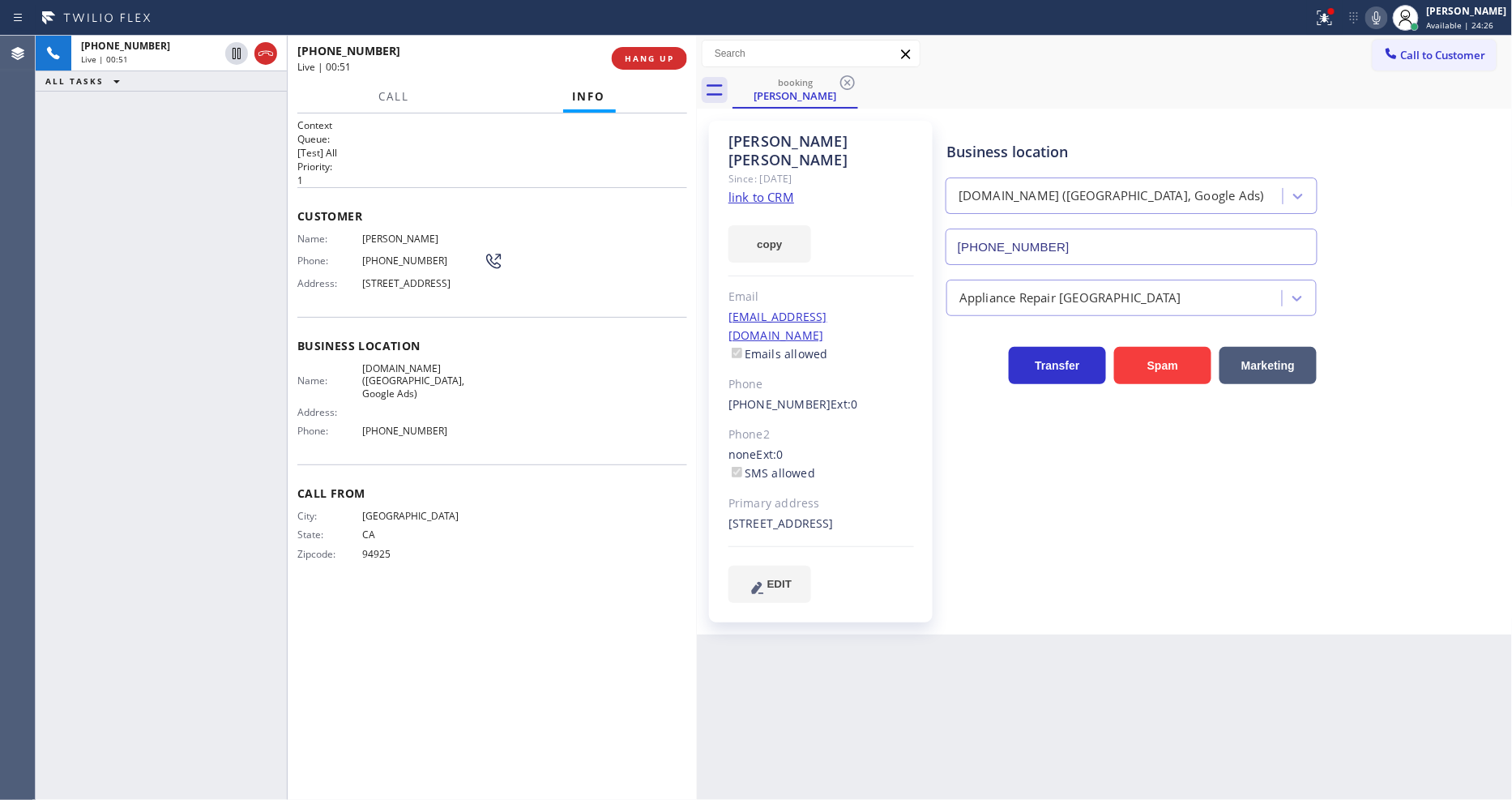
click at [1381, 18] on icon at bounding box center [1377, 18] width 8 height 13
drag, startPoint x: 1341, startPoint y: 26, endPoint x: 1321, endPoint y: 190, distance: 165.2
click at [1335, 26] on icon at bounding box center [1325, 18] width 20 height 20
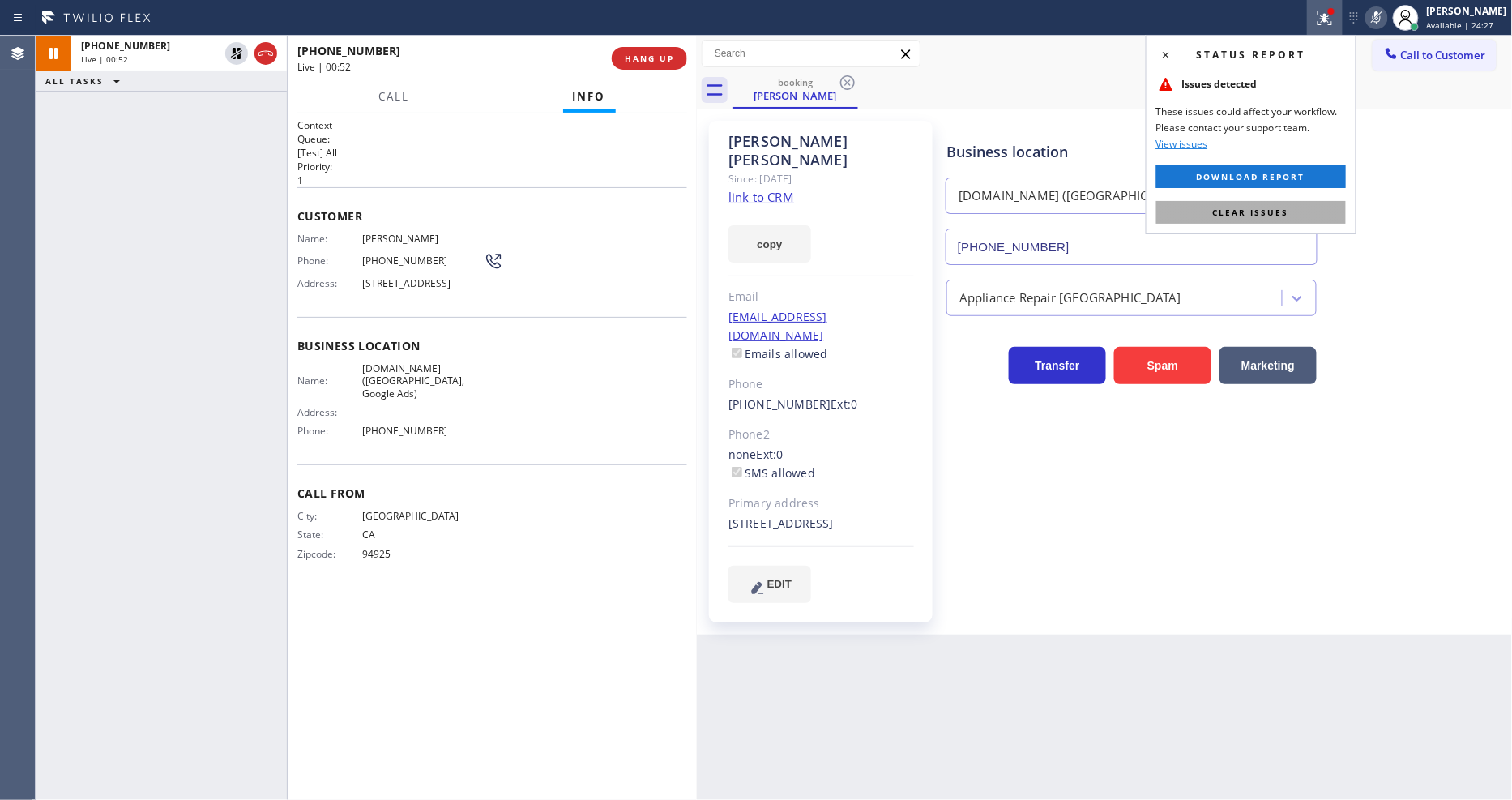
click at [1308, 212] on button "Clear issues" at bounding box center [1251, 212] width 189 height 22
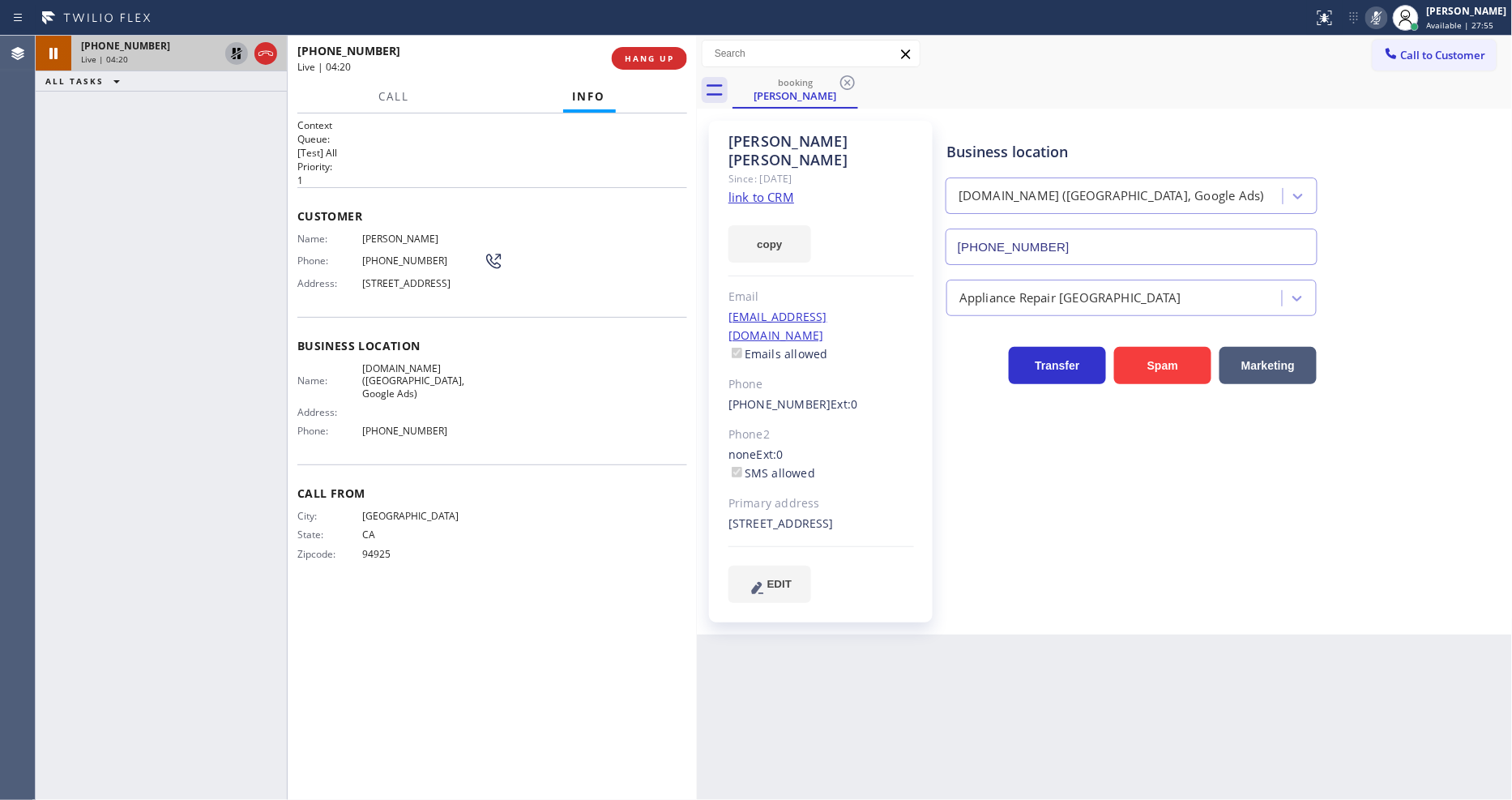
click at [236, 55] on icon at bounding box center [237, 54] width 20 height 20
click at [1381, 18] on icon at bounding box center [1377, 18] width 8 height 13
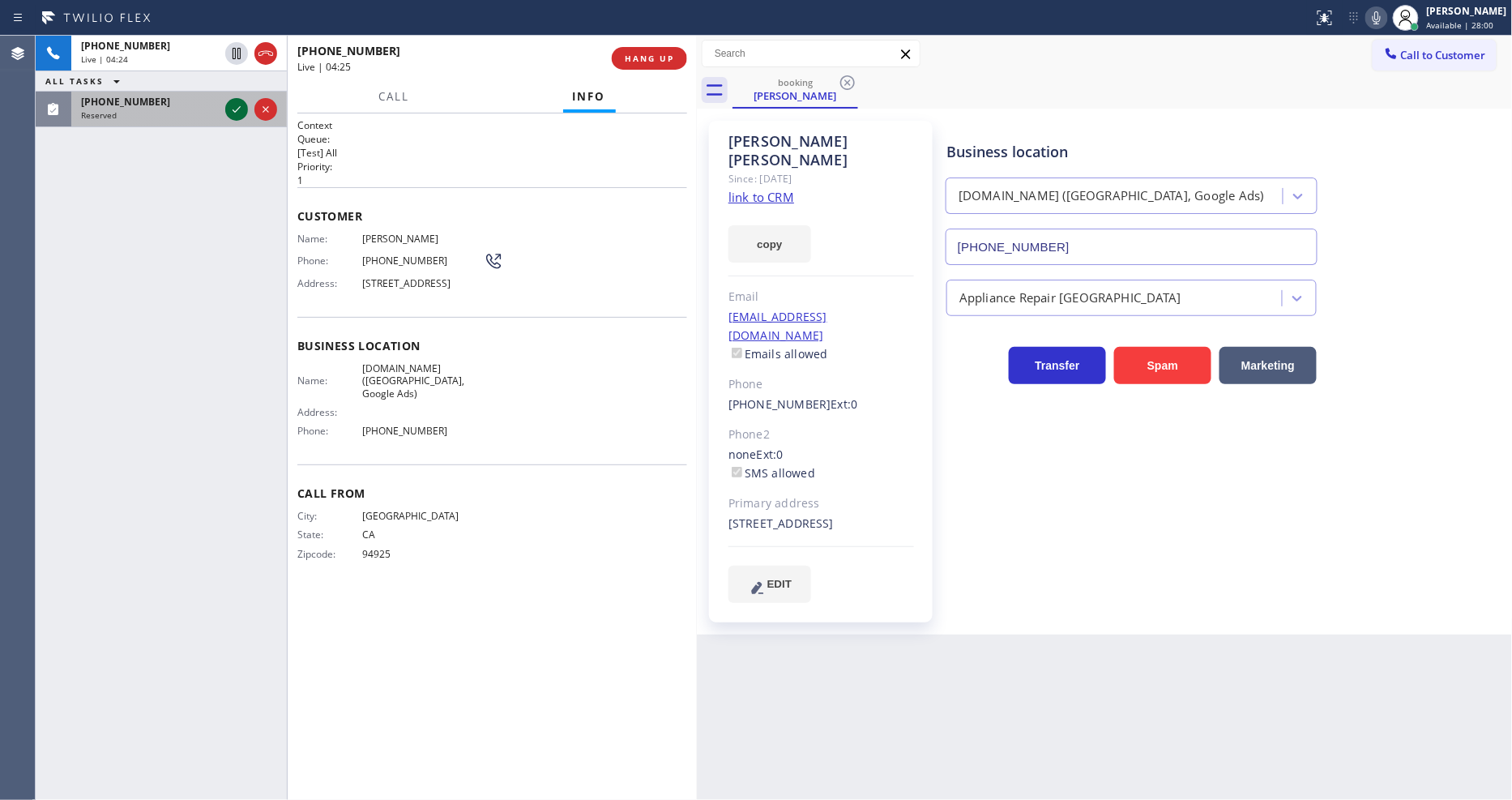
click at [238, 103] on icon at bounding box center [237, 110] width 20 height 20
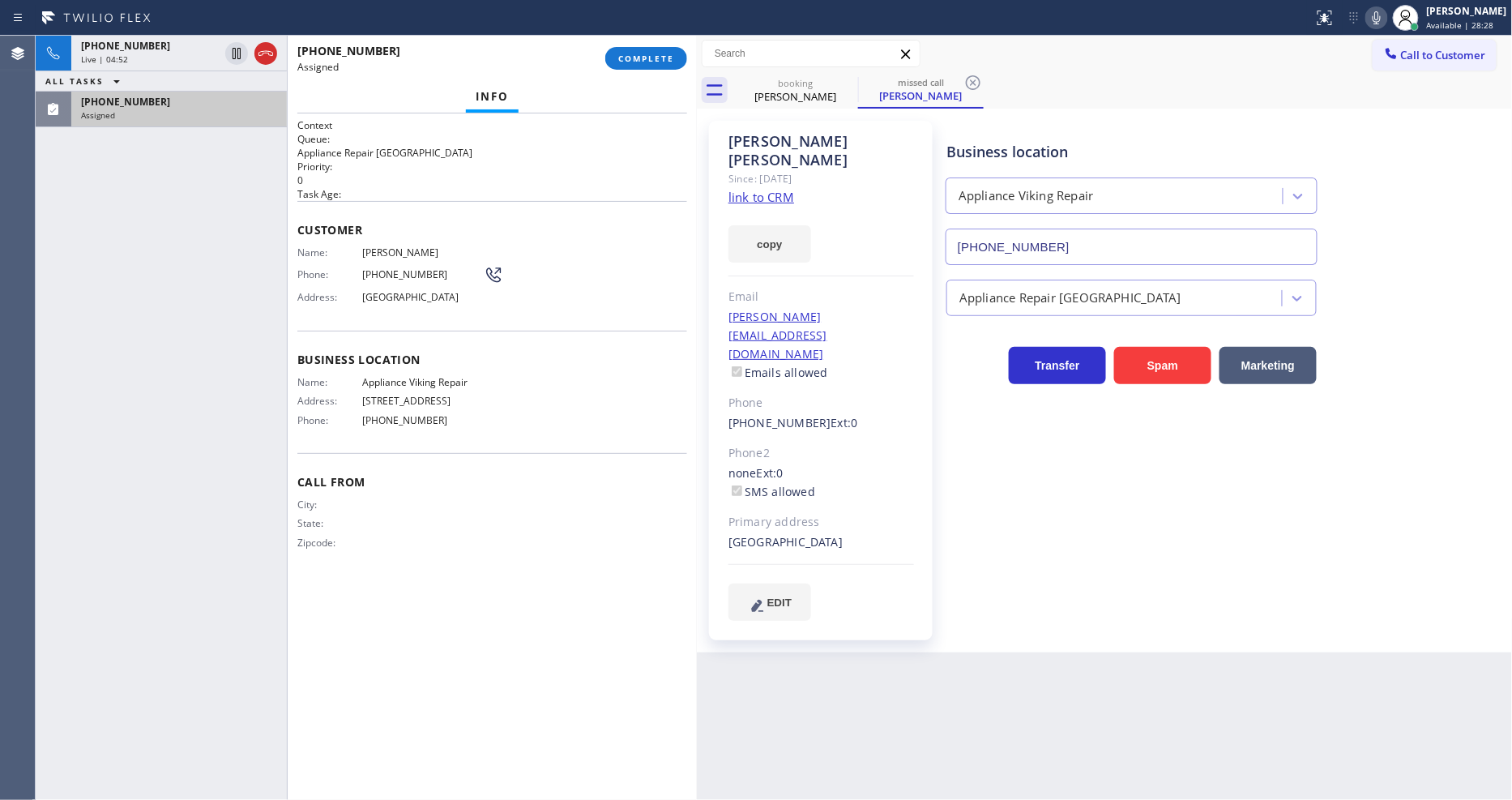
click at [1059, 490] on div "Business location Appliance Viking Repair (617) 219-9255 Appliance Repair High …" at bounding box center [1227, 371] width 566 height 491
click at [999, 496] on div "Business location Appliance Viking Repair (617) 219-9255 Appliance Repair High …" at bounding box center [1227, 371] width 566 height 491
click at [165, 54] on div "Live | 05:03" at bounding box center [150, 60] width 138 height 12
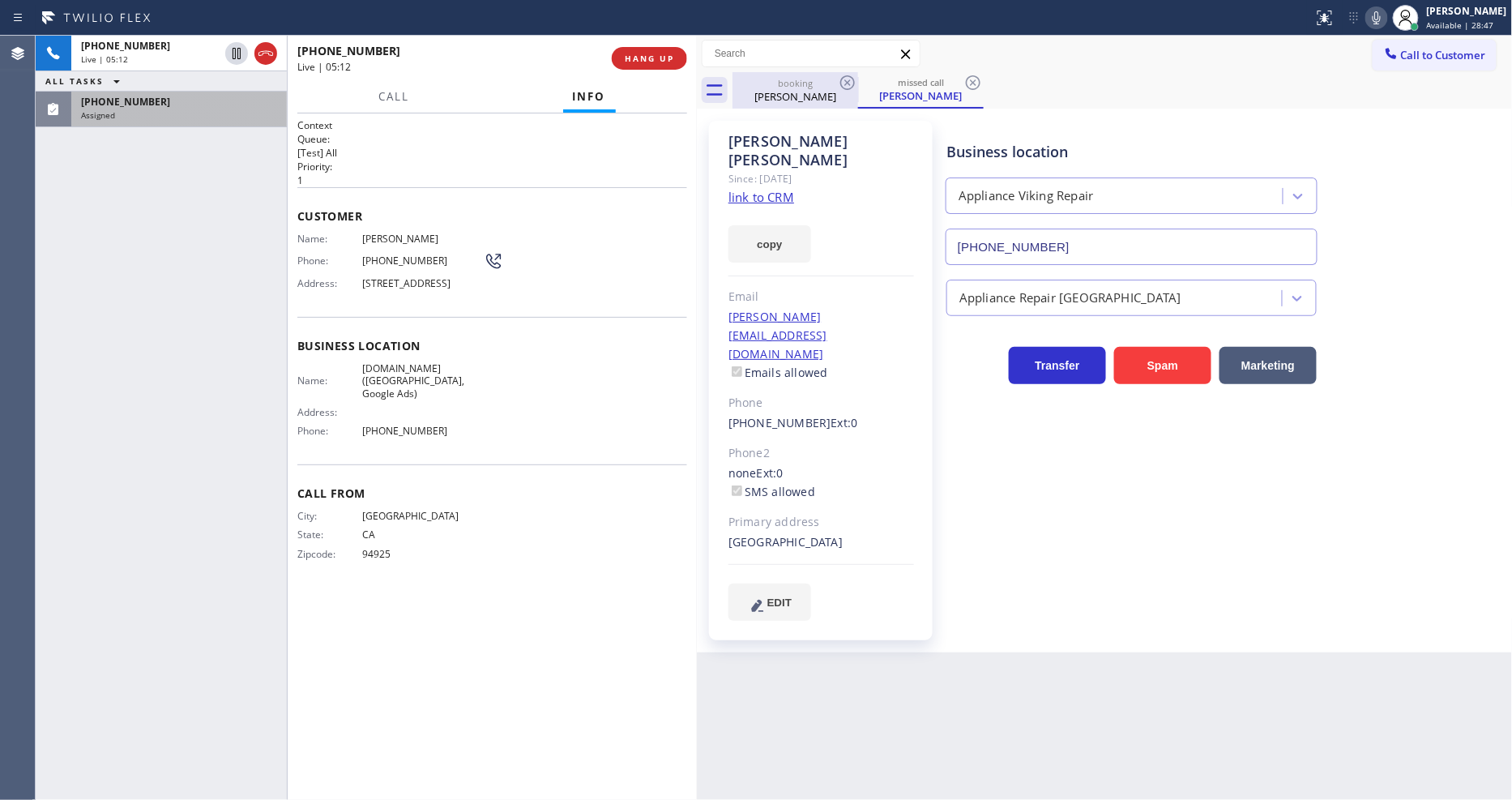
click at [796, 100] on div "Henry Navarro" at bounding box center [796, 97] width 122 height 15
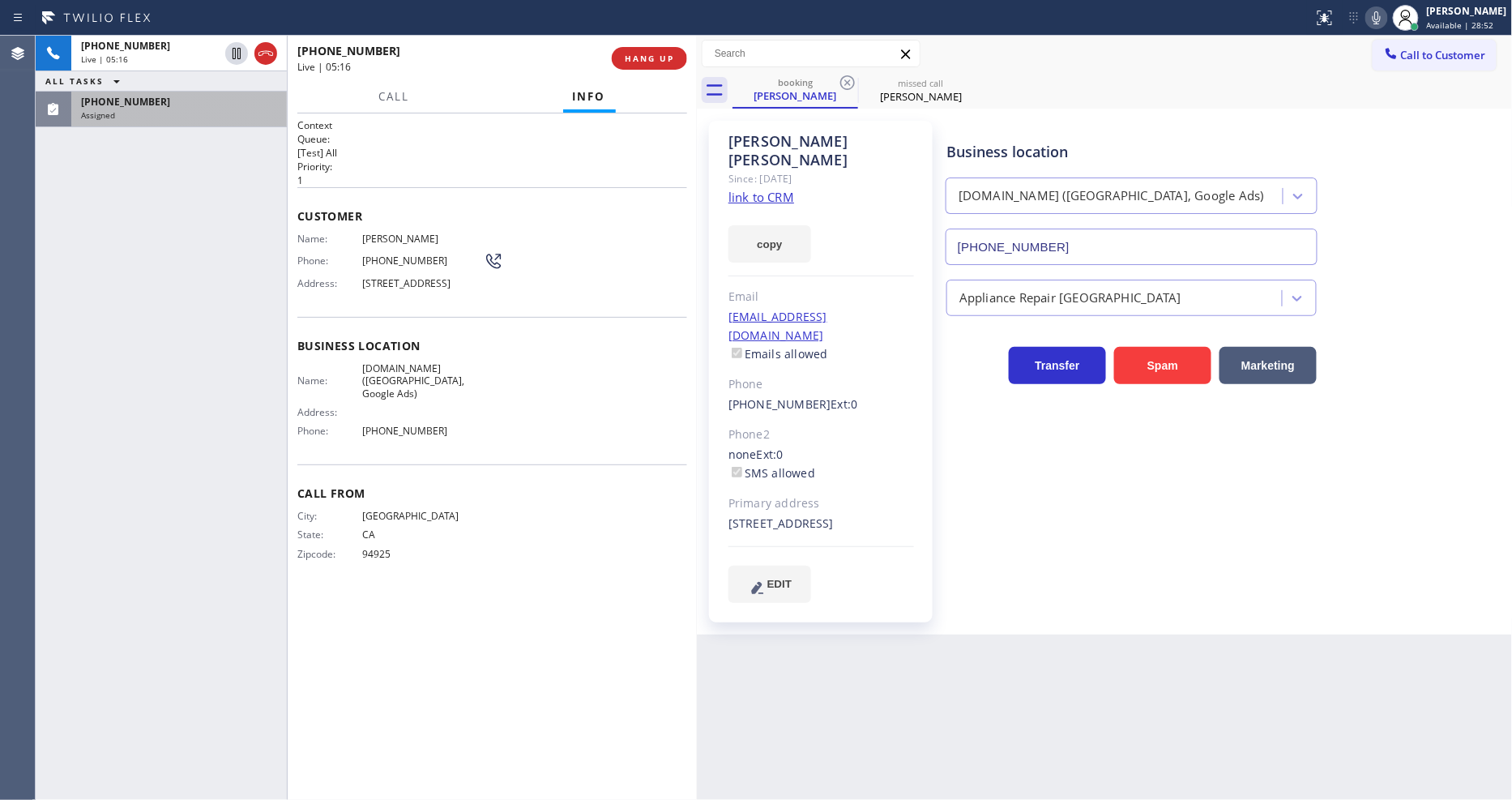
drag, startPoint x: 1030, startPoint y: 441, endPoint x: 1018, endPoint y: 539, distance: 98.7
click at [1030, 441] on div "Business location VikingTechs.online (San Francisco, Google Ads) (628) 257-6428…" at bounding box center [1227, 362] width 566 height 473
click at [643, 49] on button "HANG UP" at bounding box center [649, 58] width 75 height 22
click at [642, 49] on button "COMPLETE" at bounding box center [646, 58] width 82 height 22
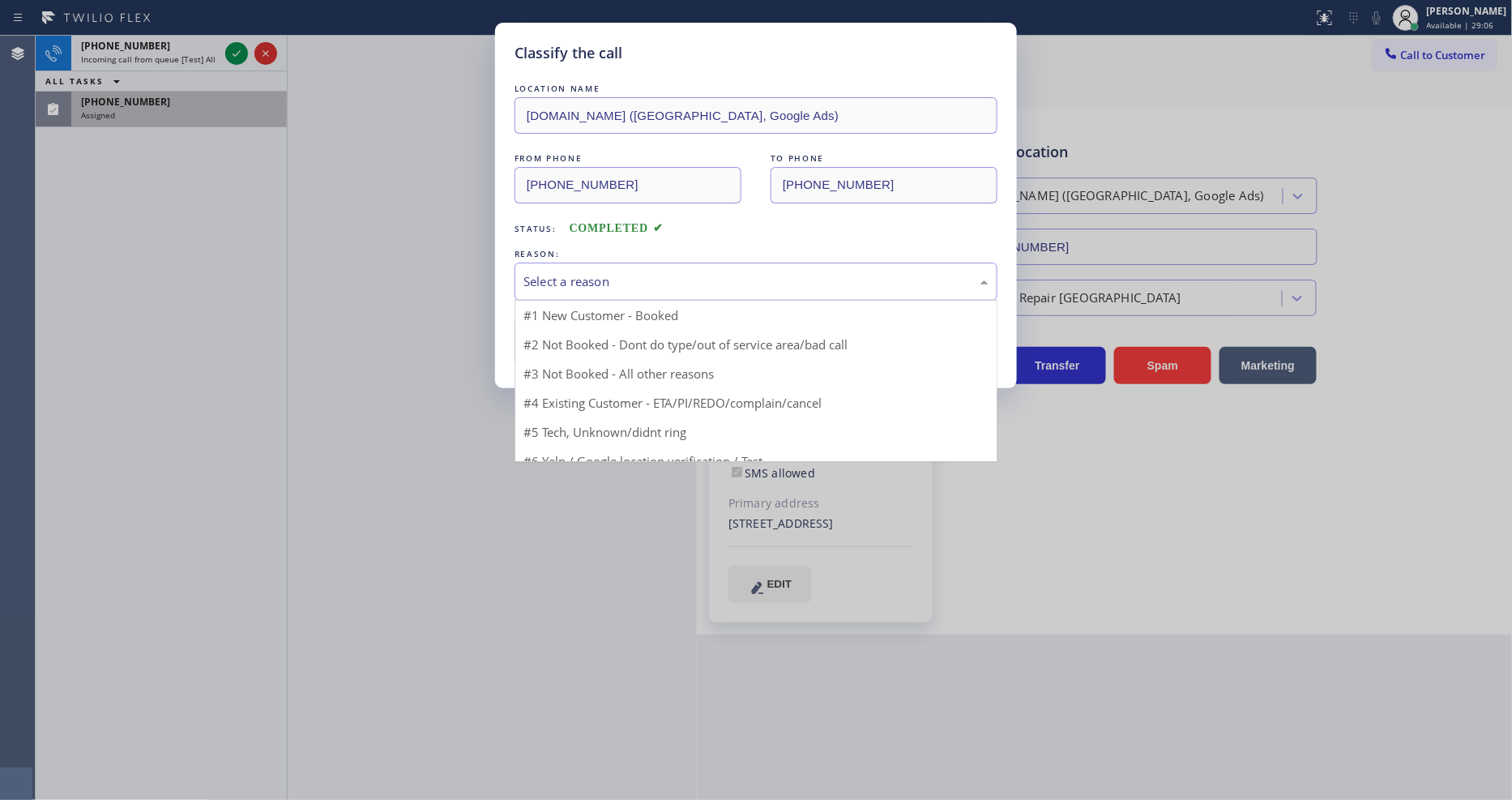
click at [564, 274] on div "Select a reason" at bounding box center [756, 281] width 465 height 19
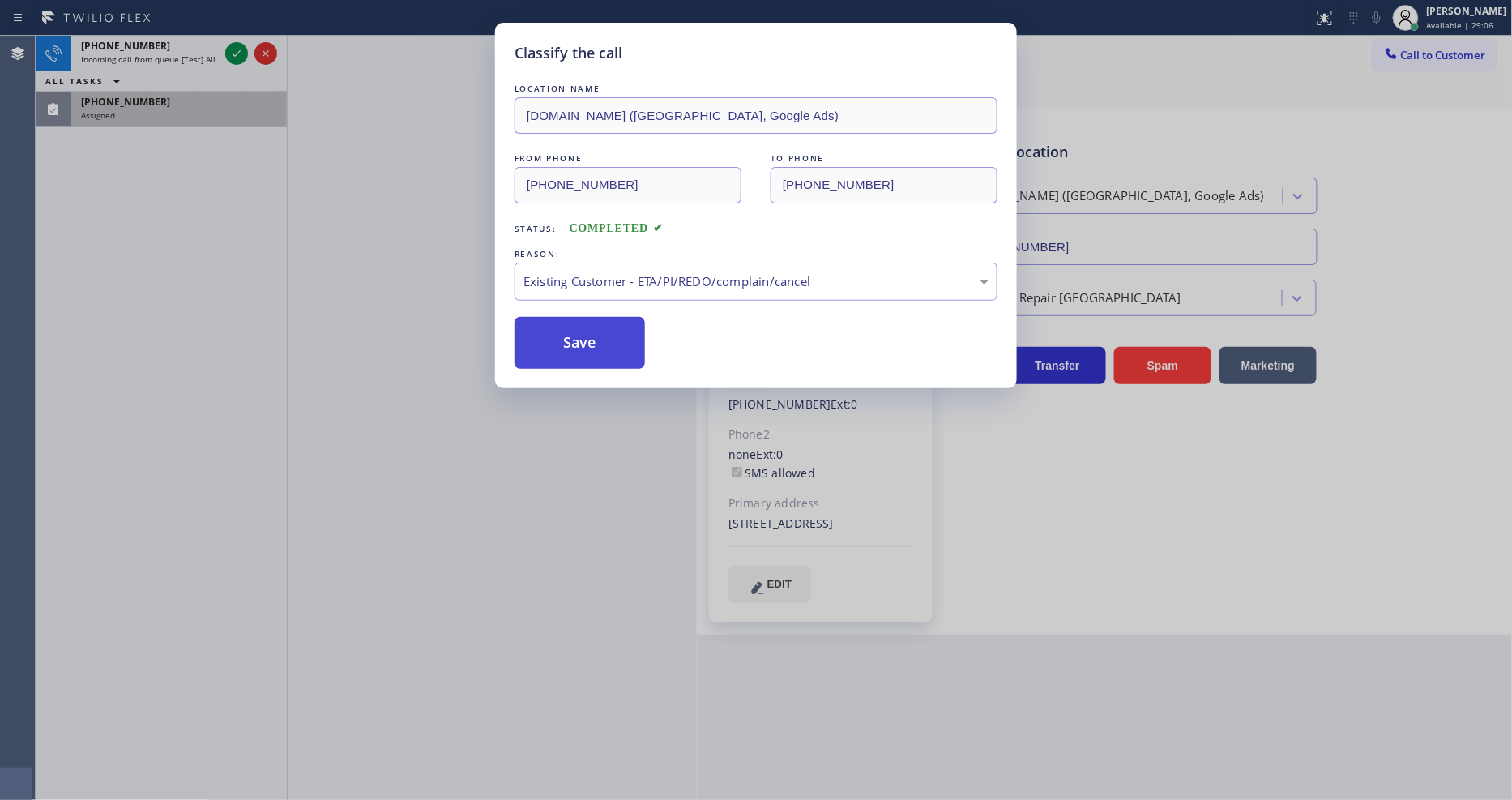
click at [560, 328] on button "Save" at bounding box center [580, 343] width 131 height 52
type input "[PHONE_NUMBER]"
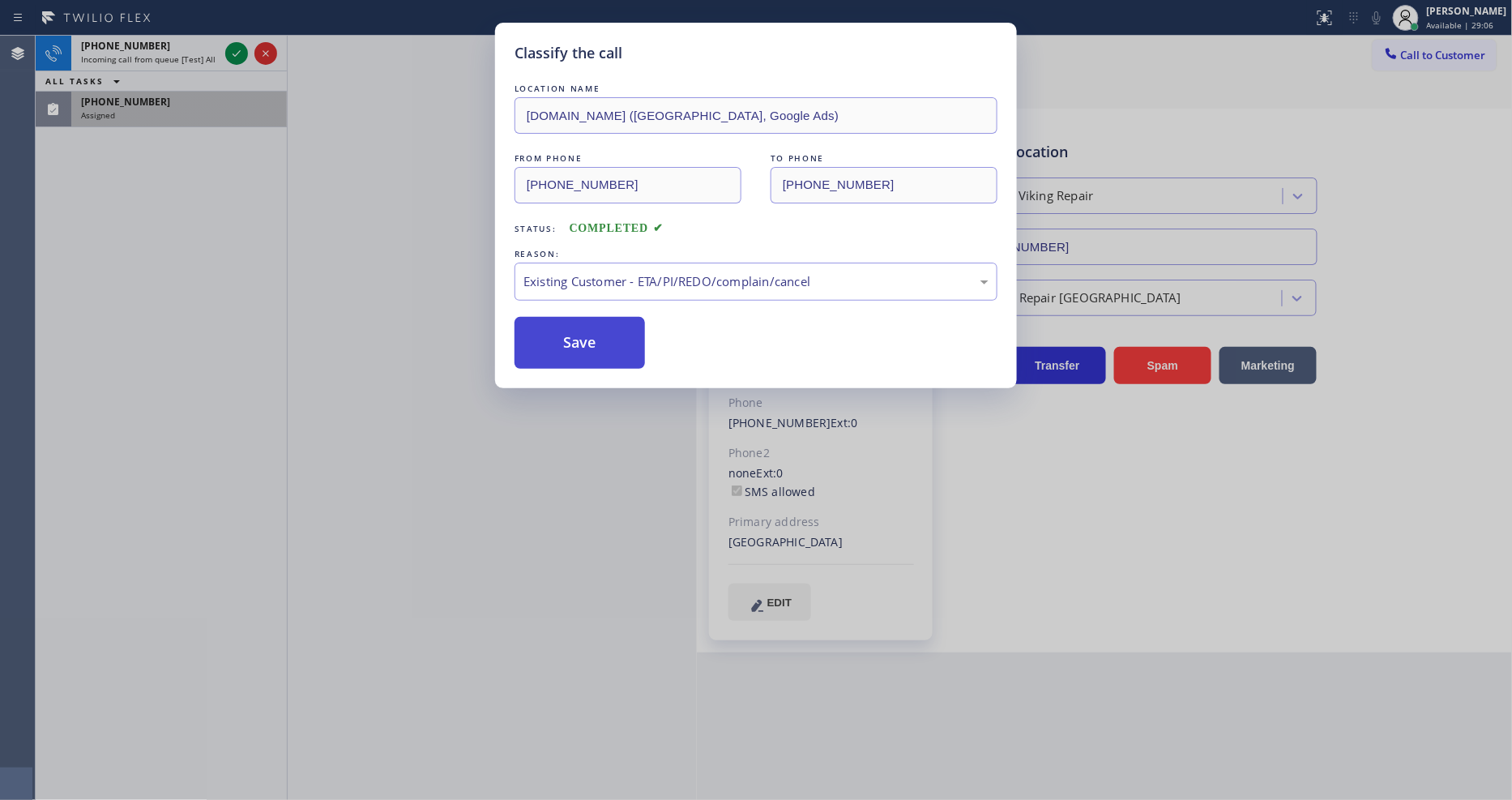
click at [560, 328] on button "Save" at bounding box center [580, 343] width 131 height 52
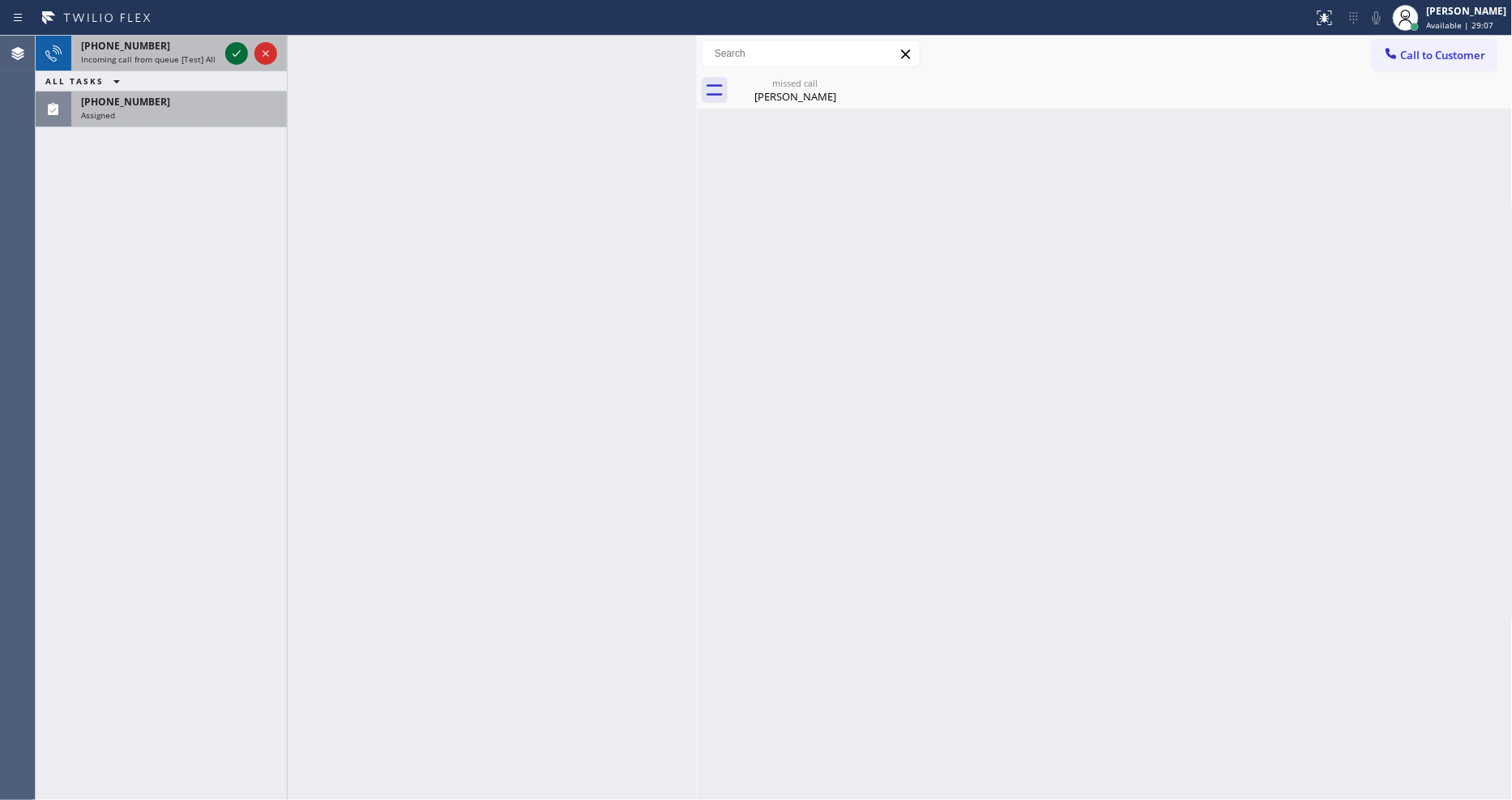
click at [227, 49] on icon at bounding box center [237, 54] width 20 height 20
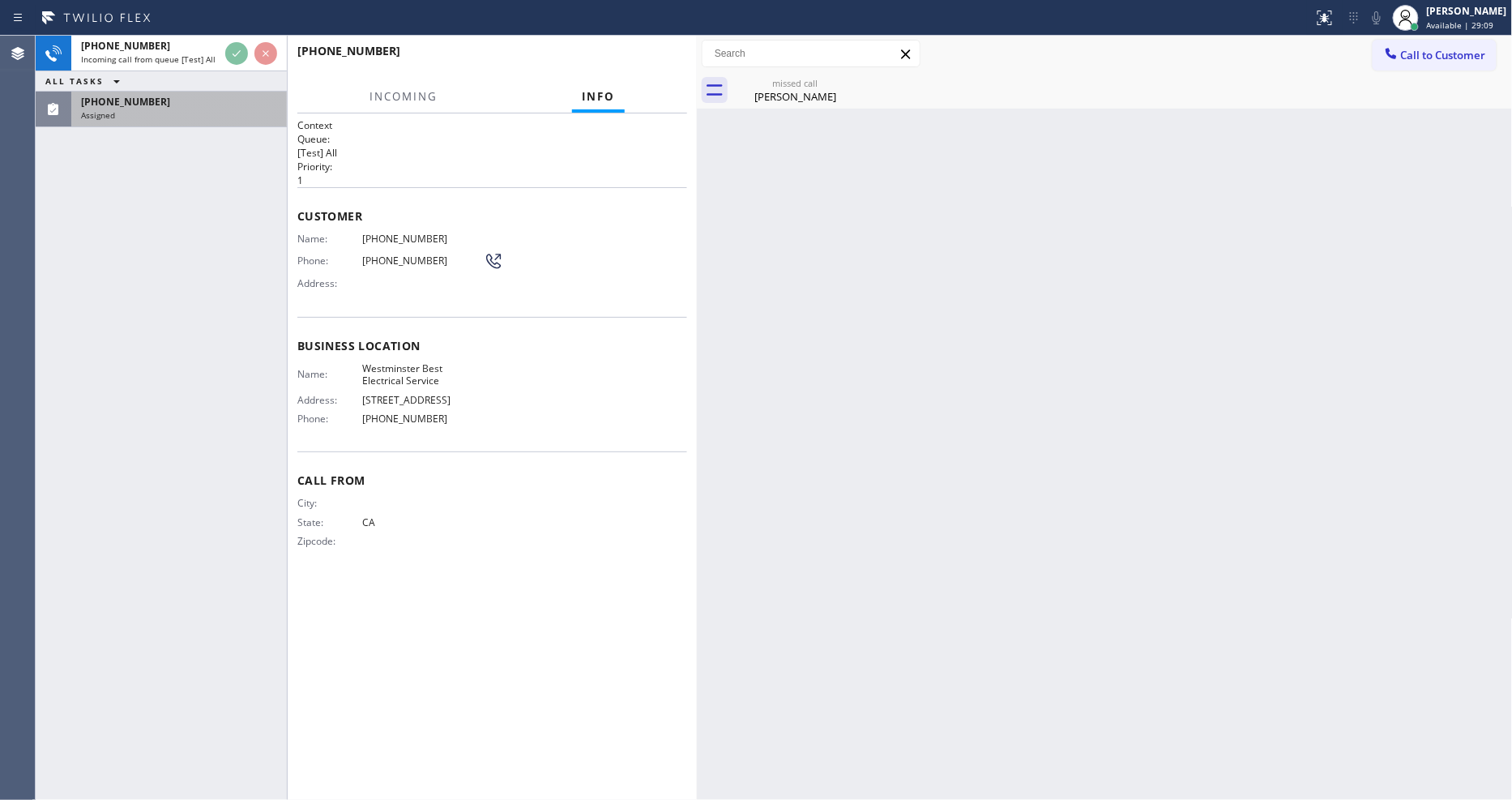
click at [224, 186] on div "+12139003470 Incoming call from queue [Test] All ALL TASKS ALL TASKS ACTIVE TAS…" at bounding box center [161, 418] width 251 height 764
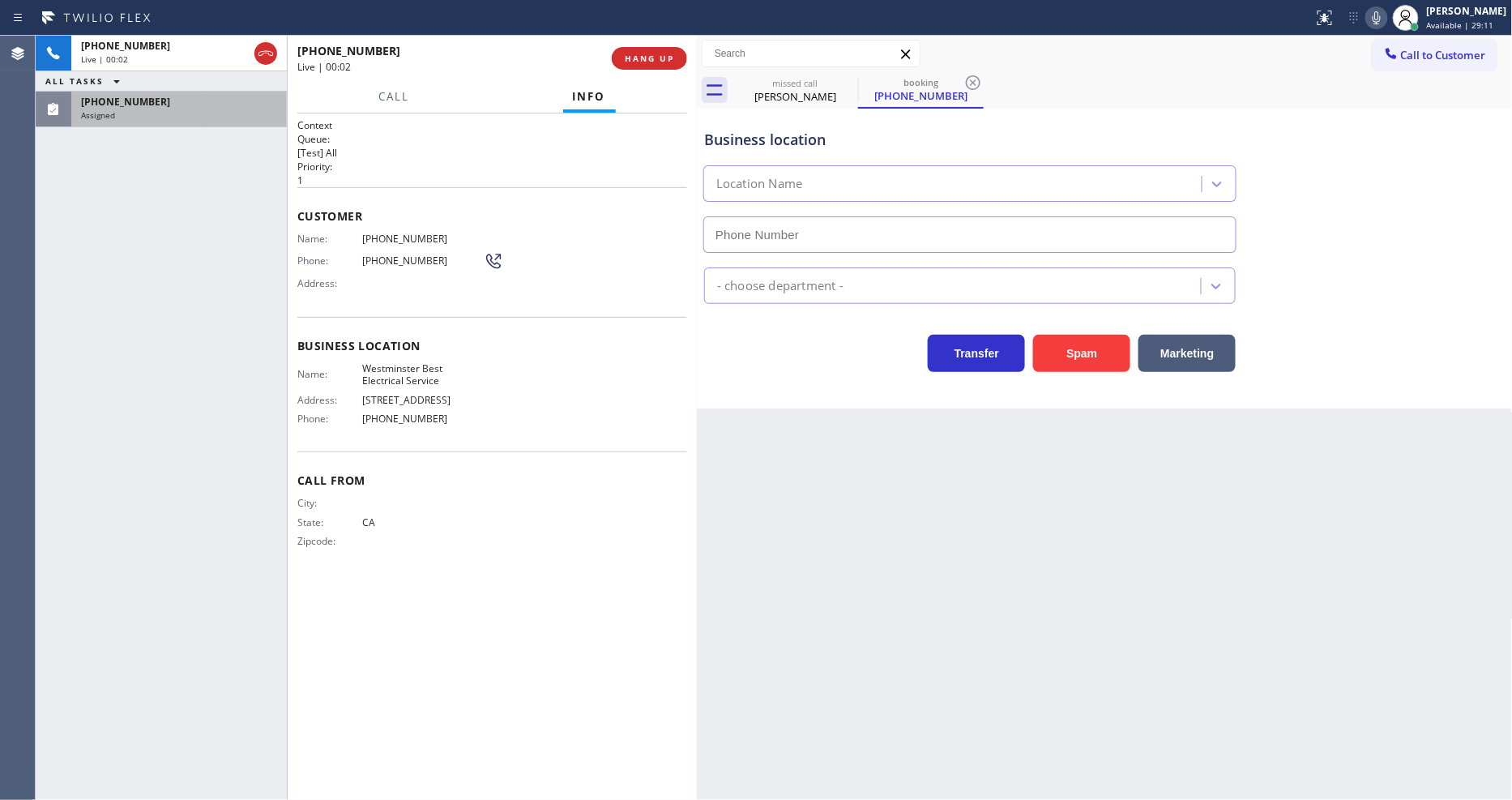
type input "(714) 786-1212"
click at [216, 105] on div "(949) 306-4186" at bounding box center [179, 102] width 196 height 14
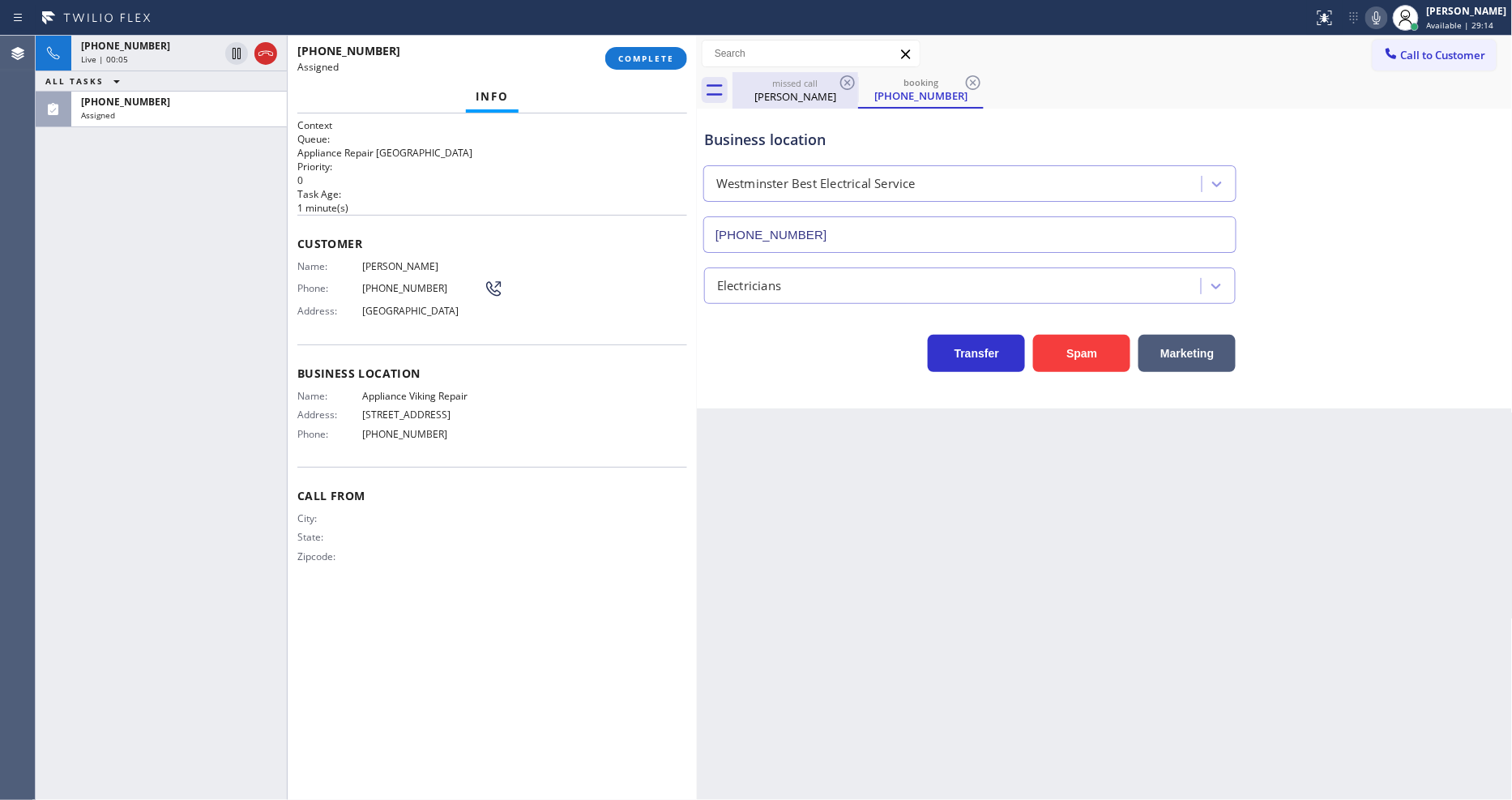
click at [797, 93] on div "Evelyn Gasca" at bounding box center [796, 97] width 122 height 15
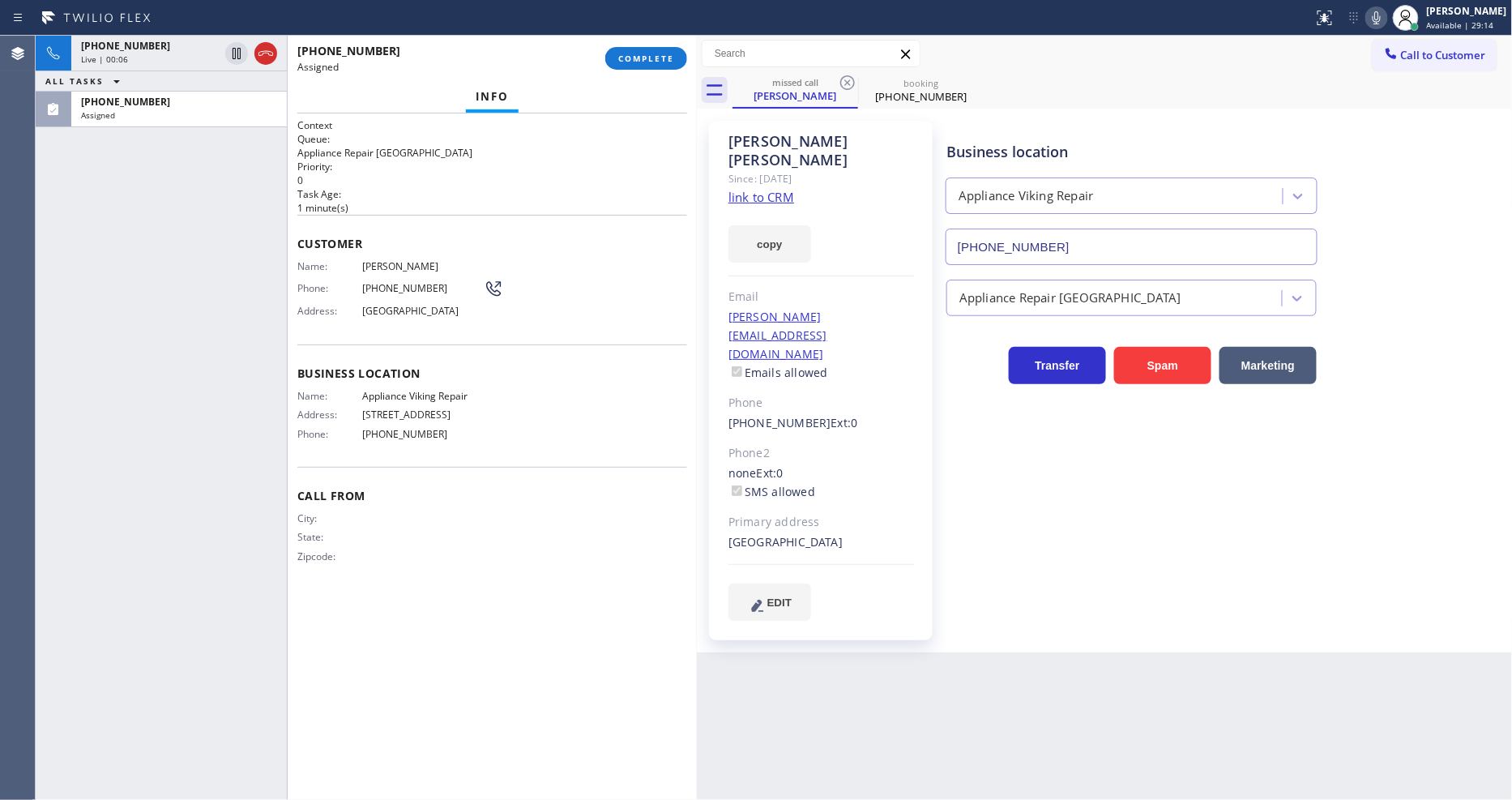
click at [750, 189] on link "link to CRM" at bounding box center [761, 197] width 65 height 17
click at [183, 45] on div "+12139003470" at bounding box center [150, 46] width 138 height 14
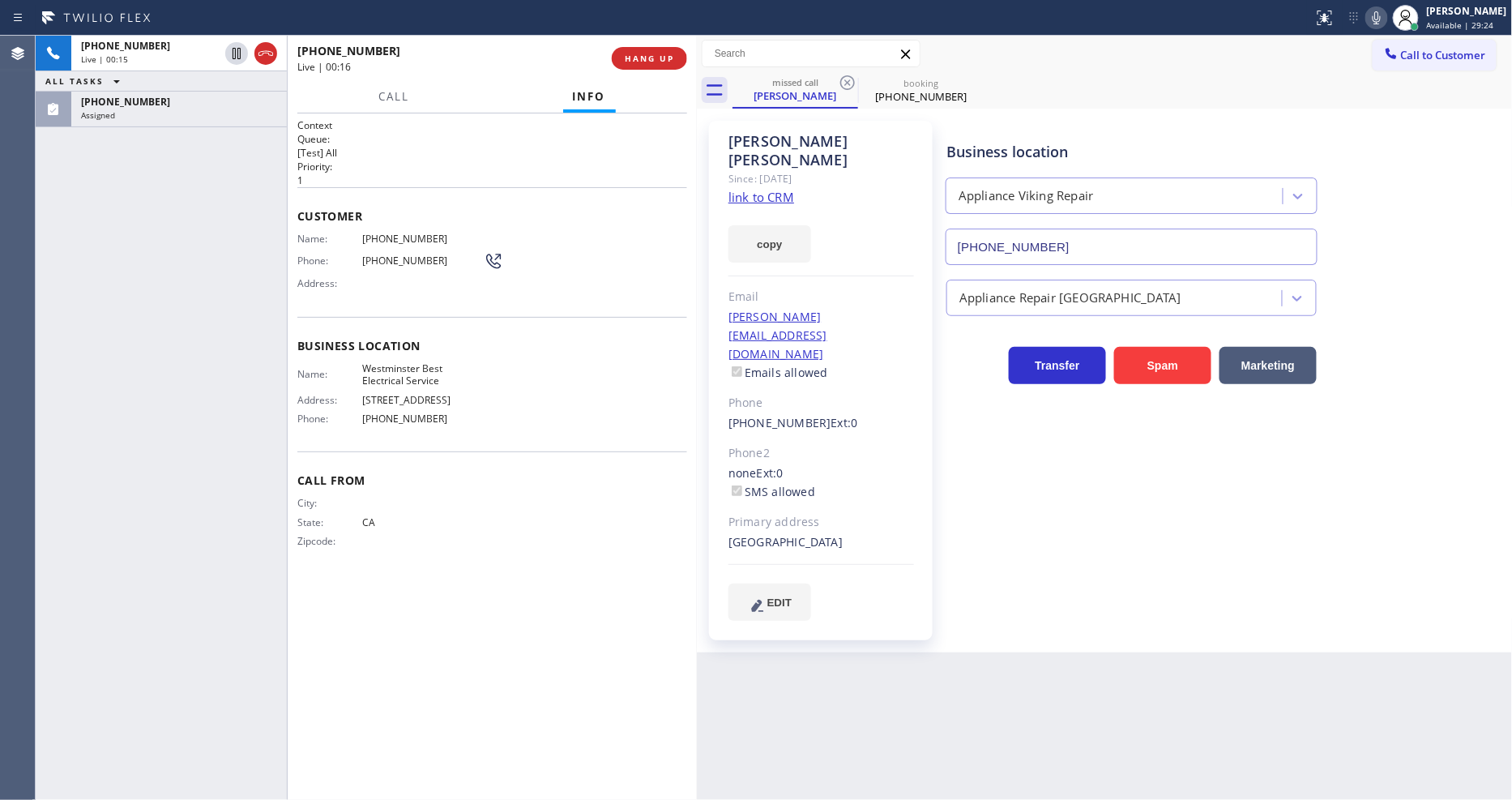
click at [1080, 546] on div "Business location Appliance Viking Repair (617) 219-9255 Appliance Repair High …" at bounding box center [1227, 371] width 566 height 491
click at [930, 103] on div "(213) 900-3470" at bounding box center [921, 97] width 122 height 15
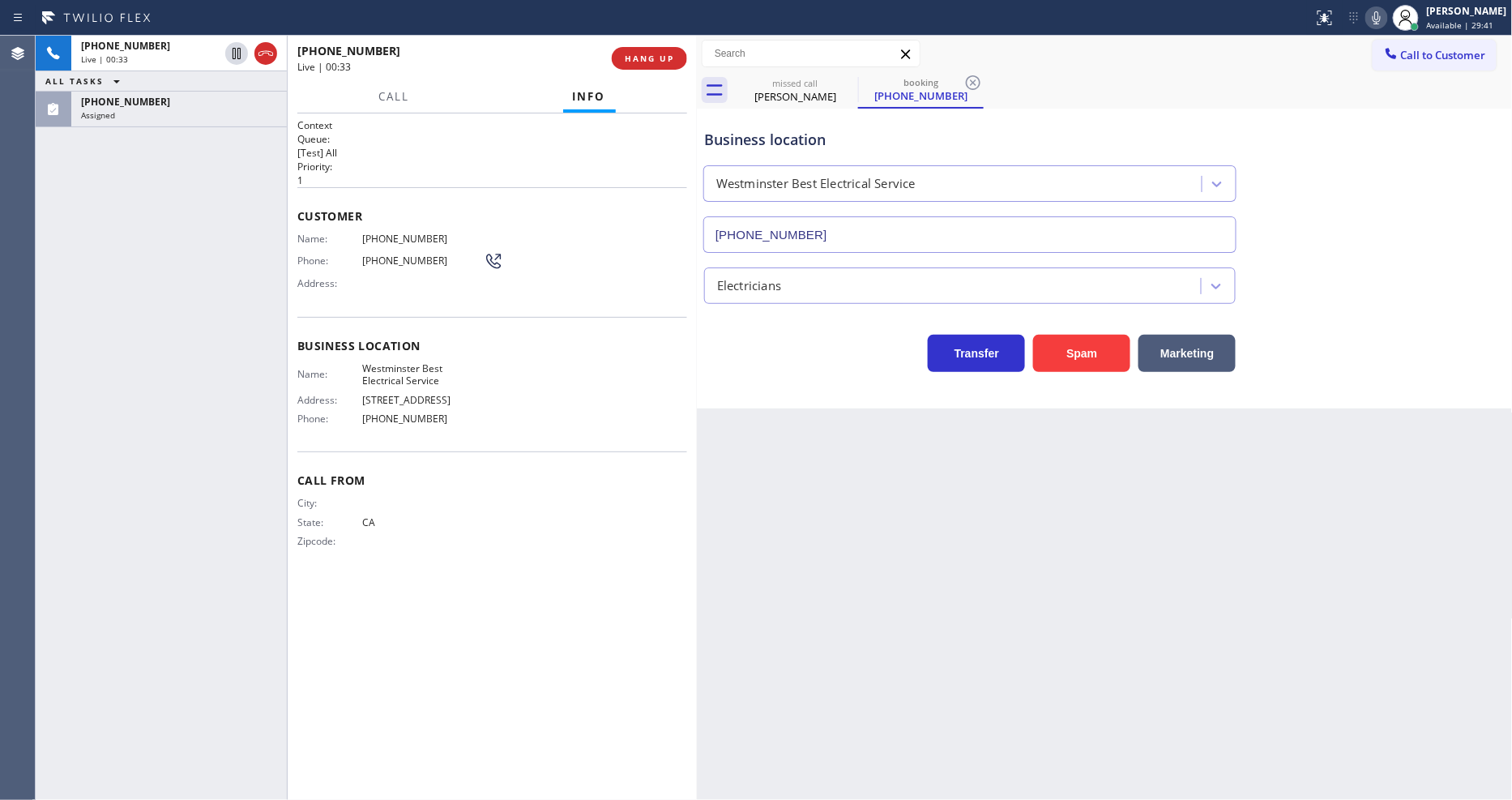
drag, startPoint x: 1094, startPoint y: 552, endPoint x: 1130, endPoint y: 693, distance: 145.5
click at [1094, 552] on div "Back to Dashboard Change Sender ID Customers Technicians Select a contact Outbo…" at bounding box center [1105, 418] width 816 height 764
click at [659, 60] on span "HANG UP" at bounding box center [649, 59] width 50 height 12
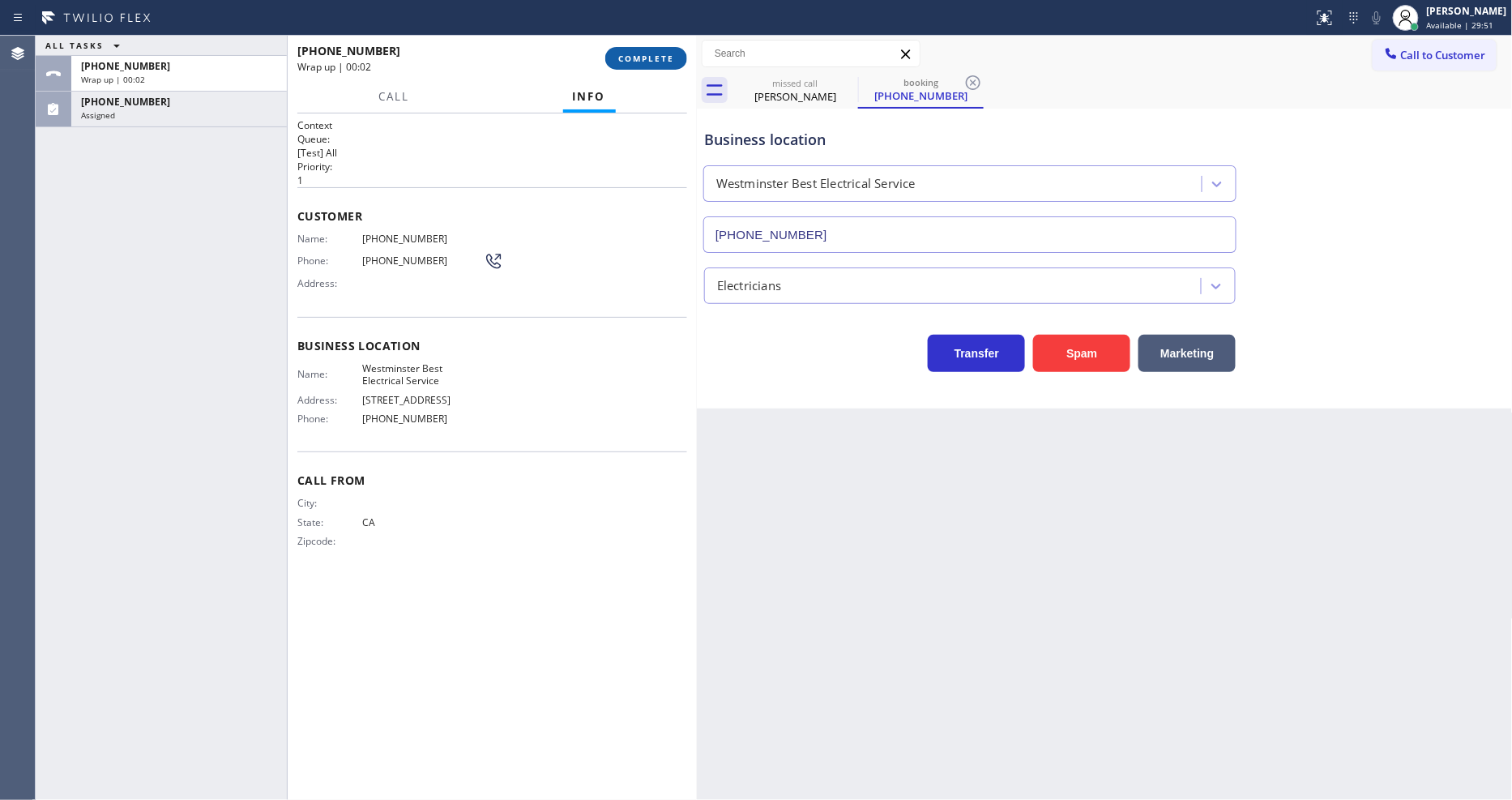
click at [659, 60] on span "COMPLETE" at bounding box center [647, 59] width 56 height 12
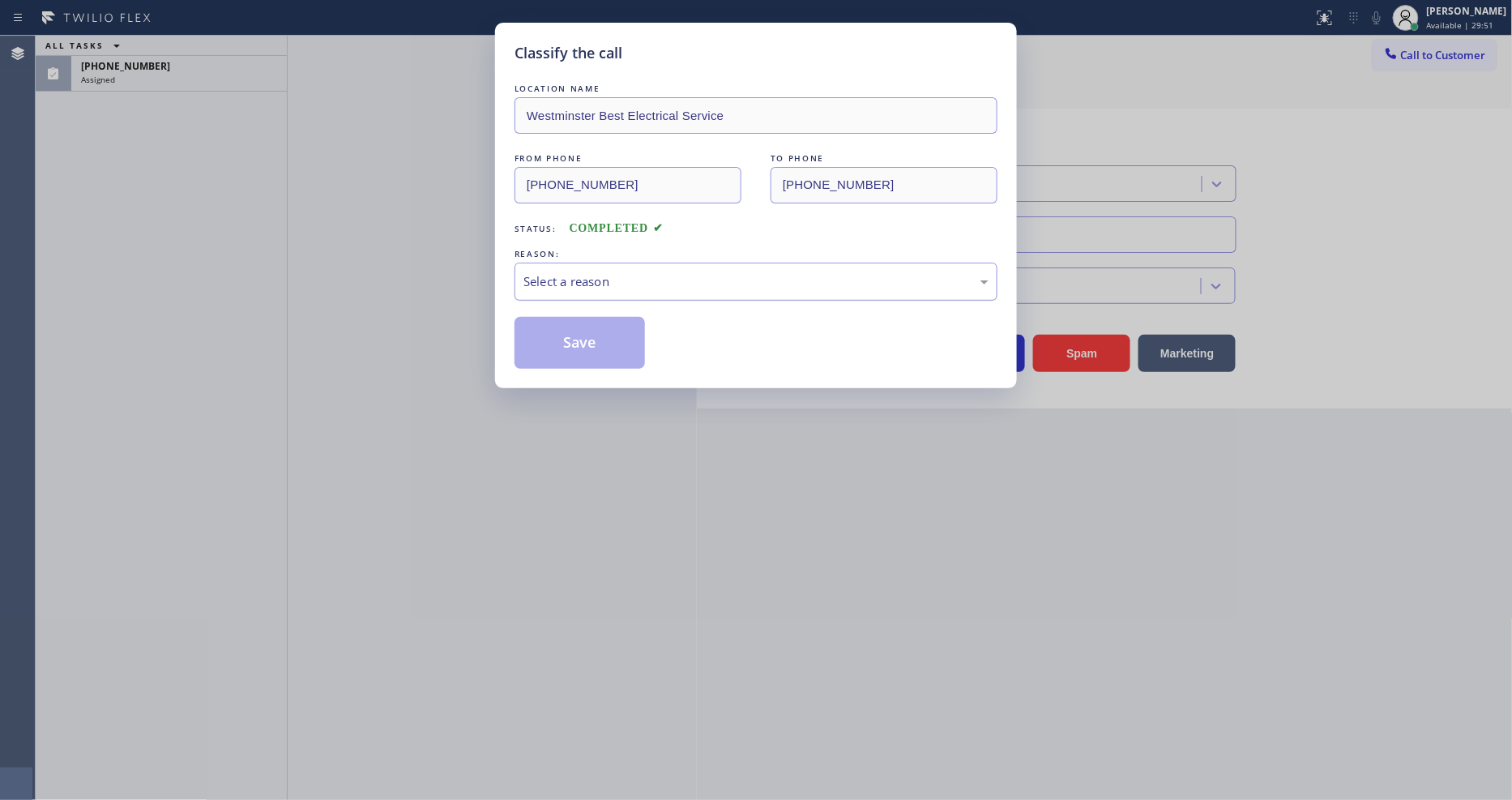
click at [610, 272] on div "Select a reason" at bounding box center [756, 281] width 465 height 19
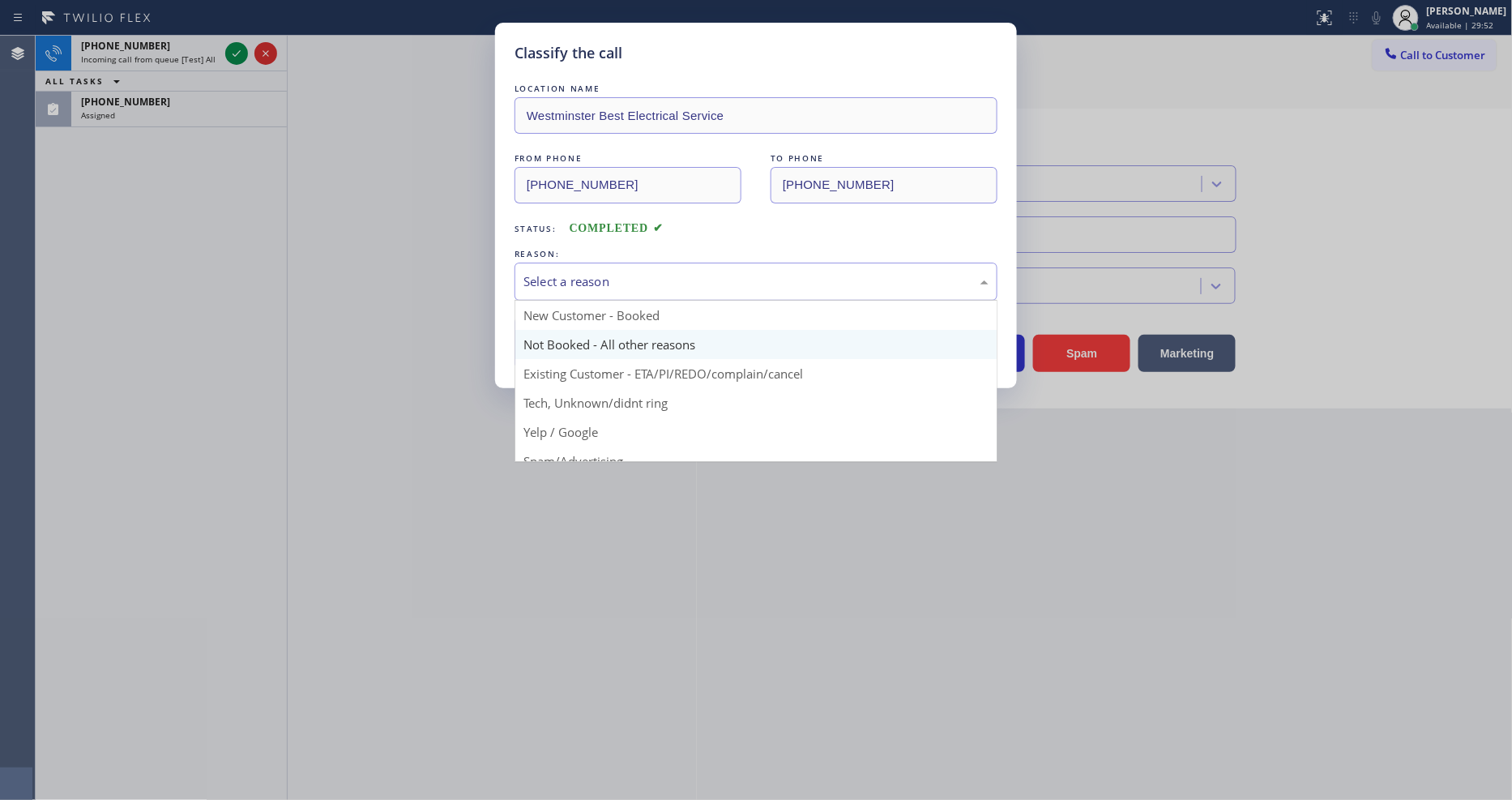
click at [605, 339] on button "Save" at bounding box center [580, 343] width 131 height 52
type input "[PHONE_NUMBER]"
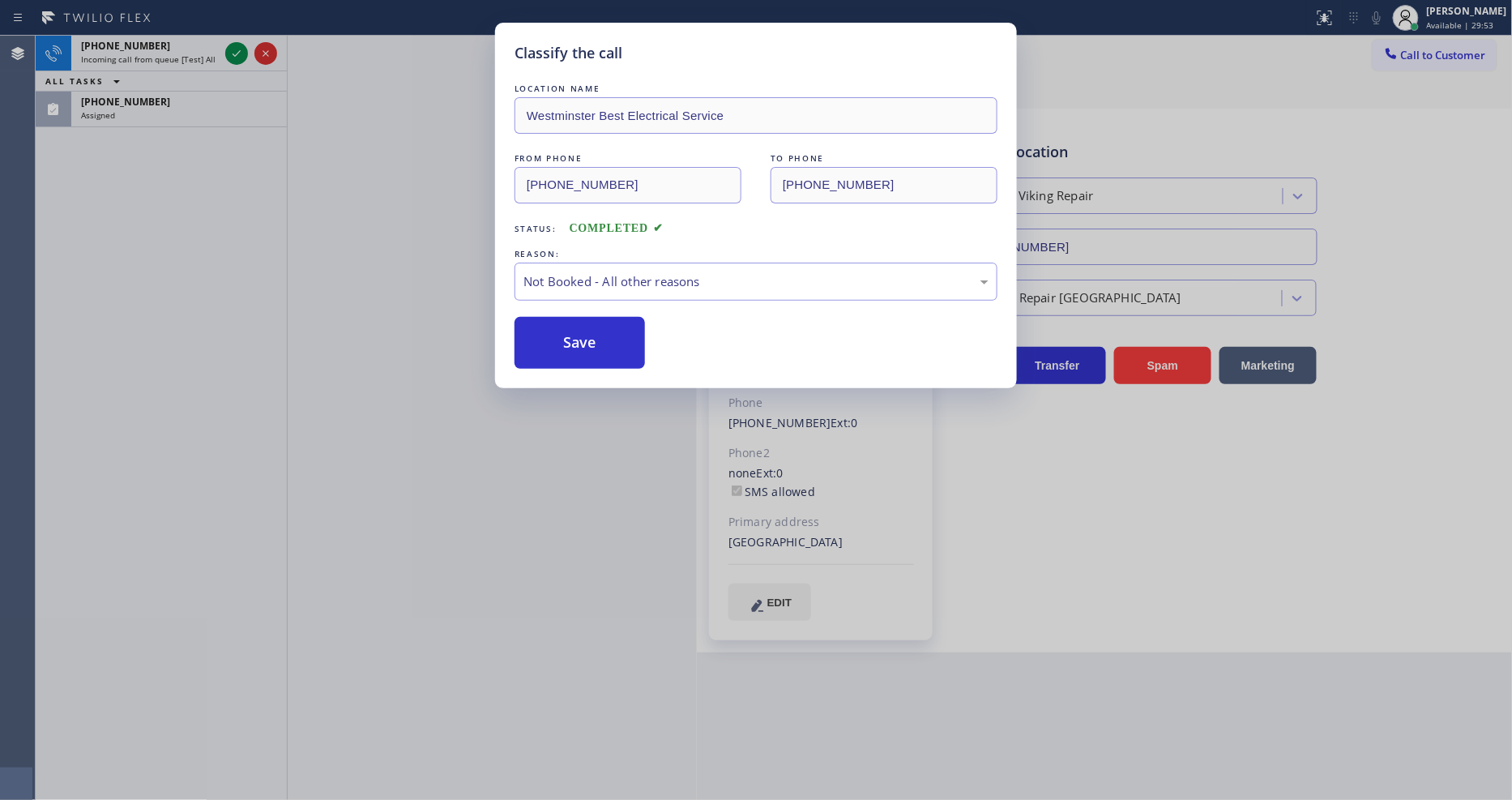
click at [605, 339] on button "Save" at bounding box center [580, 343] width 131 height 52
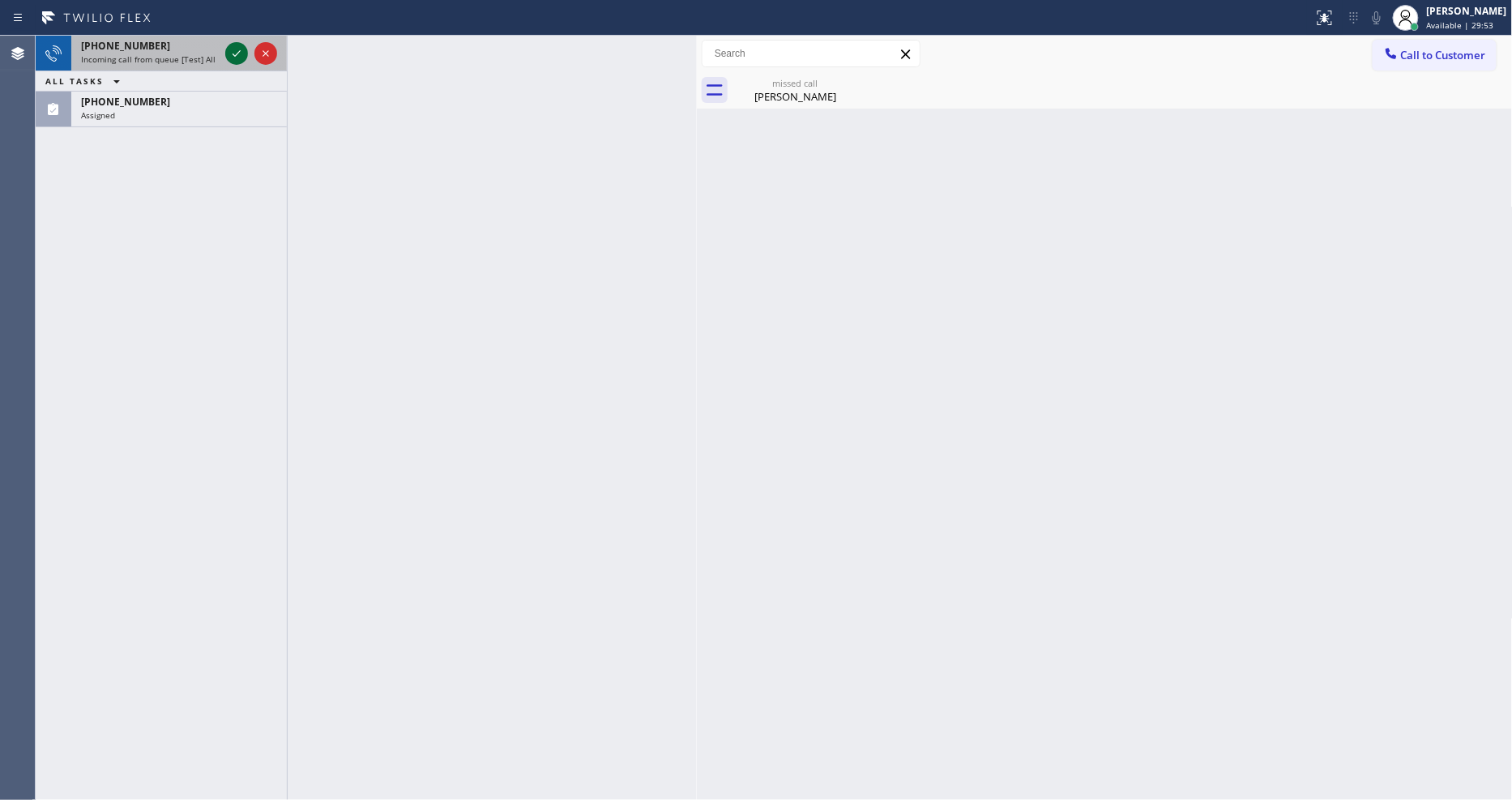
click at [241, 57] on icon at bounding box center [237, 54] width 20 height 20
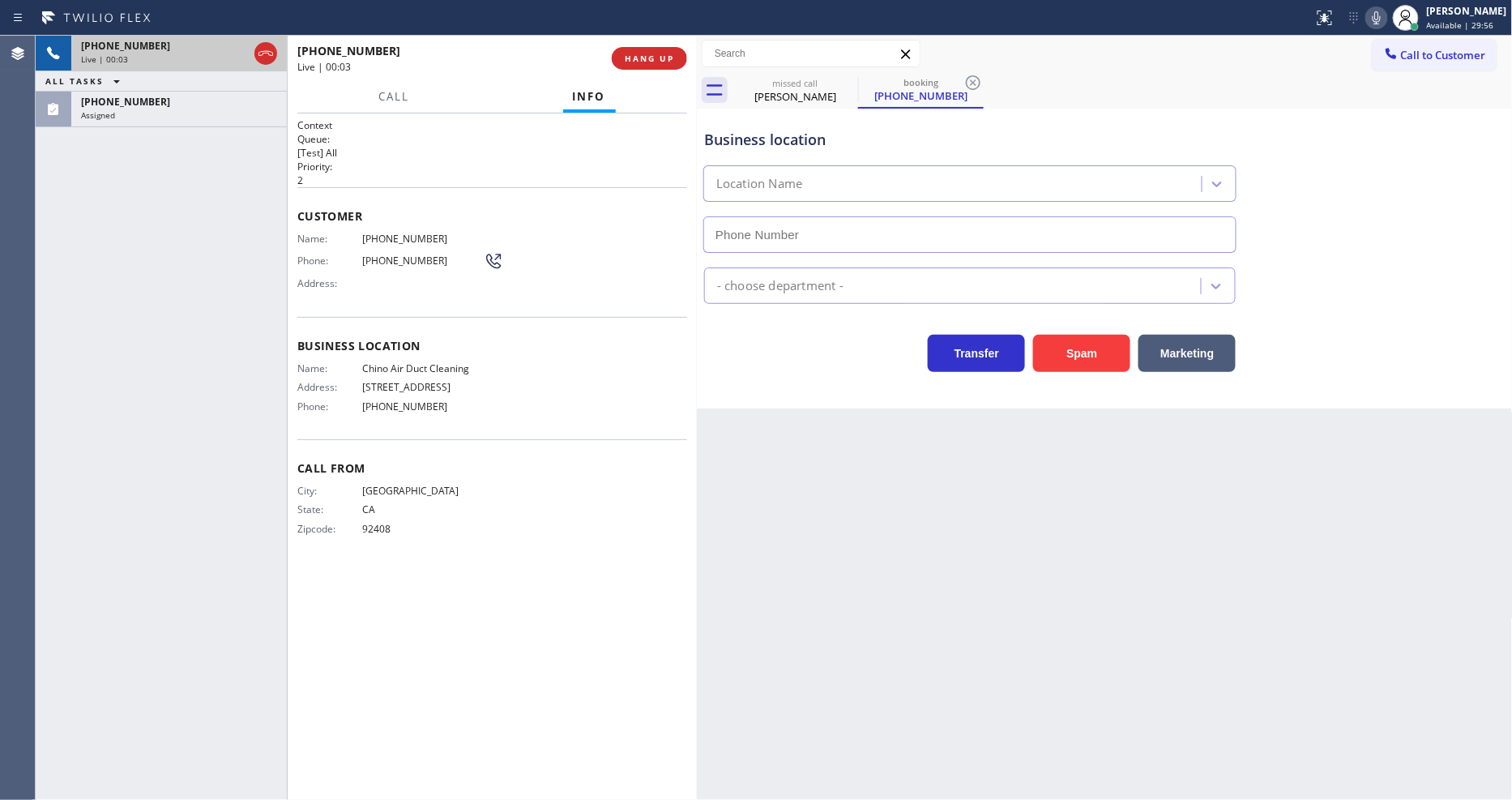
type input "(909) 212-0032"
click at [427, 365] on span "Chino Air Duct Cleaning" at bounding box center [423, 368] width 122 height 12
click at [152, 343] on div "+19097322456 Live | 00:23 ALL TASKS ALL TASKS ACTIVE TASKS TASKS IN WRAP UP (94…" at bounding box center [161, 418] width 251 height 764
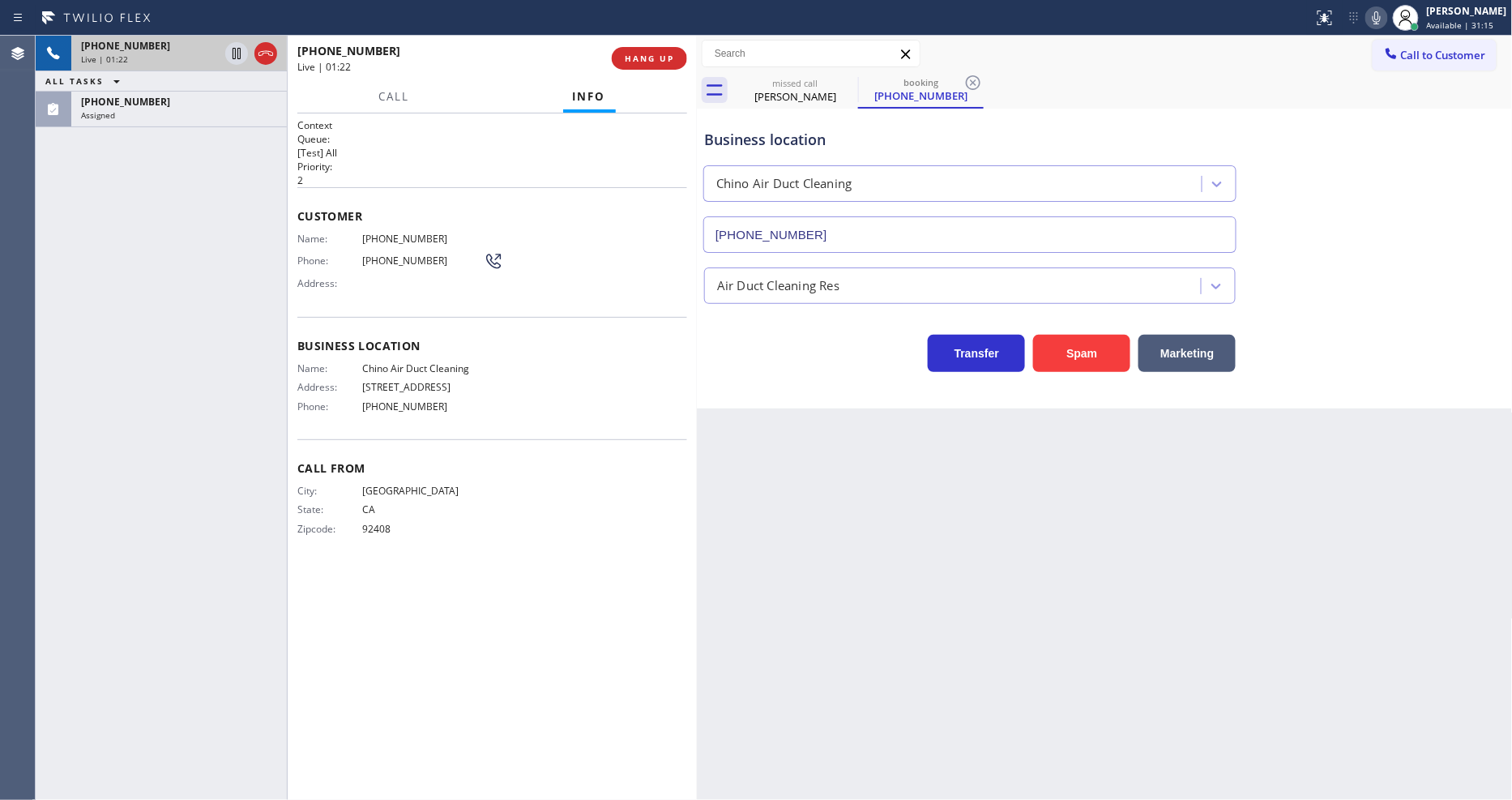
click at [538, 347] on span "Business location" at bounding box center [492, 346] width 390 height 16
click at [635, 57] on span "HANG UP" at bounding box center [649, 59] width 50 height 12
click at [635, 57] on span "COMPLETE" at bounding box center [647, 59] width 56 height 12
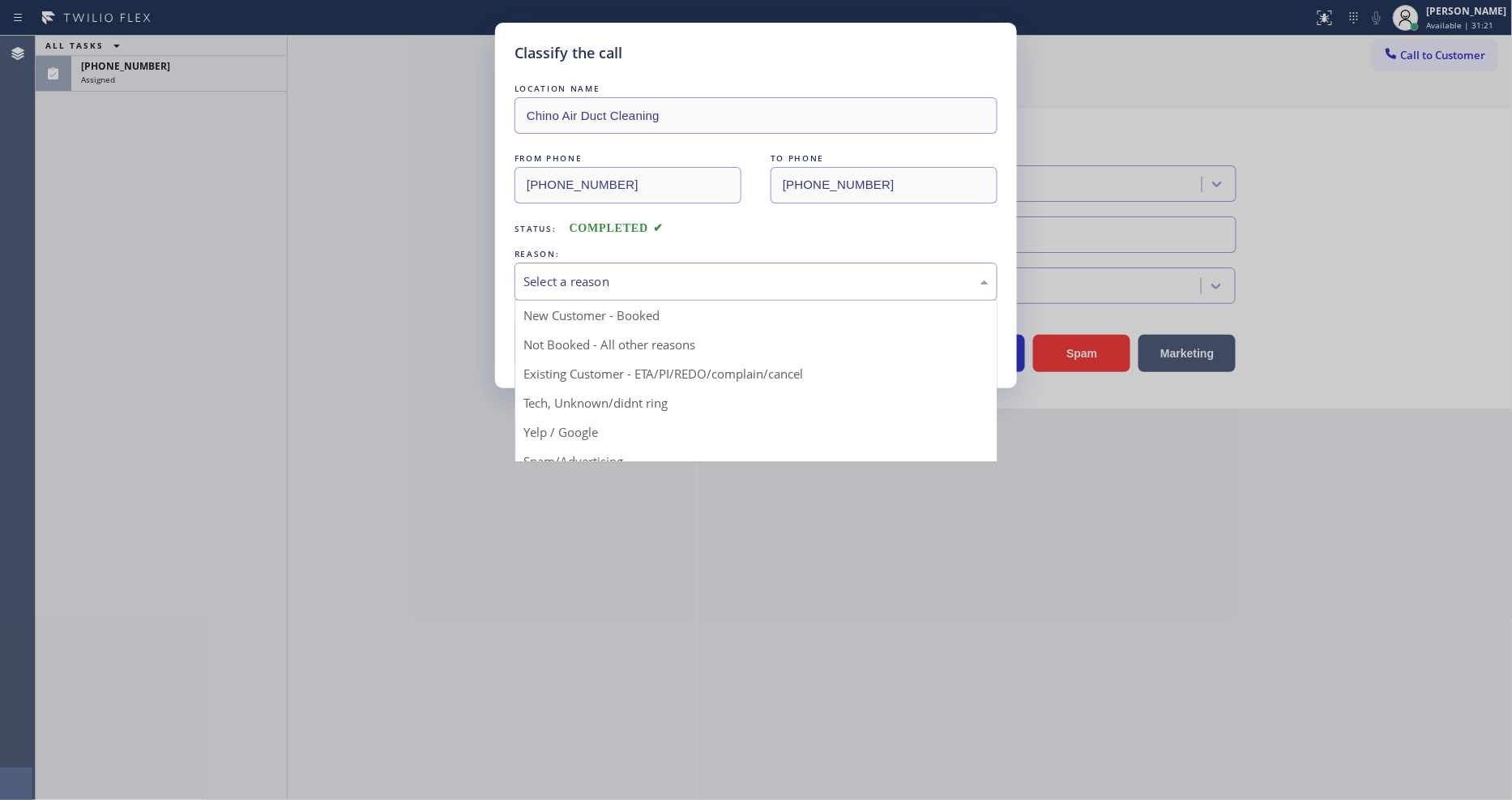
click at [553, 263] on div "Select a reason" at bounding box center [756, 281] width 483 height 38
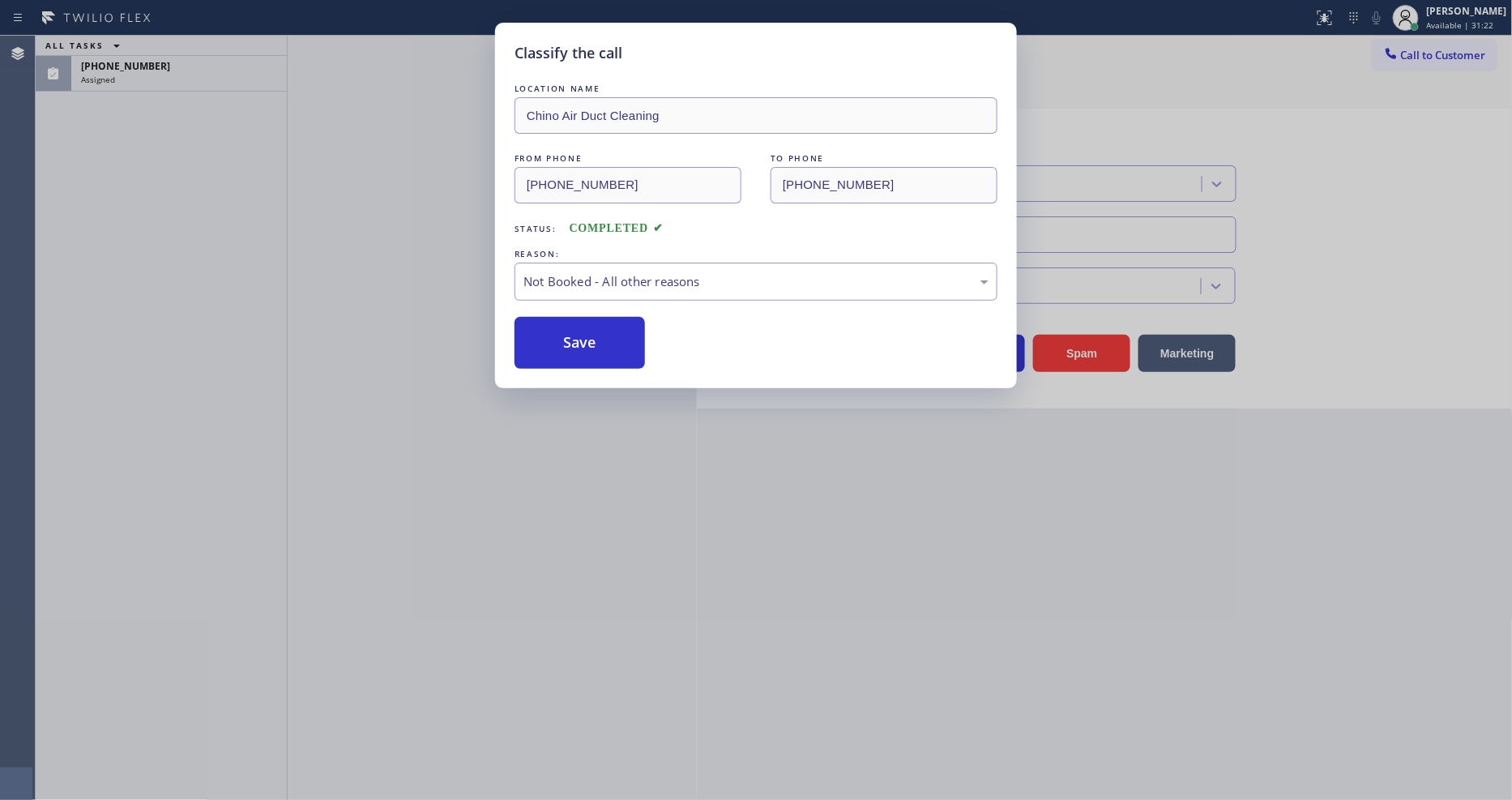
click at [568, 348] on button "Save" at bounding box center [580, 343] width 131 height 52
type input "[PHONE_NUMBER]"
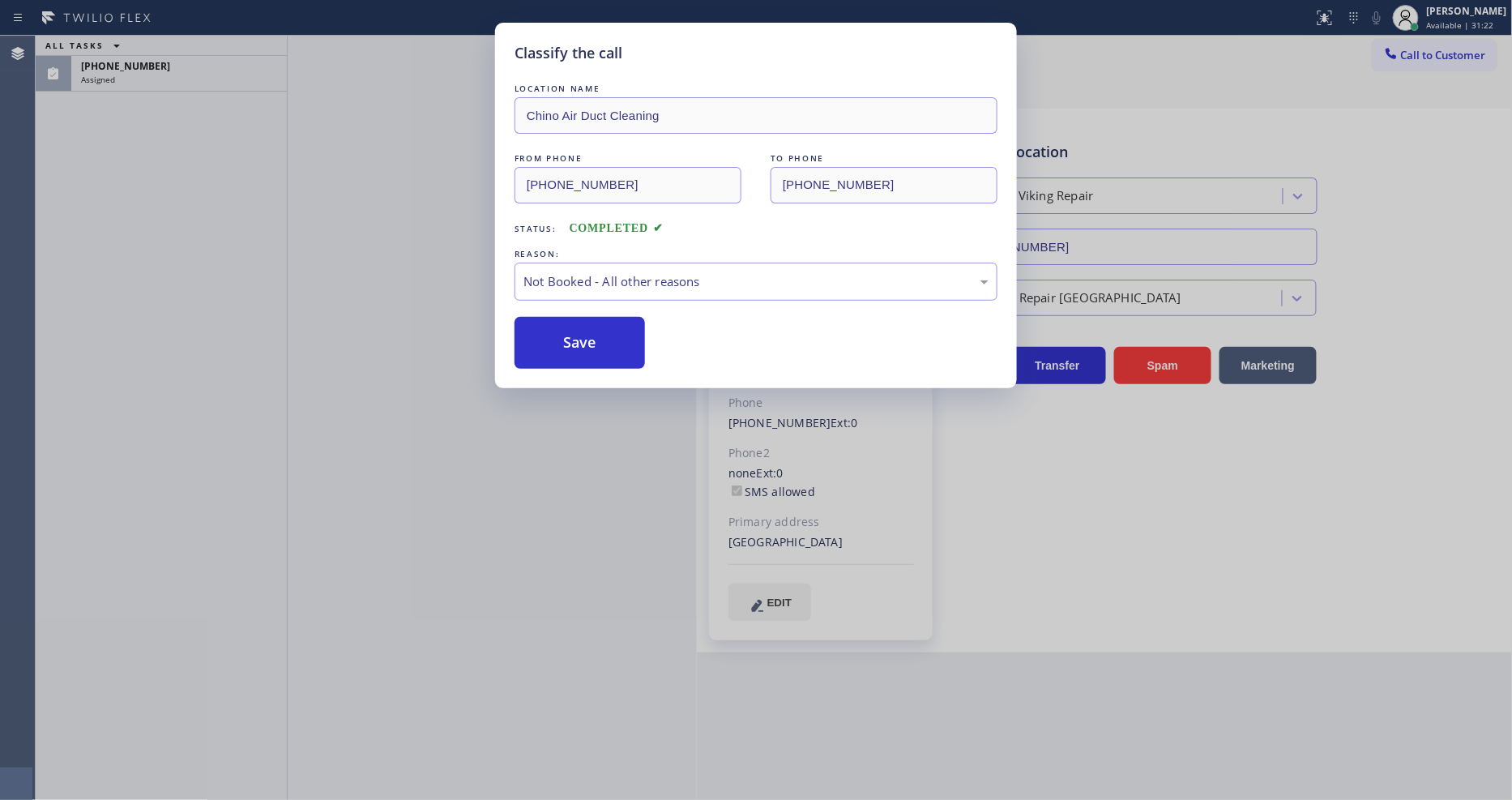
click at [568, 348] on button "Save" at bounding box center [580, 343] width 131 height 52
click at [199, 74] on div "Assigned" at bounding box center [179, 79] width 196 height 12
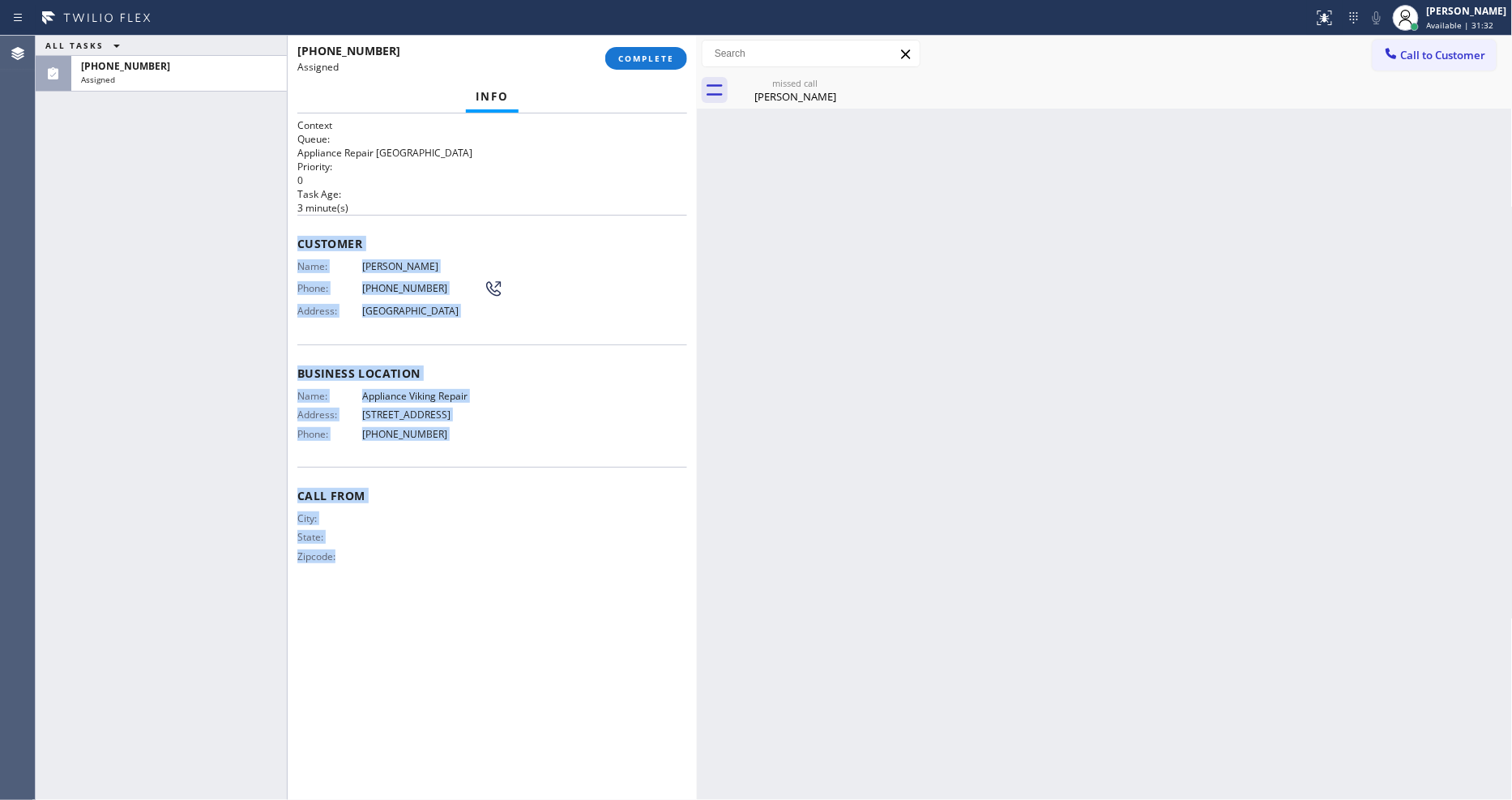
drag, startPoint x: 297, startPoint y: 229, endPoint x: 481, endPoint y: 759, distance: 561.0
click at [481, 759] on div "Context Queue: Appliance Repair High End Priority: 0 Task Age: 3 minute(s) Cust…" at bounding box center [492, 457] width 390 height 677
click at [658, 55] on span "COMPLETE" at bounding box center [647, 59] width 56 height 12
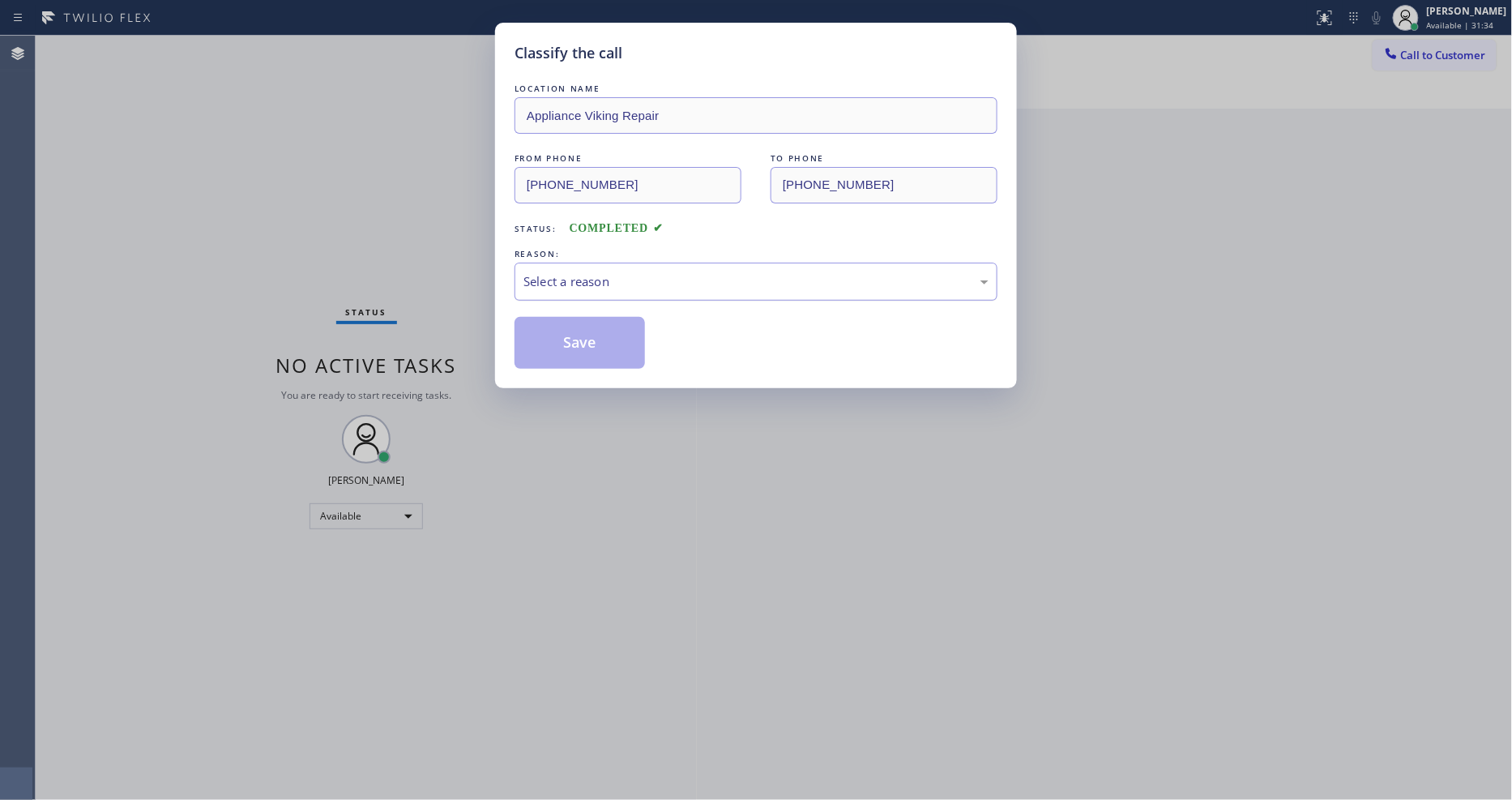
click at [556, 289] on div "Select a reason" at bounding box center [756, 281] width 483 height 38
click at [564, 331] on button "Save" at bounding box center [580, 343] width 131 height 52
click at [565, 335] on button "Save" at bounding box center [580, 343] width 131 height 52
click at [565, 338] on button "Save" at bounding box center [580, 343] width 131 height 52
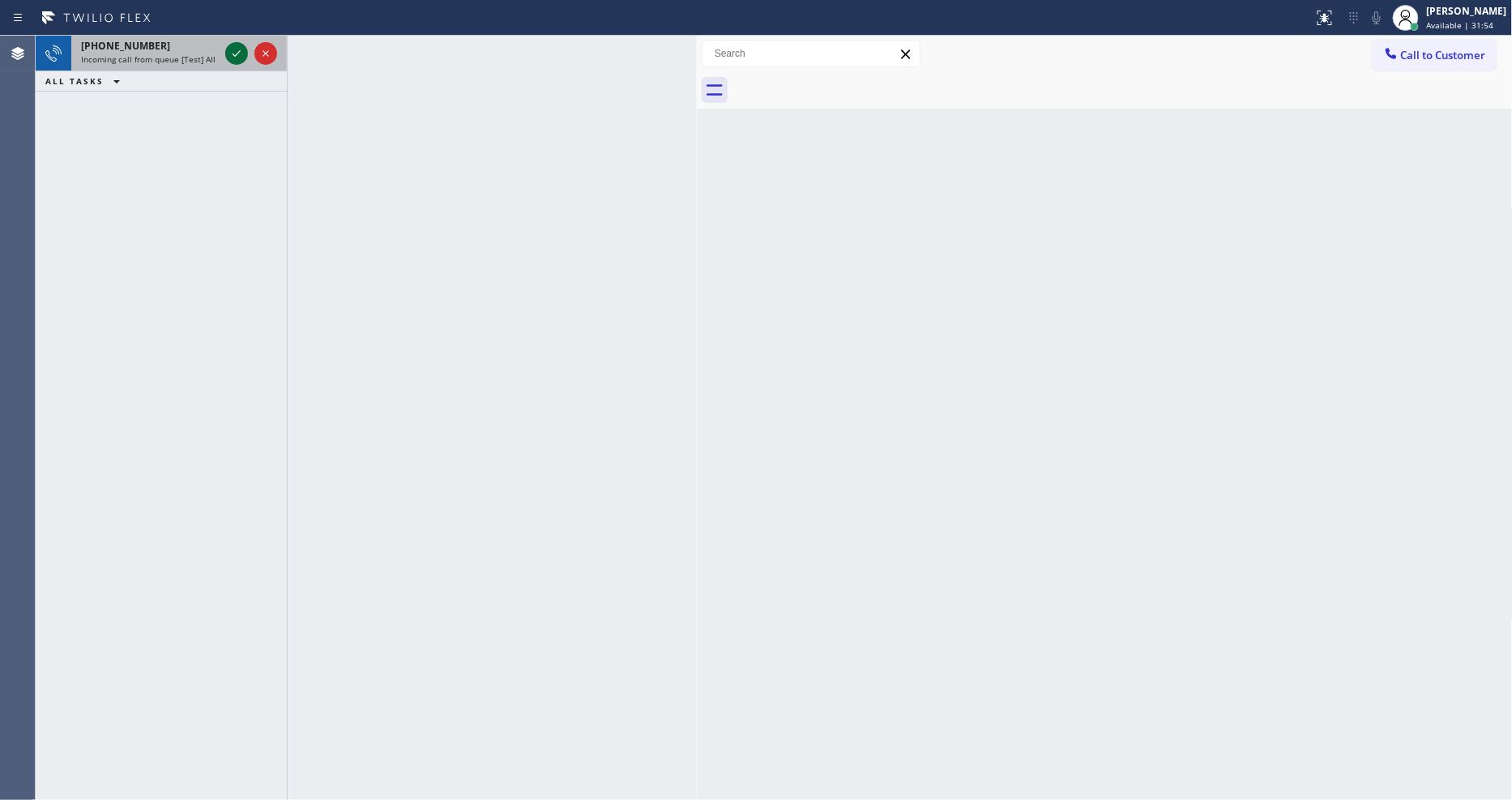
click at [231, 50] on icon at bounding box center [237, 54] width 20 height 20
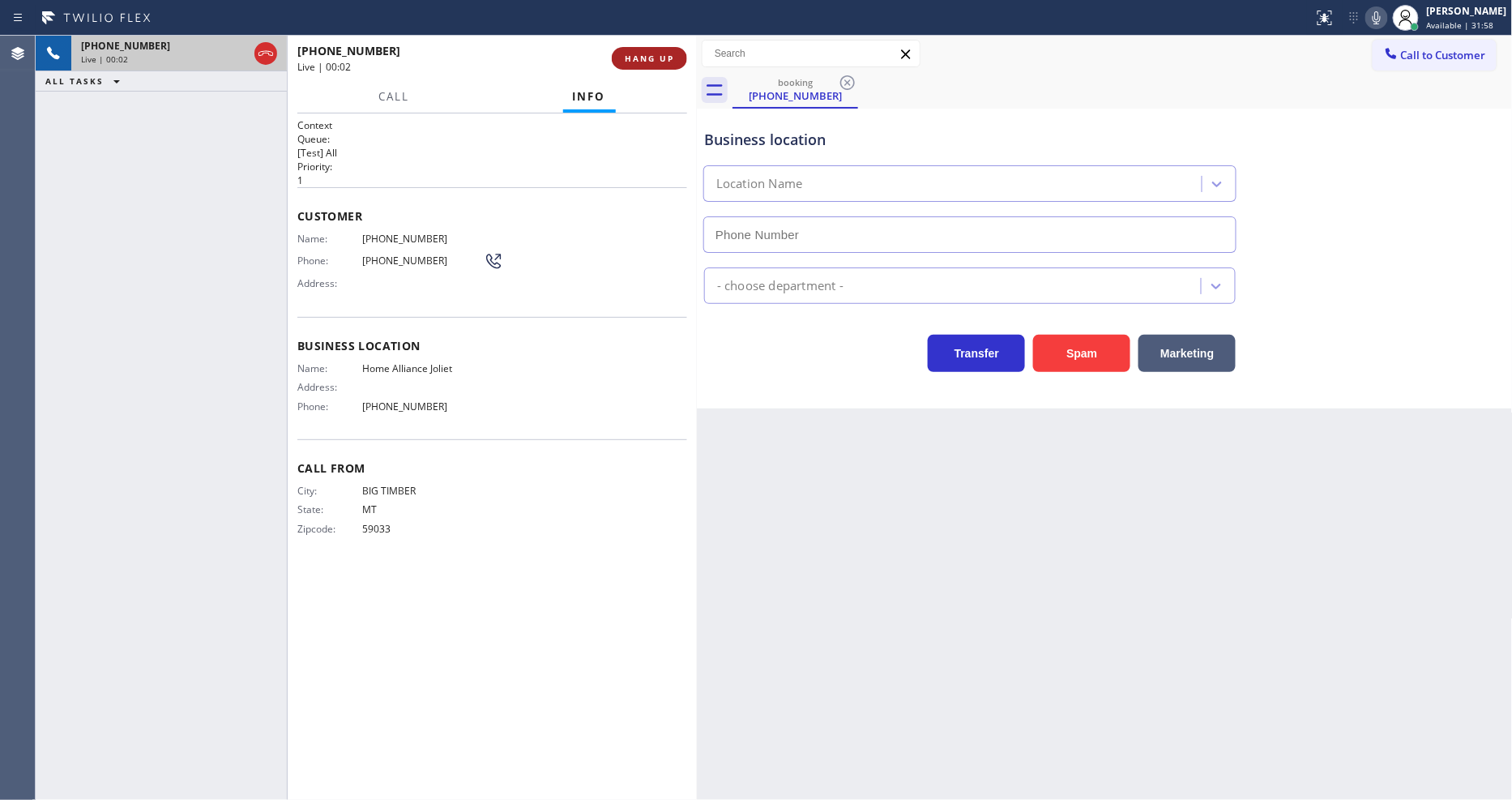
type input "(815) 384-1484"
click at [648, 53] on span "HANG UP" at bounding box center [649, 59] width 50 height 12
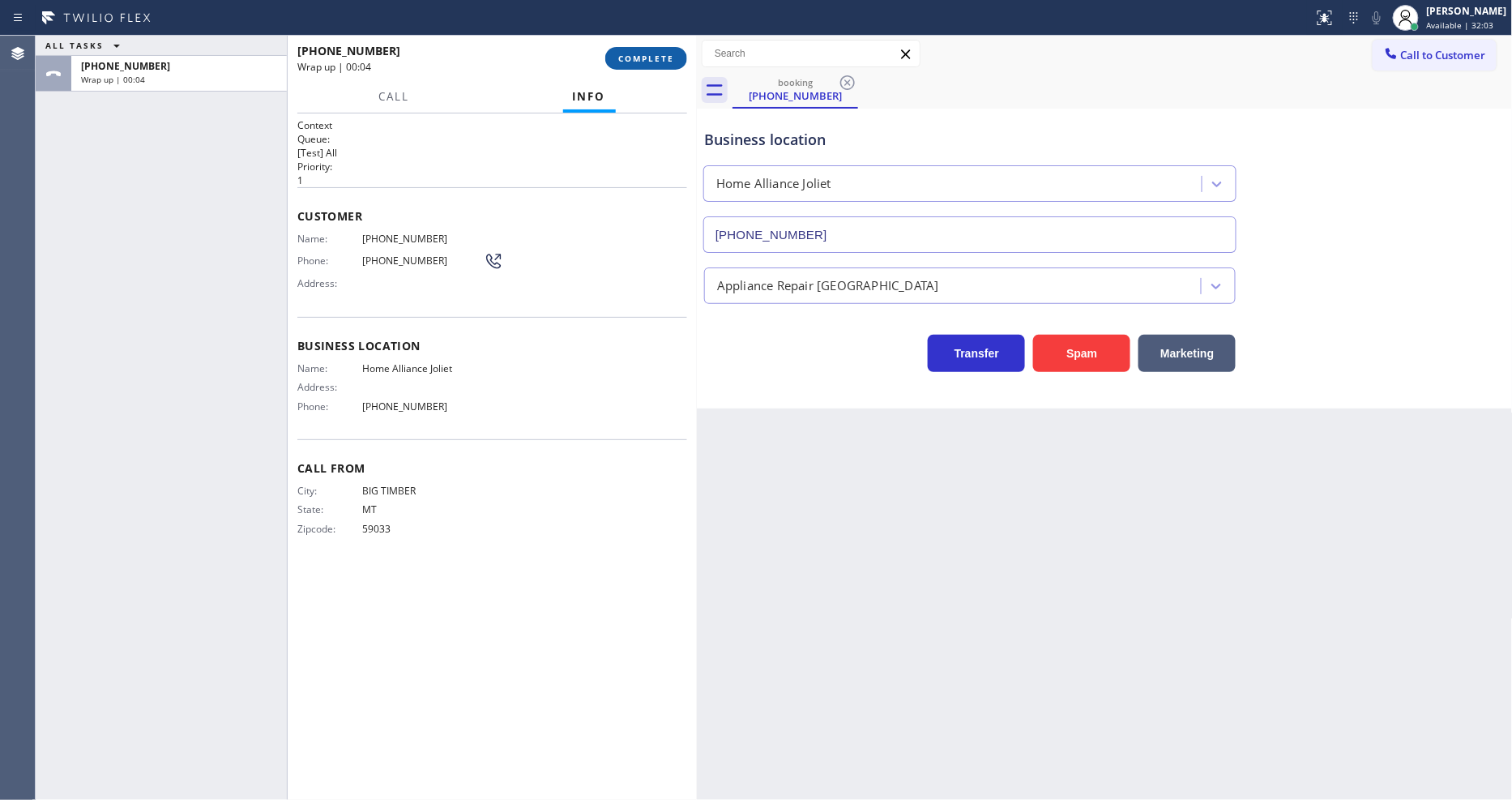
click at [653, 62] on span "COMPLETE" at bounding box center [647, 59] width 56 height 12
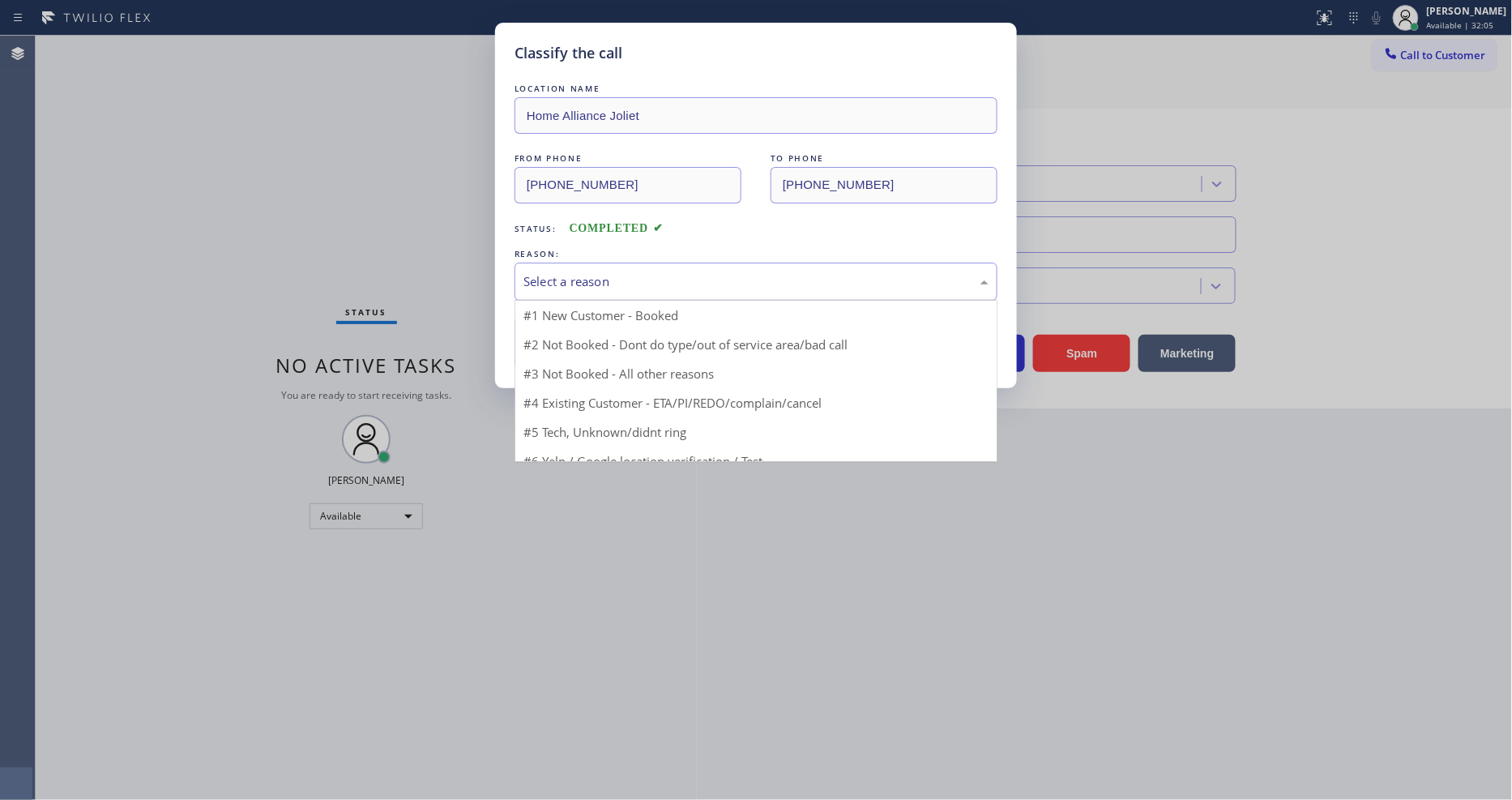
click at [579, 264] on div "Select a reason" at bounding box center [756, 281] width 483 height 38
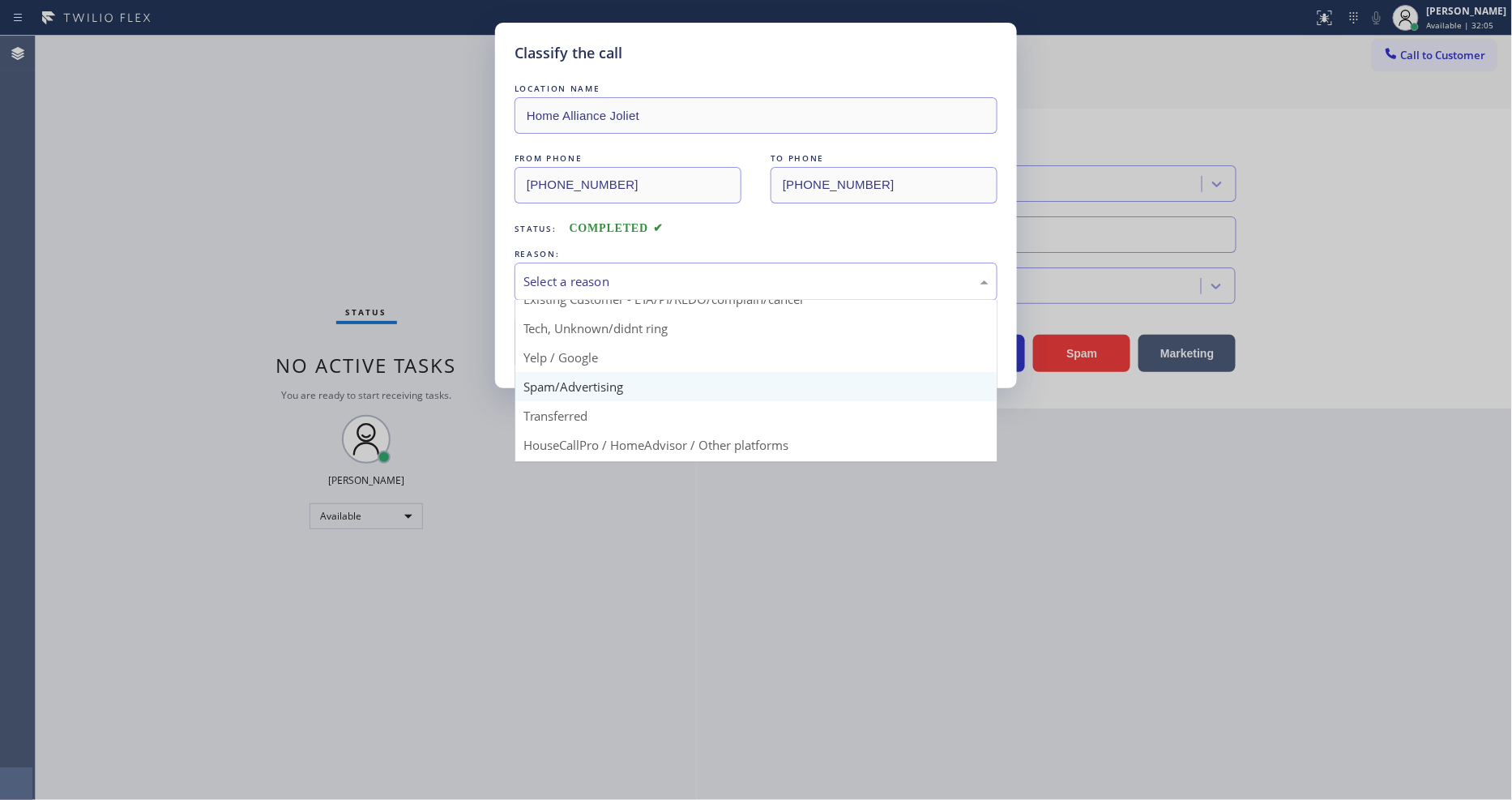
scroll to position [101, 0]
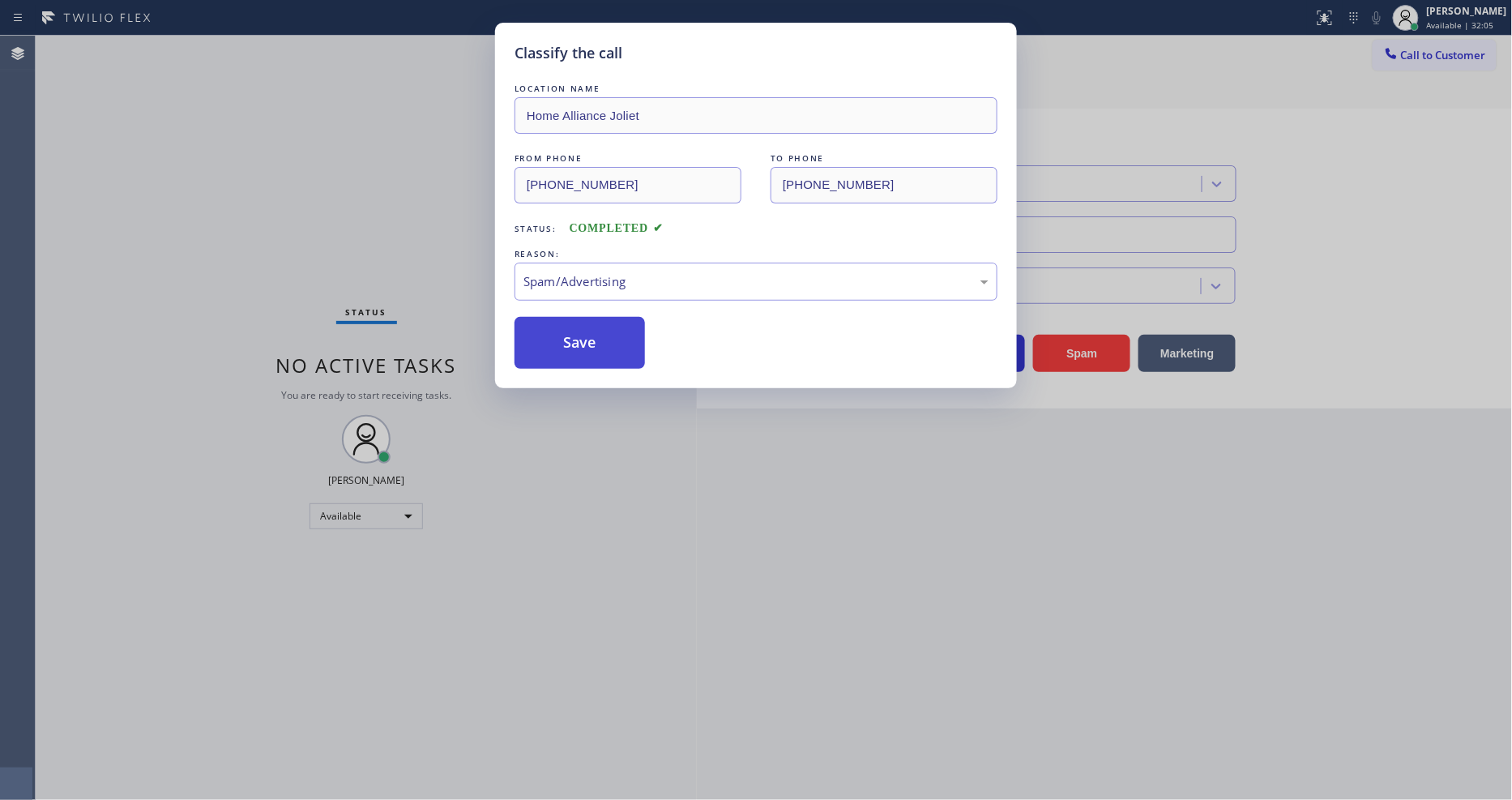
click at [581, 343] on button "Save" at bounding box center [580, 343] width 131 height 52
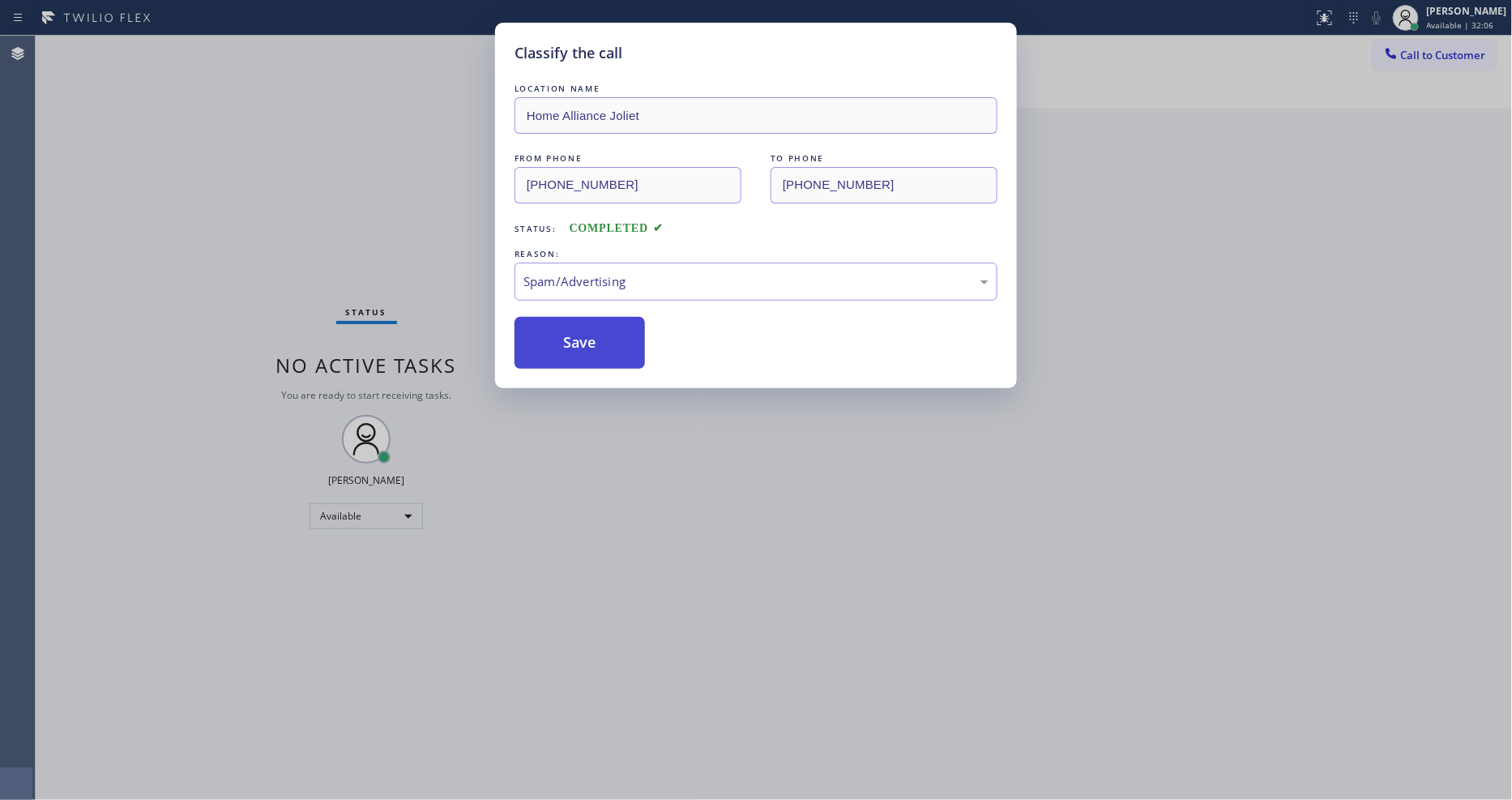
click at [581, 343] on button "Save" at bounding box center [580, 343] width 131 height 52
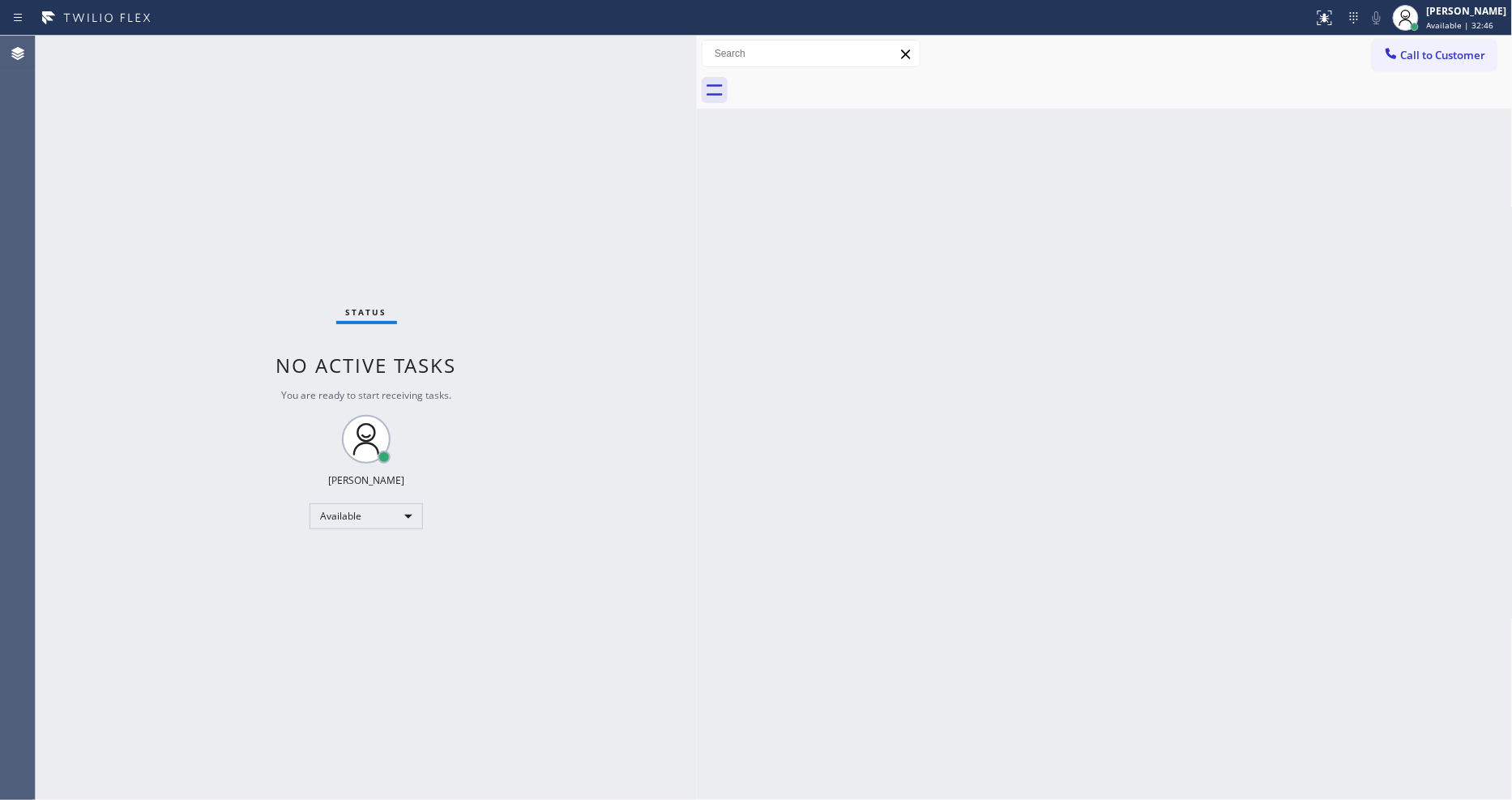
click at [222, 43] on div "Status No active tasks You are ready to start receiving tasks. [PERSON_NAME] Av…" at bounding box center [366, 418] width 662 height 764
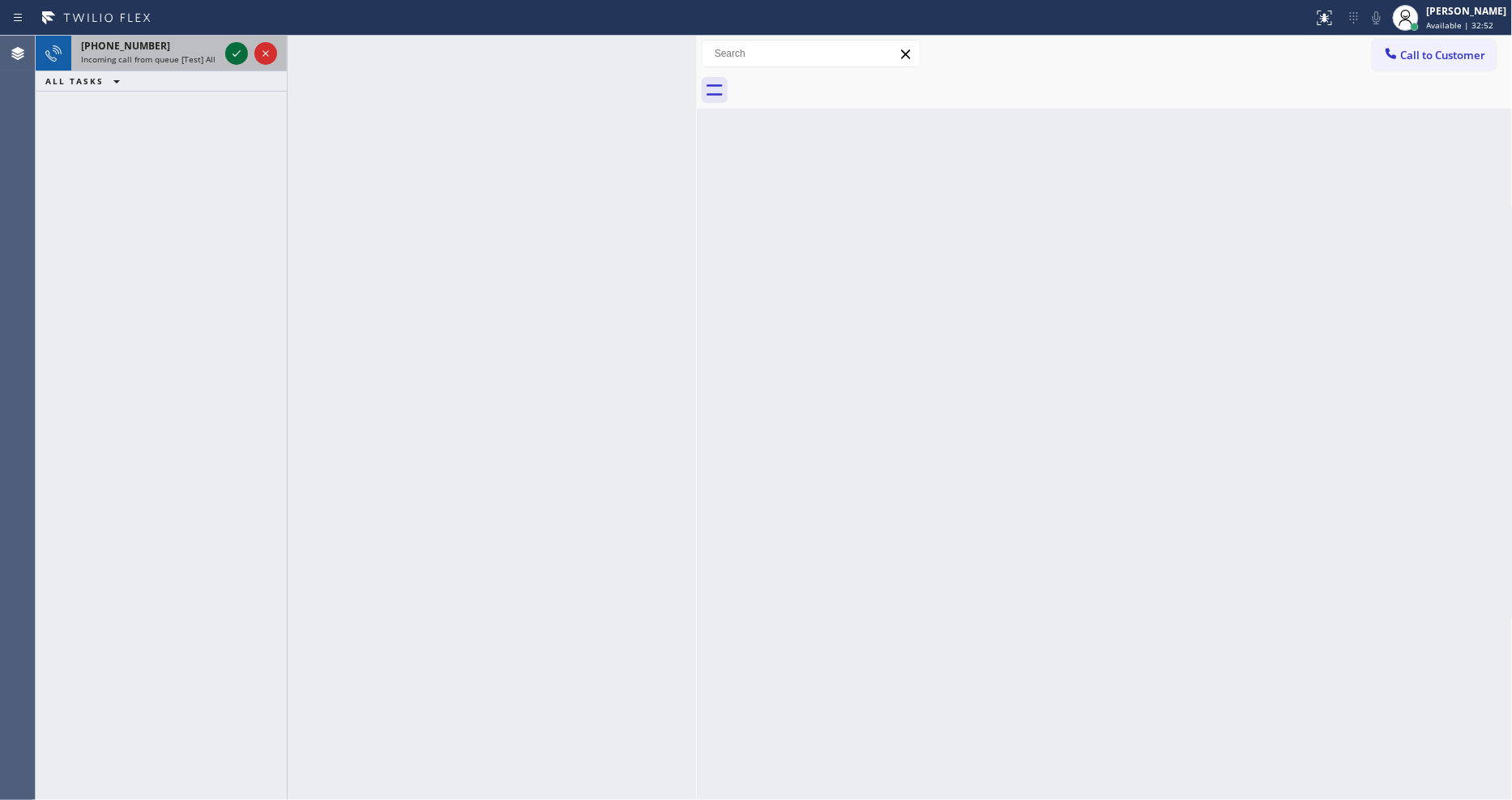
click at [232, 50] on icon at bounding box center [237, 54] width 20 height 20
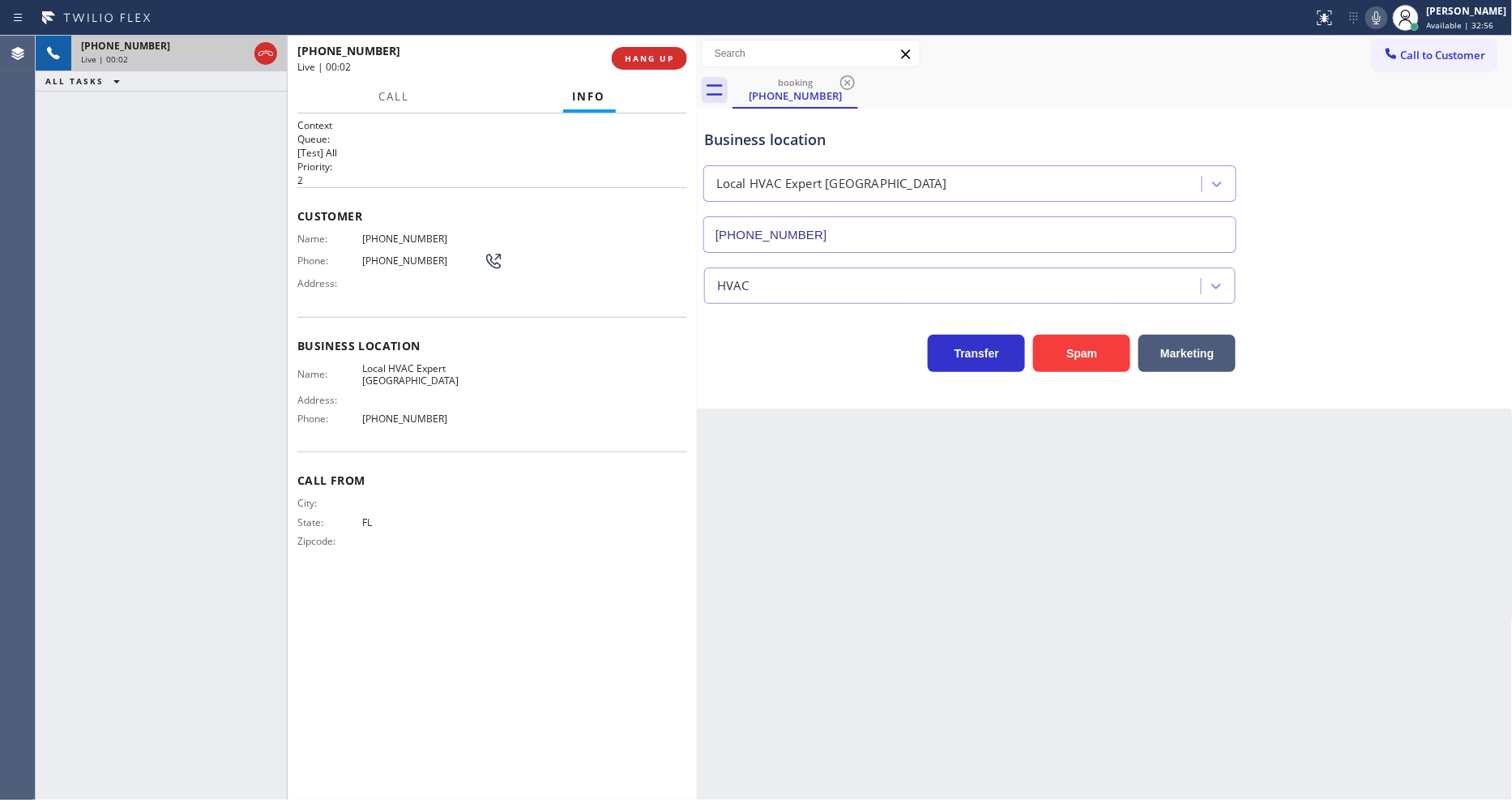
type input "(561) 423-1955"
click at [644, 49] on button "HANG UP" at bounding box center [649, 58] width 75 height 22
click at [645, 55] on span "HANG UP" at bounding box center [649, 59] width 50 height 12
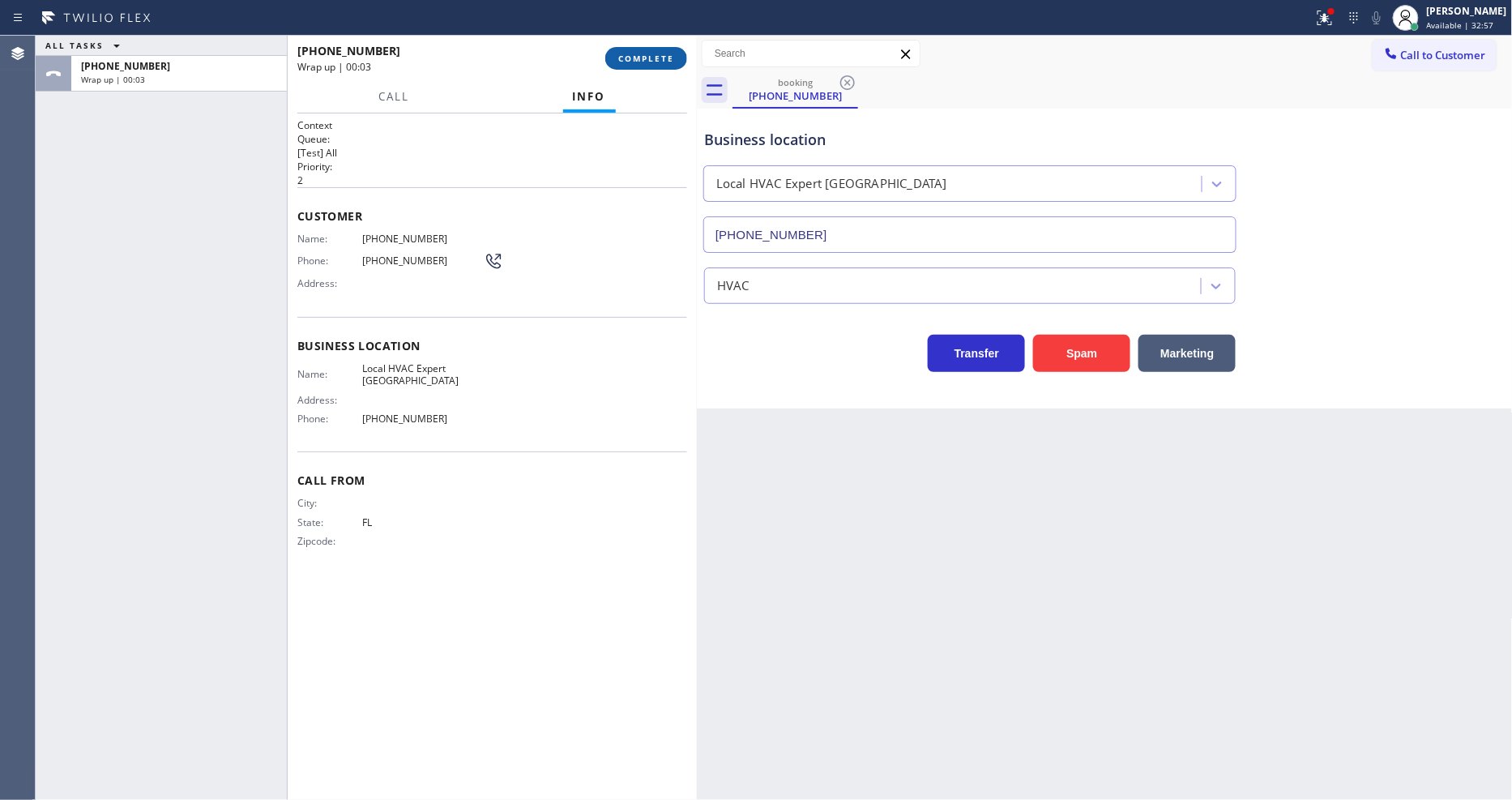
click at [650, 57] on span "COMPLETE" at bounding box center [647, 59] width 56 height 12
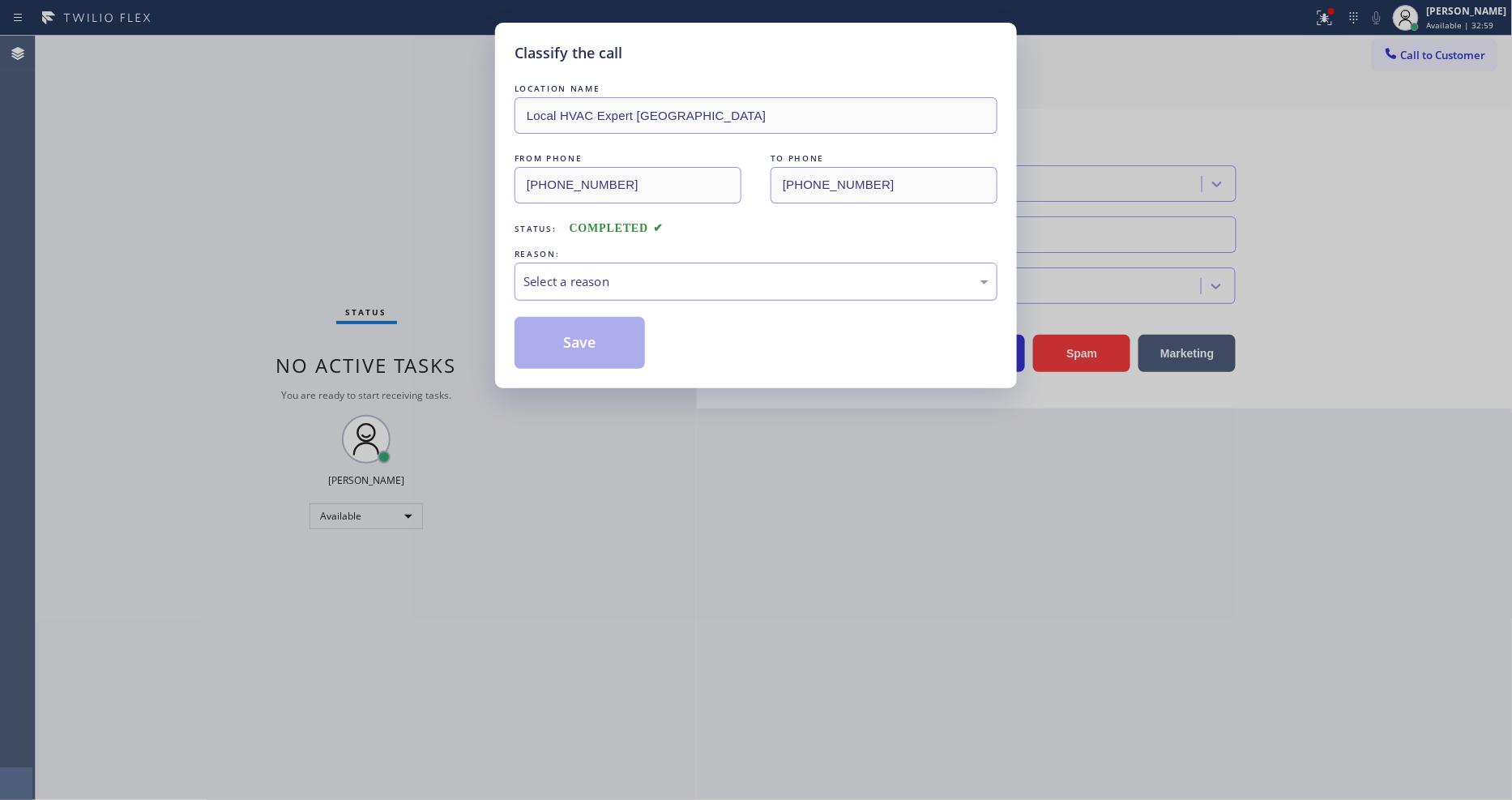
click at [614, 262] on div "Select a reason" at bounding box center [756, 281] width 483 height 38
click at [604, 327] on button "Save" at bounding box center [580, 343] width 131 height 52
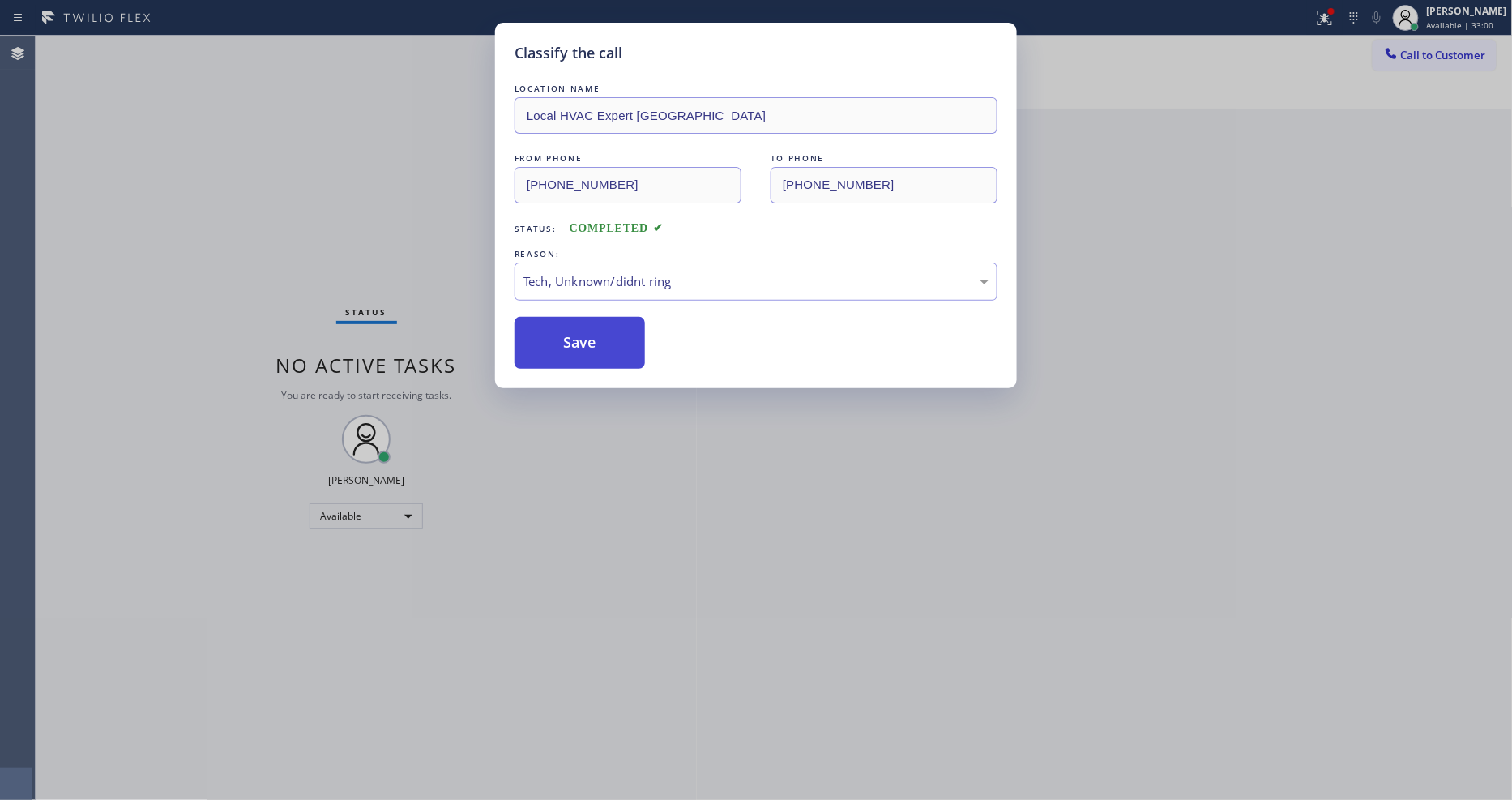
click at [604, 327] on button "Save" at bounding box center [580, 343] width 131 height 52
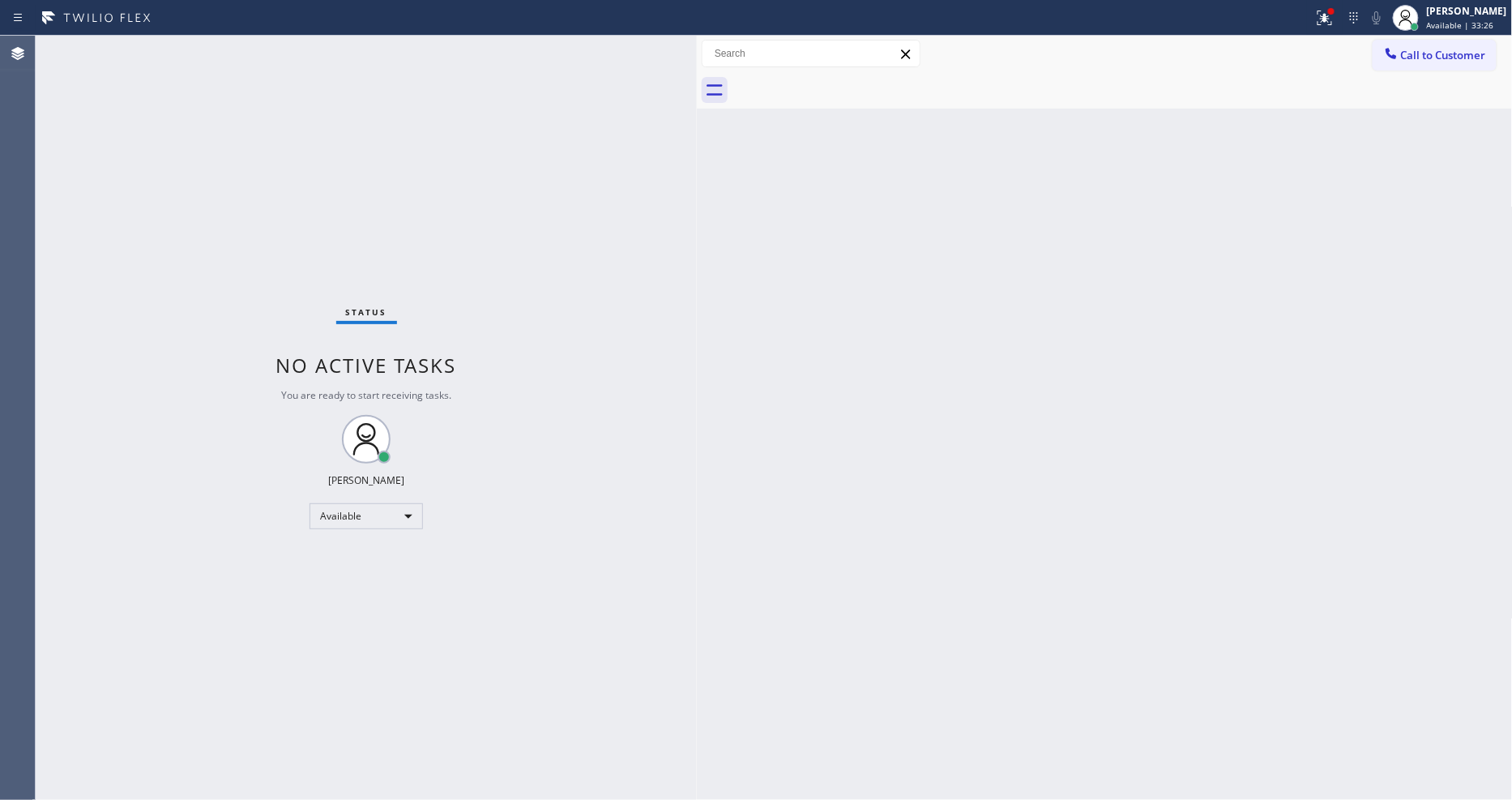
click at [208, 41] on div "Status No active tasks You are ready to start receiving tasks. [PERSON_NAME] Av…" at bounding box center [366, 418] width 662 height 764
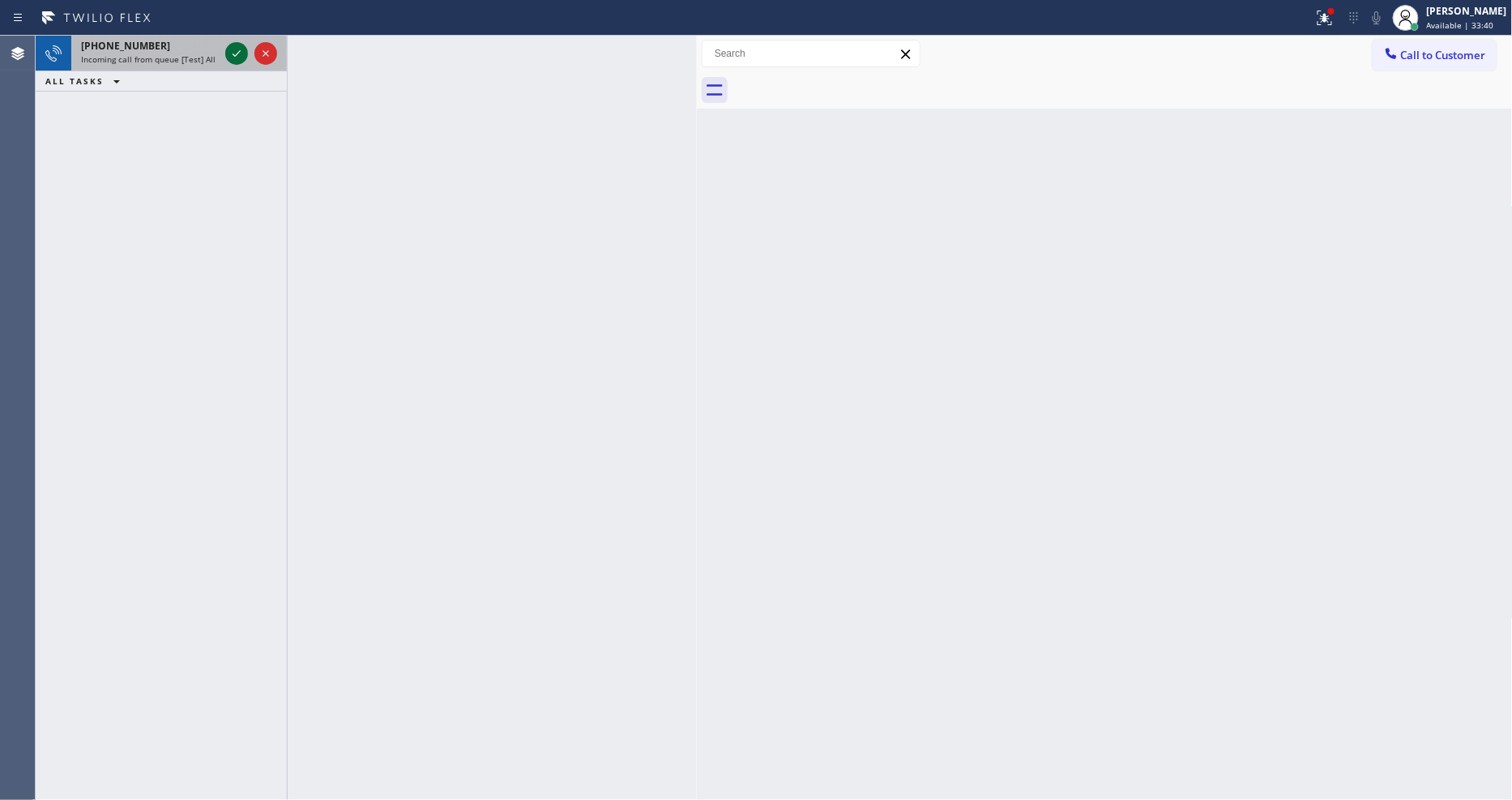
click at [238, 53] on icon at bounding box center [237, 54] width 8 height 7
click at [232, 57] on icon at bounding box center [237, 54] width 20 height 20
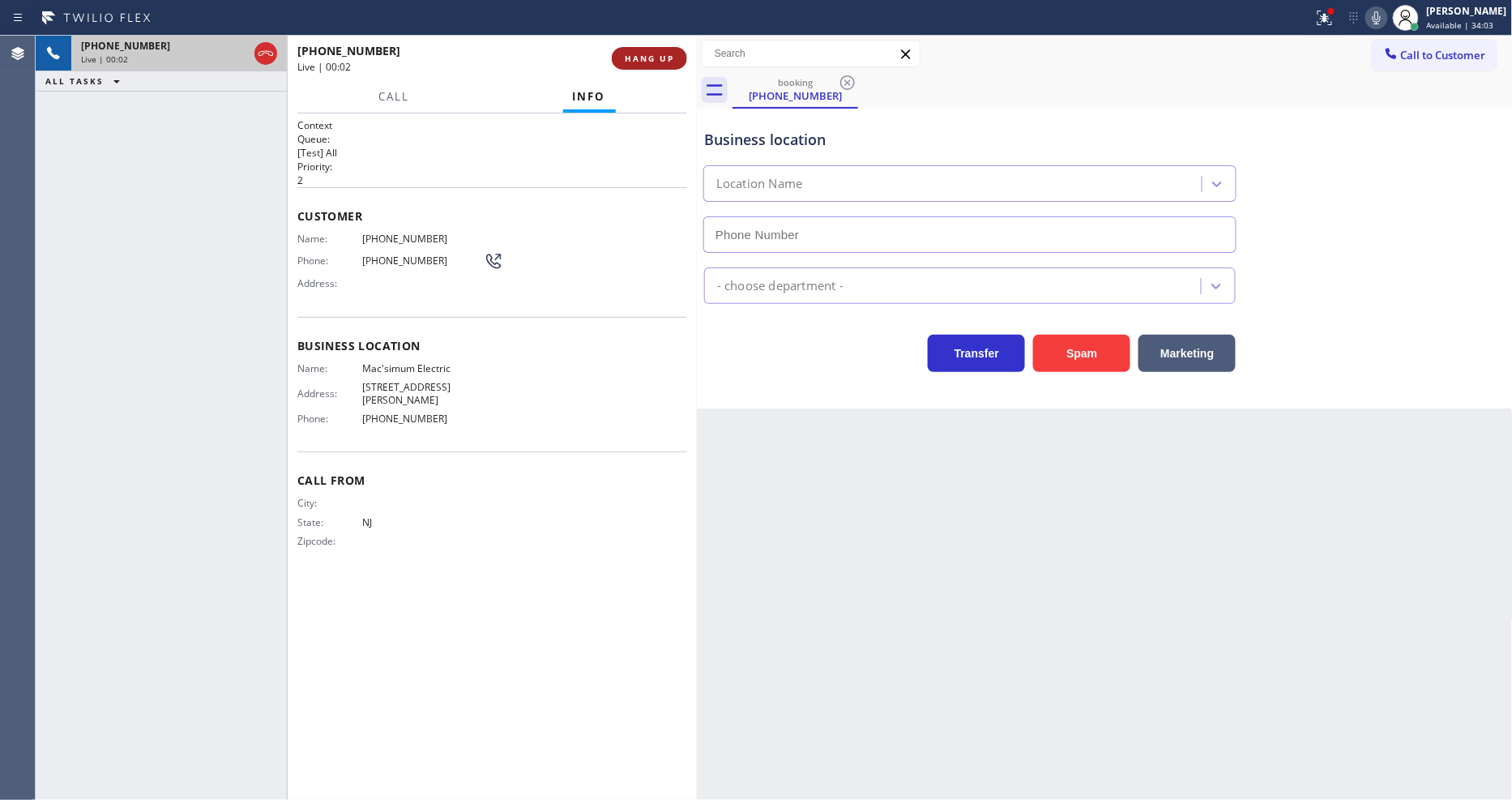
click at [652, 55] on span "HANG UP" at bounding box center [649, 59] width 50 height 12
type input "(848) 308-7520"
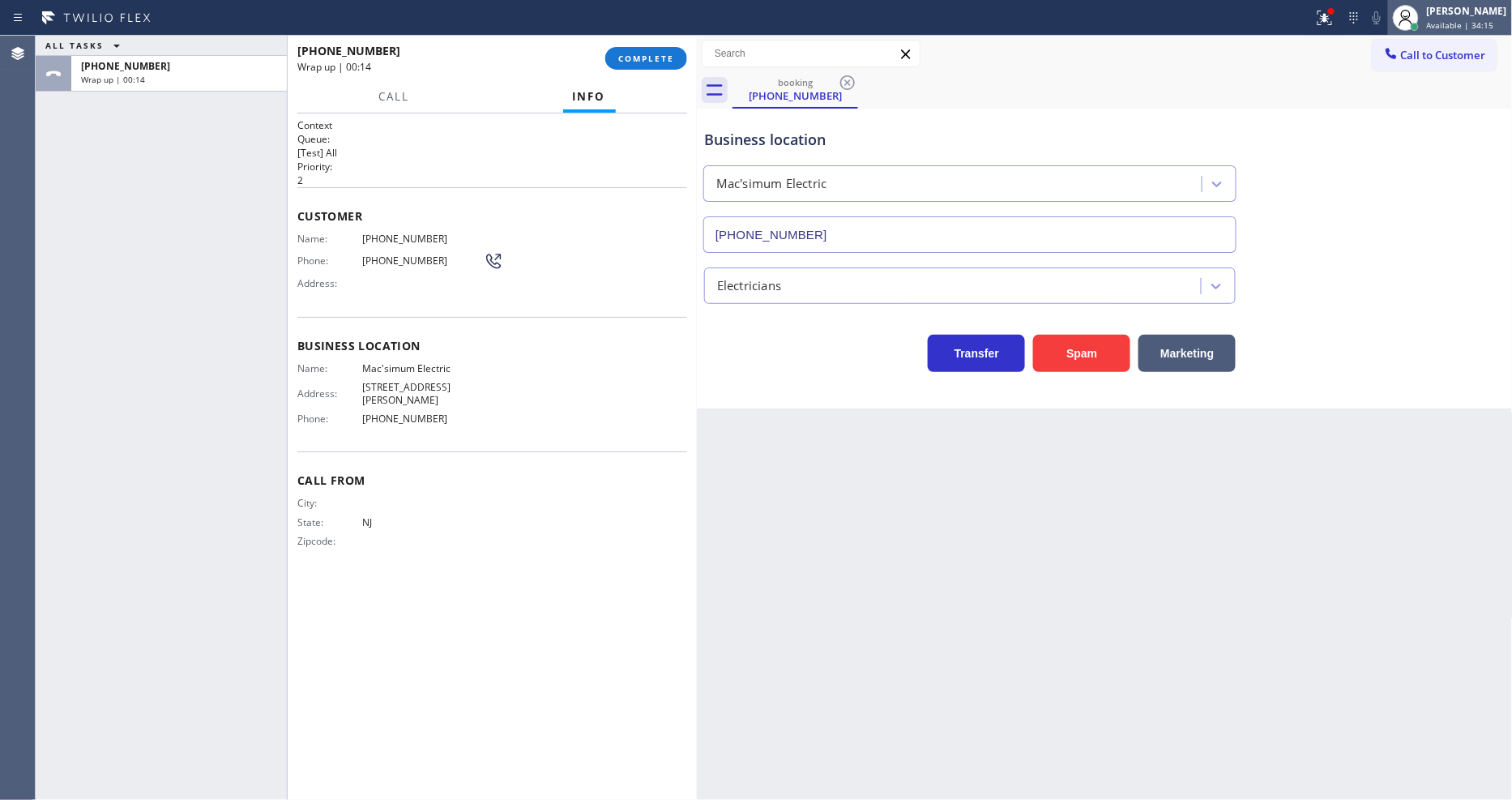
click at [1419, 25] on div at bounding box center [1415, 26] width 8 height 8
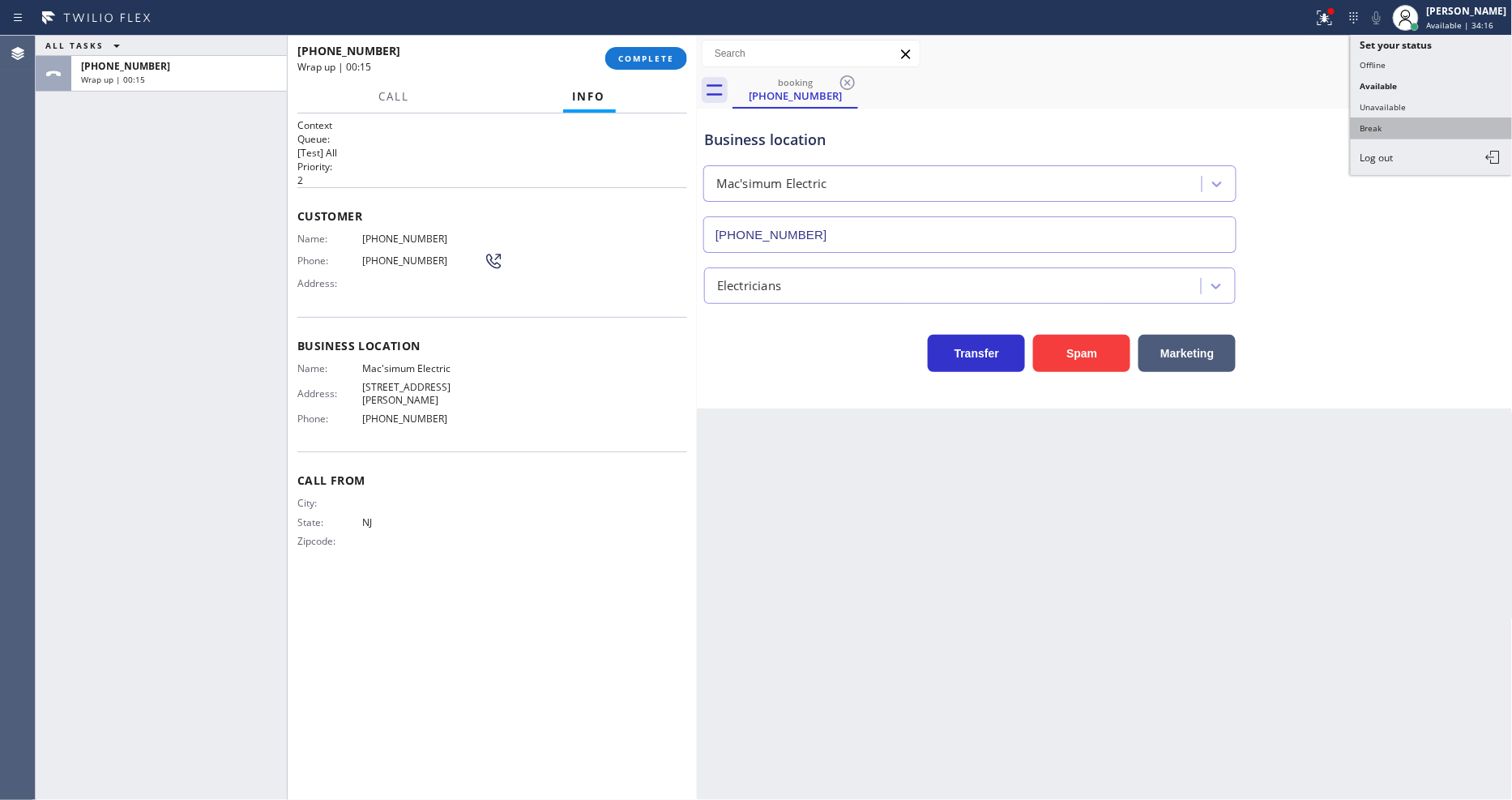
click at [1406, 133] on button "Break" at bounding box center [1432, 127] width 162 height 21
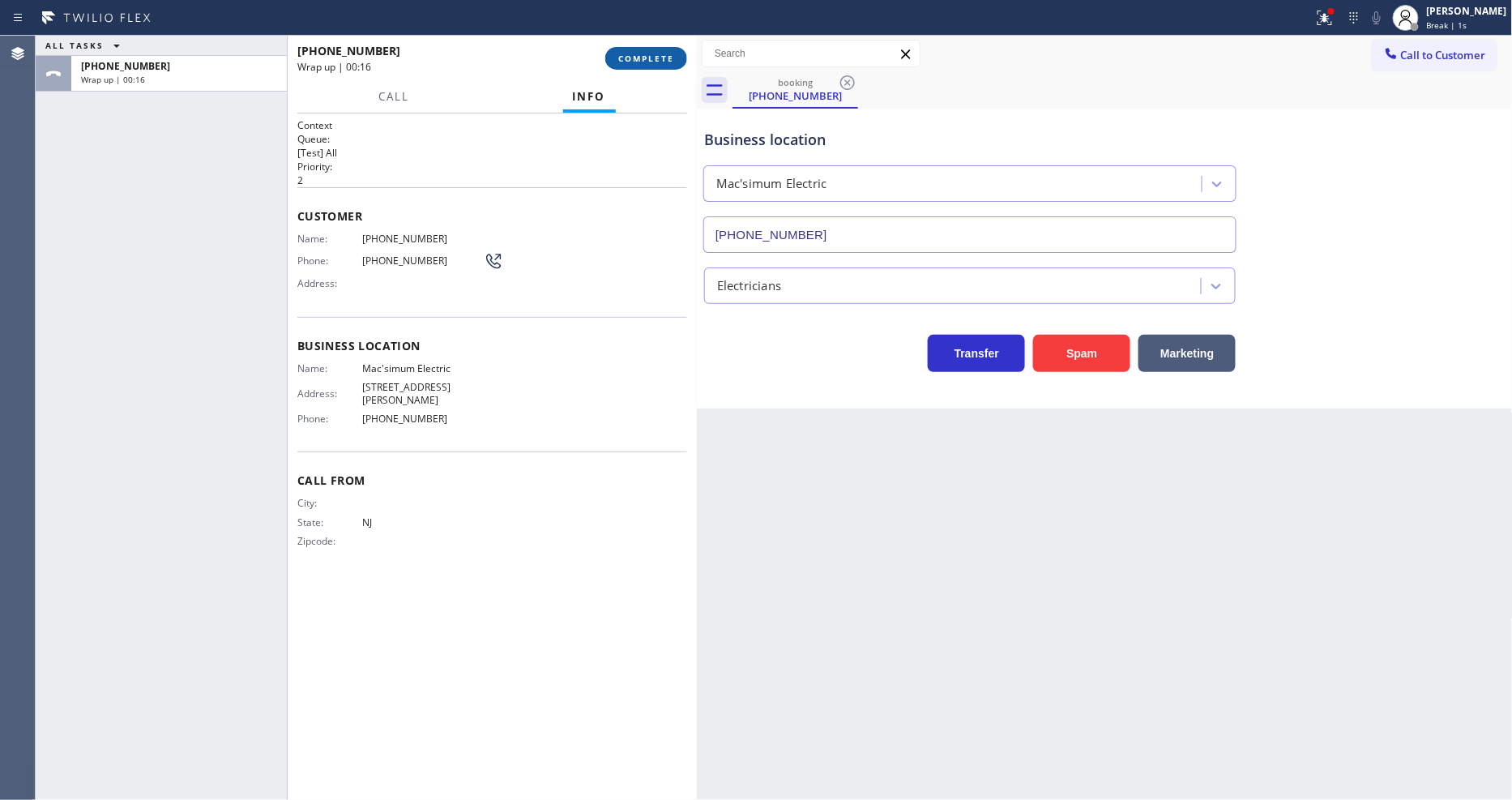
click at [644, 61] on span "COMPLETE" at bounding box center [647, 59] width 56 height 12
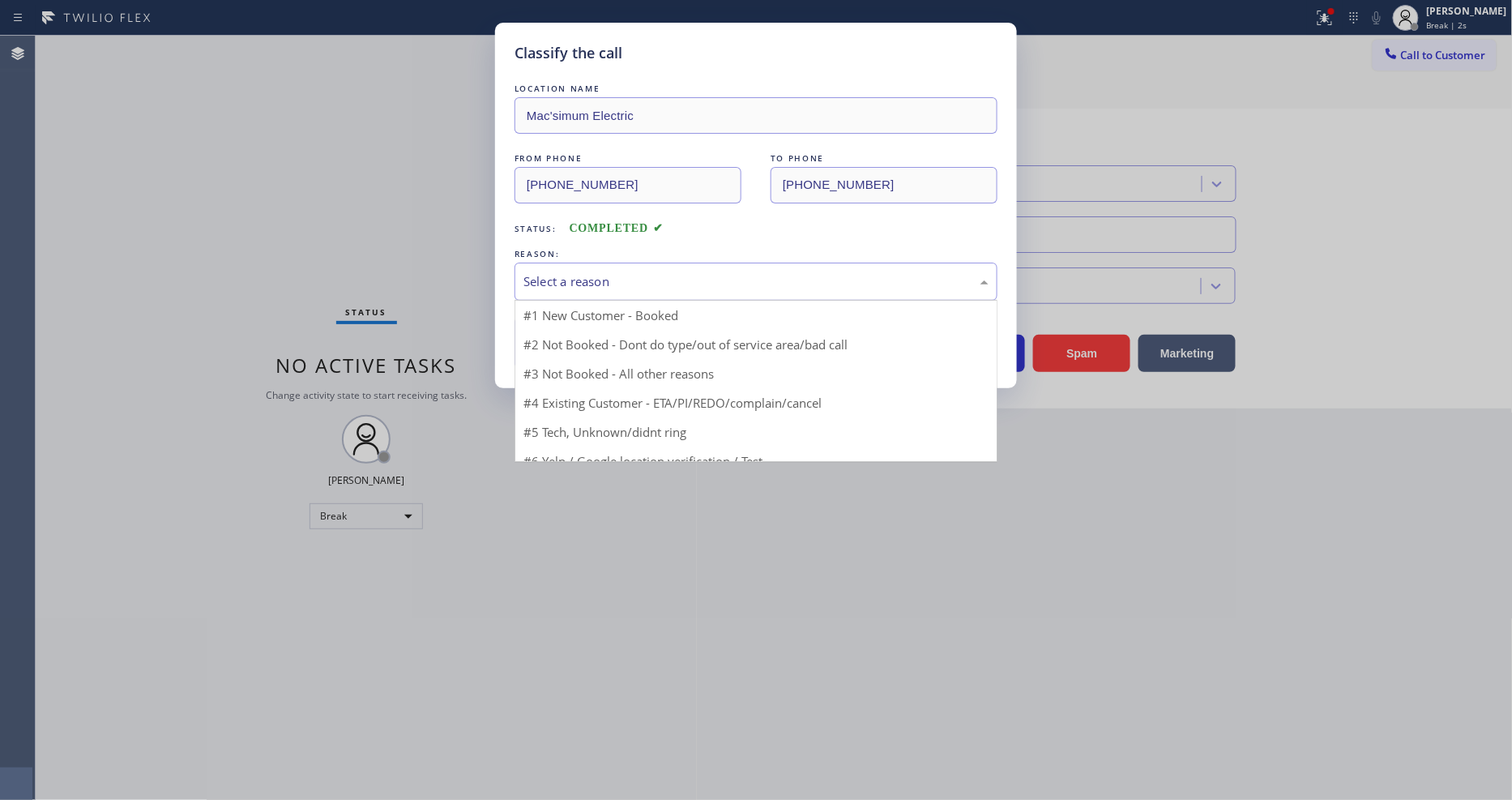
click at [562, 282] on div "Select a reason" at bounding box center [756, 281] width 465 height 19
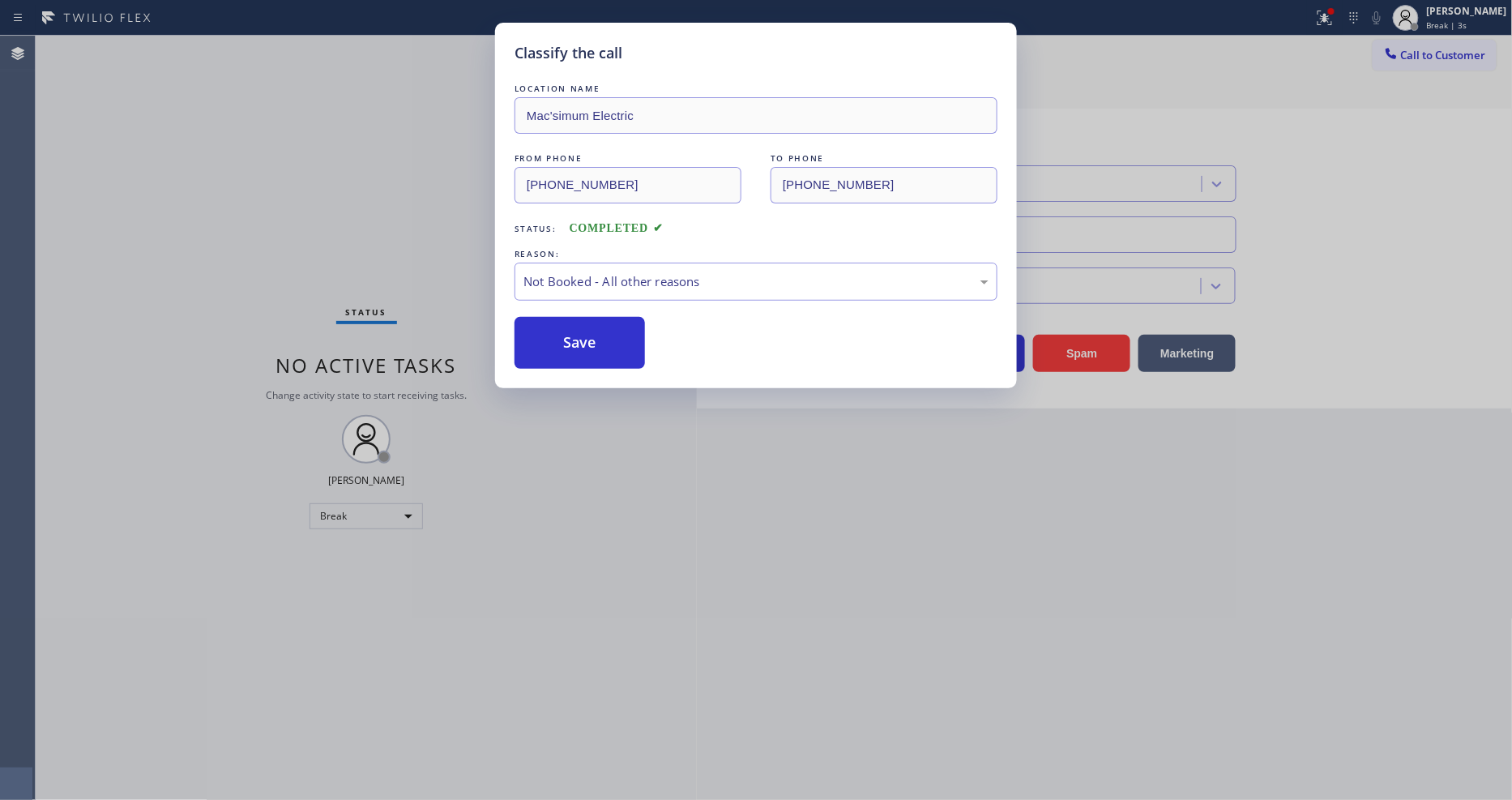
click at [557, 326] on button "Save" at bounding box center [580, 343] width 131 height 52
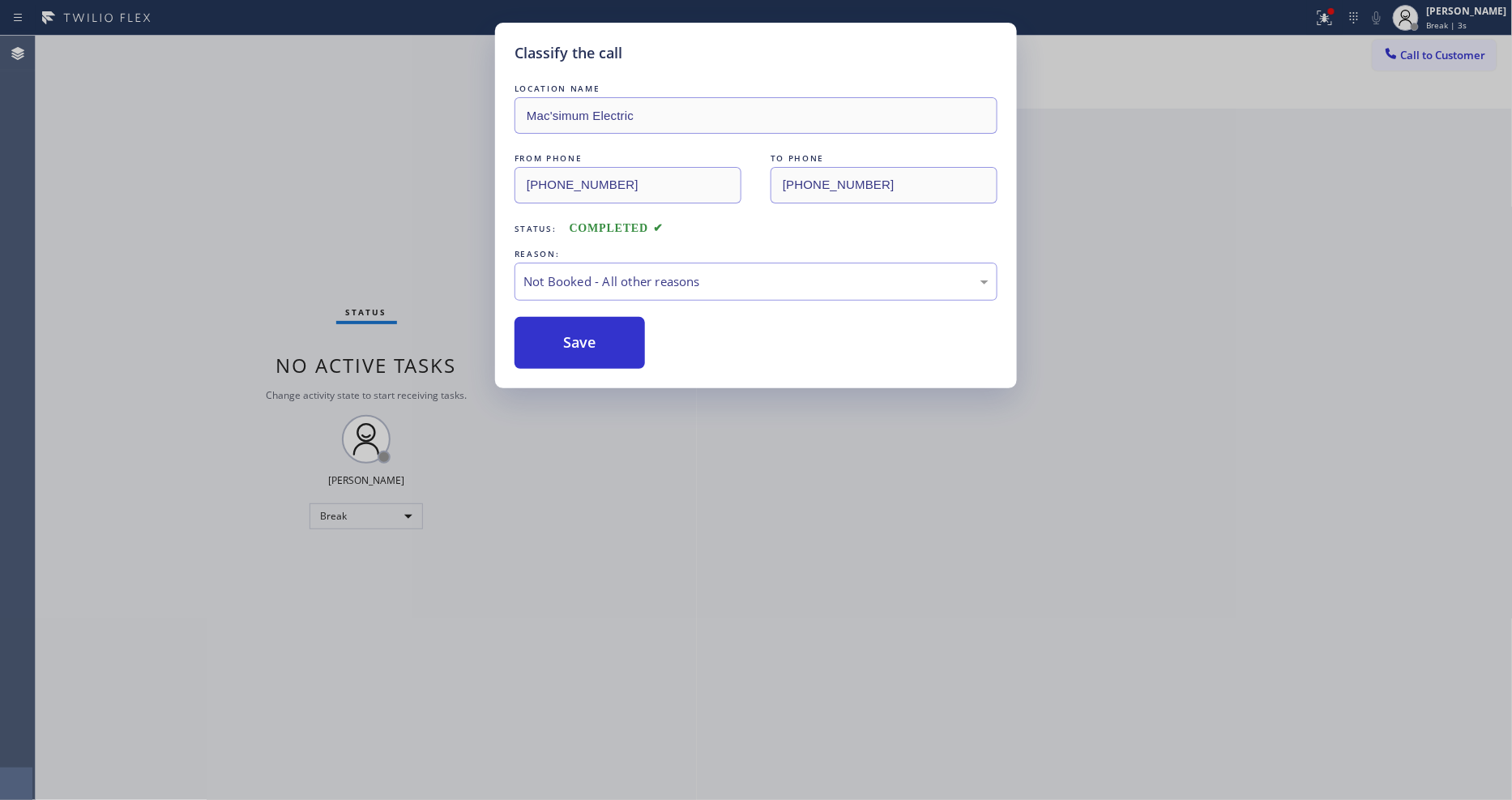
click at [557, 326] on button "Save" at bounding box center [580, 343] width 131 height 52
